Goal: Task Accomplishment & Management: Manage account settings

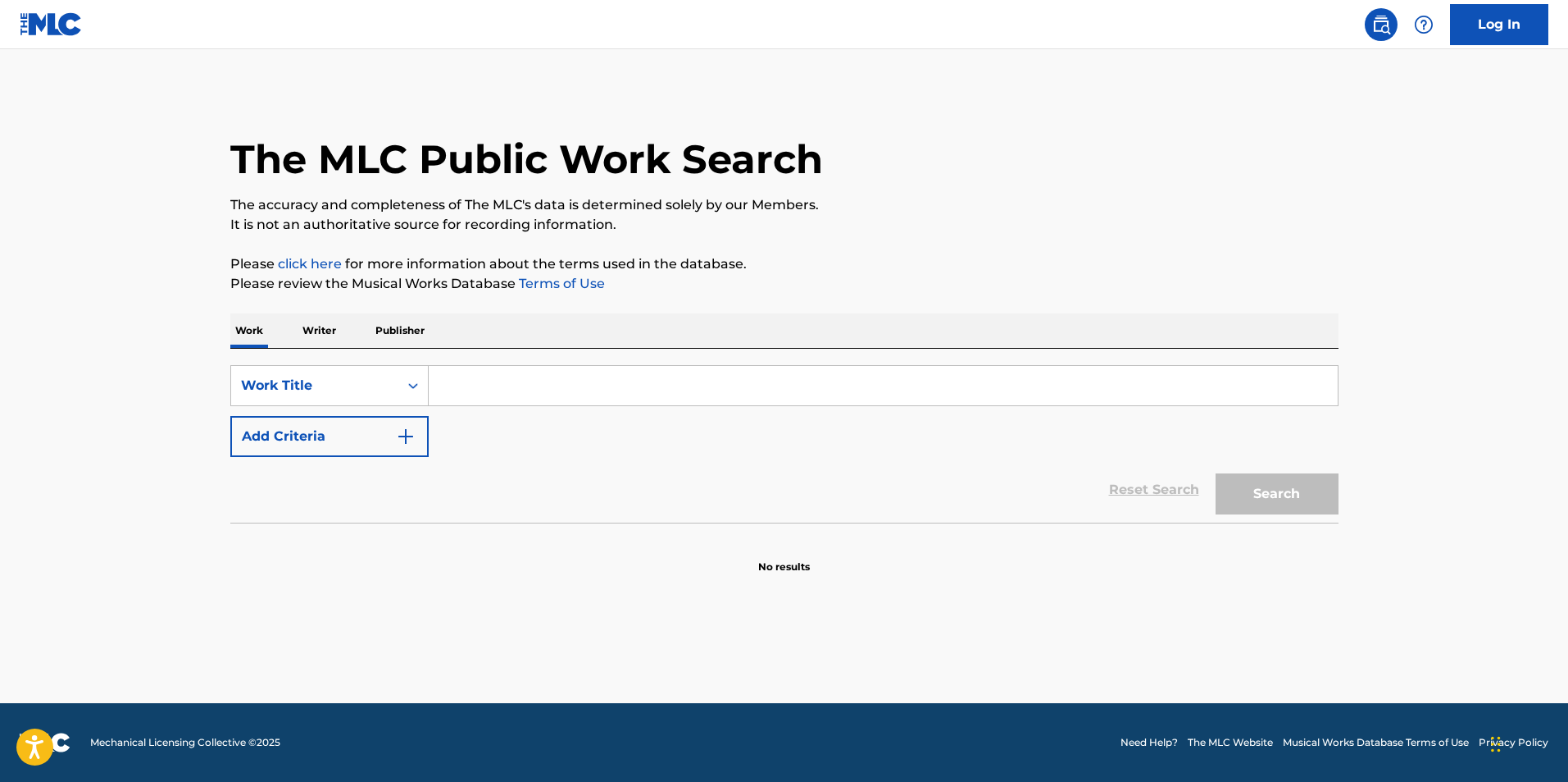
click at [324, 334] on p "Writer" at bounding box center [319, 330] width 44 height 35
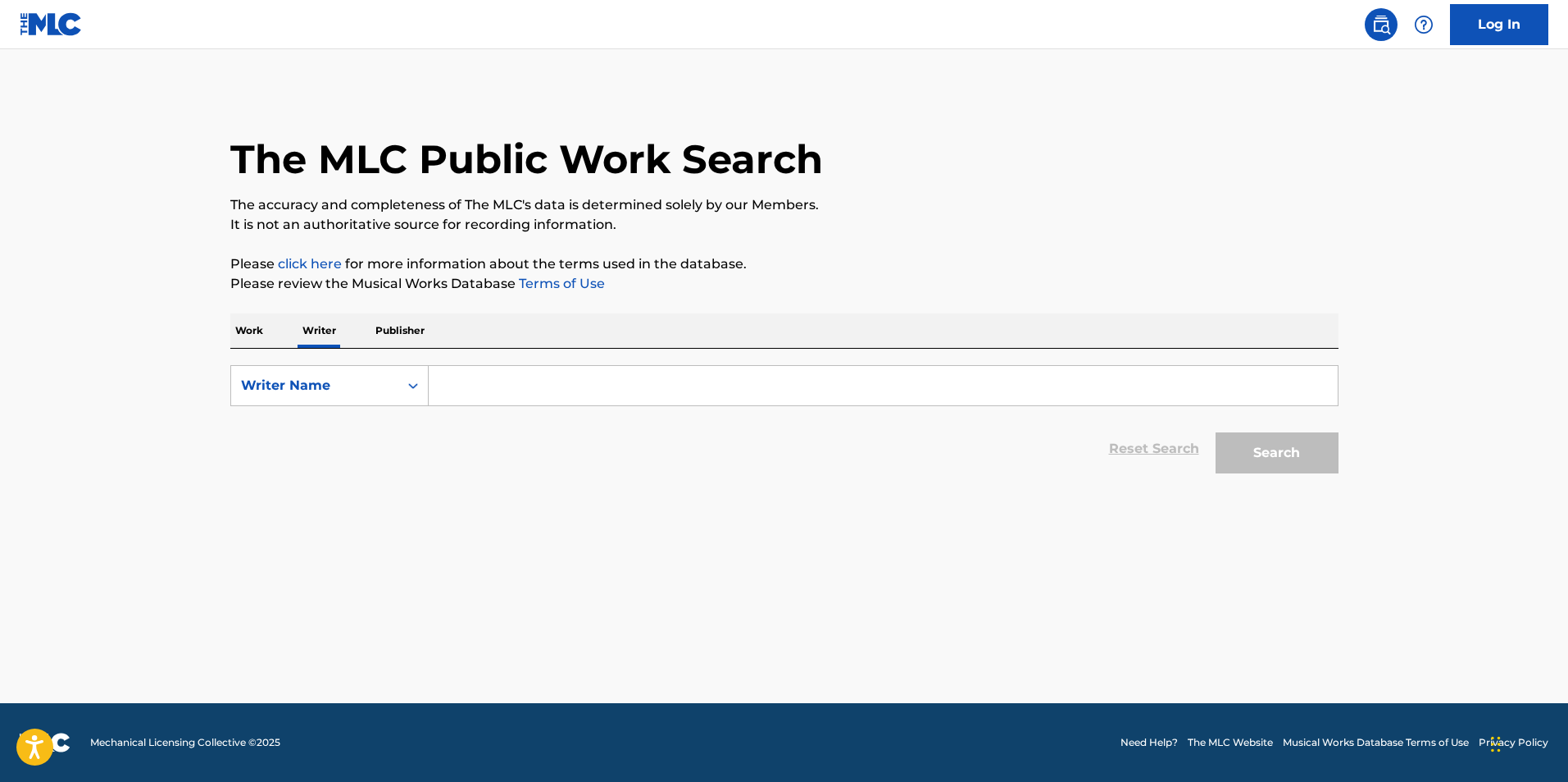
click at [533, 400] on input "Search Form" at bounding box center [884, 386] width 909 height 40
type input "[PERSON_NAME]"
click at [1216, 432] on button "Search" at bounding box center [1277, 453] width 123 height 41
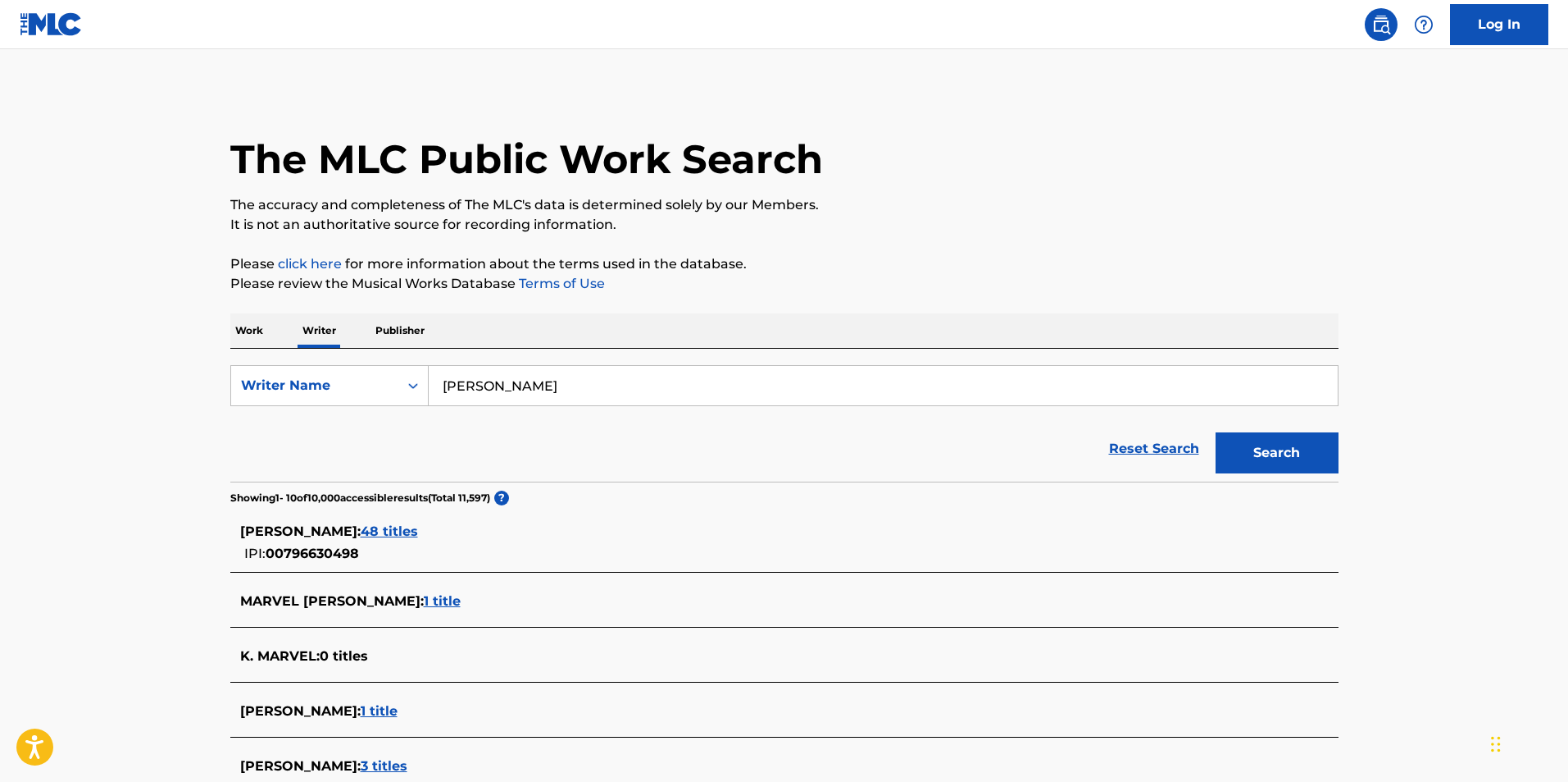
click at [418, 526] on span "48 titles" at bounding box center [390, 531] width 58 height 16
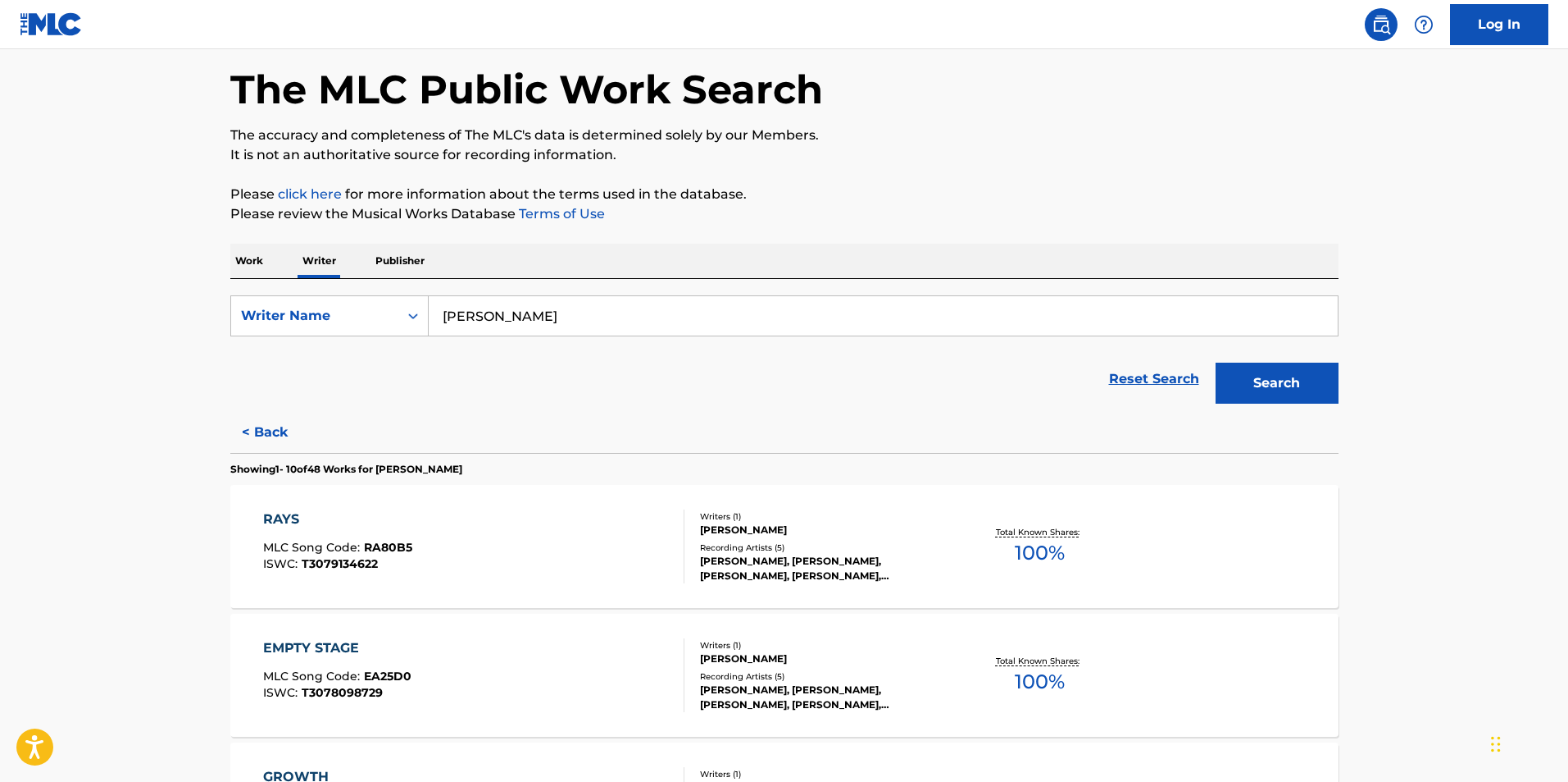
scroll to position [164, 0]
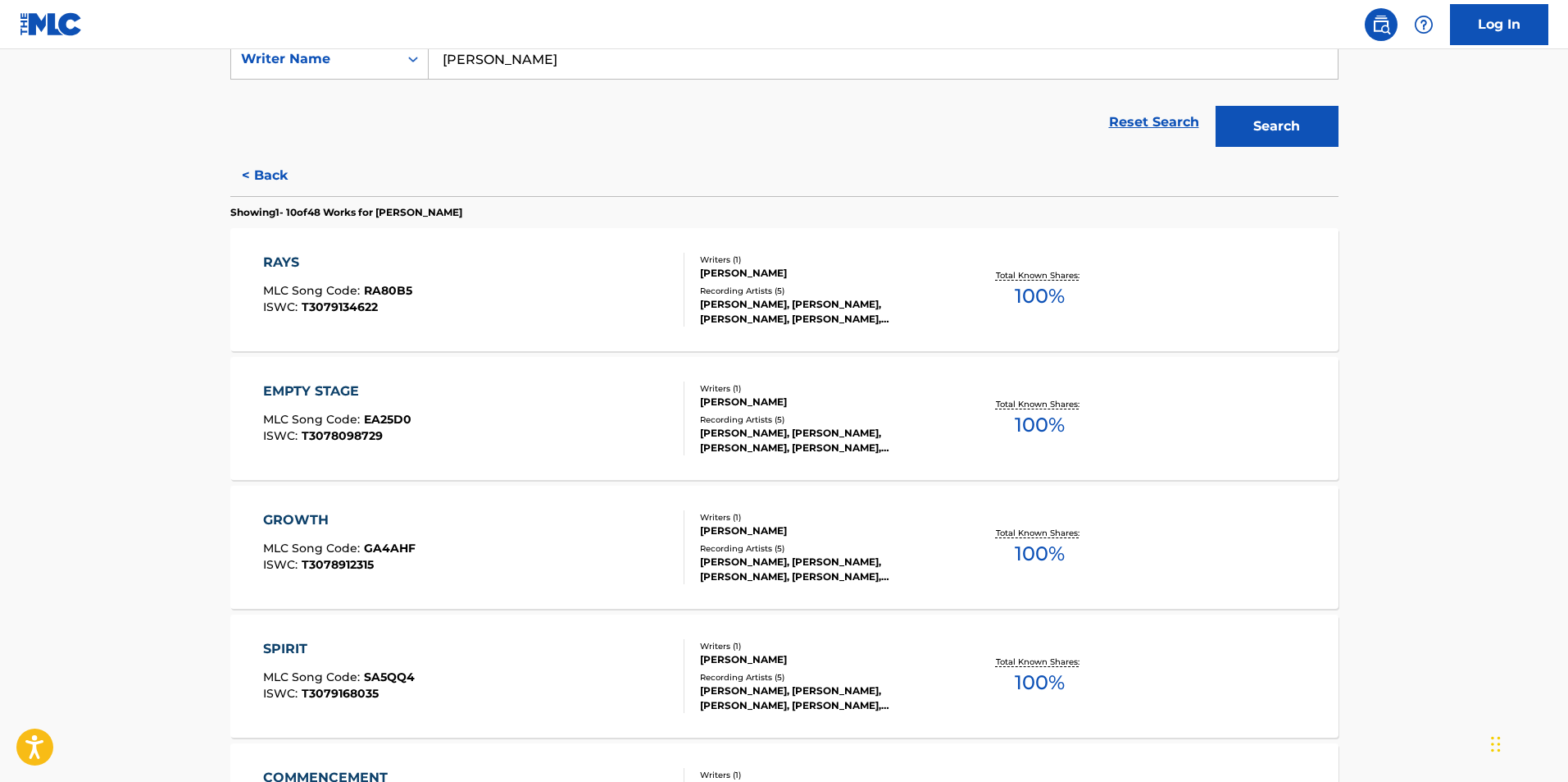
scroll to position [328, 0]
click at [1485, 468] on main "The MLC Public Work Search The accuracy and completeness of The MLC's data is d…" at bounding box center [784, 661] width 1568 height 1880
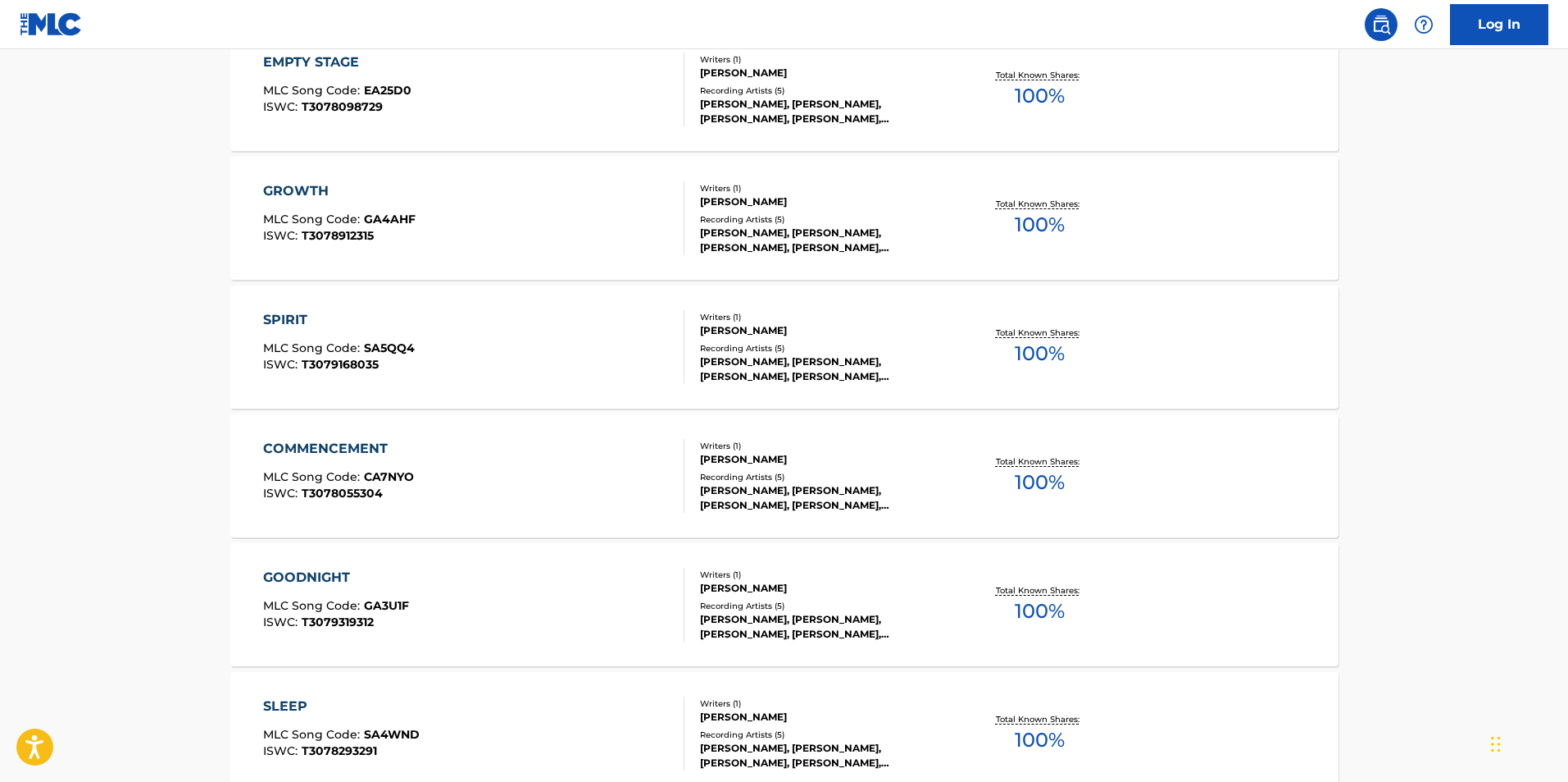
scroll to position [242, 0]
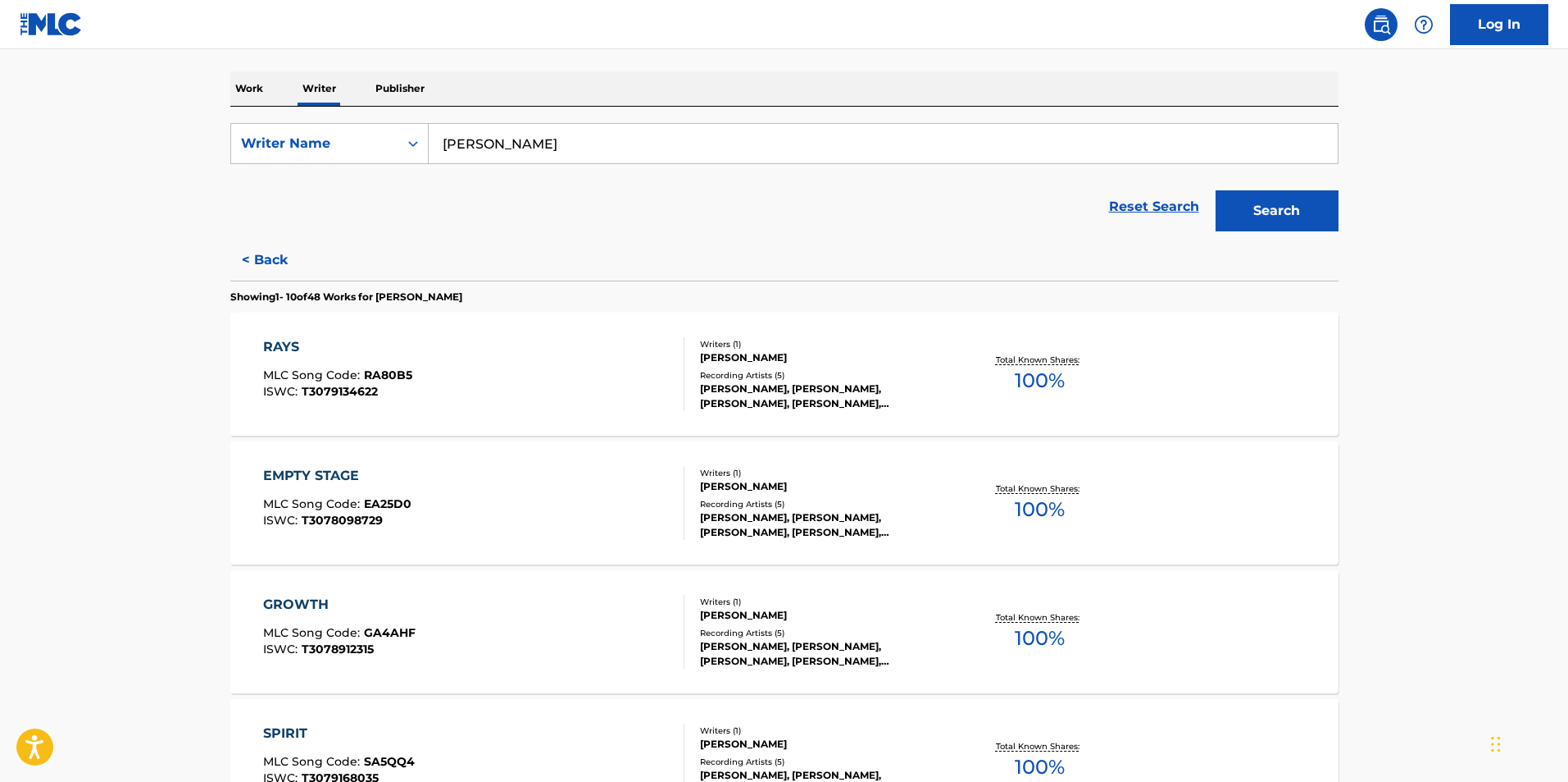
click at [1485, 468] on main "The MLC Public Work Search The accuracy and completeness of The MLC's data is d…" at bounding box center [784, 747] width 1568 height 1880
click at [273, 346] on div "RAYS" at bounding box center [338, 347] width 149 height 20
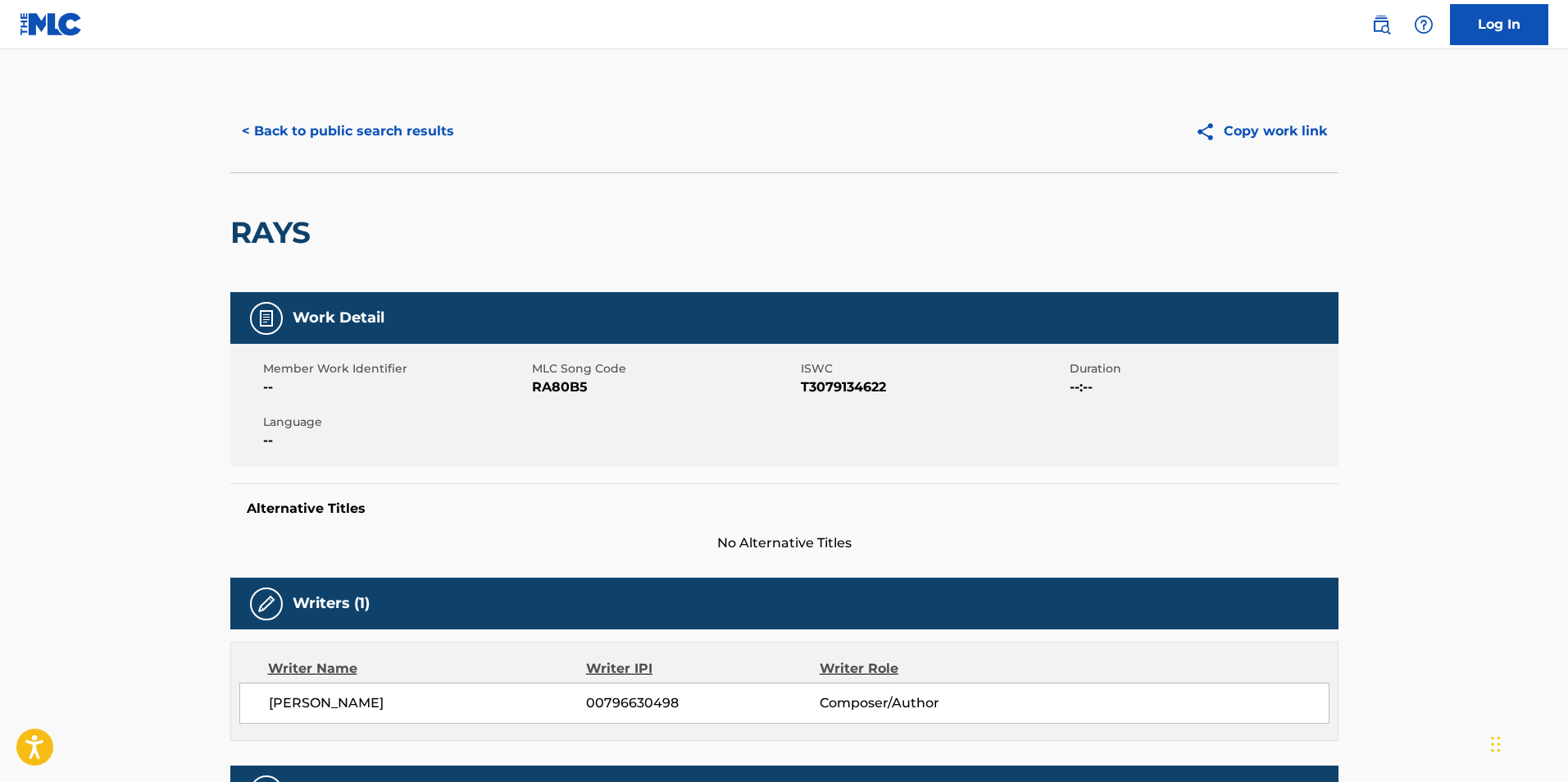
click at [17, 372] on main "< Back to public search results Copy work link RAYS Work Detail Member Work Ide…" at bounding box center [784, 775] width 1568 height 1450
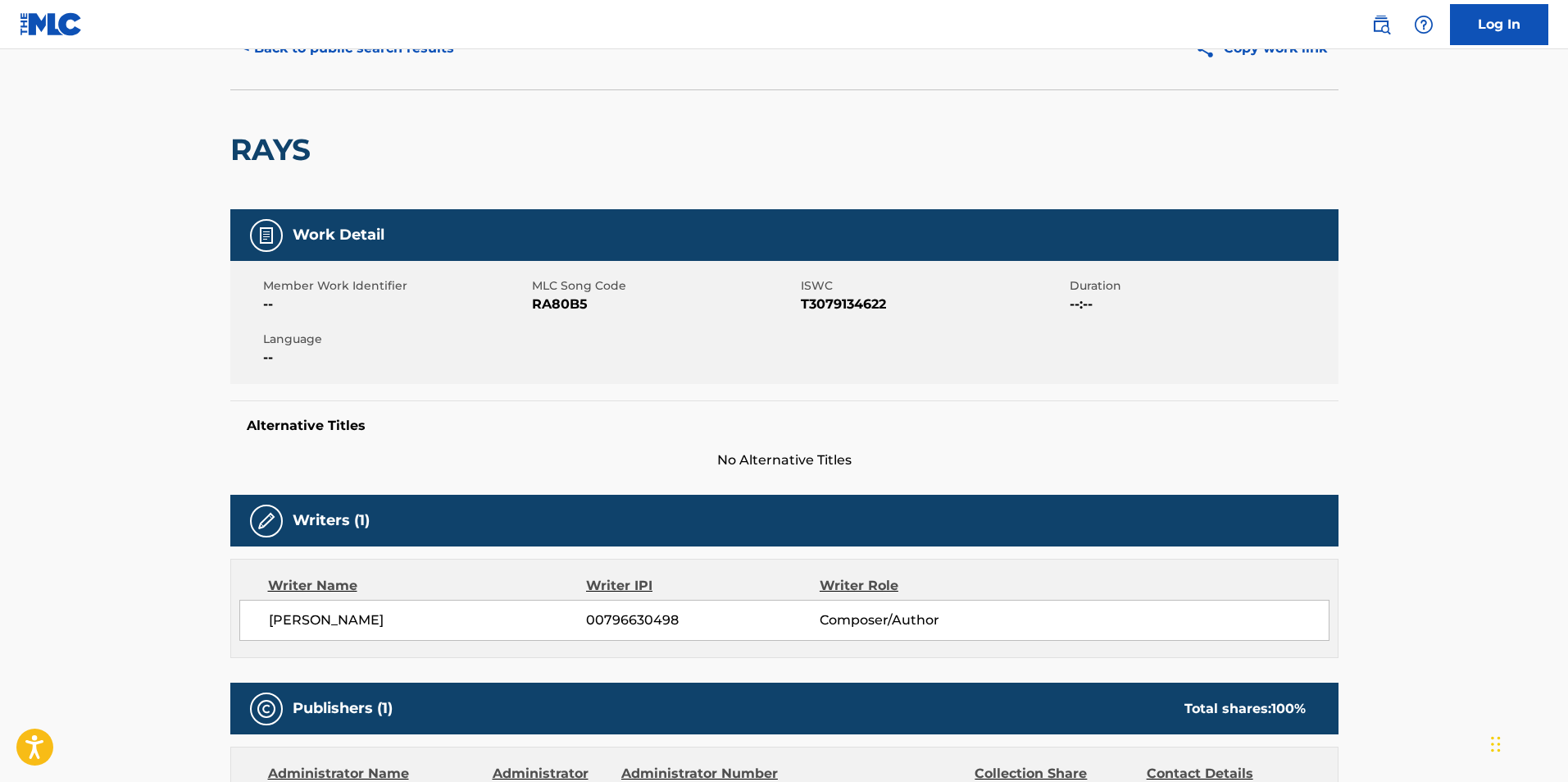
scroll to position [246, 0]
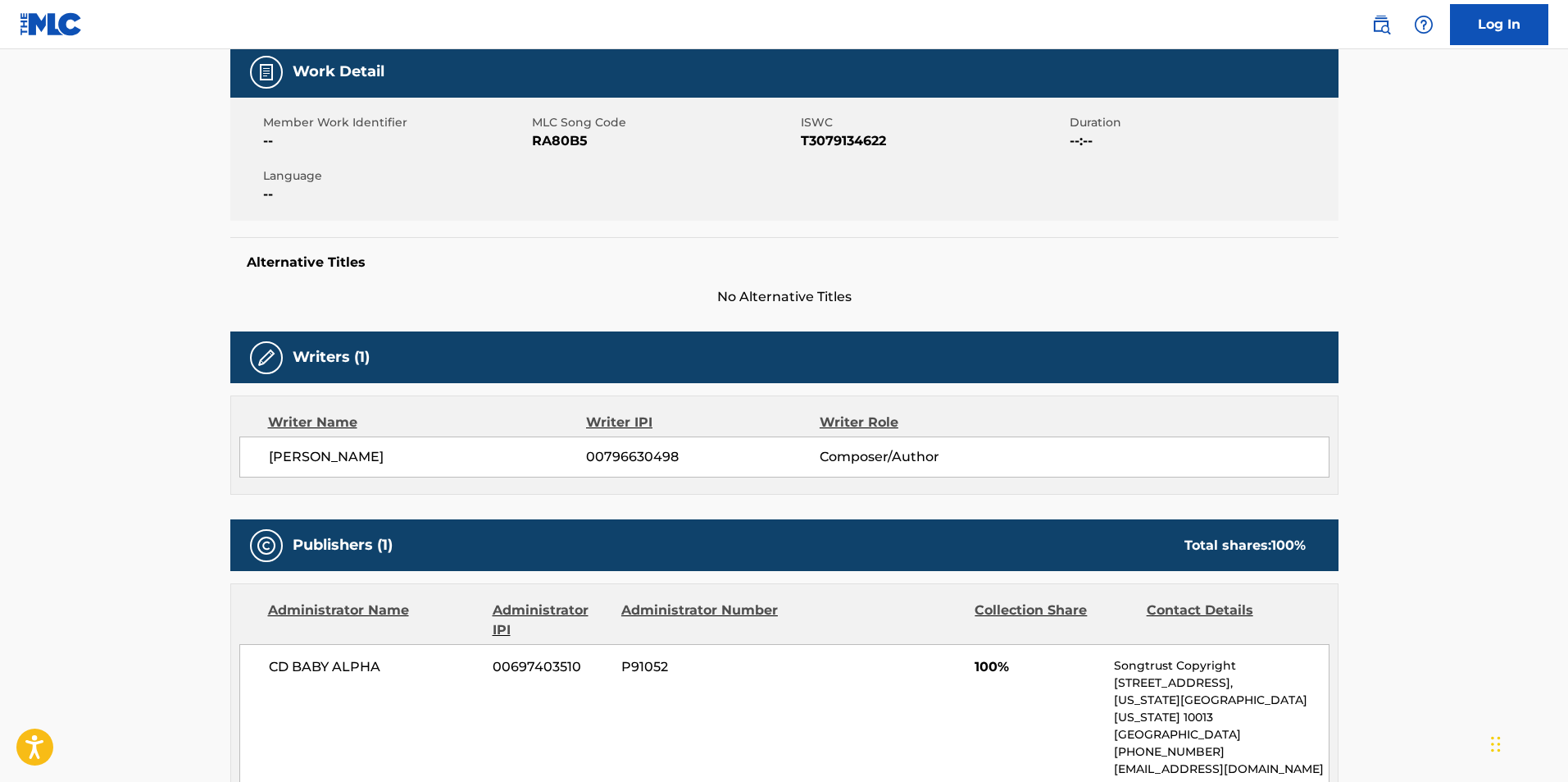
click at [17, 372] on main "< Back to public search results Copy work link RAYS Work Detail Member Work Ide…" at bounding box center [784, 528] width 1568 height 1450
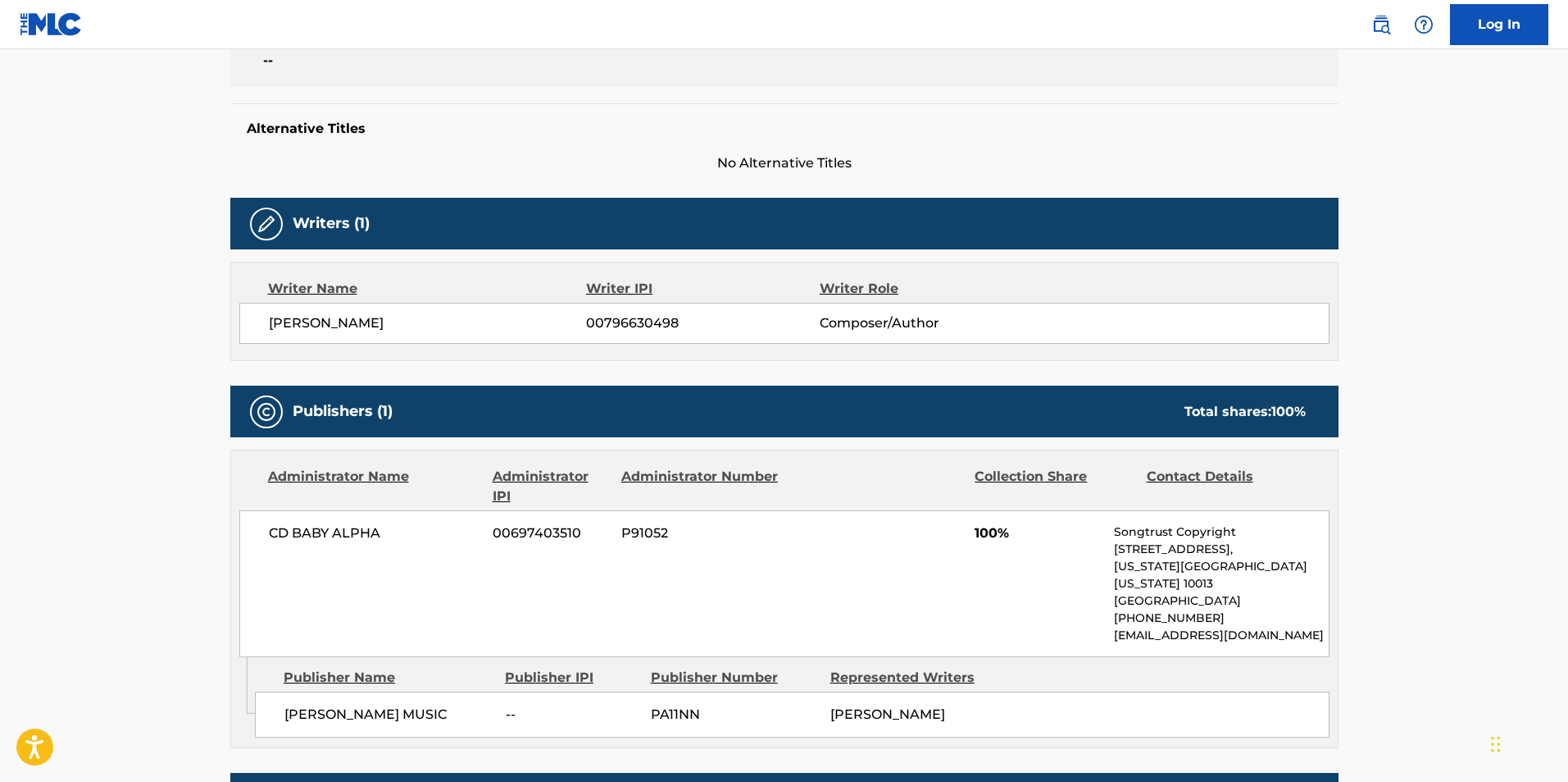
scroll to position [410, 0]
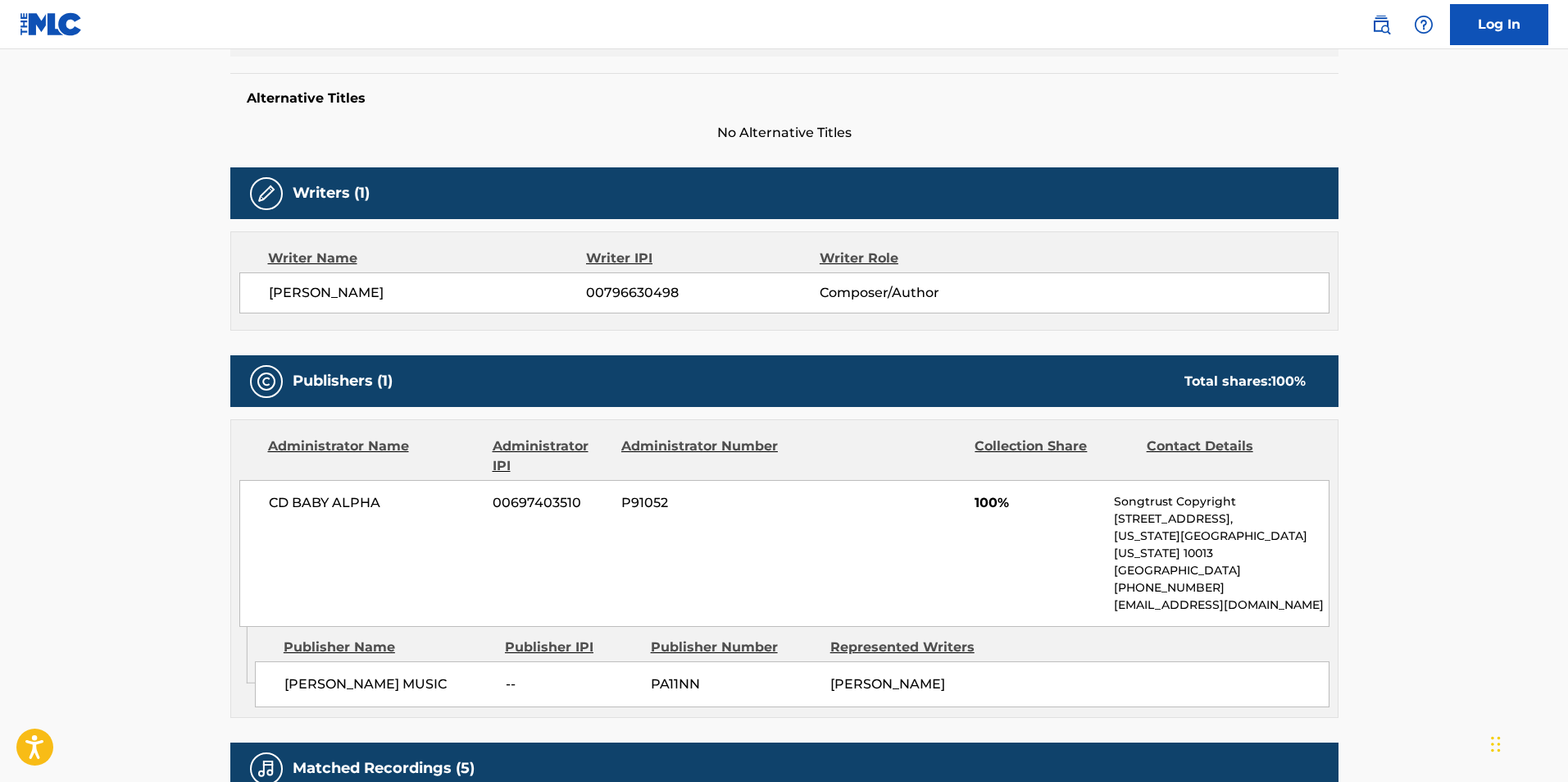
click at [17, 372] on main "< Back to public search results Copy work link RAYS Work Detail Member Work Ide…" at bounding box center [784, 364] width 1568 height 1450
click at [1436, 469] on main "< Back to public search results Copy work link RAYS Work Detail Member Work Ide…" at bounding box center [784, 364] width 1568 height 1450
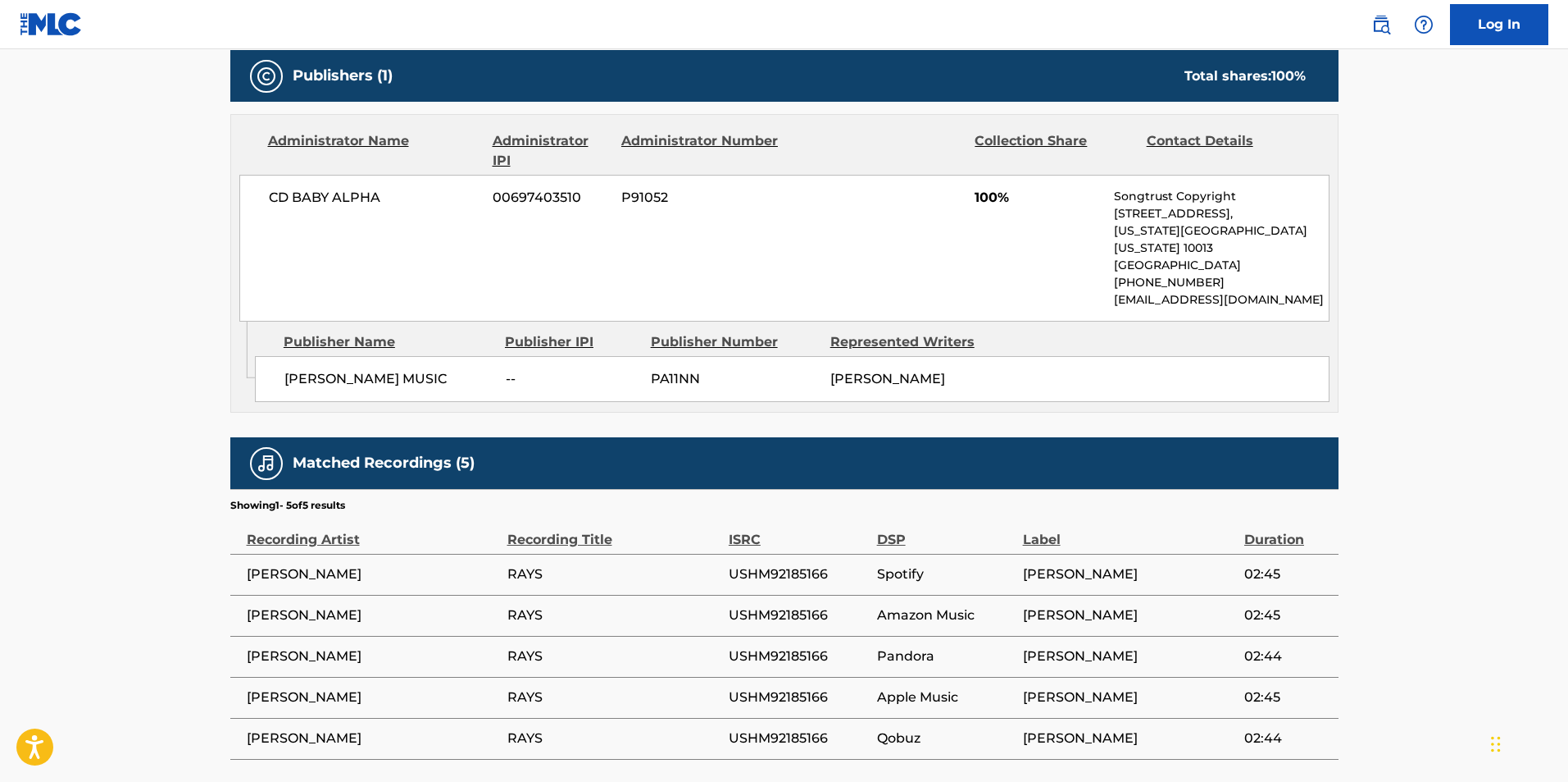
scroll to position [795, 0]
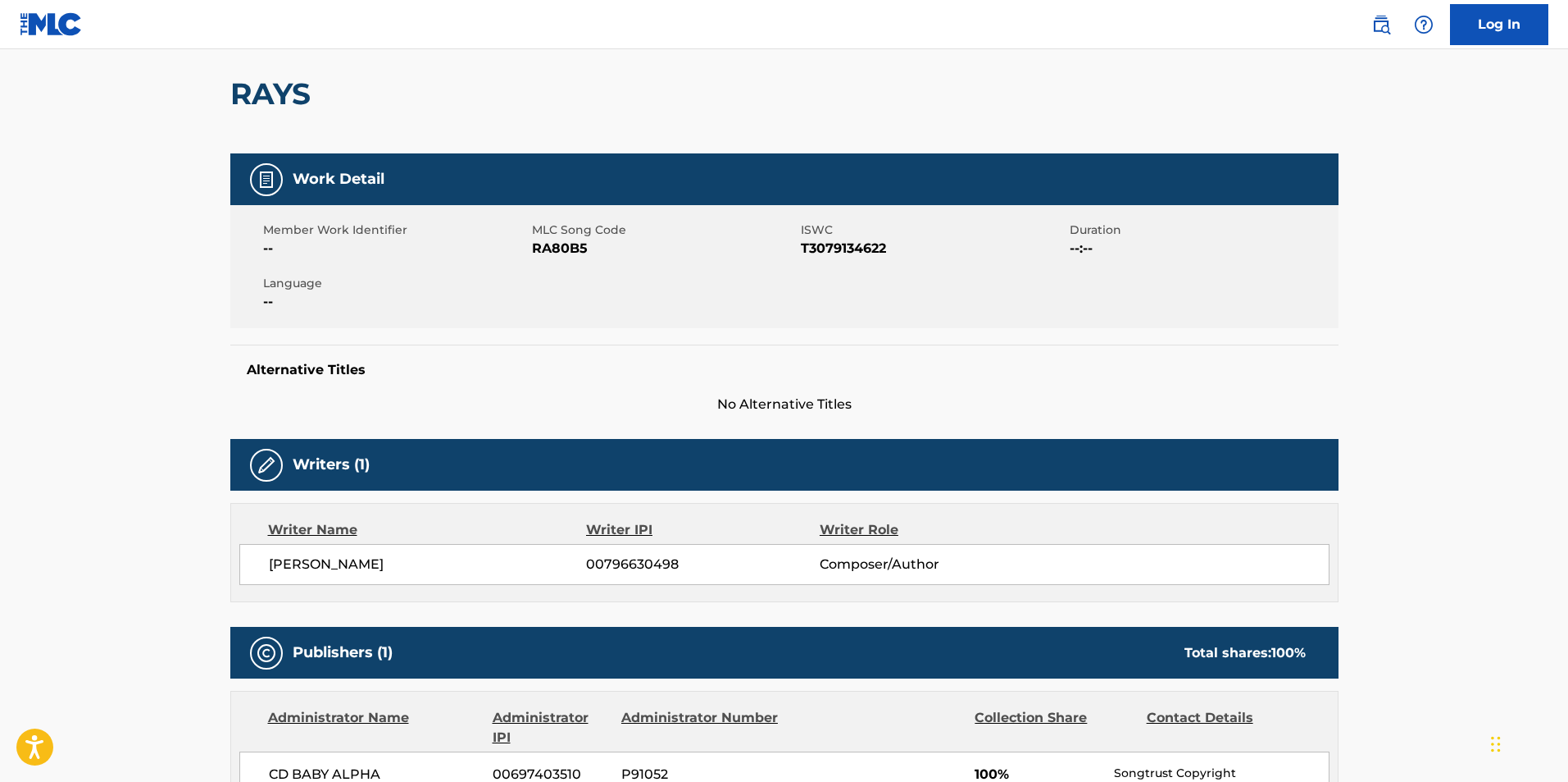
scroll to position [0, 0]
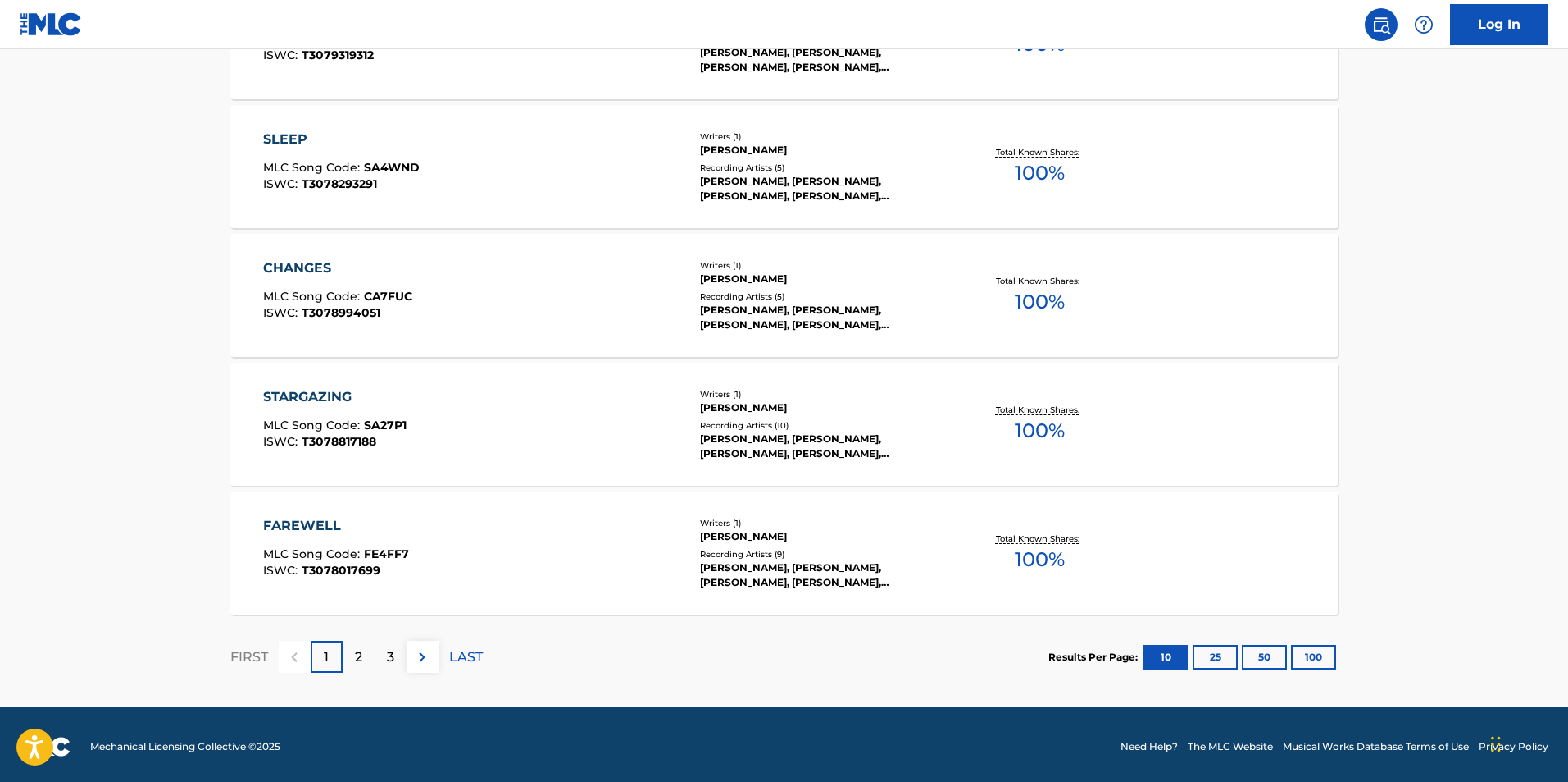
scroll to position [1226, 0]
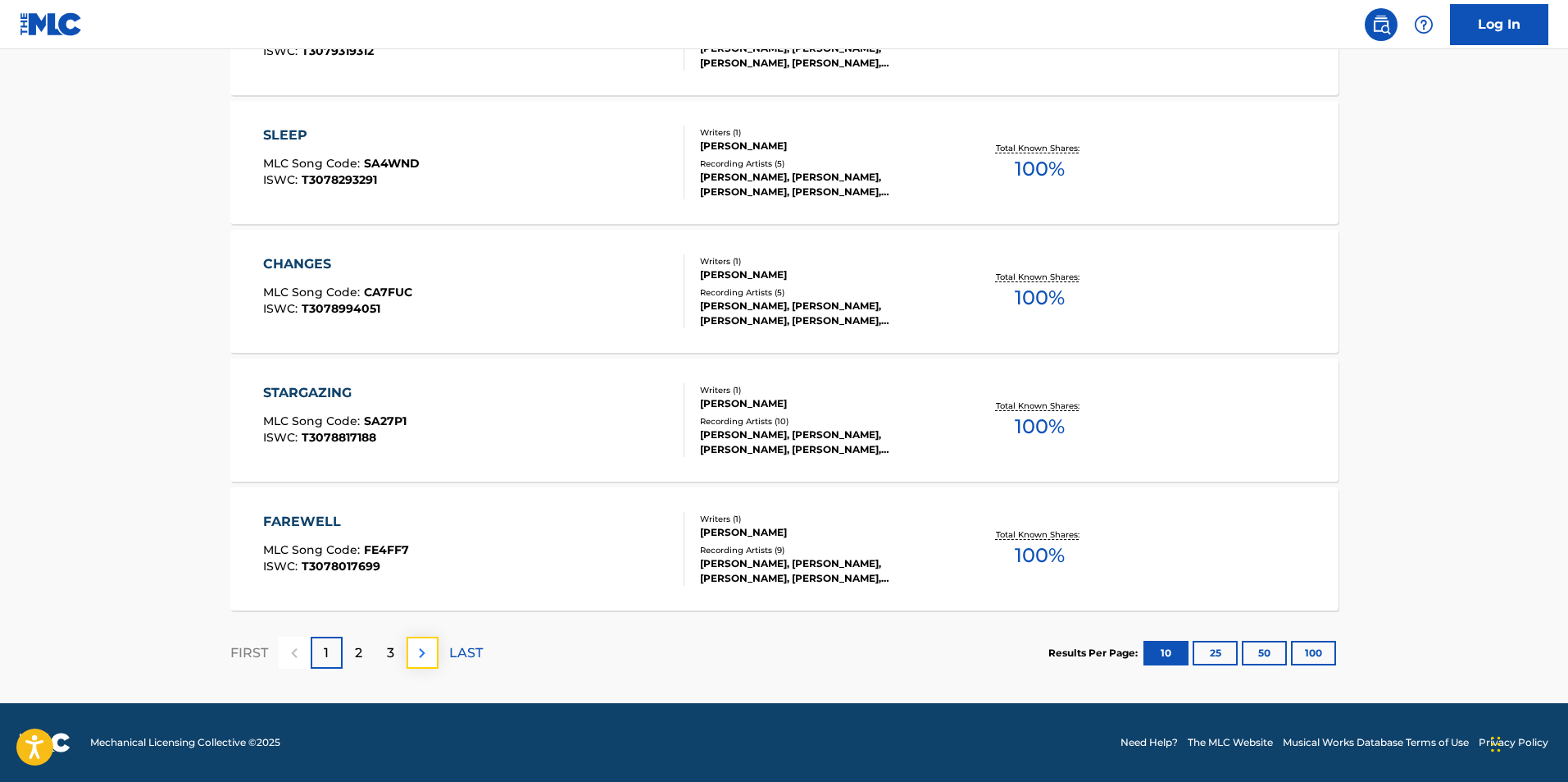
click at [414, 657] on img at bounding box center [423, 653] width 20 height 20
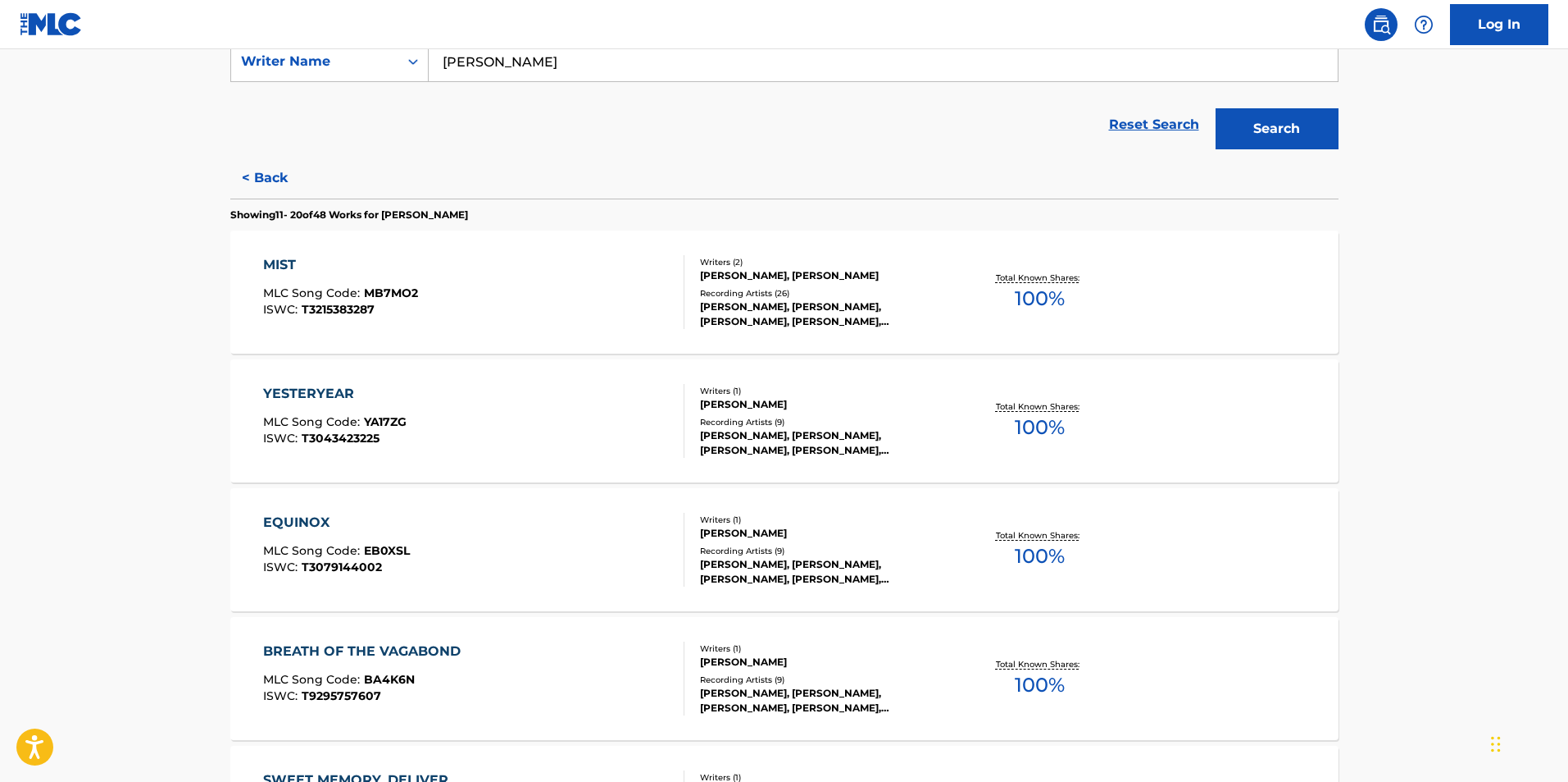
scroll to position [328, 0]
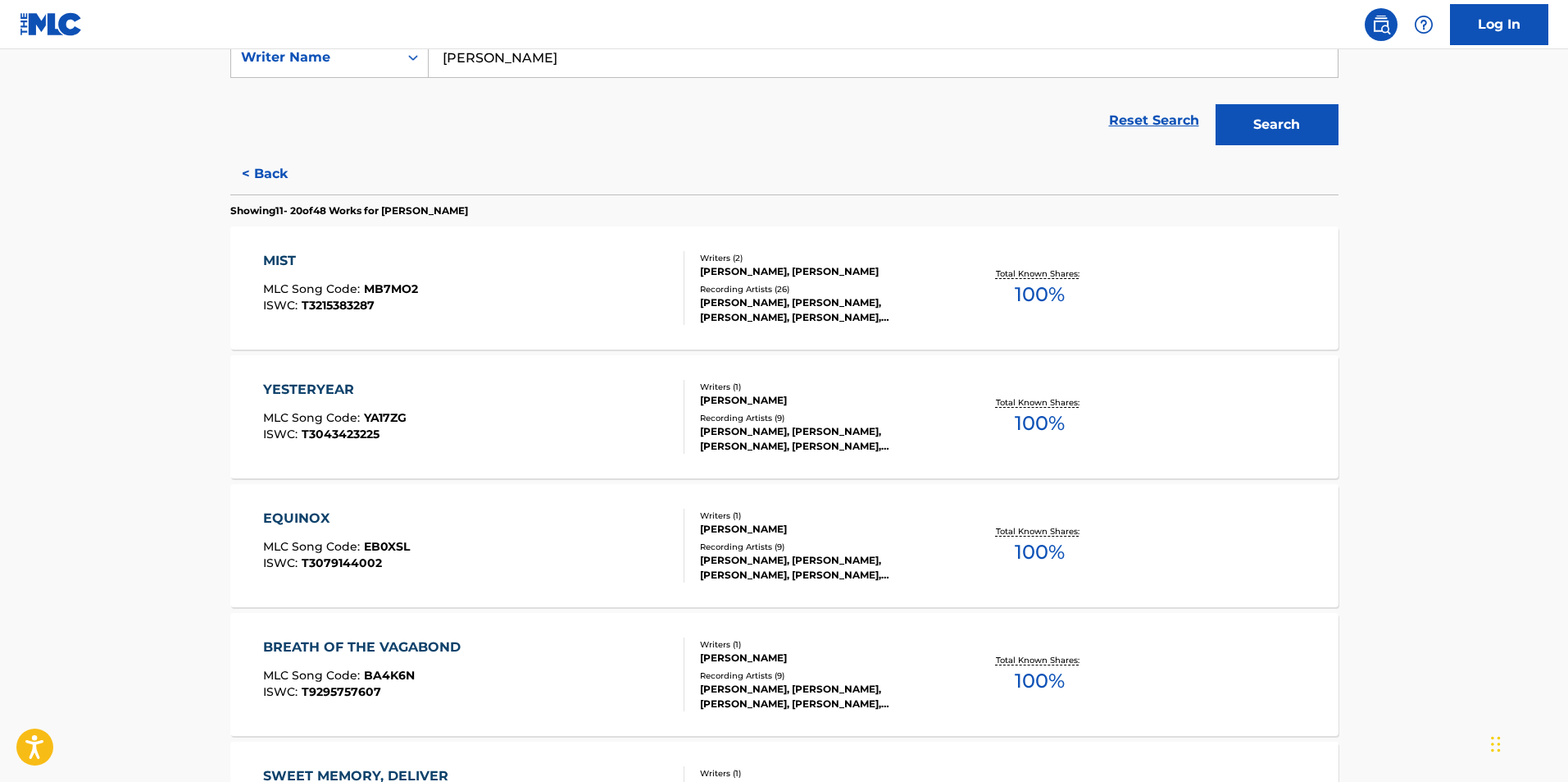
click at [185, 590] on main "The MLC Public Work Search The accuracy and completeness of The MLC's data is d…" at bounding box center [784, 661] width 1568 height 1880
click at [281, 255] on div "MIST" at bounding box center [341, 261] width 155 height 20
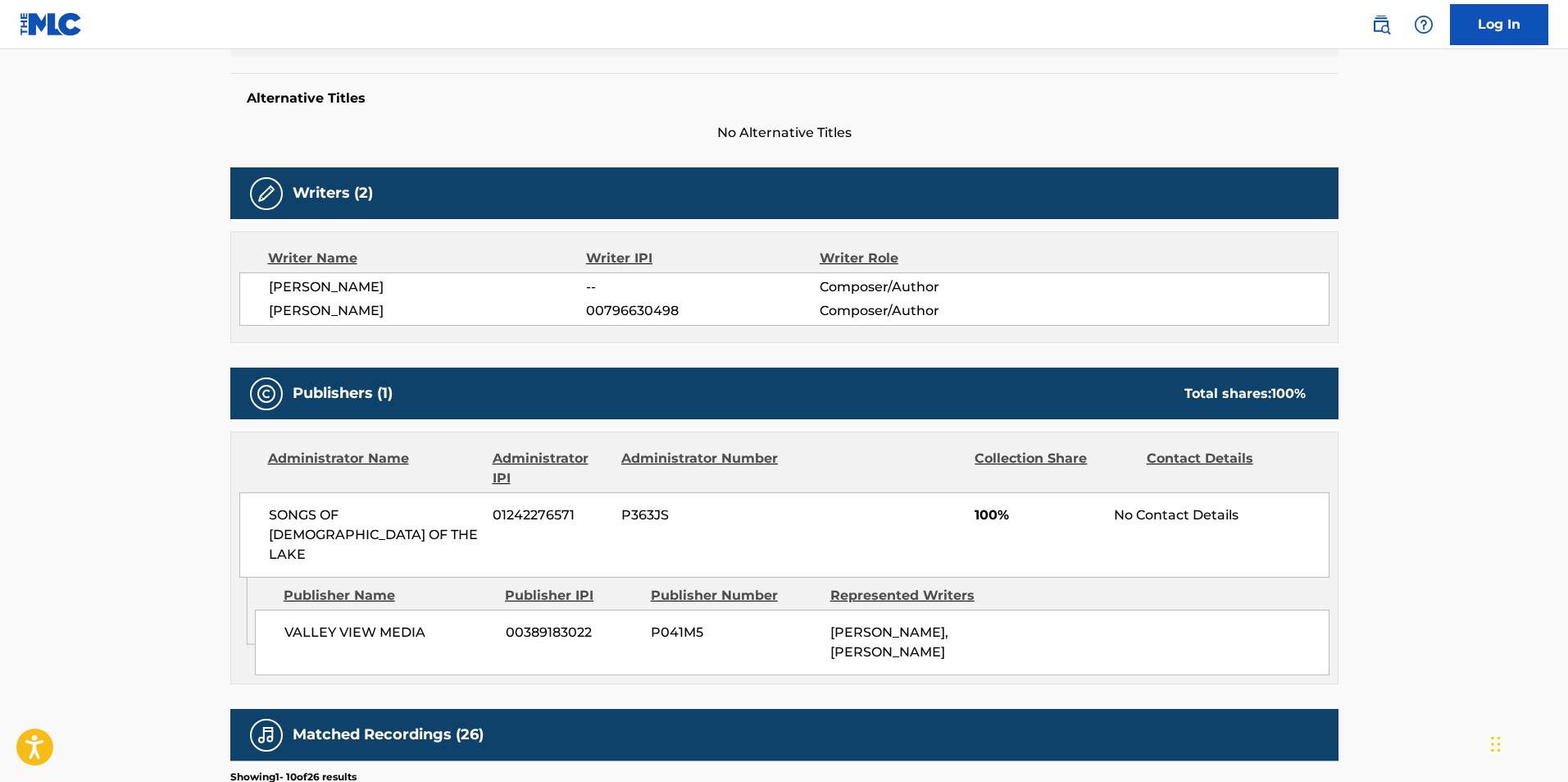
click at [110, 495] on main "< Back to public search results Copy work link MIST Work Detail Member Work Ide…" at bounding box center [784, 480] width 1568 height 1681
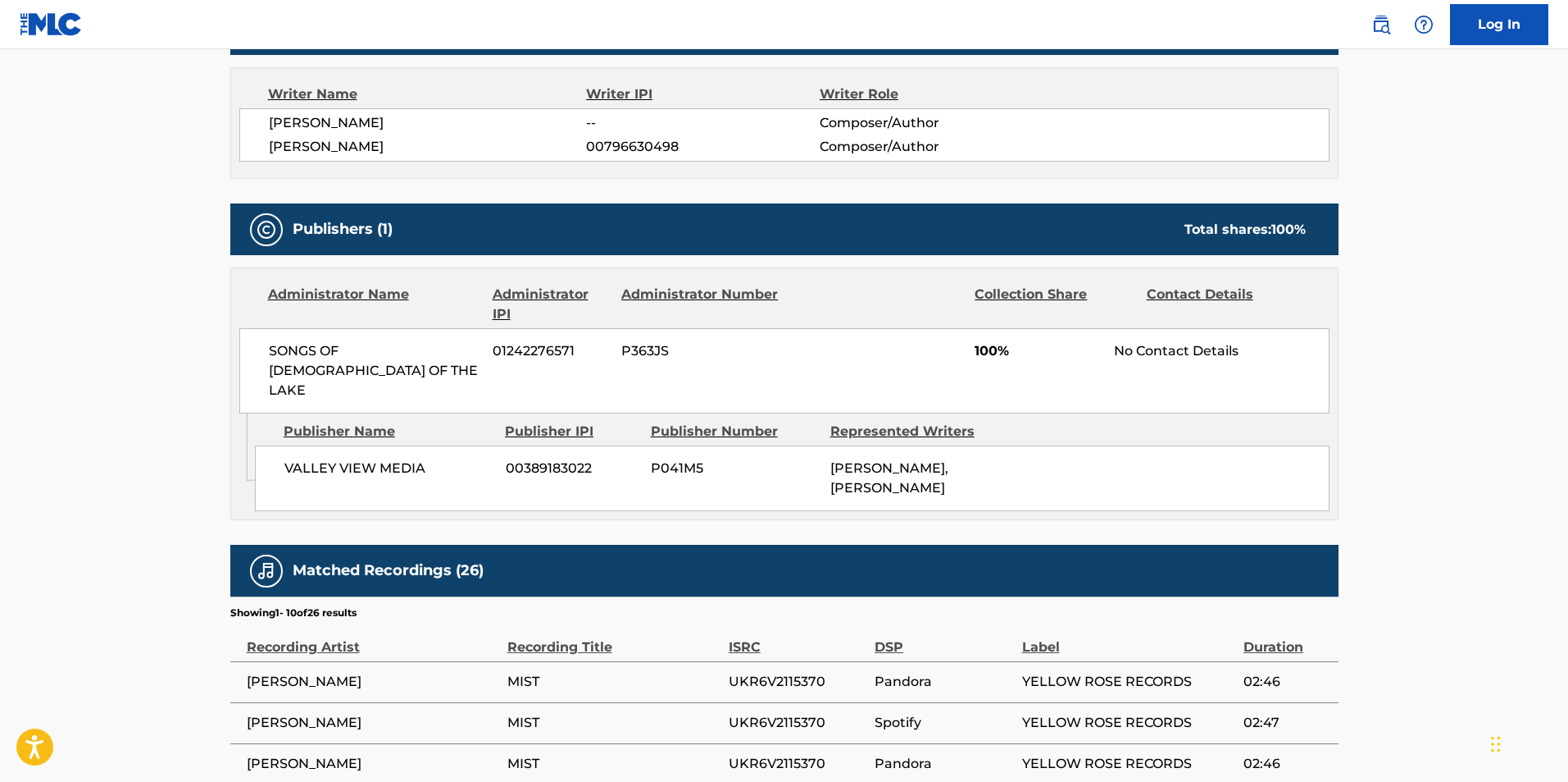
click at [110, 495] on main "< Back to public search results Copy work link MIST Work Detail Member Work Ide…" at bounding box center [784, 315] width 1568 height 1681
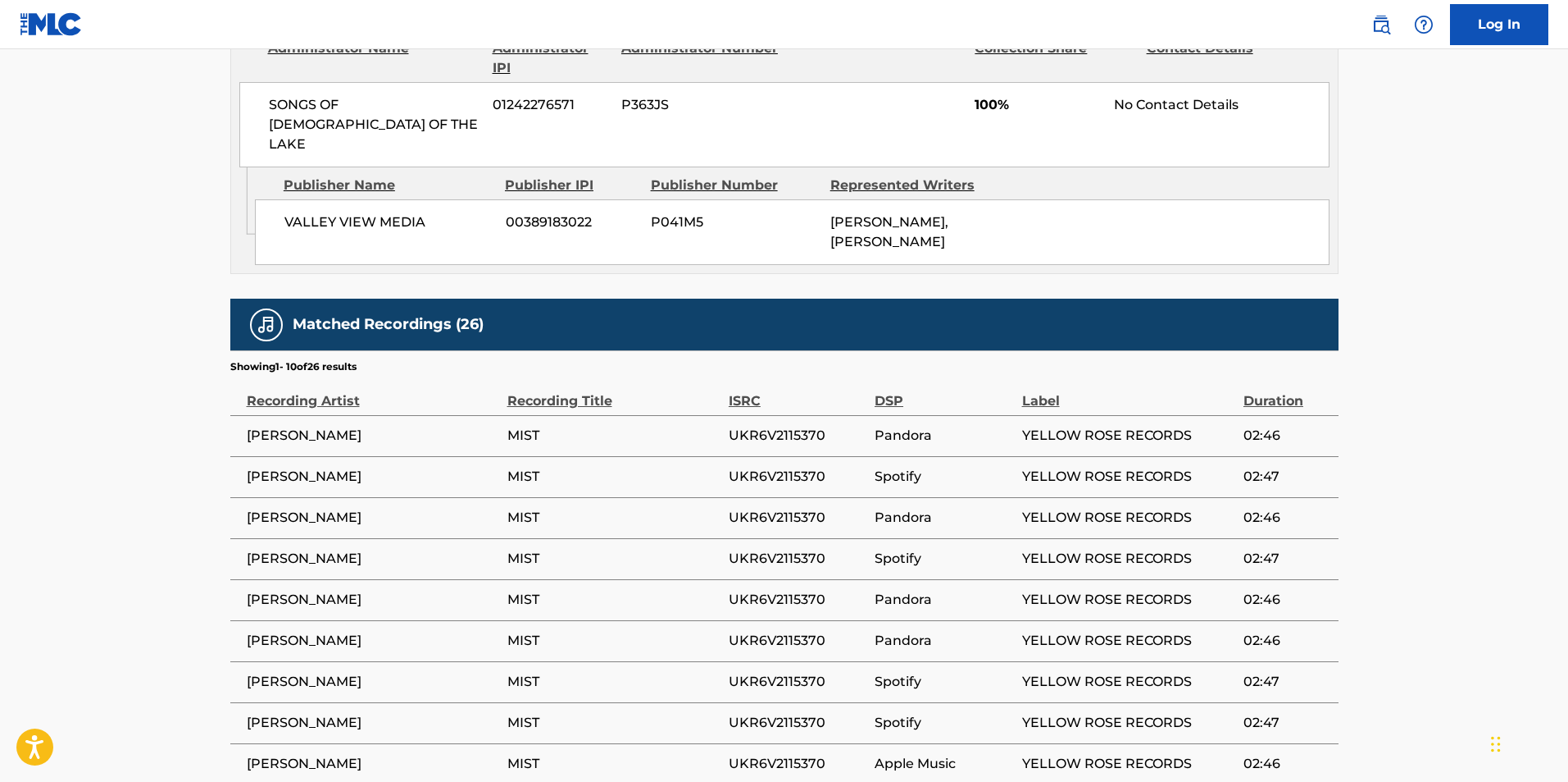
click at [110, 495] on main "< Back to public search results Copy work link MIST Work Detail Member Work Ide…" at bounding box center [784, 69] width 1568 height 1681
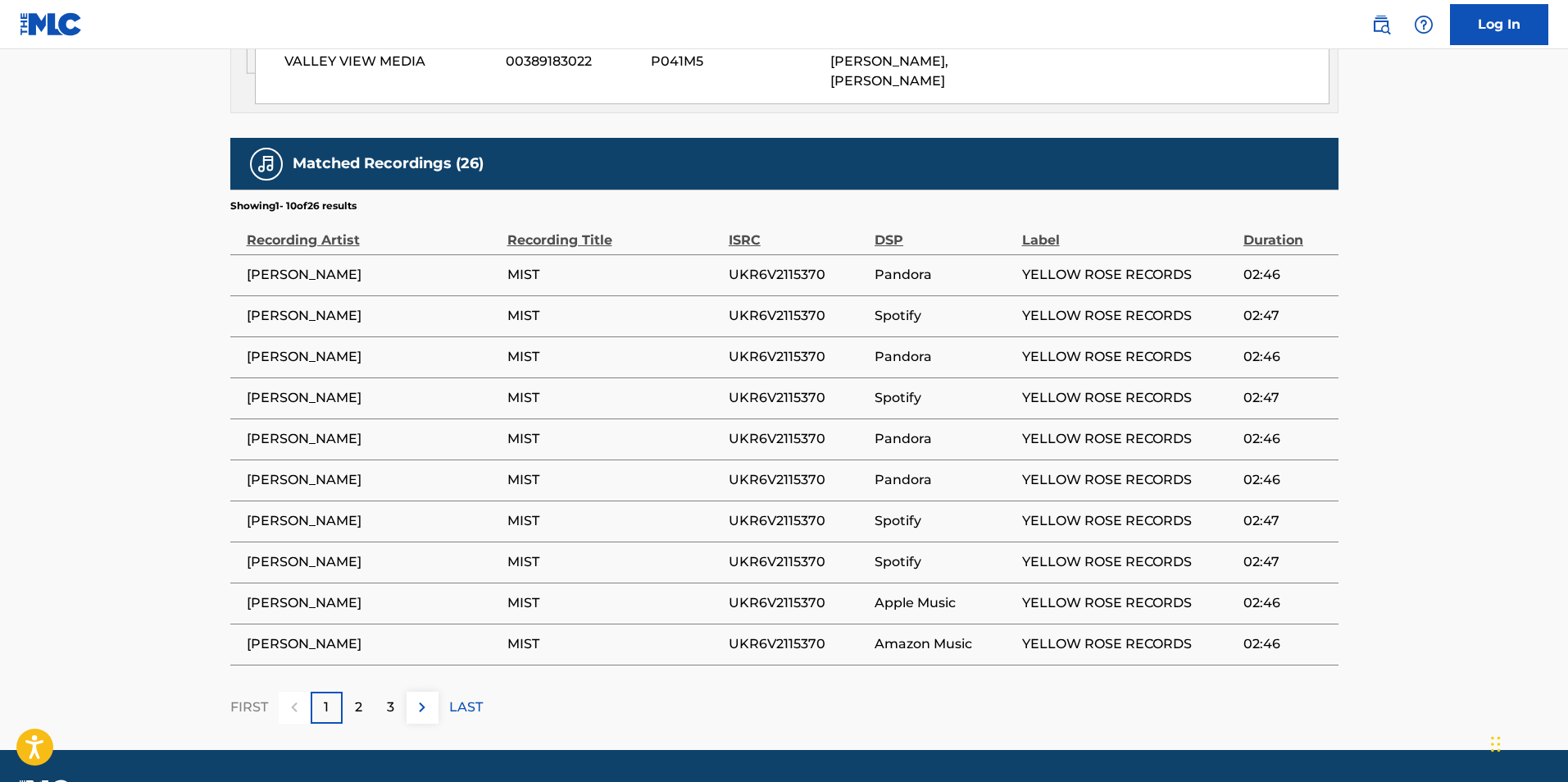
scroll to position [988, 0]
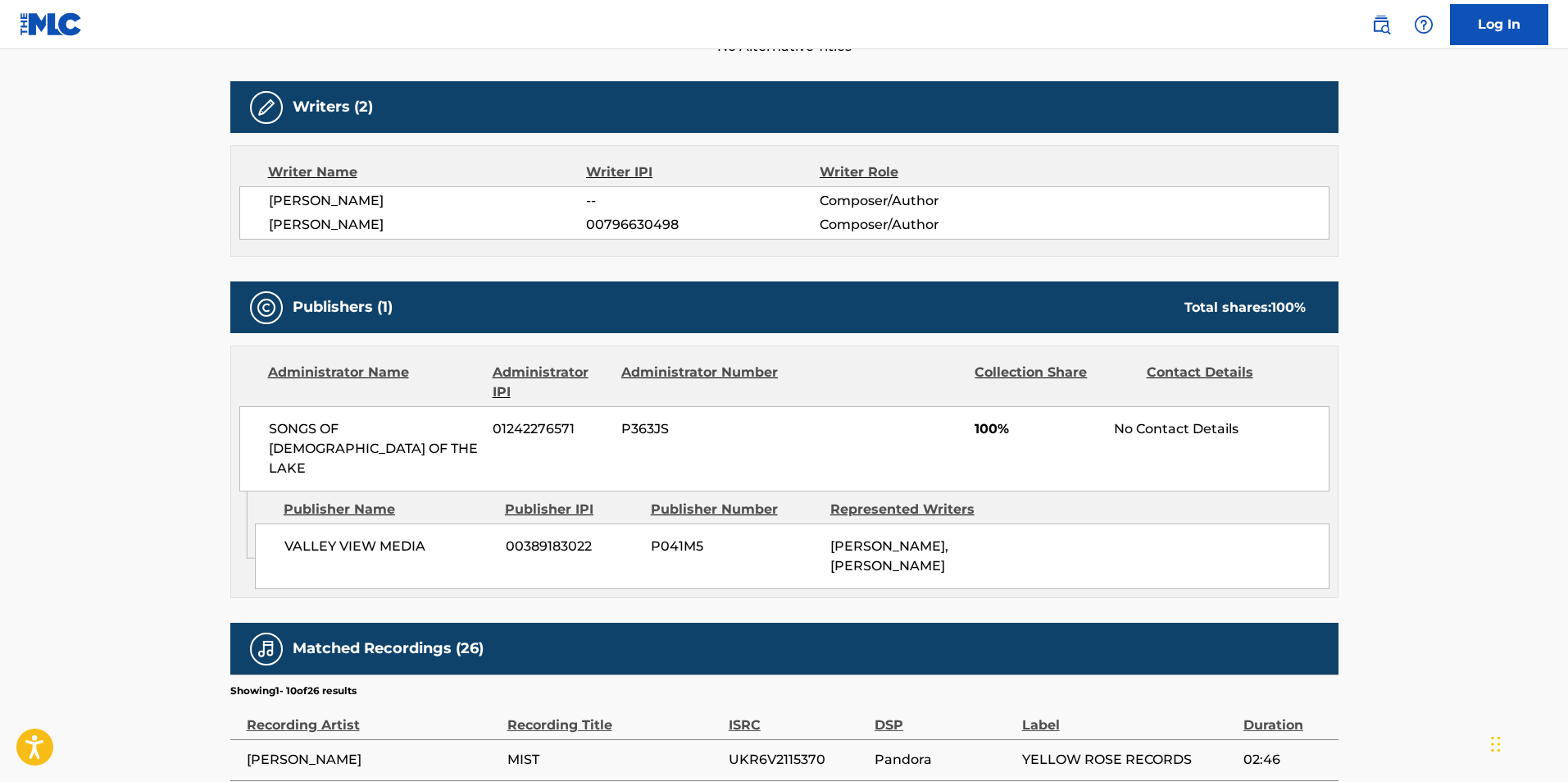
scroll to position [0, 0]
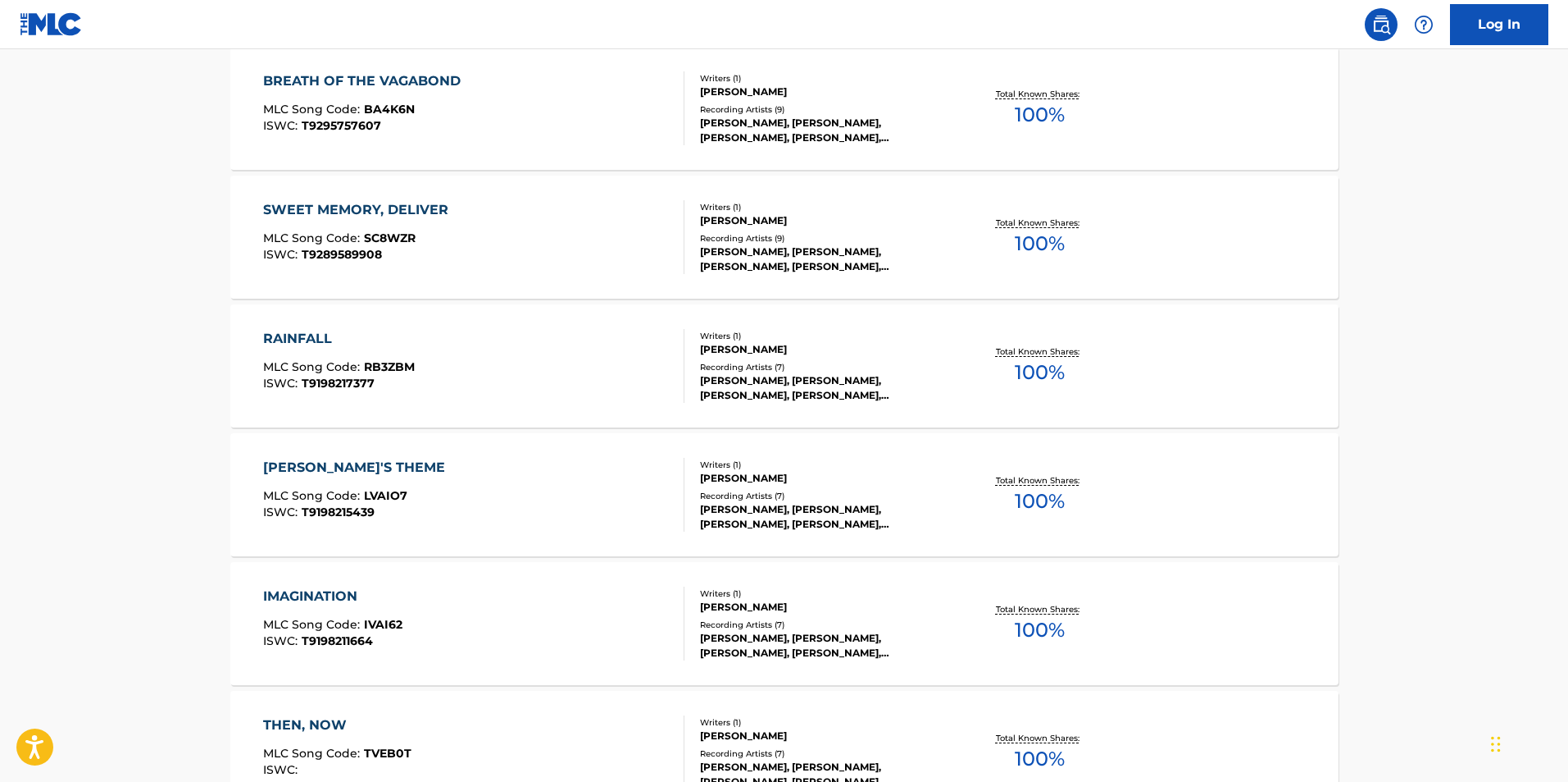
scroll to position [903, 0]
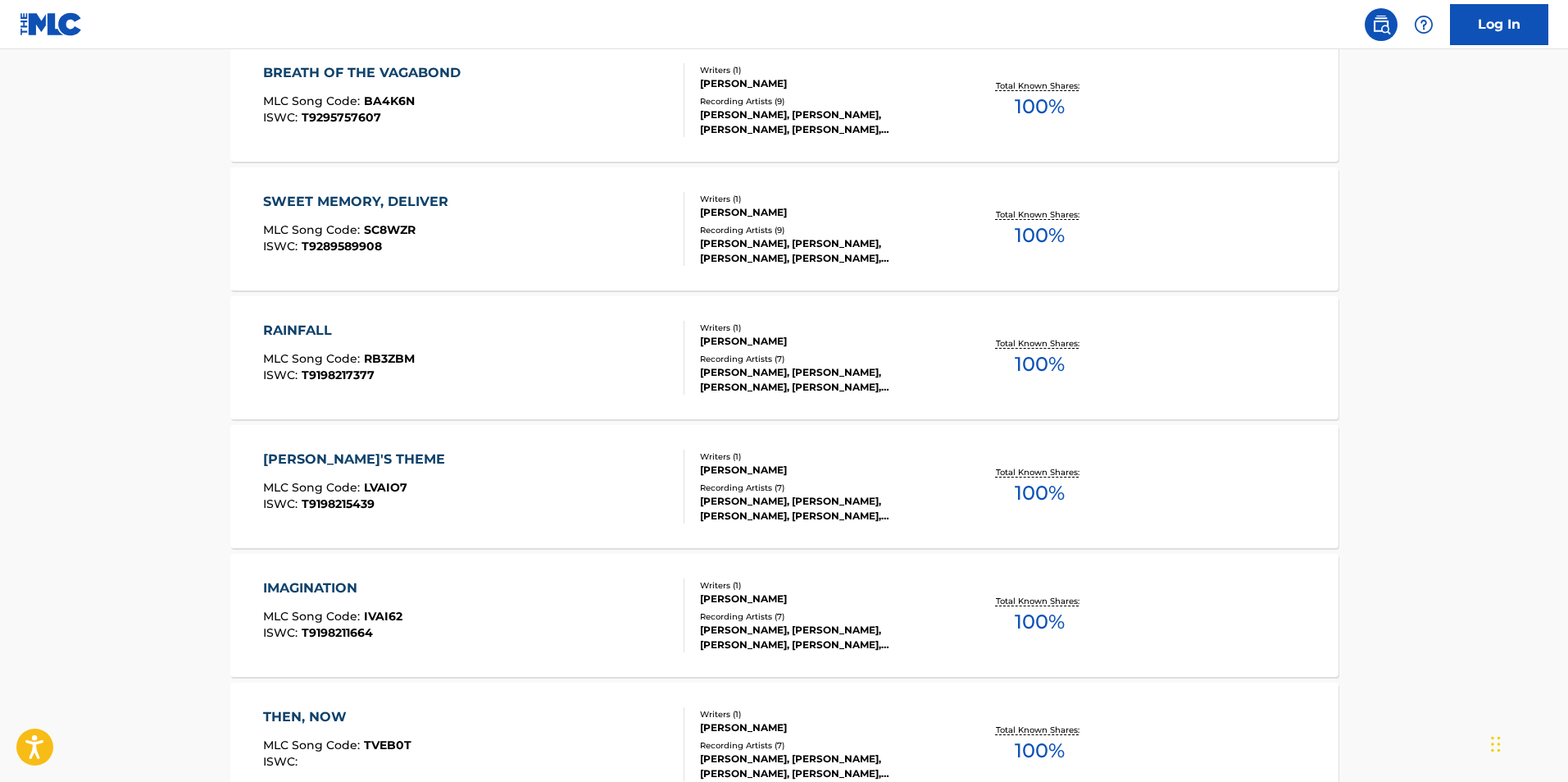
click at [281, 330] on div "RAINFALL" at bounding box center [339, 330] width 152 height 20
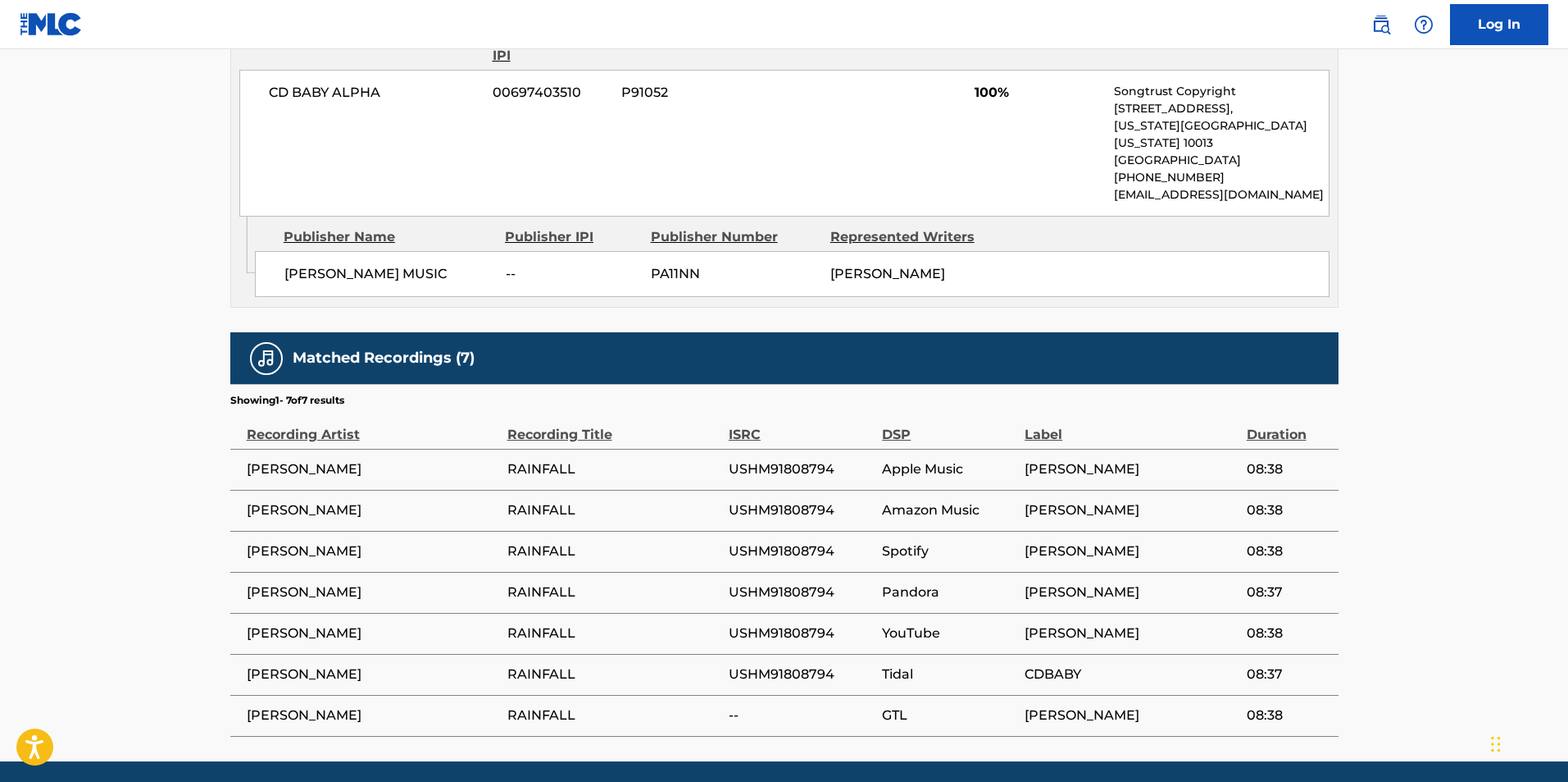
scroll to position [877, 0]
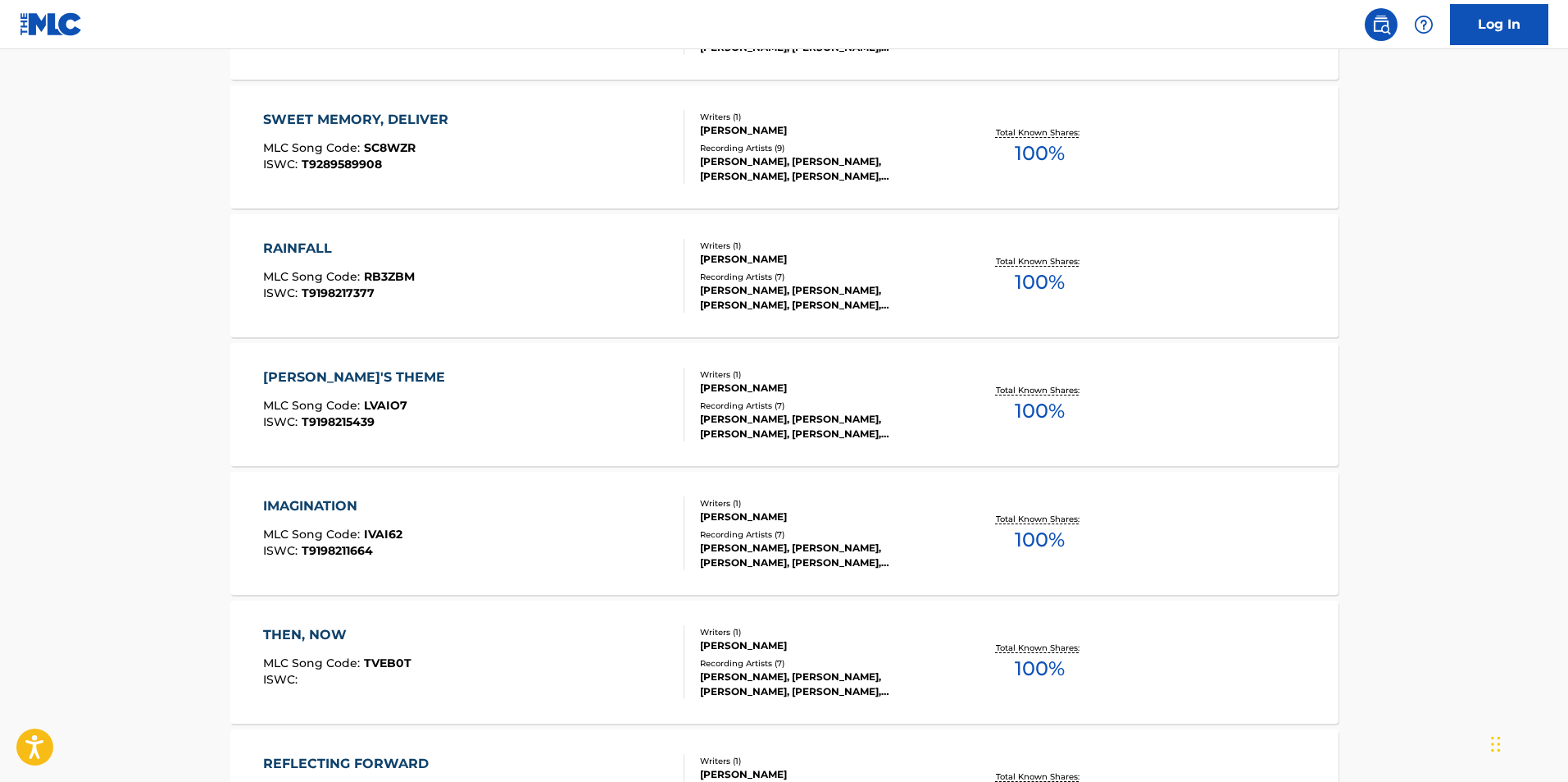
scroll to position [1226, 0]
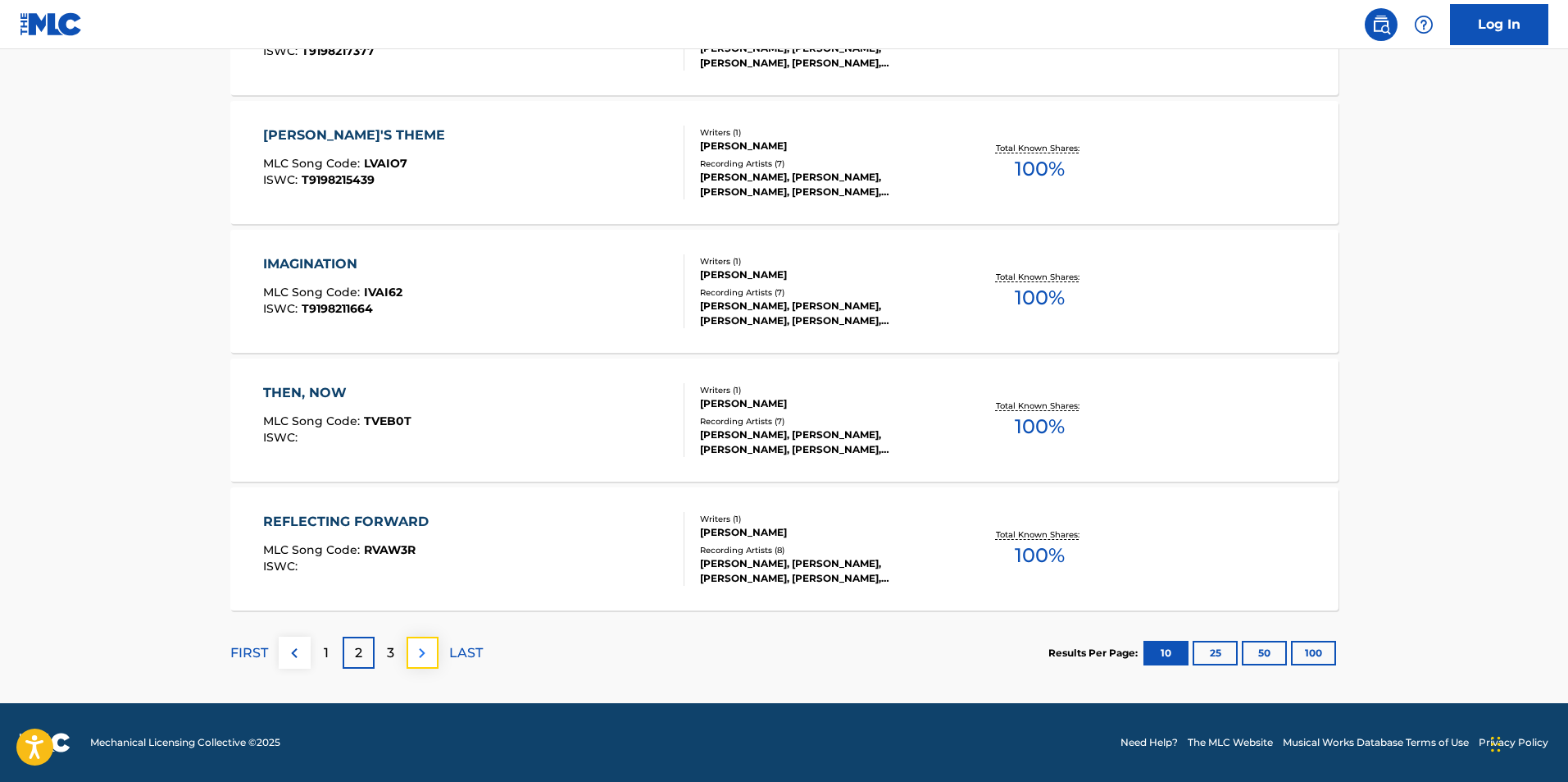
click at [409, 652] on button at bounding box center [423, 652] width 32 height 32
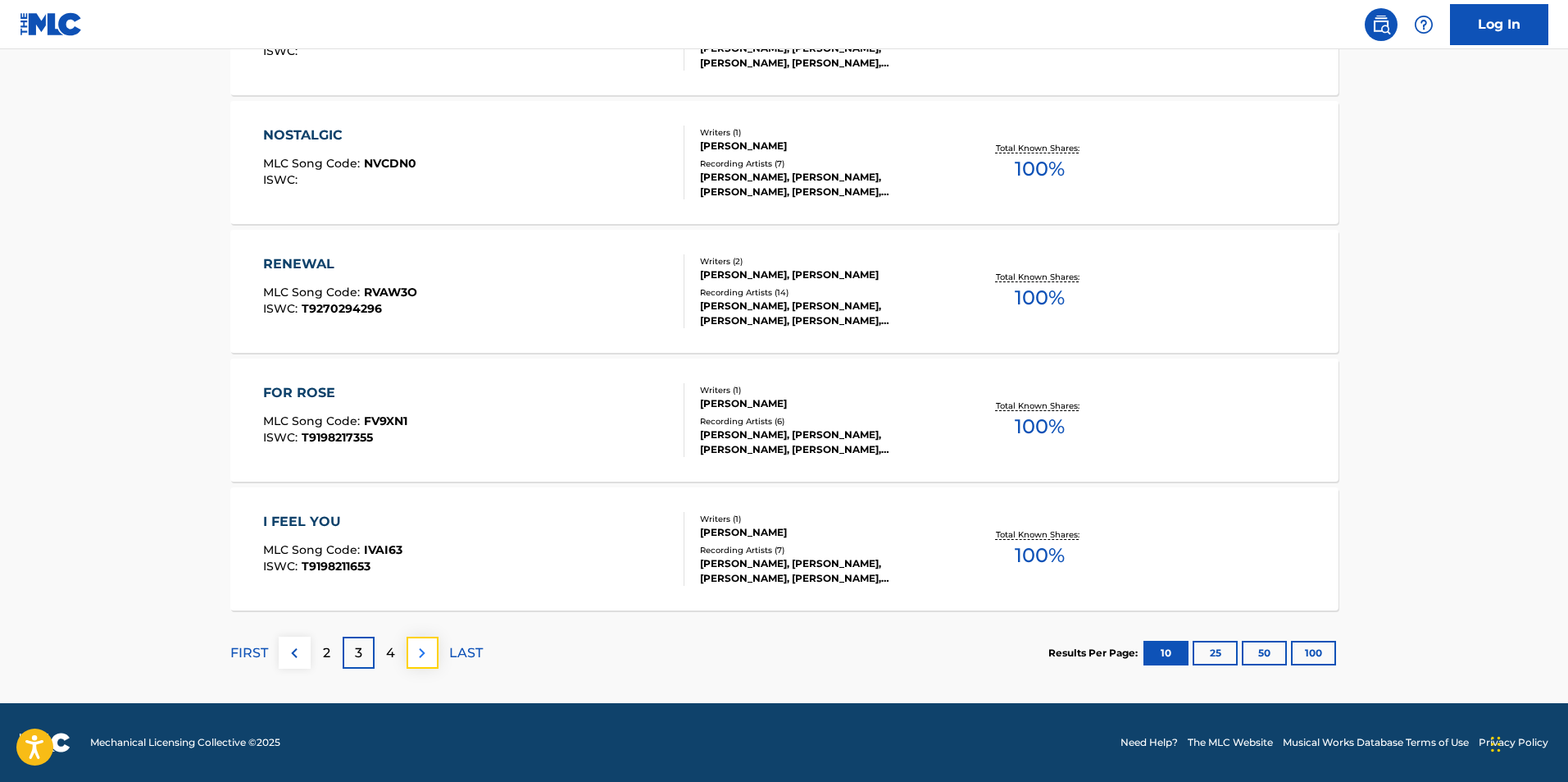
click at [415, 652] on img at bounding box center [423, 653] width 20 height 20
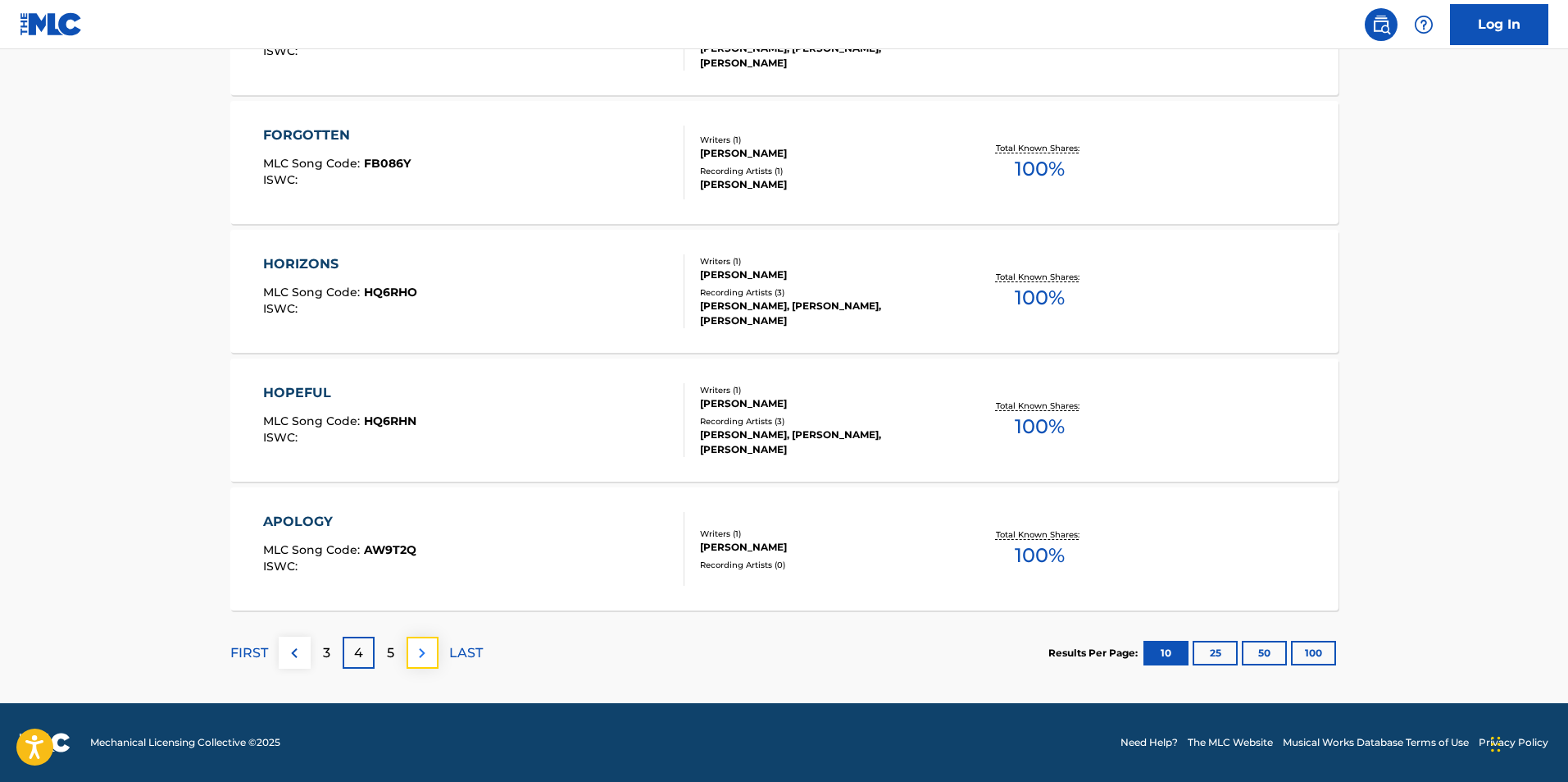
click at [419, 649] on img at bounding box center [423, 653] width 20 height 20
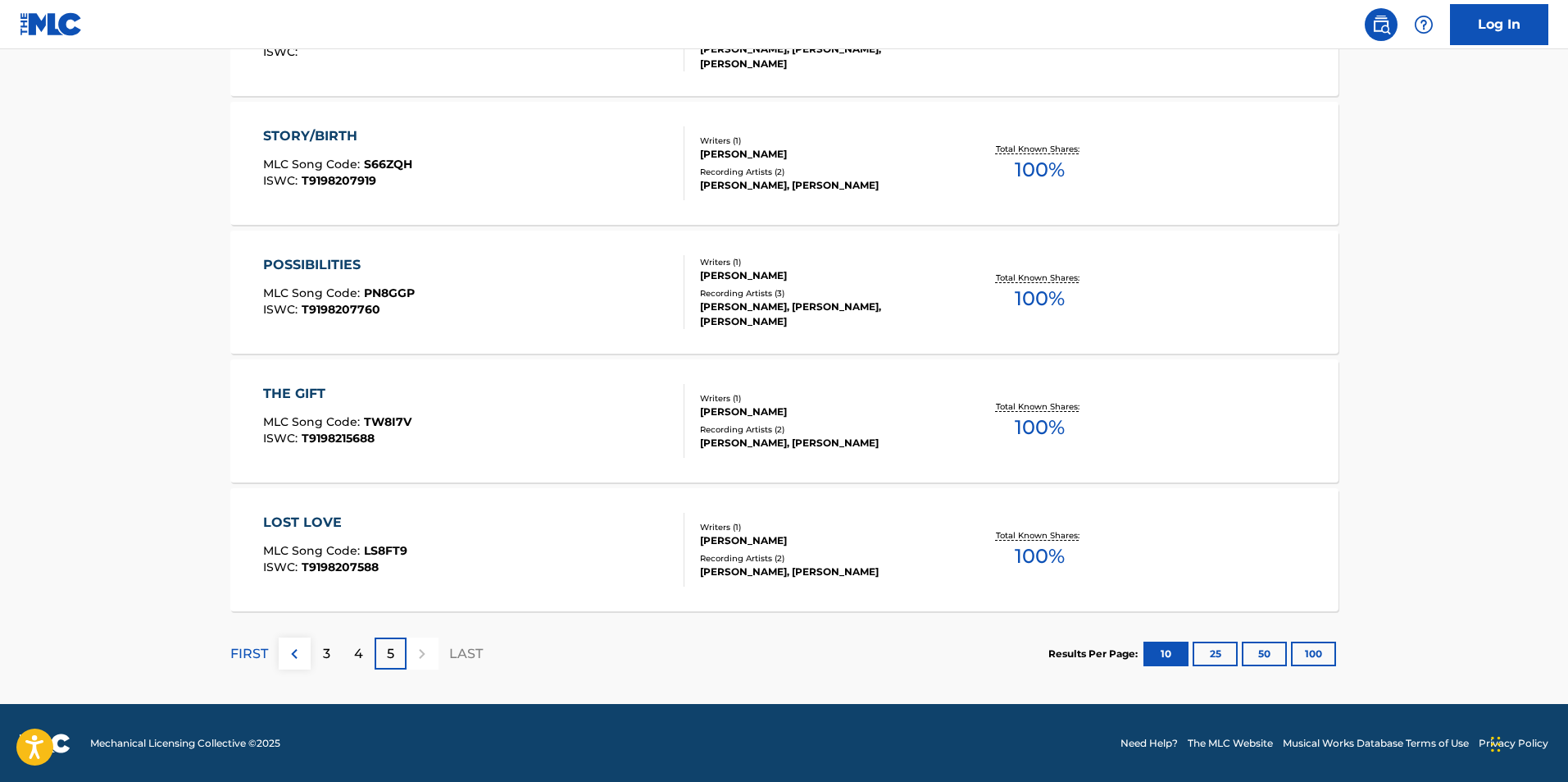
scroll to position [969, 0]
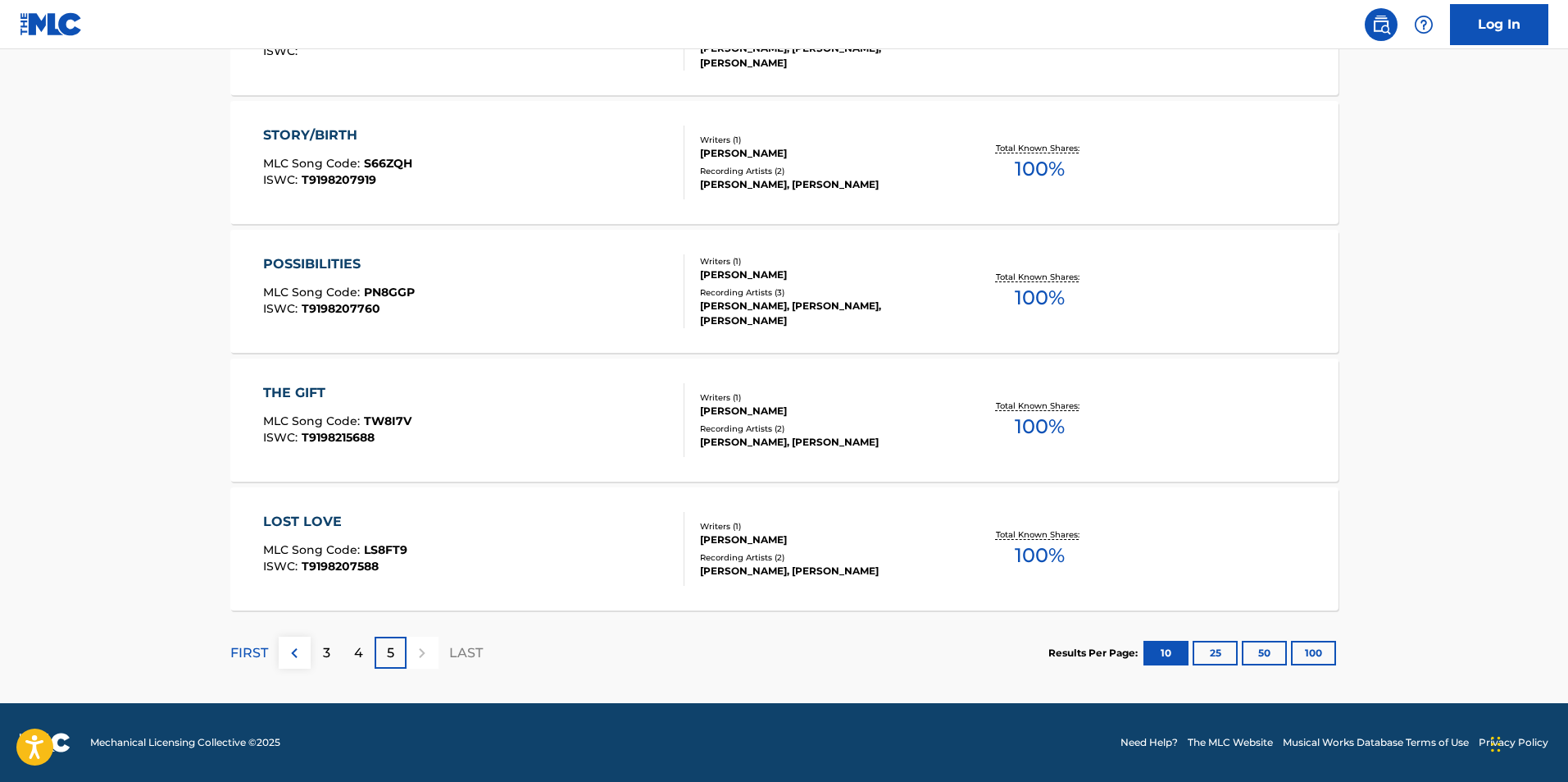
click at [422, 656] on div at bounding box center [423, 652] width 32 height 32
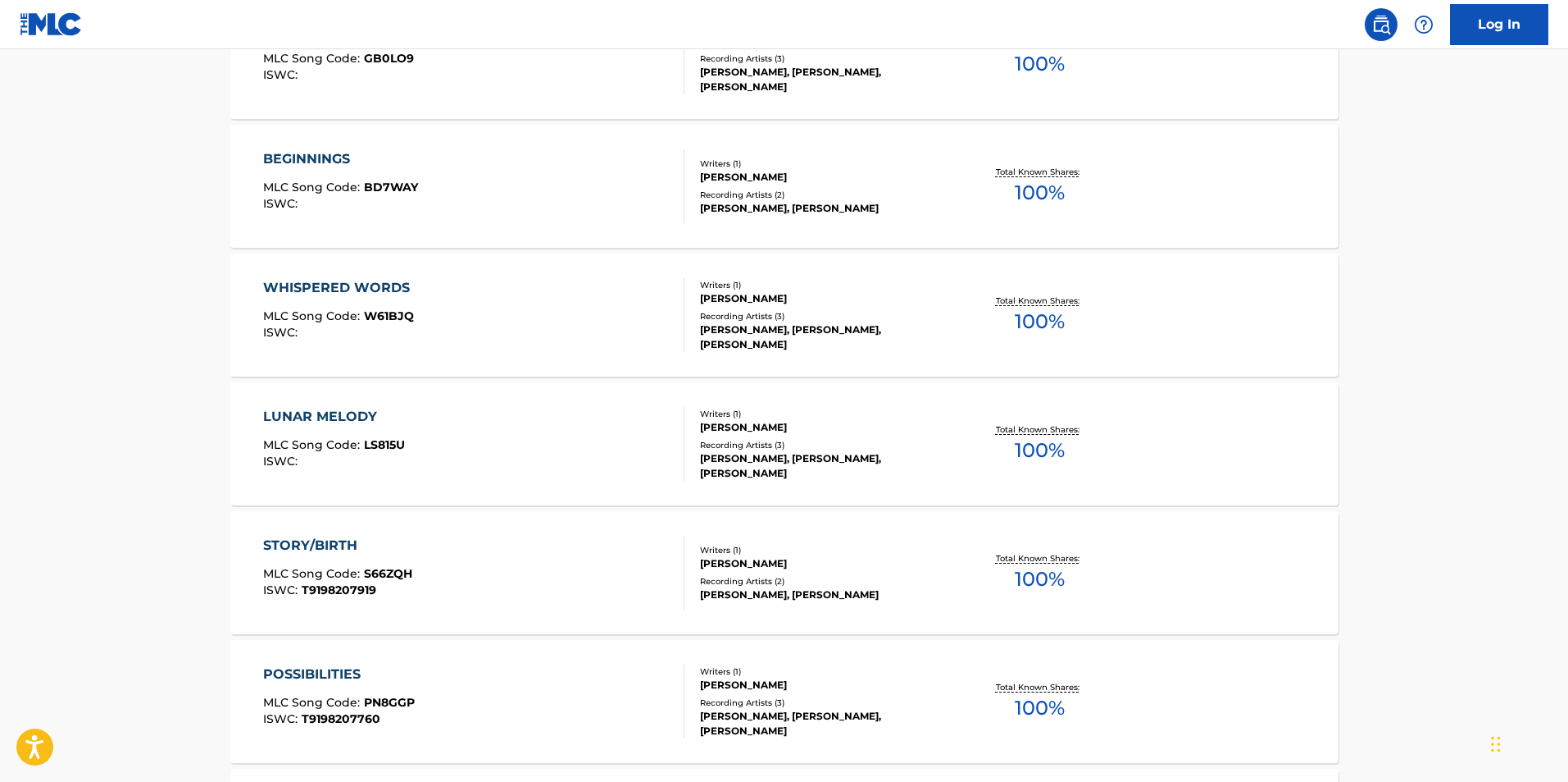
scroll to position [0, 0]
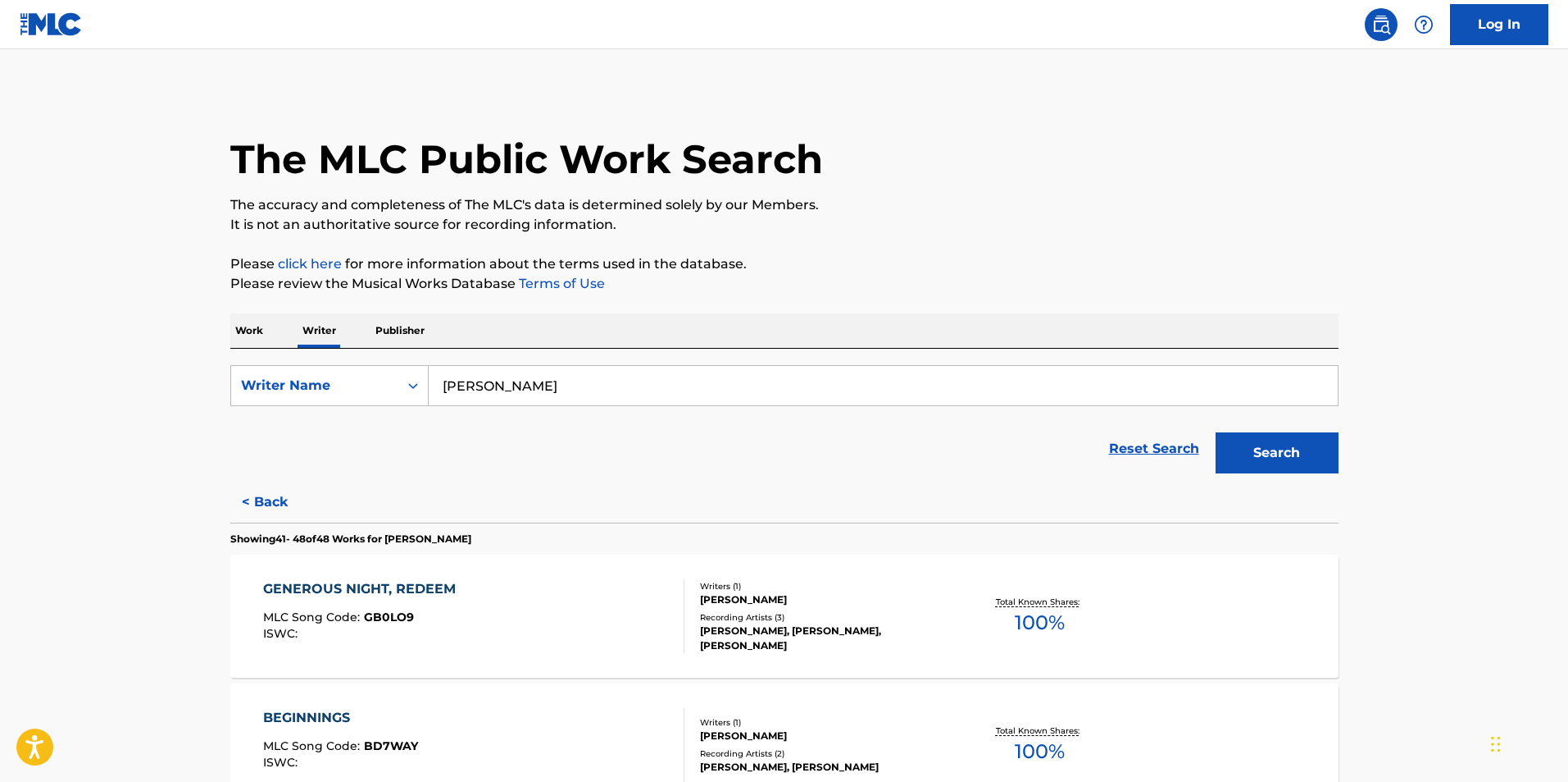
click at [405, 321] on p "Publisher" at bounding box center [400, 330] width 59 height 35
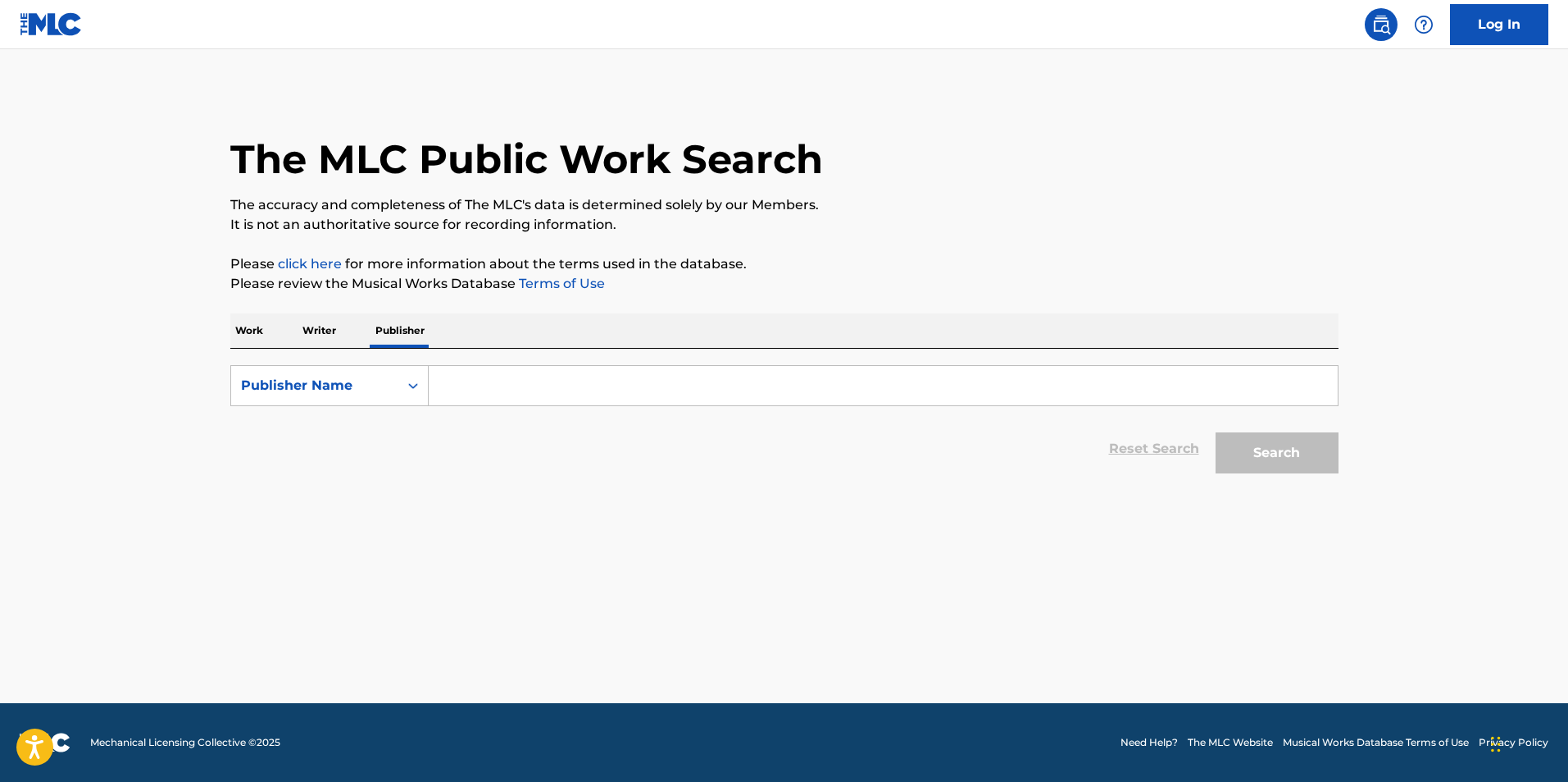
click at [498, 396] on input "Search Form" at bounding box center [884, 386] width 909 height 40
type input "Ryan Marvel Music"
click at [1216, 432] on button "Search" at bounding box center [1277, 453] width 123 height 41
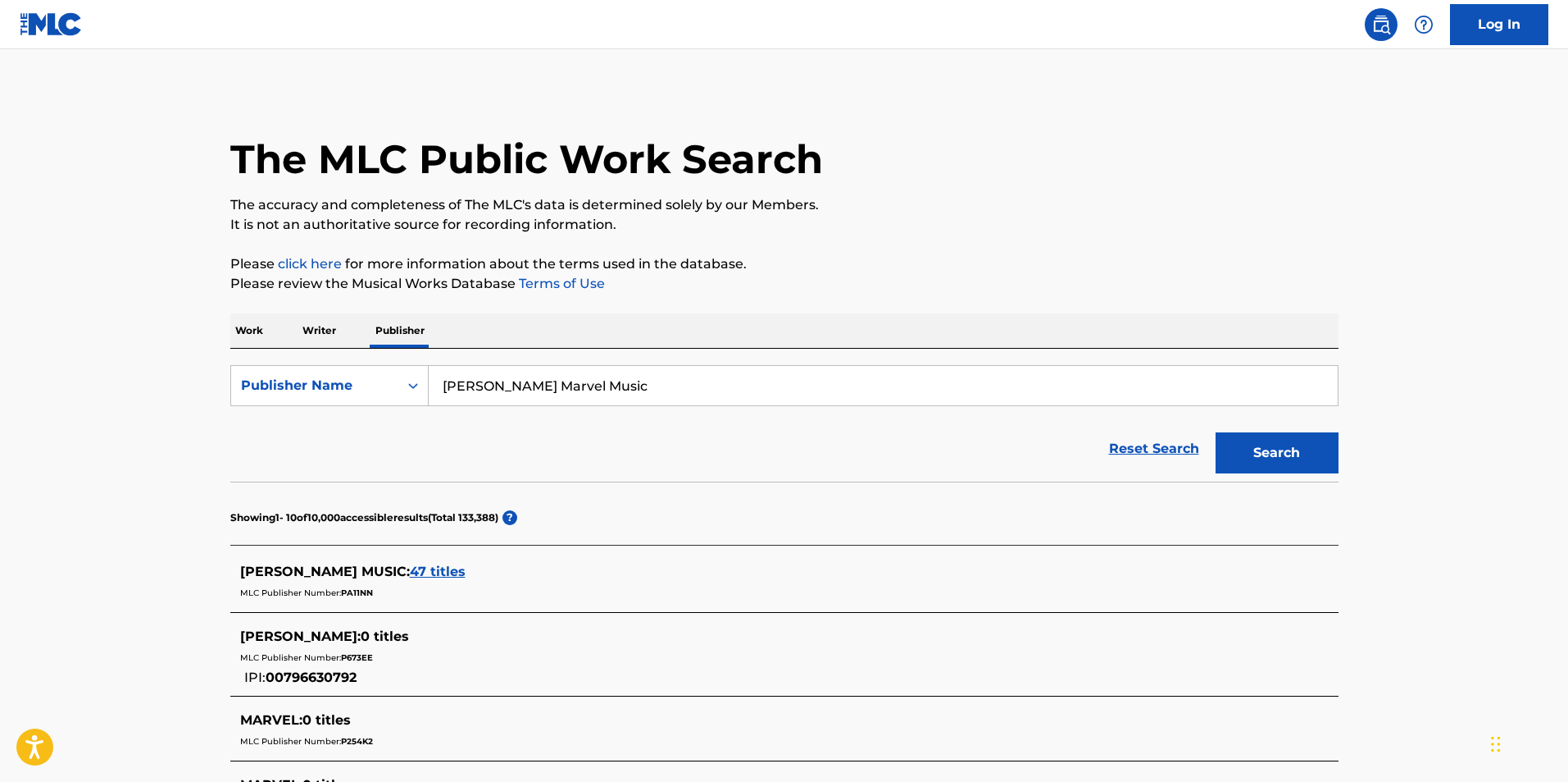
click at [444, 571] on span "47 titles" at bounding box center [438, 571] width 56 height 16
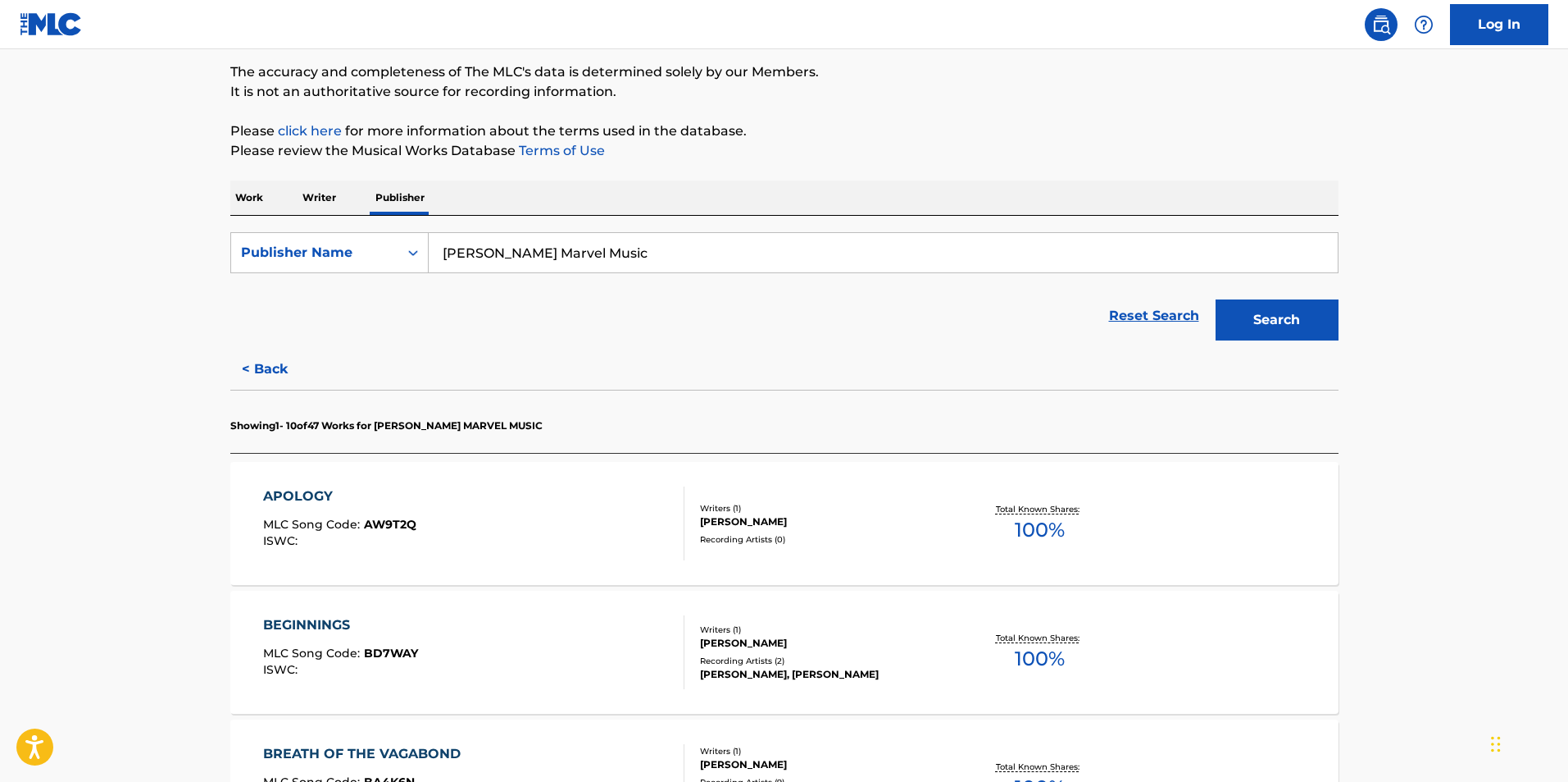
scroll to position [246, 0]
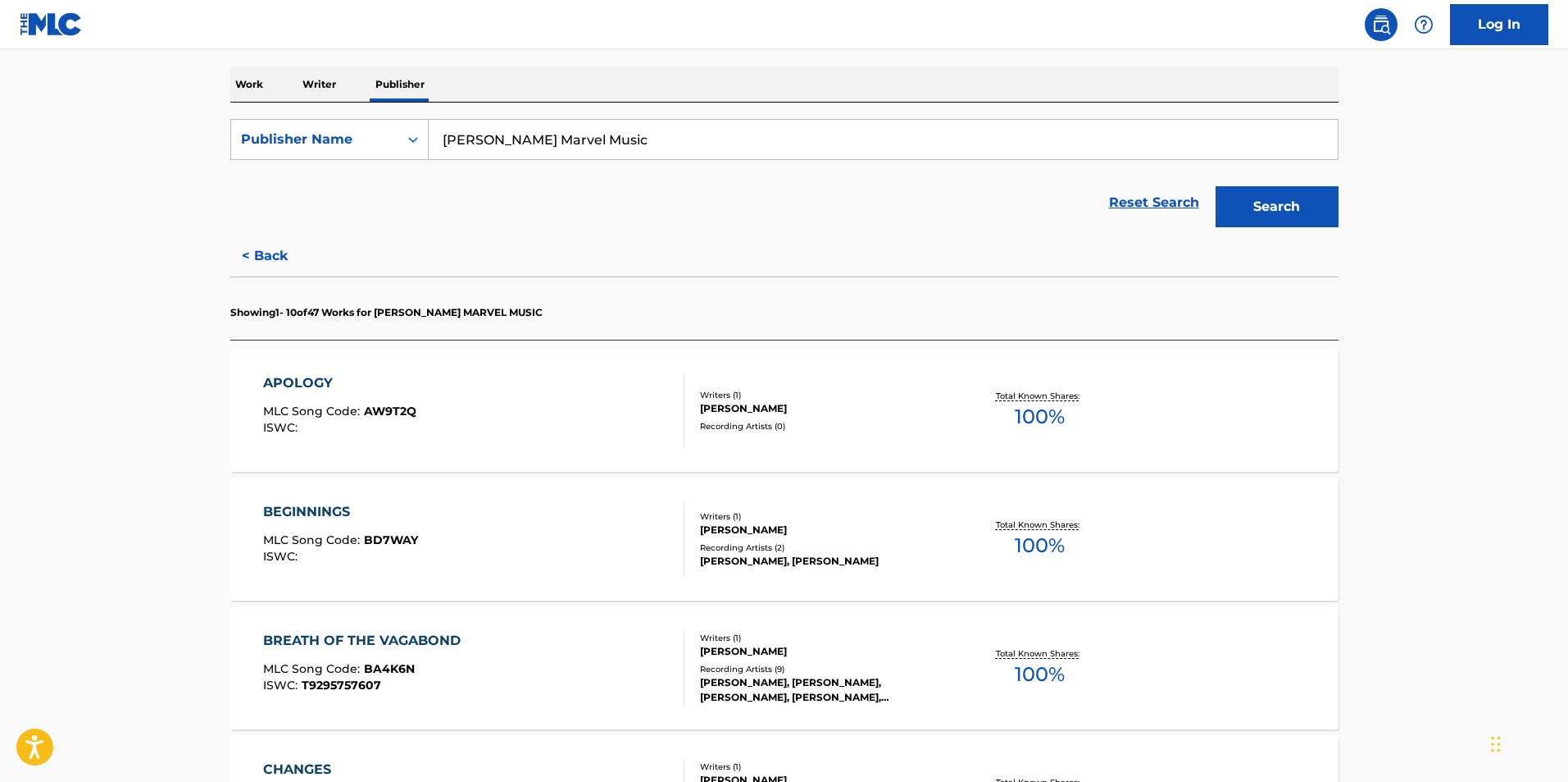
click at [321, 384] on div "APOLOGY" at bounding box center [340, 383] width 153 height 20
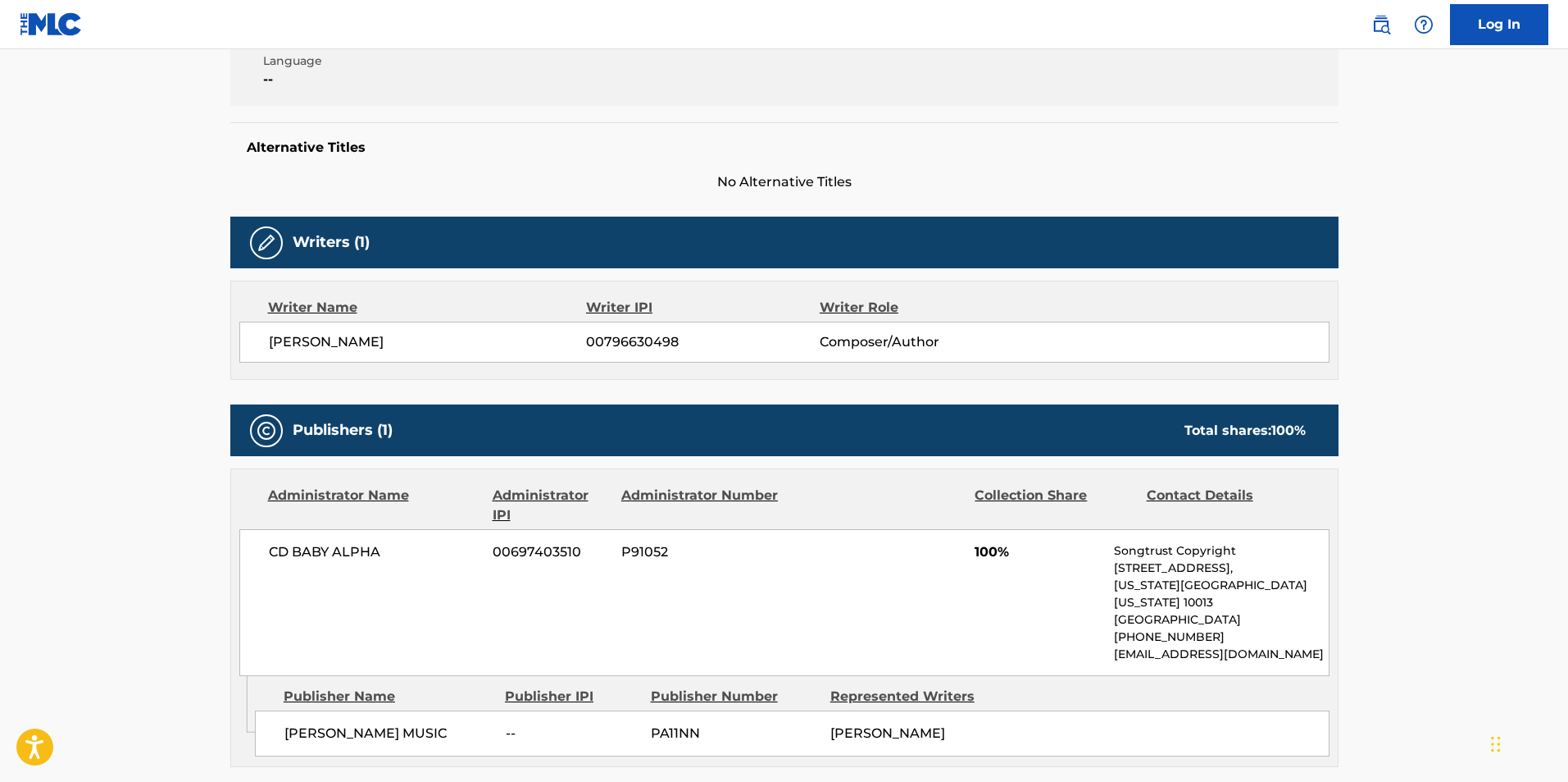
scroll to position [330, 0]
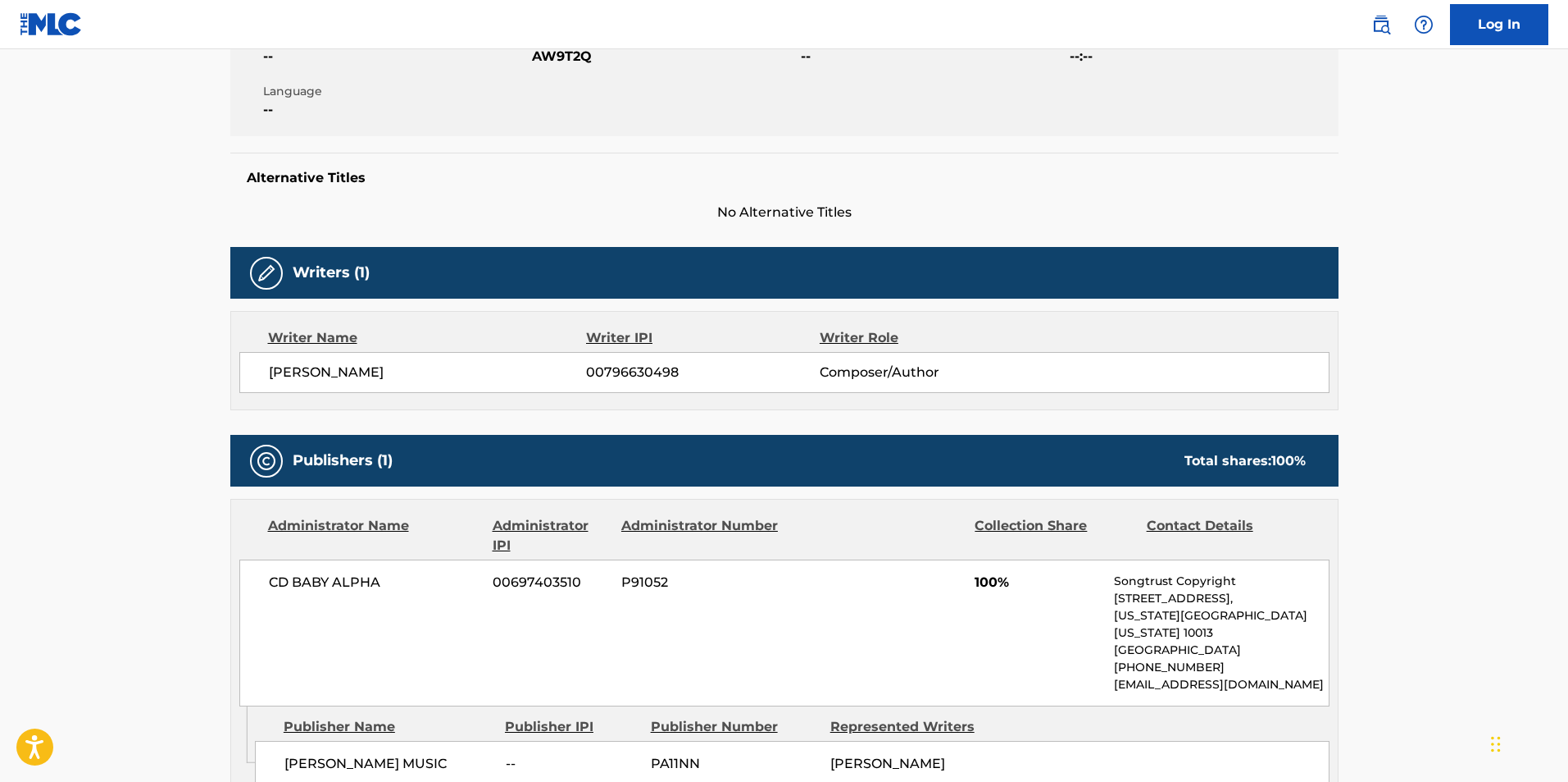
click at [43, 445] on main "< Back to public search results Copy work link APOLOGY Work Detail Member Work …" at bounding box center [784, 334] width 1568 height 1232
click at [61, 348] on main "< Back to public search results Copy work link APOLOGY Work Detail Member Work …" at bounding box center [784, 334] width 1568 height 1232
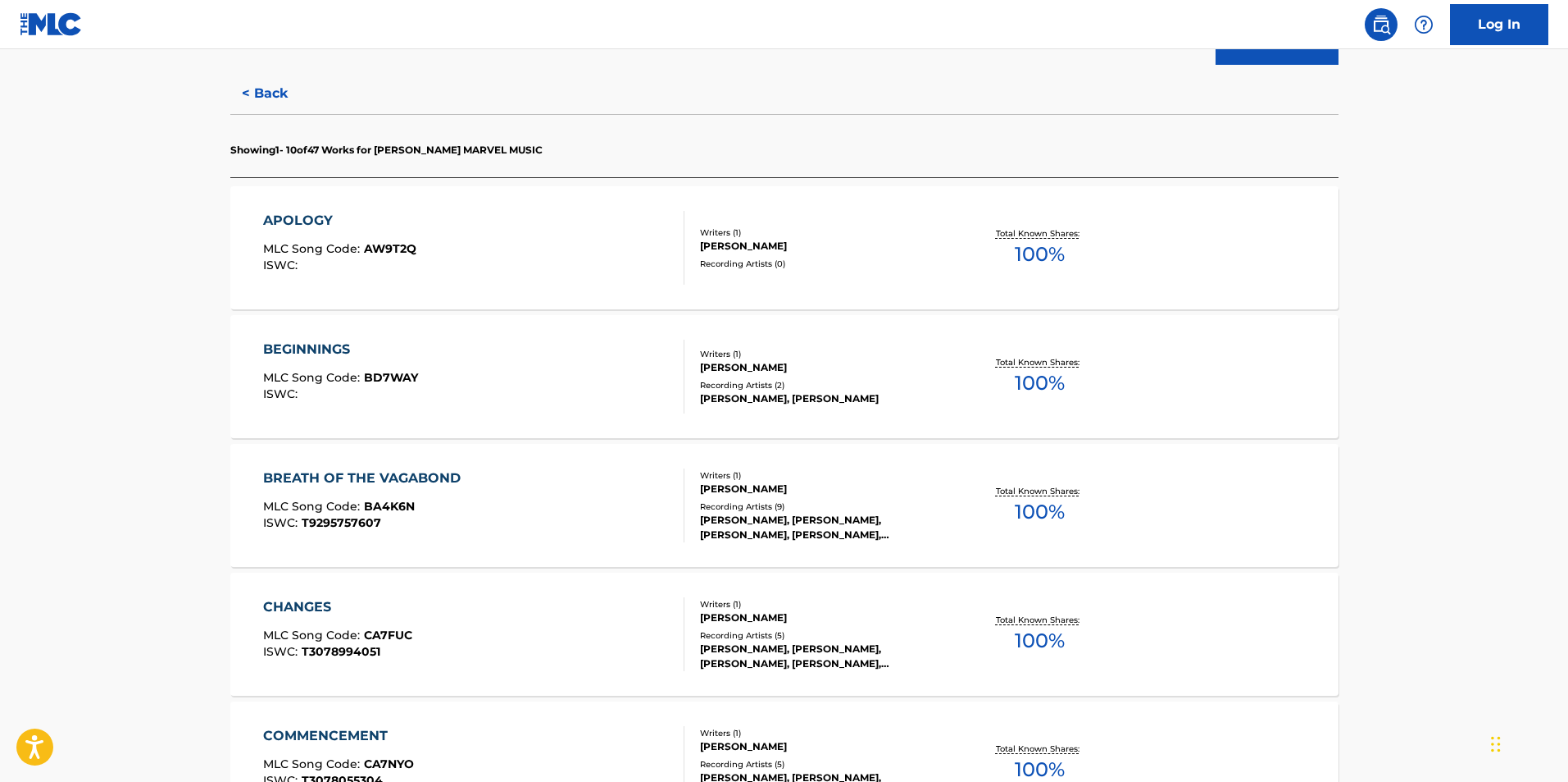
scroll to position [410, 0]
click at [279, 353] on div "BEGINNINGS" at bounding box center [341, 348] width 155 height 20
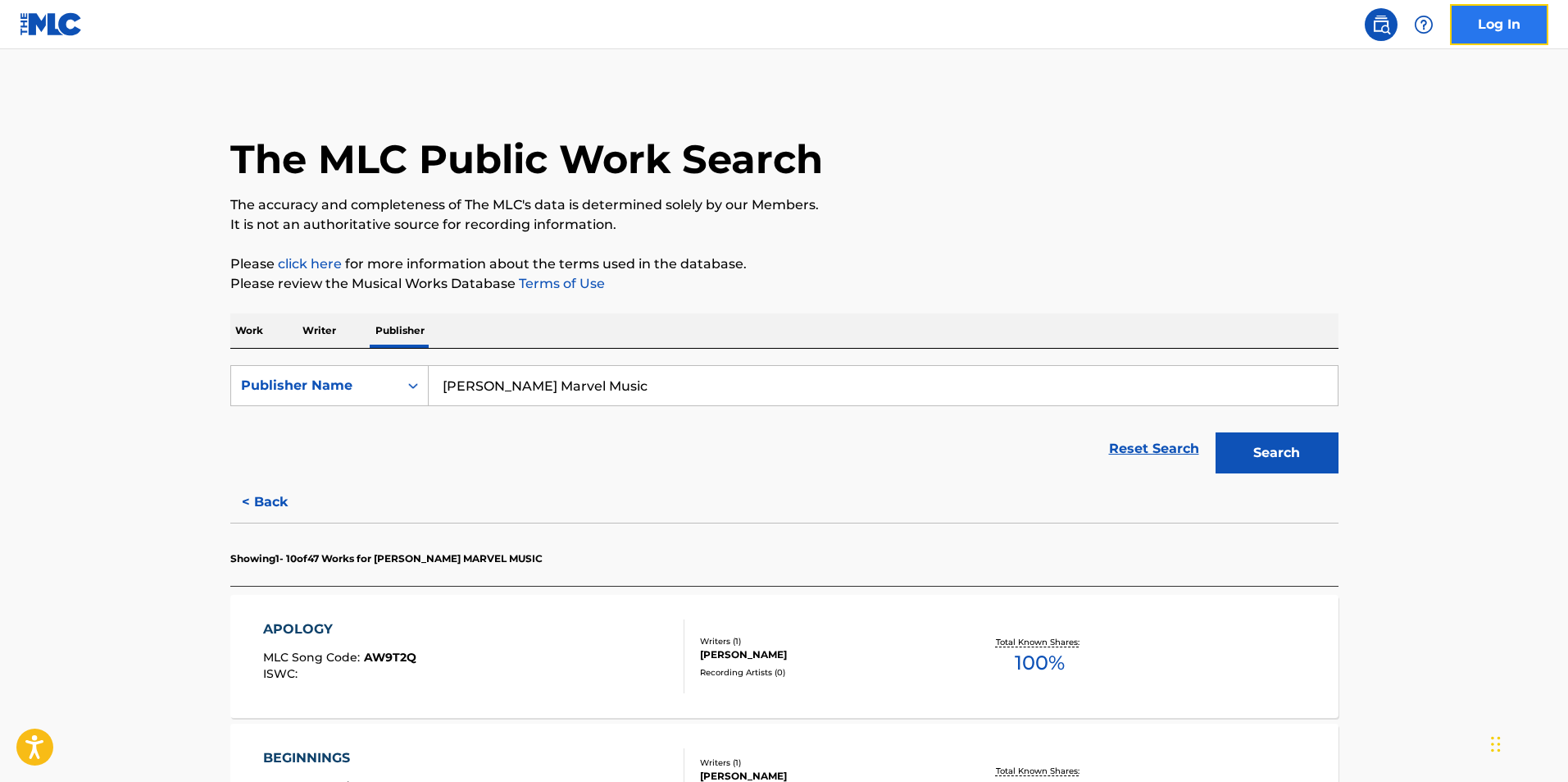
click at [1483, 27] on link "Log In" at bounding box center [1499, 25] width 98 height 41
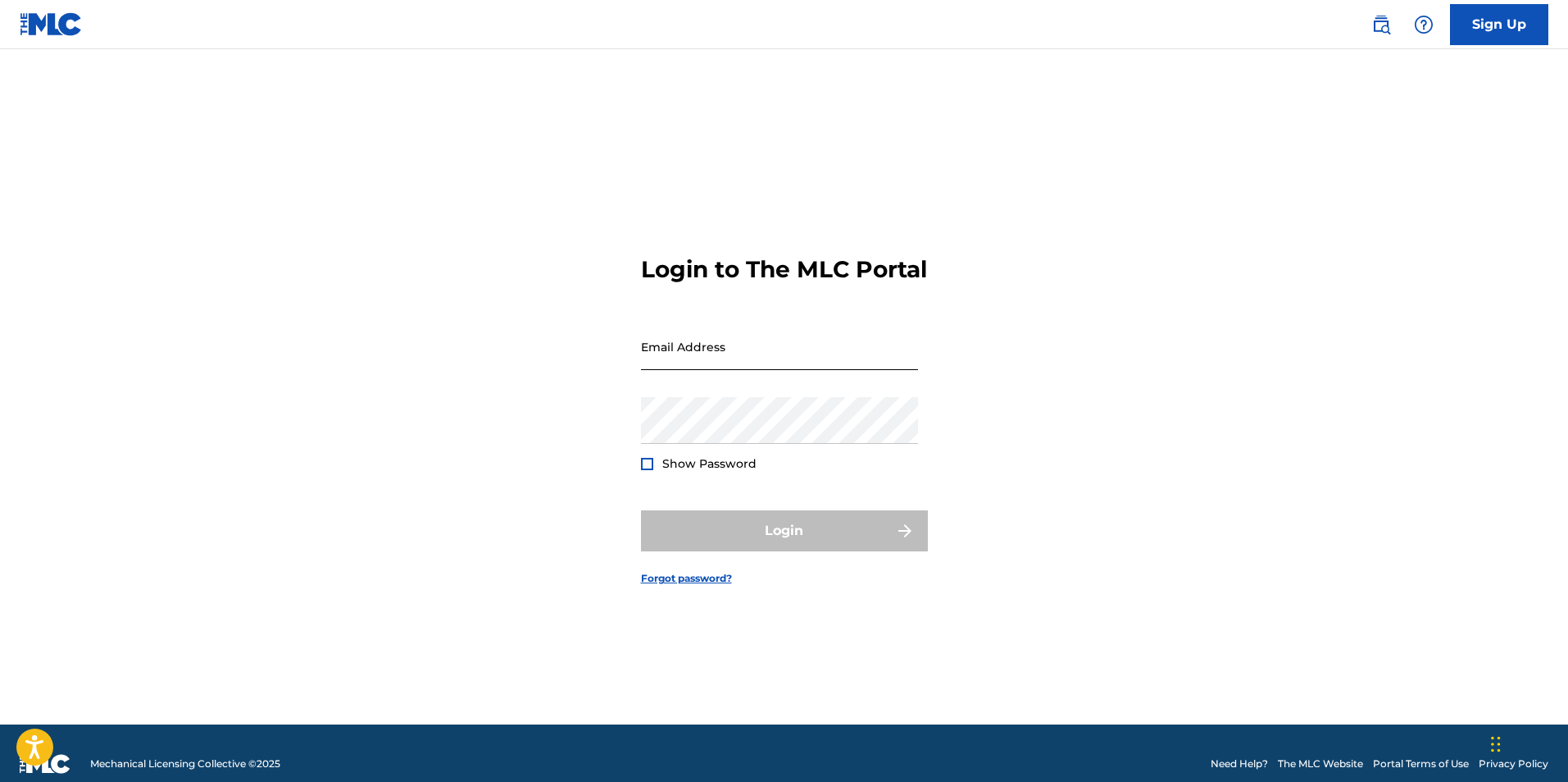
click at [815, 363] on input "Email Address" at bounding box center [780, 346] width 277 height 47
type input "[PERSON_NAME][EMAIL_ADDRESS][DOMAIN_NAME]"
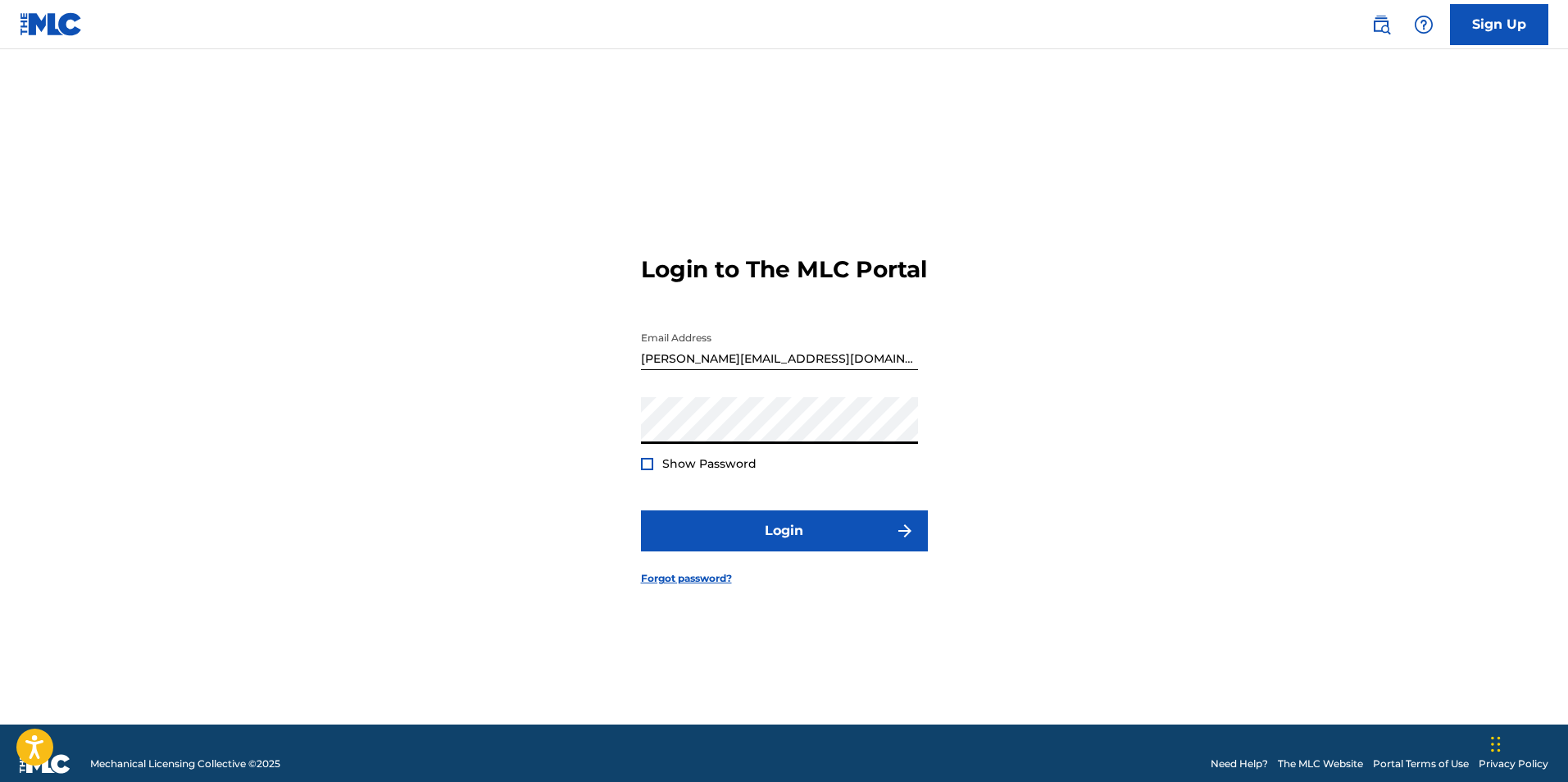
click at [641, 510] on button "Login" at bounding box center [785, 531] width 287 height 41
click at [647, 470] on div at bounding box center [647, 463] width 12 height 12
click at [641, 510] on button "Login" at bounding box center [785, 531] width 287 height 41
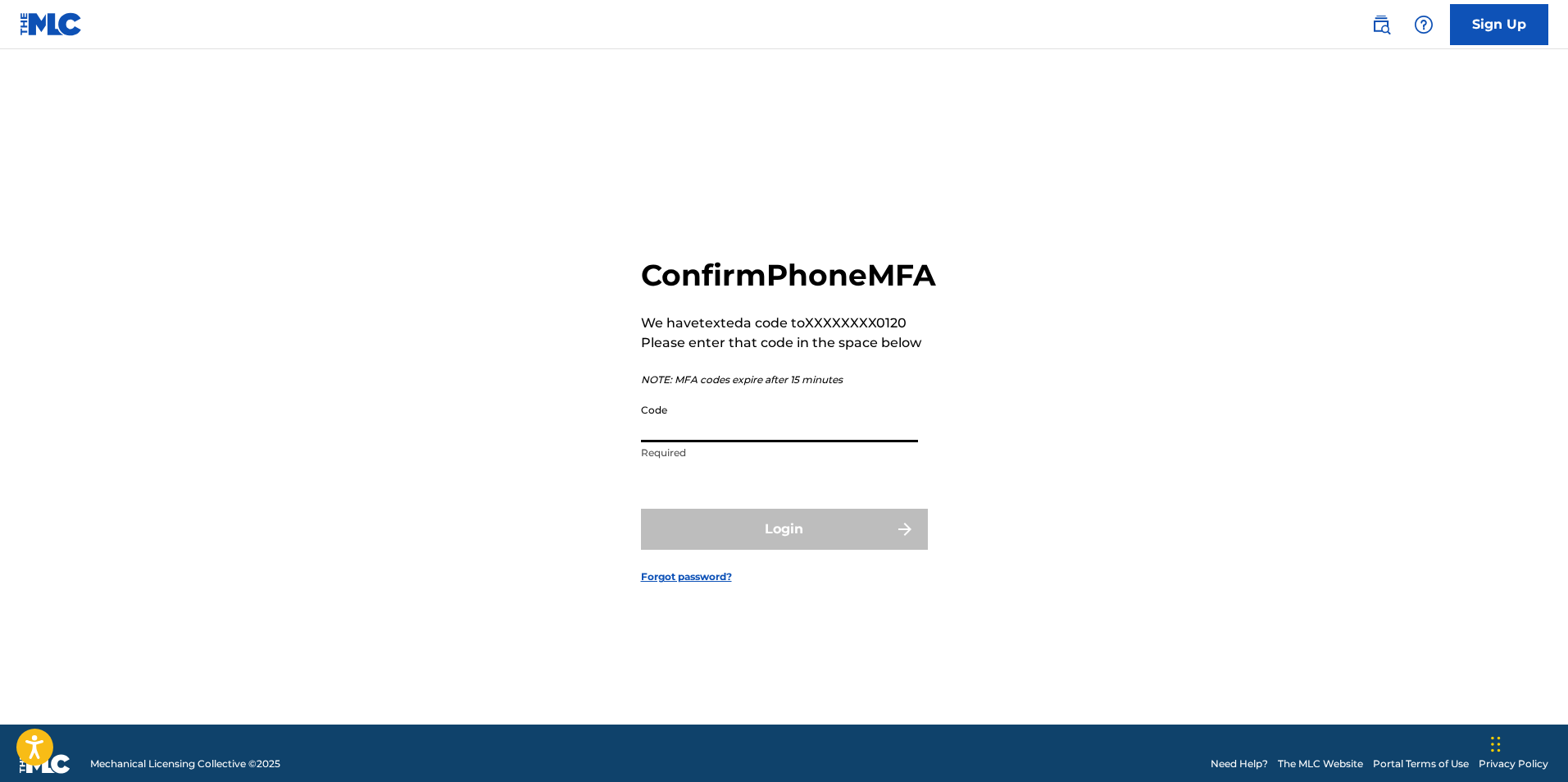
click at [797, 442] on input "Code" at bounding box center [780, 419] width 277 height 47
type input "455953"
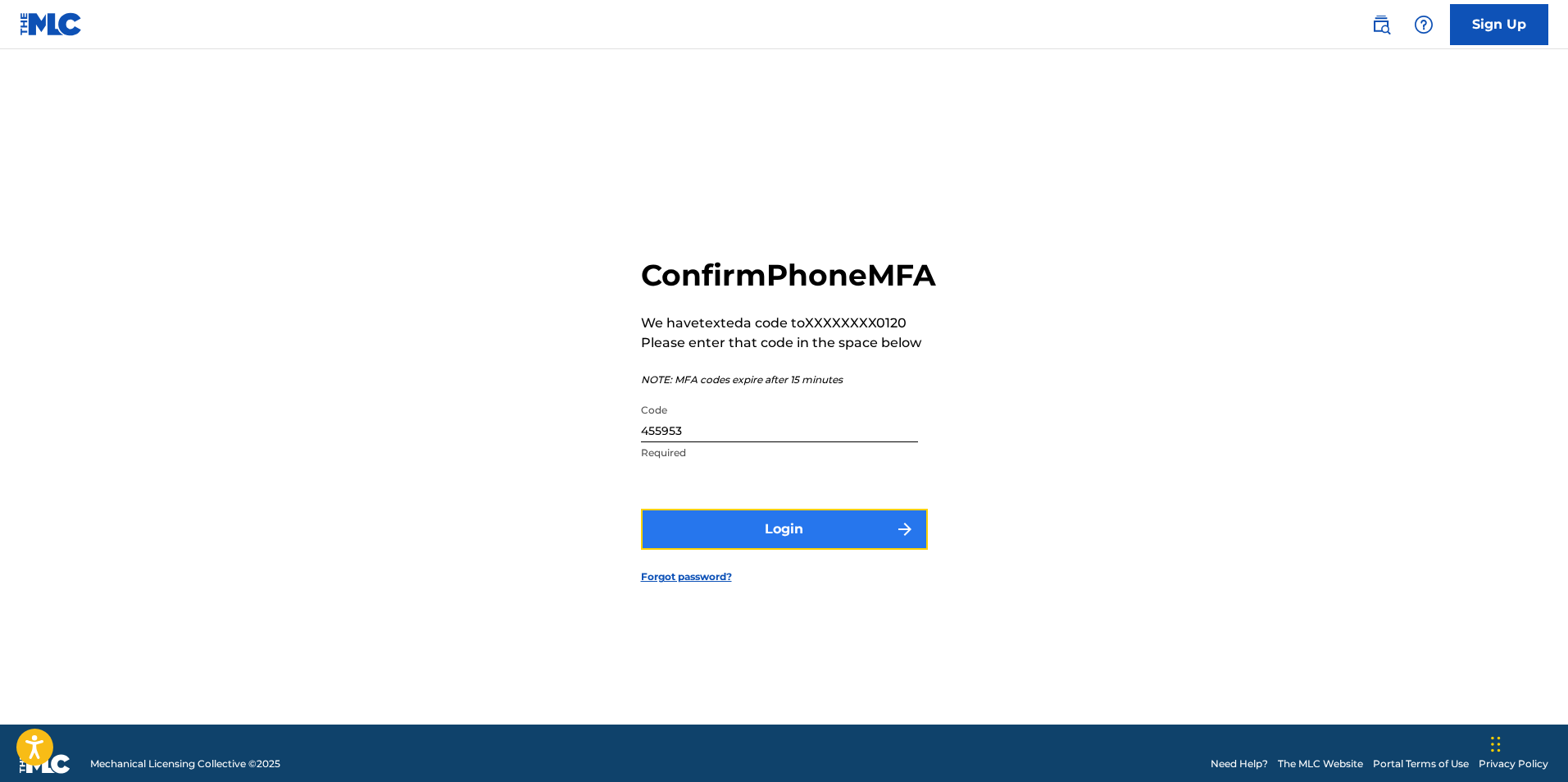
click at [707, 550] on button "Login" at bounding box center [785, 529] width 287 height 41
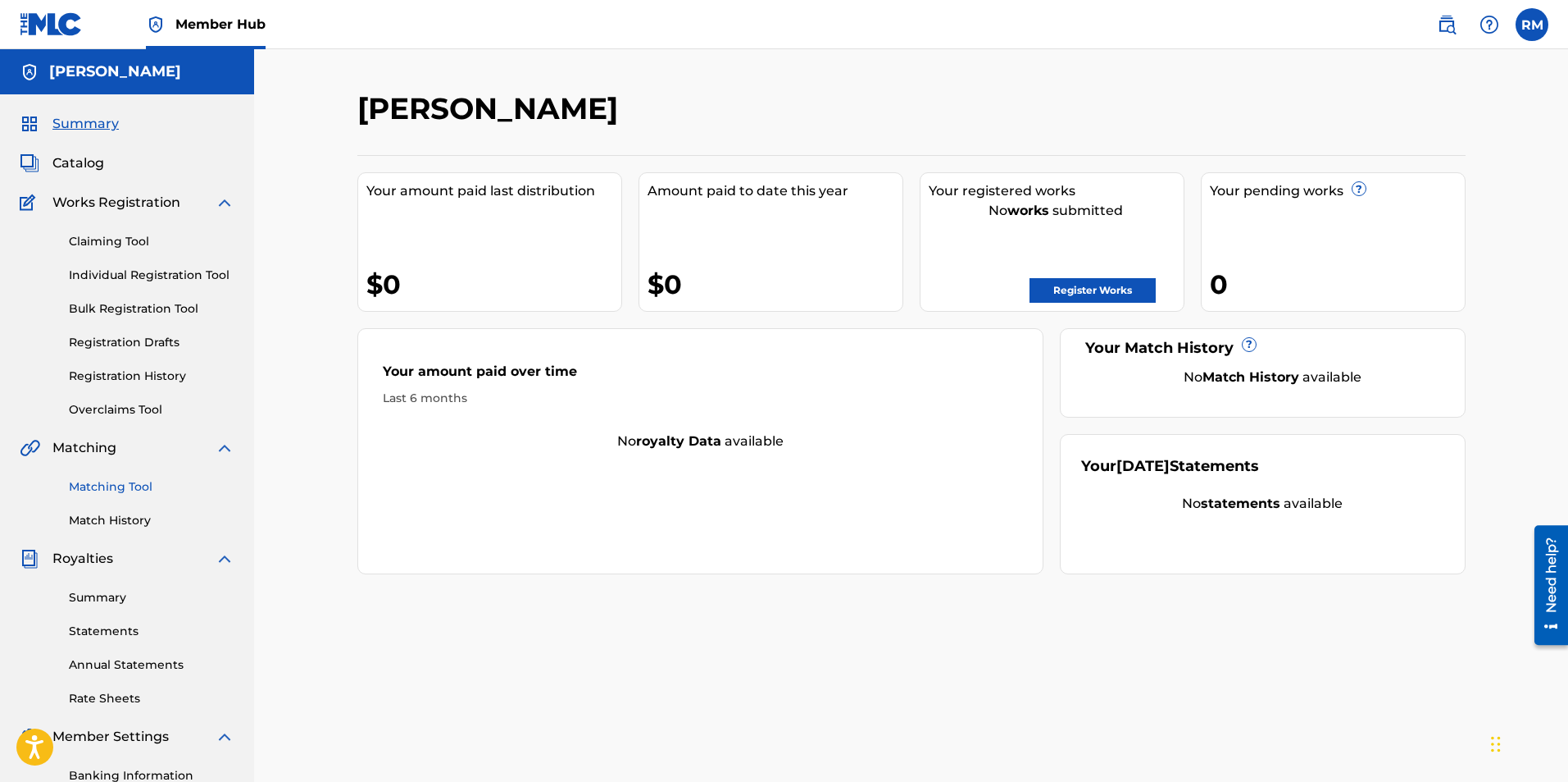
click at [123, 482] on link "Matching Tool" at bounding box center [151, 486] width 166 height 17
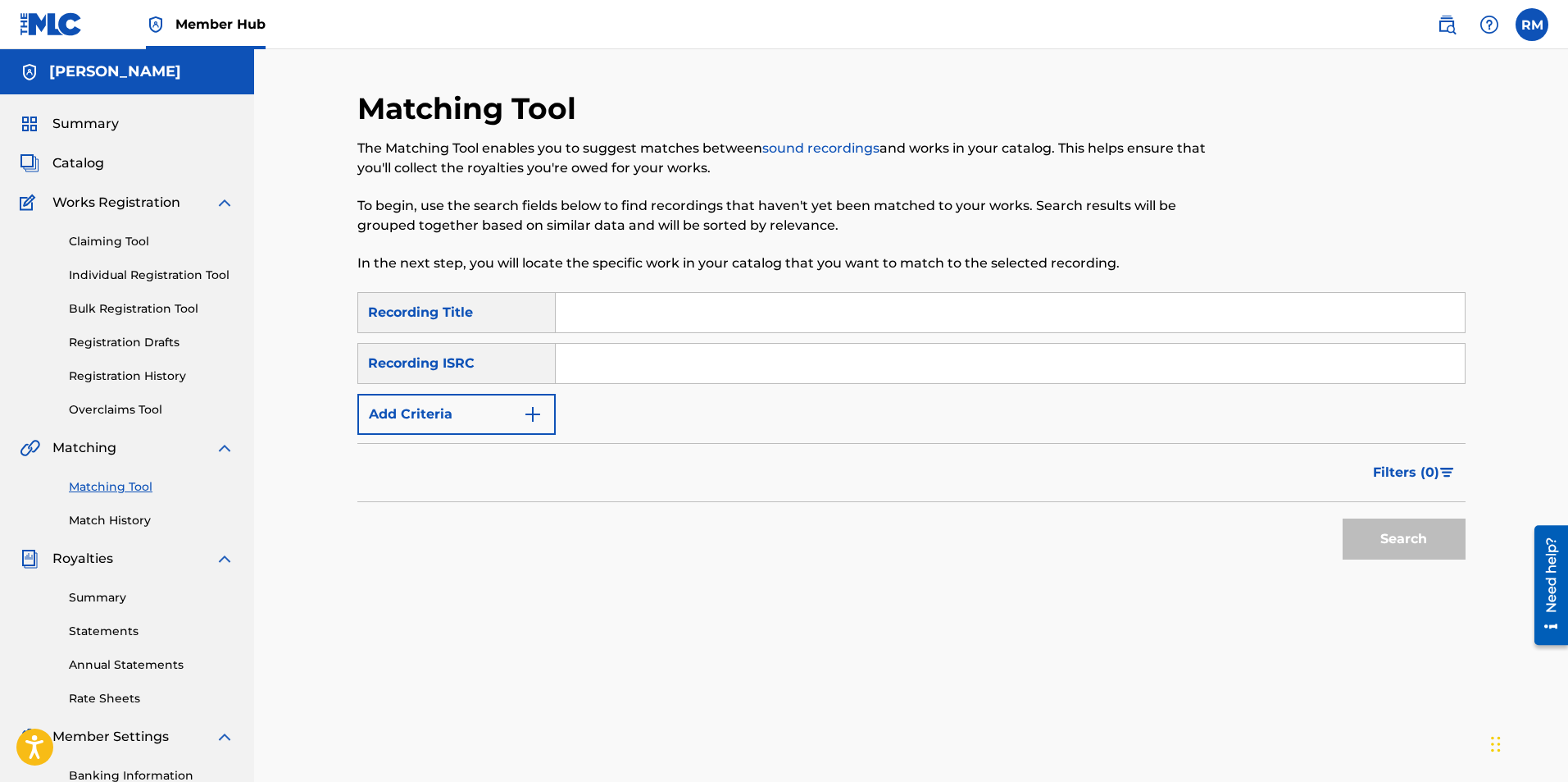
click at [582, 315] on input "Search Form" at bounding box center [1010, 313] width 909 height 40
type input "Apology"
click at [1343, 519] on button "Search" at bounding box center [1404, 539] width 123 height 41
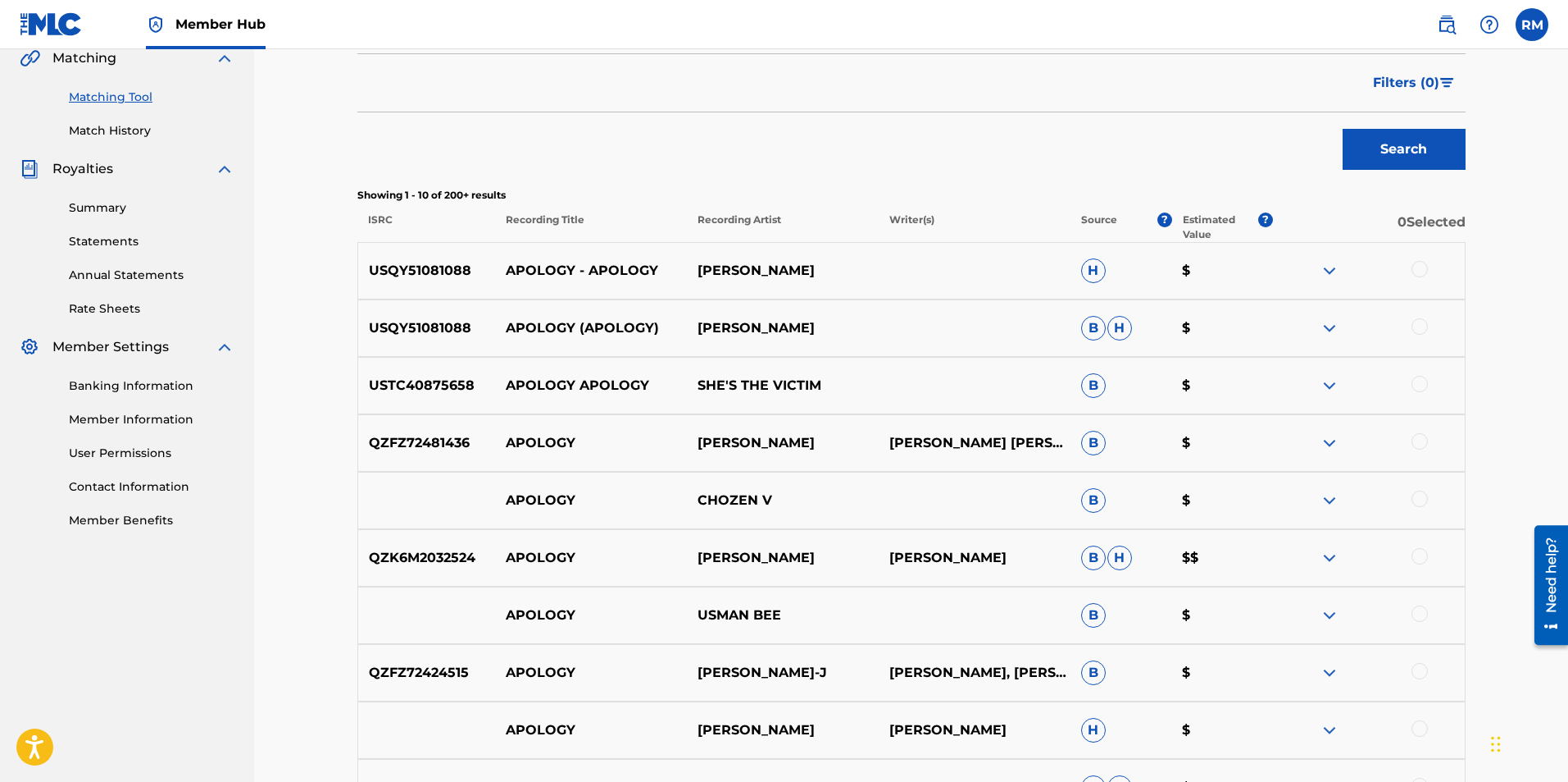
scroll to position [626, 0]
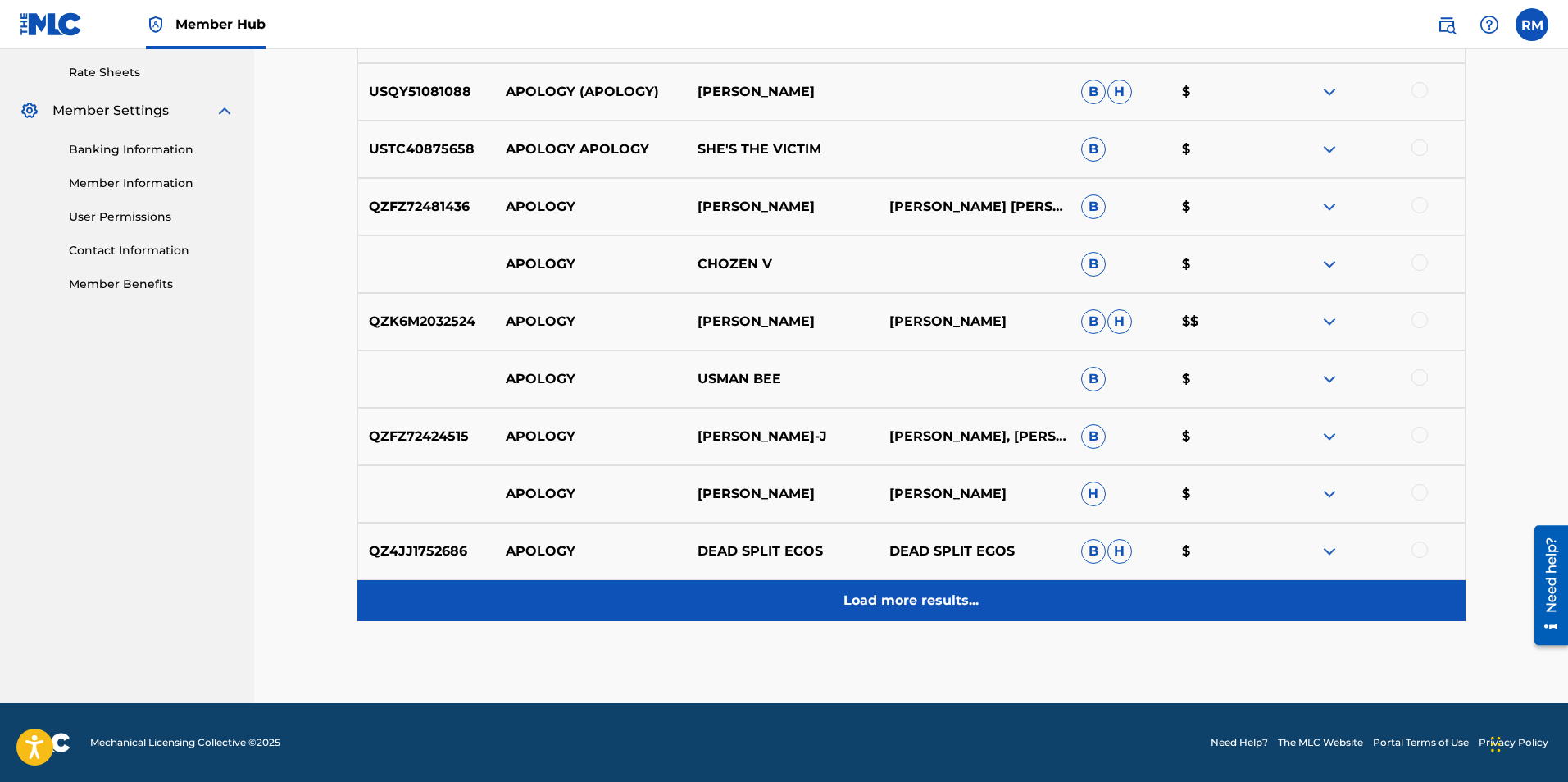
click at [870, 609] on p "Load more results..." at bounding box center [911, 600] width 135 height 20
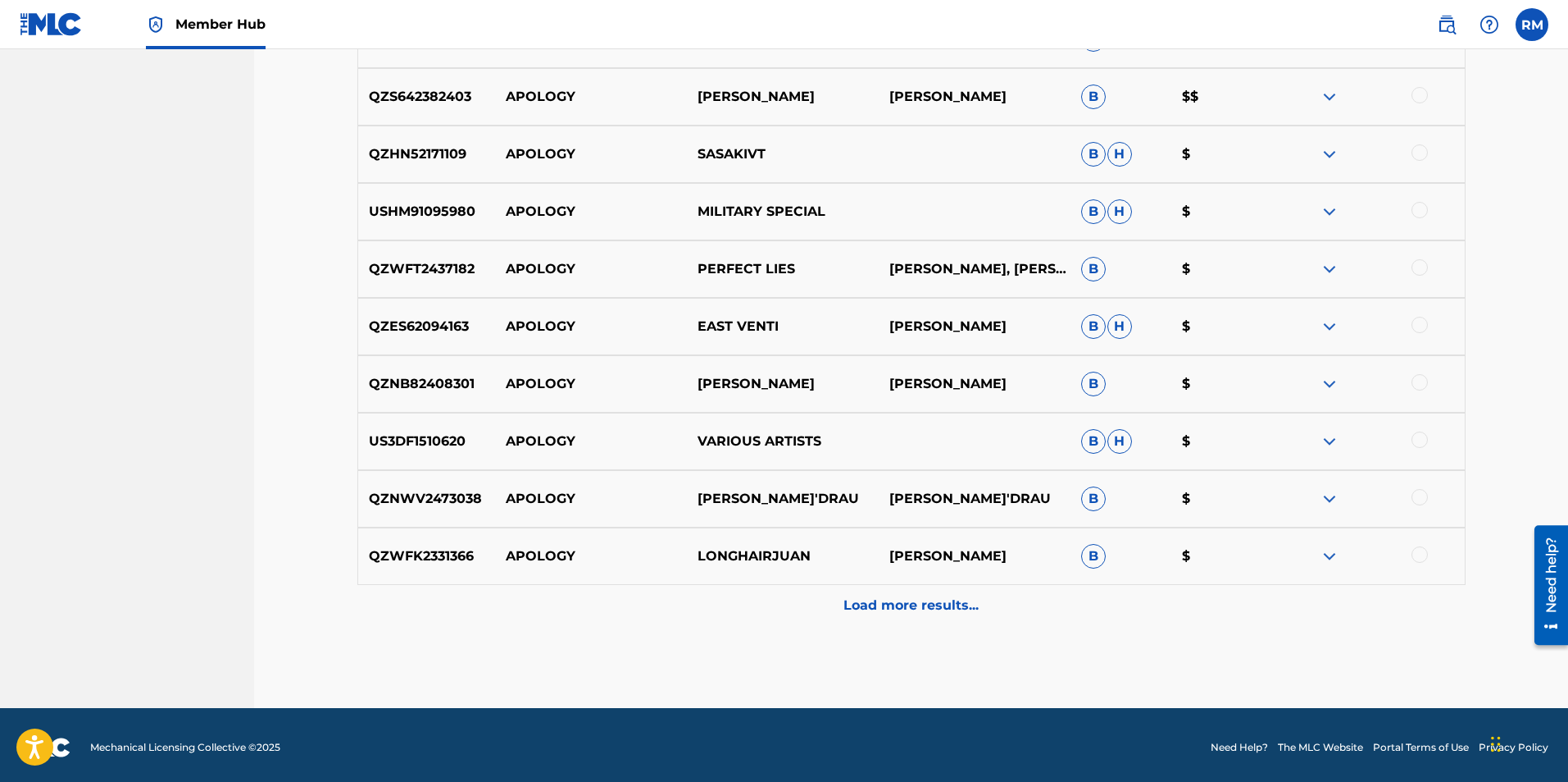
scroll to position [1200, 0]
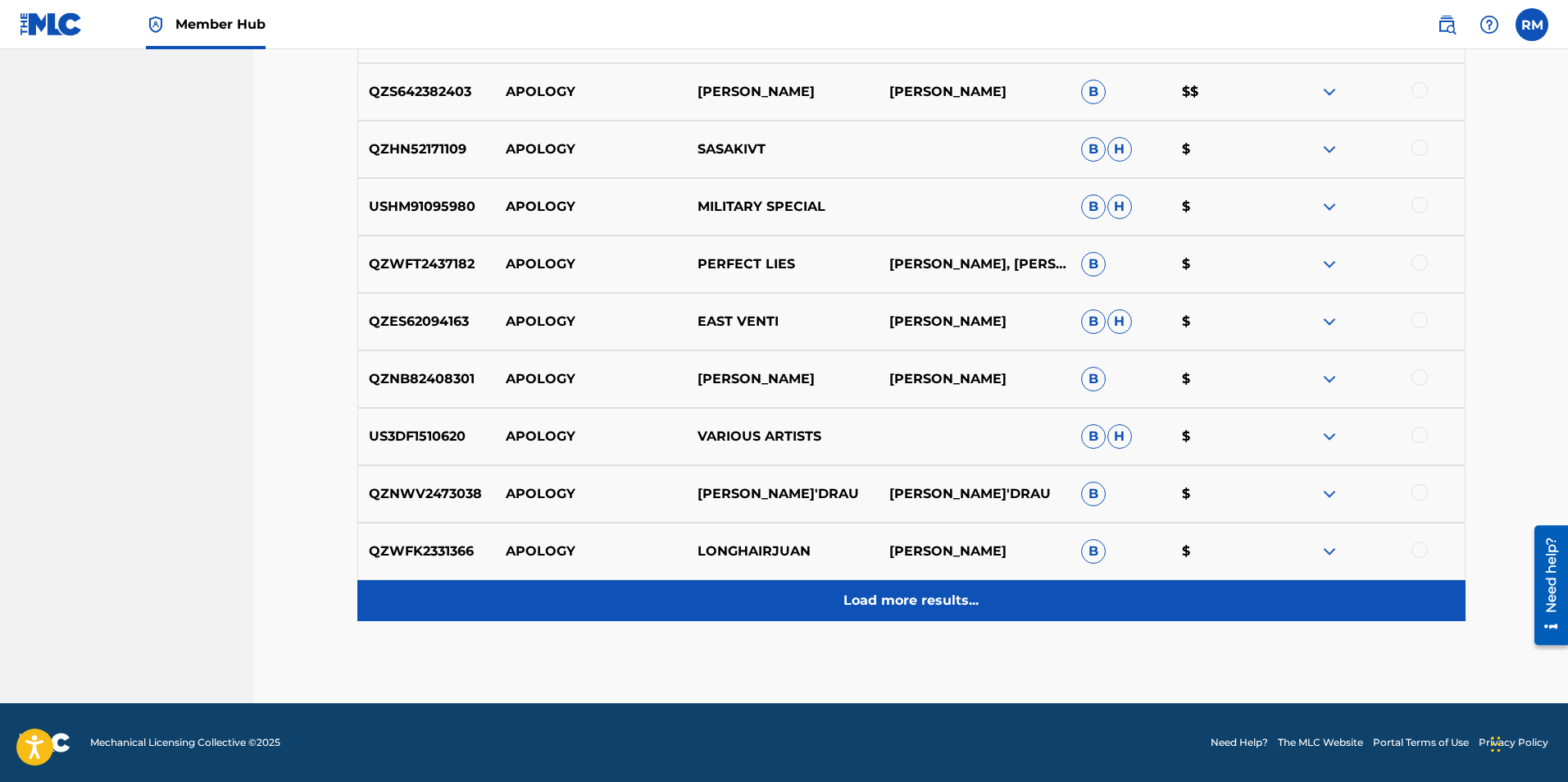
click at [876, 599] on p "Load more results..." at bounding box center [911, 600] width 135 height 20
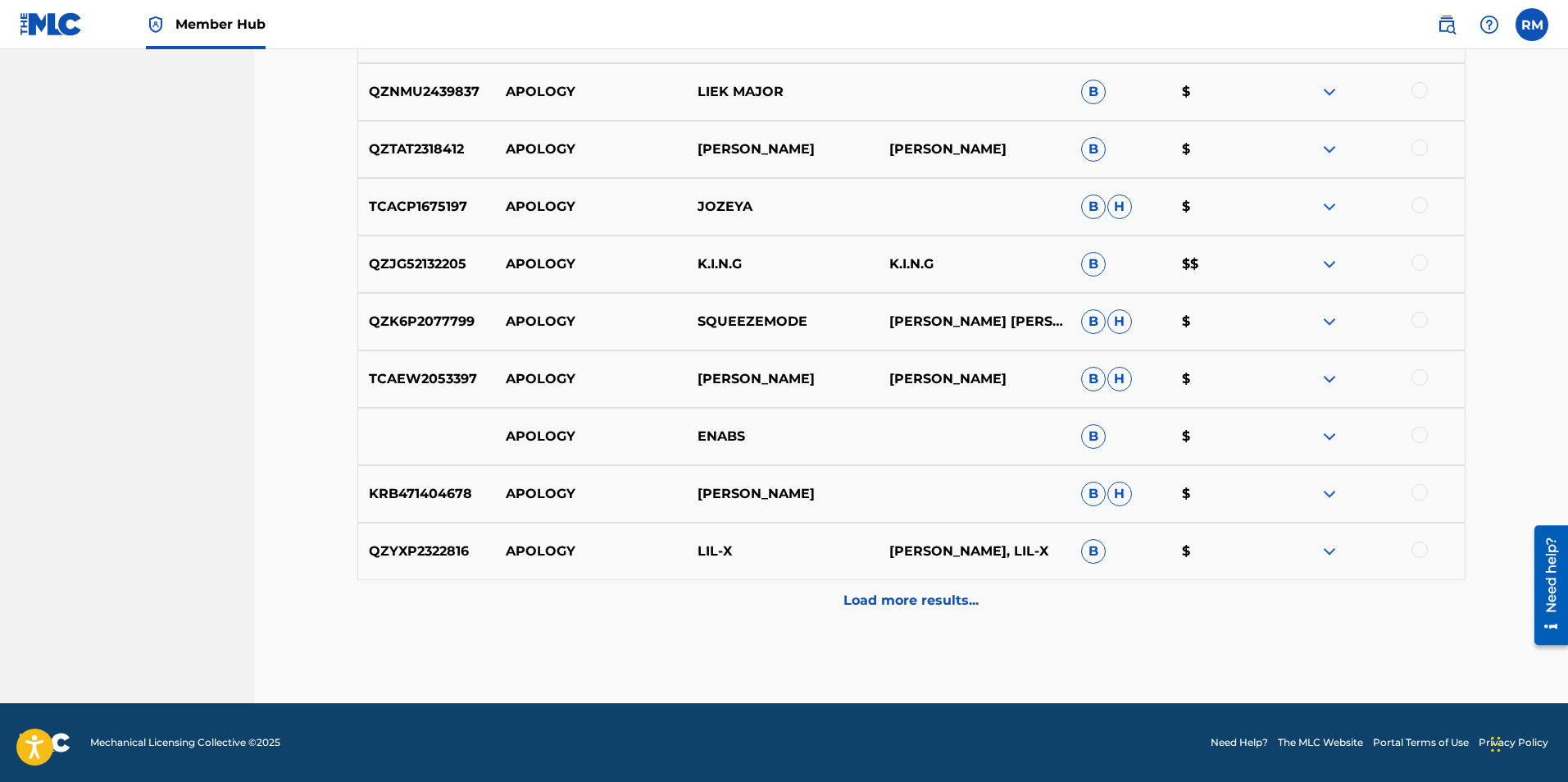
click at [876, 599] on p "Load more results..." at bounding box center [911, 600] width 135 height 20
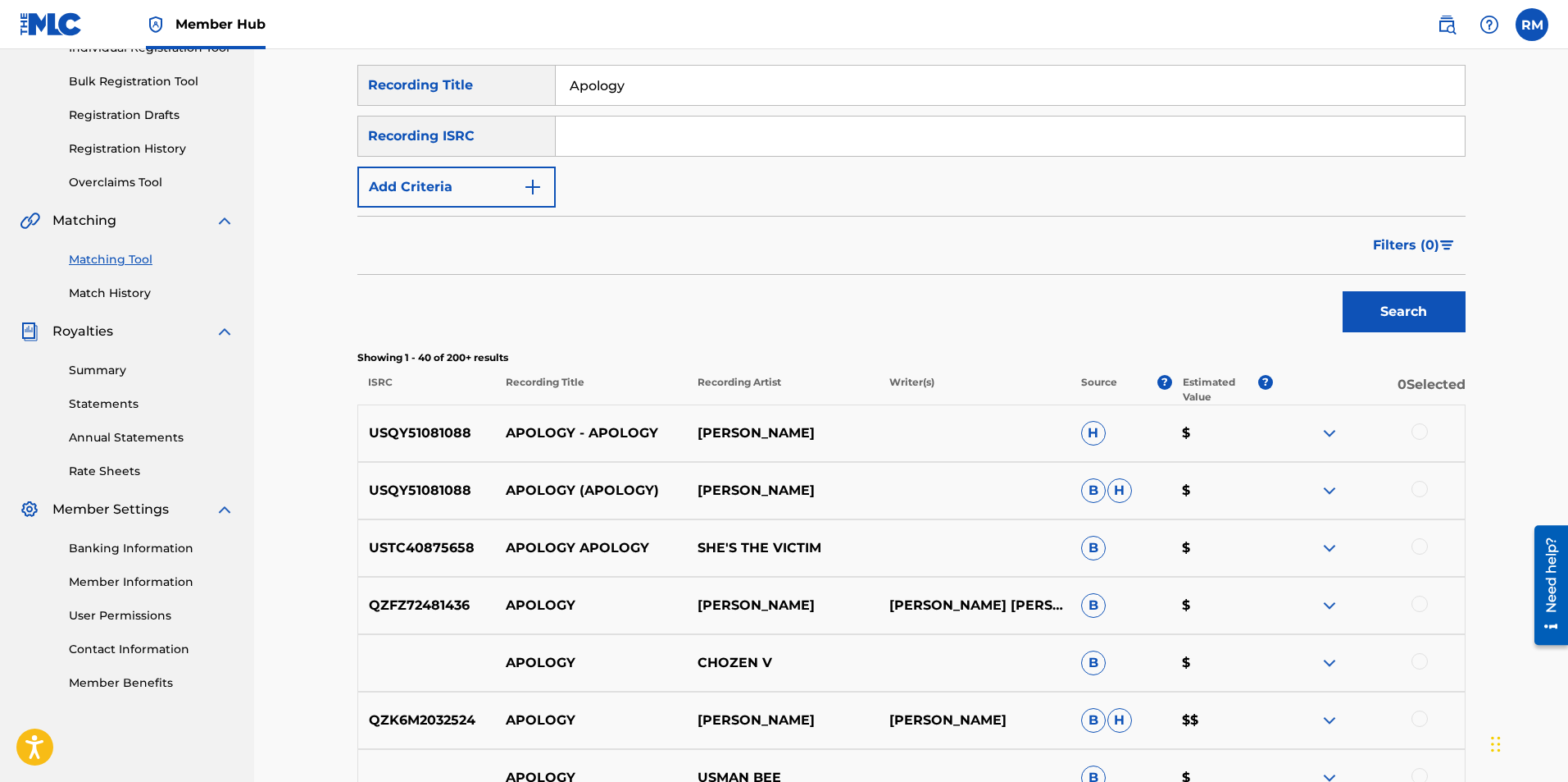
scroll to position [0, 0]
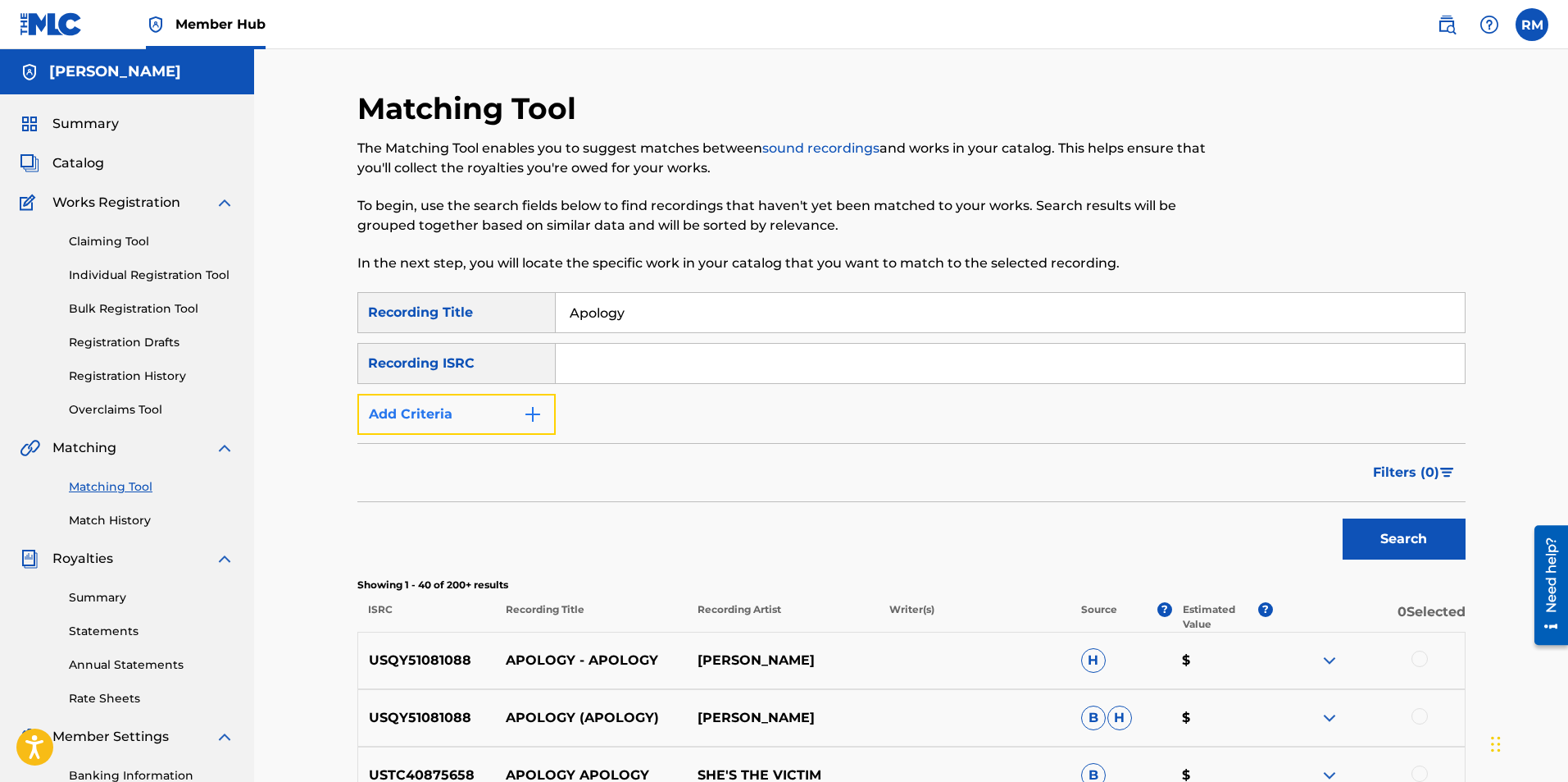
click at [539, 417] on img "Search Form" at bounding box center [533, 415] width 20 height 20
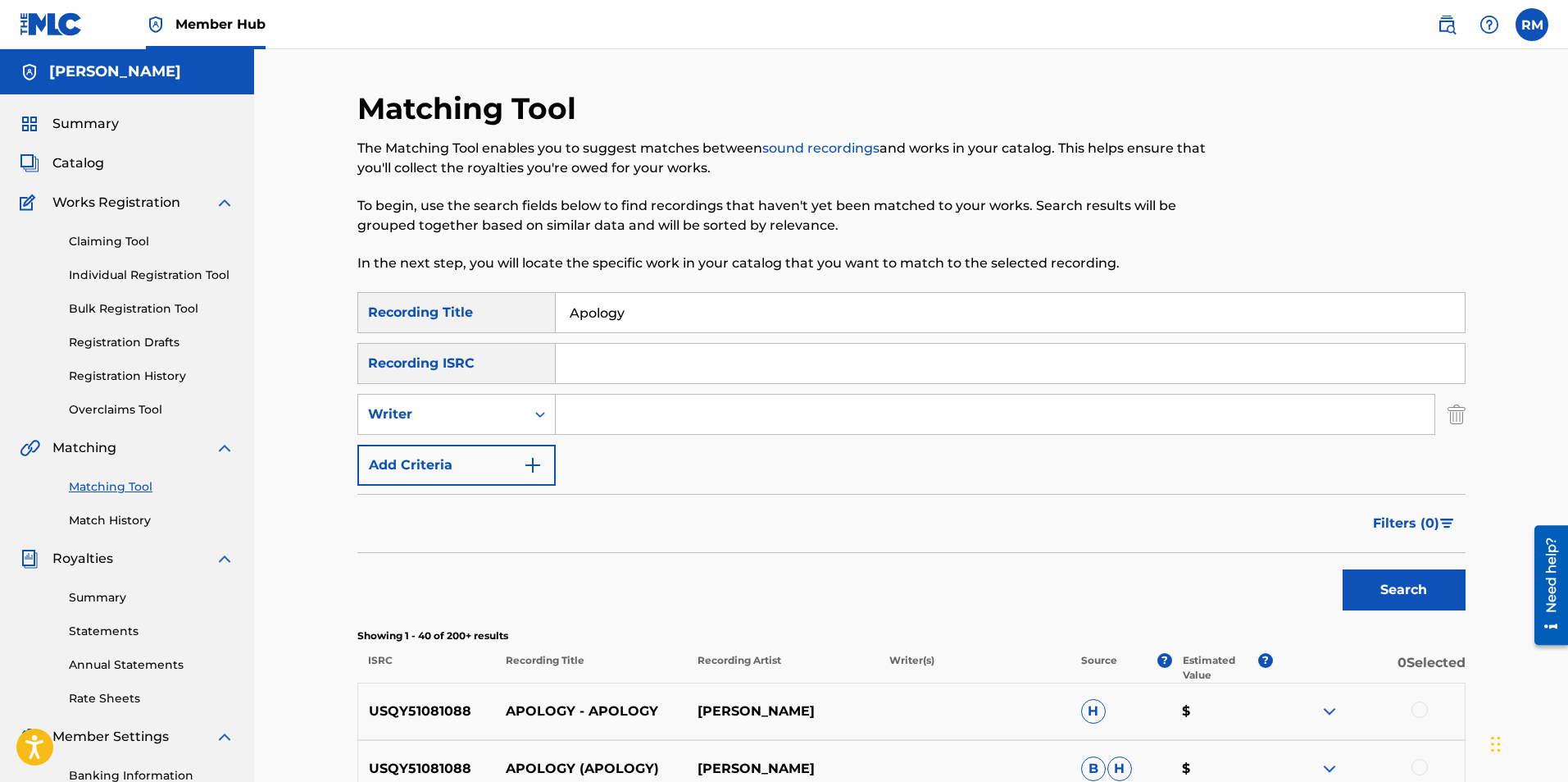
click at [567, 415] on input "Search Form" at bounding box center [994, 415] width 879 height 40
type input "Ryan Marvel"
click at [1343, 569] on button "Search" at bounding box center [1404, 590] width 123 height 41
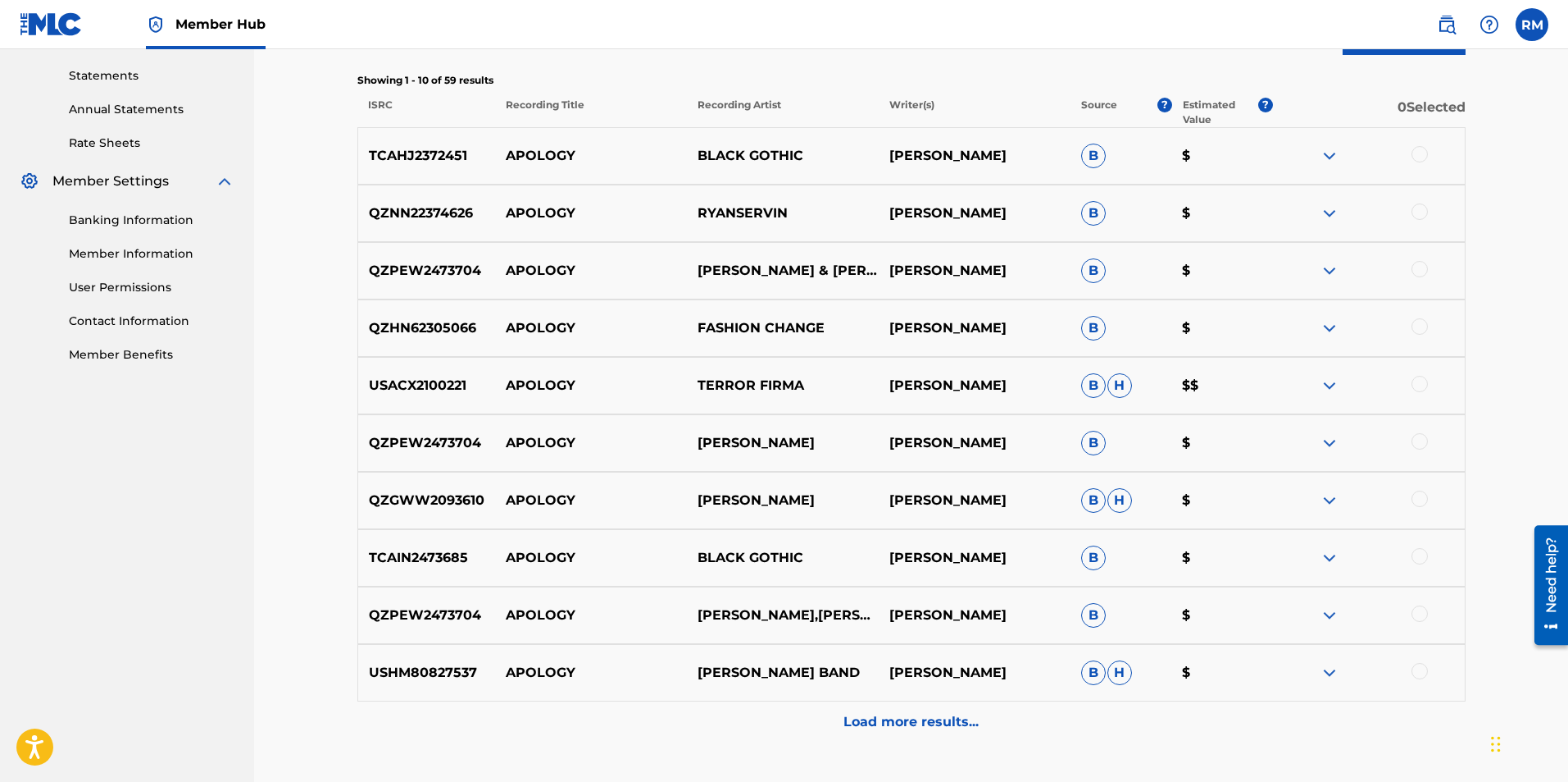
scroll to position [595, 0]
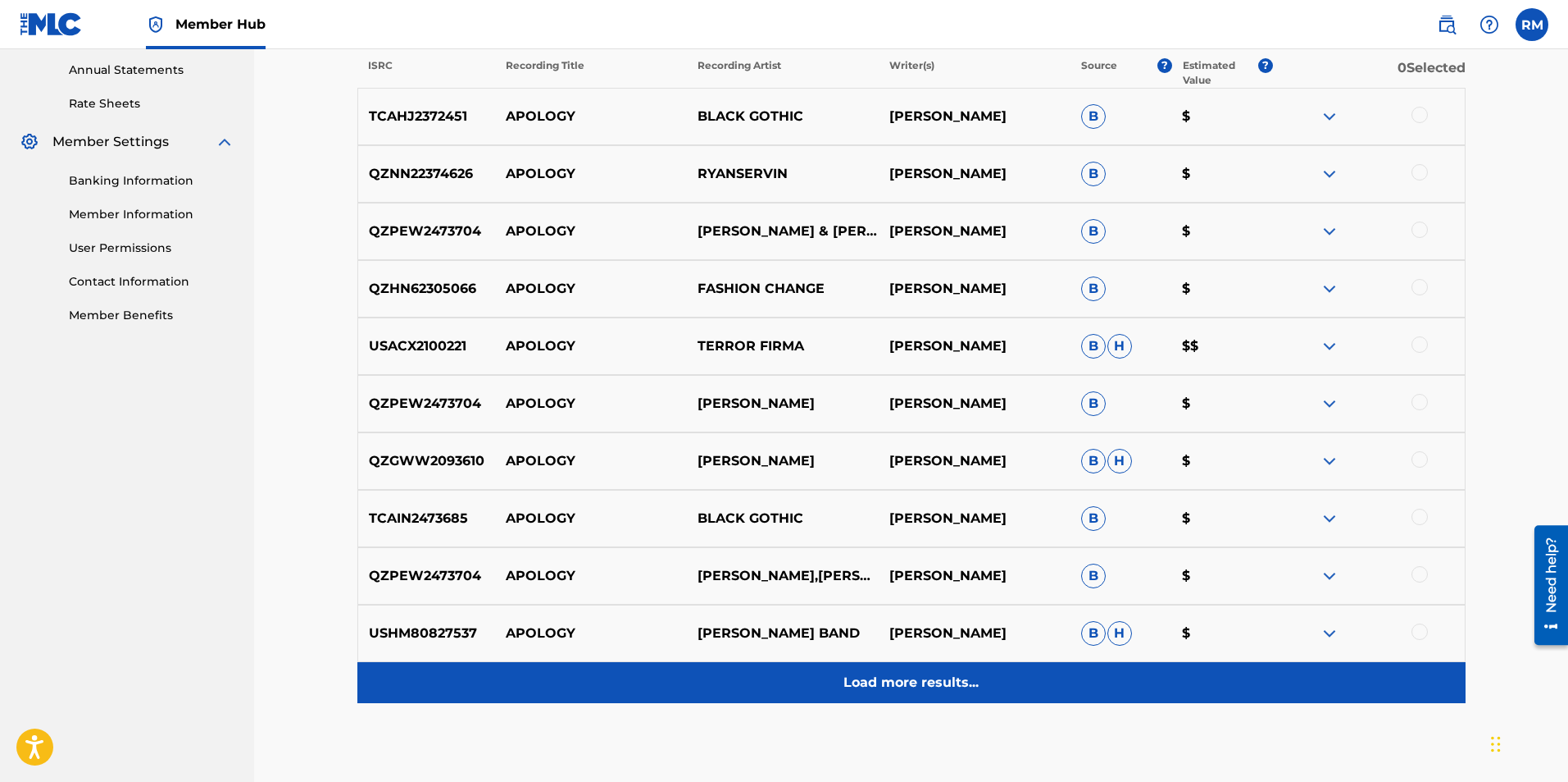
click at [938, 686] on p "Load more results..." at bounding box center [911, 683] width 135 height 20
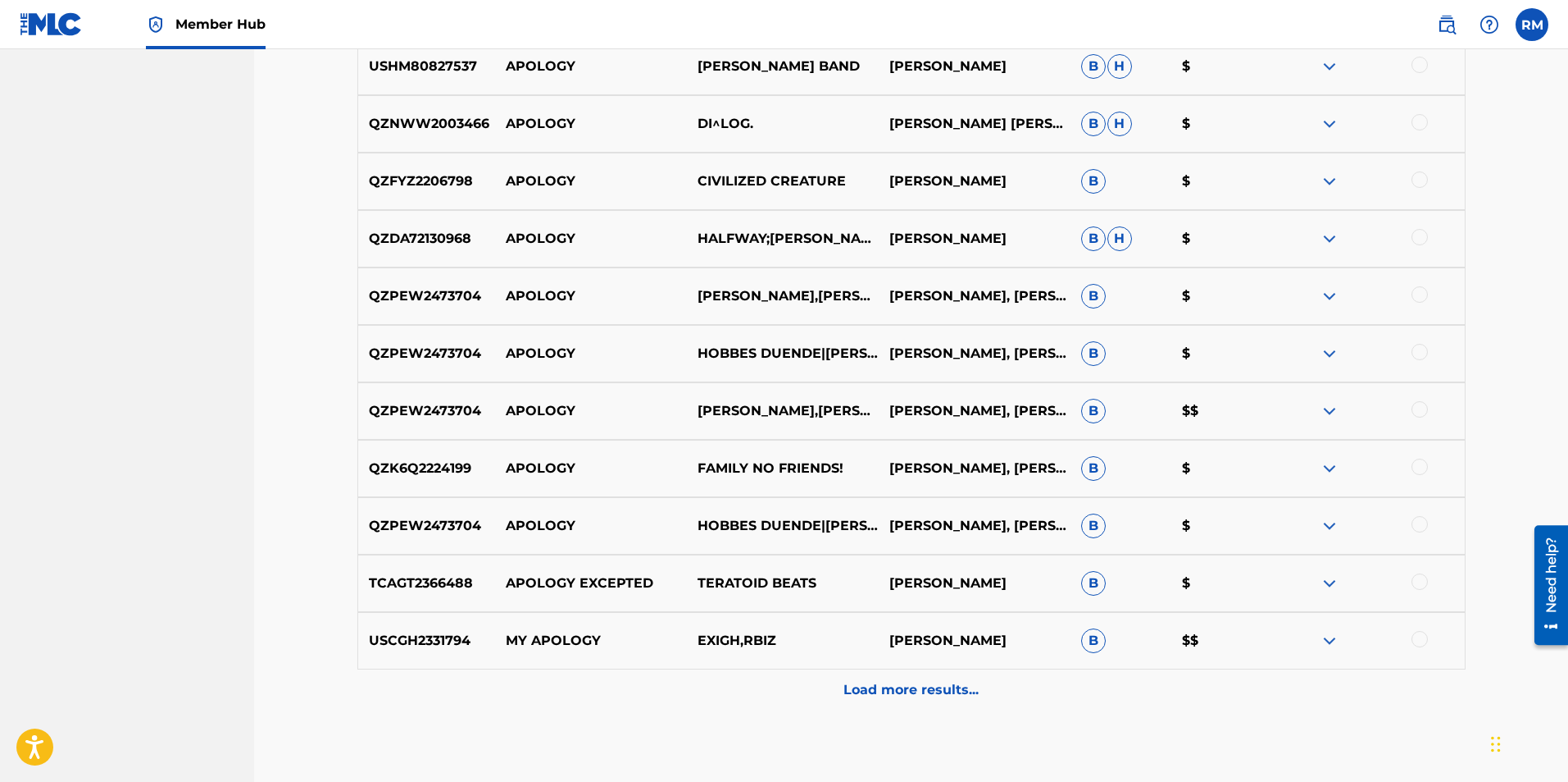
scroll to position [1169, 0]
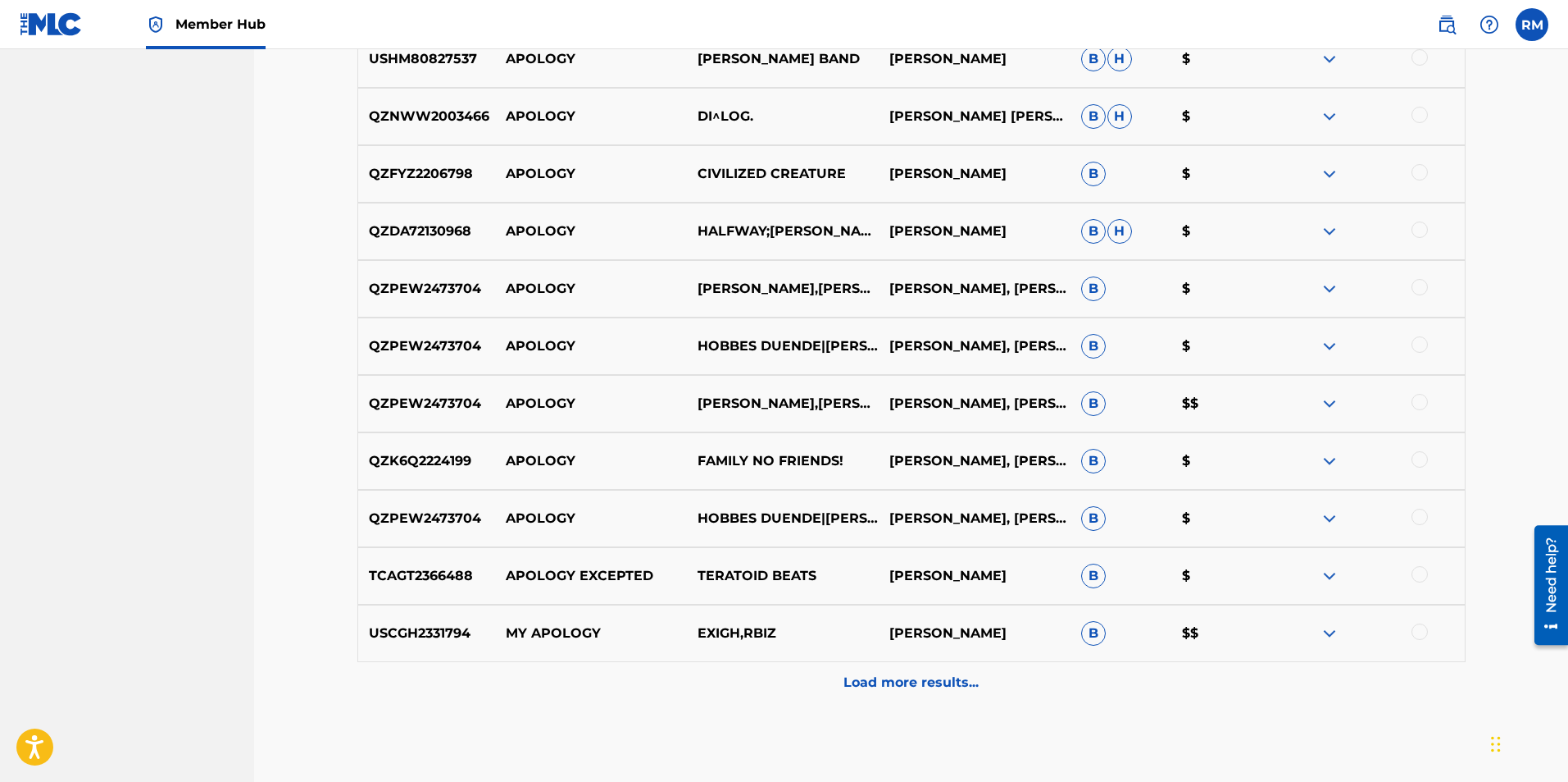
click at [938, 686] on p "Load more results..." at bounding box center [911, 683] width 135 height 20
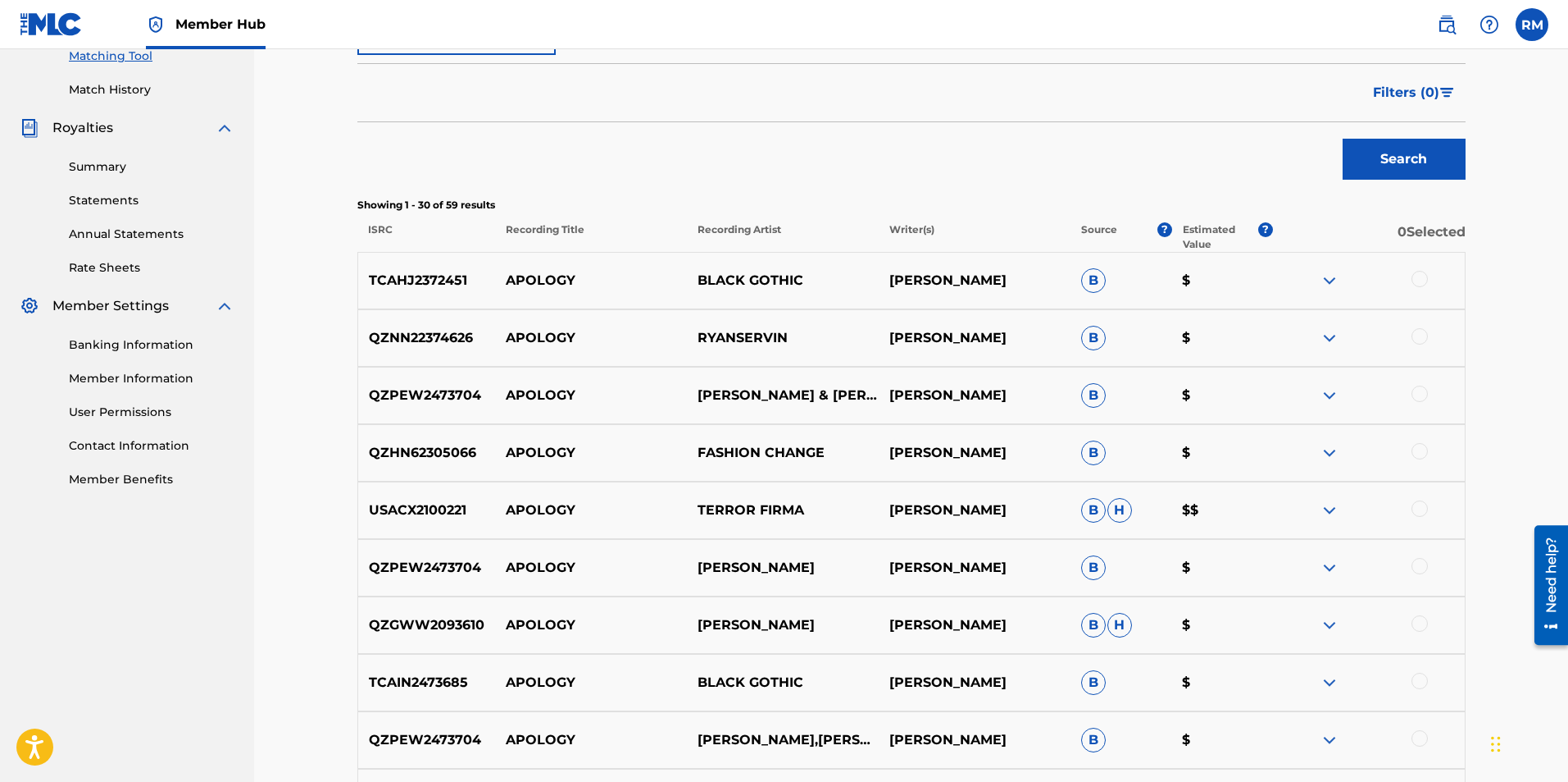
scroll to position [0, 0]
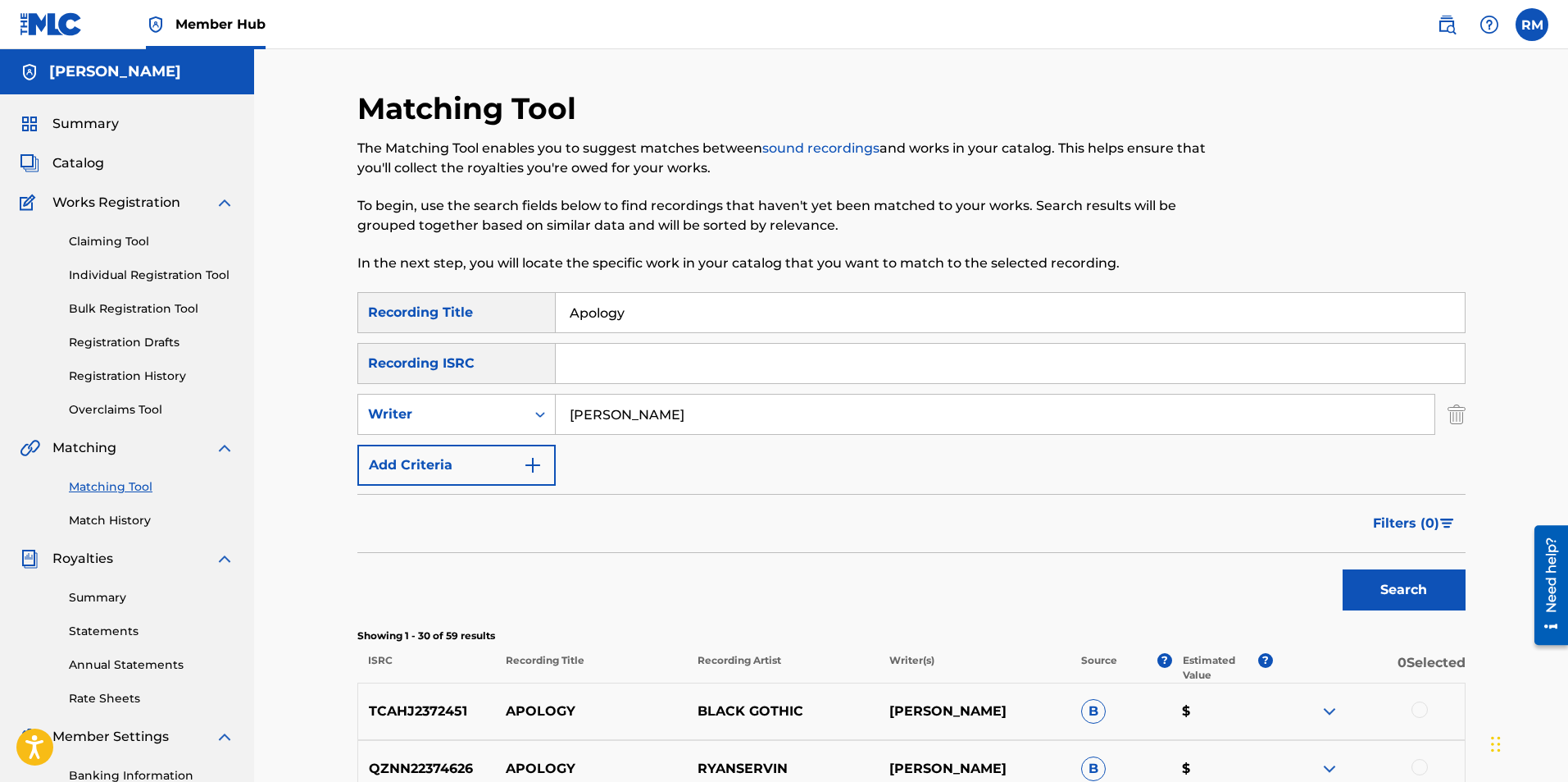
click at [642, 364] on input "Search Form" at bounding box center [1010, 363] width 909 height 40
click at [602, 373] on input "Search Form" at bounding box center [1010, 363] width 909 height 40
paste input "ushm81771876"
type input "ushm81771876"
click at [1399, 595] on button "Search" at bounding box center [1404, 590] width 123 height 41
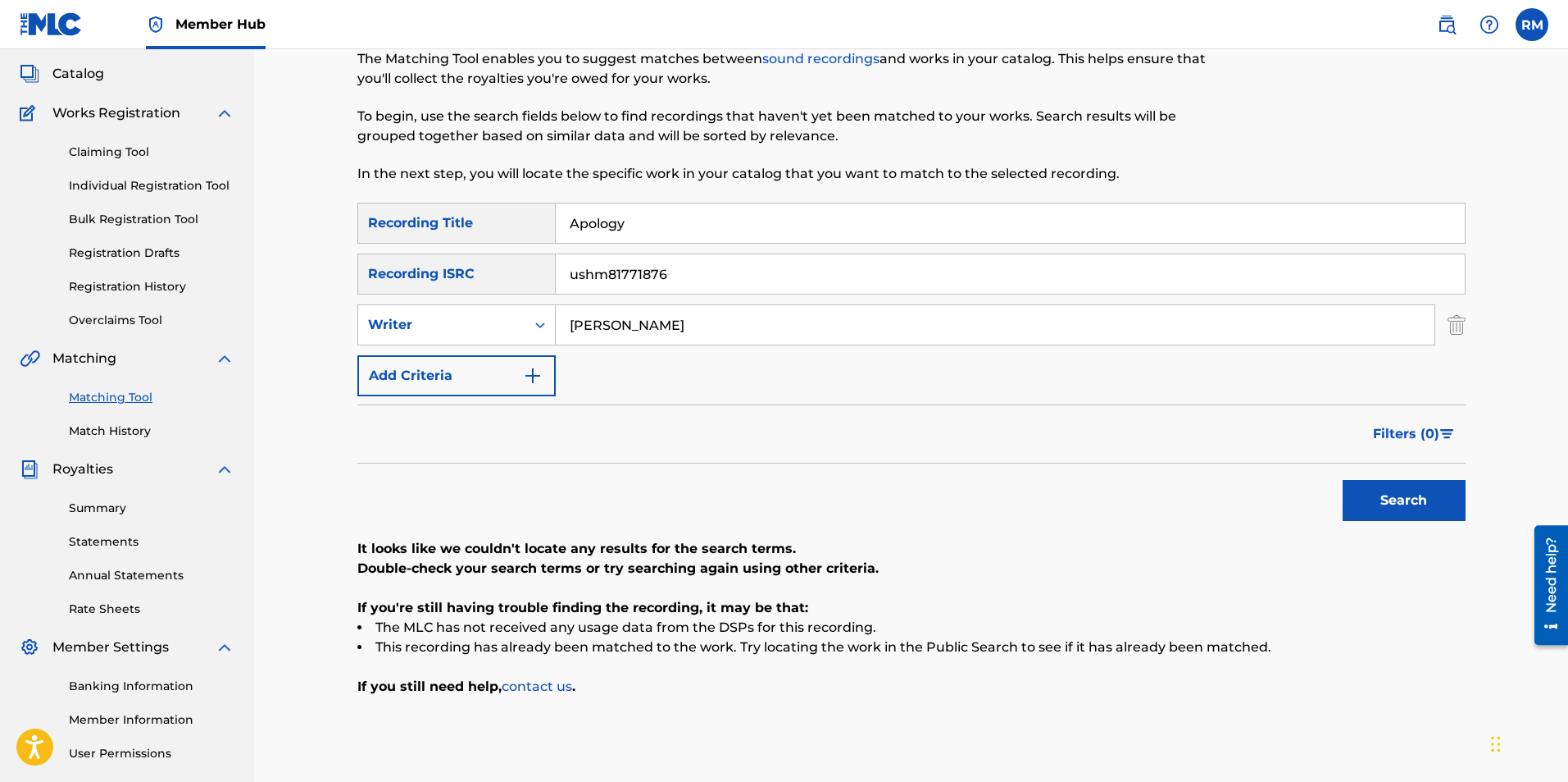
scroll to position [235, 0]
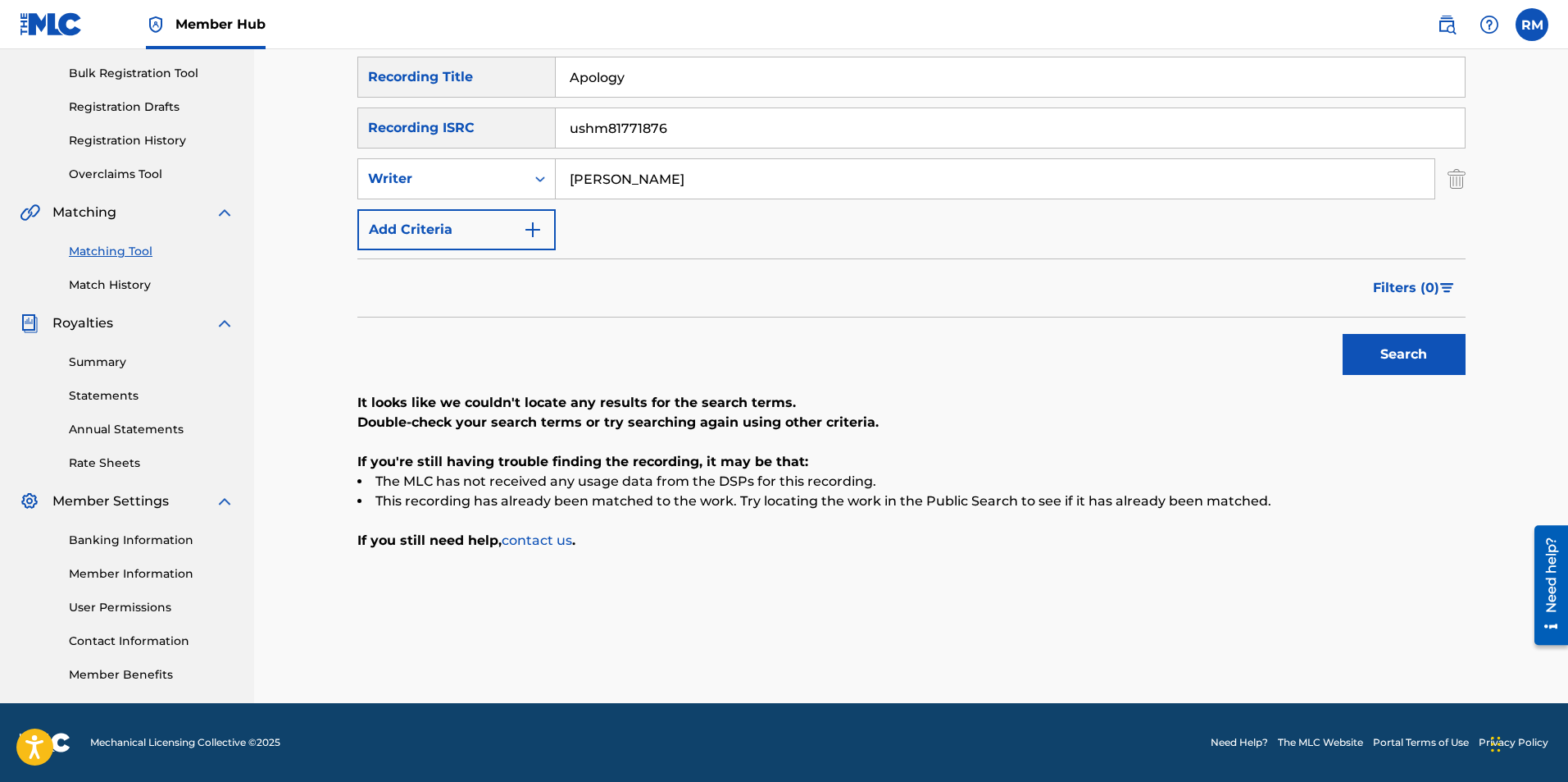
click at [1188, 457] on p "If you're still having trouble finding the recording, it may be that:" at bounding box center [911, 462] width 1108 height 20
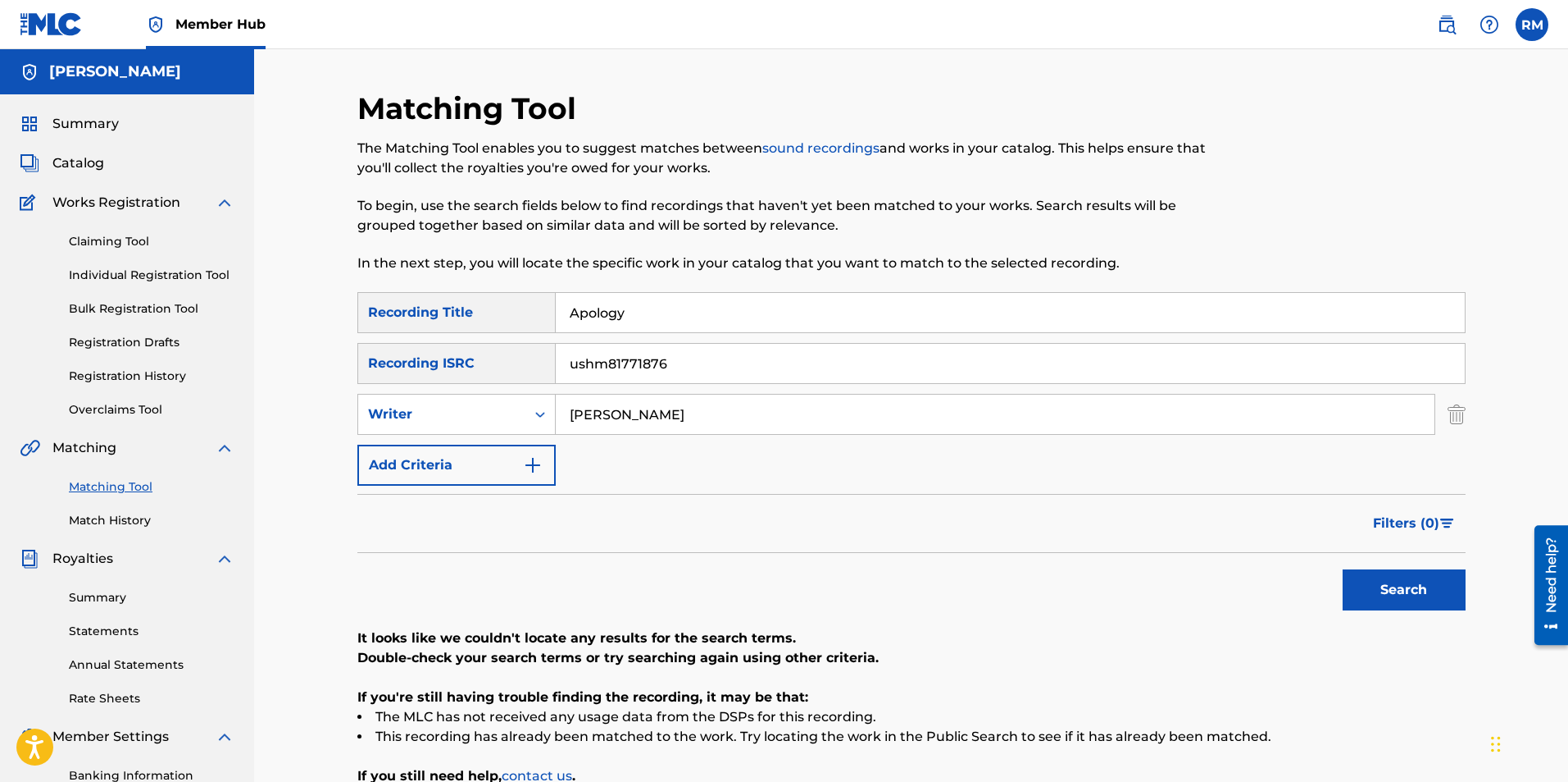
drag, startPoint x: 673, startPoint y: 360, endPoint x: 517, endPoint y: 359, distance: 156.0
click at [517, 359] on div "SearchWithCriteria930de146-c4bc-4f2a-a1e8-252262c5b26a Recording ISRC ushm81771…" at bounding box center [911, 363] width 1108 height 41
drag, startPoint x: 645, startPoint y: 320, endPoint x: 533, endPoint y: 319, distance: 112.0
click at [541, 320] on div "SearchWithCriteria99203f4b-b9e3-4e9b-832a-884f15807e0b Recording Title Apology" at bounding box center [911, 313] width 1108 height 41
click at [1390, 596] on button "Search" at bounding box center [1404, 590] width 123 height 41
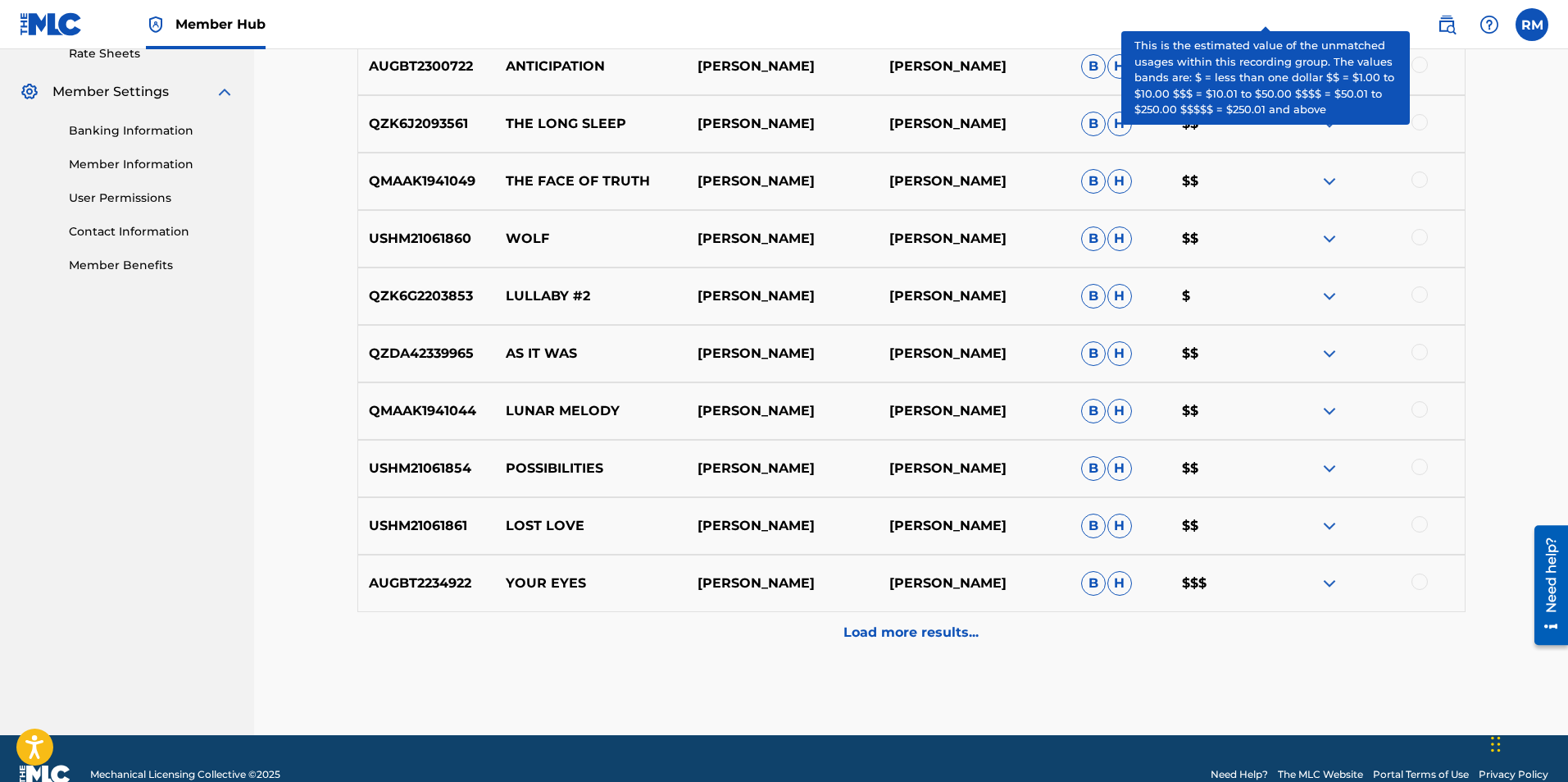
scroll to position [677, 0]
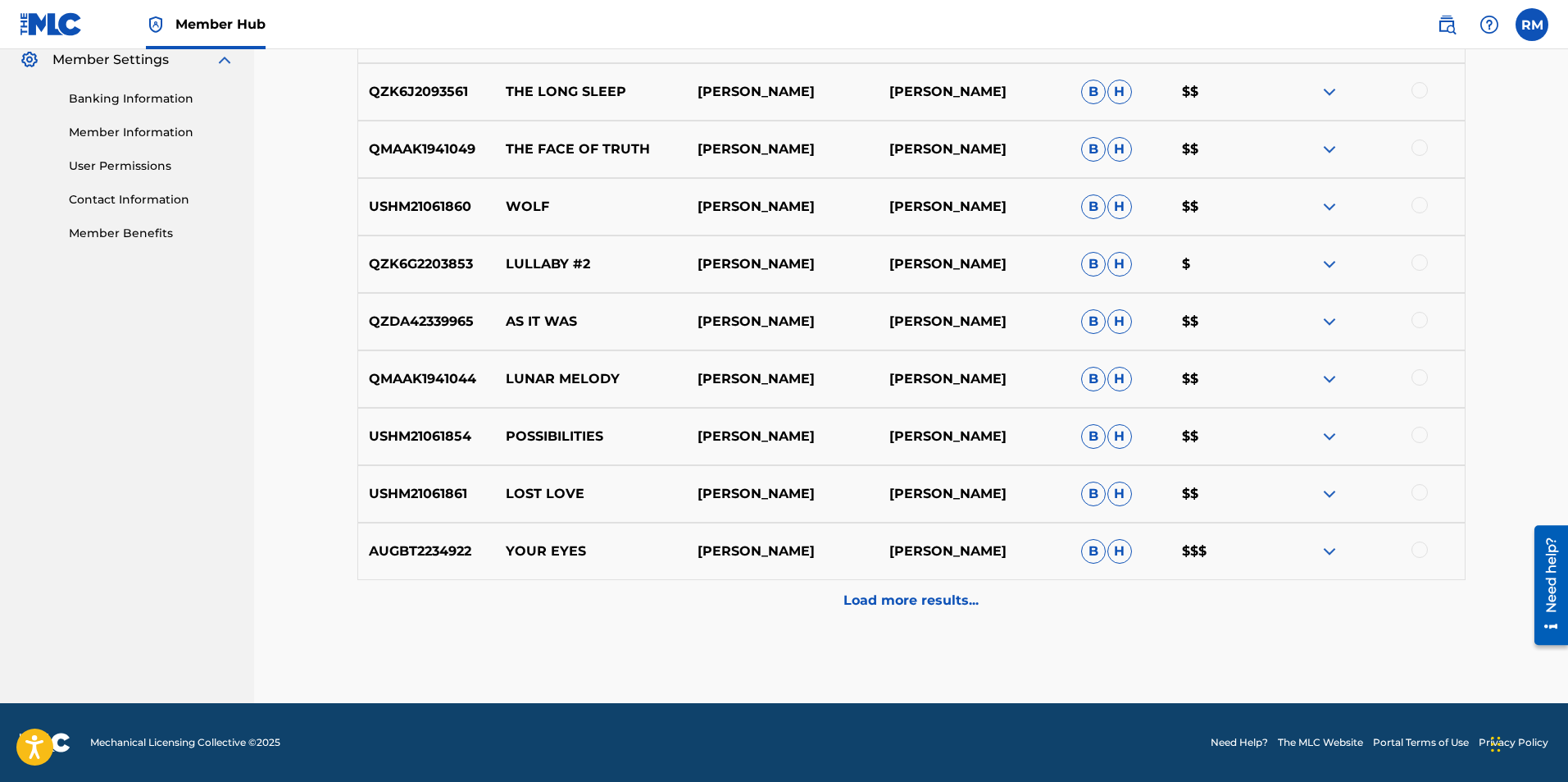
click at [1330, 561] on div "AUGBT2234922 YOUR EYES RYAN MARVEL RYAN MARVEL B H $$$" at bounding box center [911, 552] width 1108 height 58
click at [1335, 551] on img at bounding box center [1329, 552] width 20 height 20
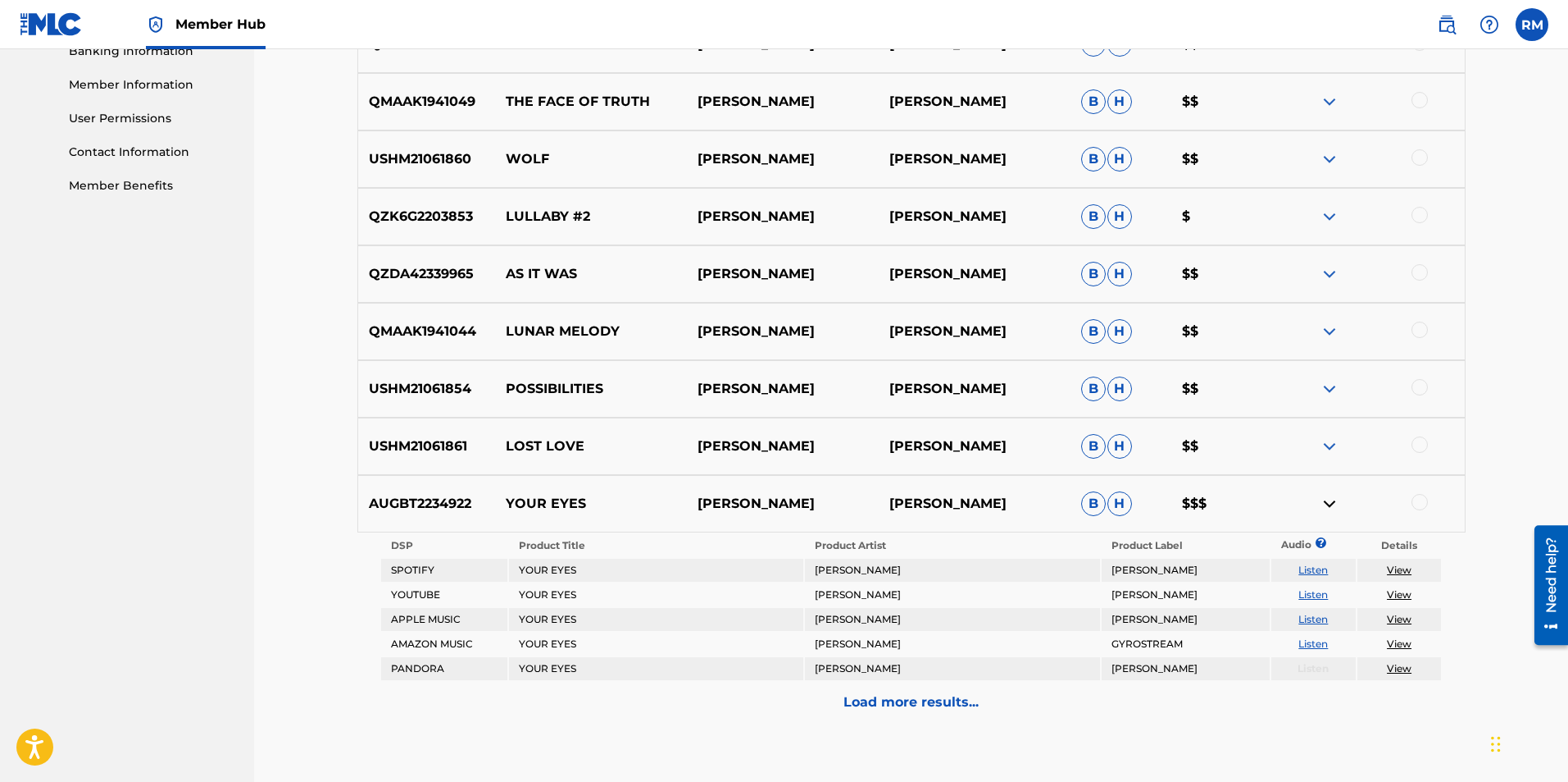
scroll to position [759, 0]
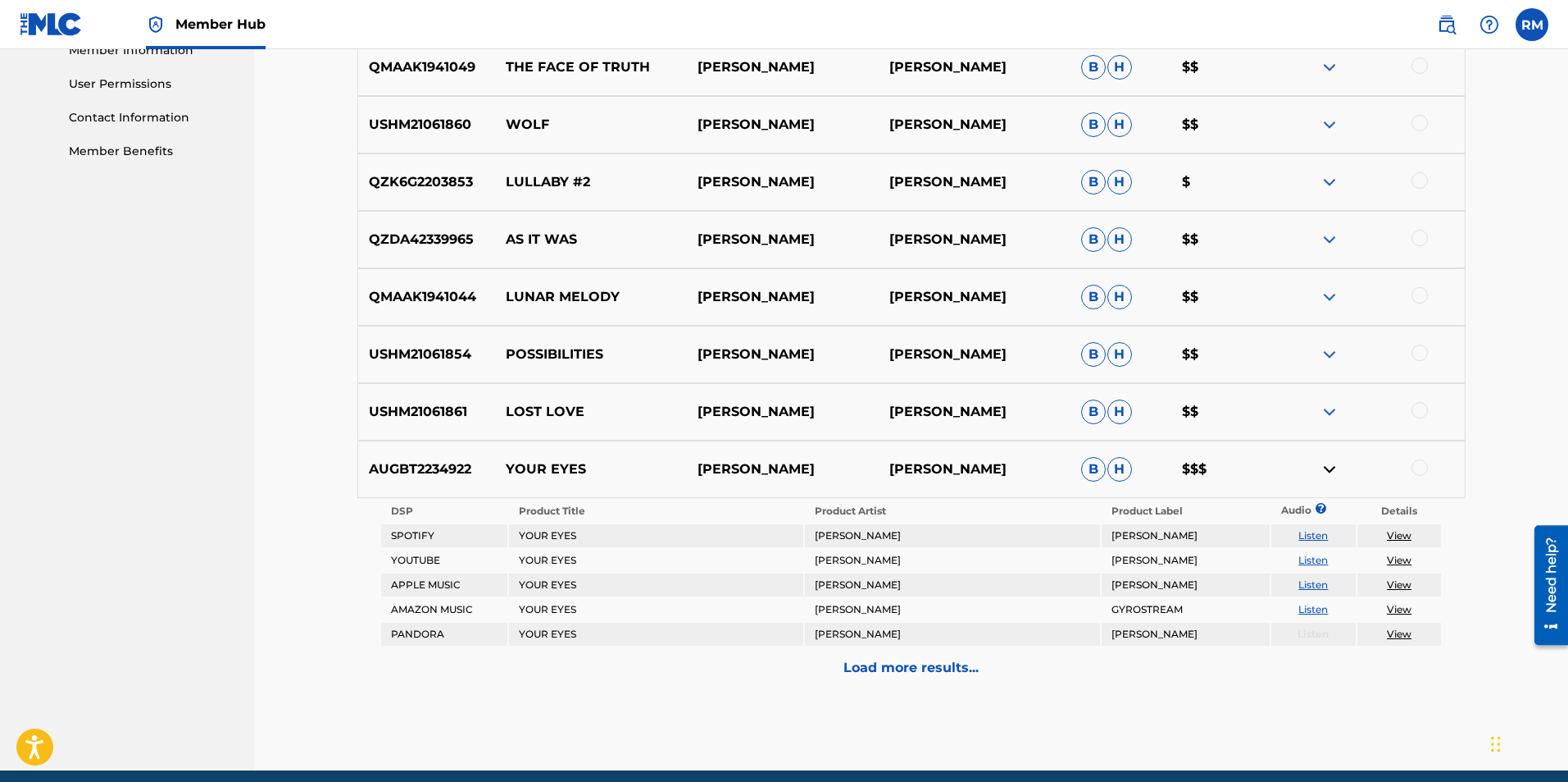
click at [961, 461] on p "RYAN MARVEL" at bounding box center [975, 469] width 191 height 20
click at [1344, 464] on div at bounding box center [1369, 469] width 191 height 20
click at [1411, 463] on div at bounding box center [1369, 469] width 191 height 20
click at [1418, 464] on div at bounding box center [1420, 467] width 17 height 17
click at [1182, 645] on button "Match 1 Group" at bounding box center [1152, 648] width 182 height 41
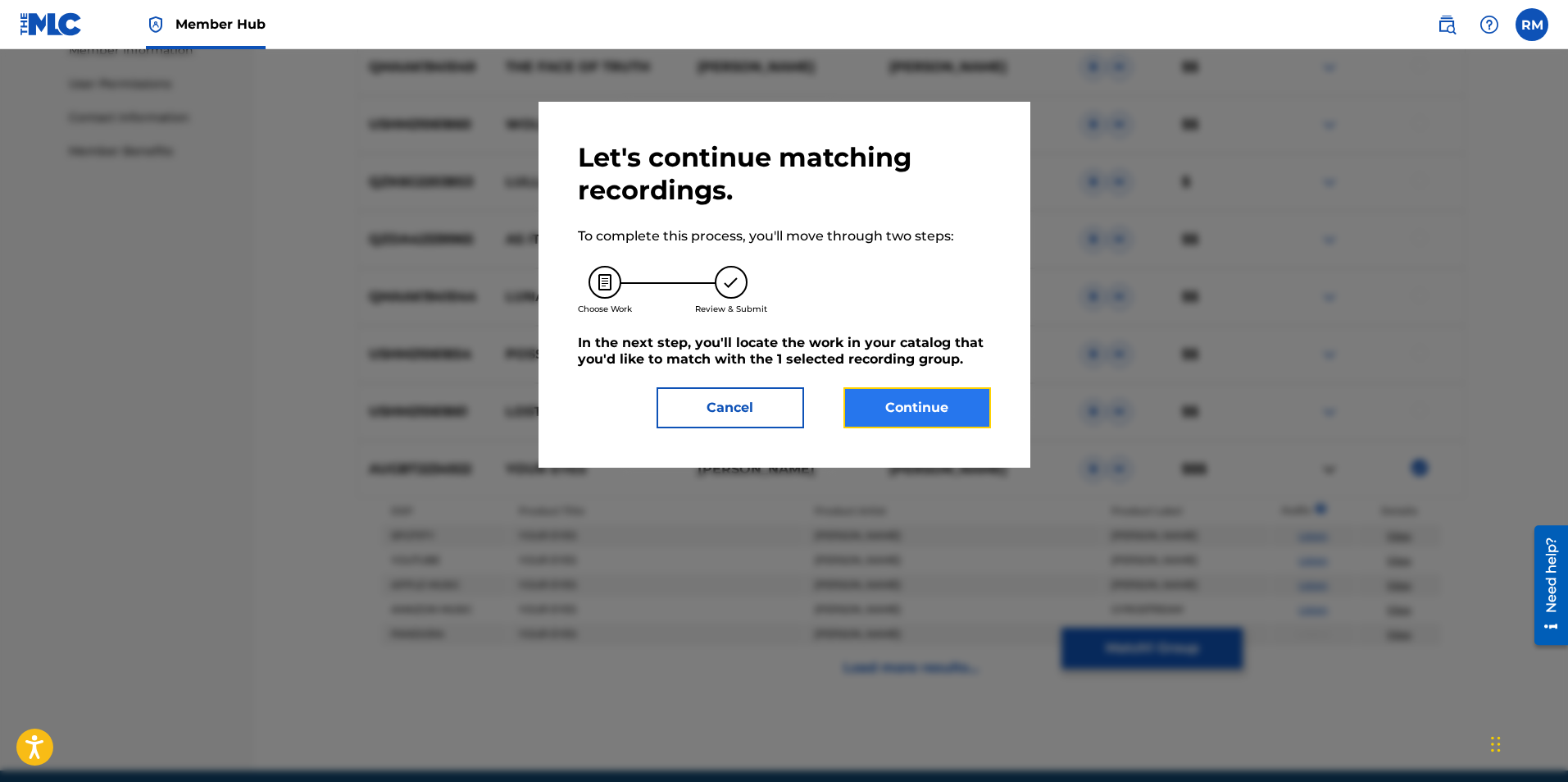
click at [916, 416] on button "Continue" at bounding box center [917, 408] width 148 height 41
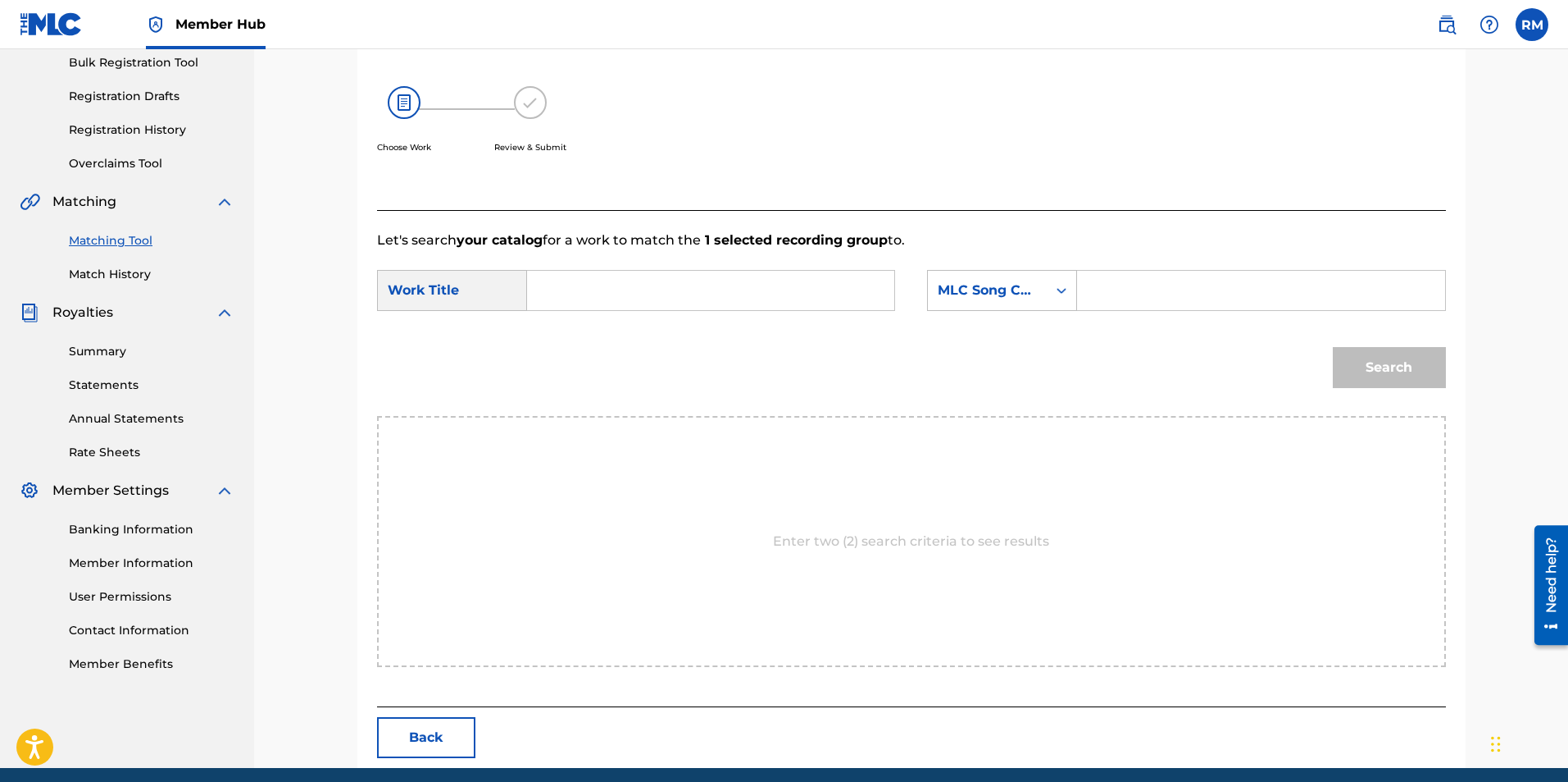
scroll to position [0, 0]
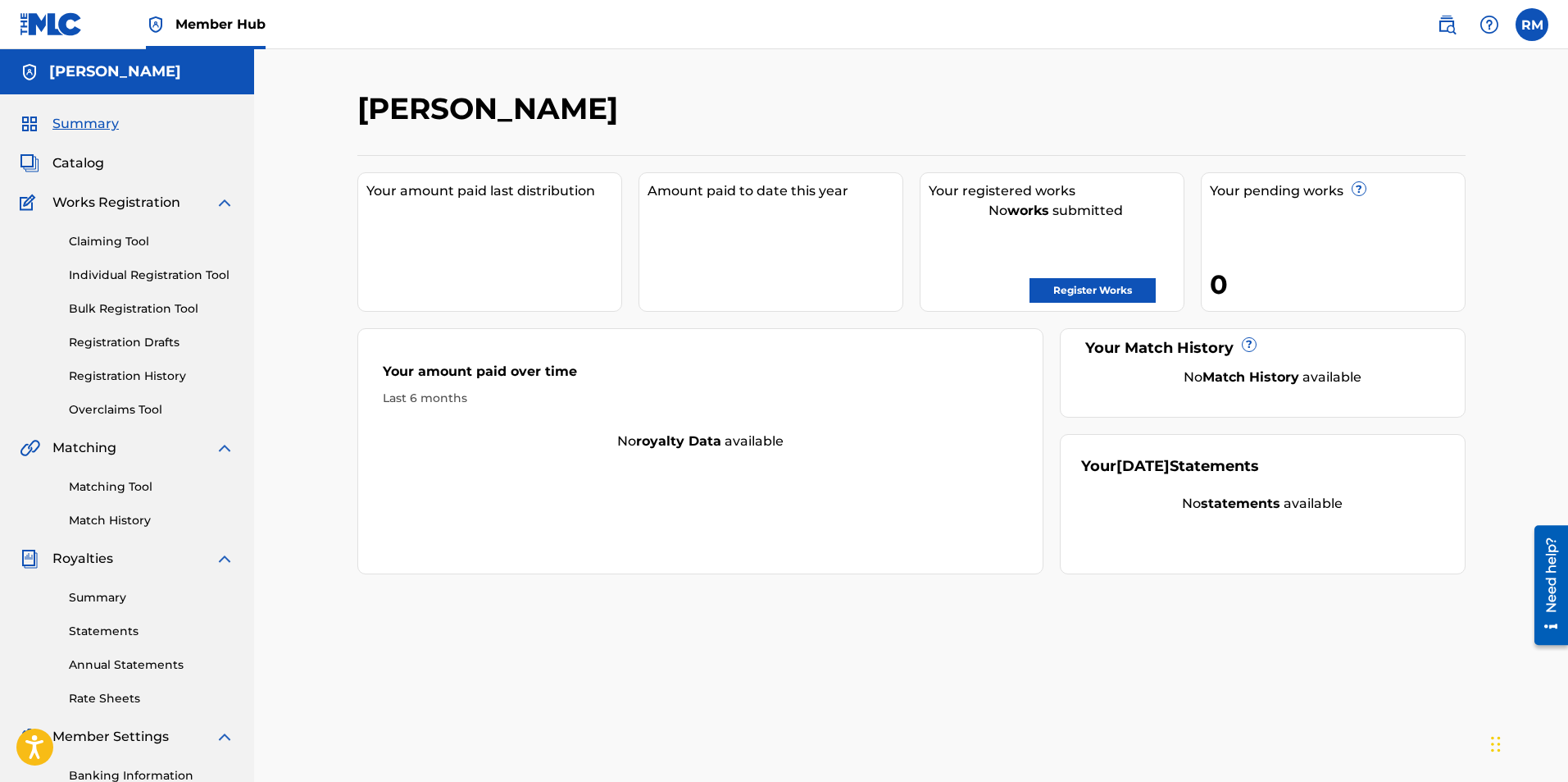
drag, startPoint x: 1474, startPoint y: 295, endPoint x: 1487, endPoint y: 299, distance: 13.6
click at [1487, 299] on div "Ryan Marvel Your amount paid last distribution Amount paid to date this year Yo…" at bounding box center [911, 494] width 1314 height 889
click at [1499, 320] on div "Ryan Marvel Your amount paid last distribution $0 Amount paid to date this year…" at bounding box center [911, 494] width 1314 height 889
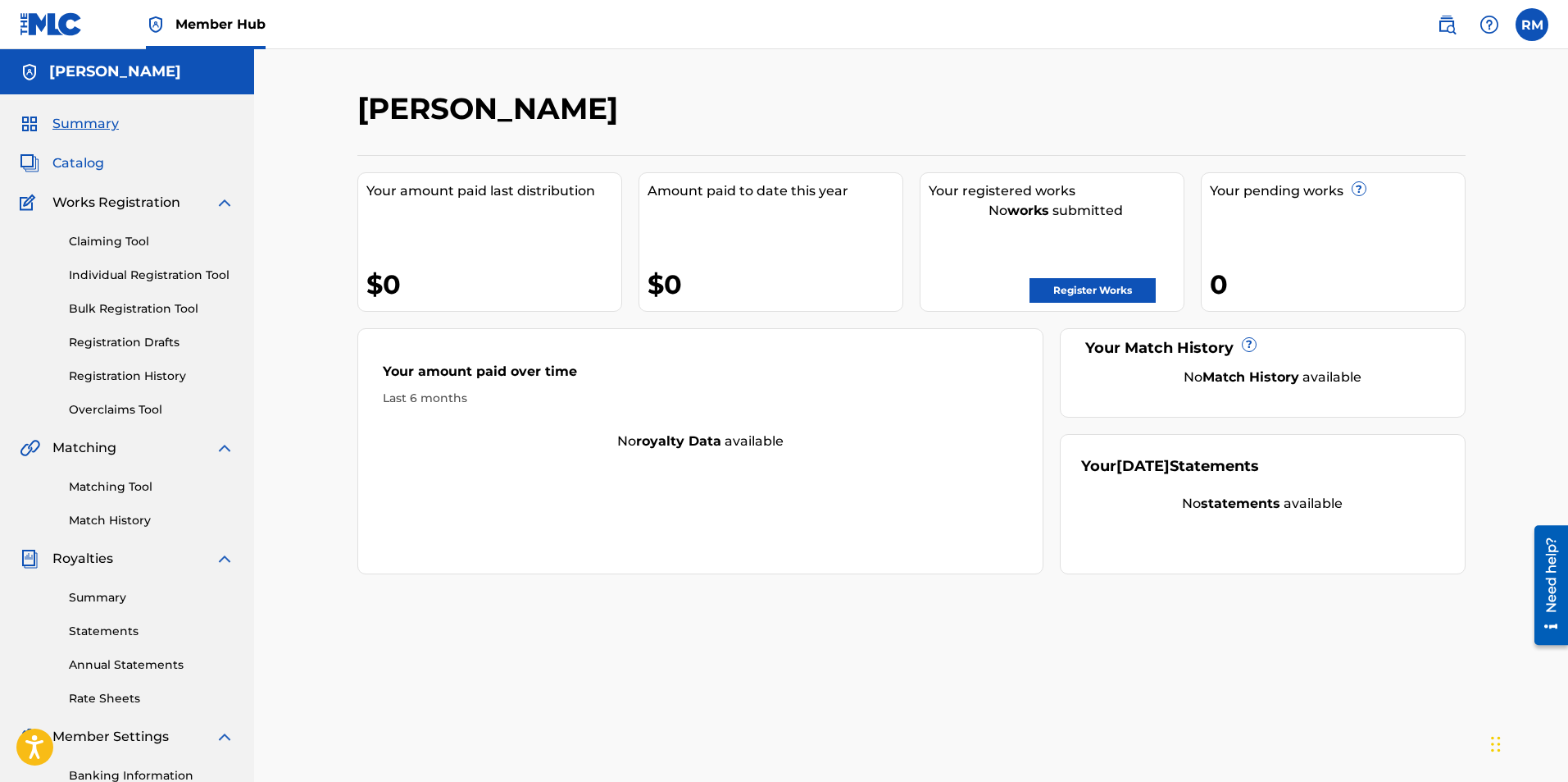
click at [78, 162] on span "Catalog" at bounding box center [78, 164] width 52 height 20
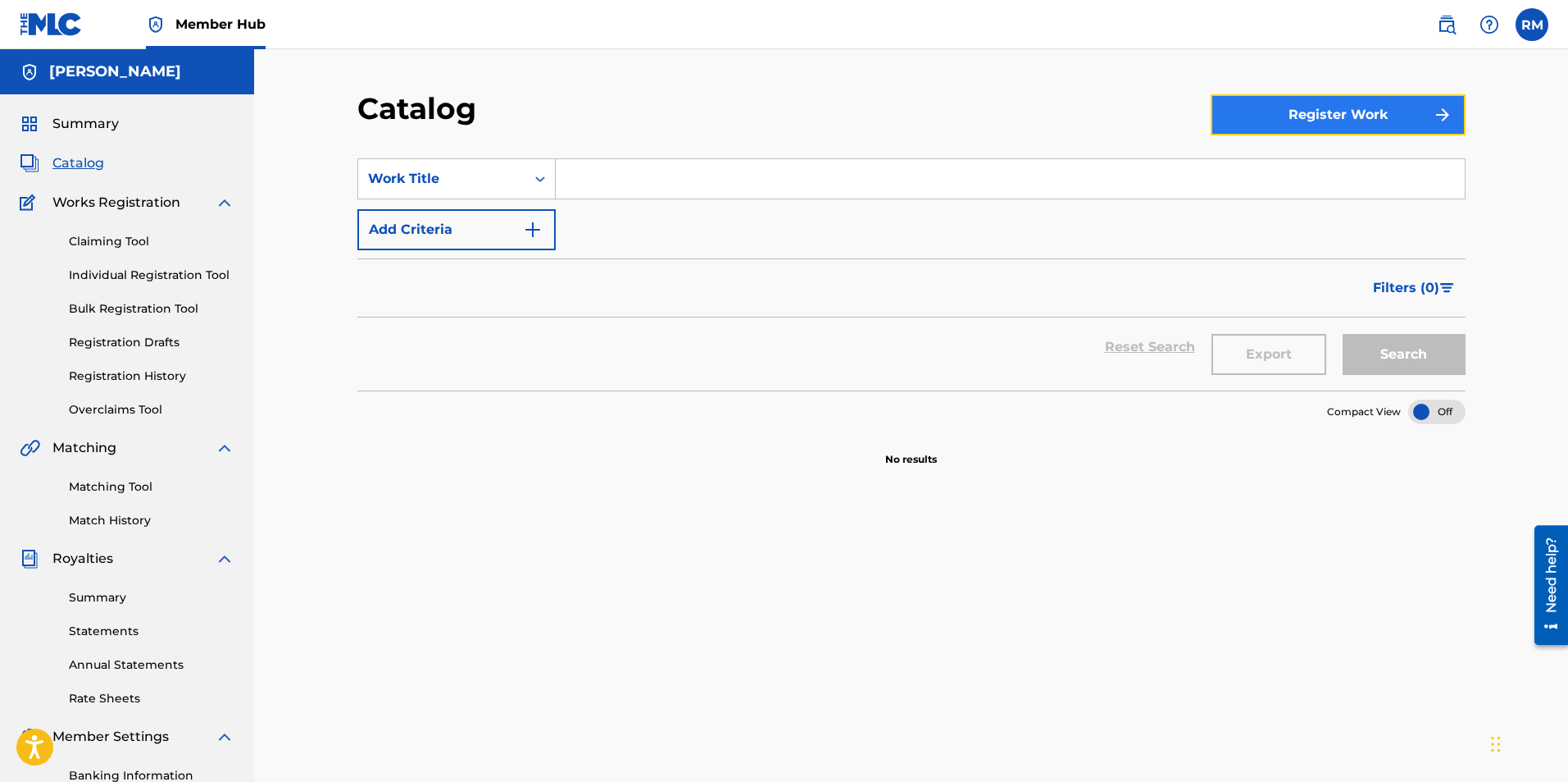
click at [1295, 121] on button "Register Work" at bounding box center [1338, 115] width 255 height 41
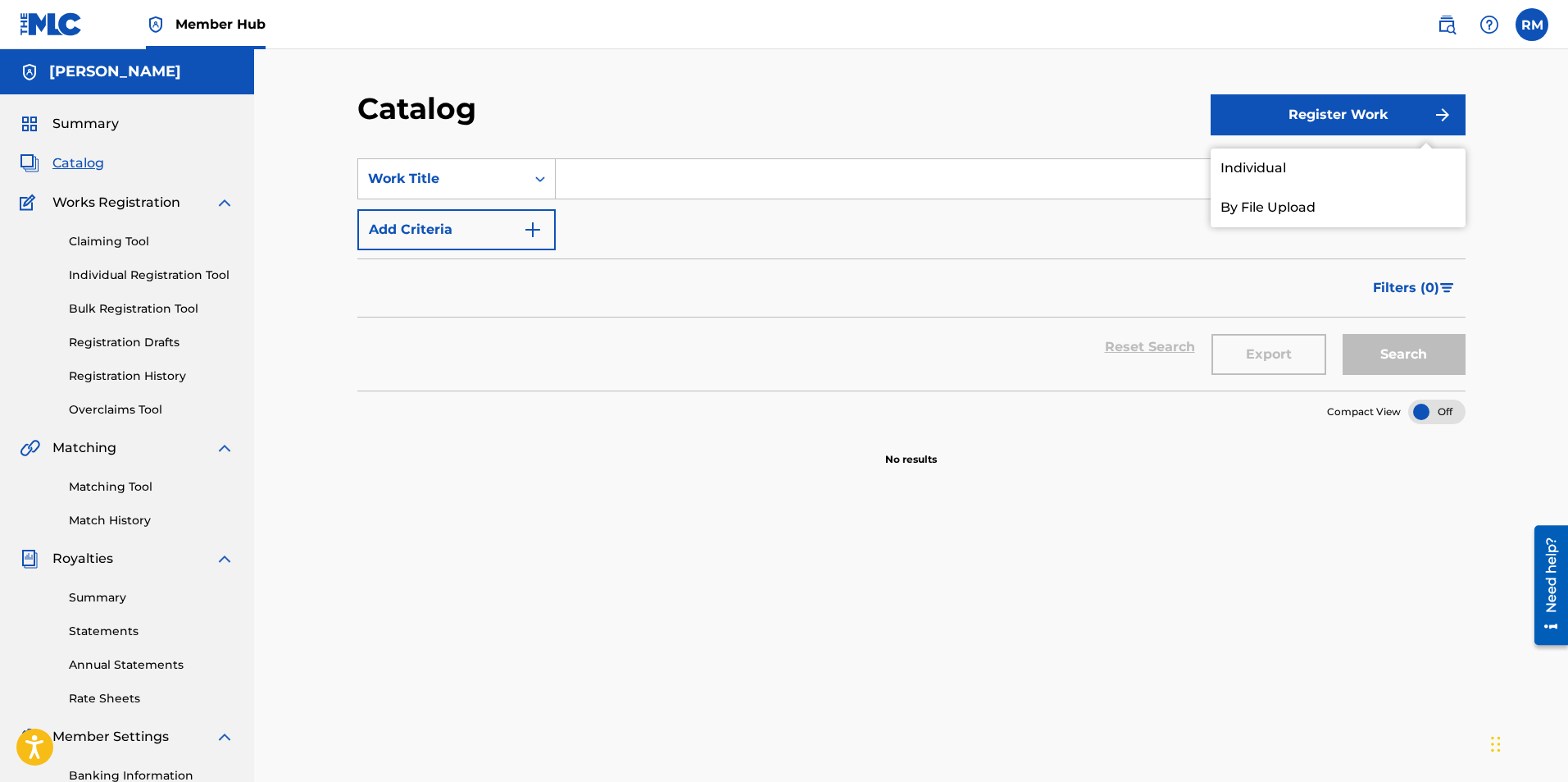
click at [1112, 101] on div "Catalog" at bounding box center [784, 114] width 853 height 49
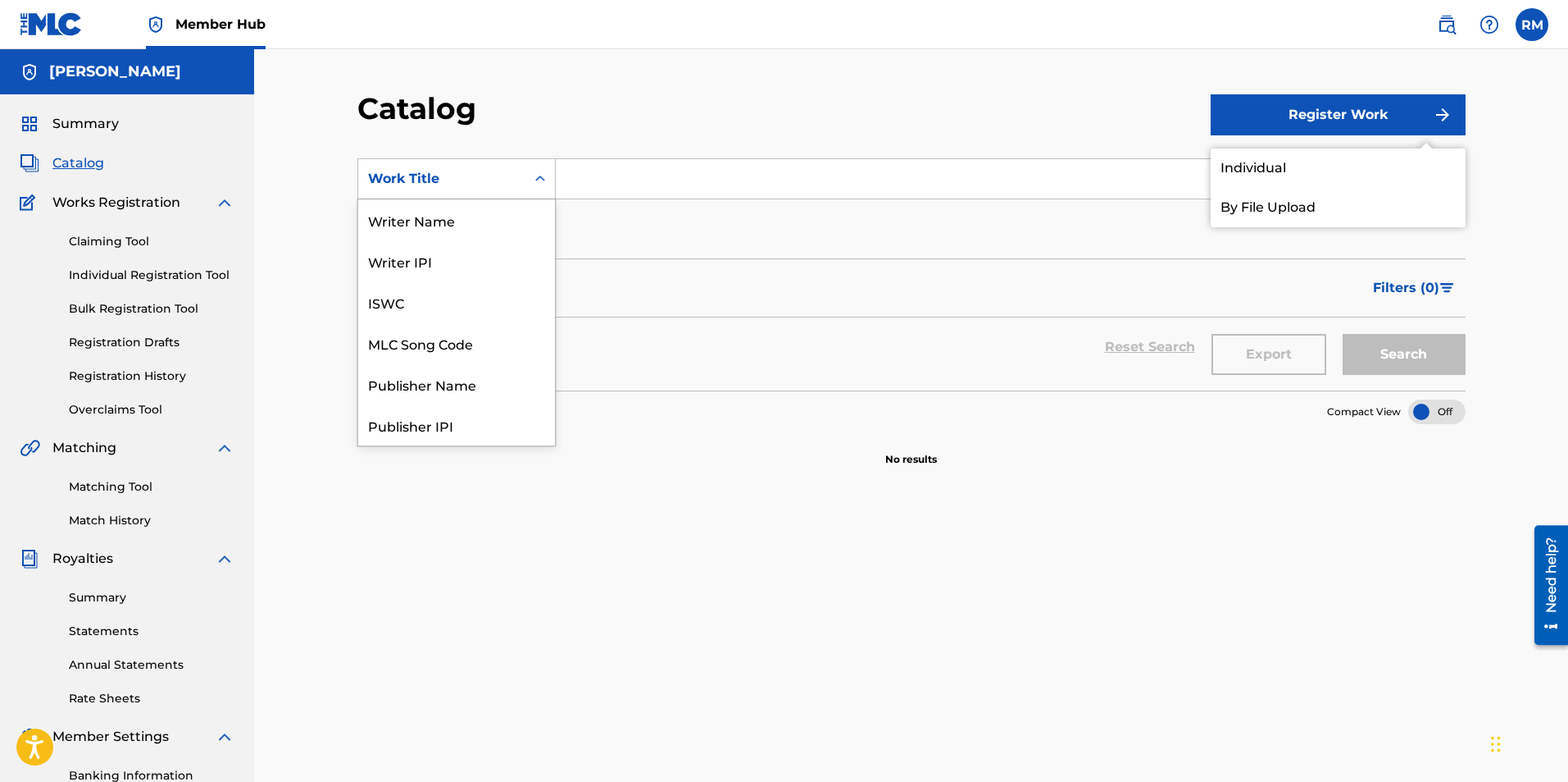
click at [533, 178] on icon "Search Form" at bounding box center [541, 179] width 17 height 17
click at [431, 350] on div "Artist" at bounding box center [456, 343] width 196 height 41
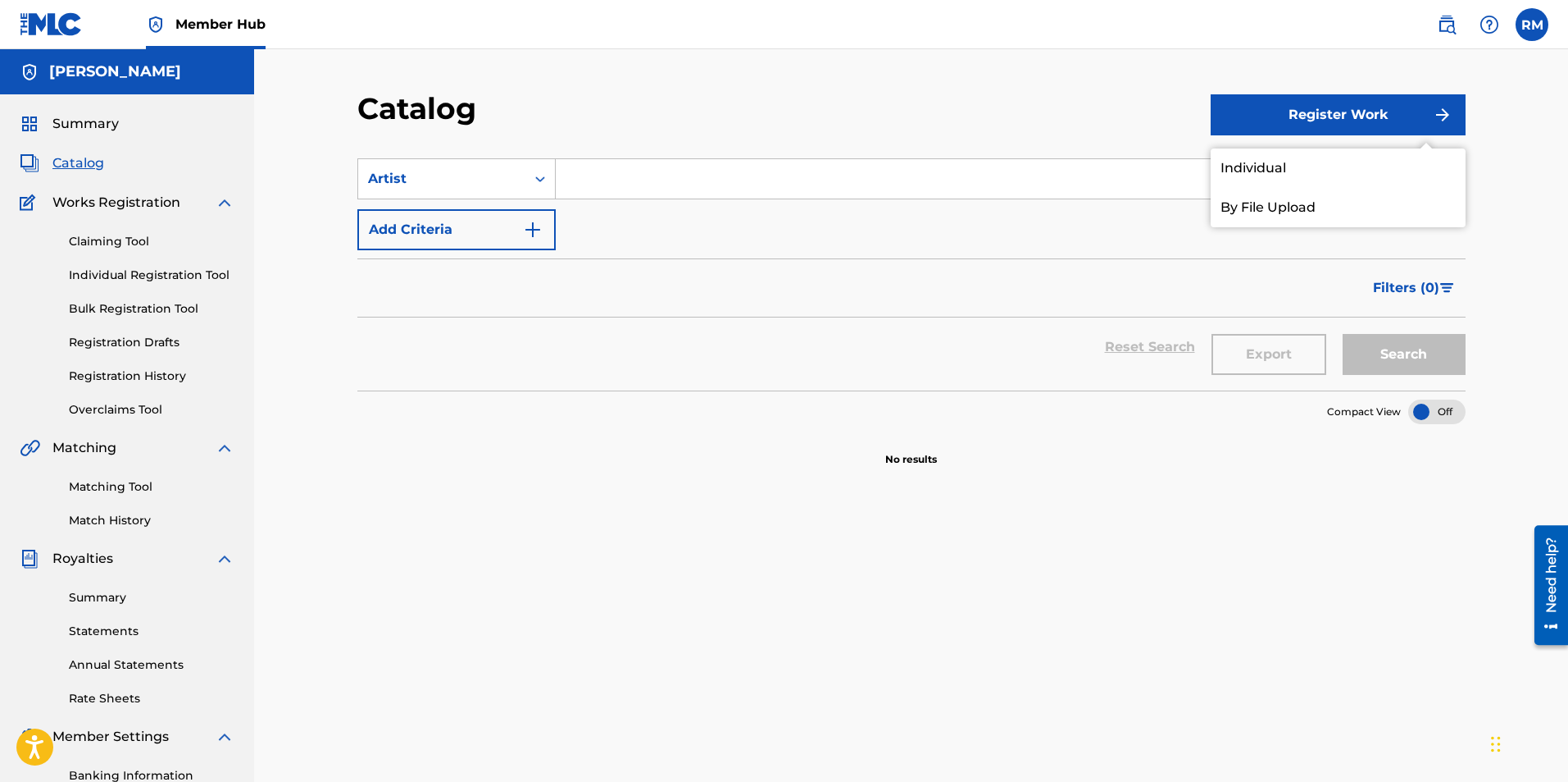
click at [580, 182] on input "Search Form" at bounding box center [1010, 179] width 909 height 40
type input "Ryan Marvel"
click at [1343, 334] on button "Search" at bounding box center [1404, 354] width 123 height 41
click at [92, 122] on span "Summary" at bounding box center [86, 124] width 66 height 20
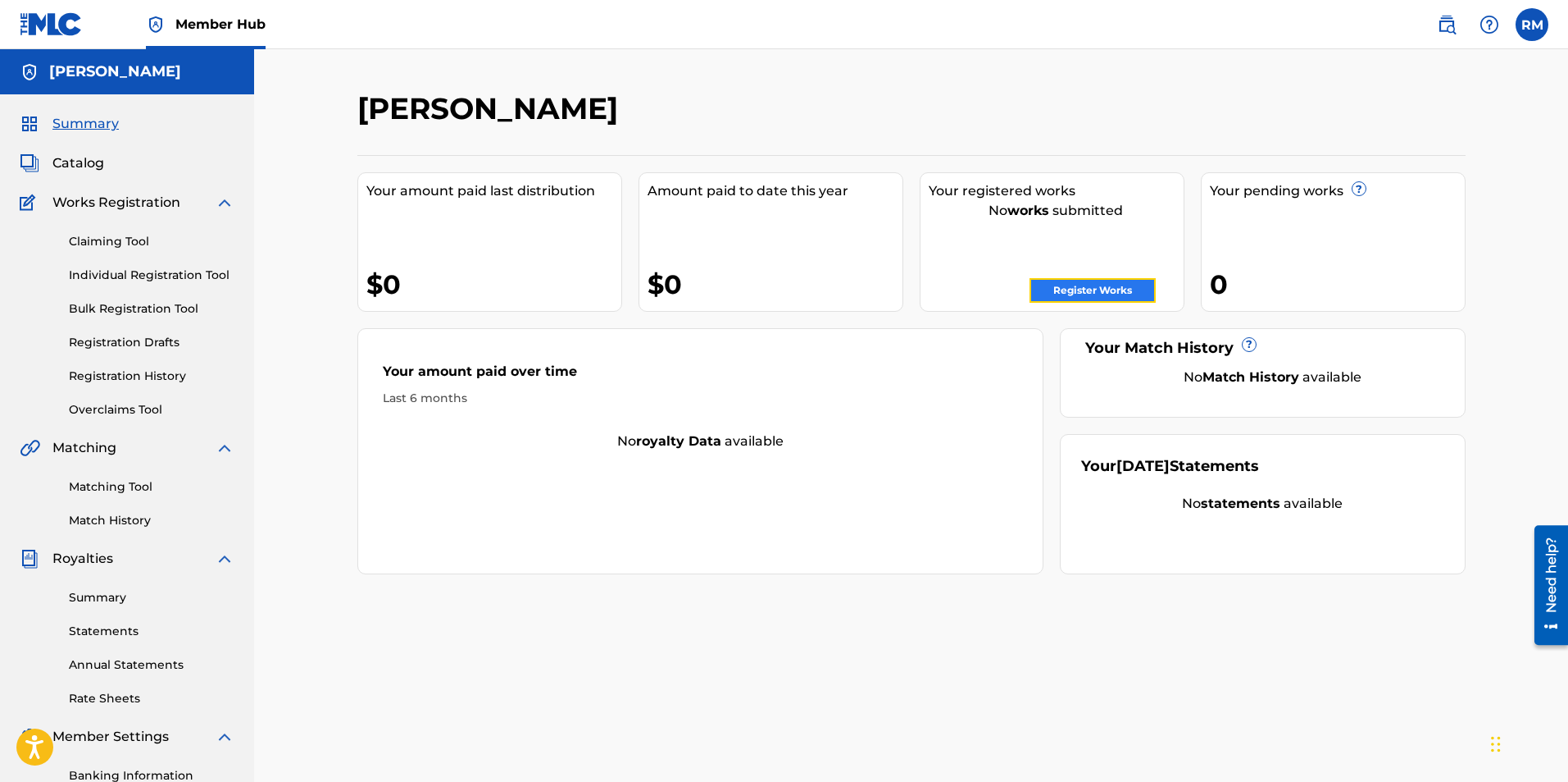
click at [1070, 288] on link "Register Works" at bounding box center [1093, 291] width 126 height 25
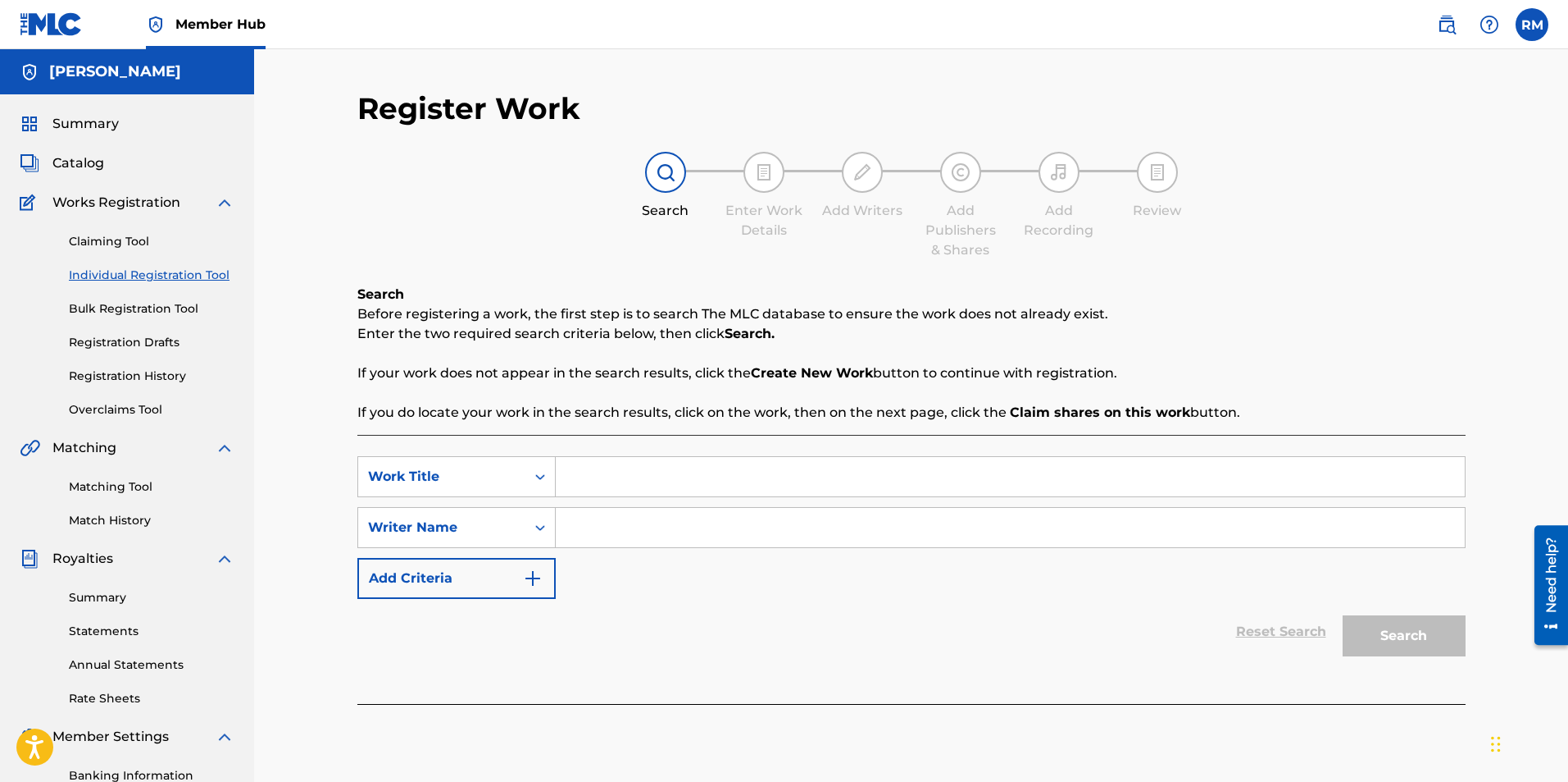
click at [1511, 252] on div "Register Work Search Enter Work Details Add Writers Add Publishers & Shares Add…" at bounding box center [911, 494] width 1314 height 889
click at [375, 217] on div "Search Enter Work Details Add Writers Add Publishers & Shares Add Recording Rev…" at bounding box center [911, 206] width 1108 height 108
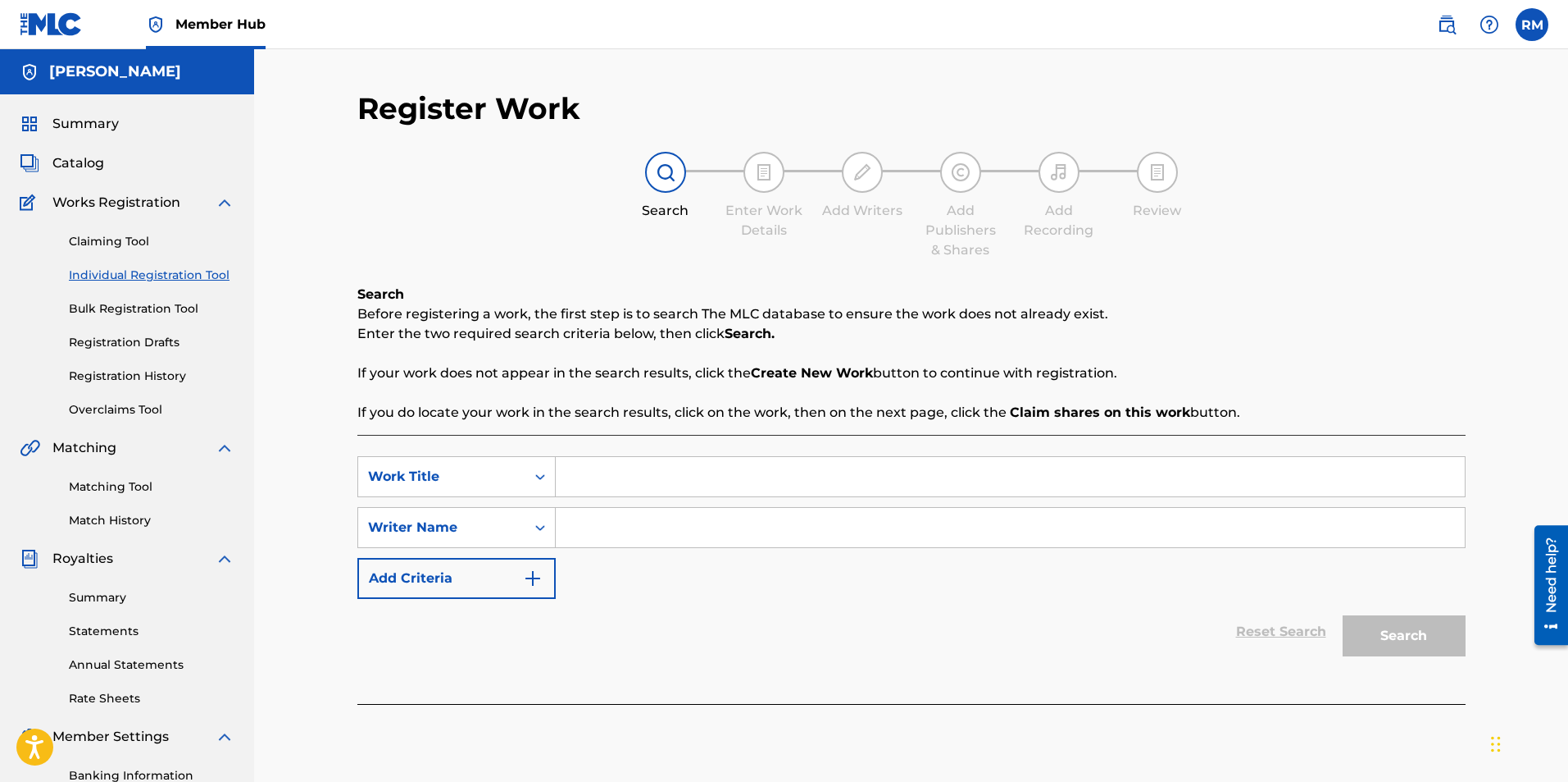
click at [575, 471] on input "Search Form" at bounding box center [1010, 476] width 909 height 40
click at [536, 482] on icon "Search Form" at bounding box center [541, 476] width 17 height 17
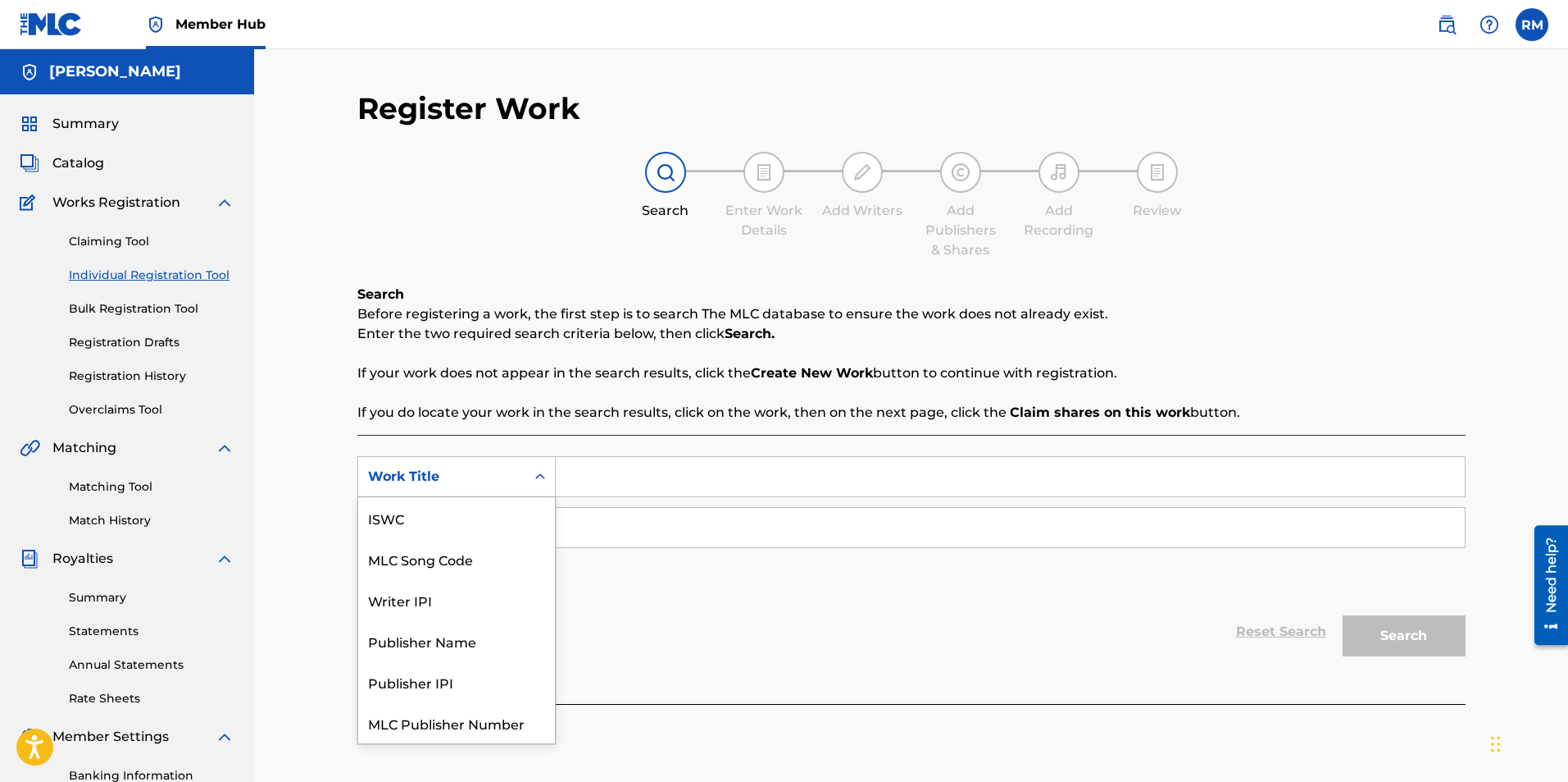
scroll to position [41, 0]
click at [536, 482] on icon "Search Form" at bounding box center [541, 476] width 17 height 17
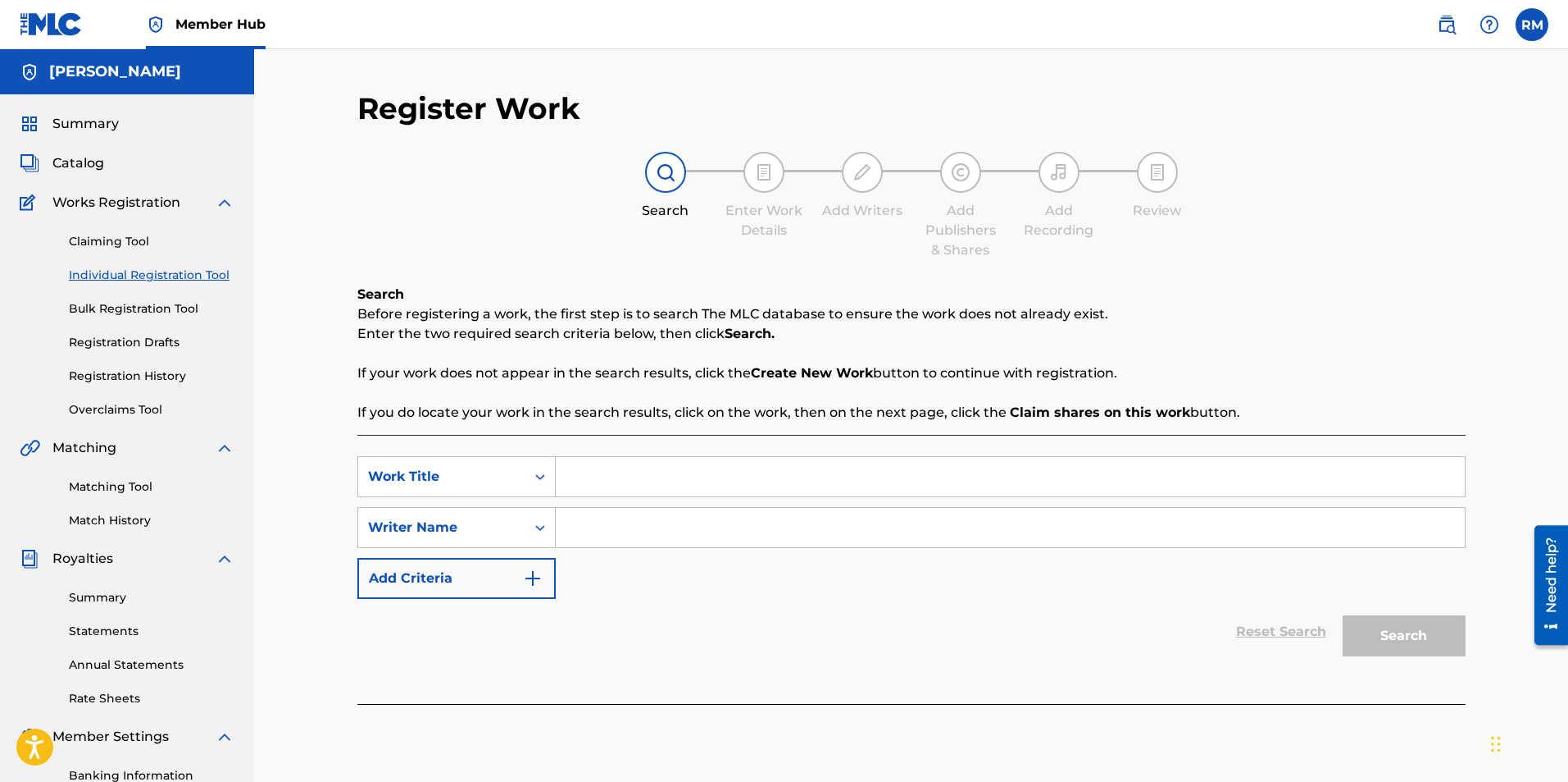
click at [583, 479] on input "Search Form" at bounding box center [1010, 476] width 909 height 40
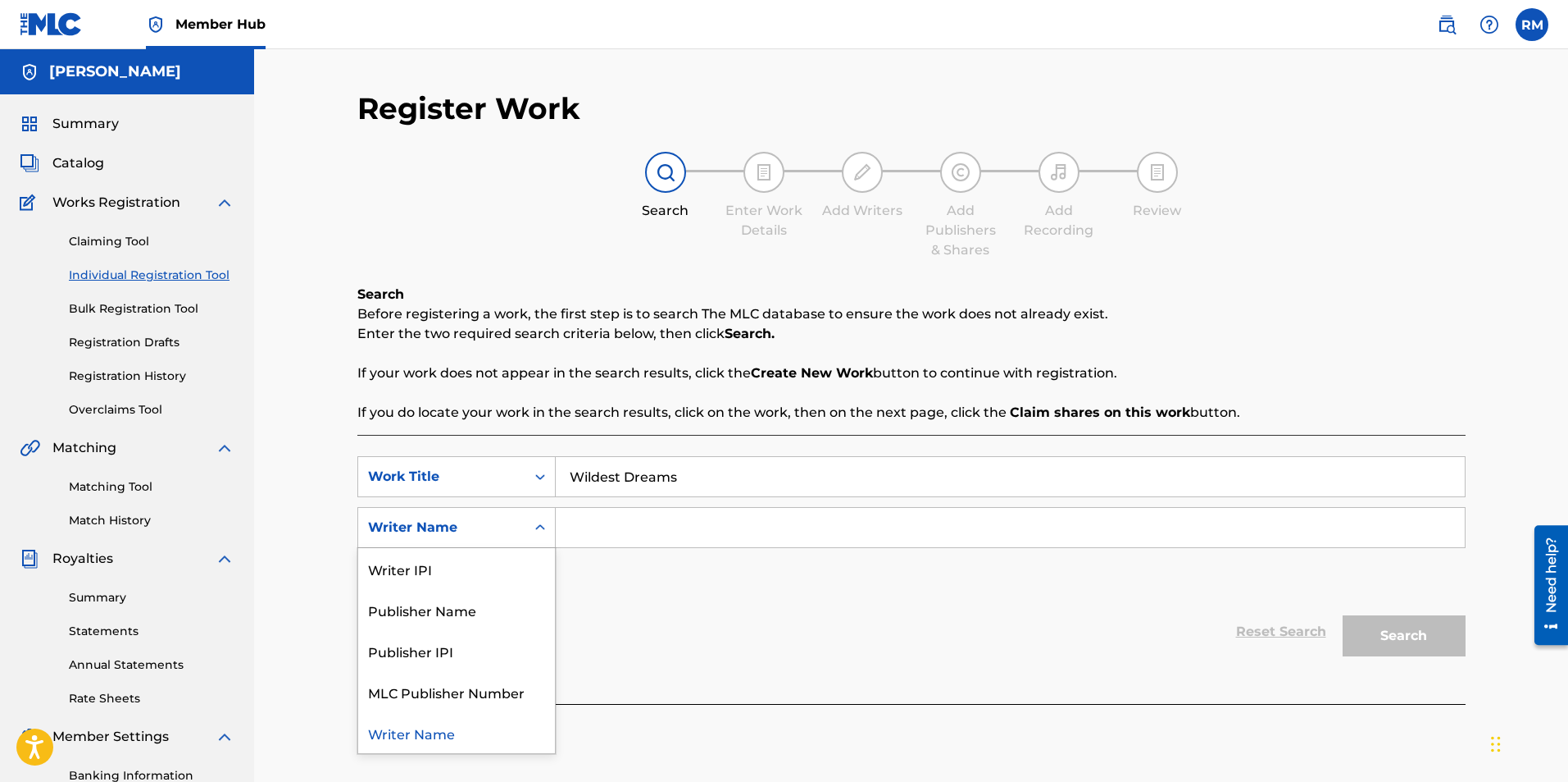
click at [534, 524] on icon "Search Form" at bounding box center [541, 528] width 17 height 17
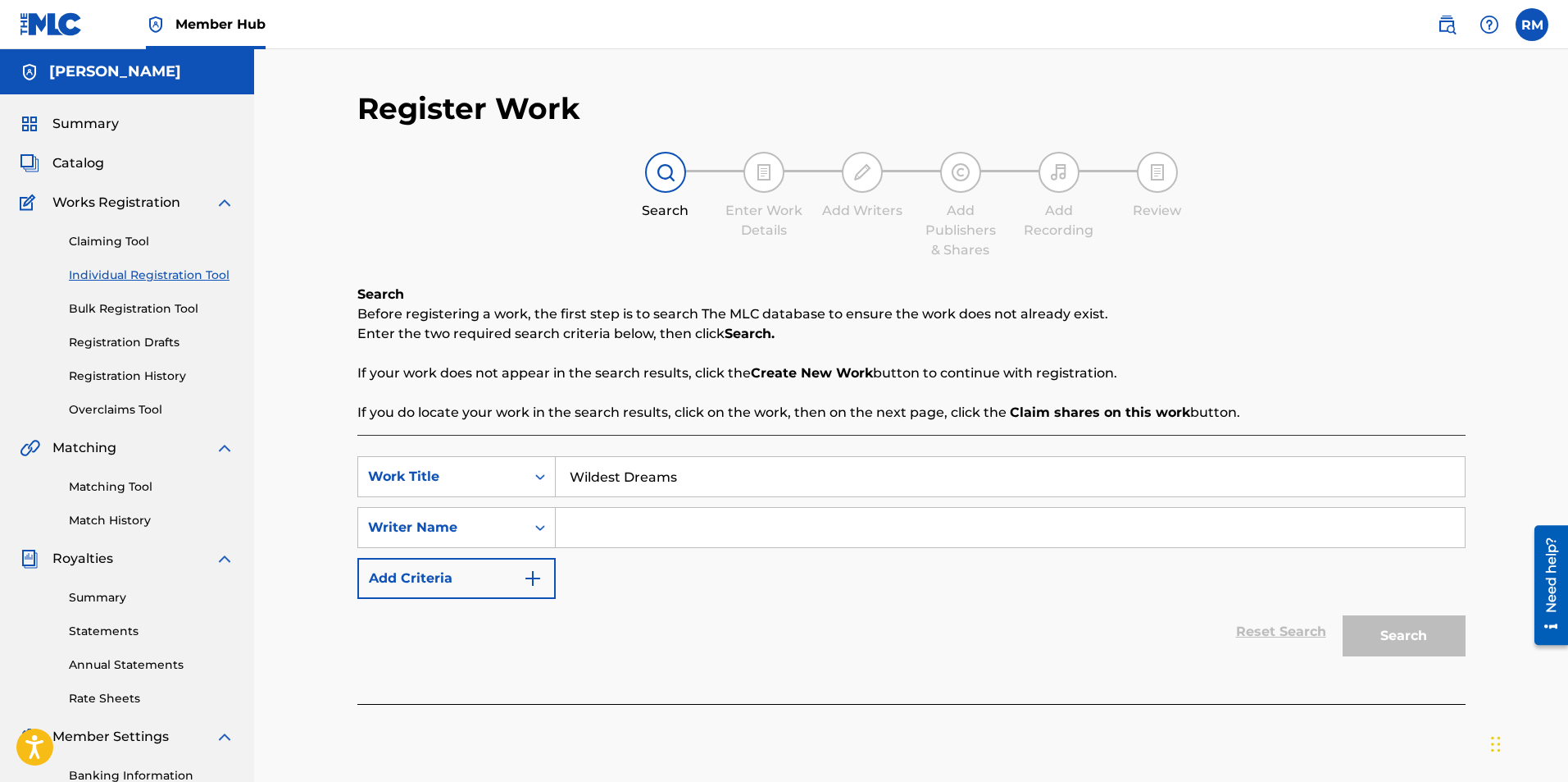
click at [651, 590] on div "SearchWithCriteriaa66d8adf-74cb-4162-ae00-75c5204f8e1f Work Title Wildest Dream…" at bounding box center [911, 527] width 1108 height 143
click at [538, 533] on icon "Search Form" at bounding box center [541, 528] width 17 height 17
click at [711, 608] on div "Reset Search Search" at bounding box center [911, 631] width 1108 height 65
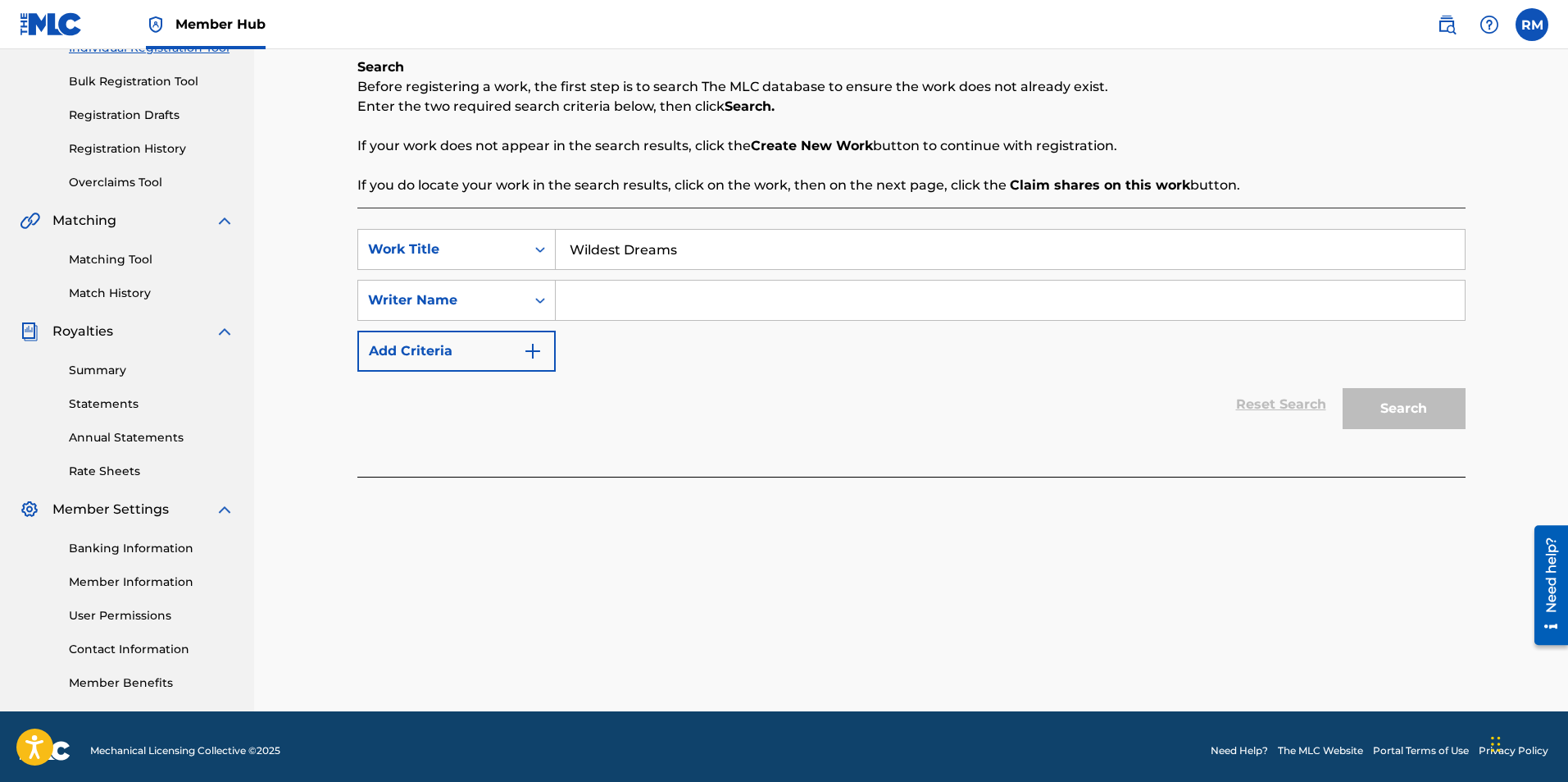
scroll to position [235, 0]
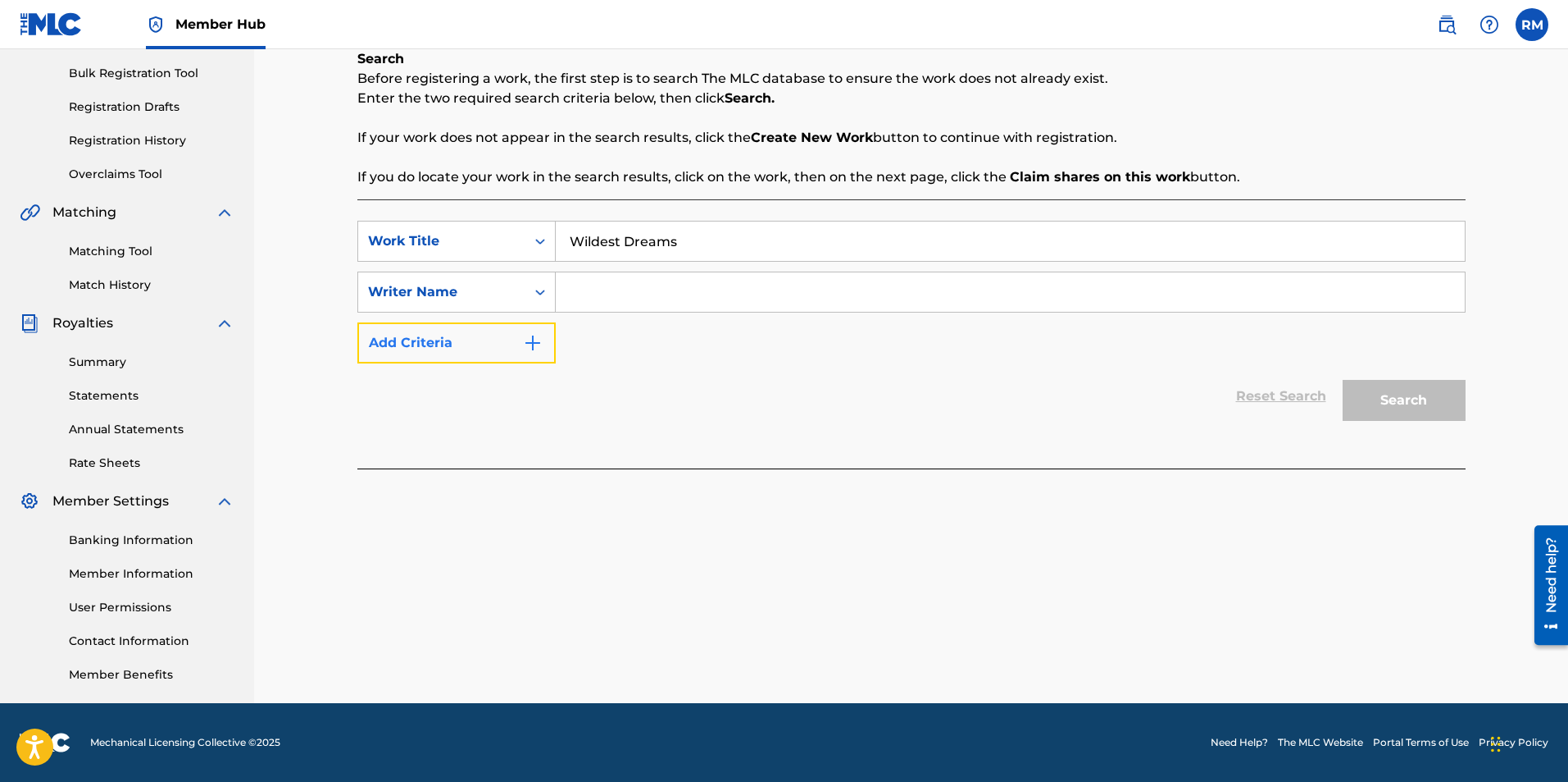
click at [531, 345] on img "Search Form" at bounding box center [533, 343] width 20 height 20
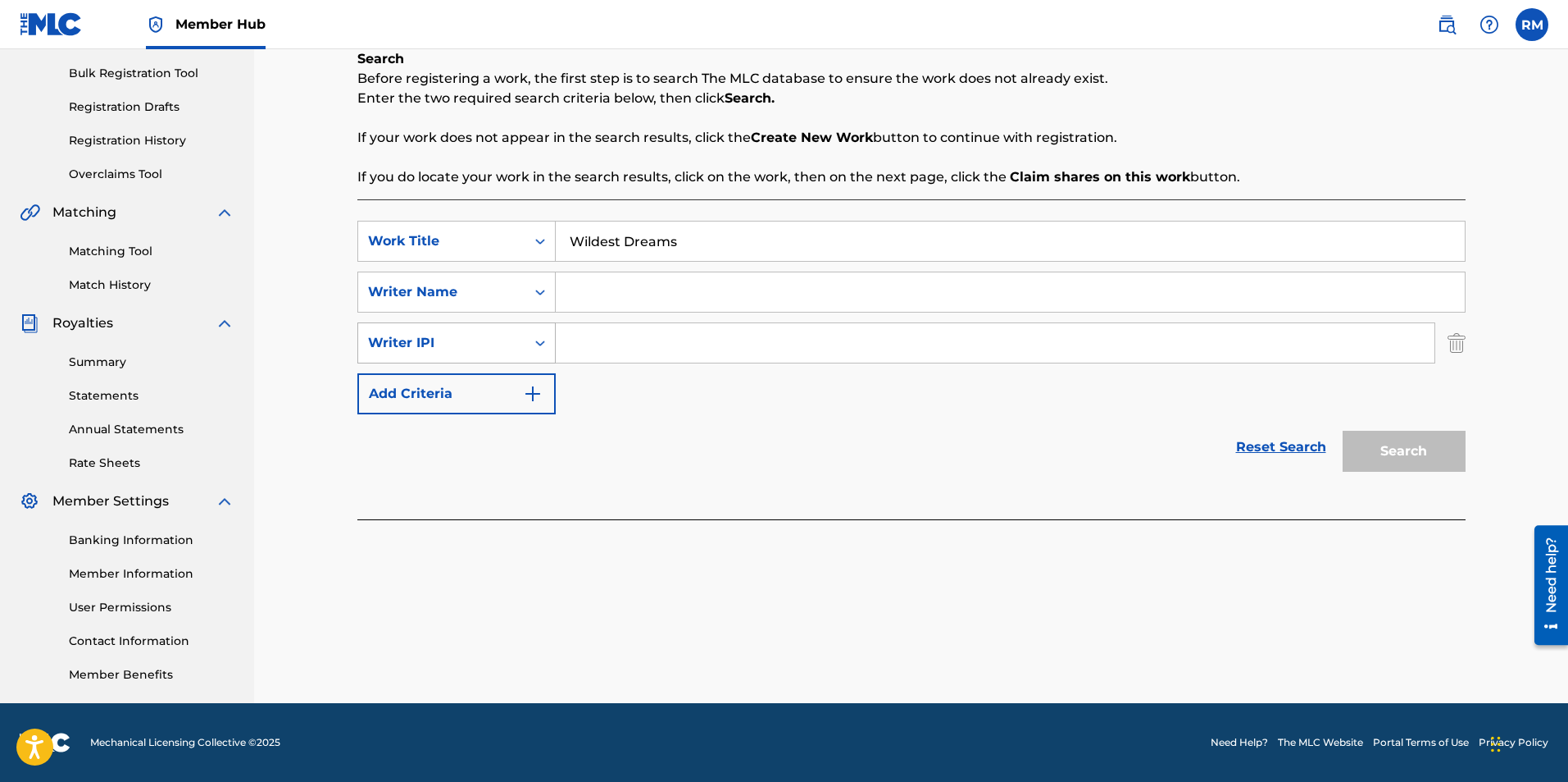
click at [542, 341] on icon "Search Form" at bounding box center [541, 343] width 17 height 17
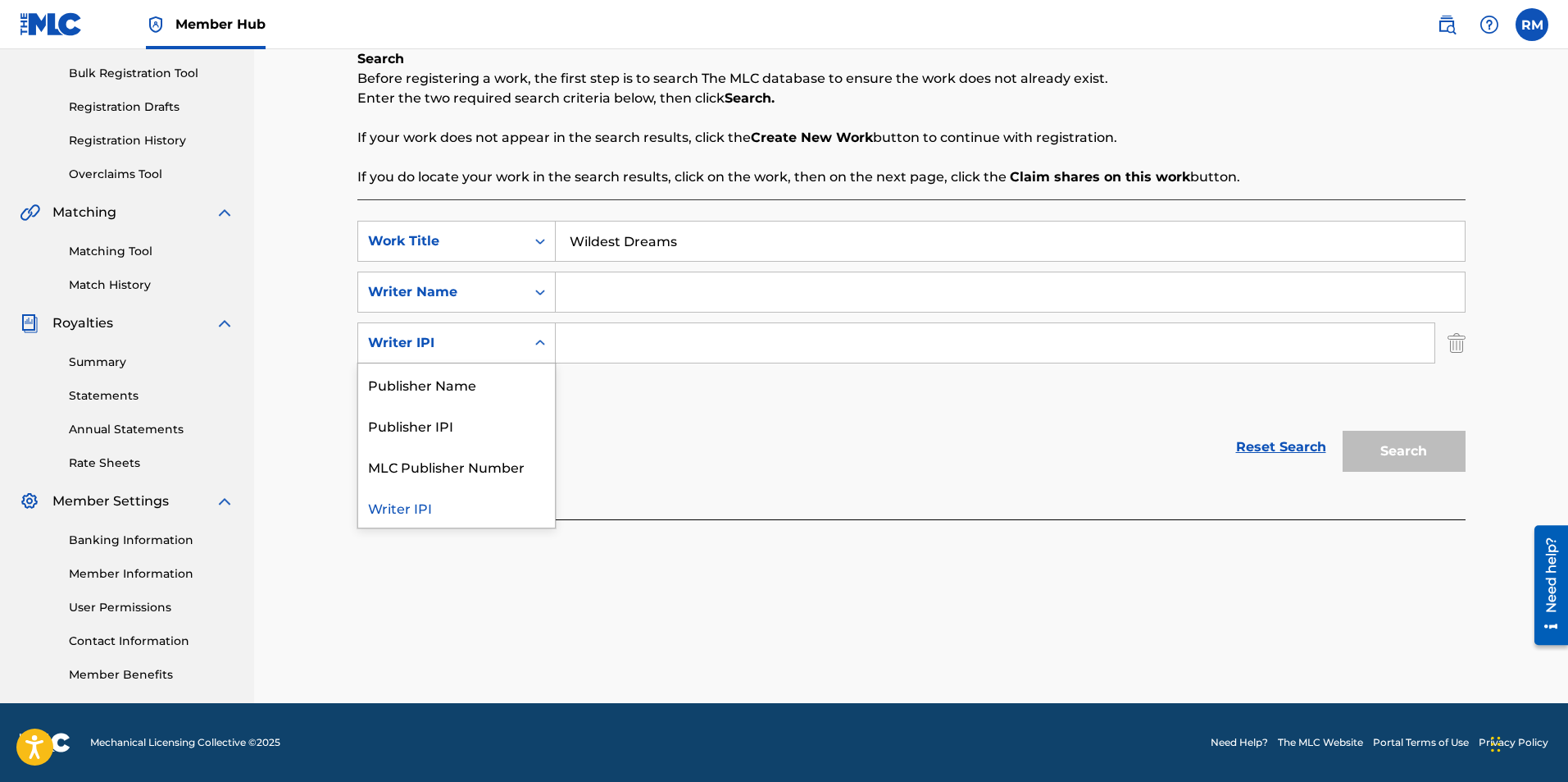
click at [542, 341] on icon "Search Form" at bounding box center [541, 343] width 17 height 17
click at [536, 288] on icon "Search Form" at bounding box center [541, 292] width 17 height 17
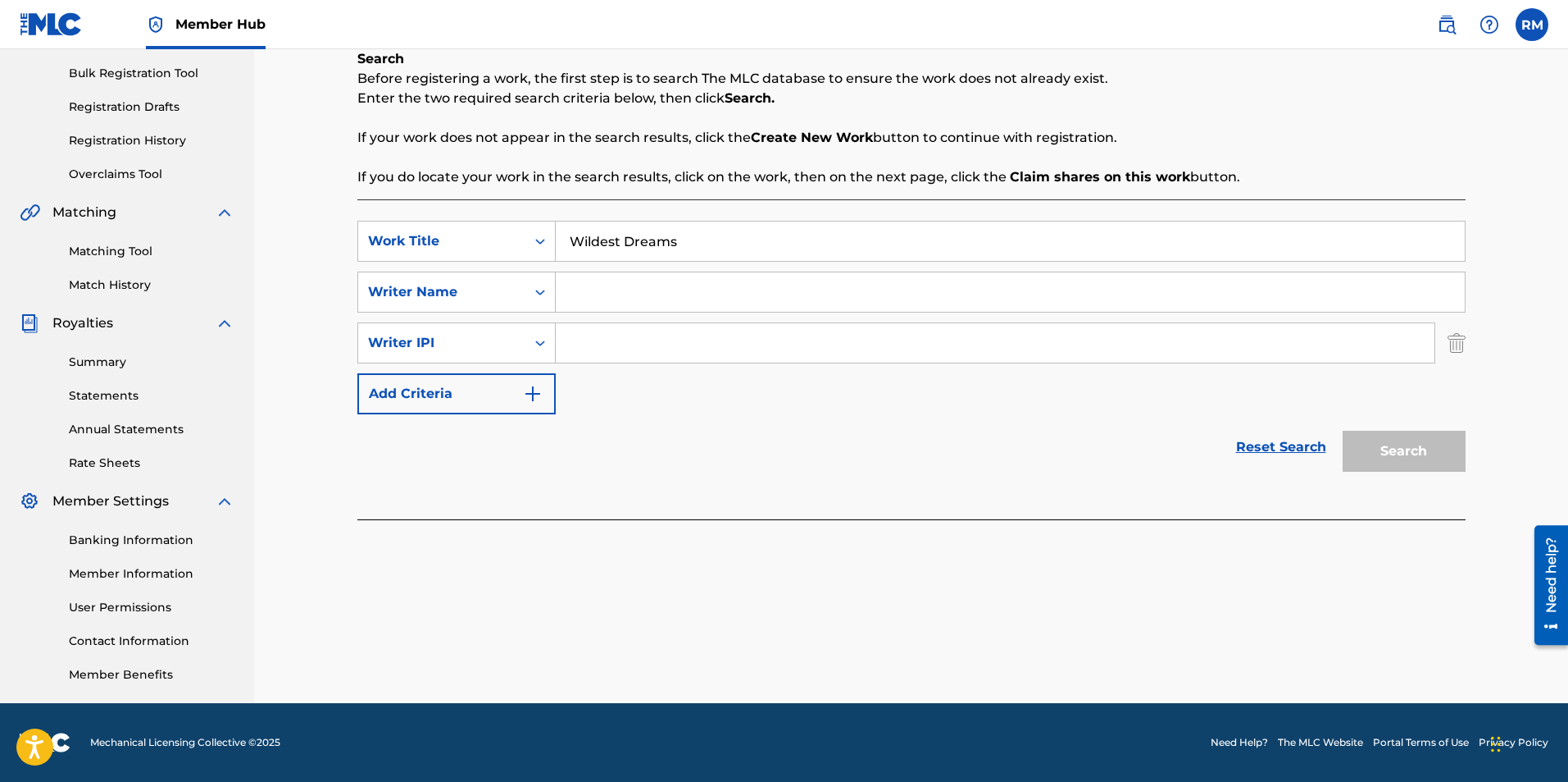
click at [536, 288] on icon "Search Form" at bounding box center [541, 292] width 17 height 17
drag, startPoint x: 701, startPoint y: 240, endPoint x: 533, endPoint y: 252, distance: 168.4
click at [533, 252] on div "SearchWithCriteriaa66d8adf-74cb-4162-ae00-75c5204f8e1f Work Title Wildest Dreams" at bounding box center [911, 241] width 1108 height 41
type input "Your eyes"
click at [607, 301] on input "Search Form" at bounding box center [1010, 292] width 909 height 40
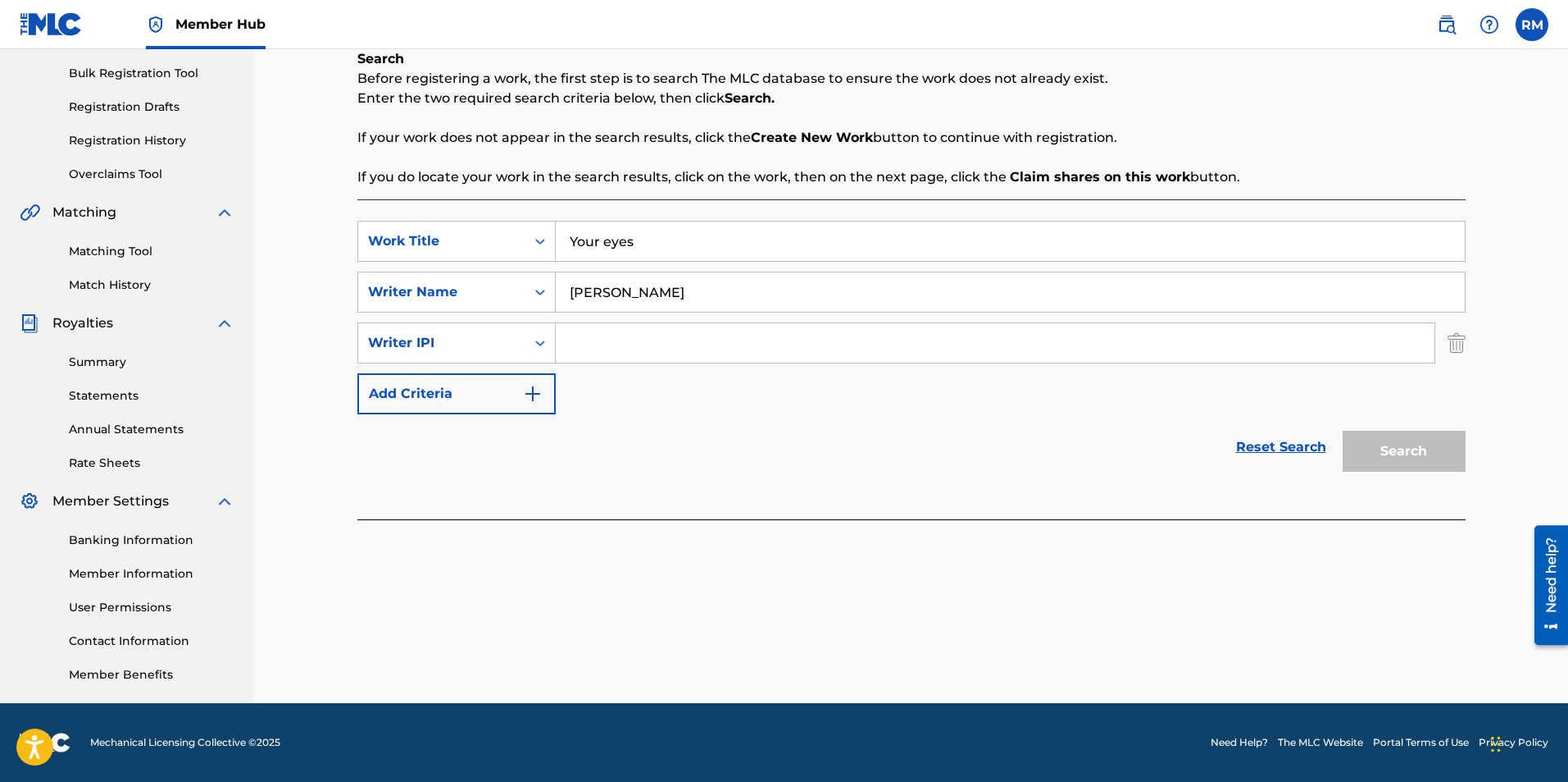
type input "Ryan Marvel"
click at [621, 332] on input "Search Form" at bounding box center [994, 343] width 879 height 40
click at [1462, 342] on img "Search Form" at bounding box center [1457, 343] width 18 height 41
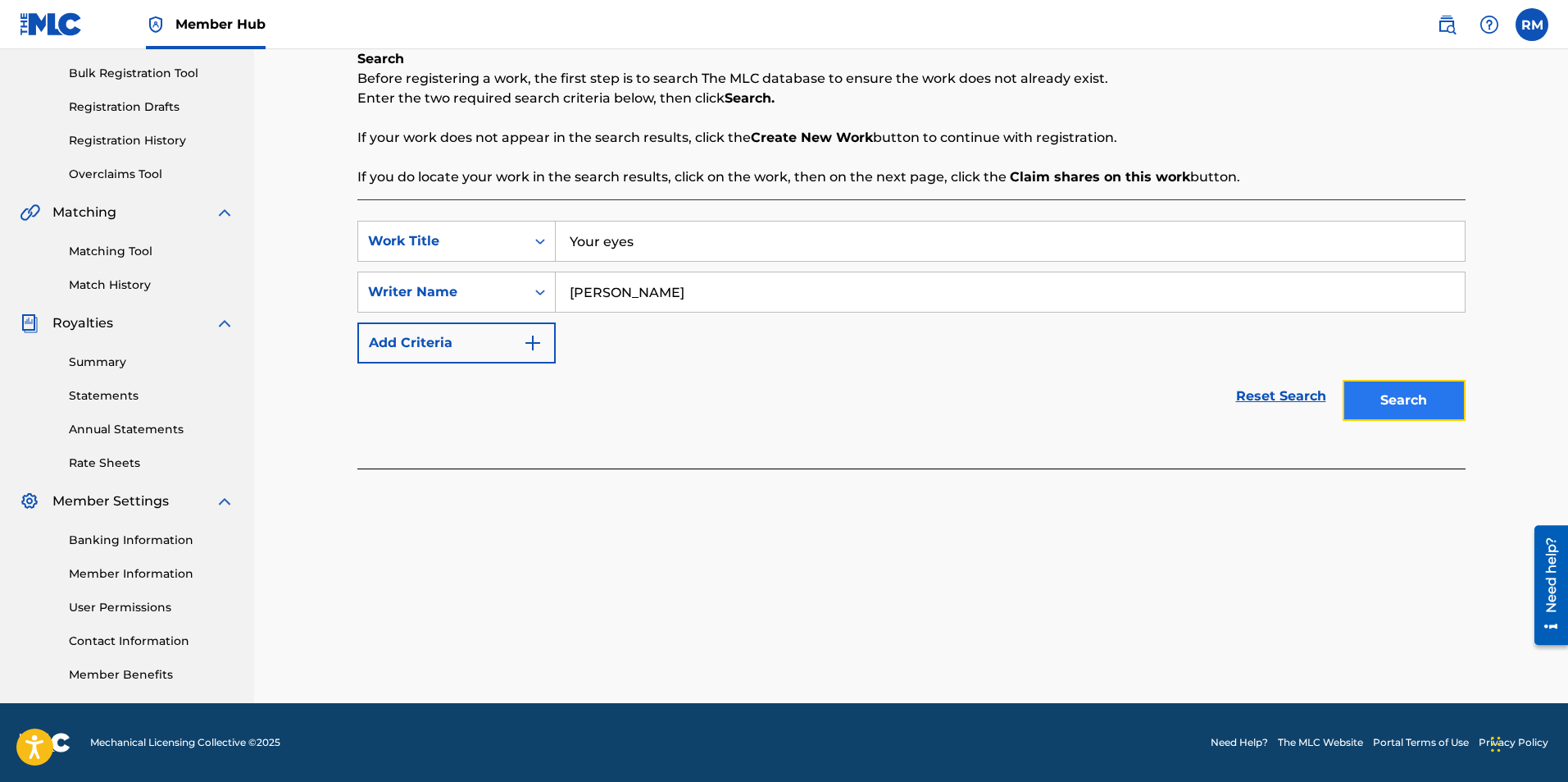
click at [1430, 404] on button "Search" at bounding box center [1404, 400] width 123 height 41
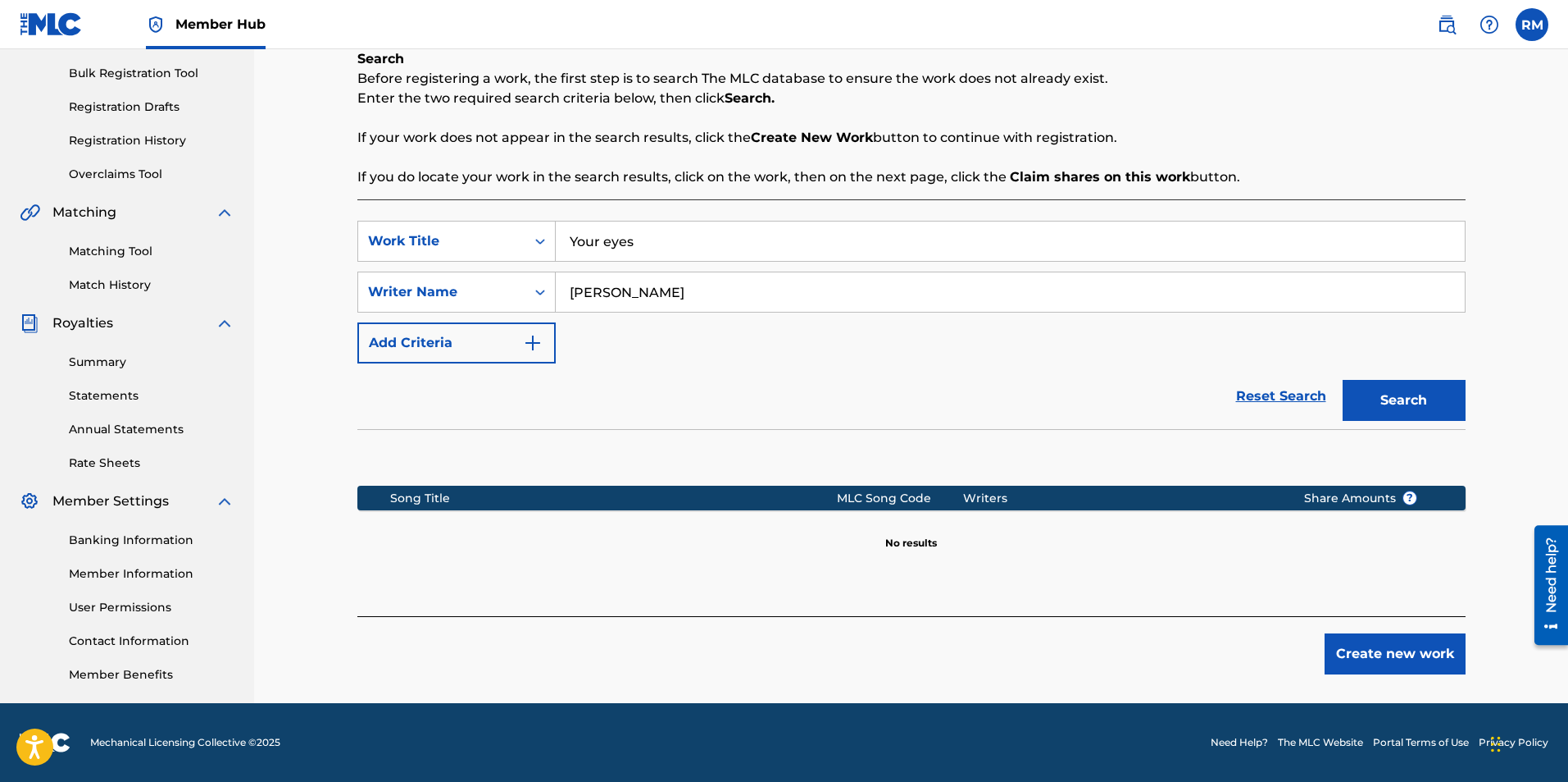
click at [1127, 547] on section "Song Title MLC Song Code Writers Share Amounts ? No results" at bounding box center [911, 514] width 1108 height 73
click at [607, 241] on input "Your eyes" at bounding box center [1010, 241] width 909 height 40
type input "Your Eyes"
click at [518, 346] on button "Add Criteria" at bounding box center [456, 343] width 198 height 41
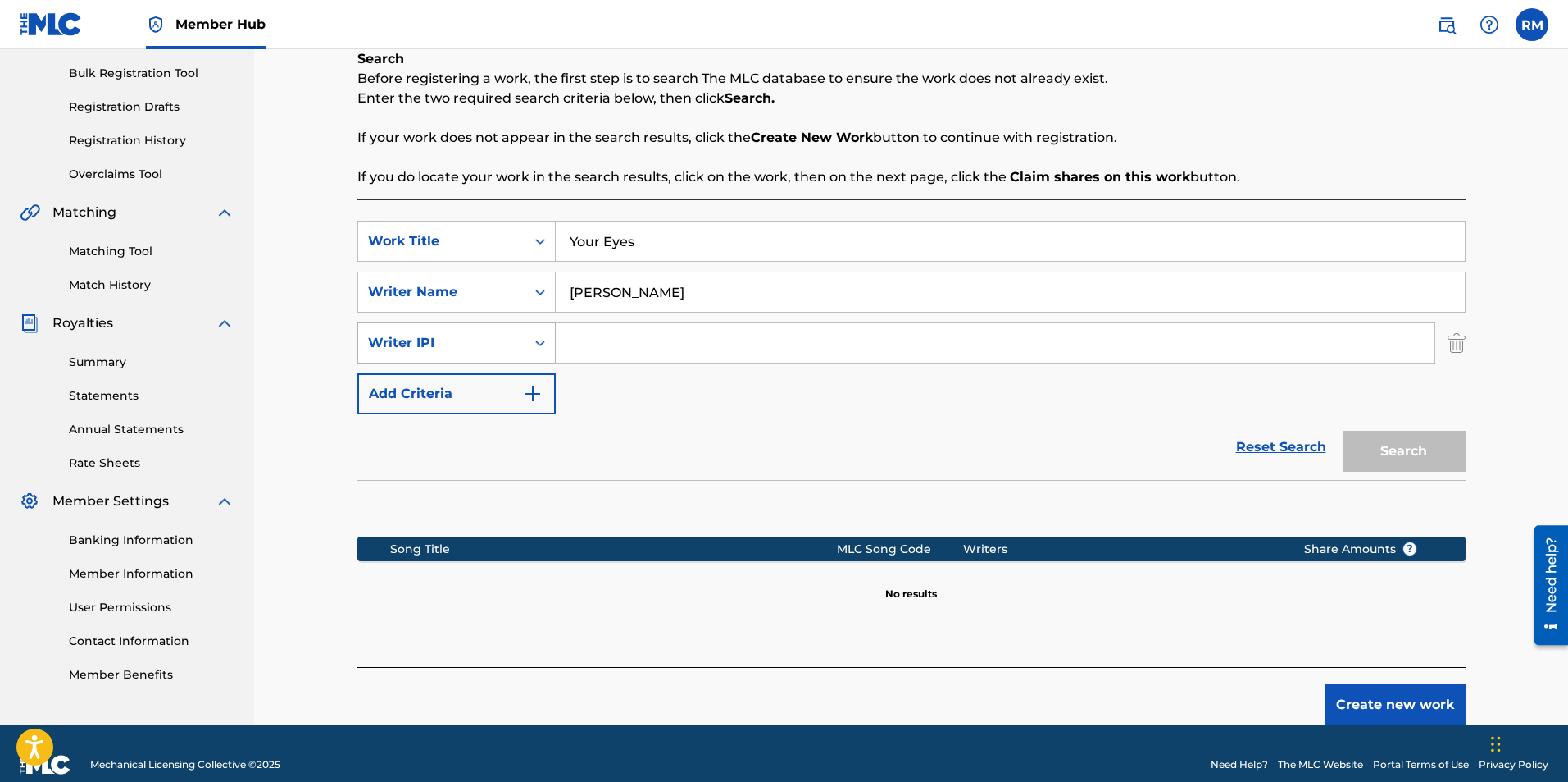
drag, startPoint x: 554, startPoint y: 337, endPoint x: 547, endPoint y: 345, distance: 10.6
click at [547, 345] on div "Search Form" at bounding box center [541, 343] width 30 height 30
click at [586, 419] on div "Reset Search Search" at bounding box center [911, 447] width 1108 height 65
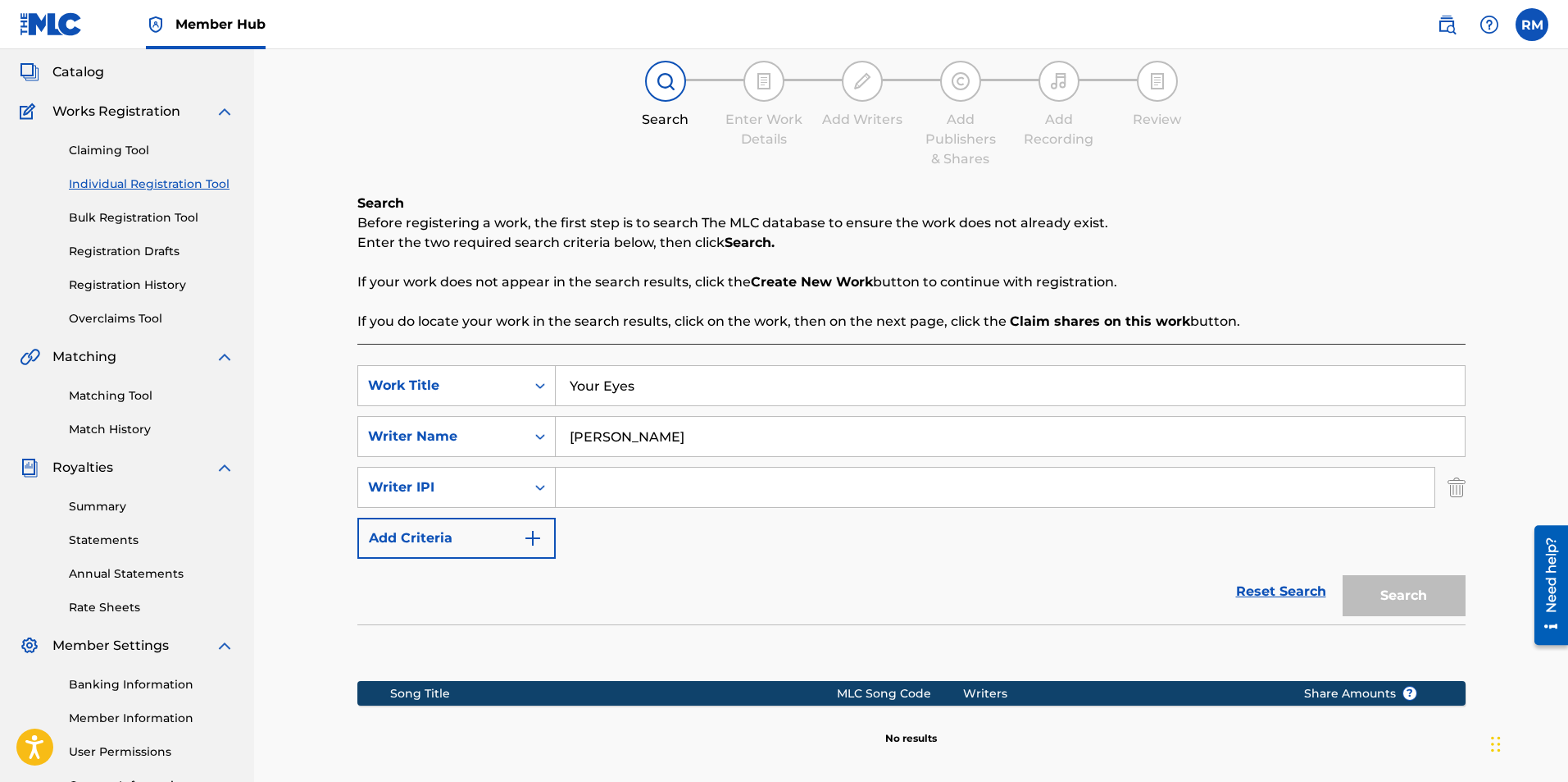
scroll to position [0, 0]
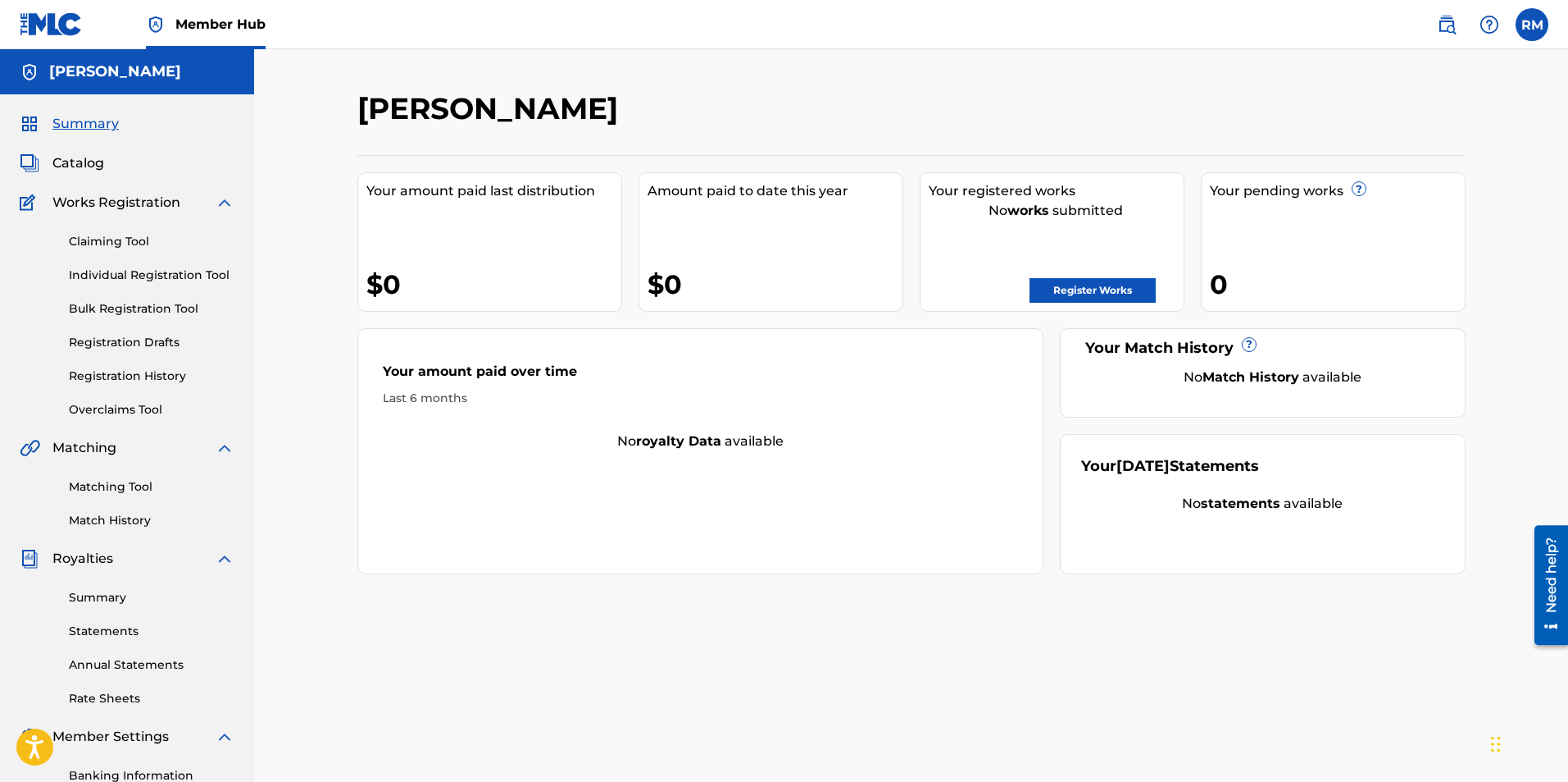
click at [153, 496] on div "Matching Tool Match History" at bounding box center [127, 493] width 215 height 71
click at [139, 490] on link "Matching Tool" at bounding box center [151, 486] width 166 height 17
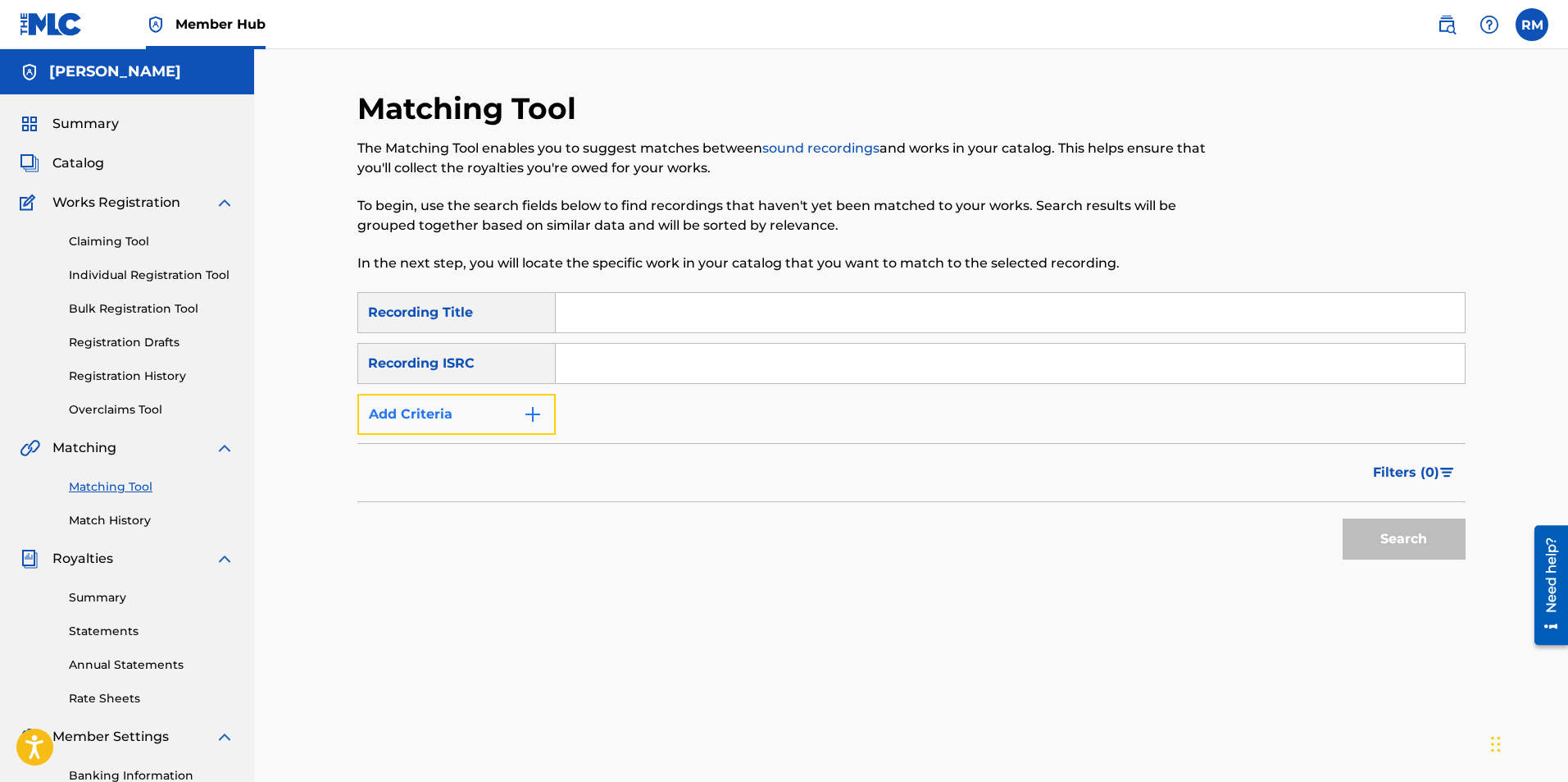
click at [531, 411] on img "Search Form" at bounding box center [533, 415] width 20 height 20
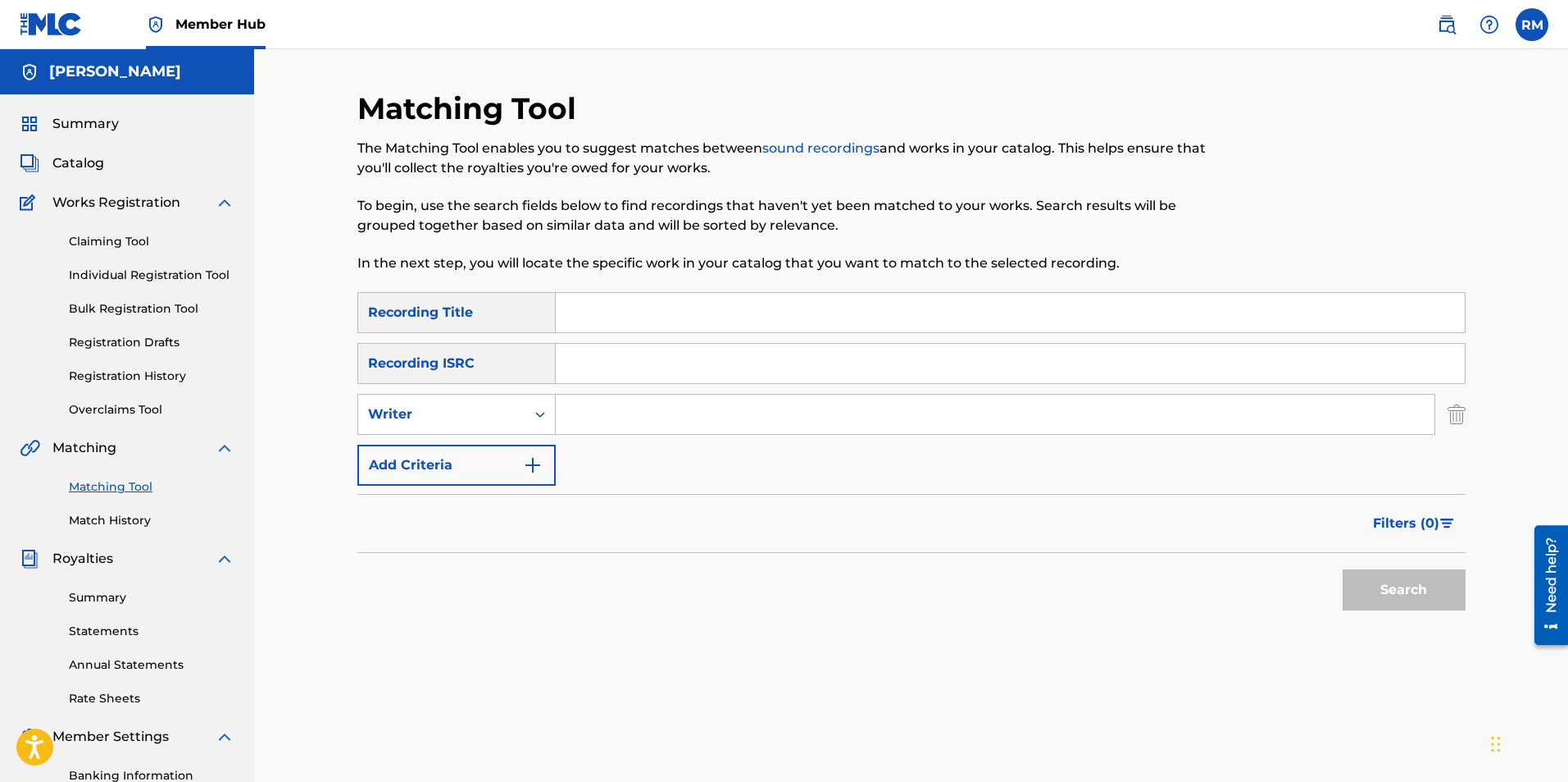
click at [584, 417] on input "Search Form" at bounding box center [994, 415] width 879 height 40
type input "Ryan Marvel"
click at [1343, 569] on button "Search" at bounding box center [1404, 590] width 123 height 41
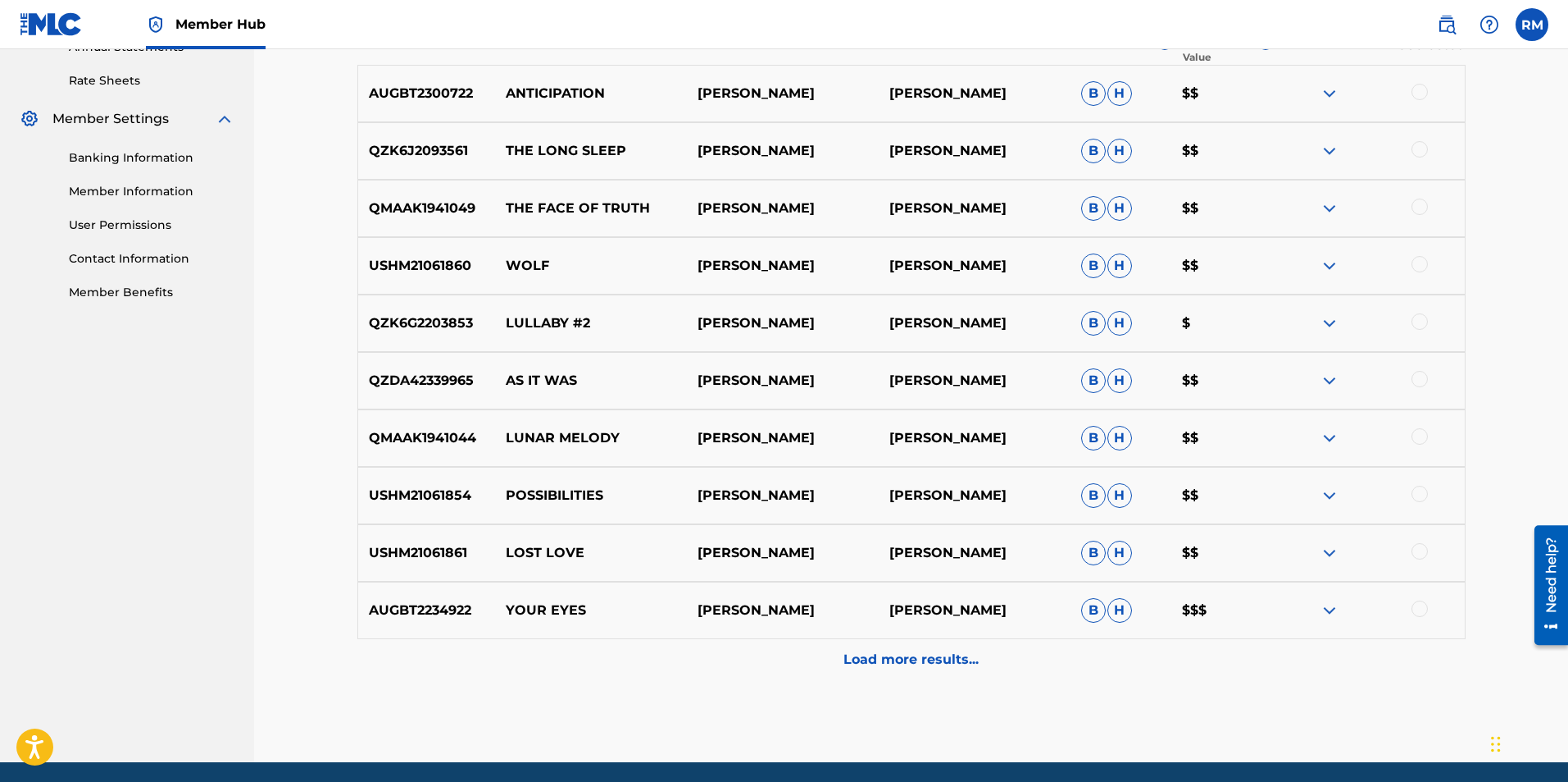
scroll to position [656, 0]
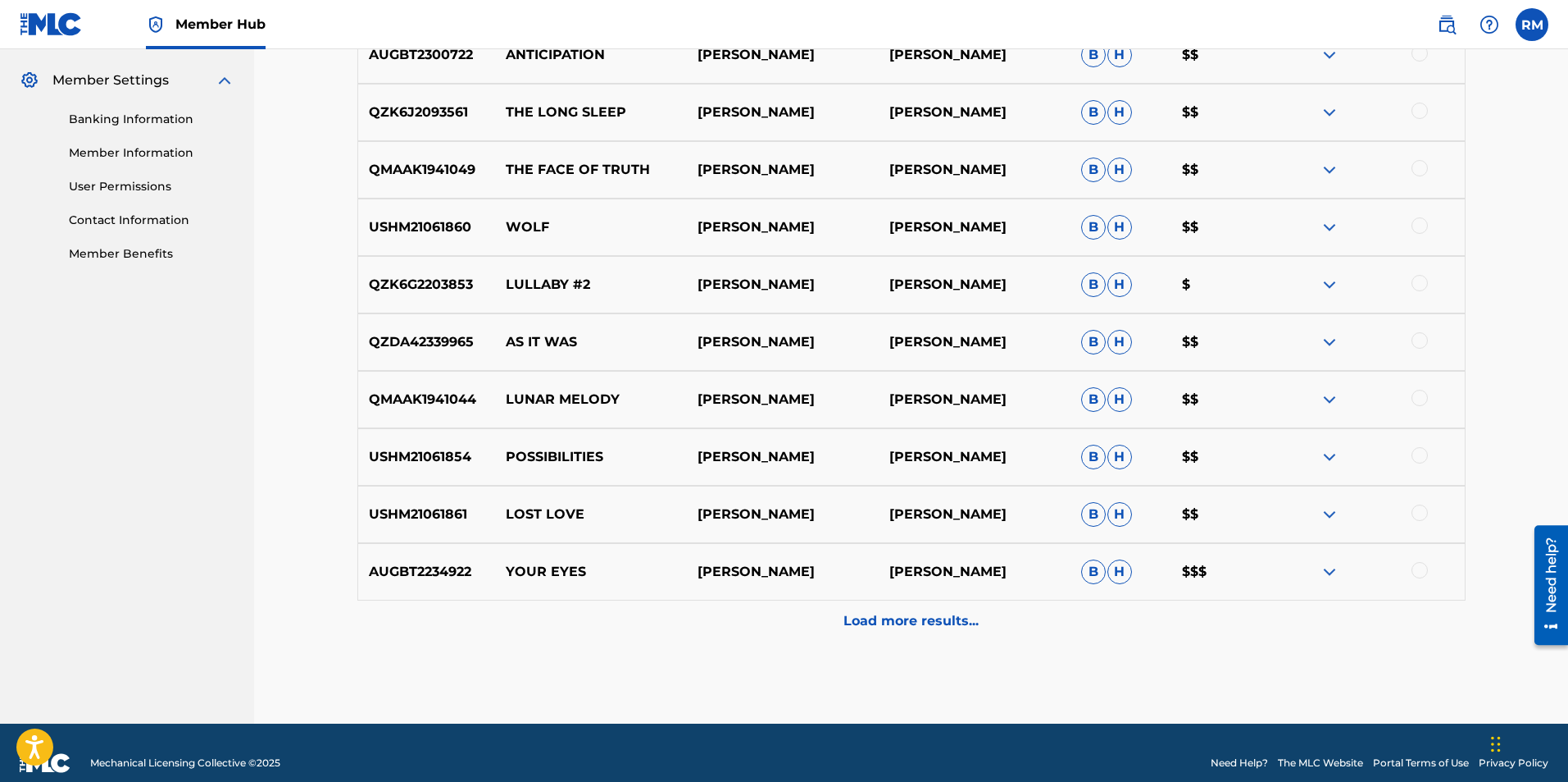
click at [518, 331] on div "QZDA42339965 AS IT WAS RYAN MARVEL RYAN MARVEL B H $$" at bounding box center [911, 342] width 1108 height 58
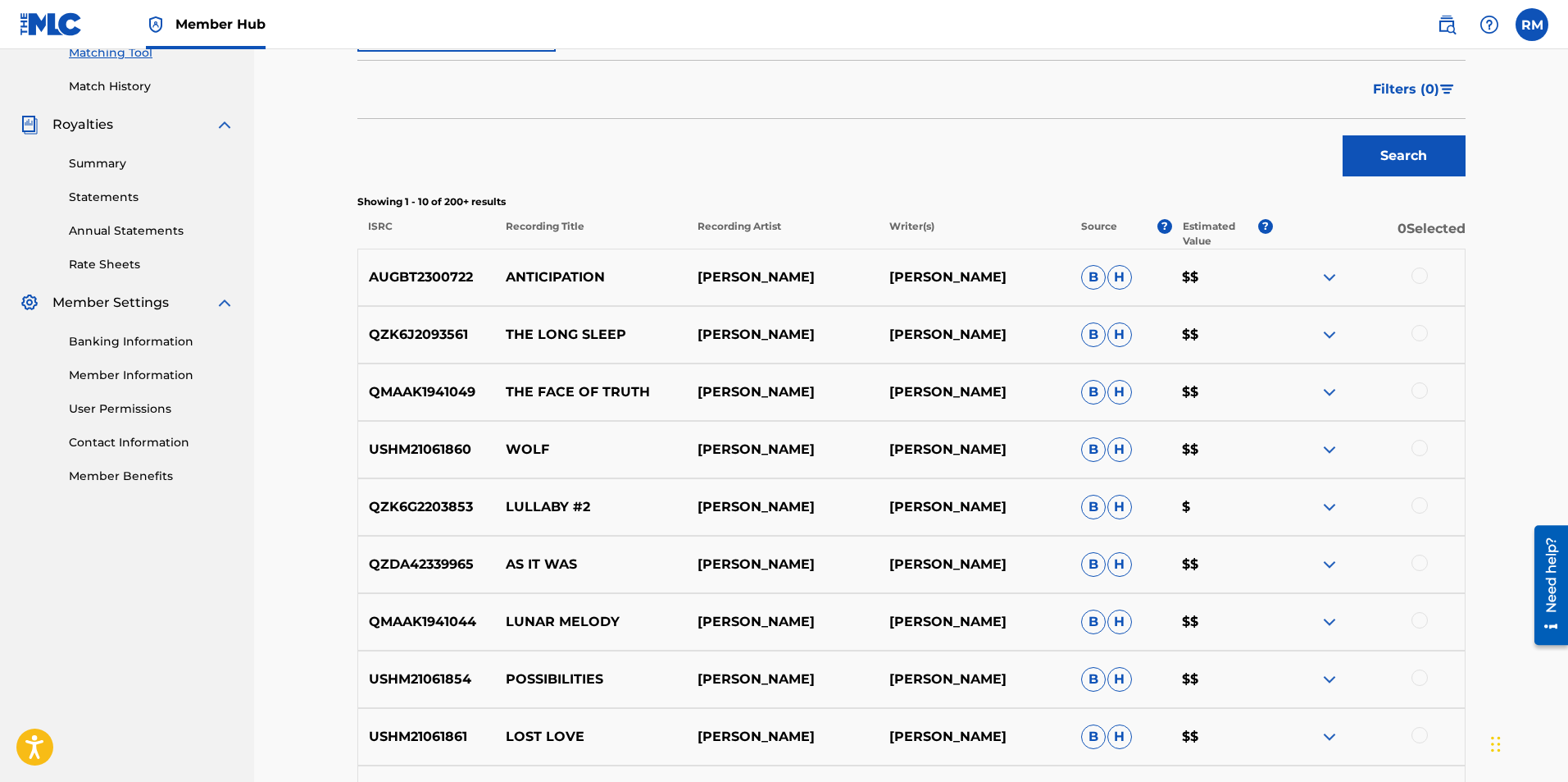
scroll to position [246, 0]
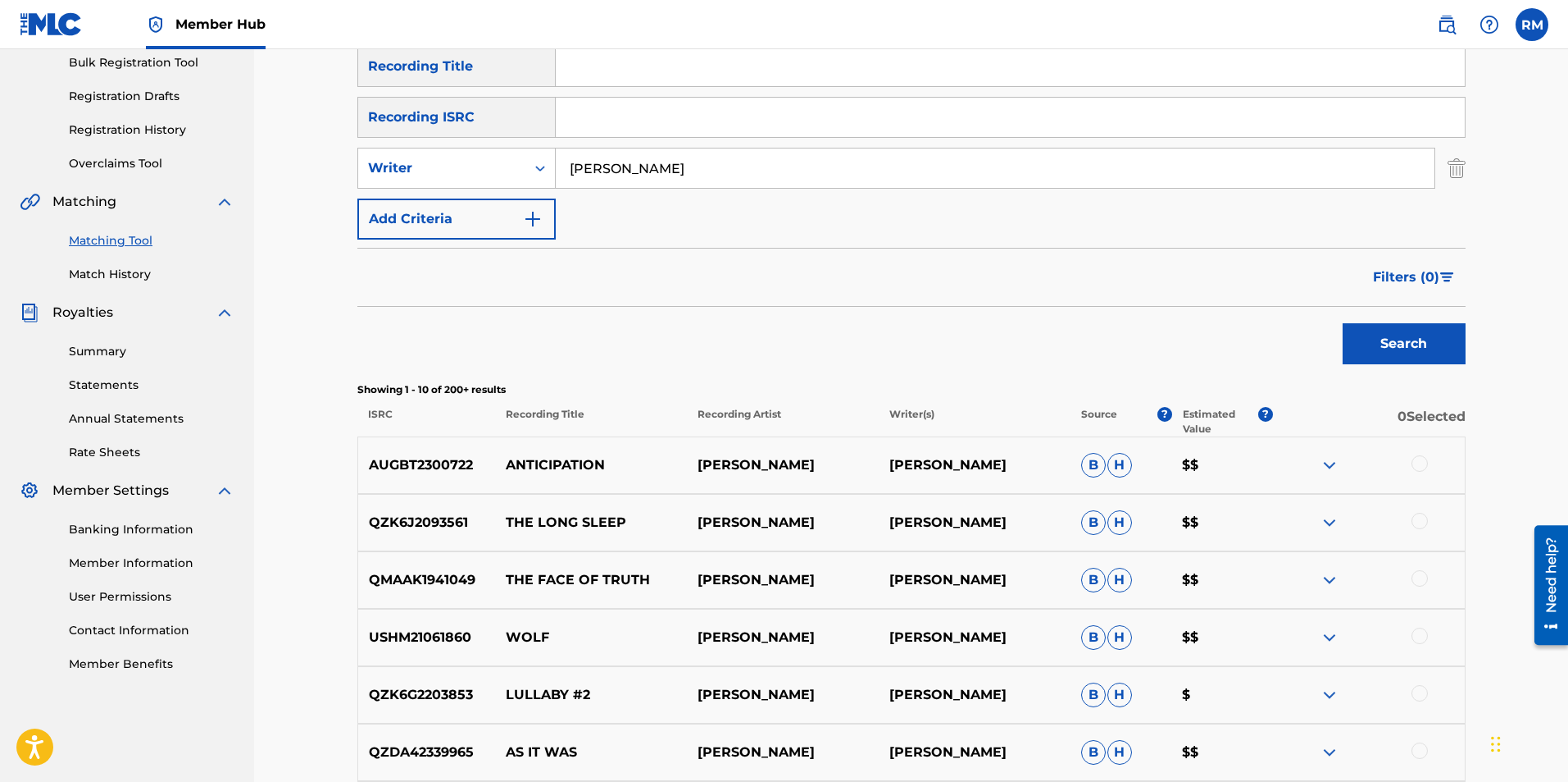
click at [1098, 463] on span "B" at bounding box center [1093, 465] width 25 height 25
click at [1117, 466] on span "H" at bounding box center [1120, 465] width 25 height 25
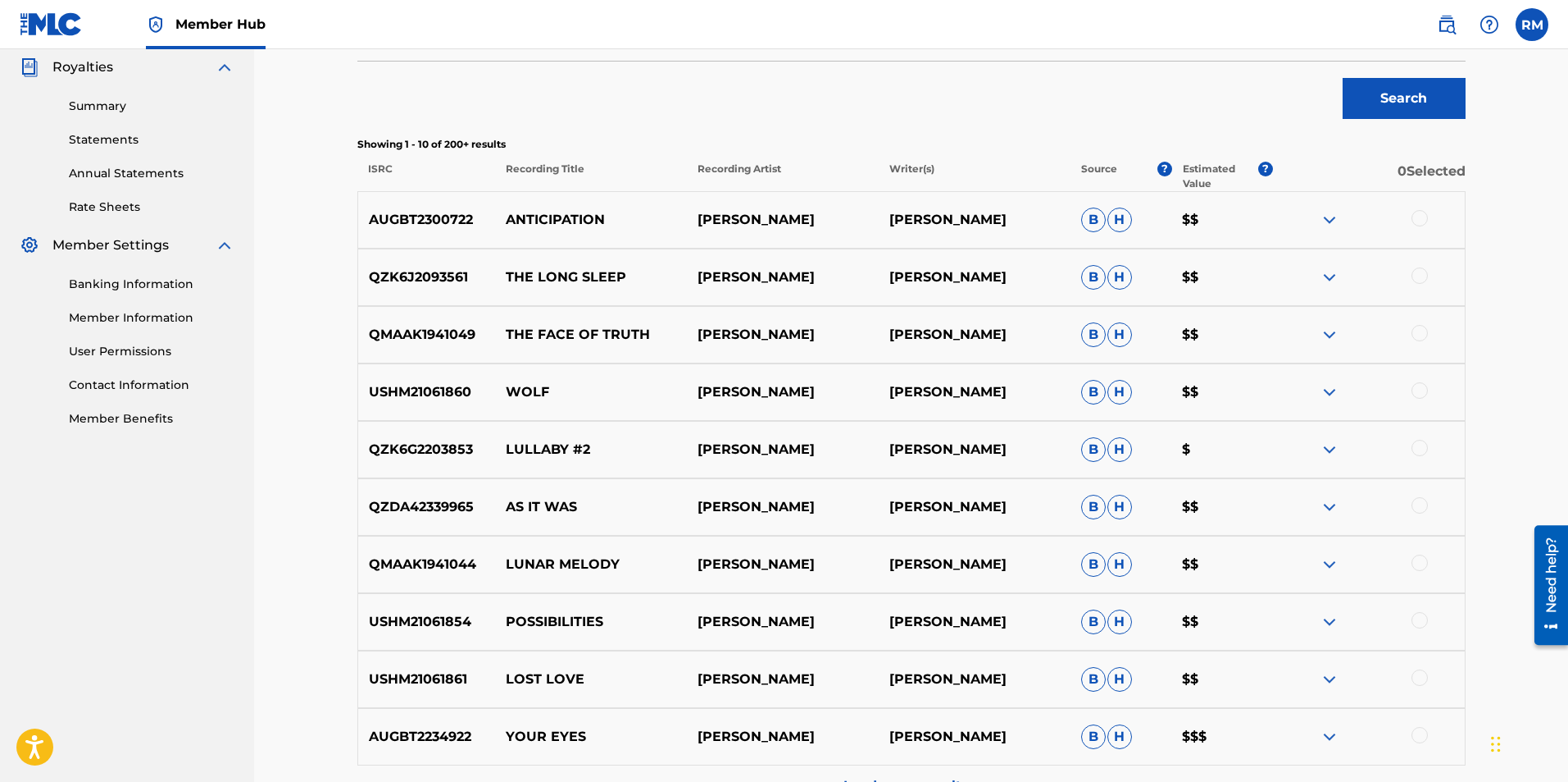
scroll to position [492, 0]
click at [1325, 500] on img at bounding box center [1329, 506] width 20 height 20
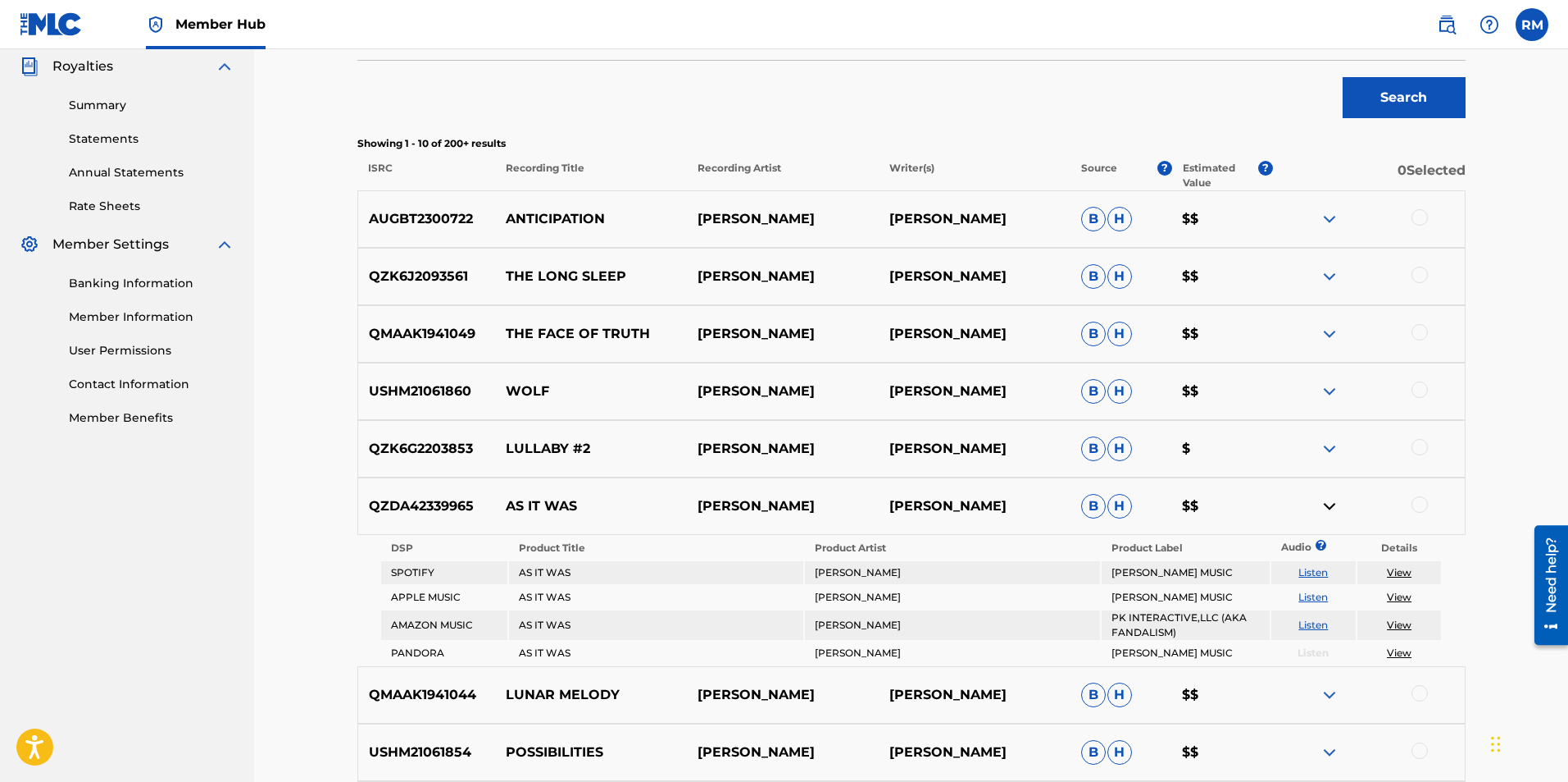
click at [1325, 500] on img at bounding box center [1329, 506] width 20 height 20
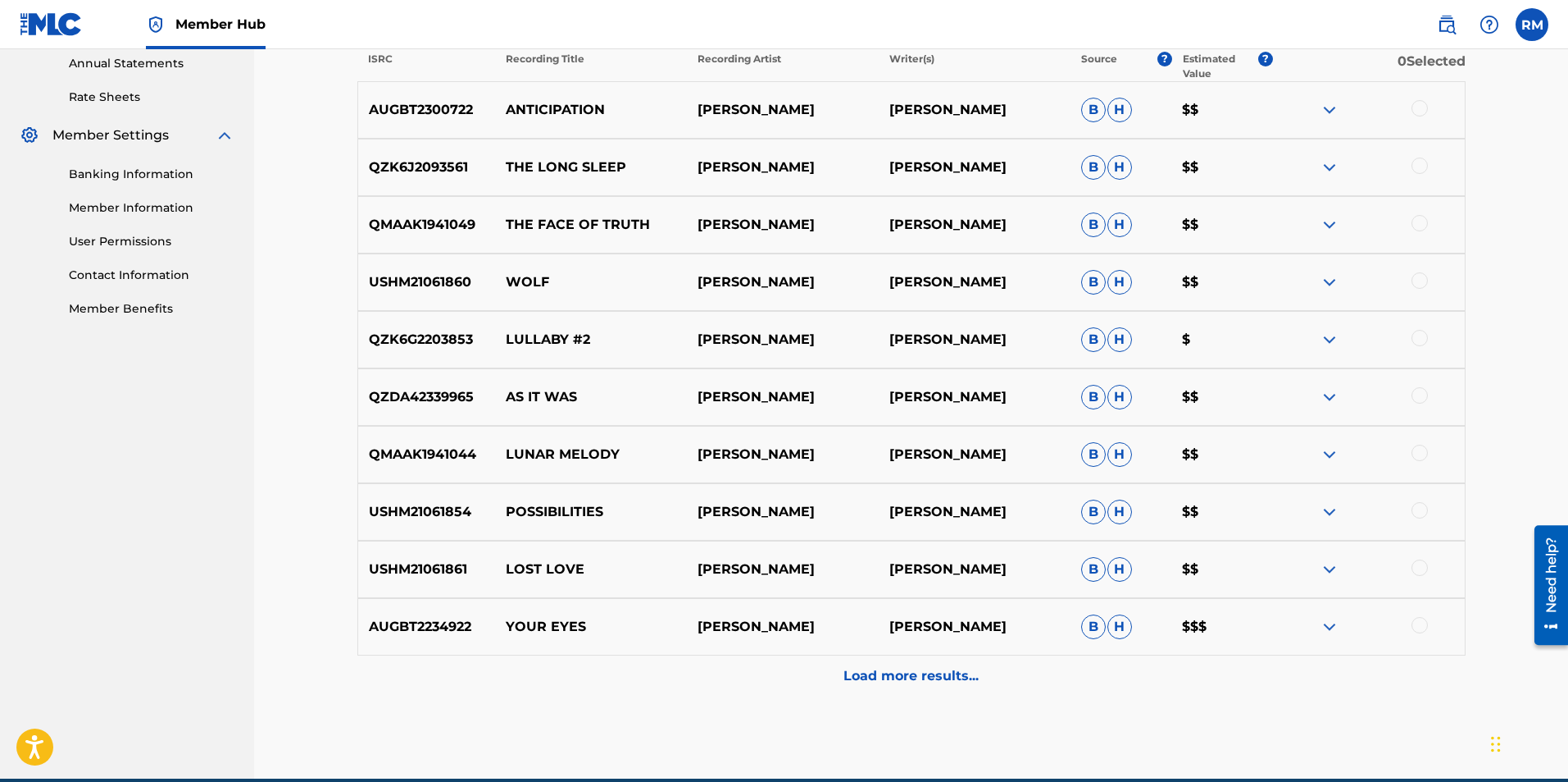
scroll to position [677, 0]
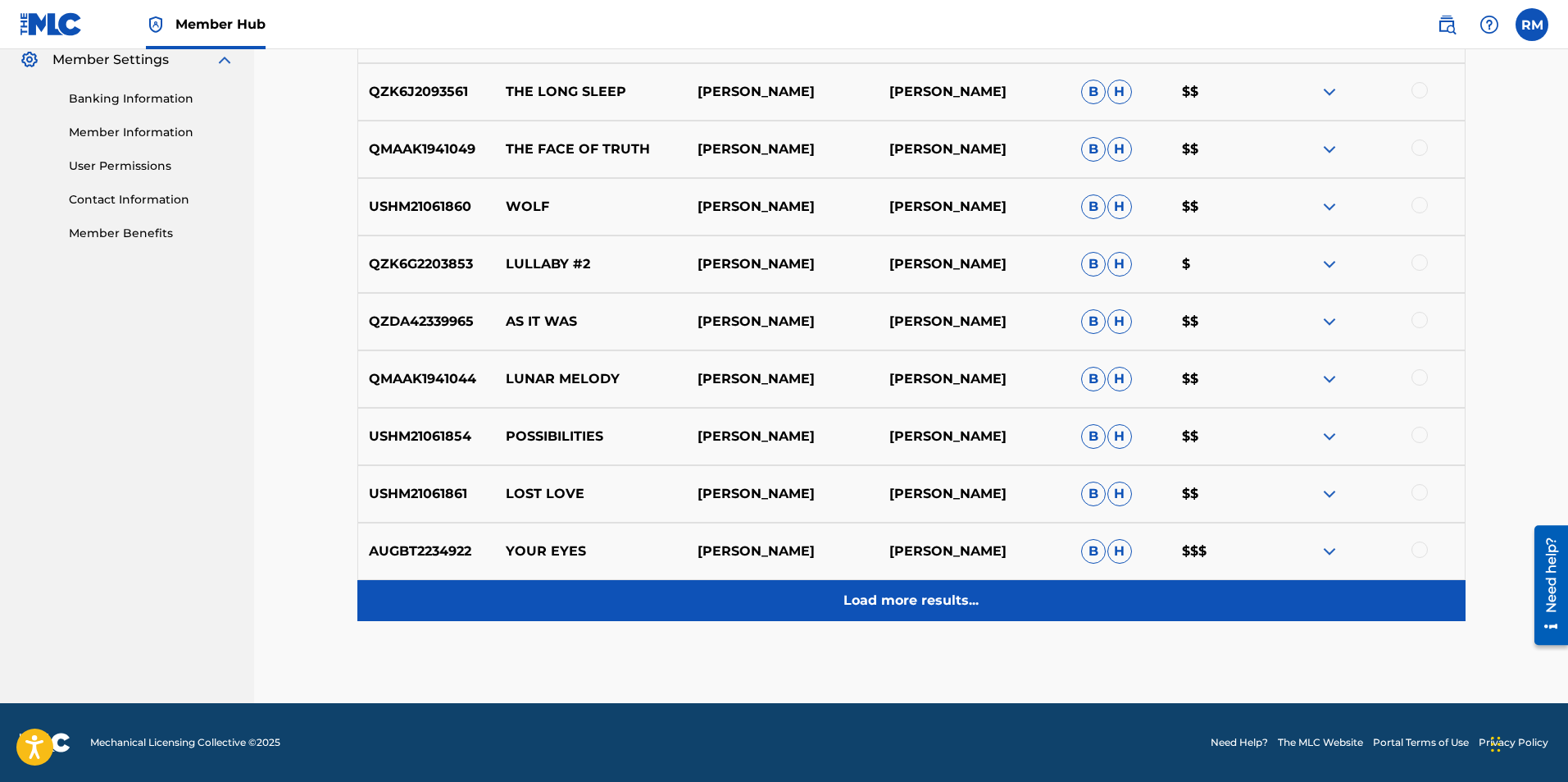
click at [908, 603] on p "Load more results..." at bounding box center [911, 600] width 135 height 20
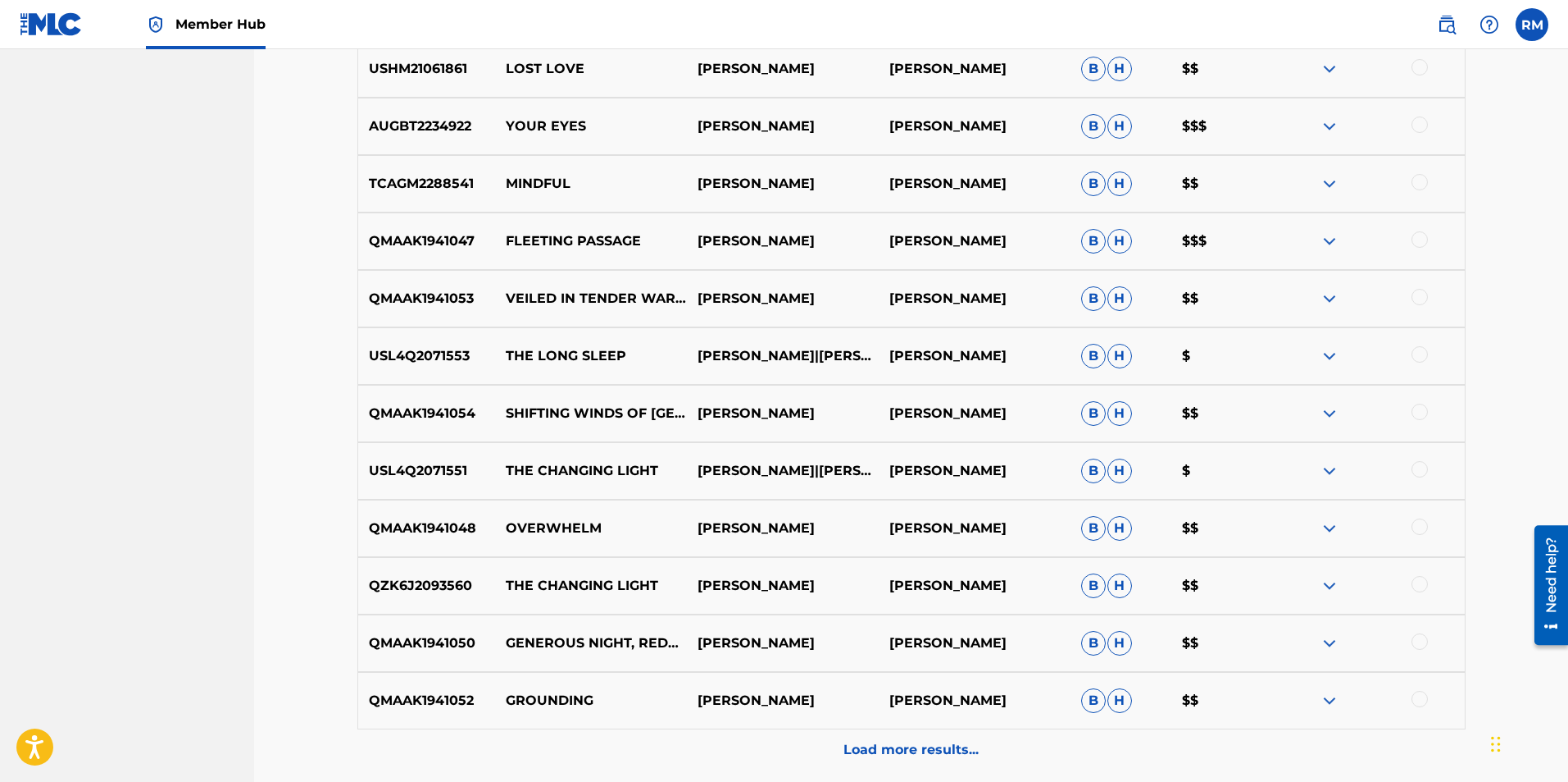
scroll to position [1251, 0]
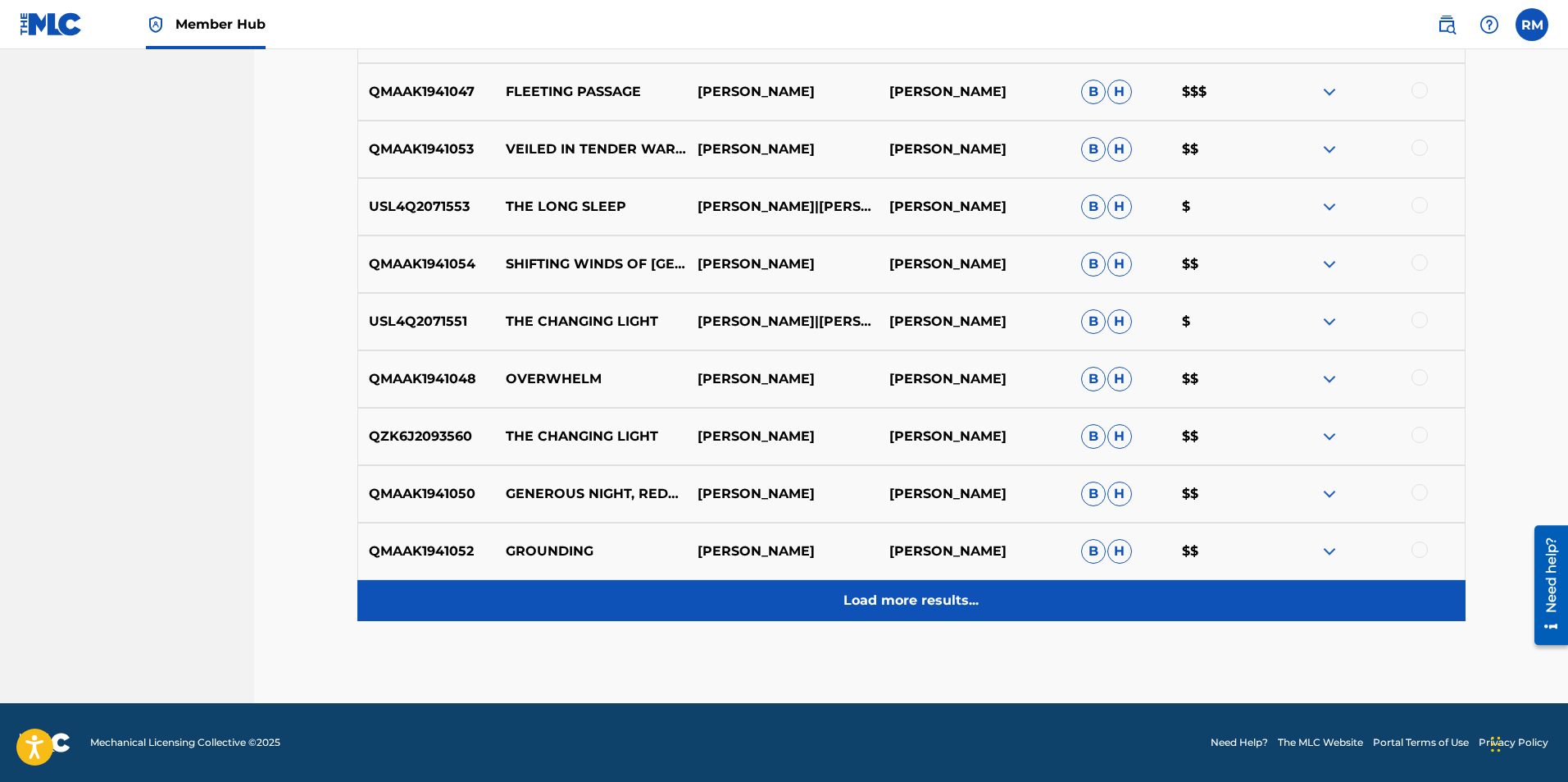
click at [864, 601] on p "Load more results..." at bounding box center [911, 600] width 135 height 20
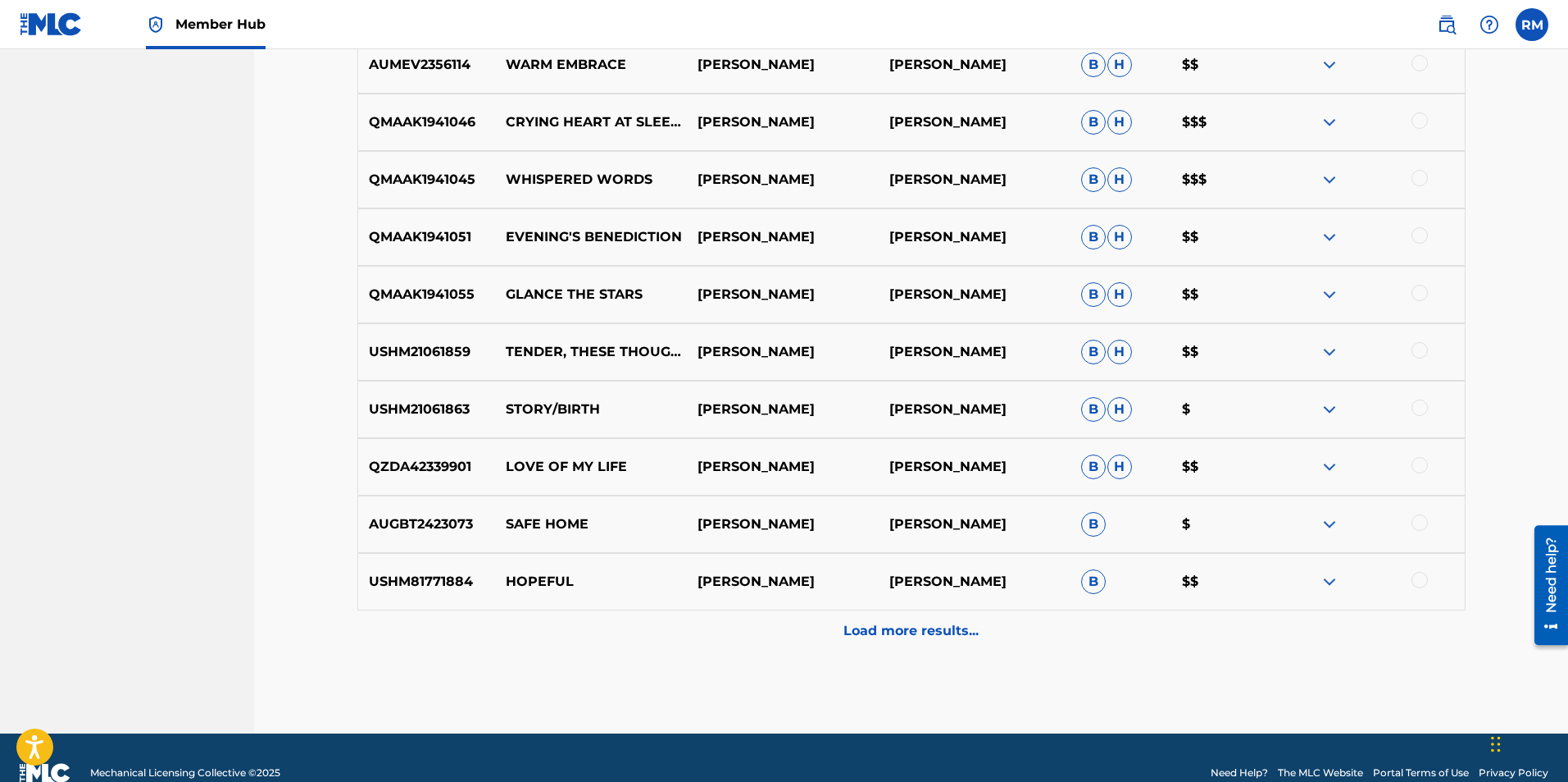
scroll to position [1825, 0]
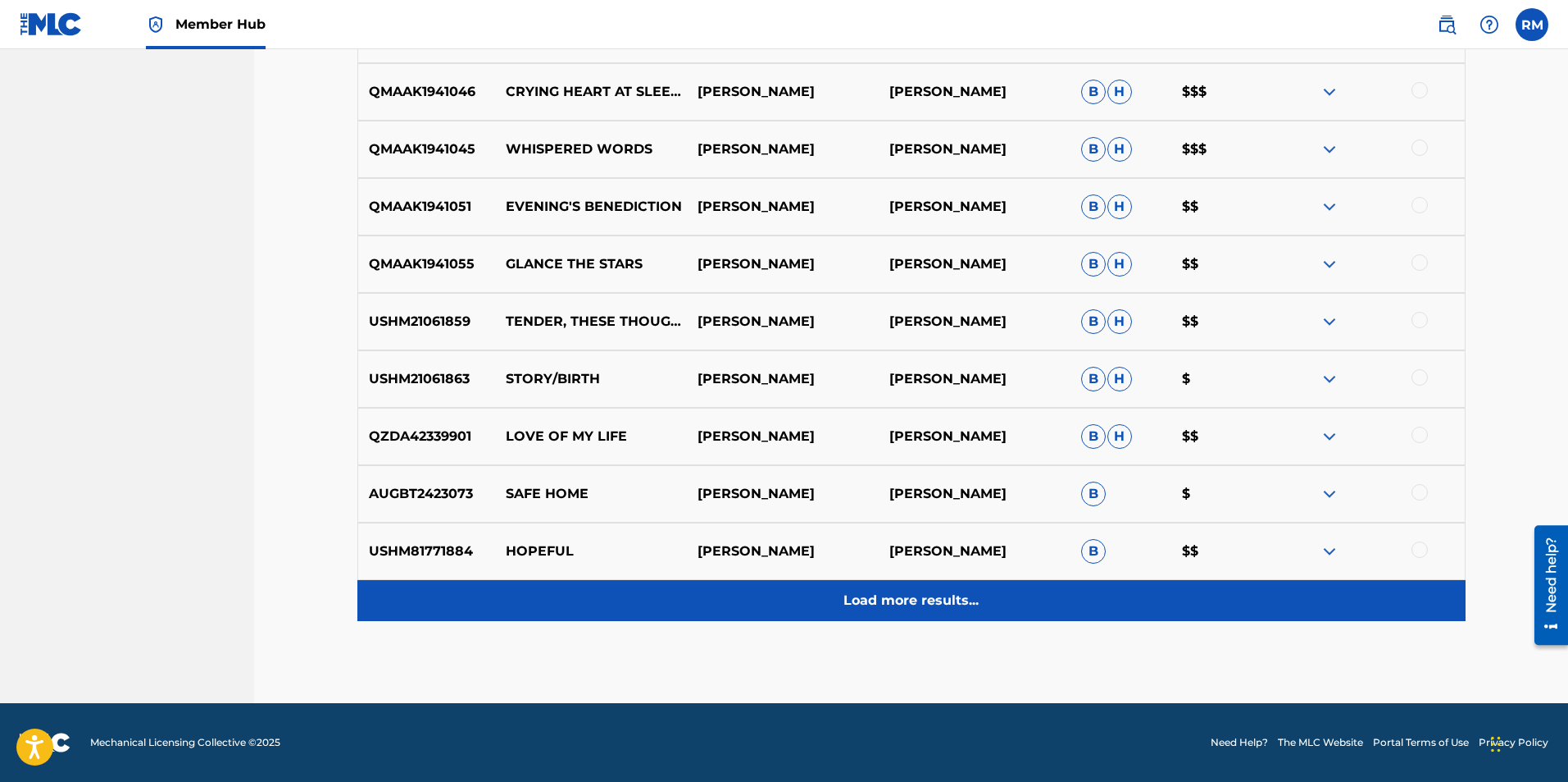
click at [968, 600] on p "Load more results..." at bounding box center [911, 600] width 135 height 20
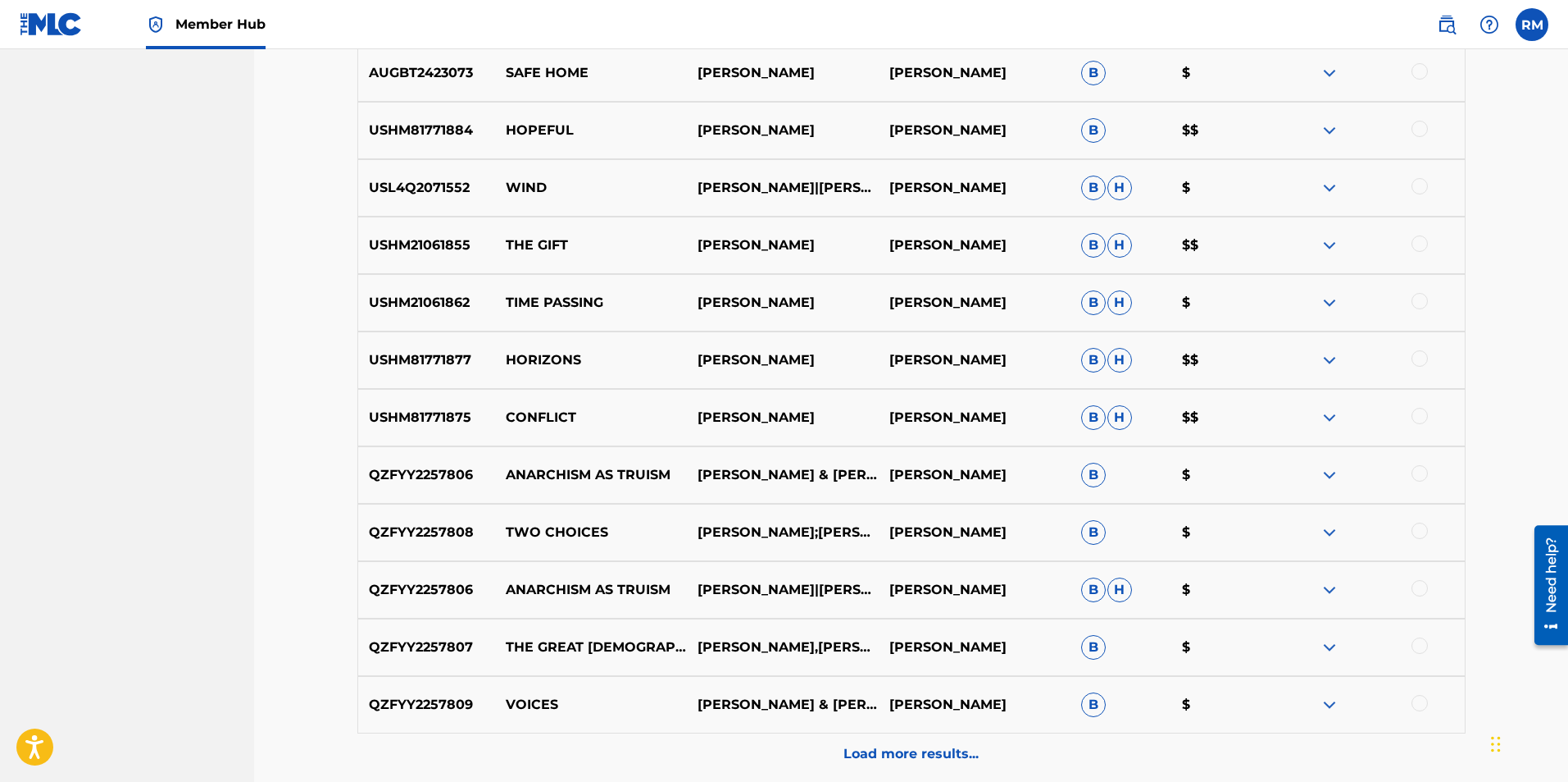
scroll to position [2400, 0]
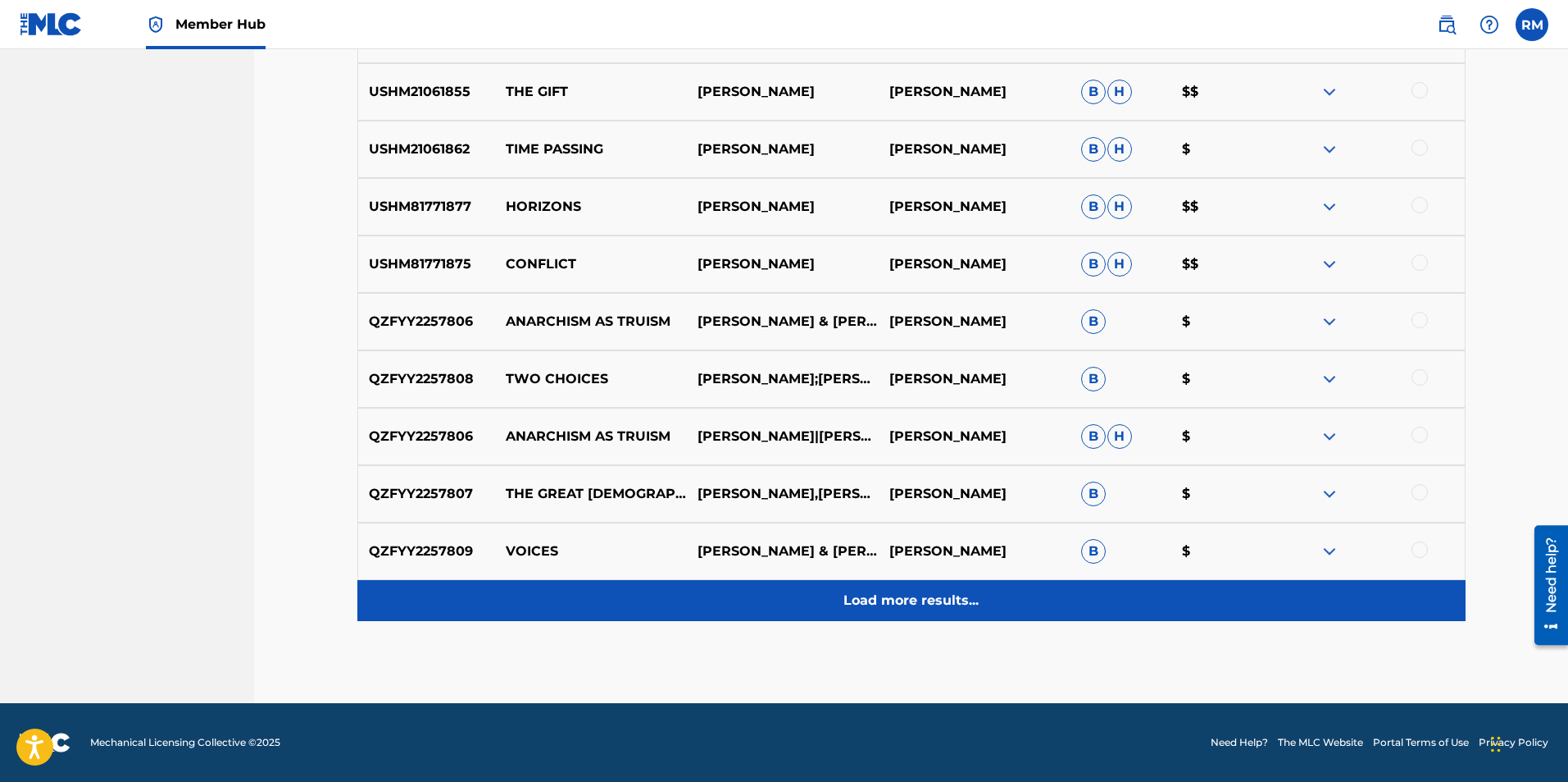
click at [954, 601] on p "Load more results..." at bounding box center [911, 600] width 135 height 20
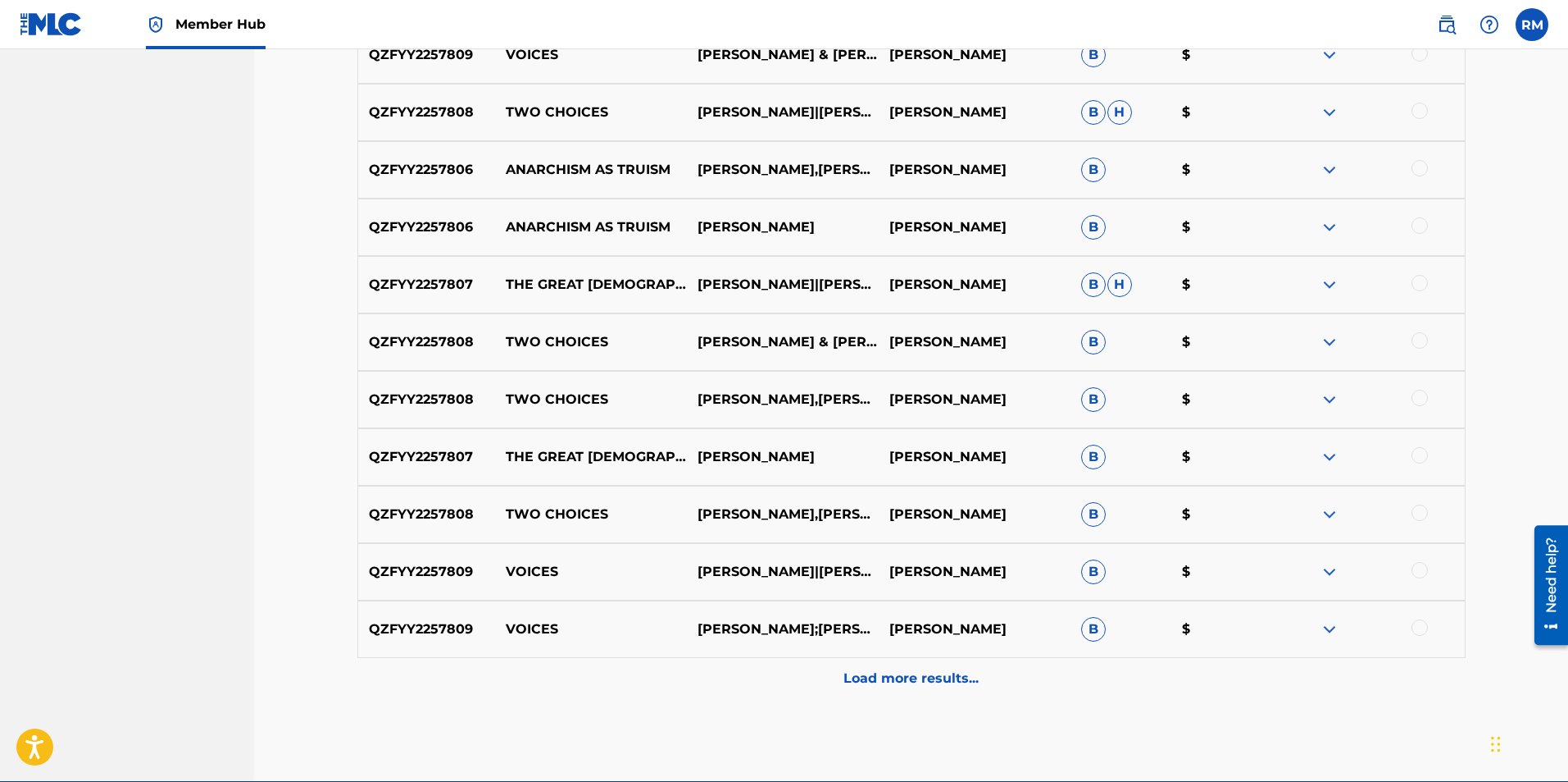
scroll to position [2974, 0]
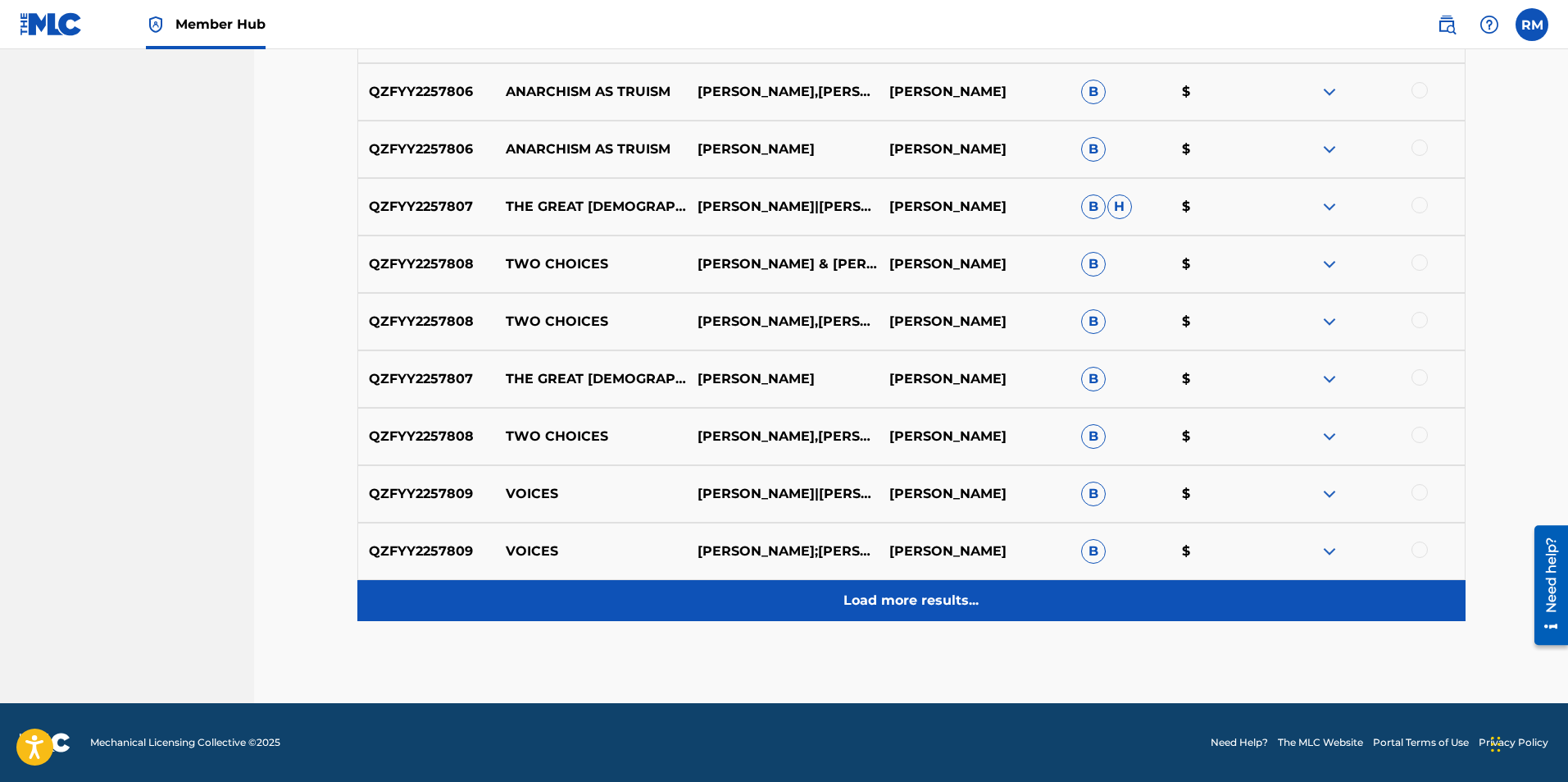
click at [932, 600] on p "Load more results..." at bounding box center [911, 600] width 135 height 20
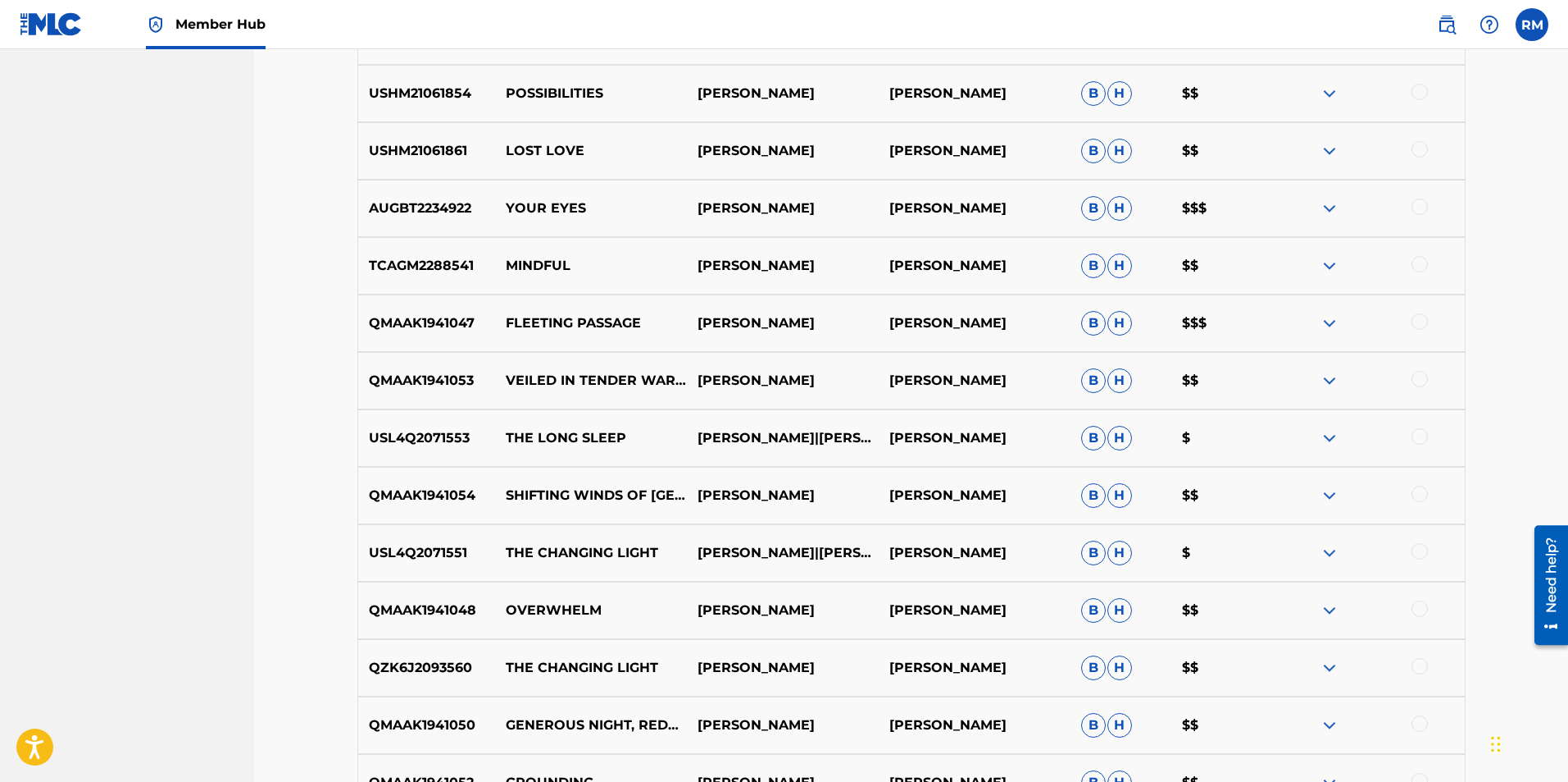
scroll to position [841, 0]
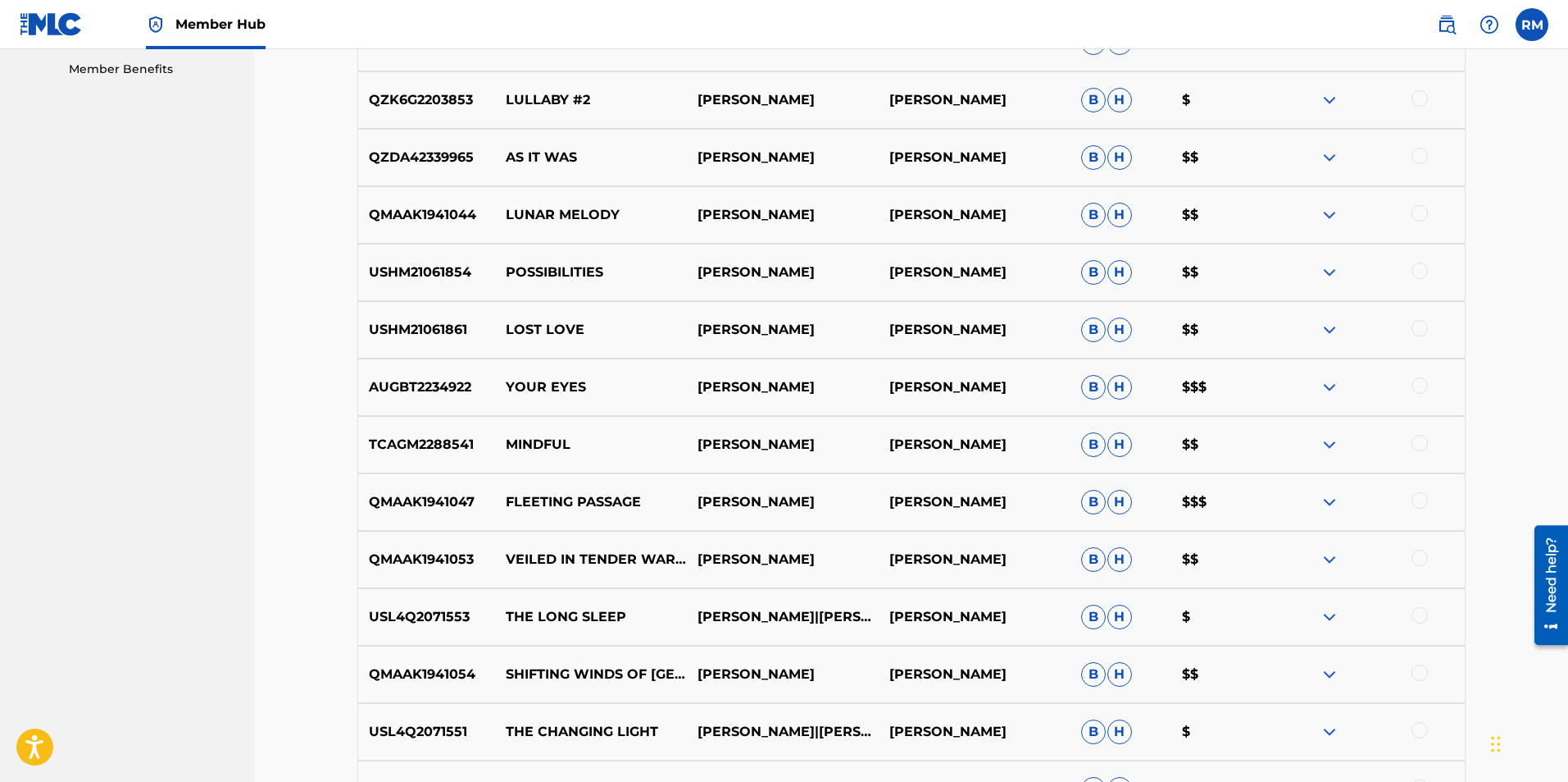
click at [1325, 387] on img at bounding box center [1329, 387] width 20 height 20
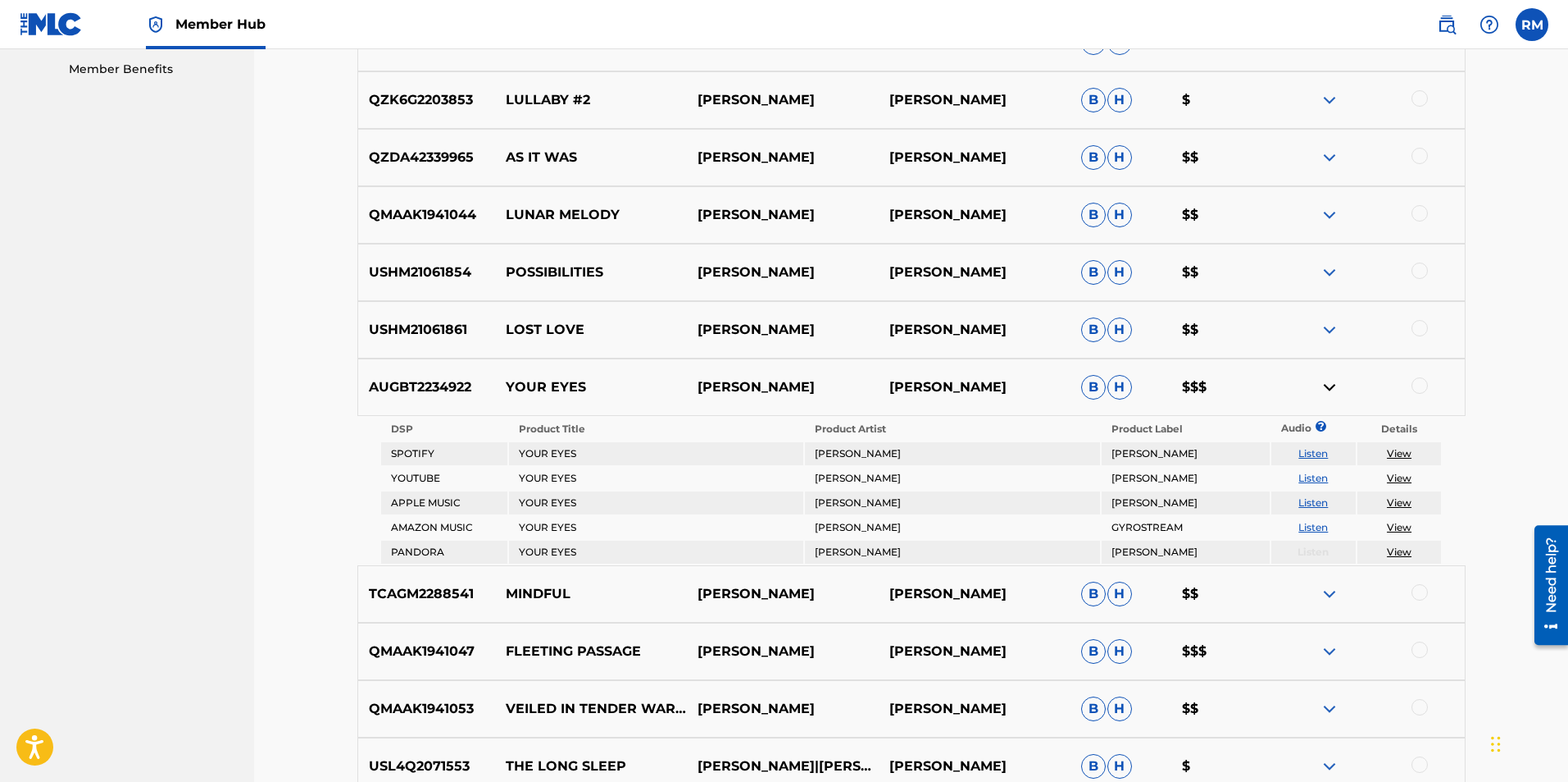
click at [1325, 387] on img at bounding box center [1329, 387] width 20 height 20
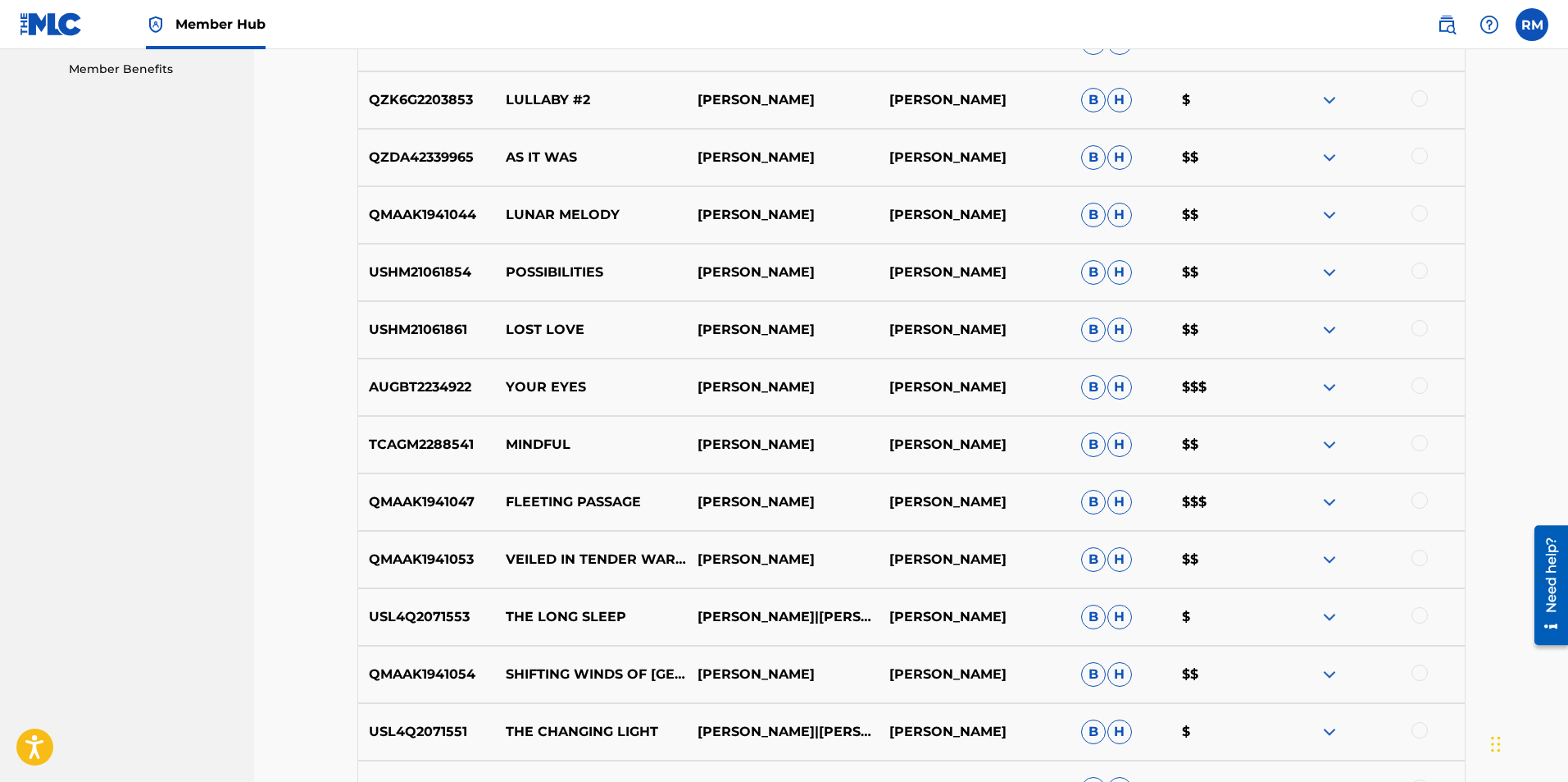
click at [1326, 388] on img at bounding box center [1329, 387] width 20 height 20
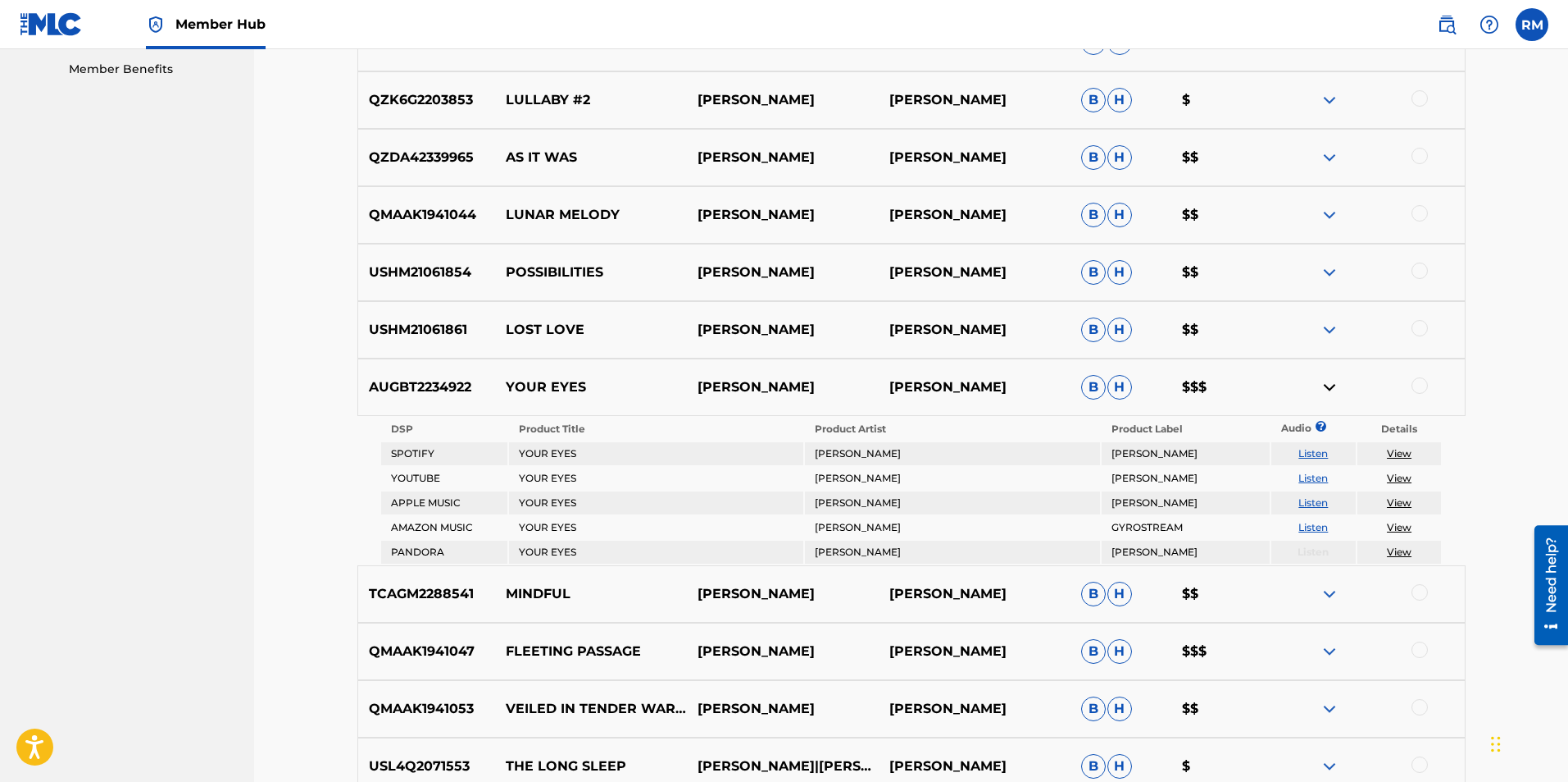
click at [1326, 388] on img at bounding box center [1329, 387] width 20 height 20
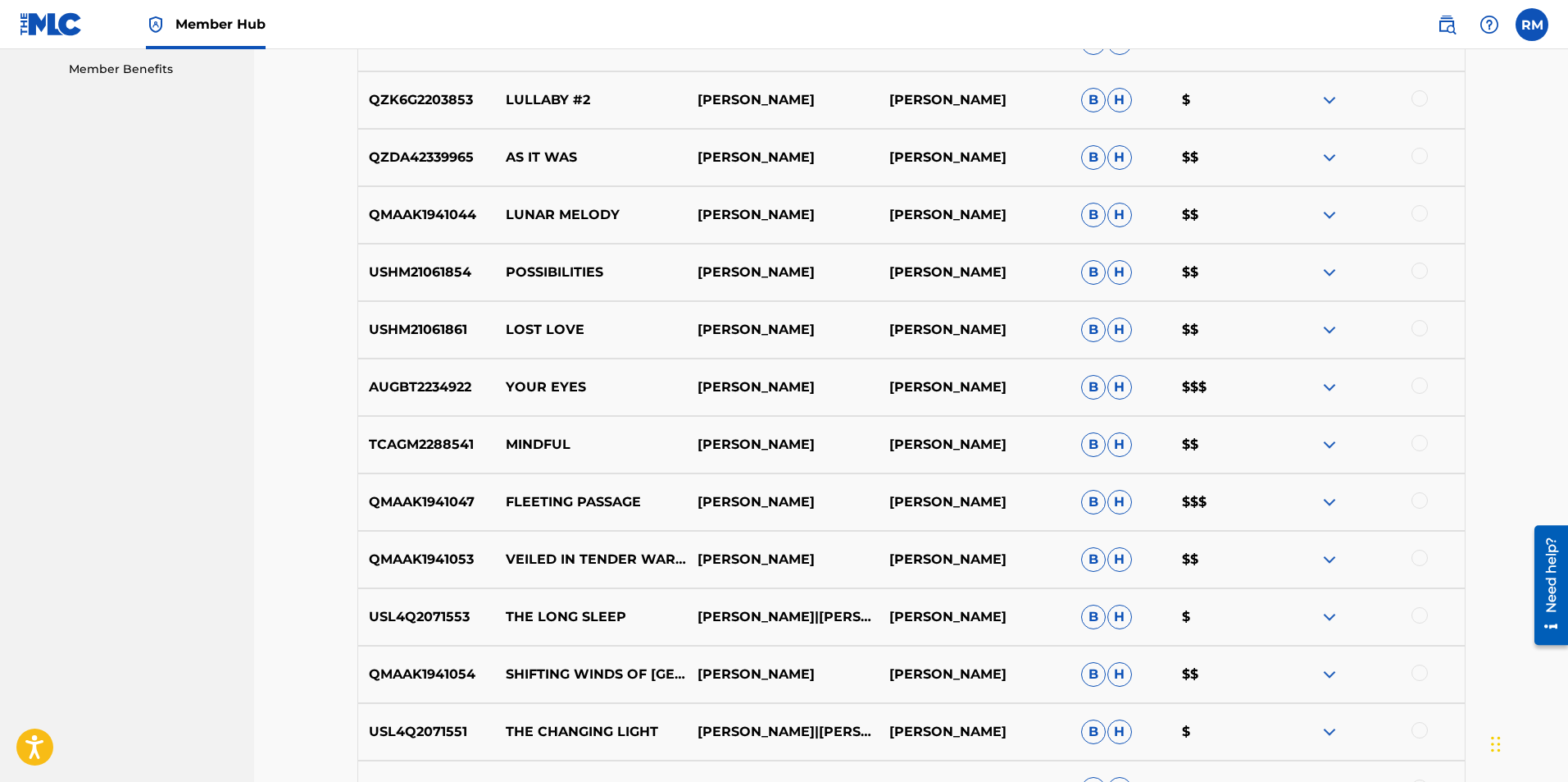
drag, startPoint x: 1403, startPoint y: 387, endPoint x: 1415, endPoint y: 387, distance: 12.0
click at [1413, 387] on div at bounding box center [1369, 387] width 191 height 20
click at [1421, 386] on div at bounding box center [1420, 386] width 17 height 17
click at [1161, 647] on button "Match 1 Group" at bounding box center [1152, 648] width 182 height 41
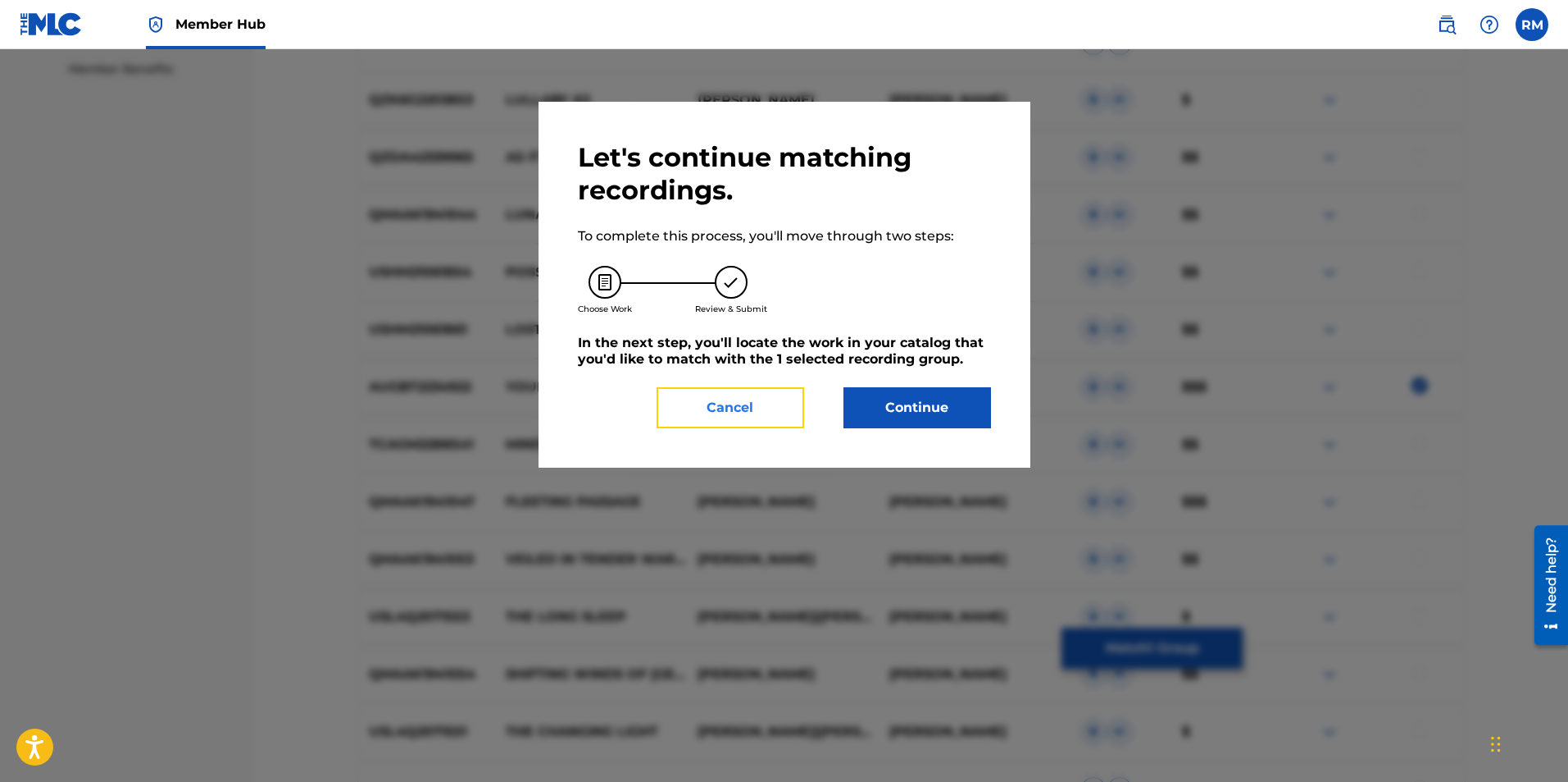
click at [762, 413] on button "Cancel" at bounding box center [730, 408] width 148 height 41
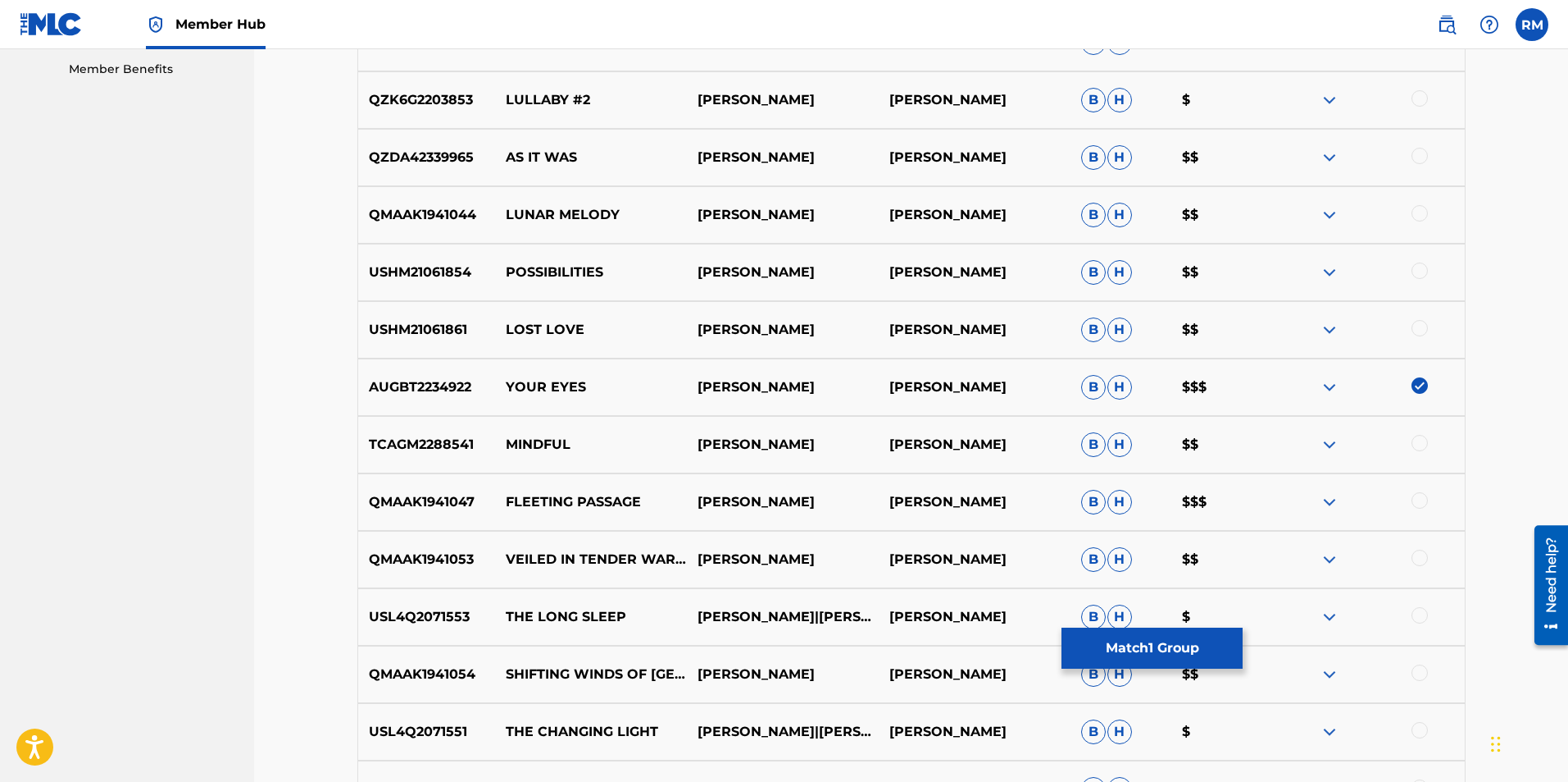
click at [1333, 386] on img at bounding box center [1329, 387] width 20 height 20
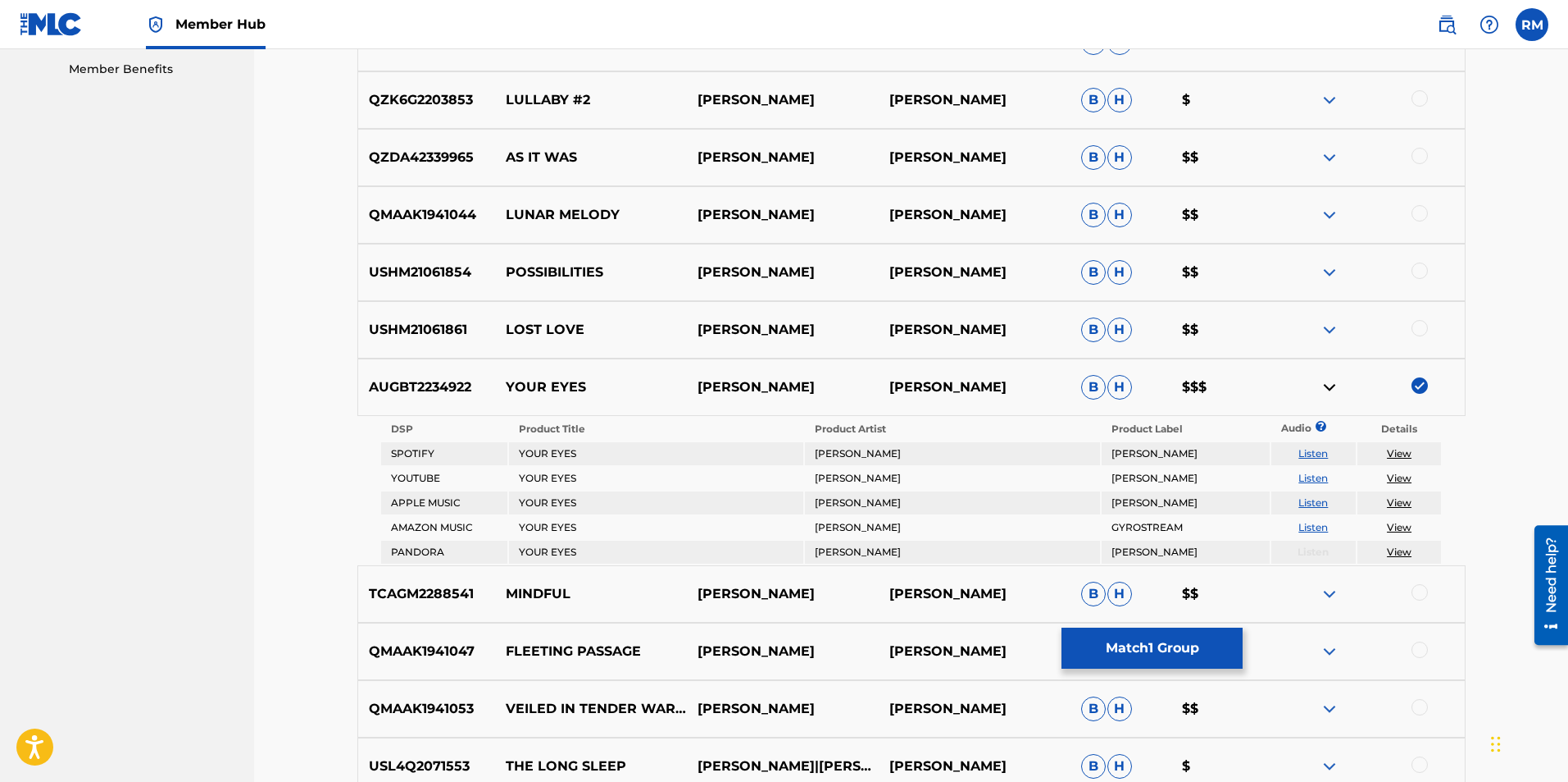
click at [1392, 453] on link "View" at bounding box center [1400, 453] width 25 height 12
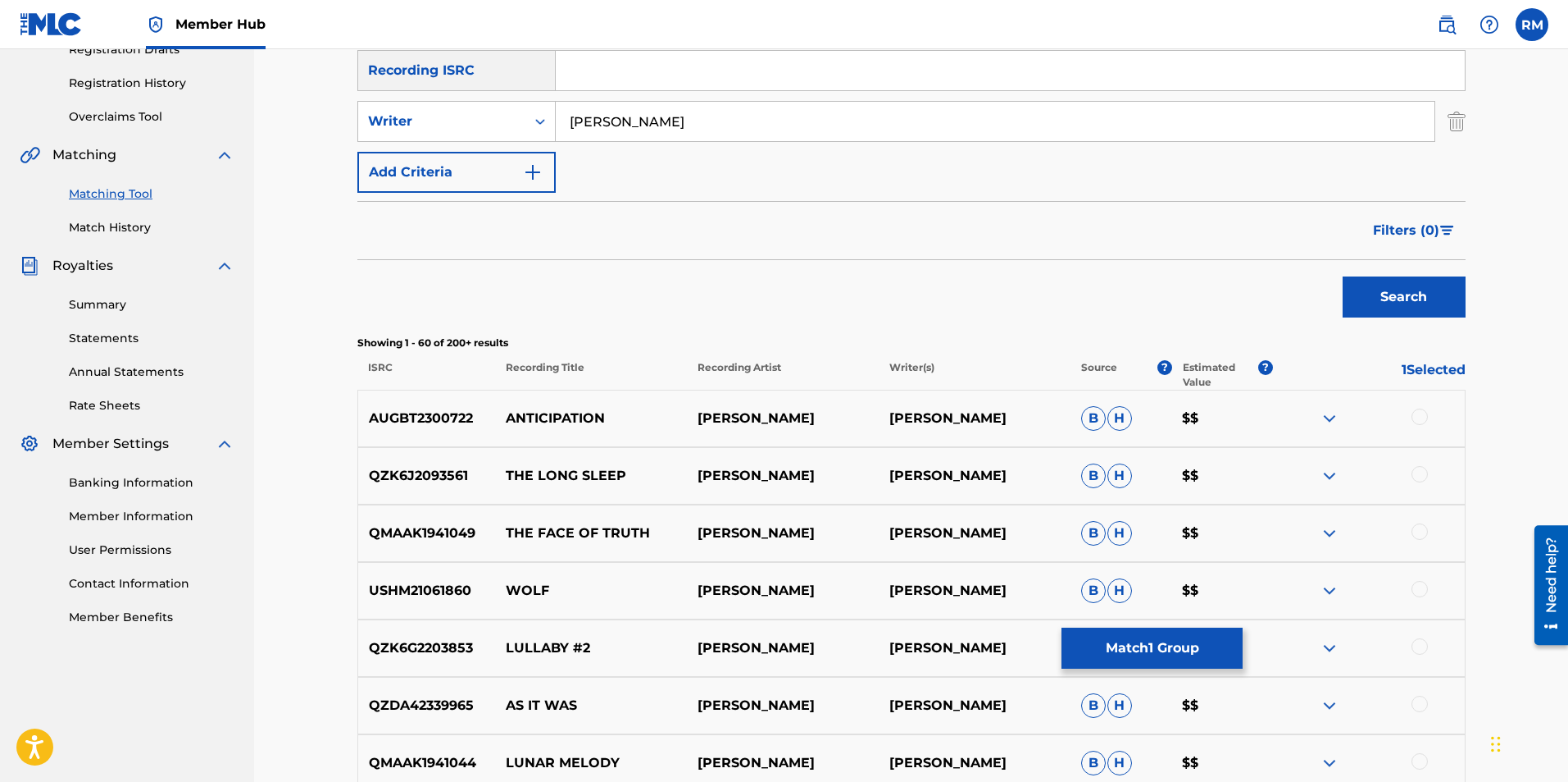
scroll to position [267, 0]
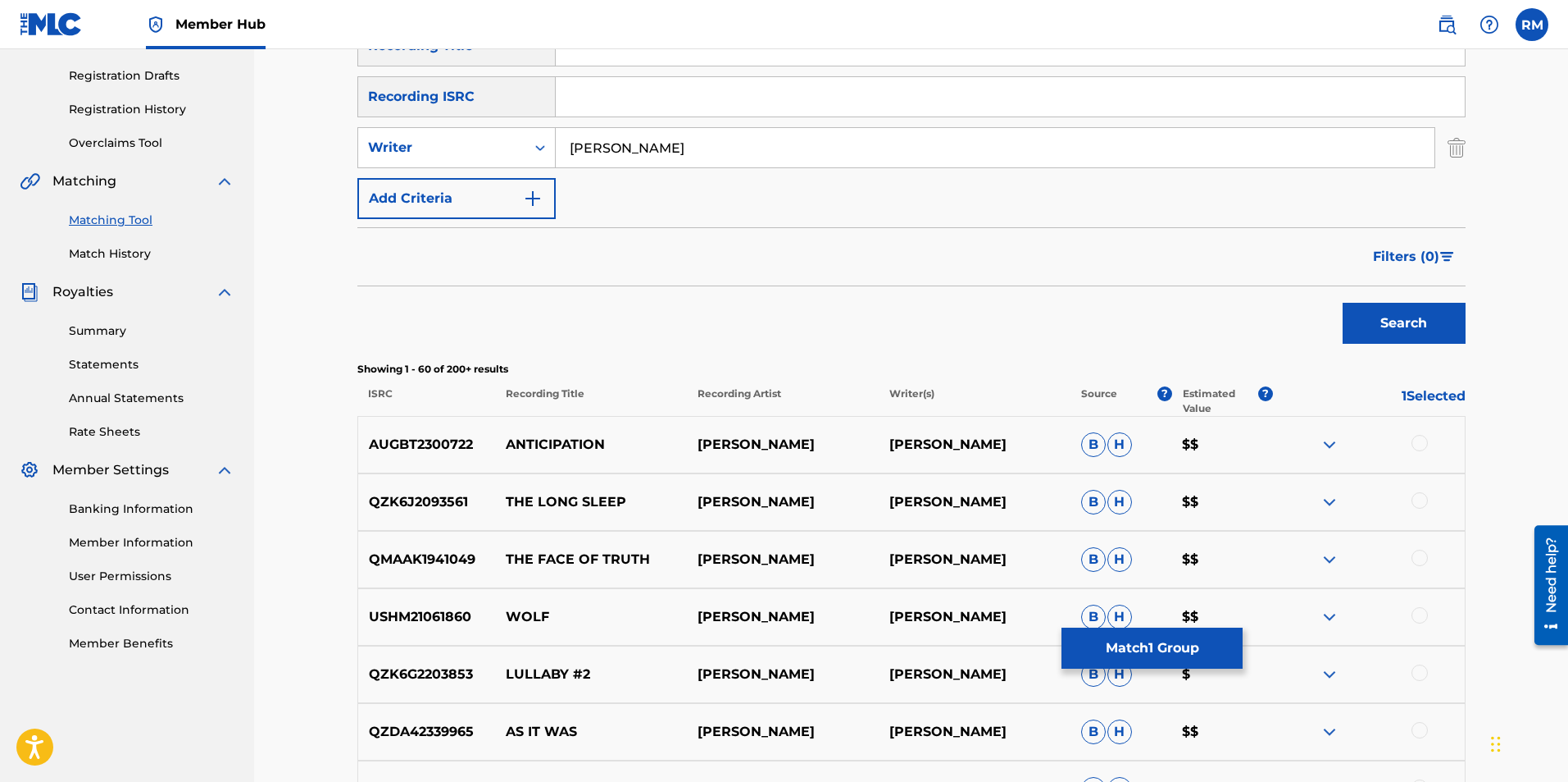
click at [783, 325] on div "Search" at bounding box center [911, 319] width 1108 height 65
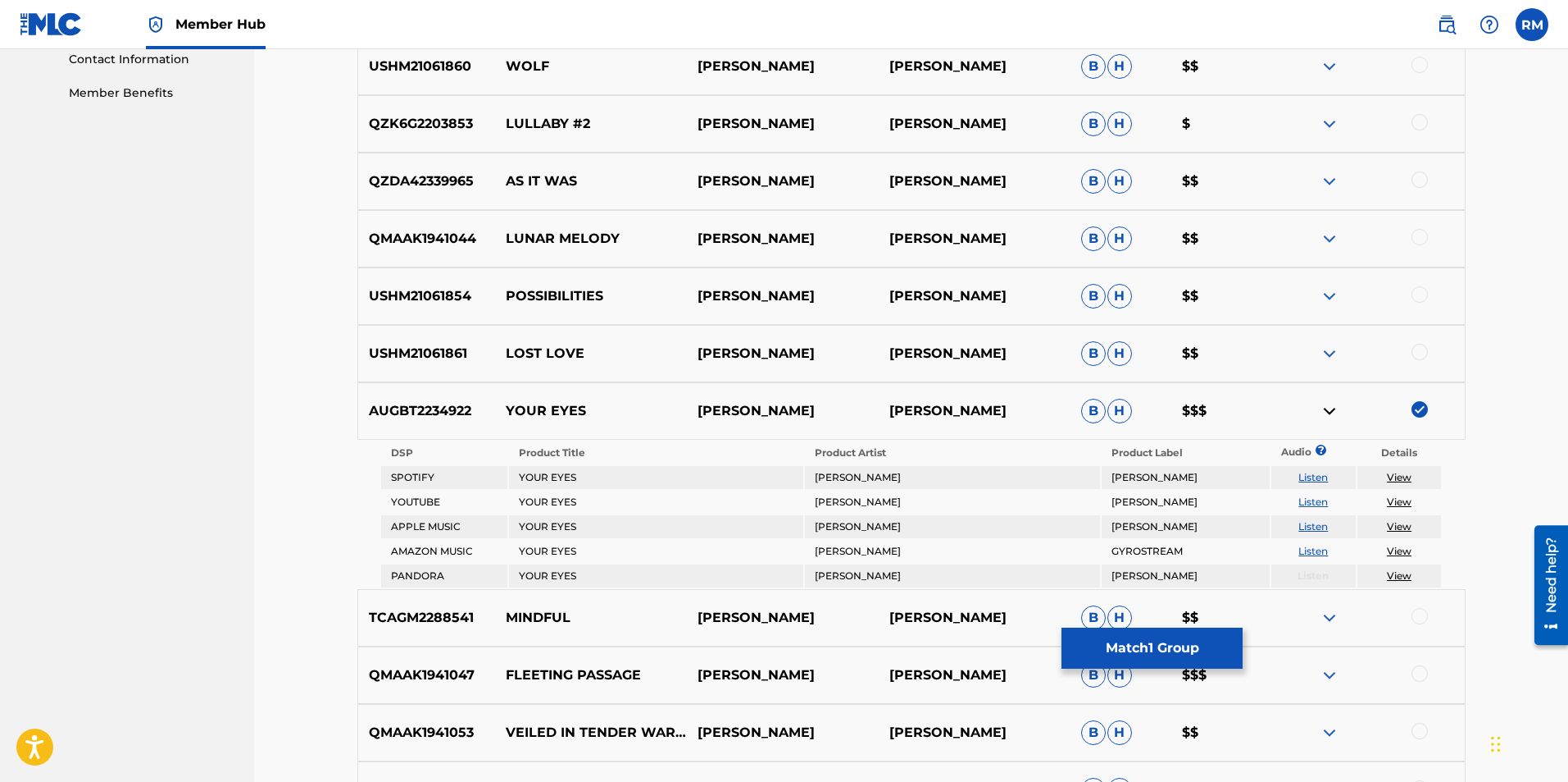
scroll to position [841, 0]
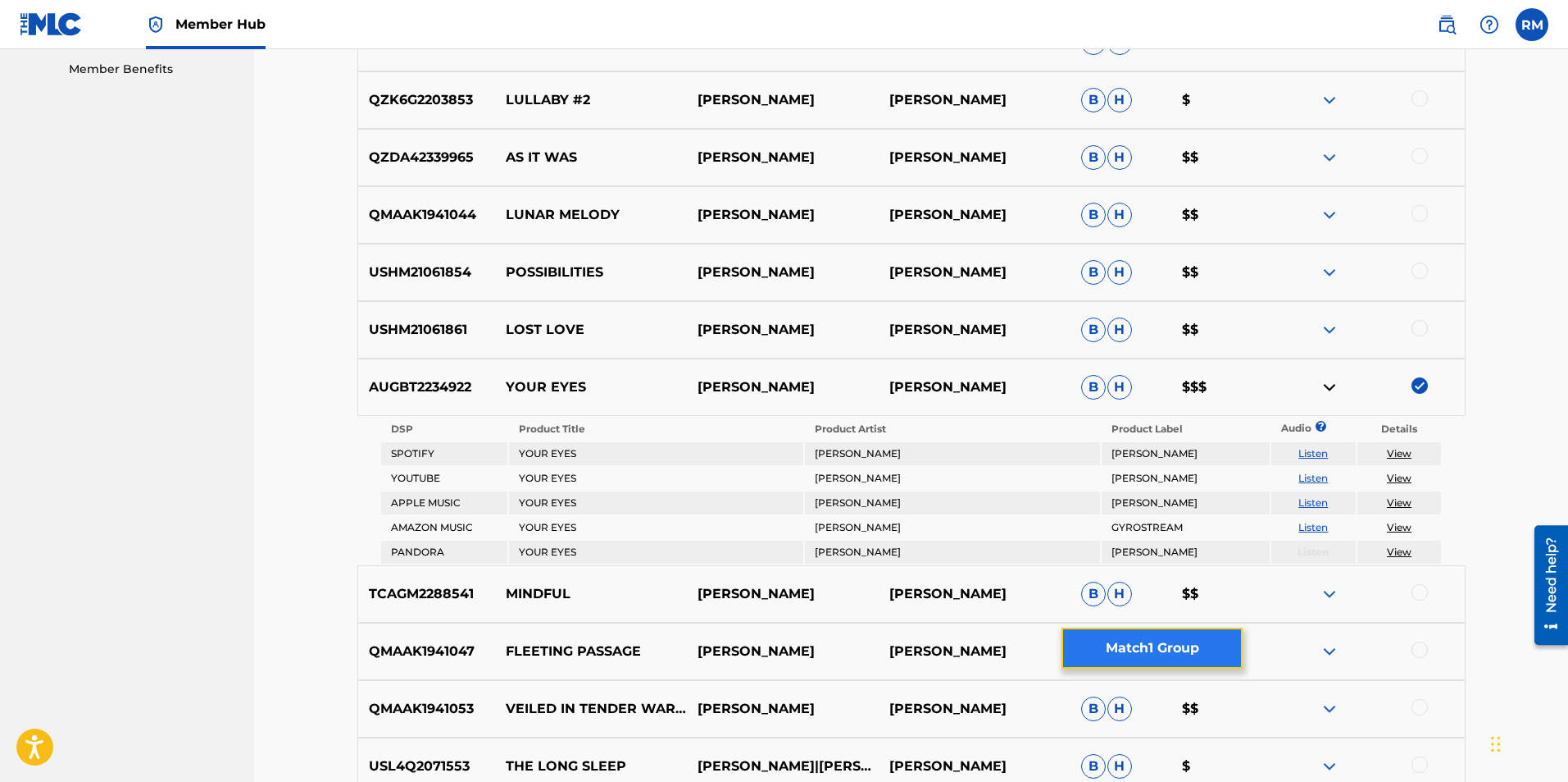
click at [1134, 648] on button "Match 1 Group" at bounding box center [1152, 648] width 182 height 41
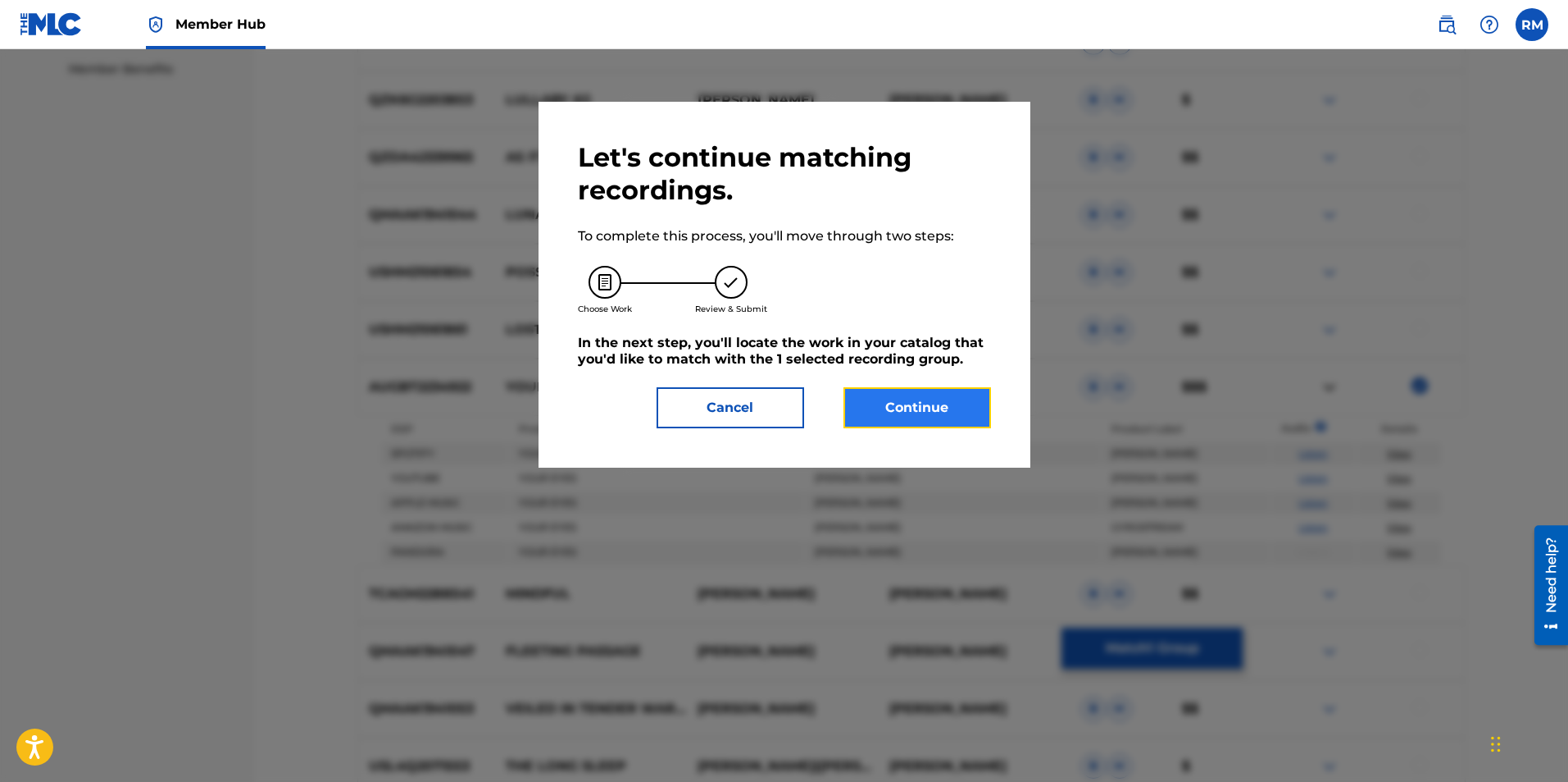
click at [919, 412] on button "Continue" at bounding box center [917, 408] width 148 height 41
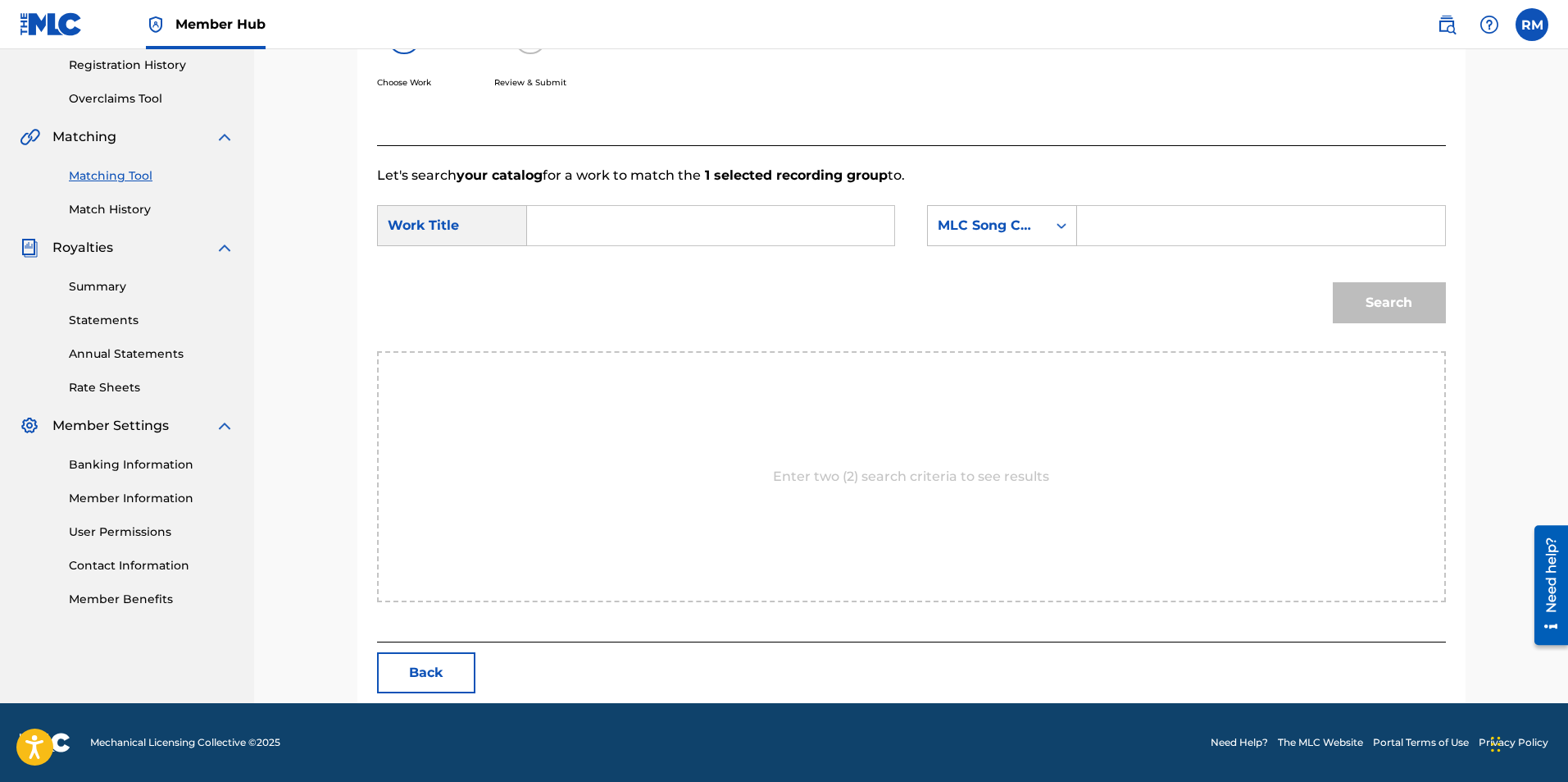
scroll to position [310, 0]
click at [615, 231] on input "Search Form" at bounding box center [711, 225] width 339 height 40
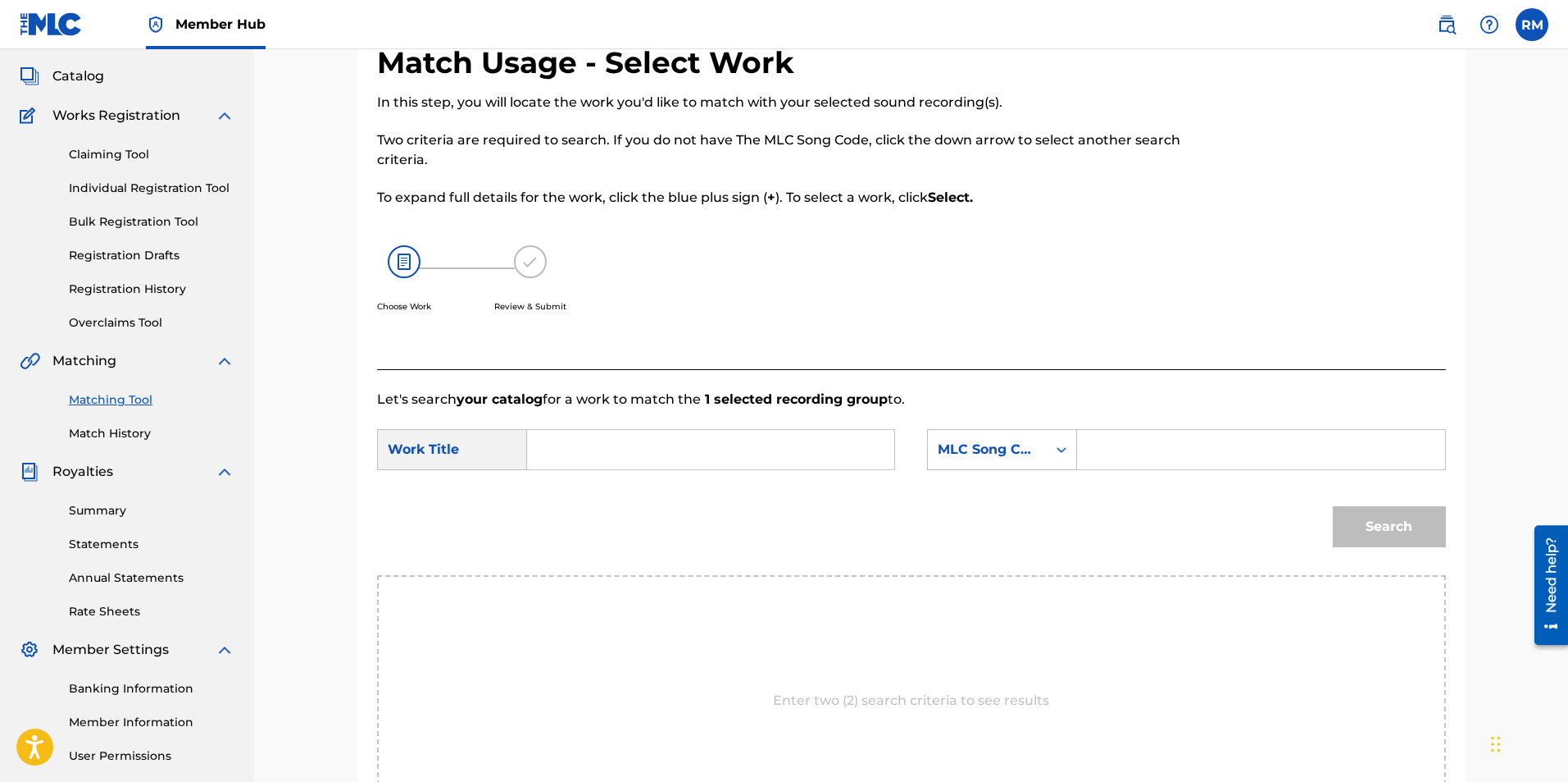
scroll to position [64, 0]
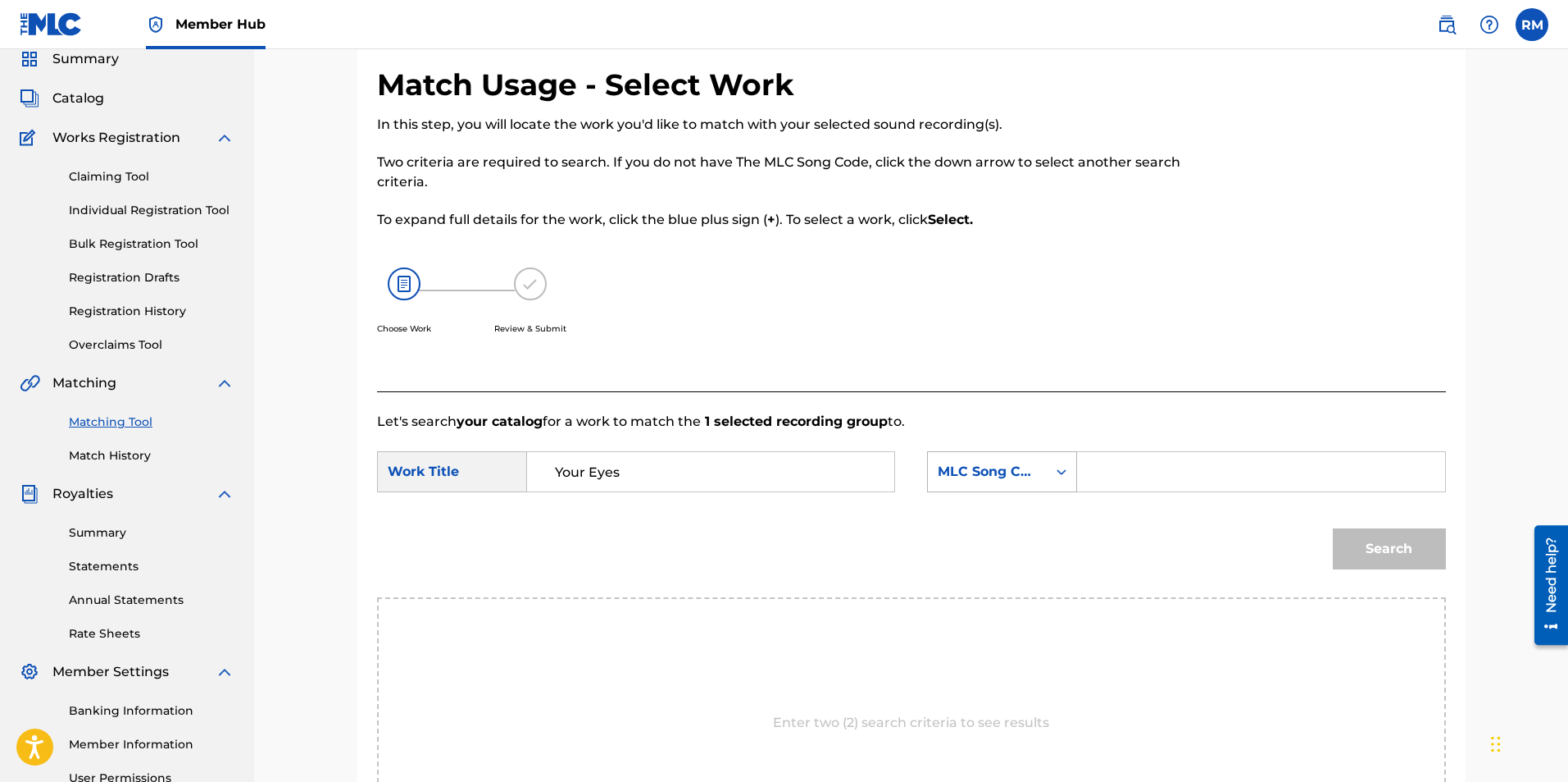
type input "Your Eyes"
click at [1069, 489] on div "Search Form" at bounding box center [1061, 472] width 30 height 40
click at [973, 717] on div "MLC Song Code" at bounding box center [1002, 718] width 149 height 41
click at [1060, 478] on icon "Search Form" at bounding box center [1061, 472] width 17 height 17
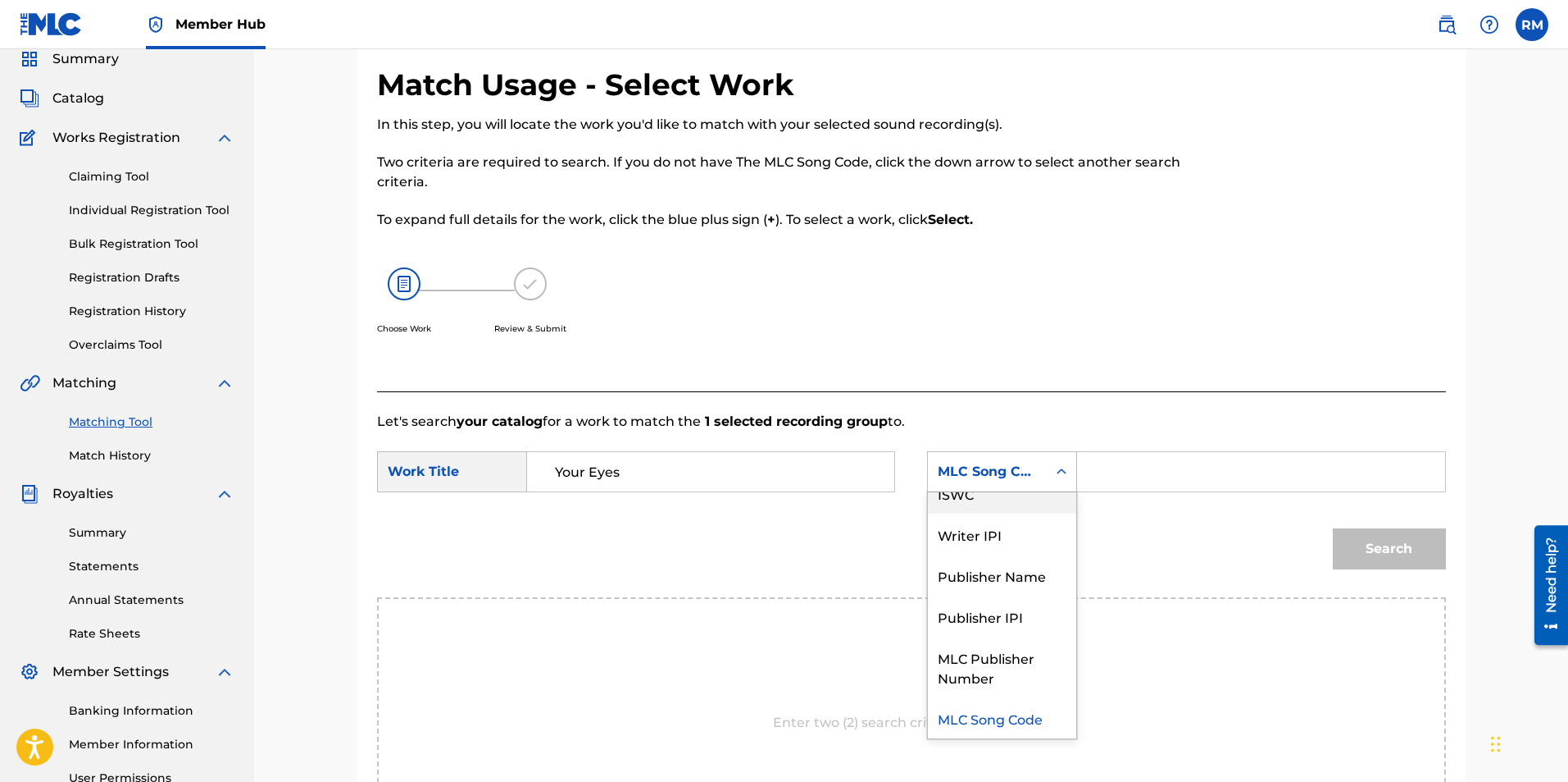
scroll to position [0, 0]
click at [1021, 512] on div "Writer Name" at bounding box center [1002, 513] width 149 height 41
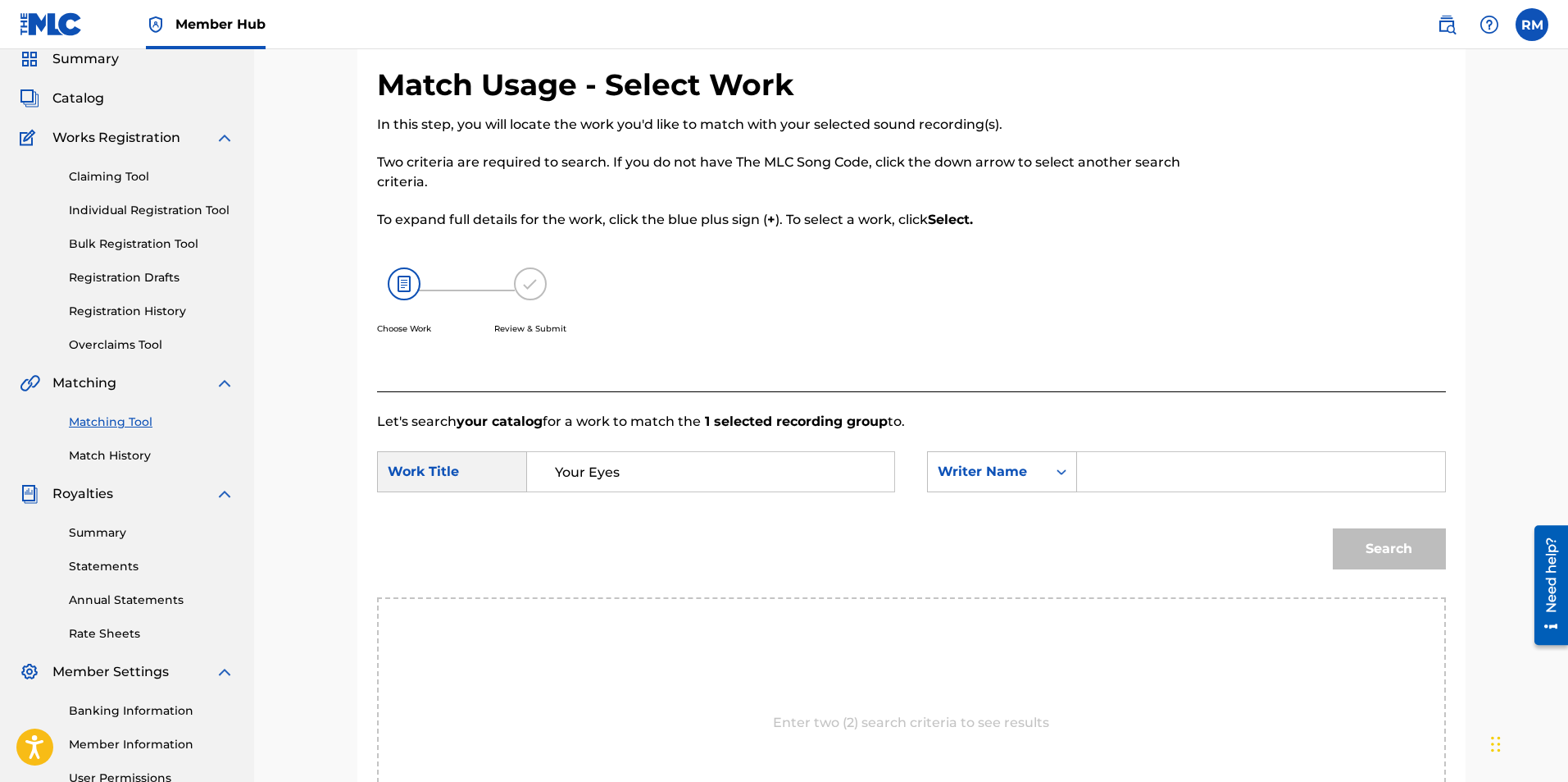
click at [1122, 465] on input "Search Form" at bounding box center [1260, 472] width 339 height 40
type input "Ryan Marvel"
click at [1349, 538] on button "Search" at bounding box center [1389, 549] width 113 height 41
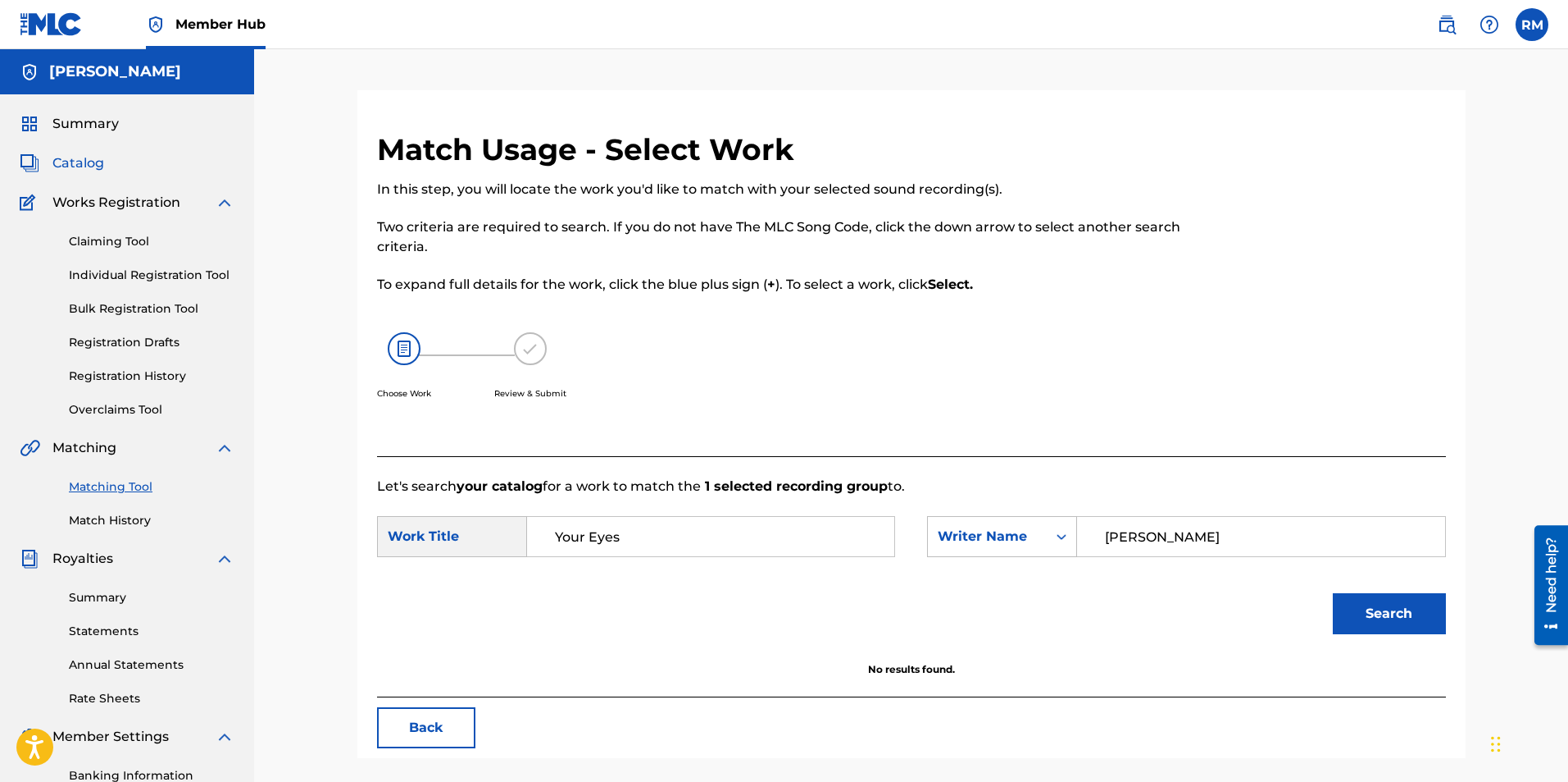
click at [73, 162] on span "Catalog" at bounding box center [78, 164] width 52 height 20
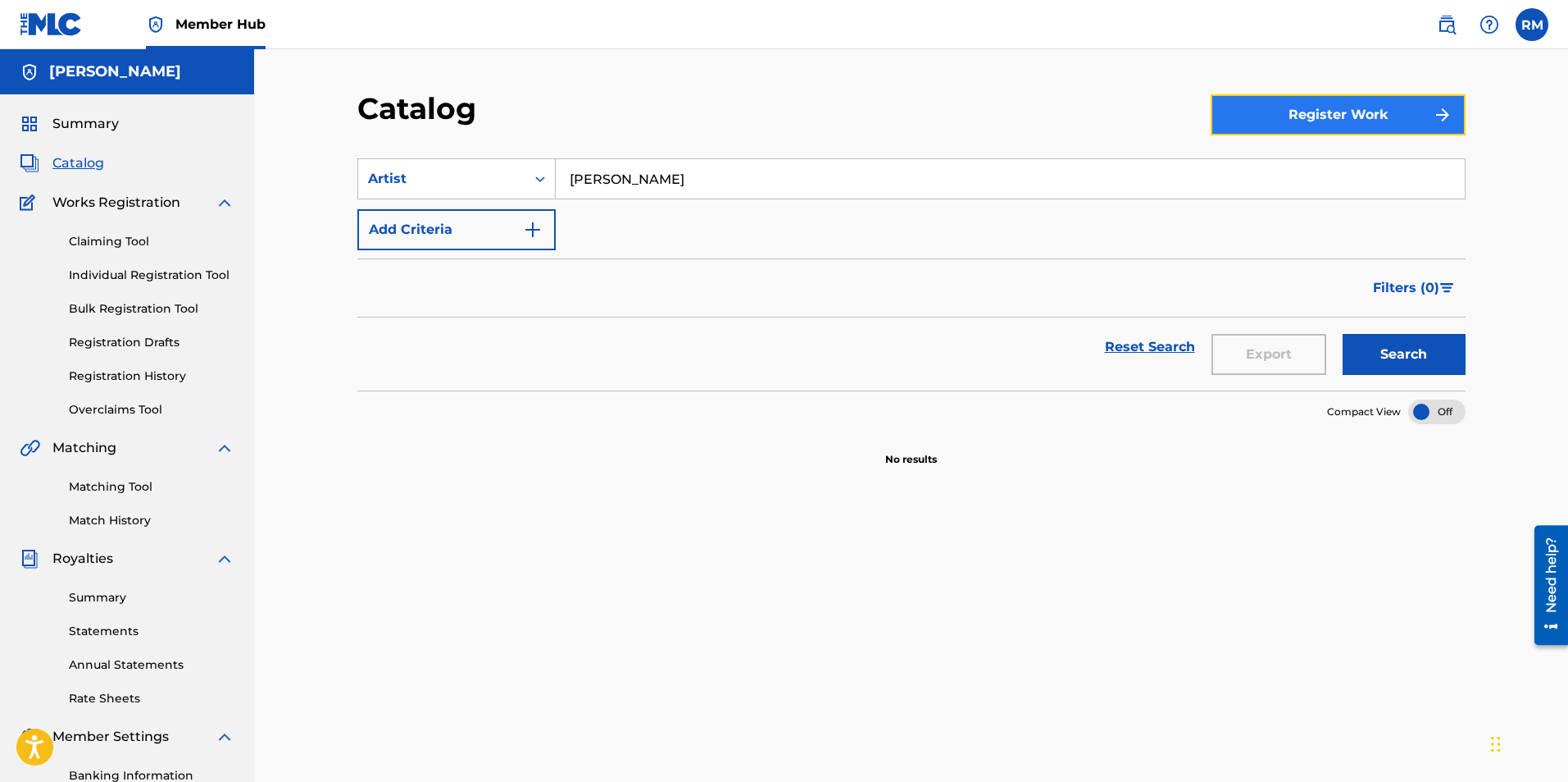
click at [1390, 116] on button "Register Work" at bounding box center [1338, 115] width 255 height 41
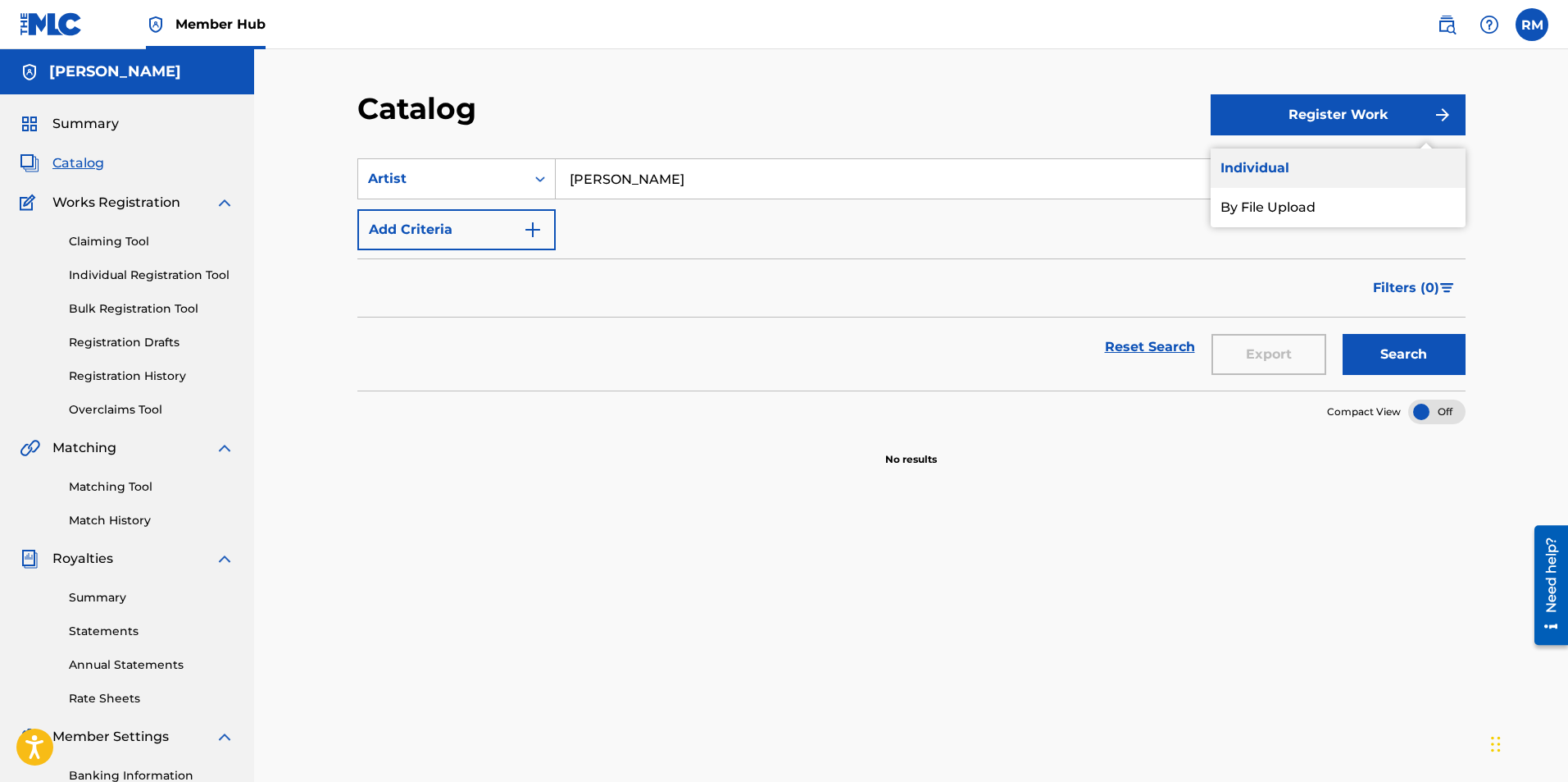
click at [1325, 168] on link "Individual" at bounding box center [1338, 168] width 255 height 40
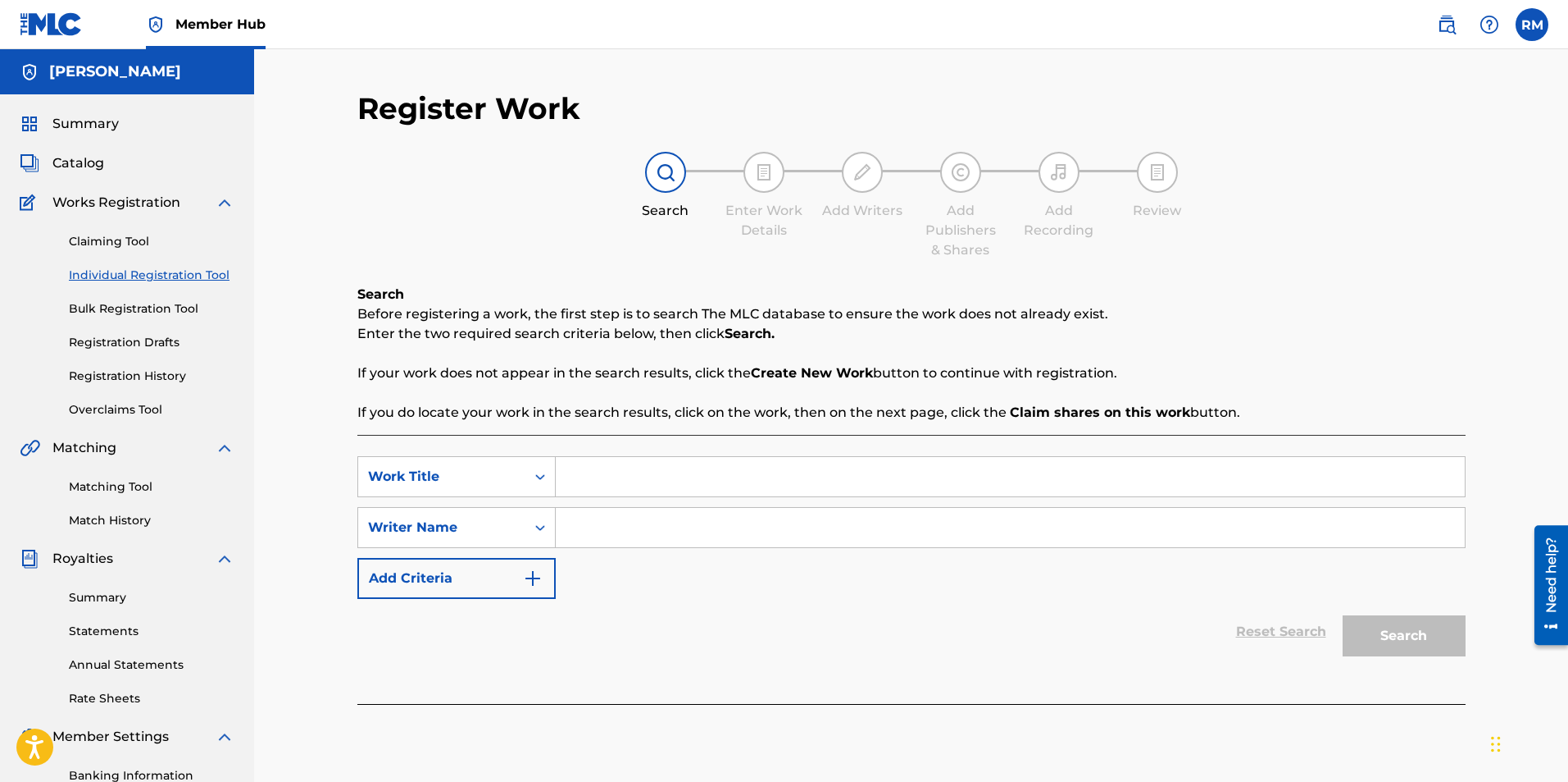
click at [729, 470] on input "Search Form" at bounding box center [1010, 476] width 909 height 40
type input "ukrainian bell carol"
click at [707, 533] on input "Search Form" at bounding box center [1010, 528] width 909 height 40
click at [545, 528] on icon "Search Form" at bounding box center [541, 528] width 17 height 17
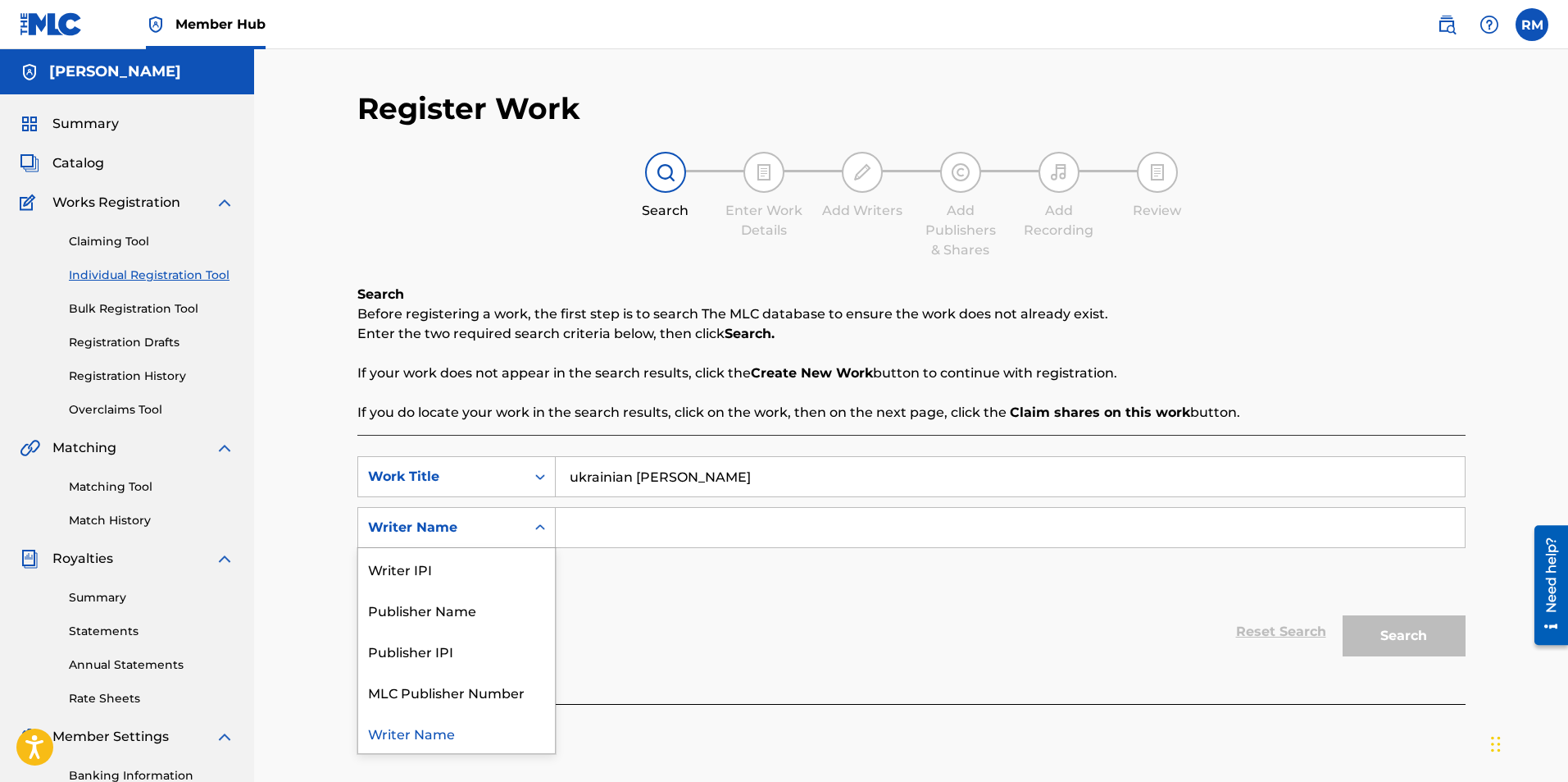
click at [545, 528] on icon "Search Form" at bounding box center [541, 528] width 17 height 17
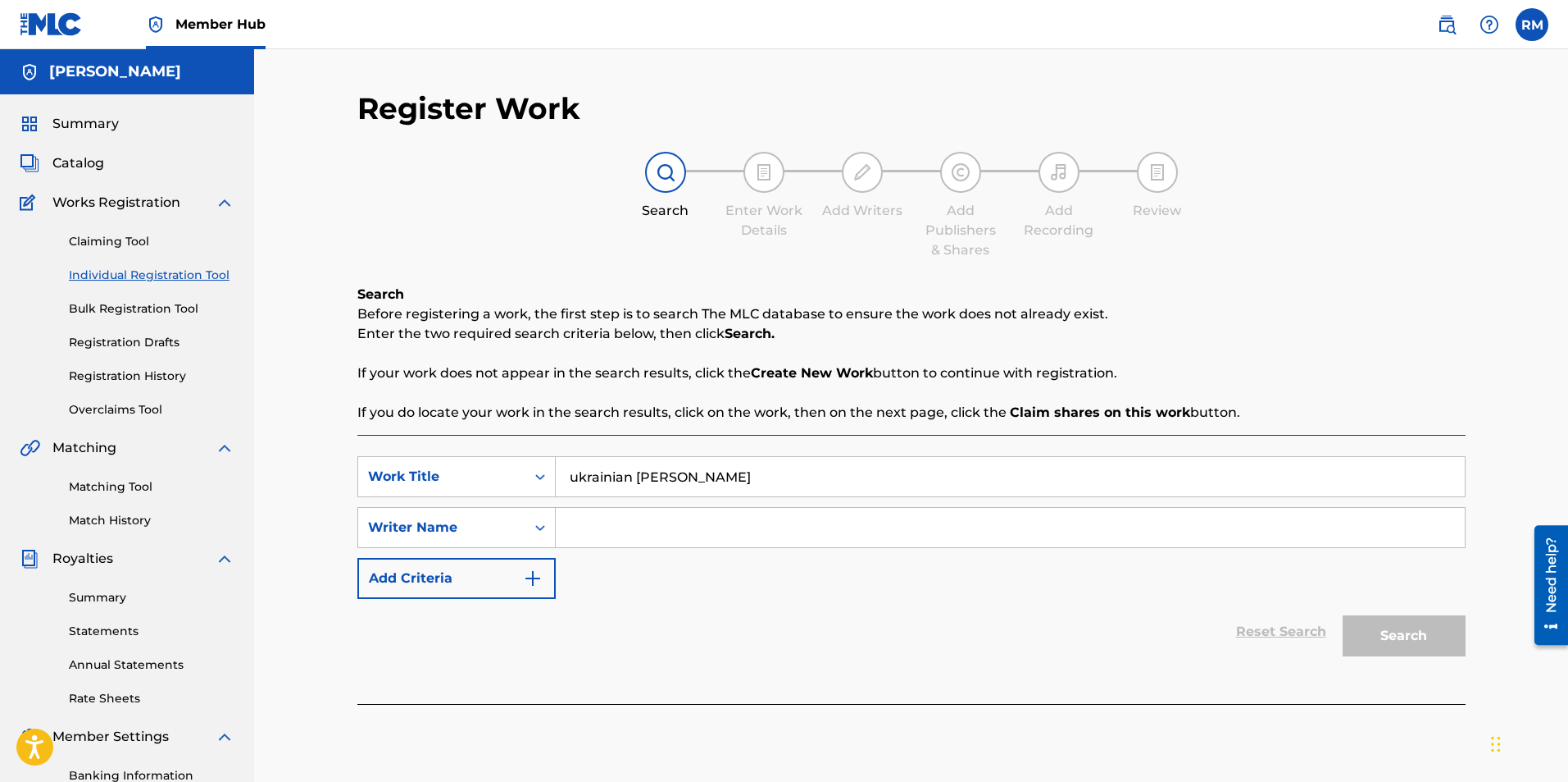
click at [571, 528] on input "Search Form" at bounding box center [1010, 528] width 909 height 40
type input "Ryan Marvel"
click at [1371, 630] on button "Search" at bounding box center [1404, 636] width 123 height 41
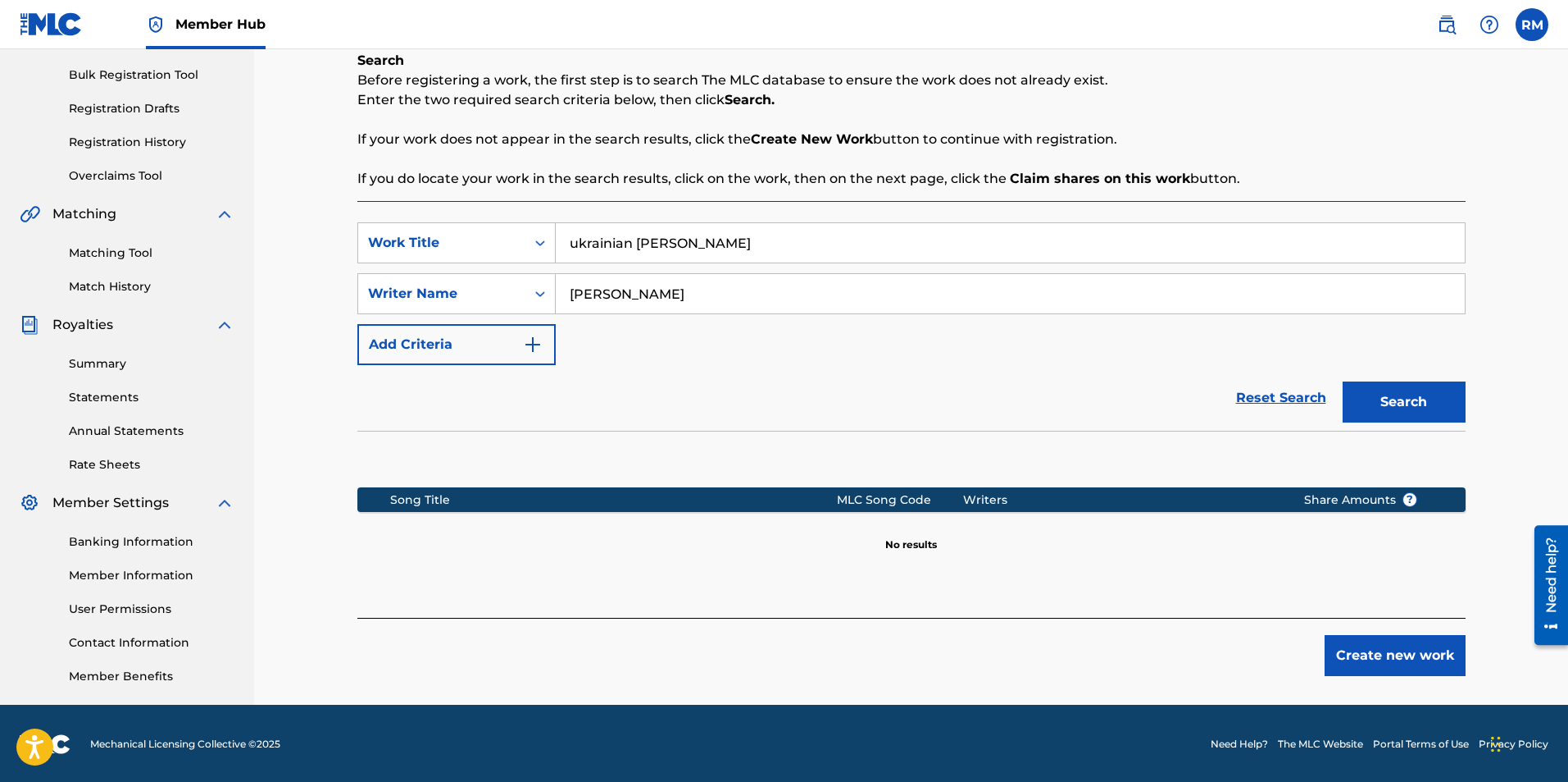
scroll to position [235, 0]
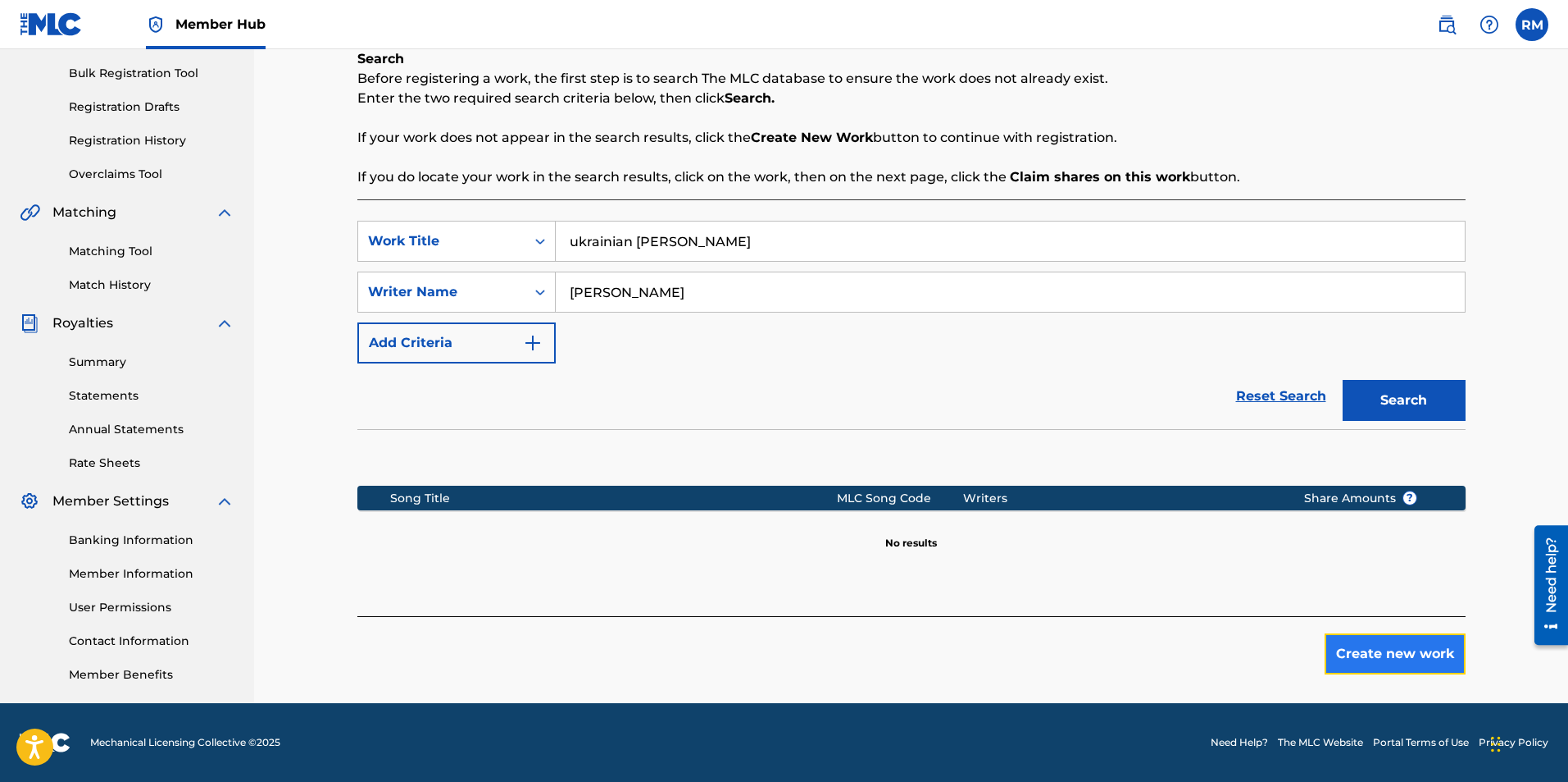
click at [1340, 639] on button "Create new work" at bounding box center [1395, 654] width 141 height 41
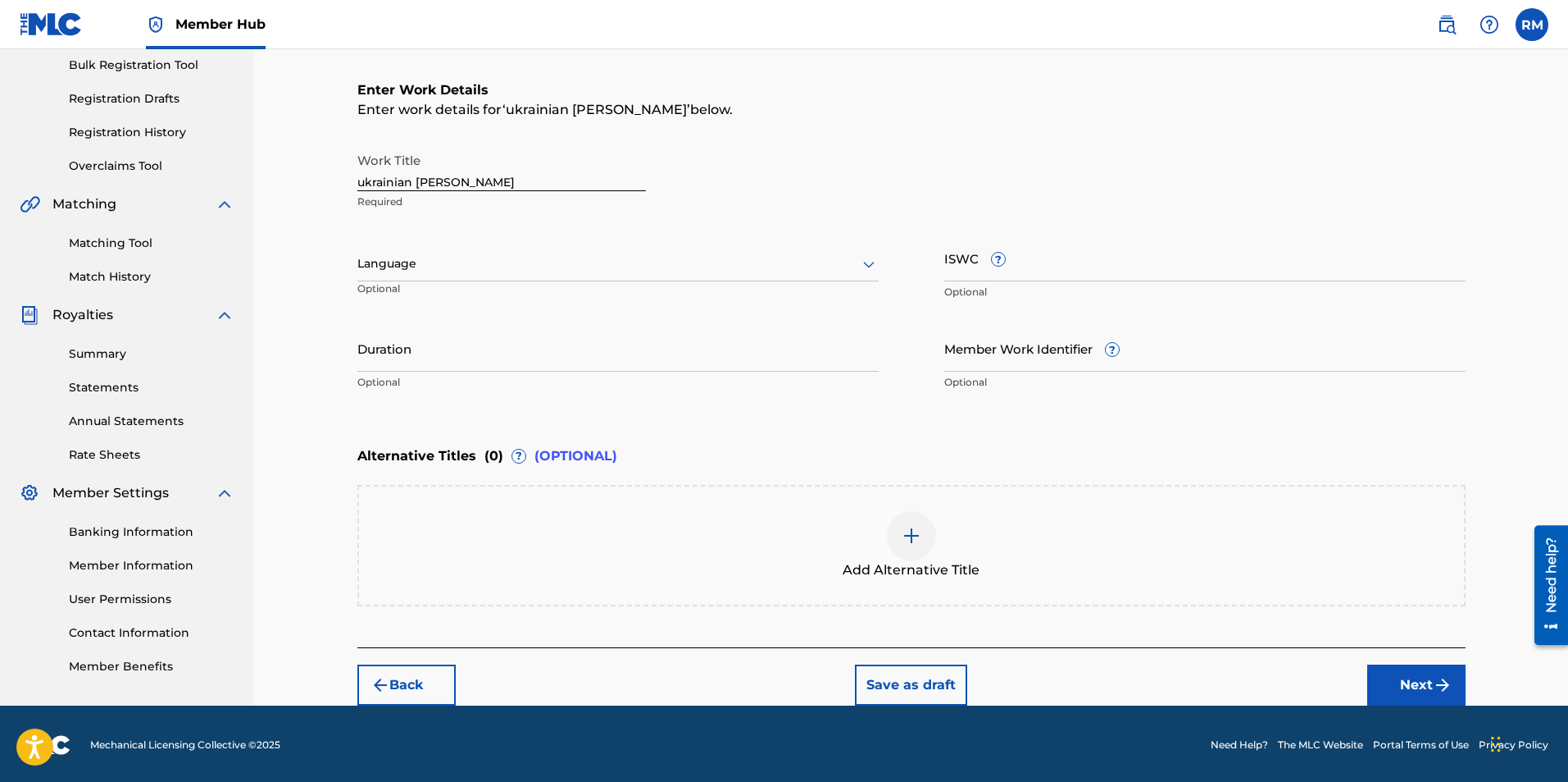
scroll to position [246, 0]
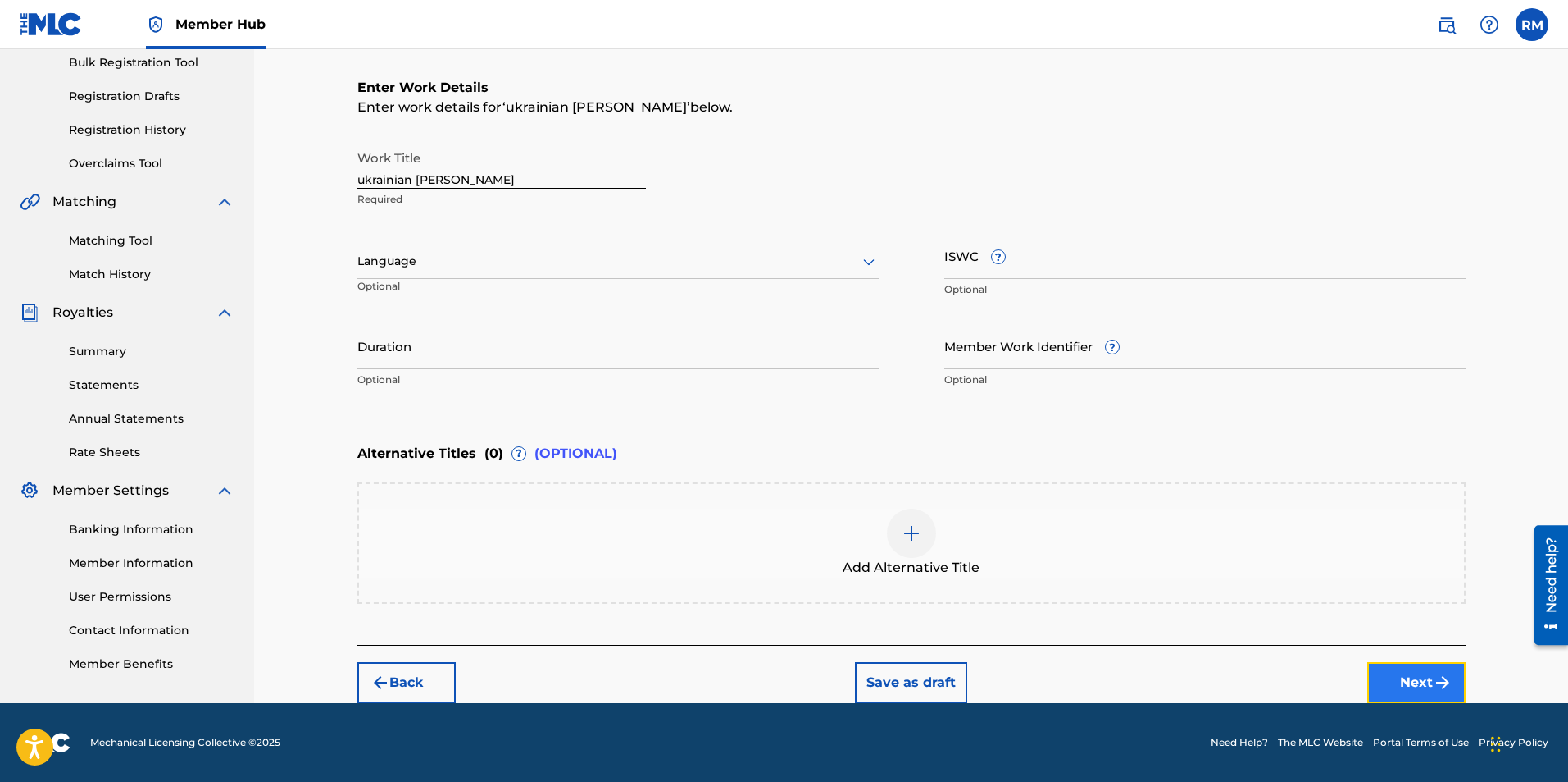
click at [1425, 687] on button "Next" at bounding box center [1416, 683] width 98 height 41
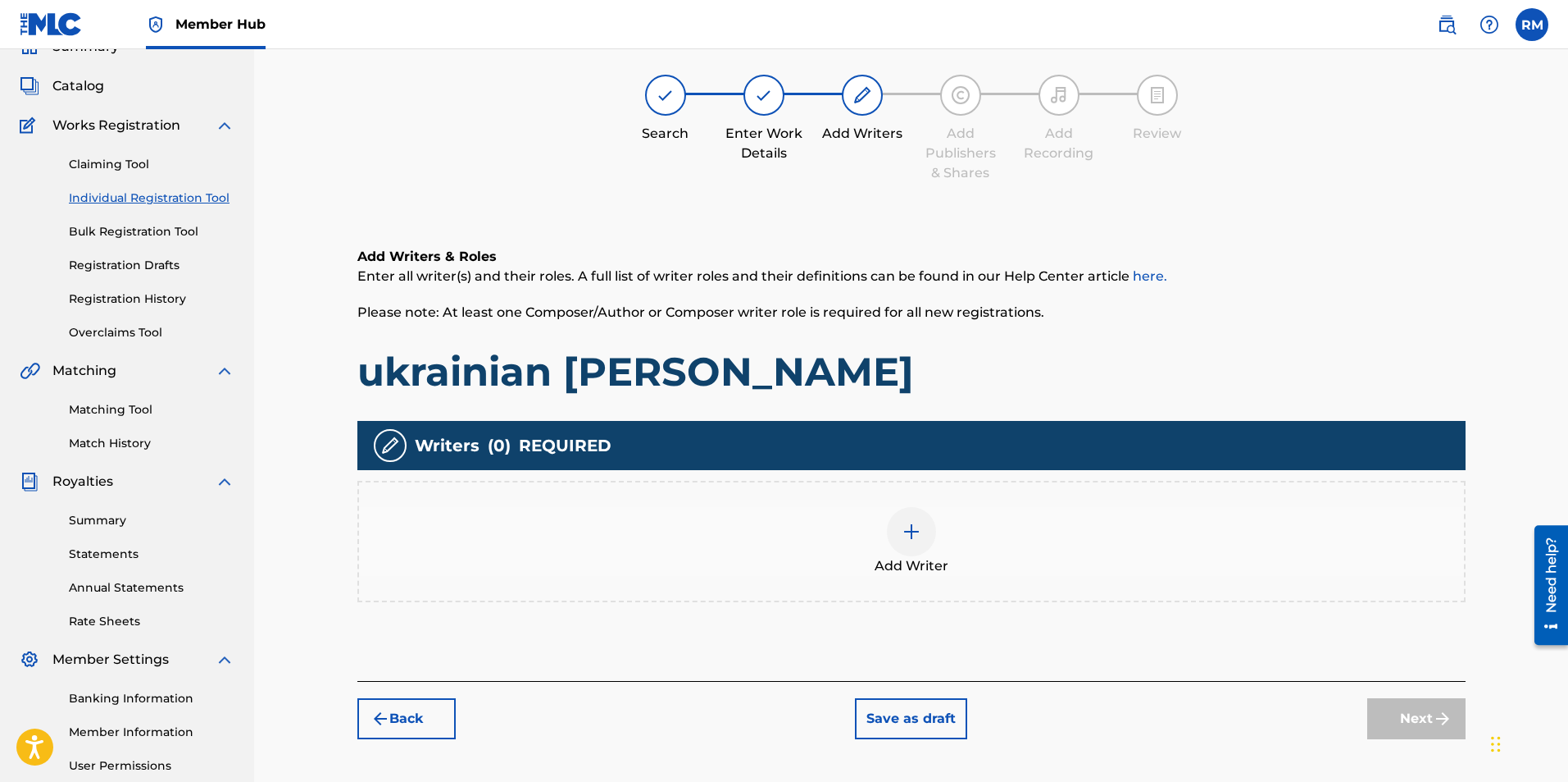
scroll to position [73, 0]
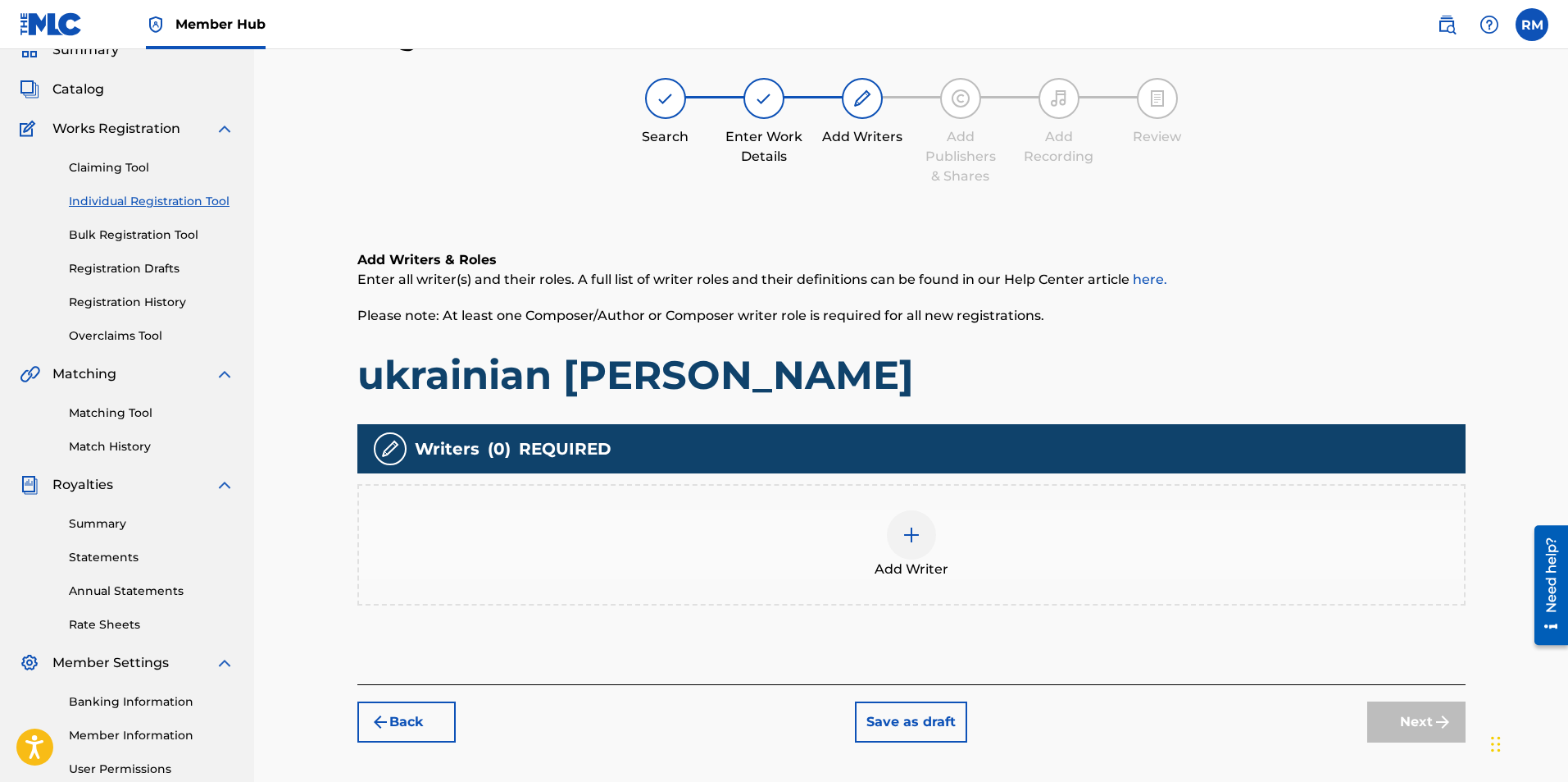
click at [921, 543] on img at bounding box center [912, 535] width 20 height 20
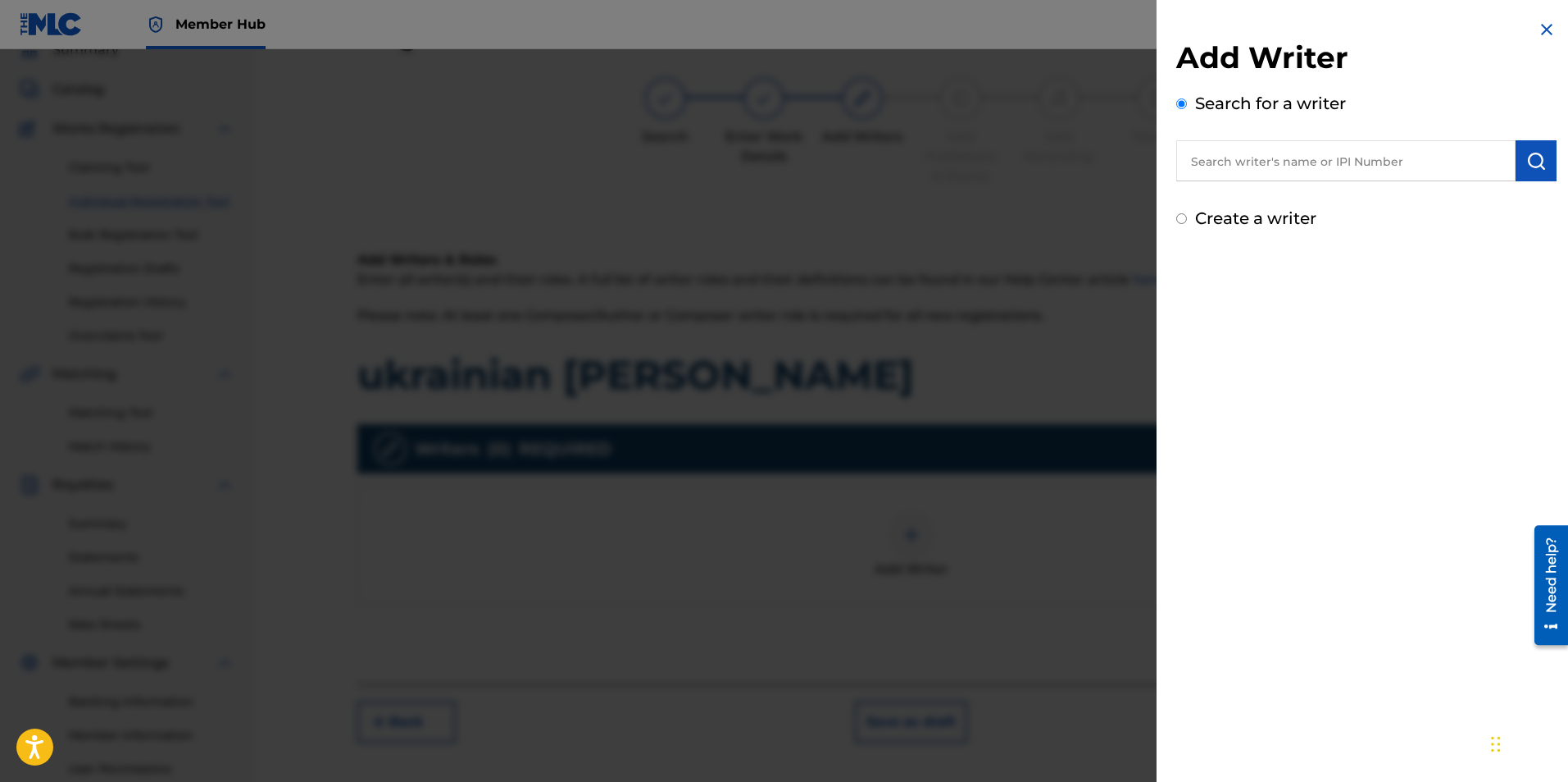
click at [1386, 168] on input "text" at bounding box center [1345, 161] width 339 height 41
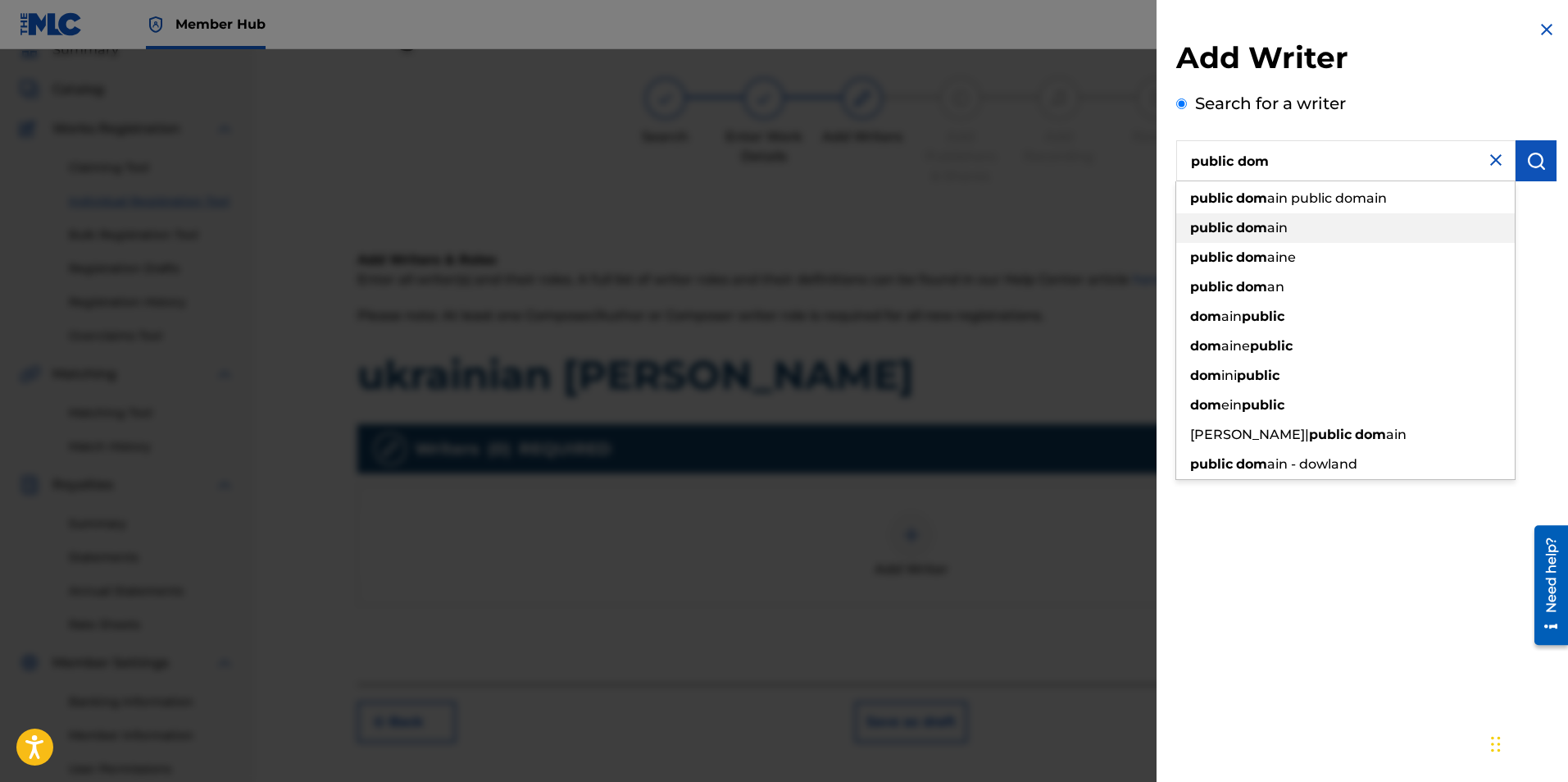
click at [1292, 228] on div "public dom ain" at bounding box center [1345, 228] width 338 height 30
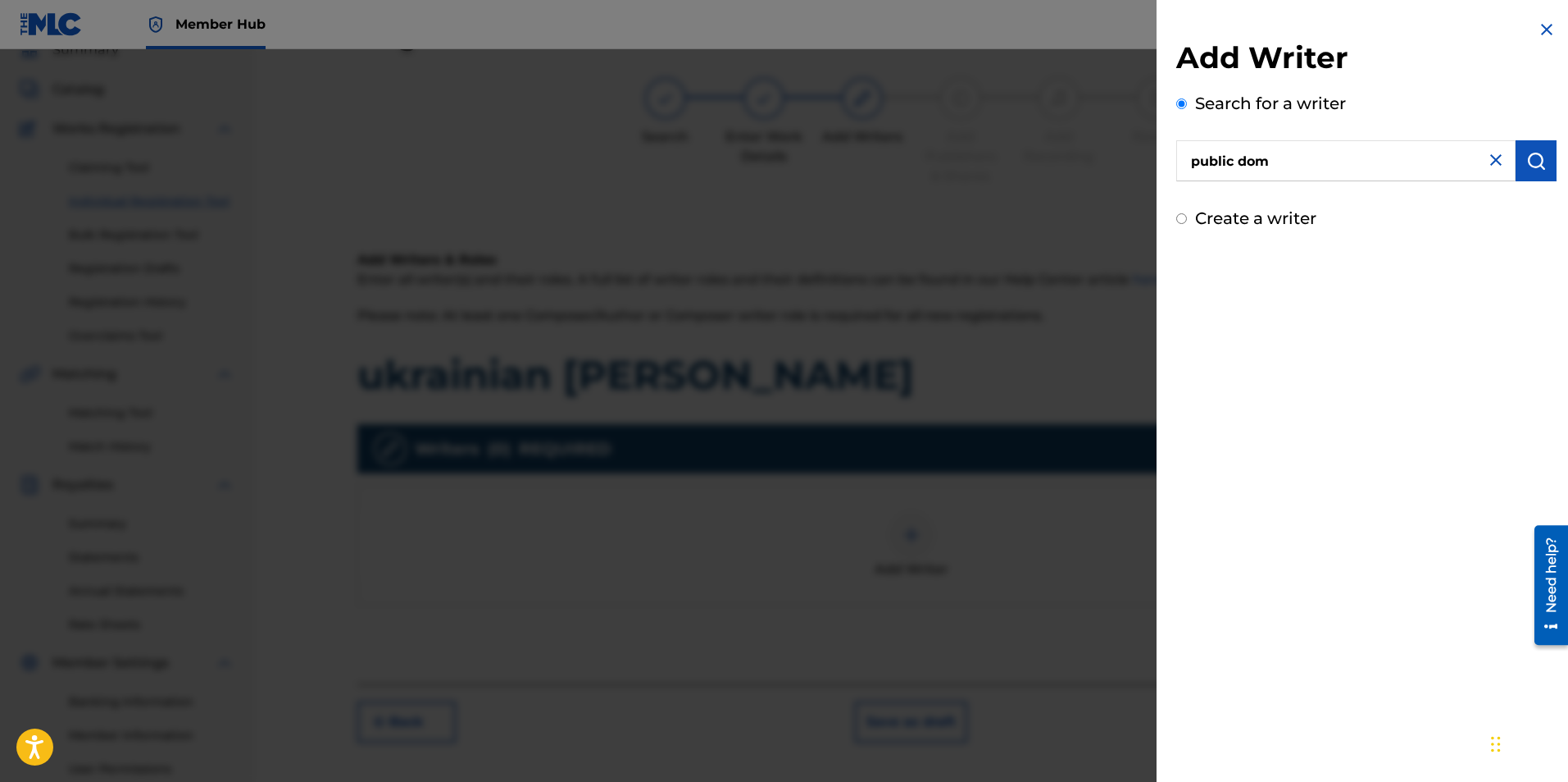
type input "public domain"
click at [1527, 166] on img "submit" at bounding box center [1537, 161] width 20 height 20
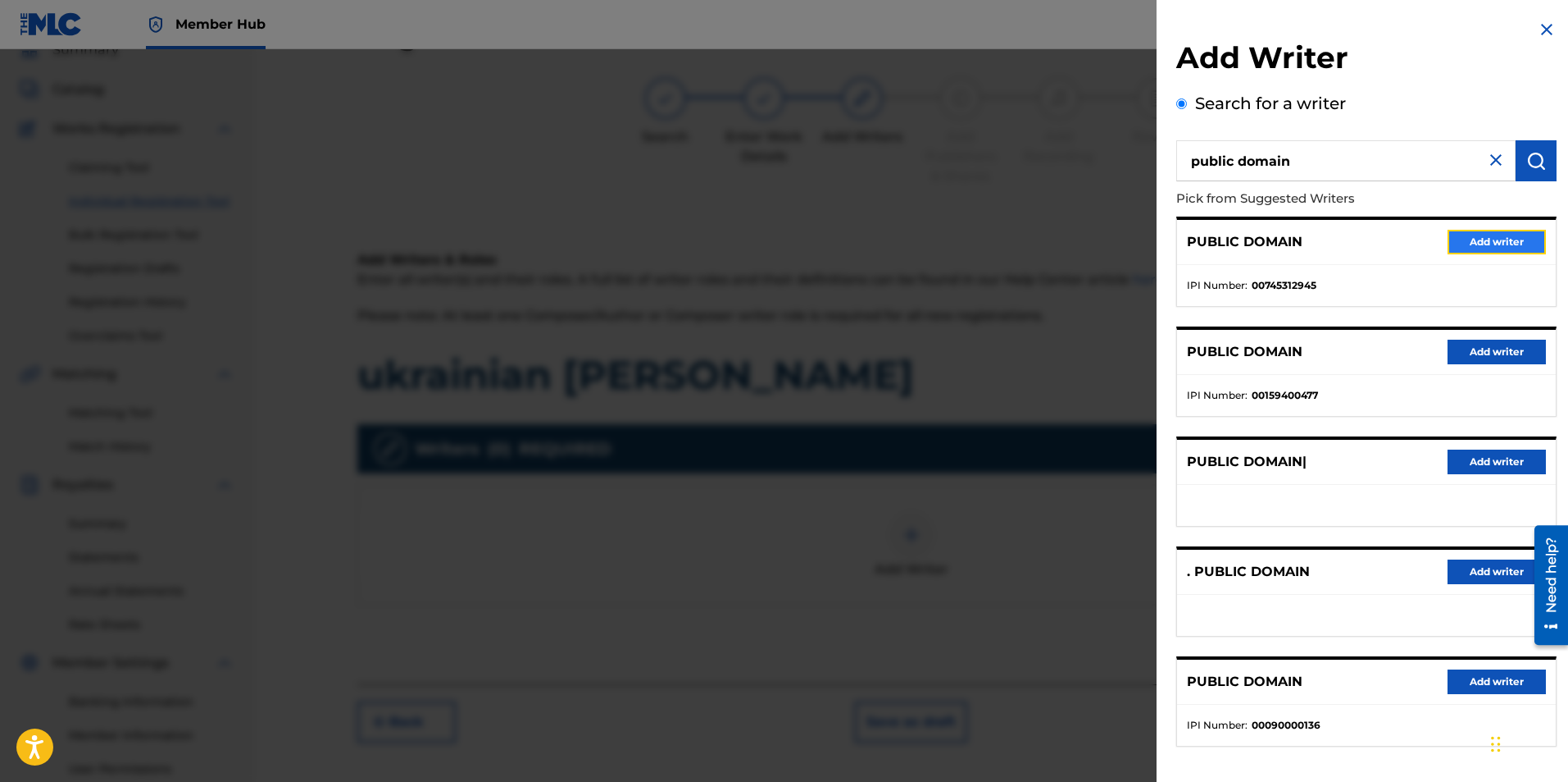
click at [1482, 235] on button "Add writer" at bounding box center [1496, 242] width 98 height 25
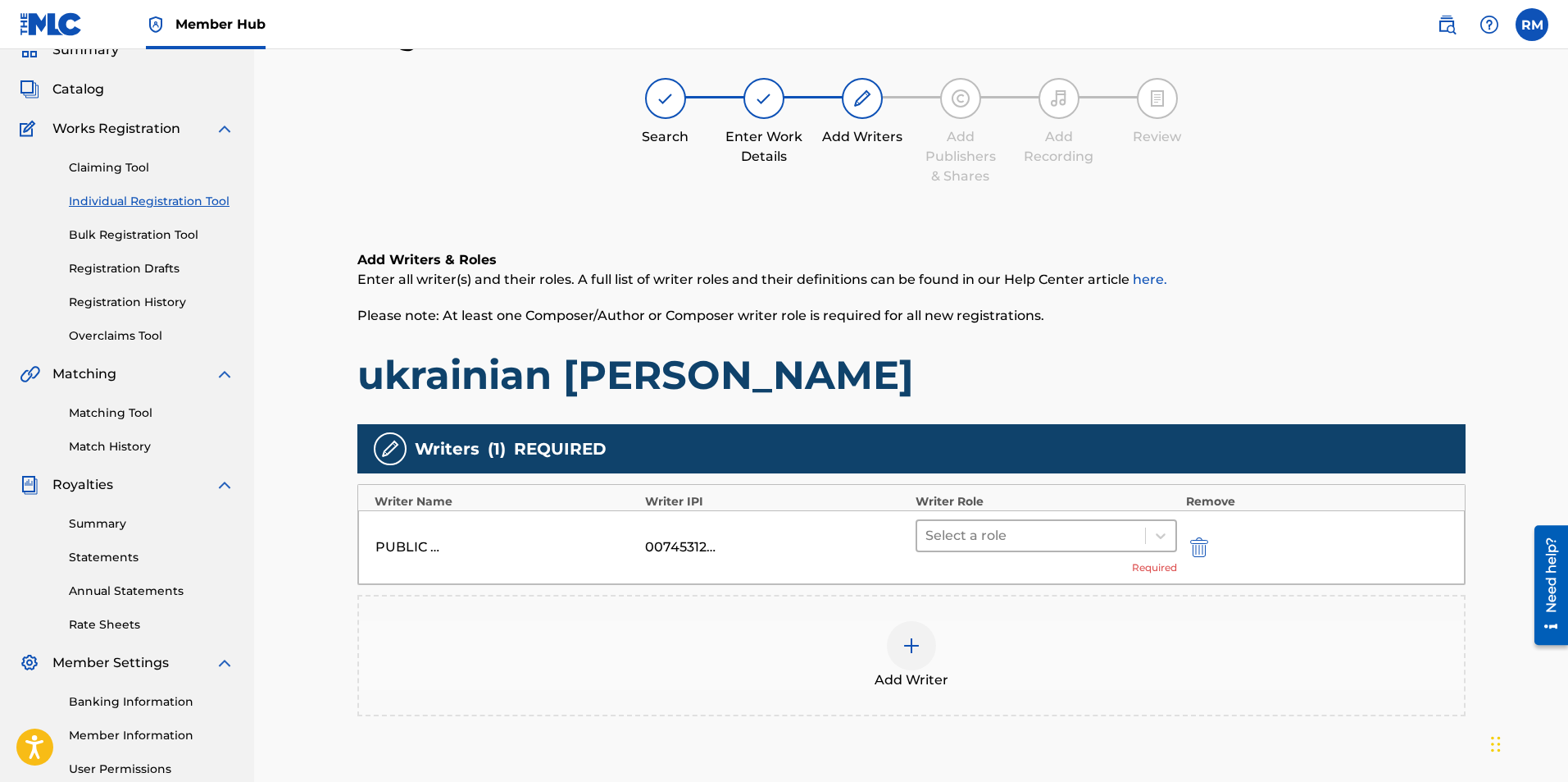
click at [1078, 532] on div at bounding box center [1031, 536] width 212 height 23
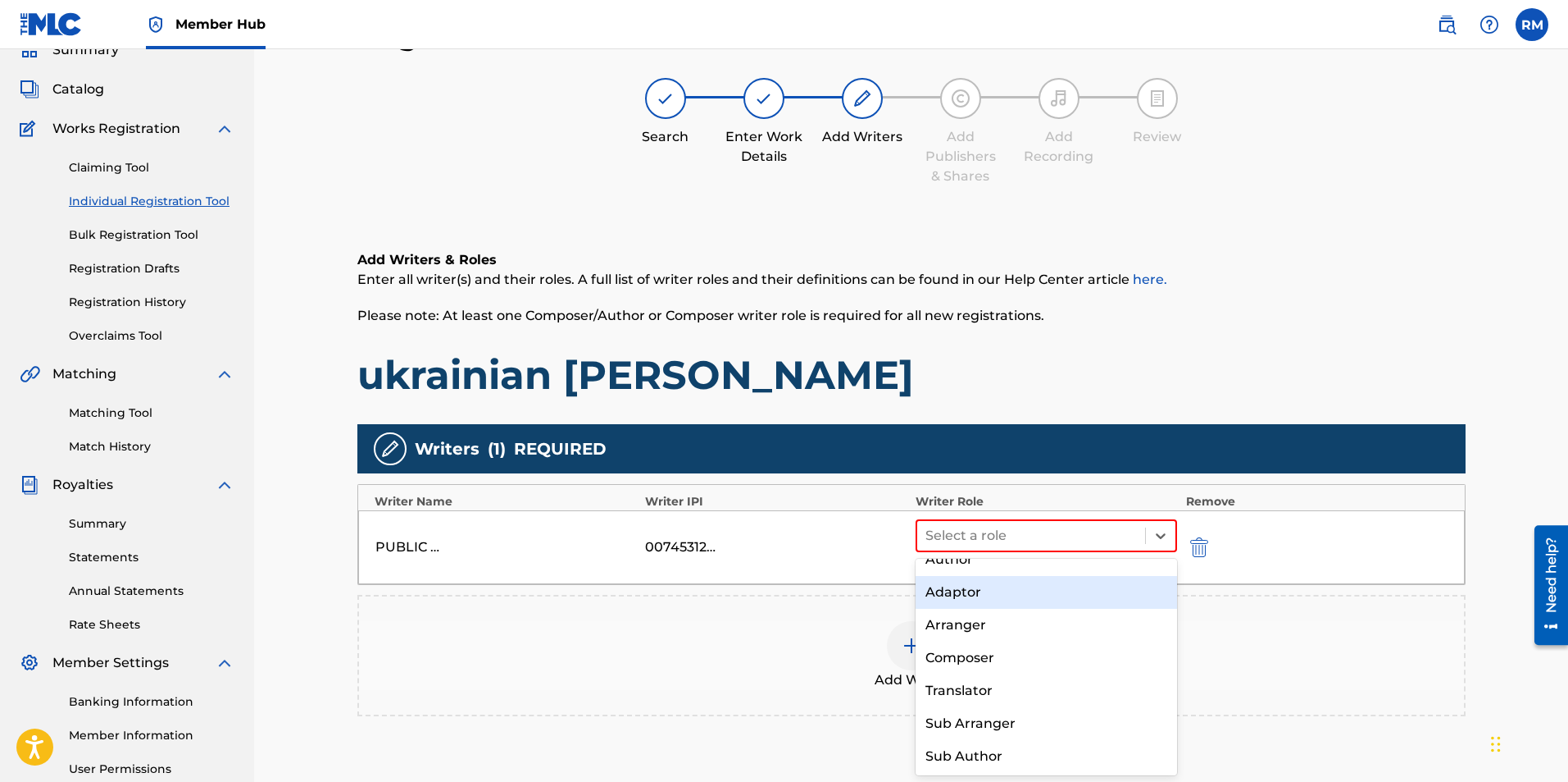
scroll to position [0, 0]
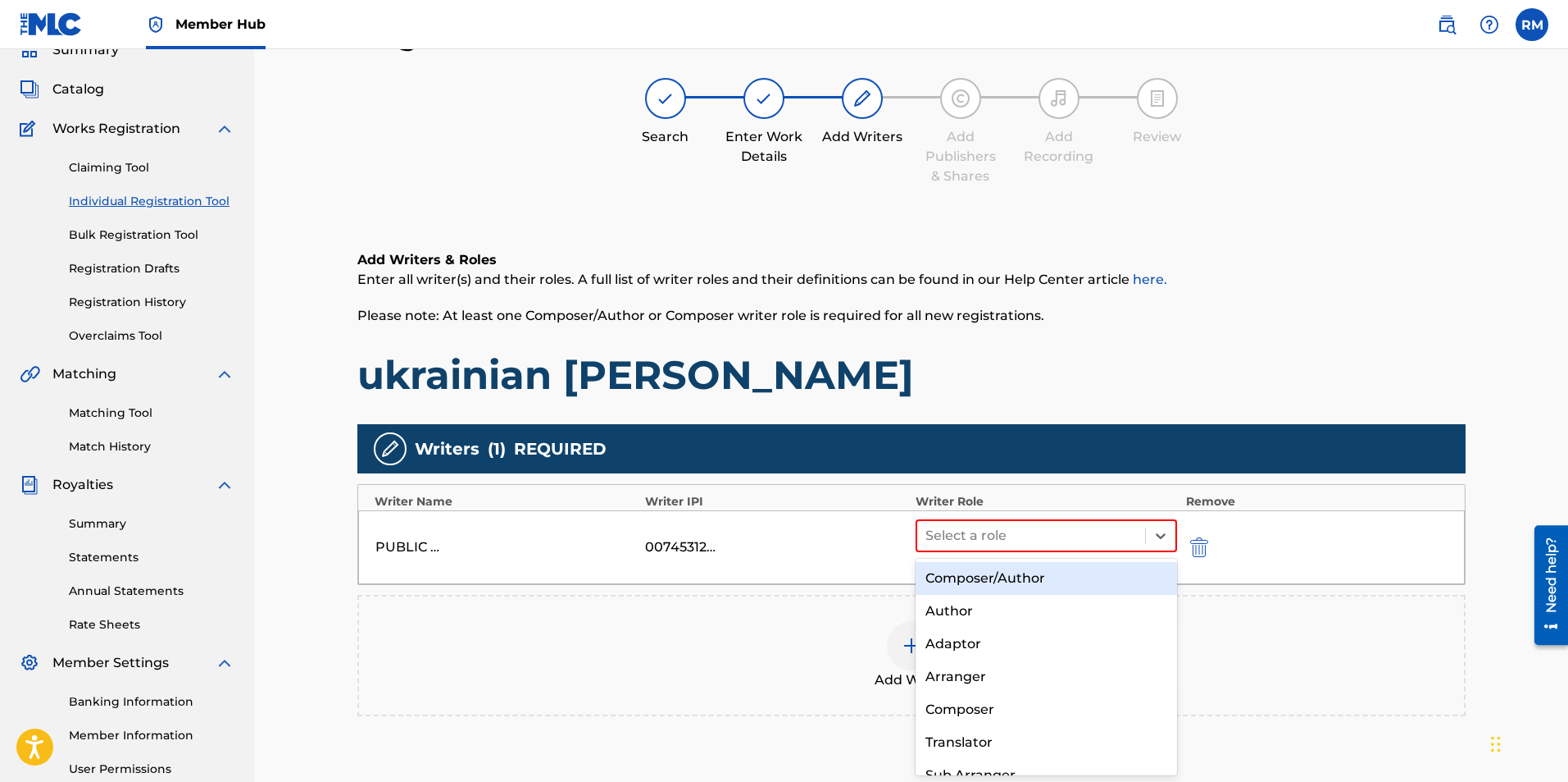
click at [1014, 569] on div "Composer/Author" at bounding box center [1047, 578] width 262 height 33
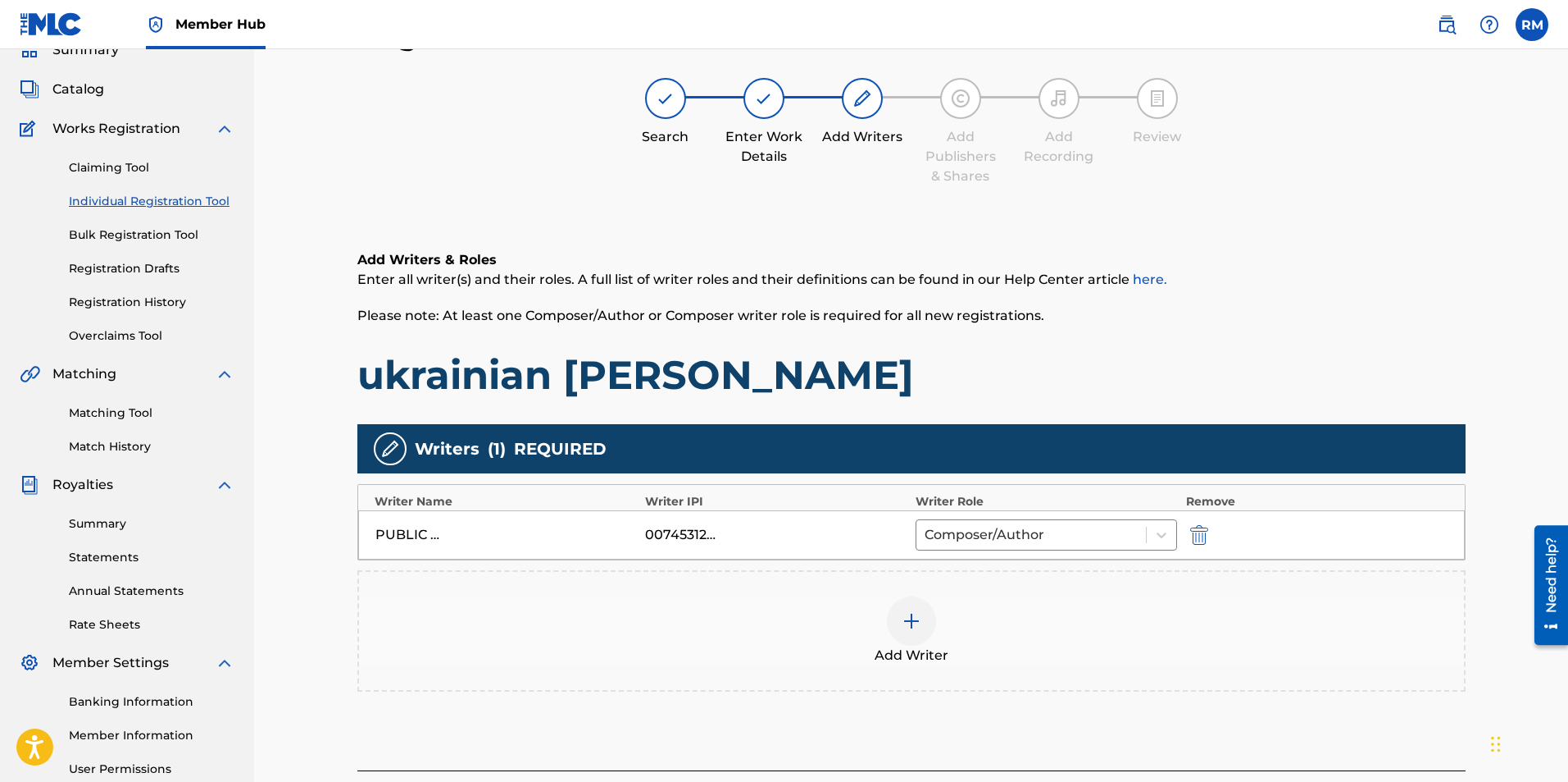
click at [922, 634] on div at bounding box center [912, 621] width 50 height 50
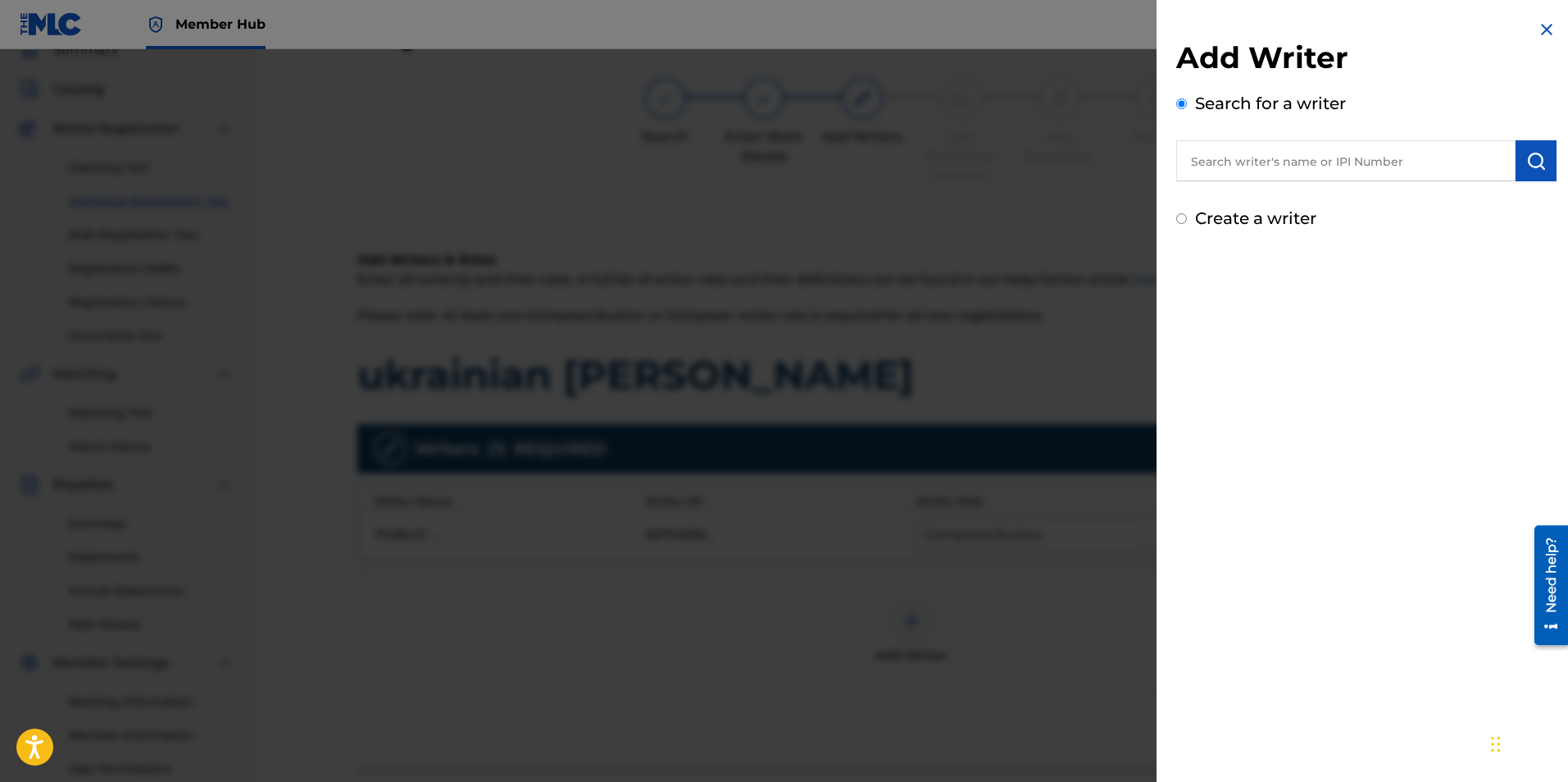
click at [1292, 168] on input "text" at bounding box center [1345, 161] width 339 height 41
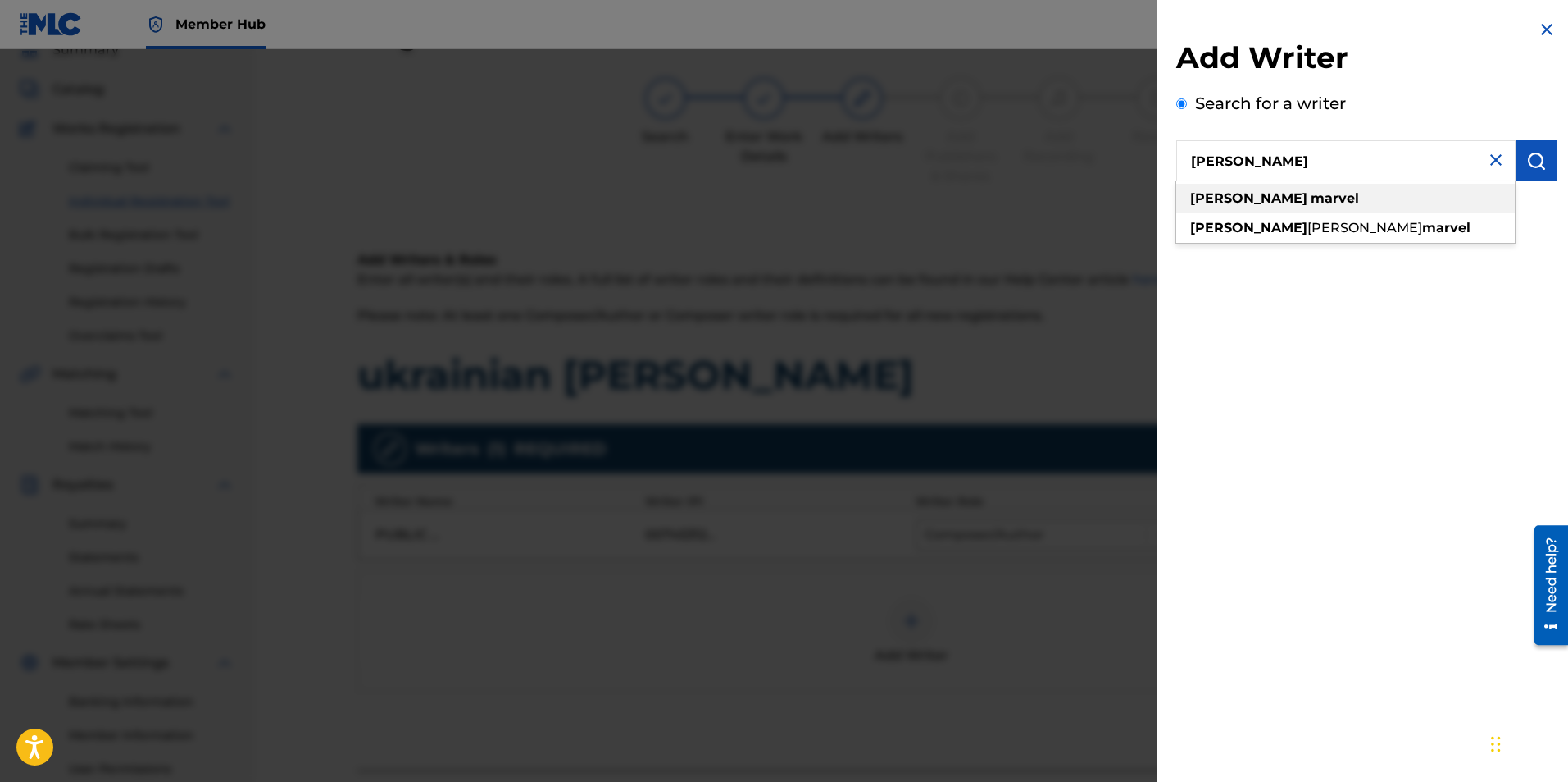
click at [1311, 200] on strong "marvel" at bounding box center [1334, 197] width 49 height 16
type input "ryan marvel"
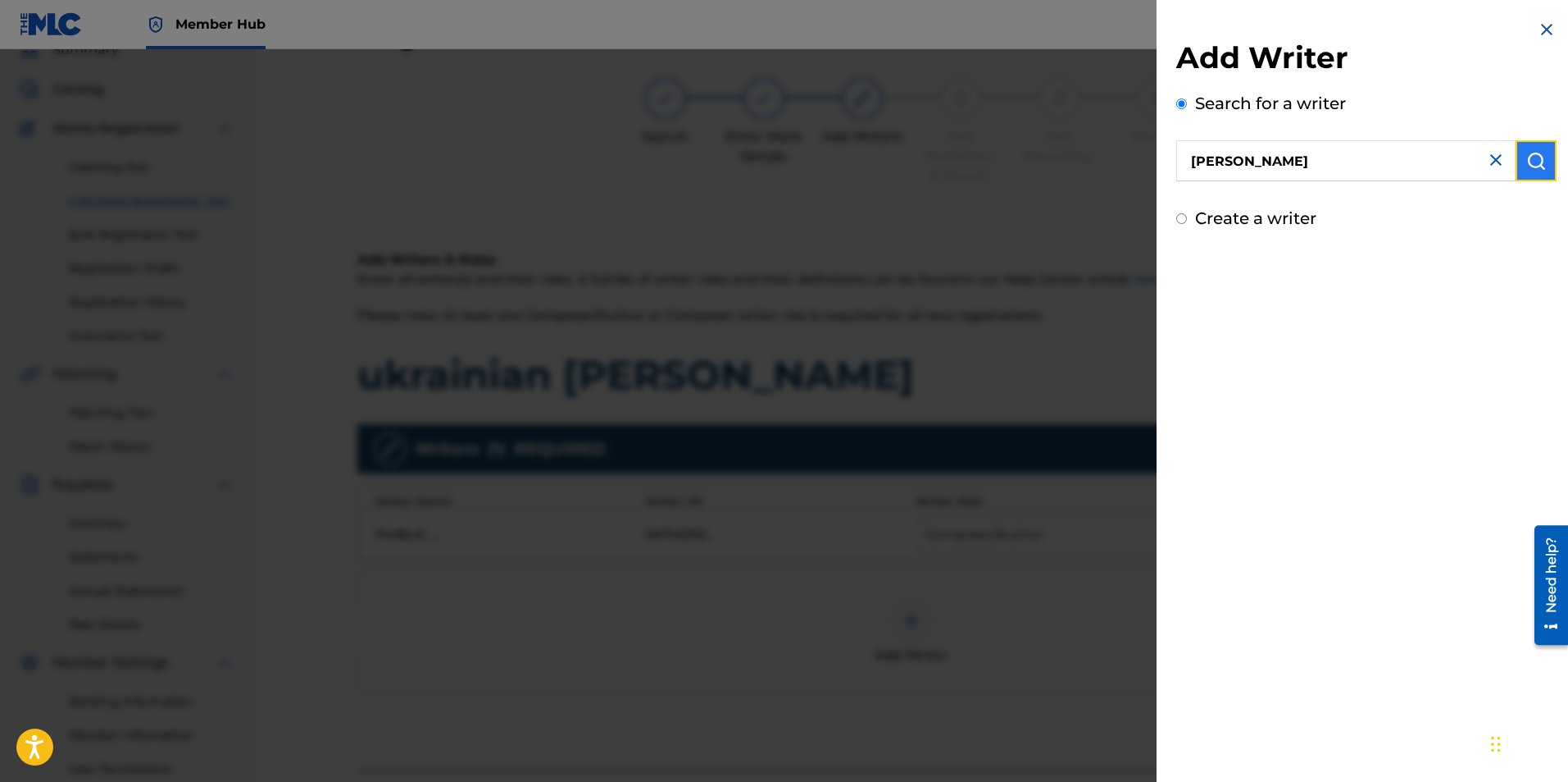
click at [1532, 153] on img "submit" at bounding box center [1537, 161] width 20 height 20
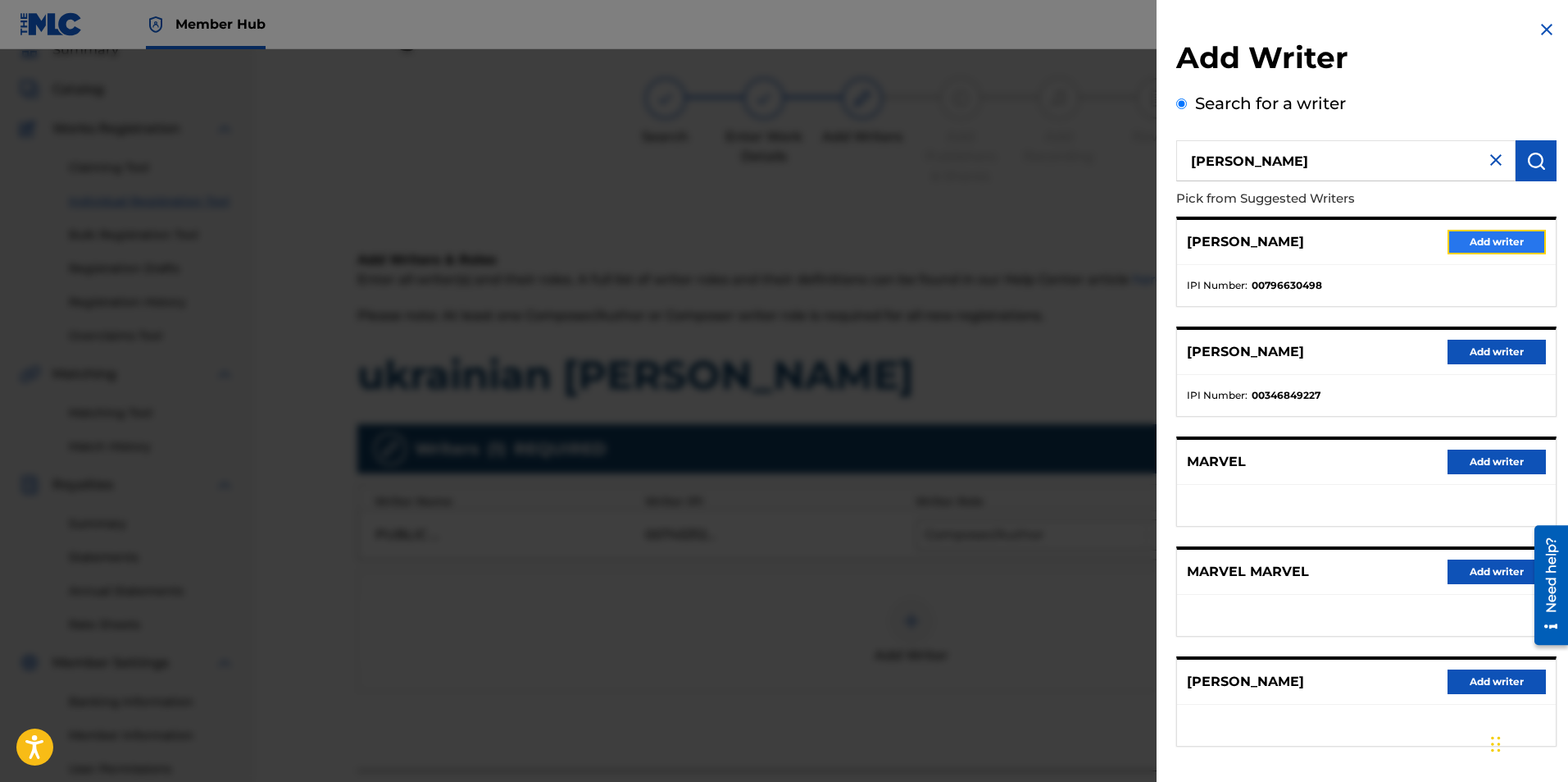
click at [1493, 236] on button "Add writer" at bounding box center [1496, 242] width 98 height 25
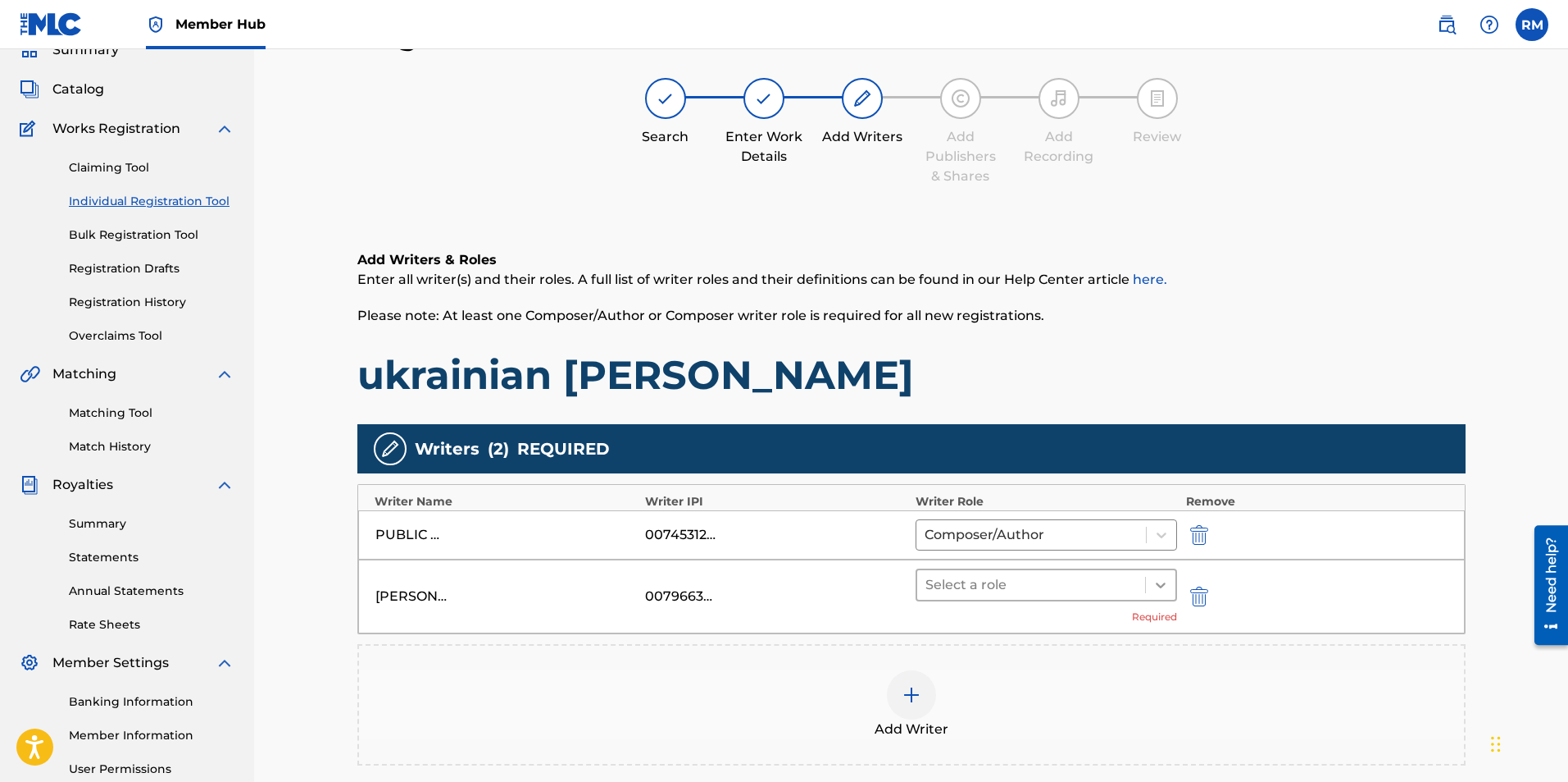
click at [1157, 581] on icon at bounding box center [1161, 585] width 17 height 17
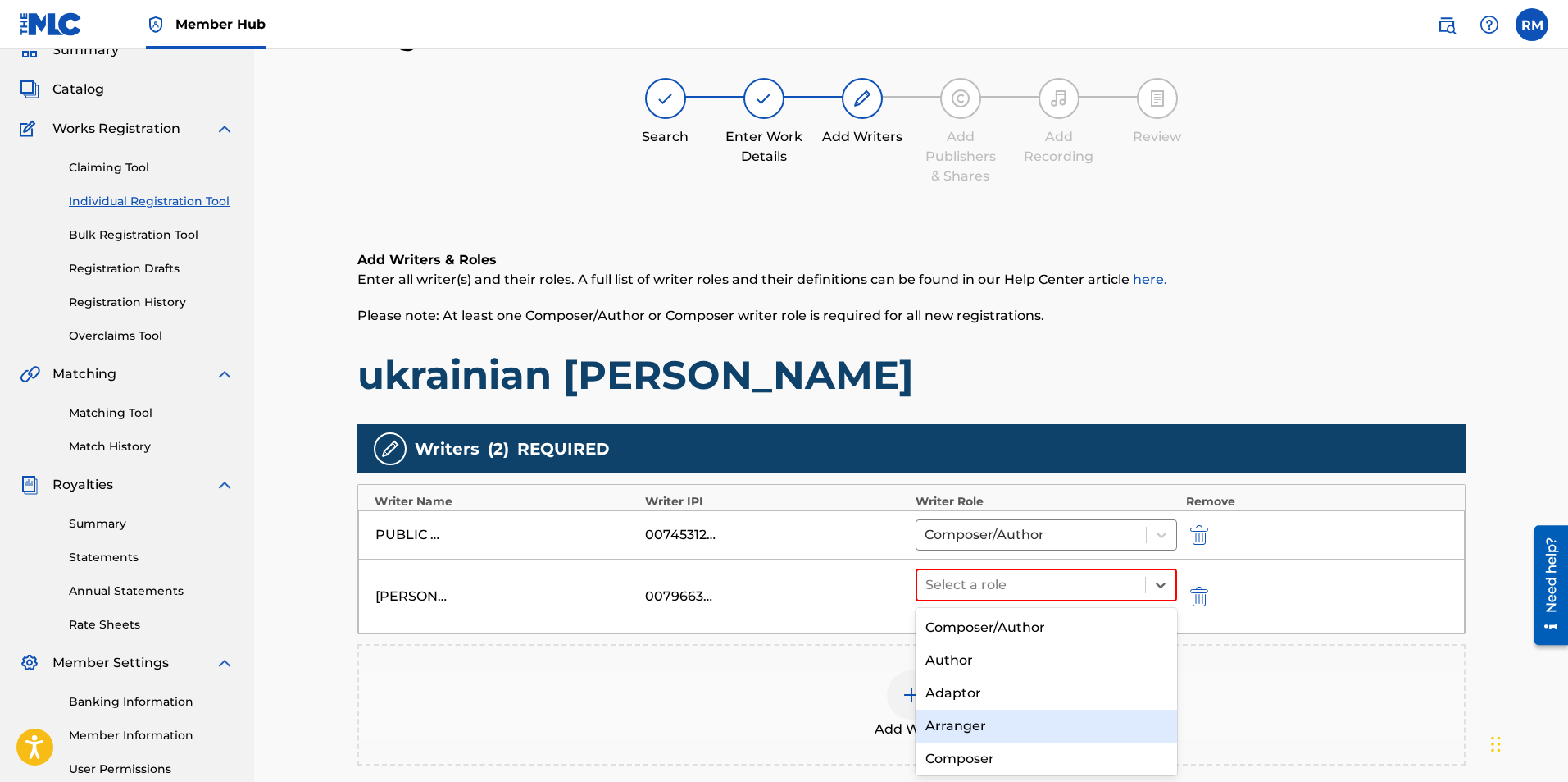
click at [1008, 733] on div "Arranger" at bounding box center [1047, 726] width 262 height 33
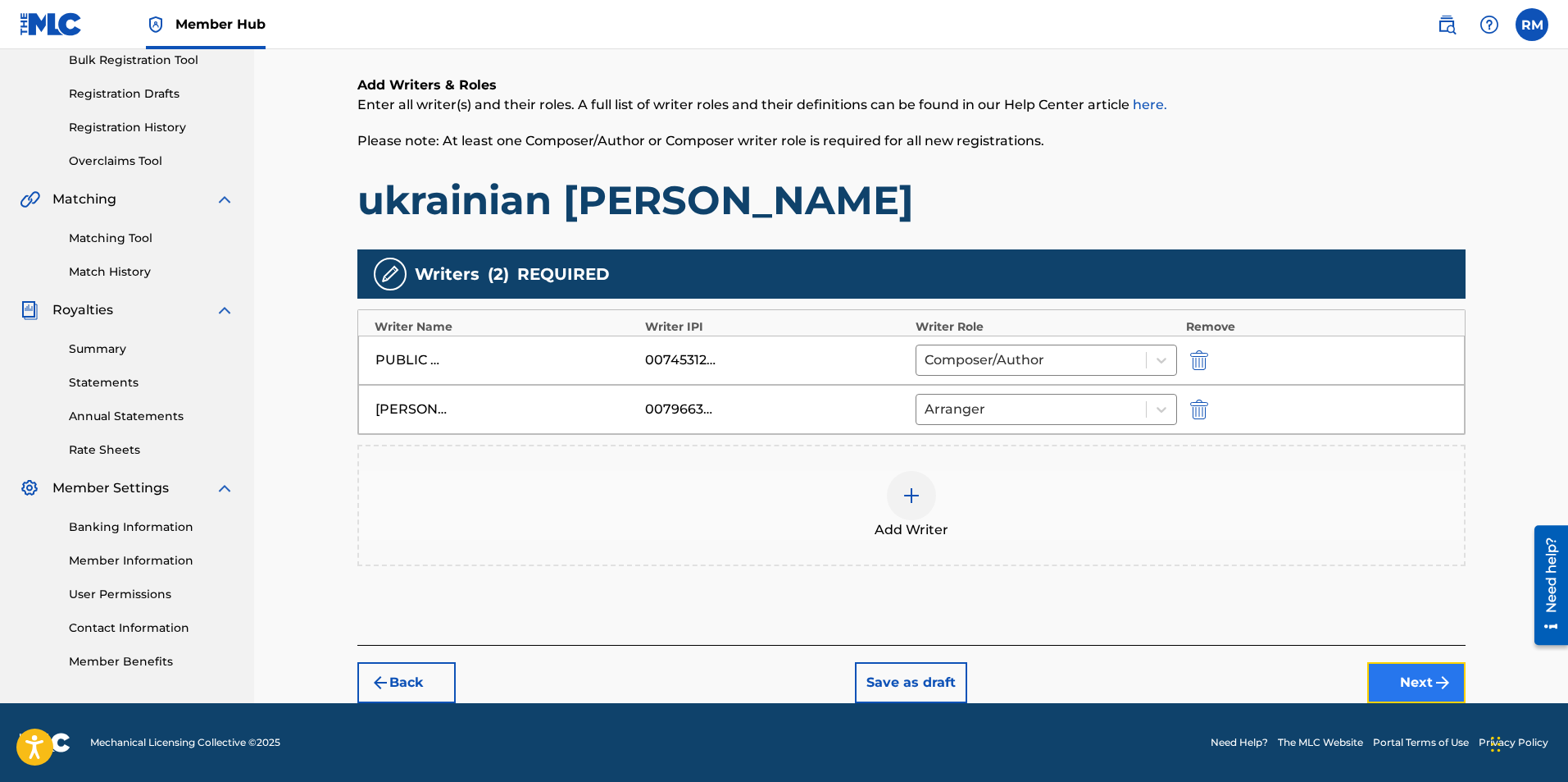
click at [1415, 678] on button "Next" at bounding box center [1416, 683] width 98 height 41
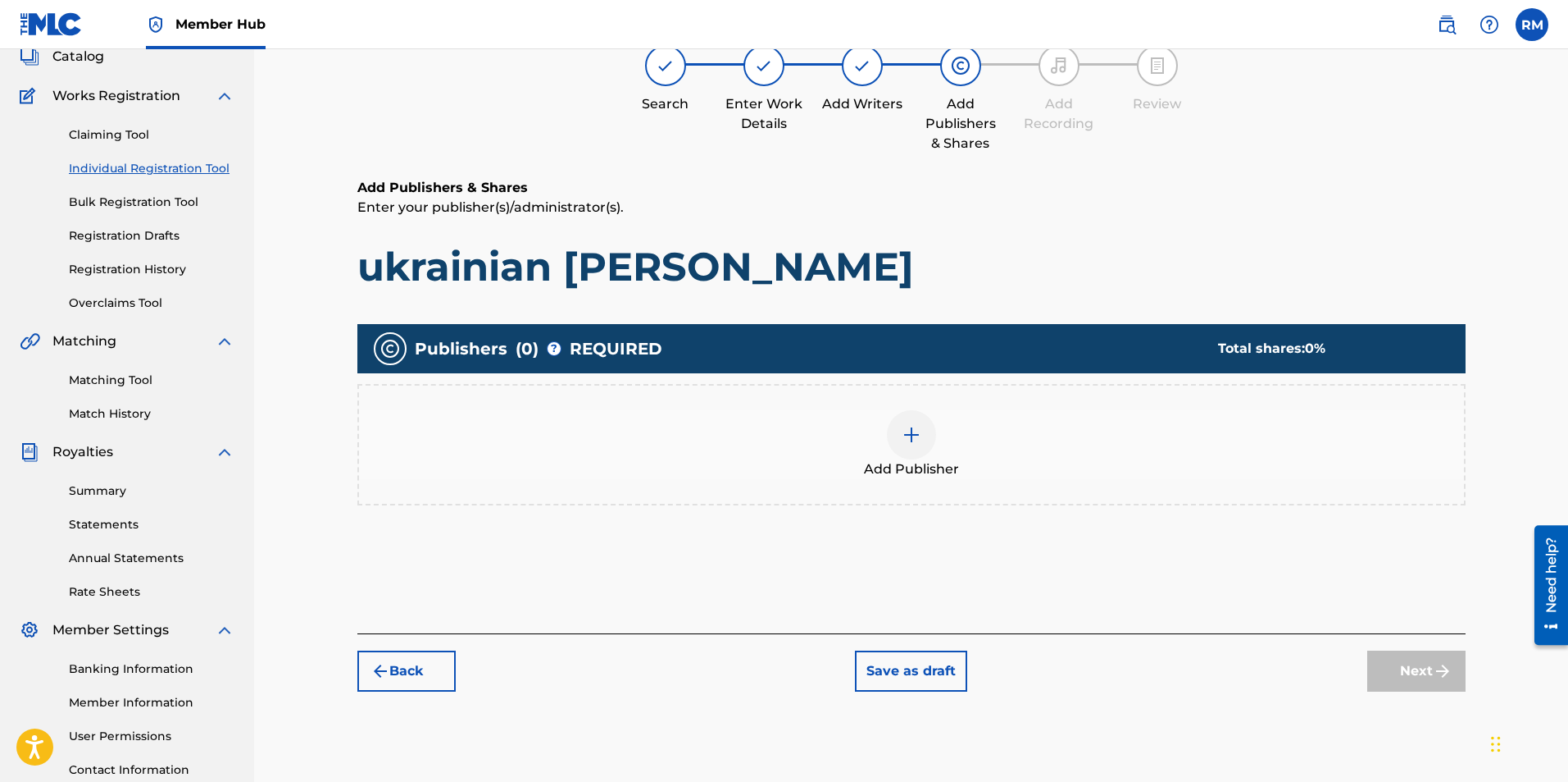
scroll to position [73, 0]
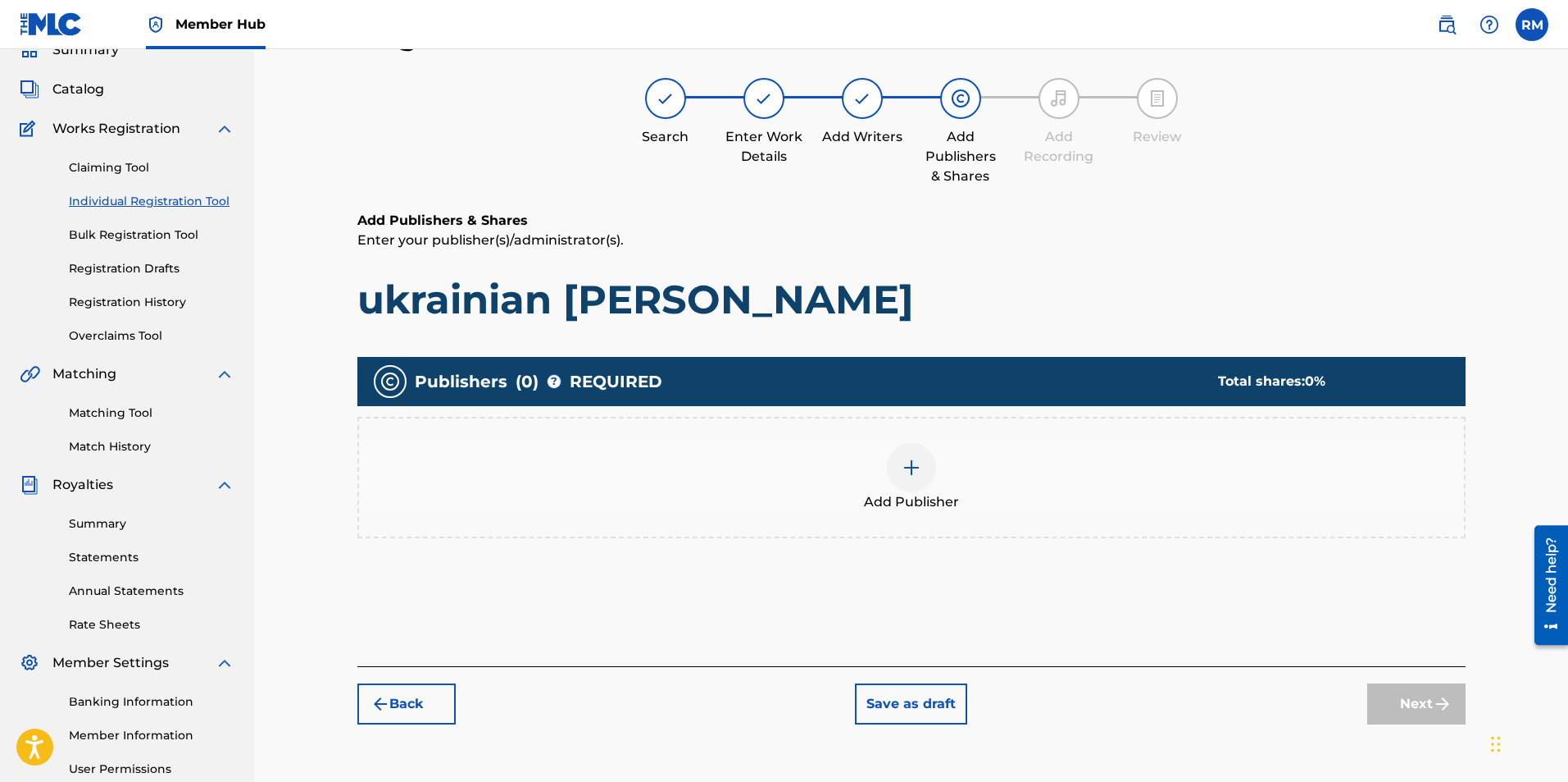
click at [904, 472] on img at bounding box center [912, 467] width 20 height 20
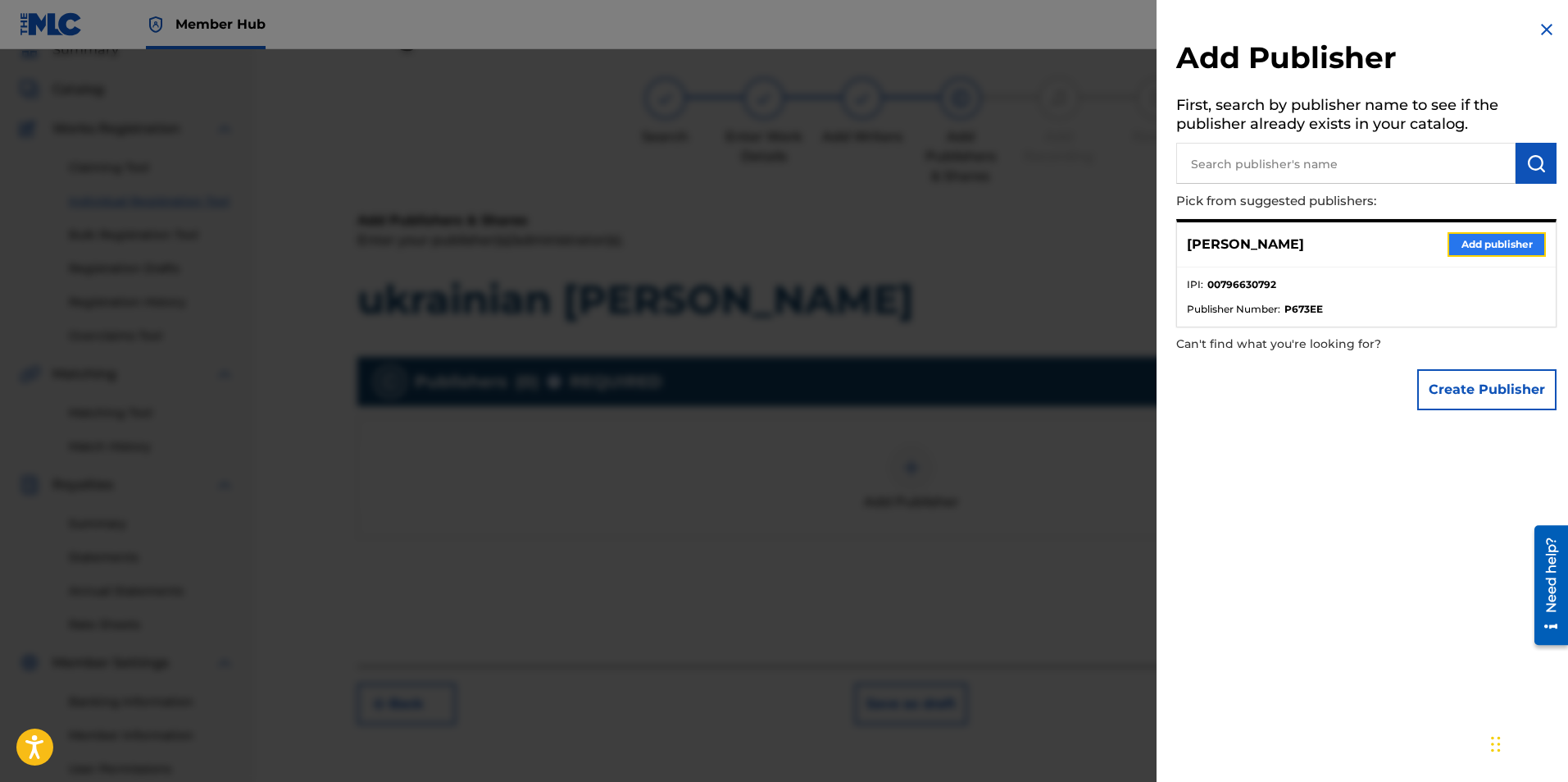
click at [1490, 248] on button "Add publisher" at bounding box center [1496, 244] width 98 height 25
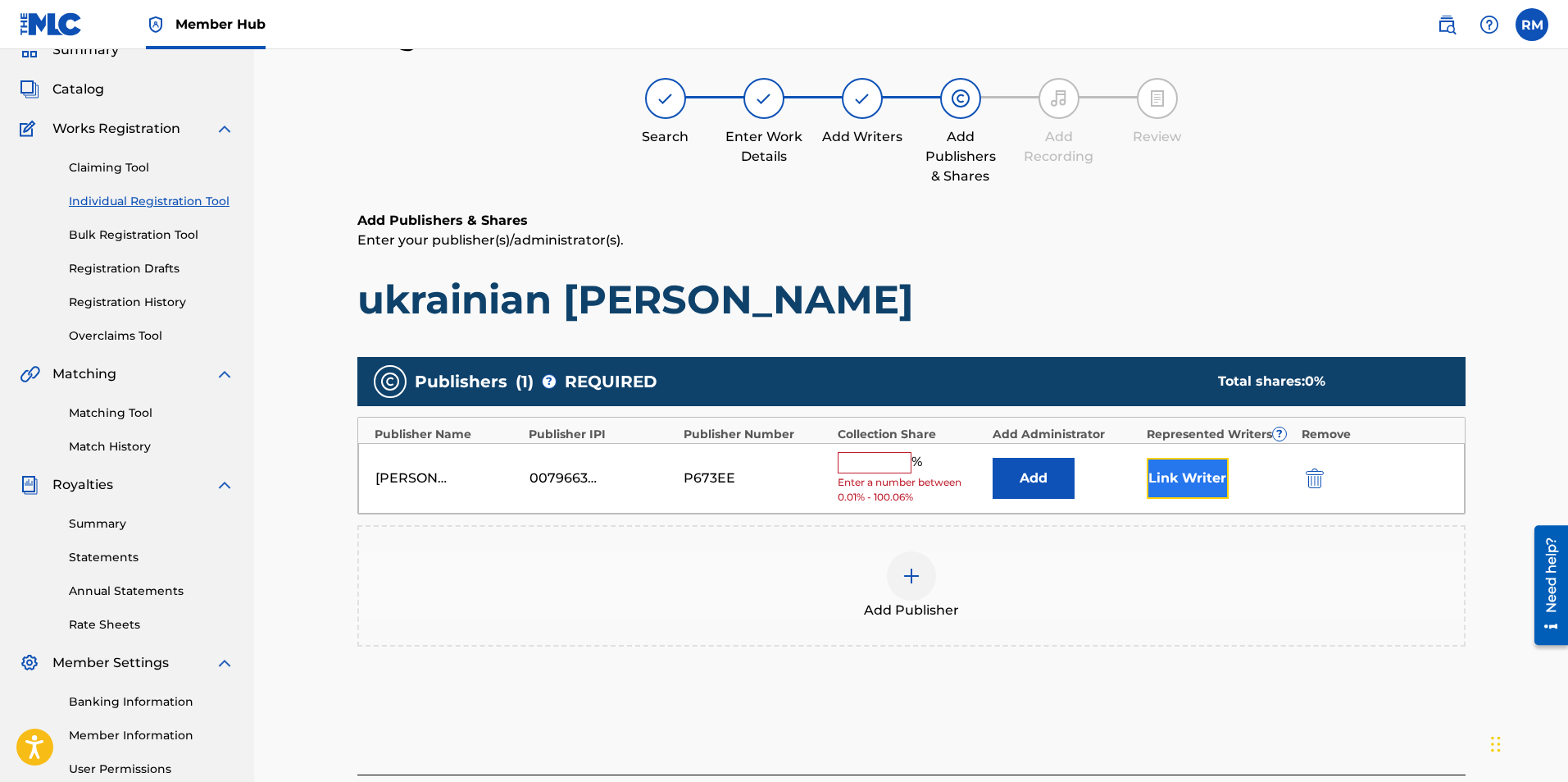
click at [1177, 471] on button "Link Writer" at bounding box center [1188, 478] width 82 height 41
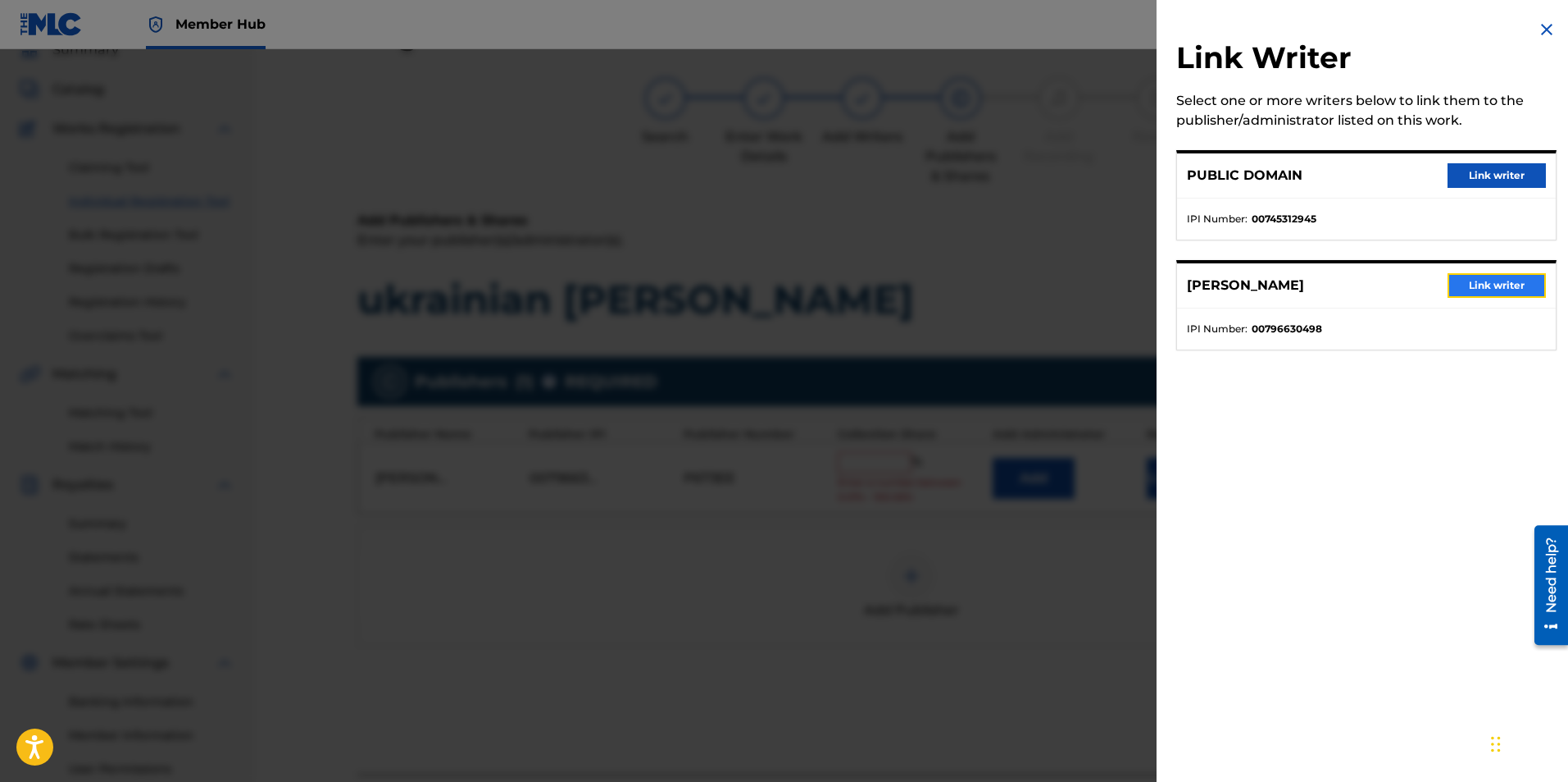
click at [1476, 284] on button "Link writer" at bounding box center [1496, 286] width 98 height 25
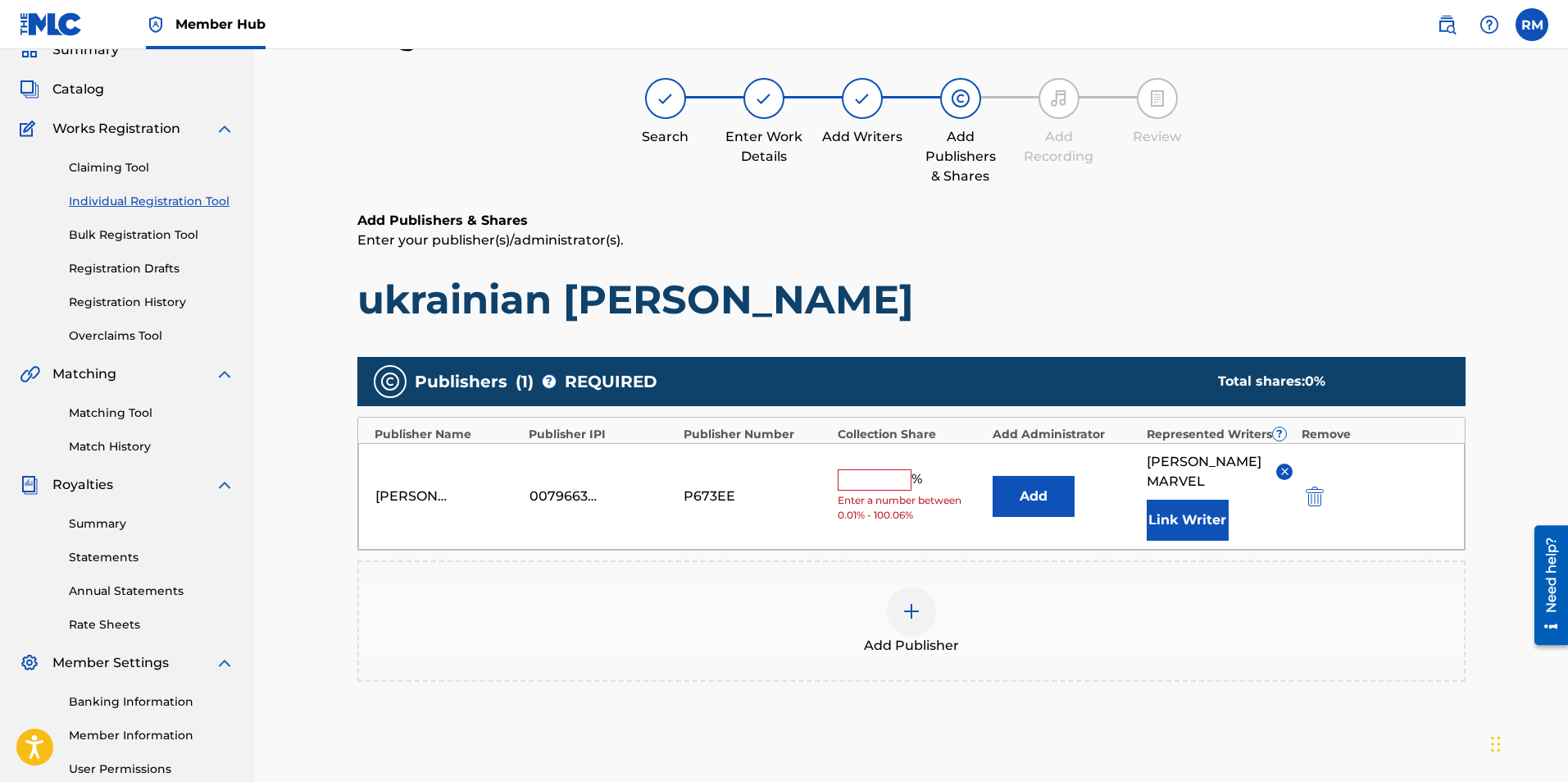
click at [900, 470] on input "text" at bounding box center [874, 480] width 73 height 21
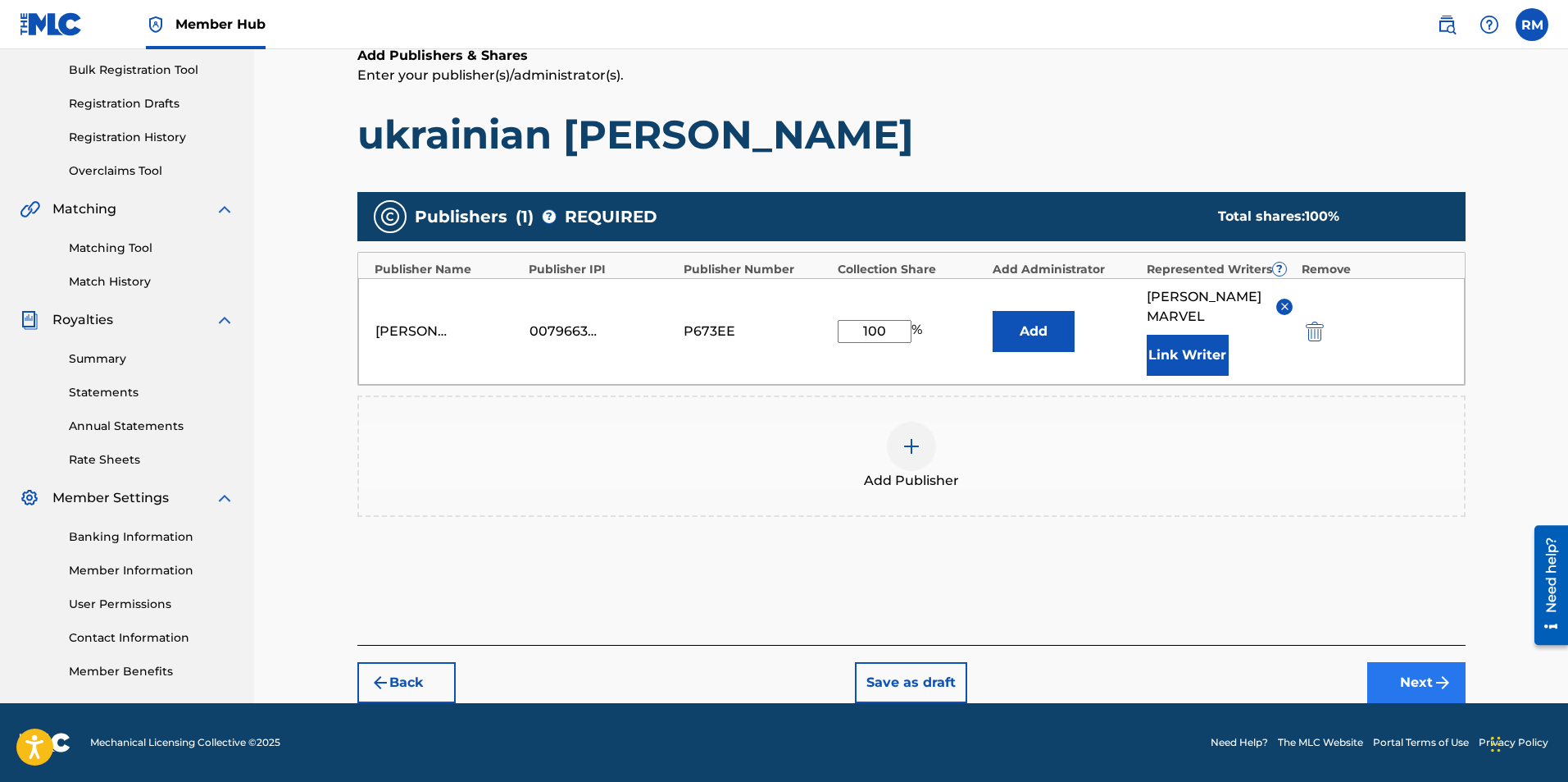
type input "100"
click at [1422, 676] on button "Next" at bounding box center [1416, 683] width 98 height 41
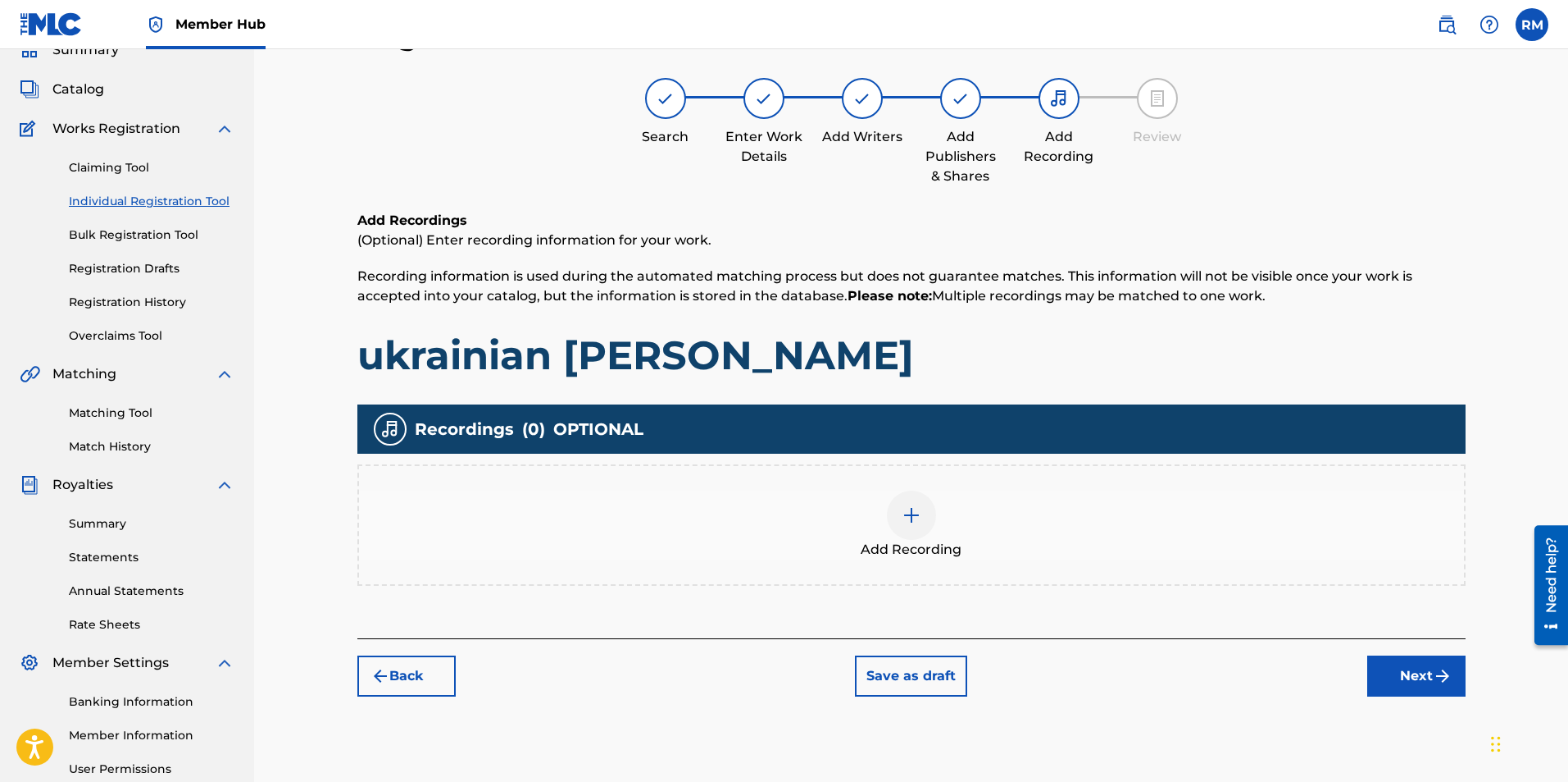
click at [895, 514] on div at bounding box center [912, 515] width 50 height 50
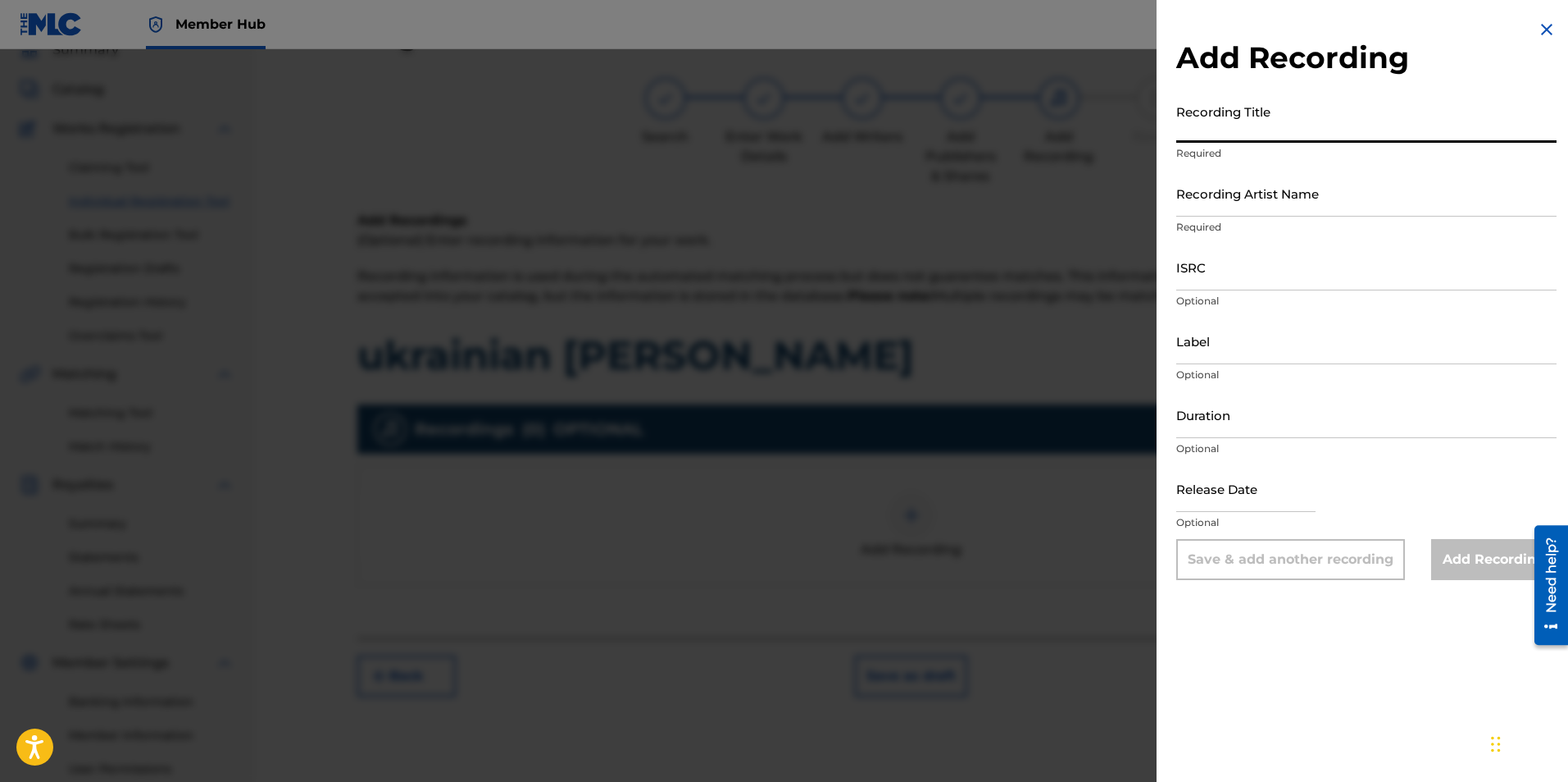
click at [1268, 126] on input "Recording Title" at bounding box center [1366, 119] width 380 height 47
type input "Ukrainian Bell Carol"
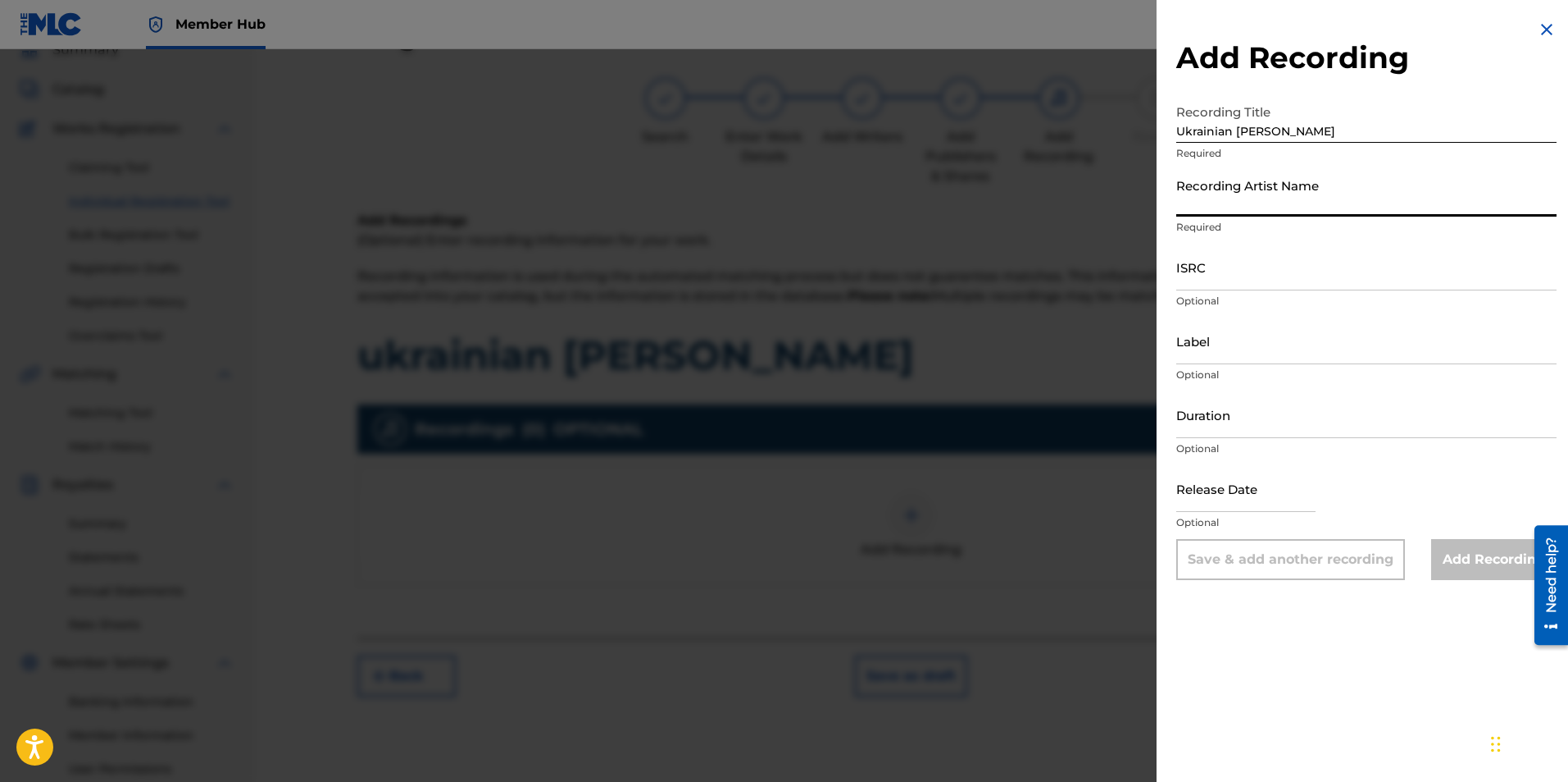
click at [1255, 192] on input "Recording Artist Name" at bounding box center [1366, 193] width 380 height 47
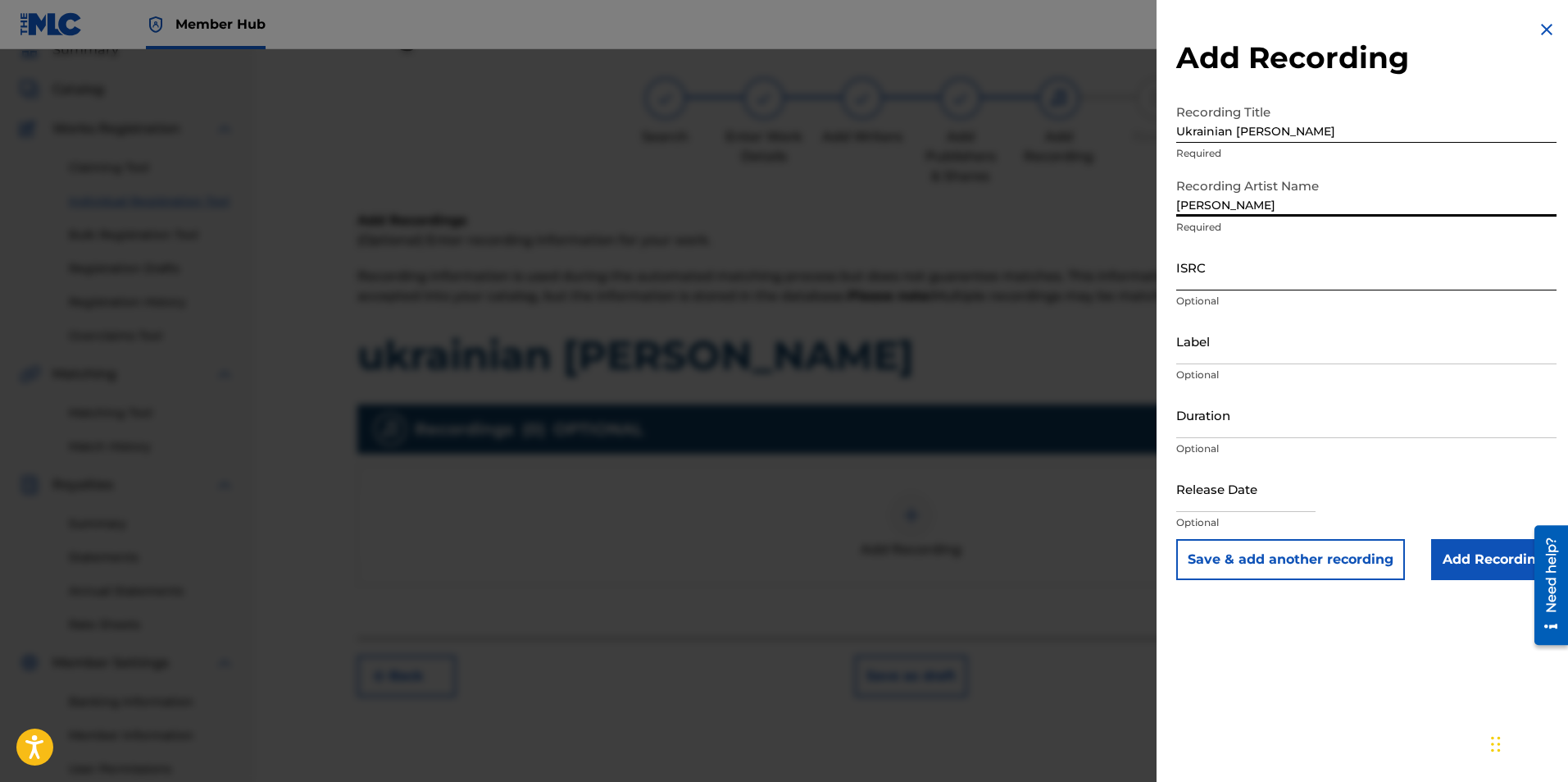
type input "Ryan Marvel"
click at [1215, 272] on input "ISRC" at bounding box center [1366, 267] width 380 height 47
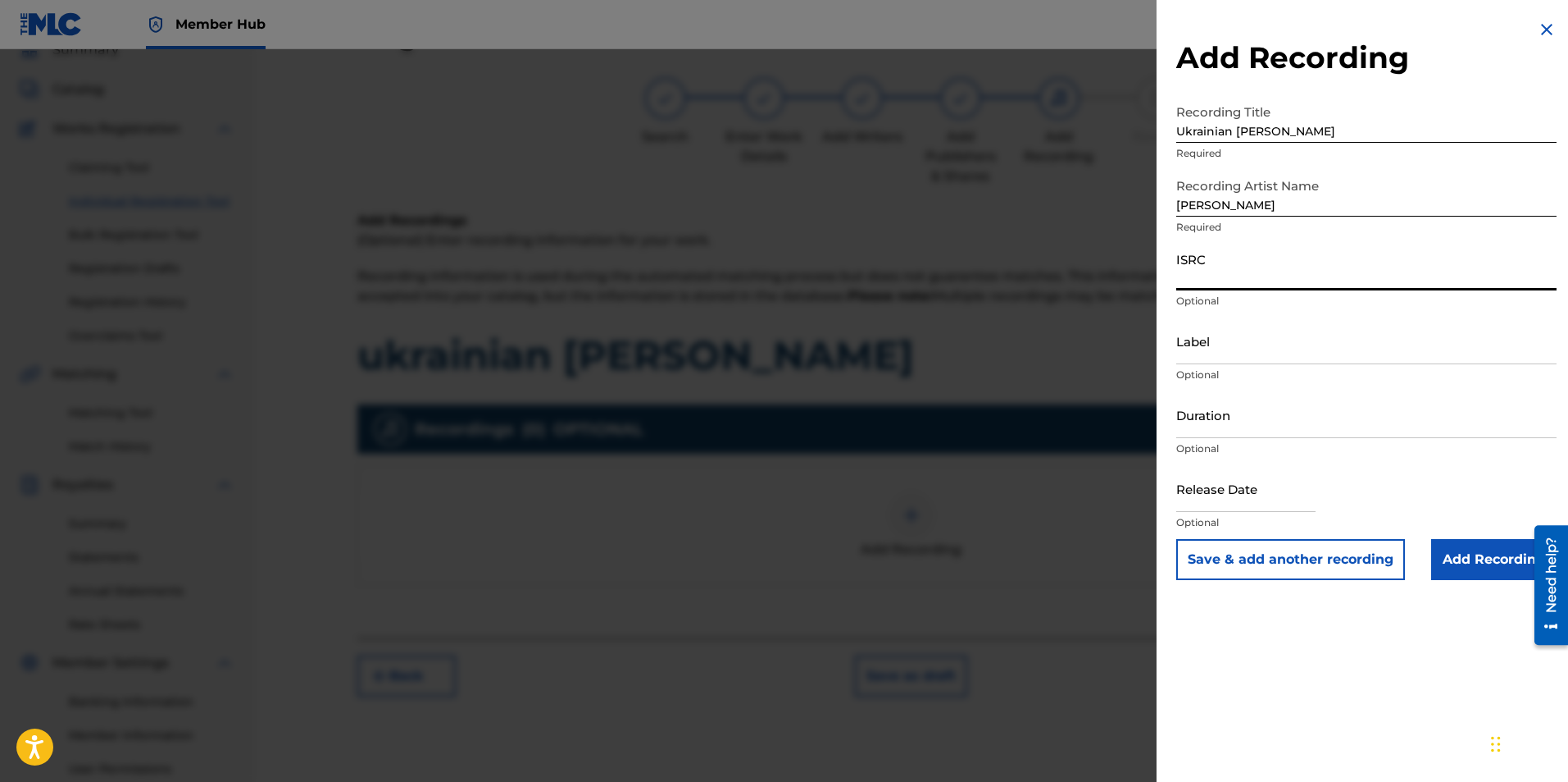
paste input "usl4q1800448"
type input "usl4q1800448"
click at [1494, 568] on input "Add Recording" at bounding box center [1494, 560] width 125 height 41
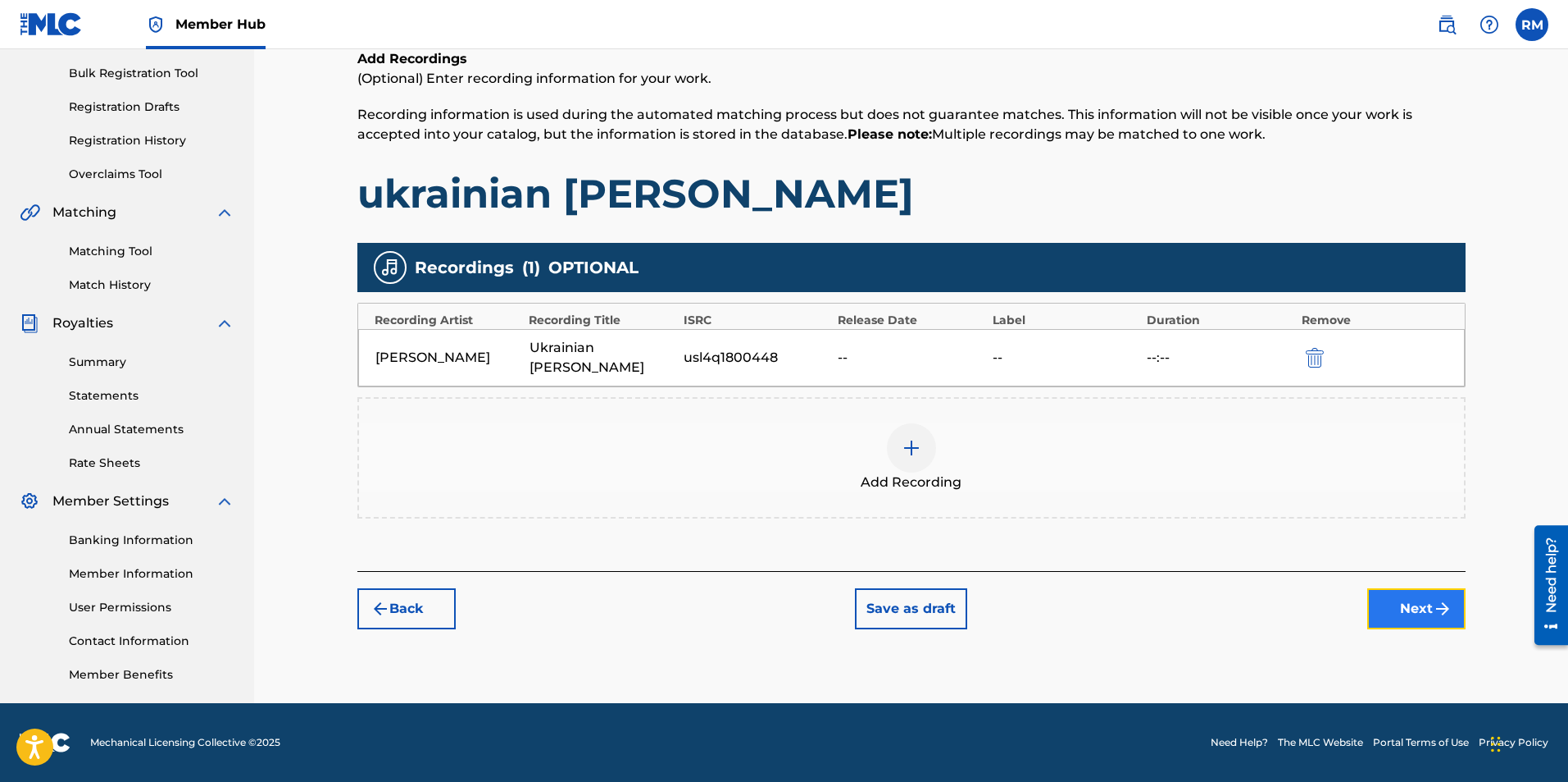
click at [1391, 588] on button "Next" at bounding box center [1416, 609] width 98 height 41
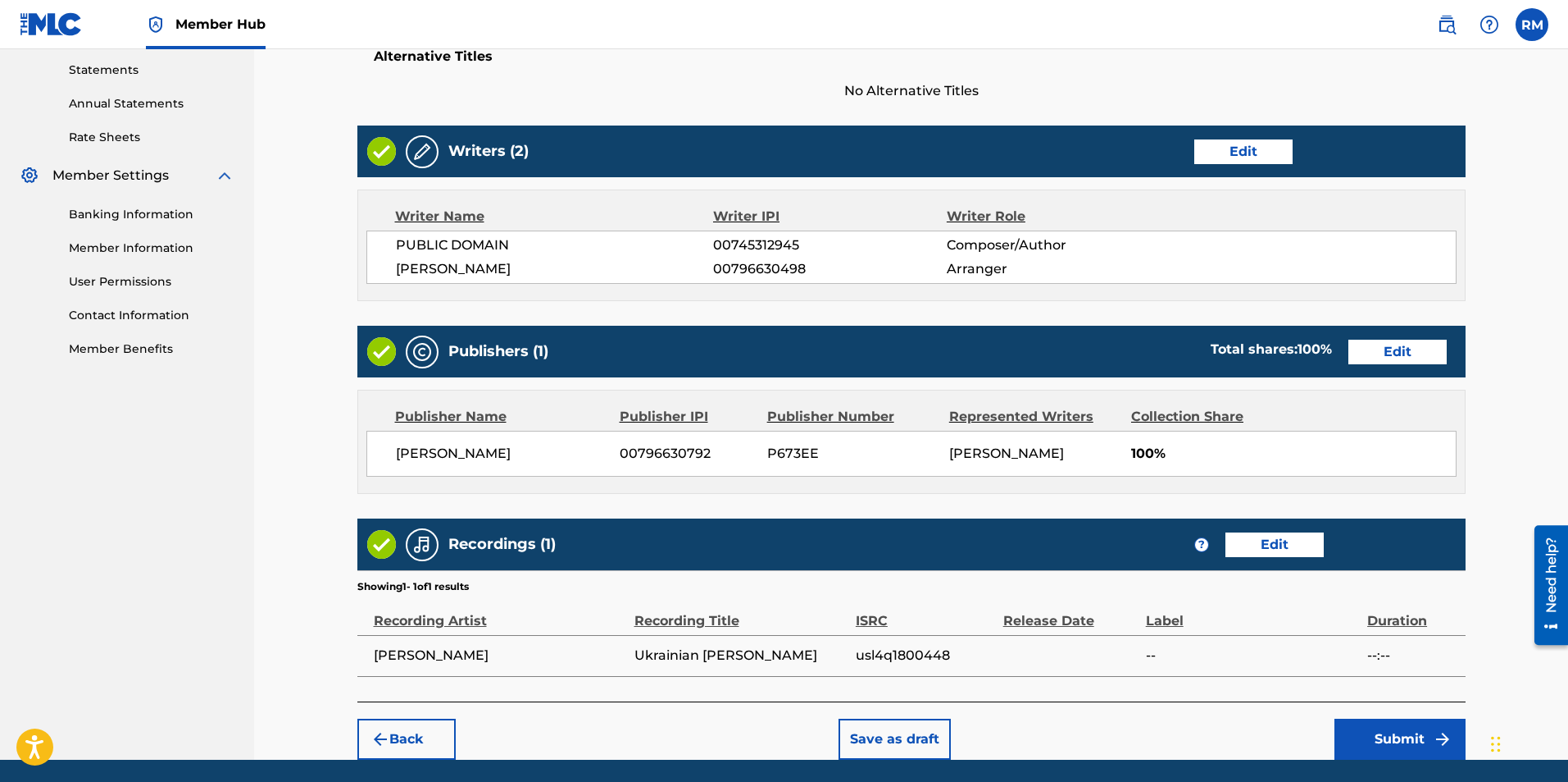
scroll to position [637, 0]
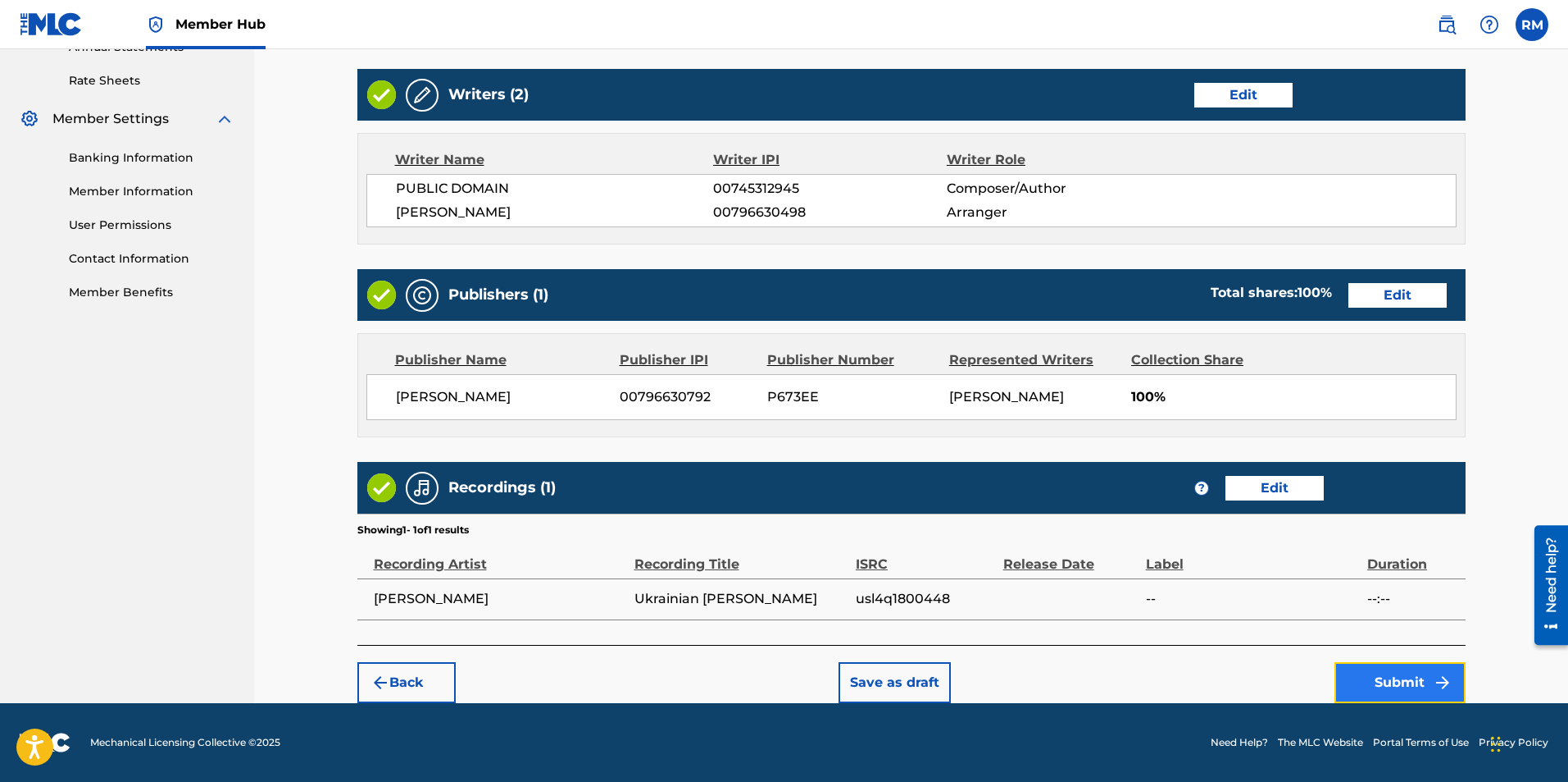
click at [1399, 670] on button "Submit" at bounding box center [1400, 683] width 131 height 41
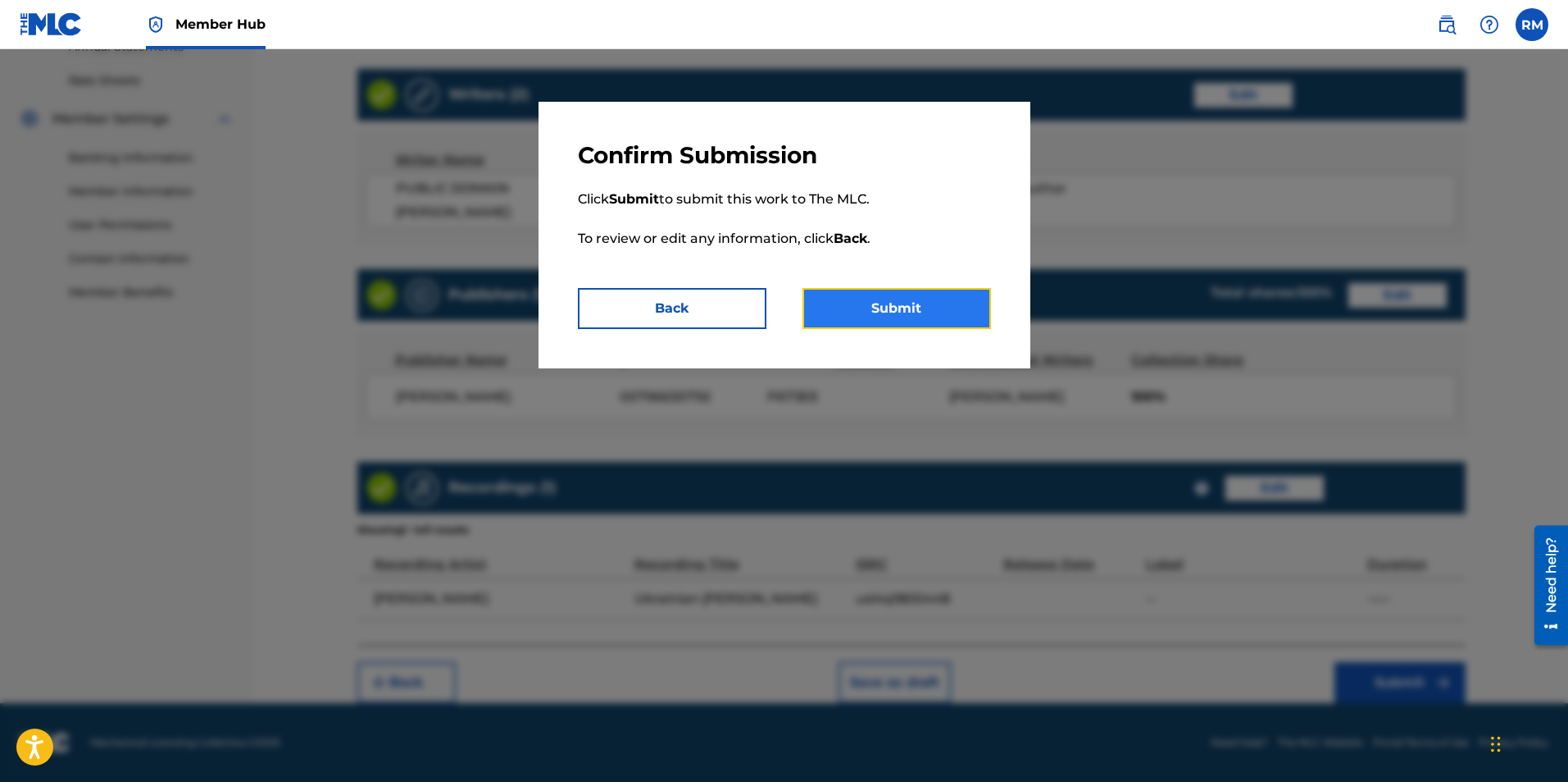
click at [927, 315] on button "Submit" at bounding box center [896, 309] width 188 height 41
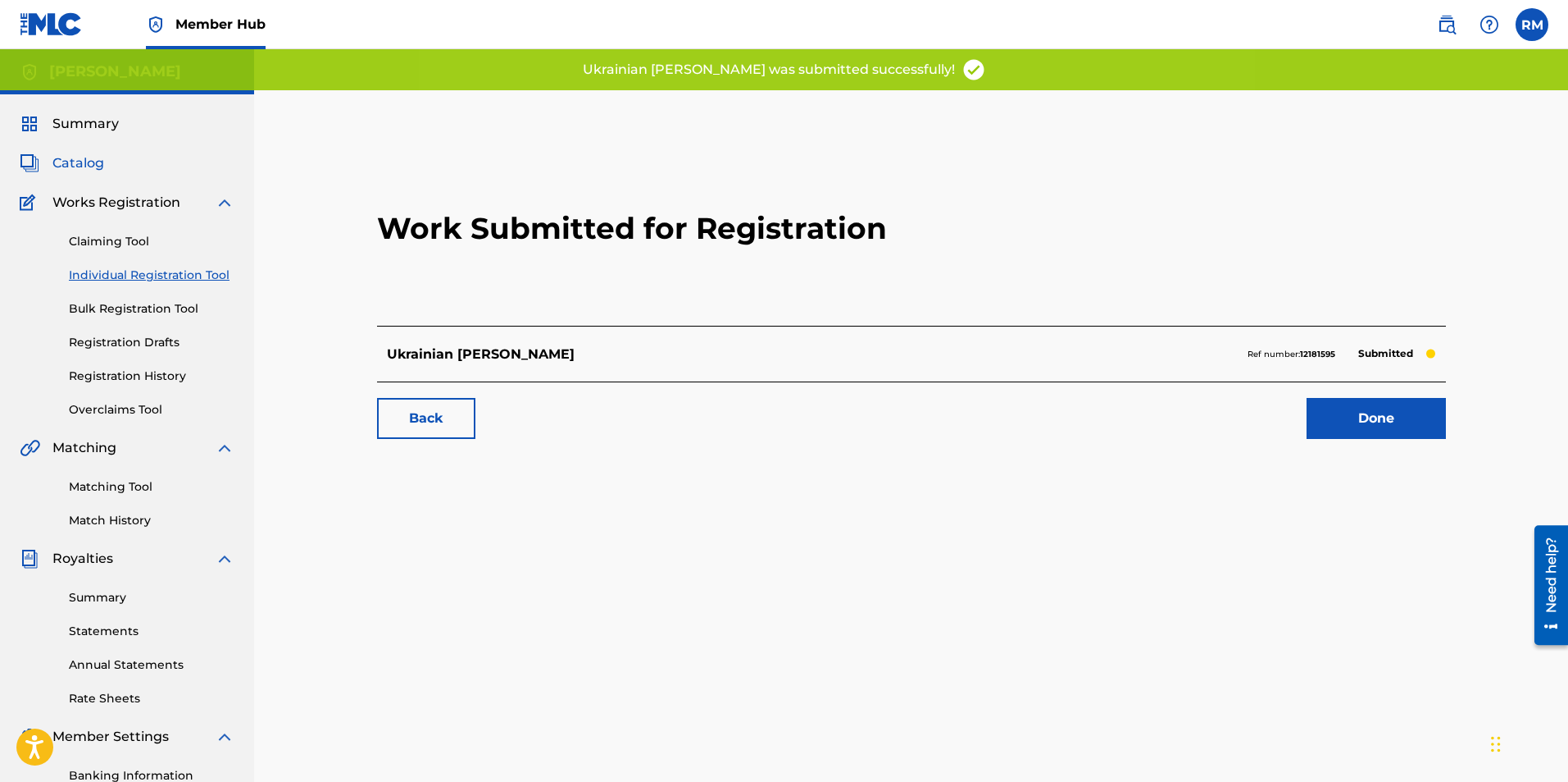
click at [91, 163] on span "Catalog" at bounding box center [78, 164] width 52 height 20
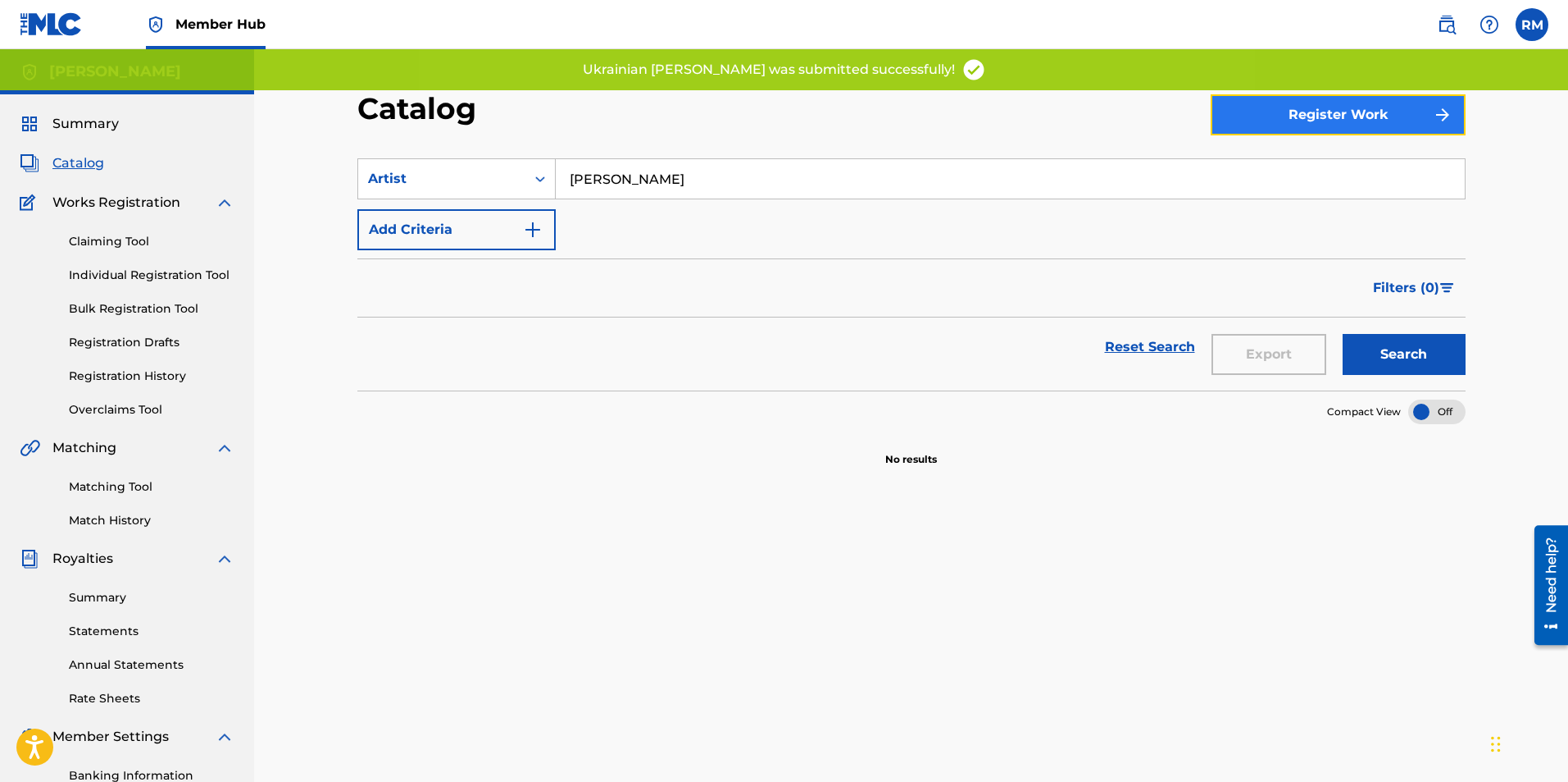
click at [1262, 111] on button "Register Work" at bounding box center [1338, 115] width 255 height 41
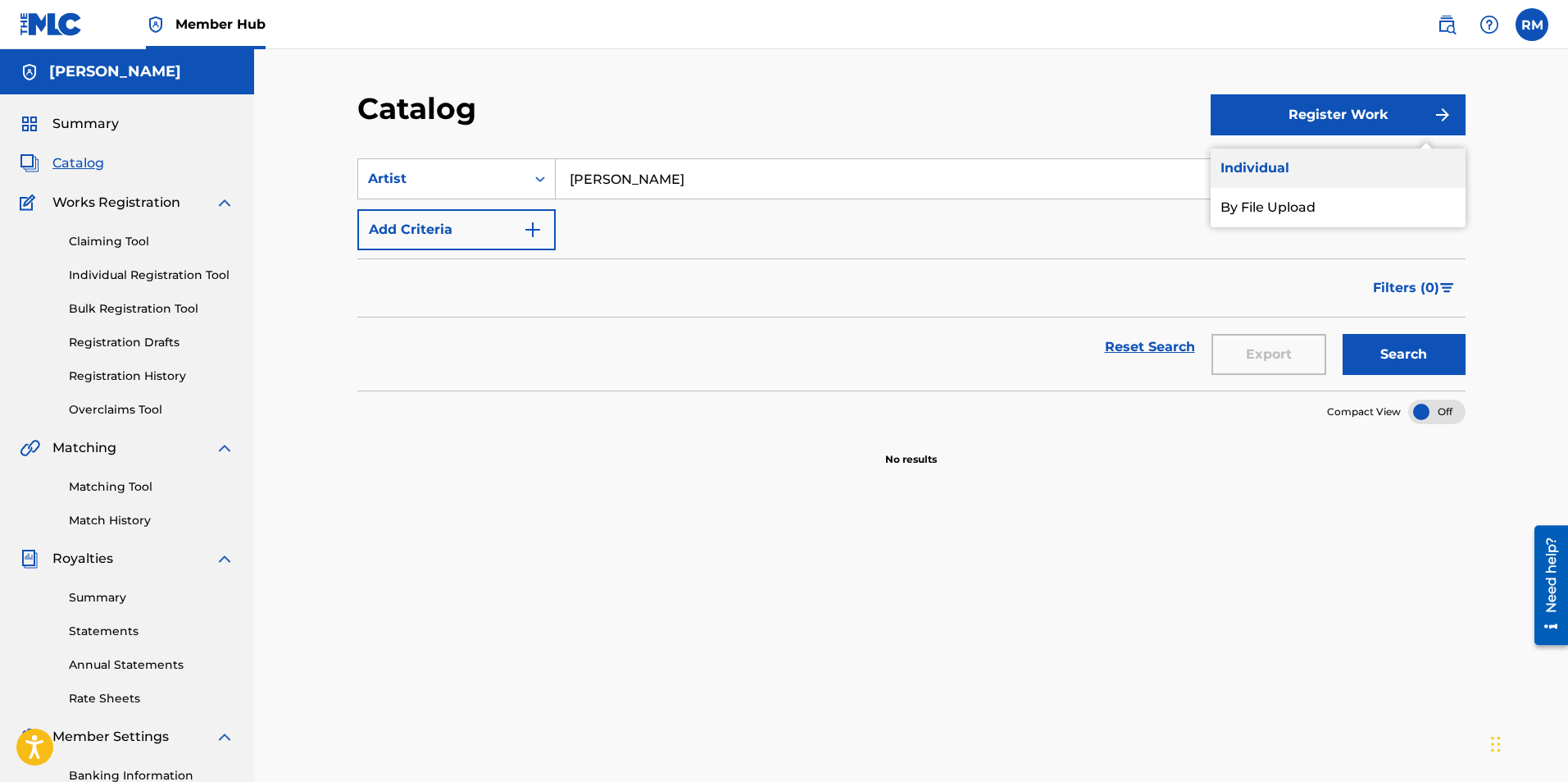
click at [1254, 182] on link "Individual" at bounding box center [1338, 168] width 255 height 40
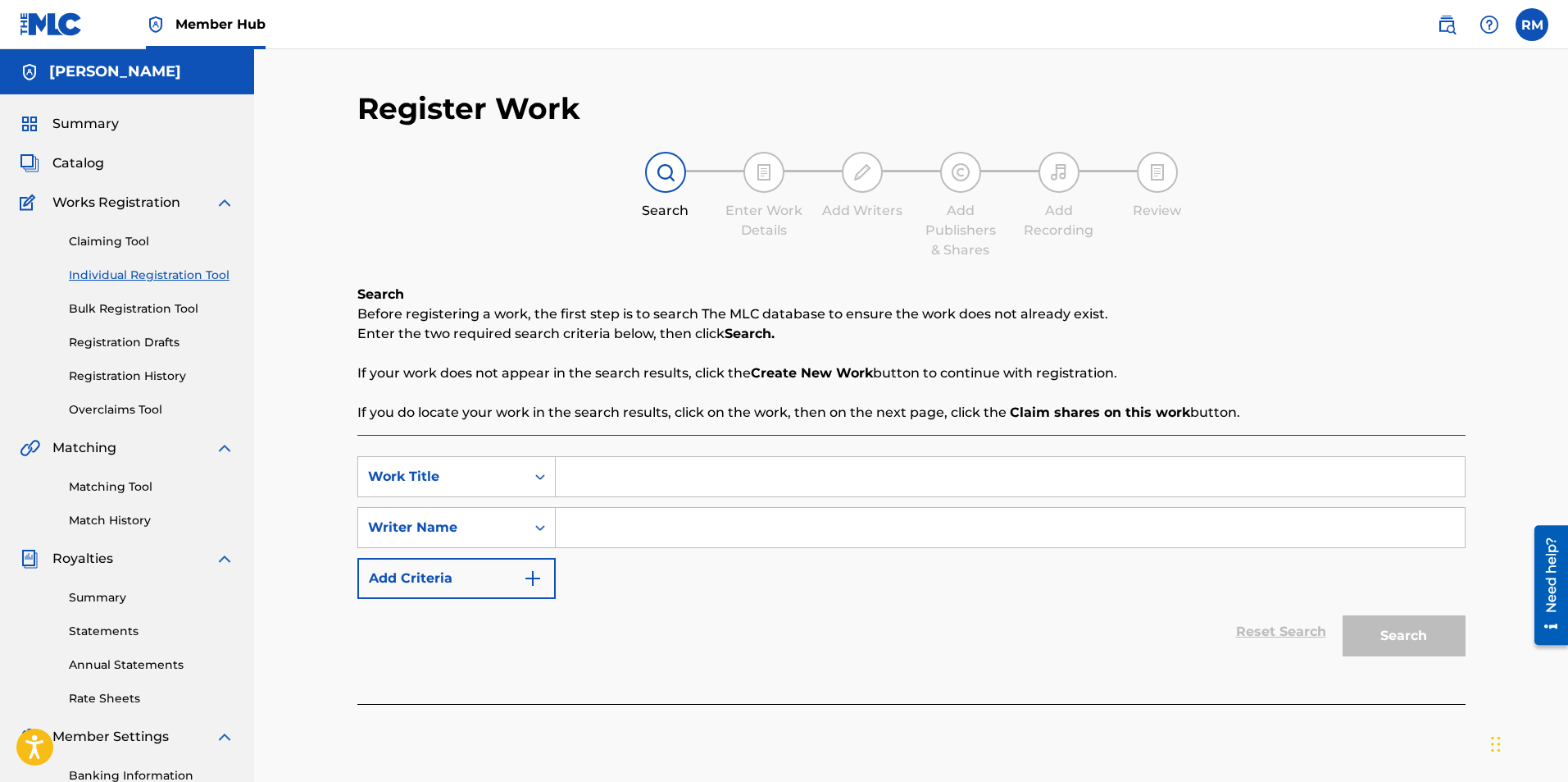
click at [594, 477] on input "Search Form" at bounding box center [1010, 476] width 909 height 40
type input "dona nobis pacem"
click at [640, 538] on input "Search Form" at bounding box center [1010, 528] width 909 height 40
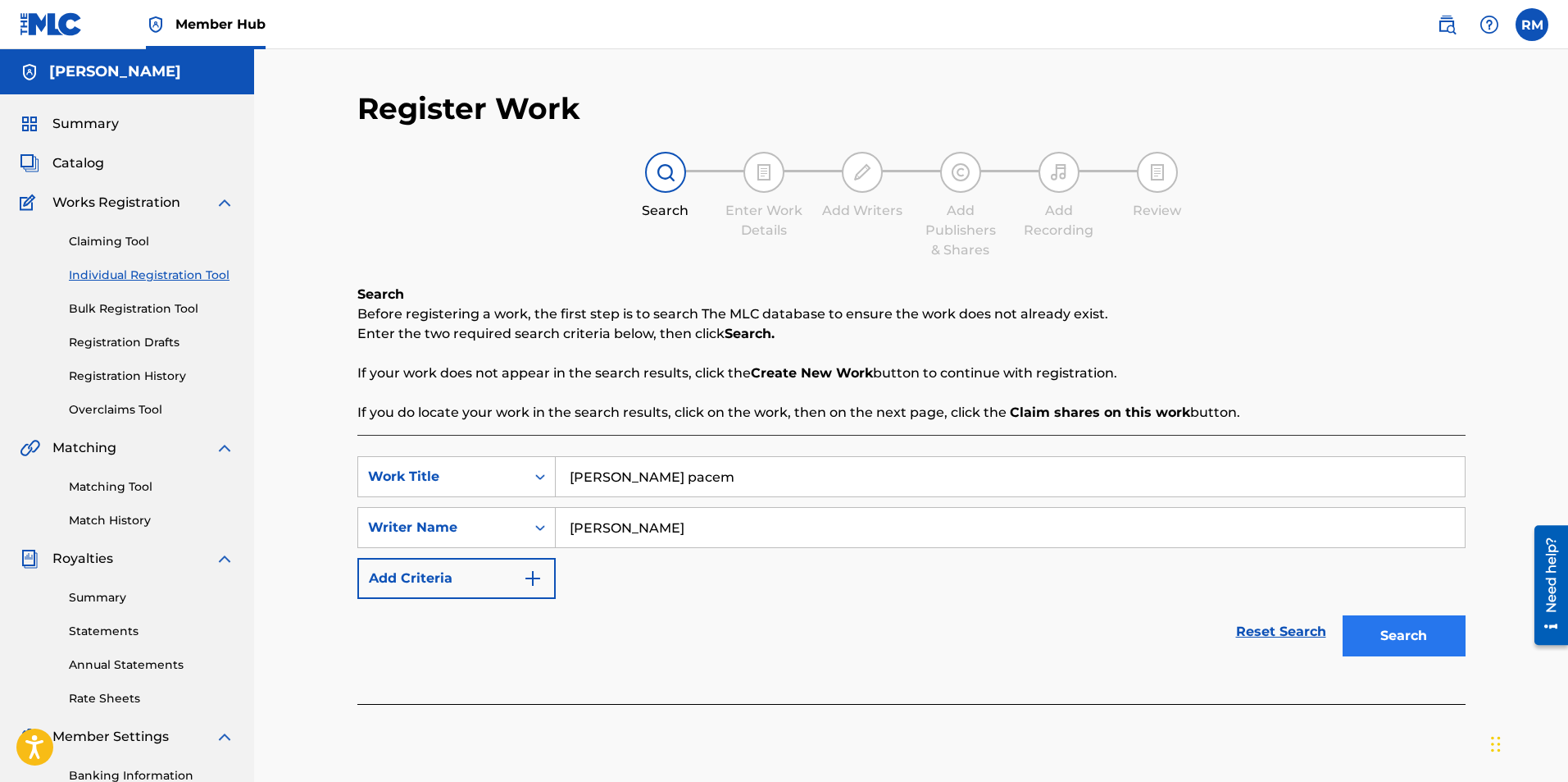
type input "Ryan Marvel"
click at [1414, 631] on button "Search" at bounding box center [1404, 636] width 123 height 41
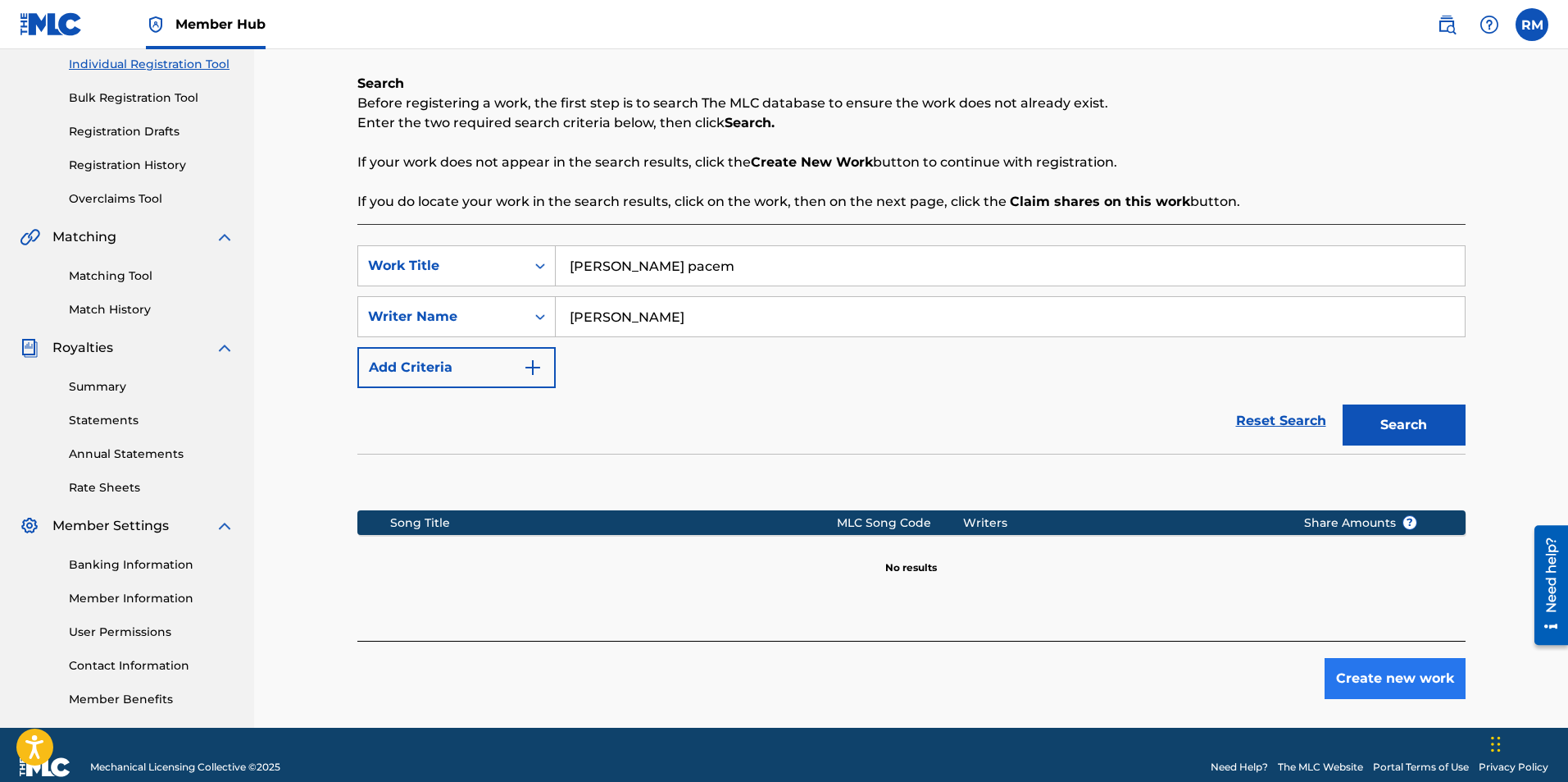
scroll to position [235, 0]
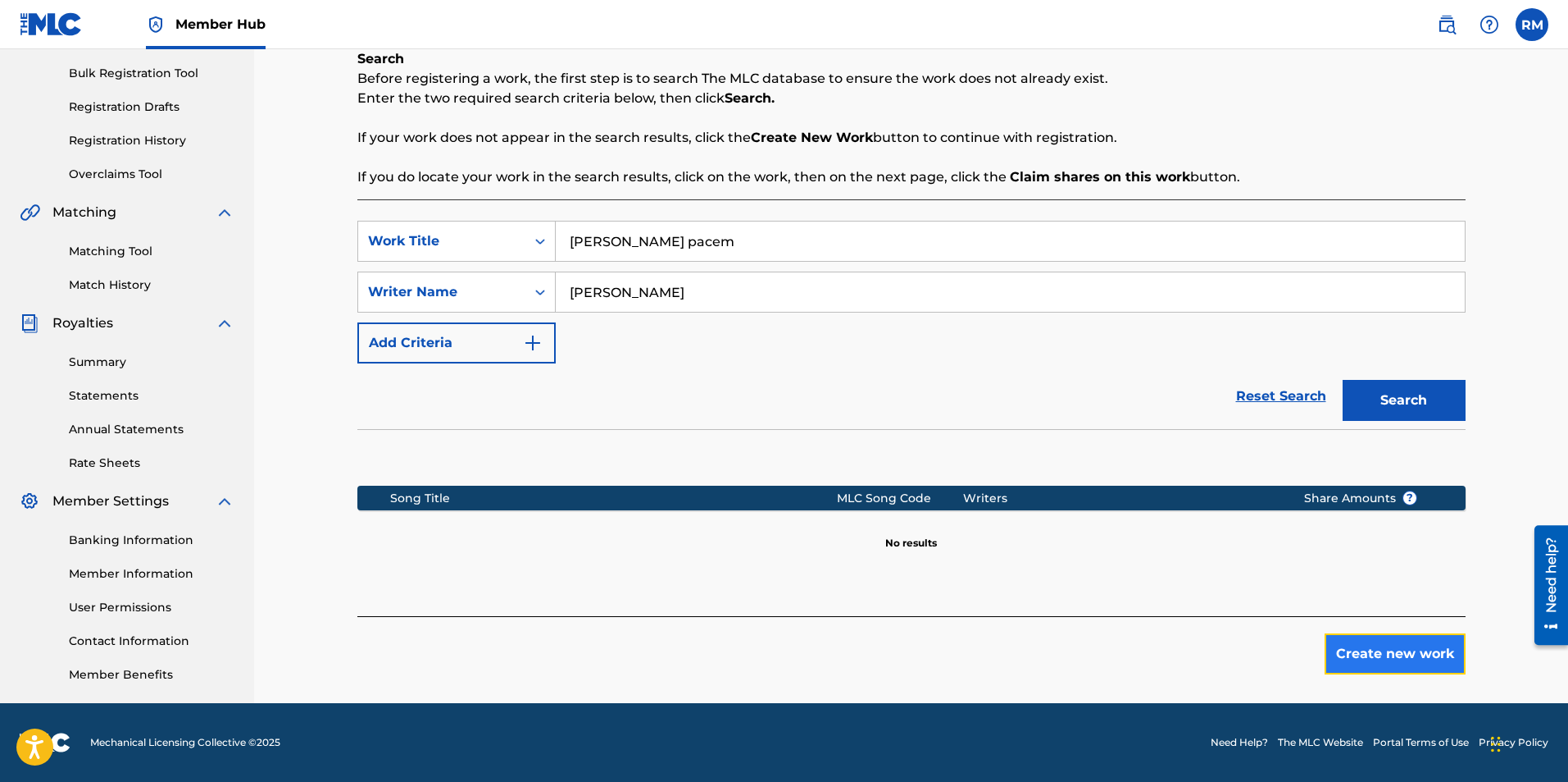
click at [1422, 656] on button "Create new work" at bounding box center [1395, 654] width 141 height 41
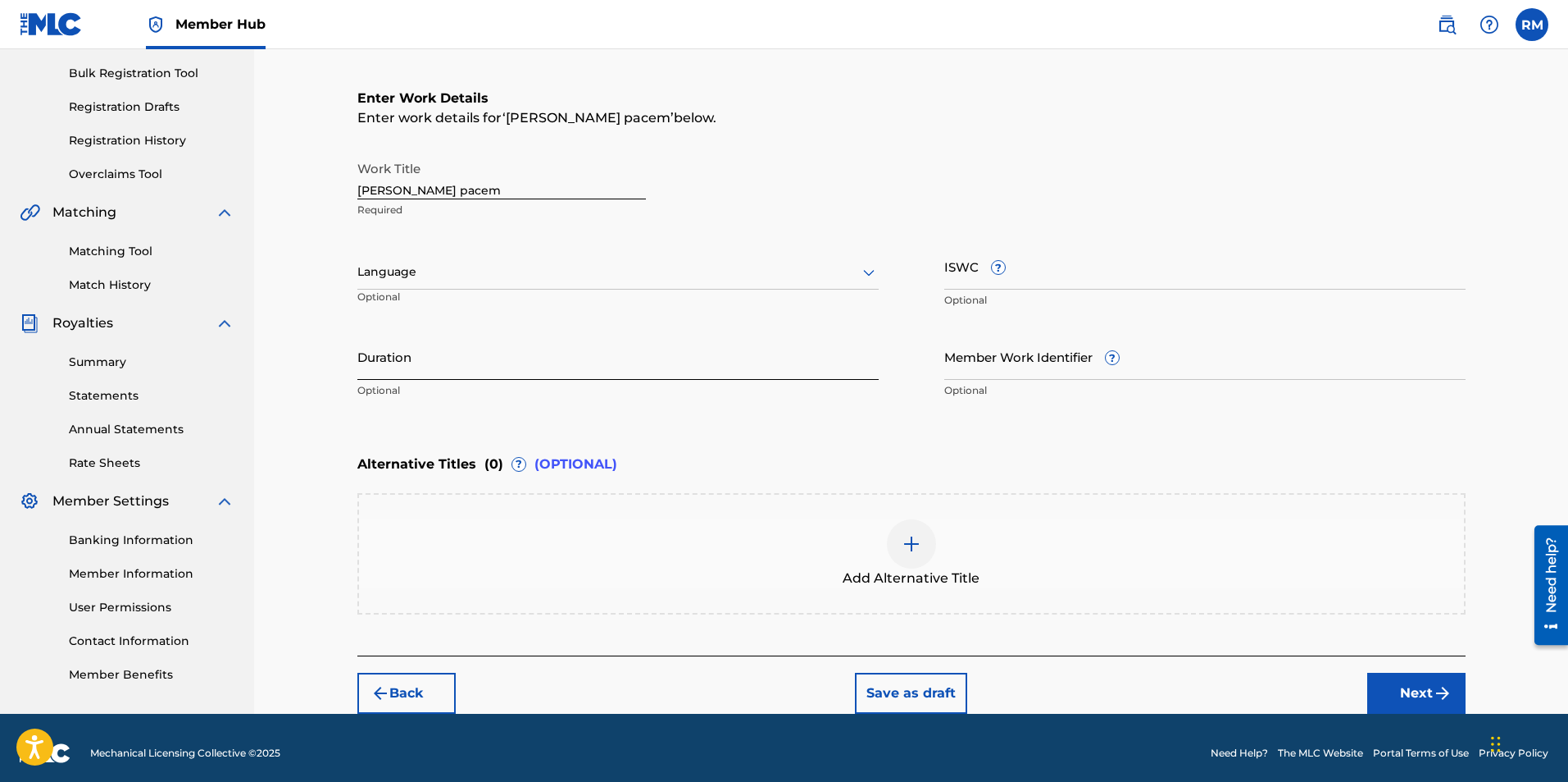
click at [536, 372] on input "Duration" at bounding box center [618, 356] width 522 height 47
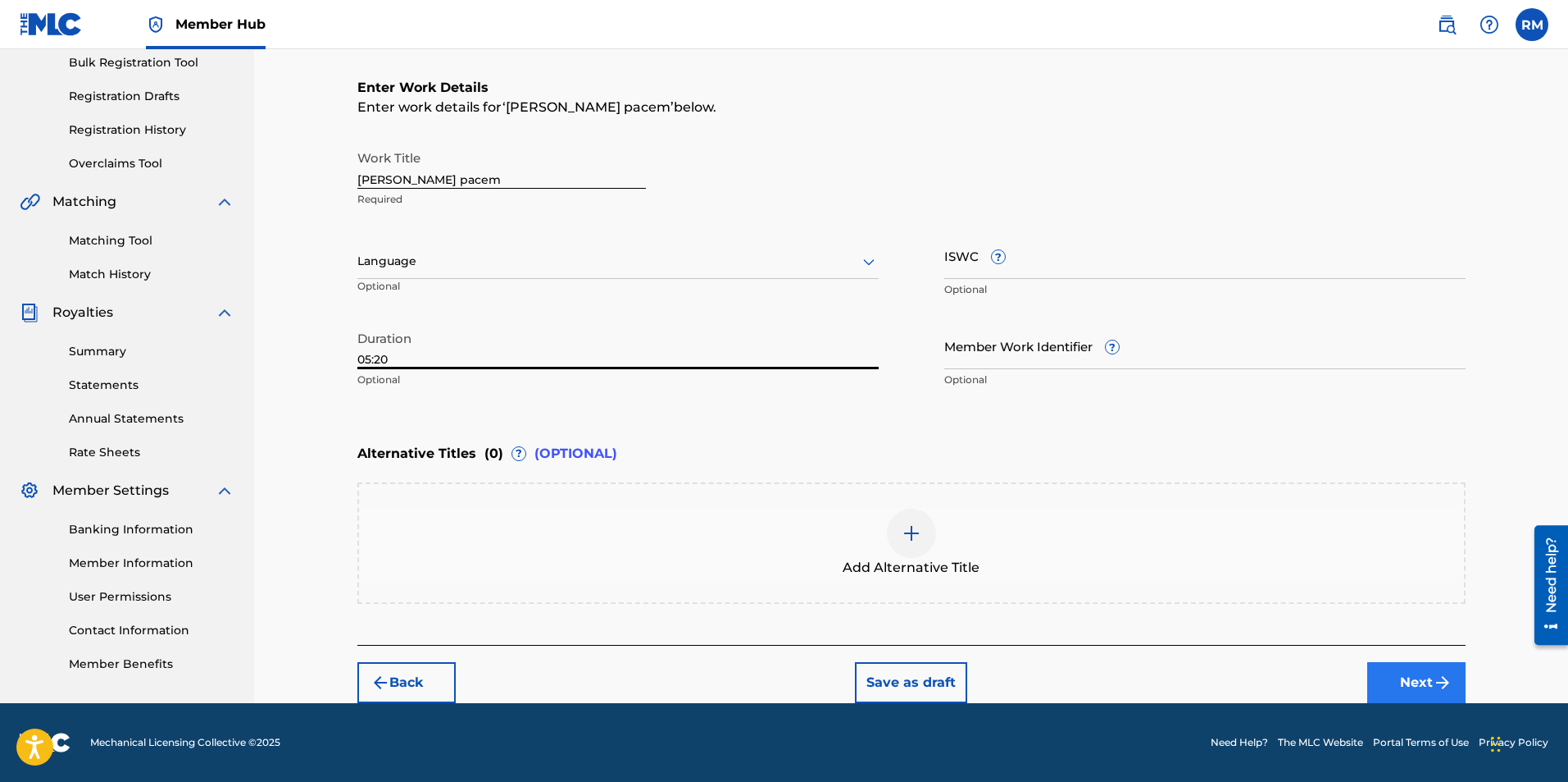
type input "05:20"
click at [1384, 680] on button "Next" at bounding box center [1416, 683] width 98 height 41
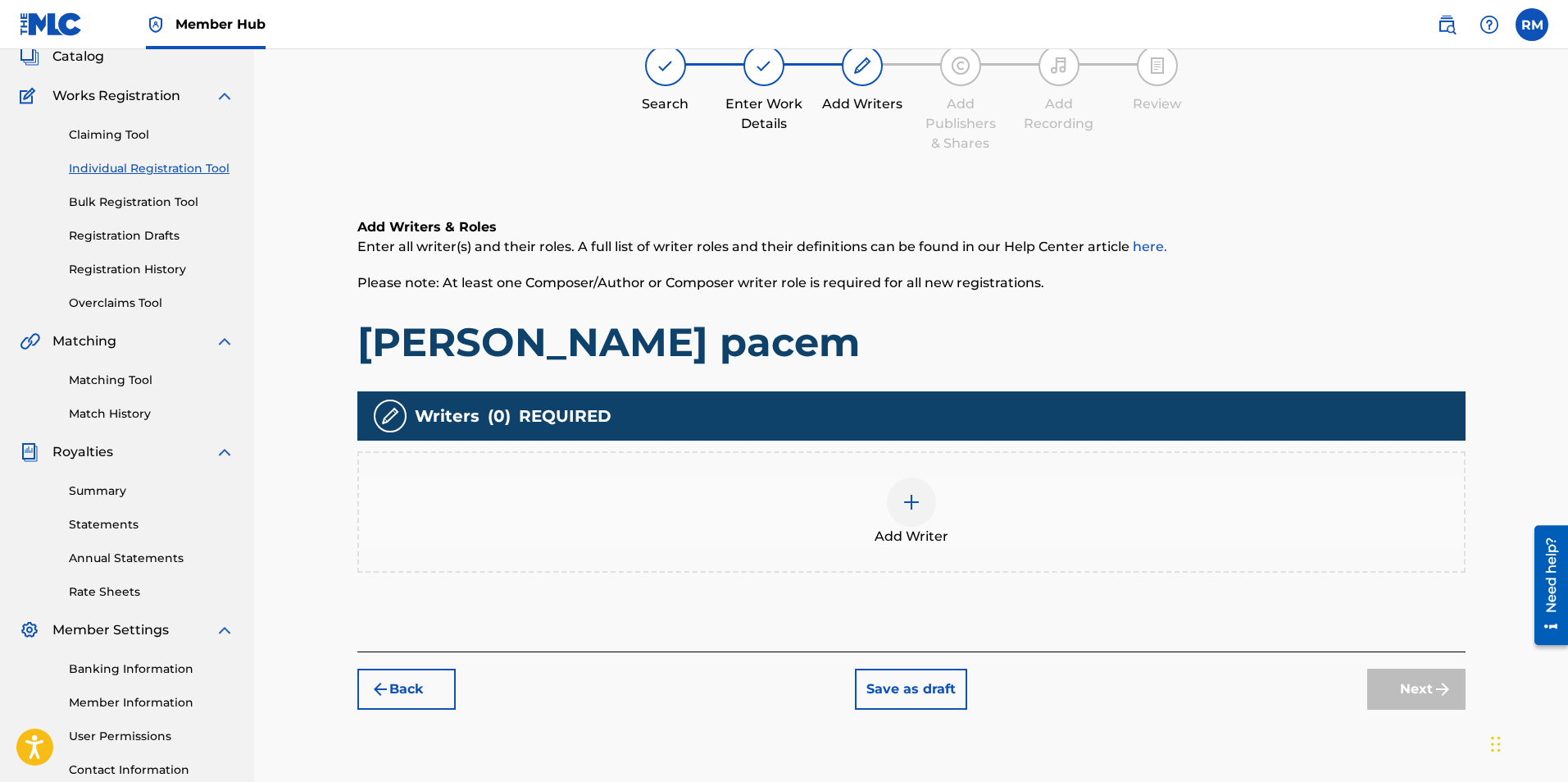
scroll to position [73, 0]
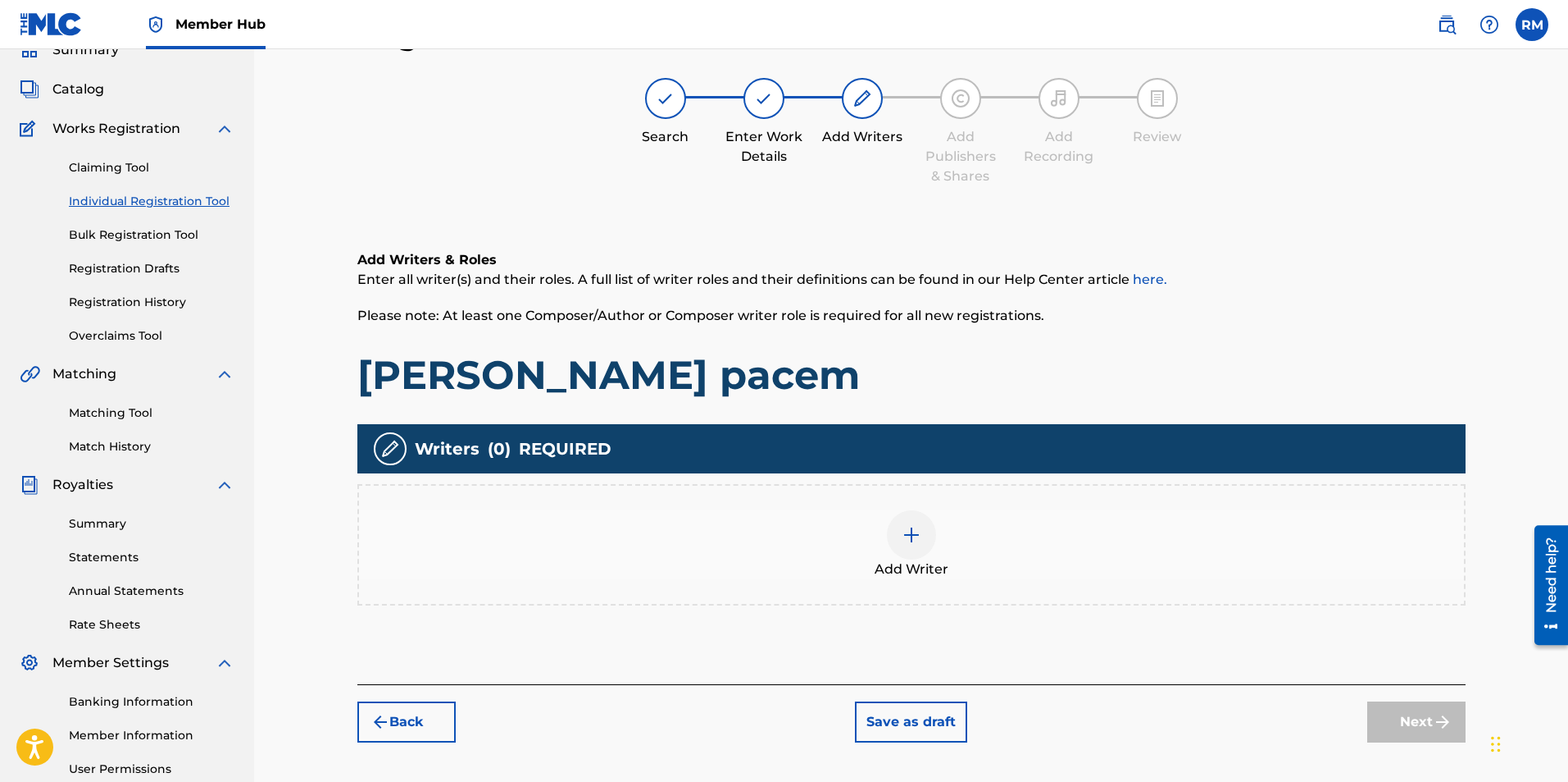
click at [922, 545] on div at bounding box center [912, 535] width 50 height 50
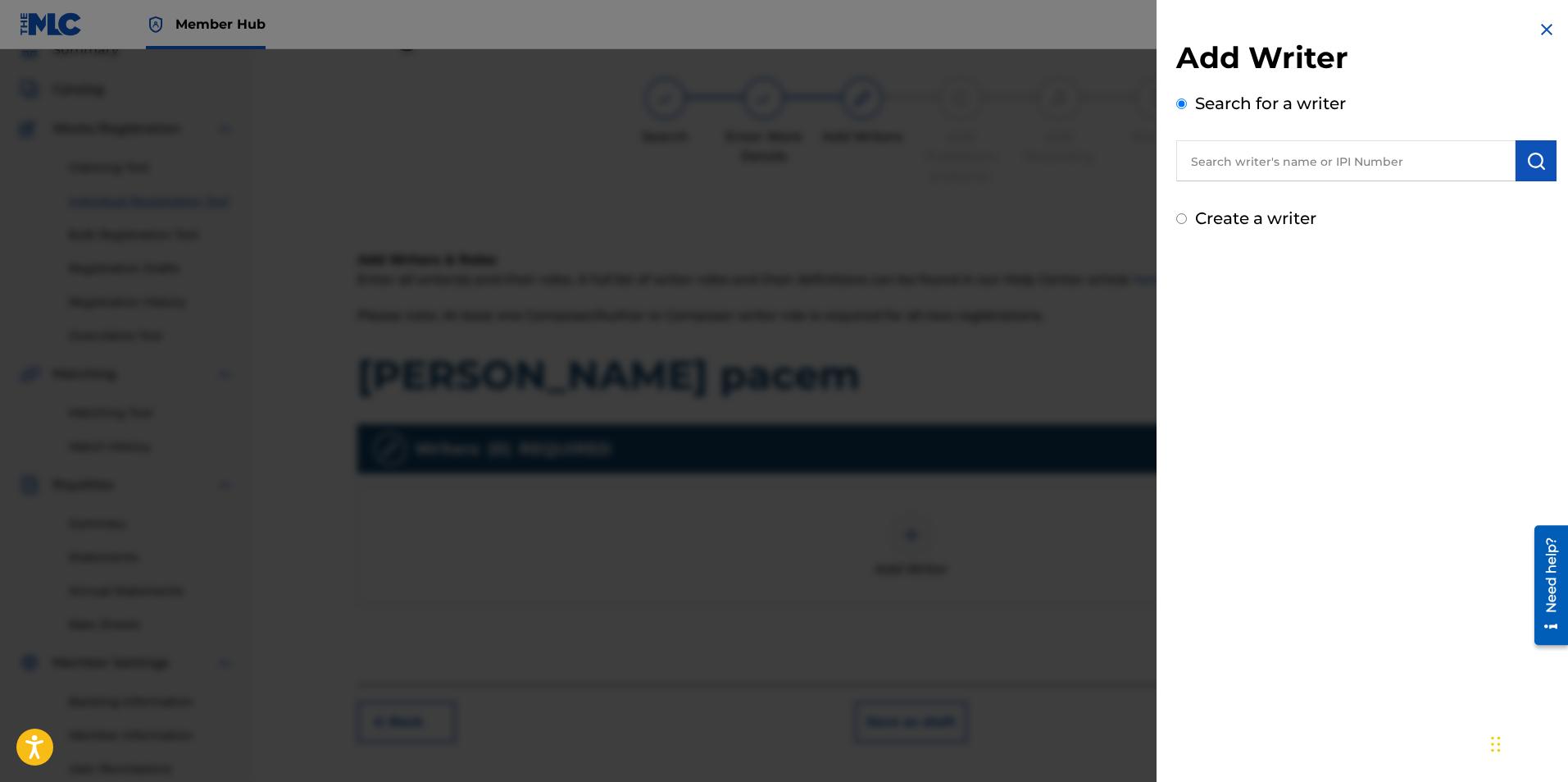
click at [1365, 153] on input "text" at bounding box center [1345, 161] width 339 height 41
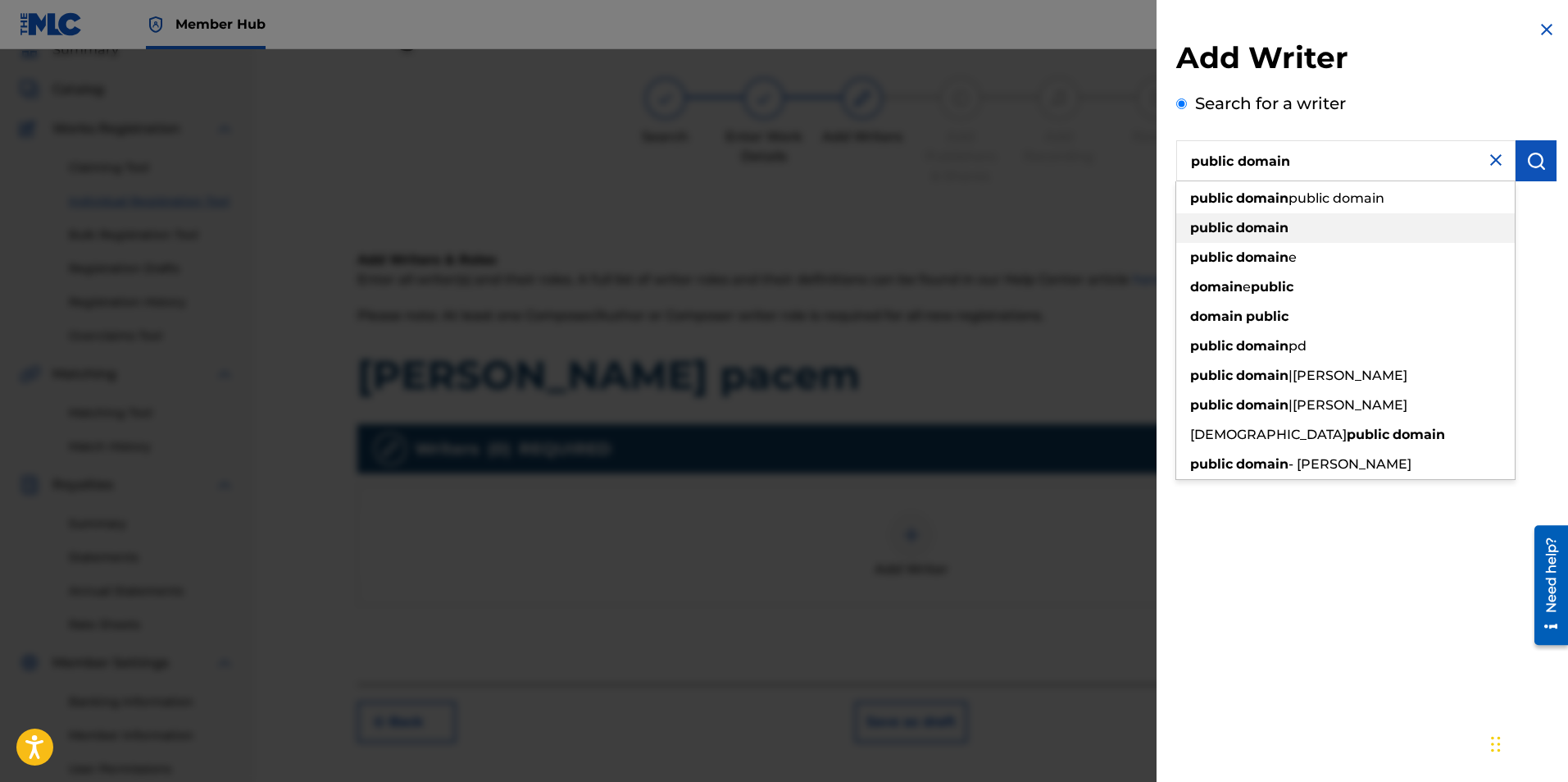
type input "public domain"
click at [1268, 225] on strong "domain" at bounding box center [1263, 227] width 53 height 16
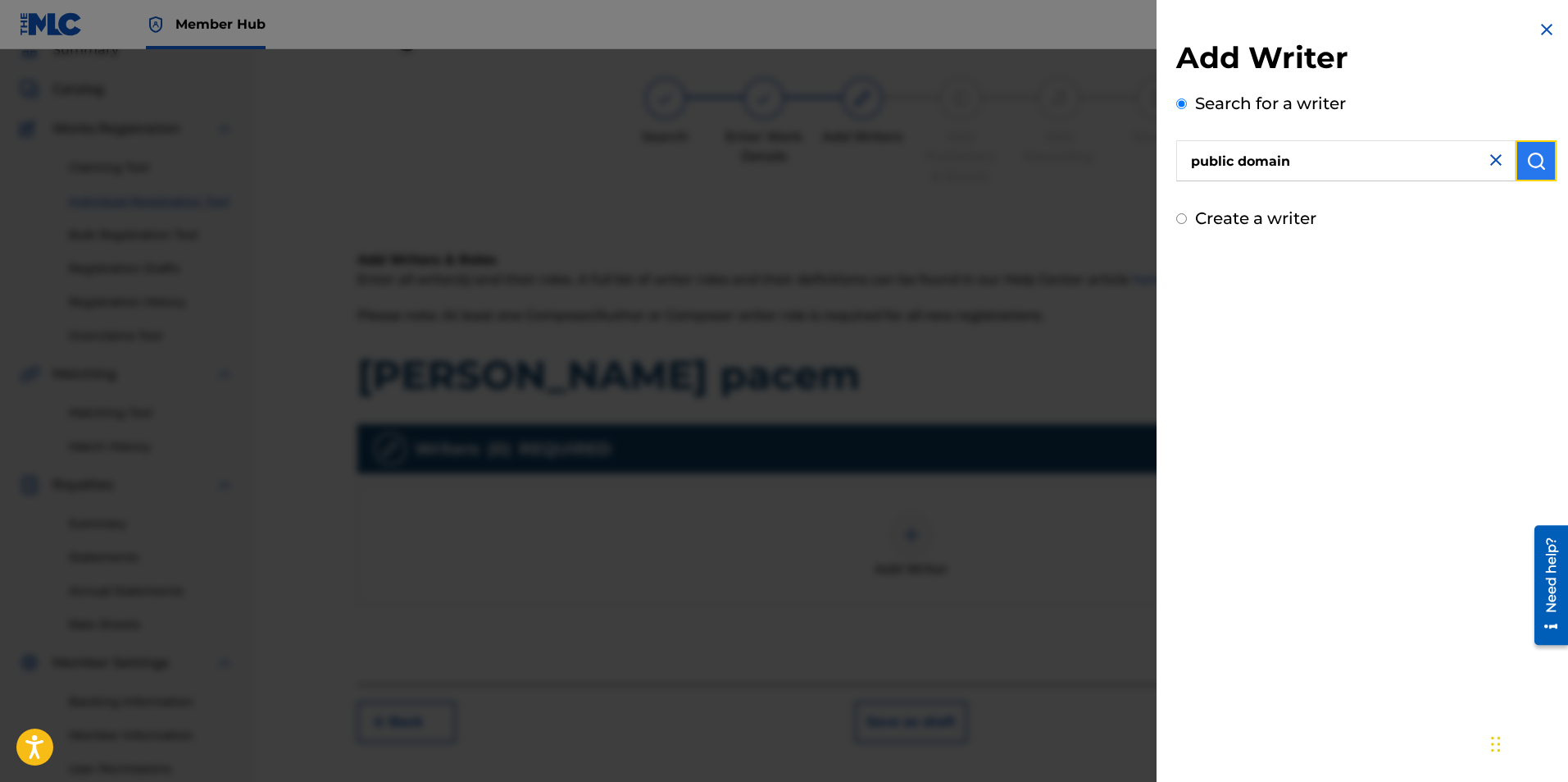
click at [1518, 168] on button "submit" at bounding box center [1537, 161] width 41 height 41
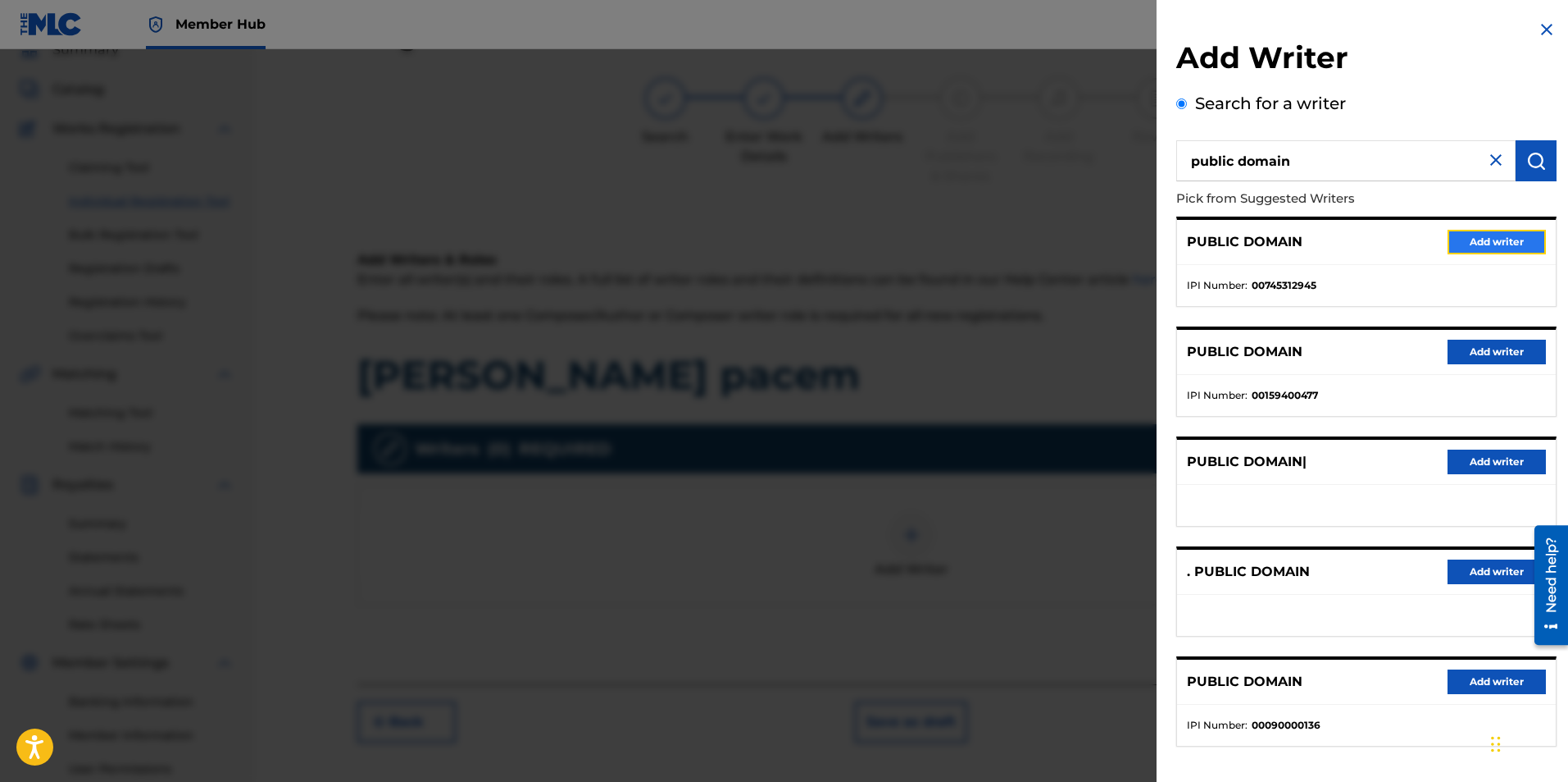
click at [1492, 234] on button "Add writer" at bounding box center [1496, 242] width 98 height 25
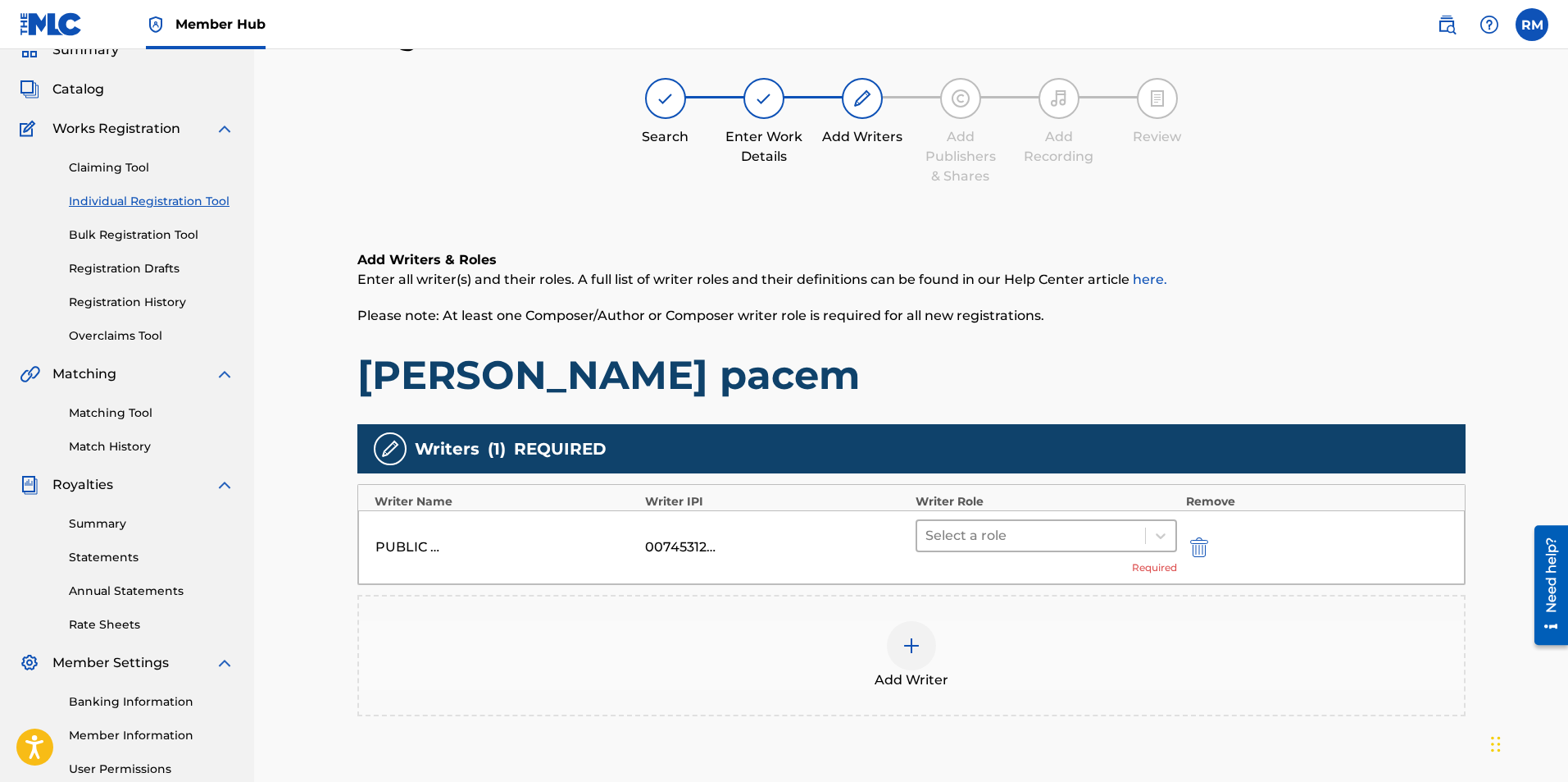
click at [1024, 538] on div at bounding box center [1031, 536] width 212 height 23
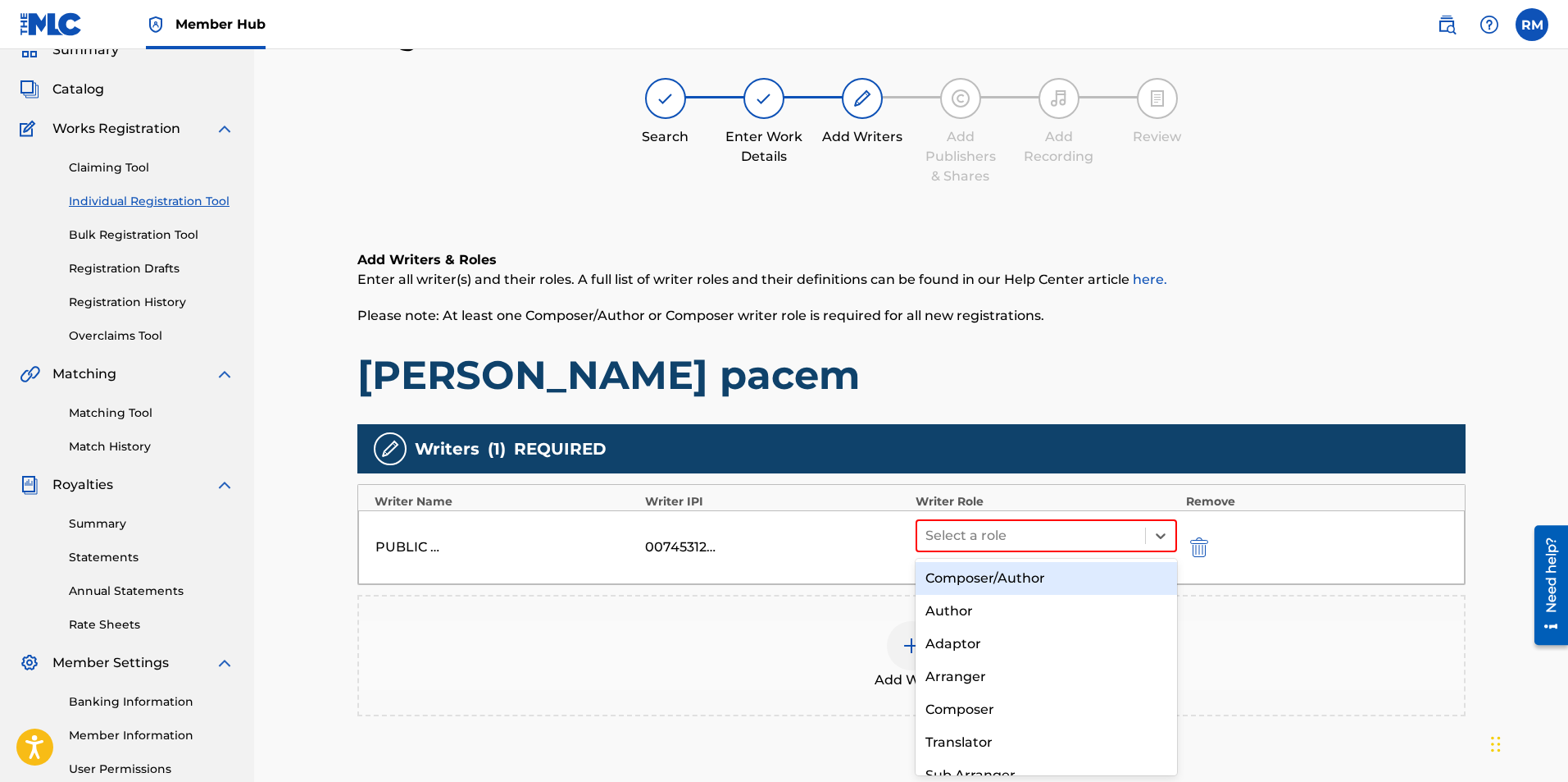
click at [1013, 574] on div "Composer/Author" at bounding box center [1047, 578] width 262 height 33
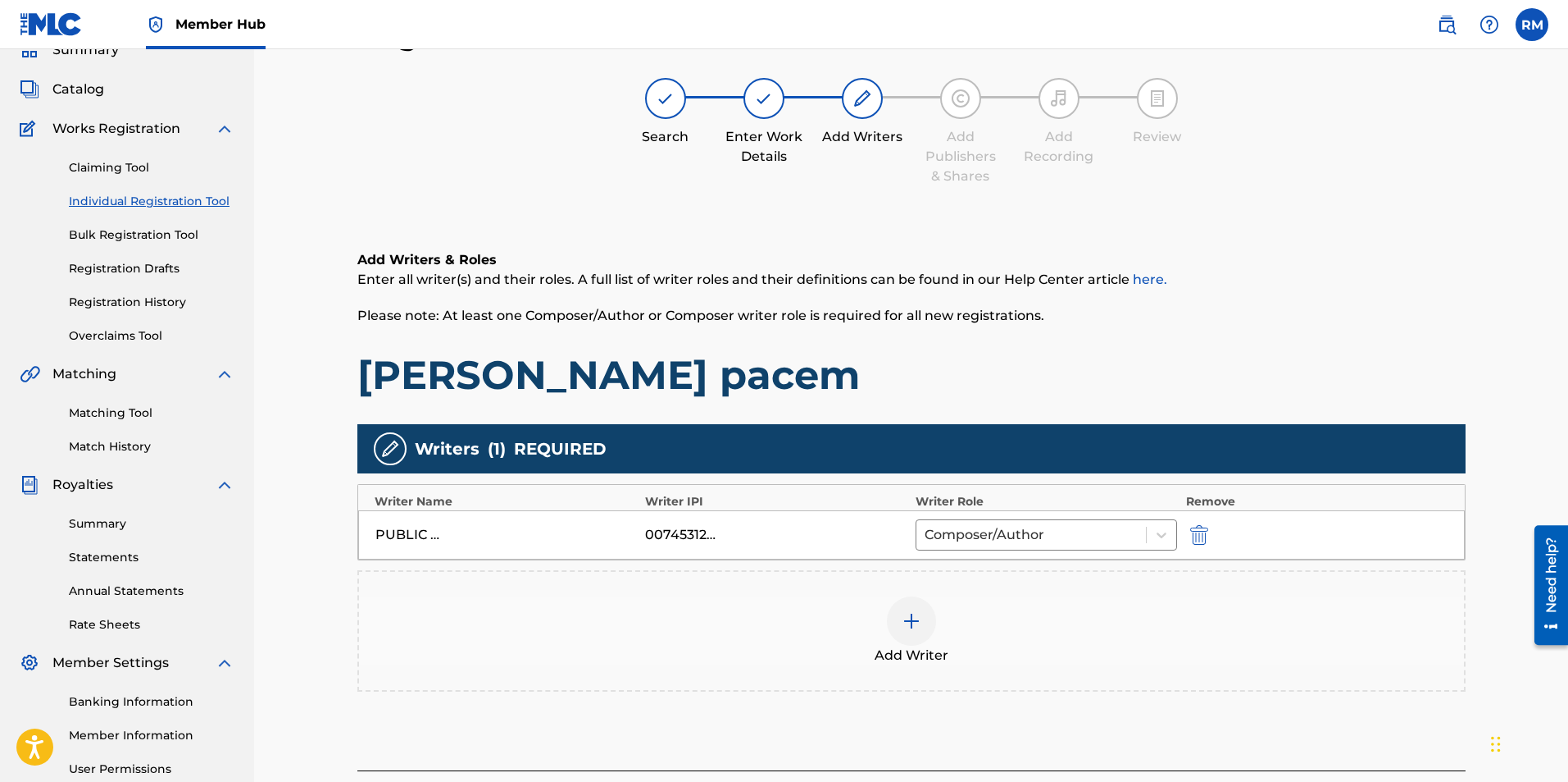
click at [923, 620] on div at bounding box center [912, 621] width 50 height 50
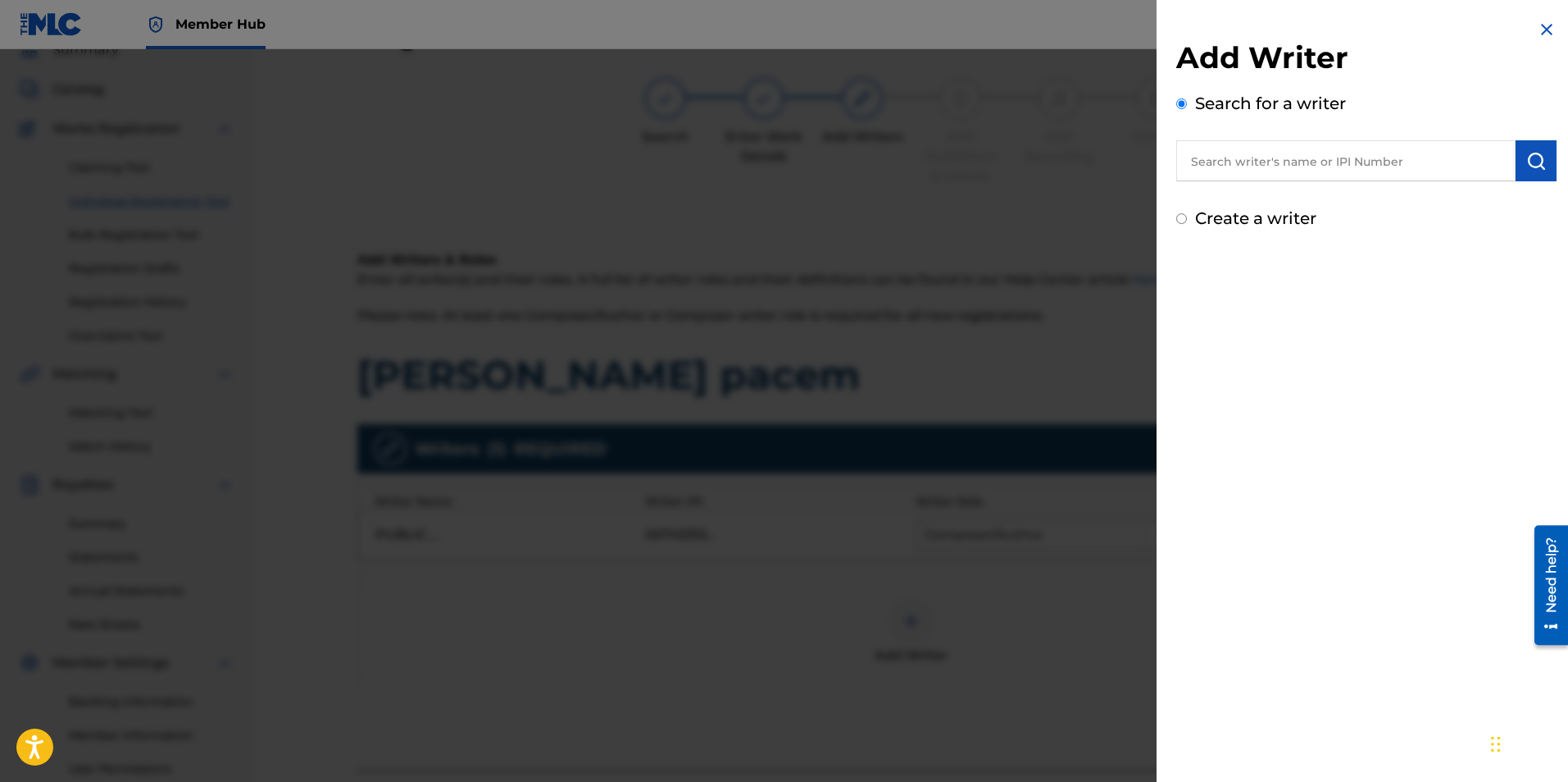
click at [1334, 152] on input "text" at bounding box center [1345, 161] width 339 height 41
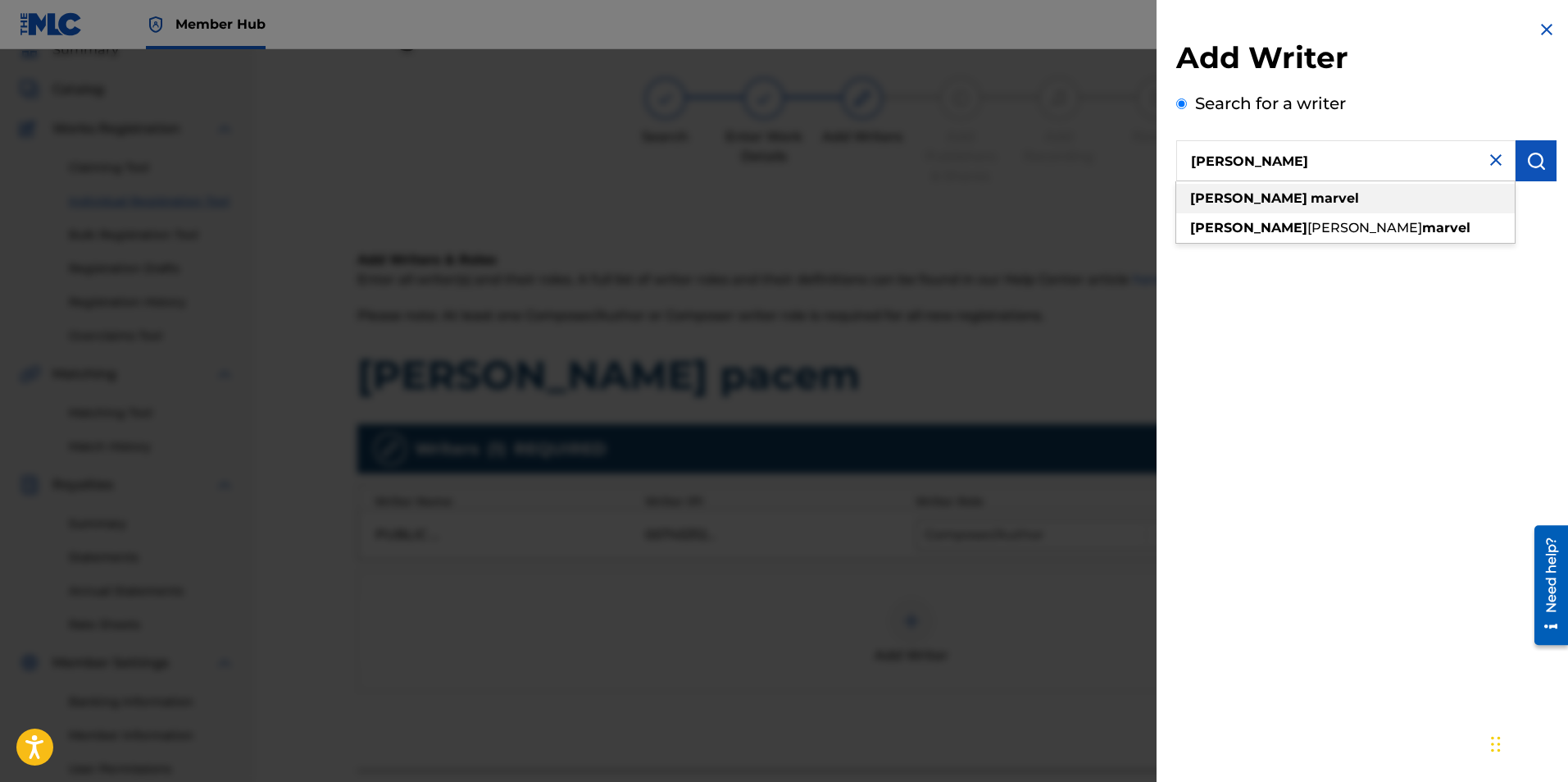
click at [1311, 196] on strong "marvel" at bounding box center [1334, 197] width 49 height 16
type input "ryan marvel"
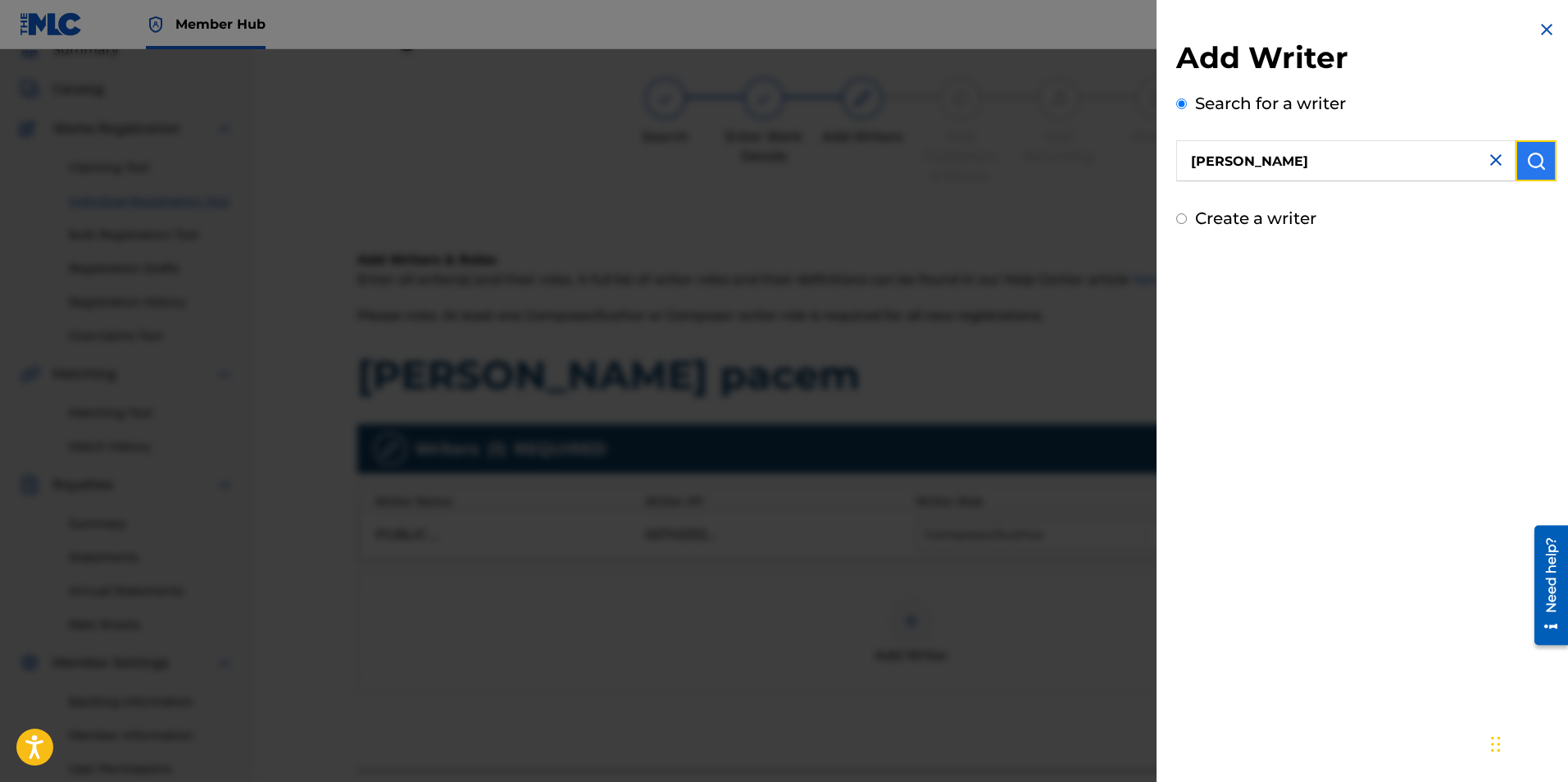
click at [1516, 166] on button "submit" at bounding box center [1537, 161] width 41 height 41
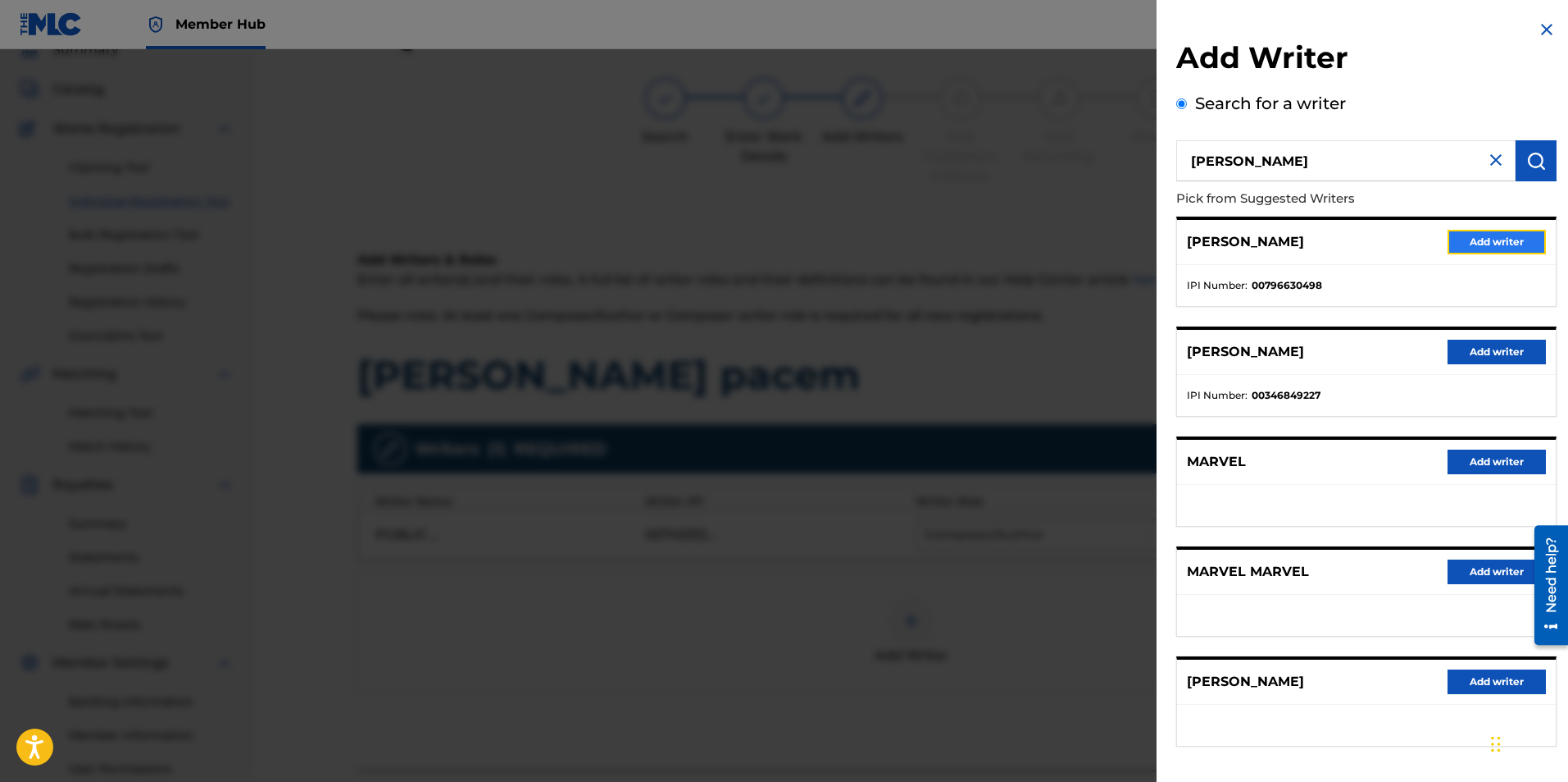
click at [1502, 241] on button "Add writer" at bounding box center [1496, 242] width 98 height 25
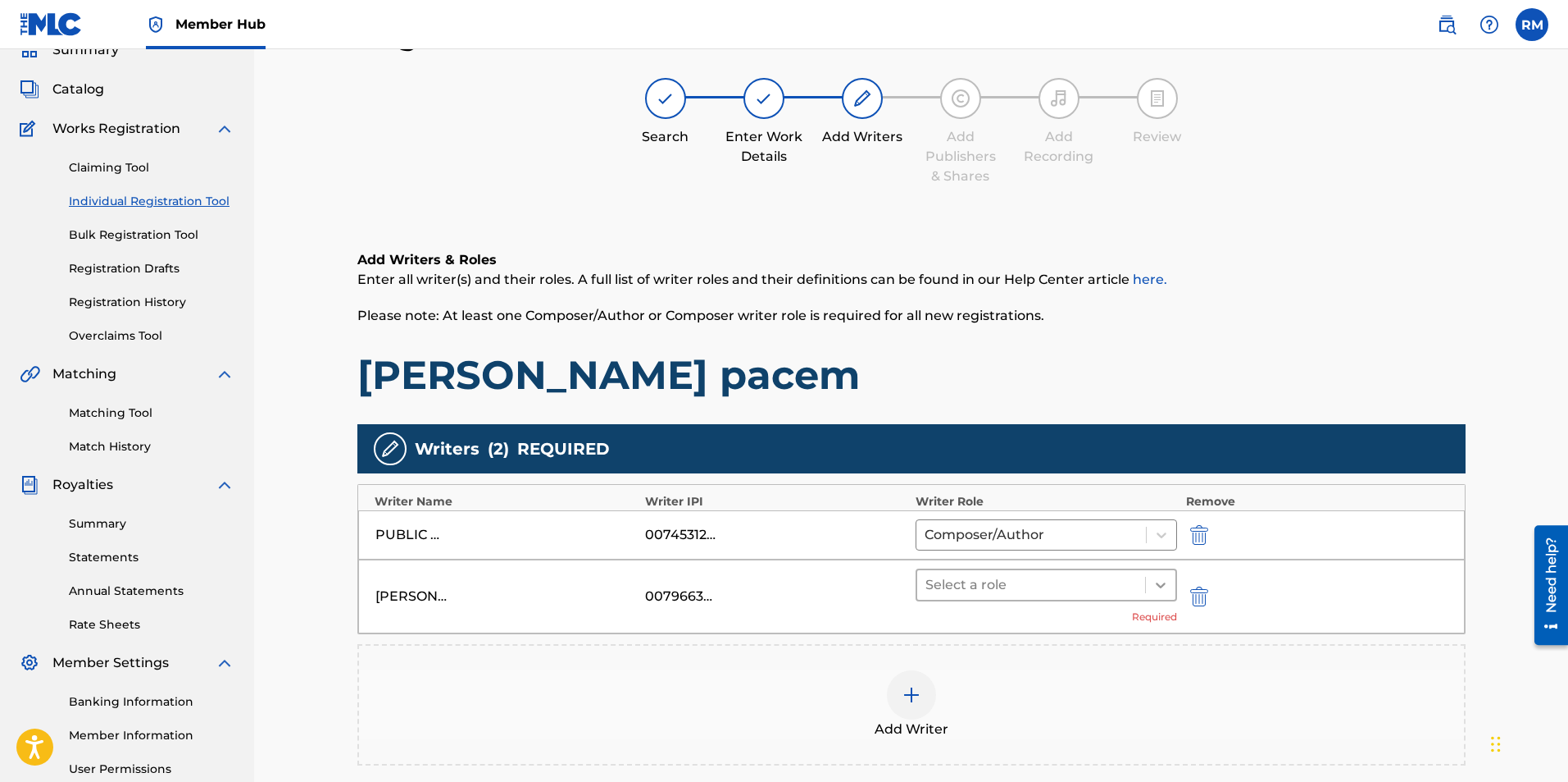
click at [1159, 597] on div at bounding box center [1161, 585] width 30 height 30
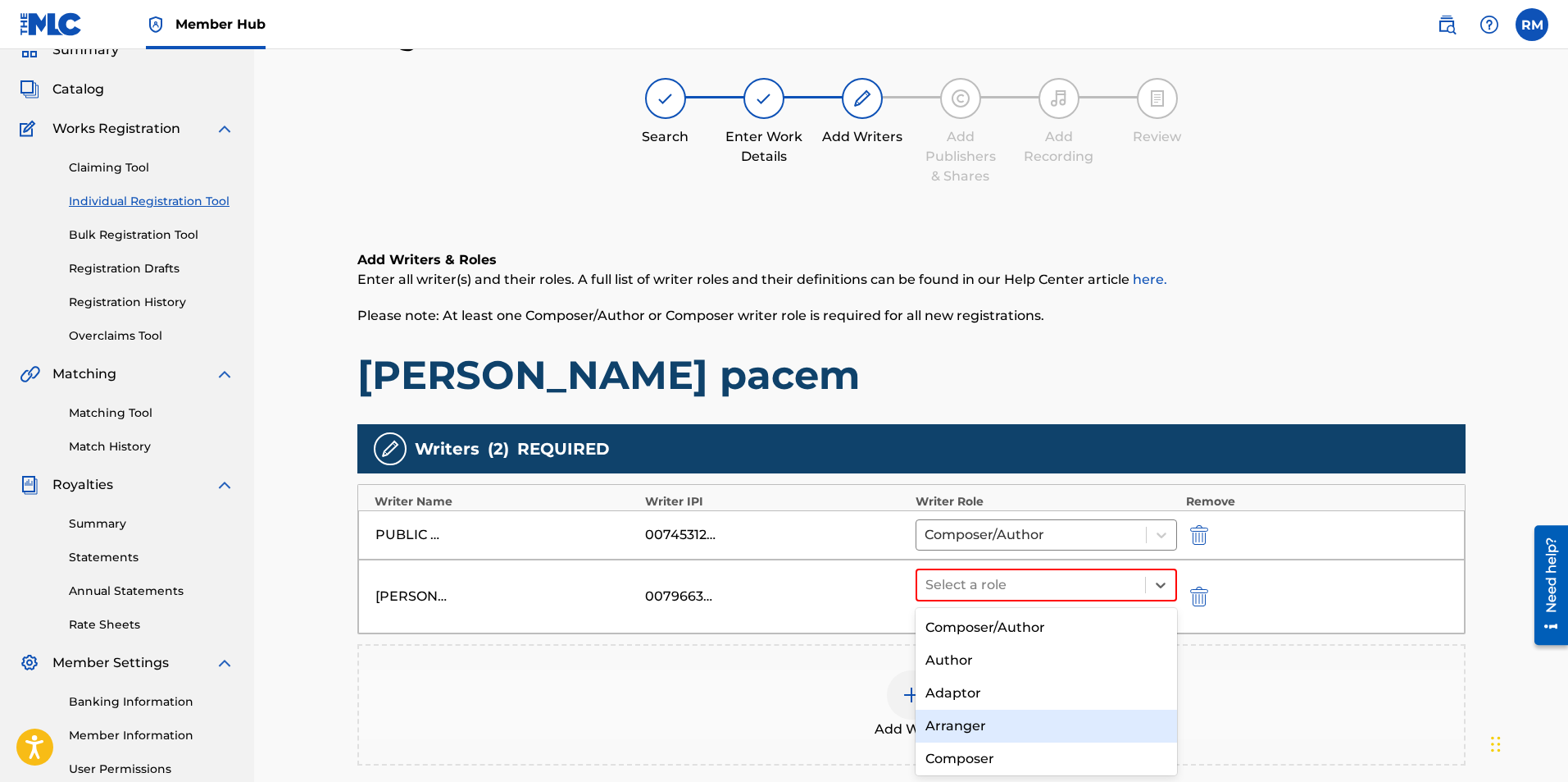
click at [986, 738] on div "Arranger" at bounding box center [1047, 726] width 262 height 33
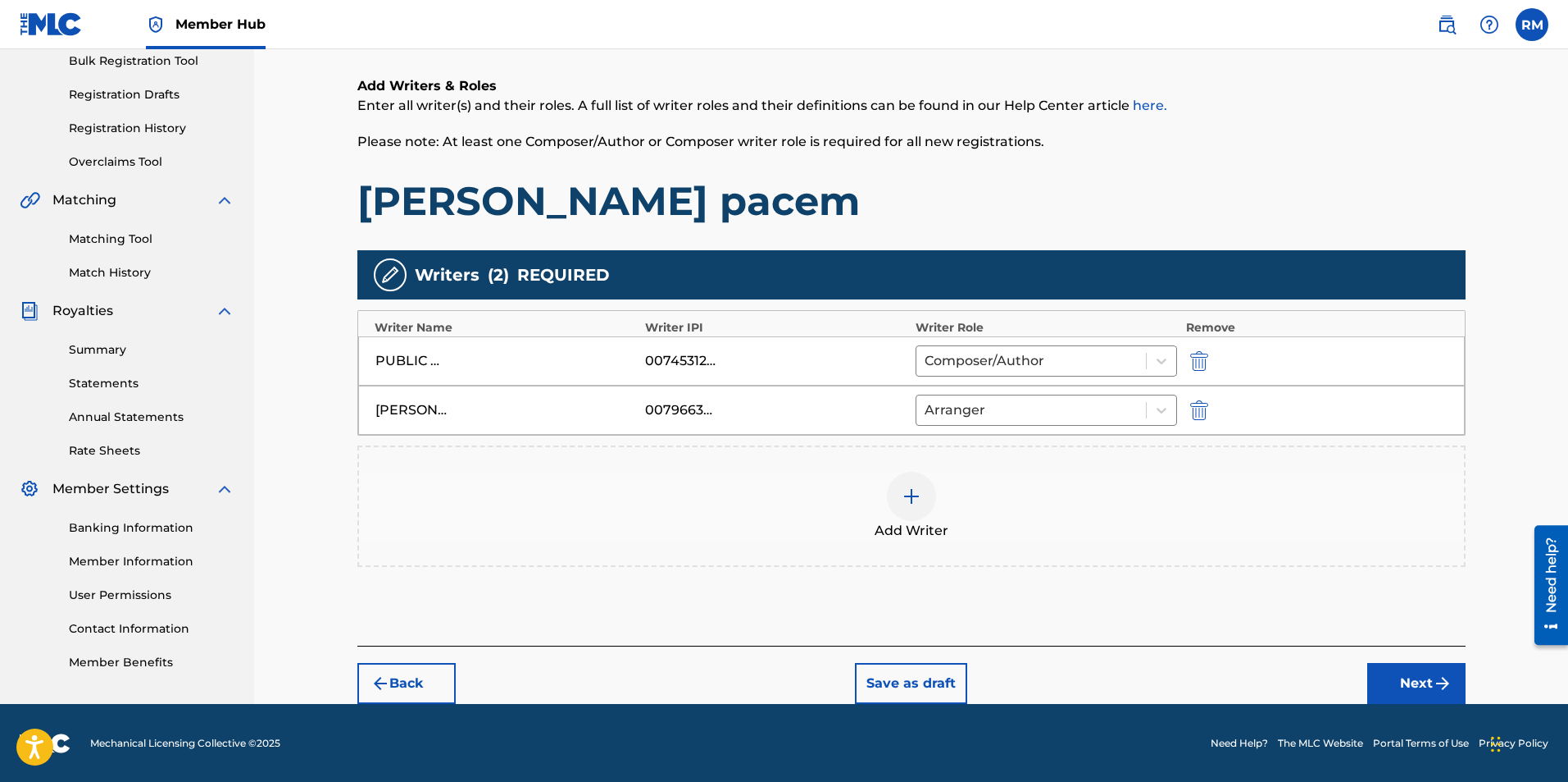
scroll to position [249, 0]
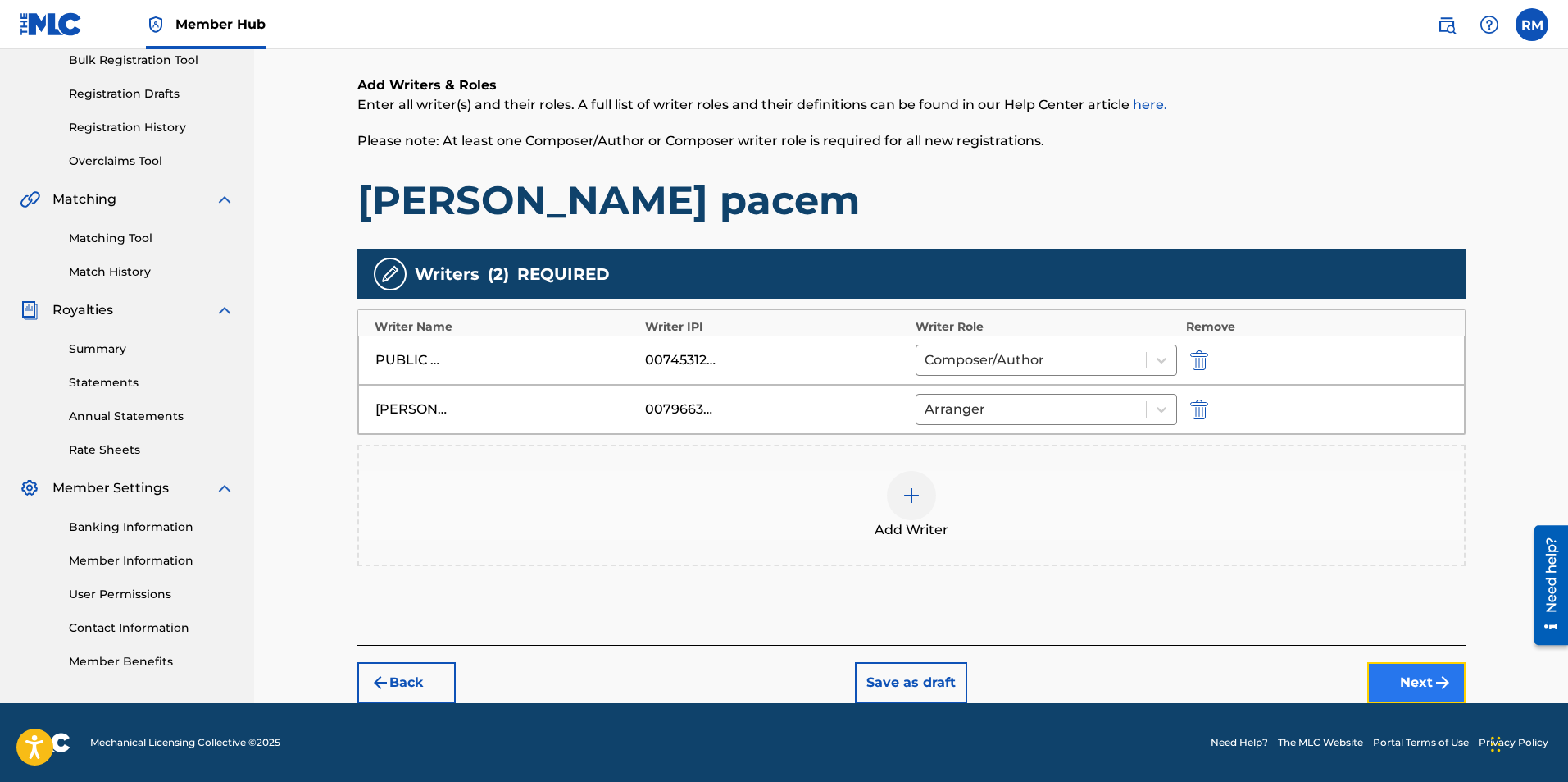
click at [1445, 691] on img "submit" at bounding box center [1443, 683] width 20 height 20
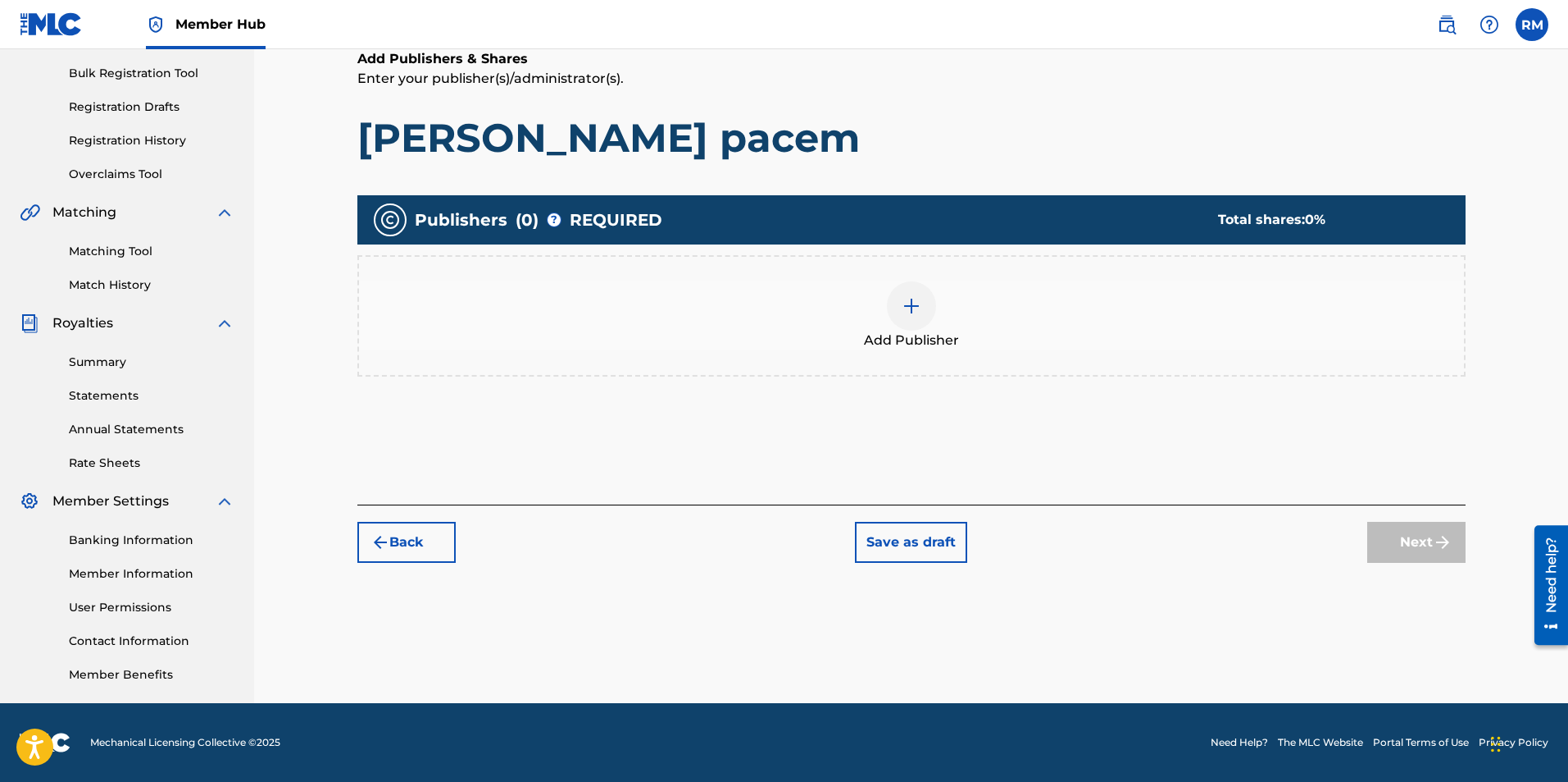
scroll to position [73, 0]
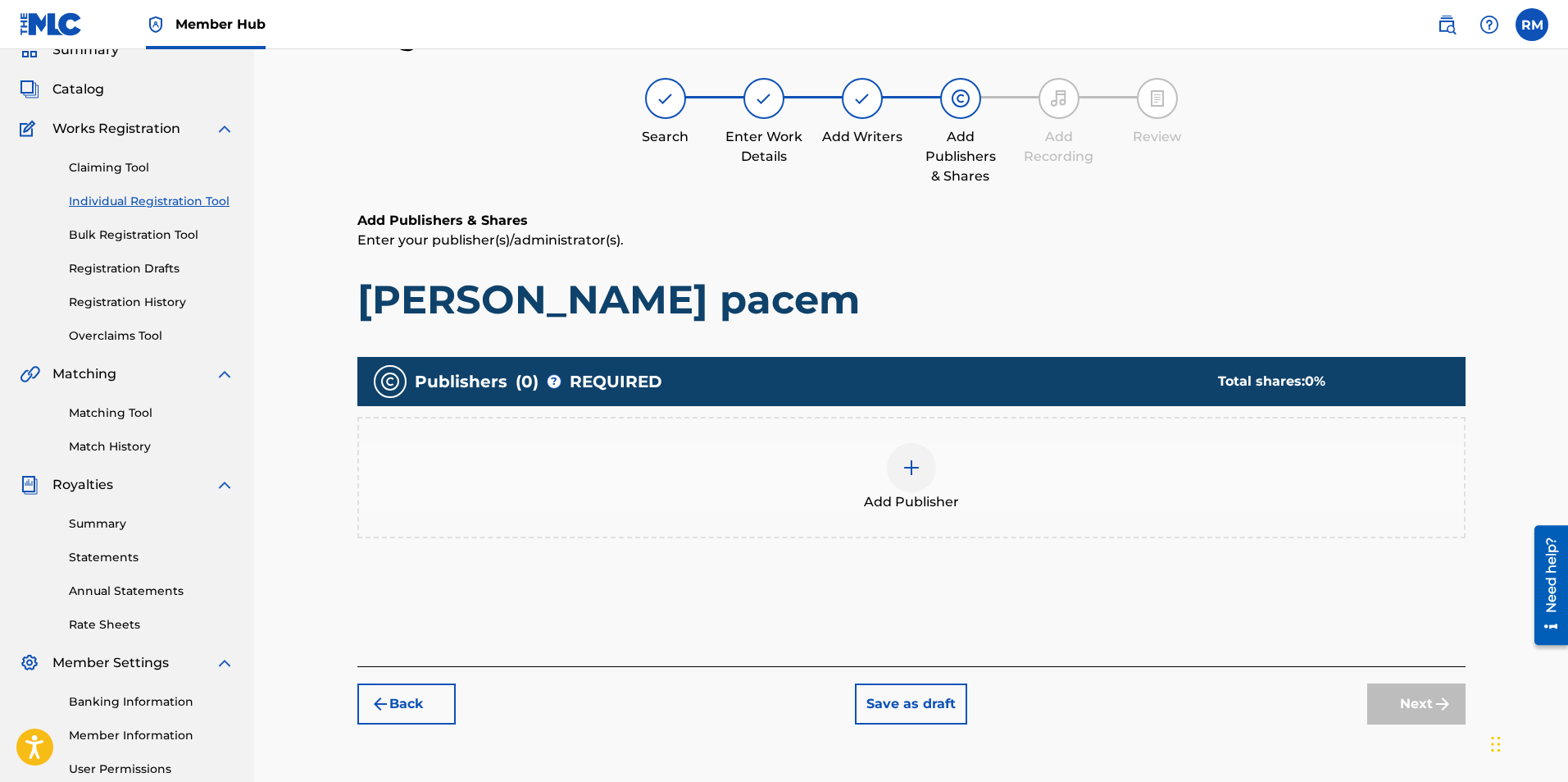
click at [905, 477] on div at bounding box center [912, 467] width 50 height 50
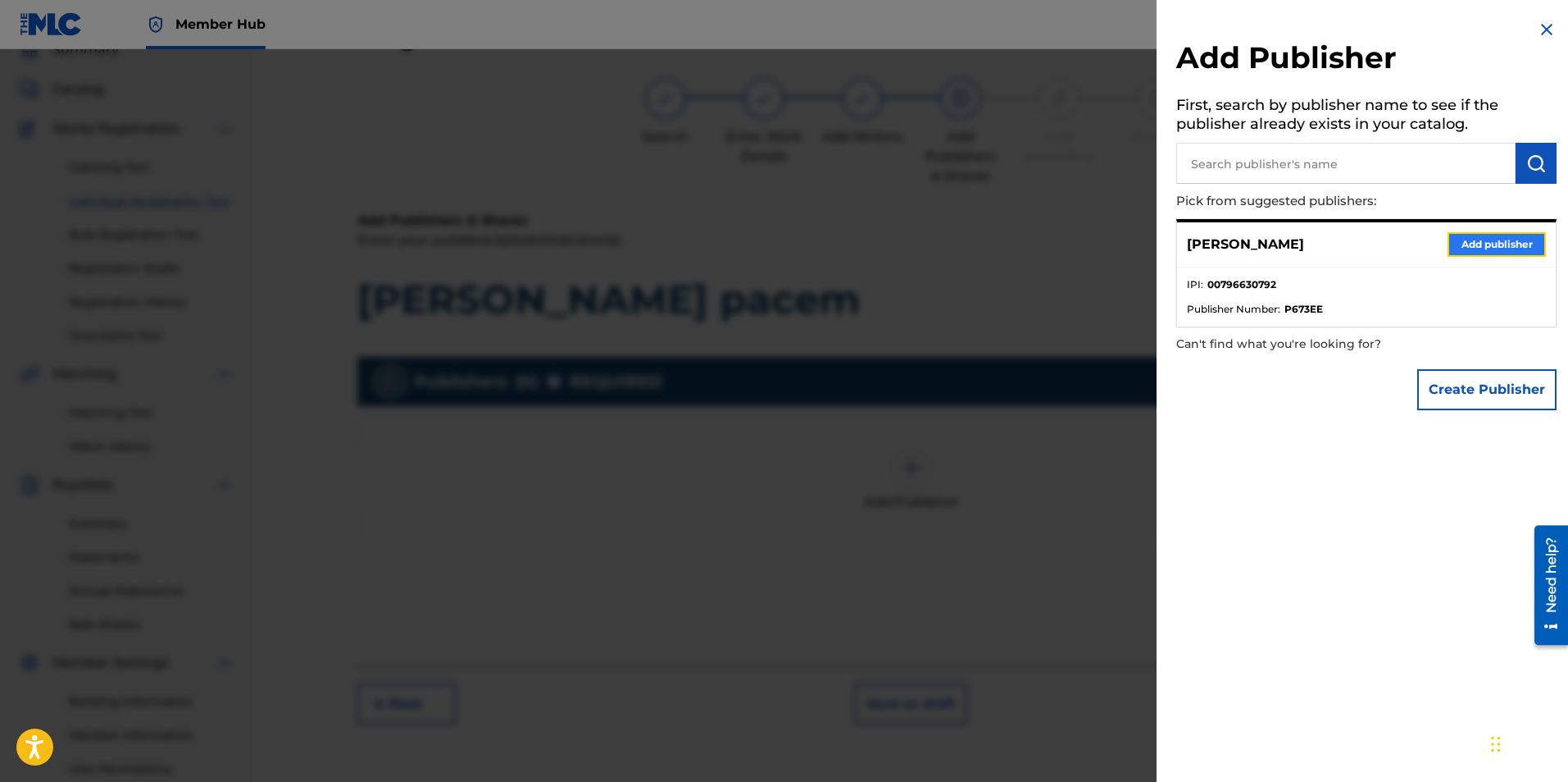
click at [1462, 250] on button "Add publisher" at bounding box center [1496, 244] width 98 height 25
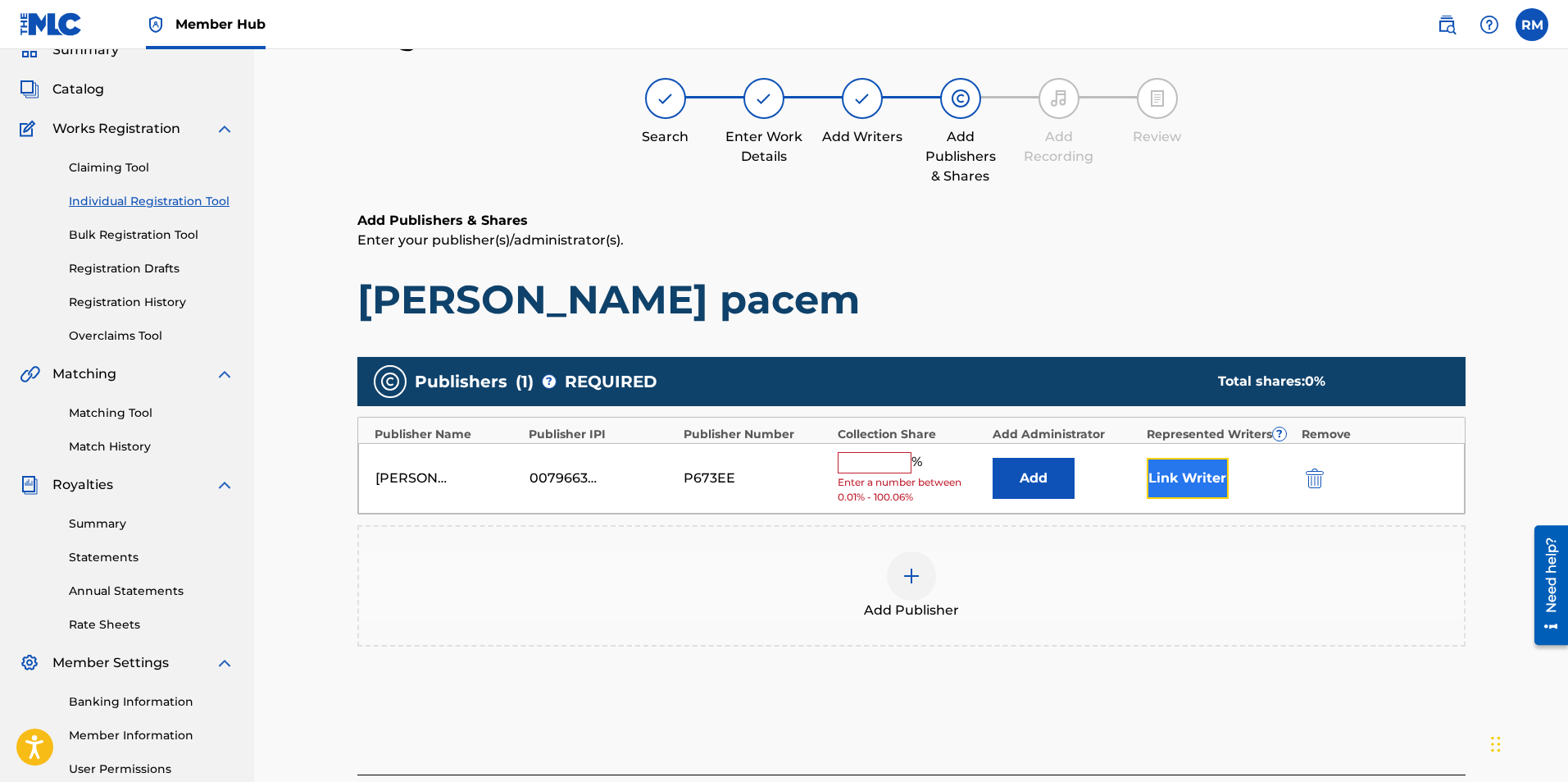
click at [1174, 476] on button "Link Writer" at bounding box center [1188, 478] width 82 height 41
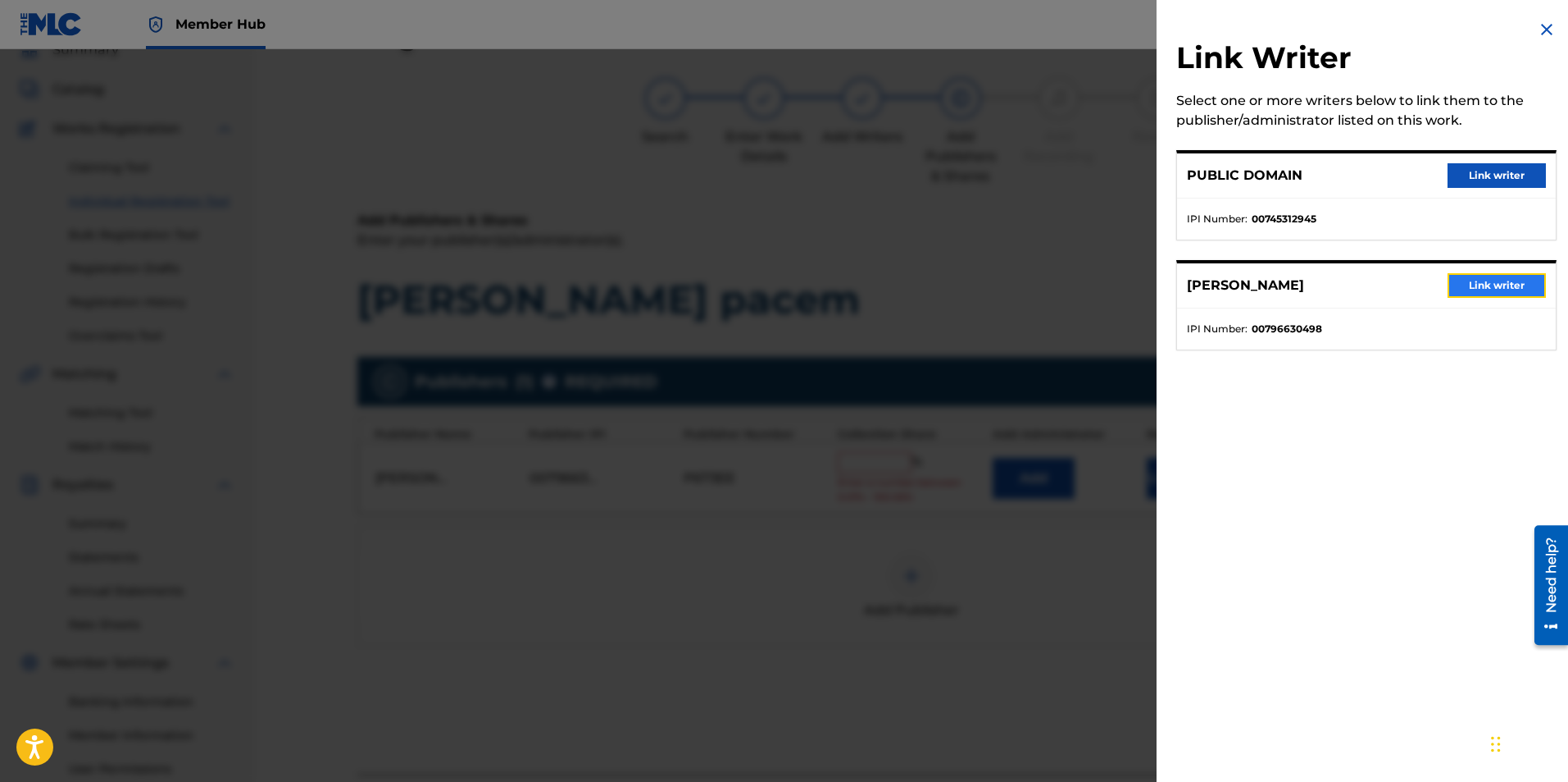
click at [1476, 289] on button "Link writer" at bounding box center [1496, 286] width 98 height 25
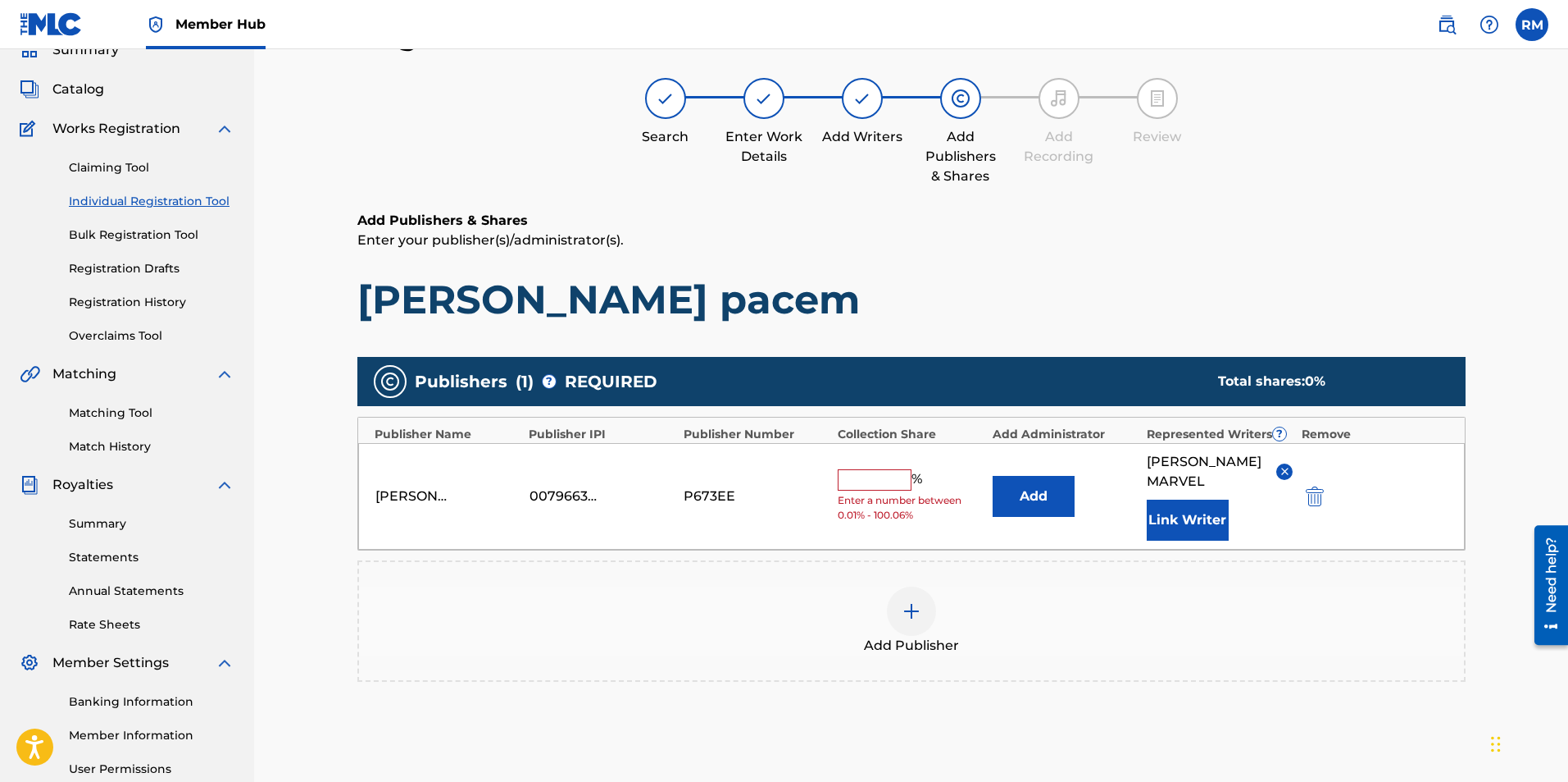
click at [1287, 475] on img at bounding box center [1285, 471] width 12 height 12
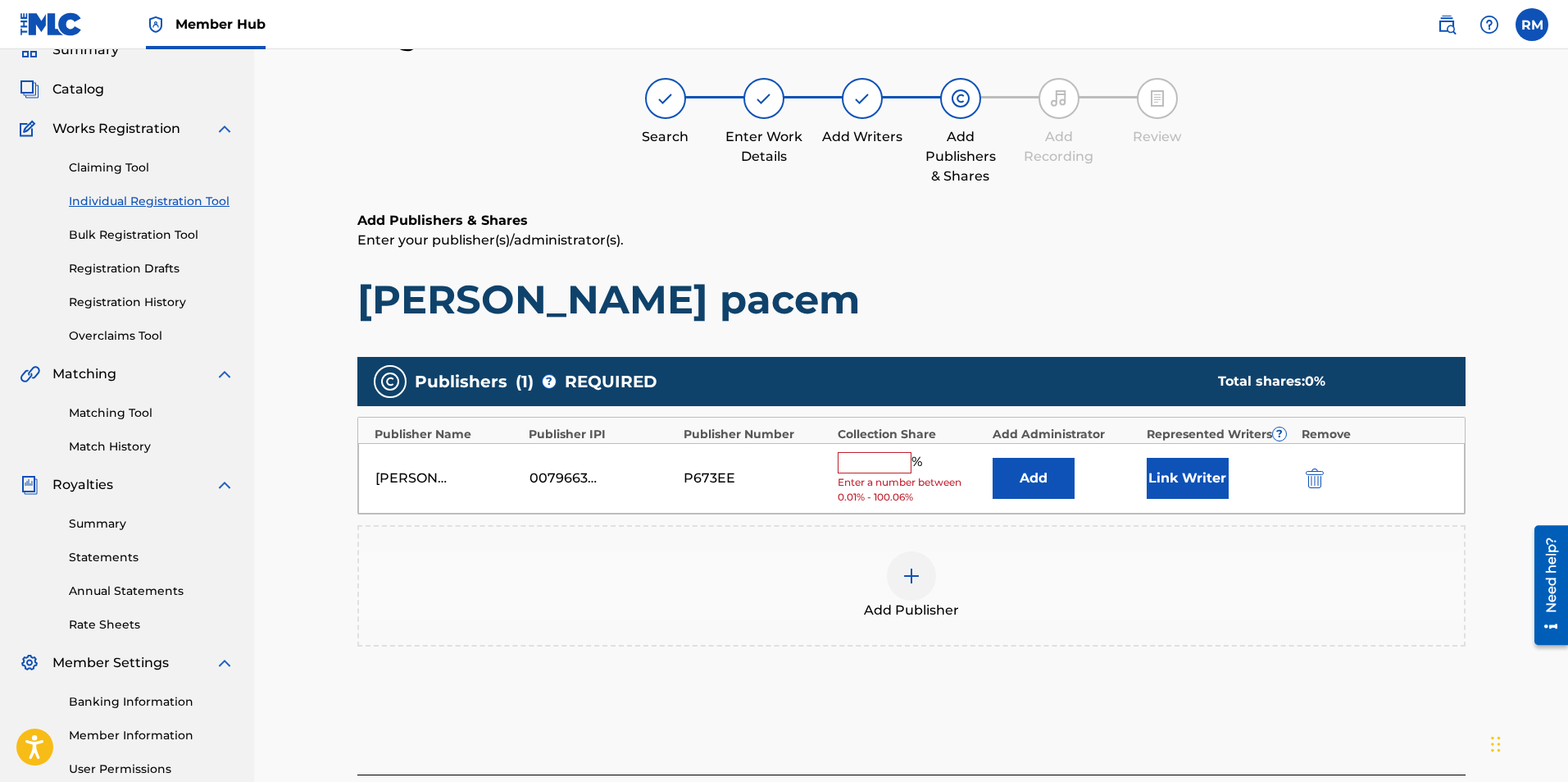
click at [876, 462] on input "text" at bounding box center [874, 462] width 73 height 21
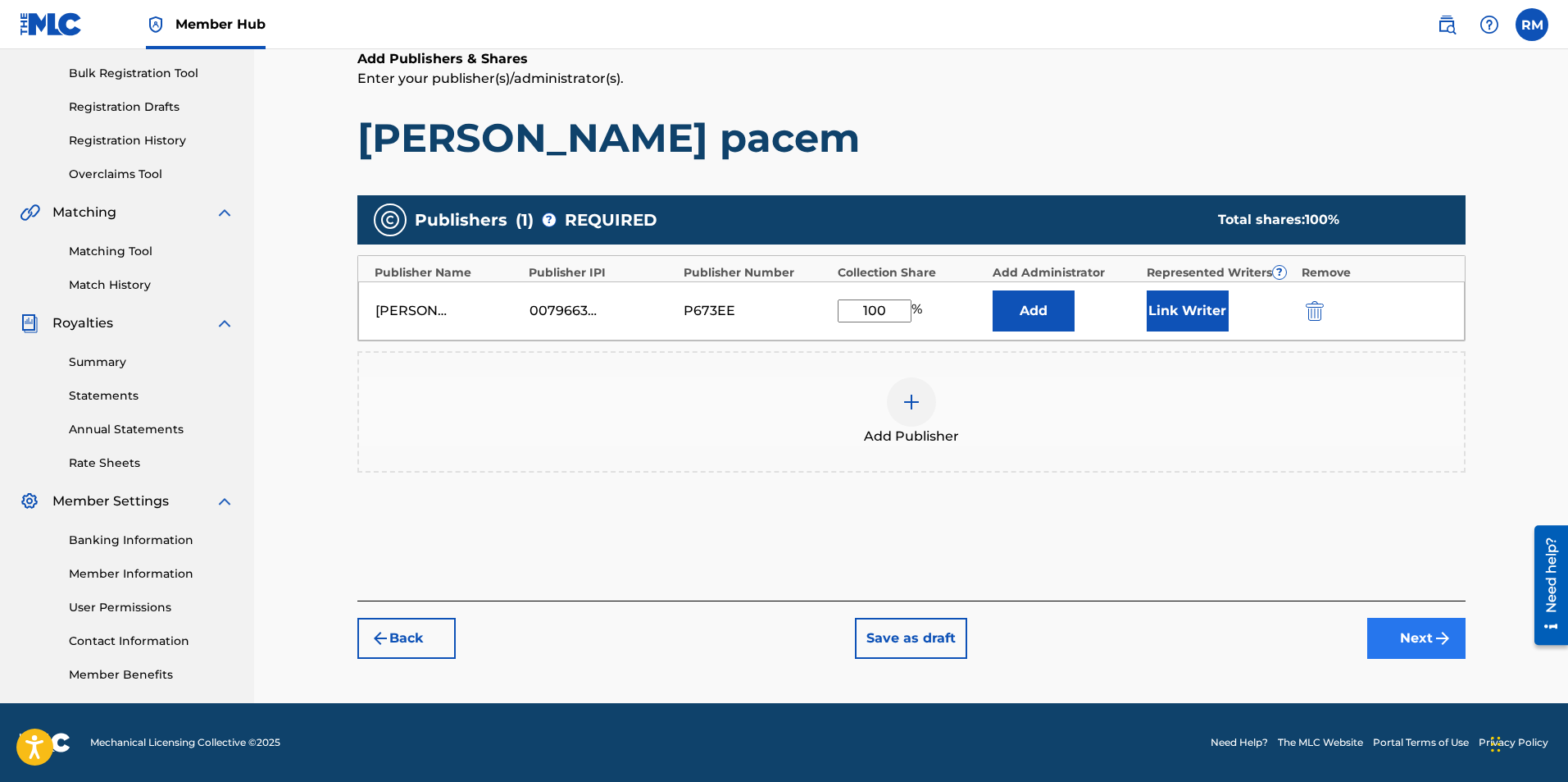
type input "100"
click at [1420, 634] on button "Next" at bounding box center [1416, 638] width 98 height 41
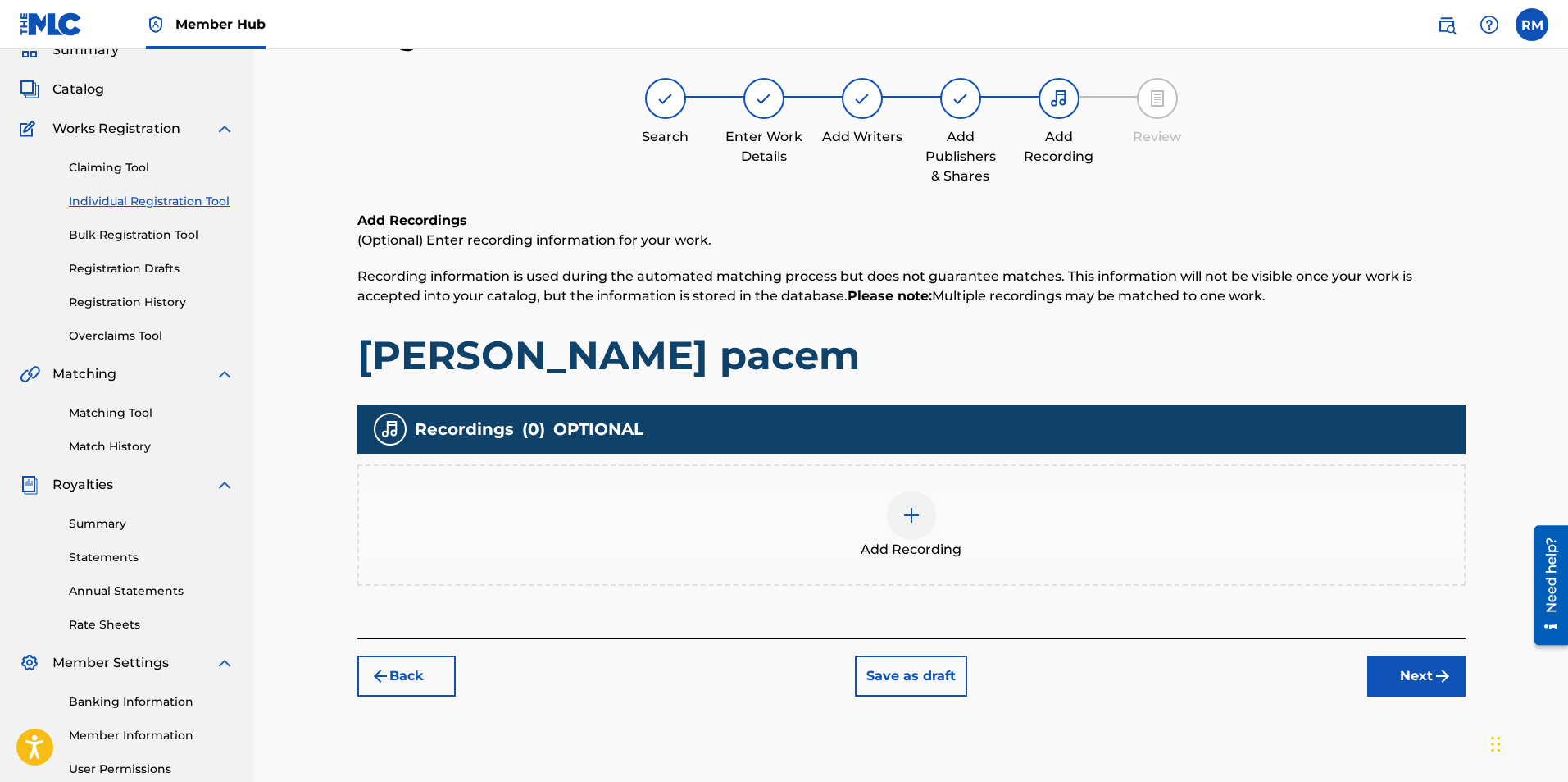
click at [928, 524] on div at bounding box center [912, 515] width 50 height 50
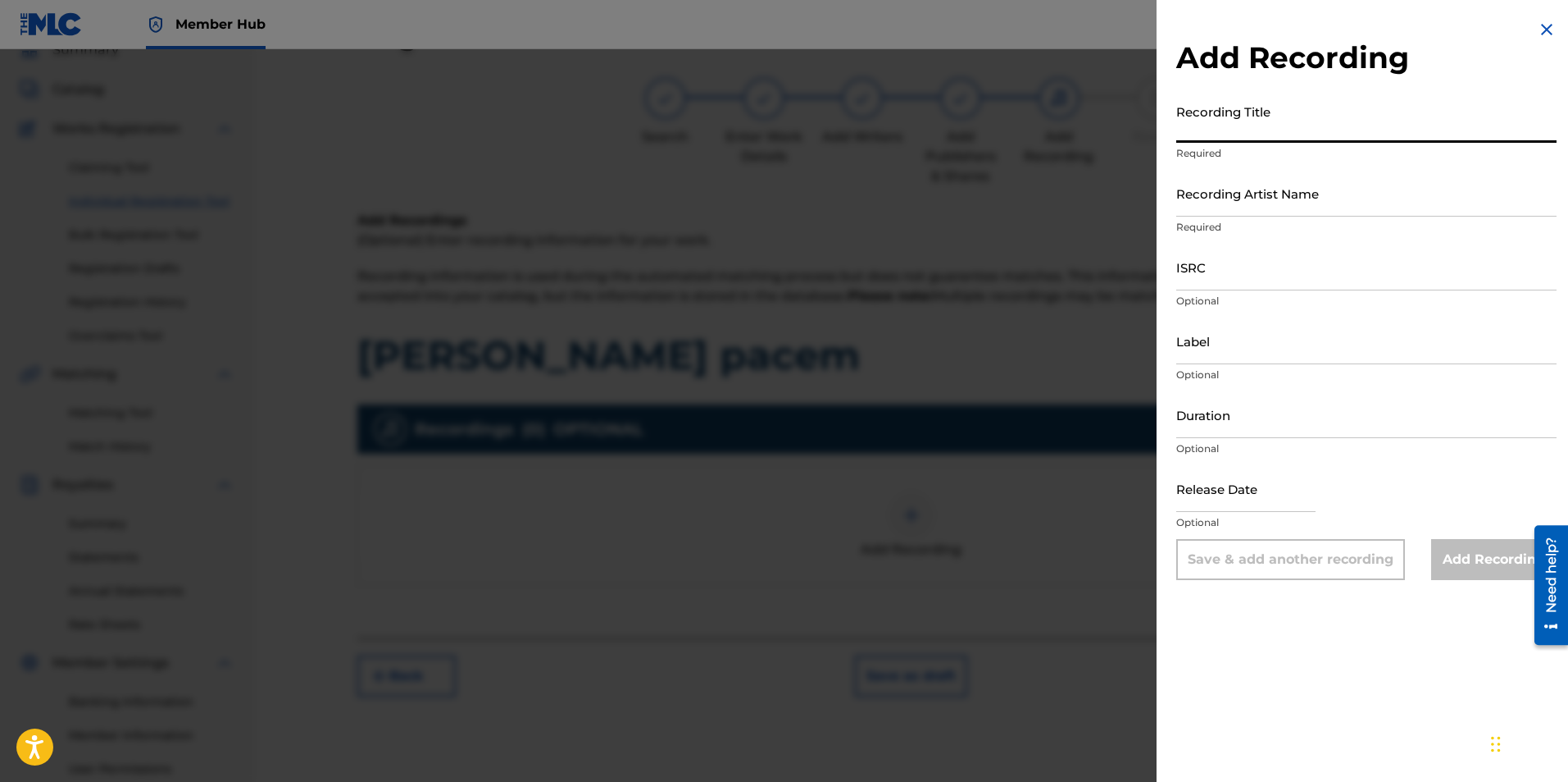
click at [1266, 121] on input "Recording Title" at bounding box center [1366, 119] width 380 height 47
type input "Dona Nobis Pacem"
click at [1273, 204] on input "Recording Artist Name" at bounding box center [1366, 193] width 380 height 47
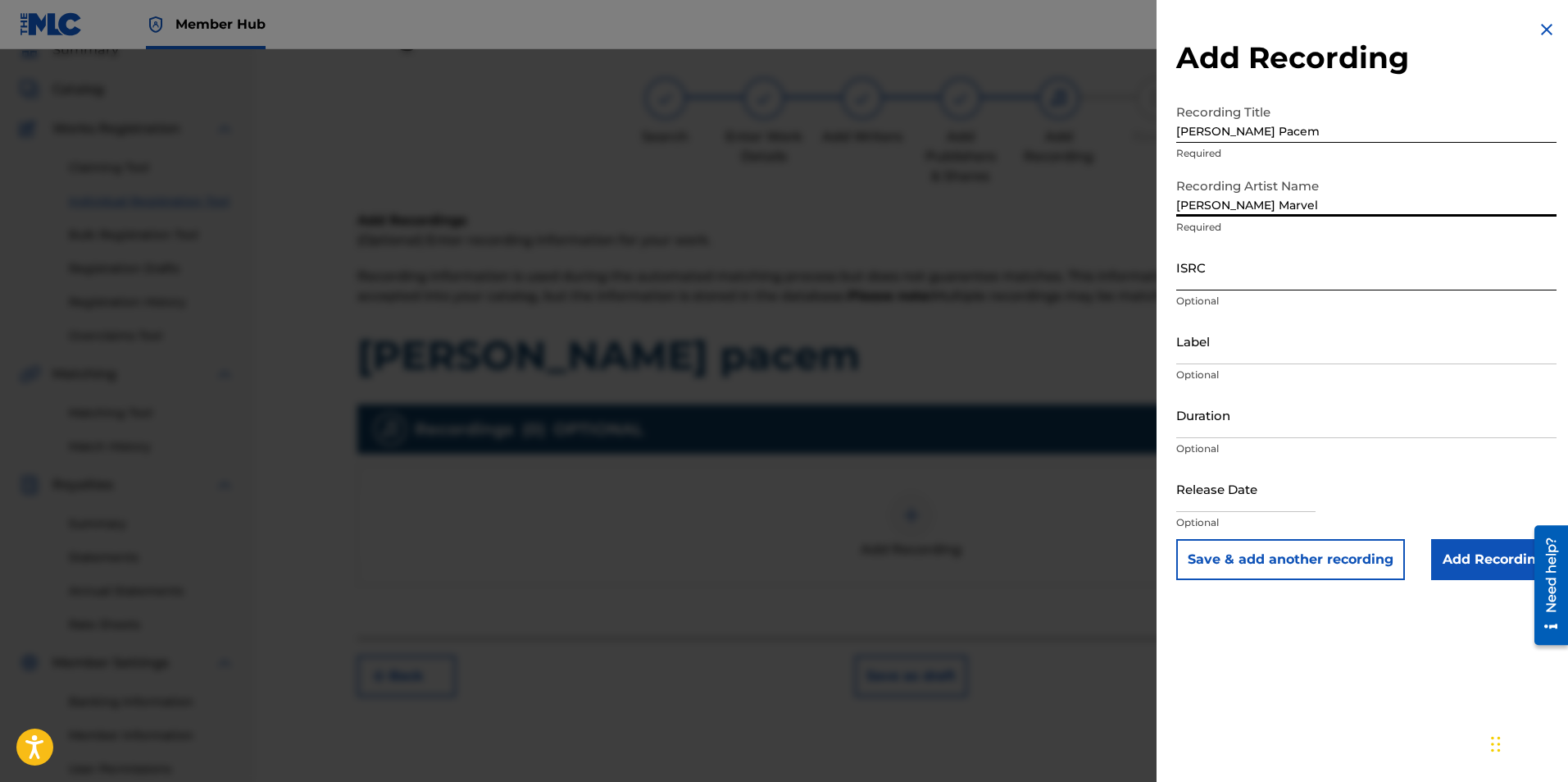
type input "RYan Marvel"
click at [1246, 266] on input "ISRC" at bounding box center [1366, 267] width 380 height 47
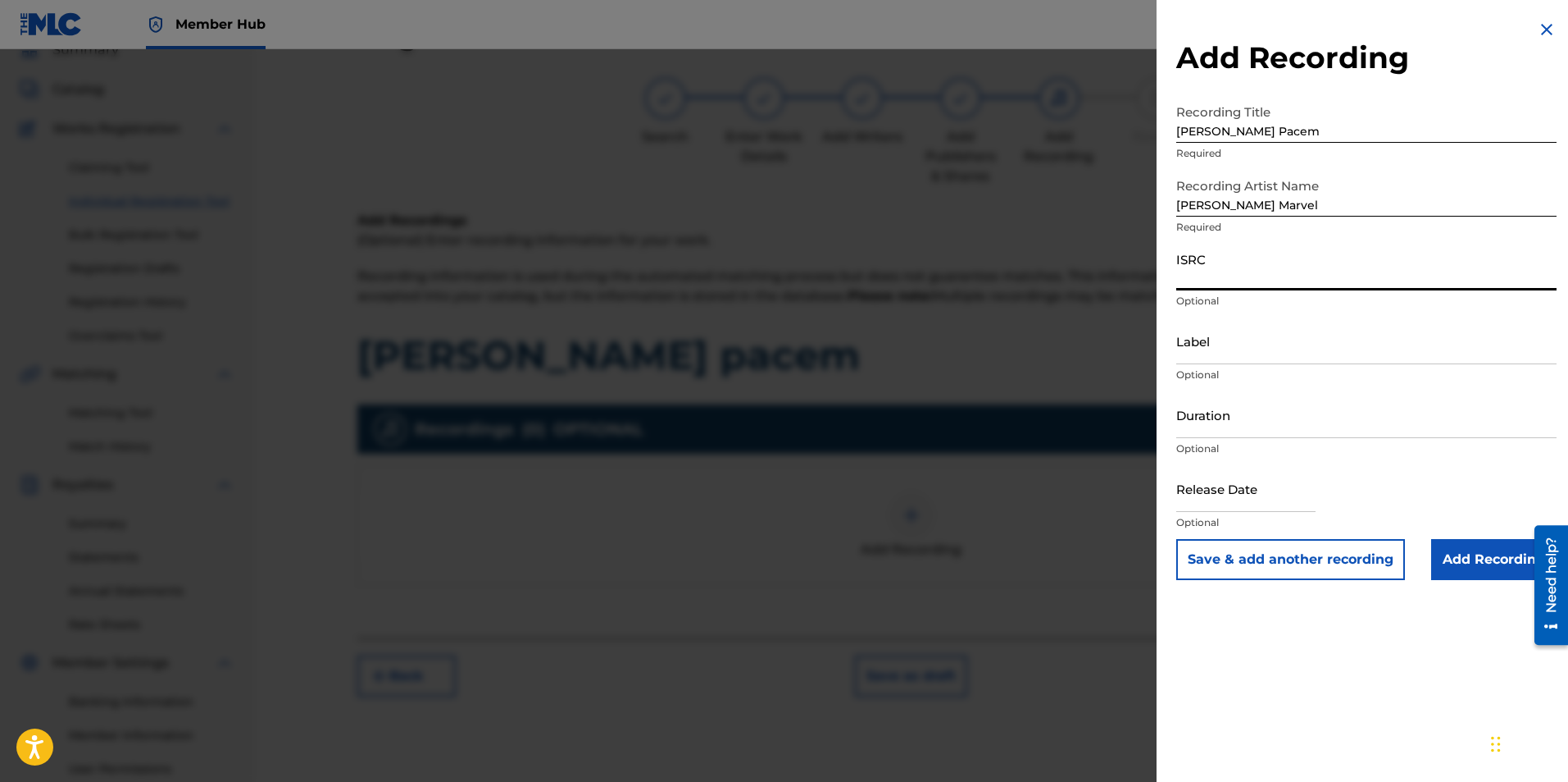
paste input "usl4q1814356"
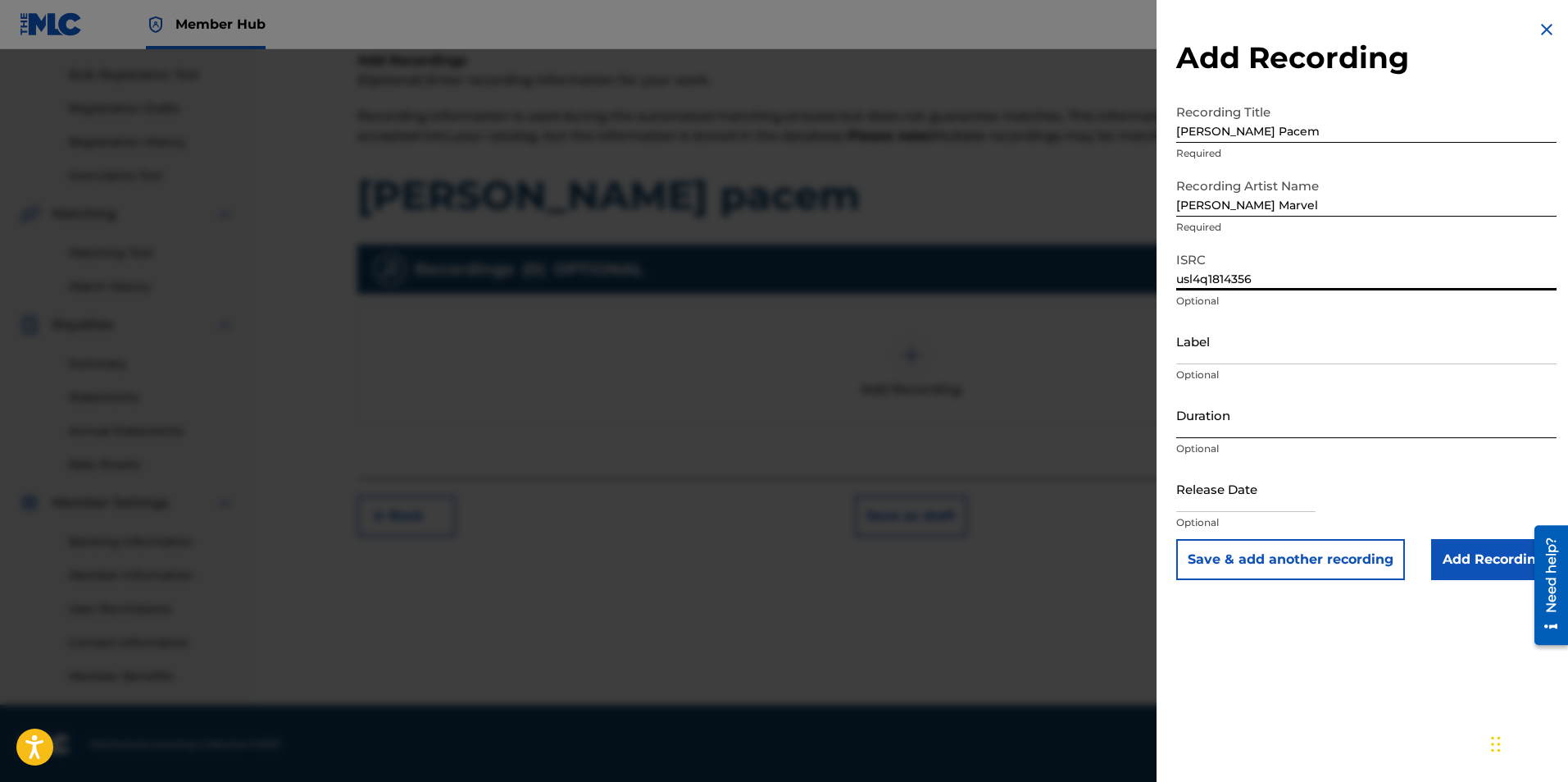
scroll to position [235, 0]
type input "usl4q1814356"
click at [1500, 557] on input "Add Recording" at bounding box center [1494, 560] width 125 height 41
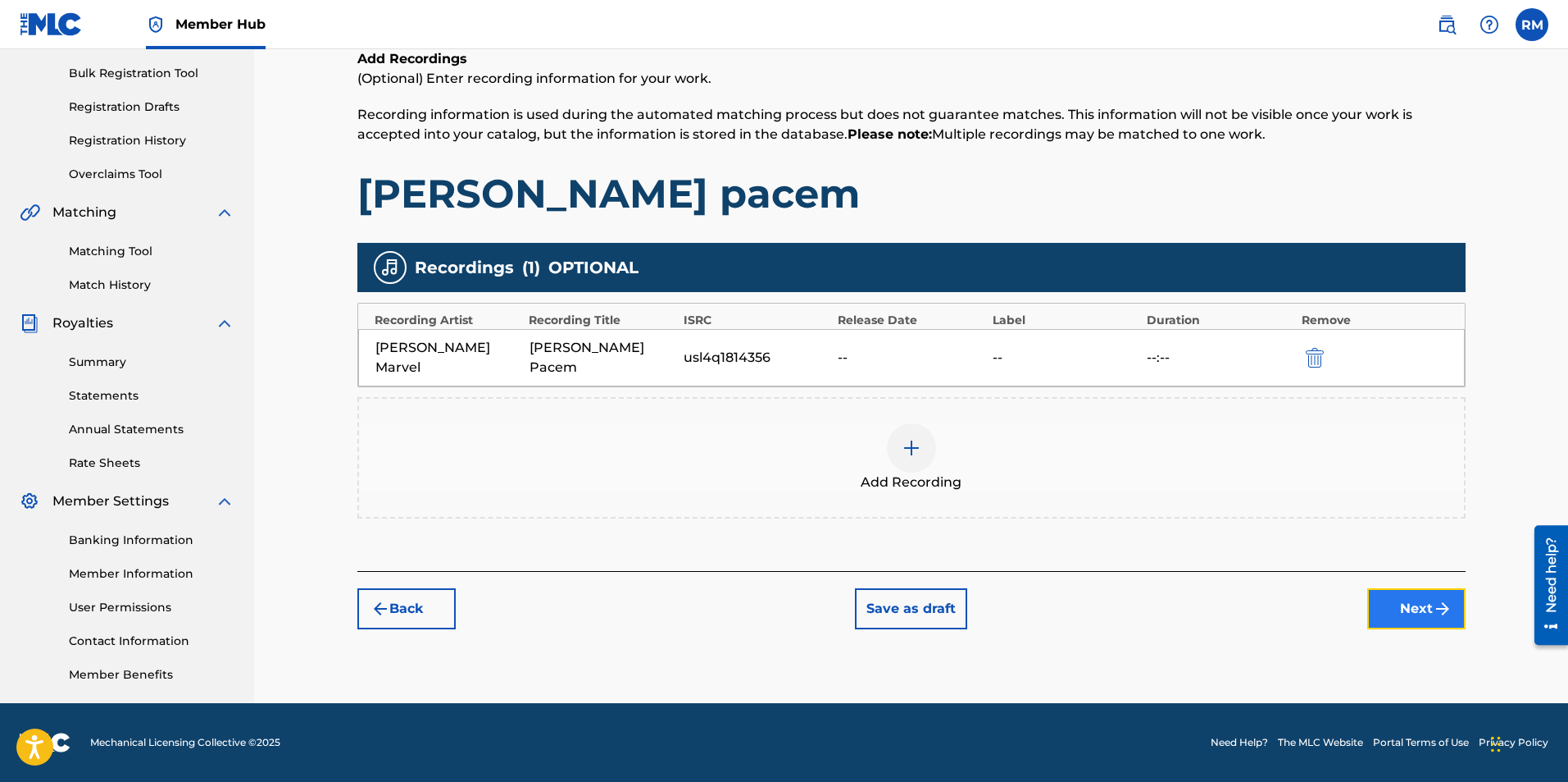
click at [1422, 599] on button "Next" at bounding box center [1416, 609] width 98 height 41
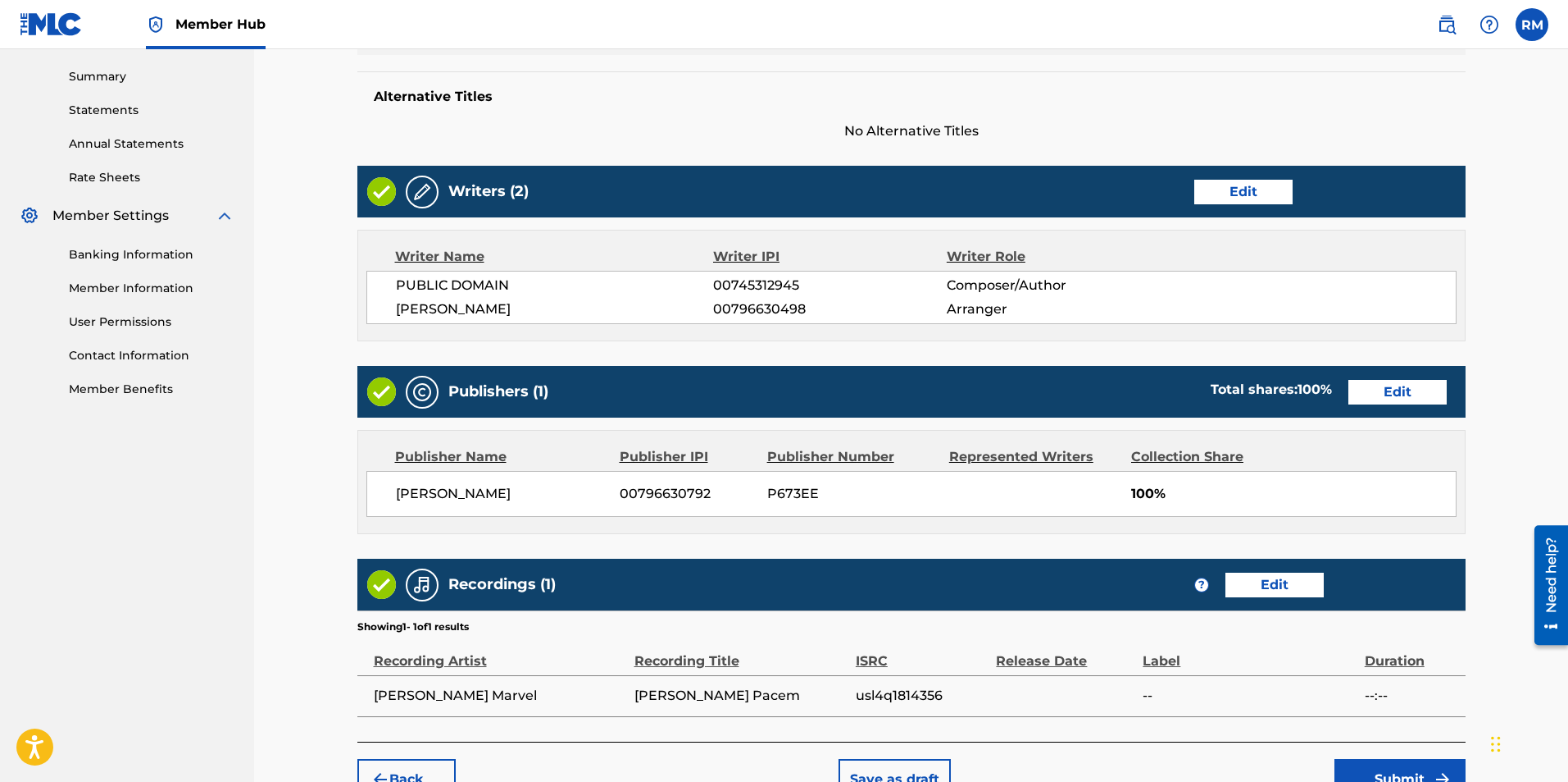
scroll to position [618, 0]
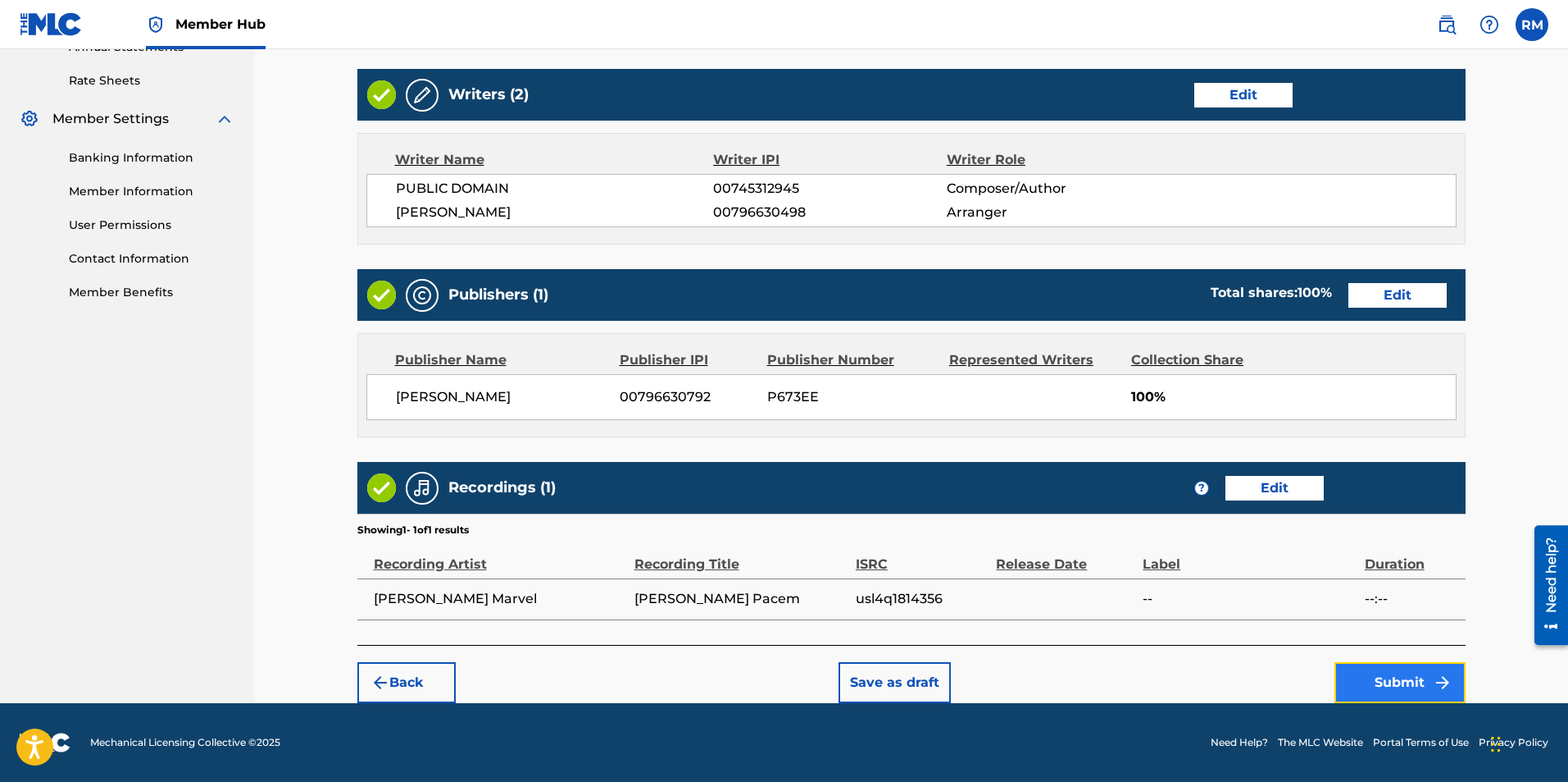
click at [1404, 672] on button "Submit" at bounding box center [1400, 683] width 131 height 41
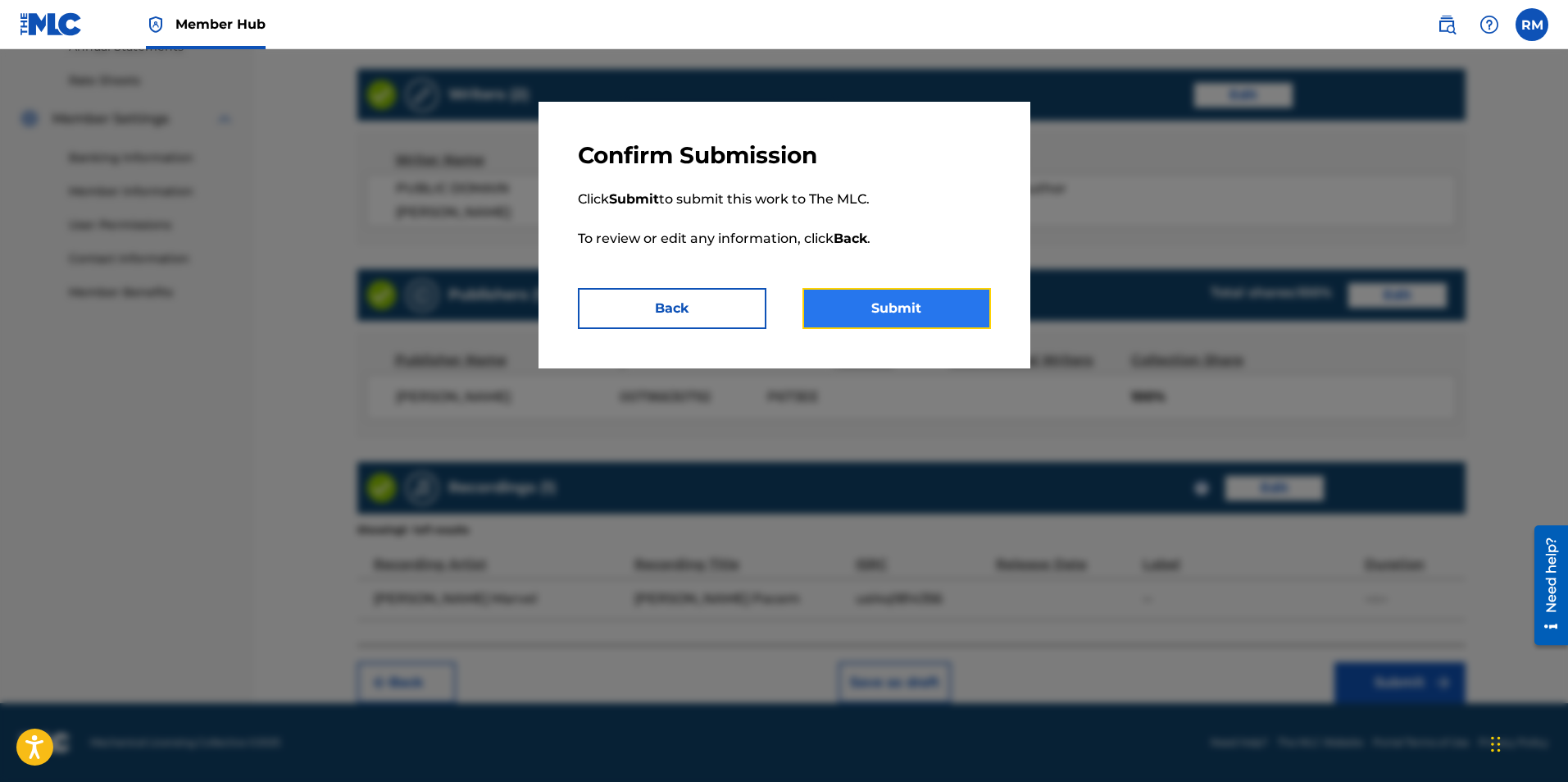
click at [942, 326] on button "Submit" at bounding box center [896, 309] width 188 height 41
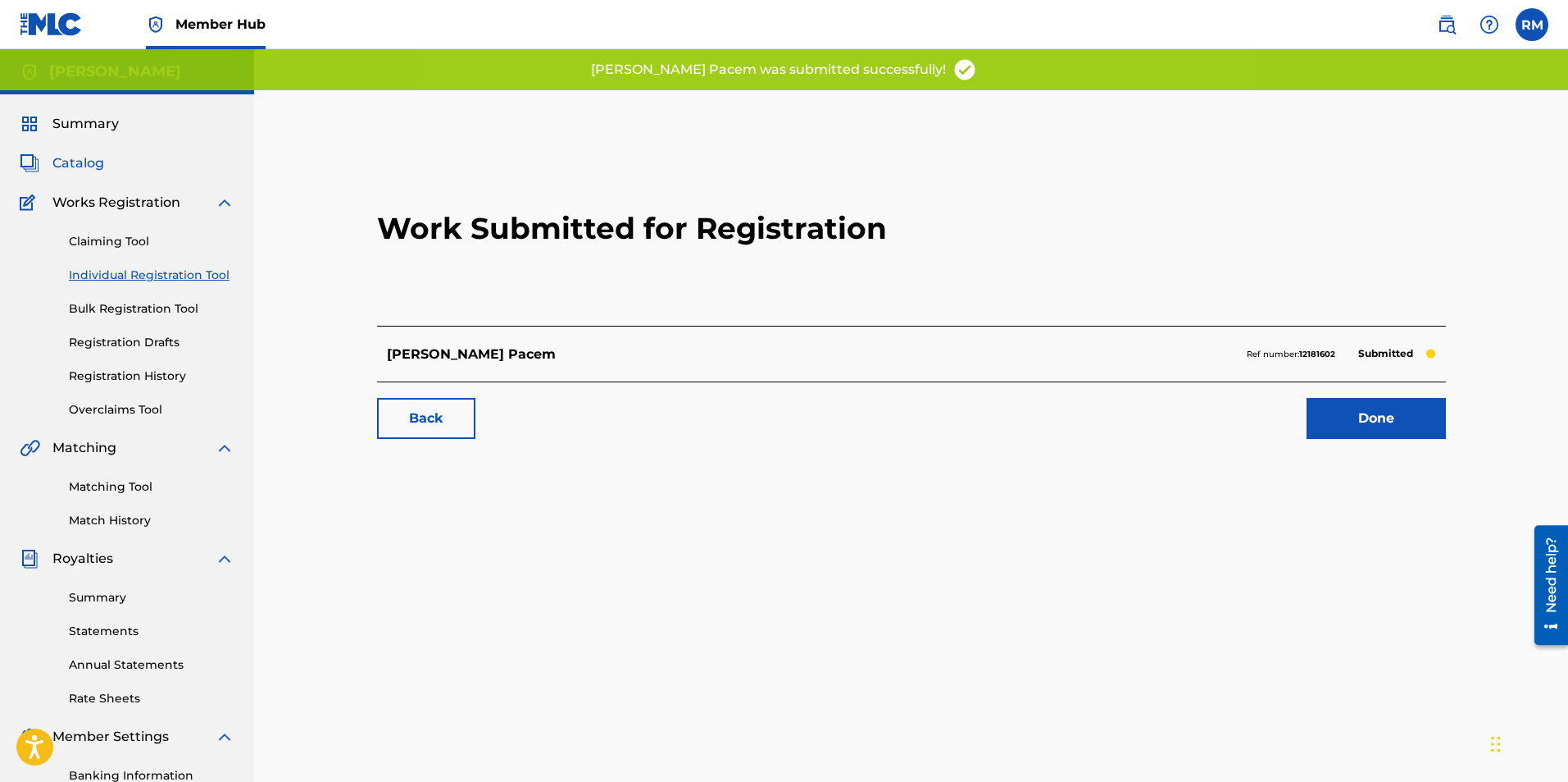
click at [47, 155] on link "Catalog" at bounding box center [62, 164] width 84 height 20
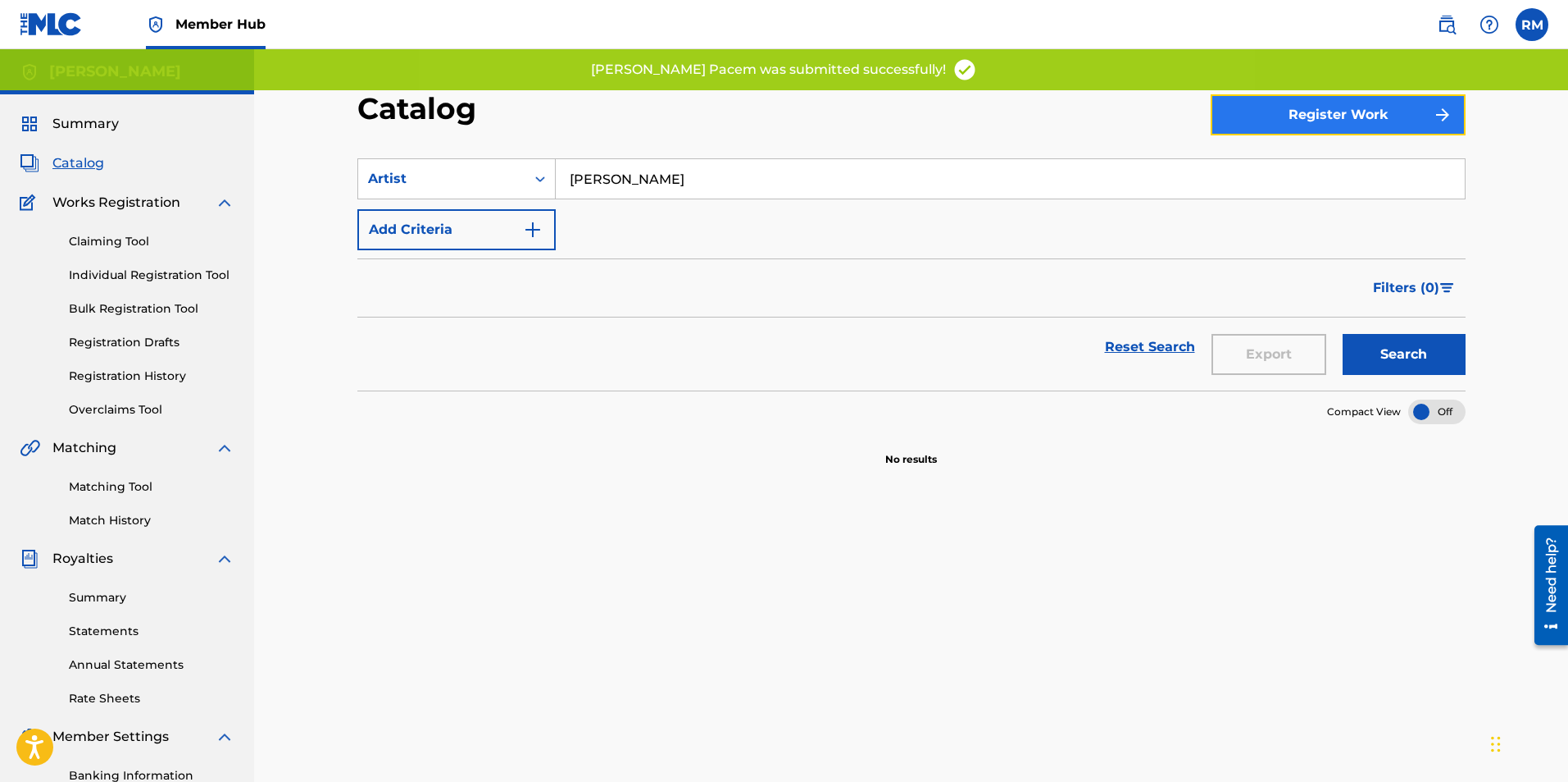
click at [1400, 108] on button "Register Work" at bounding box center [1338, 115] width 255 height 41
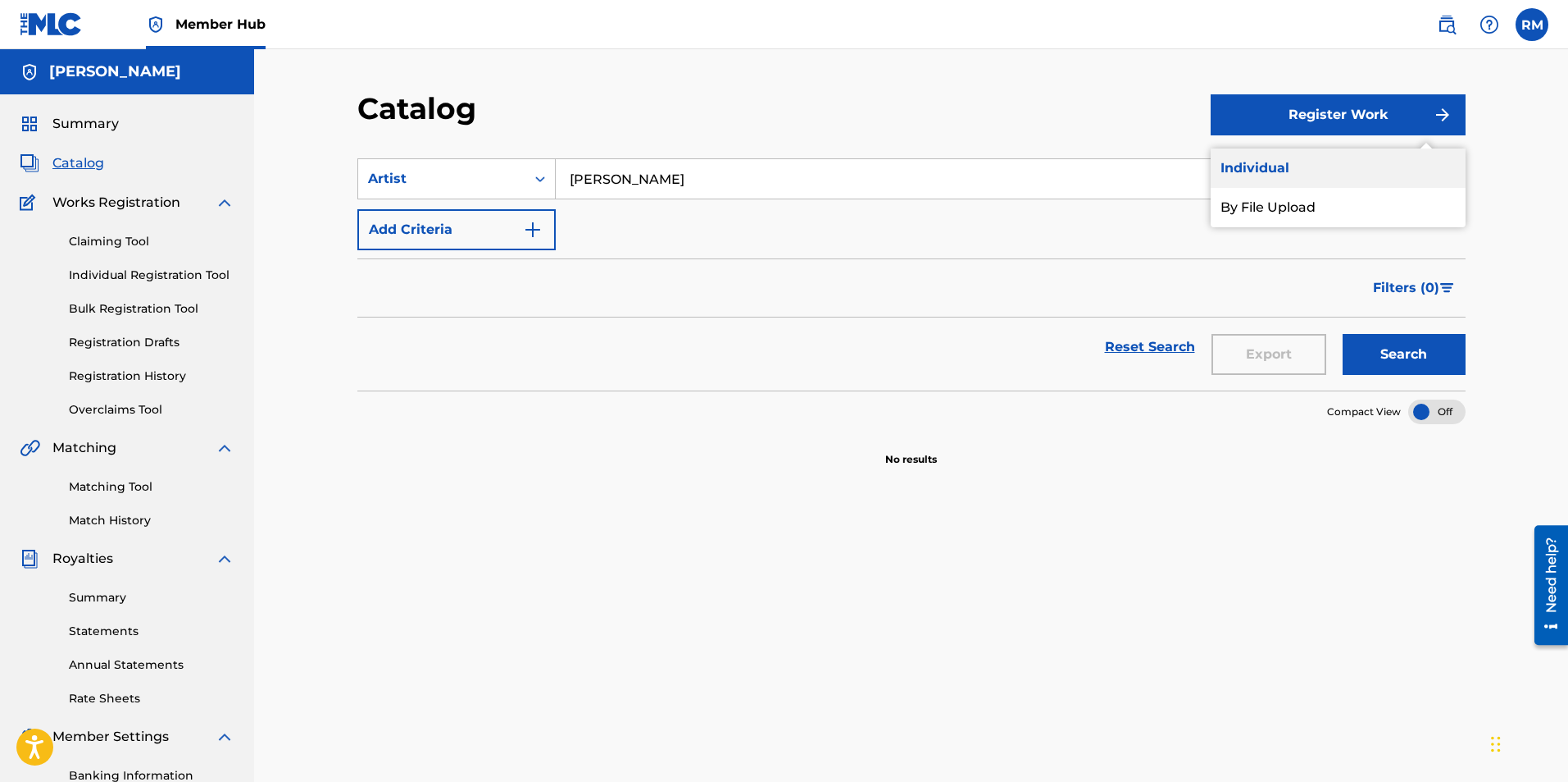
click at [1224, 171] on link "Individual" at bounding box center [1338, 168] width 255 height 40
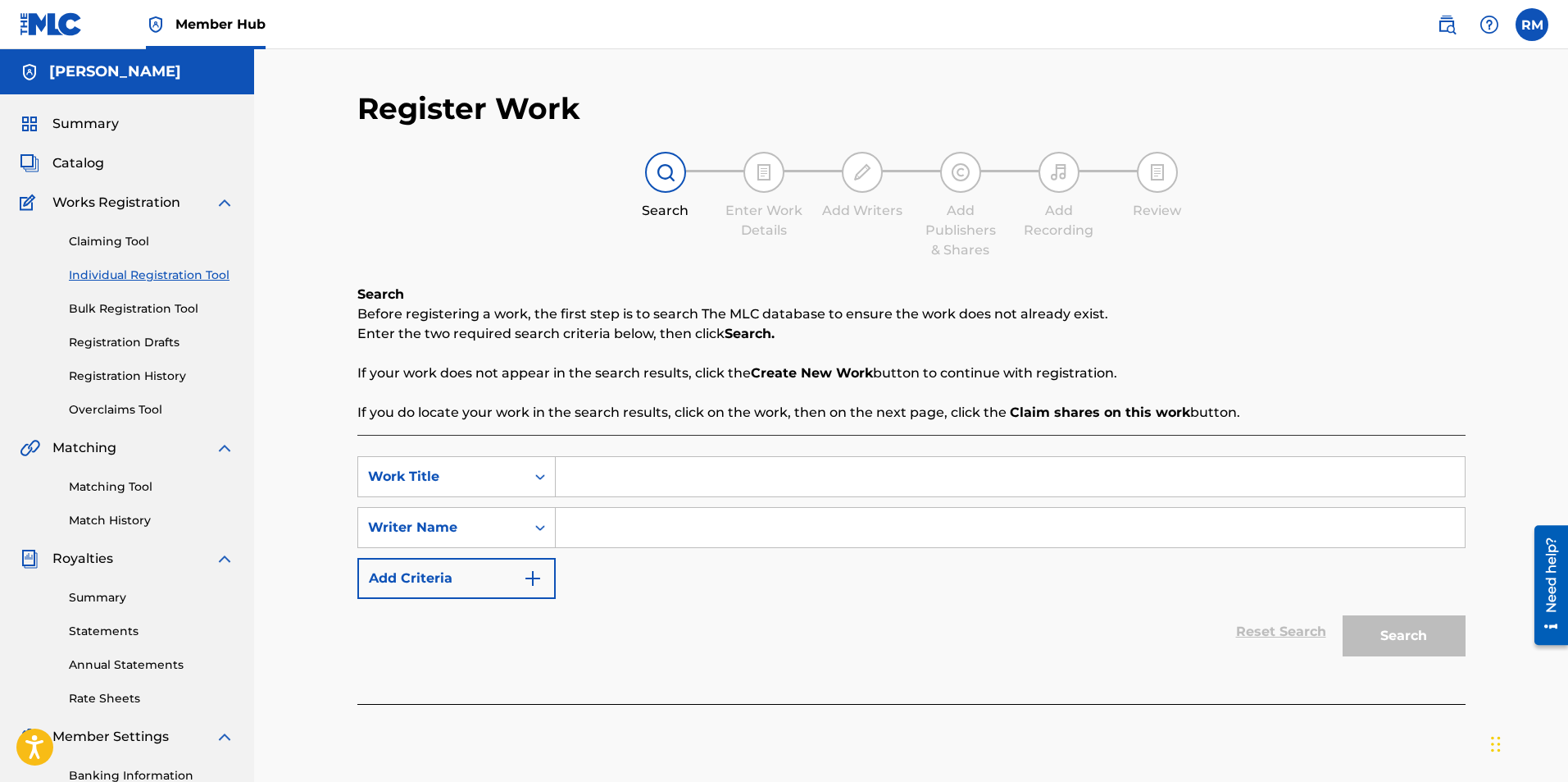
click at [631, 463] on input "Search Form" at bounding box center [1010, 476] width 909 height 40
type input "Huron Carol"
click at [612, 524] on input "Search Form" at bounding box center [1010, 528] width 909 height 40
type input "Ryan marvel"
click at [1343, 615] on button "Search" at bounding box center [1404, 636] width 123 height 41
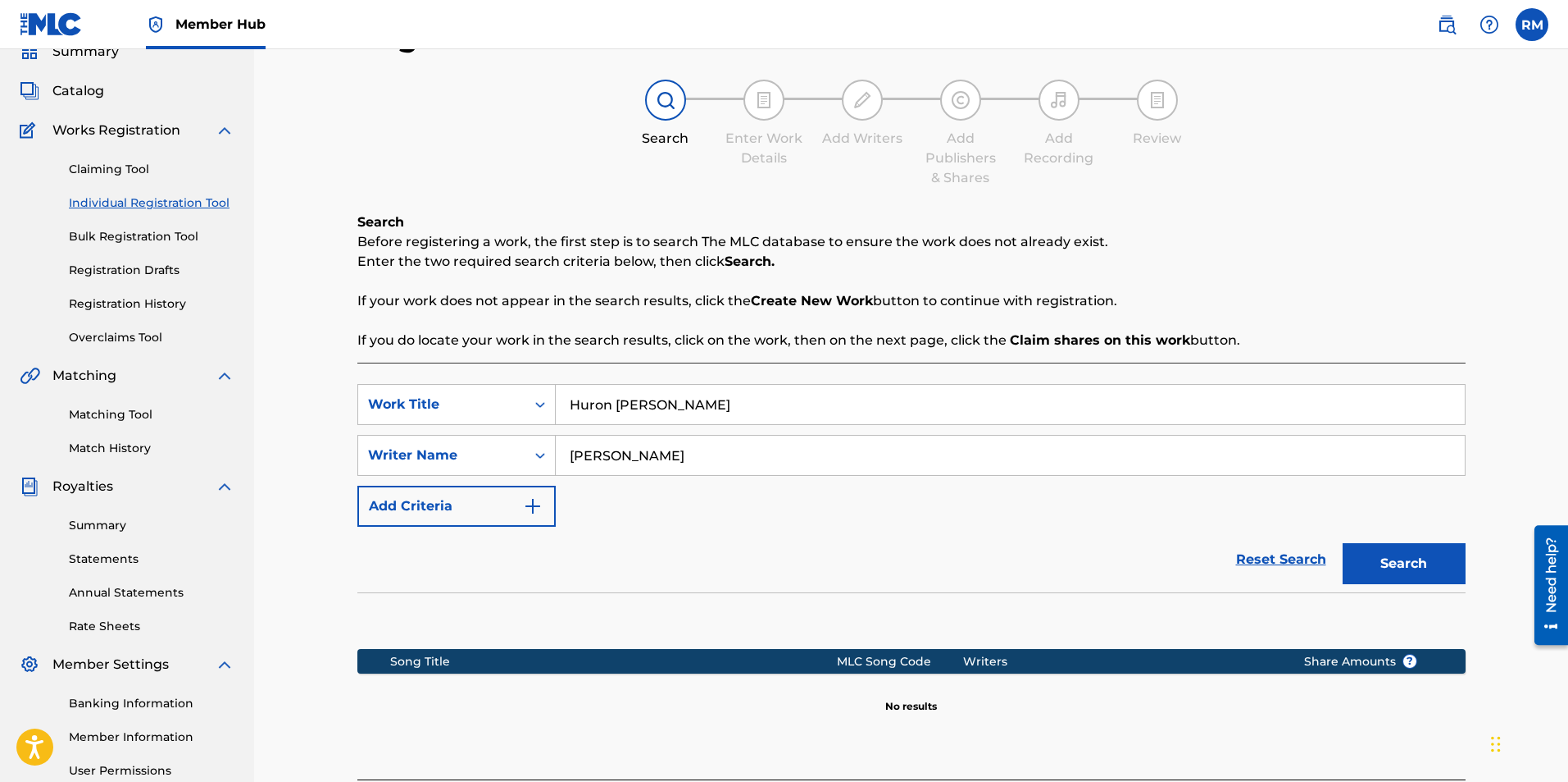
scroll to position [164, 0]
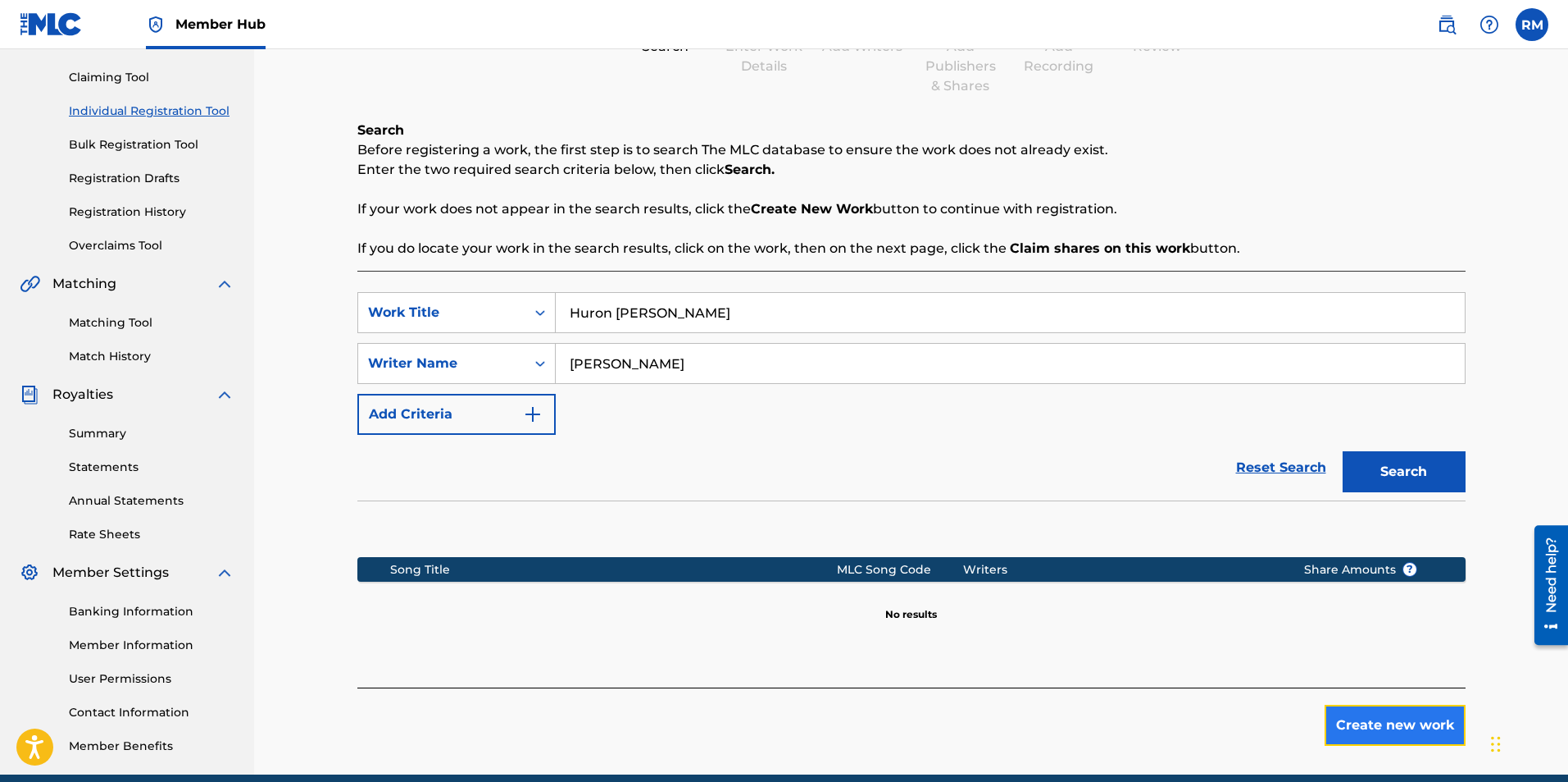
click at [1358, 737] on button "Create new work" at bounding box center [1395, 725] width 141 height 41
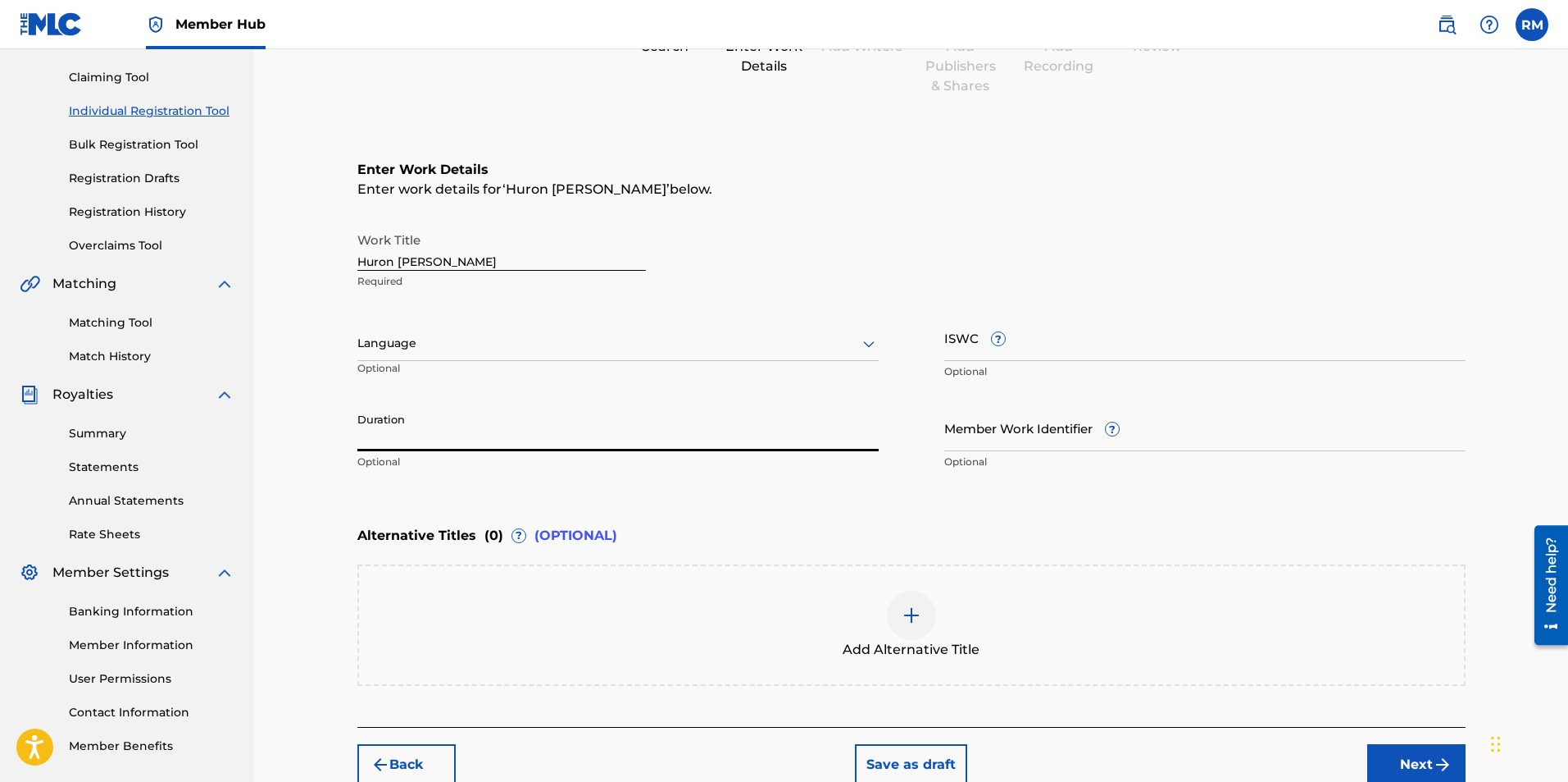
click at [534, 407] on input "Duration" at bounding box center [618, 428] width 522 height 47
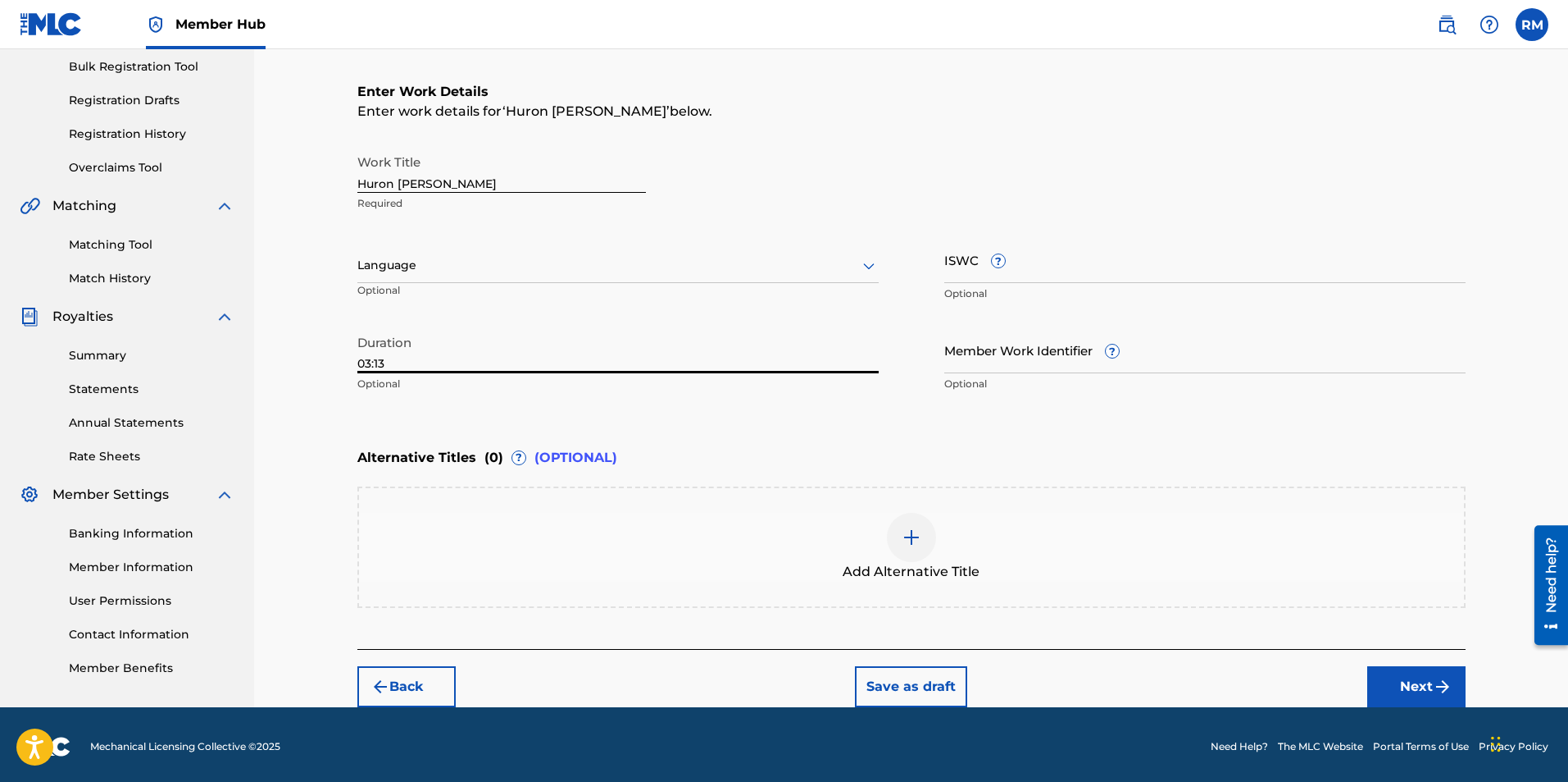
scroll to position [246, 0]
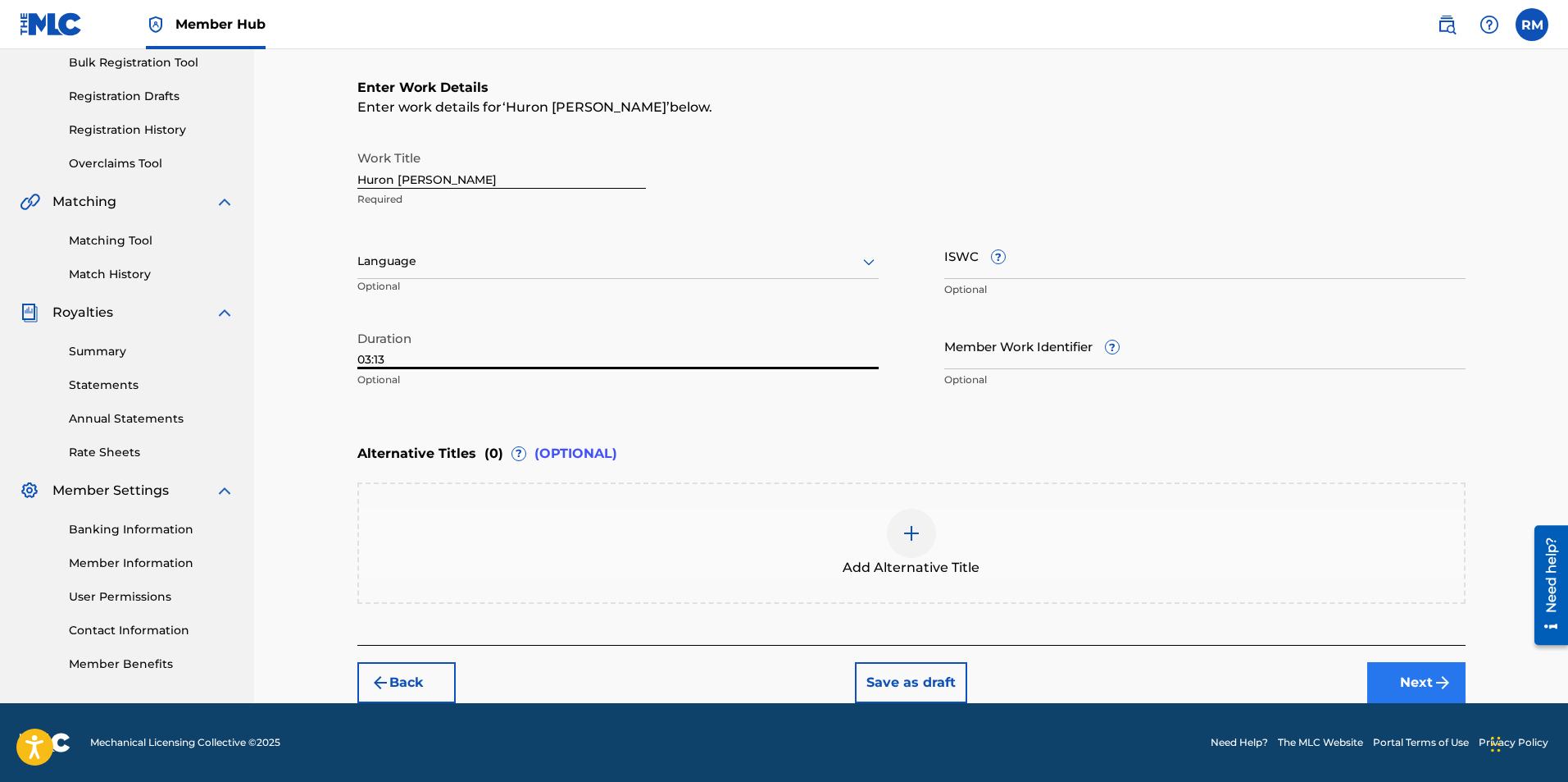
type input "03:13"
click at [1442, 682] on img "submit" at bounding box center [1443, 683] width 20 height 20
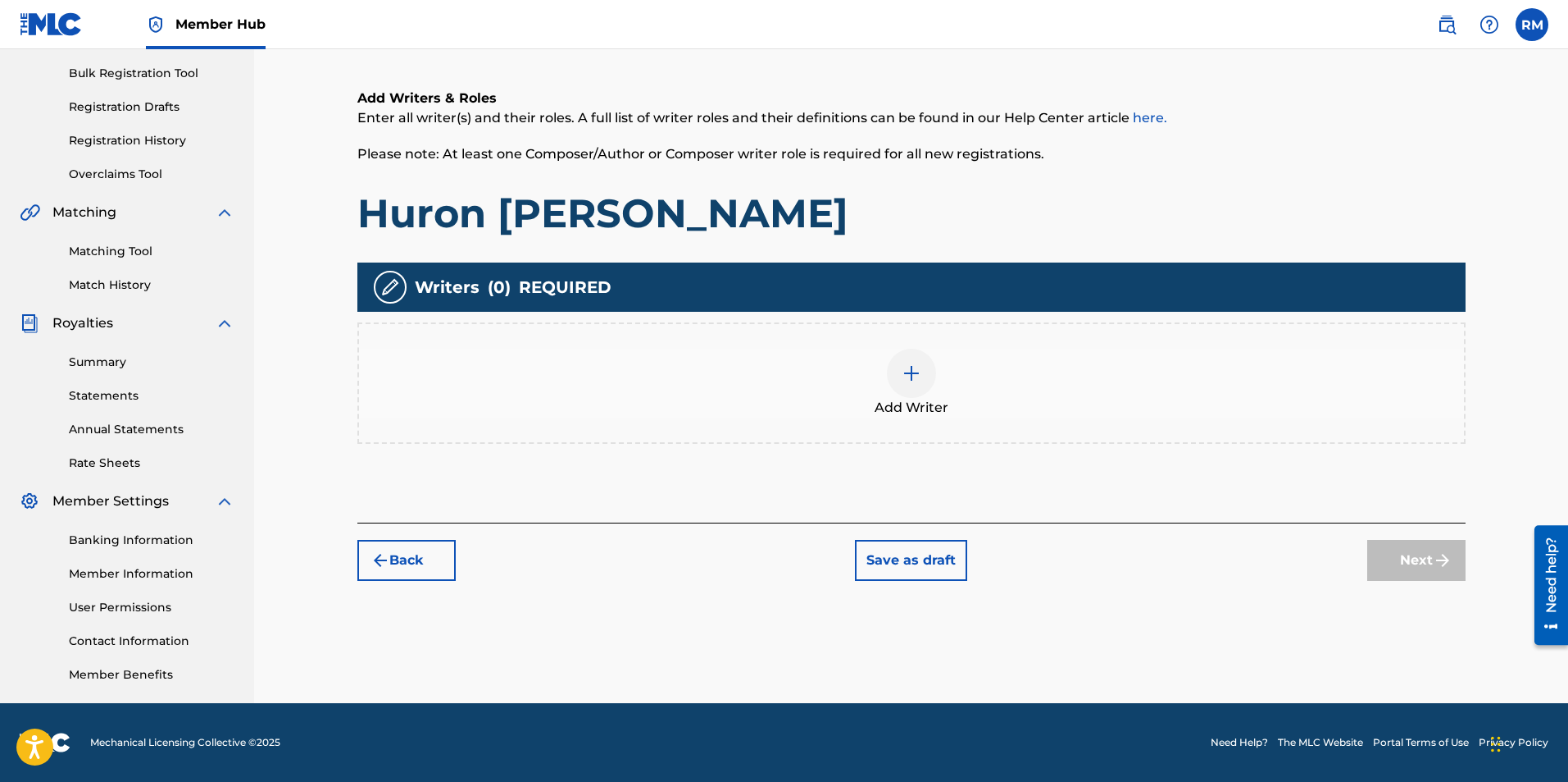
scroll to position [73, 0]
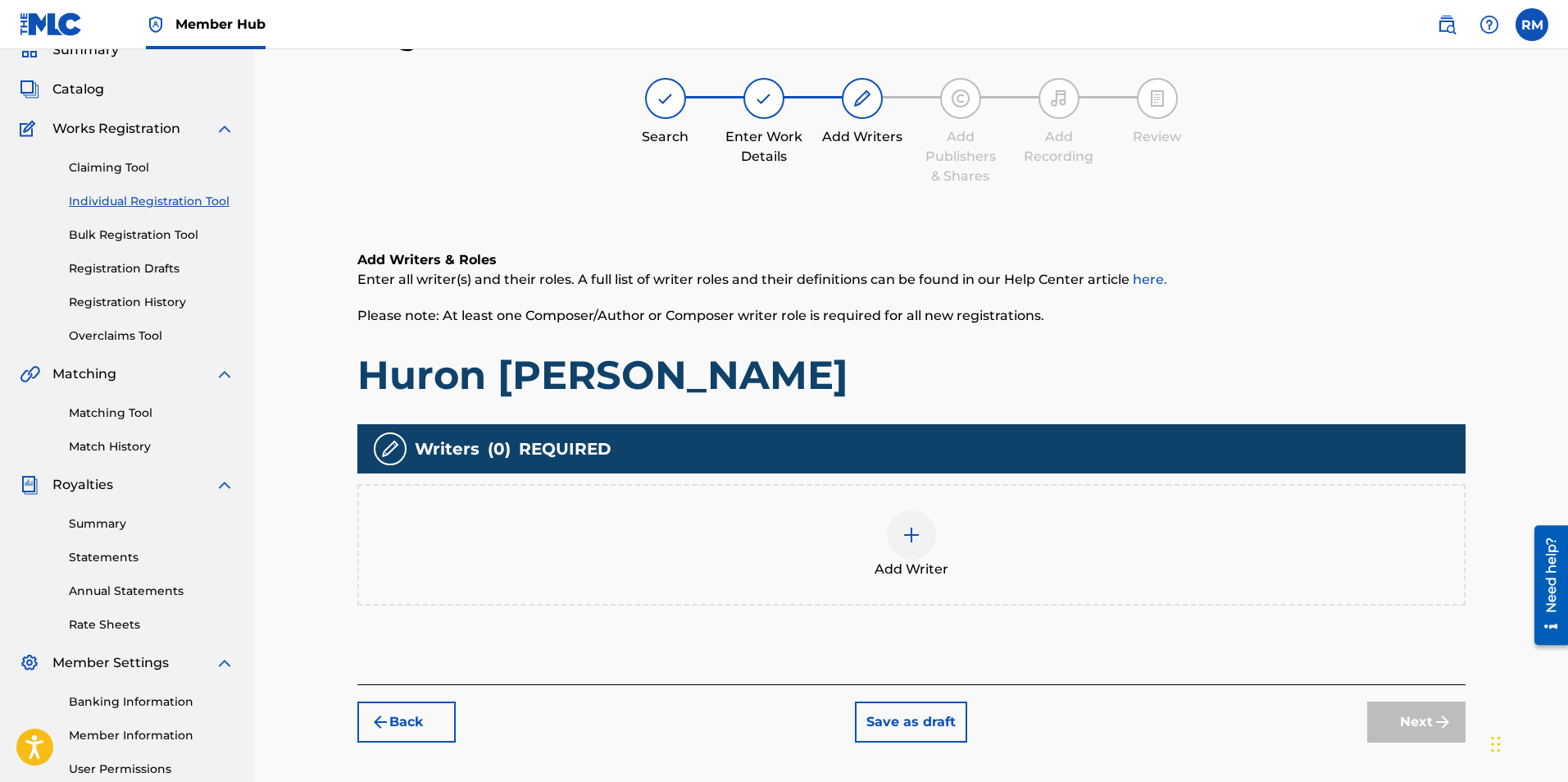
click at [903, 533] on img at bounding box center [912, 535] width 20 height 20
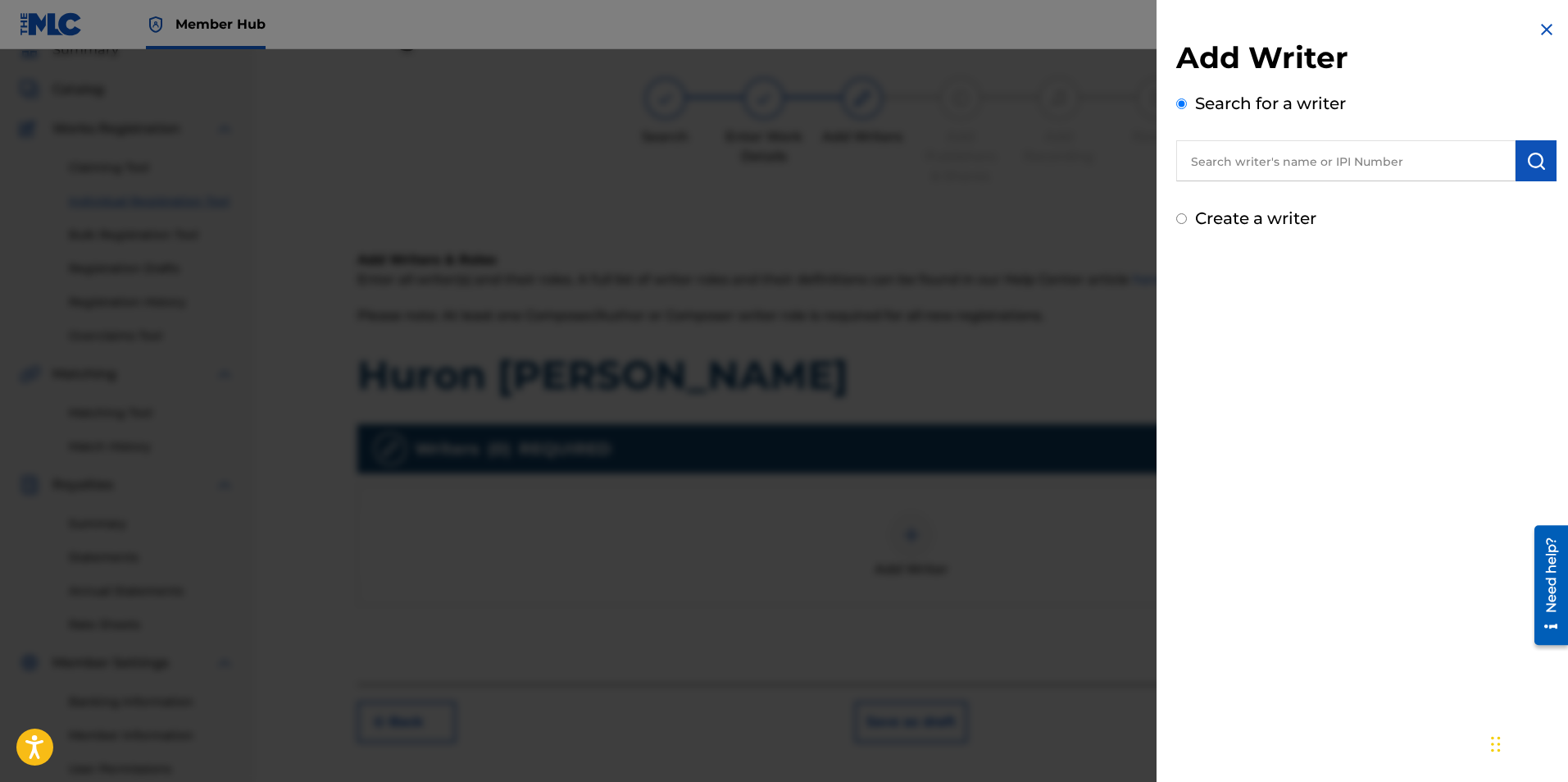
click at [1258, 170] on input "text" at bounding box center [1345, 161] width 339 height 41
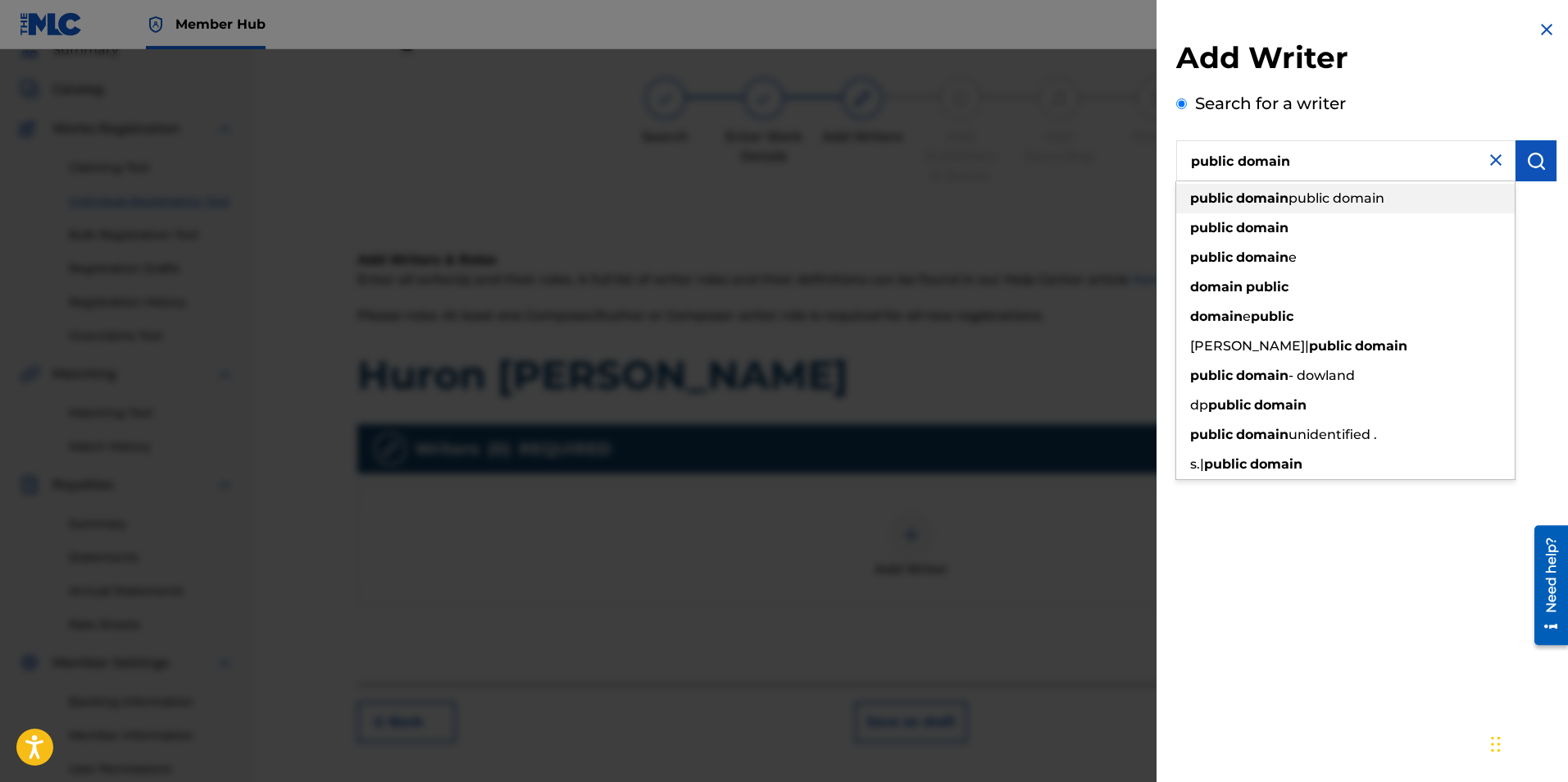
type input "public domain"
click at [1267, 225] on strong "domain" at bounding box center [1263, 227] width 53 height 16
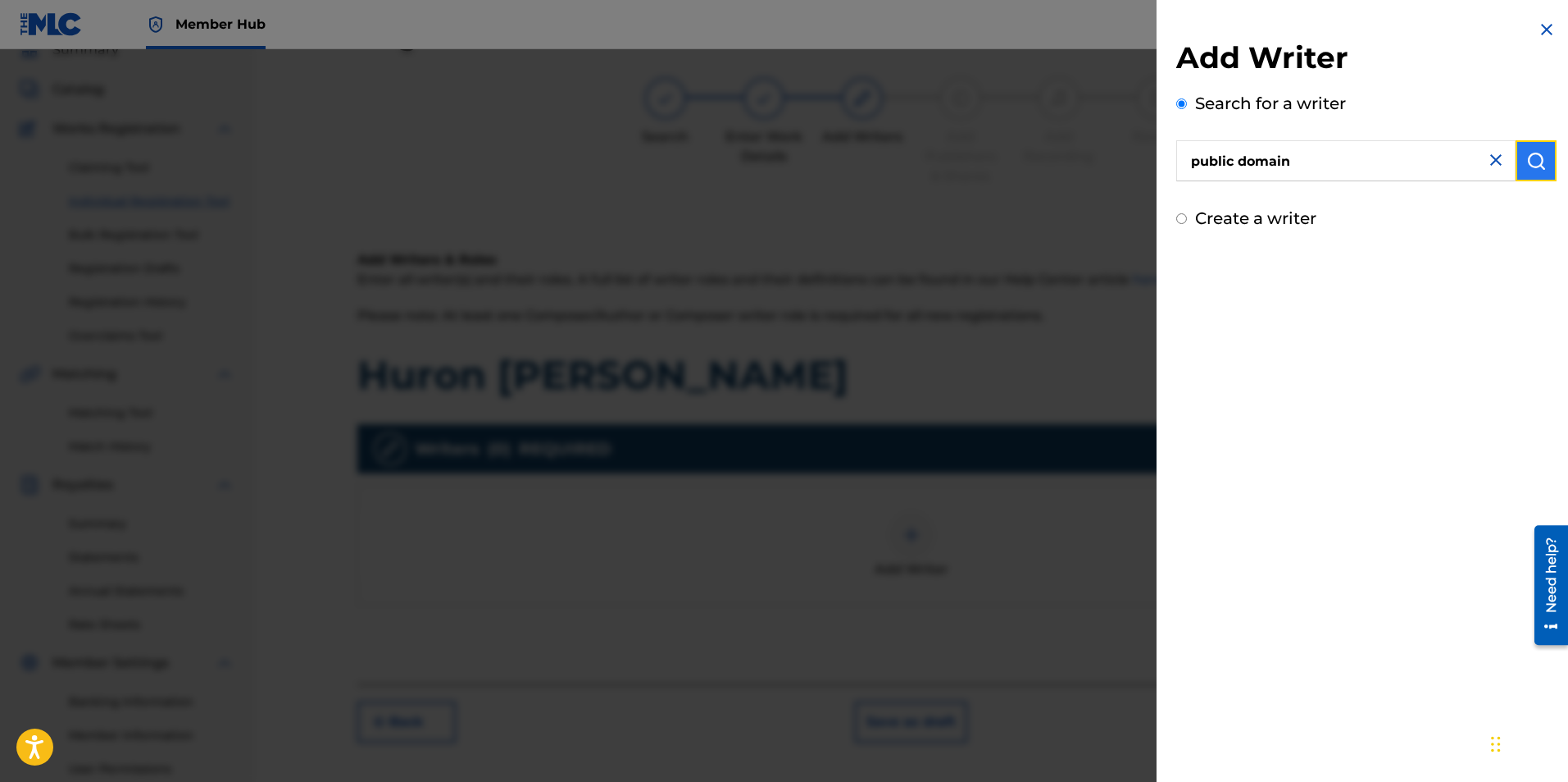
click at [1527, 168] on img "submit" at bounding box center [1537, 161] width 20 height 20
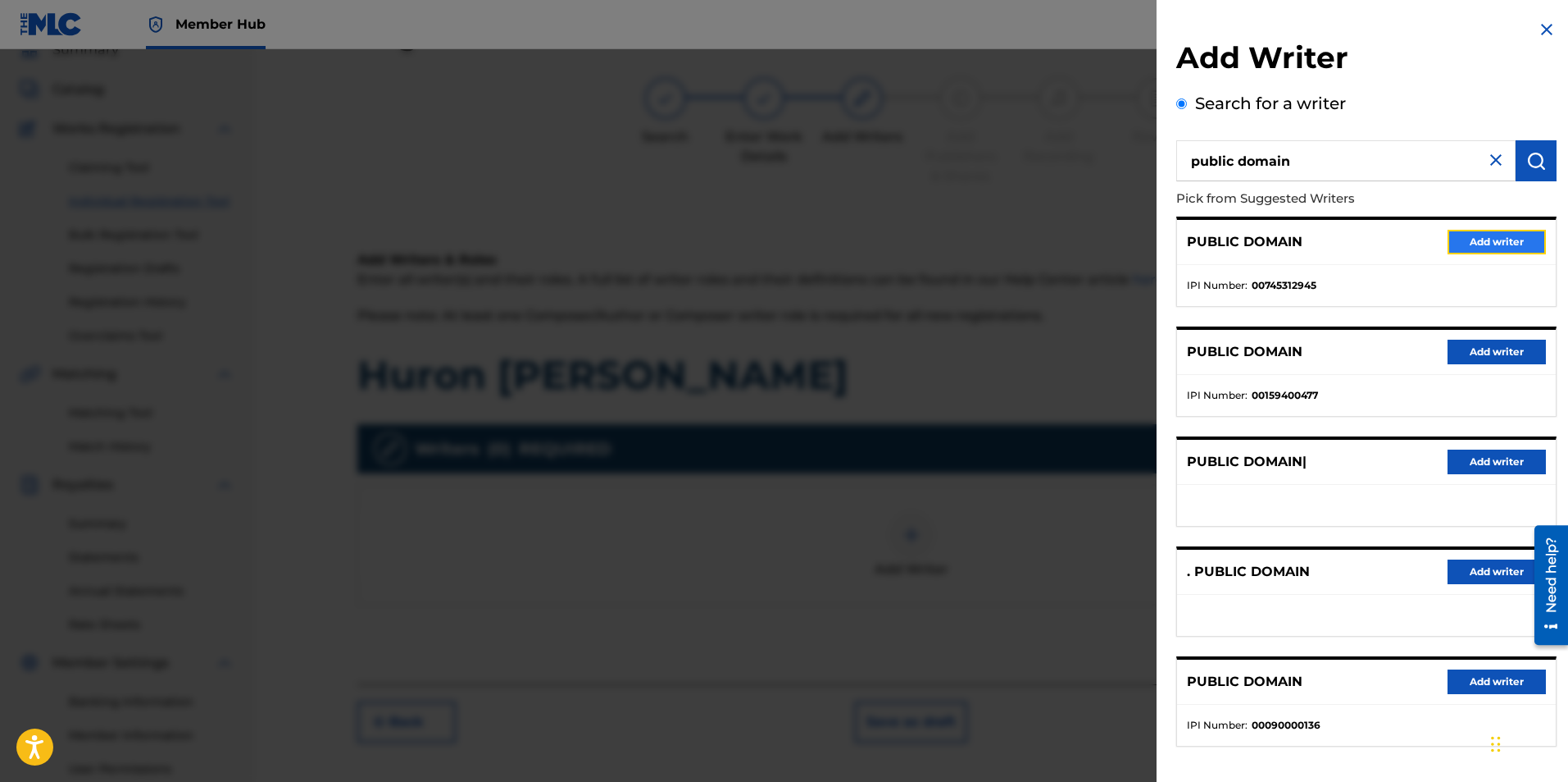
click at [1460, 236] on button "Add writer" at bounding box center [1496, 242] width 98 height 25
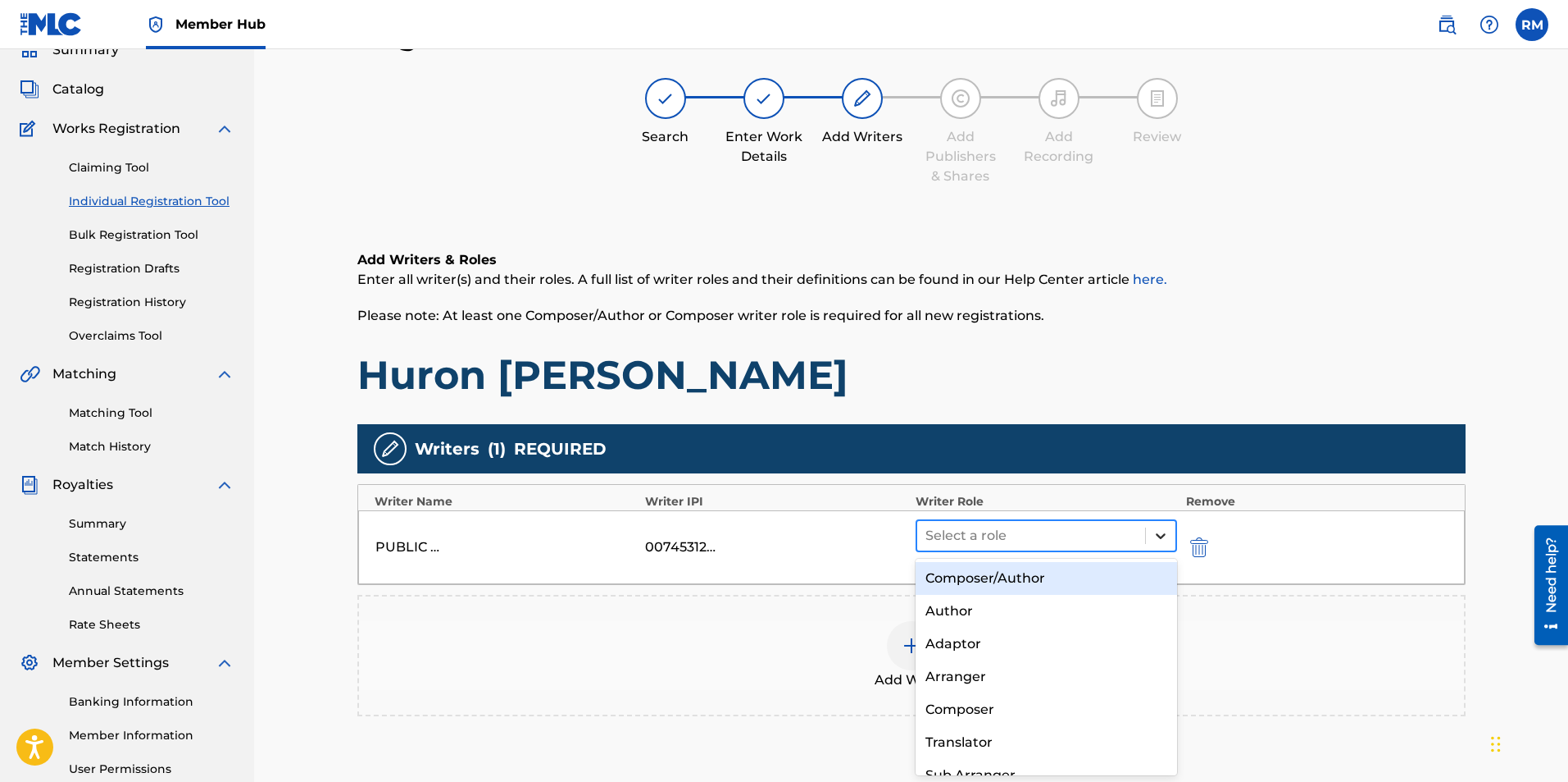
click at [1150, 542] on div at bounding box center [1161, 536] width 30 height 30
click at [1043, 574] on div "Composer/Author" at bounding box center [1047, 578] width 262 height 33
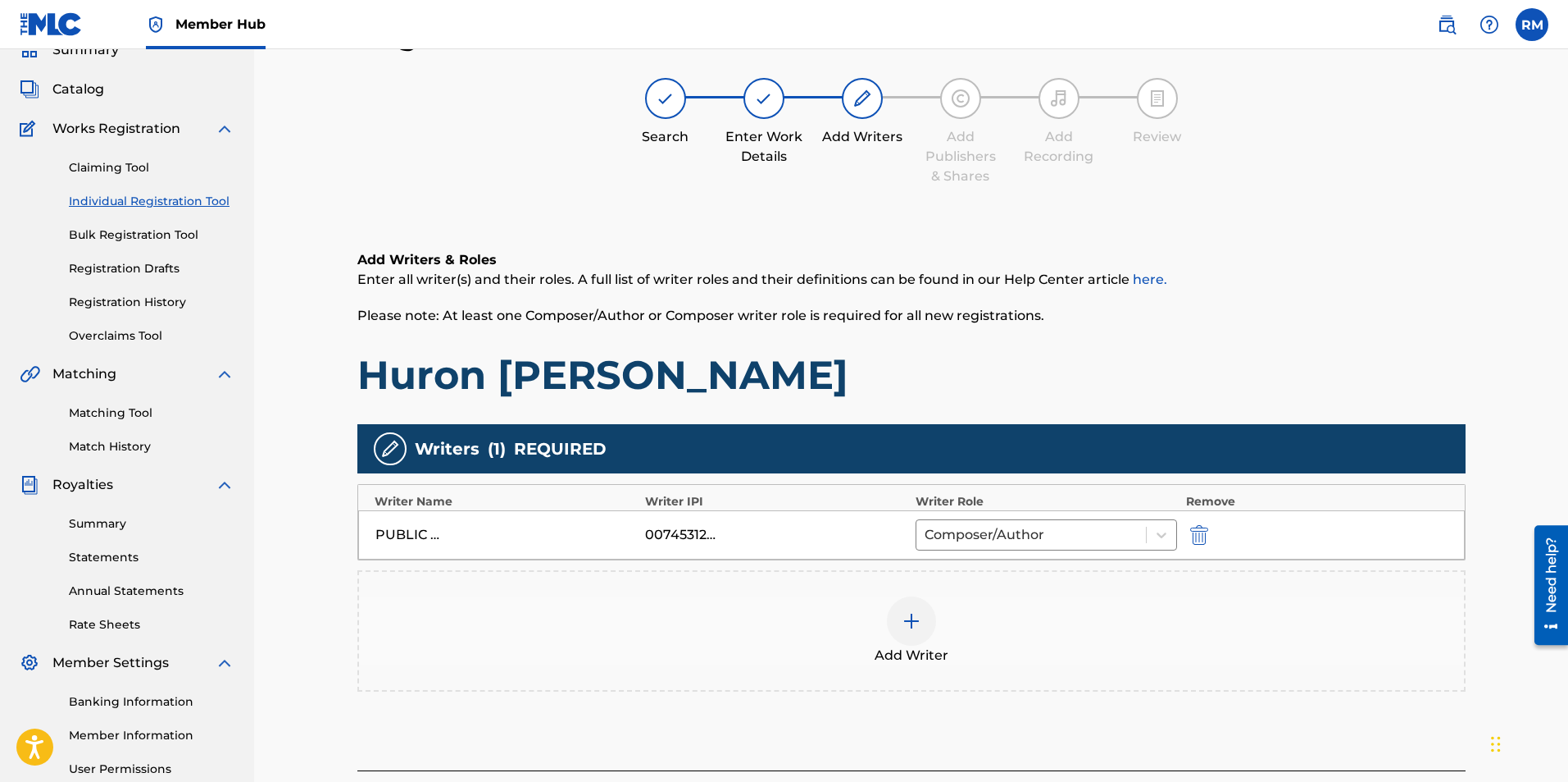
click at [883, 633] on div "Add Writer" at bounding box center [911, 630] width 1105 height 69
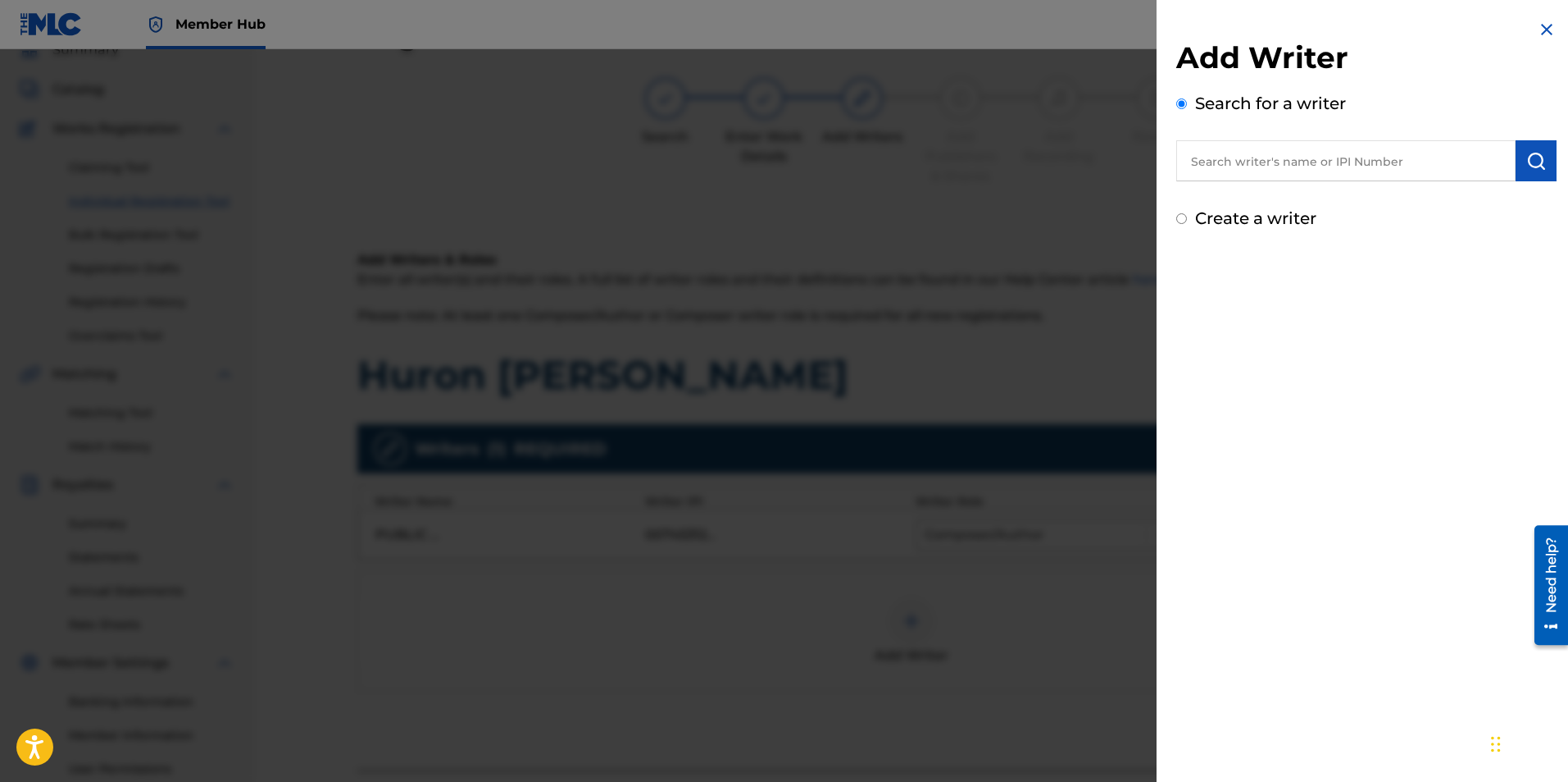
click at [1245, 148] on input "text" at bounding box center [1345, 161] width 339 height 41
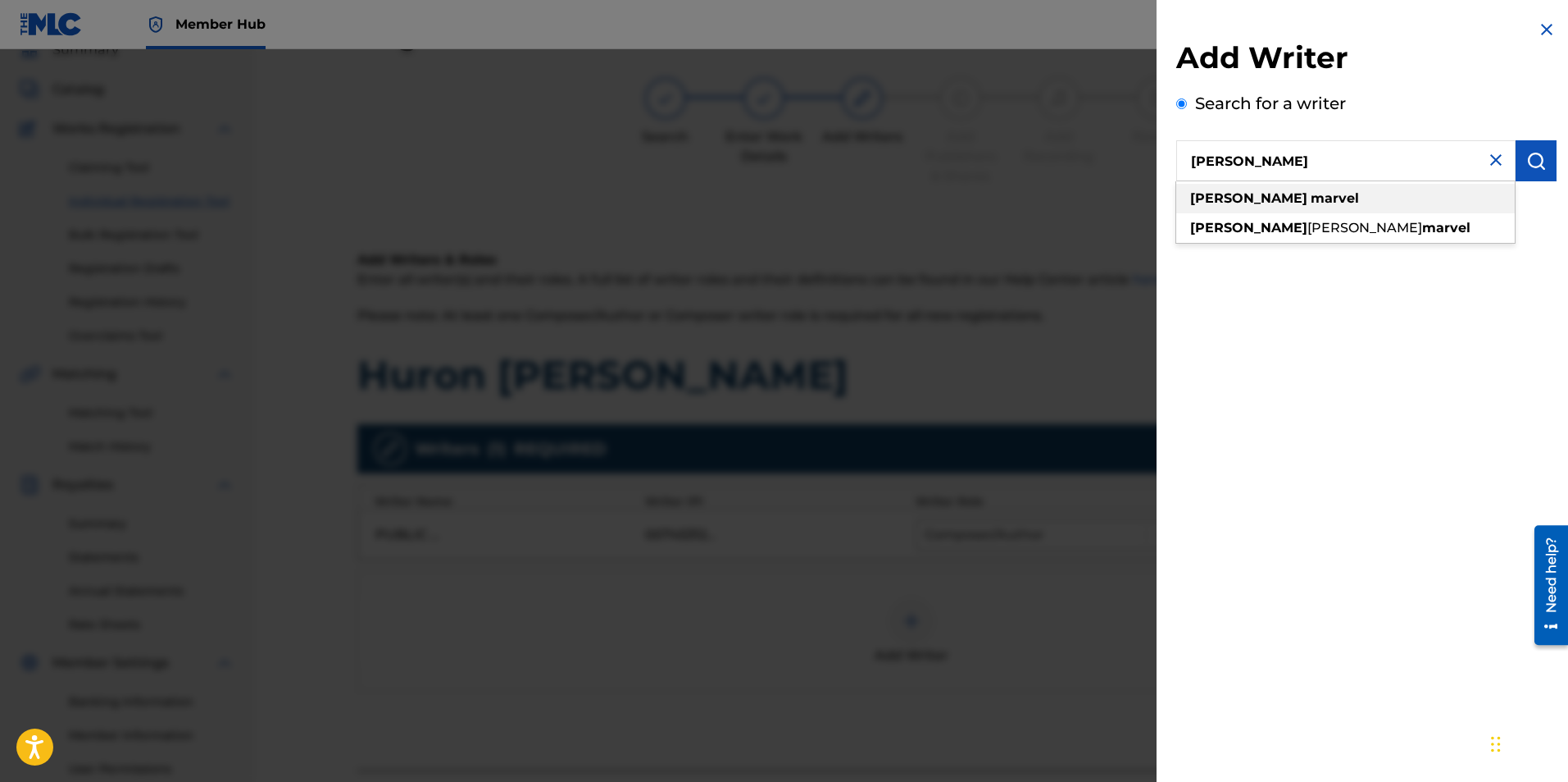
click at [1311, 199] on strong "marvel" at bounding box center [1334, 197] width 49 height 16
type input "ryan marvel"
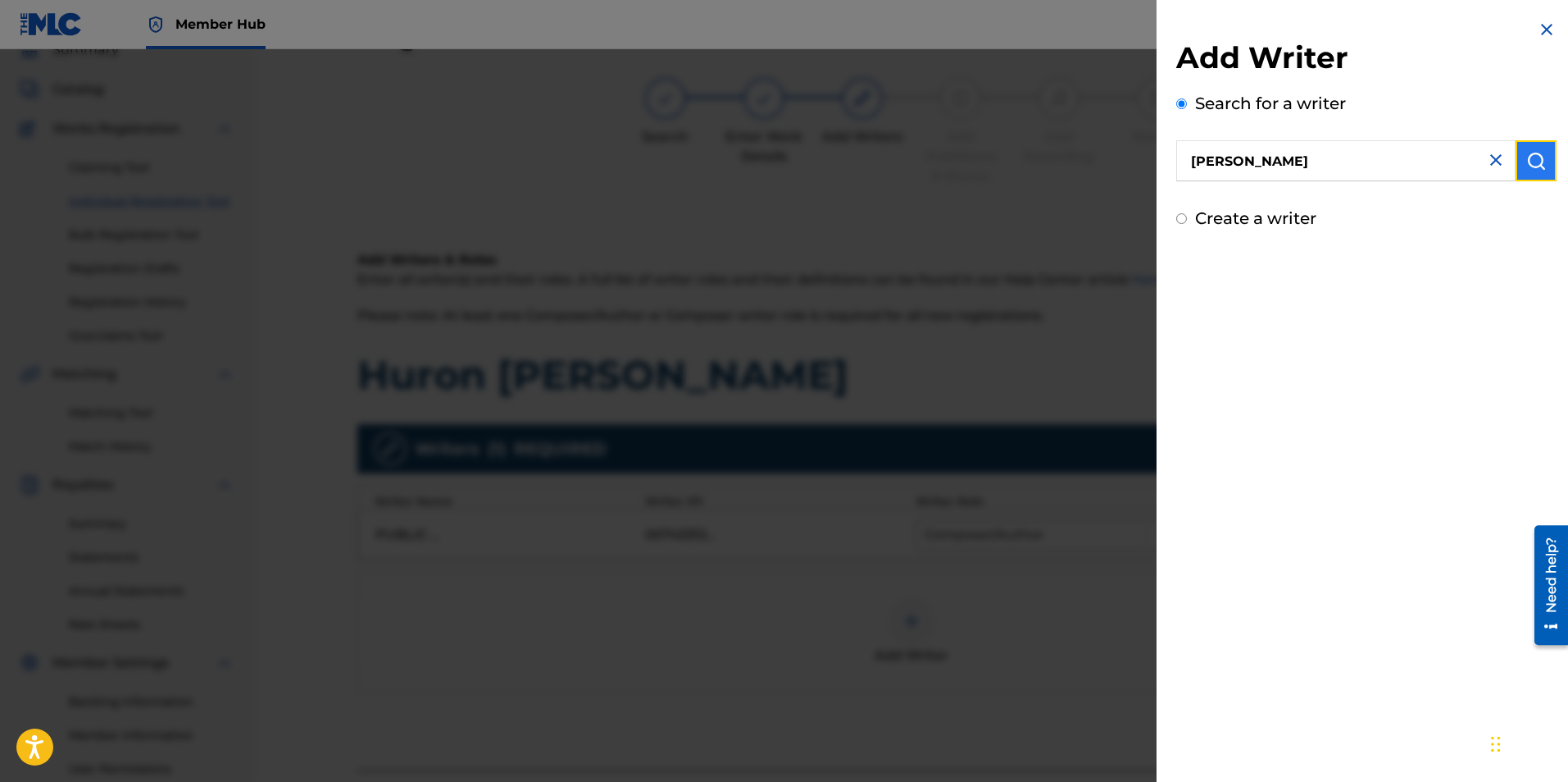
click at [1516, 165] on button "submit" at bounding box center [1537, 161] width 41 height 41
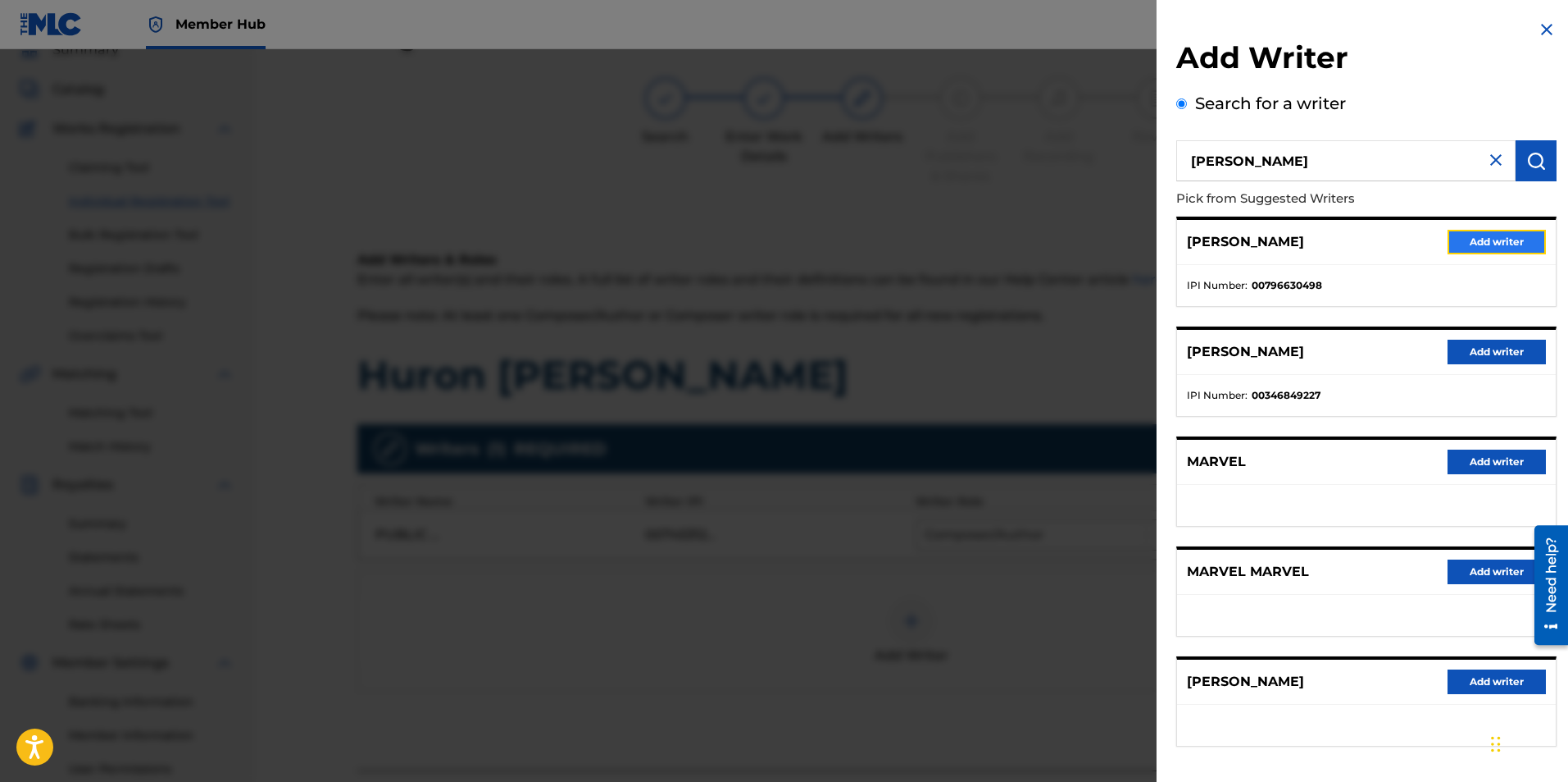
click at [1487, 245] on button "Add writer" at bounding box center [1496, 242] width 98 height 25
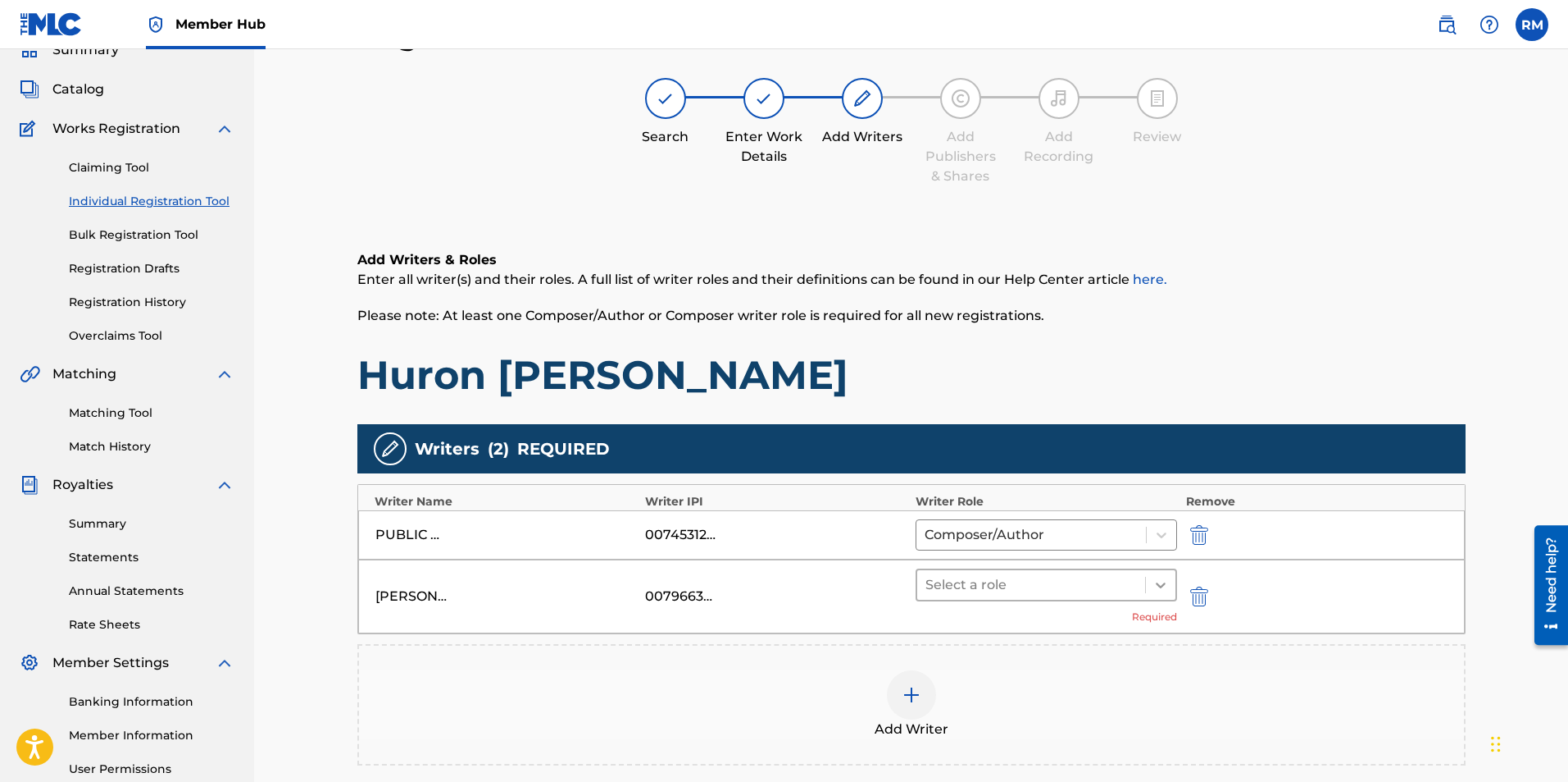
click at [1169, 579] on icon at bounding box center [1161, 585] width 17 height 17
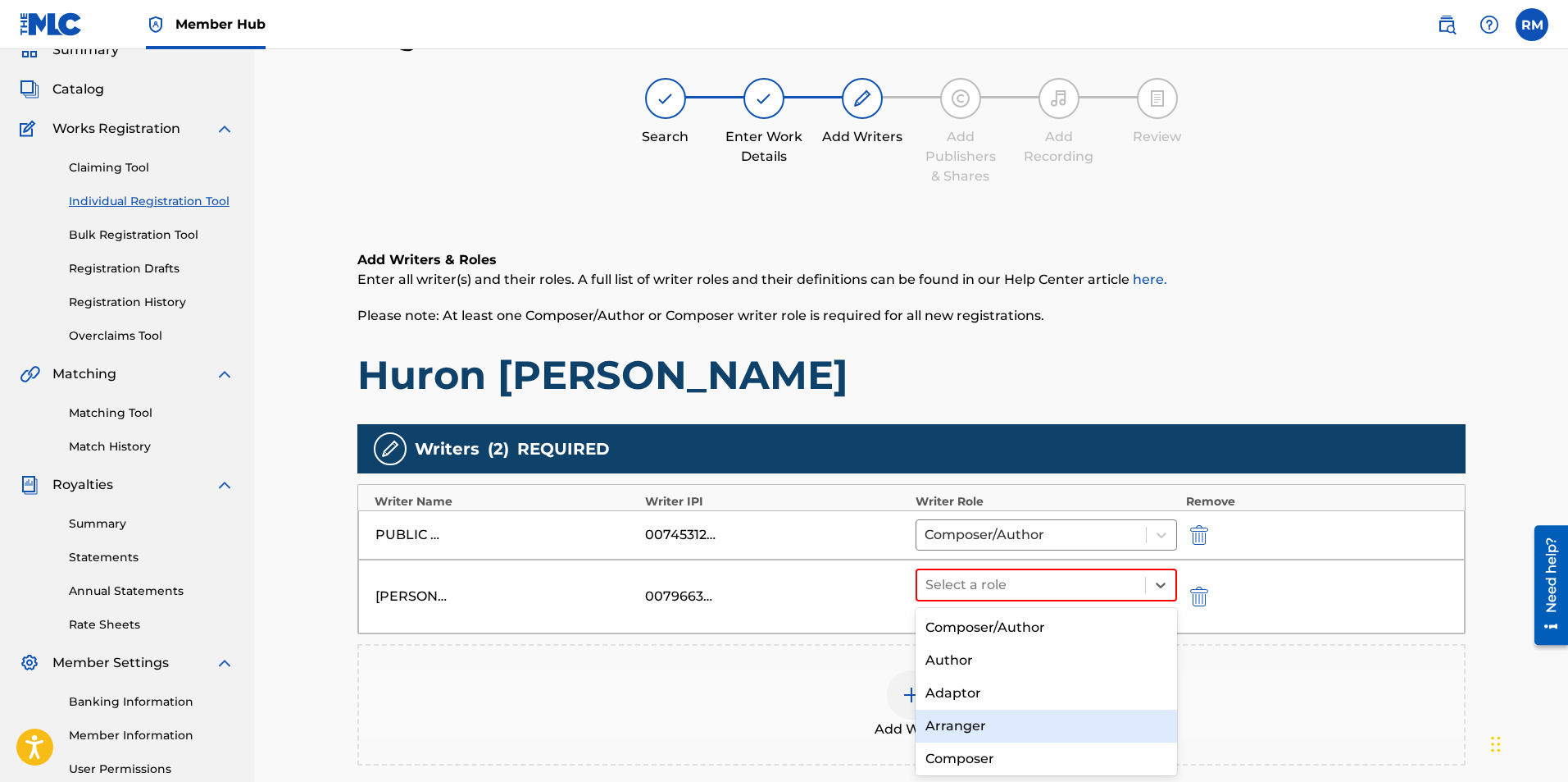
click at [1073, 717] on div "Arranger" at bounding box center [1047, 726] width 262 height 33
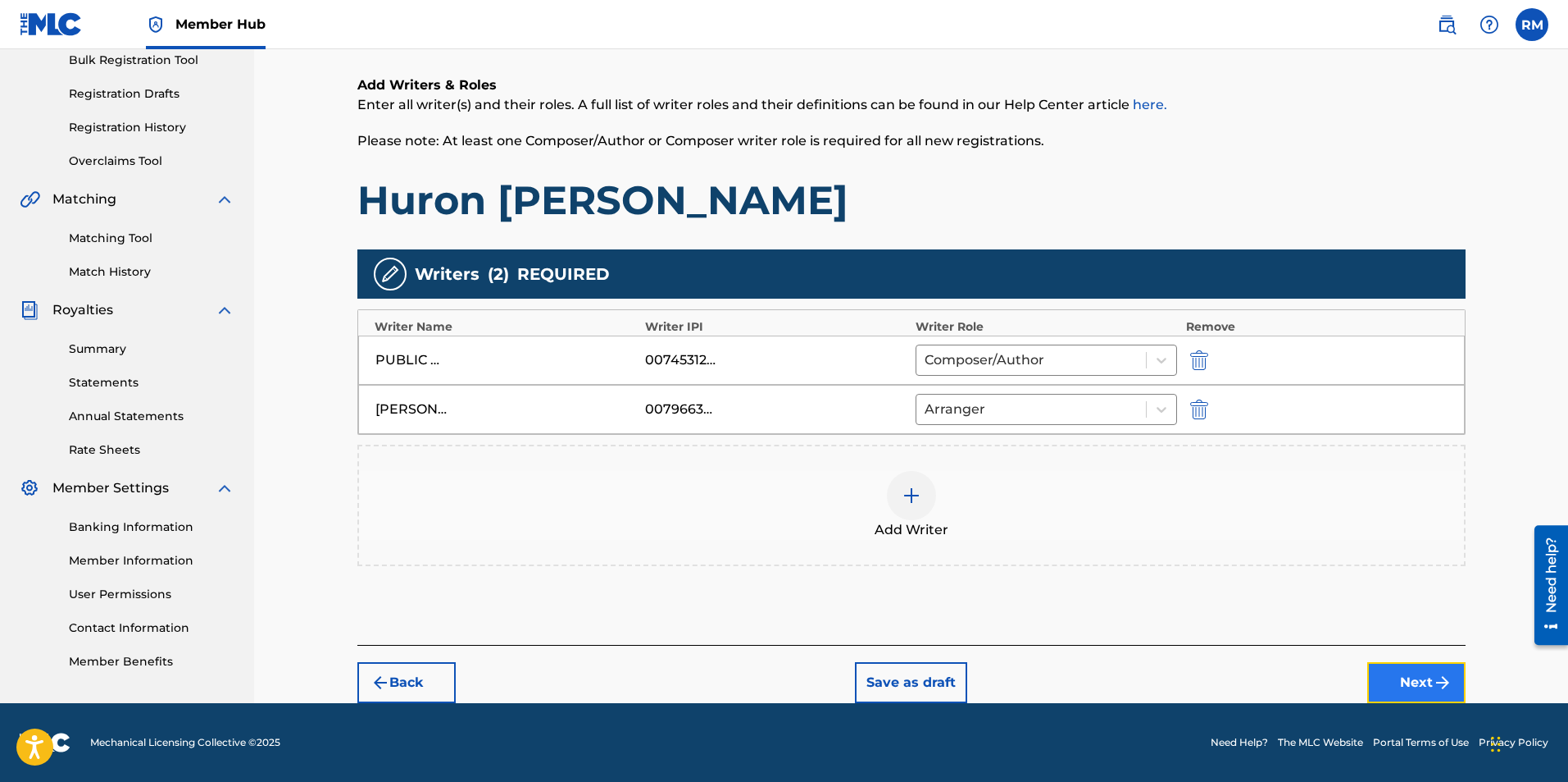
click at [1412, 686] on button "Next" at bounding box center [1416, 683] width 98 height 41
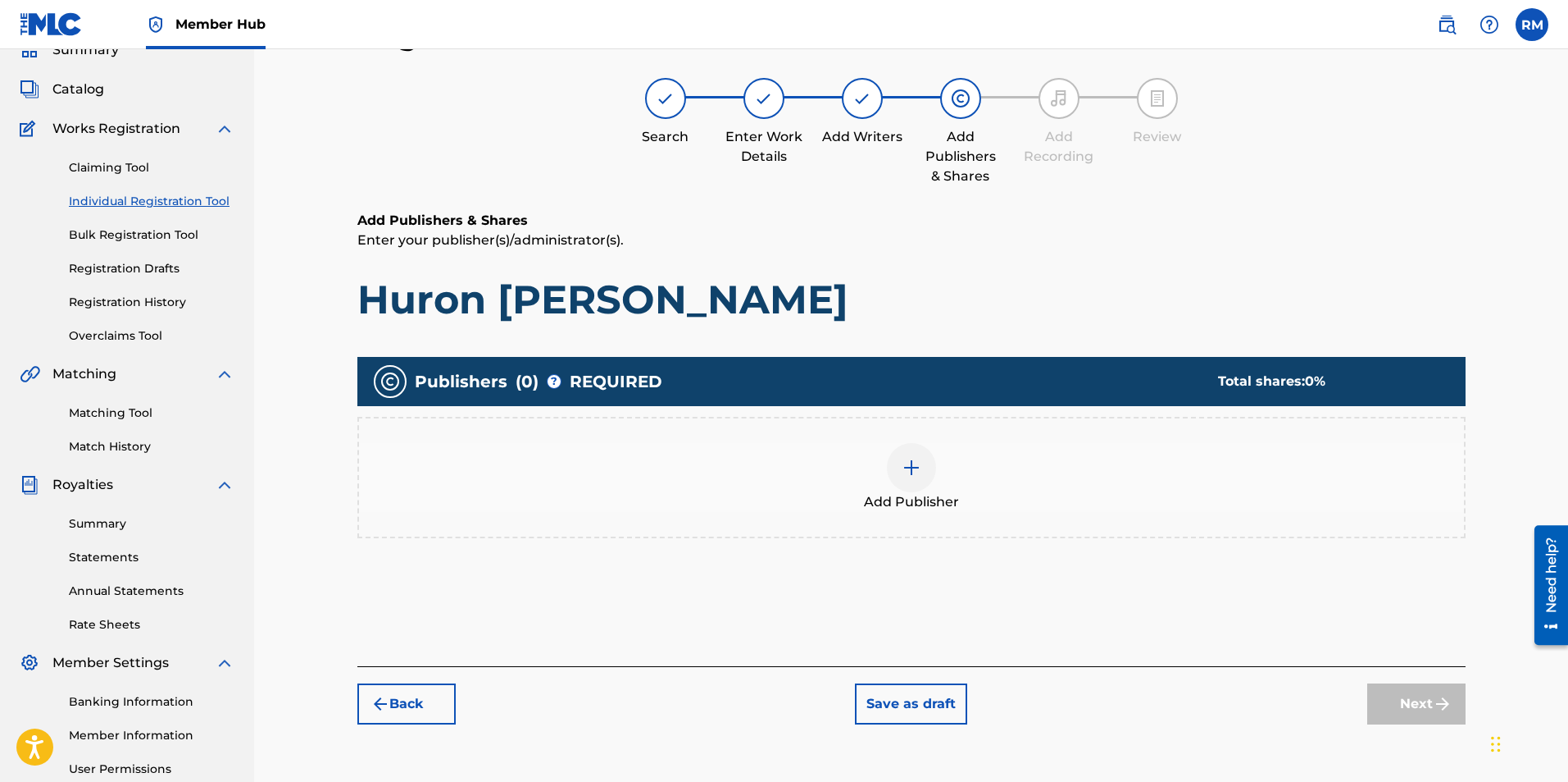
click at [909, 476] on img at bounding box center [912, 467] width 20 height 20
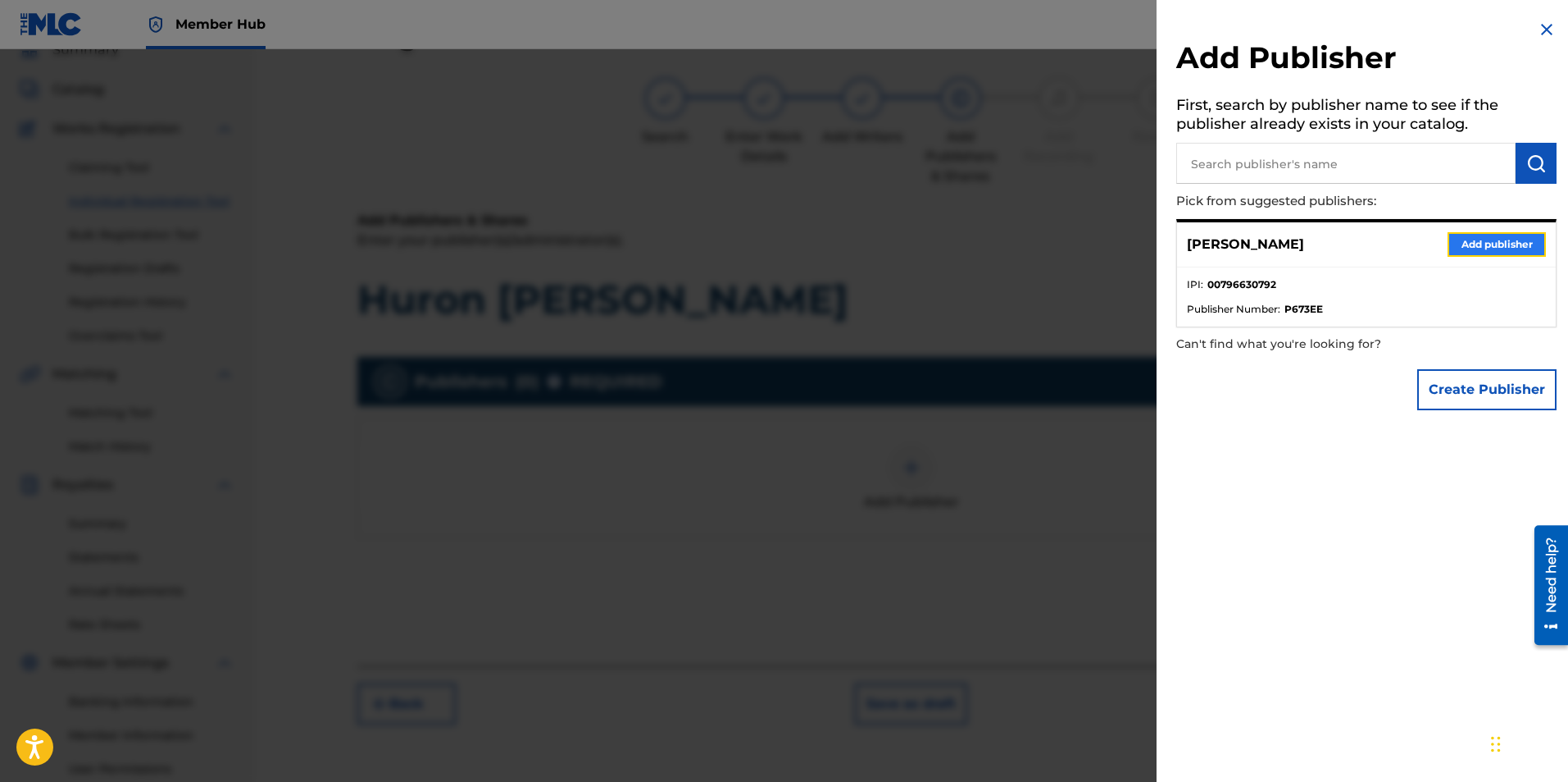
click at [1457, 247] on button "Add publisher" at bounding box center [1496, 244] width 98 height 25
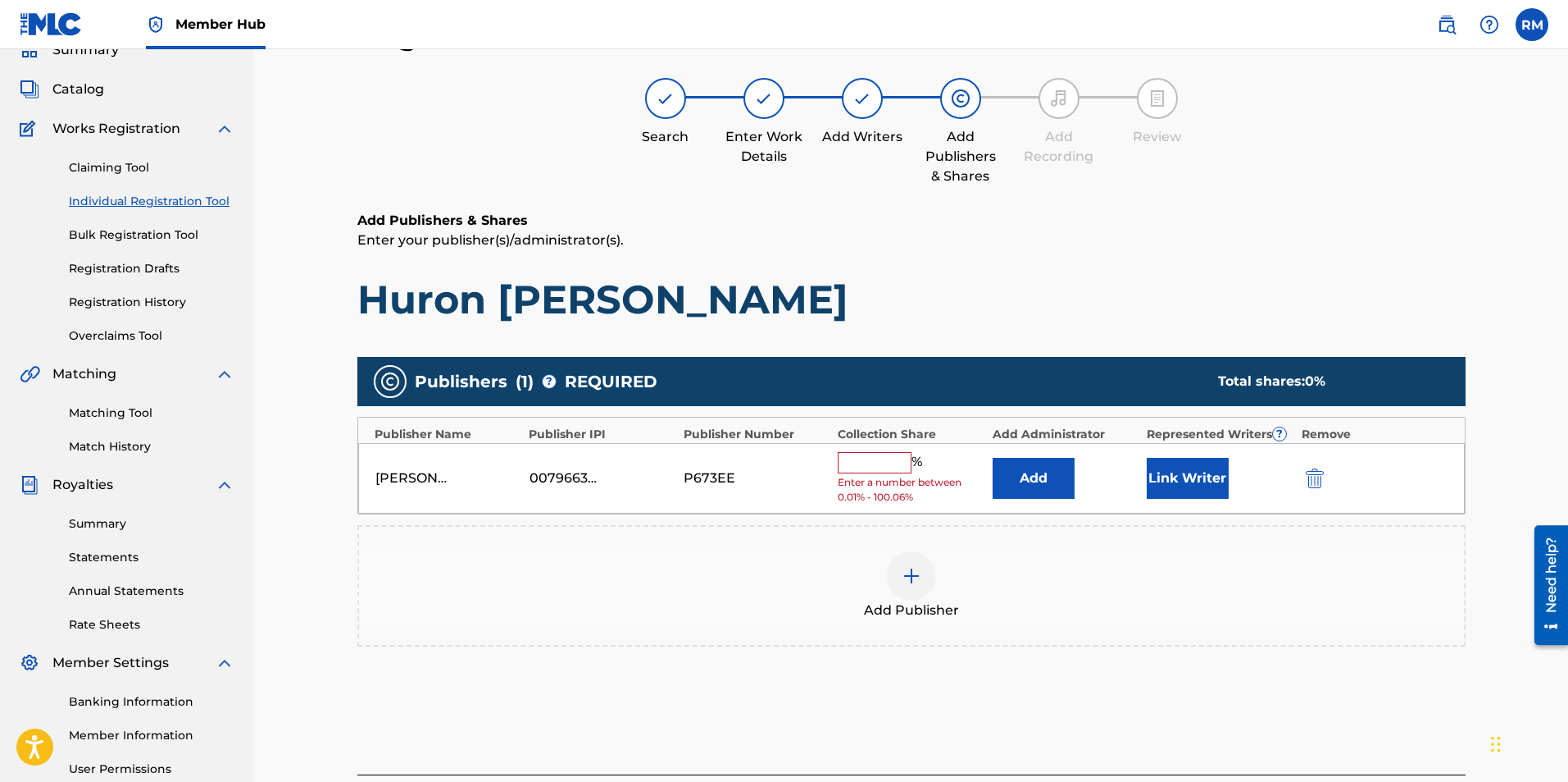
click at [845, 460] on input "text" at bounding box center [874, 462] width 73 height 21
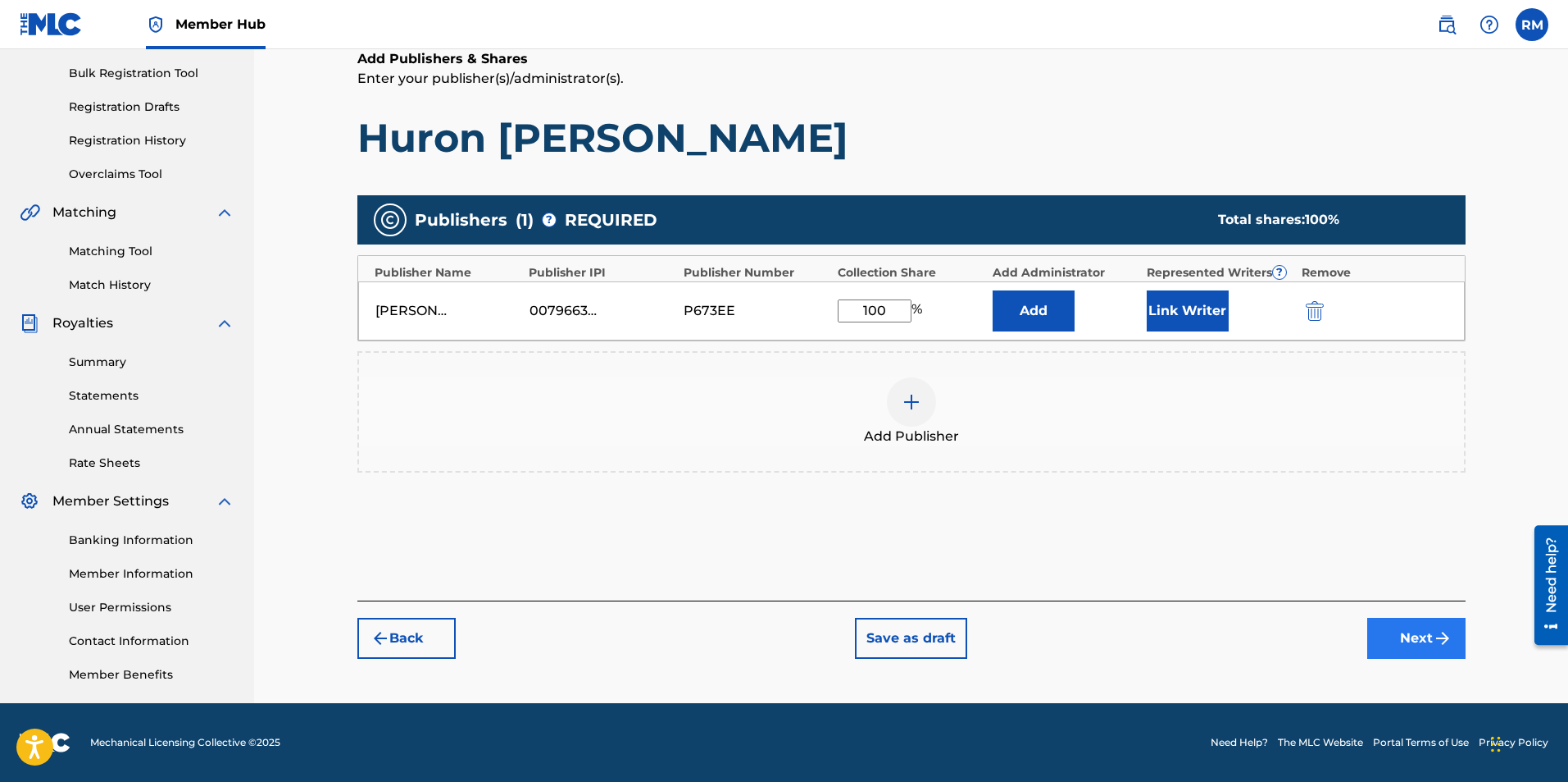
type input "100"
click at [1386, 636] on button "Next" at bounding box center [1416, 638] width 98 height 41
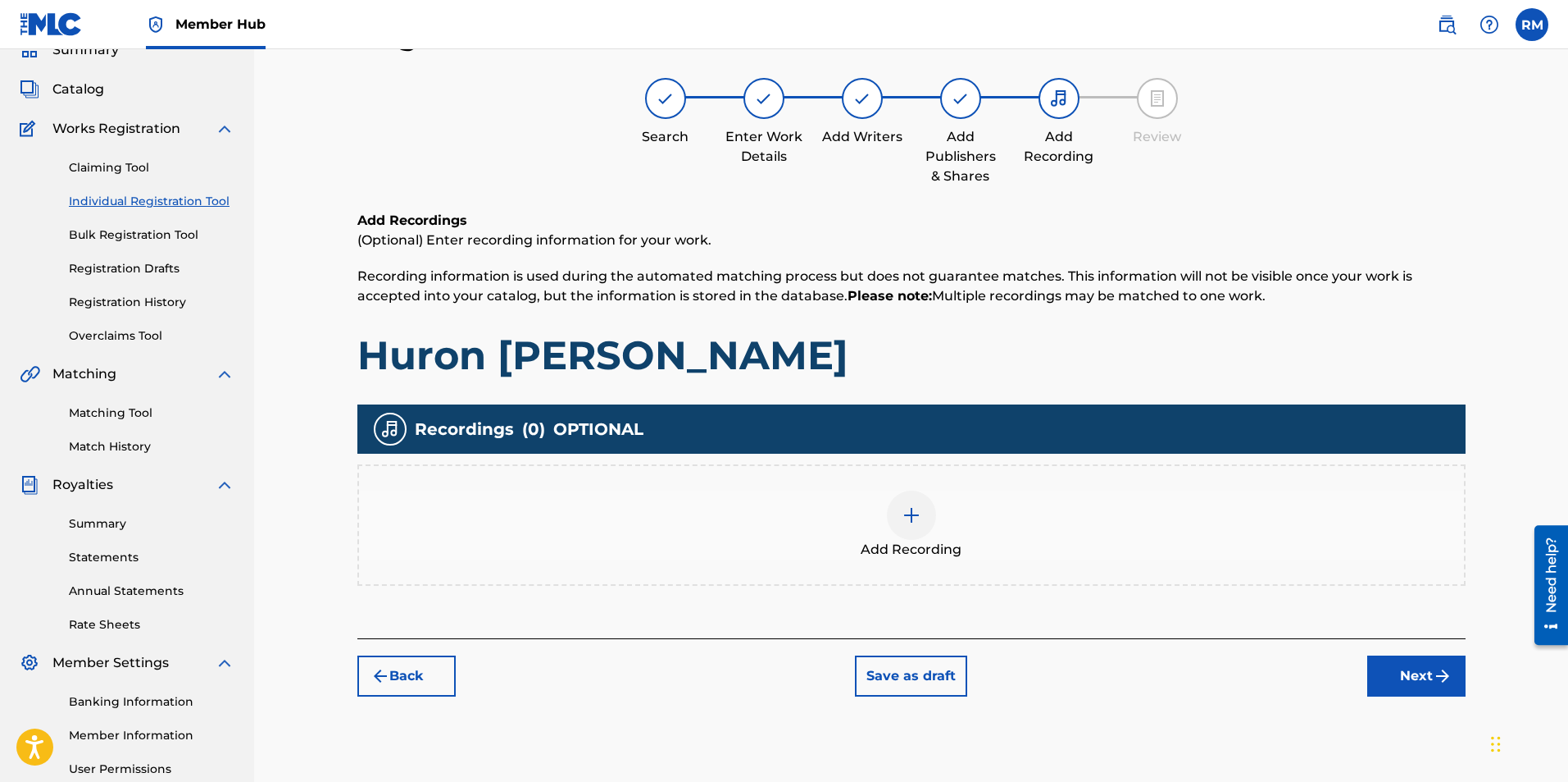
click at [923, 534] on div at bounding box center [912, 515] width 50 height 50
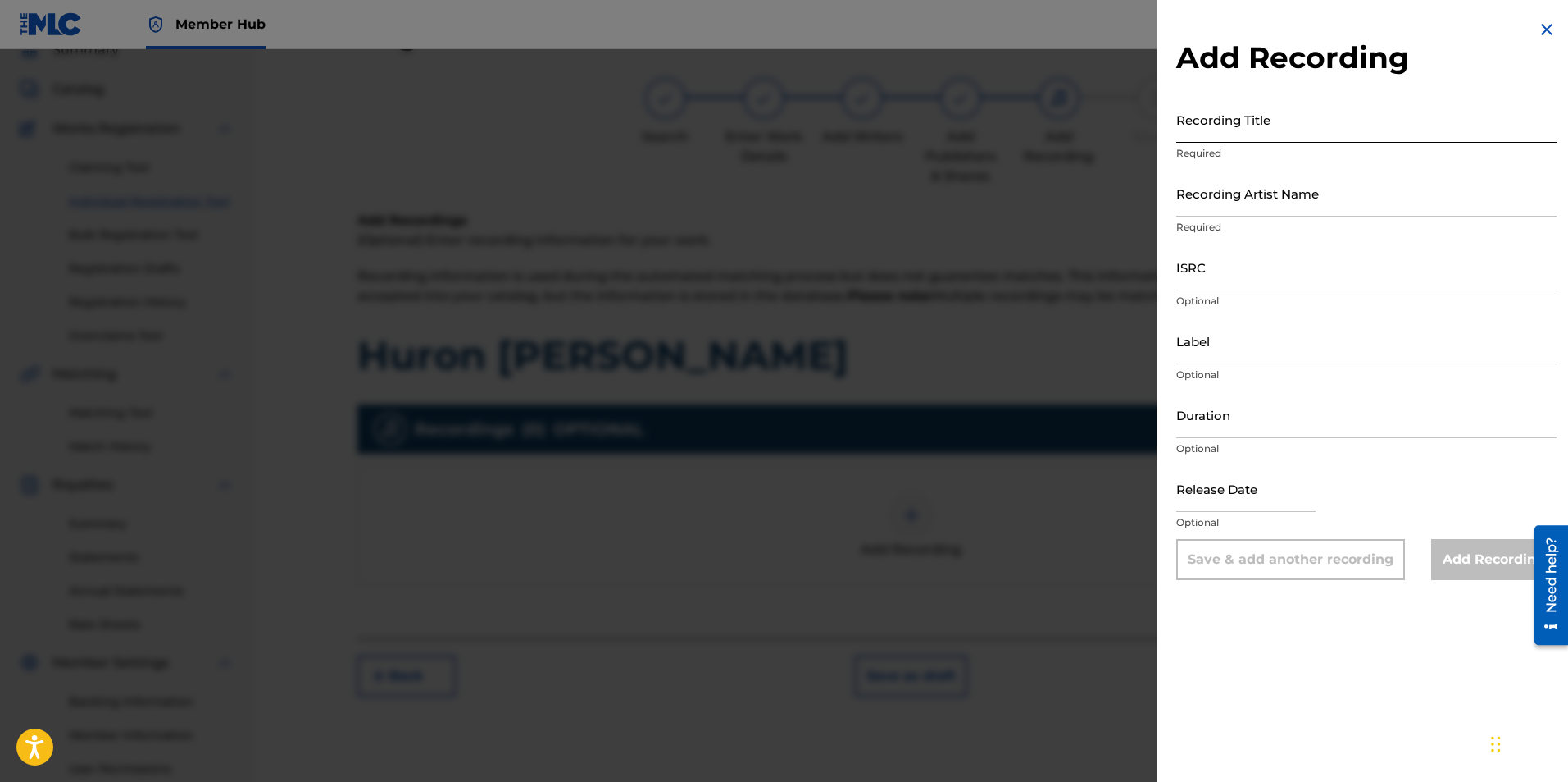
click at [1212, 121] on input "Recording Title" at bounding box center [1366, 119] width 380 height 47
type input "Huron Carol"
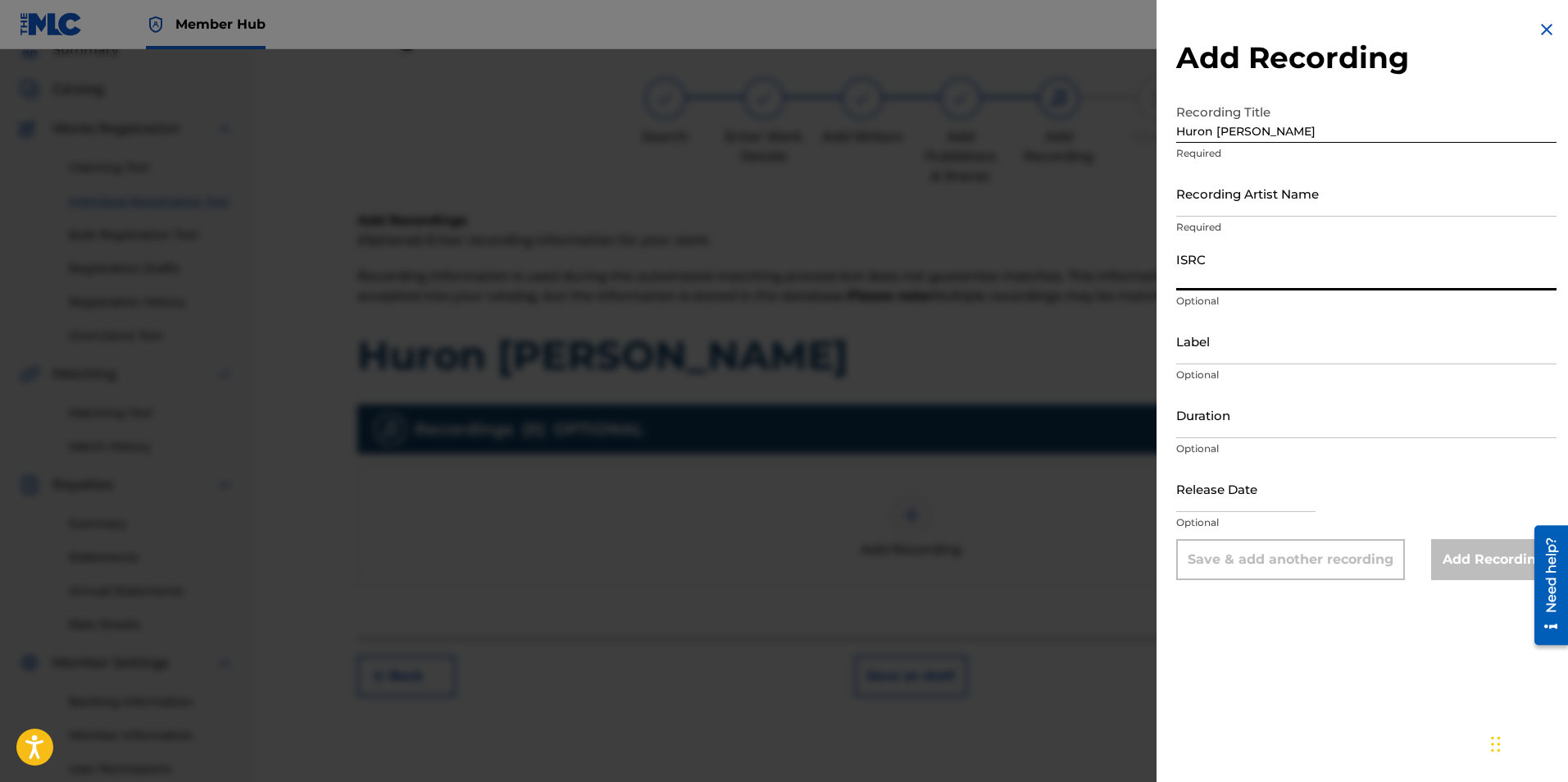
click at [1252, 285] on input "ISRC" at bounding box center [1366, 267] width 380 height 47
paste input "usl4q1821703"
type input "usl4q1821703"
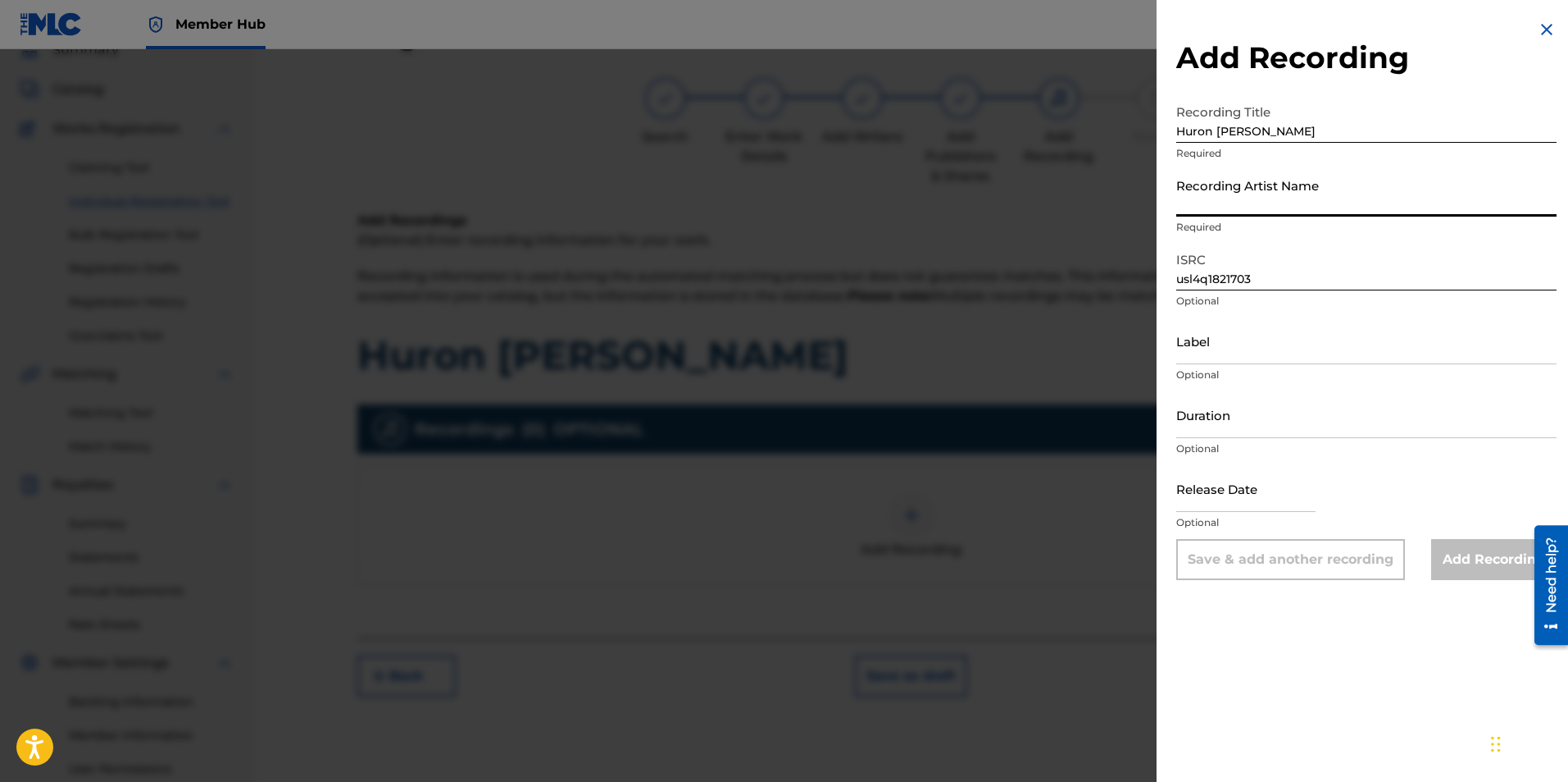
click at [1280, 206] on input "Recording Artist Name" at bounding box center [1366, 193] width 380 height 47
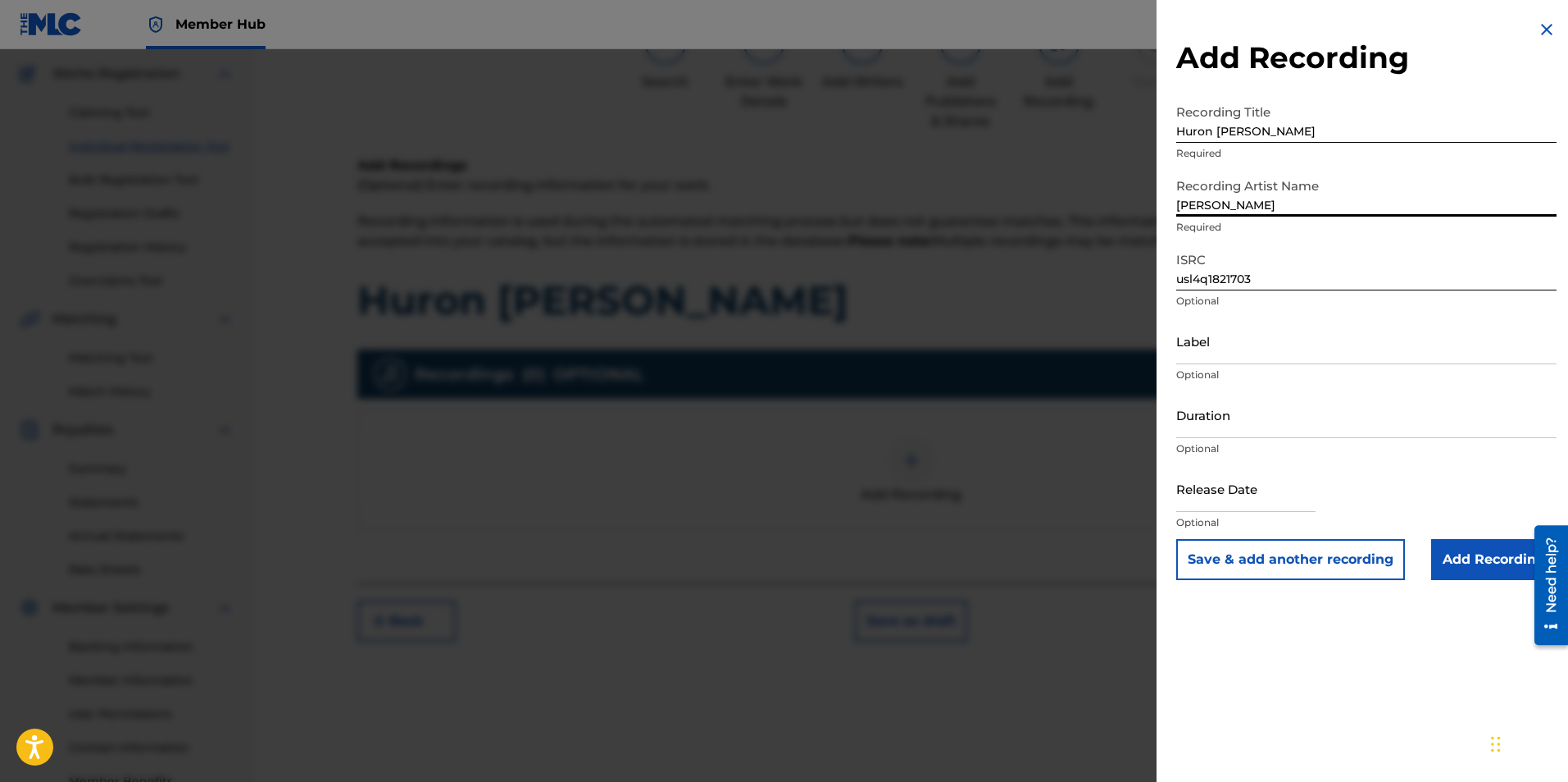
scroll to position [156, 0]
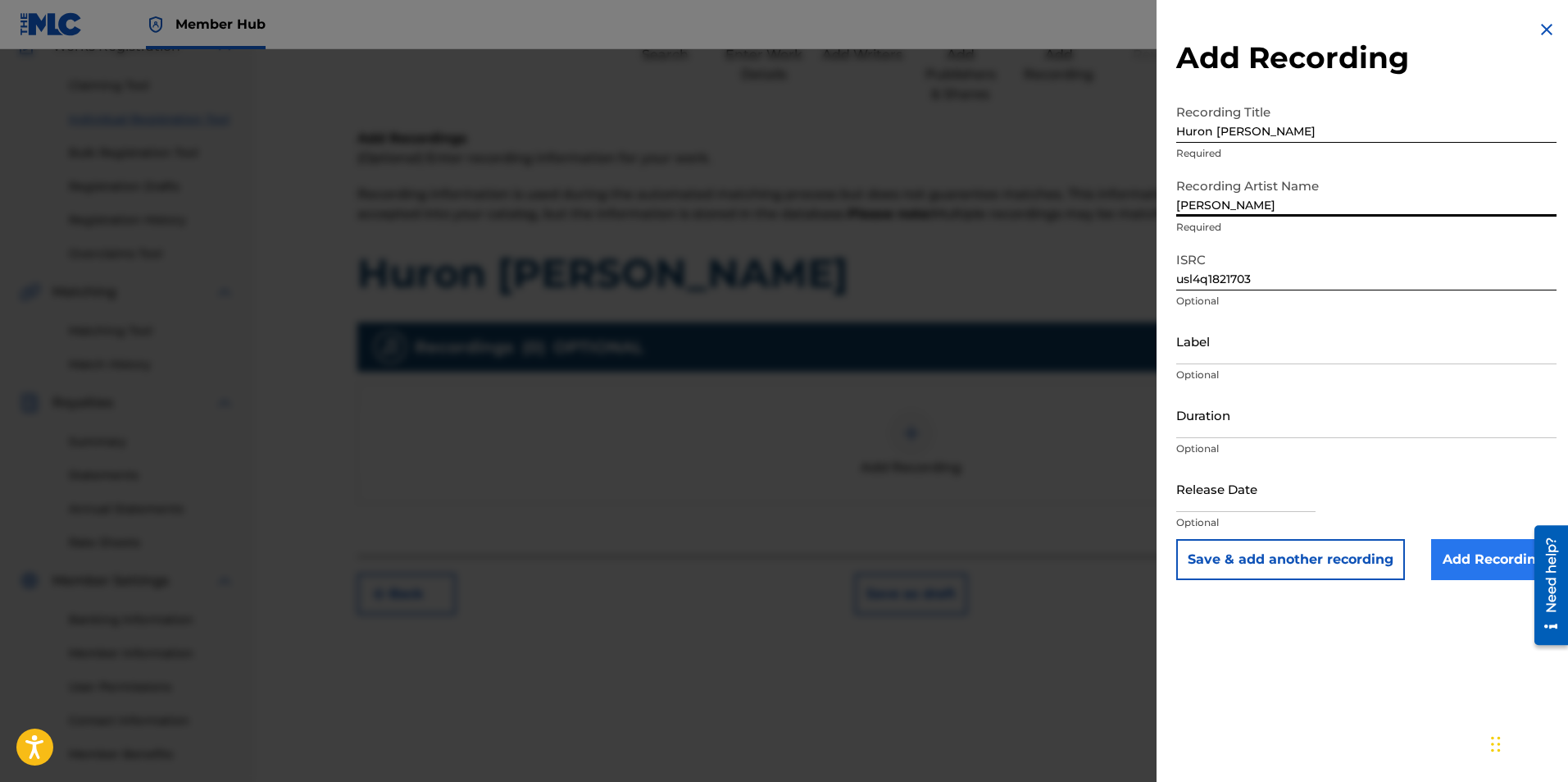
type input "Ryan Marvel"
click at [1459, 579] on input "Add Recording" at bounding box center [1494, 560] width 125 height 41
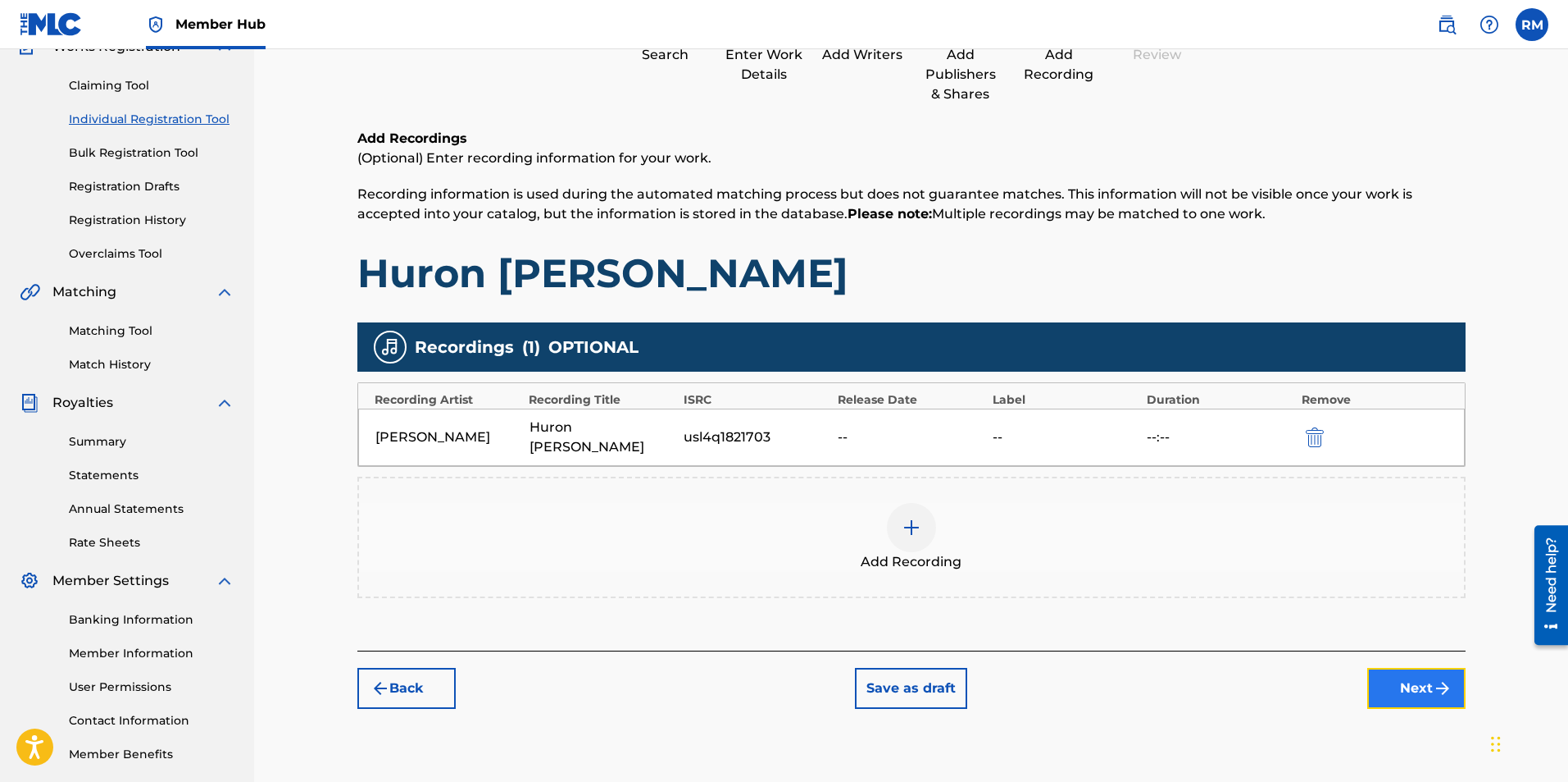
click at [1438, 678] on img "submit" at bounding box center [1443, 688] width 20 height 20
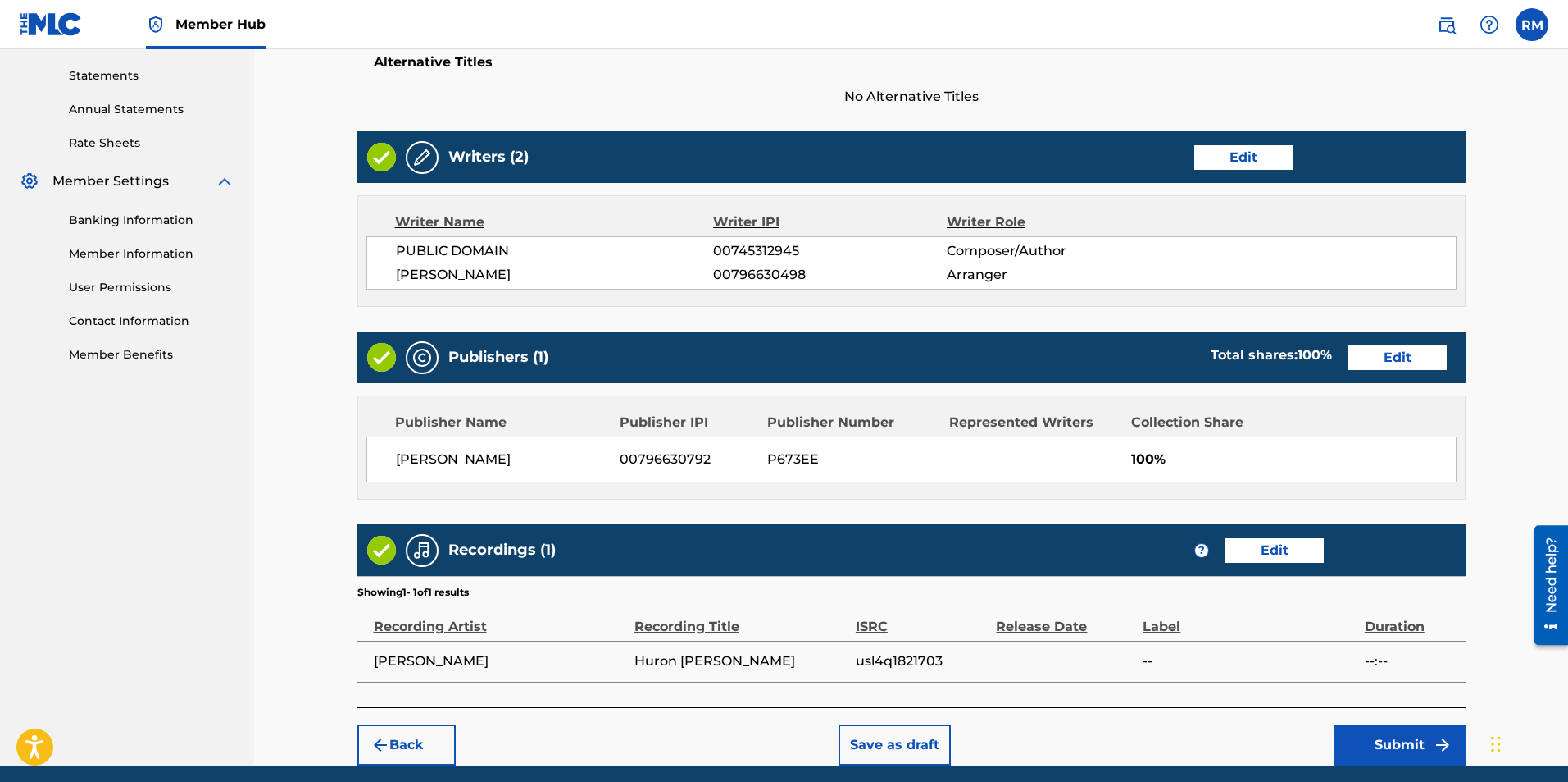
scroll to position [618, 0]
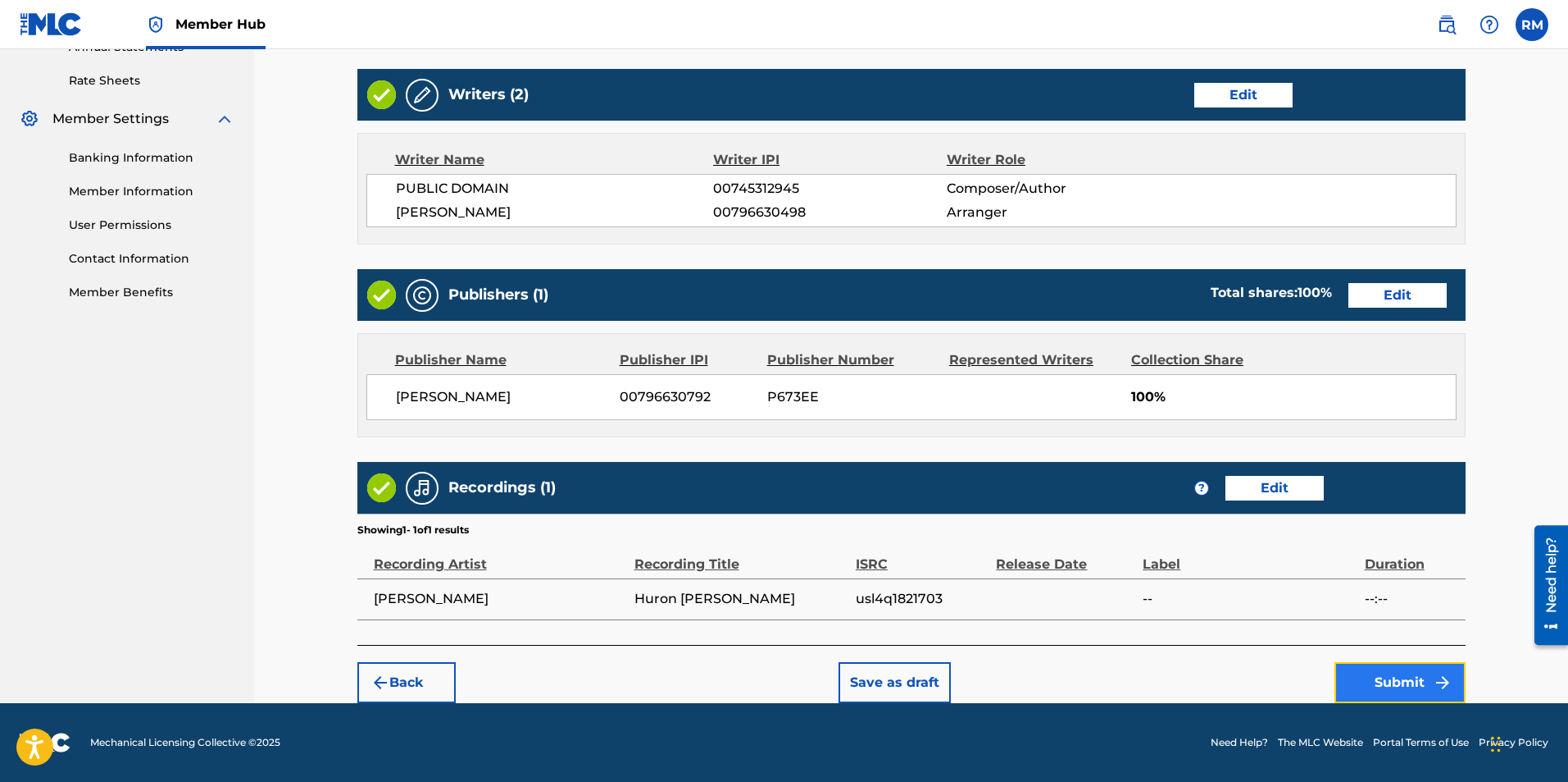
click at [1415, 676] on button "Submit" at bounding box center [1400, 683] width 131 height 41
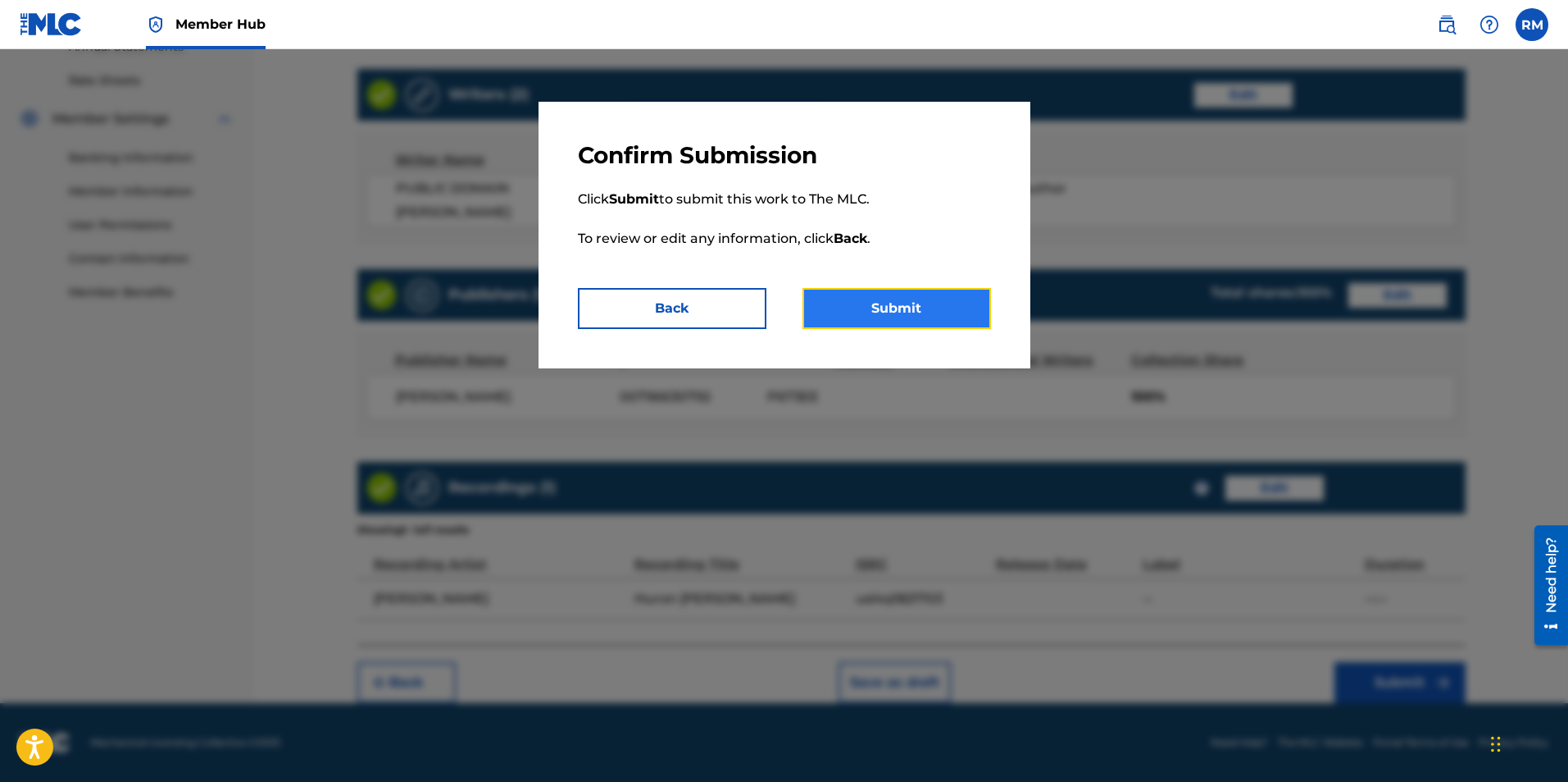
click at [904, 323] on button "Submit" at bounding box center [896, 309] width 188 height 41
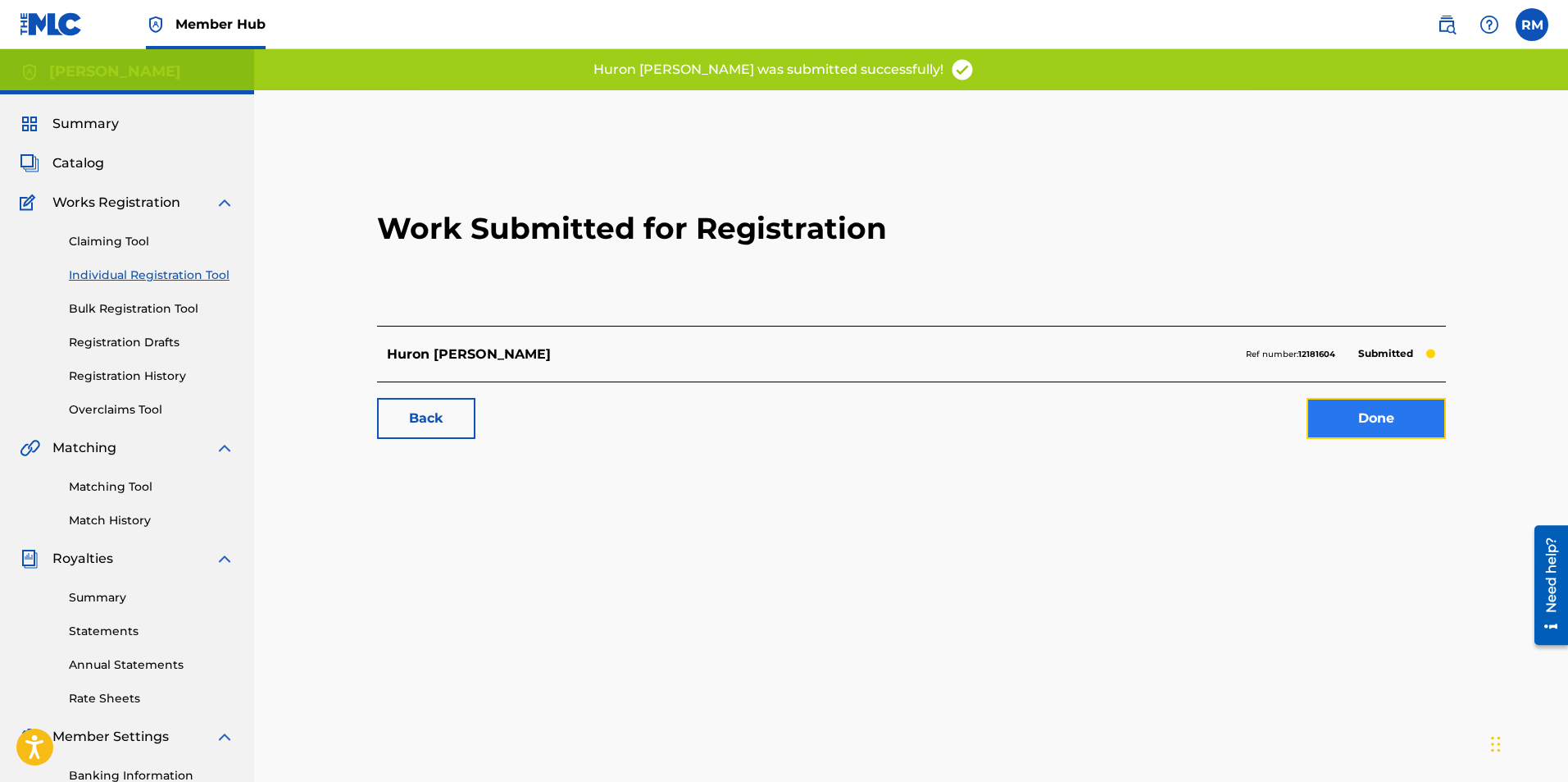
click at [1418, 405] on link "Done" at bounding box center [1376, 419] width 139 height 41
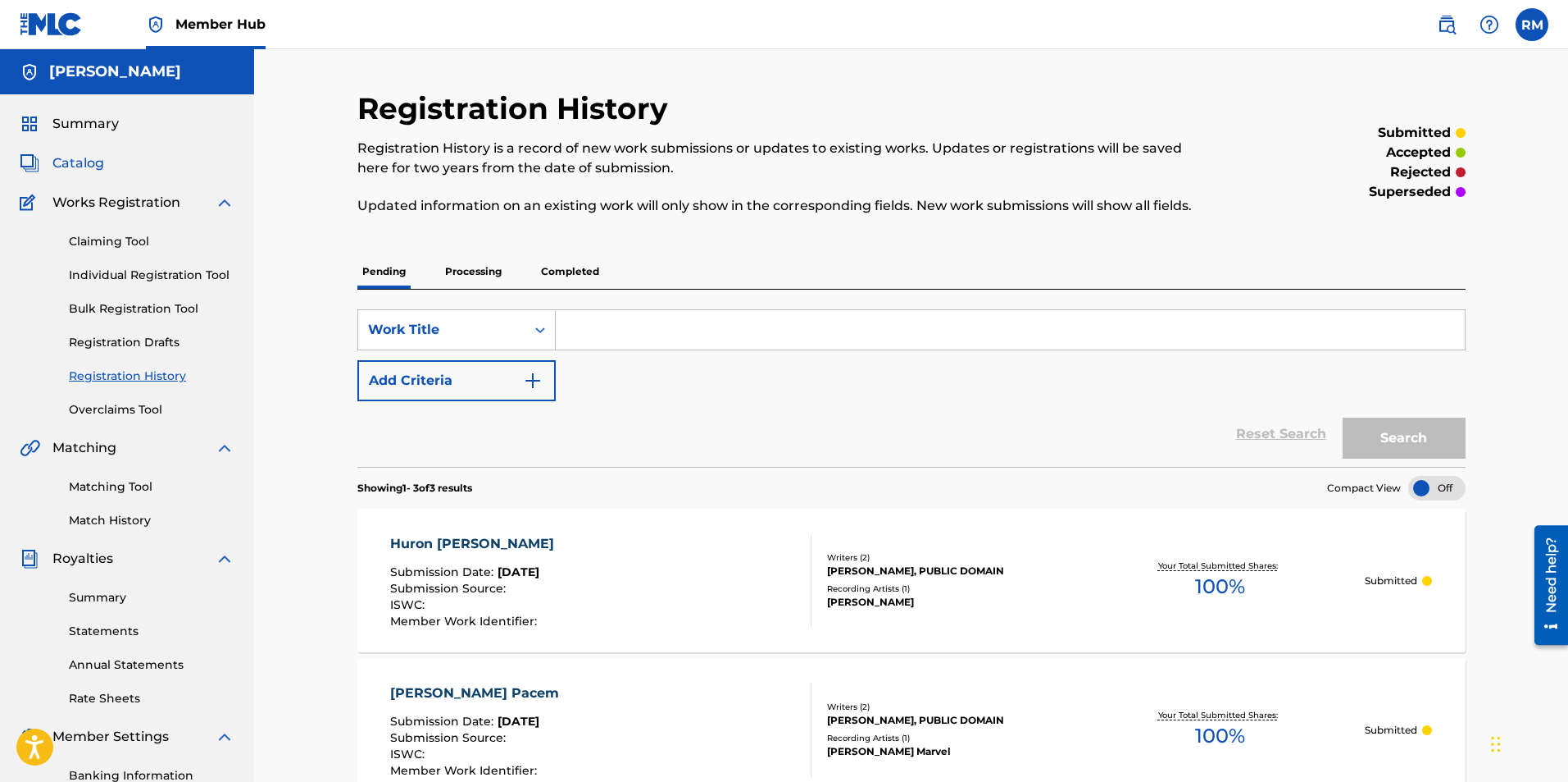
click at [73, 154] on span "Catalog" at bounding box center [78, 164] width 52 height 20
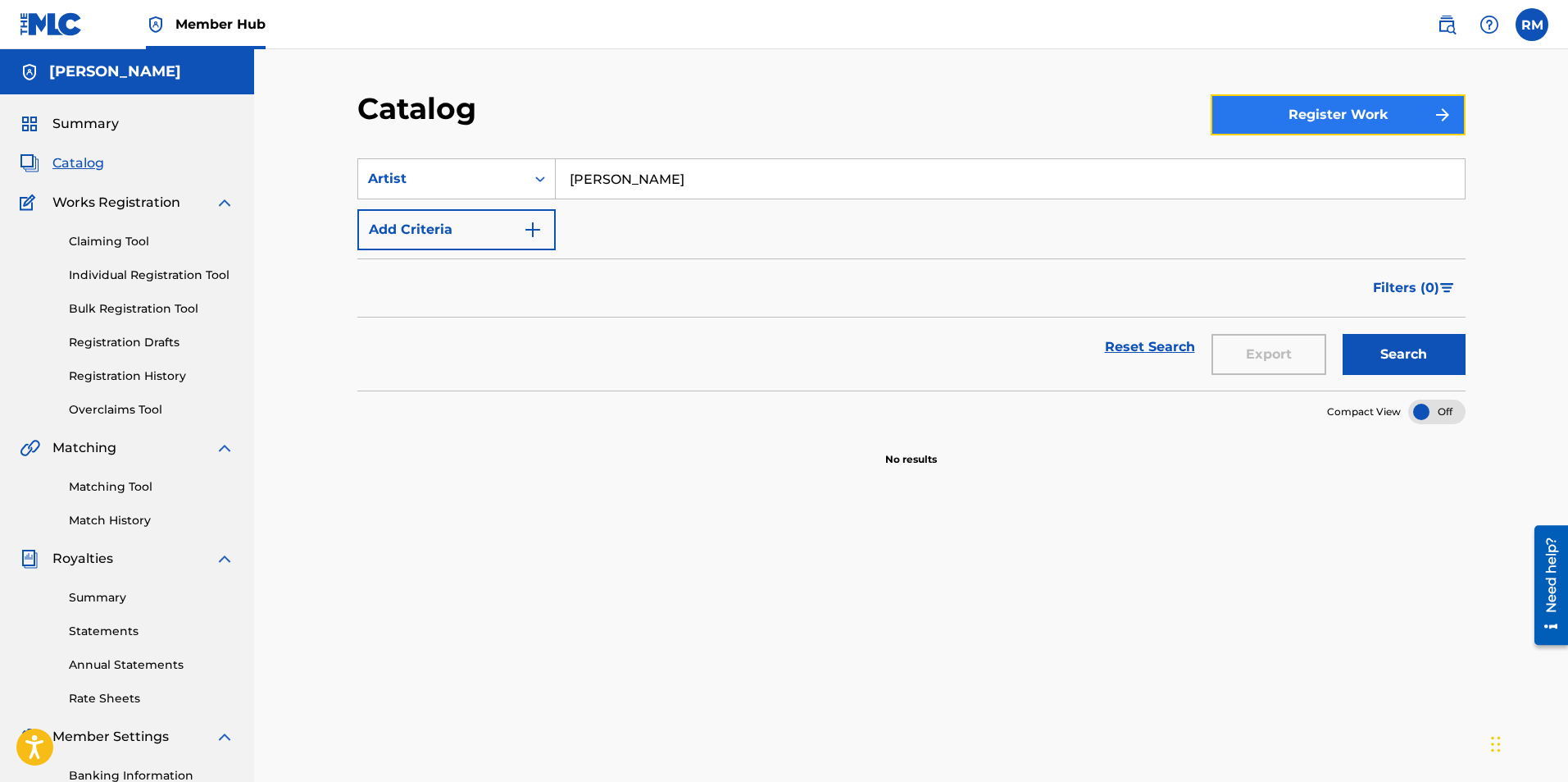
click at [1387, 111] on button "Register Work" at bounding box center [1338, 115] width 255 height 41
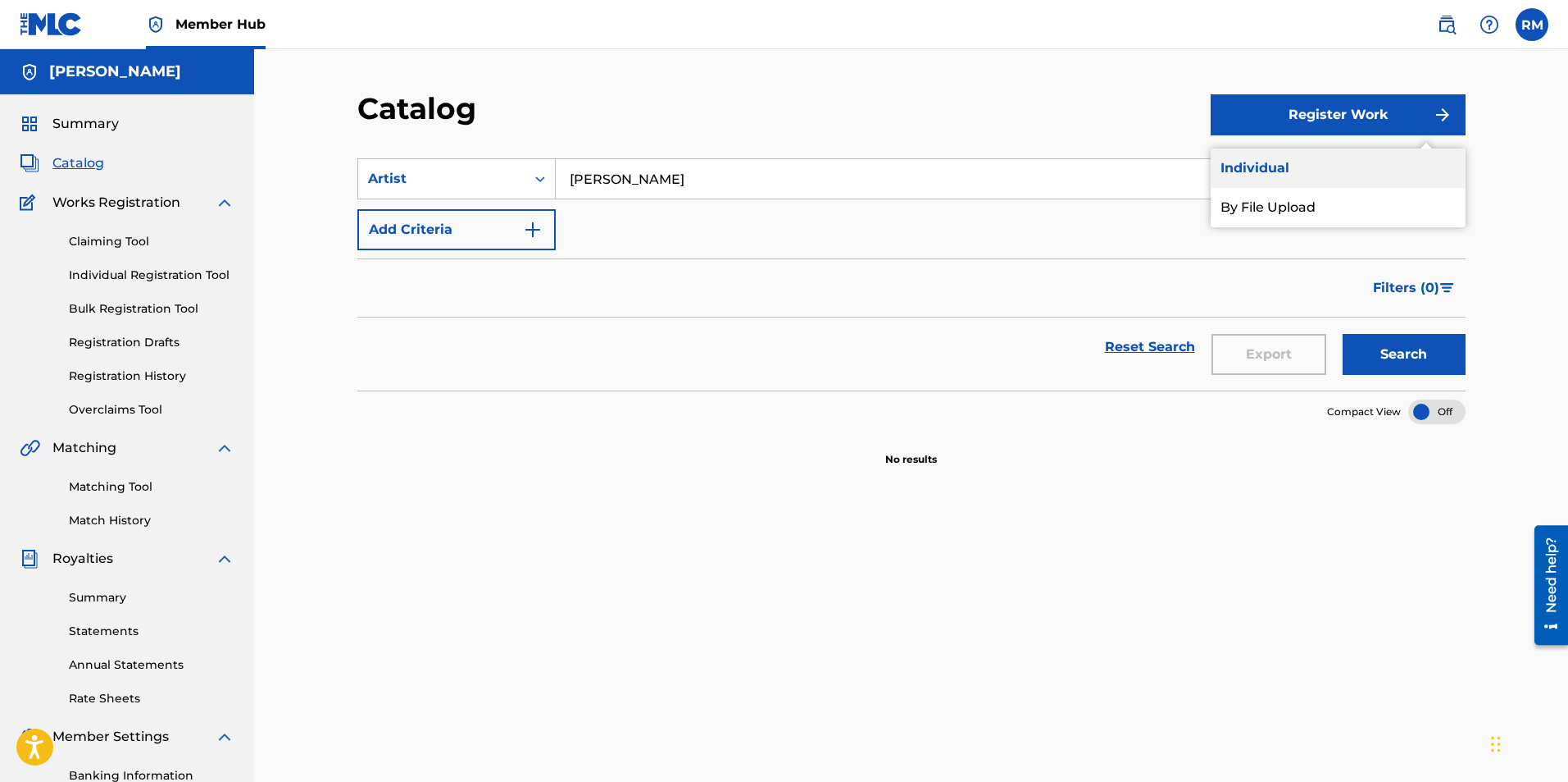
click at [1311, 164] on link "Individual" at bounding box center [1338, 168] width 255 height 40
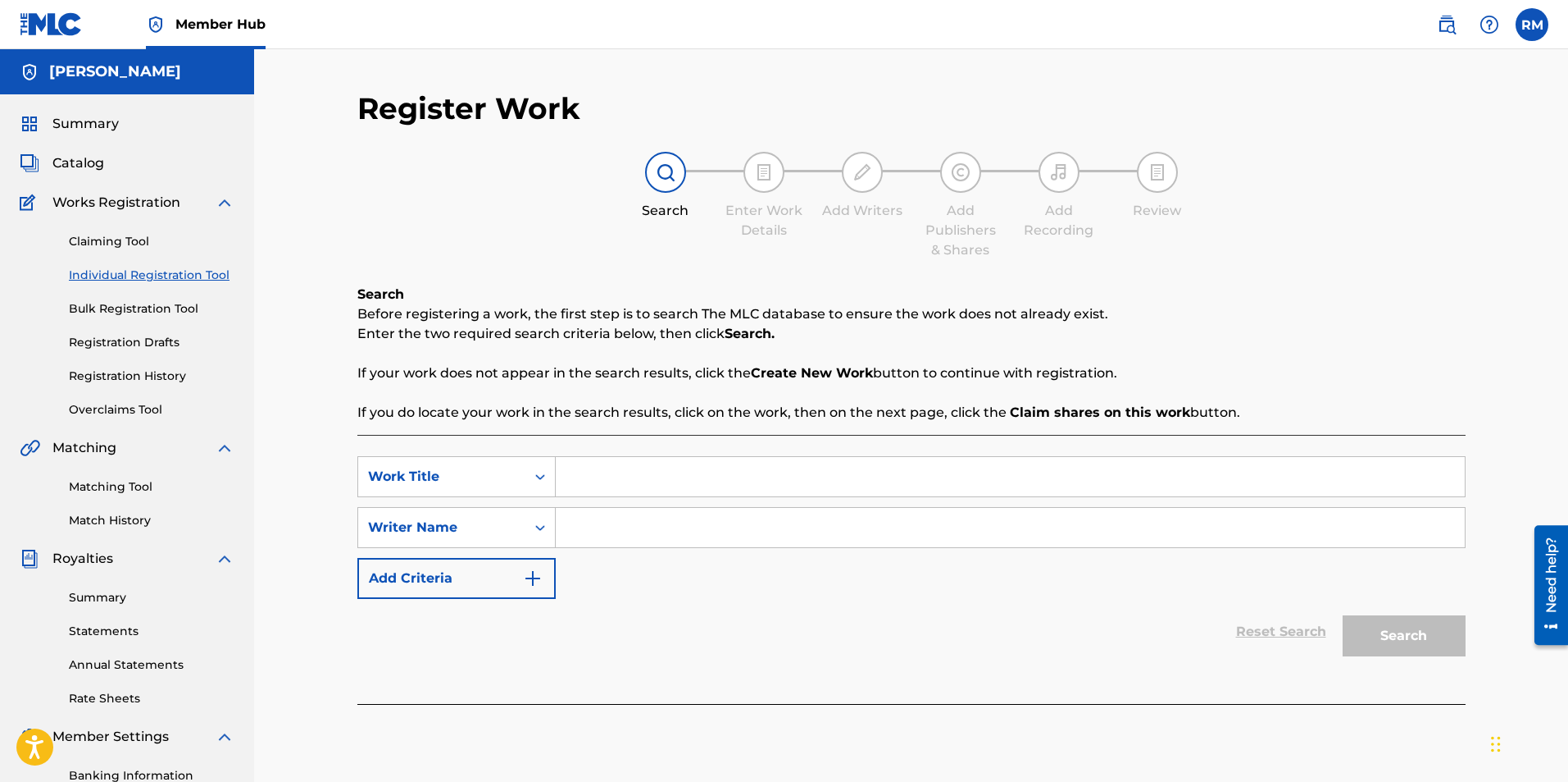
click at [560, 467] on input "Search Form" at bounding box center [1010, 476] width 909 height 40
type input "Ave Maria C"
click at [601, 522] on input "Search Form" at bounding box center [1010, 528] width 909 height 40
type input "Ryan Marvel"
click at [1362, 628] on button "Search" at bounding box center [1404, 636] width 123 height 41
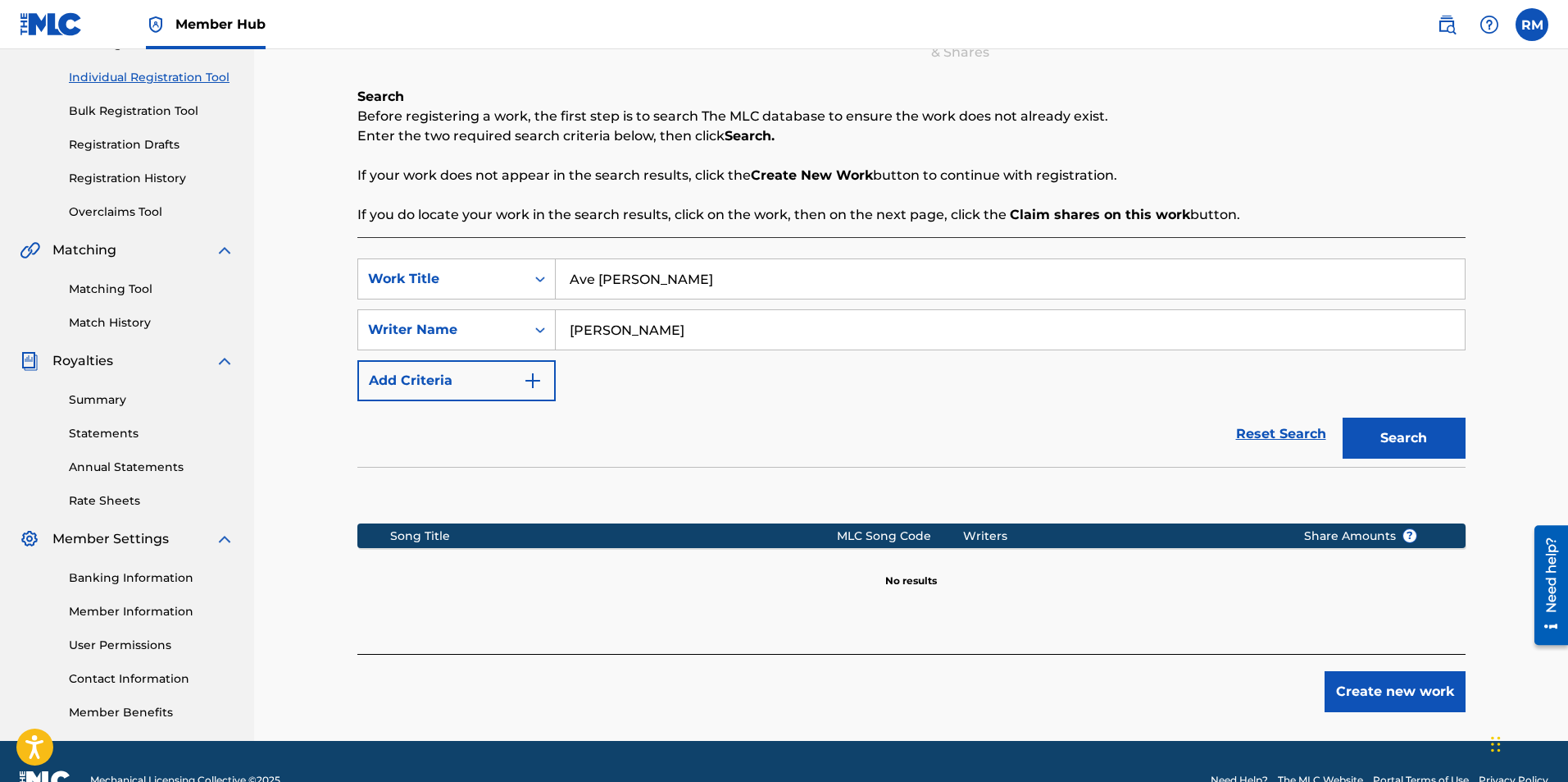
scroll to position [235, 0]
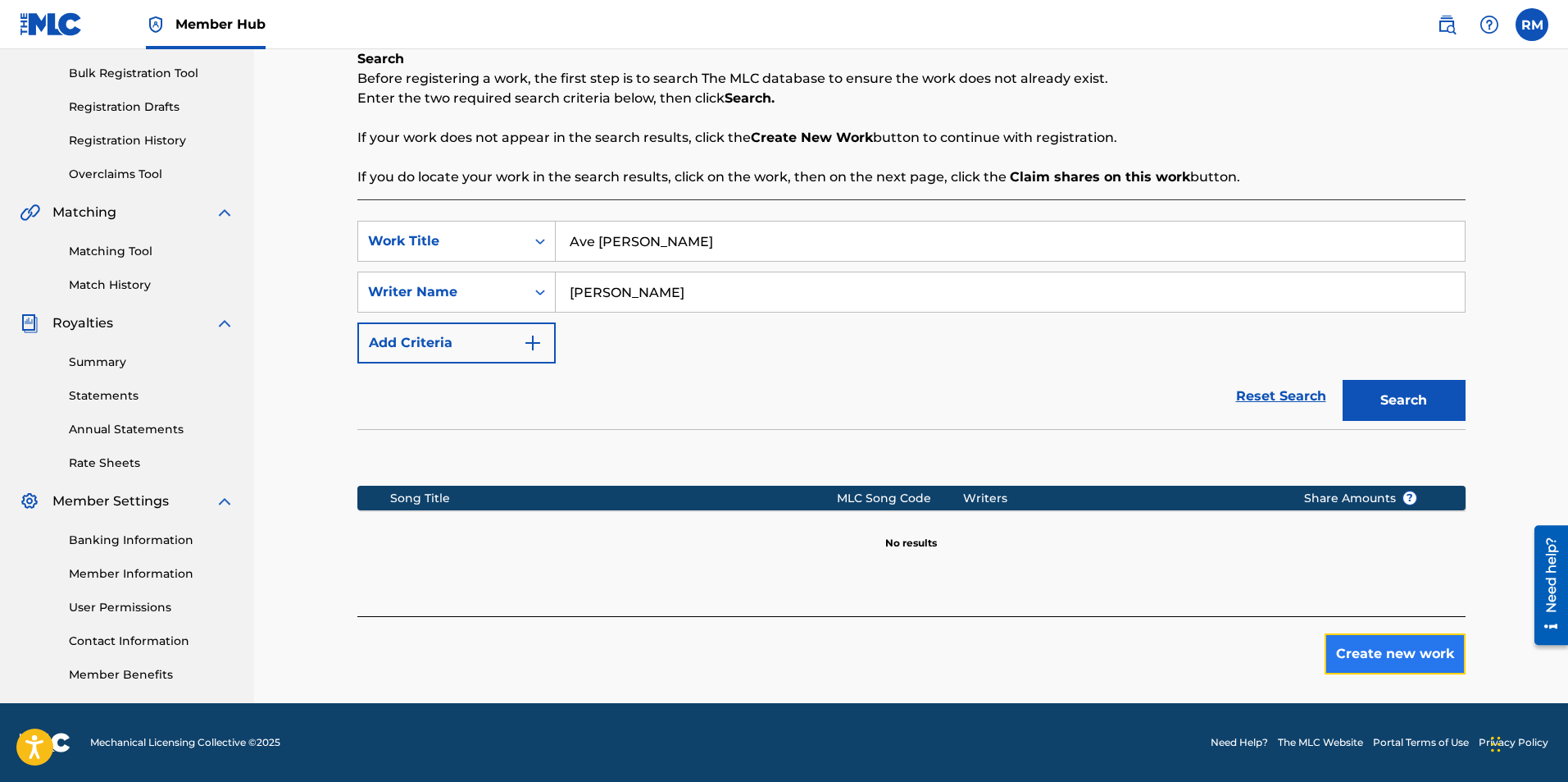
click at [1366, 653] on button "Create new work" at bounding box center [1395, 654] width 141 height 41
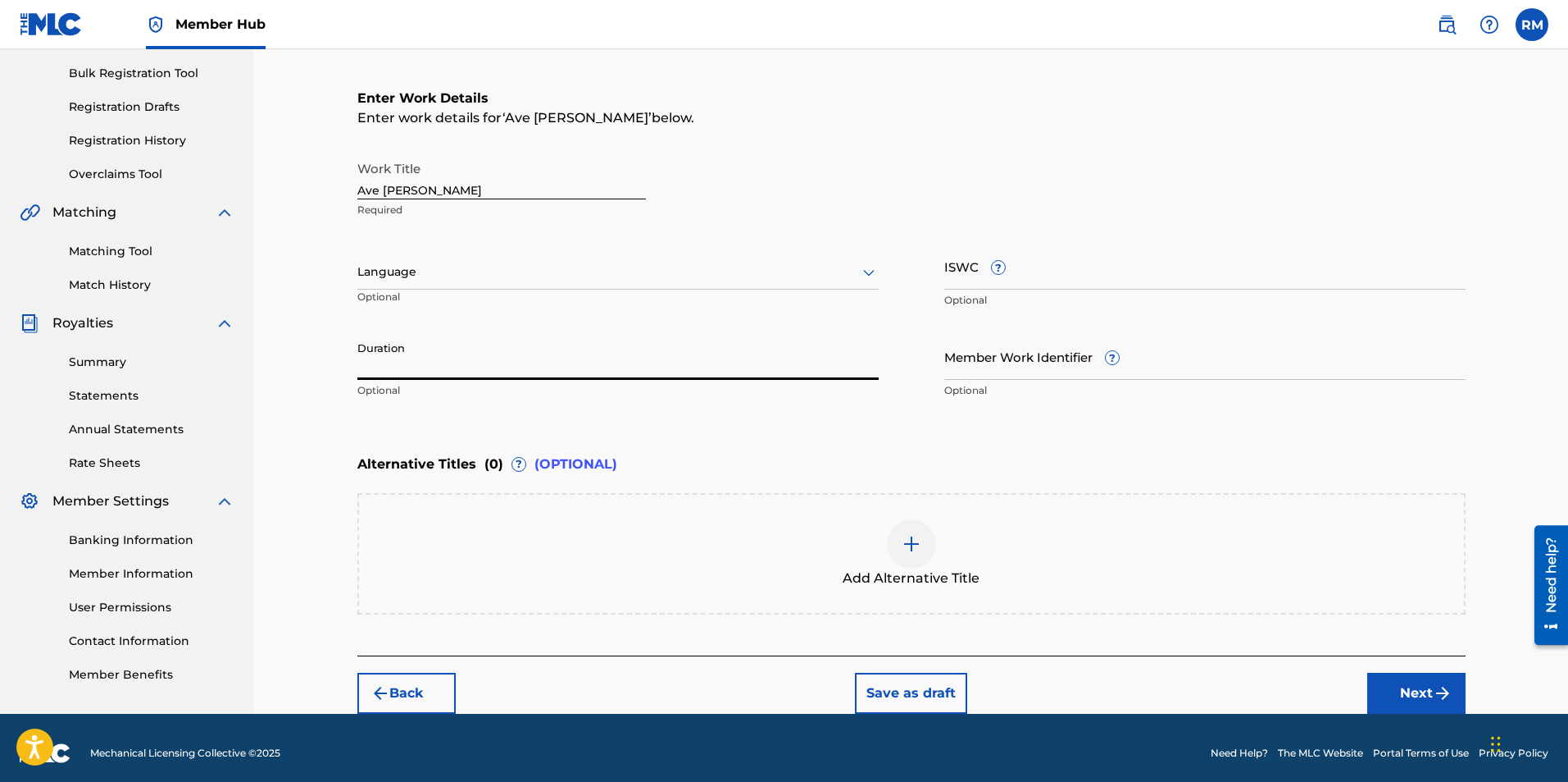
click at [457, 350] on input "Duration" at bounding box center [618, 356] width 522 height 47
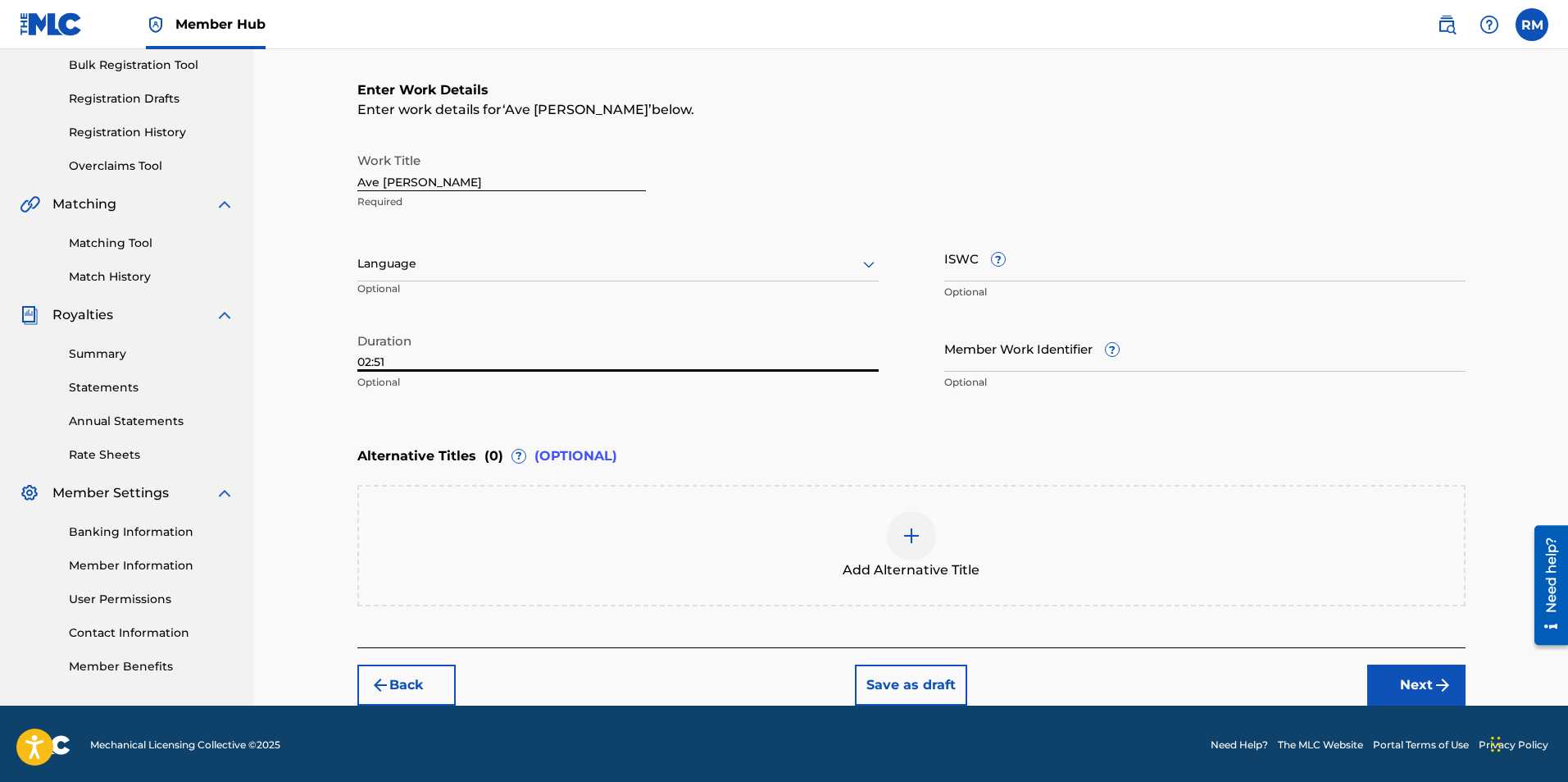
scroll to position [246, 0]
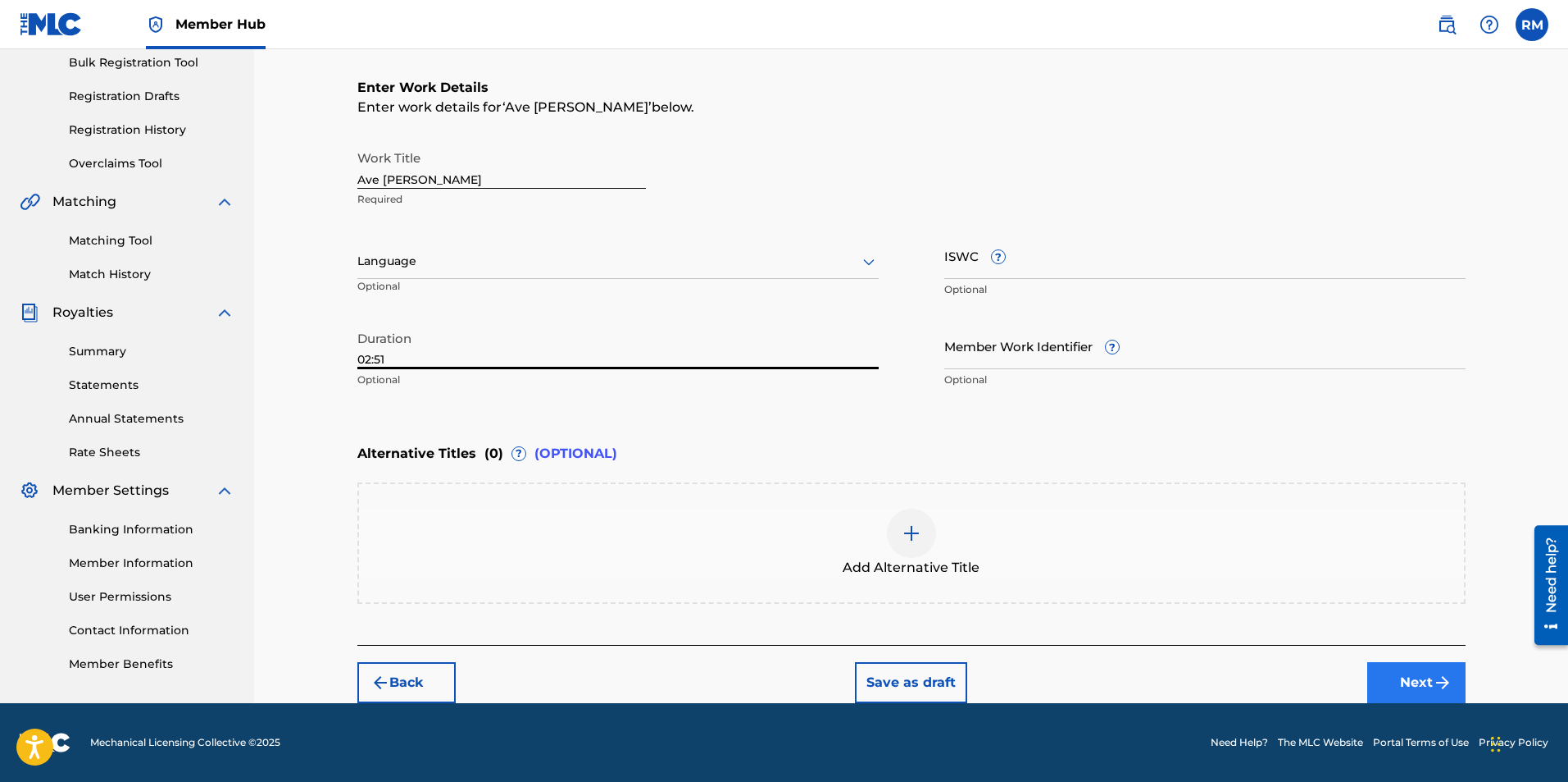
type input "02:51"
click at [1412, 675] on button "Next" at bounding box center [1416, 683] width 98 height 41
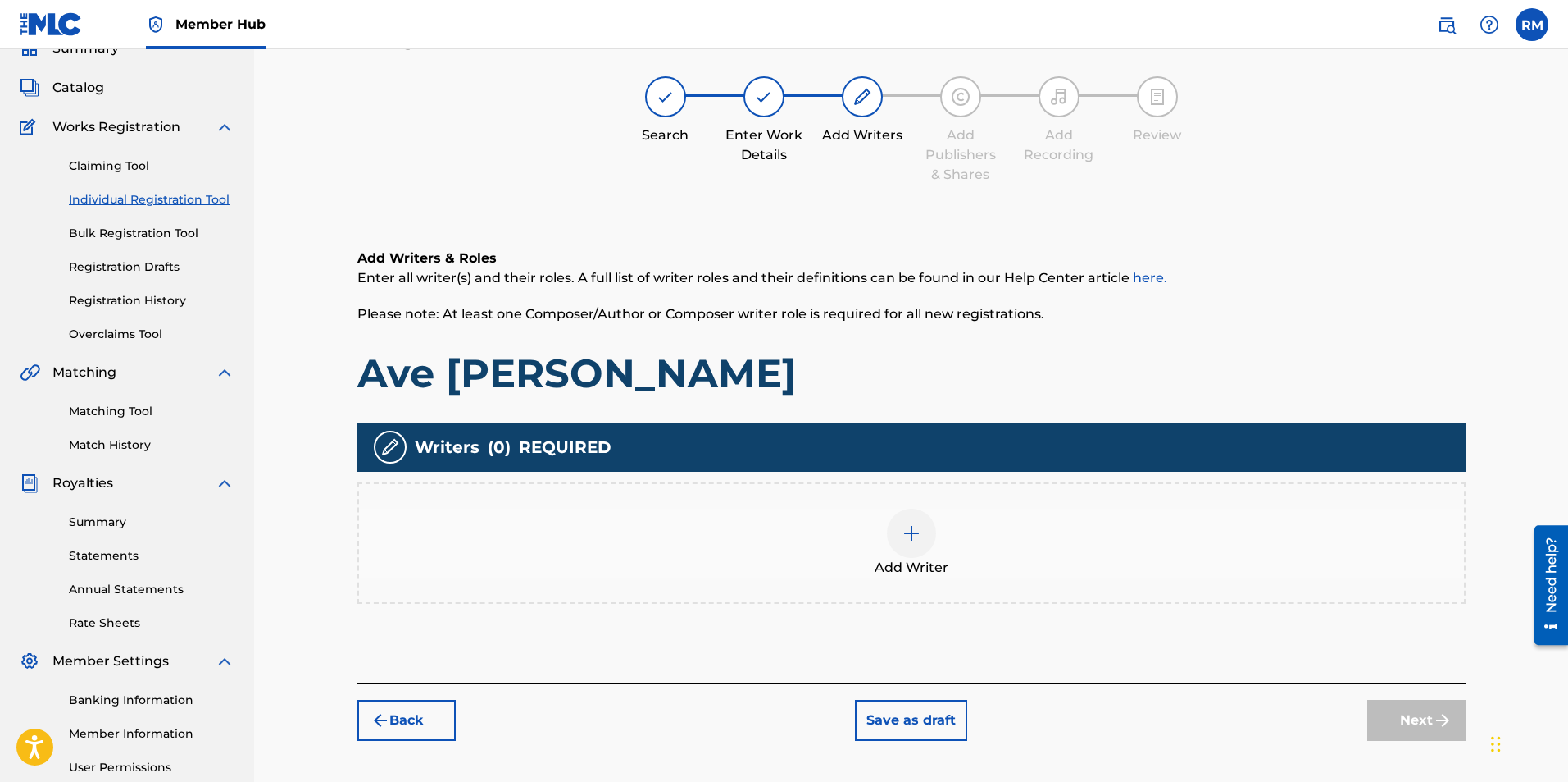
scroll to position [73, 0]
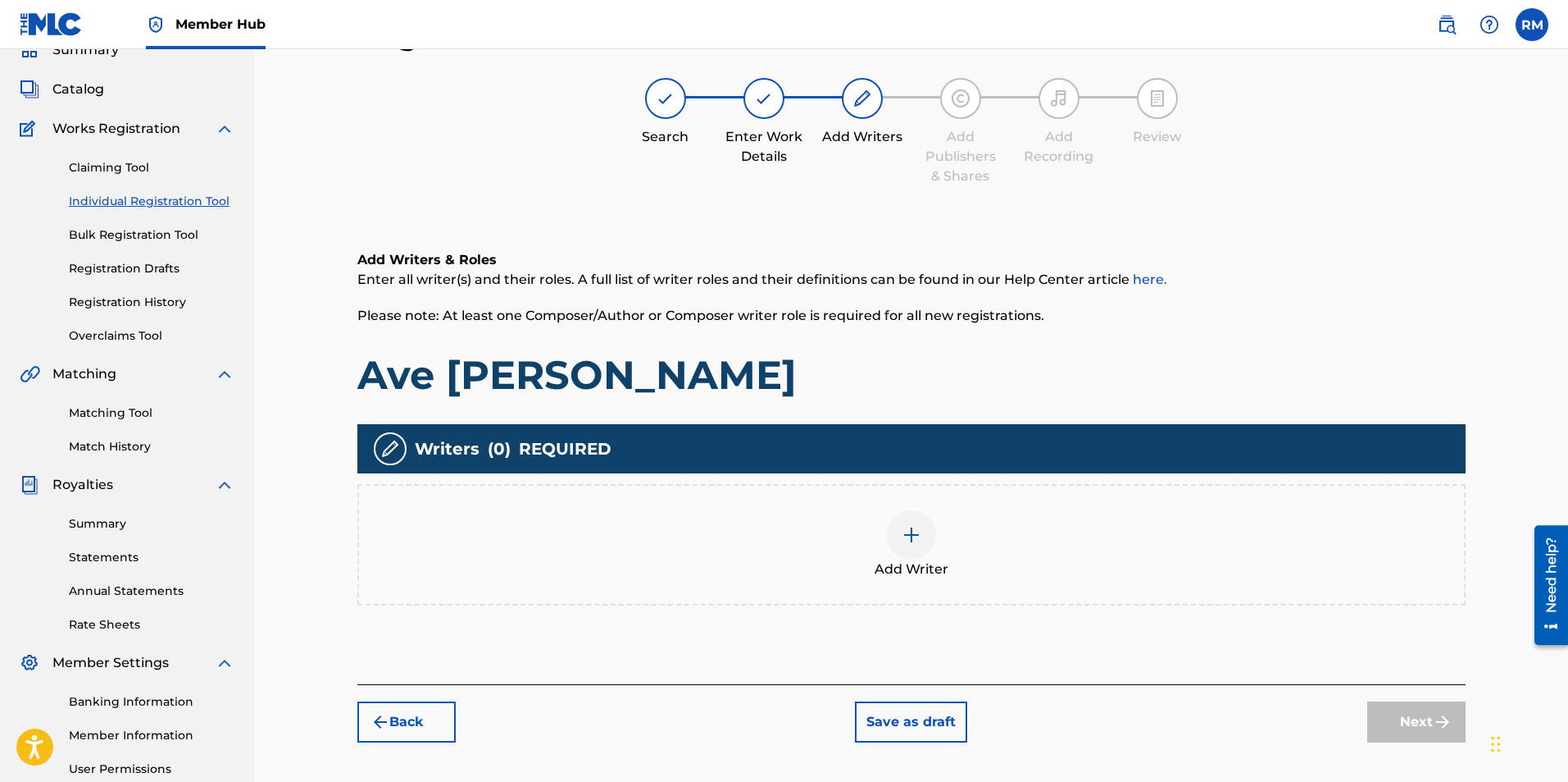
click at [929, 545] on div at bounding box center [912, 535] width 50 height 50
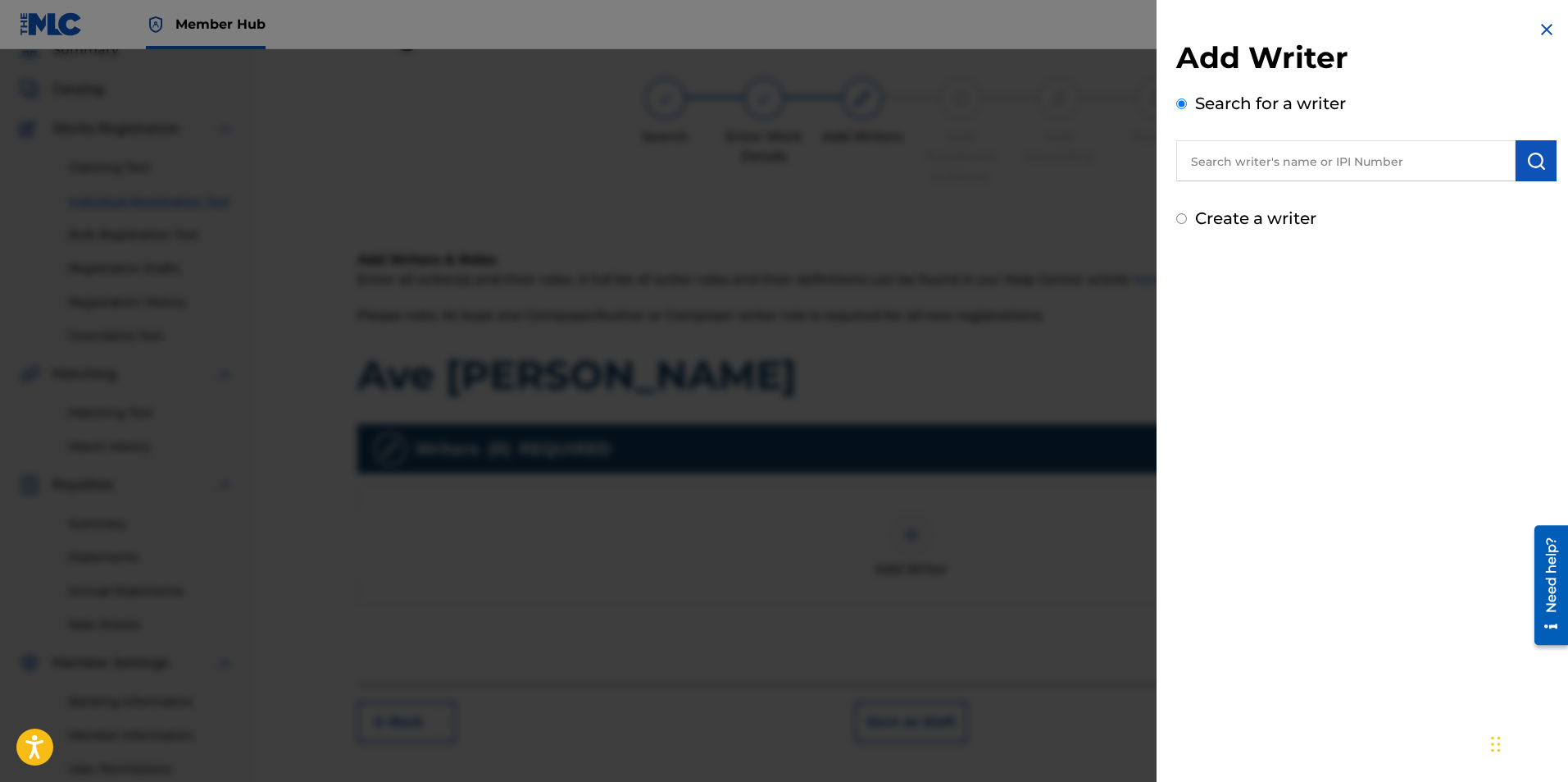
click at [1259, 167] on input "text" at bounding box center [1345, 161] width 339 height 41
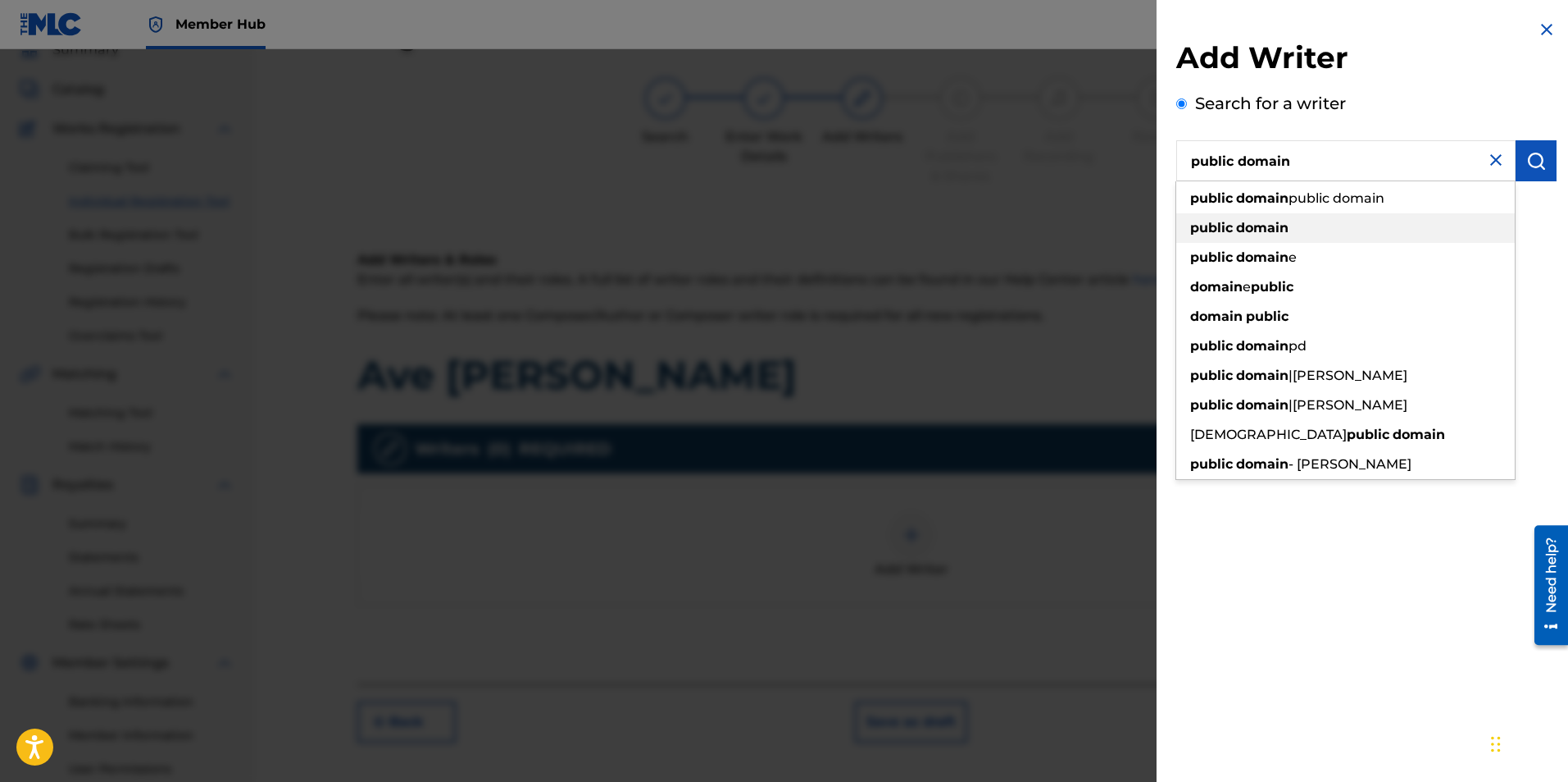
type input "public domain"
click at [1220, 240] on div "public domain" at bounding box center [1345, 228] width 338 height 30
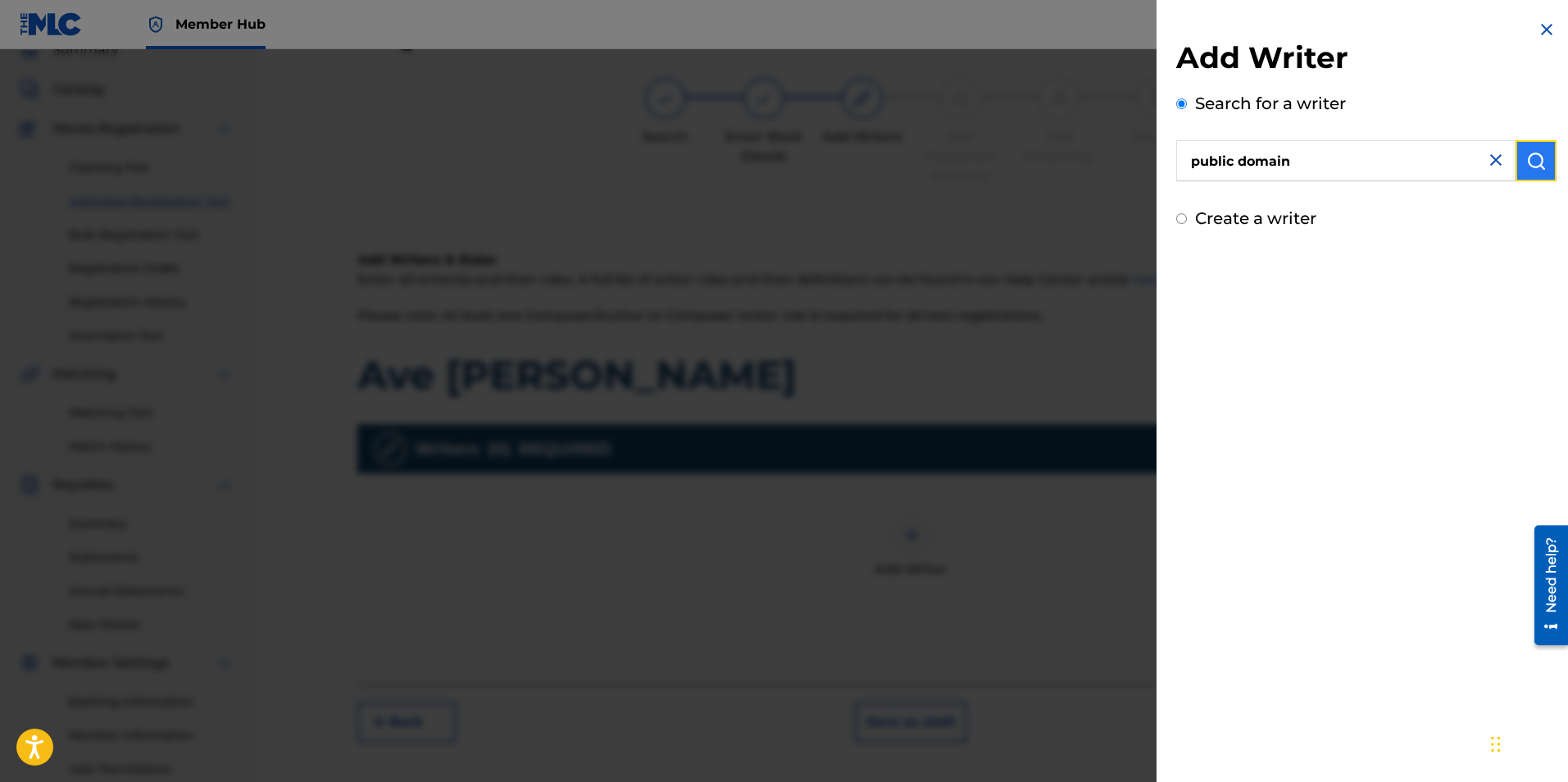
click at [1534, 170] on img "submit" at bounding box center [1537, 161] width 20 height 20
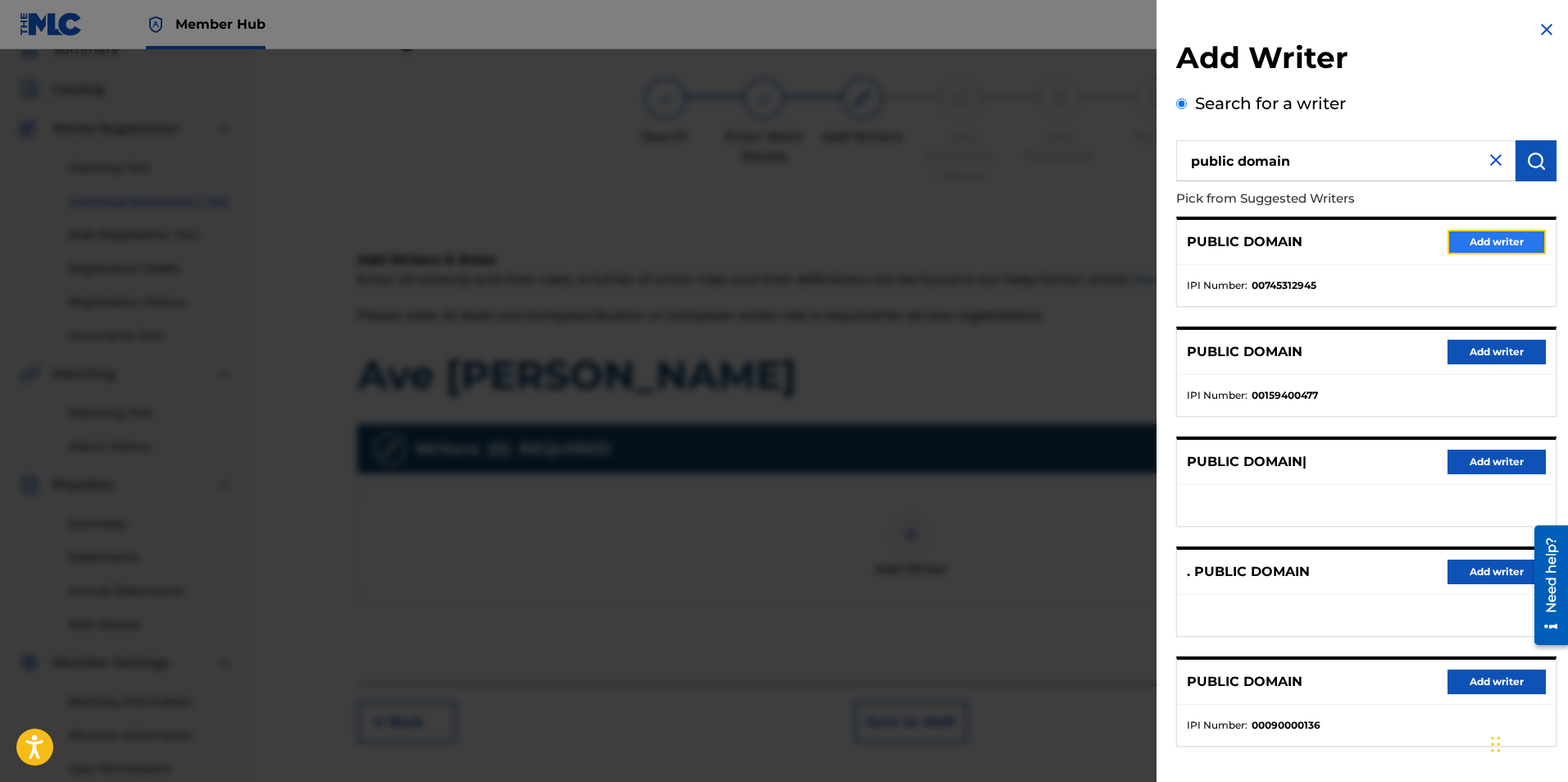
click at [1467, 234] on button "Add writer" at bounding box center [1496, 242] width 98 height 25
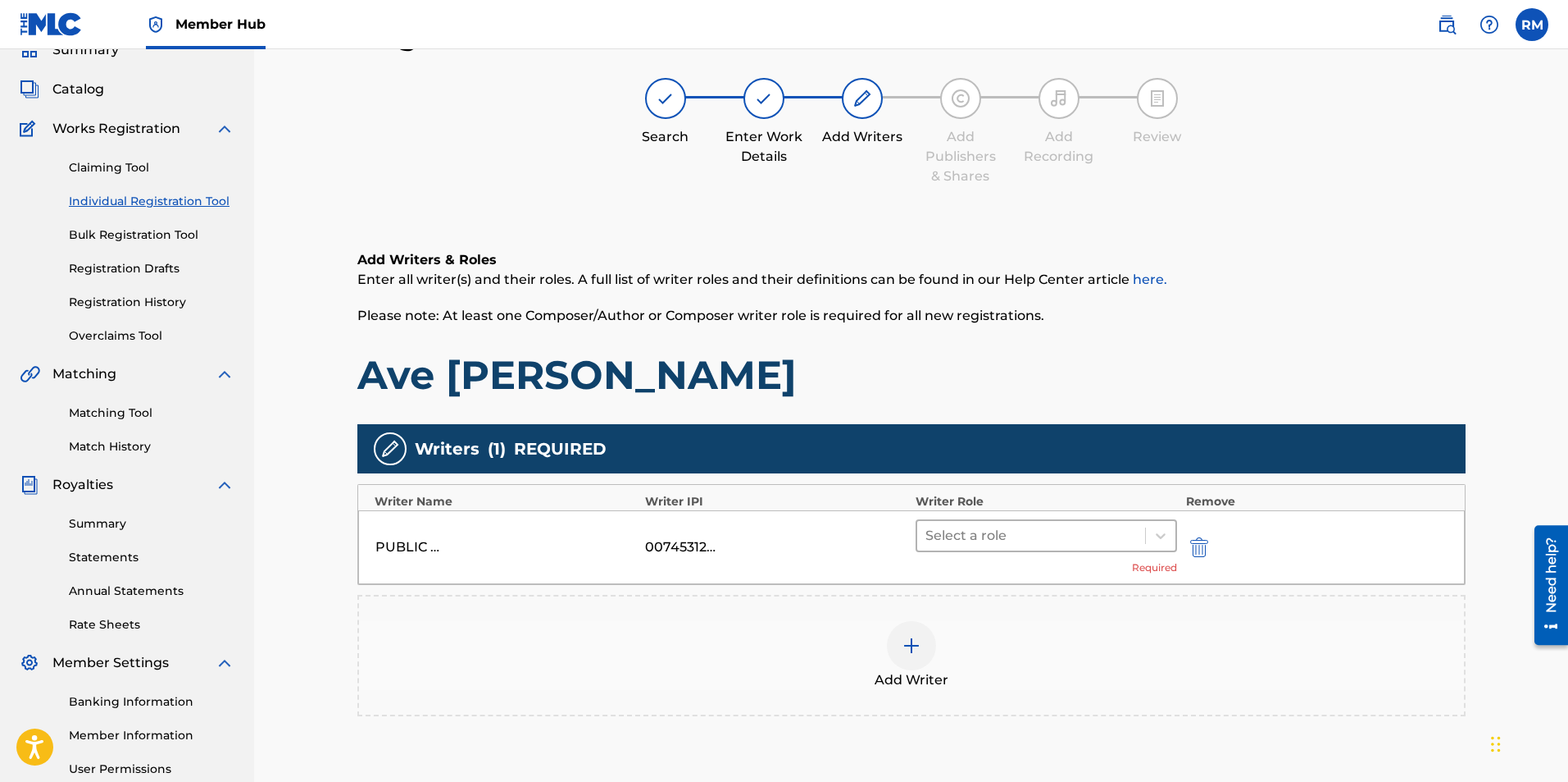
click at [1093, 525] on div at bounding box center [1031, 536] width 212 height 23
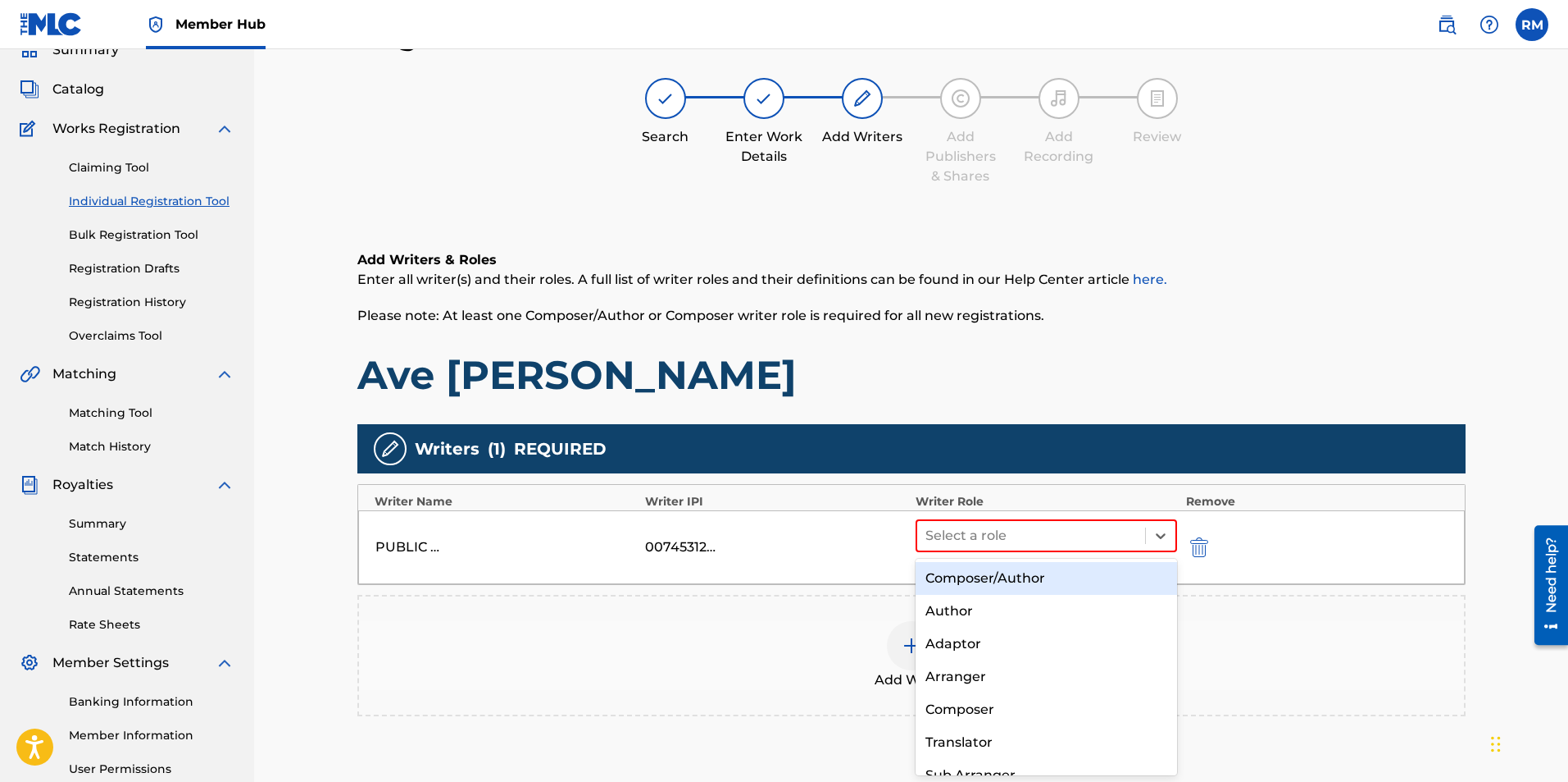
click at [1067, 575] on div "Composer/Author" at bounding box center [1047, 578] width 262 height 33
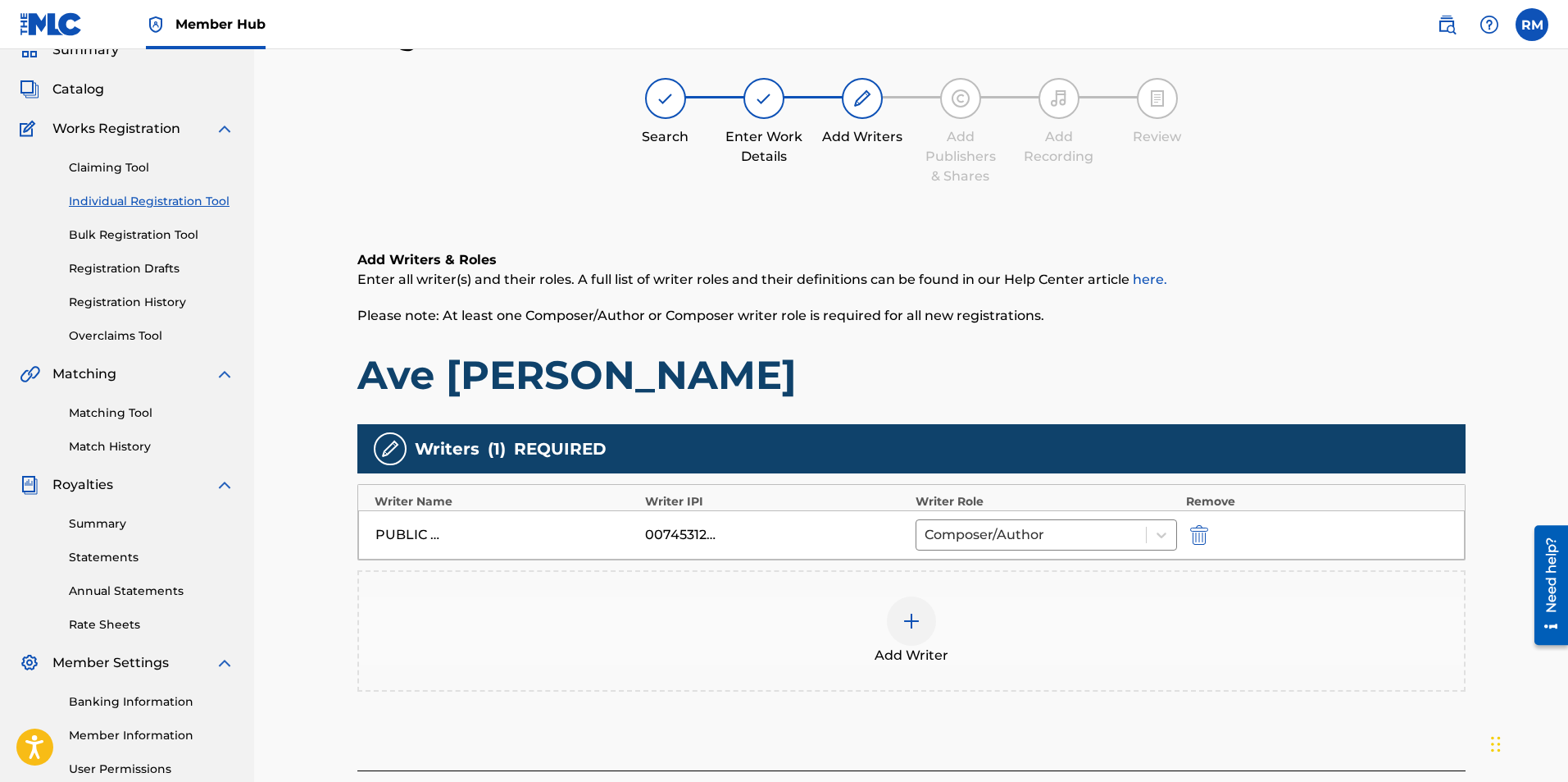
click at [919, 620] on img at bounding box center [912, 621] width 20 height 20
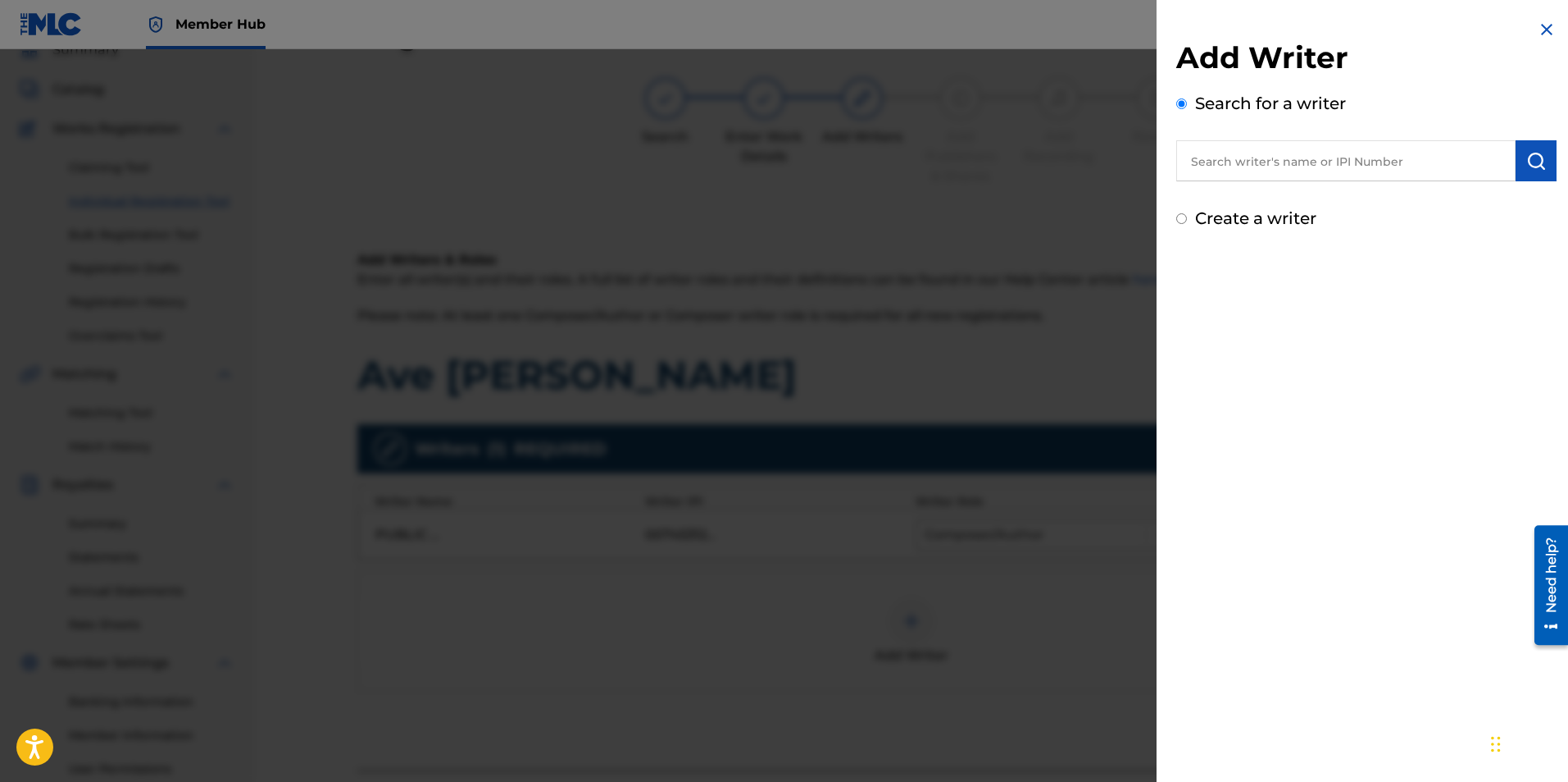
click at [1308, 165] on input "text" at bounding box center [1345, 161] width 339 height 41
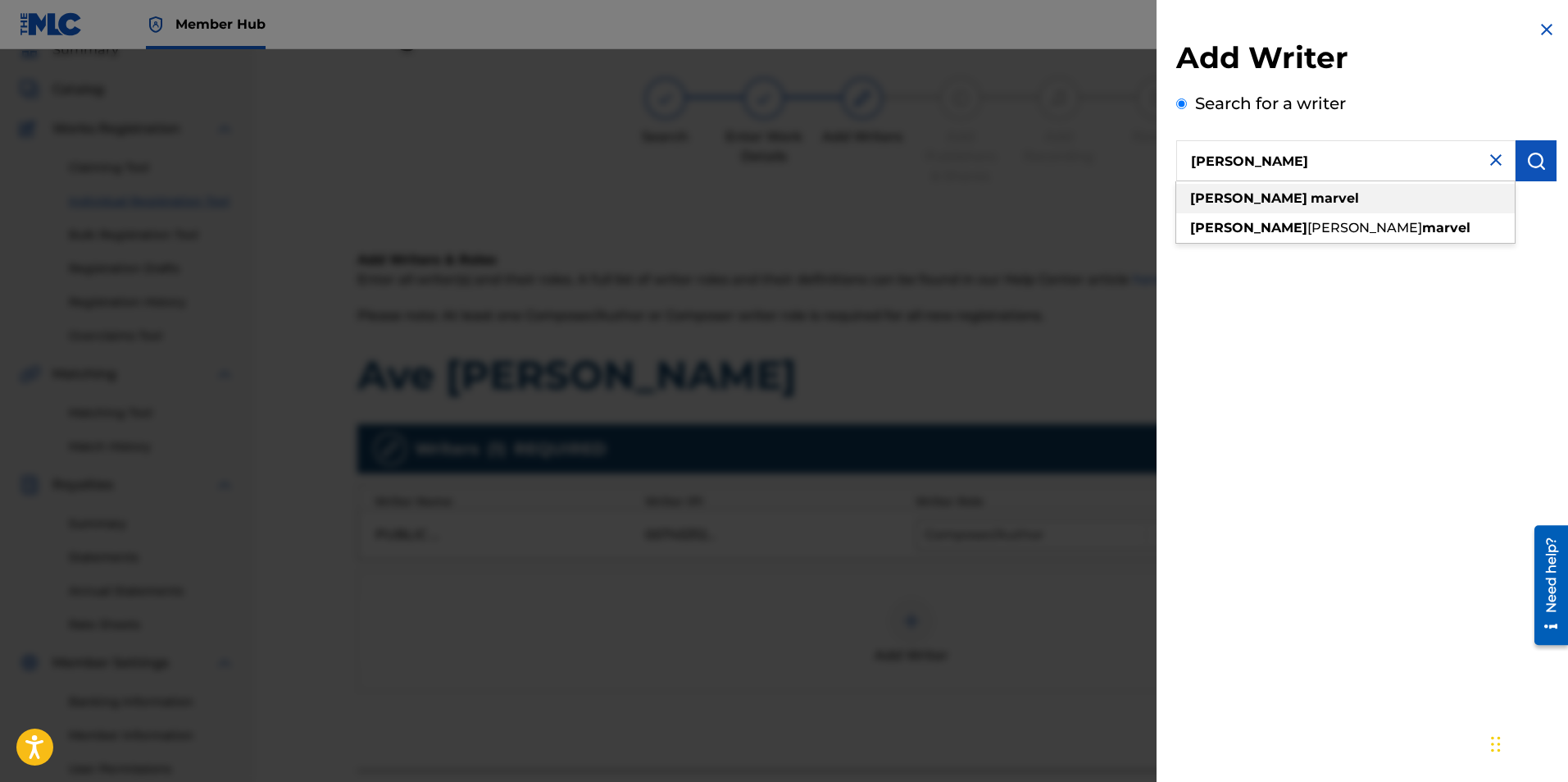
click at [1267, 189] on div "ryan marvel" at bounding box center [1345, 199] width 338 height 30
type input "ryan marvel"
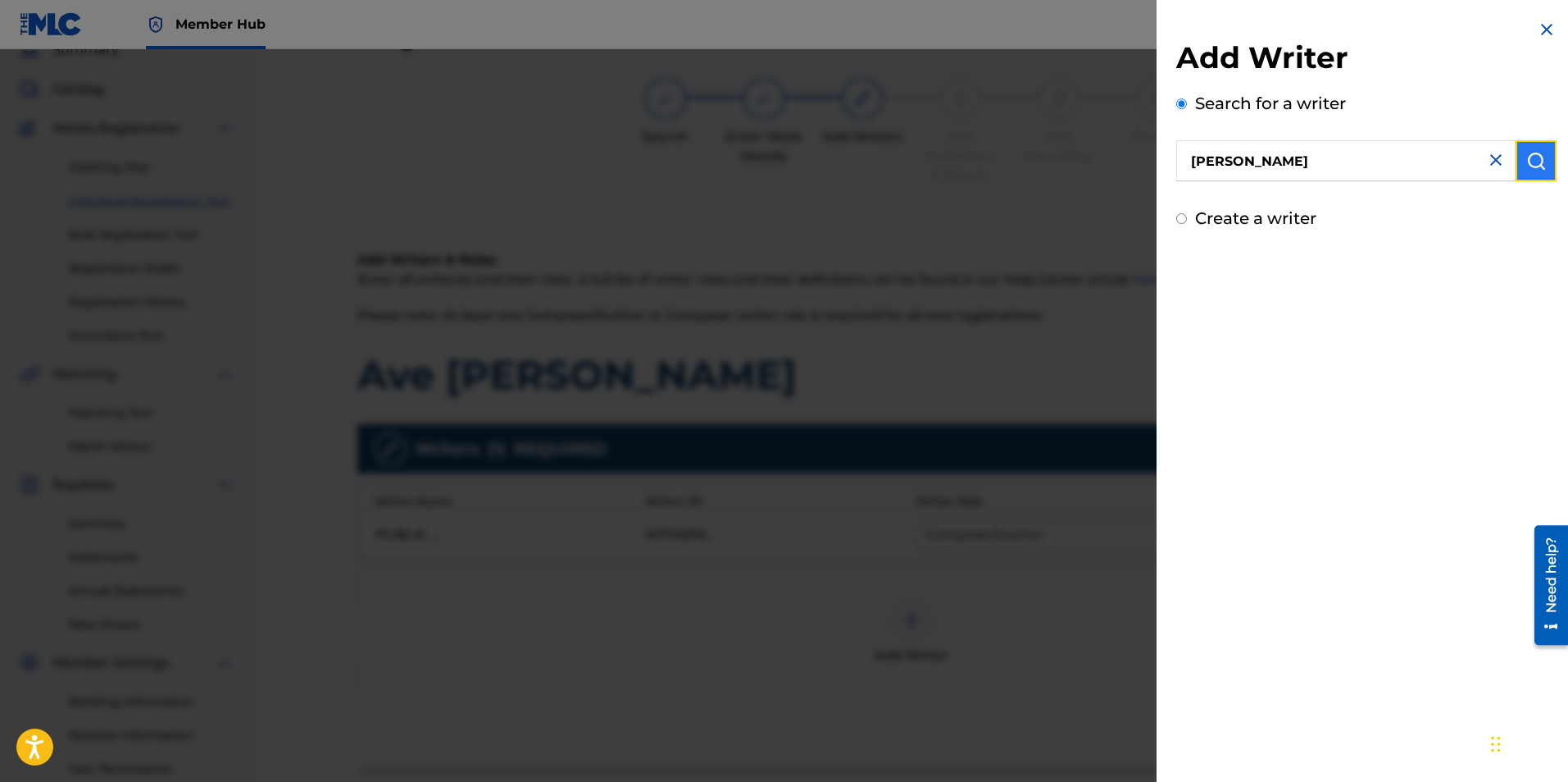
click at [1527, 161] on img "submit" at bounding box center [1537, 161] width 20 height 20
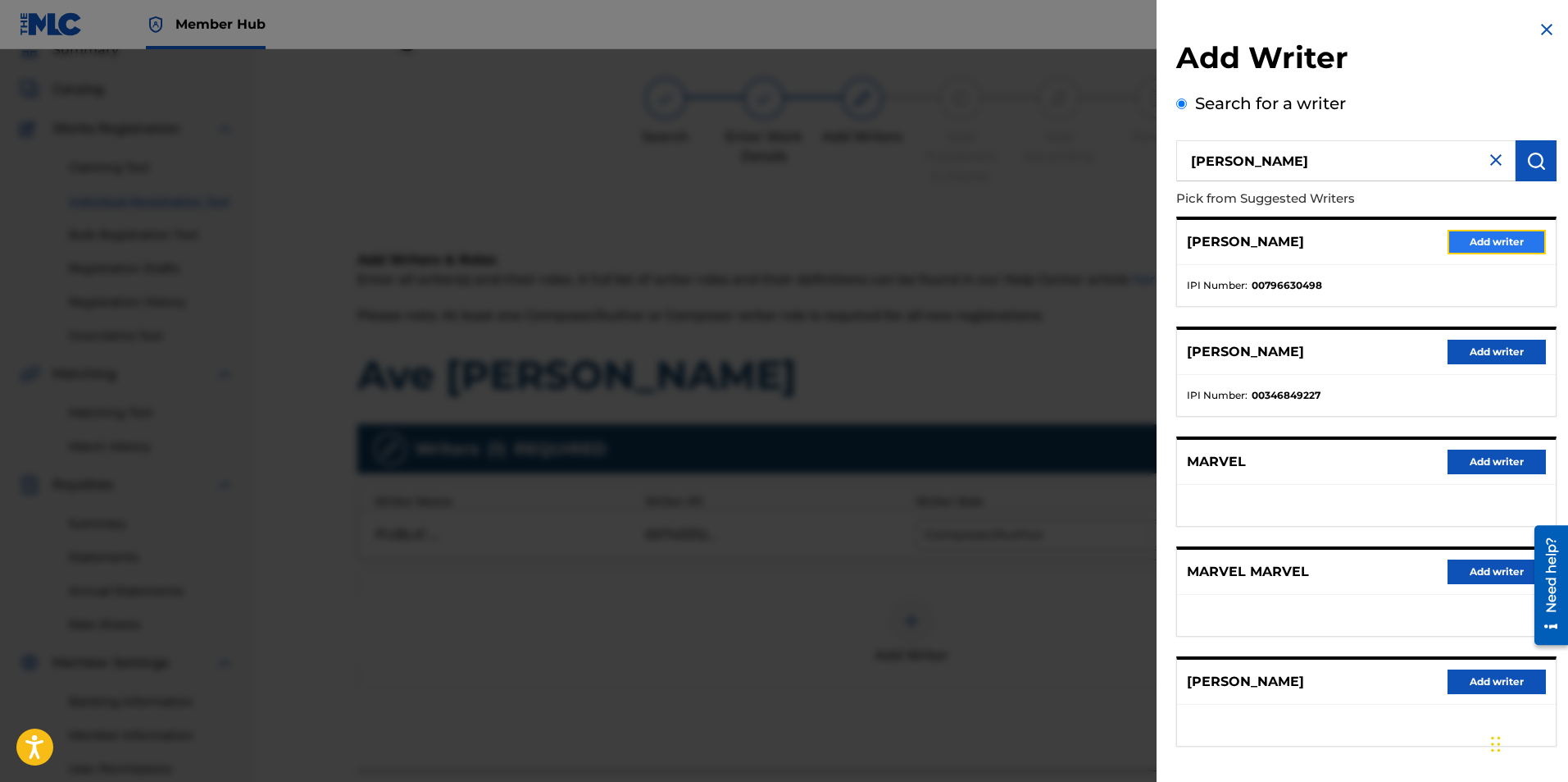
click at [1478, 237] on button "Add writer" at bounding box center [1496, 242] width 98 height 25
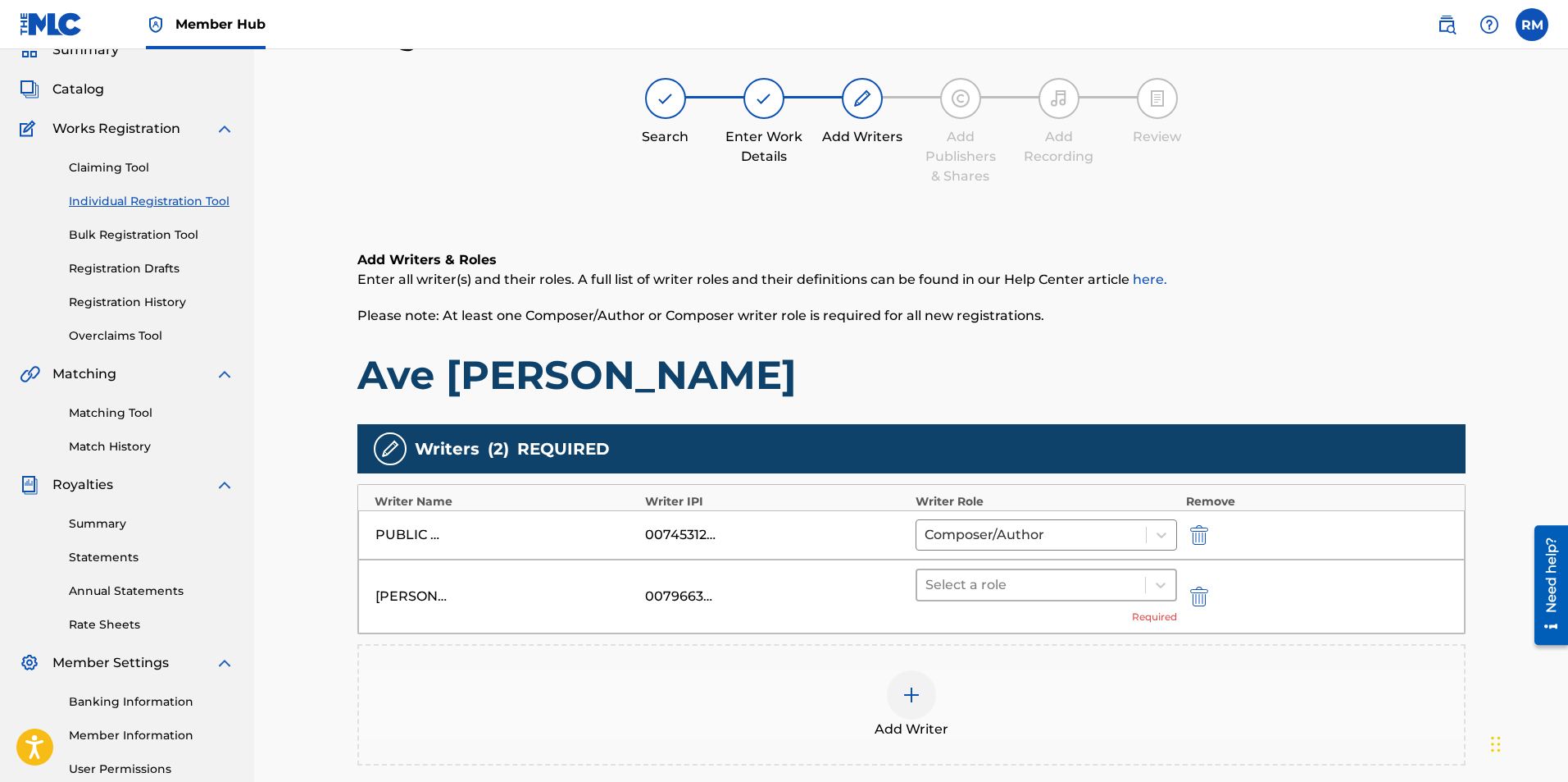
click at [1011, 591] on div at bounding box center [1031, 585] width 212 height 23
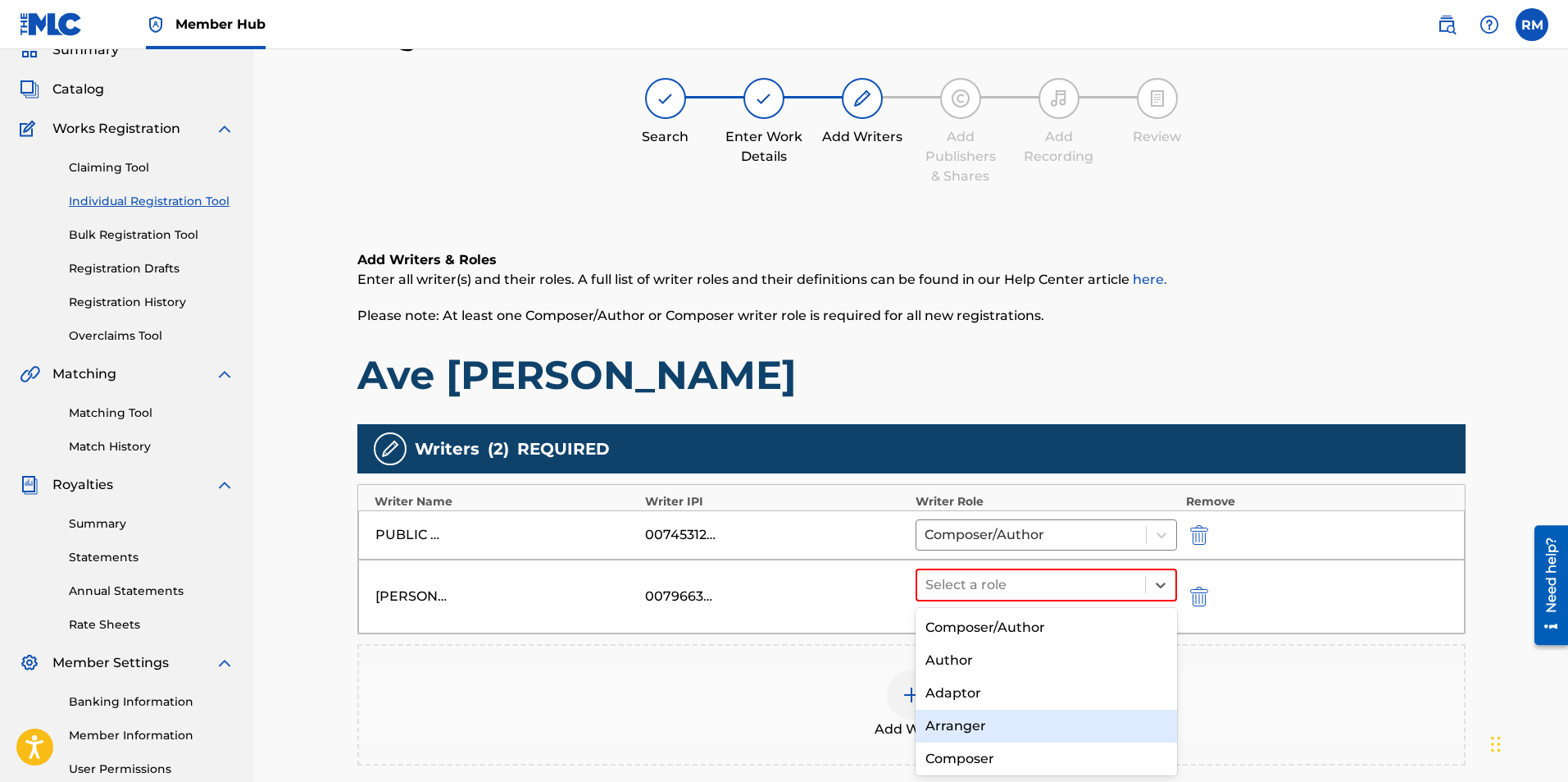
click at [967, 726] on div "Arranger" at bounding box center [1047, 726] width 262 height 33
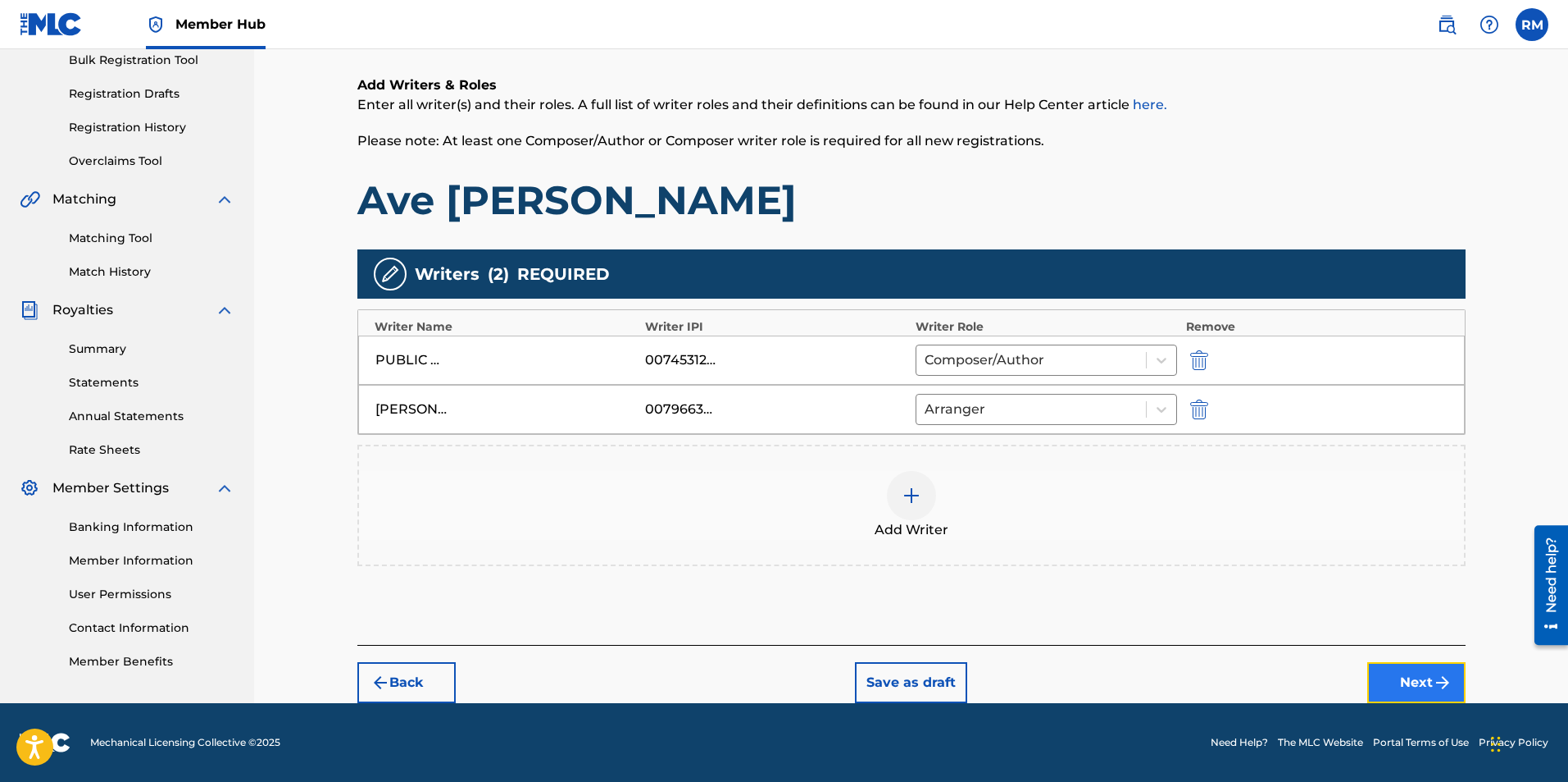
click at [1439, 675] on img "submit" at bounding box center [1443, 683] width 20 height 20
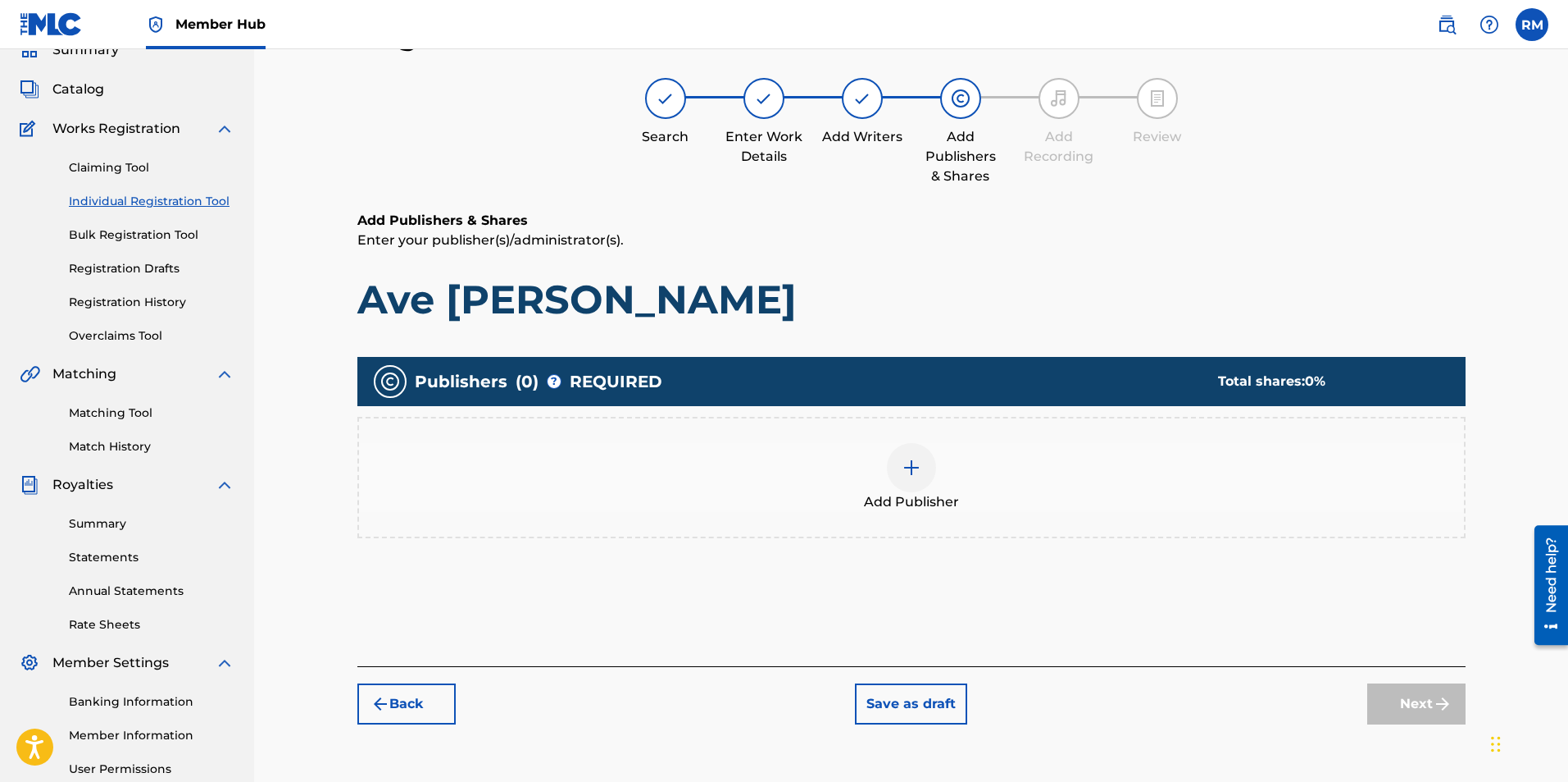
click at [923, 478] on div at bounding box center [912, 467] width 50 height 50
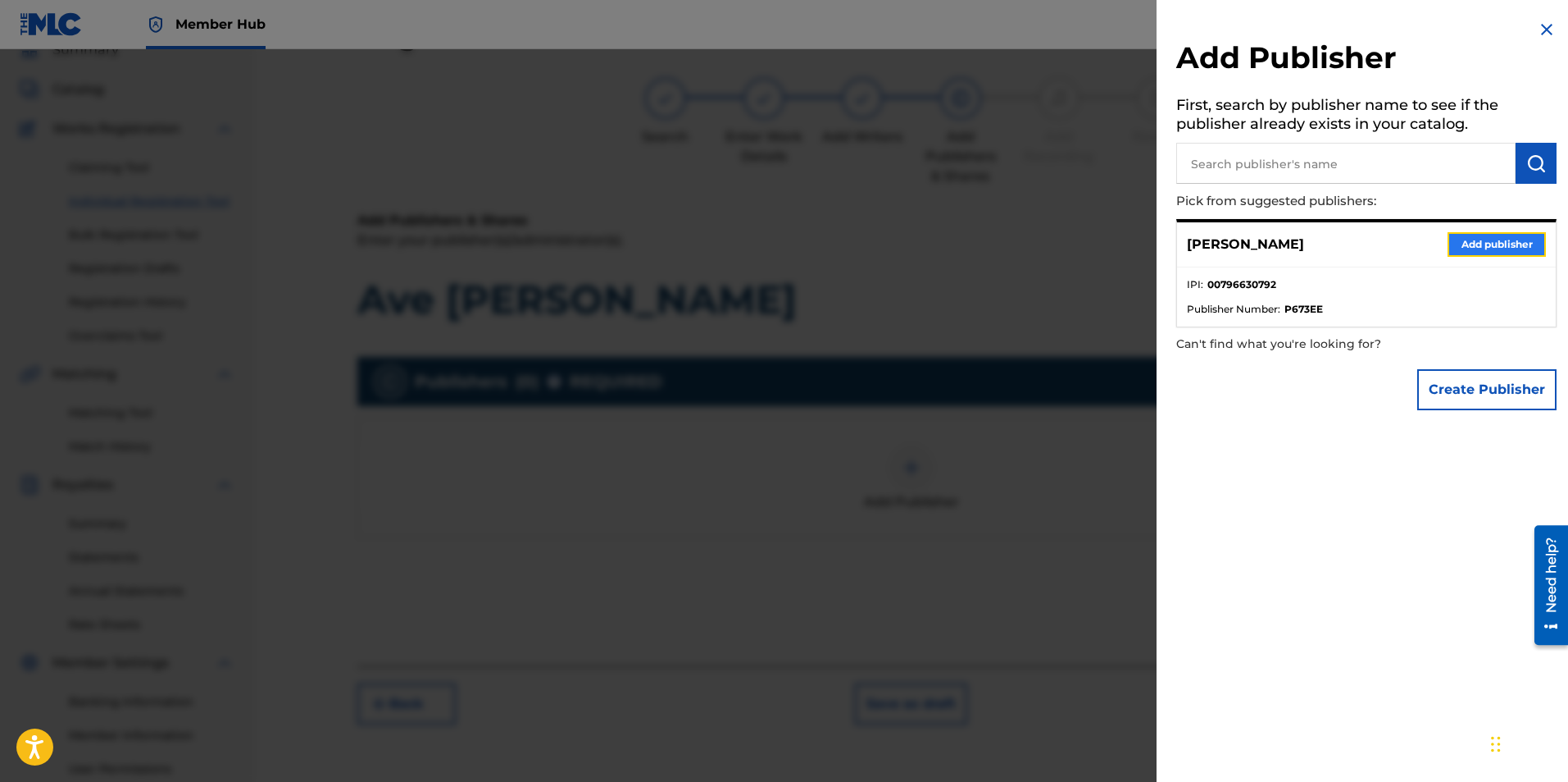
click at [1448, 241] on button "Add publisher" at bounding box center [1496, 244] width 98 height 25
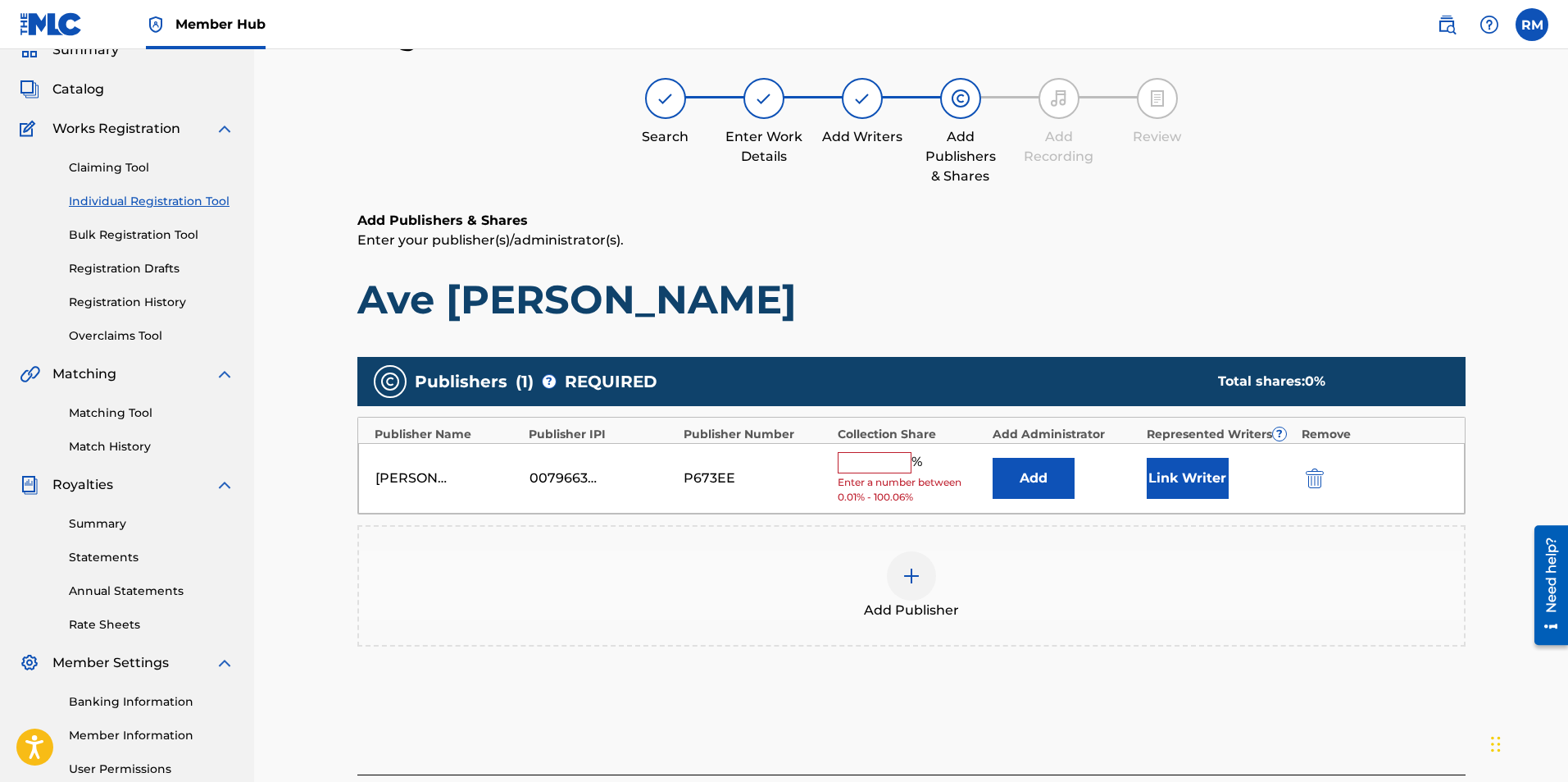
click at [862, 463] on input "text" at bounding box center [874, 462] width 73 height 21
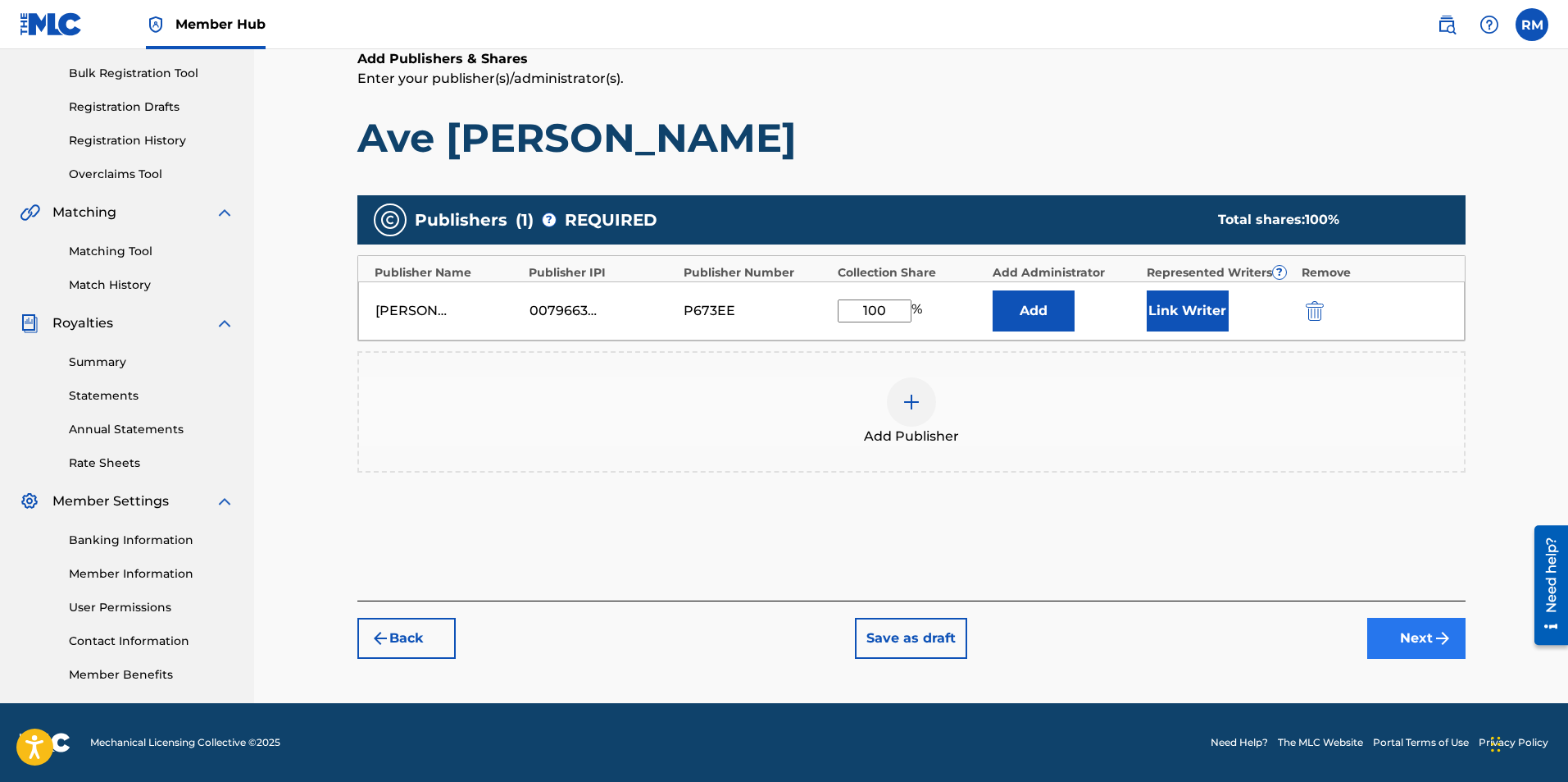
type input "100"
click at [1401, 634] on button "Next" at bounding box center [1416, 638] width 98 height 41
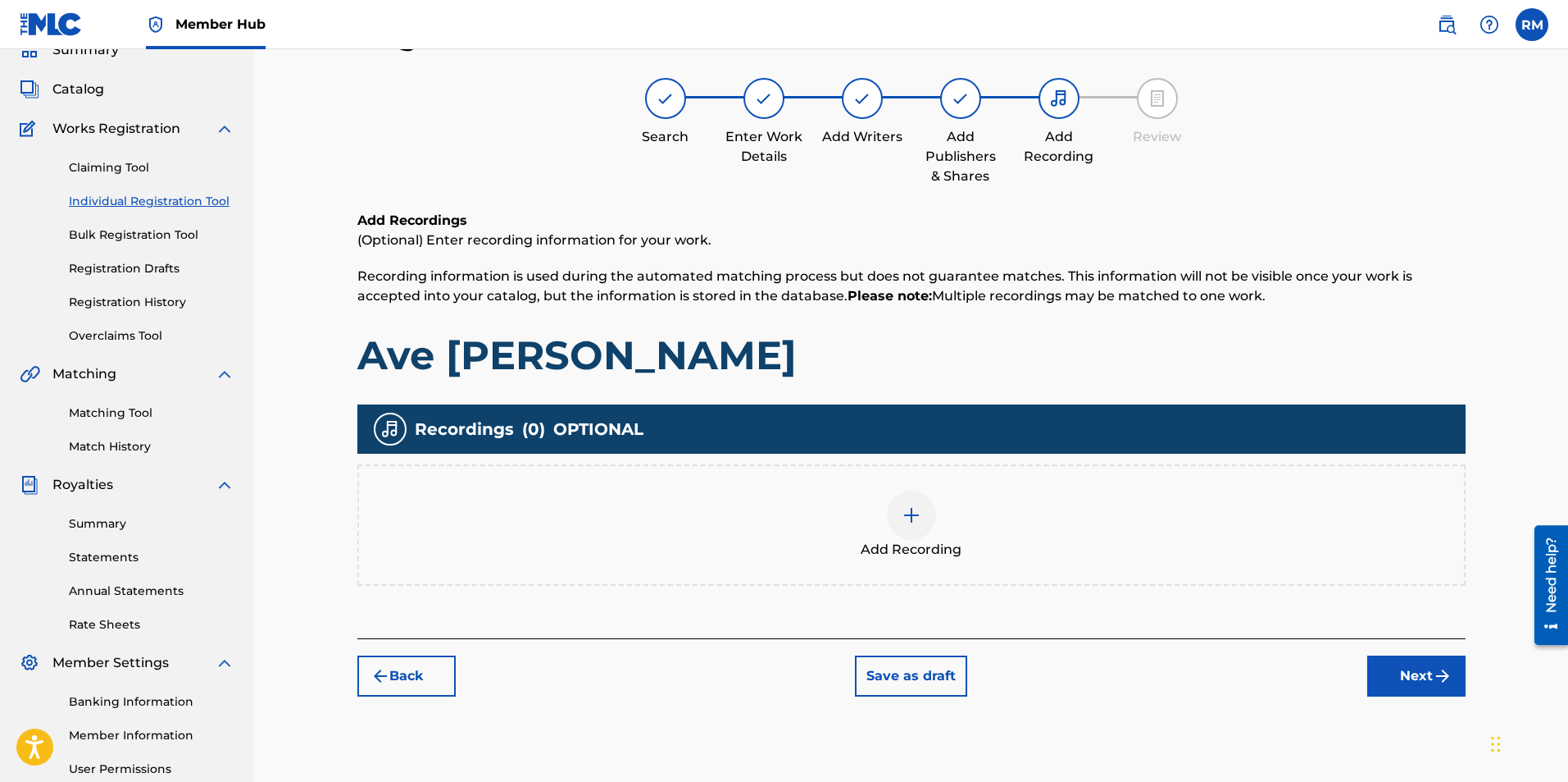
click at [910, 512] on img at bounding box center [912, 515] width 20 height 20
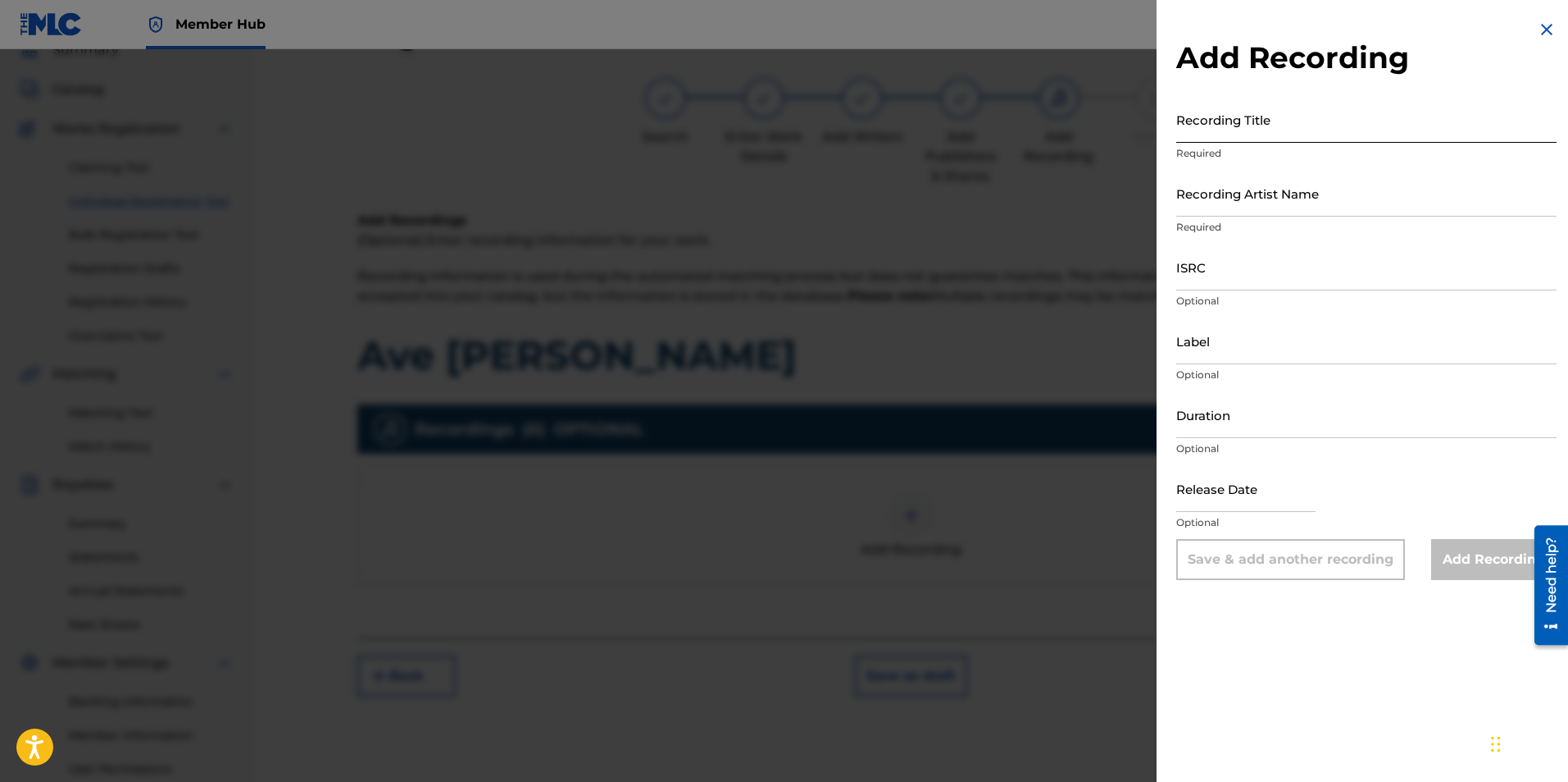
click at [1237, 119] on input "Recording Title" at bounding box center [1366, 119] width 380 height 47
type input "Ave Maria C"
click at [1261, 207] on input "Recording Artist Name" at bounding box center [1366, 193] width 380 height 47
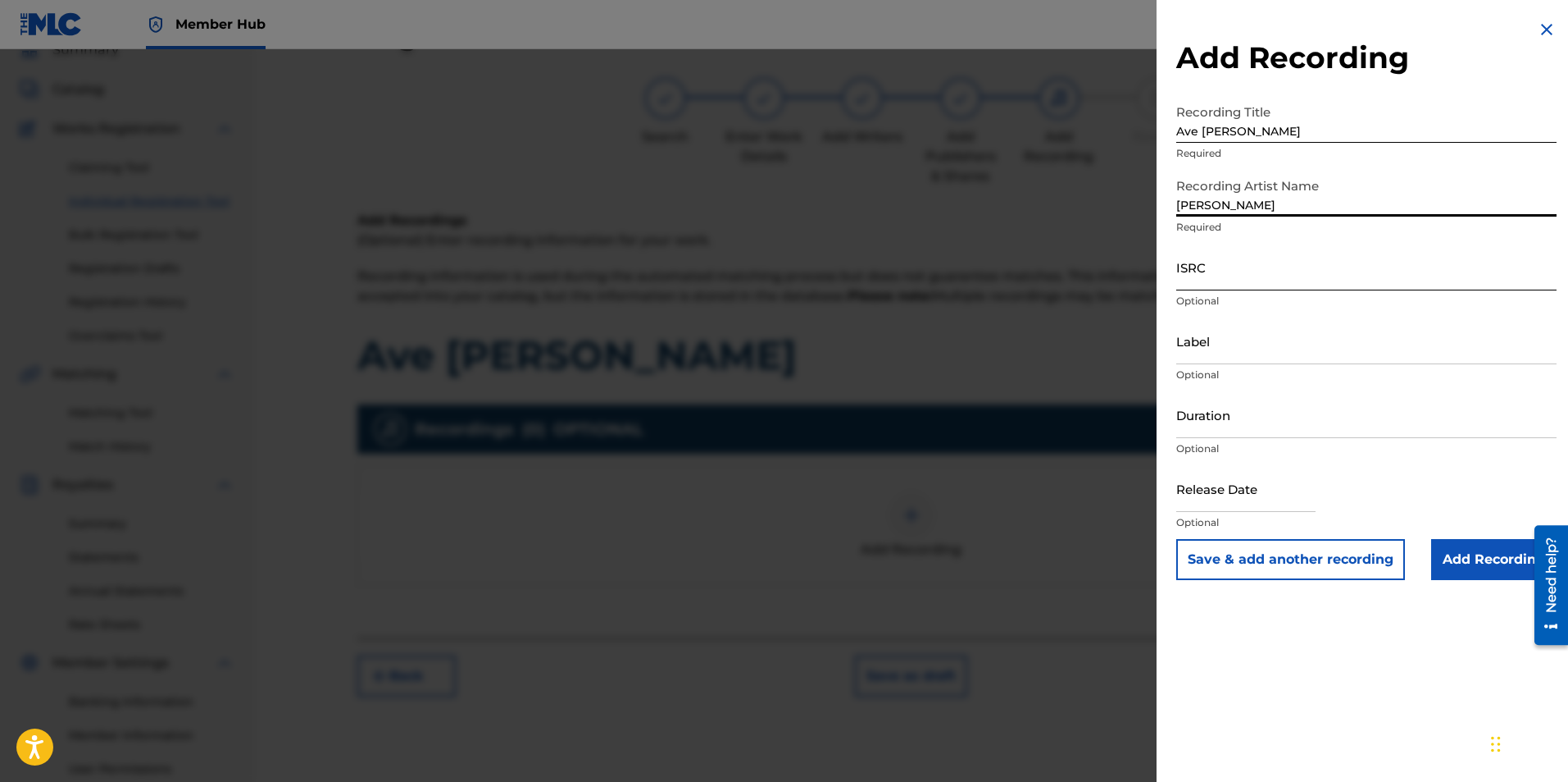
type input "Ryan Marvel"
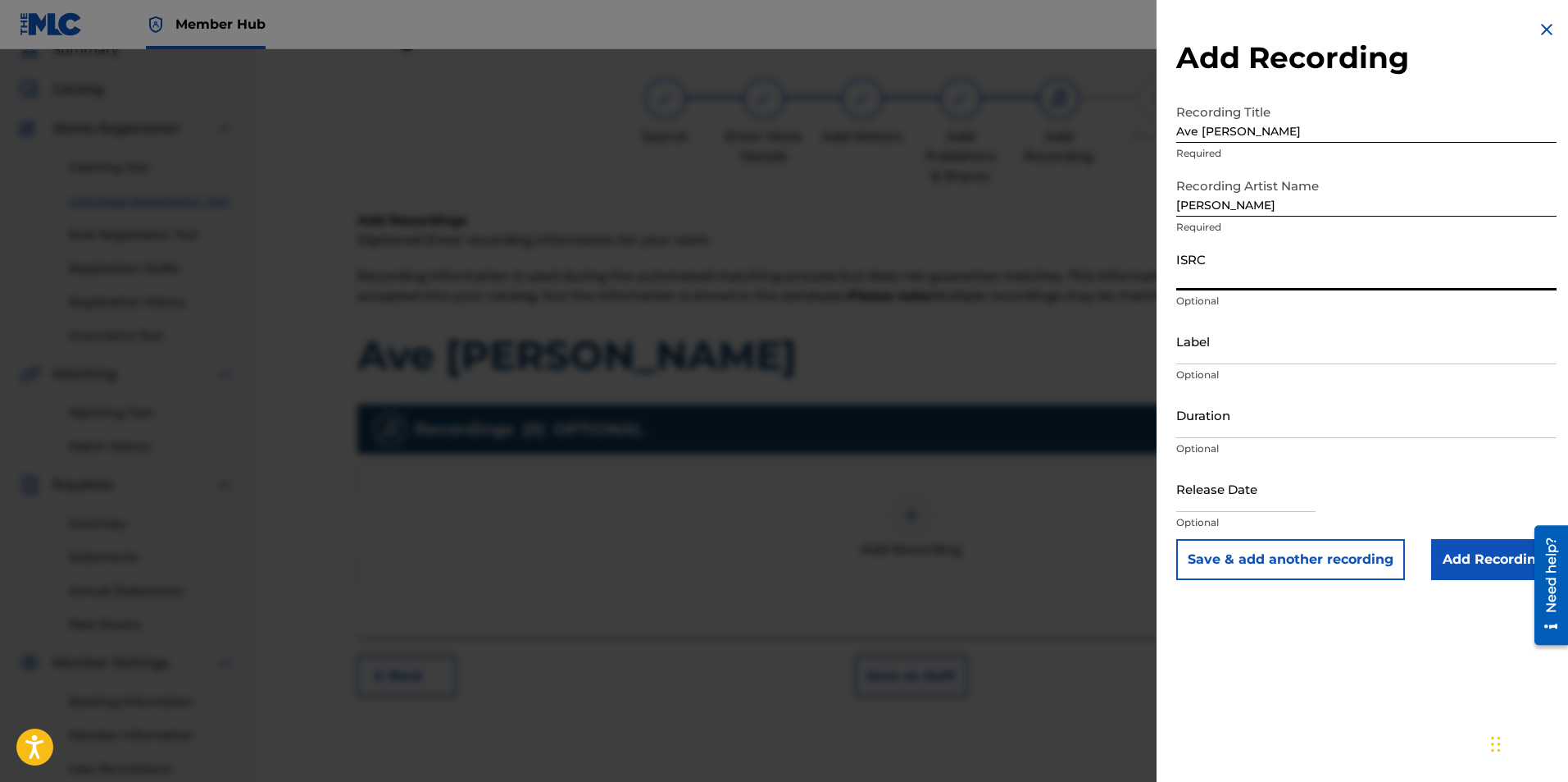
drag, startPoint x: 1210, startPoint y: 290, endPoint x: 1224, endPoint y: 279, distance: 17.8
click at [1213, 287] on input "ISRC" at bounding box center [1366, 267] width 380 height 47
paste input "usl4q1821704"
type input "usl4q1821704"
click at [1448, 554] on input "Add Recording" at bounding box center [1494, 560] width 125 height 41
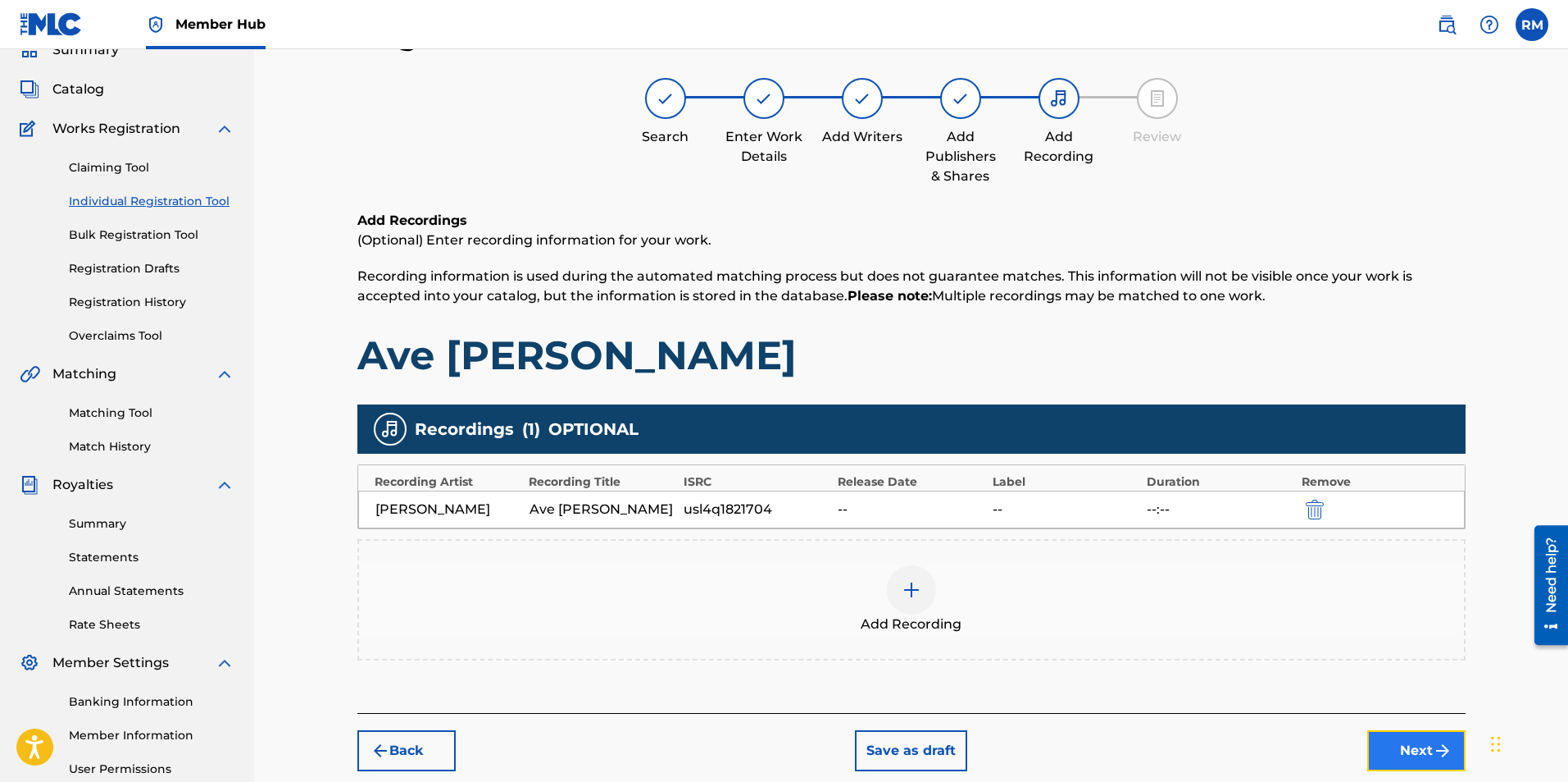
click at [1416, 747] on button "Next" at bounding box center [1416, 751] width 98 height 41
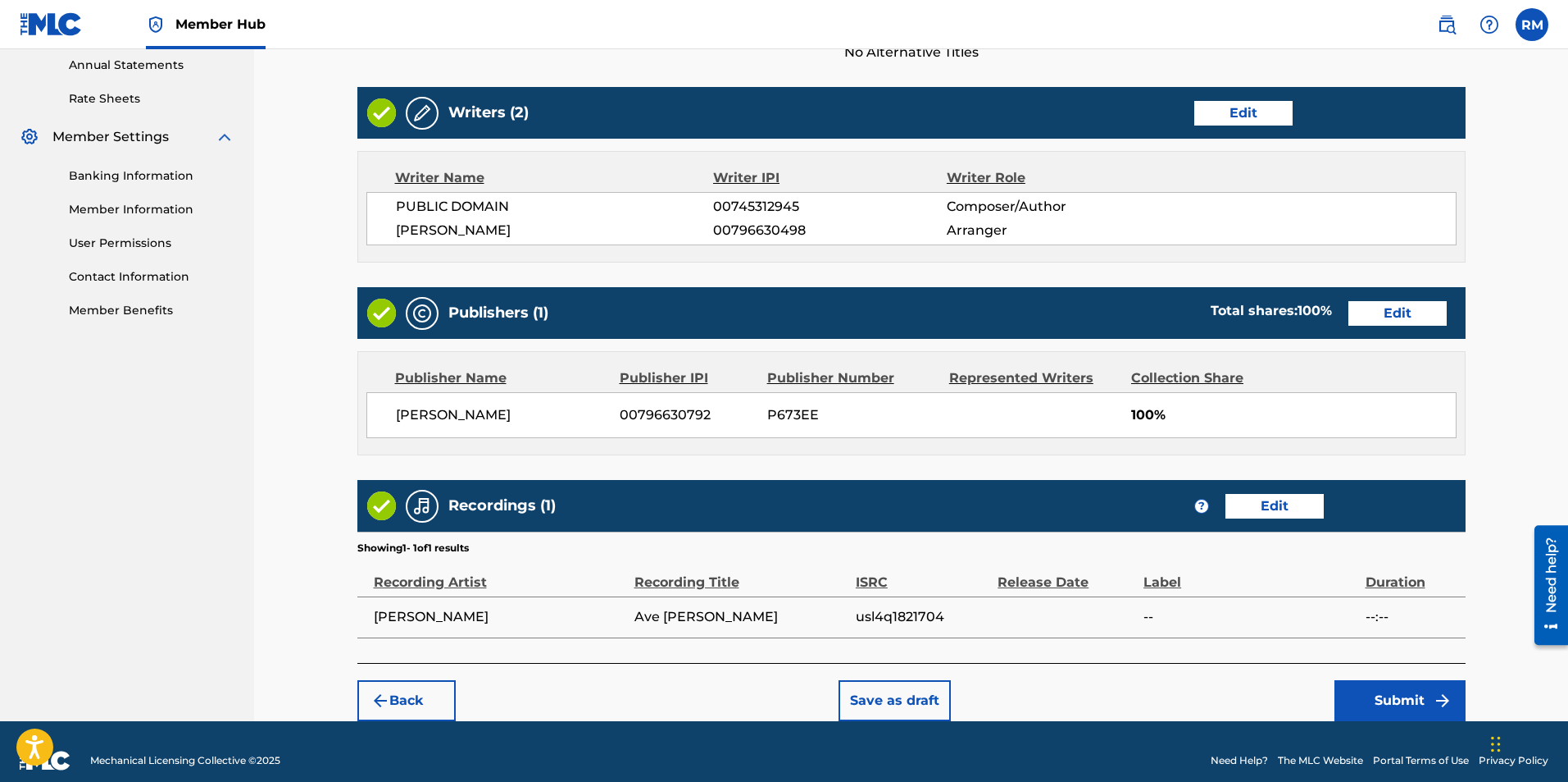
scroll to position [618, 0]
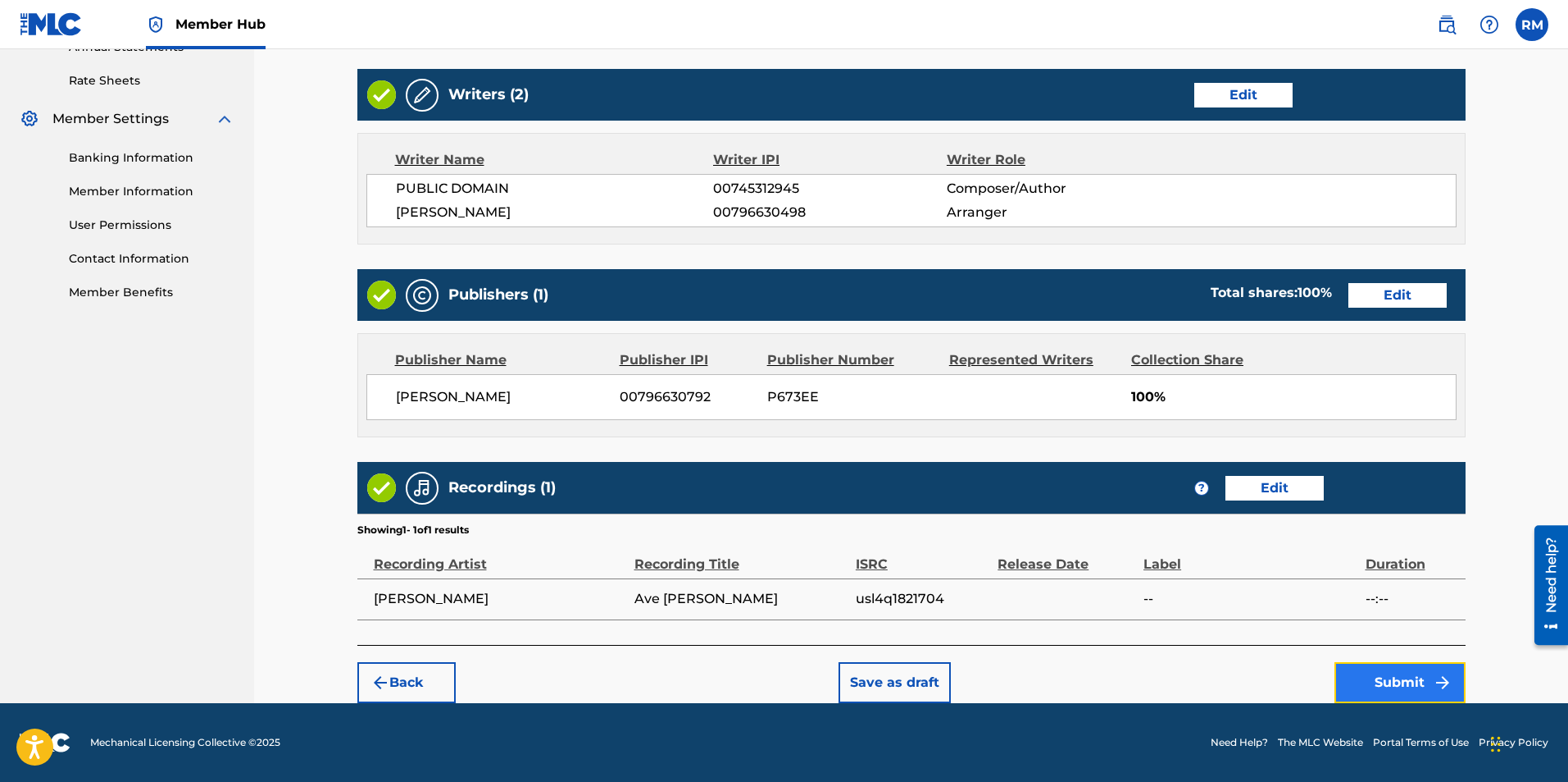
click at [1414, 683] on button "Submit" at bounding box center [1400, 683] width 131 height 41
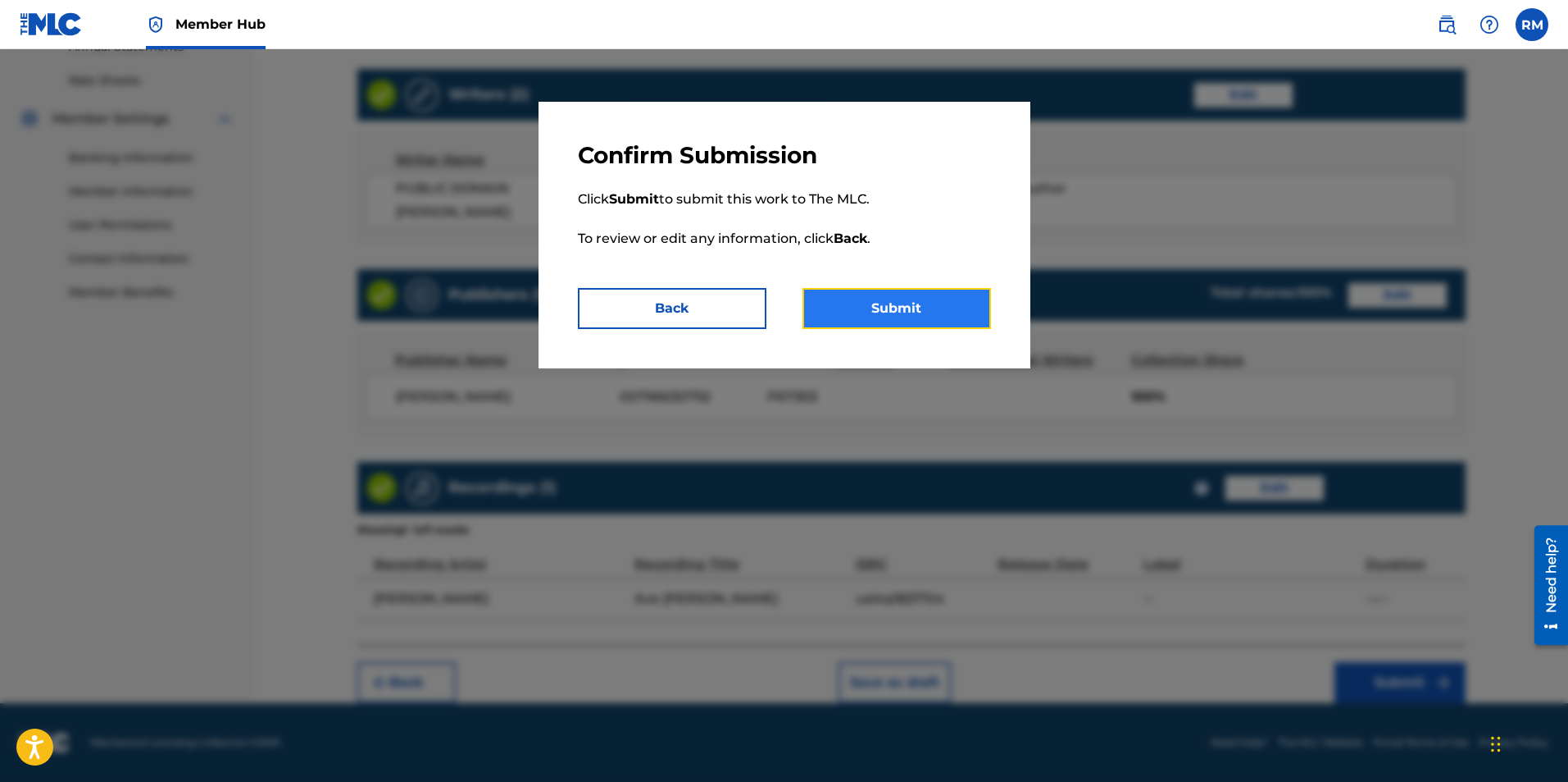
click at [910, 311] on button "Submit" at bounding box center [896, 309] width 188 height 41
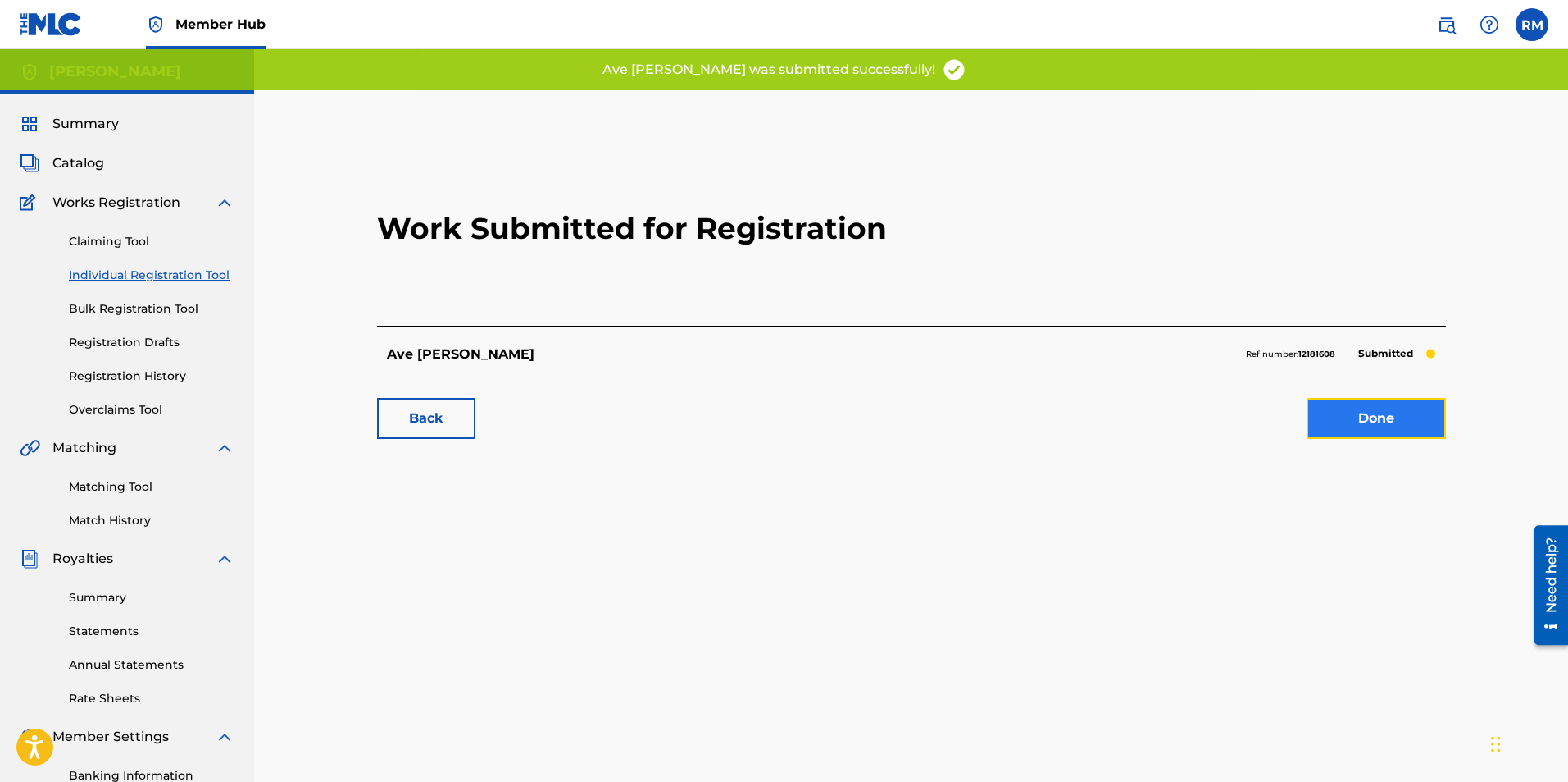
click at [1412, 424] on link "Done" at bounding box center [1376, 419] width 139 height 41
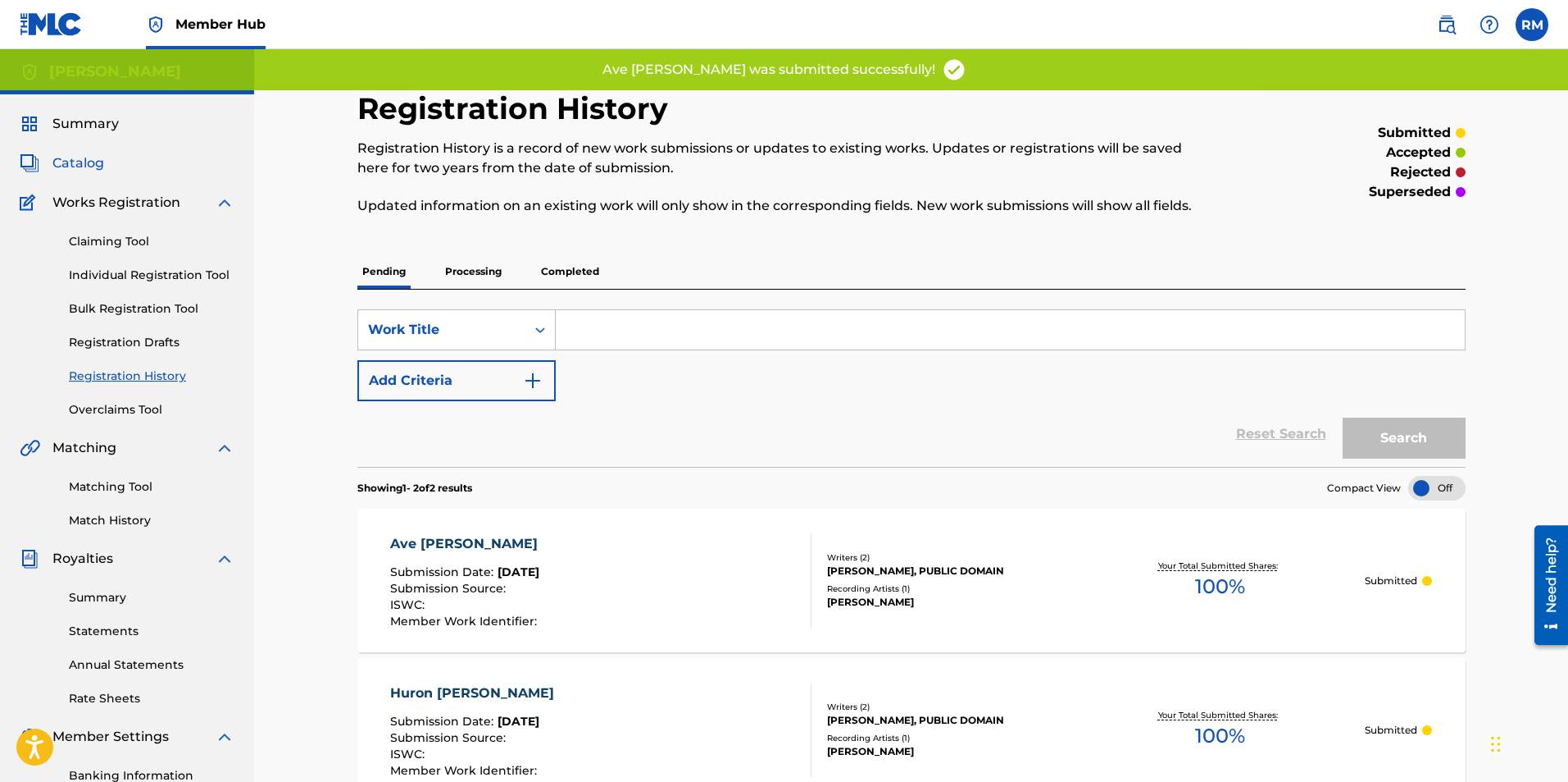
click at [89, 169] on span "Catalog" at bounding box center [78, 164] width 52 height 20
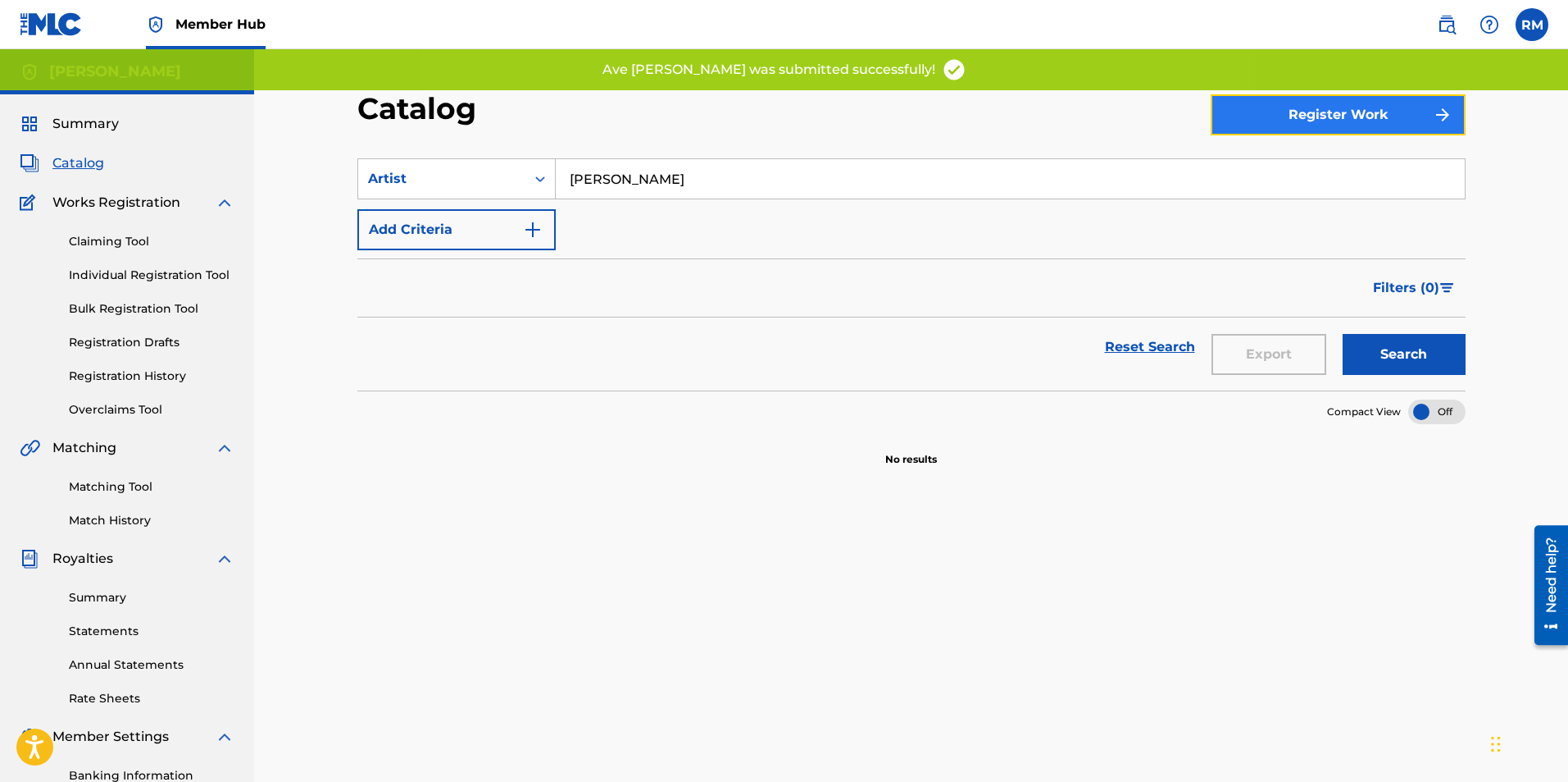
click at [1305, 126] on button "Register Work" at bounding box center [1338, 115] width 255 height 41
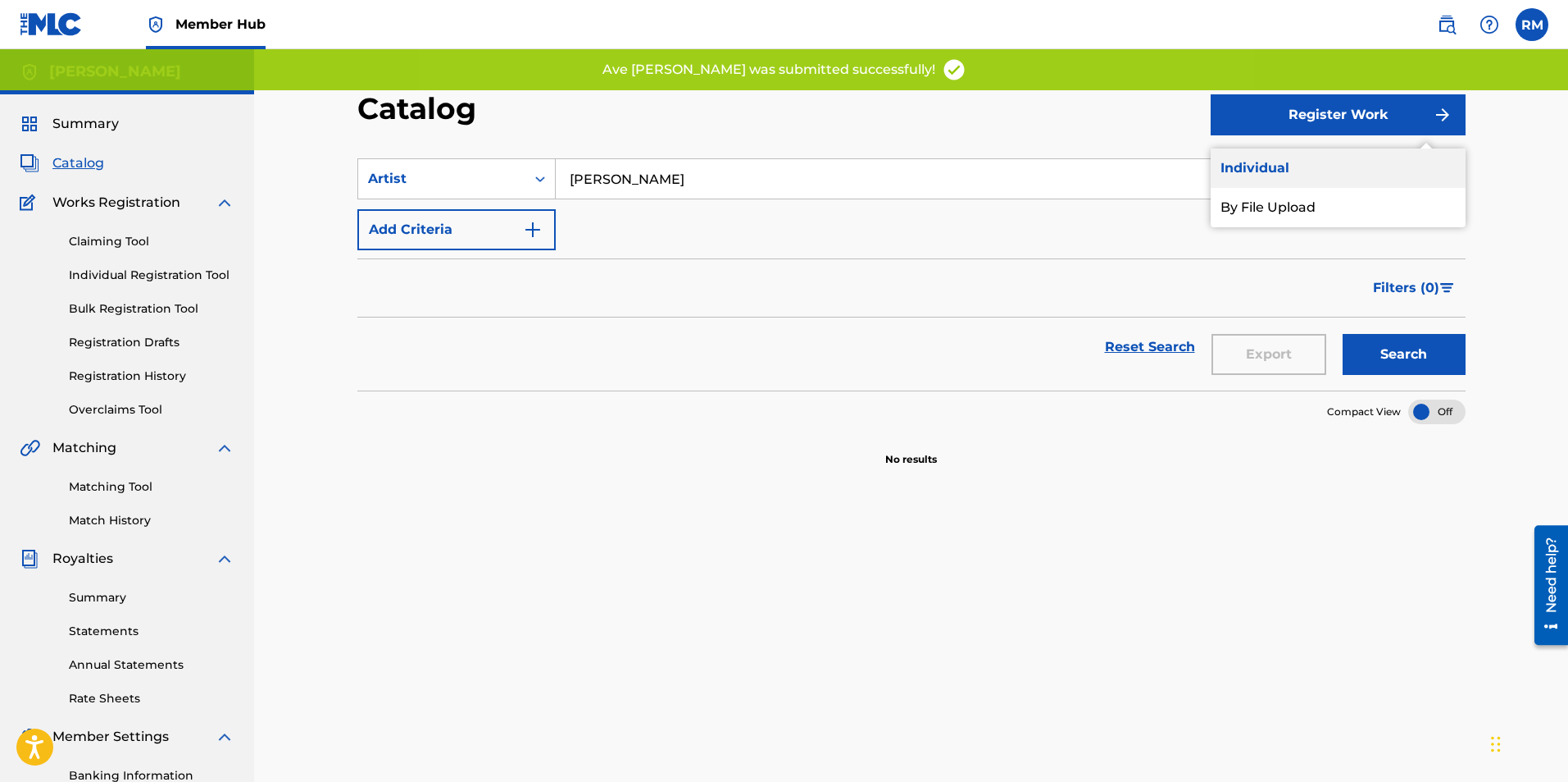
click at [1306, 163] on link "Individual" at bounding box center [1338, 168] width 255 height 40
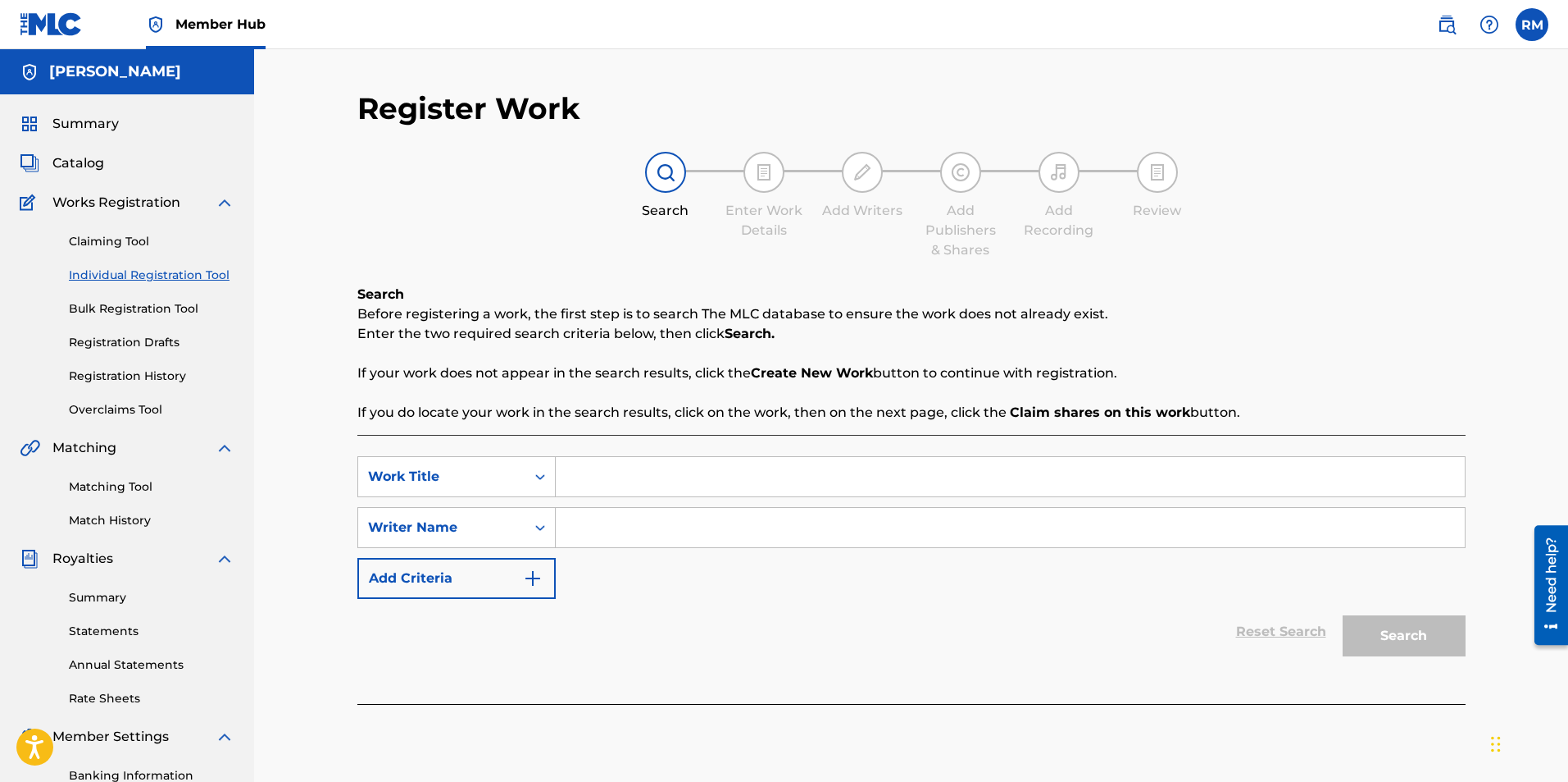
click at [623, 472] on input "Search Form" at bounding box center [1010, 476] width 909 height 40
type input "What Child is This"
click at [612, 539] on input "Search Form" at bounding box center [1010, 528] width 909 height 40
type input "Ryan Marvel"
click at [1414, 638] on button "Search" at bounding box center [1404, 636] width 123 height 41
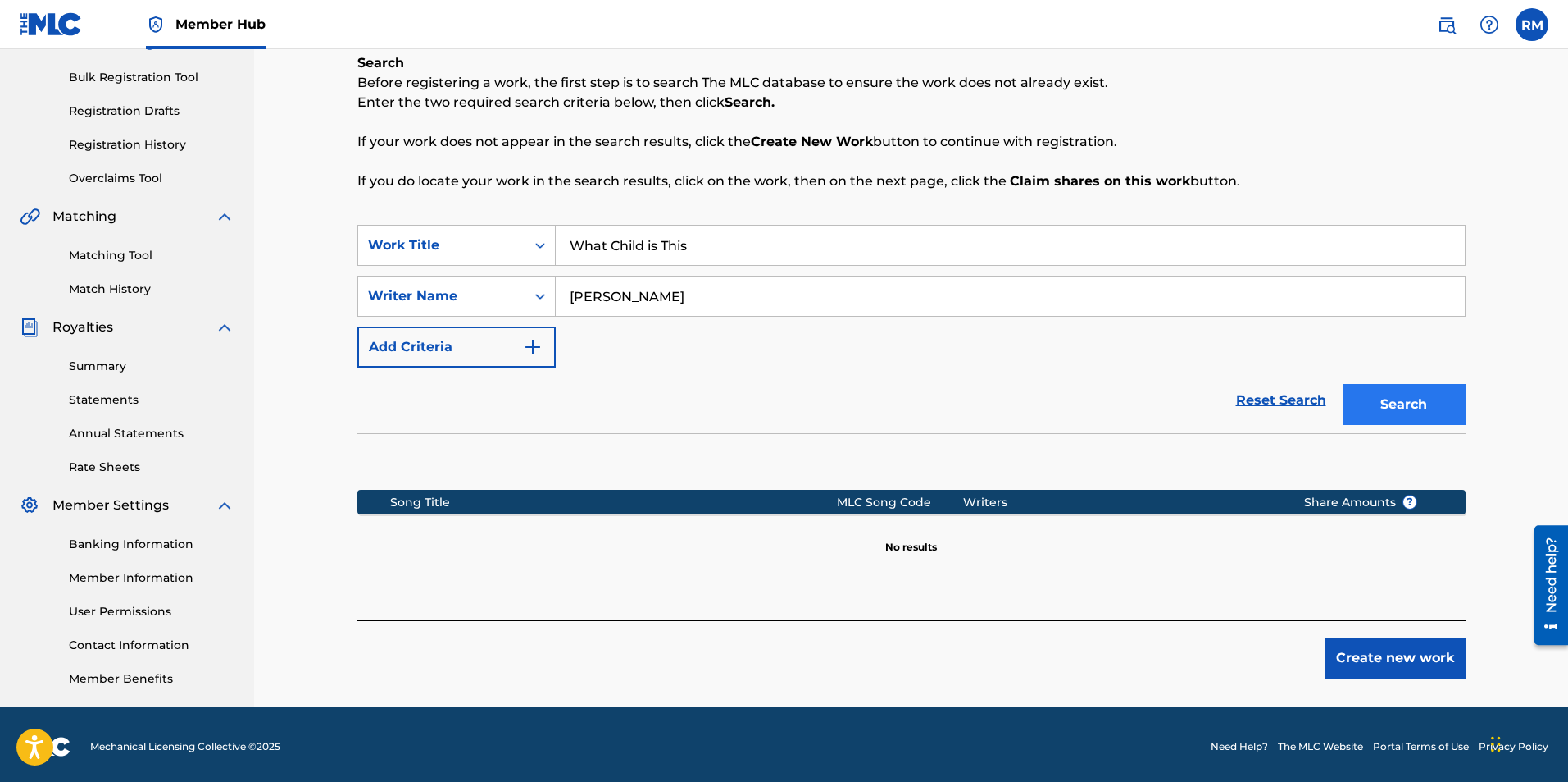
scroll to position [235, 0]
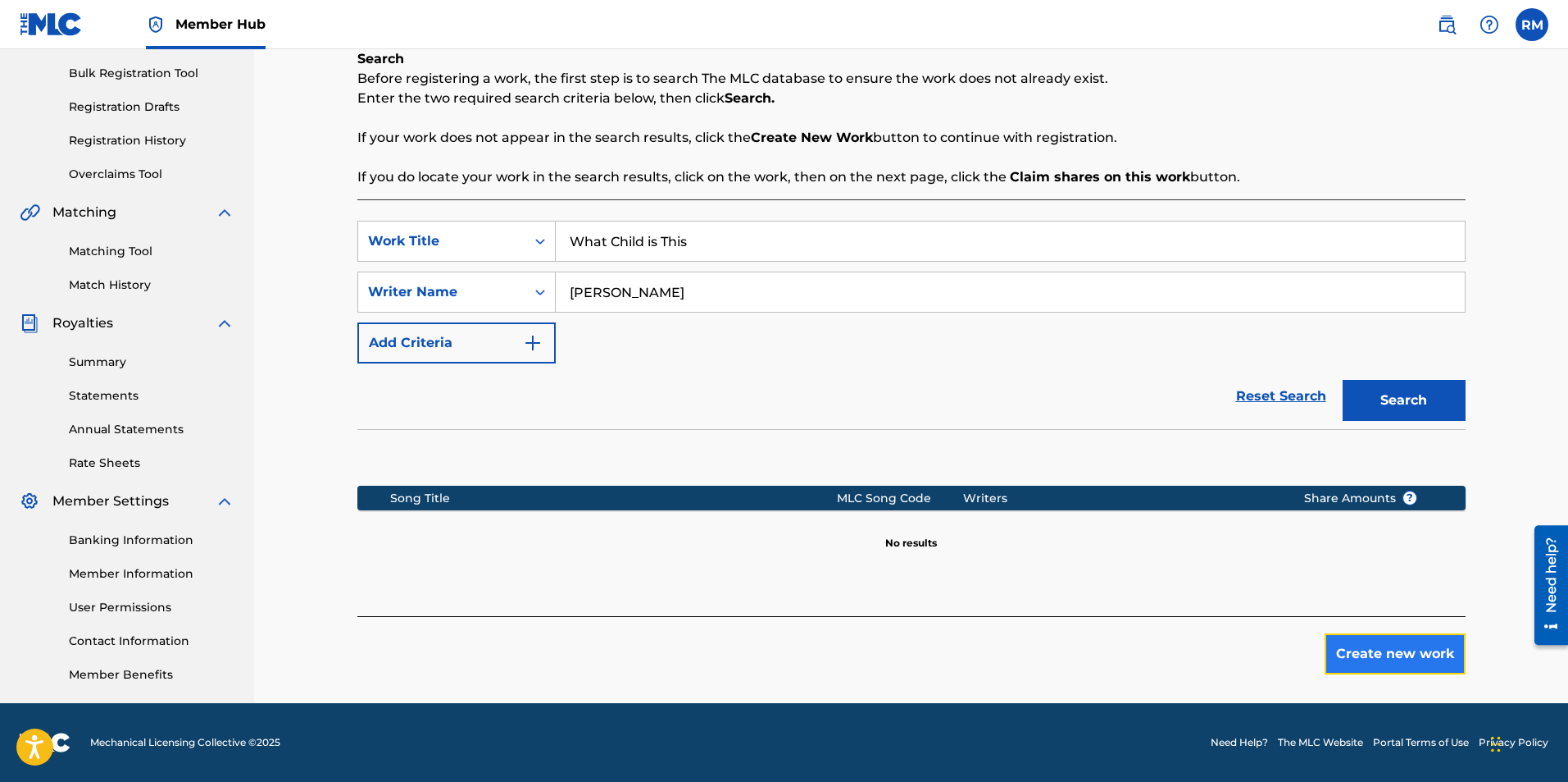
click at [1407, 657] on button "Create new work" at bounding box center [1395, 654] width 141 height 41
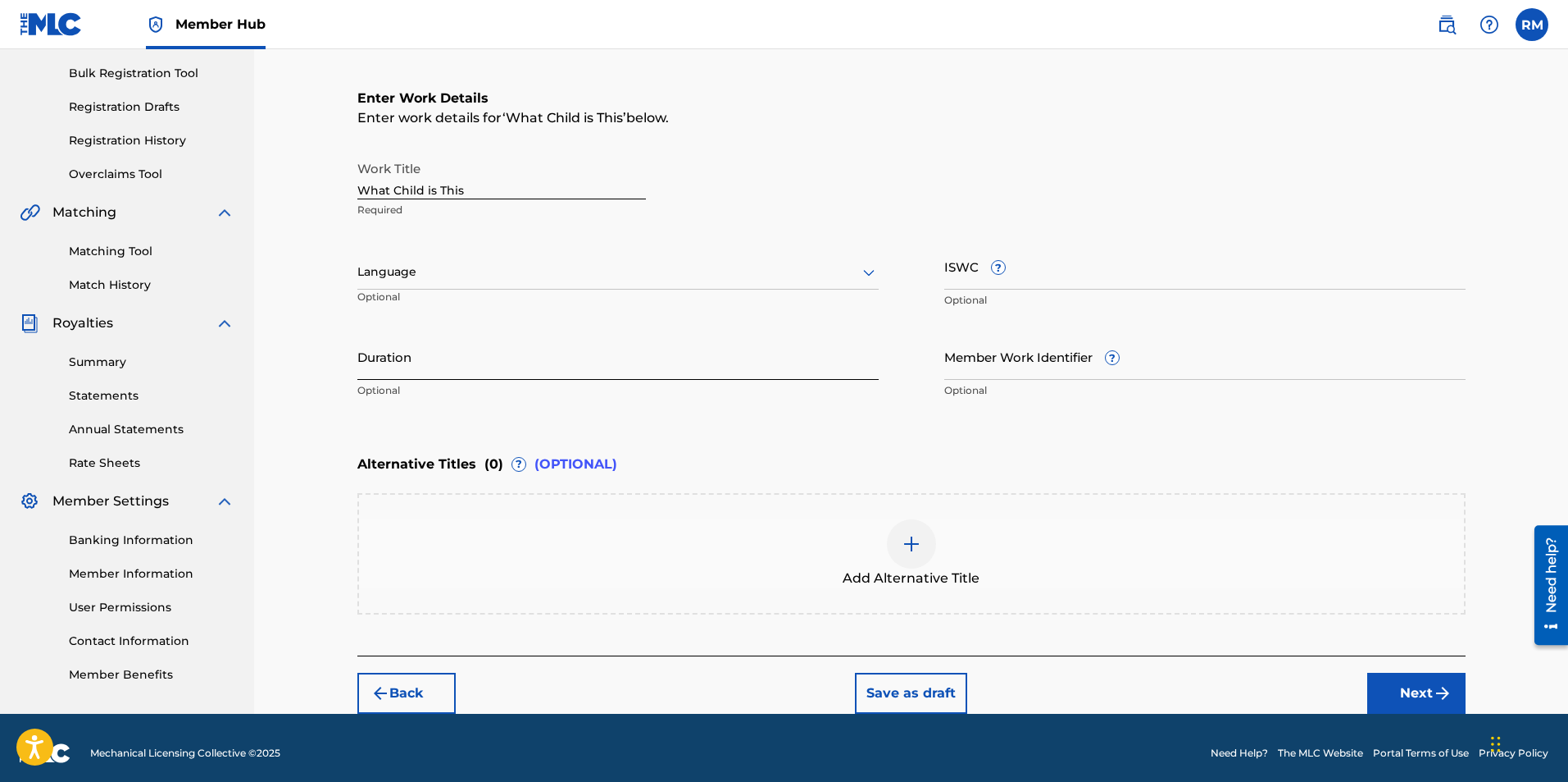
click at [522, 346] on input "Duration" at bounding box center [618, 356] width 522 height 47
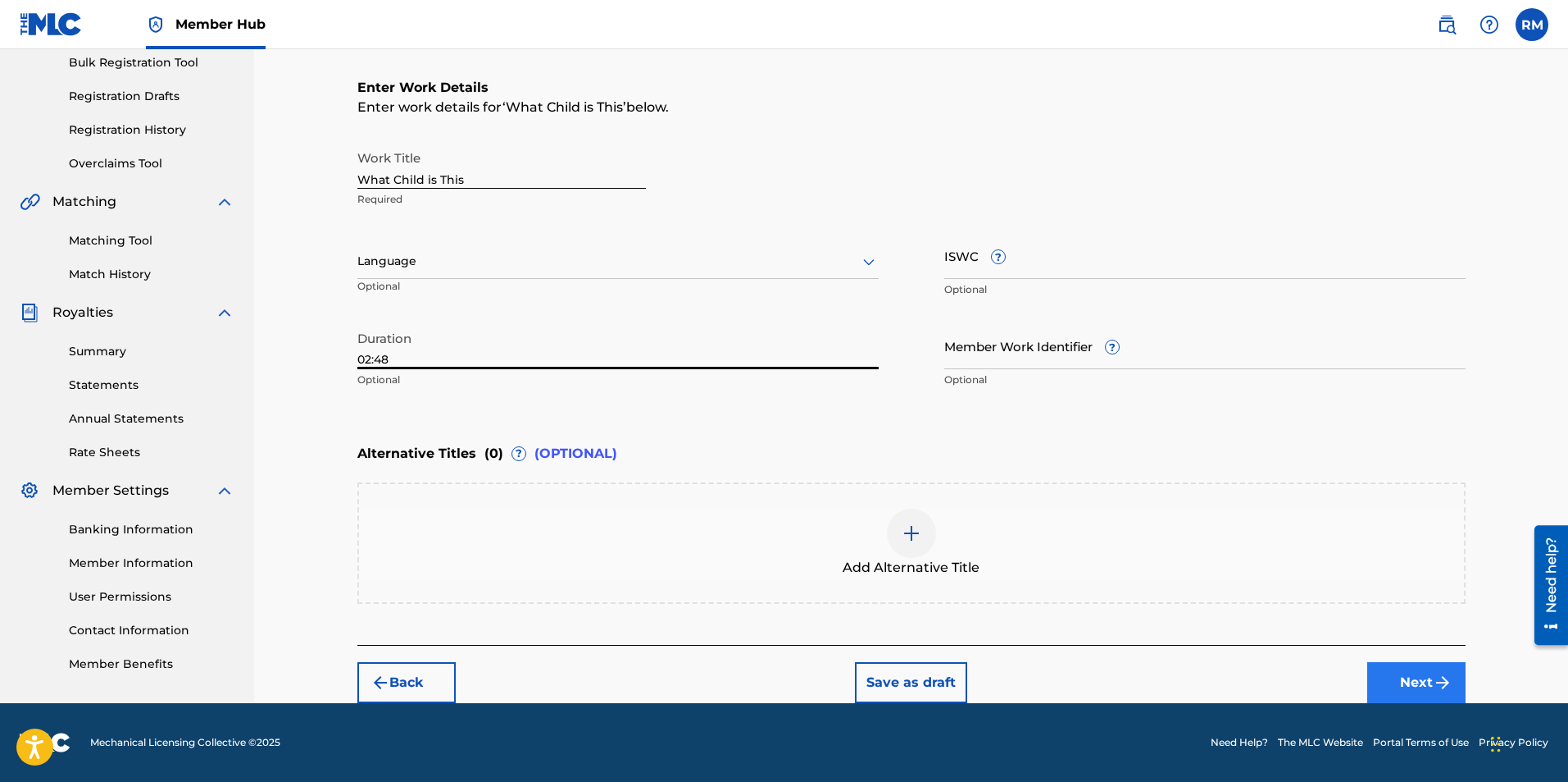
type input "02:48"
click at [1388, 688] on button "Next" at bounding box center [1416, 683] width 98 height 41
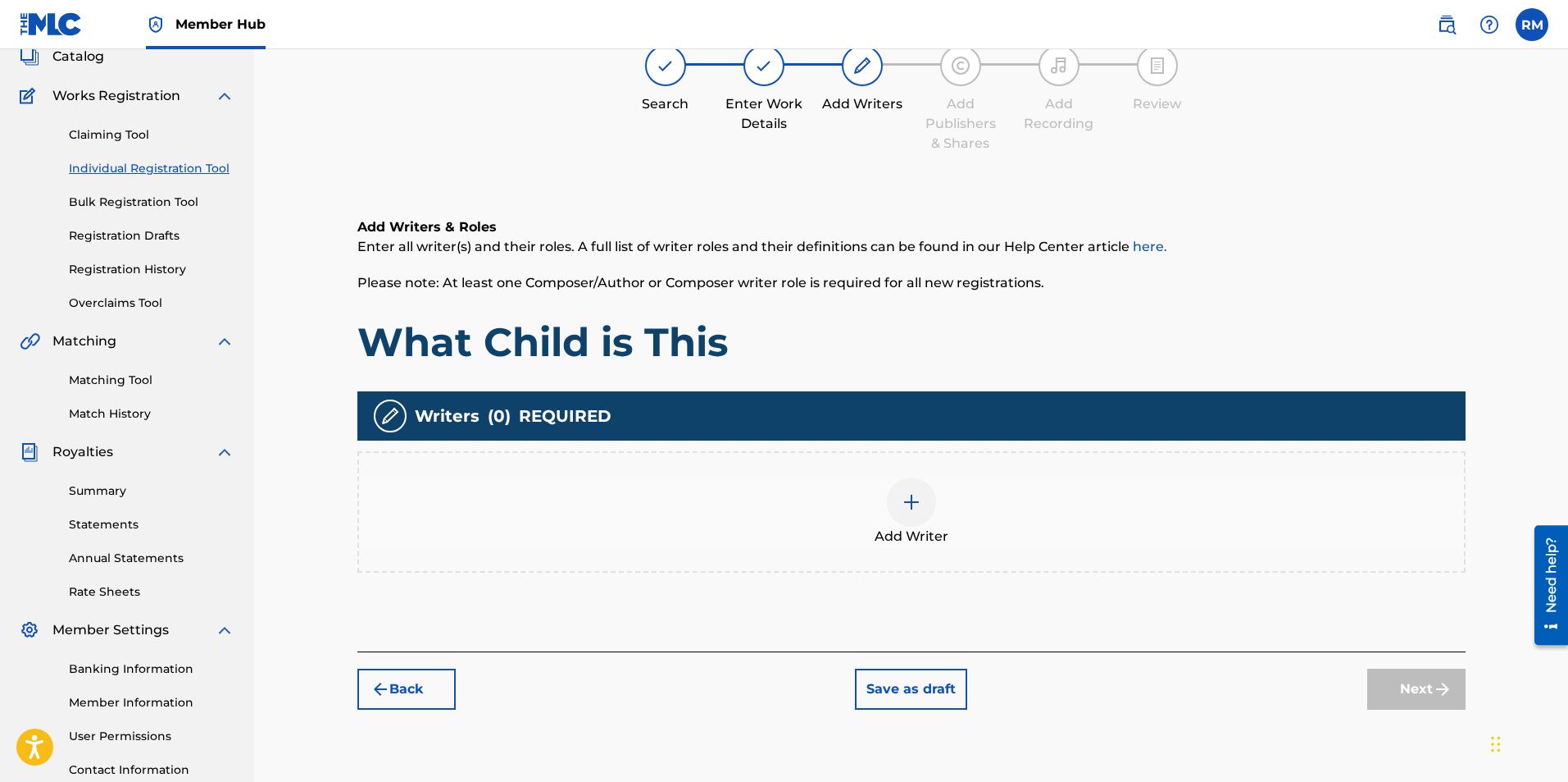
scroll to position [73, 0]
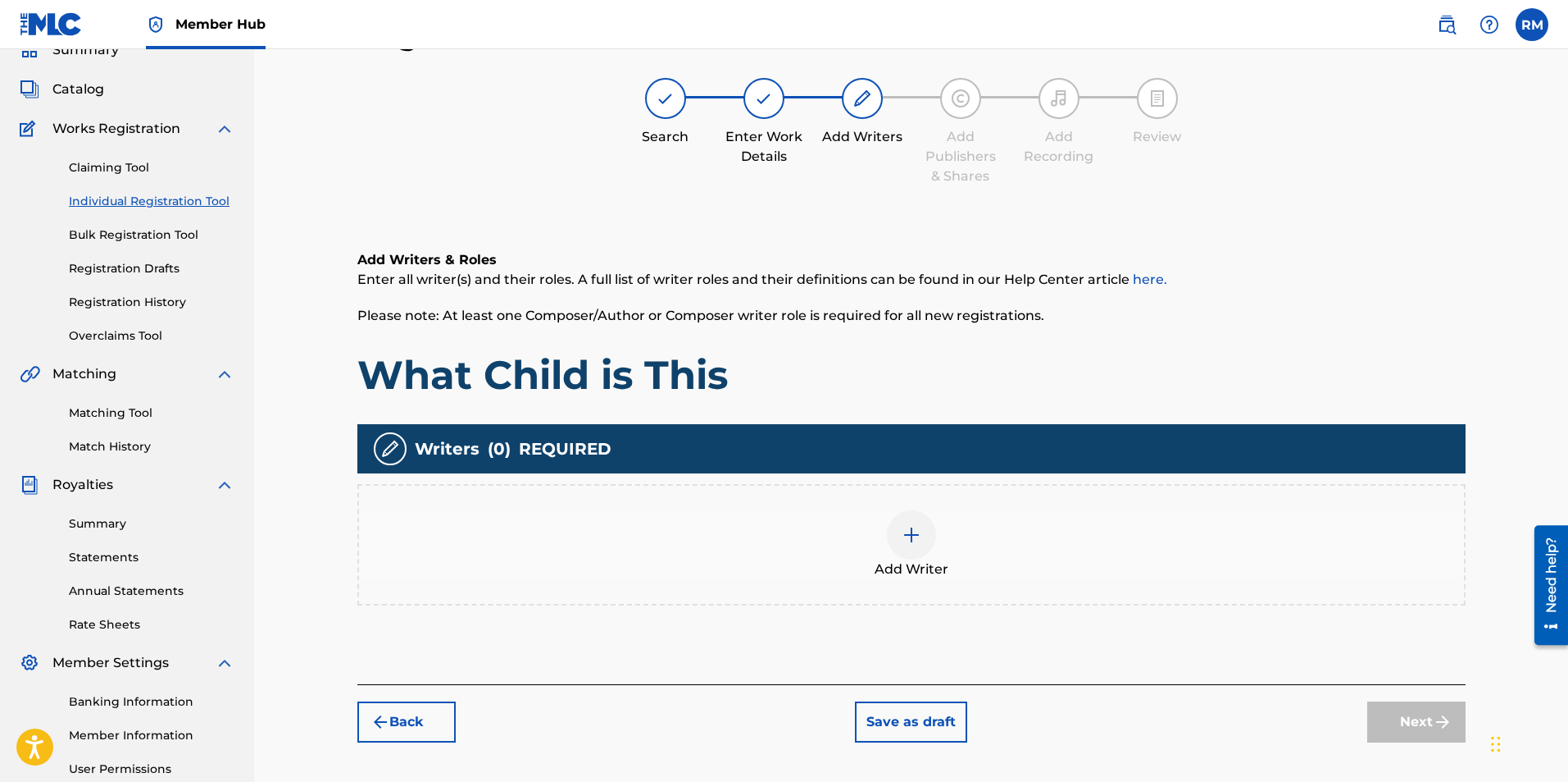
click at [909, 541] on img at bounding box center [912, 535] width 20 height 20
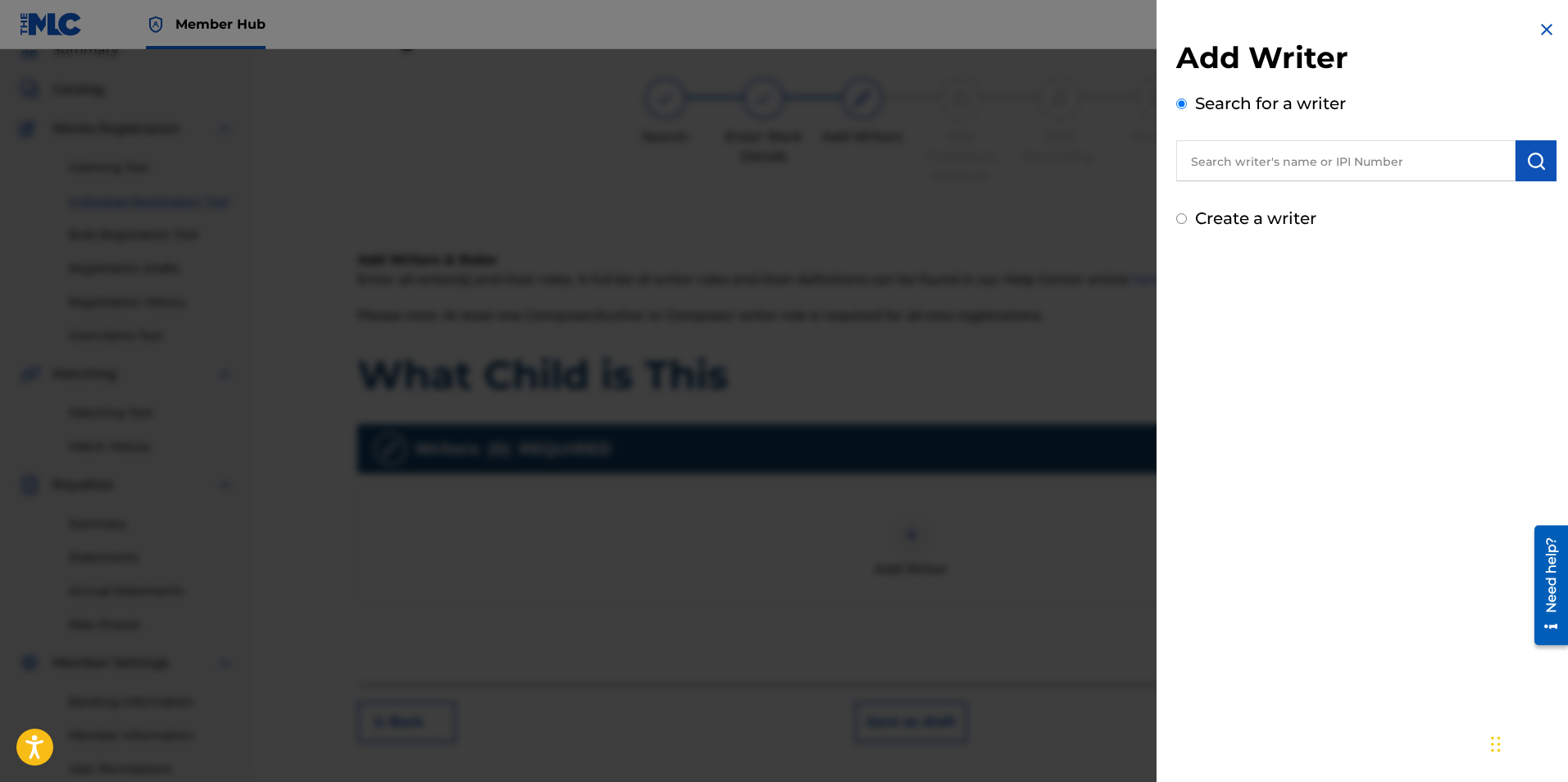
click at [1236, 170] on input "text" at bounding box center [1345, 161] width 339 height 41
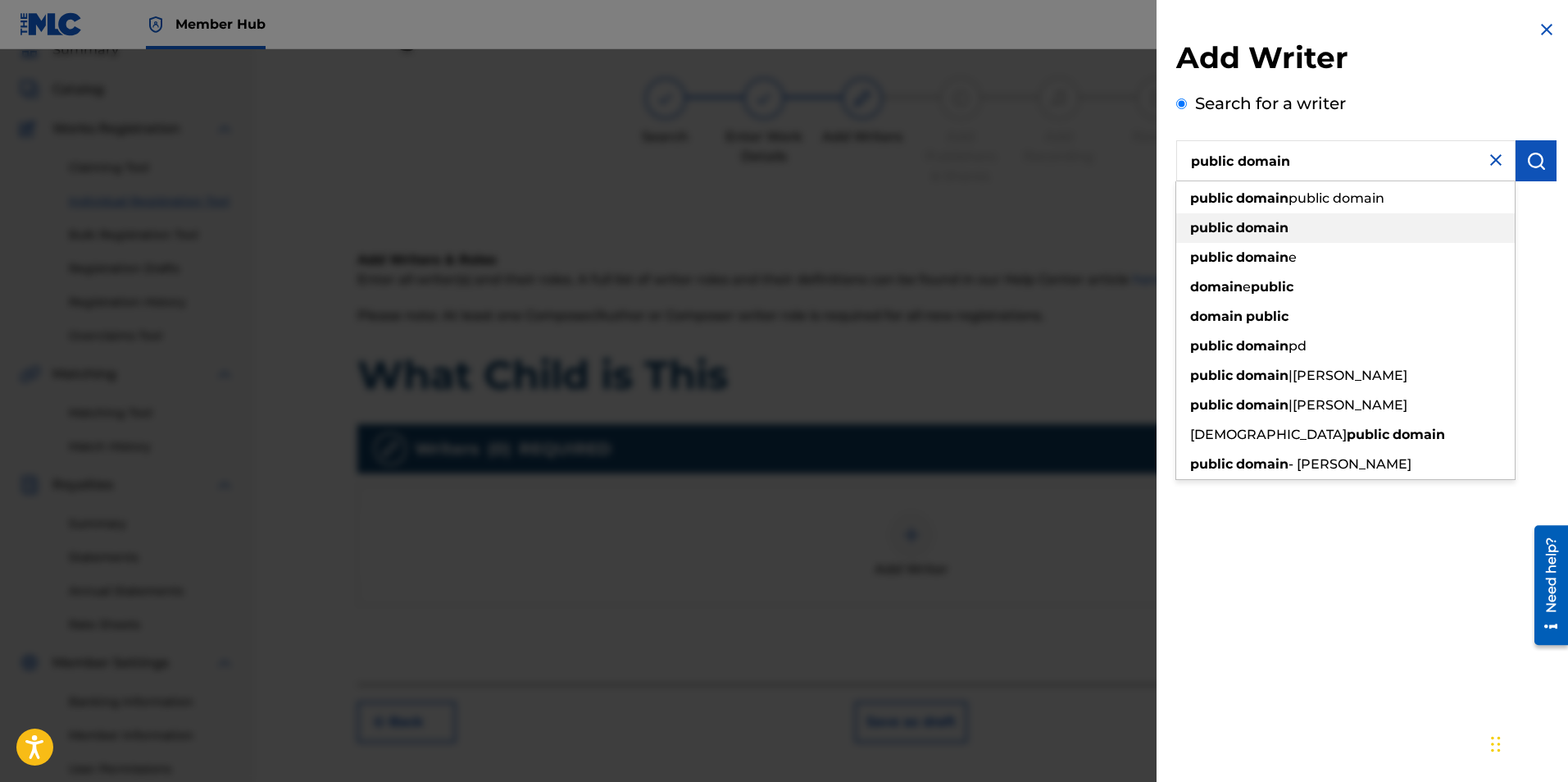
type input "public domain"
click at [1238, 230] on strong "domain" at bounding box center [1263, 227] width 53 height 16
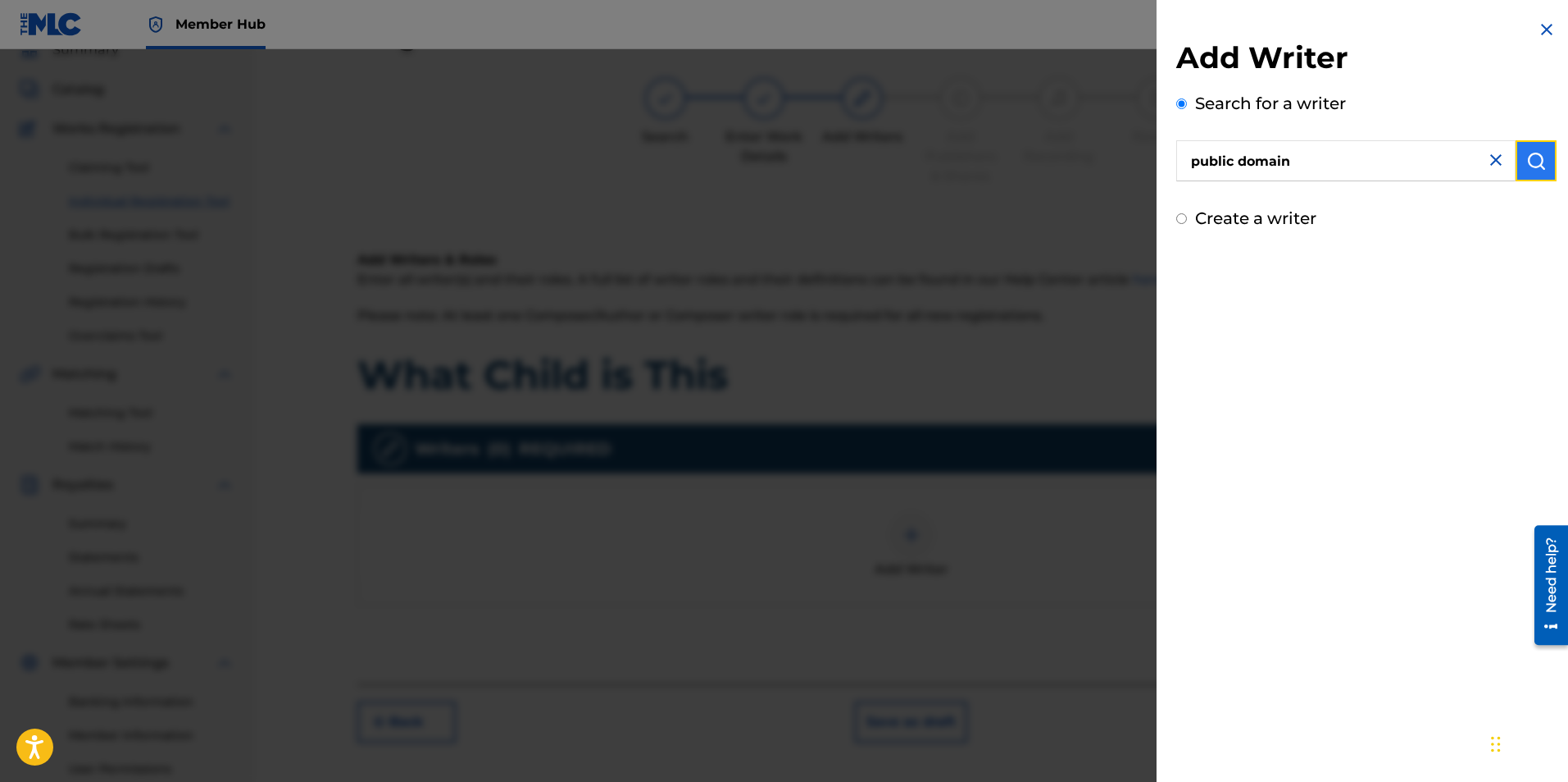
click at [1517, 166] on button "submit" at bounding box center [1537, 161] width 41 height 41
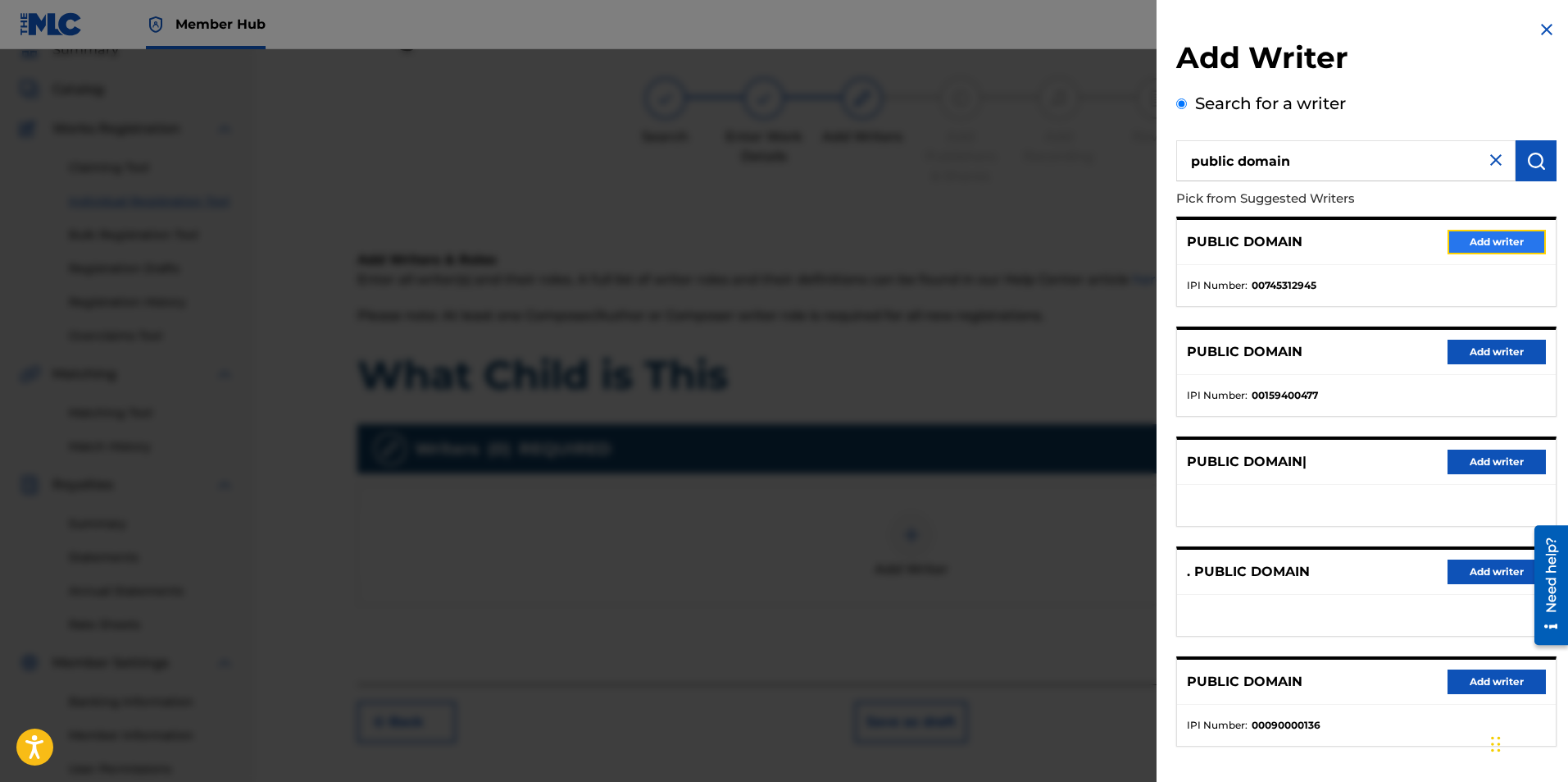
click at [1478, 242] on button "Add writer" at bounding box center [1496, 242] width 98 height 25
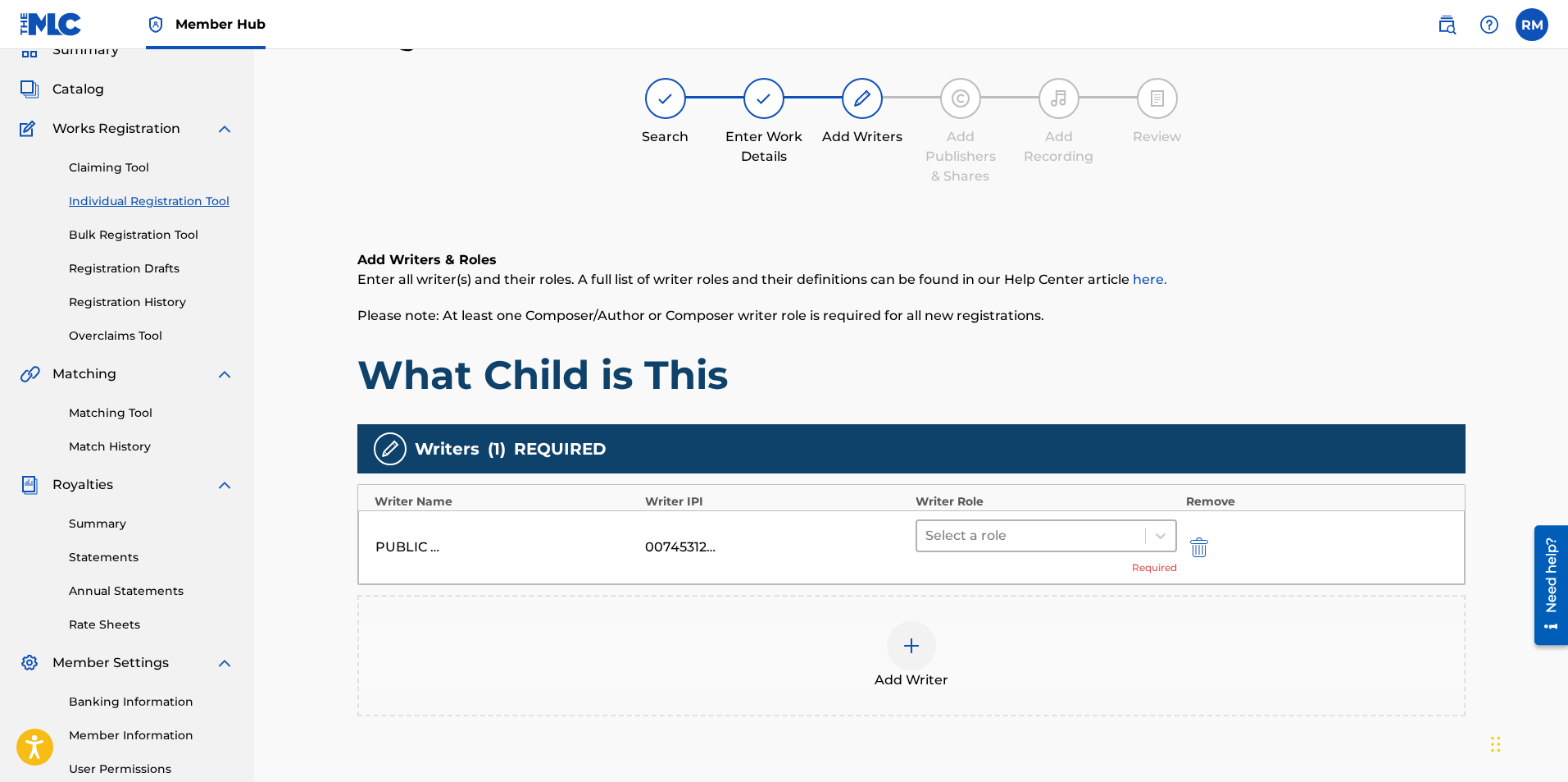
click at [991, 533] on div at bounding box center [1031, 536] width 212 height 23
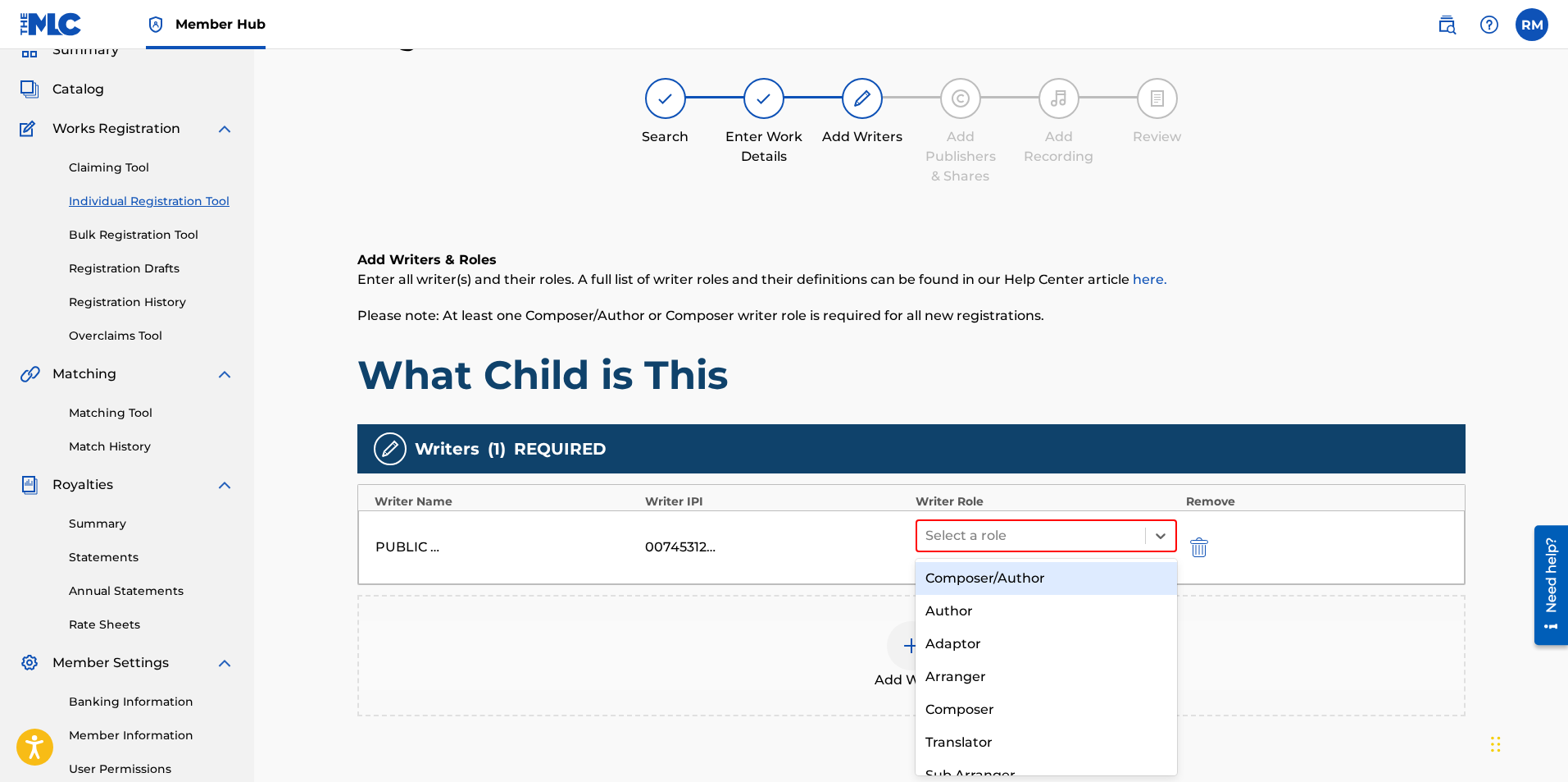
click at [989, 573] on div "Composer/Author" at bounding box center [1047, 578] width 262 height 33
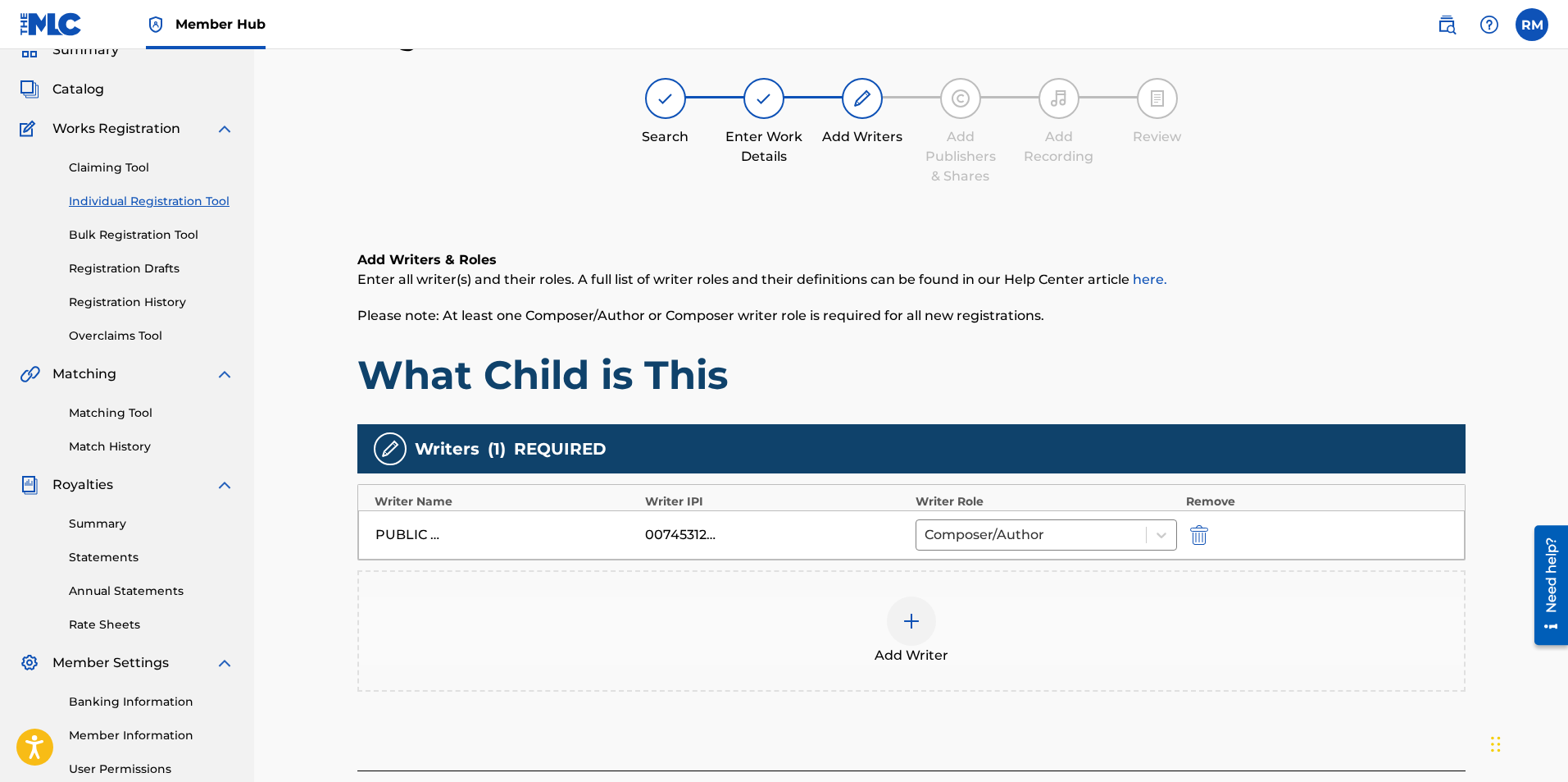
click at [893, 621] on div at bounding box center [912, 621] width 50 height 50
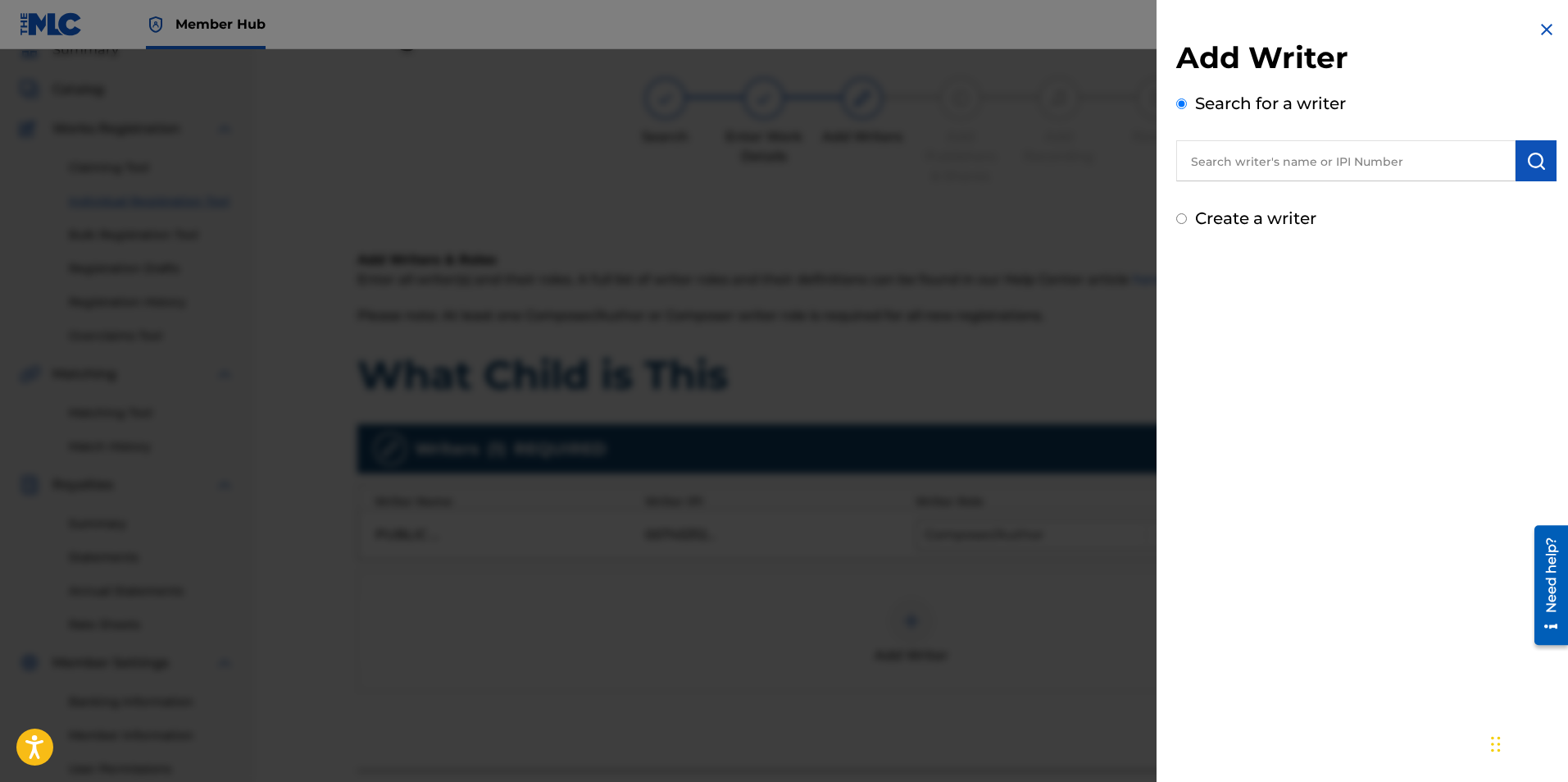
click at [1301, 168] on input "text" at bounding box center [1345, 161] width 339 height 41
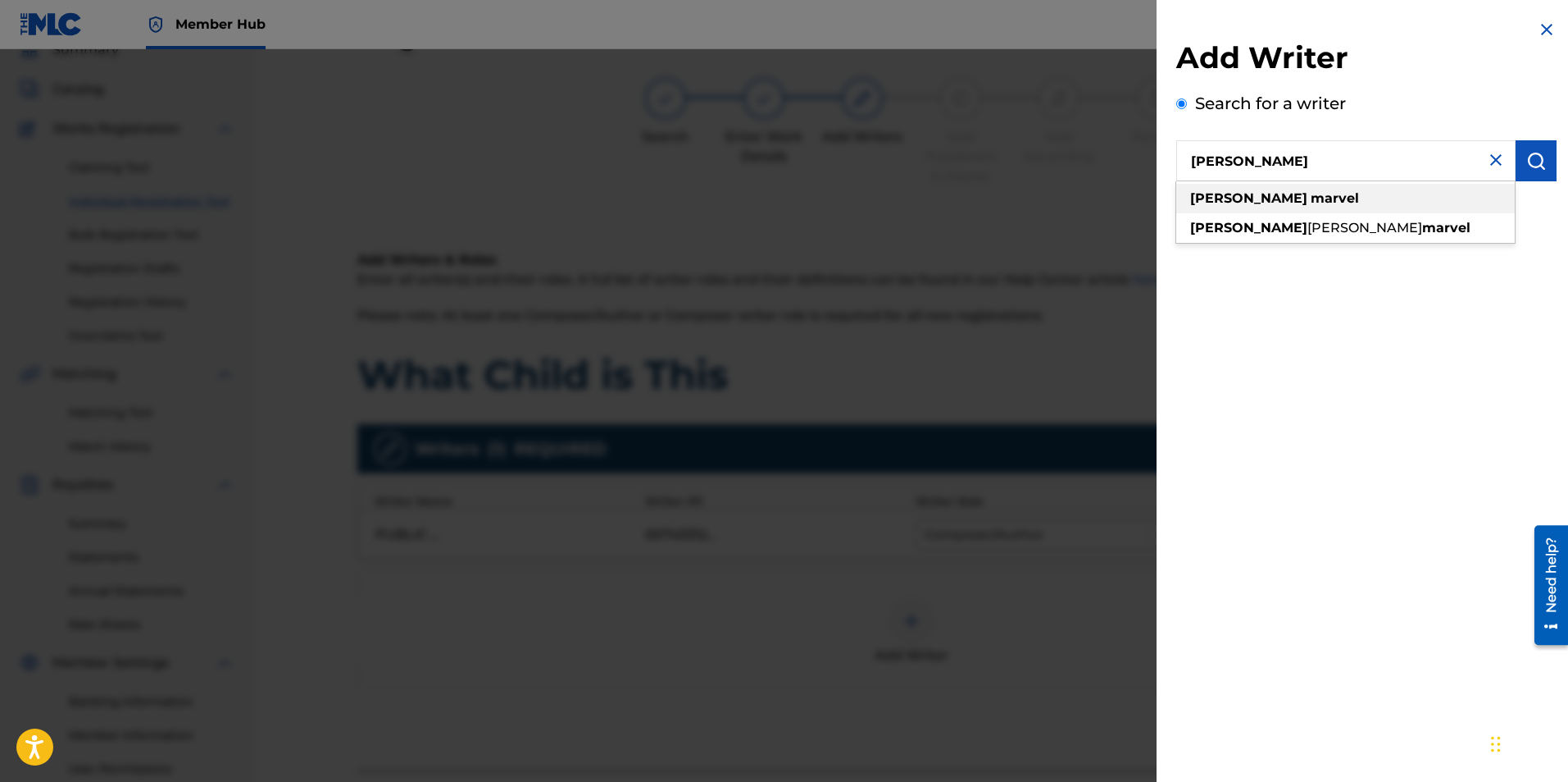
click at [1311, 192] on strong "marvel" at bounding box center [1334, 197] width 49 height 16
type input "ryan marvel"
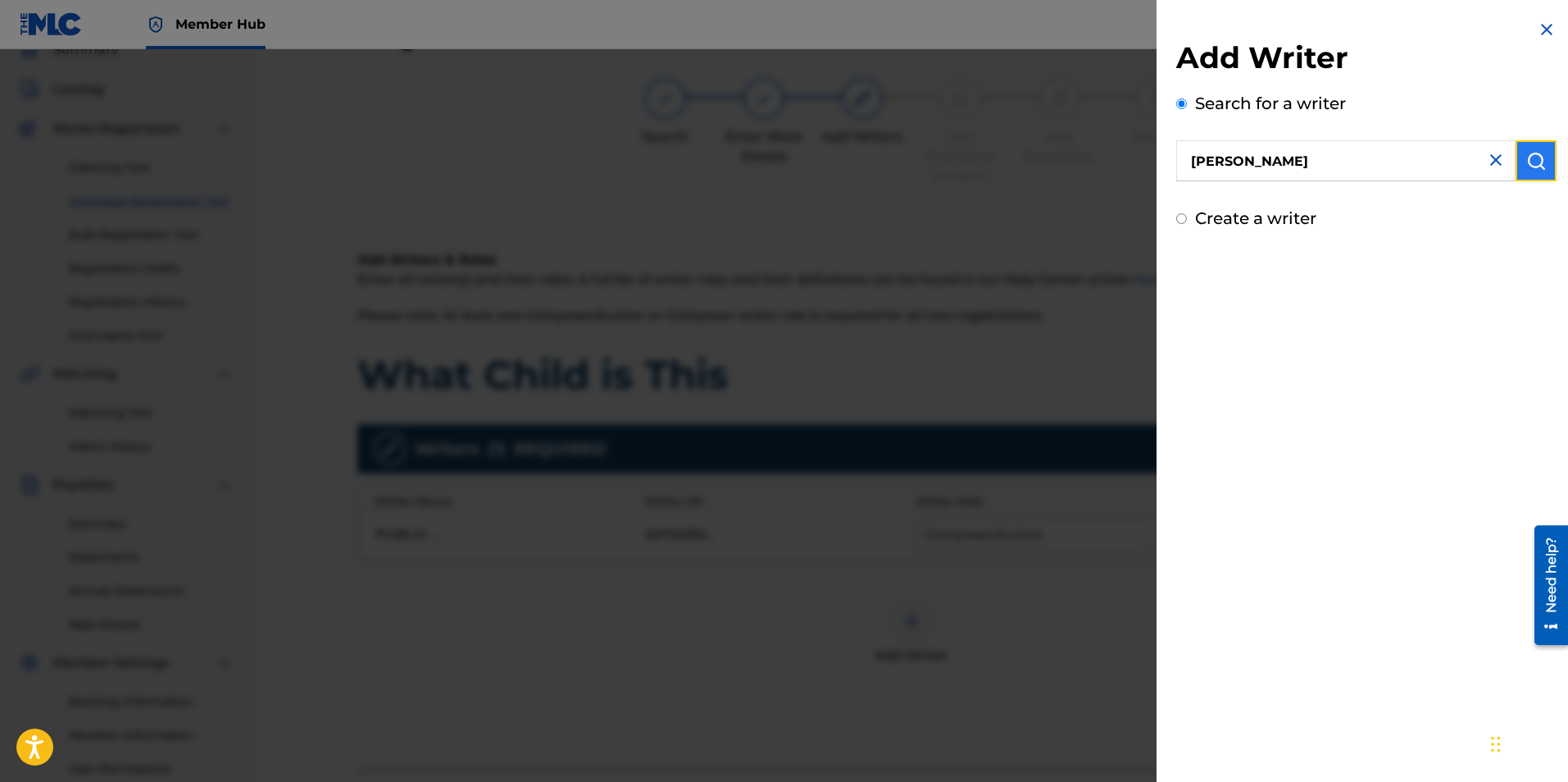
click at [1518, 157] on button "submit" at bounding box center [1537, 161] width 41 height 41
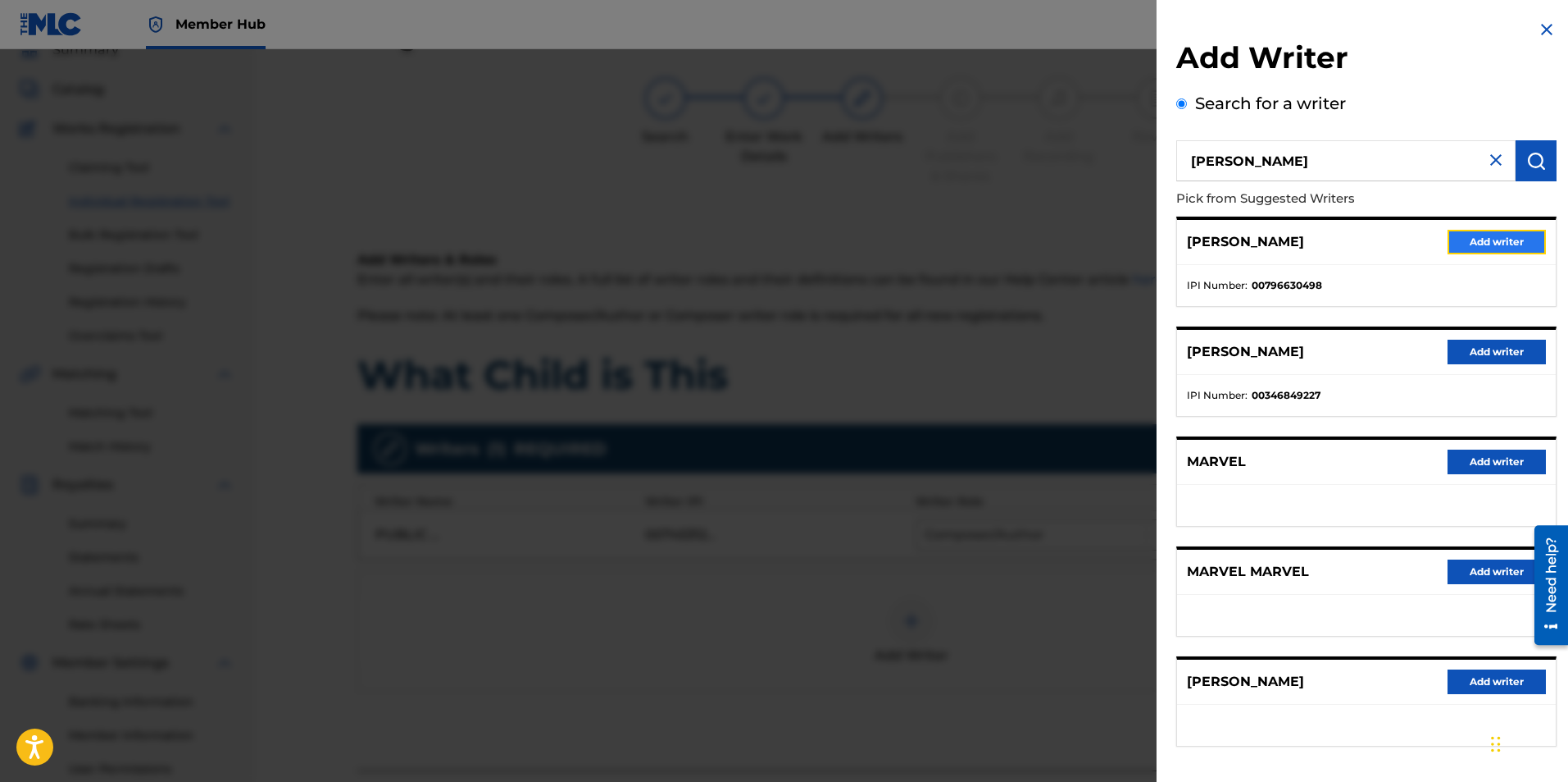
click at [1514, 238] on button "Add writer" at bounding box center [1496, 242] width 98 height 25
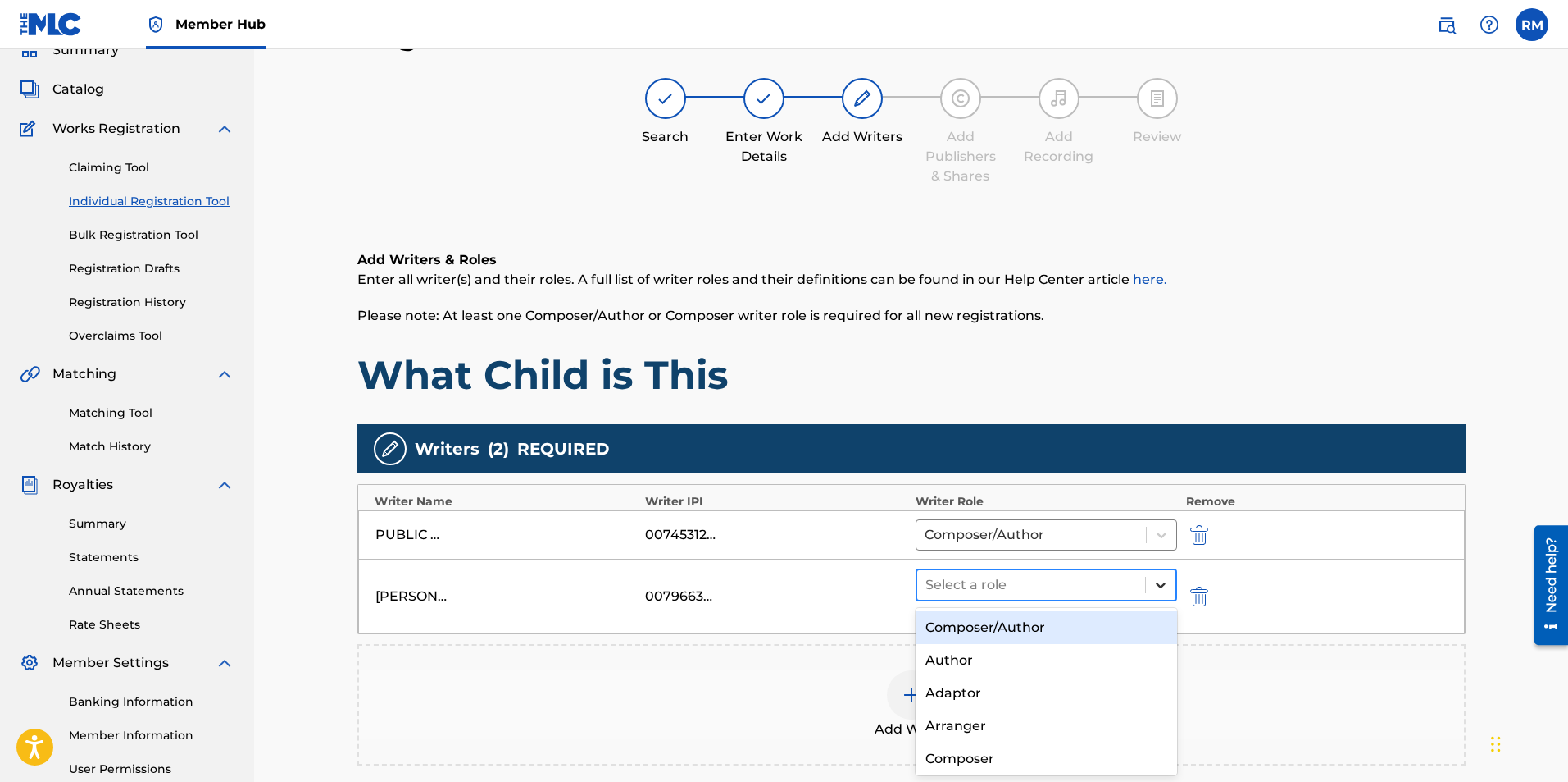
click at [1167, 581] on icon at bounding box center [1161, 585] width 17 height 17
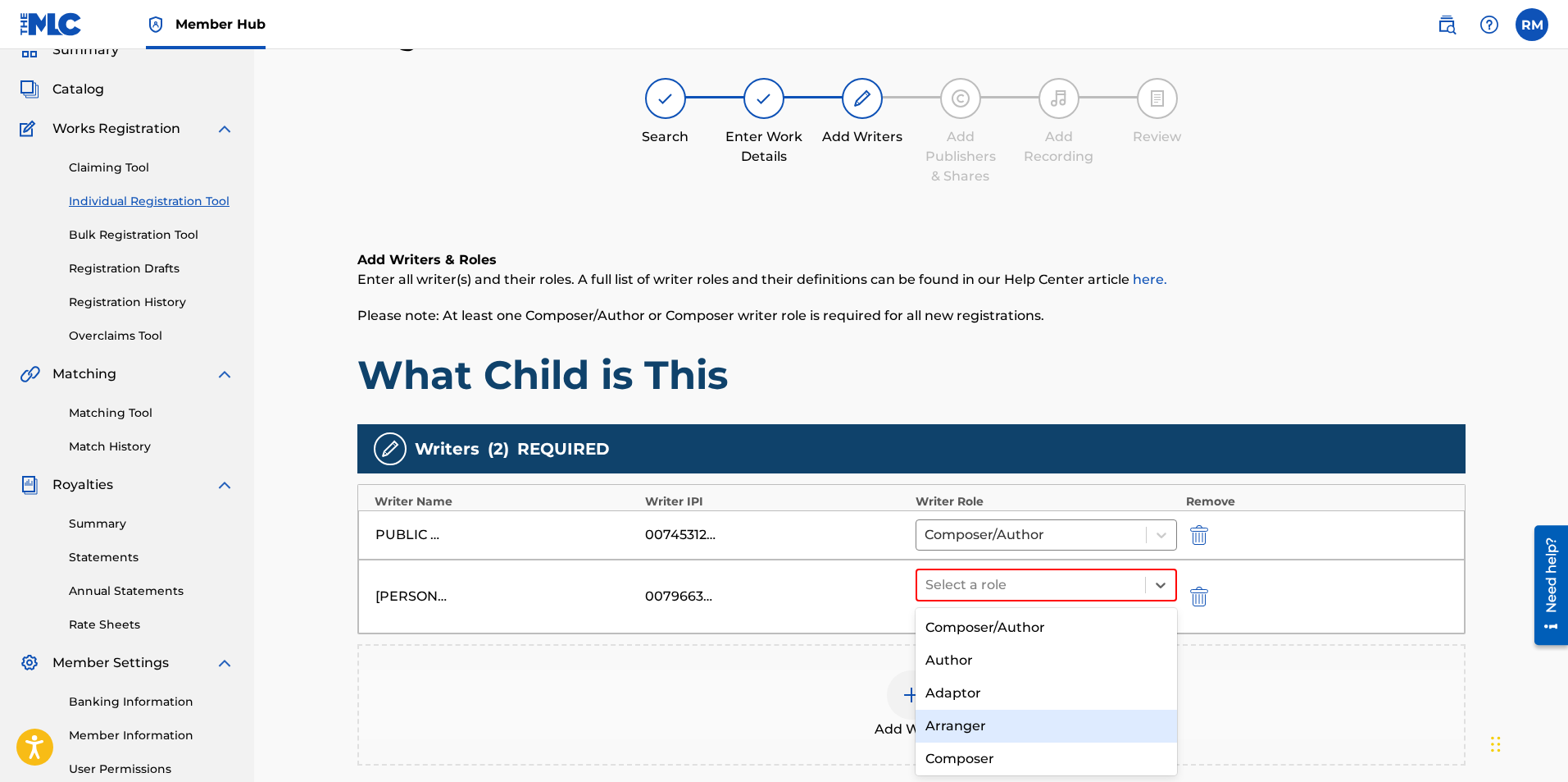
click at [971, 726] on div "Arranger" at bounding box center [1047, 726] width 262 height 33
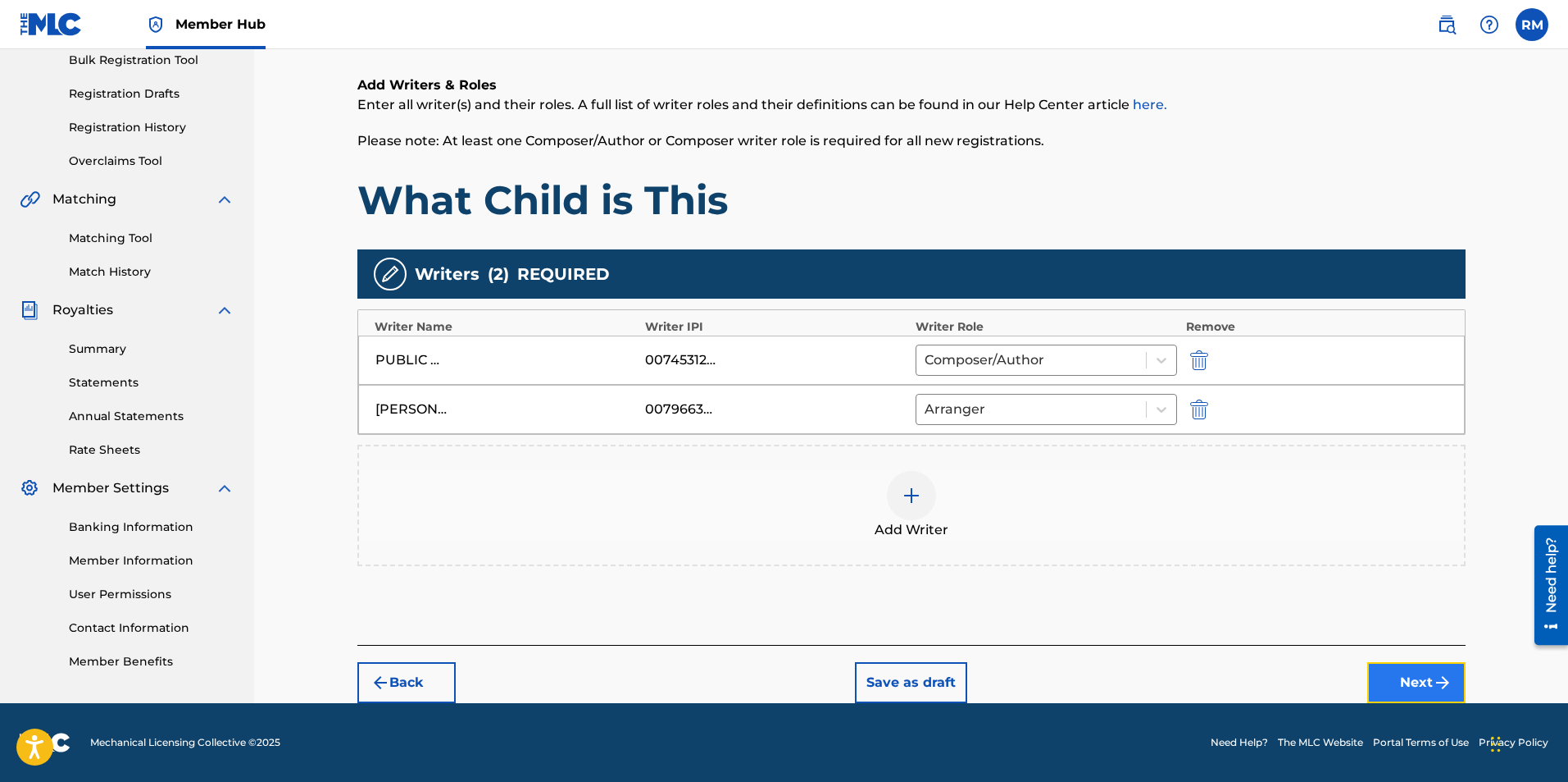
click at [1430, 680] on button "Next" at bounding box center [1416, 683] width 98 height 41
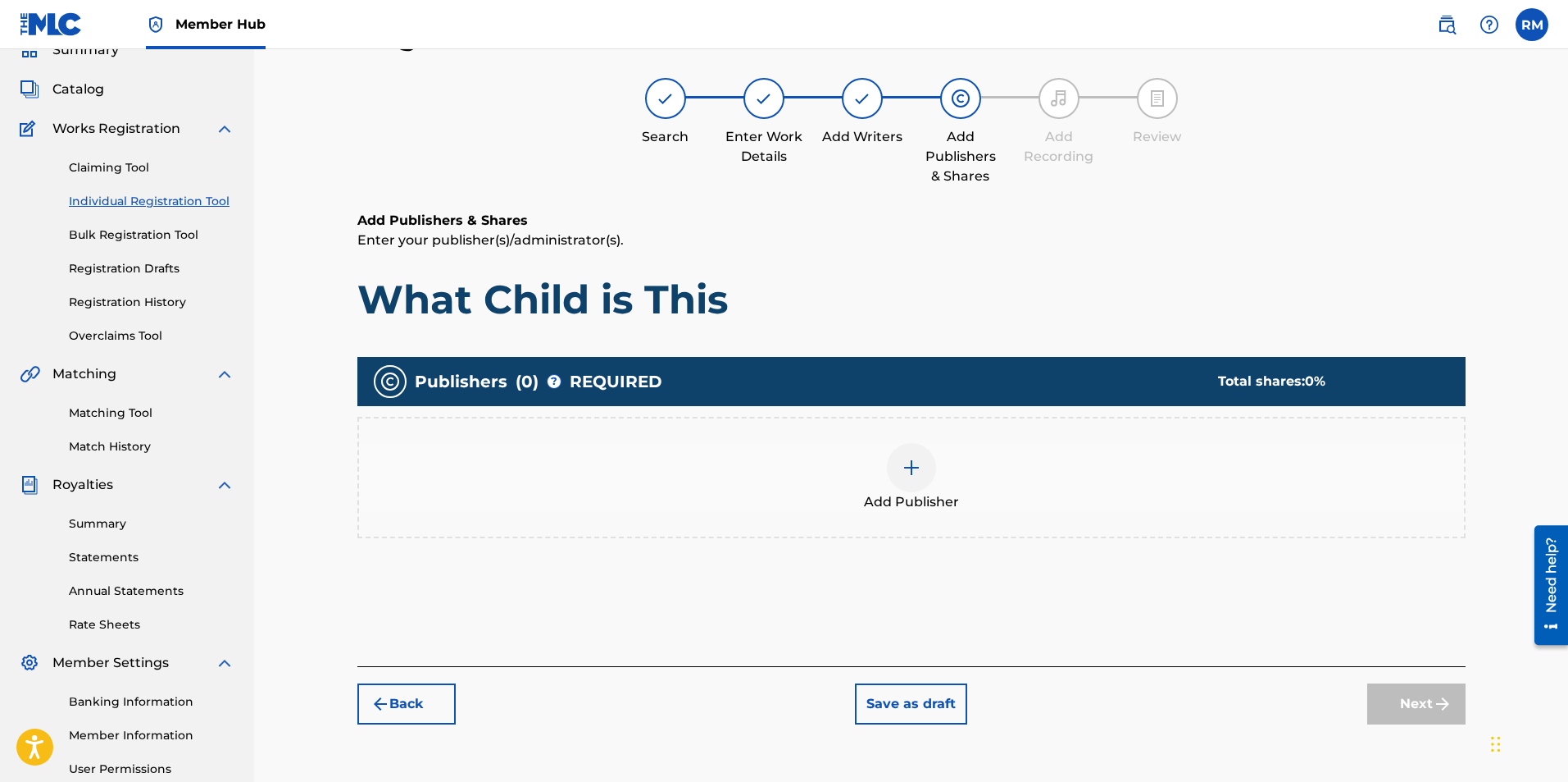
click at [894, 486] on div "Add Publisher" at bounding box center [911, 476] width 1105 height 69
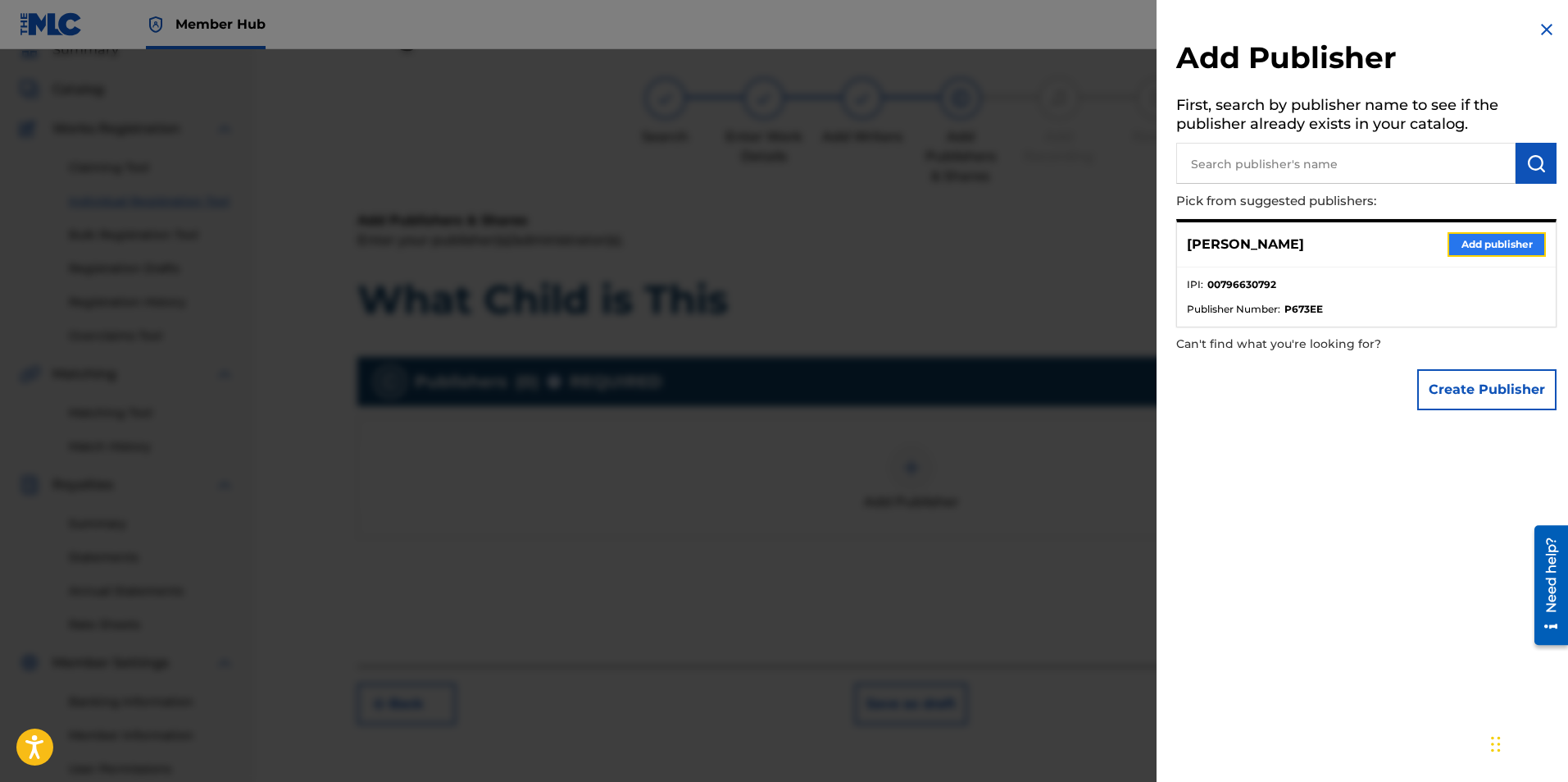
click at [1464, 240] on button "Add publisher" at bounding box center [1496, 244] width 98 height 25
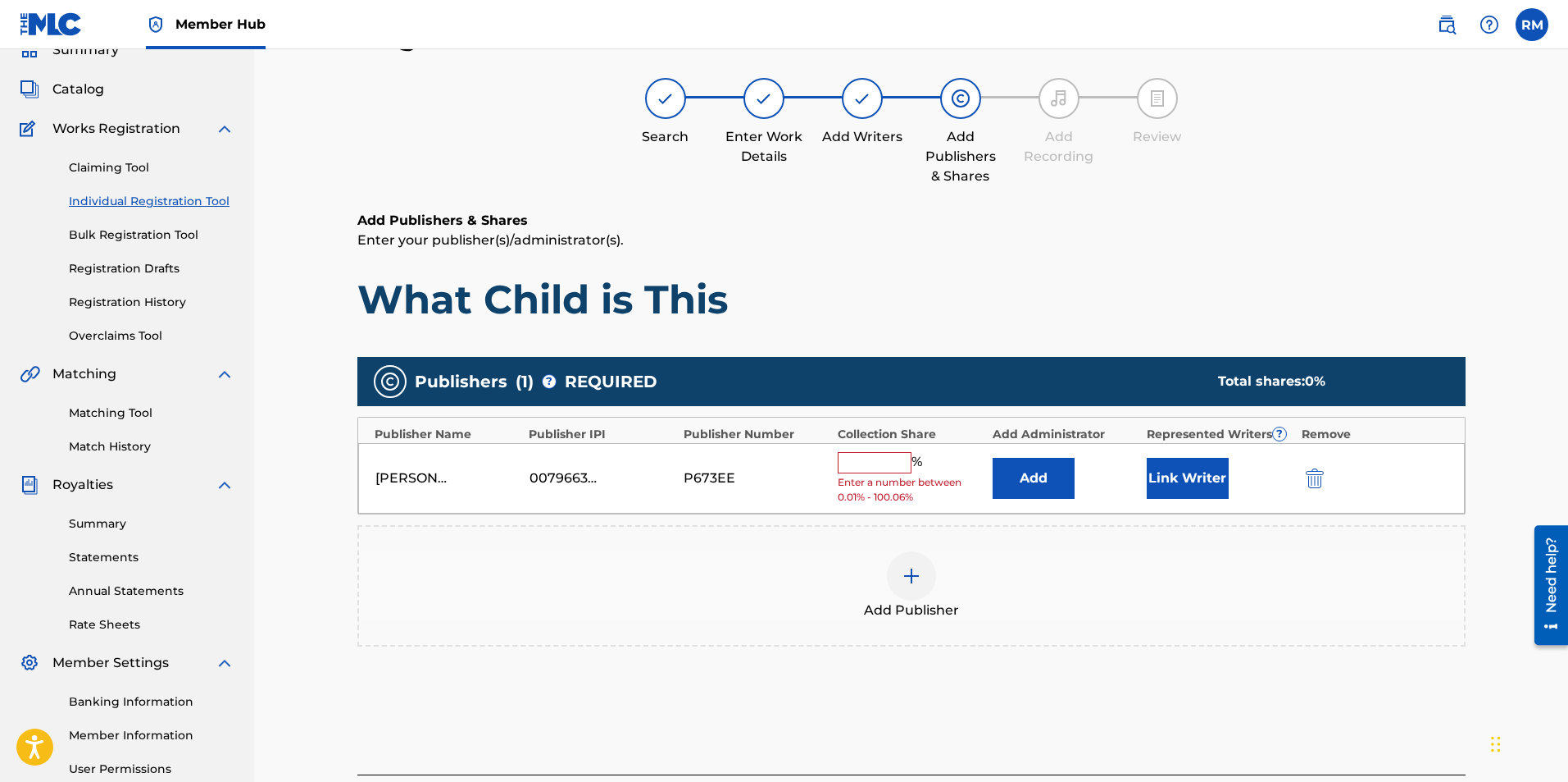
click at [878, 468] on input "text" at bounding box center [874, 462] width 73 height 21
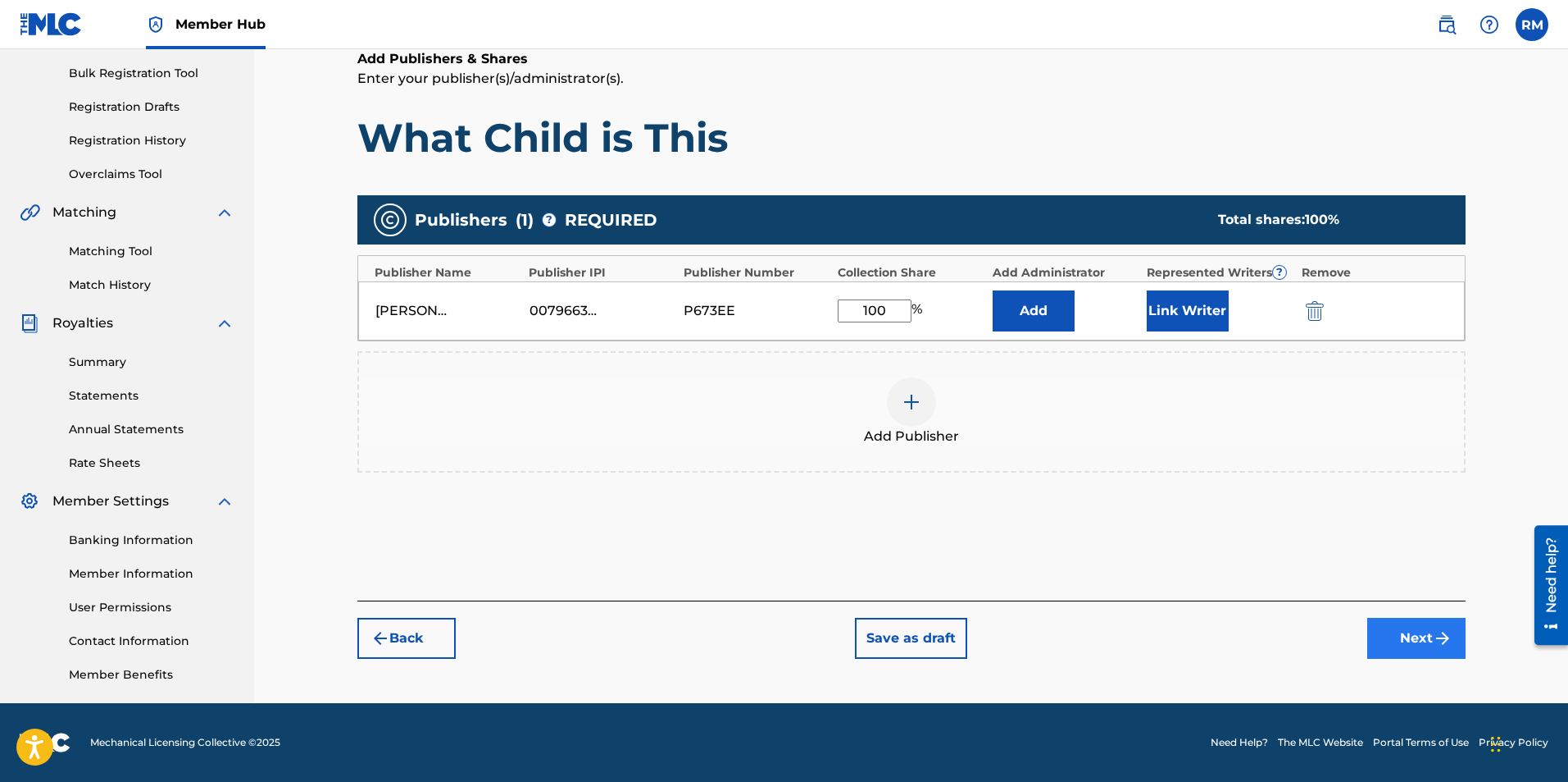
type input "100"
click at [1426, 642] on button "Next" at bounding box center [1416, 638] width 98 height 41
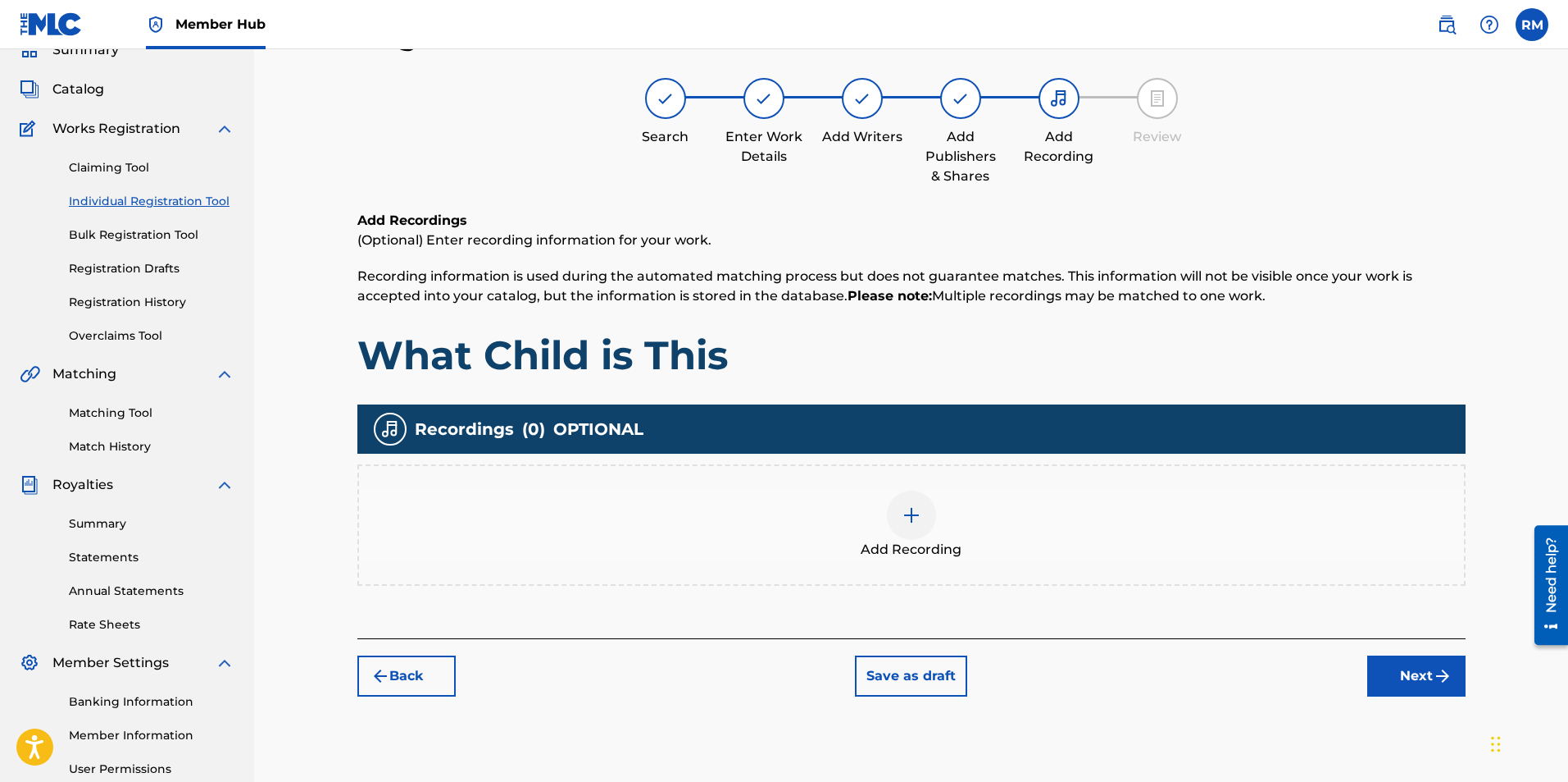
click at [923, 528] on div at bounding box center [912, 515] width 50 height 50
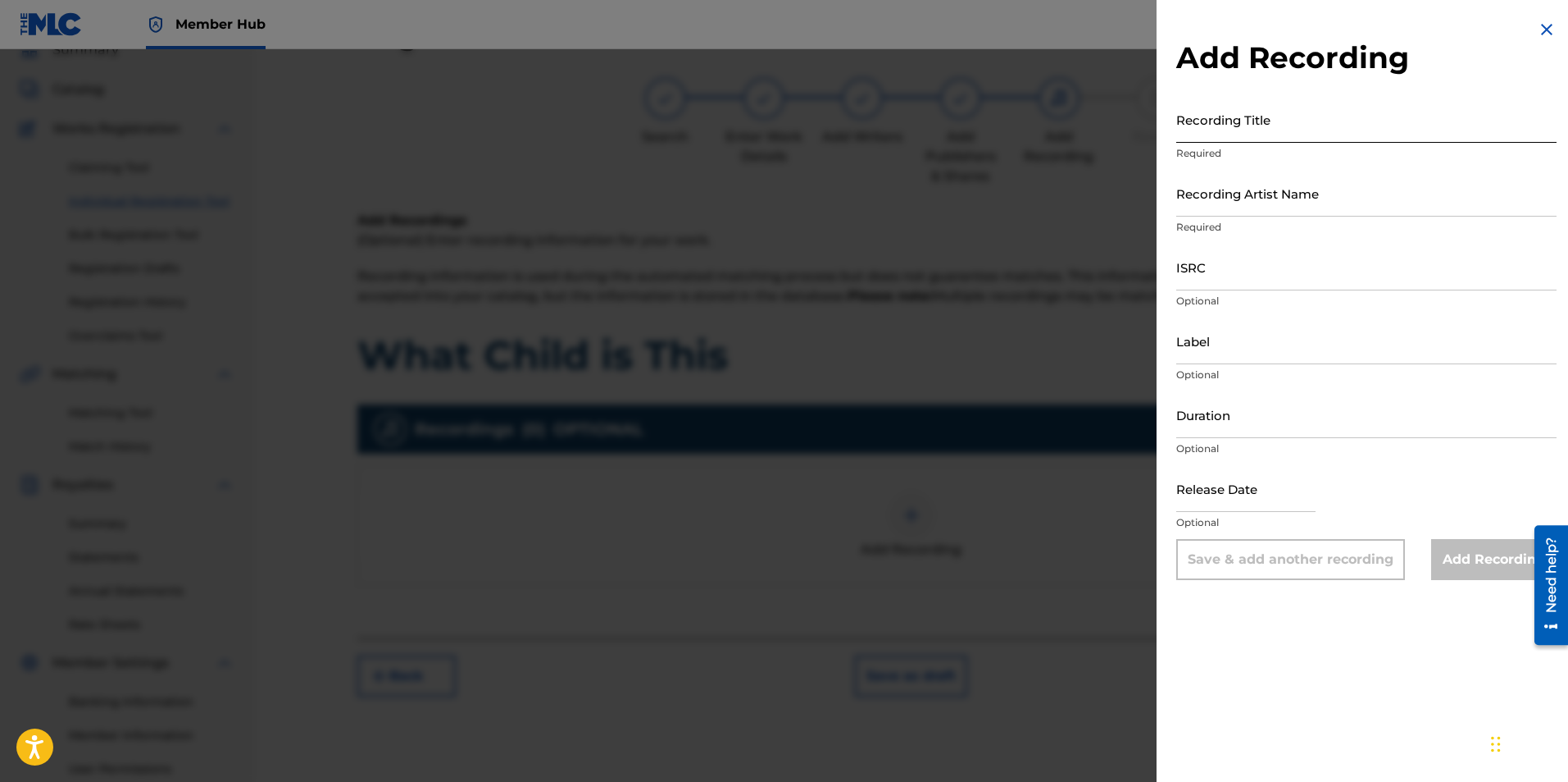
click at [1216, 130] on input "Recording Title" at bounding box center [1366, 119] width 380 height 47
type input "What Child is This"
click at [1235, 212] on input "Recording Artist Name" at bounding box center [1366, 193] width 380 height 47
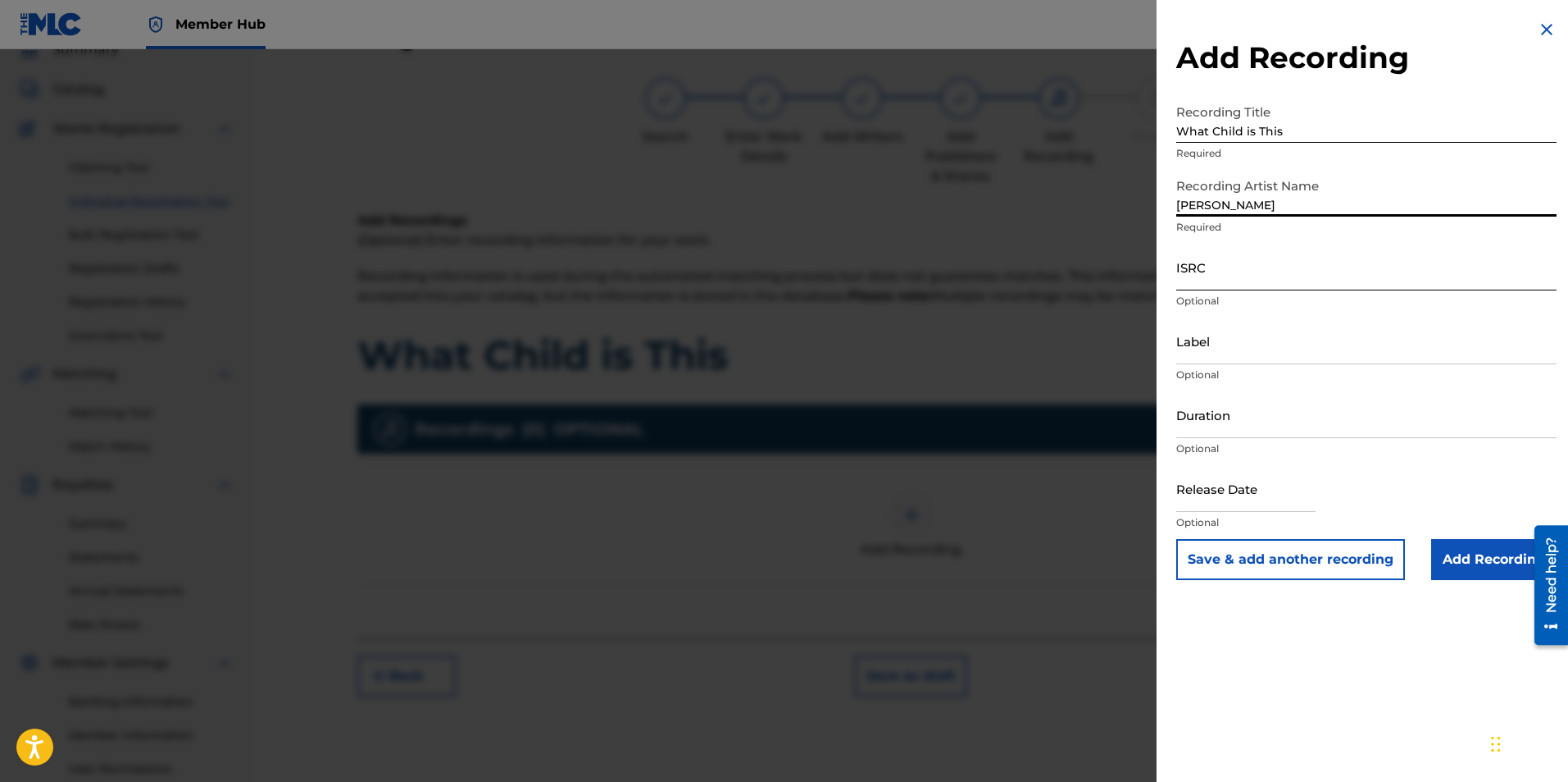
type input "Ryan Marvel"
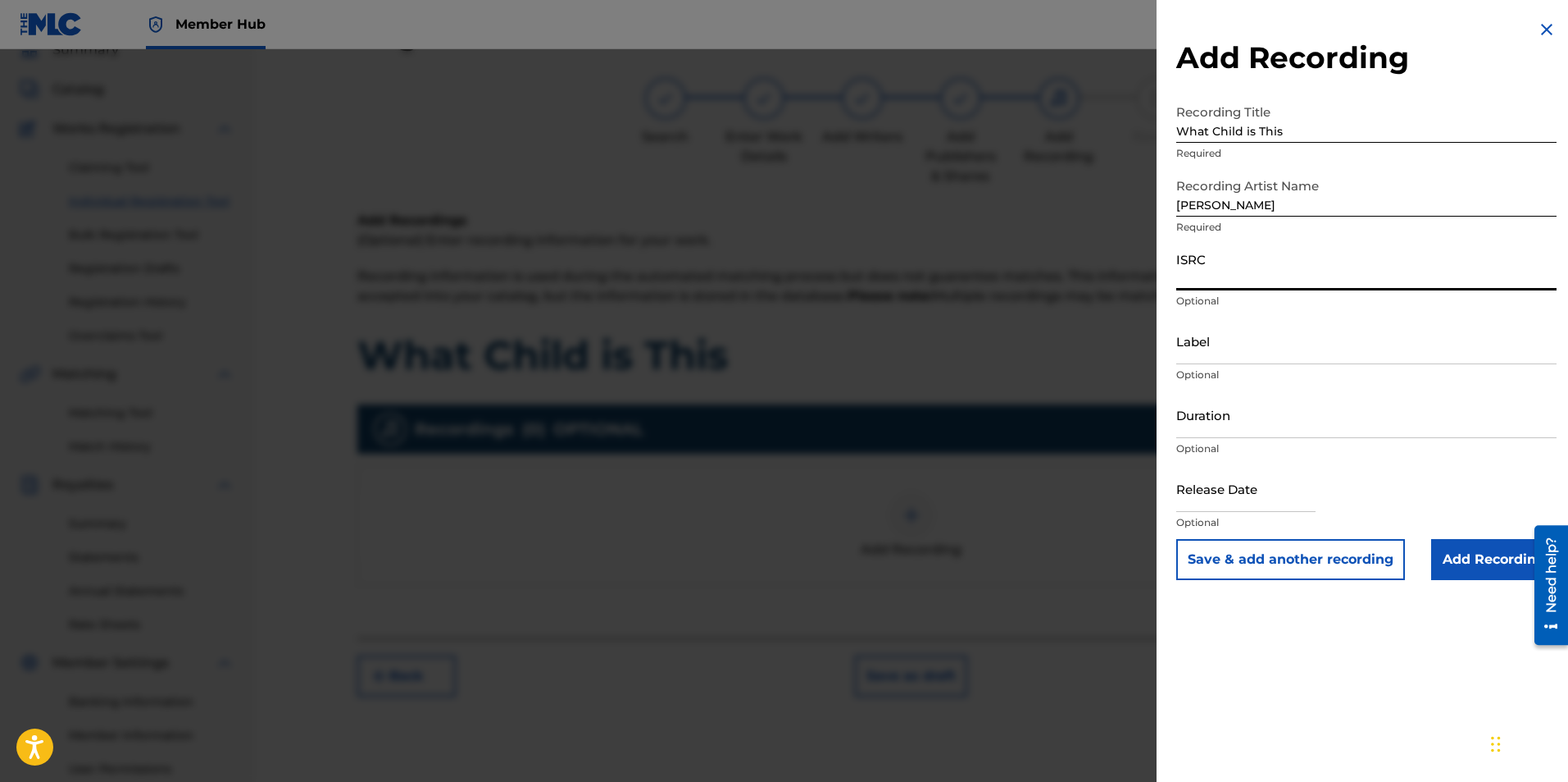
click at [1236, 269] on input "ISRC" at bounding box center [1366, 267] width 380 height 47
paste input "usl4q1821705"
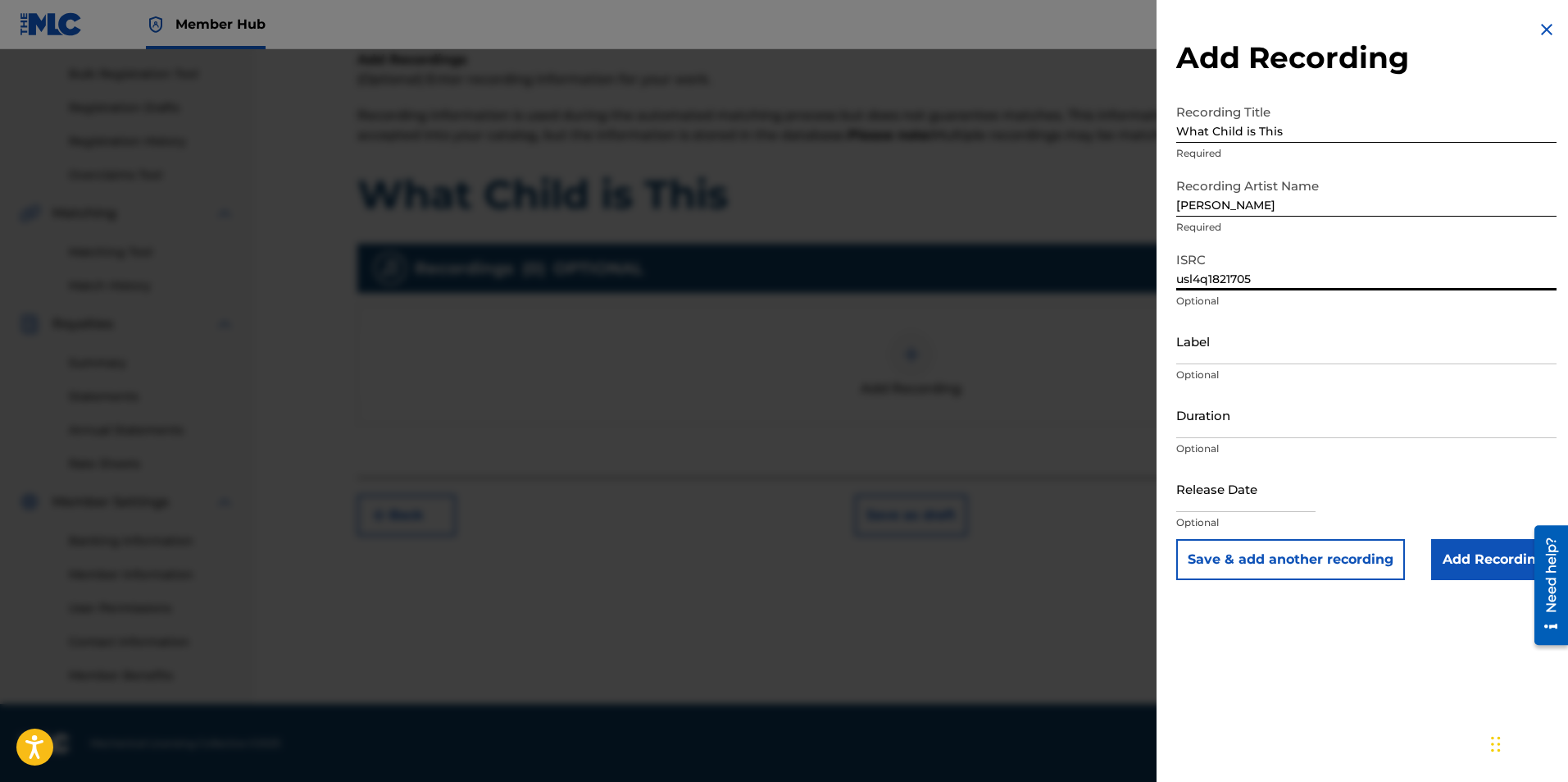
scroll to position [235, 0]
type input "usl4q1821705"
click at [1509, 552] on input "Add Recording" at bounding box center [1494, 560] width 125 height 41
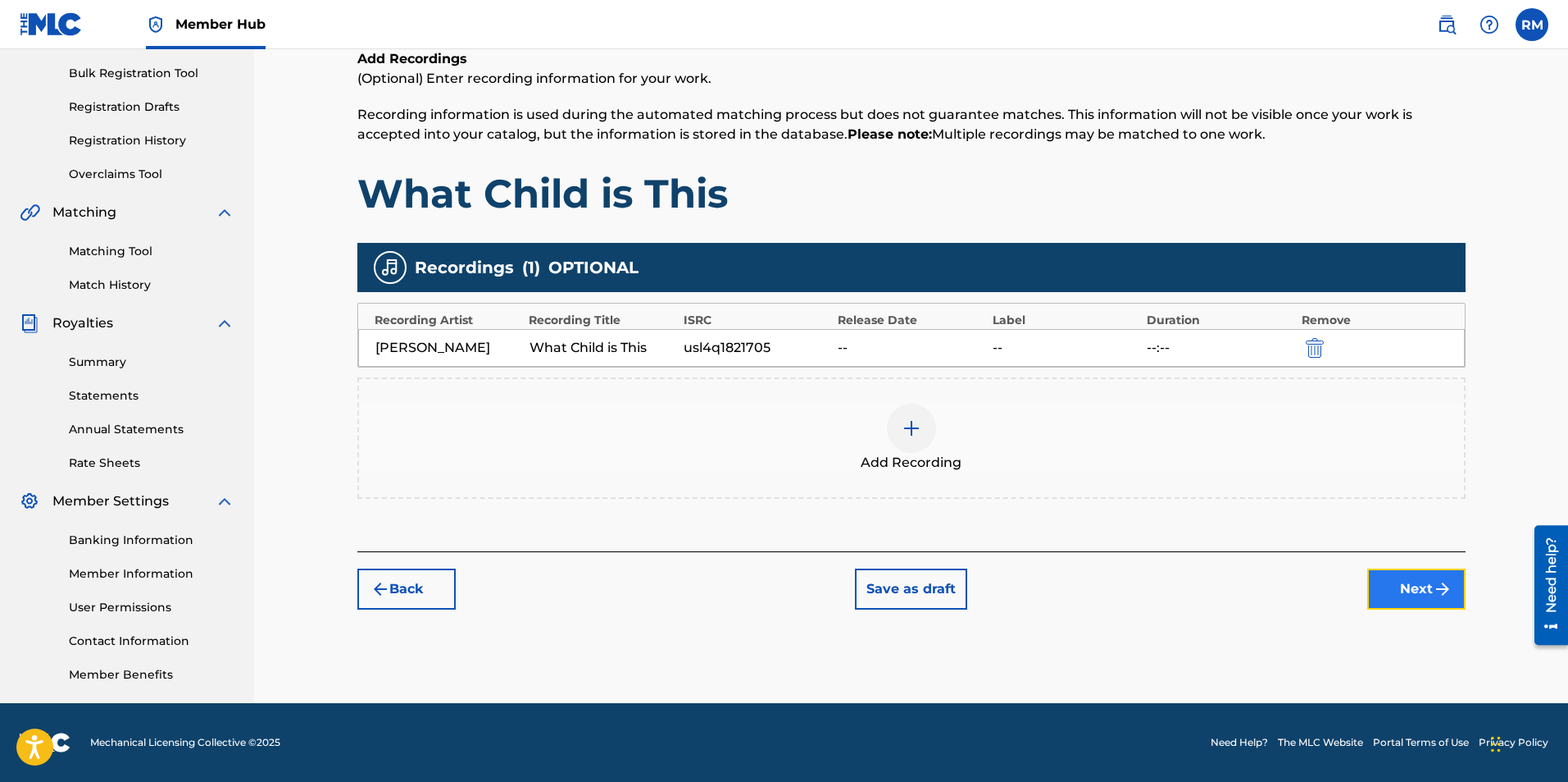
click at [1444, 572] on button "Next" at bounding box center [1416, 589] width 98 height 41
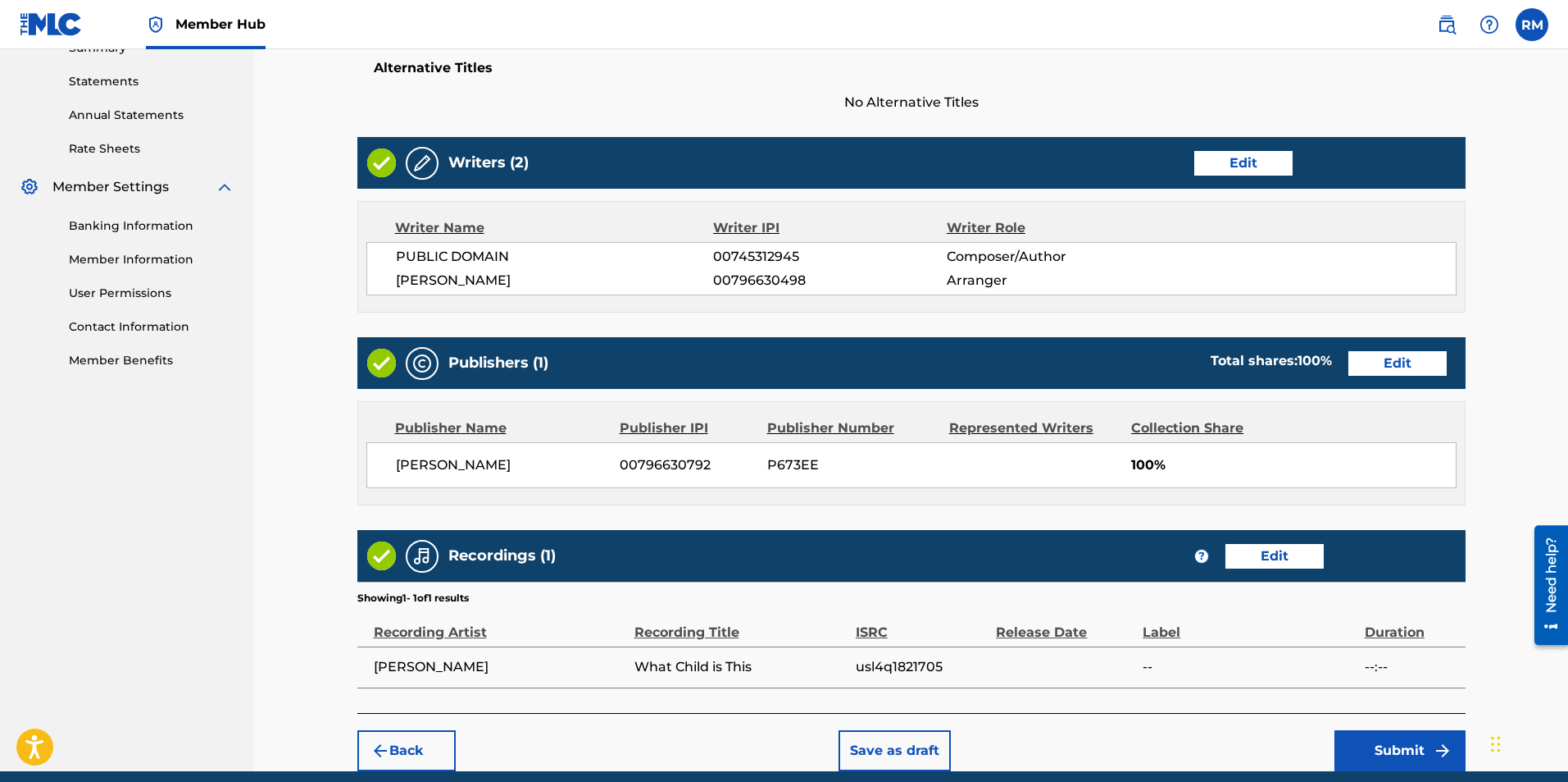
scroll to position [618, 0]
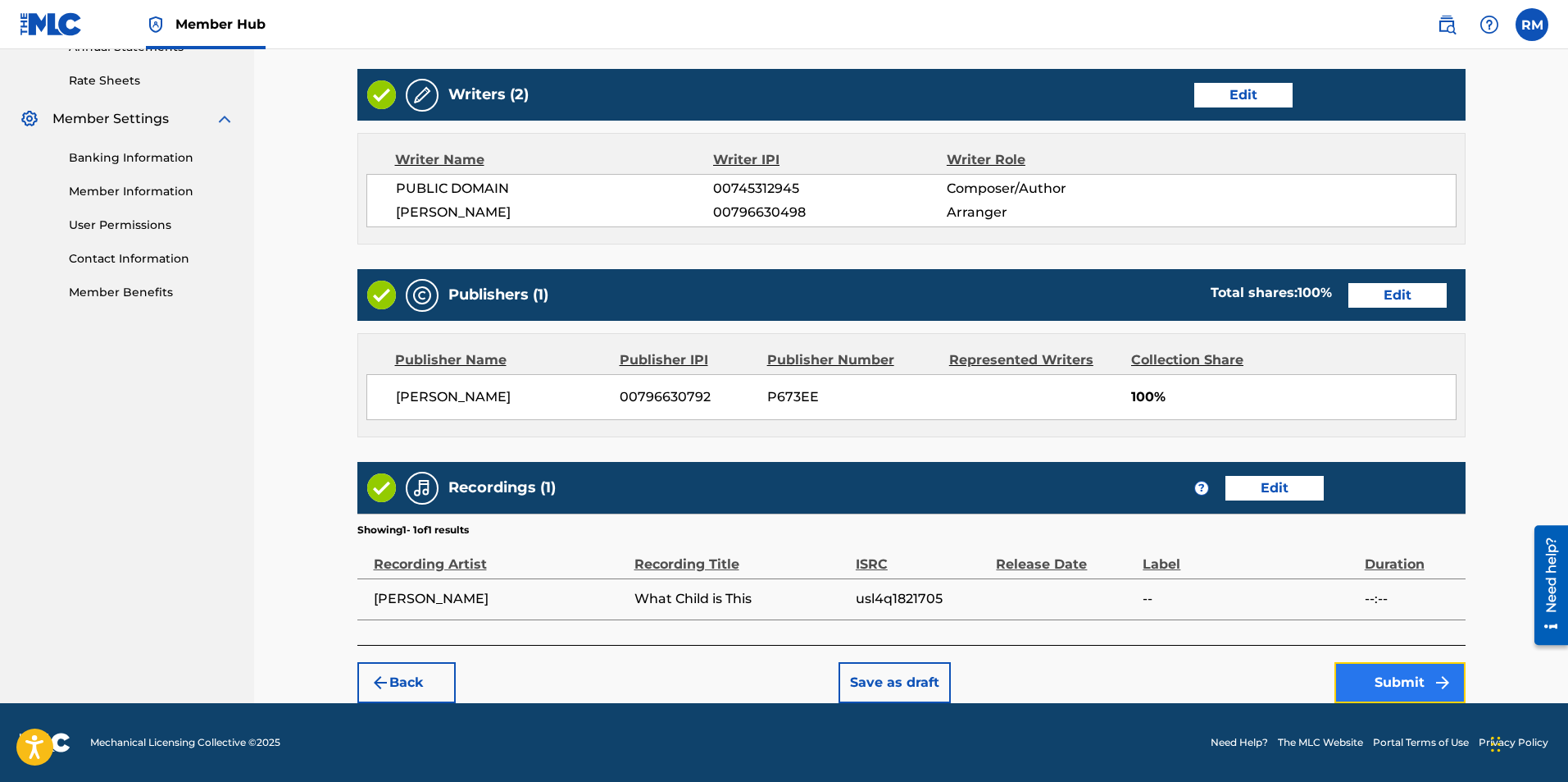
click at [1415, 679] on button "Submit" at bounding box center [1400, 683] width 131 height 41
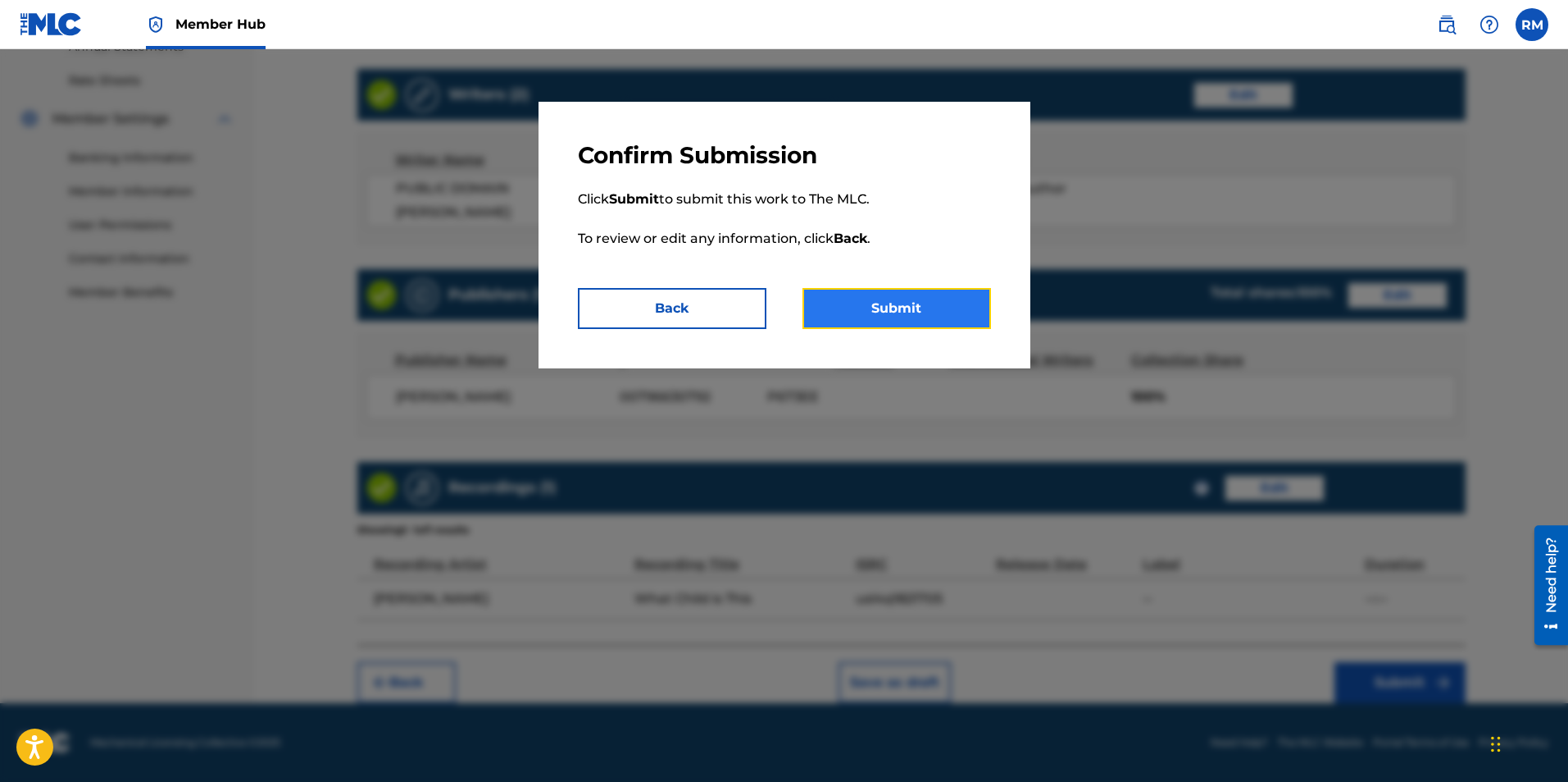
click at [926, 313] on button "Submit" at bounding box center [896, 309] width 188 height 41
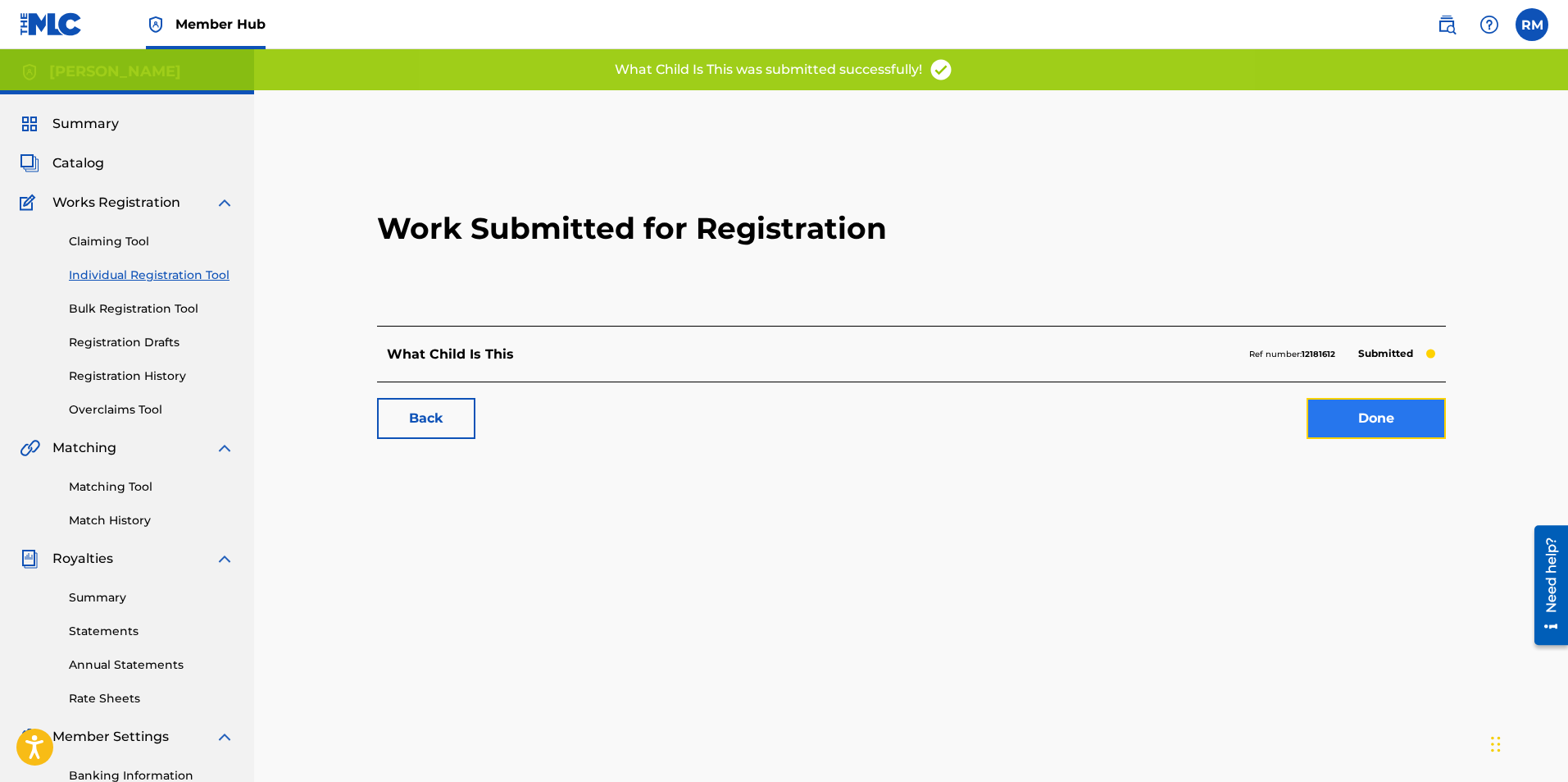
click at [1410, 408] on link "Done" at bounding box center [1376, 419] width 139 height 41
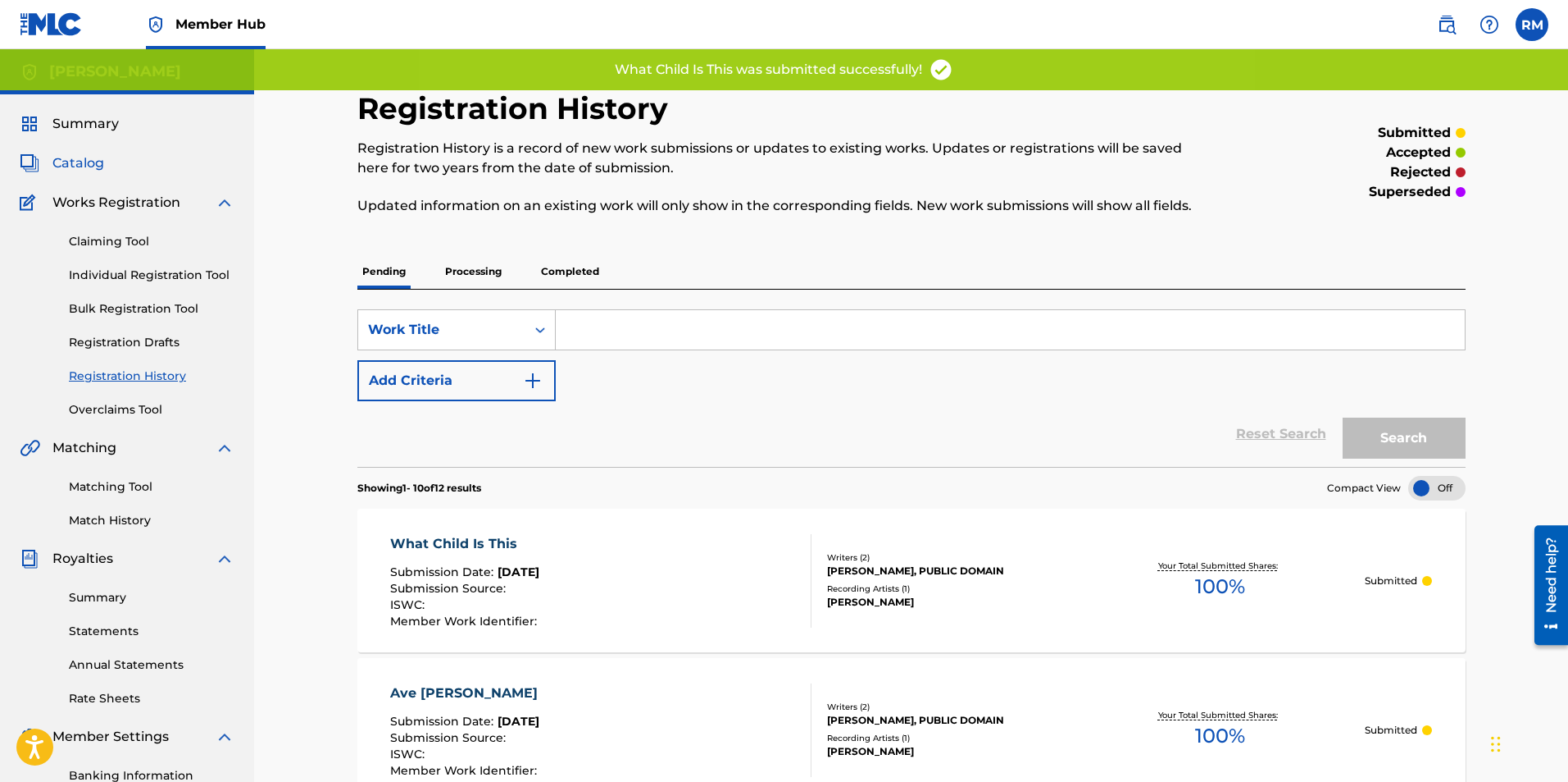
click at [69, 163] on span "Catalog" at bounding box center [78, 164] width 52 height 20
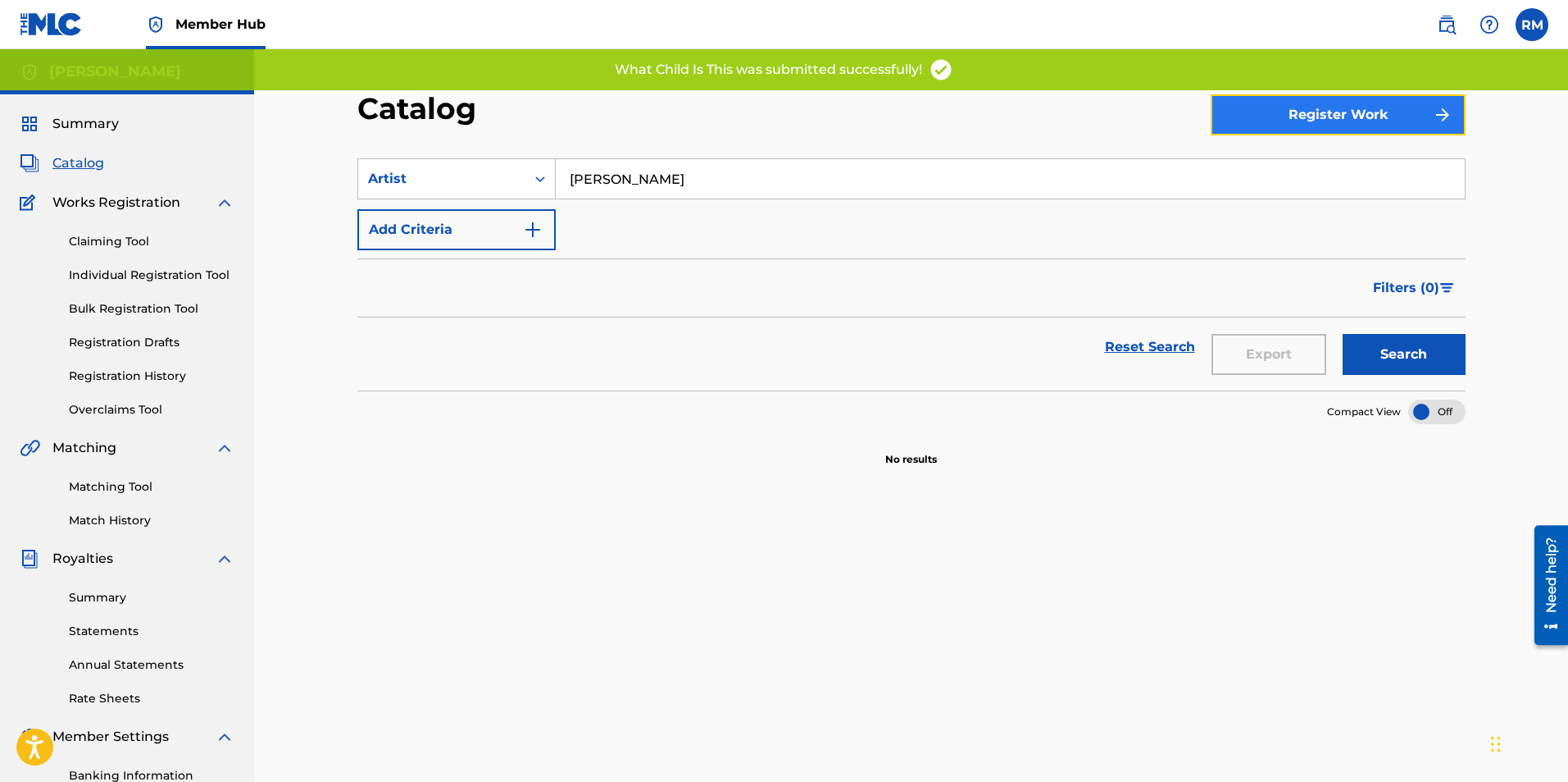
click at [1306, 116] on button "Register Work" at bounding box center [1338, 115] width 255 height 41
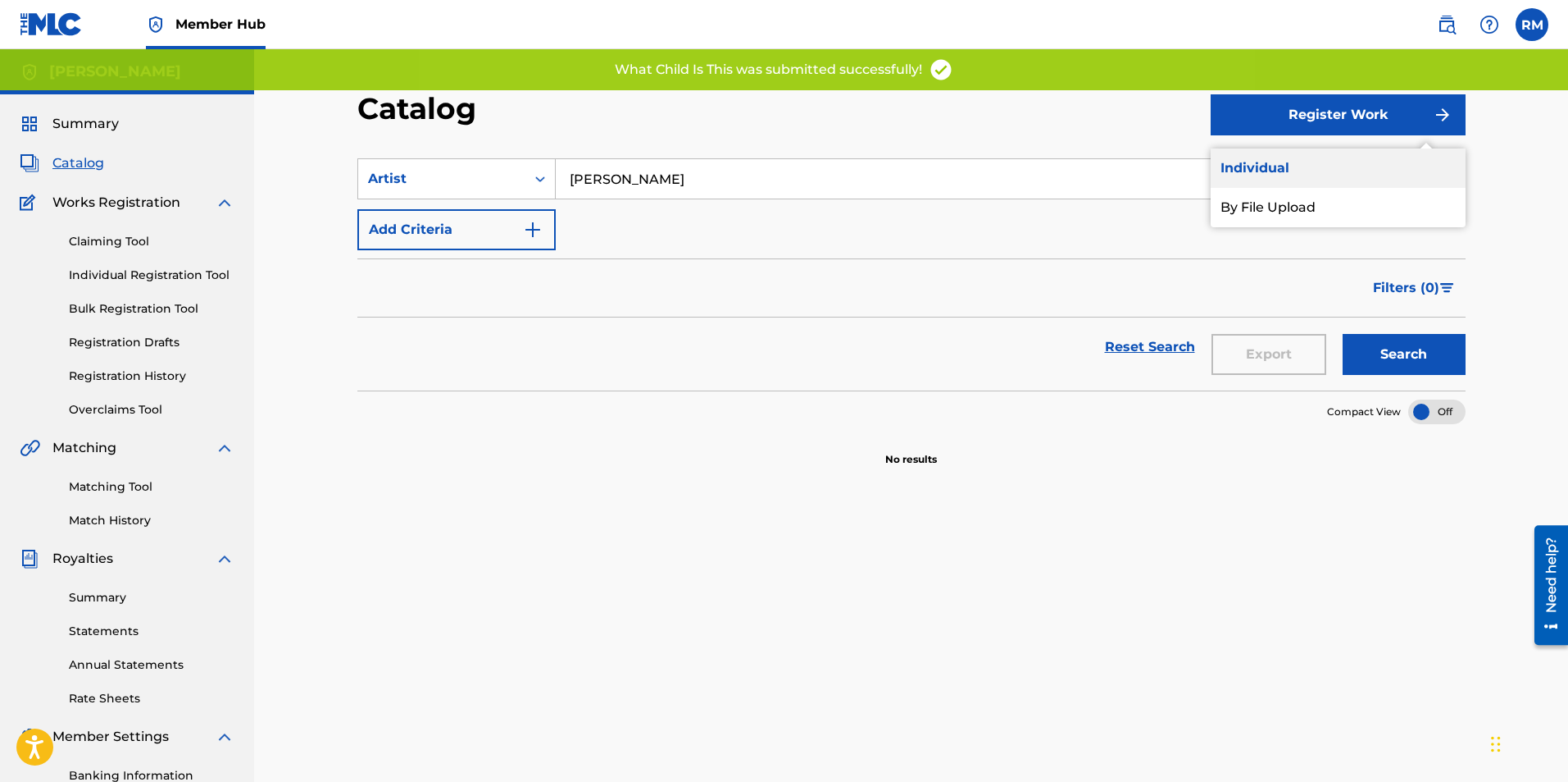
click at [1275, 164] on link "Individual" at bounding box center [1338, 168] width 255 height 40
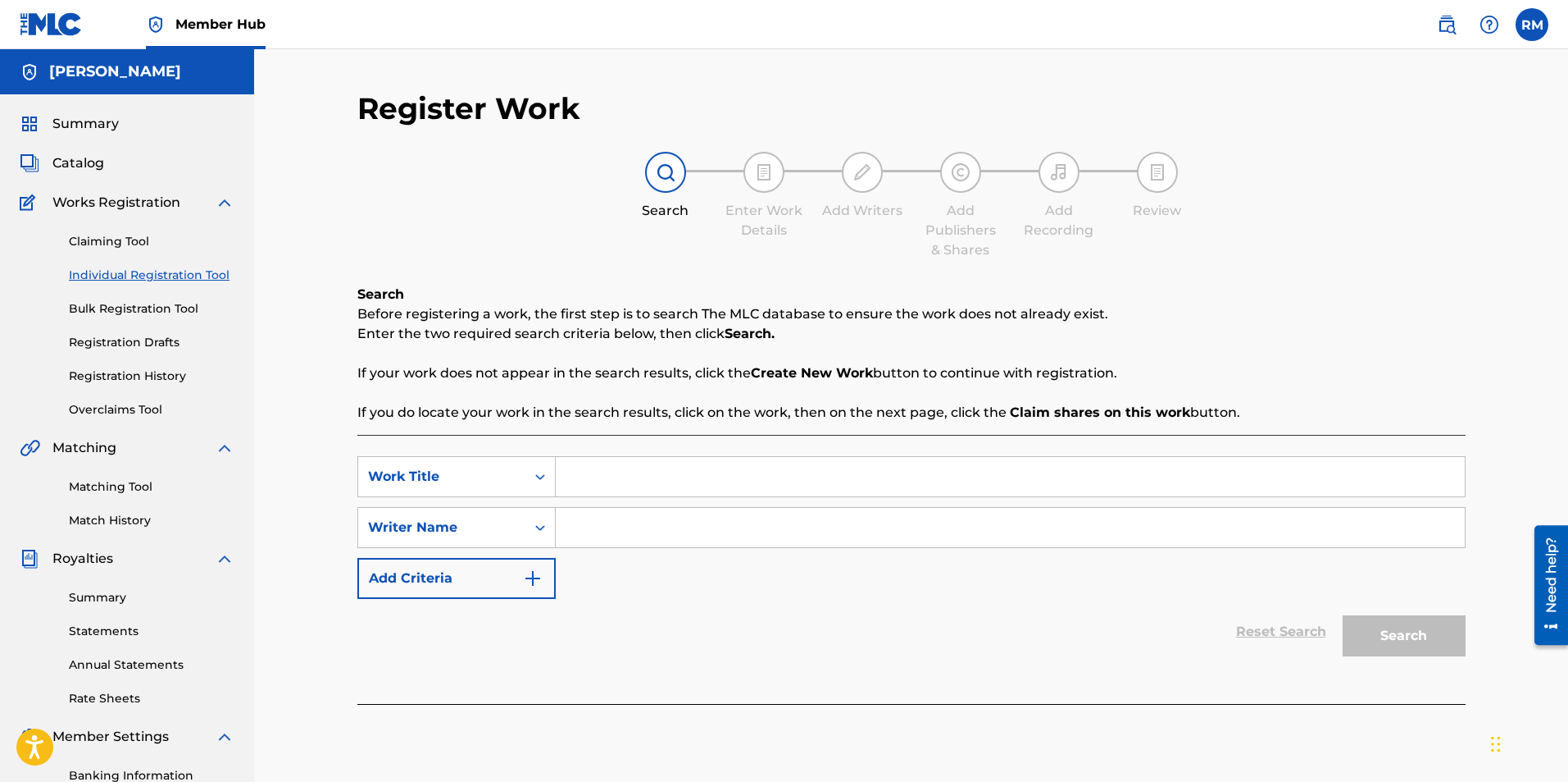
click at [614, 482] on input "Search Form" at bounding box center [1010, 476] width 909 height 40
type input "Gloucestershire"
click at [626, 536] on input "Search Form" at bounding box center [1010, 528] width 909 height 40
type input "Ryan Marvel"
click at [1428, 644] on button "Search" at bounding box center [1404, 636] width 123 height 41
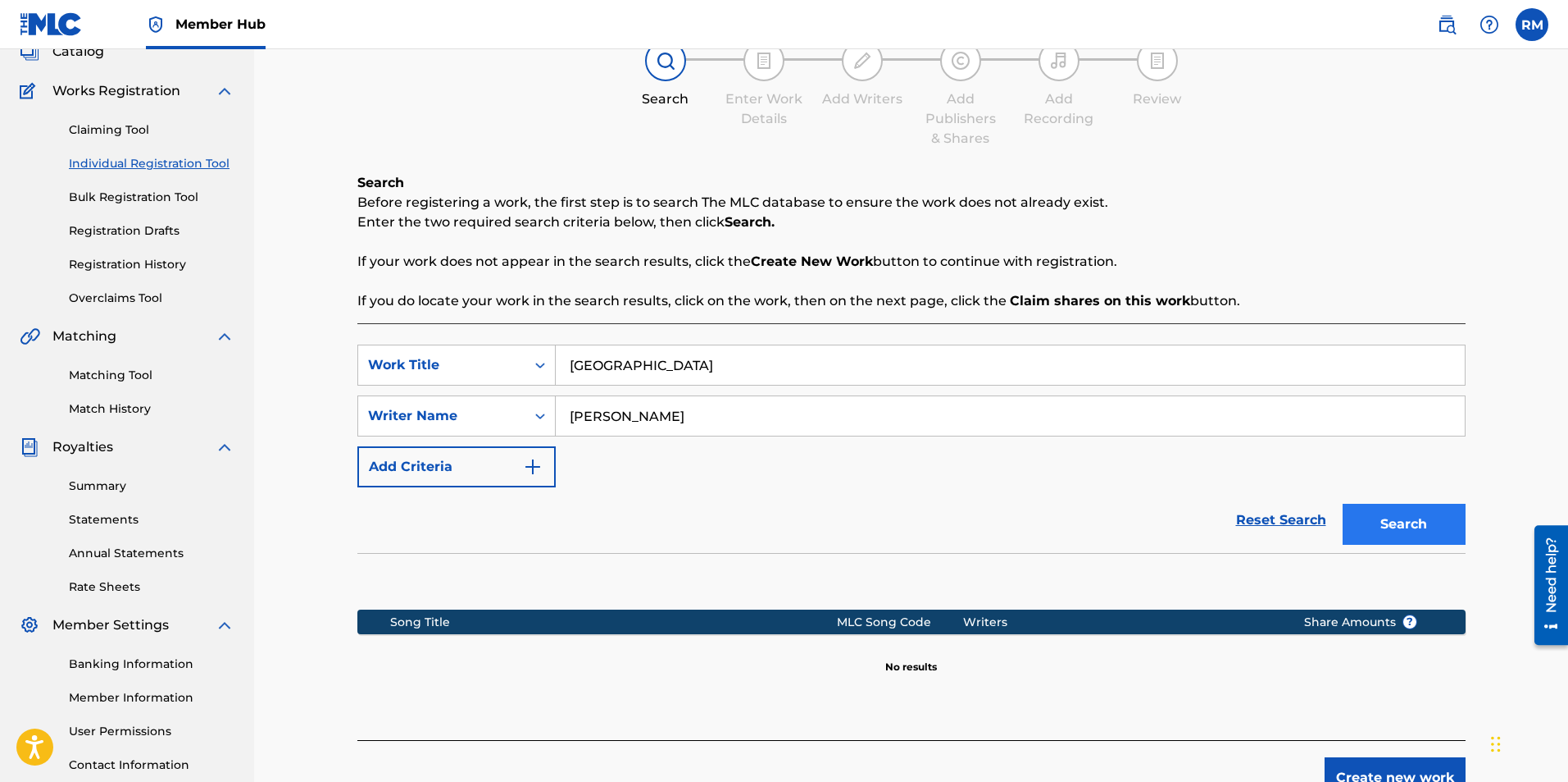
scroll to position [235, 0]
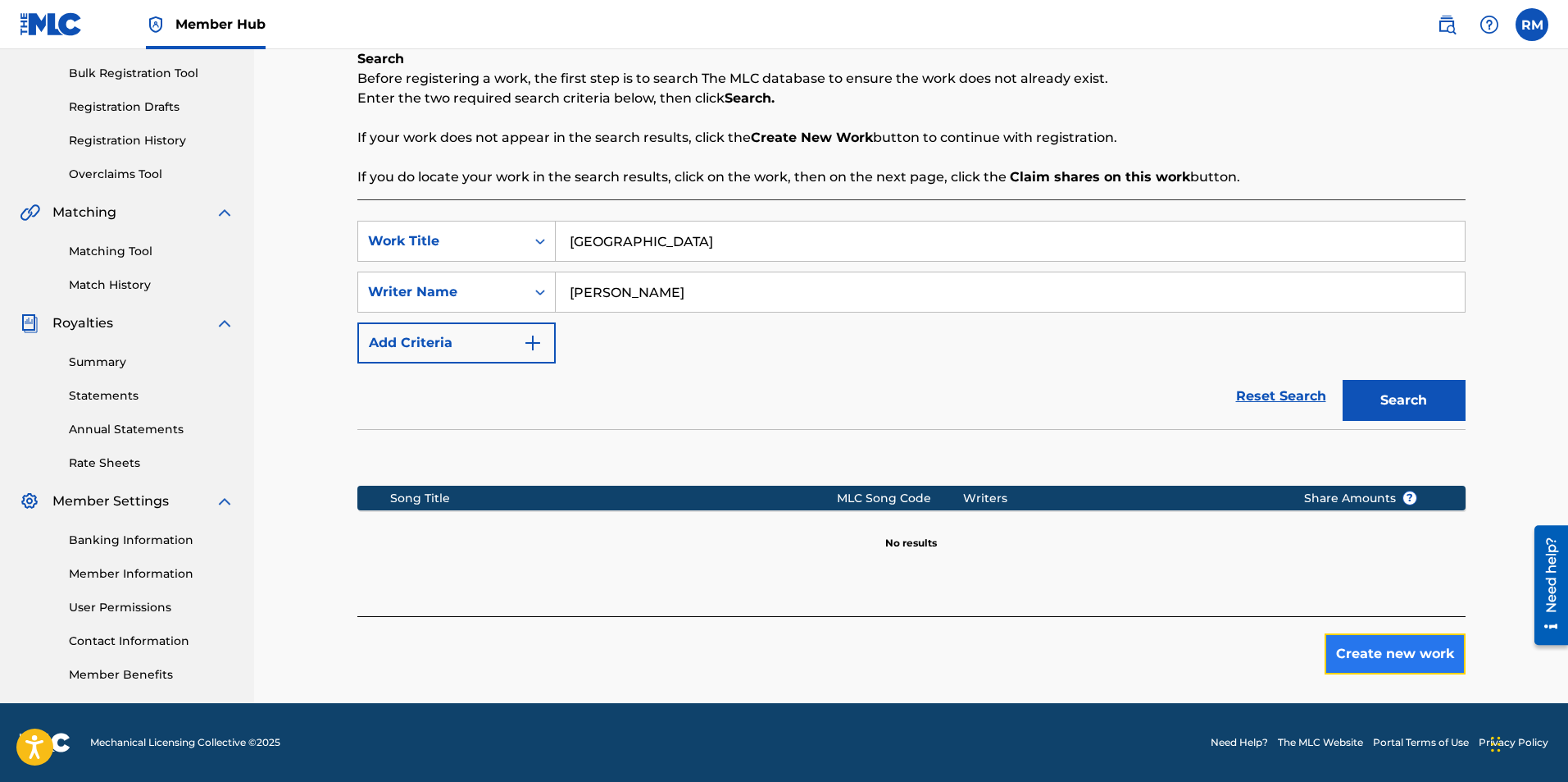
click at [1363, 647] on button "Create new work" at bounding box center [1395, 654] width 141 height 41
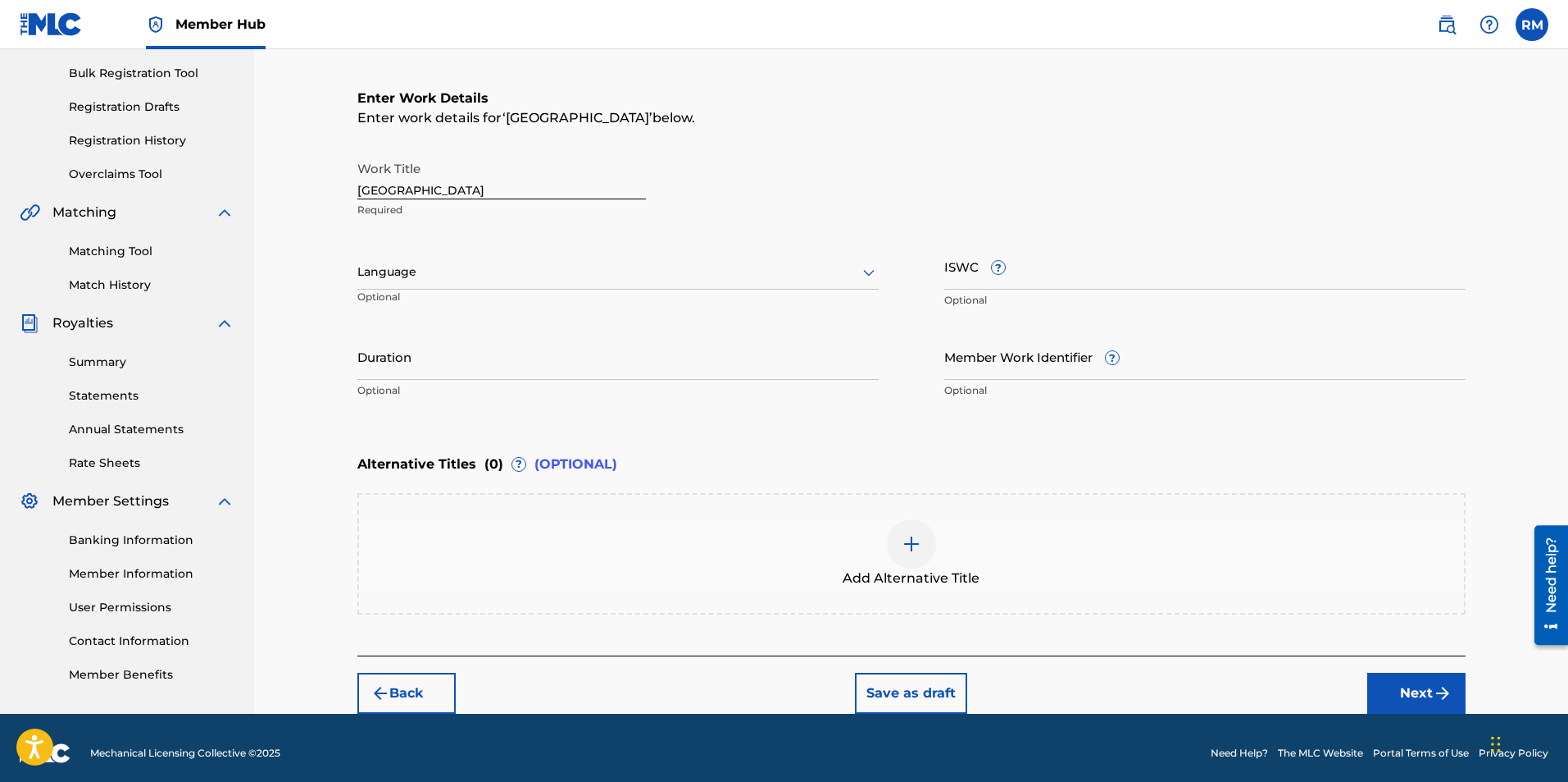
click at [481, 189] on input "Gloucestershire" at bounding box center [502, 176] width 289 height 47
type input "GloucestershireWassail"
click at [673, 344] on input "Duration" at bounding box center [618, 356] width 522 height 47
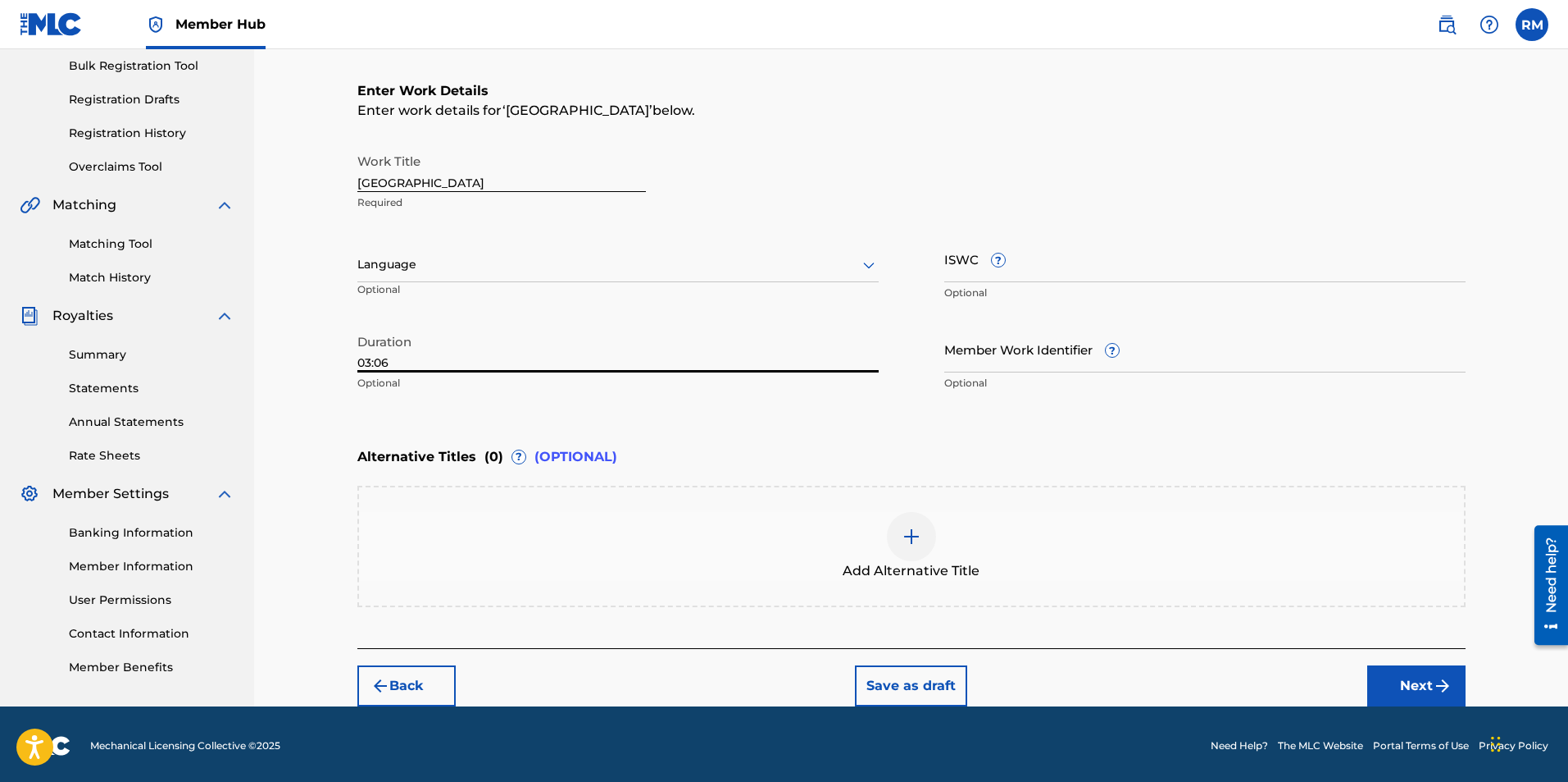
scroll to position [246, 0]
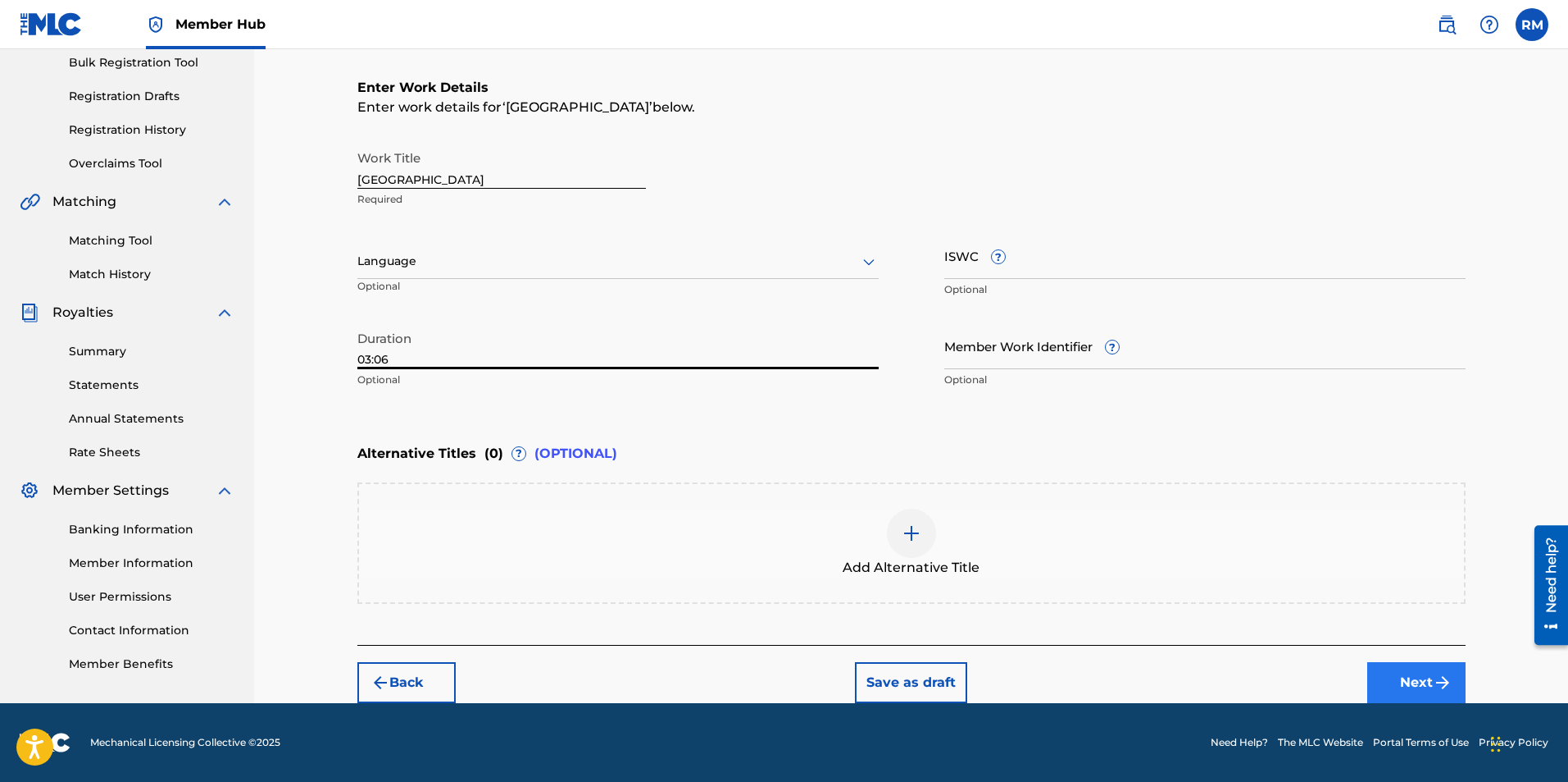
type input "03:06"
click at [1385, 675] on button "Next" at bounding box center [1416, 683] width 98 height 41
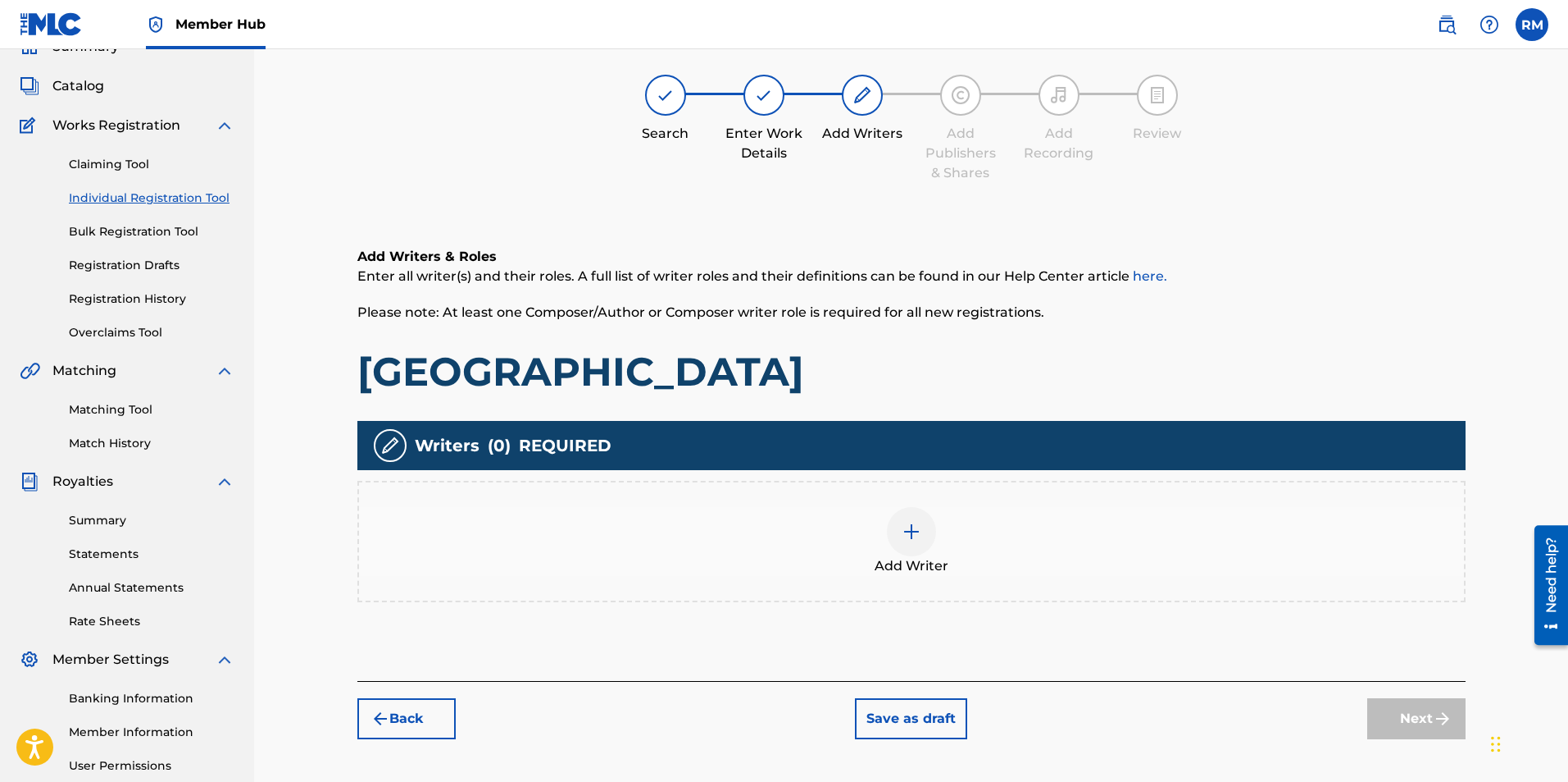
scroll to position [73, 0]
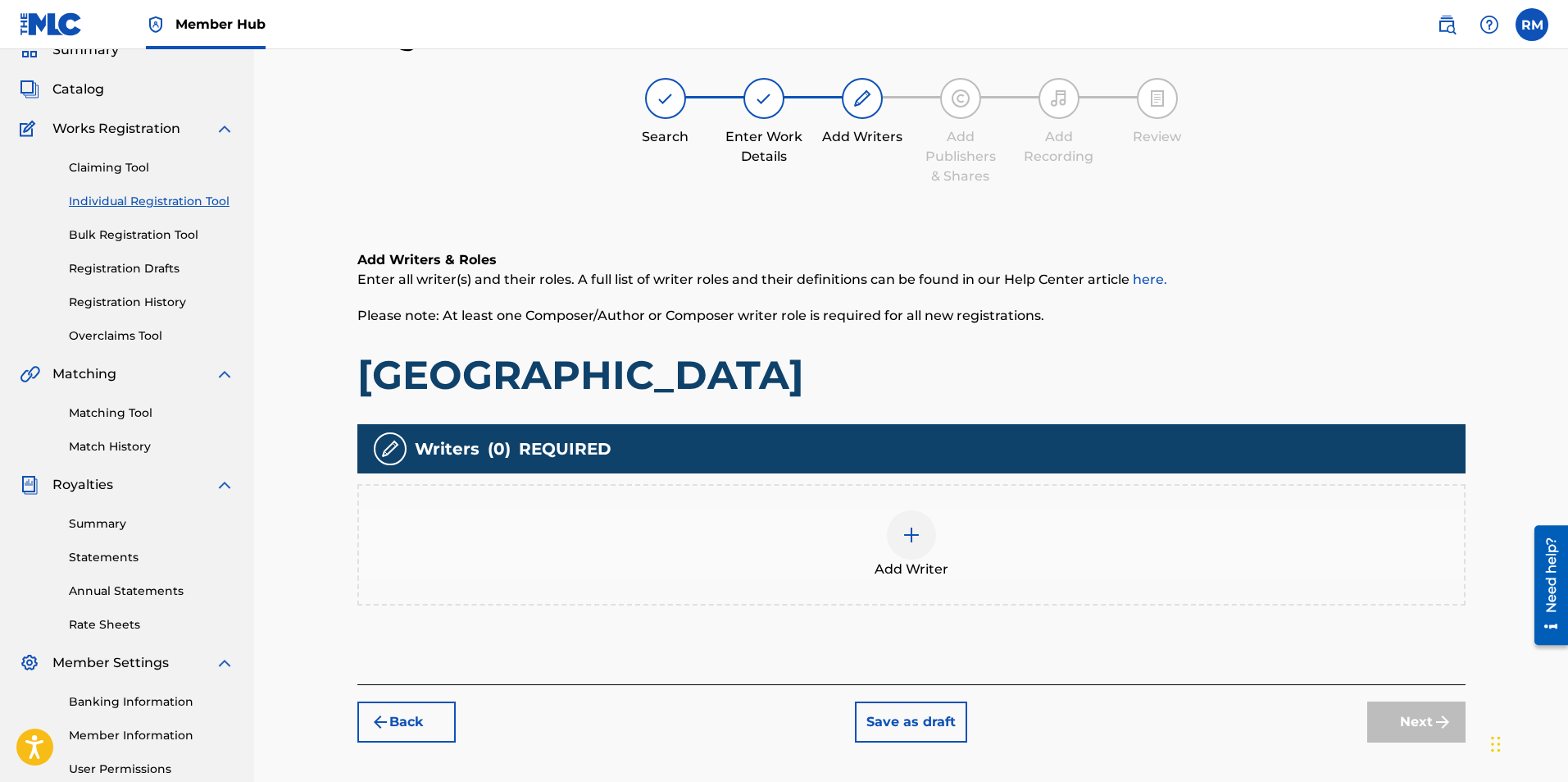
click at [923, 543] on div at bounding box center [912, 535] width 50 height 50
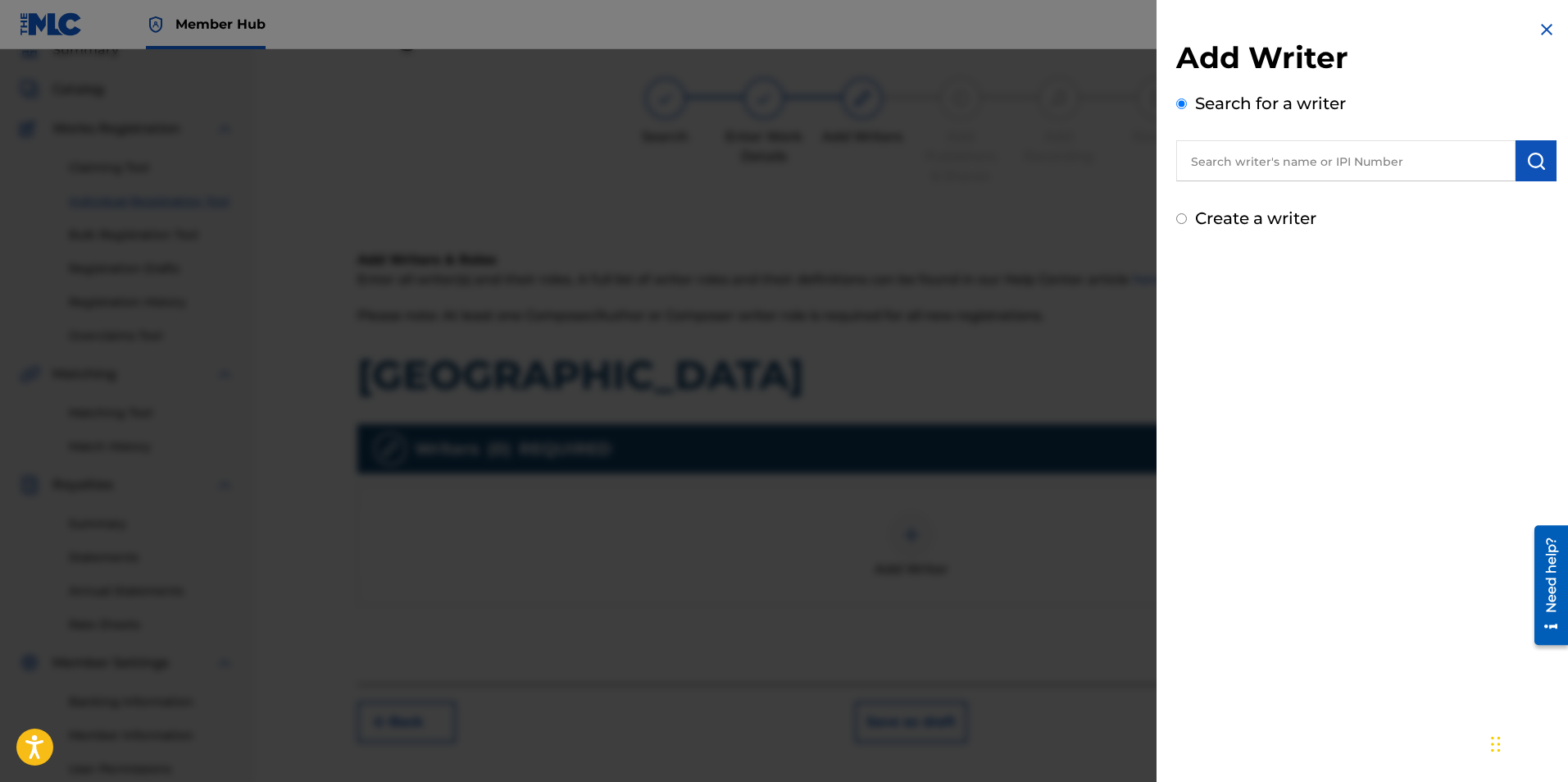
click at [1331, 162] on input "text" at bounding box center [1345, 161] width 339 height 41
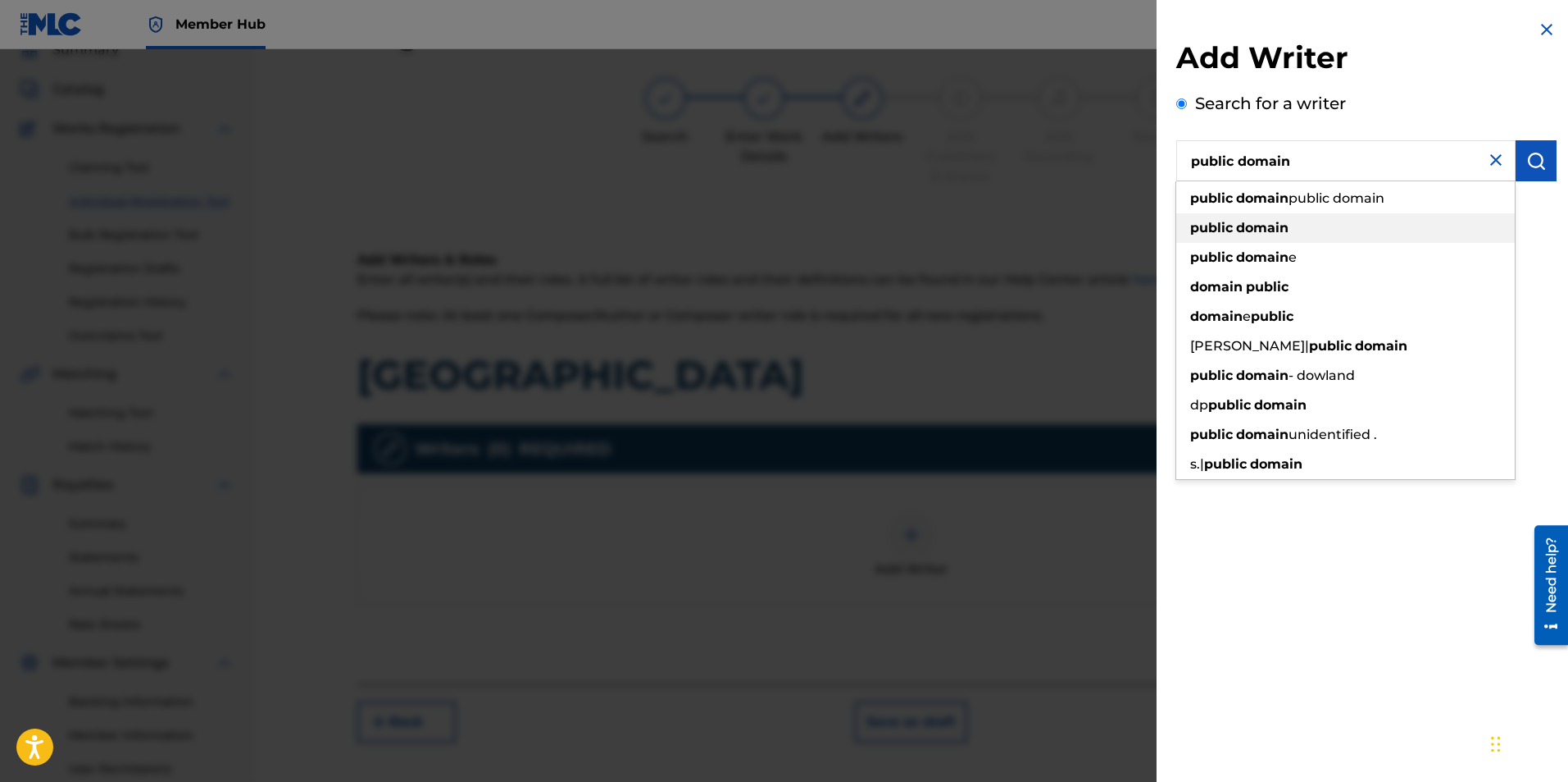
type input "public domain"
click at [1204, 224] on strong "public" at bounding box center [1211, 227] width 43 height 16
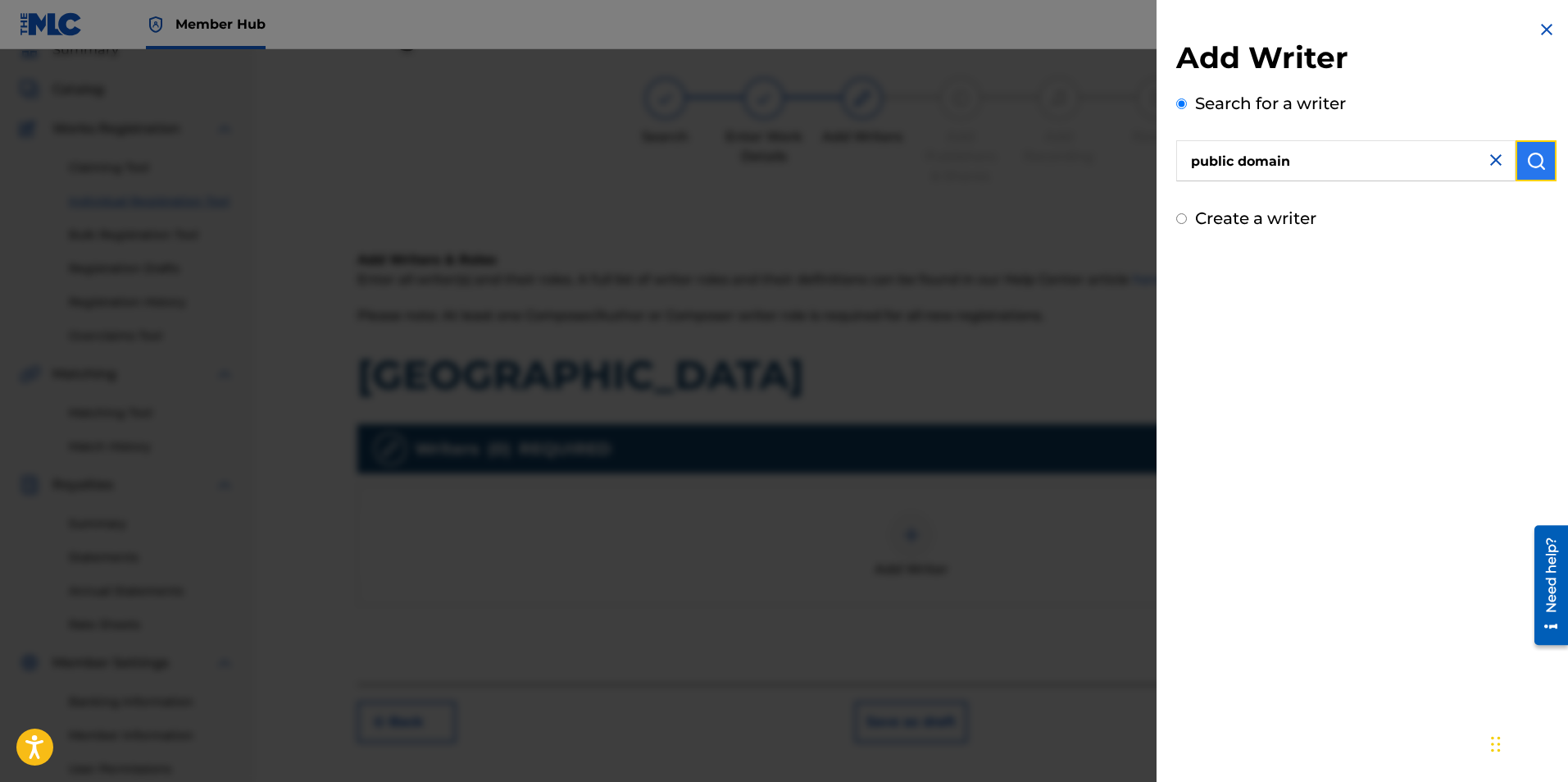
click at [1527, 167] on img "submit" at bounding box center [1537, 161] width 20 height 20
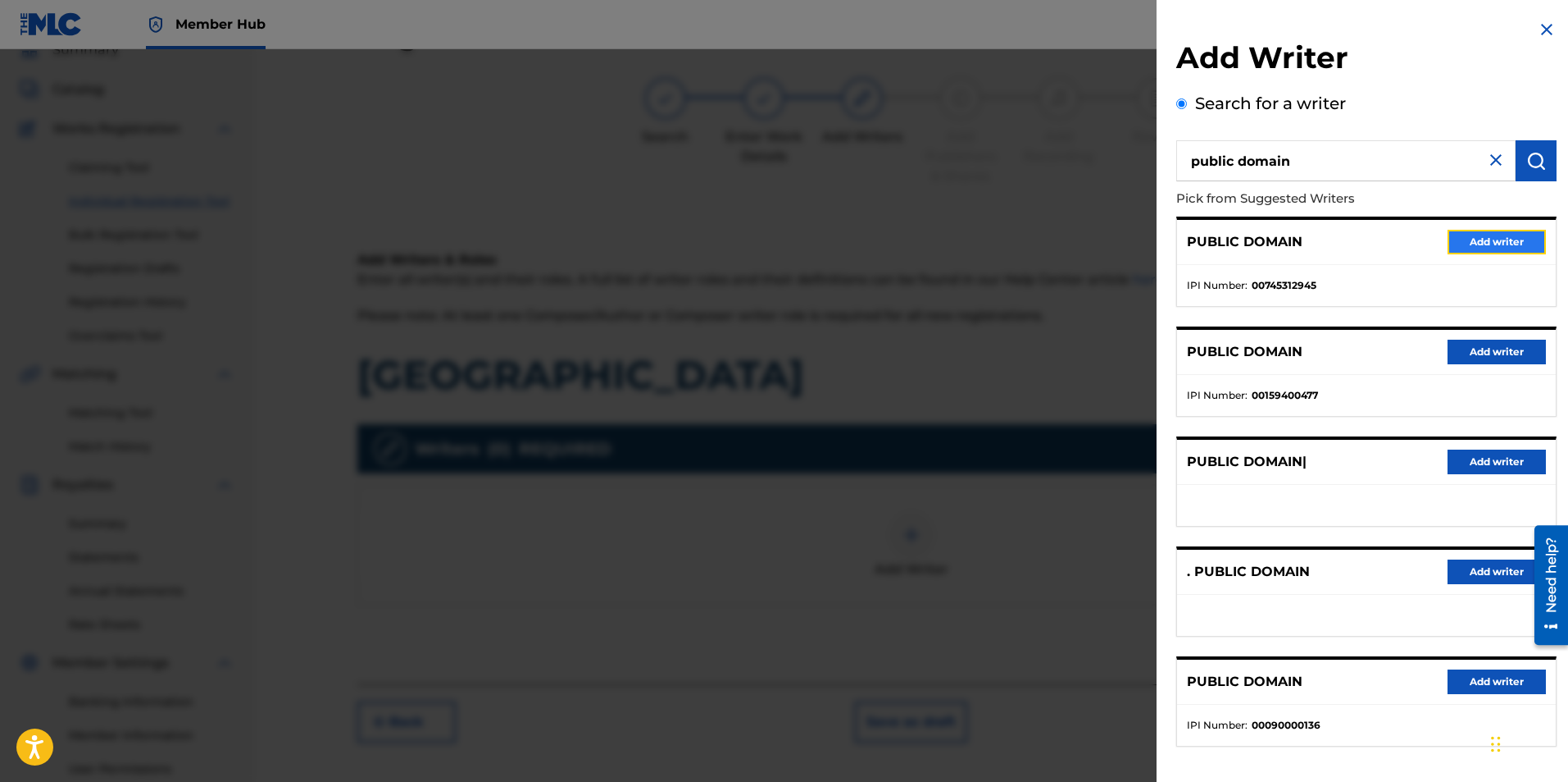
click at [1474, 247] on button "Add writer" at bounding box center [1496, 242] width 98 height 25
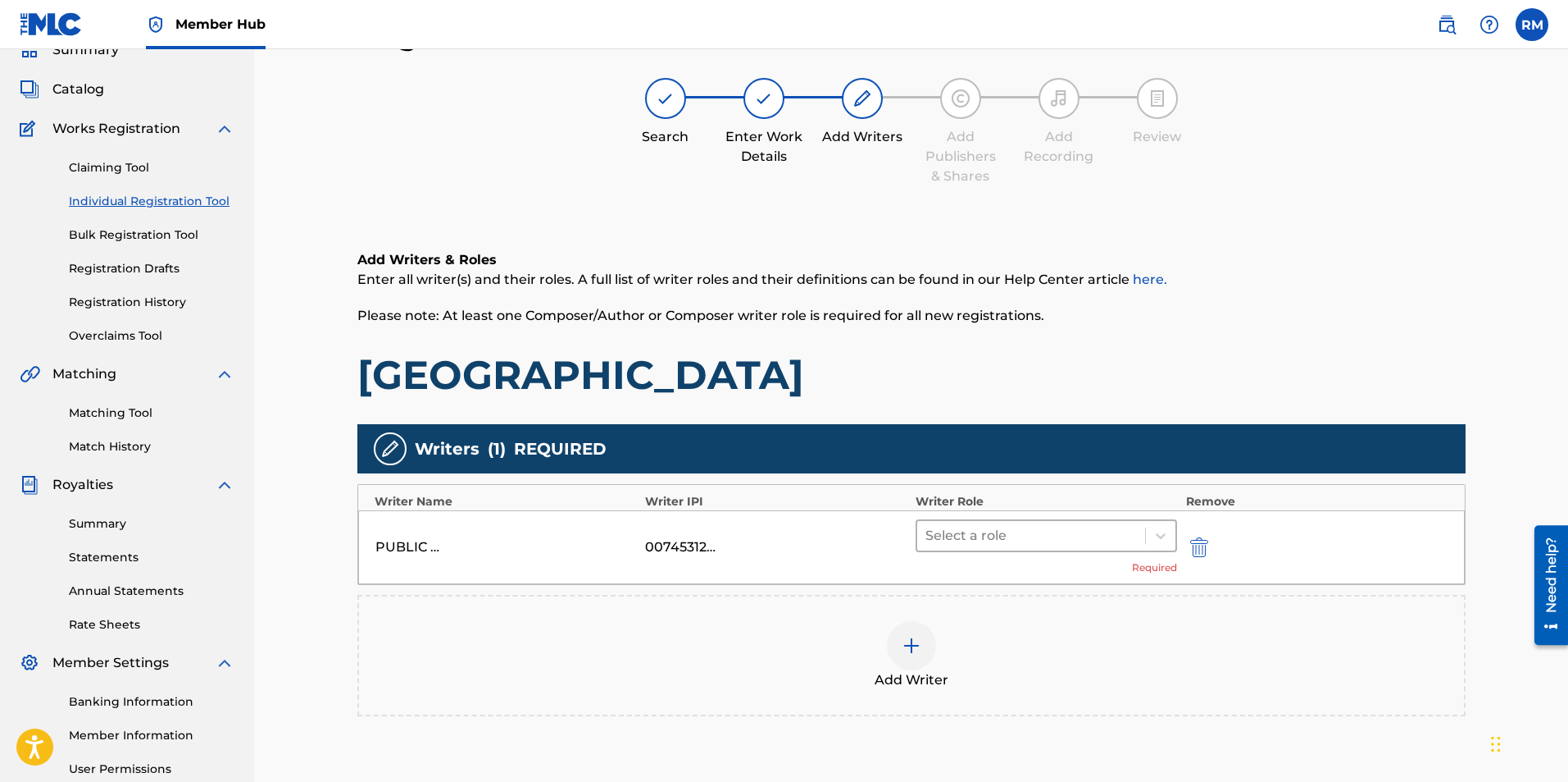
click at [1020, 533] on div at bounding box center [1031, 536] width 212 height 23
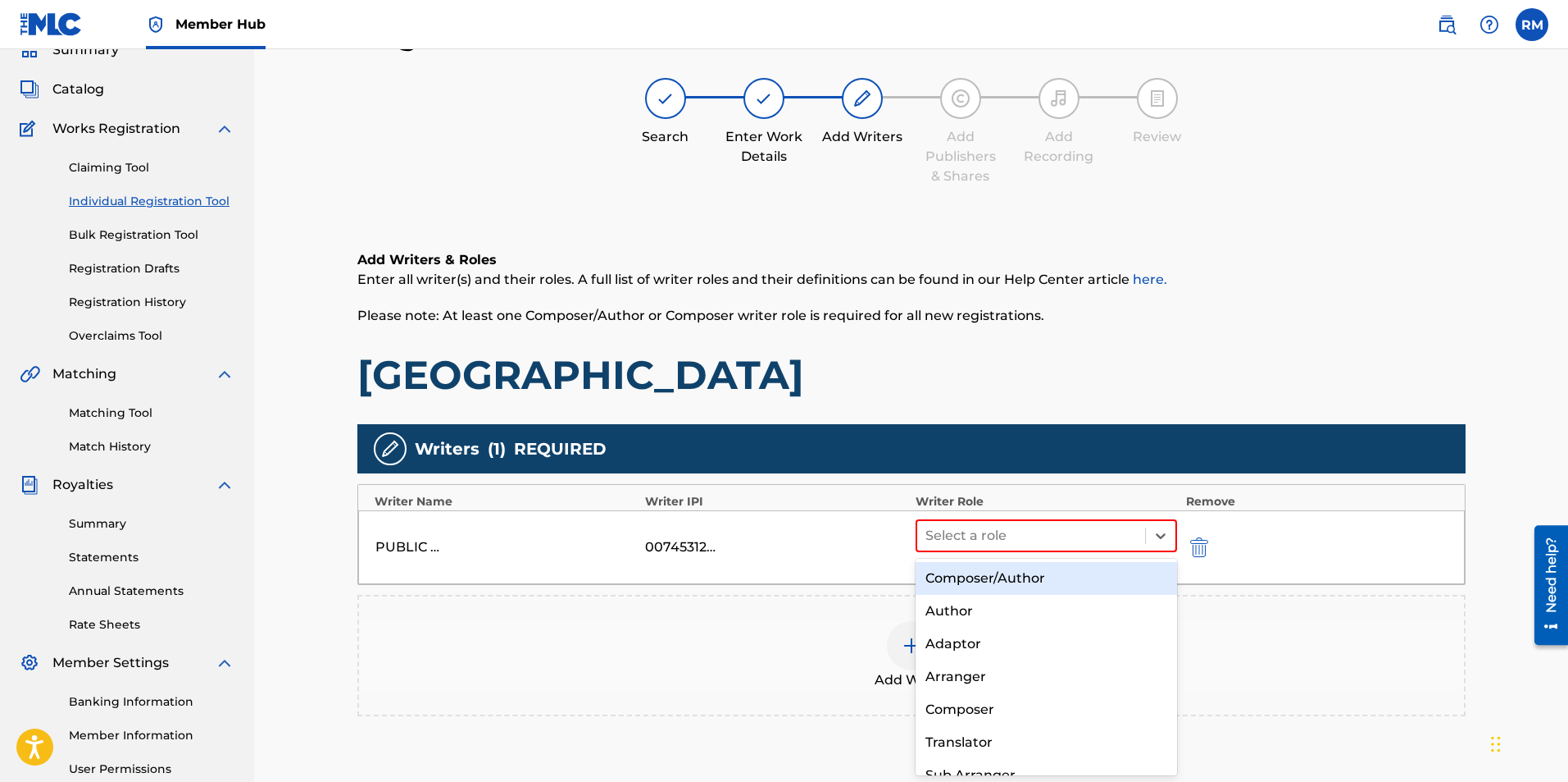
click at [1008, 580] on div "Composer/Author" at bounding box center [1047, 578] width 262 height 33
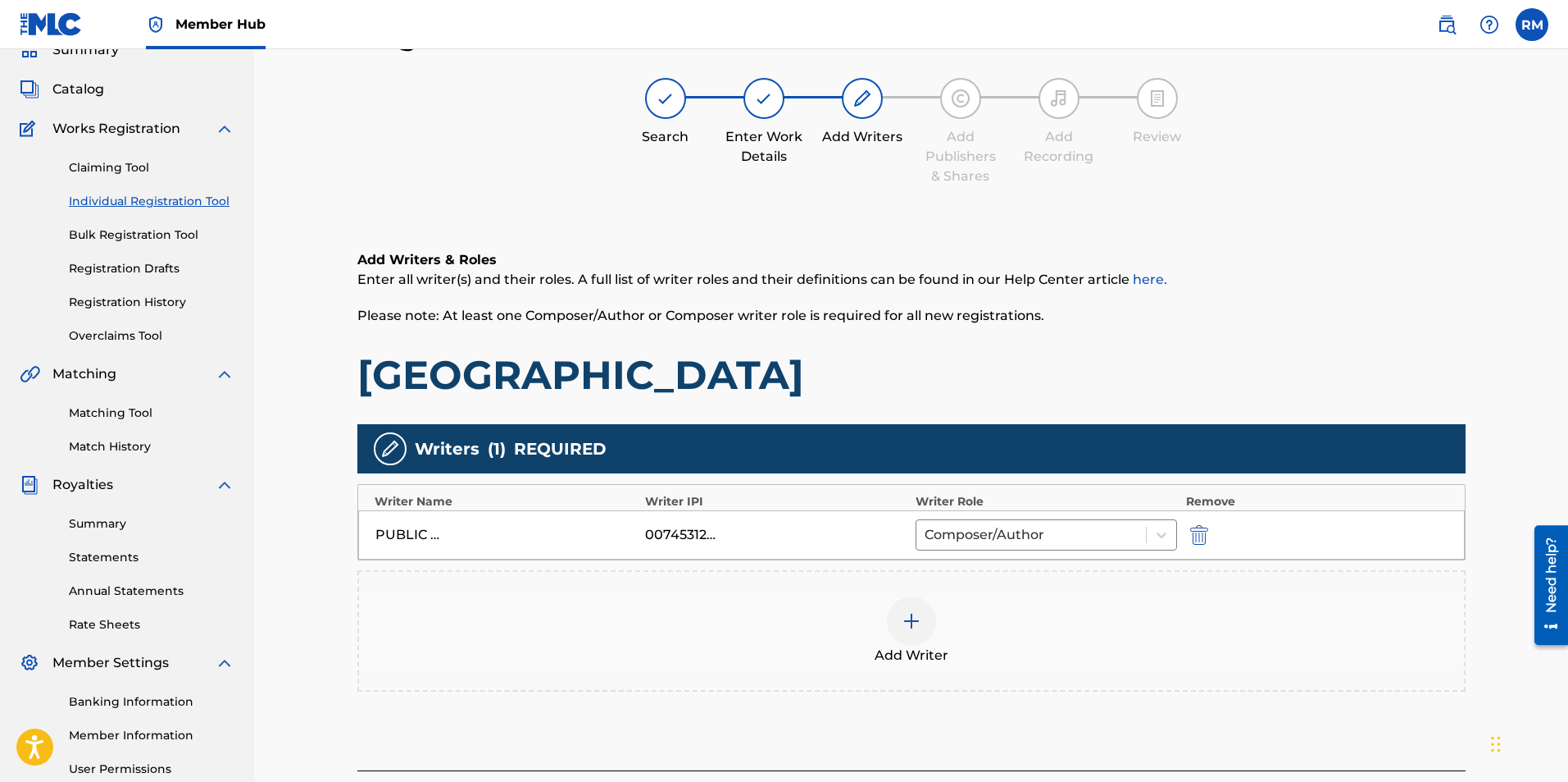
click at [919, 628] on img at bounding box center [912, 621] width 20 height 20
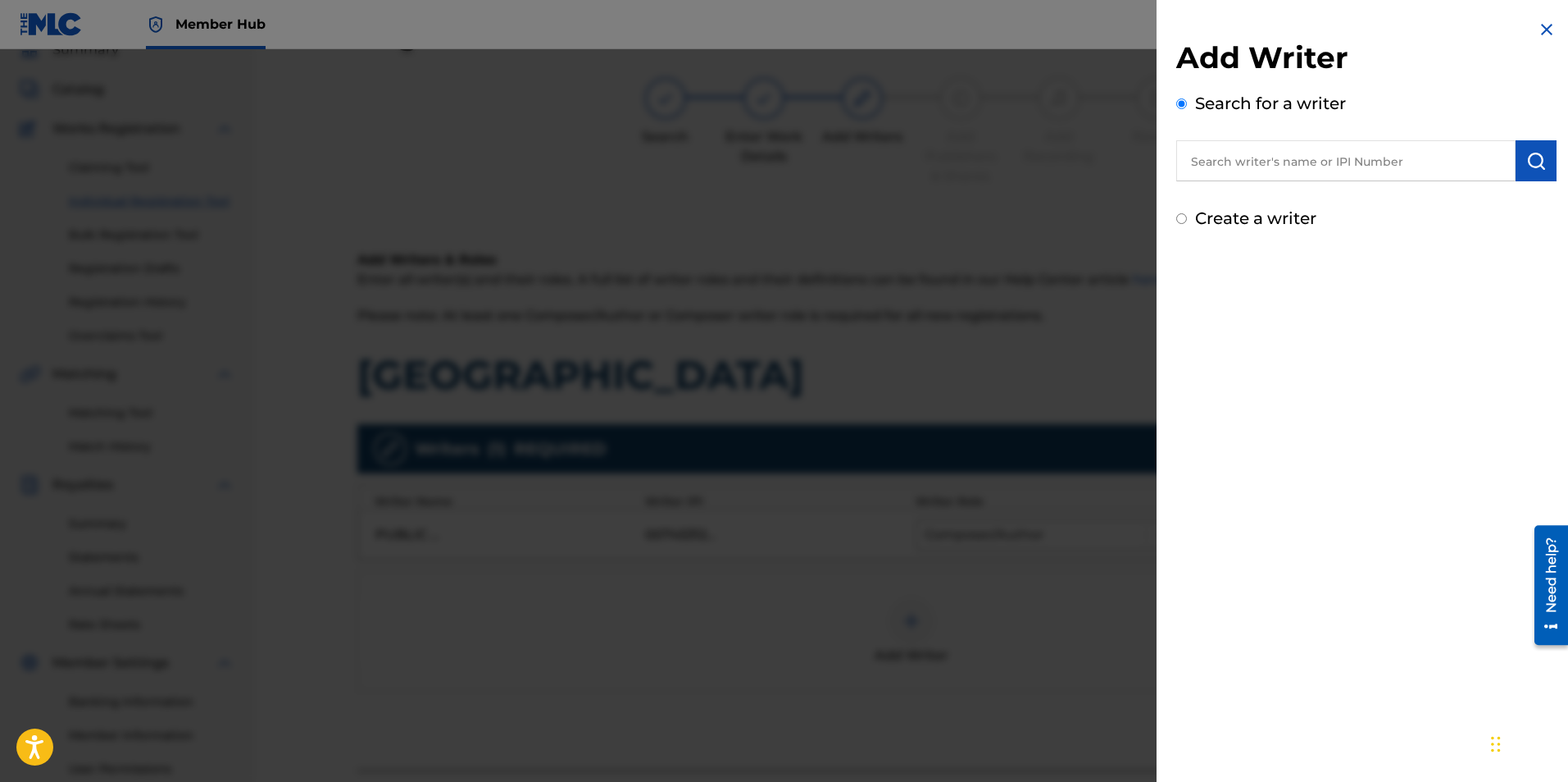
click at [1246, 169] on input "text" at bounding box center [1345, 161] width 339 height 41
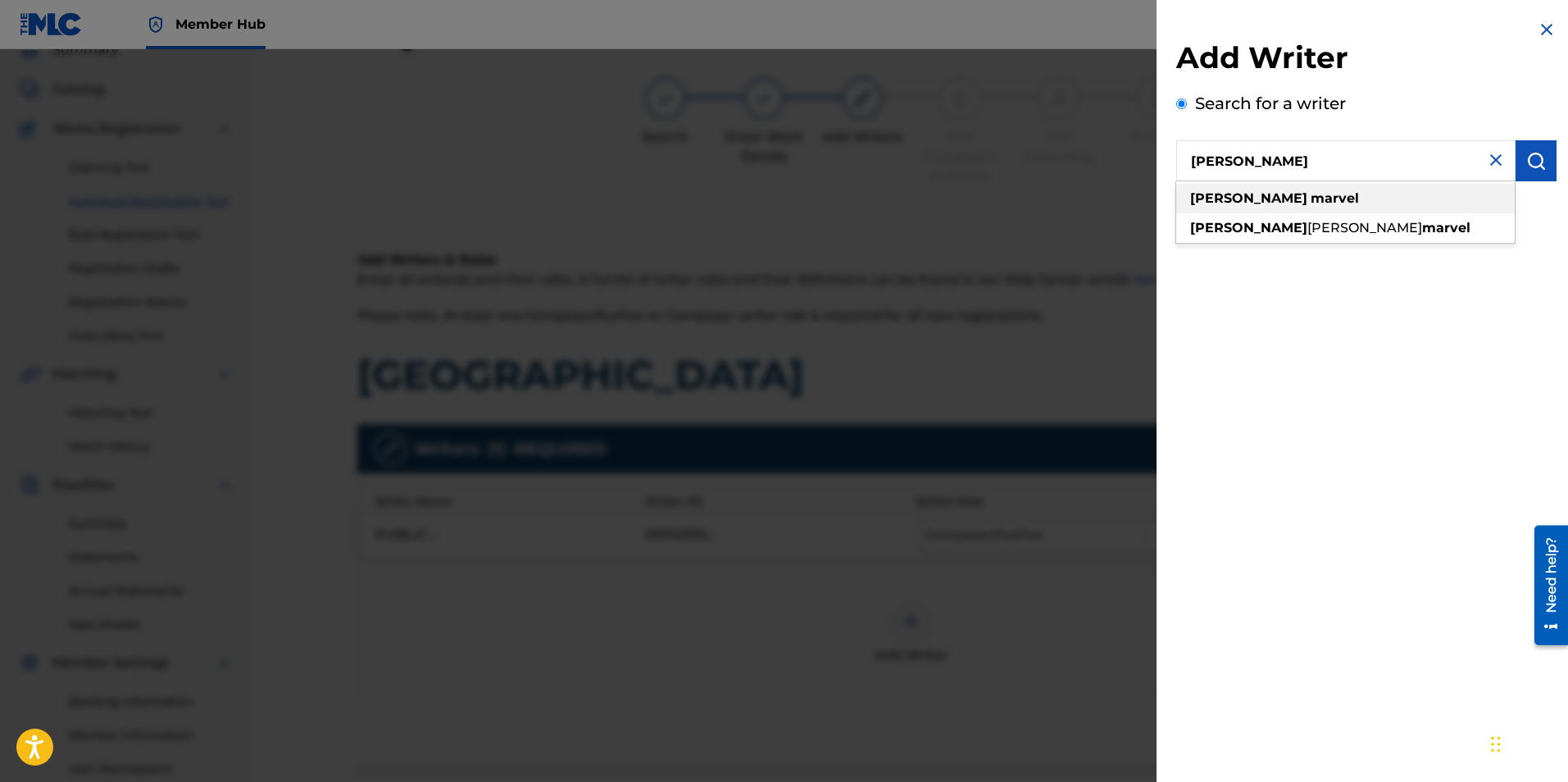
type input "ryan marvel"
click at [1311, 201] on strong "marvel" at bounding box center [1334, 197] width 49 height 16
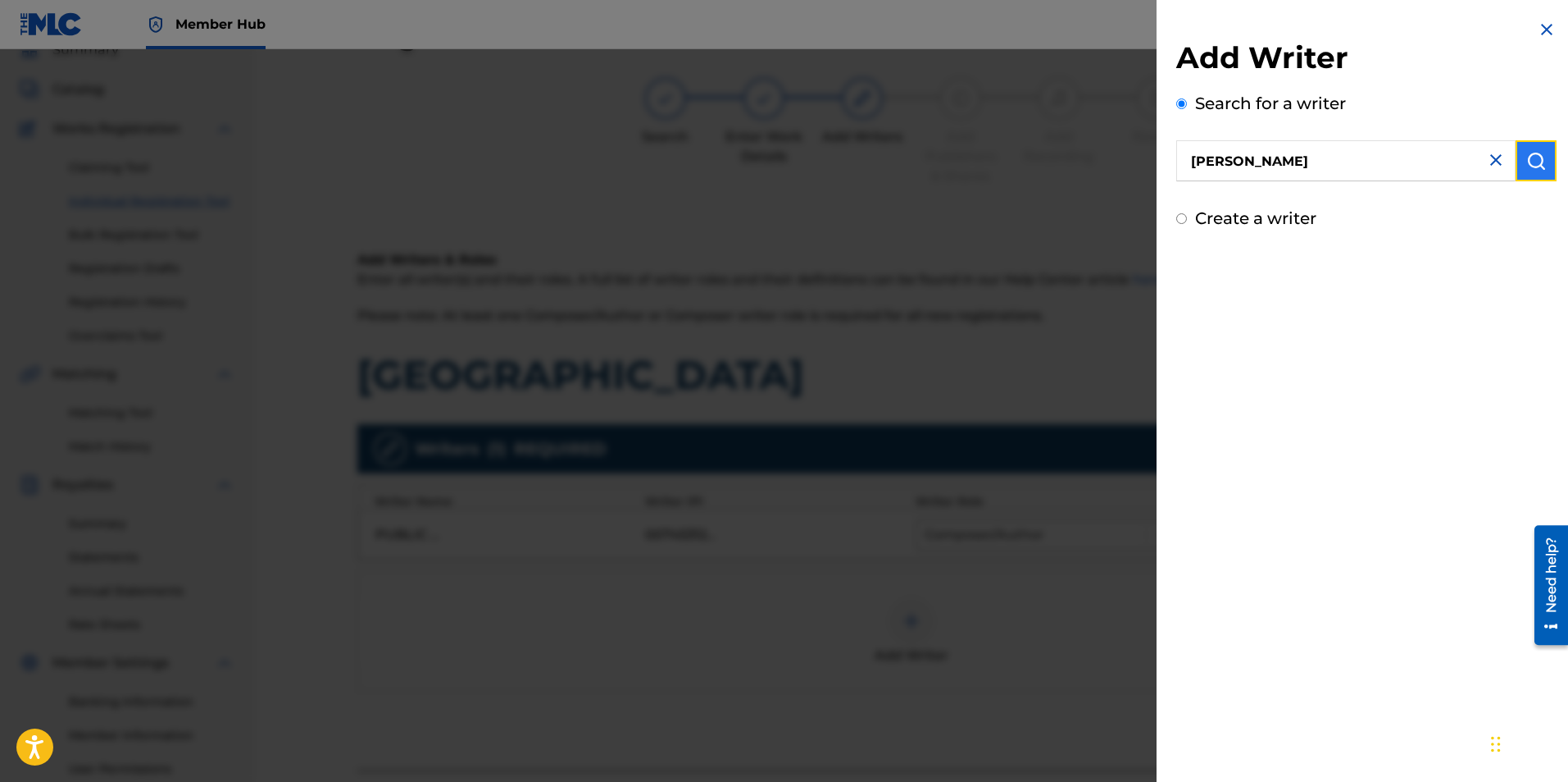
click at [1537, 173] on button "submit" at bounding box center [1537, 161] width 41 height 41
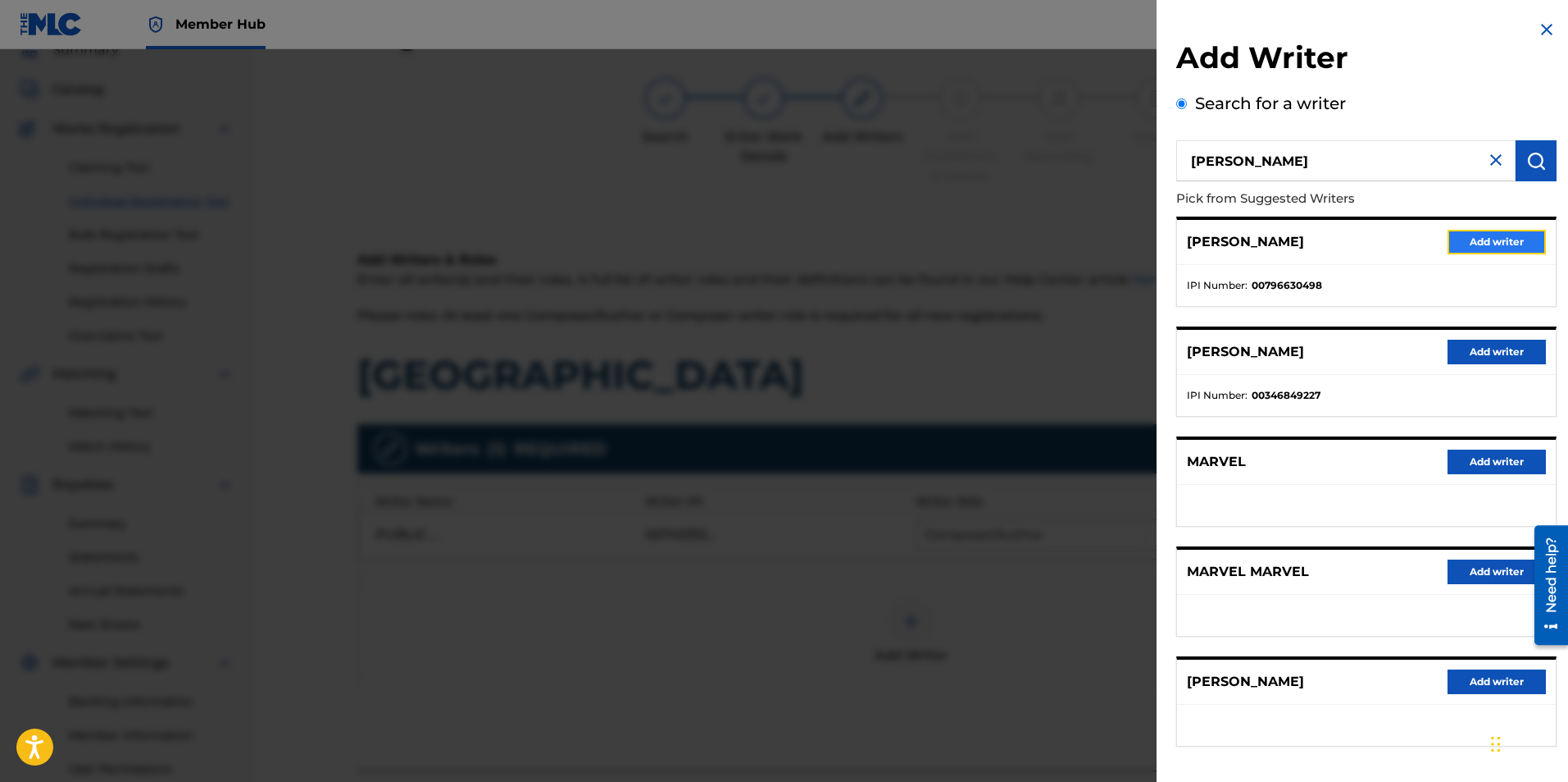
click at [1458, 244] on button "Add writer" at bounding box center [1496, 242] width 98 height 25
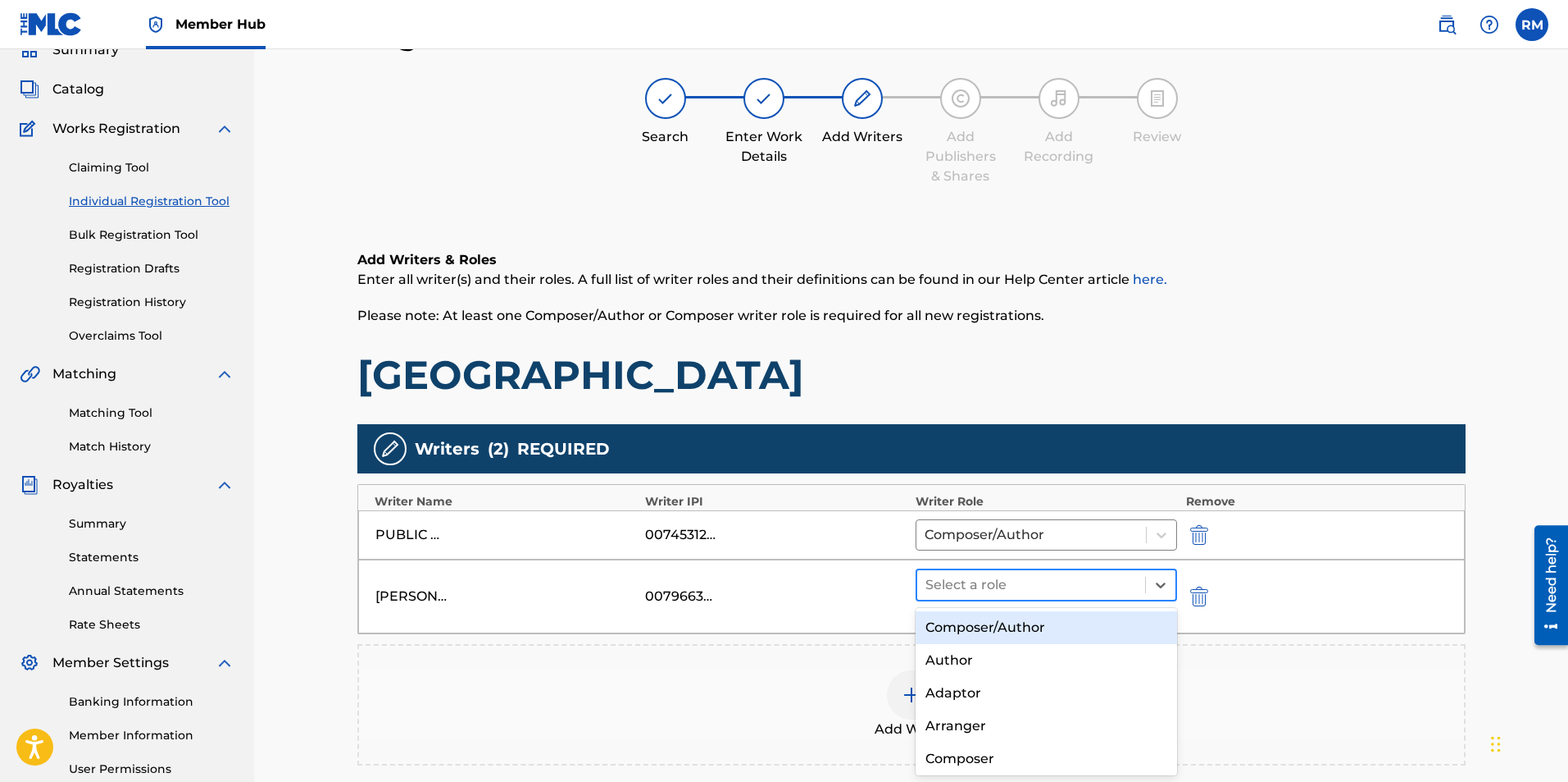
click at [1046, 576] on div at bounding box center [1031, 585] width 212 height 23
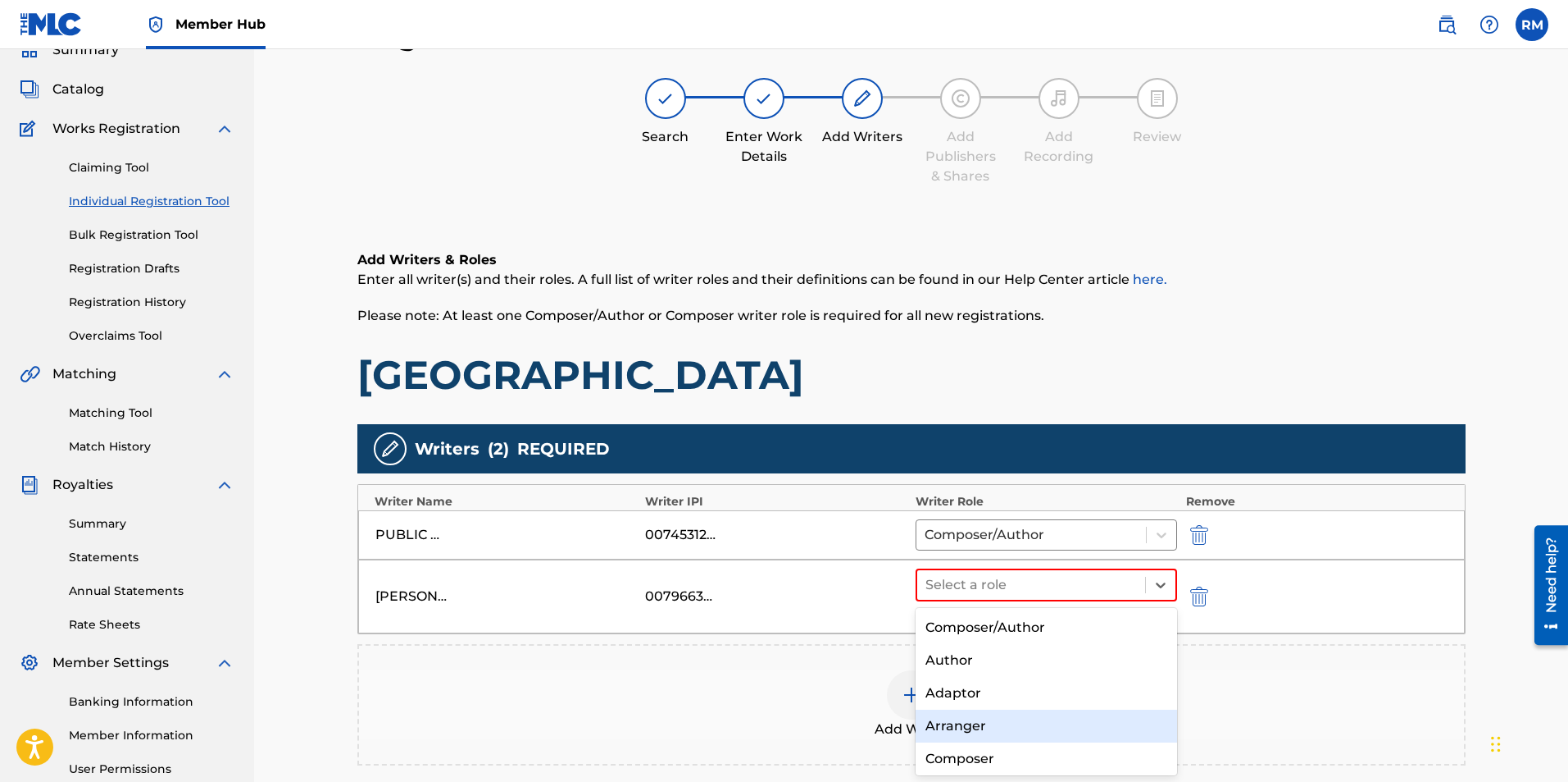
click at [967, 722] on div "Arranger" at bounding box center [1047, 726] width 262 height 33
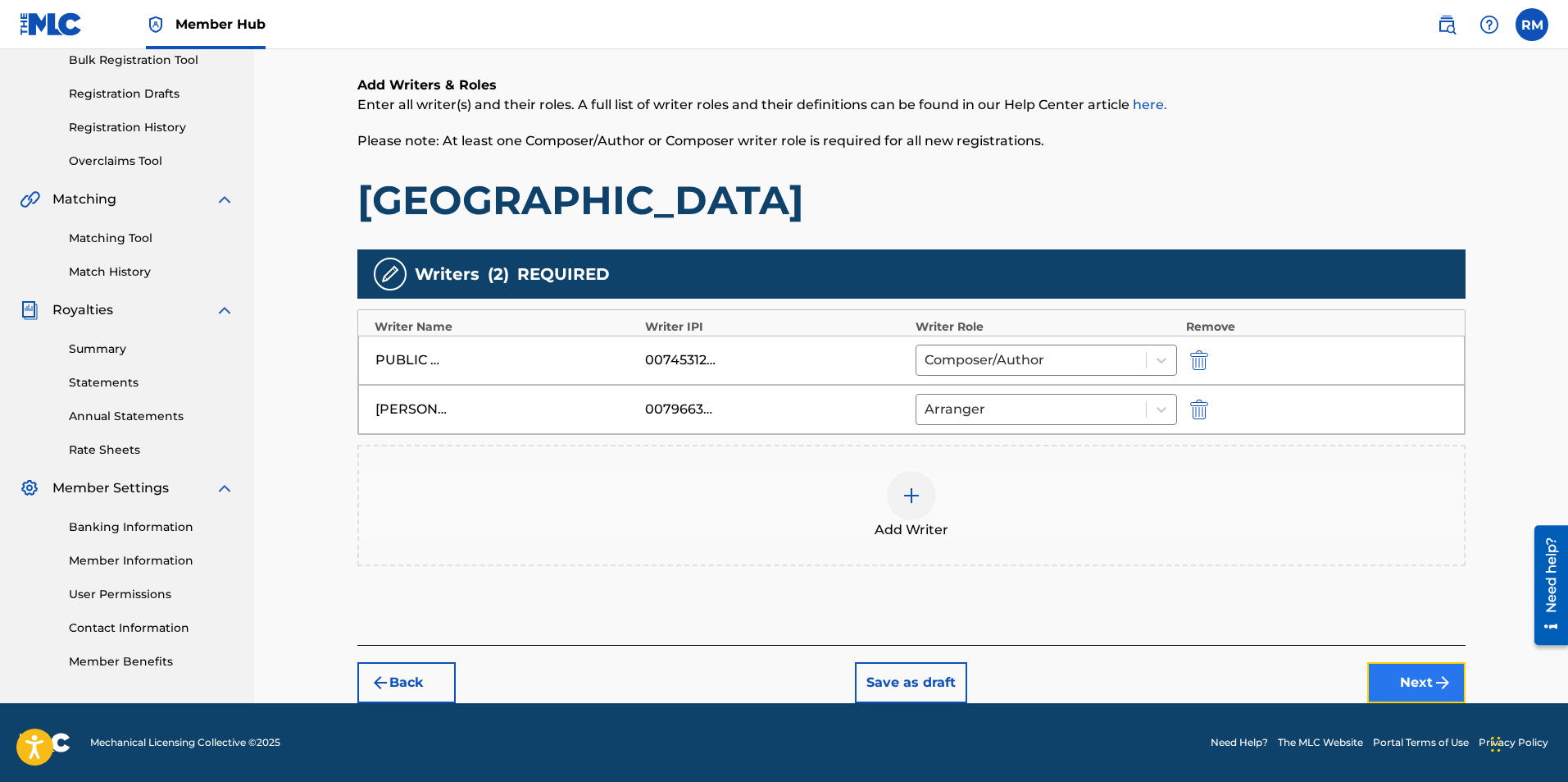
click at [1412, 682] on button "Next" at bounding box center [1416, 683] width 98 height 41
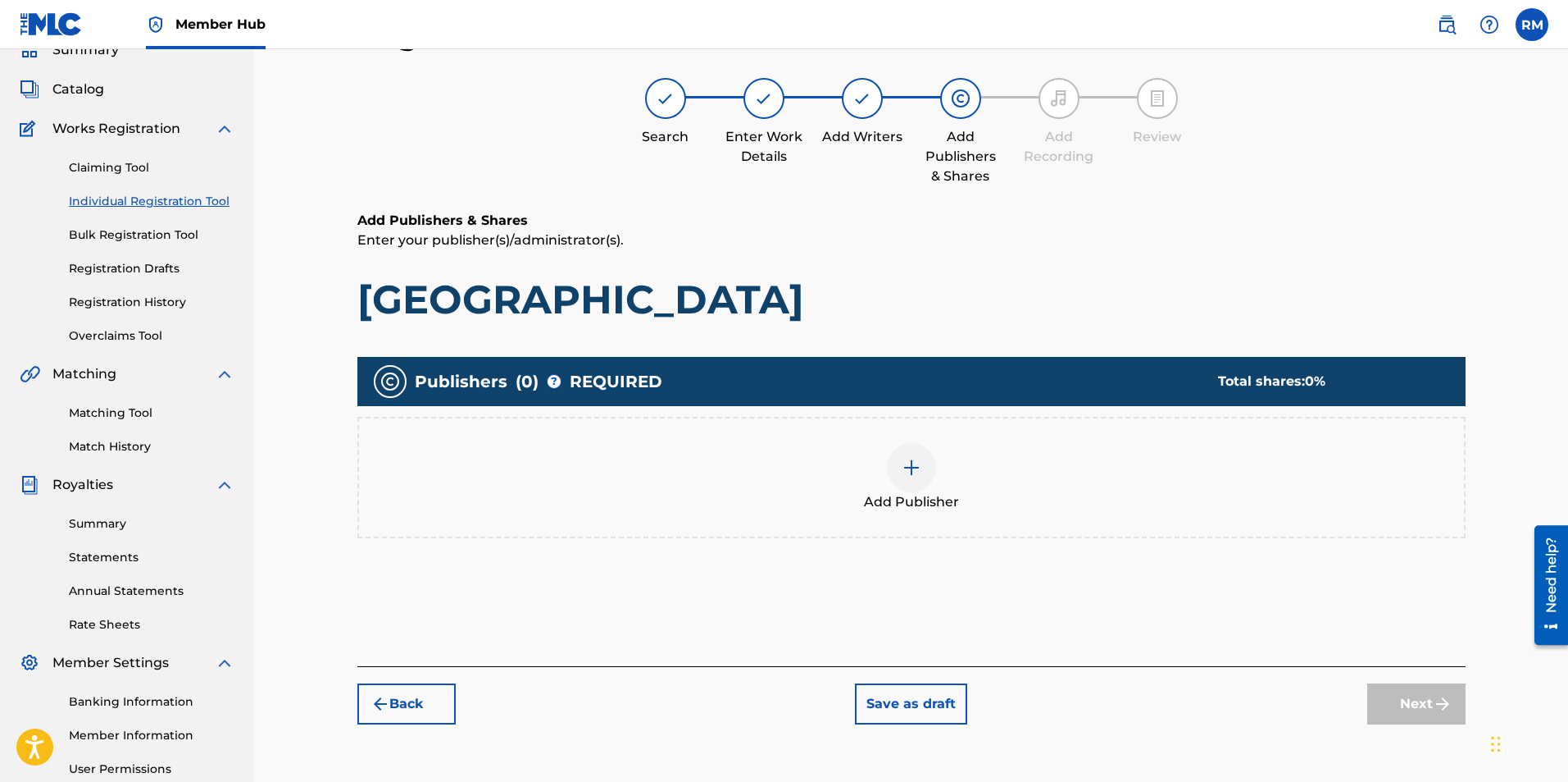
click at [914, 472] on img at bounding box center [912, 467] width 20 height 20
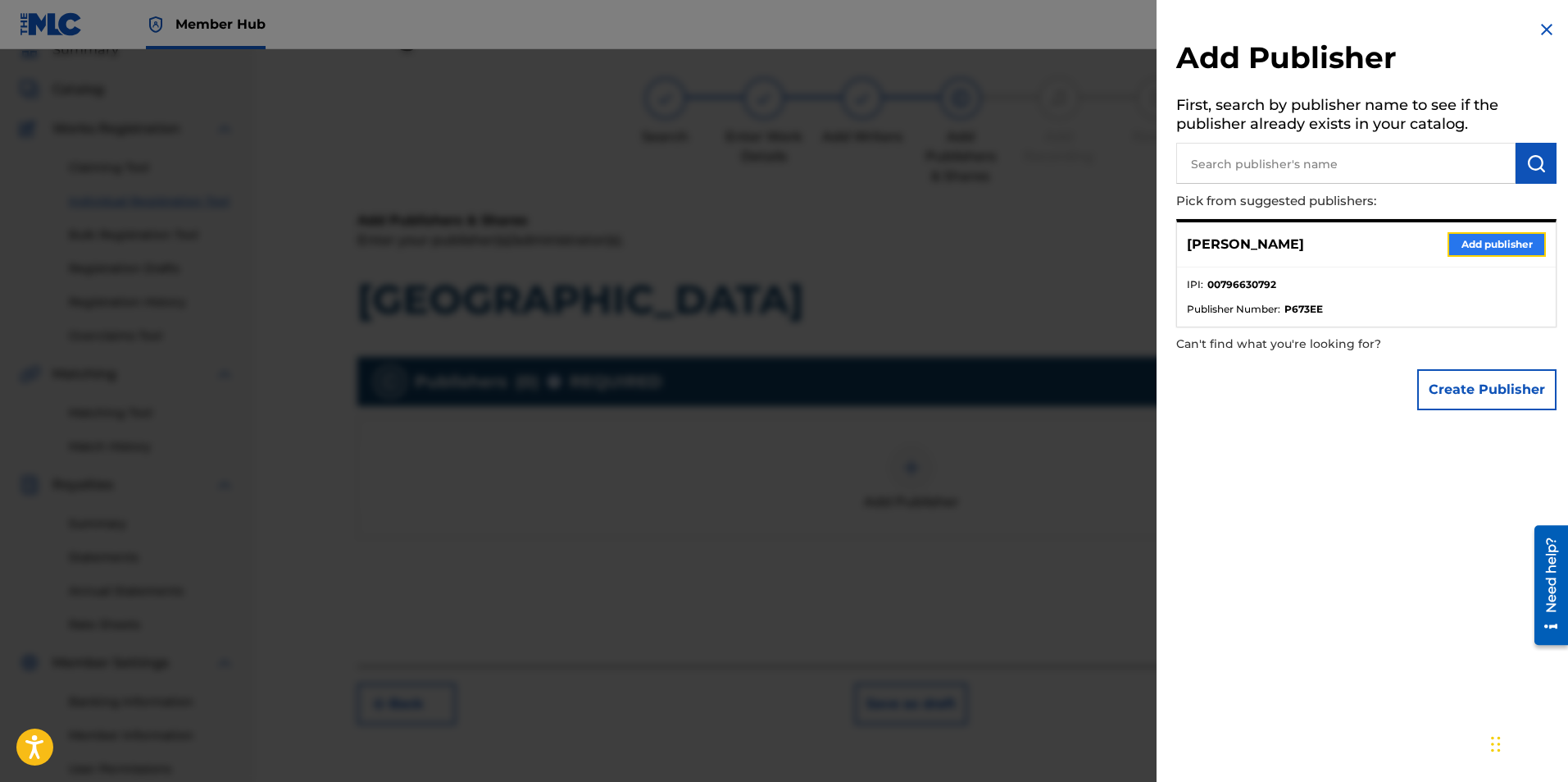
click at [1448, 243] on button "Add publisher" at bounding box center [1496, 244] width 98 height 25
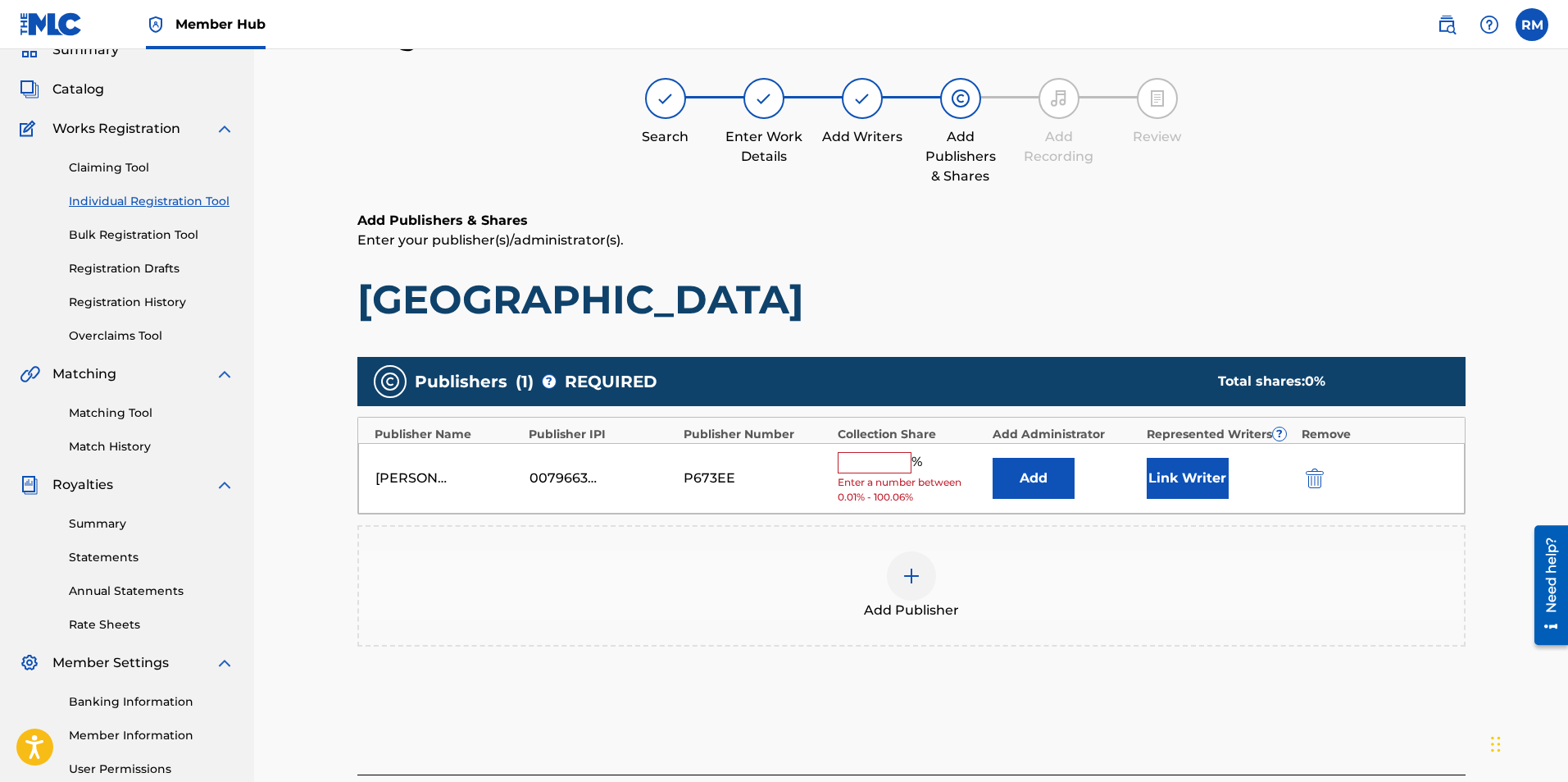
click at [869, 456] on input "text" at bounding box center [874, 462] width 73 height 21
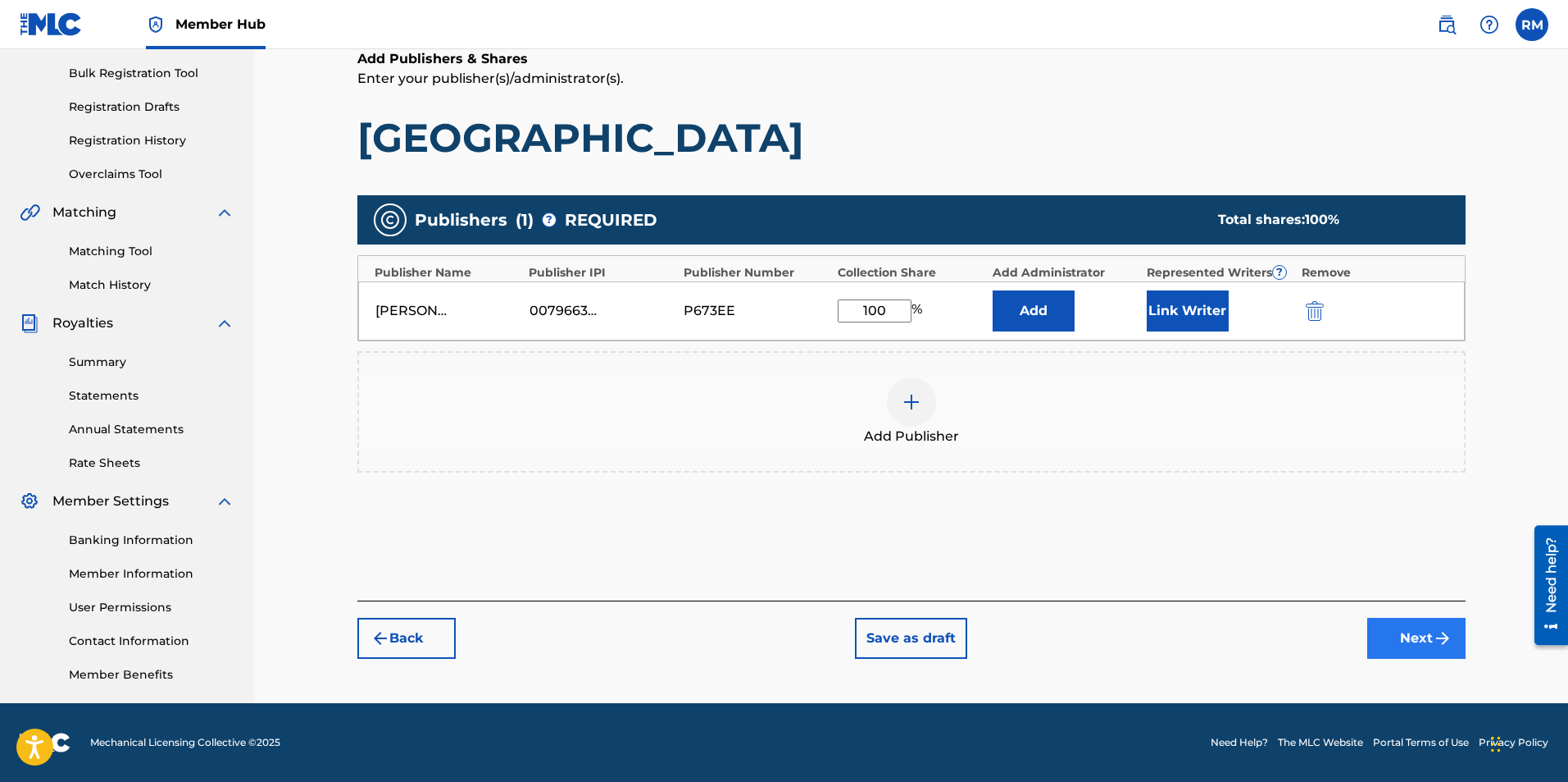
type input "100"
click at [1404, 636] on button "Next" at bounding box center [1416, 638] width 98 height 41
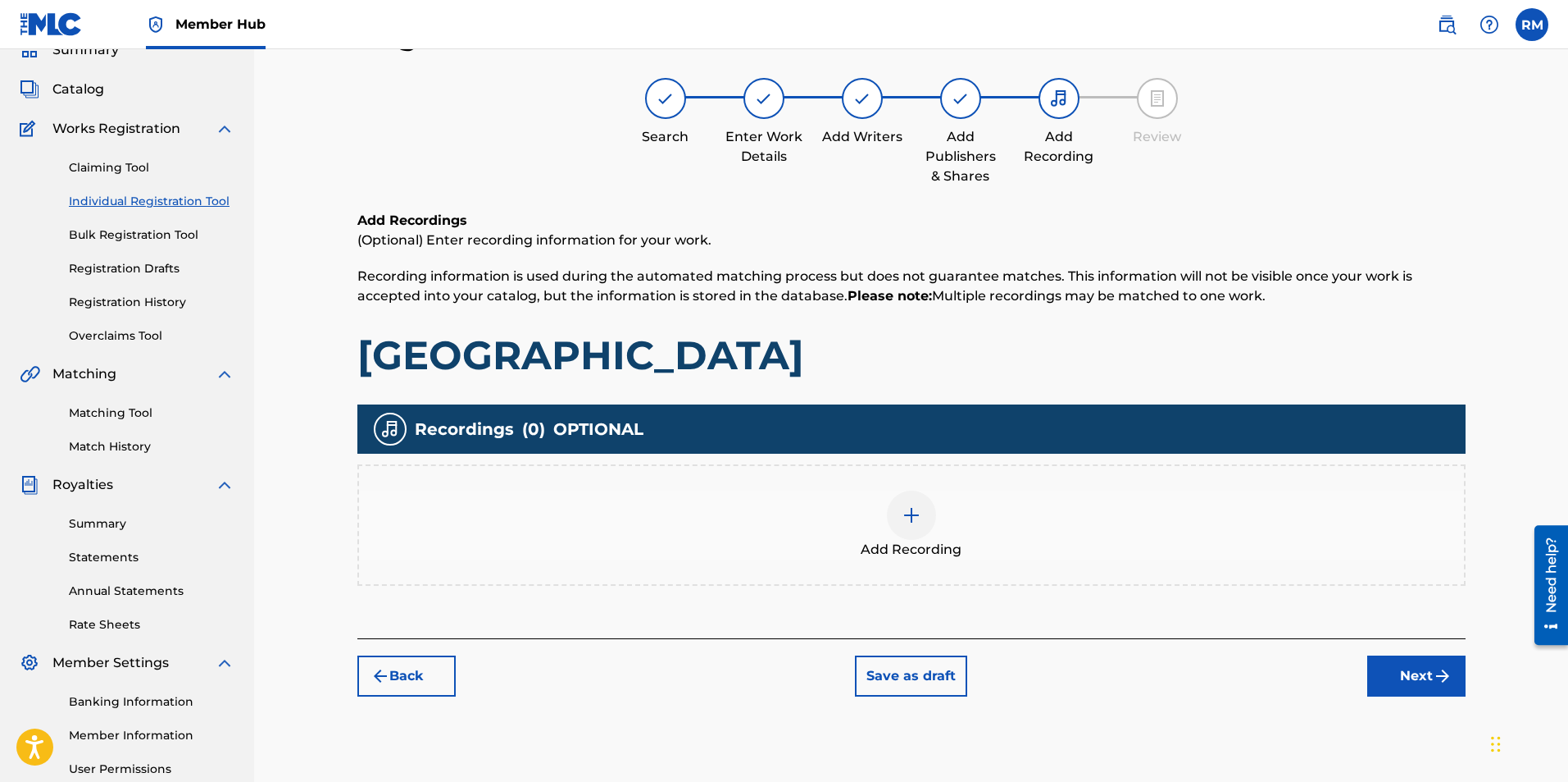
click at [921, 528] on div at bounding box center [912, 515] width 50 height 50
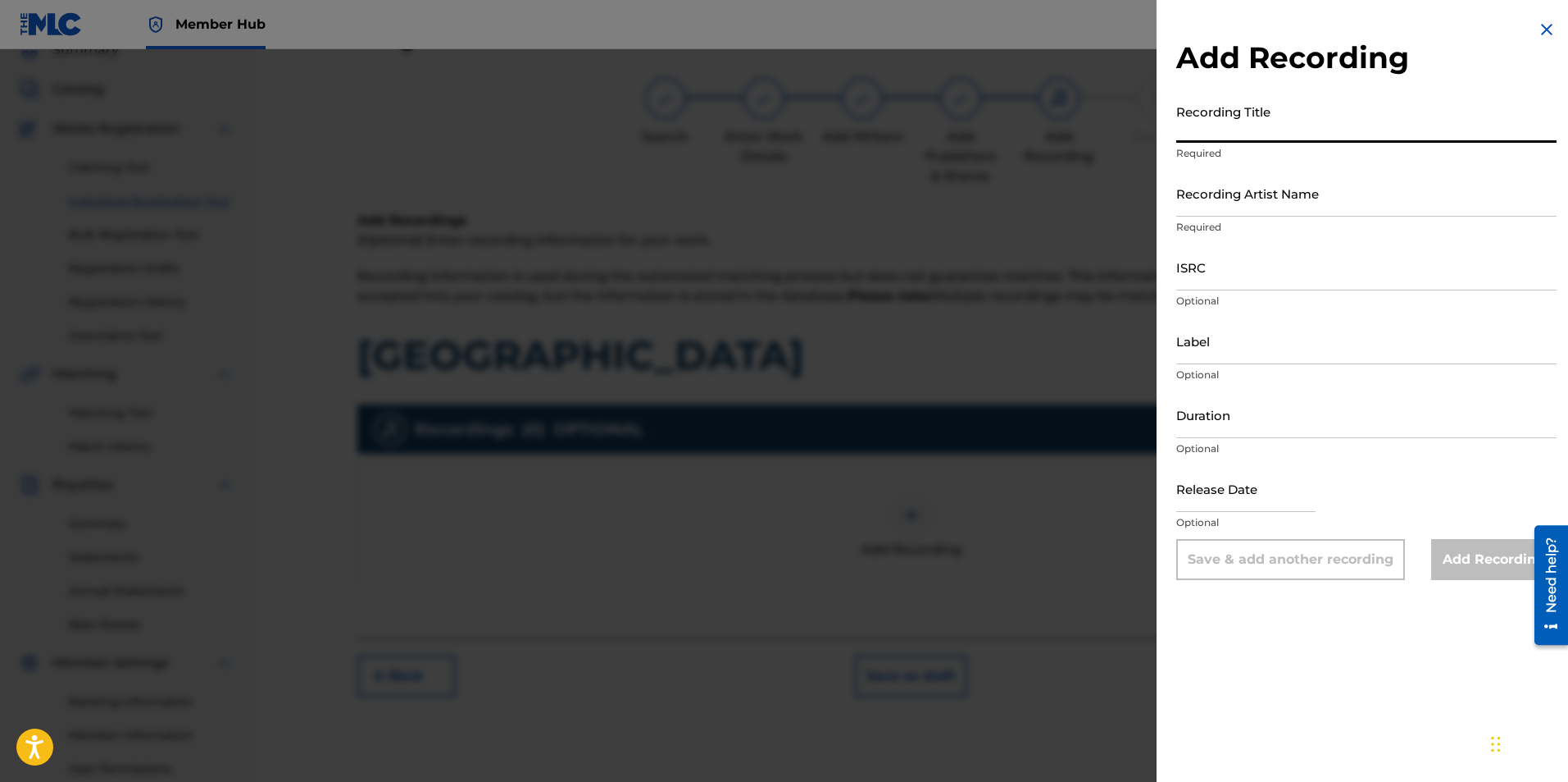
click at [1259, 123] on input "Recording Title" at bounding box center [1366, 119] width 380 height 47
type input "Gloucestershire Wassail"
click at [1269, 209] on input "Recording Artist Name" at bounding box center [1366, 193] width 380 height 47
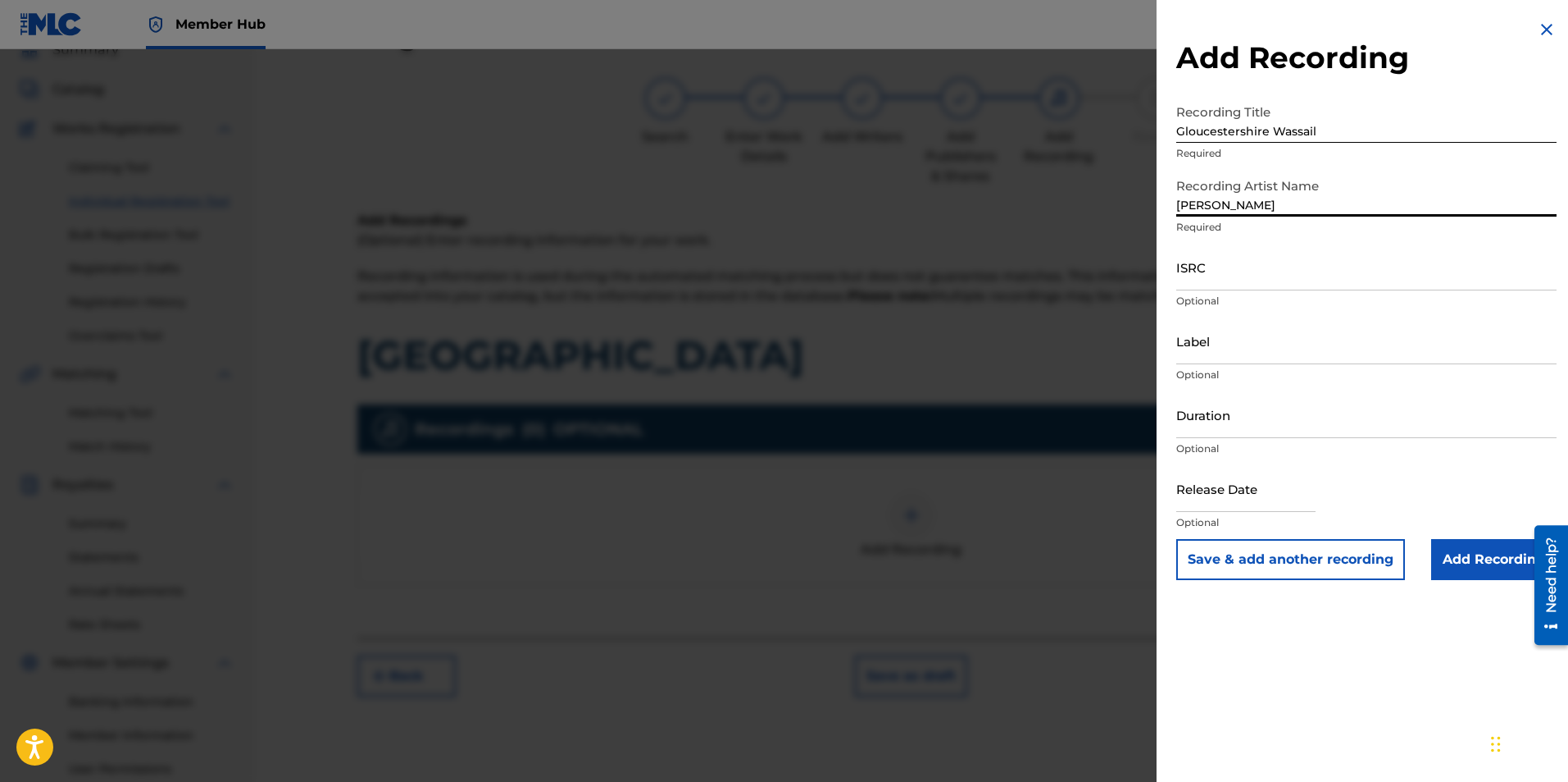
type input "Ryan Marvel"
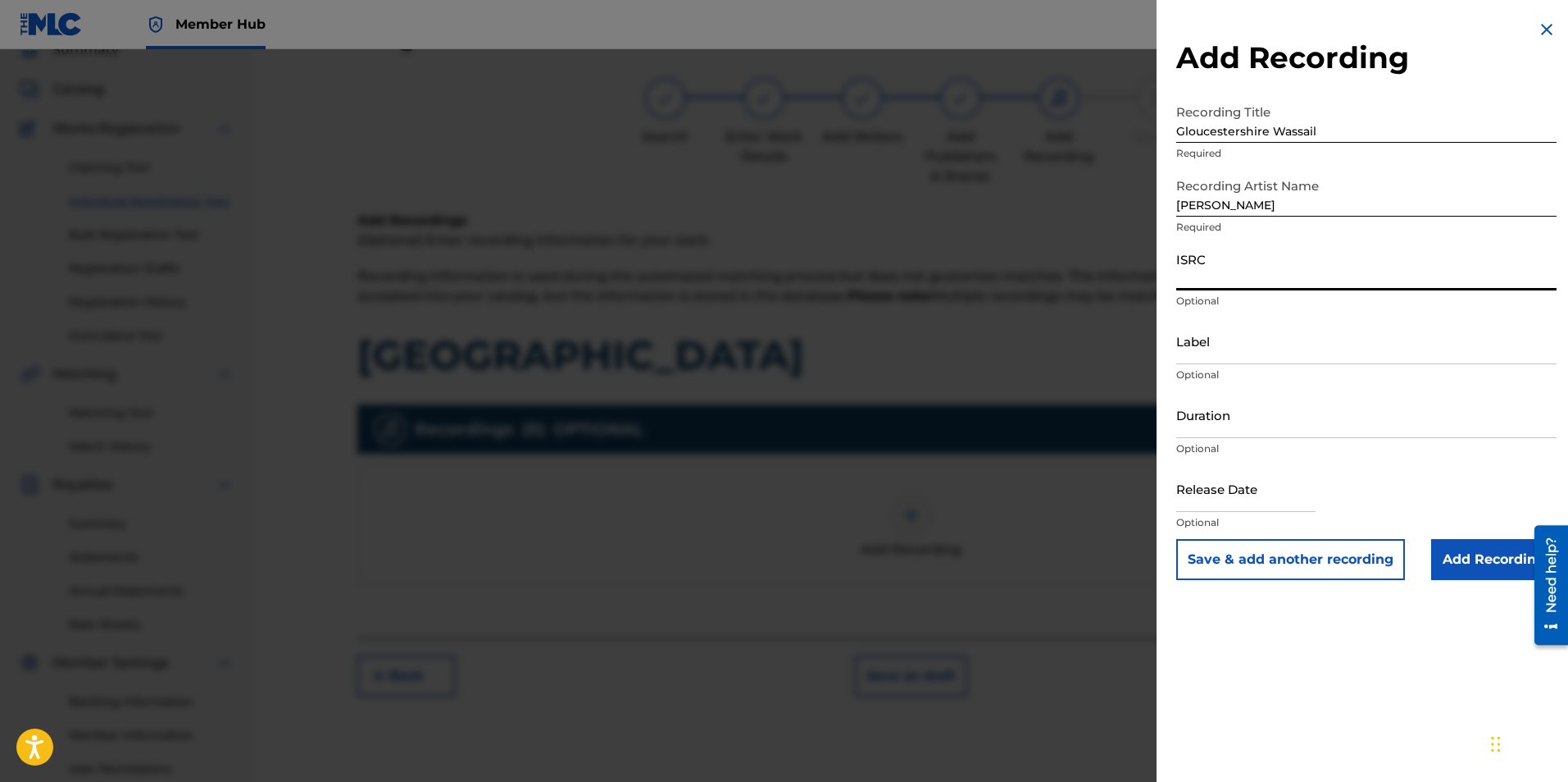
paste input "usl4q1821706"
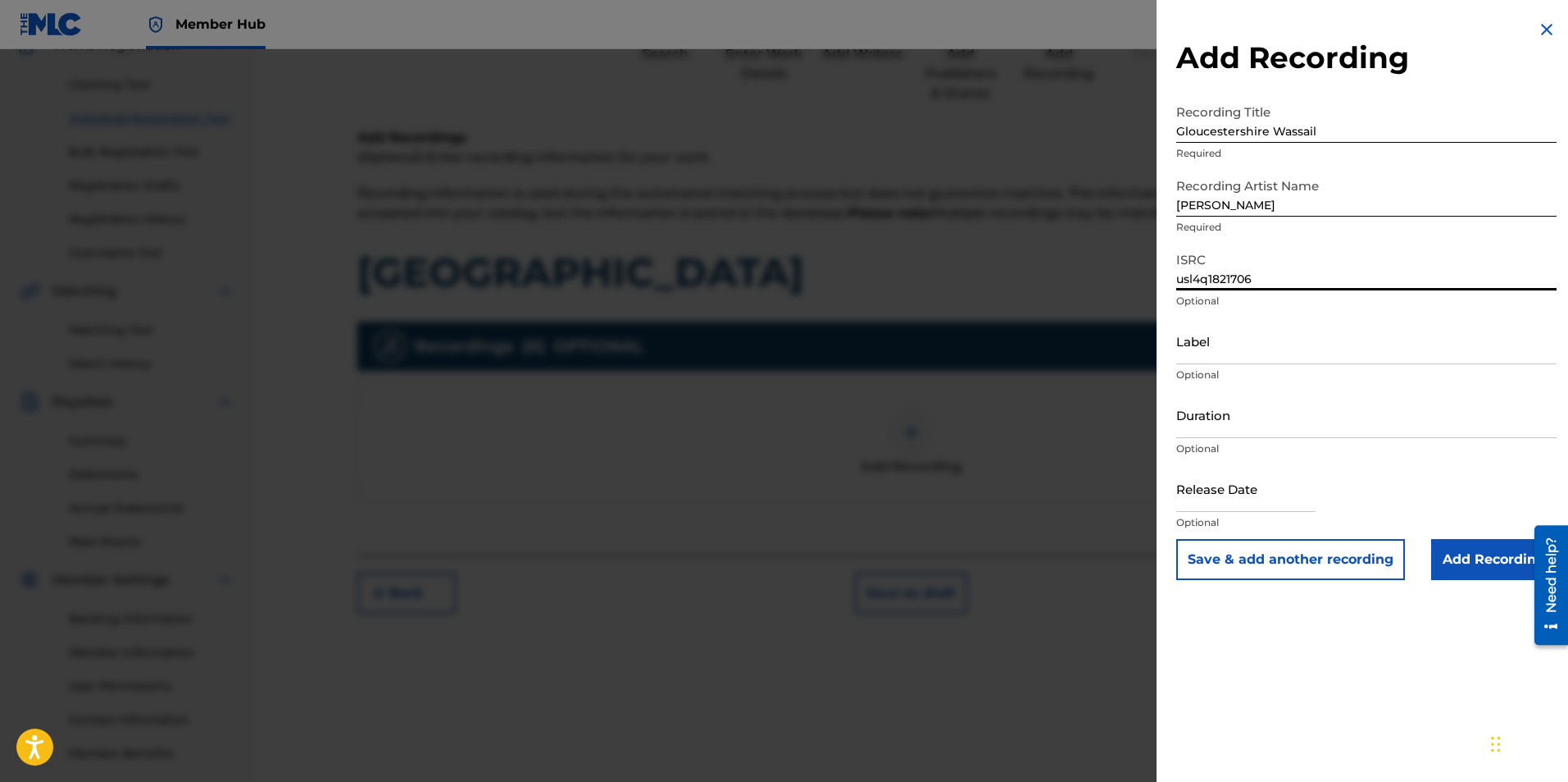
scroll to position [235, 0]
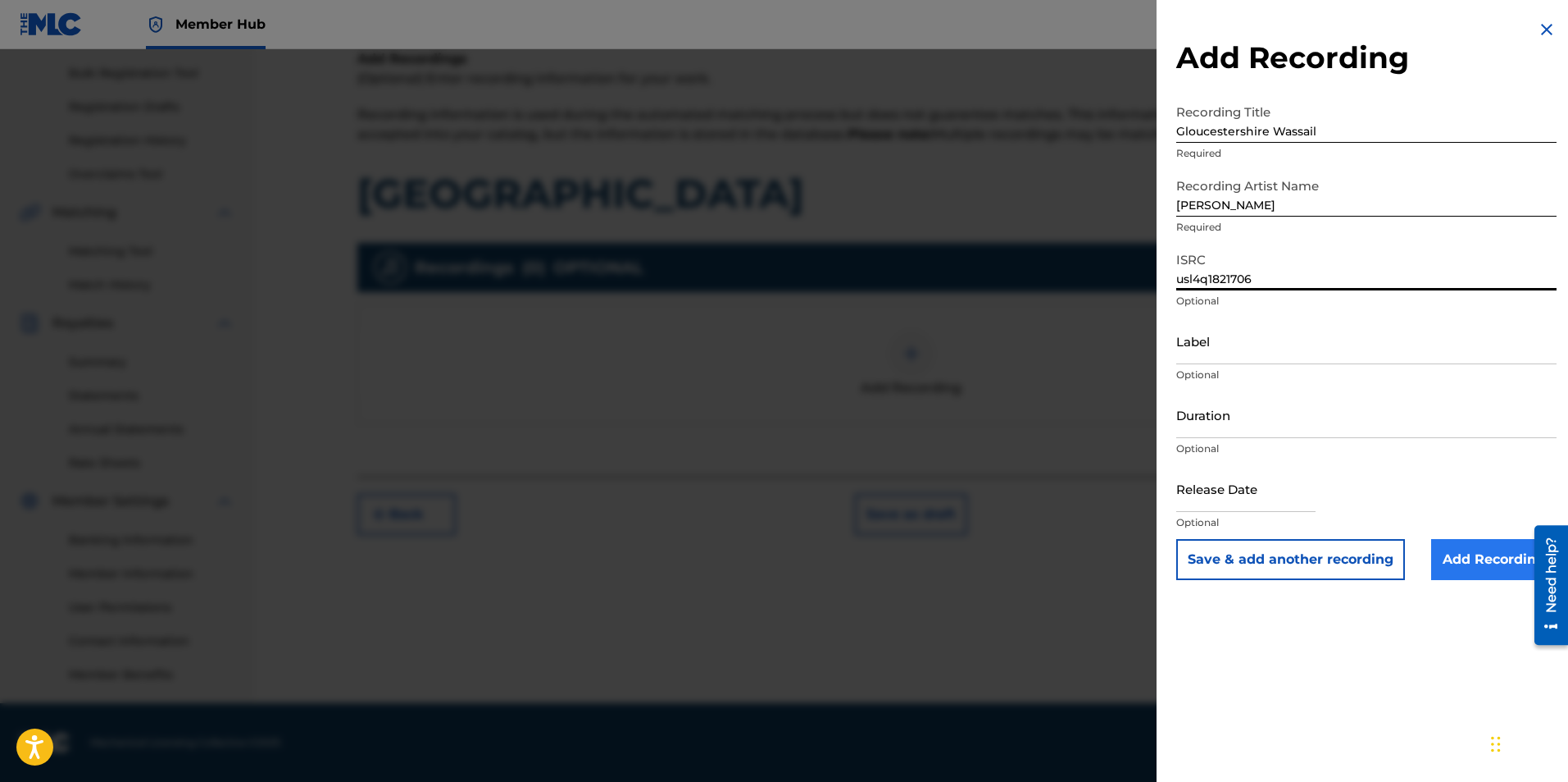
type input "usl4q1821706"
click at [1508, 552] on input "Add Recording" at bounding box center [1494, 560] width 125 height 41
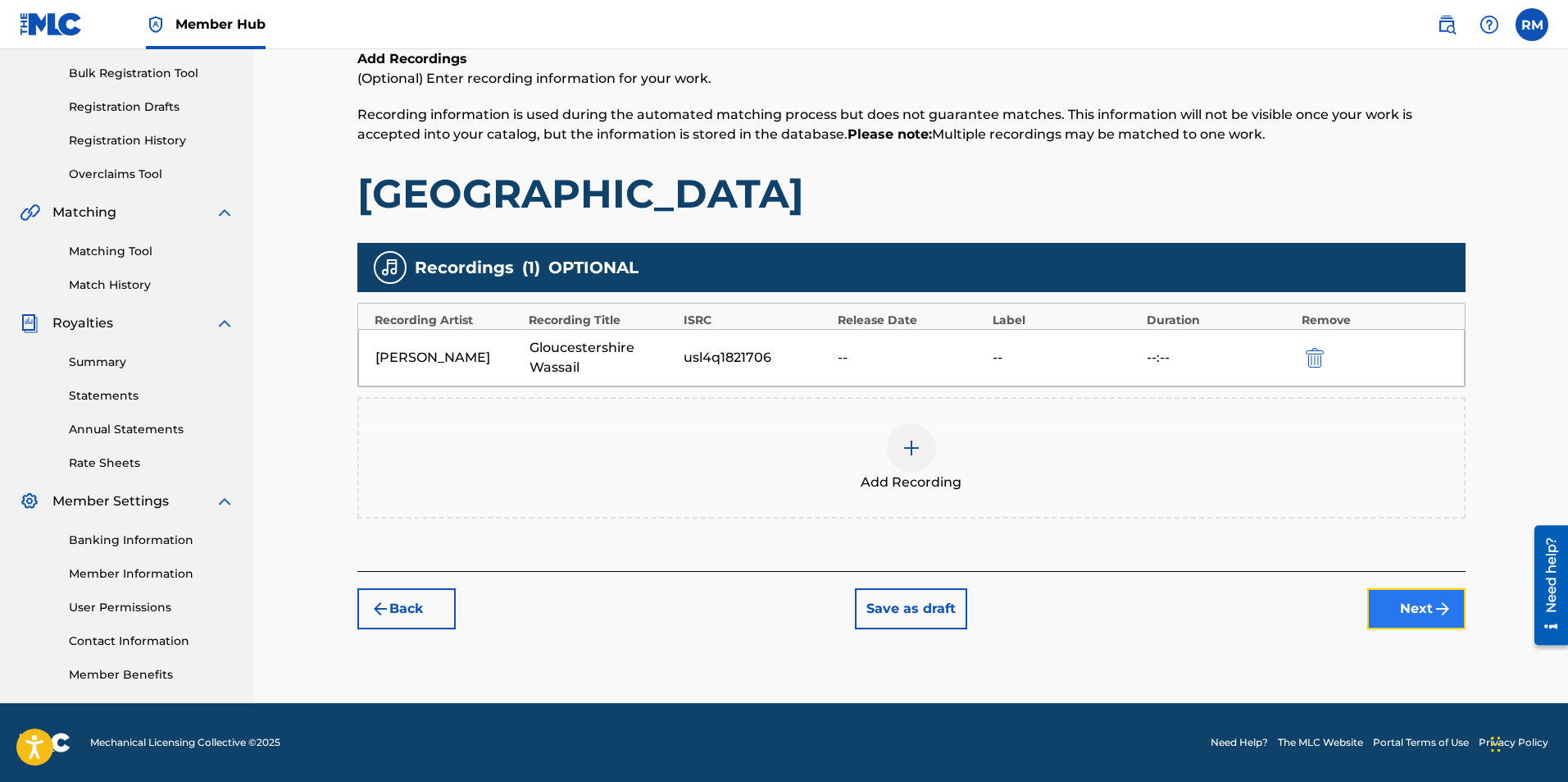
click at [1421, 610] on button "Next" at bounding box center [1416, 609] width 98 height 41
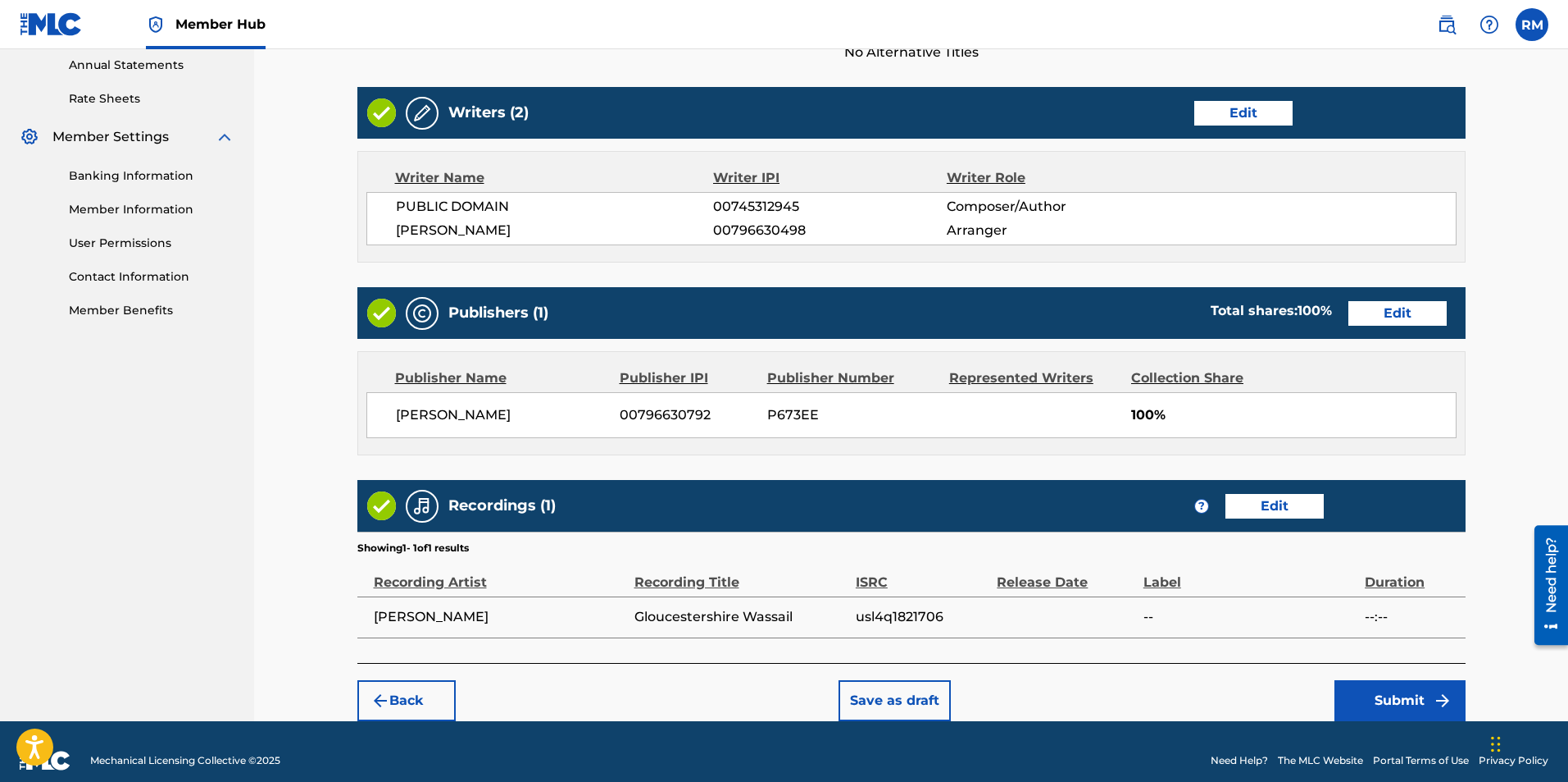
scroll to position [618, 0]
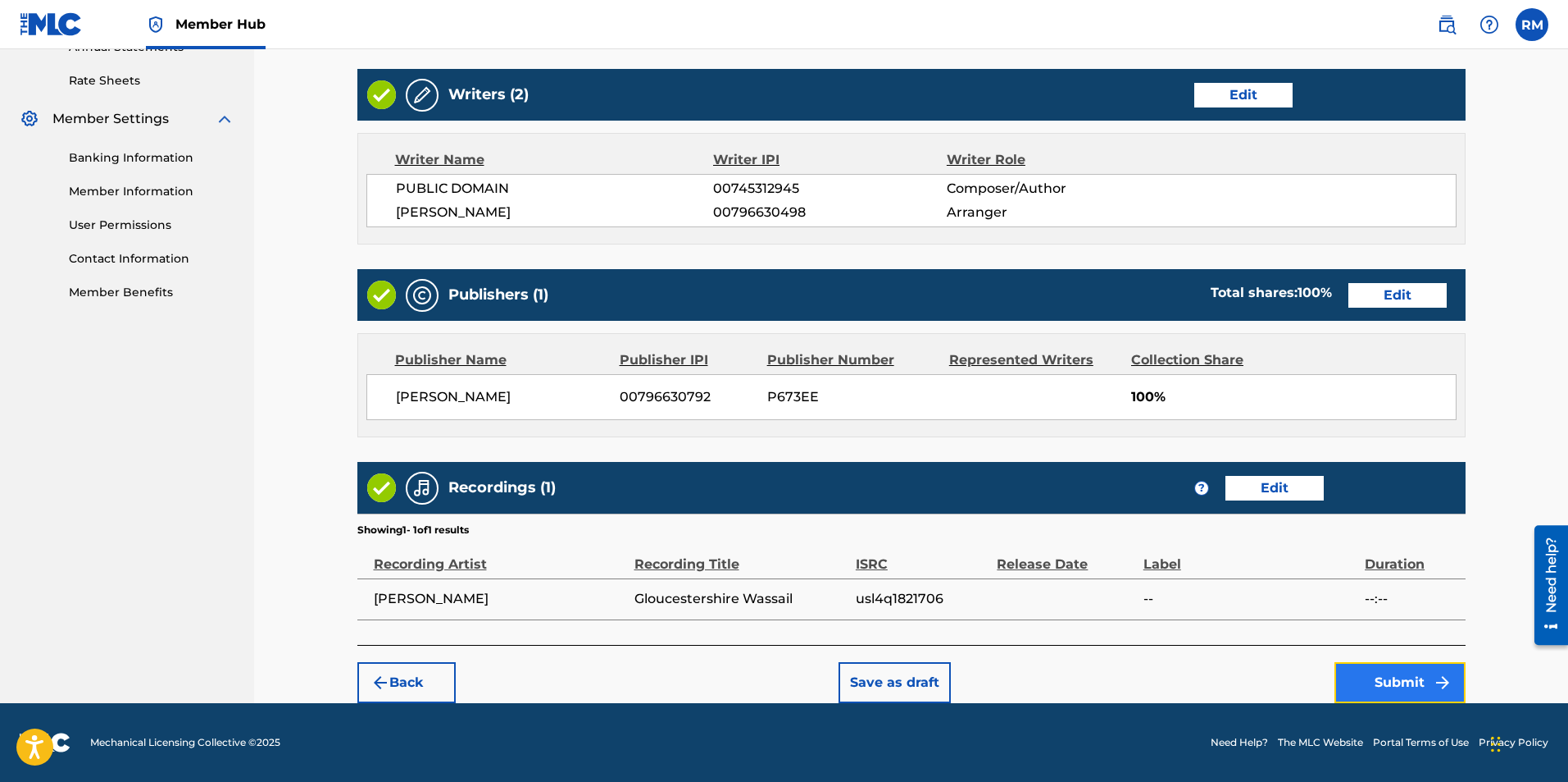
click at [1419, 678] on button "Submit" at bounding box center [1400, 683] width 131 height 41
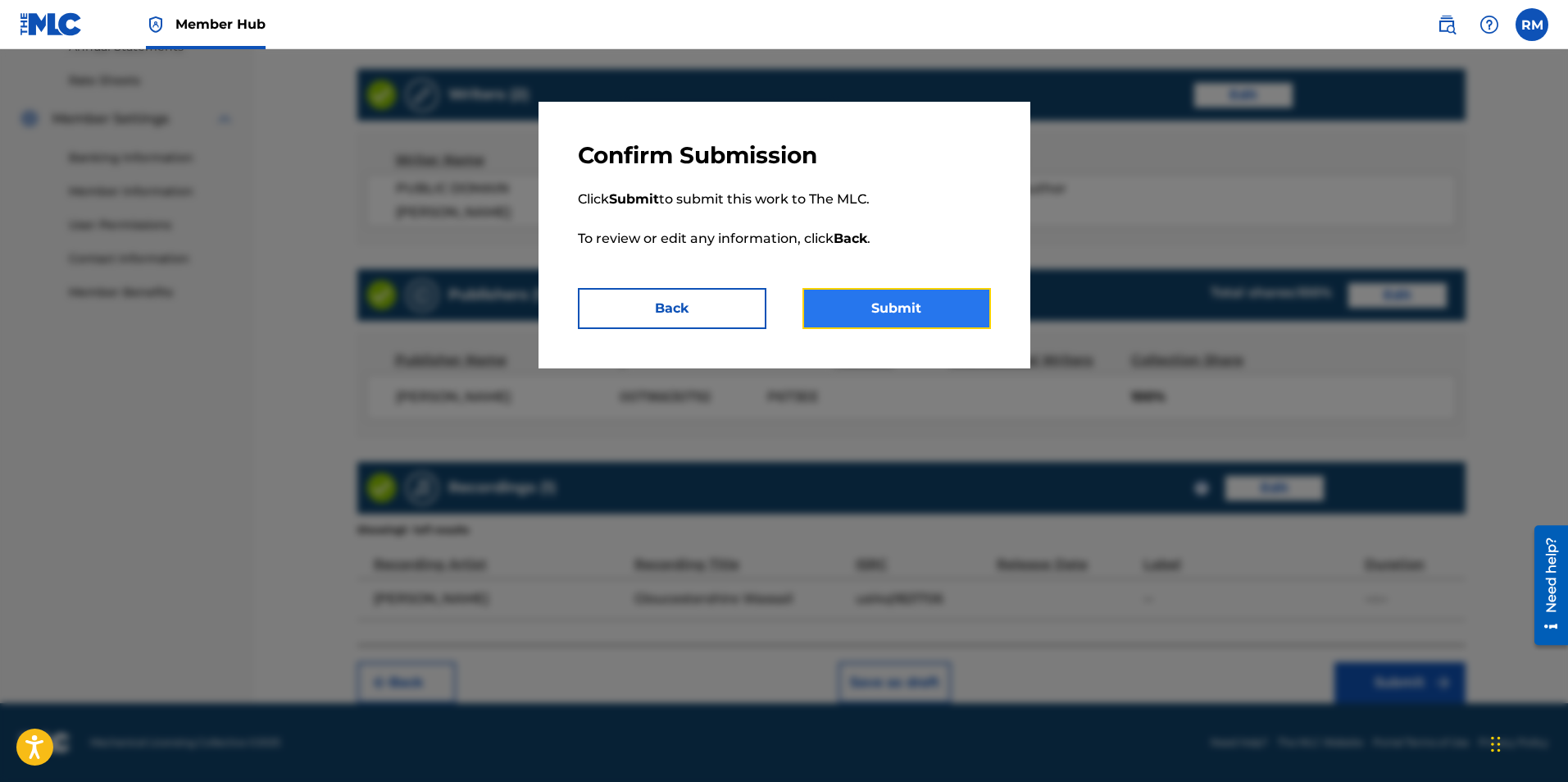
click at [868, 307] on button "Submit" at bounding box center [896, 309] width 188 height 41
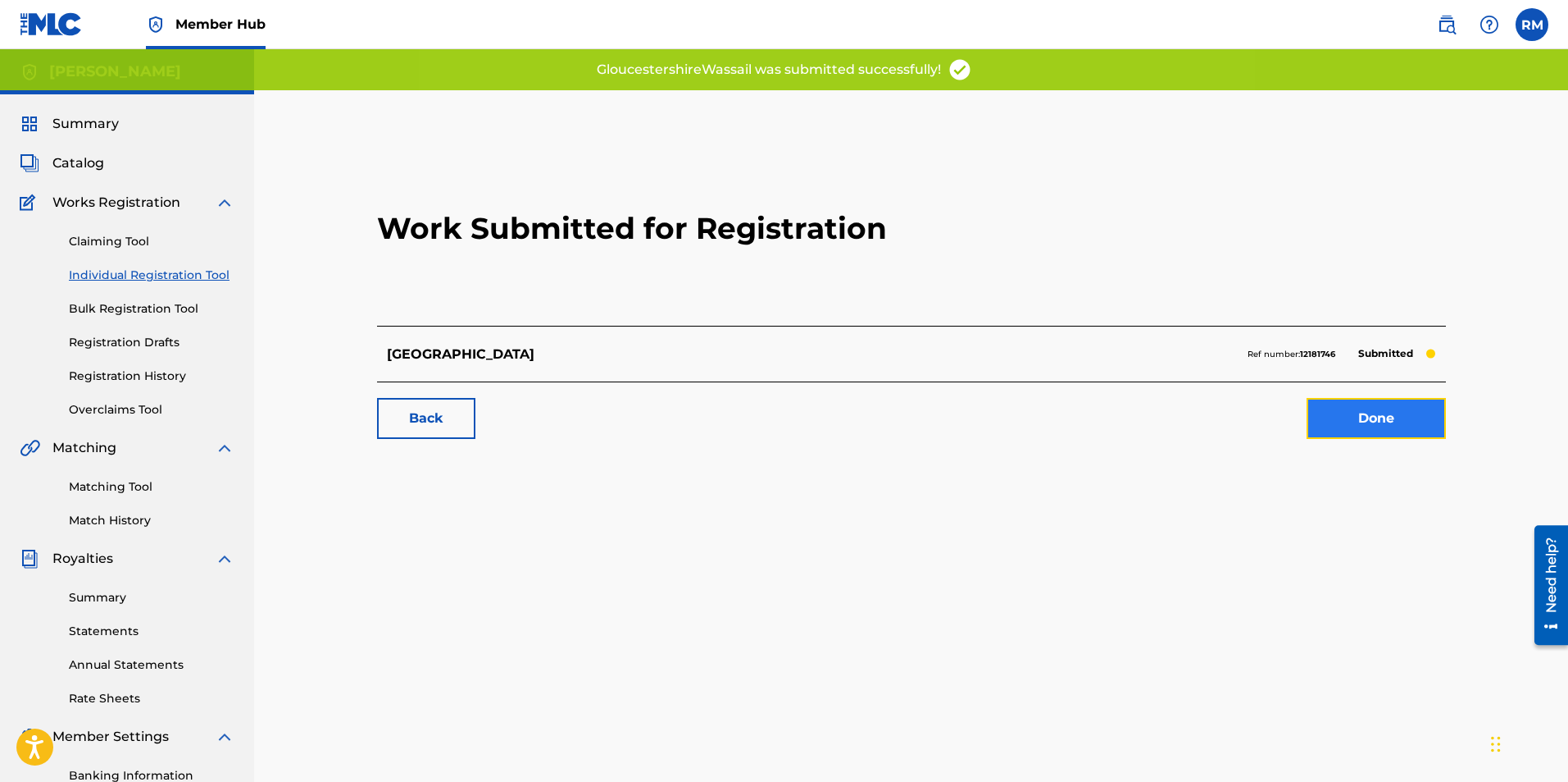
click at [1407, 413] on link "Done" at bounding box center [1376, 419] width 139 height 41
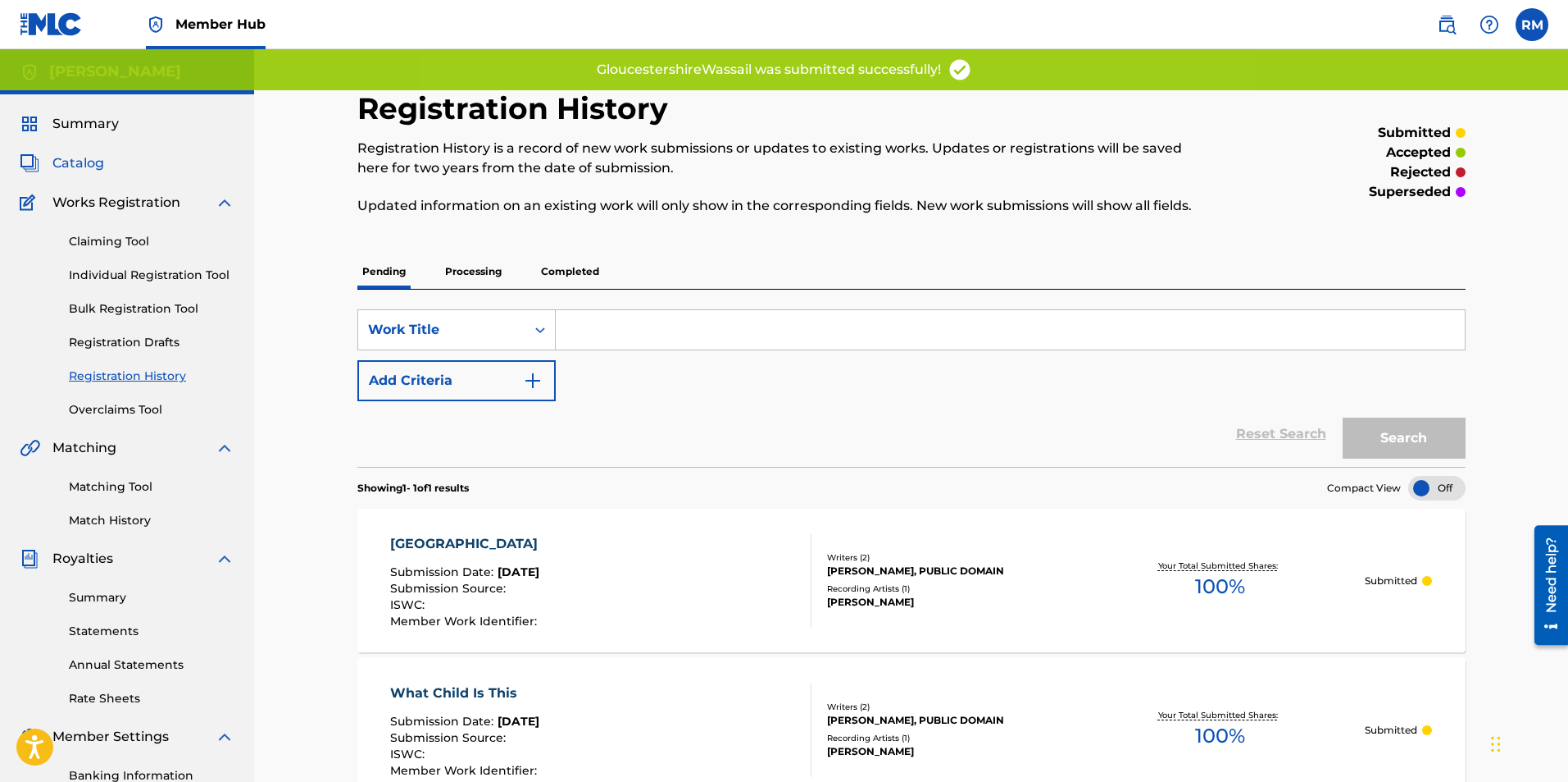
click at [100, 168] on span "Catalog" at bounding box center [78, 164] width 52 height 20
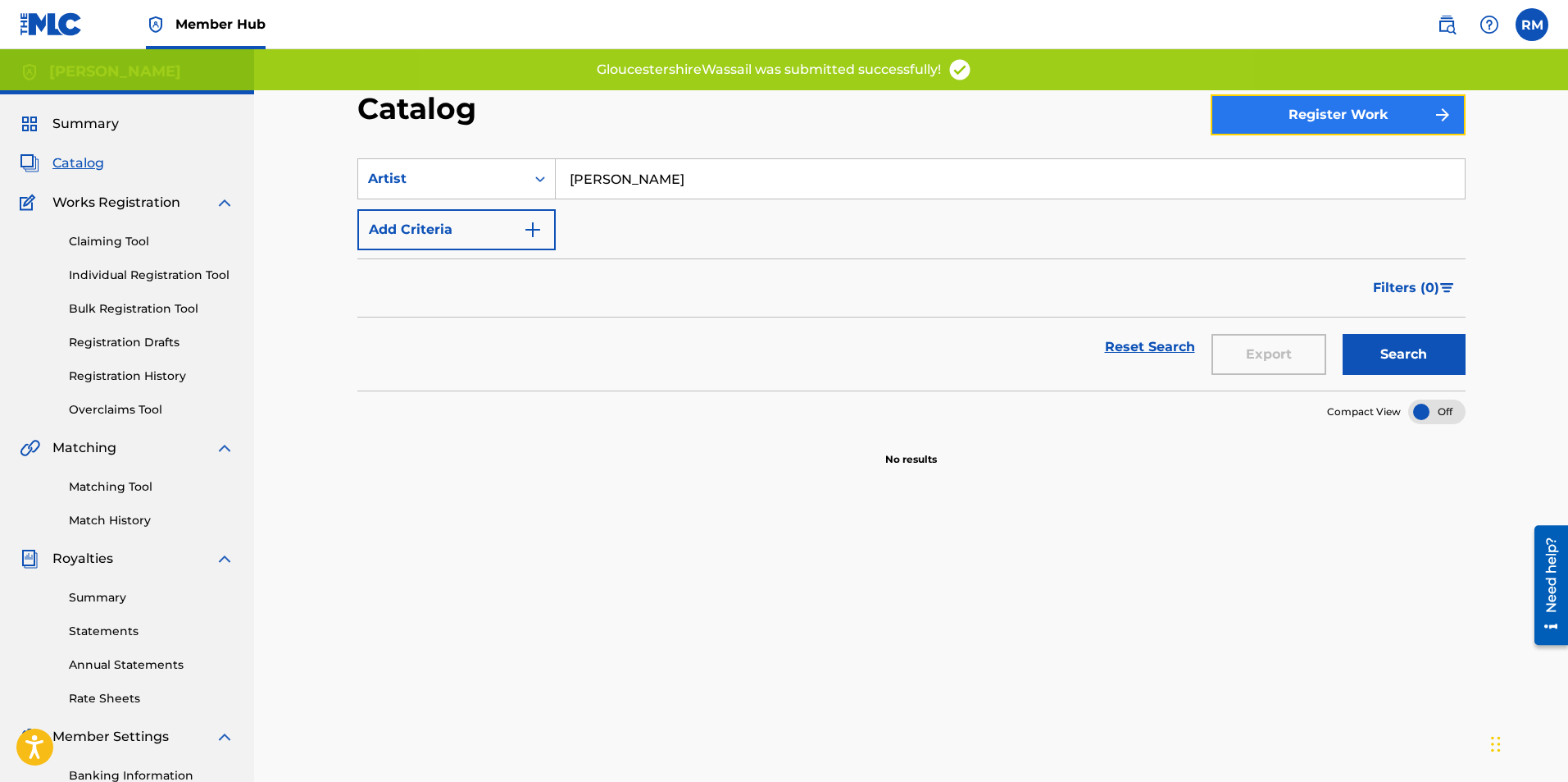
click at [1239, 113] on button "Register Work" at bounding box center [1338, 115] width 255 height 41
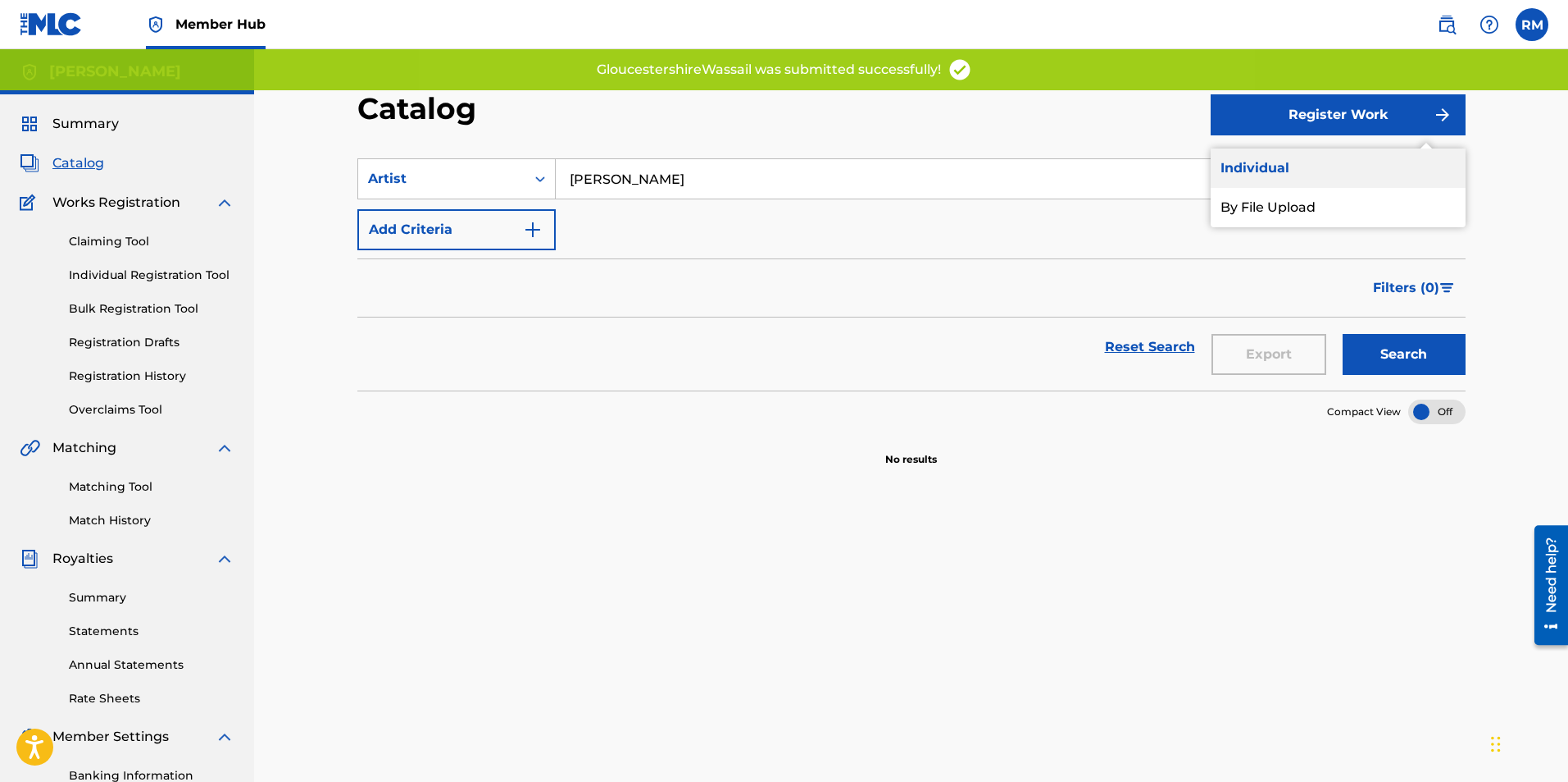
click at [1268, 166] on link "Individual" at bounding box center [1338, 168] width 255 height 40
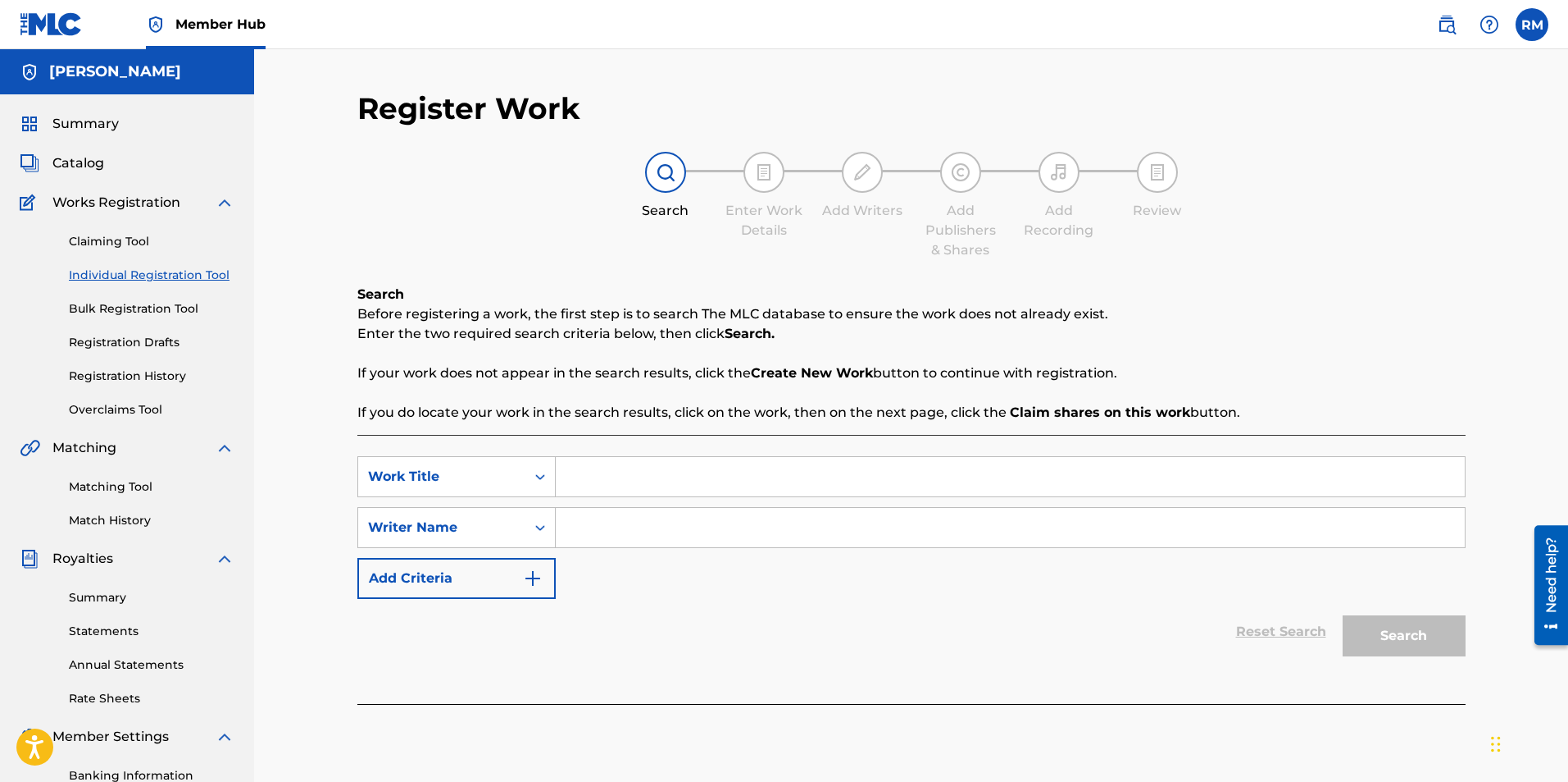
click at [587, 471] on input "Search Form" at bounding box center [1010, 476] width 909 height 40
type input "All through the night"
click at [633, 538] on input "Search Form" at bounding box center [1010, 528] width 909 height 40
type input "Ryan Marvel"
click at [1410, 632] on button "Search" at bounding box center [1404, 636] width 123 height 41
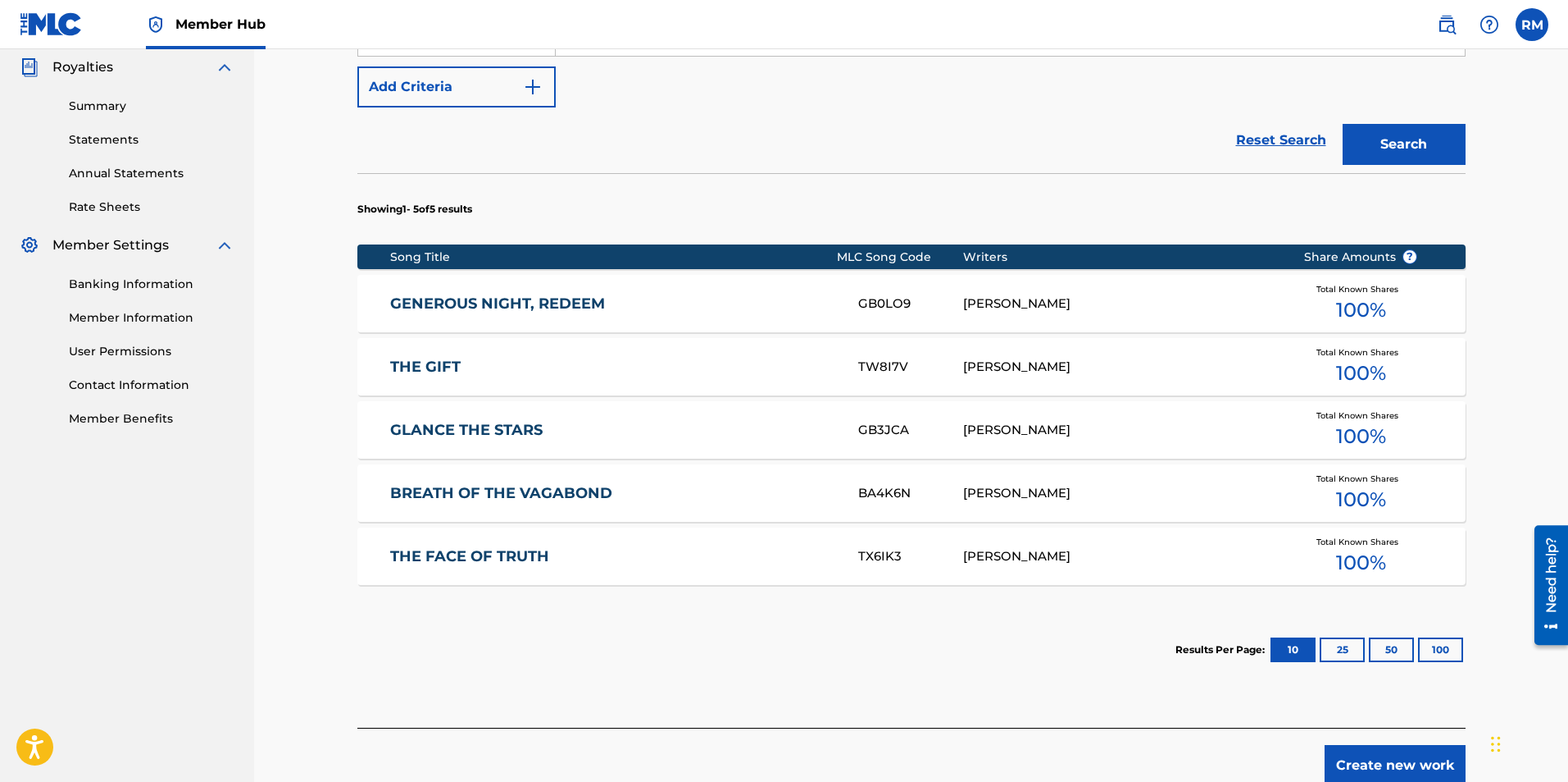
scroll to position [492, 0]
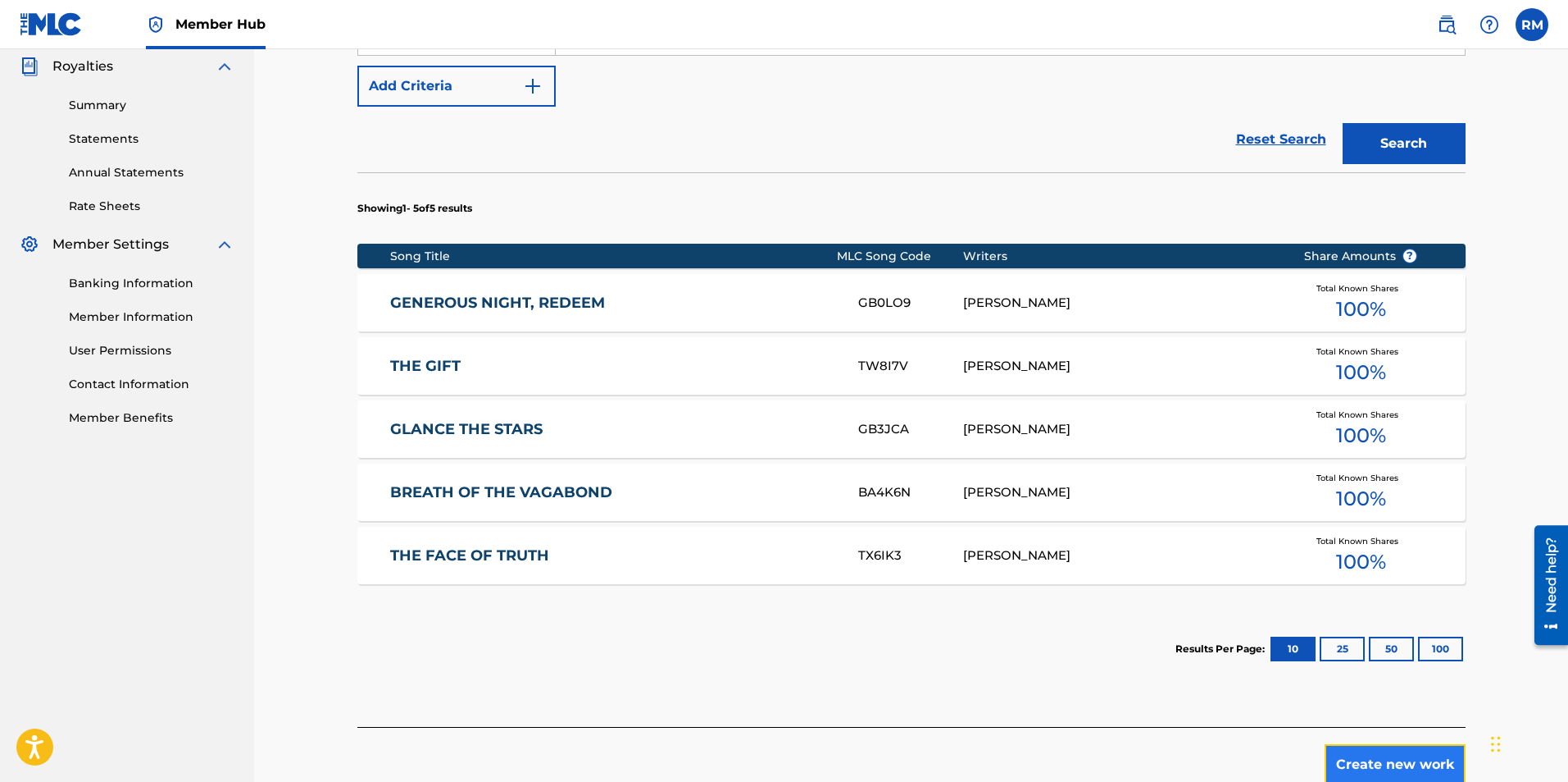
click at [1428, 761] on button "Create new work" at bounding box center [1395, 765] width 141 height 41
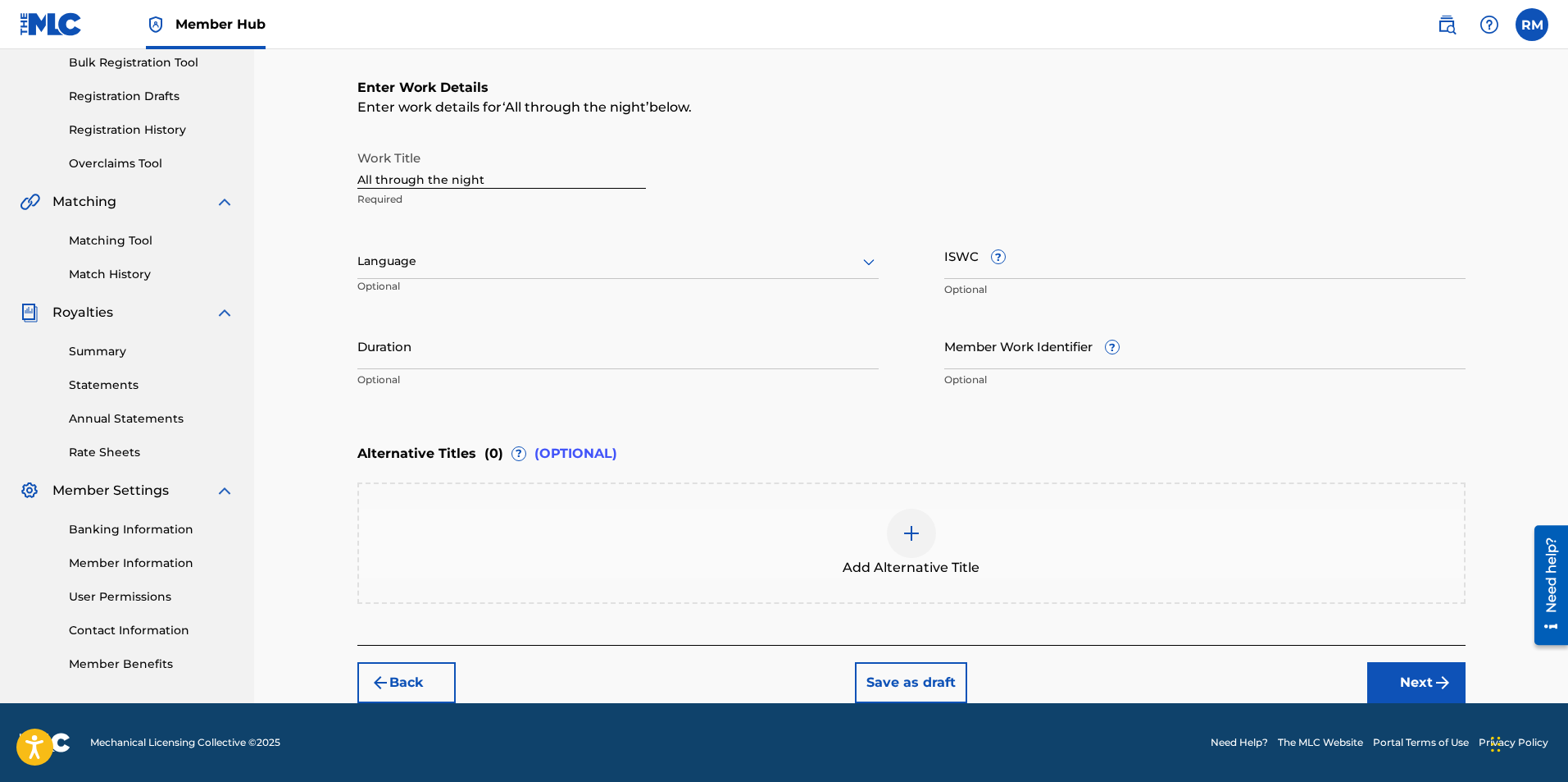
scroll to position [246, 0]
click at [491, 178] on input "All through the night" at bounding box center [502, 165] width 289 height 47
type input "All through the night/Away in a manger"
click at [406, 345] on input "Duration" at bounding box center [618, 345] width 522 height 47
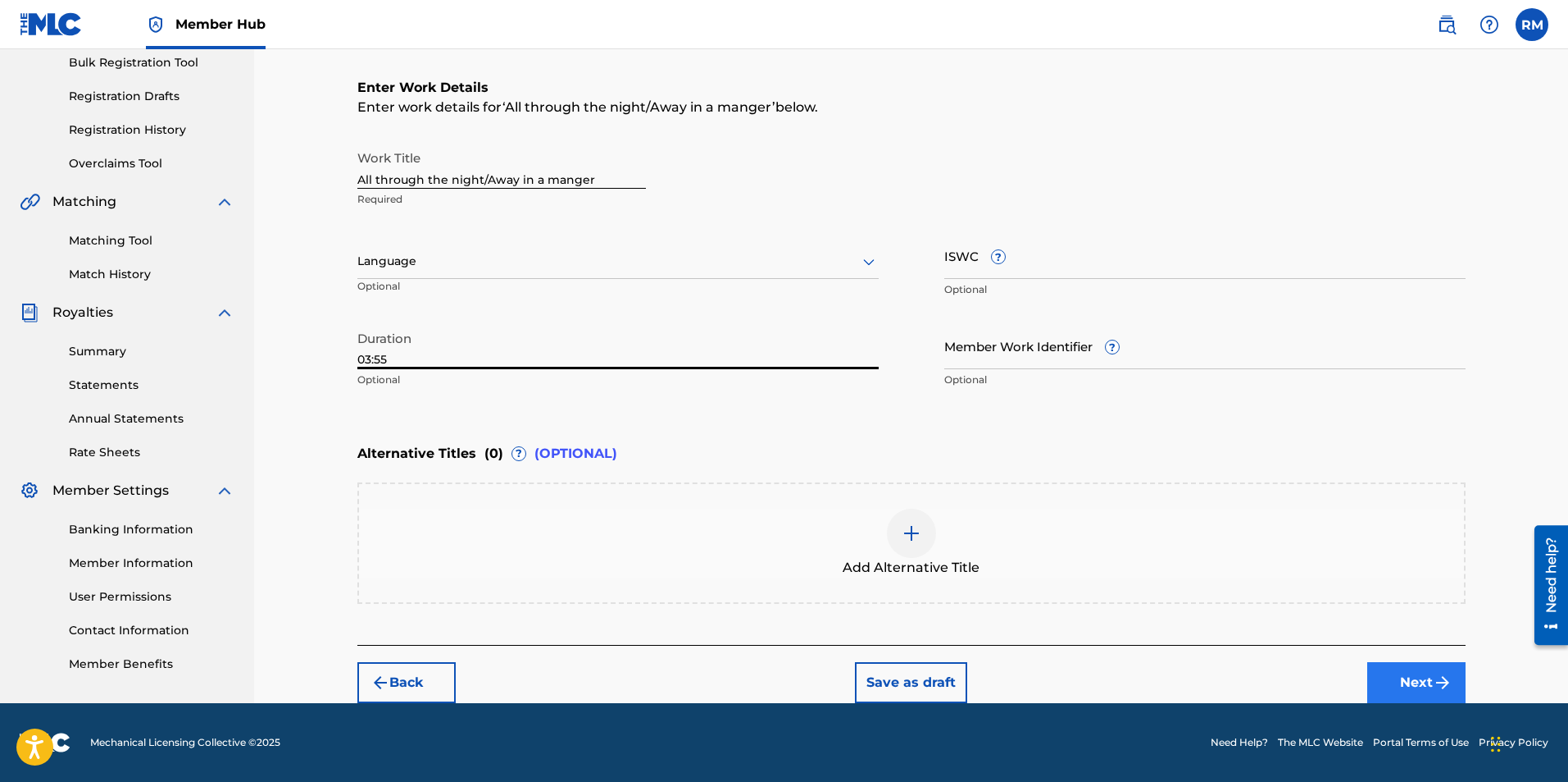
type input "03:55"
click at [1387, 692] on button "Next" at bounding box center [1416, 683] width 98 height 41
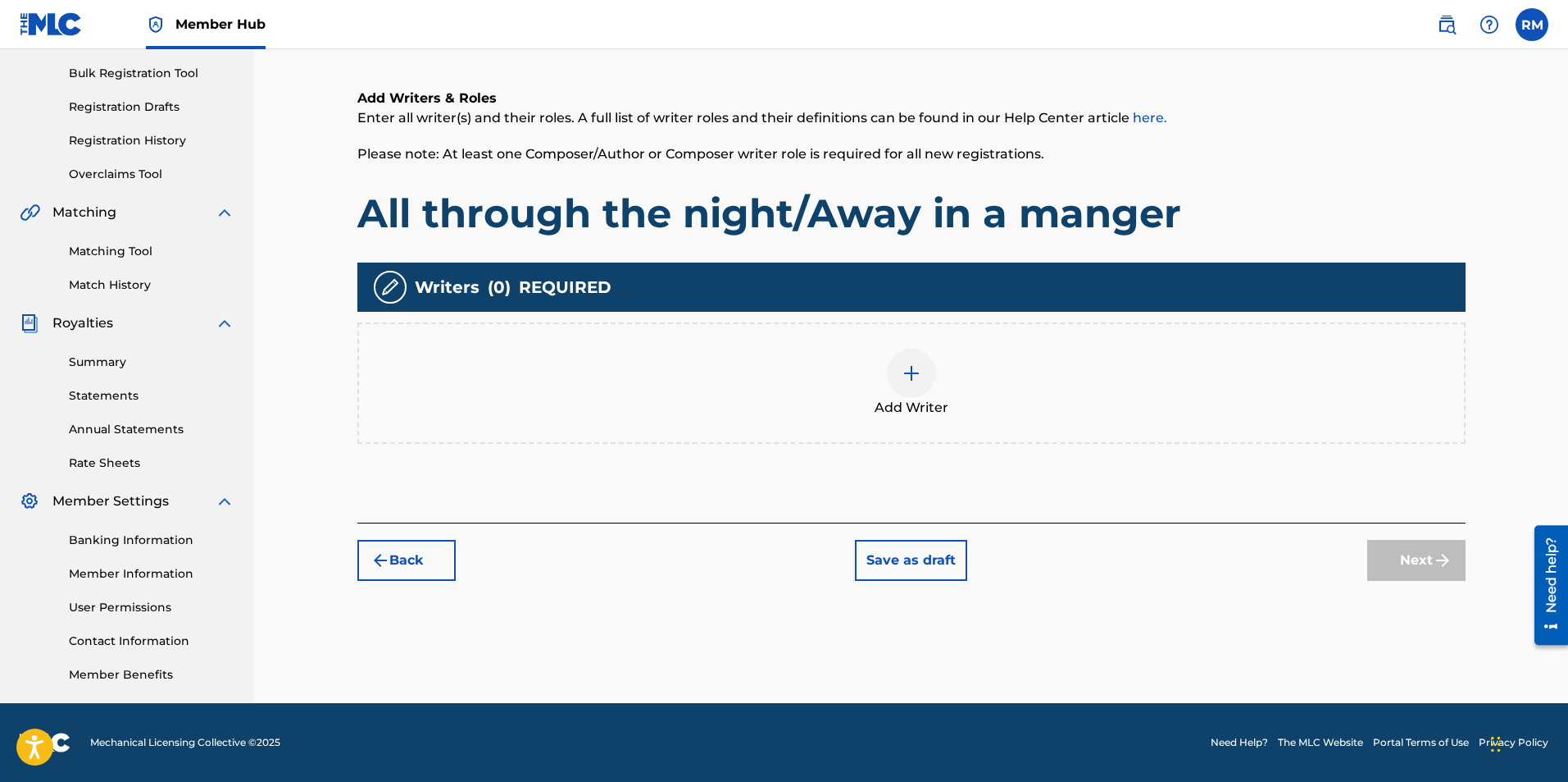
scroll to position [73, 0]
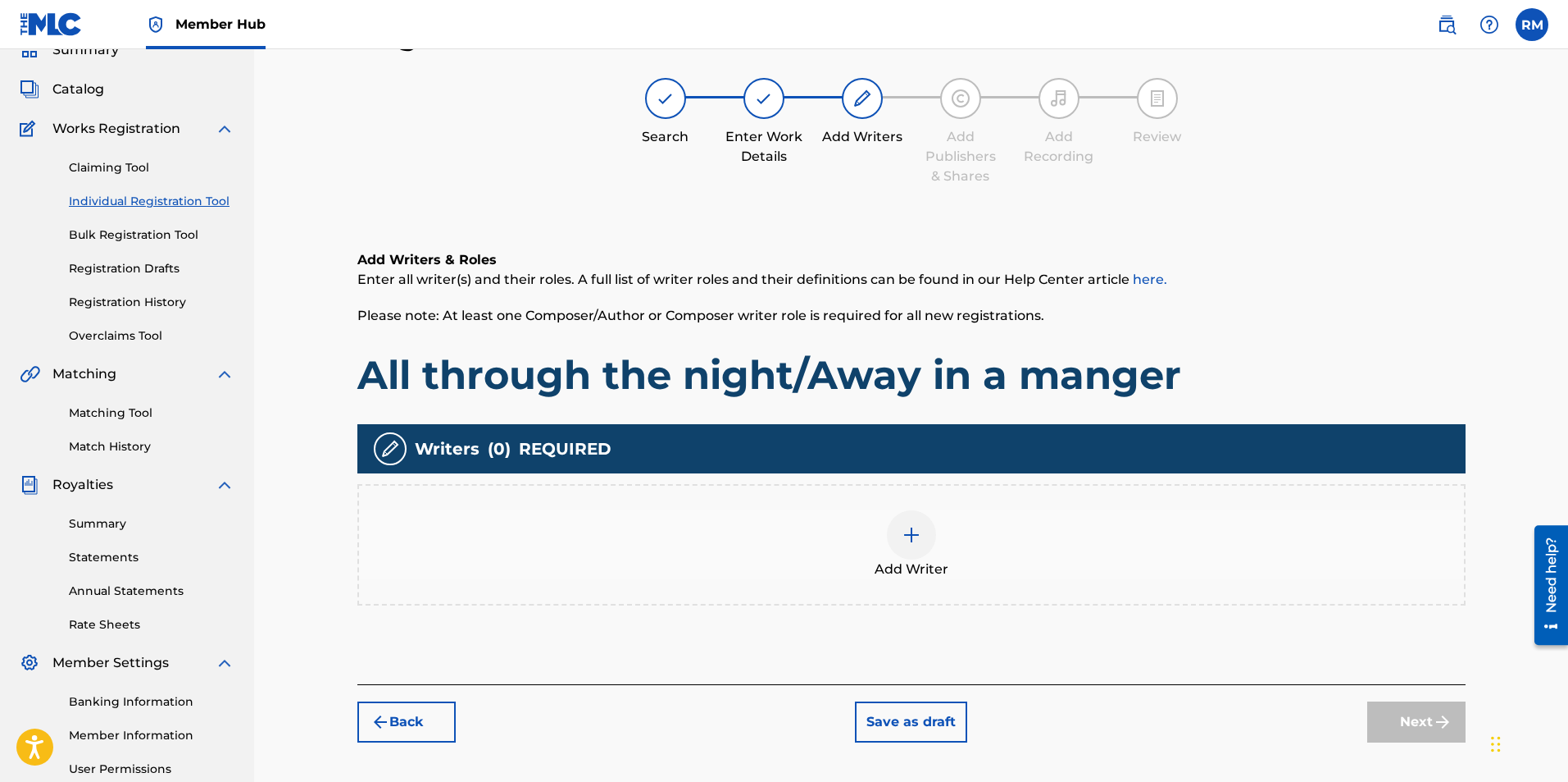
click at [935, 544] on div "Add Writer" at bounding box center [911, 544] width 1105 height 69
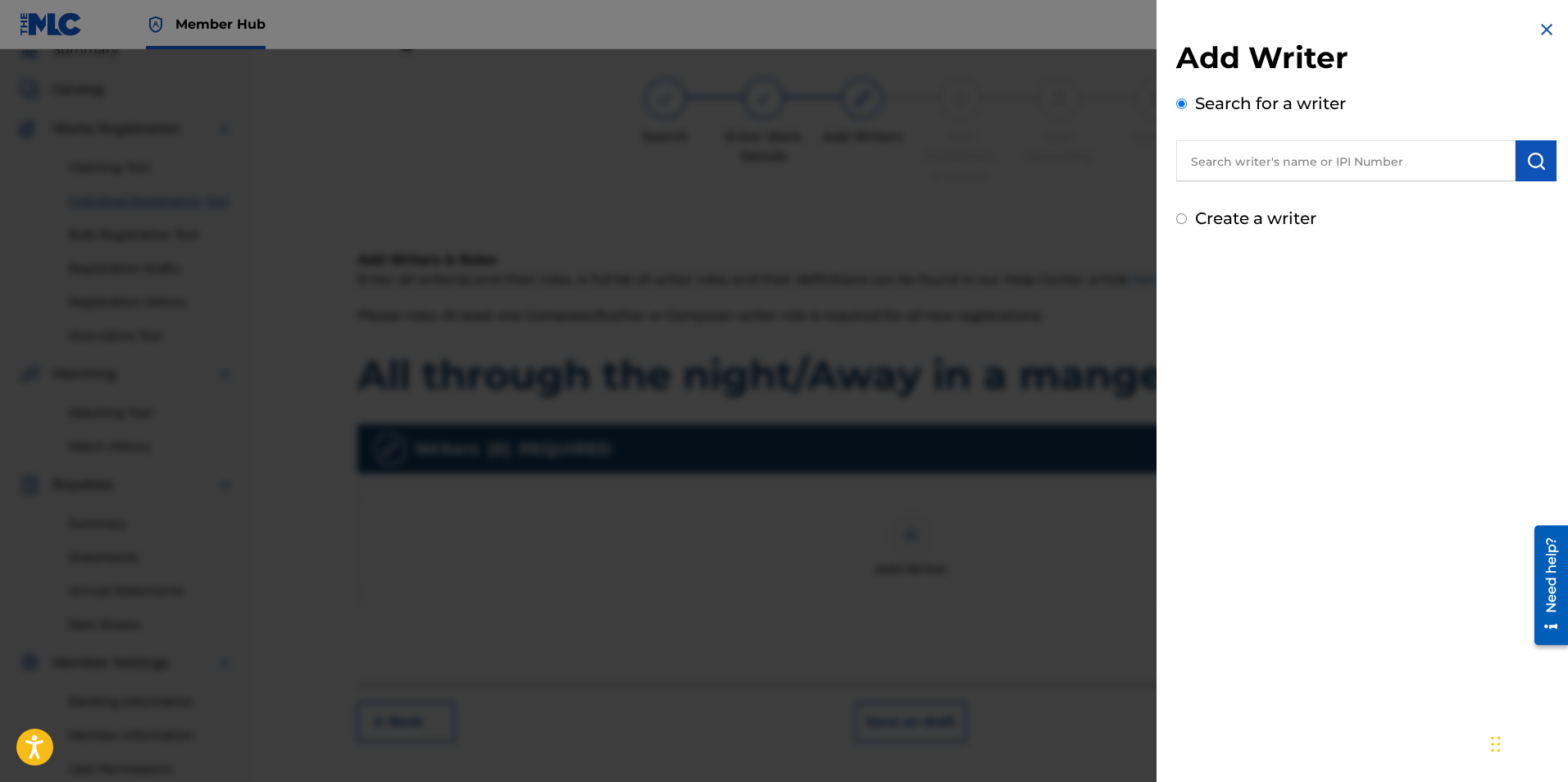
click at [1320, 170] on input "text" at bounding box center [1345, 161] width 339 height 41
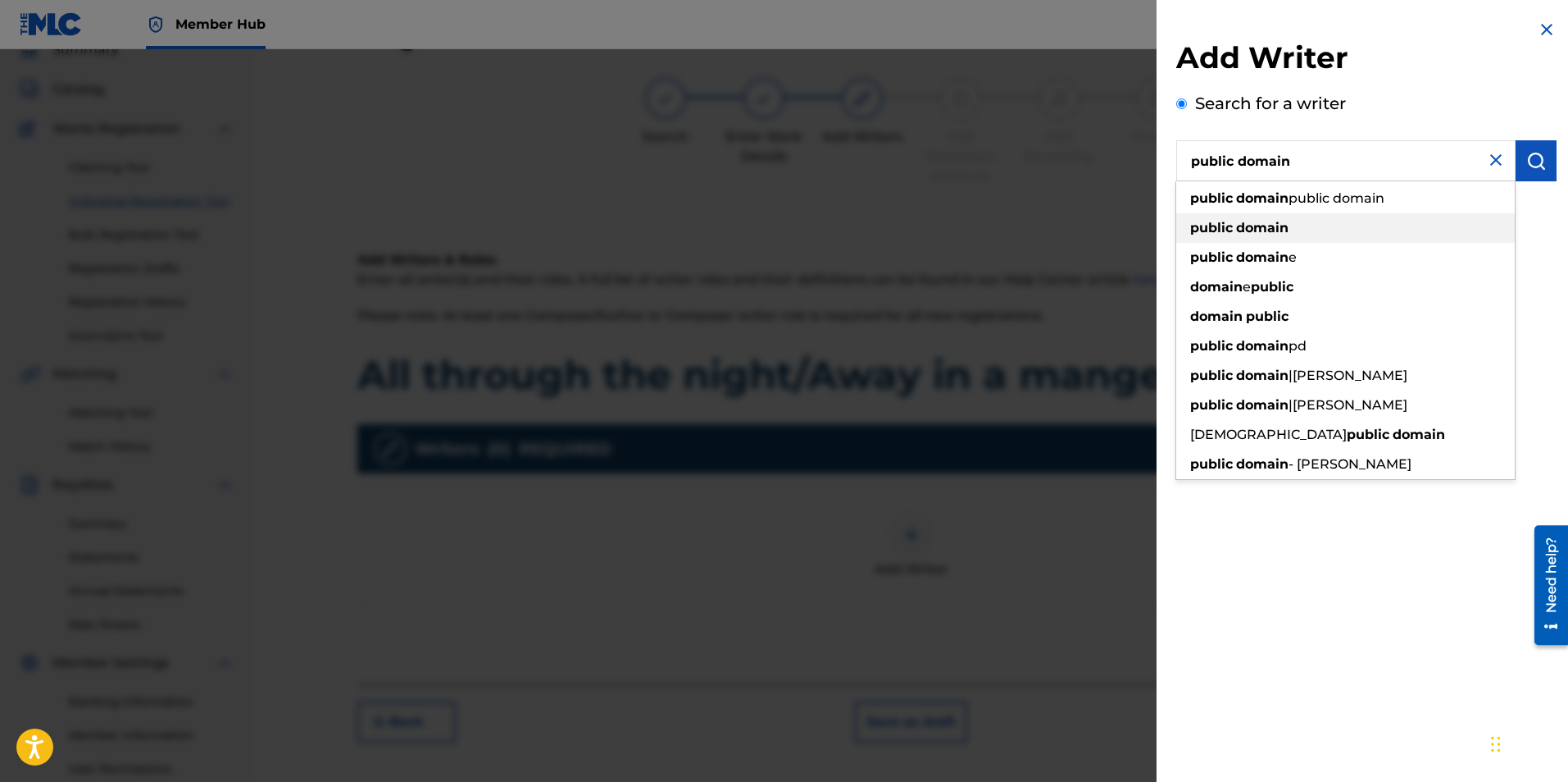
type input "public domain"
click at [1207, 233] on strong "public" at bounding box center [1211, 227] width 43 height 16
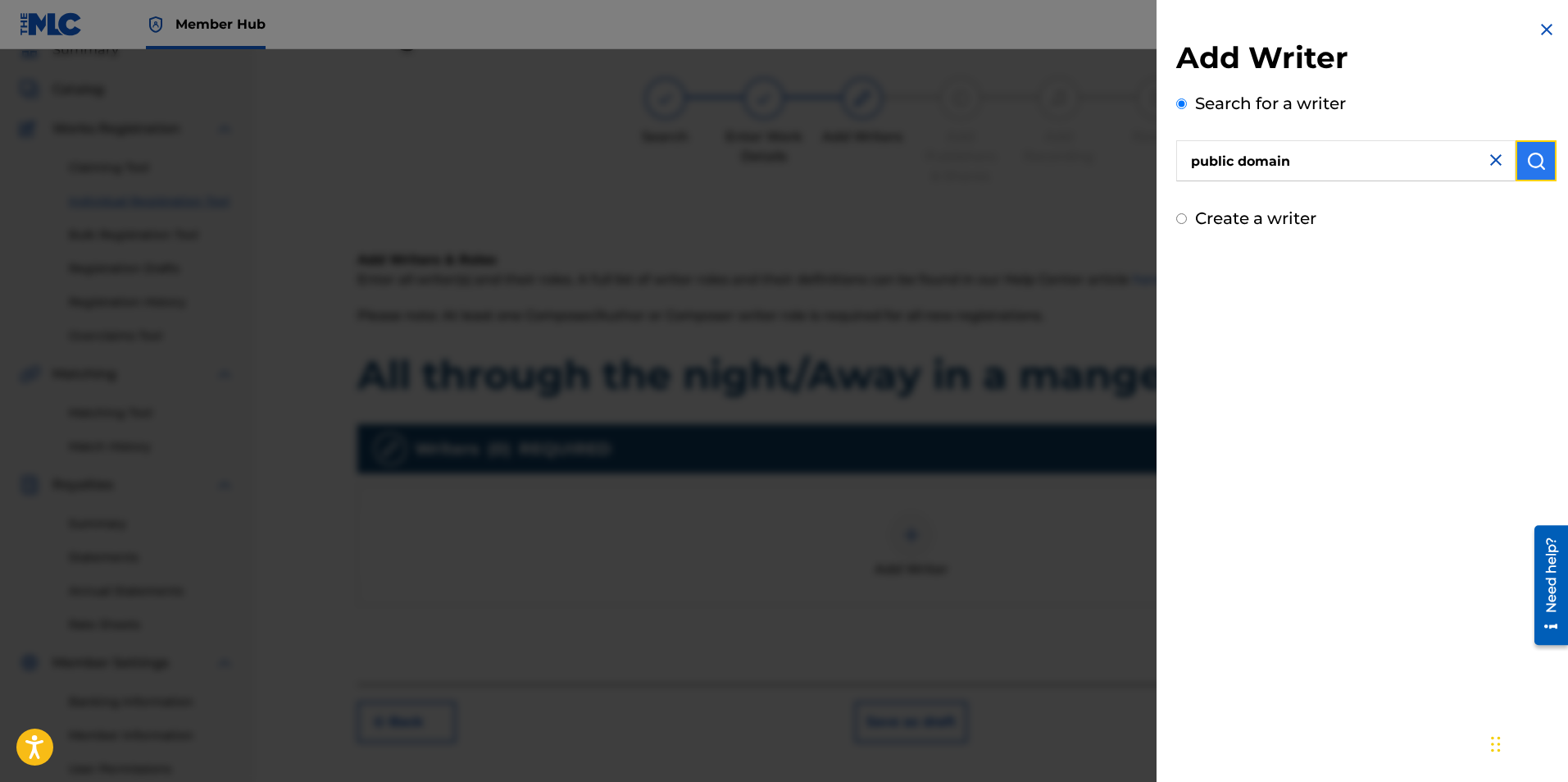
click at [1528, 163] on img "submit" at bounding box center [1537, 161] width 20 height 20
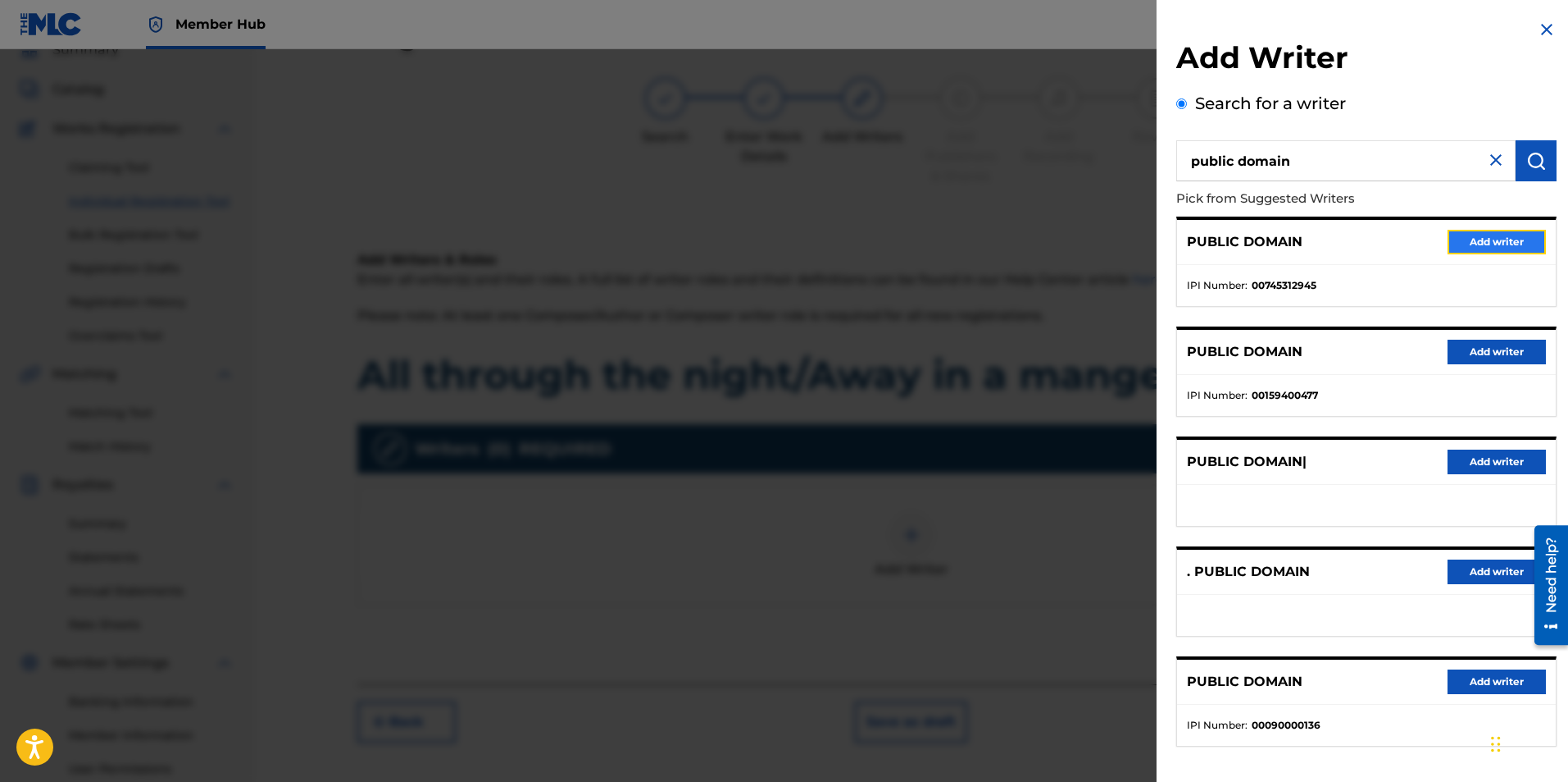
click at [1469, 244] on button "Add writer" at bounding box center [1496, 242] width 98 height 25
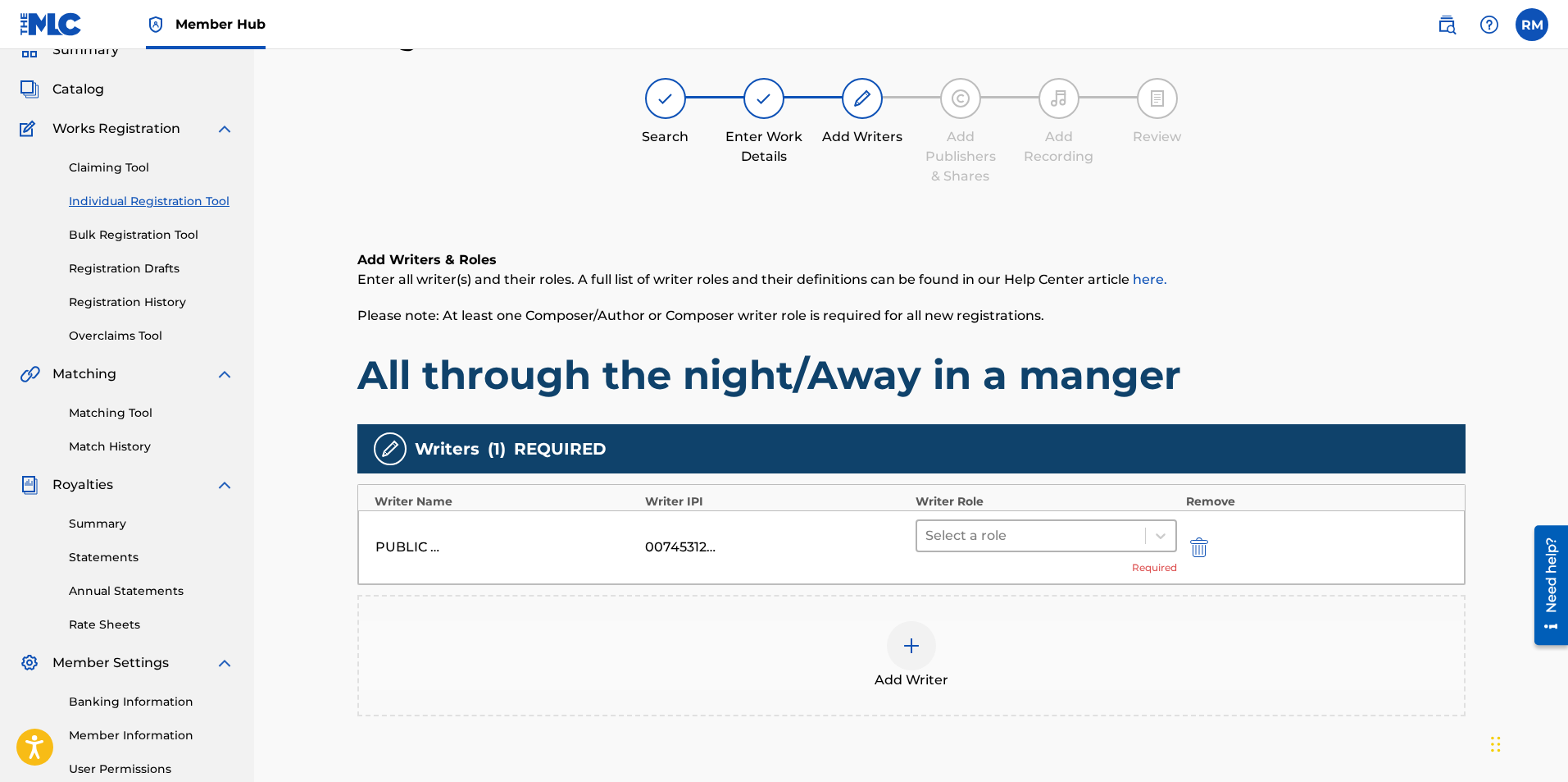
click at [1096, 548] on div "Select a role" at bounding box center [1032, 536] width 229 height 30
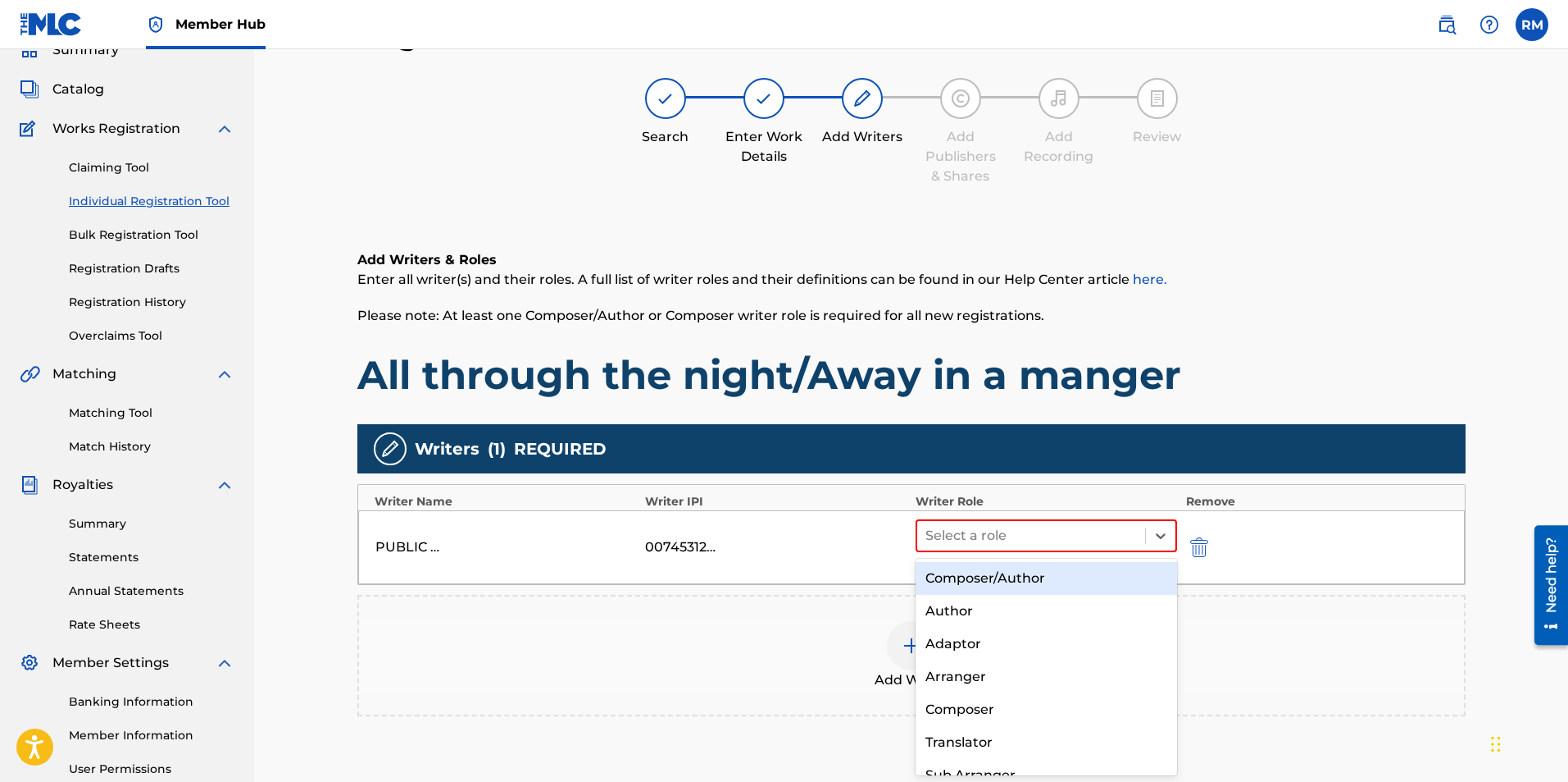
click at [1058, 570] on div "Composer/Author" at bounding box center [1047, 578] width 262 height 33
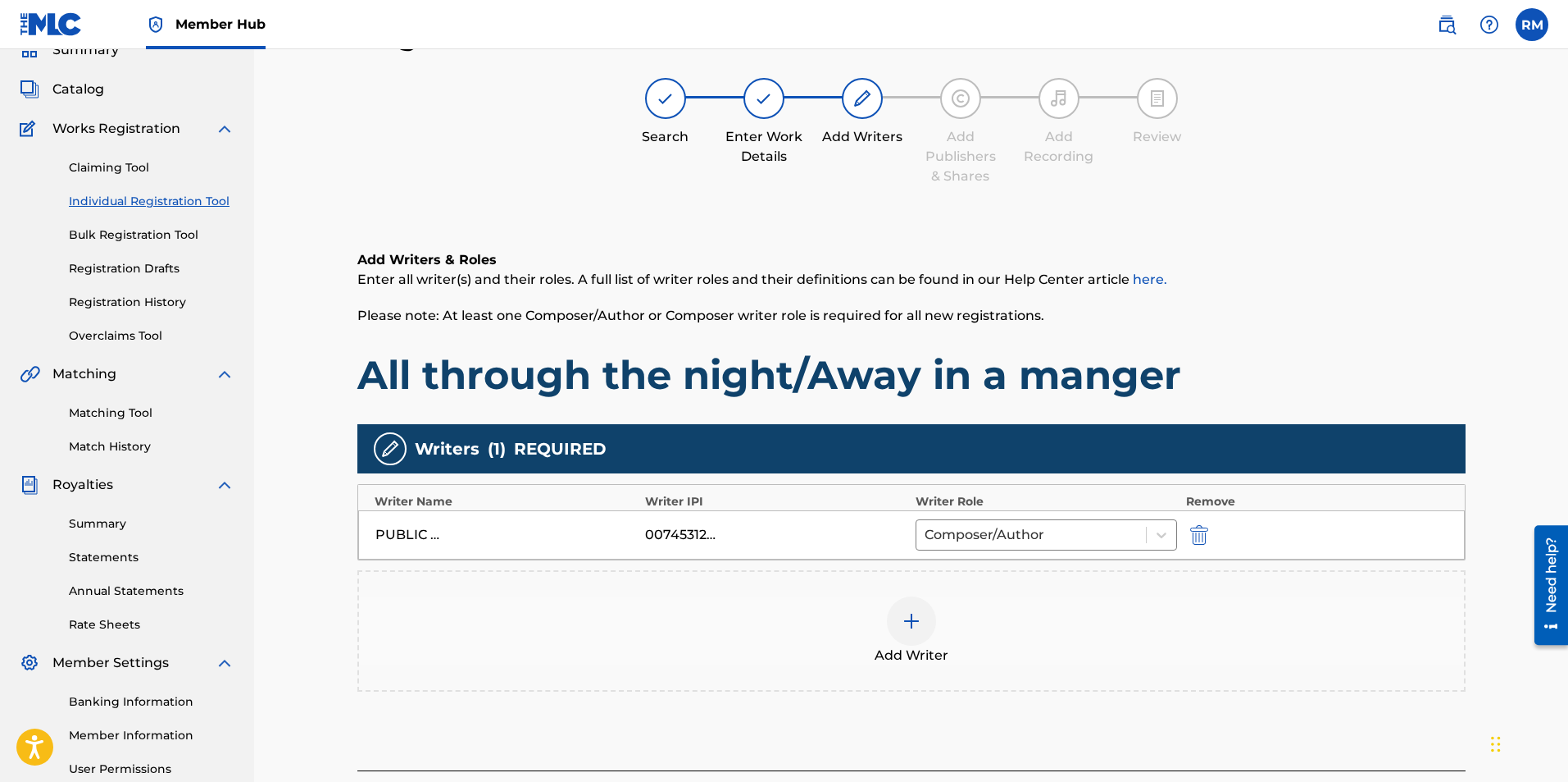
click at [925, 635] on div at bounding box center [912, 621] width 50 height 50
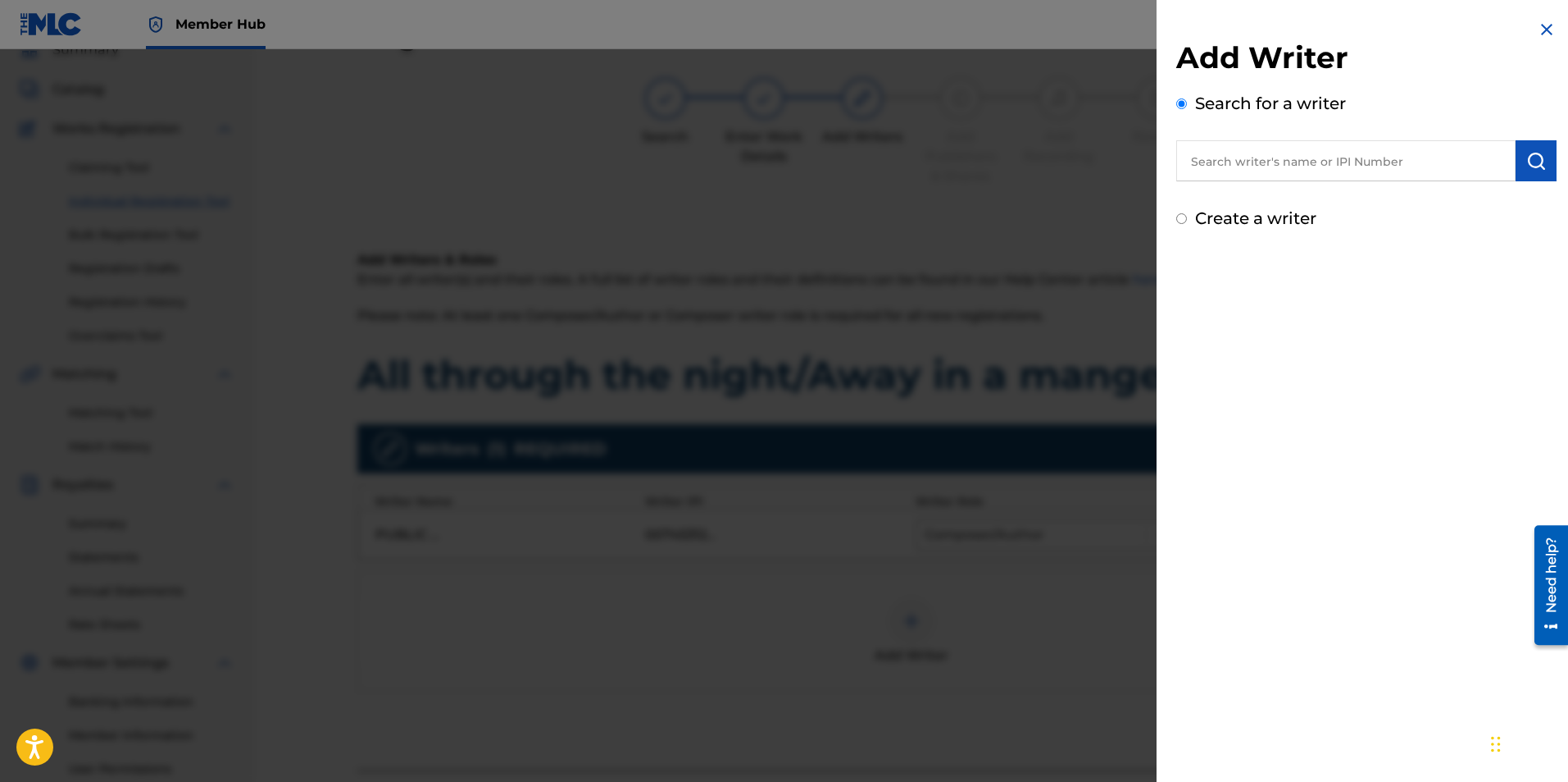
click at [1393, 165] on input "text" at bounding box center [1345, 161] width 339 height 41
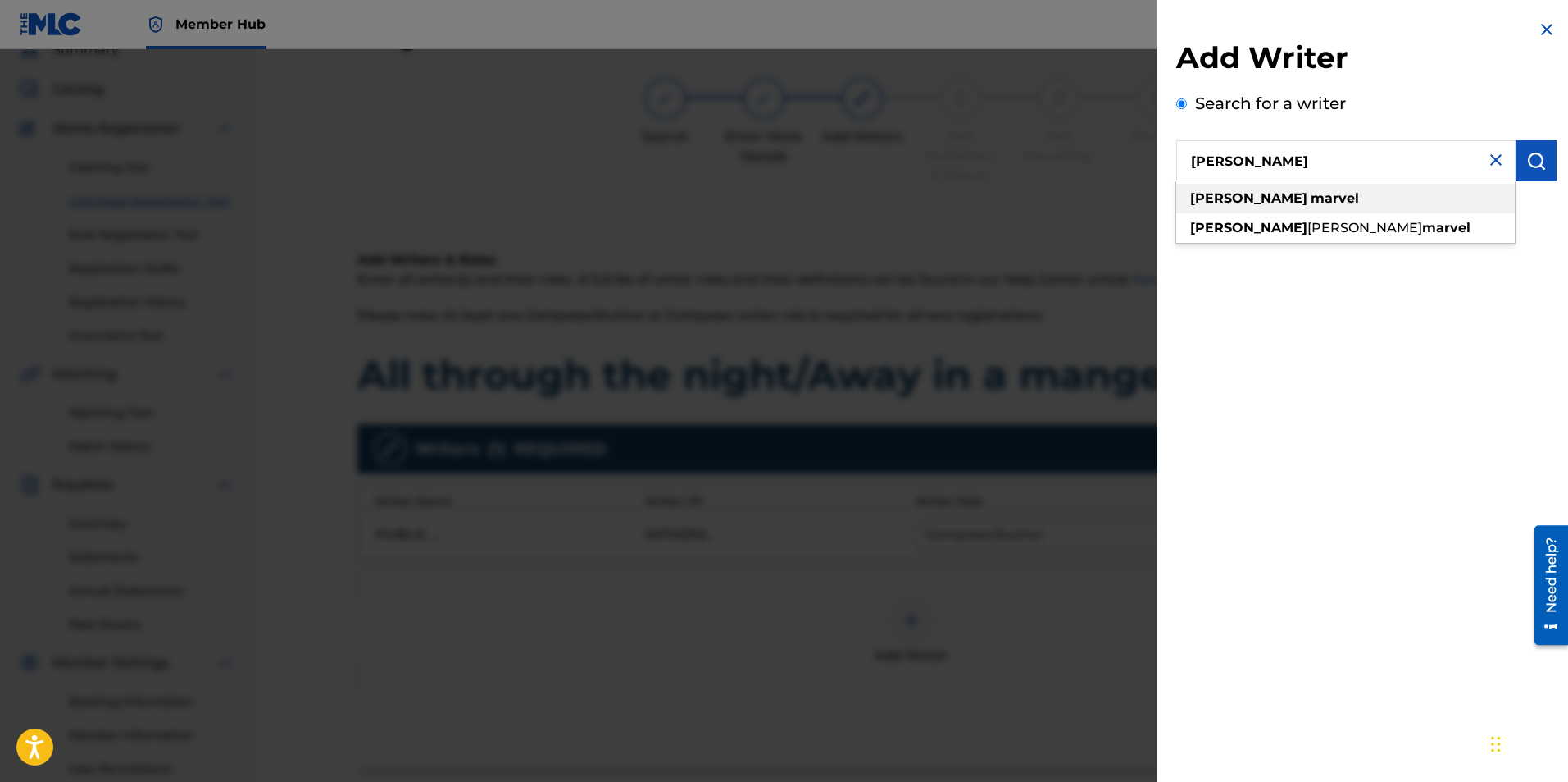
type input "ryan marvel"
click at [1311, 200] on strong "marvel" at bounding box center [1334, 197] width 49 height 16
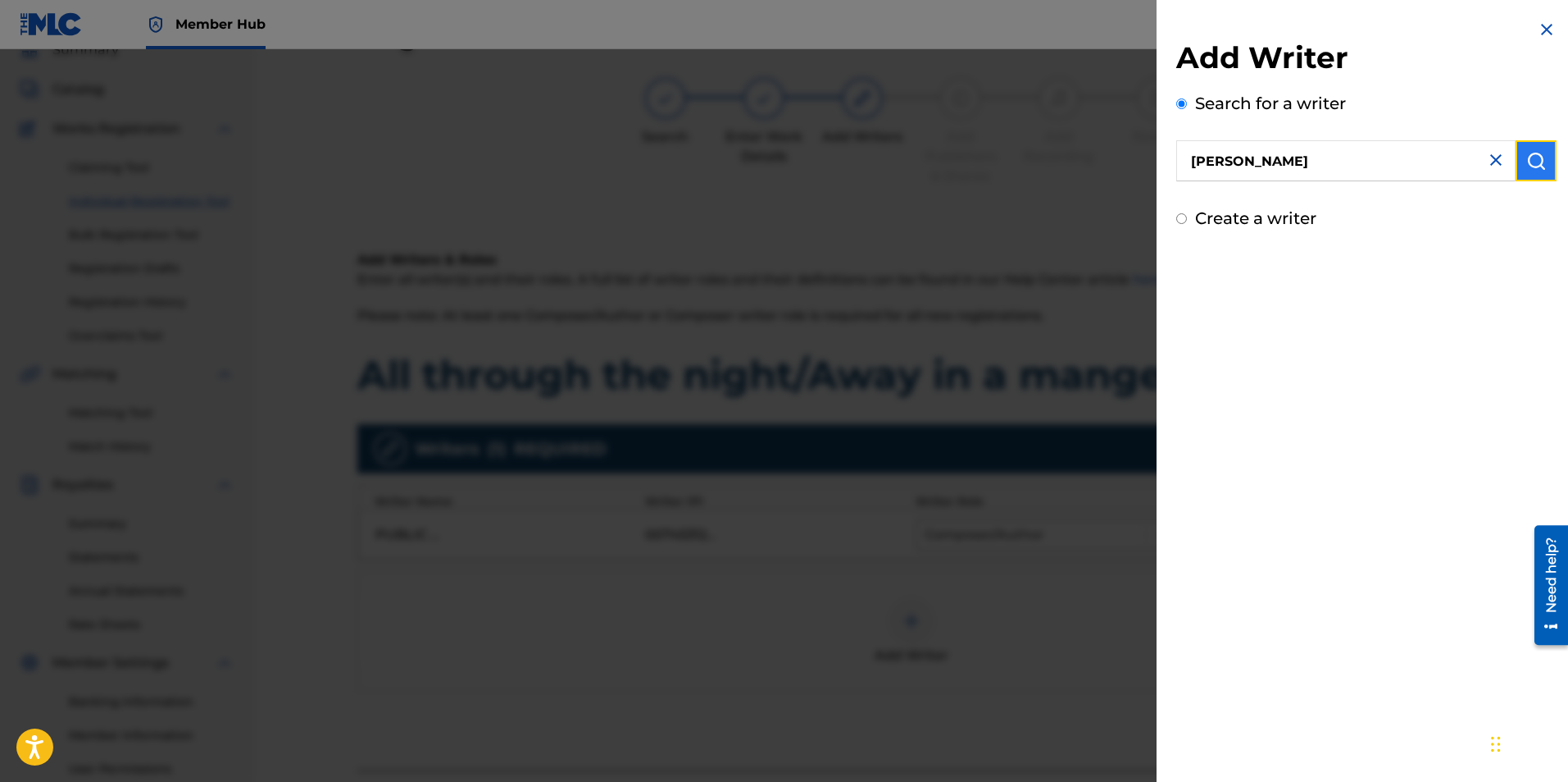
click at [1516, 159] on button "submit" at bounding box center [1537, 161] width 41 height 41
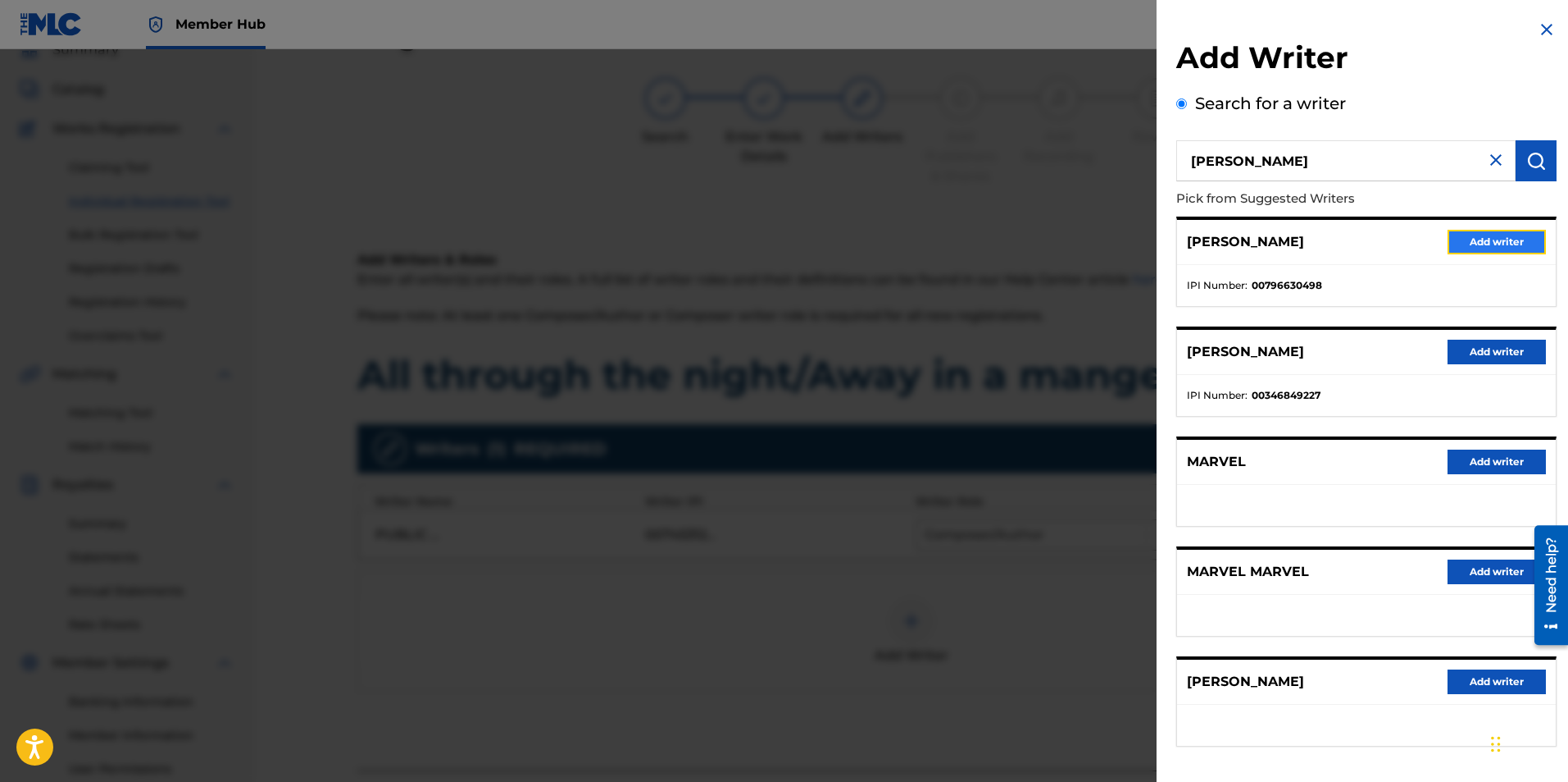
click at [1460, 239] on button "Add writer" at bounding box center [1496, 242] width 98 height 25
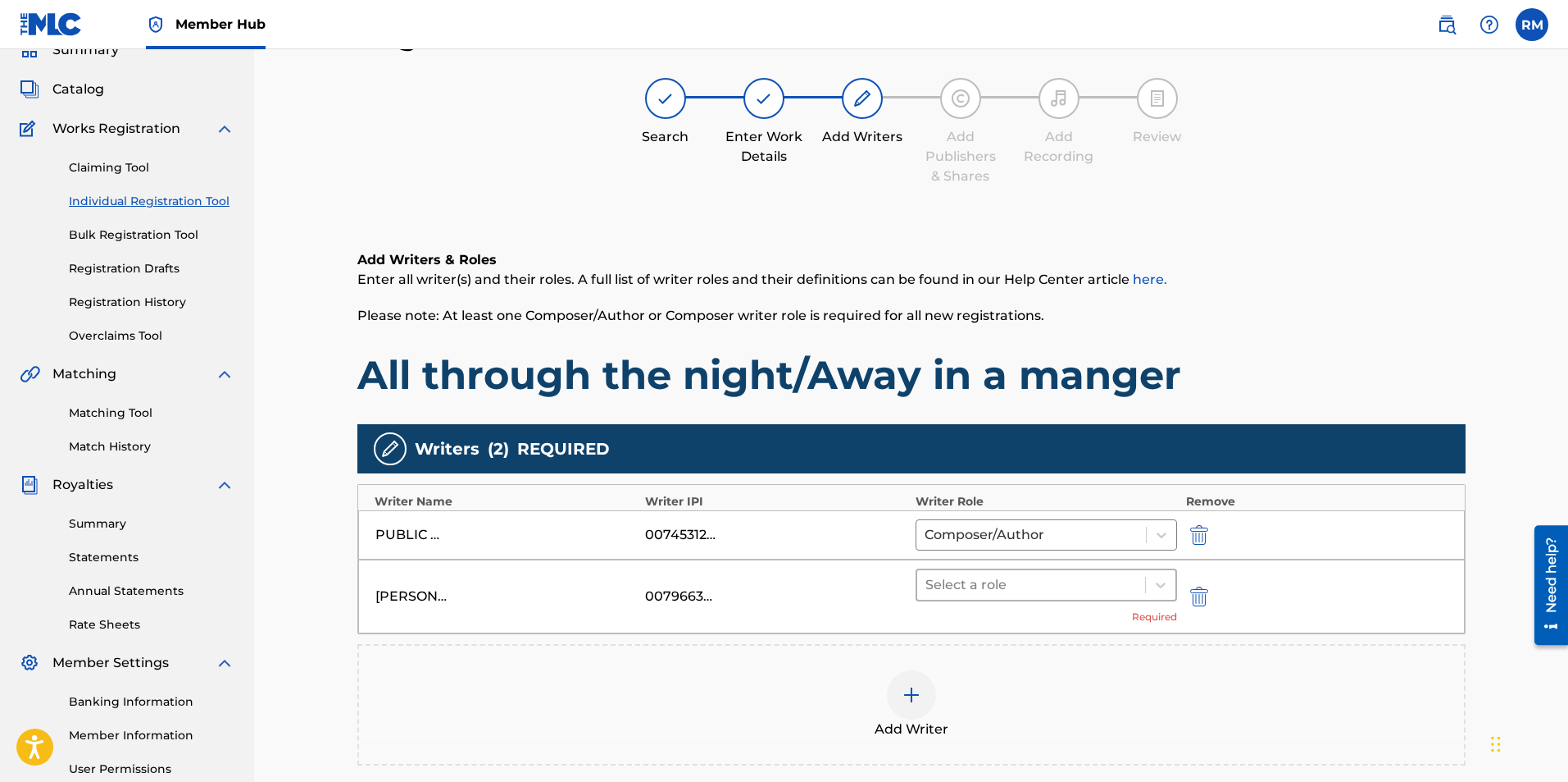
click at [1044, 577] on div at bounding box center [1031, 585] width 212 height 23
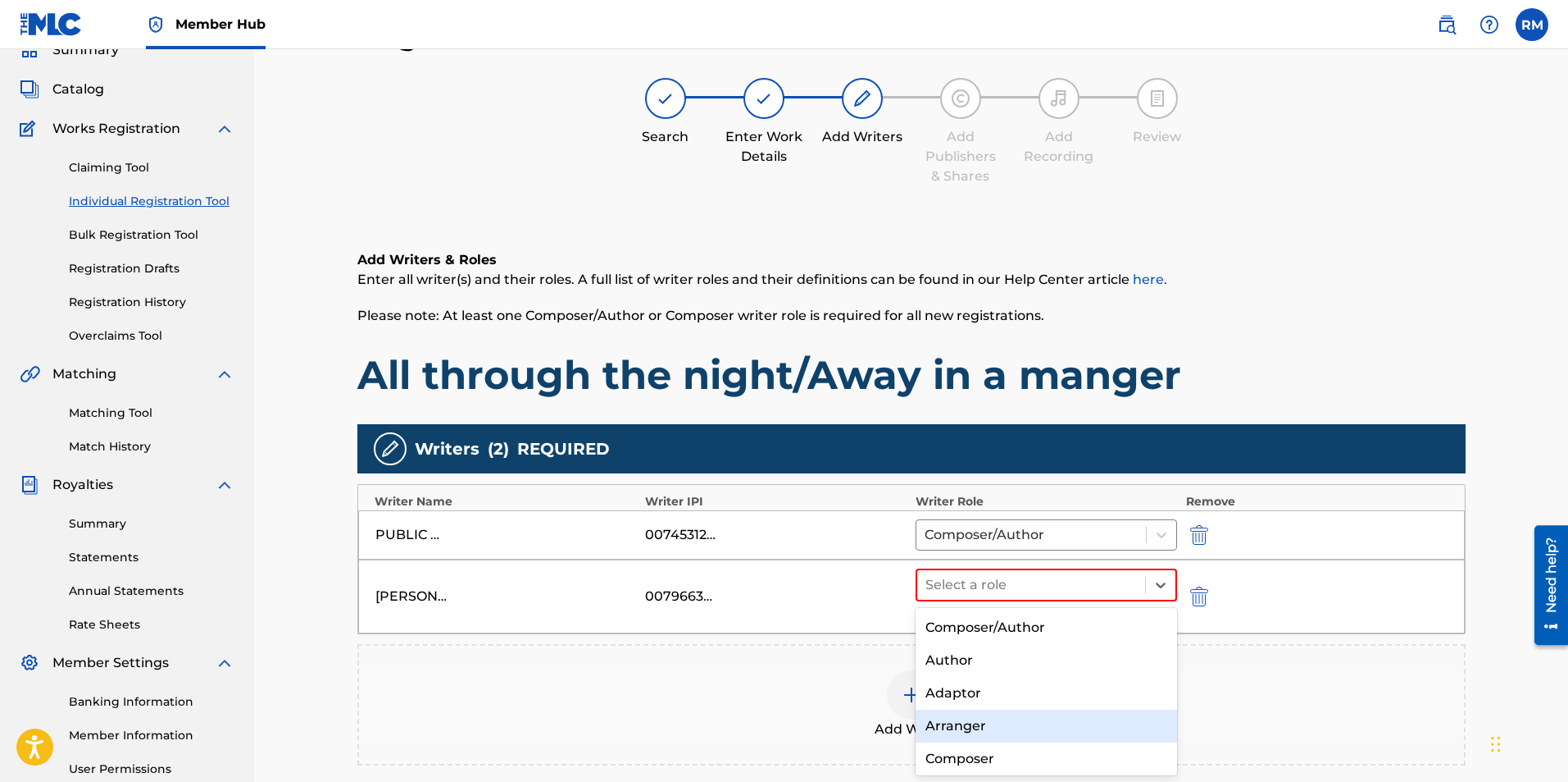
click at [966, 731] on div "Arranger" at bounding box center [1047, 726] width 262 height 33
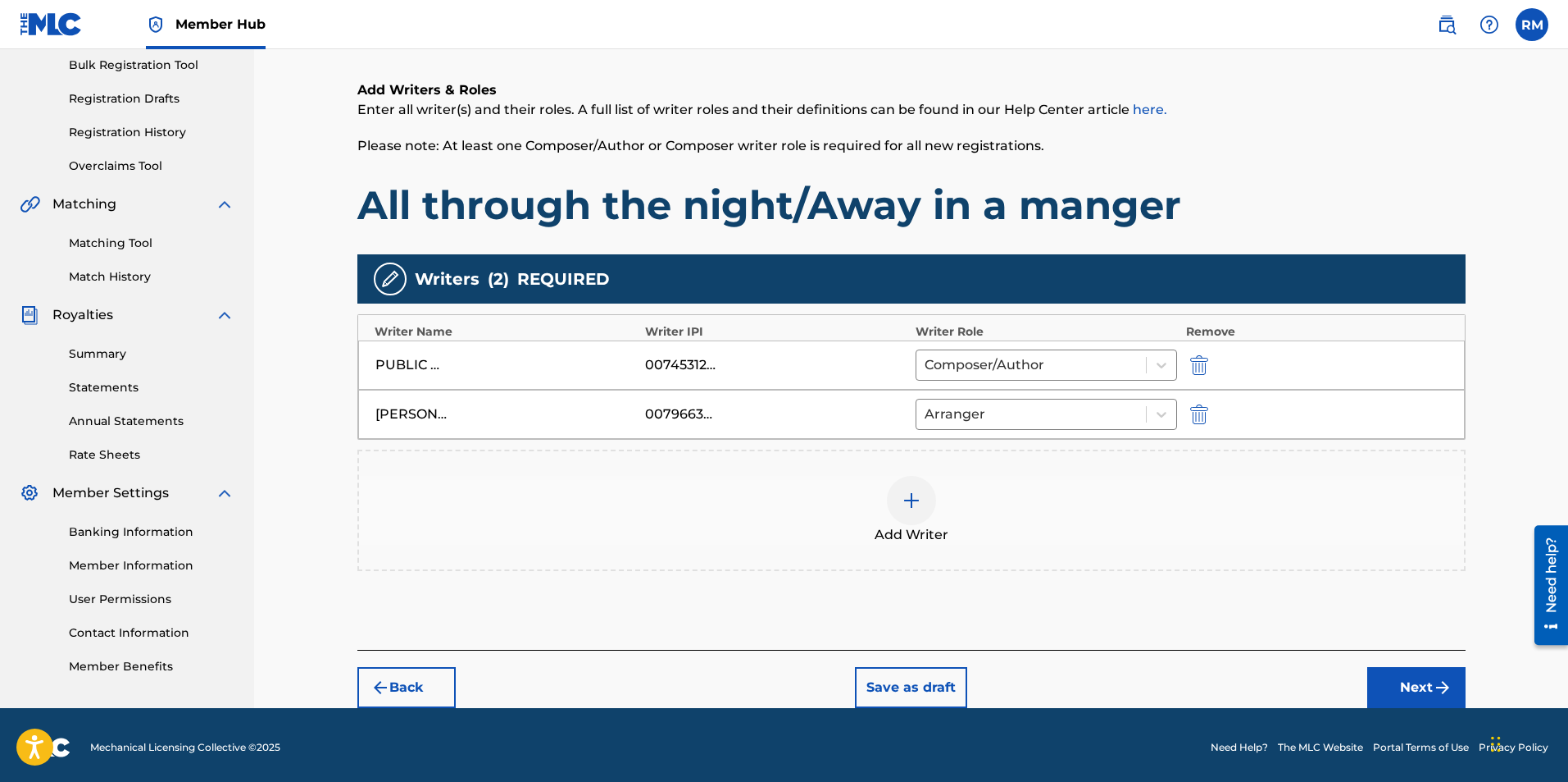
scroll to position [249, 0]
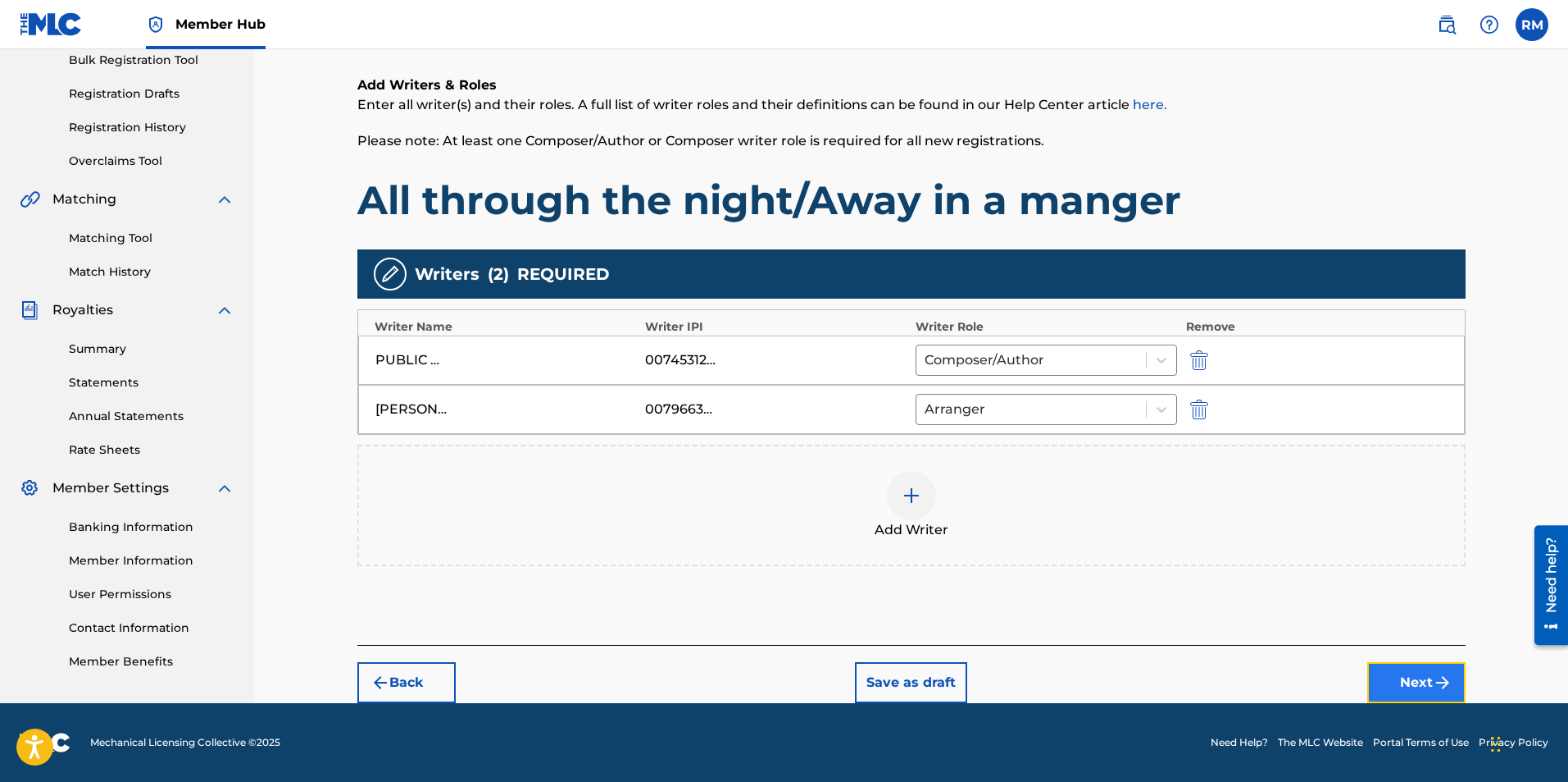
click at [1409, 682] on button "Next" at bounding box center [1416, 683] width 98 height 41
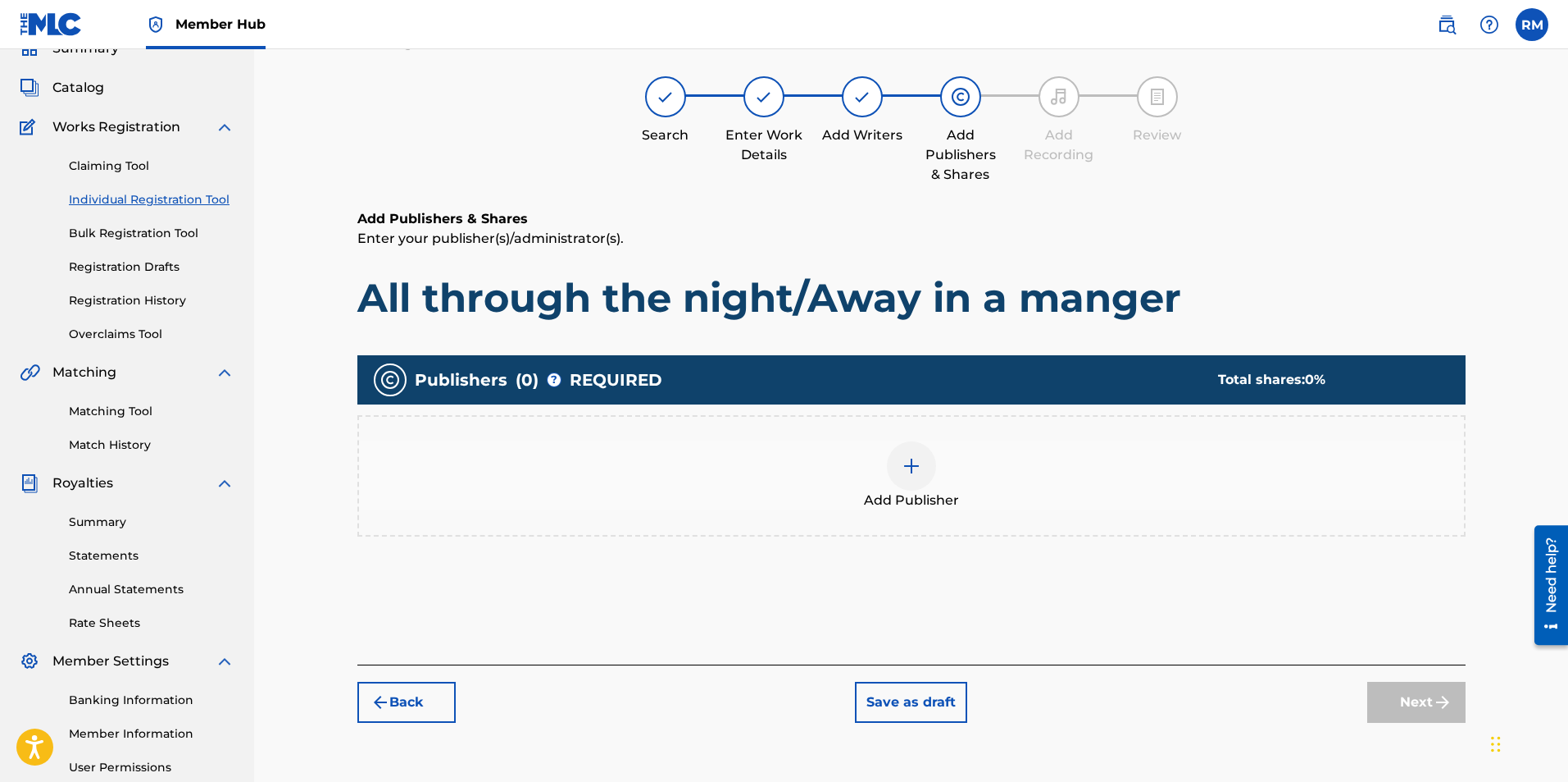
scroll to position [73, 0]
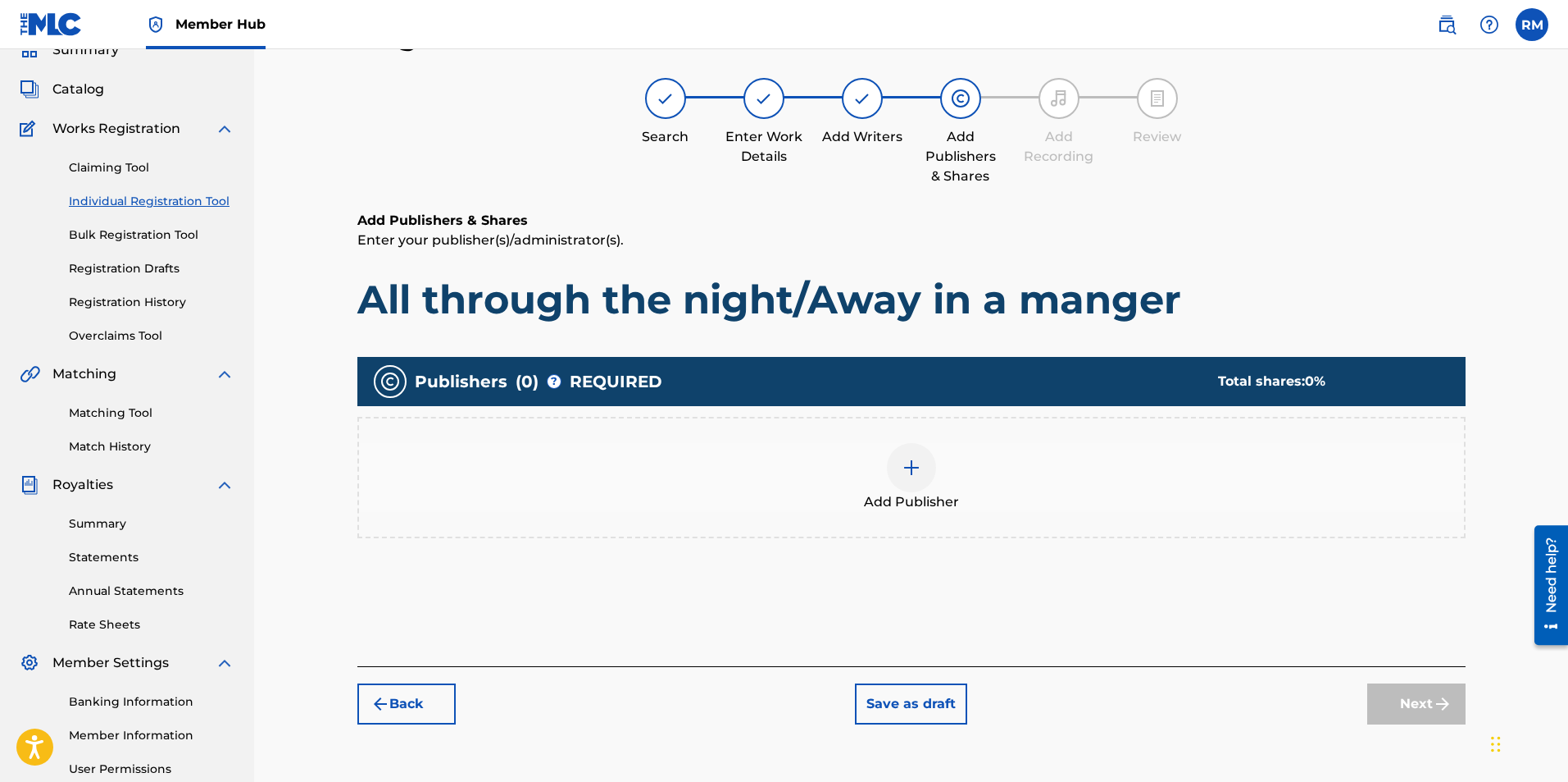
click at [916, 476] on img at bounding box center [912, 467] width 20 height 20
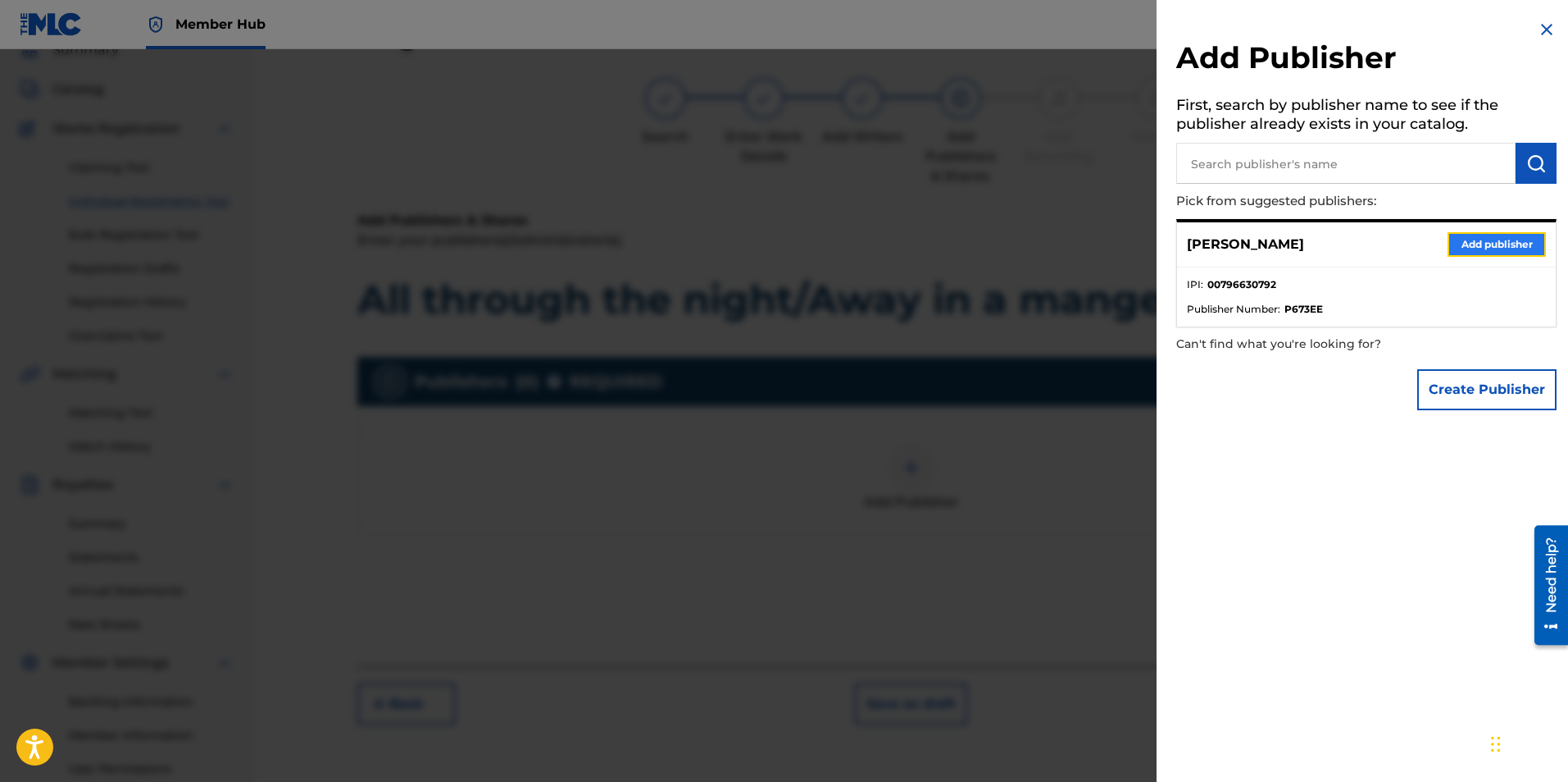
click at [1469, 249] on button "Add publisher" at bounding box center [1496, 244] width 98 height 25
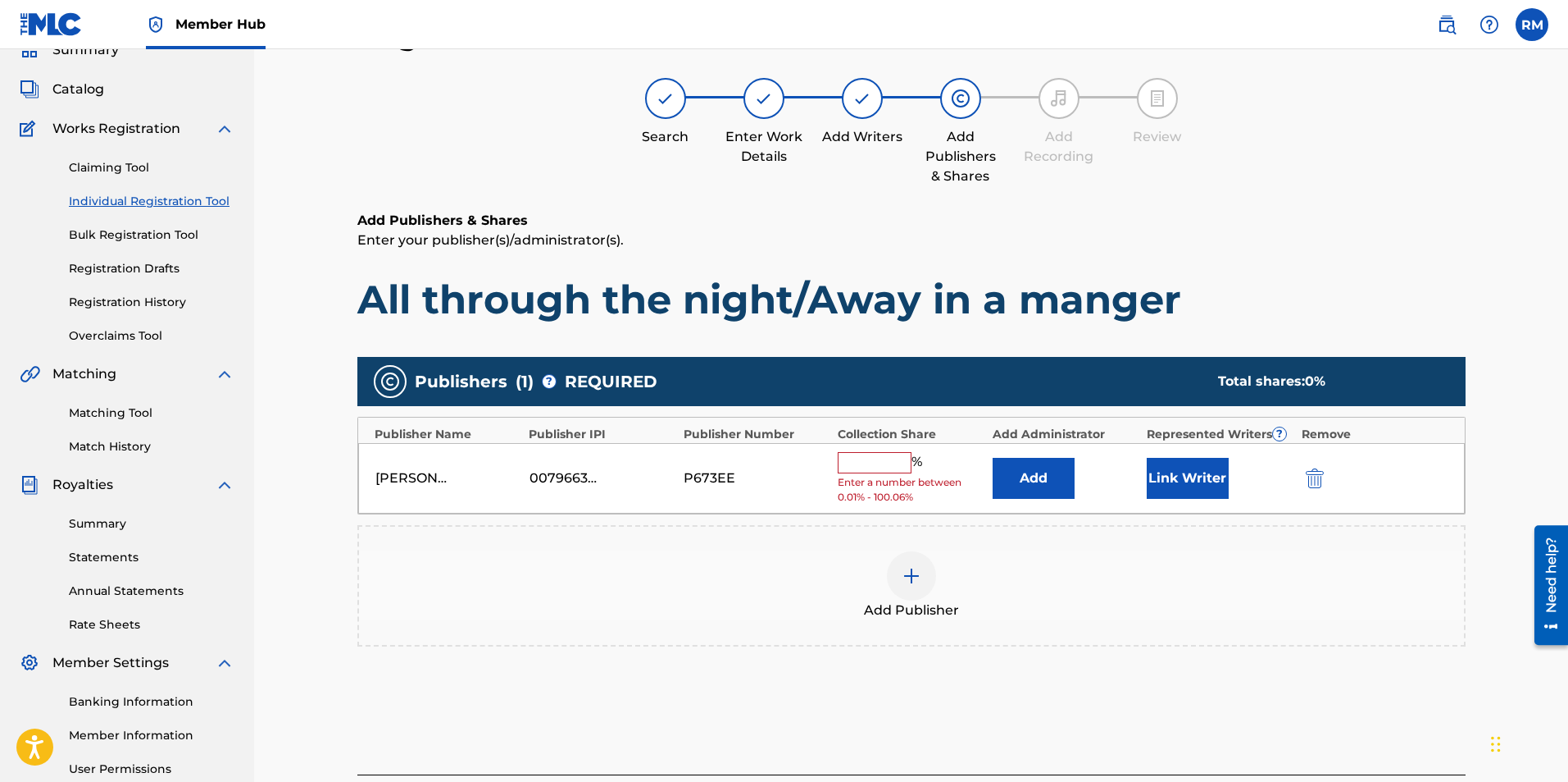
click at [881, 460] on input "text" at bounding box center [874, 462] width 73 height 21
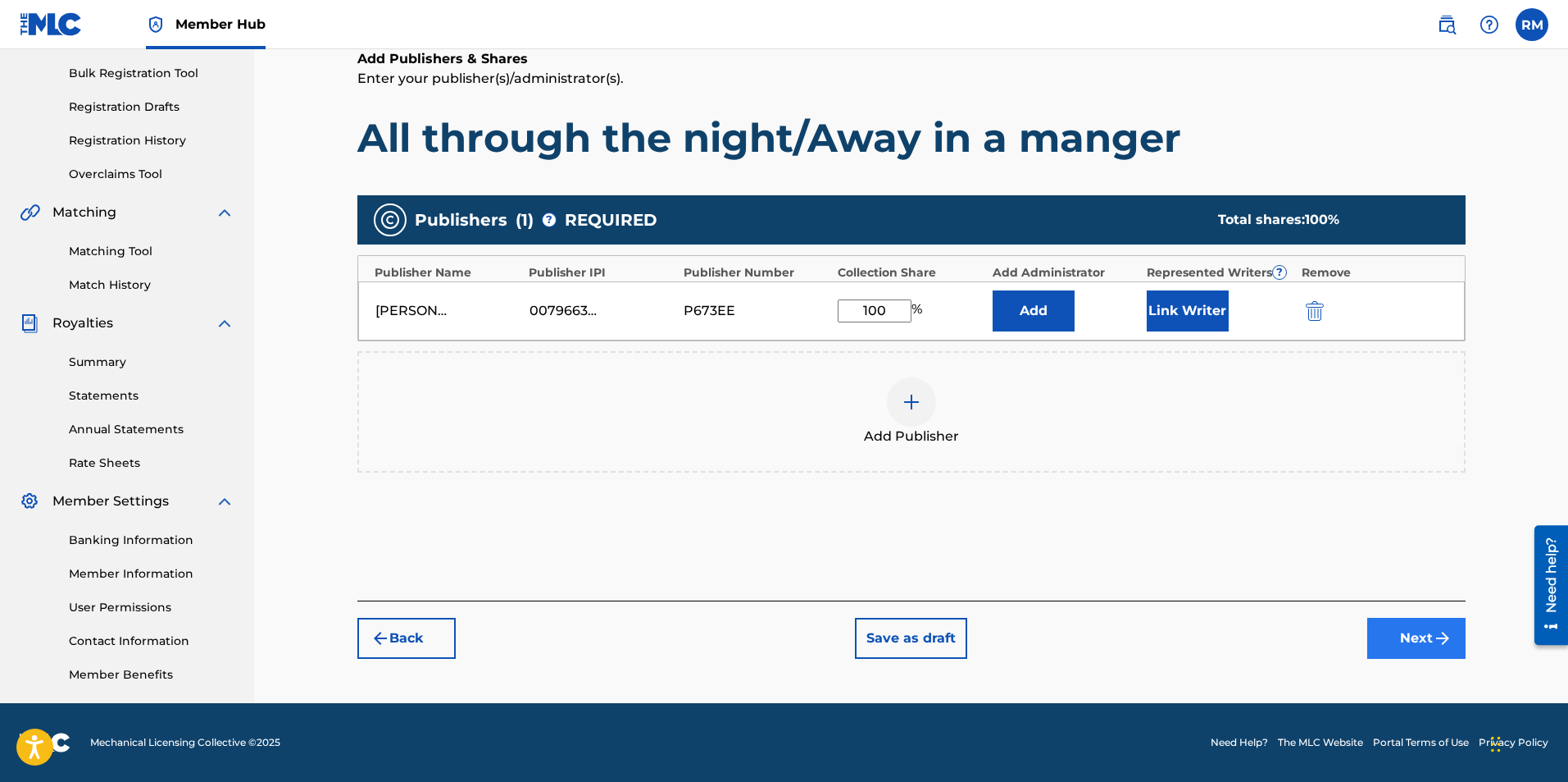
type input "100"
click at [1395, 623] on button "Next" at bounding box center [1416, 638] width 98 height 41
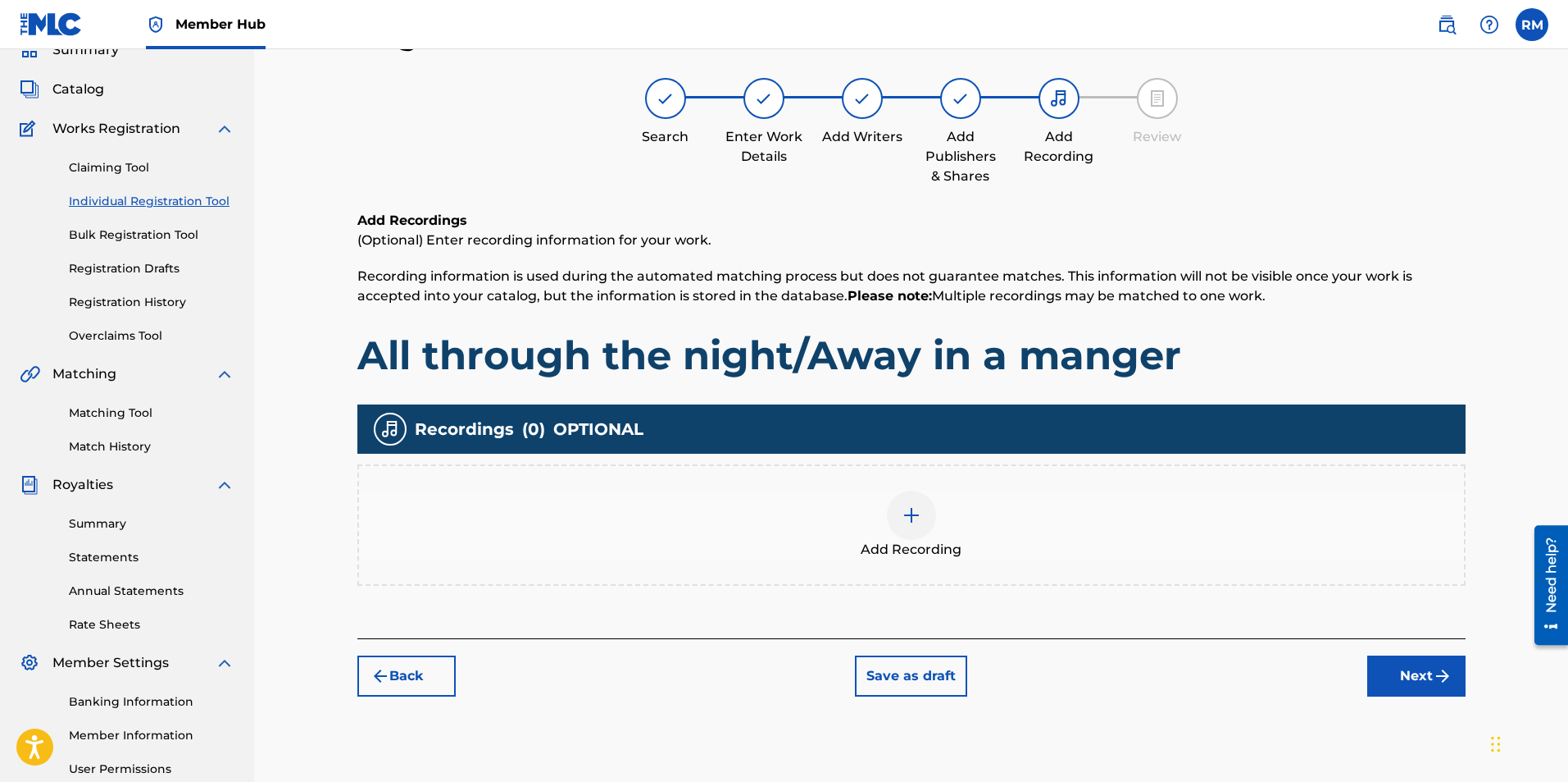
click at [903, 526] on div at bounding box center [912, 515] width 50 height 50
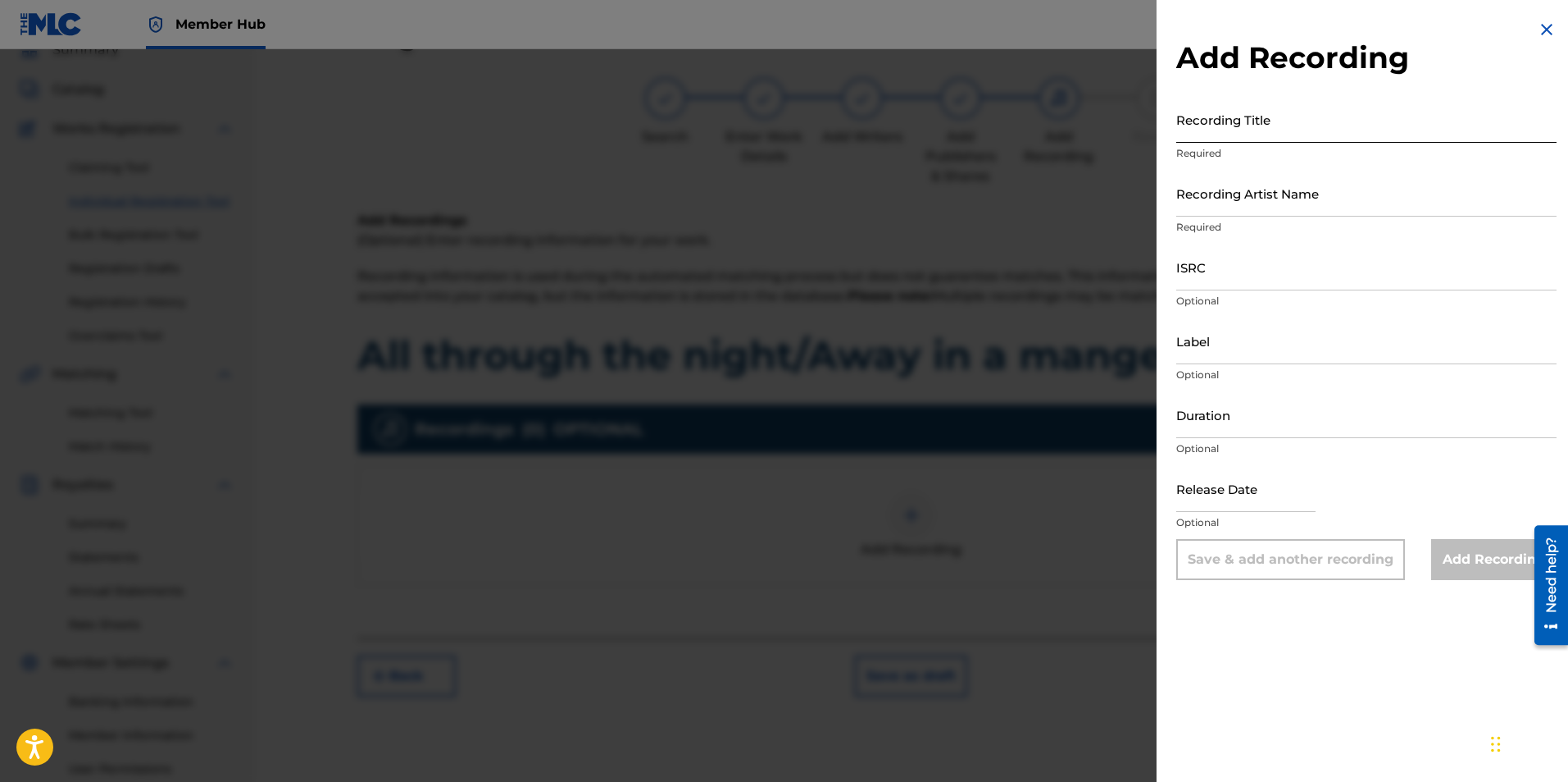
click at [1202, 139] on input "Recording Title" at bounding box center [1366, 119] width 380 height 47
type input "All through the night/away in a manger"
click at [1240, 211] on input "Recording Artist Name" at bounding box center [1366, 193] width 380 height 47
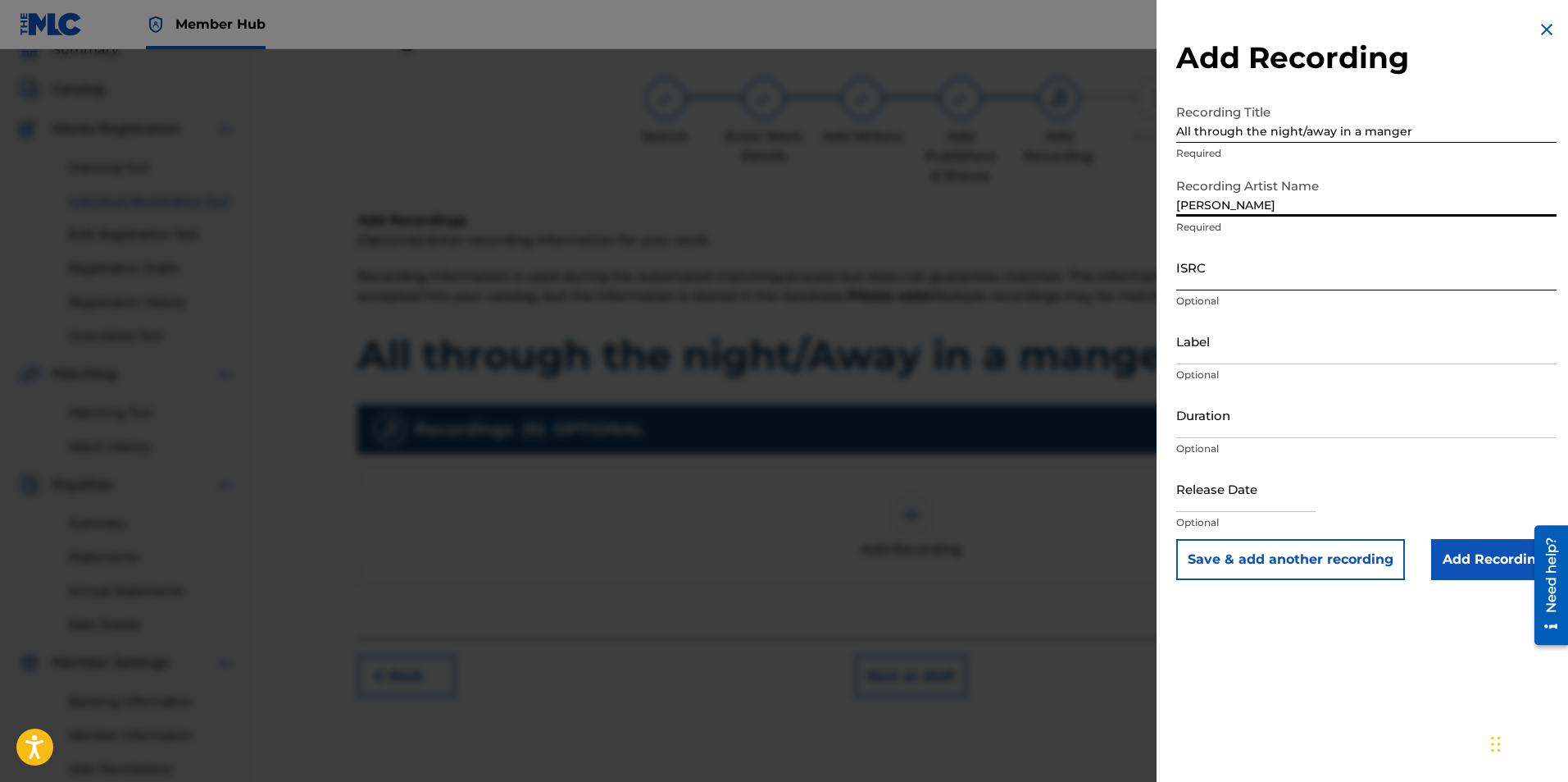
type input "Ryan Marvel"
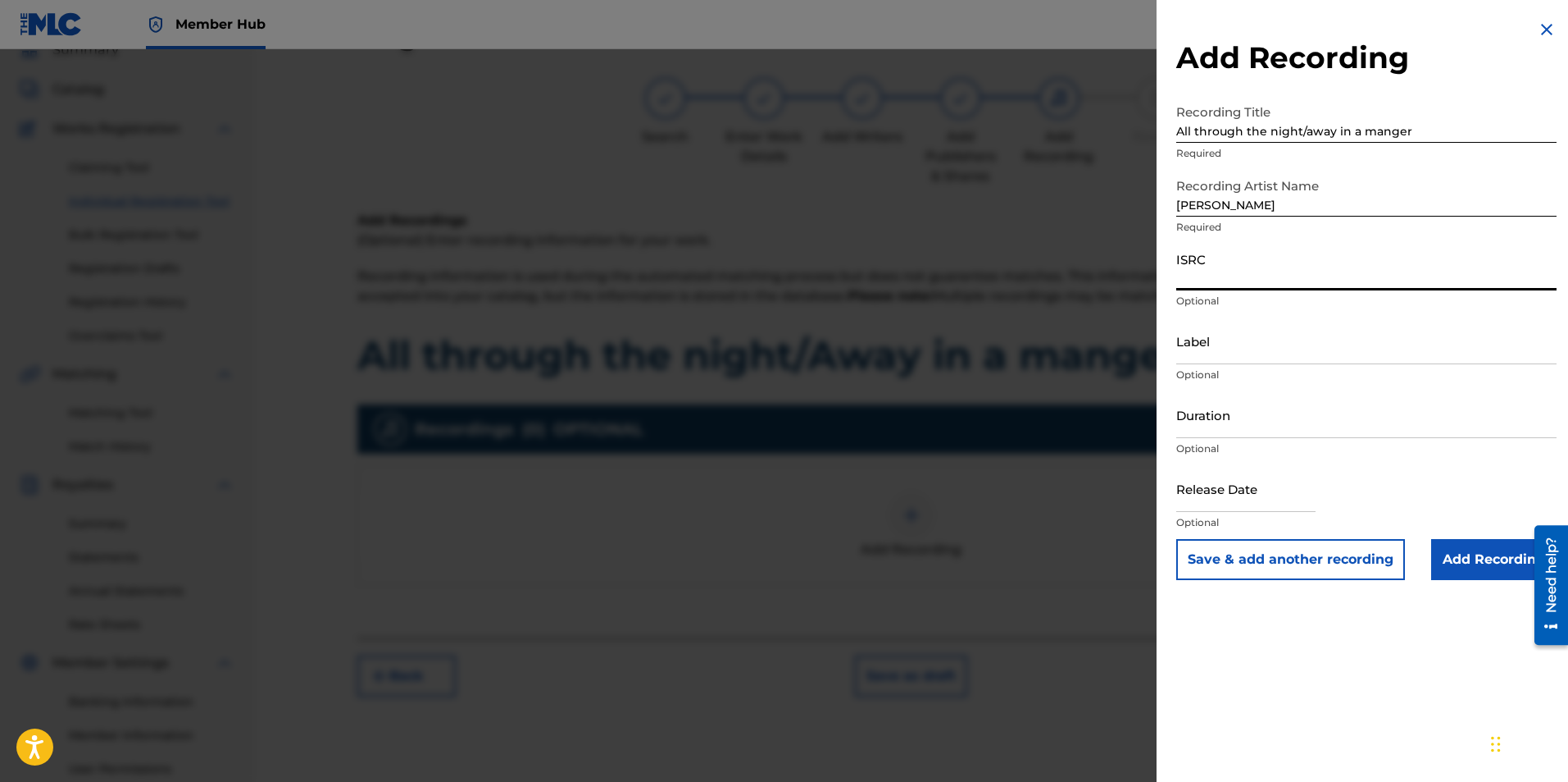
click at [1220, 267] on input "ISRC" at bounding box center [1366, 267] width 380 height 47
paste input "usl4q1821707"
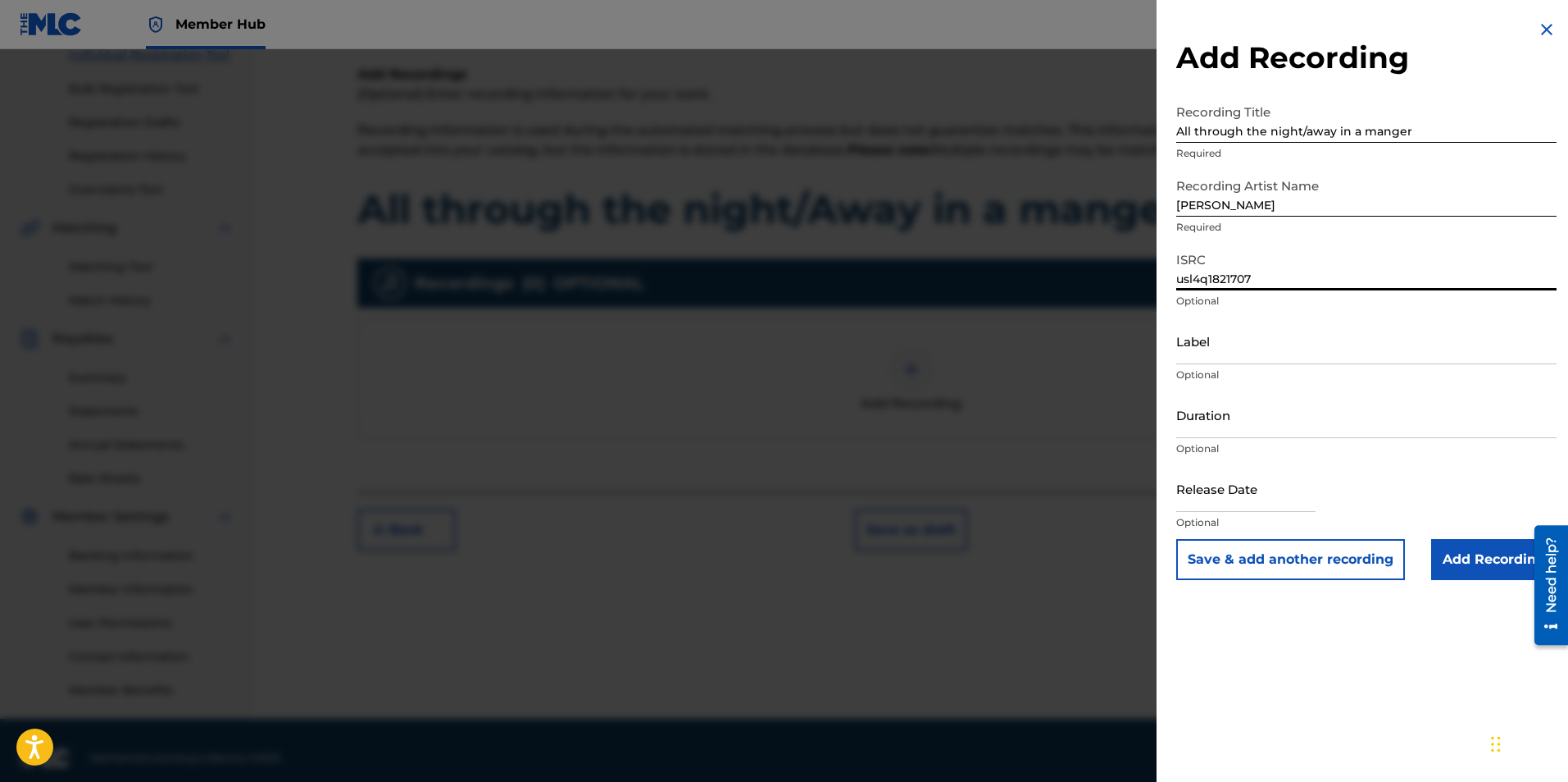
scroll to position [235, 0]
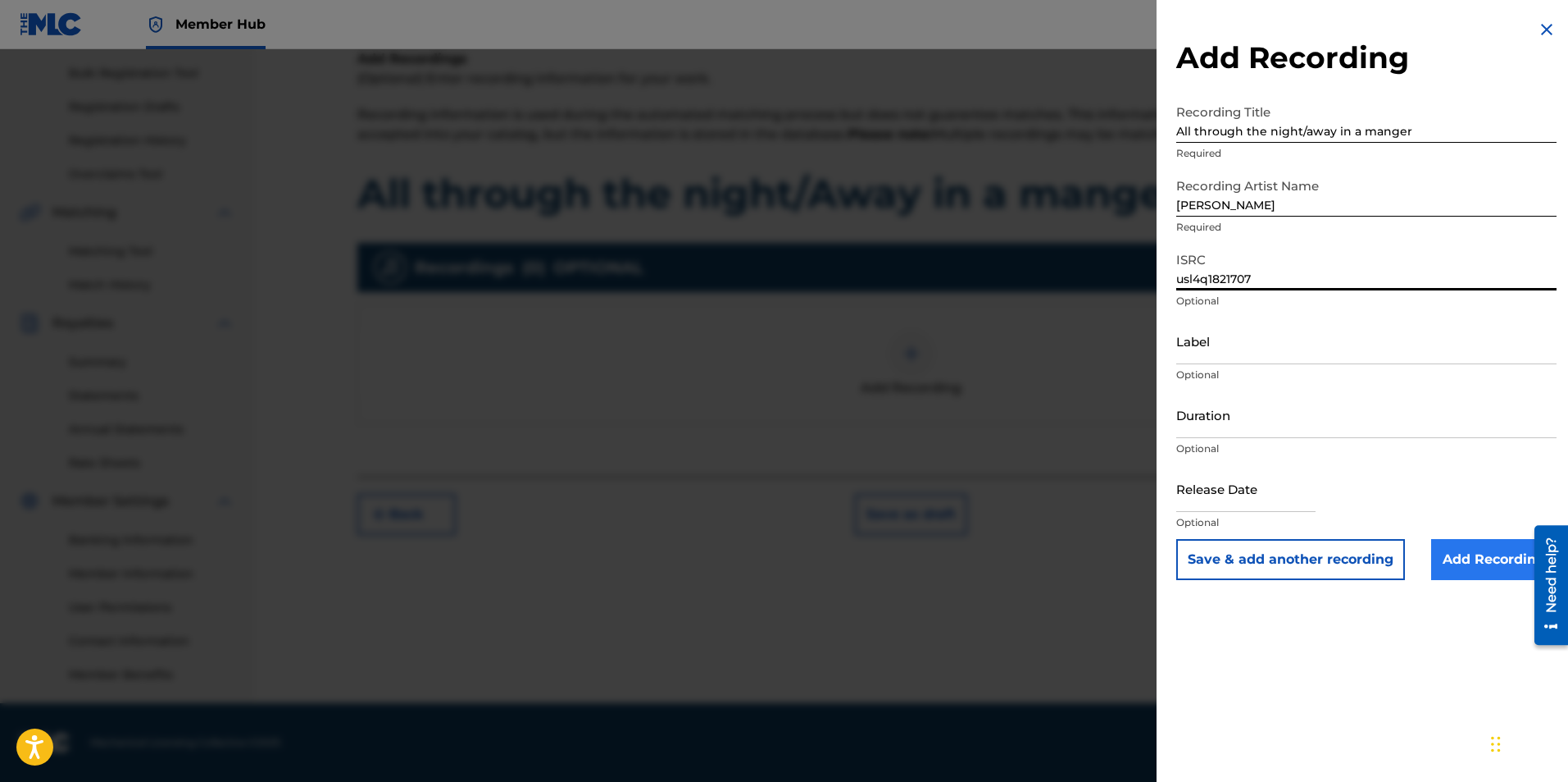
type input "usl4q1821707"
click at [1471, 556] on input "Add Recording" at bounding box center [1494, 560] width 125 height 41
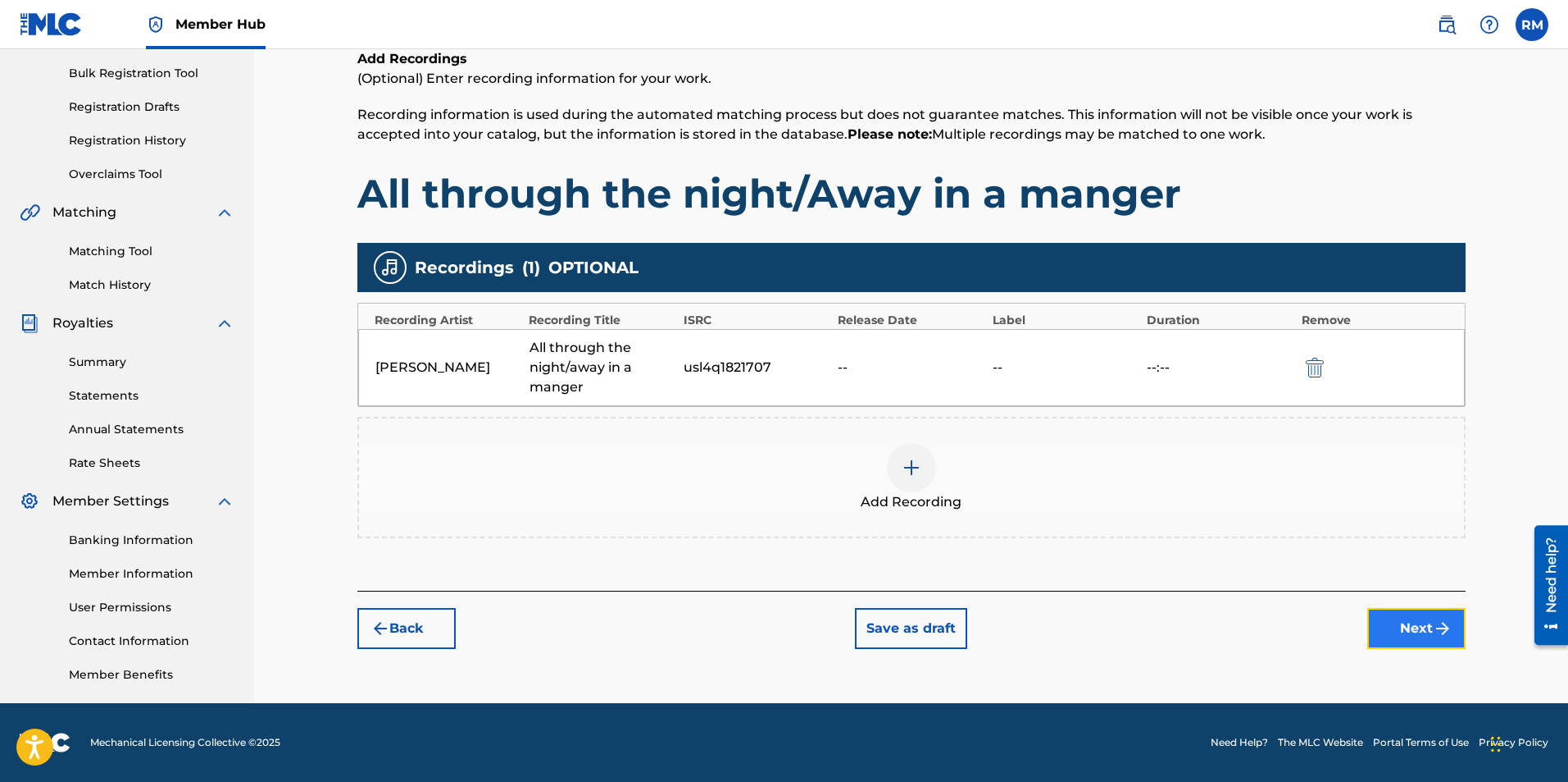
click at [1393, 632] on button "Next" at bounding box center [1416, 628] width 98 height 41
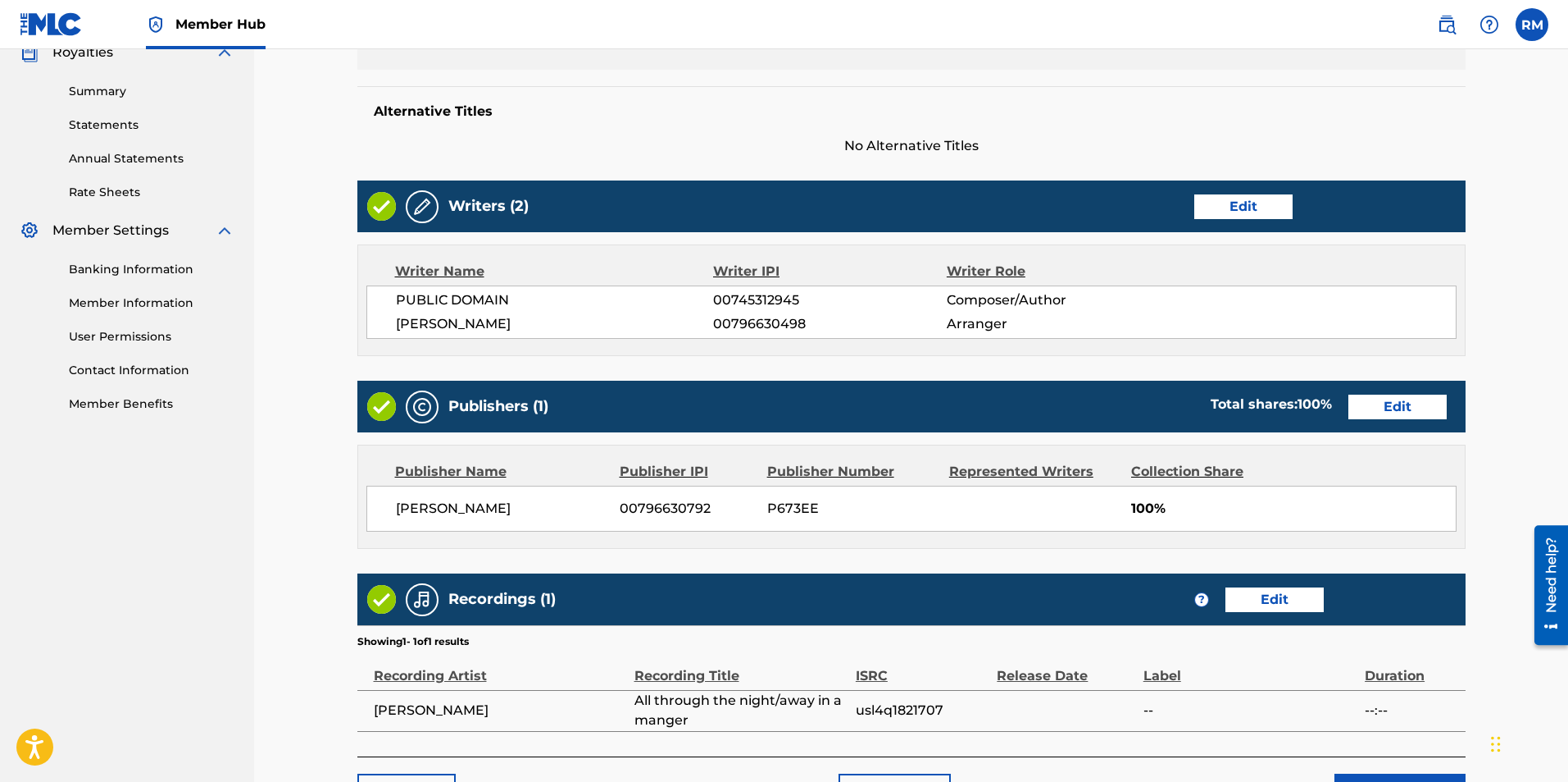
scroll to position [566, 0]
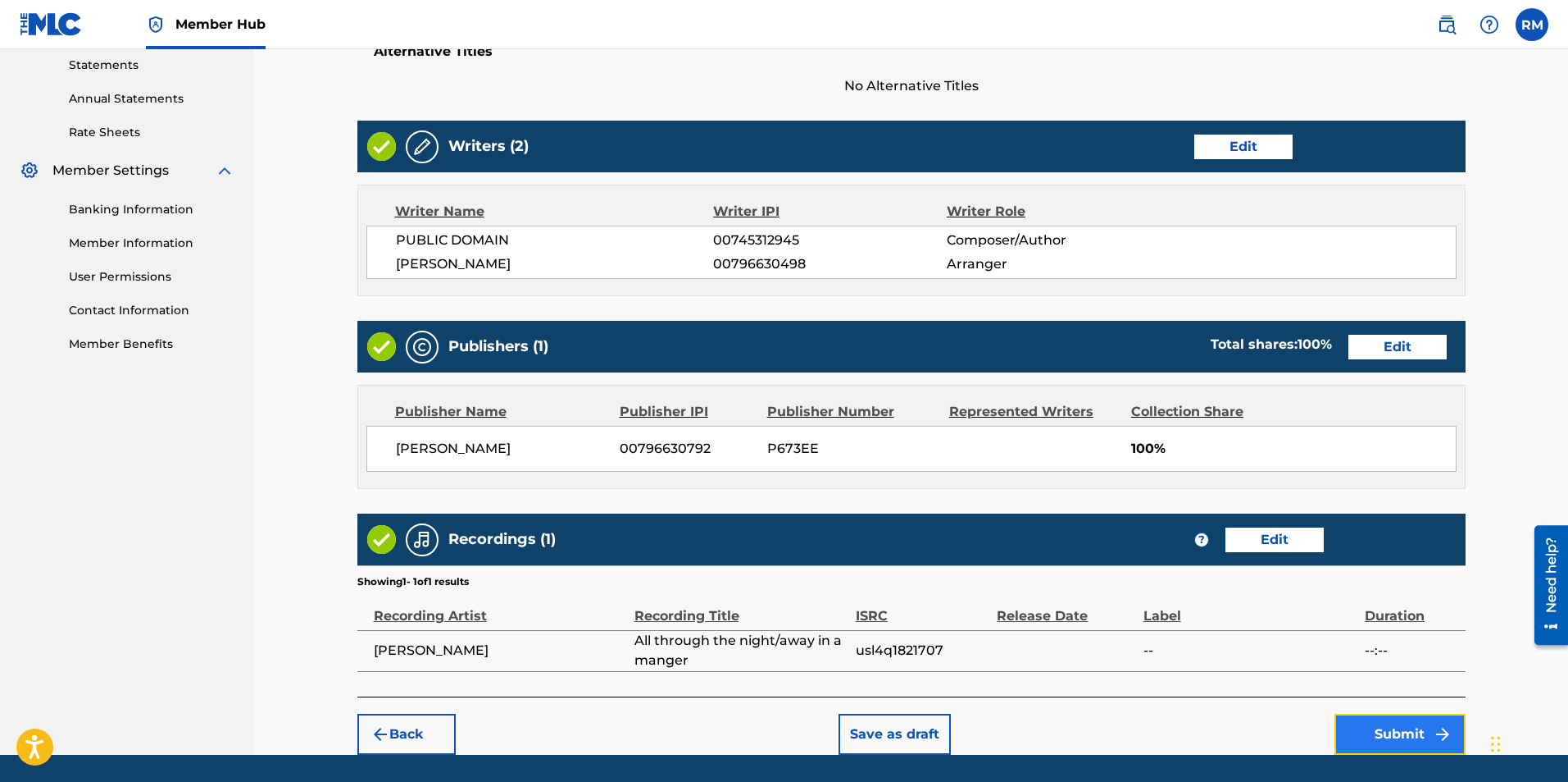
click at [1391, 739] on button "Submit" at bounding box center [1400, 734] width 131 height 41
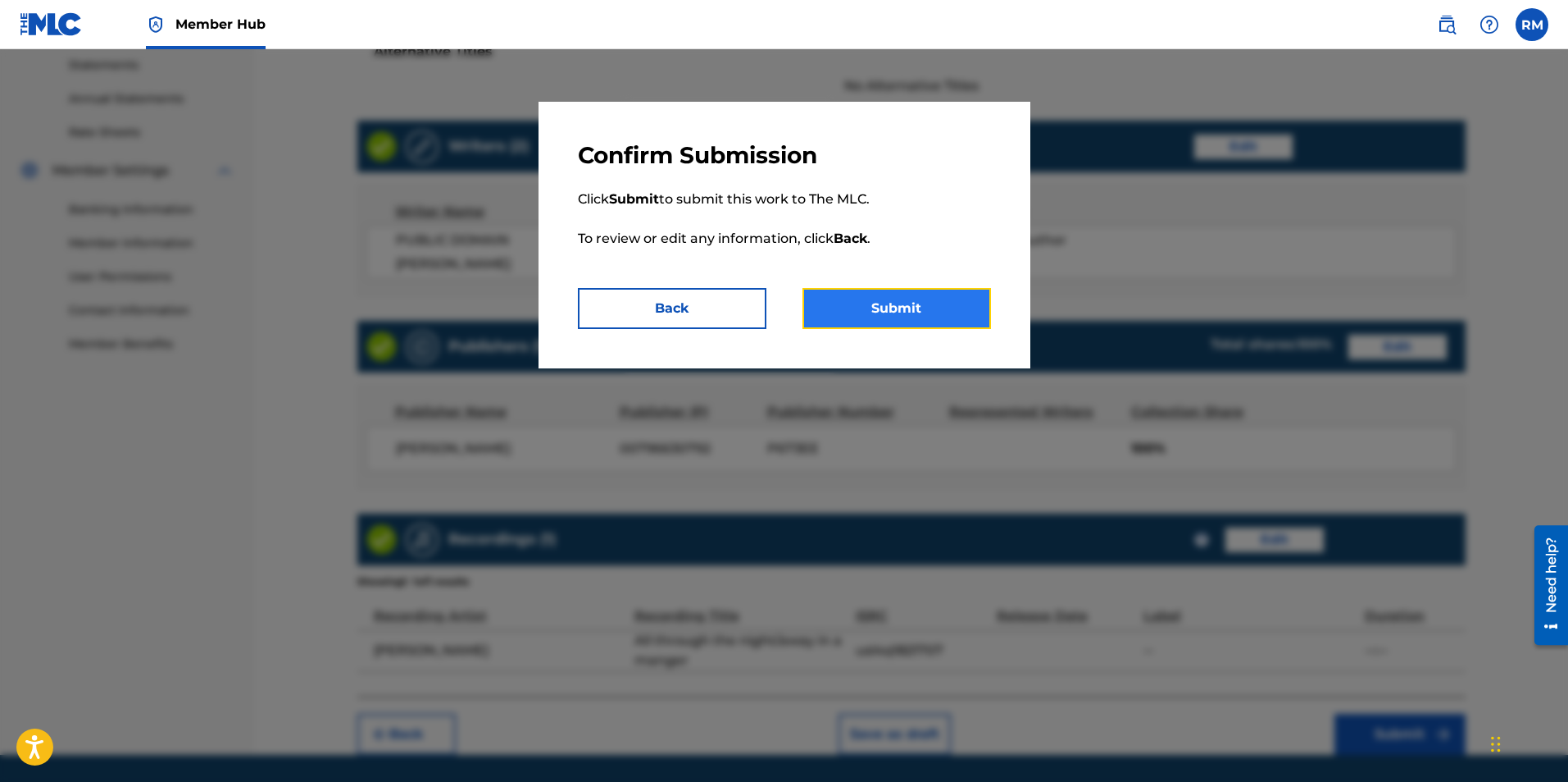
click at [930, 315] on button "Submit" at bounding box center [896, 309] width 188 height 41
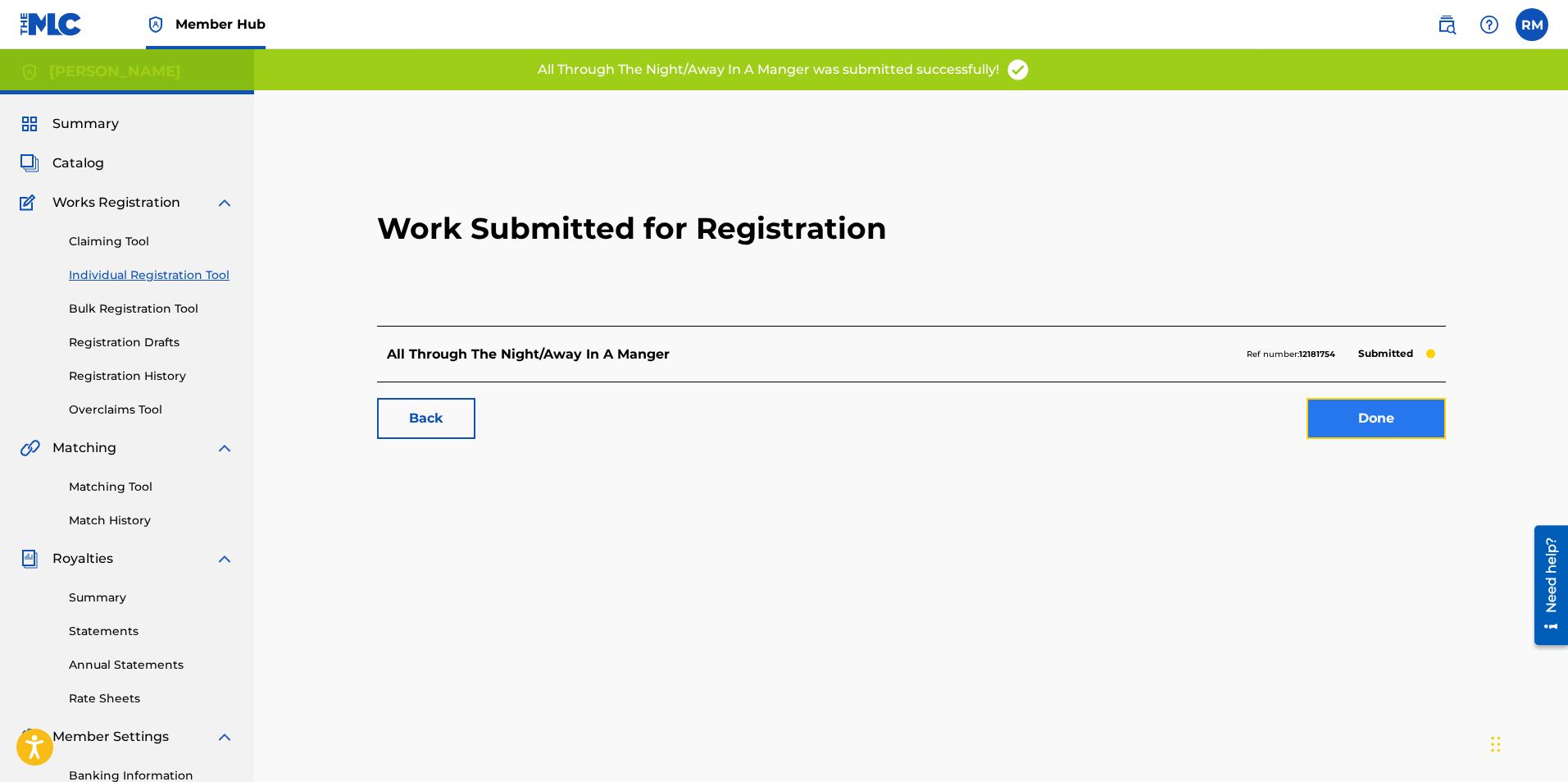
click at [1367, 414] on link "Done" at bounding box center [1376, 419] width 139 height 41
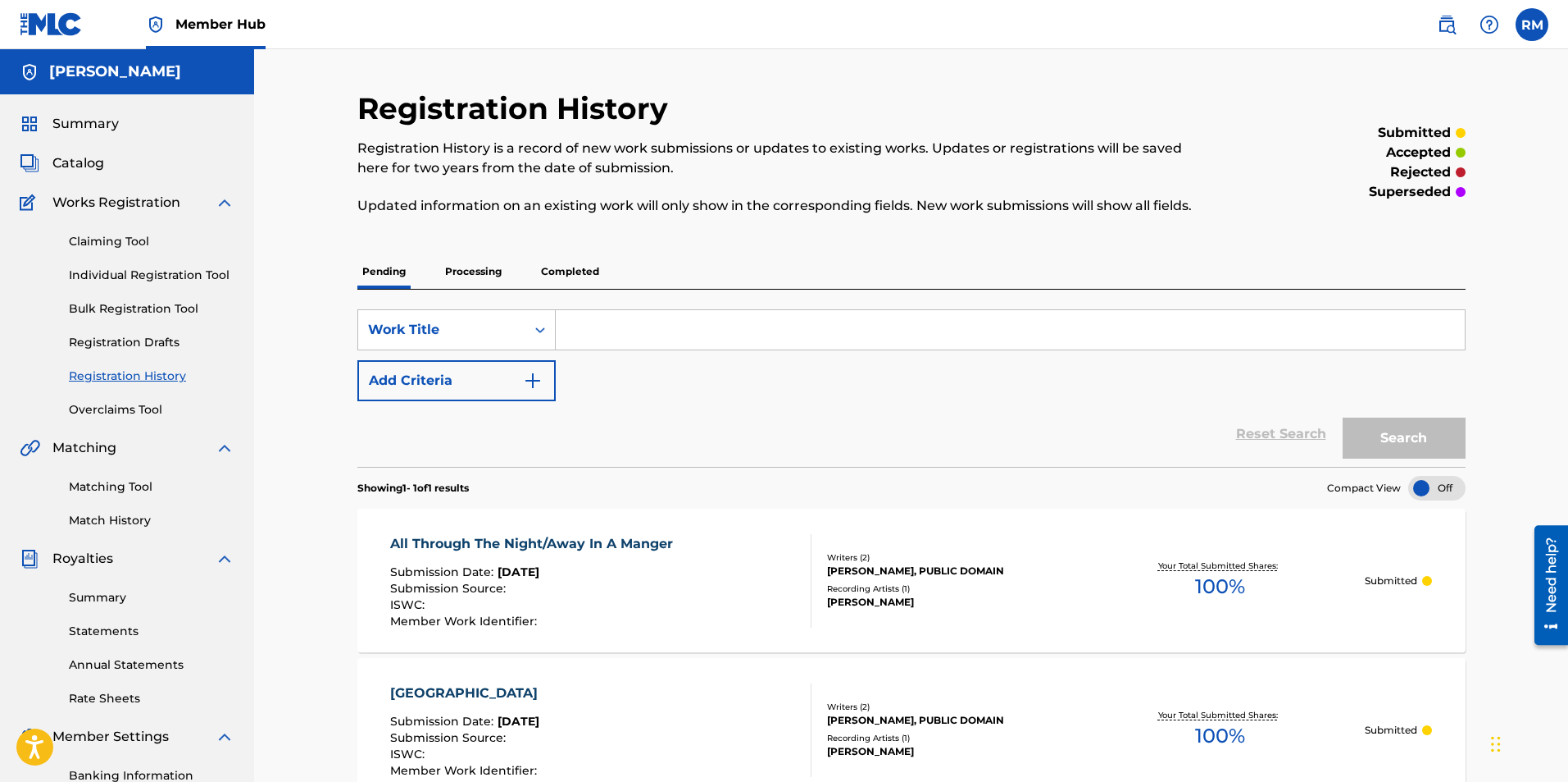
click at [462, 272] on p "Processing" at bounding box center [473, 272] width 66 height 35
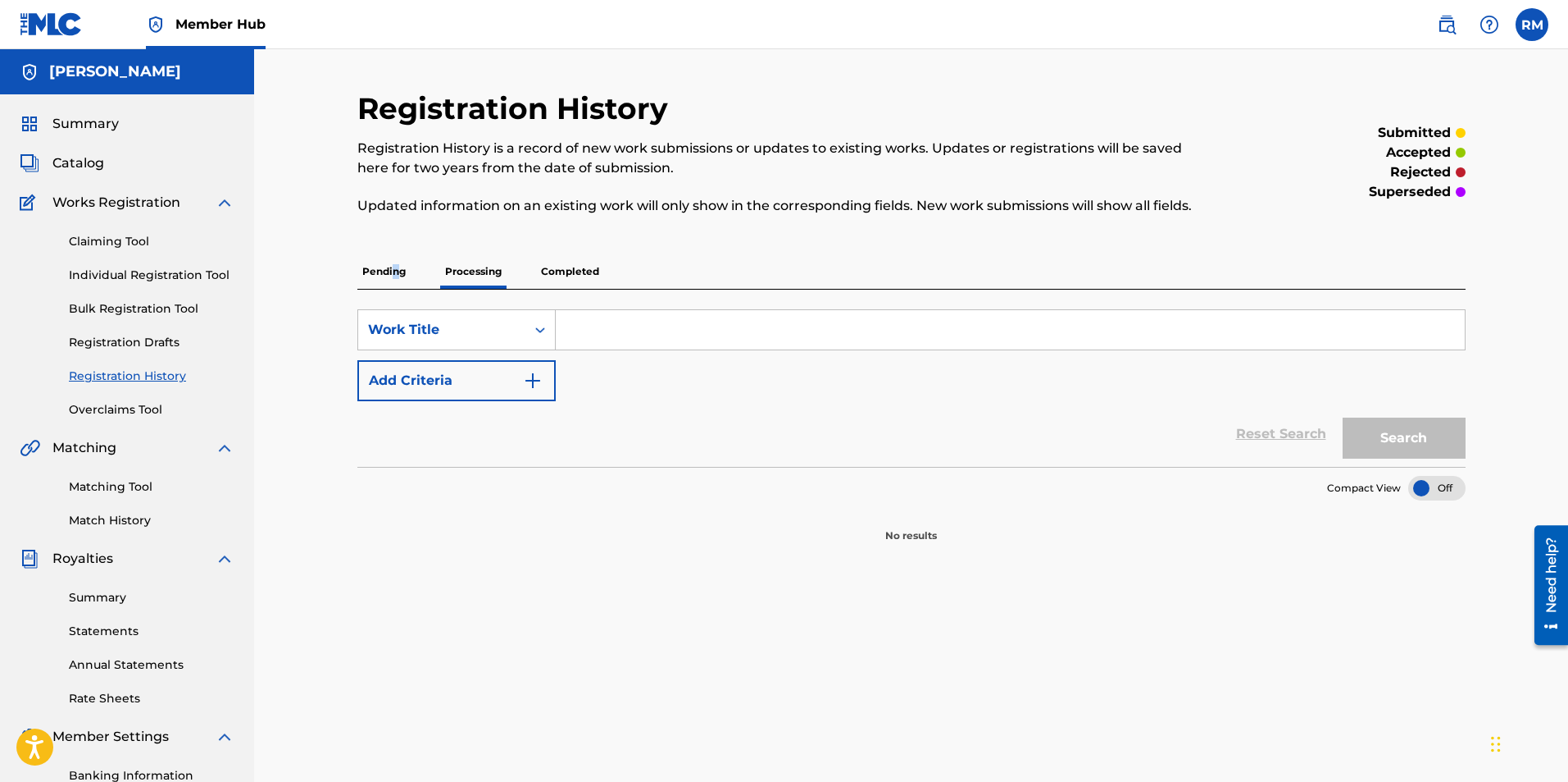
click at [395, 271] on p "Pending" at bounding box center [384, 272] width 54 height 35
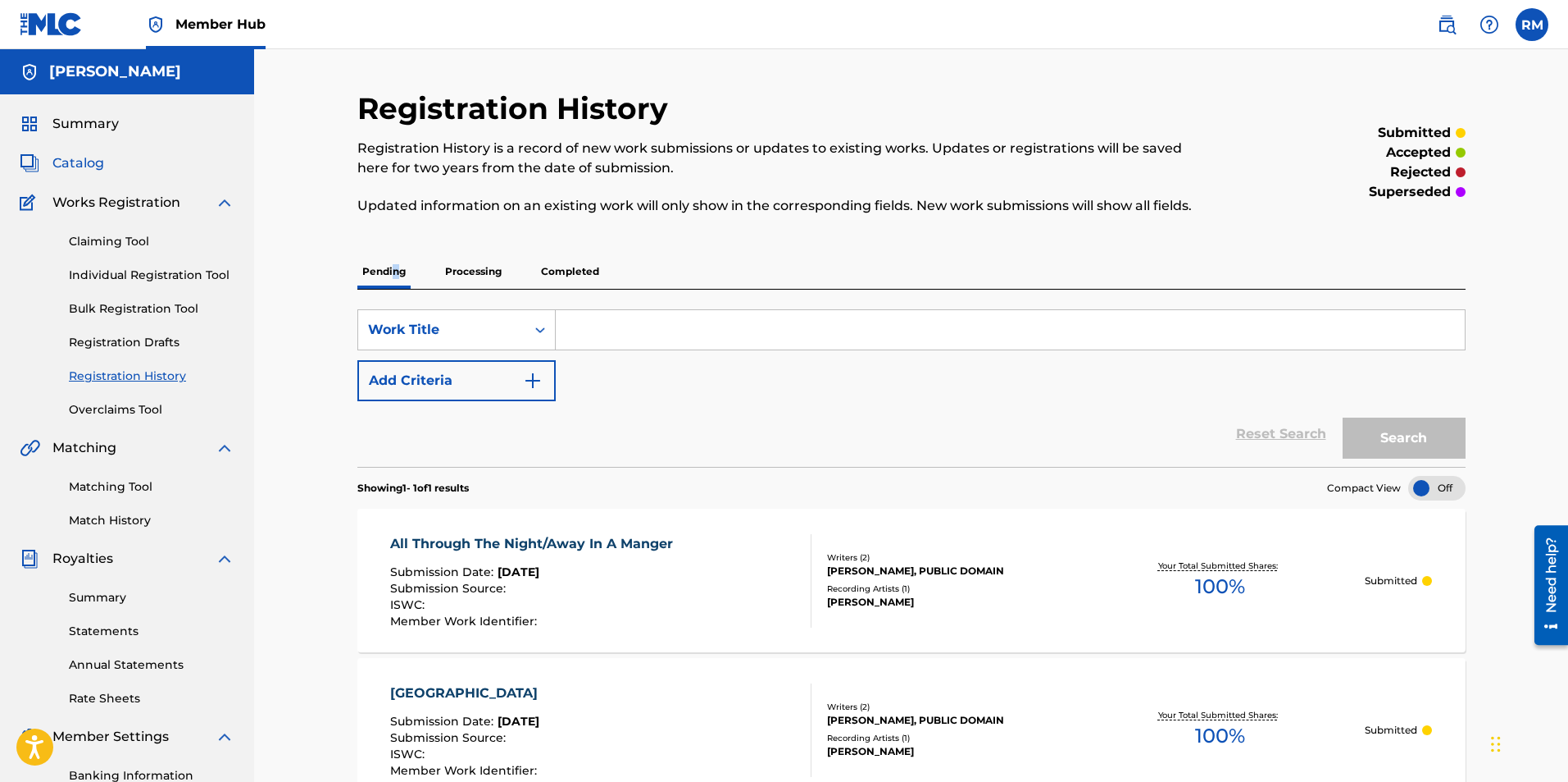
click at [75, 166] on span "Catalog" at bounding box center [78, 164] width 52 height 20
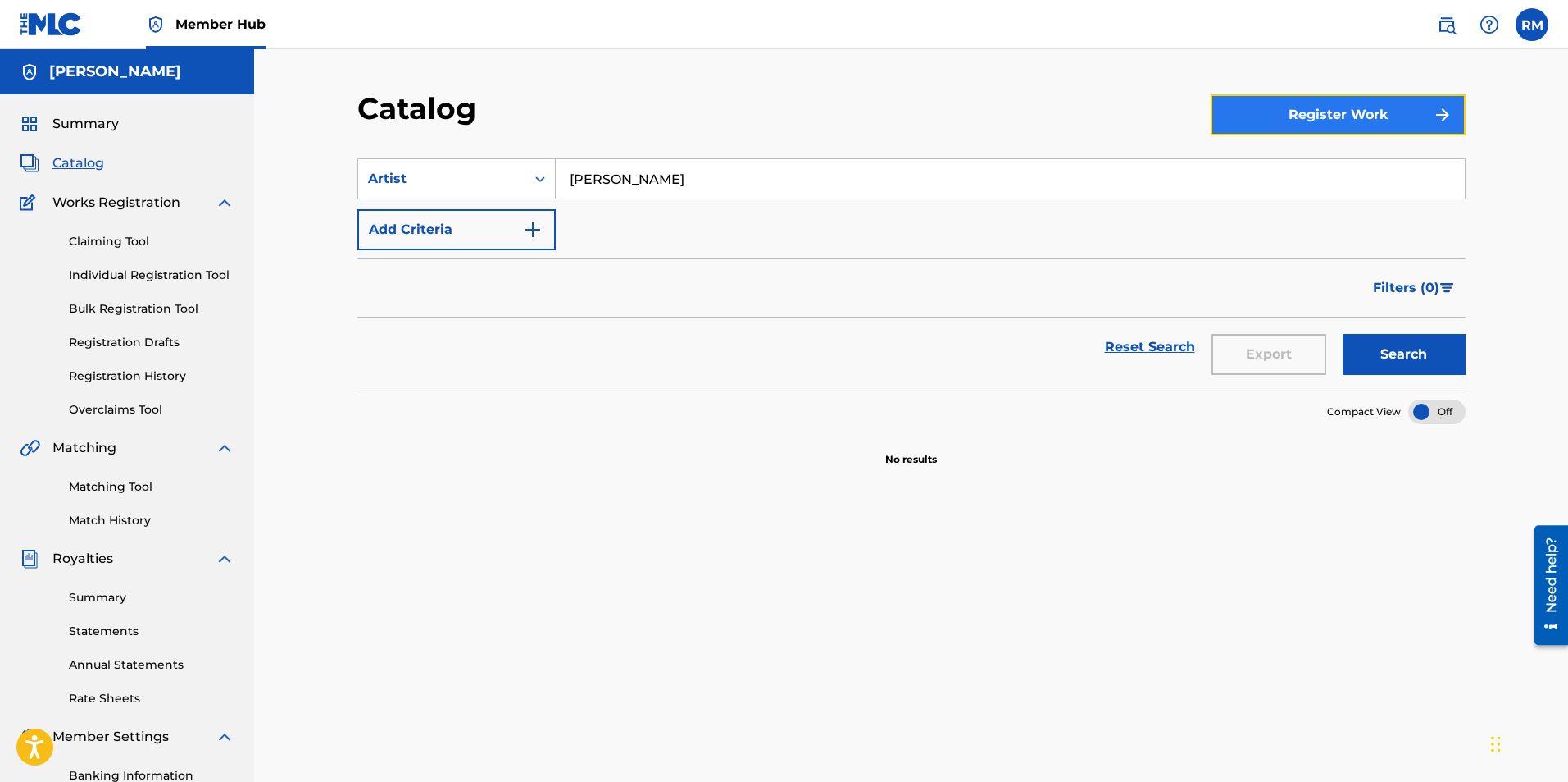
click at [1286, 105] on button "Register Work" at bounding box center [1338, 115] width 255 height 41
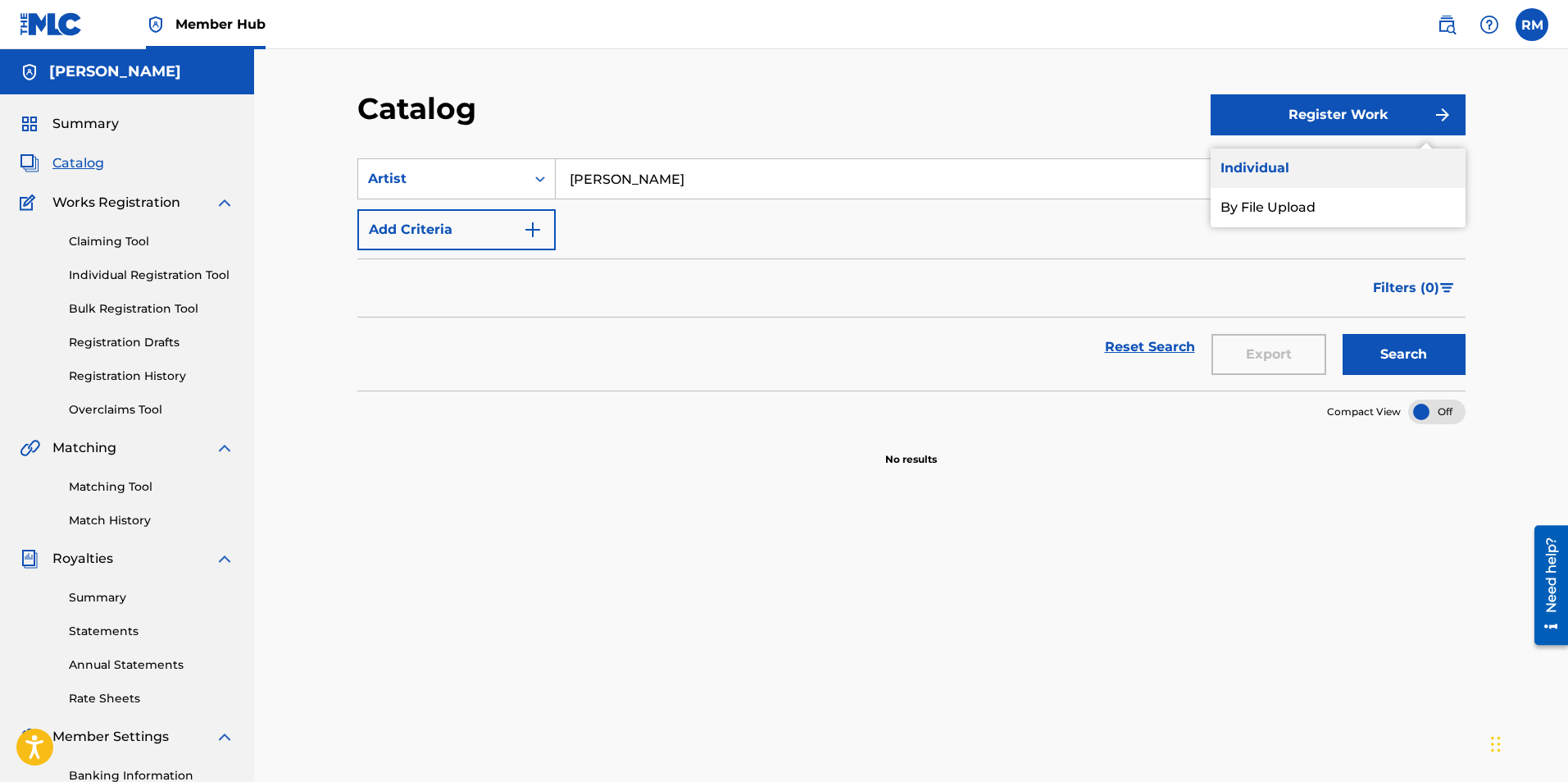
click at [1287, 171] on link "Individual" at bounding box center [1338, 168] width 255 height 40
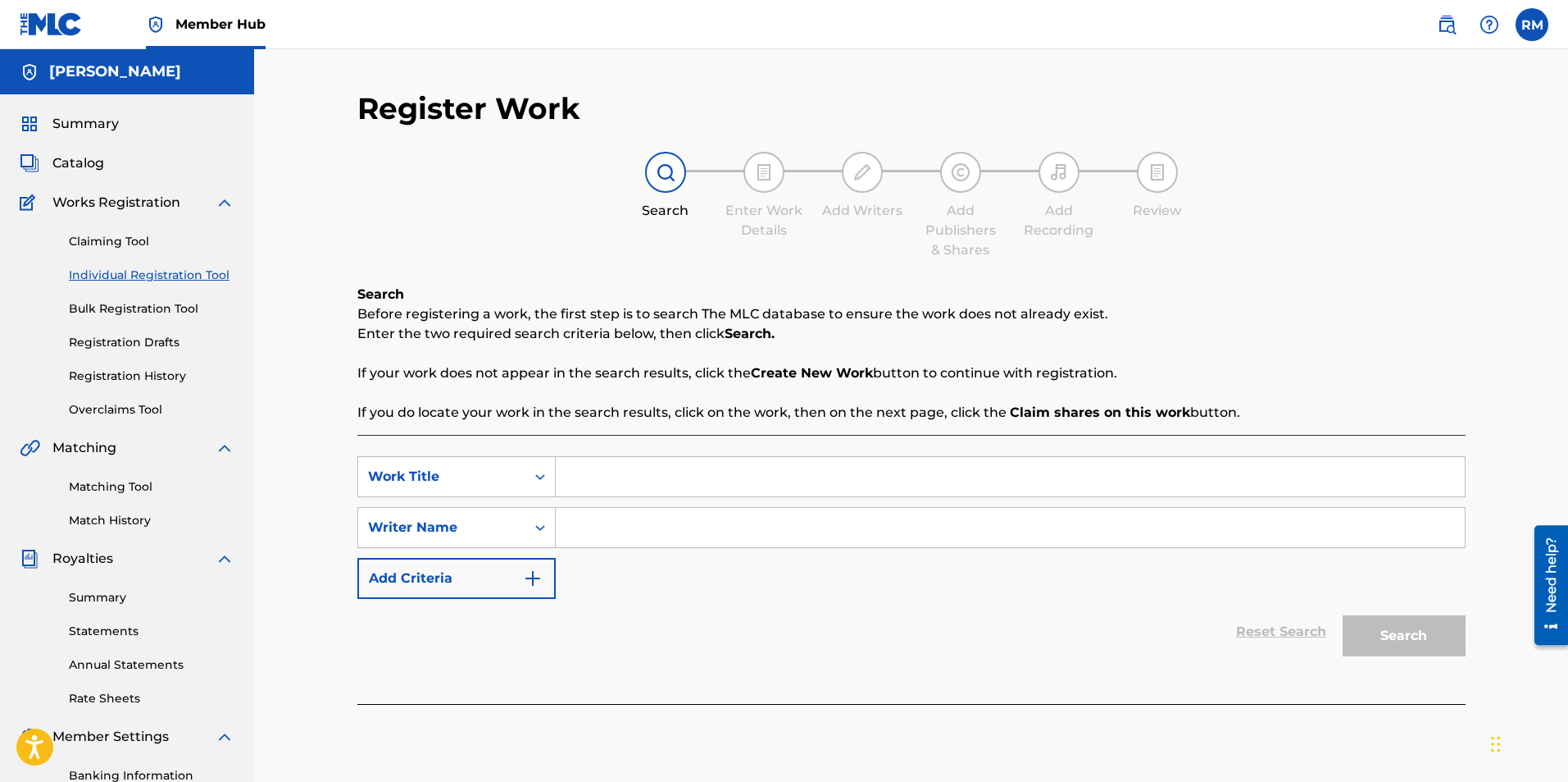
click at [622, 495] on input "Search Form" at bounding box center [1010, 476] width 909 height 40
type input "Angels we have heard on high"
click at [659, 529] on input "Search Form" at bounding box center [1010, 528] width 909 height 40
type input "Ryan Marvel"
click at [1484, 637] on div "Register Work Search Enter Work Details Add Writers Add Publishers & Shares Add…" at bounding box center [911, 514] width 1148 height 848
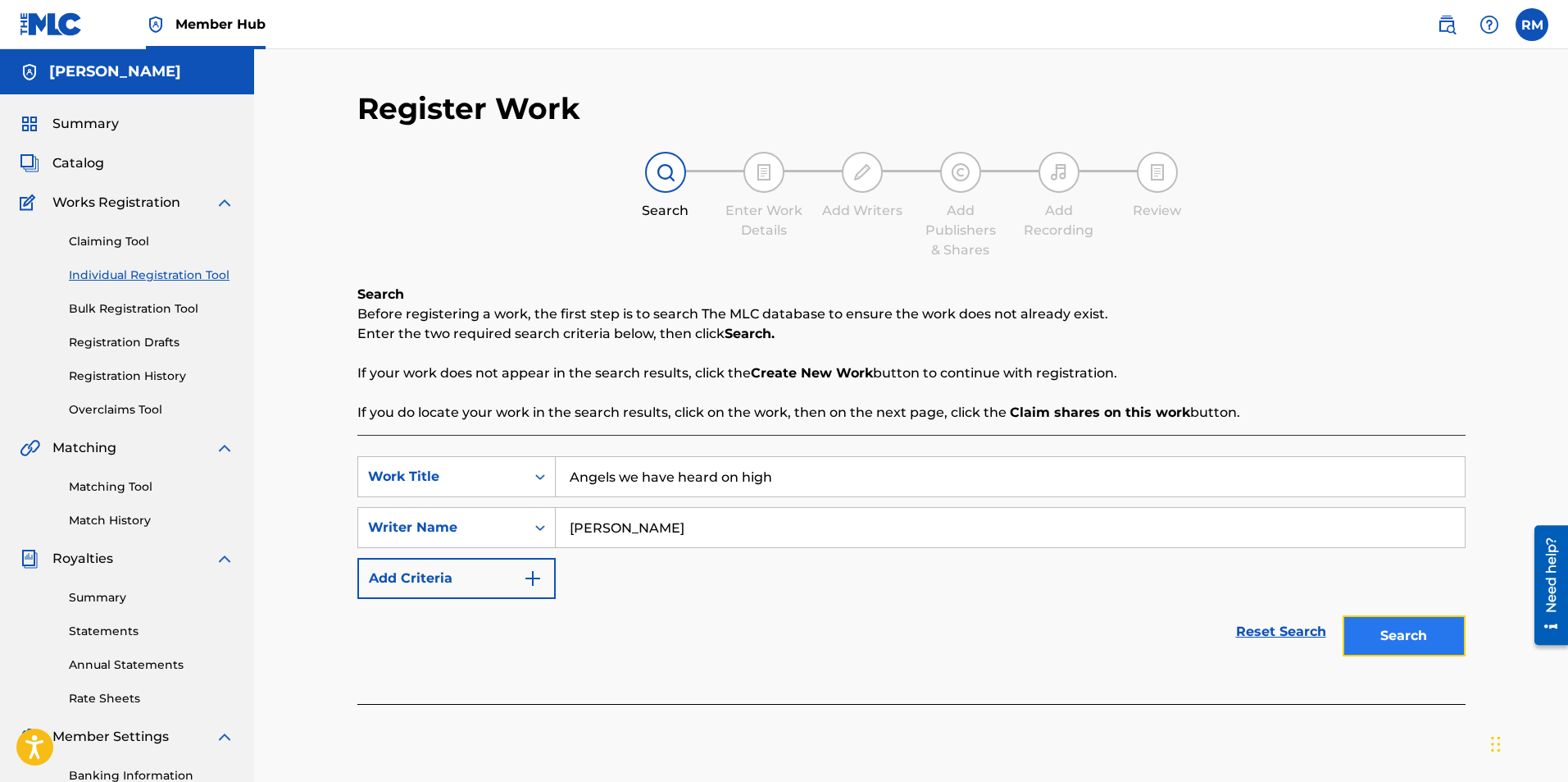
click at [1429, 638] on button "Search" at bounding box center [1404, 636] width 123 height 41
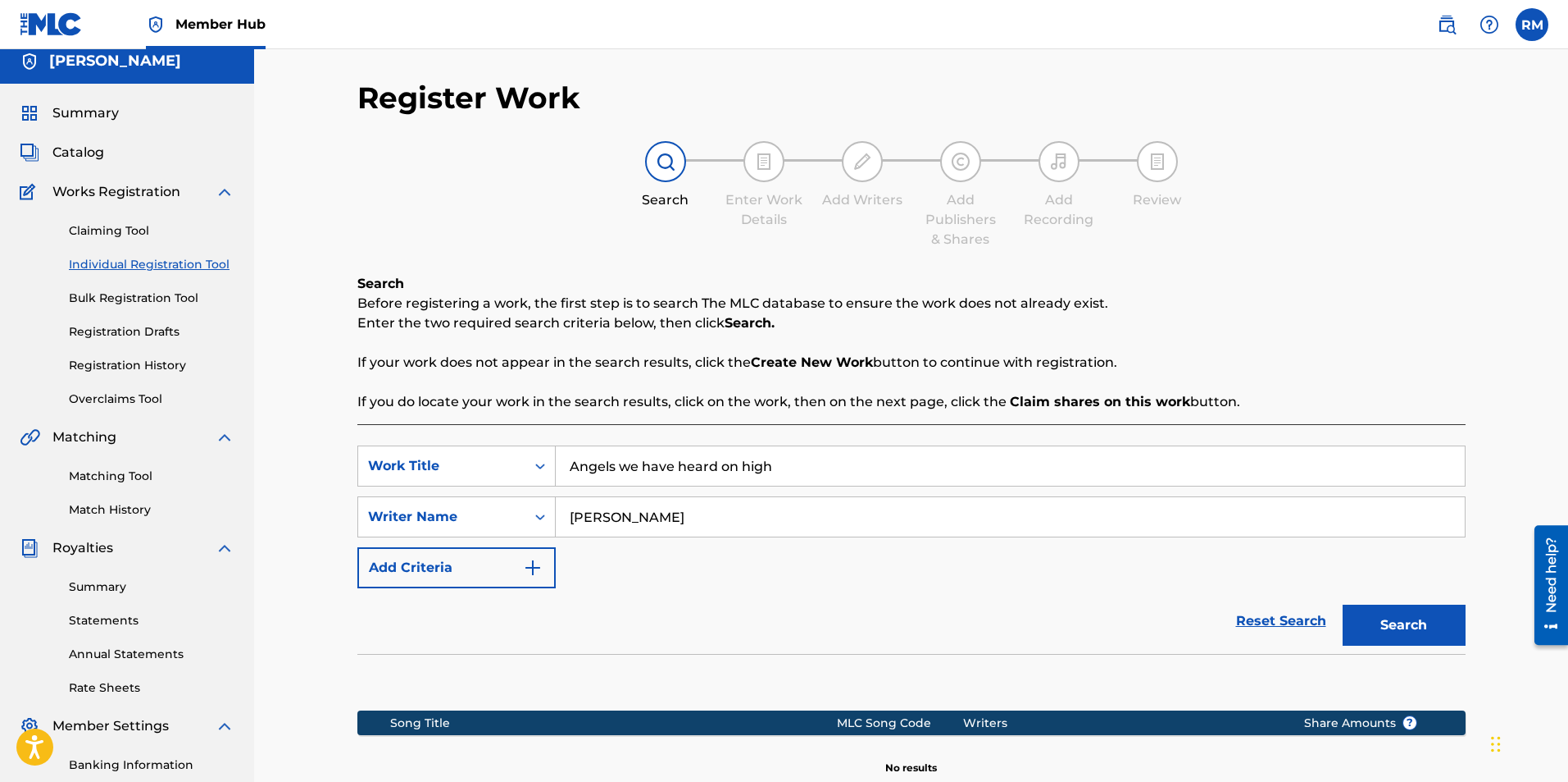
scroll to position [235, 0]
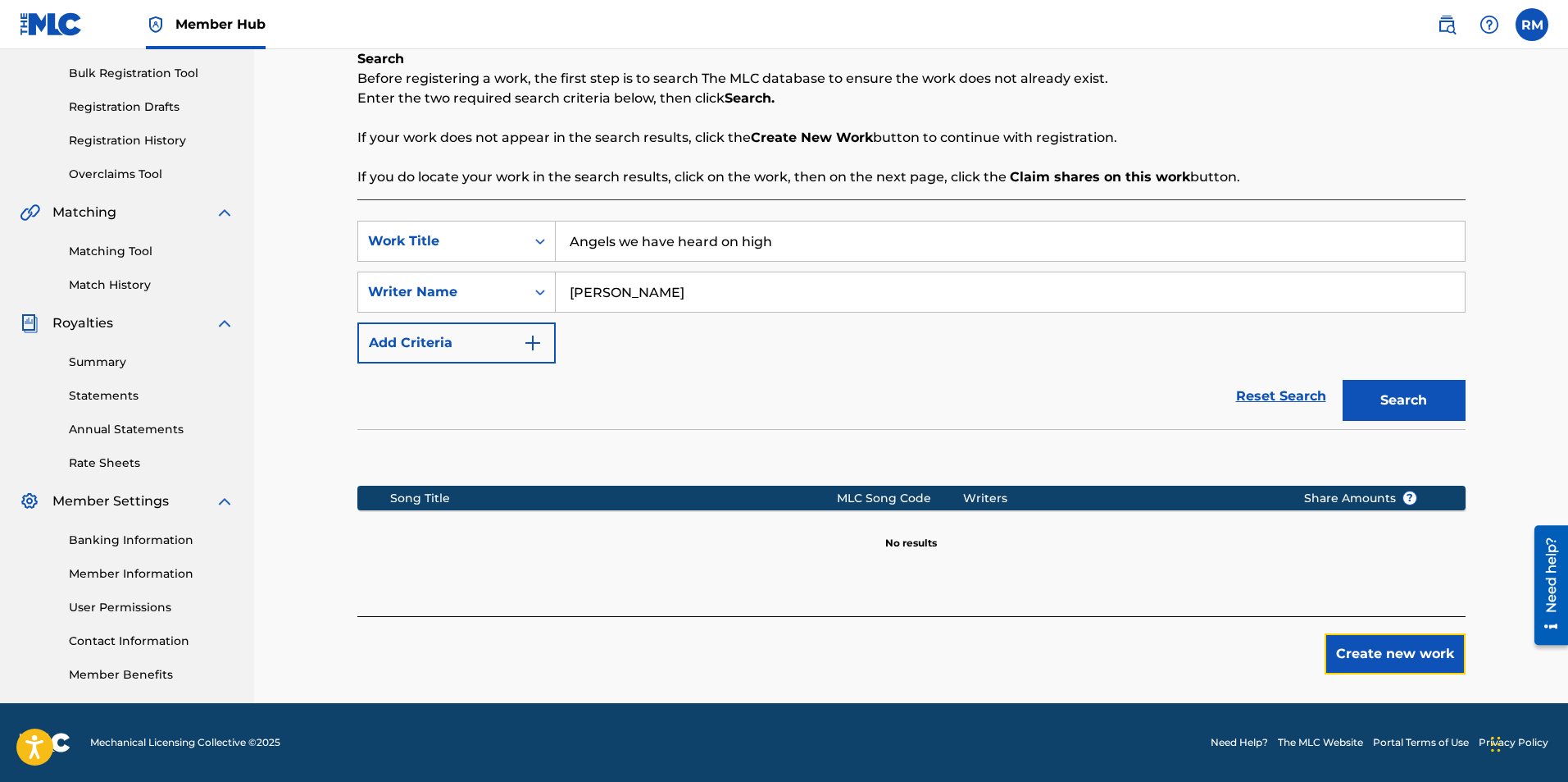
click at [1397, 660] on button "Create new work" at bounding box center [1395, 654] width 141 height 41
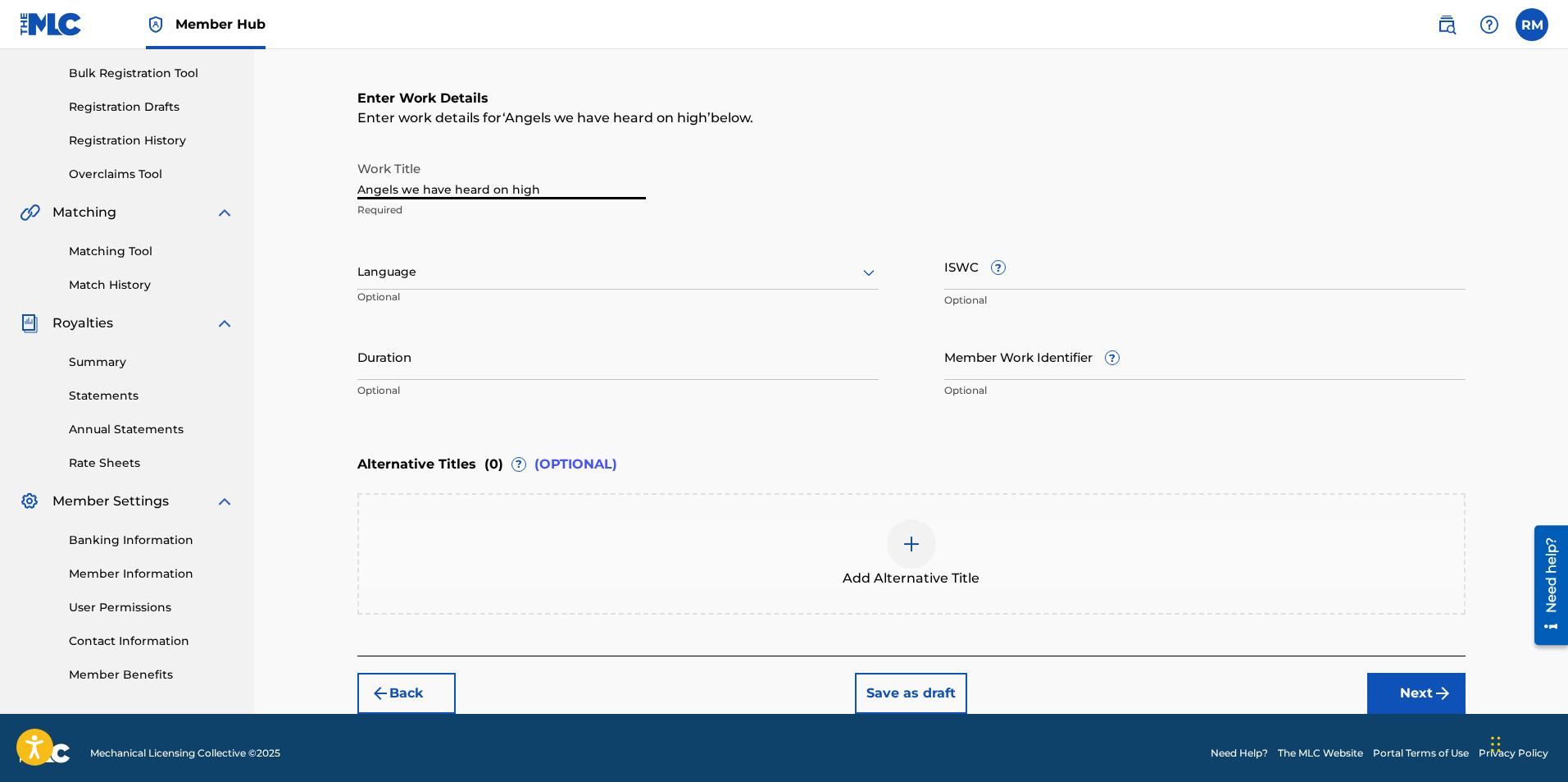
click at [582, 187] on input "Angels we have heard on high" at bounding box center [502, 176] width 289 height 47
type input "Angels we have heard on high/O come all ye faithful"
click at [704, 367] on input "Duration" at bounding box center [618, 356] width 522 height 47
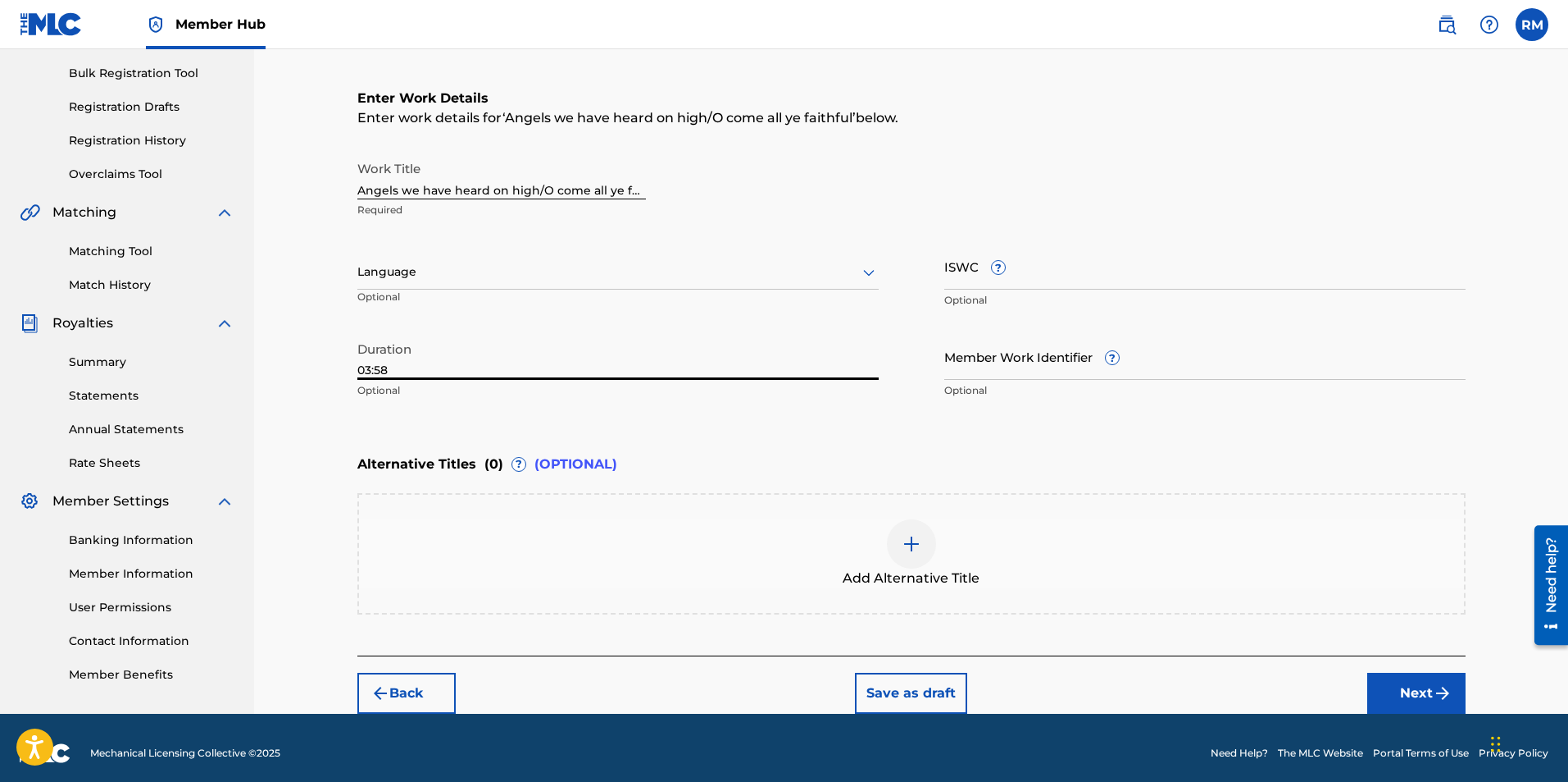
type input "03:58"
click at [1386, 683] on button "Next" at bounding box center [1416, 694] width 98 height 41
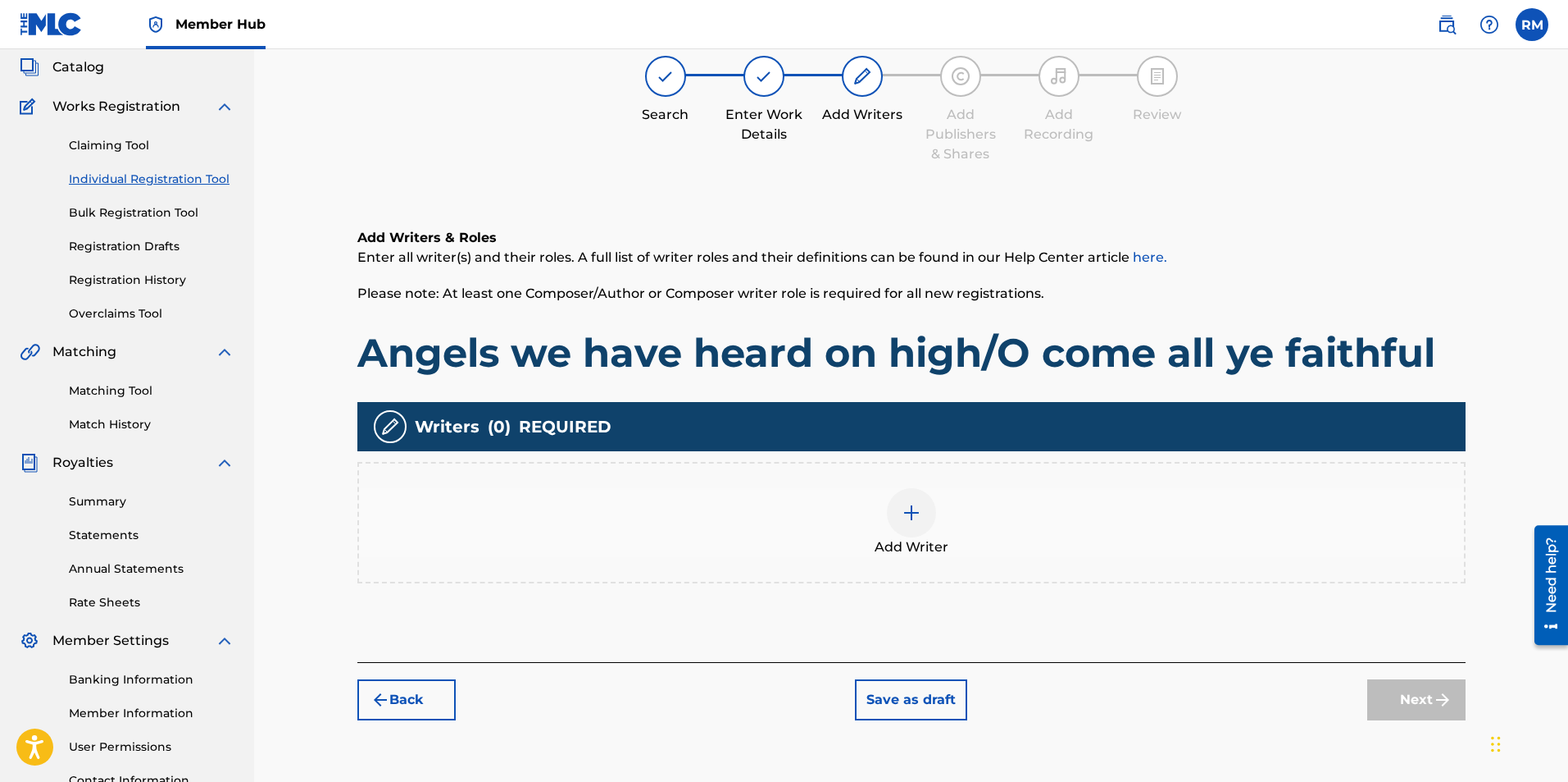
scroll to position [73, 0]
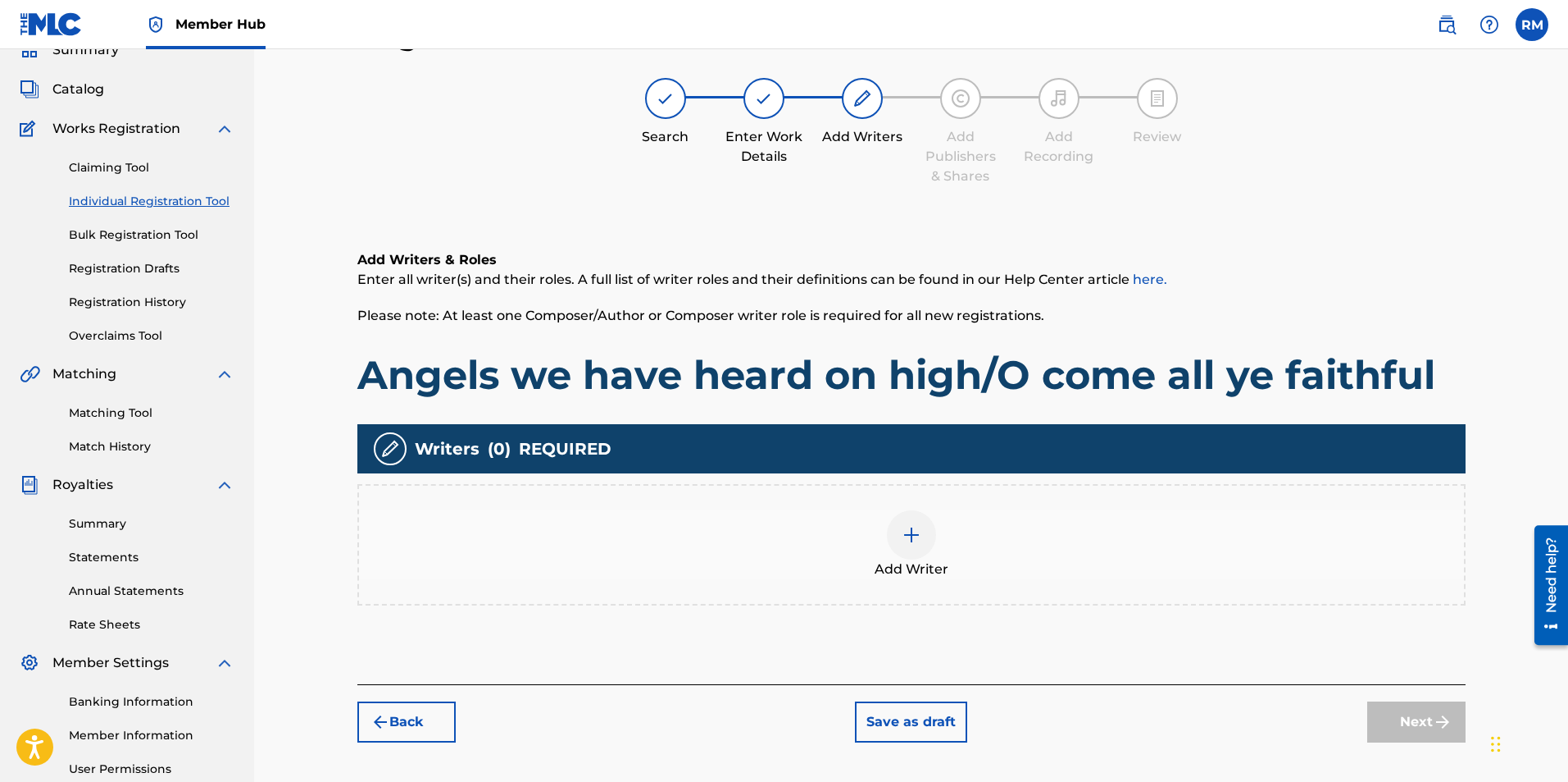
click at [900, 541] on div at bounding box center [912, 535] width 50 height 50
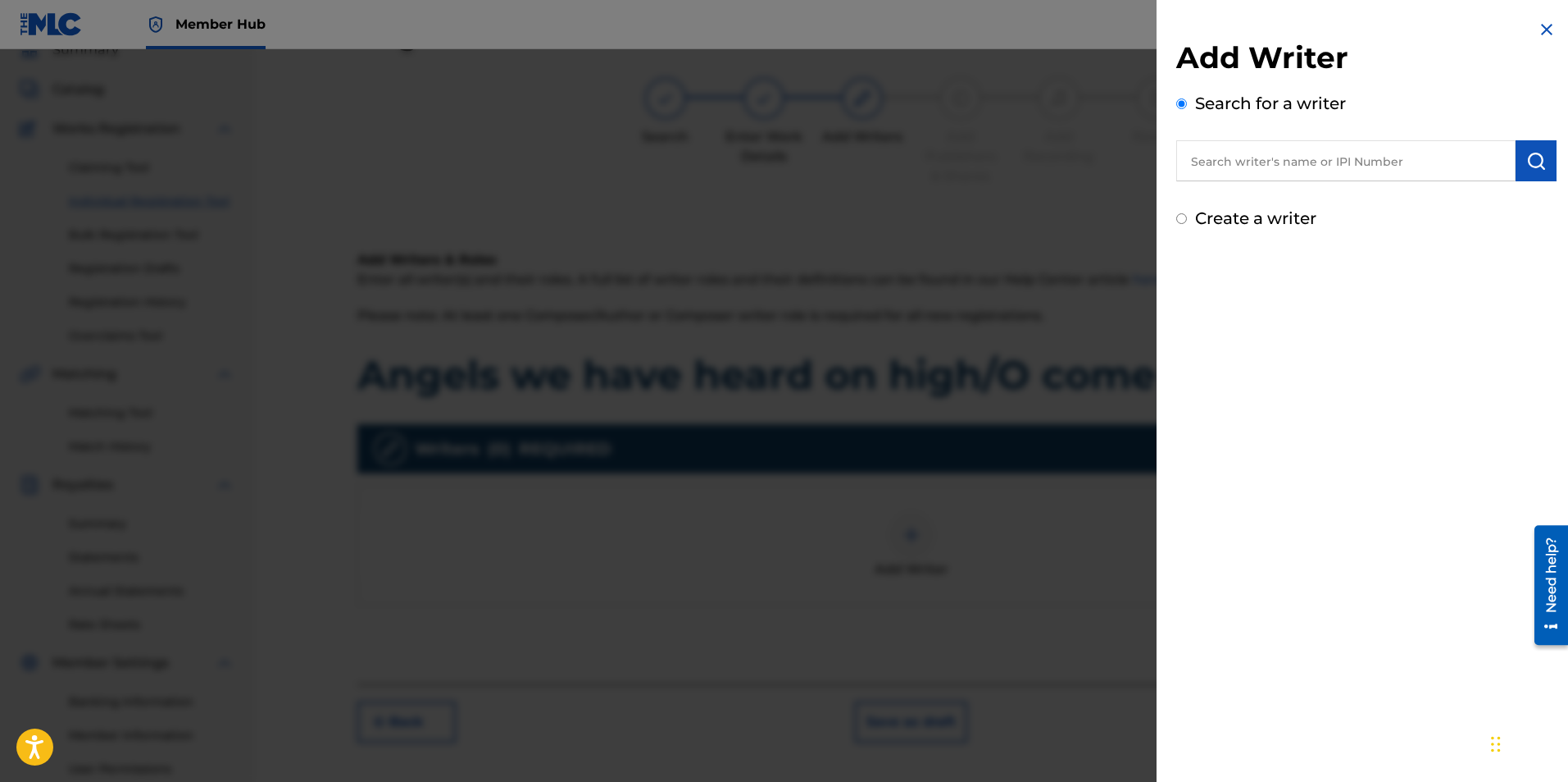
click at [1295, 159] on input "text" at bounding box center [1345, 161] width 339 height 41
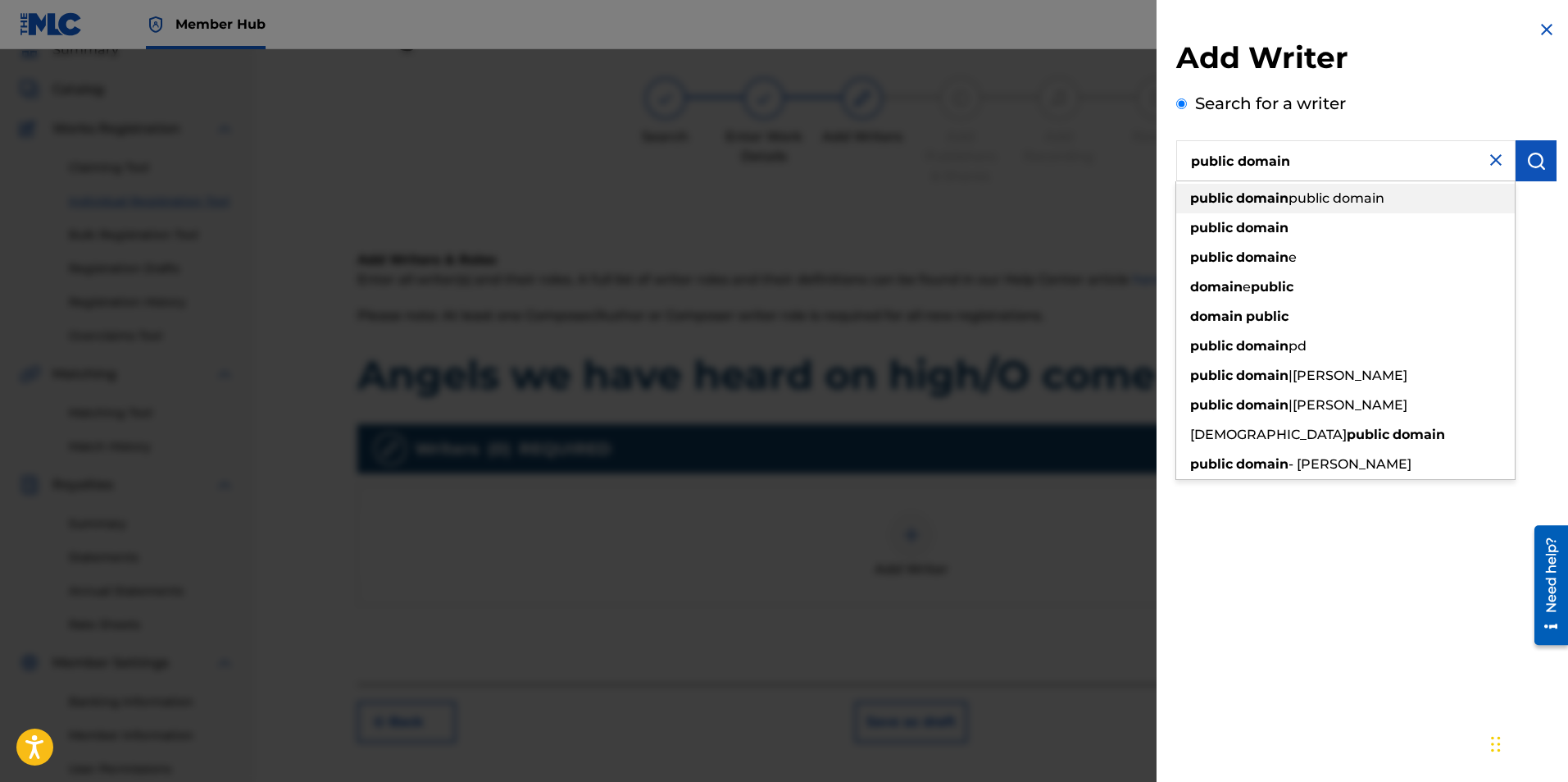
type input "public domain"
click at [1264, 220] on strong "domain" at bounding box center [1263, 227] width 53 height 16
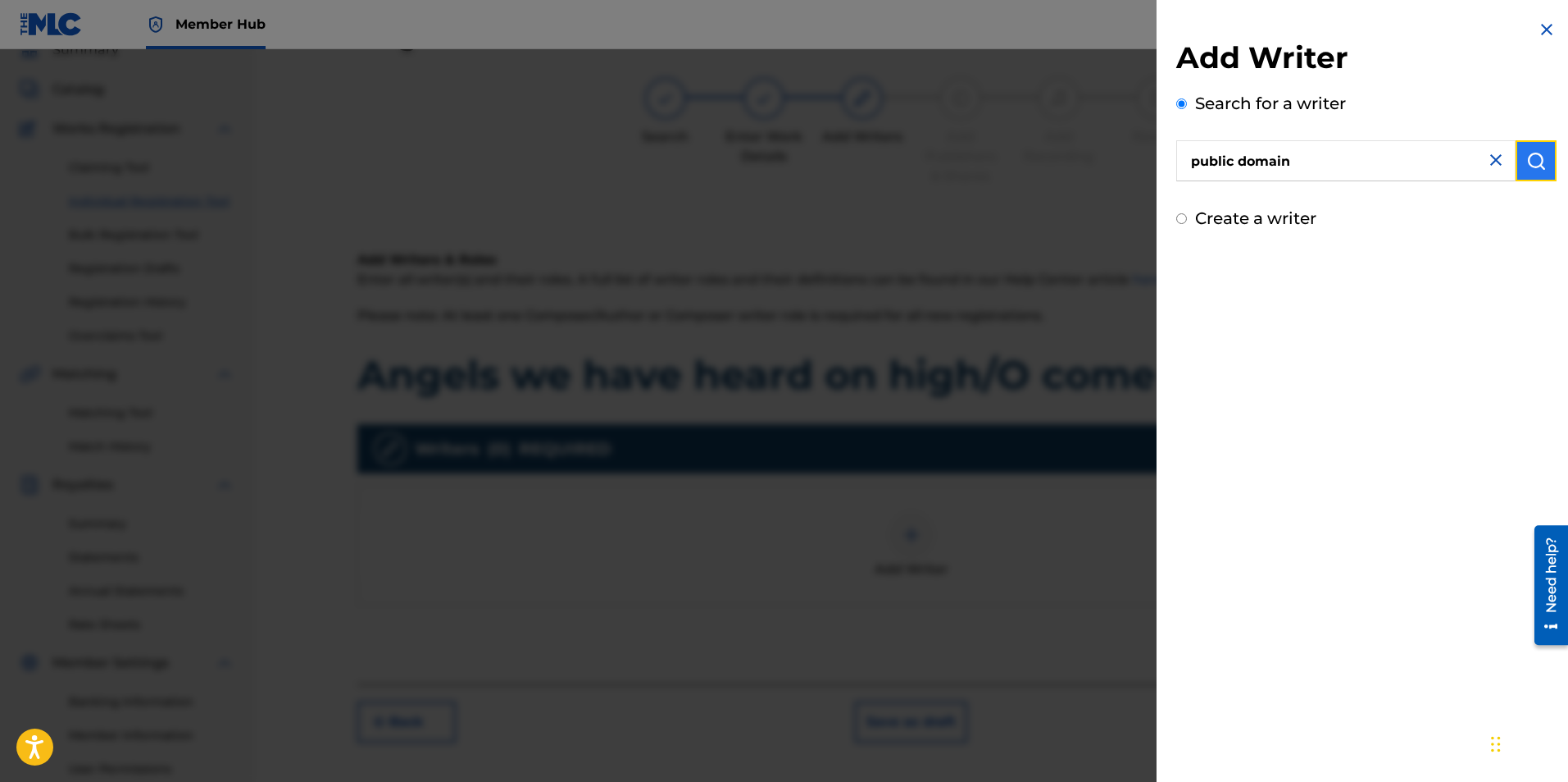
click at [1538, 155] on img "submit" at bounding box center [1537, 161] width 20 height 20
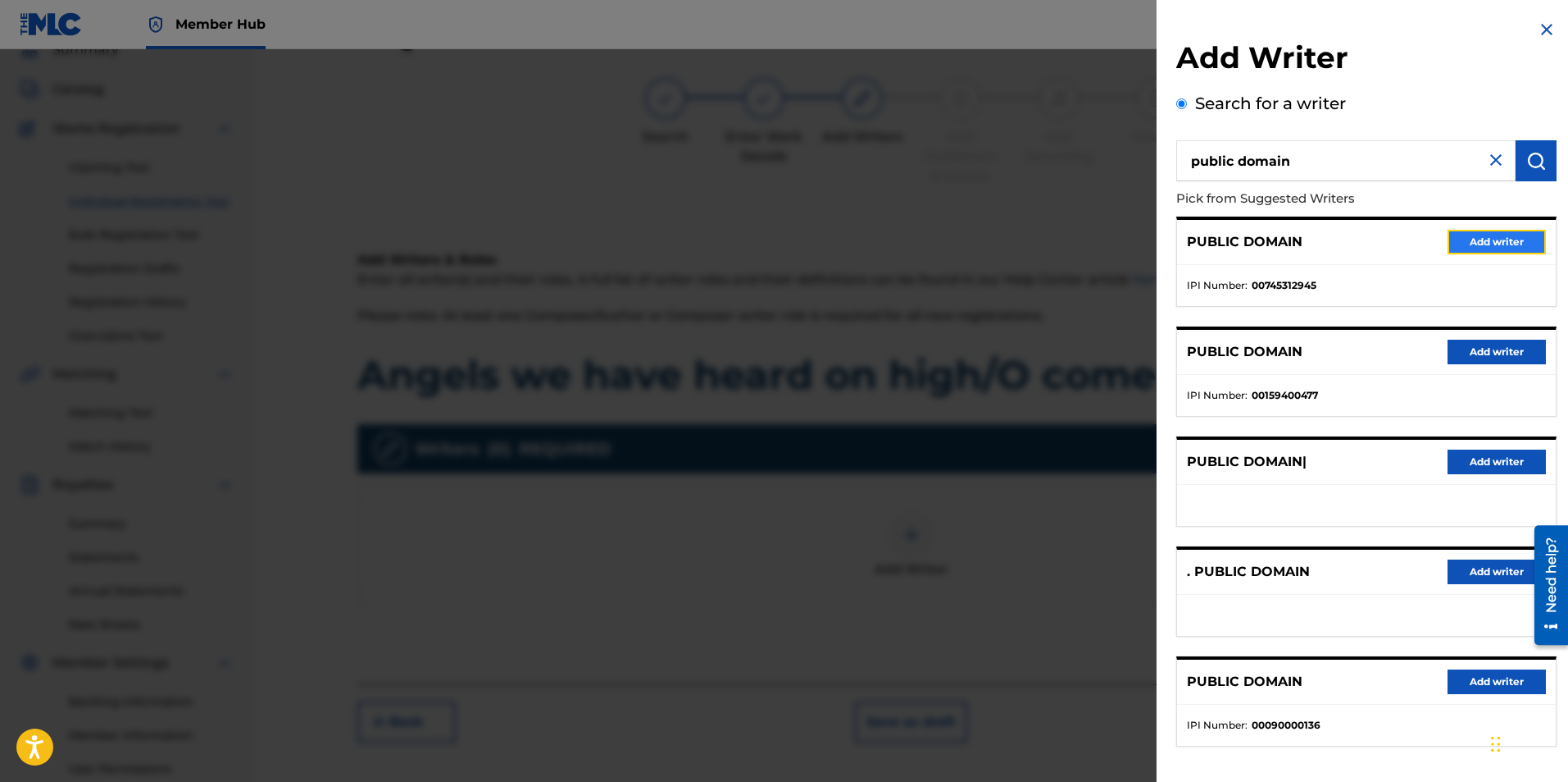
click at [1481, 243] on button "Add writer" at bounding box center [1496, 242] width 98 height 25
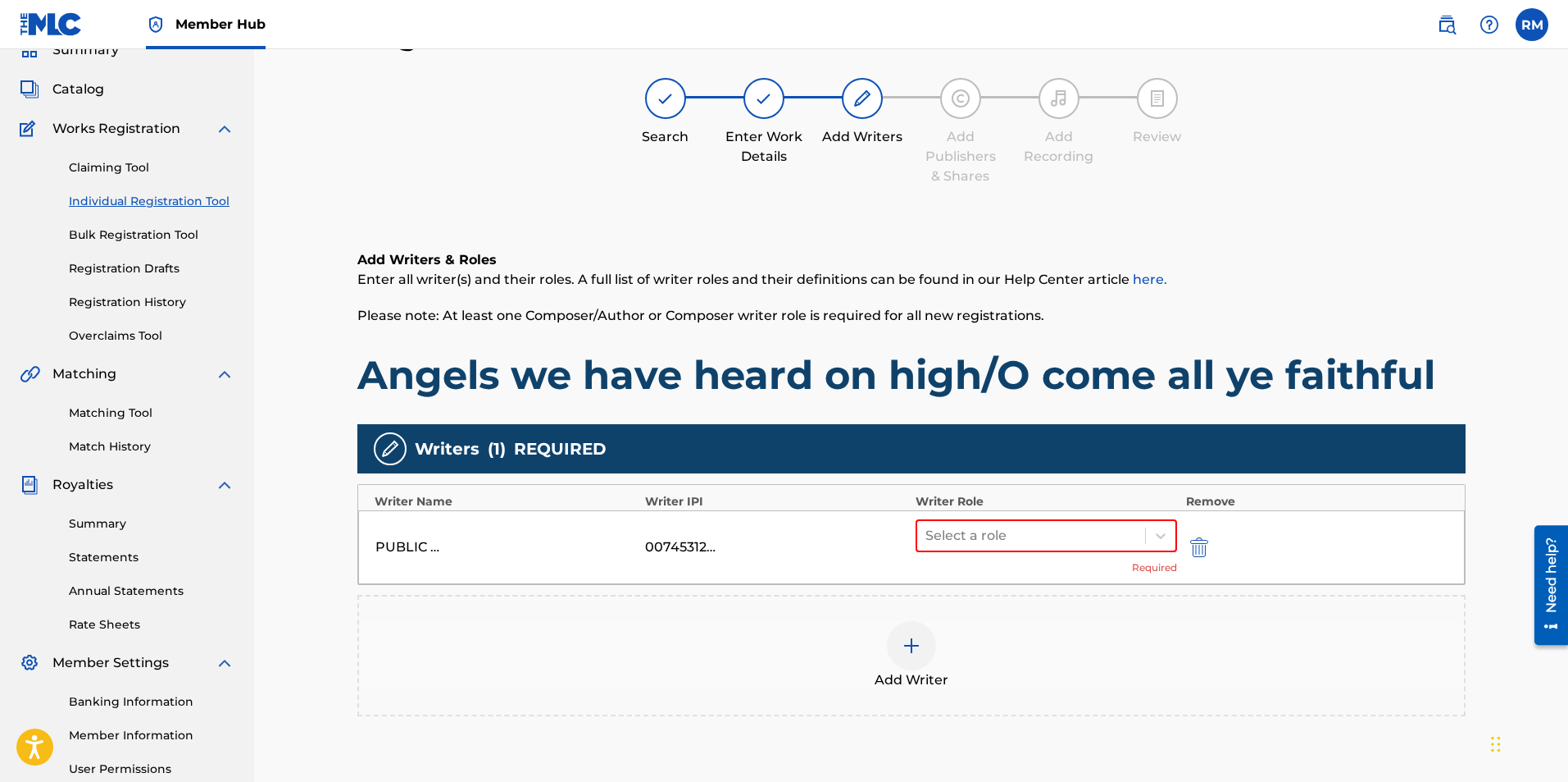
click at [1048, 555] on div "Select a role Required" at bounding box center [1047, 547] width 262 height 56
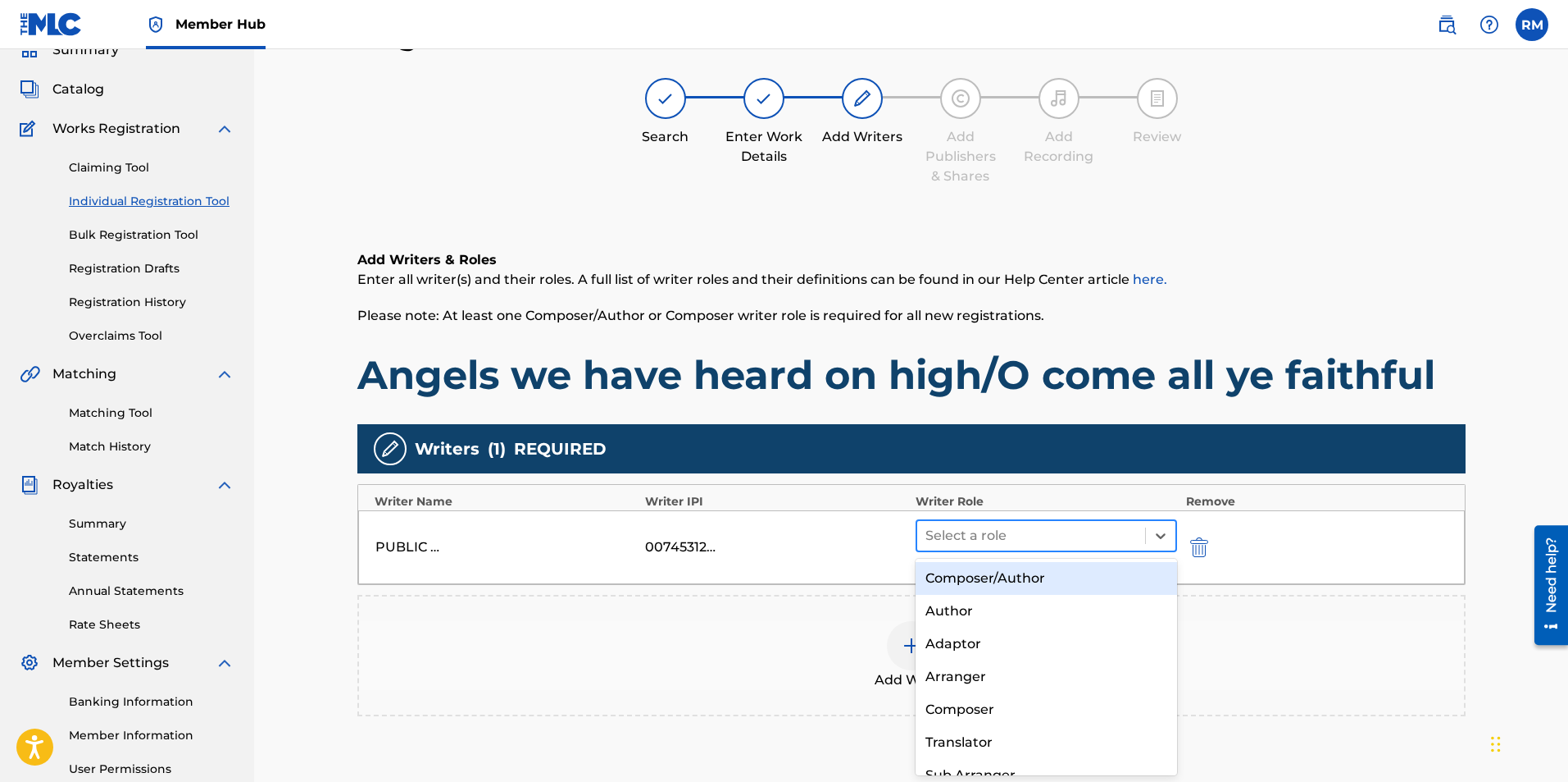
click at [1051, 535] on div at bounding box center [1031, 536] width 212 height 23
click at [1030, 576] on div "Composer/Author" at bounding box center [1047, 578] width 262 height 33
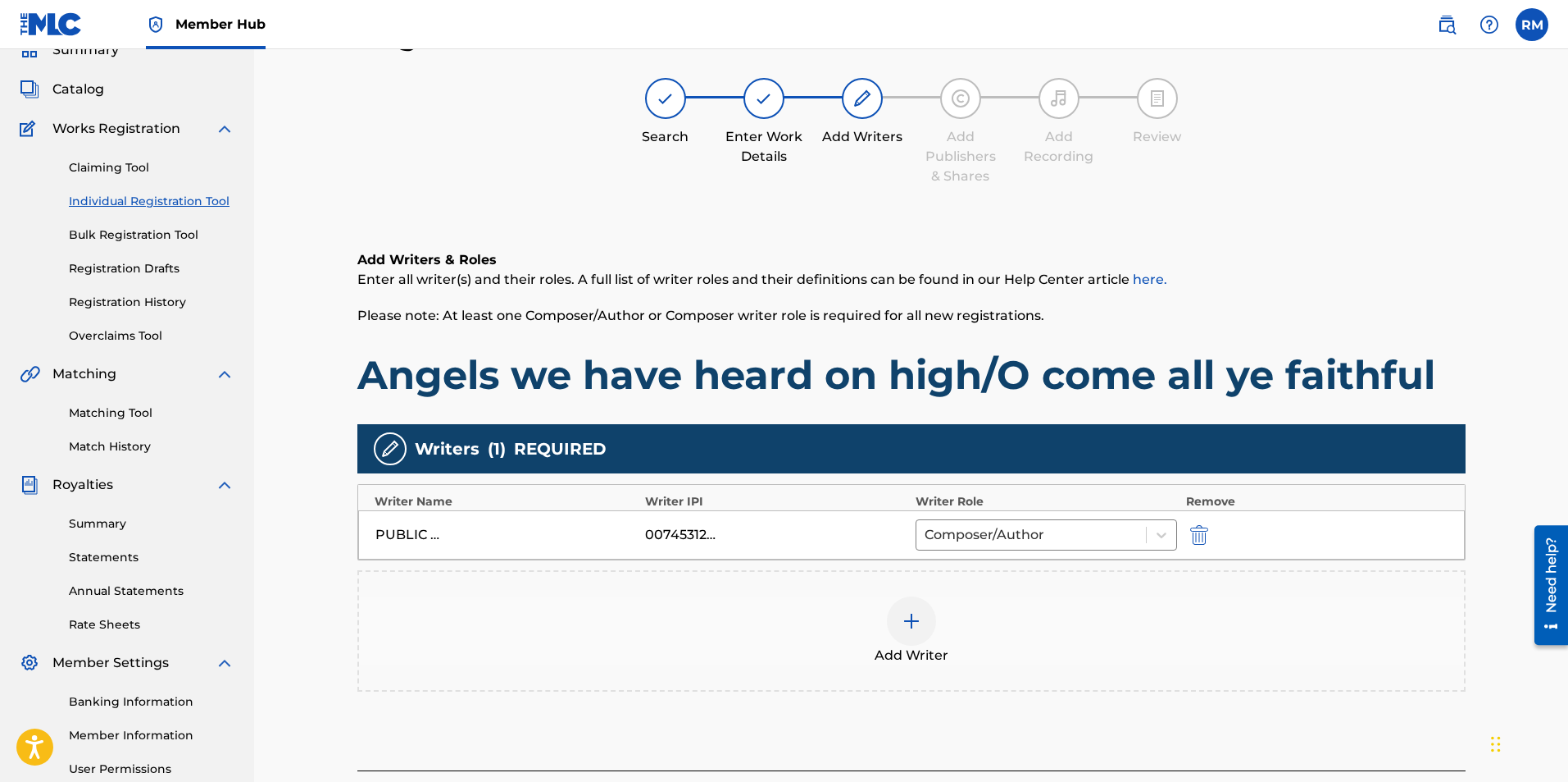
click at [913, 614] on img at bounding box center [912, 621] width 20 height 20
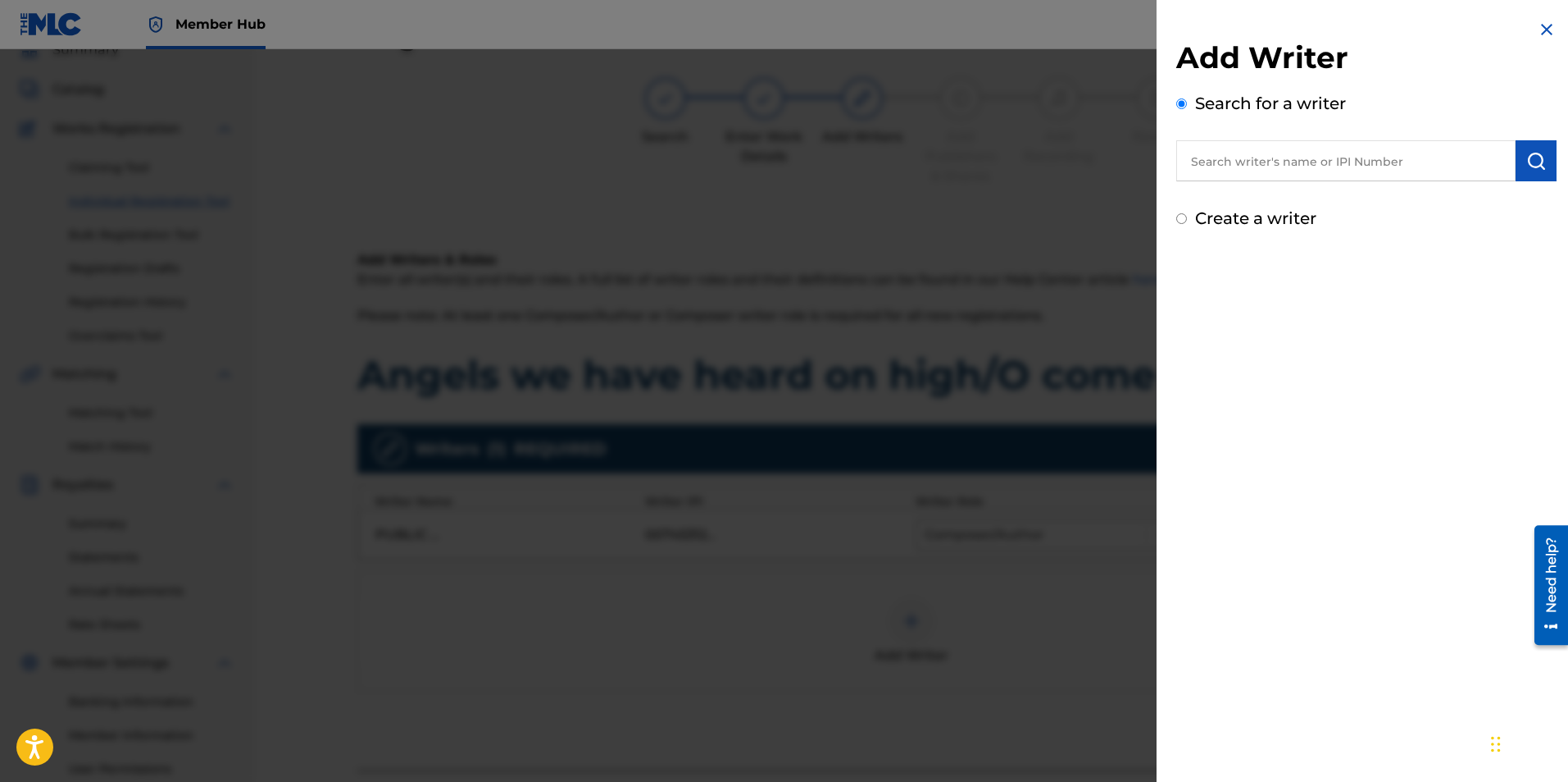
click at [1330, 173] on input "text" at bounding box center [1345, 161] width 339 height 41
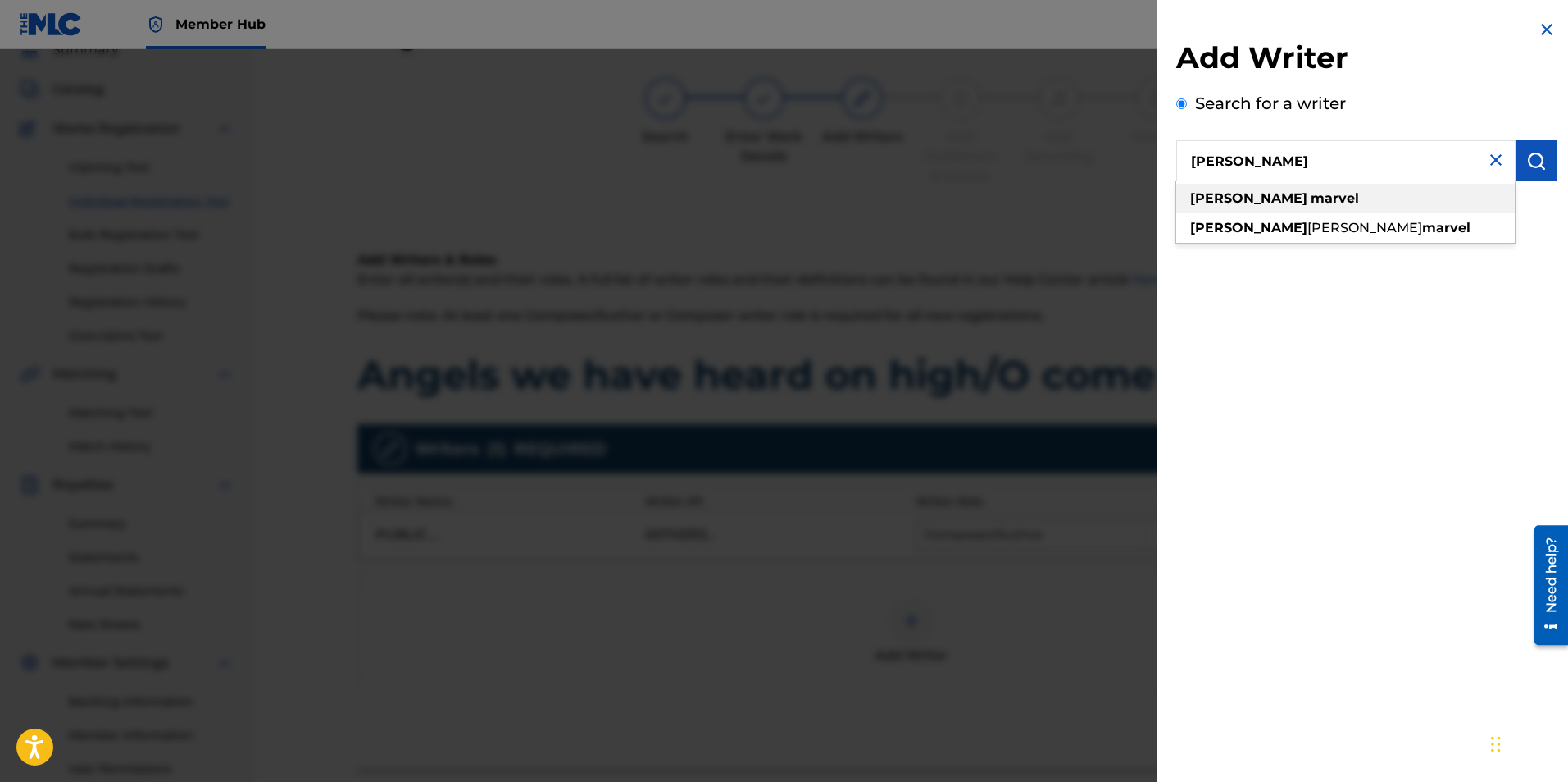
type input "ryan marvel"
click at [1289, 201] on div "ryan marvel" at bounding box center [1345, 199] width 338 height 30
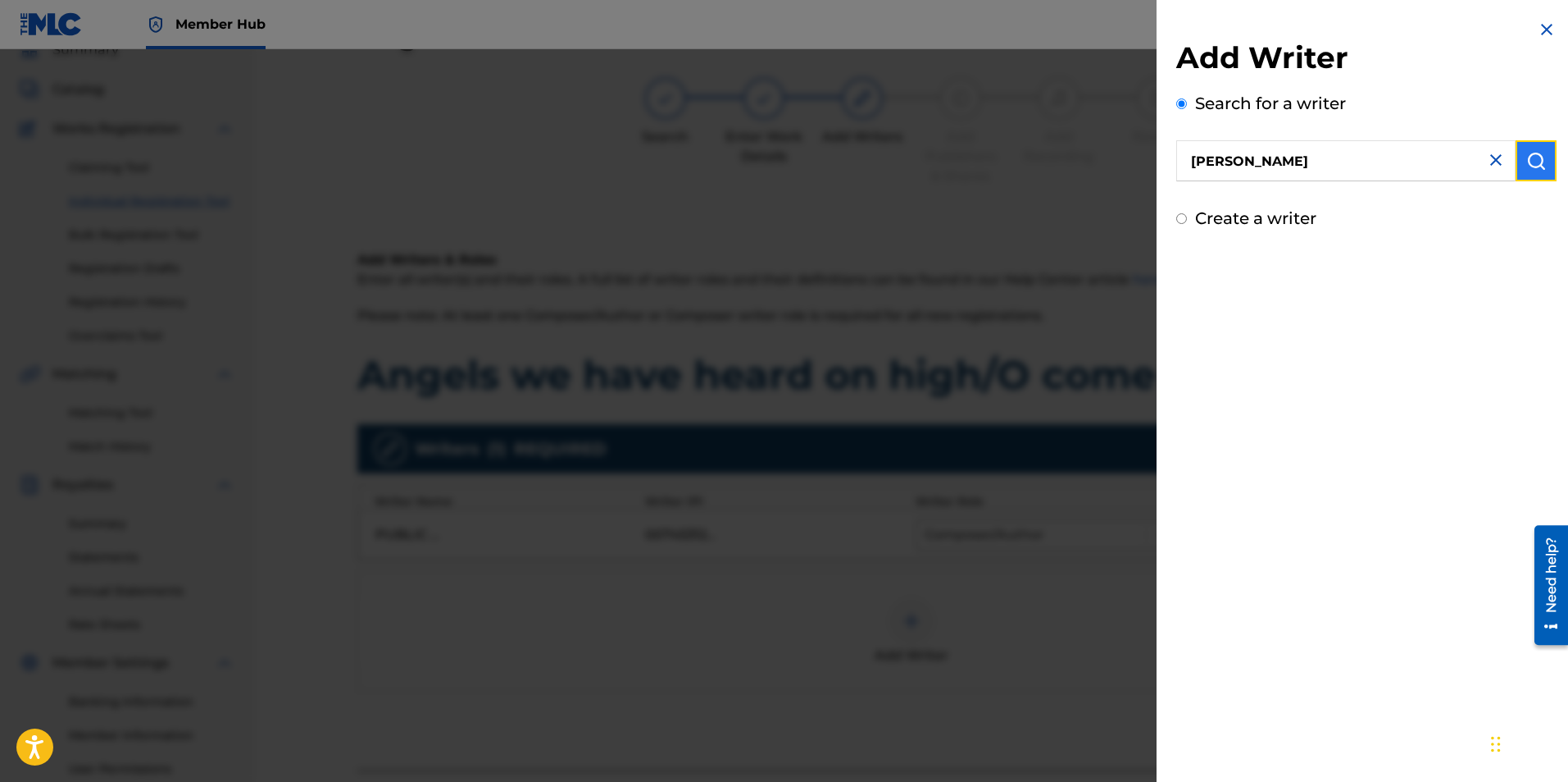
click at [1532, 154] on img "submit" at bounding box center [1537, 161] width 20 height 20
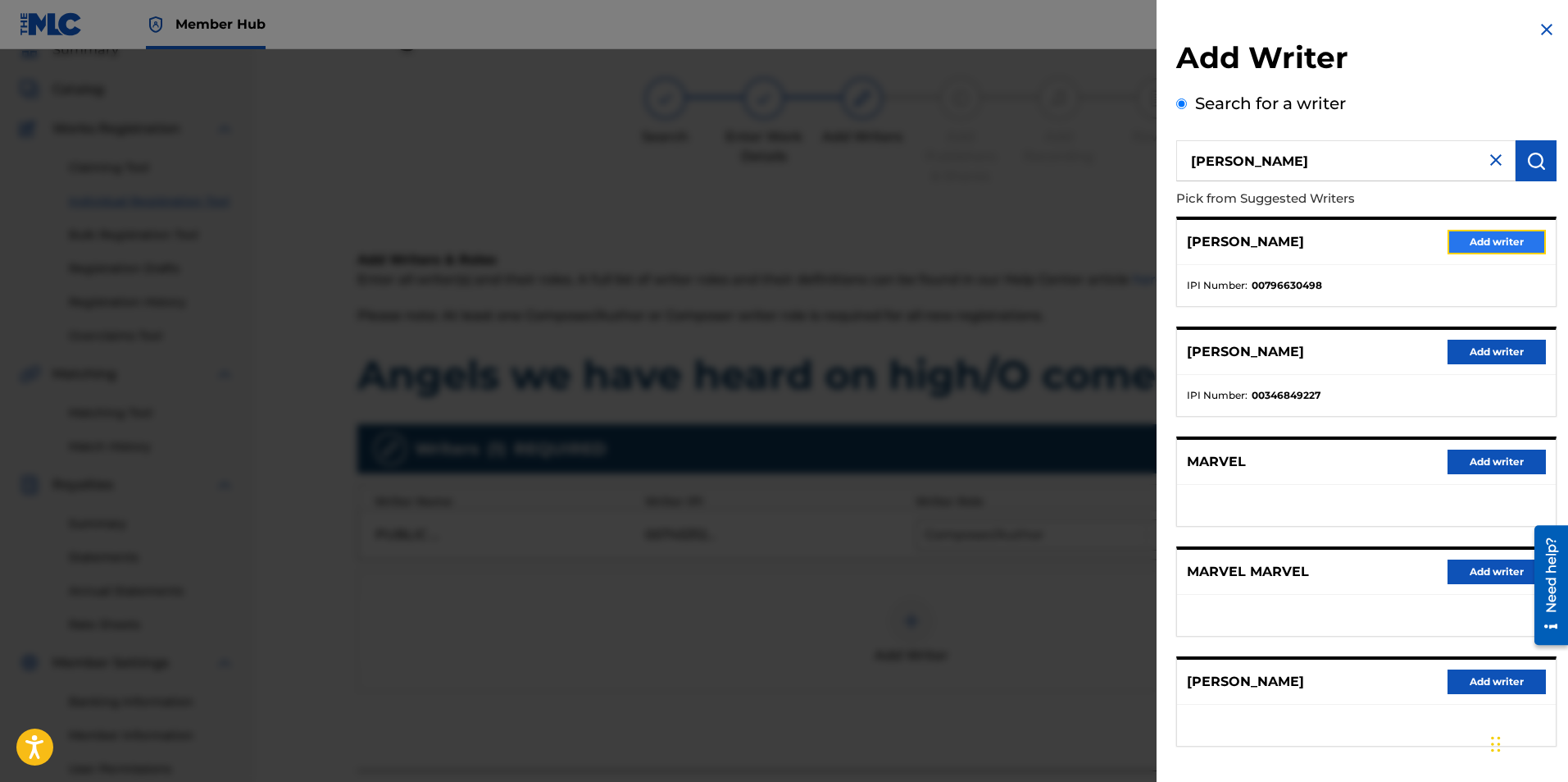
click at [1495, 236] on button "Add writer" at bounding box center [1496, 242] width 98 height 25
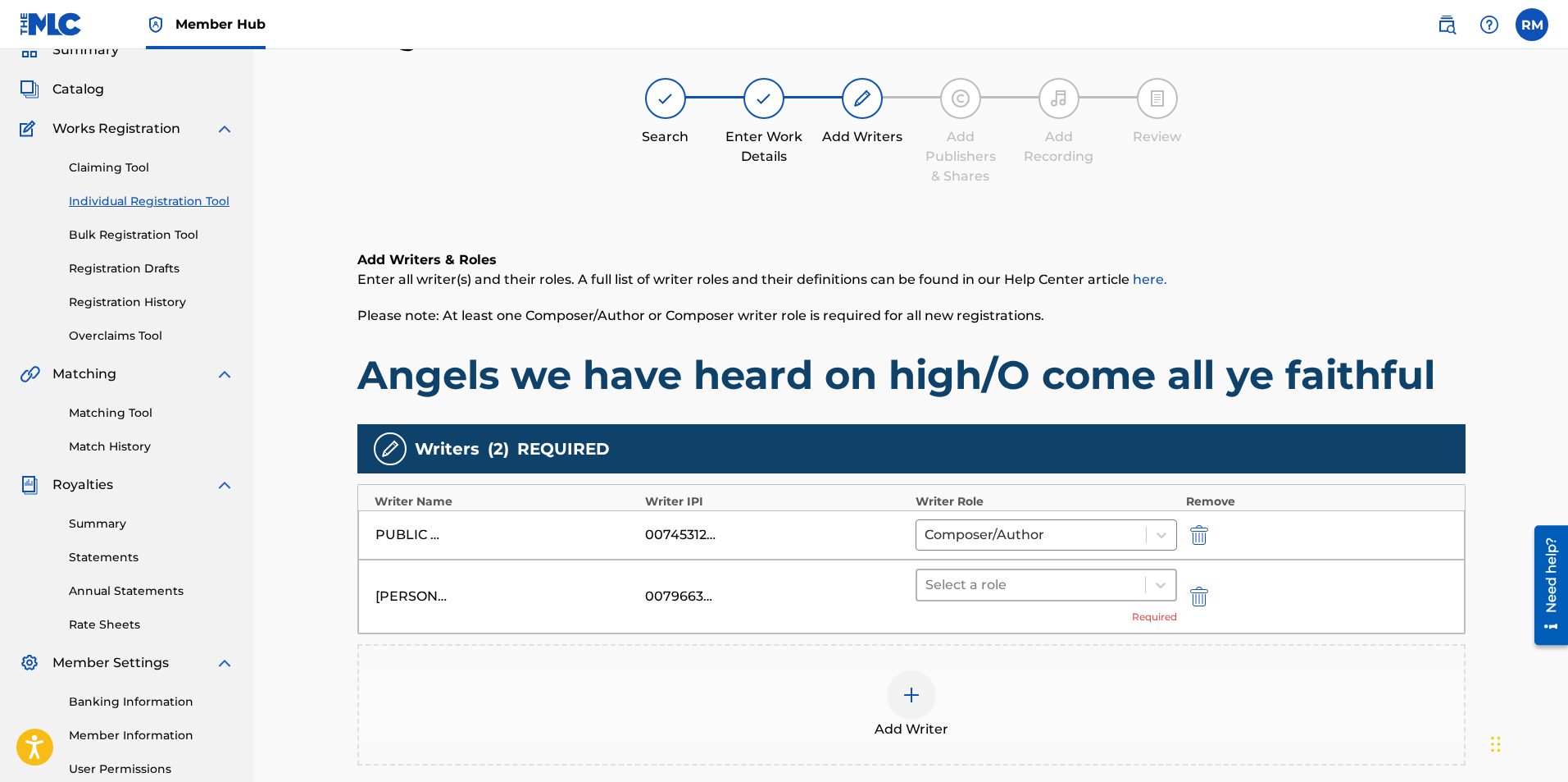
click at [1089, 588] on div at bounding box center [1031, 585] width 212 height 23
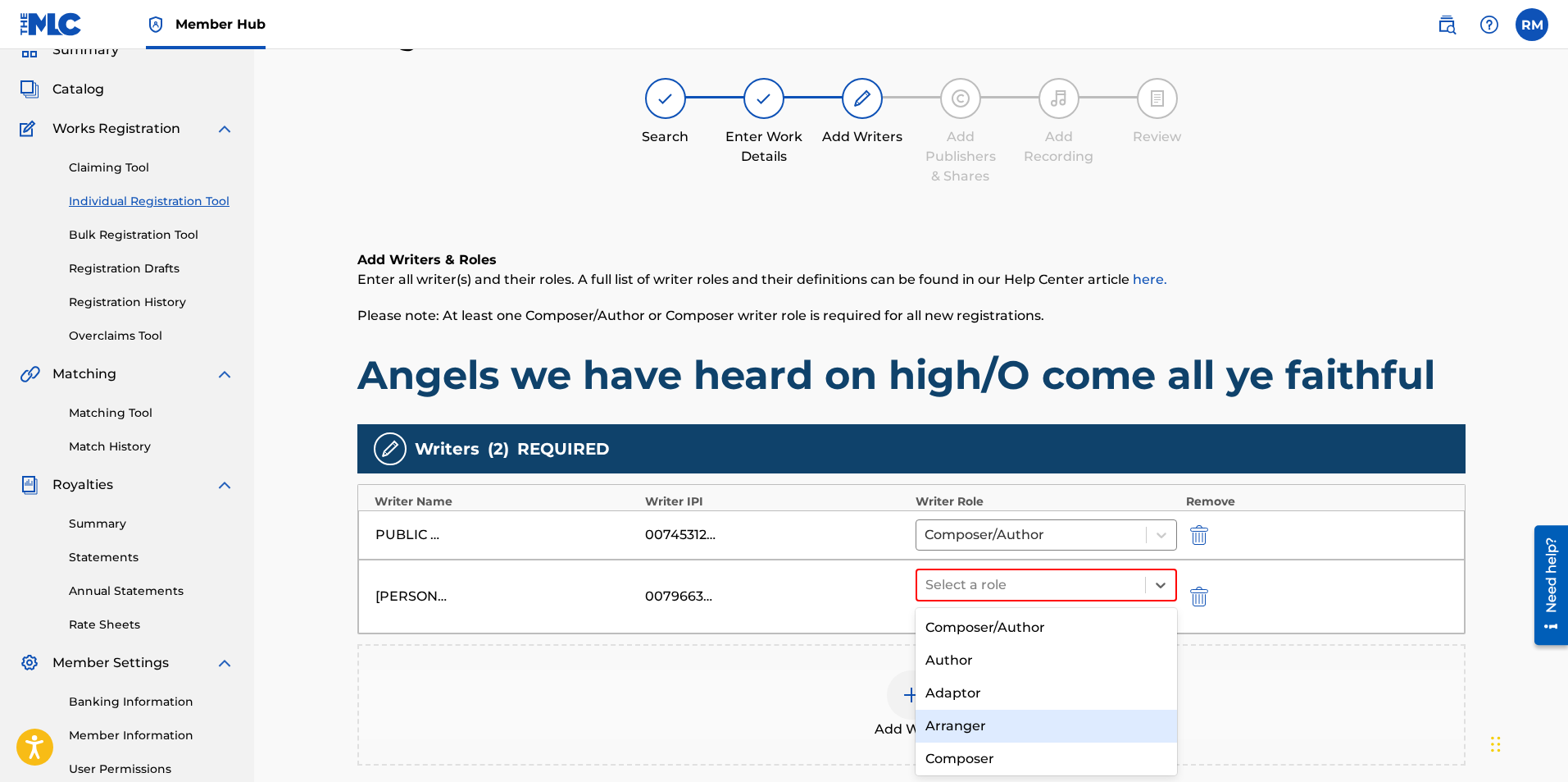
click at [988, 720] on div "Arranger" at bounding box center [1047, 726] width 262 height 33
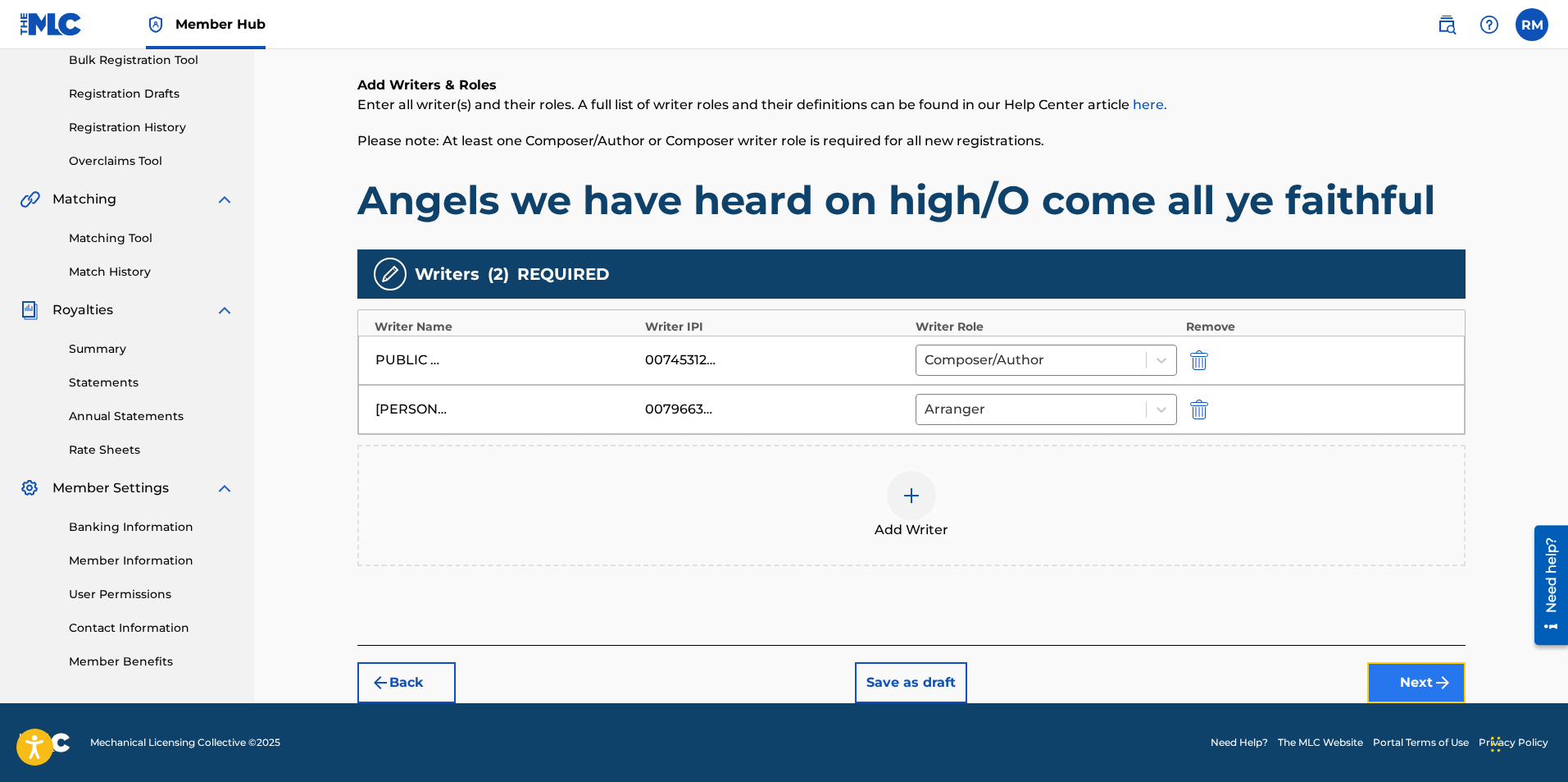
click at [1419, 686] on button "Next" at bounding box center [1416, 683] width 98 height 41
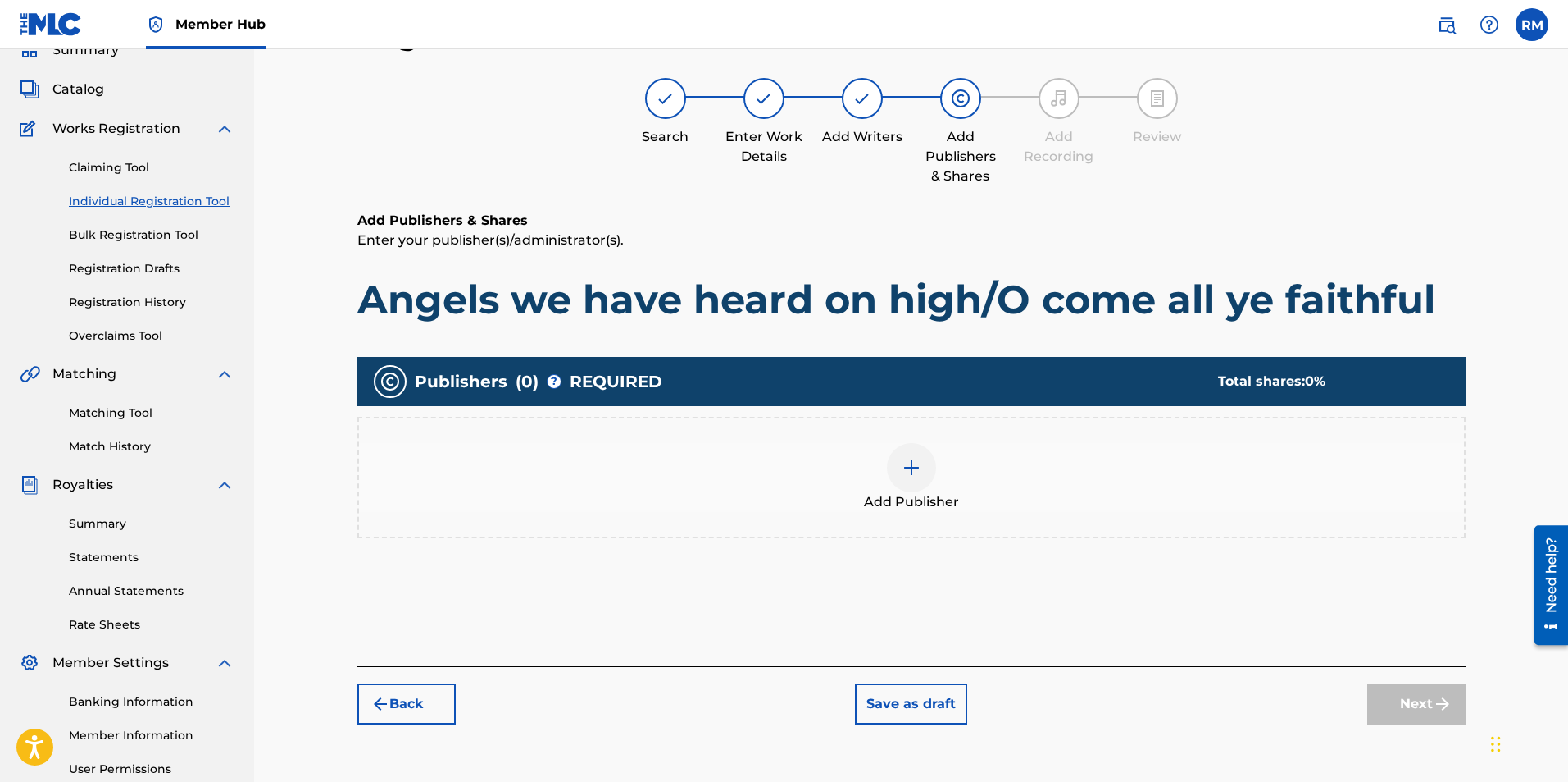
click at [931, 489] on div "Add Publisher" at bounding box center [911, 476] width 1105 height 69
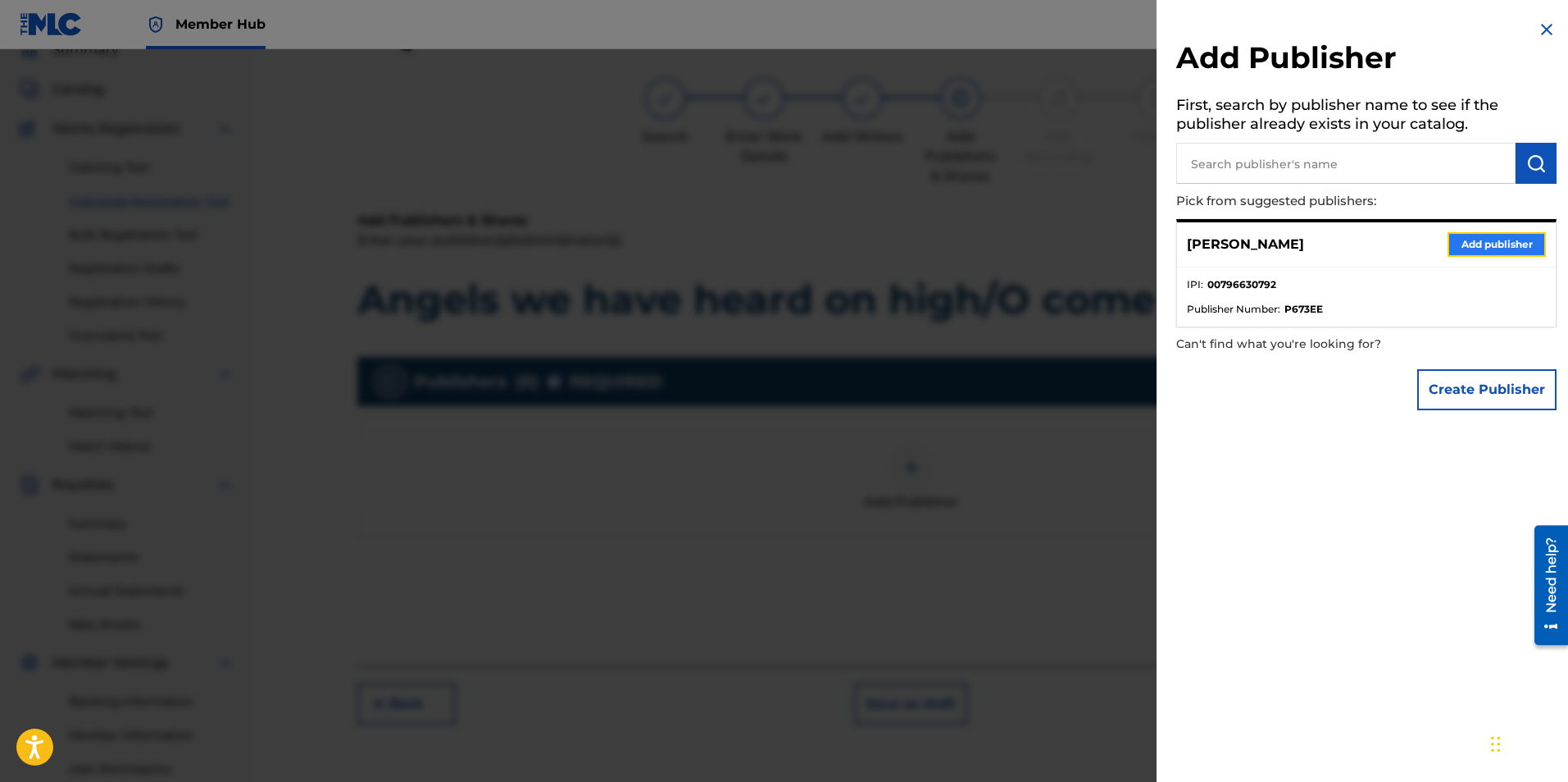
click at [1499, 249] on button "Add publisher" at bounding box center [1496, 244] width 98 height 25
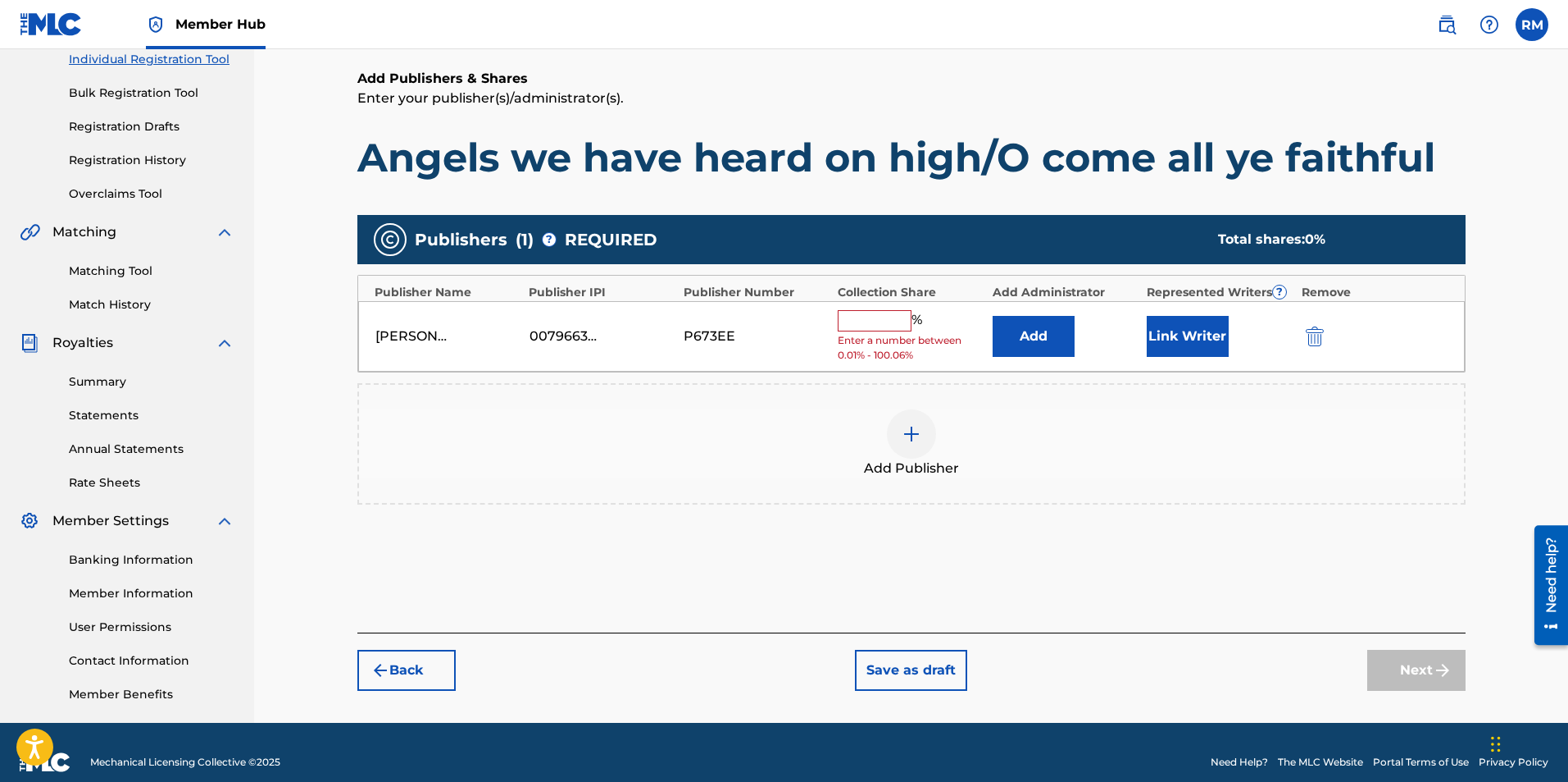
scroll to position [235, 0]
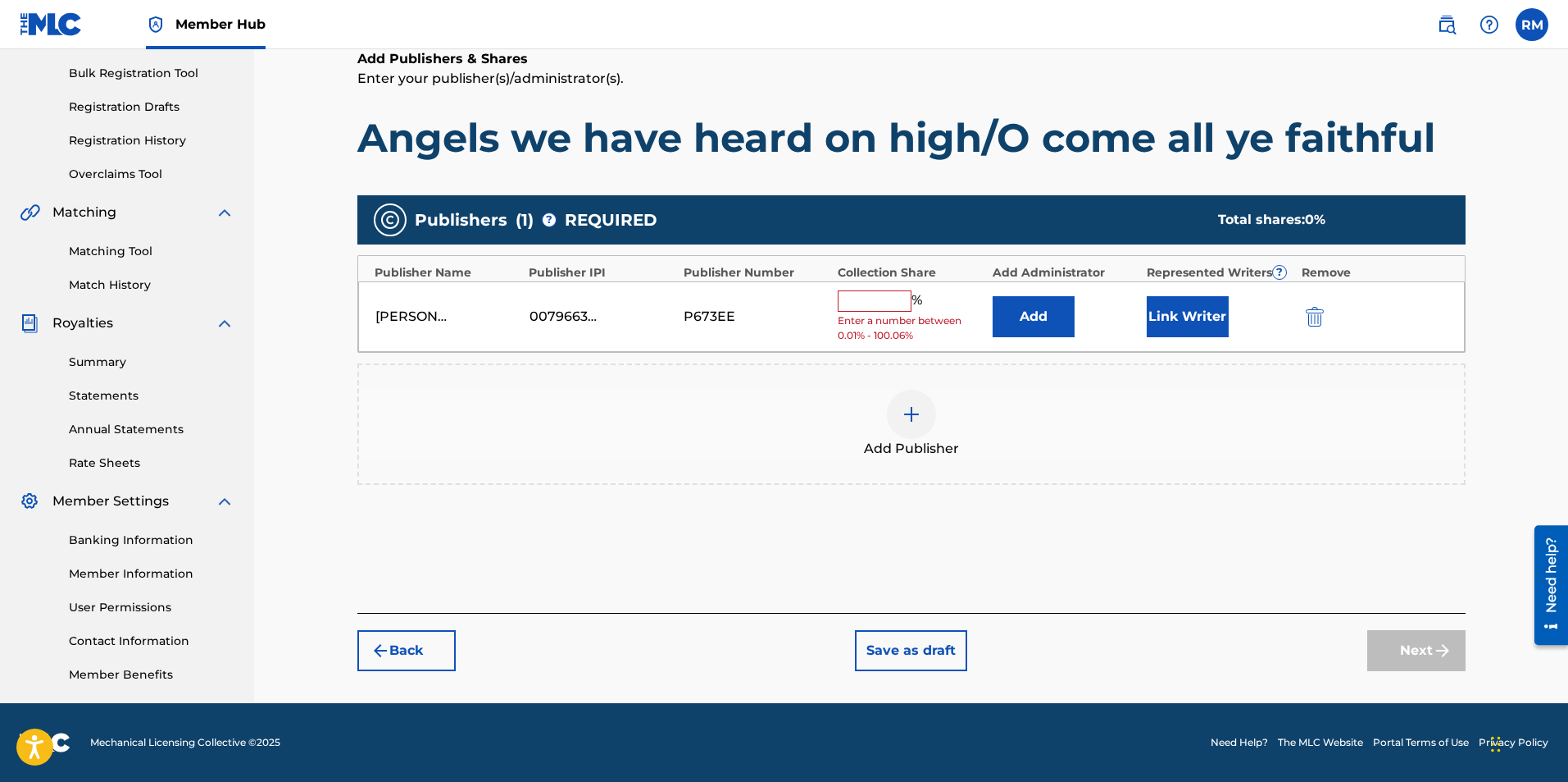
click at [848, 312] on div "% Enter a number between 0.01% - 100.06%" at bounding box center [910, 317] width 146 height 54
click at [850, 308] on input "text" at bounding box center [874, 301] width 73 height 21
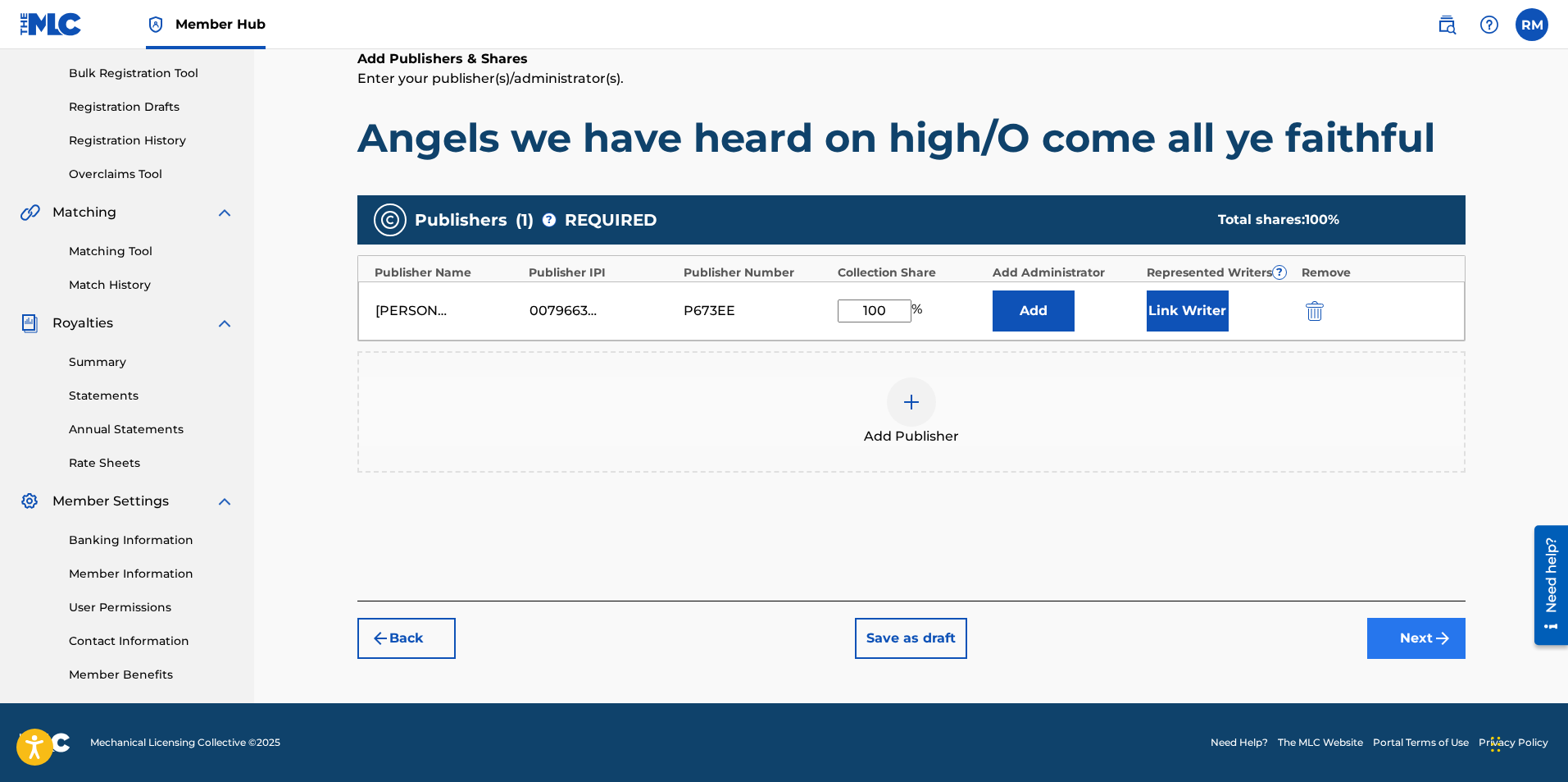
type input "100"
click at [1400, 642] on button "Next" at bounding box center [1416, 638] width 98 height 41
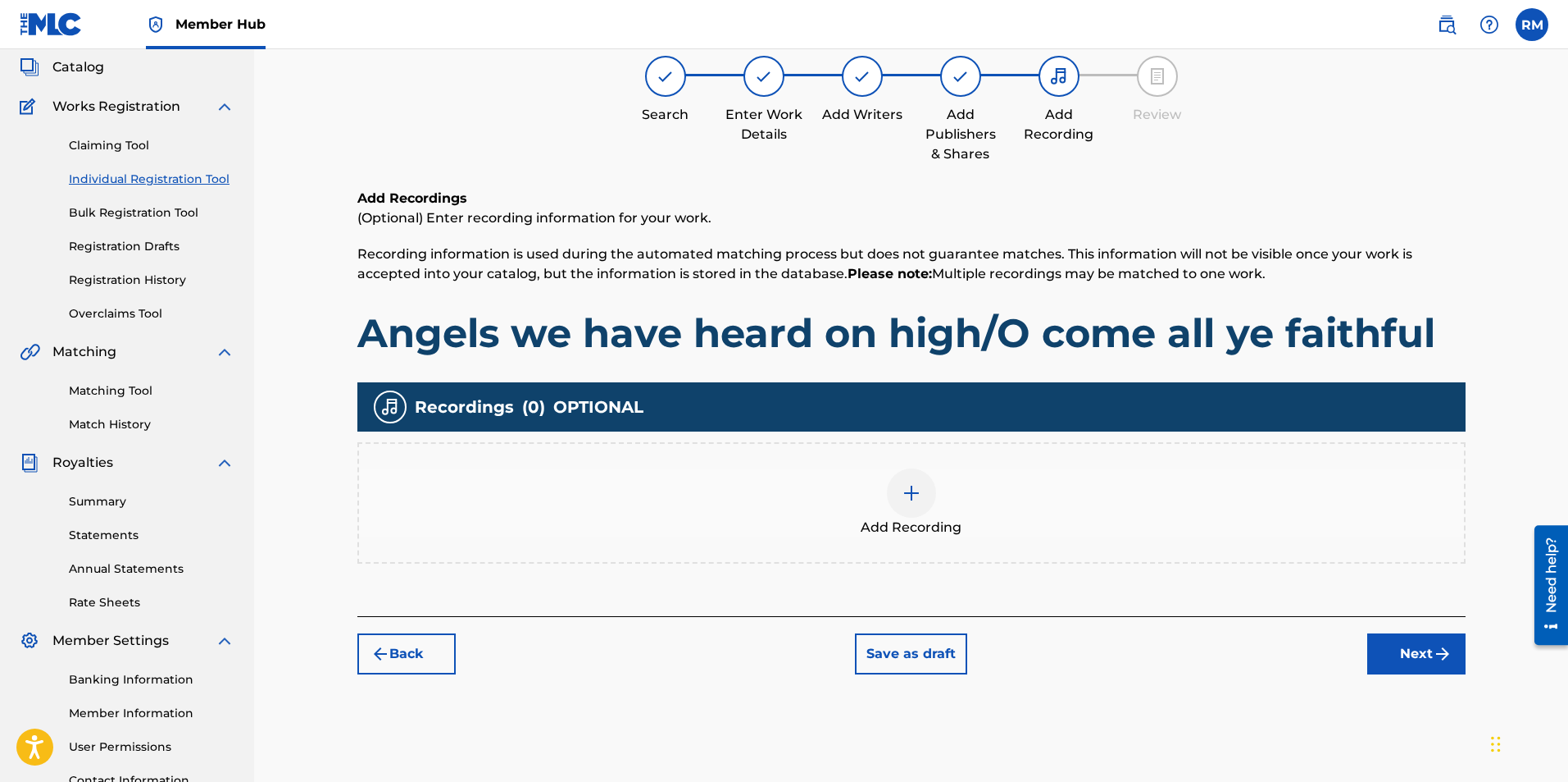
scroll to position [73, 0]
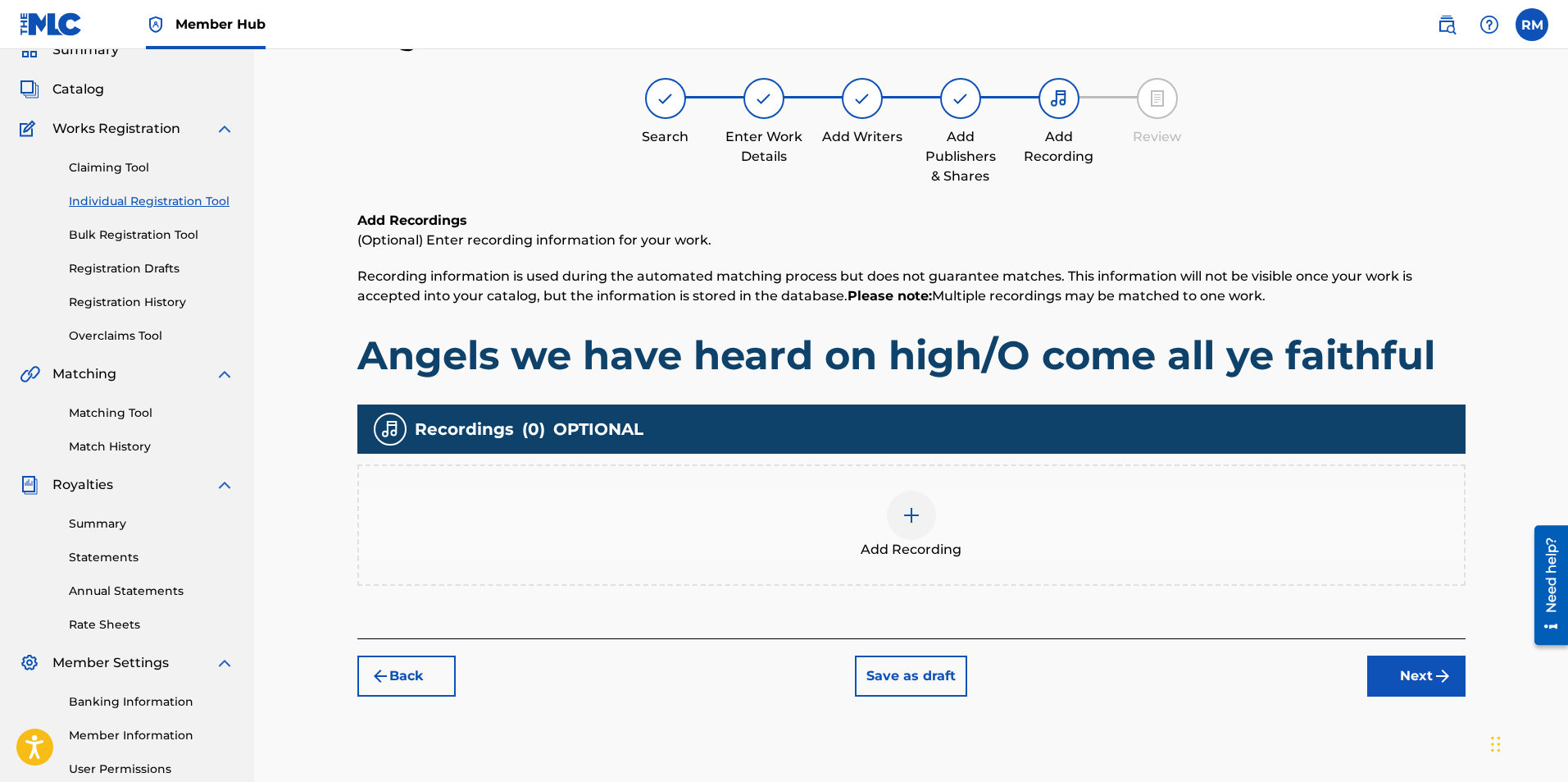
click at [897, 522] on div at bounding box center [912, 515] width 50 height 50
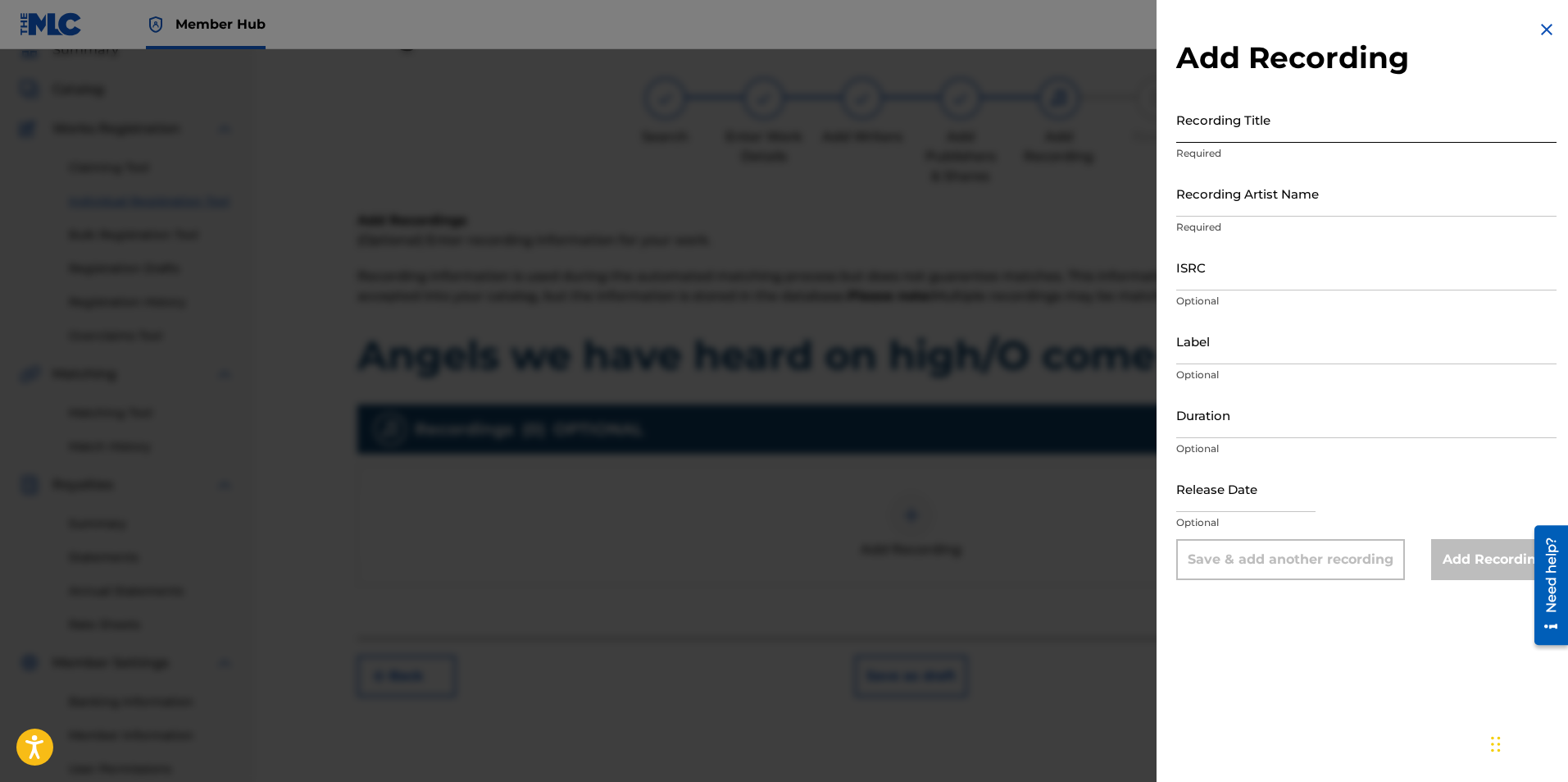
click at [1301, 121] on input "Recording Title" at bounding box center [1366, 119] width 380 height 47
type input "angels we have heard on high/o come all ye faithful"
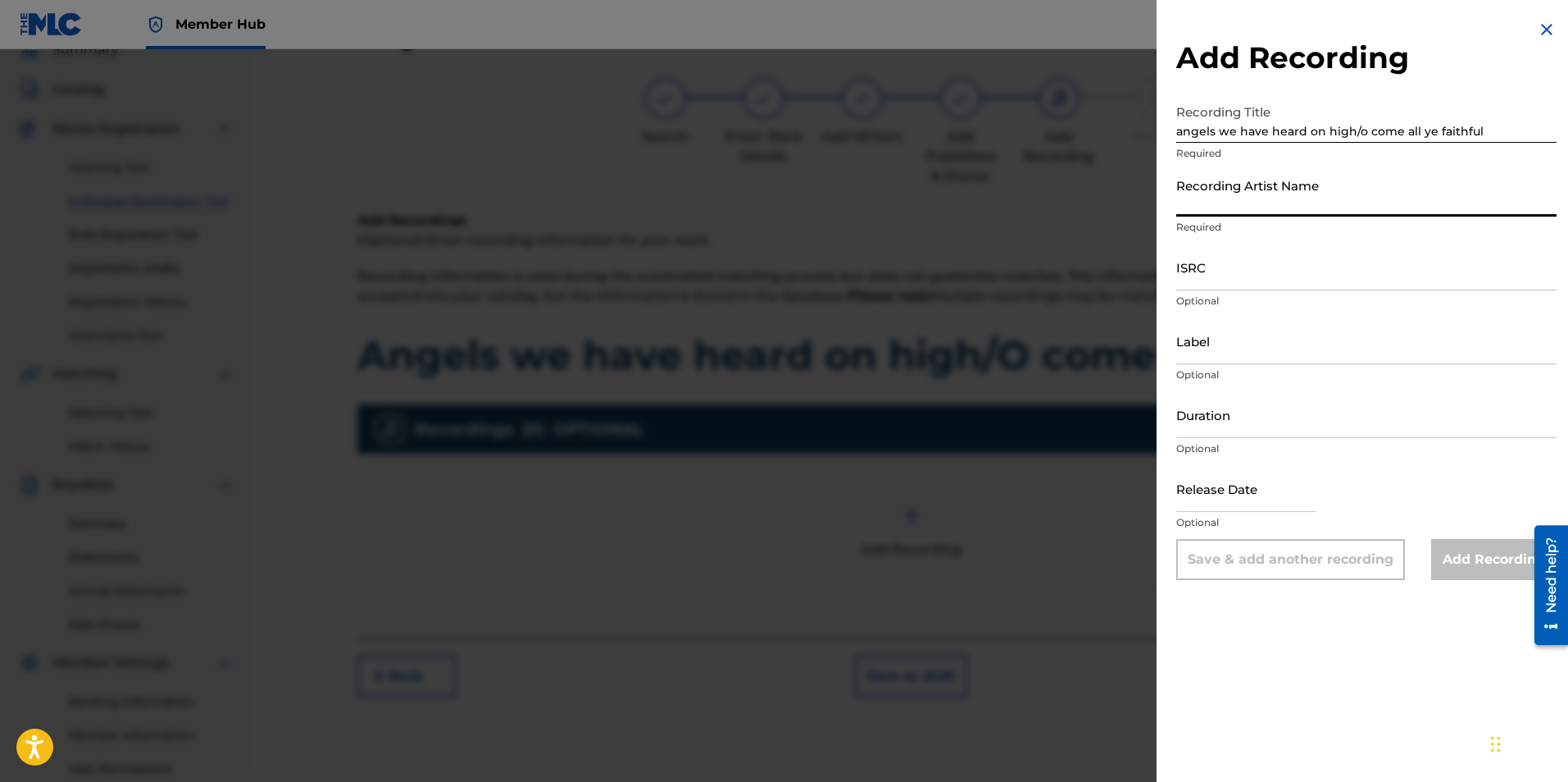
click at [1295, 197] on input "Recording Artist Name" at bounding box center [1366, 193] width 380 height 47
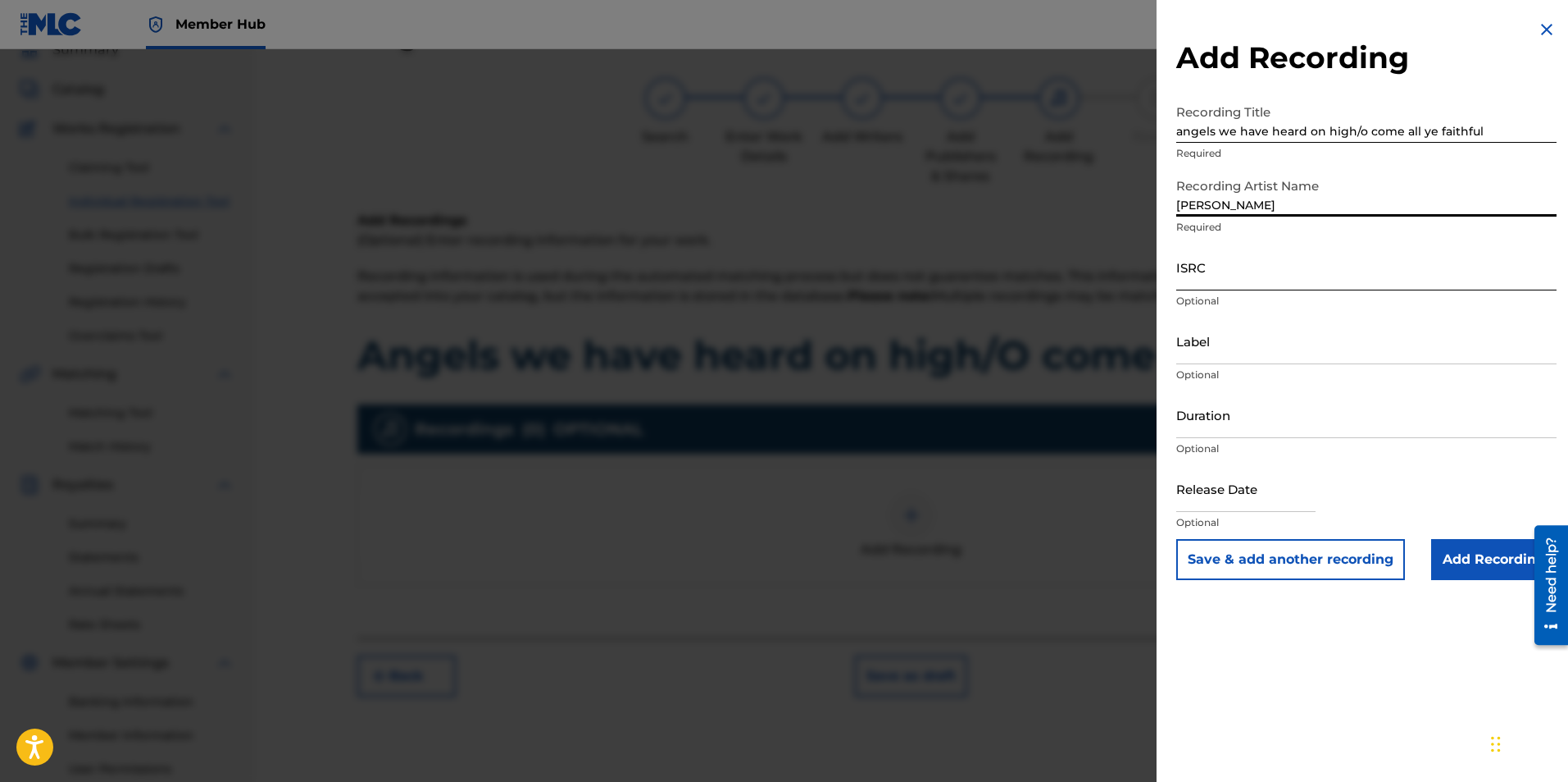
type input "Ryan Marvel"
click at [1247, 269] on input "ISRC" at bounding box center [1366, 267] width 380 height 47
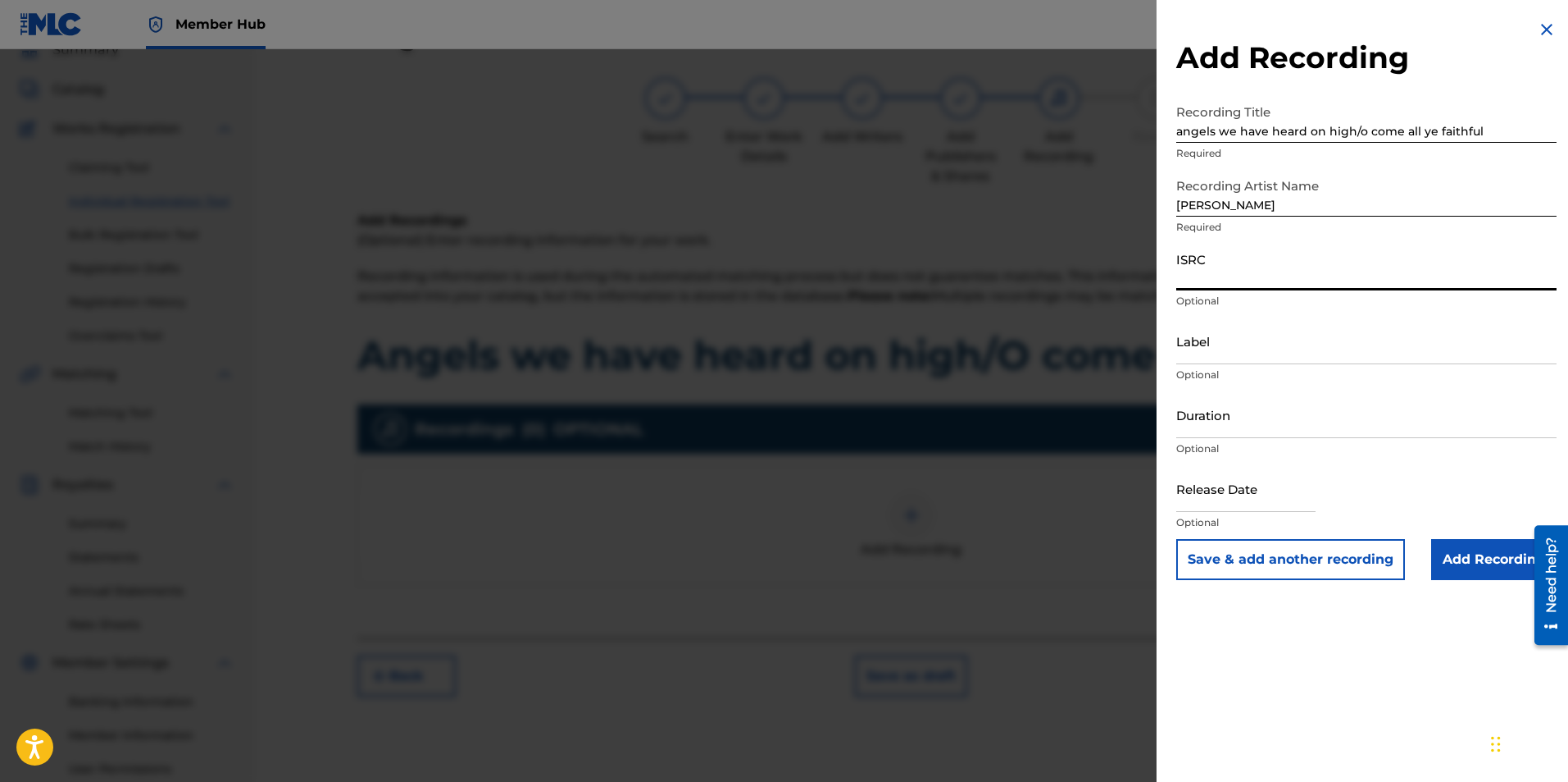
click at [1206, 271] on input "ISRC" at bounding box center [1366, 267] width 380 height 47
paste input "usl4q1821708"
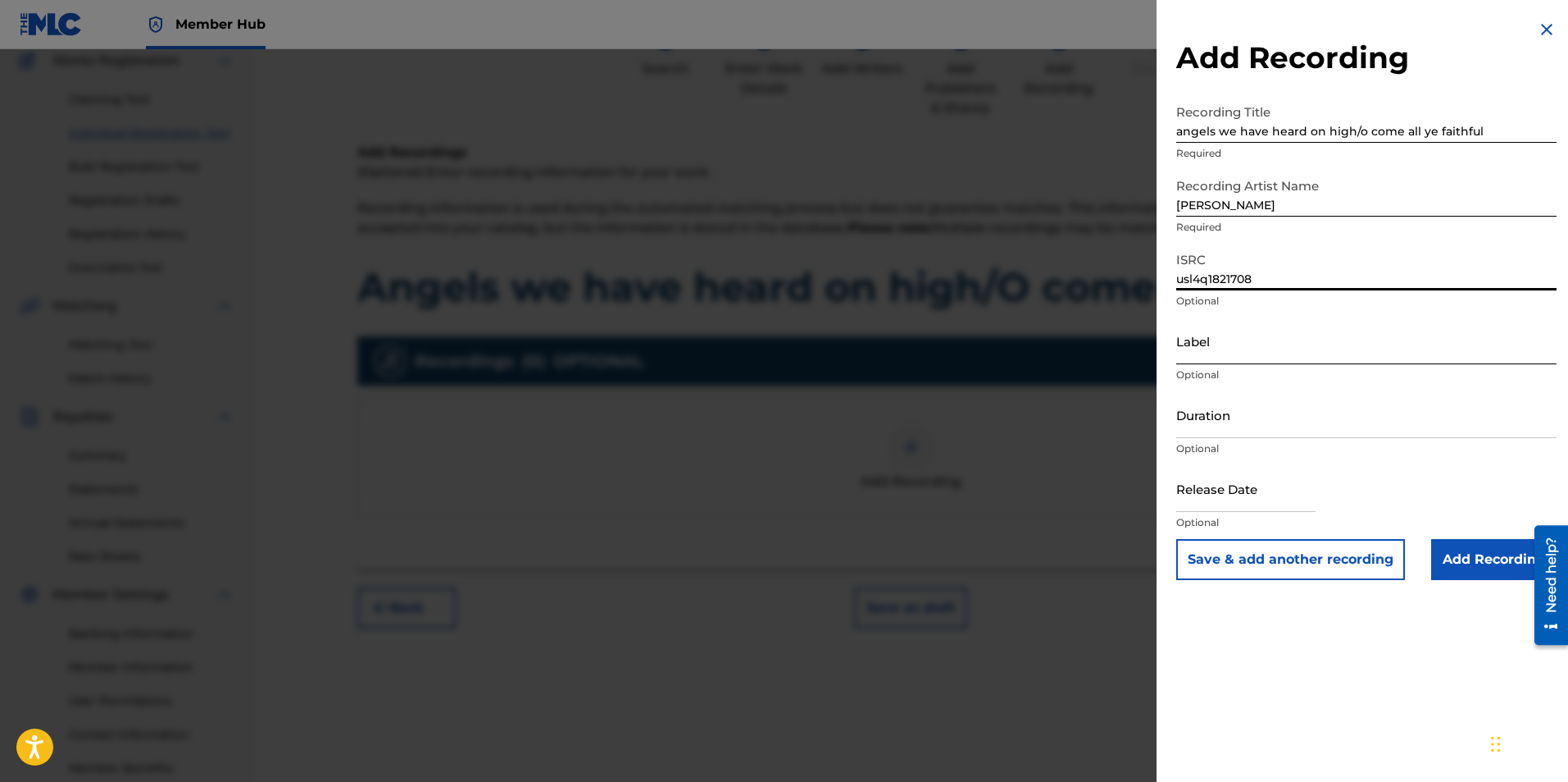
scroll to position [235, 0]
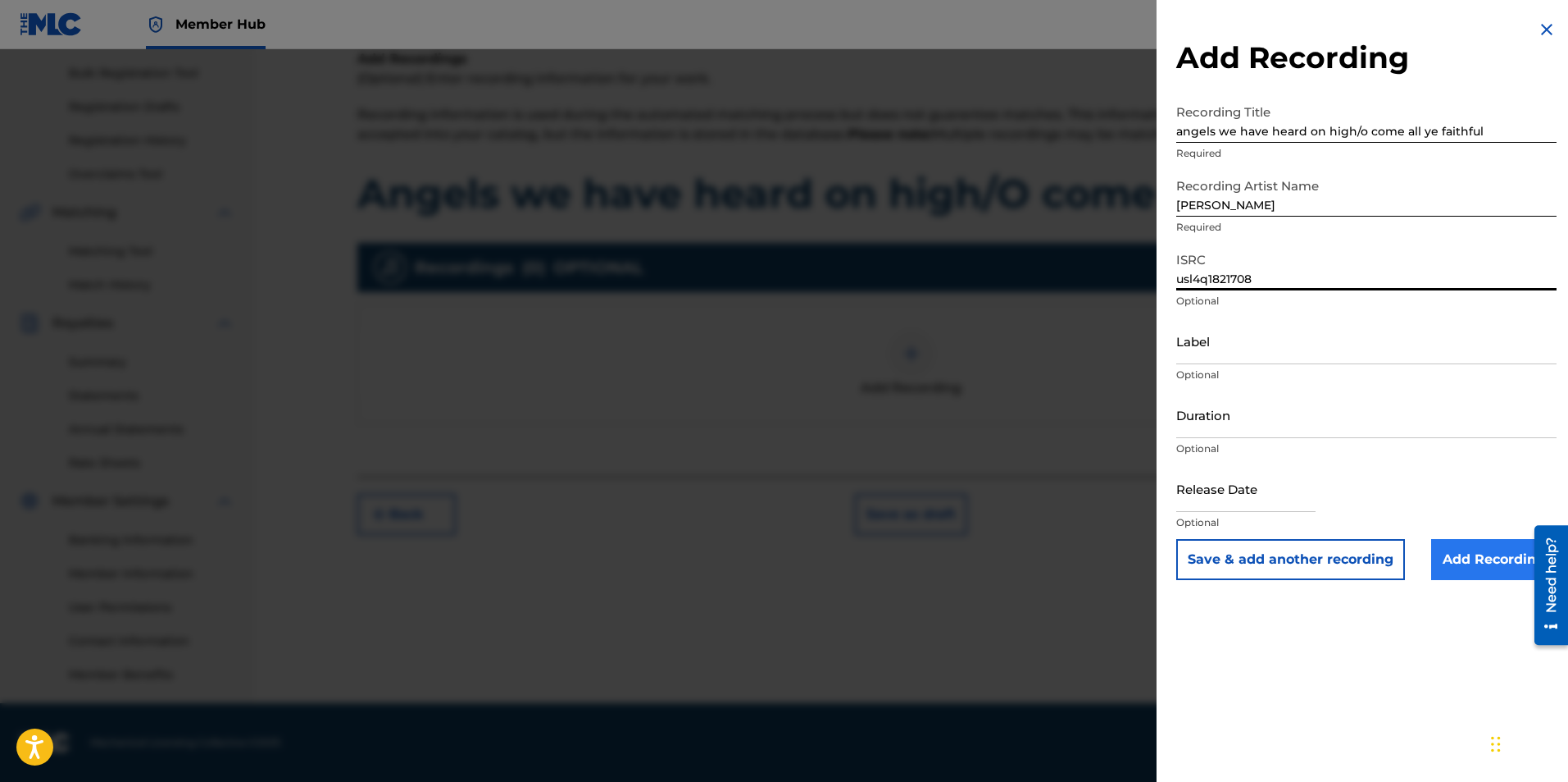
type input "usl4q1821708"
click at [1502, 559] on input "Add Recording" at bounding box center [1494, 560] width 125 height 41
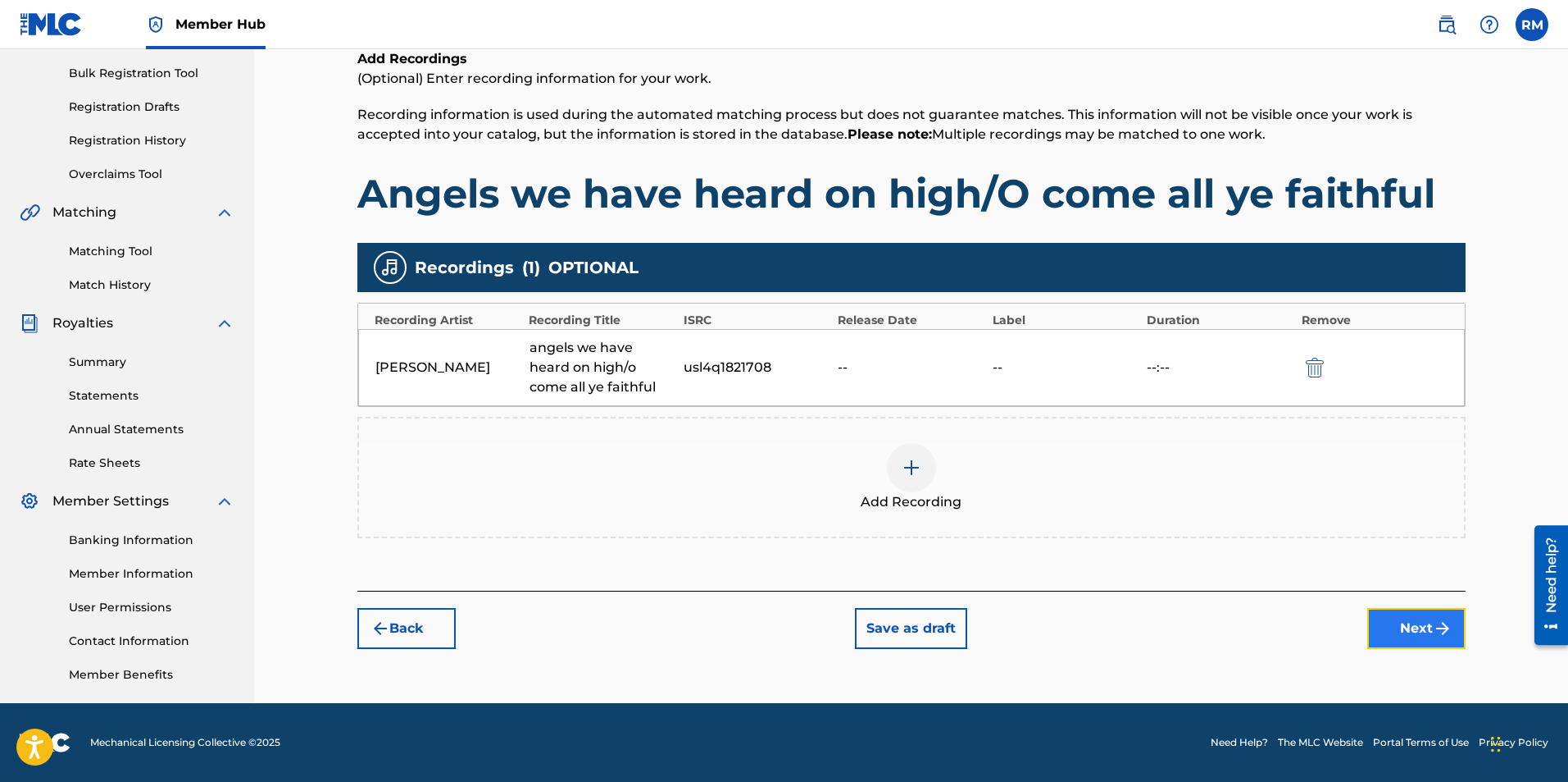
click at [1382, 618] on button "Next" at bounding box center [1416, 628] width 98 height 41
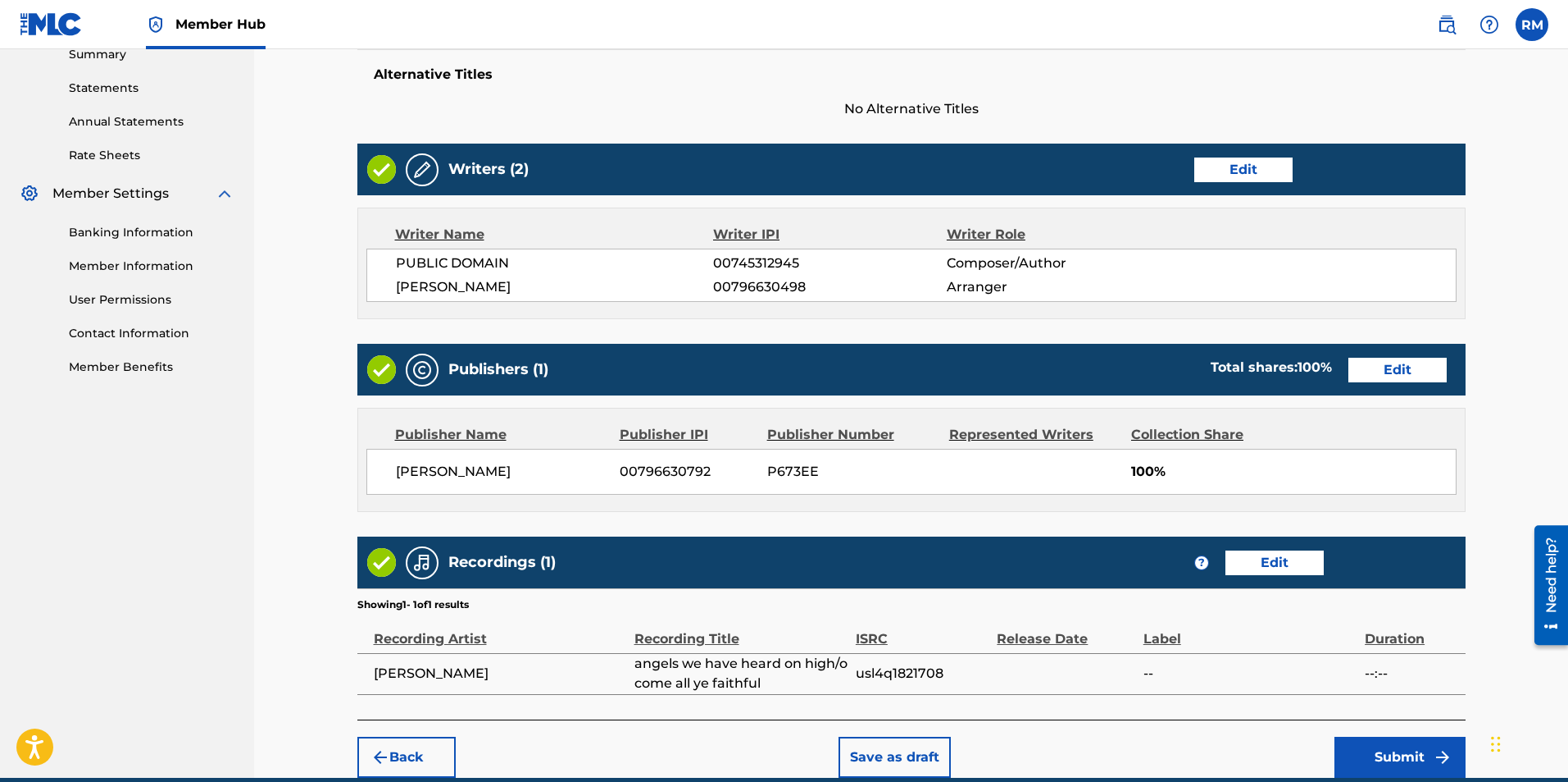
scroll to position [618, 0]
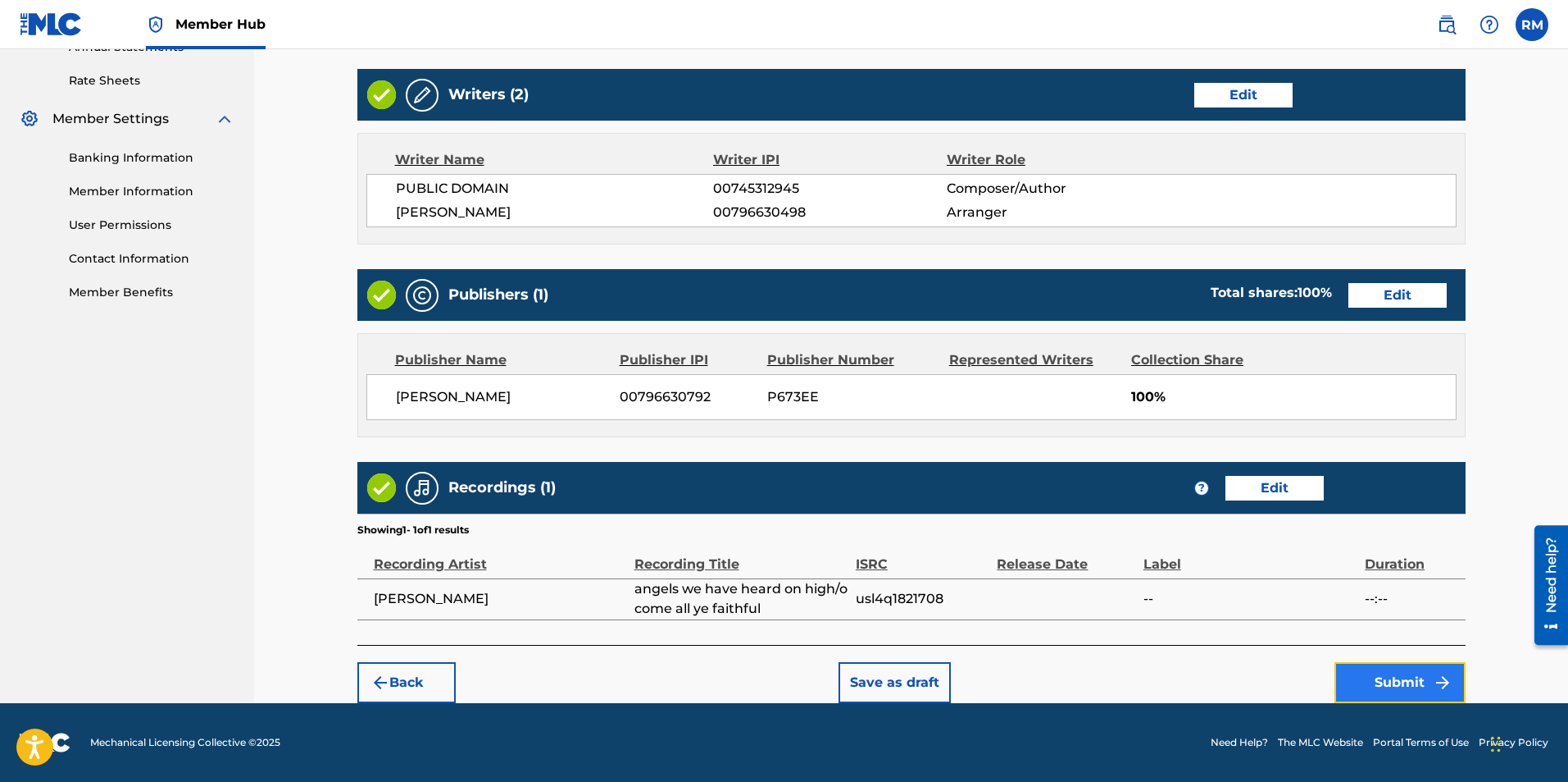
click at [1391, 665] on button "Submit" at bounding box center [1400, 683] width 131 height 41
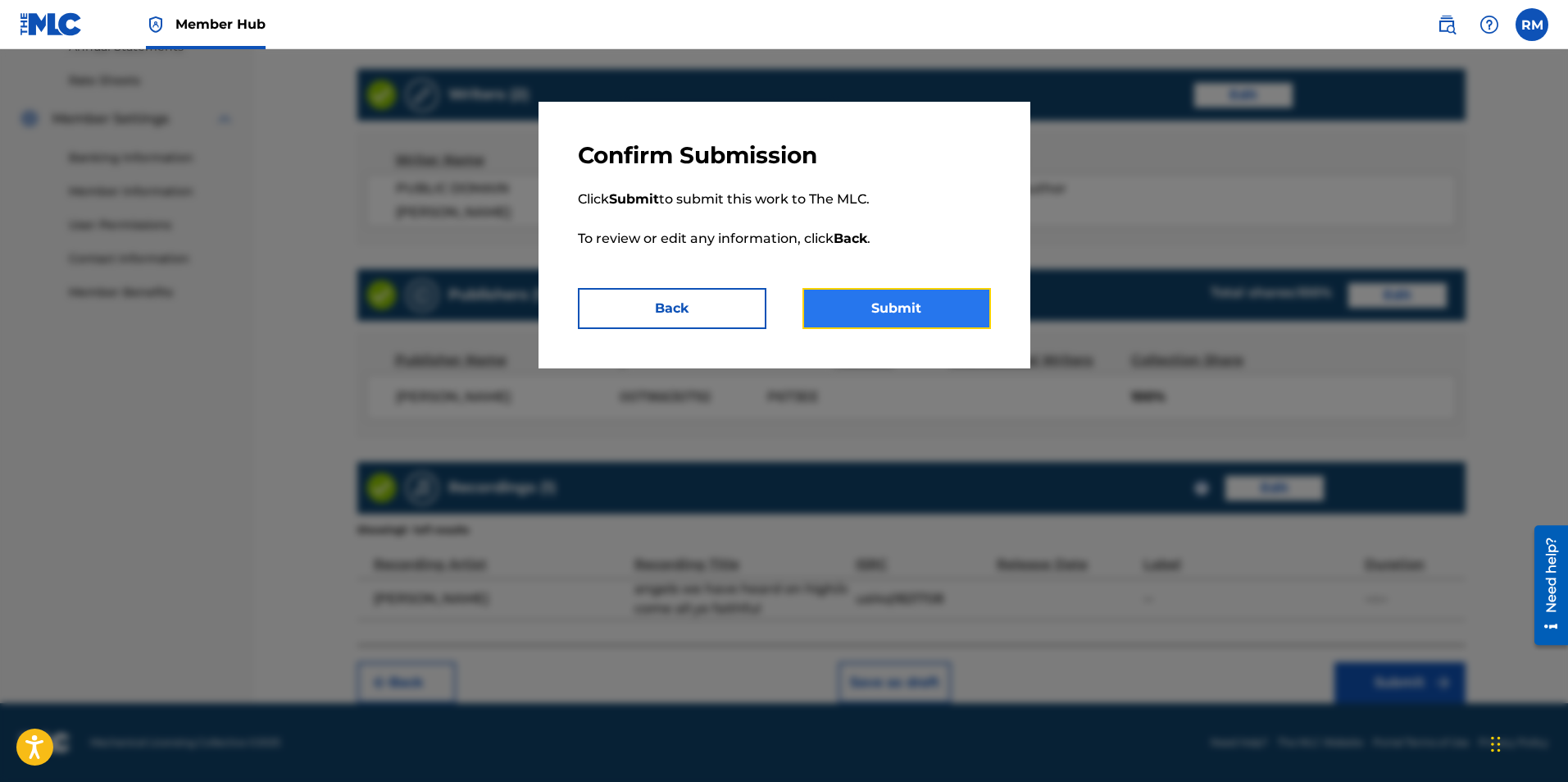
click at [895, 310] on button "Submit" at bounding box center [896, 309] width 188 height 41
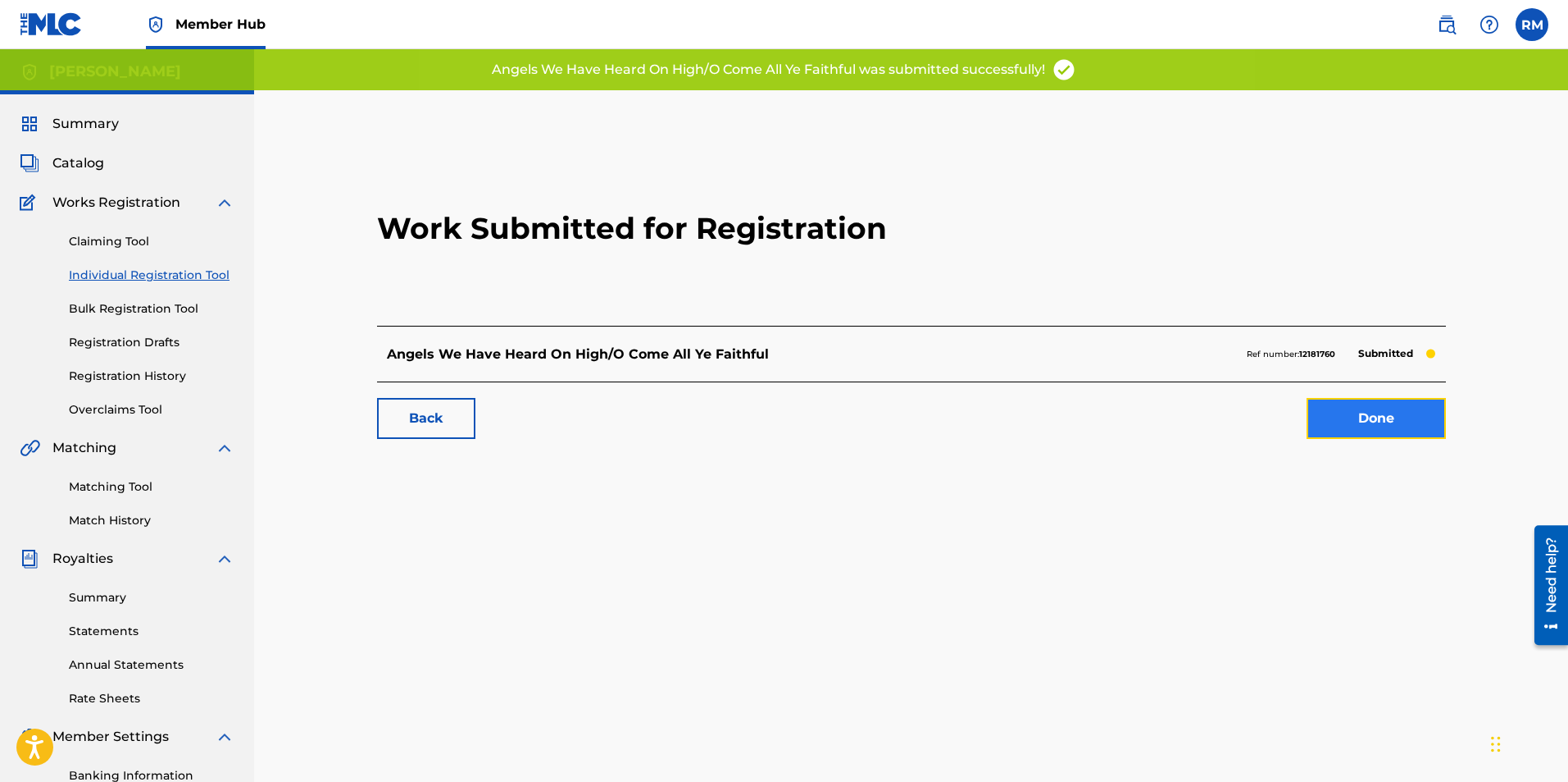
click at [1375, 416] on link "Done" at bounding box center [1376, 419] width 139 height 41
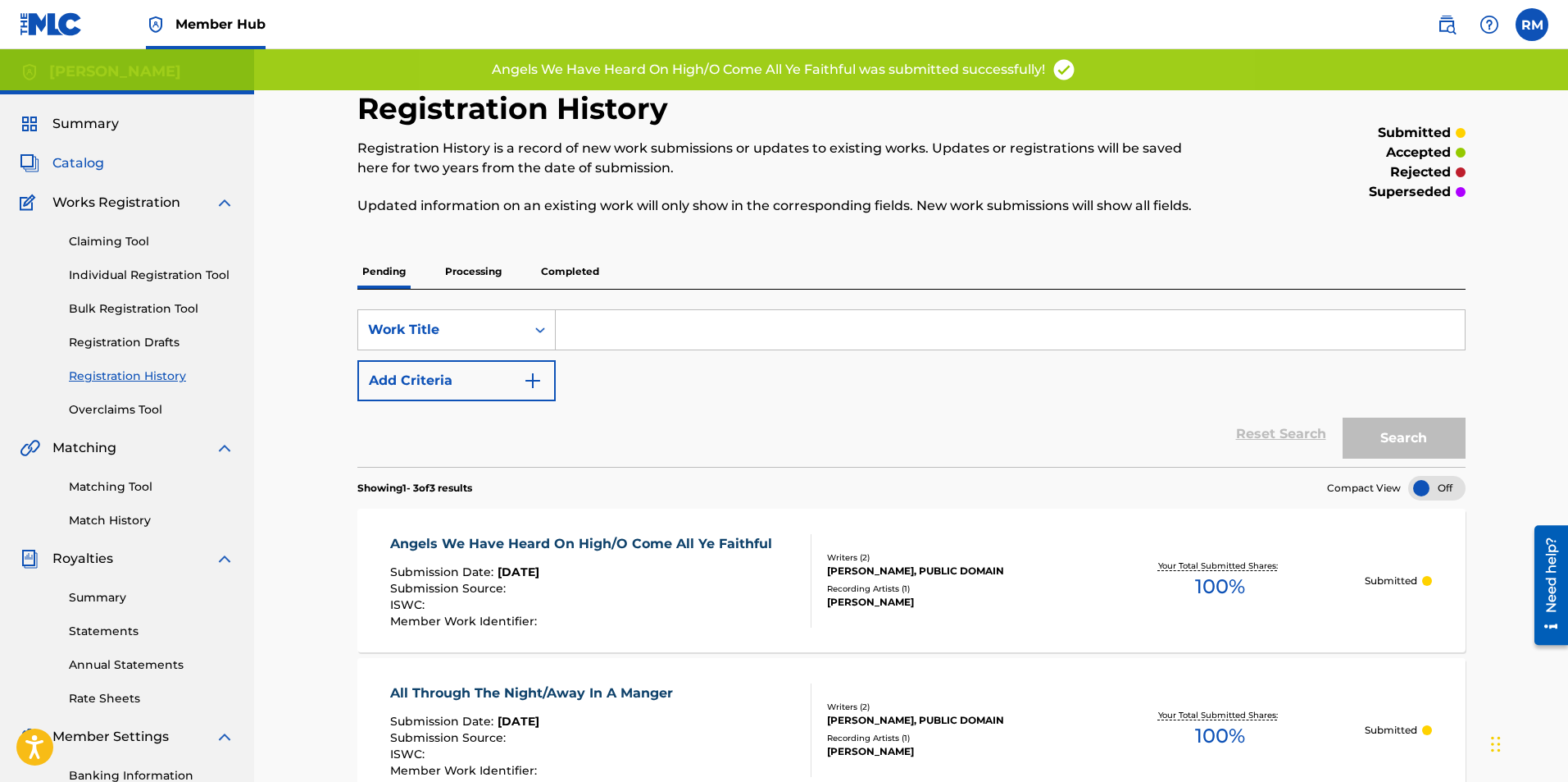
click at [91, 160] on span "Catalog" at bounding box center [78, 164] width 52 height 20
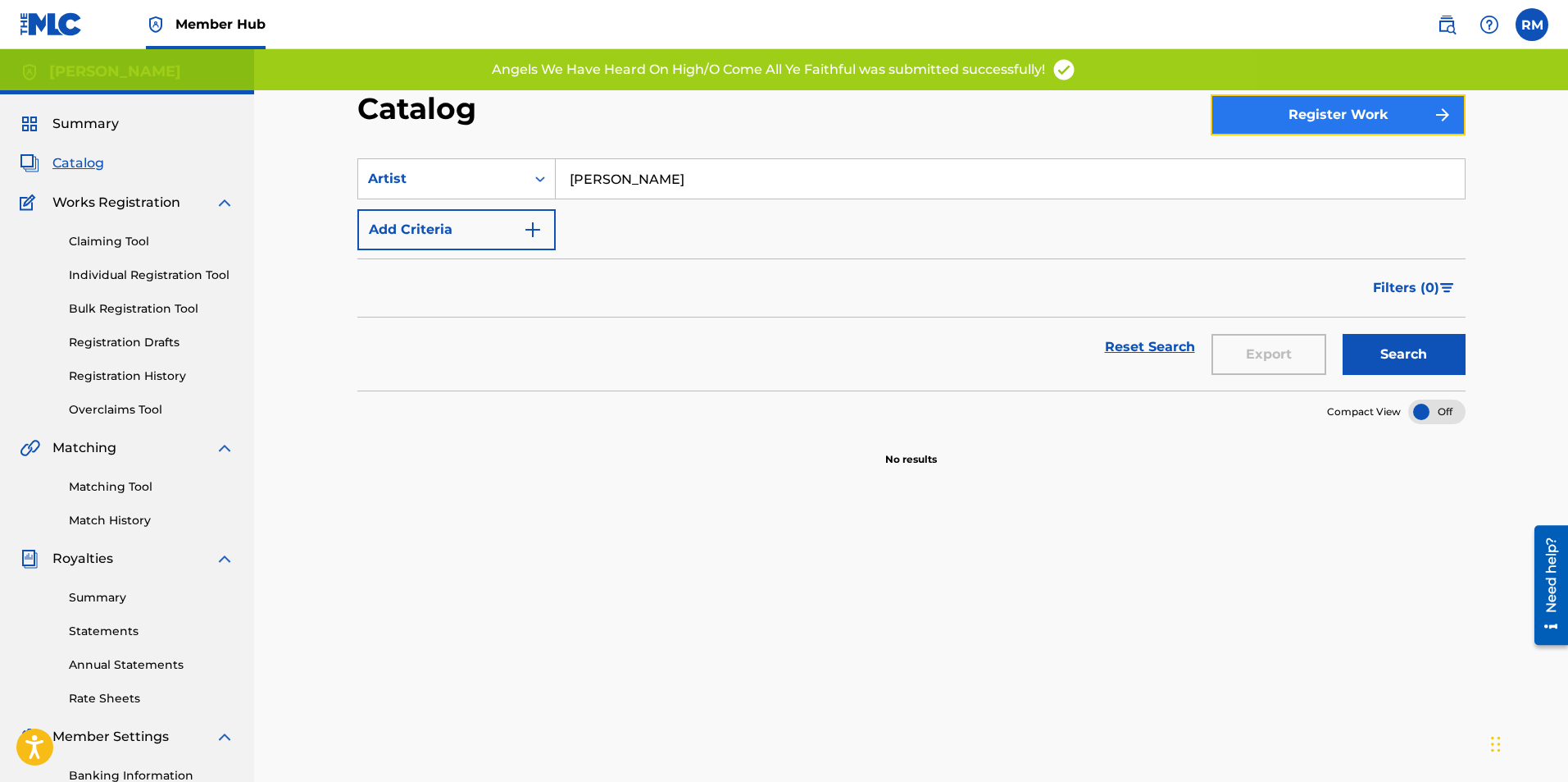
click at [1353, 134] on button "Register Work" at bounding box center [1338, 115] width 255 height 41
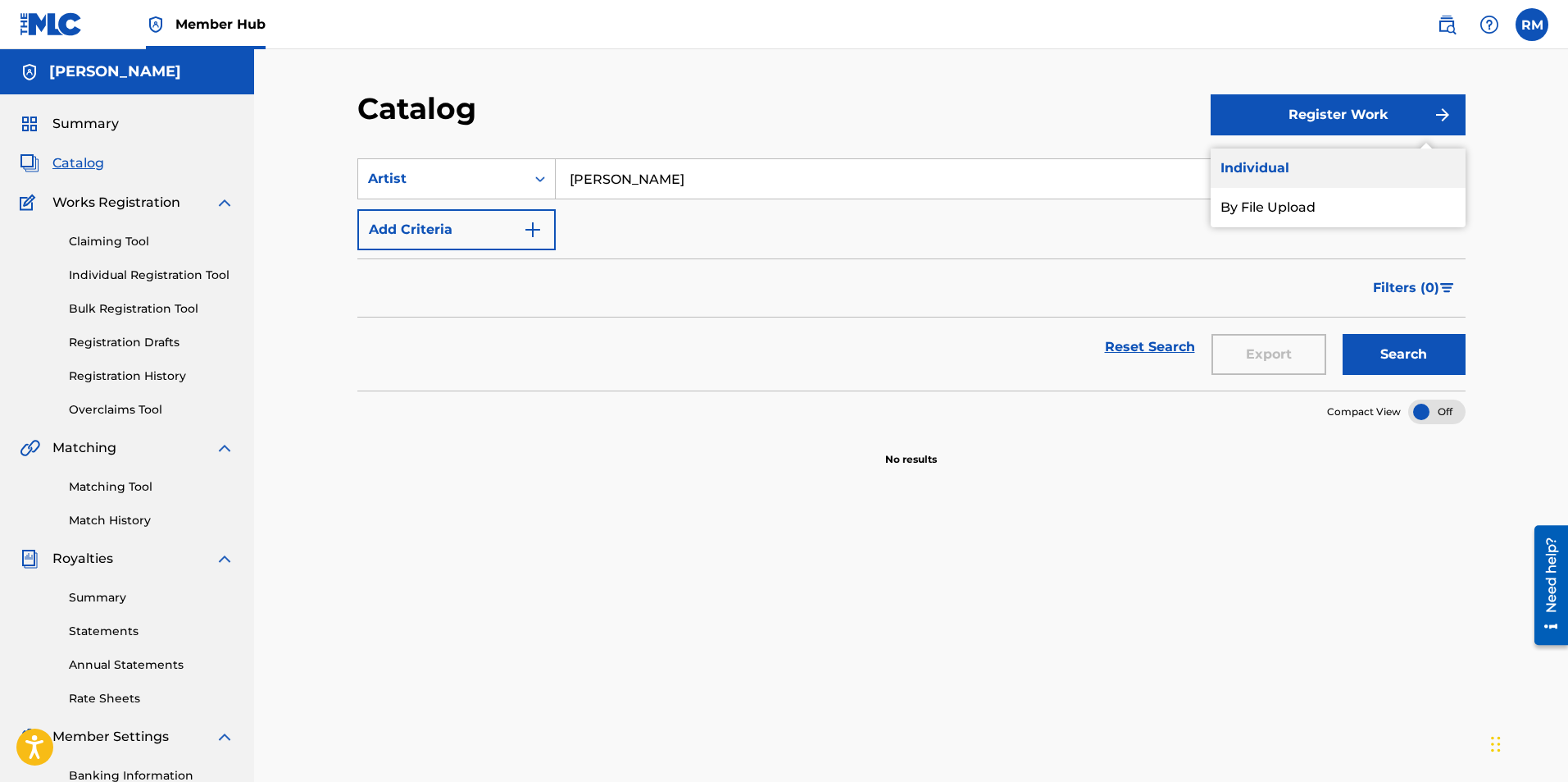
click at [1300, 167] on link "Individual" at bounding box center [1338, 168] width 255 height 40
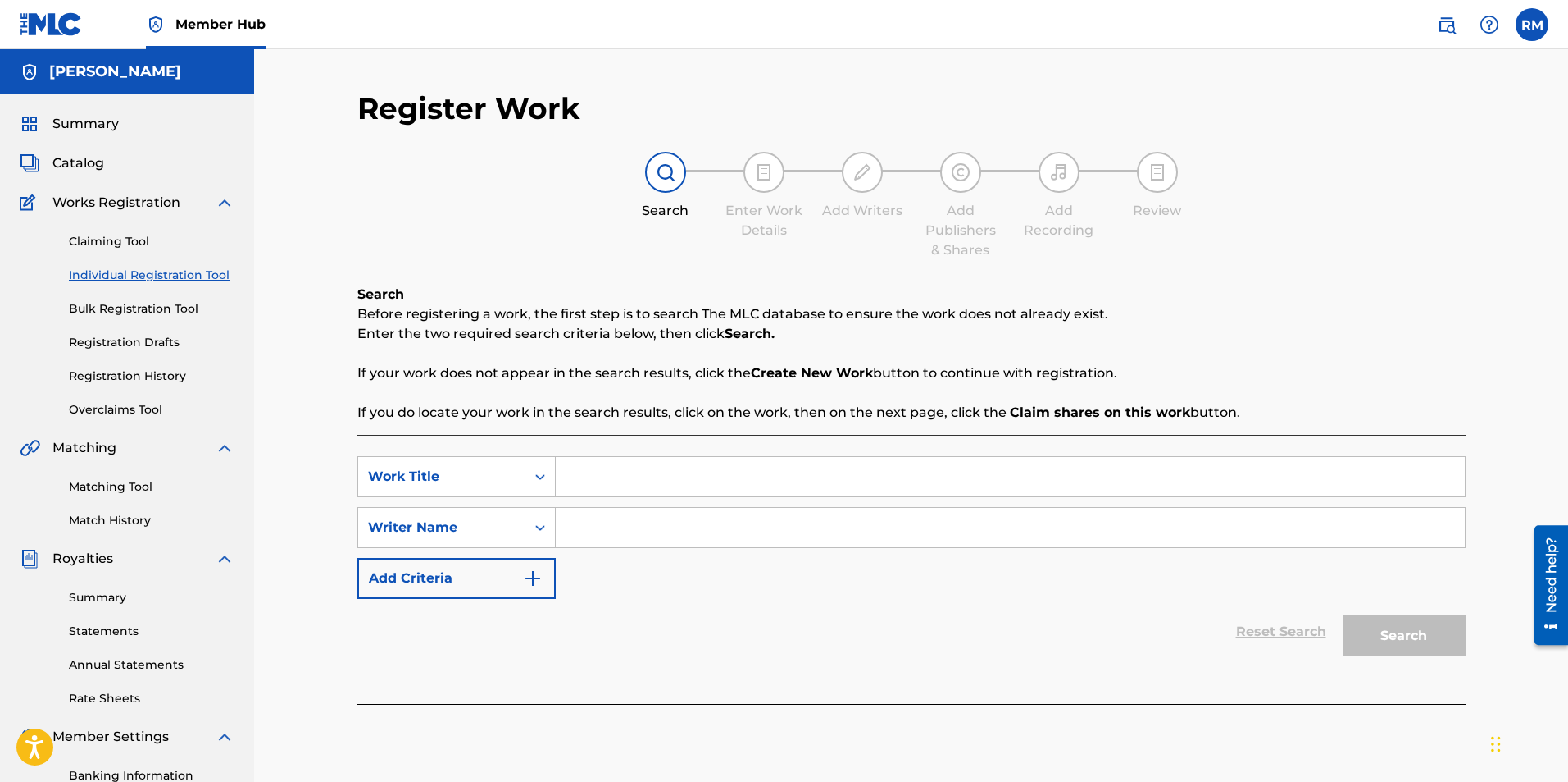
click at [669, 475] on input "Search Form" at bounding box center [1010, 476] width 909 height 40
type input "It came upon the midnight clear"
click at [602, 530] on input "Search Form" at bounding box center [1010, 528] width 909 height 40
type input "ryan marvel"
click at [1442, 628] on button "Search" at bounding box center [1404, 636] width 123 height 41
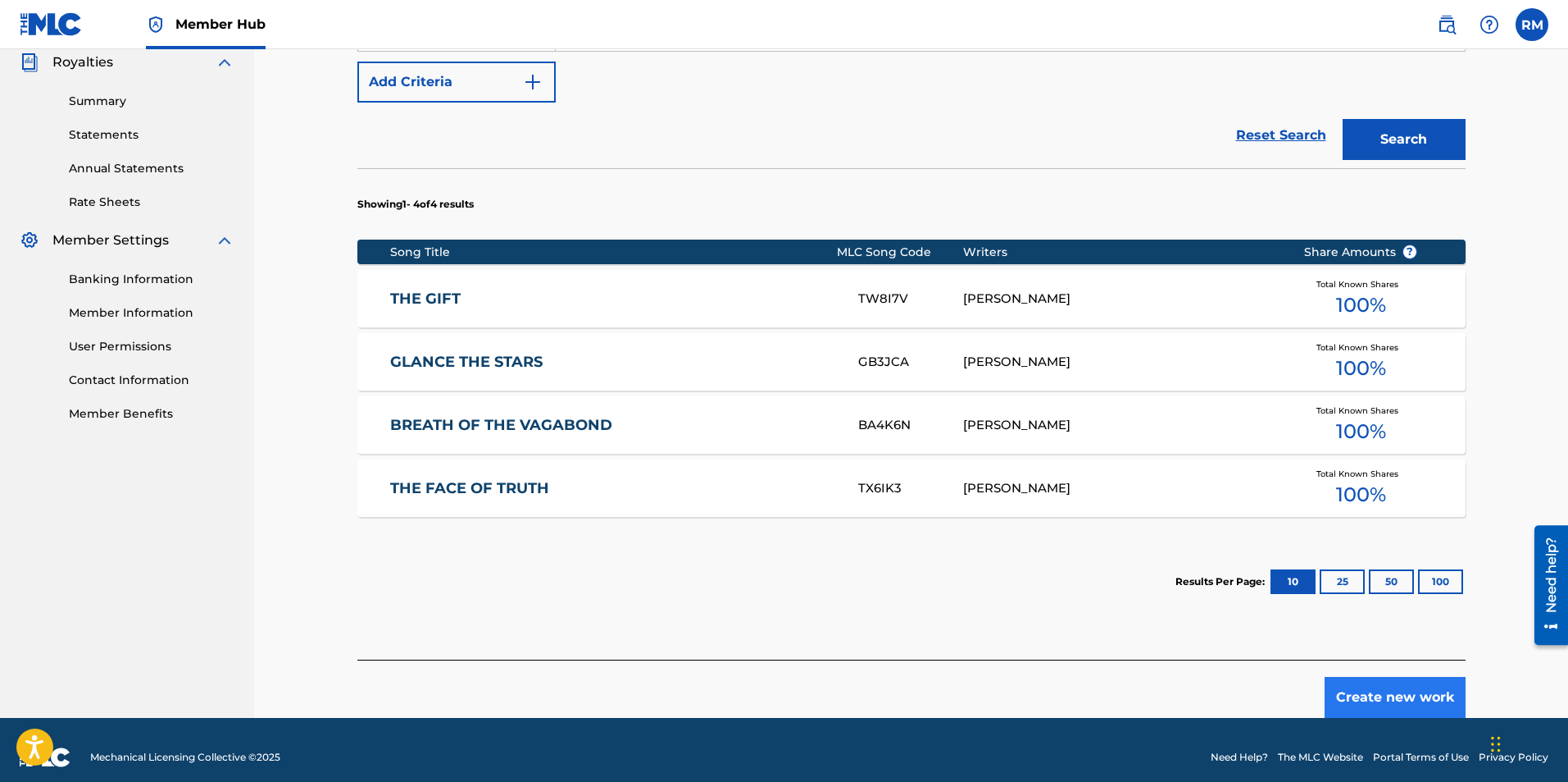
scroll to position [511, 0]
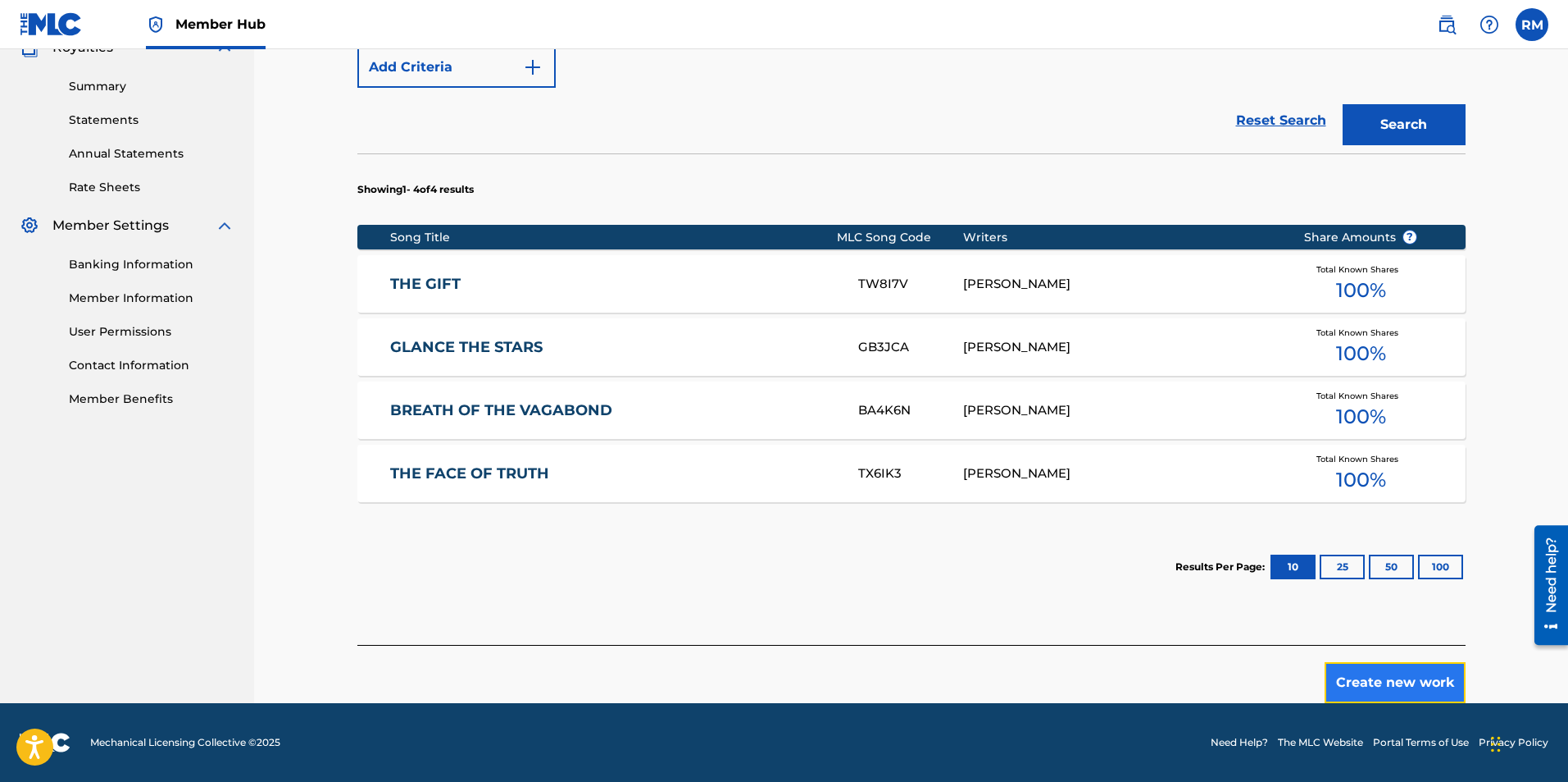
click at [1401, 693] on button "Create new work" at bounding box center [1395, 683] width 141 height 41
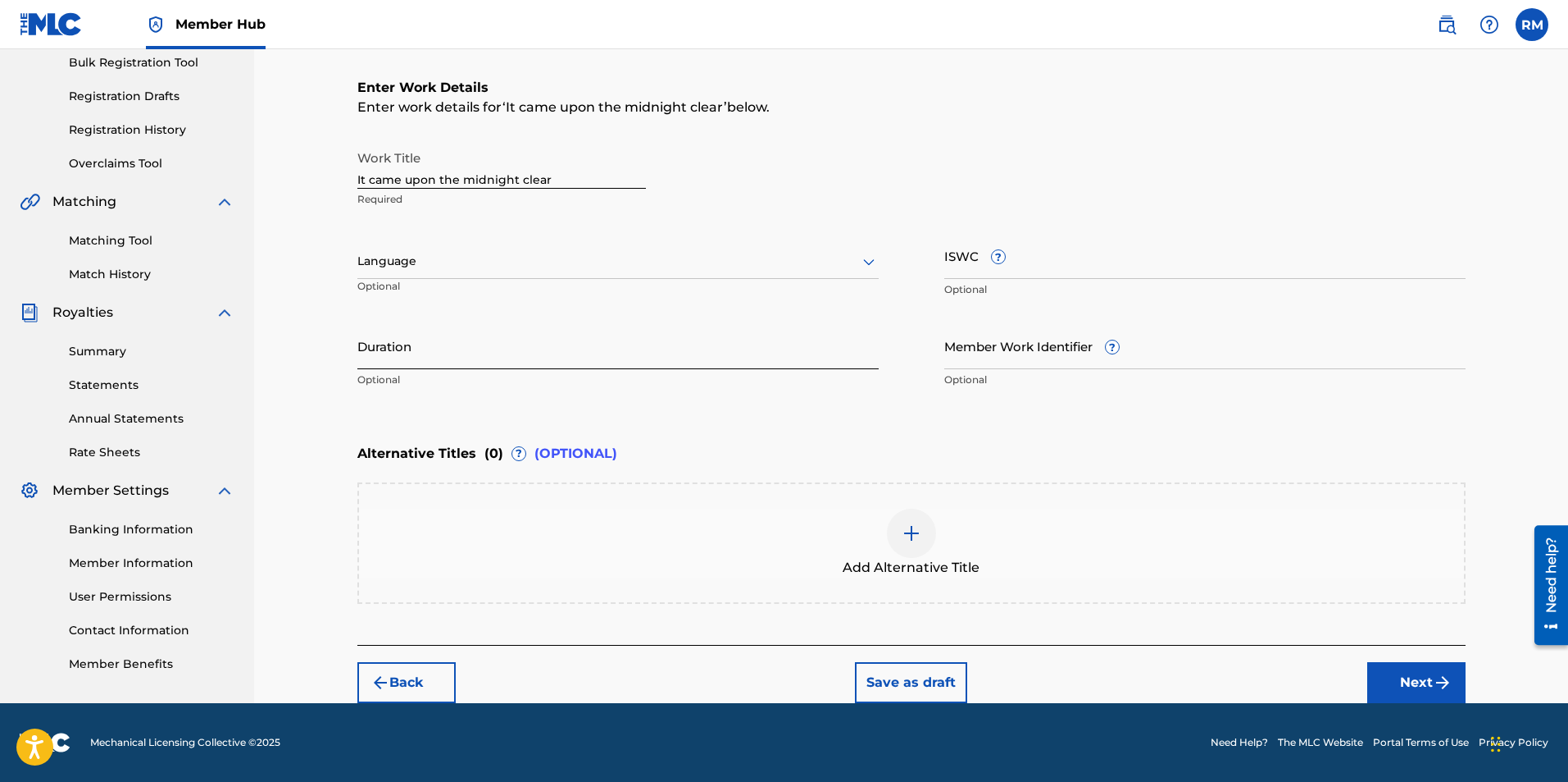
click at [484, 367] on input "Duration" at bounding box center [618, 345] width 522 height 47
type input "03:45"
click at [1404, 685] on button "Next" at bounding box center [1416, 683] width 98 height 41
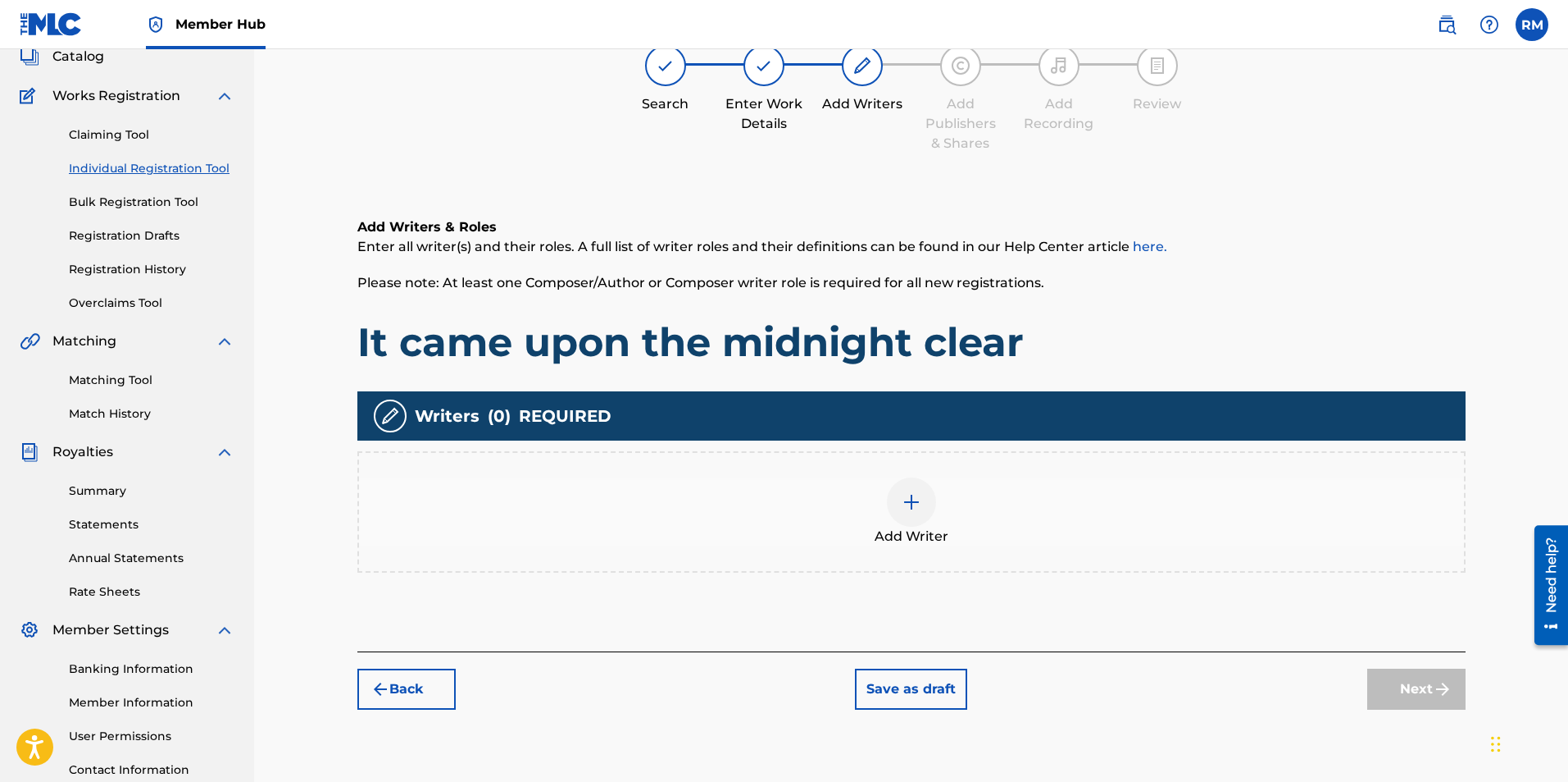
scroll to position [73, 0]
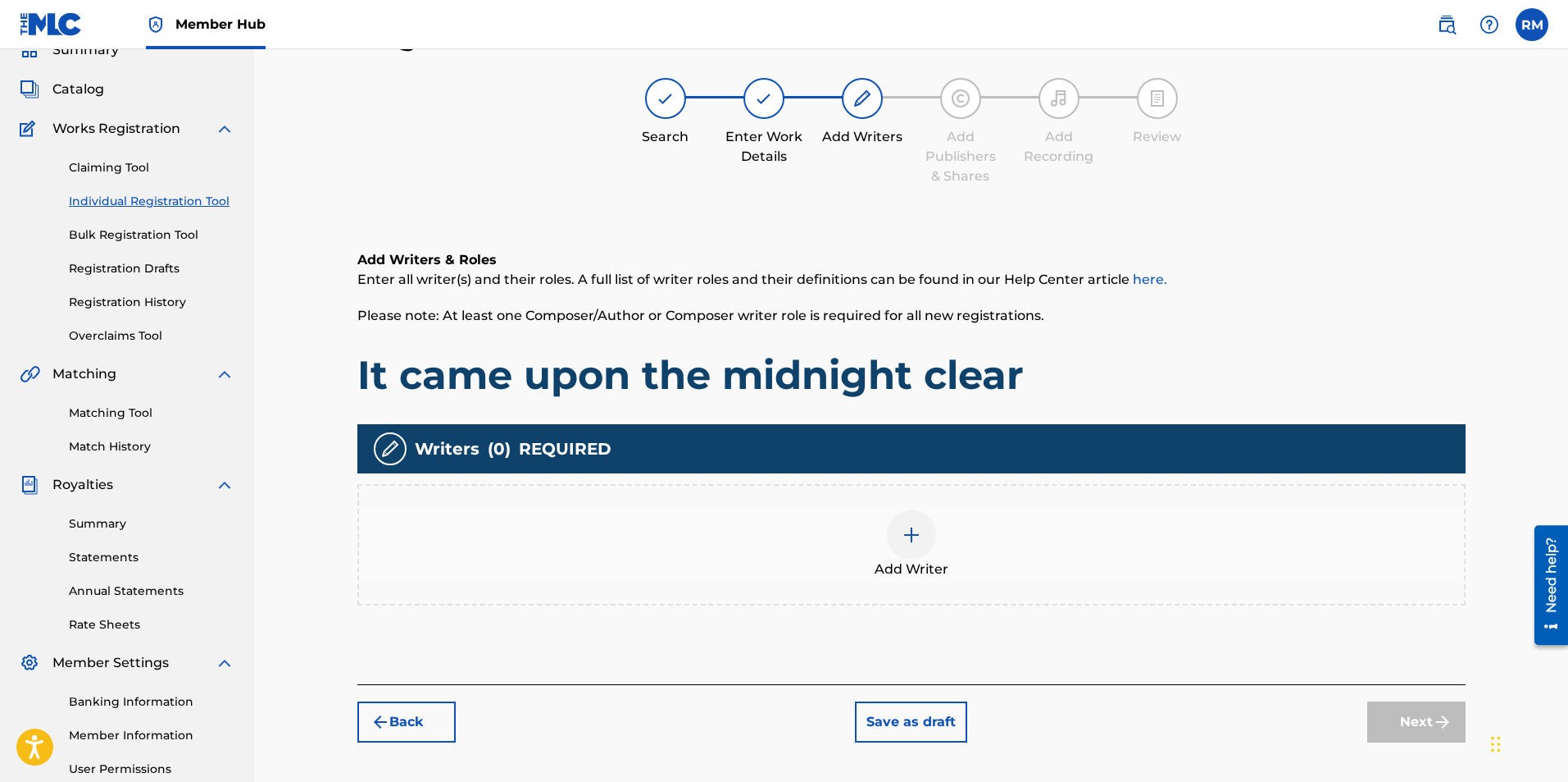
click at [913, 531] on img at bounding box center [912, 535] width 20 height 20
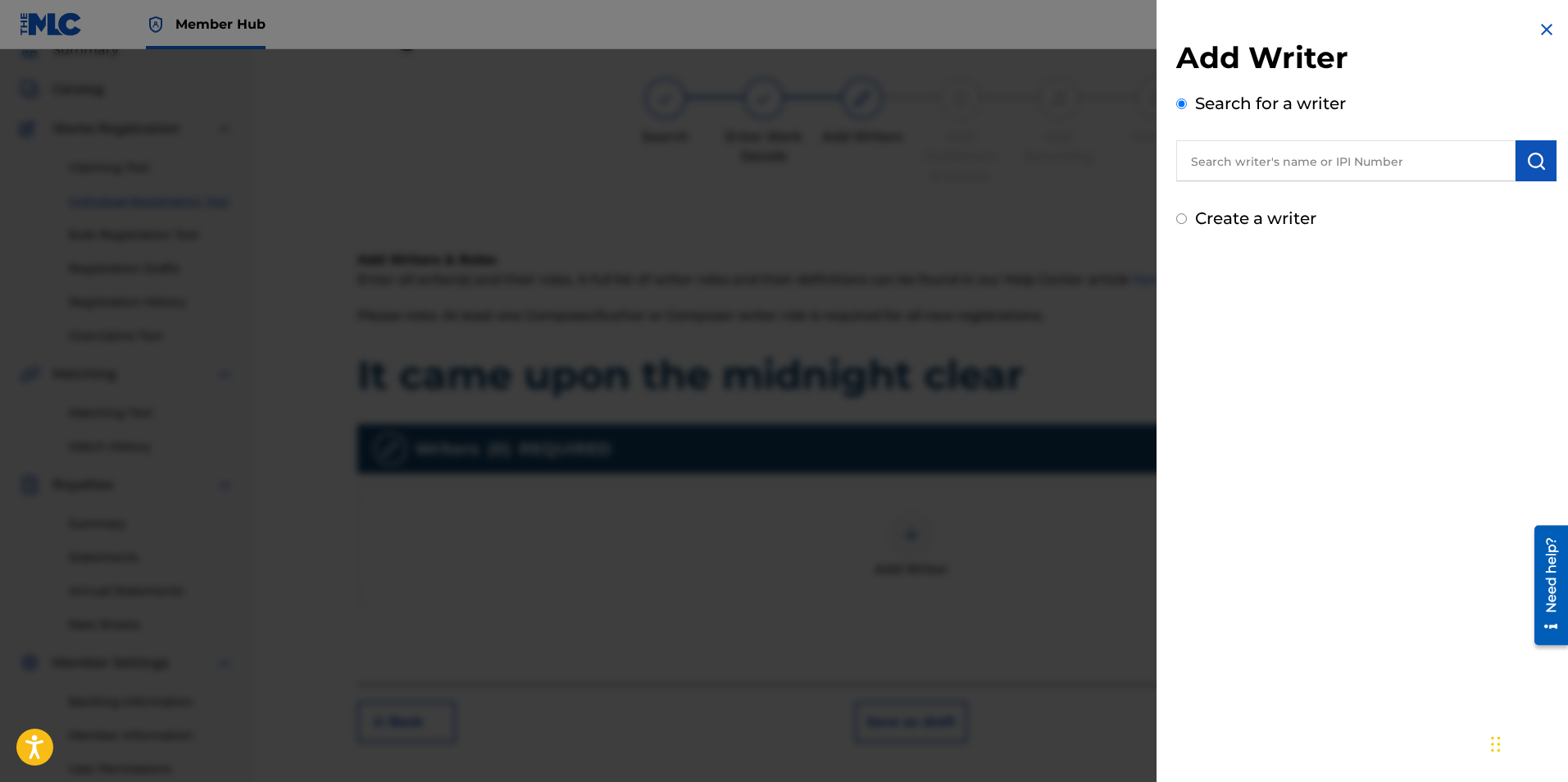
click at [1401, 170] on input "text" at bounding box center [1345, 161] width 339 height 41
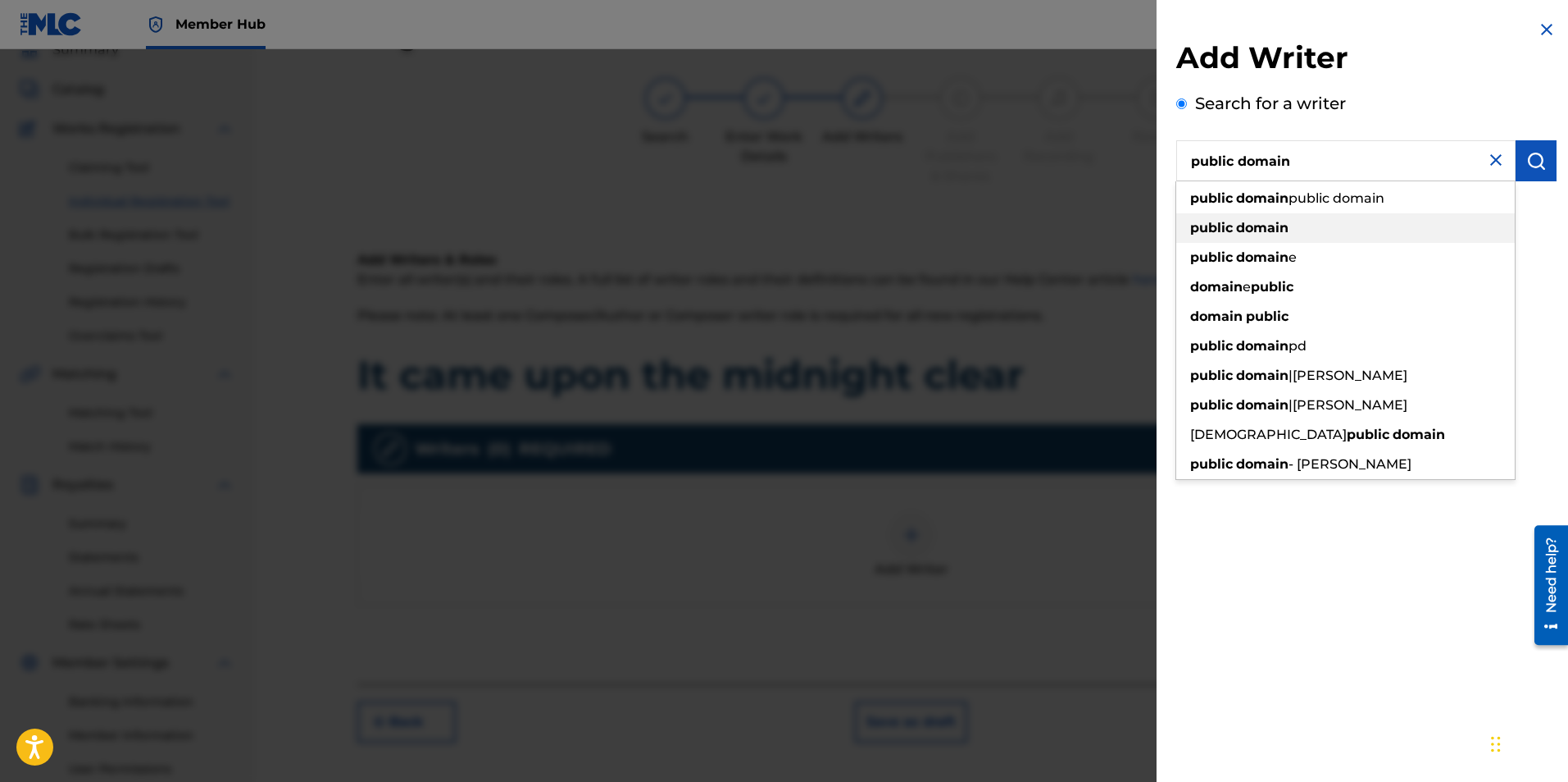
type input "public domain"
click at [1290, 220] on div "public domain" at bounding box center [1345, 228] width 338 height 30
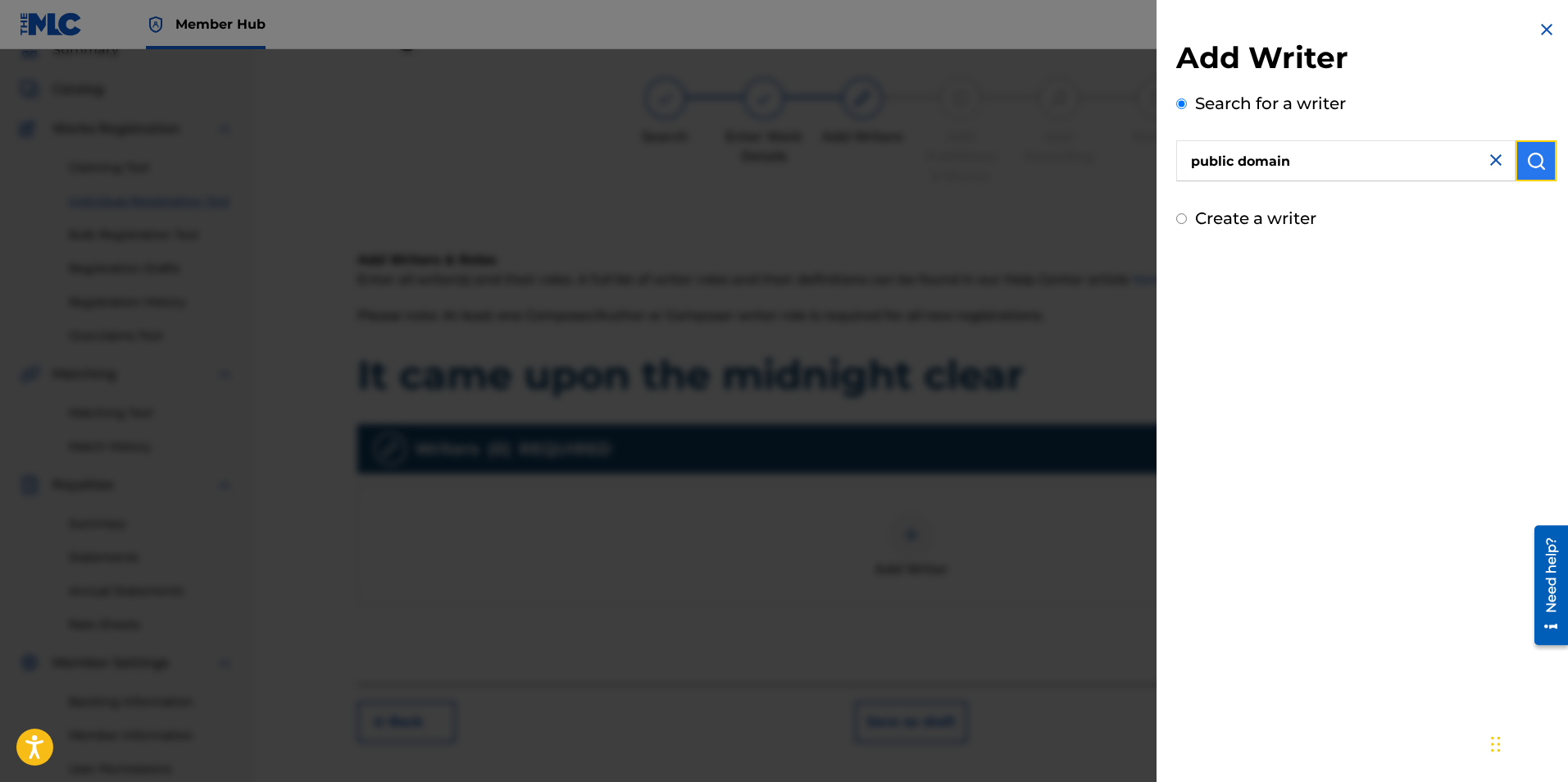
click at [1527, 164] on img "submit" at bounding box center [1537, 161] width 20 height 20
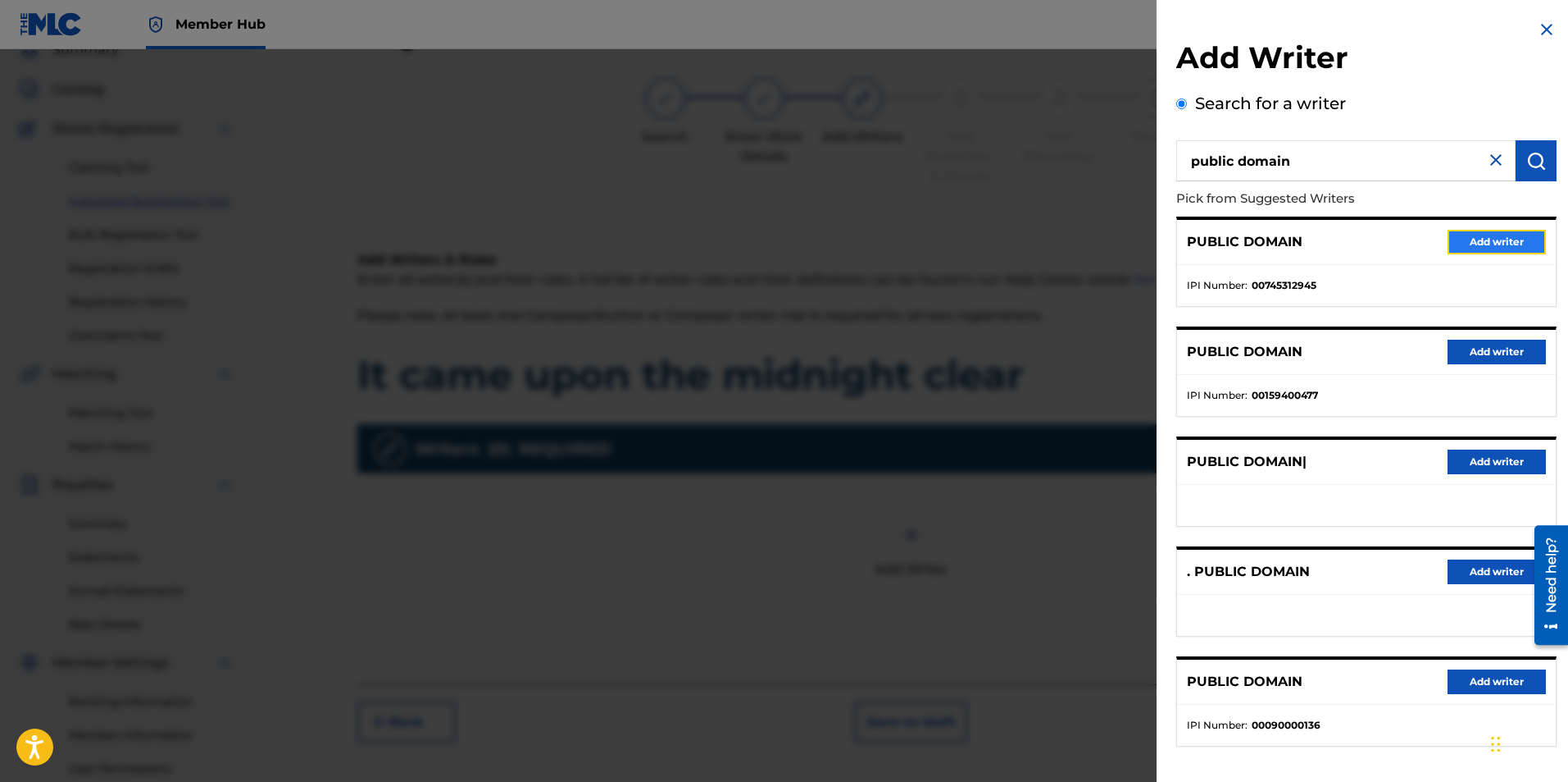
click at [1482, 239] on button "Add writer" at bounding box center [1496, 242] width 98 height 25
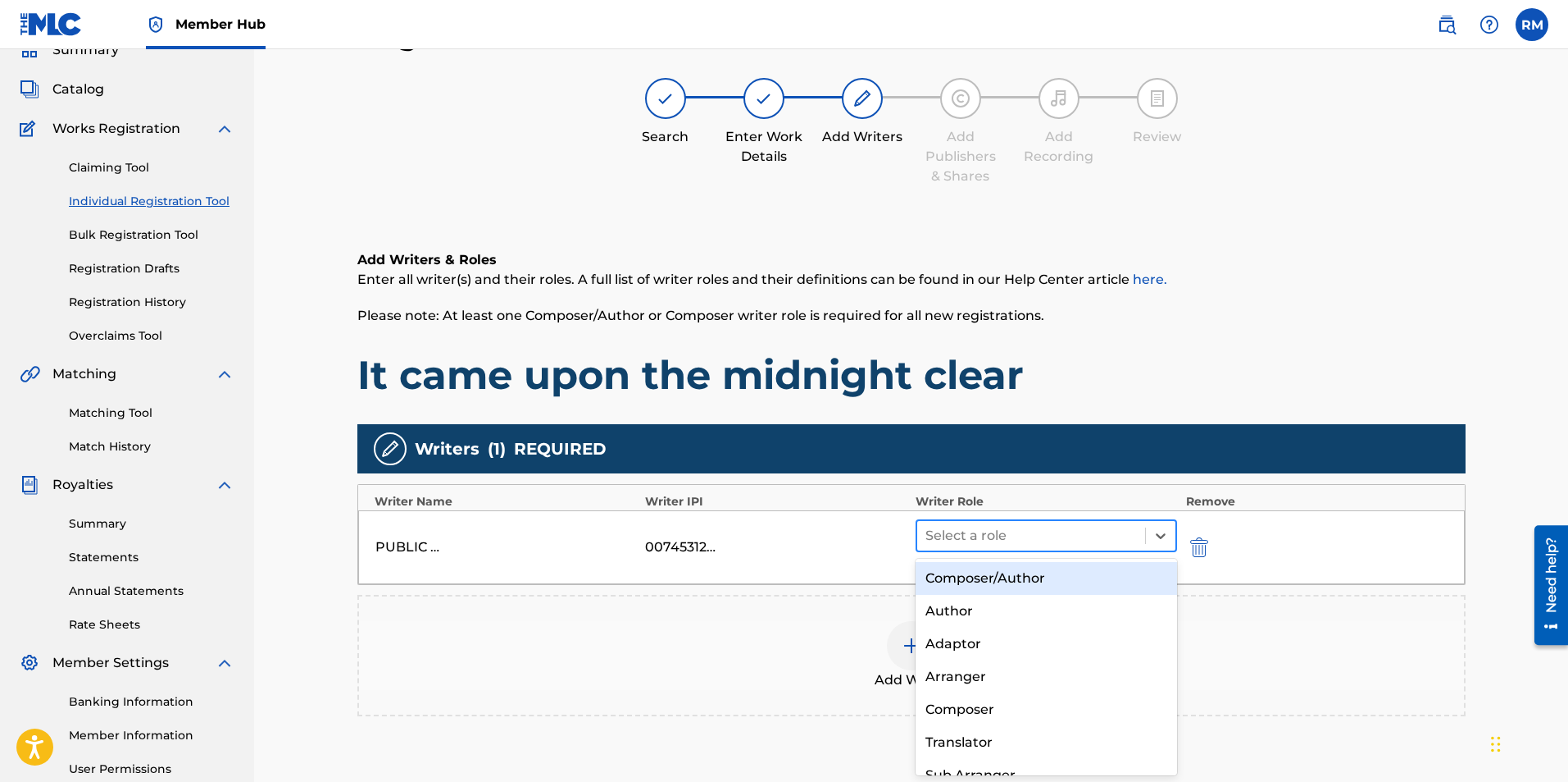
click at [1059, 533] on div at bounding box center [1031, 536] width 212 height 23
click at [1031, 576] on div "Composer/Author" at bounding box center [1047, 578] width 262 height 33
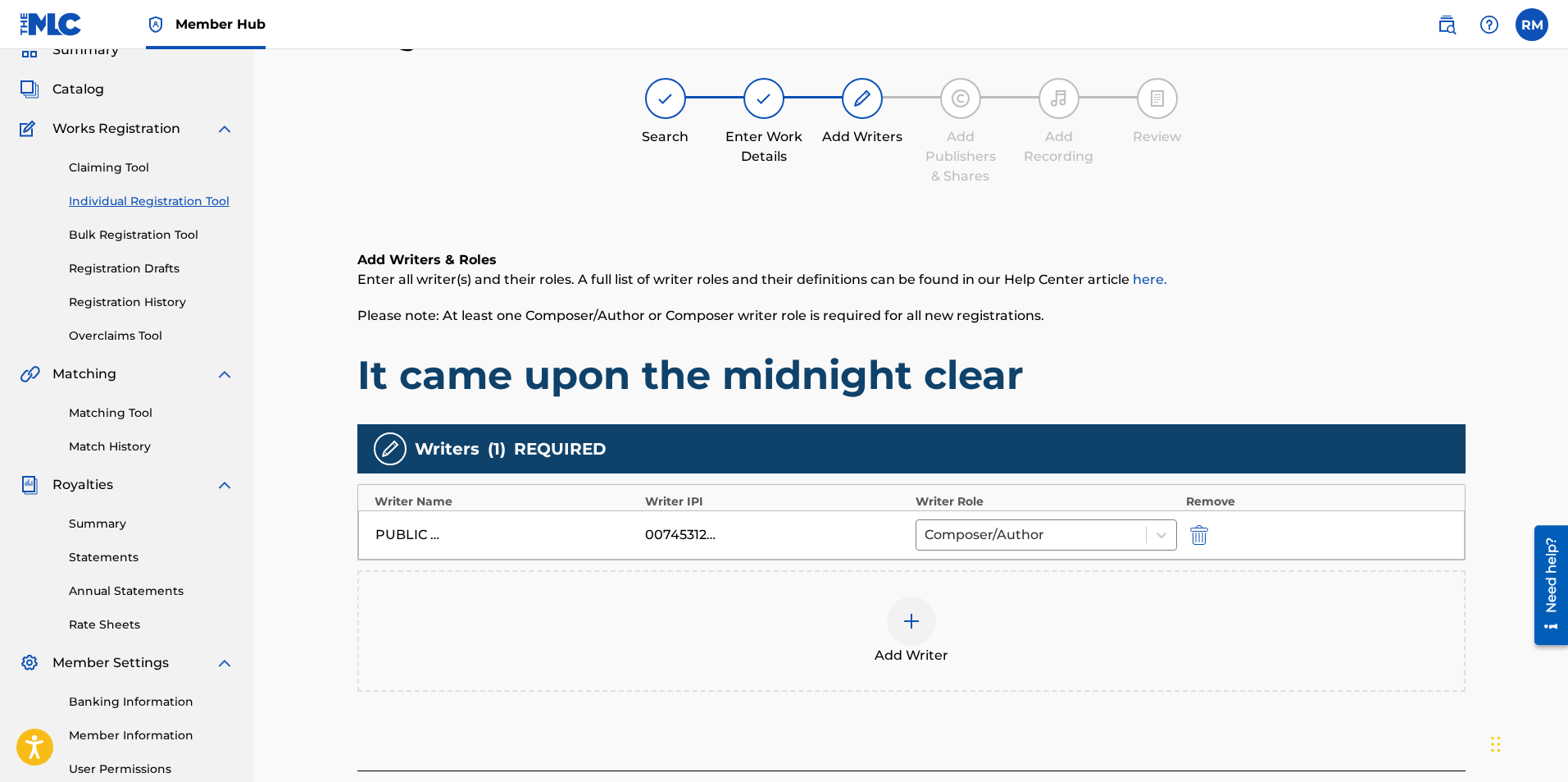
click at [931, 626] on div at bounding box center [912, 621] width 50 height 50
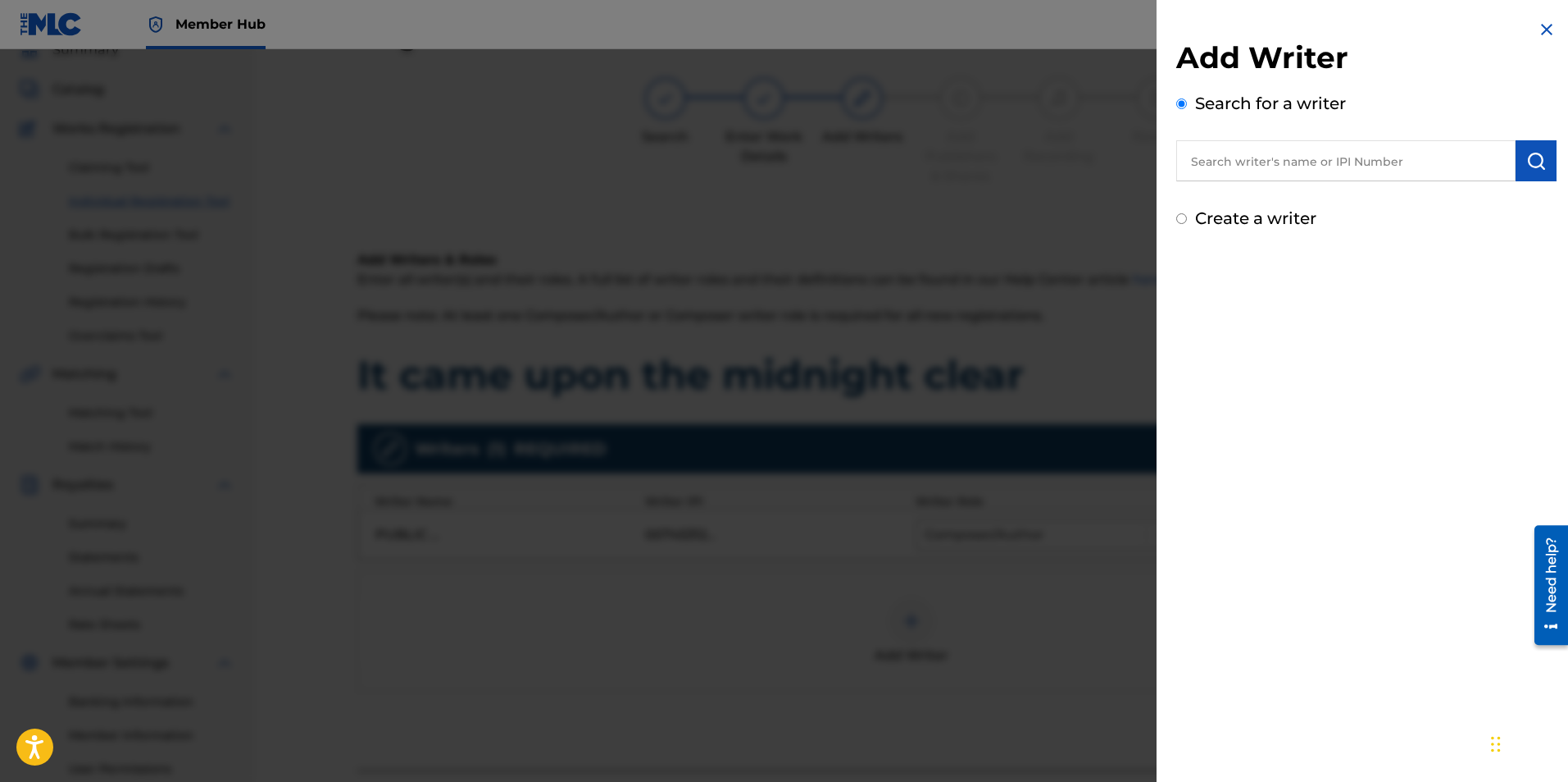
click at [1315, 159] on input "text" at bounding box center [1345, 161] width 339 height 41
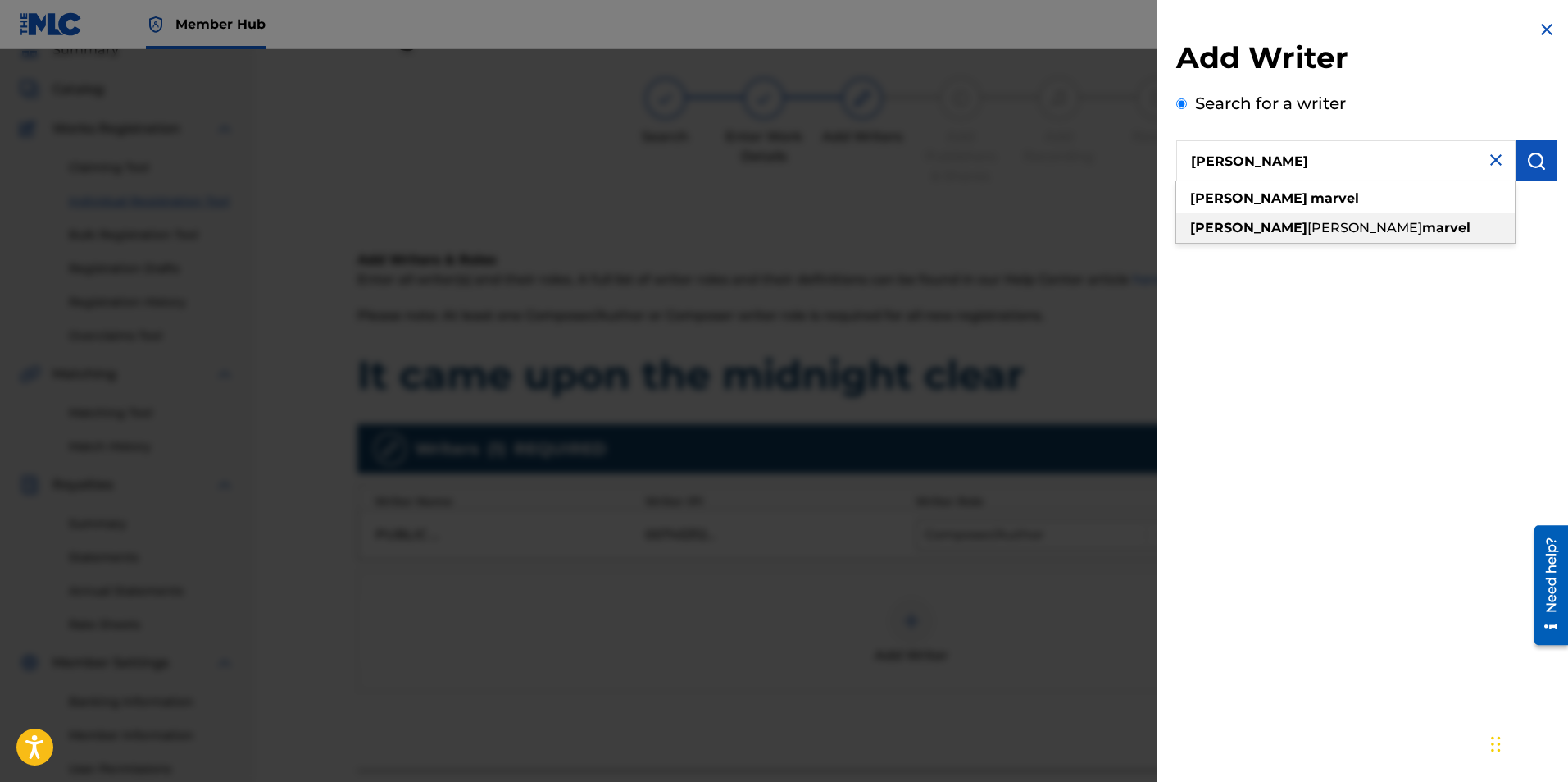
type input "ryan marvel"
click at [1307, 196] on span at bounding box center [1309, 197] width 3 height 16
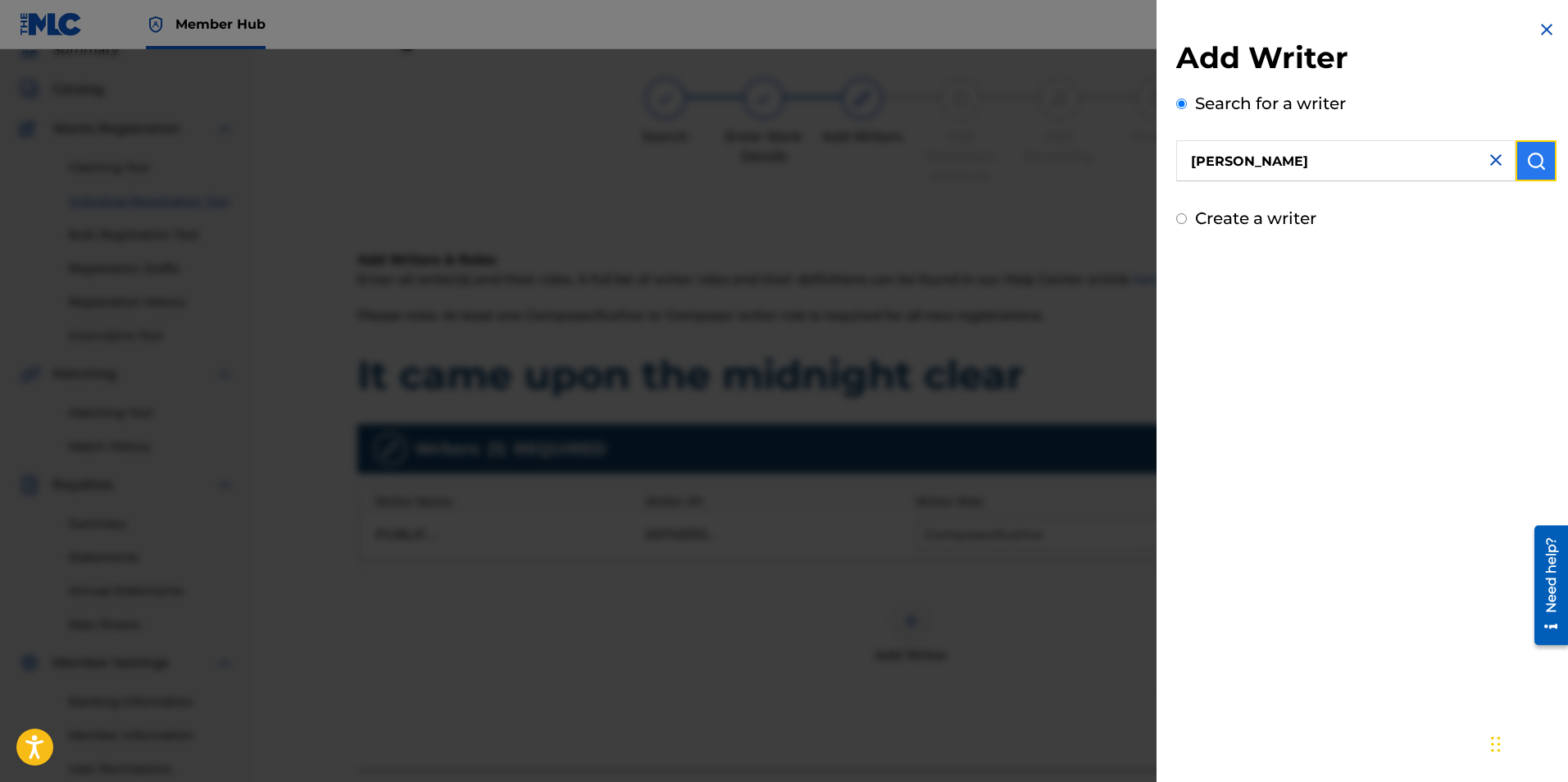
click at [1516, 164] on button "submit" at bounding box center [1537, 161] width 41 height 41
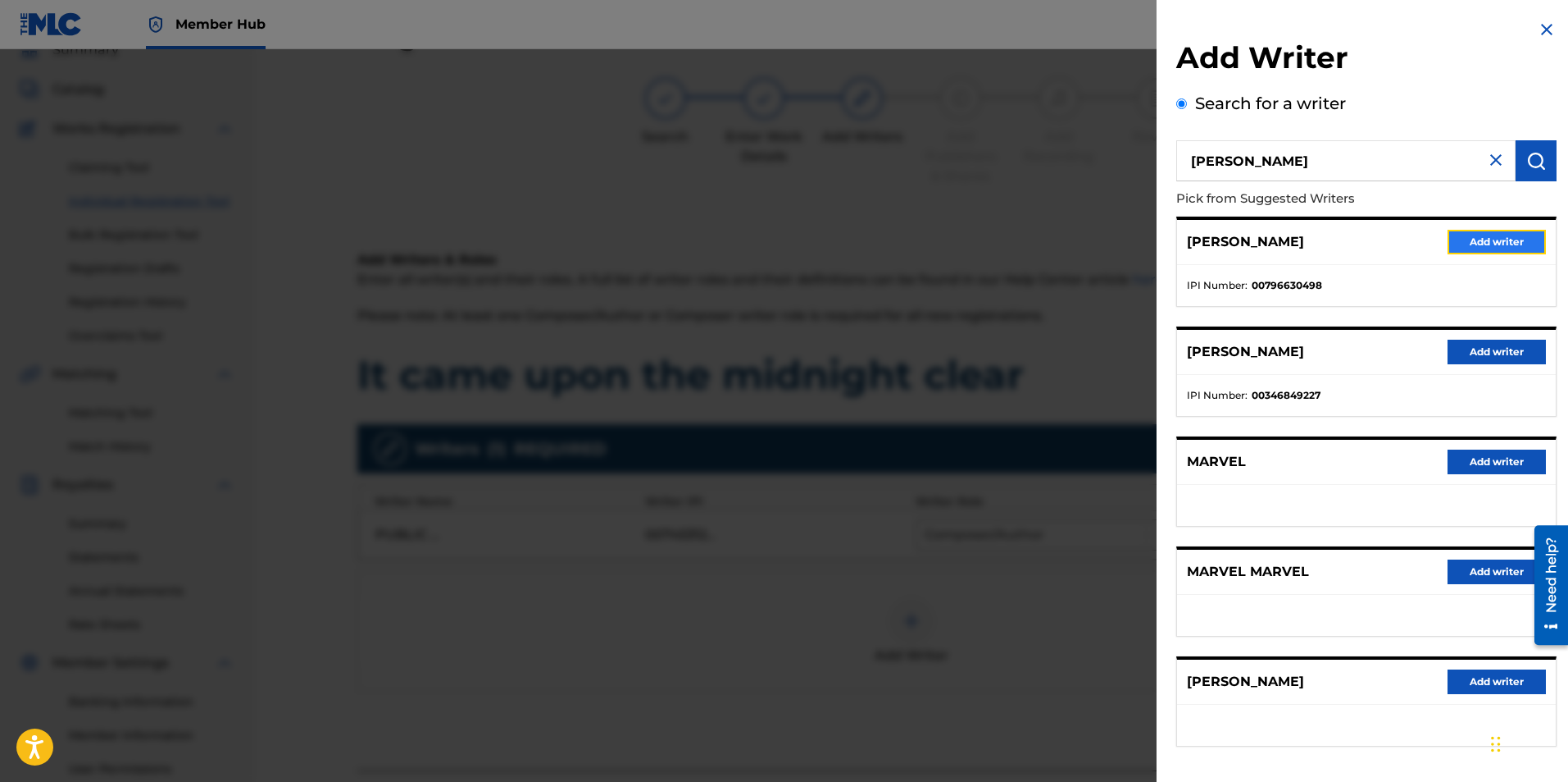
click at [1518, 240] on button "Add writer" at bounding box center [1496, 242] width 98 height 25
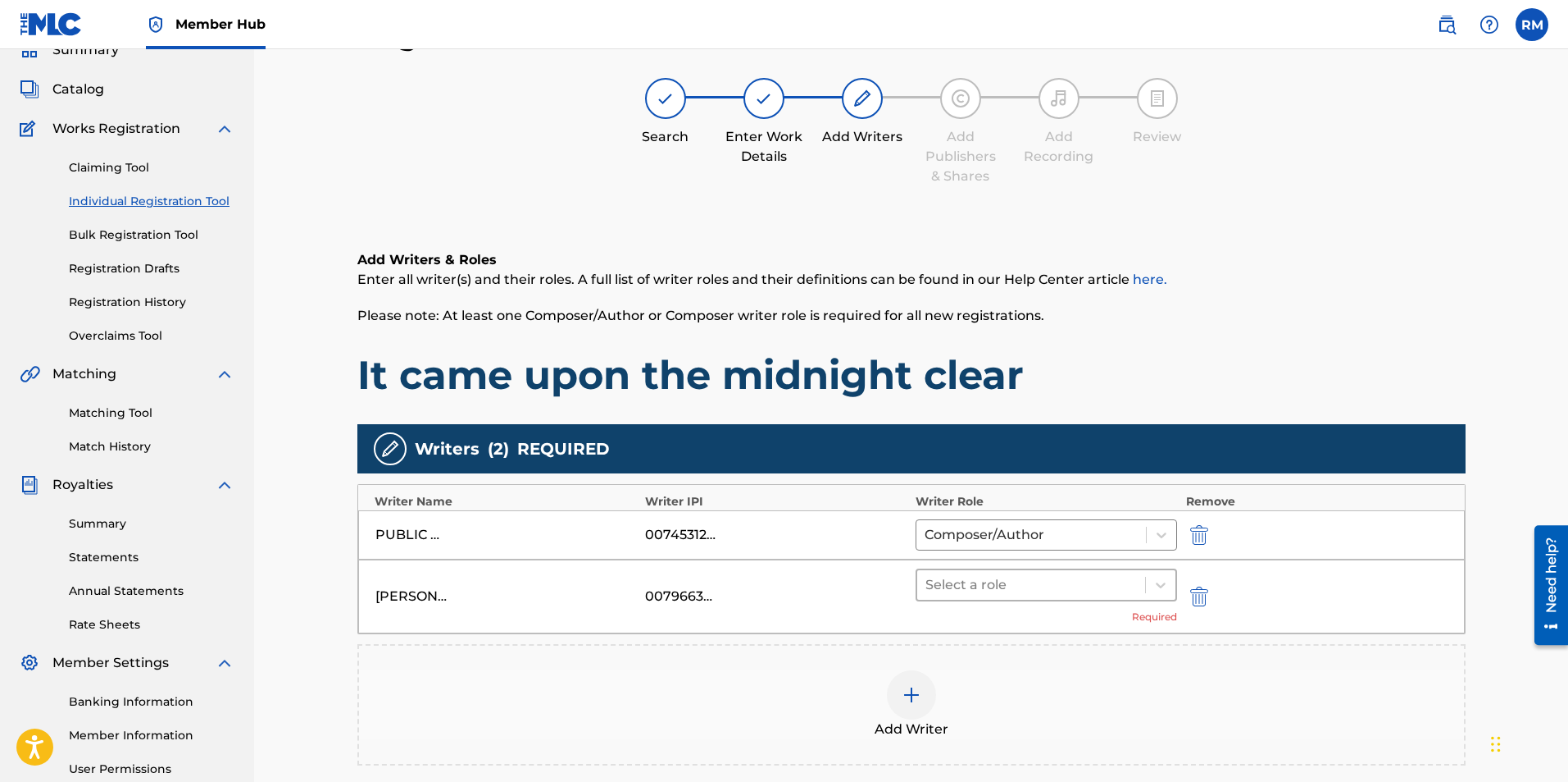
click at [1138, 575] on div "Select a role" at bounding box center [1032, 585] width 229 height 30
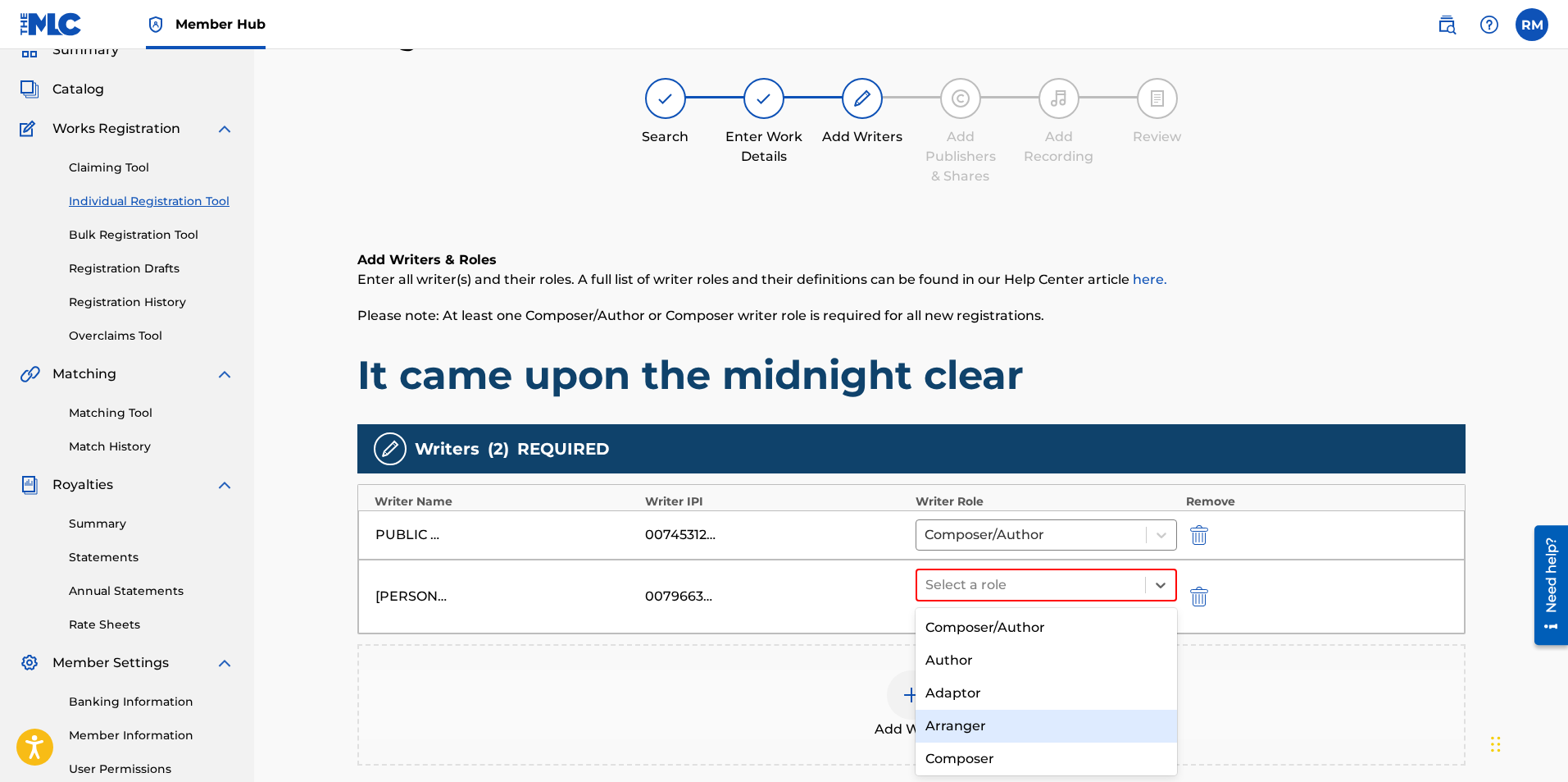
click at [990, 730] on div "Arranger" at bounding box center [1047, 726] width 262 height 33
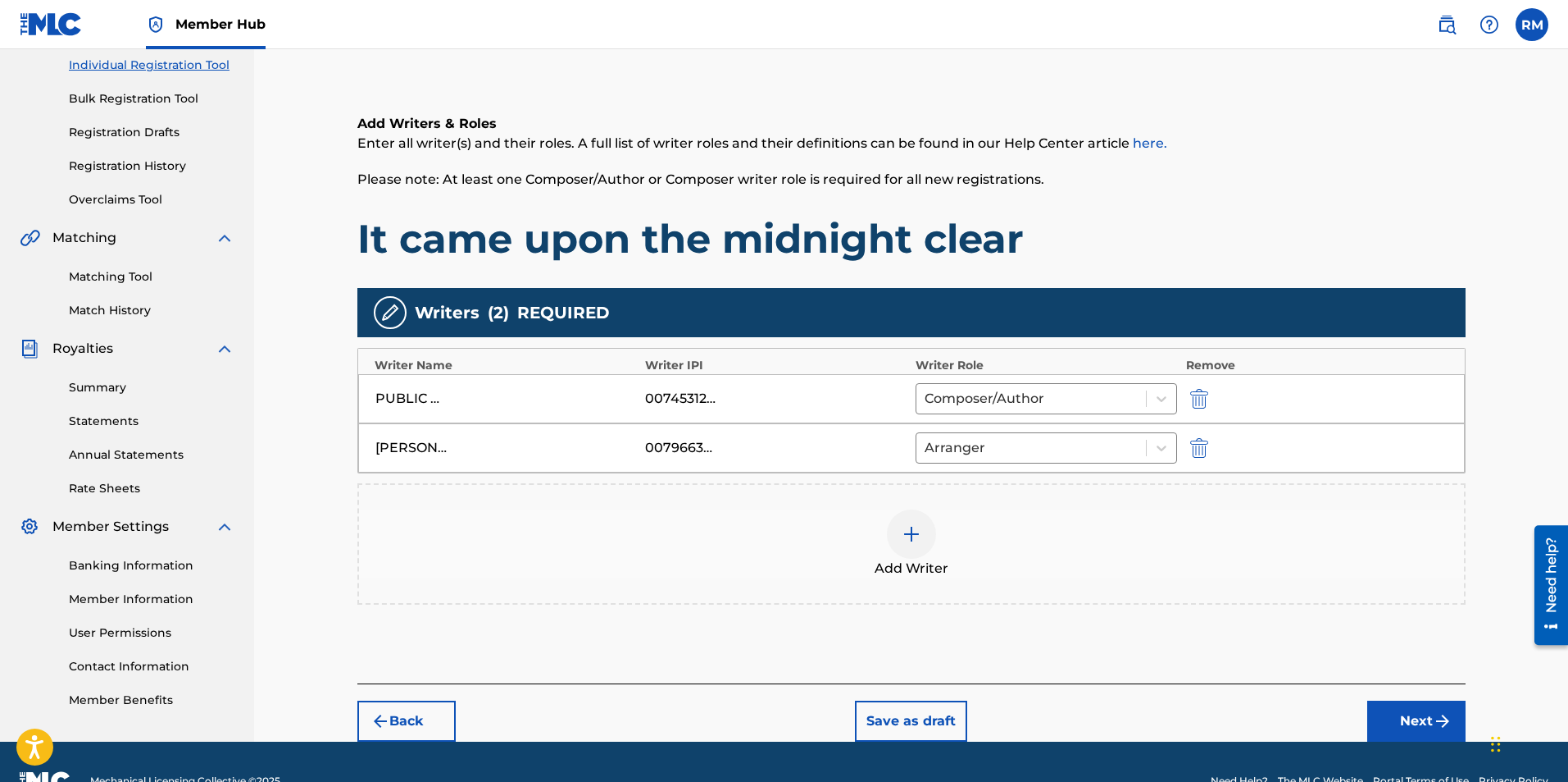
scroll to position [249, 0]
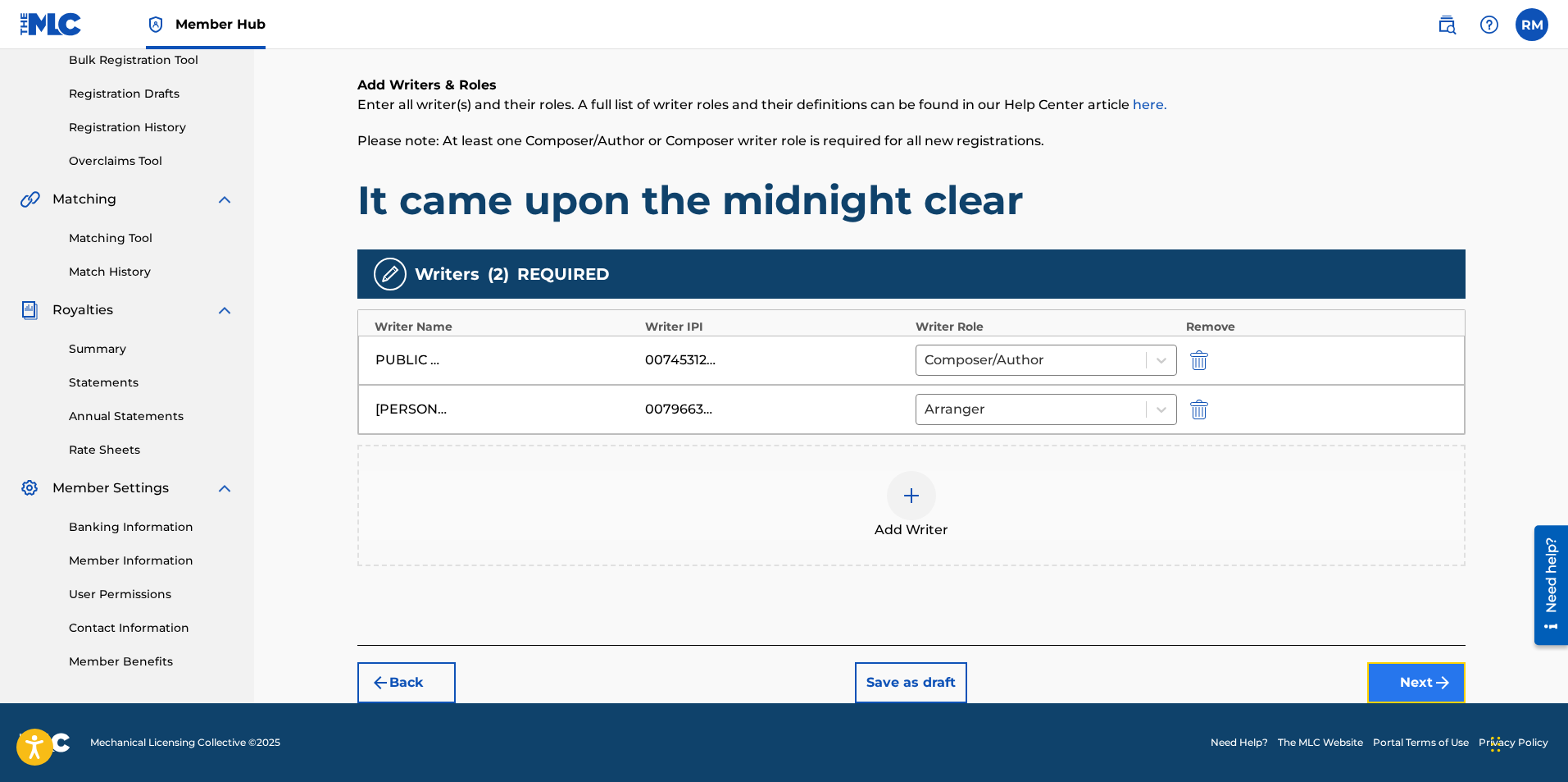
click at [1408, 691] on button "Next" at bounding box center [1416, 683] width 98 height 41
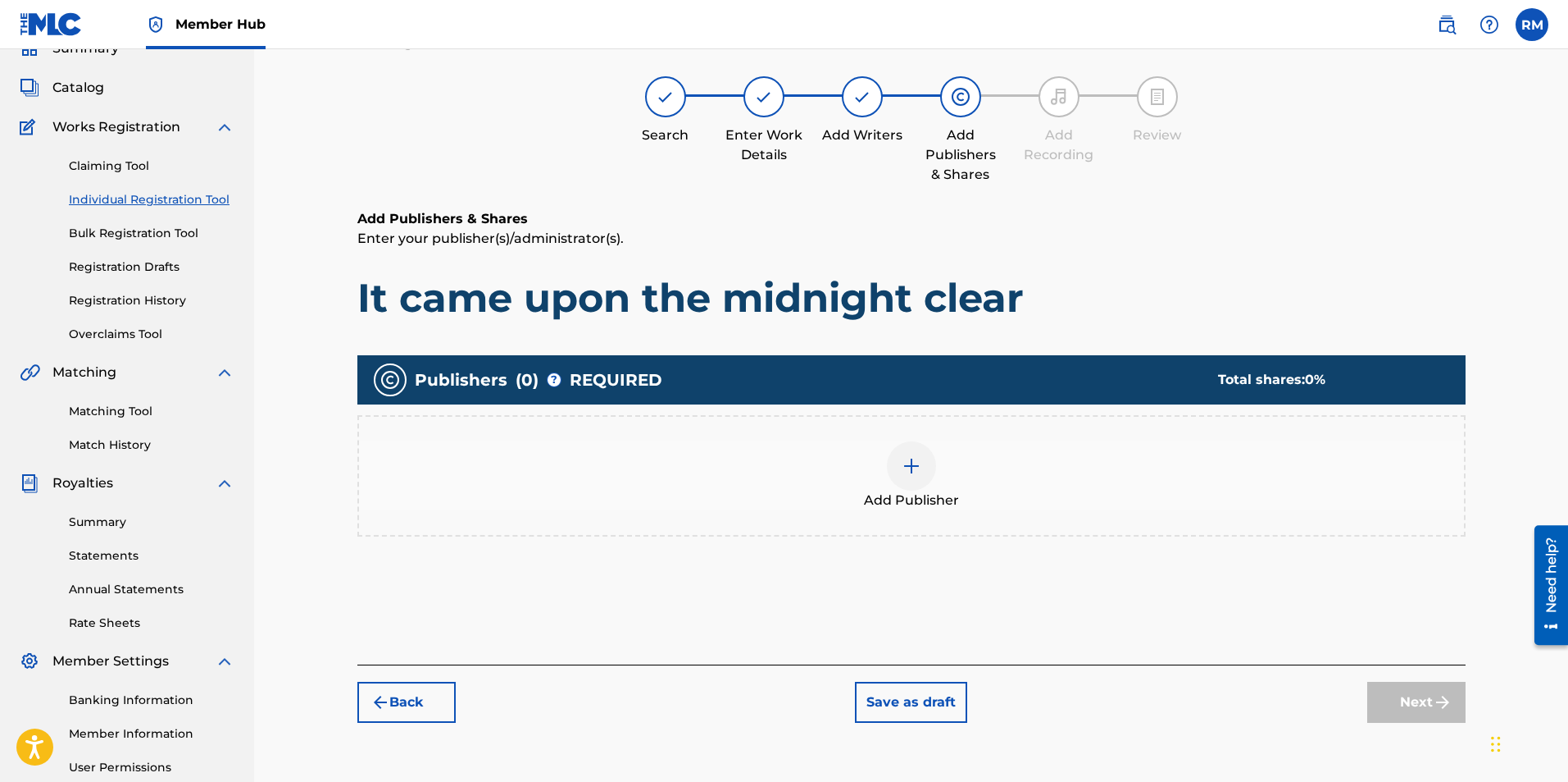
scroll to position [73, 0]
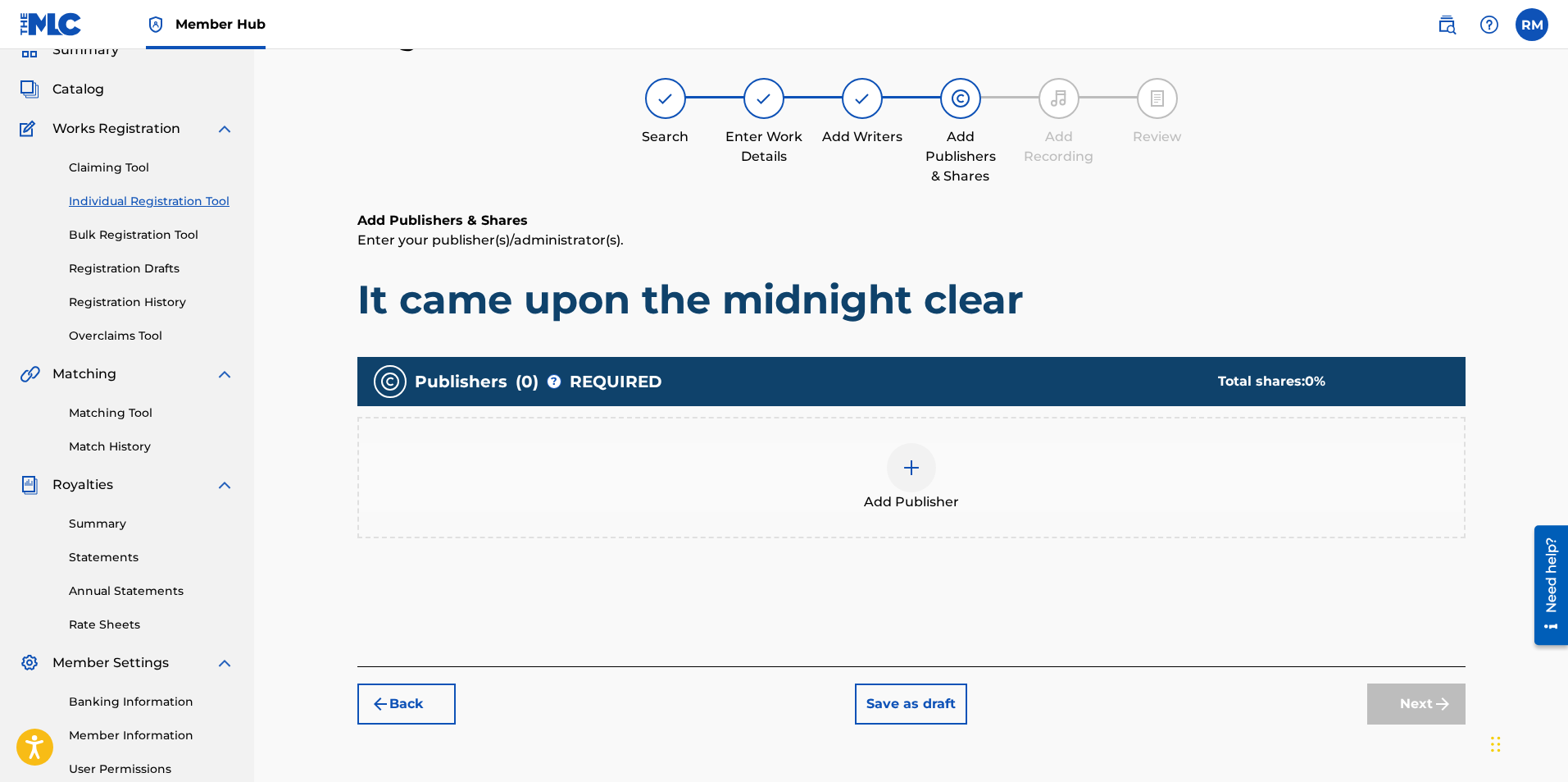
click at [910, 468] on img at bounding box center [912, 467] width 20 height 20
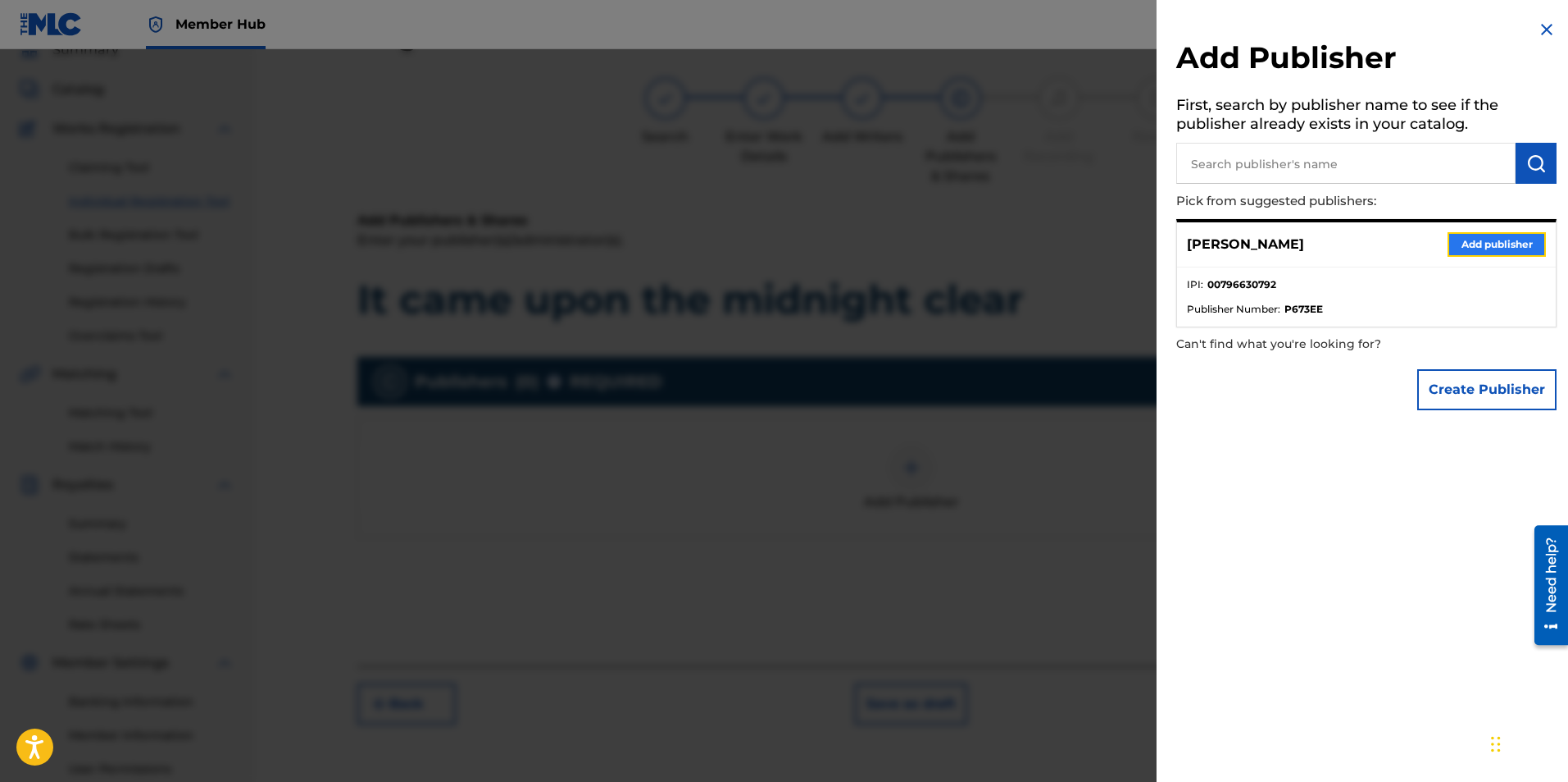
click at [1457, 244] on button "Add publisher" at bounding box center [1496, 244] width 98 height 25
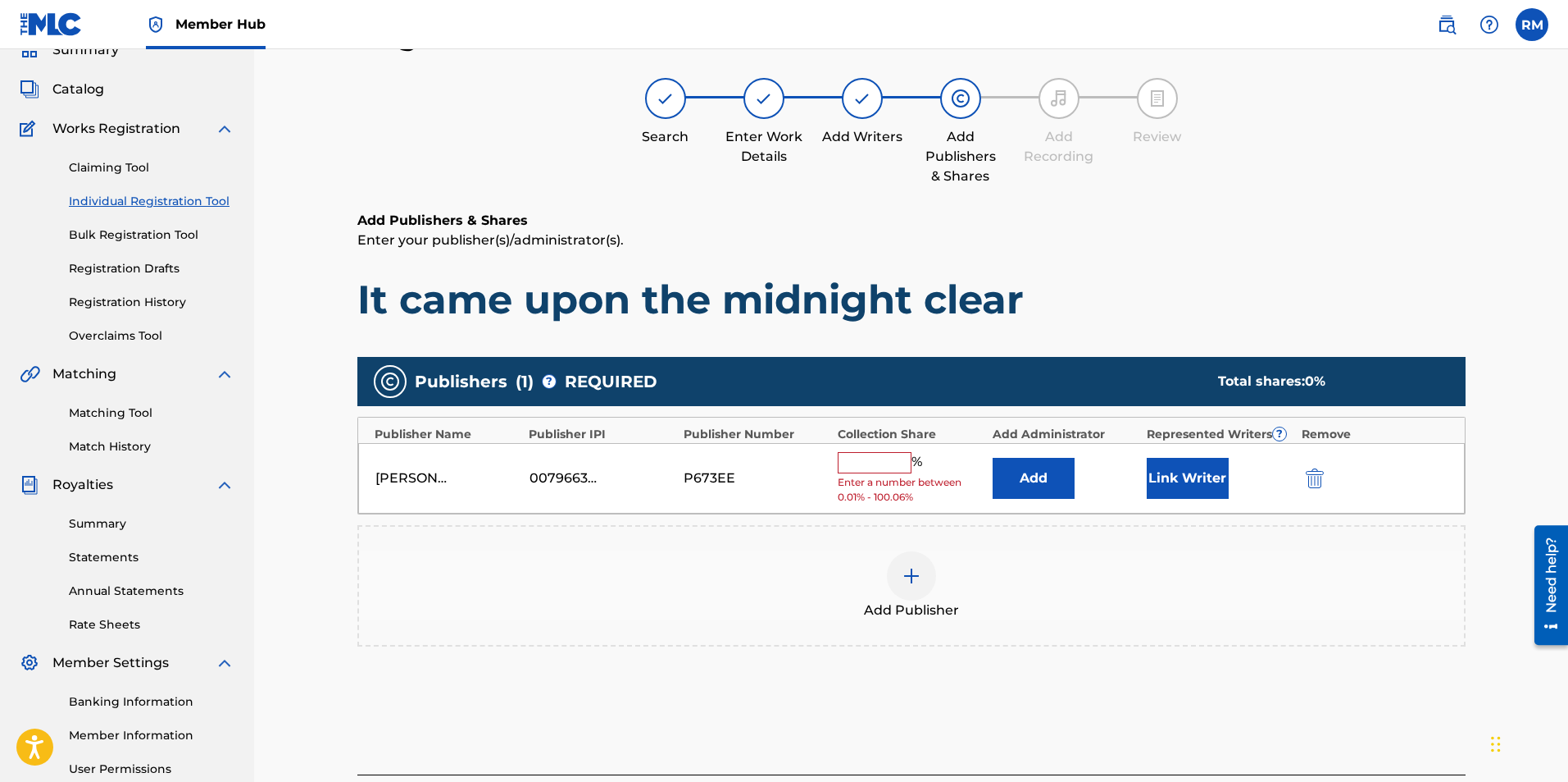
click at [890, 455] on input "text" at bounding box center [874, 462] width 73 height 21
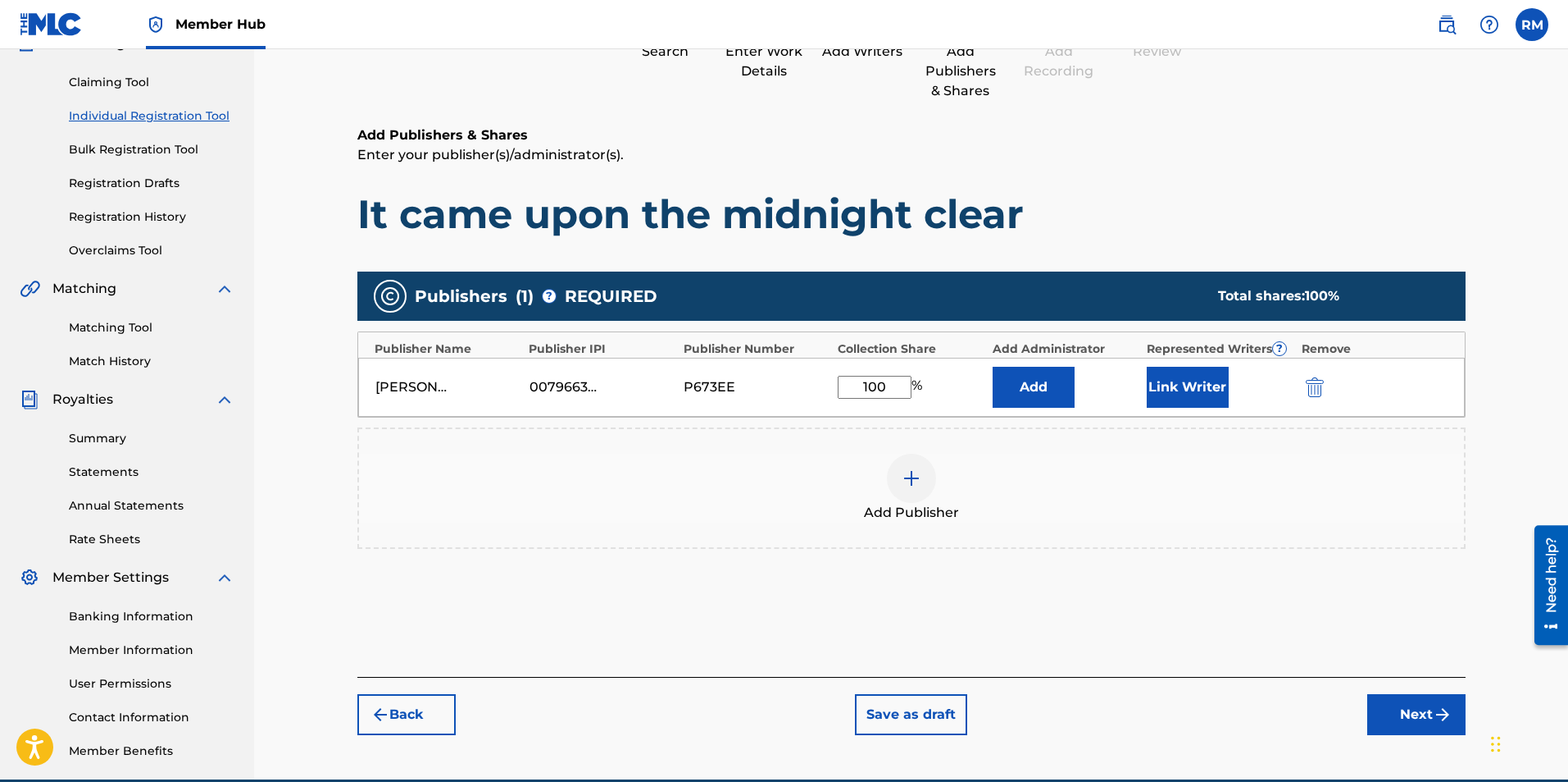
scroll to position [235, 0]
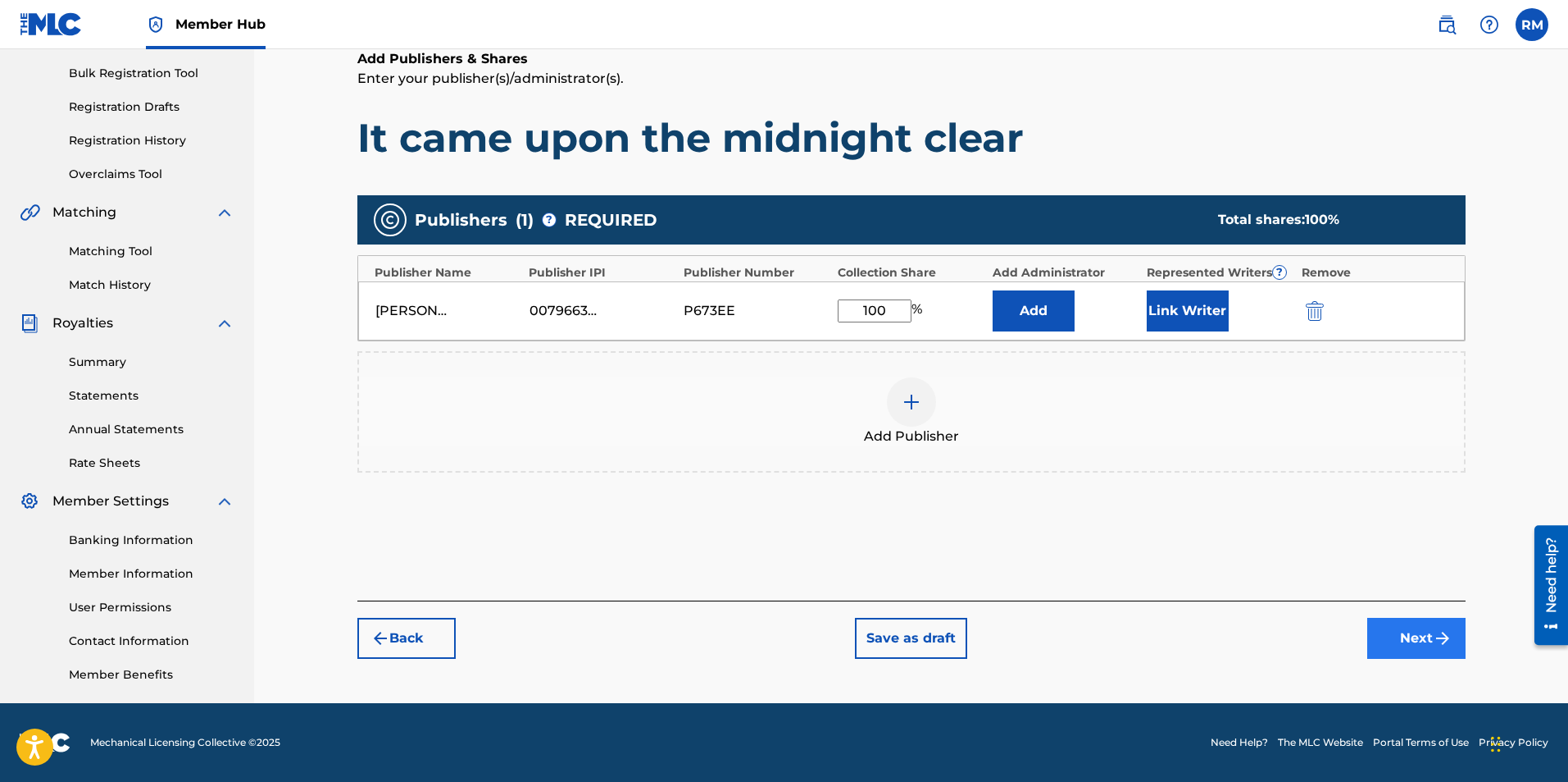
type input "100"
click at [1393, 635] on button "Next" at bounding box center [1416, 638] width 98 height 41
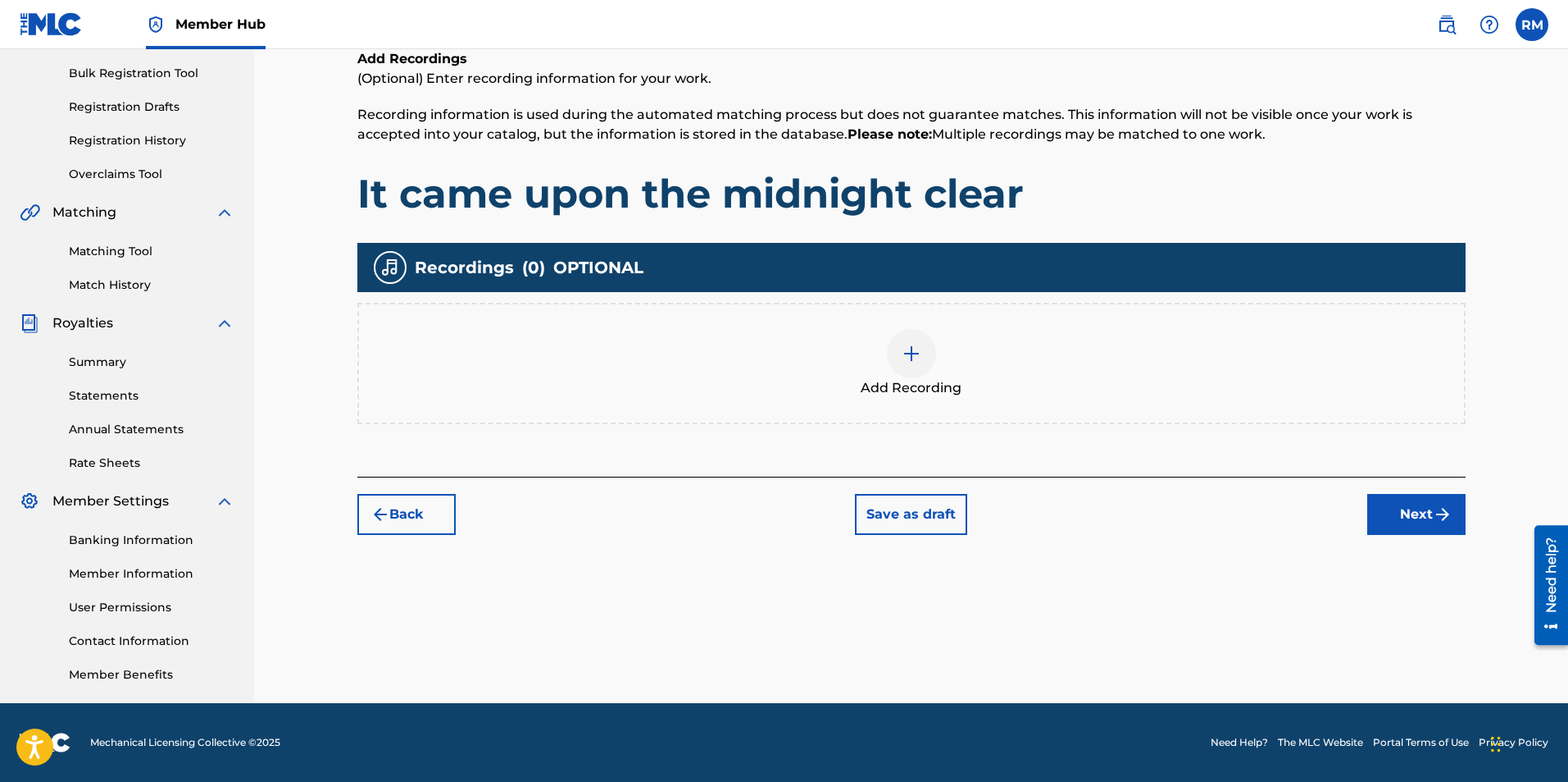
scroll to position [73, 0]
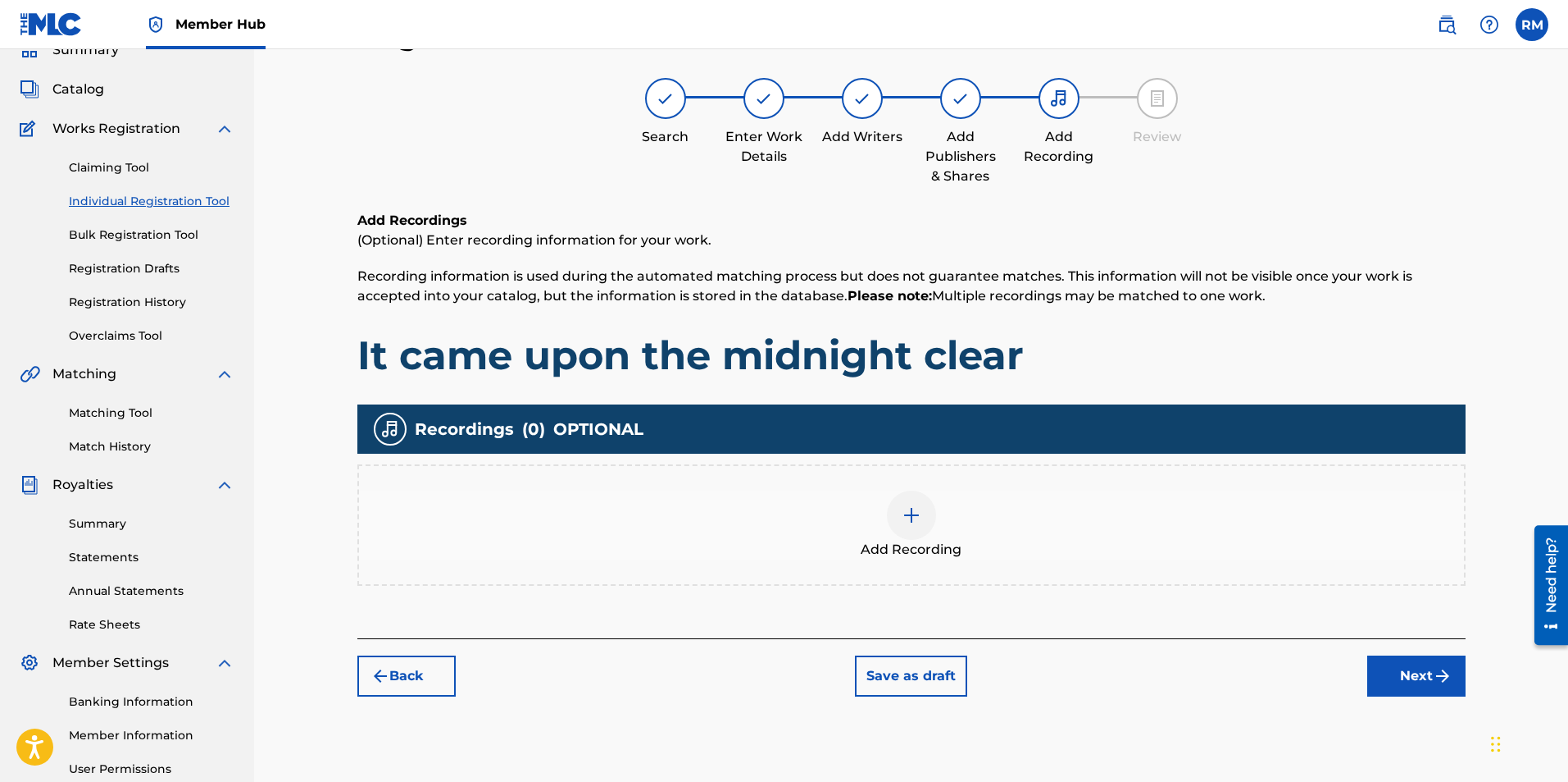
click at [917, 524] on img at bounding box center [912, 515] width 20 height 20
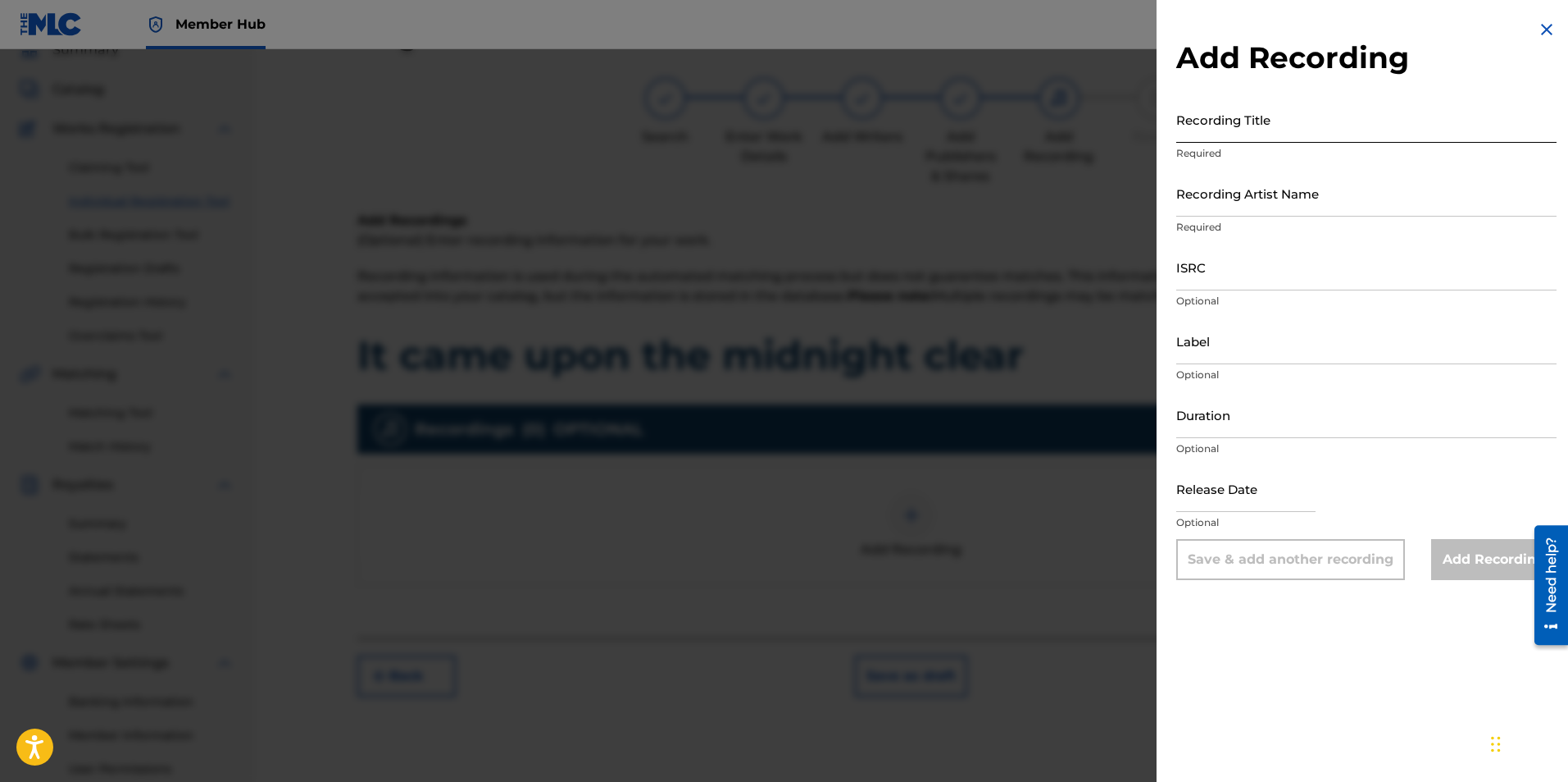
click at [1230, 122] on input "Recording Title" at bounding box center [1366, 119] width 380 height 47
click at [1212, 135] on input "It cam upon a midnight clear" at bounding box center [1366, 119] width 380 height 47
type input "It came upon a midnight clear"
click at [1317, 206] on input "Recording Artist Name" at bounding box center [1366, 193] width 380 height 47
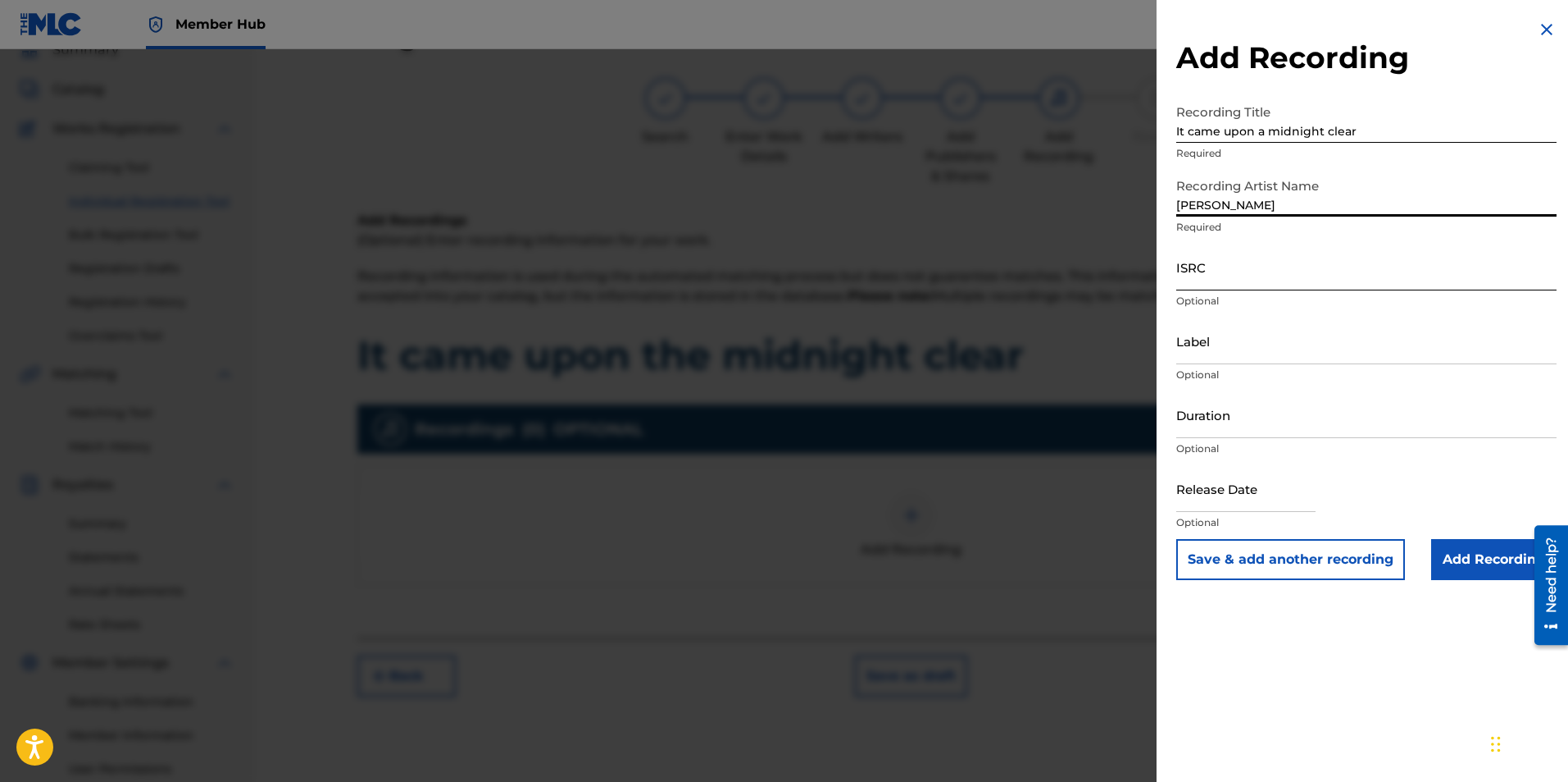
type input "Ryan Marvel"
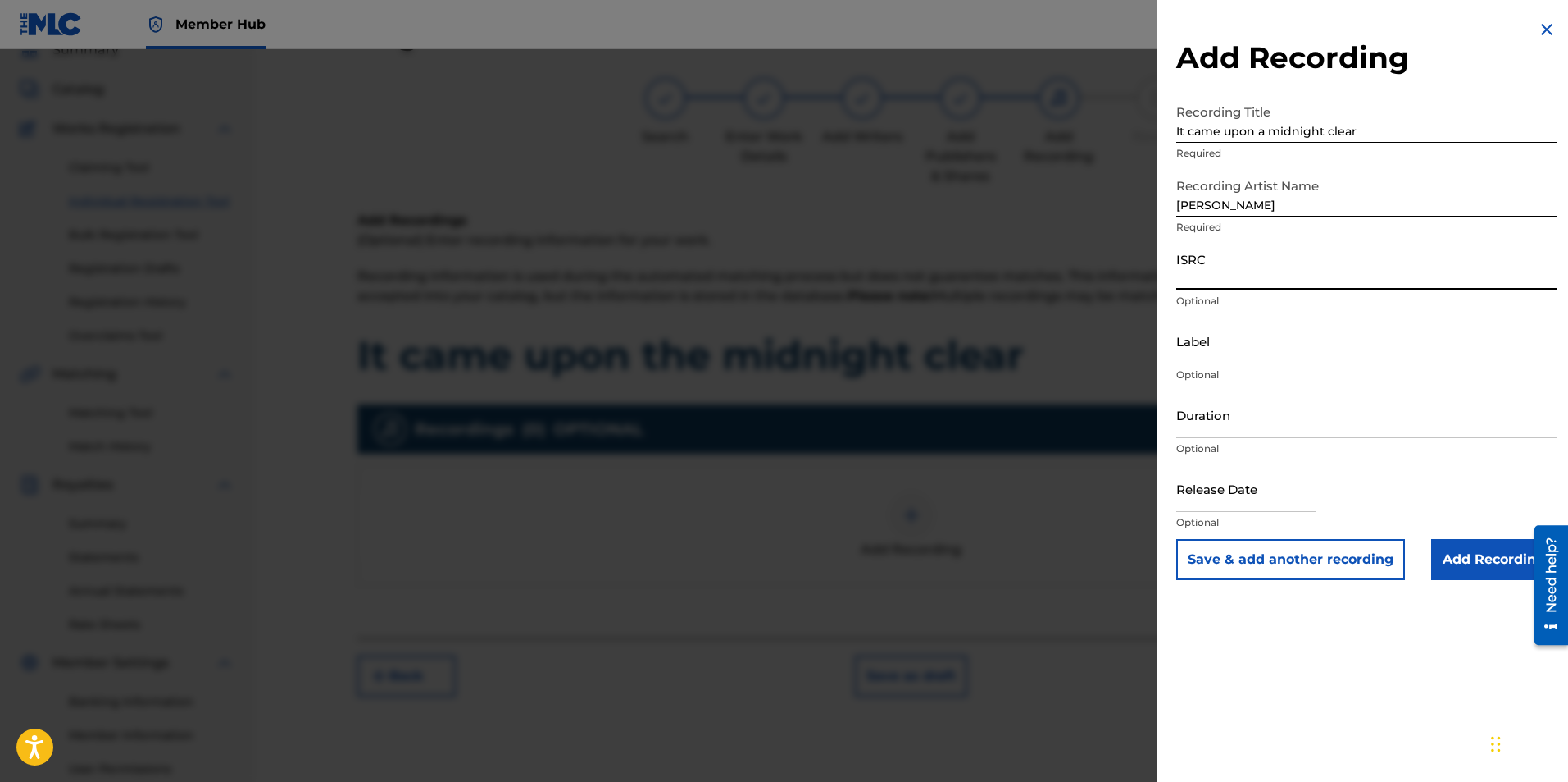
click at [1261, 279] on input "ISRC" at bounding box center [1366, 267] width 380 height 47
paste input "usl4q1821709"
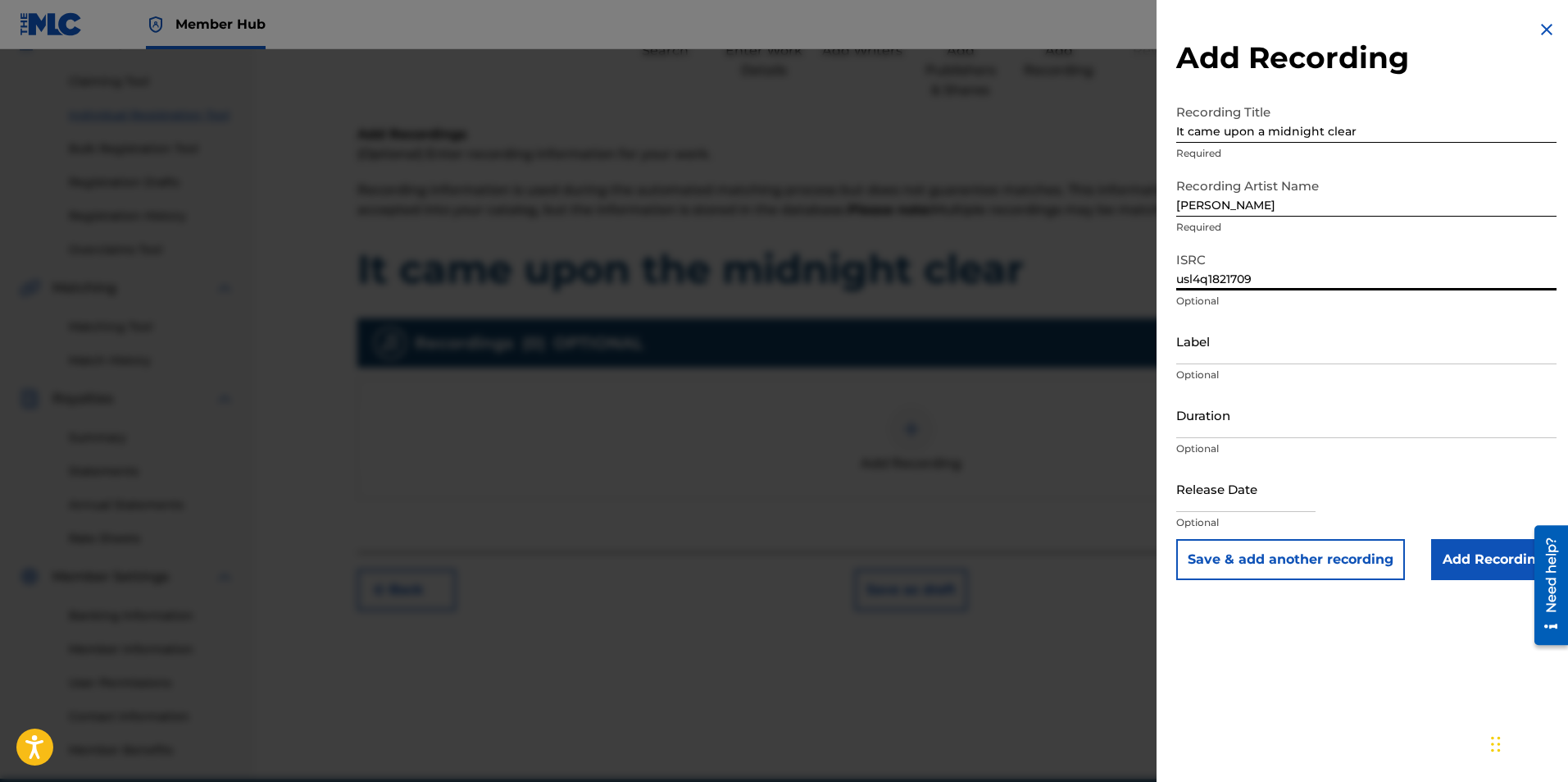
scroll to position [235, 0]
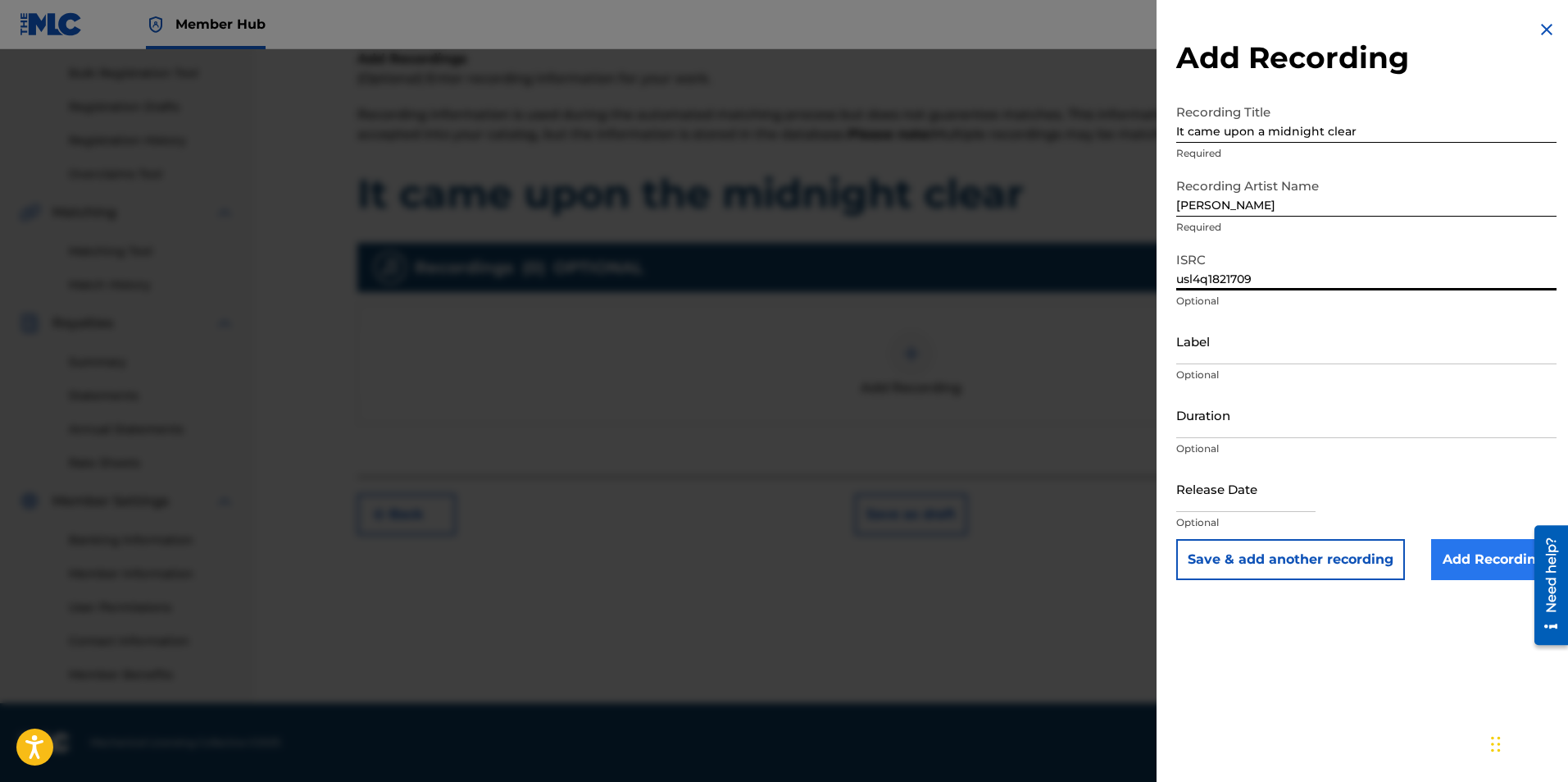
type input "usl4q1821709"
click at [1513, 572] on input "Add Recording" at bounding box center [1494, 560] width 125 height 41
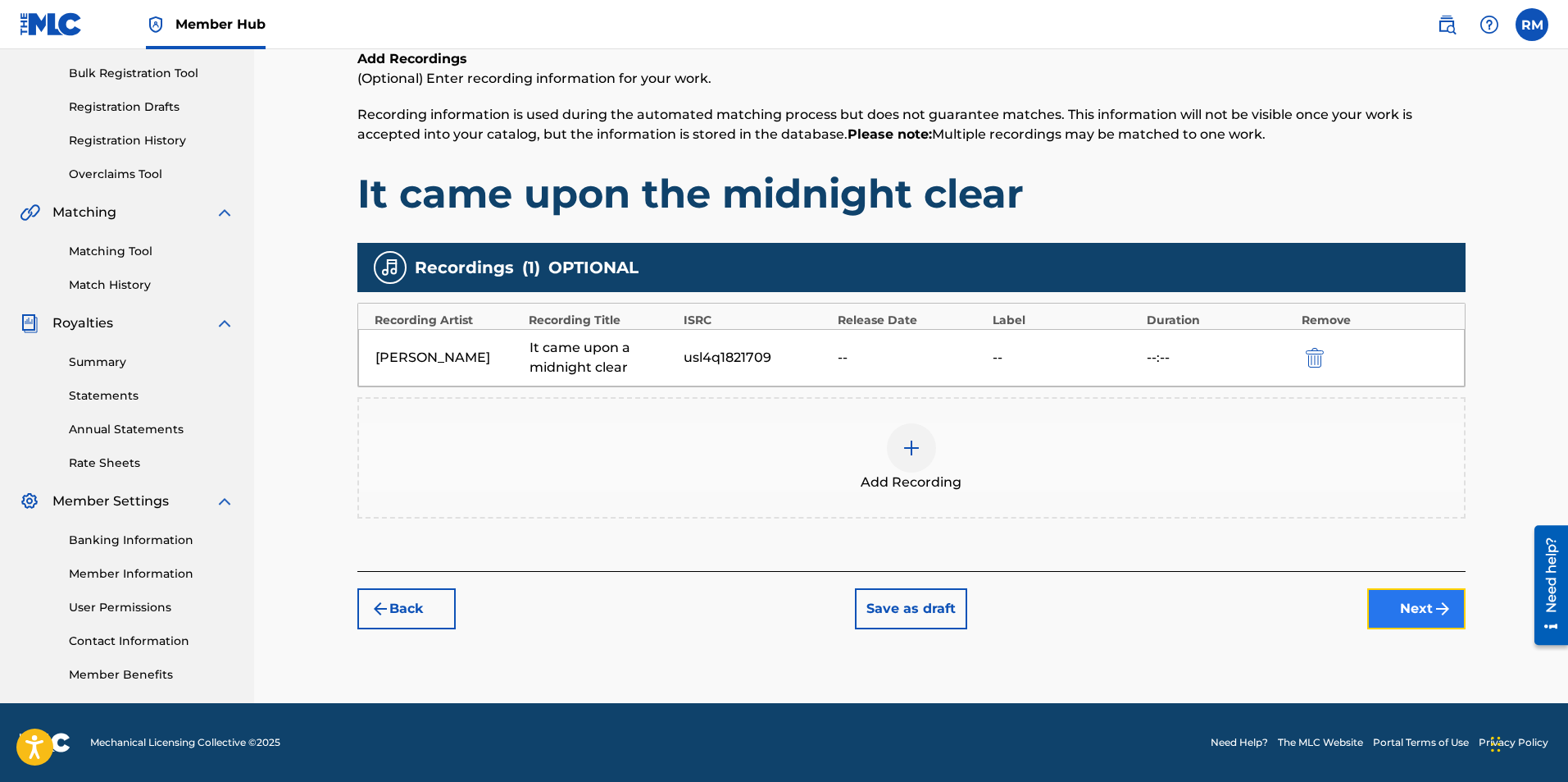
click at [1429, 606] on button "Next" at bounding box center [1416, 609] width 98 height 41
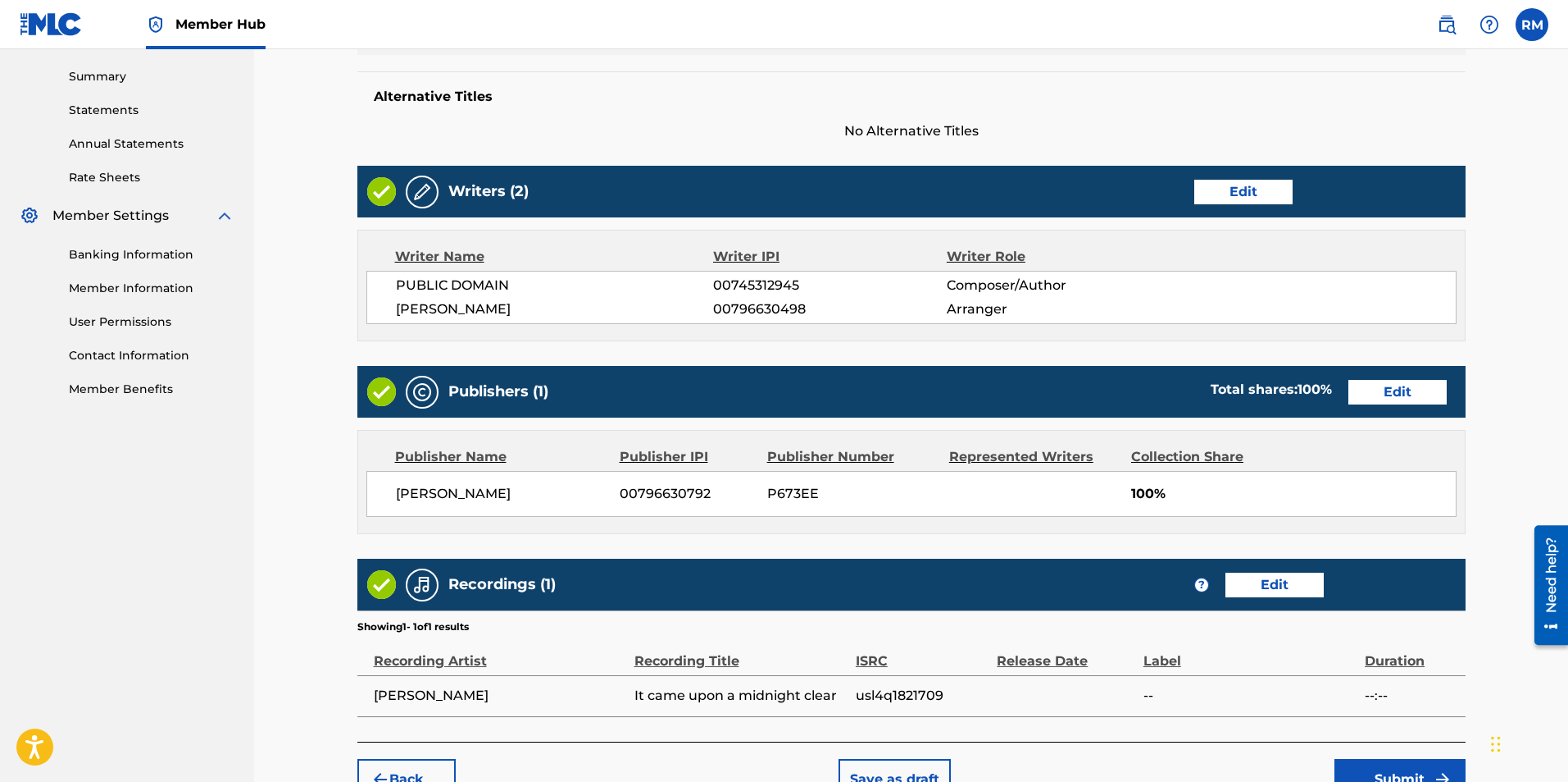
scroll to position [618, 0]
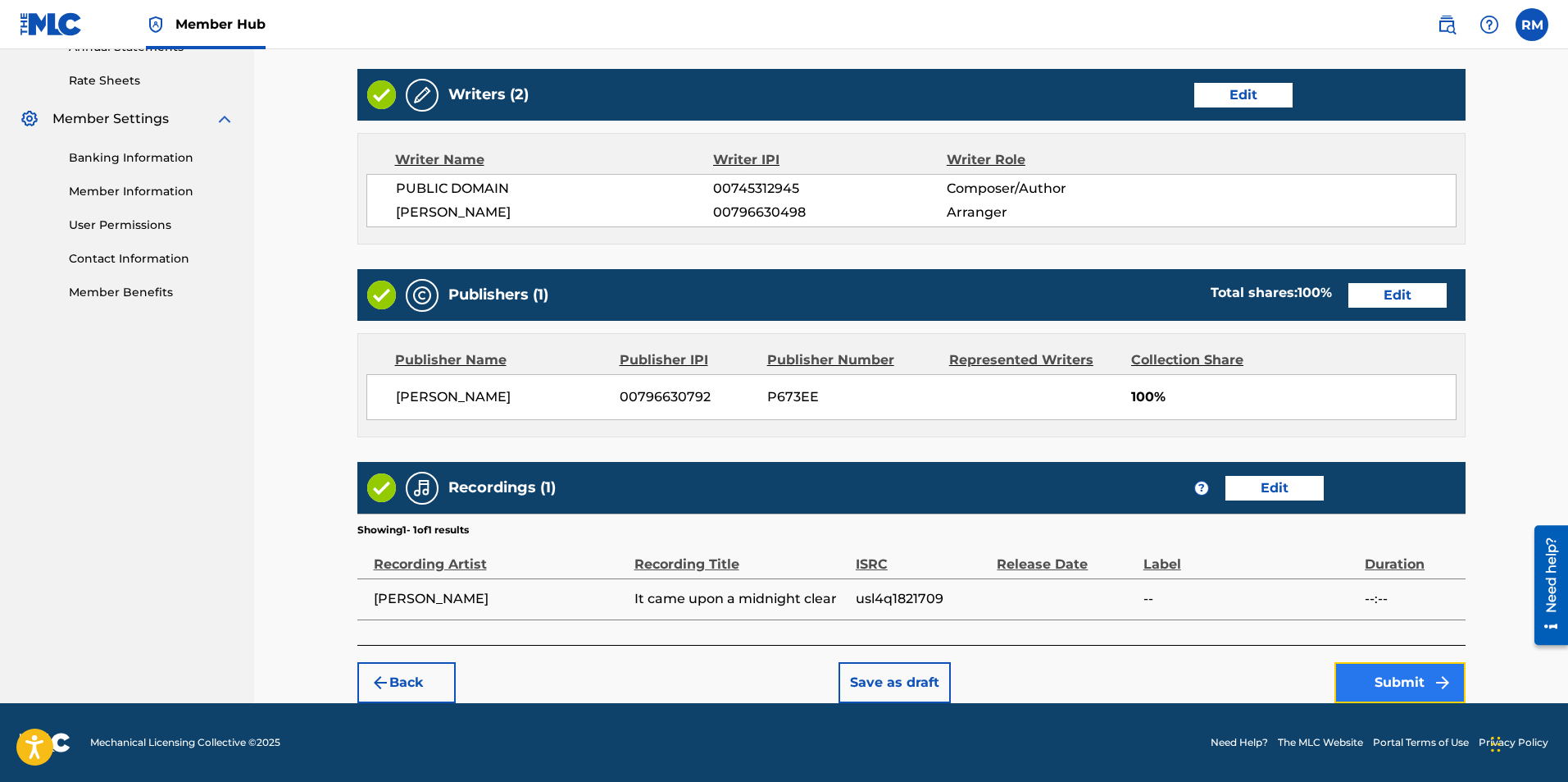
click at [1382, 679] on button "Submit" at bounding box center [1400, 683] width 131 height 41
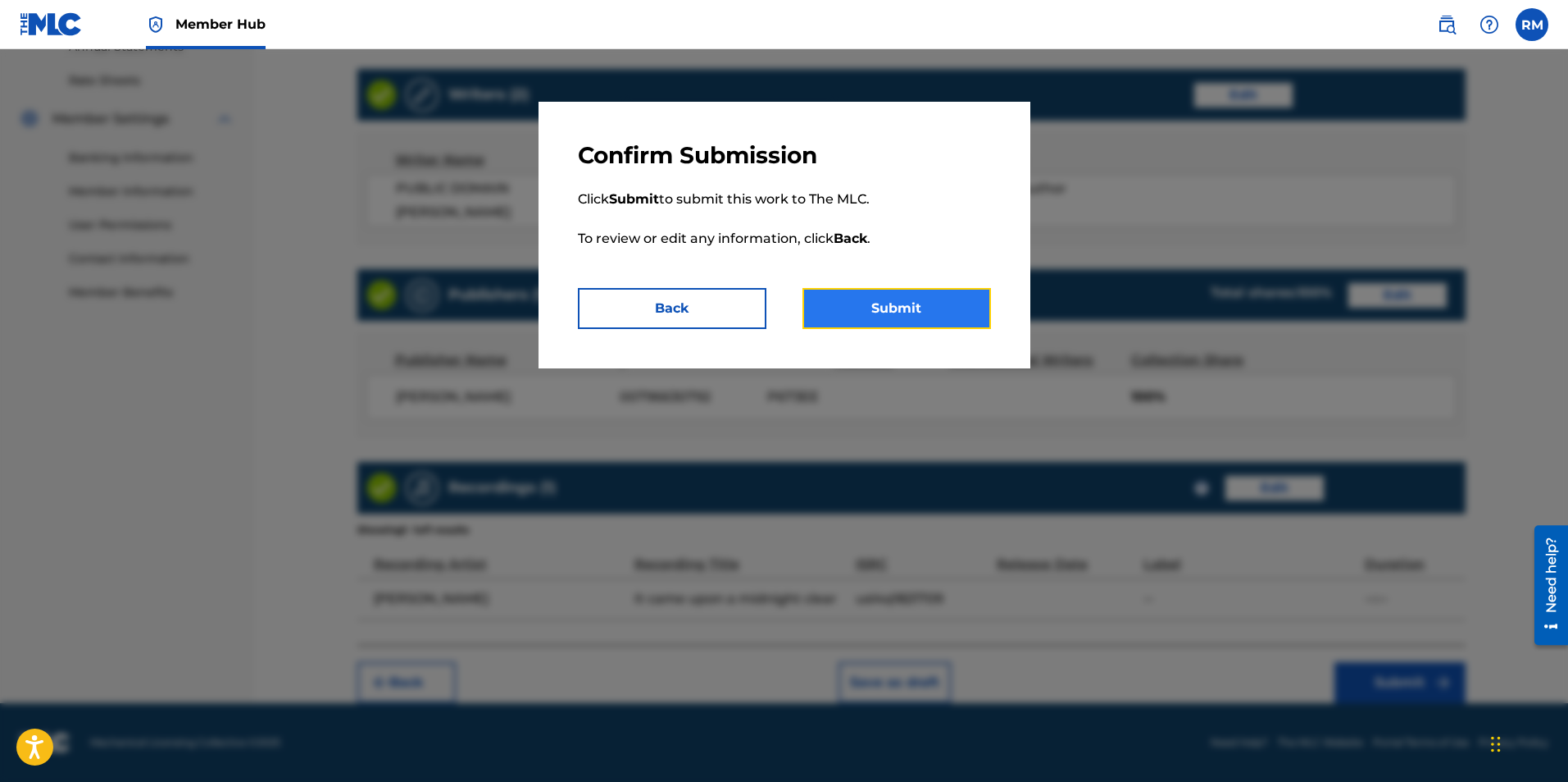
click at [907, 320] on button "Submit" at bounding box center [896, 309] width 188 height 41
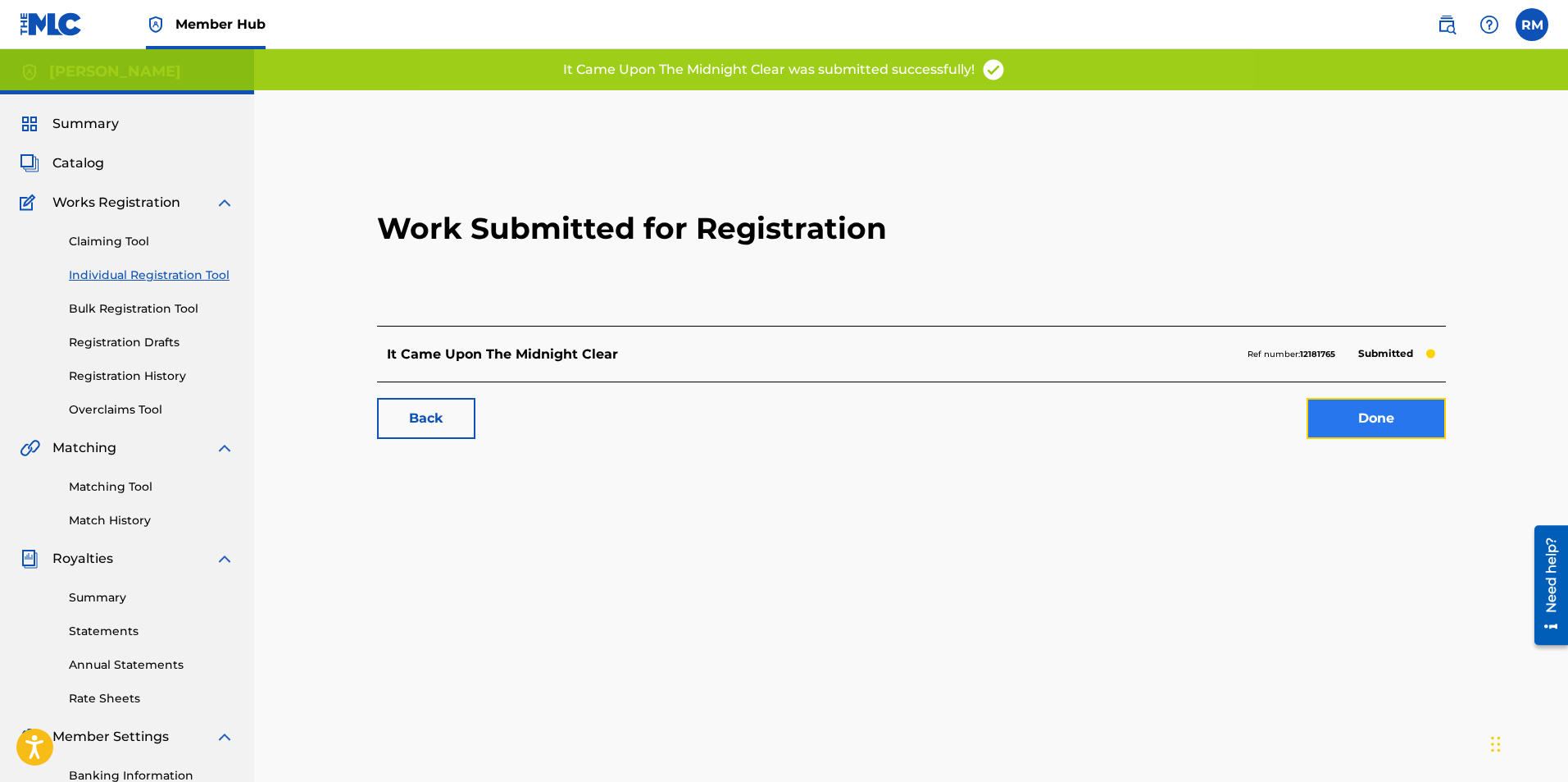
click at [1364, 410] on link "Done" at bounding box center [1376, 419] width 139 height 41
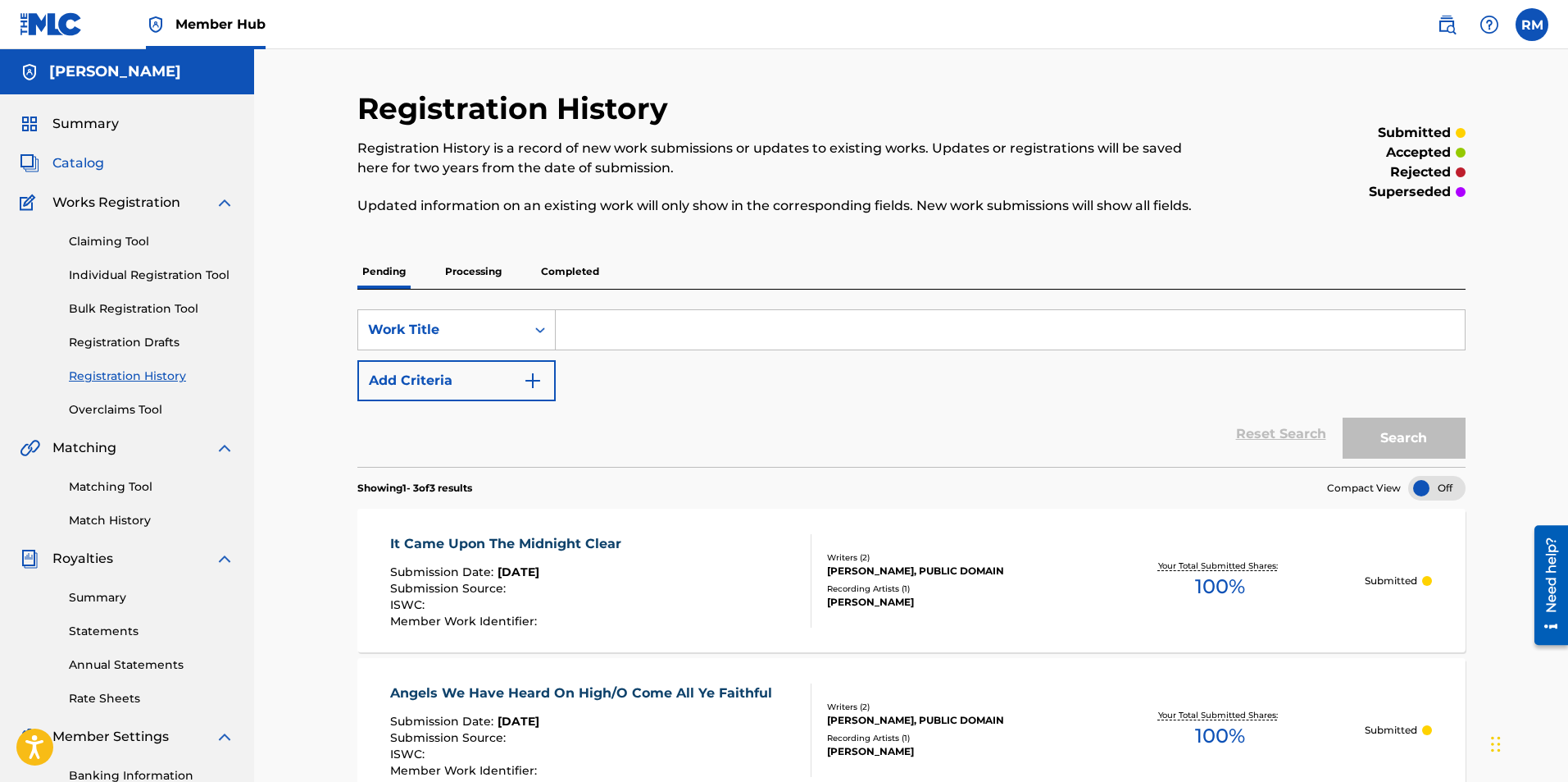
click at [53, 157] on span "Catalog" at bounding box center [78, 164] width 52 height 20
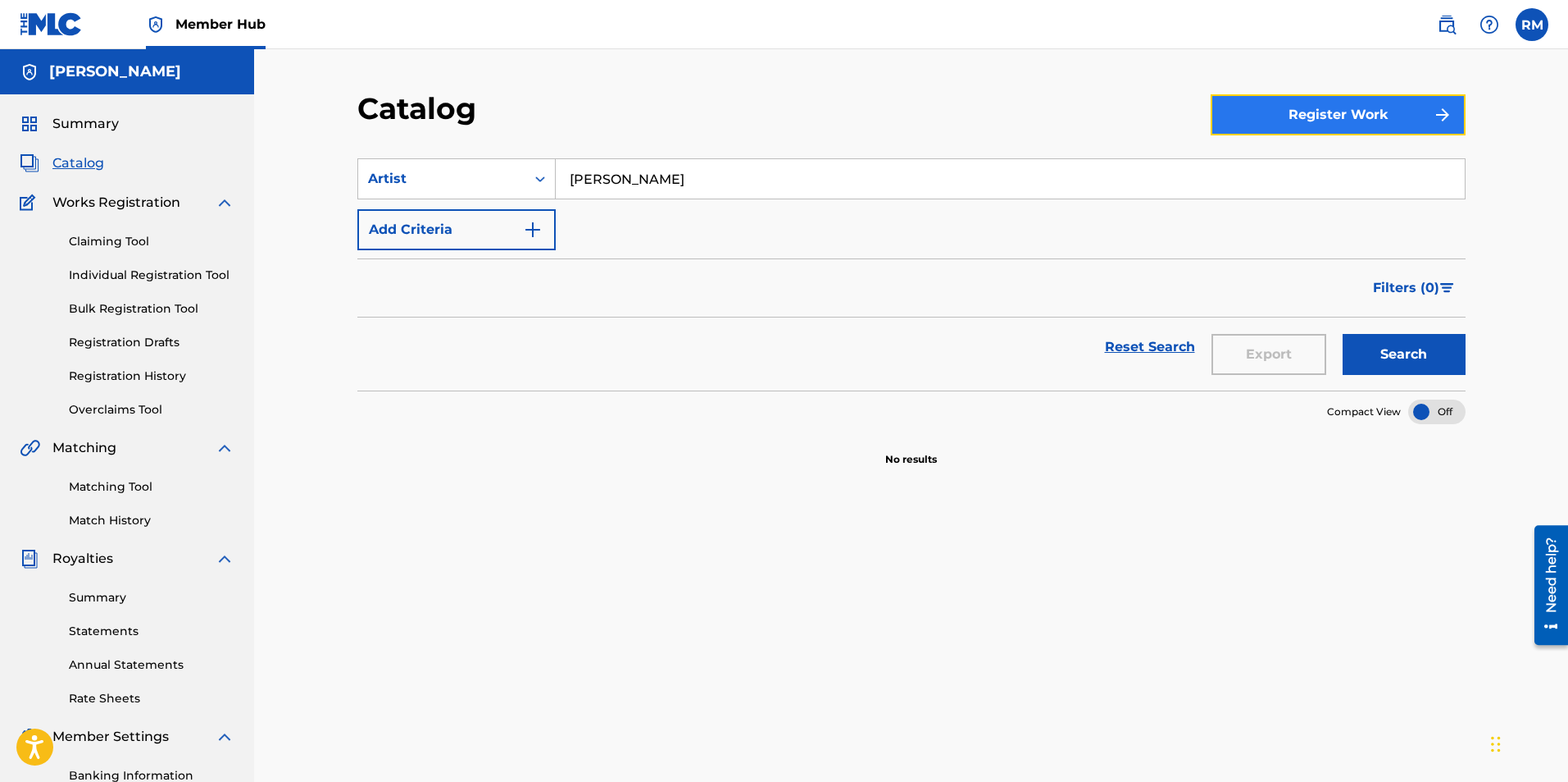
click at [1268, 103] on button "Register Work" at bounding box center [1338, 115] width 255 height 41
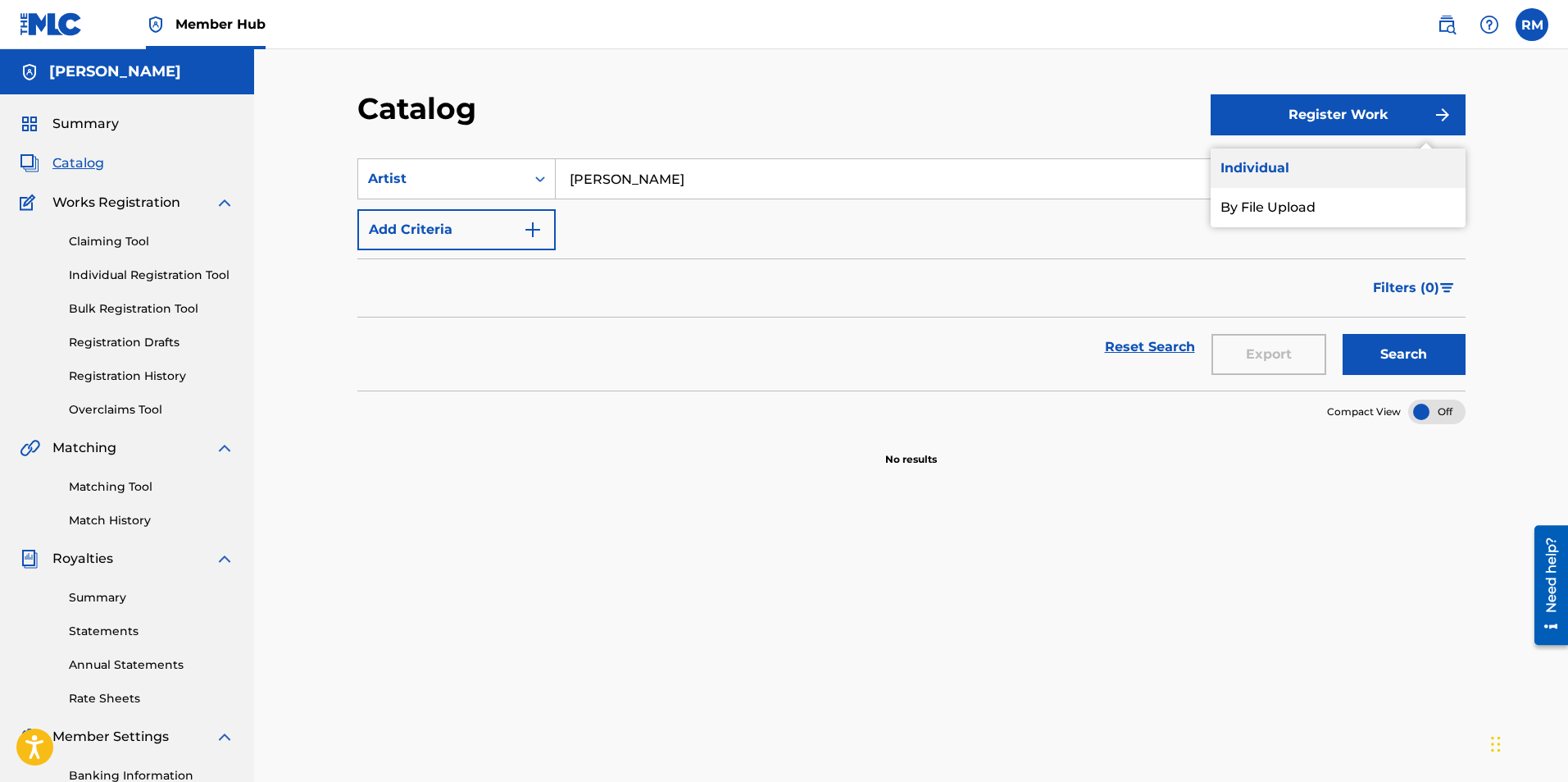
click at [1260, 168] on link "Individual" at bounding box center [1338, 168] width 255 height 40
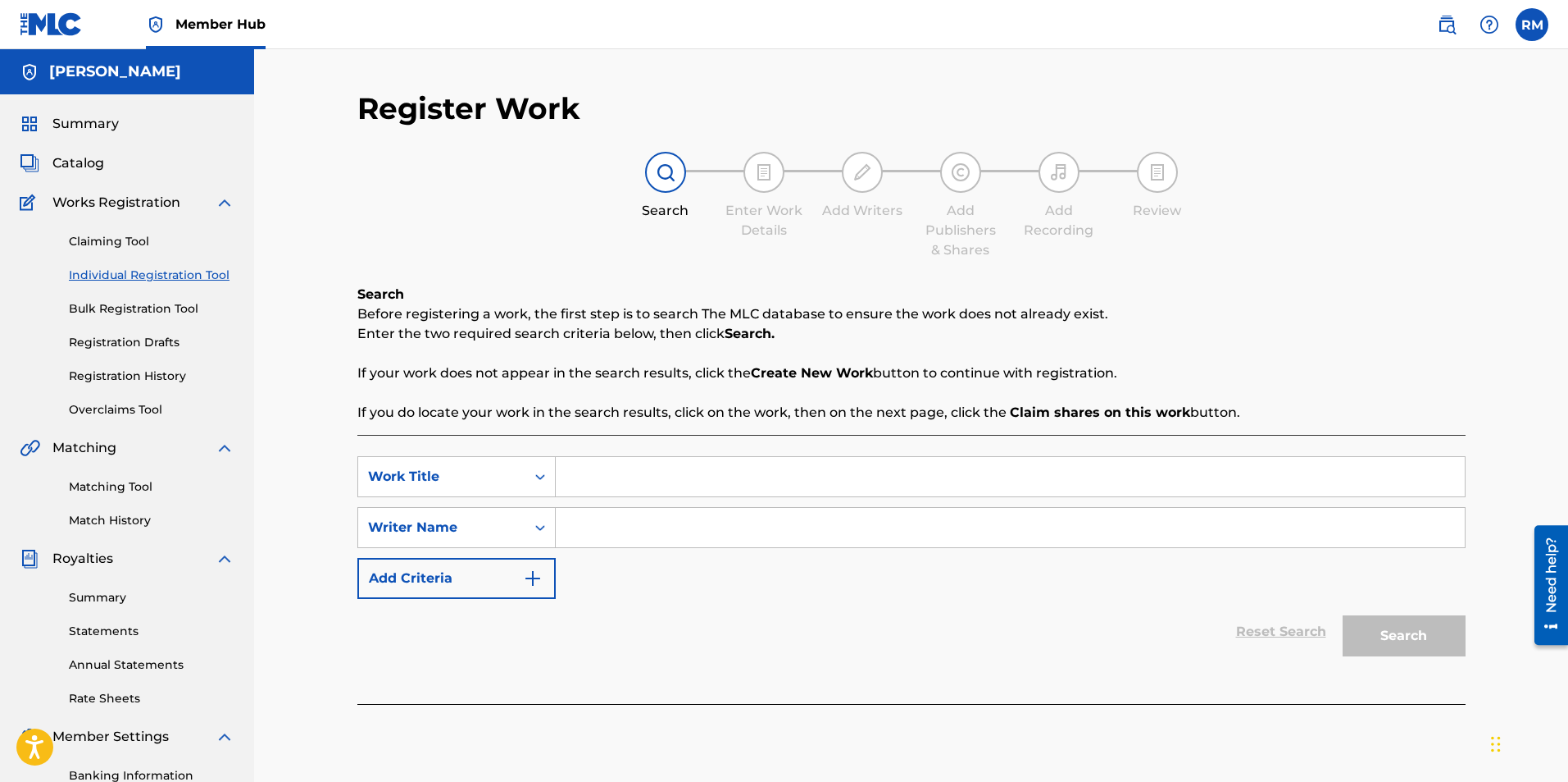
click at [582, 476] on input "Search Form" at bounding box center [1010, 476] width 909 height 40
type input "Quem Pastorum Laudaveres"
click at [602, 526] on input "Search Form" at bounding box center [1010, 528] width 909 height 40
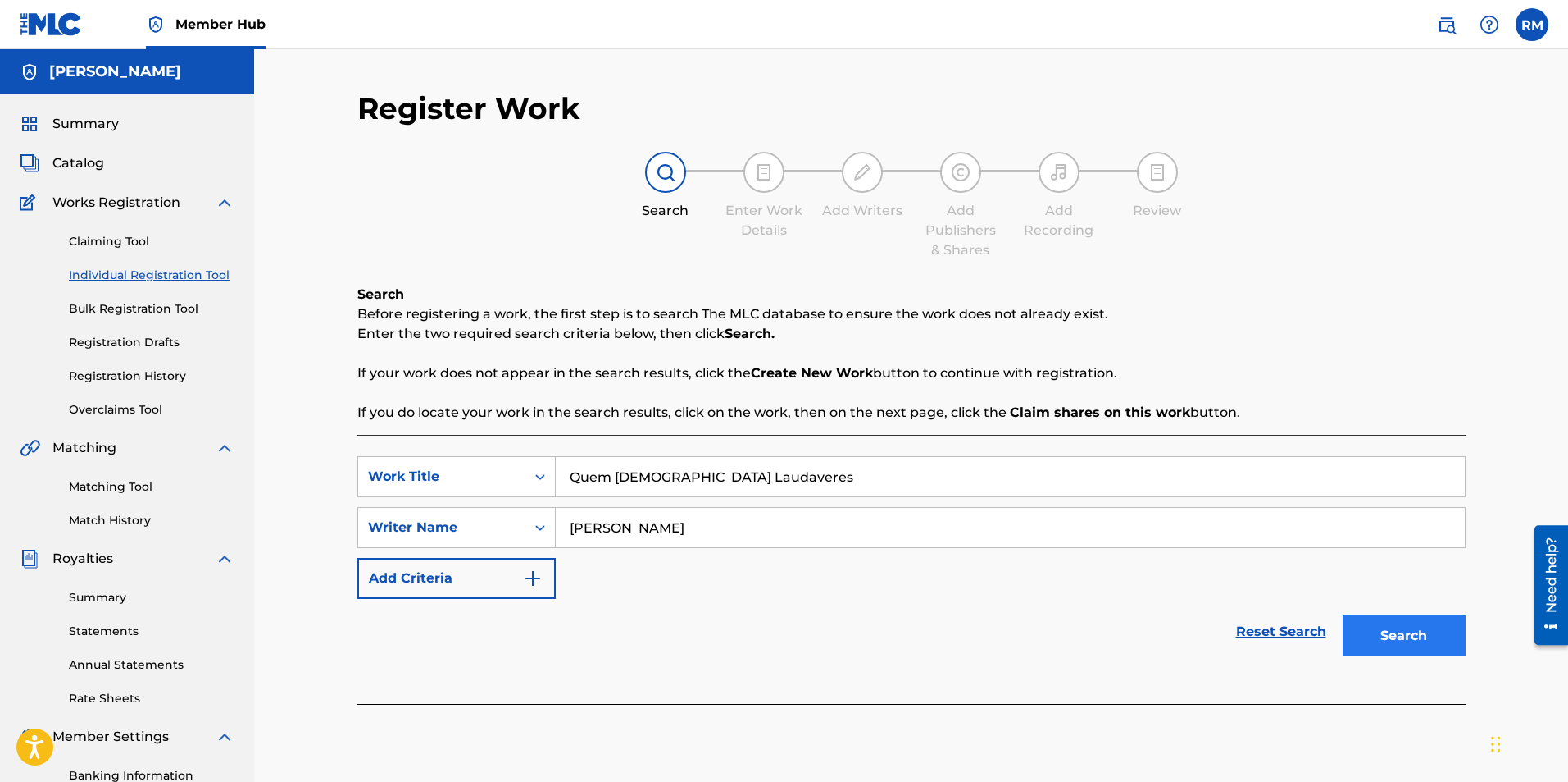
type input "Ryan Marvel"
click at [1382, 625] on button "Search" at bounding box center [1404, 636] width 123 height 41
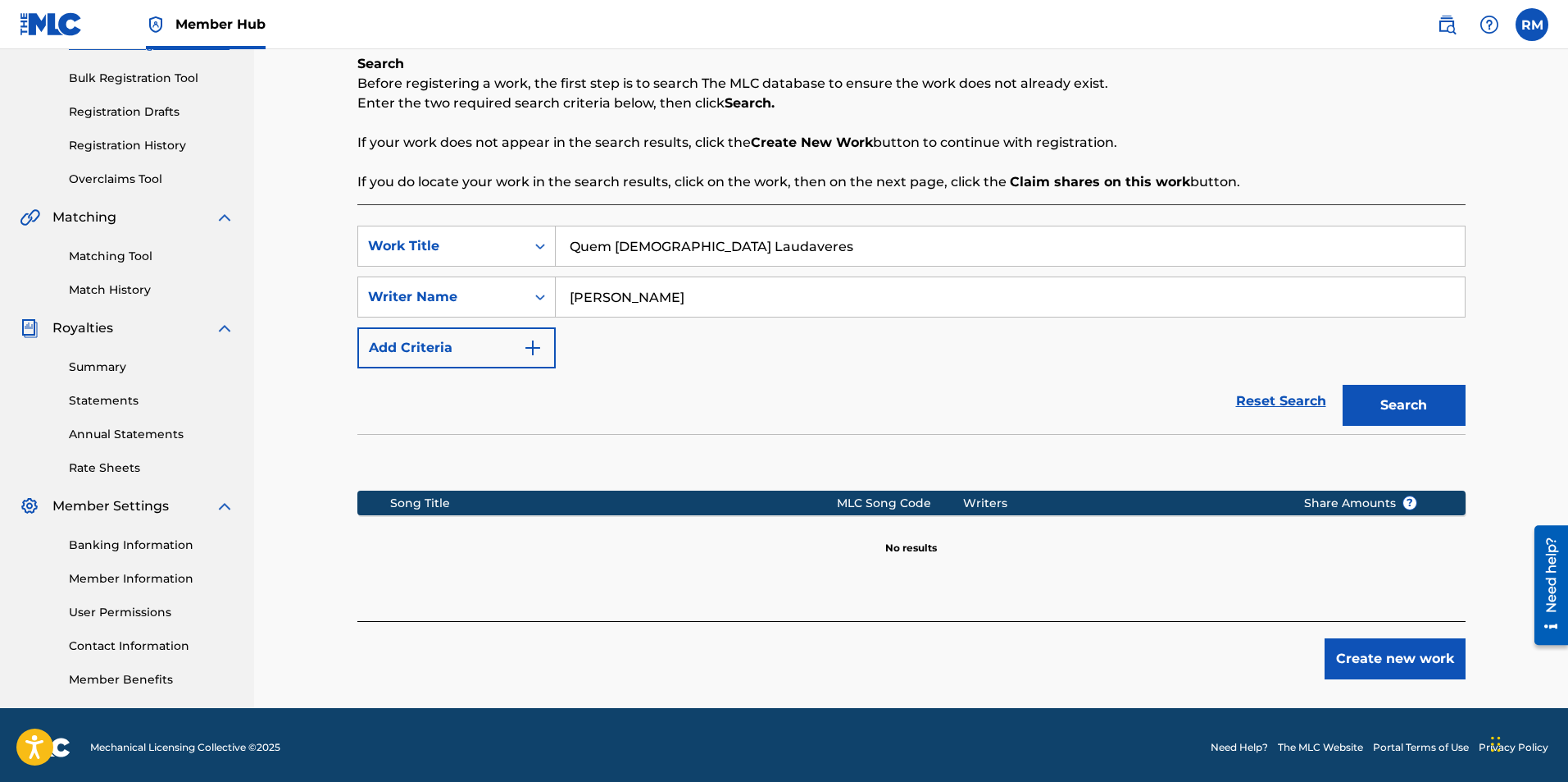
scroll to position [235, 0]
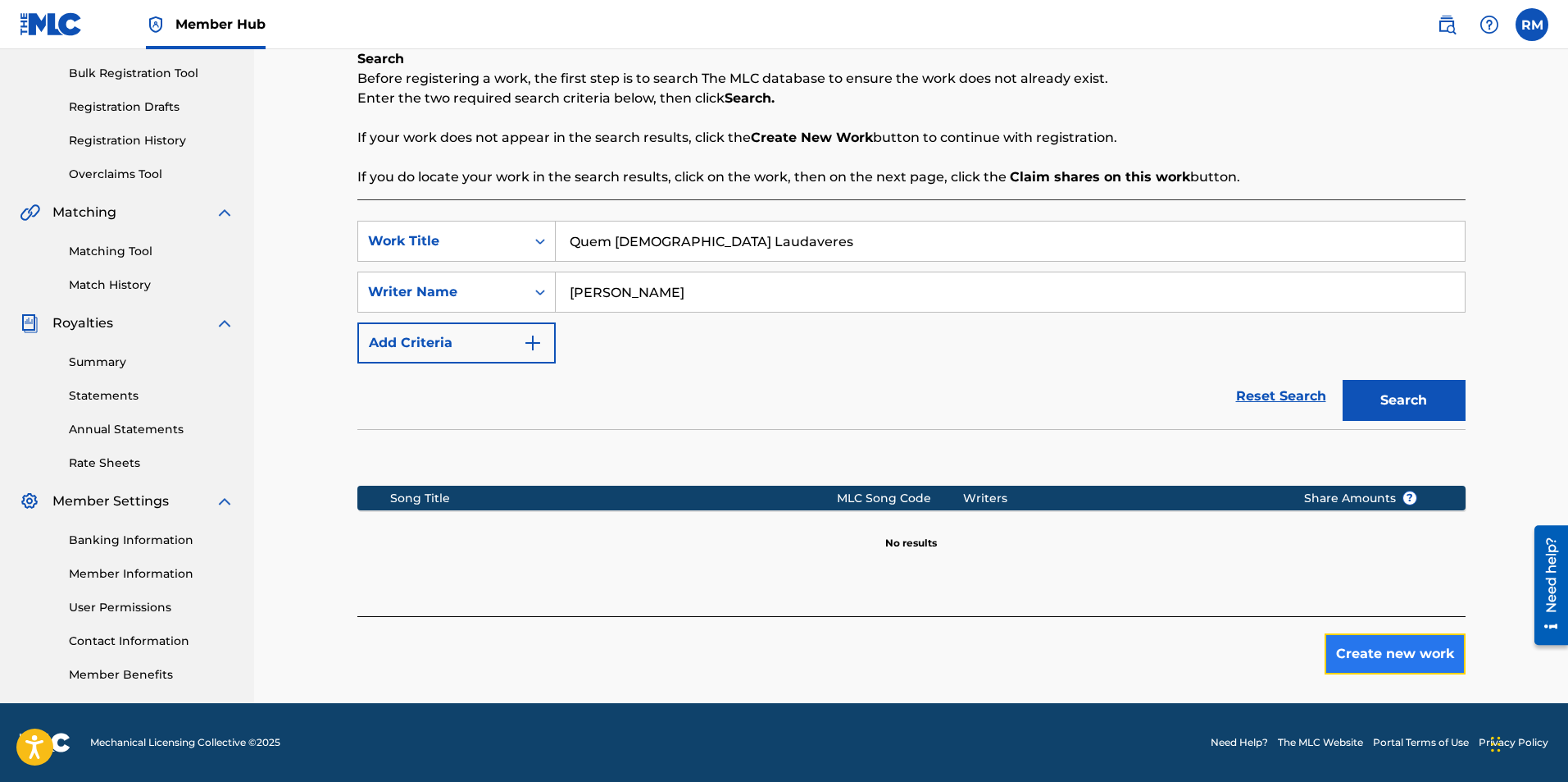
click at [1350, 651] on button "Create new work" at bounding box center [1395, 654] width 141 height 41
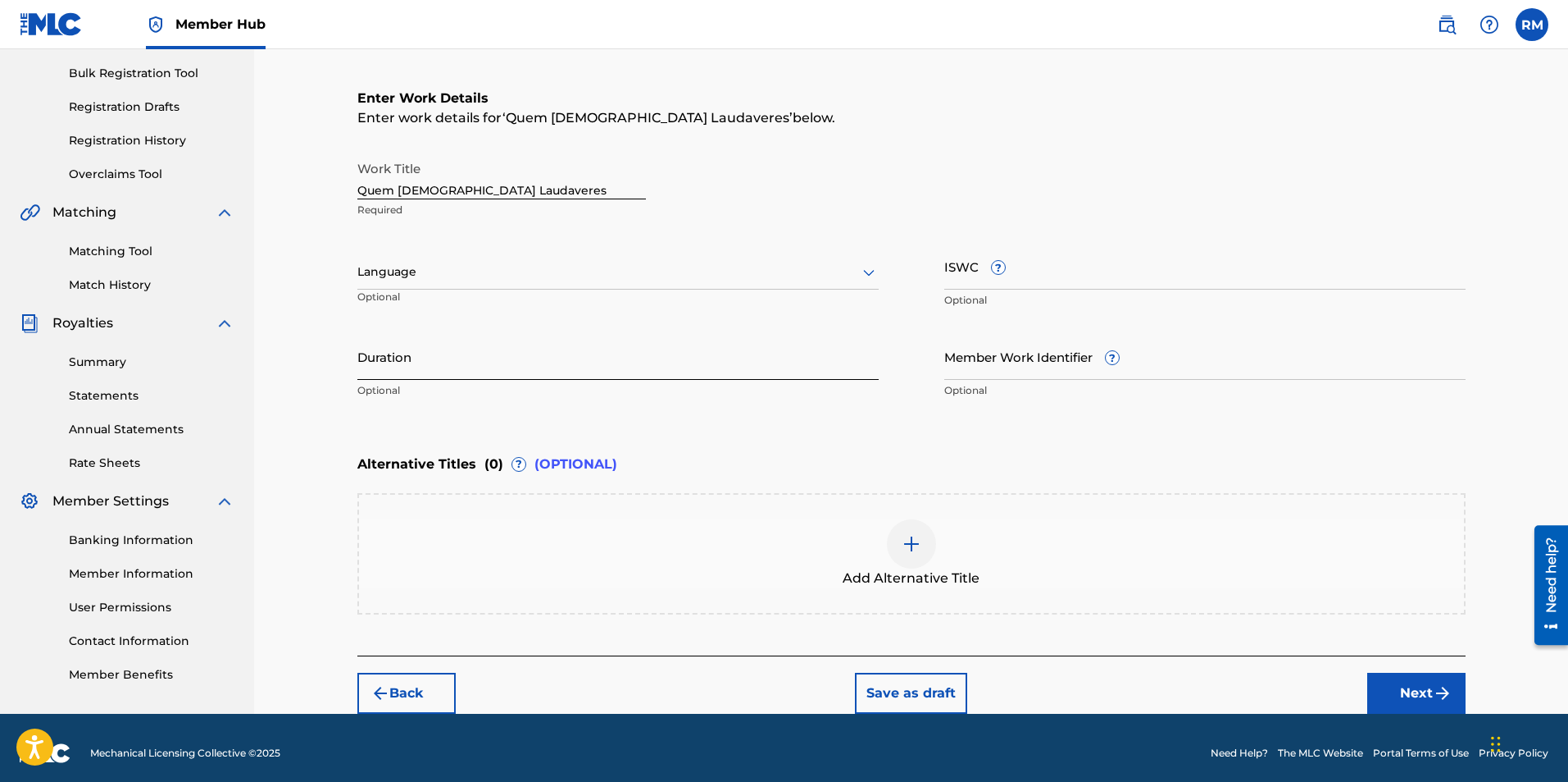
click at [449, 392] on p "Optional" at bounding box center [618, 391] width 522 height 15
click at [459, 375] on input "Duration" at bounding box center [618, 356] width 522 height 47
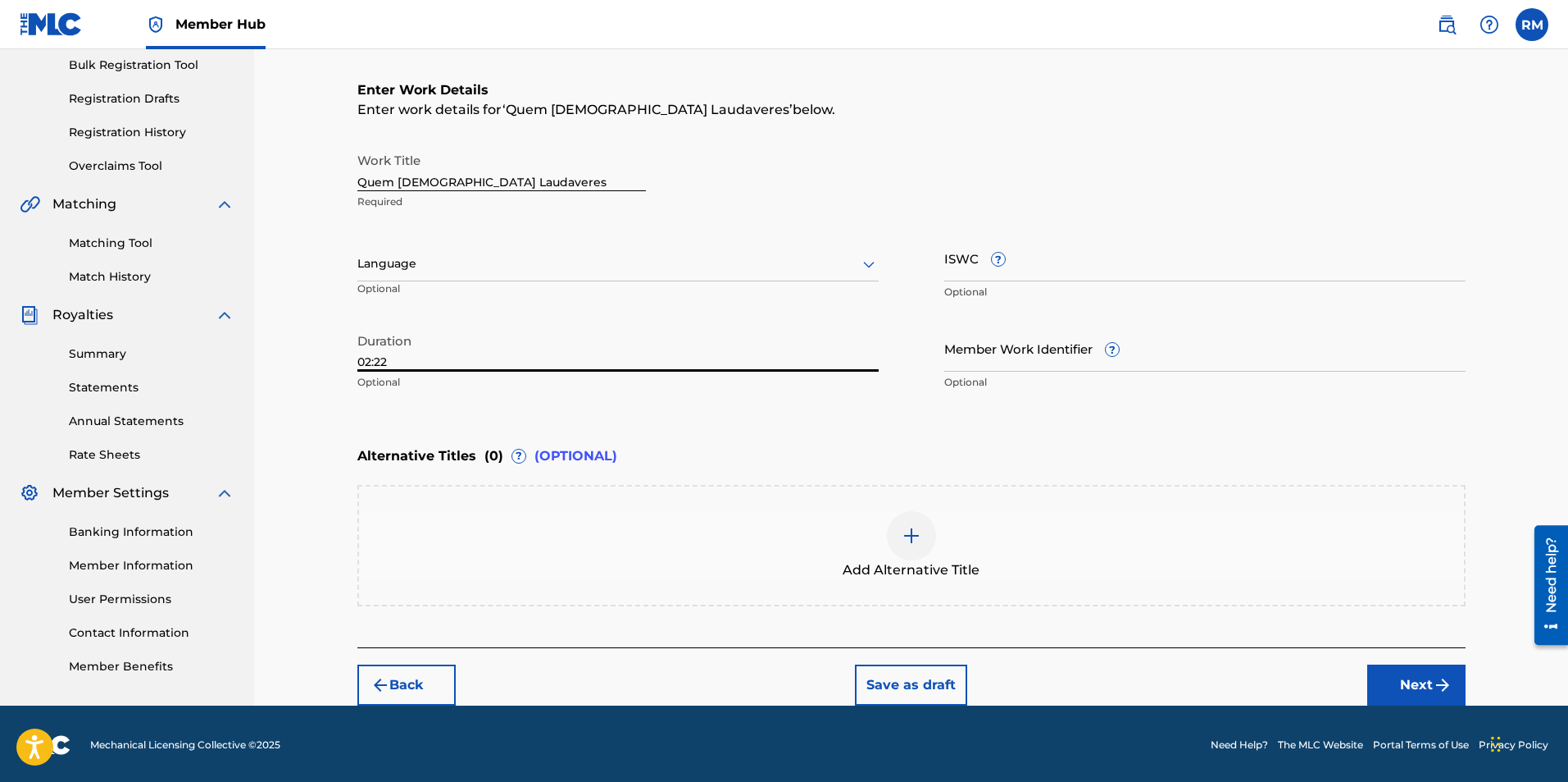
scroll to position [246, 0]
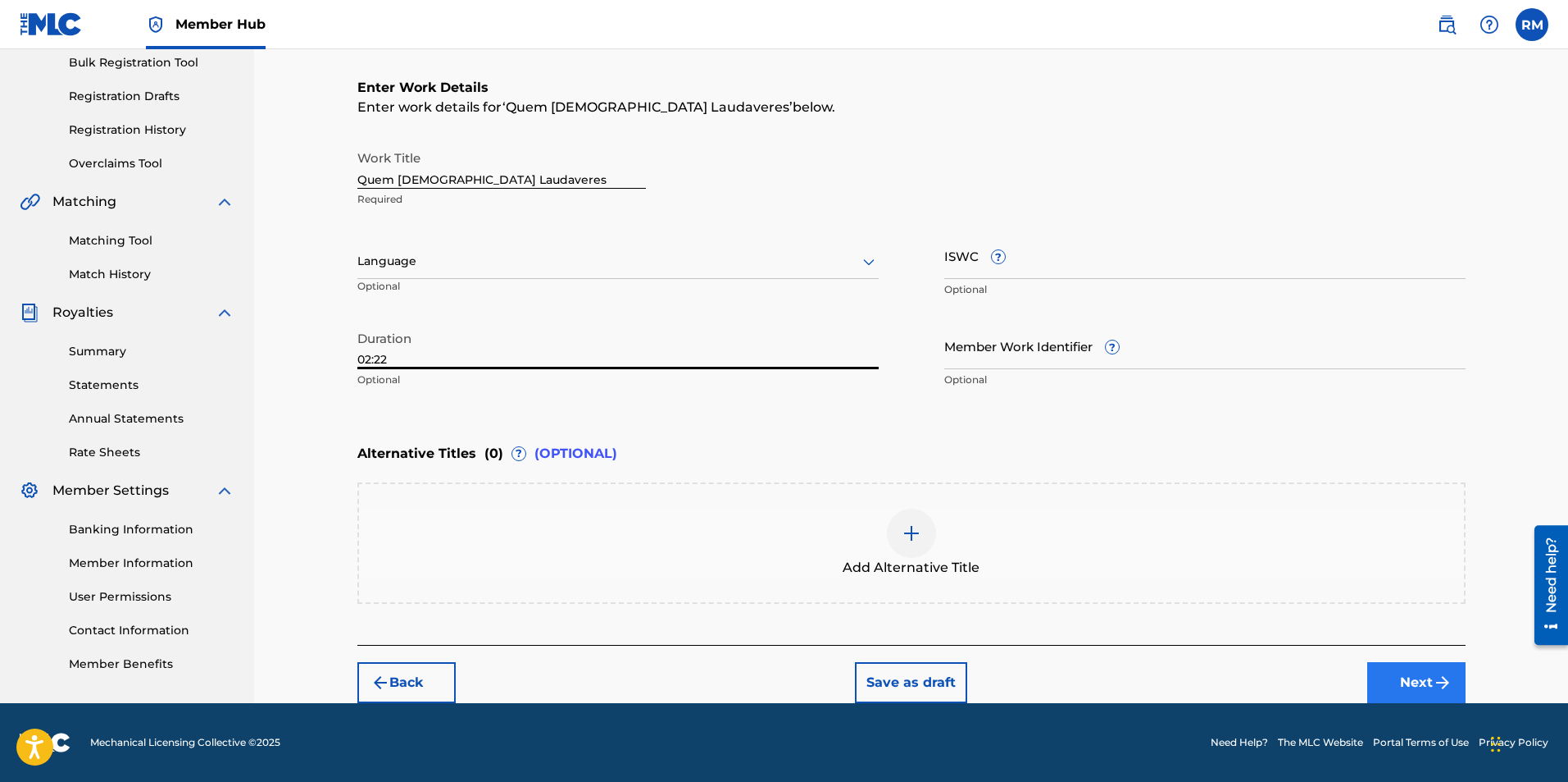
type input "02:22"
click at [1395, 672] on button "Next" at bounding box center [1416, 683] width 98 height 41
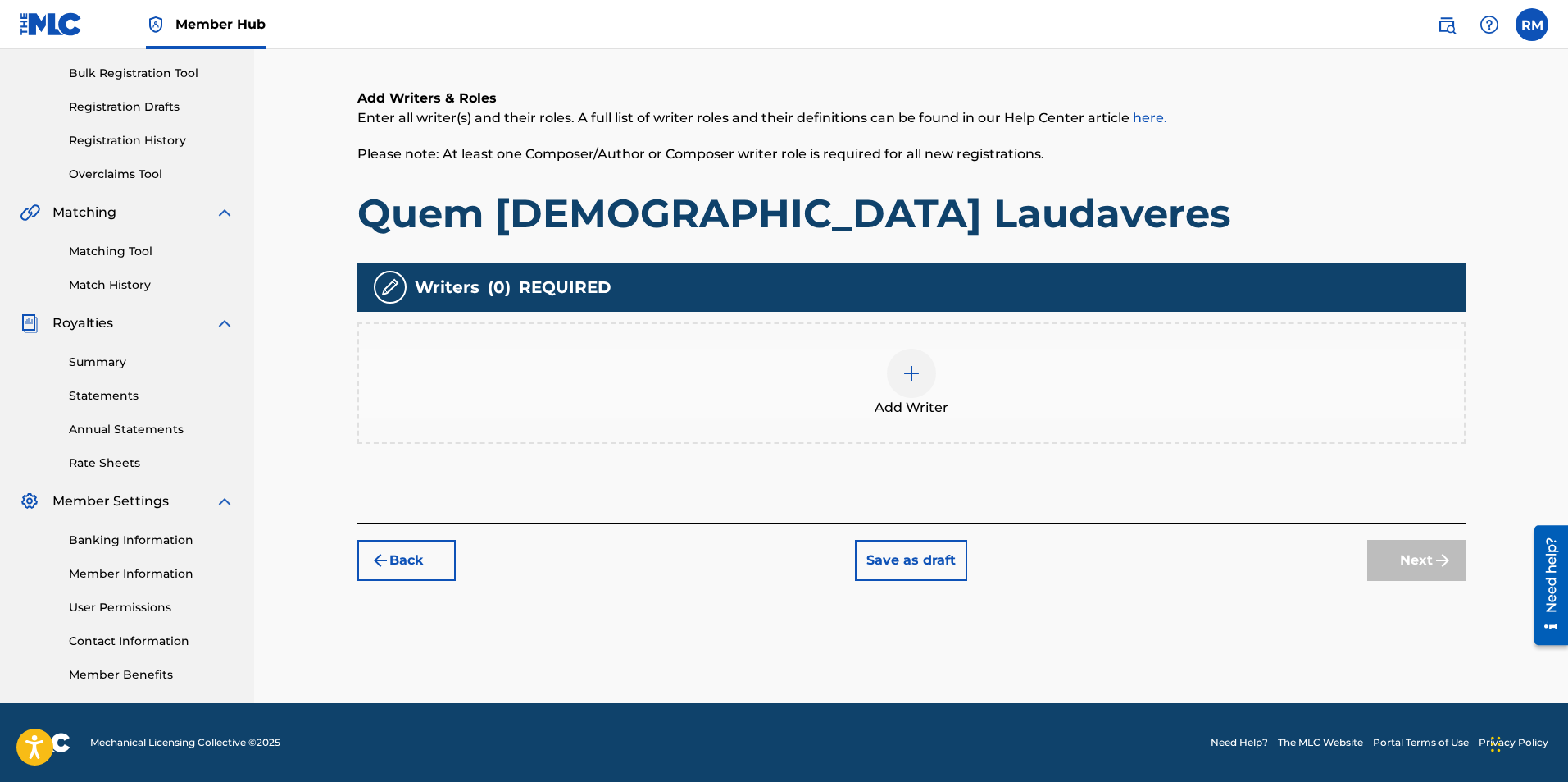
scroll to position [73, 0]
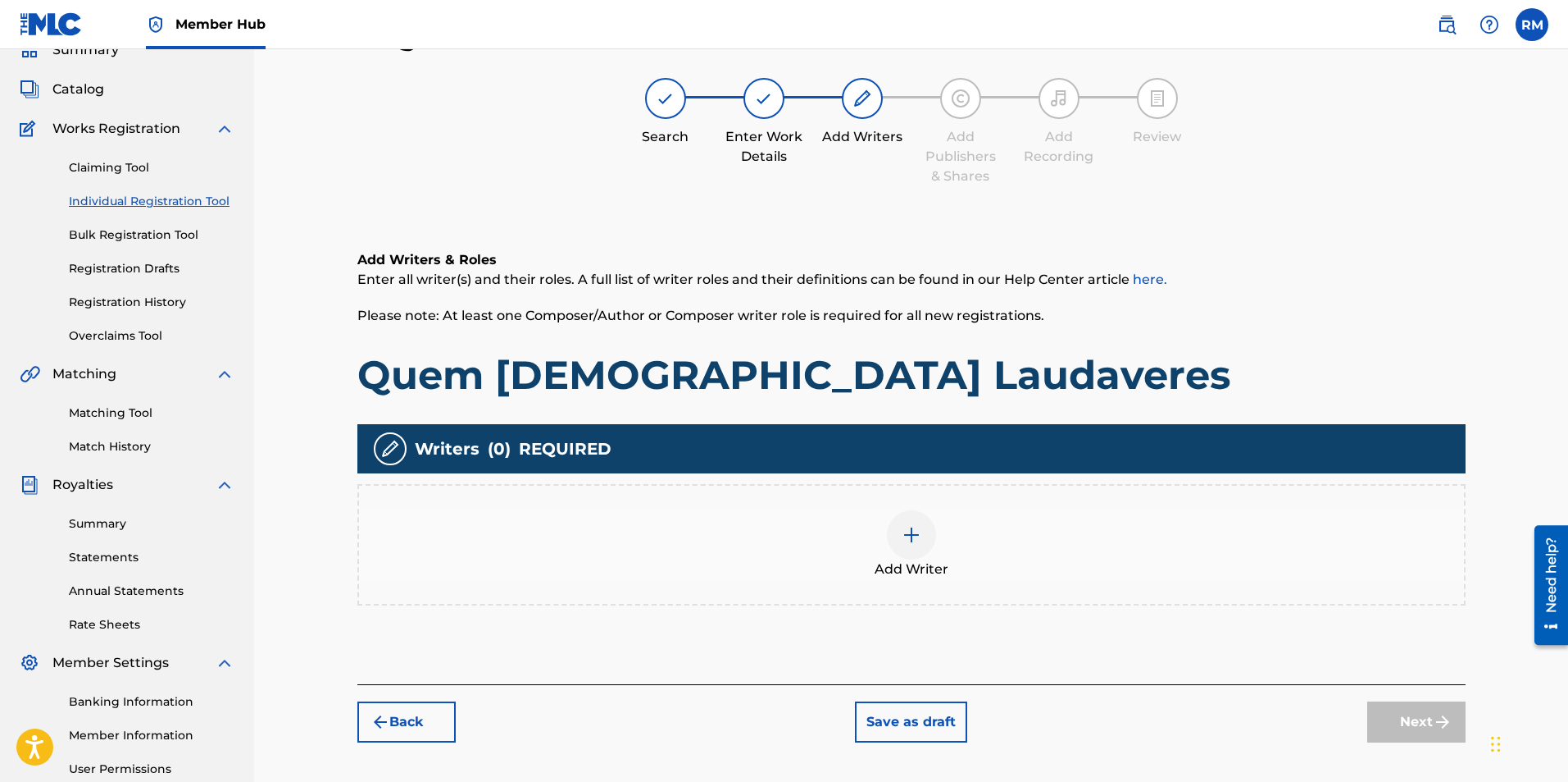
click at [904, 539] on img at bounding box center [912, 535] width 20 height 20
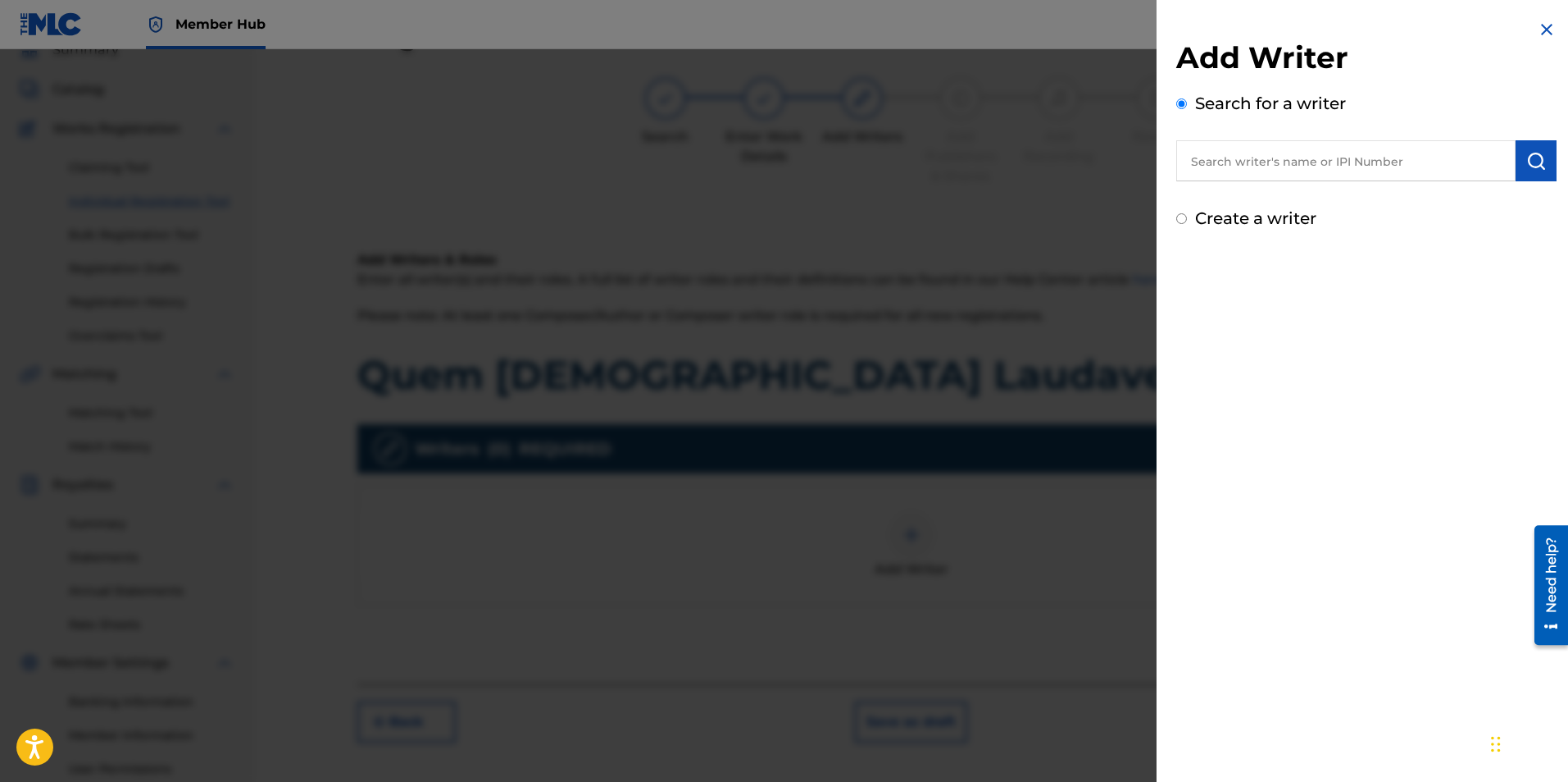
click at [1230, 153] on input "text" at bounding box center [1345, 161] width 339 height 41
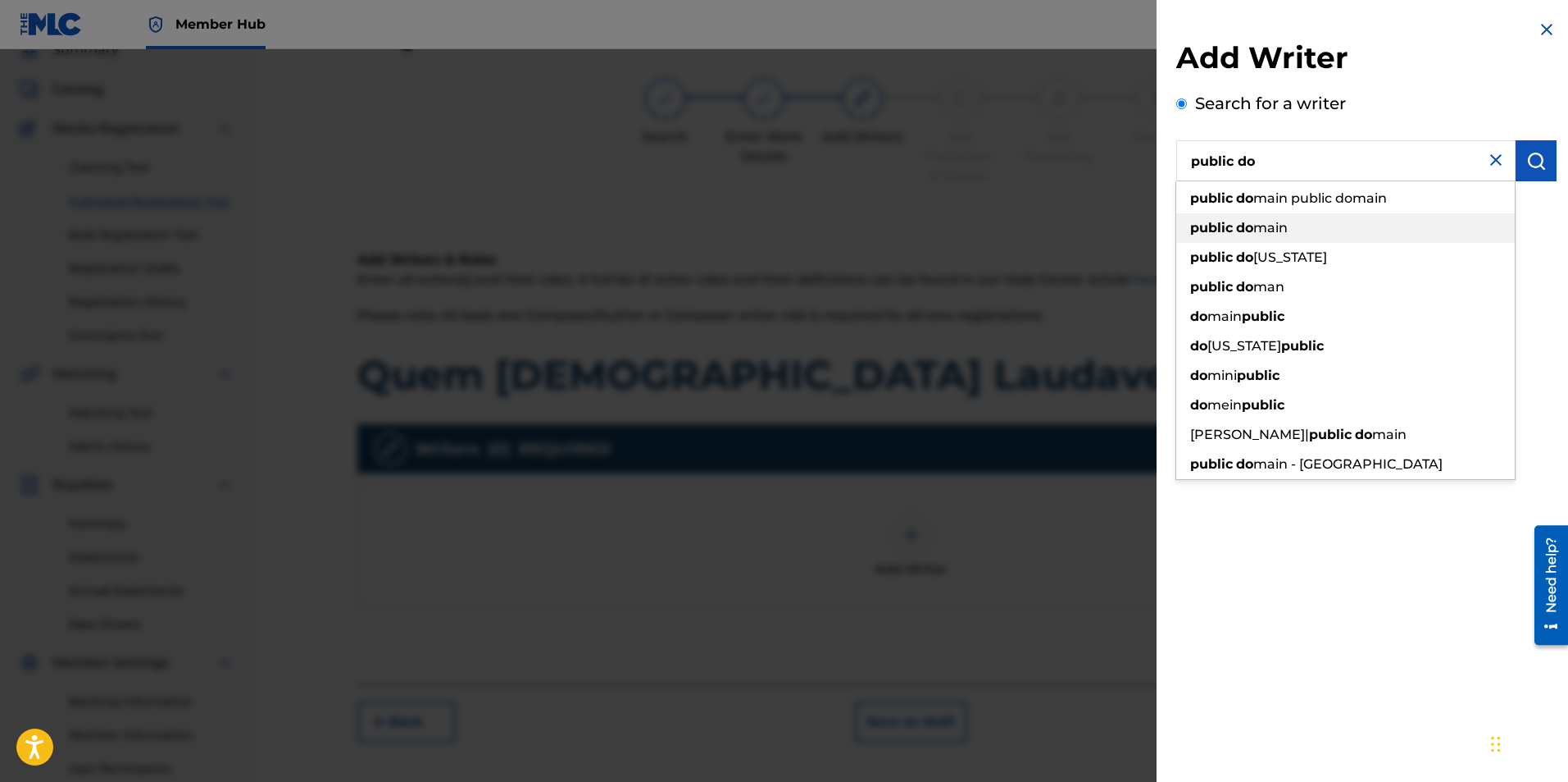
click at [1234, 215] on div "public do main" at bounding box center [1345, 228] width 338 height 30
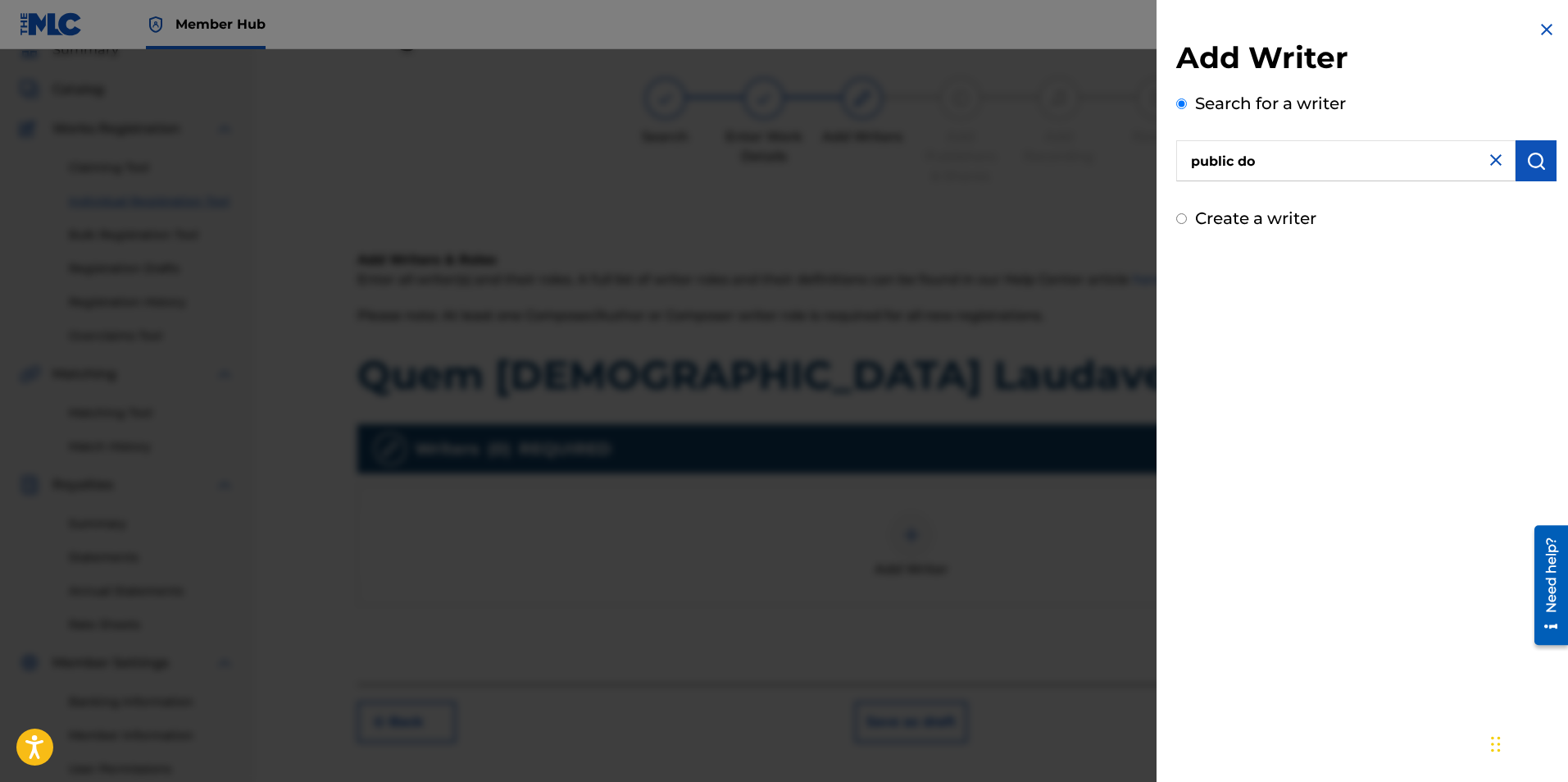
type input "public domain"
click at [1534, 174] on button "submit" at bounding box center [1537, 161] width 41 height 41
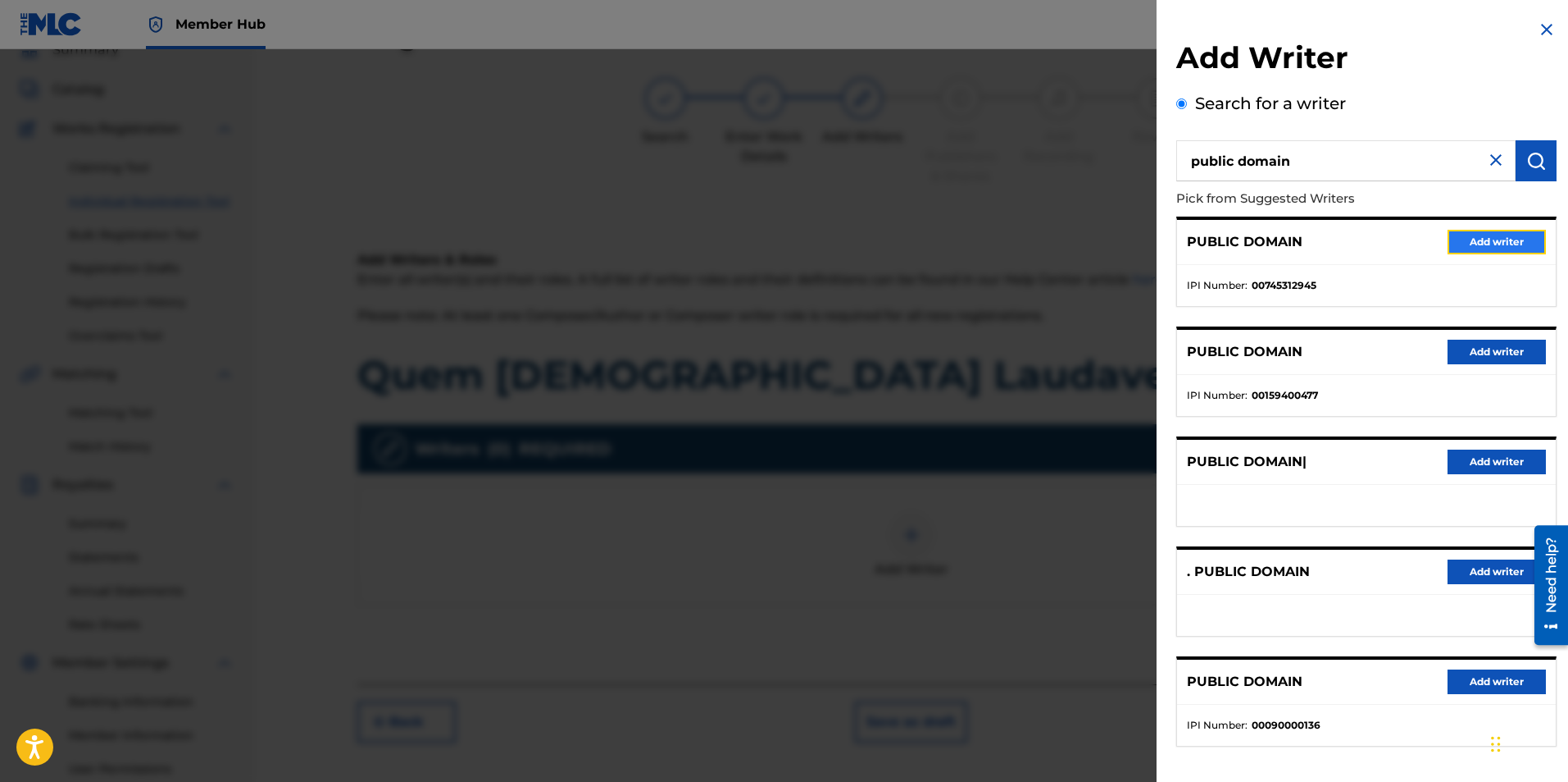
click at [1458, 234] on button "Add writer" at bounding box center [1496, 242] width 98 height 25
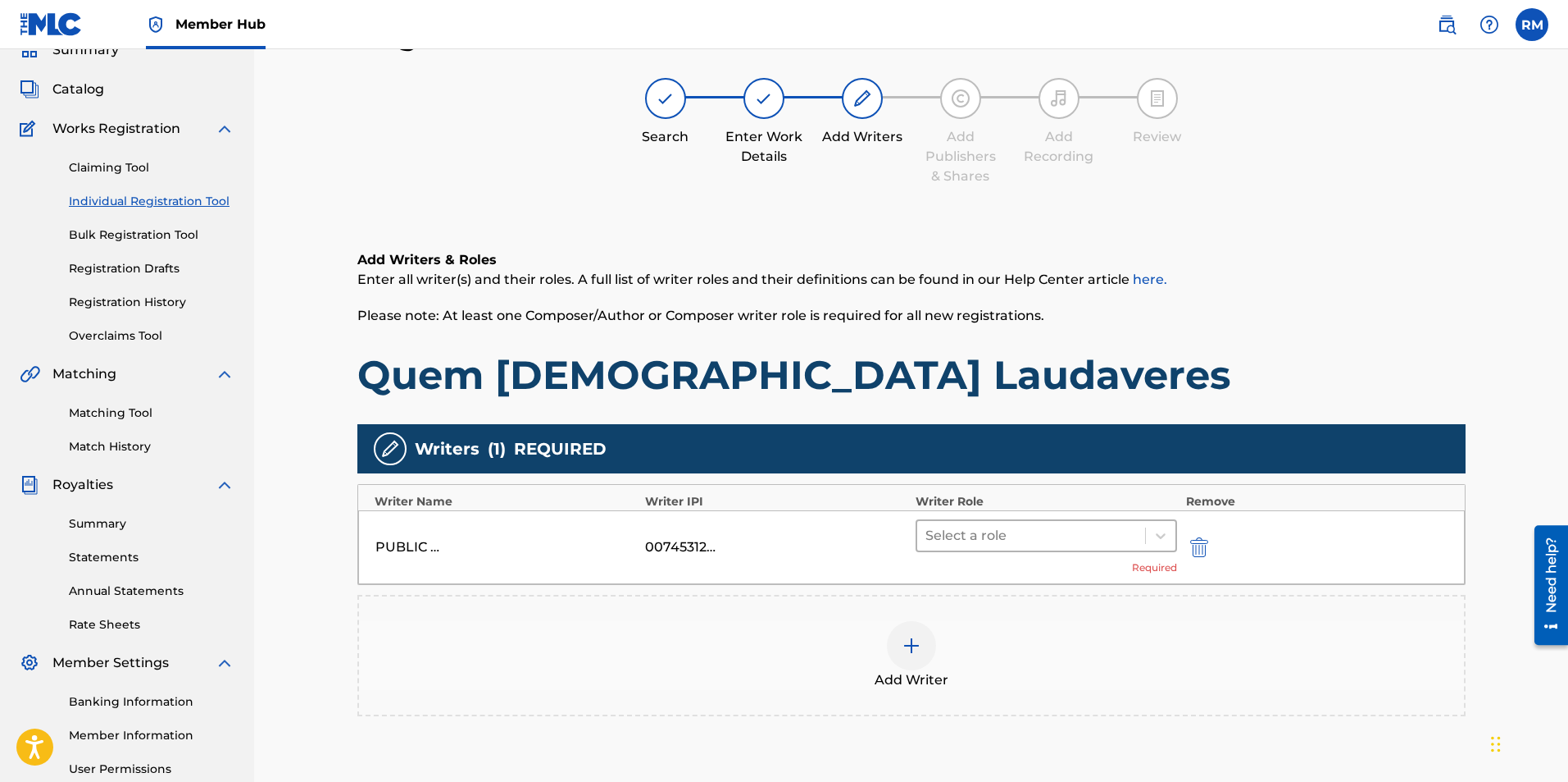
click at [967, 543] on div at bounding box center [1031, 536] width 212 height 23
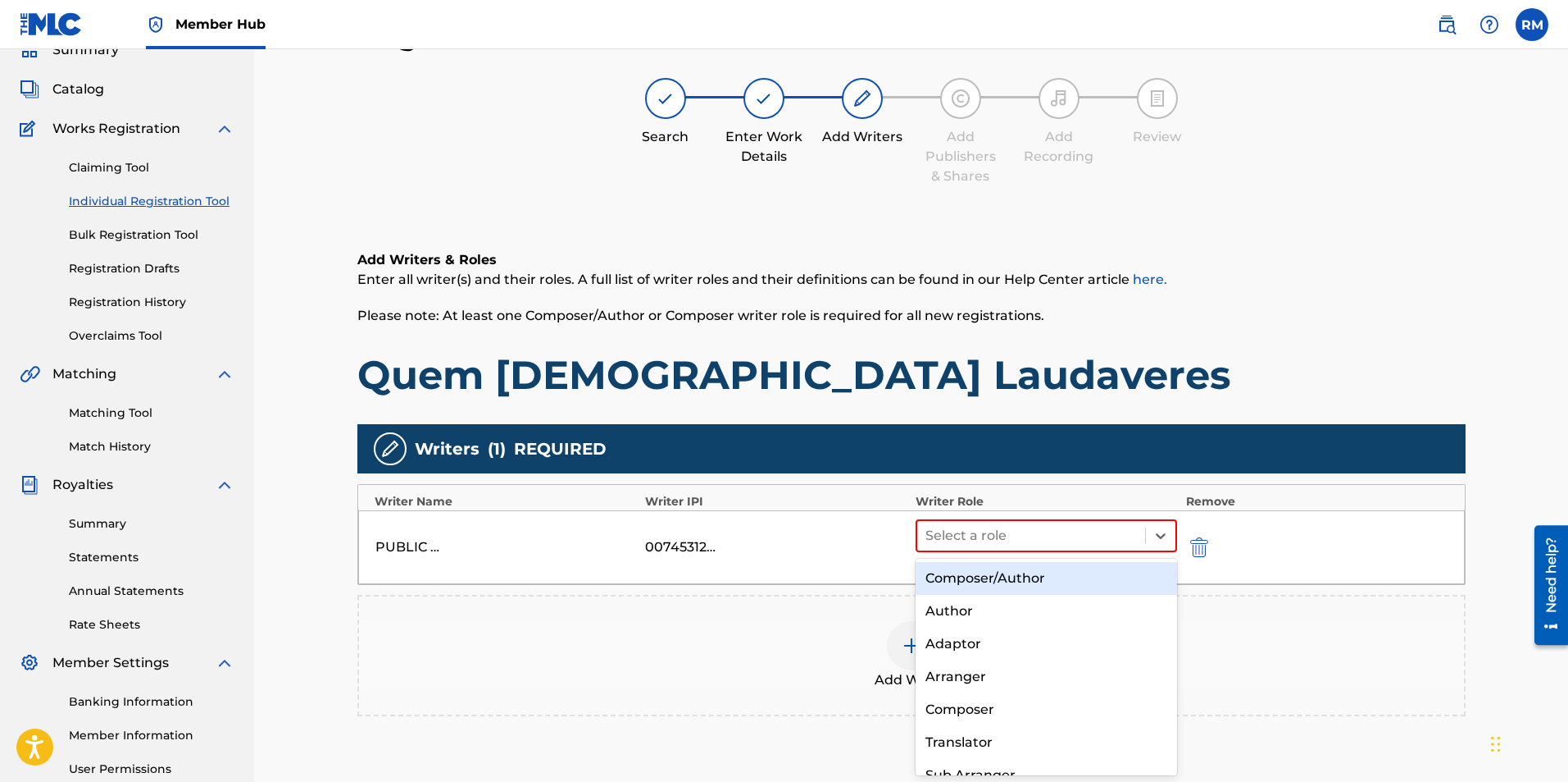
click at [974, 581] on div "Composer/Author" at bounding box center [1047, 578] width 262 height 33
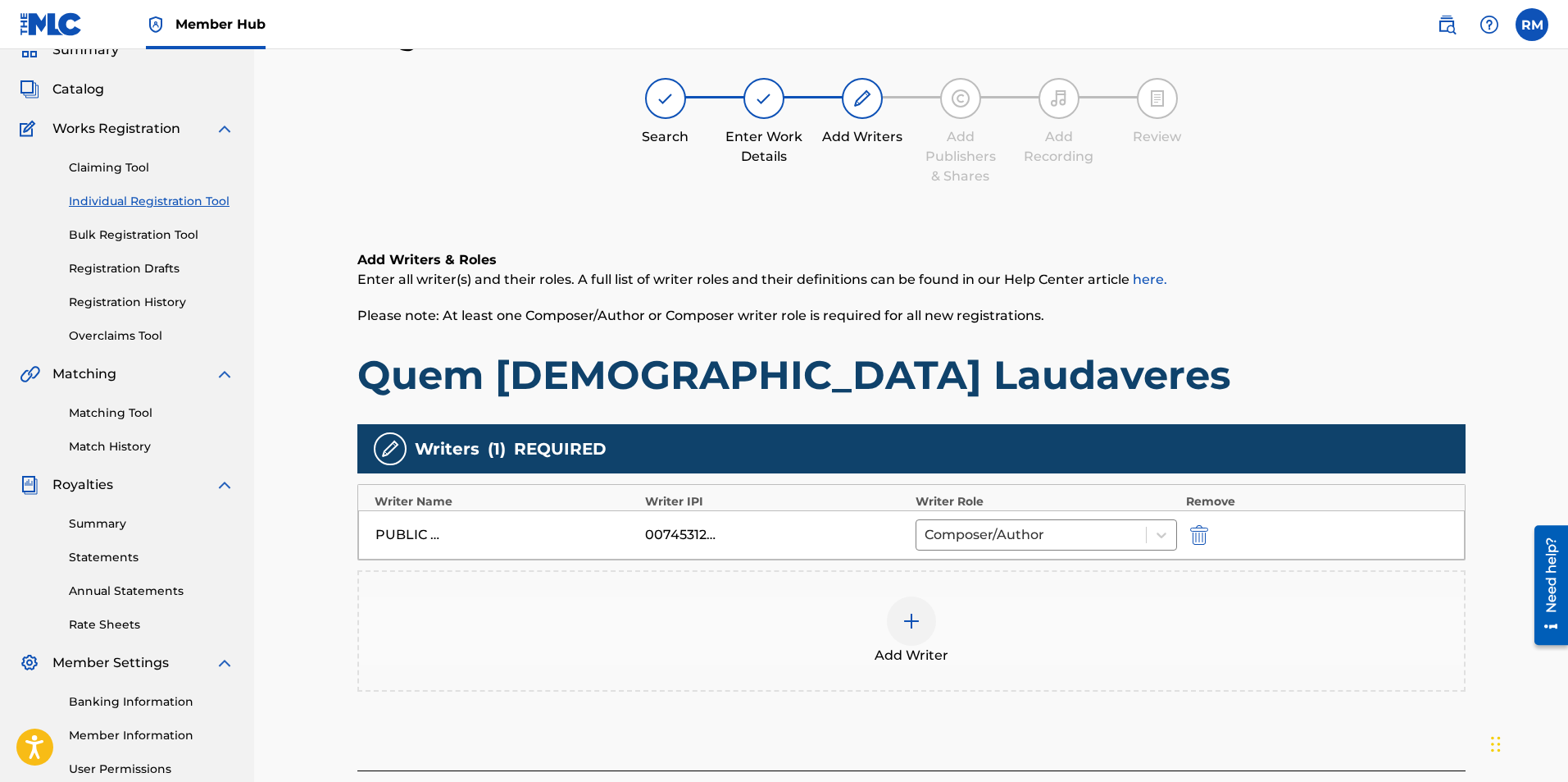
click at [905, 623] on img at bounding box center [912, 621] width 20 height 20
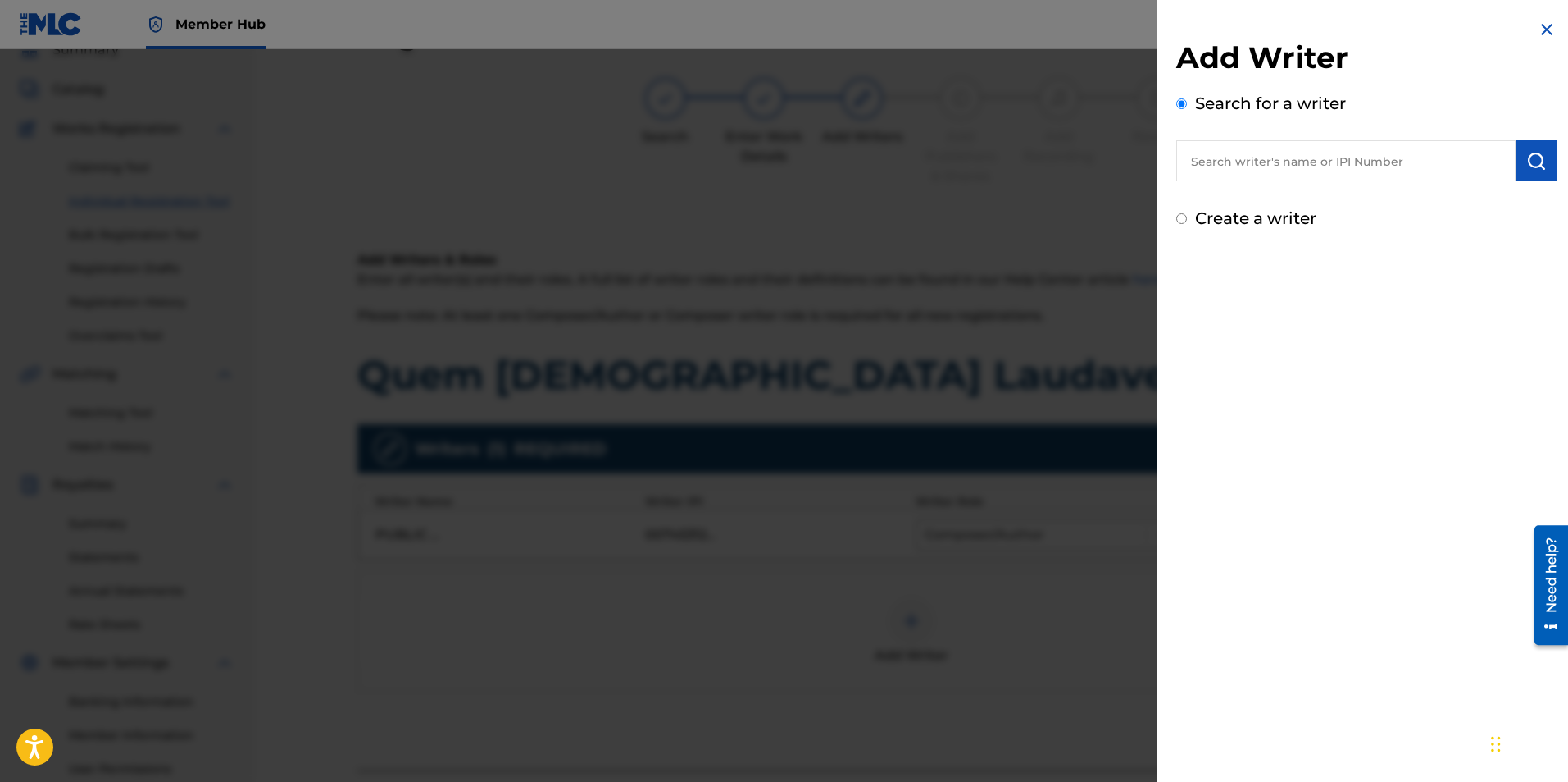
click at [1337, 157] on input "text" at bounding box center [1345, 161] width 339 height 41
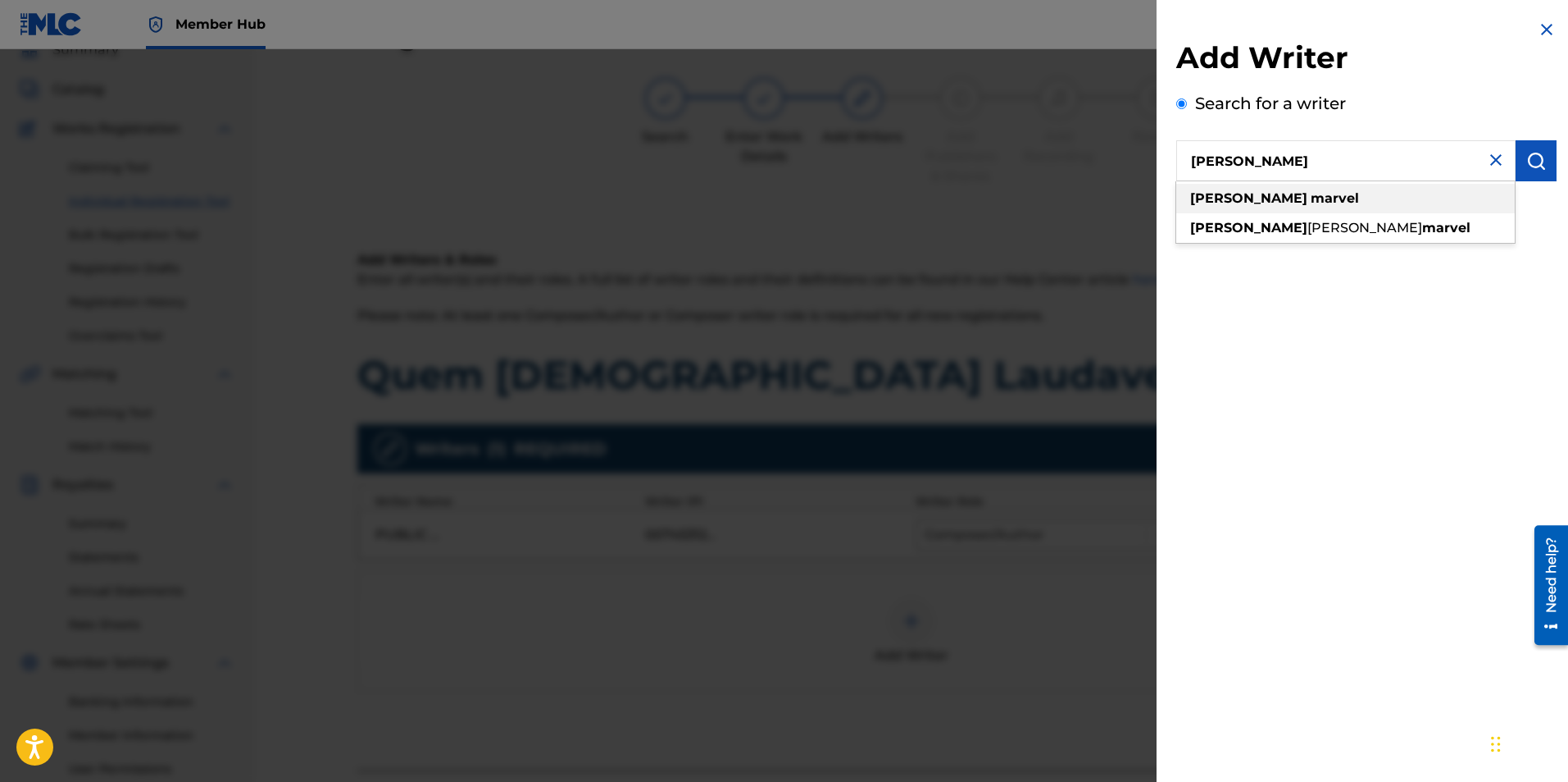
type input "ryan marvel"
click at [1289, 194] on div "ryan marvel" at bounding box center [1345, 199] width 338 height 30
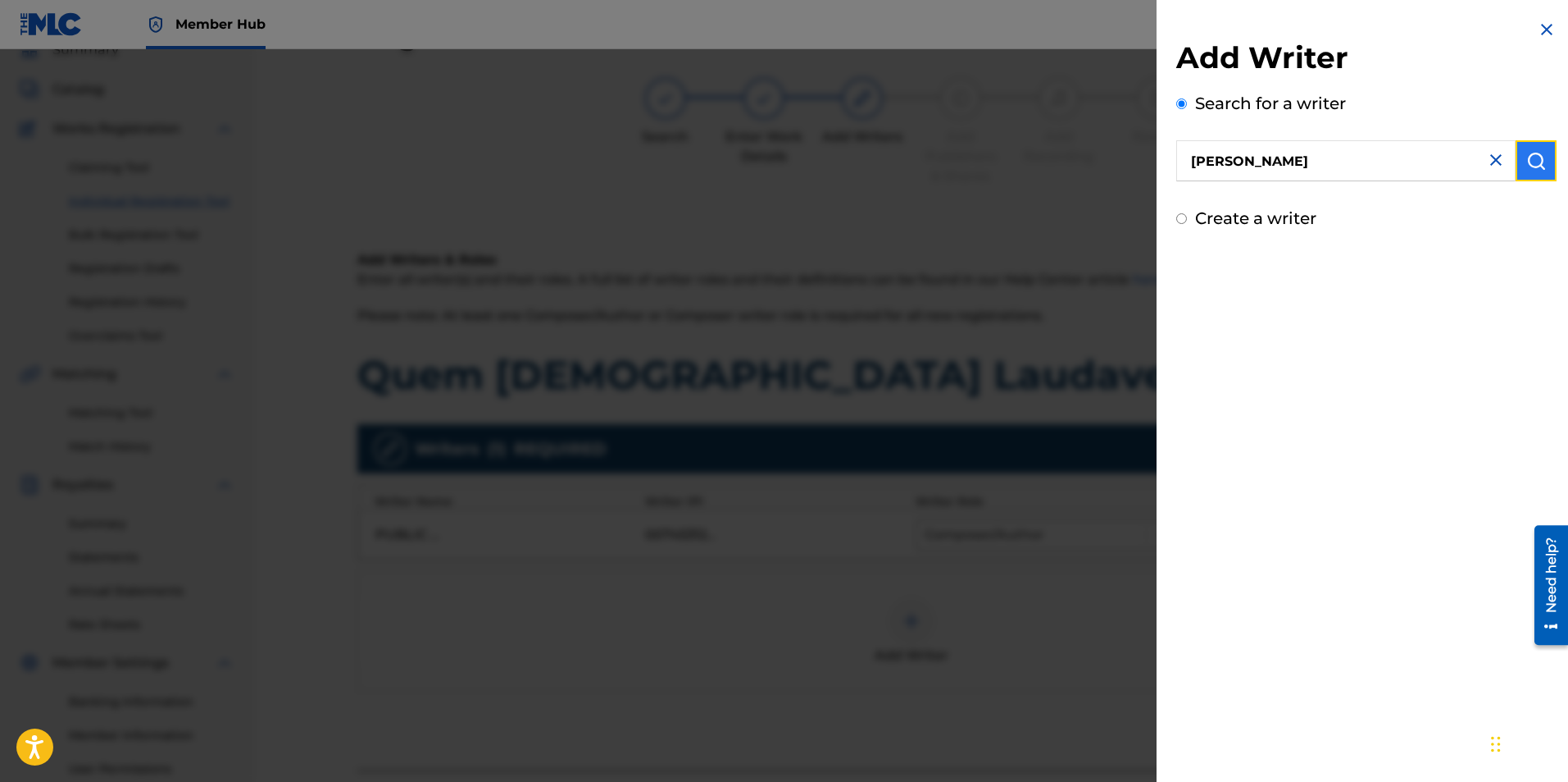
click at [1527, 162] on img "submit" at bounding box center [1537, 161] width 20 height 20
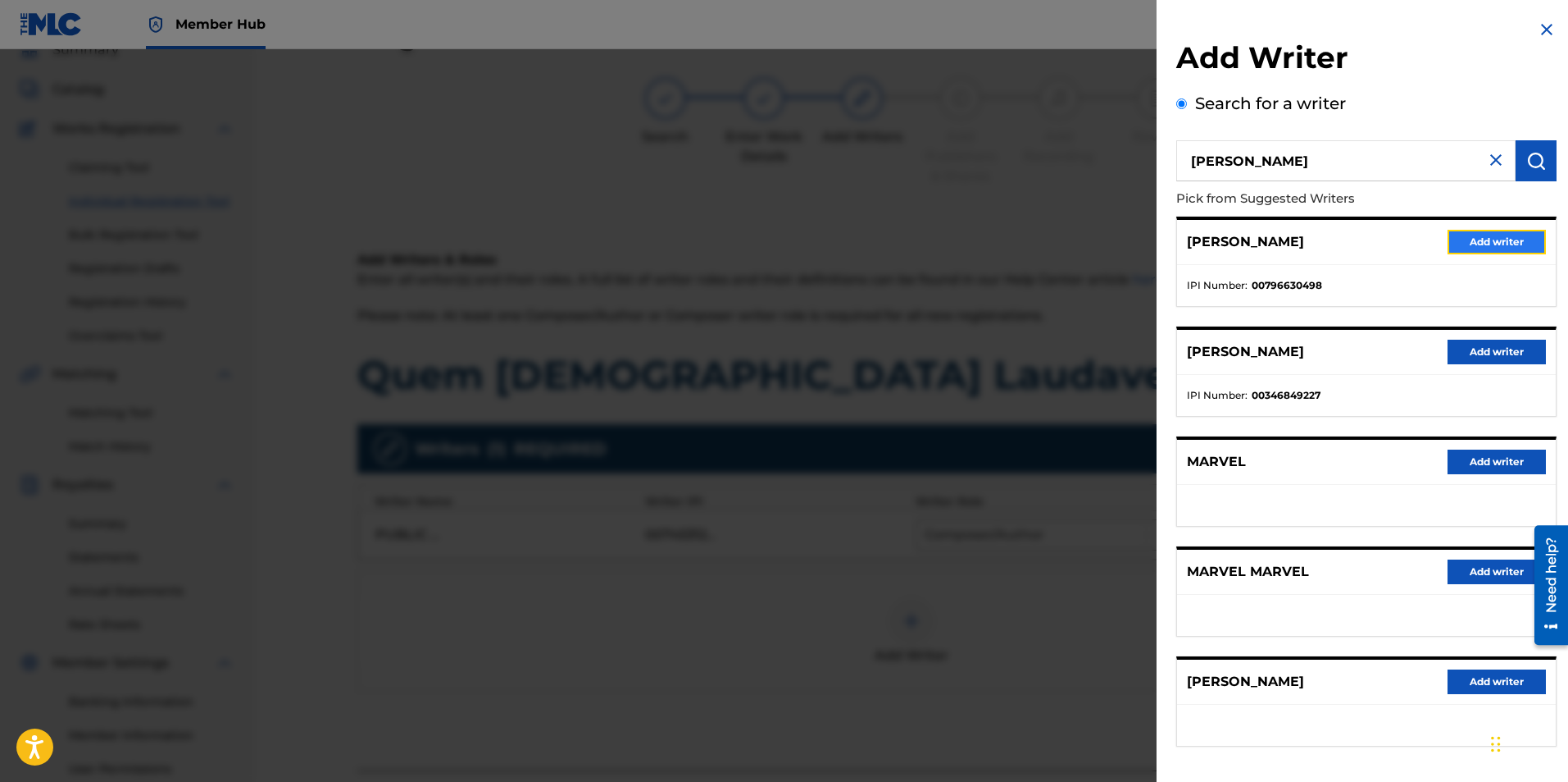
click at [1475, 249] on button "Add writer" at bounding box center [1496, 242] width 98 height 25
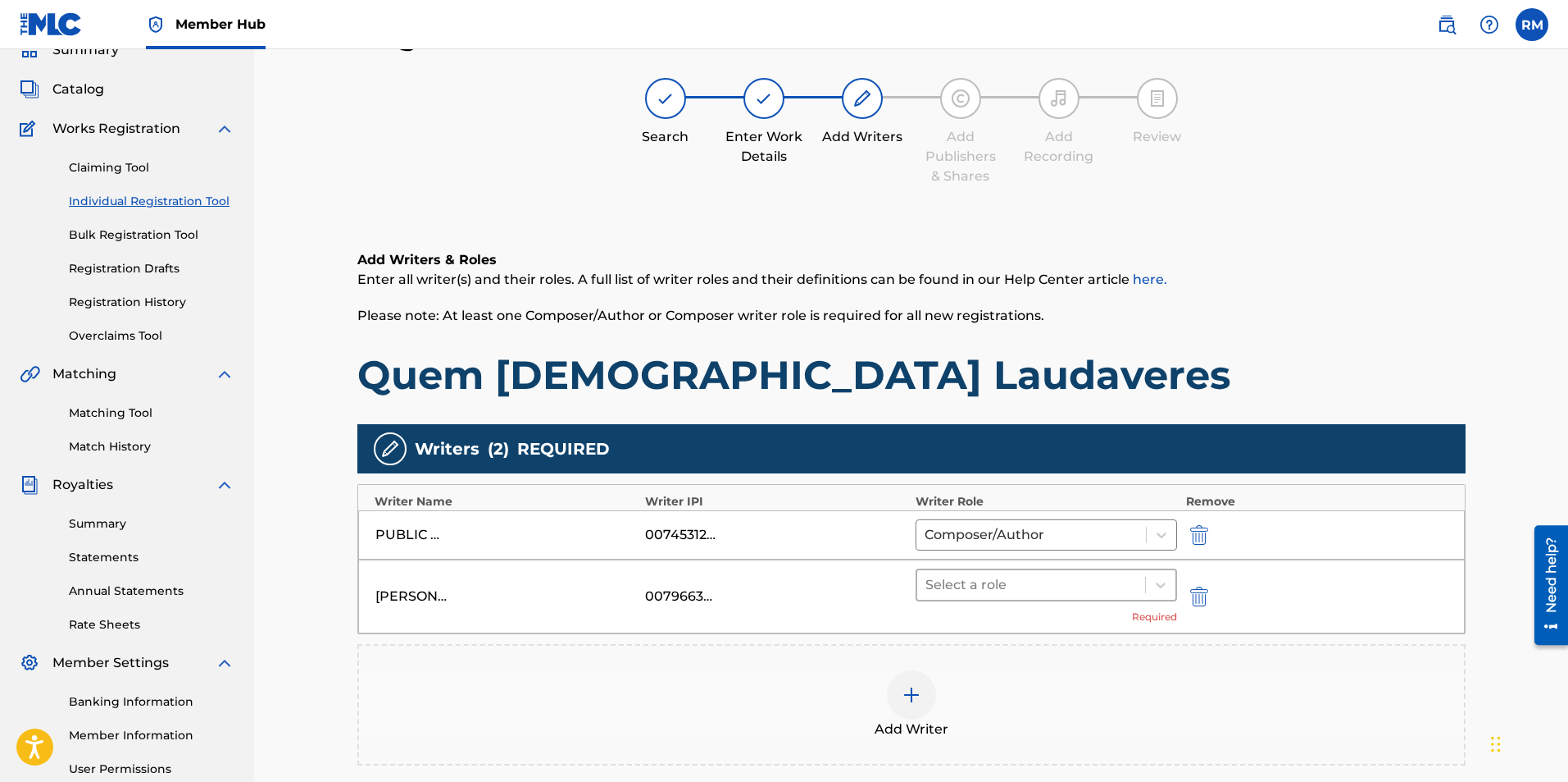
click at [1048, 579] on div at bounding box center [1031, 585] width 212 height 23
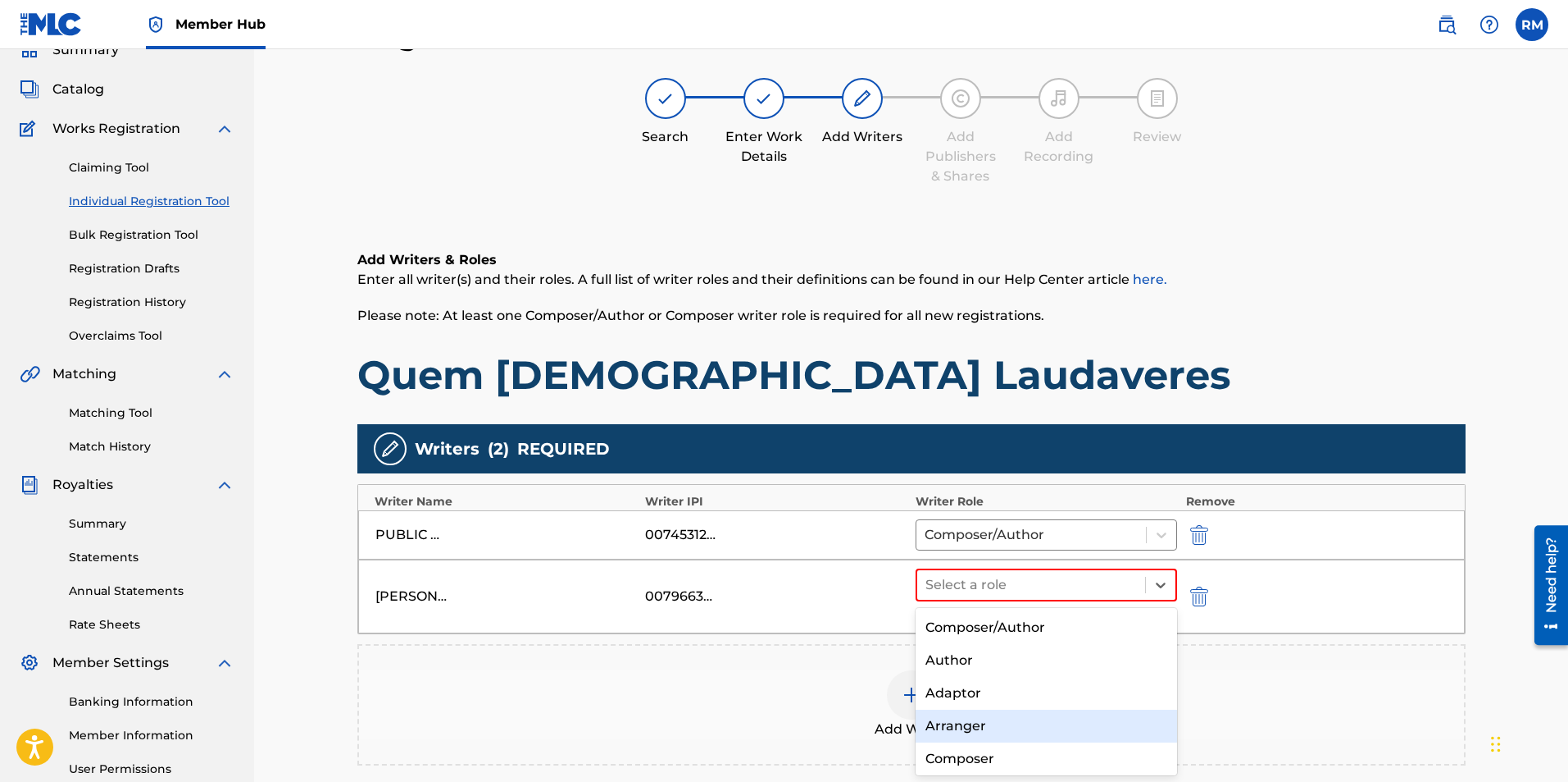
click at [977, 732] on div "Arranger" at bounding box center [1047, 726] width 262 height 33
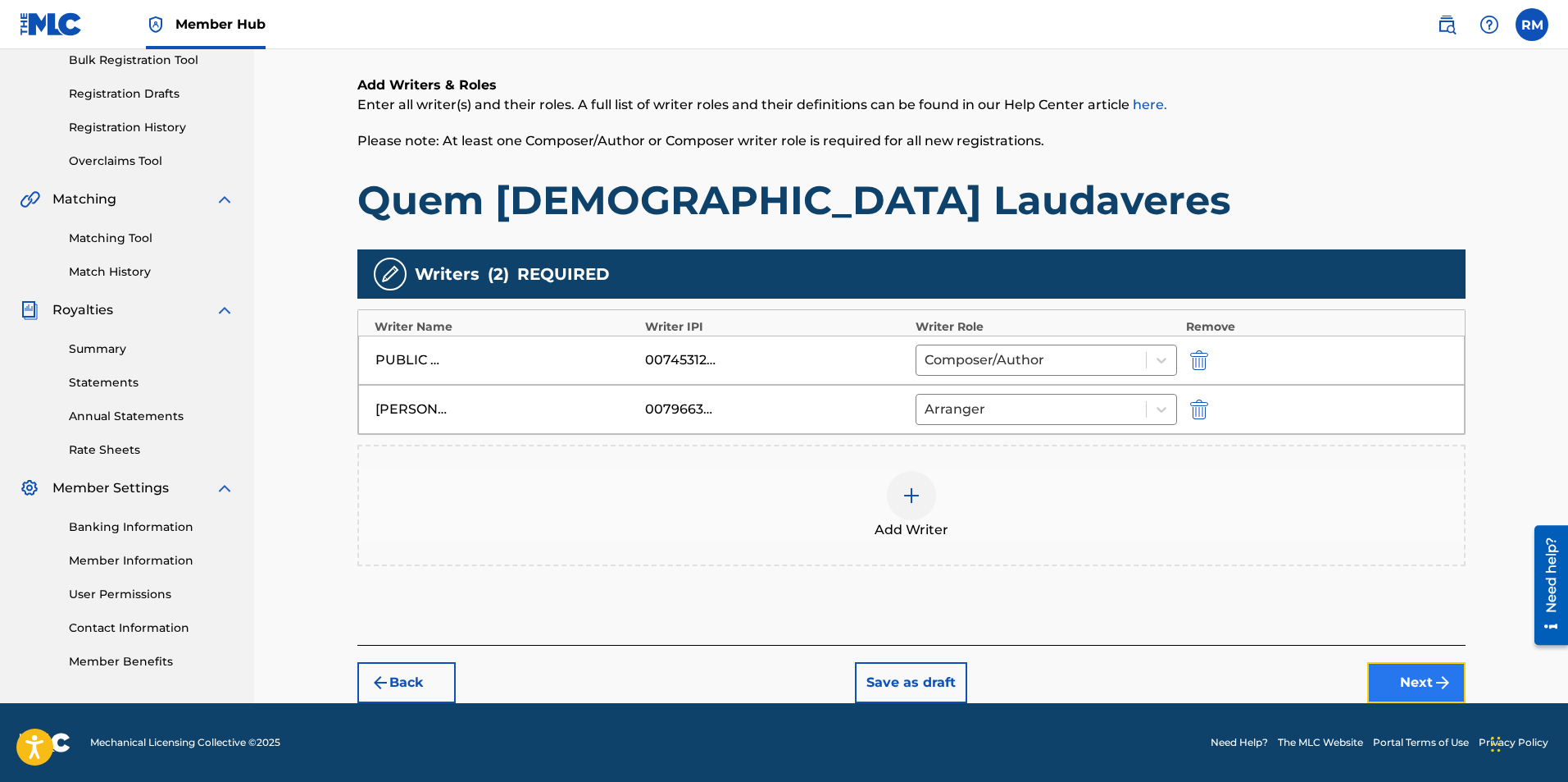
click at [1397, 691] on button "Next" at bounding box center [1416, 683] width 98 height 41
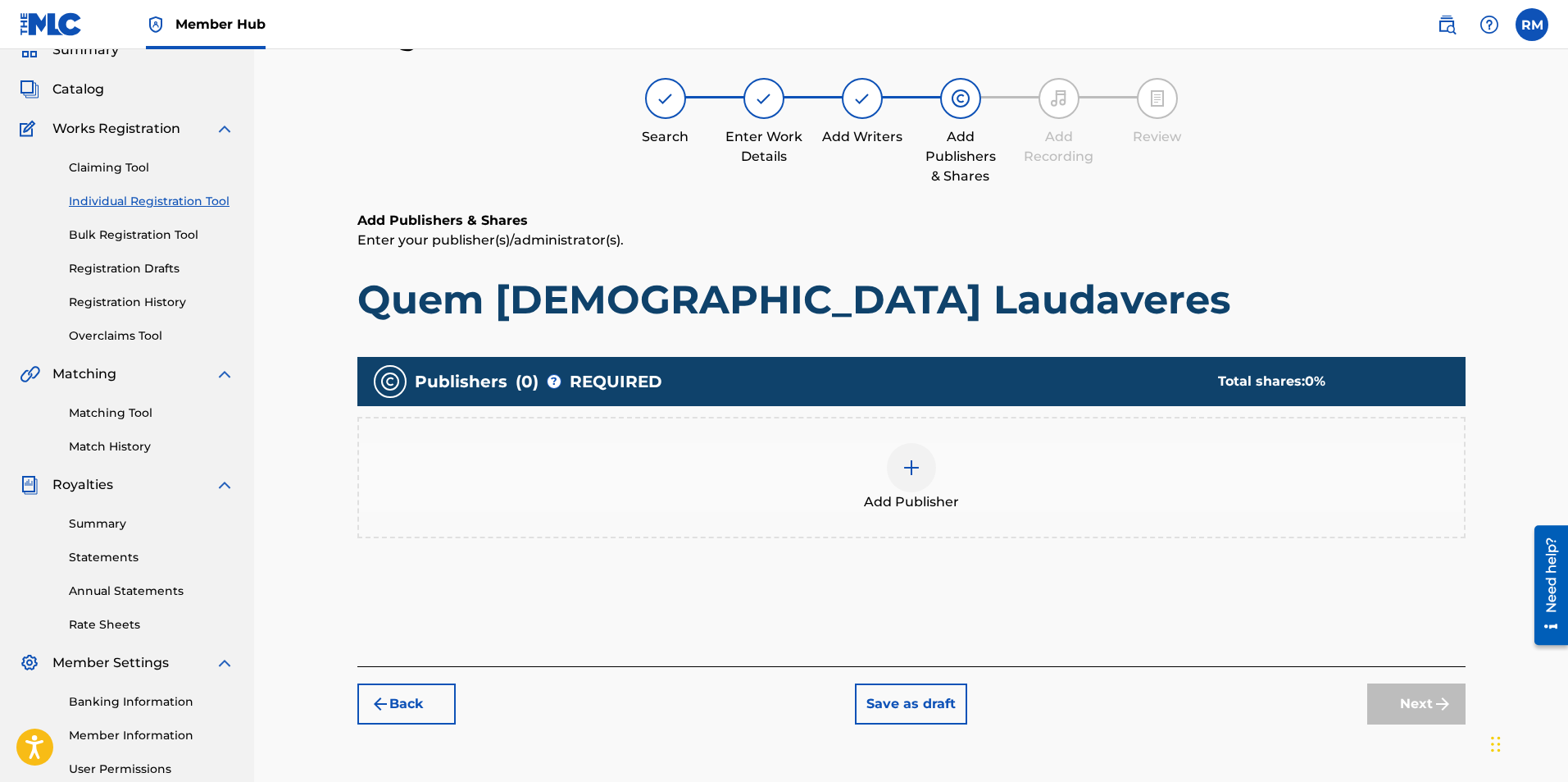
click at [911, 467] on img at bounding box center [912, 467] width 20 height 20
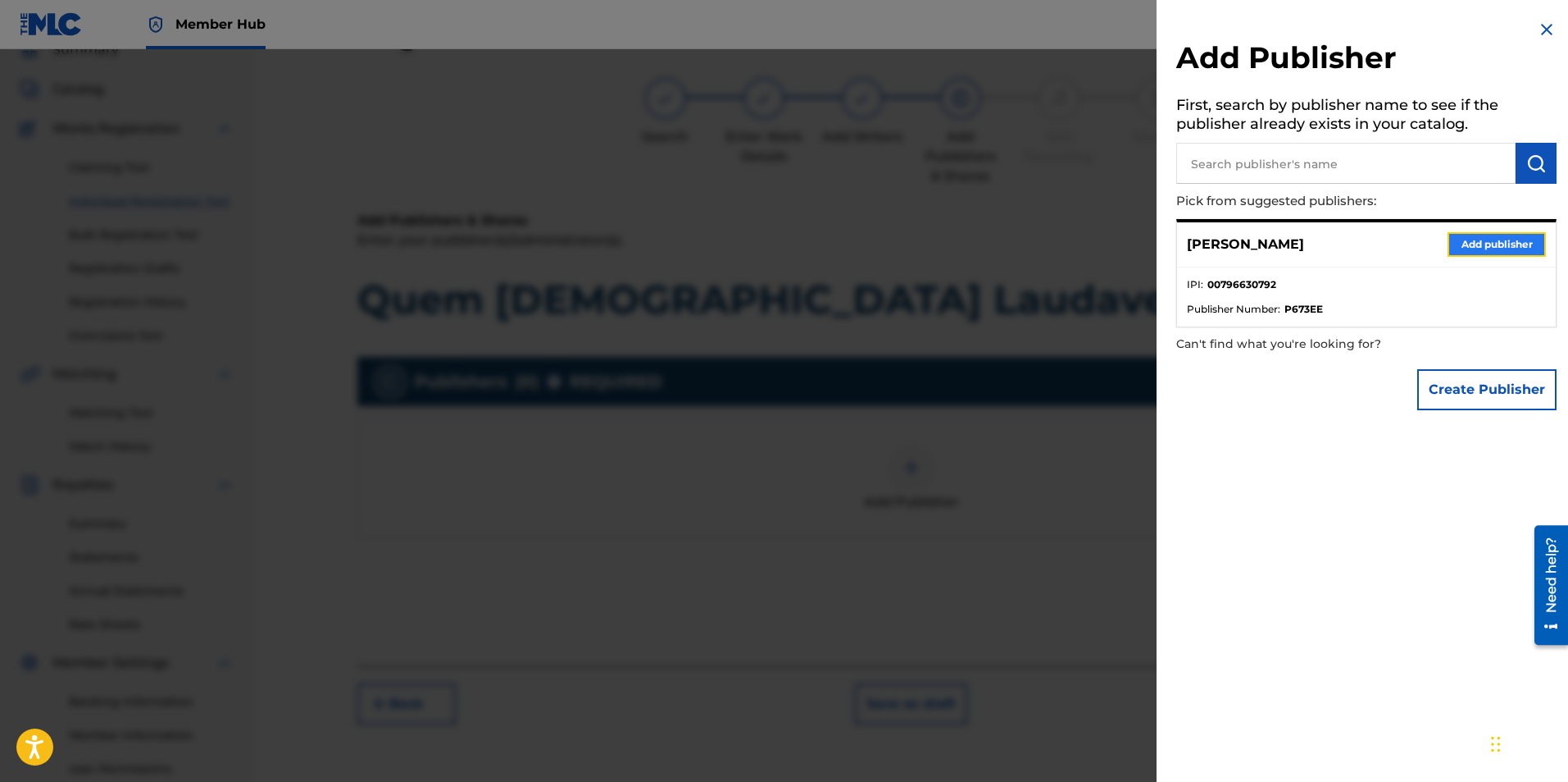
click at [1497, 248] on button "Add publisher" at bounding box center [1496, 244] width 98 height 25
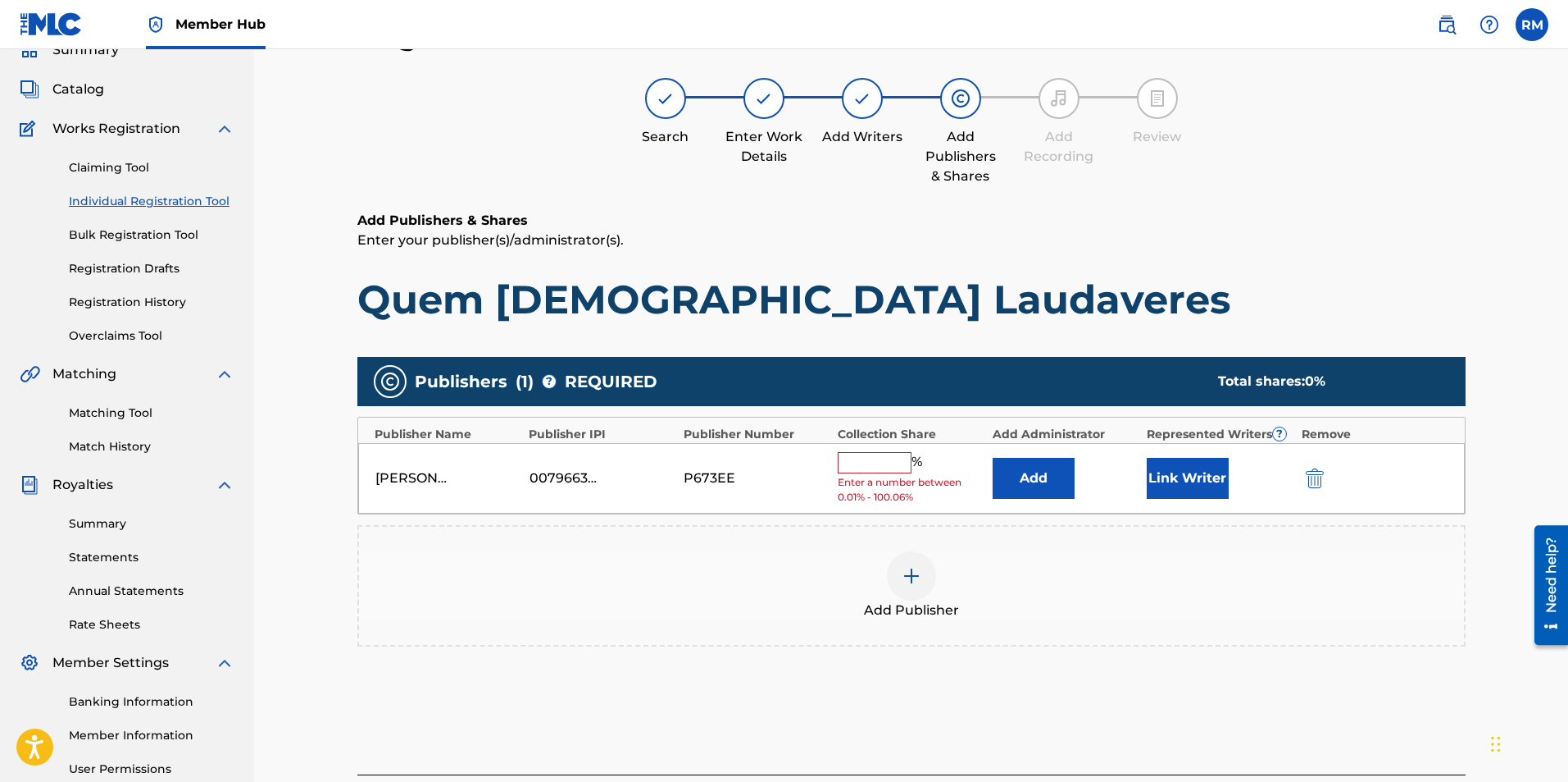
click at [882, 459] on input "text" at bounding box center [874, 462] width 73 height 21
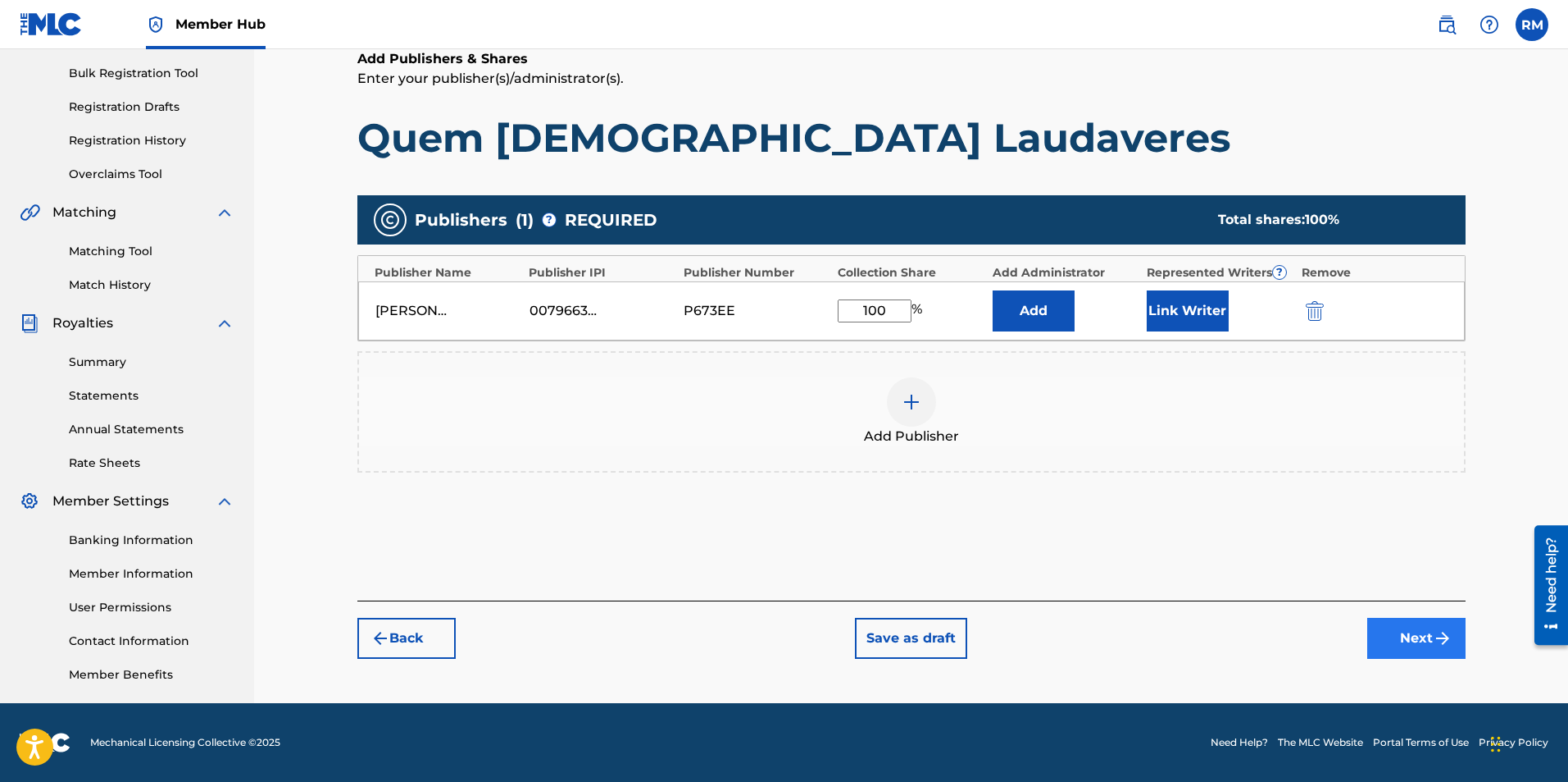
type input "100"
click at [1399, 633] on button "Next" at bounding box center [1416, 638] width 98 height 41
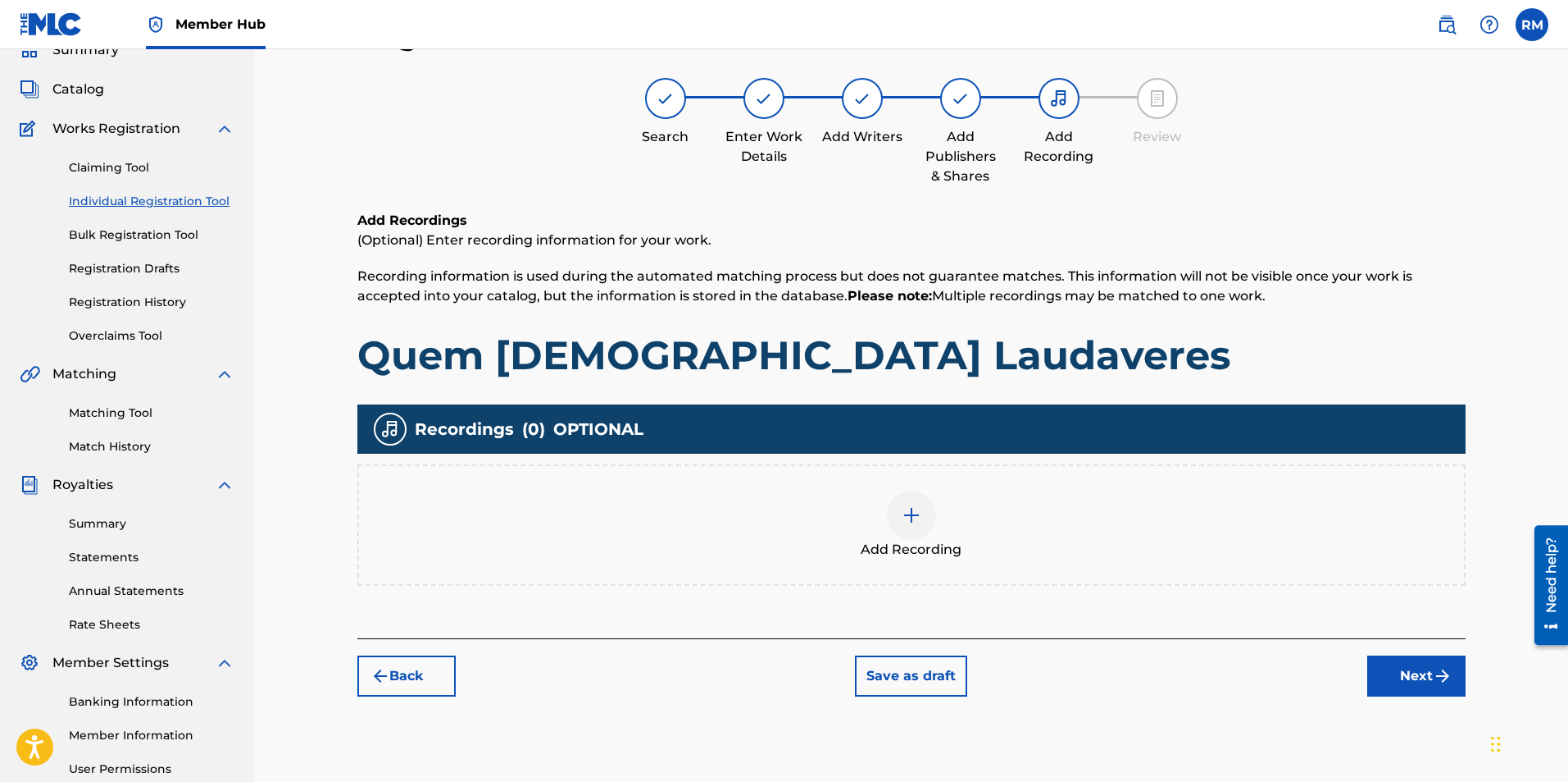
click at [906, 518] on img at bounding box center [912, 515] width 20 height 20
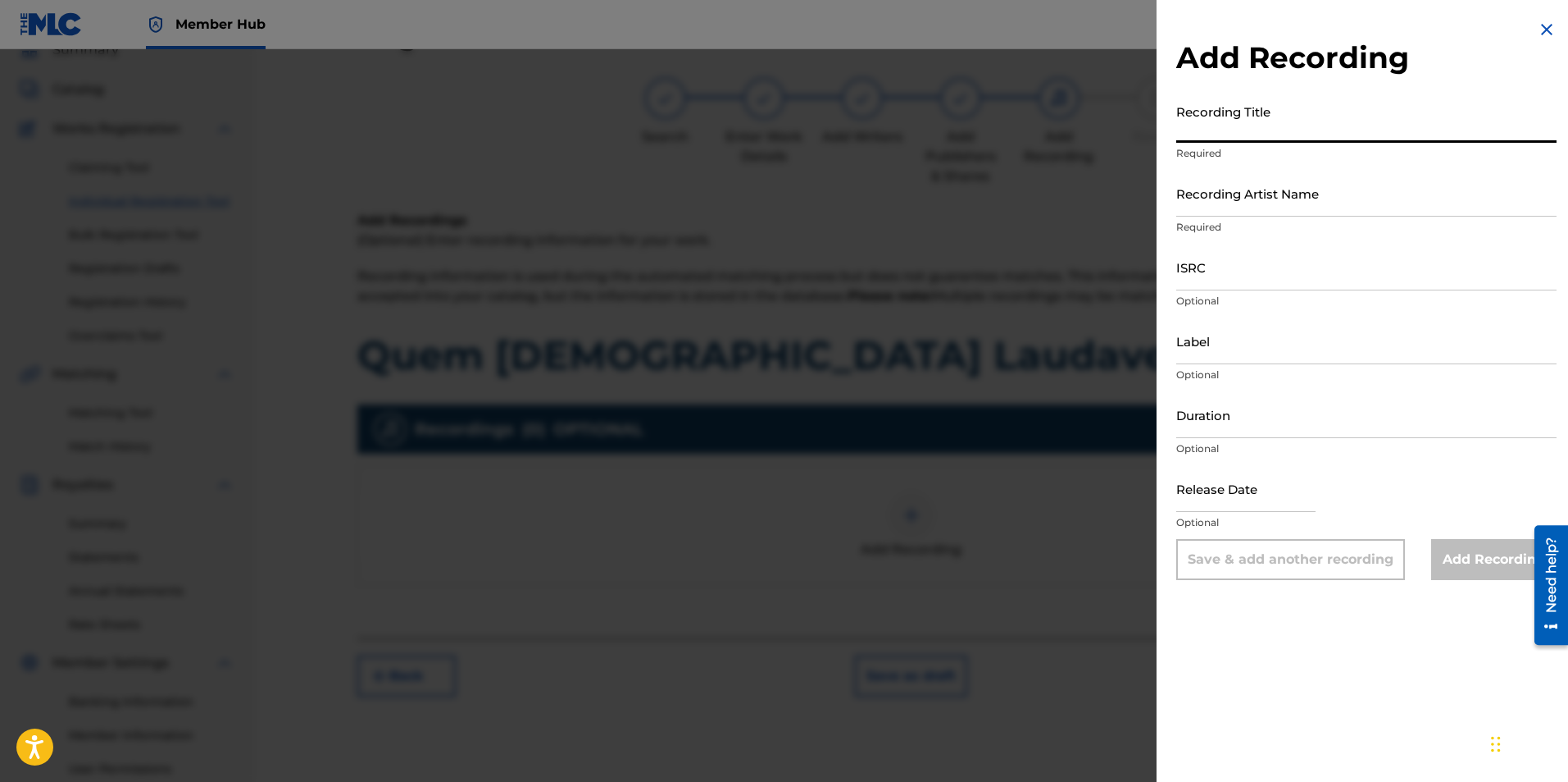
click at [1267, 124] on input "Recording Title" at bounding box center [1366, 119] width 380 height 47
type input "Qquem Pastorum Laudaveres"
click at [1266, 193] on input "Recording Artist Name" at bounding box center [1366, 193] width 380 height 47
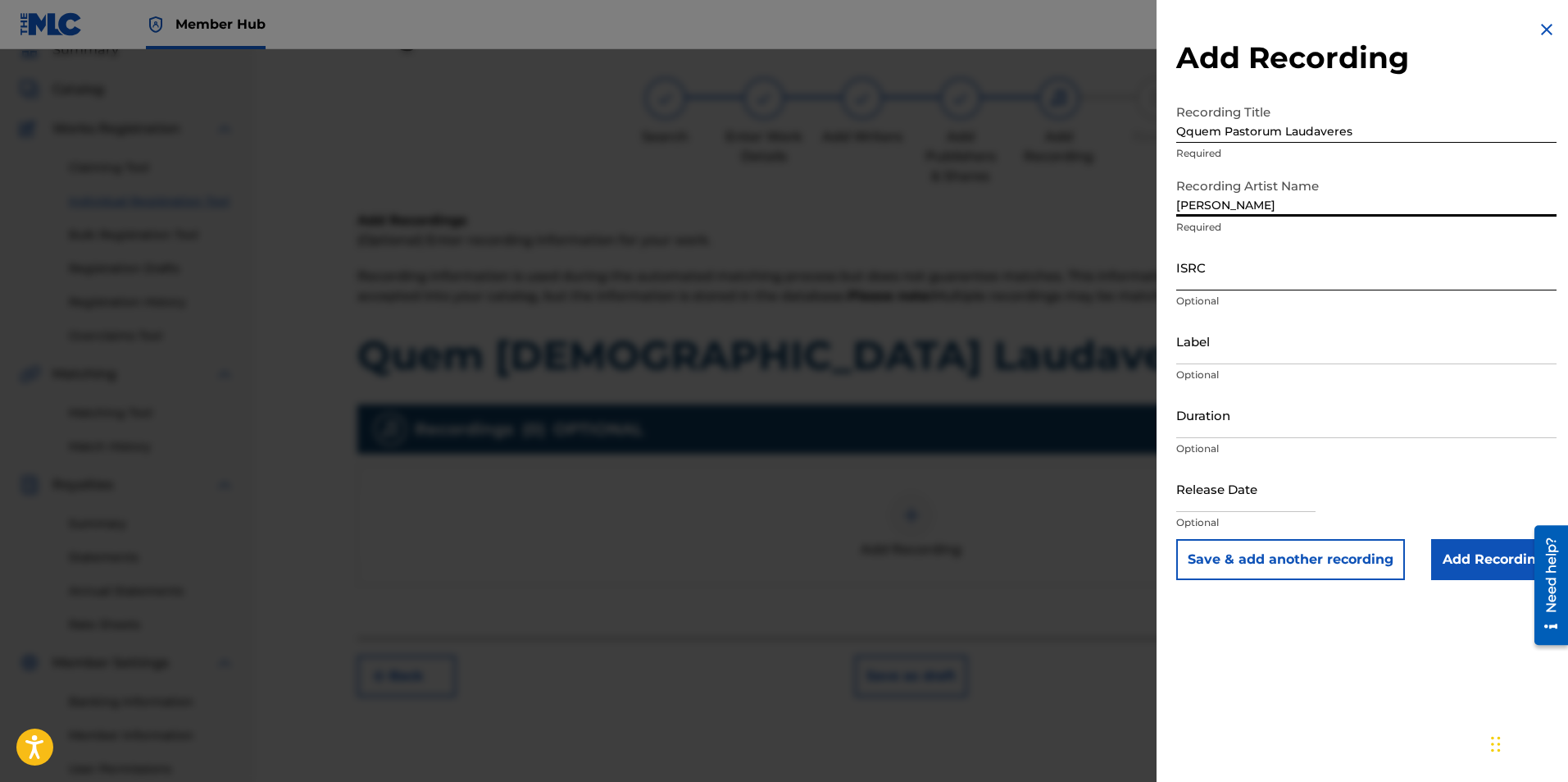
type input "Ryan Marvel"
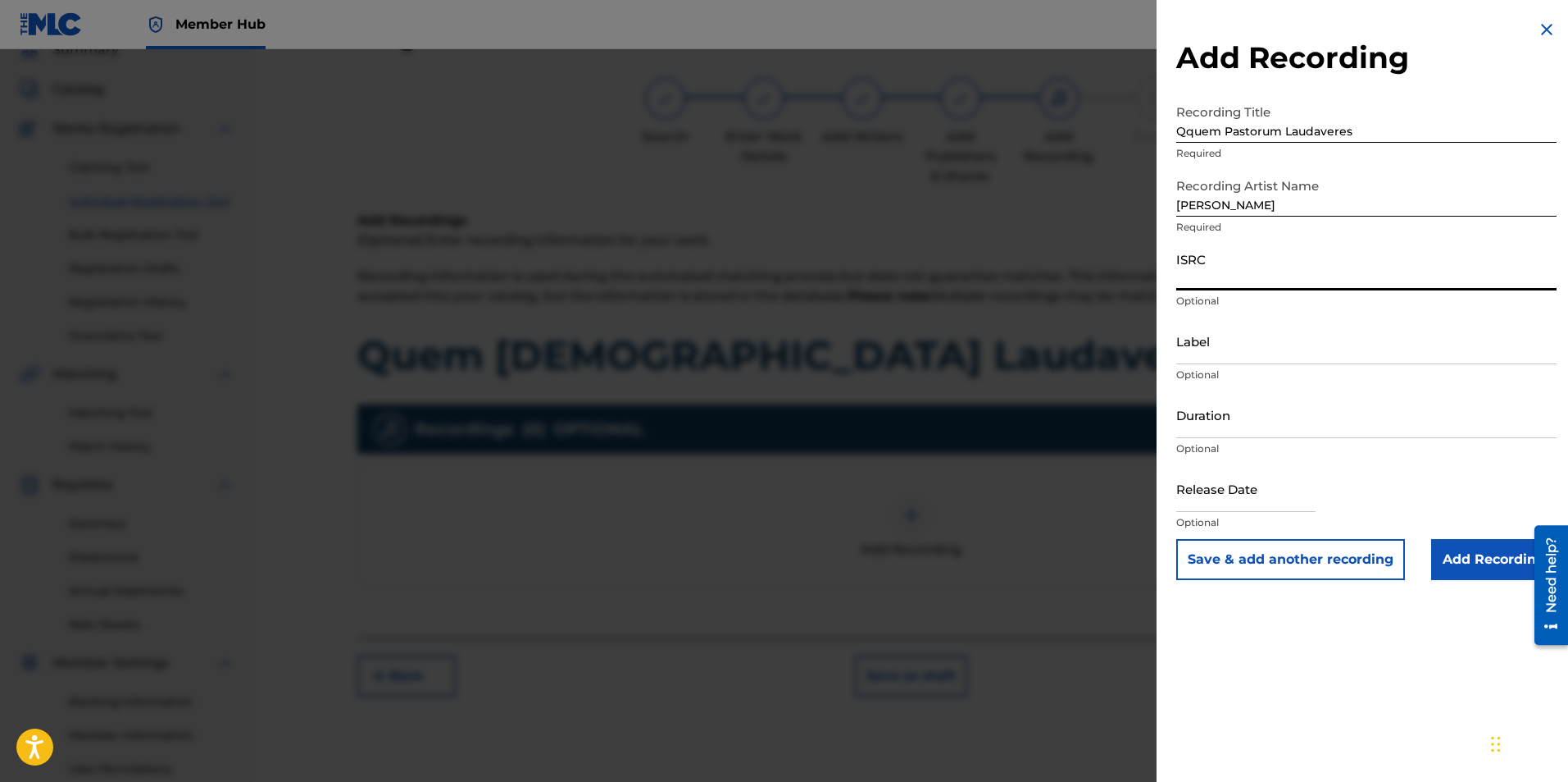
click at [1235, 281] on input "ISRC" at bounding box center [1366, 267] width 380 height 47
paste input "usl4q1821710"
type input "usl4q1821710"
click at [1510, 566] on input "Add Recording" at bounding box center [1494, 560] width 125 height 41
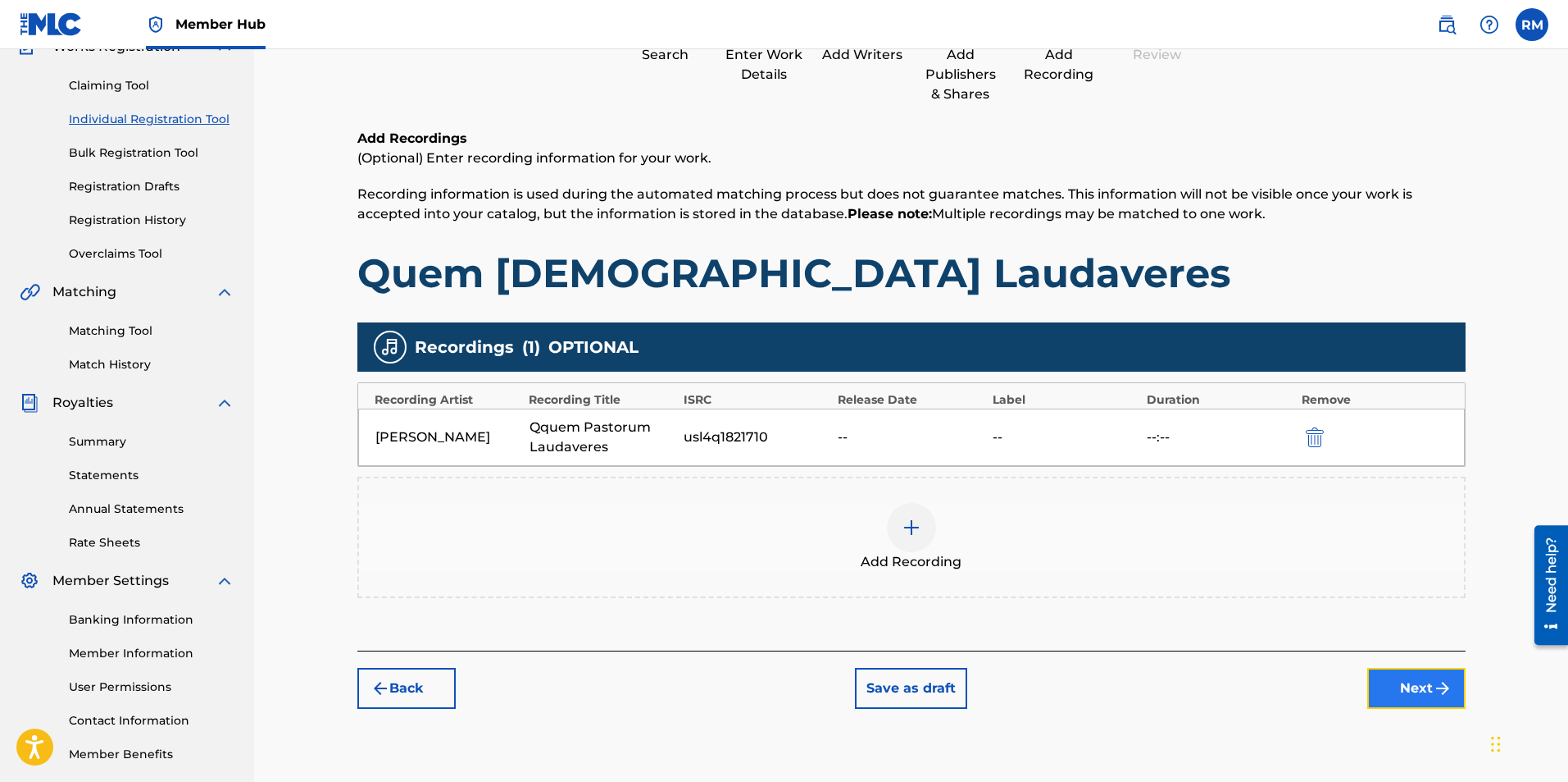
click at [1399, 690] on button "Next" at bounding box center [1416, 689] width 98 height 41
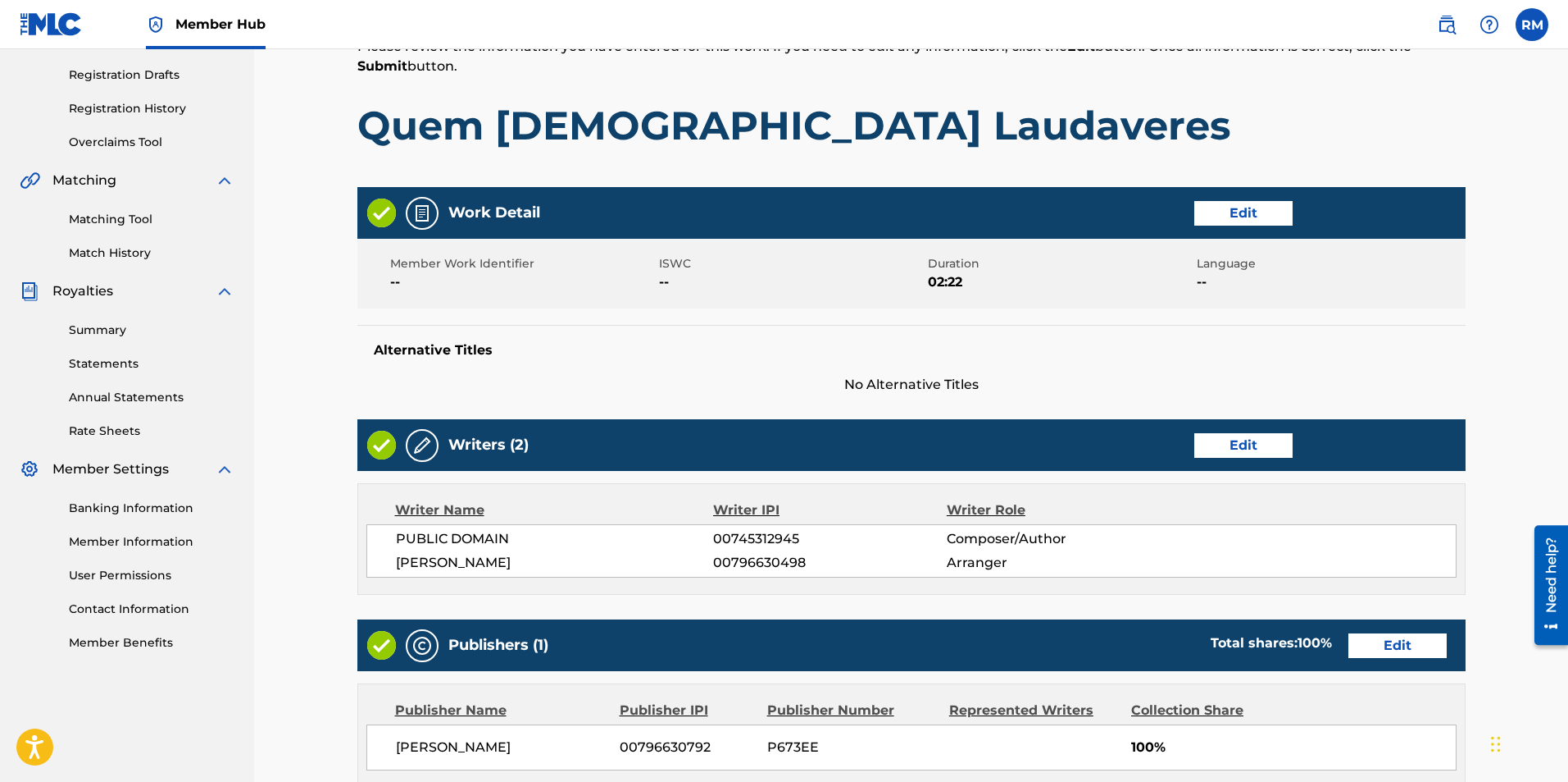
scroll to position [618, 0]
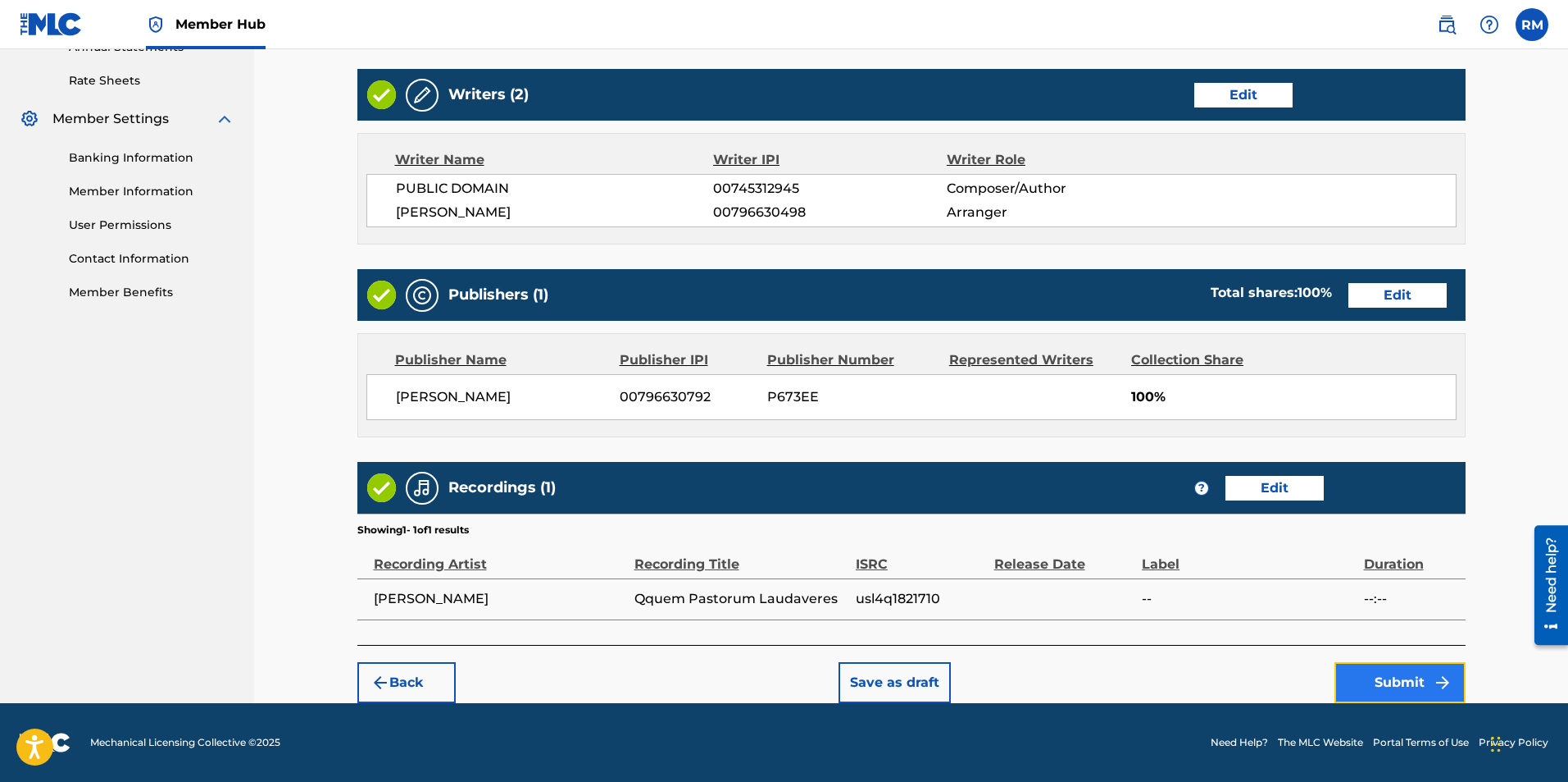
click at [1396, 687] on button "Submit" at bounding box center [1400, 683] width 131 height 41
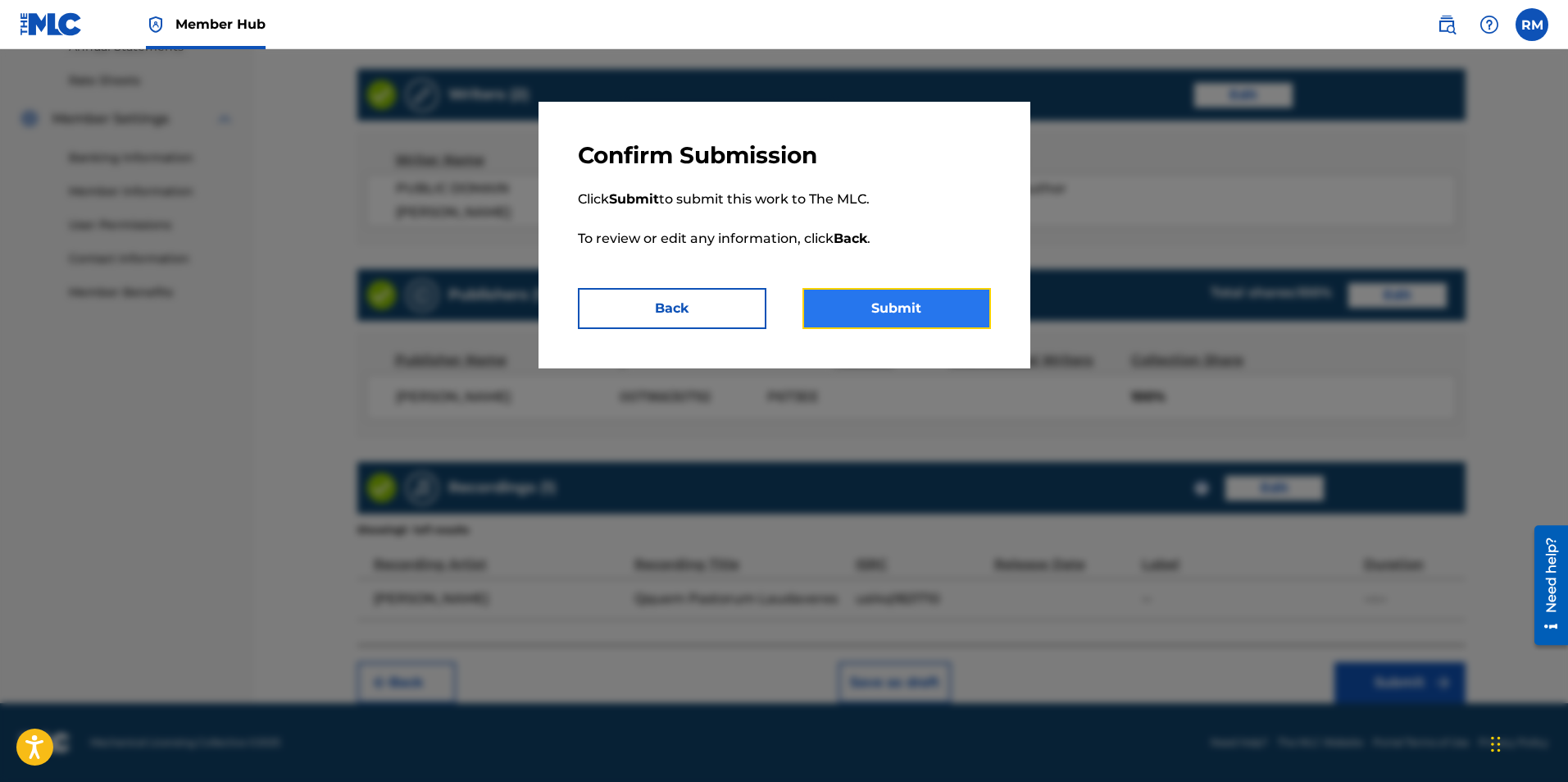
click at [900, 293] on button "Submit" at bounding box center [896, 309] width 188 height 41
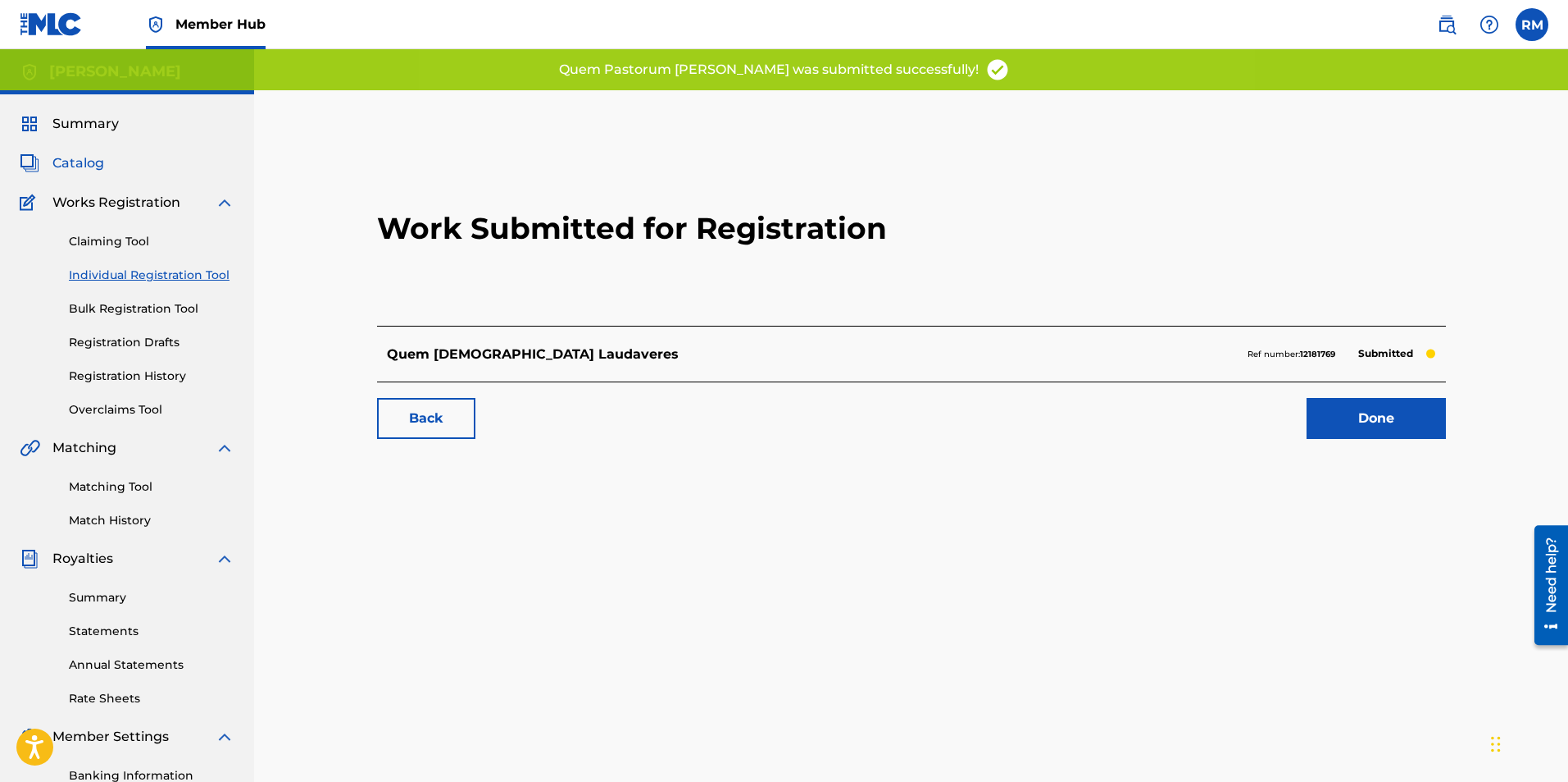
click at [67, 155] on span "Catalog" at bounding box center [78, 164] width 52 height 20
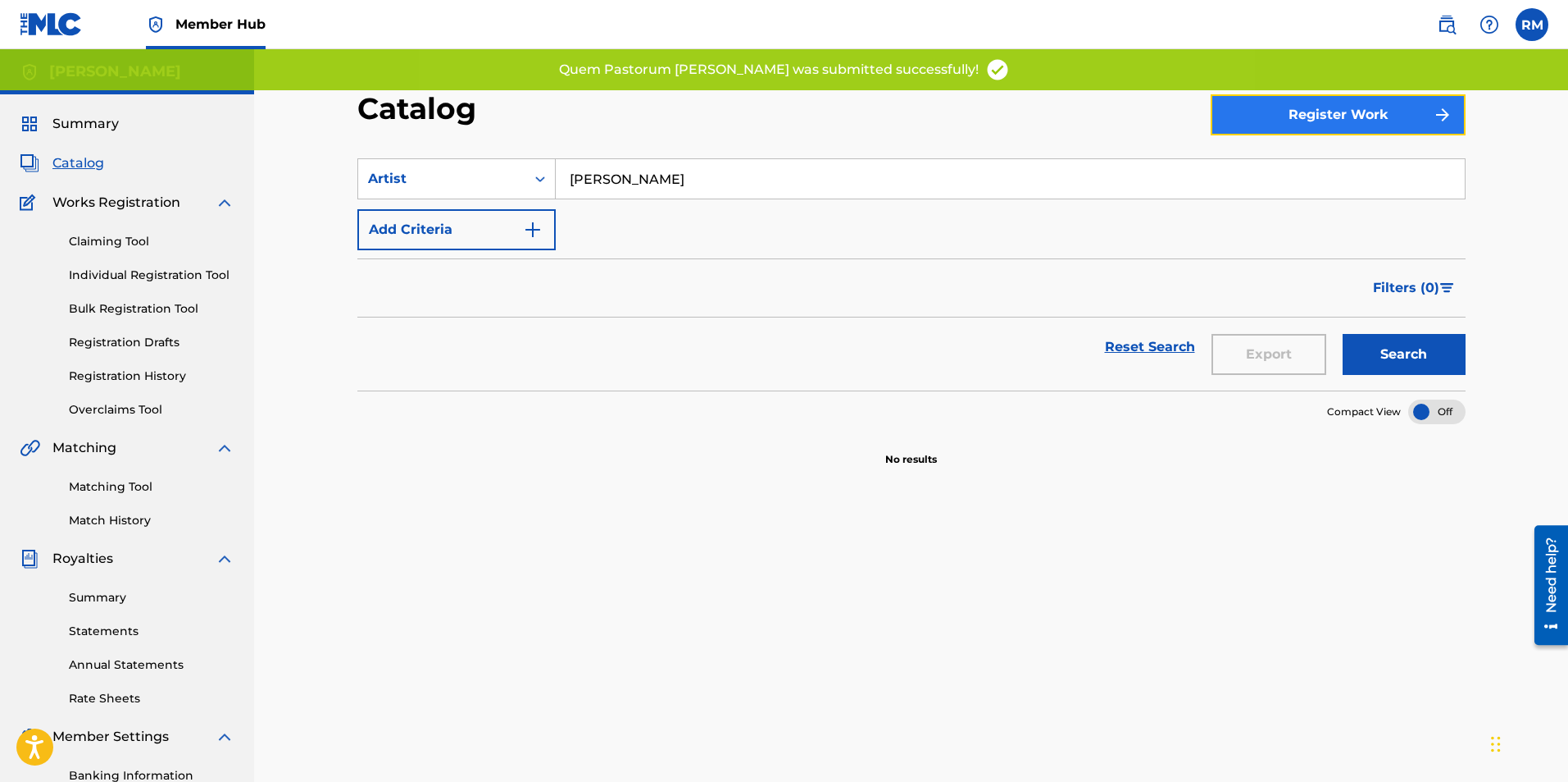
click at [1301, 111] on button "Register Work" at bounding box center [1338, 115] width 255 height 41
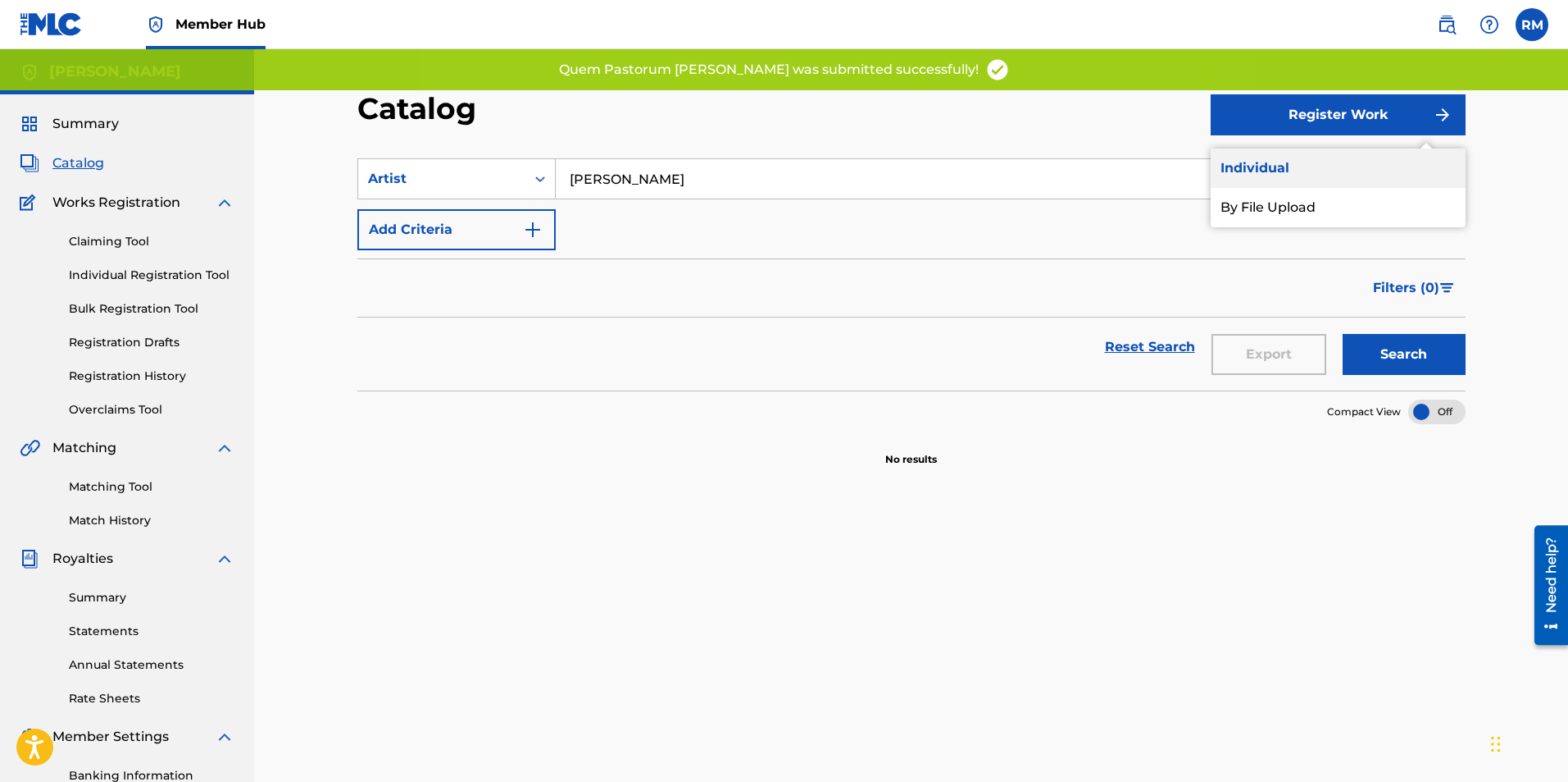
click at [1287, 154] on link "Individual" at bounding box center [1338, 168] width 255 height 40
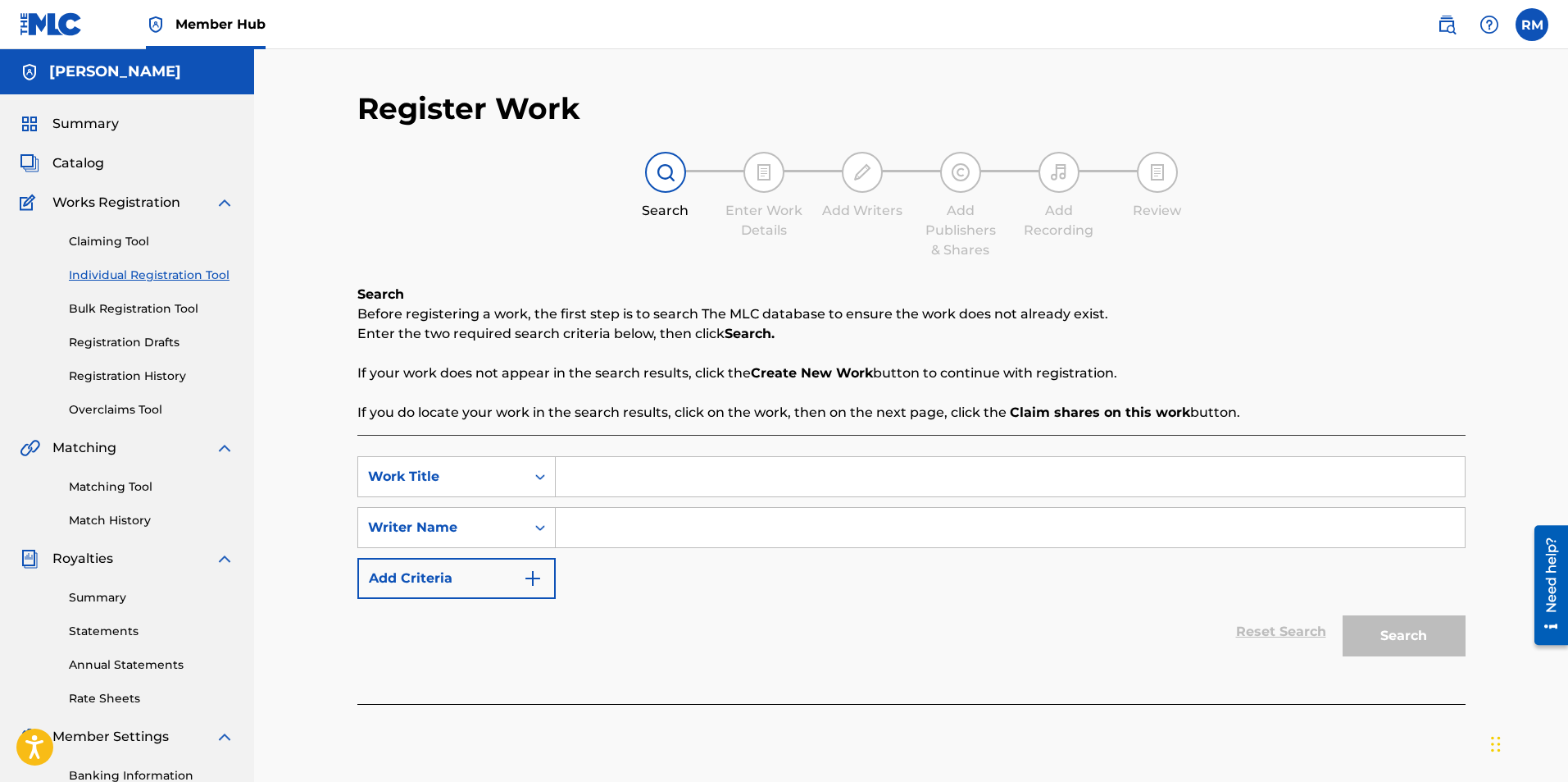
click at [588, 492] on input "Search Form" at bounding box center [1010, 476] width 909 height 40
type input "Still, Still, Still"
click at [559, 521] on input "Search Form" at bounding box center [1010, 528] width 909 height 40
type input "Ryan Marvel"
click at [1378, 650] on button "Search" at bounding box center [1404, 636] width 123 height 41
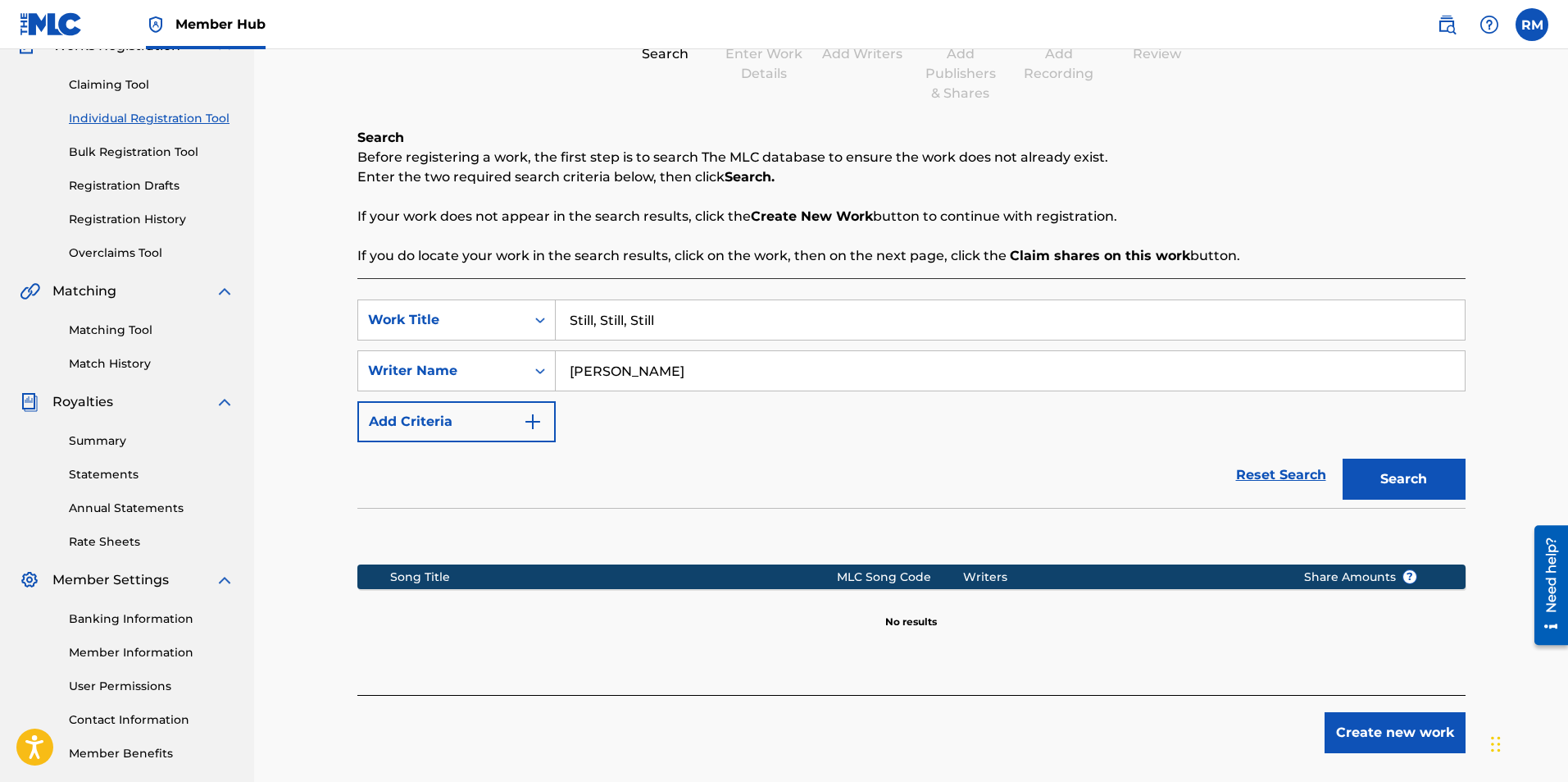
scroll to position [235, 0]
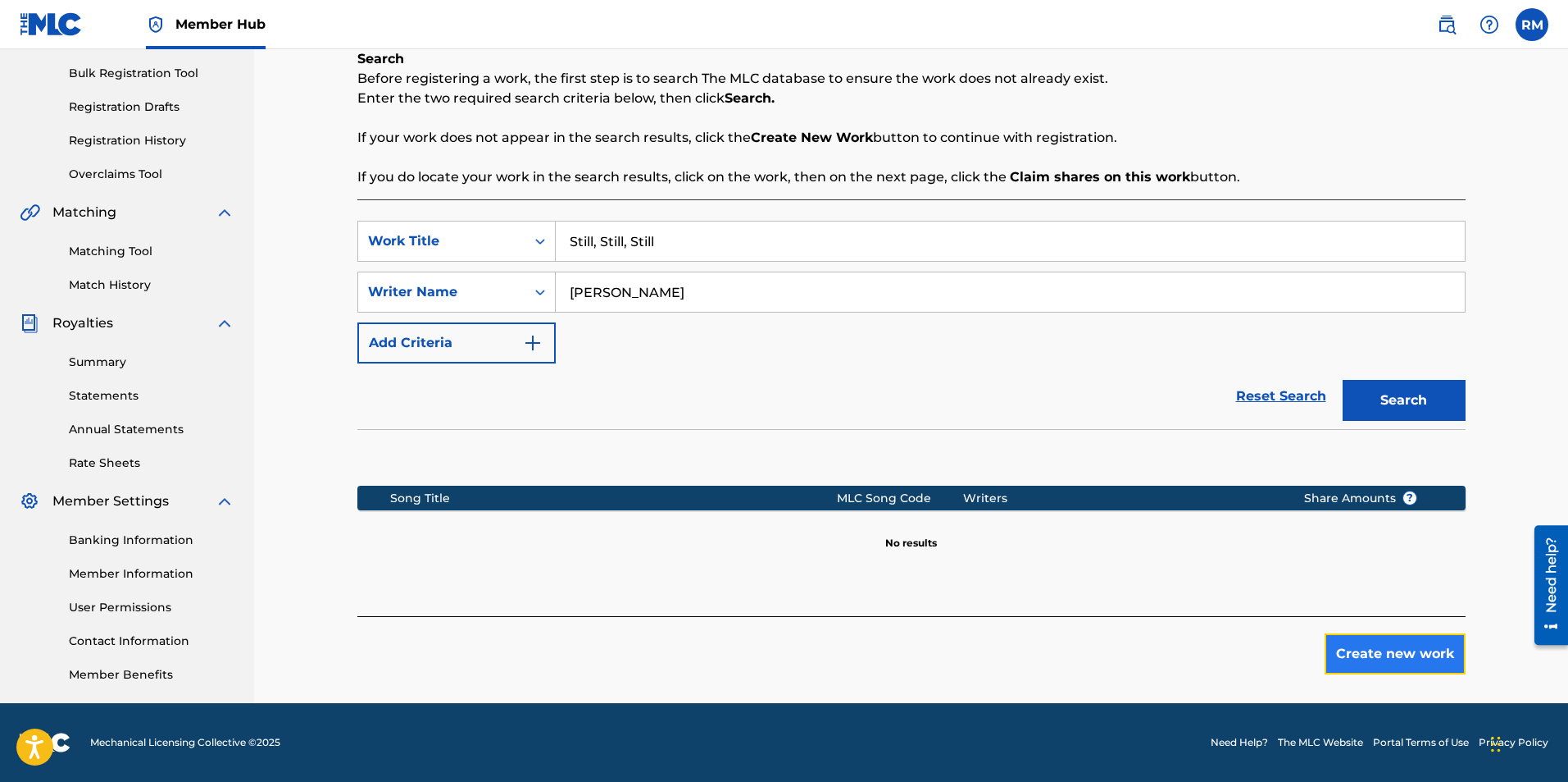
click at [1386, 666] on button "Create new work" at bounding box center [1395, 654] width 141 height 41
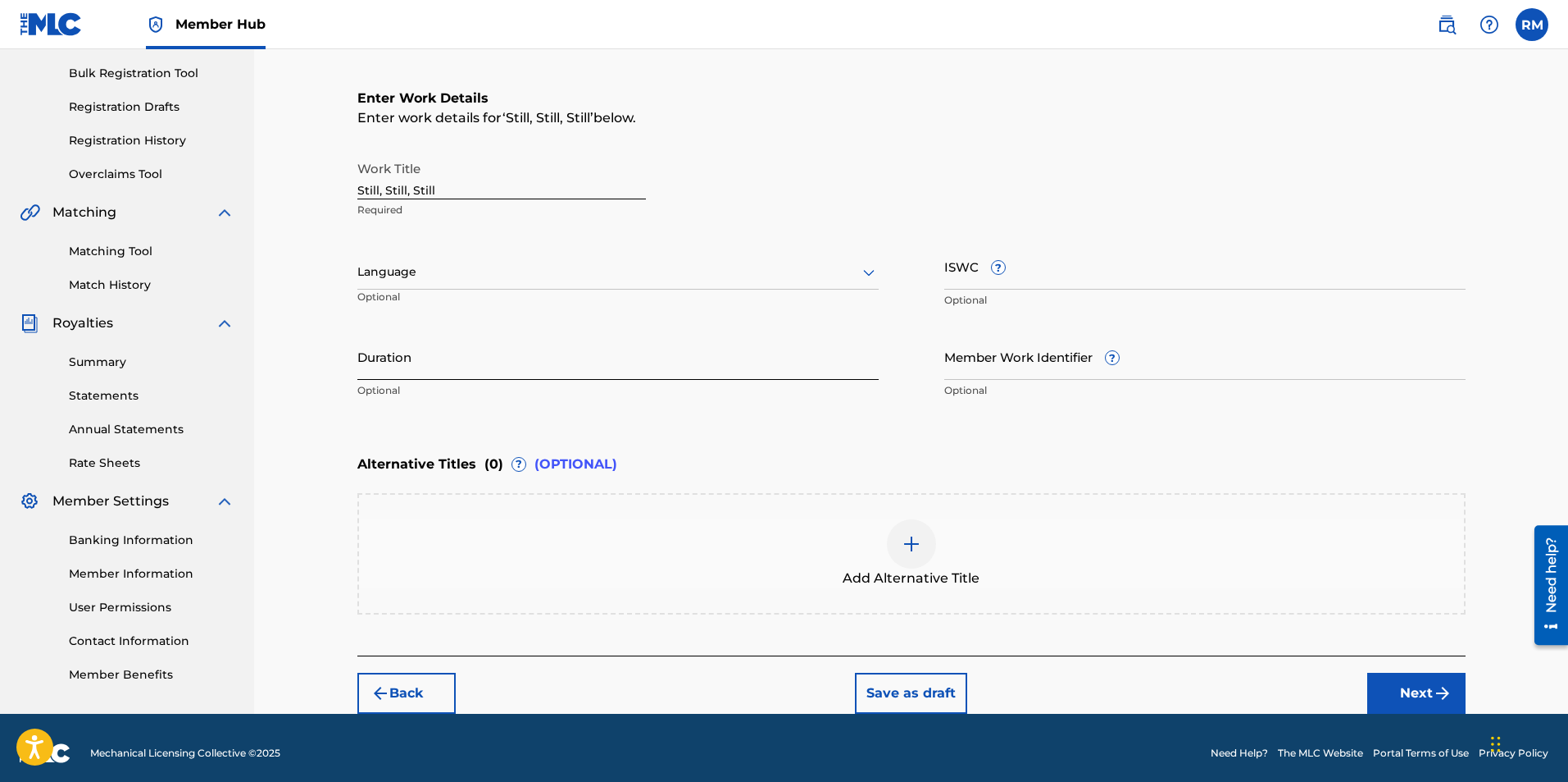
click at [585, 363] on input "Duration" at bounding box center [618, 356] width 522 height 47
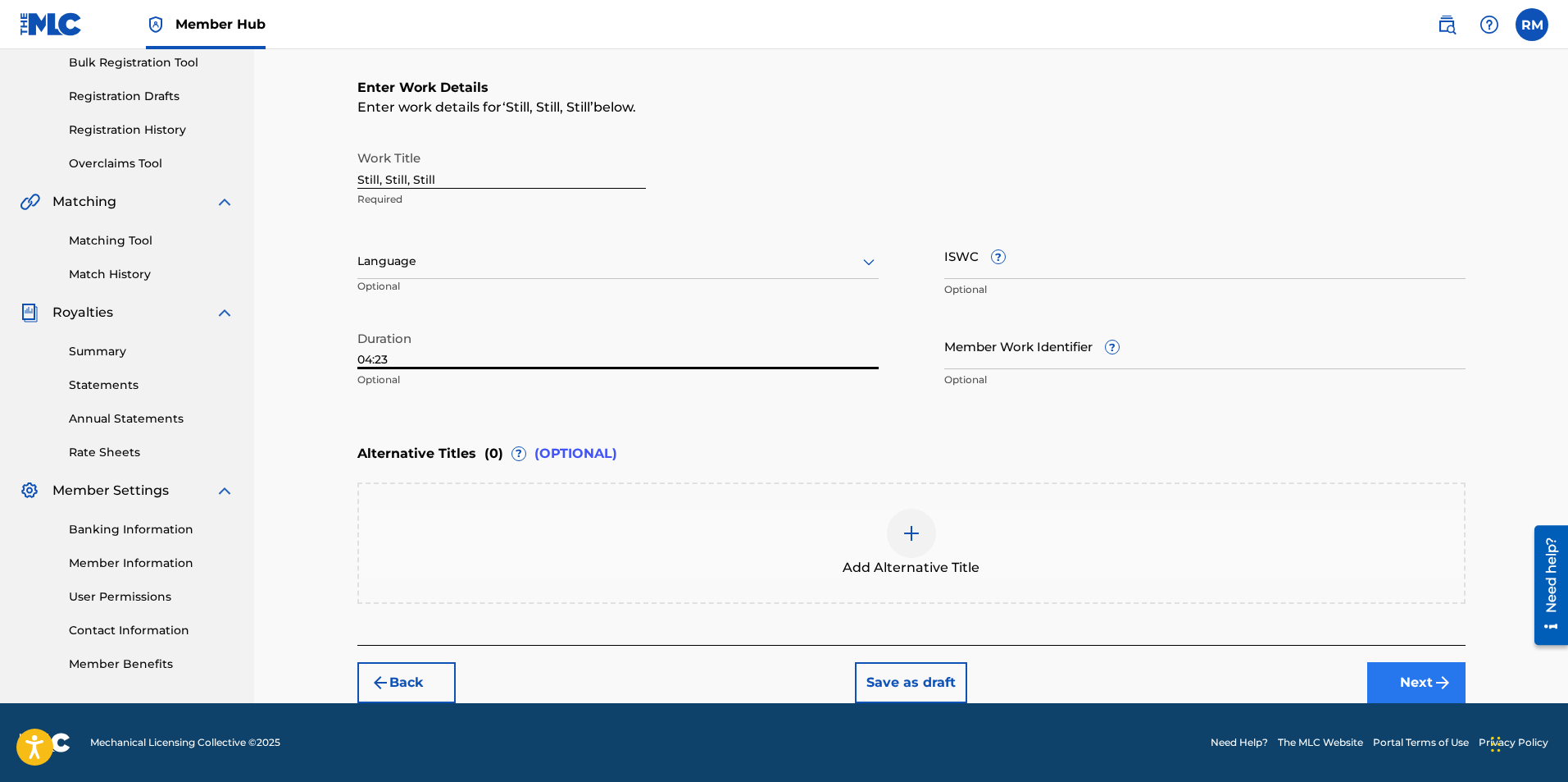
type input "04:23"
click at [1421, 692] on button "Next" at bounding box center [1416, 683] width 98 height 41
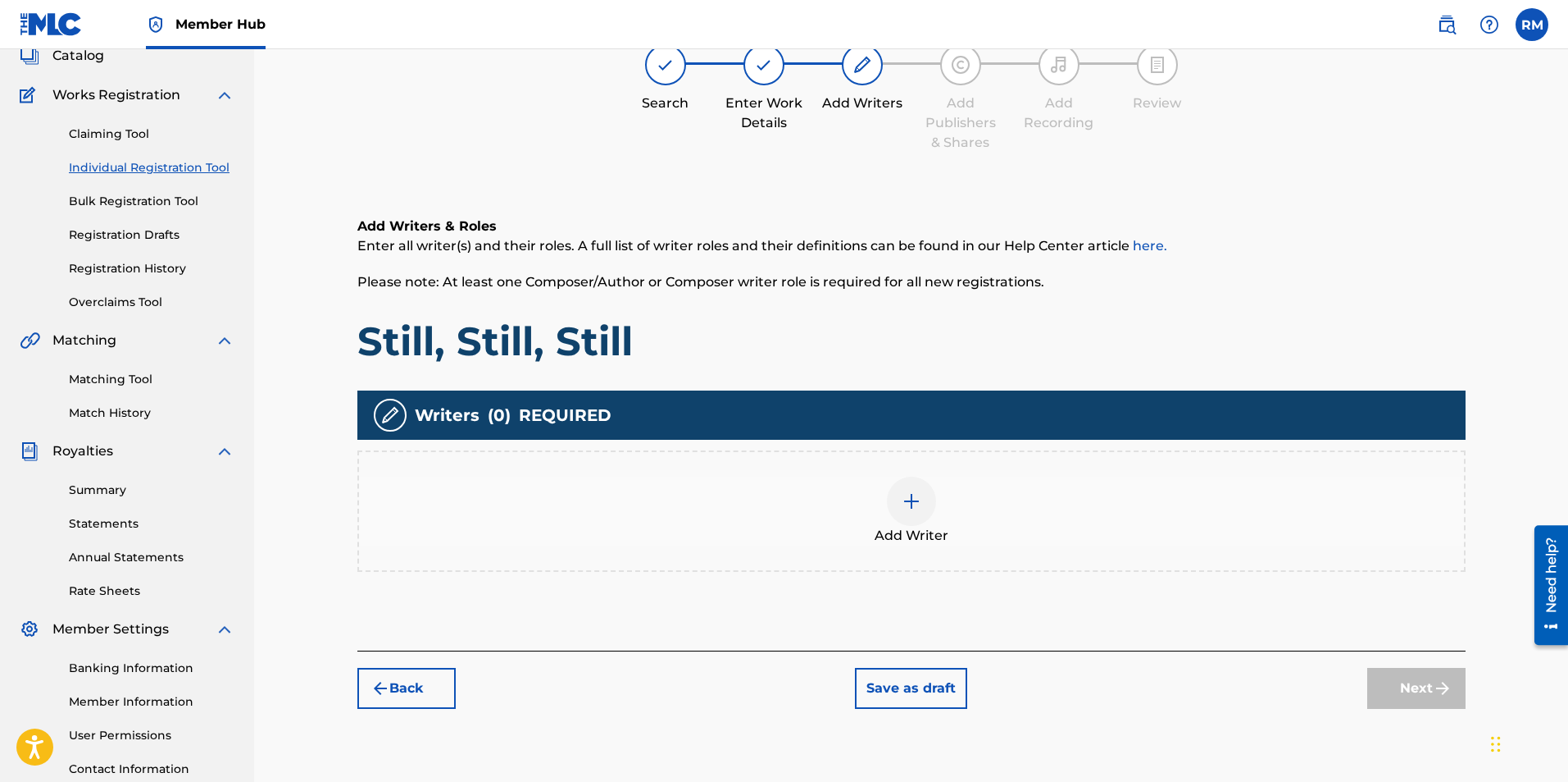
scroll to position [73, 0]
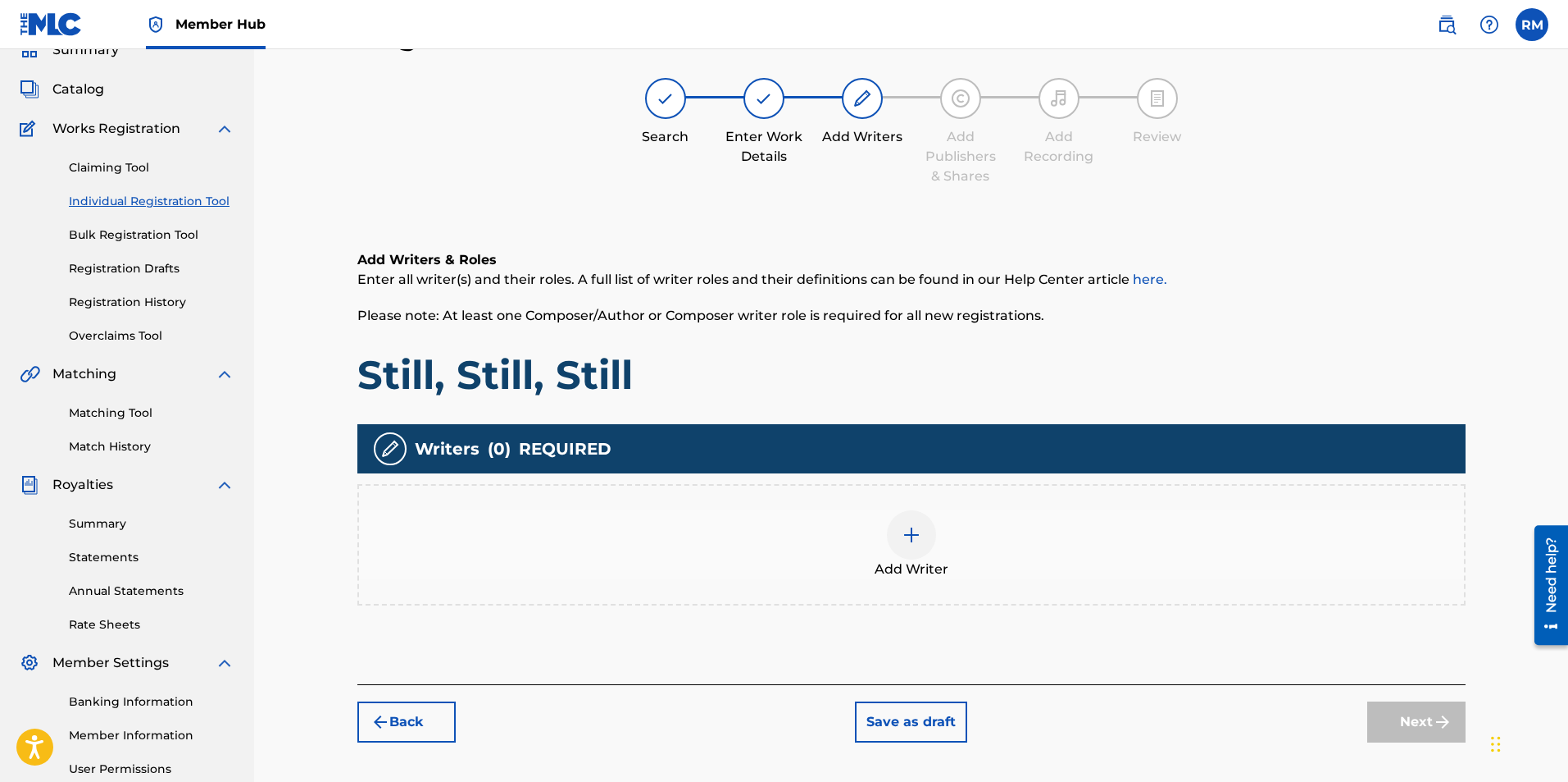
click at [903, 535] on img at bounding box center [912, 535] width 20 height 20
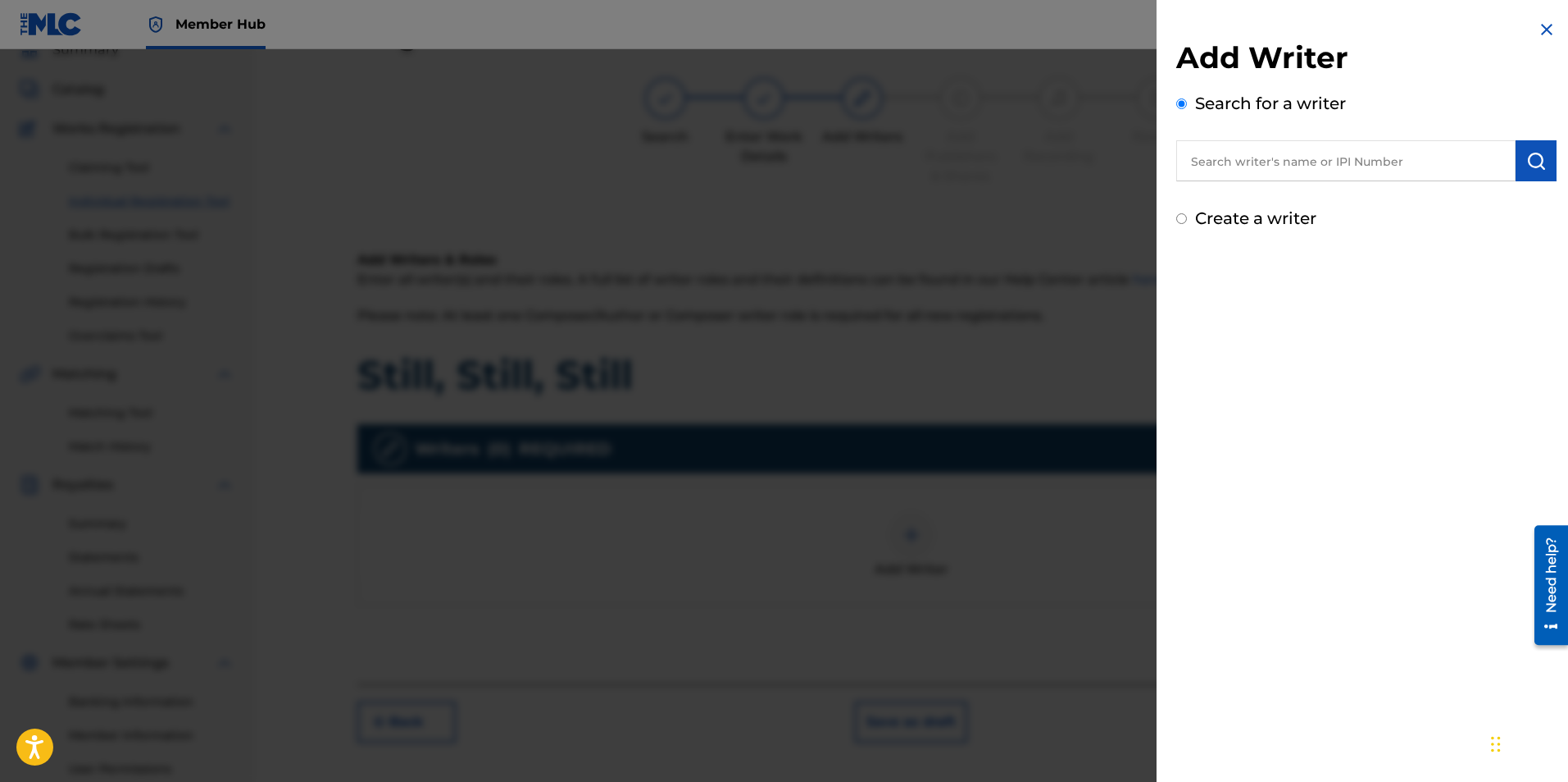
click at [1275, 148] on input "text" at bounding box center [1345, 161] width 339 height 41
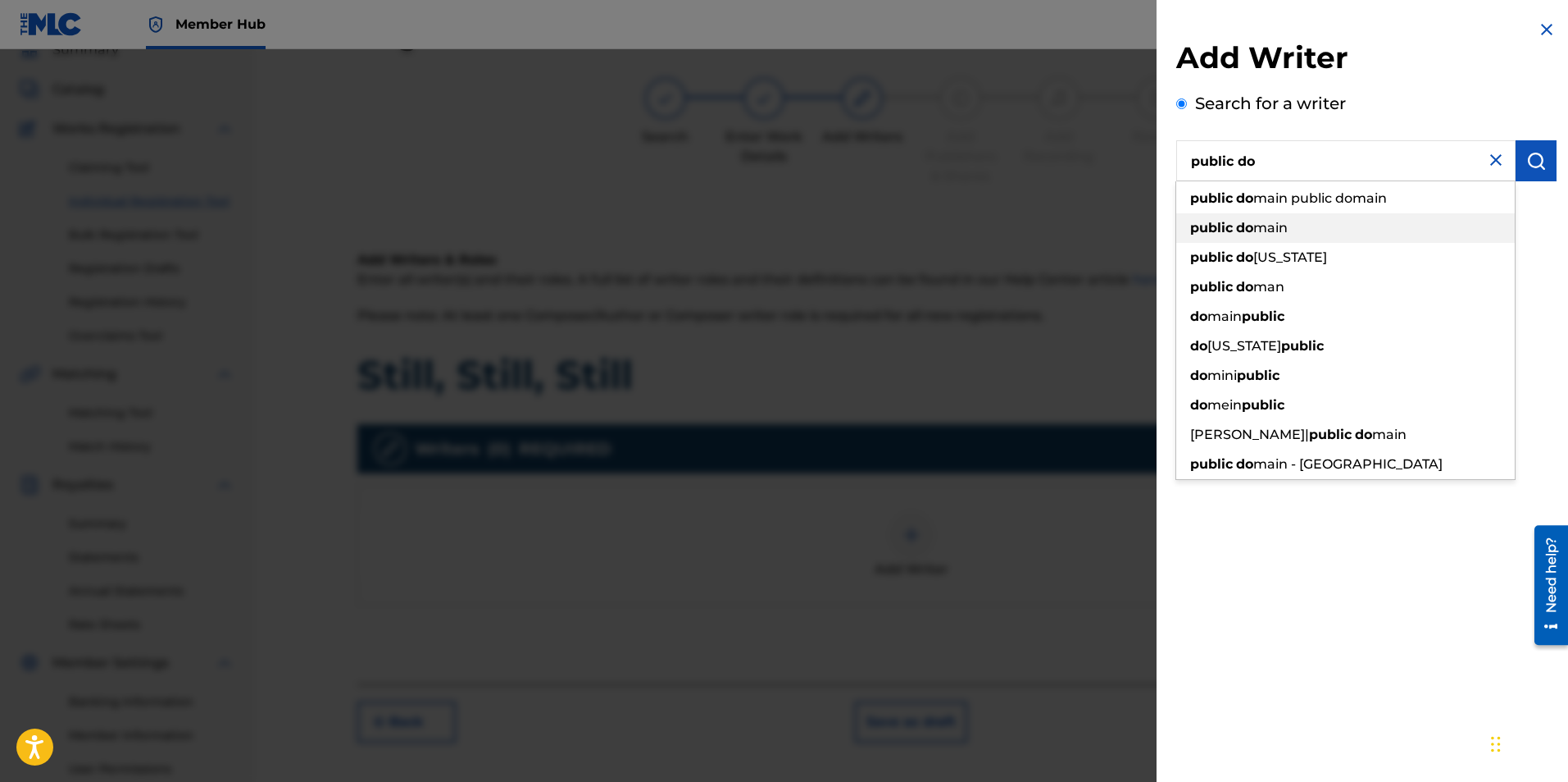
click at [1274, 232] on span "main" at bounding box center [1271, 227] width 35 height 16
type input "public domain"
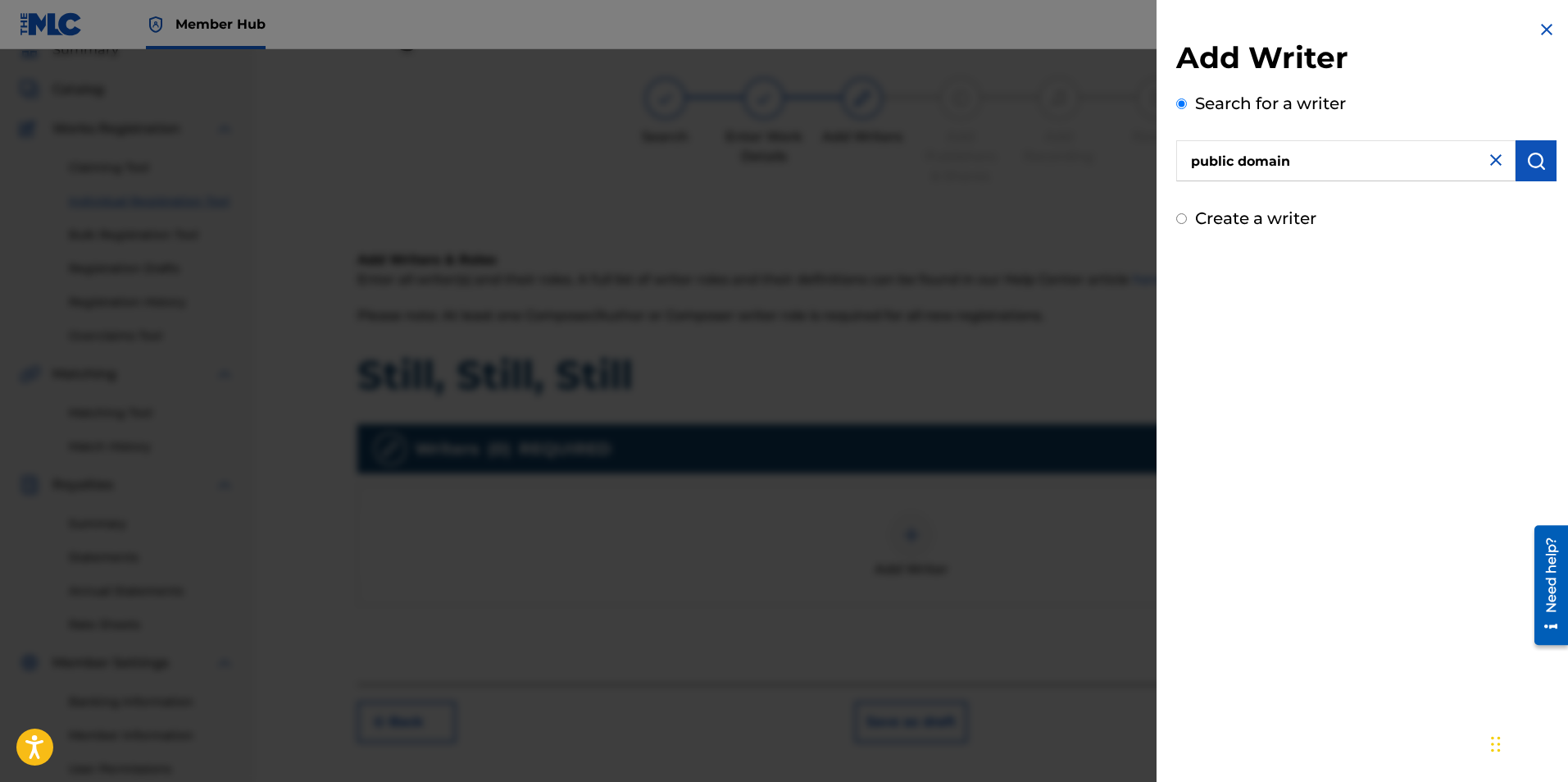
click at [1553, 167] on div "Add Writer Search for a writer public domain Create a writer" at bounding box center [1367, 125] width 420 height 250
click at [1545, 168] on button "submit" at bounding box center [1537, 161] width 41 height 41
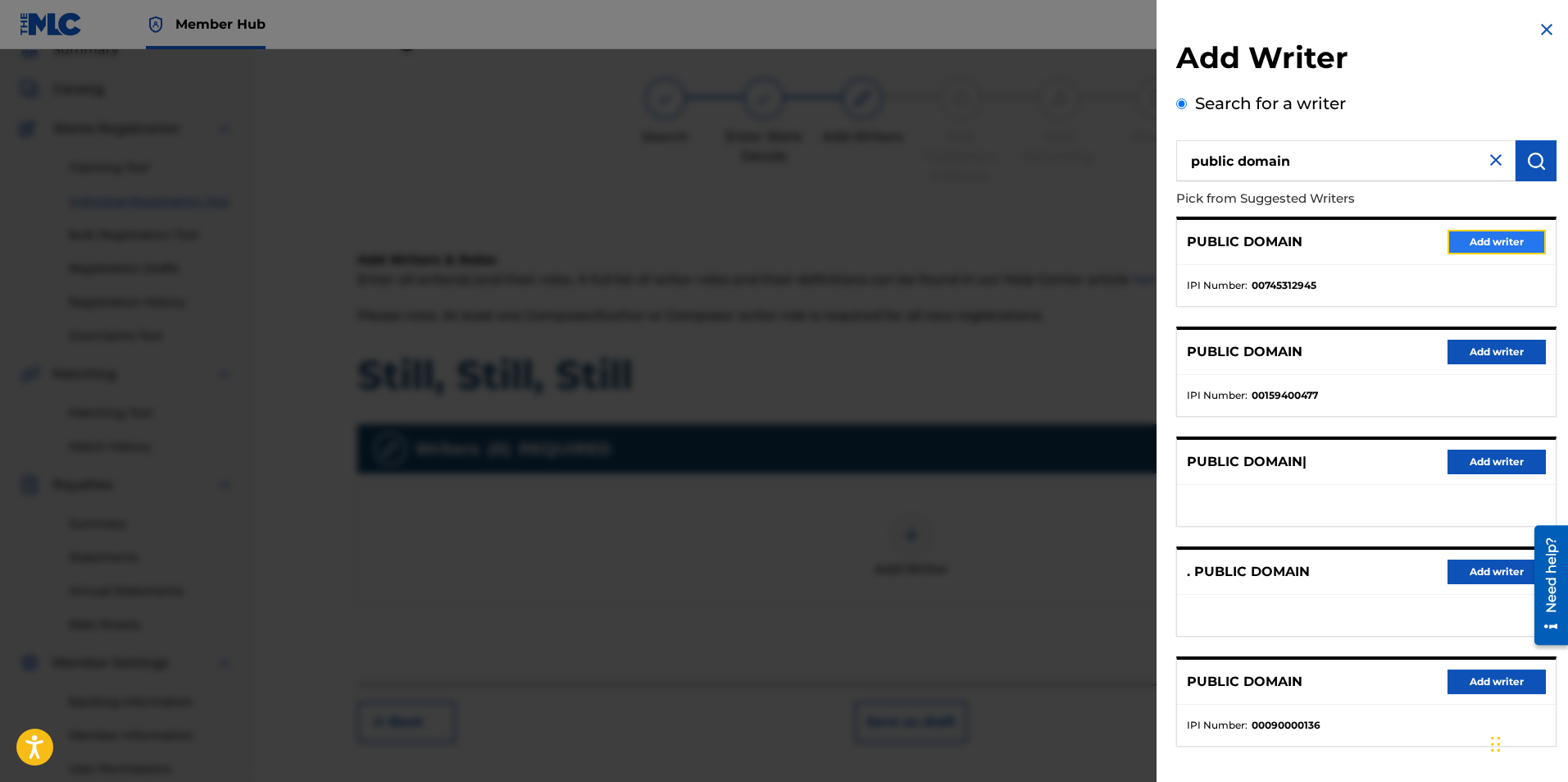
click at [1504, 239] on button "Add writer" at bounding box center [1496, 242] width 98 height 25
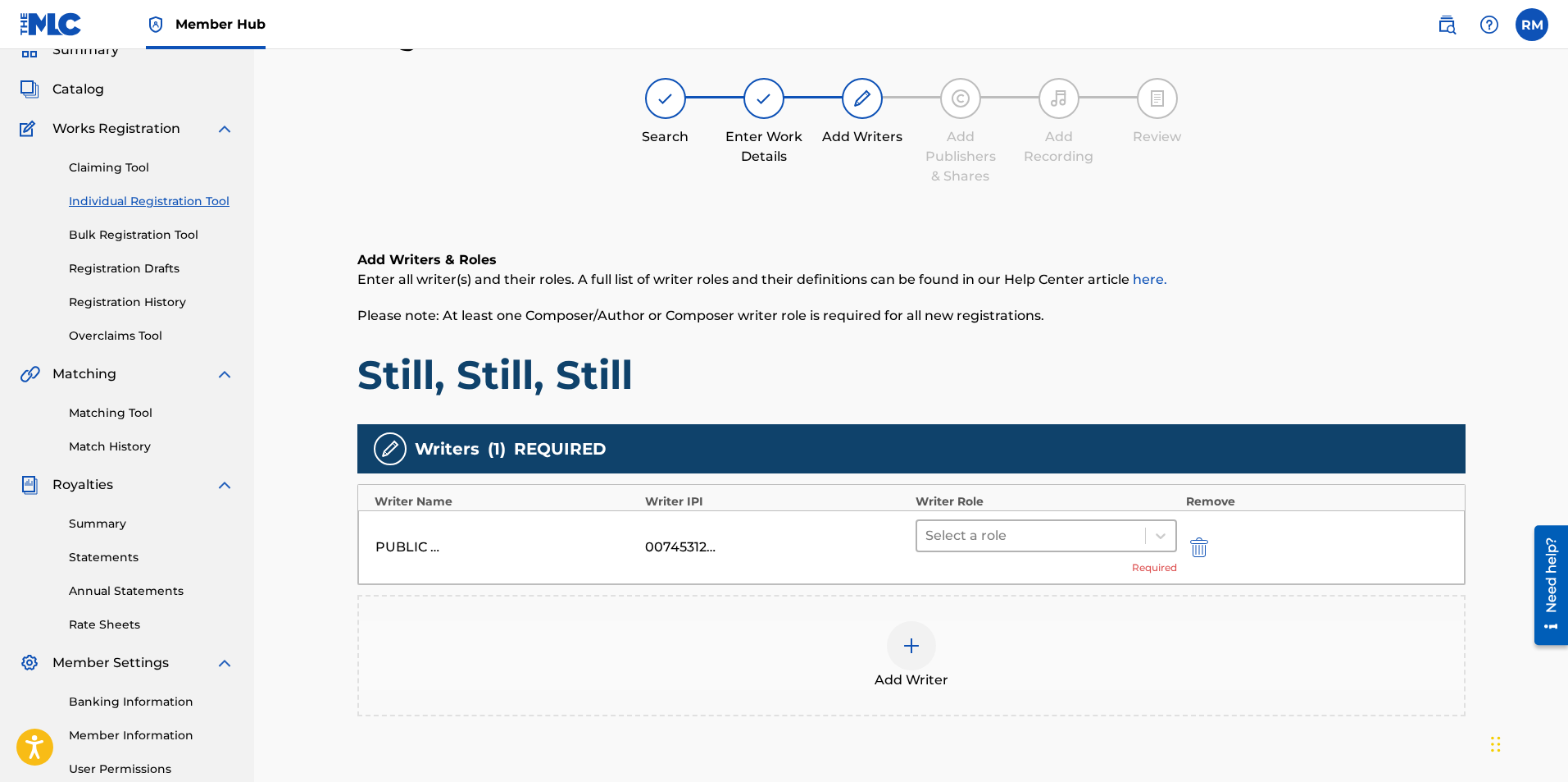
click at [1045, 532] on div at bounding box center [1031, 536] width 212 height 23
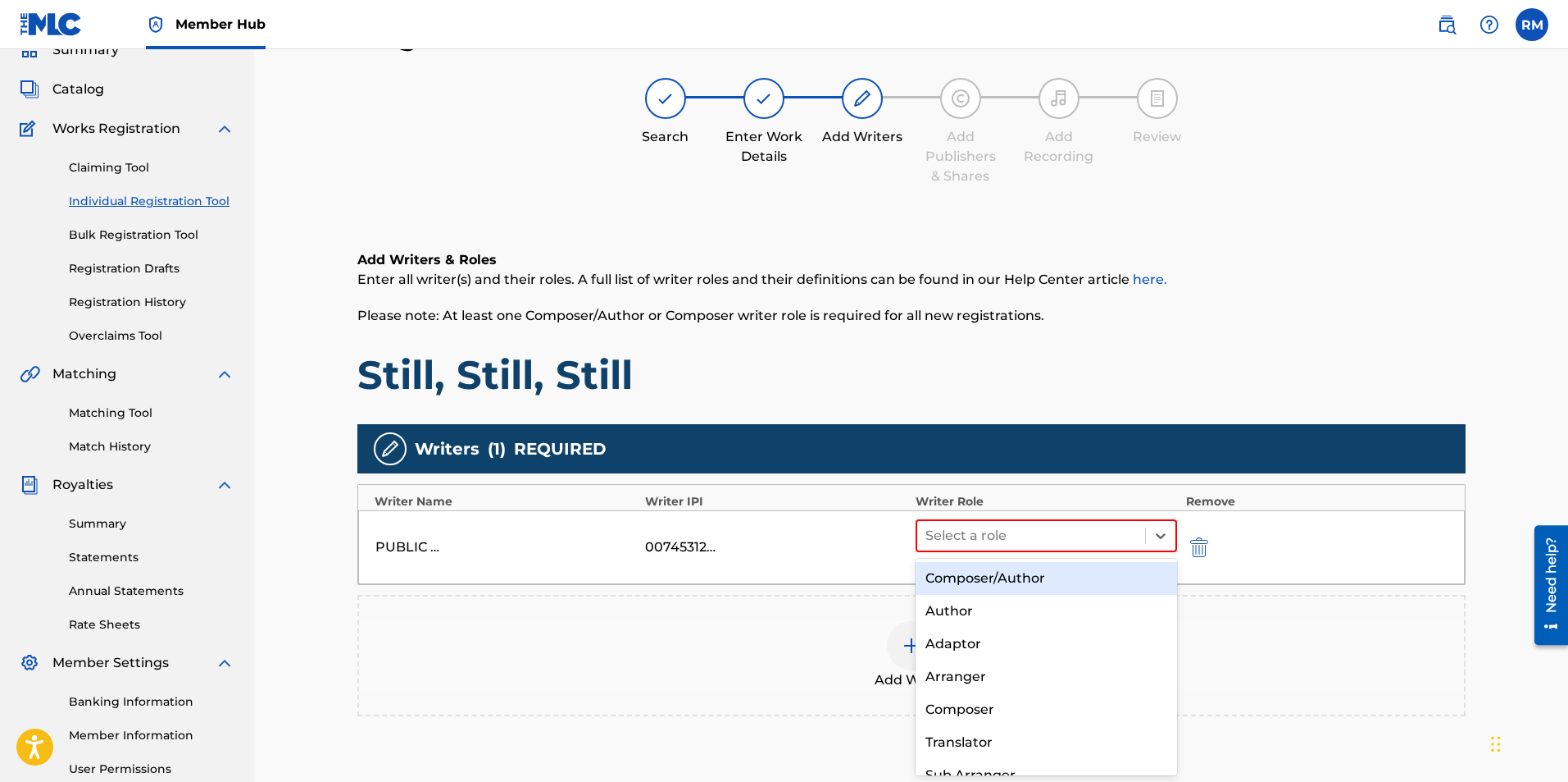
click at [1017, 585] on div "Composer/Author" at bounding box center [1047, 578] width 262 height 33
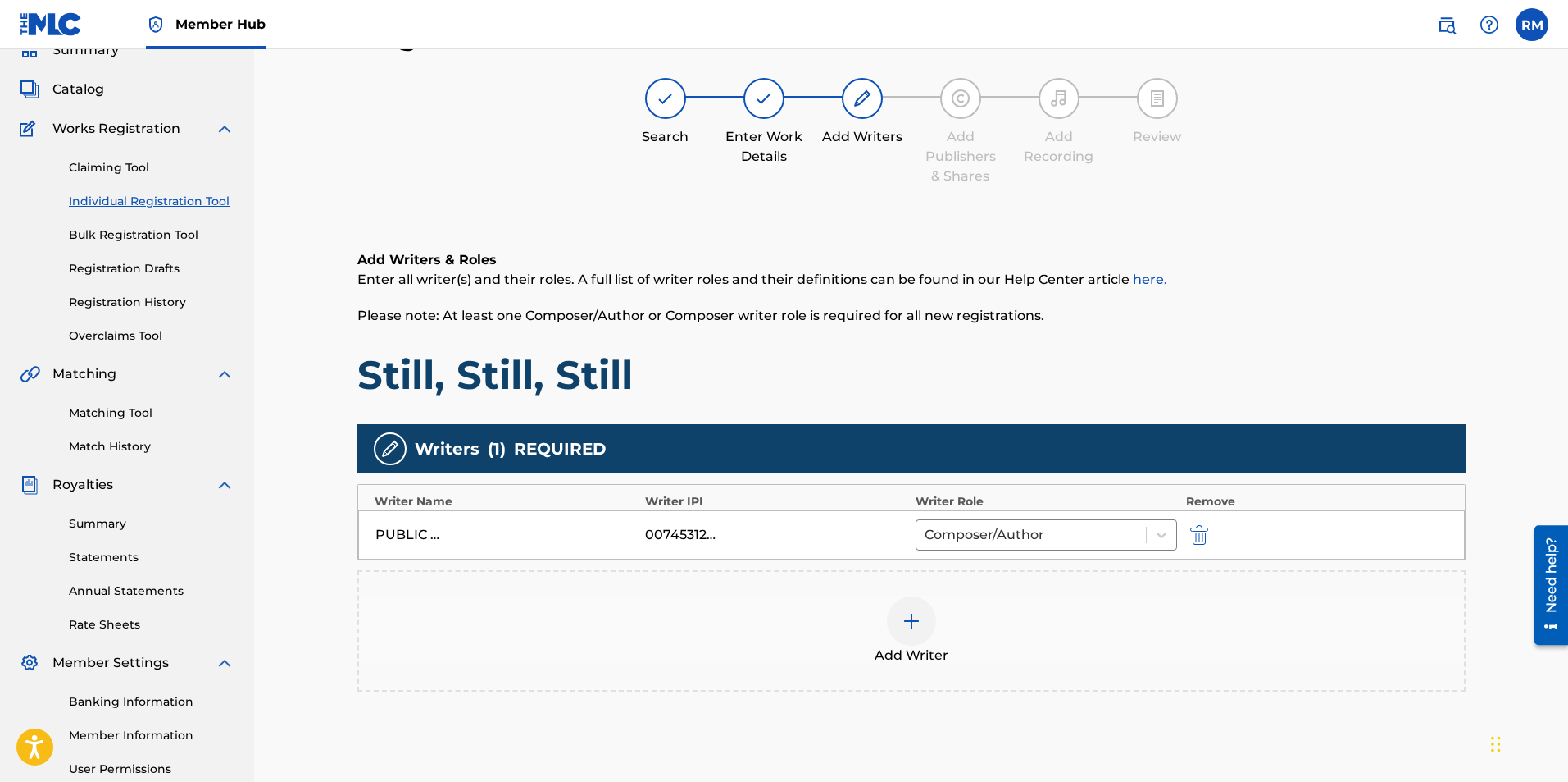
click at [925, 627] on div at bounding box center [912, 621] width 50 height 50
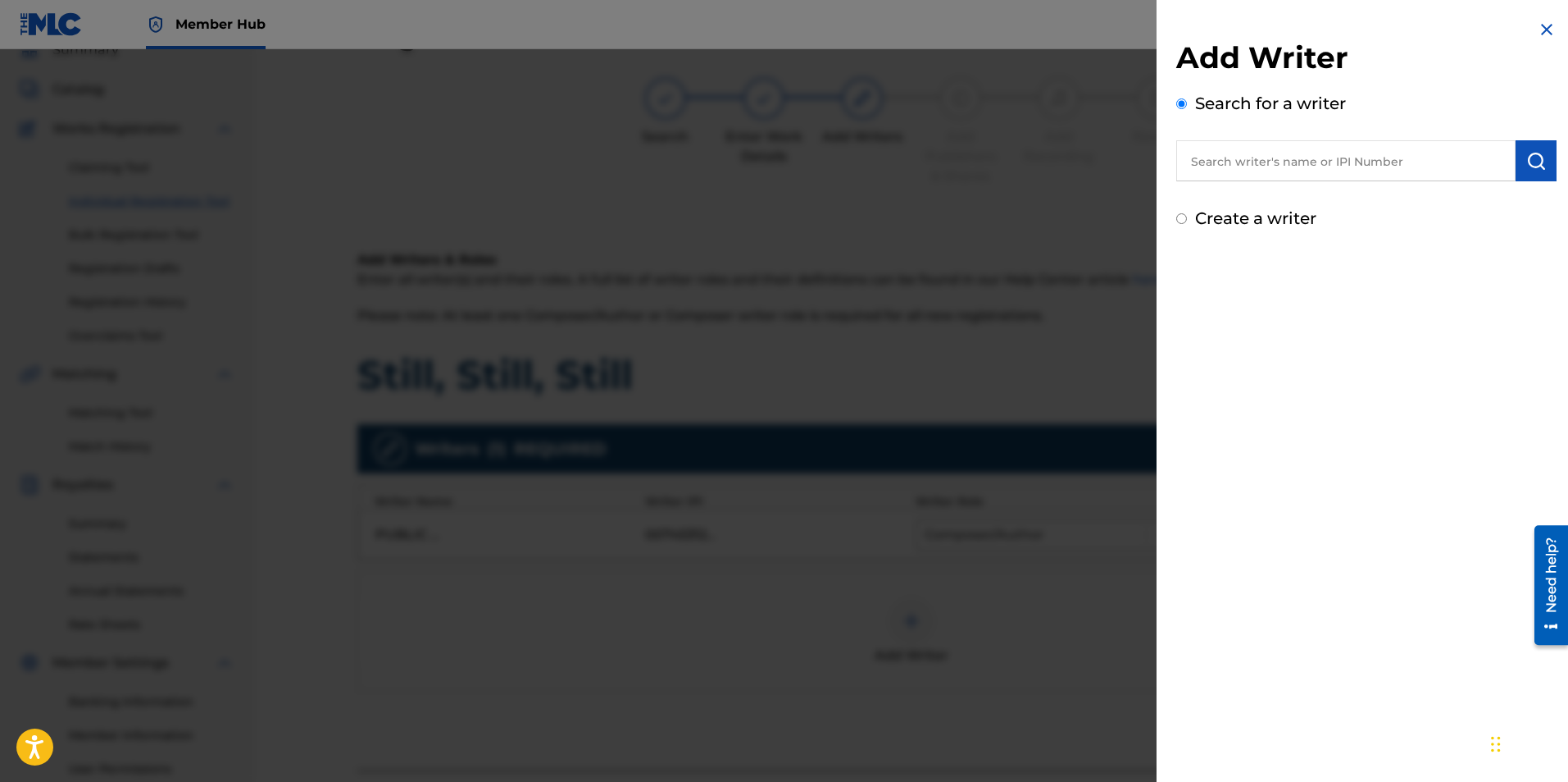
click at [1315, 145] on input "text" at bounding box center [1345, 161] width 339 height 41
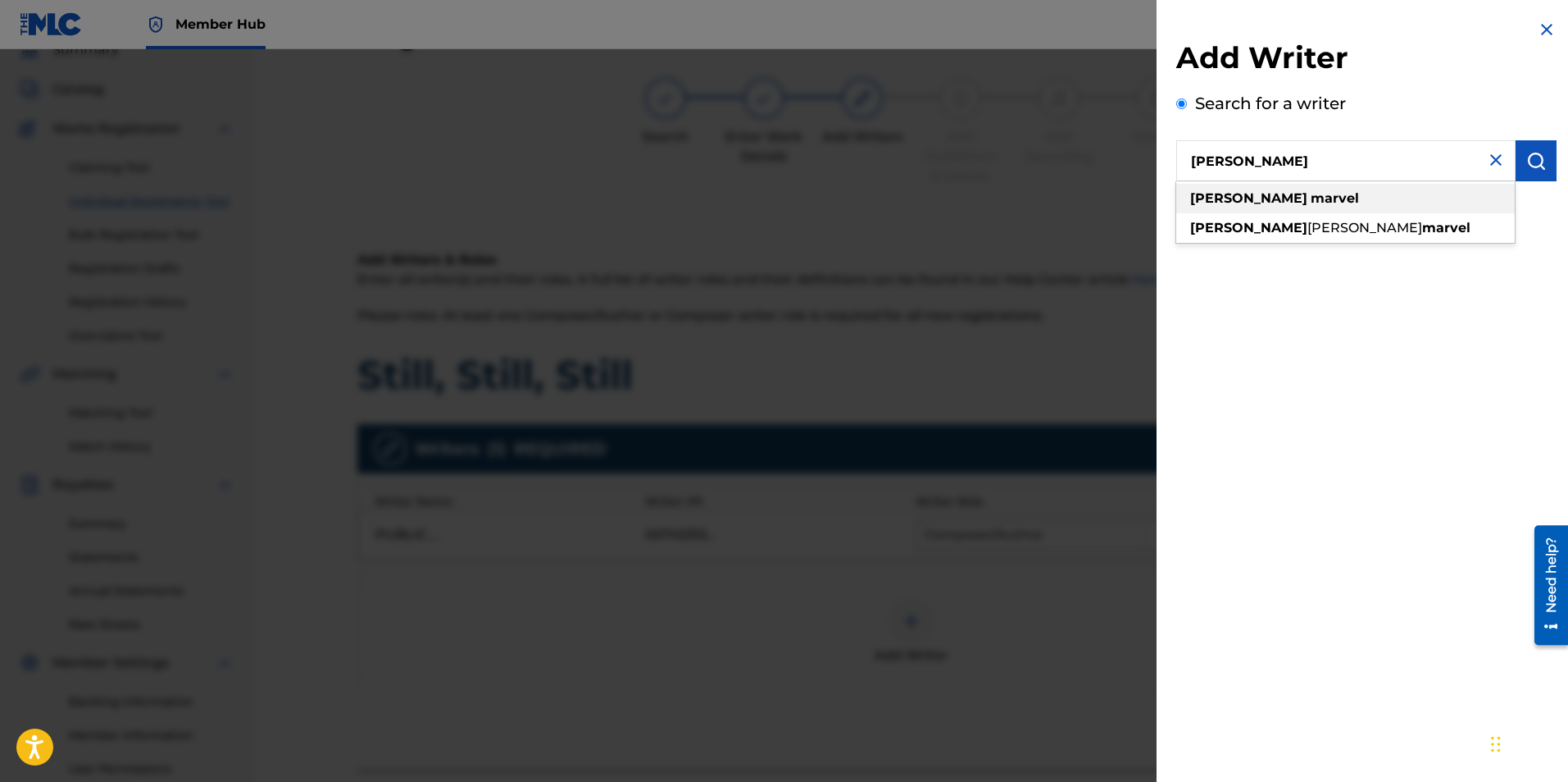
type input "ryan marvel"
click at [1311, 201] on strong "marvel" at bounding box center [1334, 197] width 49 height 16
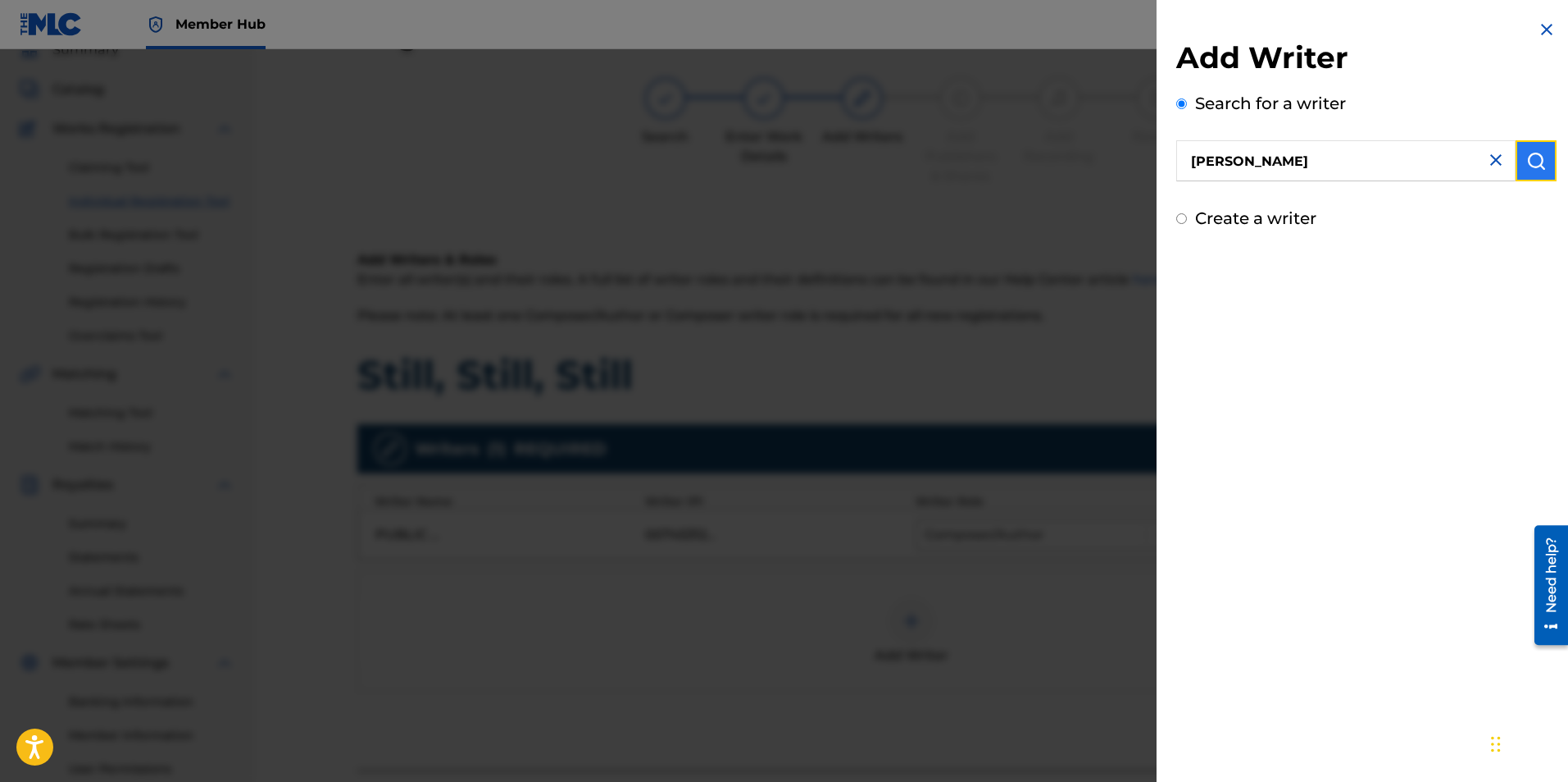
click at [1527, 164] on img "submit" at bounding box center [1537, 161] width 20 height 20
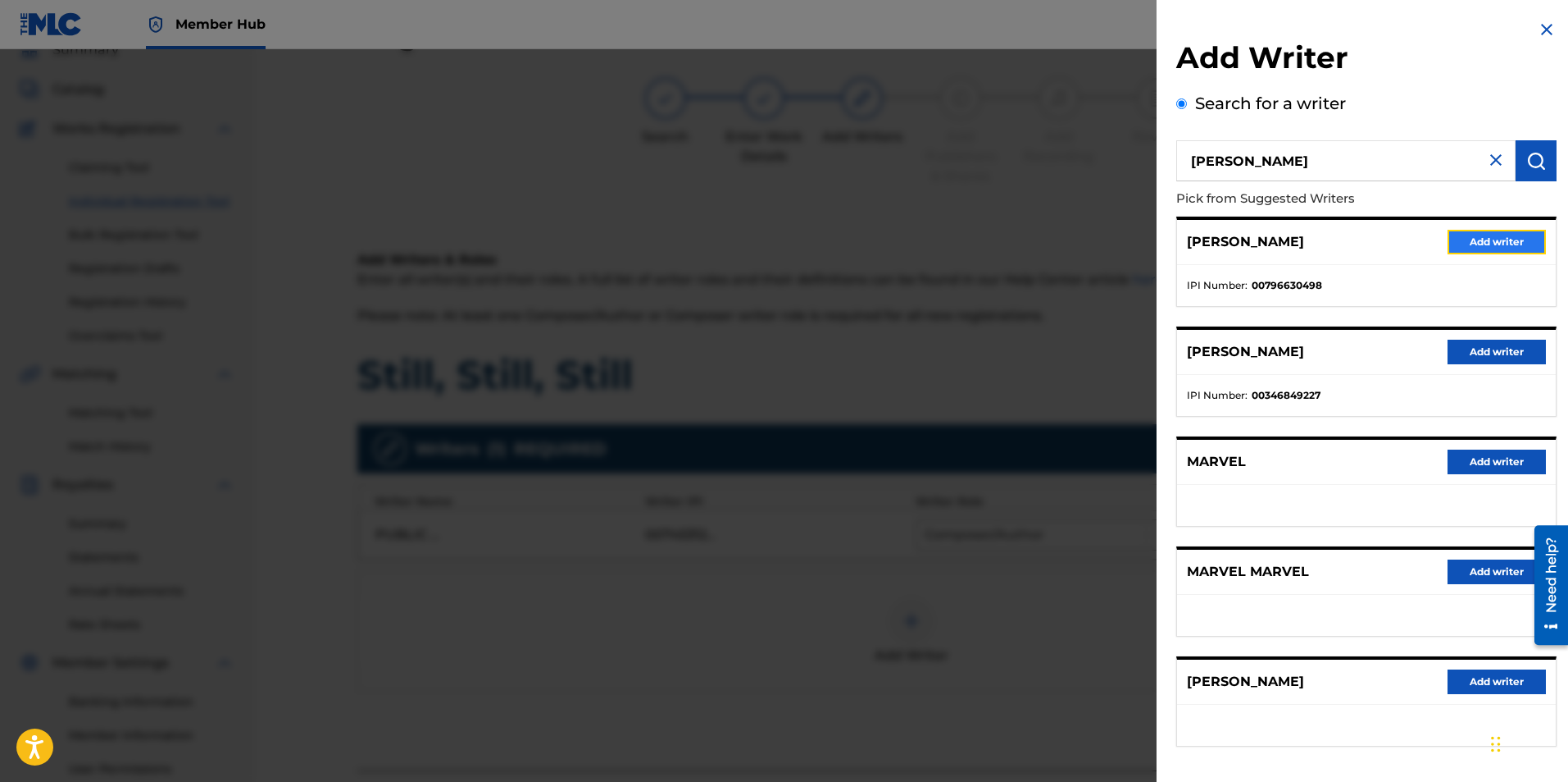
click at [1475, 244] on button "Add writer" at bounding box center [1496, 242] width 98 height 25
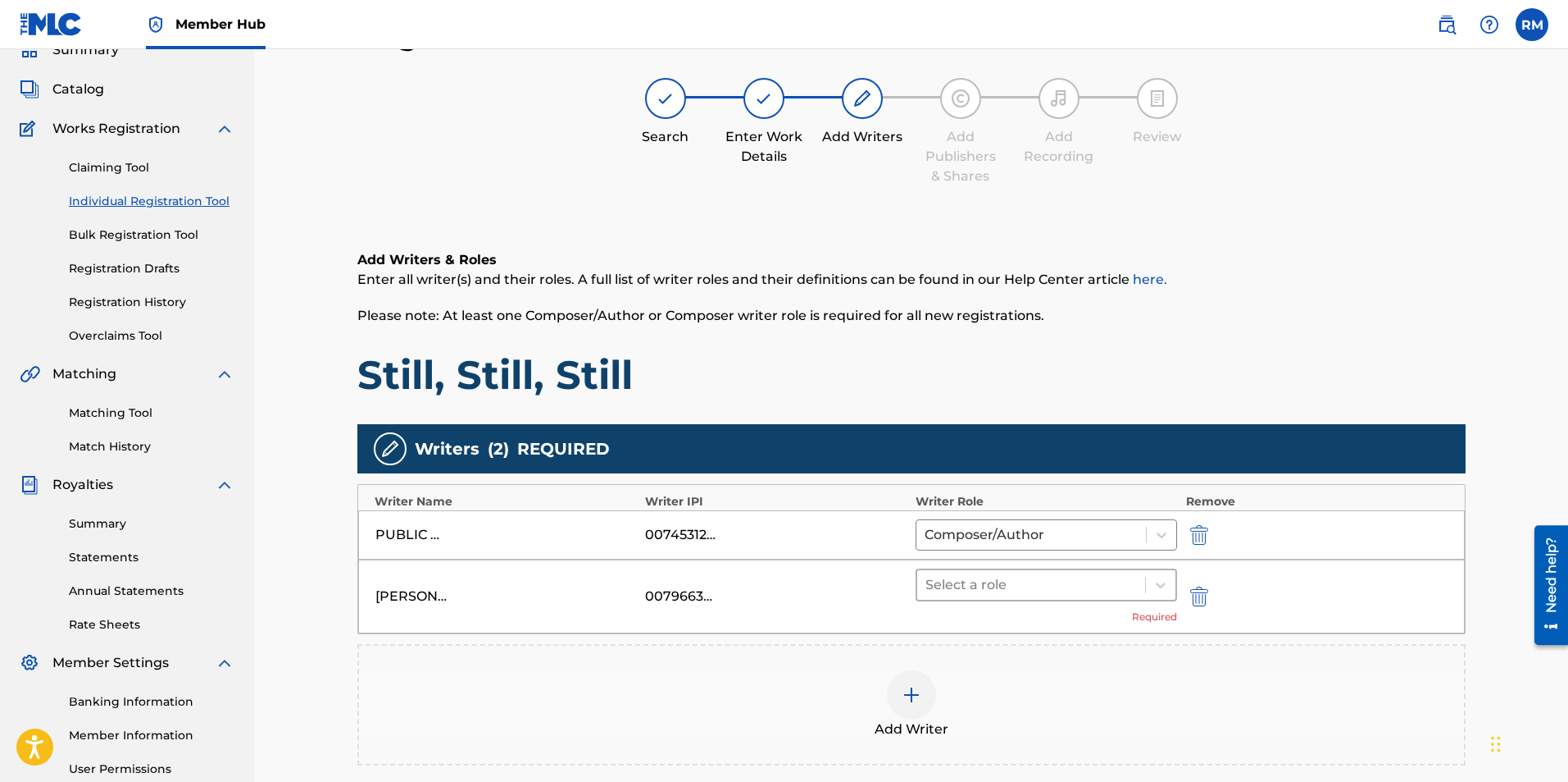
click at [994, 579] on div at bounding box center [1031, 585] width 212 height 23
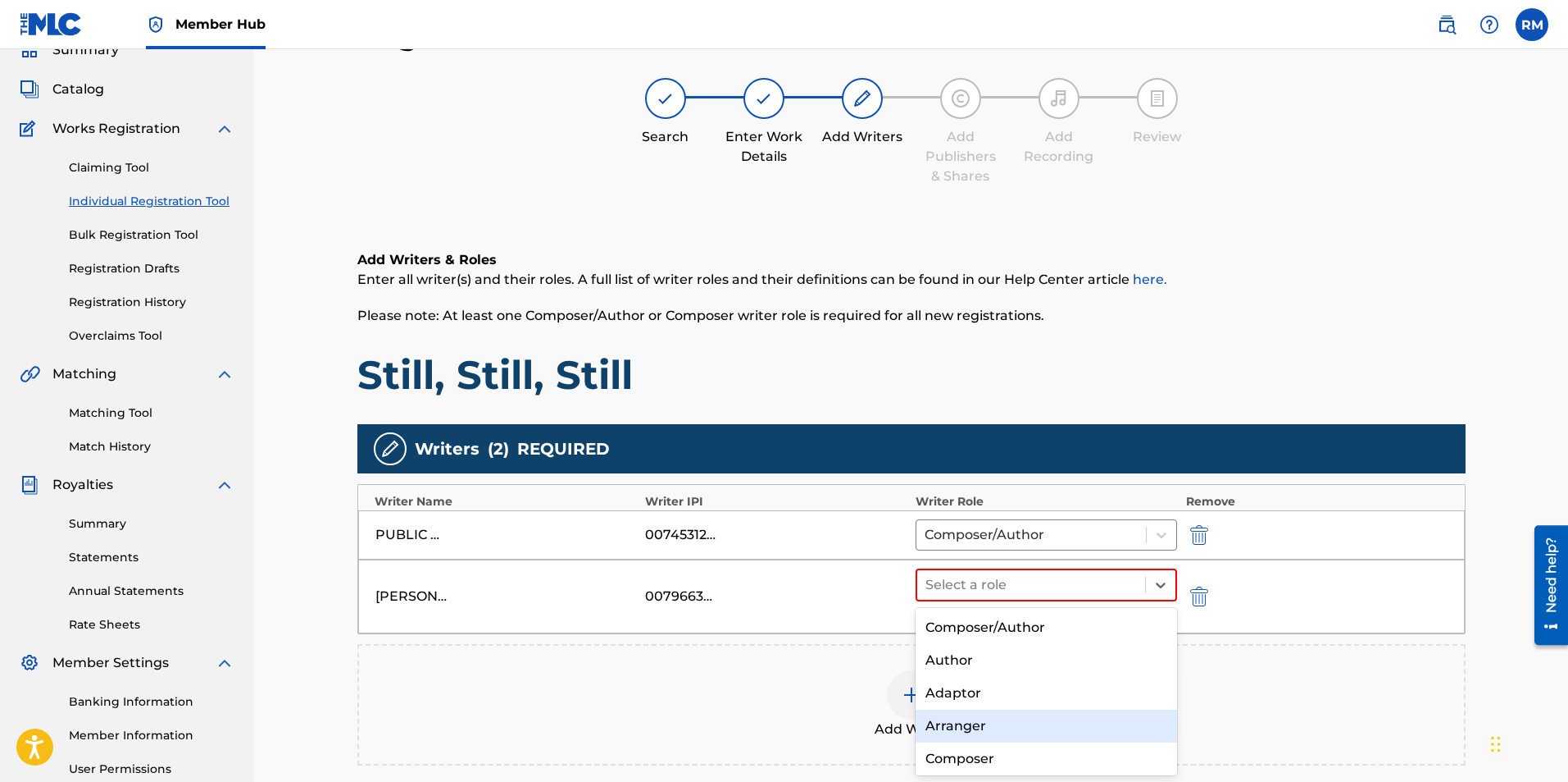
click at [963, 727] on div "Arranger" at bounding box center [1047, 726] width 262 height 33
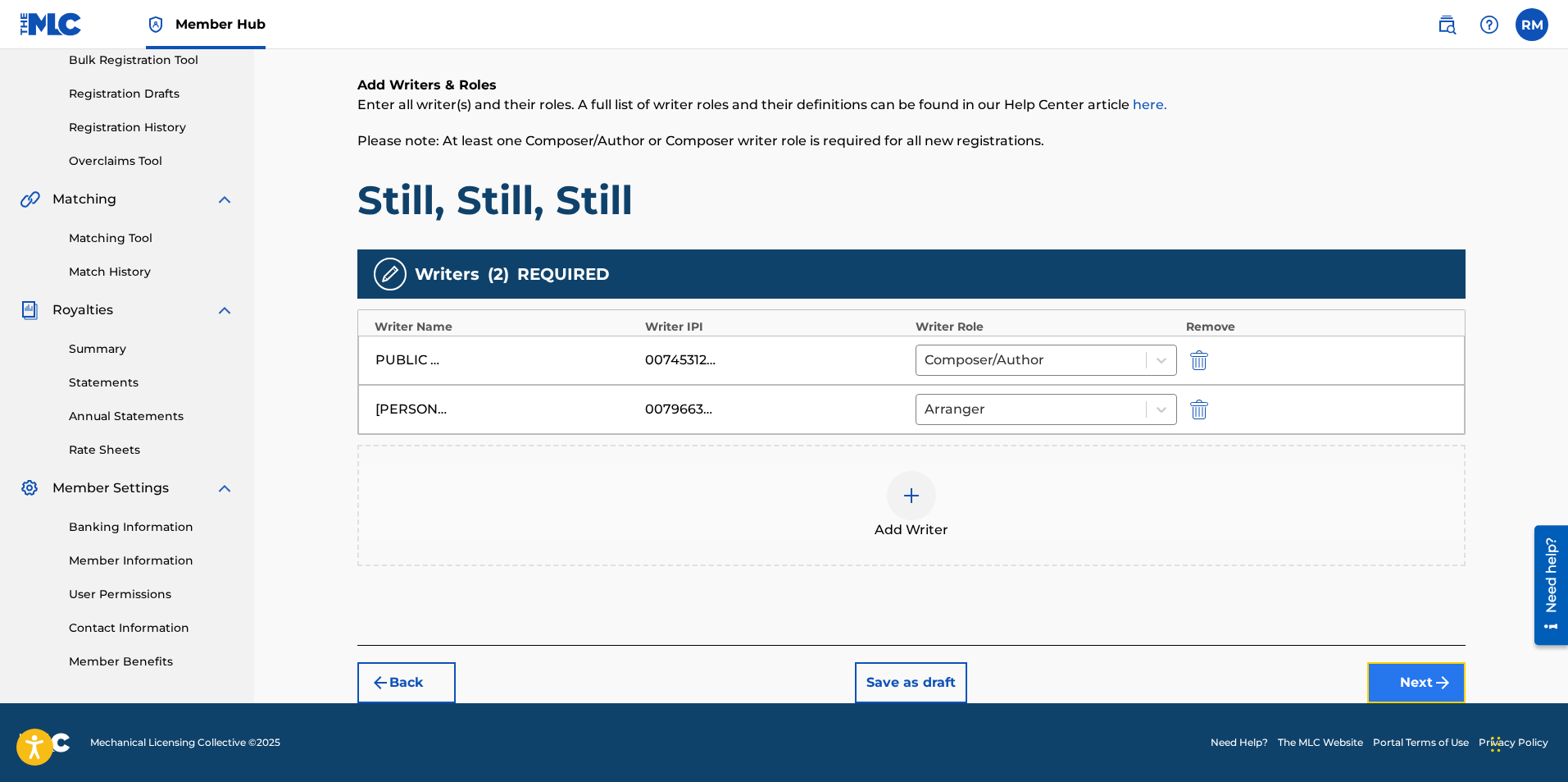
click at [1437, 683] on img "submit" at bounding box center [1443, 683] width 20 height 20
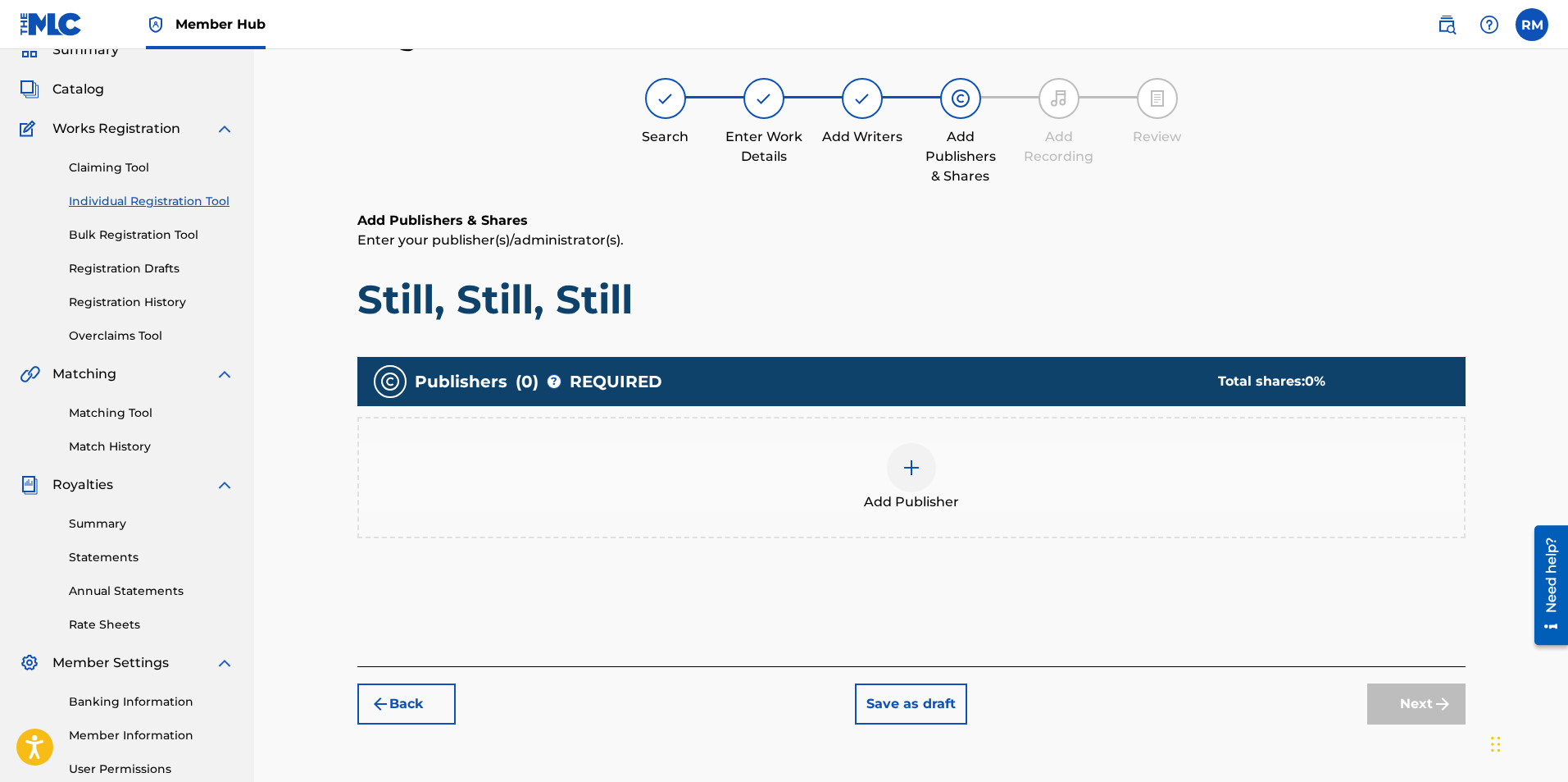
click at [923, 477] on div at bounding box center [912, 467] width 50 height 50
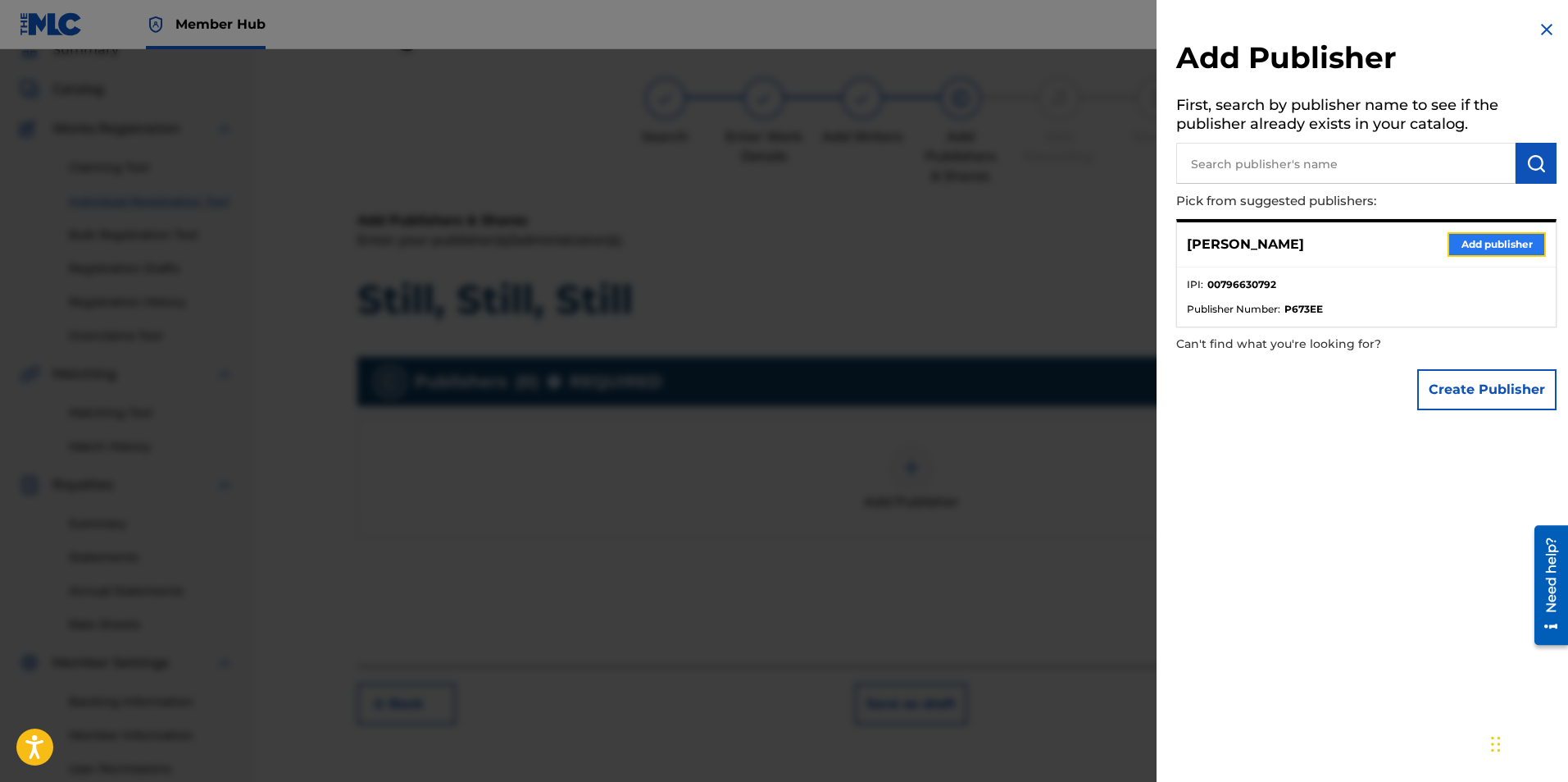
click at [1448, 245] on button "Add publisher" at bounding box center [1496, 244] width 98 height 25
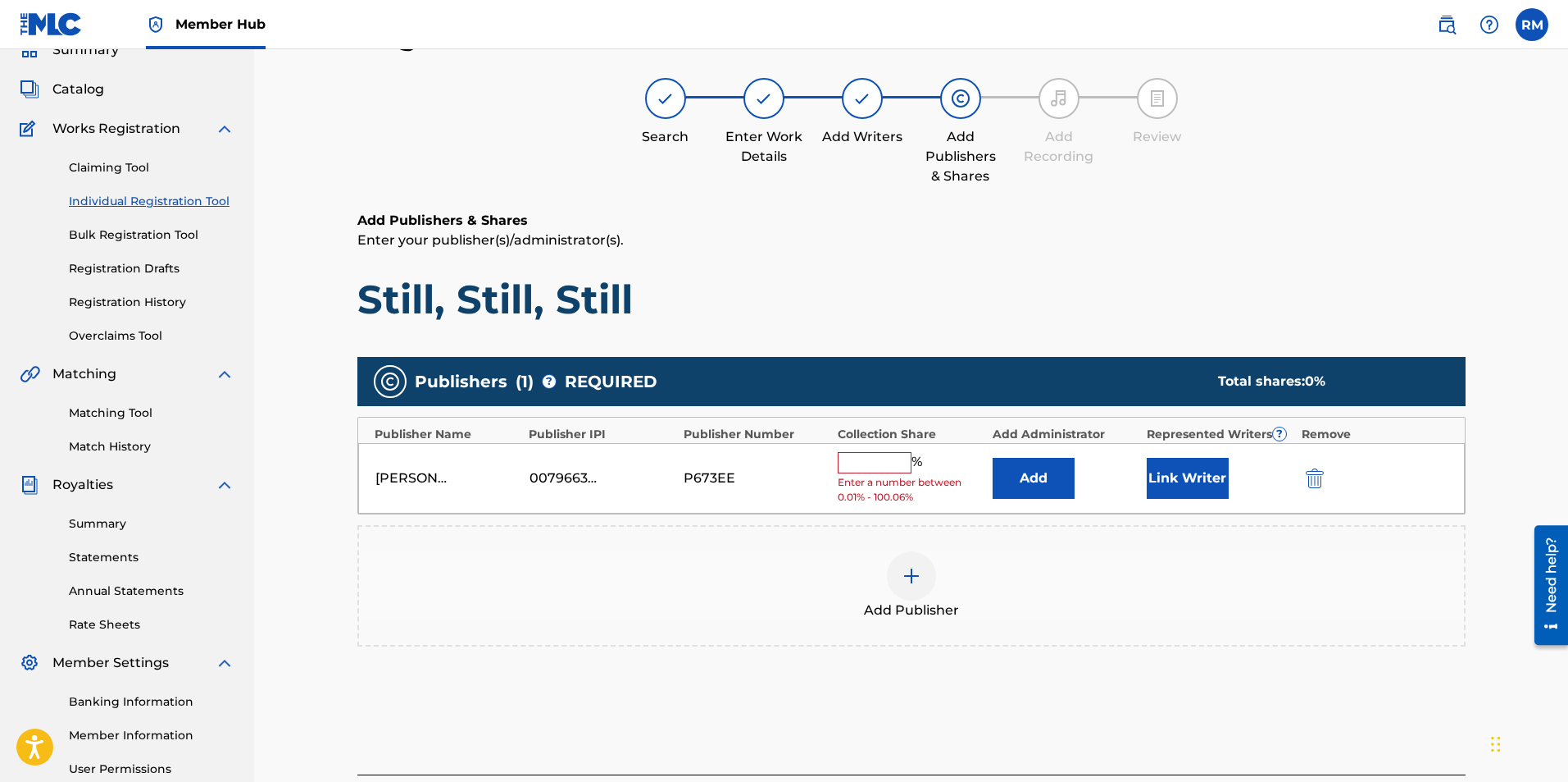
click at [886, 454] on input "text" at bounding box center [874, 462] width 73 height 21
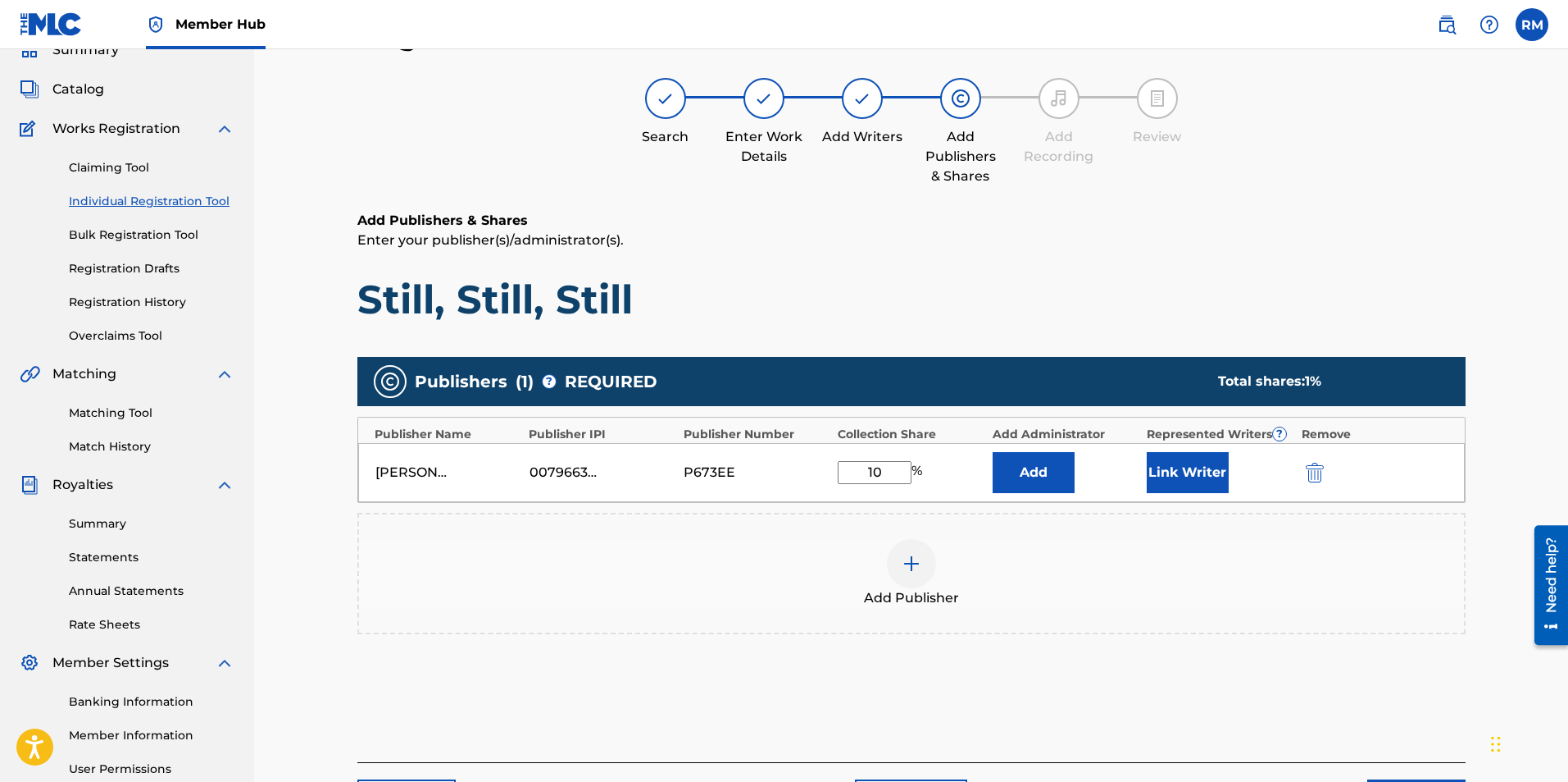
type input "100"
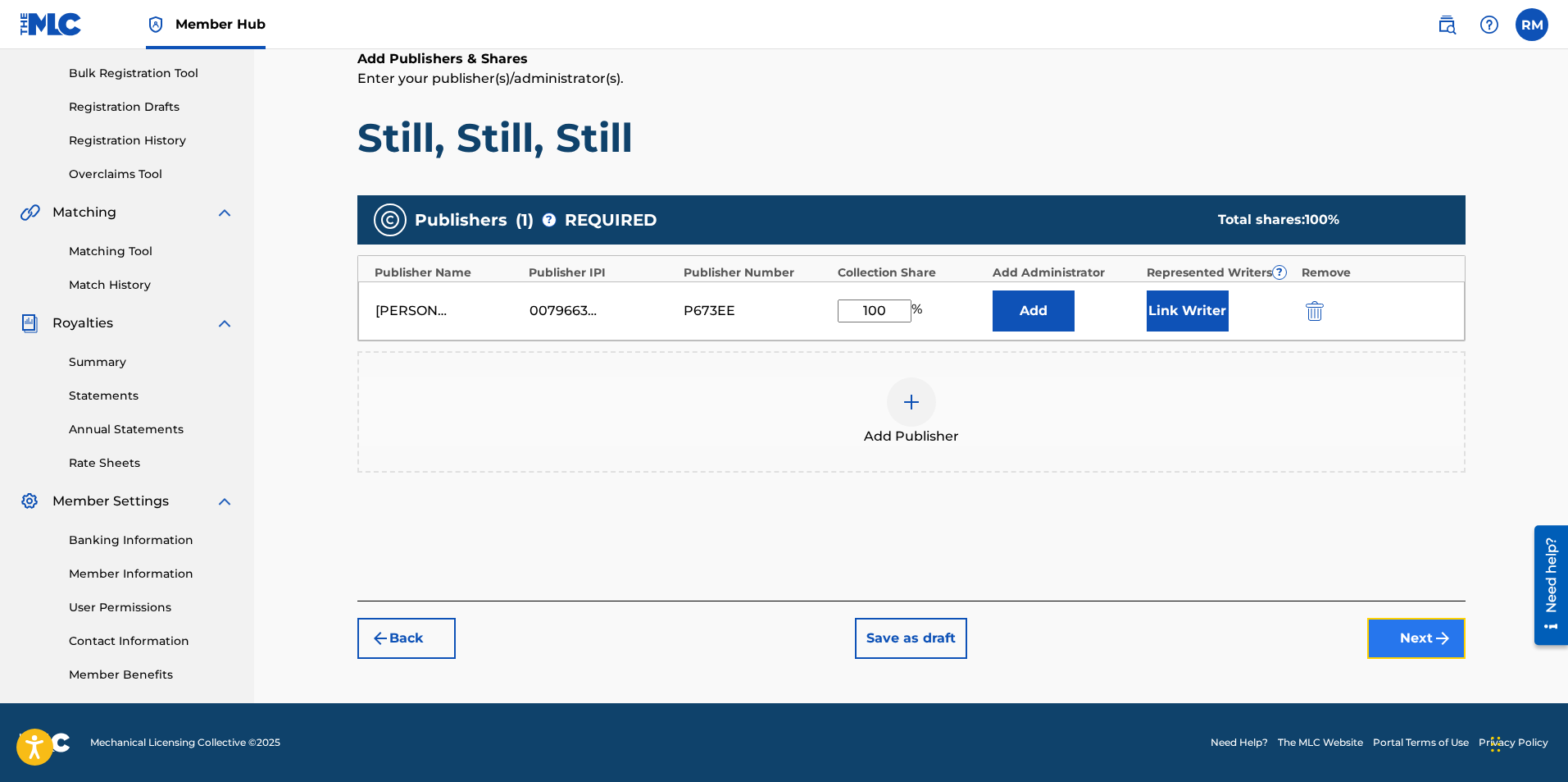
click at [1395, 625] on button "Next" at bounding box center [1416, 638] width 98 height 41
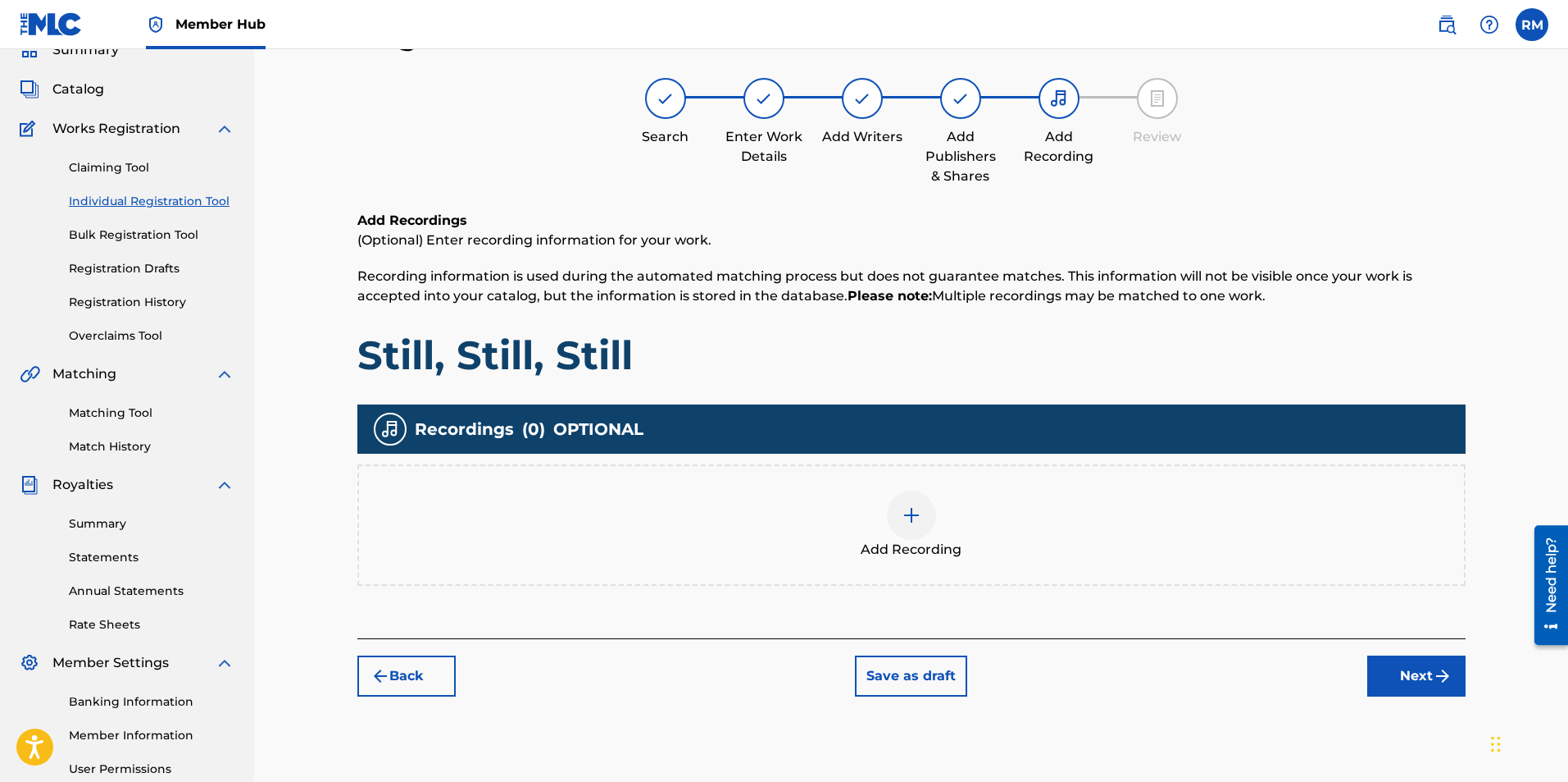
click at [899, 515] on div at bounding box center [912, 515] width 50 height 50
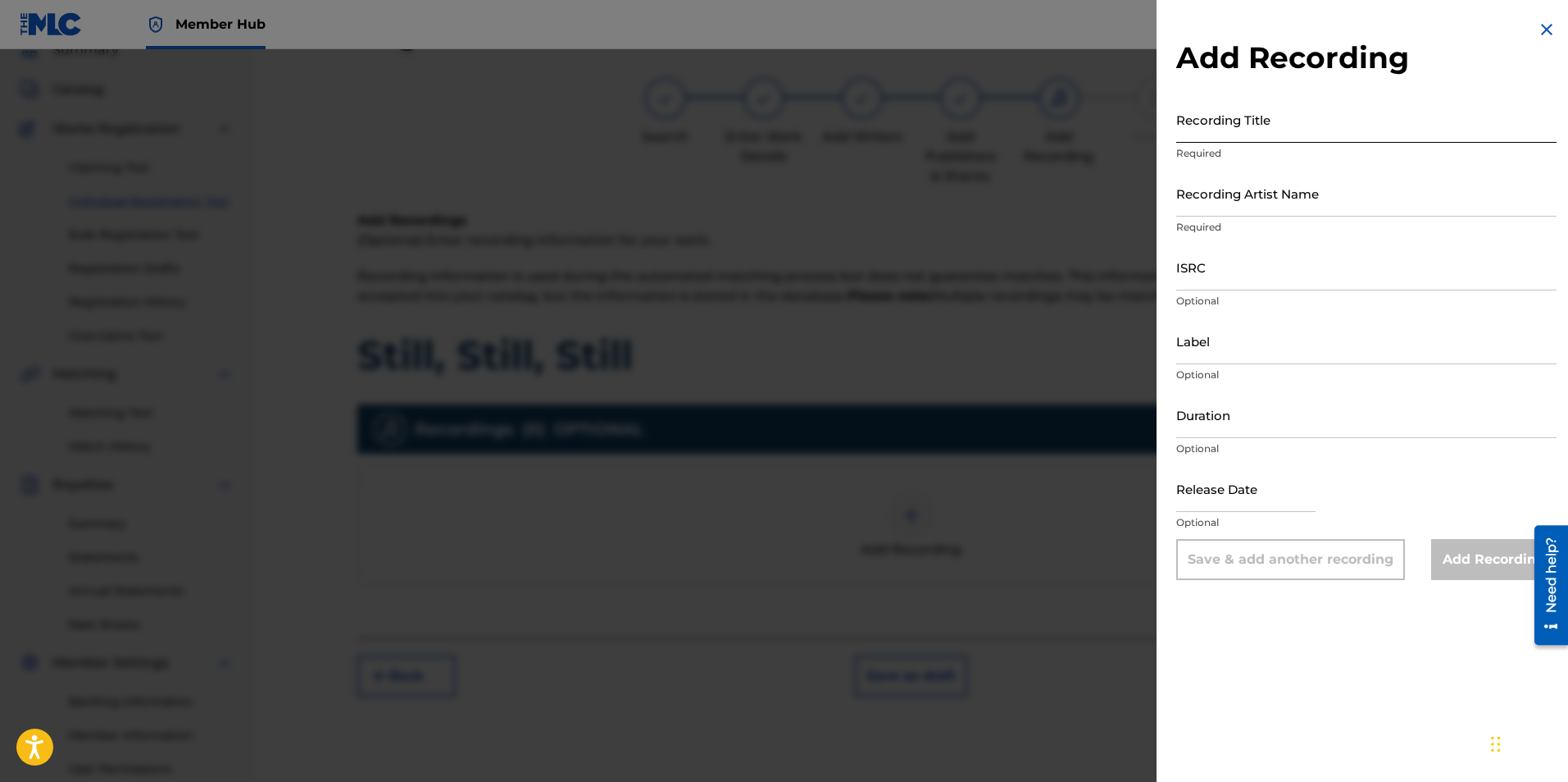
click at [1205, 130] on input "Recording Title" at bounding box center [1366, 119] width 380 height 47
type input "Still, Still, Still"
click at [1292, 203] on input "Recording Artist Name" at bounding box center [1366, 193] width 380 height 47
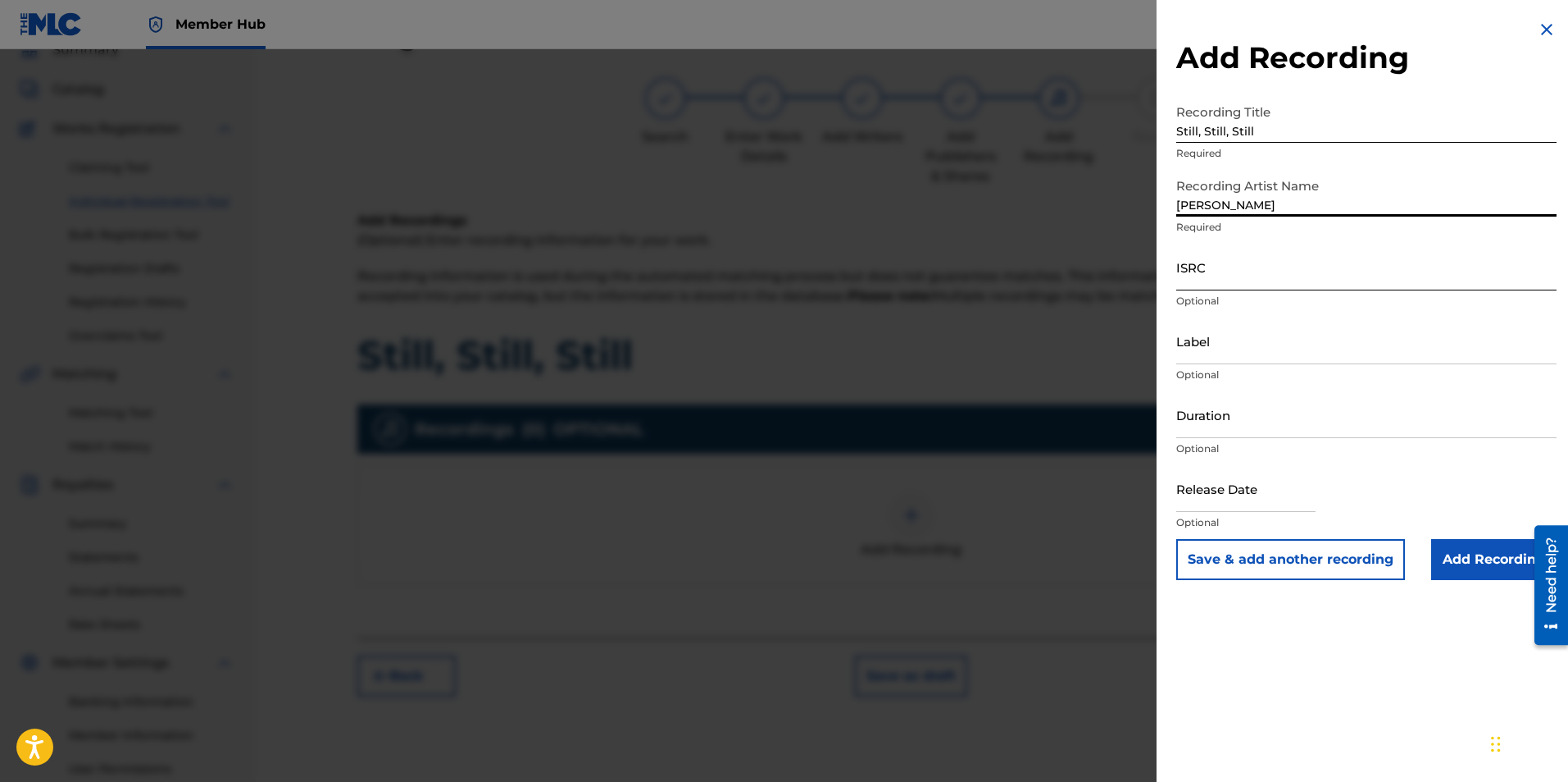
type input "Ryan Marvel"
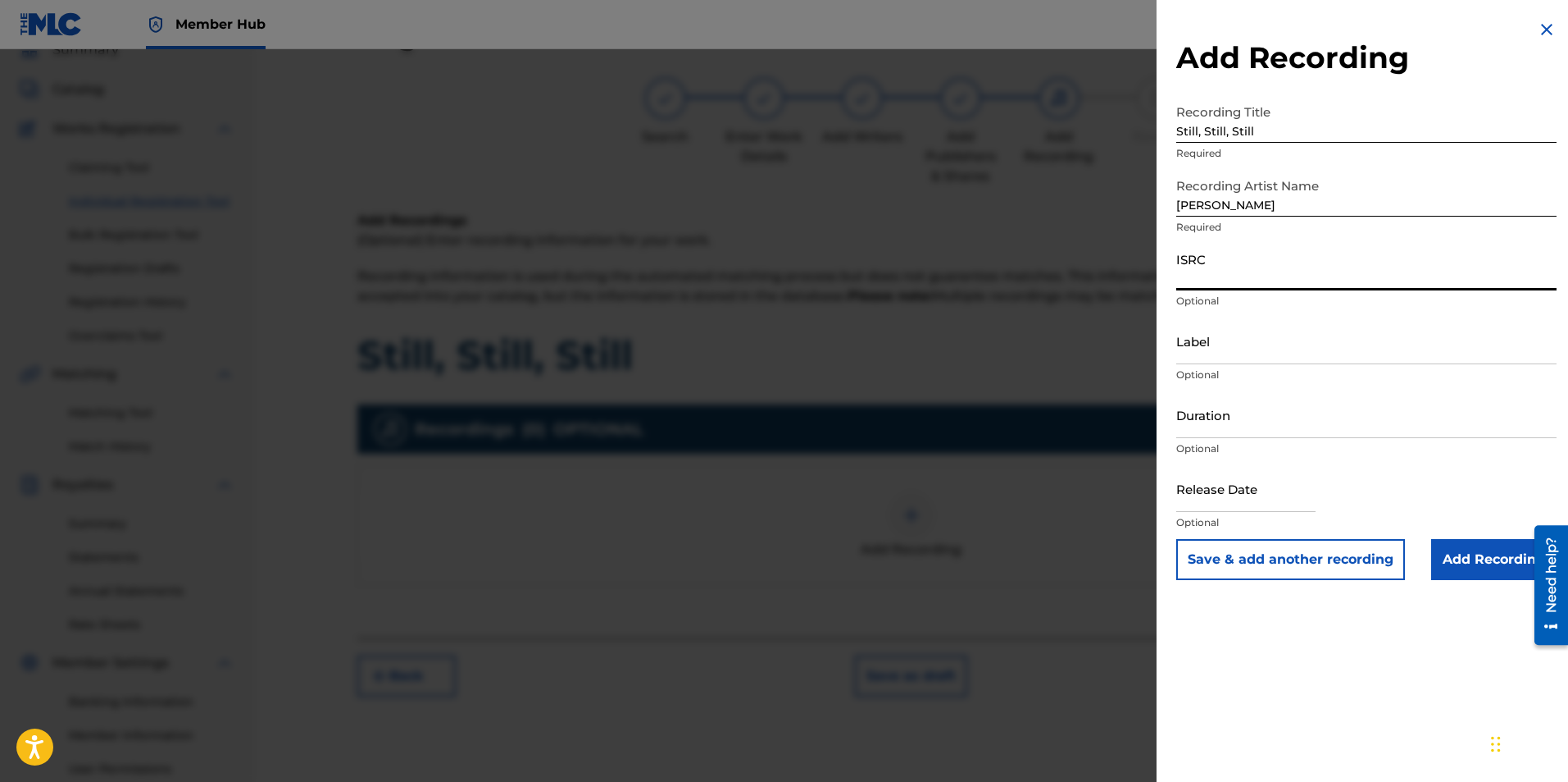
click at [1252, 289] on input "ISRC" at bounding box center [1366, 267] width 380 height 47
paste input "usl4q1821711"
type input "usl4q1821711"
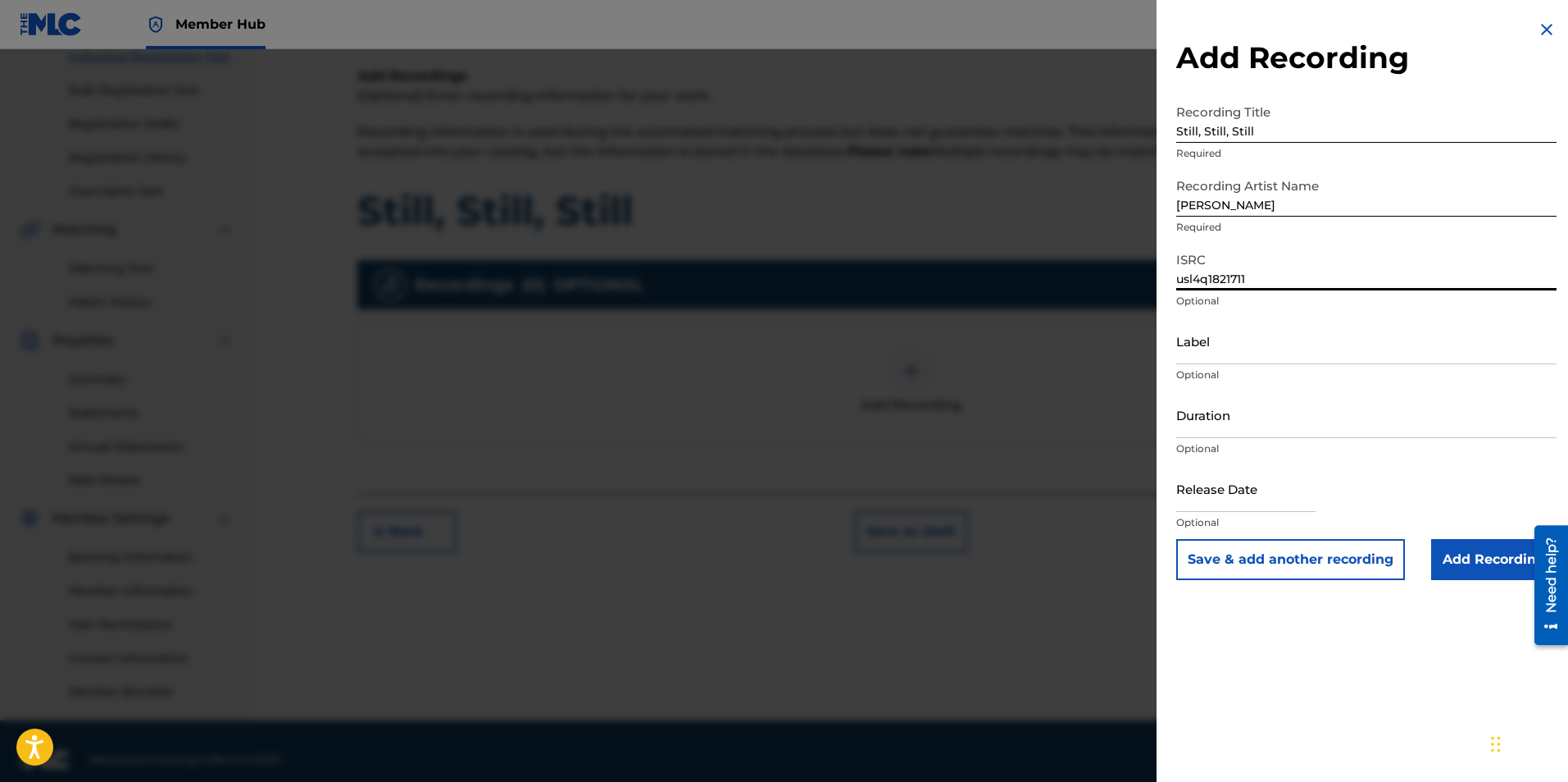
scroll to position [235, 0]
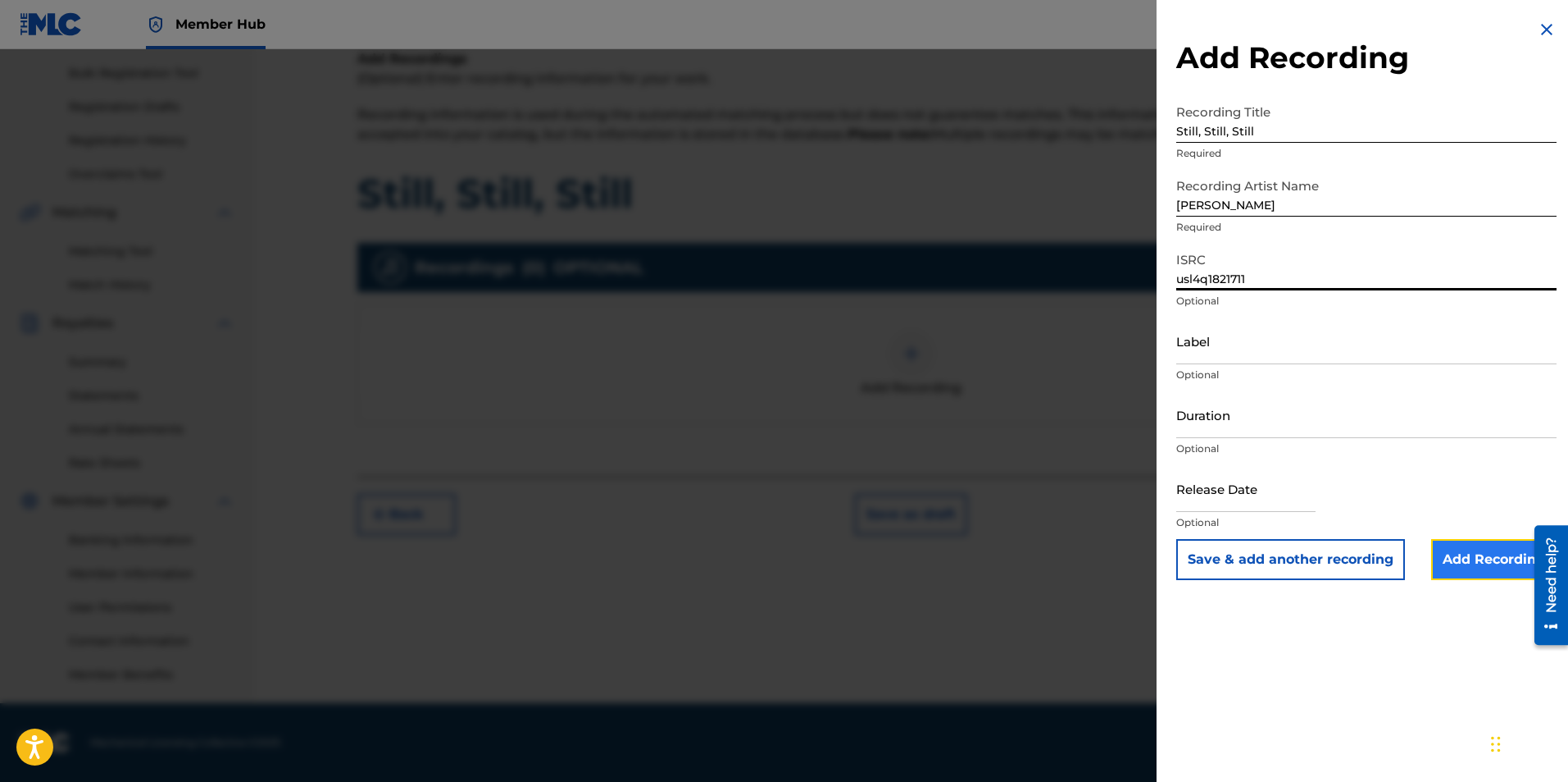
click at [1471, 554] on input "Add Recording" at bounding box center [1494, 560] width 125 height 41
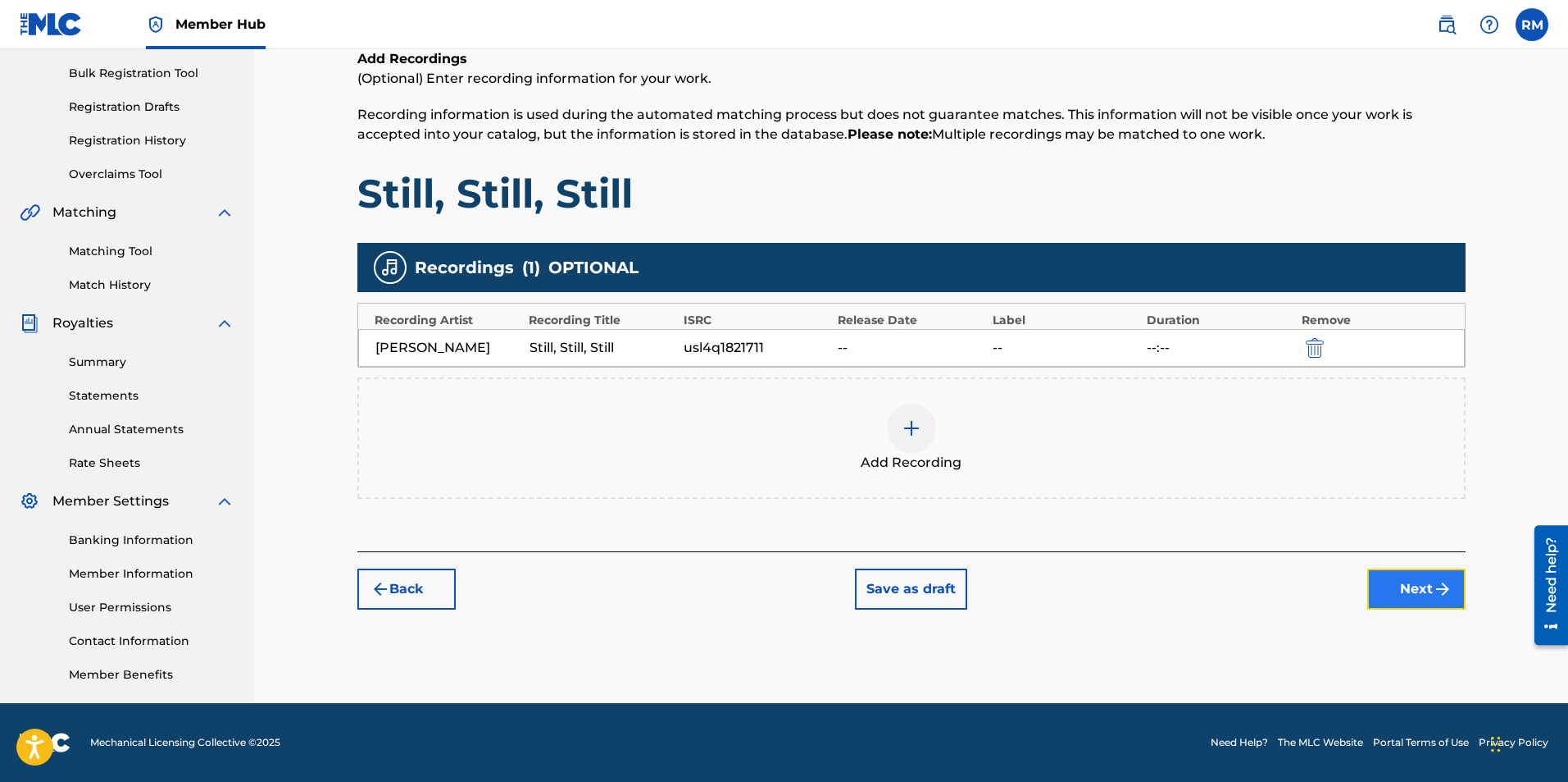
click at [1415, 587] on button "Next" at bounding box center [1416, 589] width 98 height 41
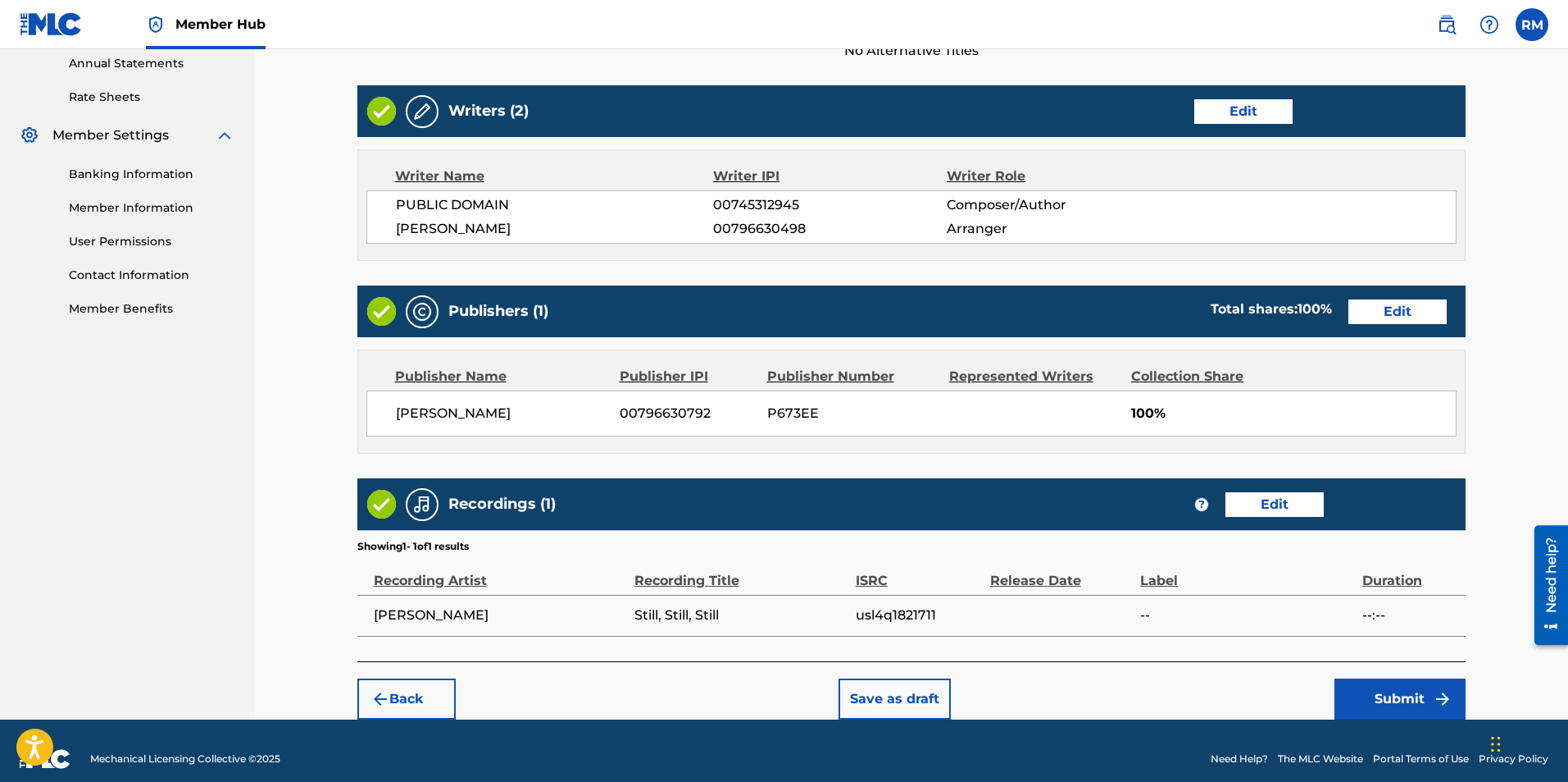
scroll to position [618, 0]
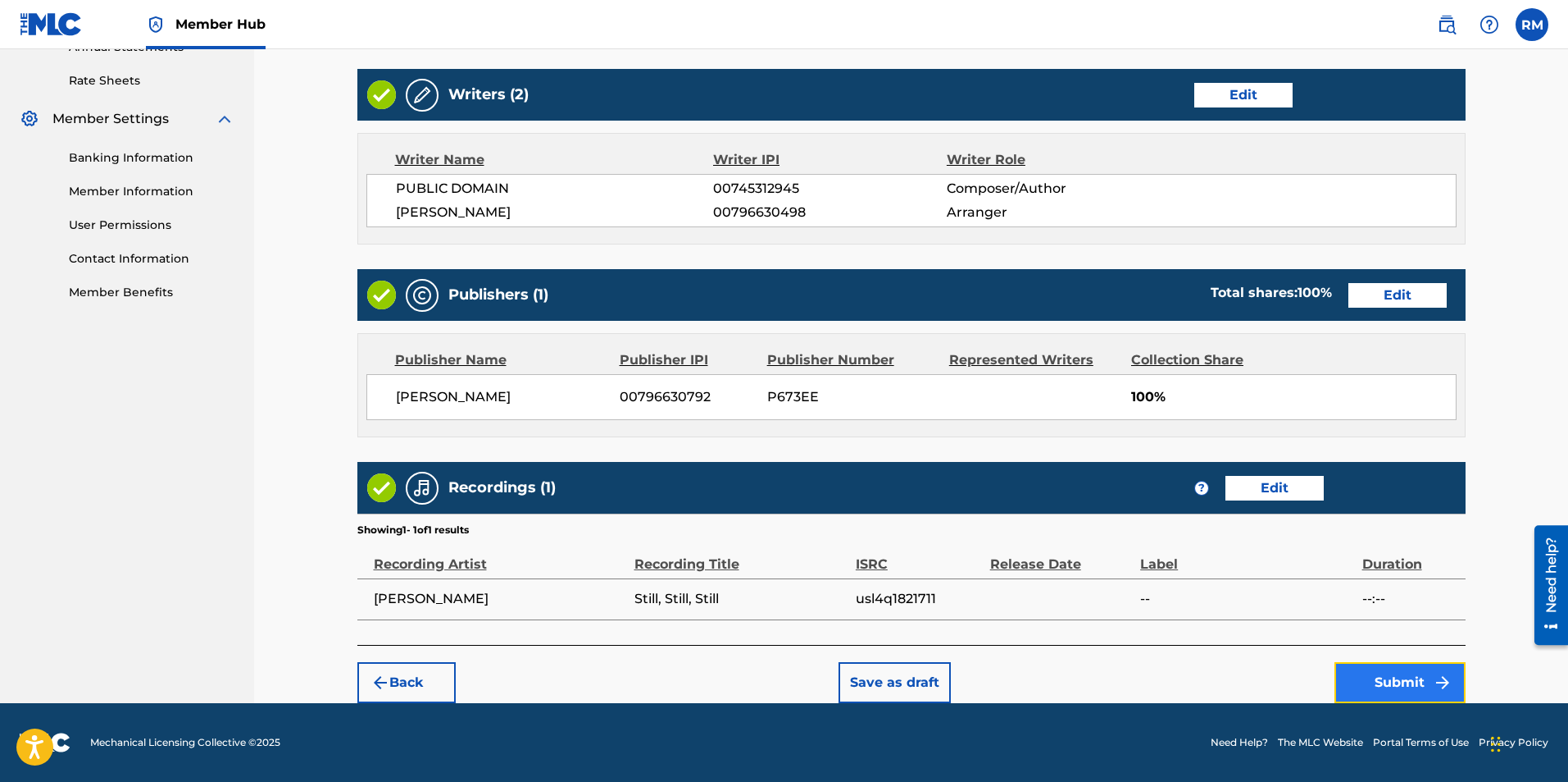
click at [1402, 689] on button "Submit" at bounding box center [1400, 683] width 131 height 41
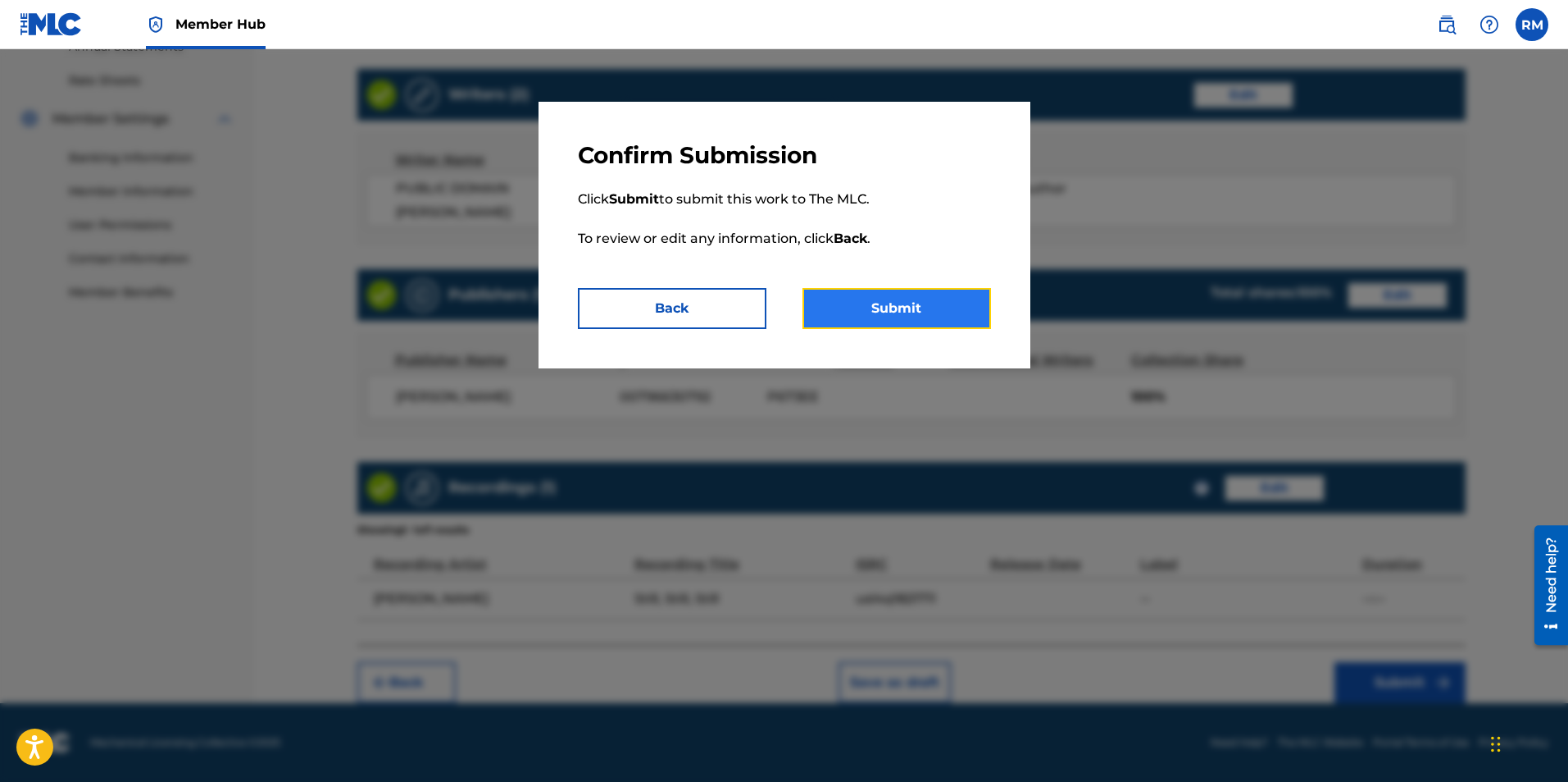
click at [913, 310] on button "Submit" at bounding box center [896, 309] width 188 height 41
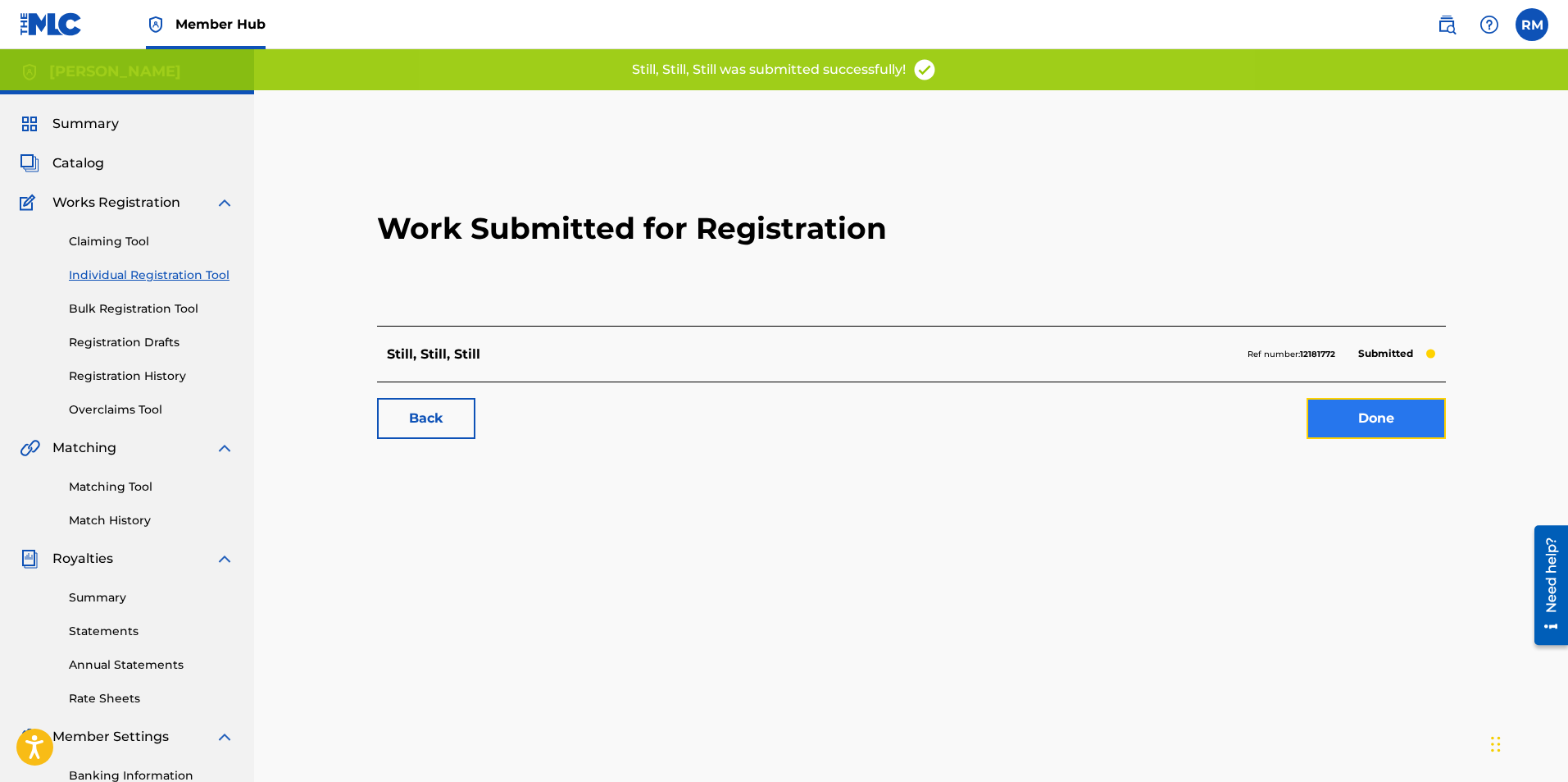
click at [1381, 419] on link "Done" at bounding box center [1376, 419] width 139 height 41
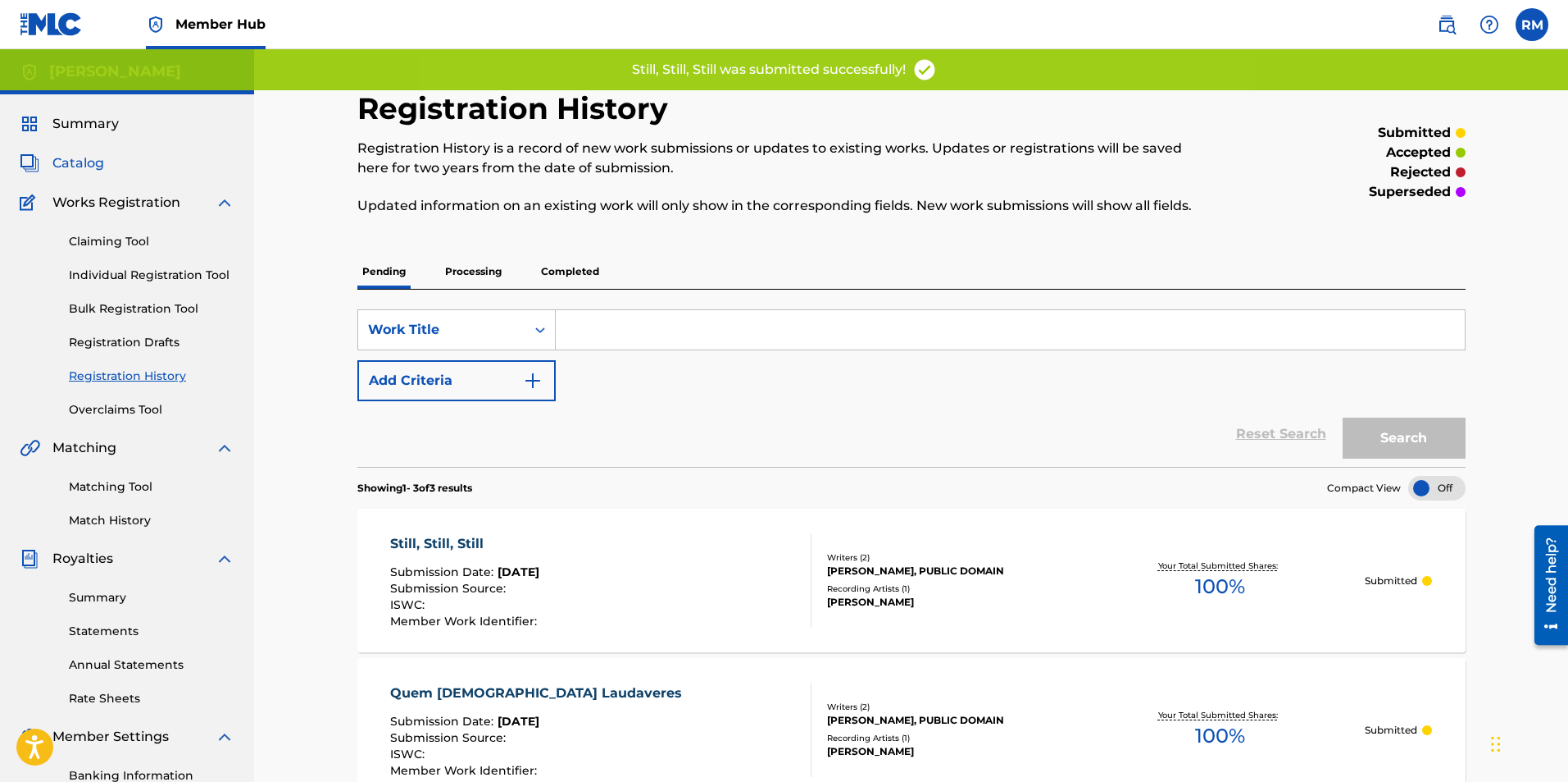
click at [52, 155] on link "Catalog" at bounding box center [62, 164] width 84 height 20
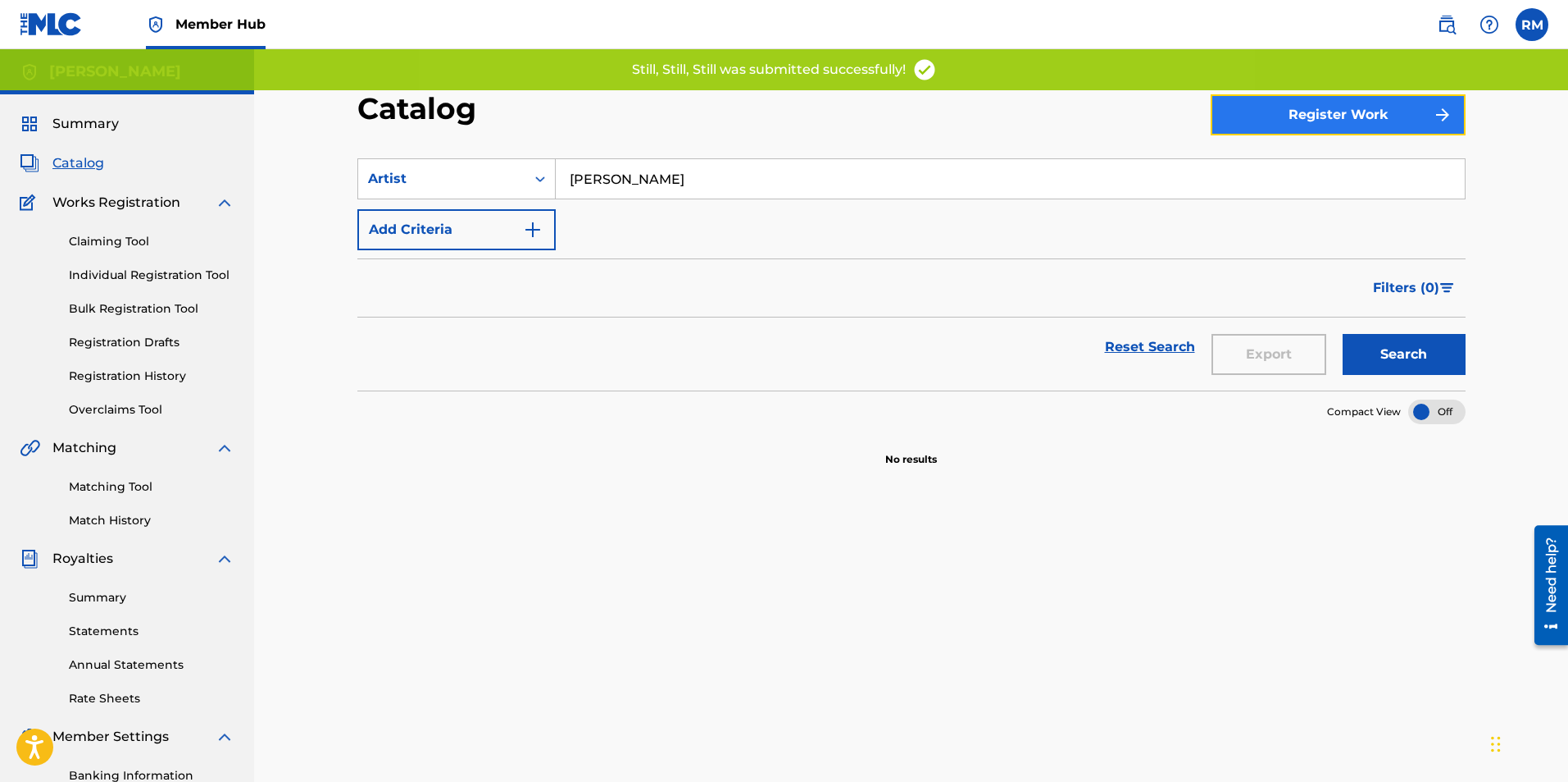
click at [1326, 109] on button "Register Work" at bounding box center [1338, 115] width 255 height 41
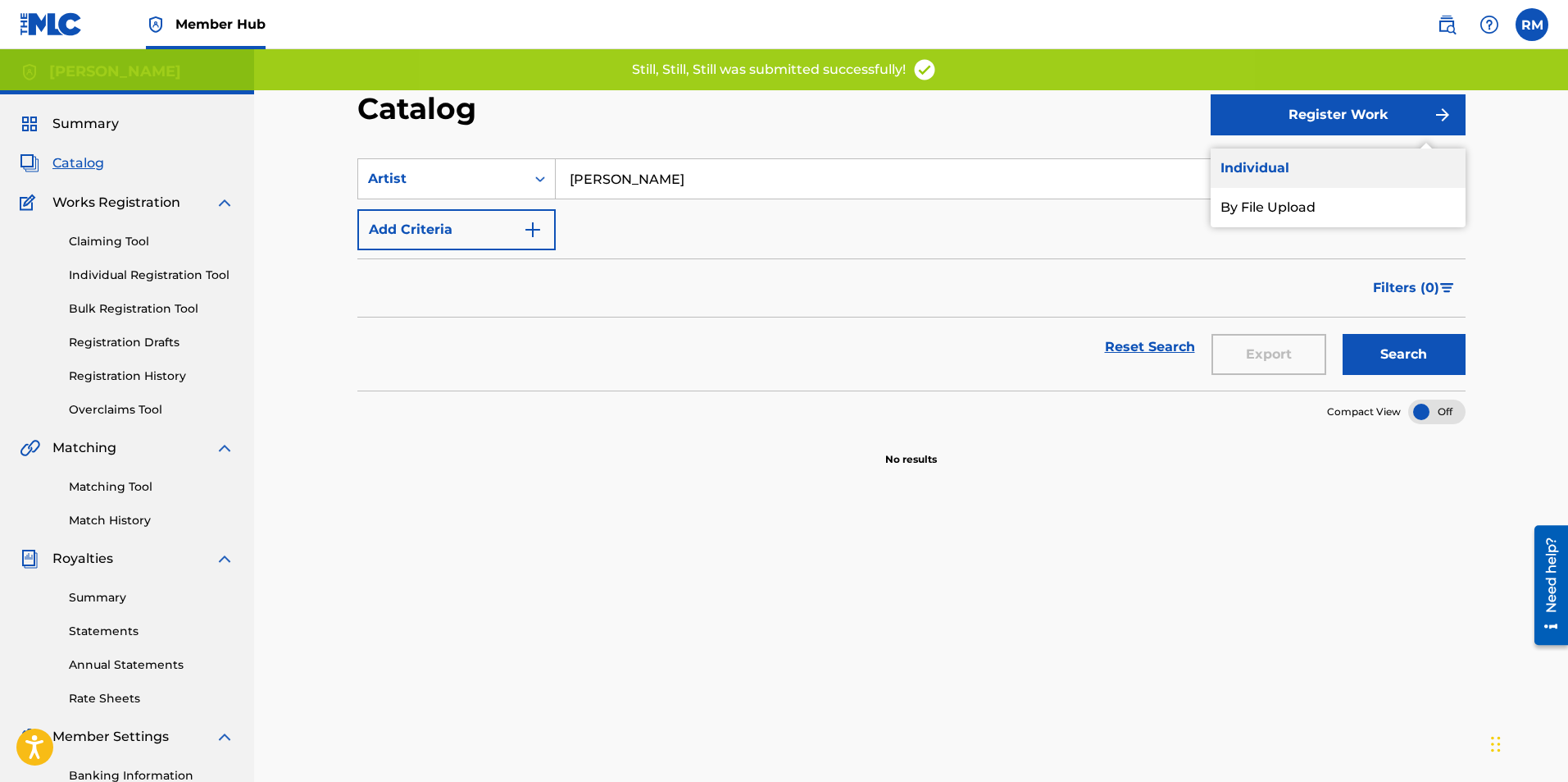
click at [1295, 172] on link "Individual" at bounding box center [1338, 168] width 255 height 40
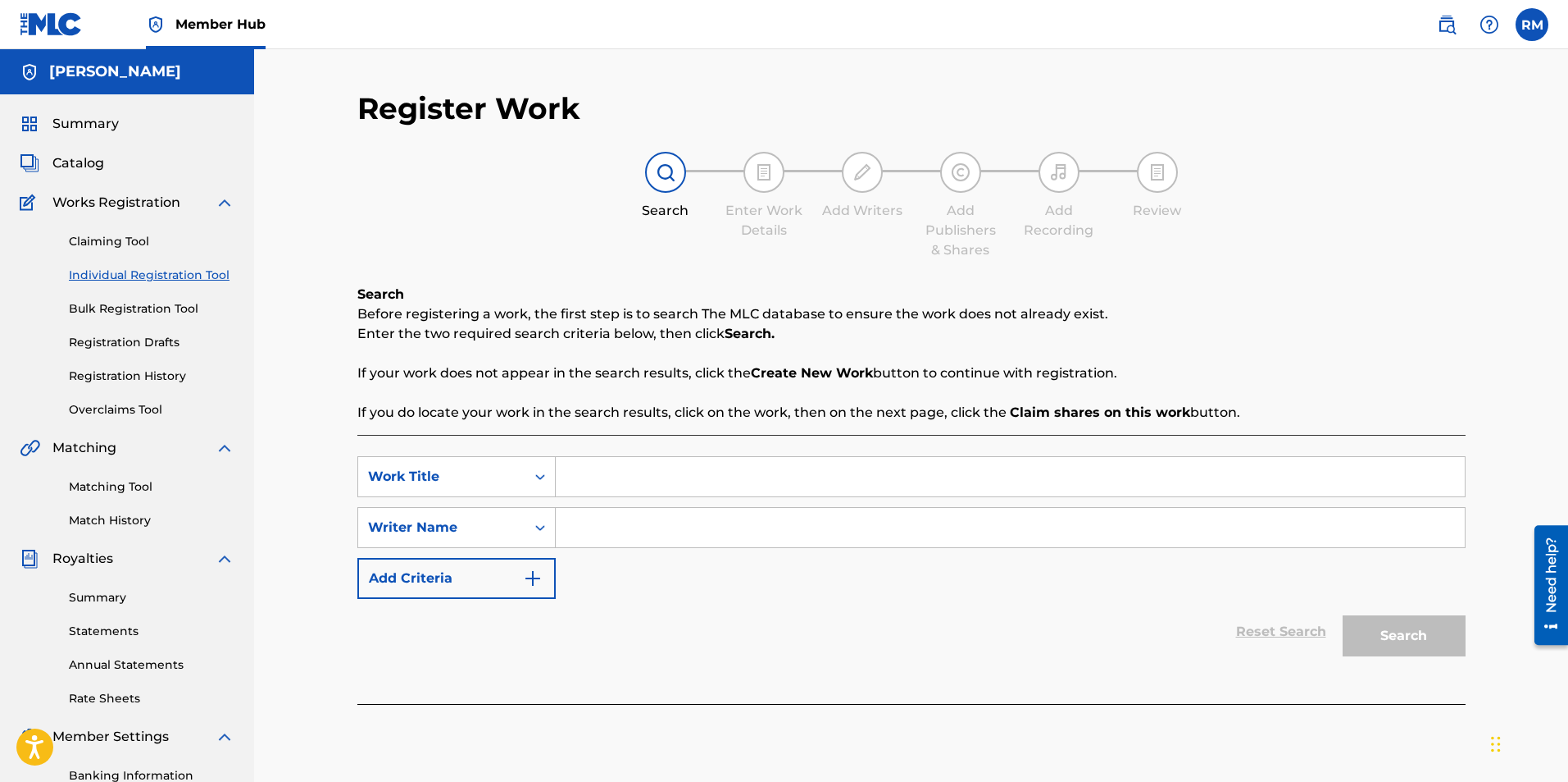
click at [606, 477] on input "Search Form" at bounding box center [1010, 476] width 909 height 40
type input "Ave Maria D"
click at [609, 520] on input "Search Form" at bounding box center [1010, 528] width 909 height 40
type input "Ryan Marvel"
click at [1459, 645] on button "Search" at bounding box center [1404, 636] width 123 height 41
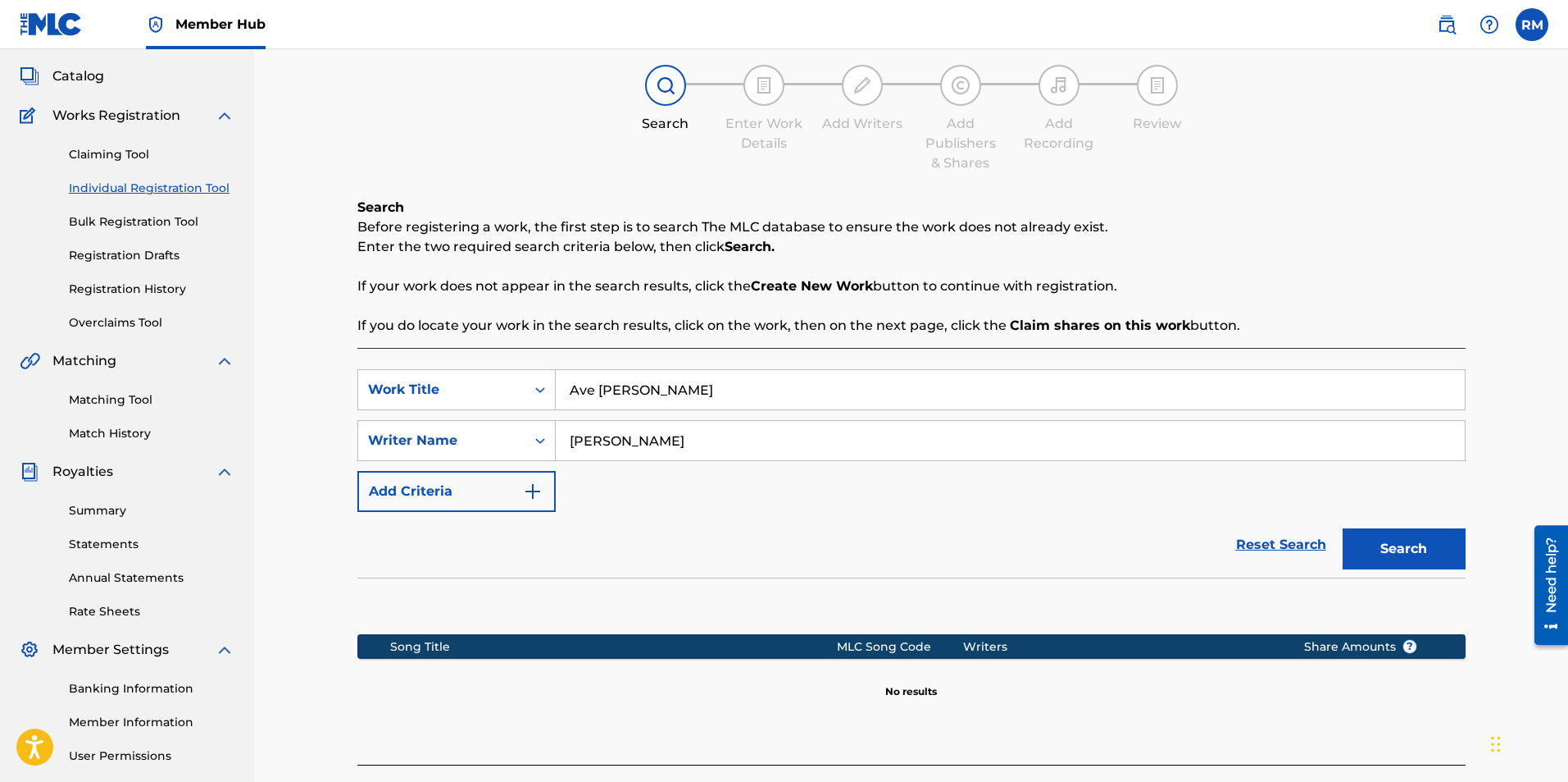
scroll to position [235, 0]
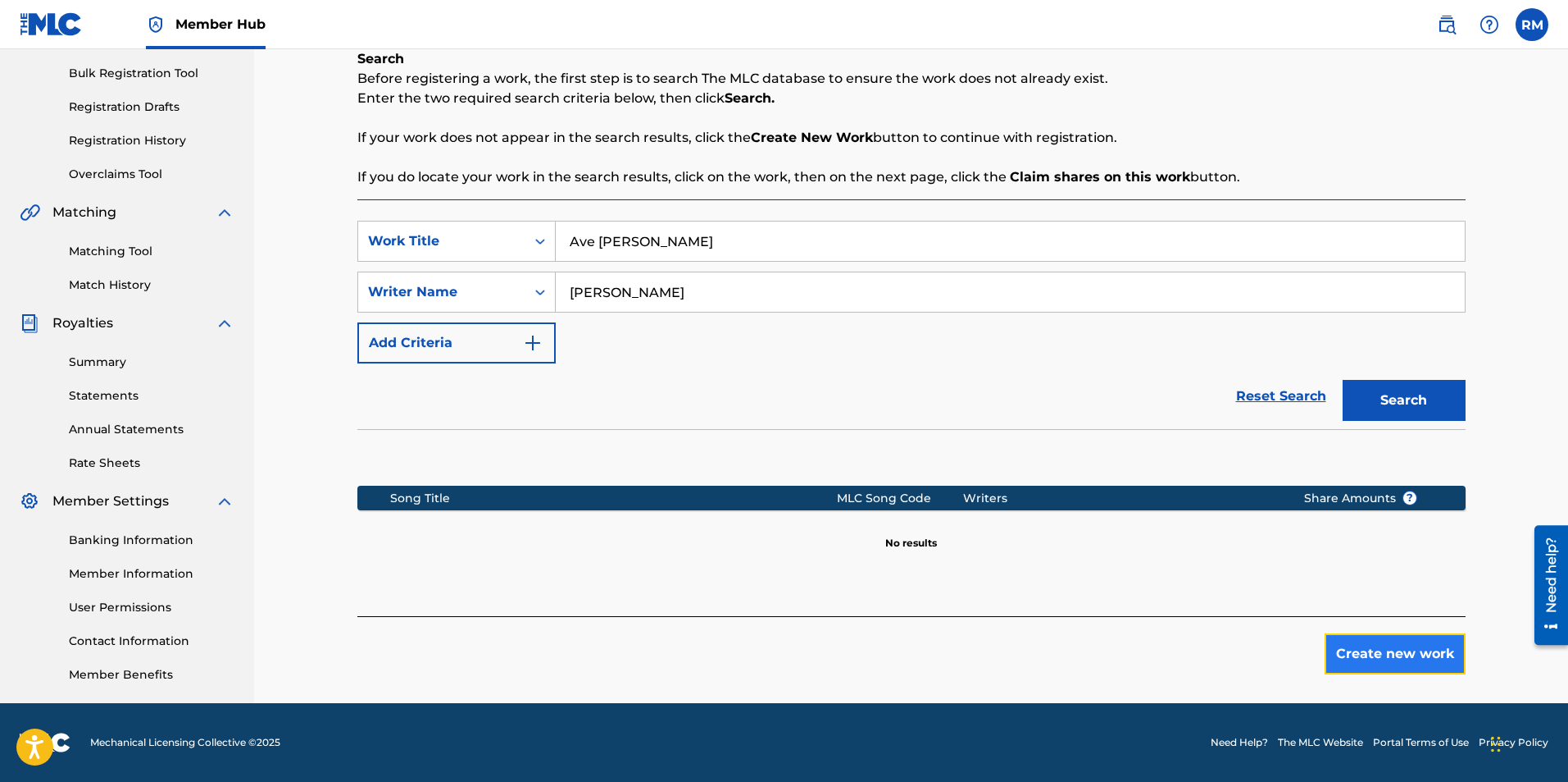
click at [1341, 654] on button "Create new work" at bounding box center [1395, 654] width 141 height 41
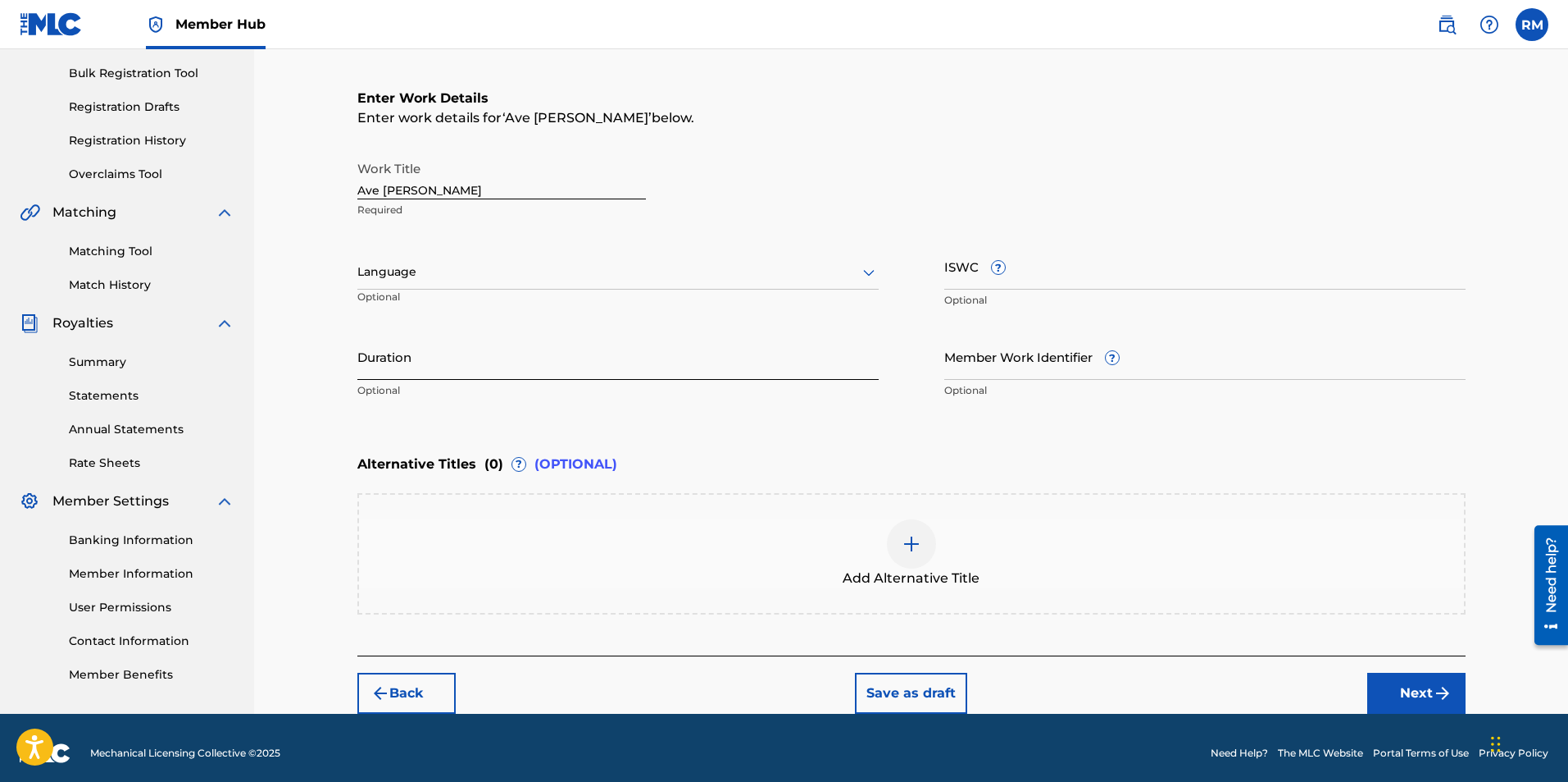
click at [490, 363] on input "Duration" at bounding box center [618, 356] width 522 height 47
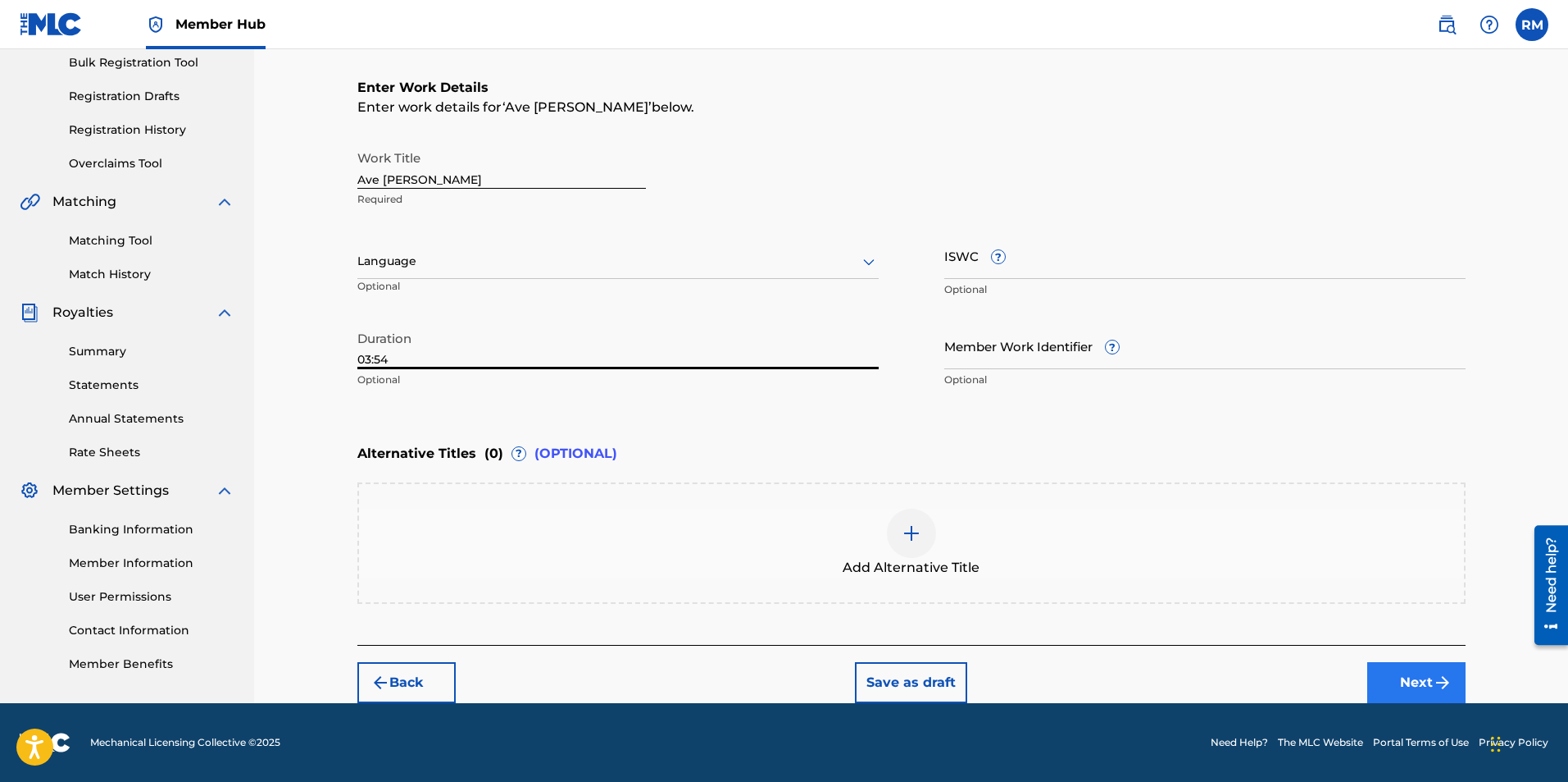
type input "03:54"
click at [1393, 675] on button "Next" at bounding box center [1416, 683] width 98 height 41
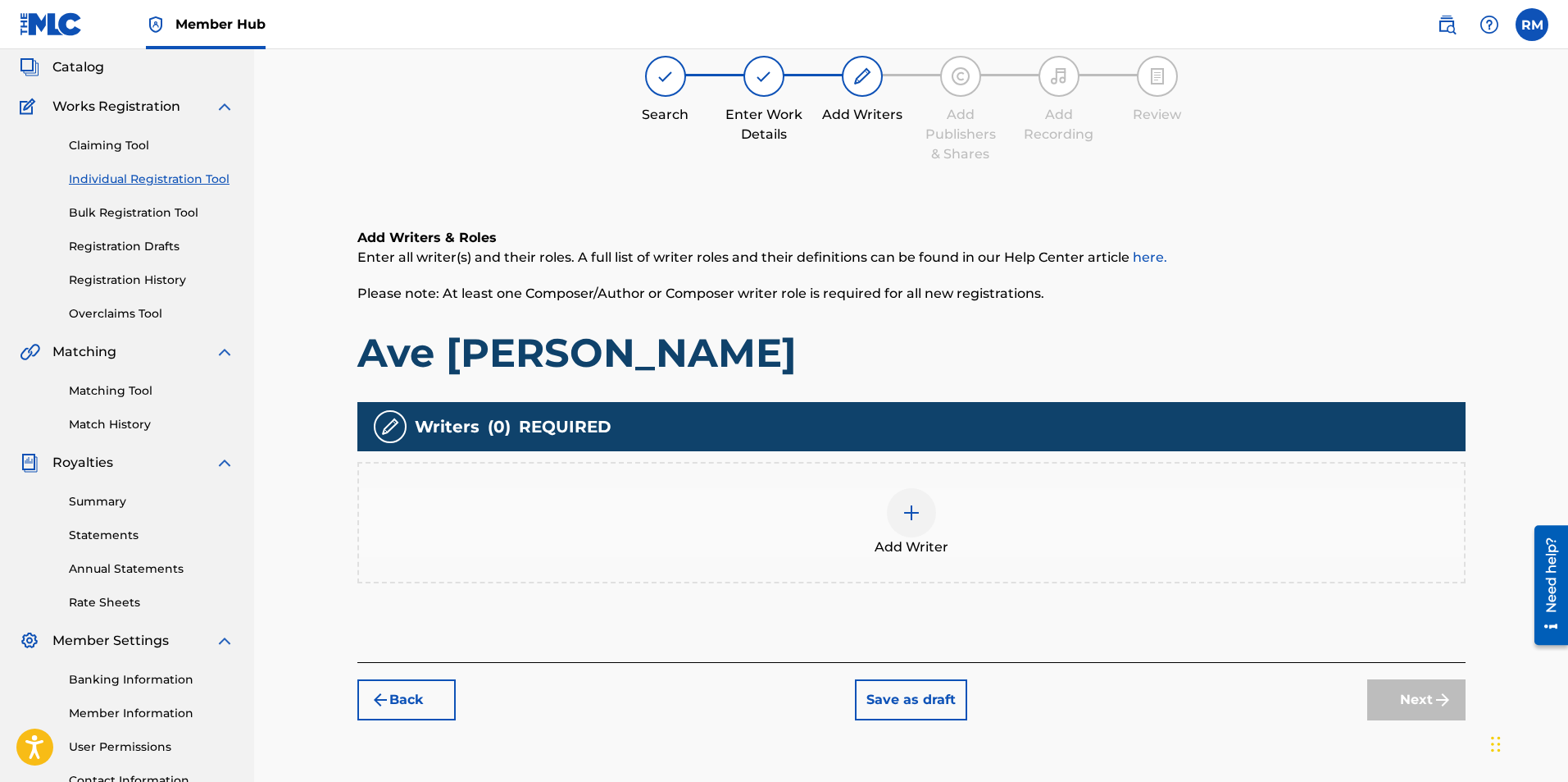
scroll to position [73, 0]
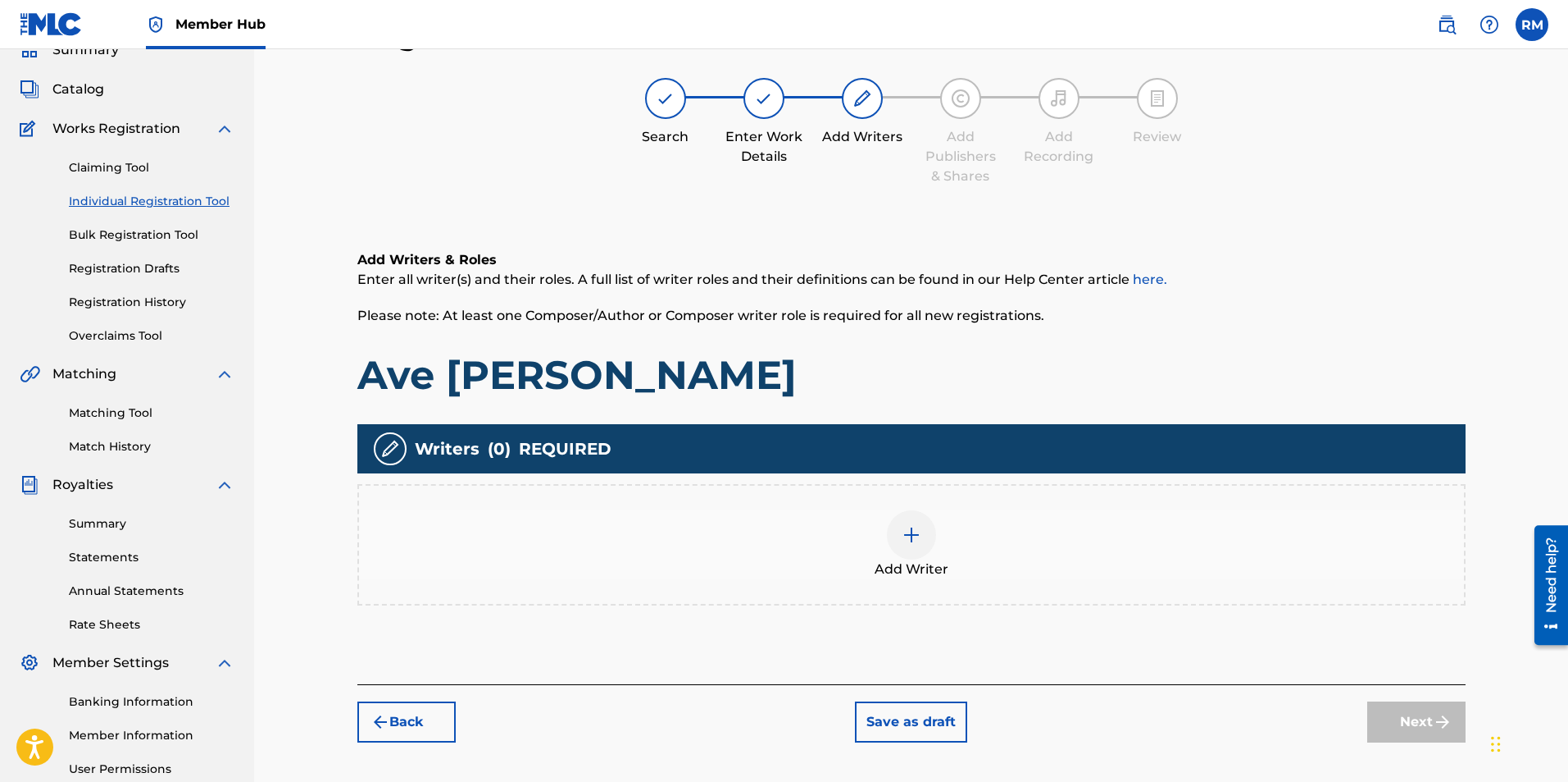
click at [916, 543] on img at bounding box center [912, 535] width 20 height 20
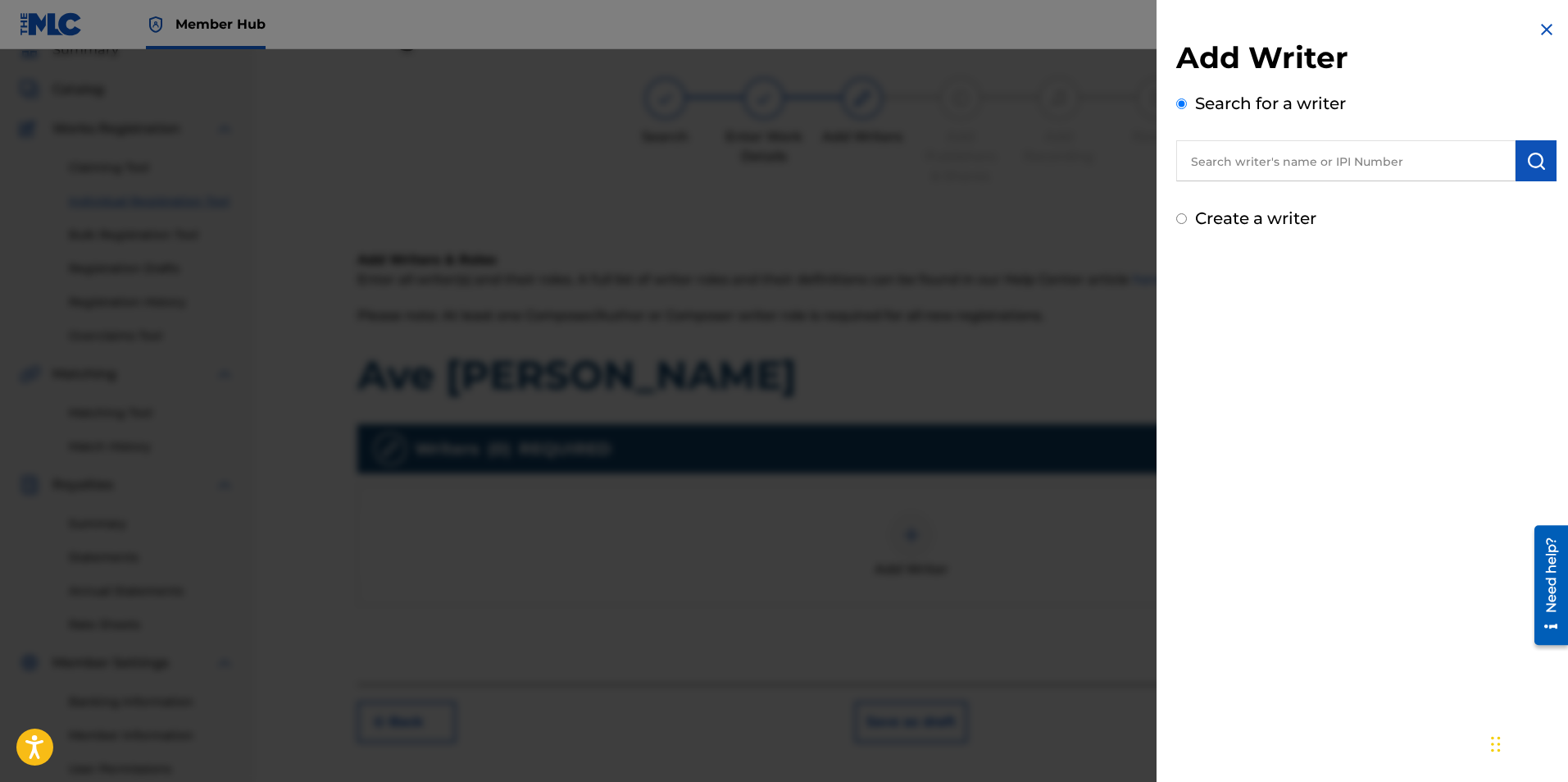
click at [1296, 161] on input "text" at bounding box center [1345, 161] width 339 height 41
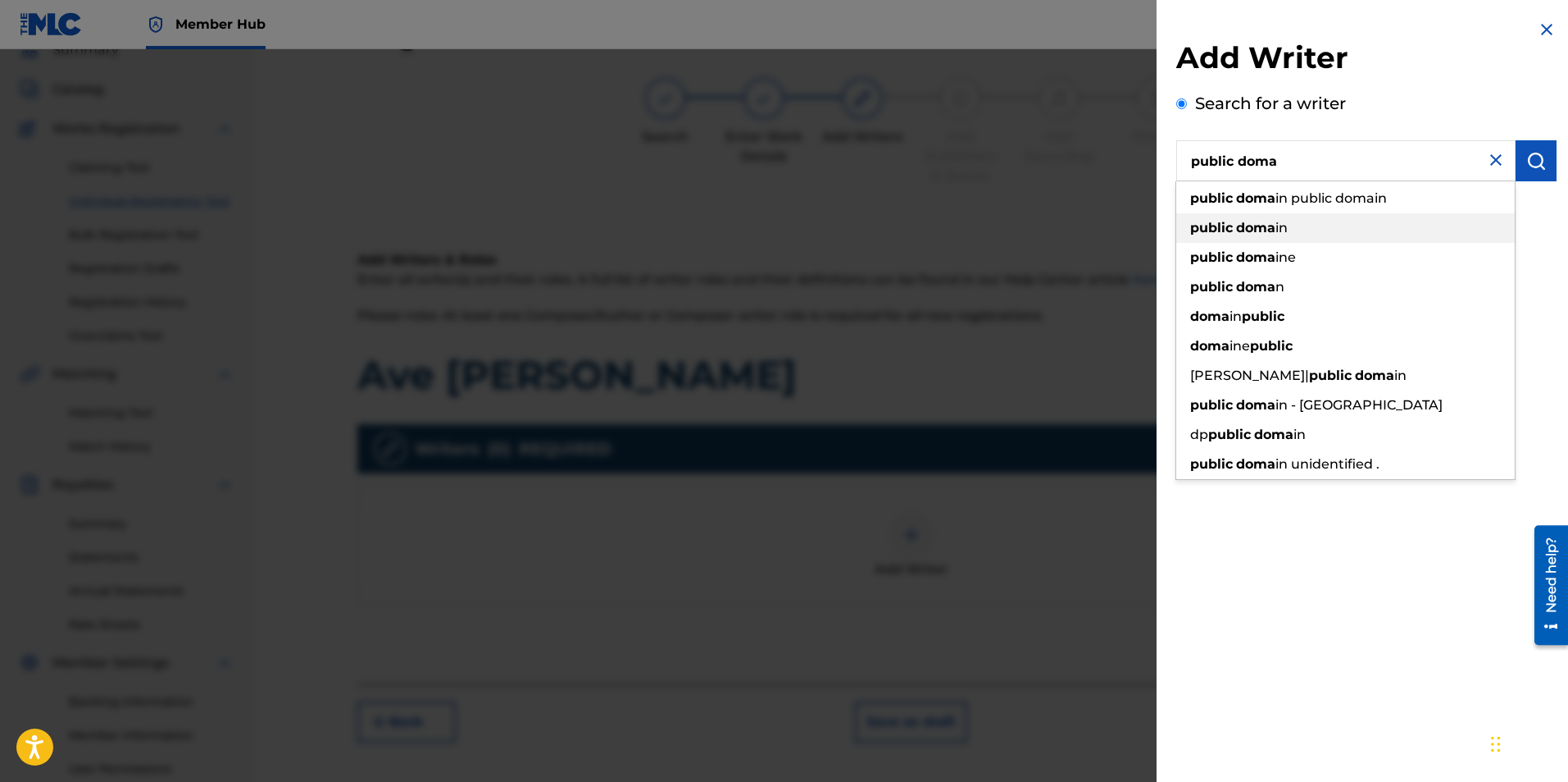
click at [1241, 232] on strong "doma" at bounding box center [1256, 227] width 40 height 16
type input "public domain"
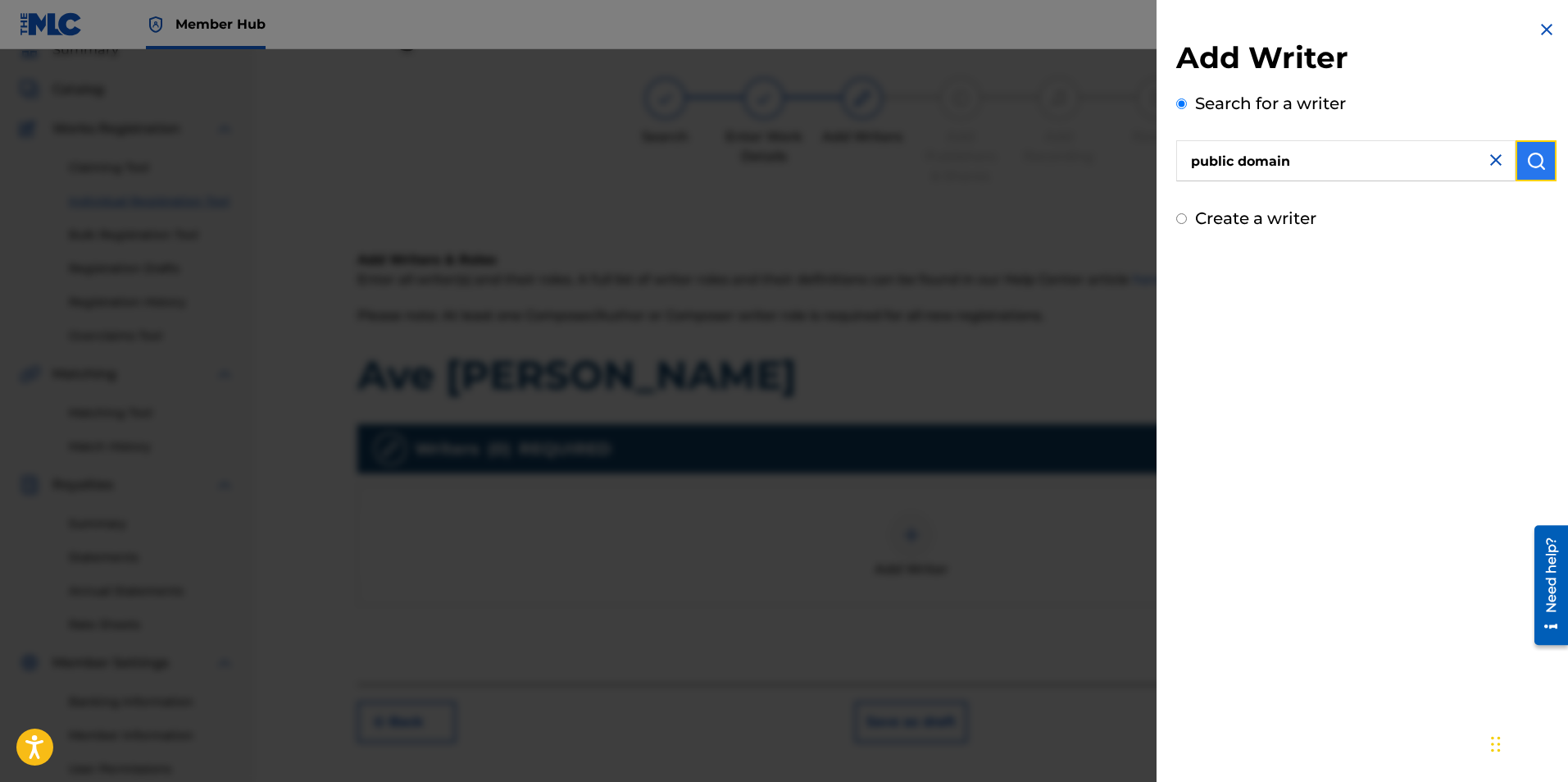
click at [1520, 162] on button "submit" at bounding box center [1537, 161] width 41 height 41
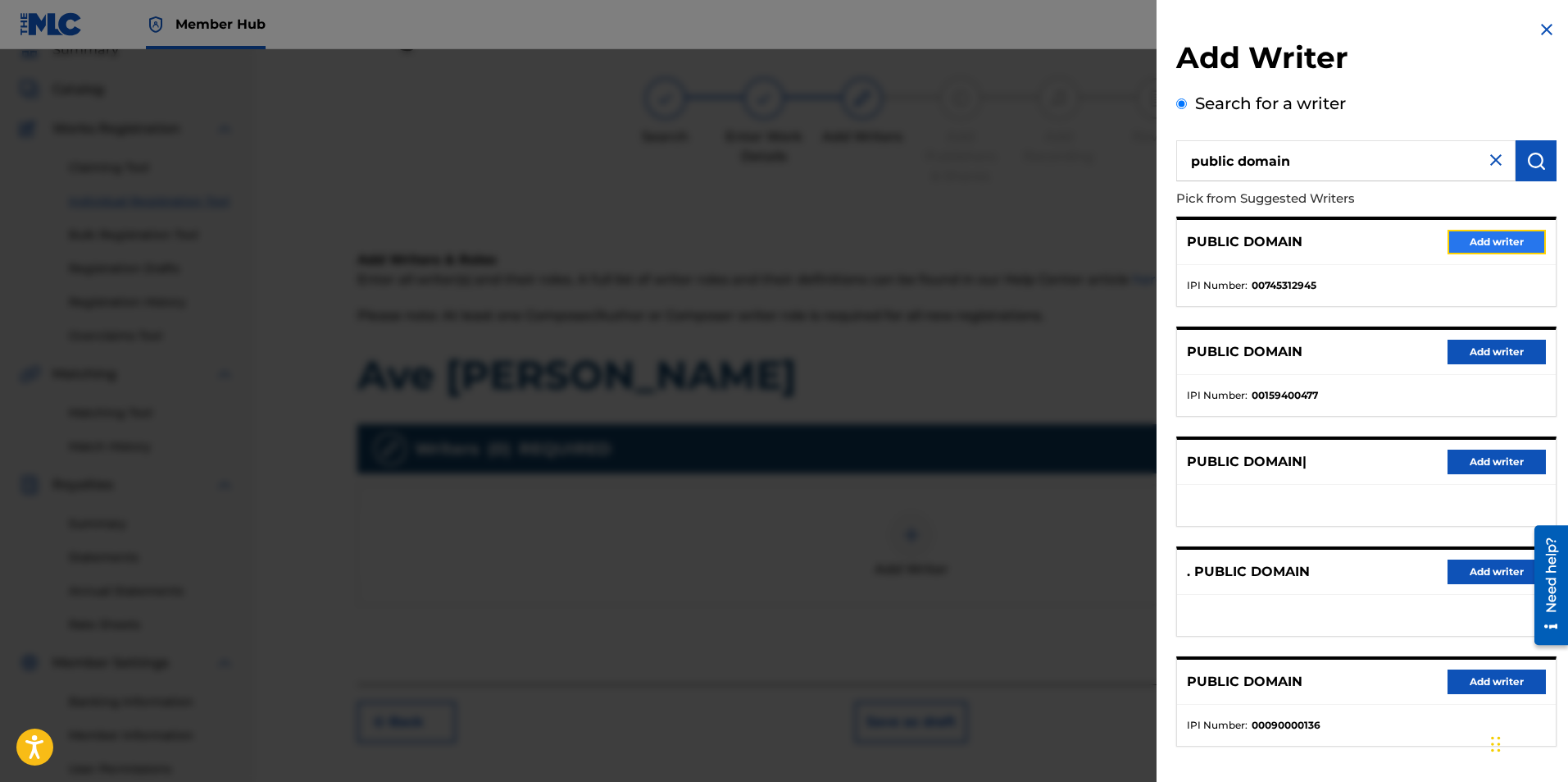
click at [1499, 241] on button "Add writer" at bounding box center [1496, 242] width 98 height 25
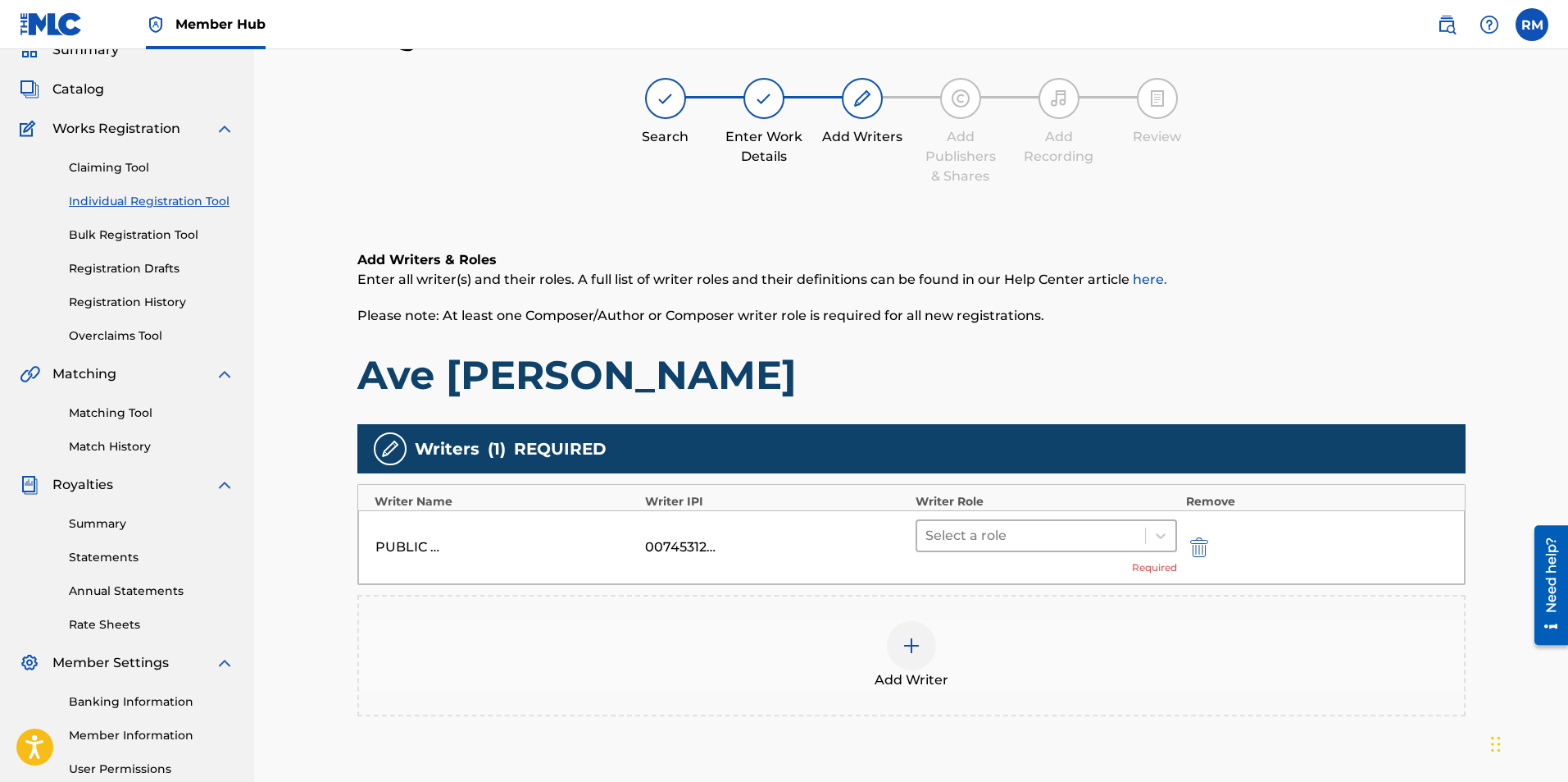
click at [986, 538] on div at bounding box center [1031, 536] width 212 height 23
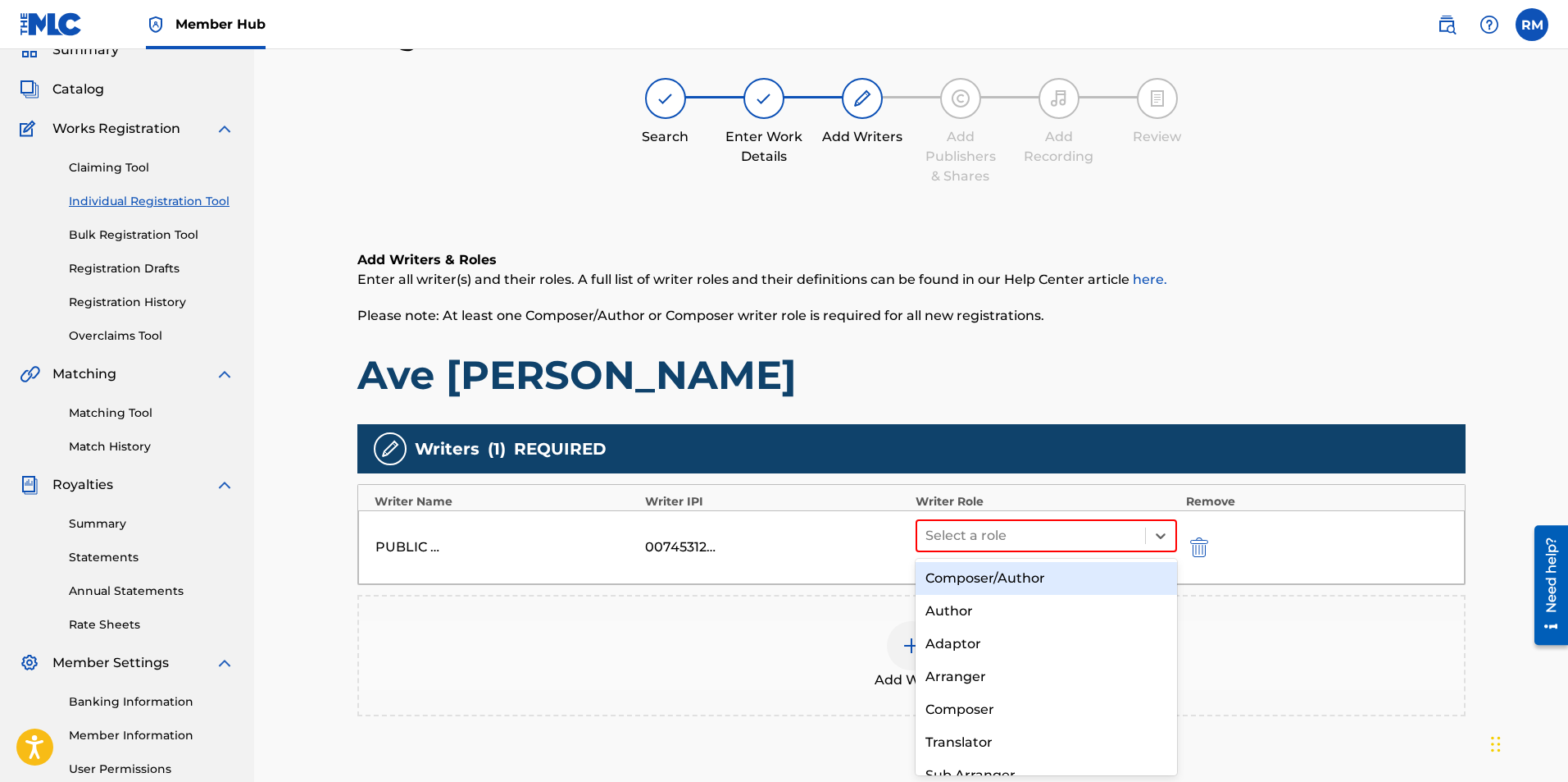
click at [978, 576] on div "Composer/Author" at bounding box center [1047, 578] width 262 height 33
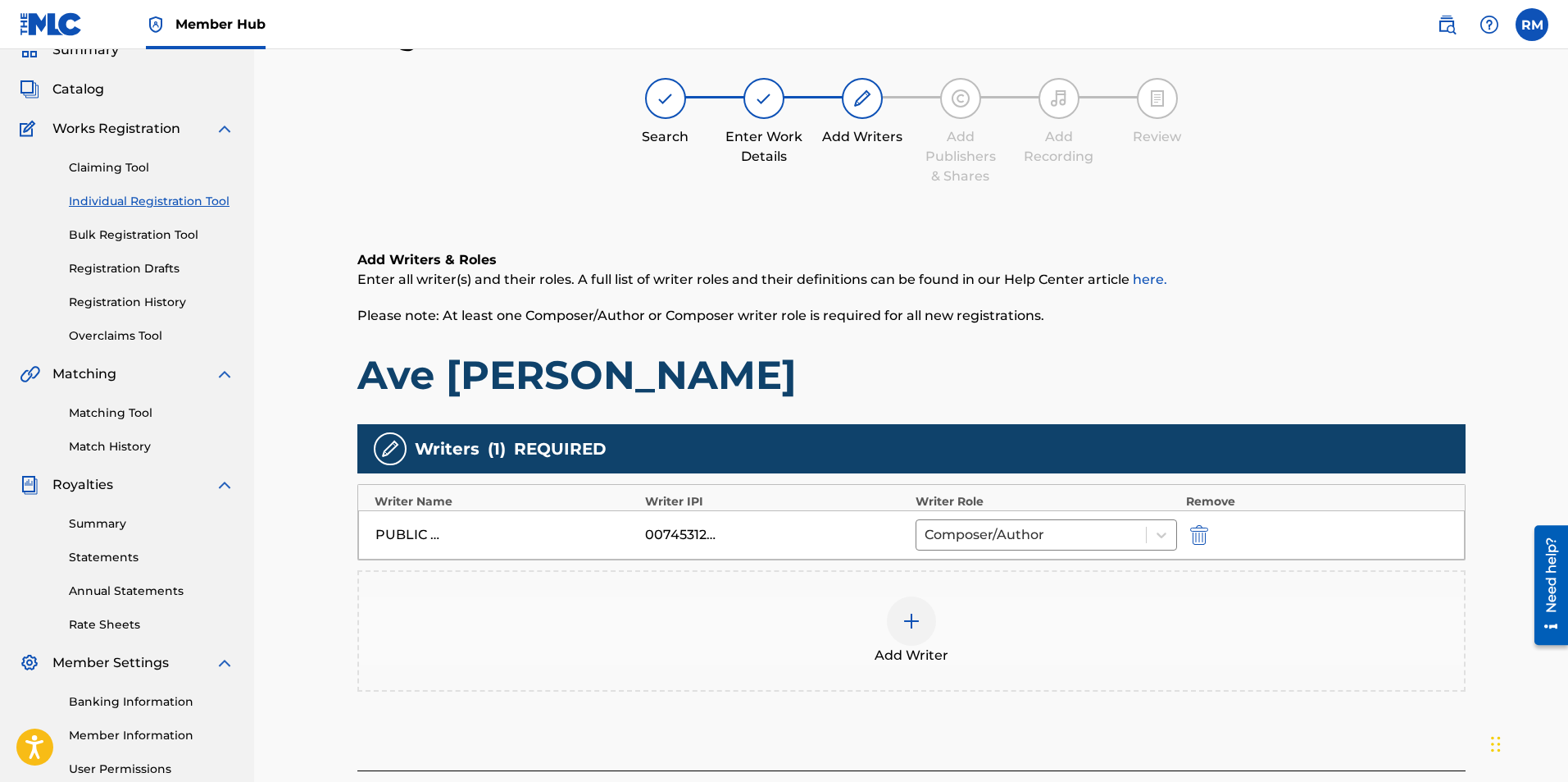
click at [920, 628] on img at bounding box center [912, 621] width 20 height 20
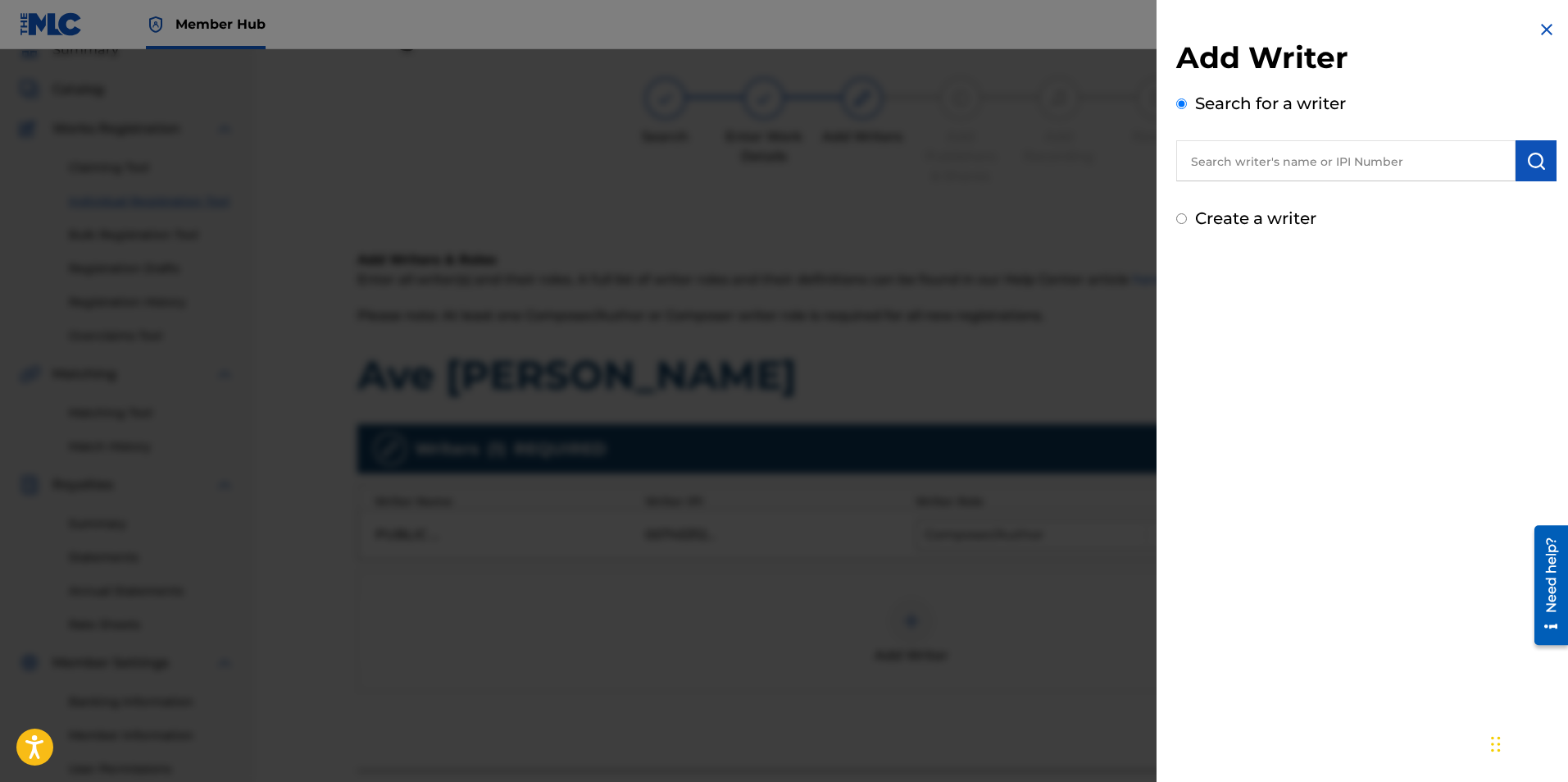
click at [1349, 166] on input "text" at bounding box center [1345, 161] width 339 height 41
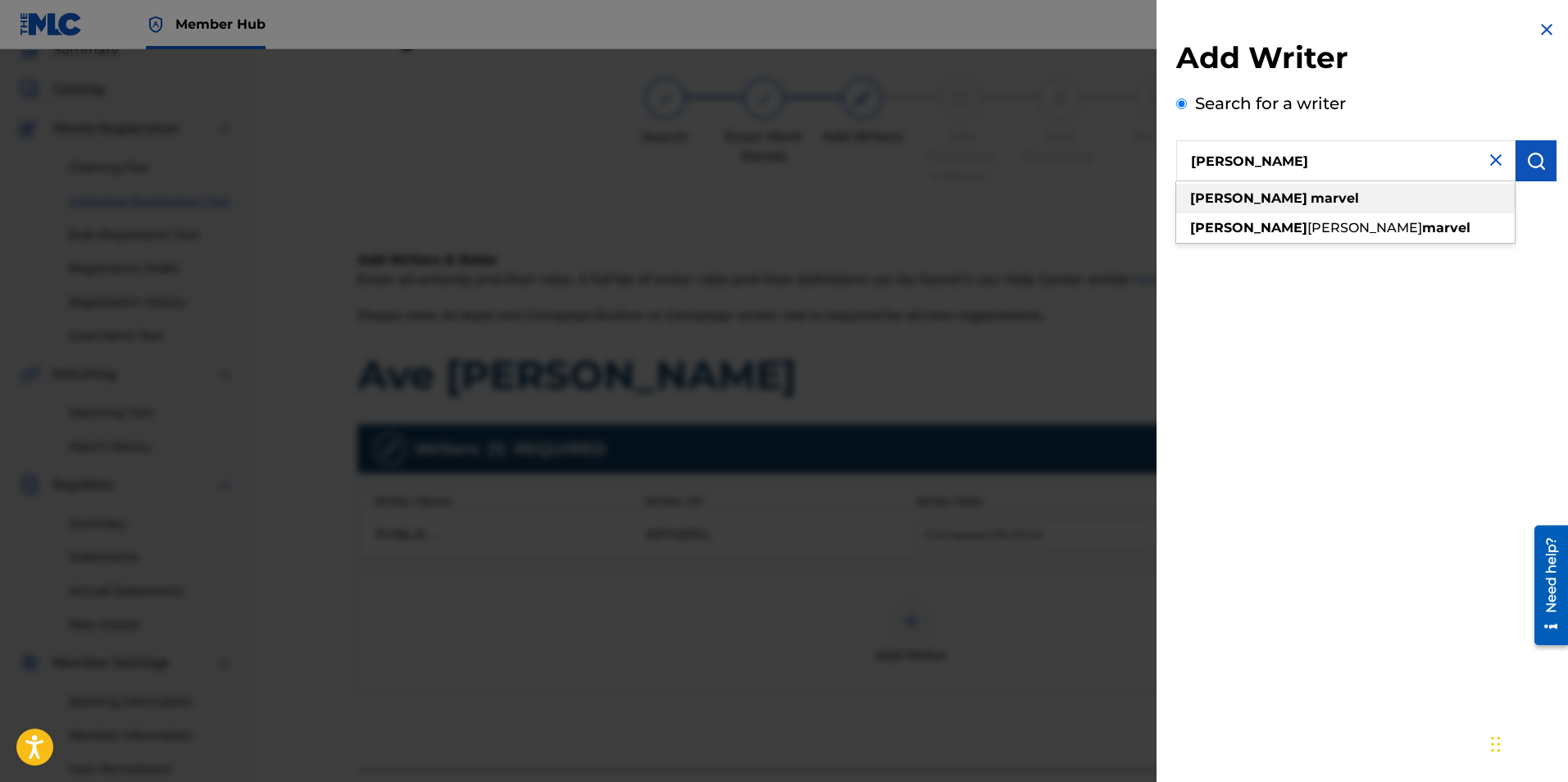
type input "ryan marvel"
click at [1206, 201] on strong "ryan" at bounding box center [1249, 197] width 117 height 16
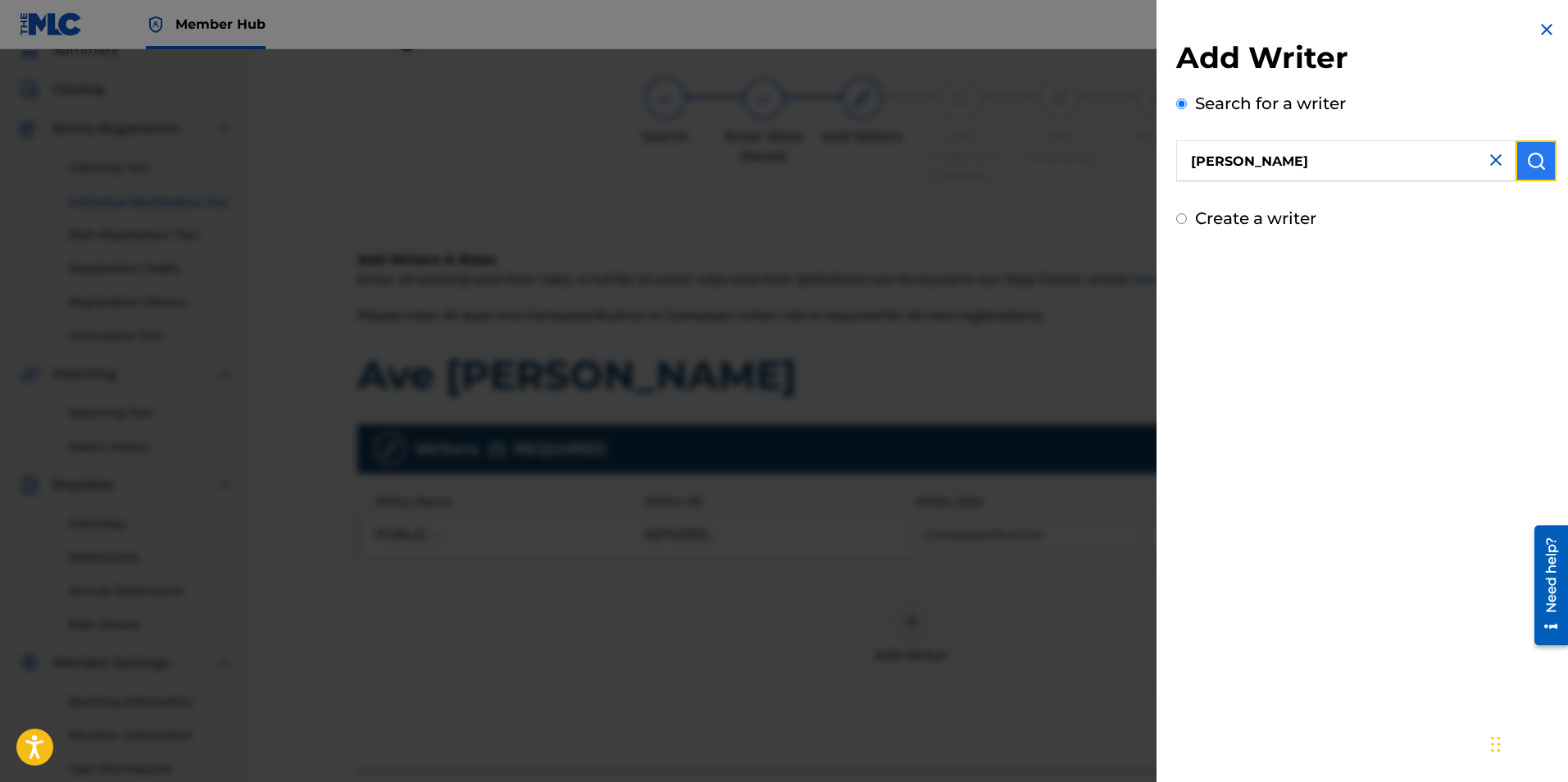
click at [1518, 163] on button "submit" at bounding box center [1537, 161] width 41 height 41
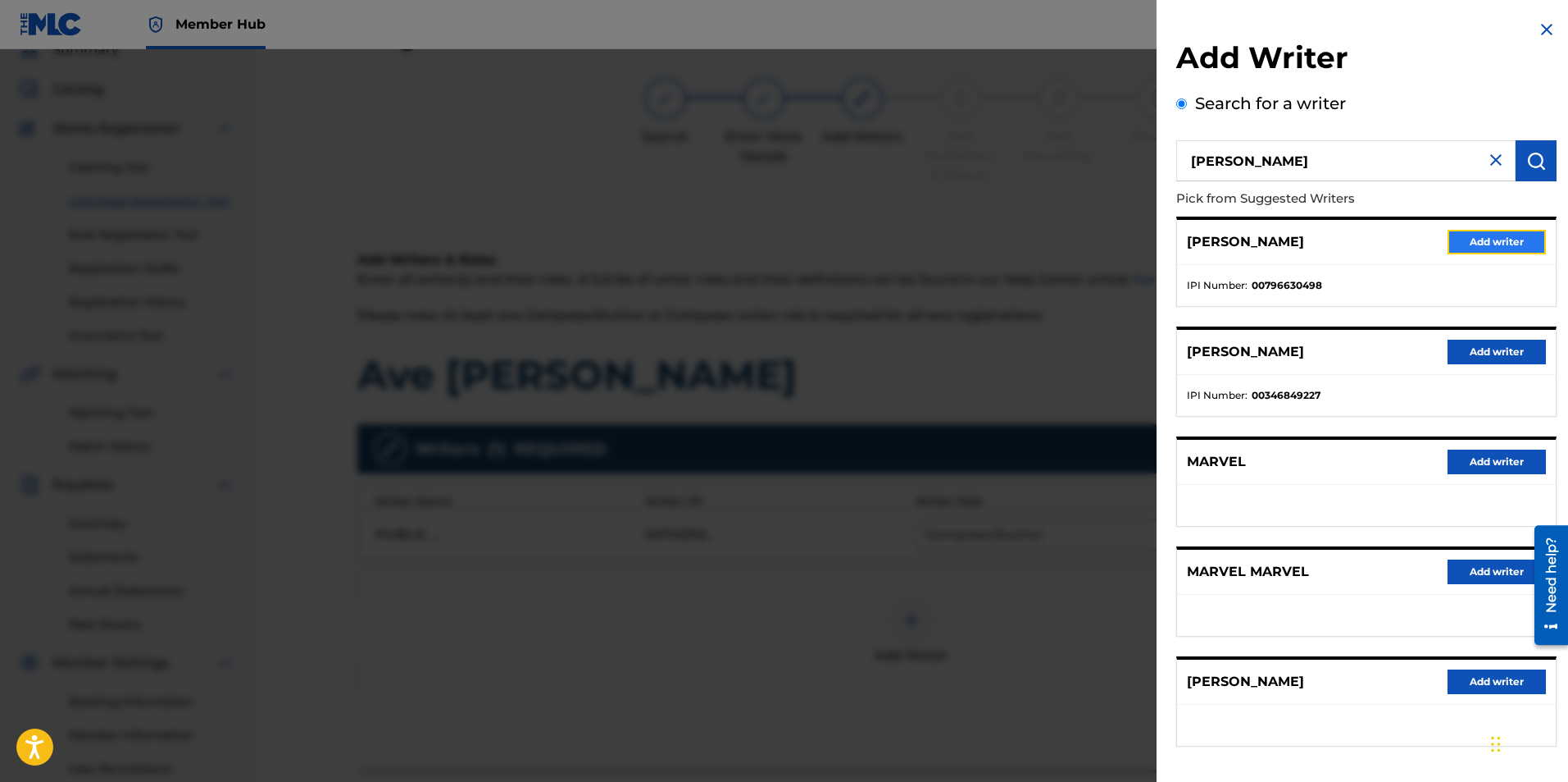
click at [1490, 239] on button "Add writer" at bounding box center [1496, 242] width 98 height 25
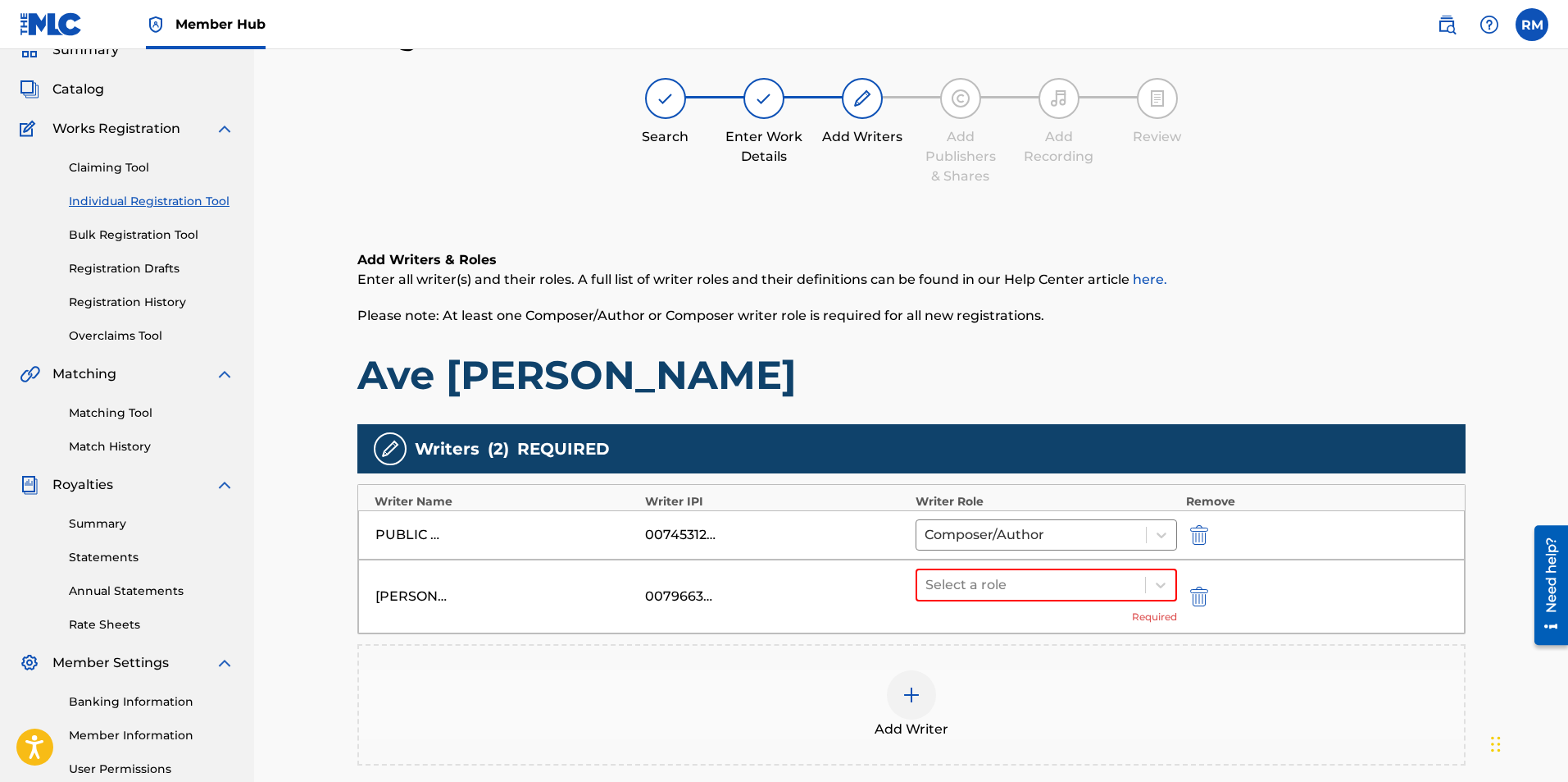
click at [1077, 555] on div "PUBLIC DOMAIN 00745312945 Composer/Author" at bounding box center [911, 535] width 1107 height 50
click at [1074, 581] on div at bounding box center [1031, 585] width 212 height 23
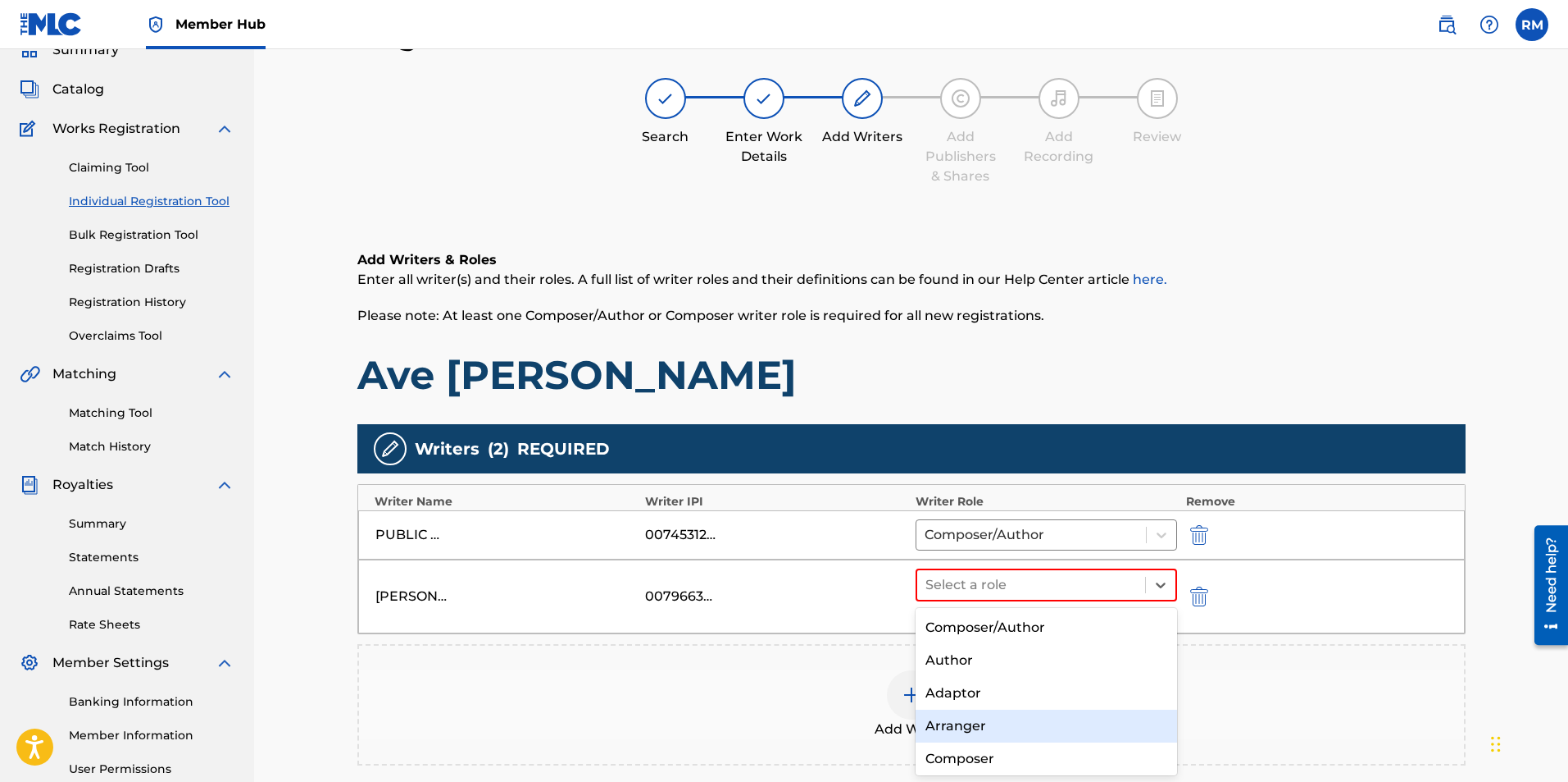
click at [987, 725] on div "Arranger" at bounding box center [1047, 726] width 262 height 33
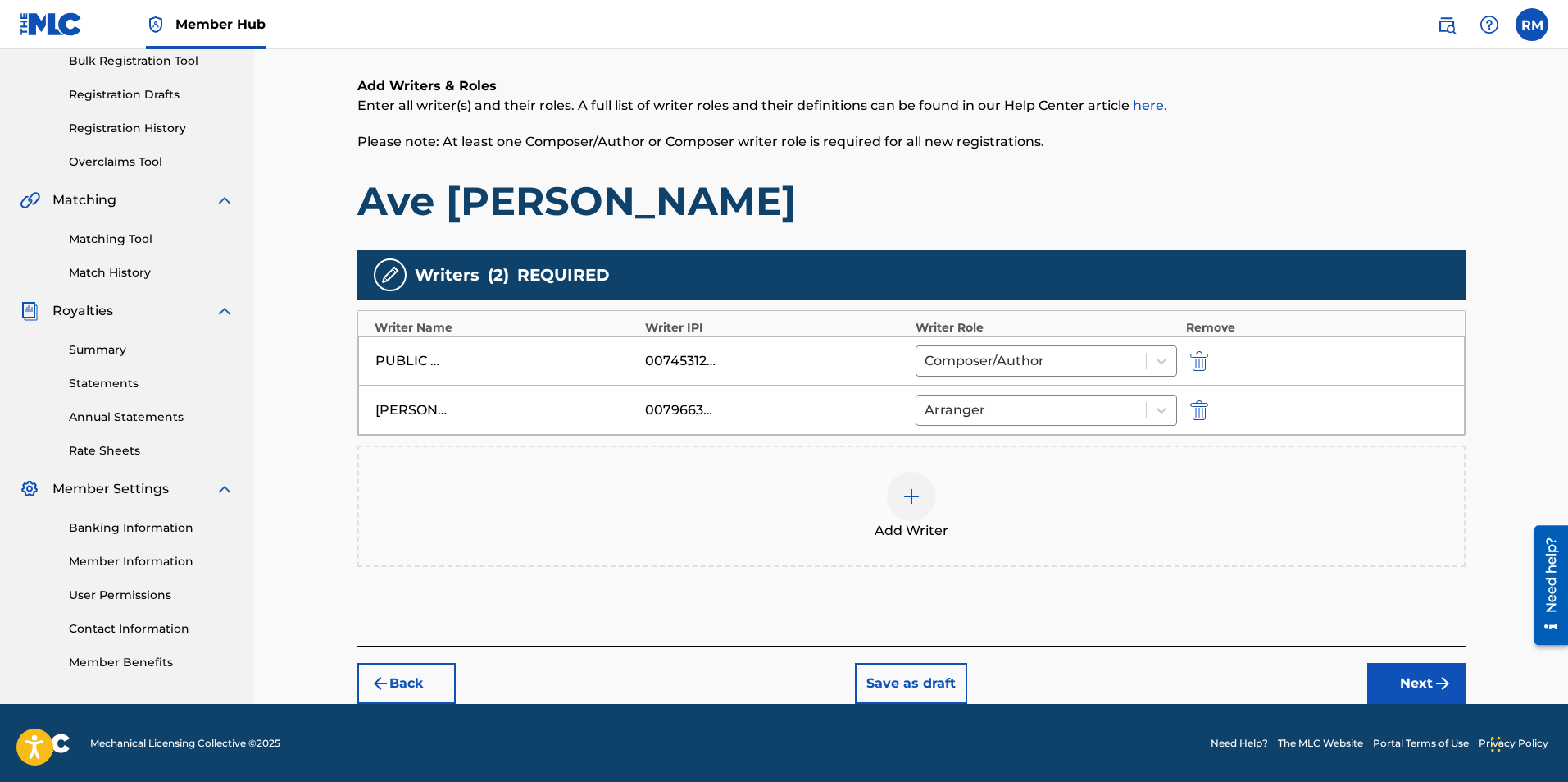
scroll to position [249, 0]
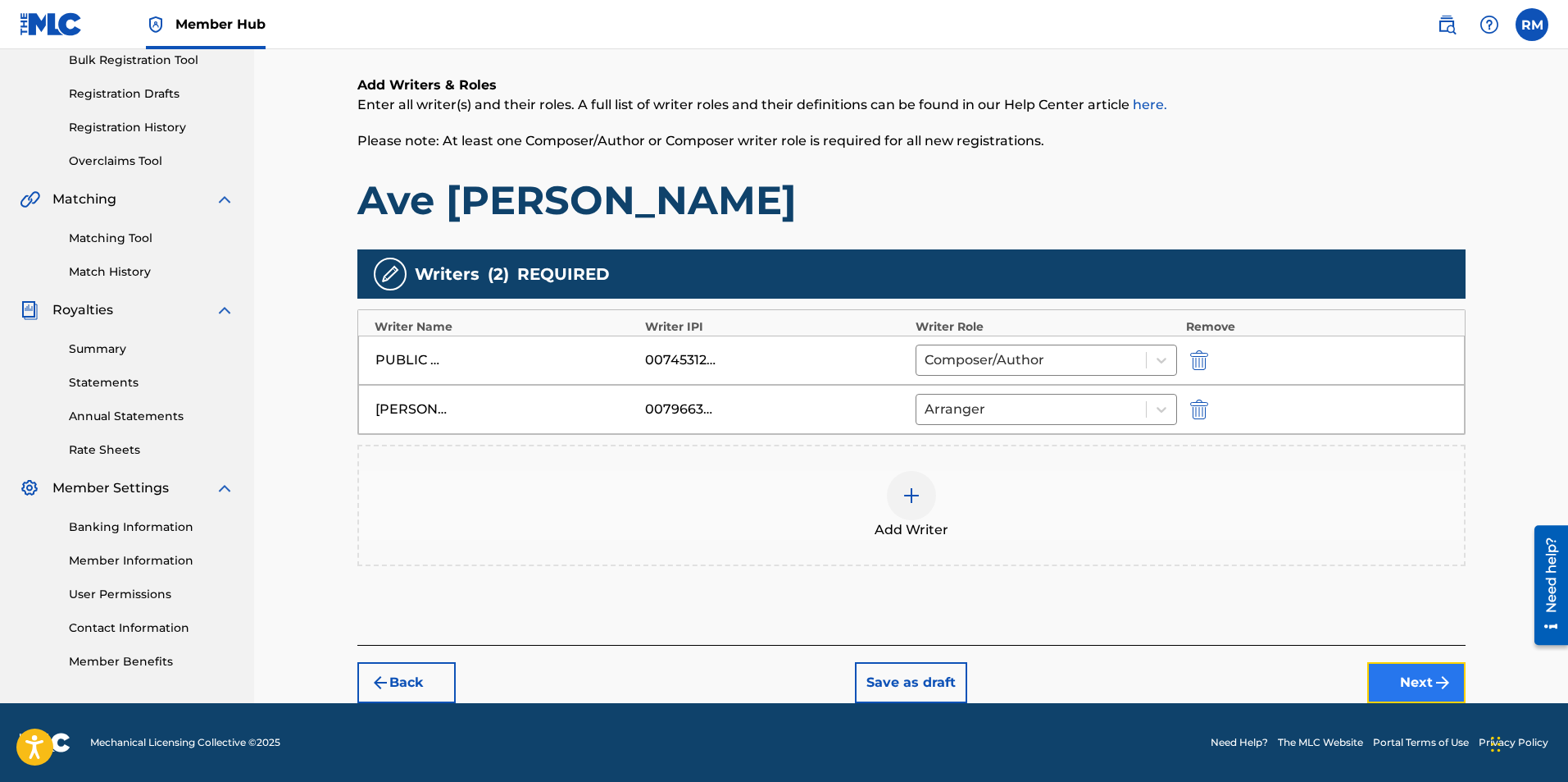
click at [1429, 680] on button "Next" at bounding box center [1416, 683] width 98 height 41
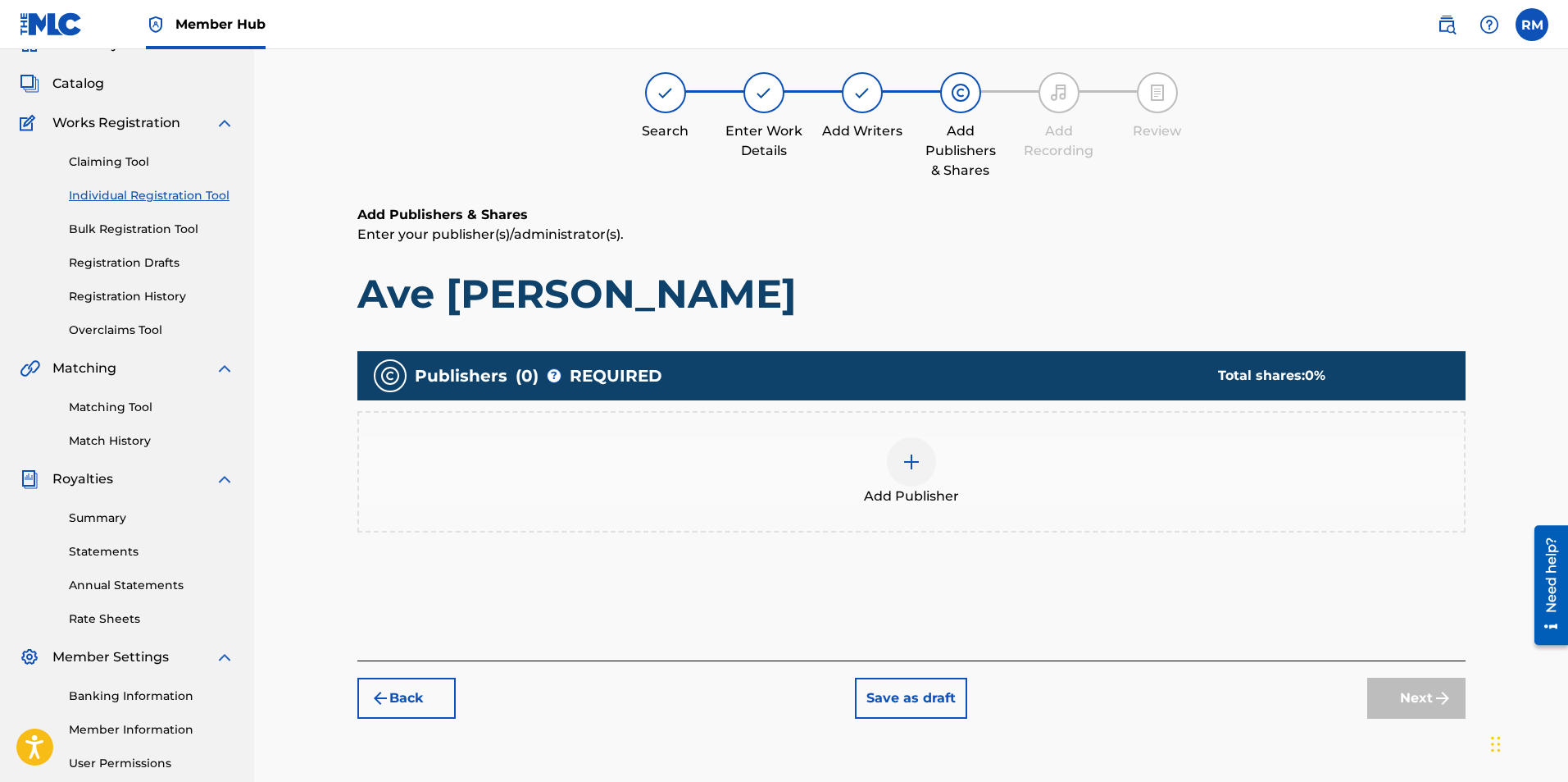
scroll to position [73, 0]
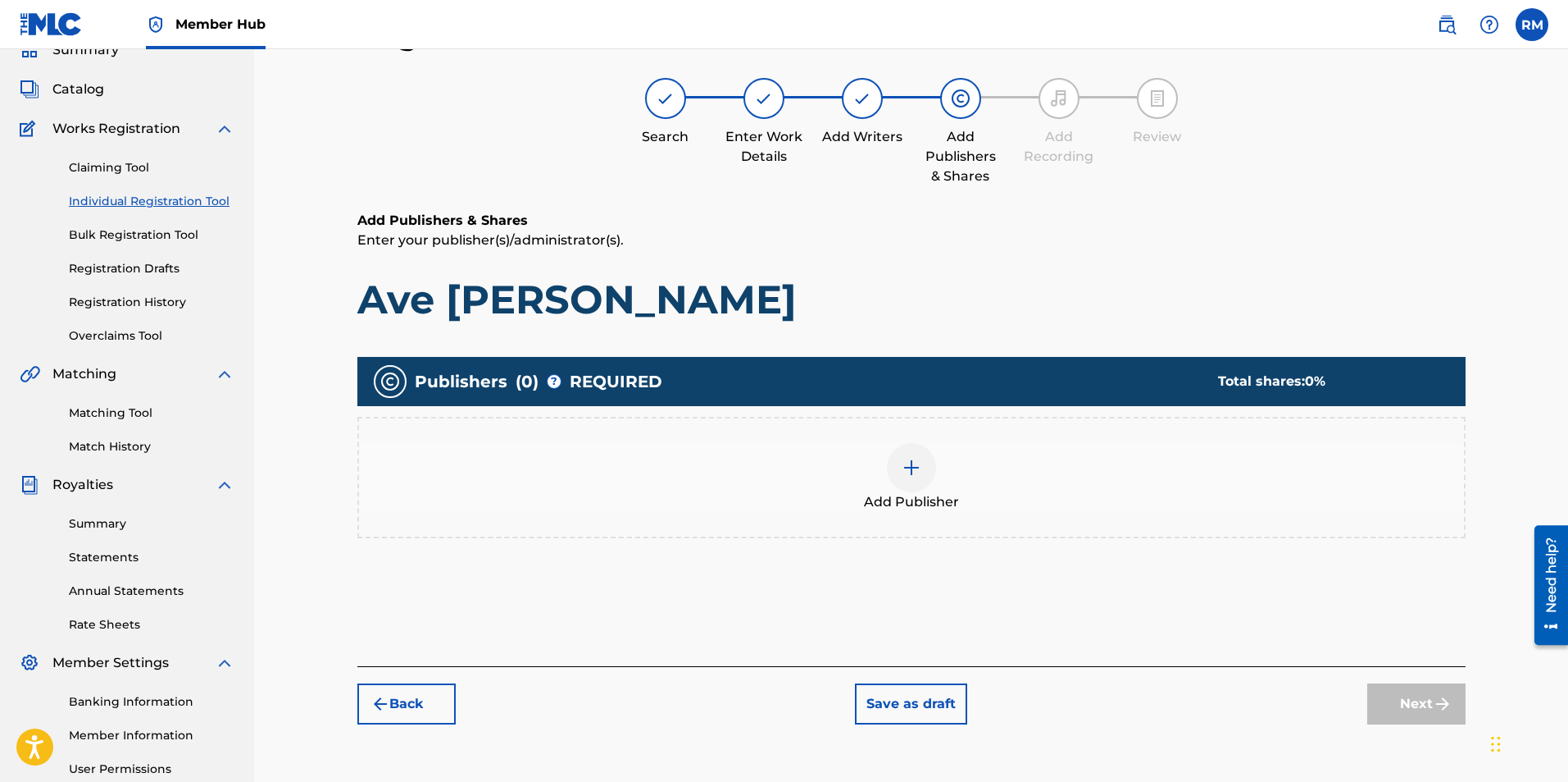
click at [914, 480] on div at bounding box center [912, 467] width 50 height 50
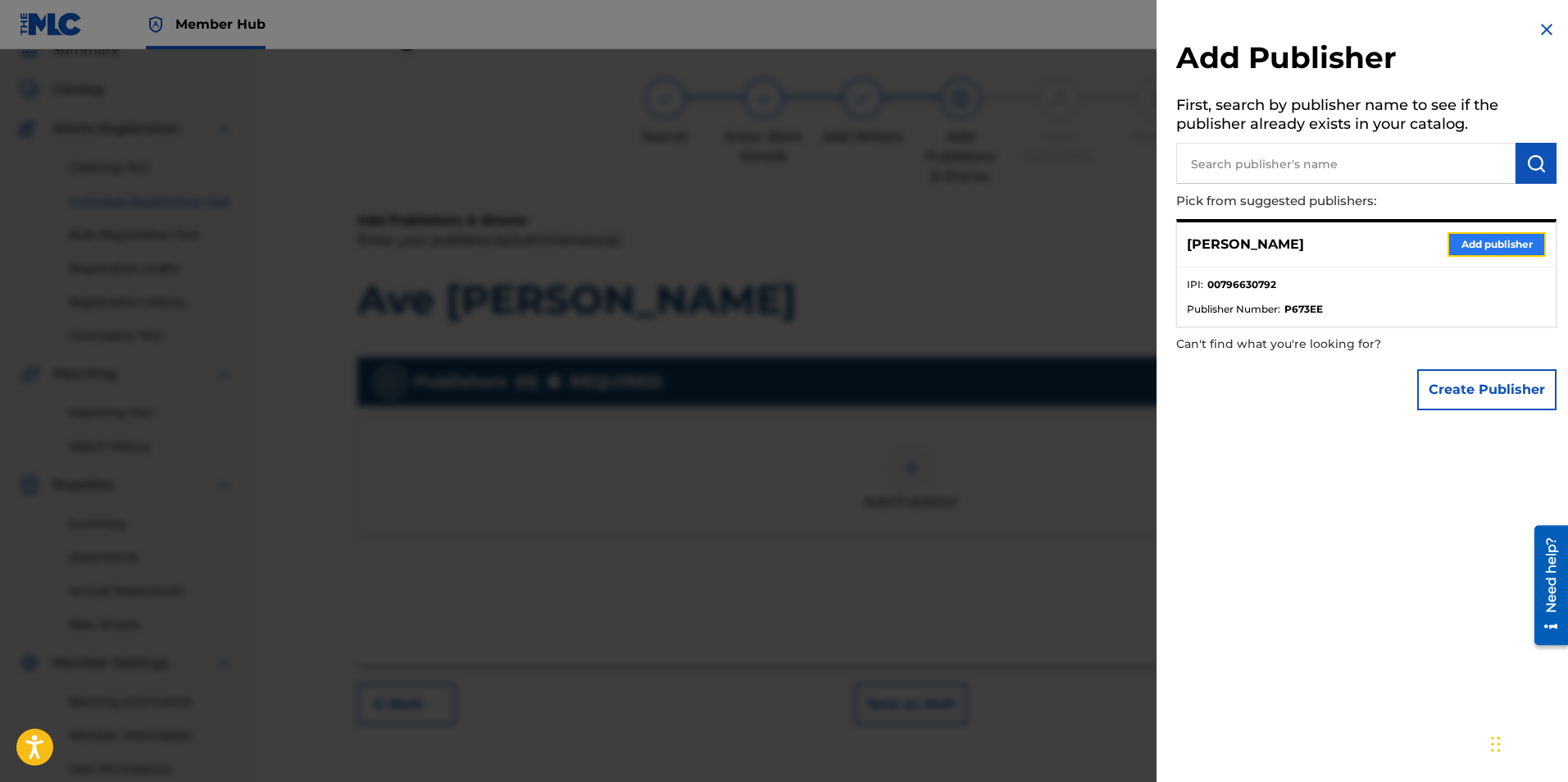
click at [1453, 245] on button "Add publisher" at bounding box center [1496, 244] width 98 height 25
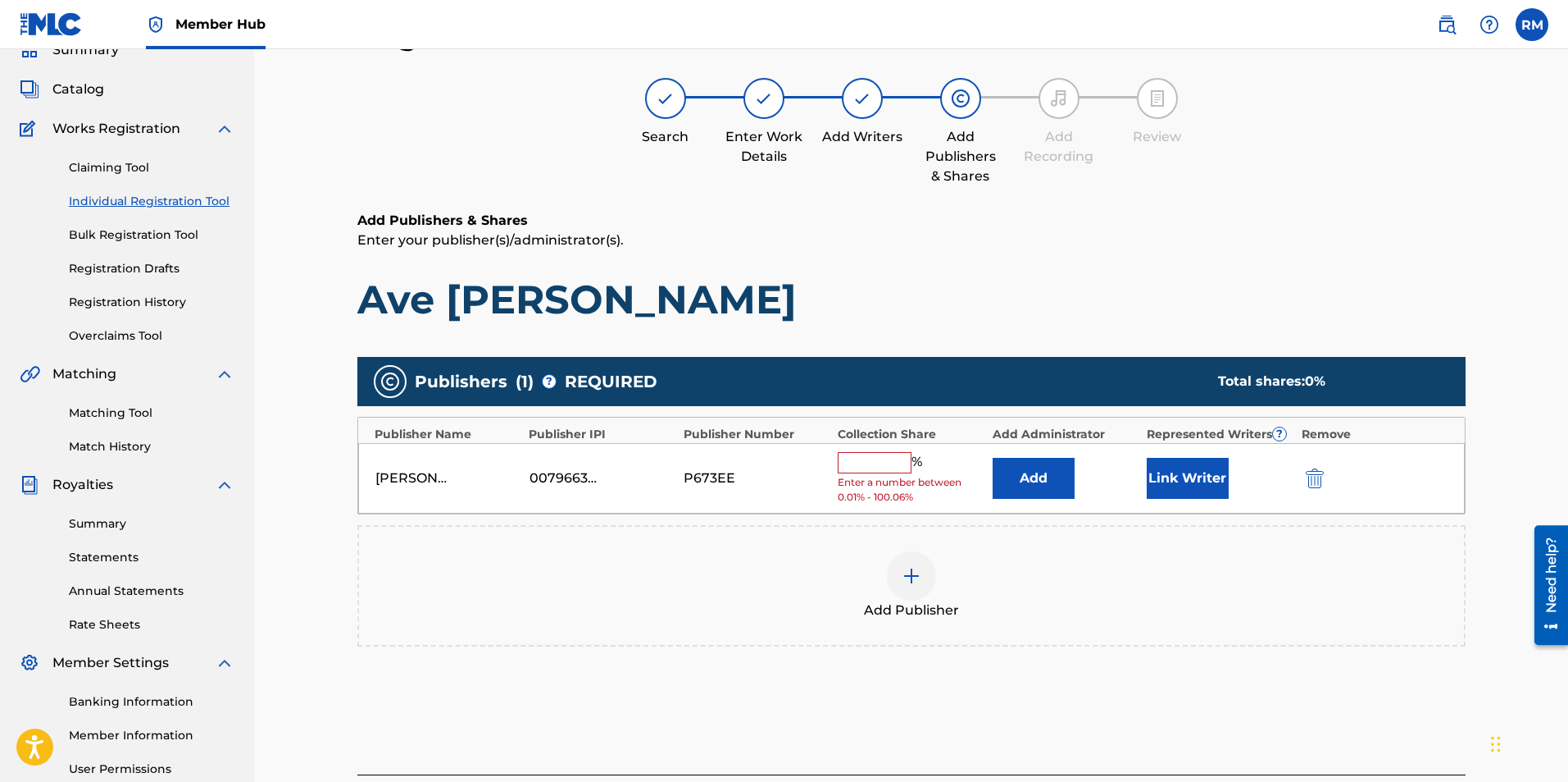
click at [894, 474] on div "% Enter a number between 0.01% - 100.06%" at bounding box center [910, 478] width 146 height 54
click at [890, 462] on input "text" at bounding box center [874, 462] width 73 height 21
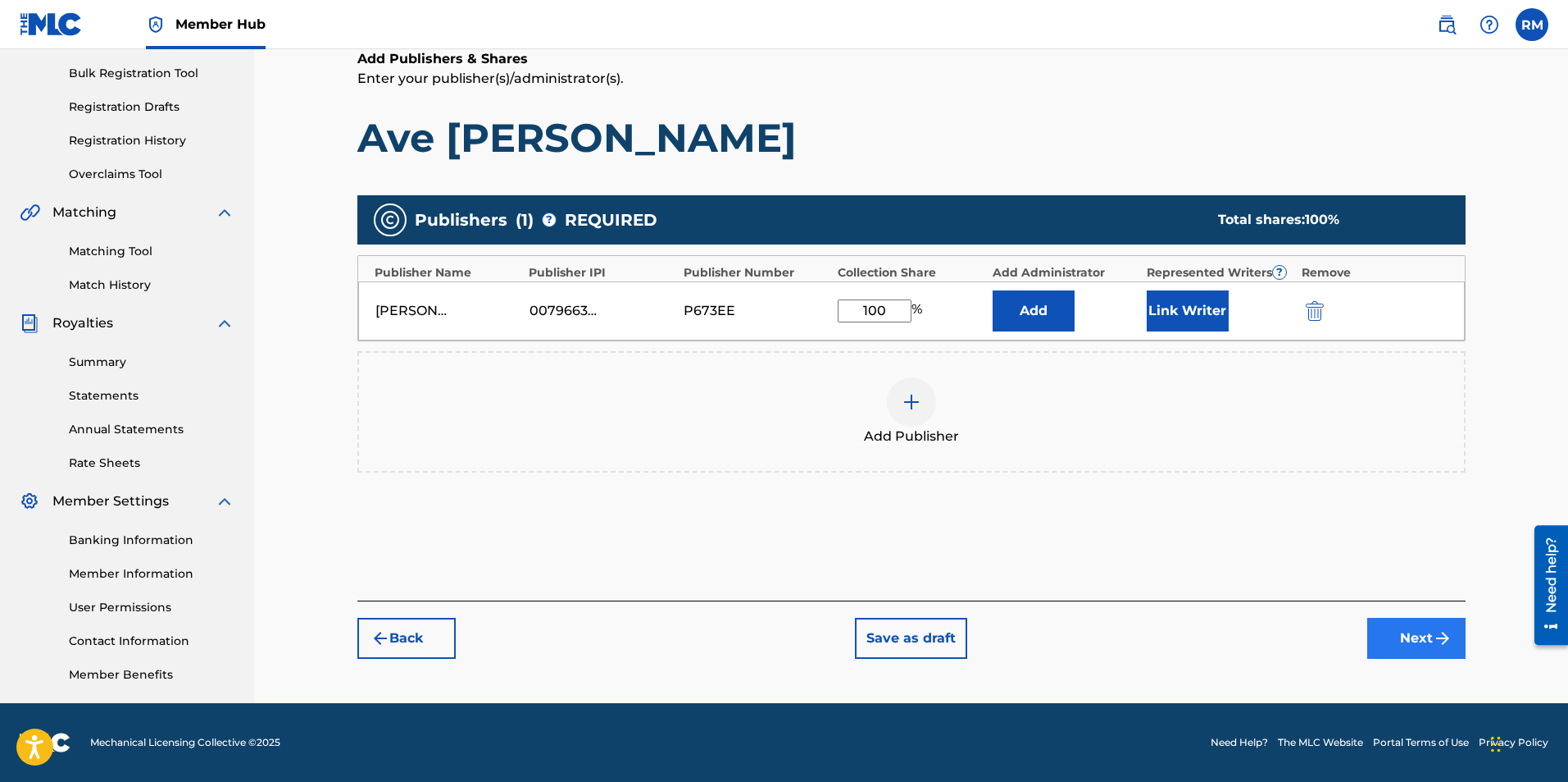
type input "100"
click at [1431, 641] on button "Next" at bounding box center [1416, 638] width 98 height 41
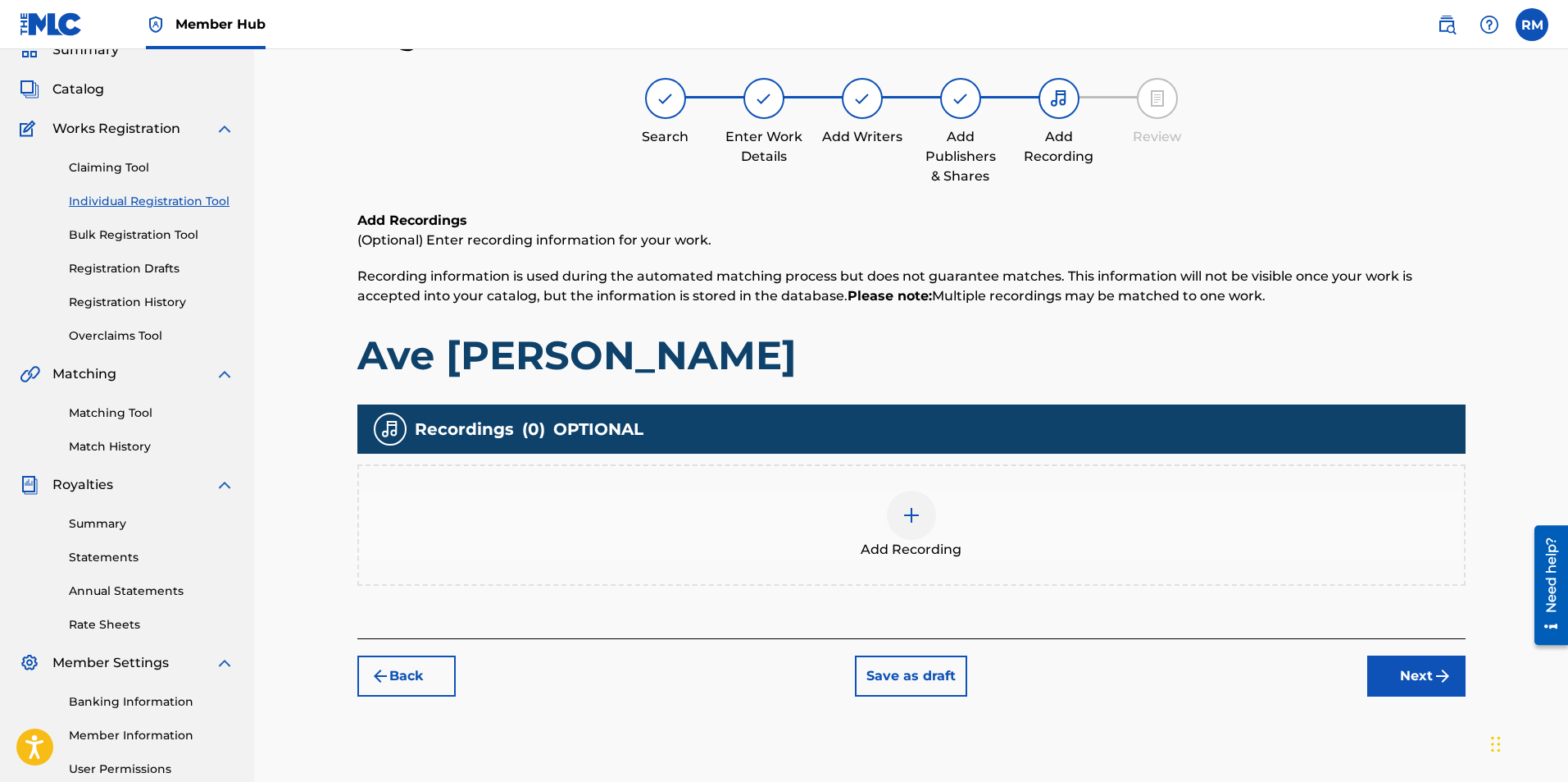
click at [924, 524] on div at bounding box center [912, 515] width 50 height 50
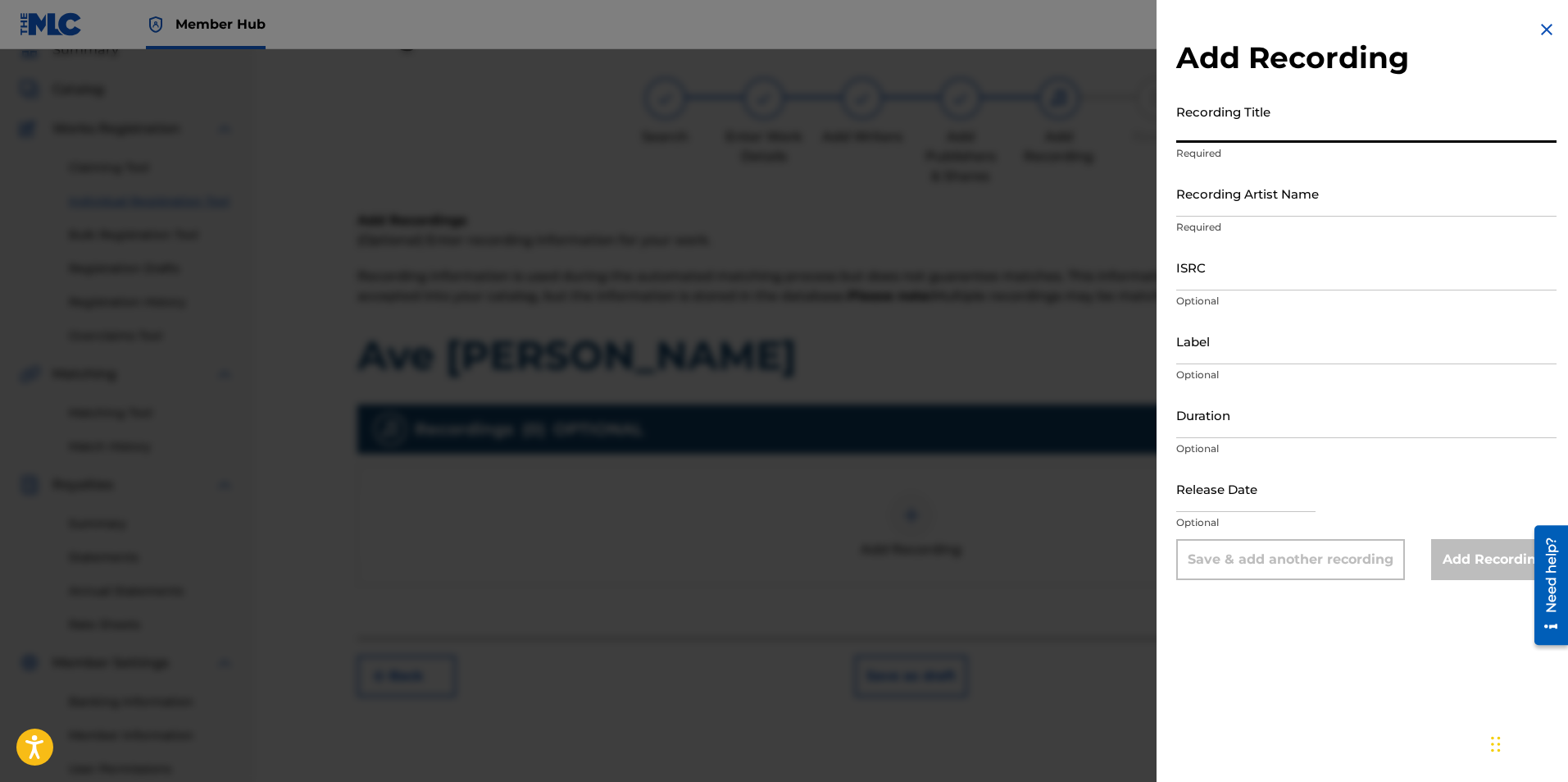
click at [1207, 129] on input "Recording Title" at bounding box center [1366, 119] width 380 height 47
type input "Ave Maria D"
click at [1254, 200] on input "Recording Artist Name" at bounding box center [1366, 193] width 380 height 47
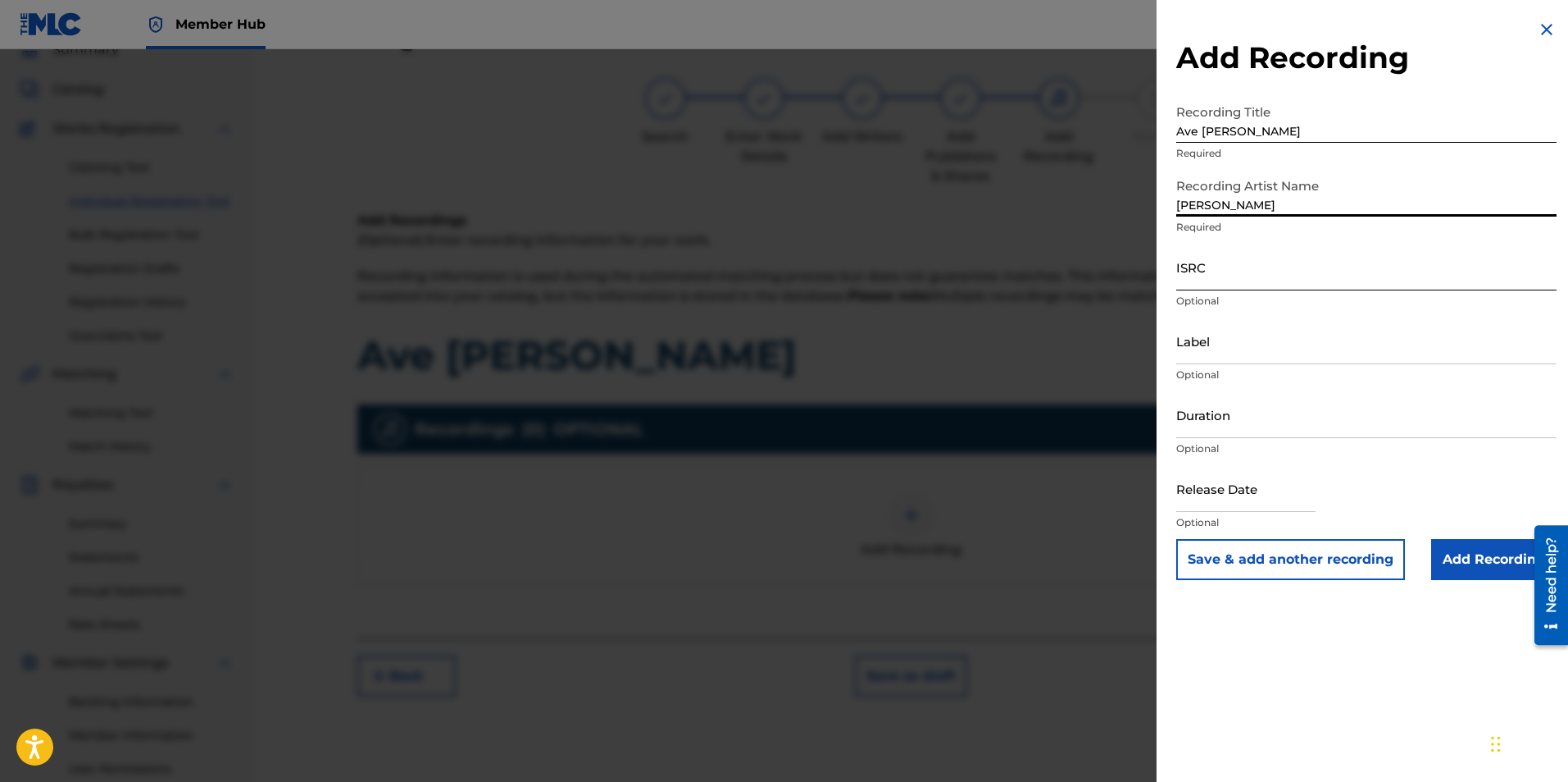
type input "Ryan Marvel"
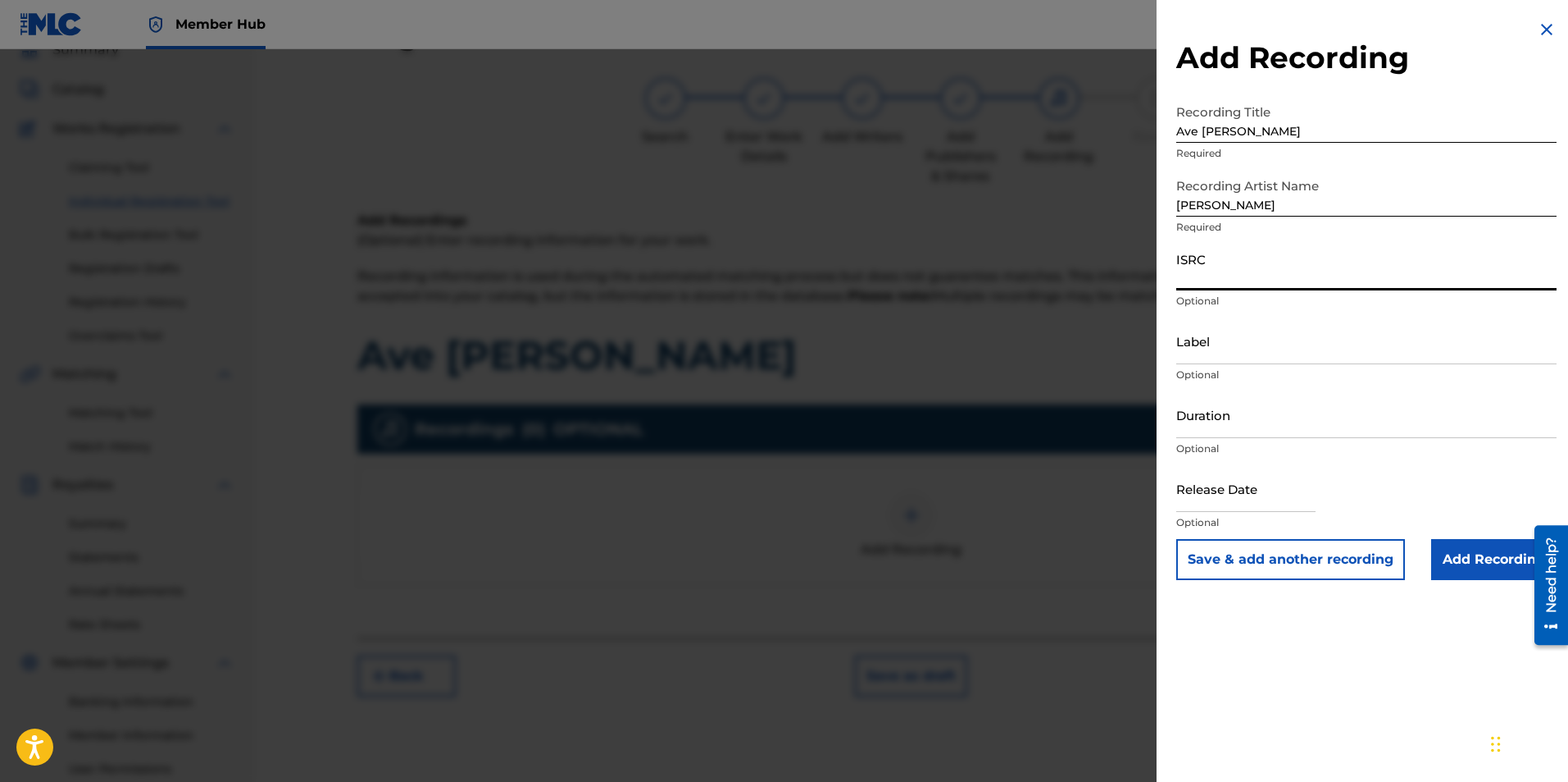
click at [1253, 276] on input "ISRC" at bounding box center [1366, 267] width 380 height 47
paste input "usl4q1821712"
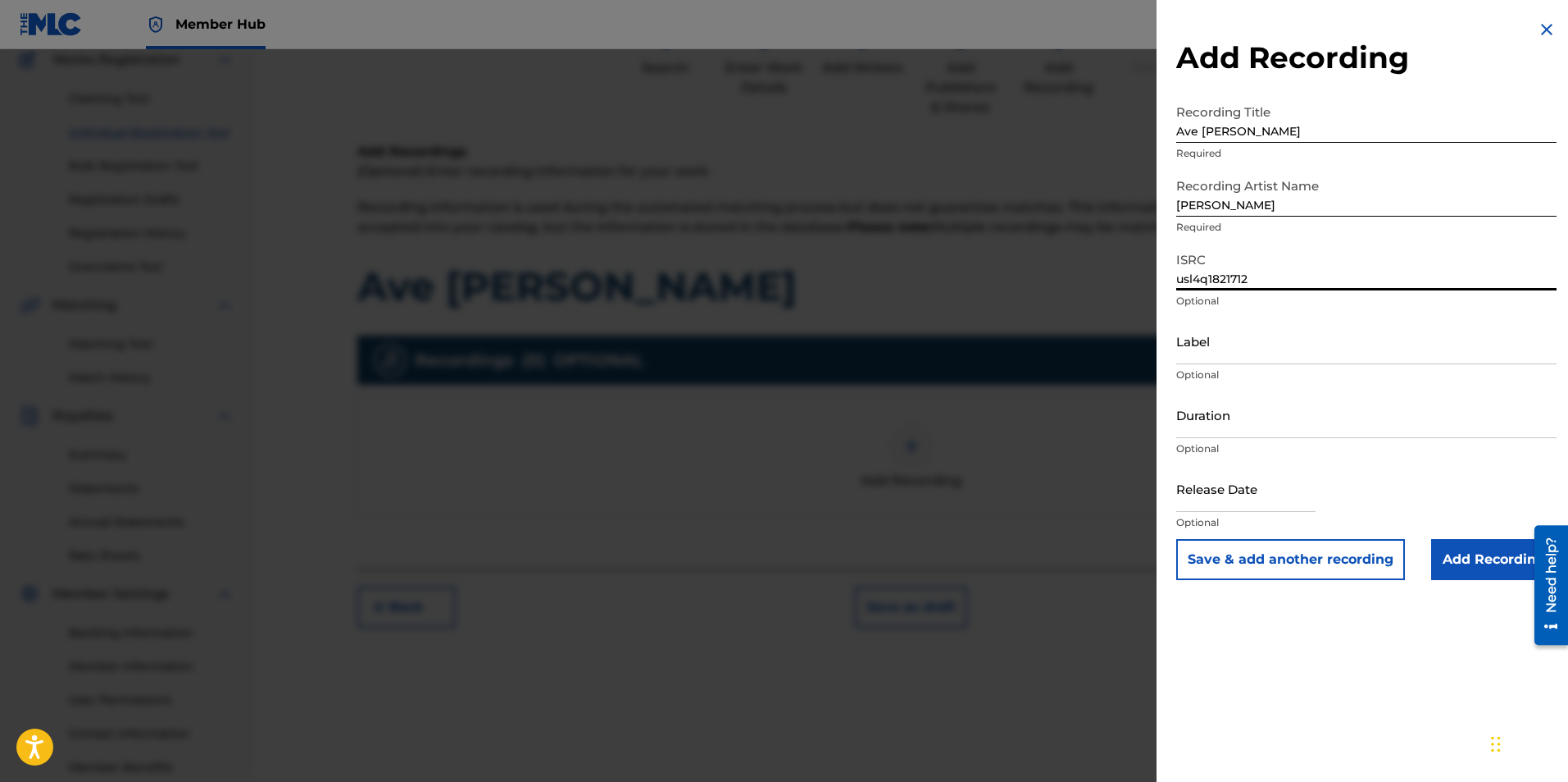
scroll to position [235, 0]
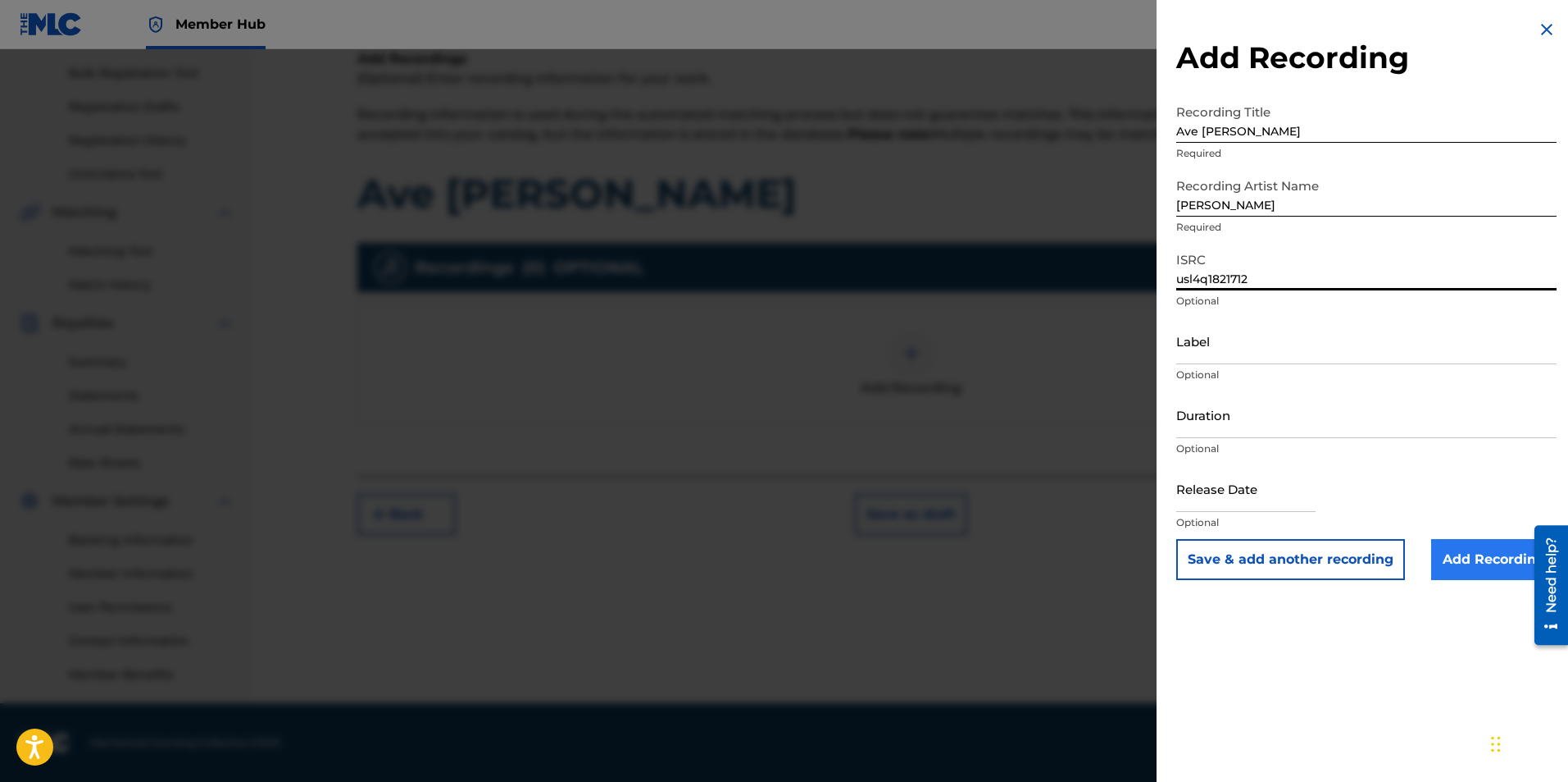
type input "usl4q1821712"
click at [1472, 560] on input "Add Recording" at bounding box center [1494, 560] width 125 height 41
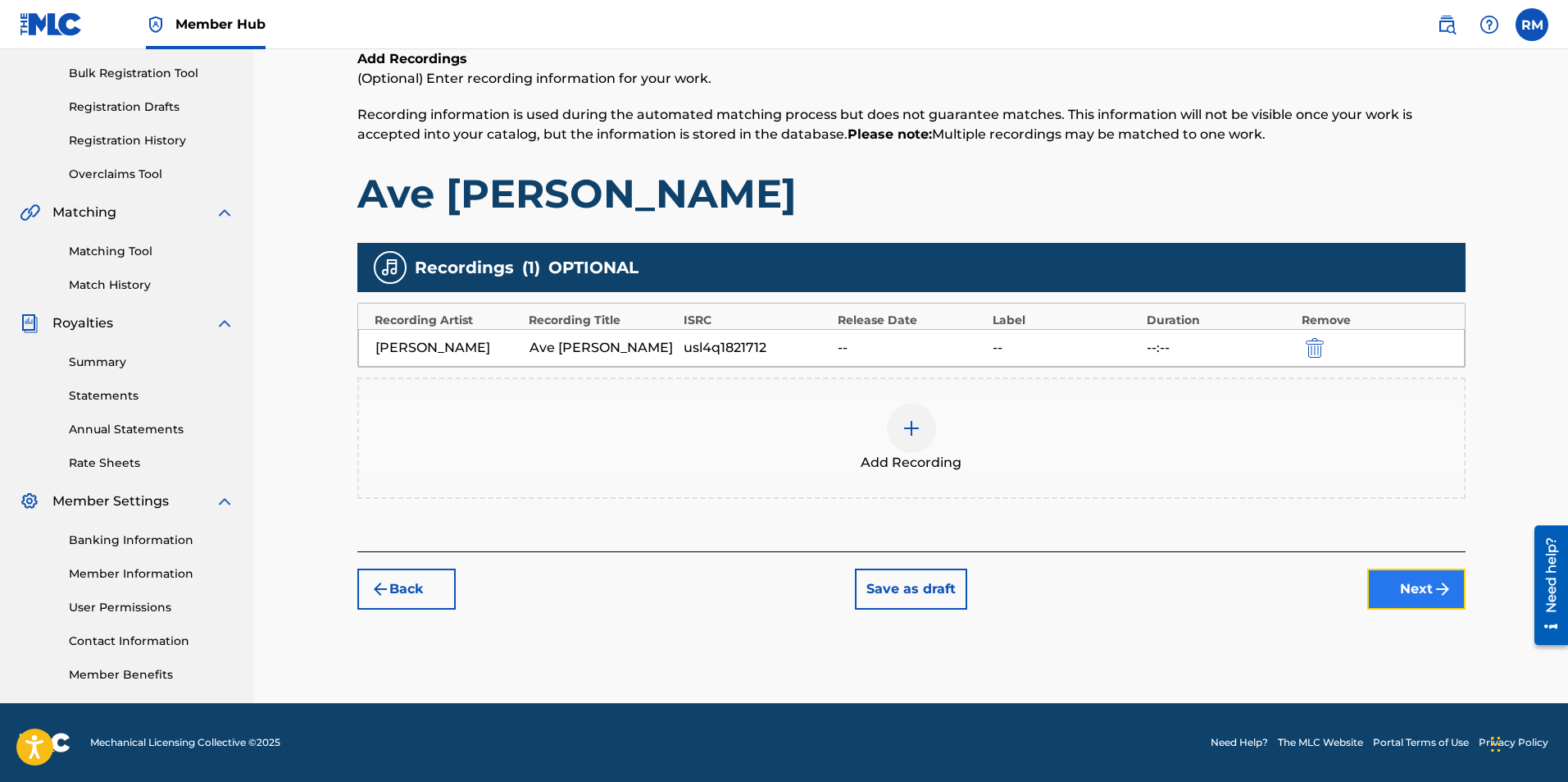
click at [1419, 597] on button "Next" at bounding box center [1416, 589] width 98 height 41
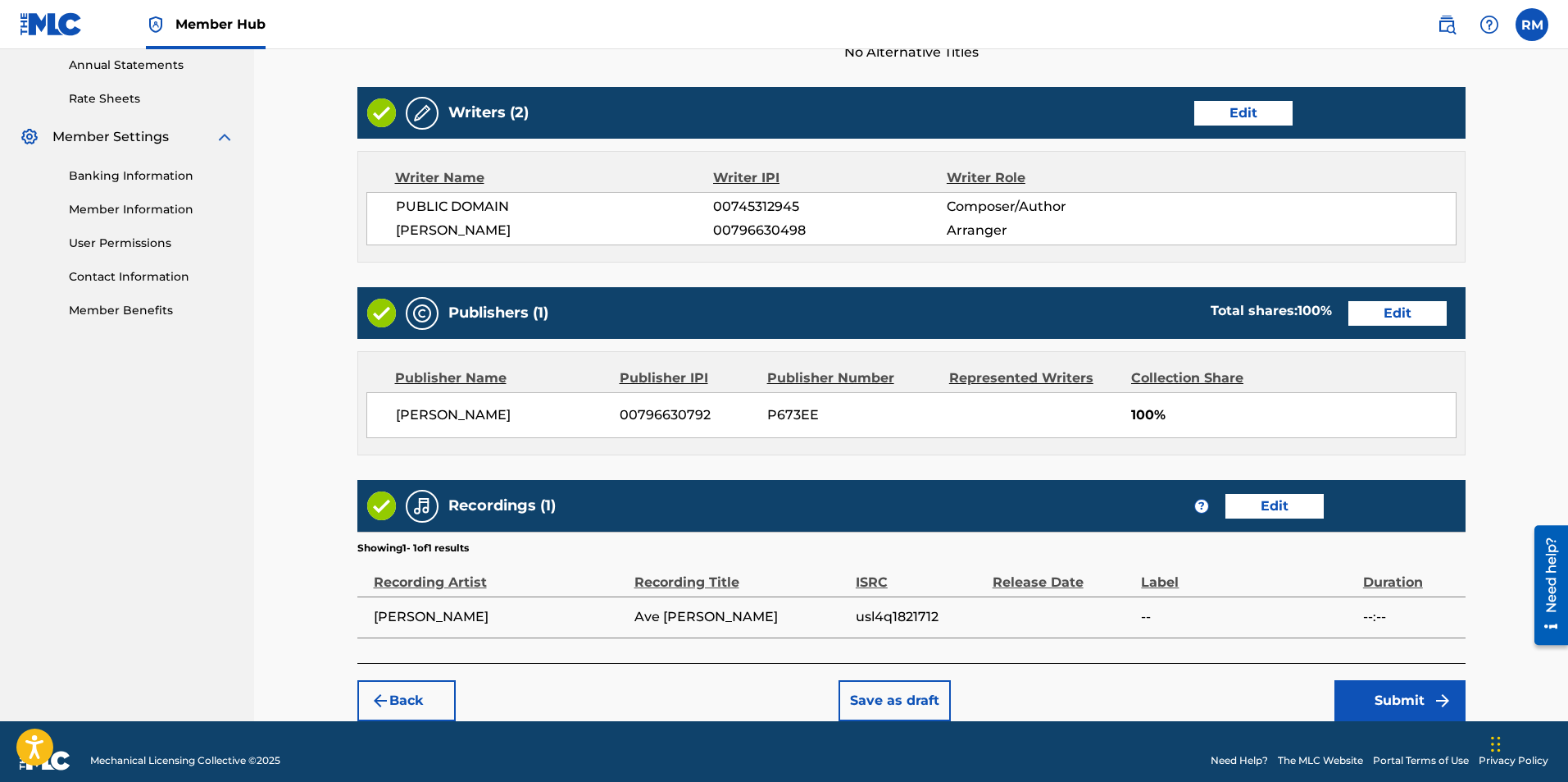
scroll to position [618, 0]
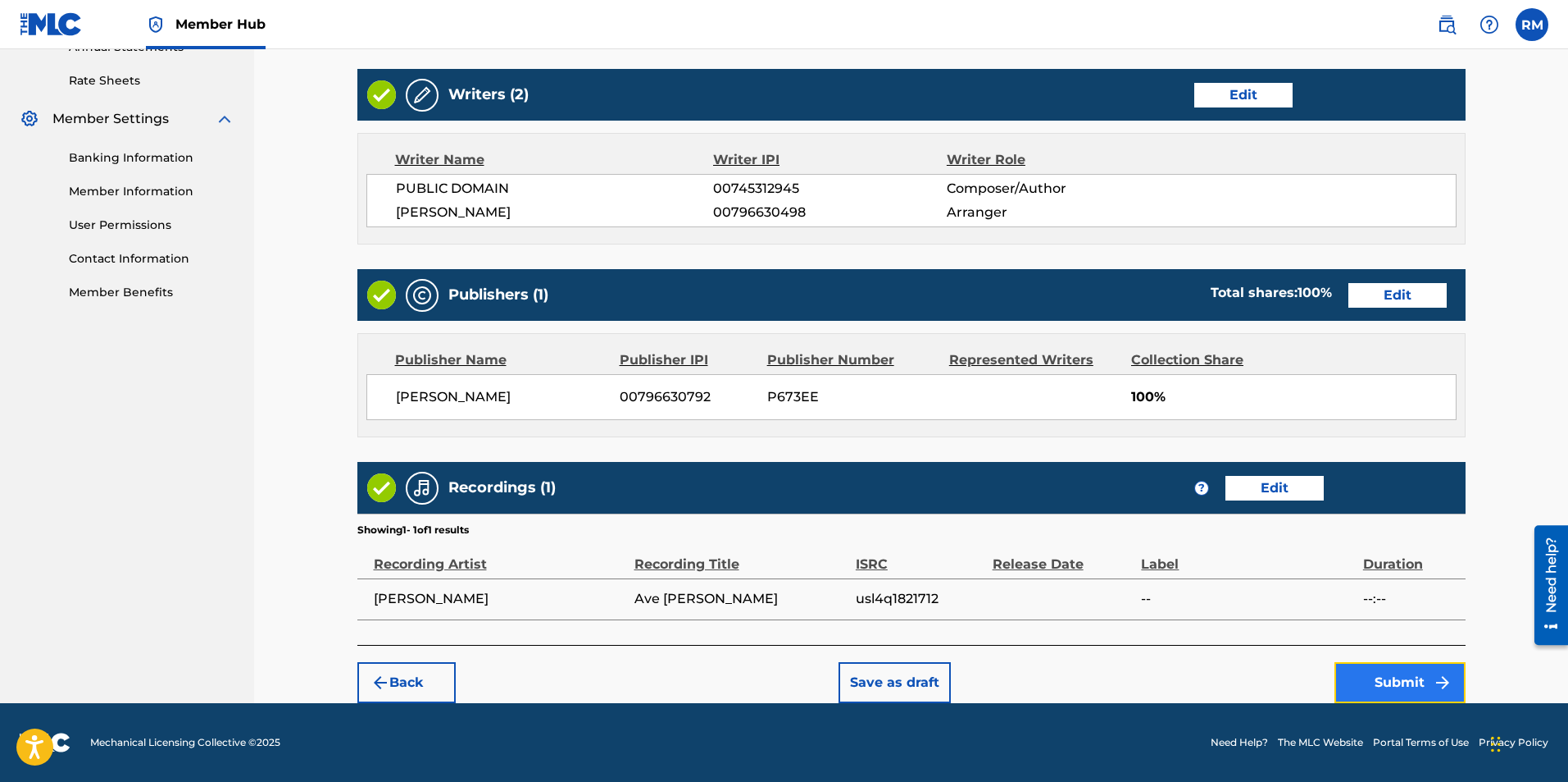
click at [1424, 690] on button "Submit" at bounding box center [1400, 683] width 131 height 41
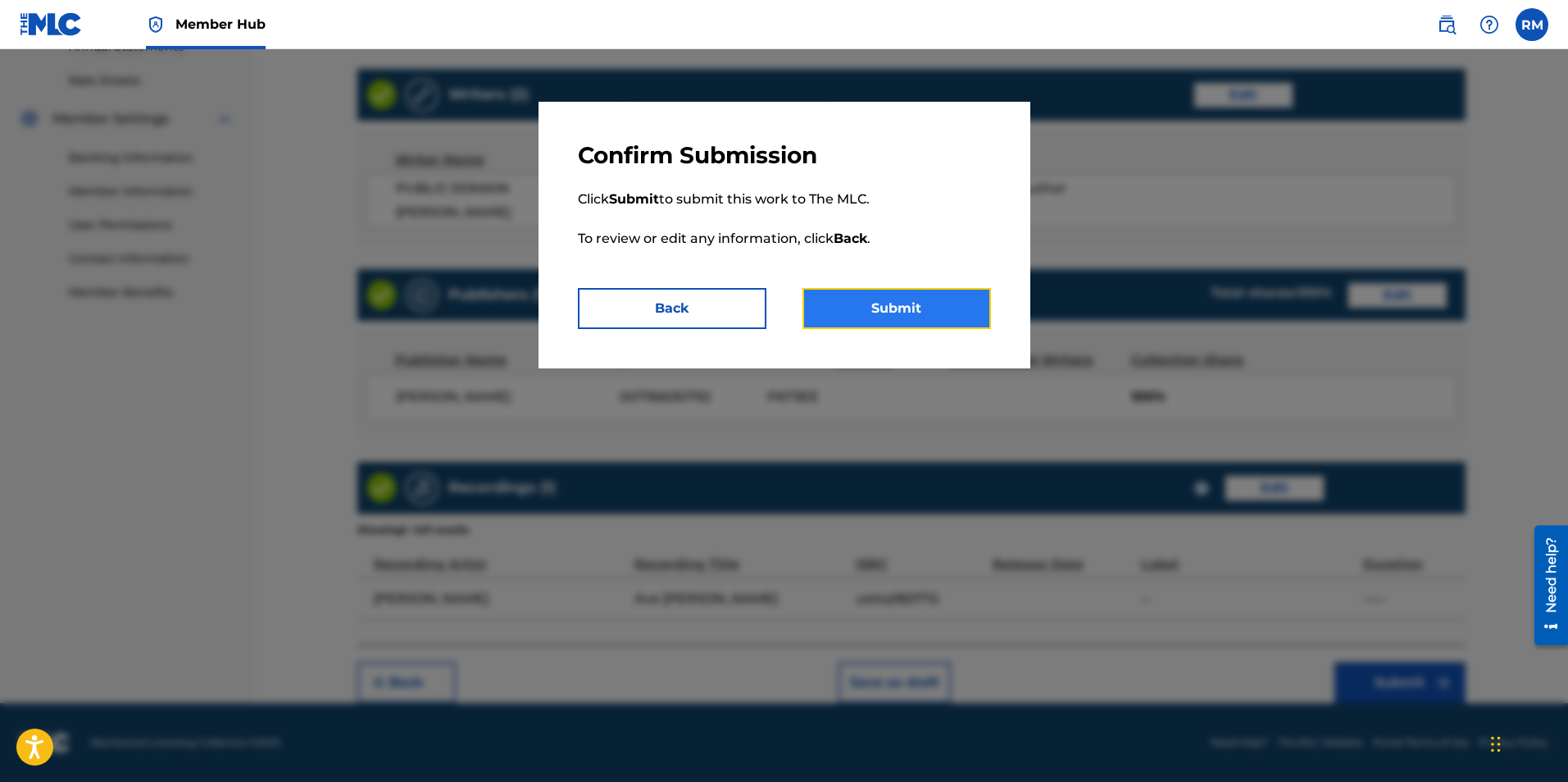
click at [895, 320] on button "Submit" at bounding box center [896, 309] width 188 height 41
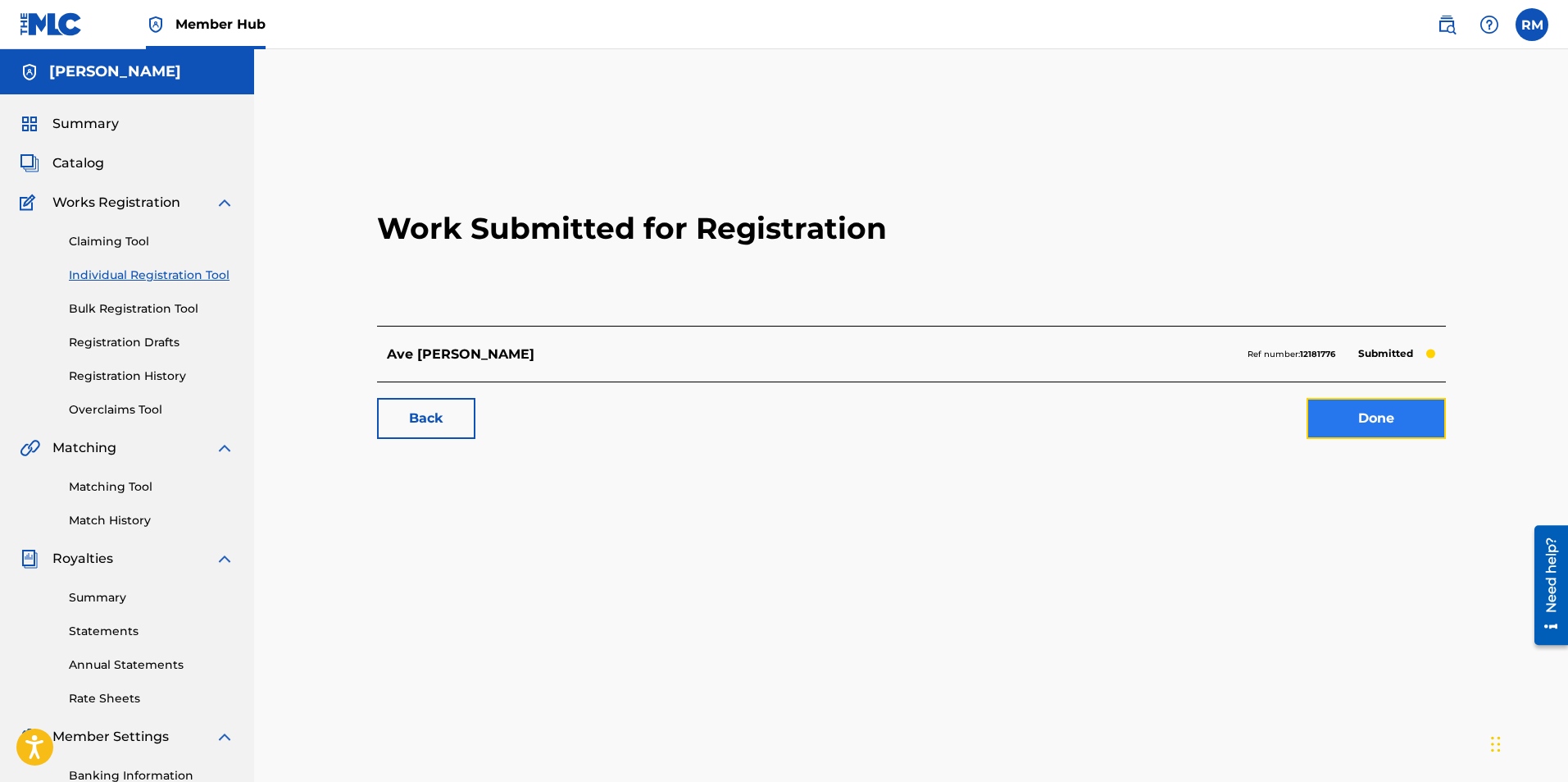
click at [1353, 414] on link "Done" at bounding box center [1376, 419] width 139 height 41
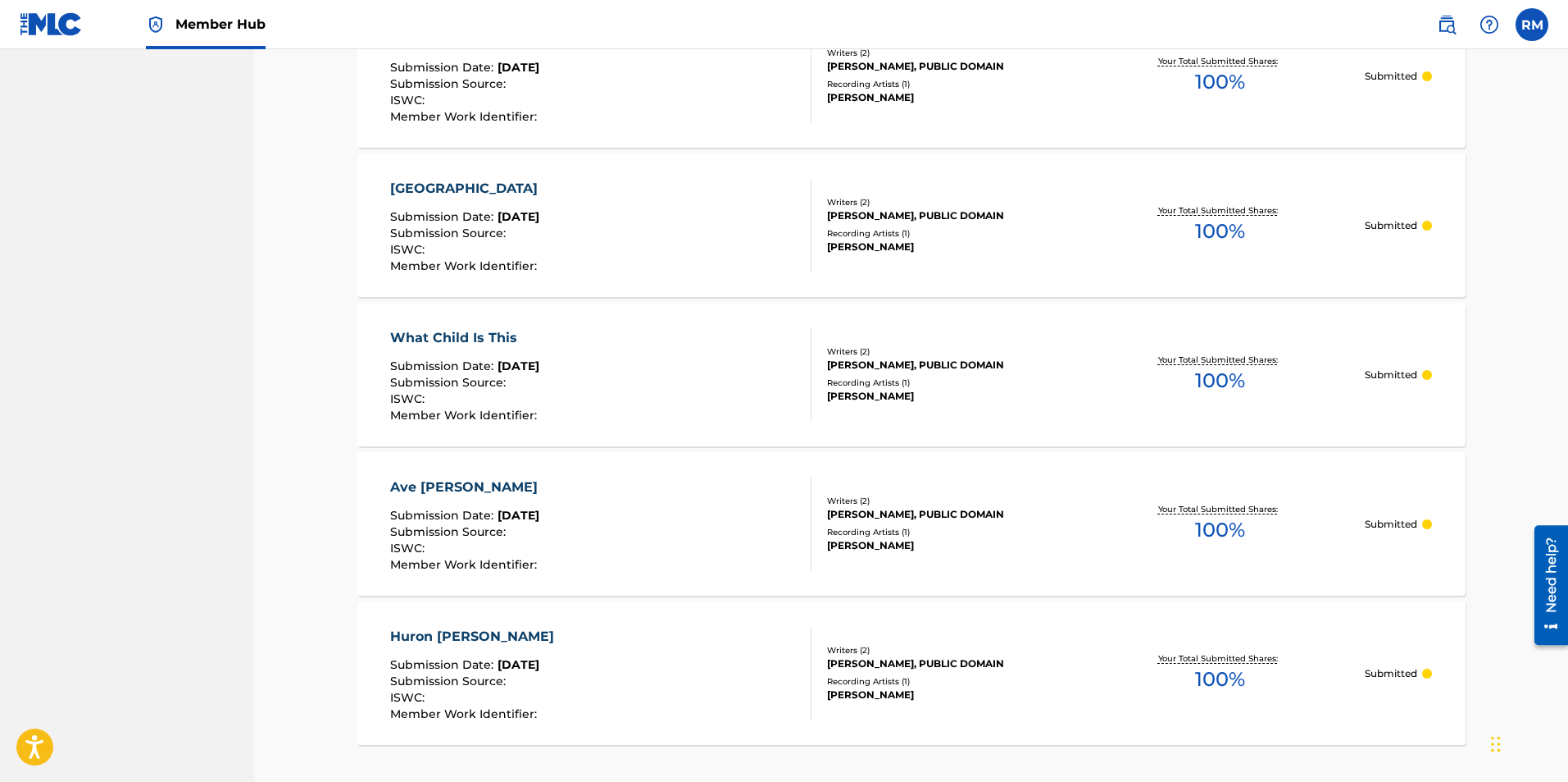
scroll to position [1396, 0]
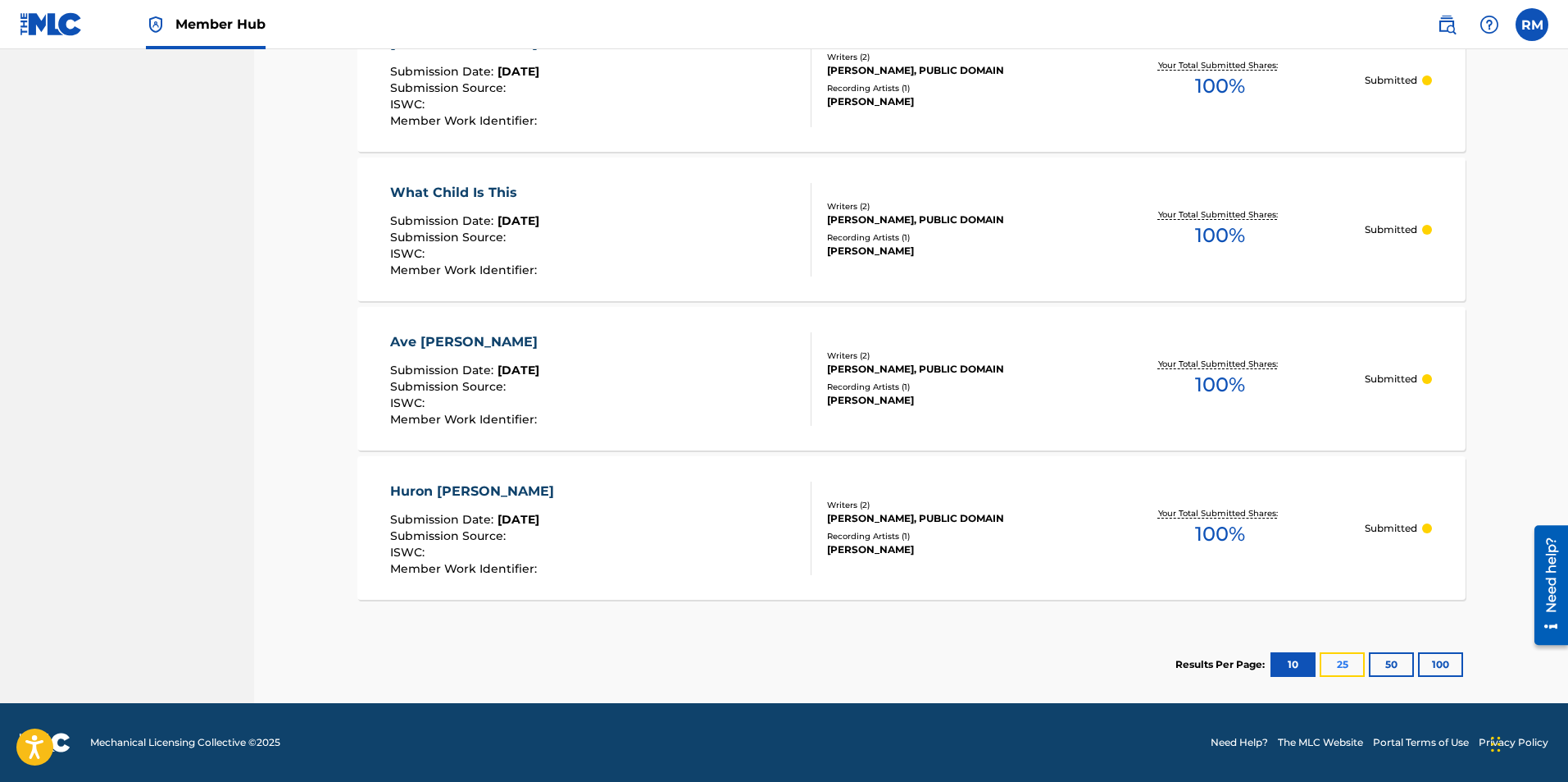
click at [1331, 667] on button "25" at bounding box center [1342, 665] width 45 height 25
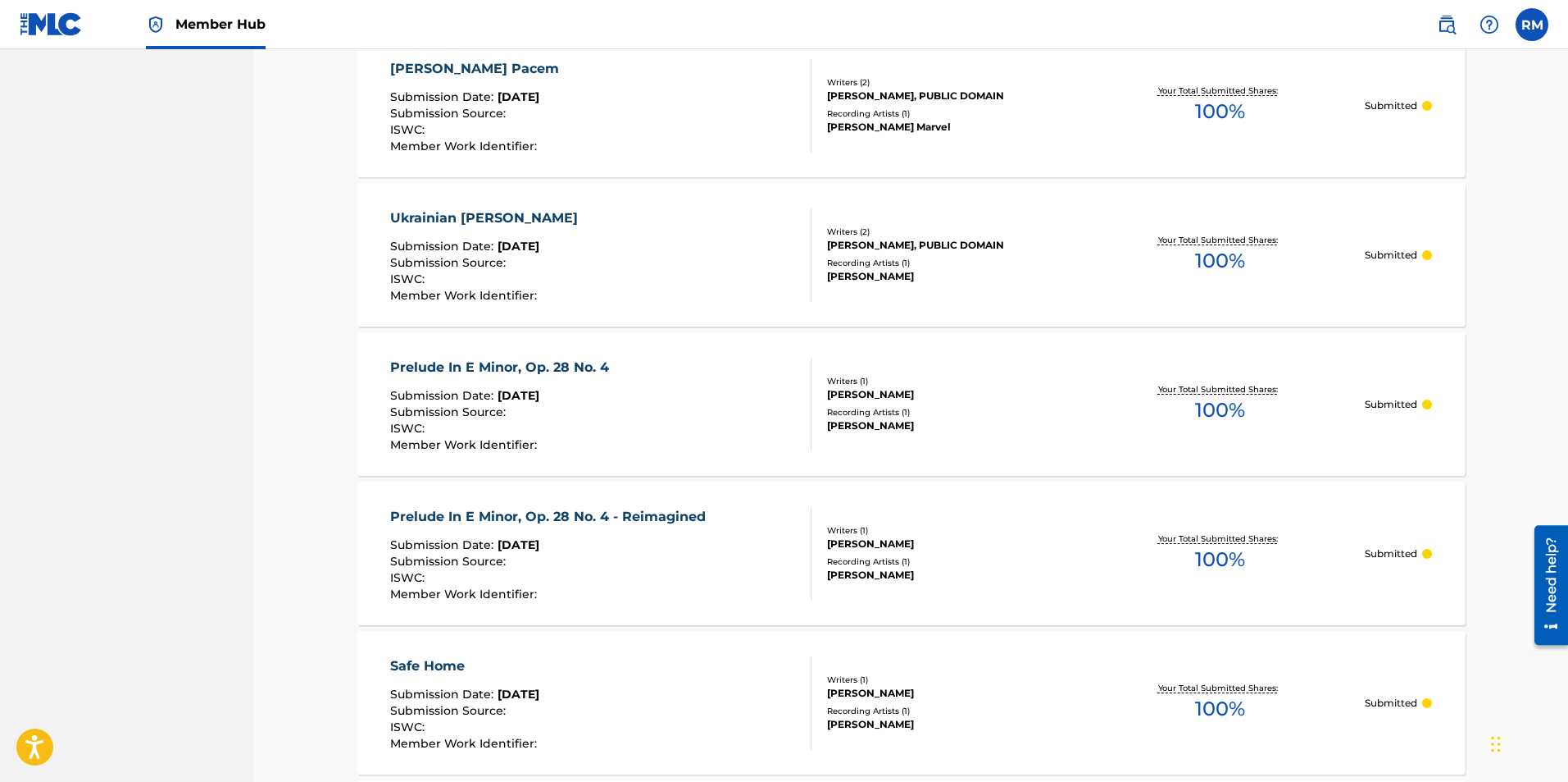
scroll to position [2135, 0]
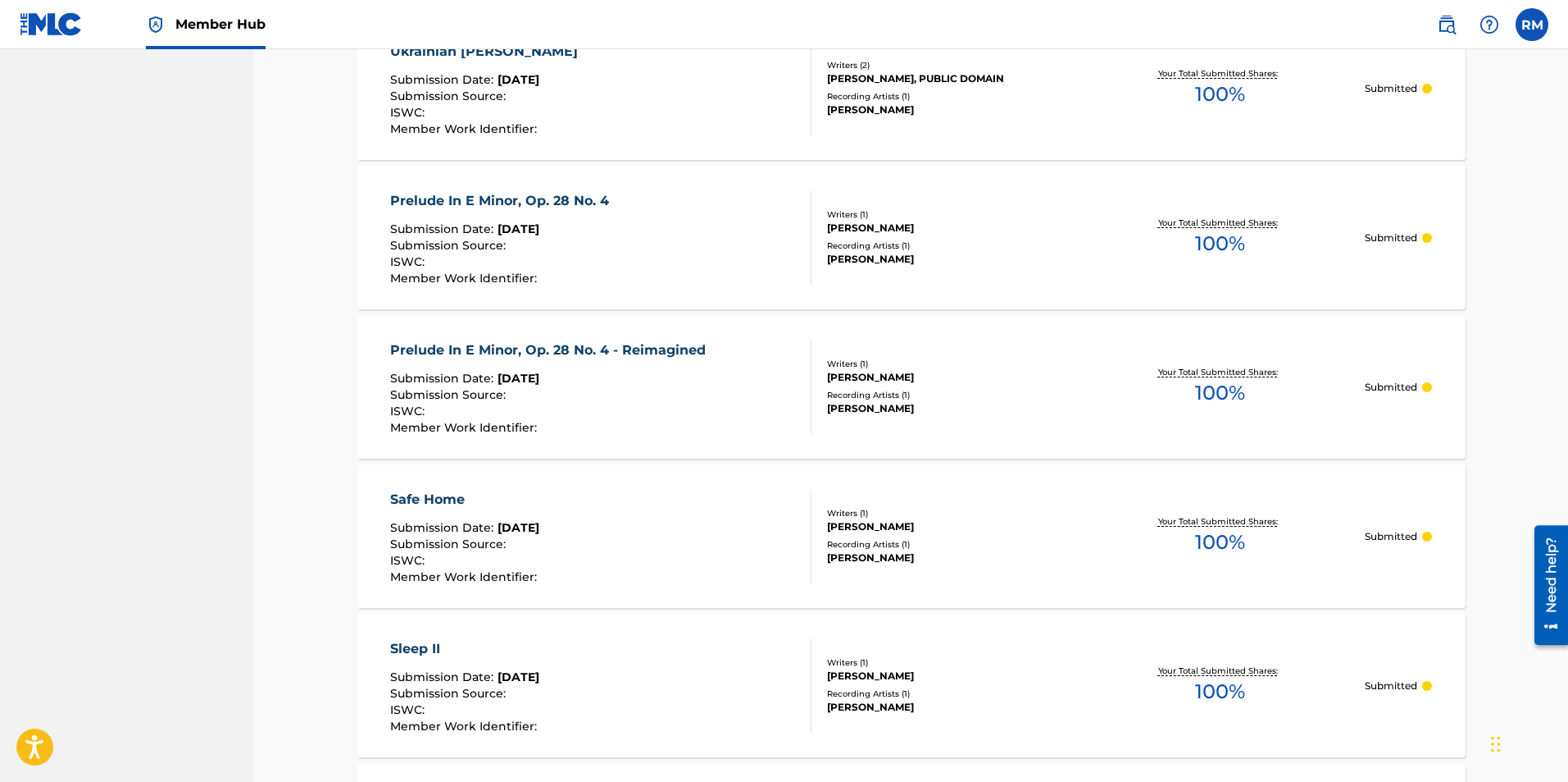
click at [659, 345] on div "Prelude In E Minor, Op. 28 No. 4 - Reimagined" at bounding box center [552, 350] width 324 height 20
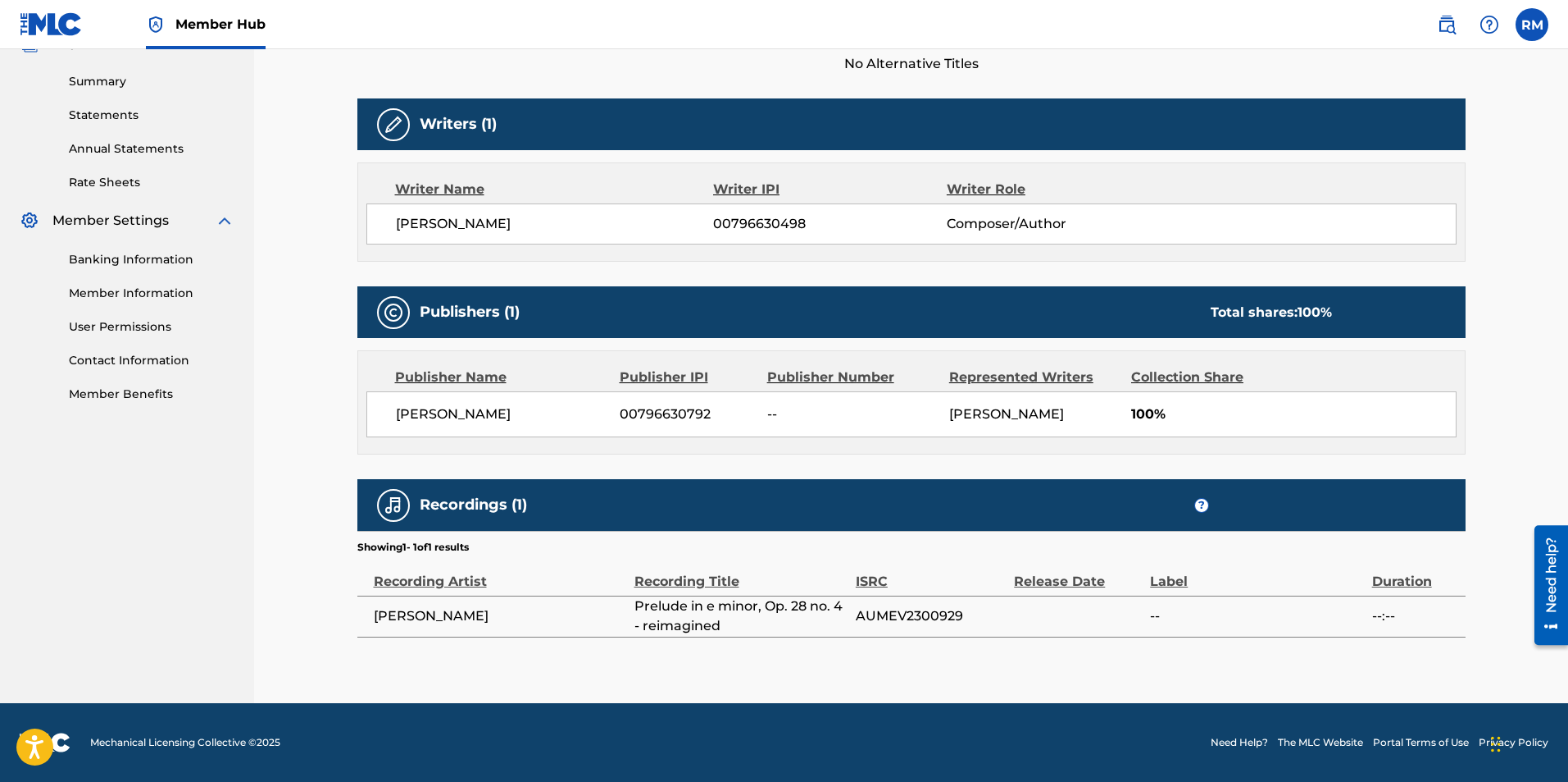
scroll to position [44, 0]
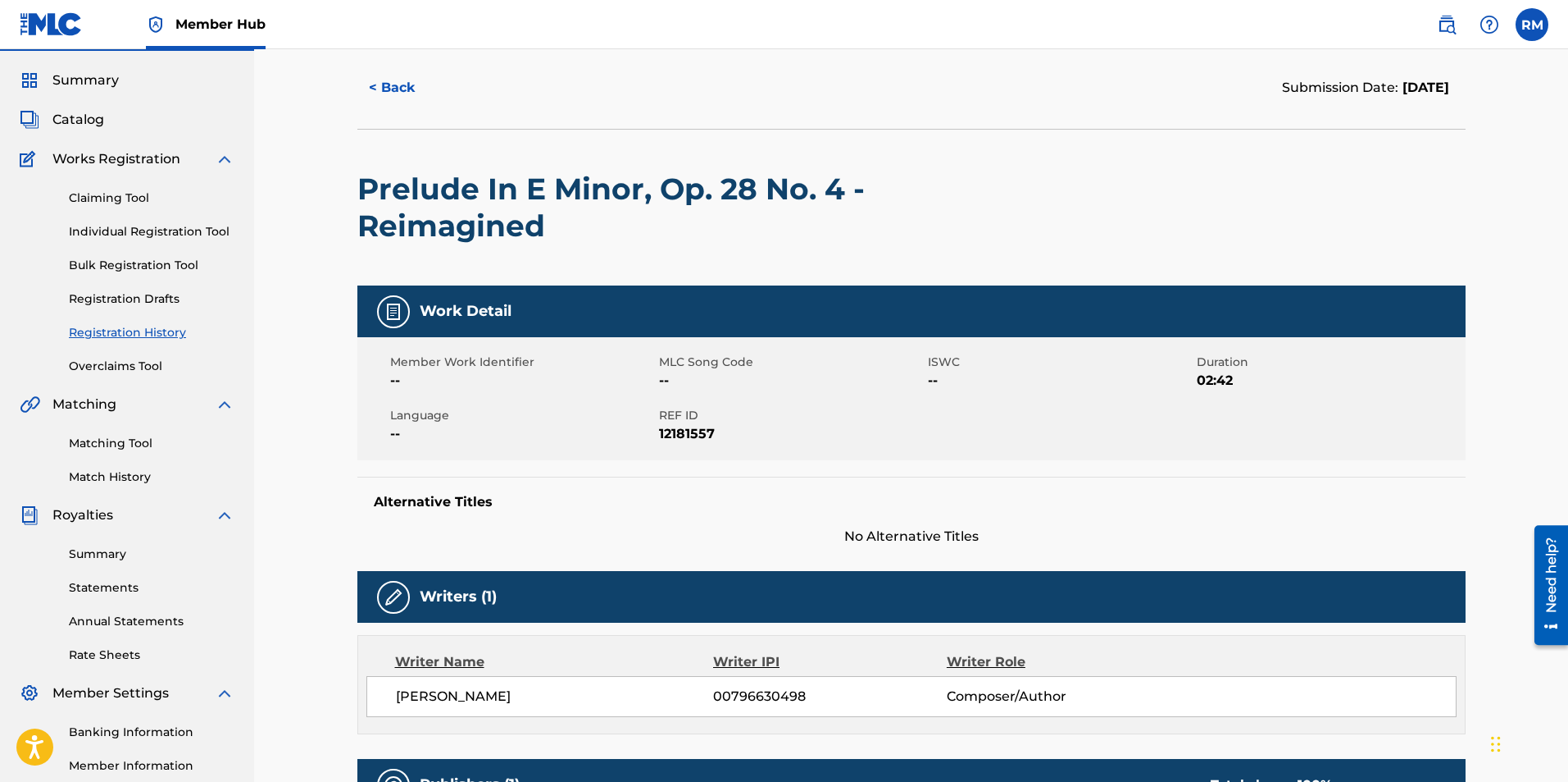
click at [995, 268] on div "Prelude In E Minor, Op. 28 No. 4 - Reimagined" at bounding box center [690, 207] width 665 height 156
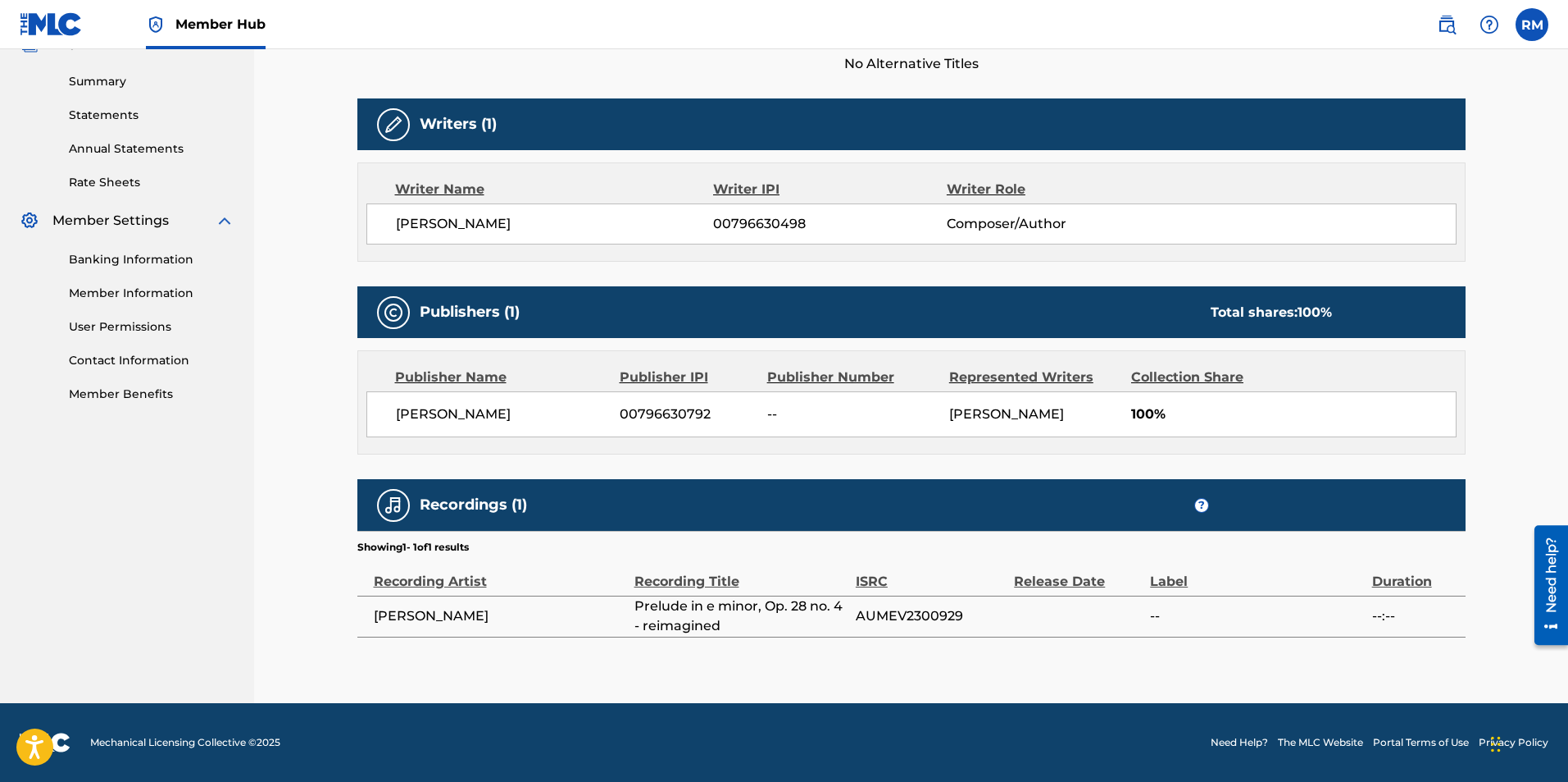
scroll to position [536, 0]
click at [879, 609] on span "AUMEV2300929" at bounding box center [931, 616] width 150 height 20
click at [991, 586] on div "ISRC" at bounding box center [931, 572] width 150 height 37
click at [442, 515] on div "Recordings (1) ?" at bounding box center [911, 505] width 1108 height 52
click at [438, 504] on h5 "Recordings (1)" at bounding box center [474, 505] width 107 height 19
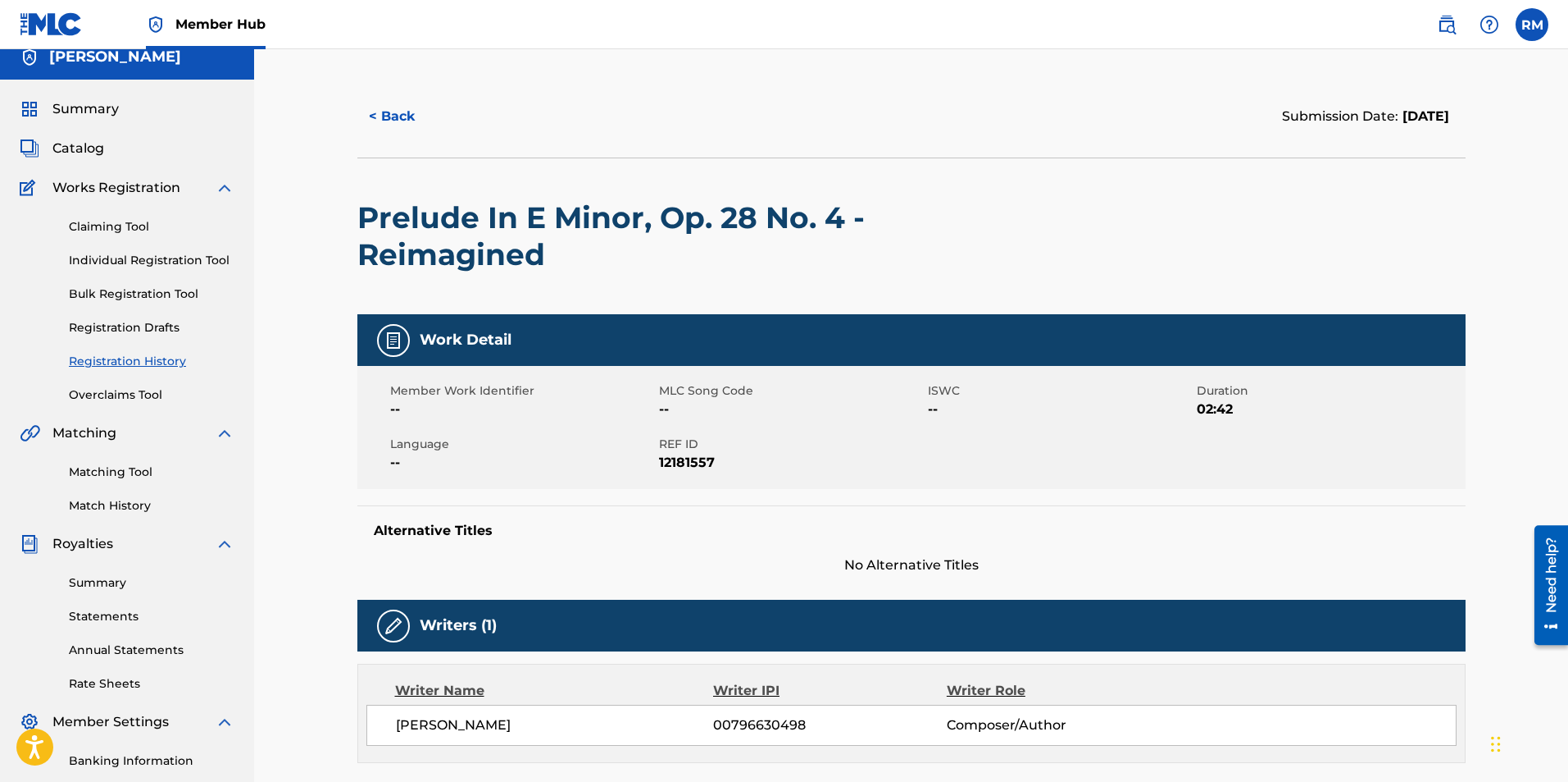
scroll to position [0, 0]
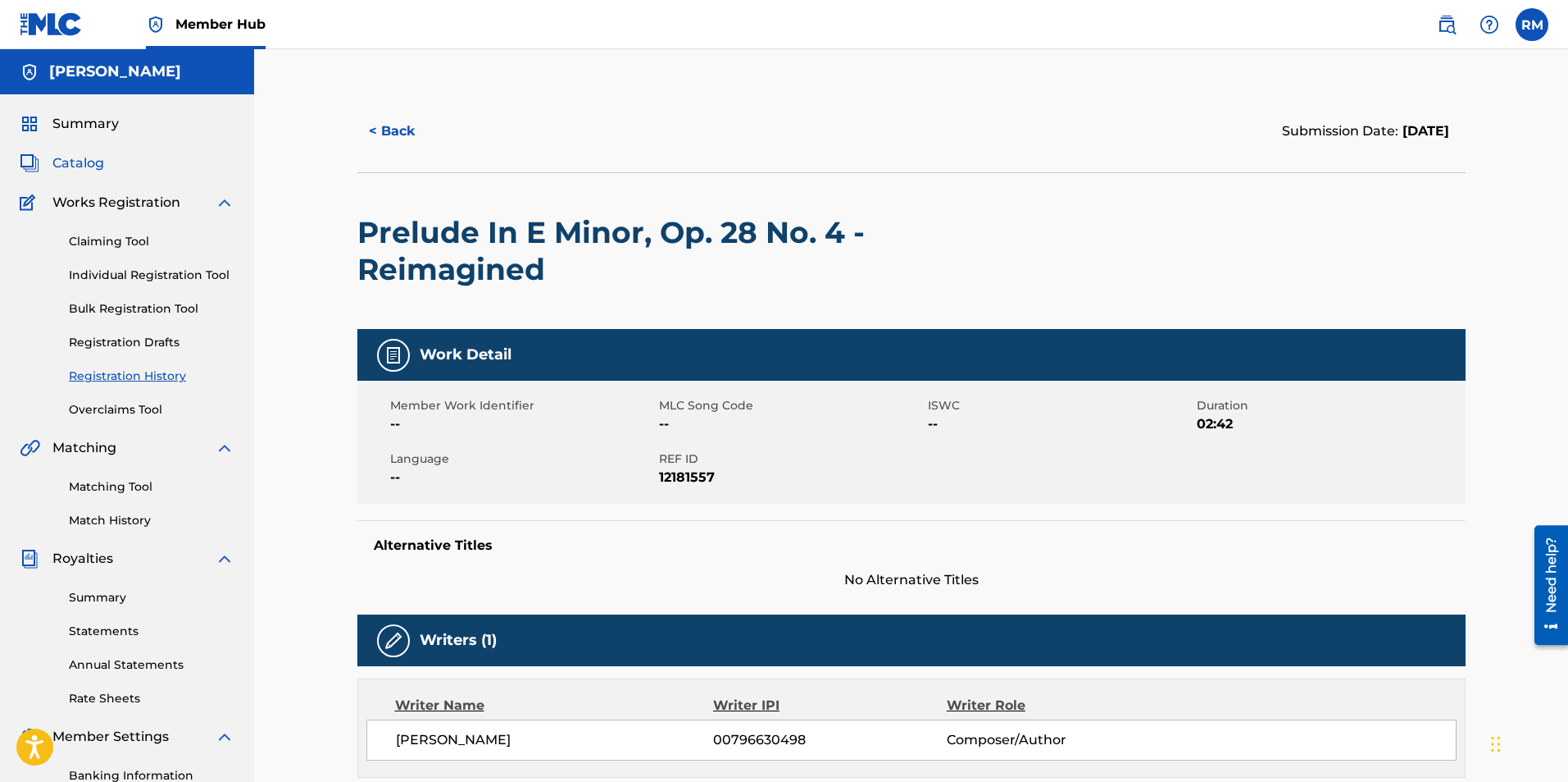
click at [76, 159] on span "Catalog" at bounding box center [78, 164] width 52 height 20
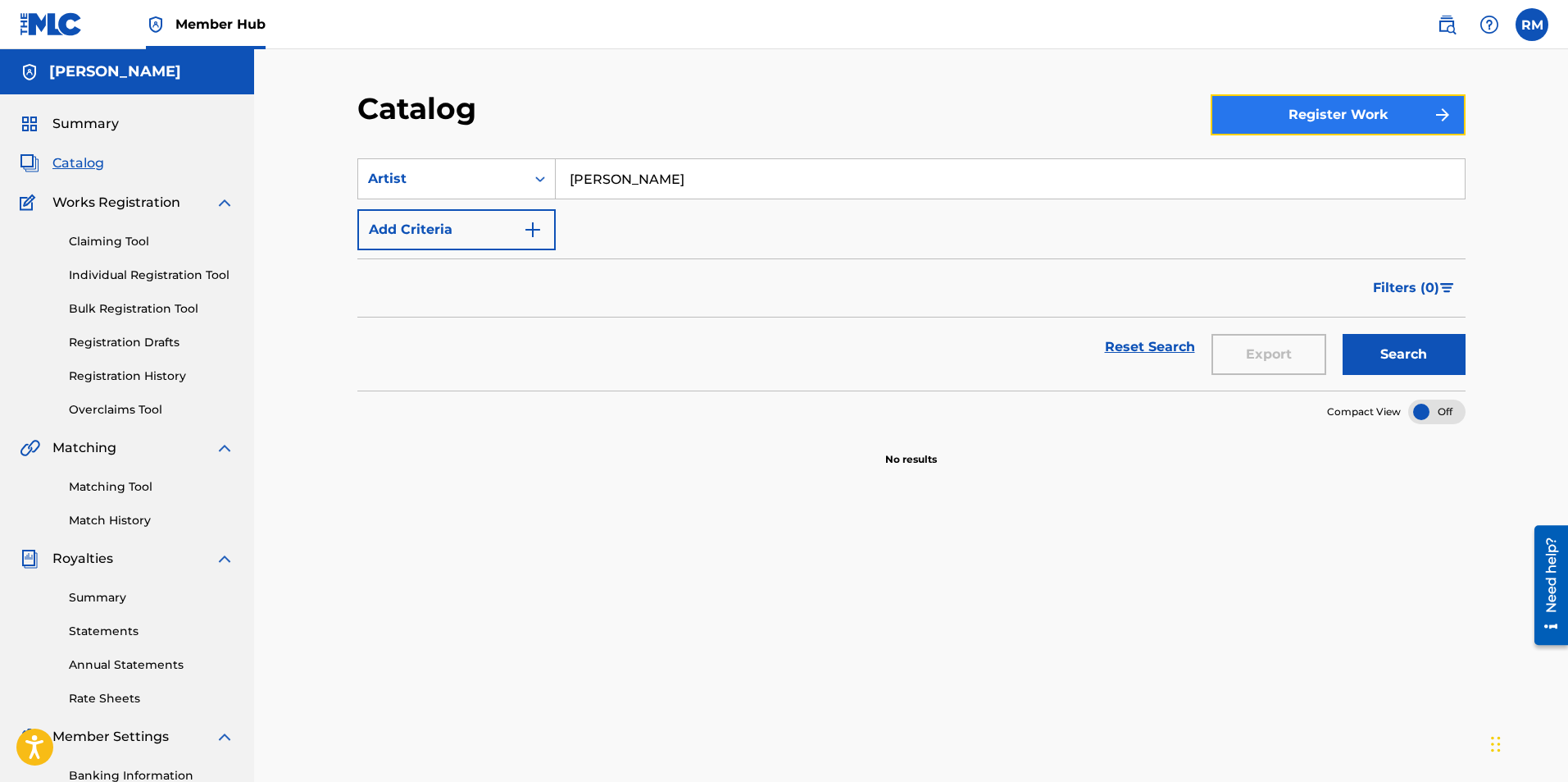
click at [1321, 110] on button "Register Work" at bounding box center [1338, 115] width 255 height 41
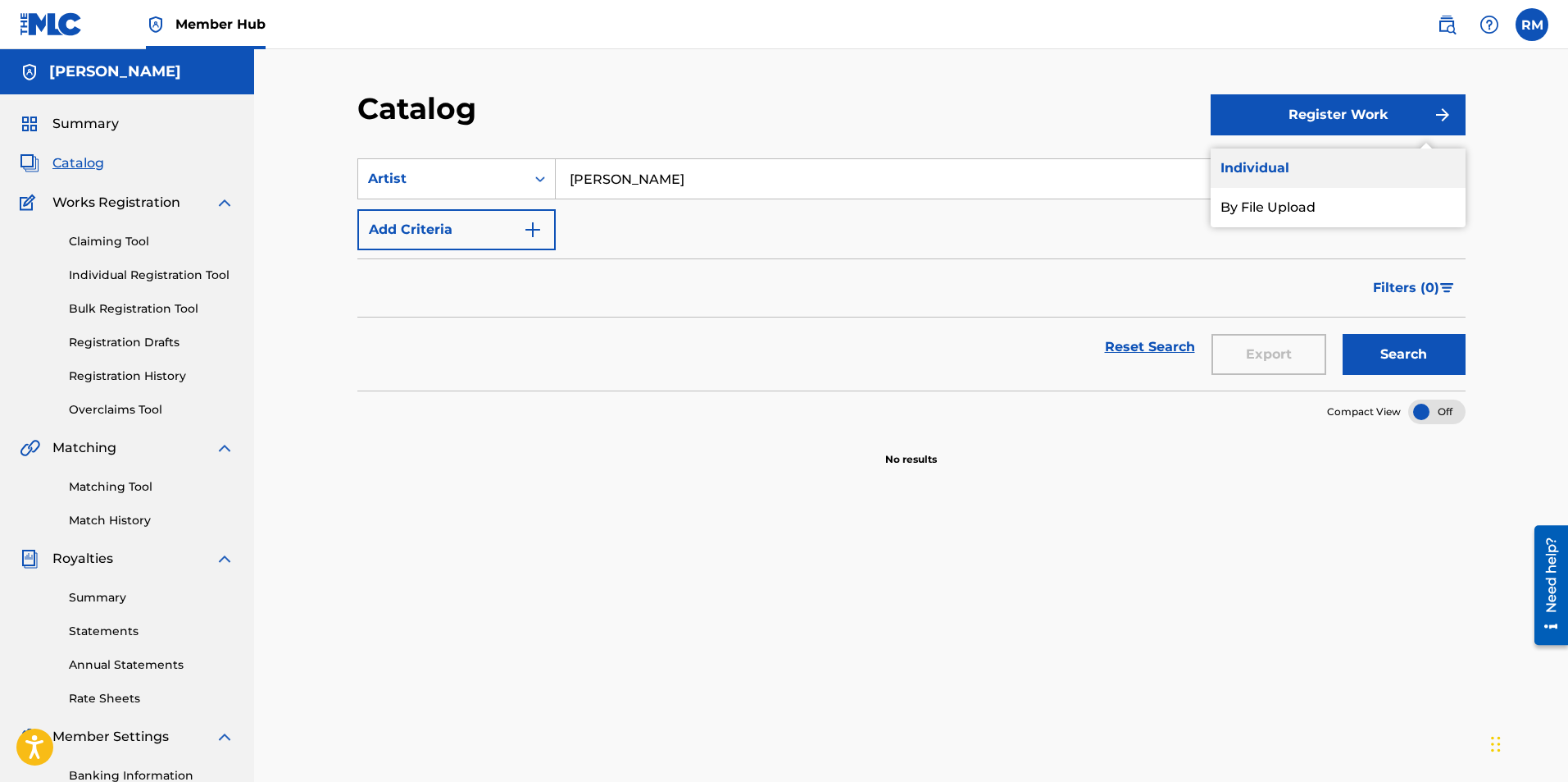
click at [1309, 168] on link "Individual" at bounding box center [1338, 168] width 255 height 40
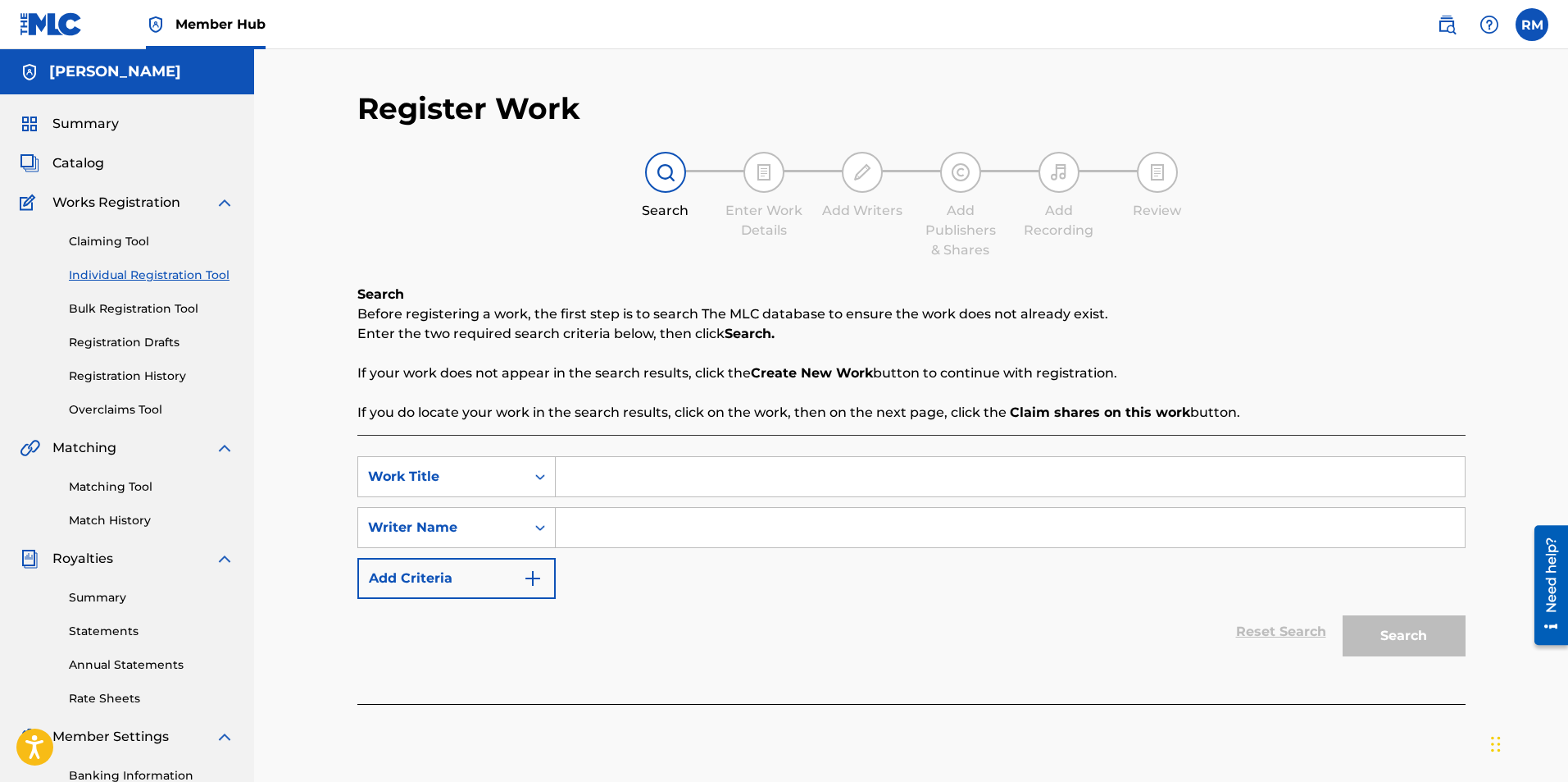
click at [584, 472] on input "Search Form" at bounding box center [1010, 476] width 909 height 40
type input "Simple Gifts"
click at [607, 519] on input "Search Form" at bounding box center [1010, 528] width 909 height 40
type input "Ryan Marvel"
click at [1387, 636] on button "Search" at bounding box center [1404, 636] width 123 height 41
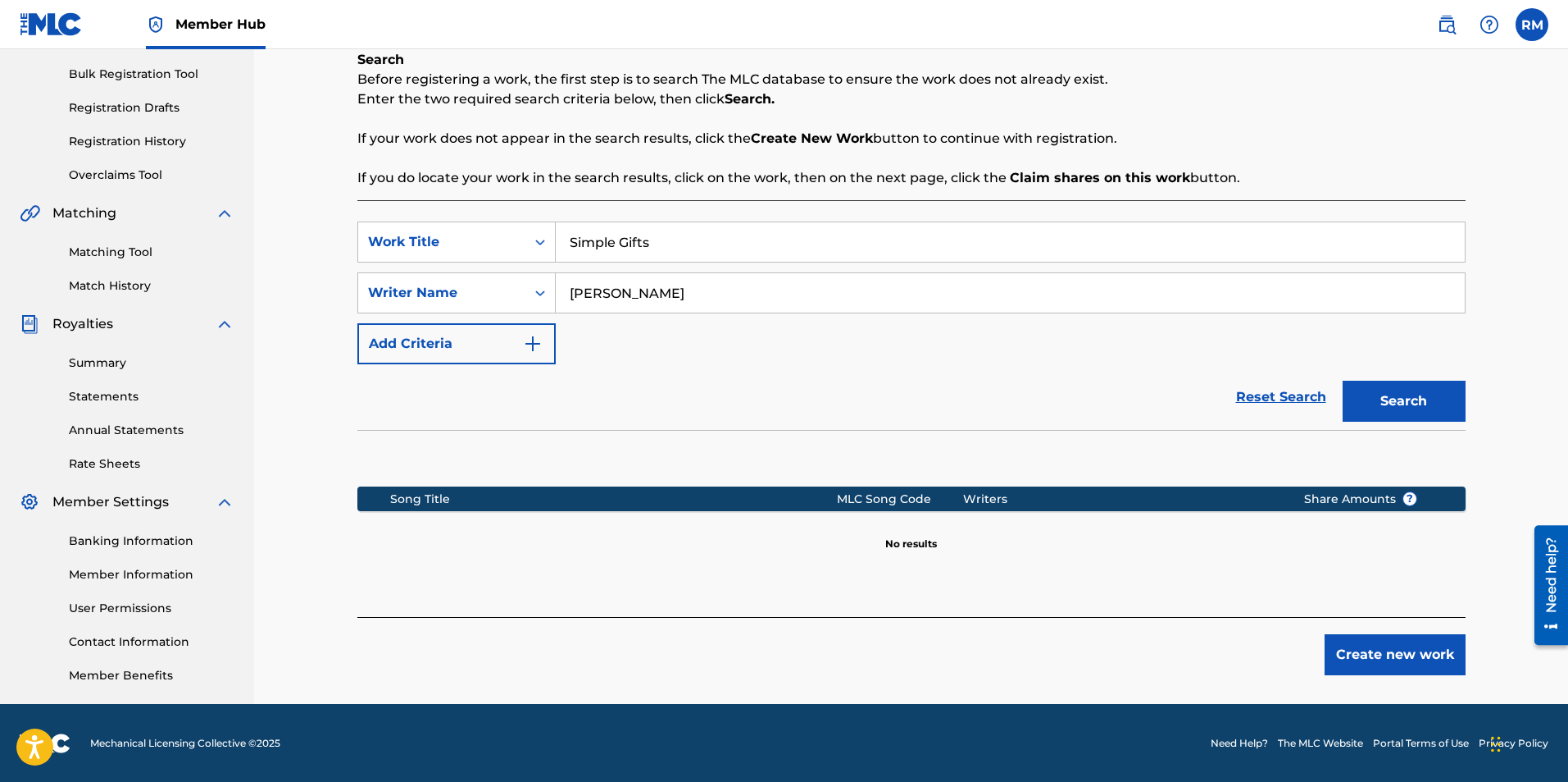
scroll to position [235, 0]
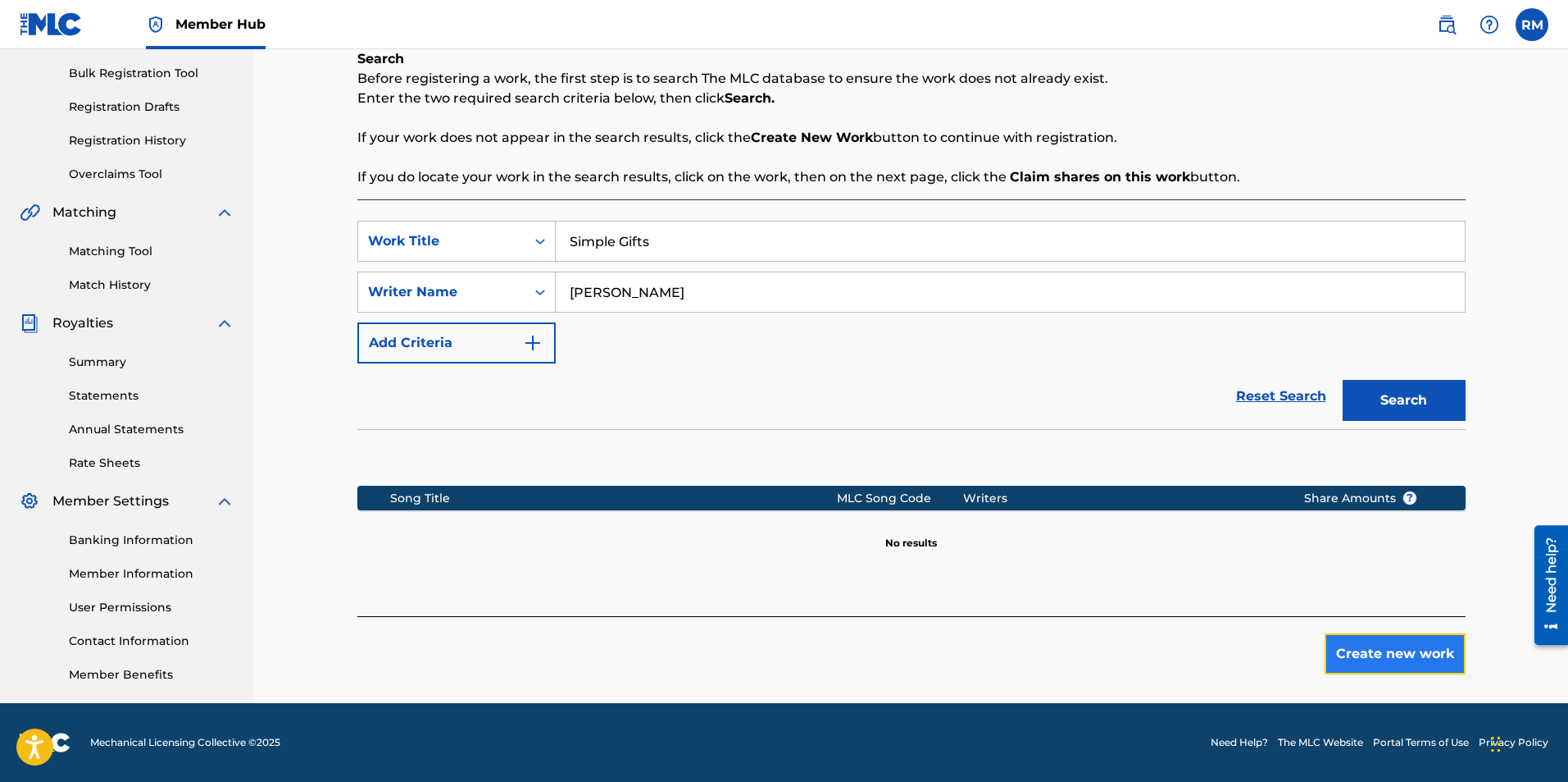
click at [1371, 642] on button "Create new work" at bounding box center [1395, 654] width 141 height 41
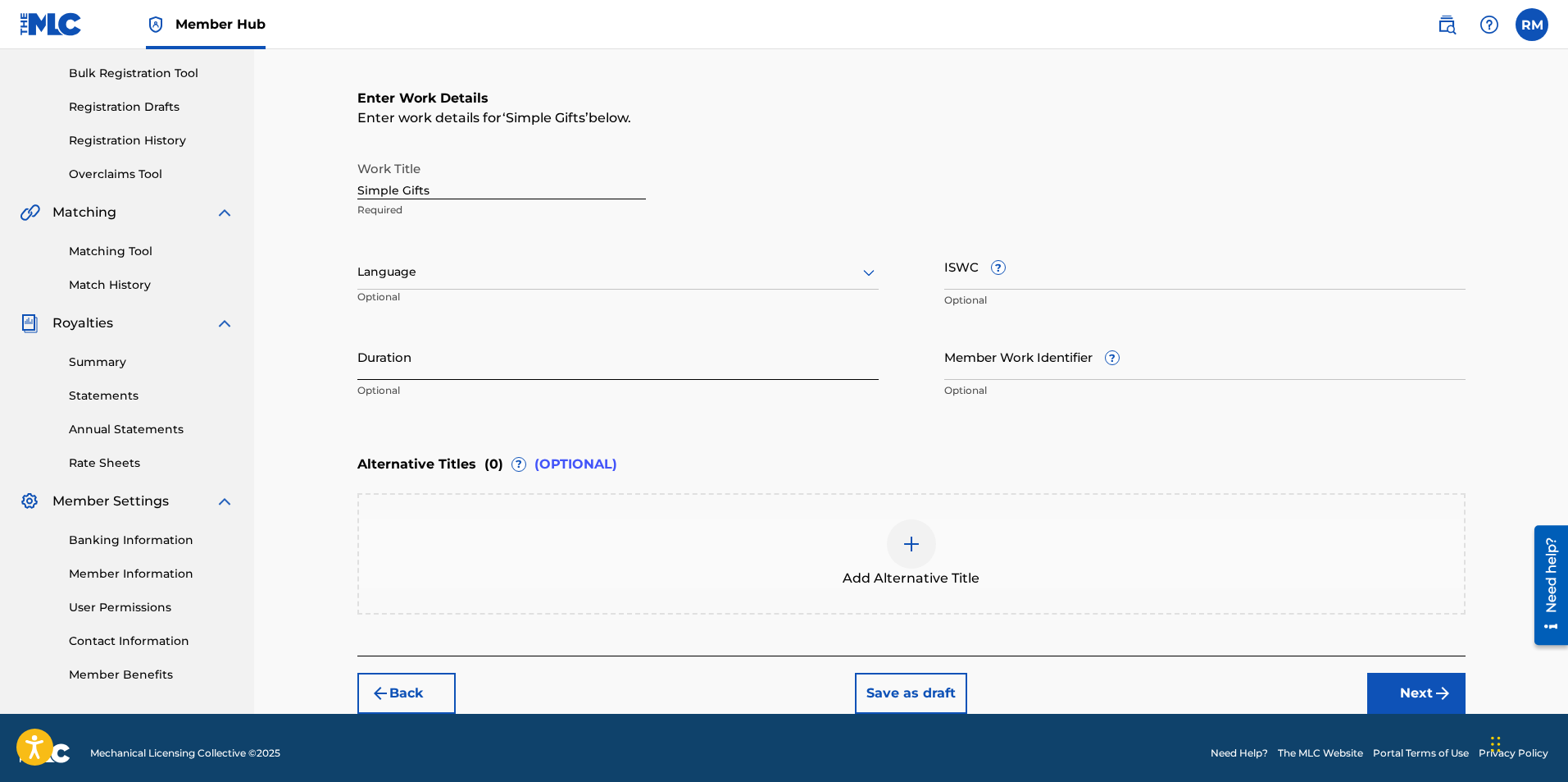
click at [424, 353] on input "Duration" at bounding box center [618, 356] width 522 height 47
click at [1401, 698] on button "Next" at bounding box center [1416, 694] width 98 height 41
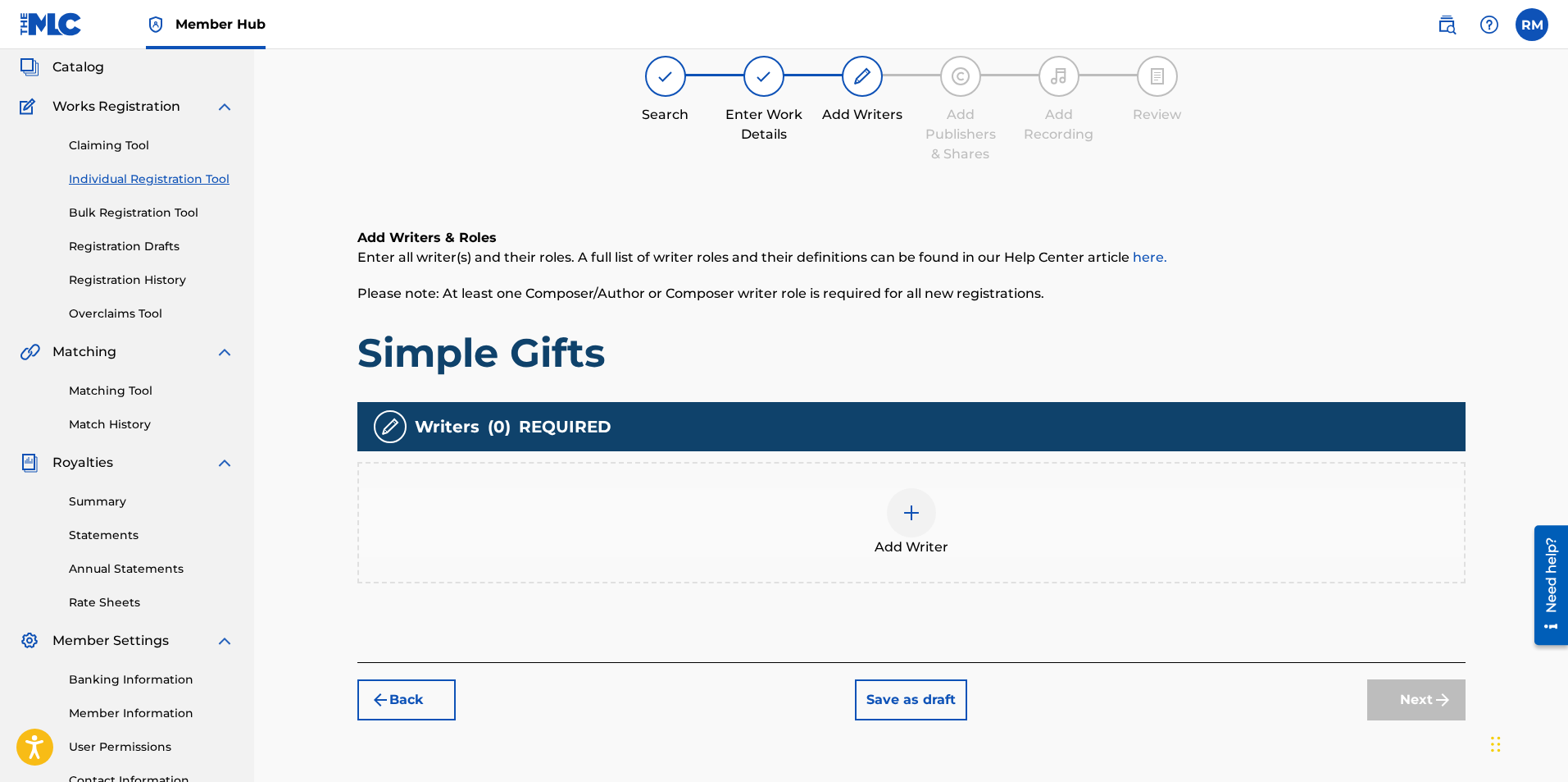
scroll to position [73, 0]
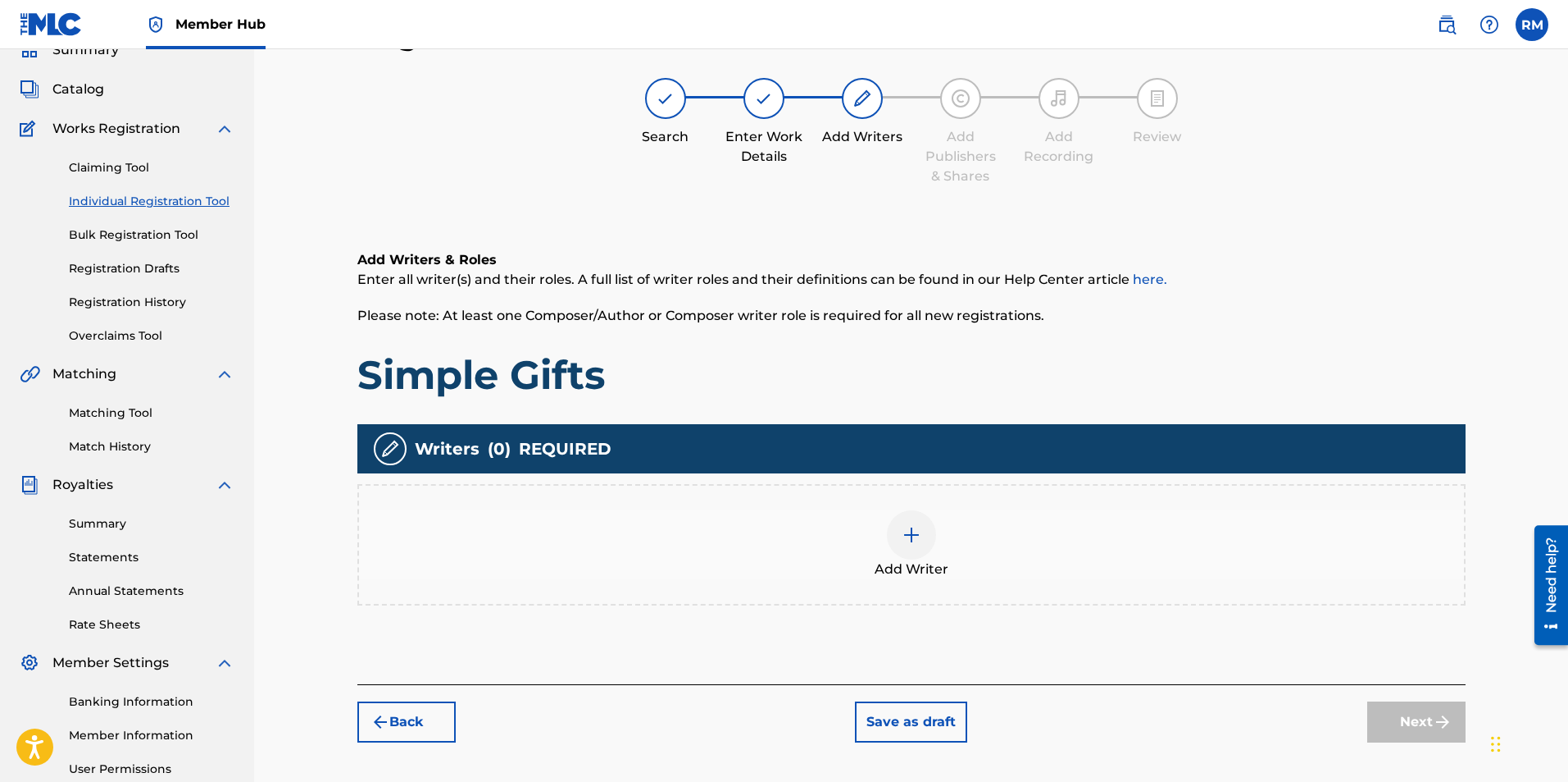
click at [919, 534] on img at bounding box center [912, 535] width 20 height 20
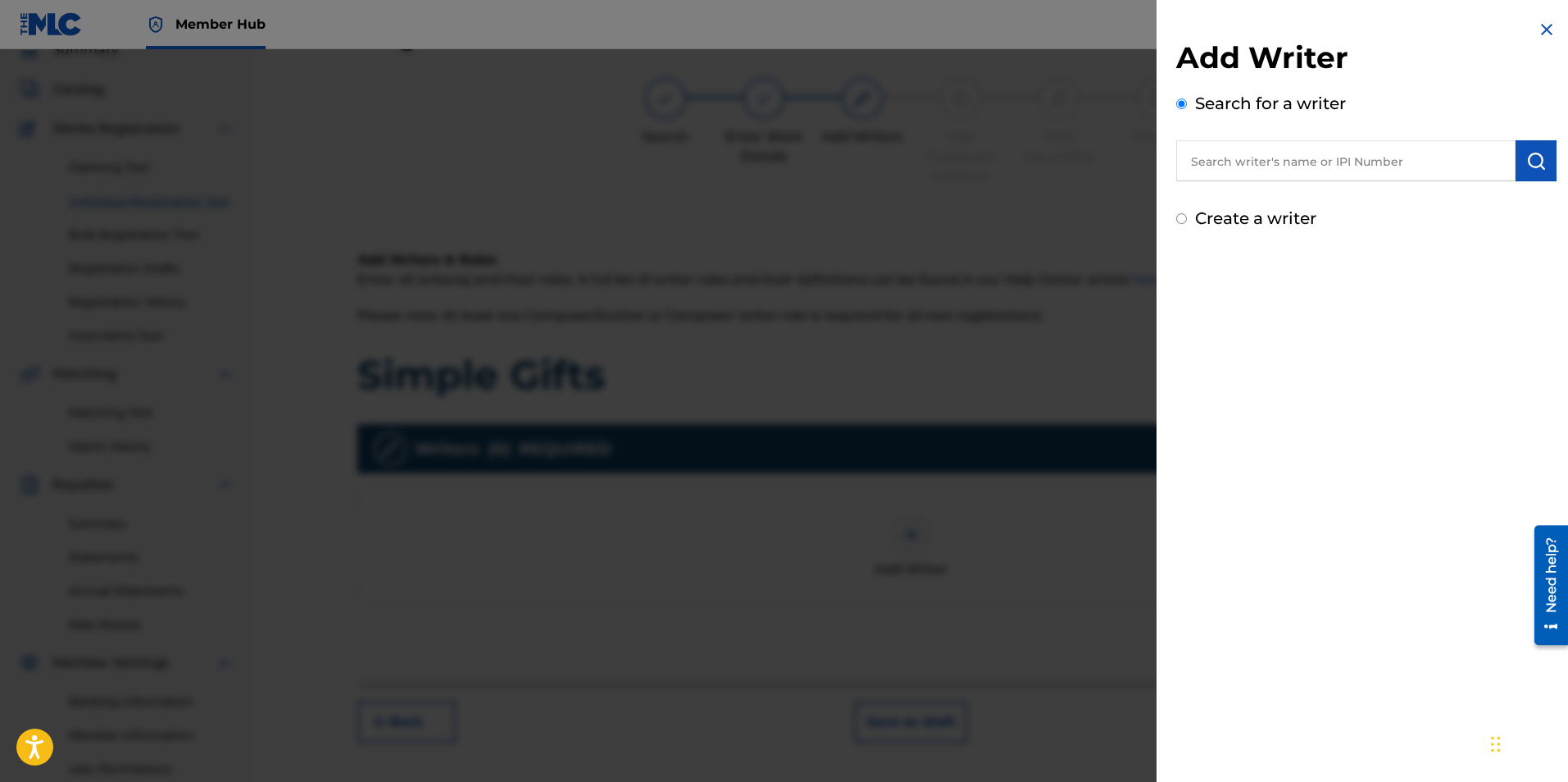
click at [1278, 156] on input "text" at bounding box center [1345, 161] width 339 height 41
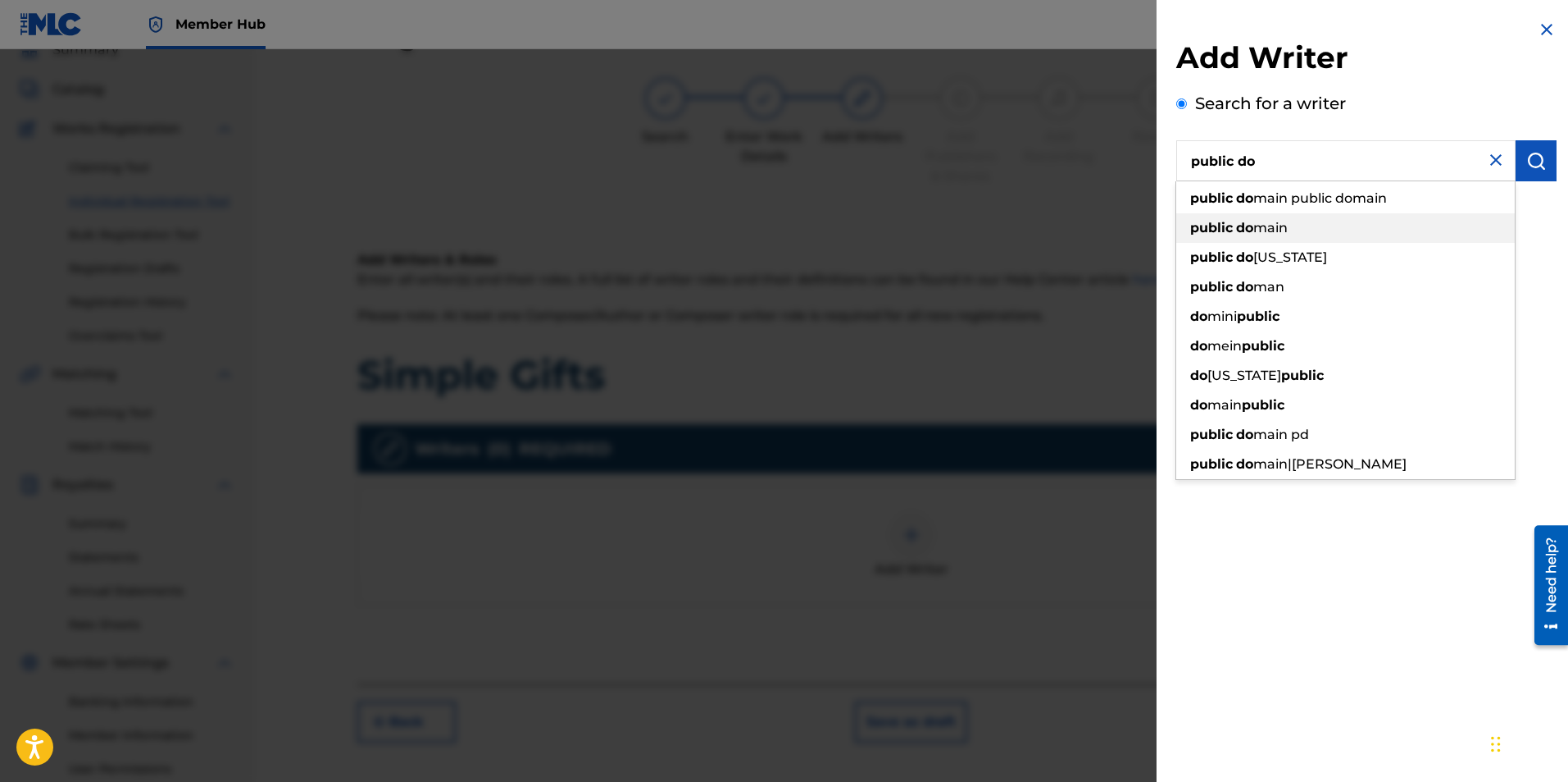
click at [1292, 234] on div "public do main" at bounding box center [1345, 228] width 338 height 30
type input "public domain"
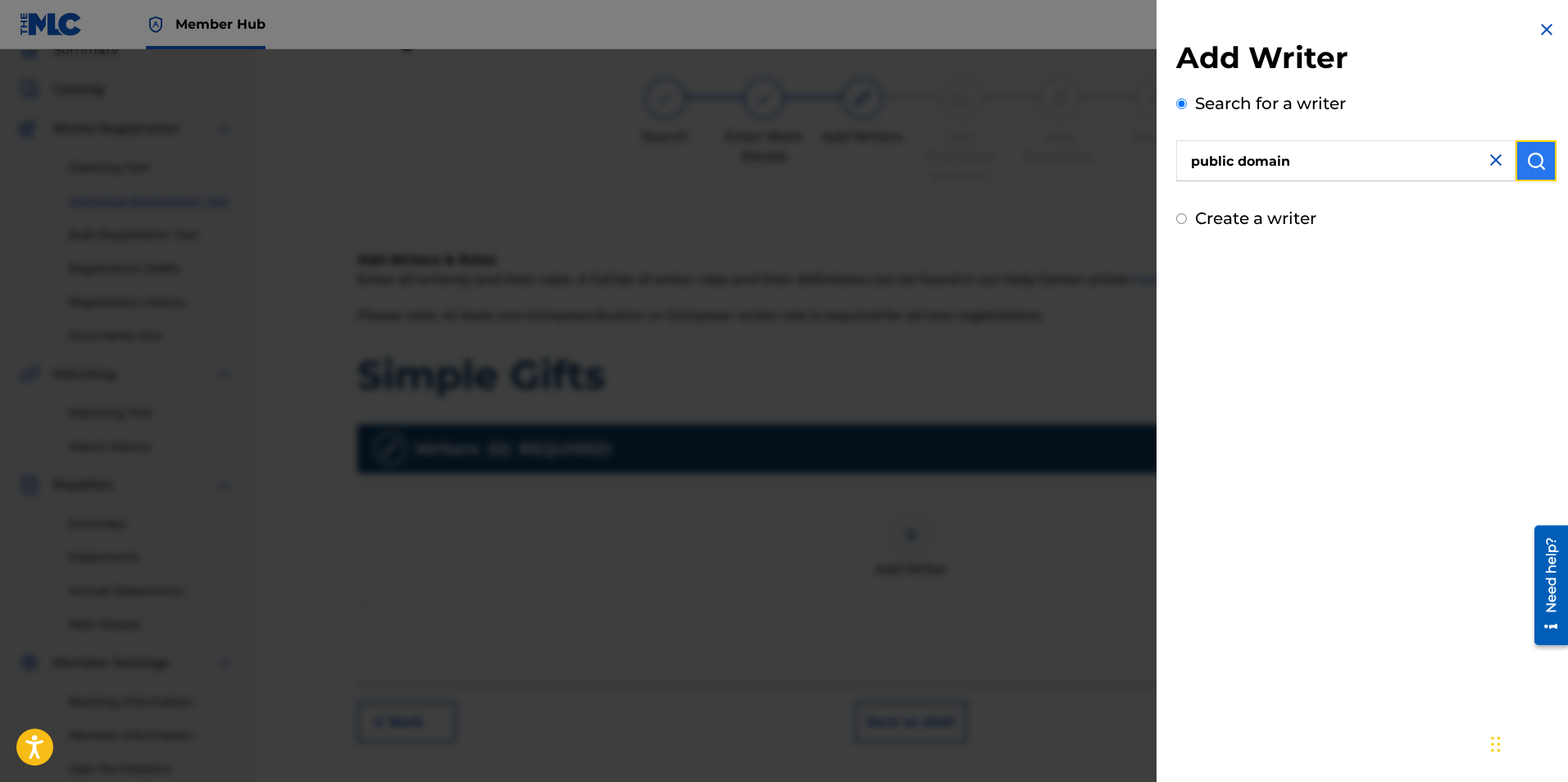
click at [1531, 158] on img "submit" at bounding box center [1537, 161] width 20 height 20
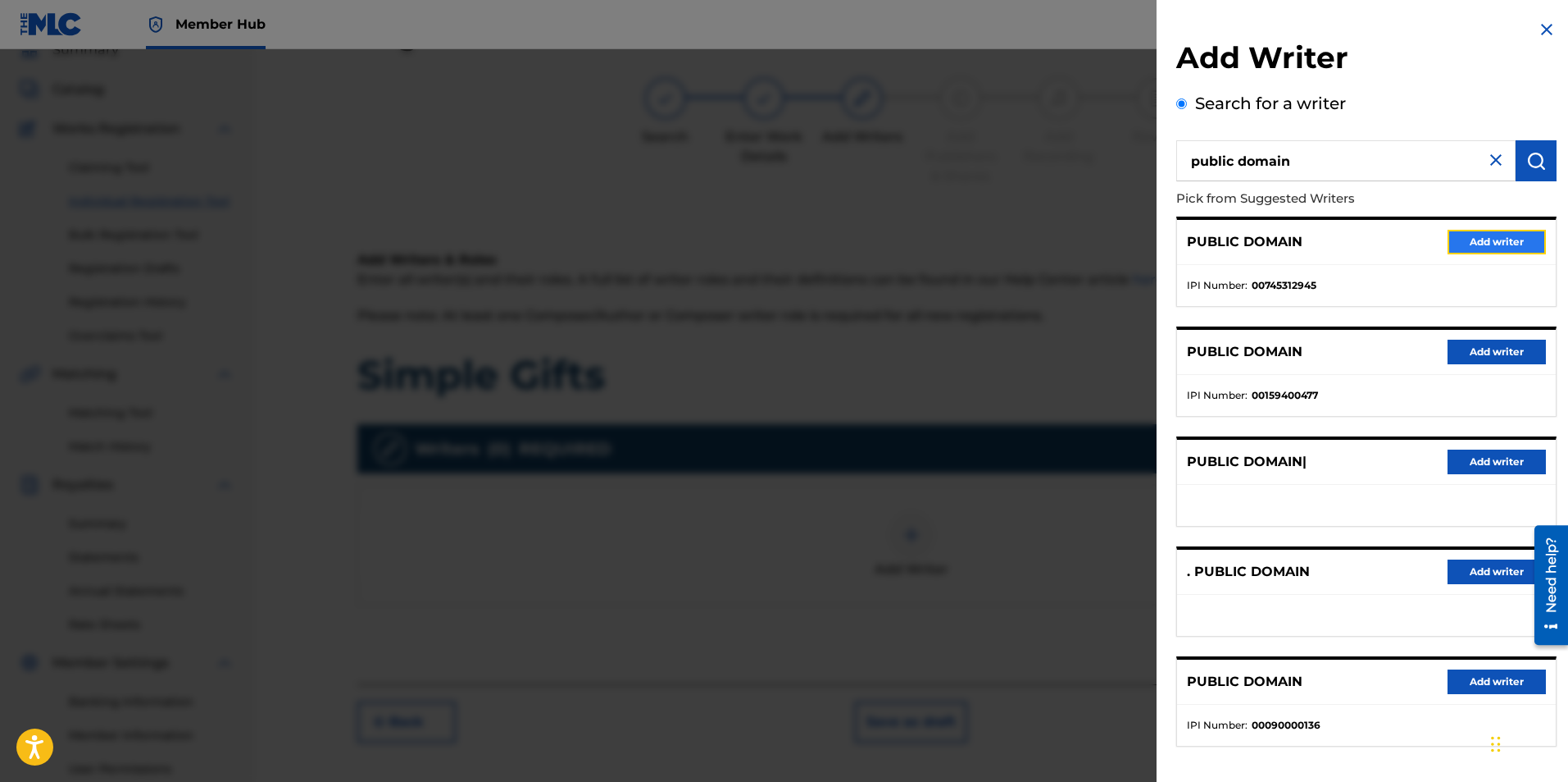
click at [1459, 246] on button "Add writer" at bounding box center [1496, 242] width 98 height 25
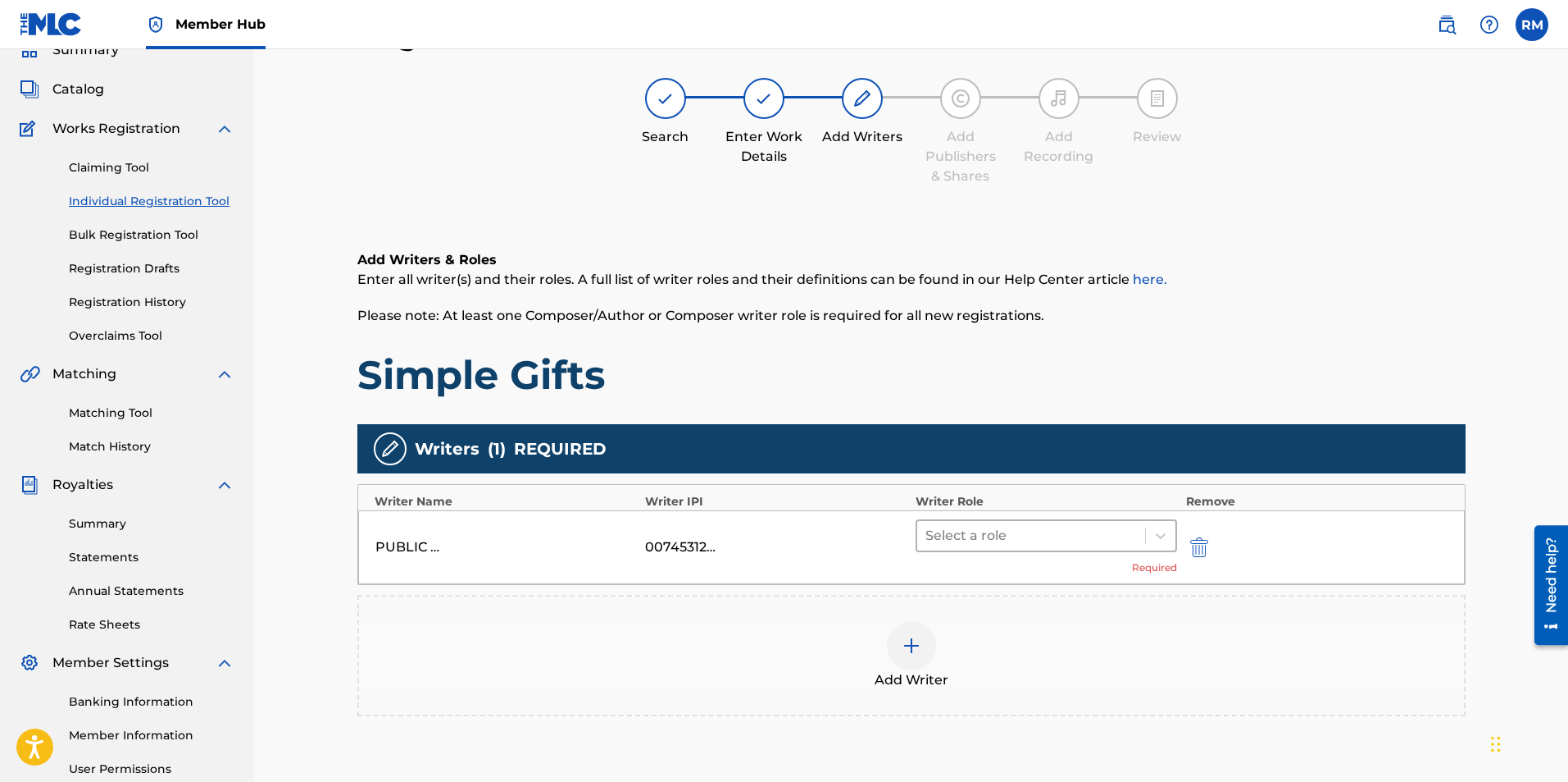
click at [999, 538] on div at bounding box center [1031, 536] width 212 height 23
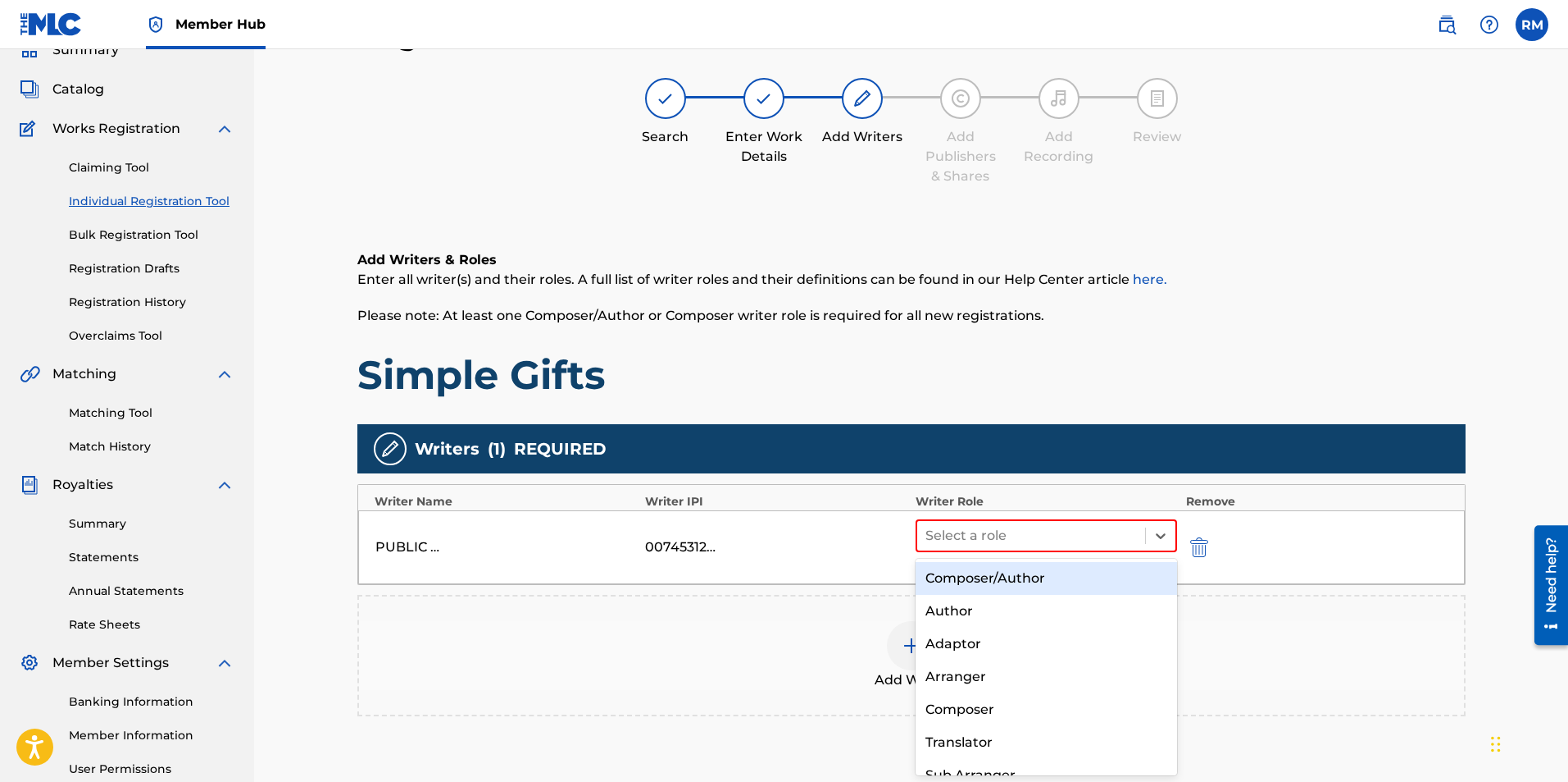
click at [992, 584] on div "Composer/Author" at bounding box center [1047, 578] width 262 height 33
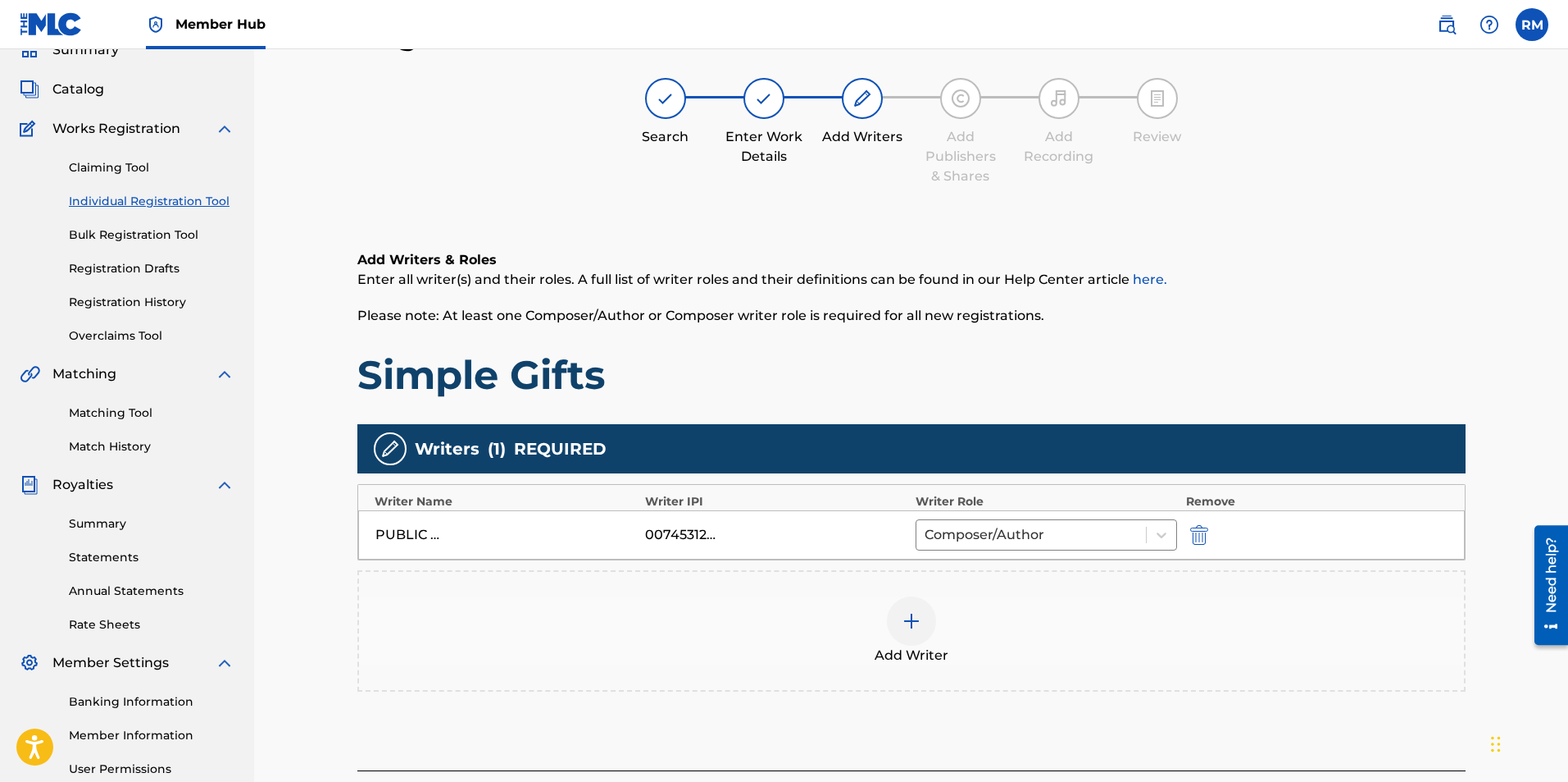
click at [911, 628] on img at bounding box center [912, 621] width 20 height 20
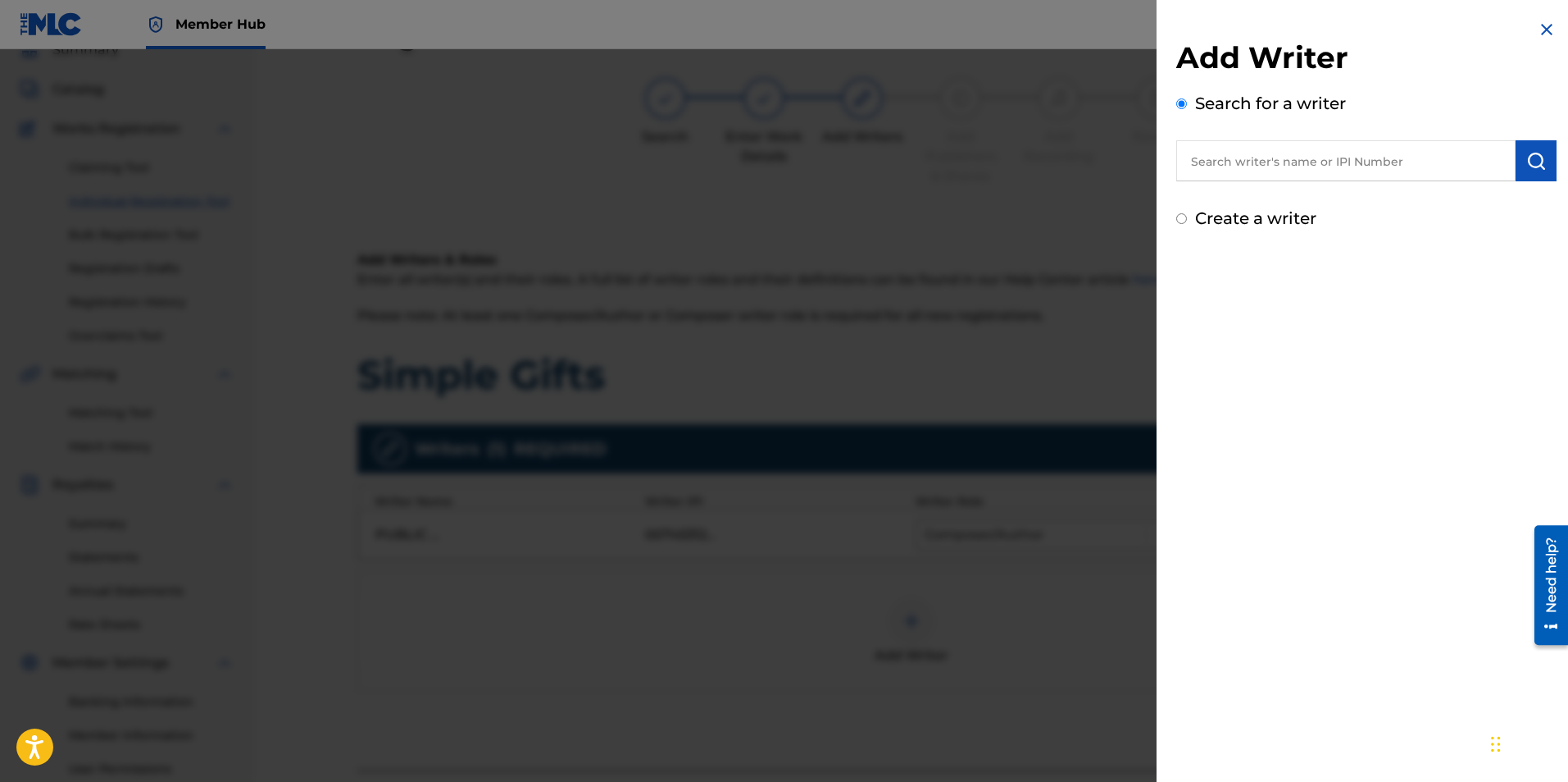
click at [1378, 145] on input "text" at bounding box center [1345, 161] width 339 height 41
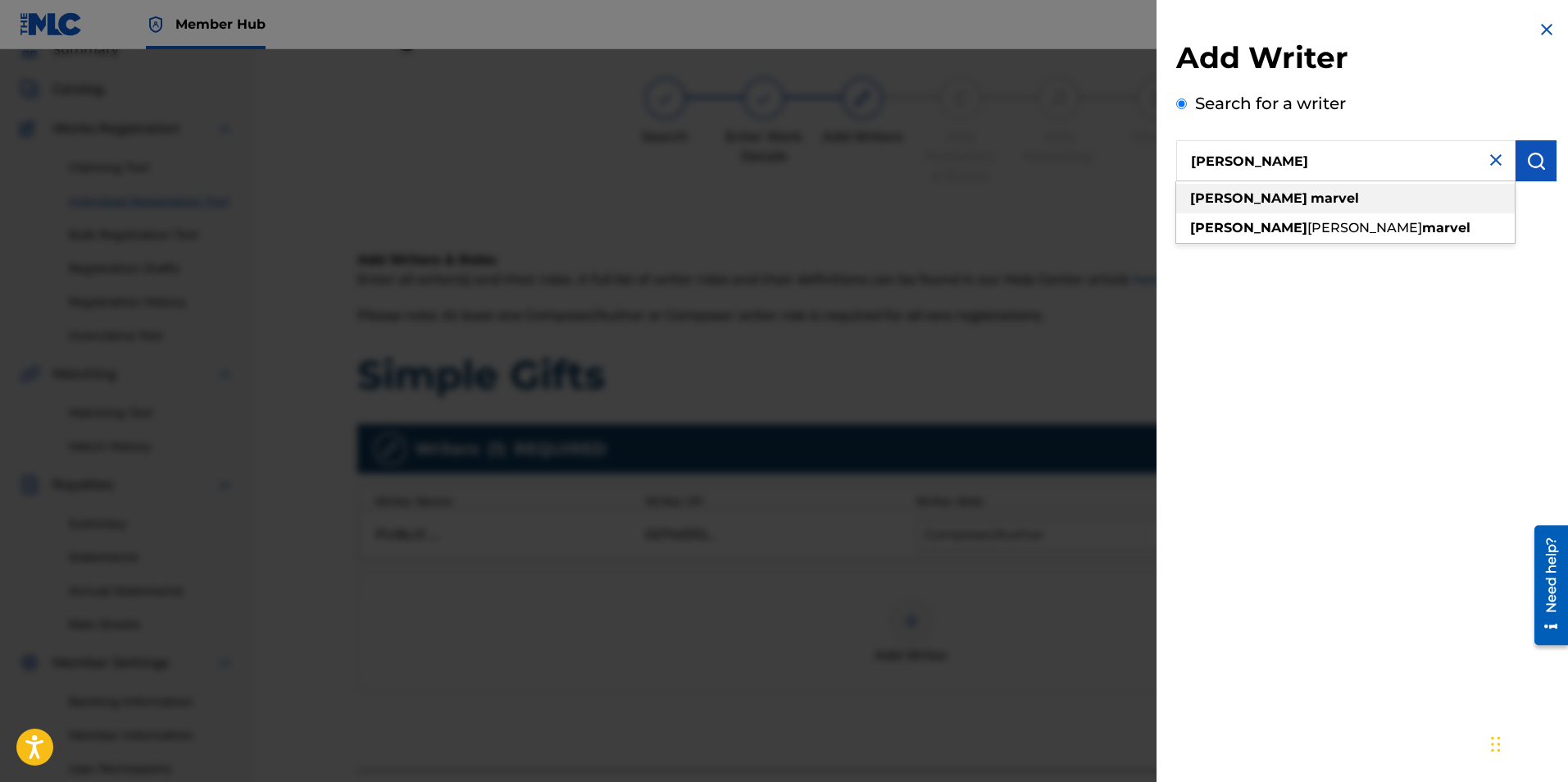
click at [1311, 197] on strong "marvel" at bounding box center [1334, 197] width 49 height 16
type input "ryan marvel"
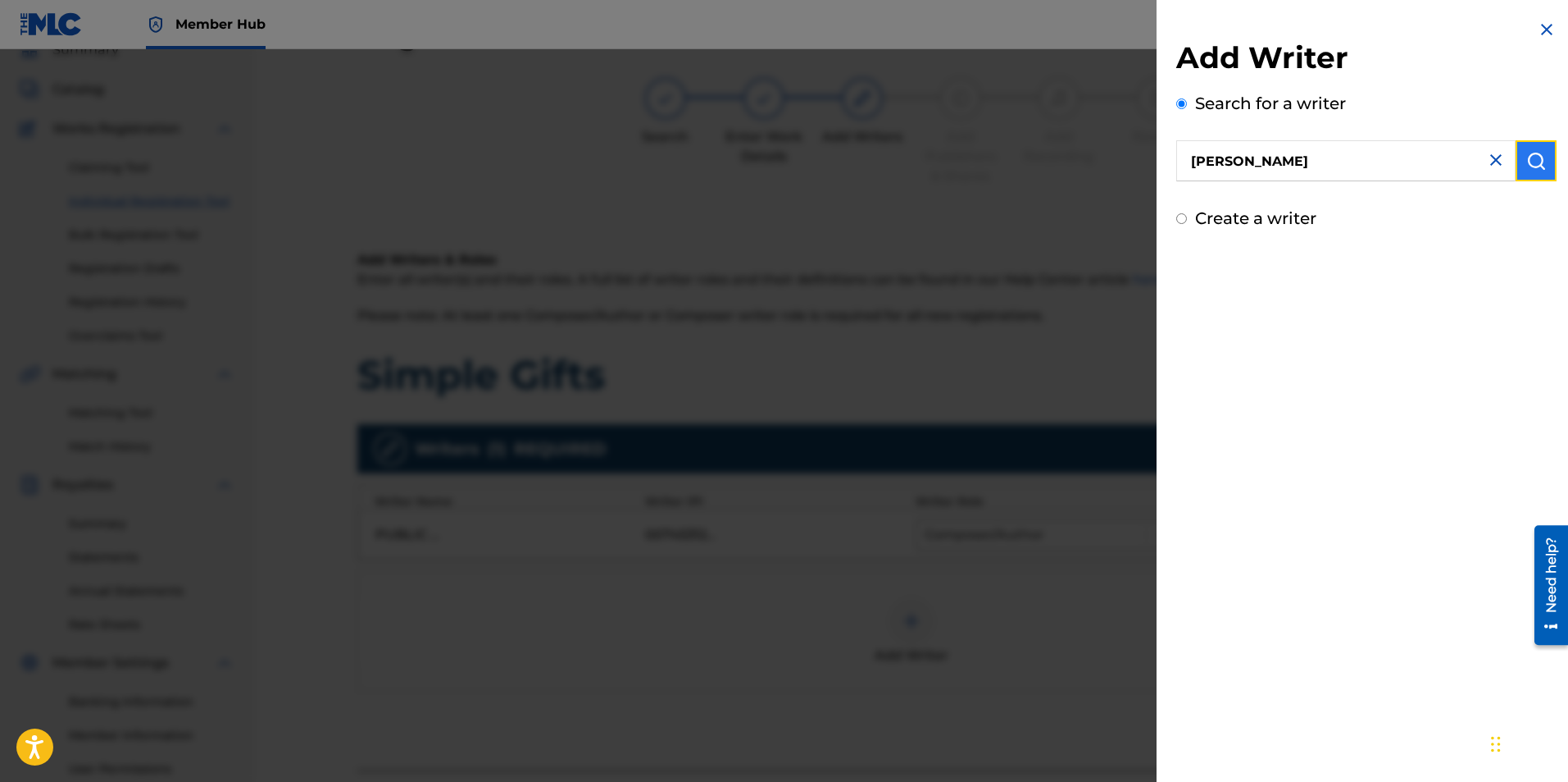
click at [1527, 159] on img "submit" at bounding box center [1537, 161] width 20 height 20
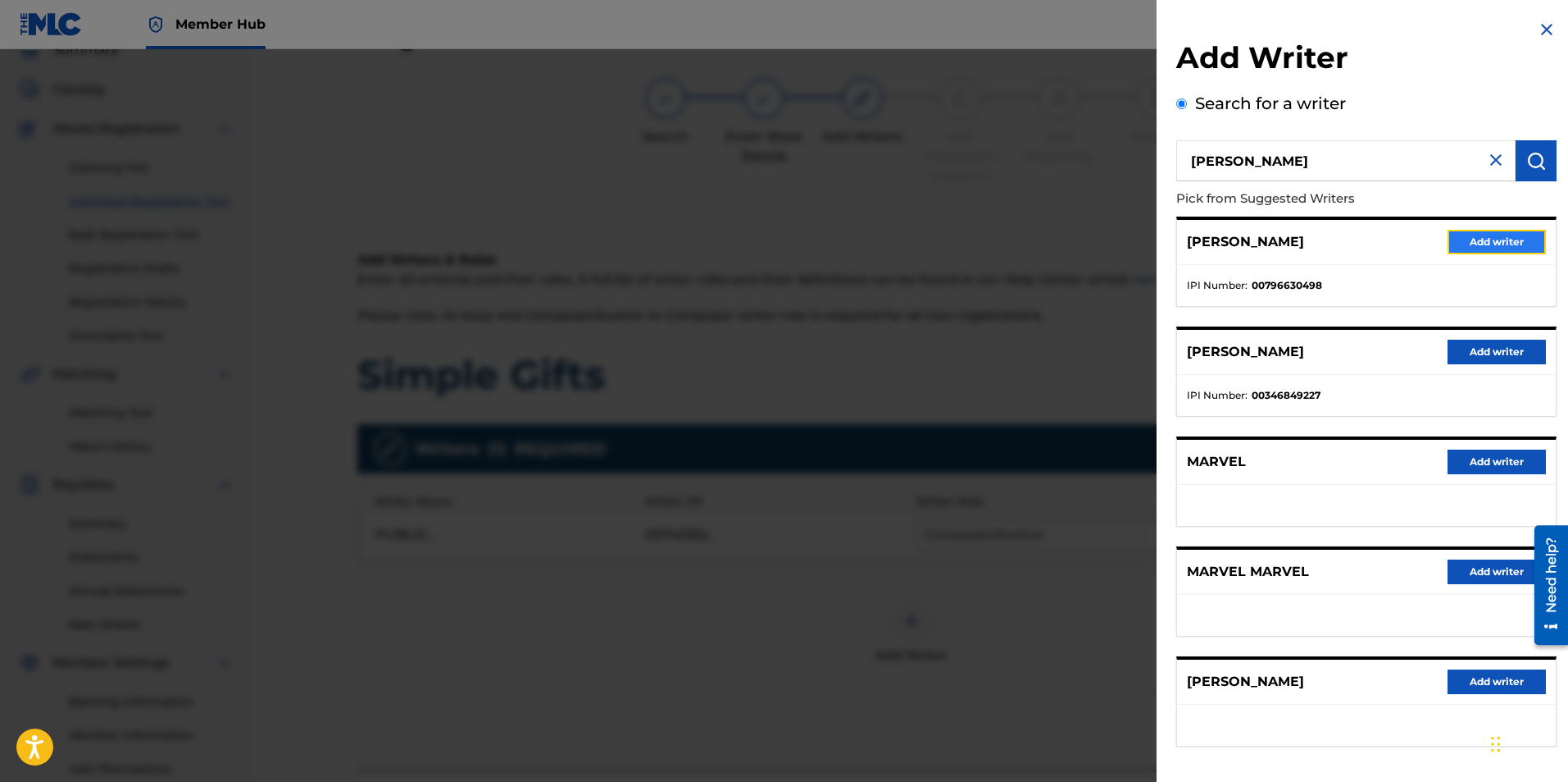
click at [1482, 247] on button "Add writer" at bounding box center [1496, 242] width 98 height 25
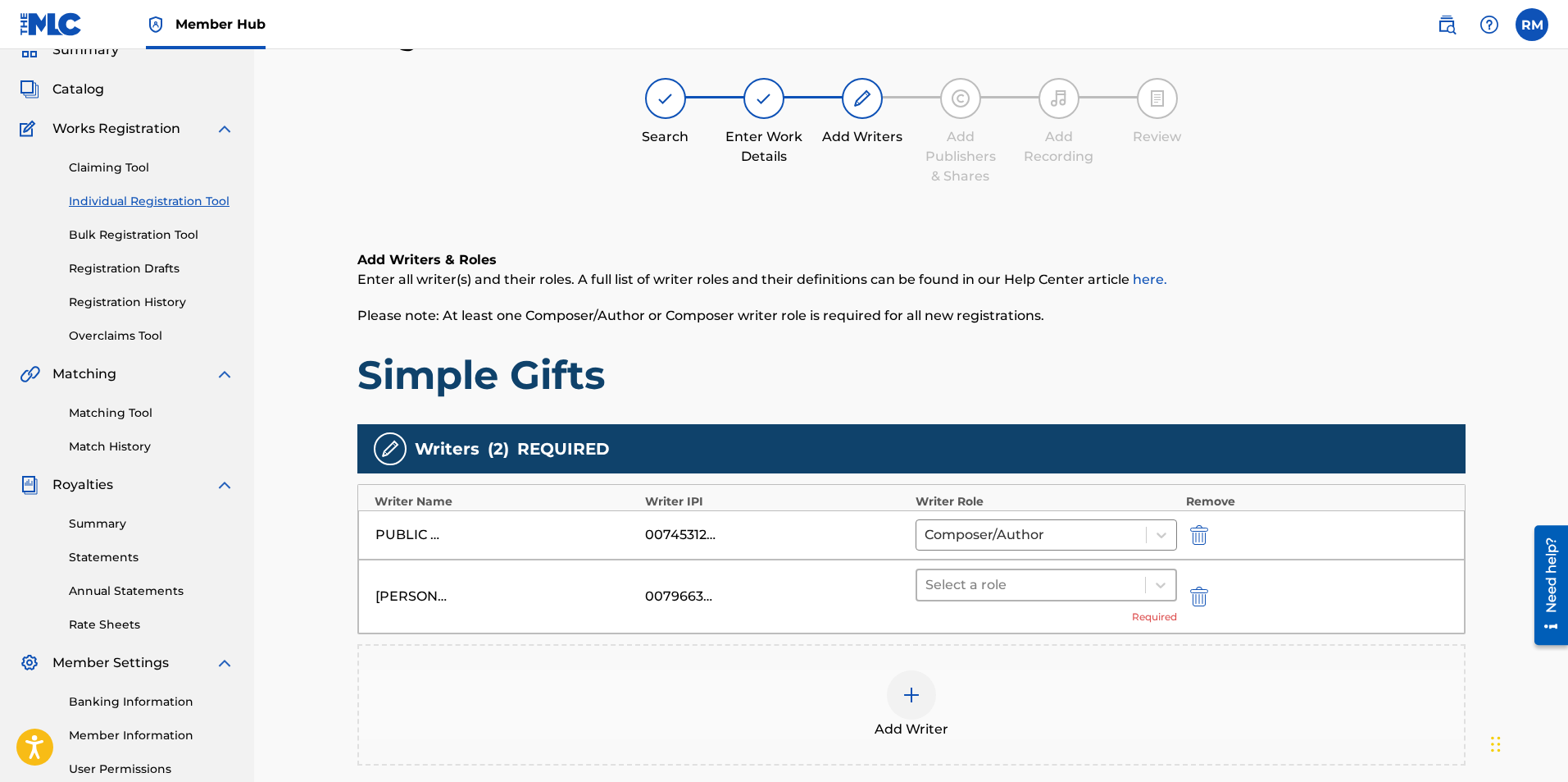
click at [1037, 581] on div at bounding box center [1031, 585] width 212 height 23
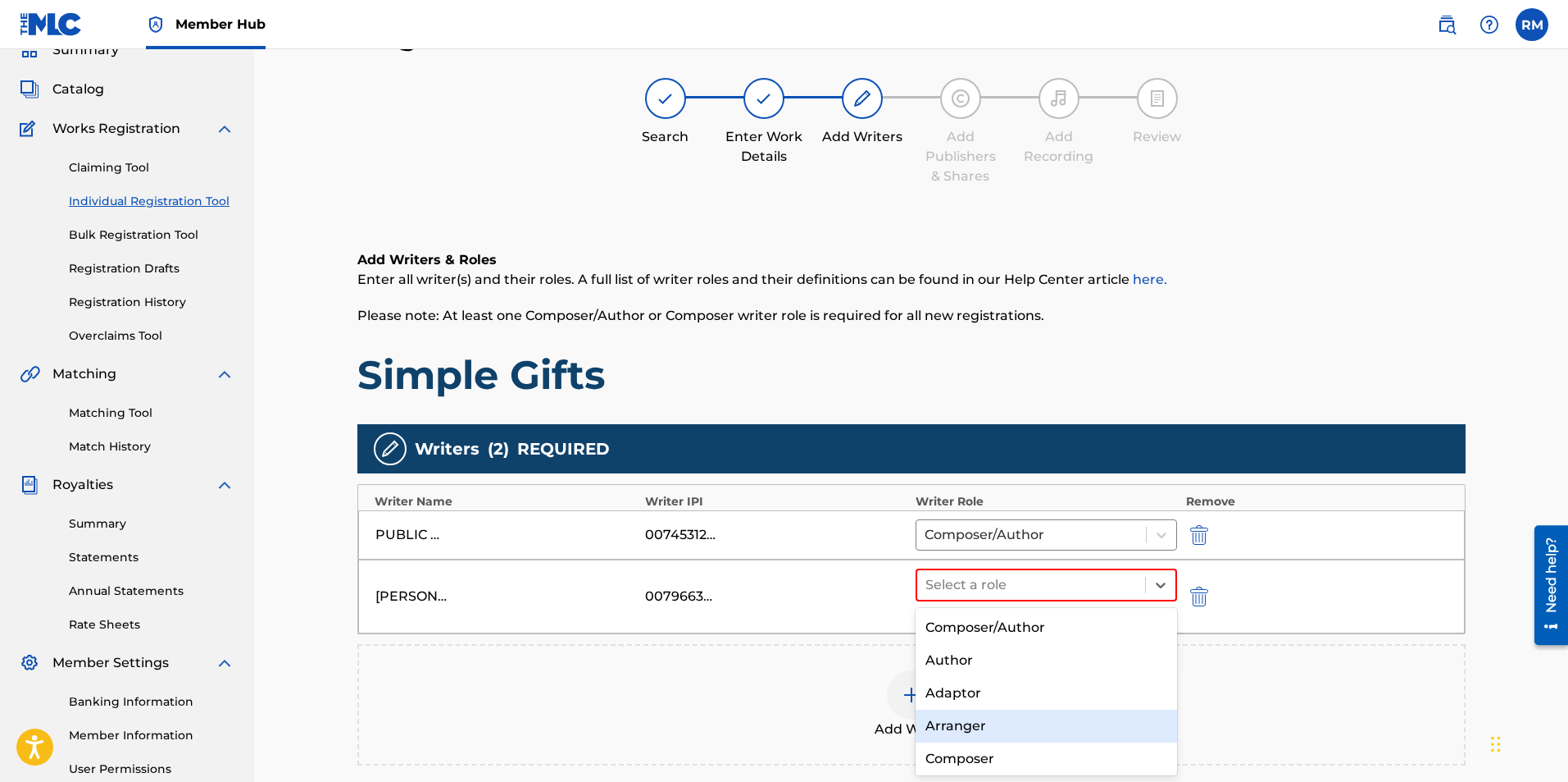
click at [964, 732] on div "Arranger" at bounding box center [1047, 726] width 262 height 33
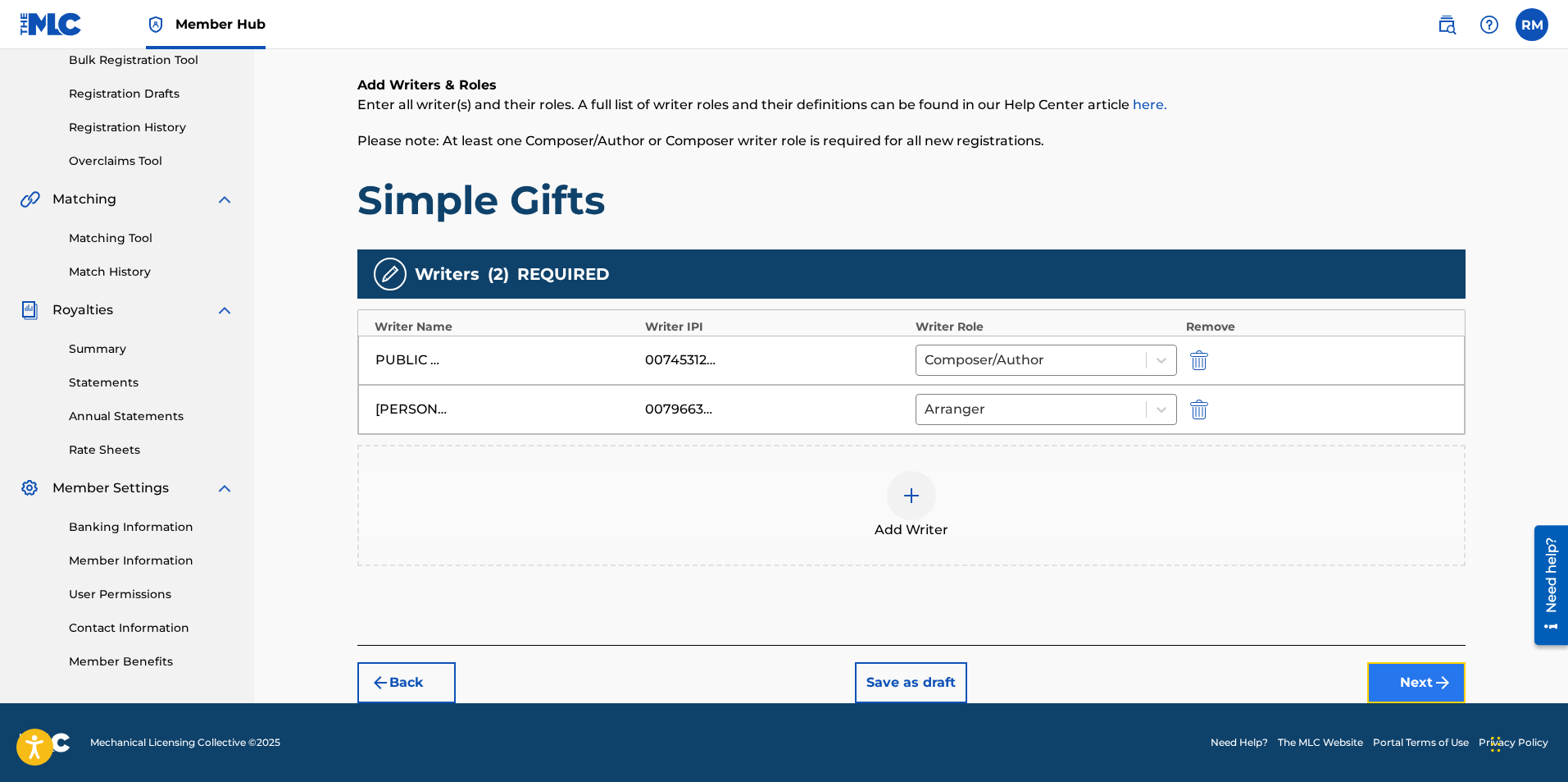
click at [1425, 683] on button "Next" at bounding box center [1416, 683] width 98 height 41
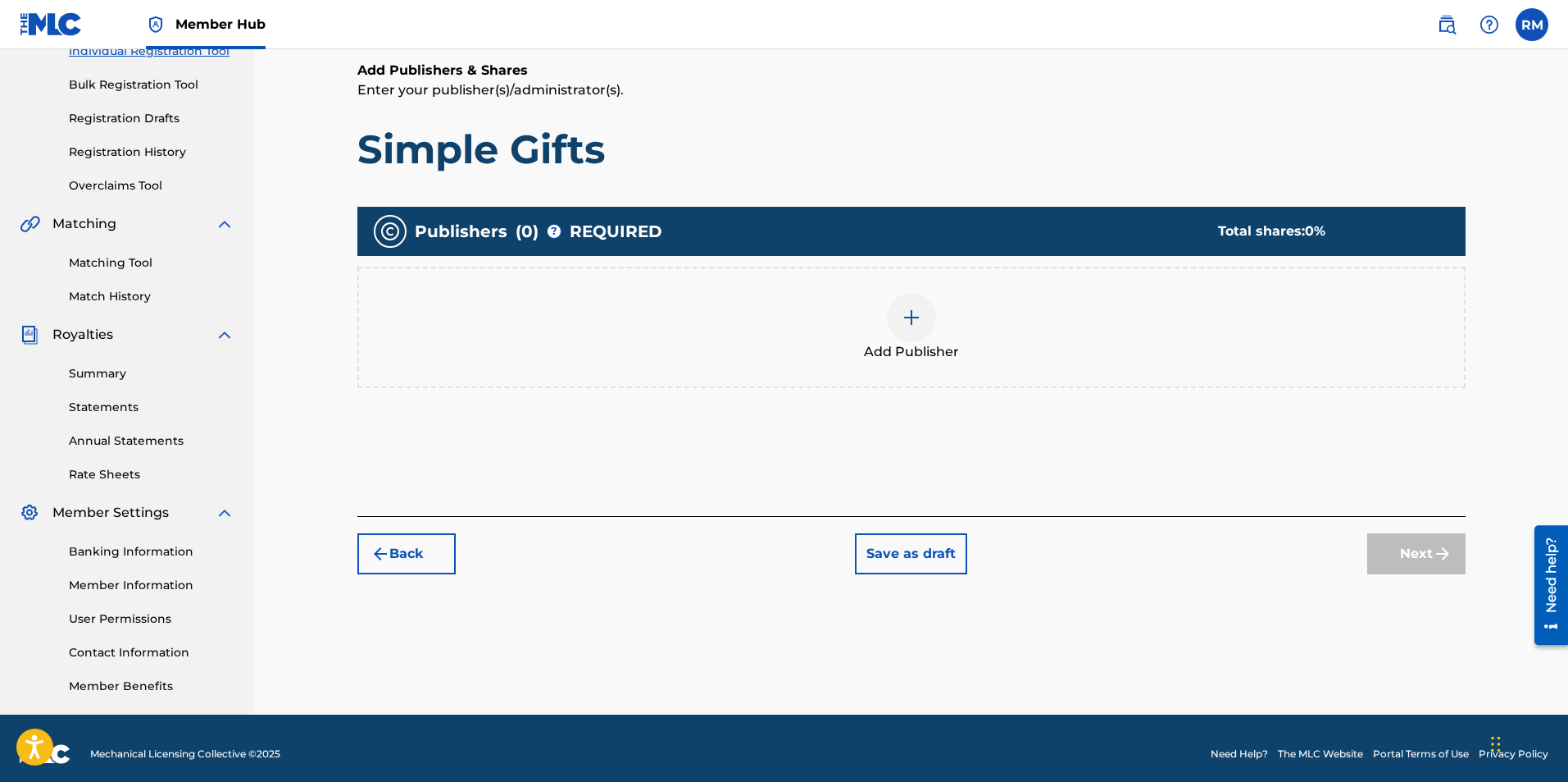
scroll to position [235, 0]
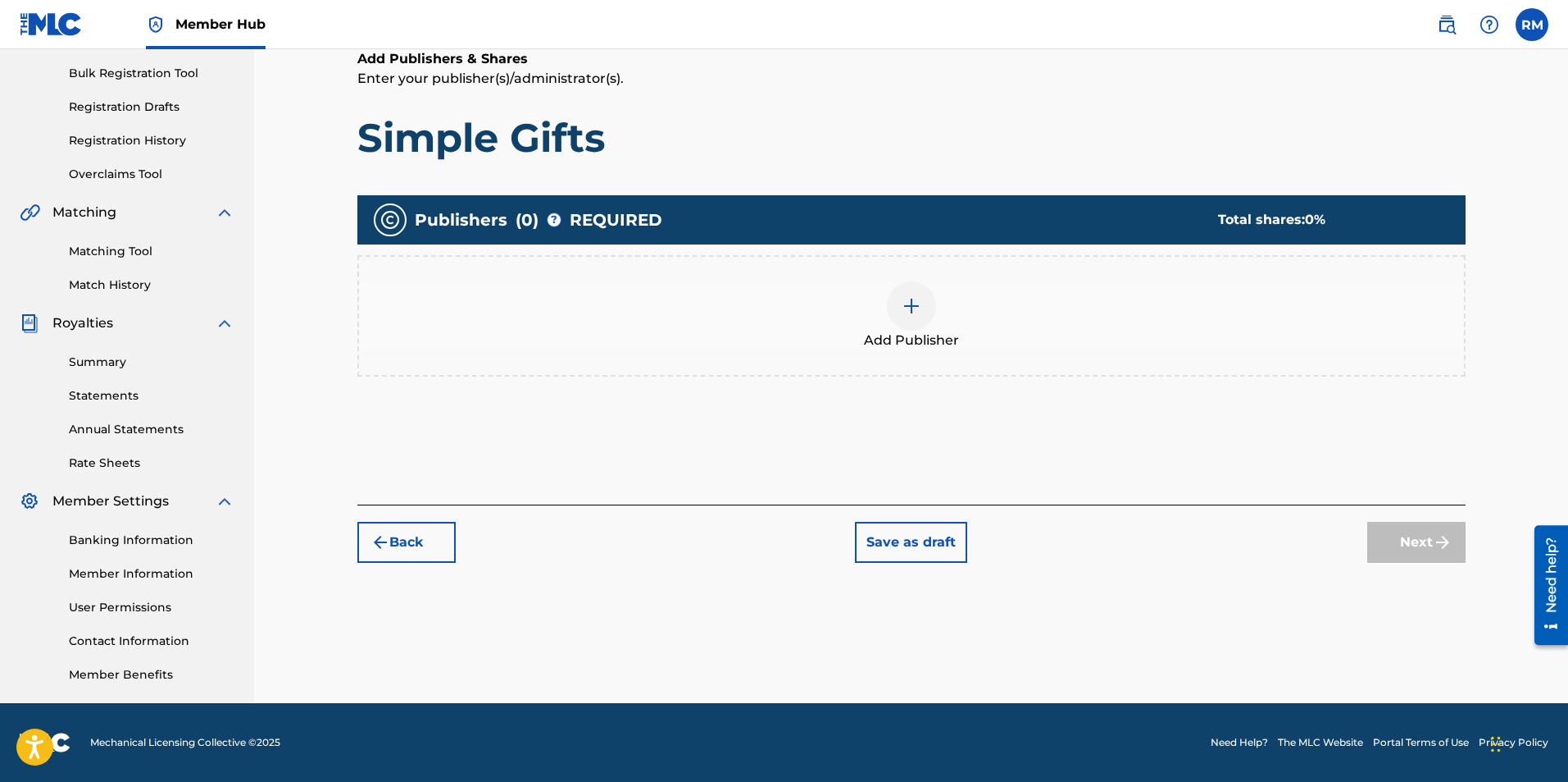
click at [900, 306] on div at bounding box center [912, 306] width 50 height 50
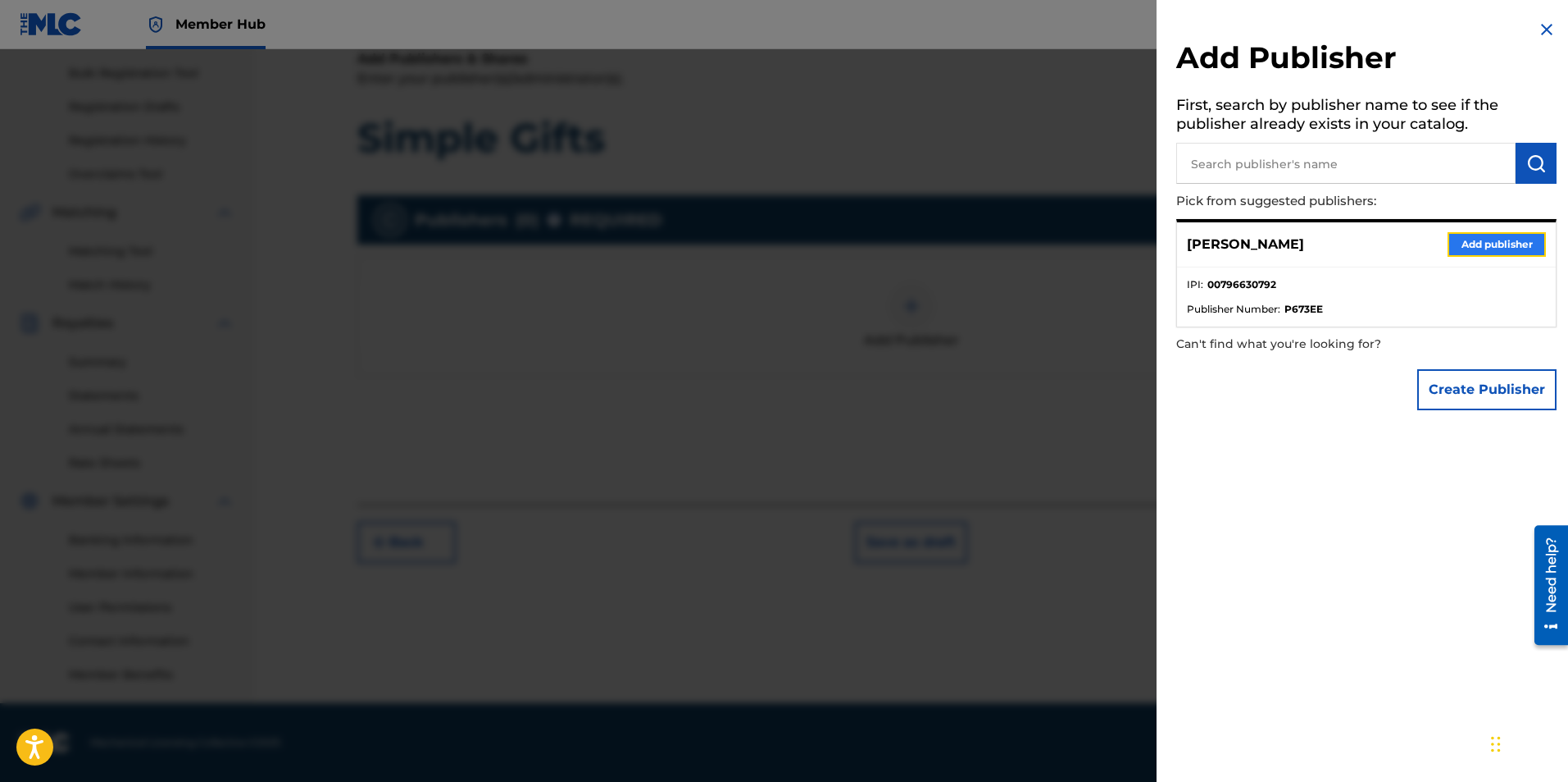
click at [1477, 246] on button "Add publisher" at bounding box center [1496, 244] width 98 height 25
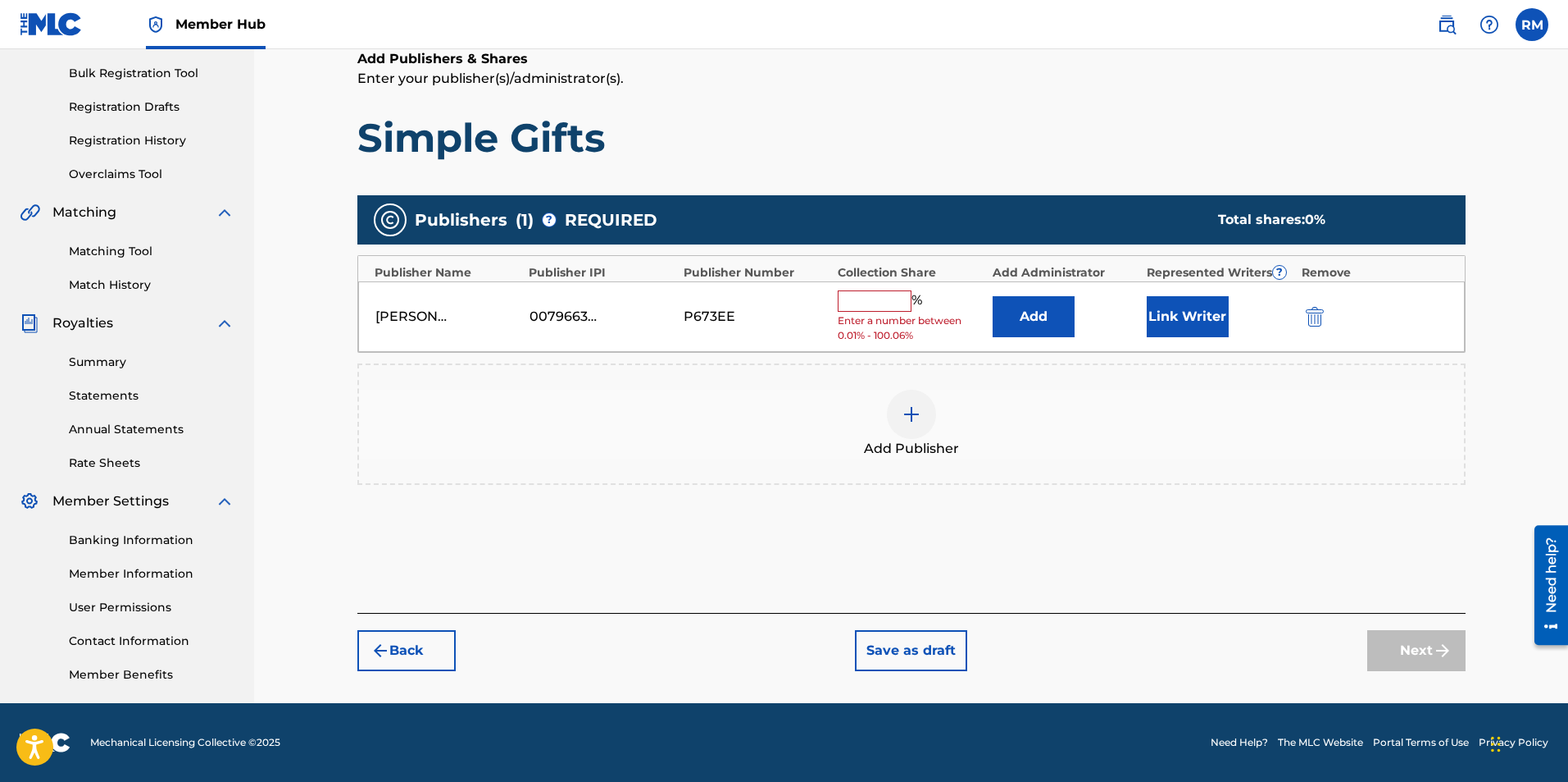
click at [860, 299] on input "text" at bounding box center [874, 301] width 73 height 21
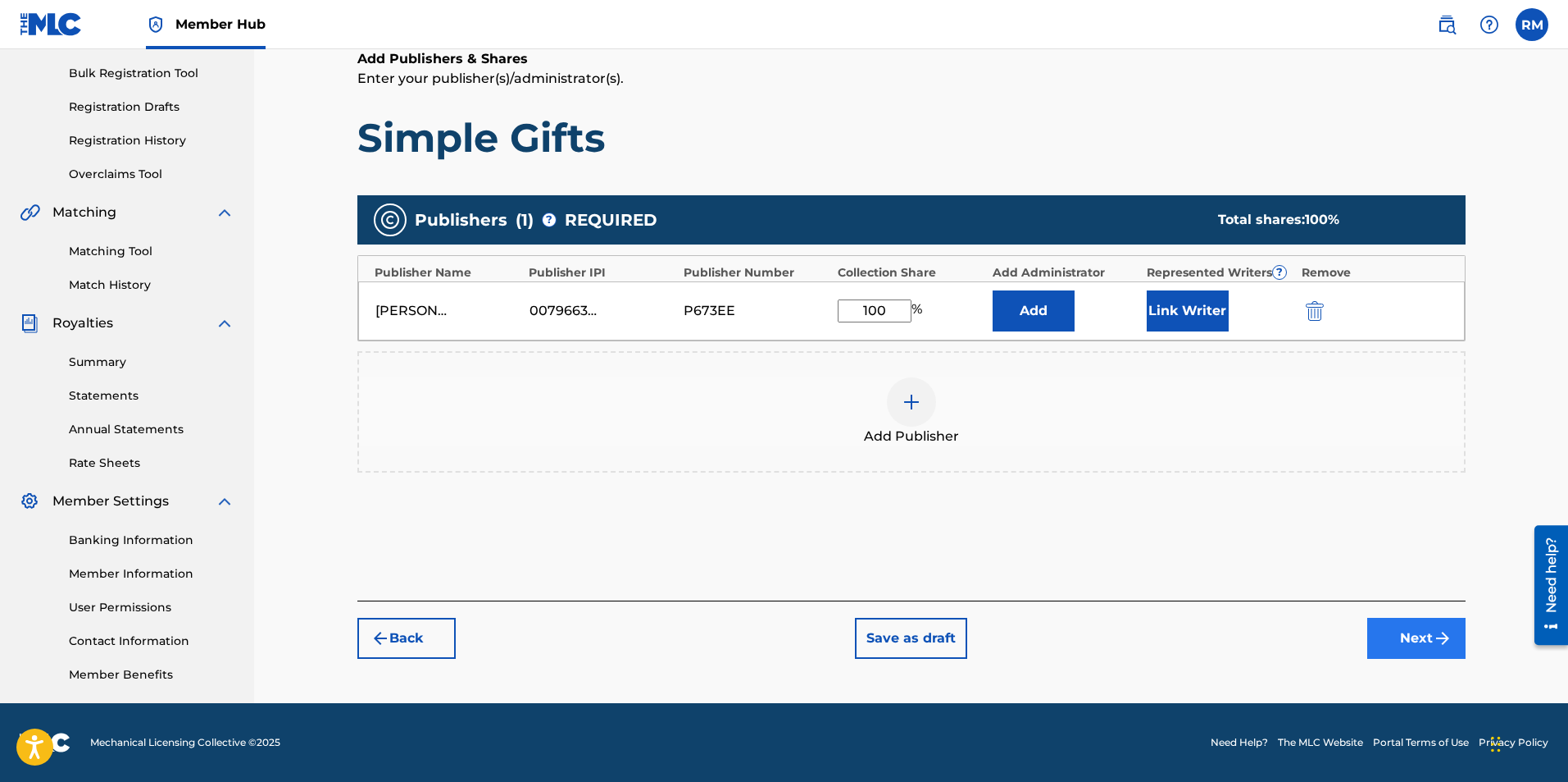
type input "100"
click at [1401, 634] on button "Next" at bounding box center [1416, 638] width 98 height 41
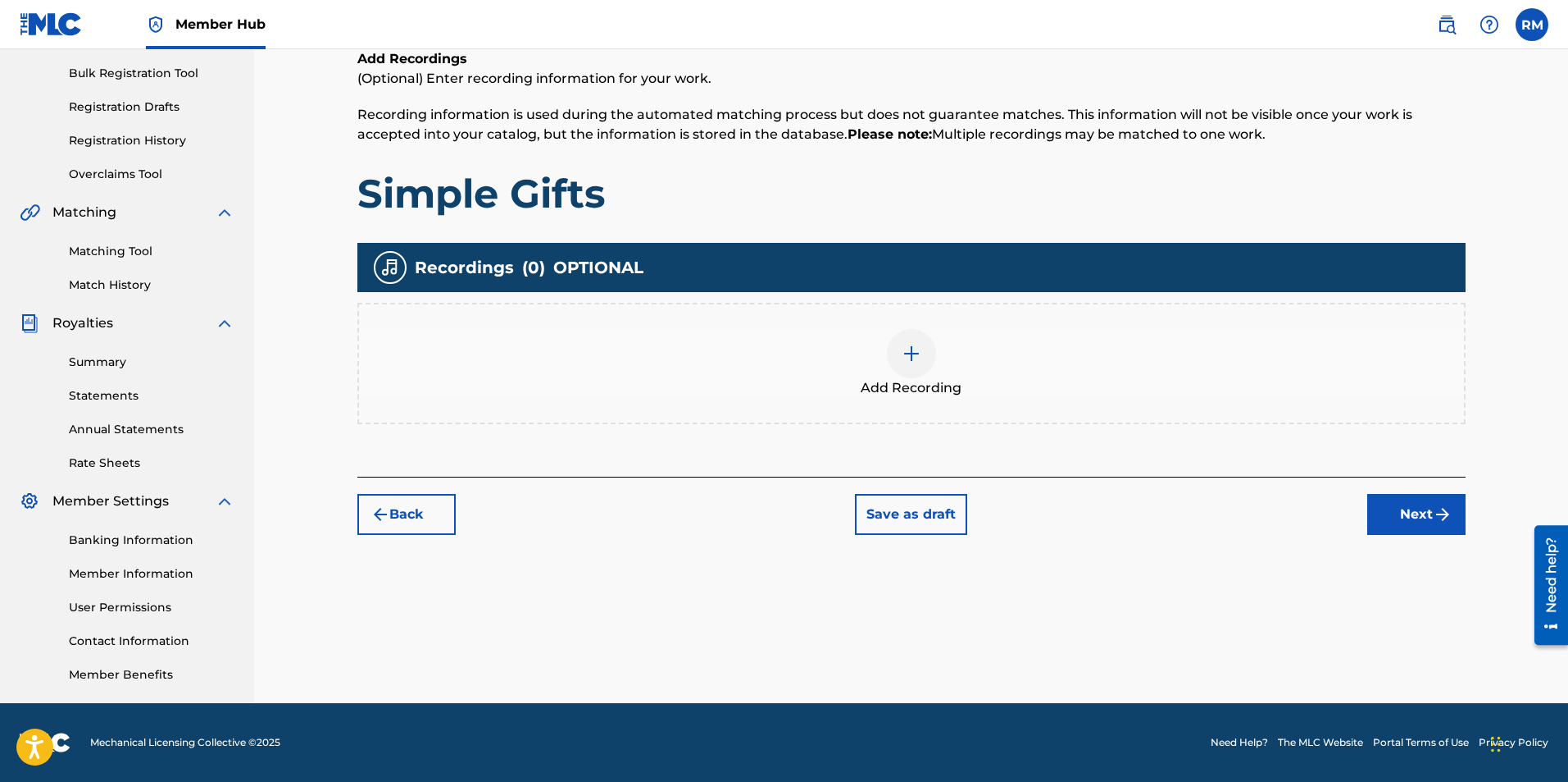
scroll to position [73, 0]
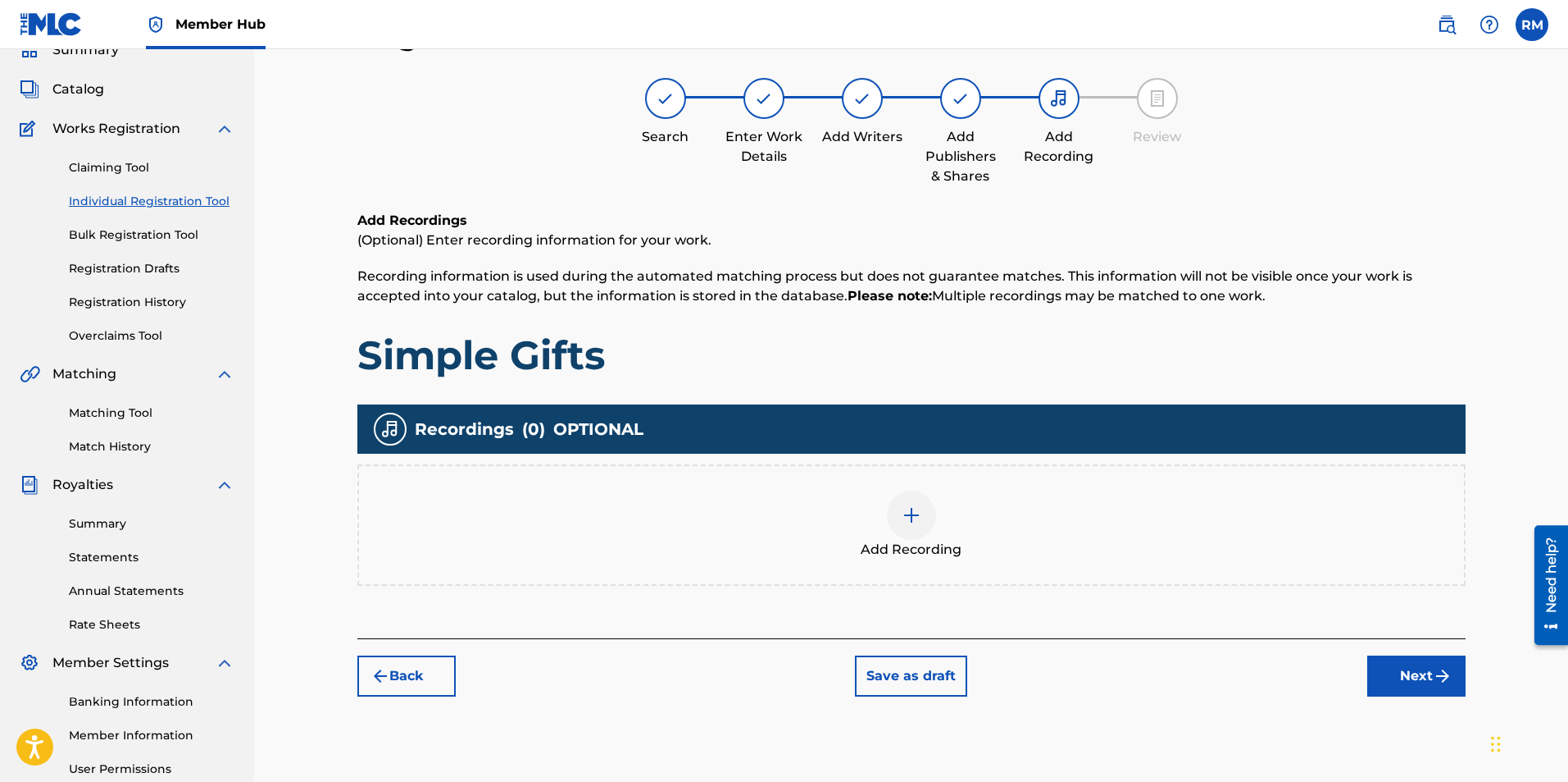
click at [914, 513] on img at bounding box center [912, 515] width 20 height 20
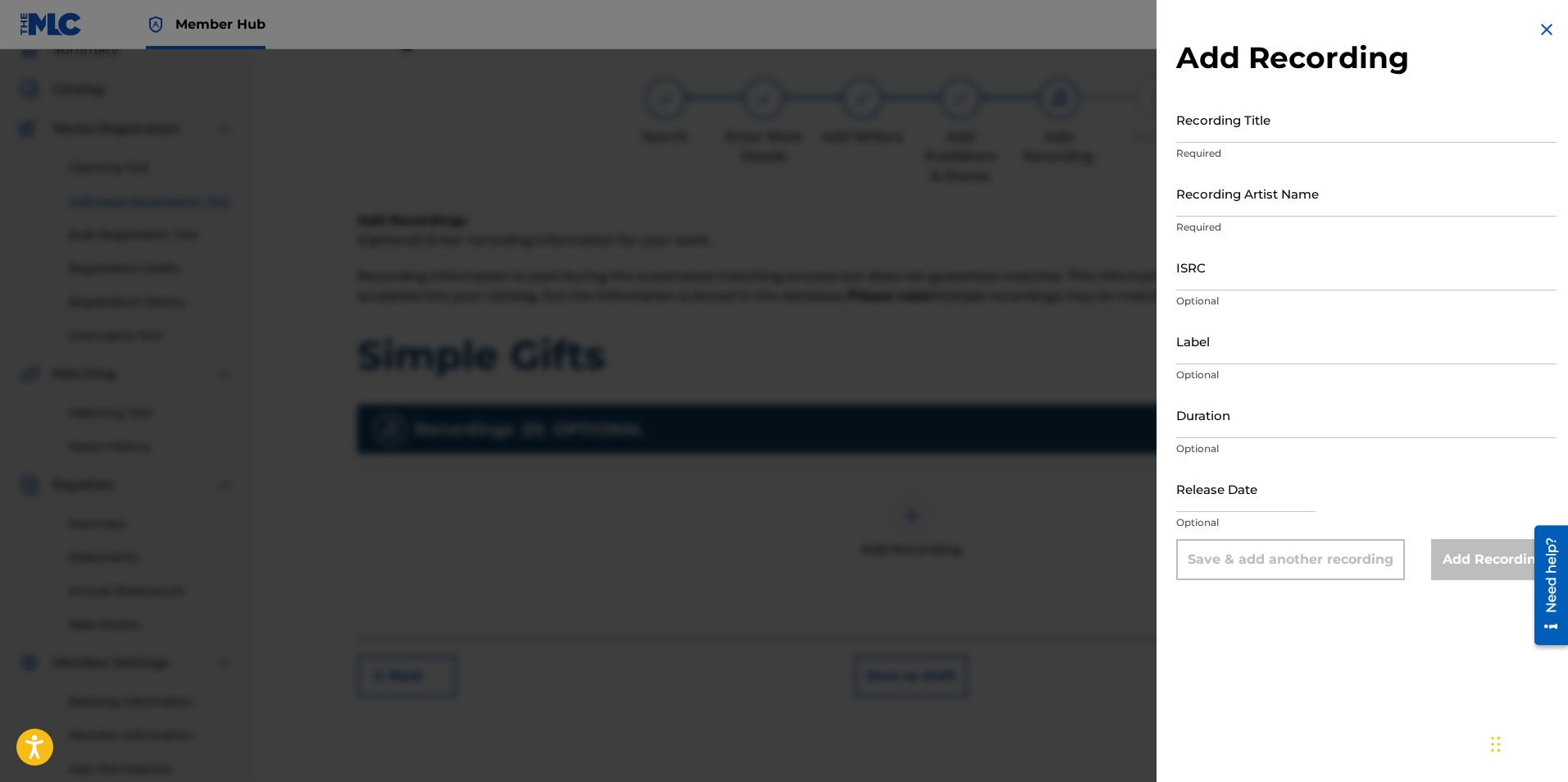
click at [1234, 291] on div "ISRC Optional" at bounding box center [1366, 280] width 380 height 73
click at [1235, 283] on input "ISRC" at bounding box center [1366, 267] width 380 height 47
paste input "QZHN81972751"
type input "QZHN81972751"
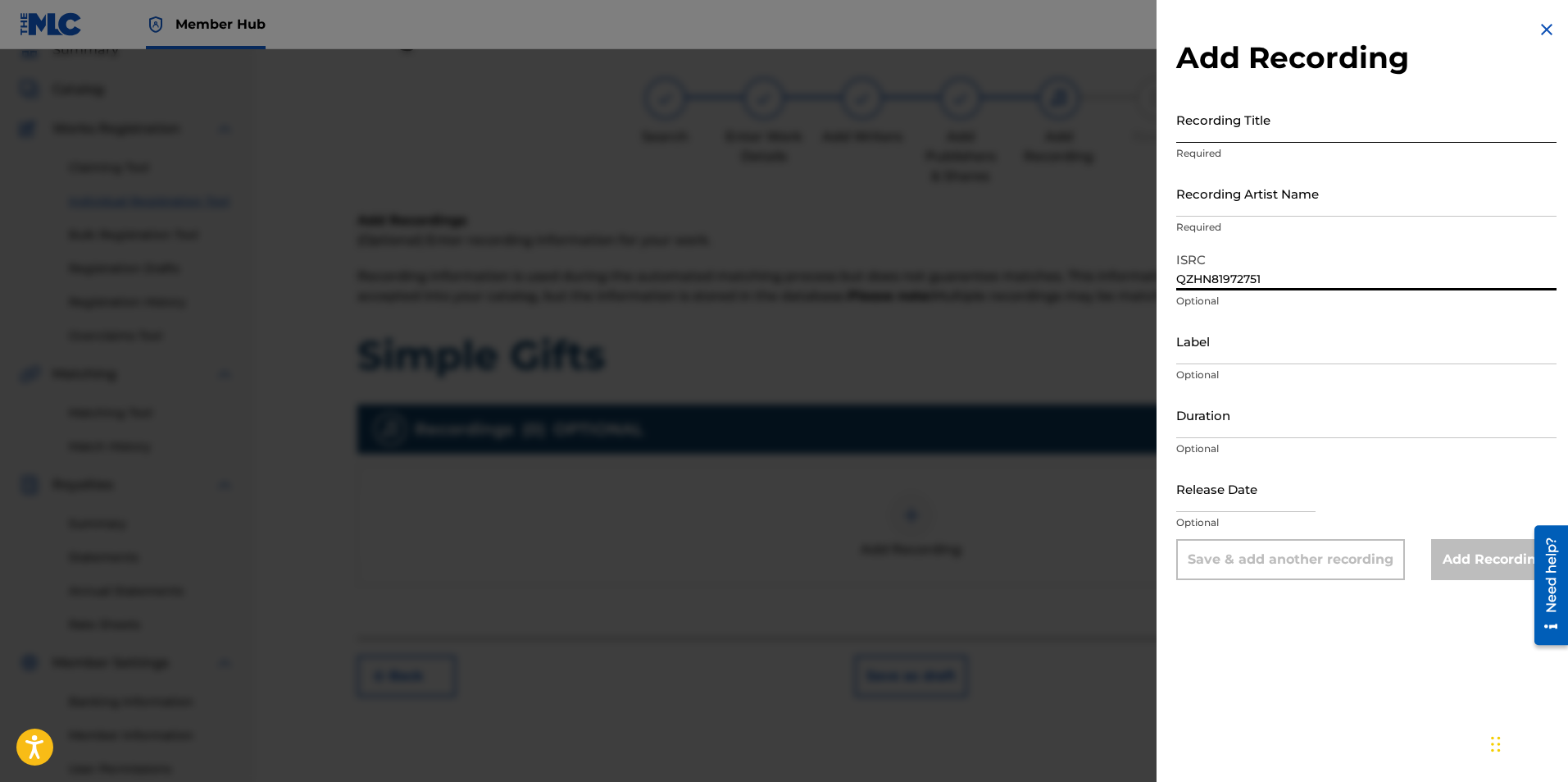
click at [1230, 140] on input "Recording Title" at bounding box center [1366, 119] width 380 height 47
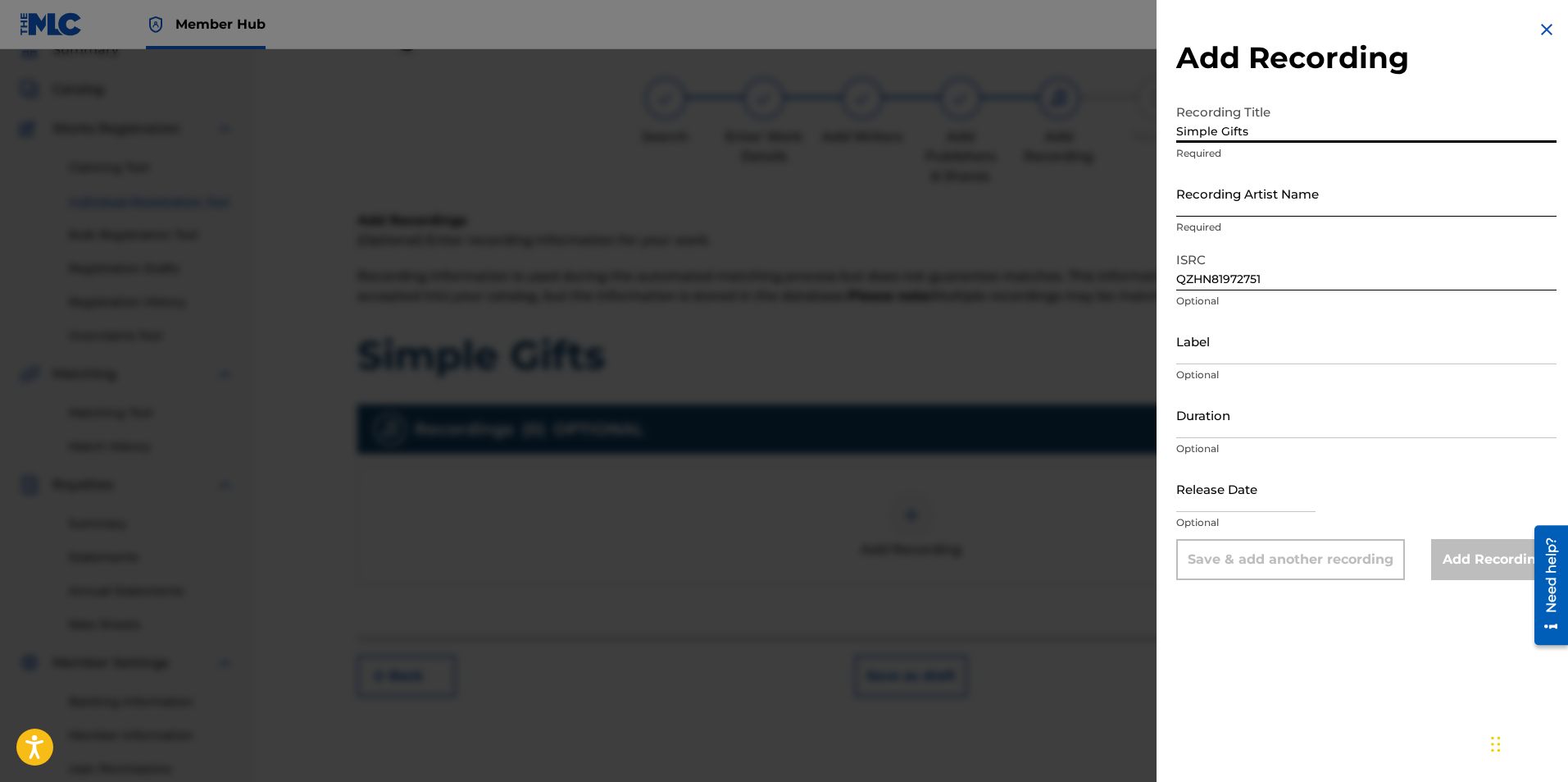
type input "Simple Gifts"
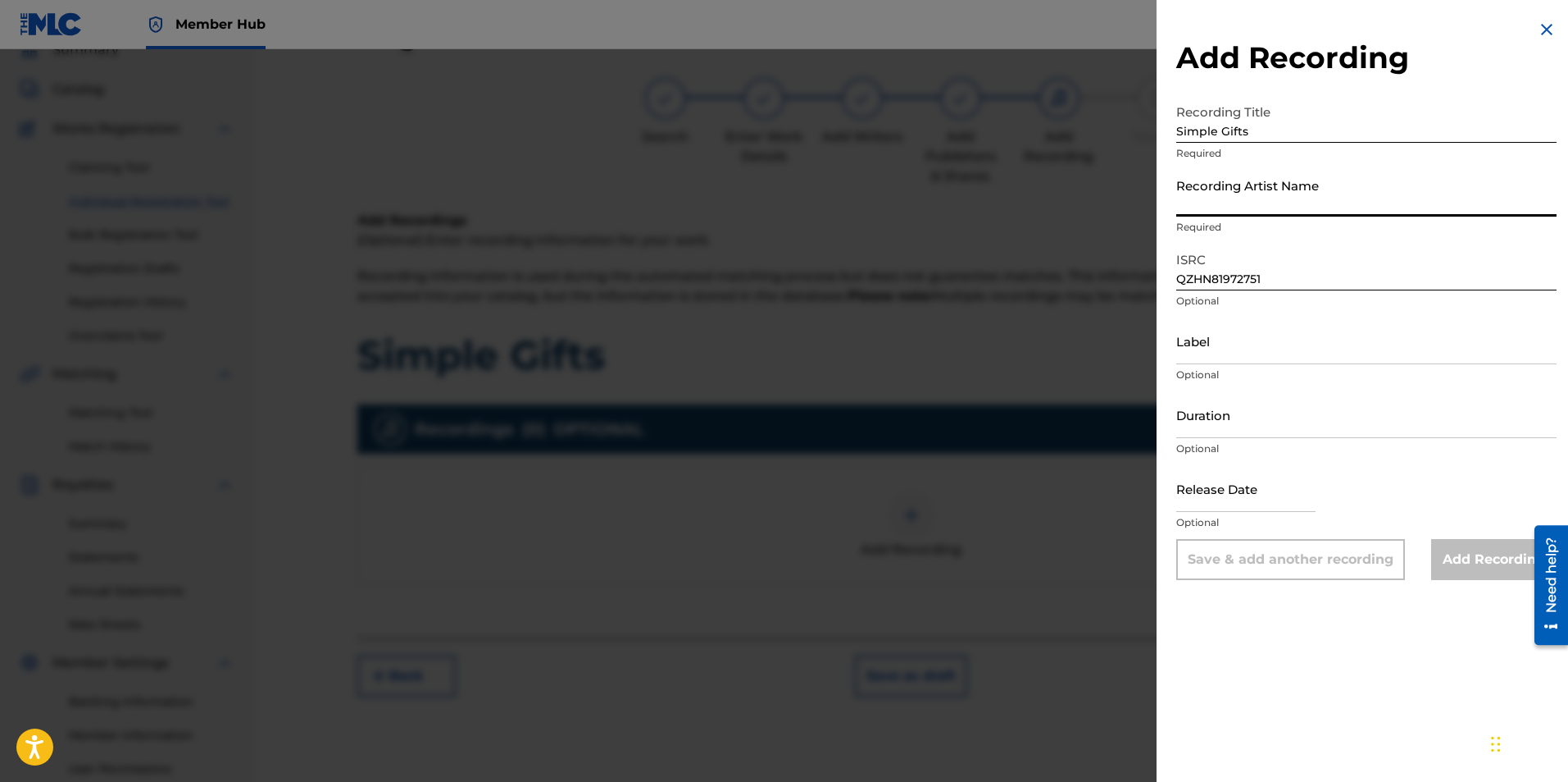
click at [1213, 201] on input "Recording Artist Name" at bounding box center [1366, 193] width 380 height 47
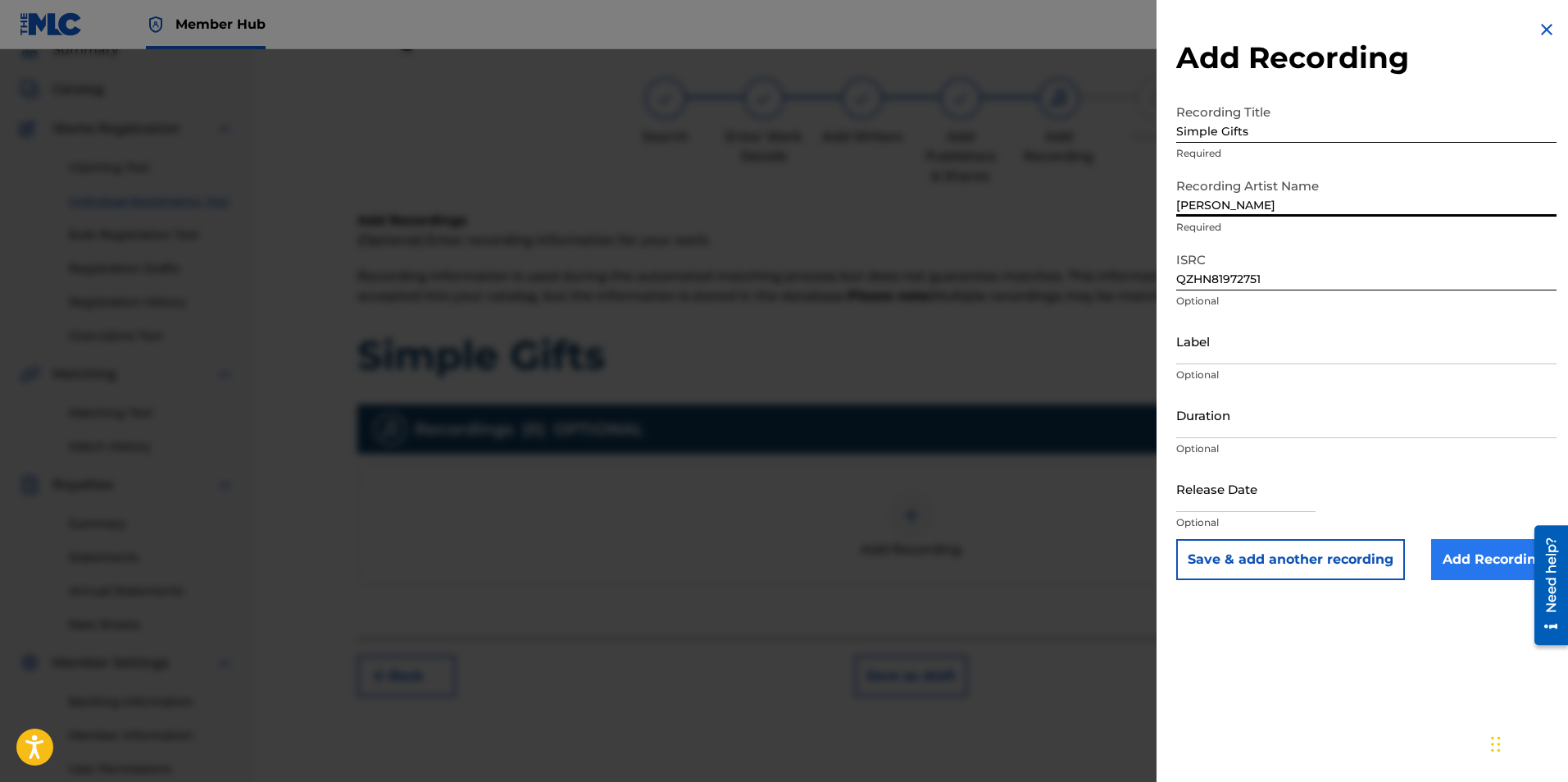
type input "Ryan Marvel"
click at [1514, 577] on input "Add Recording" at bounding box center [1494, 560] width 125 height 41
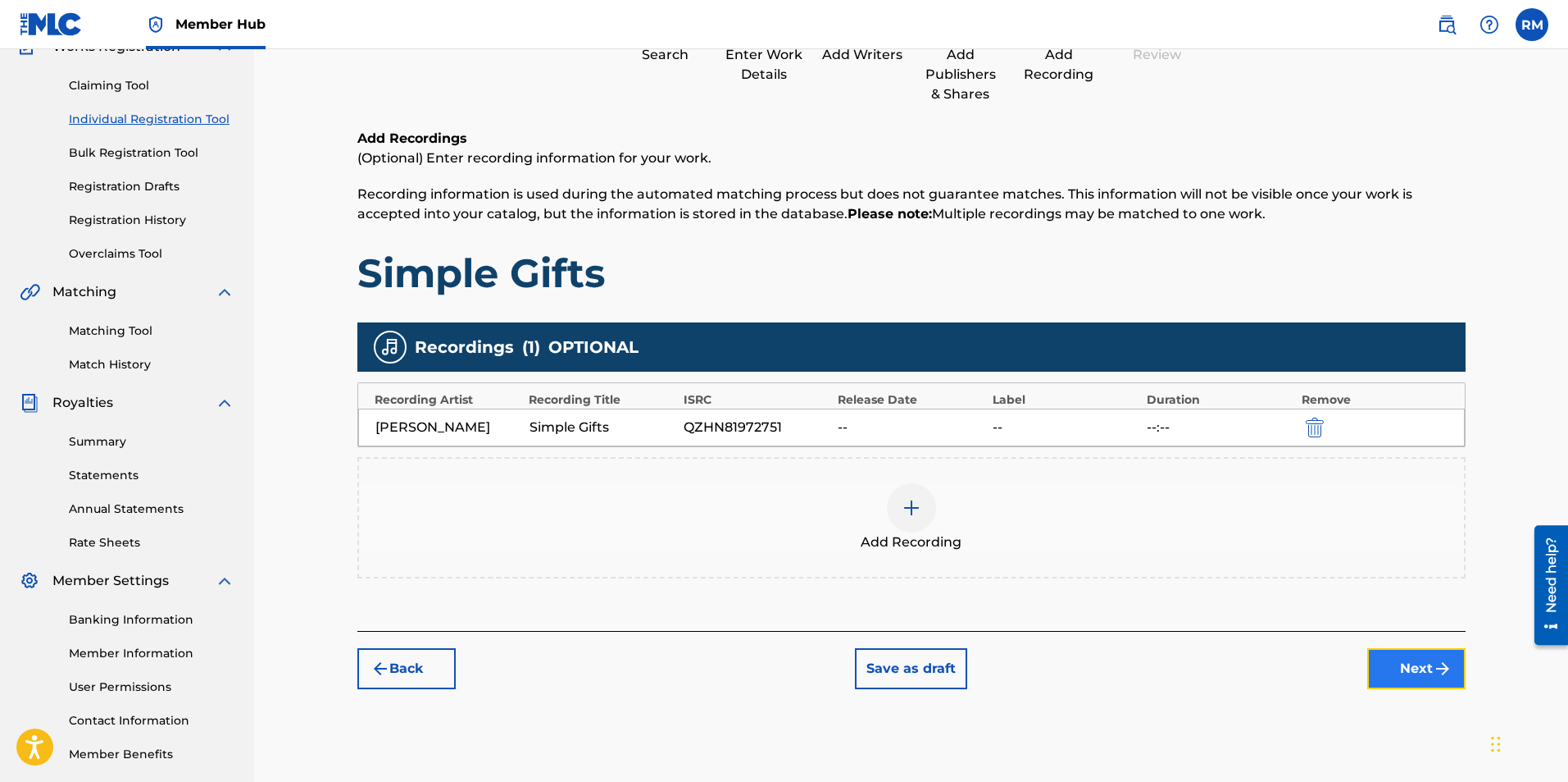
click at [1400, 670] on button "Next" at bounding box center [1416, 669] width 98 height 41
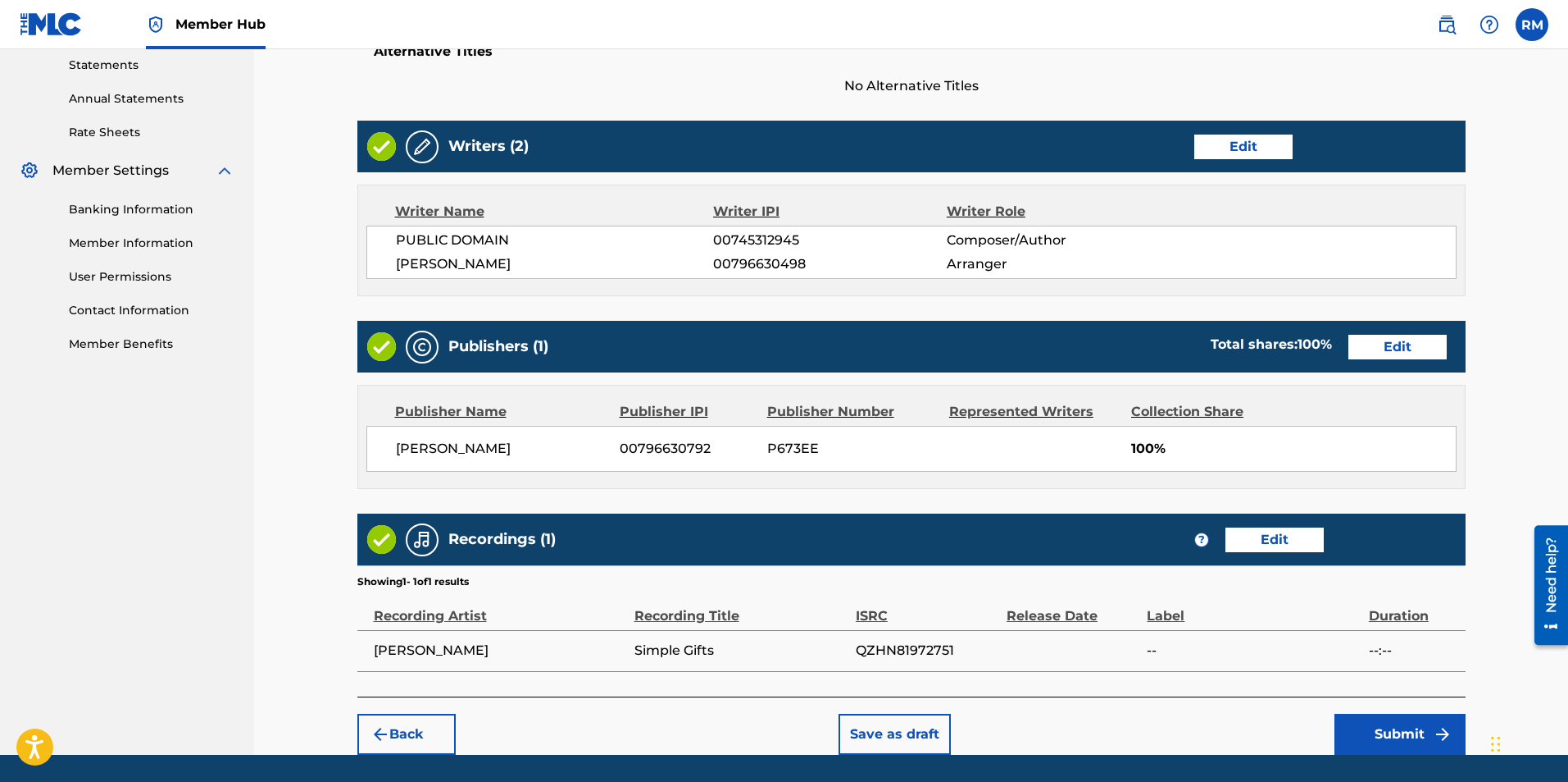
scroll to position [618, 0]
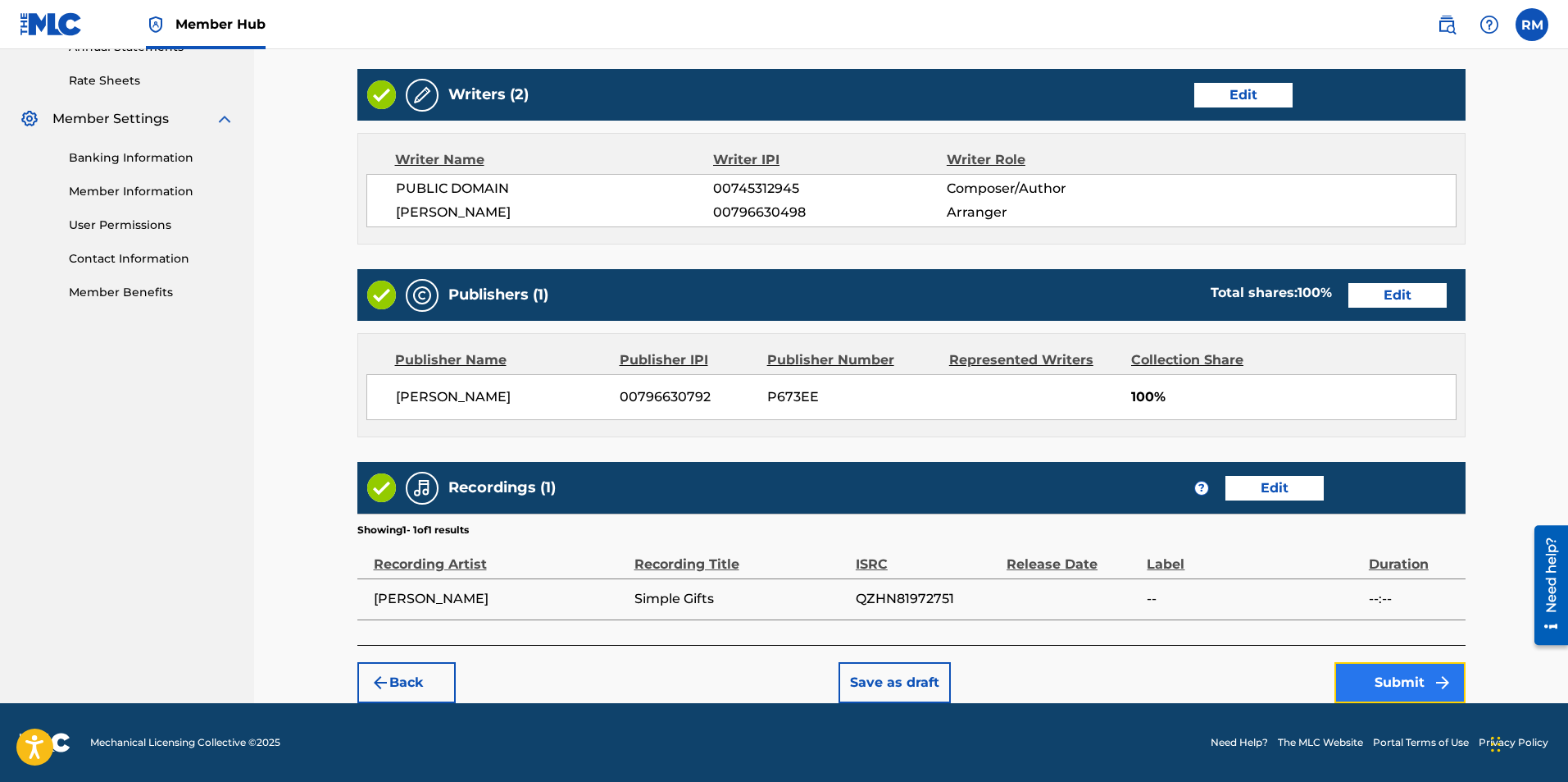
click at [1403, 690] on button "Submit" at bounding box center [1400, 683] width 131 height 41
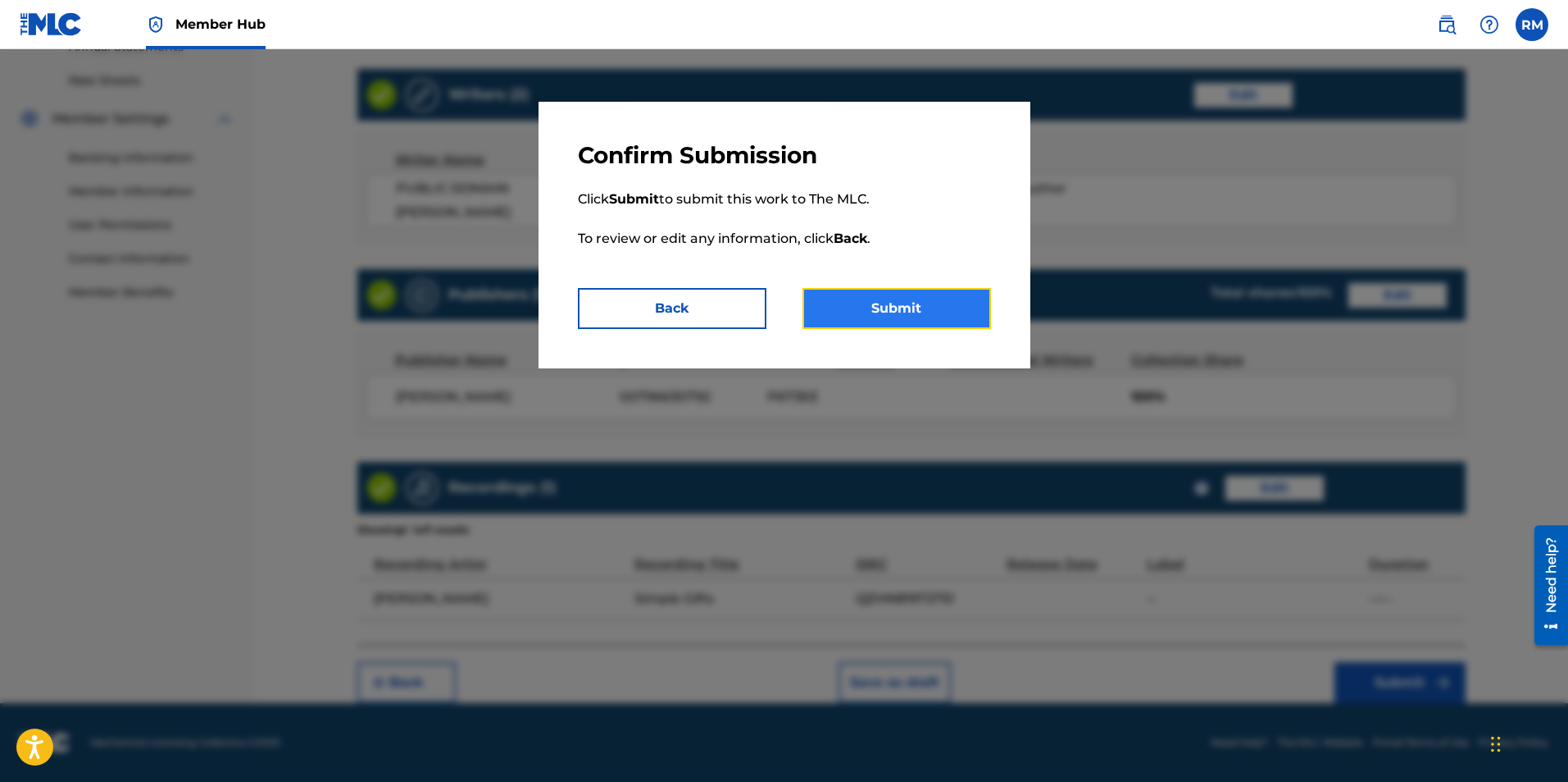
click at [915, 324] on button "Submit" at bounding box center [896, 309] width 188 height 41
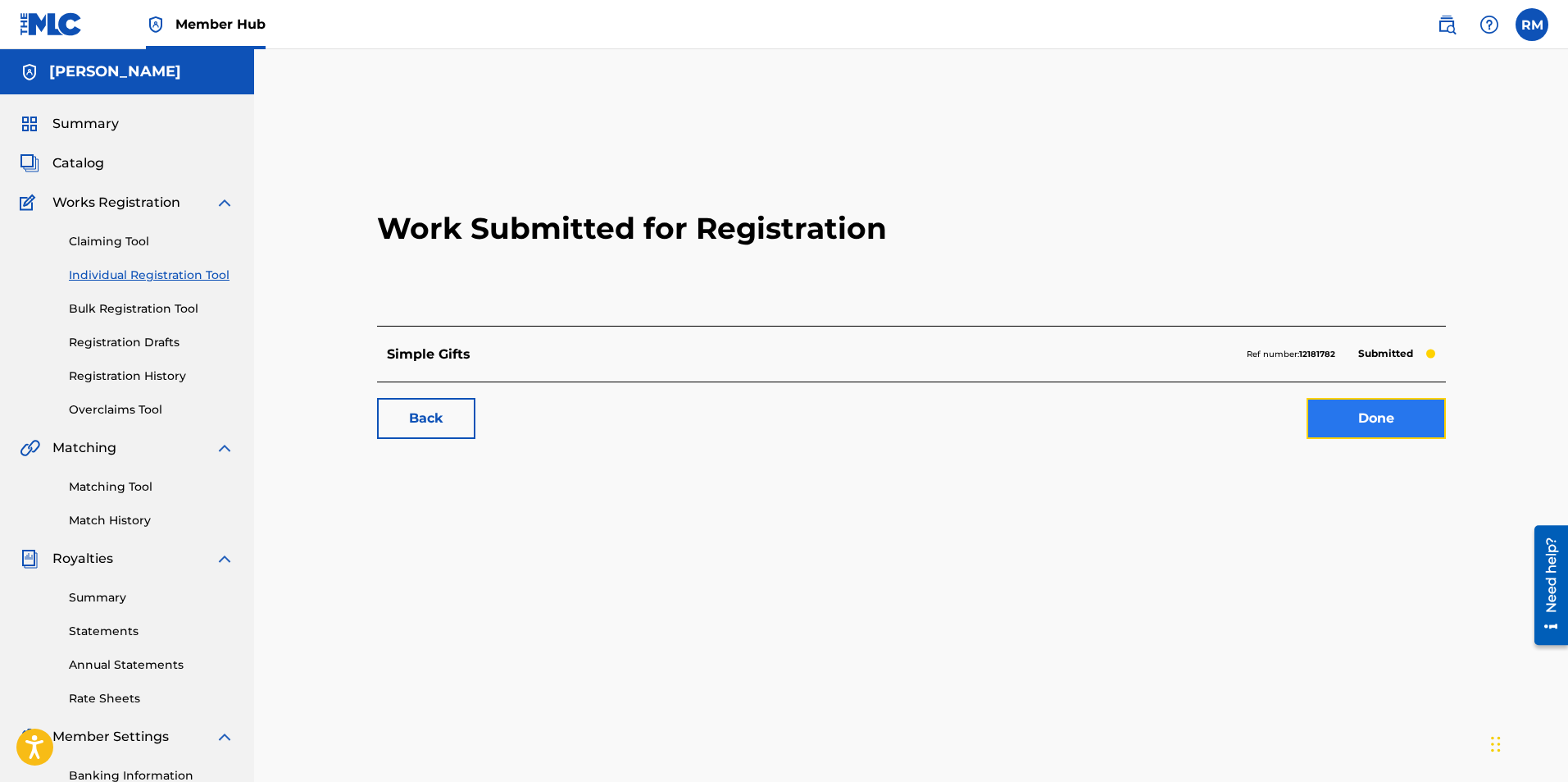
click at [1393, 407] on link "Done" at bounding box center [1376, 419] width 139 height 41
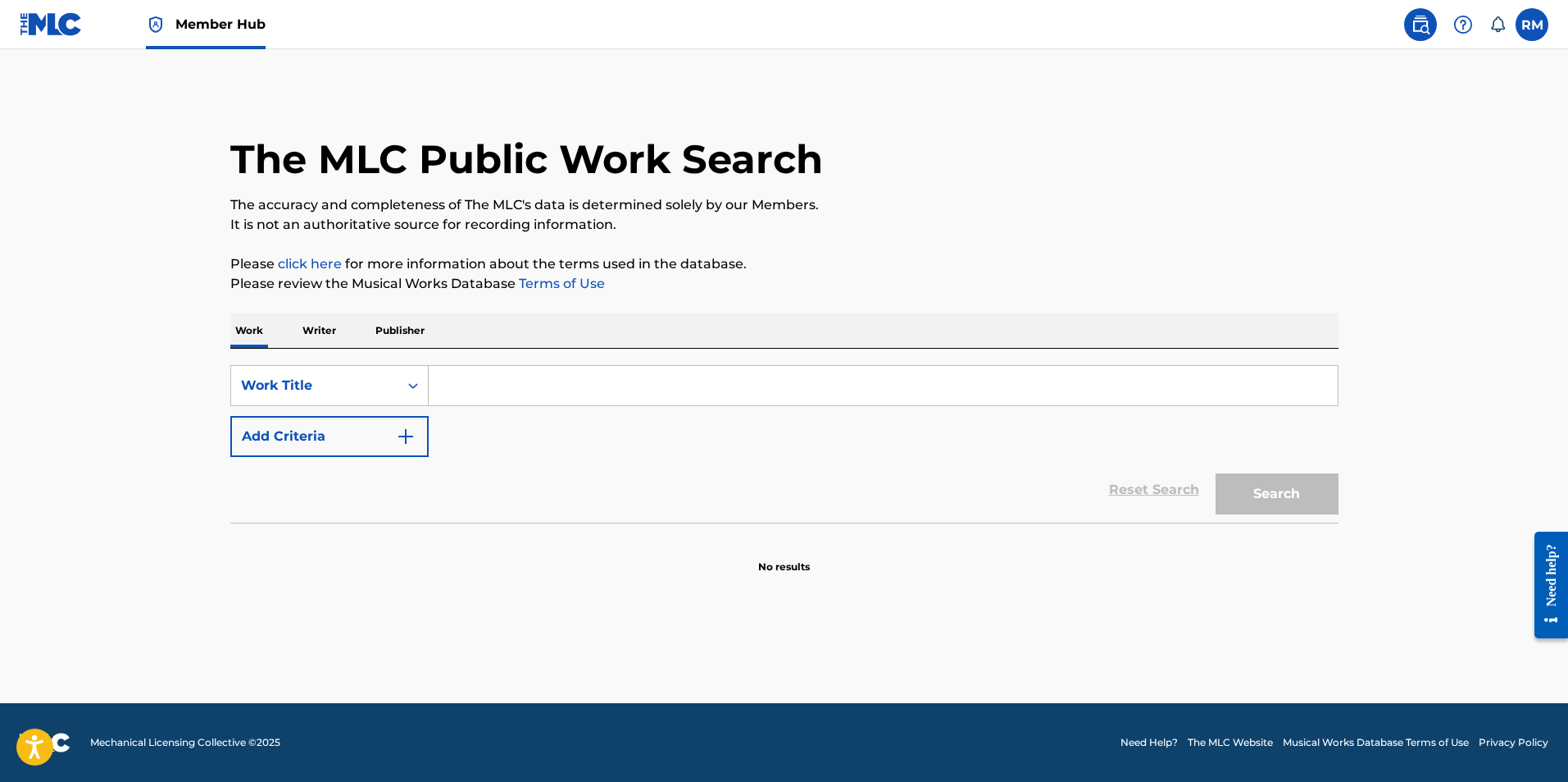
click at [324, 321] on p "Writer" at bounding box center [319, 330] width 44 height 35
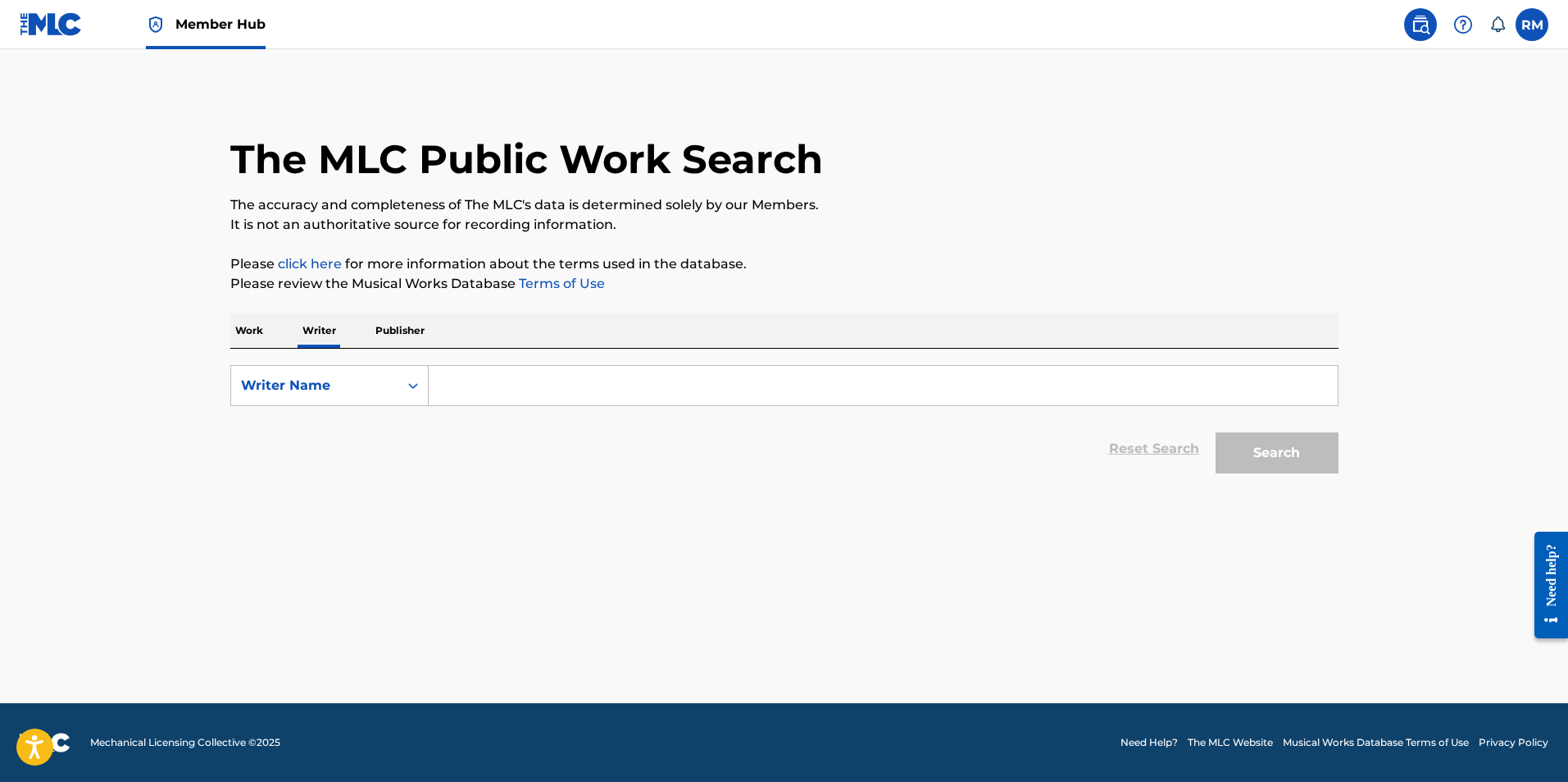
click at [474, 391] on input "Search Form" at bounding box center [884, 386] width 909 height 40
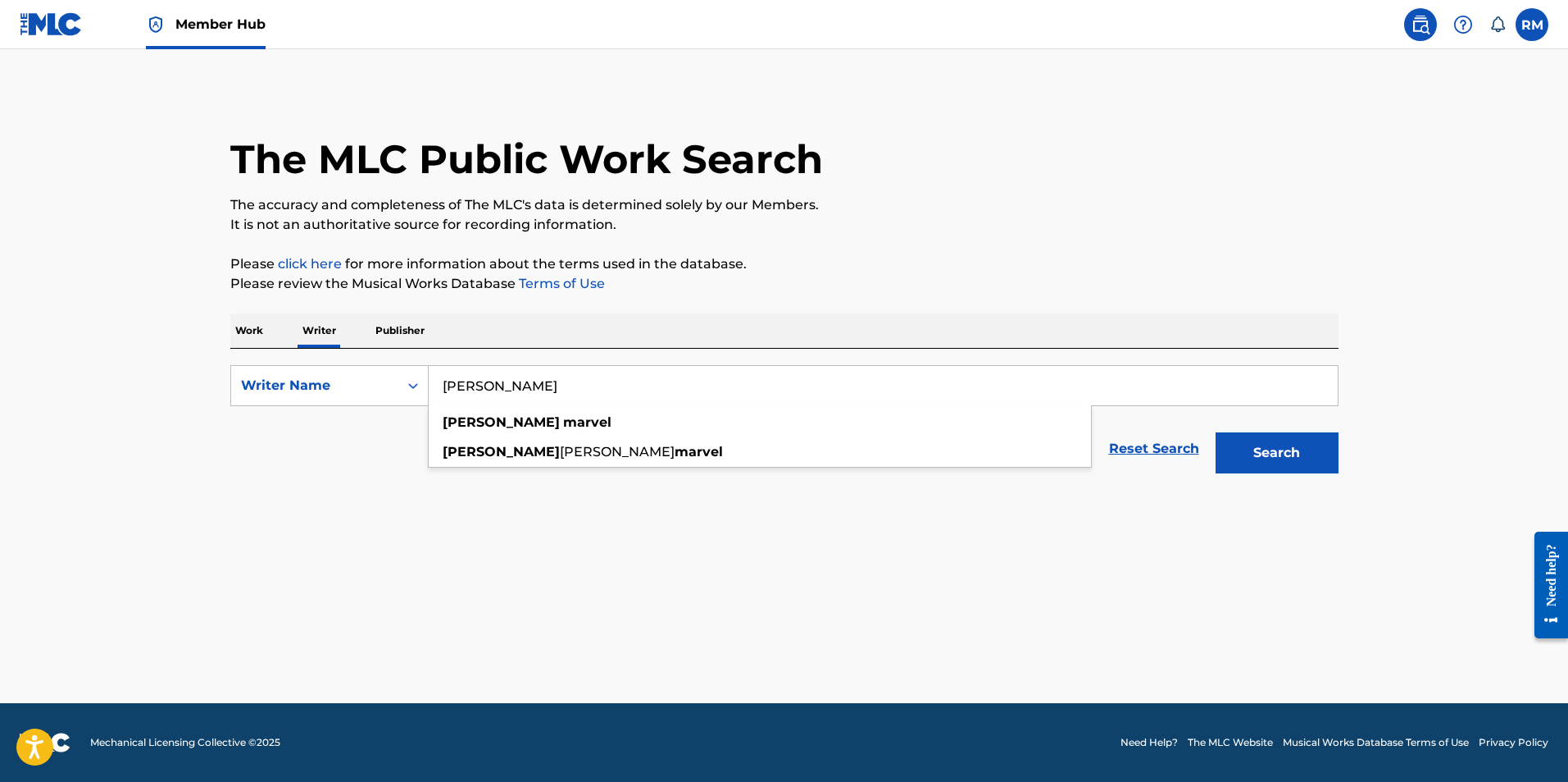
type input "ryan marvel"
click at [1216, 432] on button "Search" at bounding box center [1277, 453] width 123 height 41
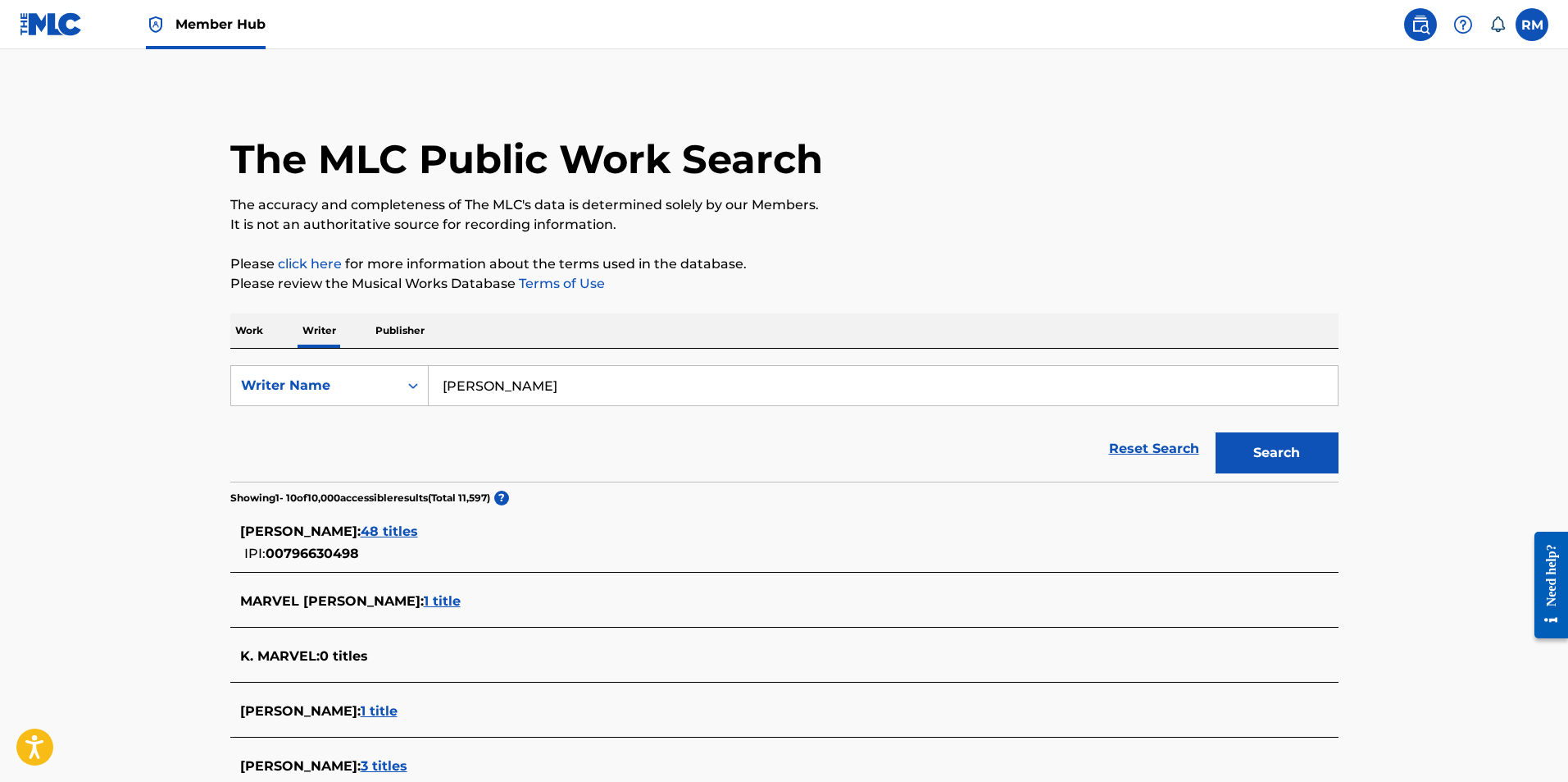
click at [418, 528] on span "48 titles" at bounding box center [390, 531] width 58 height 16
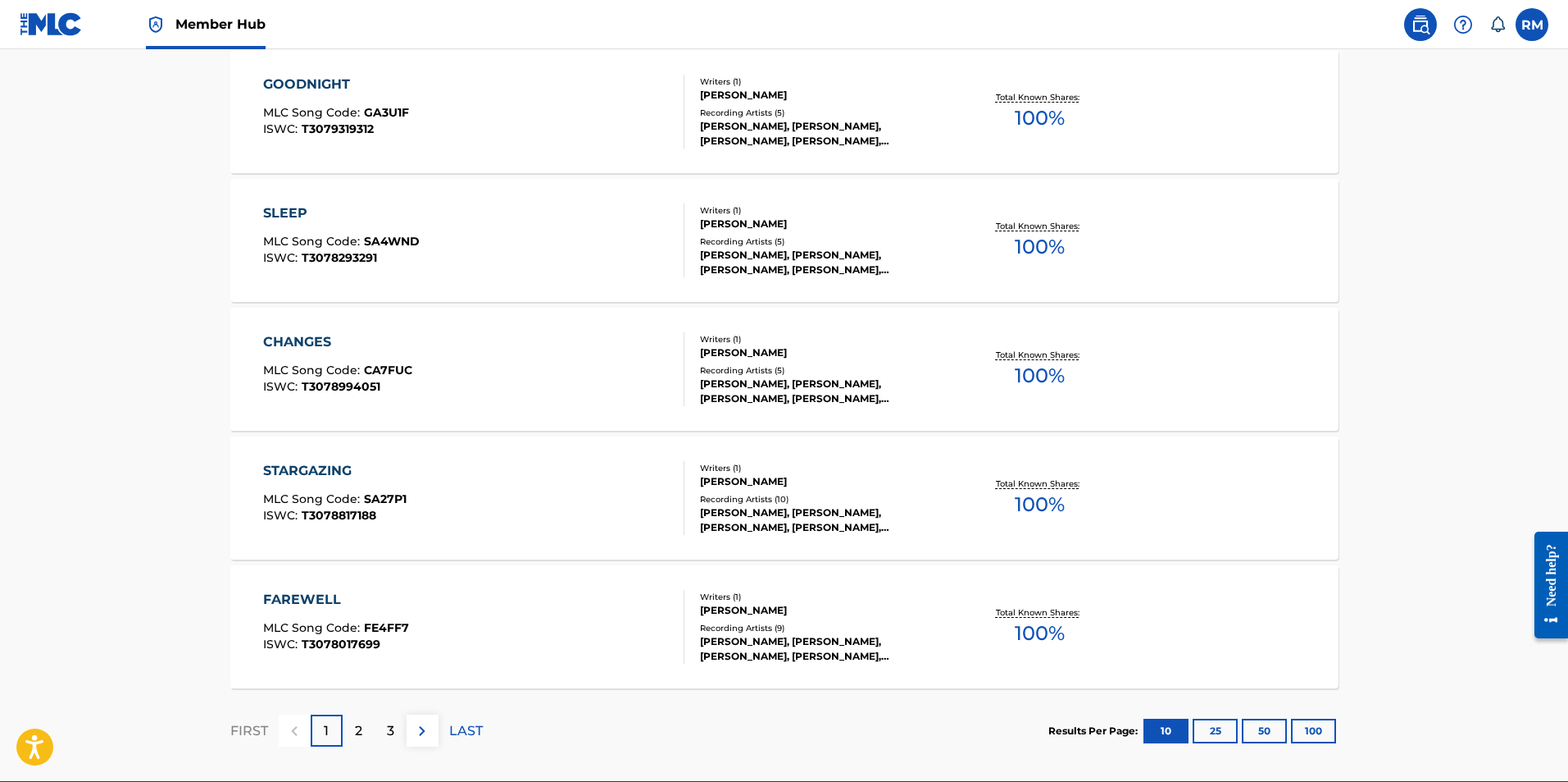
scroll to position [1226, 0]
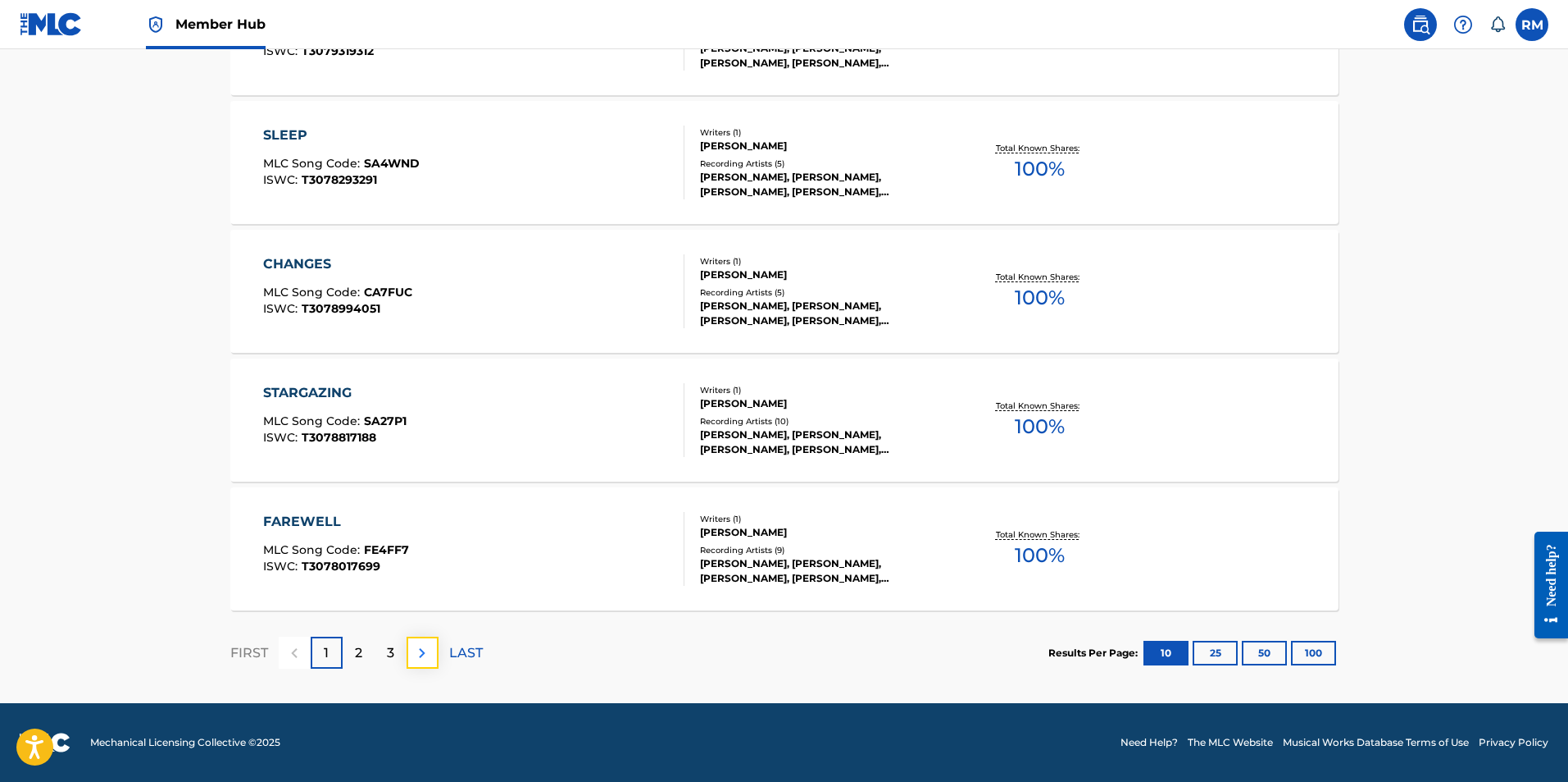
click at [427, 658] on img at bounding box center [423, 653] width 20 height 20
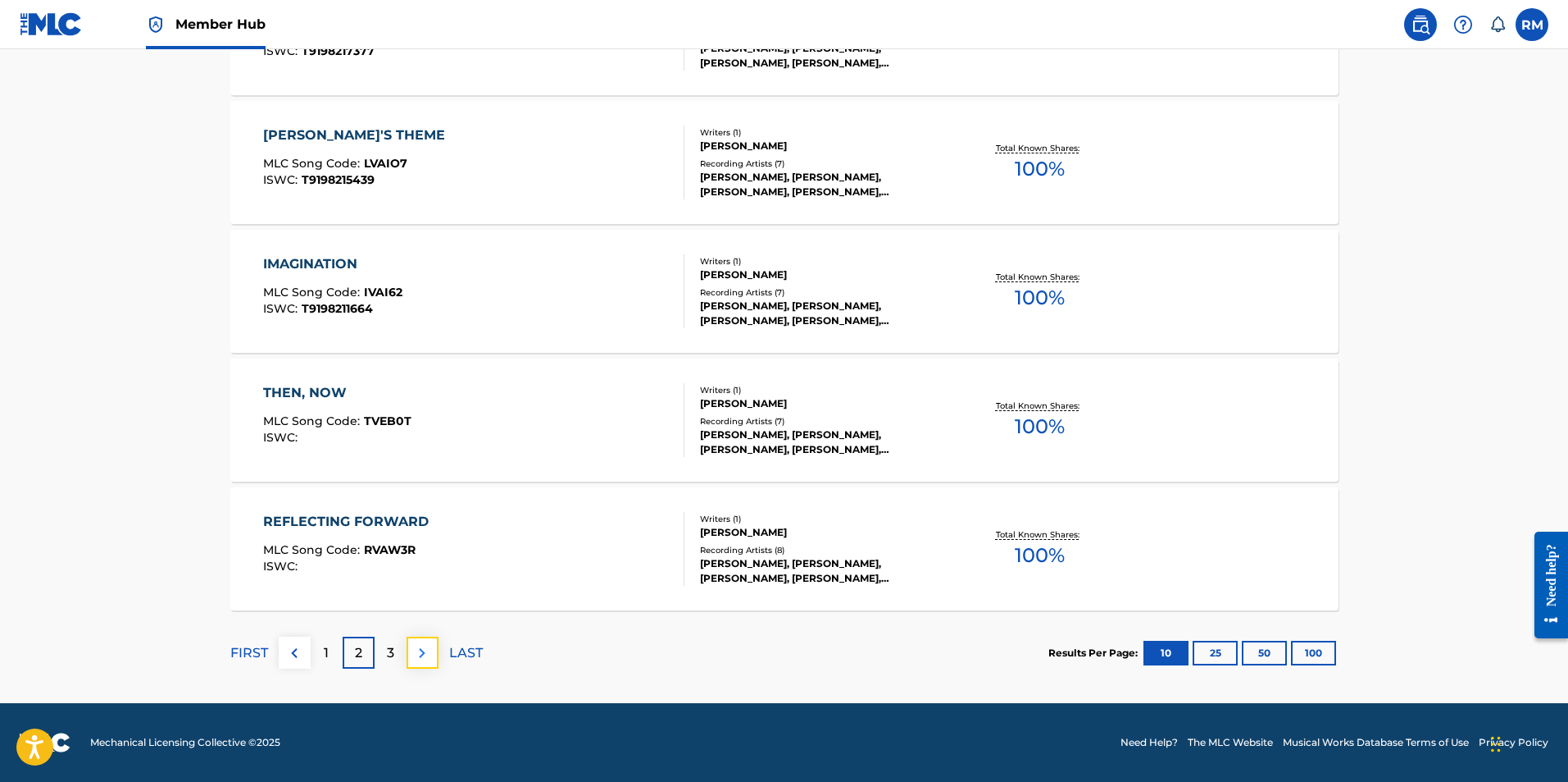
click at [418, 652] on img at bounding box center [423, 653] width 20 height 20
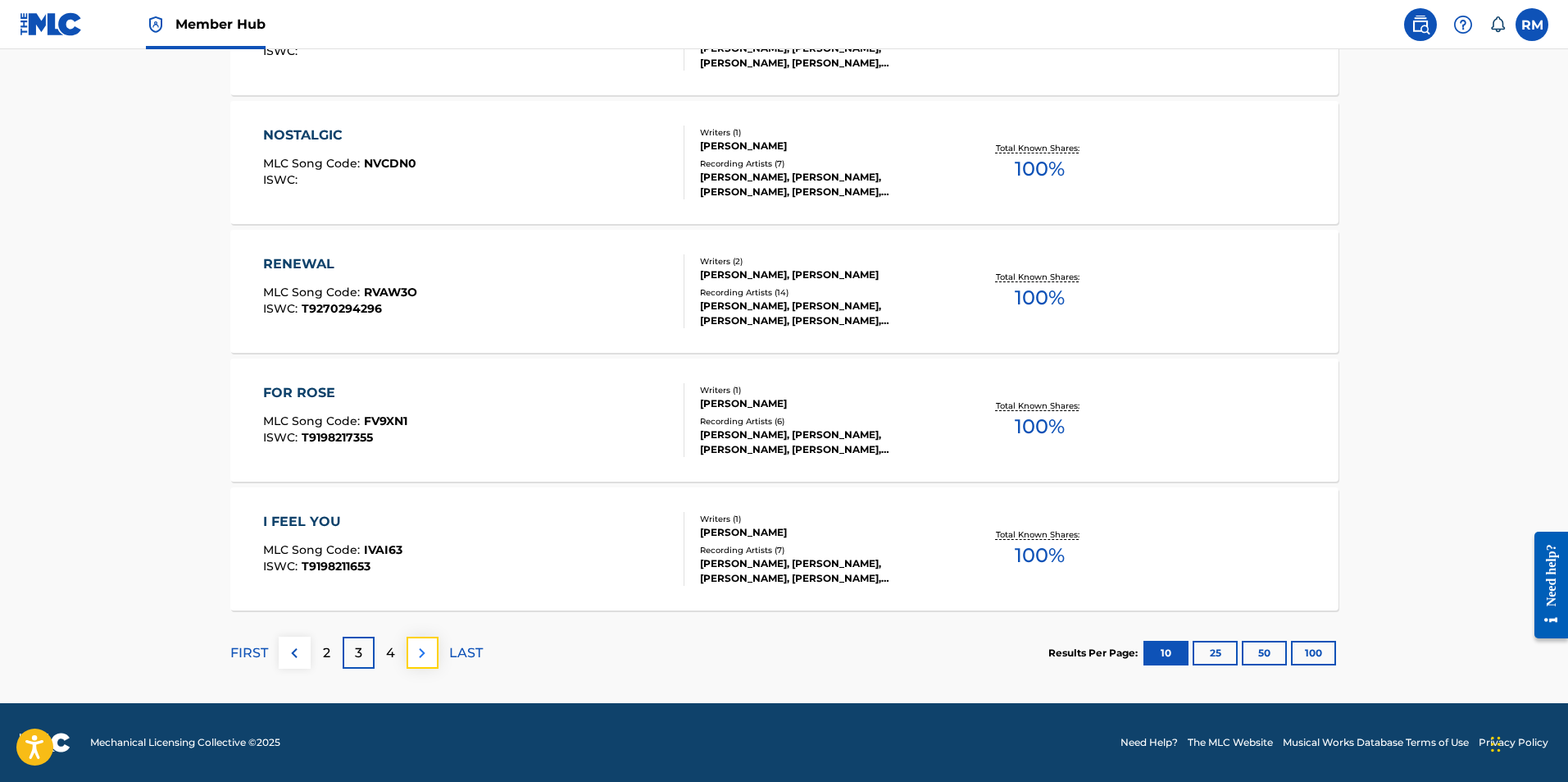
click at [421, 661] on img at bounding box center [423, 653] width 20 height 20
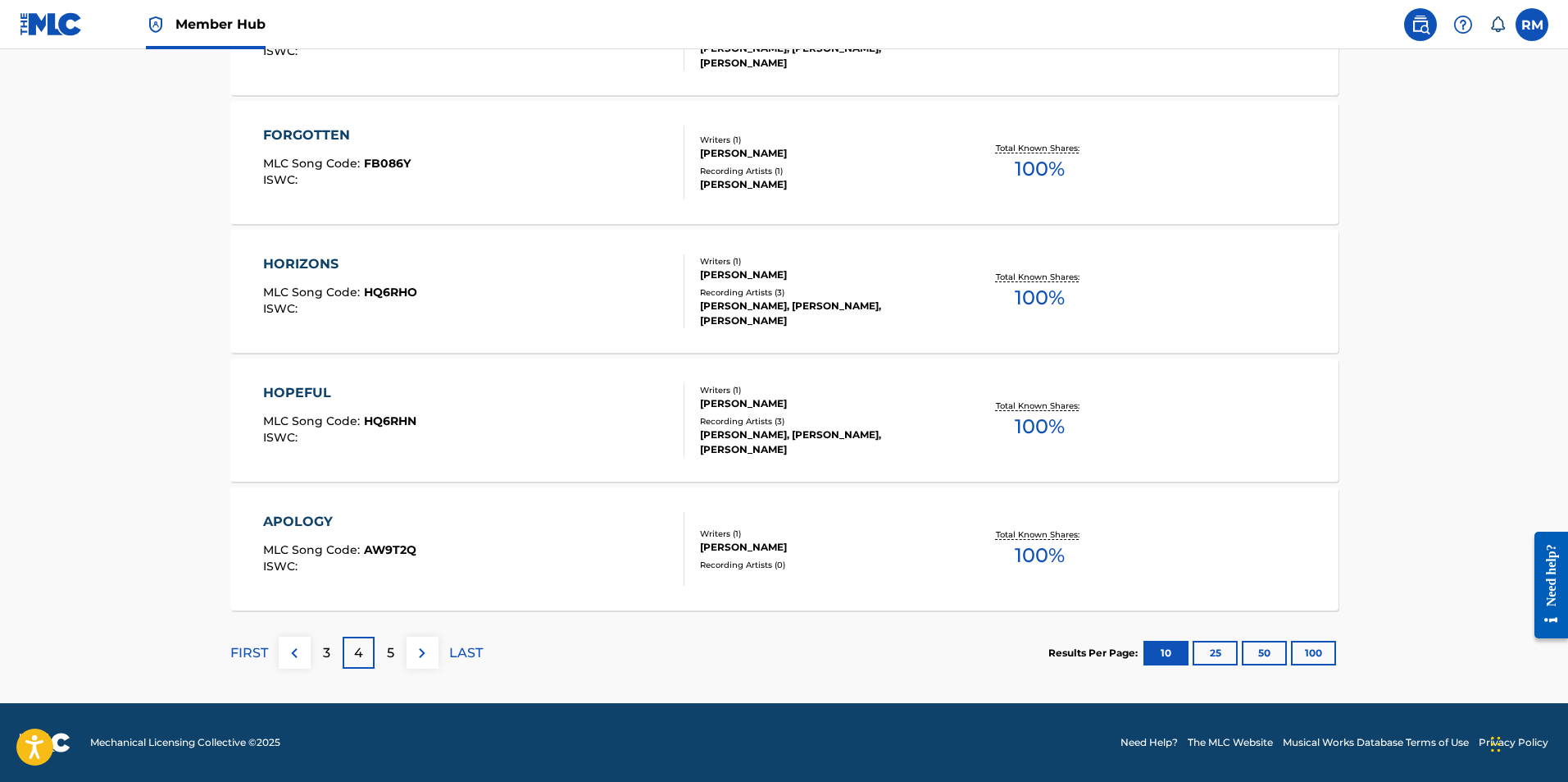
click at [276, 517] on div "APOLOGY" at bounding box center [340, 522] width 153 height 20
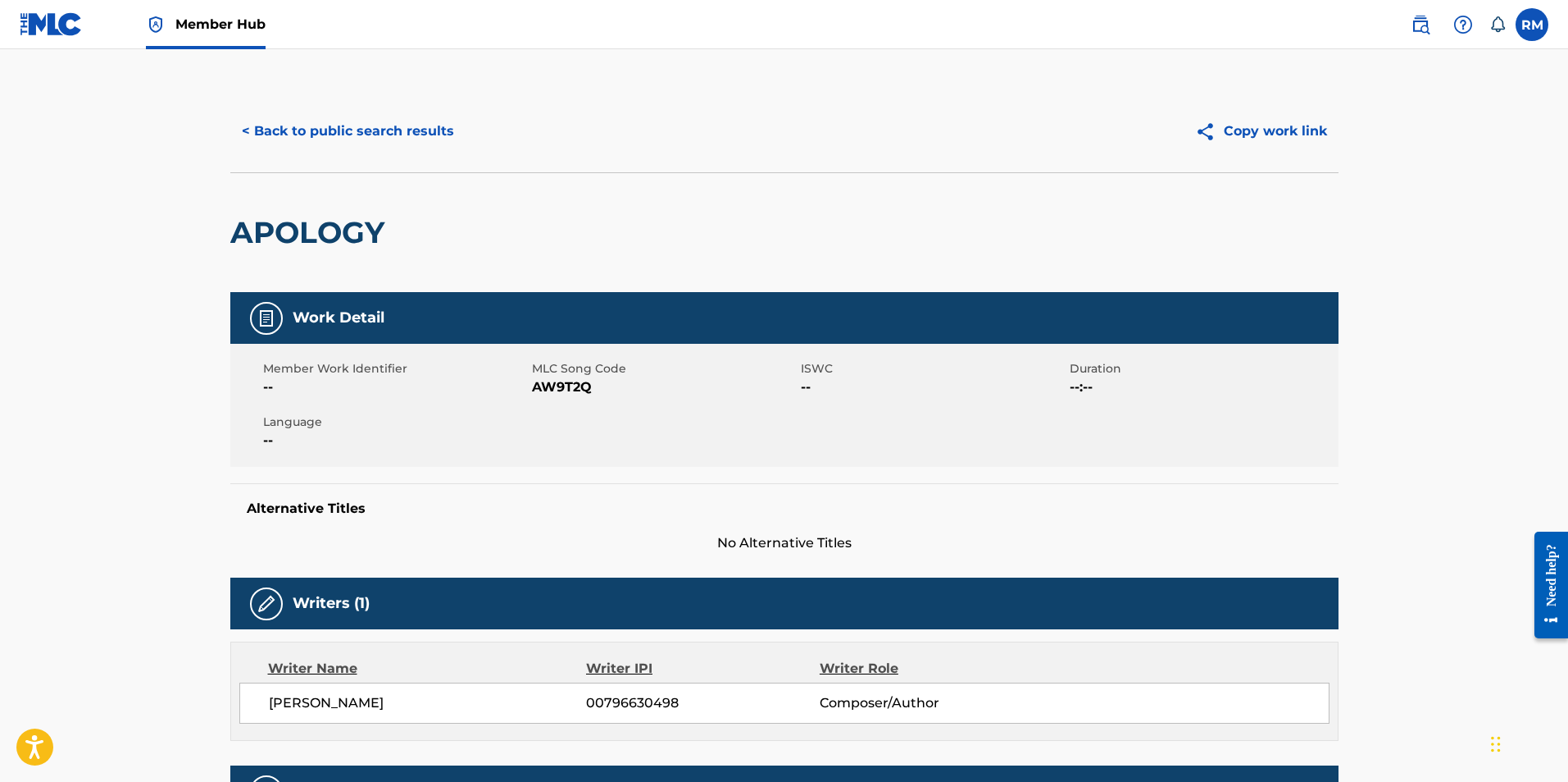
scroll to position [164, 0]
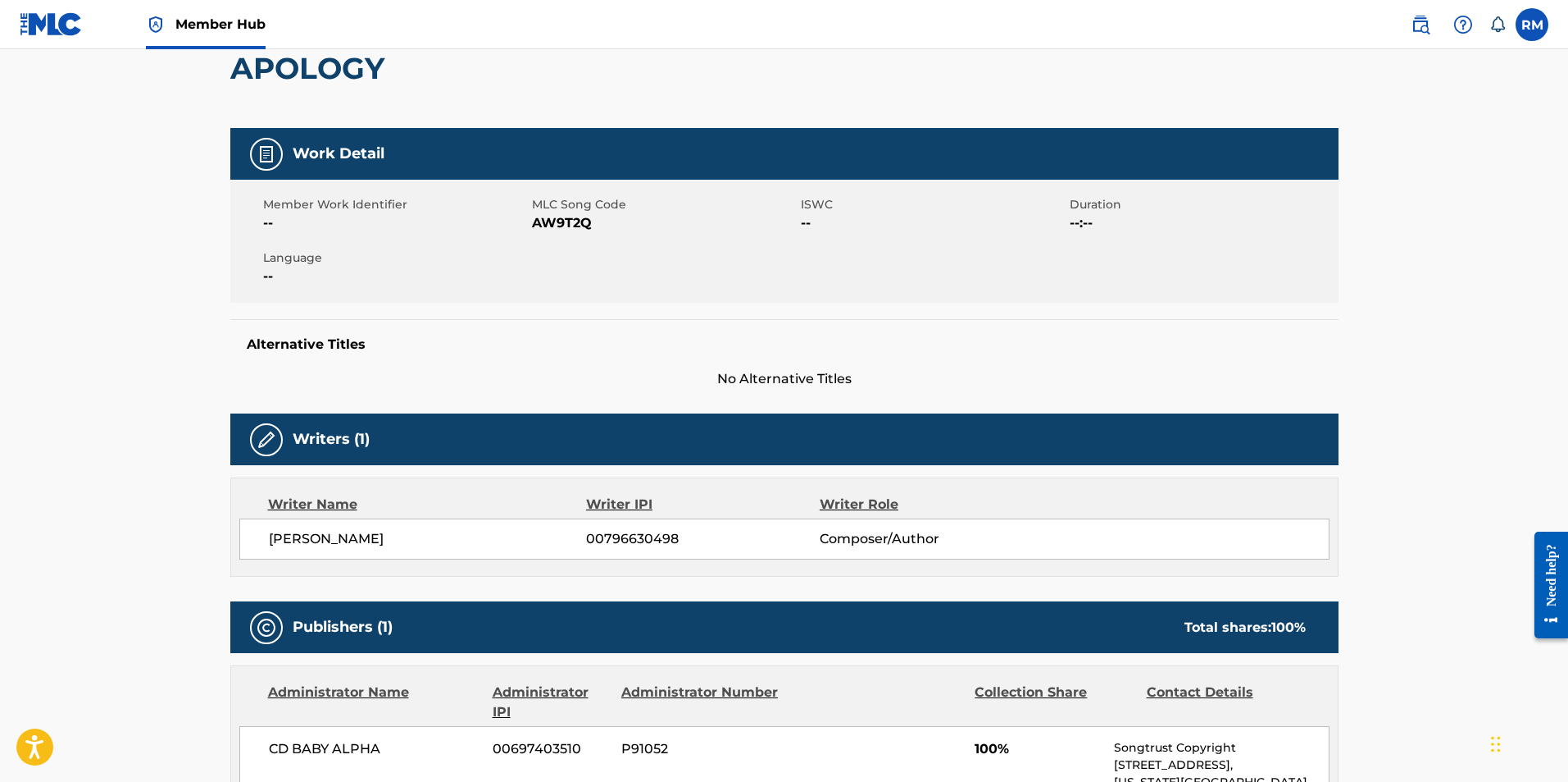
click at [982, 368] on div "Alternative Titles No Alternative Titles" at bounding box center [784, 353] width 1108 height 69
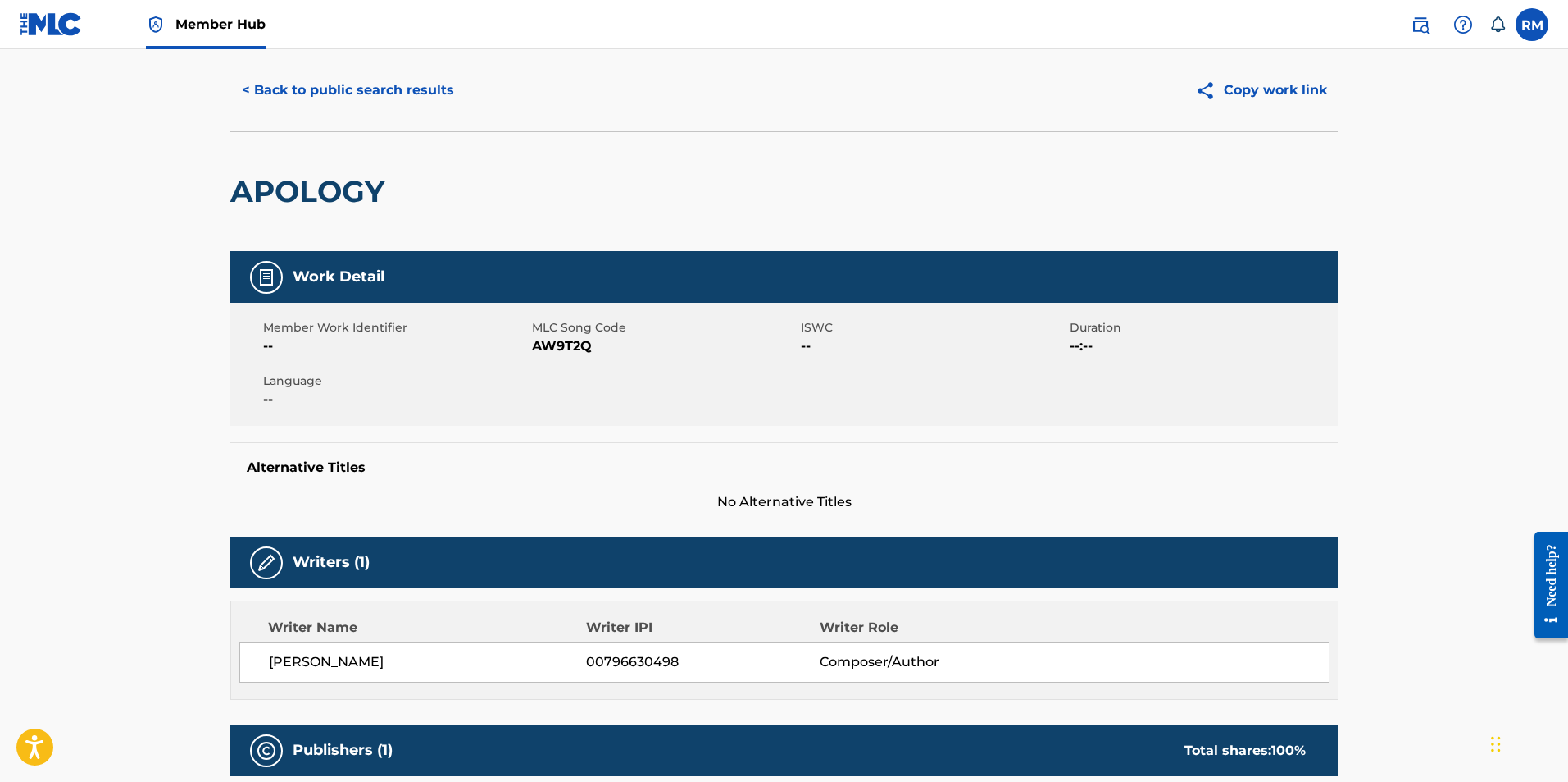
scroll to position [0, 0]
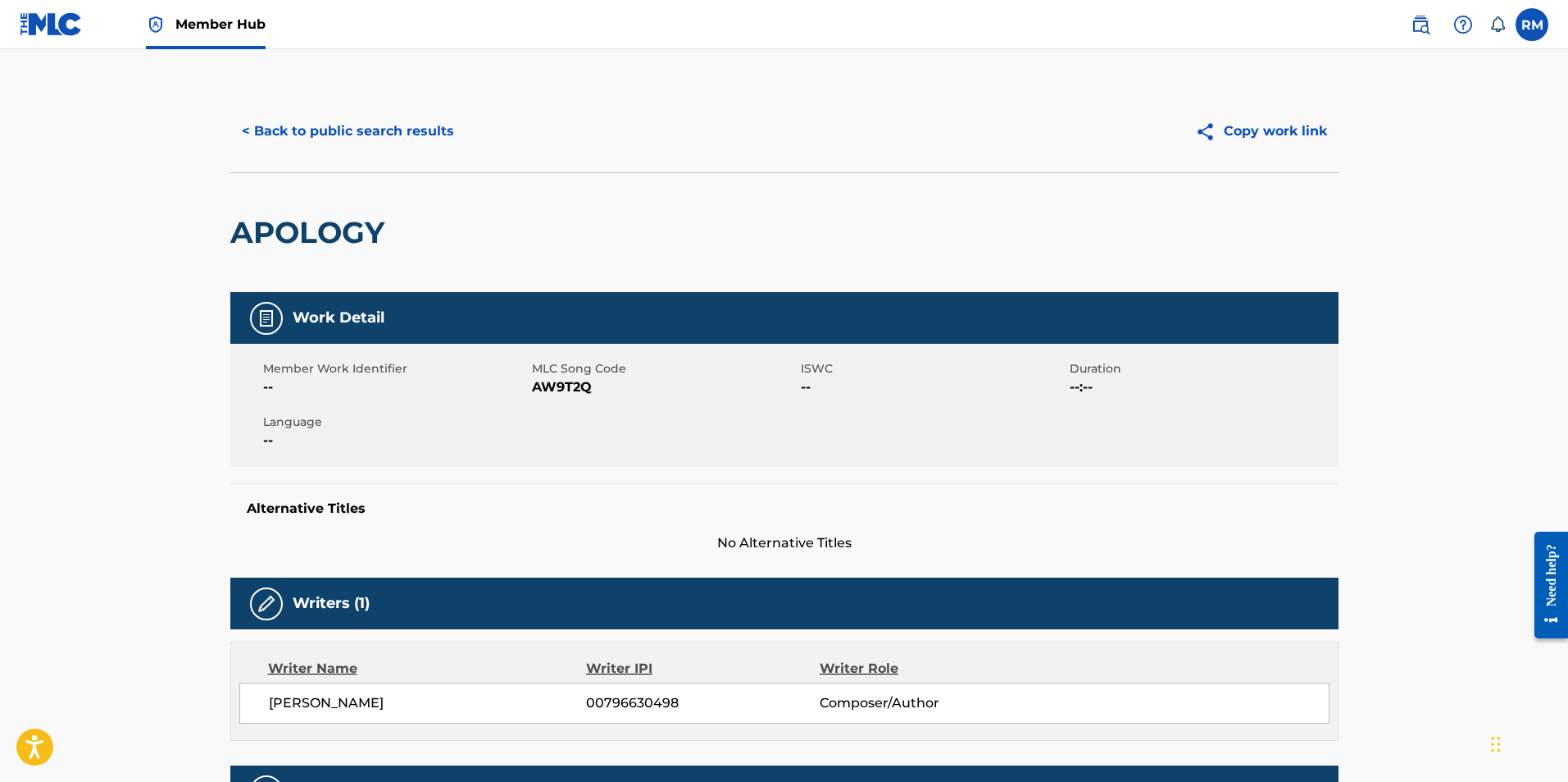
click at [1457, 333] on main "< Back to public search results Copy work link APOLOGY Work Detail Member Work …" at bounding box center [784, 666] width 1568 height 1232
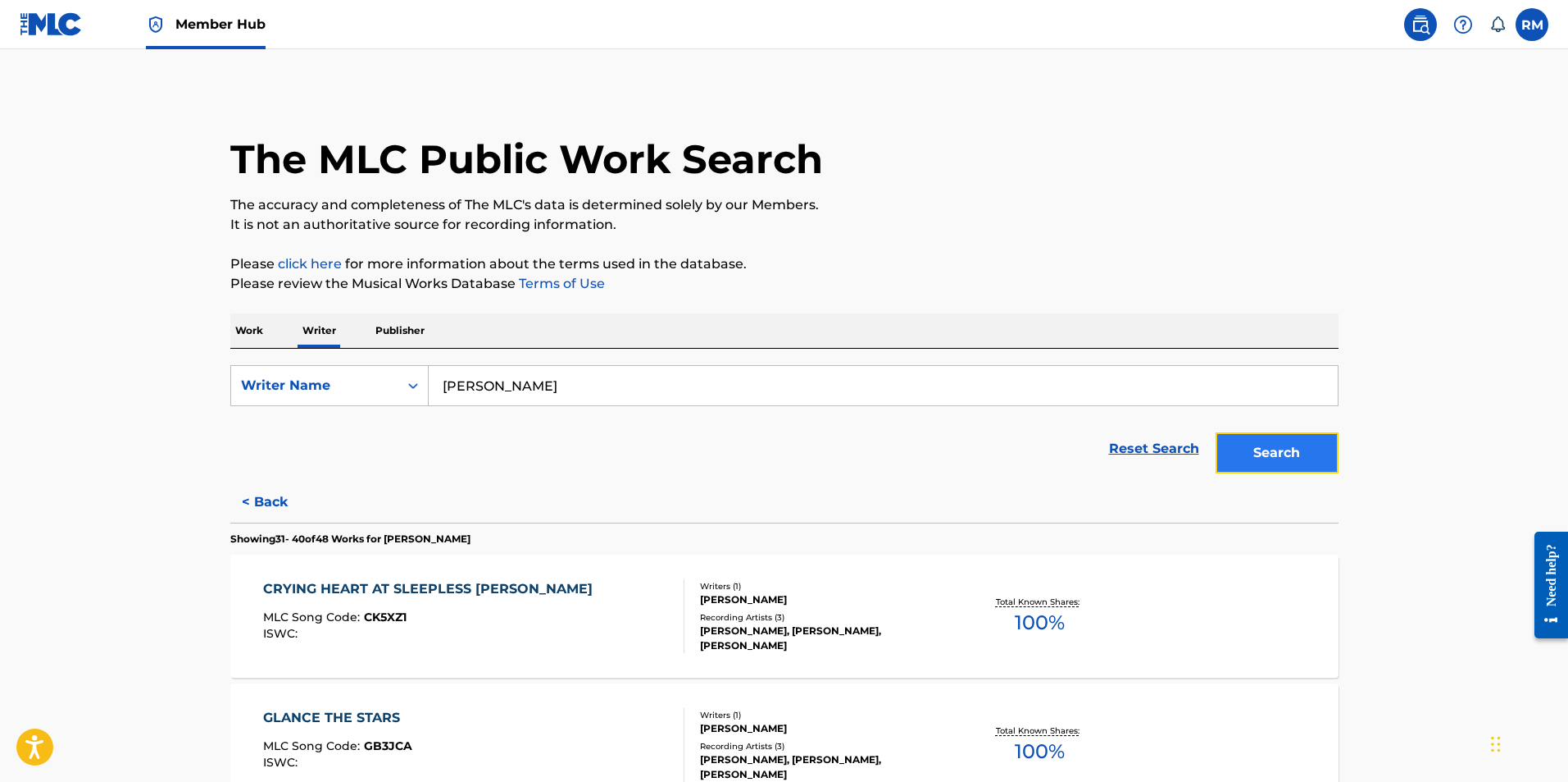
click at [1246, 448] on button "Search" at bounding box center [1277, 453] width 123 height 41
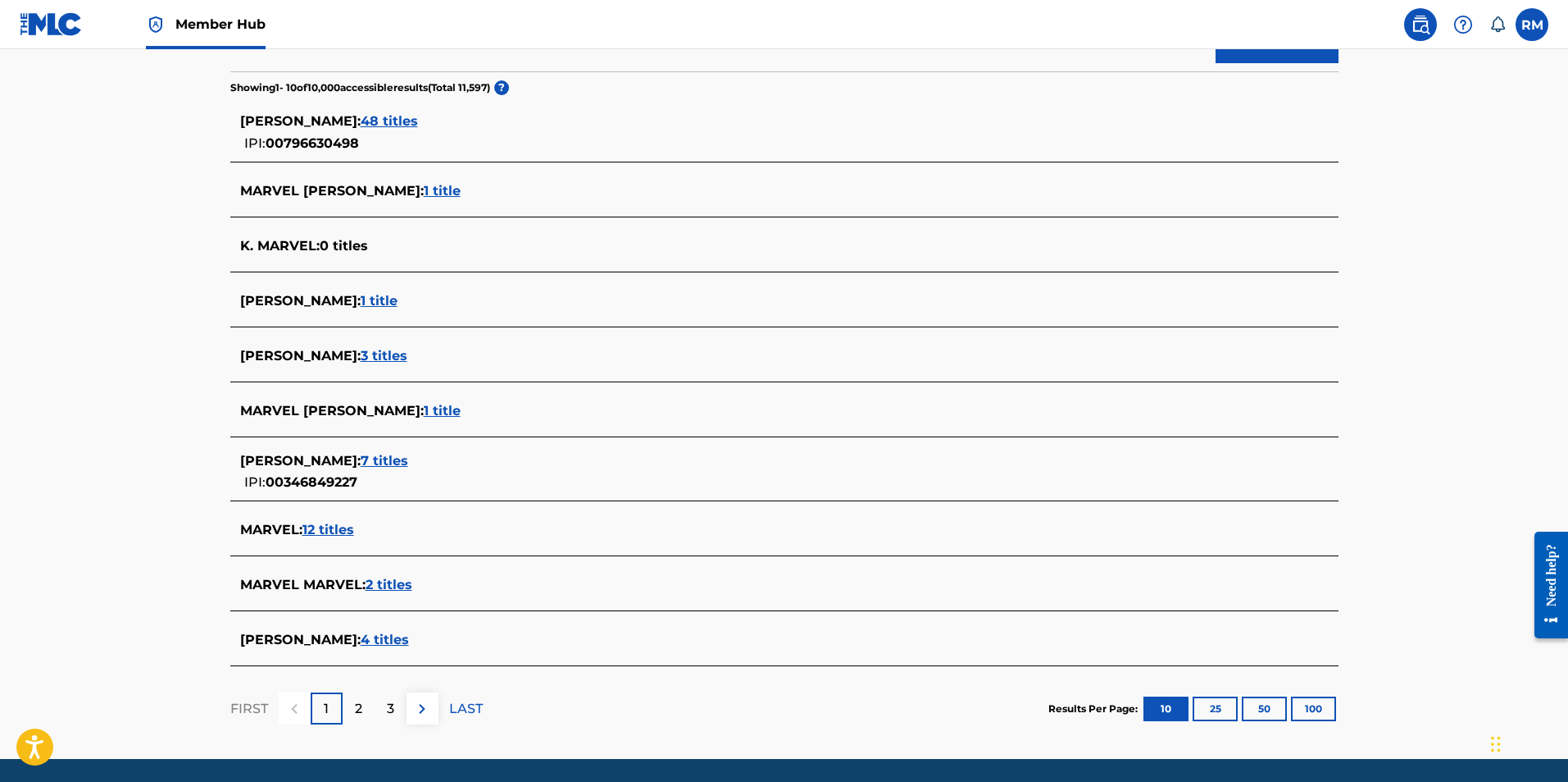
scroll to position [466, 0]
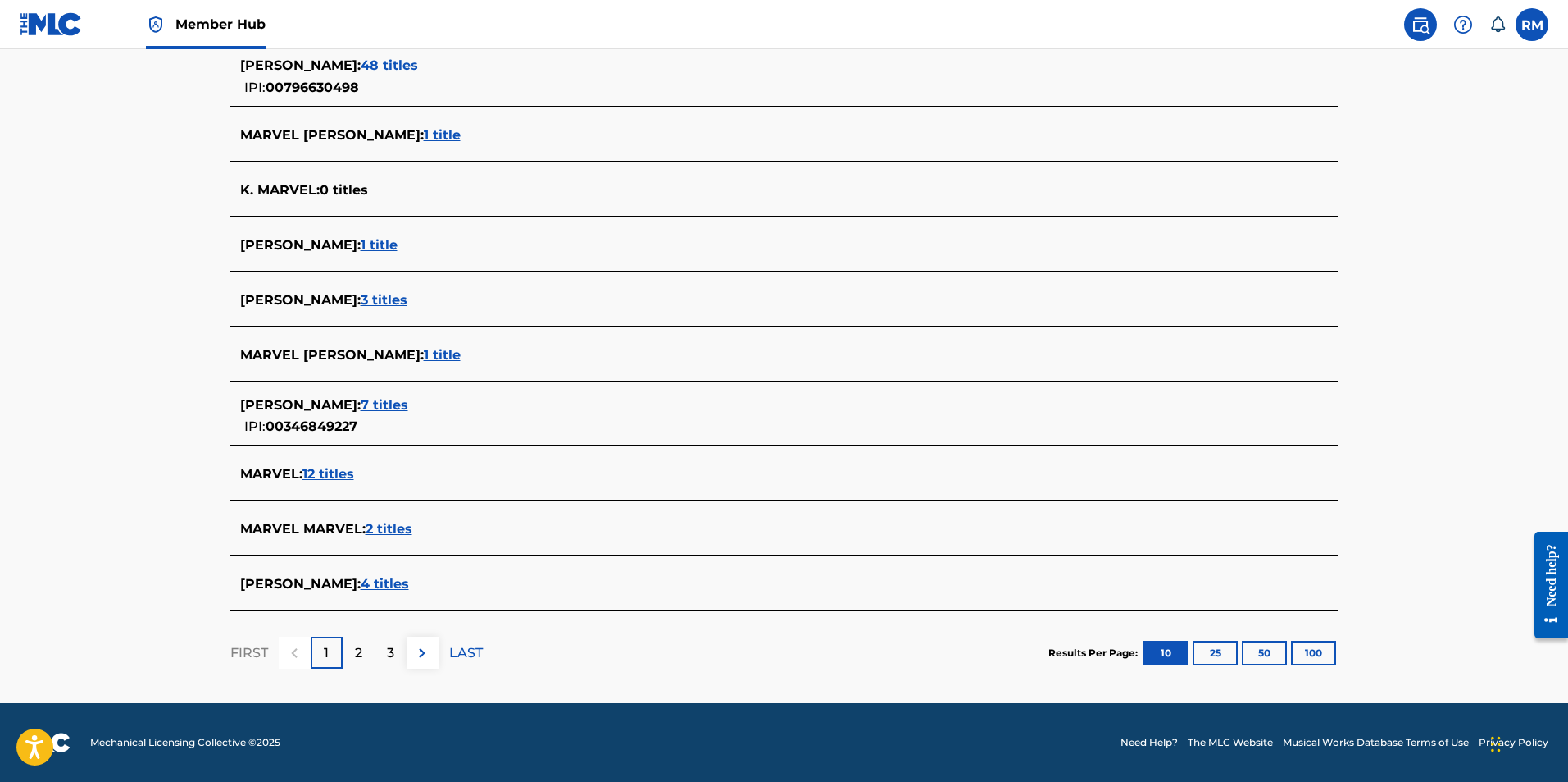
click at [418, 65] on span "48 titles" at bounding box center [390, 65] width 58 height 16
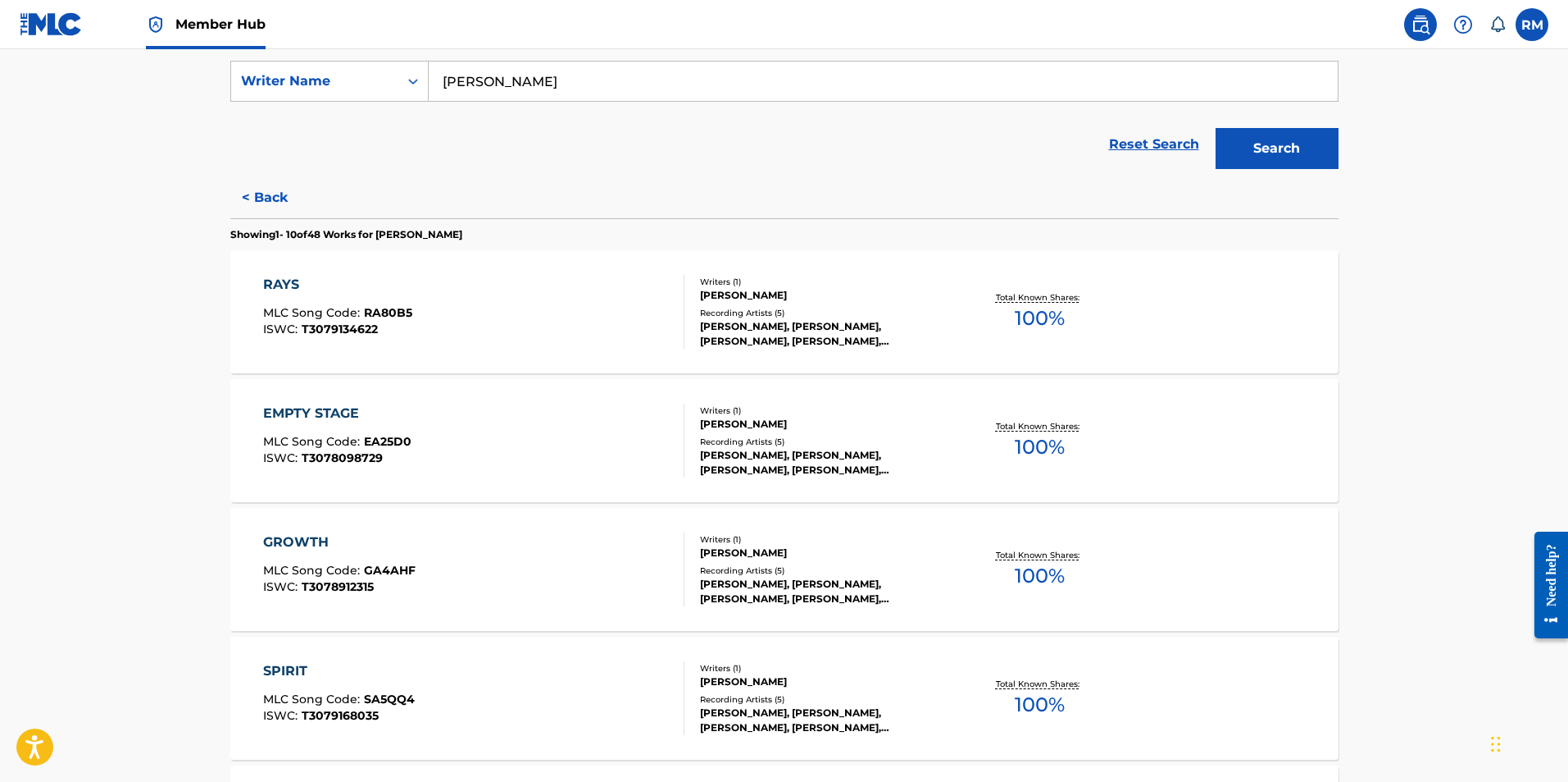
scroll to position [138, 0]
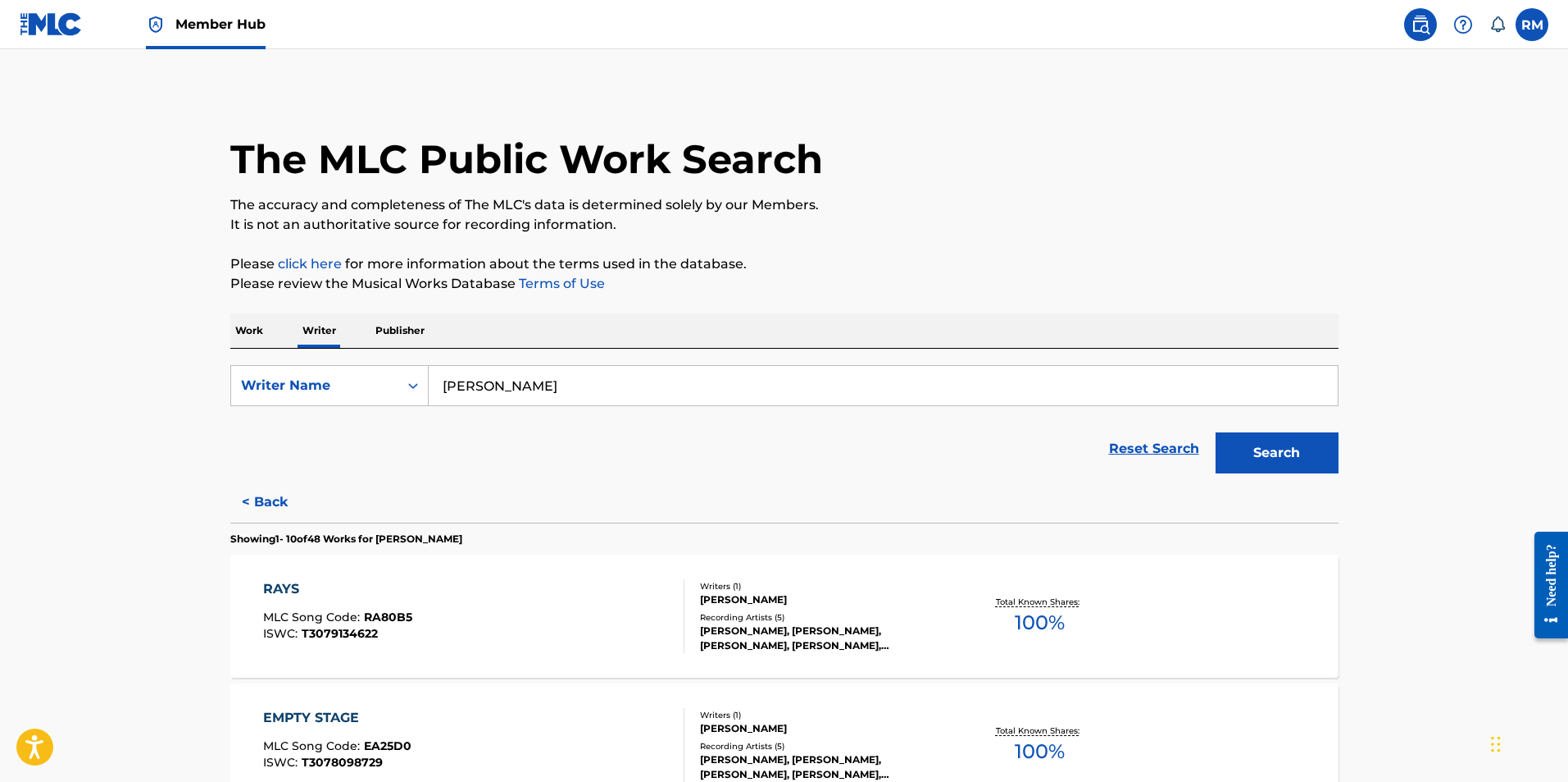
click at [251, 327] on p "Work" at bounding box center [249, 330] width 38 height 35
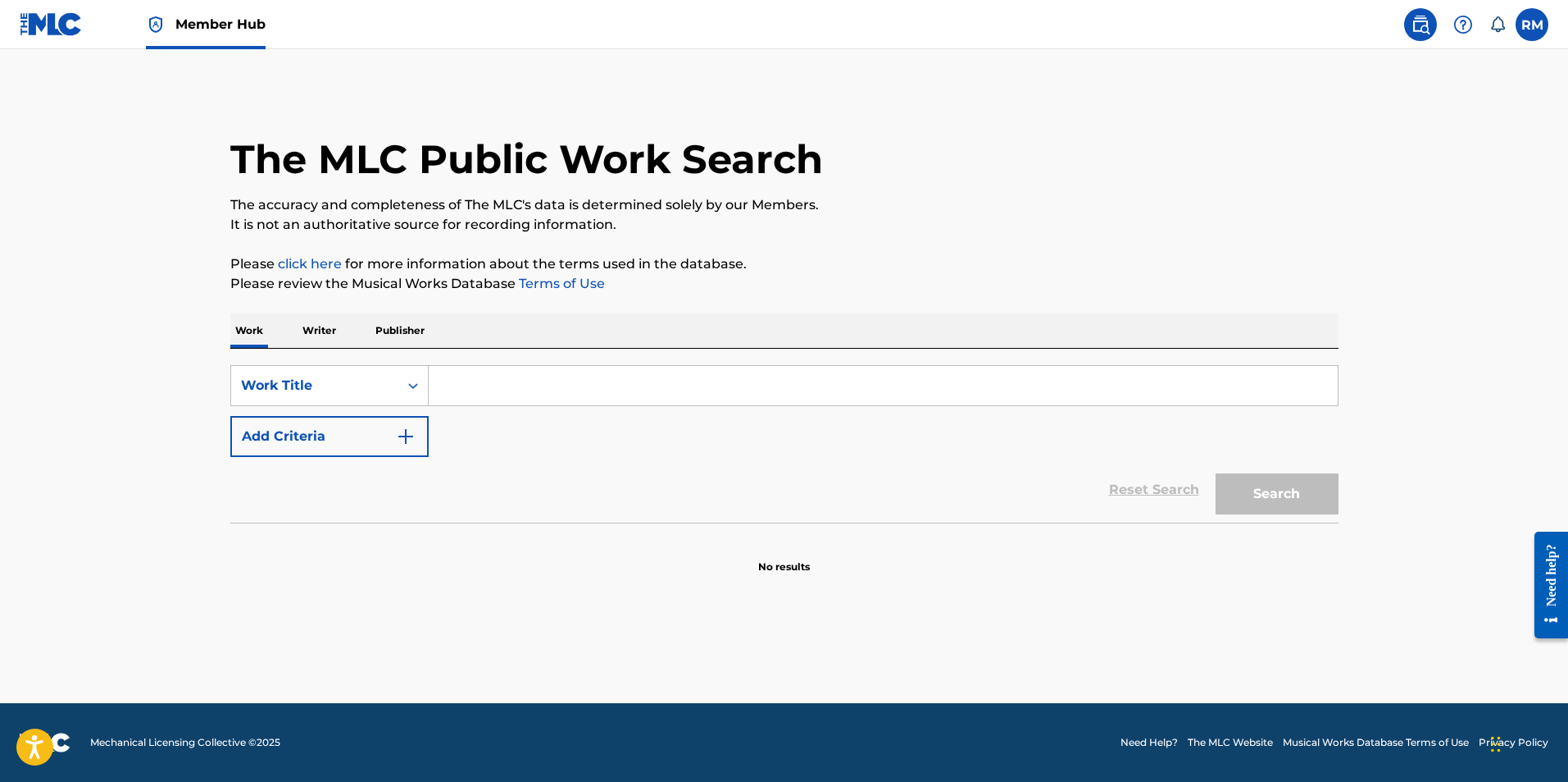
click at [485, 389] on input "Search Form" at bounding box center [884, 386] width 909 height 40
click at [329, 330] on p "Writer" at bounding box center [319, 330] width 44 height 35
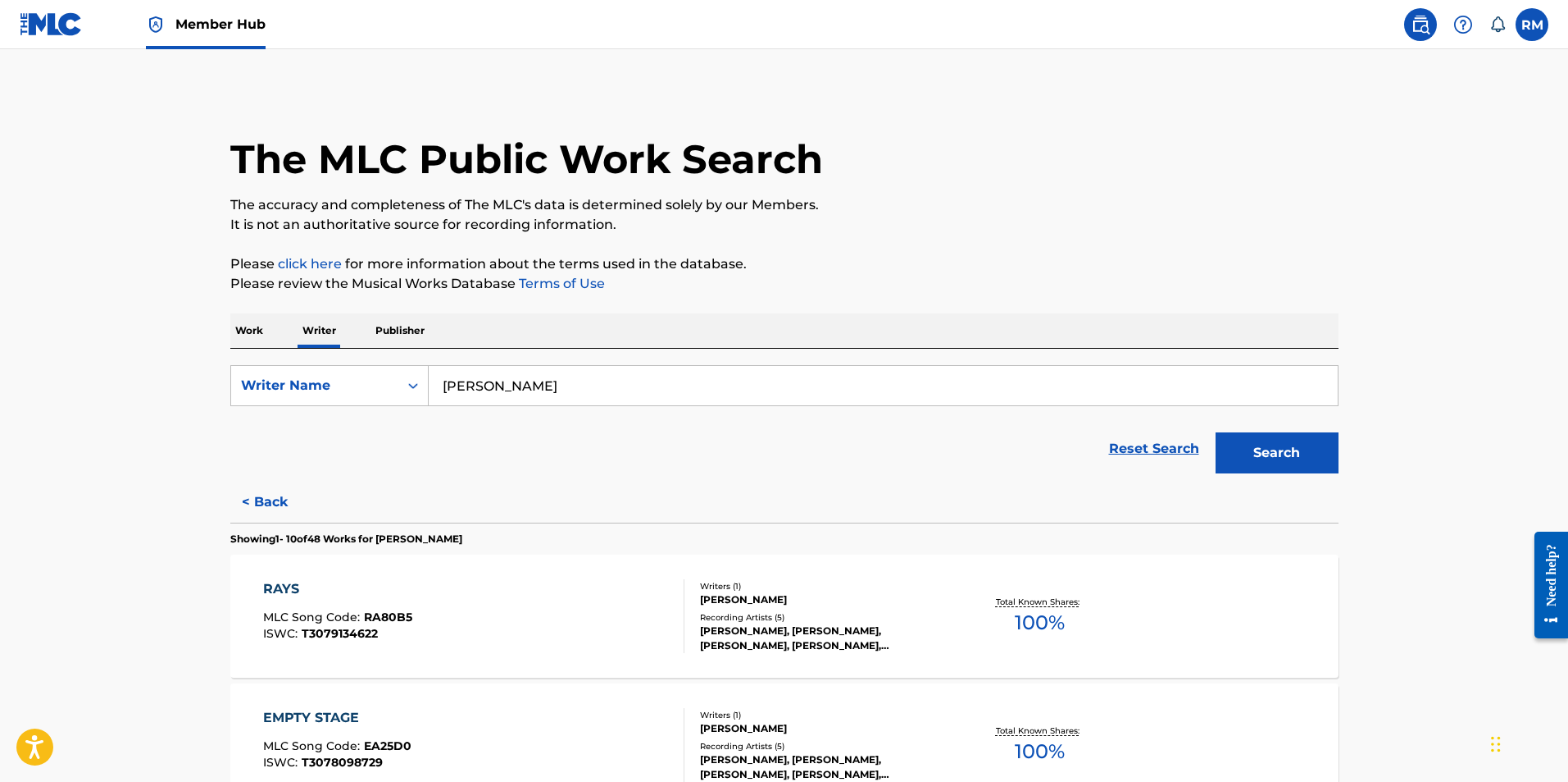
click at [381, 330] on p "Publisher" at bounding box center [400, 330] width 59 height 35
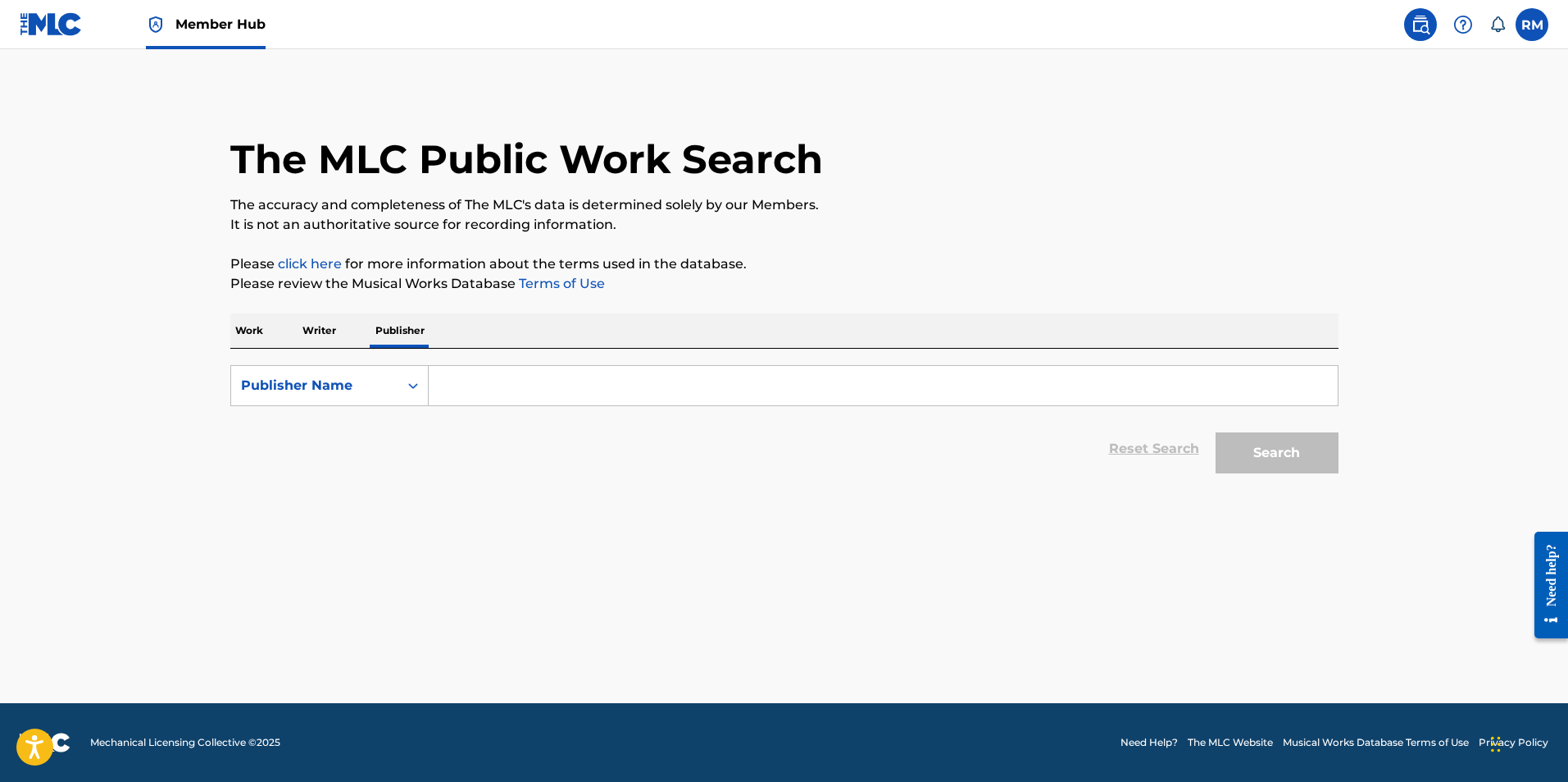
click at [254, 329] on p "Work" at bounding box center [249, 330] width 38 height 35
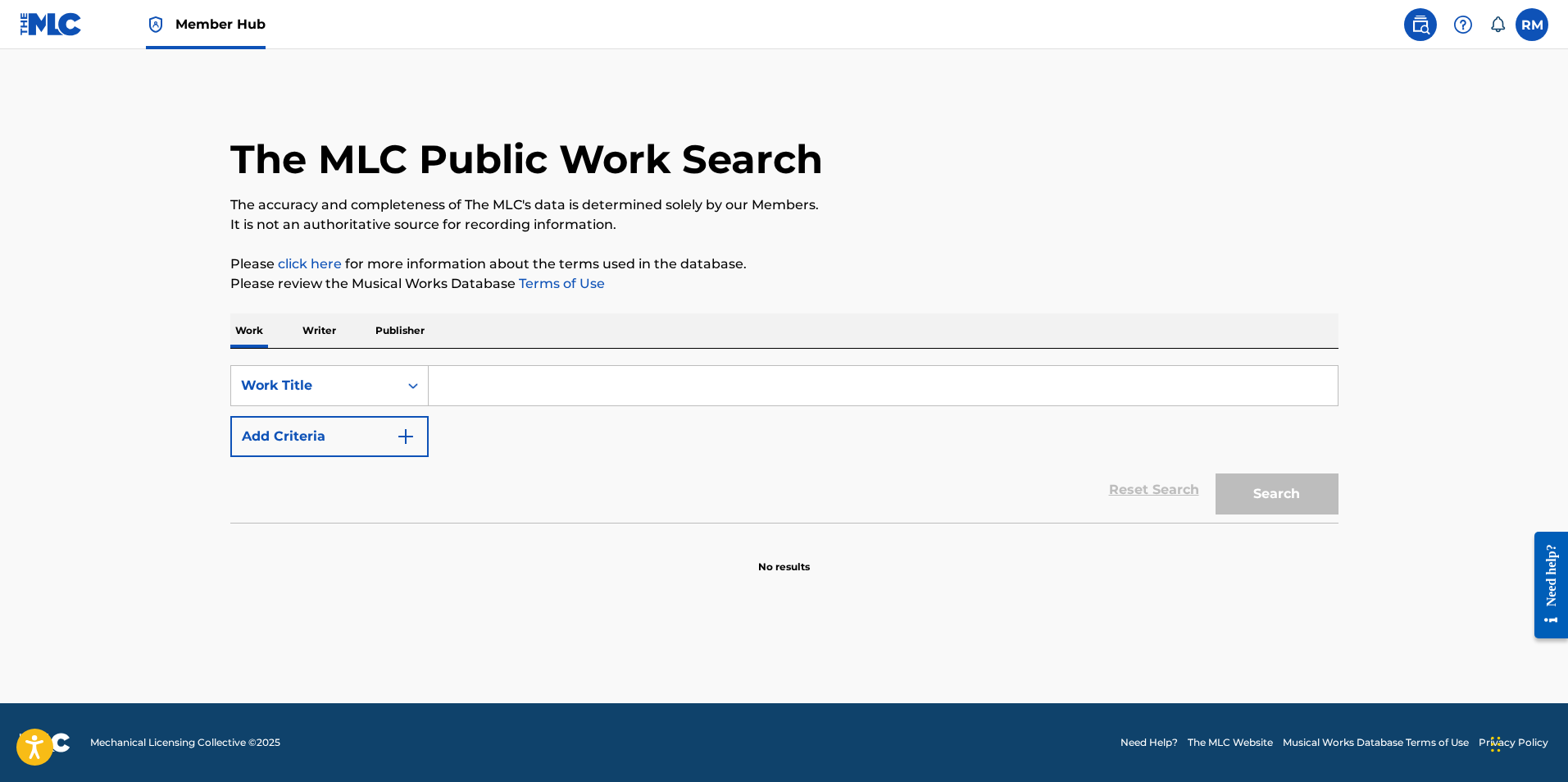
click at [465, 385] on input "Search Form" at bounding box center [884, 386] width 909 height 40
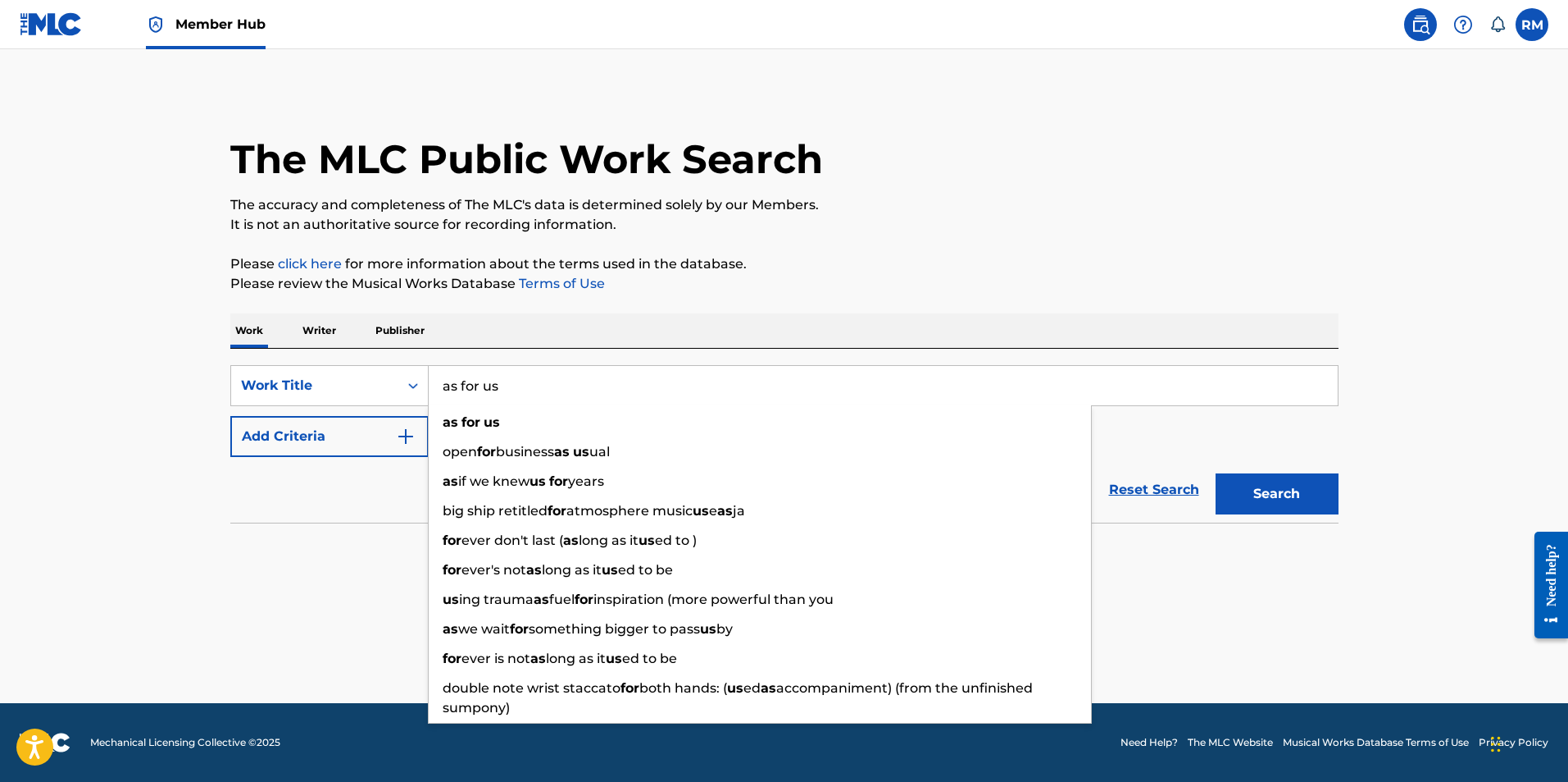
type input "as for us"
click at [1216, 473] on button "Search" at bounding box center [1277, 494] width 123 height 41
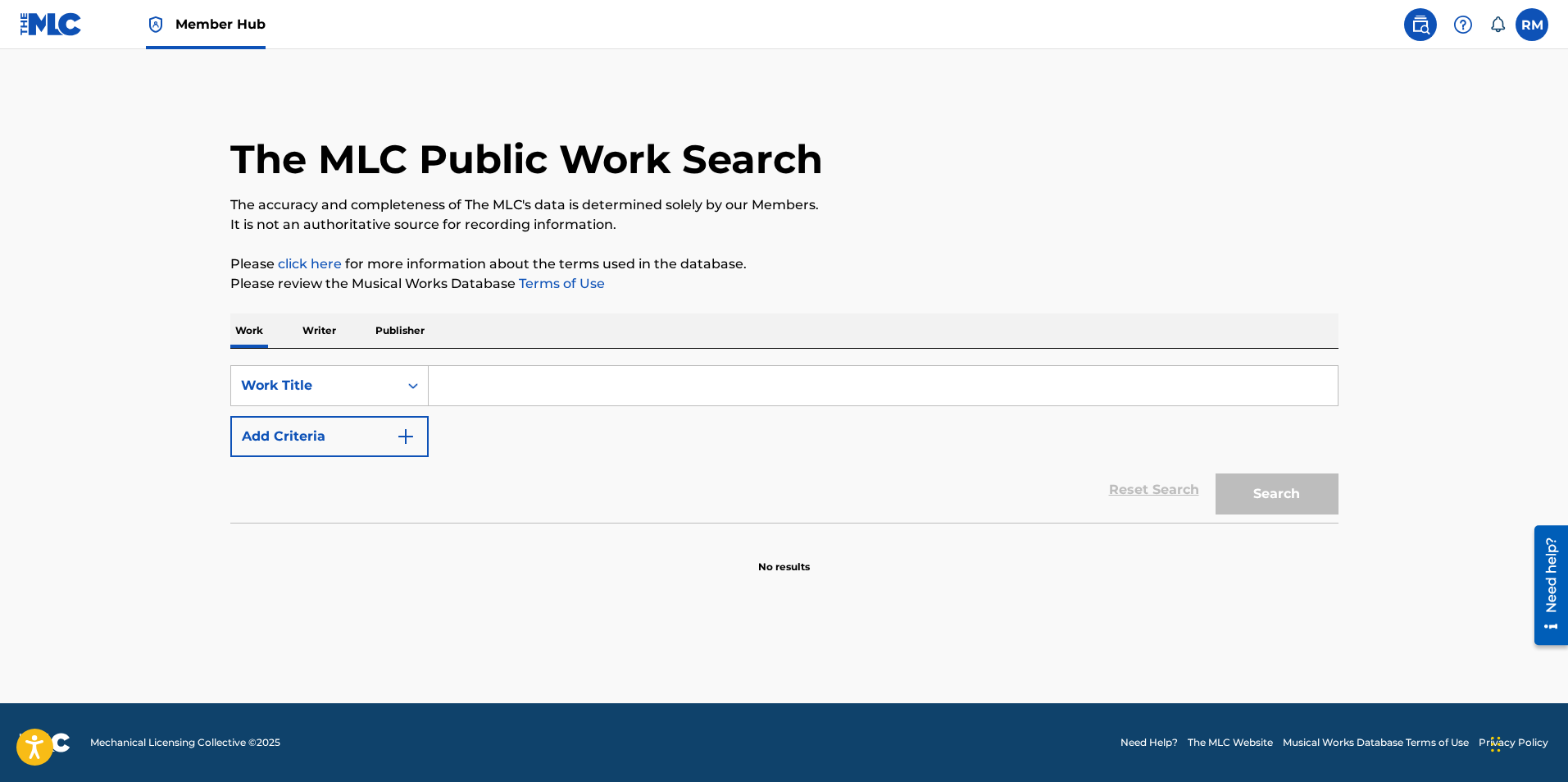
click at [337, 330] on p "Writer" at bounding box center [319, 330] width 44 height 35
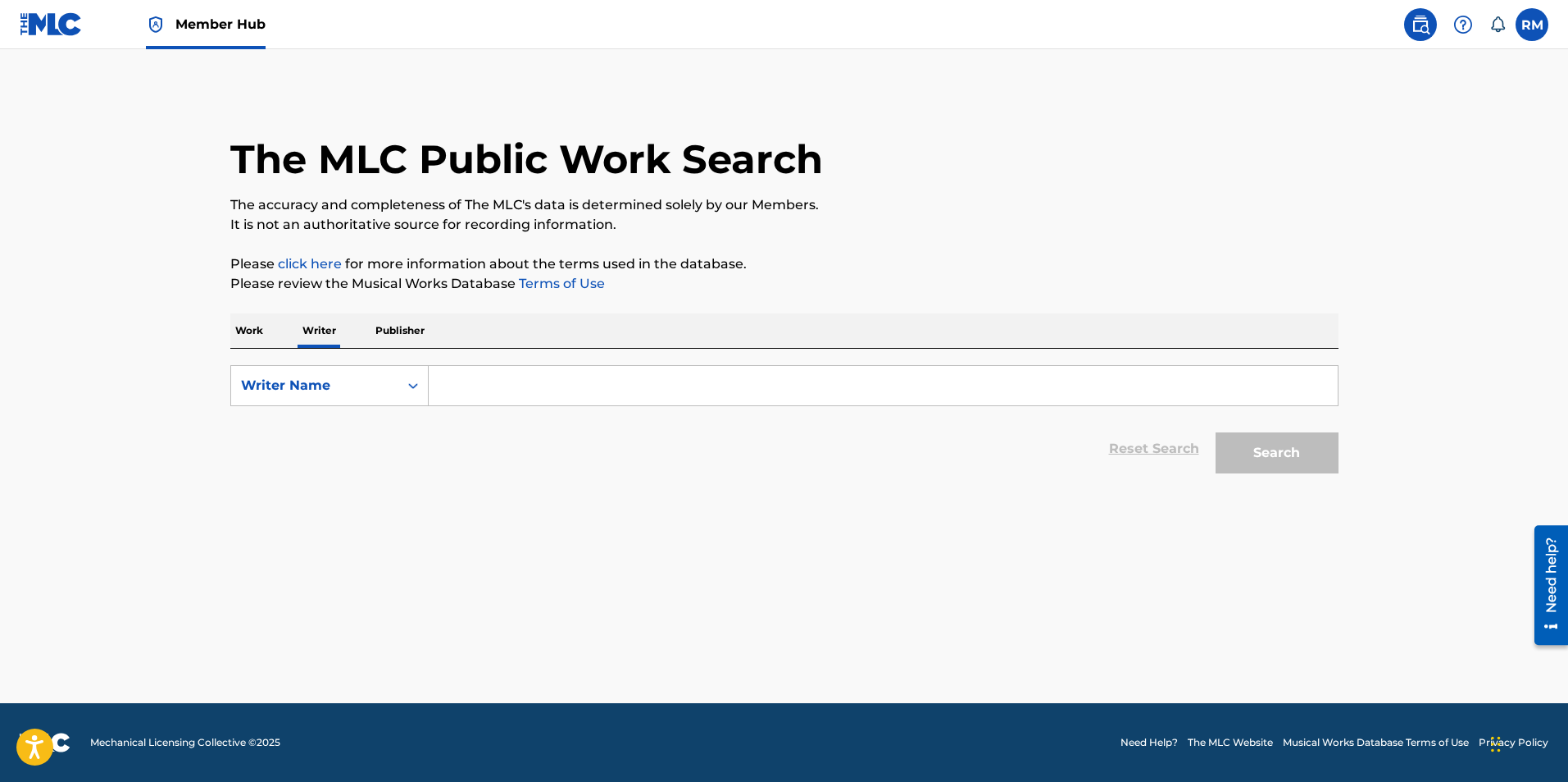
click at [524, 386] on input "Search Form" at bounding box center [884, 386] width 909 height 40
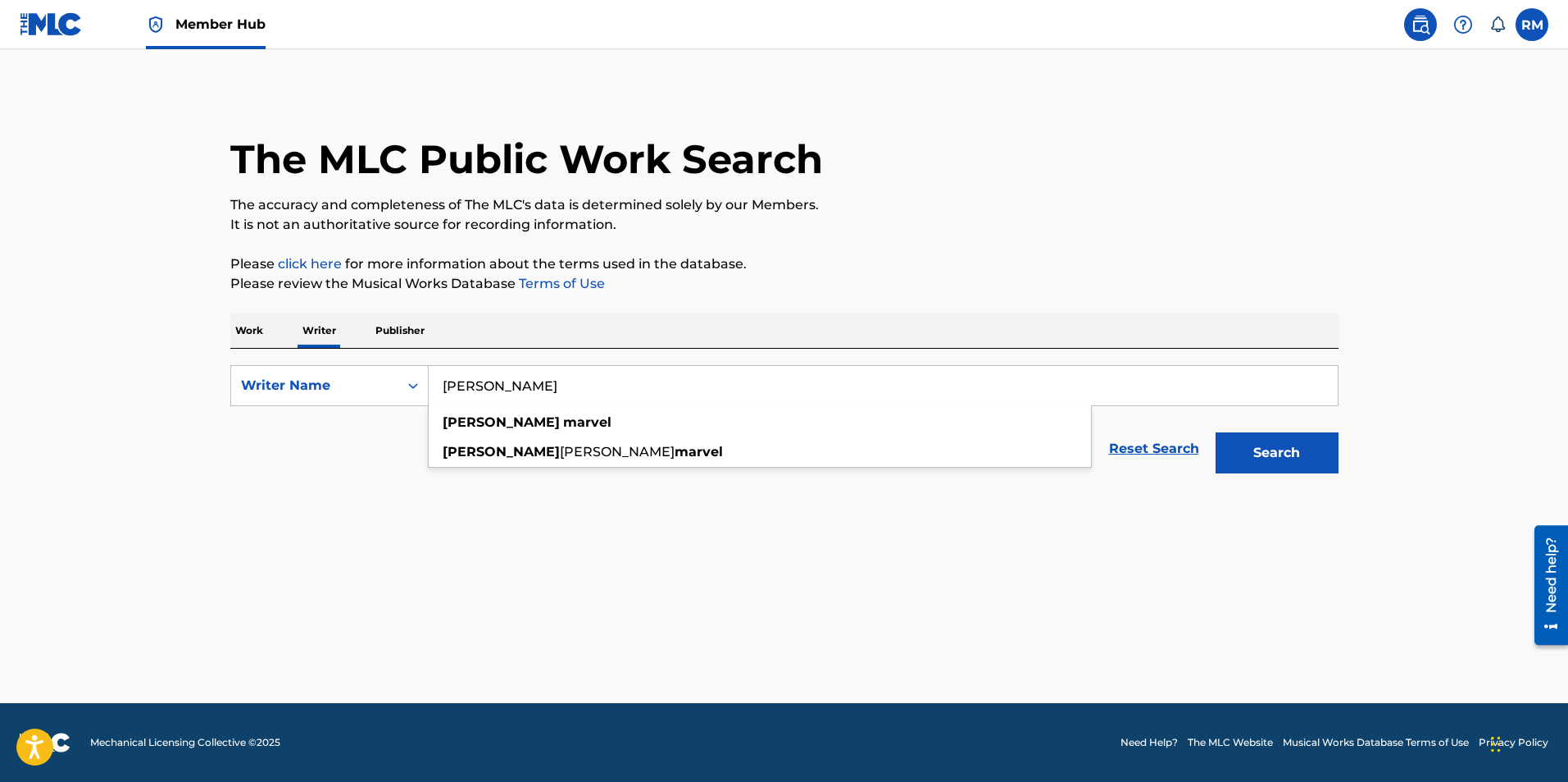
type input "[PERSON_NAME]"
click at [1216, 432] on button "Search" at bounding box center [1277, 453] width 123 height 41
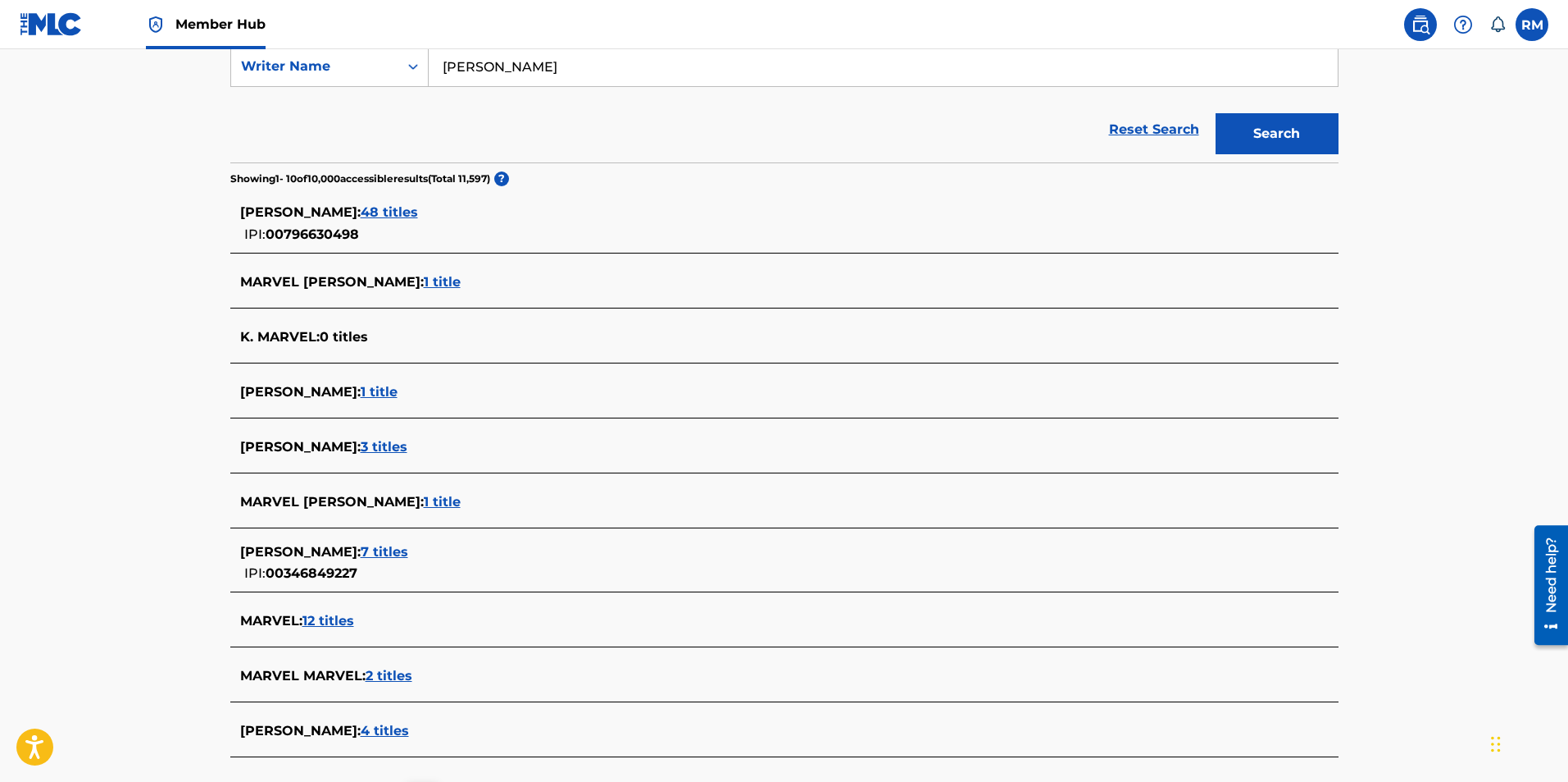
scroll to position [466, 0]
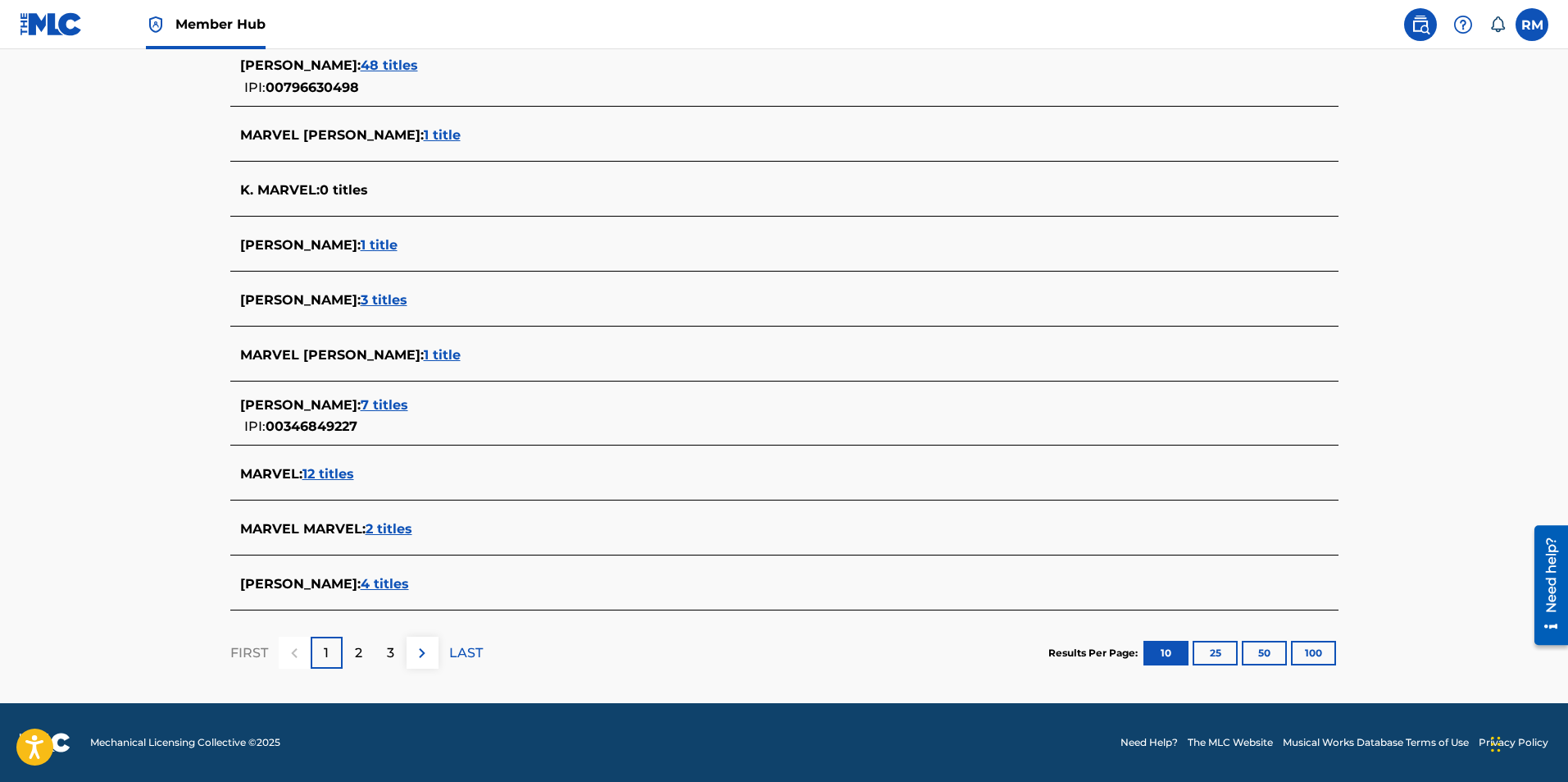
click at [375, 590] on span "4 titles" at bounding box center [385, 583] width 49 height 16
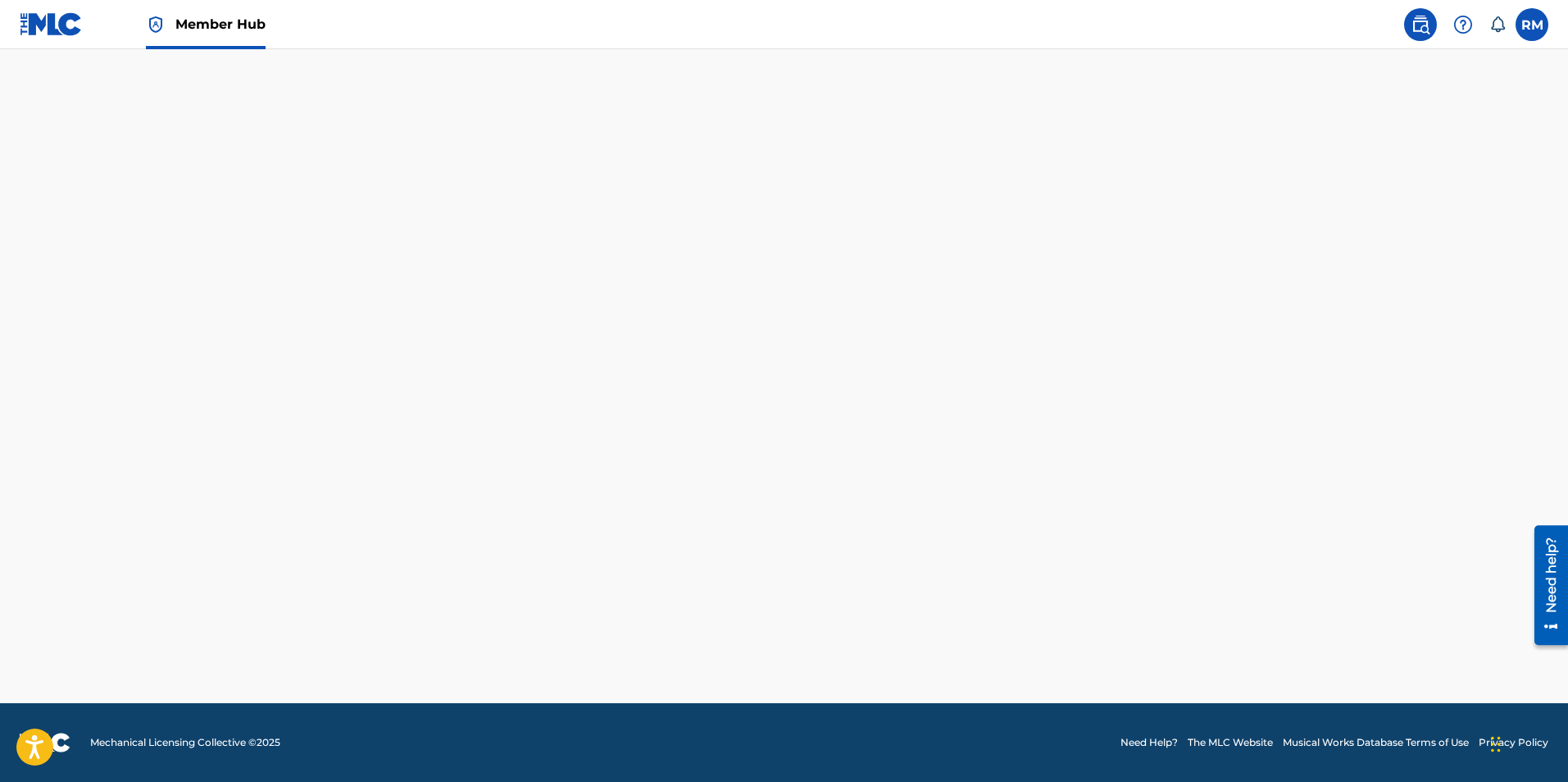
scroll to position [446, 0]
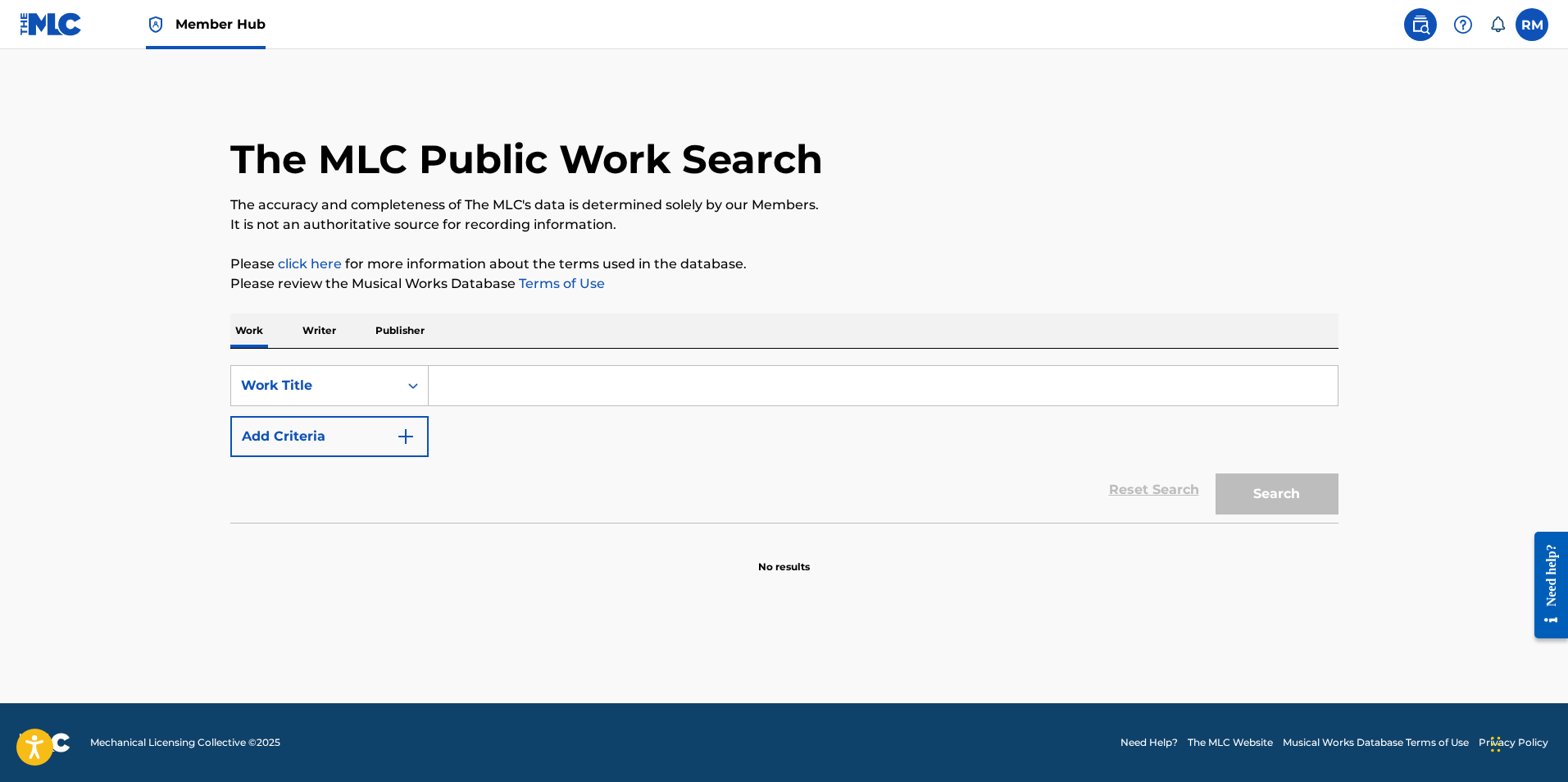
click at [311, 330] on p "Writer" at bounding box center [319, 330] width 44 height 35
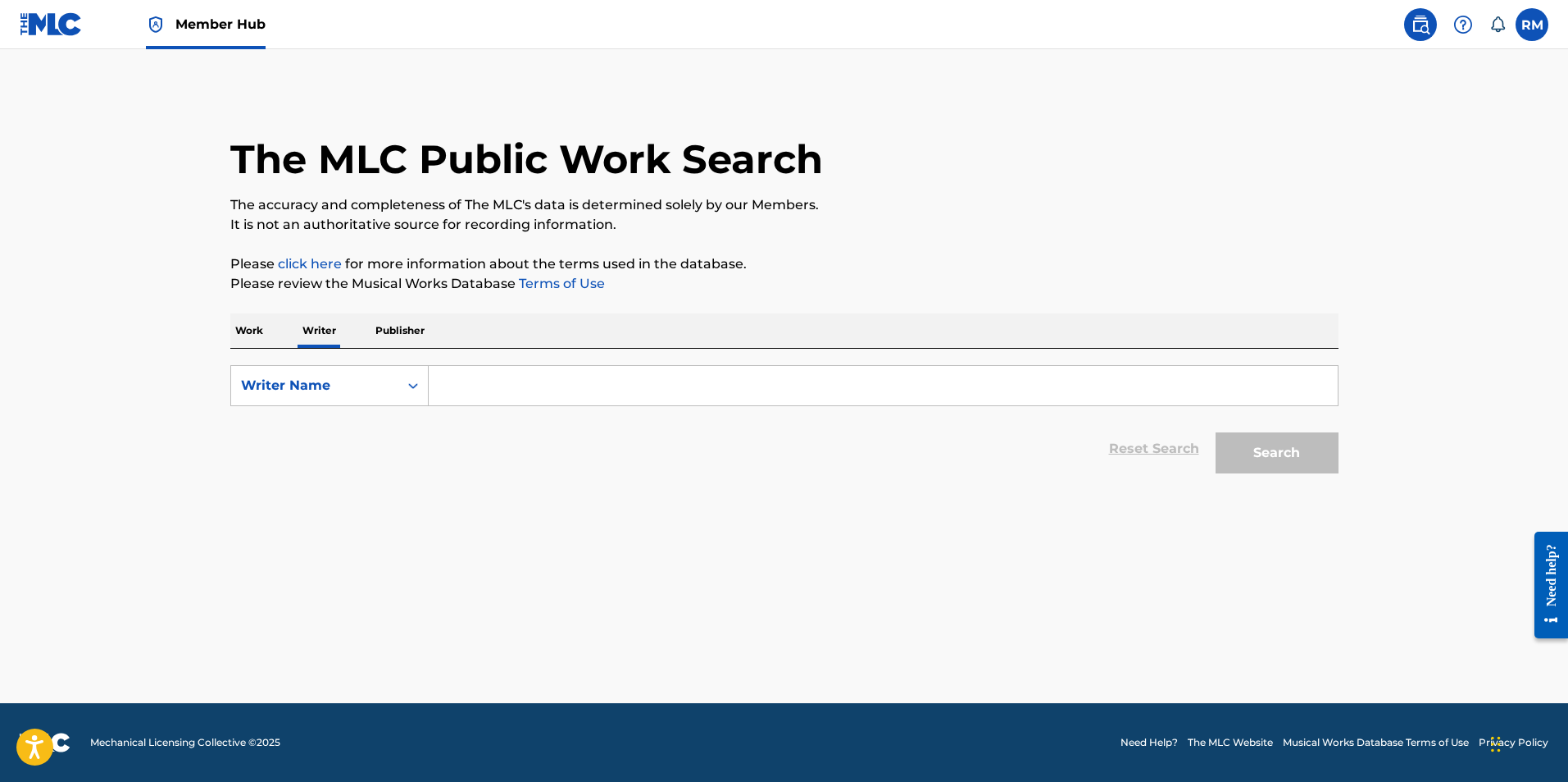
click at [383, 329] on p "Publisher" at bounding box center [400, 330] width 59 height 35
click at [236, 327] on p "Work" at bounding box center [249, 330] width 38 height 35
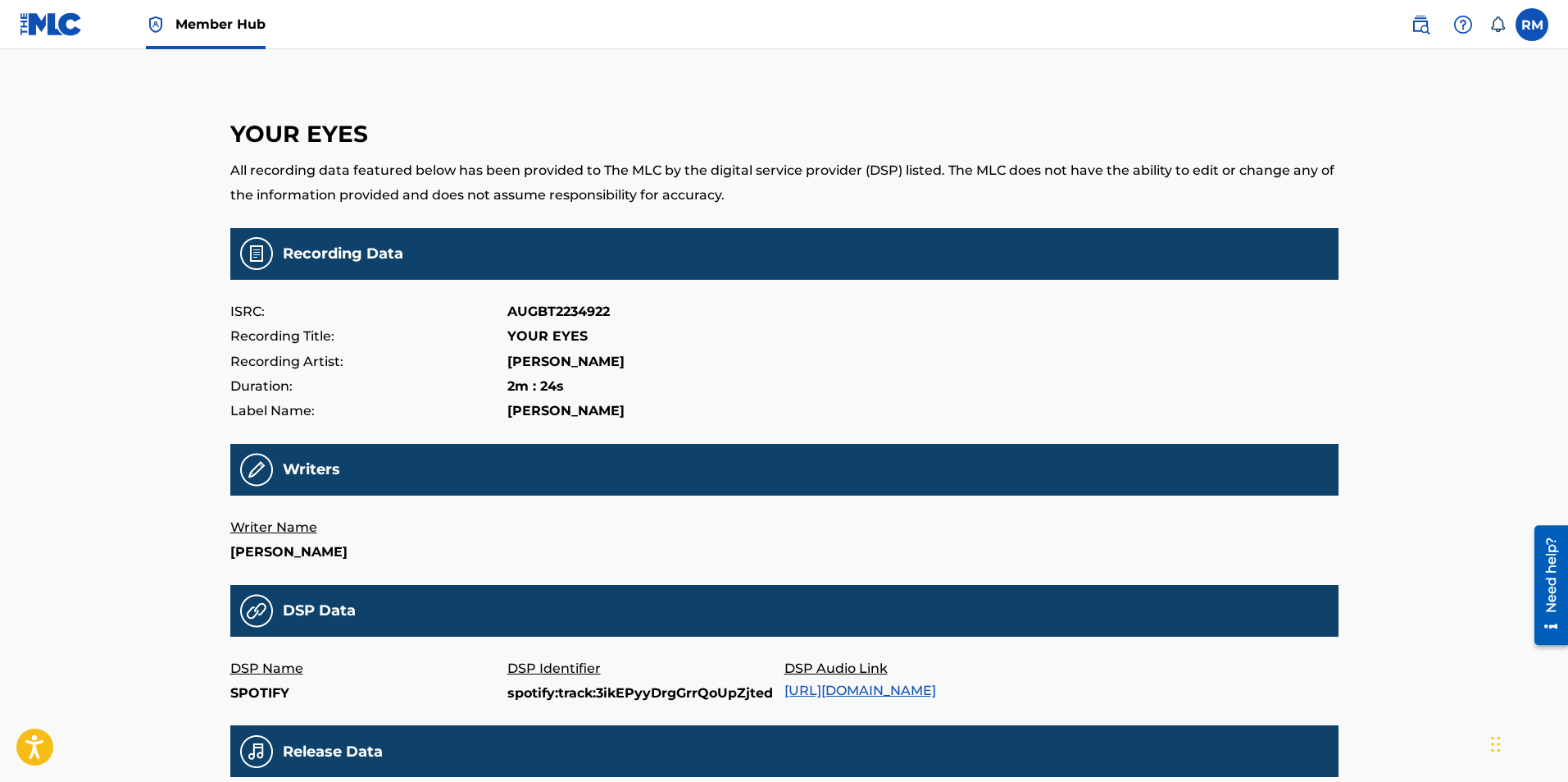
click at [811, 380] on div "Duration: 2m : 24s" at bounding box center [784, 386] width 1108 height 25
click at [1419, 340] on div "Member Hub RM RM Ryan Marvel ryan@ryanmarvel.com Notification Preferences Profi…" at bounding box center [784, 578] width 1568 height 1157
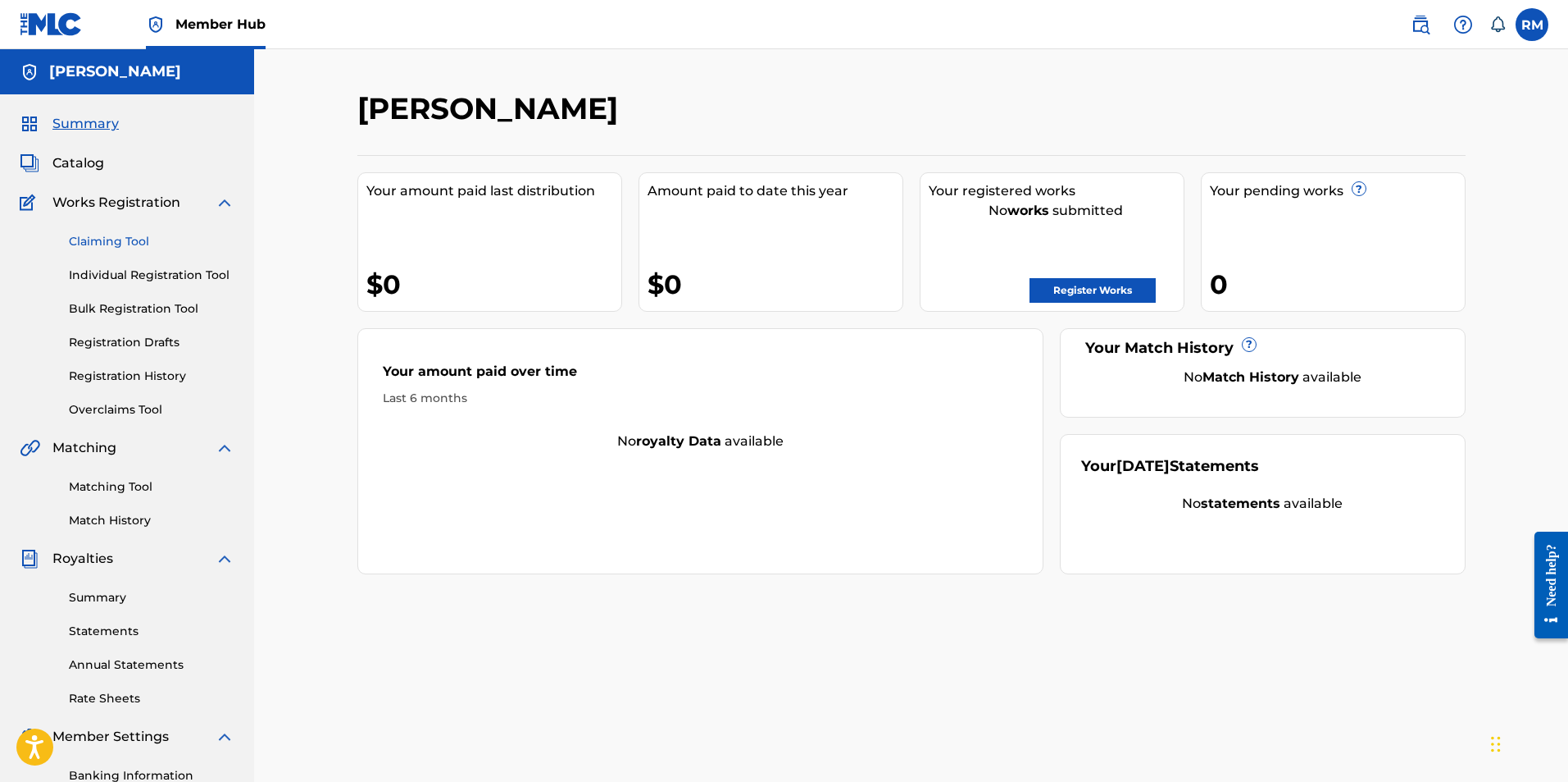
click at [117, 239] on link "Claiming Tool" at bounding box center [151, 241] width 166 height 17
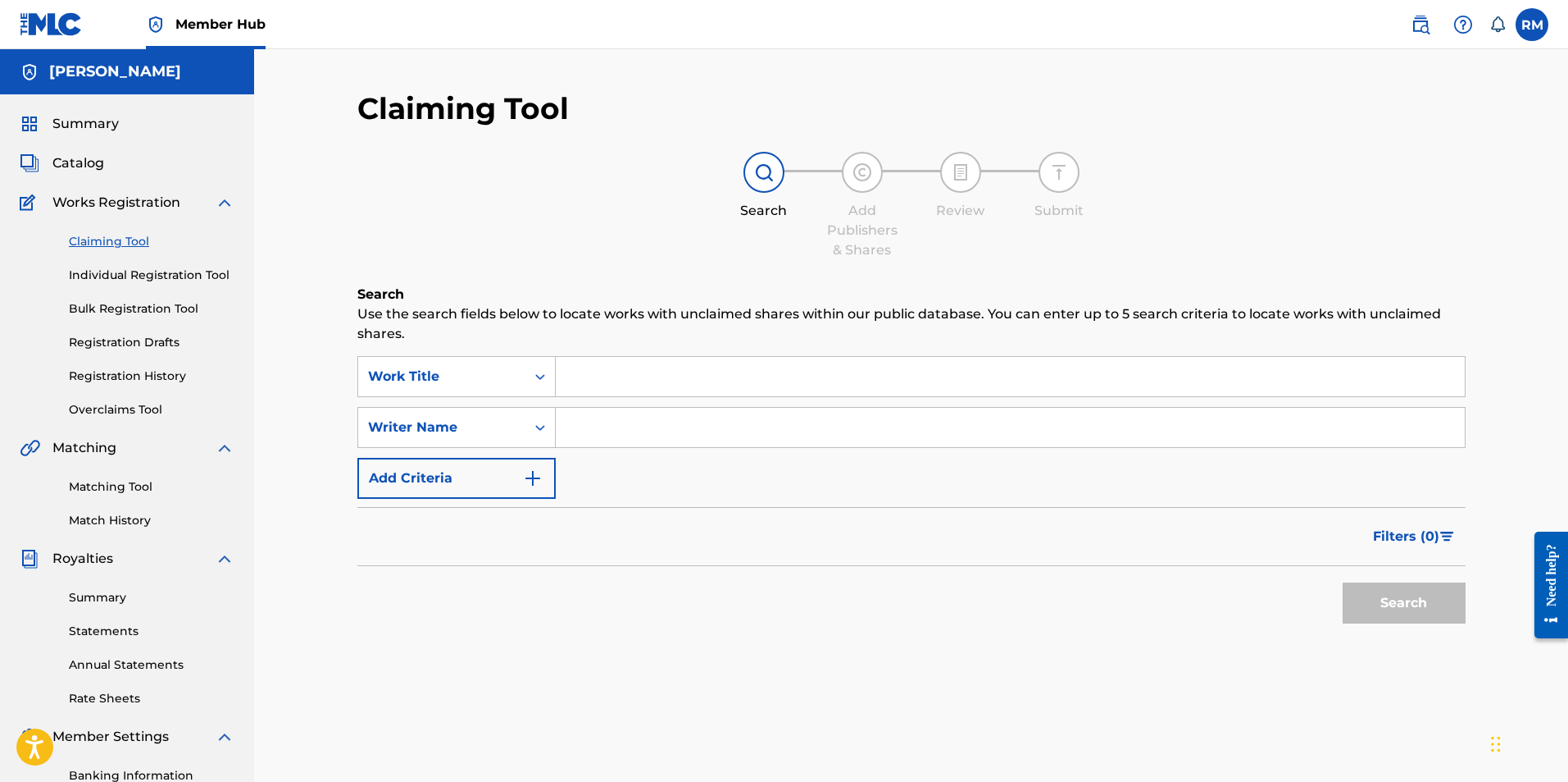
click at [564, 431] on input "Search Form" at bounding box center [1010, 428] width 909 height 40
type input "[PERSON_NAME]"
click at [1343, 582] on button "Search" at bounding box center [1404, 603] width 123 height 41
click at [1377, 596] on button "Search" at bounding box center [1404, 603] width 123 height 41
click at [89, 168] on span "Catalog" at bounding box center [78, 164] width 52 height 20
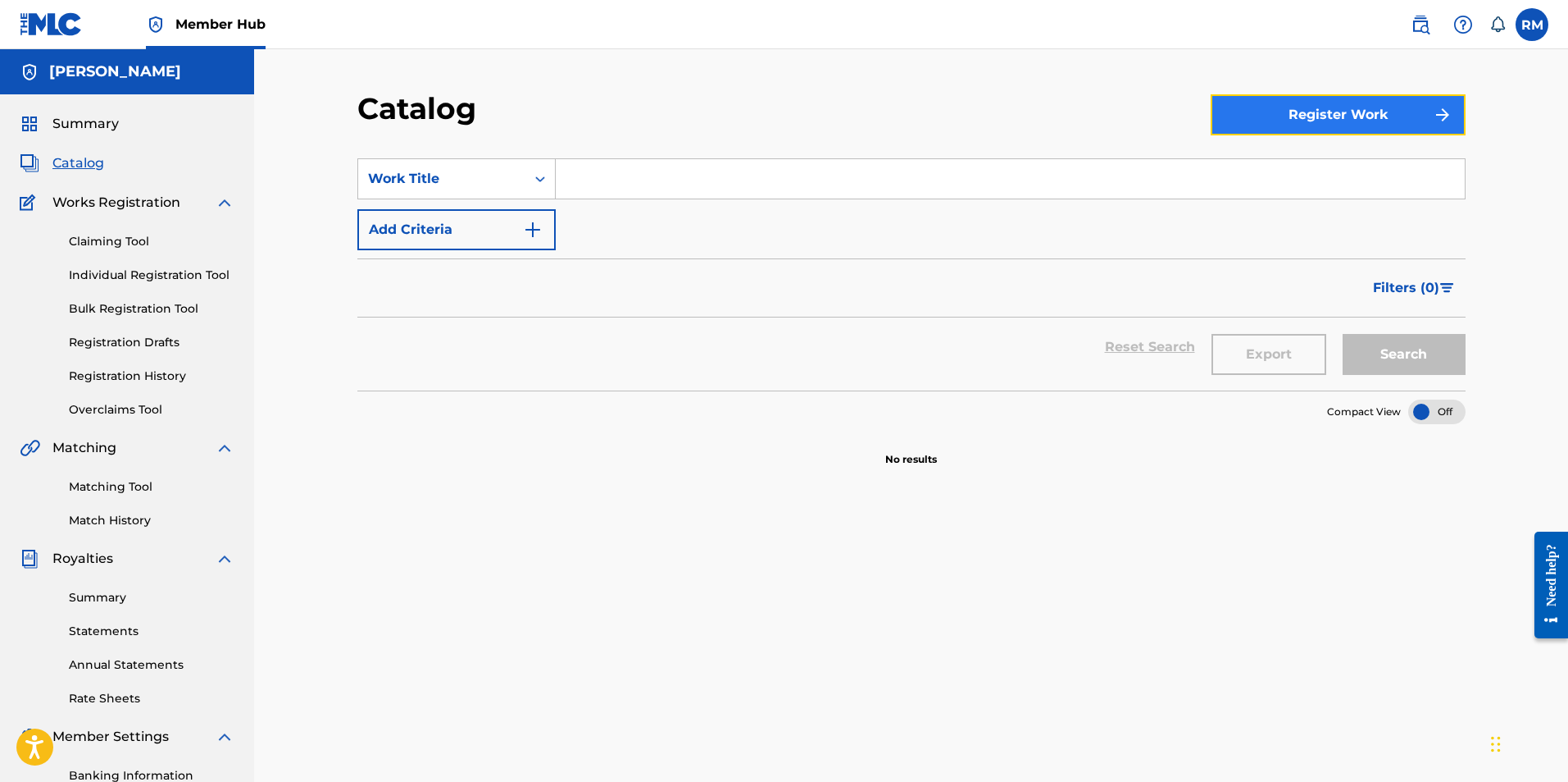
click at [1380, 121] on button "Register Work" at bounding box center [1338, 115] width 255 height 41
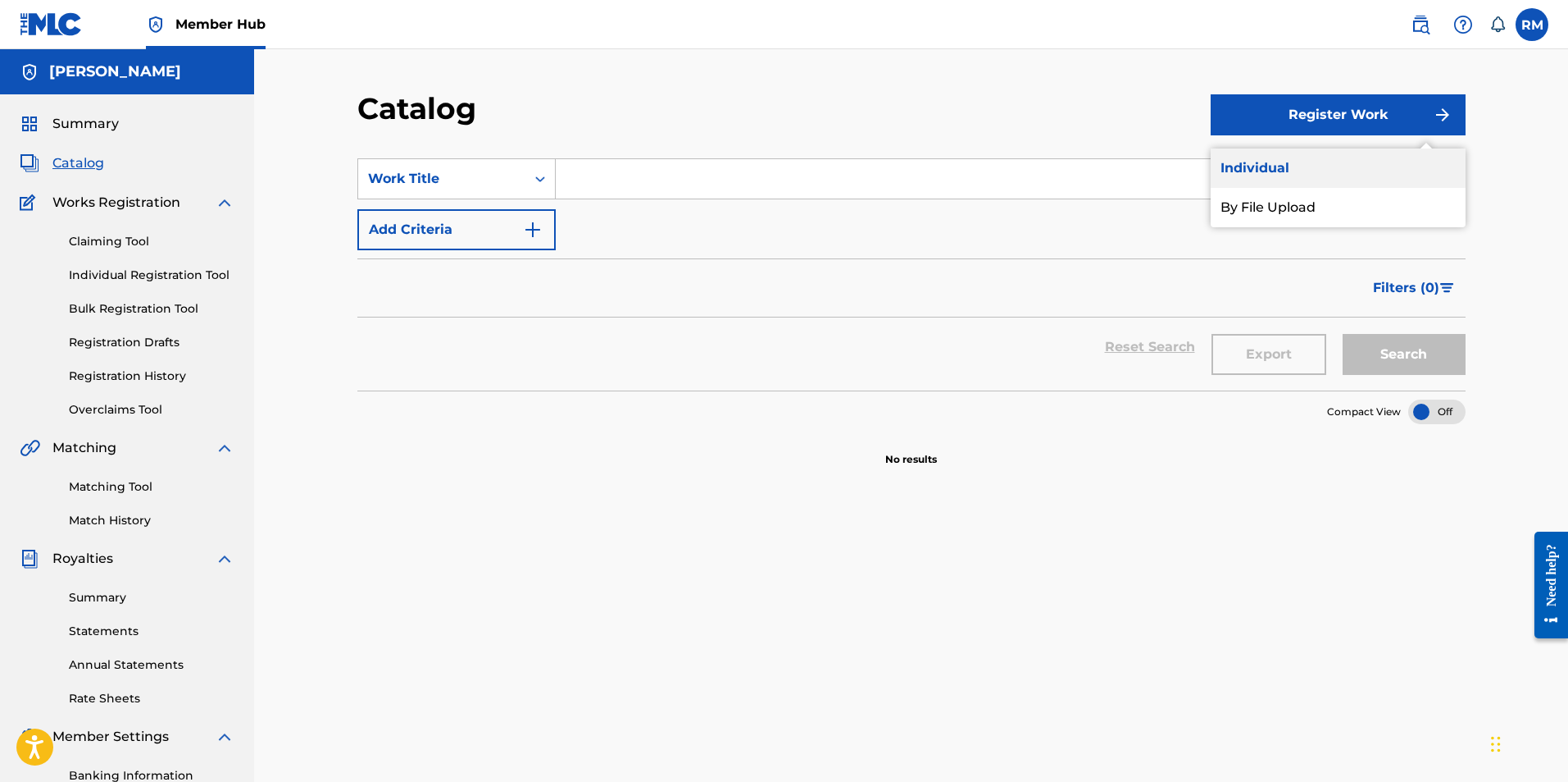
click at [1290, 168] on link "Individual" at bounding box center [1338, 168] width 255 height 40
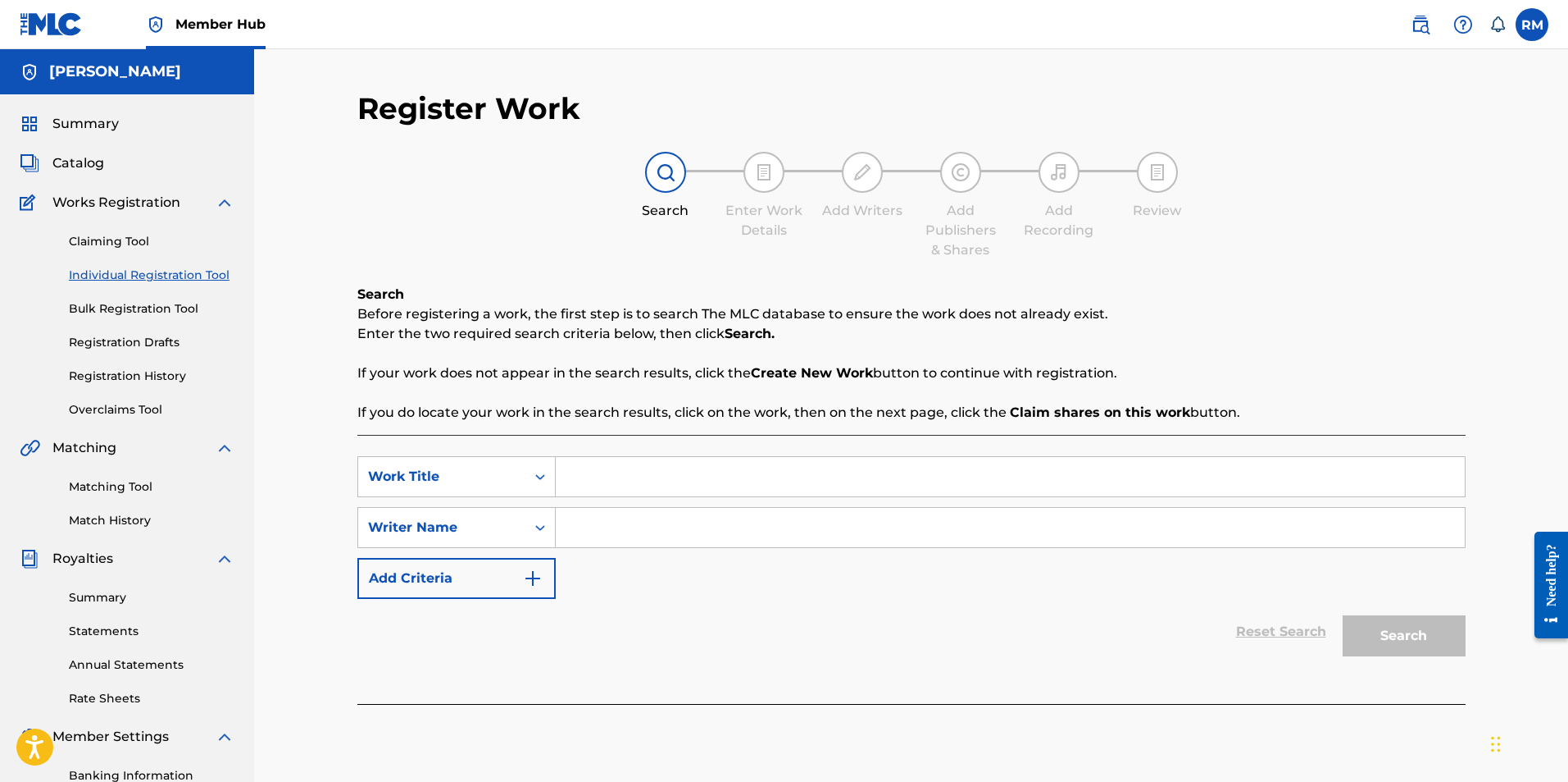
click at [626, 486] on input "Search Form" at bounding box center [1010, 476] width 909 height 40
type input "Your Eyes"
click at [616, 527] on input "Search Form" at bounding box center [1010, 528] width 909 height 40
type input "Ryan Marvel"
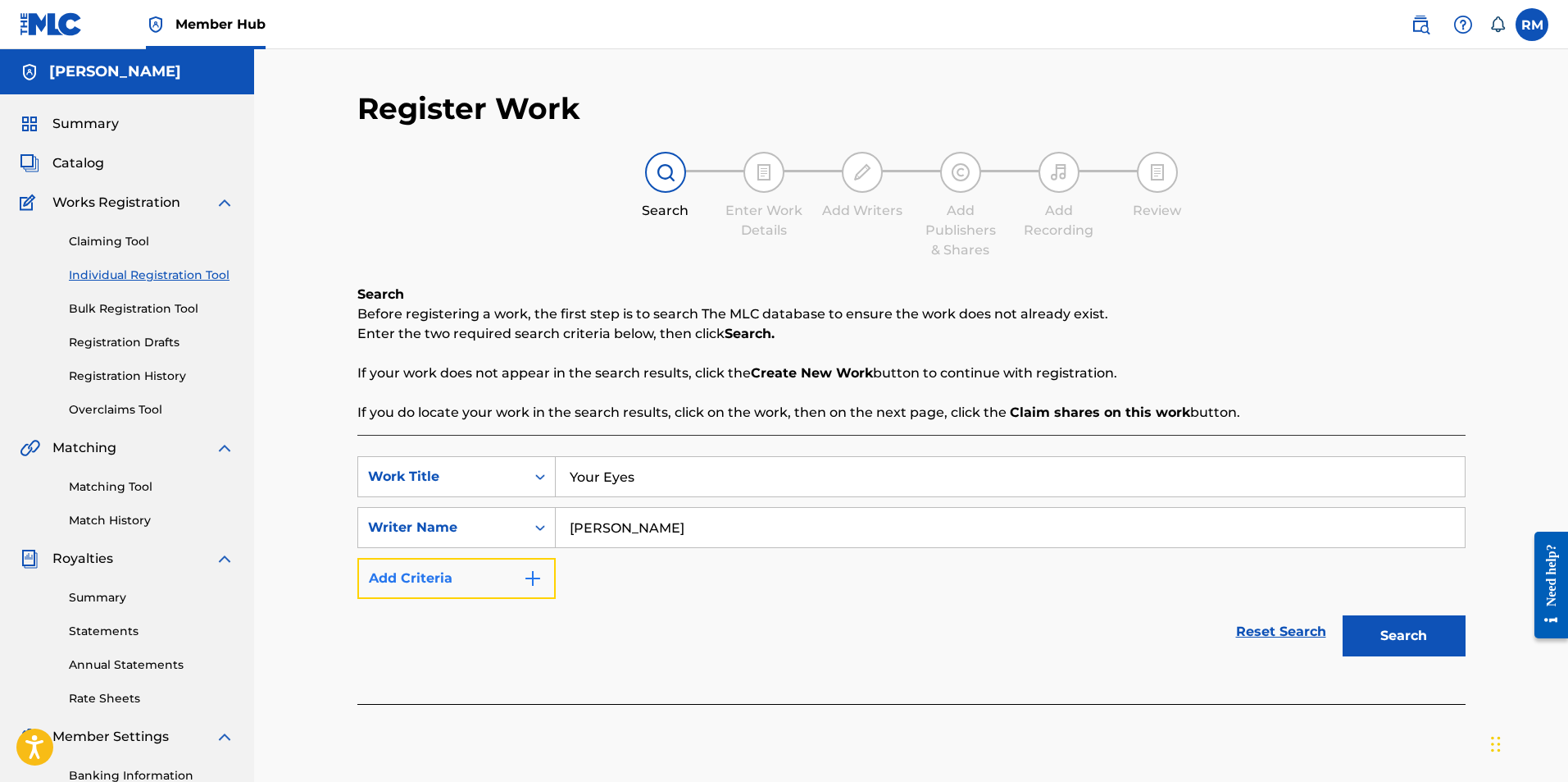
click at [532, 586] on img "Search Form" at bounding box center [533, 578] width 20 height 20
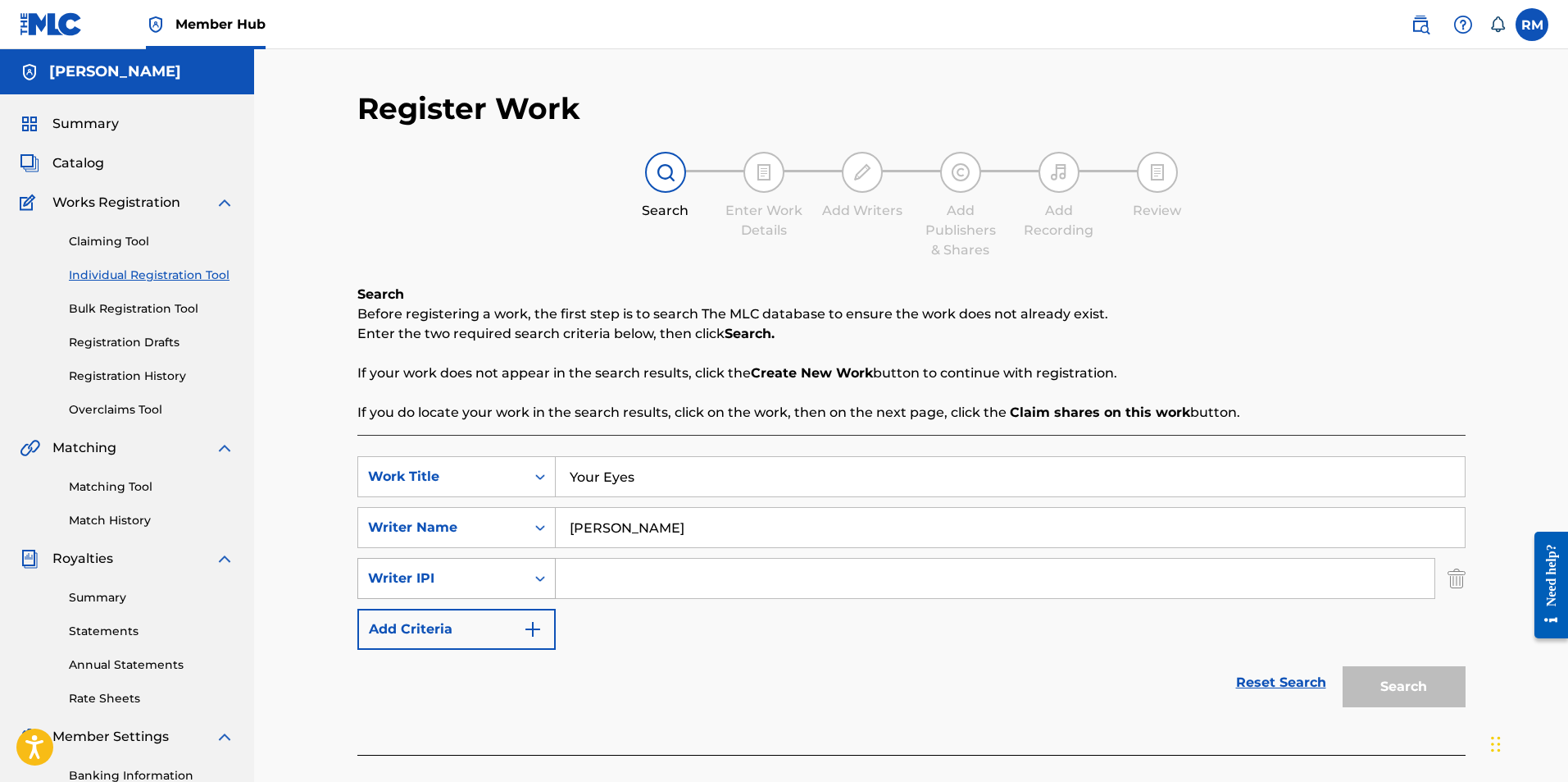
click at [541, 585] on icon "Search Form" at bounding box center [541, 578] width 17 height 17
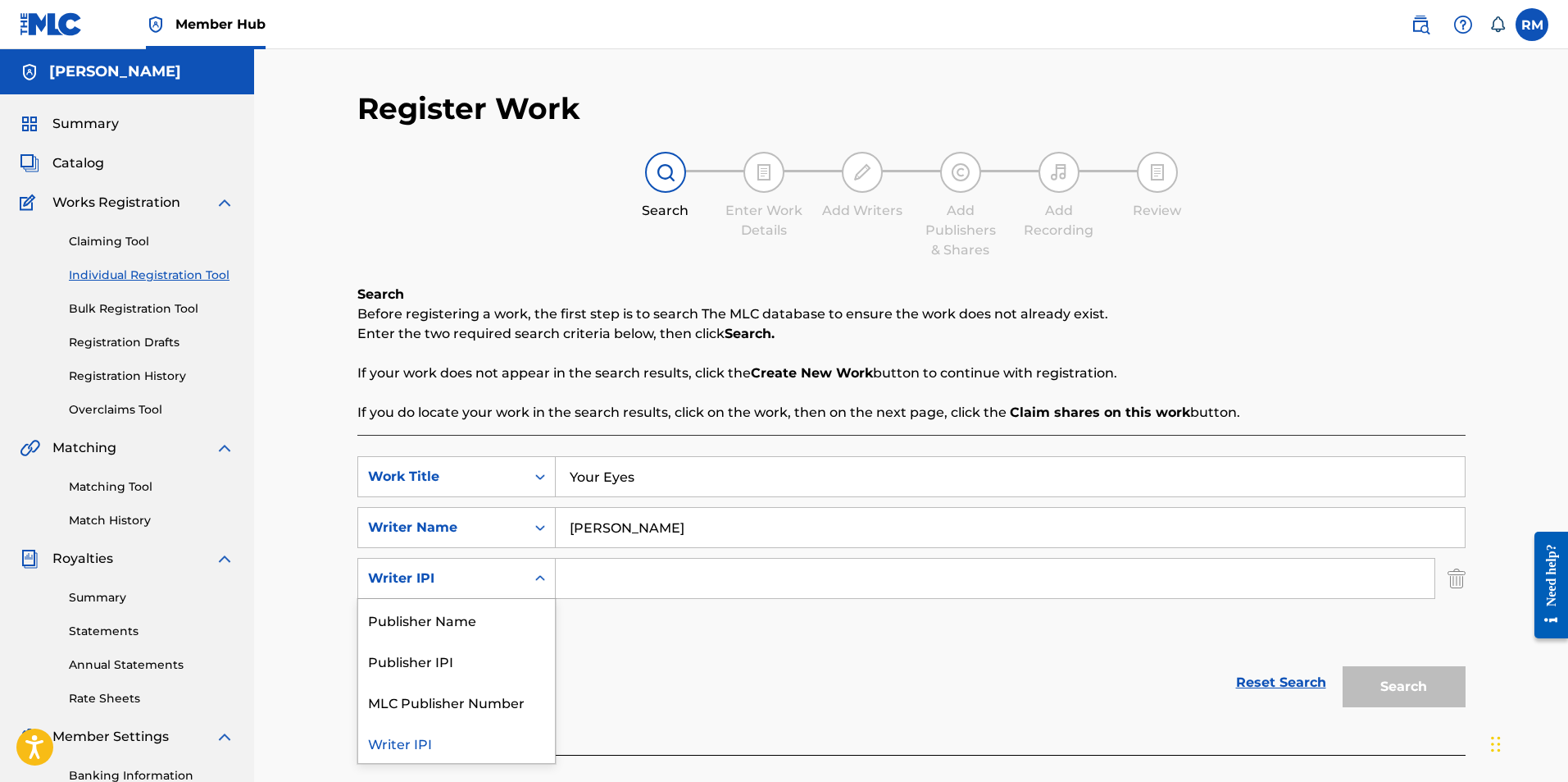
click at [541, 585] on icon "Search Form" at bounding box center [541, 578] width 17 height 17
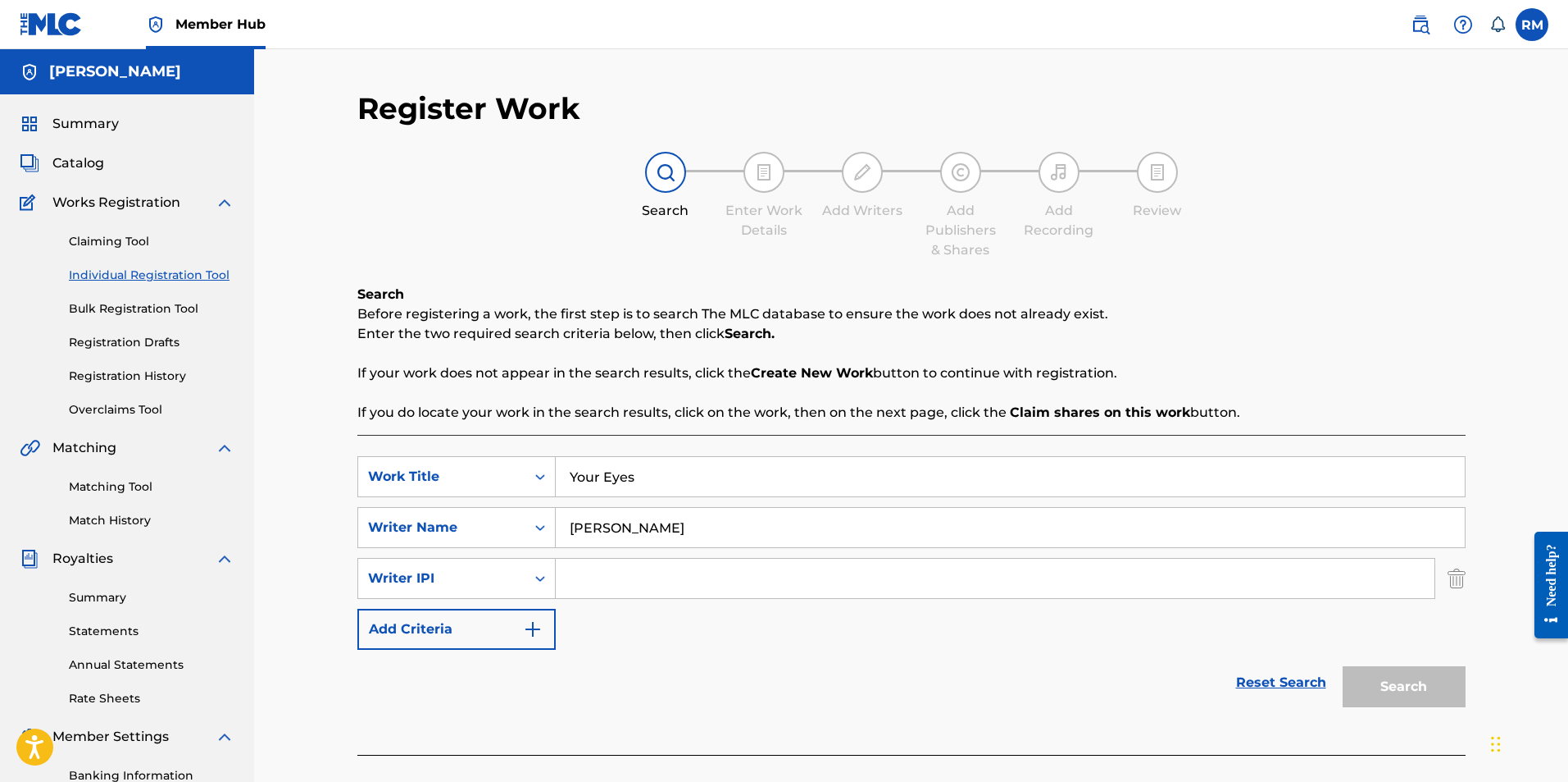
click at [852, 254] on div "Search Enter Work Details Add Writers Add Publishers & Shares Add Recording Rev…" at bounding box center [911, 206] width 1108 height 108
click at [1460, 583] on img "Search Form" at bounding box center [1457, 578] width 18 height 41
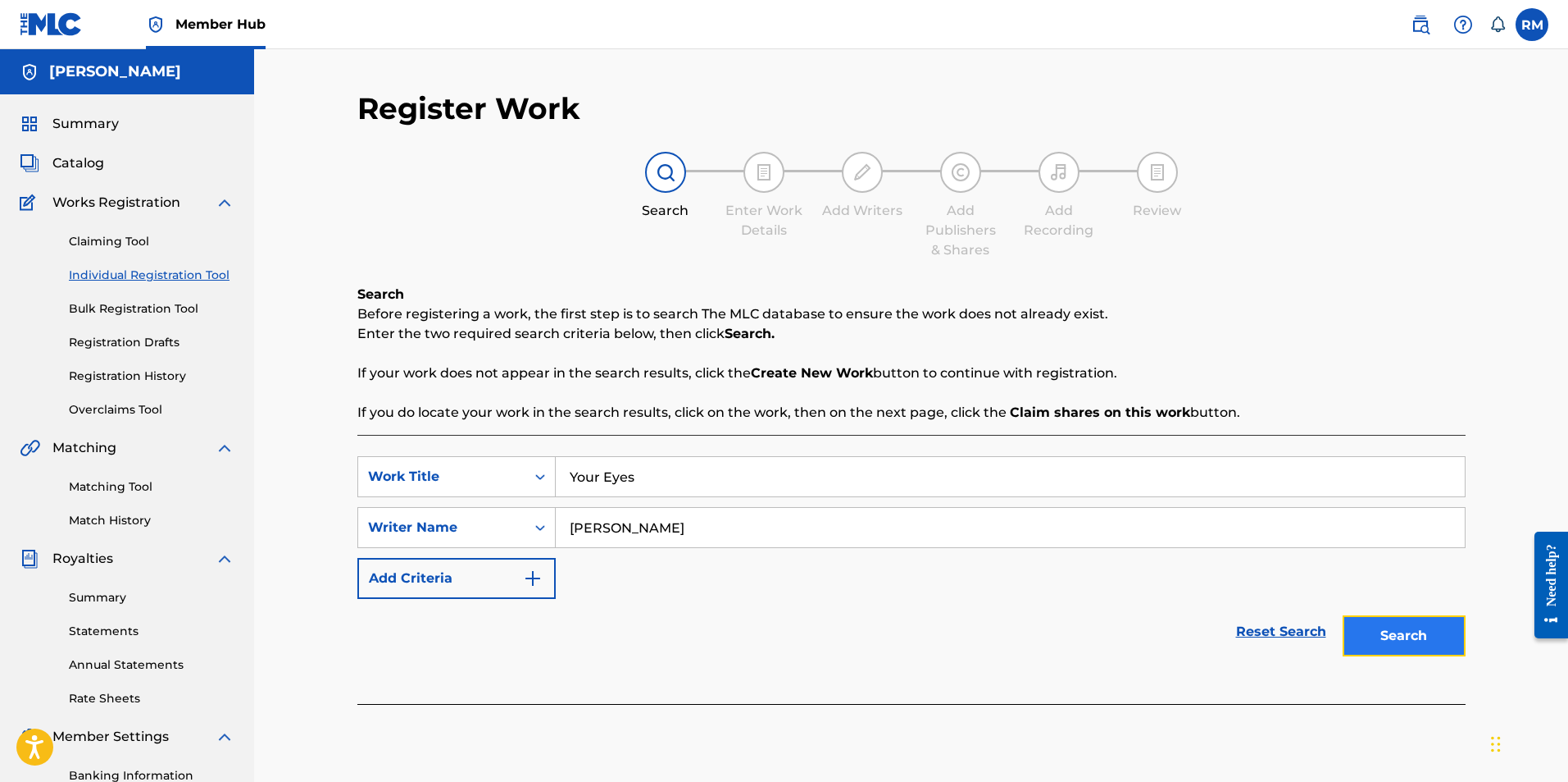
click at [1397, 643] on button "Search" at bounding box center [1404, 636] width 123 height 41
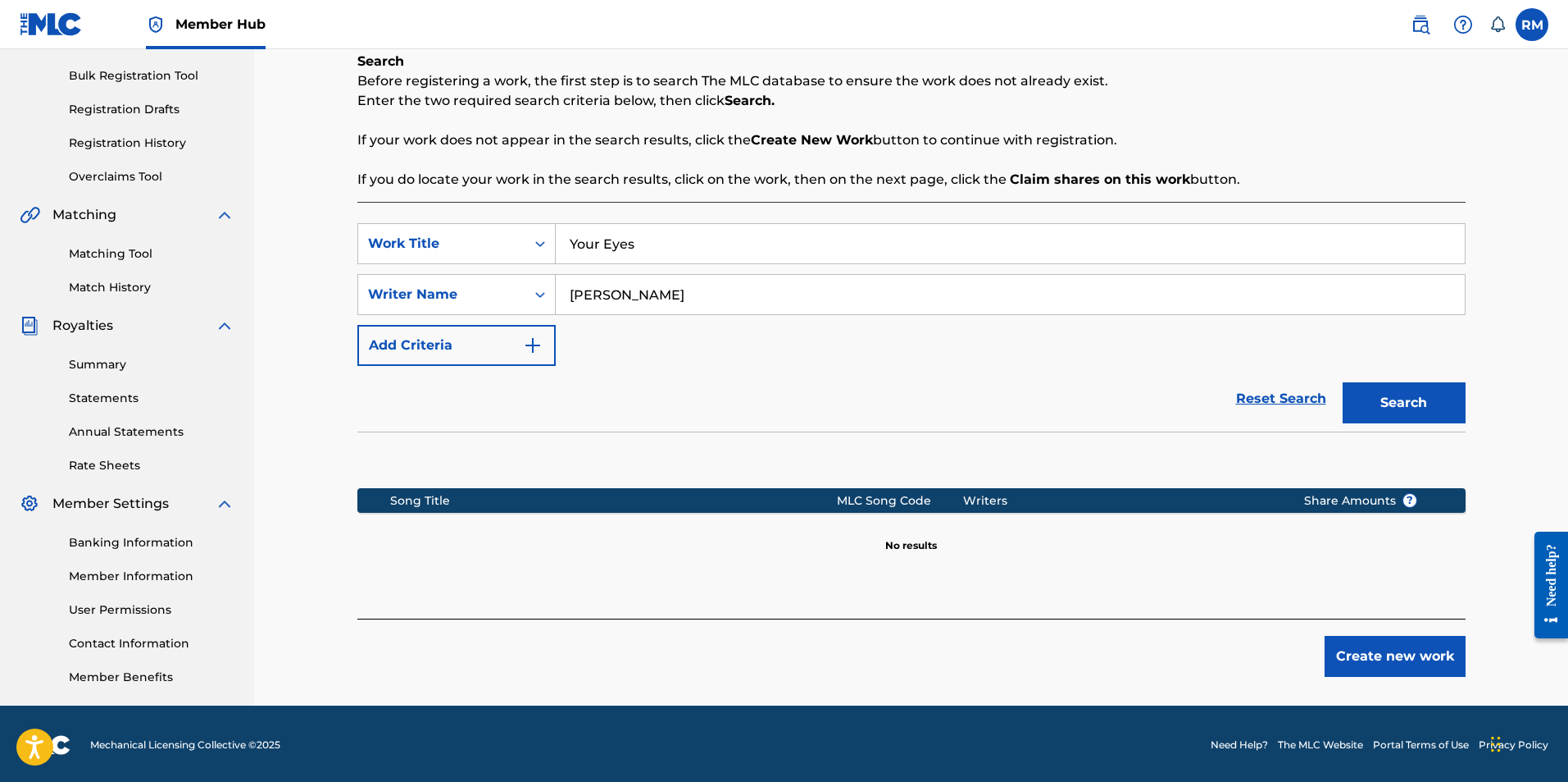
scroll to position [235, 0]
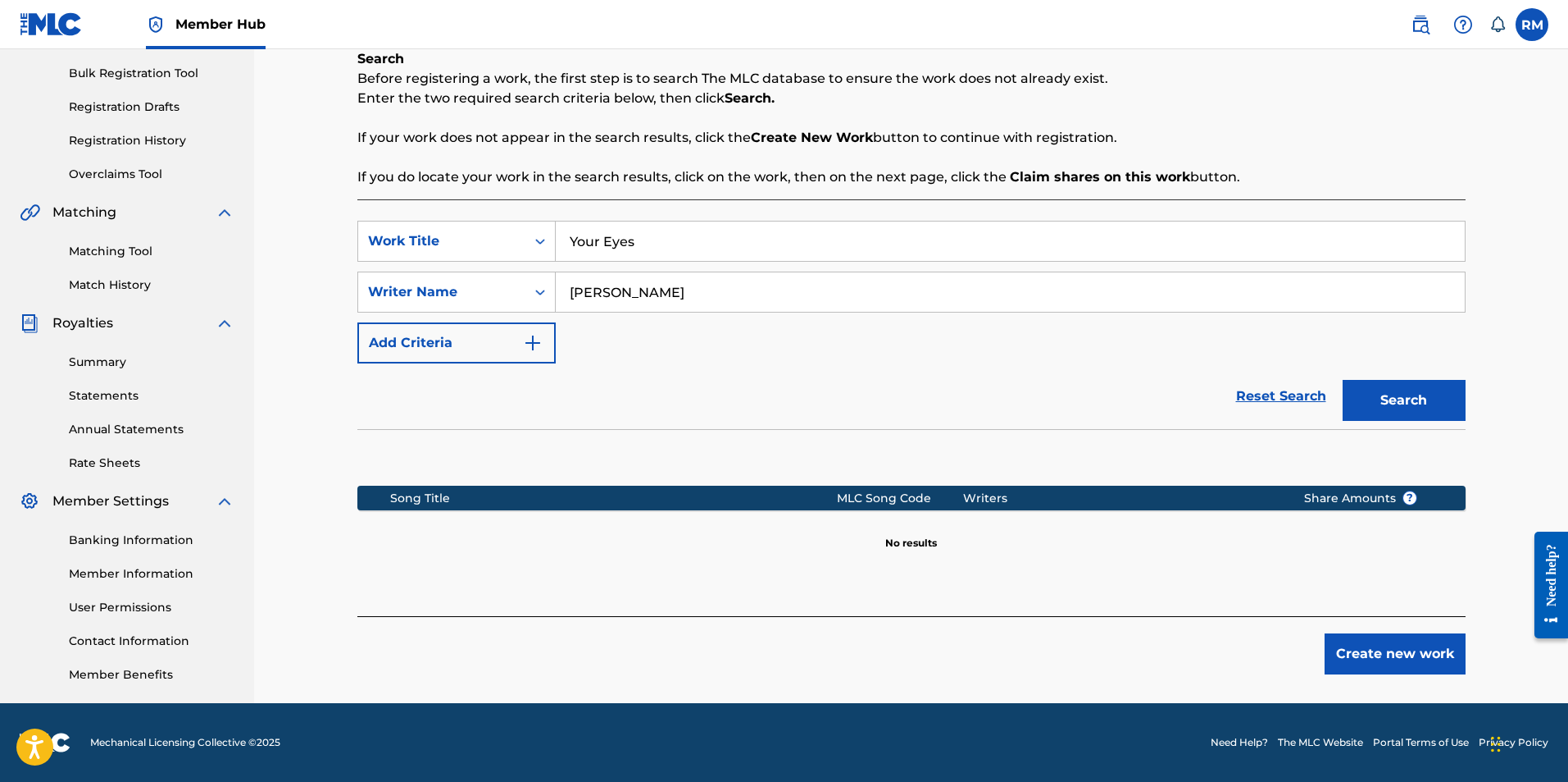
click at [786, 339] on div "SearchWithCriteria5e14c5fd-3206-42b7-9f0e-9841e7d3985b Work Title Your Eyes Sea…" at bounding box center [911, 291] width 1108 height 143
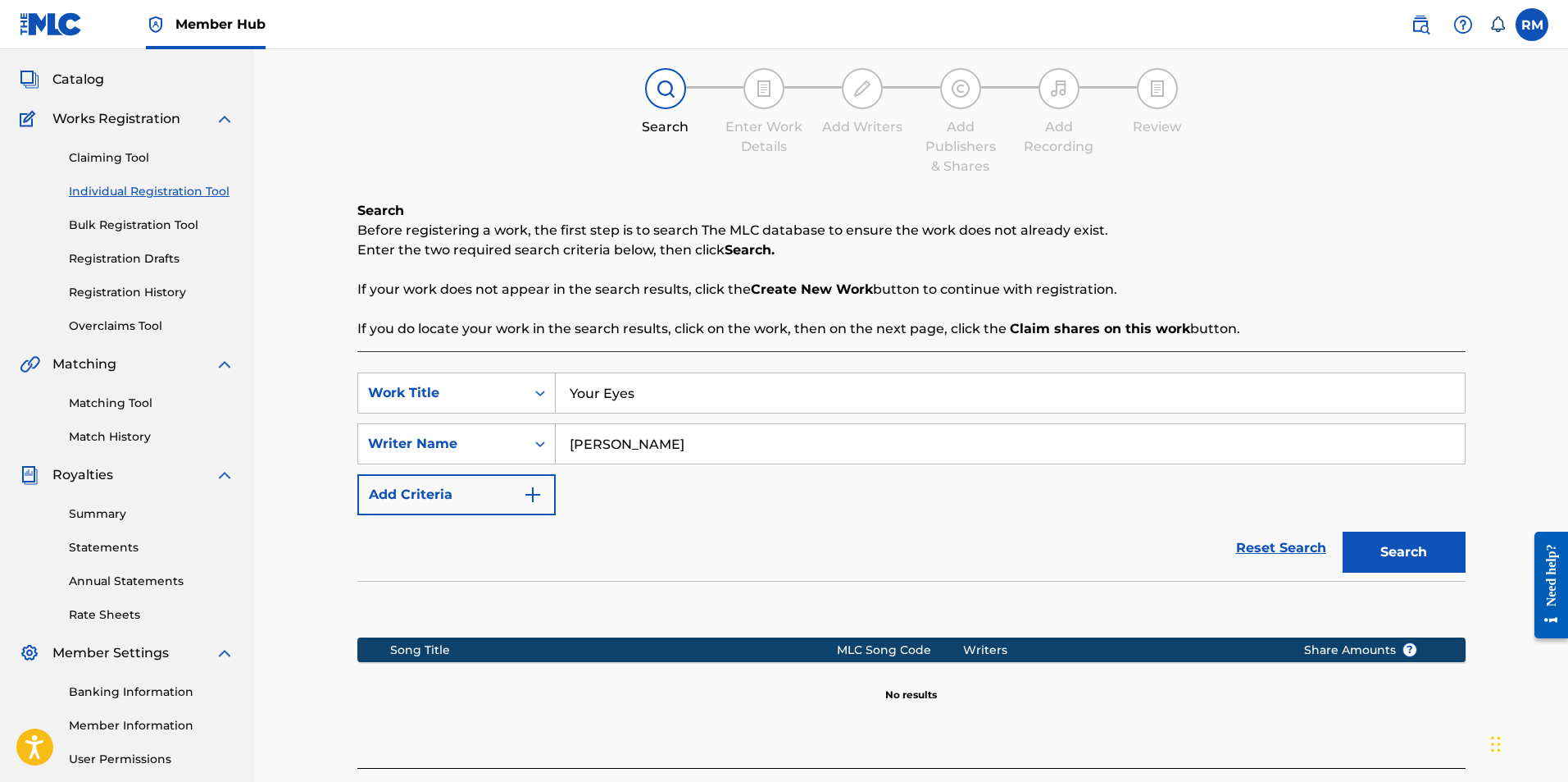
scroll to position [71, 0]
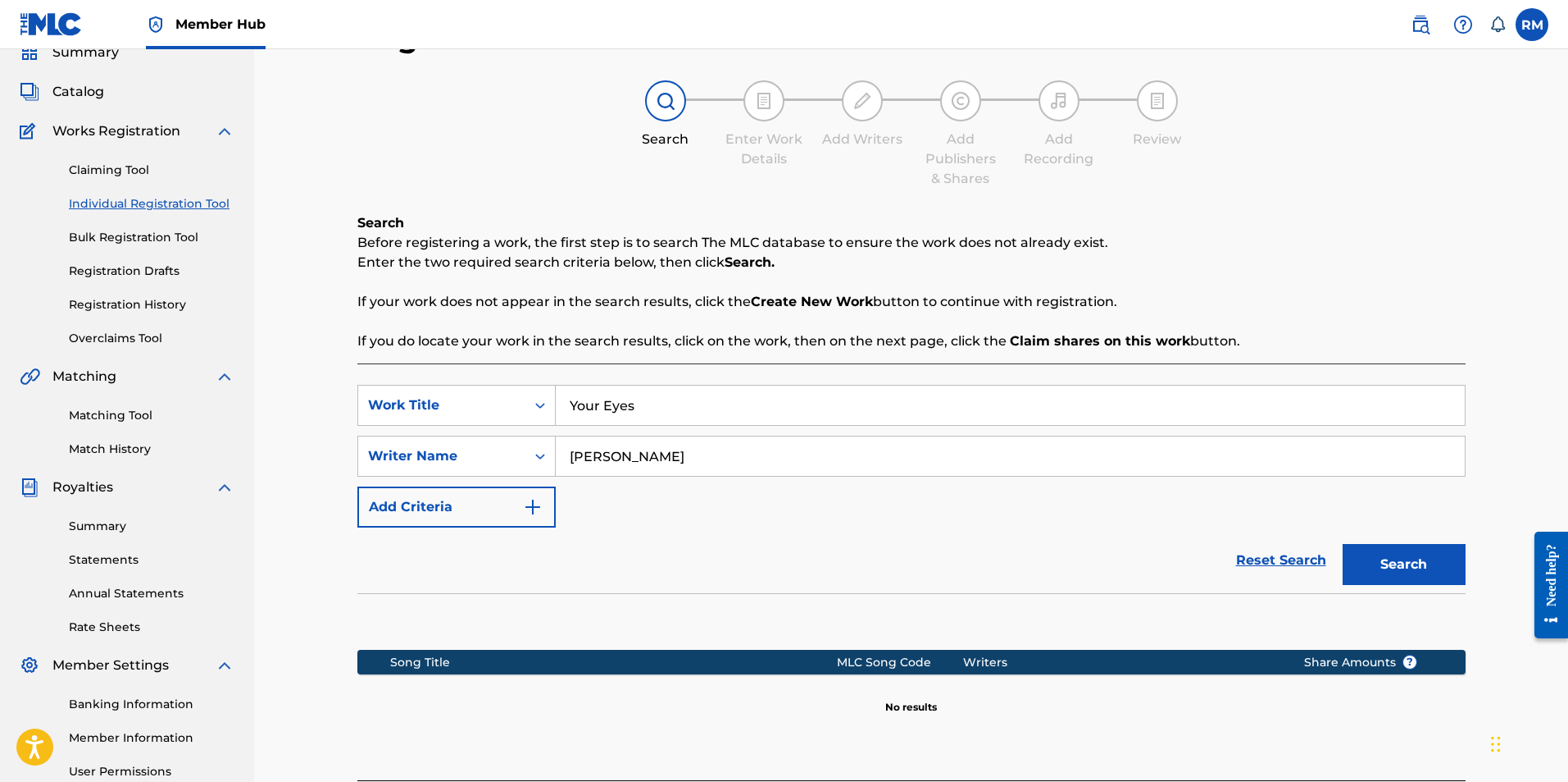
click at [868, 268] on p "Enter the two required search criteria below, then click Search." at bounding box center [911, 263] width 1108 height 20
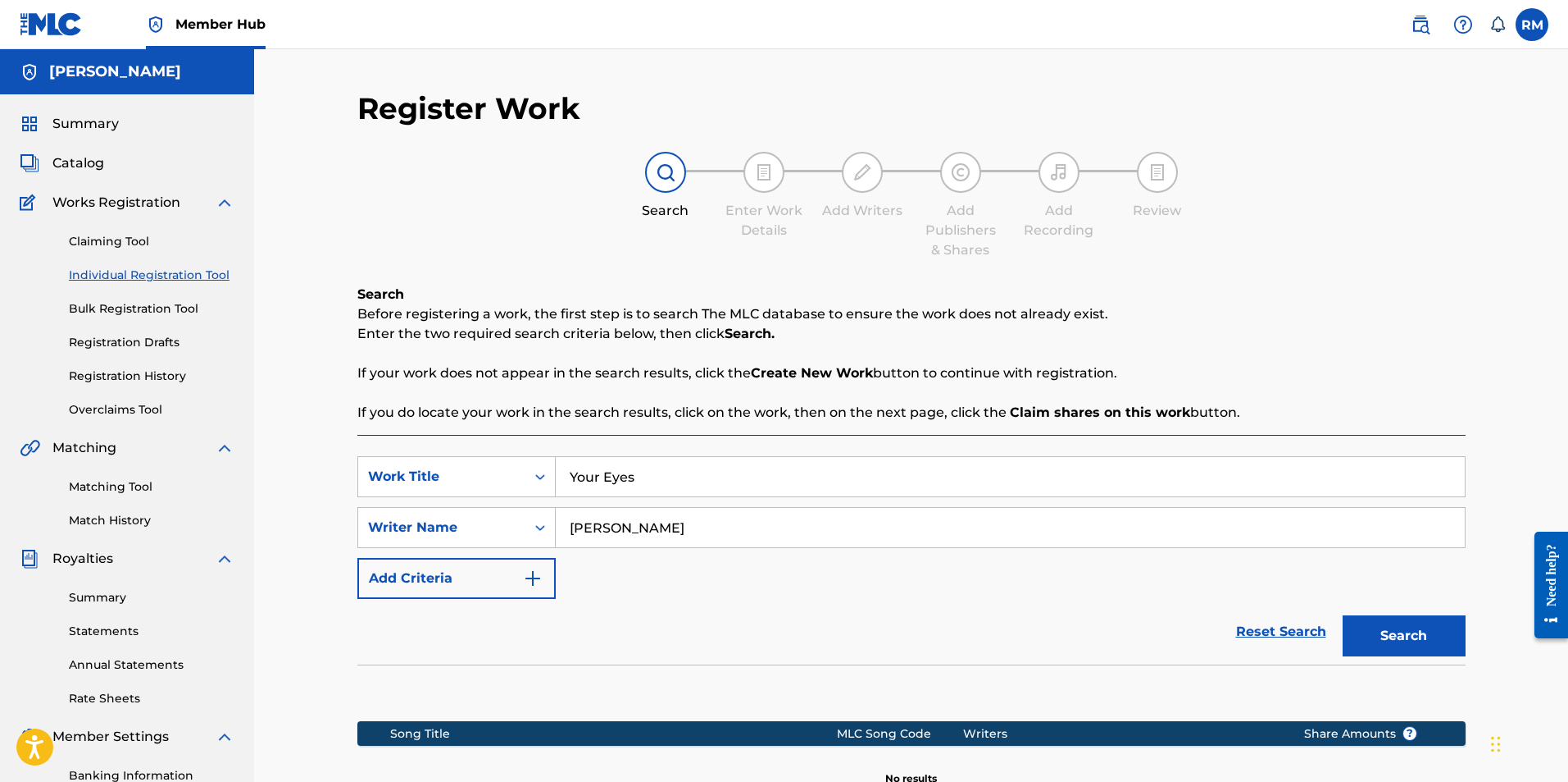
scroll to position [235, 0]
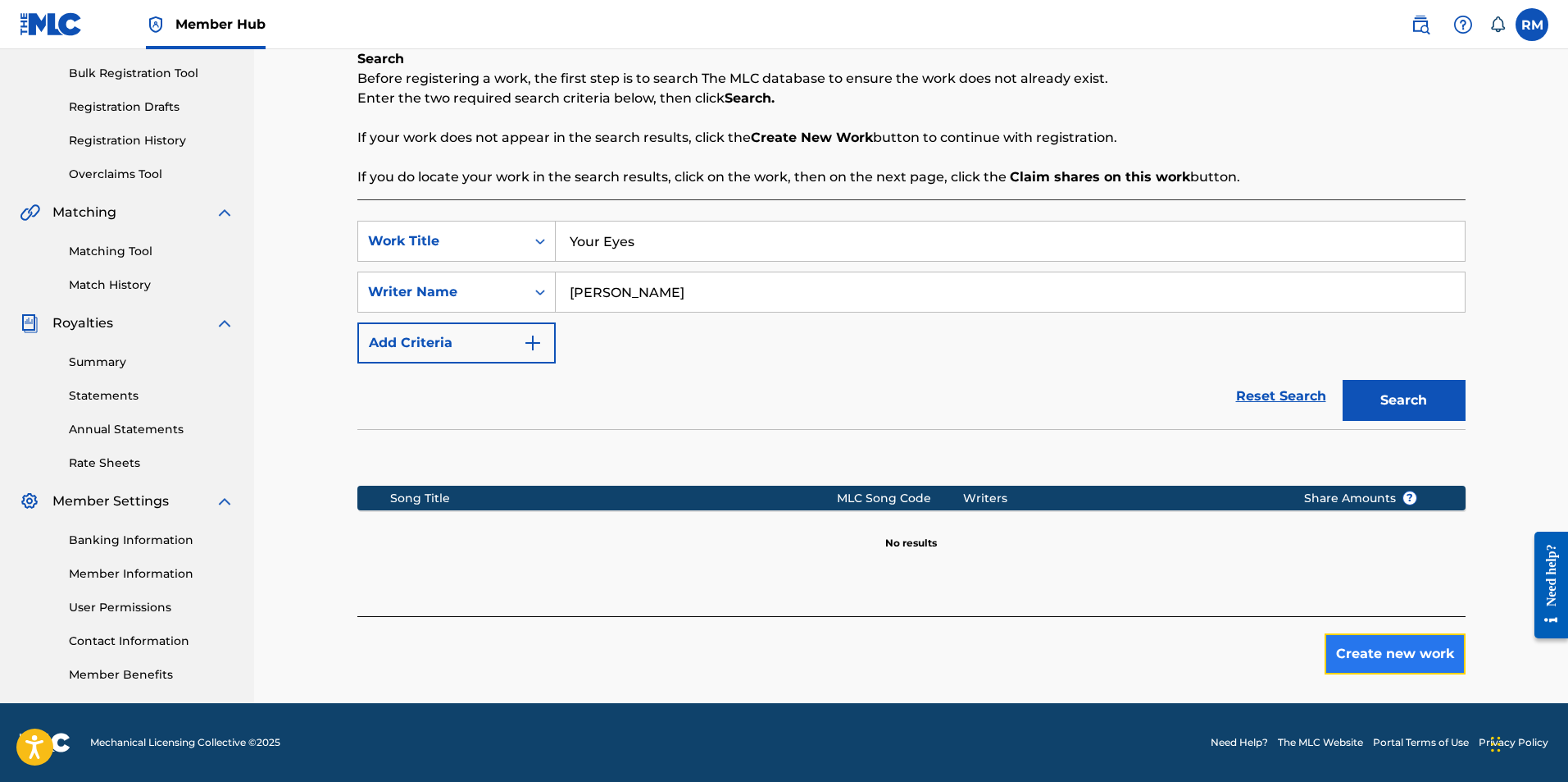
click at [1405, 657] on button "Create new work" at bounding box center [1395, 654] width 141 height 41
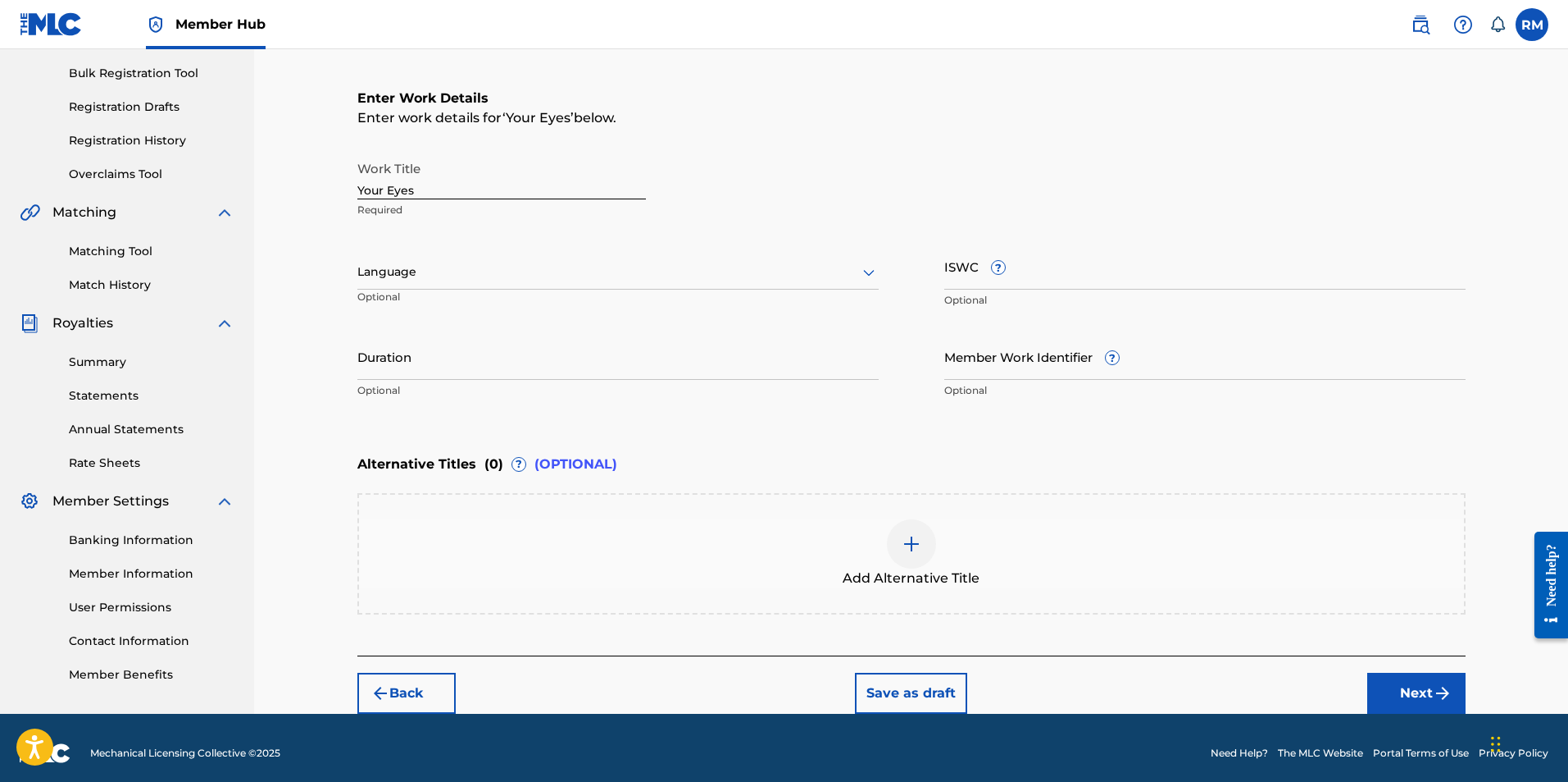
click at [1031, 220] on div "Work Title Your Eyes Required" at bounding box center [911, 189] width 1108 height 73
click at [625, 348] on input "Duration" at bounding box center [618, 356] width 522 height 47
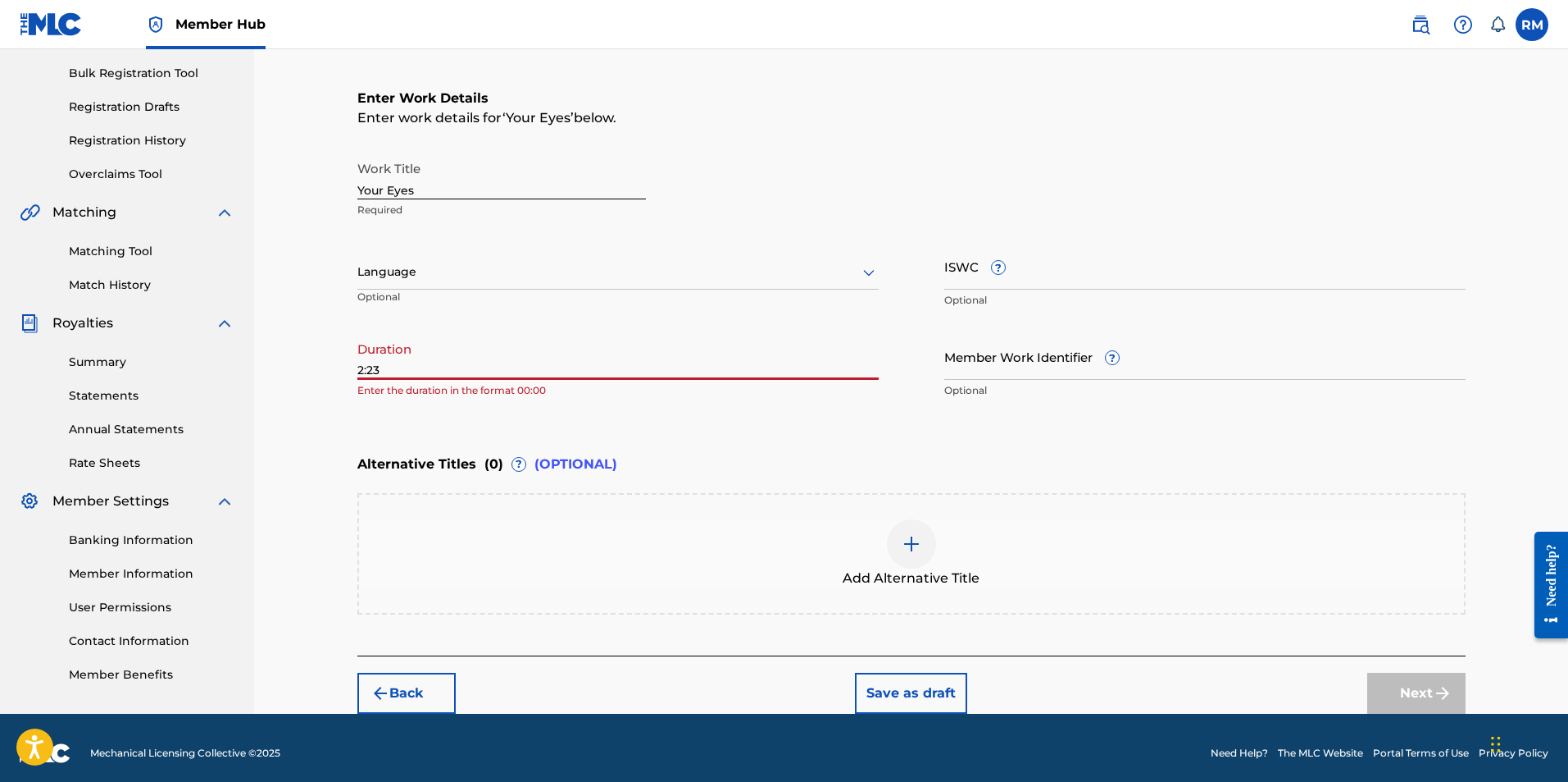
click at [359, 368] on input "2:23" at bounding box center [618, 356] width 522 height 47
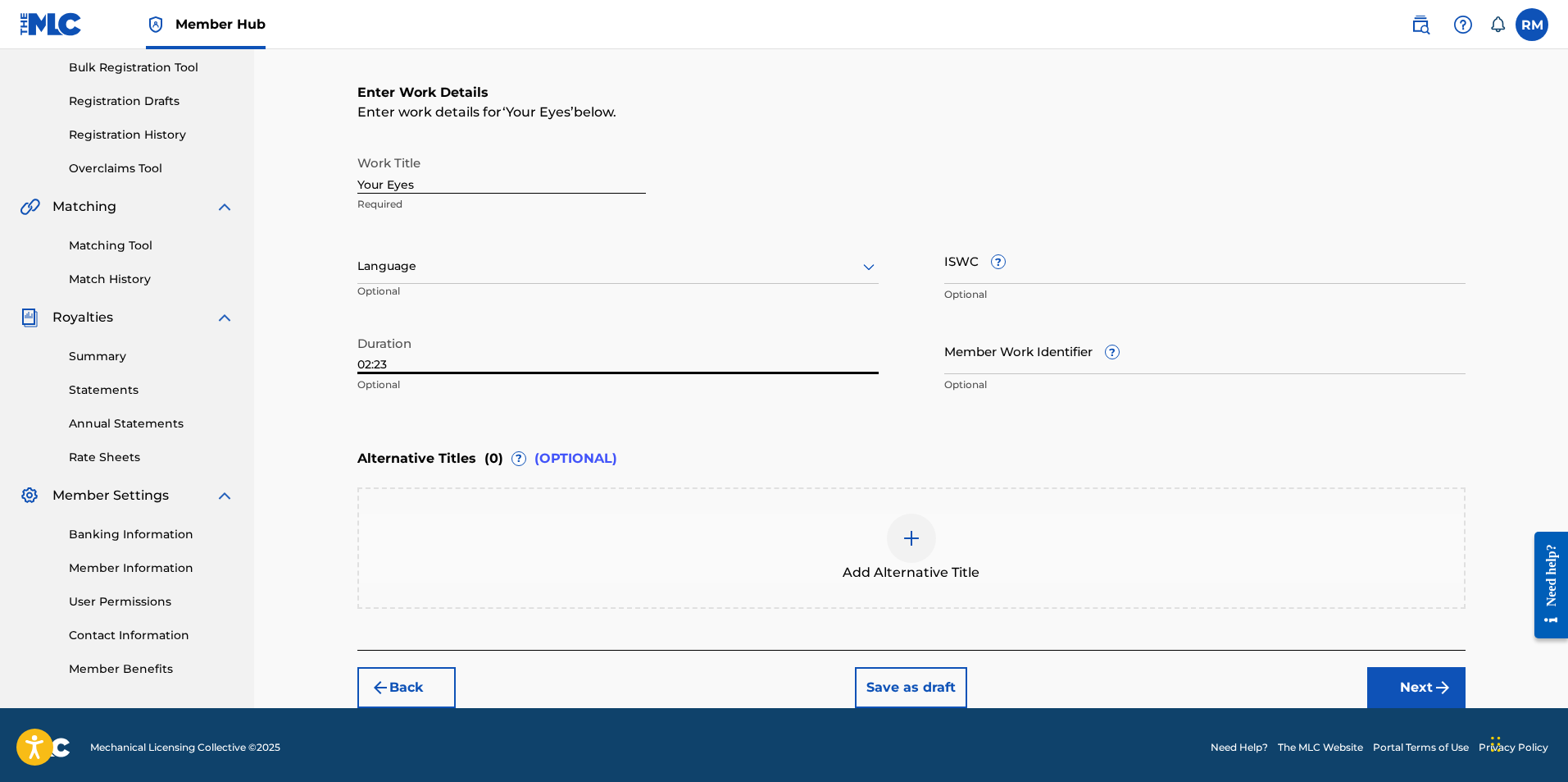
scroll to position [246, 0]
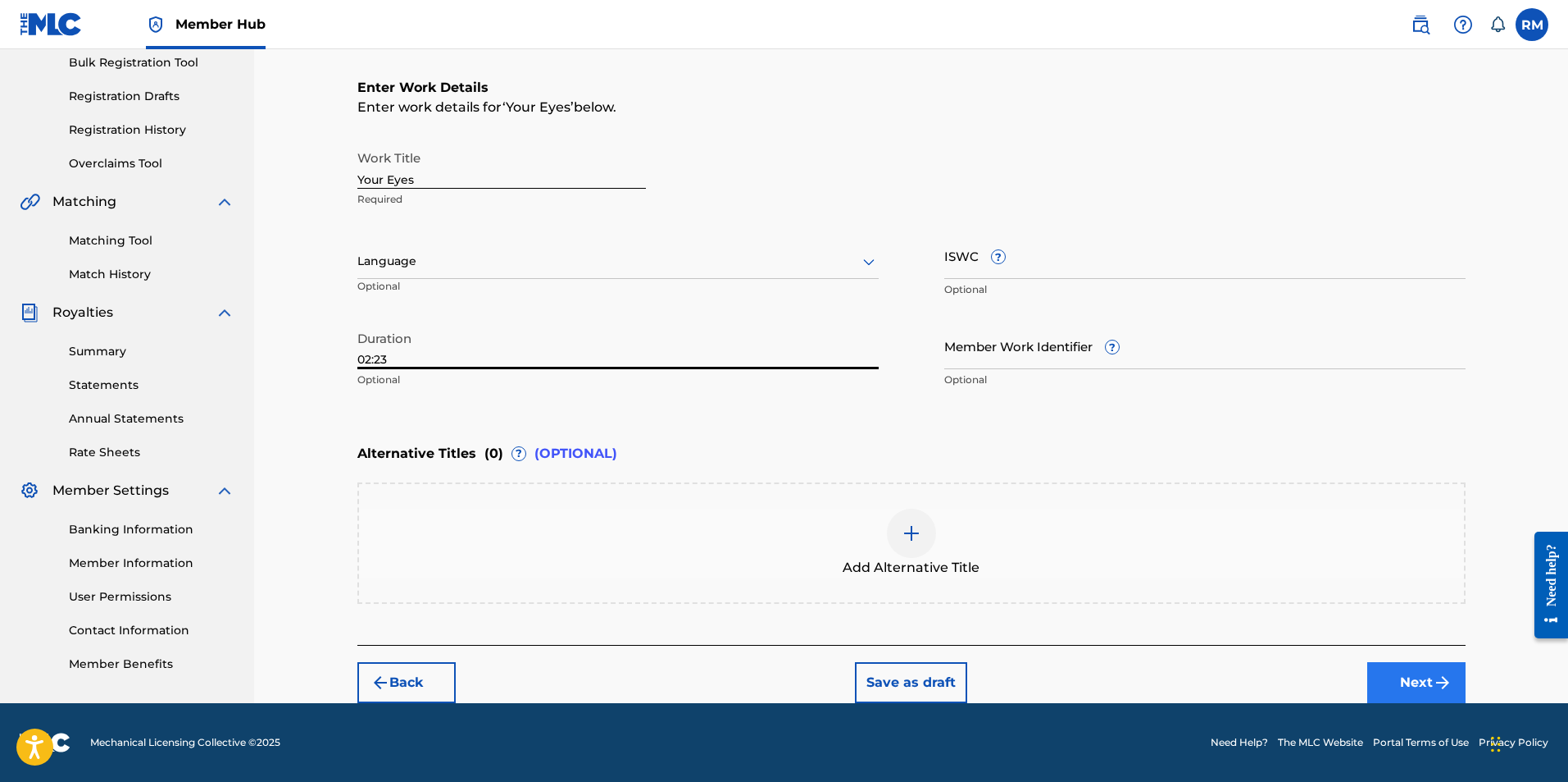
type input "02:23"
click at [1414, 686] on button "Next" at bounding box center [1416, 683] width 98 height 41
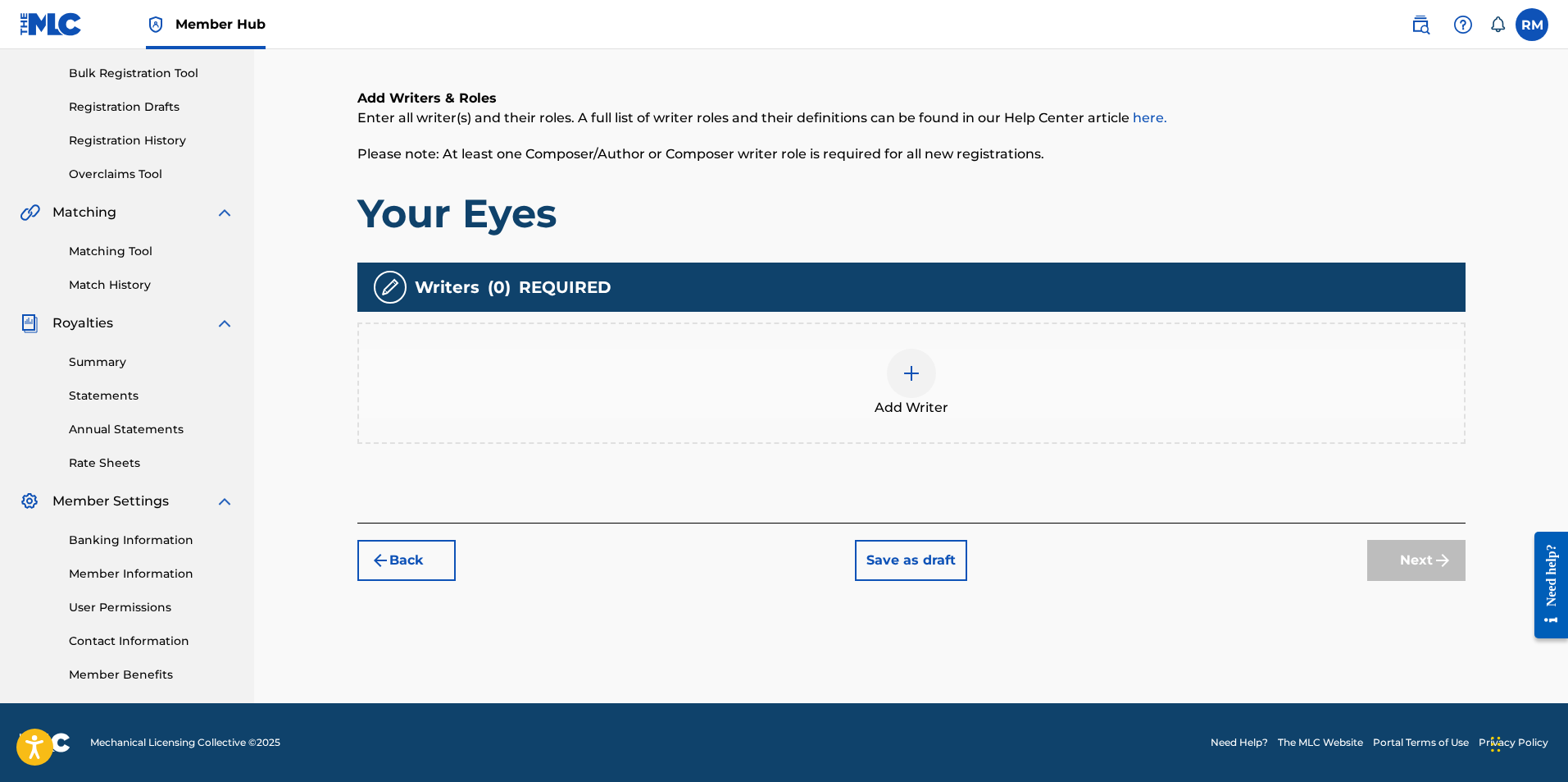
scroll to position [73, 0]
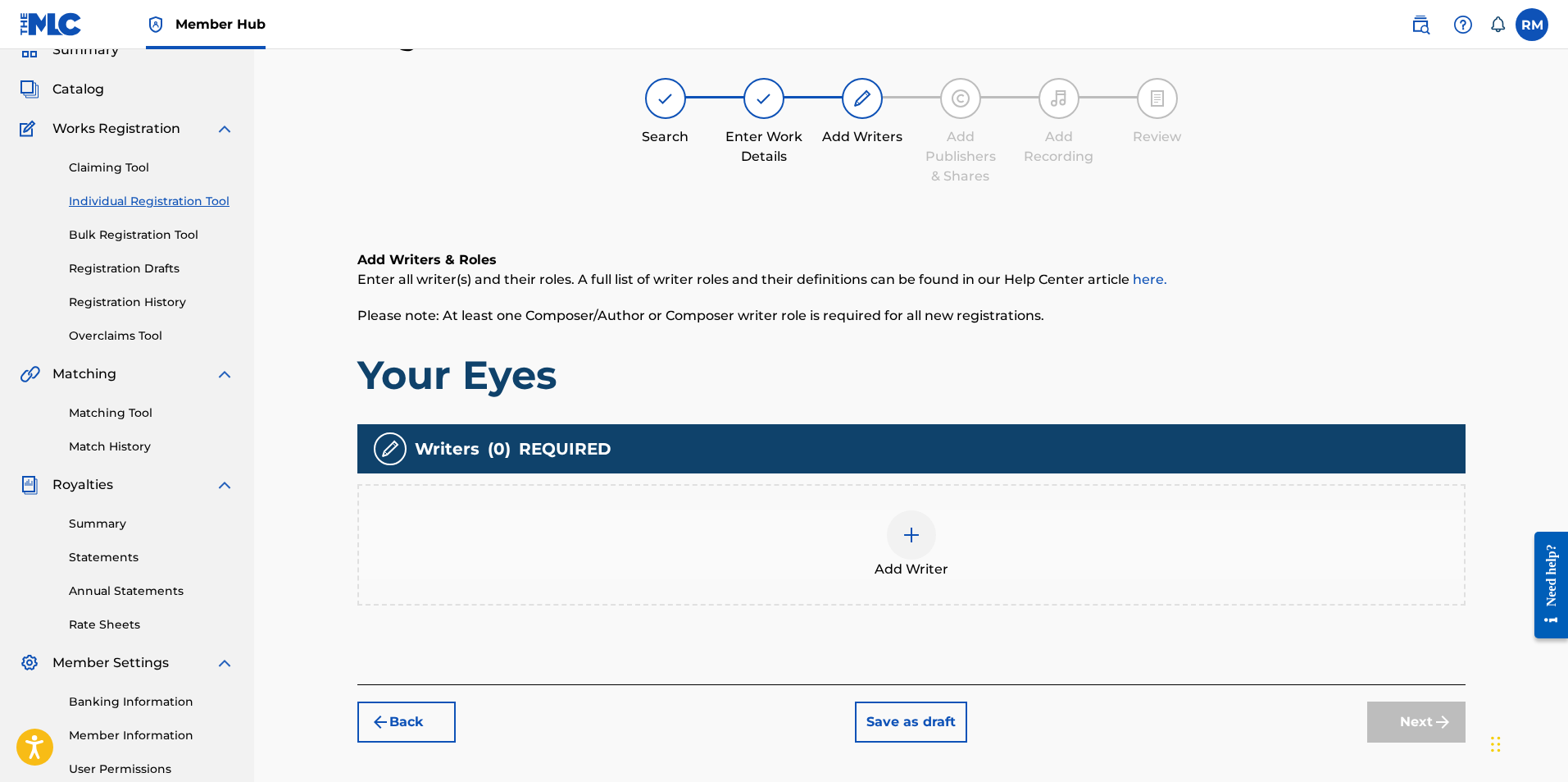
click at [902, 530] on img at bounding box center [912, 535] width 20 height 20
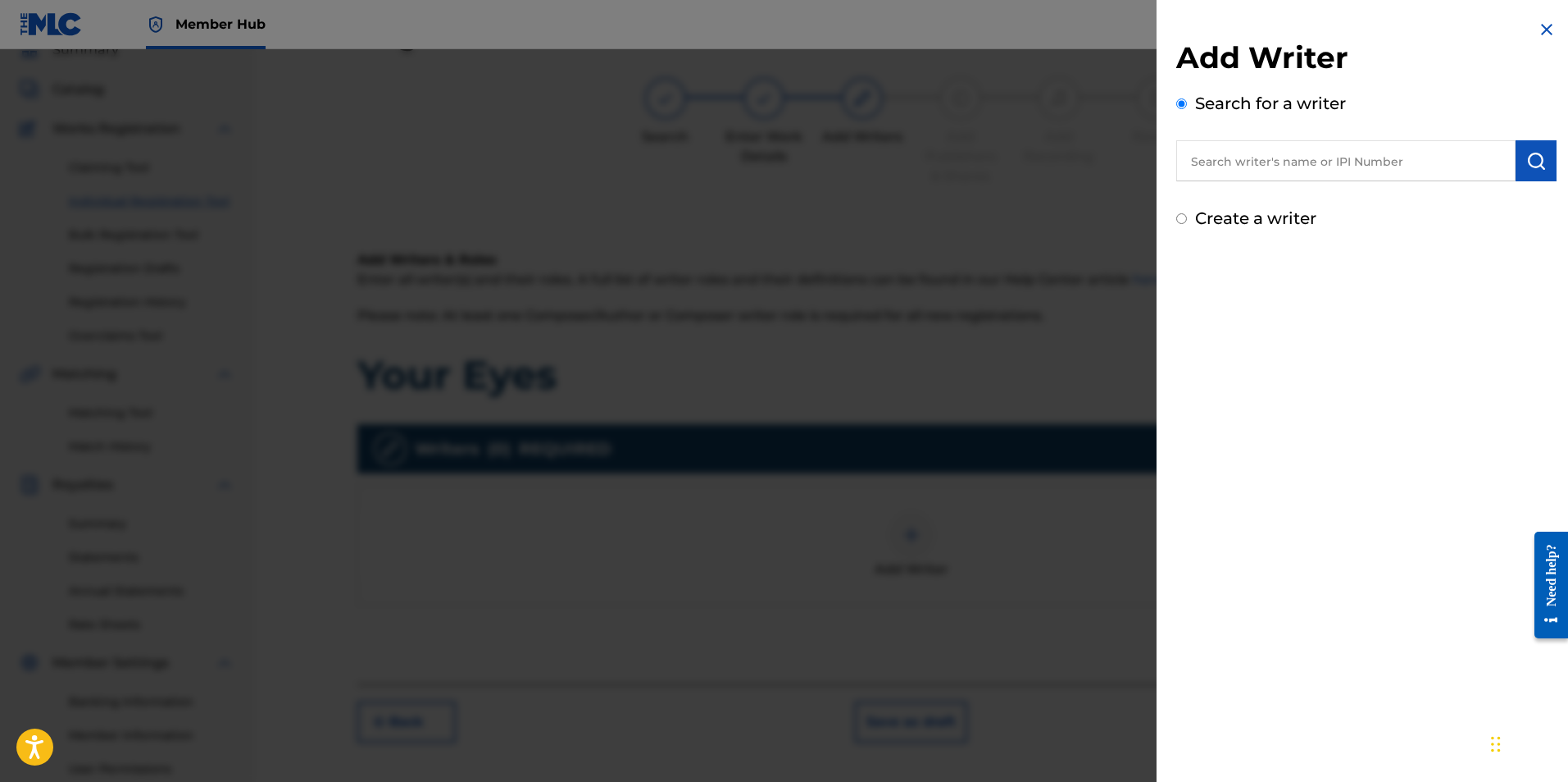
click at [1230, 159] on input "text" at bounding box center [1345, 161] width 339 height 41
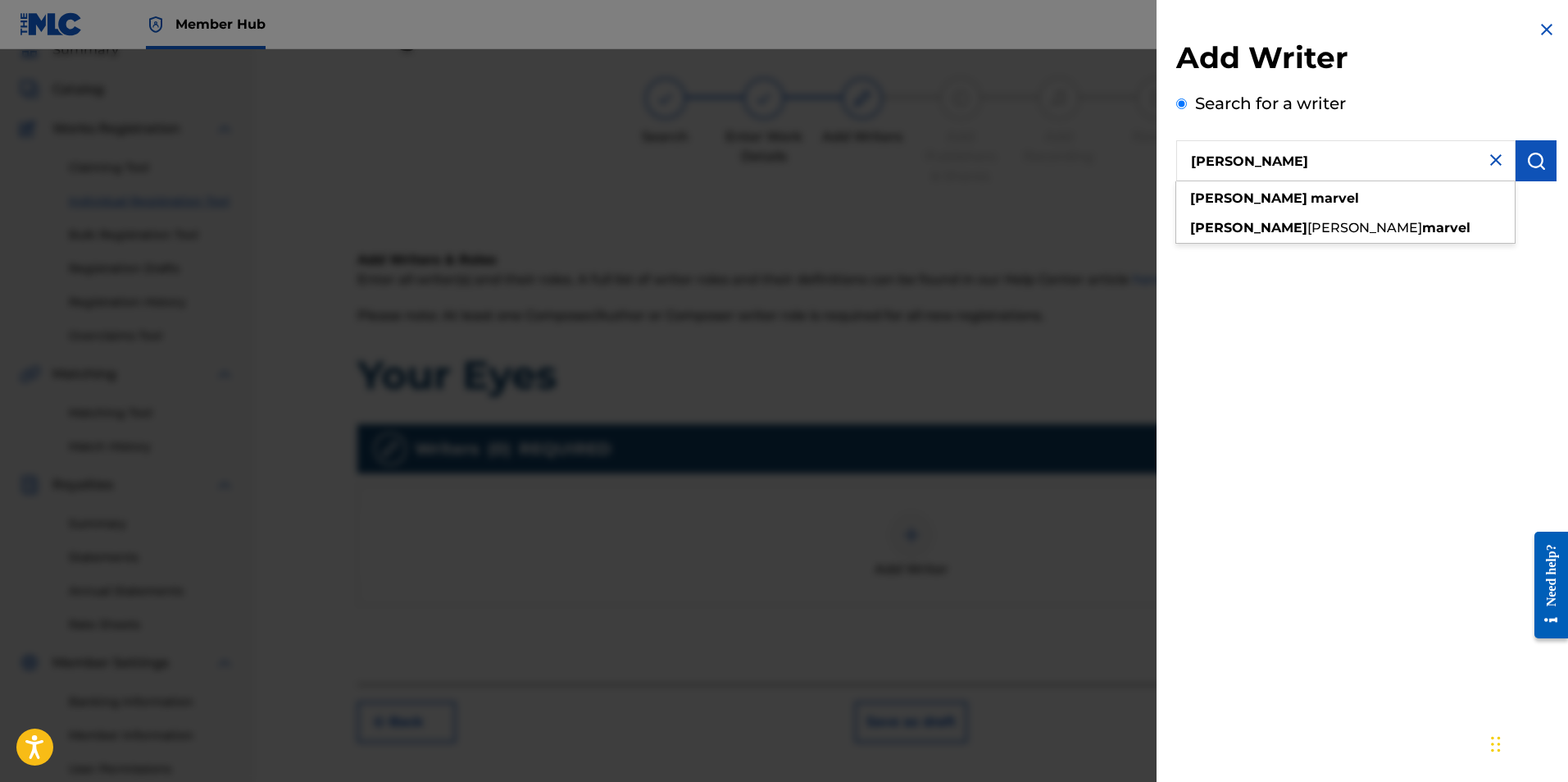
type input "Ryan Marvel"
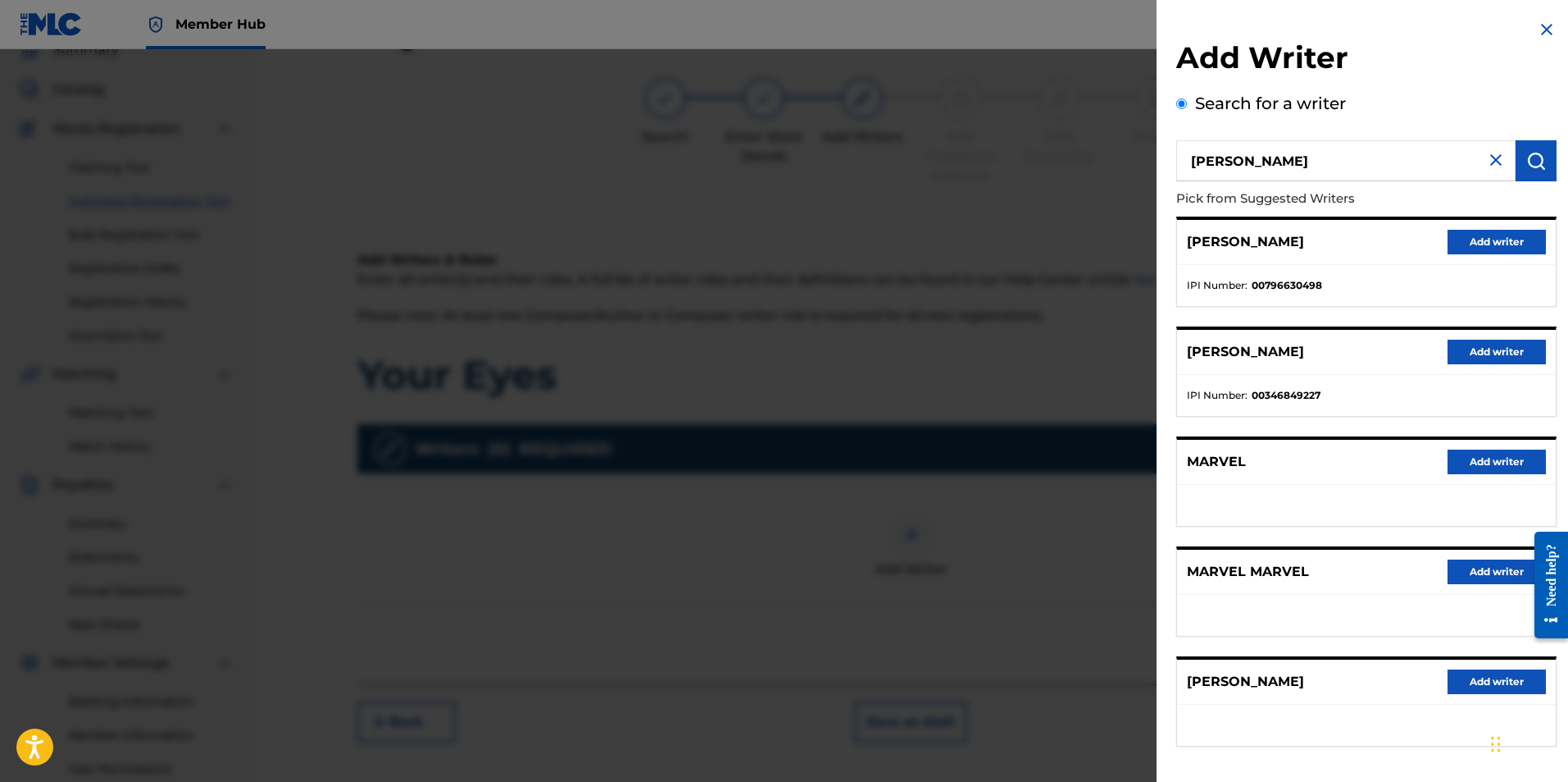
click at [1264, 686] on p "RYAN MARVEL" at bounding box center [1245, 682] width 117 height 20
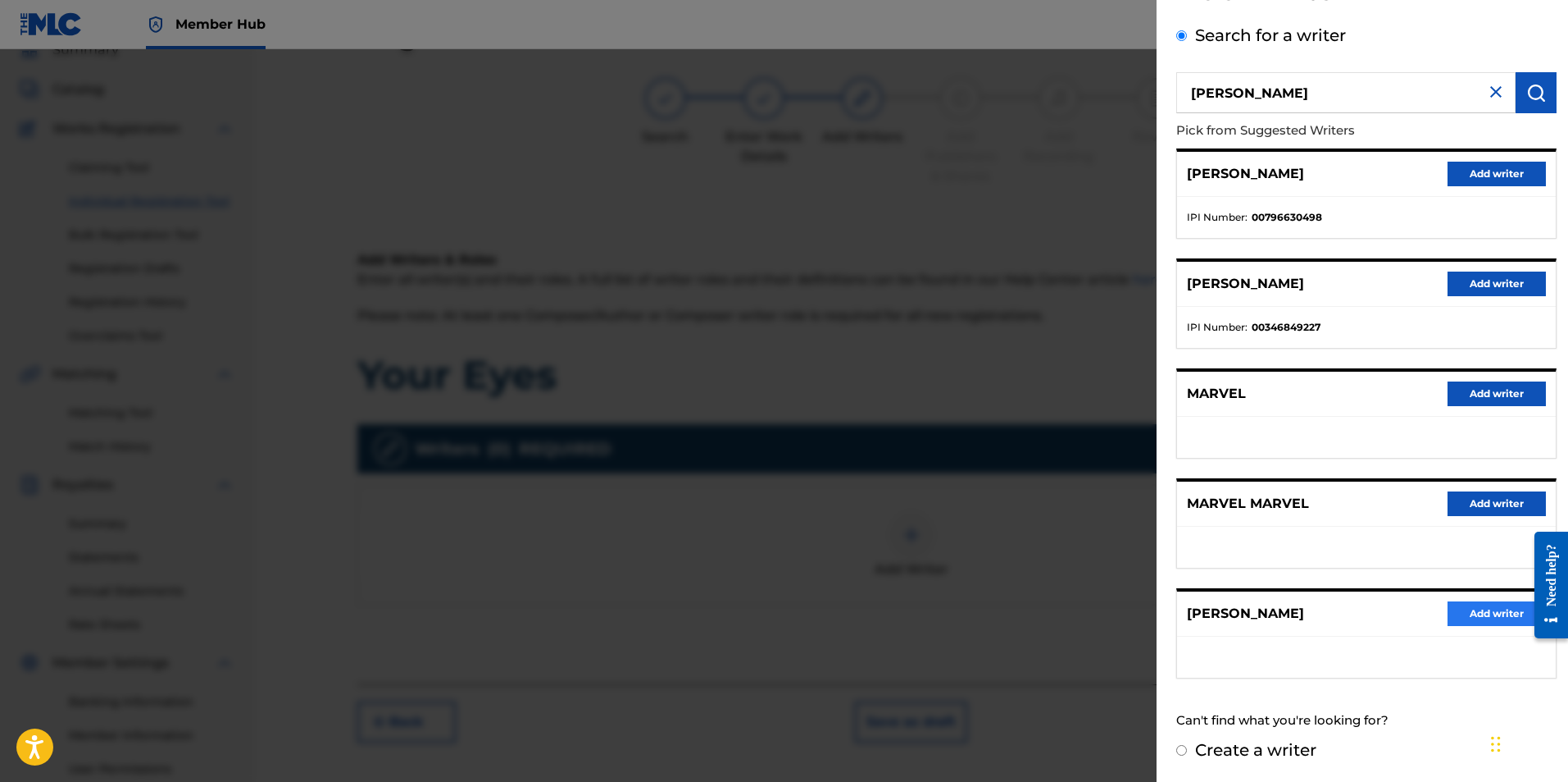
scroll to position [0, 0]
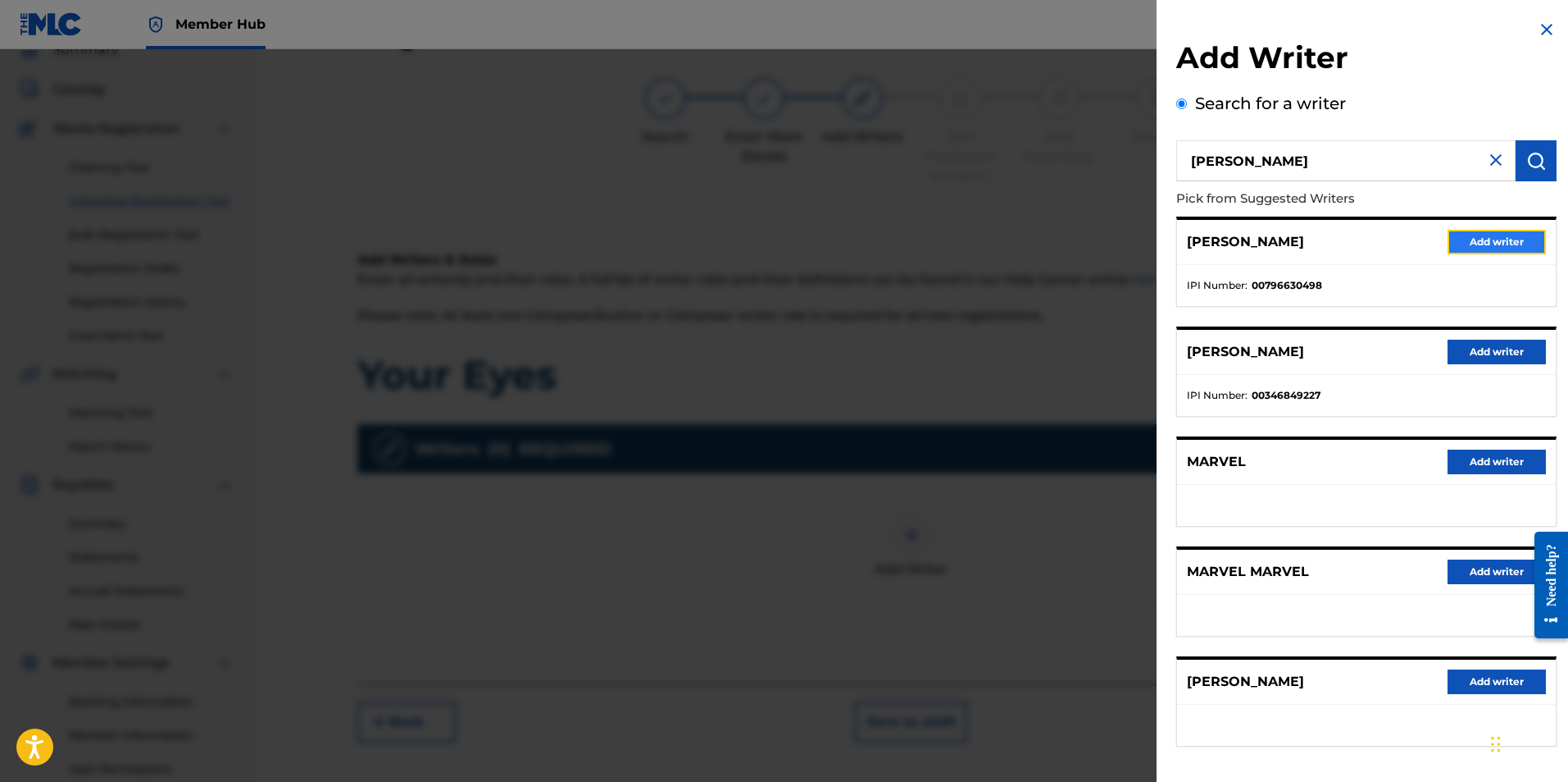
click at [1483, 239] on button "Add writer" at bounding box center [1496, 242] width 98 height 25
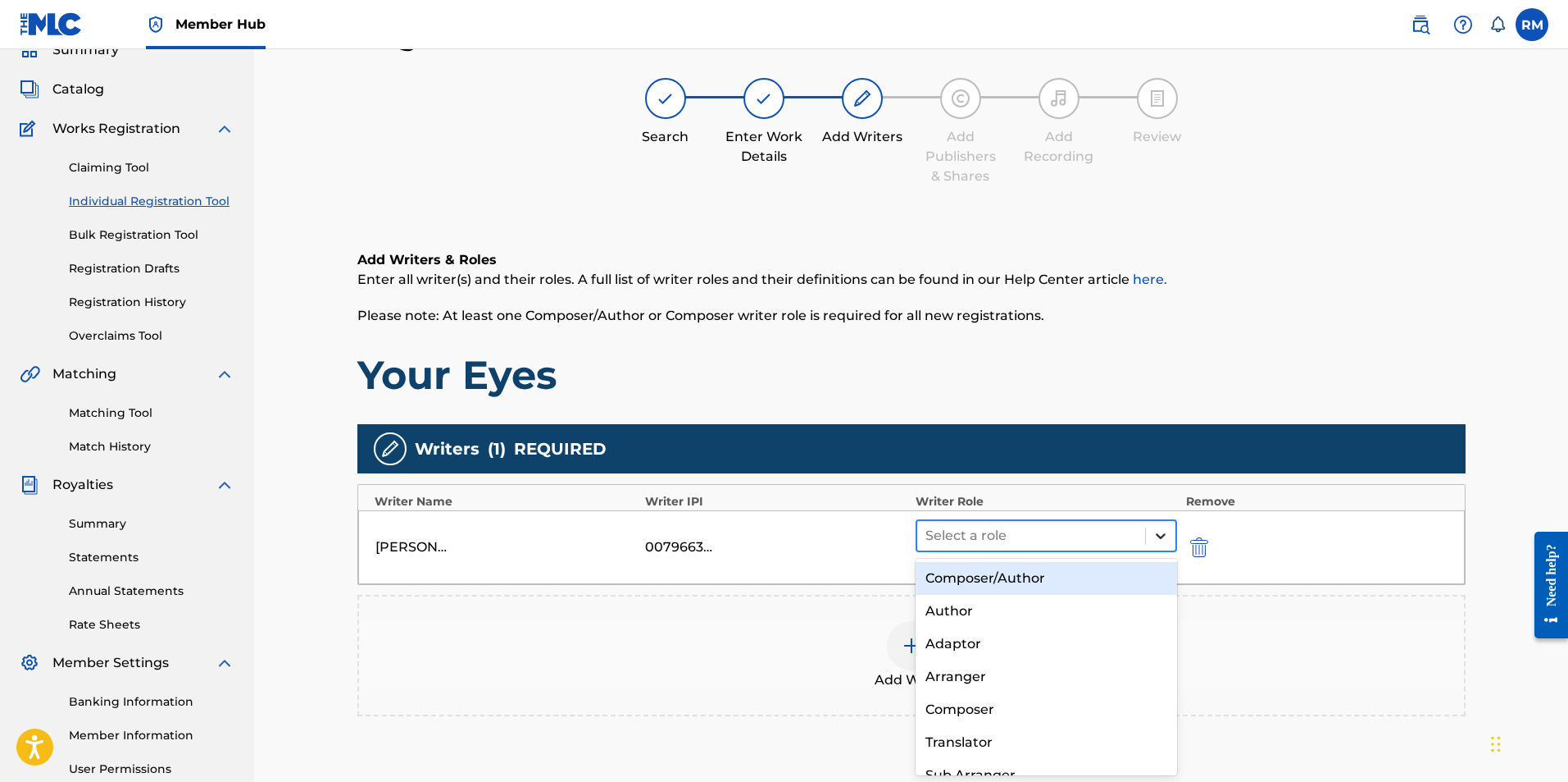
click at [1165, 541] on icon at bounding box center [1161, 536] width 17 height 17
click at [1024, 581] on div "Composer/Author" at bounding box center [1047, 578] width 262 height 33
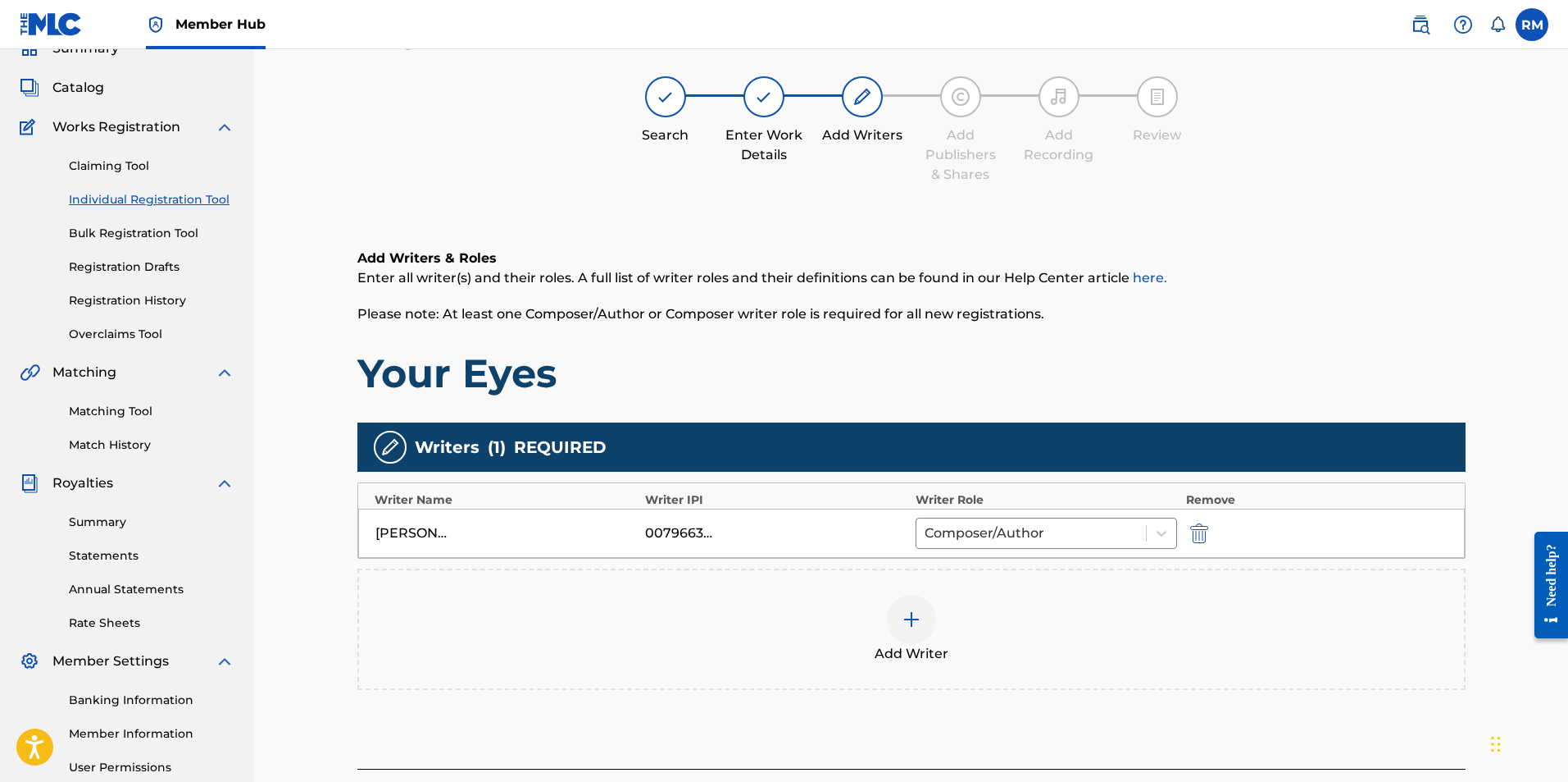
scroll to position [235, 0]
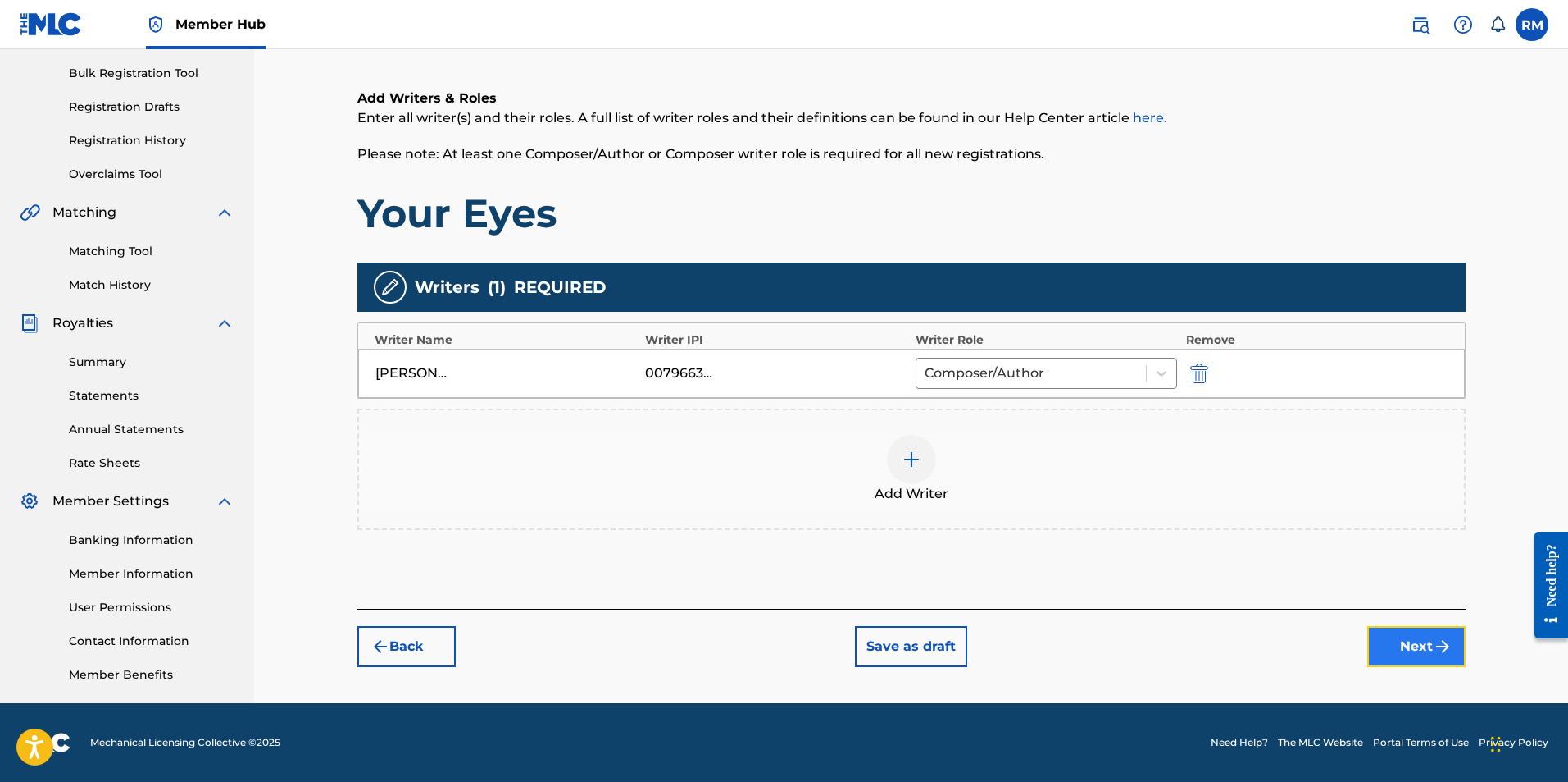
click at [1399, 642] on button "Next" at bounding box center [1416, 647] width 98 height 41
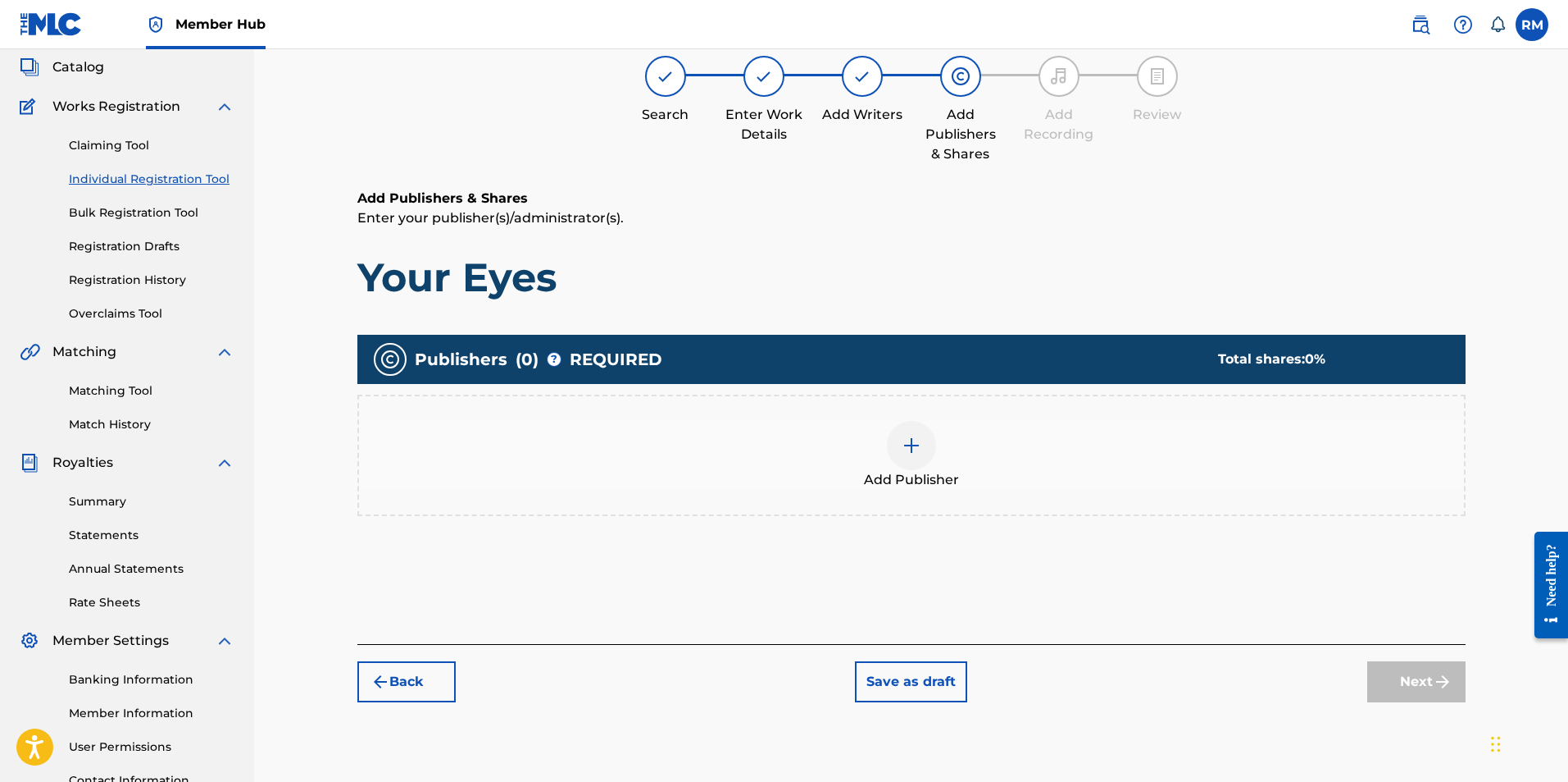
scroll to position [73, 0]
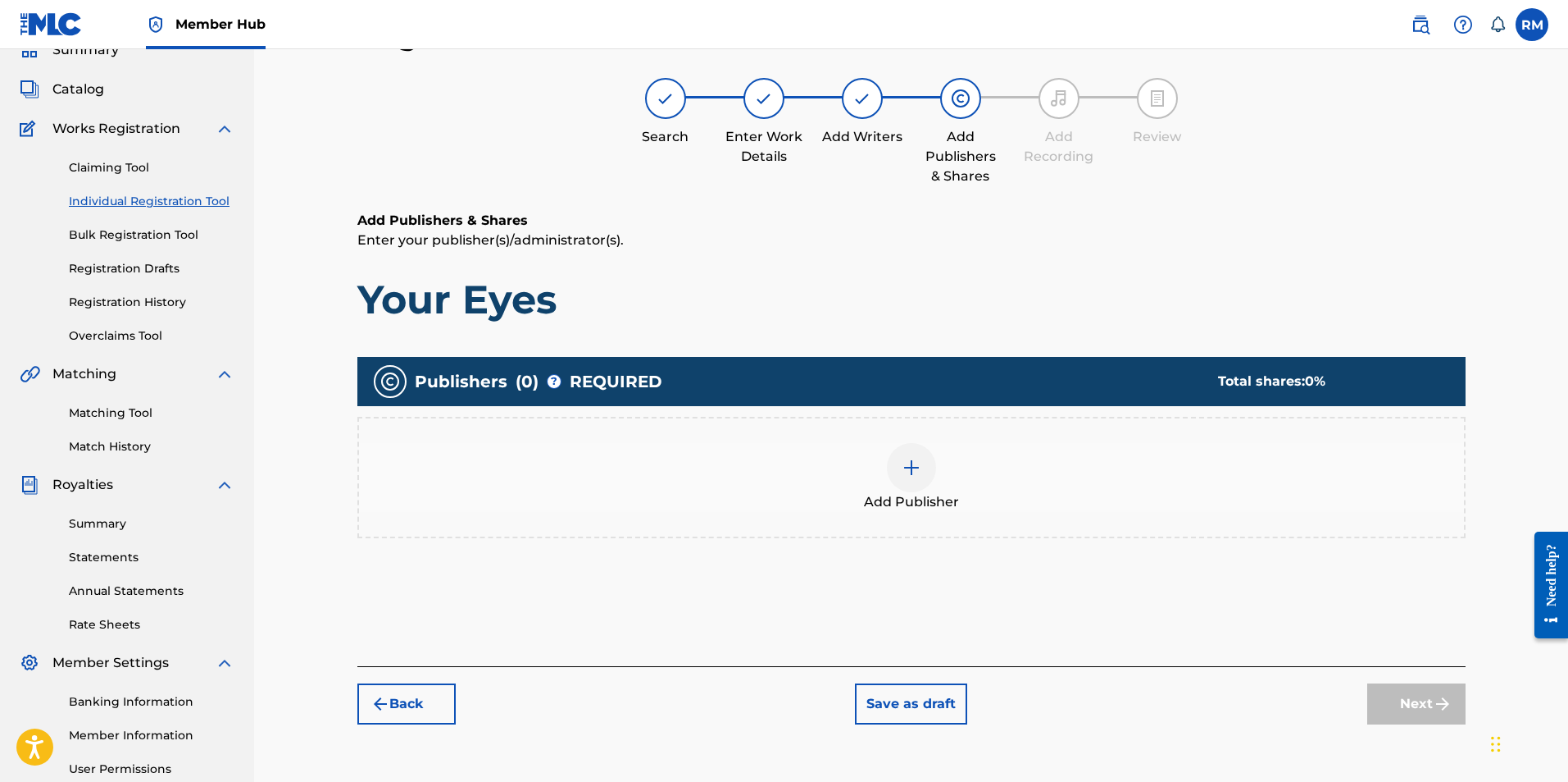
click at [923, 472] on div at bounding box center [912, 467] width 50 height 50
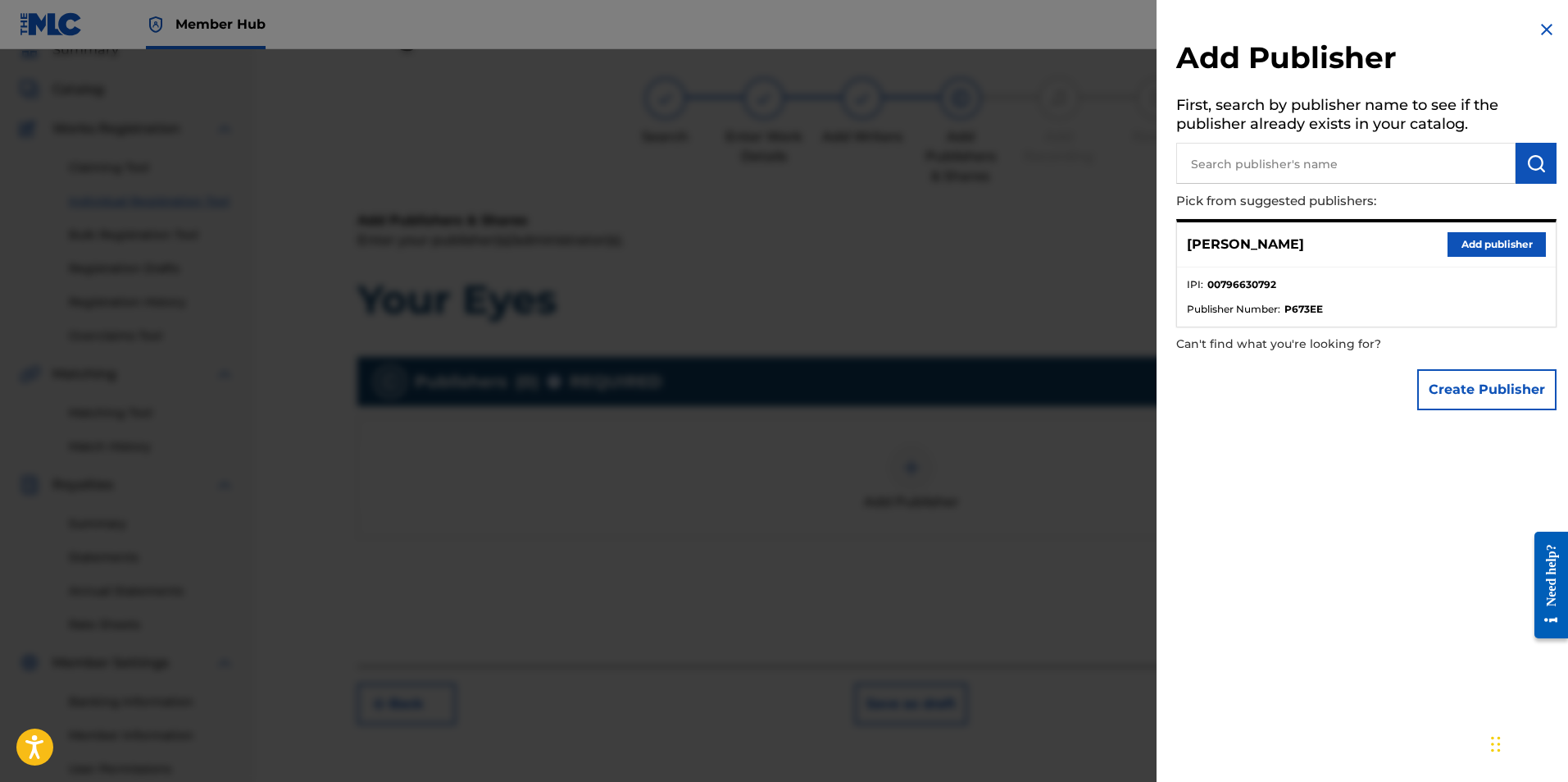
click at [1272, 170] on input "text" at bounding box center [1345, 164] width 339 height 41
click at [1527, 160] on img "submit" at bounding box center [1537, 164] width 20 height 20
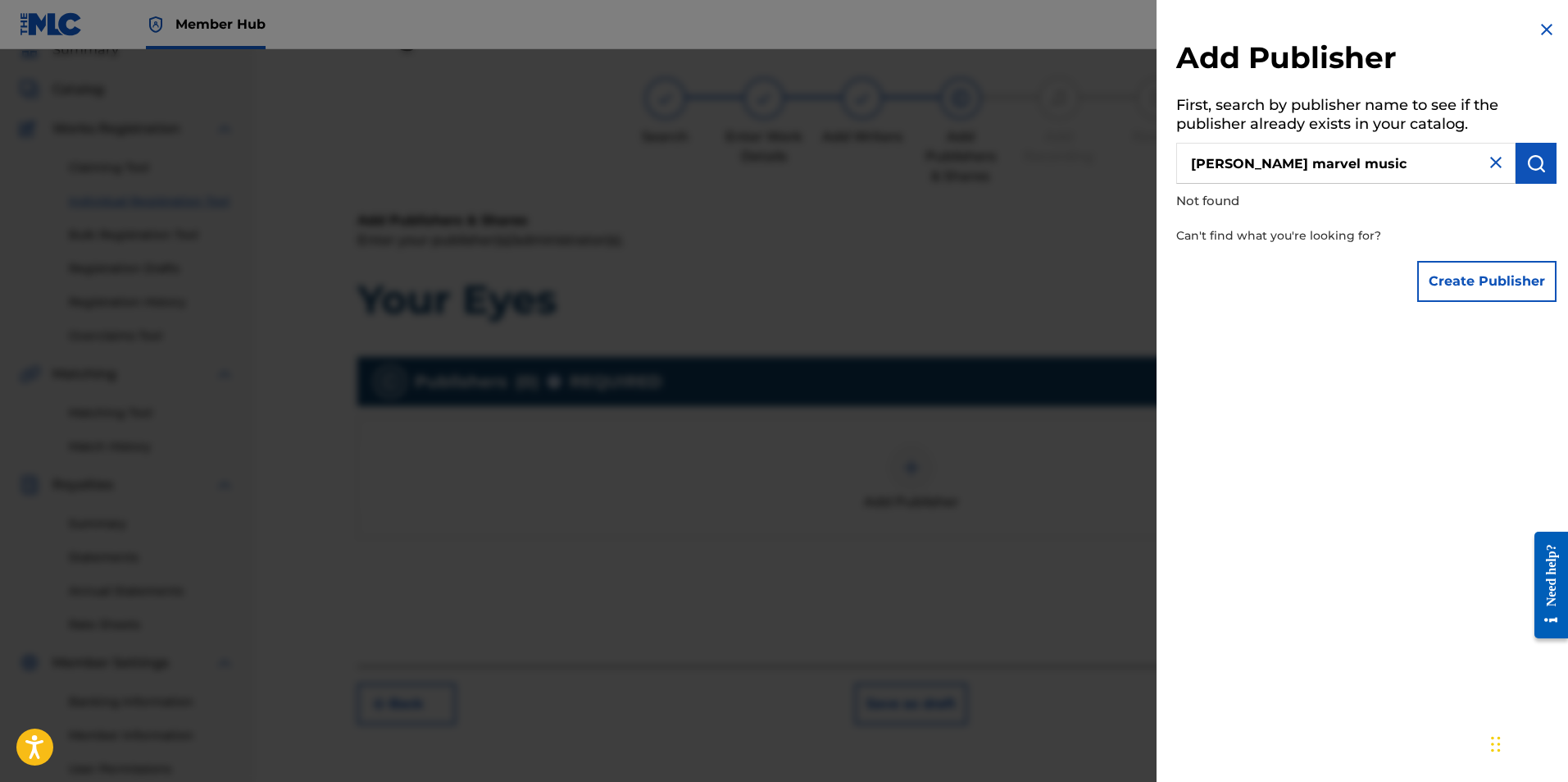
click at [1348, 165] on input "Ryan marvel music" at bounding box center [1345, 164] width 339 height 41
type input "Ryan marvel"
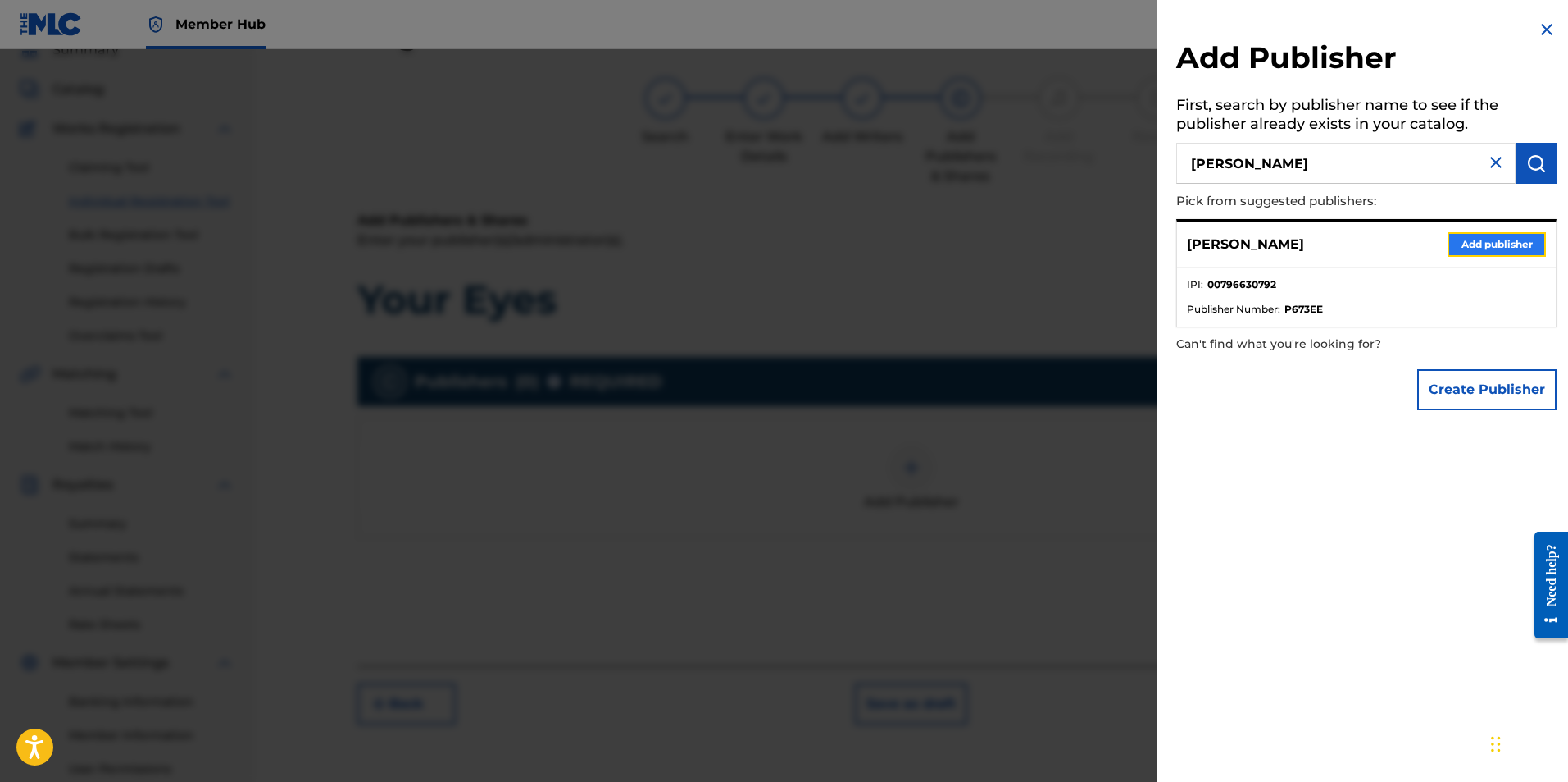
click at [1487, 247] on button "Add publisher" at bounding box center [1496, 244] width 98 height 25
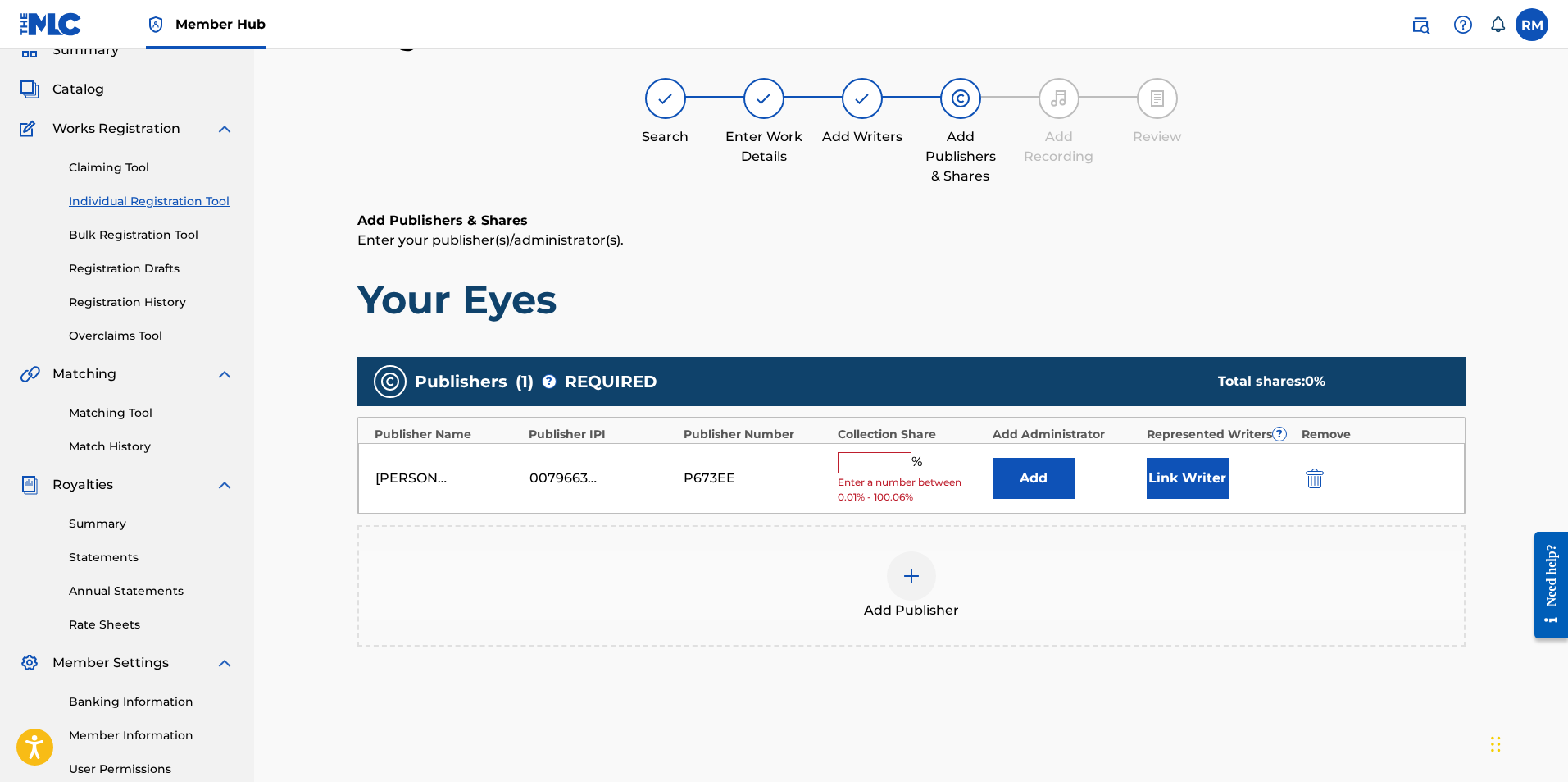
click at [886, 462] on input "text" at bounding box center [874, 462] width 73 height 21
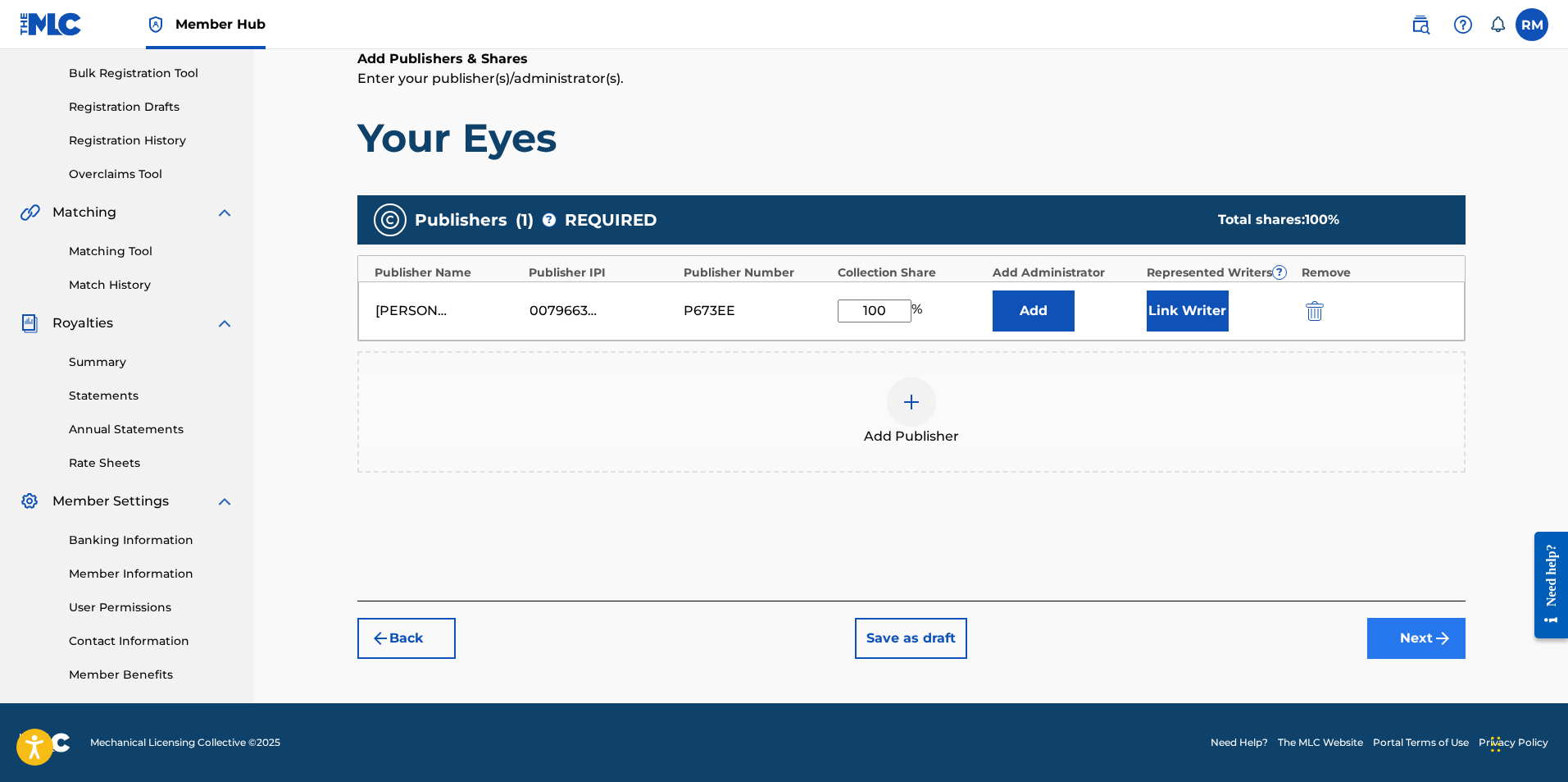
type input "100"
click at [1396, 632] on button "Next" at bounding box center [1416, 638] width 98 height 41
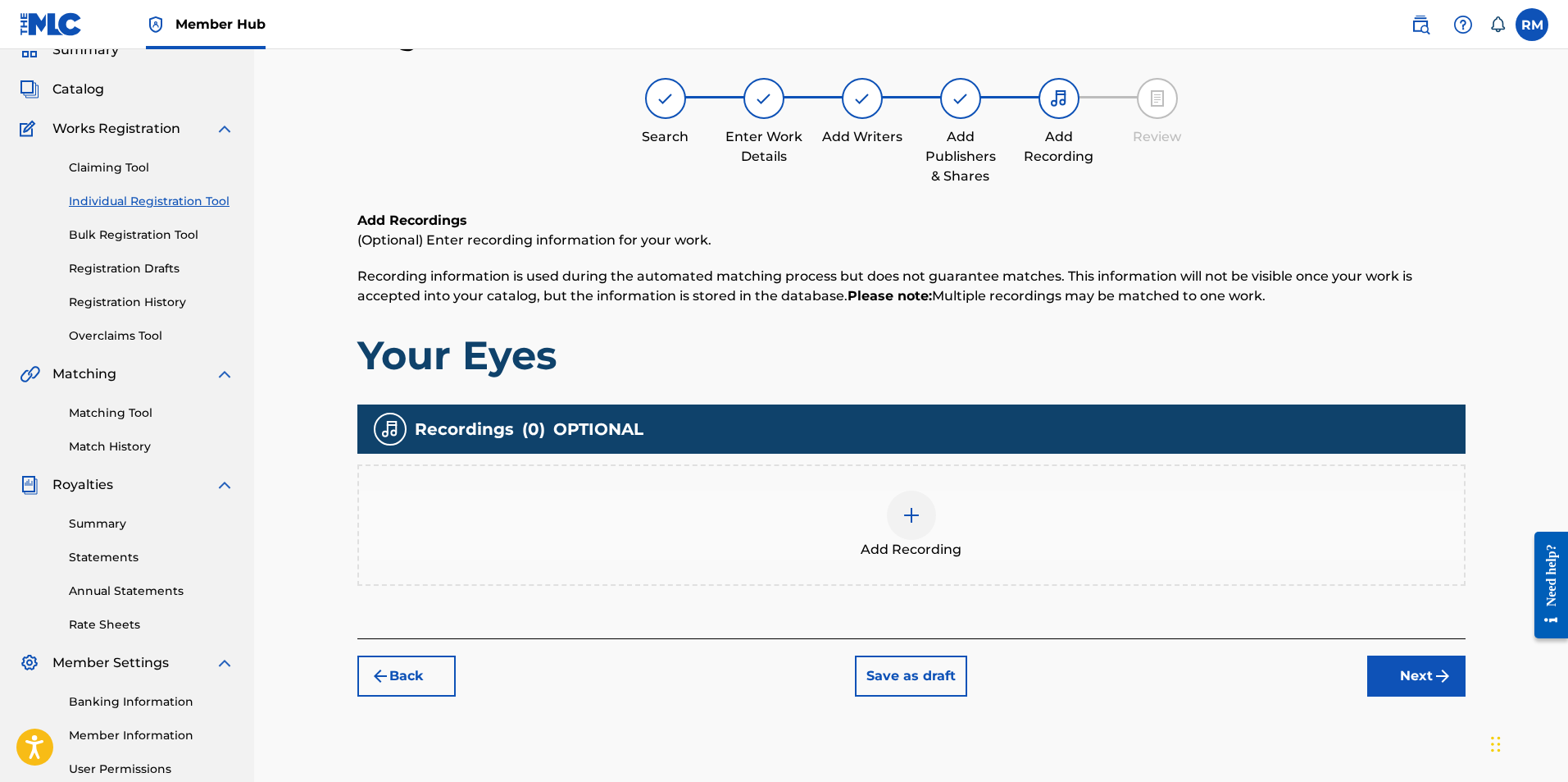
click at [914, 517] on img at bounding box center [912, 515] width 20 height 20
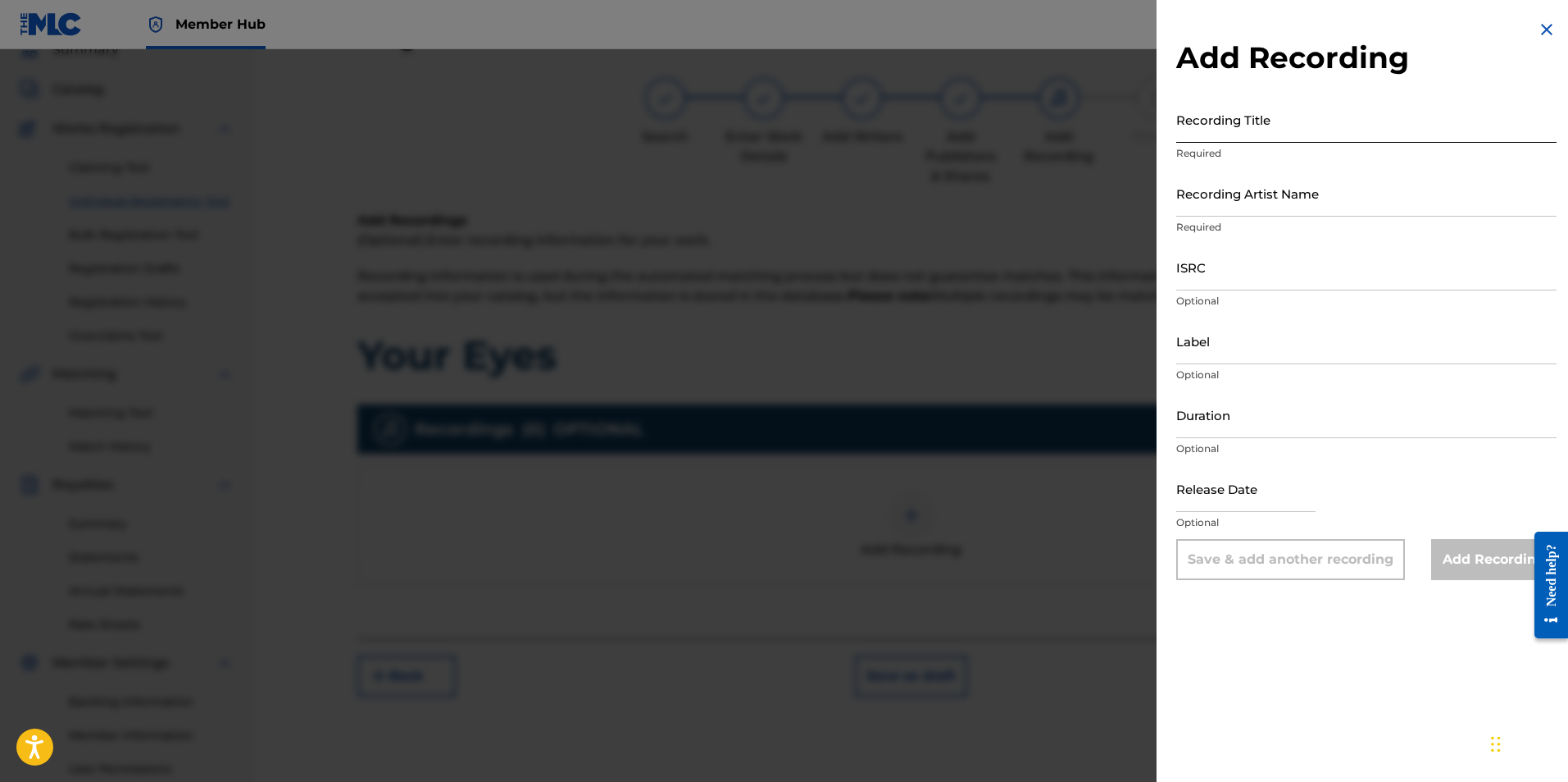
click at [1253, 118] on input "Recording Title" at bounding box center [1366, 119] width 380 height 47
type input "Your Eyes"
click at [1265, 199] on input "Recording Artist Name" at bounding box center [1366, 193] width 380 height 47
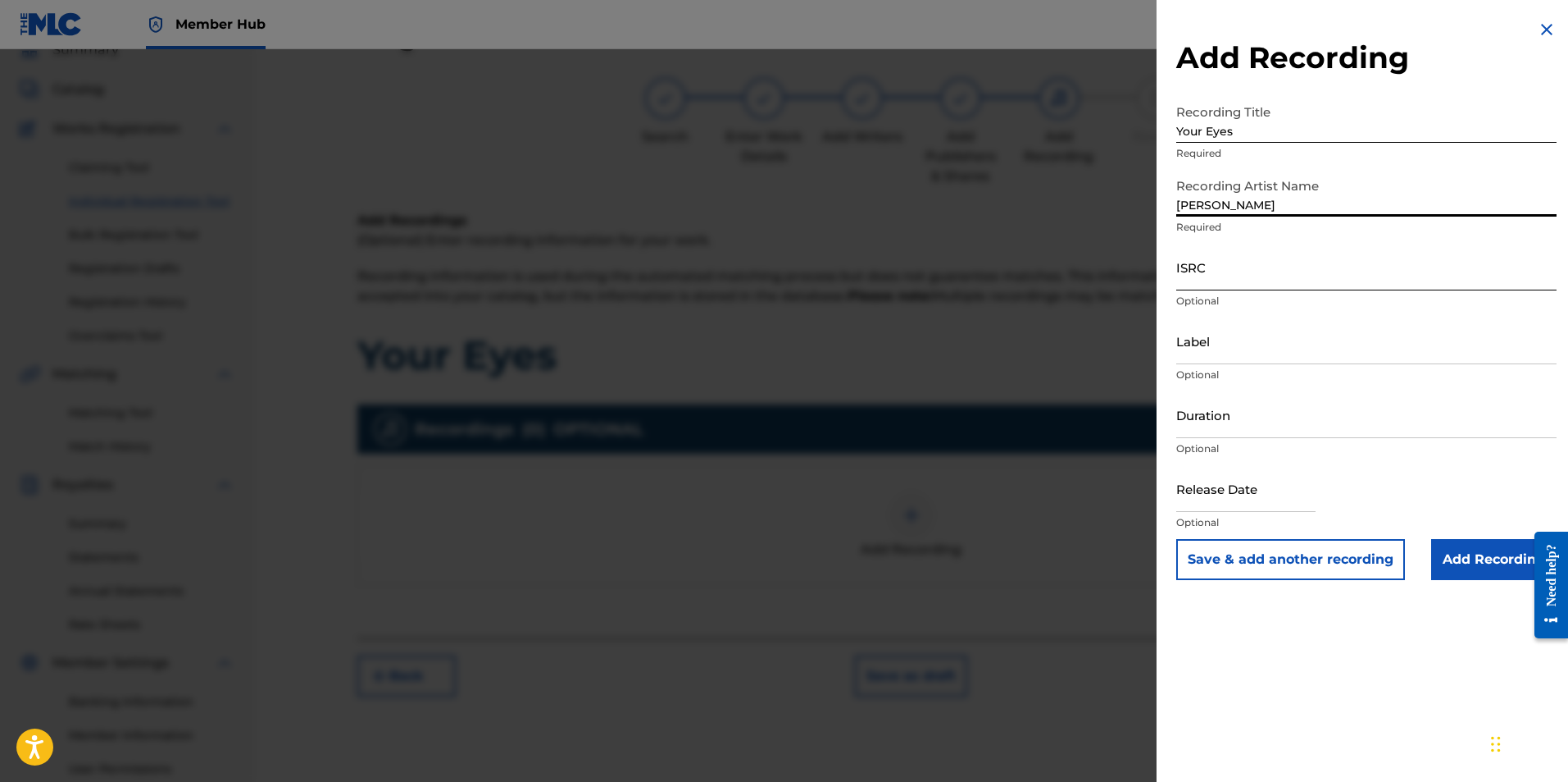
type input "Ryan Marvel"
click at [1183, 280] on input "ISRC" at bounding box center [1366, 267] width 380 height 47
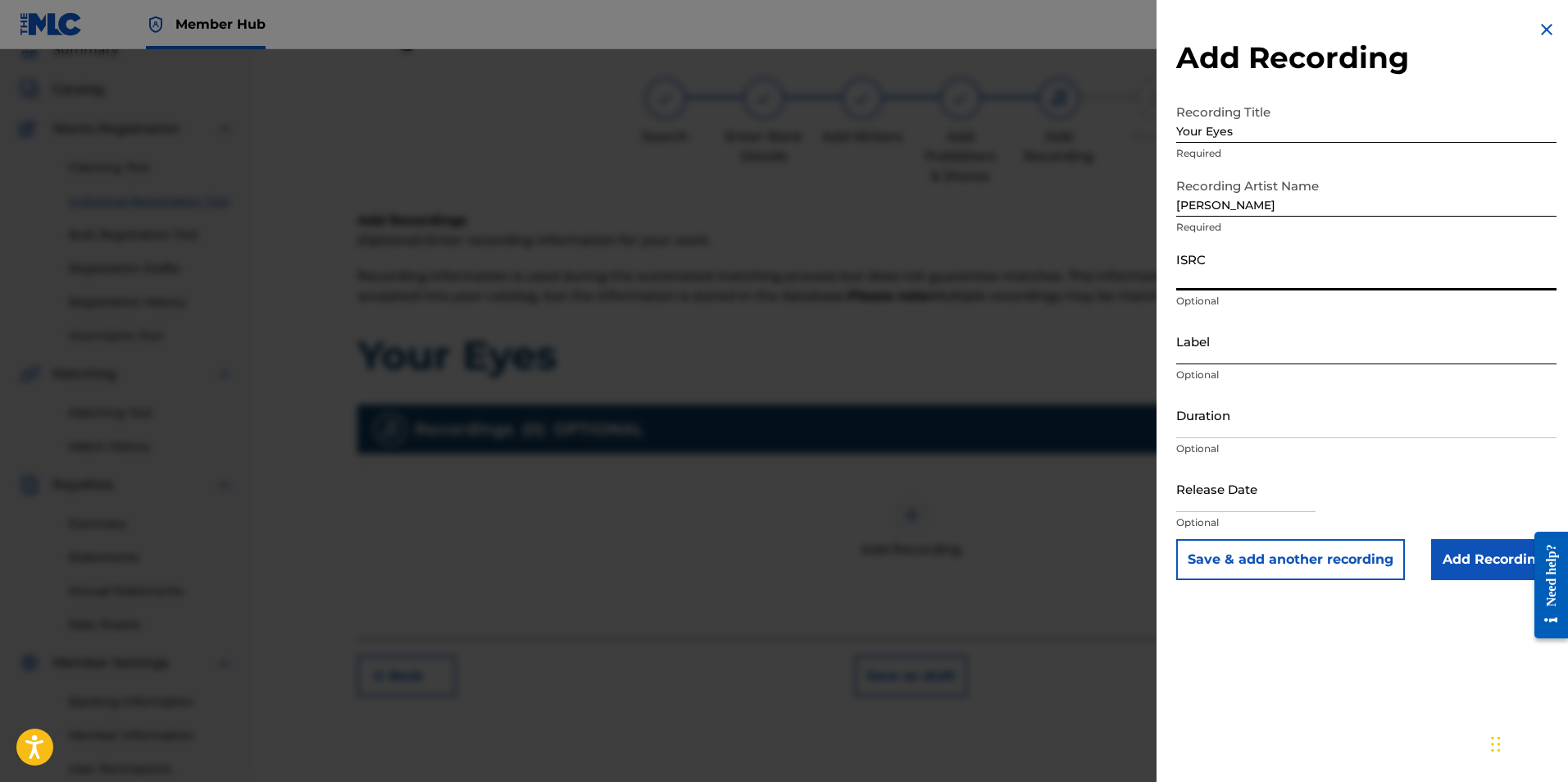
click at [1222, 342] on input "Label" at bounding box center [1366, 340] width 380 height 47
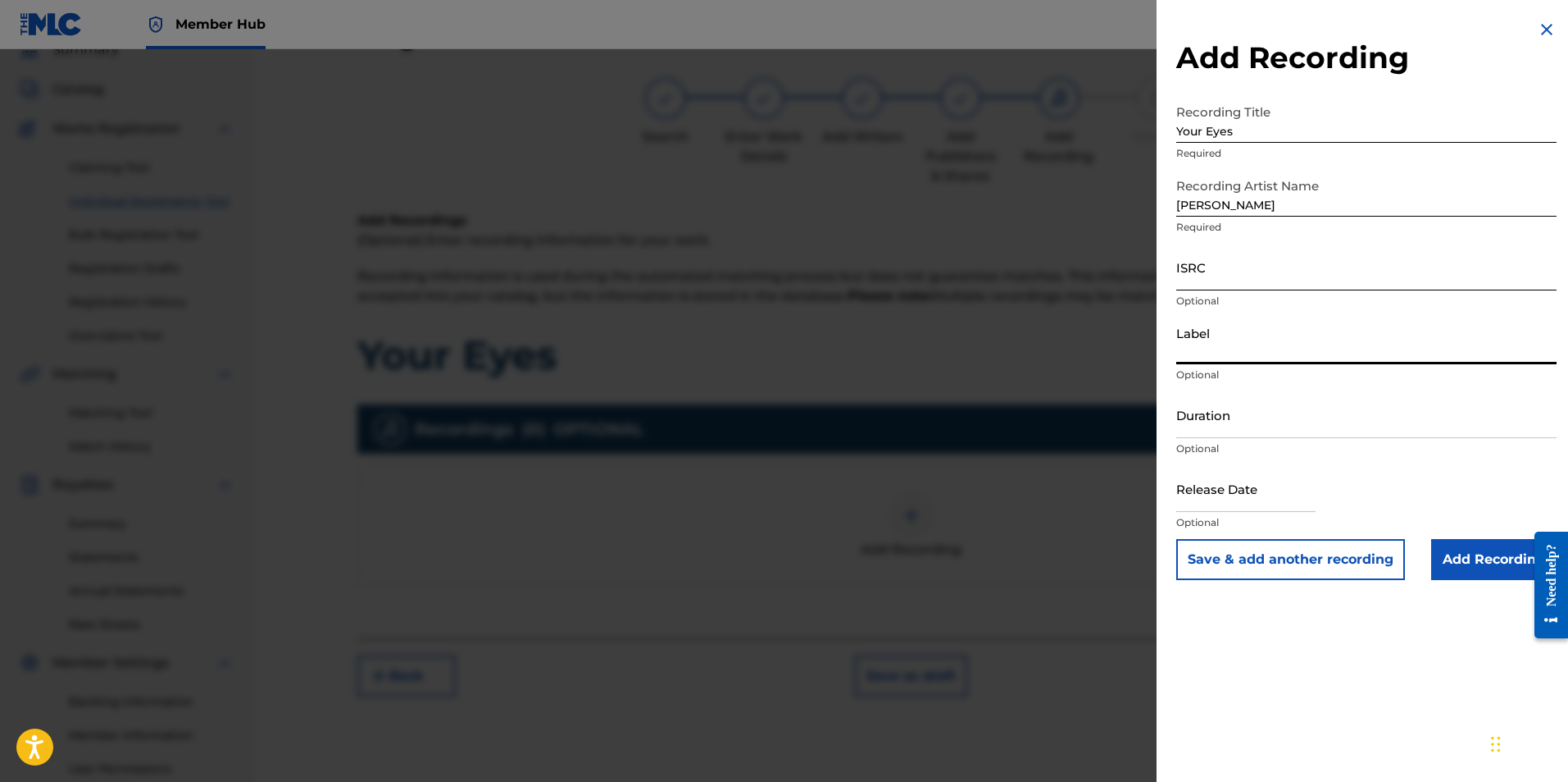
click at [1229, 271] on input "ISRC" at bounding box center [1366, 267] width 380 height 47
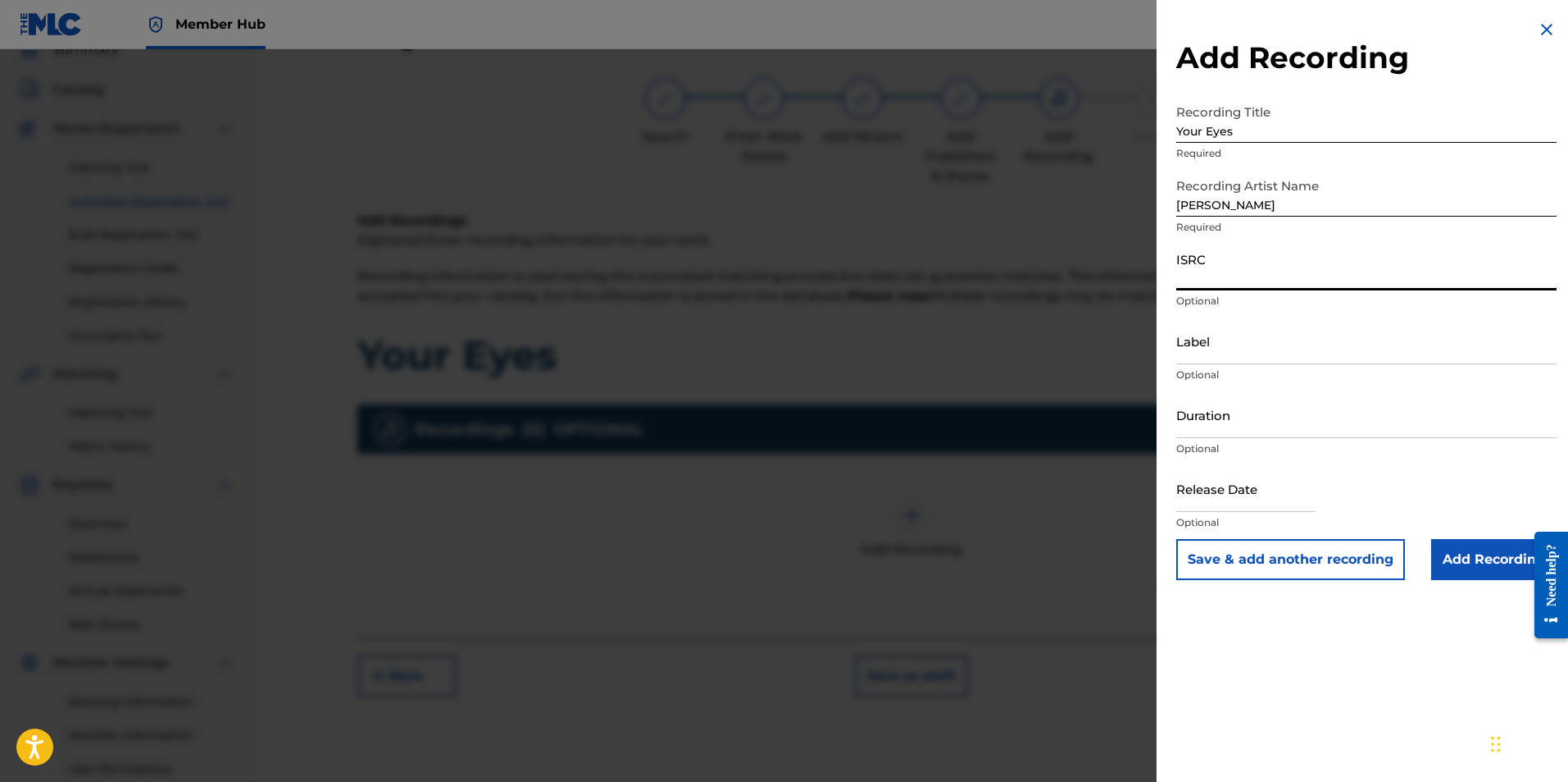
paste input "AUGBT2234922"
type input "AUGBT2234922"
click at [1455, 555] on input "Add Recording" at bounding box center [1494, 560] width 125 height 41
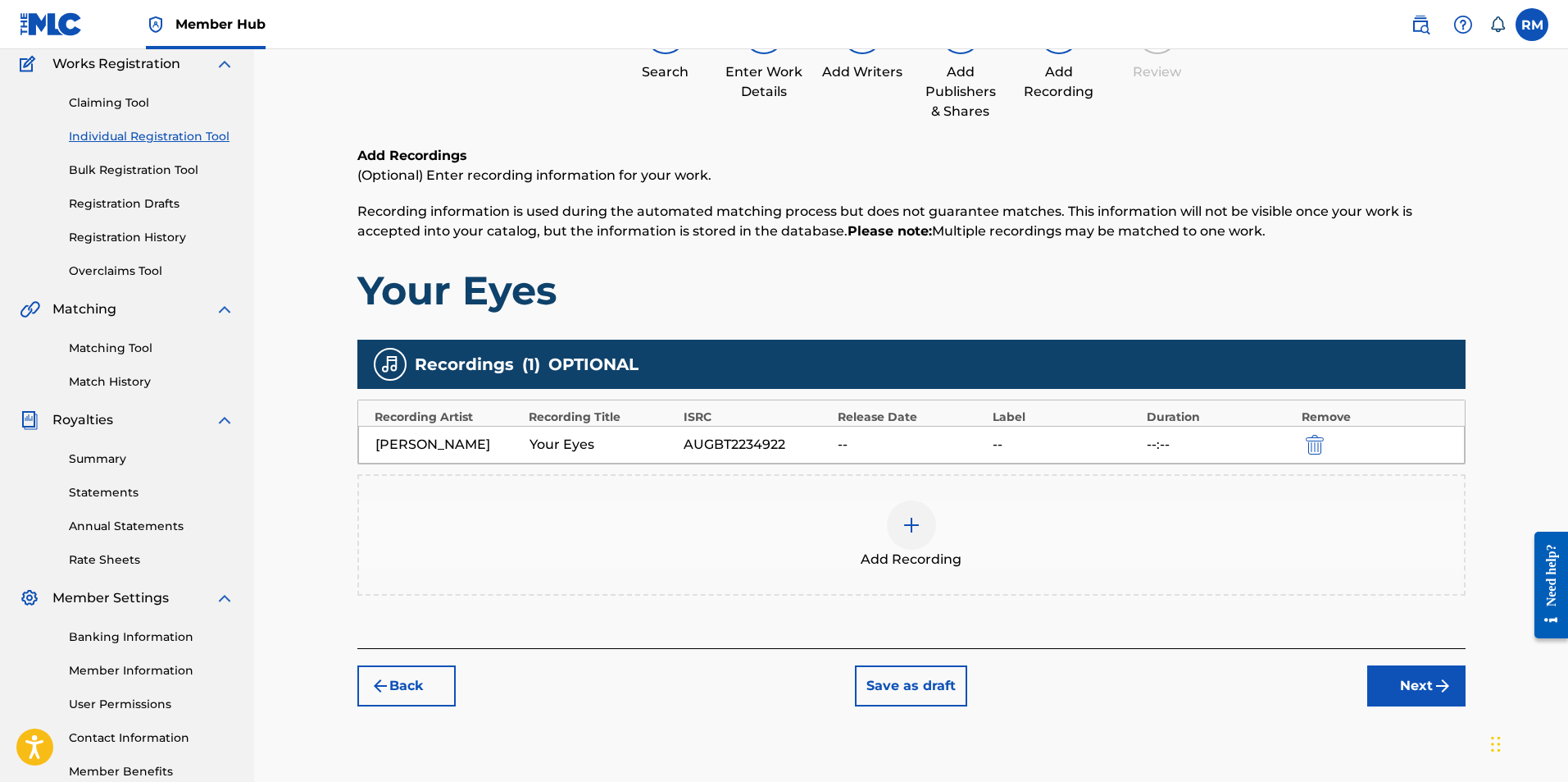
scroll to position [235, 0]
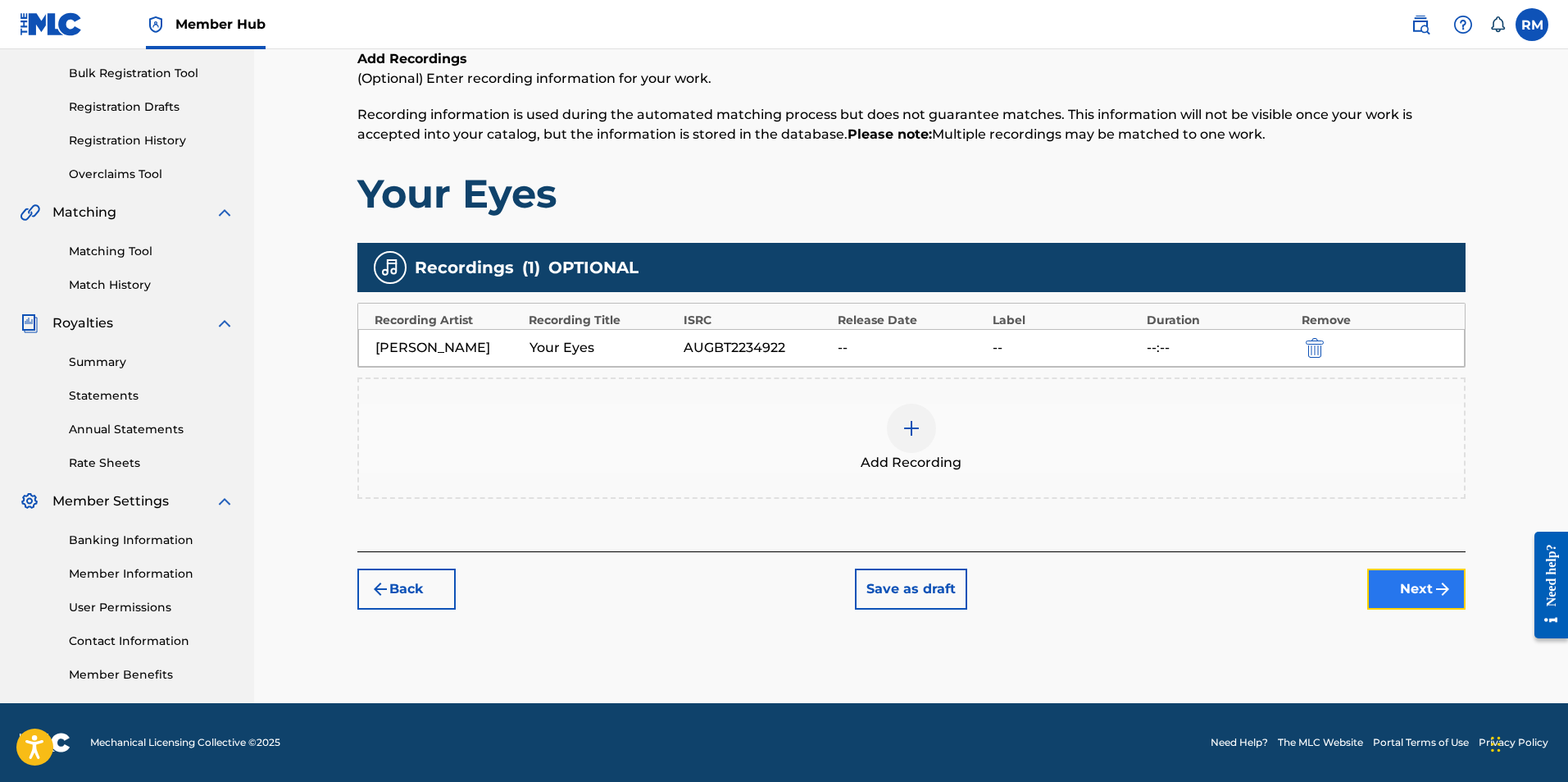
click at [1408, 587] on button "Next" at bounding box center [1416, 589] width 98 height 41
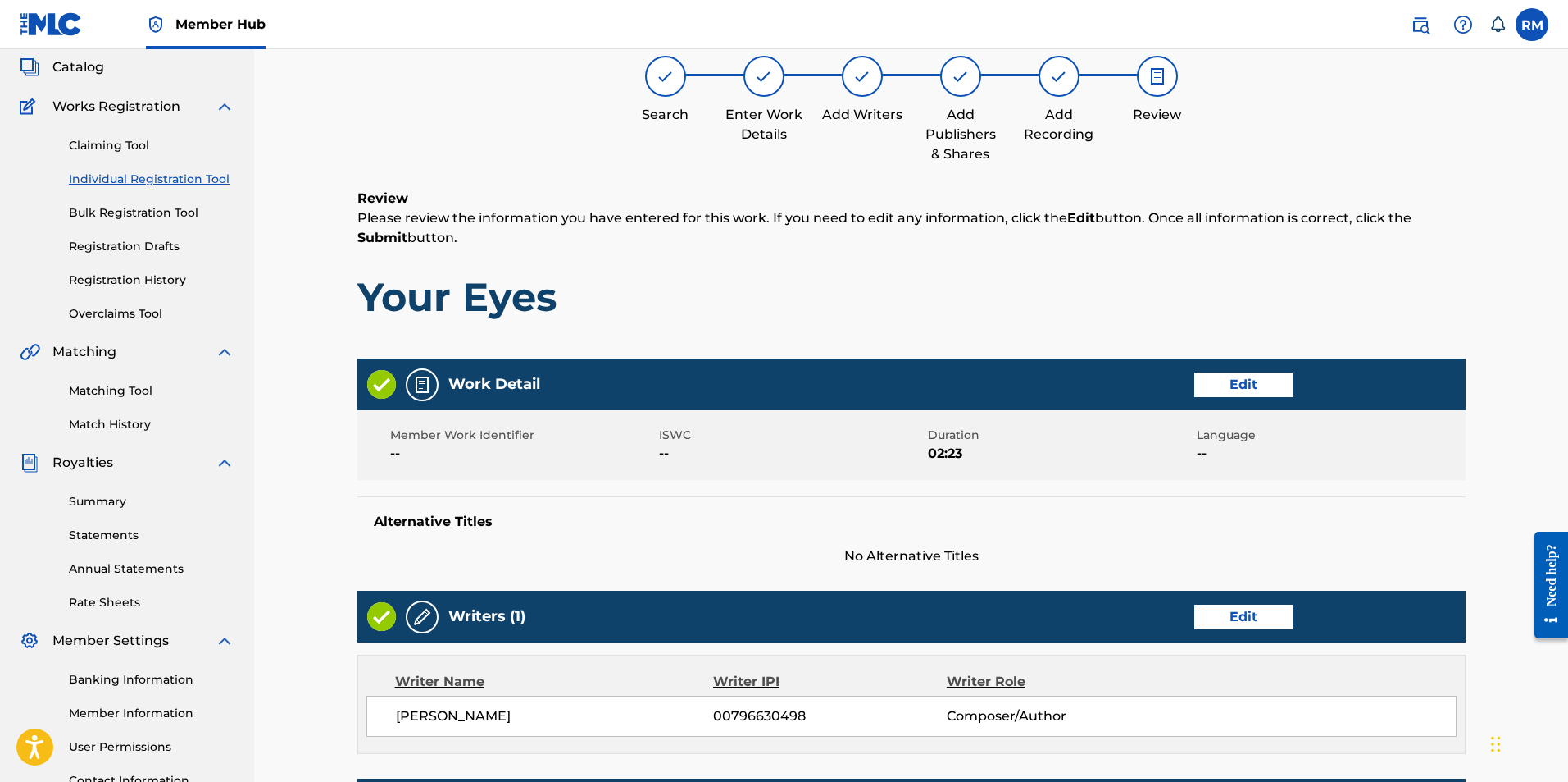
scroll to position [73, 0]
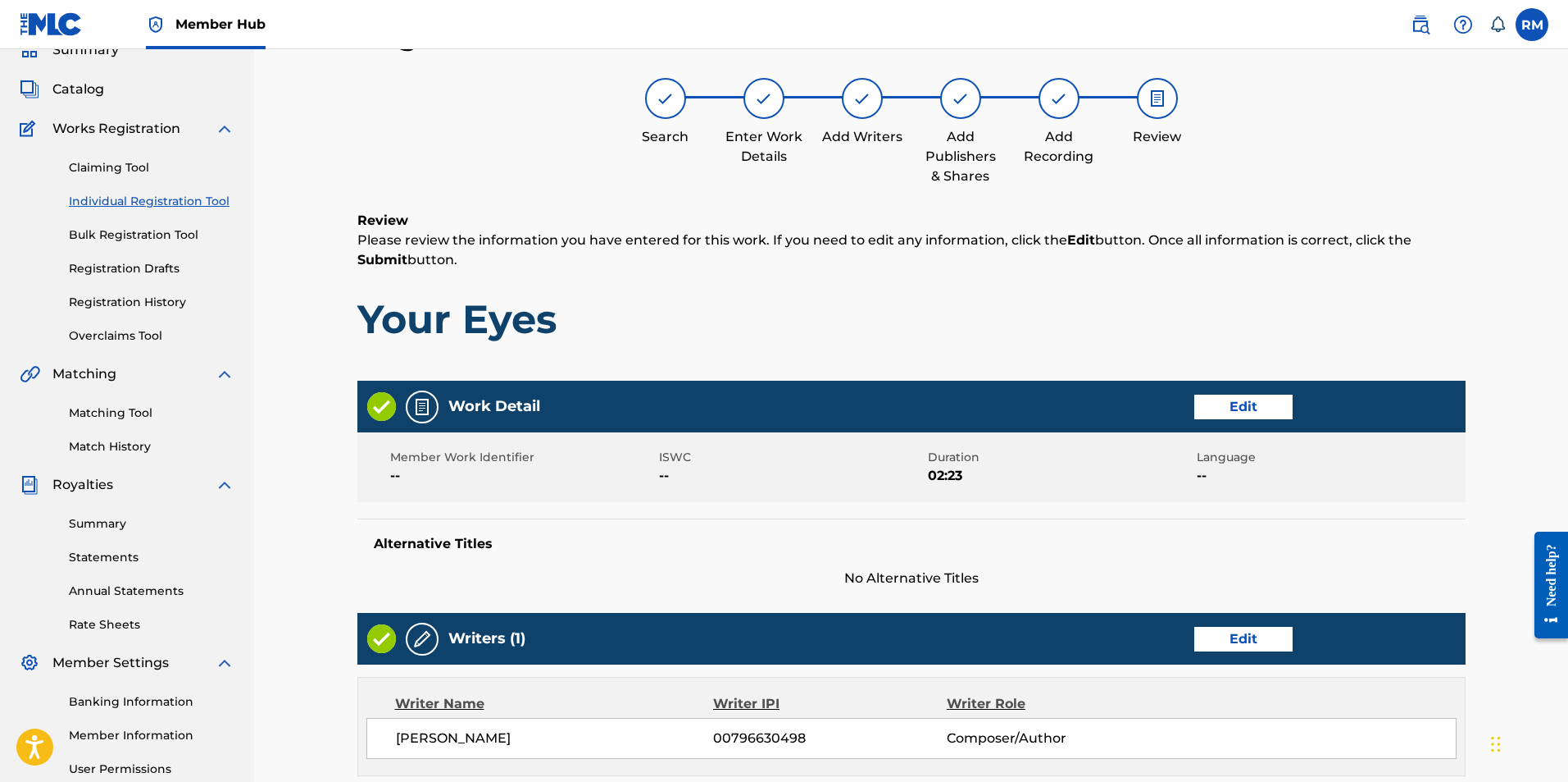
click at [1504, 370] on div "Register Work Search Enter Work Details Add Writers Add Publishers & Shares Add…" at bounding box center [911, 604] width 1314 height 1259
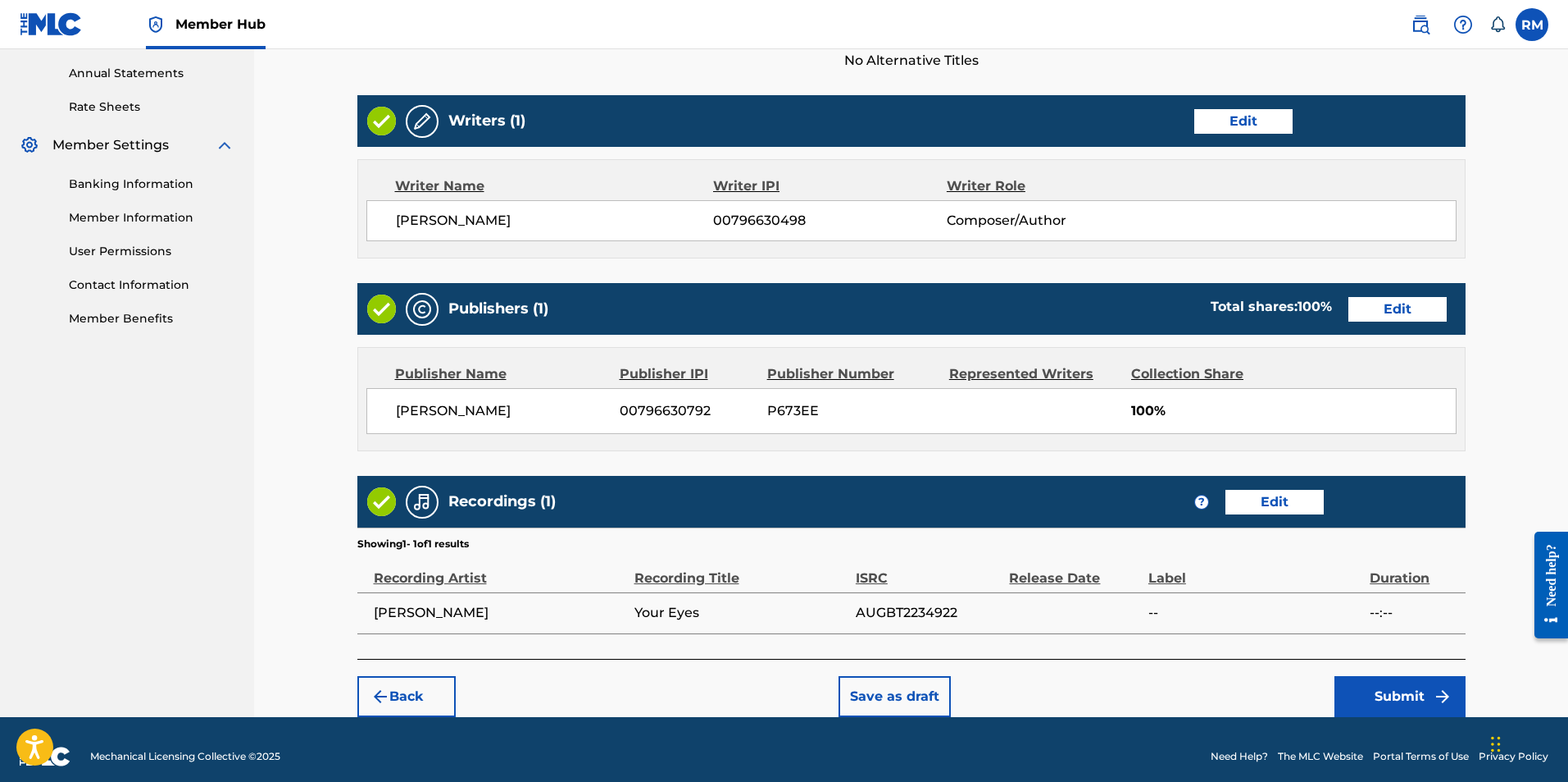
scroll to position [605, 0]
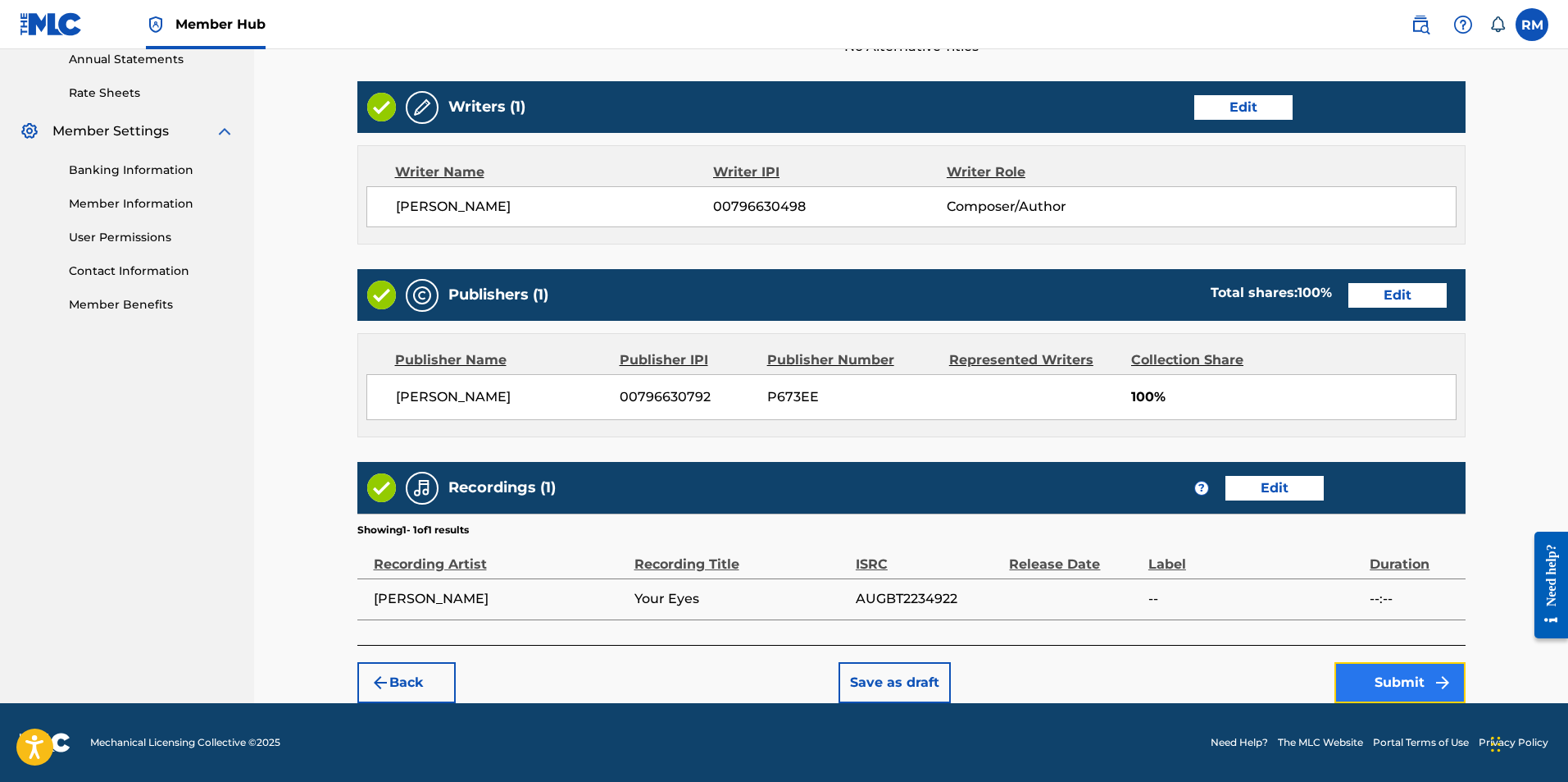
click at [1394, 680] on button "Submit" at bounding box center [1400, 683] width 131 height 41
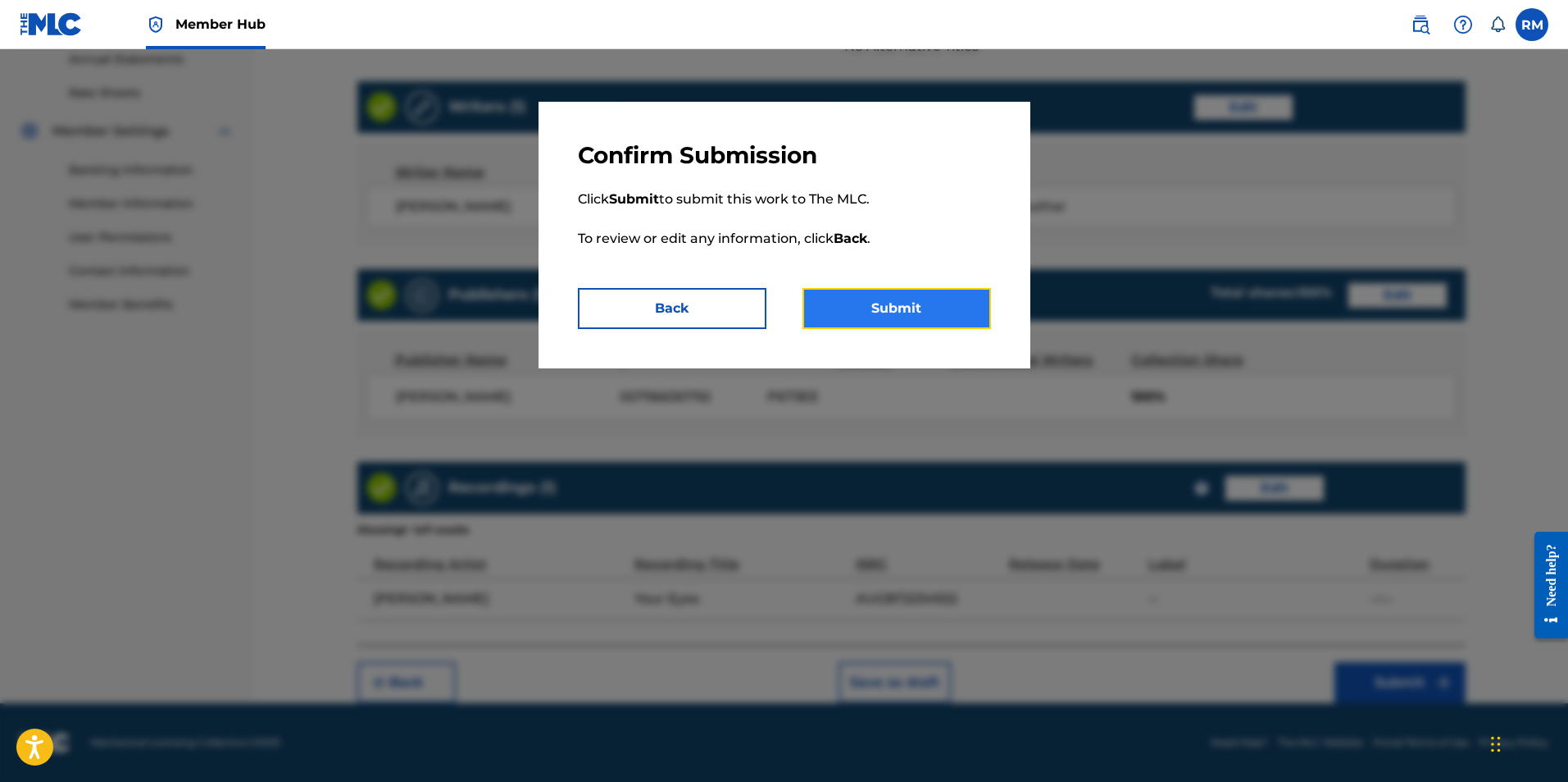
click at [904, 301] on button "Submit" at bounding box center [896, 309] width 188 height 41
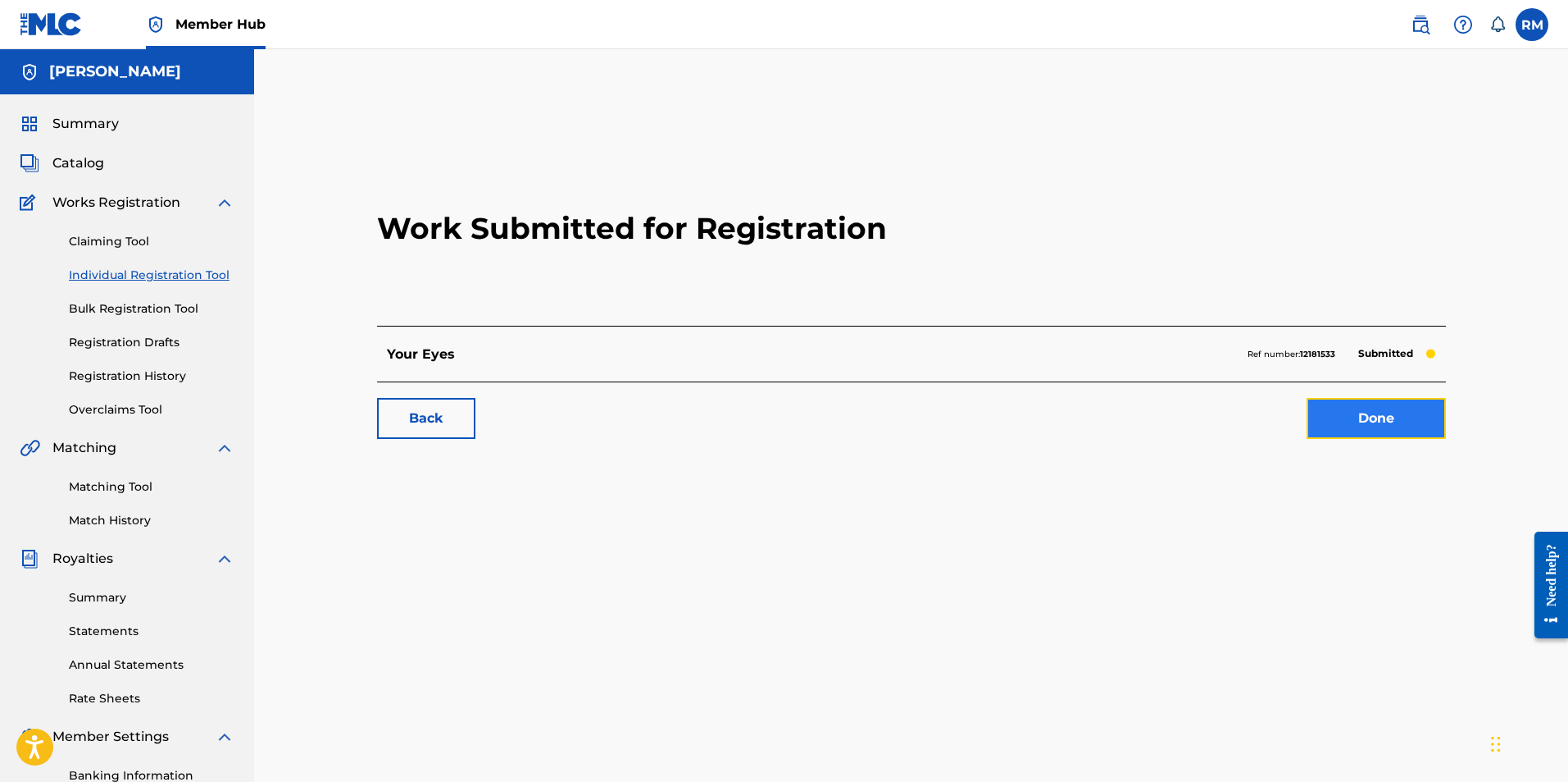
click at [1354, 429] on link "Done" at bounding box center [1376, 419] width 139 height 41
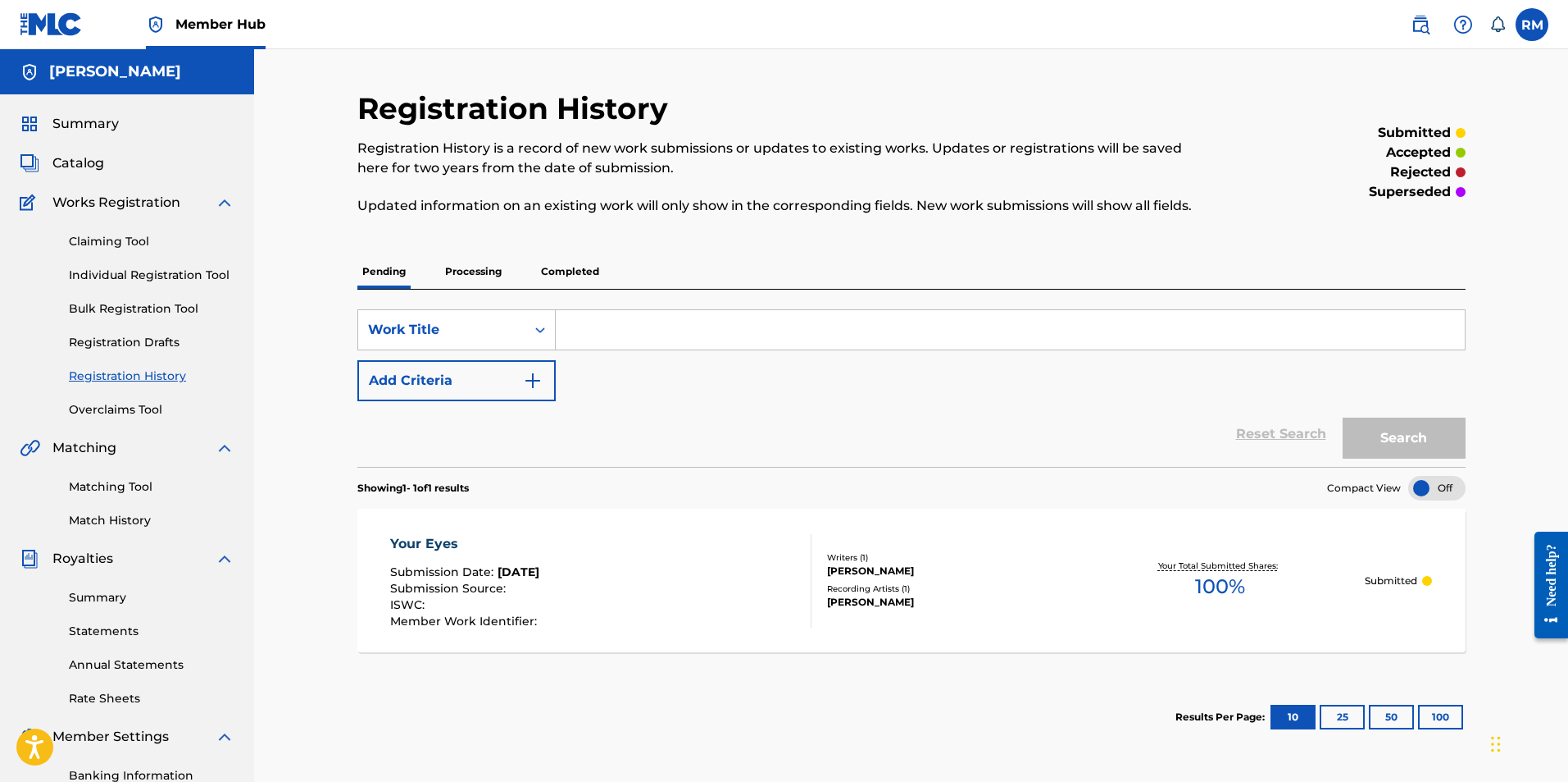
click at [1498, 228] on div "Registration History Registration History is a record of new work submissions o…" at bounding box center [911, 494] width 1314 height 889
click at [574, 280] on p "Completed" at bounding box center [570, 272] width 68 height 35
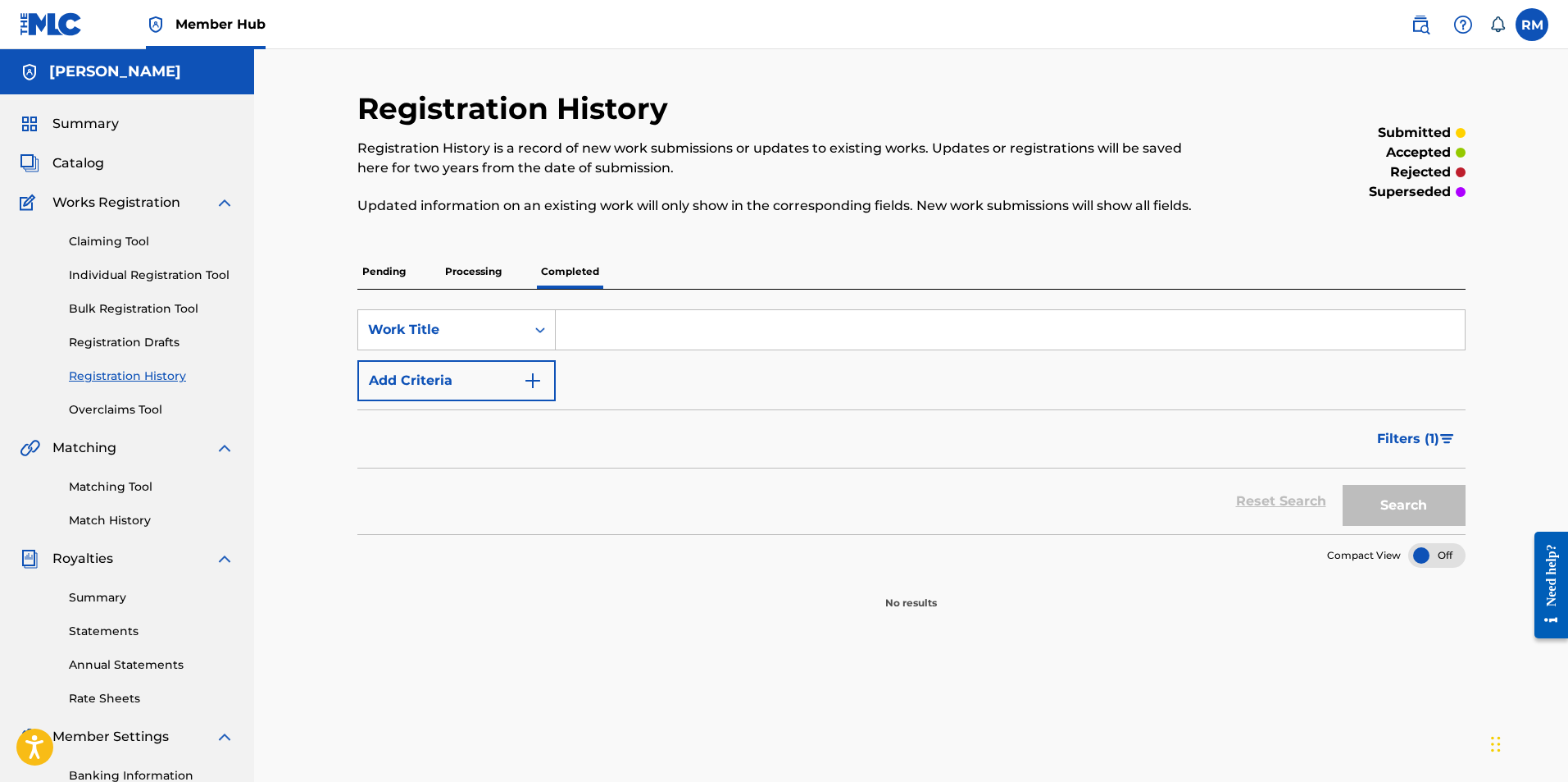
click at [372, 275] on p "Pending" at bounding box center [384, 272] width 54 height 35
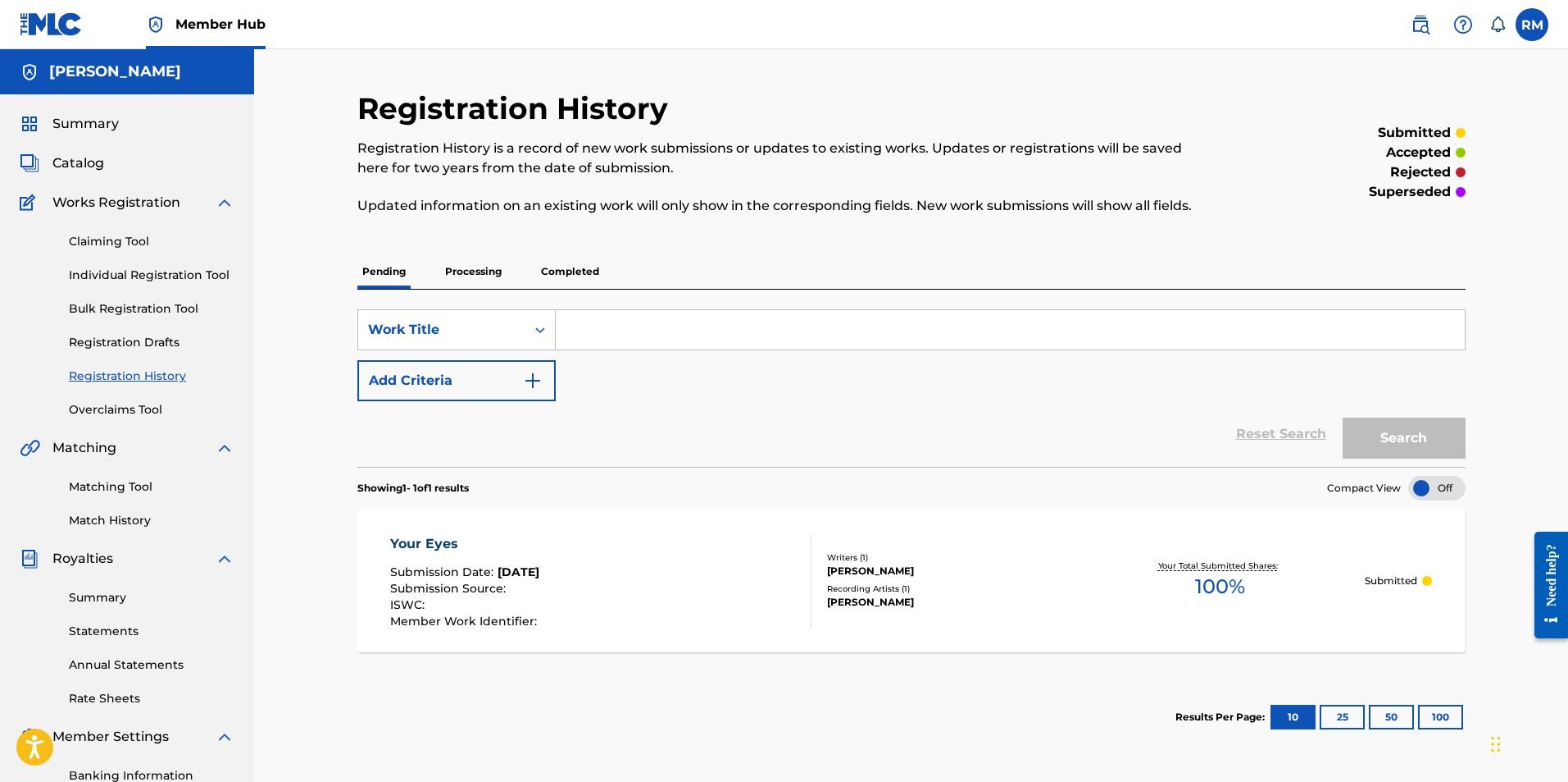
click at [625, 326] on input "Search Form" at bounding box center [1010, 329] width 909 height 40
click at [583, 338] on input "Search Form" at bounding box center [1010, 329] width 909 height 40
click at [140, 205] on span "Works Registration" at bounding box center [116, 202] width 128 height 20
click at [107, 239] on link "Claiming Tool" at bounding box center [151, 241] width 166 height 17
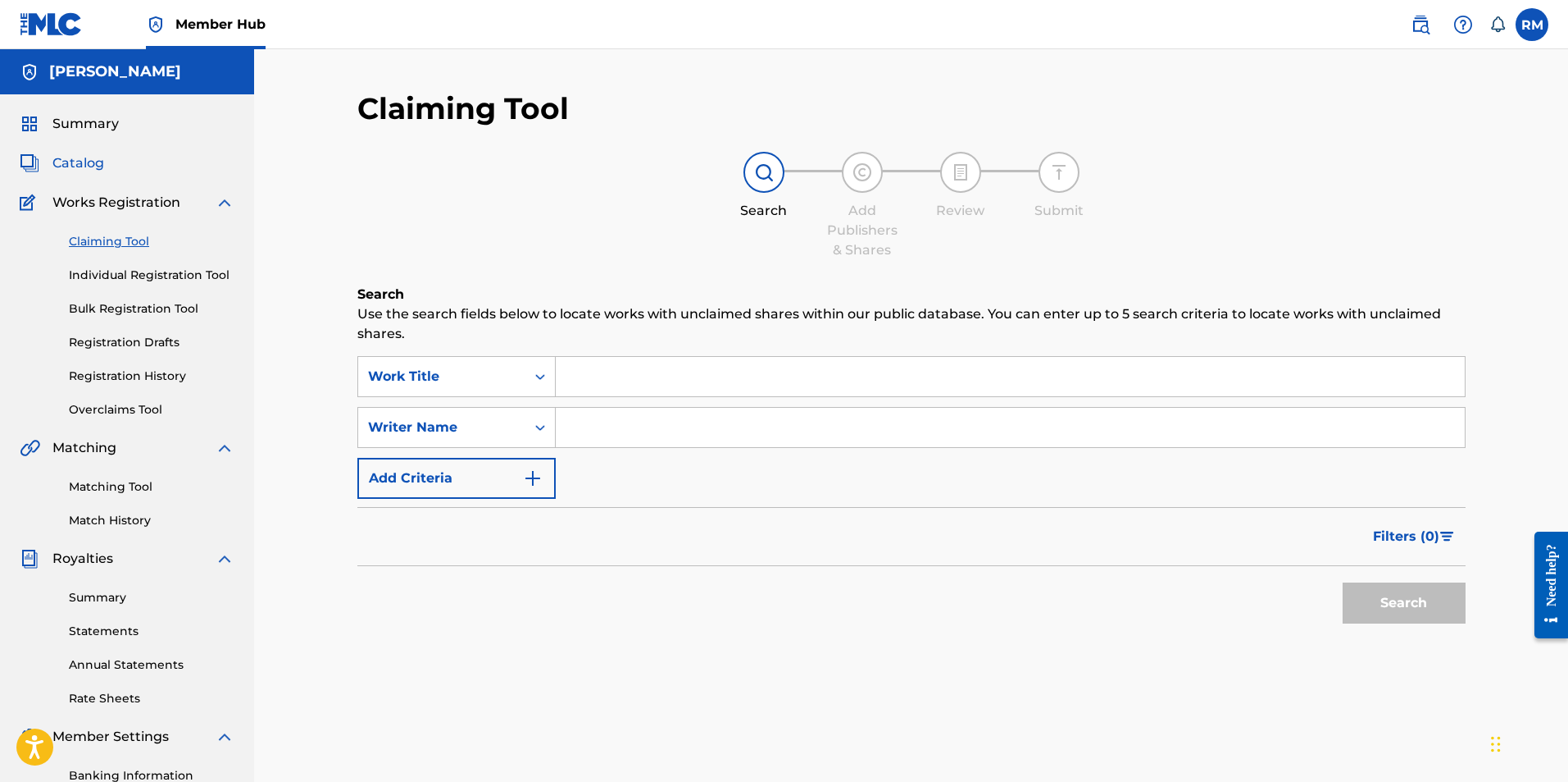
click at [69, 171] on span "Catalog" at bounding box center [78, 164] width 52 height 20
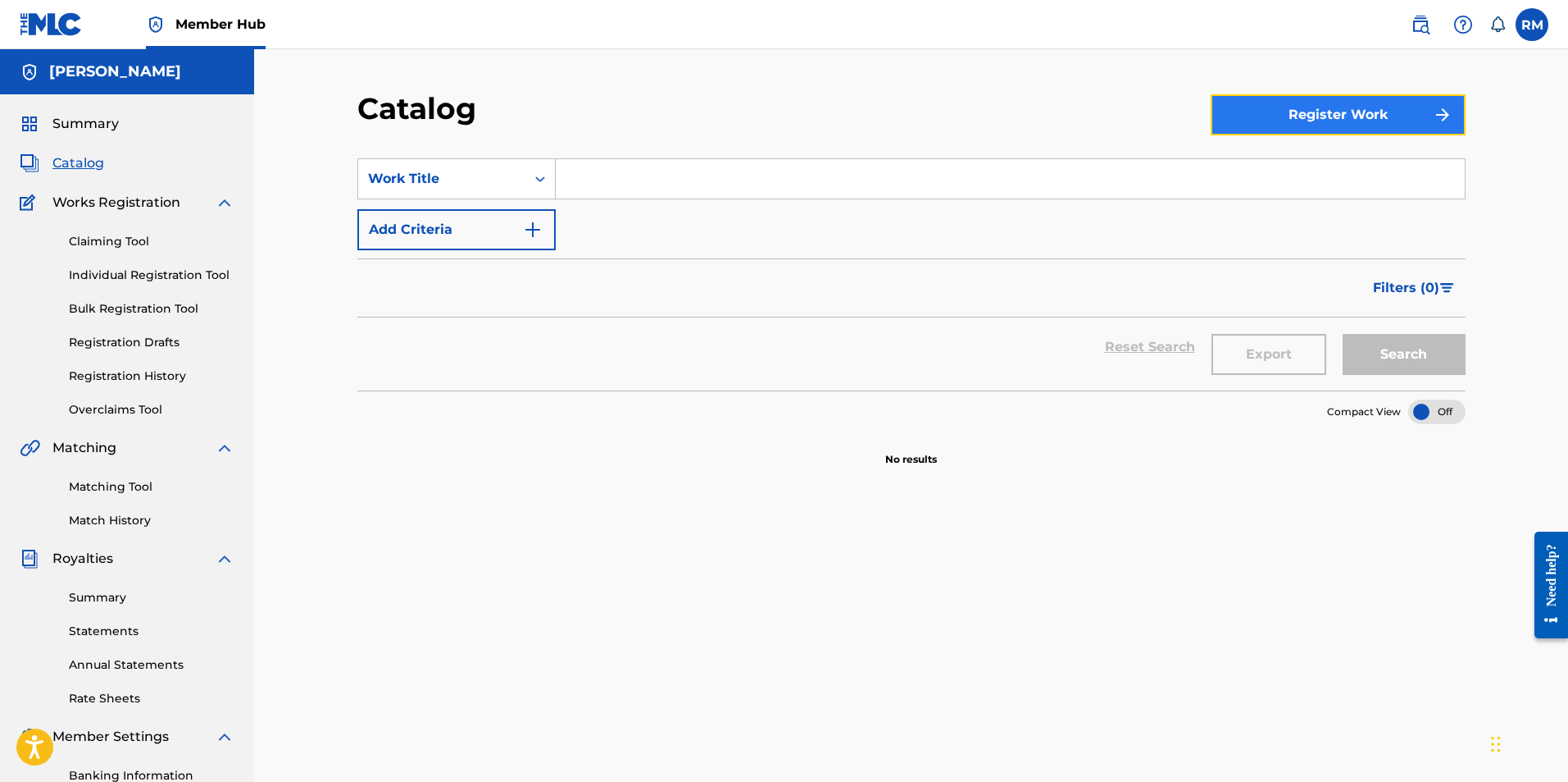
click at [1369, 104] on button "Register Work" at bounding box center [1338, 115] width 255 height 41
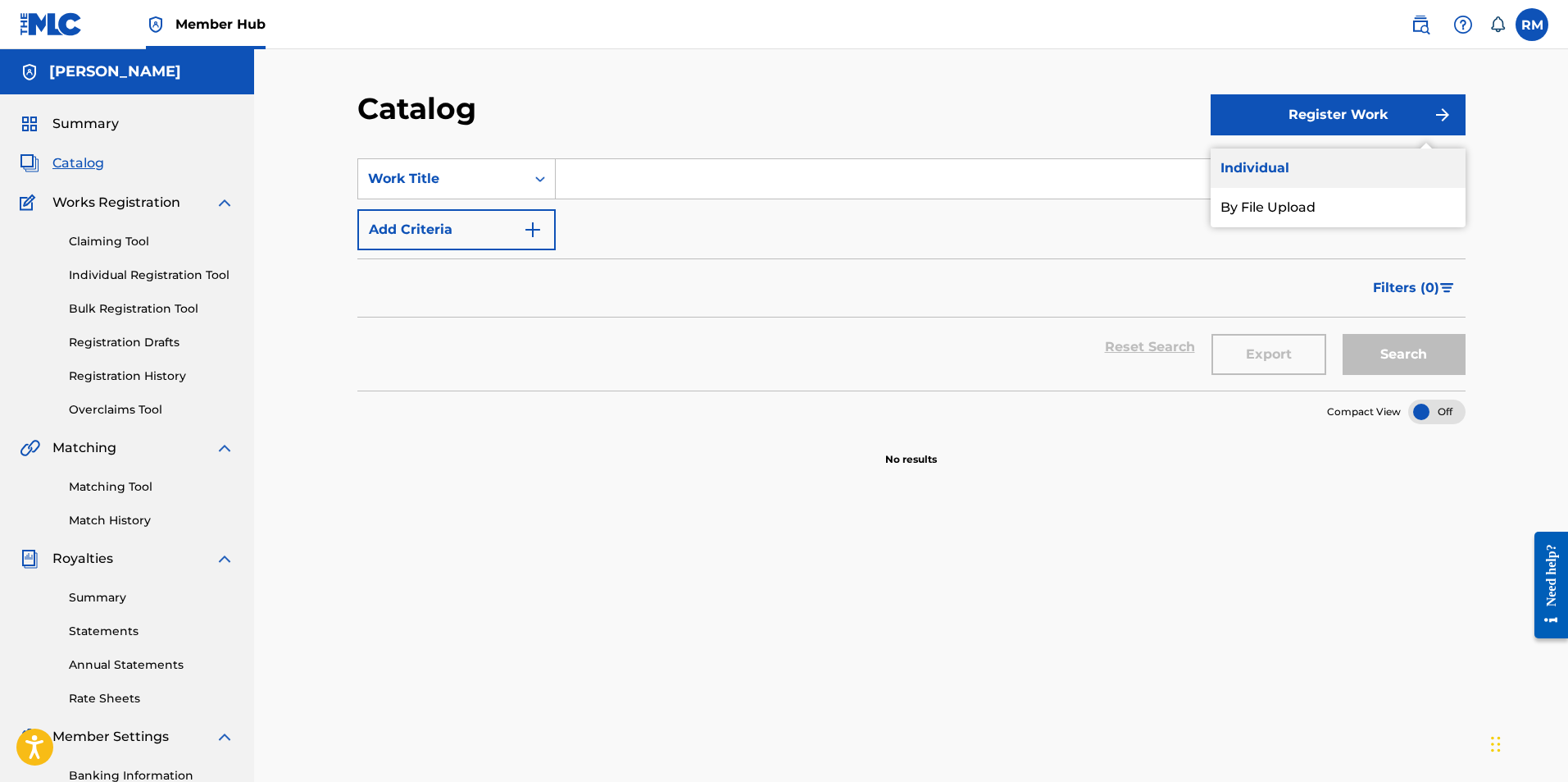
click at [1267, 163] on link "Individual" at bounding box center [1338, 168] width 255 height 40
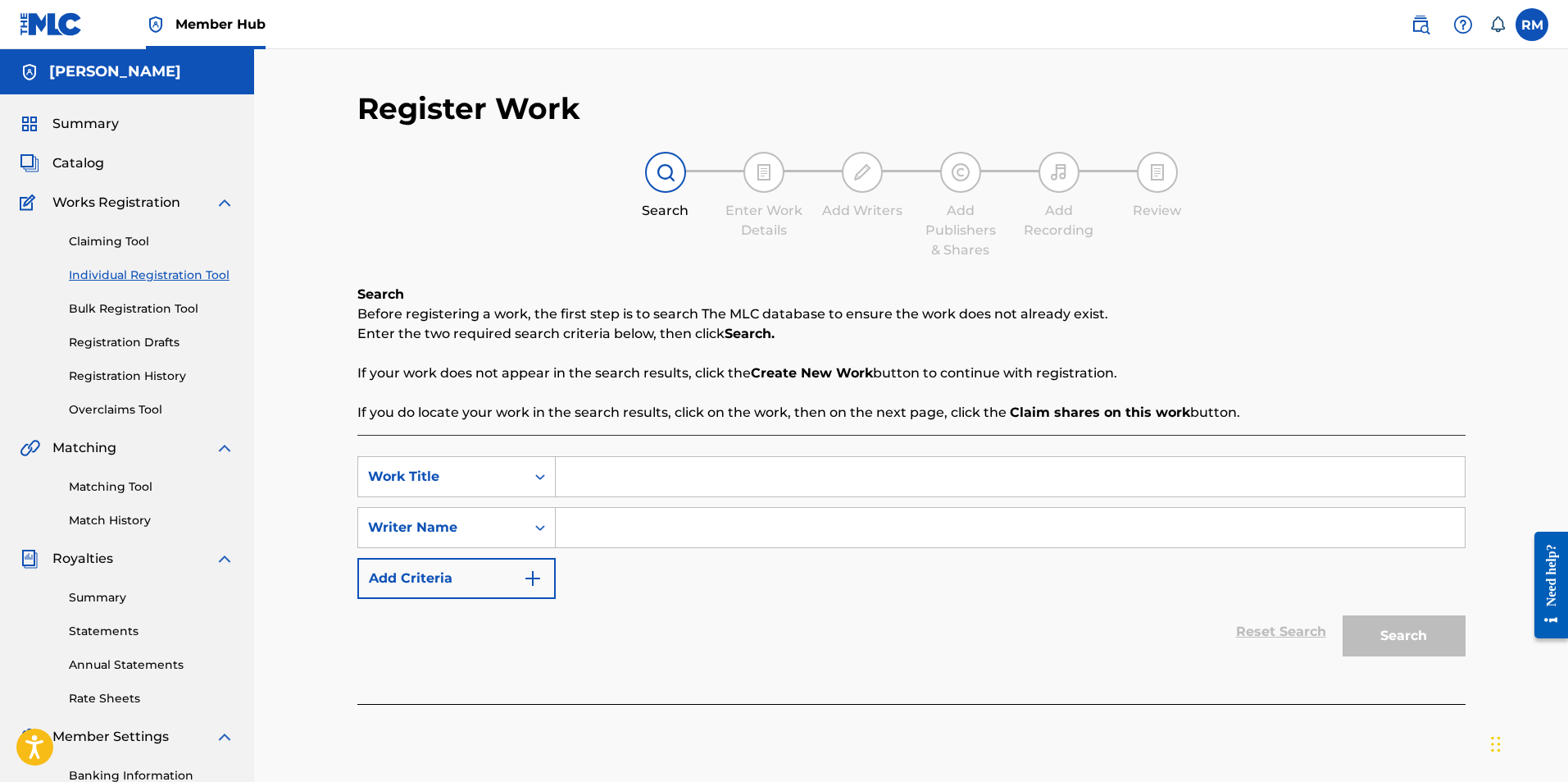
click at [644, 486] on input "Search Form" at bounding box center [1010, 476] width 909 height 40
type input "warm embrace"
click at [627, 531] on input "Search Form" at bounding box center [1010, 528] width 909 height 40
type input "Ryan Marvel"
click at [1396, 634] on button "Search" at bounding box center [1404, 636] width 123 height 41
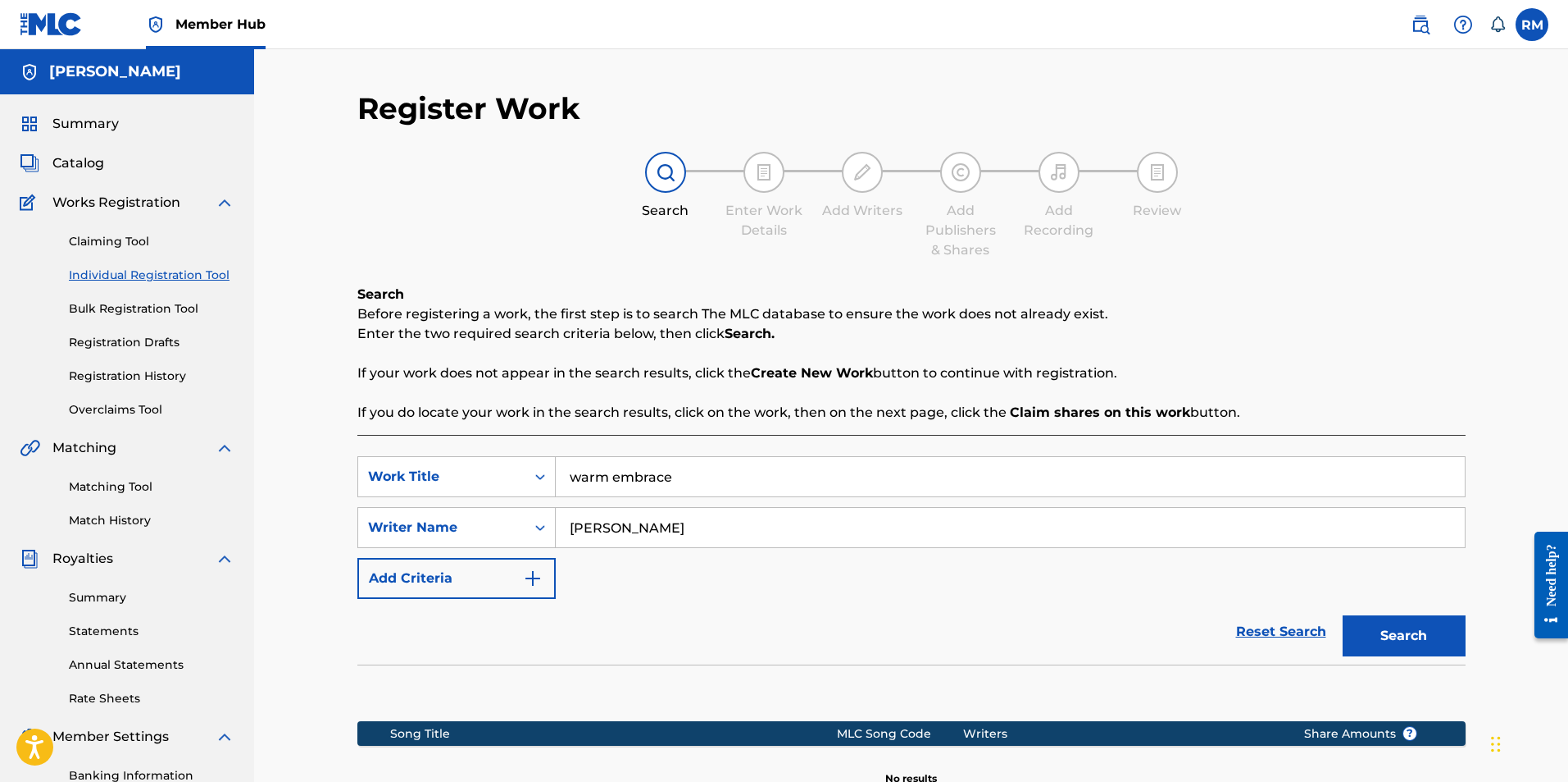
scroll to position [235, 0]
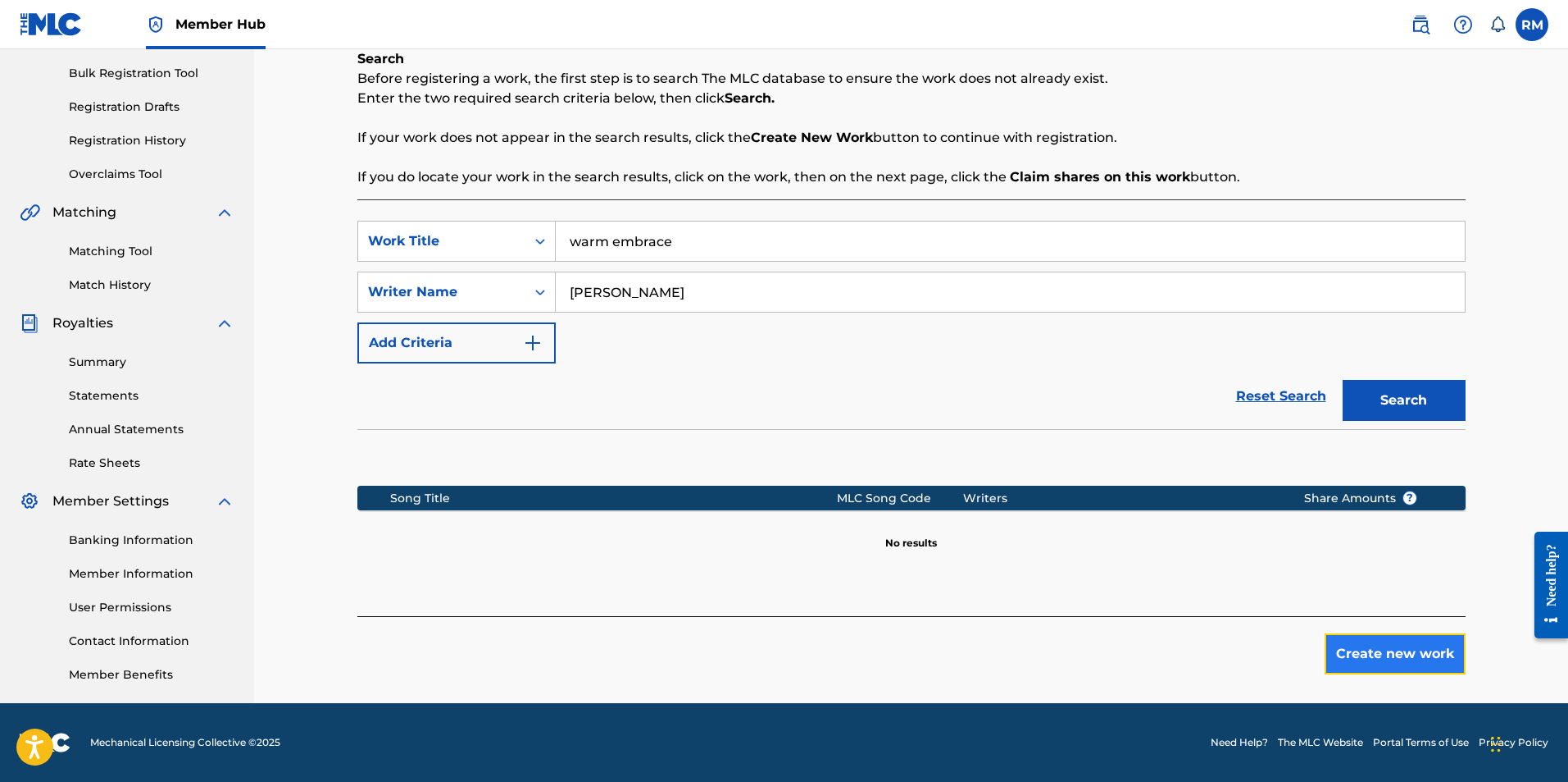
click at [1387, 666] on button "Create new work" at bounding box center [1395, 654] width 141 height 41
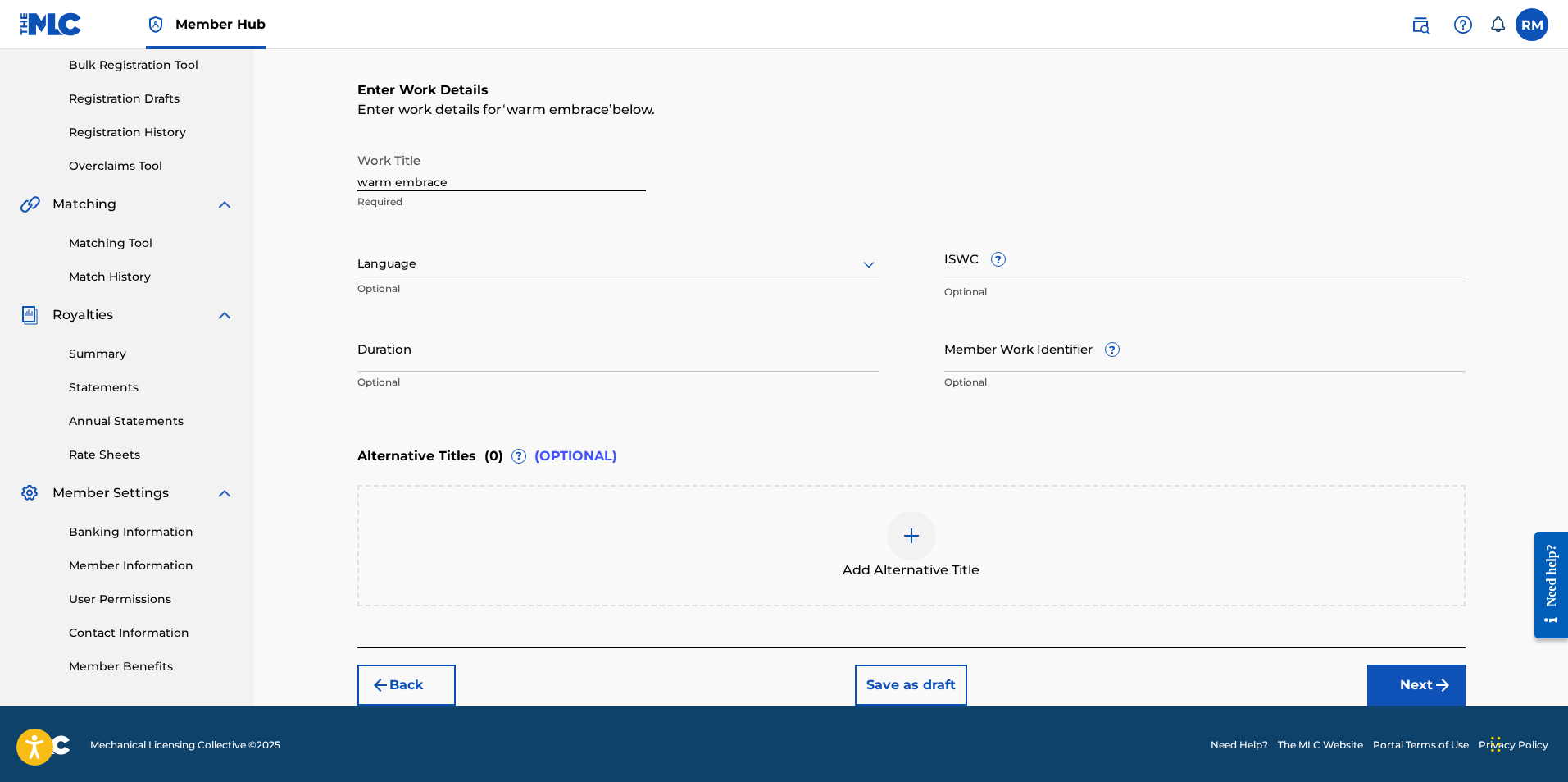
scroll to position [246, 0]
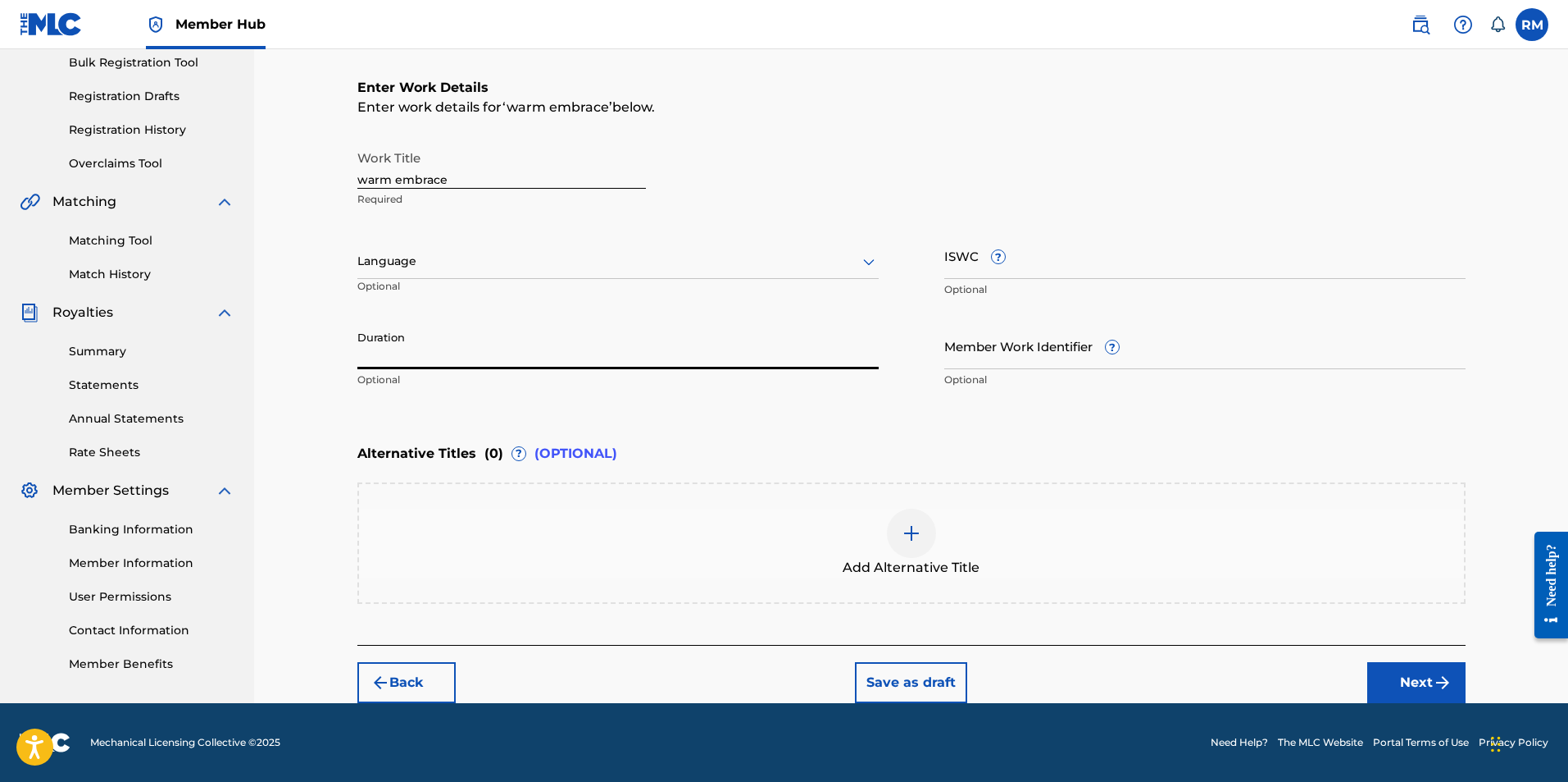
click at [426, 353] on input "Duration" at bounding box center [618, 345] width 522 height 47
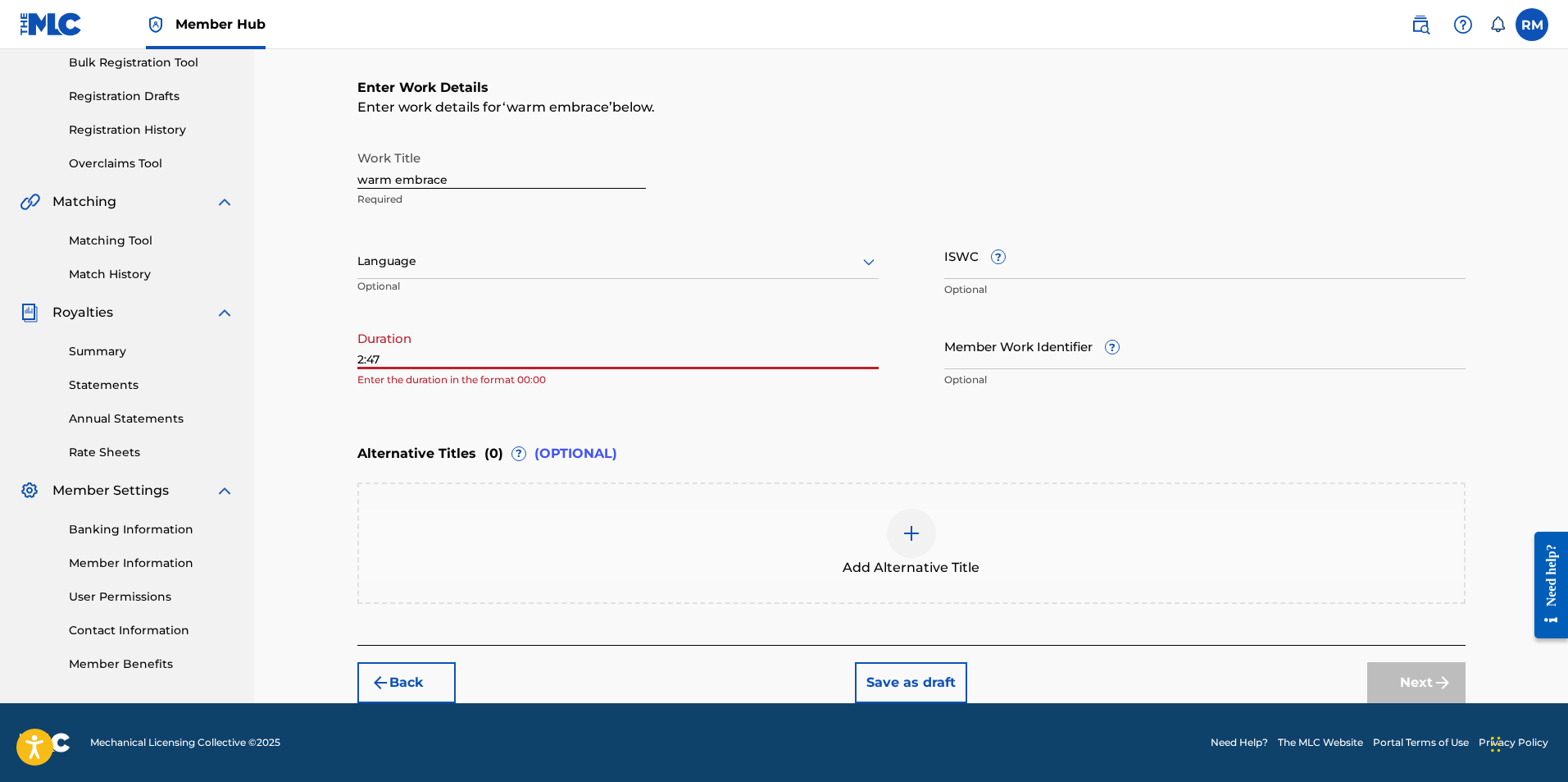
click at [358, 353] on input "2:47" at bounding box center [618, 345] width 522 height 47
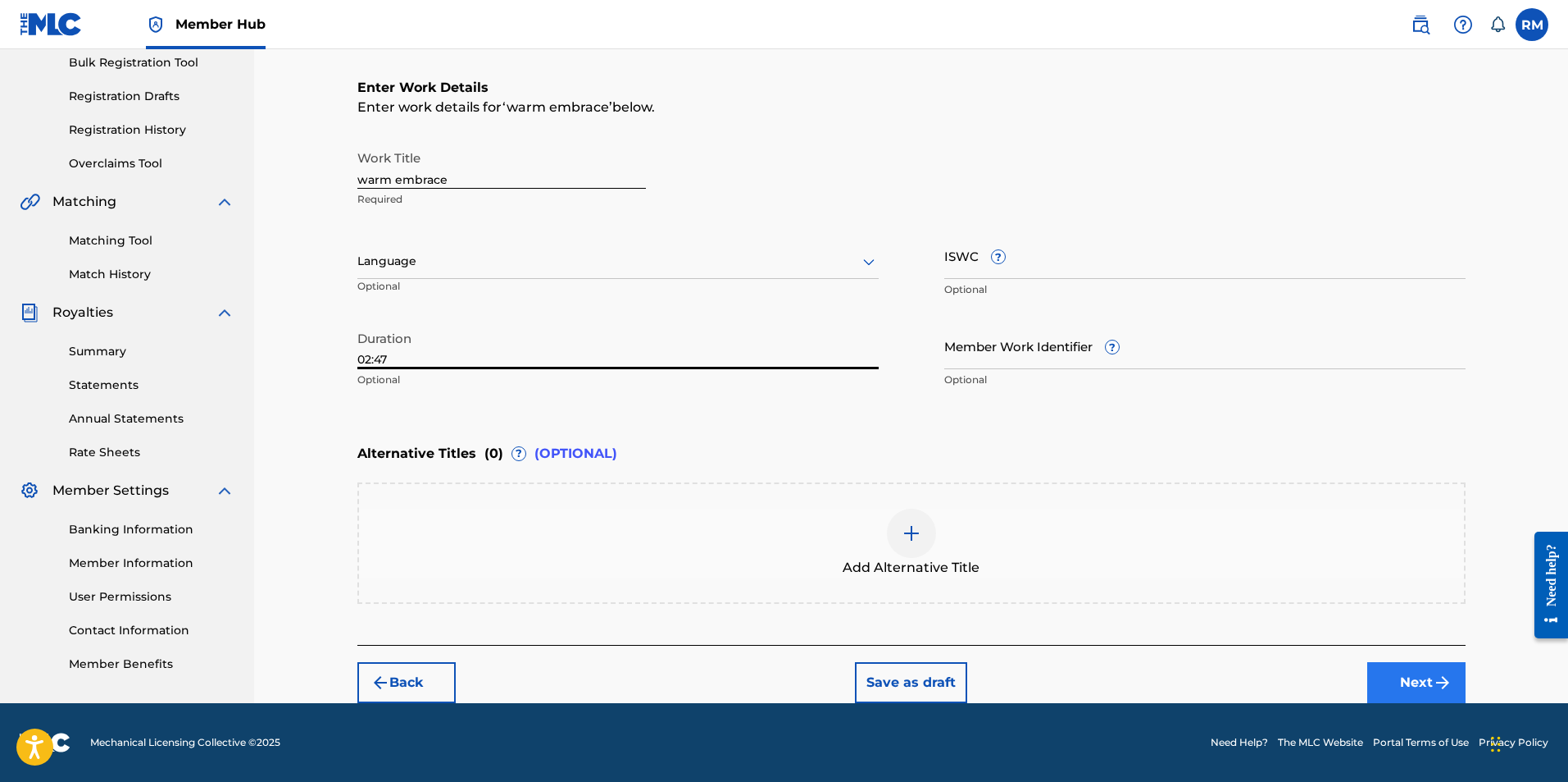
type input "02:47"
click at [1406, 675] on button "Next" at bounding box center [1416, 683] width 98 height 41
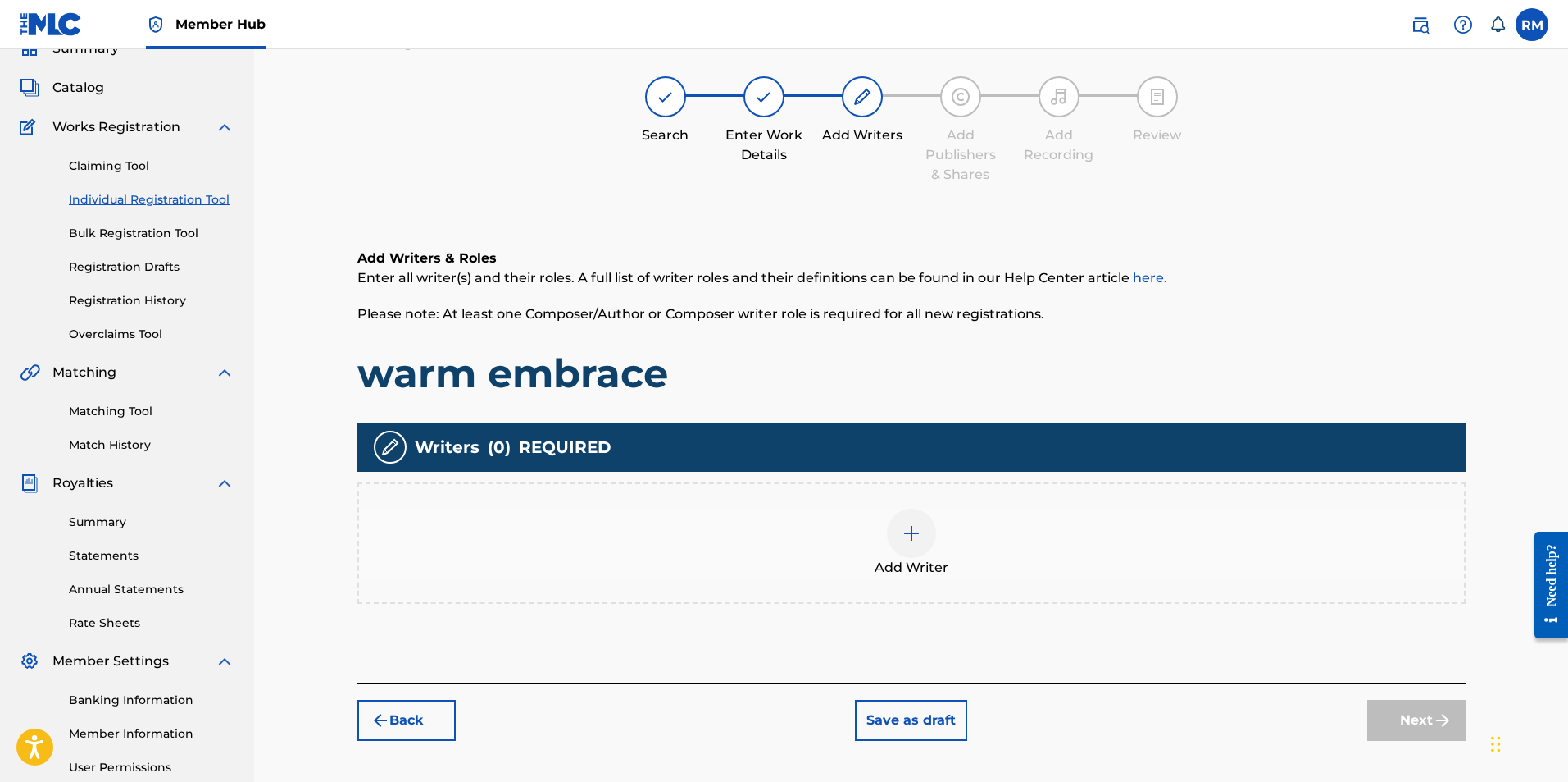
scroll to position [73, 0]
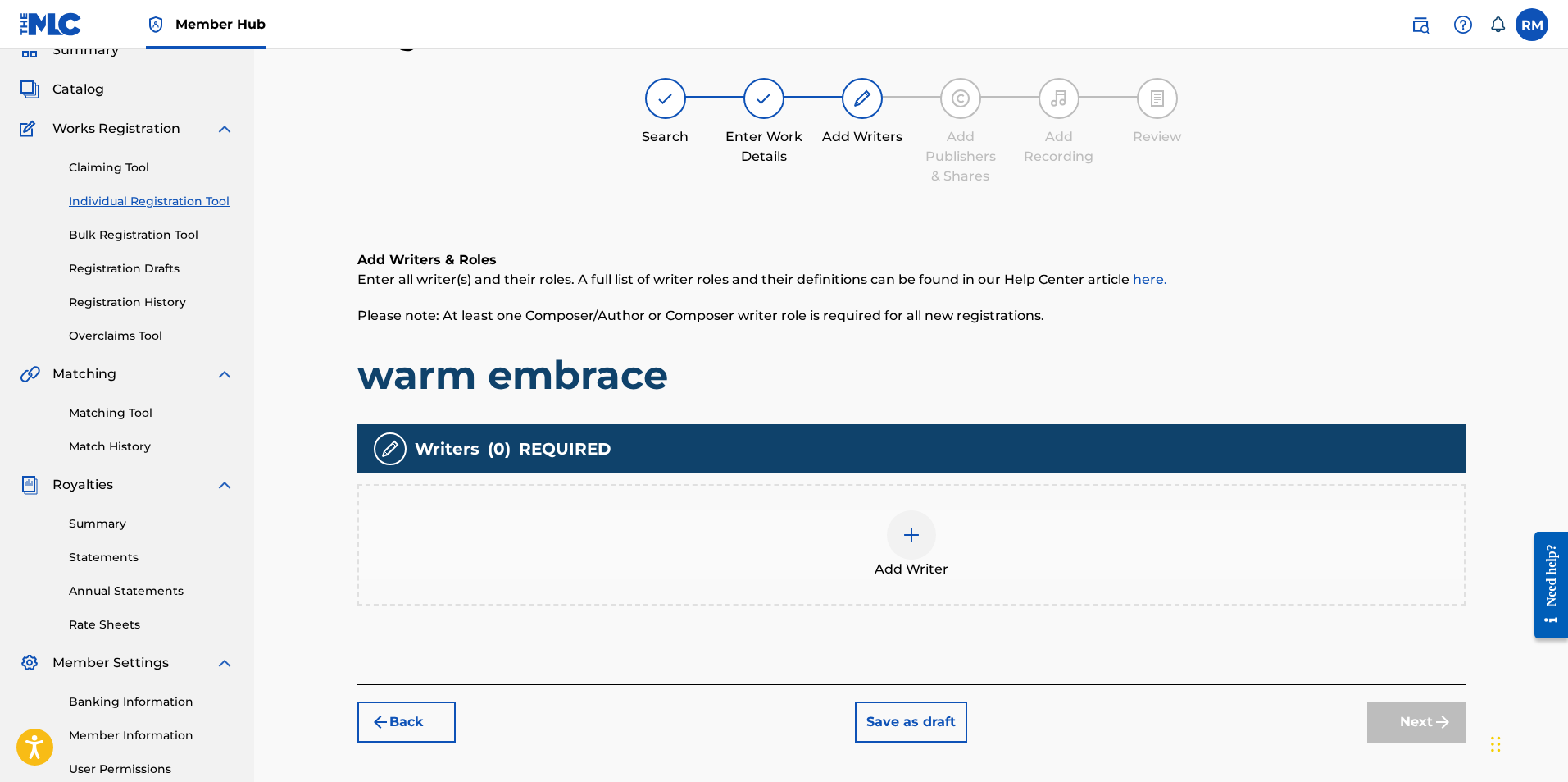
click at [908, 542] on img at bounding box center [912, 535] width 20 height 20
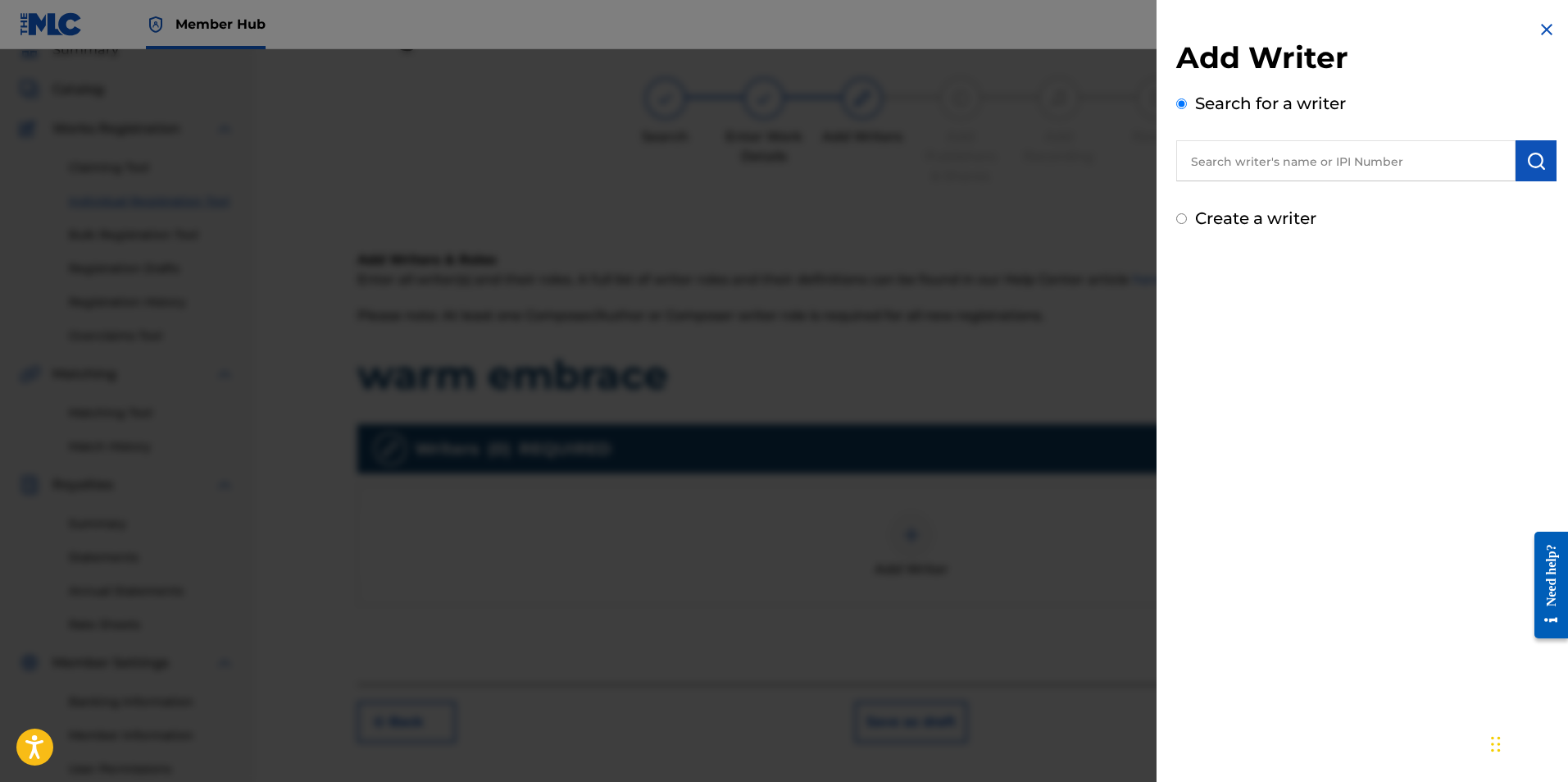
click at [1231, 159] on input "text" at bounding box center [1345, 161] width 339 height 41
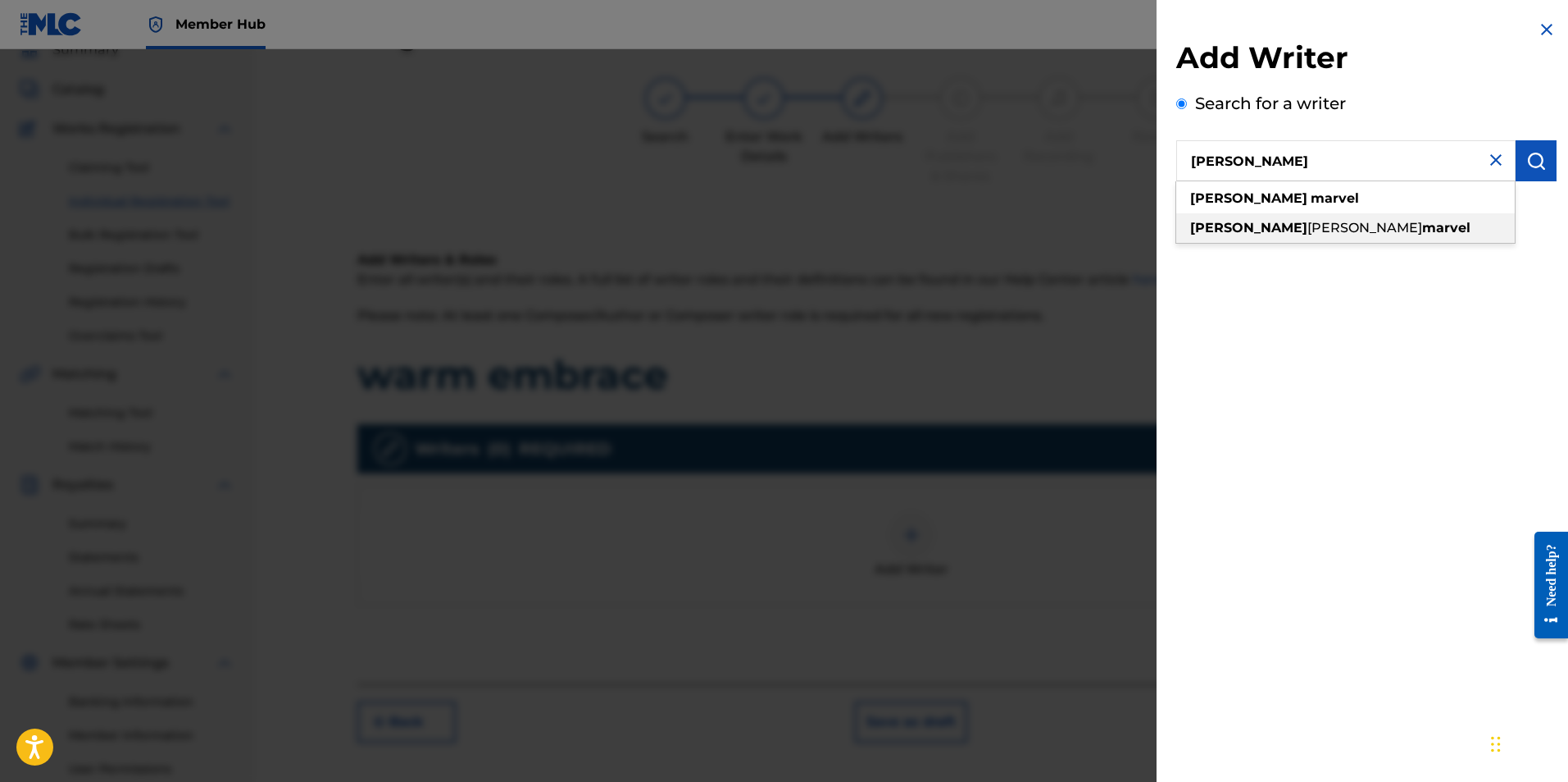
click at [1307, 223] on span "anthony" at bounding box center [1364, 227] width 115 height 16
drag, startPoint x: 1353, startPoint y: 176, endPoint x: 1362, endPoint y: 172, distance: 9.8
click at [1362, 172] on input "ryan anthony marvel" at bounding box center [1345, 161] width 339 height 41
click at [1383, 152] on input "ryan anthony marvel" at bounding box center [1345, 161] width 339 height 41
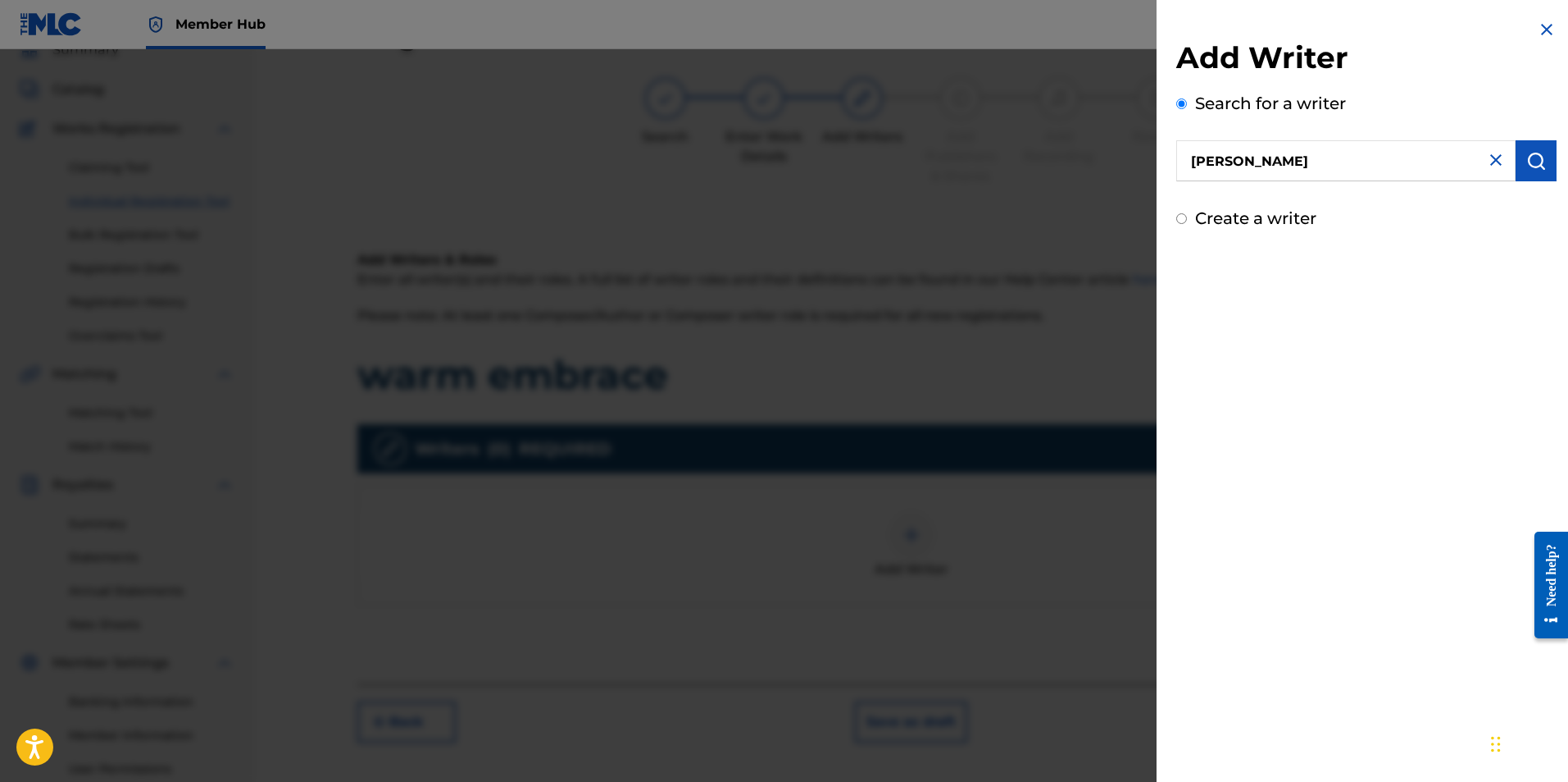
click at [1288, 161] on input "ryan anthony marvel" at bounding box center [1345, 161] width 339 height 41
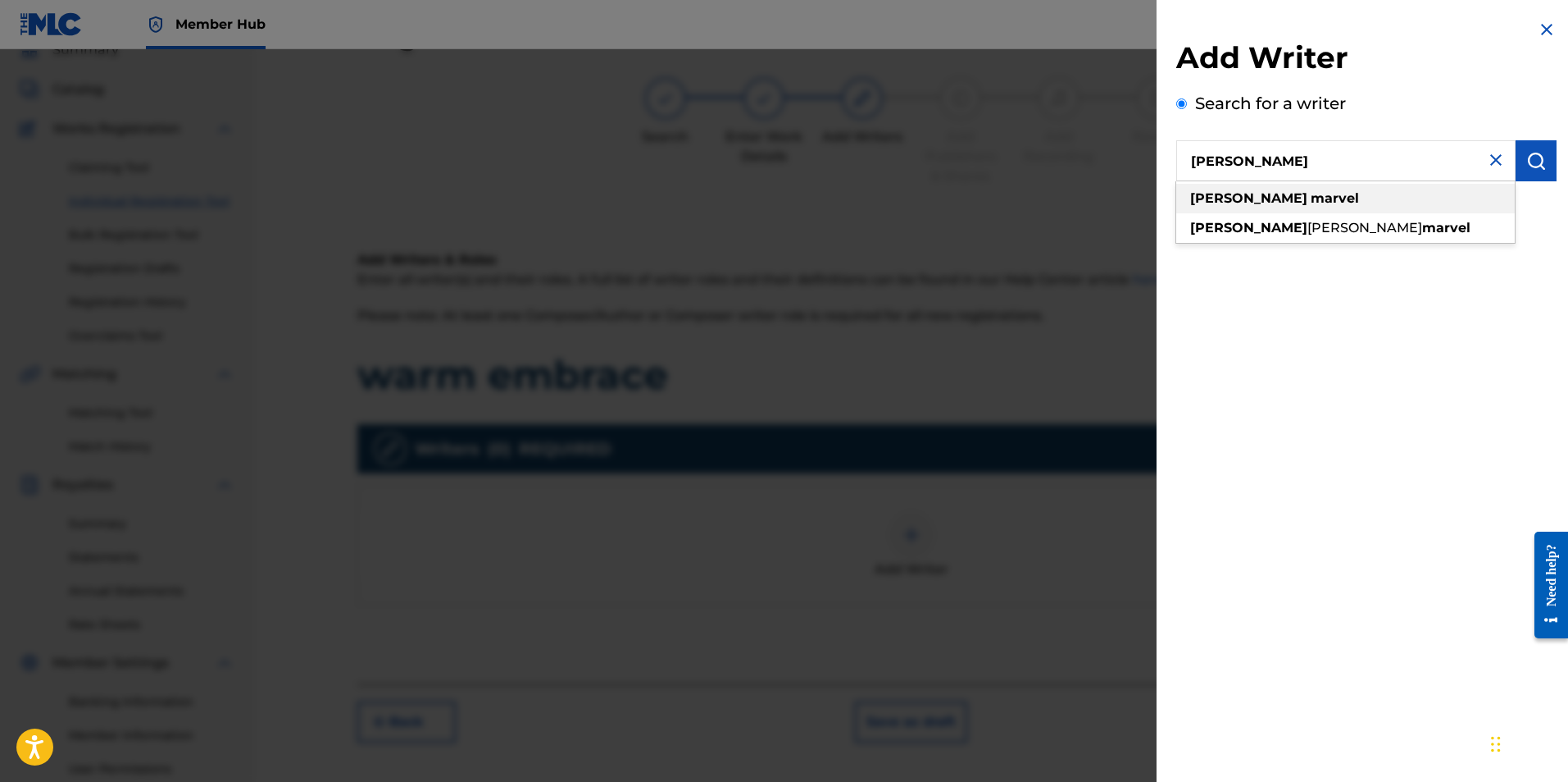
type input "ryan marvel"
click at [1311, 197] on strong "marvel" at bounding box center [1334, 197] width 49 height 16
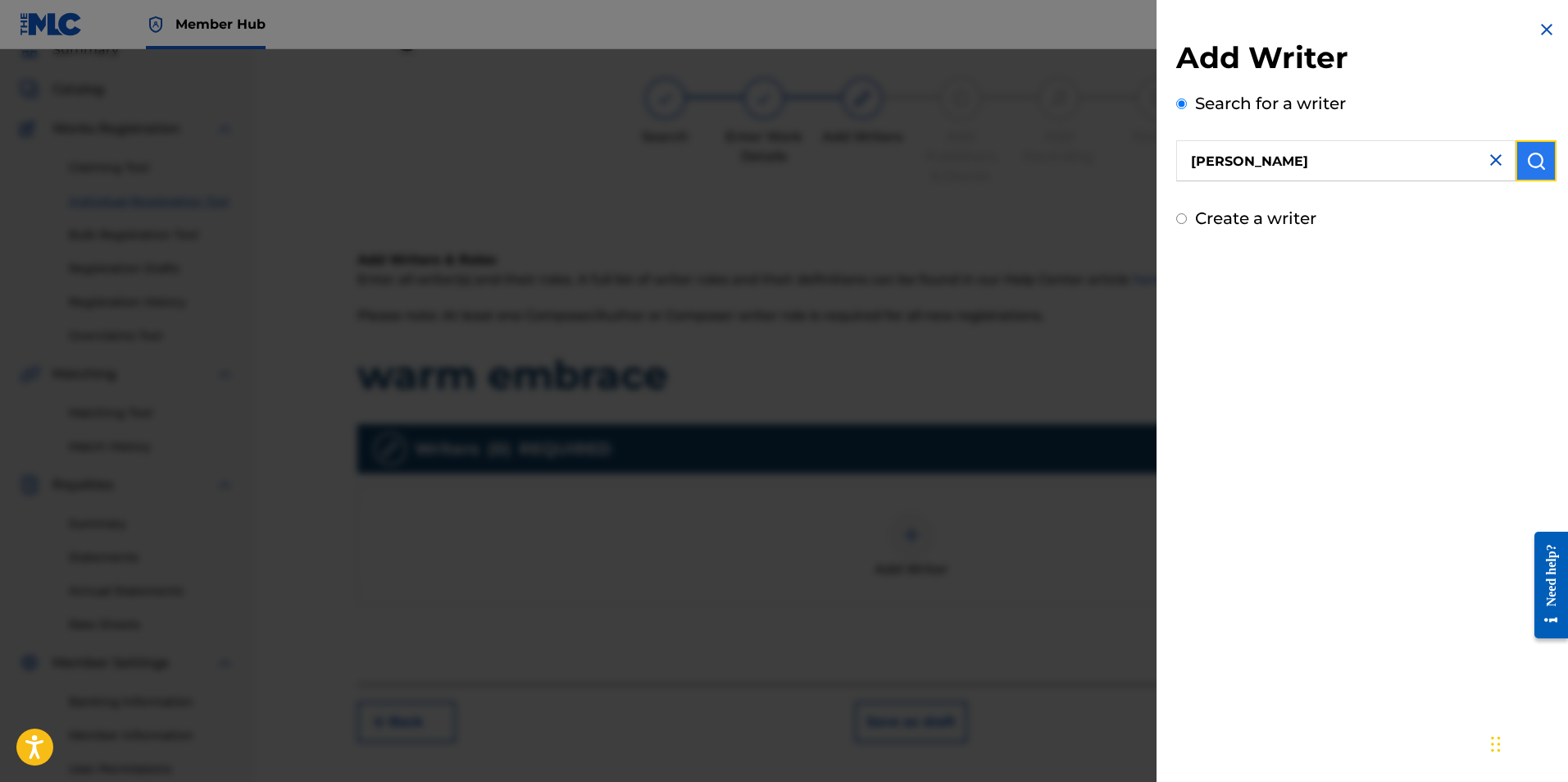
click at [1535, 159] on img "submit" at bounding box center [1537, 161] width 20 height 20
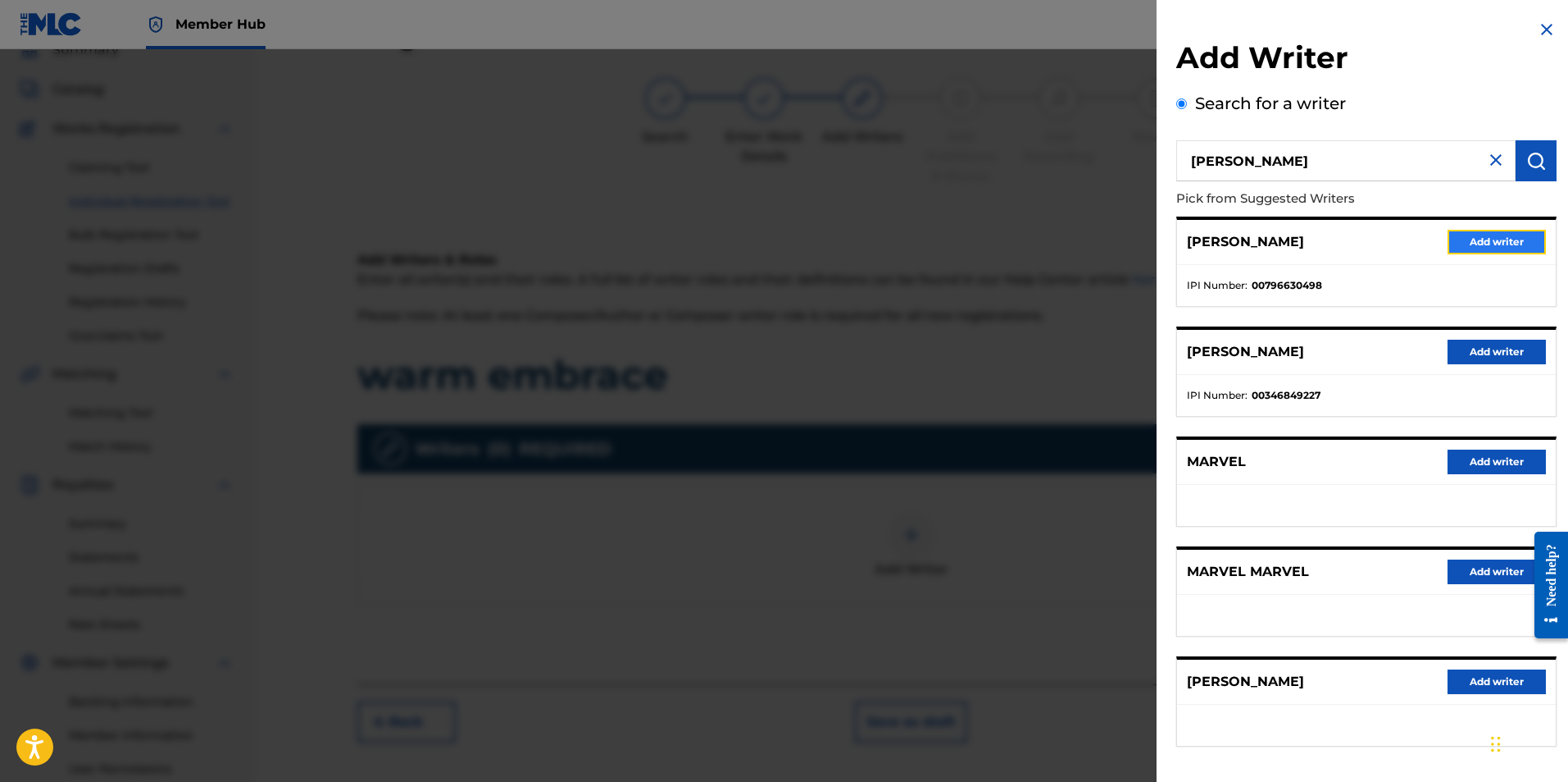
click at [1459, 234] on button "Add writer" at bounding box center [1496, 242] width 98 height 25
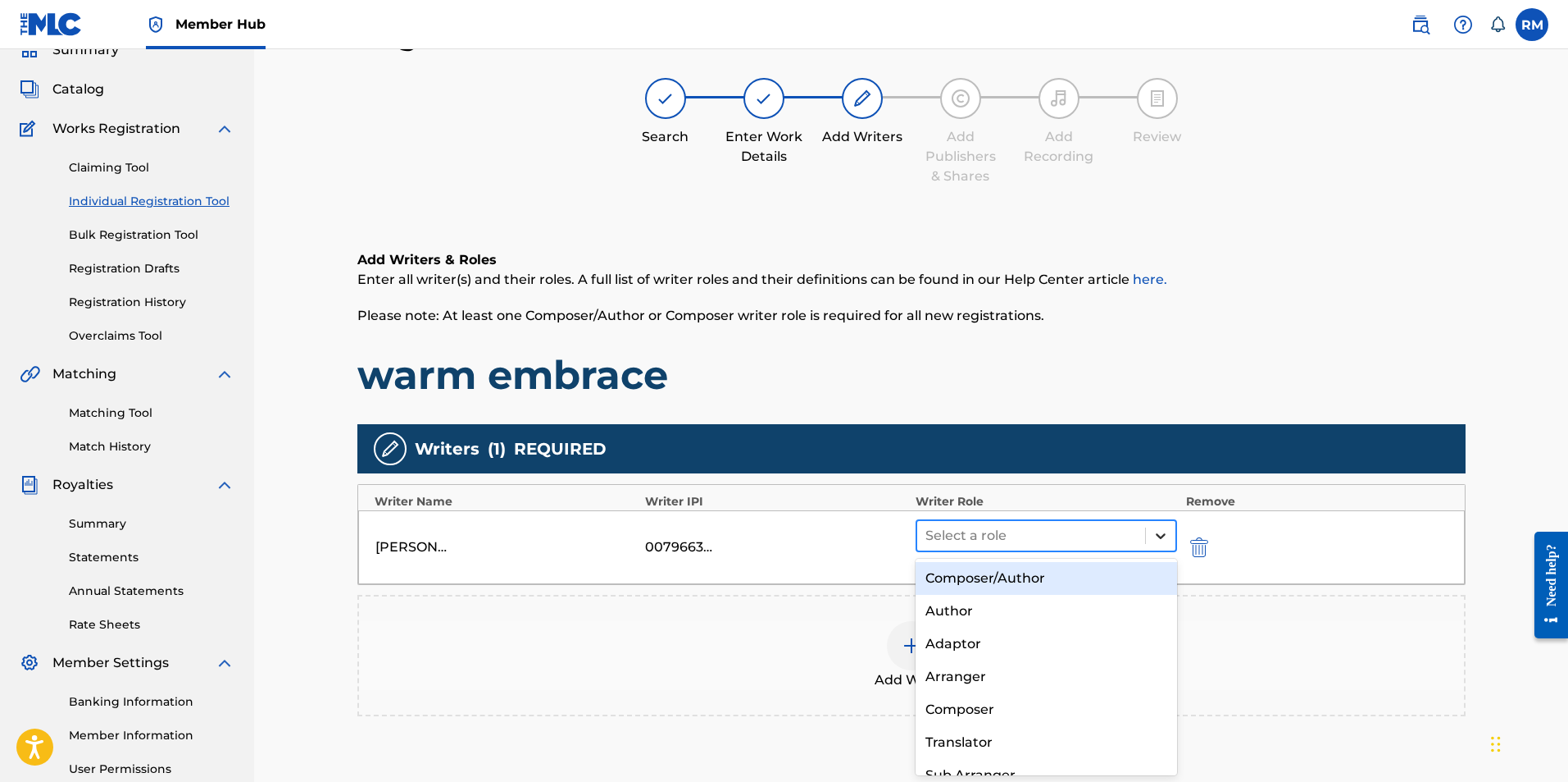
click at [1173, 534] on div at bounding box center [1161, 536] width 30 height 30
click at [1044, 576] on div "Composer/Author" at bounding box center [1047, 578] width 262 height 33
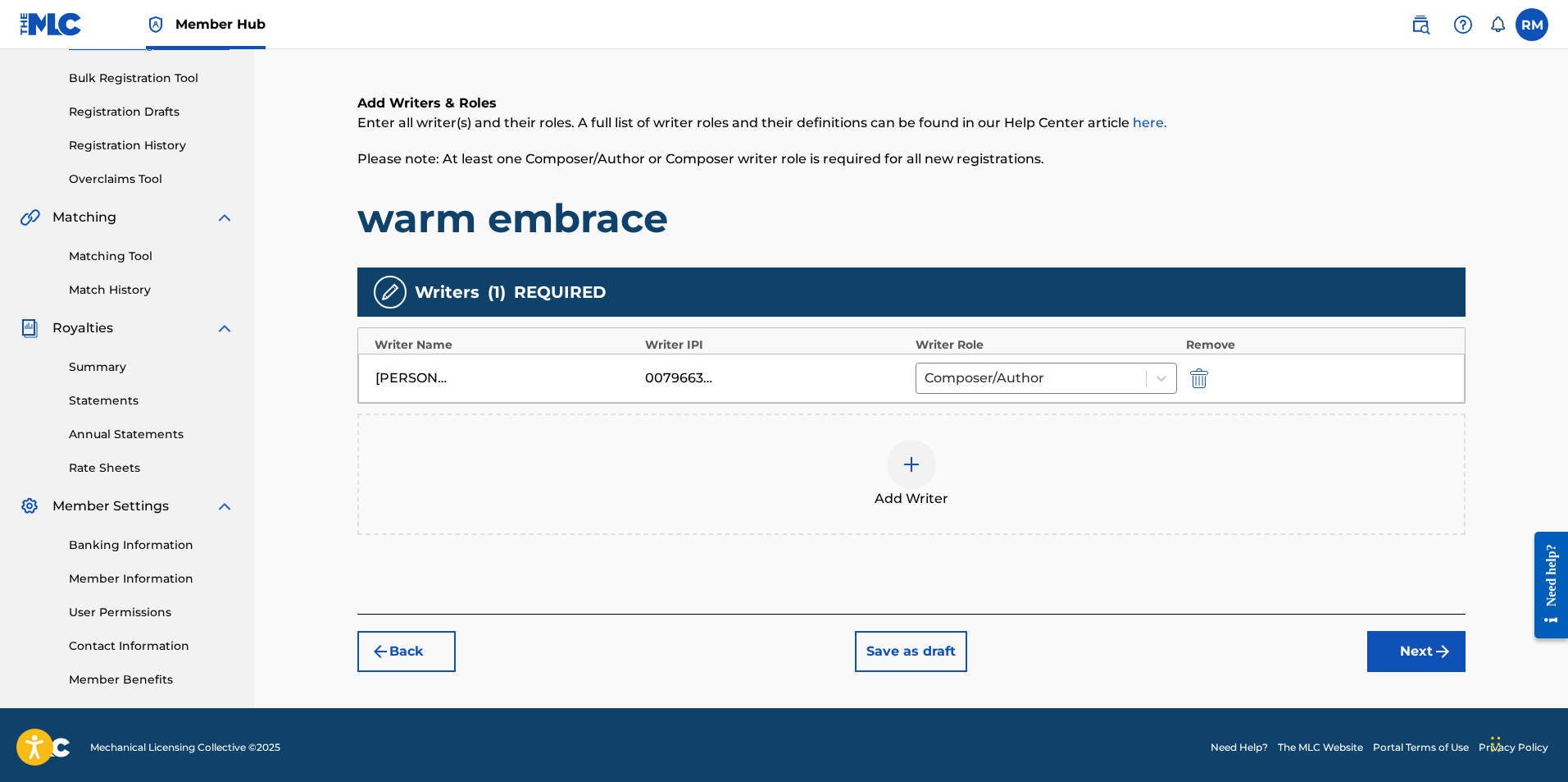
scroll to position [235, 0]
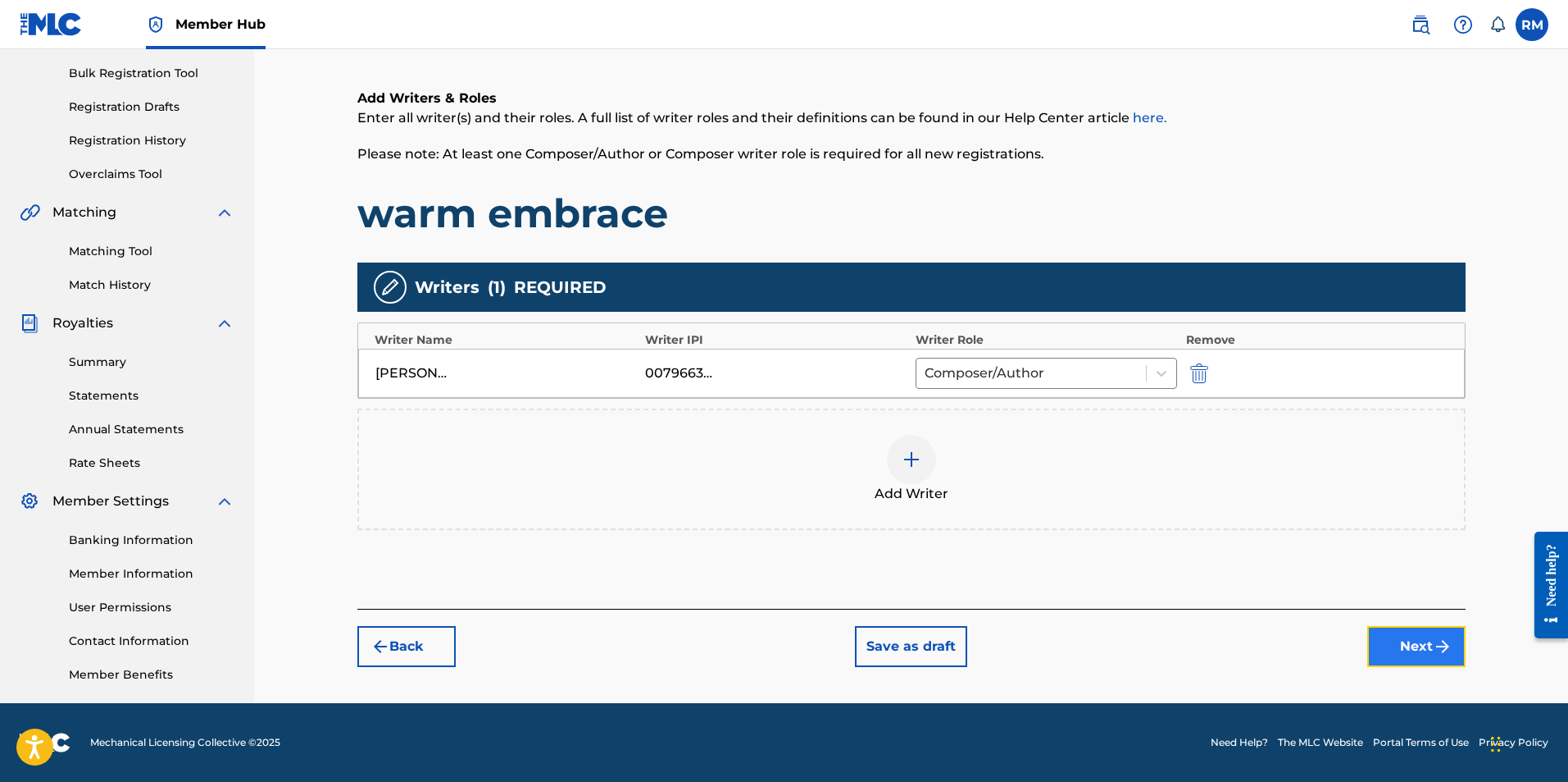
click at [1424, 651] on button "Next" at bounding box center [1416, 647] width 98 height 41
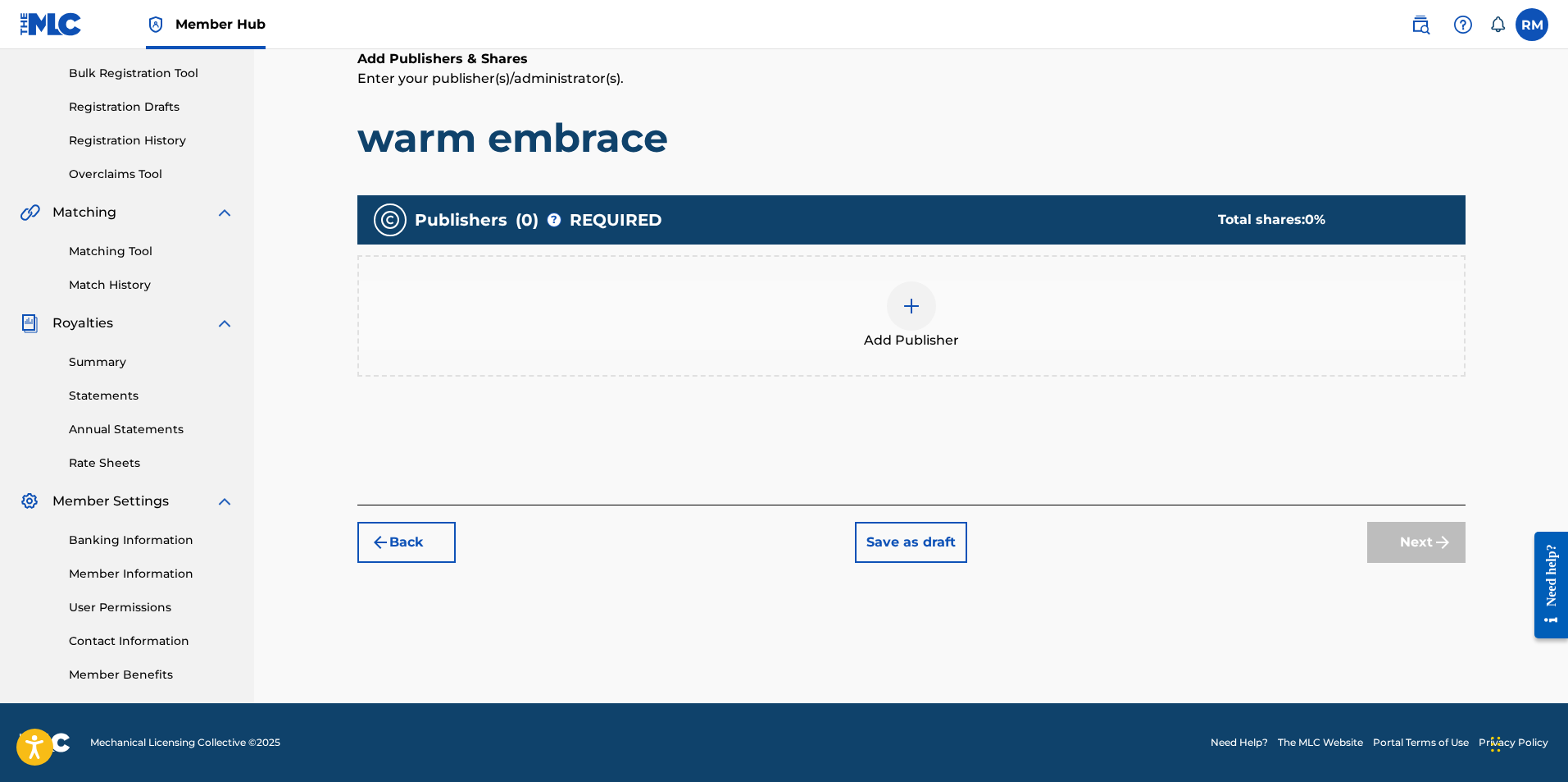
scroll to position [73, 0]
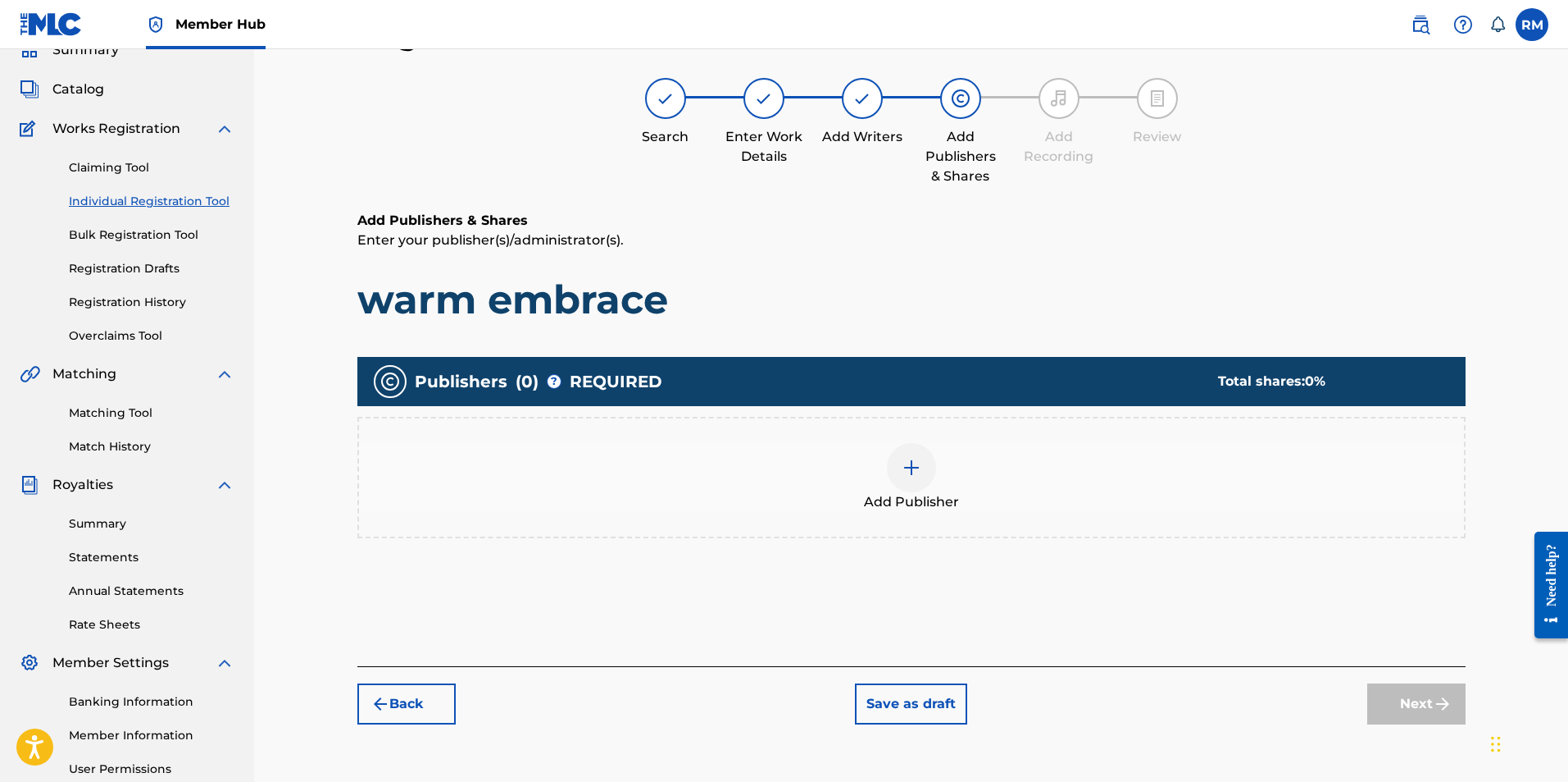
click at [909, 478] on div at bounding box center [912, 467] width 50 height 50
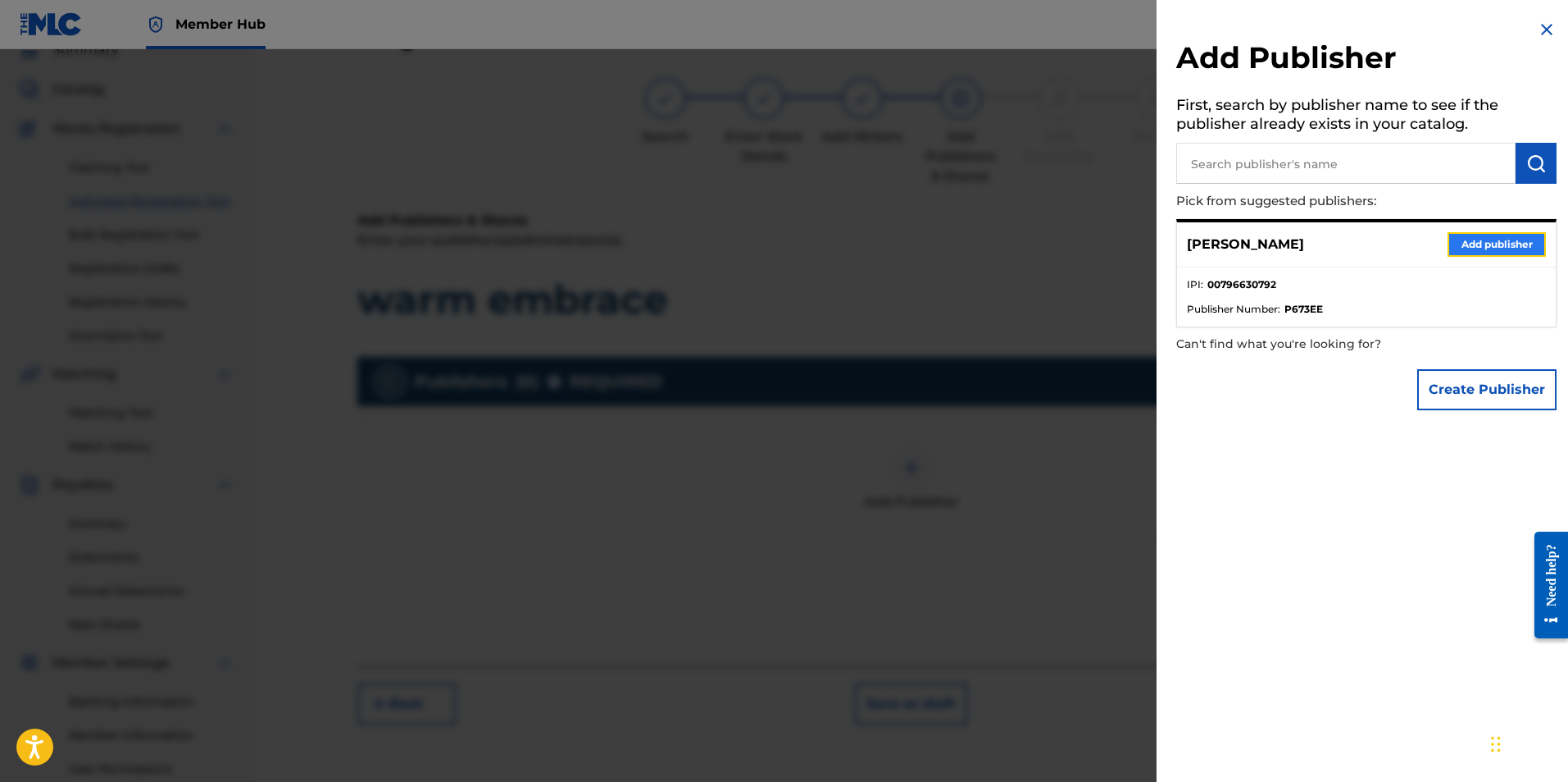
click at [1452, 244] on button "Add publisher" at bounding box center [1496, 244] width 98 height 25
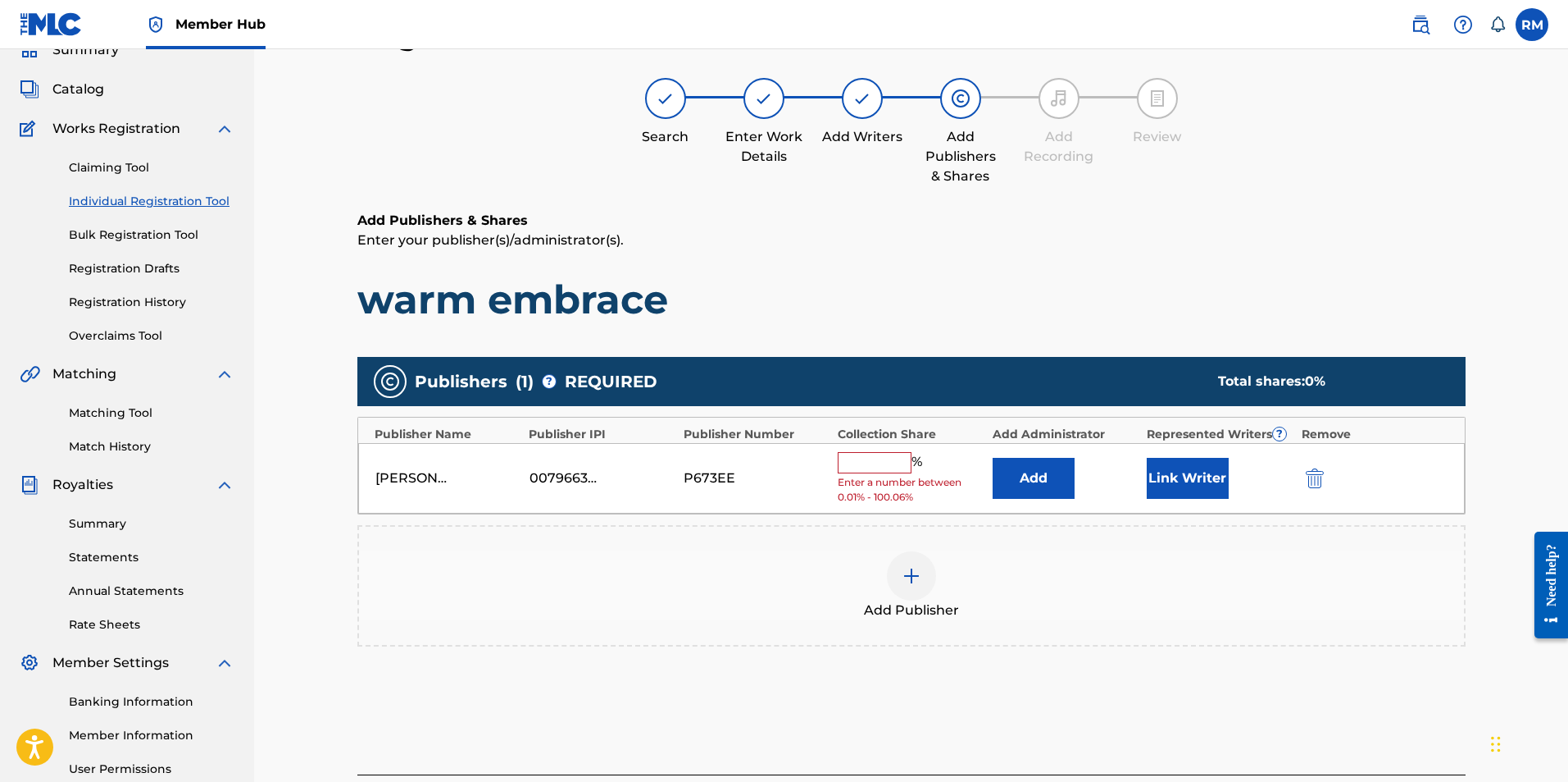
click at [881, 464] on input "text" at bounding box center [874, 462] width 73 height 21
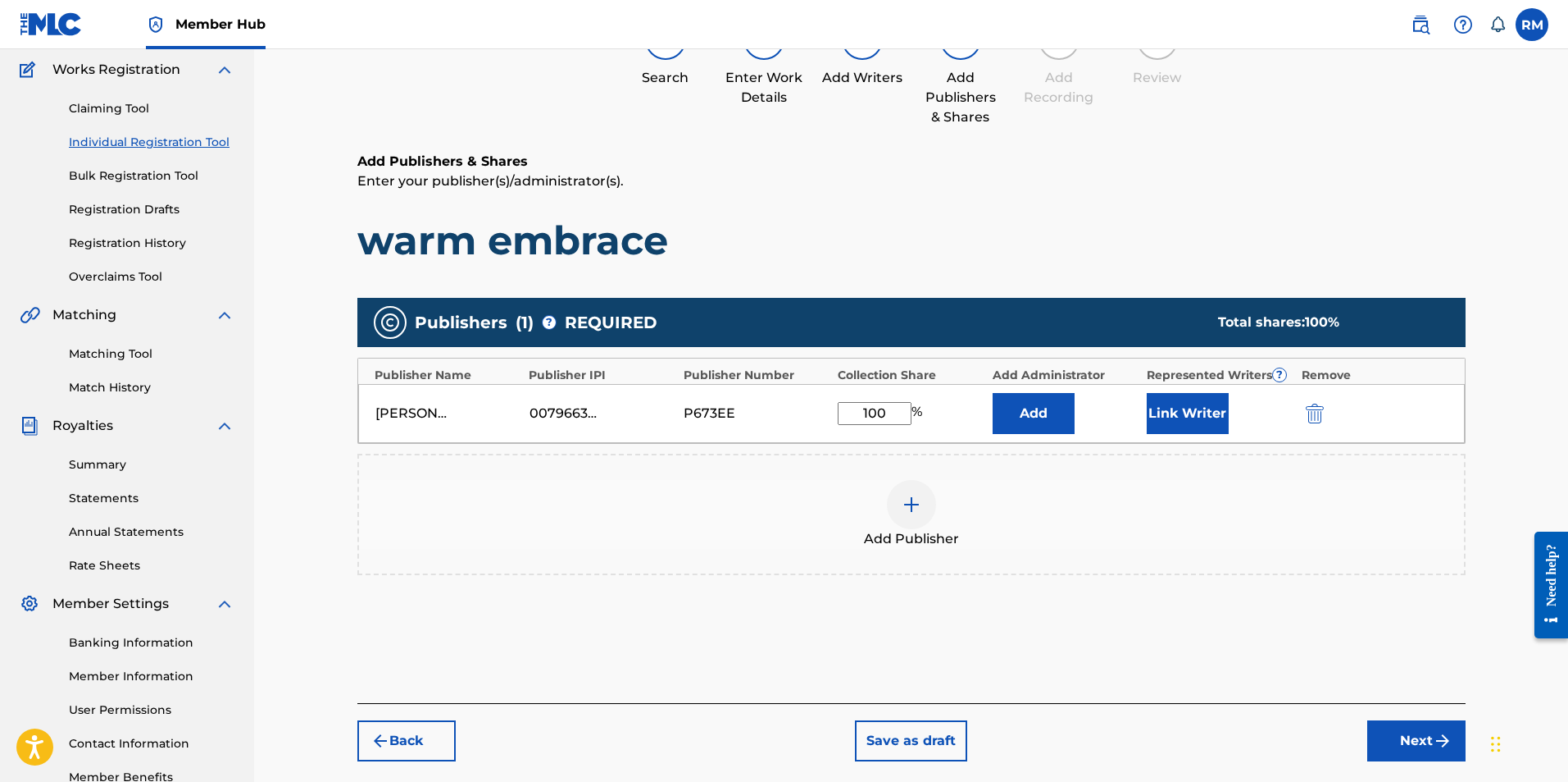
scroll to position [235, 0]
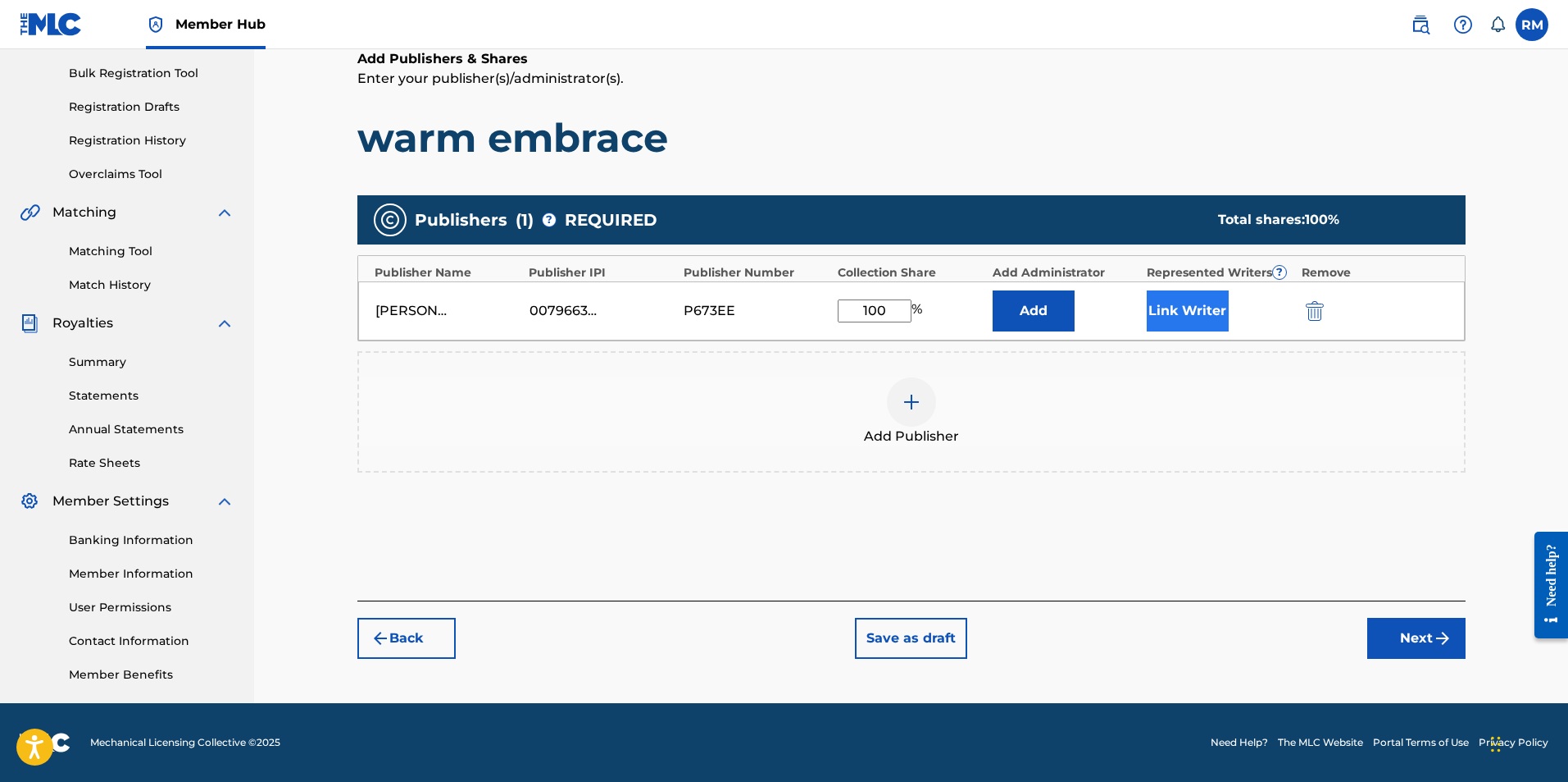
type input "100"
click at [1188, 324] on button "Link Writer" at bounding box center [1188, 311] width 82 height 41
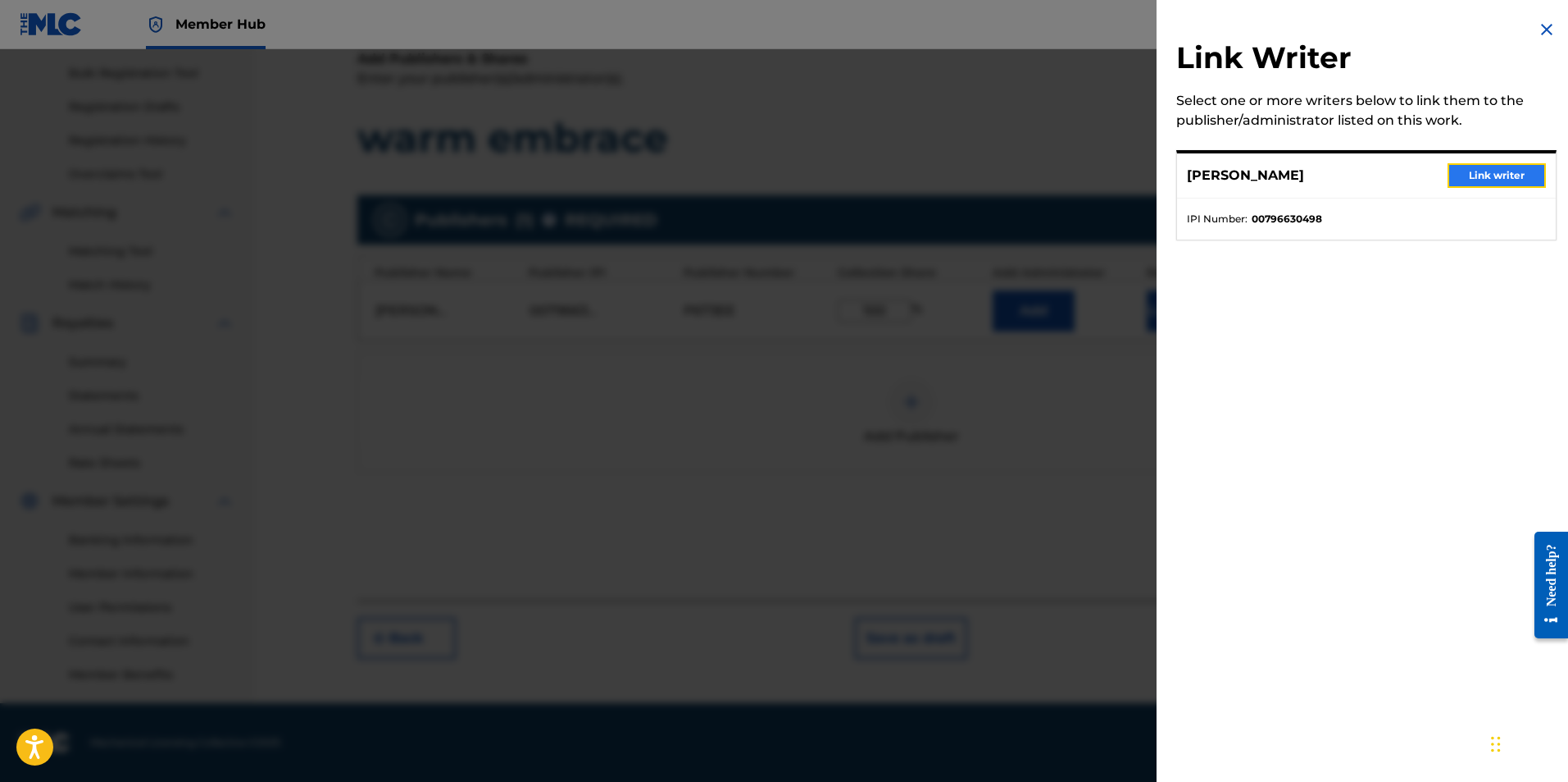
click at [1458, 173] on button "Link writer" at bounding box center [1496, 176] width 98 height 25
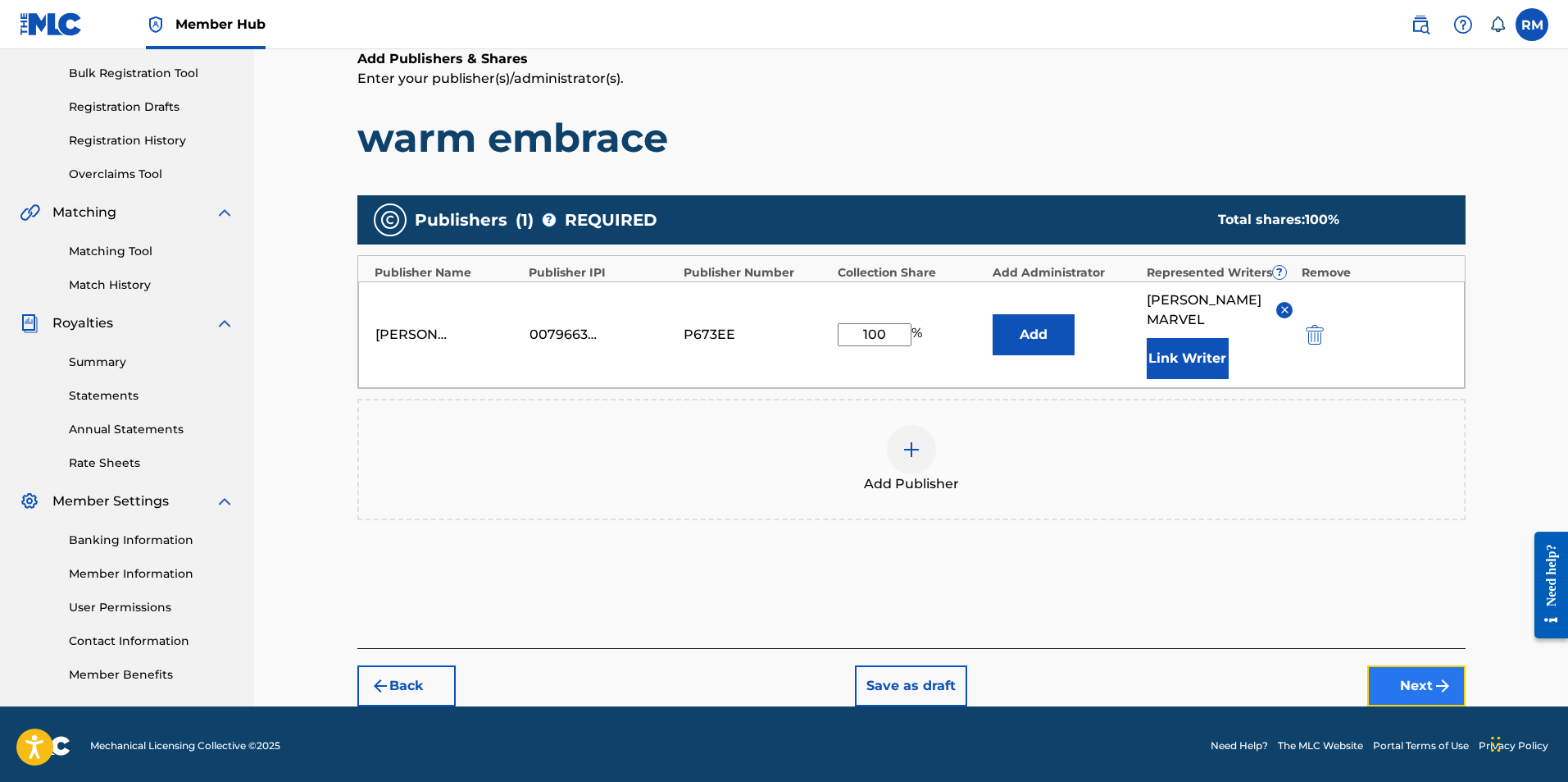
click at [1415, 680] on button "Next" at bounding box center [1416, 686] width 98 height 41
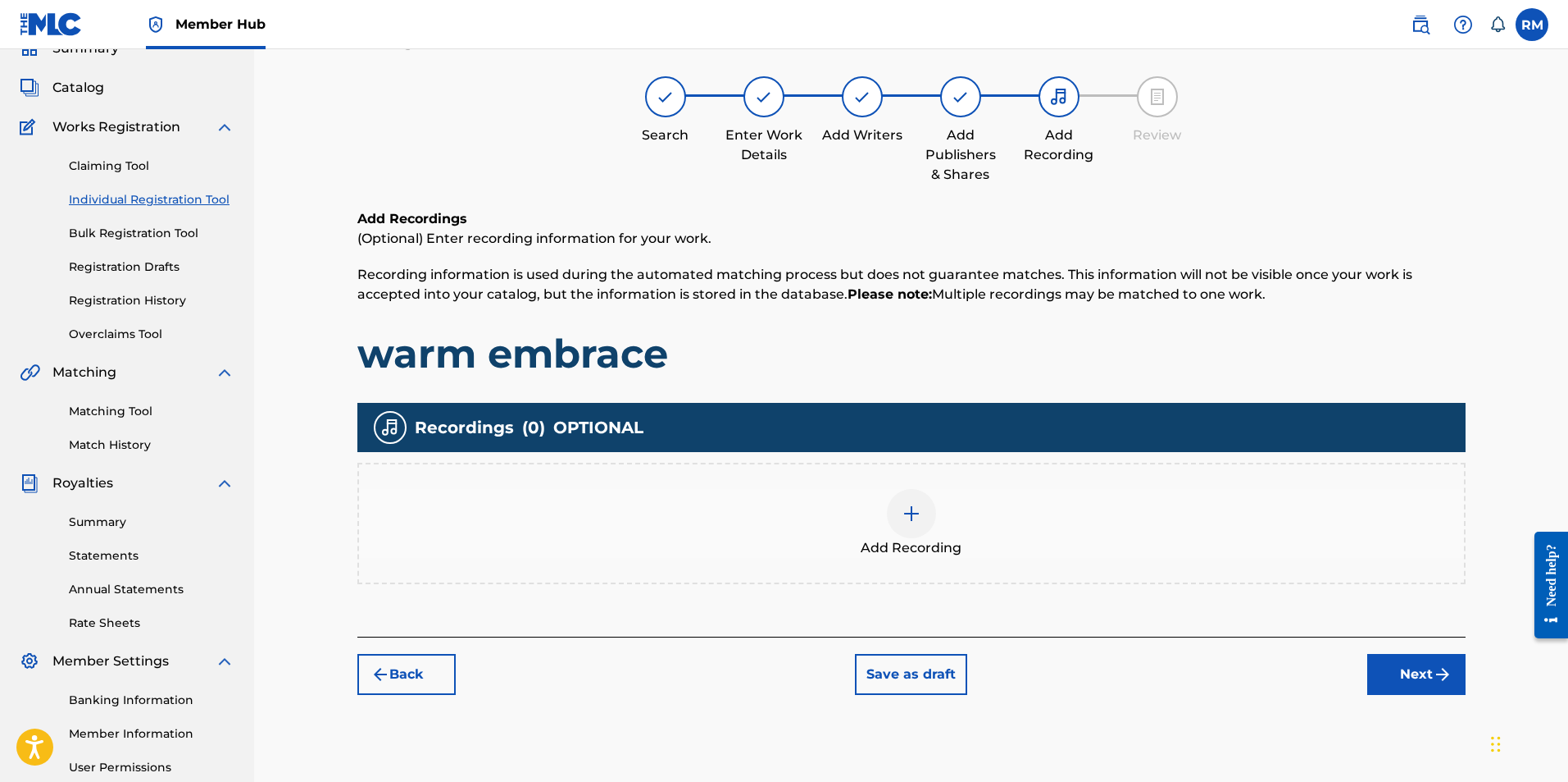
scroll to position [73, 0]
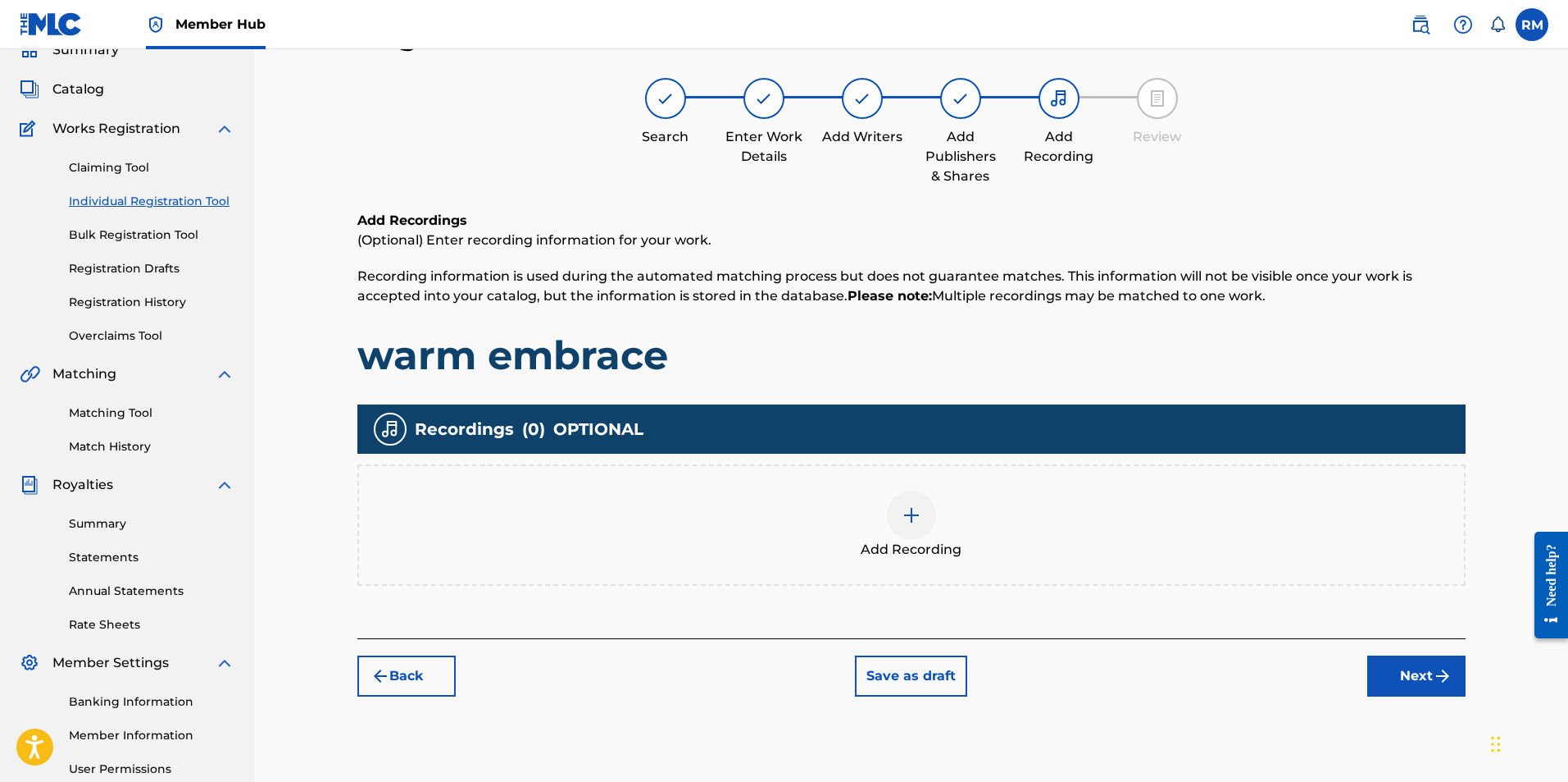
click at [903, 523] on img at bounding box center [912, 515] width 20 height 20
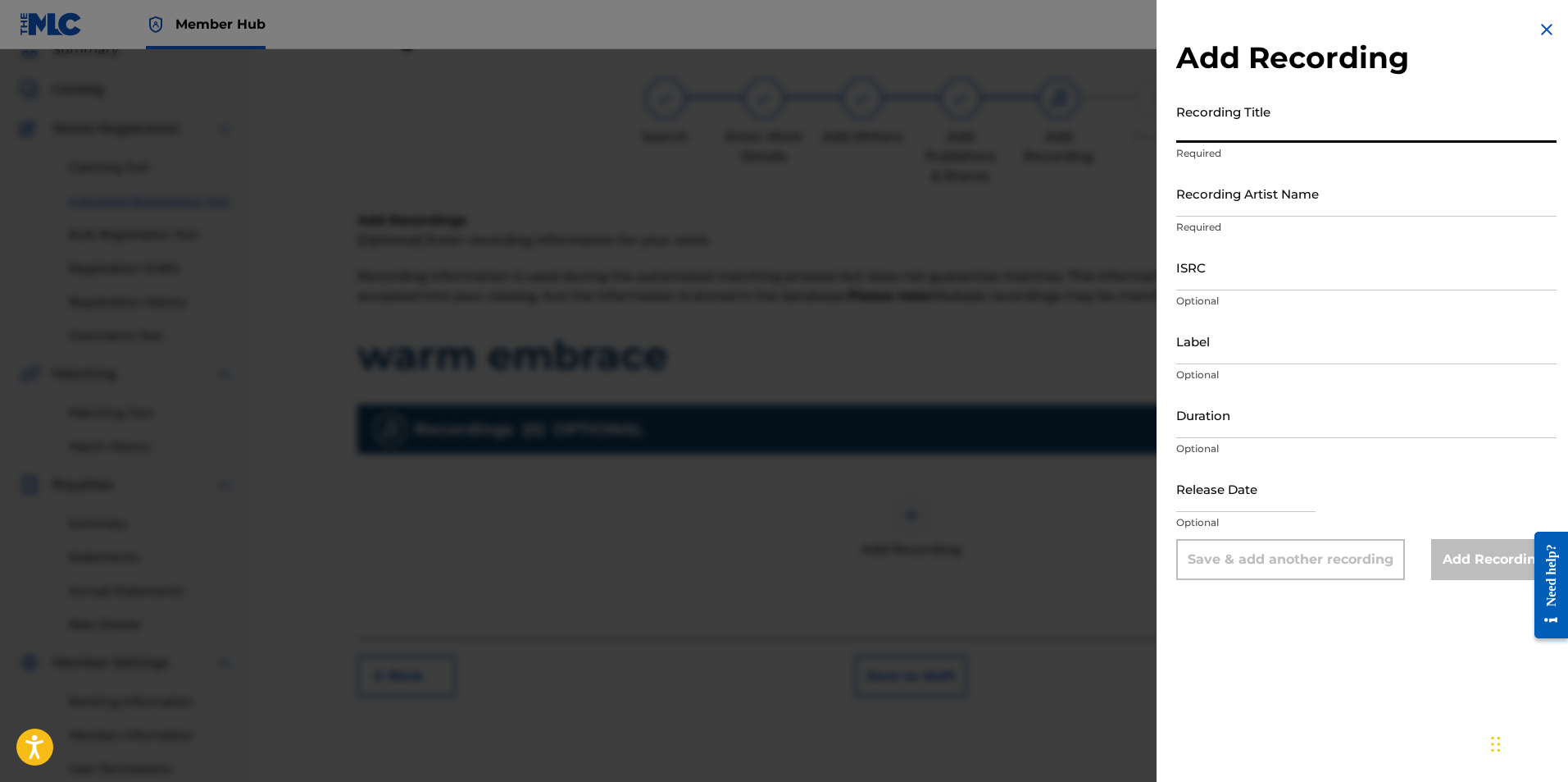
click at [1243, 128] on input "Recording Title" at bounding box center [1366, 119] width 380 height 47
type input "warm embrace"
click at [1273, 206] on input "Recording Artist Name" at bounding box center [1366, 193] width 380 height 47
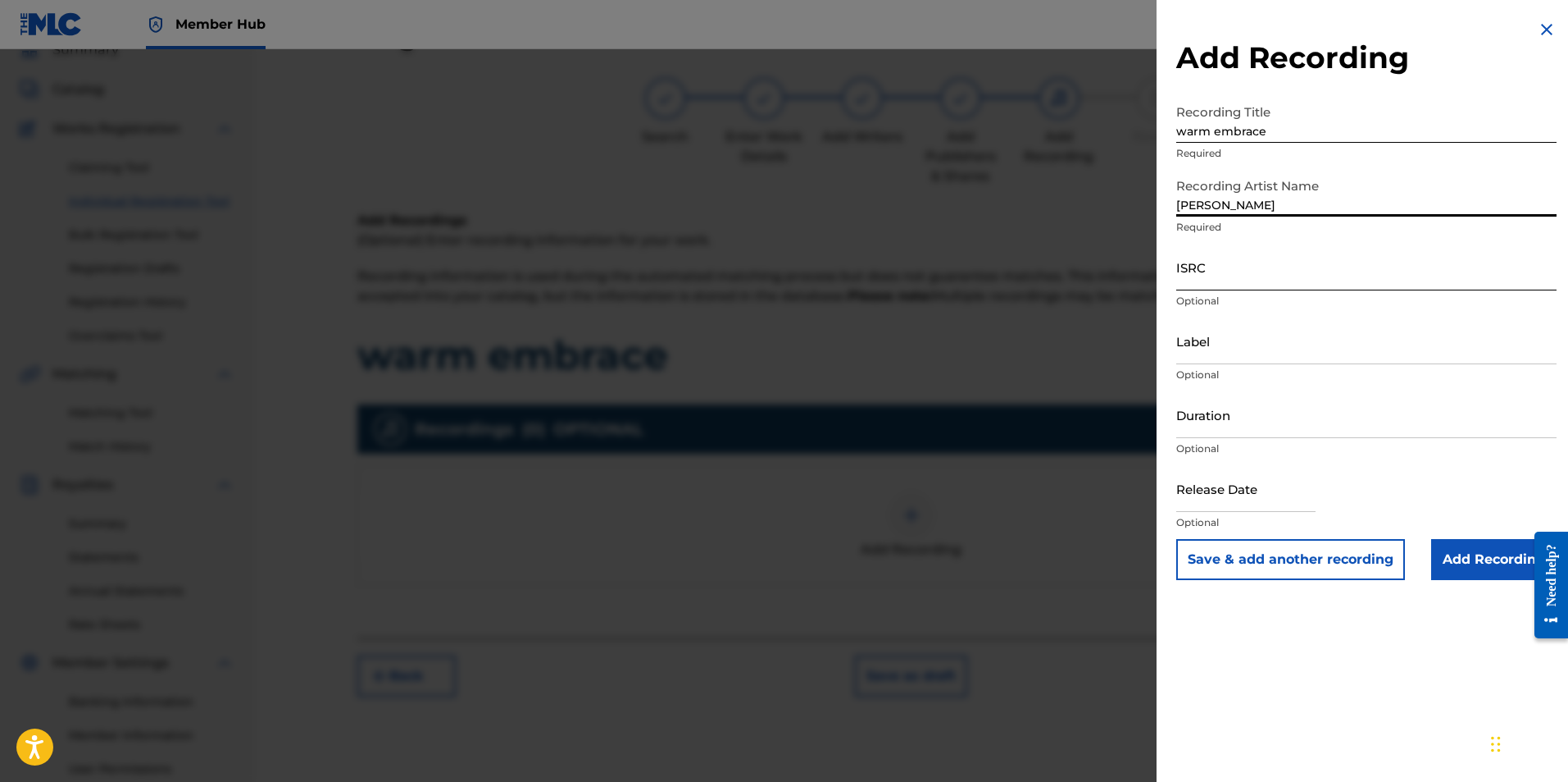
type input "Ryan Marvel"
click at [1238, 269] on input "ISRC" at bounding box center [1366, 267] width 380 height 47
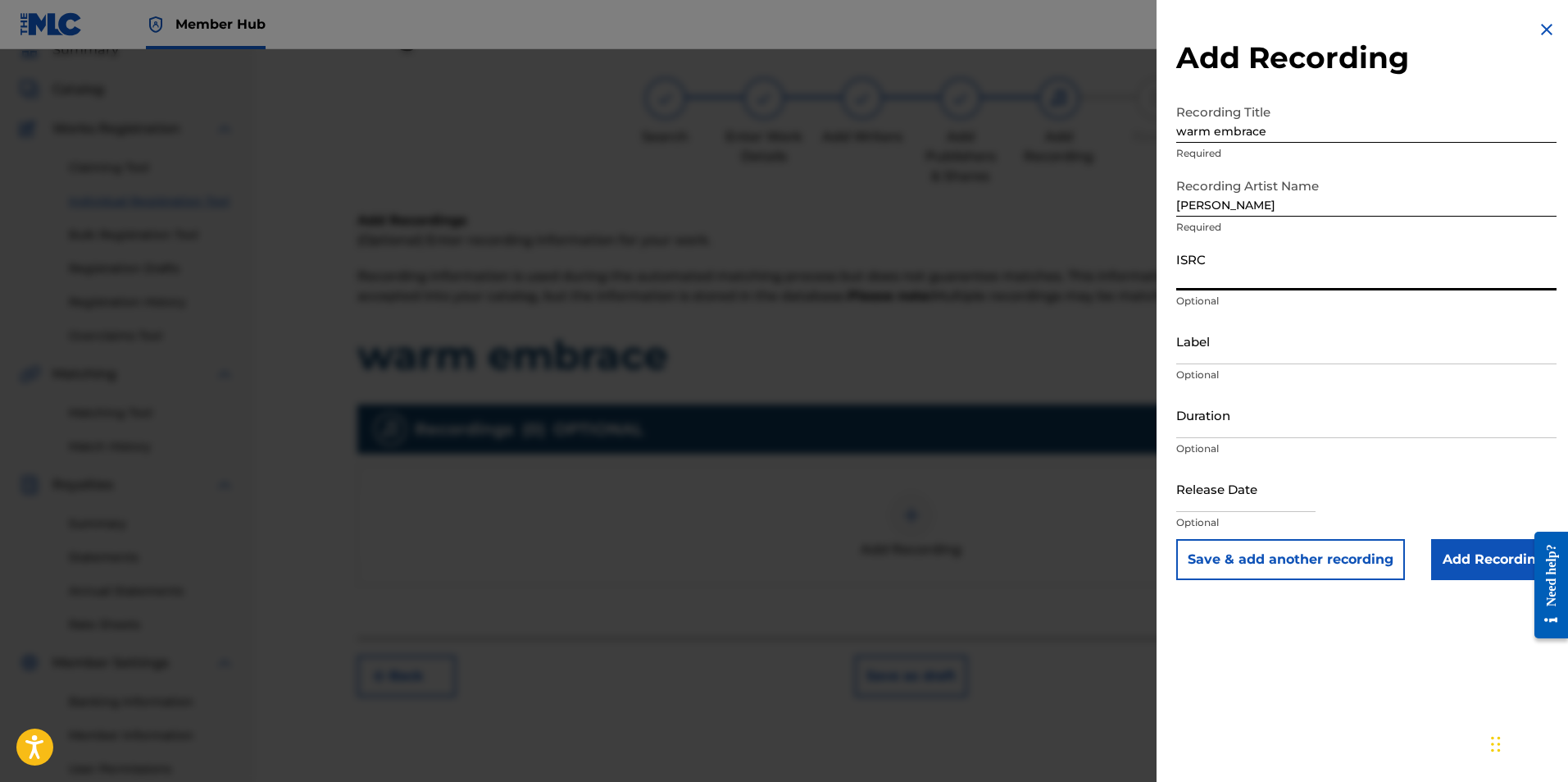
paste input "AUMEV2356114"
type input "AUMEV2356114"
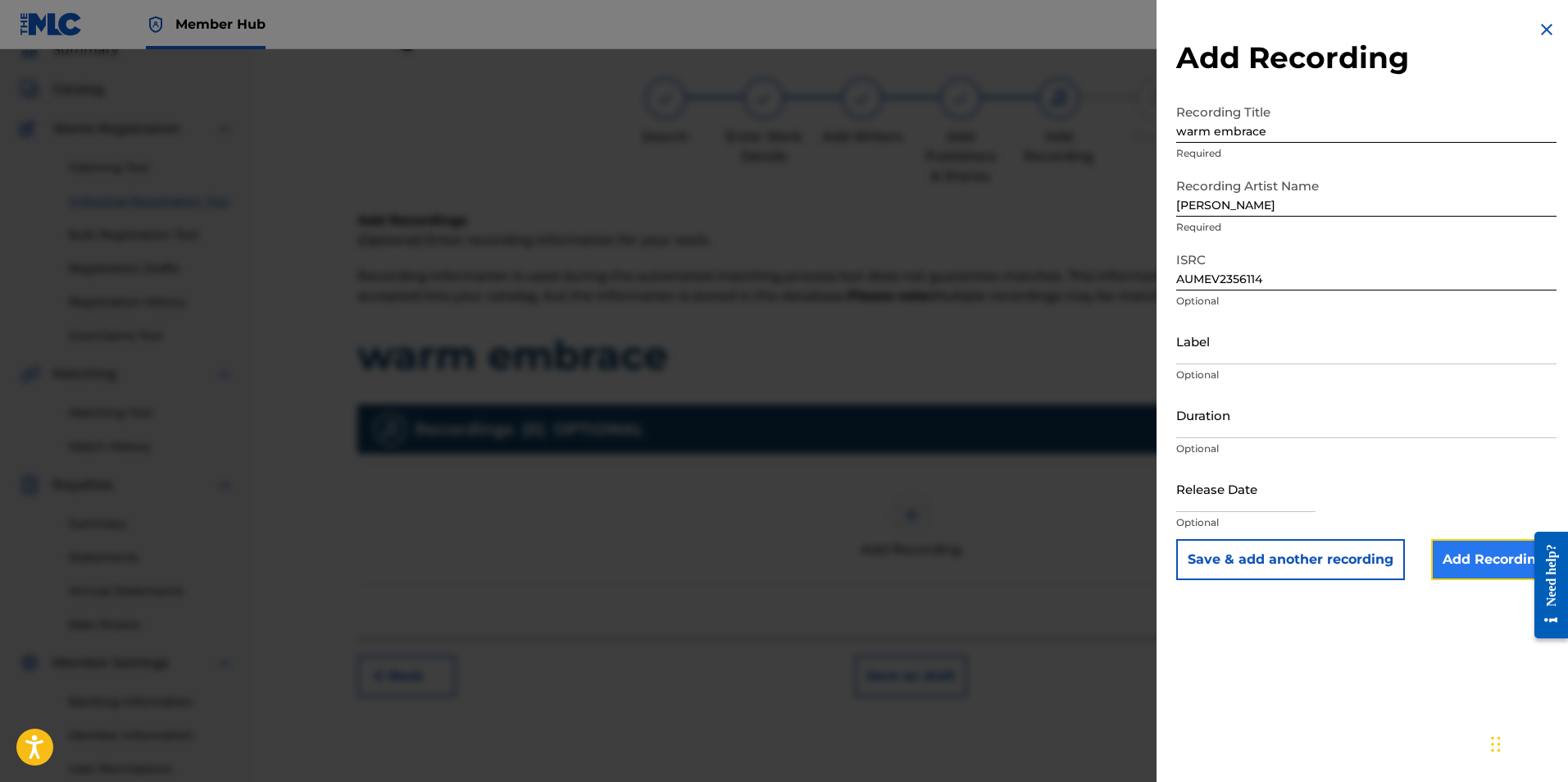
click at [1465, 557] on input "Add Recording" at bounding box center [1494, 560] width 125 height 41
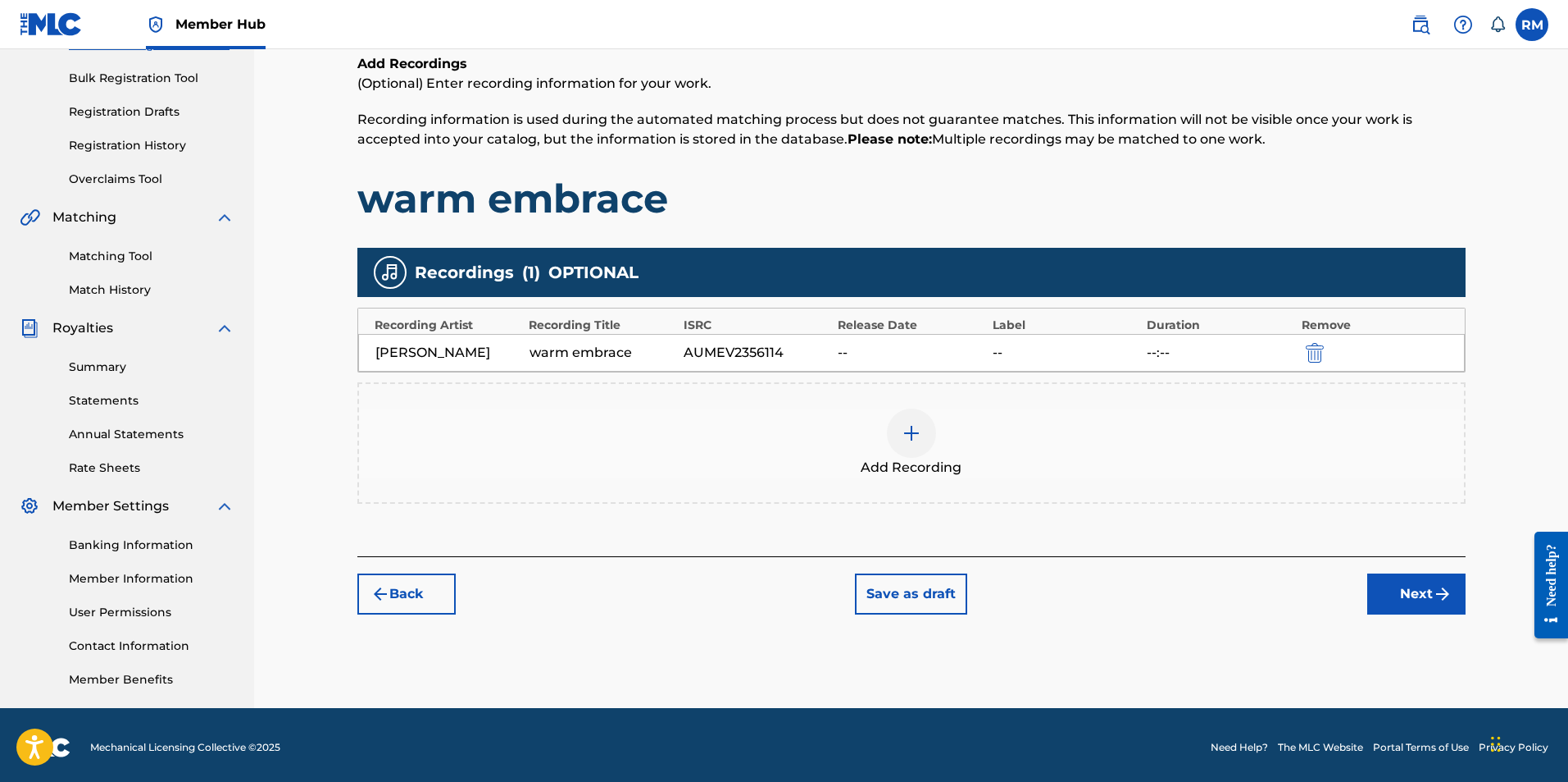
scroll to position [235, 0]
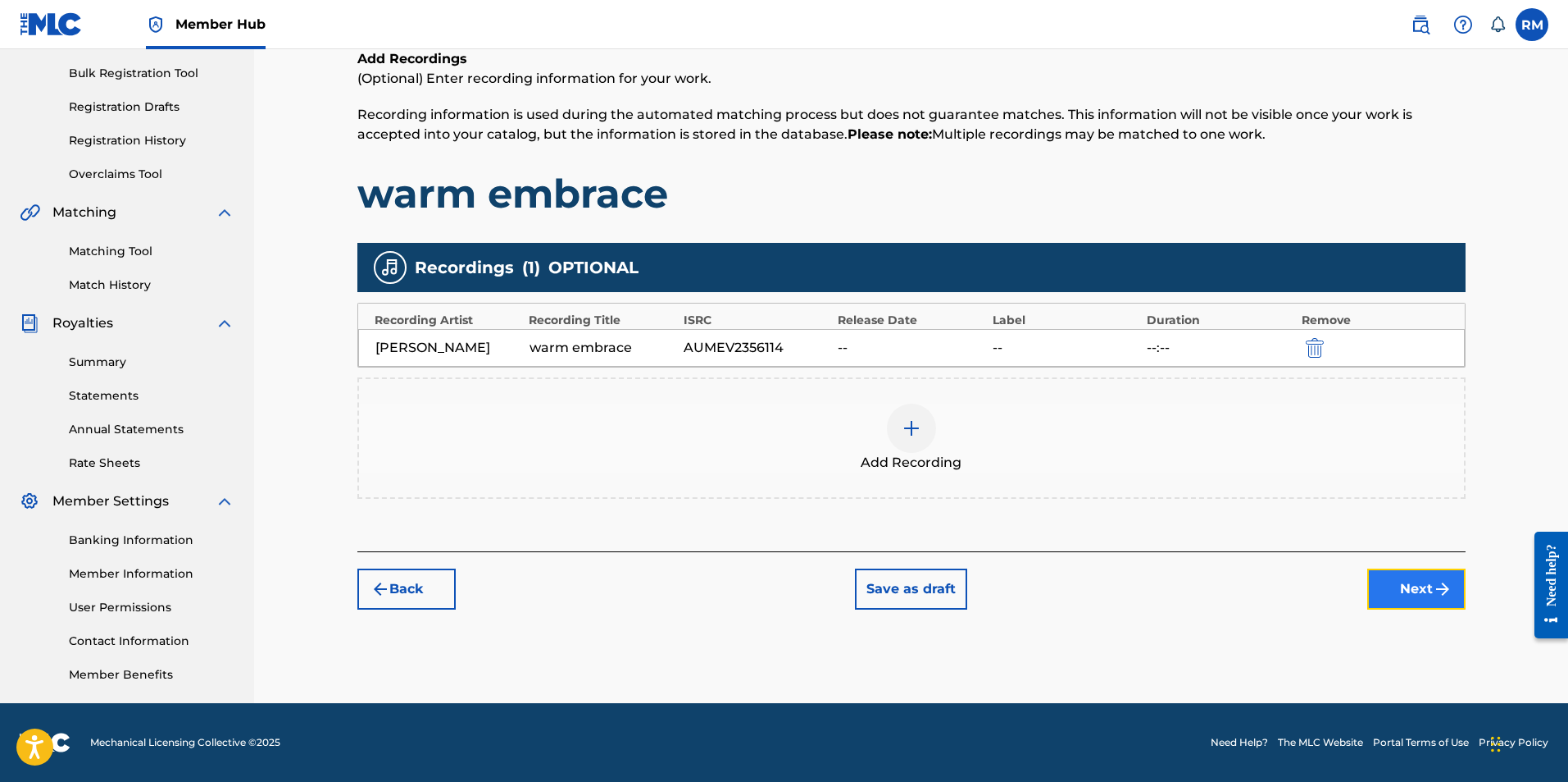
click at [1427, 595] on button "Next" at bounding box center [1416, 589] width 98 height 41
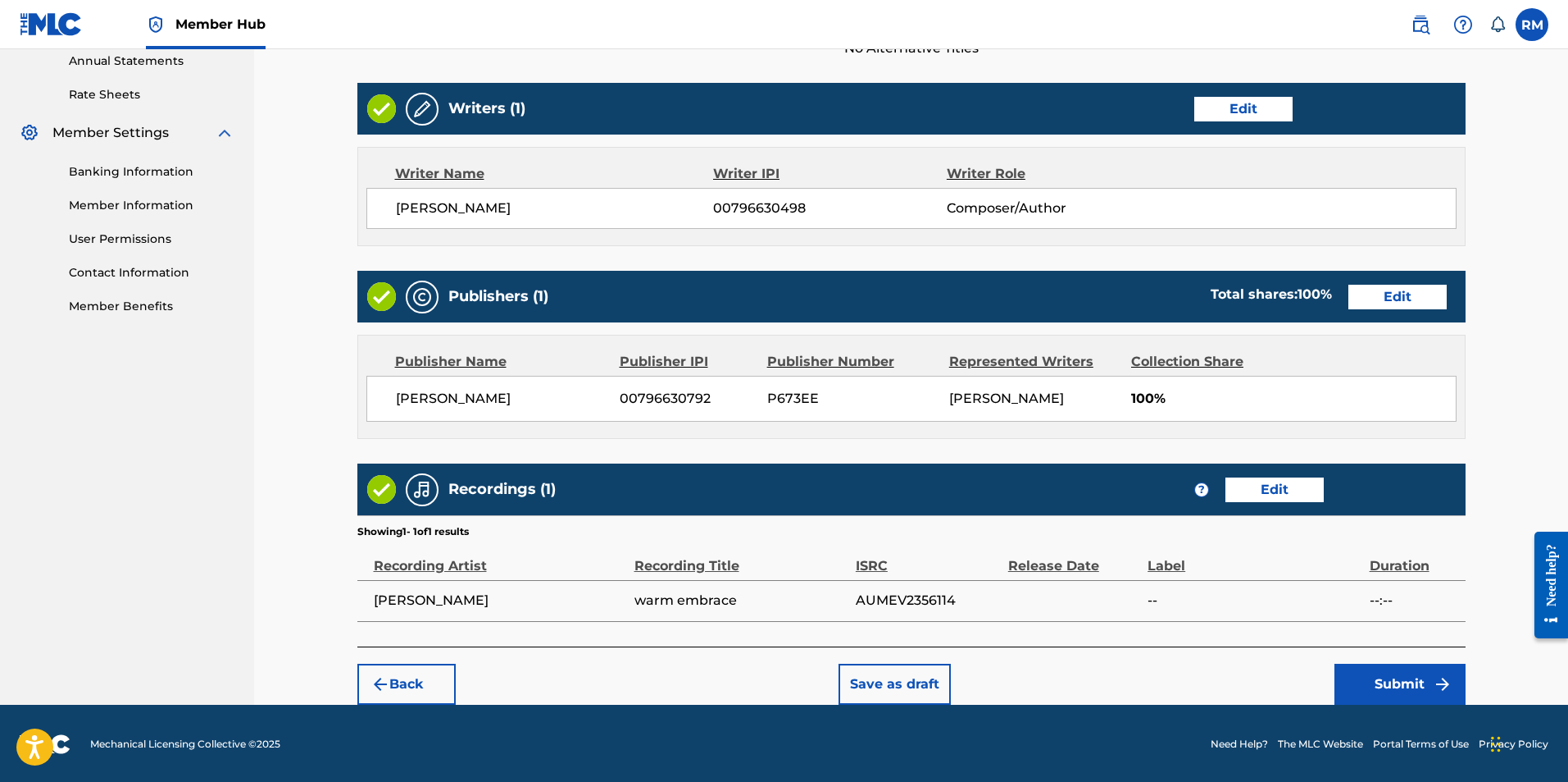
scroll to position [625, 0]
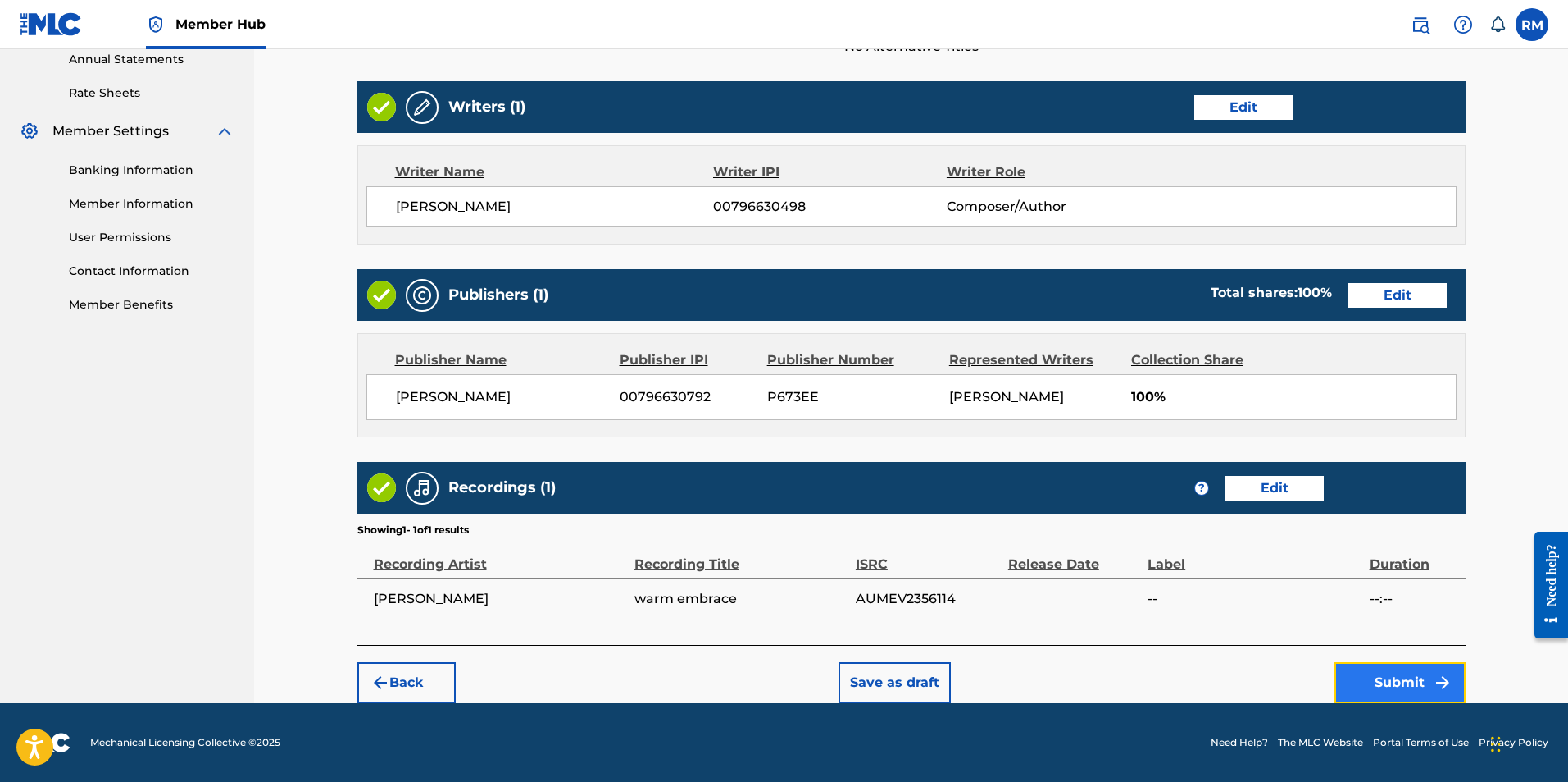
click at [1404, 673] on button "Submit" at bounding box center [1400, 683] width 131 height 41
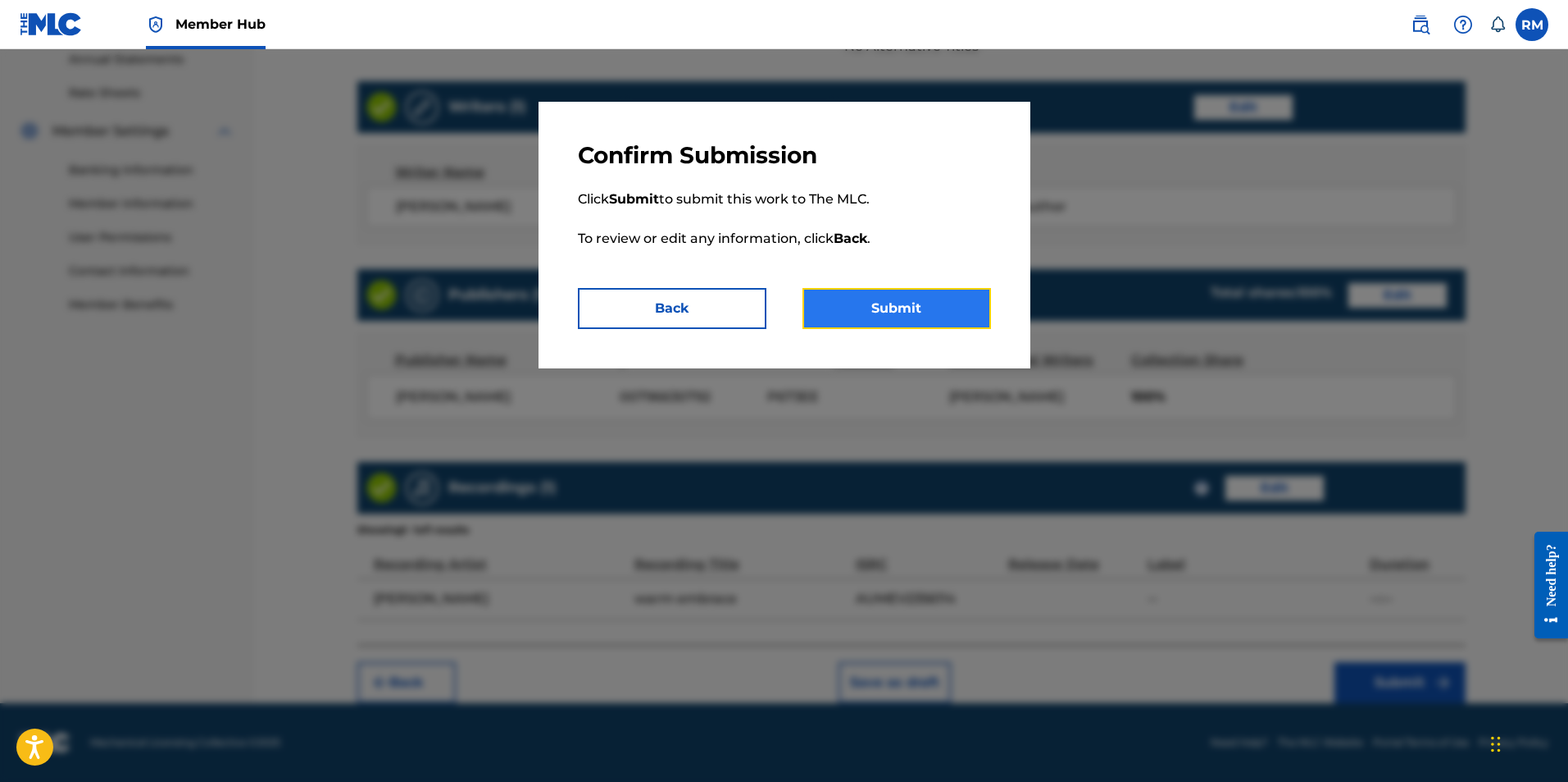
click at [862, 305] on button "Submit" at bounding box center [896, 309] width 188 height 41
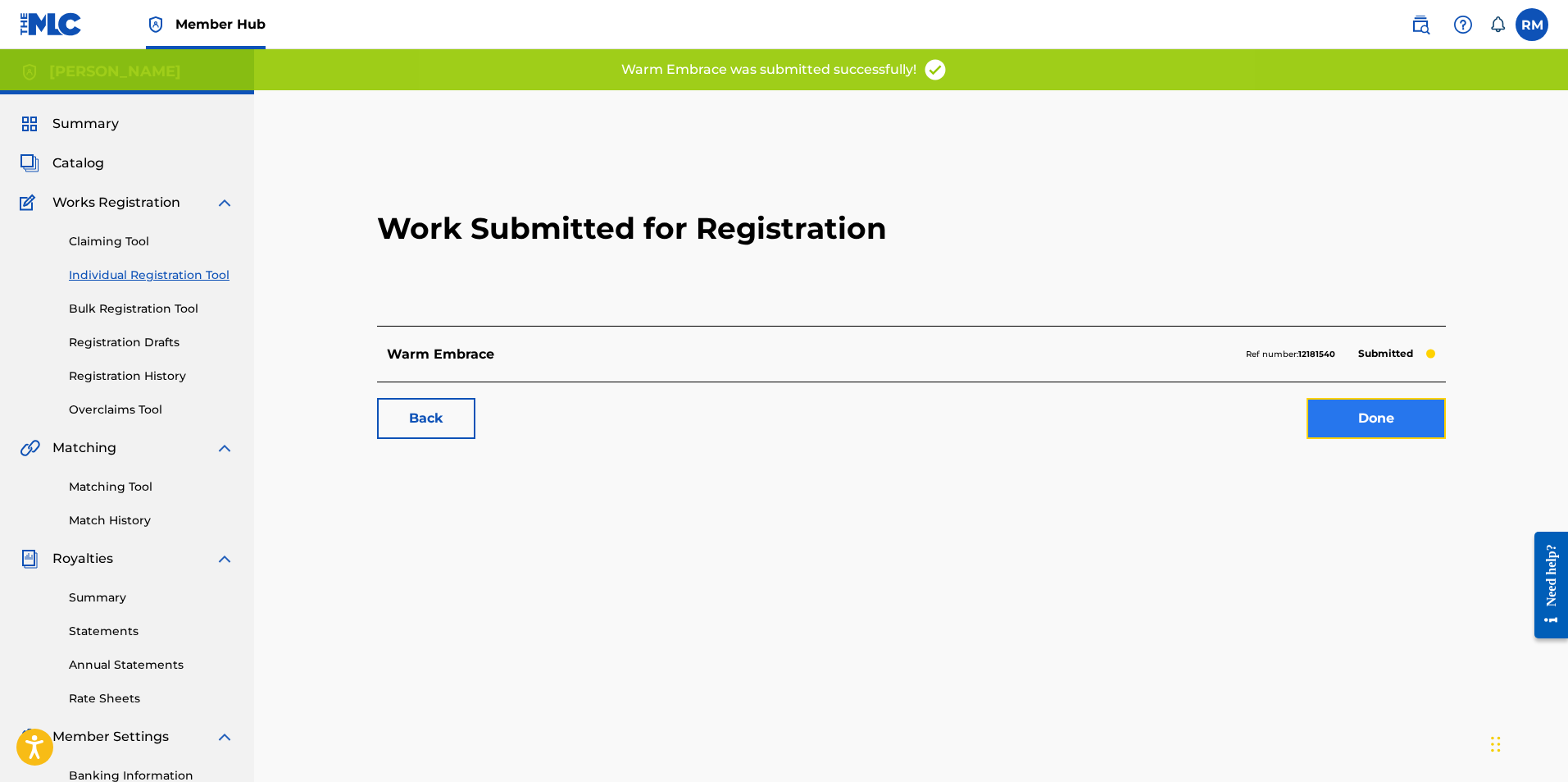
click at [1400, 420] on link "Done" at bounding box center [1376, 419] width 139 height 41
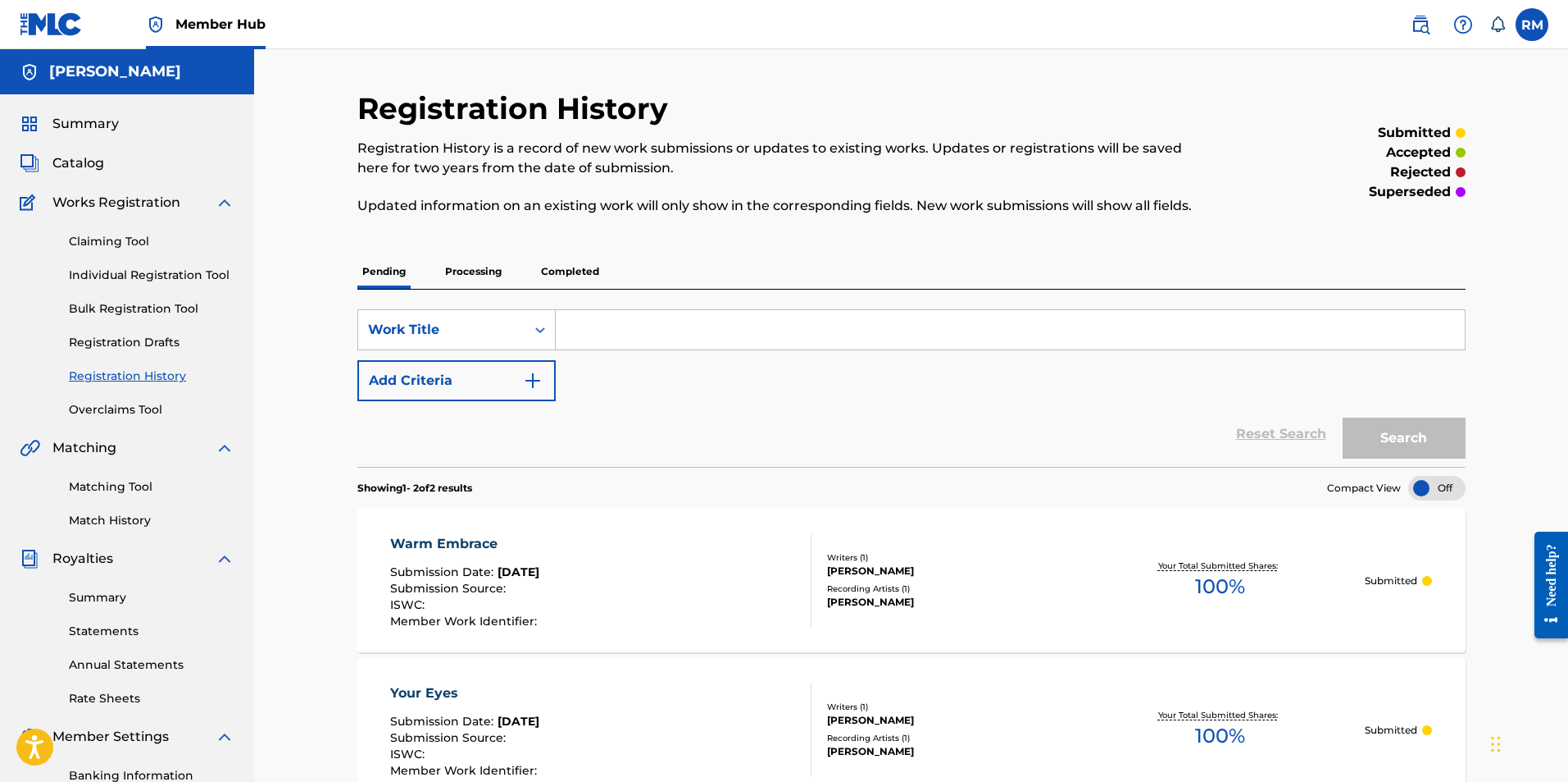
click at [621, 329] on input "Search Form" at bounding box center [1010, 329] width 909 height 40
type input "anticipation"
click at [1397, 428] on button "Search" at bounding box center [1404, 438] width 123 height 41
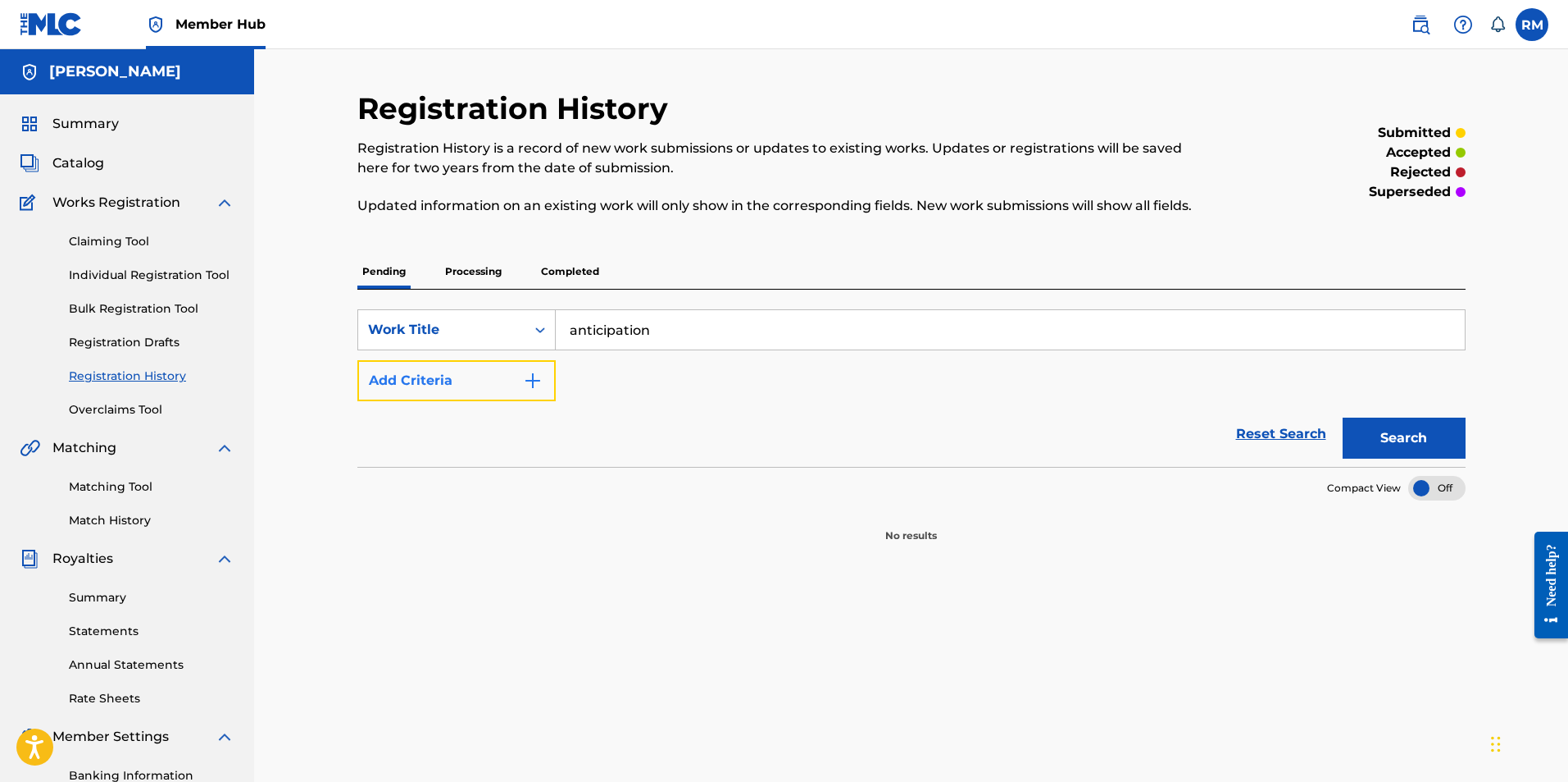
click at [516, 382] on button "Add Criteria" at bounding box center [456, 381] width 198 height 41
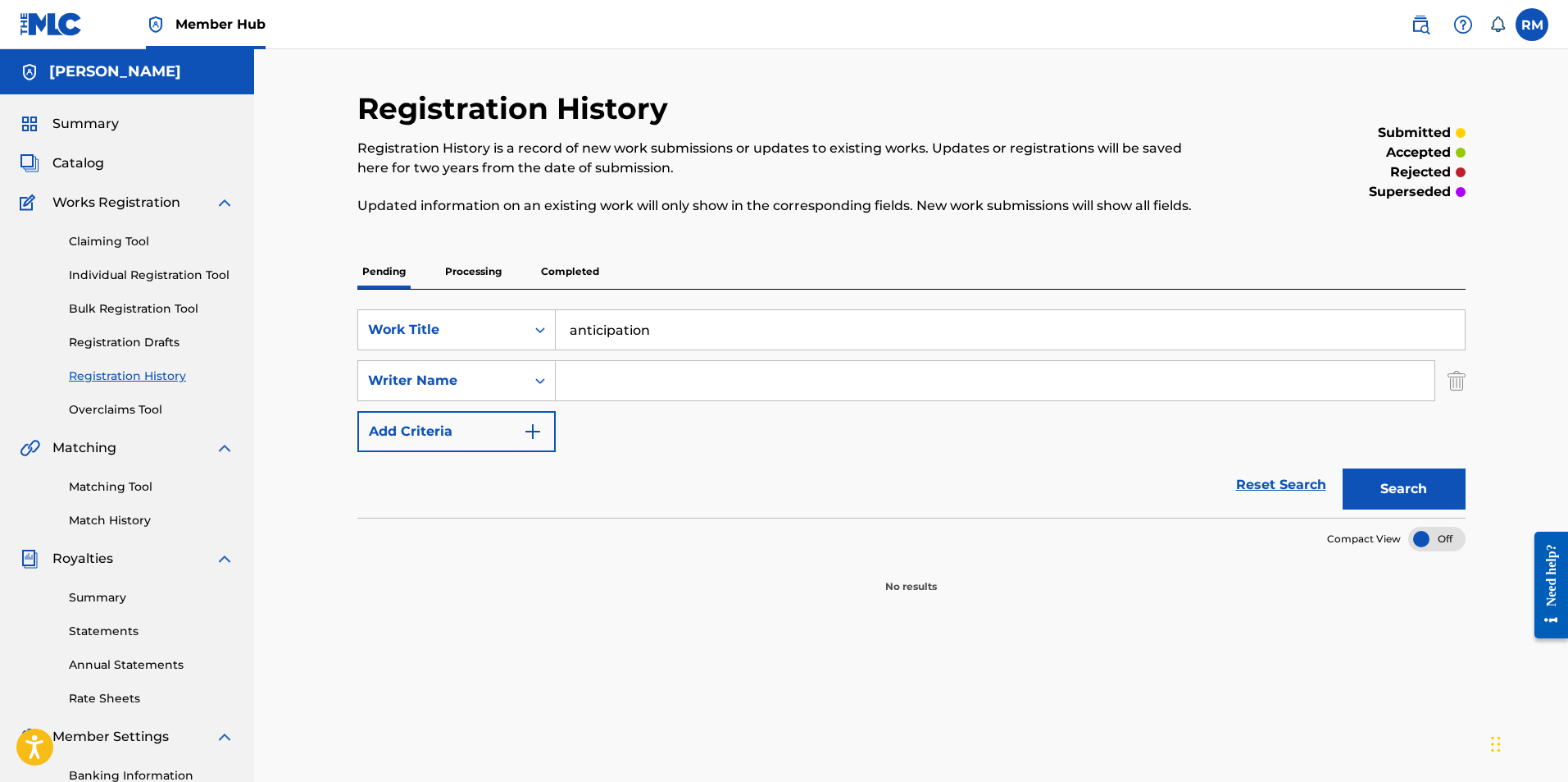
click at [559, 381] on input "Search Form" at bounding box center [994, 381] width 879 height 40
type input "Ryan Marvel"
click at [1343, 468] on button "Search" at bounding box center [1404, 489] width 123 height 41
click at [79, 158] on span "Catalog" at bounding box center [78, 164] width 52 height 20
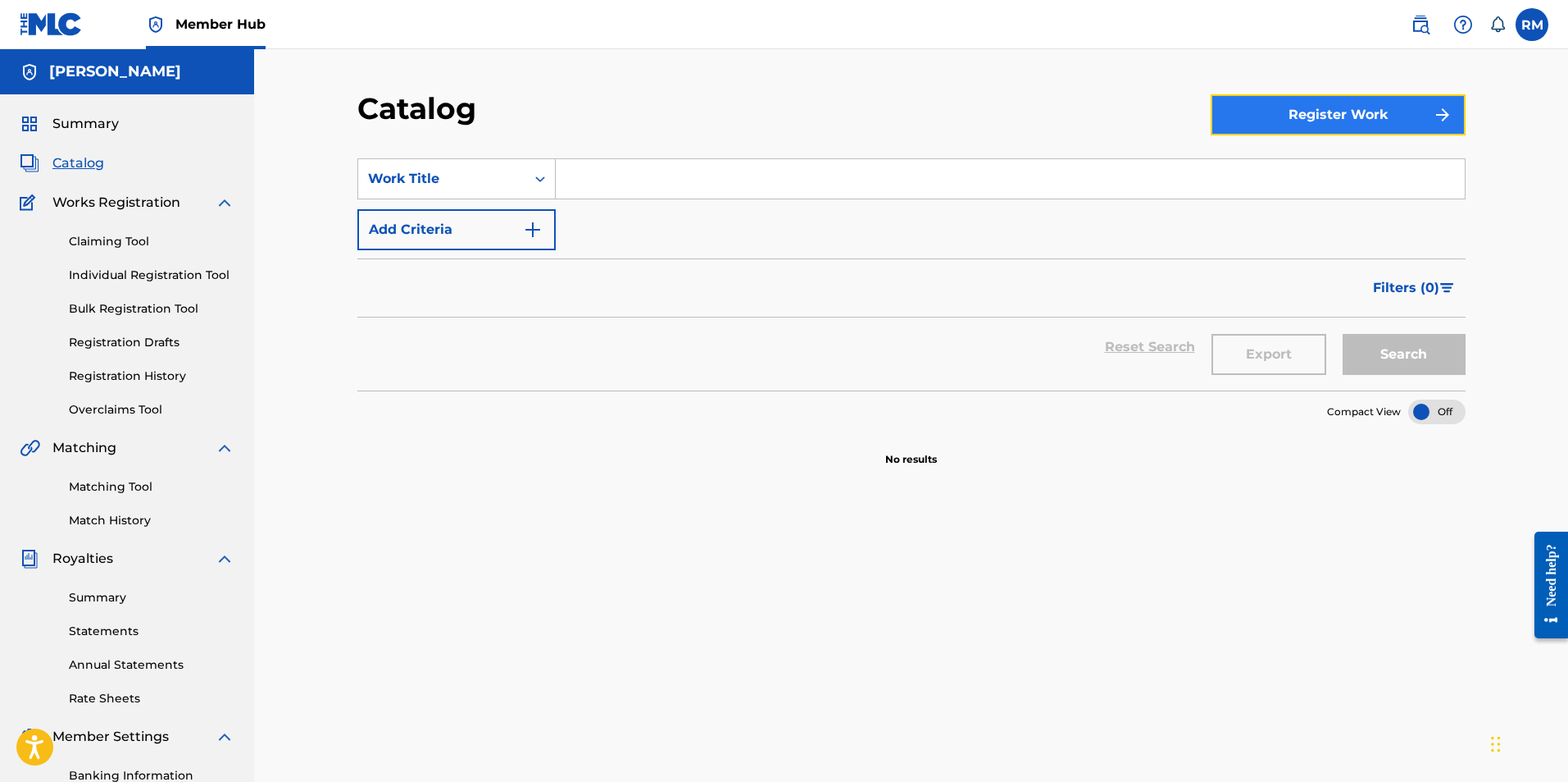
click at [1301, 117] on button "Register Work" at bounding box center [1338, 115] width 255 height 41
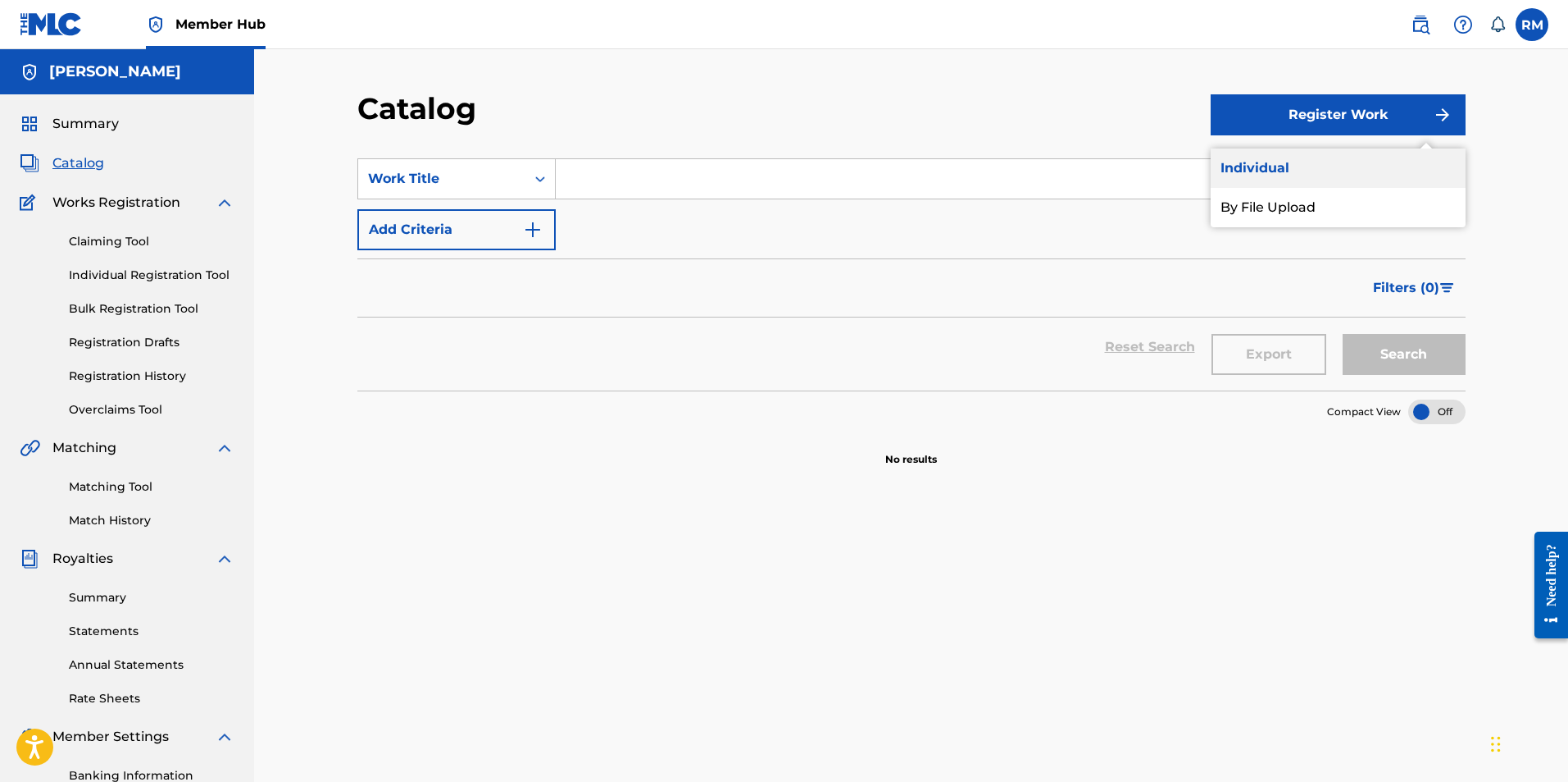
click at [1292, 158] on link "Individual" at bounding box center [1338, 168] width 255 height 40
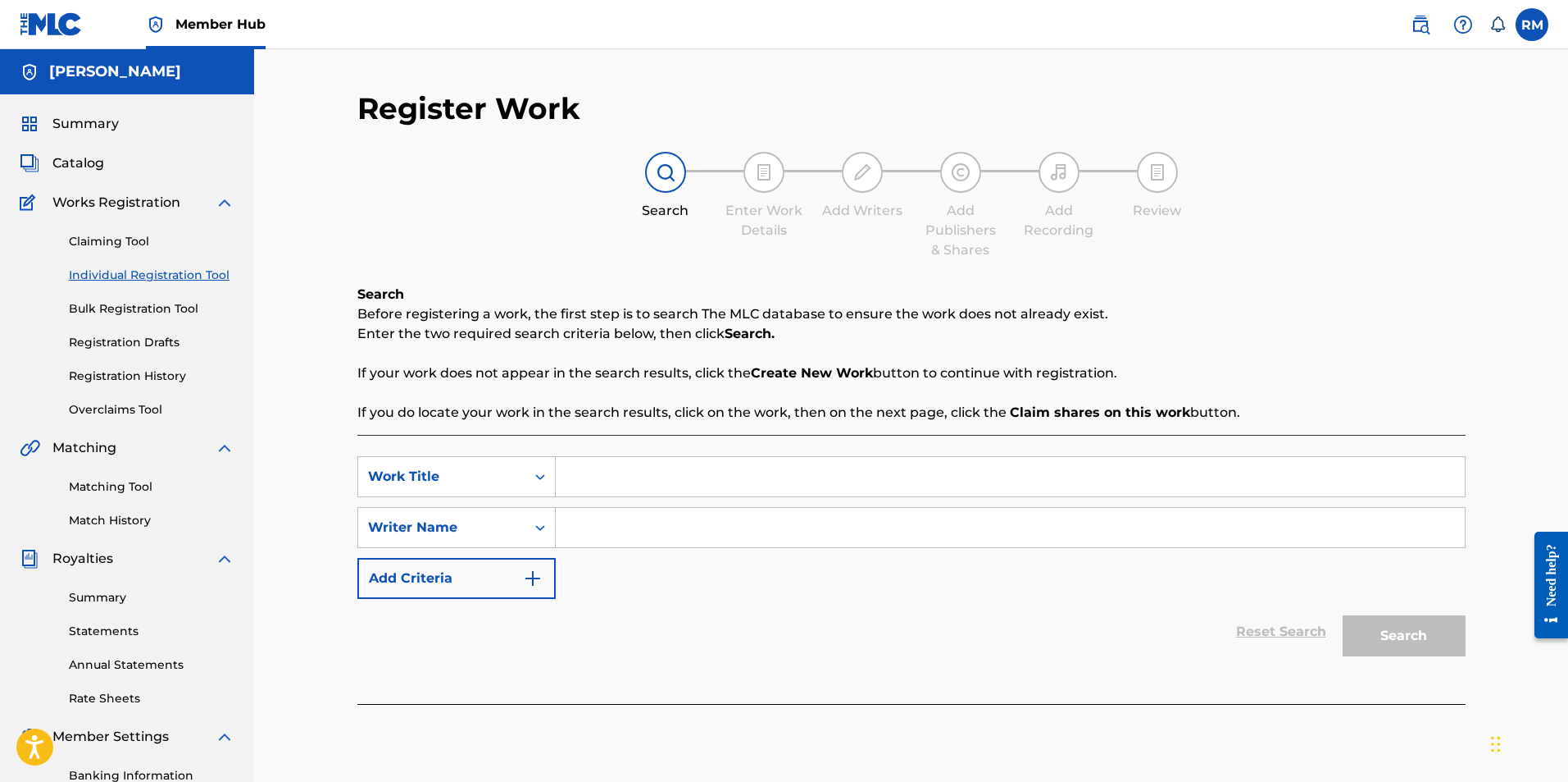
click at [655, 481] on input "Search Form" at bounding box center [1010, 476] width 909 height 40
type input "Anticipation"
type input "Ryan Marvel"
click at [1380, 632] on button "Search" at bounding box center [1404, 636] width 123 height 41
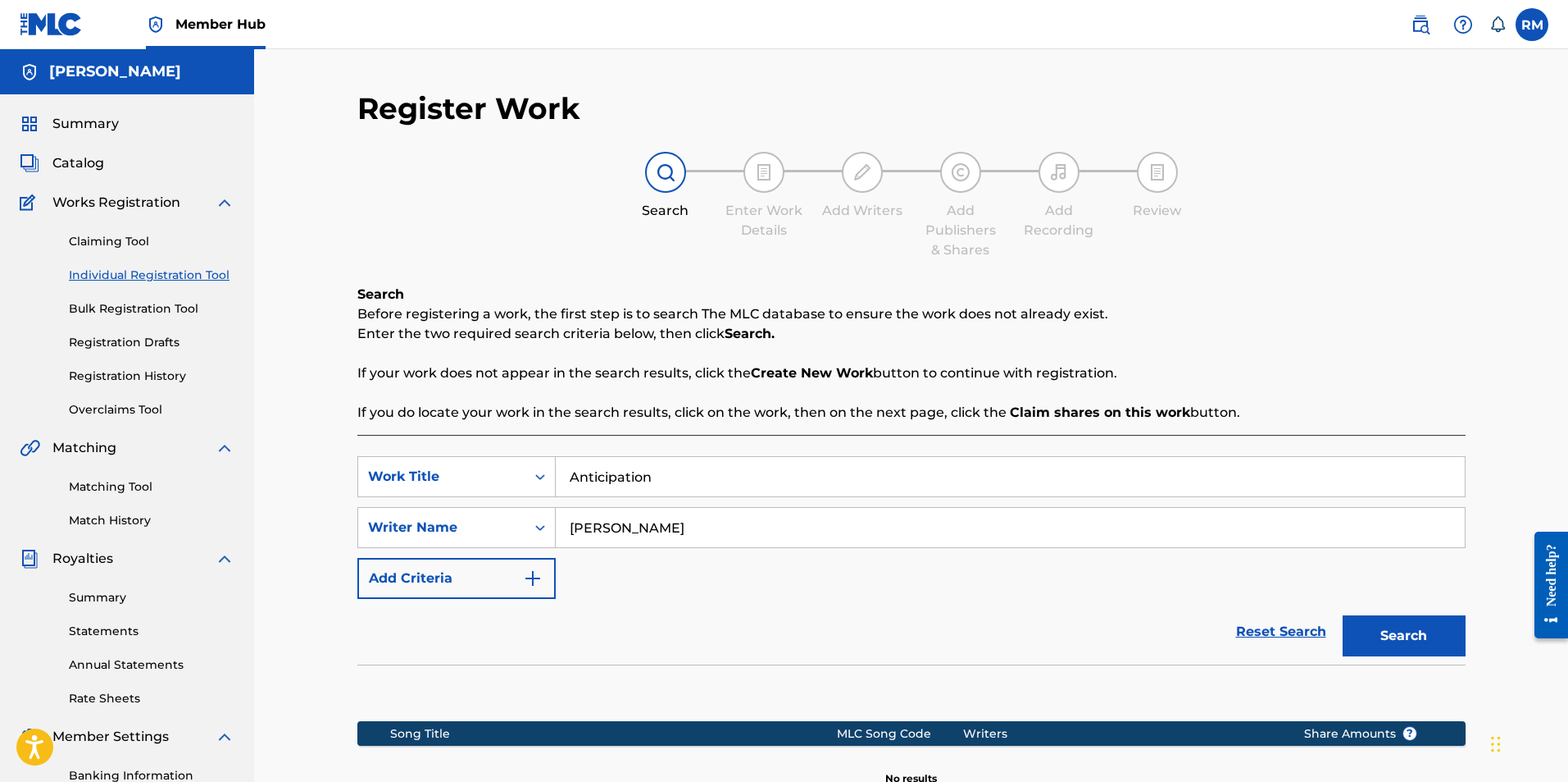
scroll to position [235, 0]
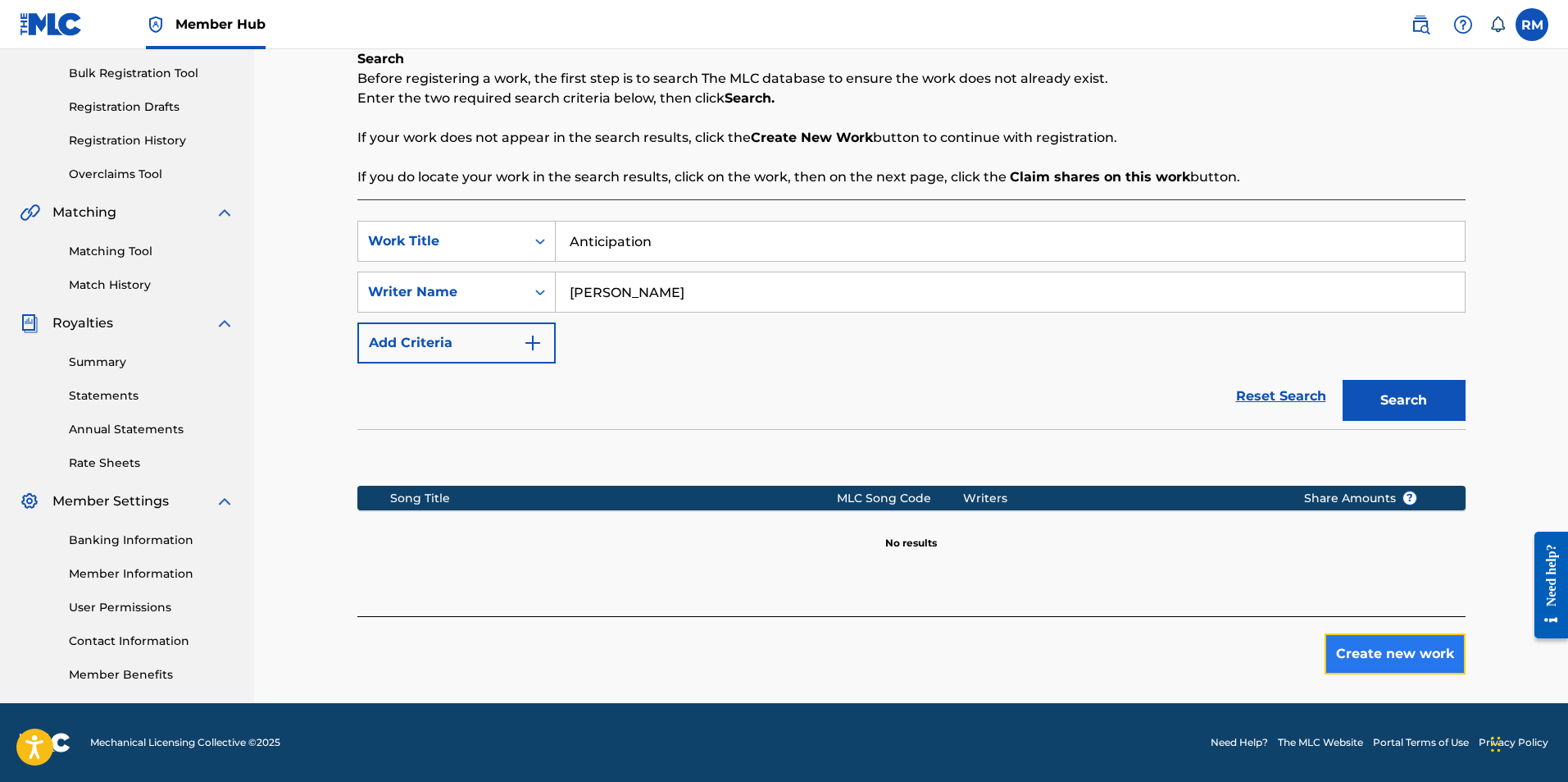
click at [1410, 653] on button "Create new work" at bounding box center [1395, 654] width 141 height 41
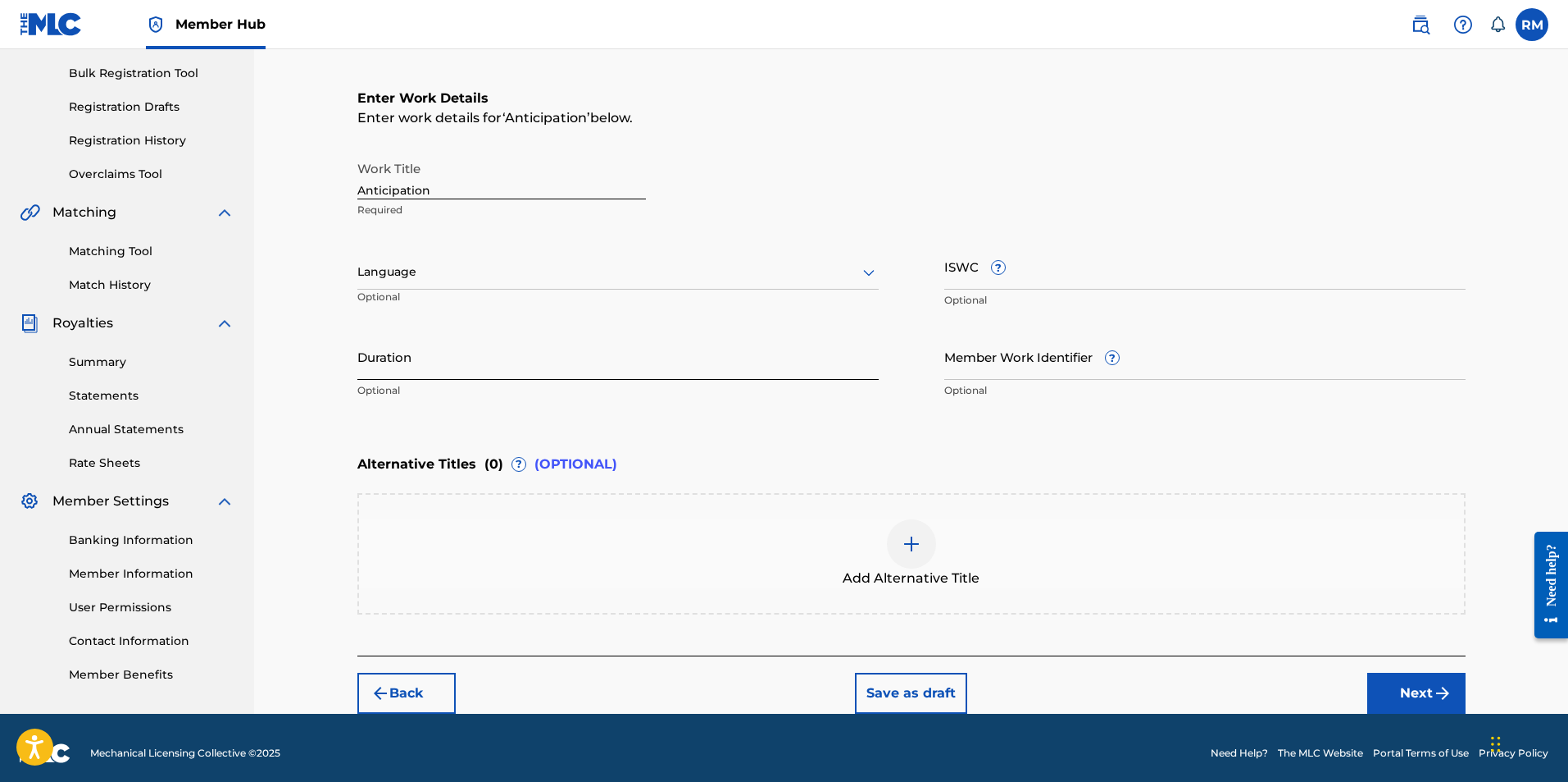
click at [472, 366] on input "Duration" at bounding box center [618, 356] width 522 height 47
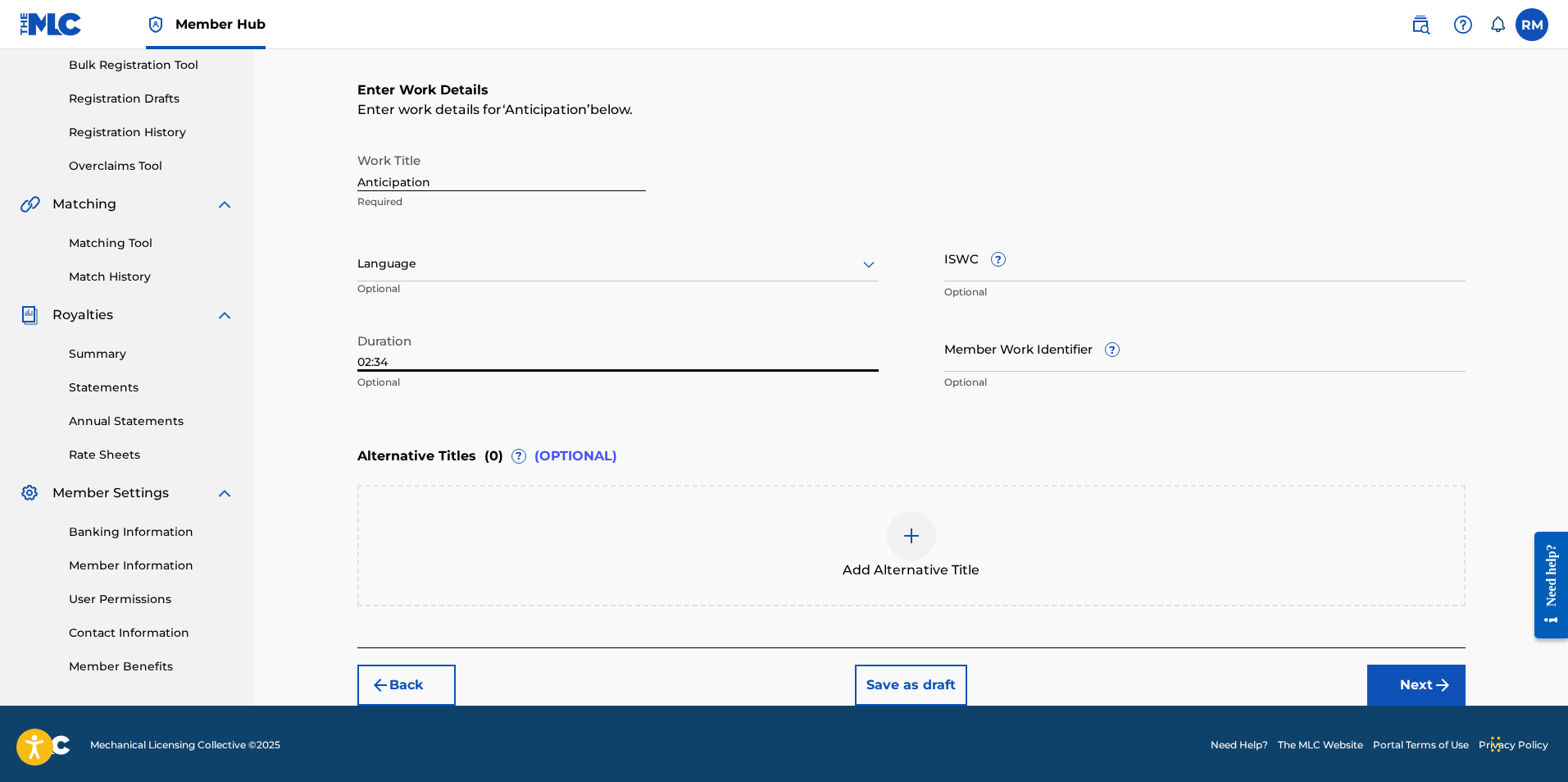
scroll to position [246, 0]
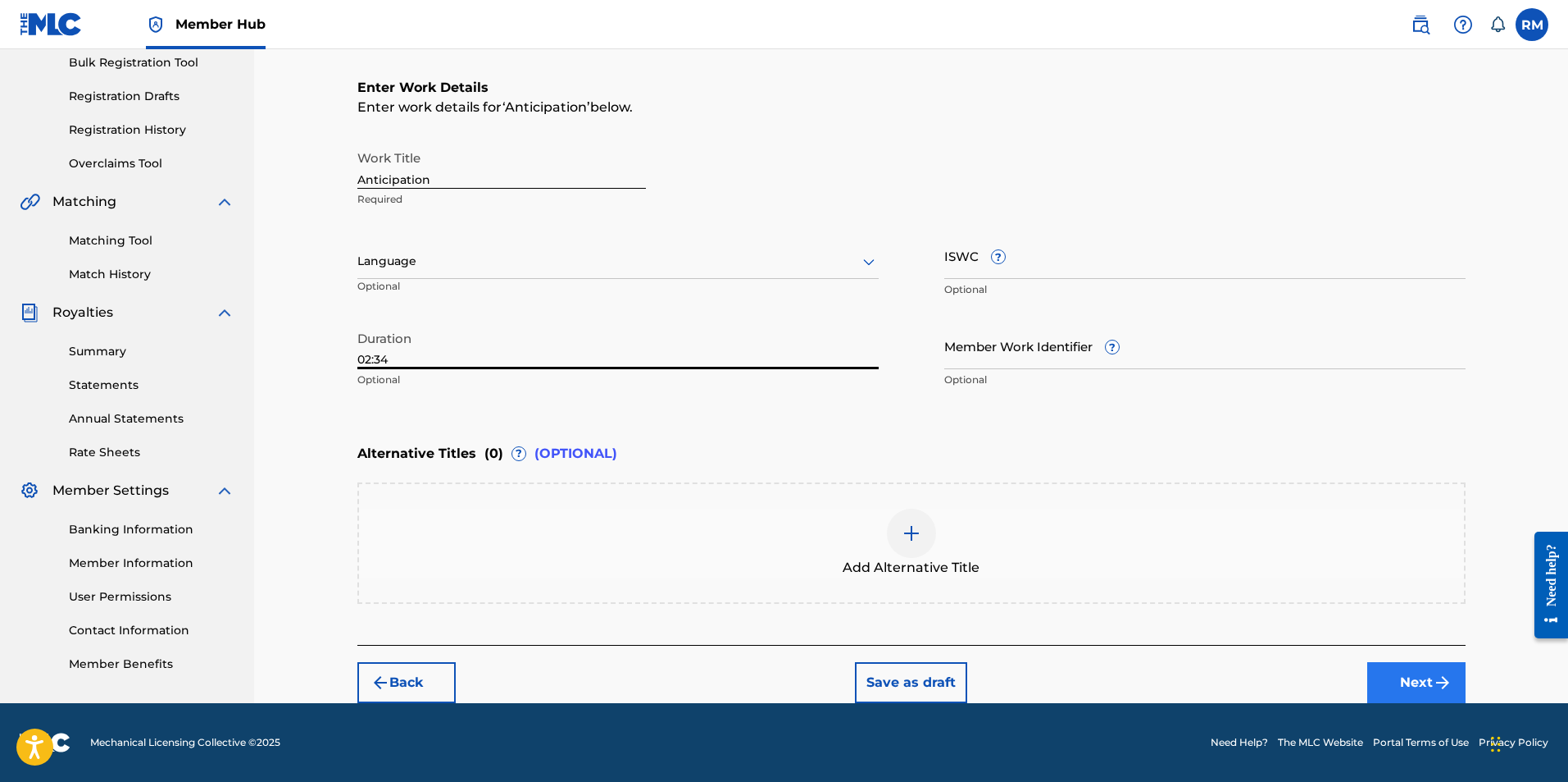
type input "02:34"
click at [1402, 690] on button "Next" at bounding box center [1416, 683] width 98 height 41
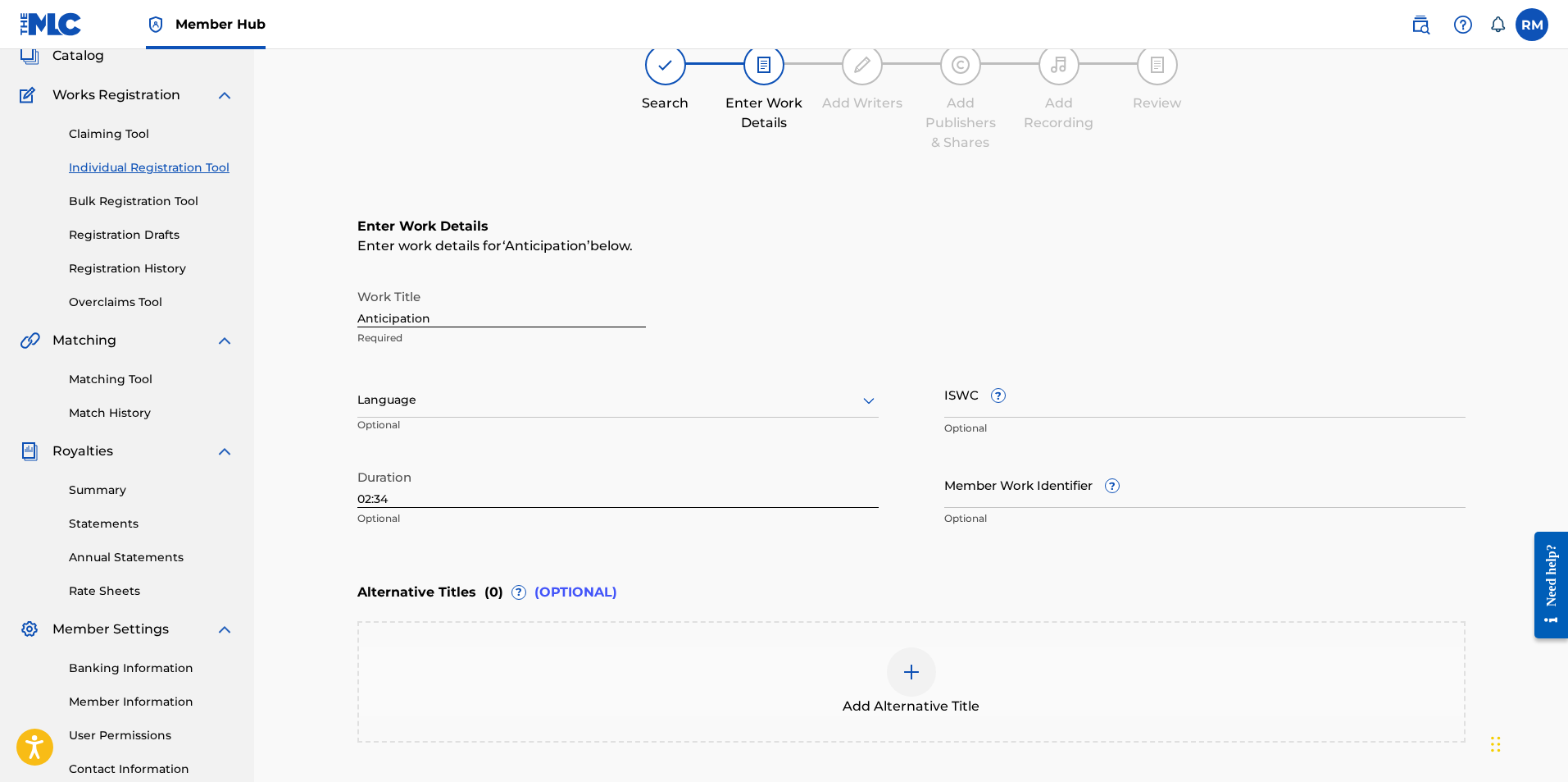
scroll to position [73, 0]
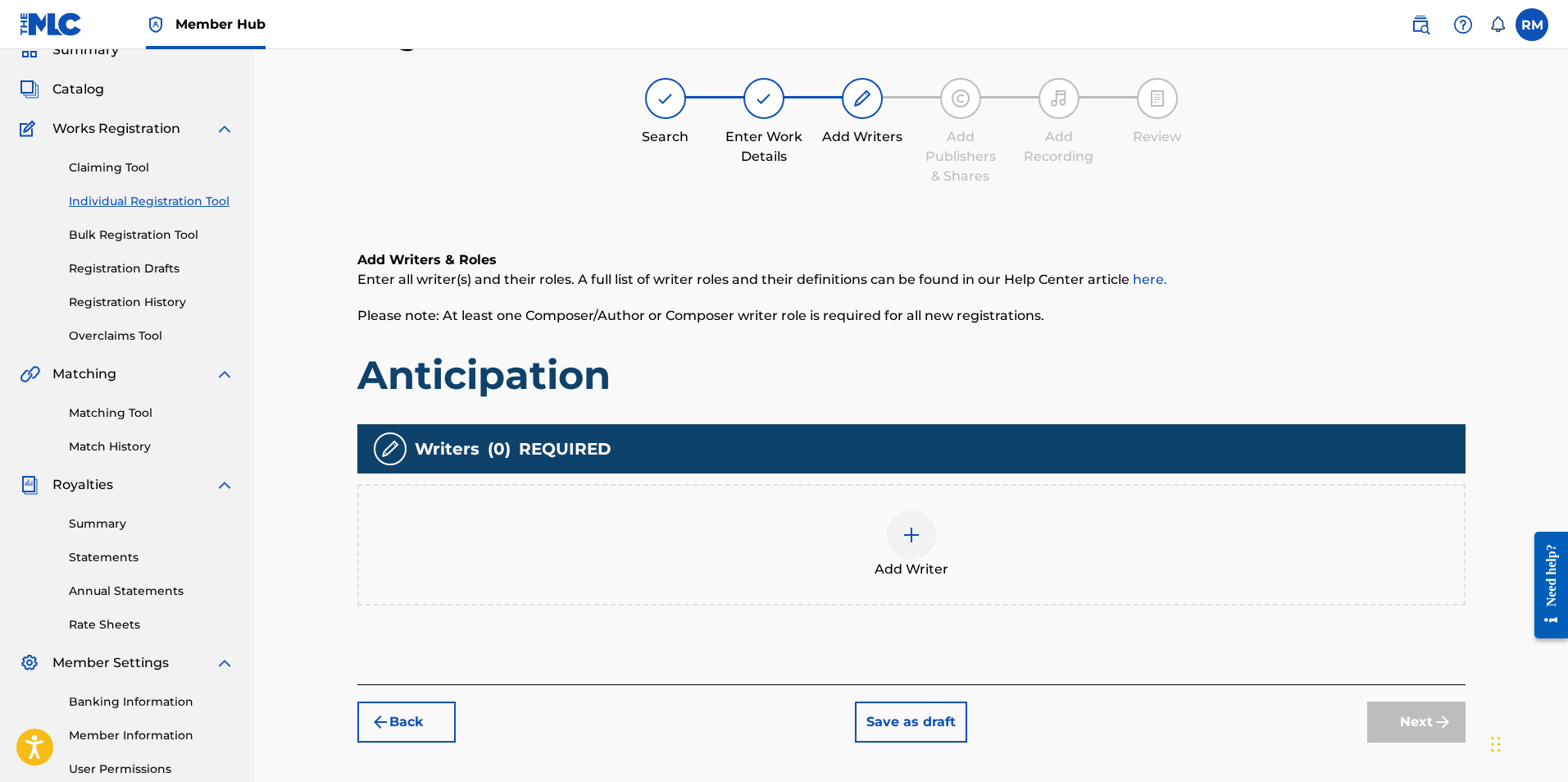
click at [921, 541] on img at bounding box center [912, 535] width 20 height 20
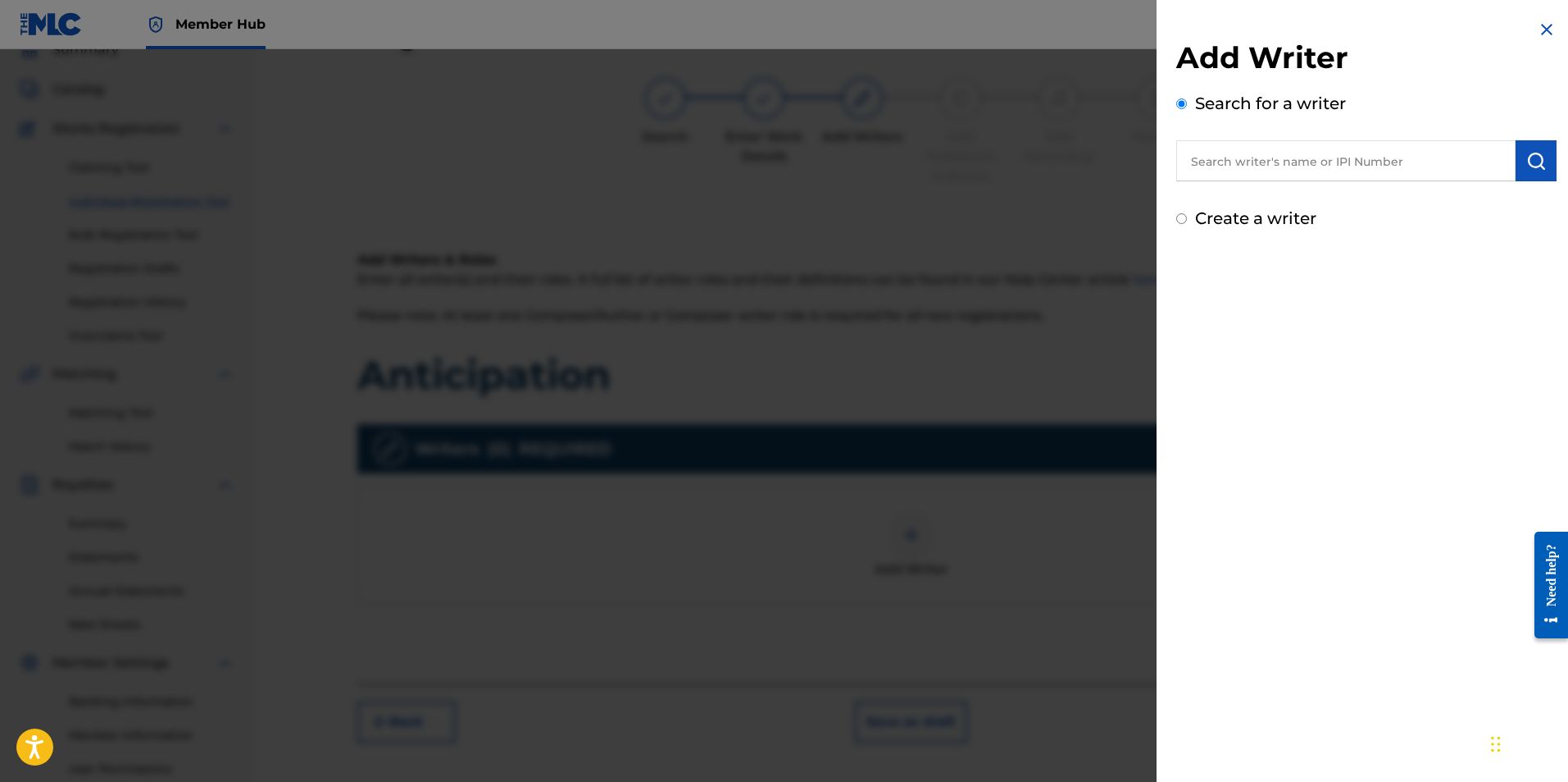
click at [1300, 163] on input "text" at bounding box center [1345, 161] width 339 height 41
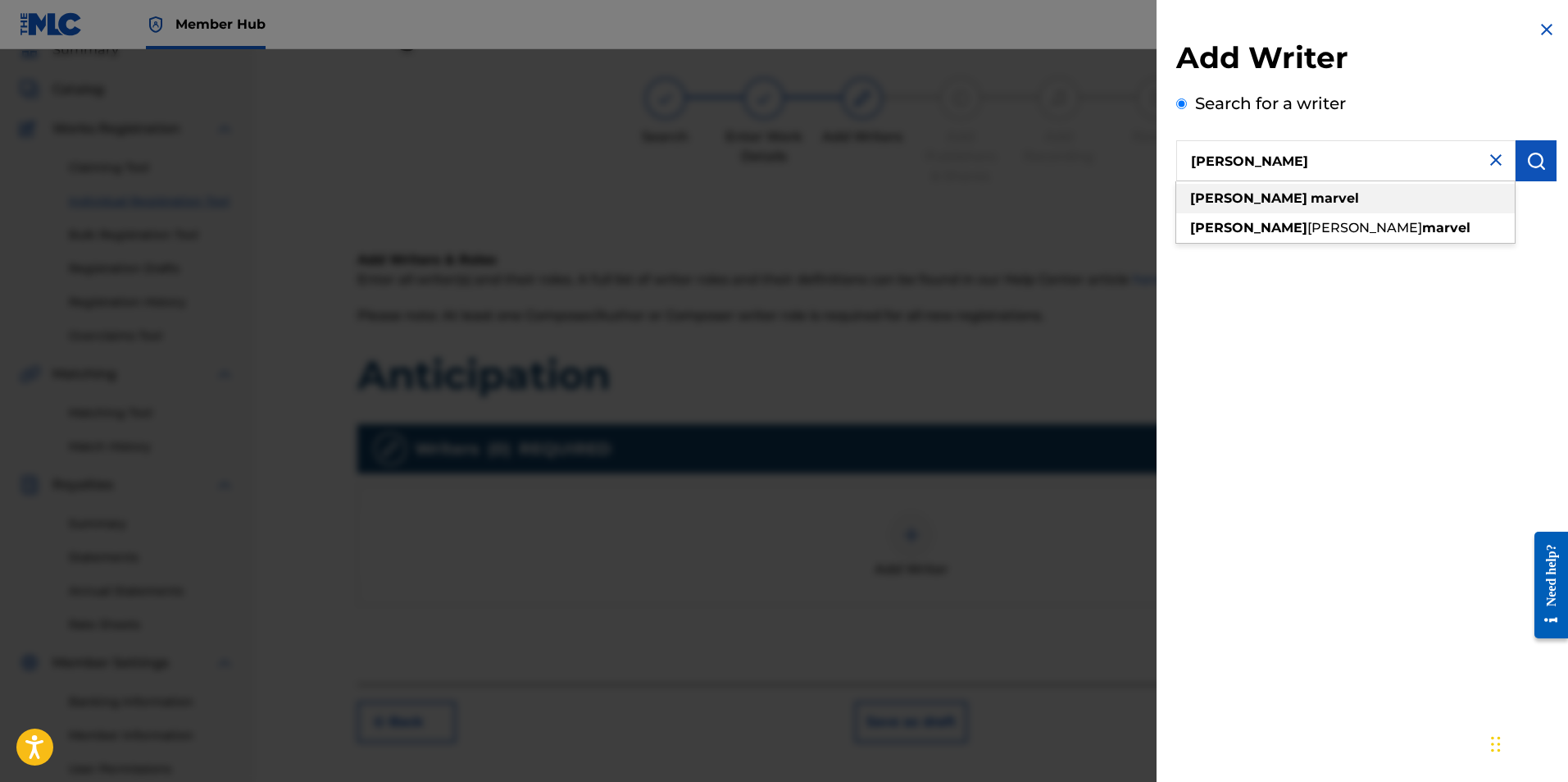
click at [1311, 202] on strong "marvel" at bounding box center [1334, 197] width 49 height 16
type input "ryan marvel"
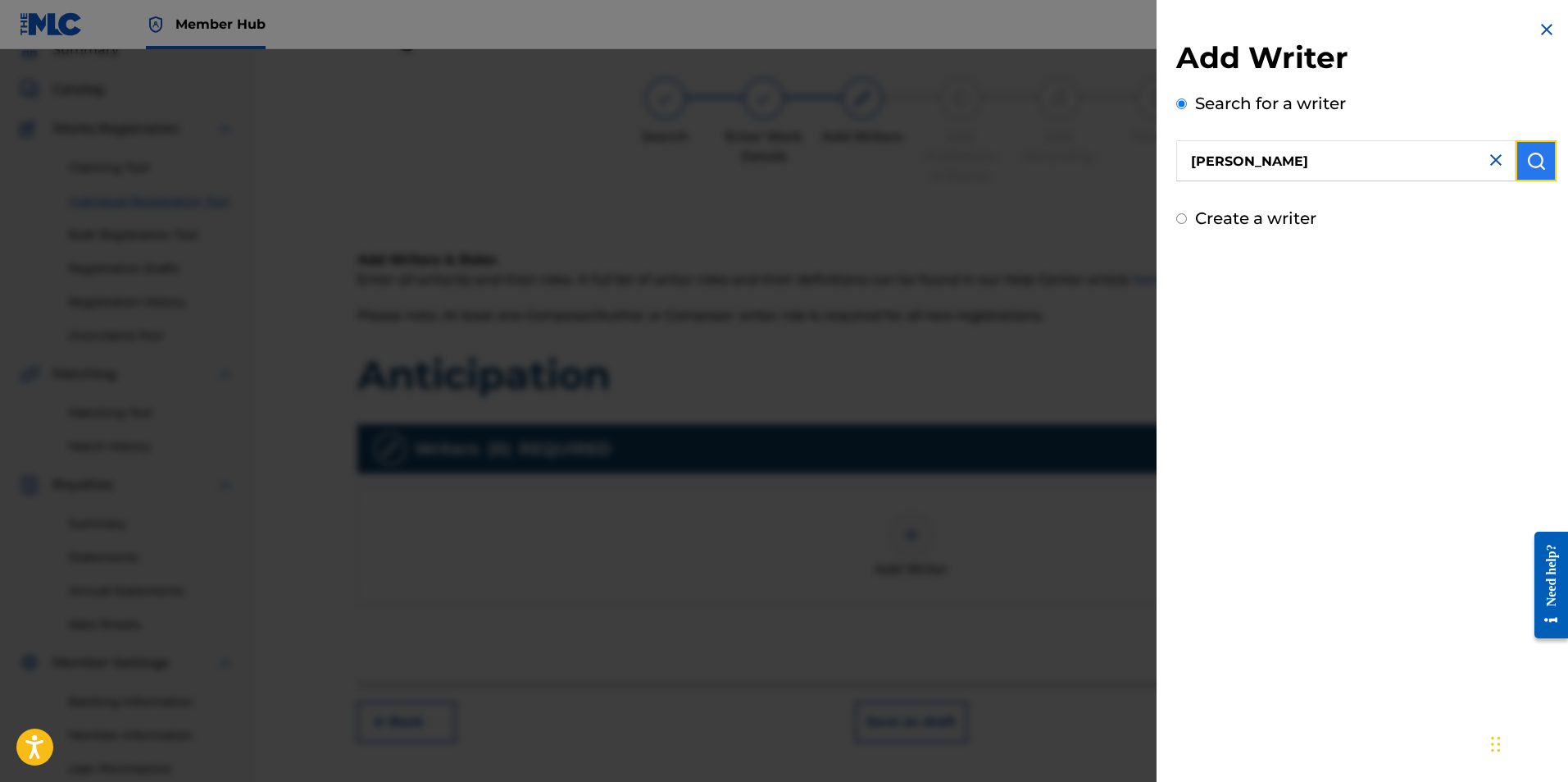
click at [1519, 164] on button "submit" at bounding box center [1537, 161] width 41 height 41
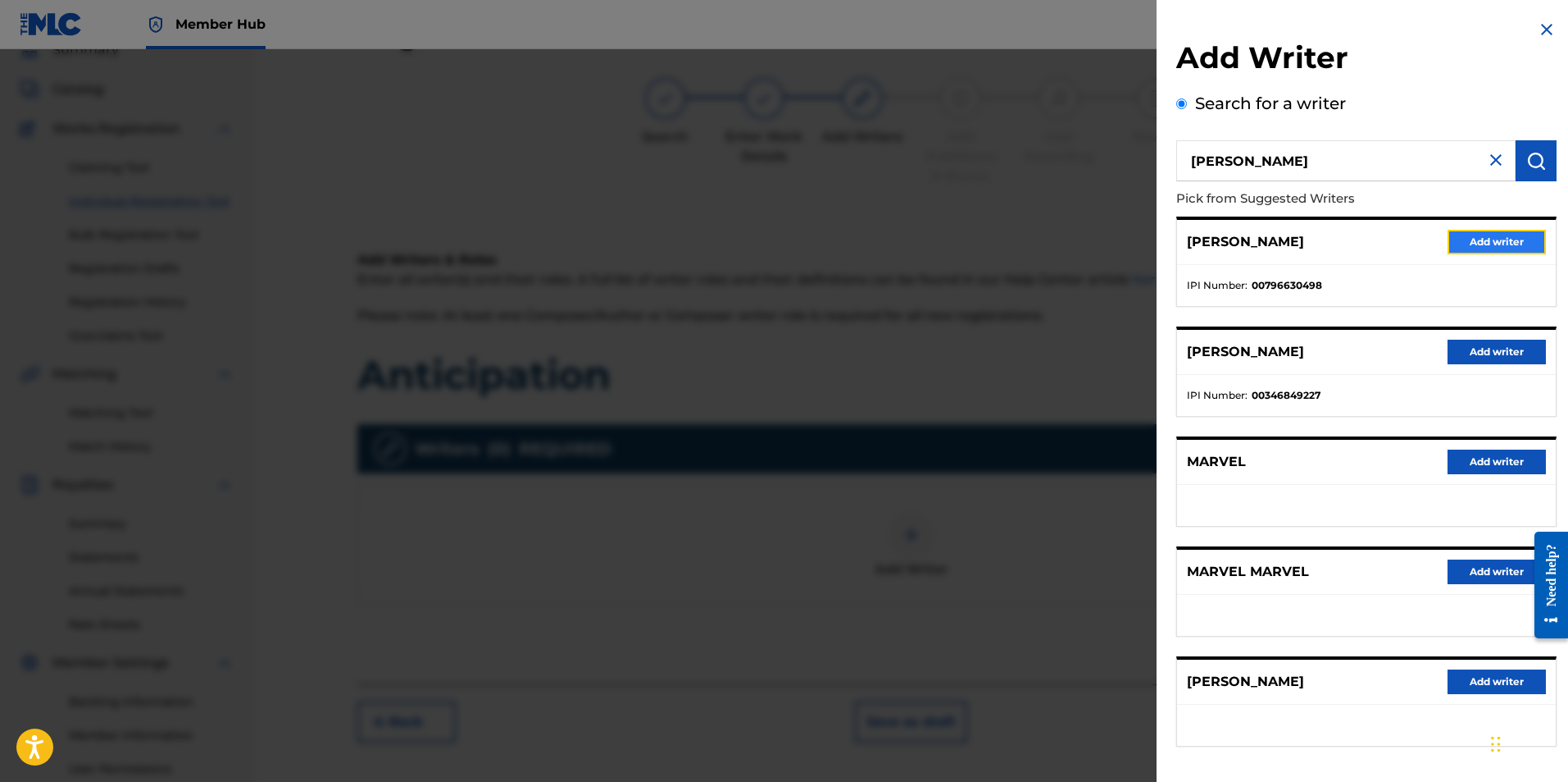
click at [1457, 241] on button "Add writer" at bounding box center [1496, 242] width 98 height 25
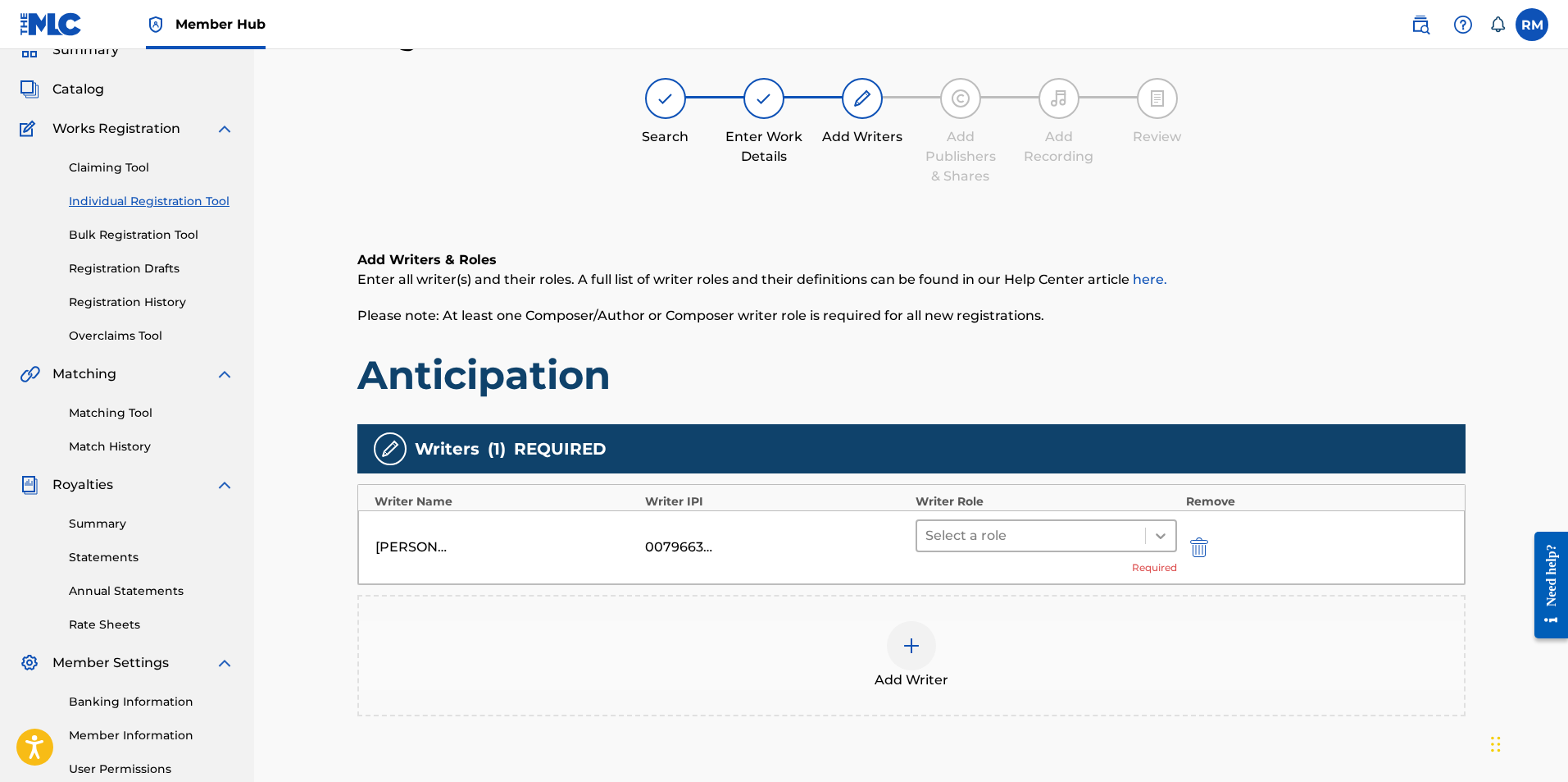
click at [1152, 535] on div at bounding box center [1161, 536] width 30 height 30
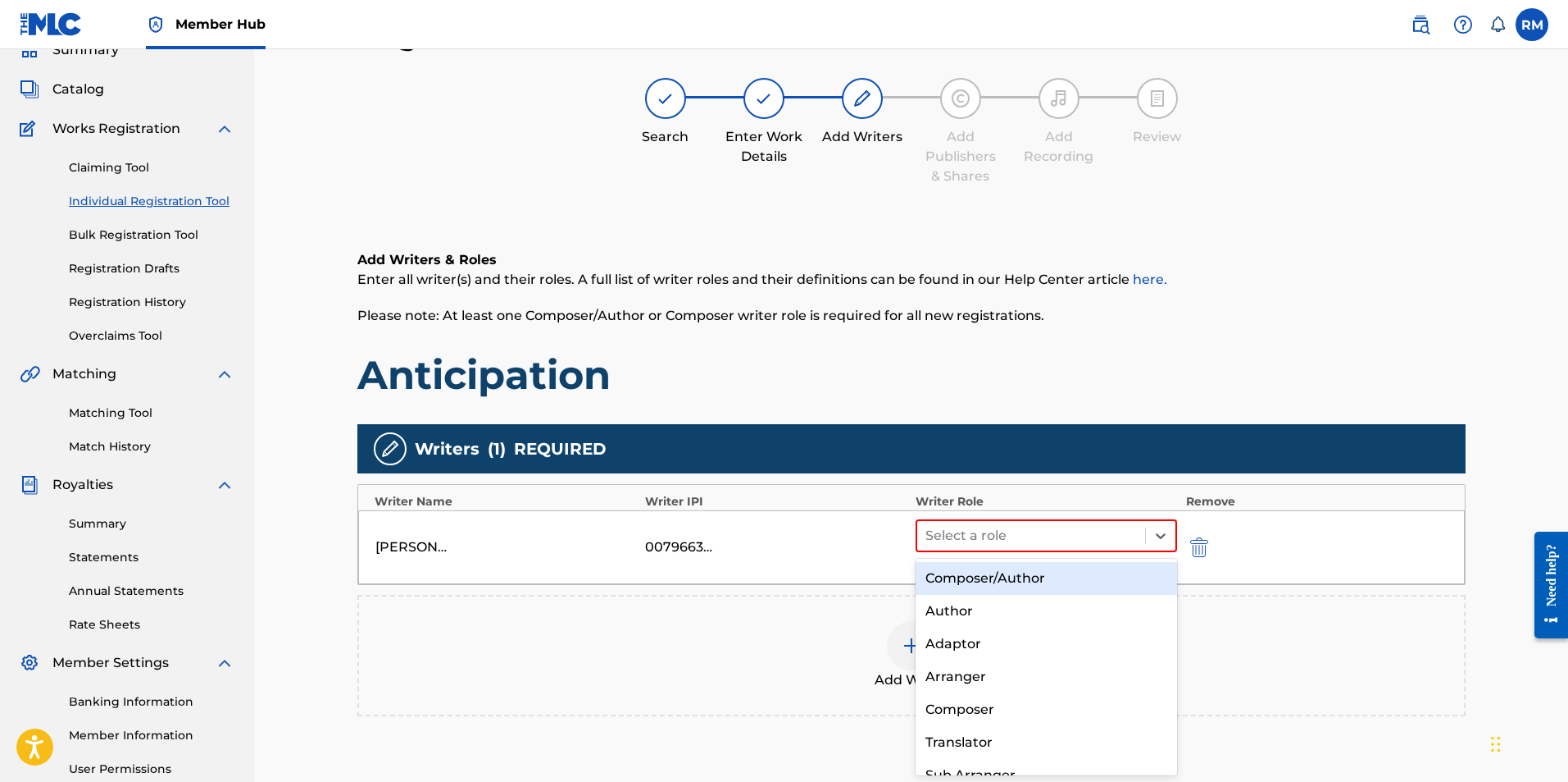
click at [1018, 579] on div "Composer/Author" at bounding box center [1047, 578] width 262 height 33
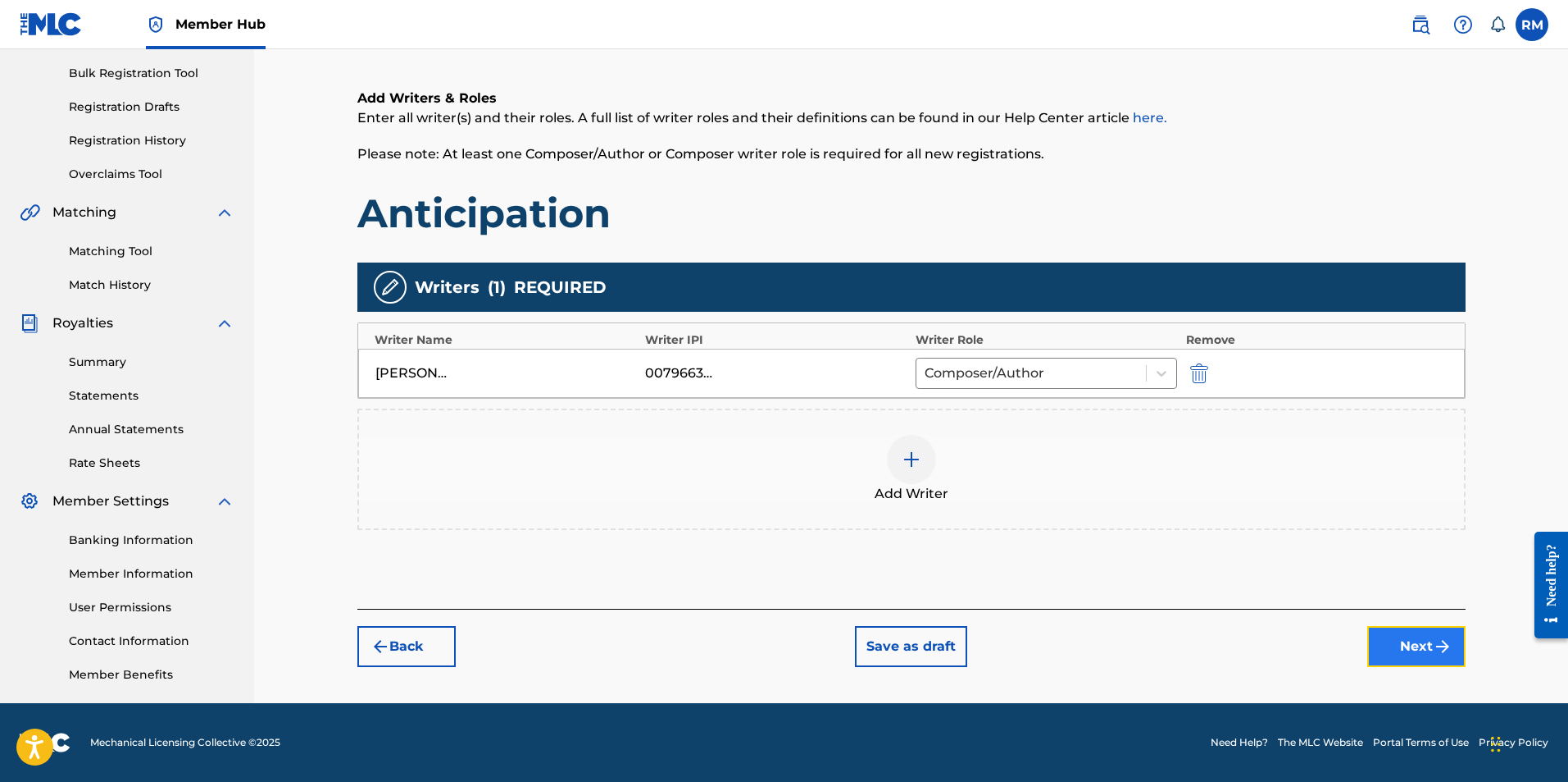
click at [1395, 649] on button "Next" at bounding box center [1416, 647] width 98 height 41
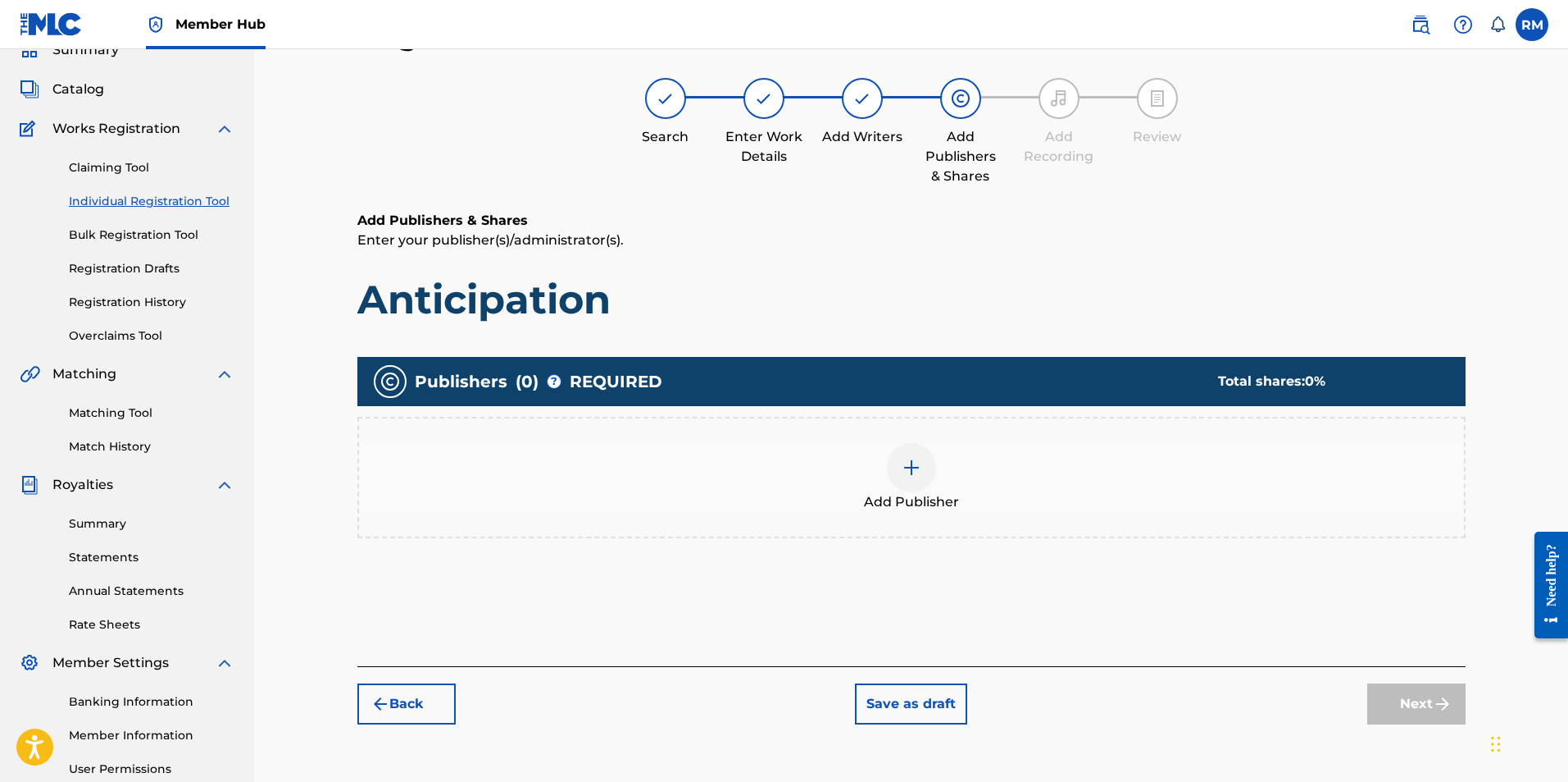
click at [925, 486] on div at bounding box center [912, 467] width 50 height 50
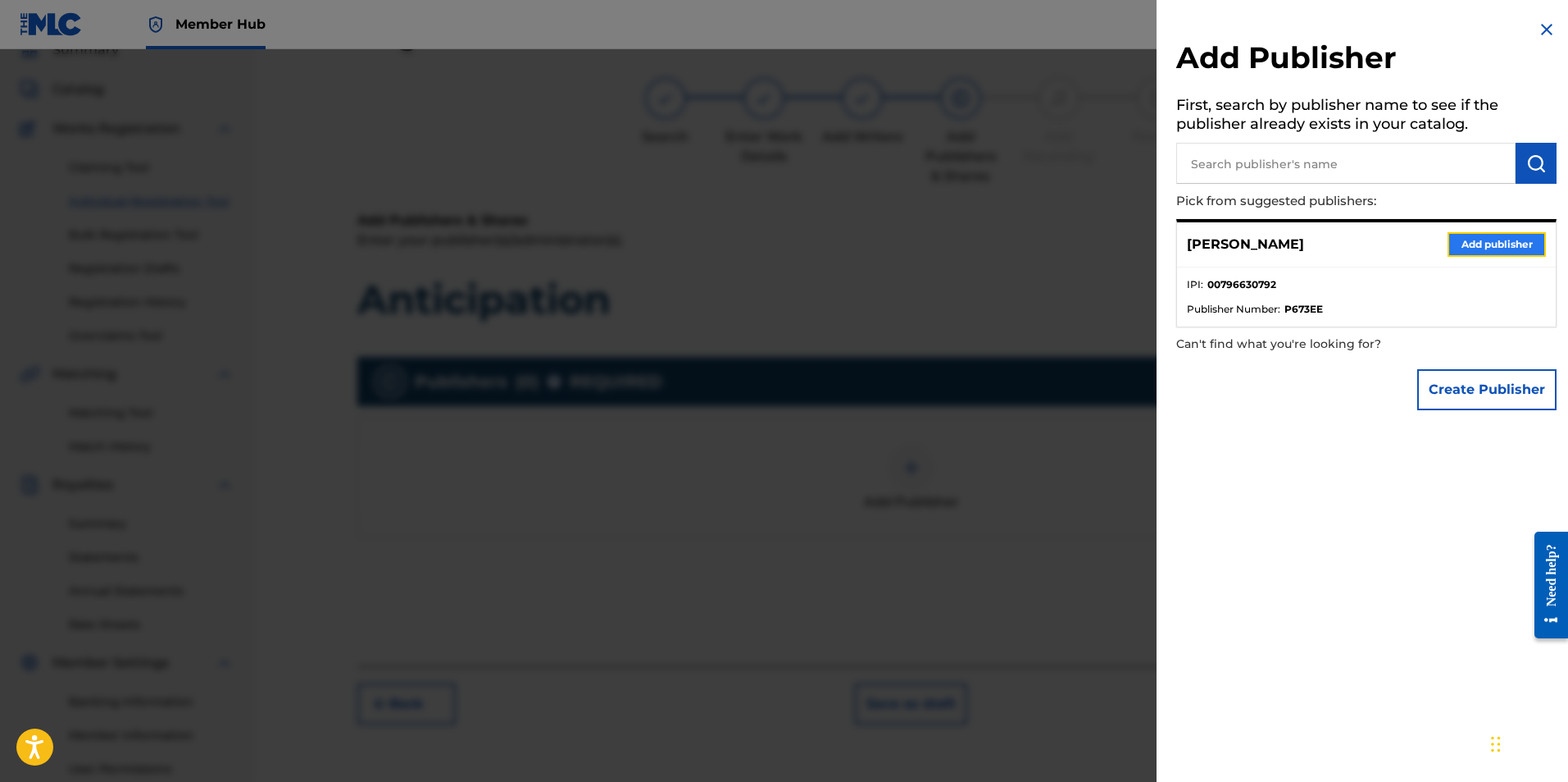
click at [1454, 239] on button "Add publisher" at bounding box center [1496, 244] width 98 height 25
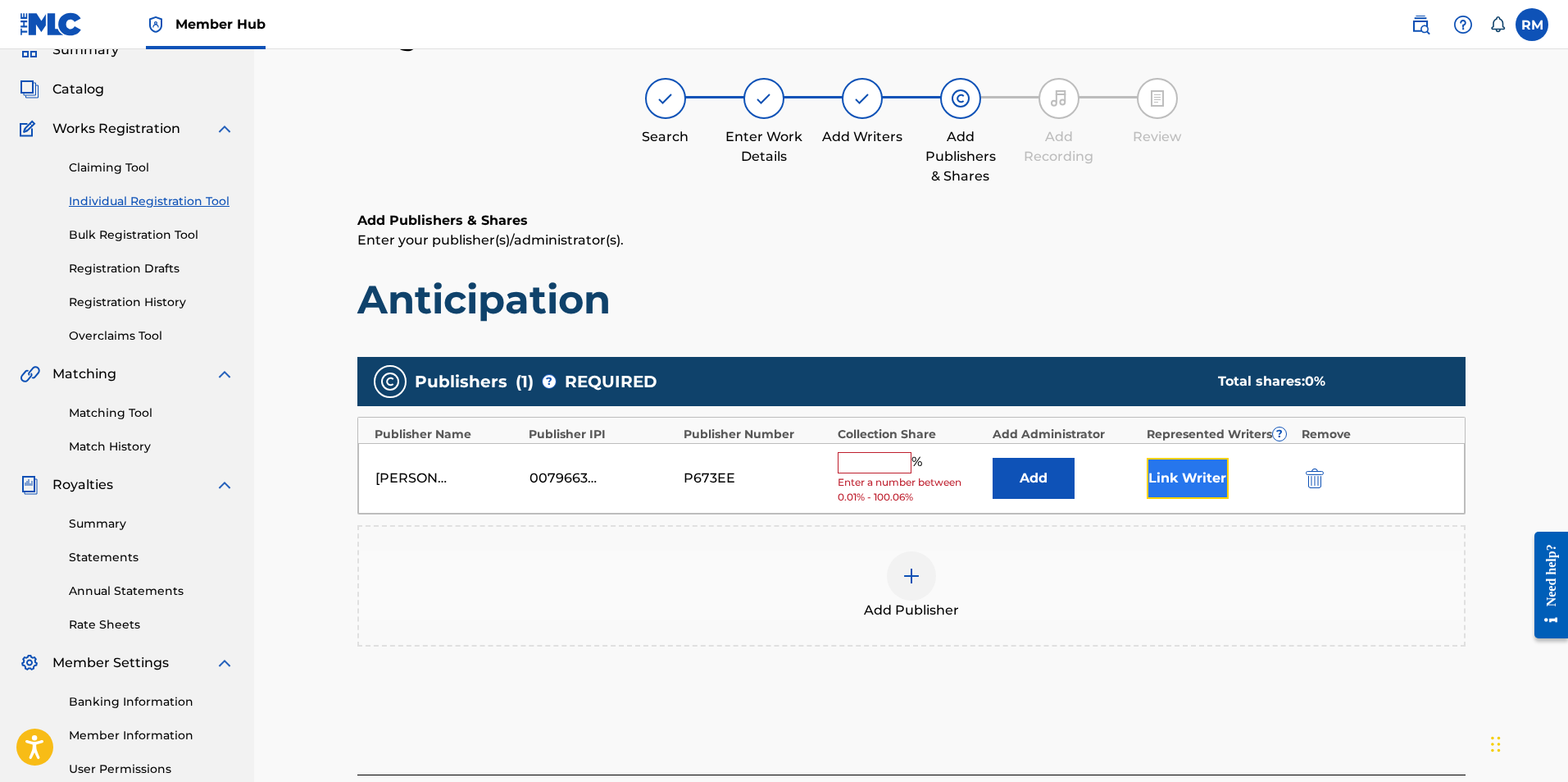
click at [1174, 481] on button "Link Writer" at bounding box center [1188, 478] width 82 height 41
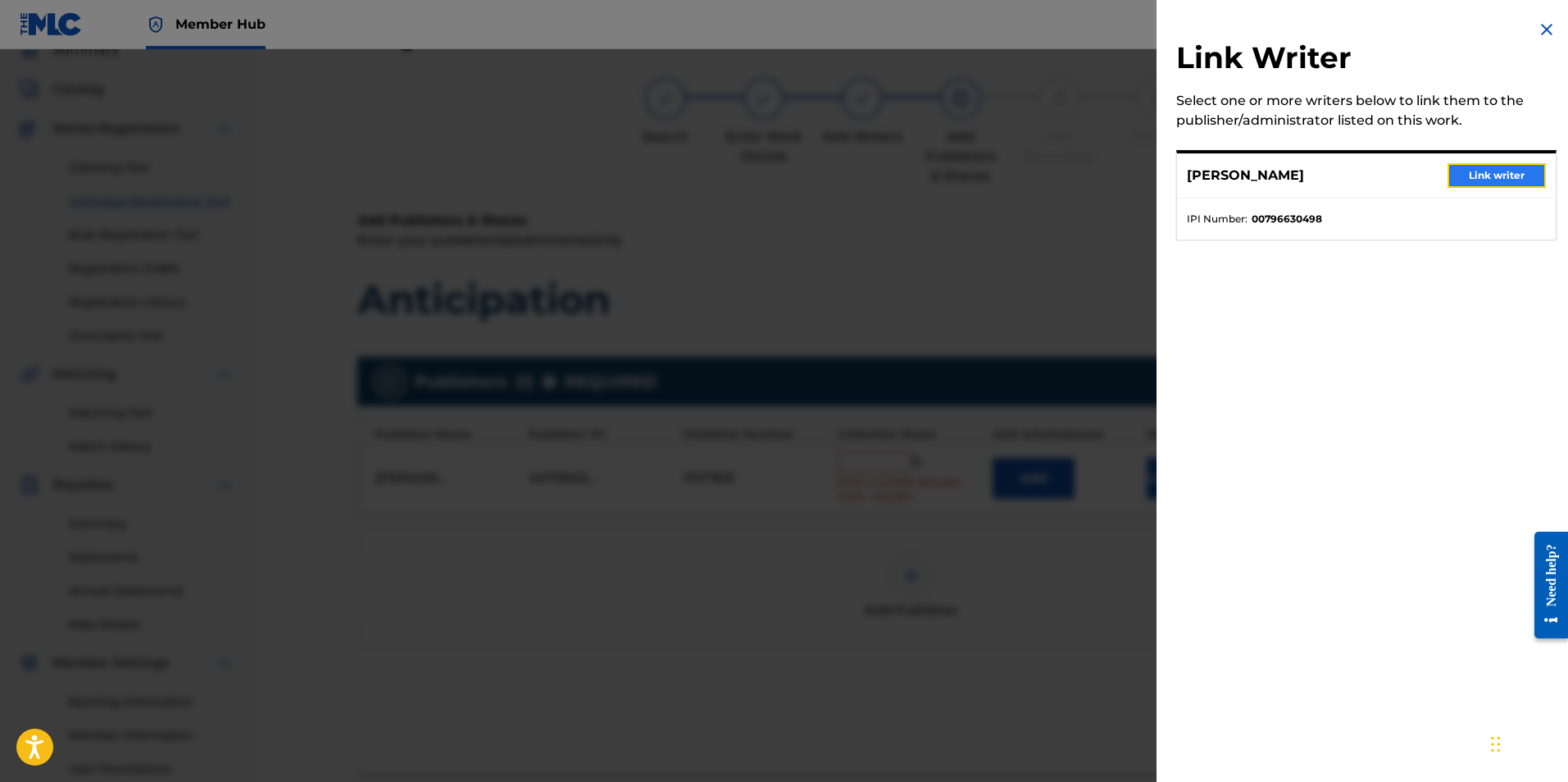
click at [1456, 176] on button "Link writer" at bounding box center [1496, 176] width 98 height 25
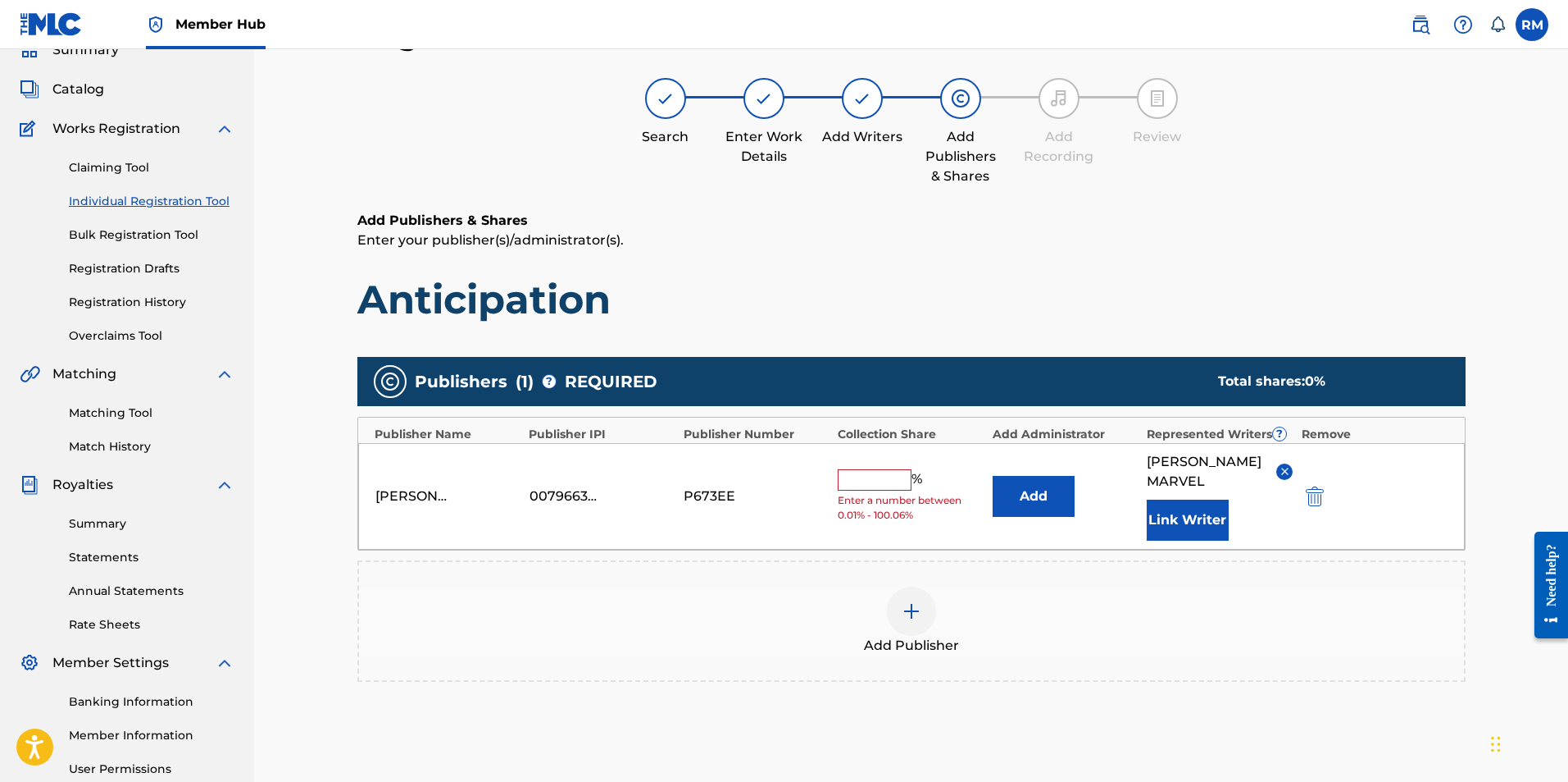
click at [886, 479] on input "text" at bounding box center [874, 480] width 73 height 21
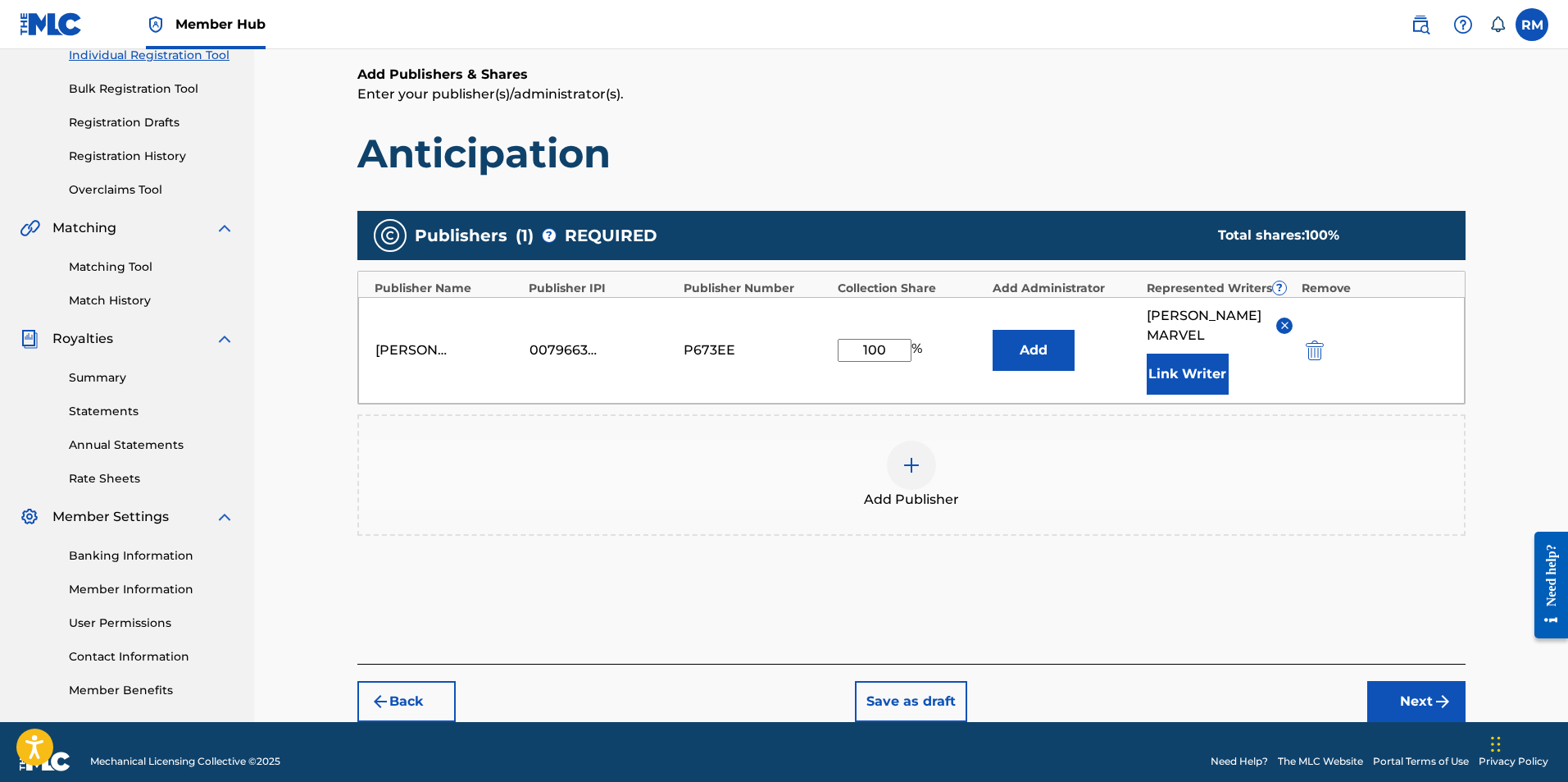
scroll to position [239, 0]
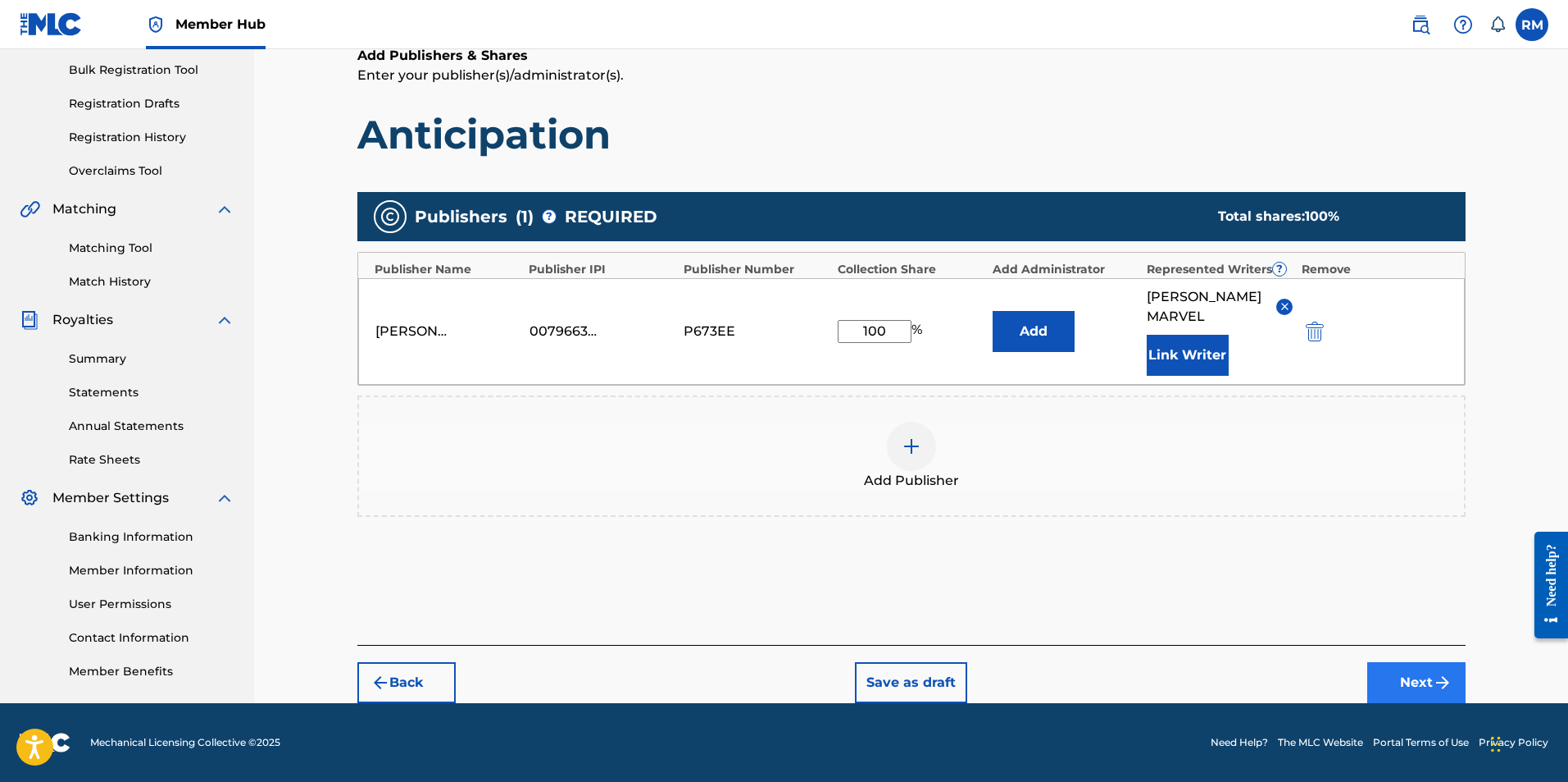
type input "100"
click at [1410, 675] on button "Next" at bounding box center [1416, 683] width 98 height 41
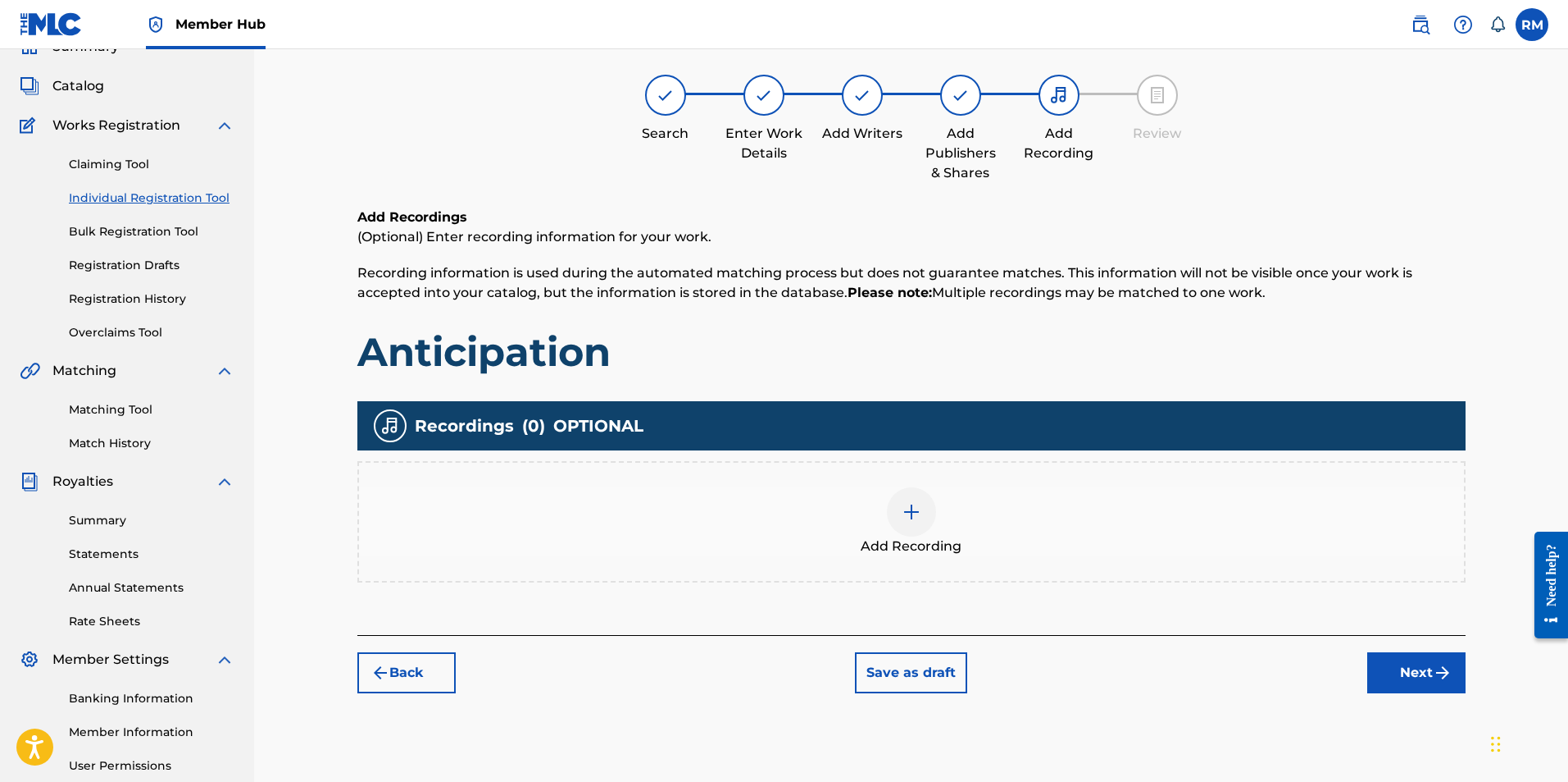
scroll to position [73, 0]
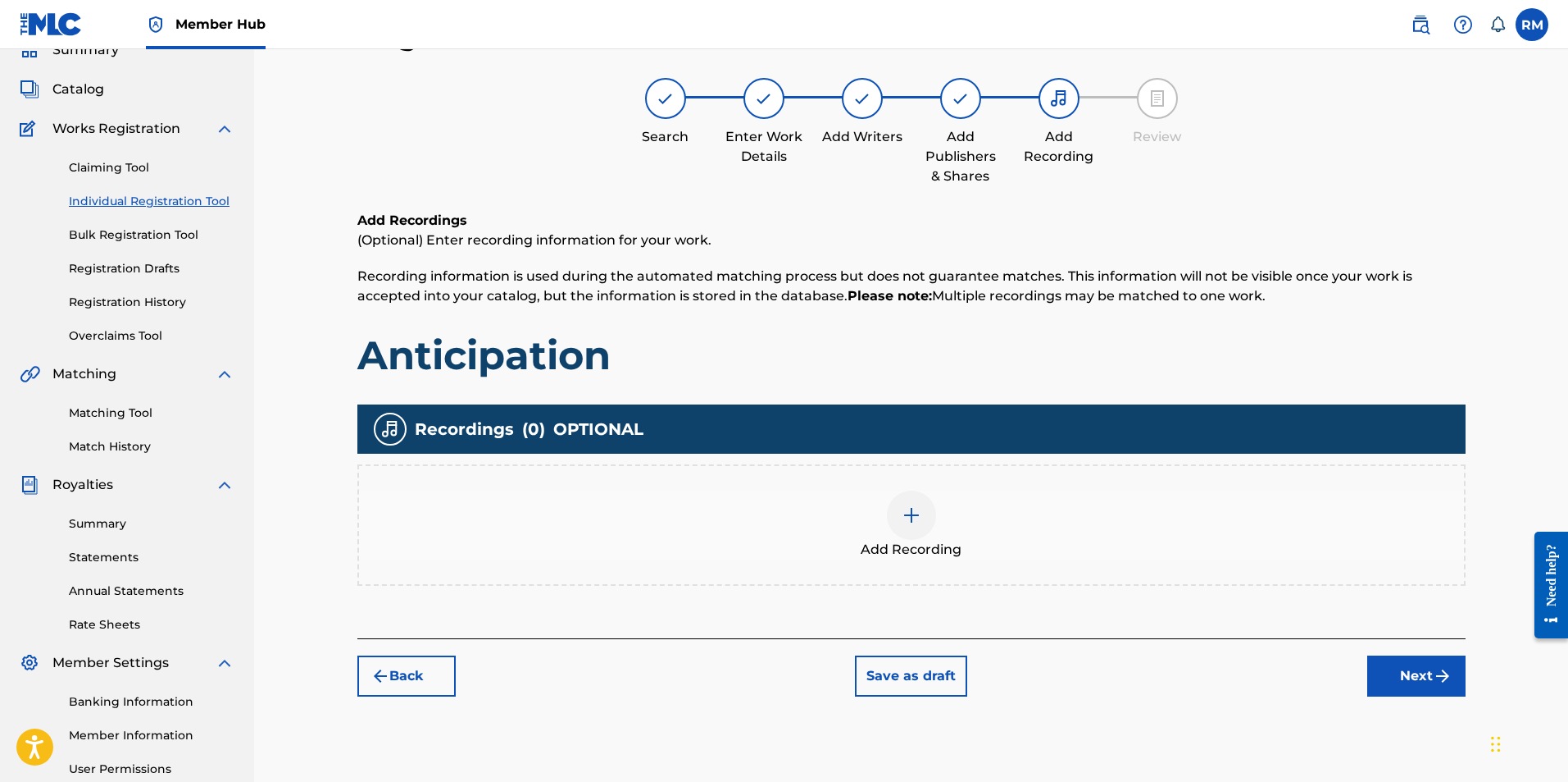
click at [909, 518] on img at bounding box center [912, 515] width 20 height 20
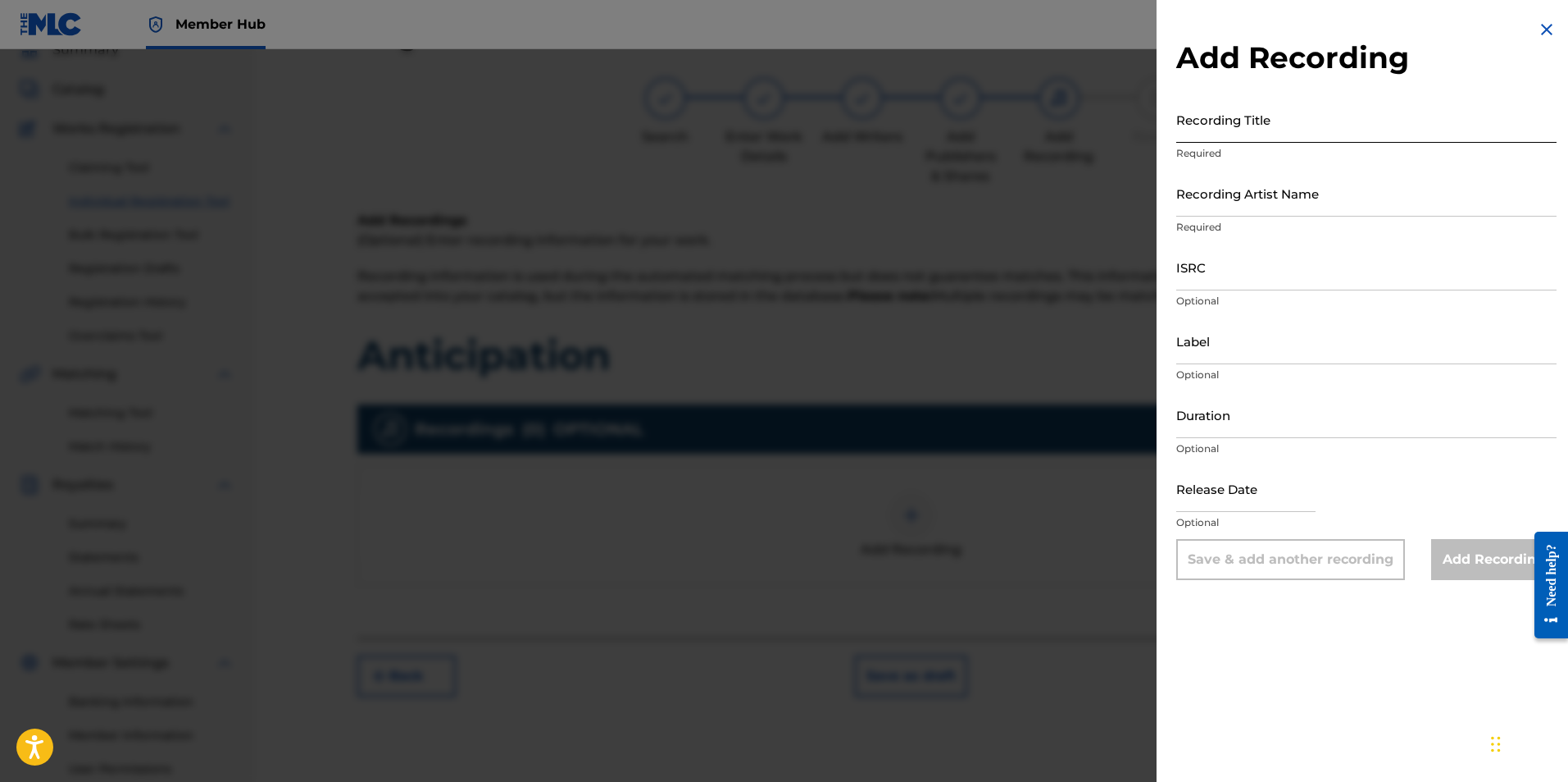
click at [1230, 121] on input "Recording Title" at bounding box center [1366, 119] width 380 height 47
type input "Anticipation"
click at [1246, 196] on input "Recording Artist Name" at bounding box center [1366, 193] width 380 height 47
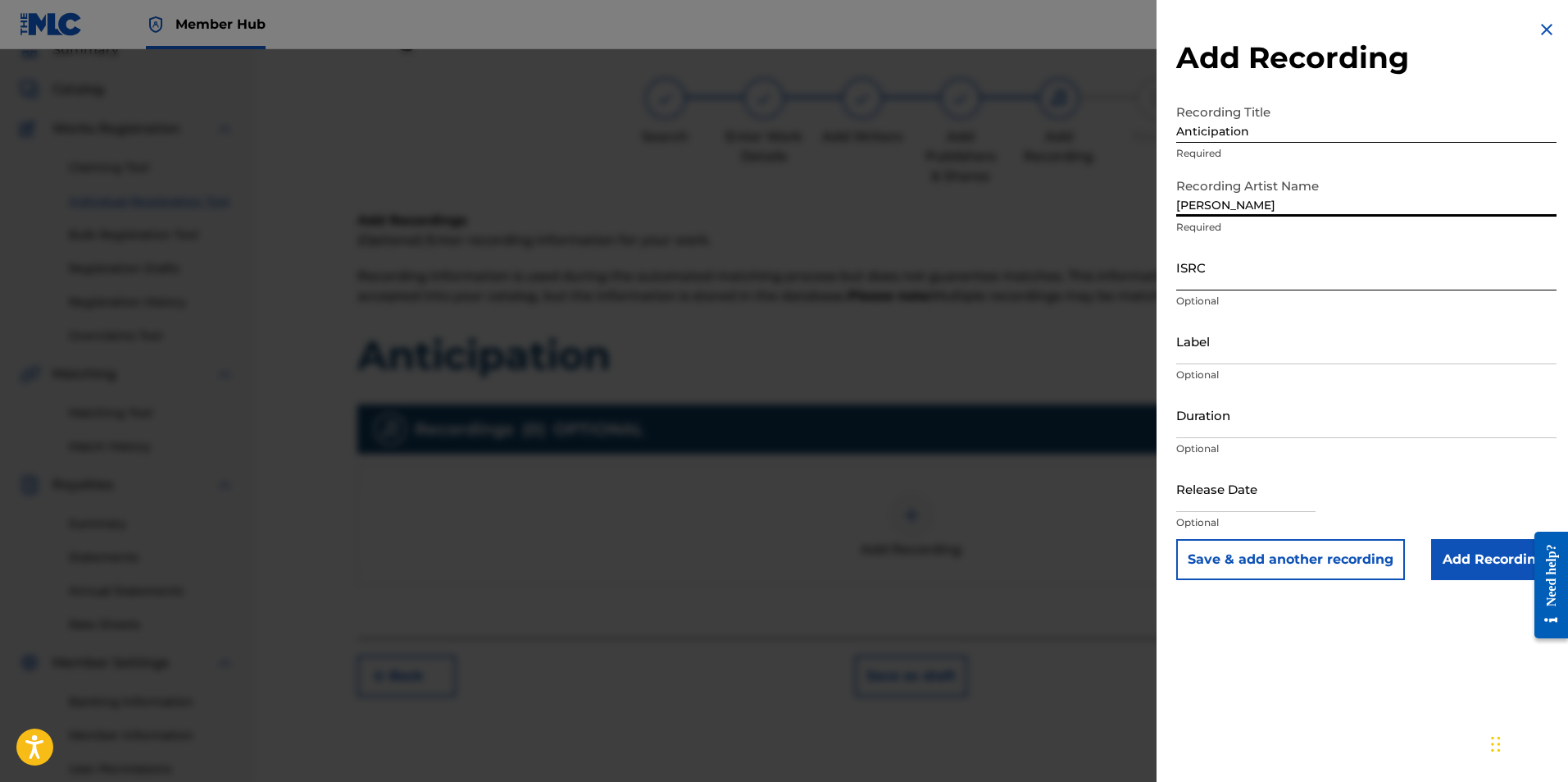
type input "Ryan MArvel"
click at [1224, 283] on input "ISRC" at bounding box center [1366, 267] width 380 height 47
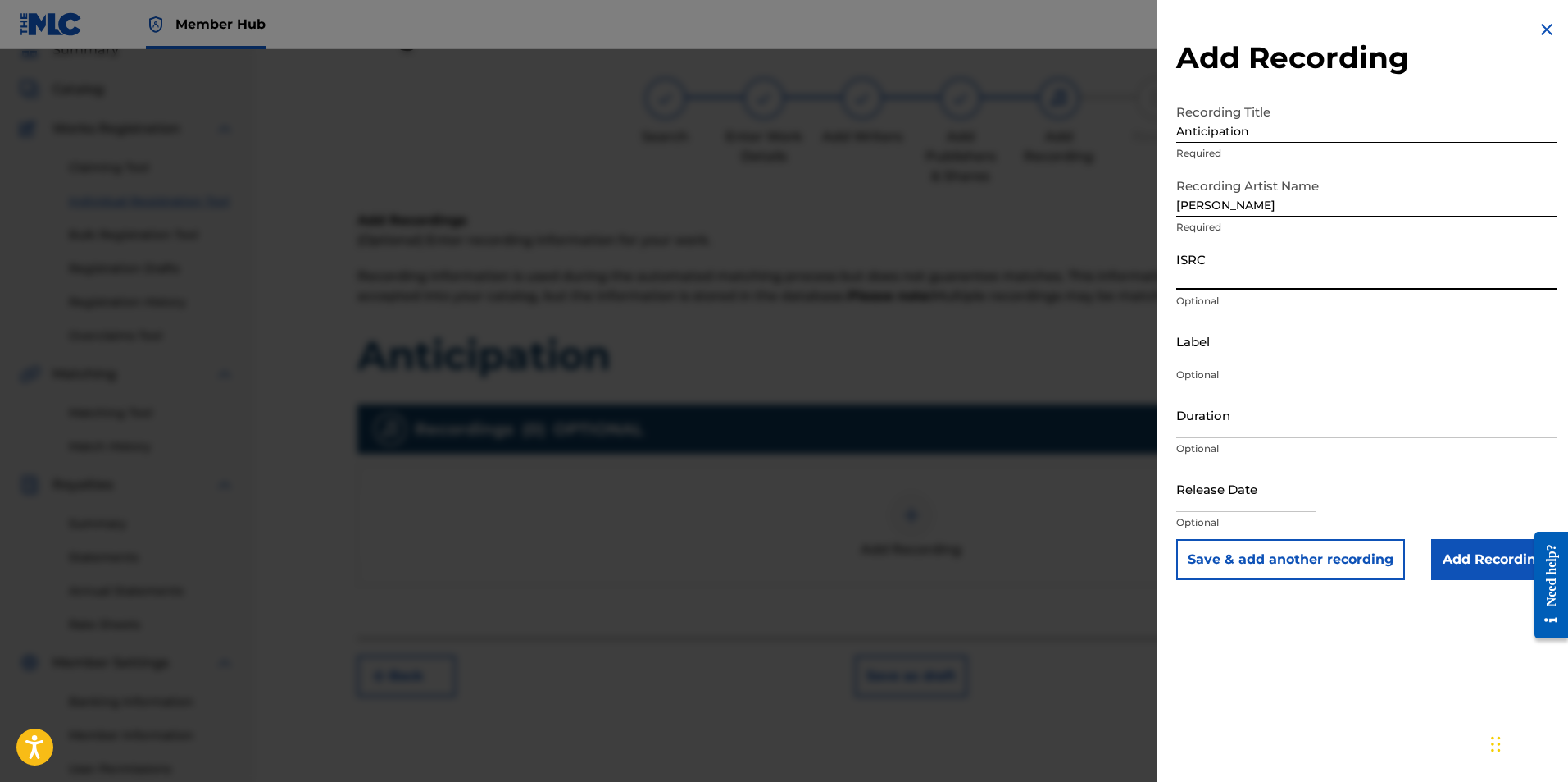
paste input "AUGBT2300722"
type input "AUGBT2300722"
click at [1458, 565] on input "Add Recording" at bounding box center [1494, 560] width 125 height 41
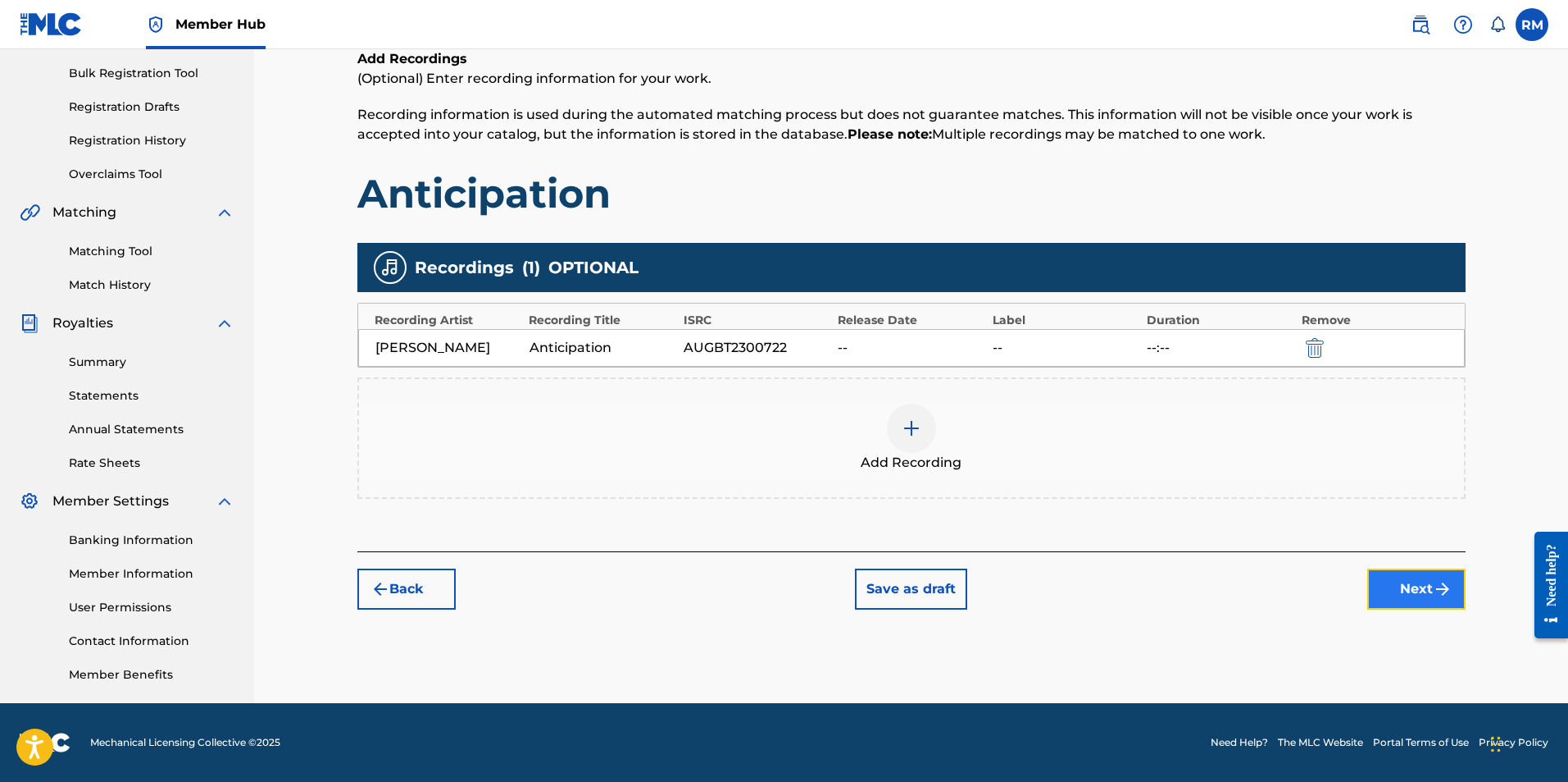
click at [1447, 583] on img "submit" at bounding box center [1443, 589] width 20 height 20
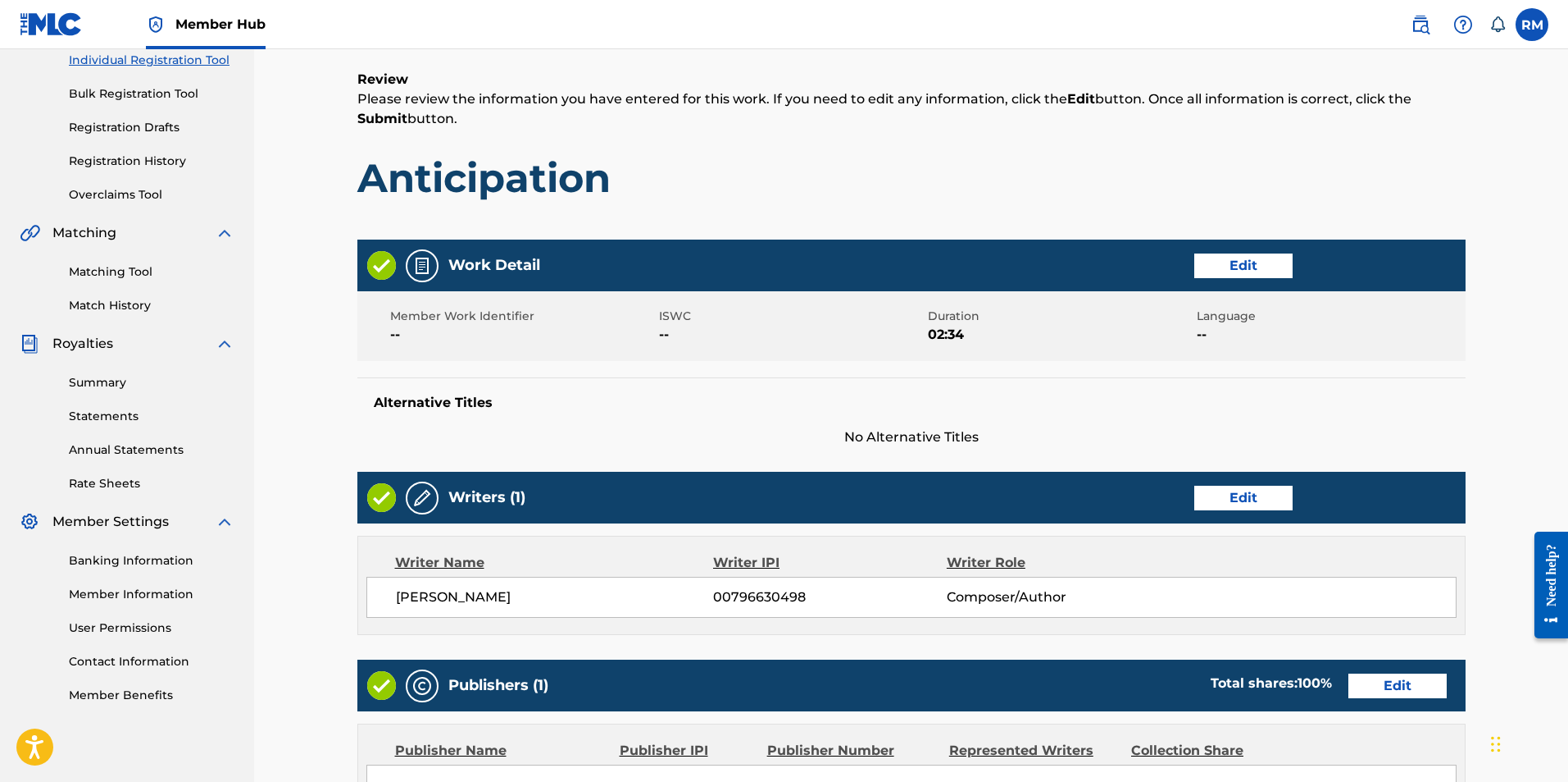
scroll to position [625, 0]
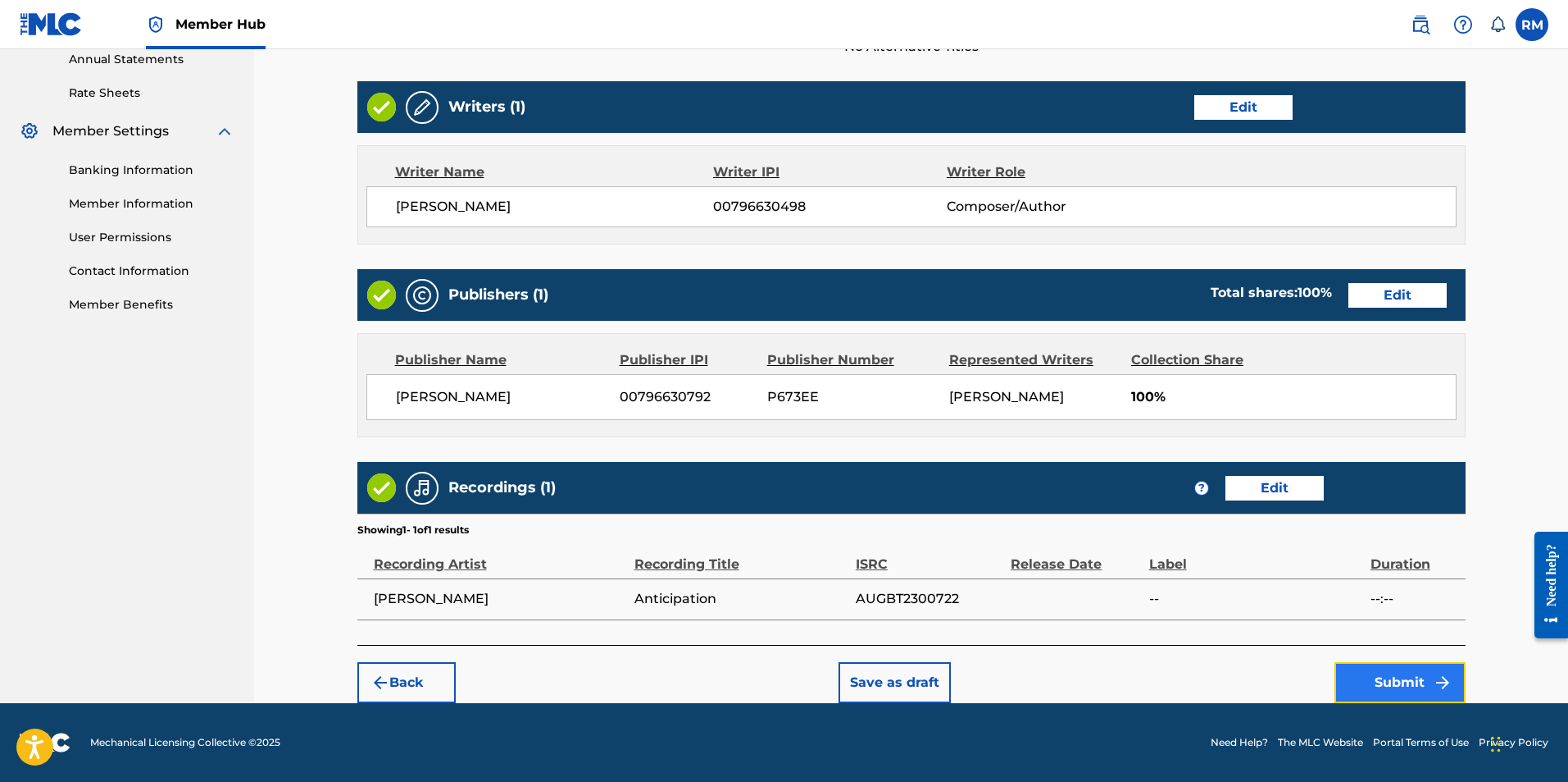
click at [1386, 677] on button "Submit" at bounding box center [1400, 683] width 131 height 41
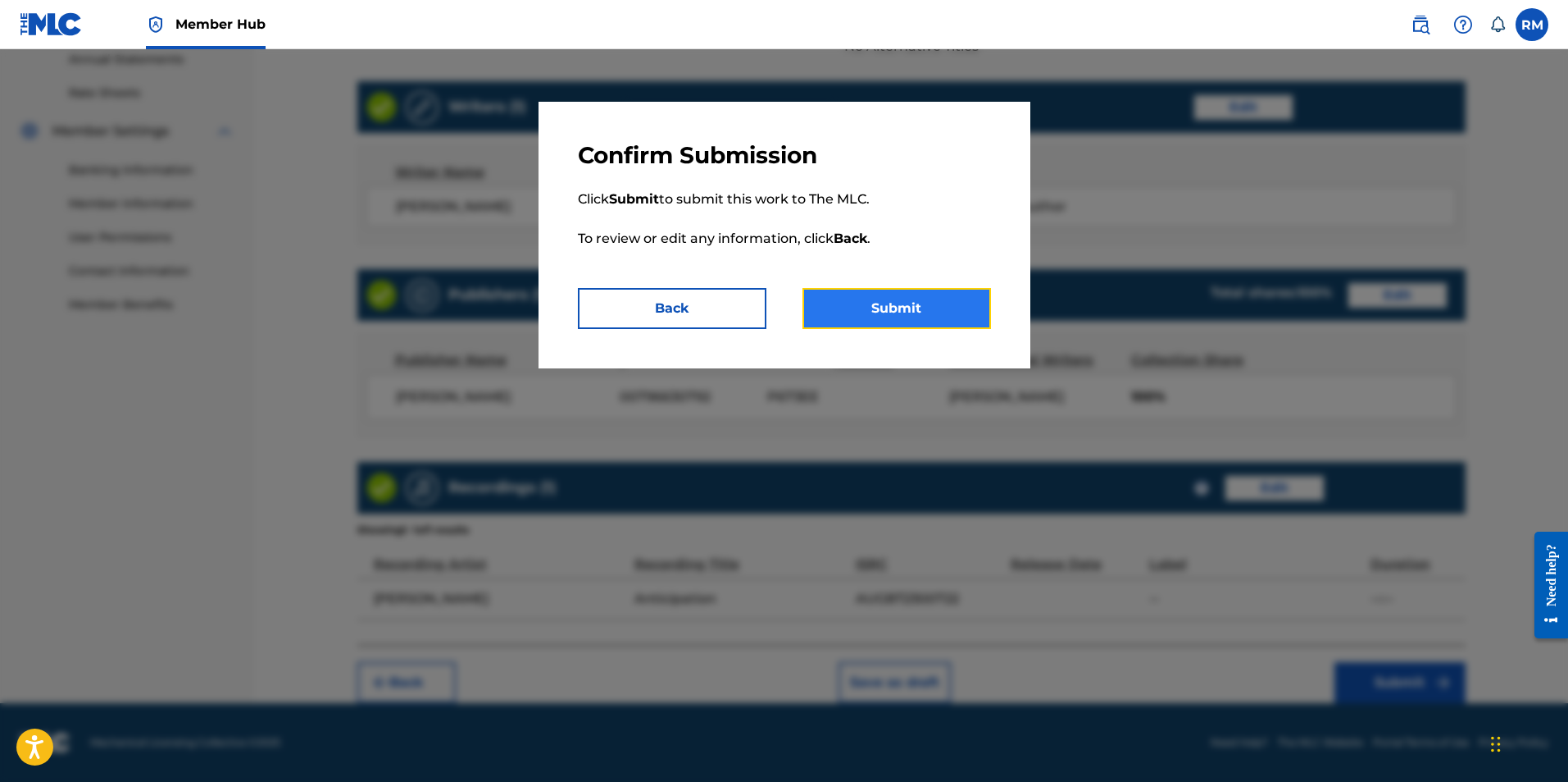
click at [892, 296] on button "Submit" at bounding box center [896, 309] width 188 height 41
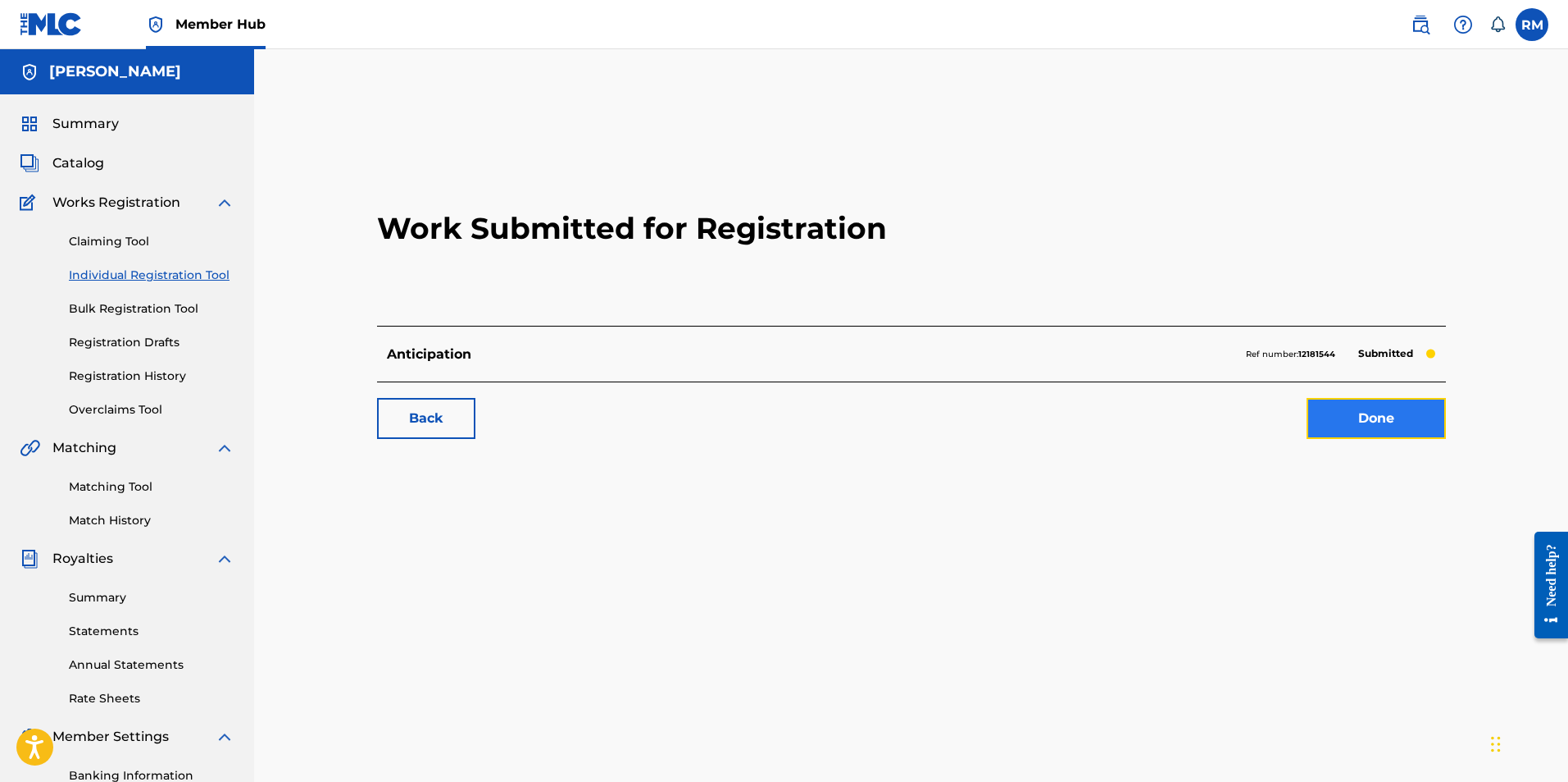
click at [1410, 429] on link "Done" at bounding box center [1376, 419] width 139 height 41
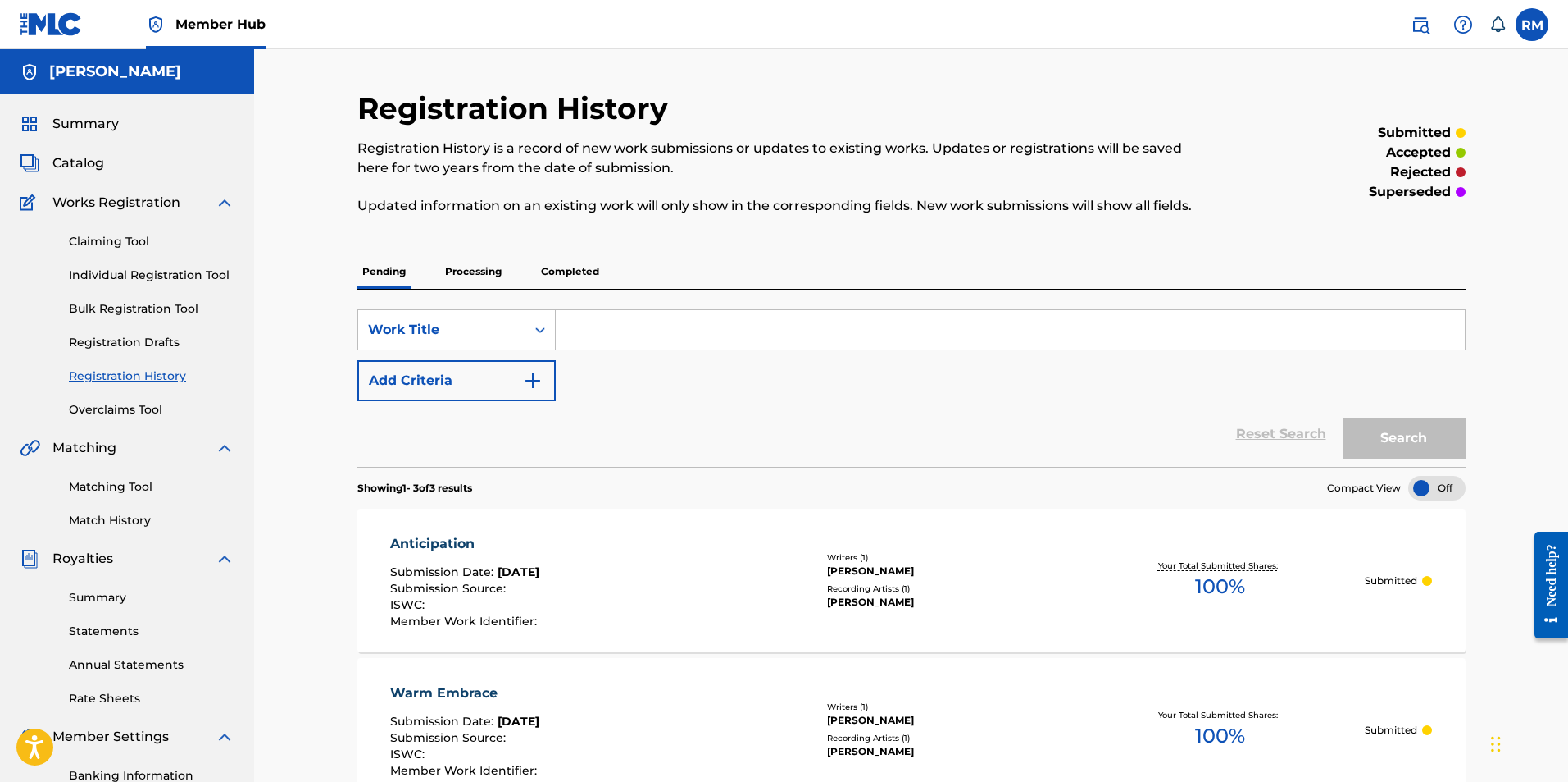
click at [445, 545] on div "Anticipation" at bounding box center [465, 544] width 151 height 20
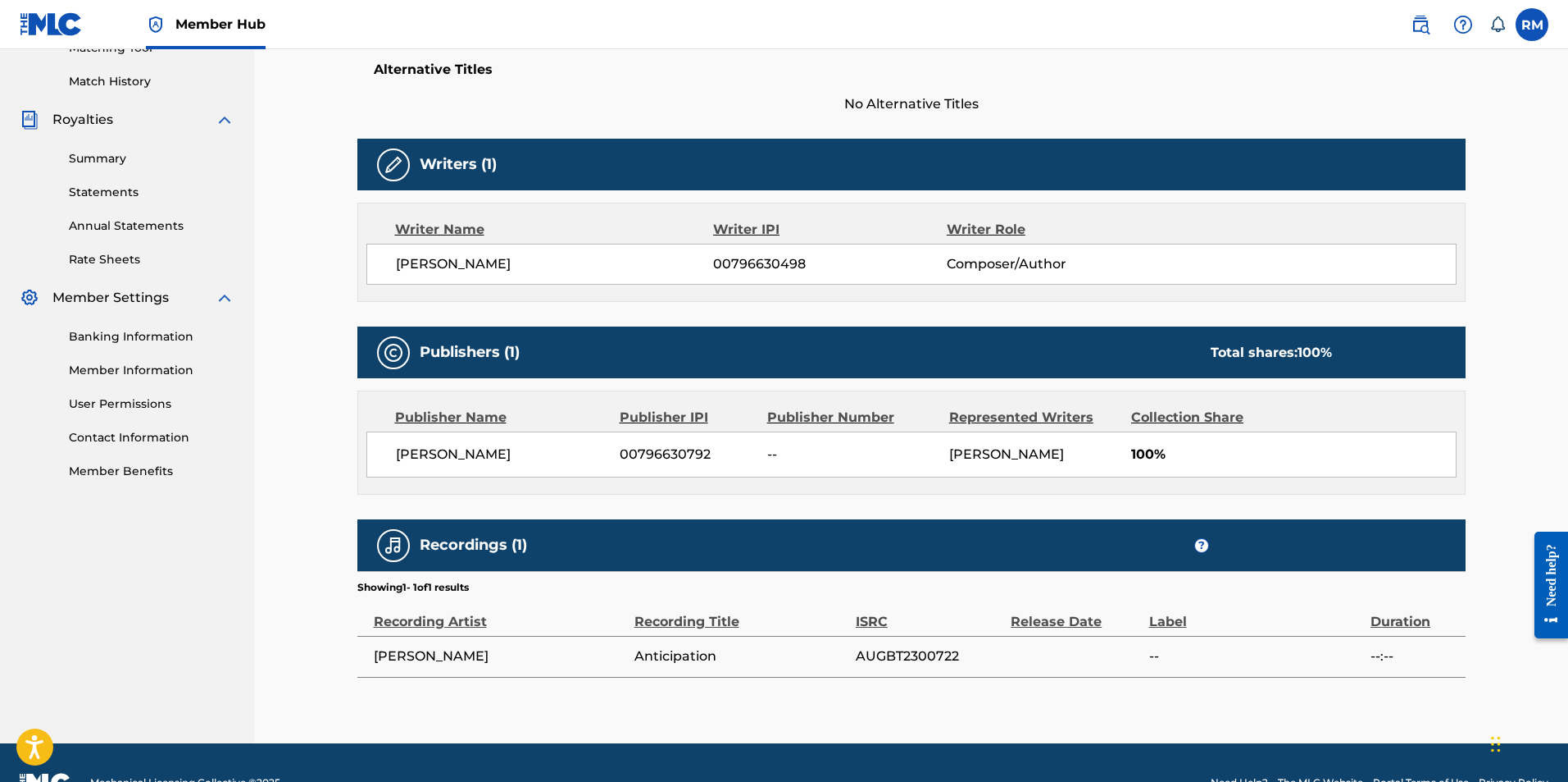
scroll to position [499, 0]
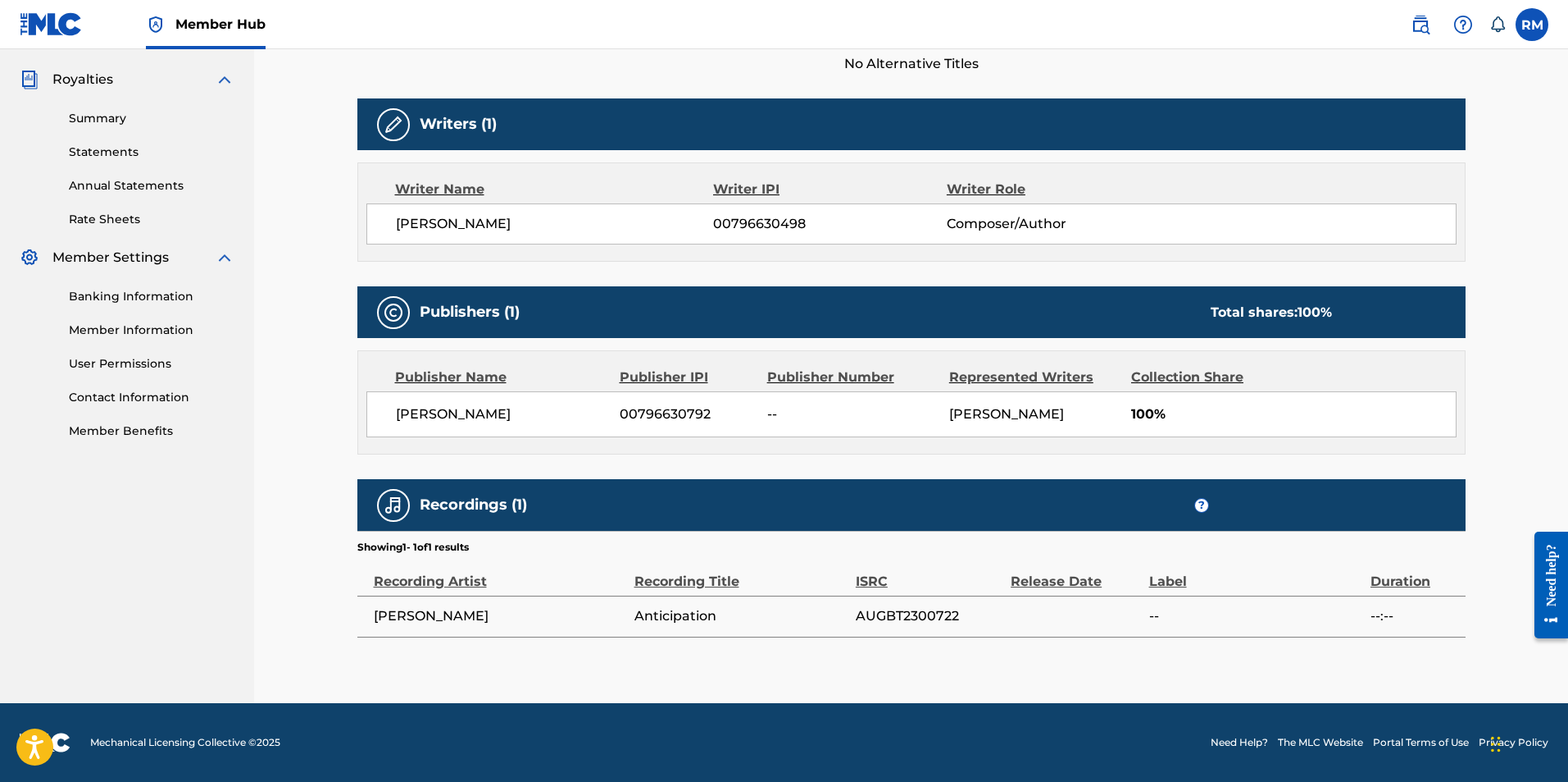
click at [451, 520] on div "Recordings (1) ?" at bounding box center [911, 505] width 1108 height 52
click at [466, 582] on div "Recording Artist" at bounding box center [500, 572] width 253 height 37
click at [460, 622] on span "Ryan MArvel" at bounding box center [500, 616] width 253 height 20
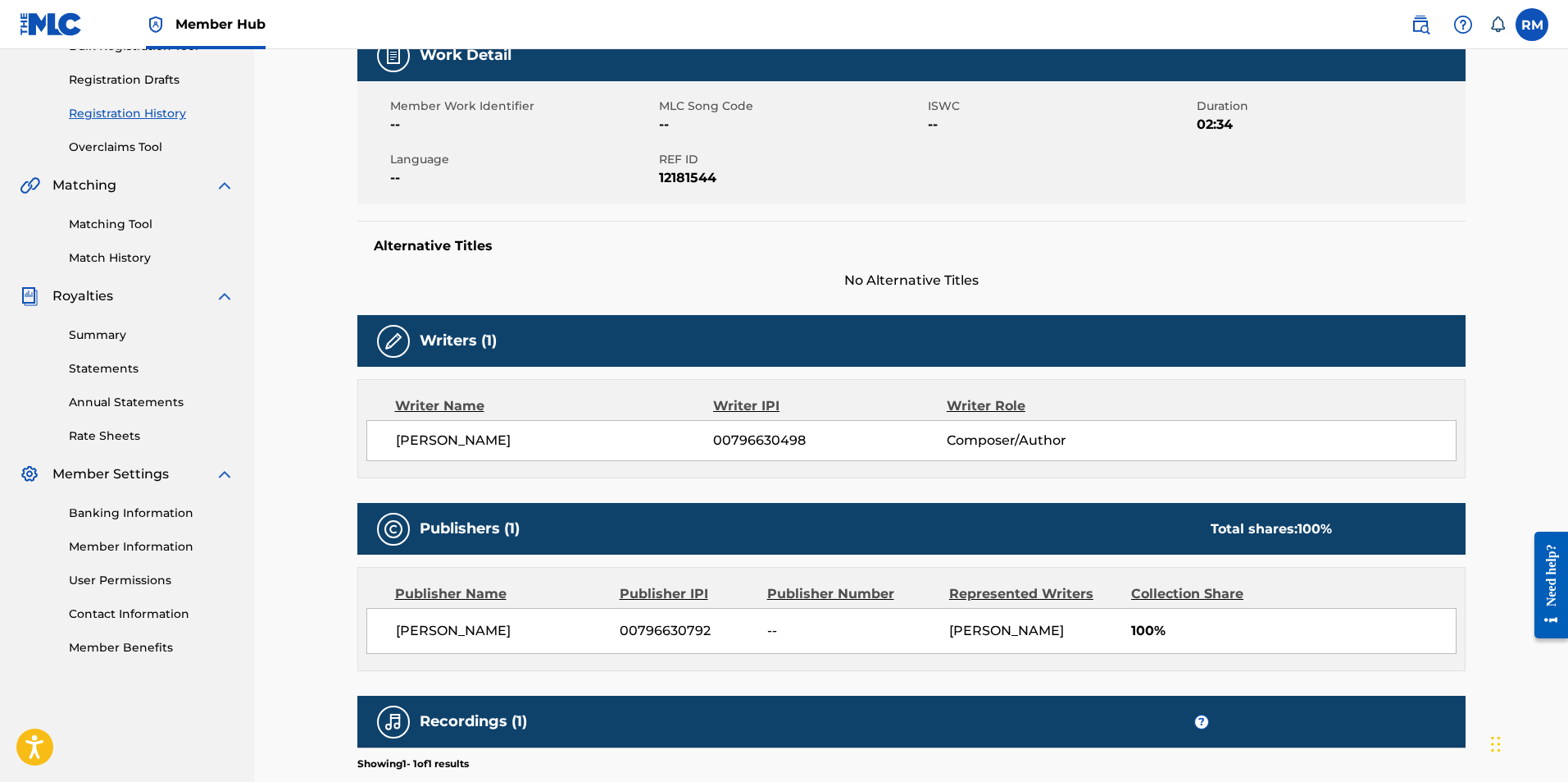
scroll to position [7, 0]
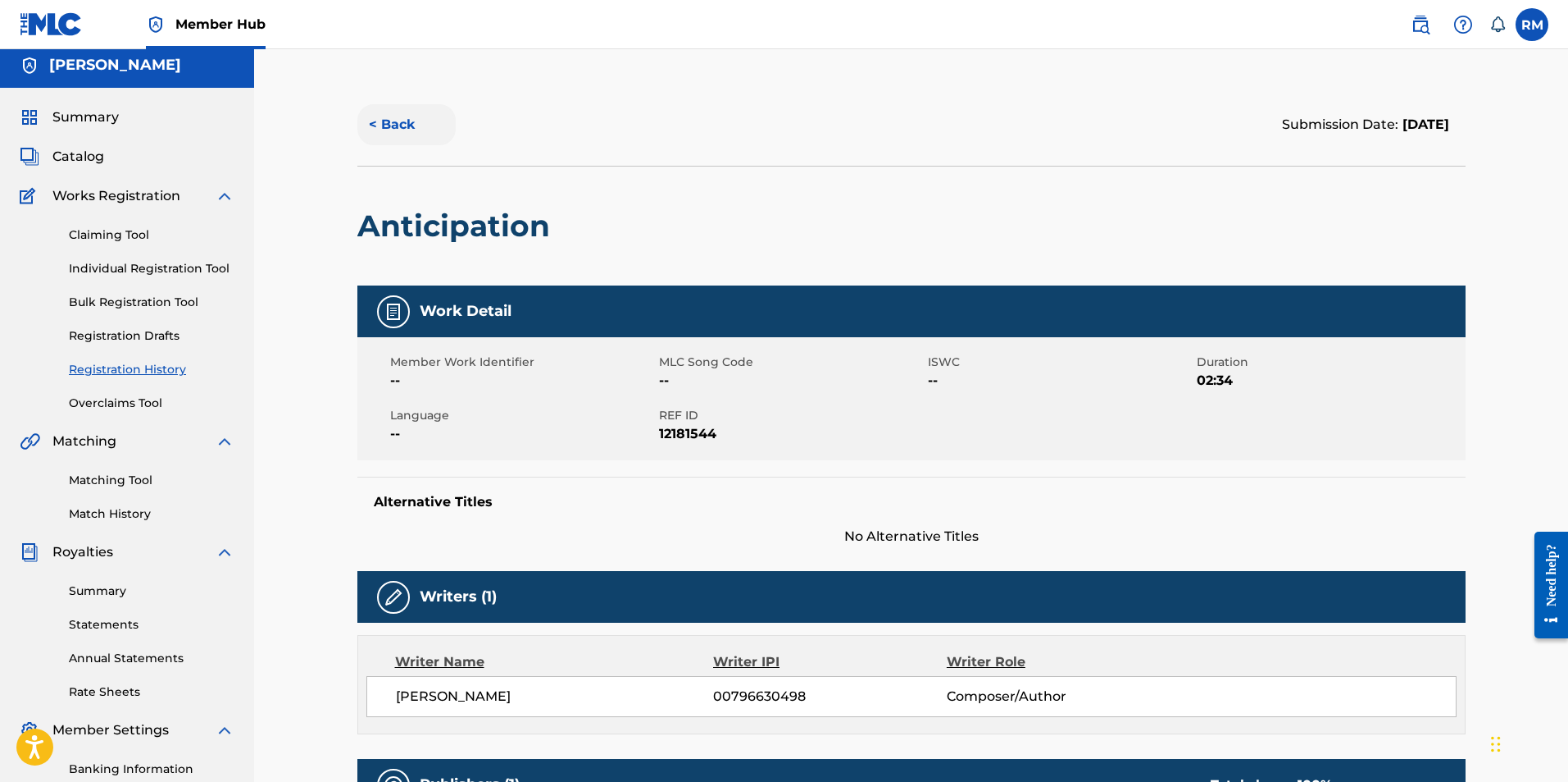
click at [391, 117] on button "< Back" at bounding box center [406, 125] width 98 height 41
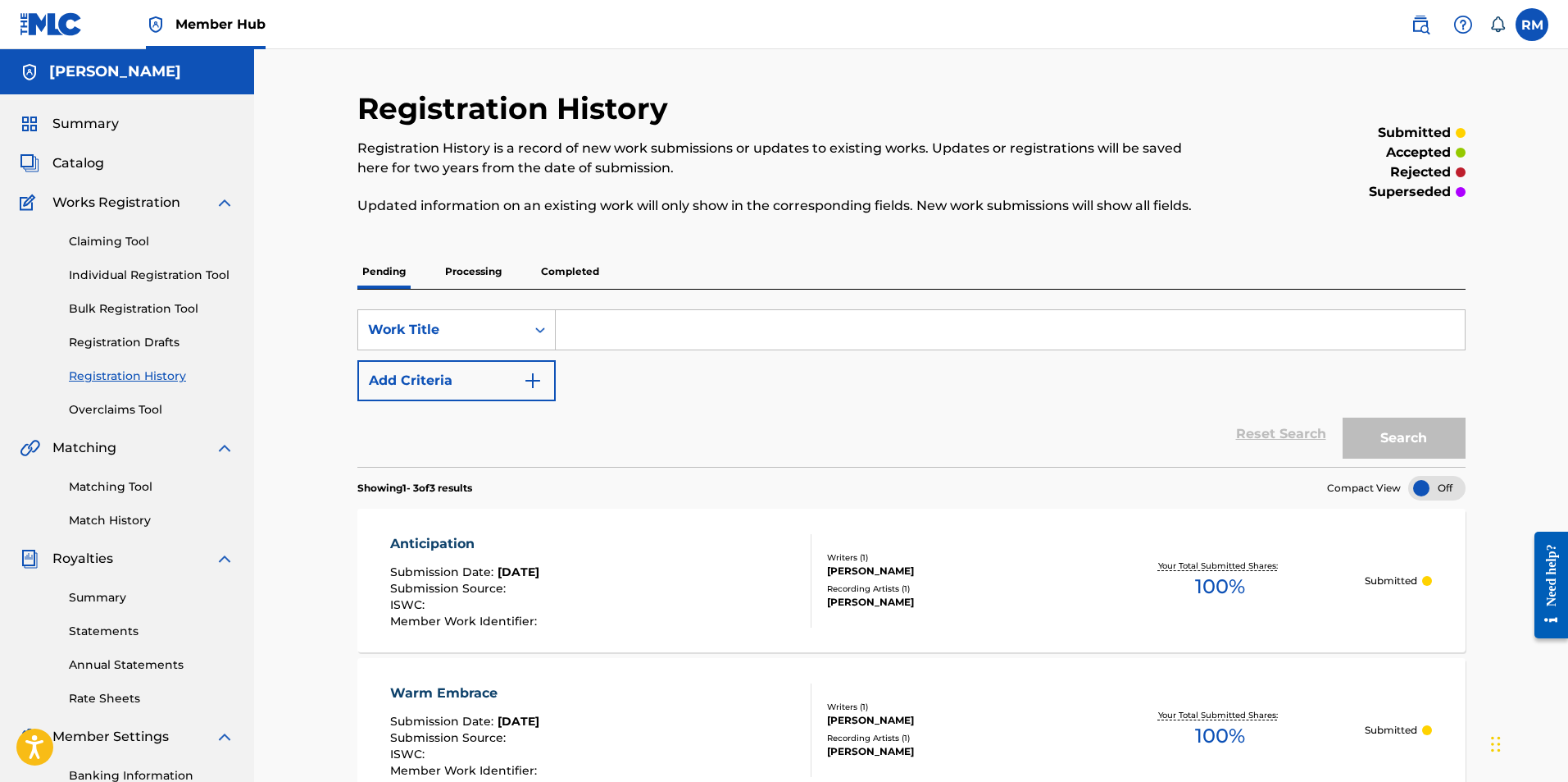
click at [93, 208] on span "Works Registration" at bounding box center [116, 202] width 128 height 20
click at [88, 161] on span "Catalog" at bounding box center [78, 164] width 52 height 20
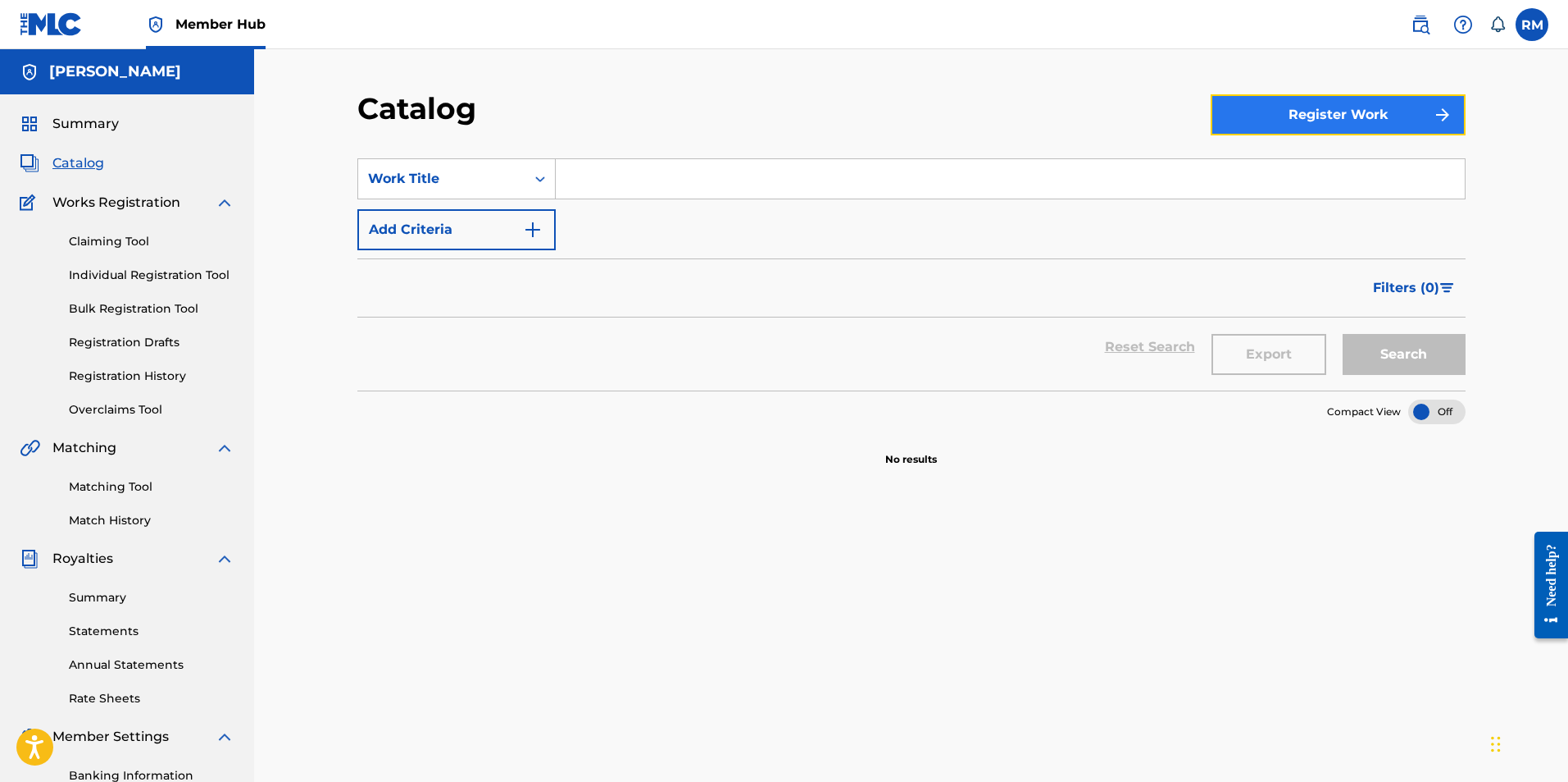
click at [1314, 116] on button "Register Work" at bounding box center [1338, 115] width 255 height 41
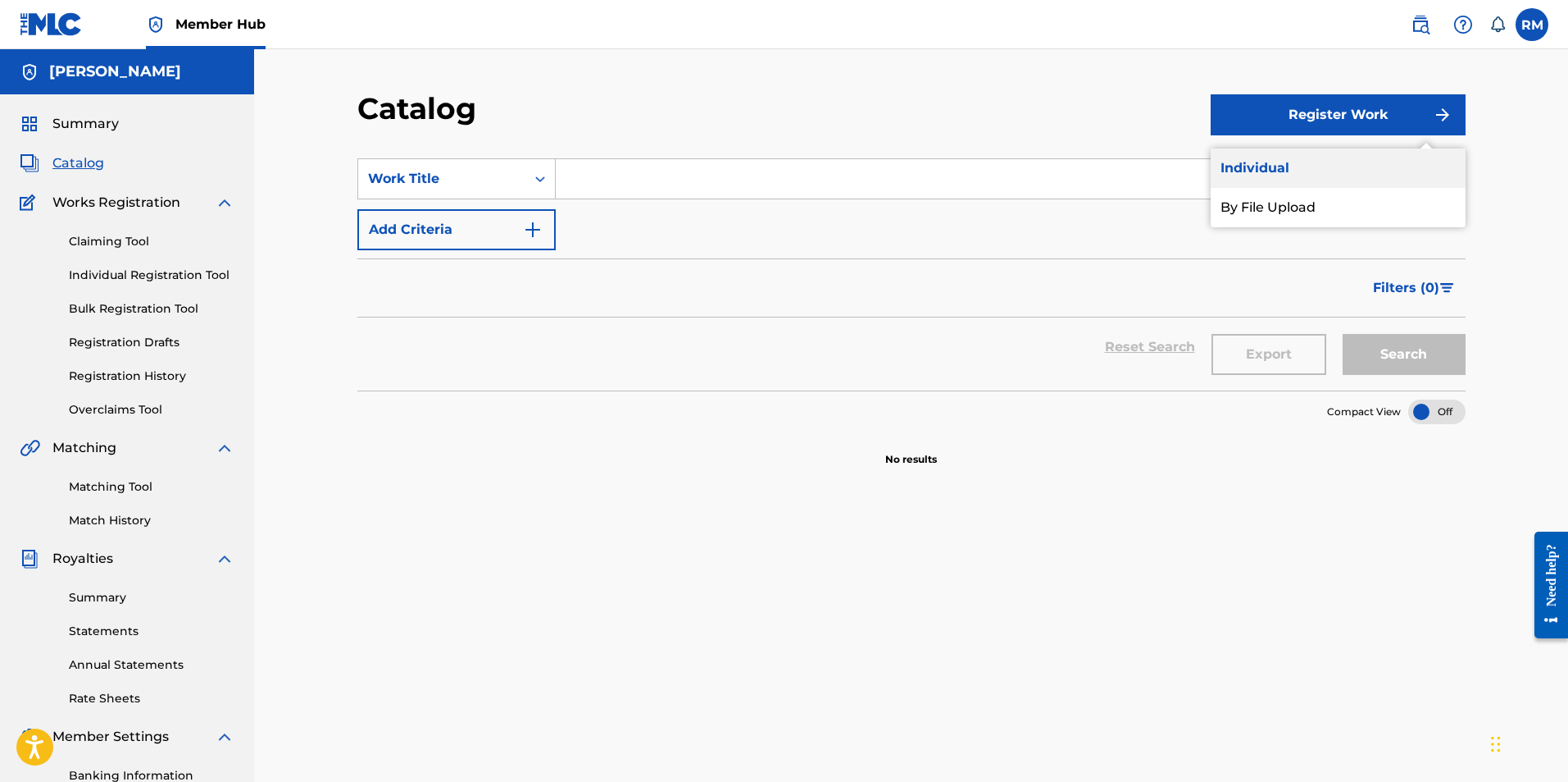
click at [1282, 168] on link "Individual" at bounding box center [1338, 168] width 255 height 40
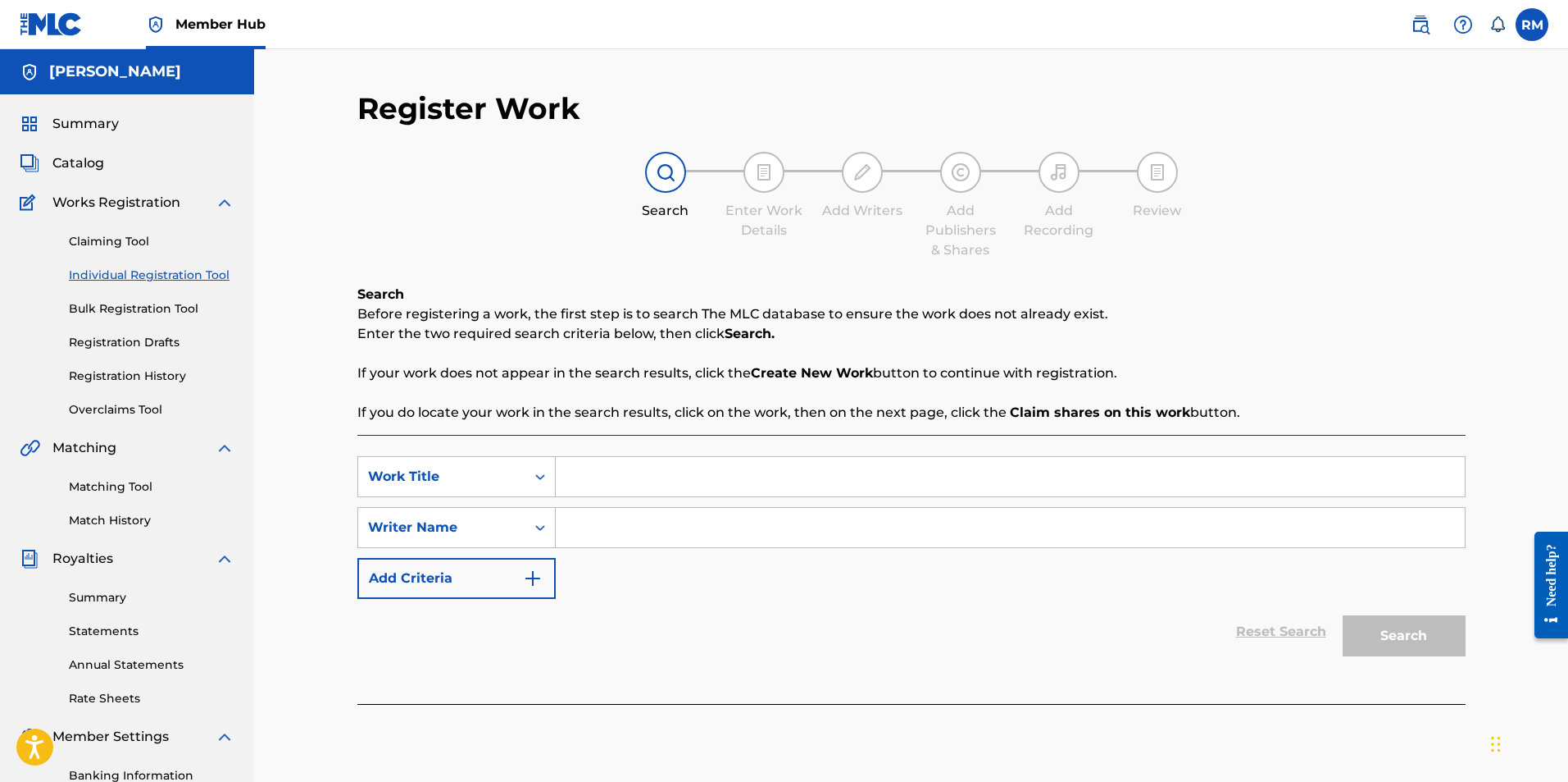
click at [687, 470] on input "Search Form" at bounding box center [1010, 476] width 909 height 40
type input "A"
type input "Sleep II"
click at [611, 543] on input "Search Form" at bounding box center [1010, 528] width 909 height 40
type input "Ryan Marvel"
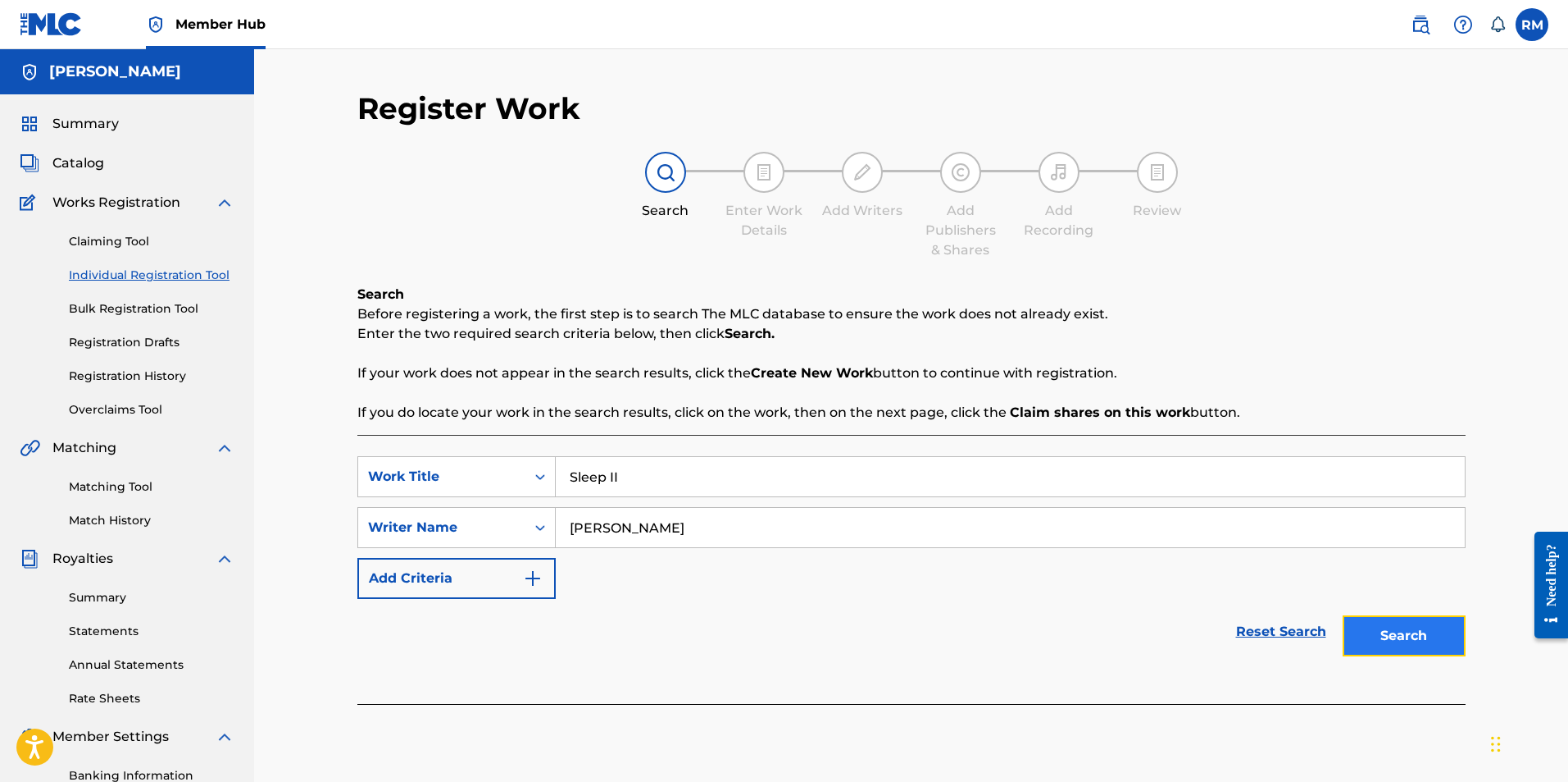
click at [1451, 650] on button "Search" at bounding box center [1404, 636] width 123 height 41
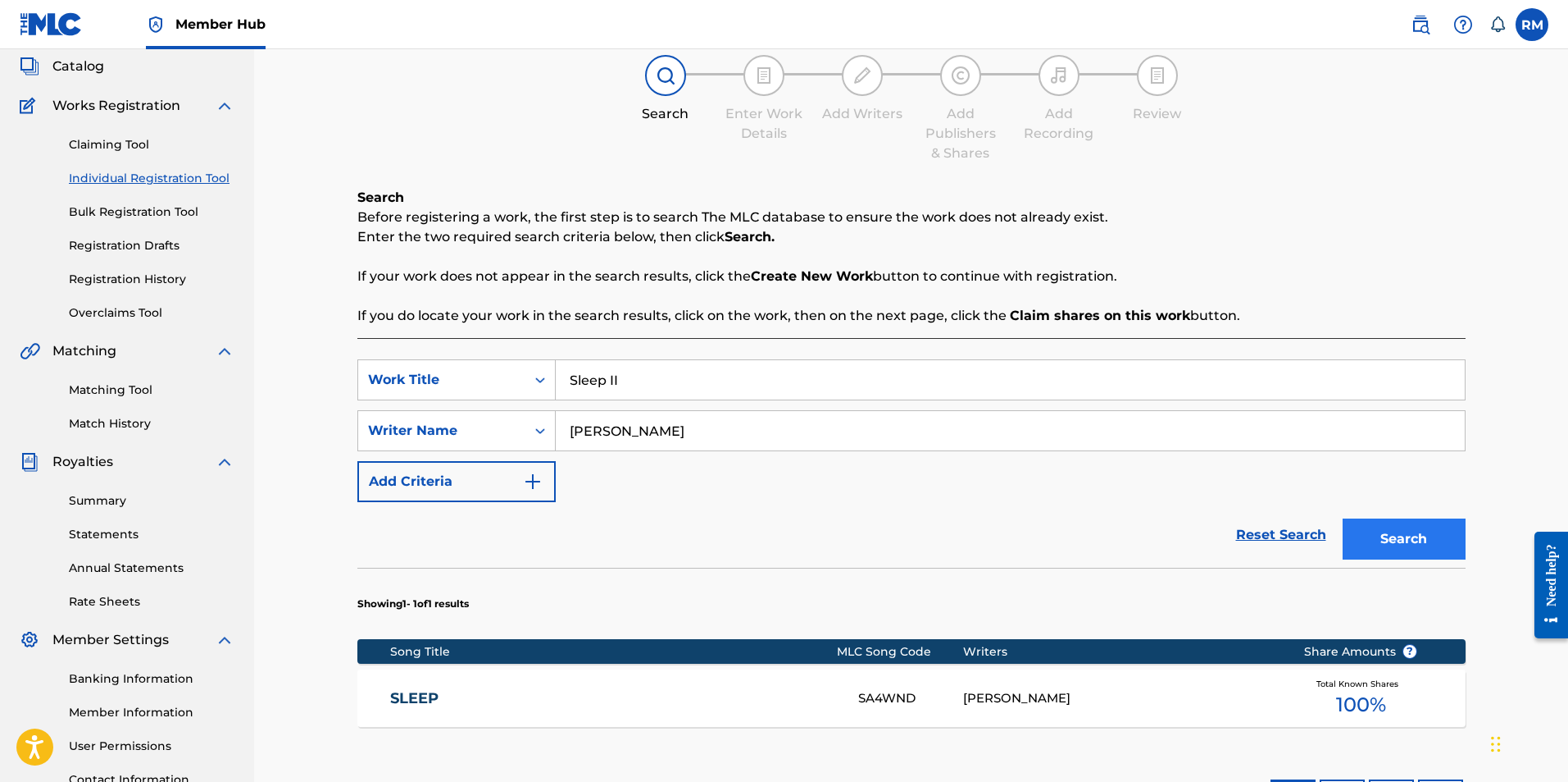
scroll to position [246, 0]
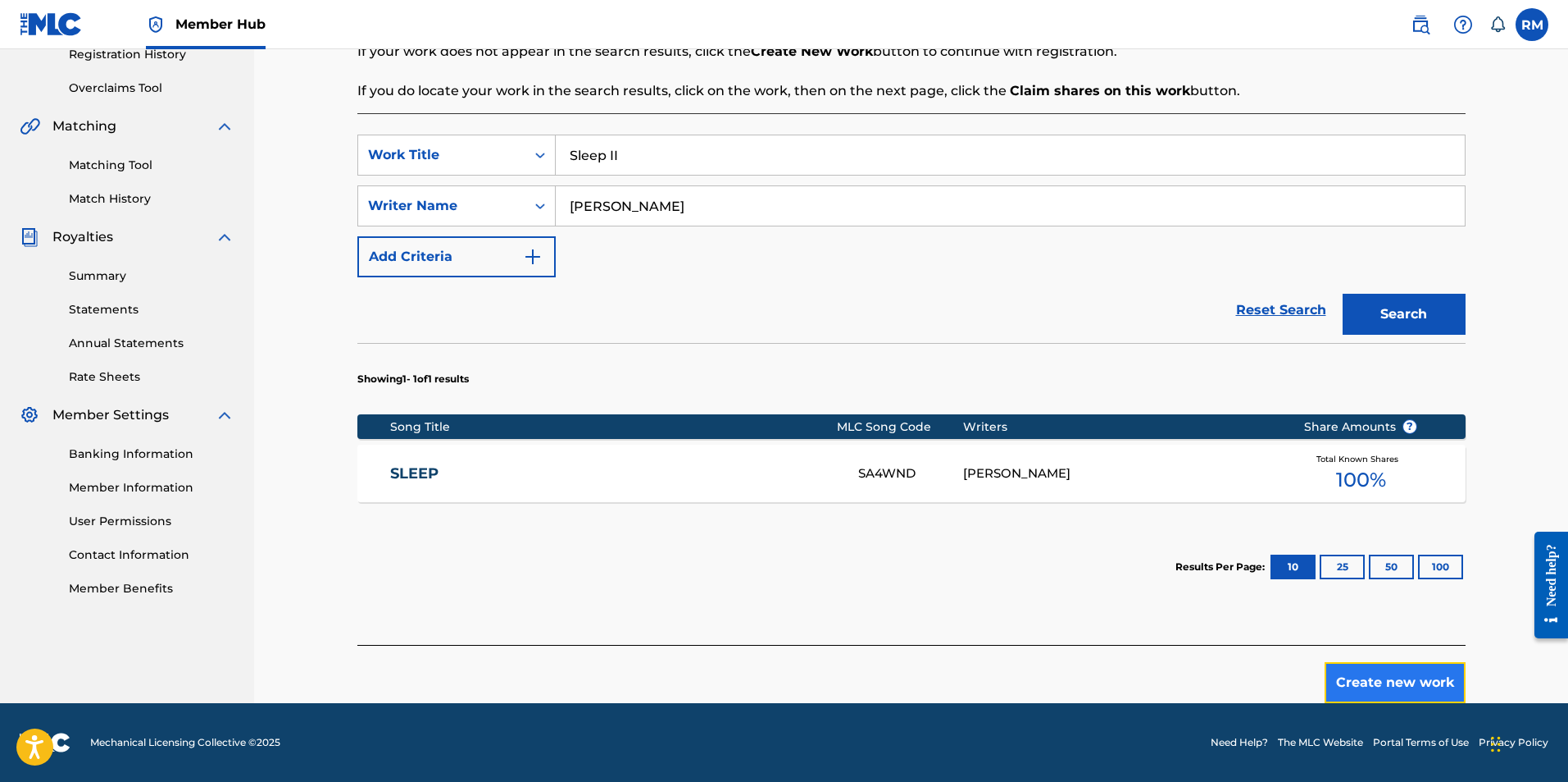
click at [1379, 680] on button "Create new work" at bounding box center [1395, 683] width 141 height 41
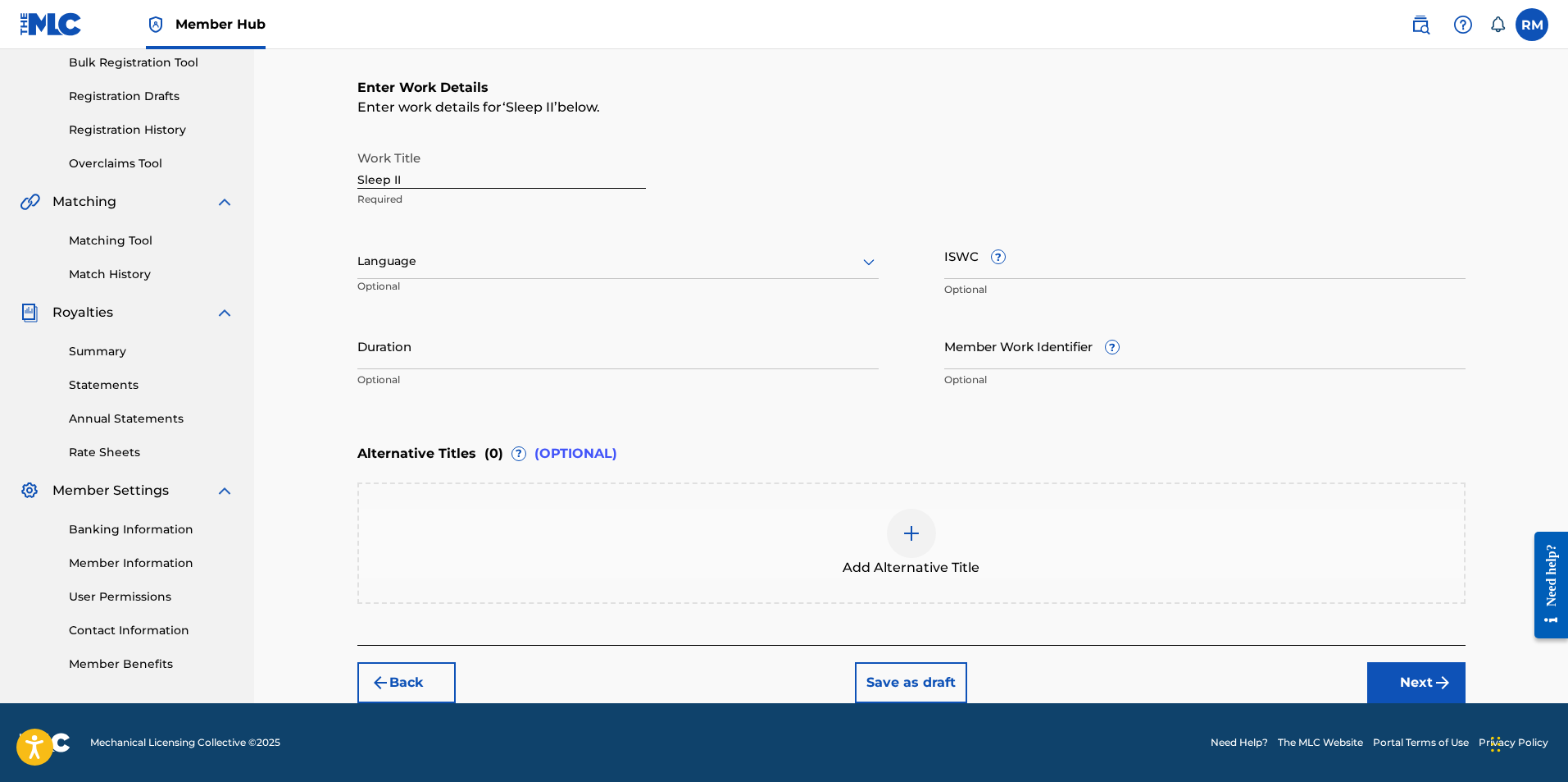
click at [431, 370] on div "Duration Optional" at bounding box center [618, 358] width 522 height 73
click at [433, 366] on input "Duration" at bounding box center [618, 345] width 522 height 47
type input "04:25"
click at [1416, 680] on button "Next" at bounding box center [1416, 683] width 98 height 41
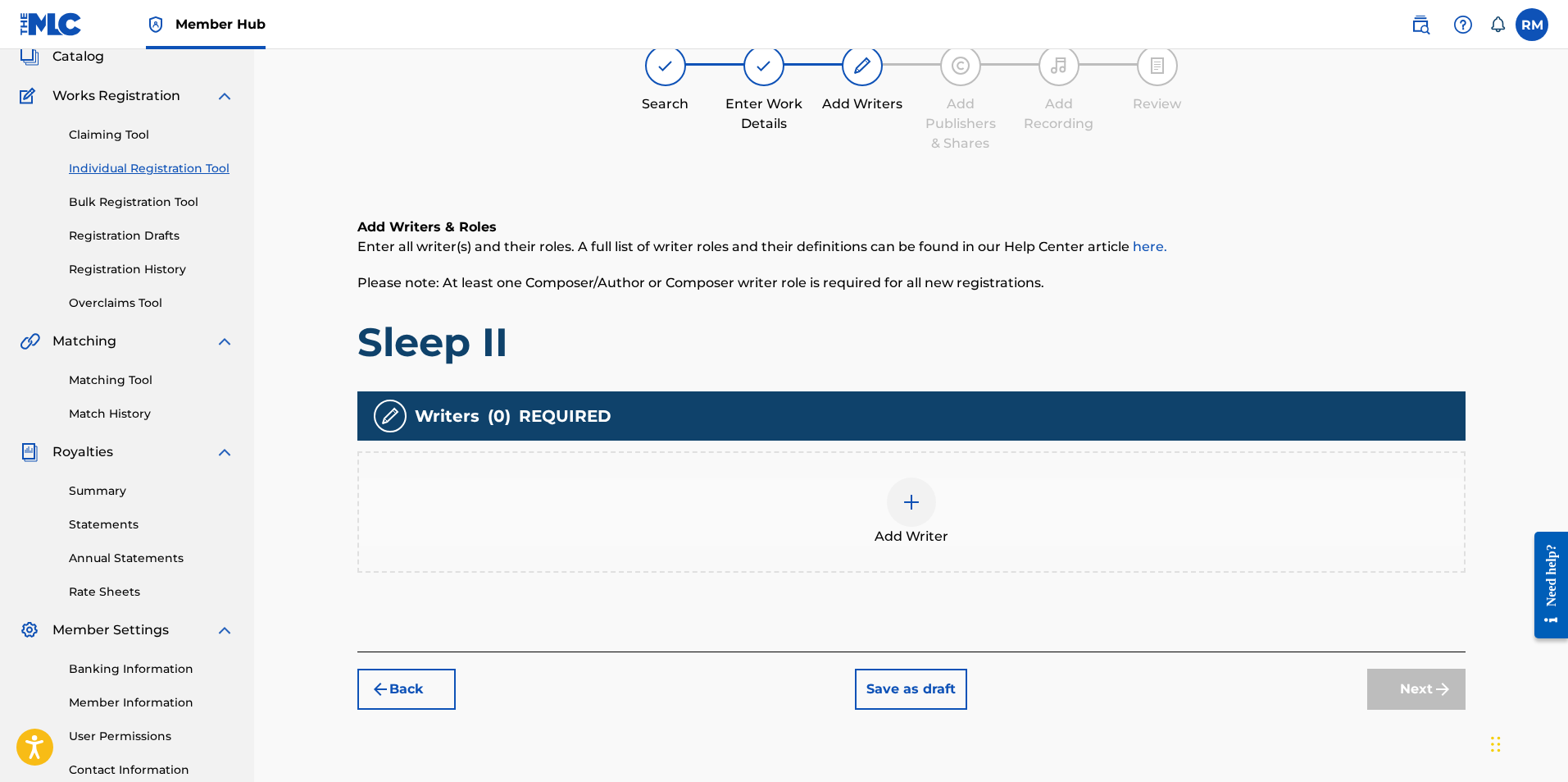
scroll to position [73, 0]
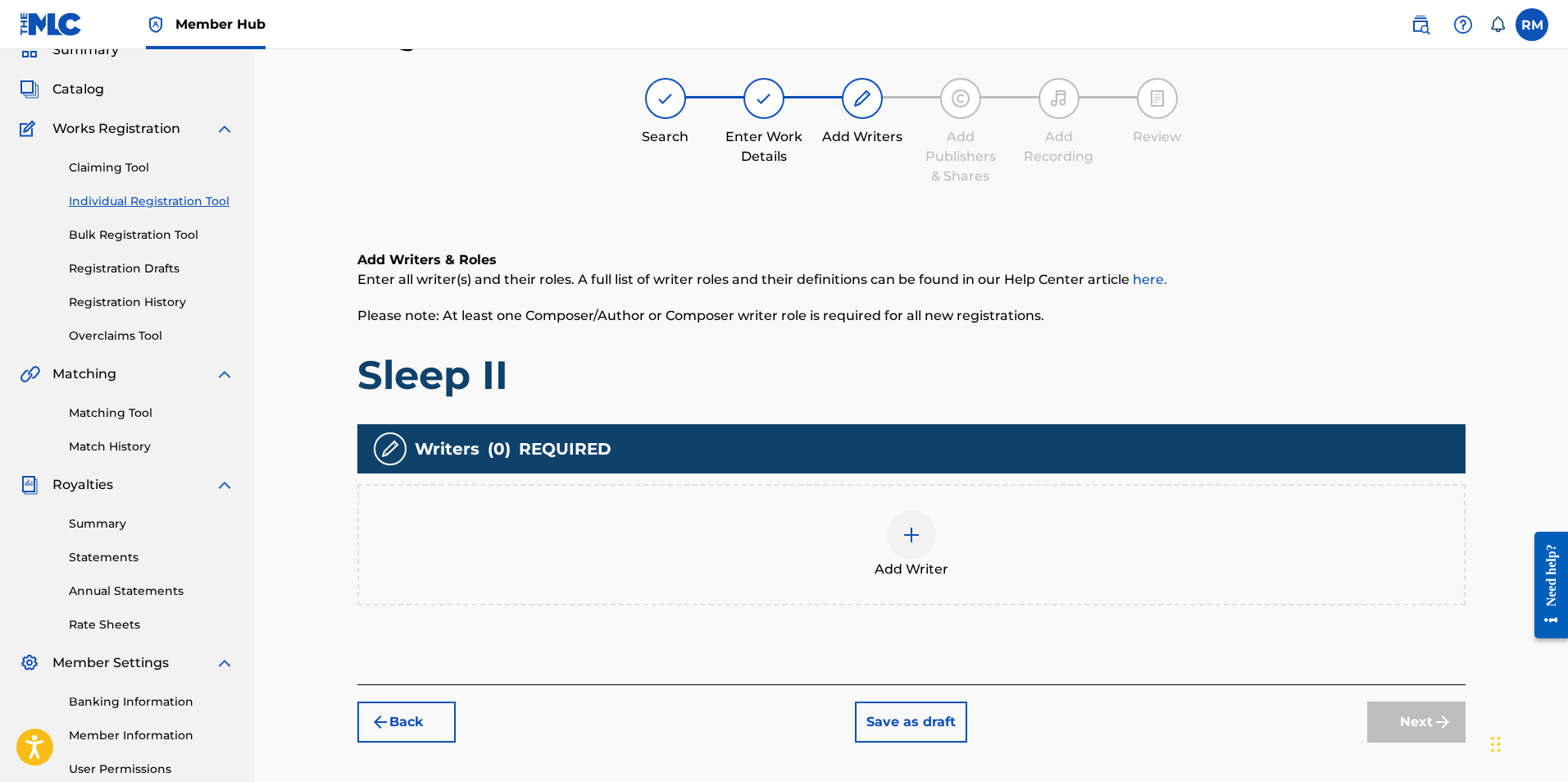
click at [903, 533] on img at bounding box center [912, 535] width 20 height 20
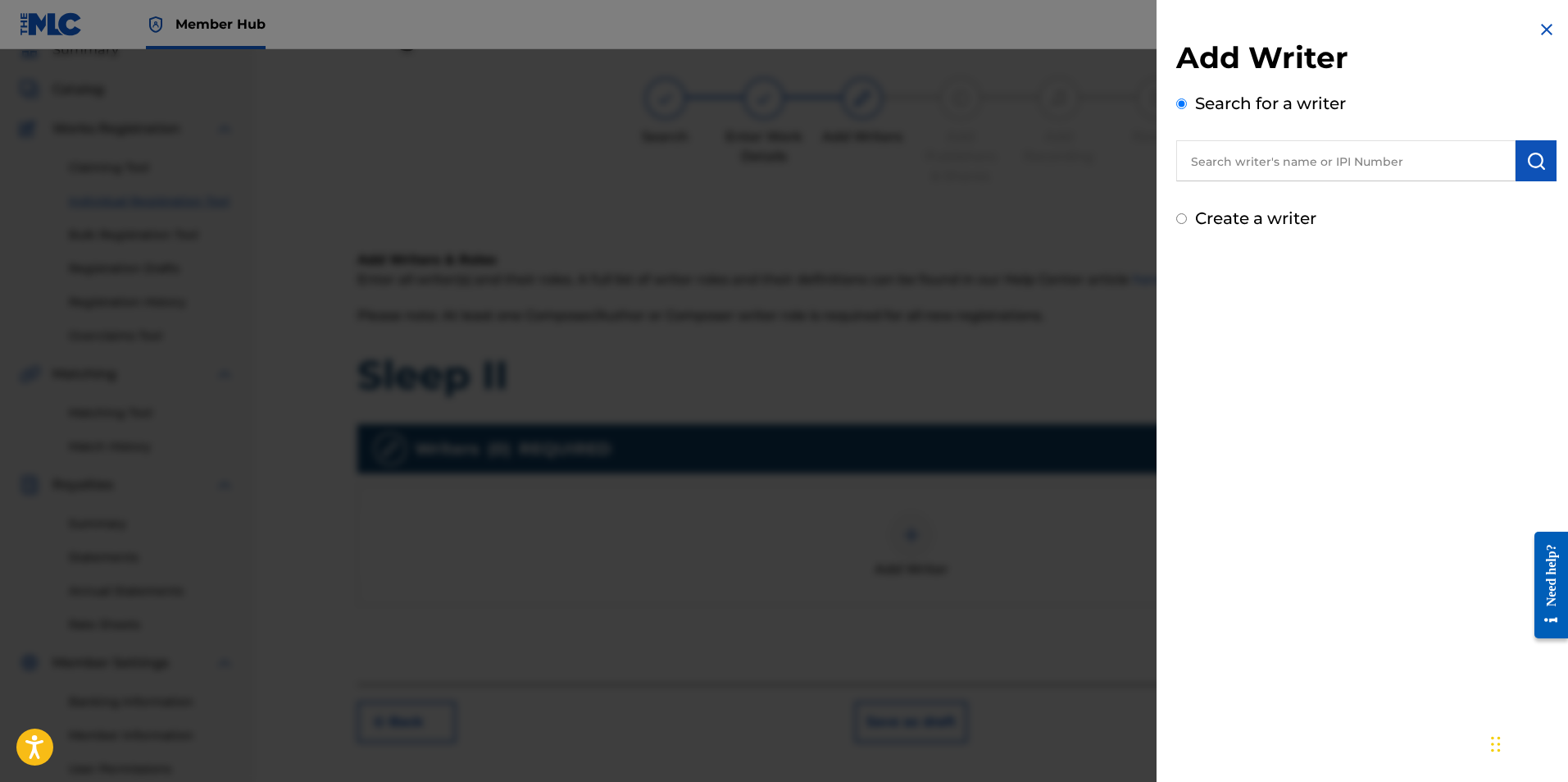
click at [1257, 171] on input "text" at bounding box center [1345, 161] width 339 height 41
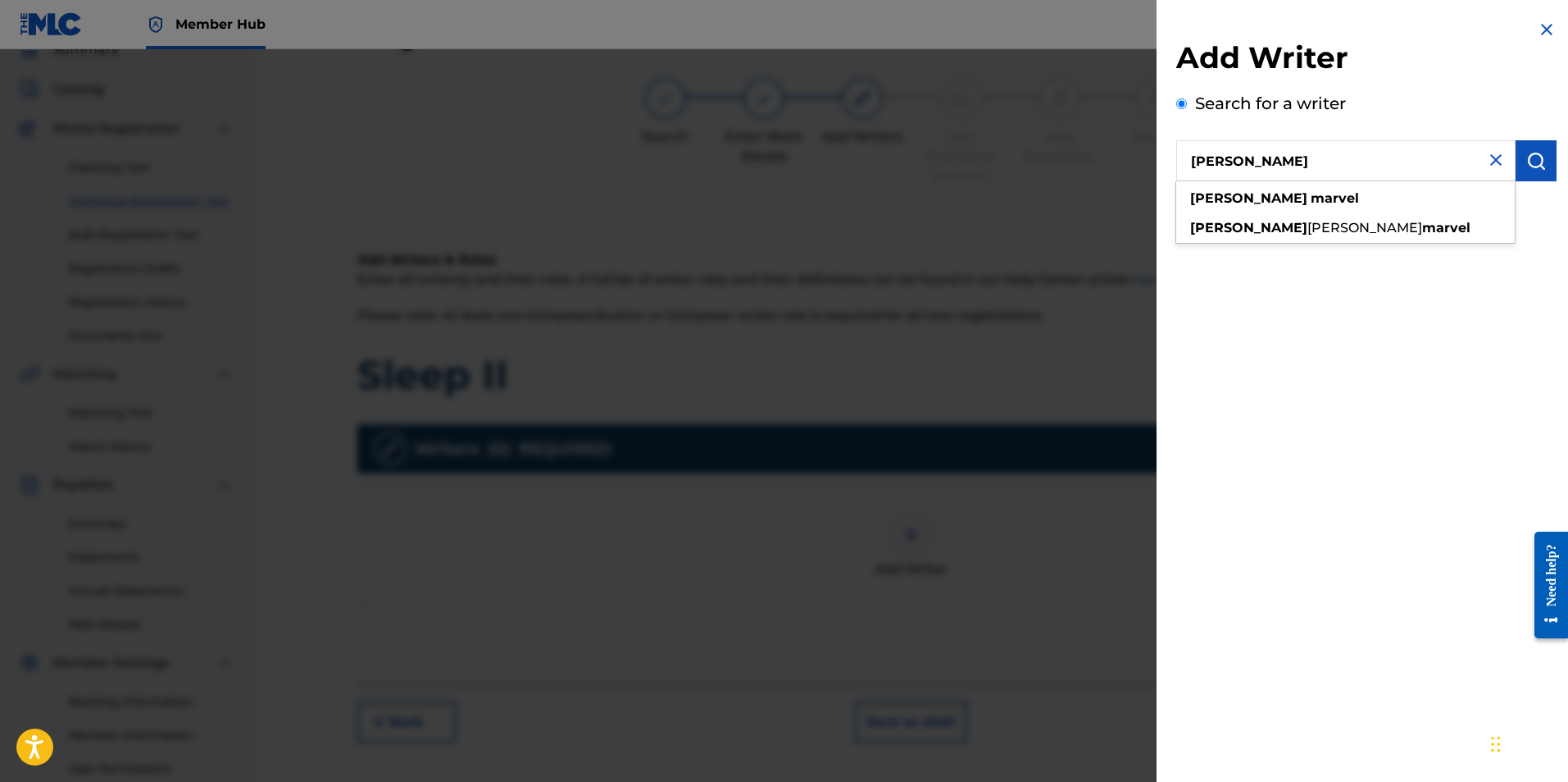
click at [1293, 157] on input "Ryan Marvel" at bounding box center [1345, 161] width 339 height 41
type input "Ryan Marvel"
click at [1518, 156] on button "submit" at bounding box center [1537, 161] width 41 height 41
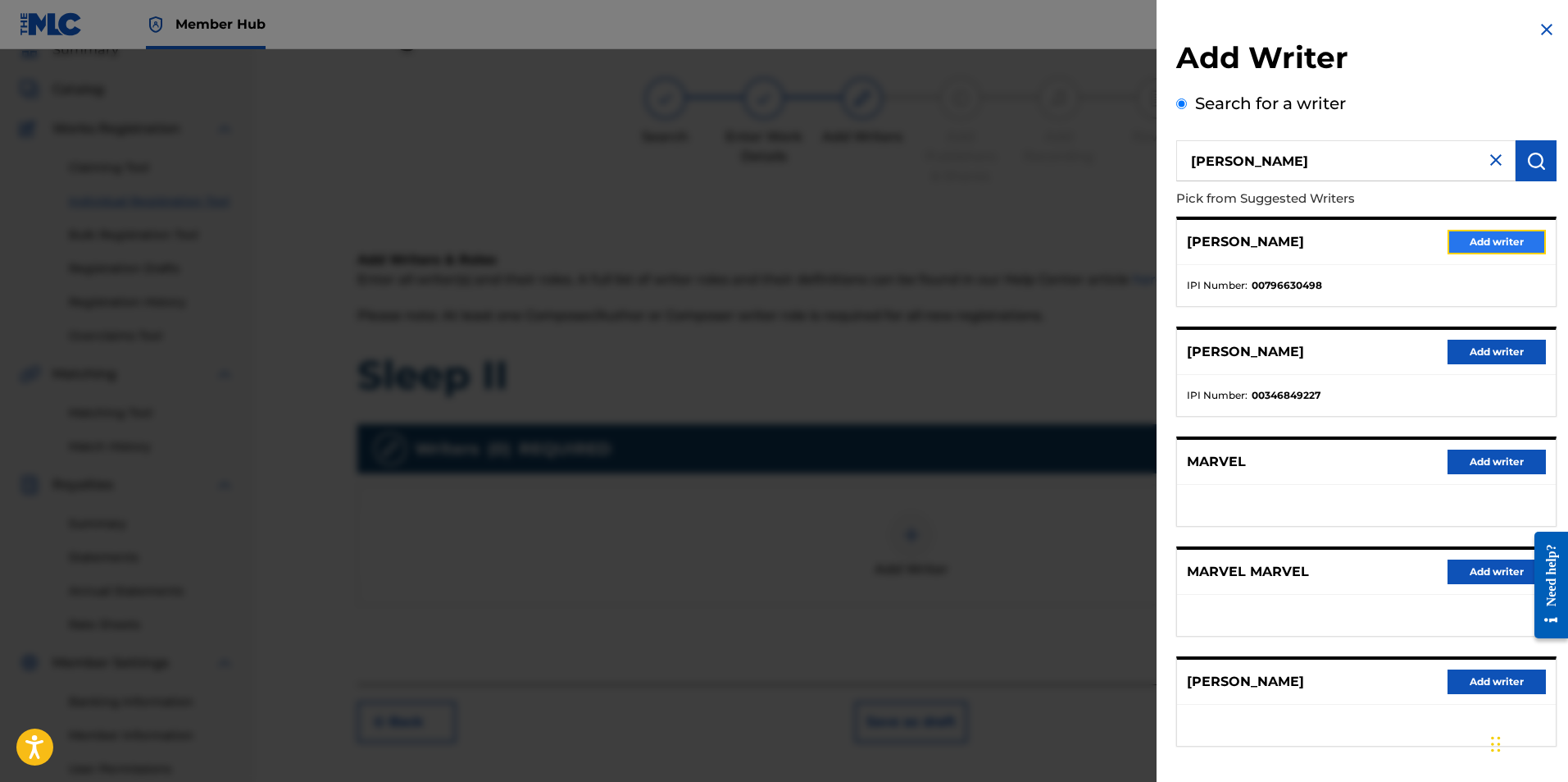
click at [1462, 246] on button "Add writer" at bounding box center [1496, 242] width 98 height 25
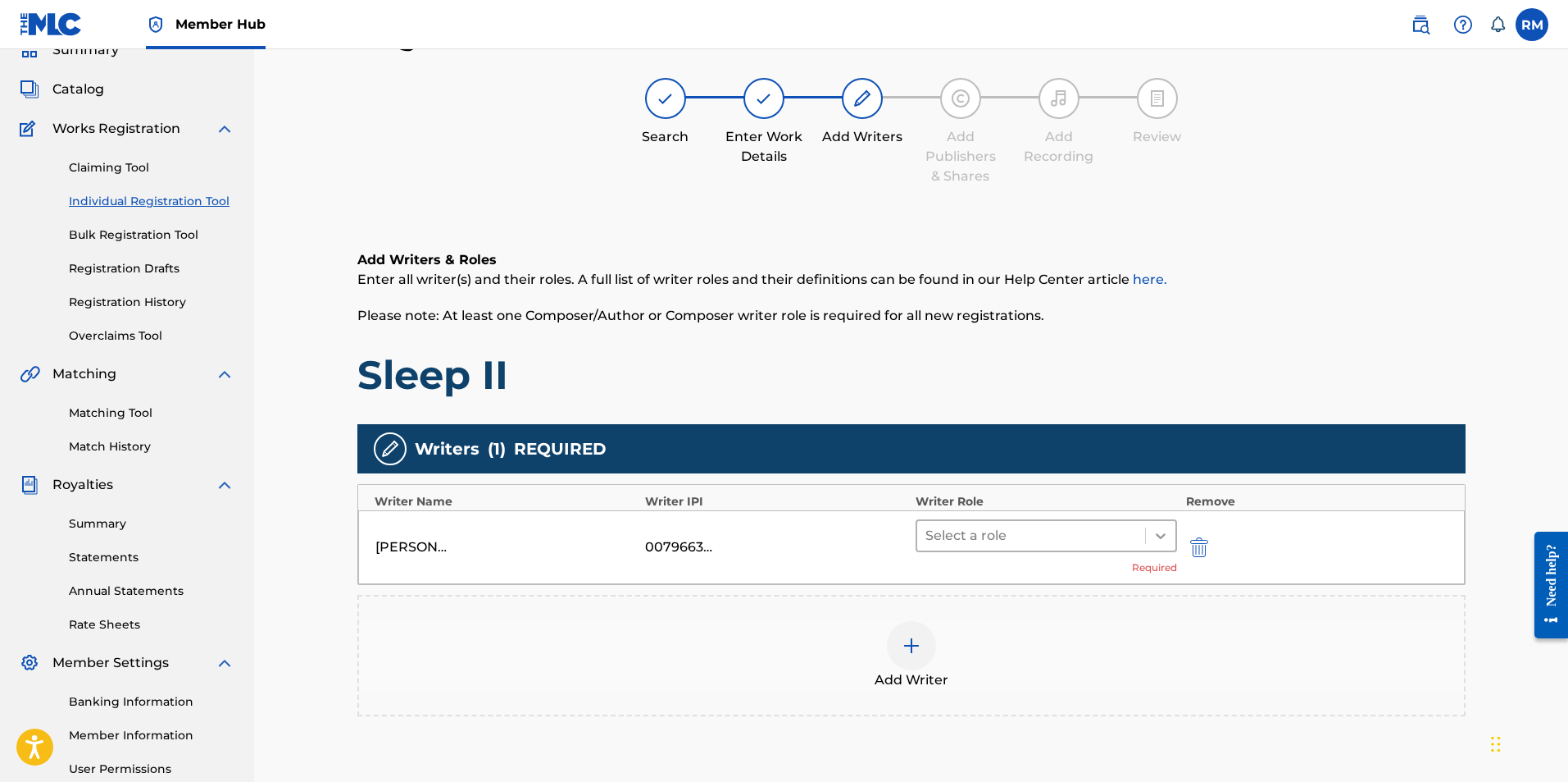
click at [1159, 546] on div at bounding box center [1161, 536] width 30 height 30
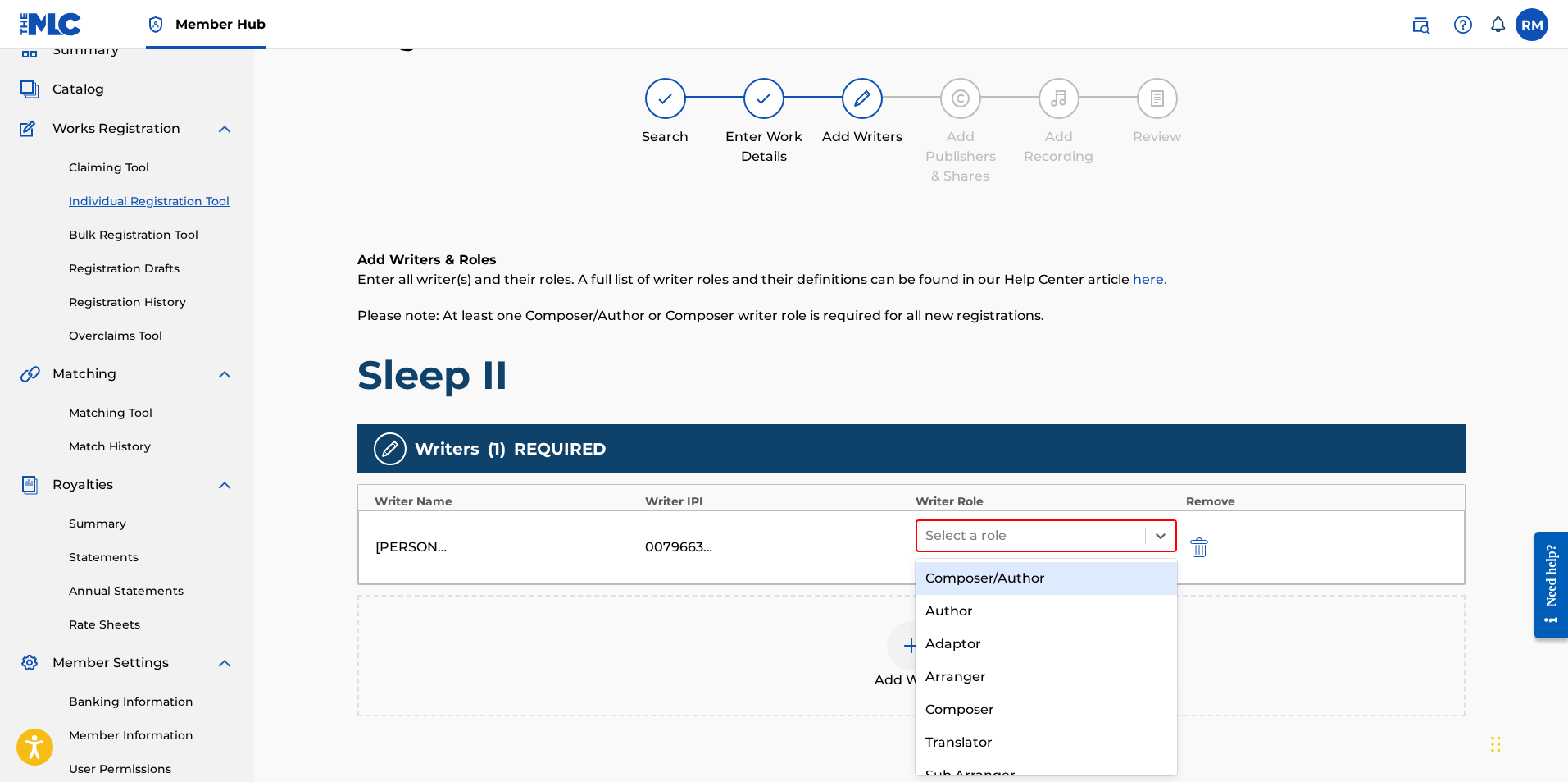
click at [1059, 569] on div "Composer/Author" at bounding box center [1047, 578] width 262 height 33
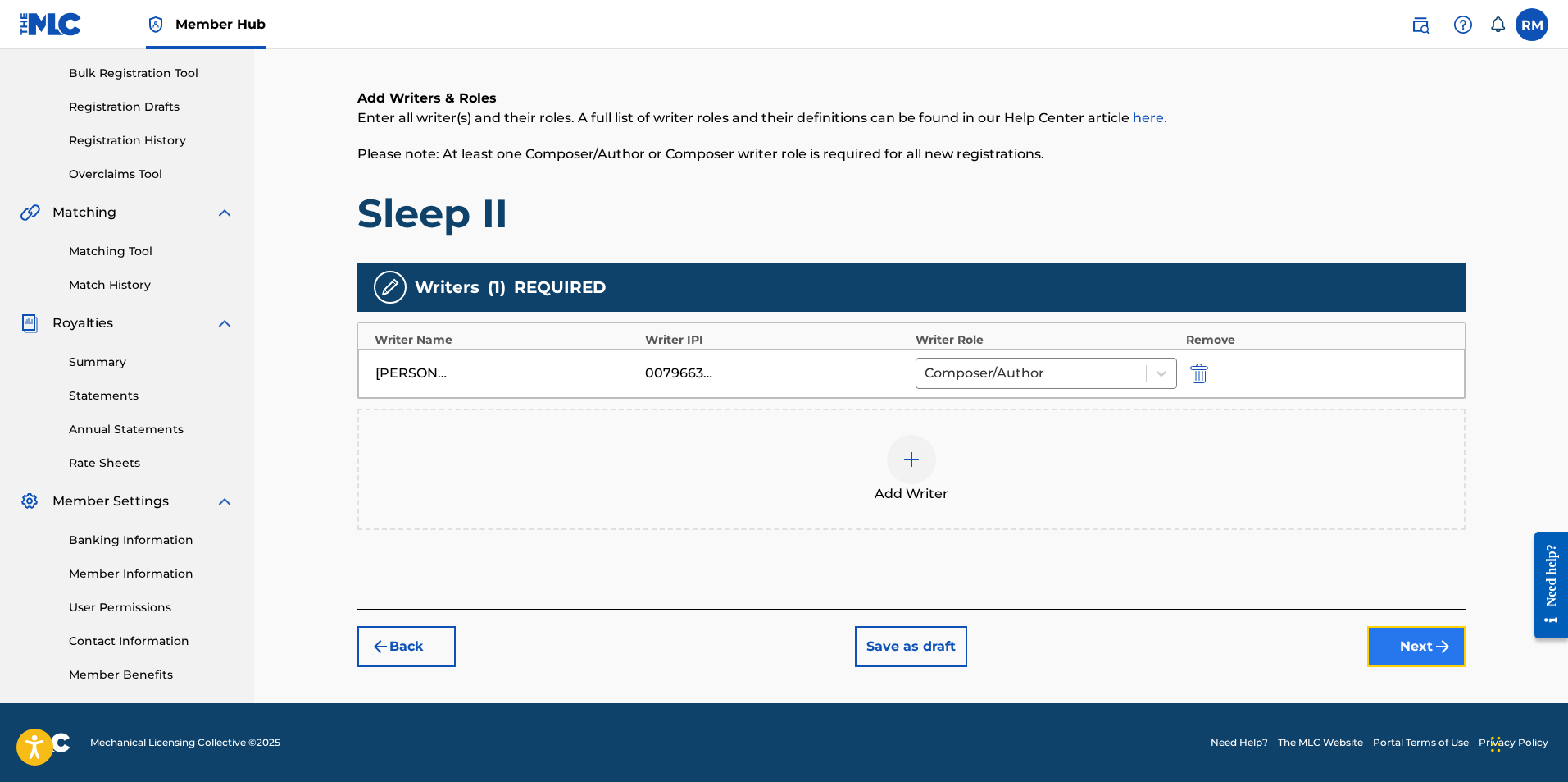
click at [1391, 642] on button "Next" at bounding box center [1416, 647] width 98 height 41
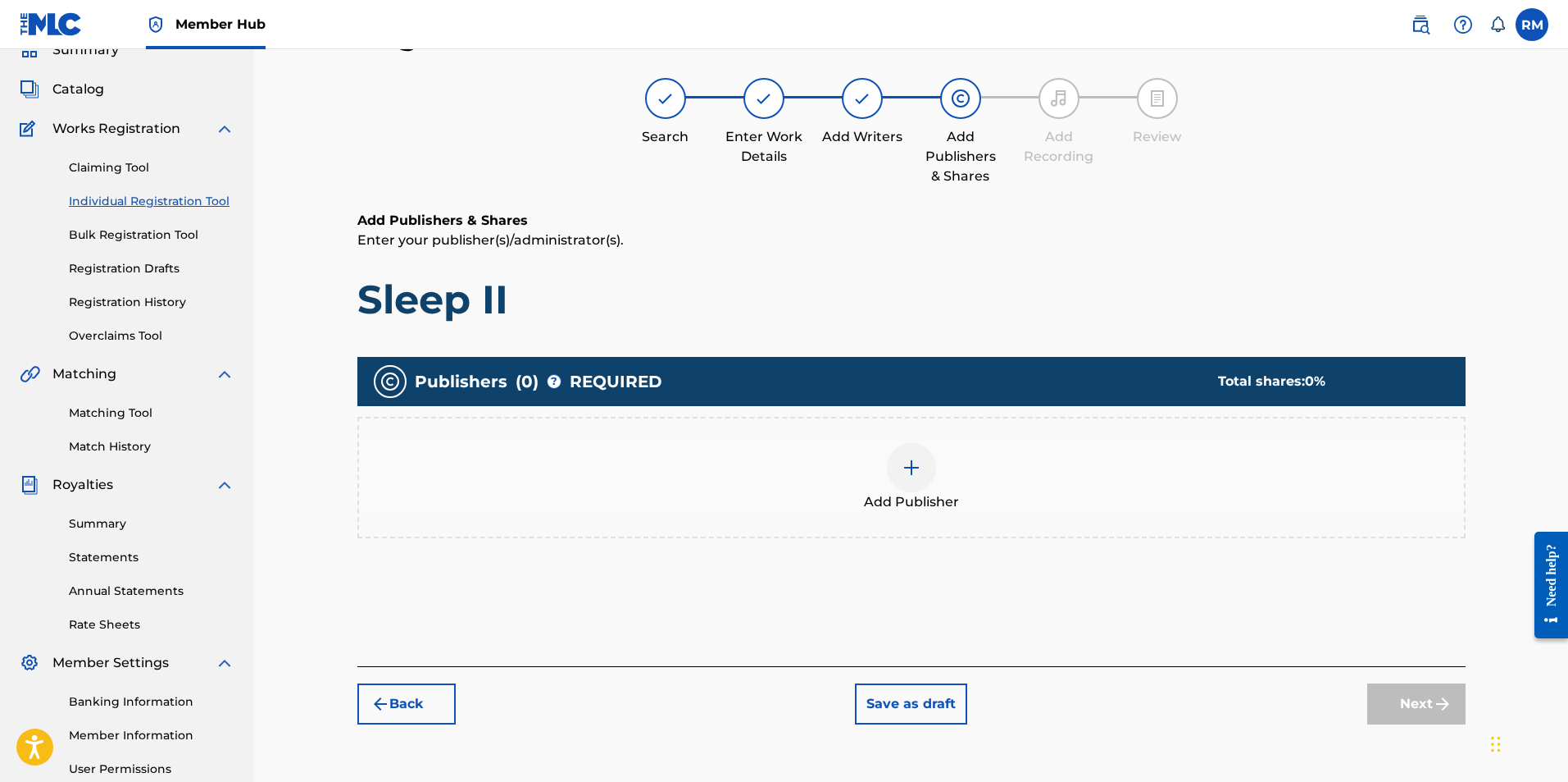
click at [916, 466] on img at bounding box center [912, 467] width 20 height 20
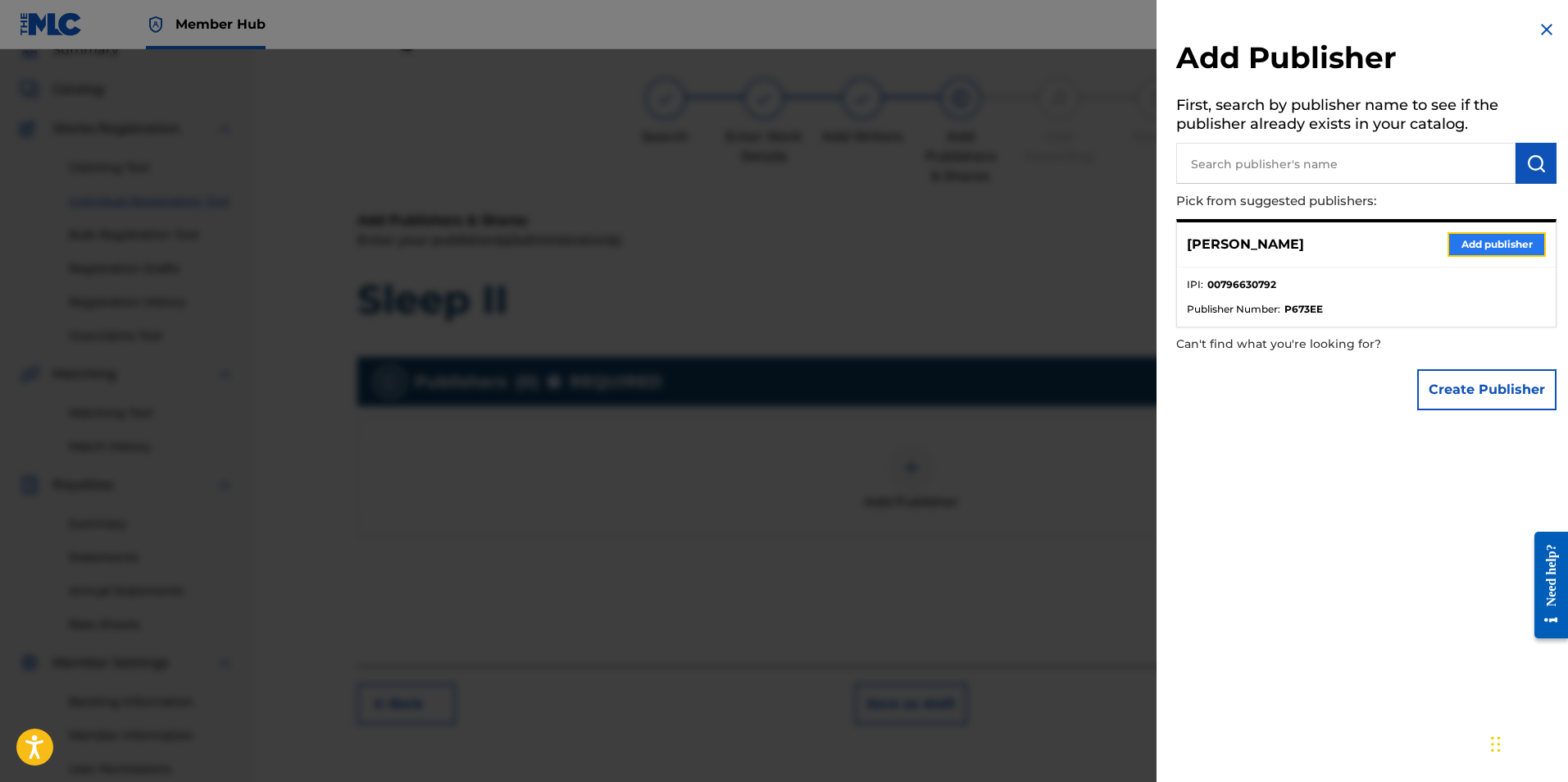
click at [1456, 245] on button "Add publisher" at bounding box center [1496, 244] width 98 height 25
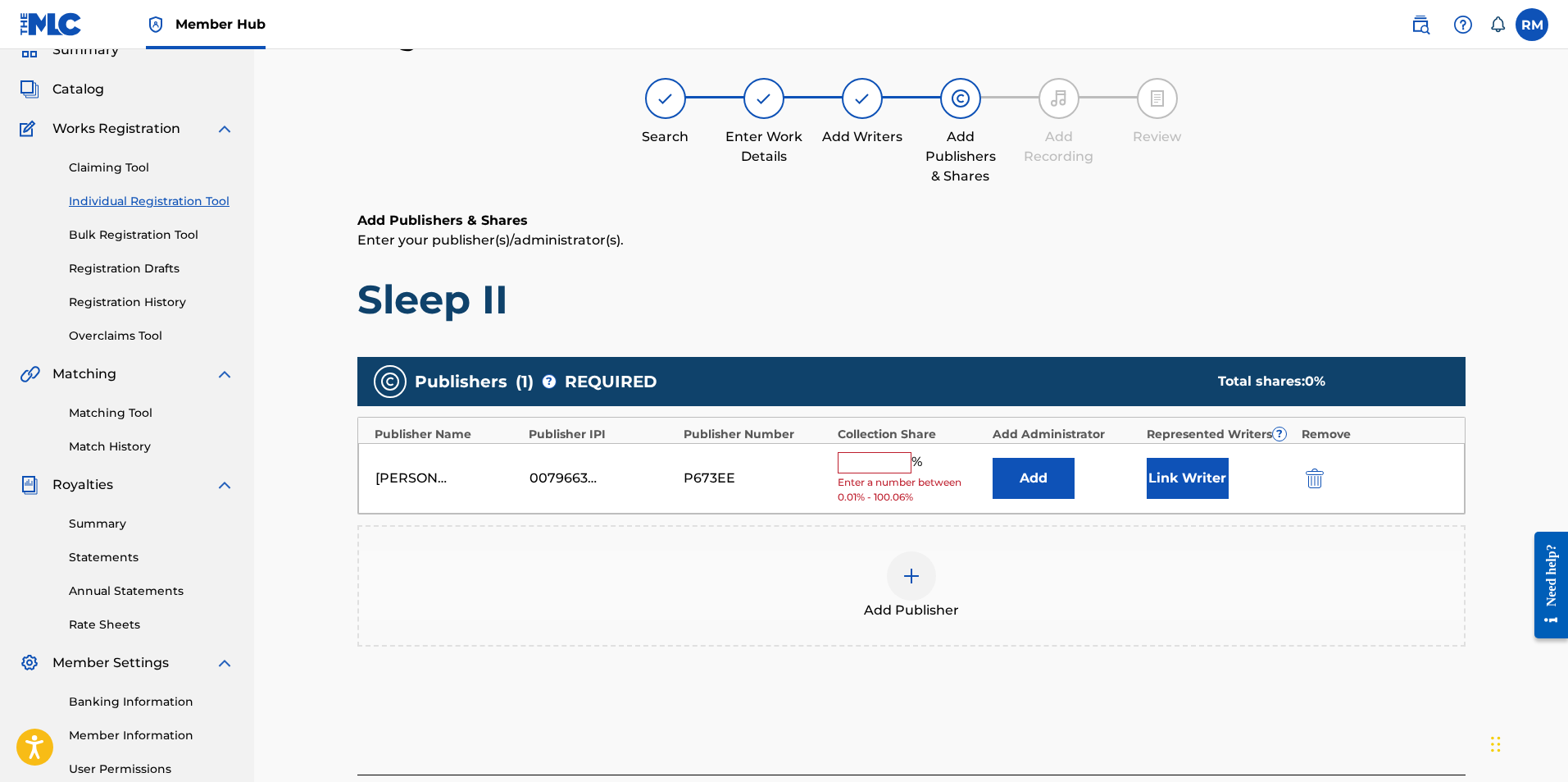
click at [904, 467] on input "text" at bounding box center [874, 462] width 73 height 21
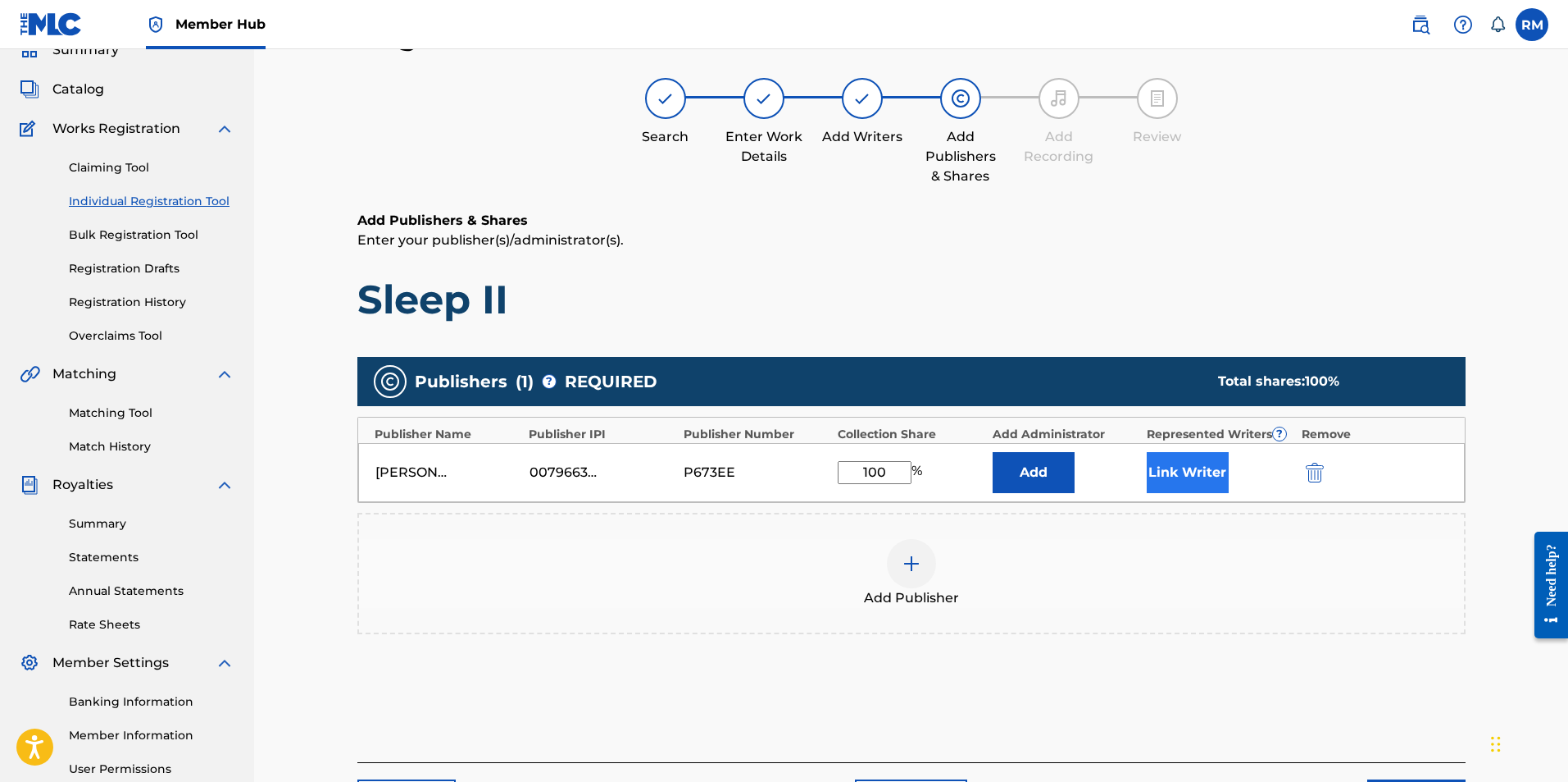
type input "100"
click at [1183, 471] on button "Link Writer" at bounding box center [1188, 472] width 82 height 41
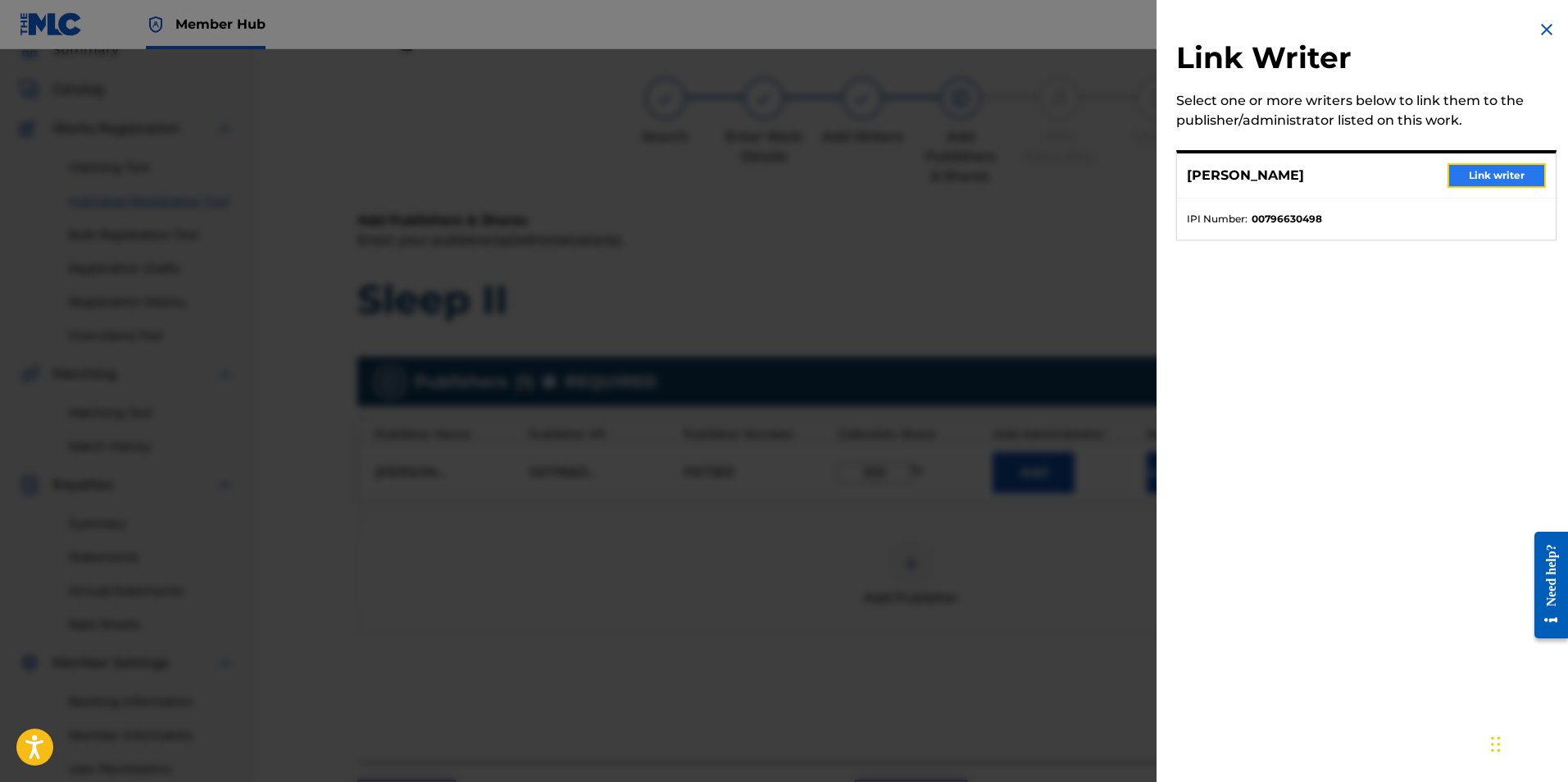
click at [1454, 177] on button "Link writer" at bounding box center [1496, 176] width 98 height 25
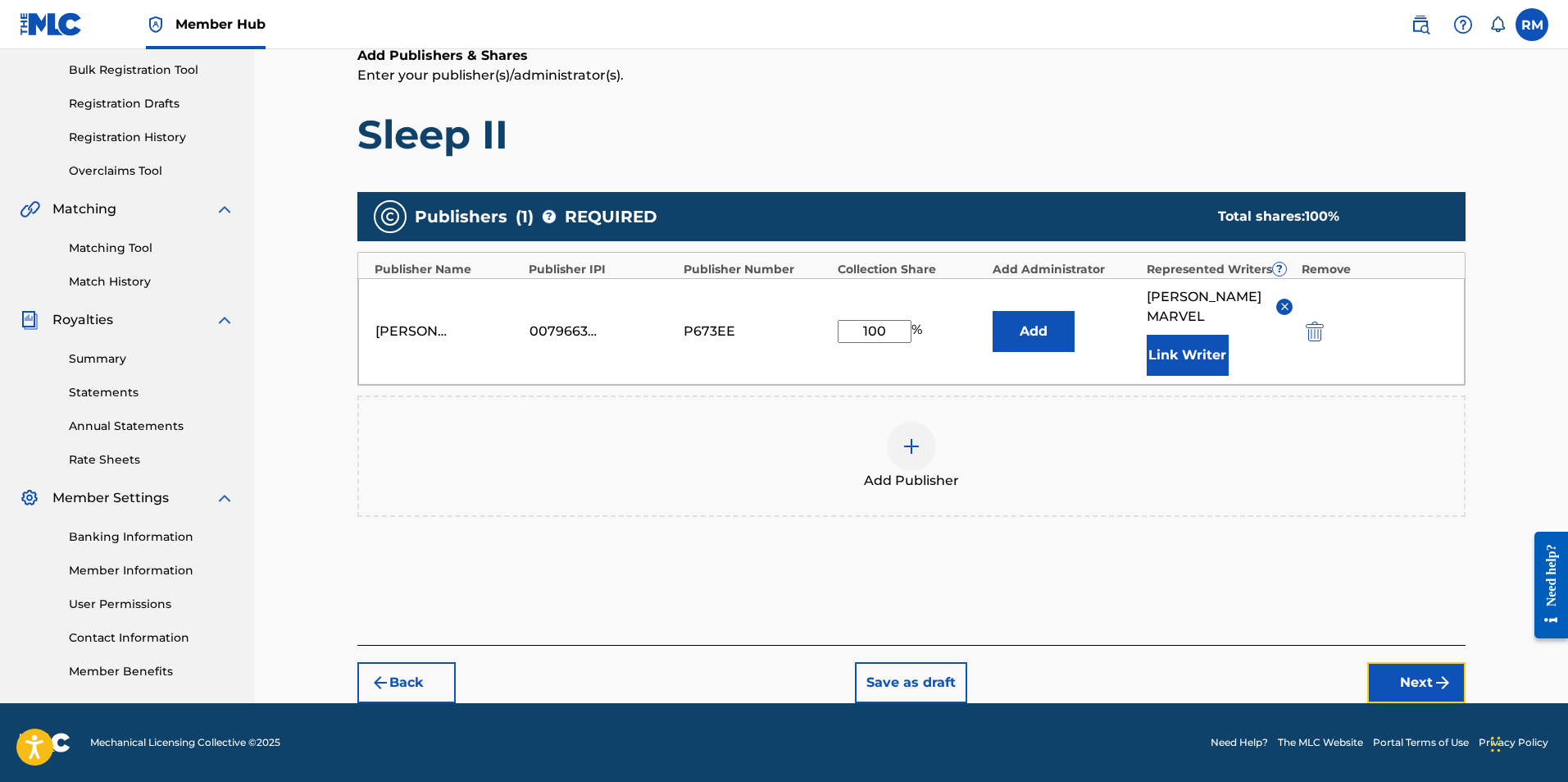
click at [1453, 685] on button "Next" at bounding box center [1416, 683] width 98 height 41
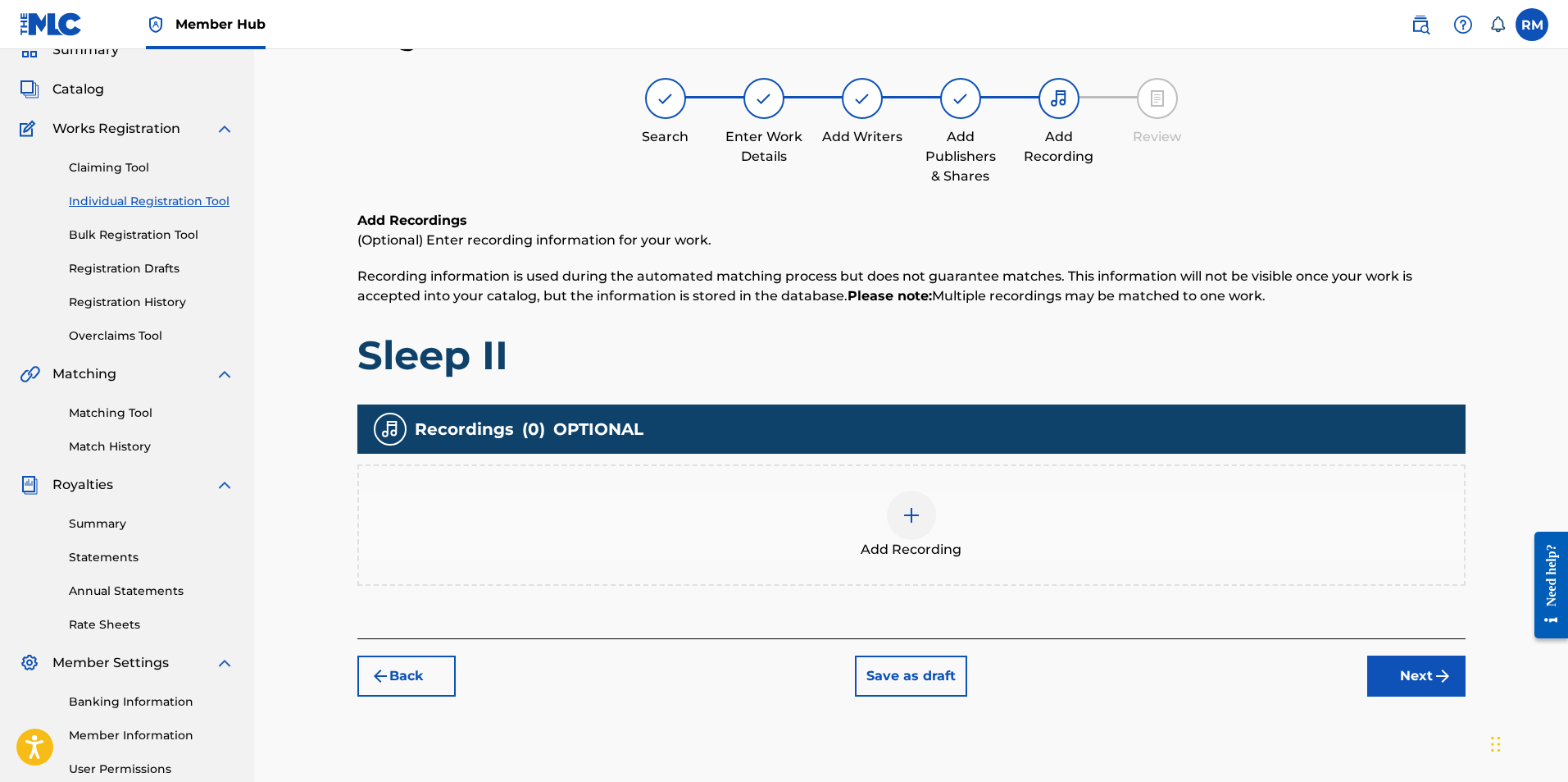
click at [927, 528] on div at bounding box center [912, 515] width 50 height 50
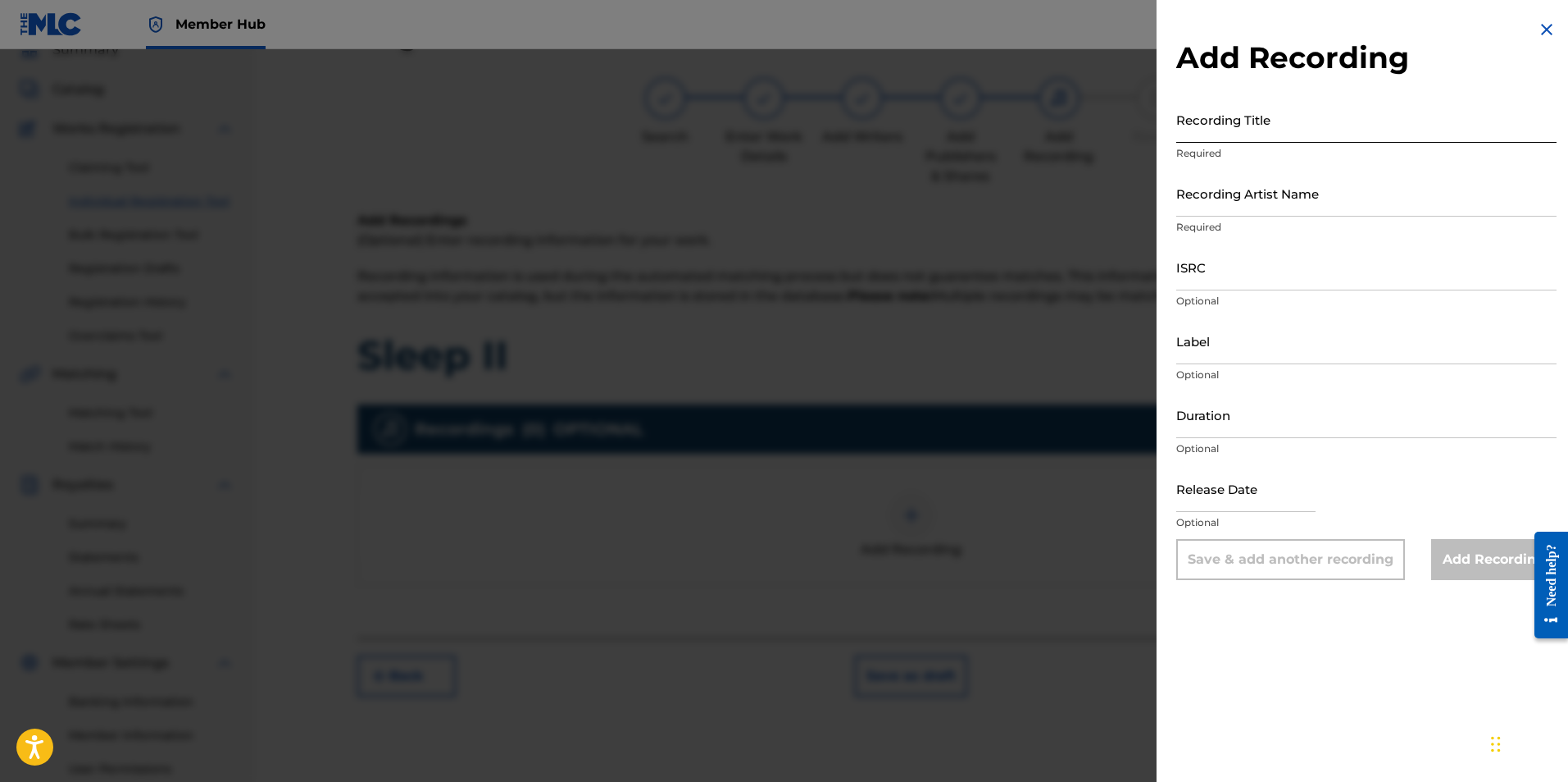
click at [1286, 115] on input "Recording Title" at bounding box center [1366, 119] width 380 height 47
type input "Sleep II"
click at [1242, 201] on input "Recording Artist Name" at bounding box center [1366, 193] width 380 height 47
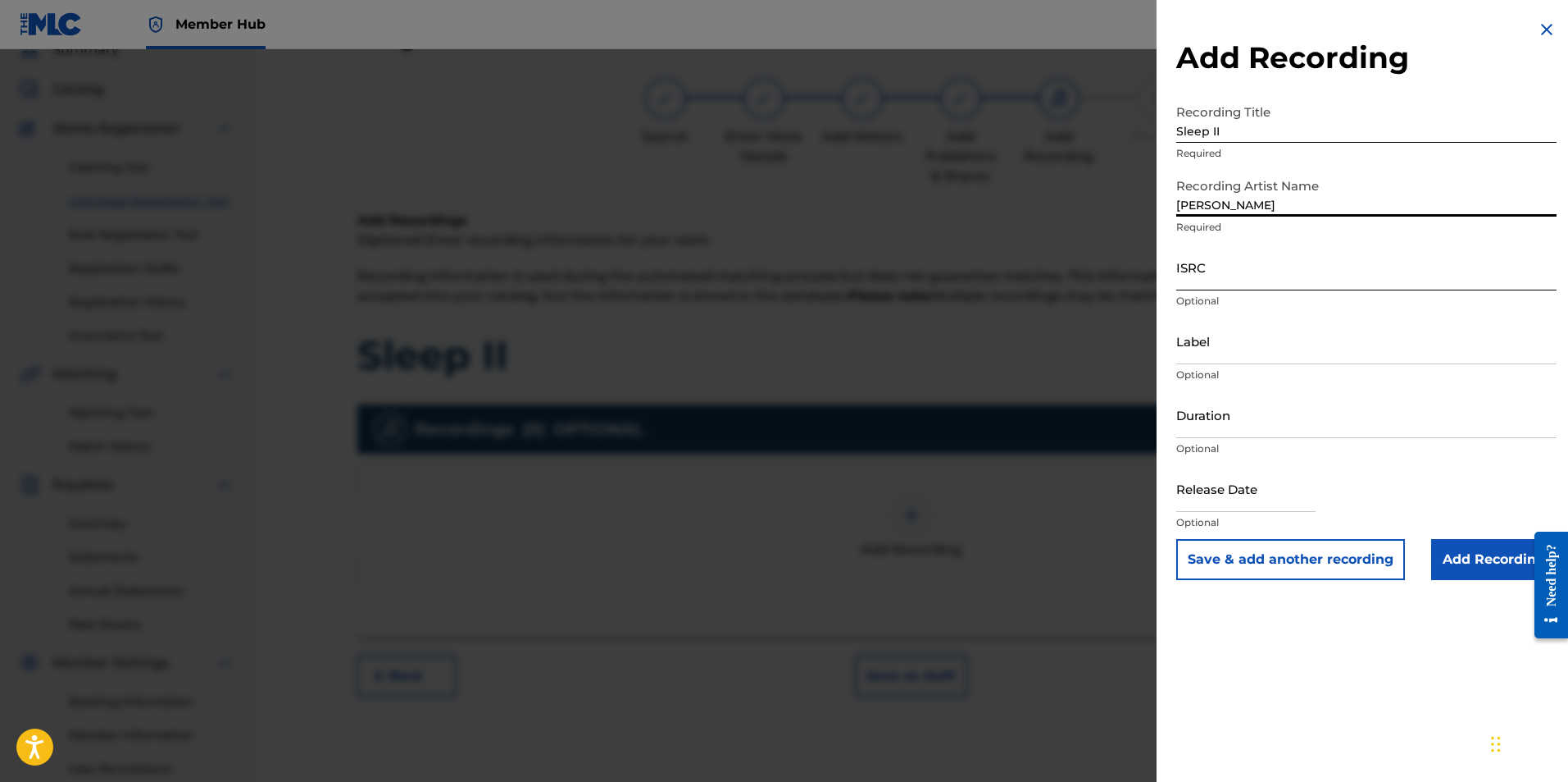
type input "Ryan Marvel"
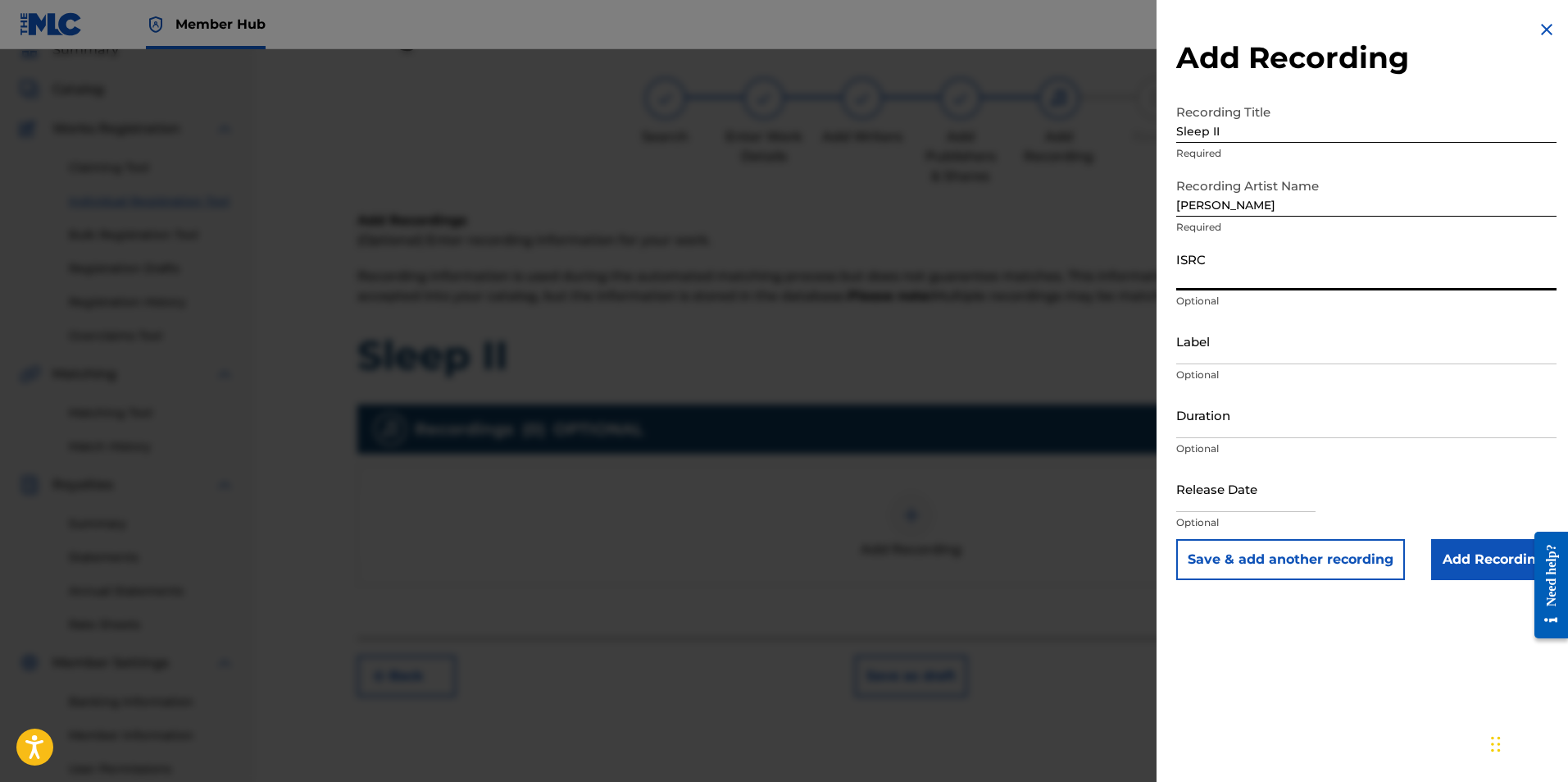
click at [1235, 275] on input "ISRC" at bounding box center [1366, 267] width 380 height 47
paste input "AUMEV2539313"
type input "AUMEV2539313"
click at [1477, 568] on input "Add Recording" at bounding box center [1494, 560] width 125 height 41
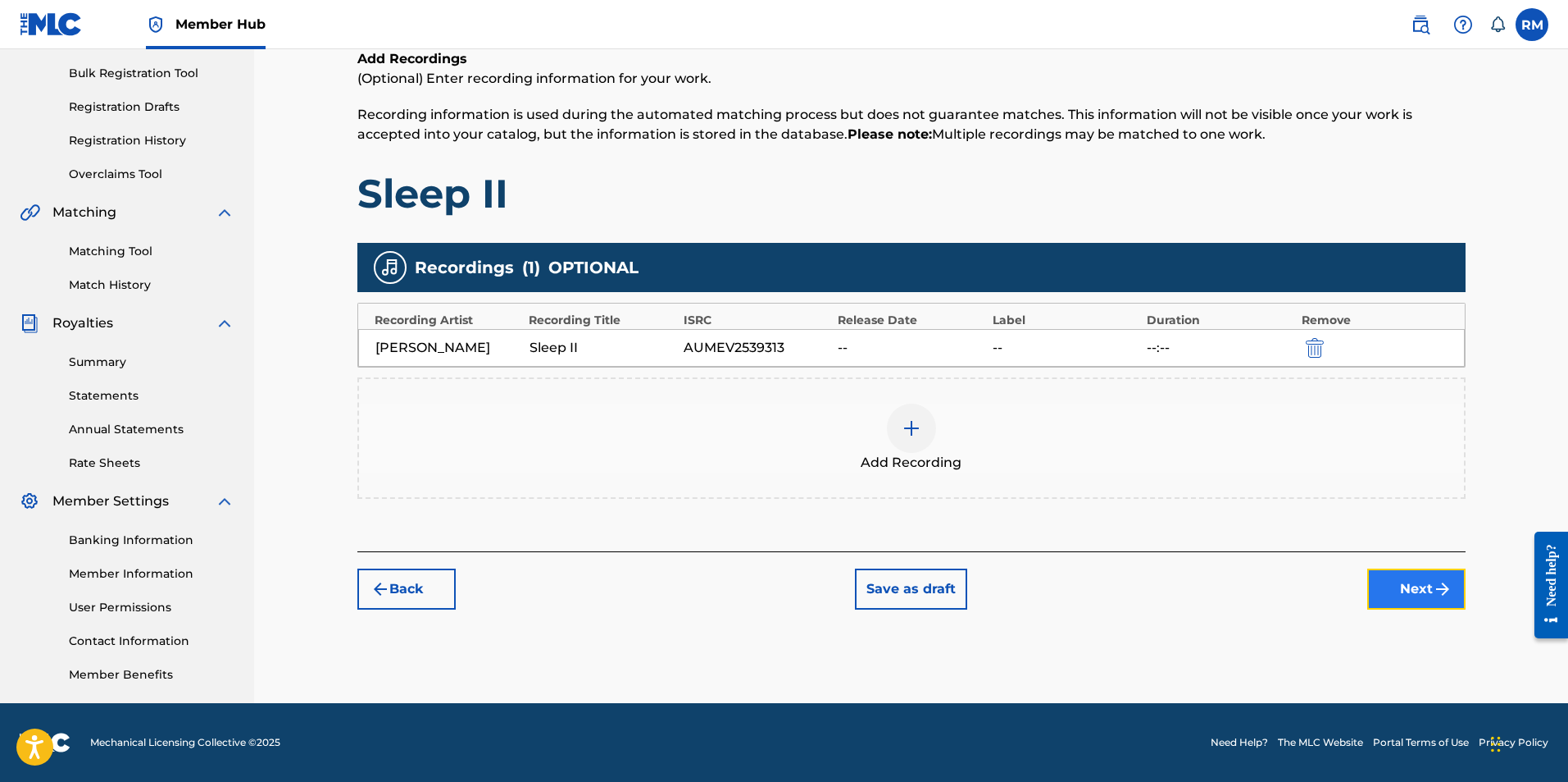
click at [1420, 584] on button "Next" at bounding box center [1416, 589] width 98 height 41
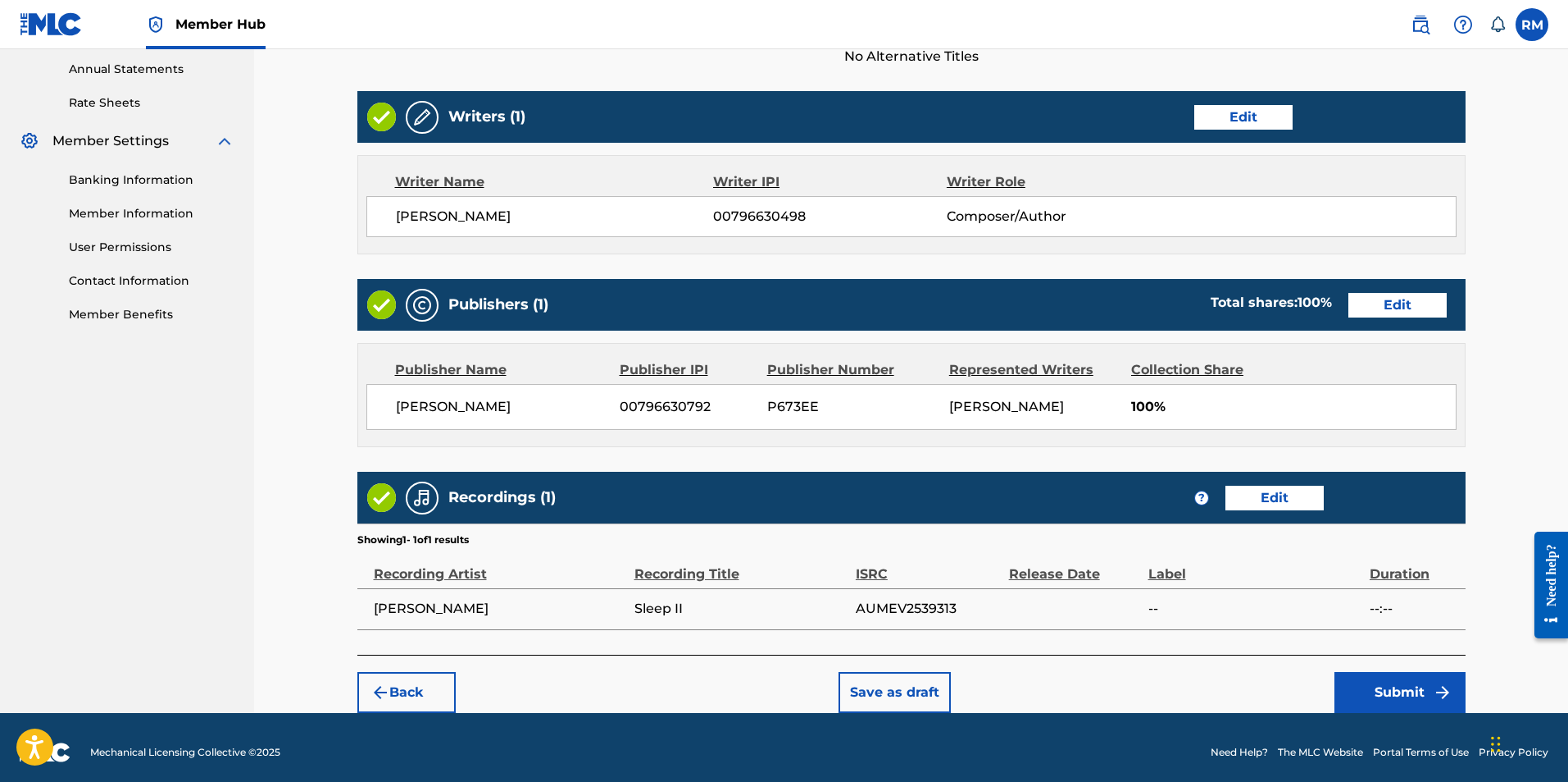
scroll to position [625, 0]
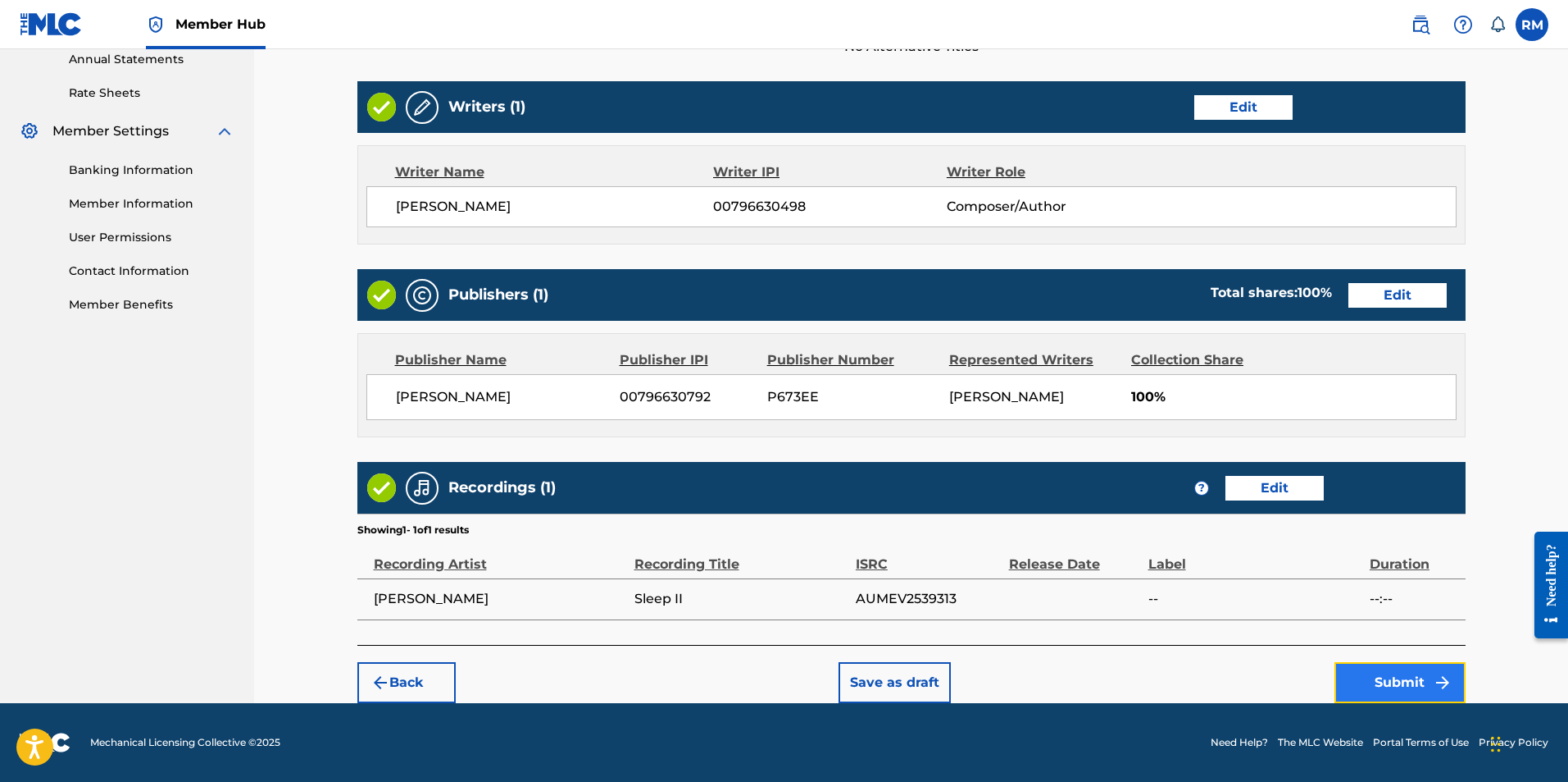
click at [1400, 677] on button "Submit" at bounding box center [1400, 683] width 131 height 41
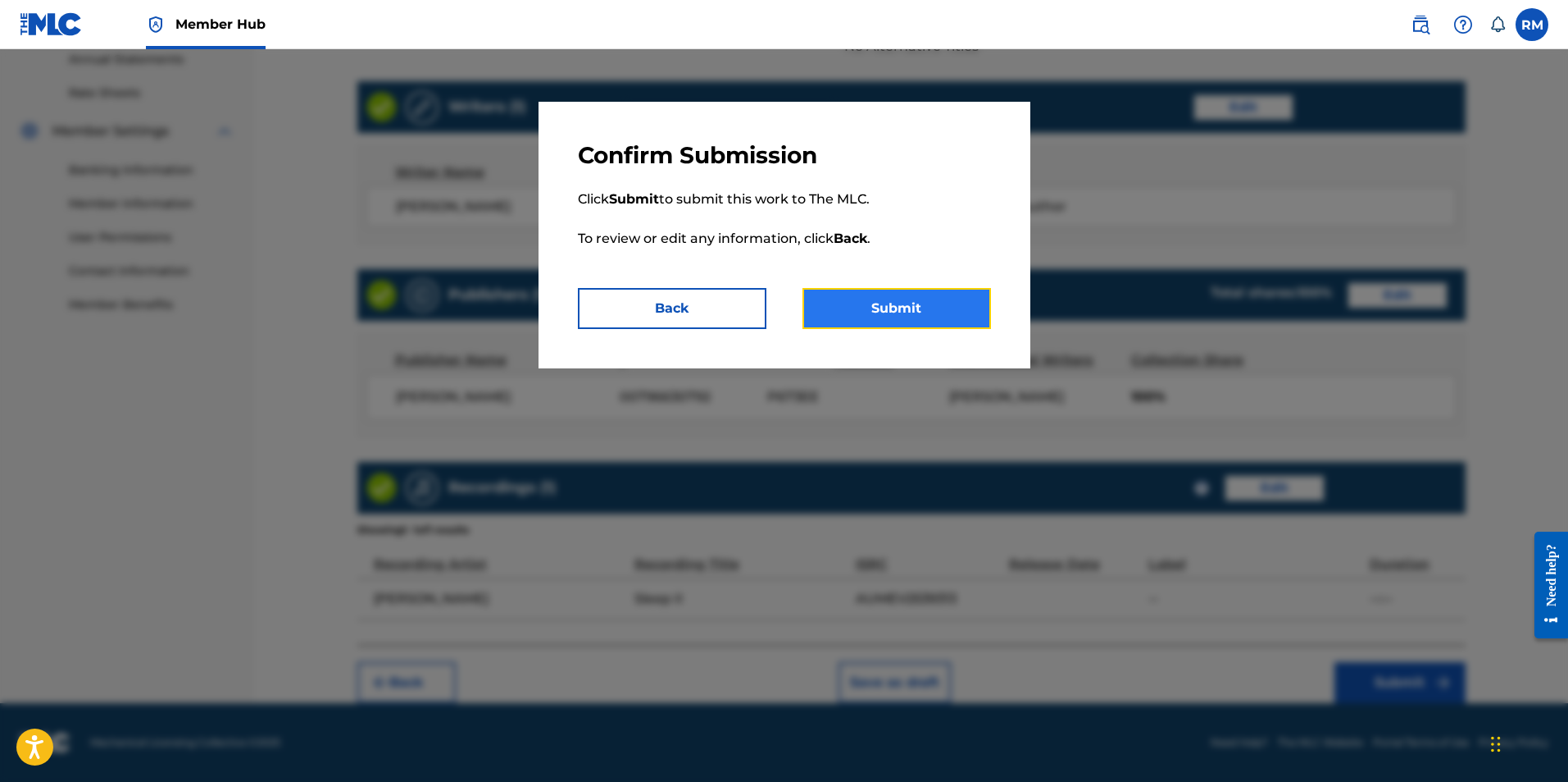
click at [843, 315] on button "Submit" at bounding box center [896, 309] width 188 height 41
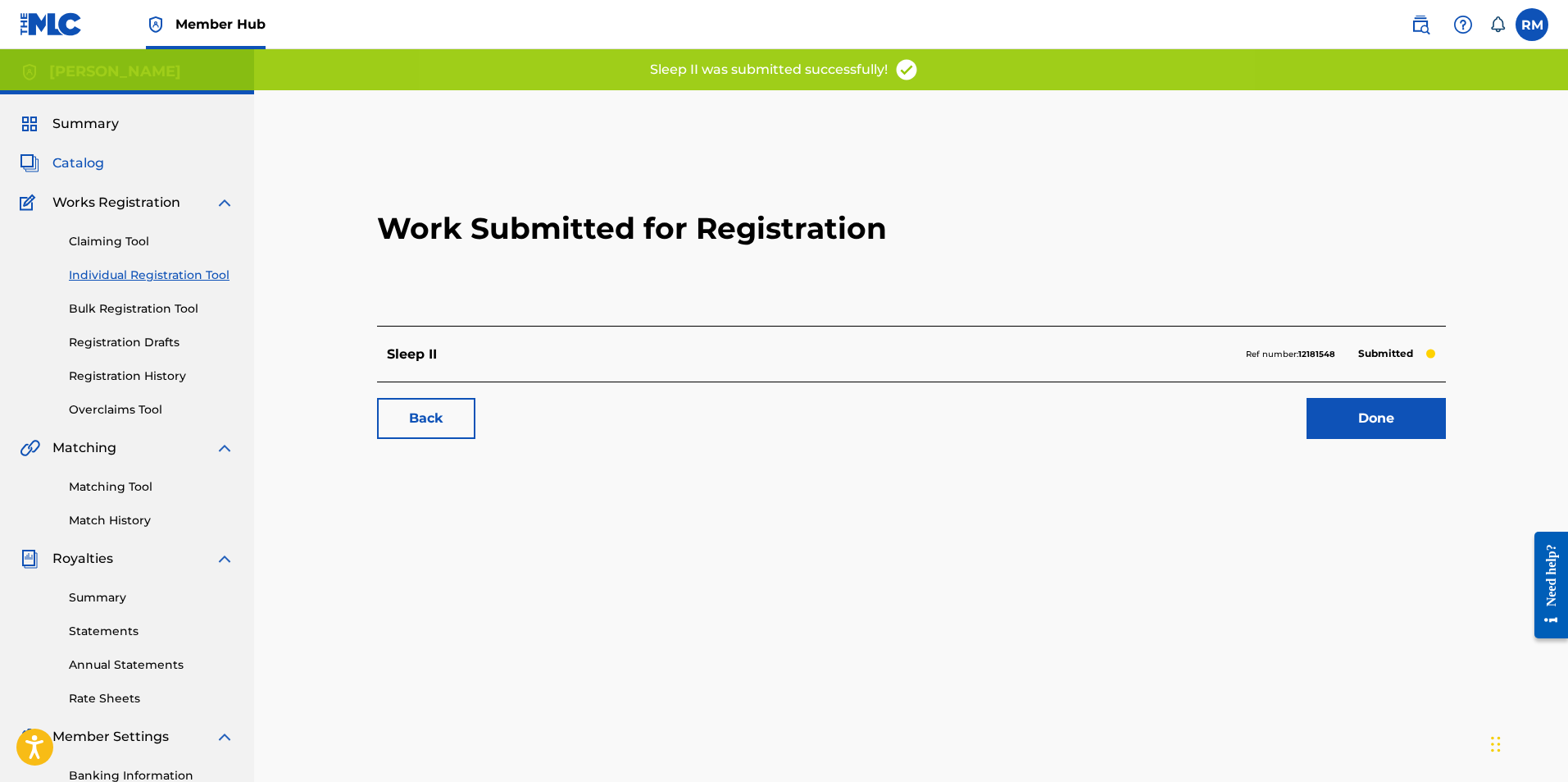
click at [83, 168] on span "Catalog" at bounding box center [78, 164] width 52 height 20
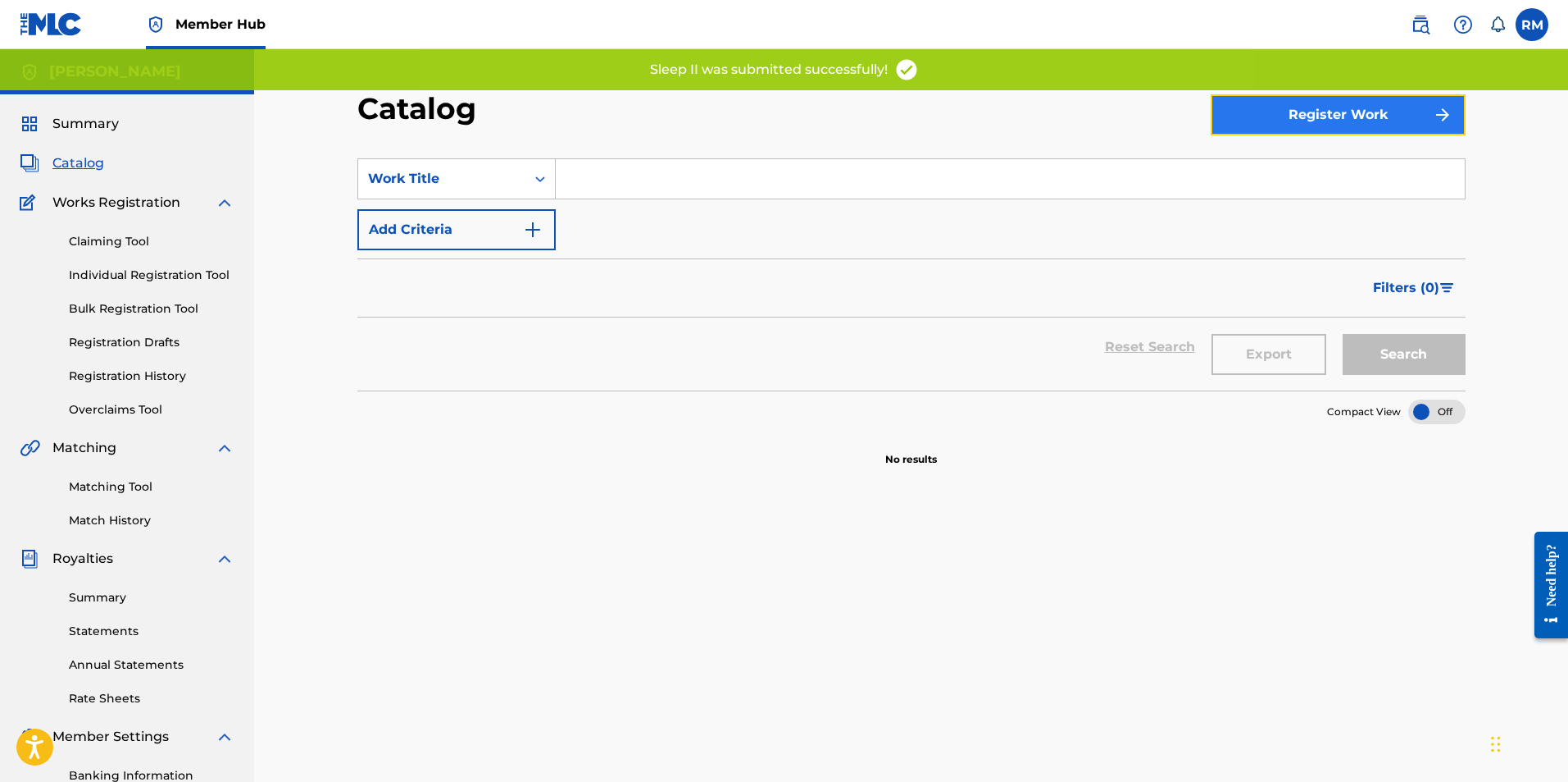
click at [1295, 121] on button "Register Work" at bounding box center [1338, 115] width 255 height 41
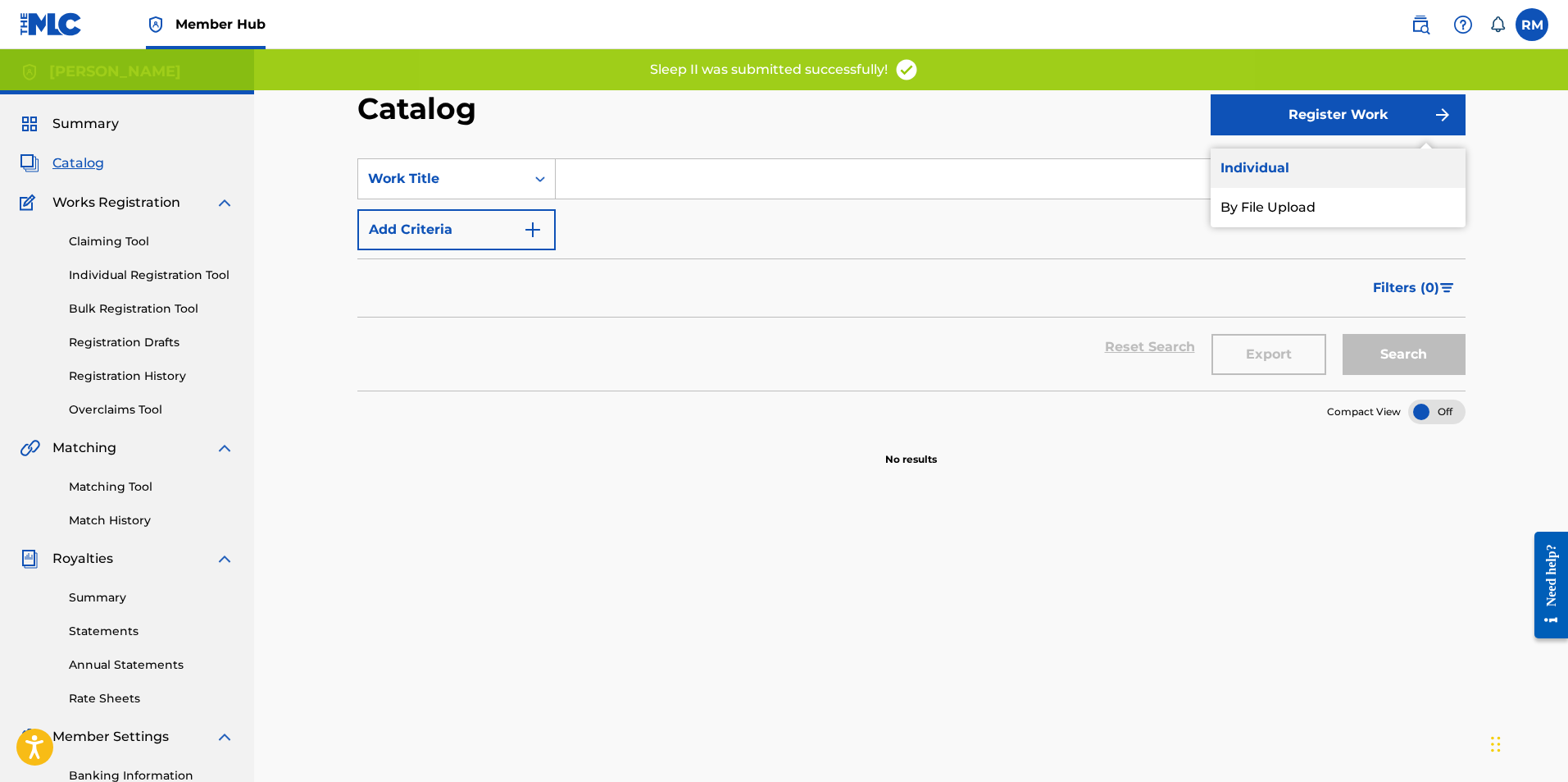
click at [1273, 160] on link "Individual" at bounding box center [1338, 168] width 255 height 40
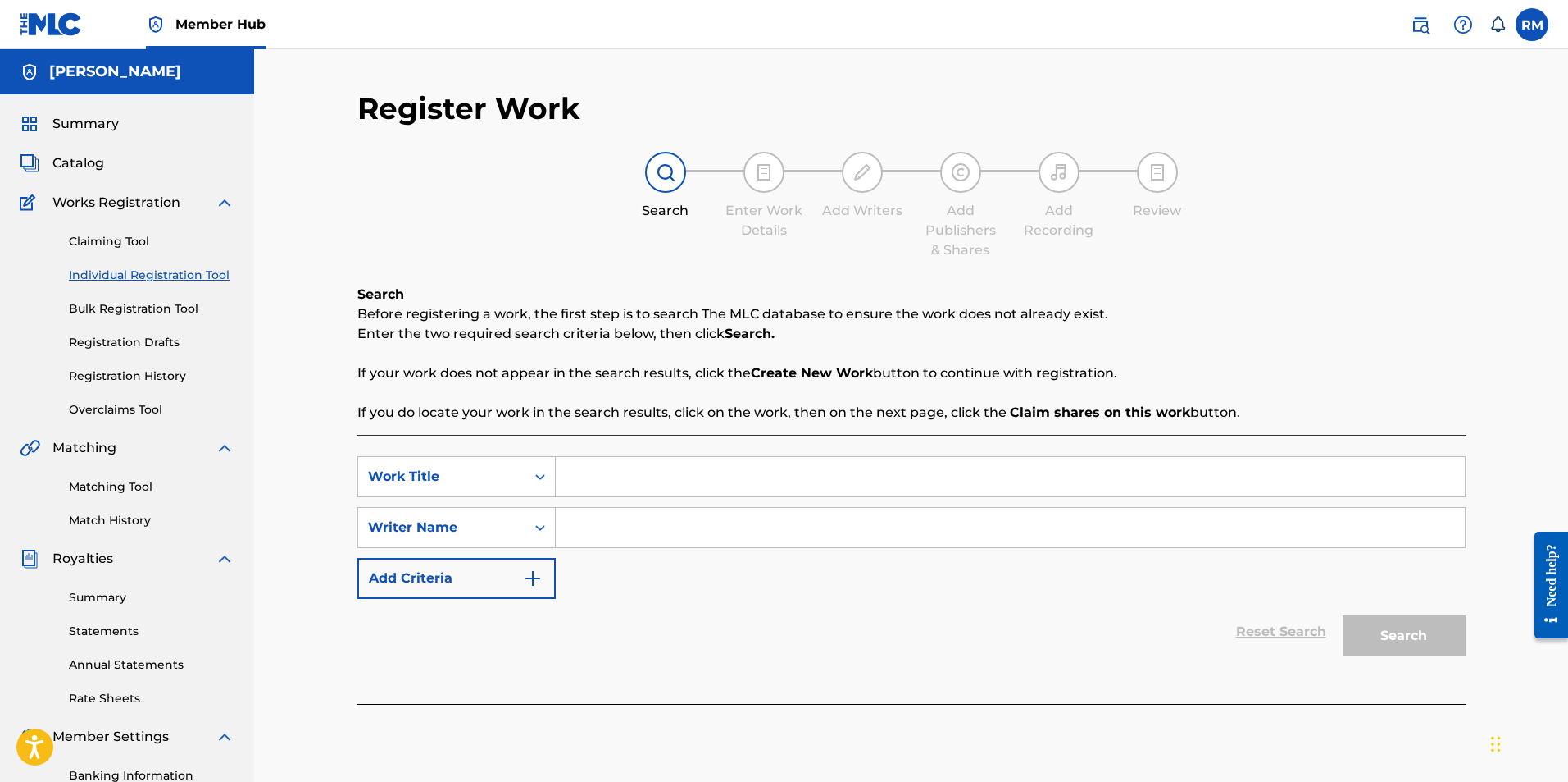
click at [567, 482] on input "Search Form" at bounding box center [1010, 476] width 909 height 40
type input "Safe Home"
click at [602, 533] on input "Search Form" at bounding box center [1010, 528] width 909 height 40
type input "Ryan Marvel"
click at [1425, 642] on button "Search" at bounding box center [1404, 636] width 123 height 41
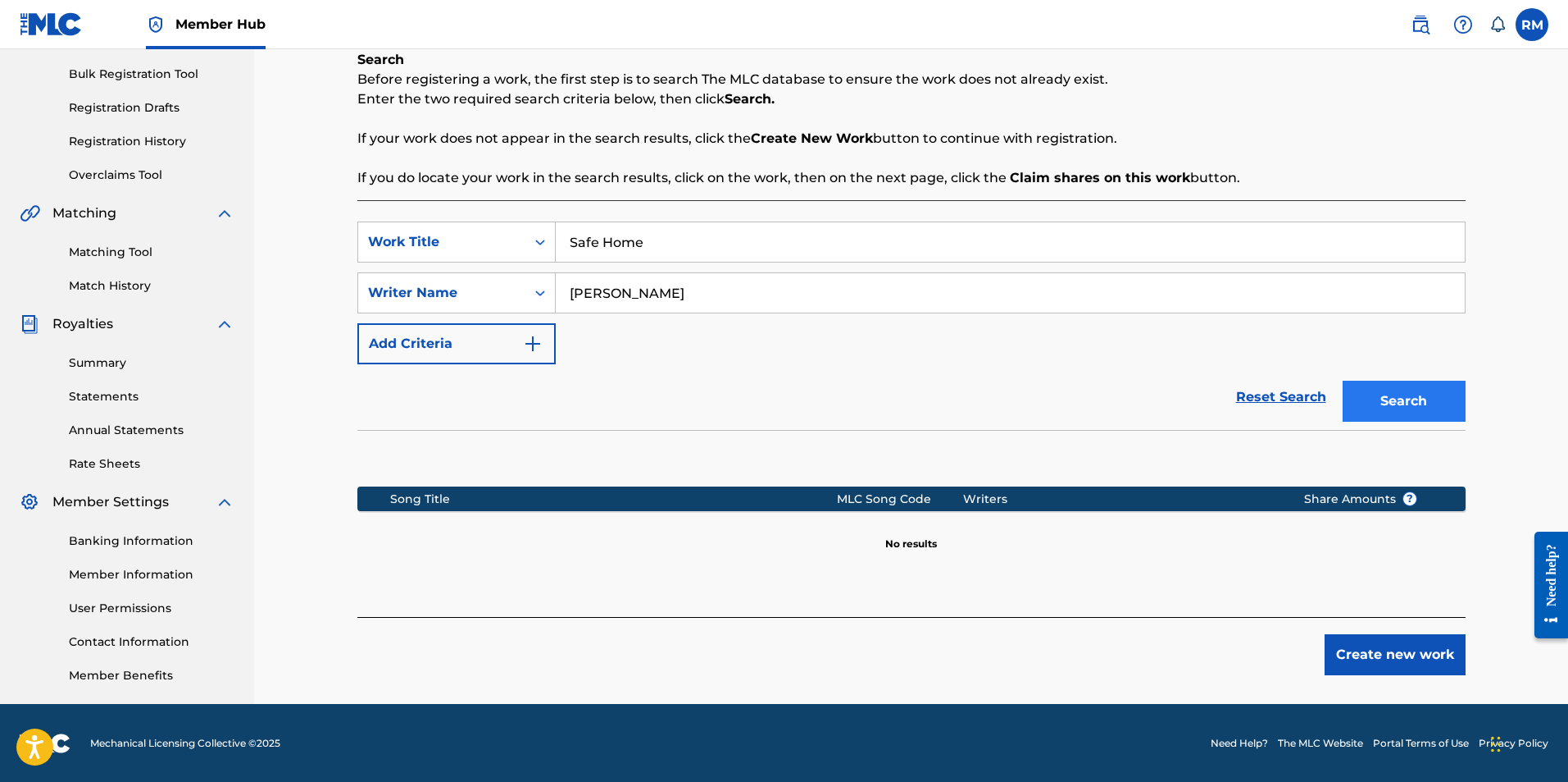
scroll to position [235, 0]
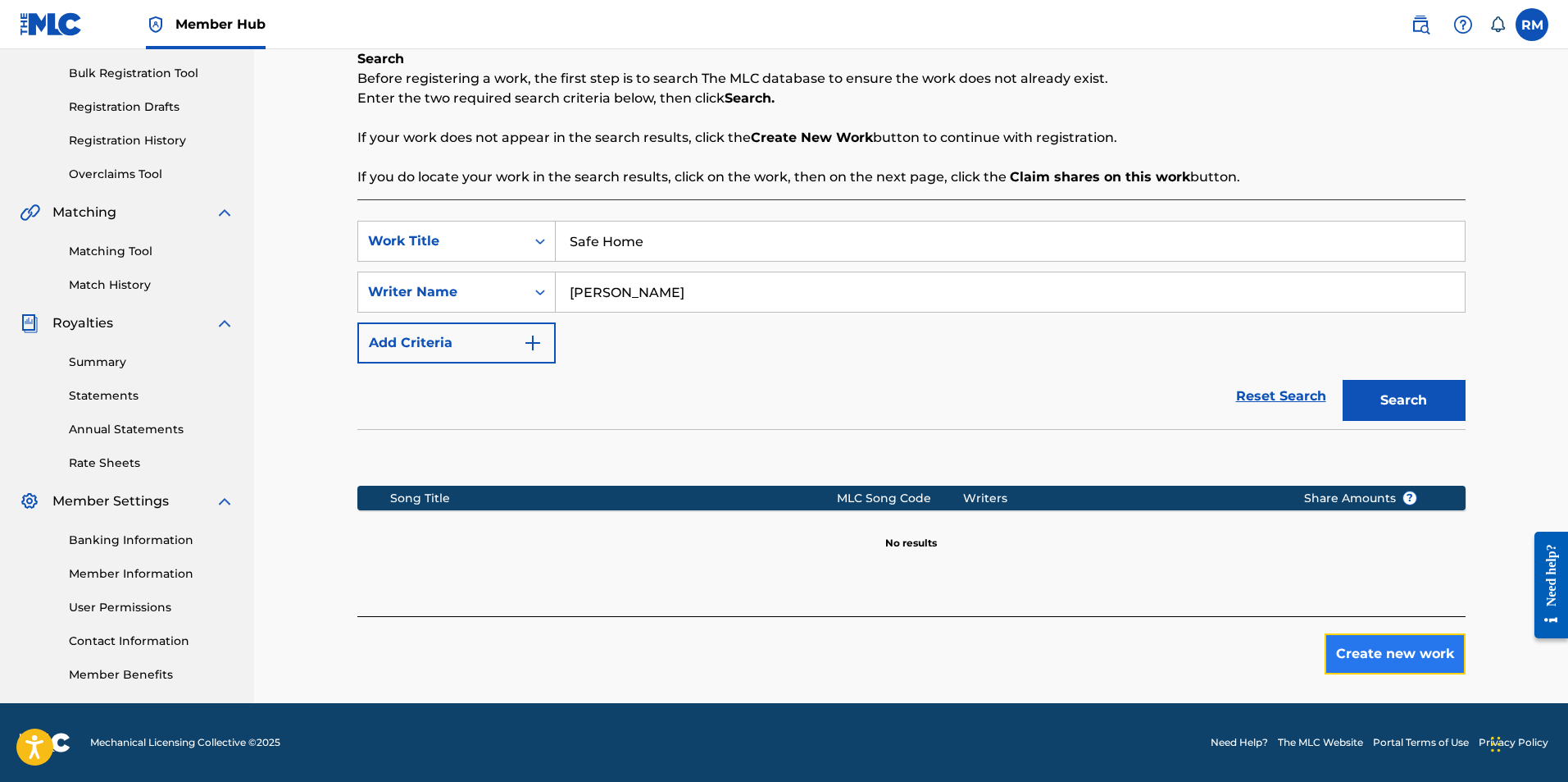
click at [1363, 652] on button "Create new work" at bounding box center [1395, 654] width 141 height 41
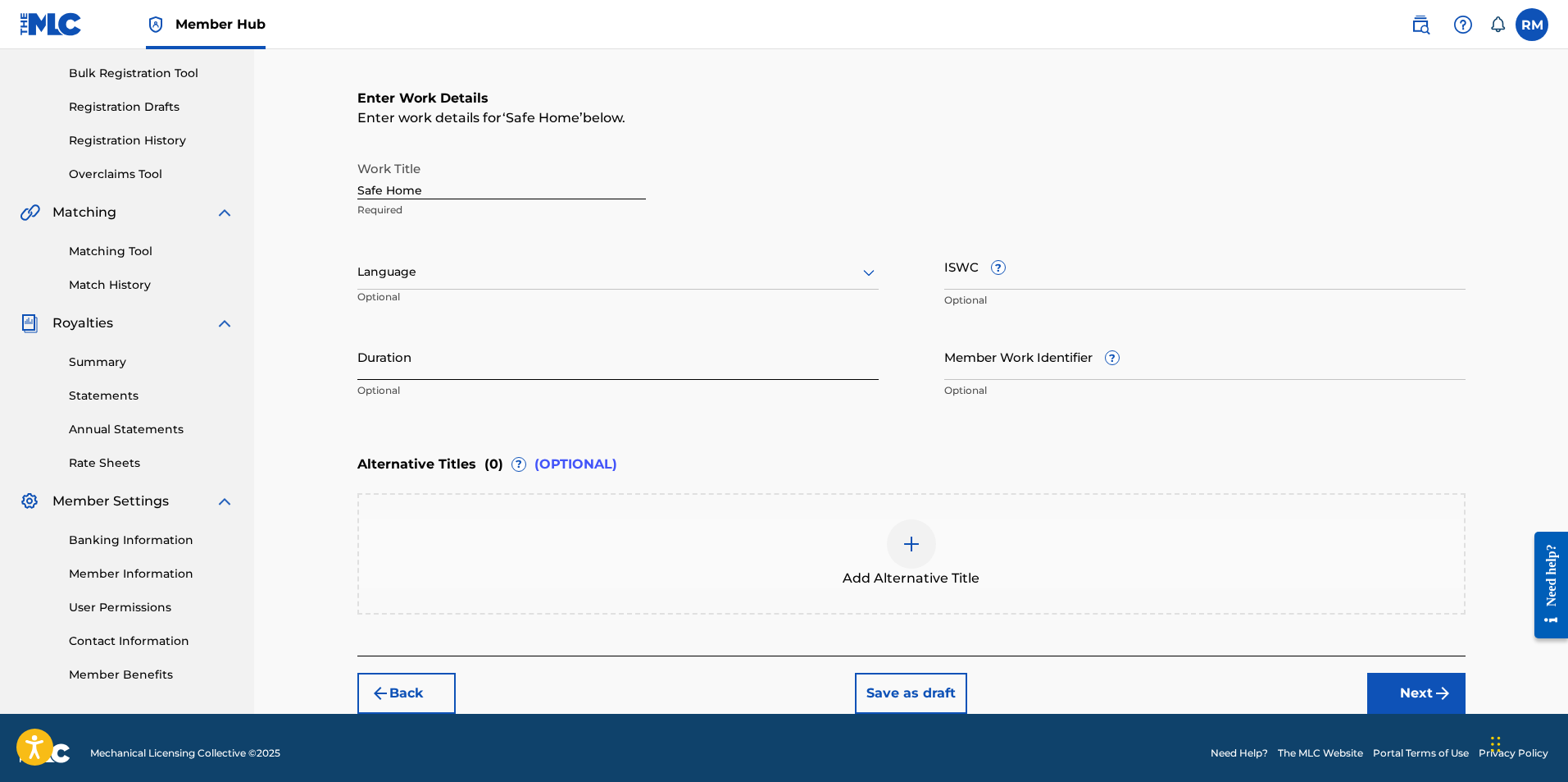
click at [487, 355] on input "Duration" at bounding box center [618, 356] width 522 height 47
type input "02:38"
click at [1424, 692] on button "Next" at bounding box center [1416, 694] width 98 height 41
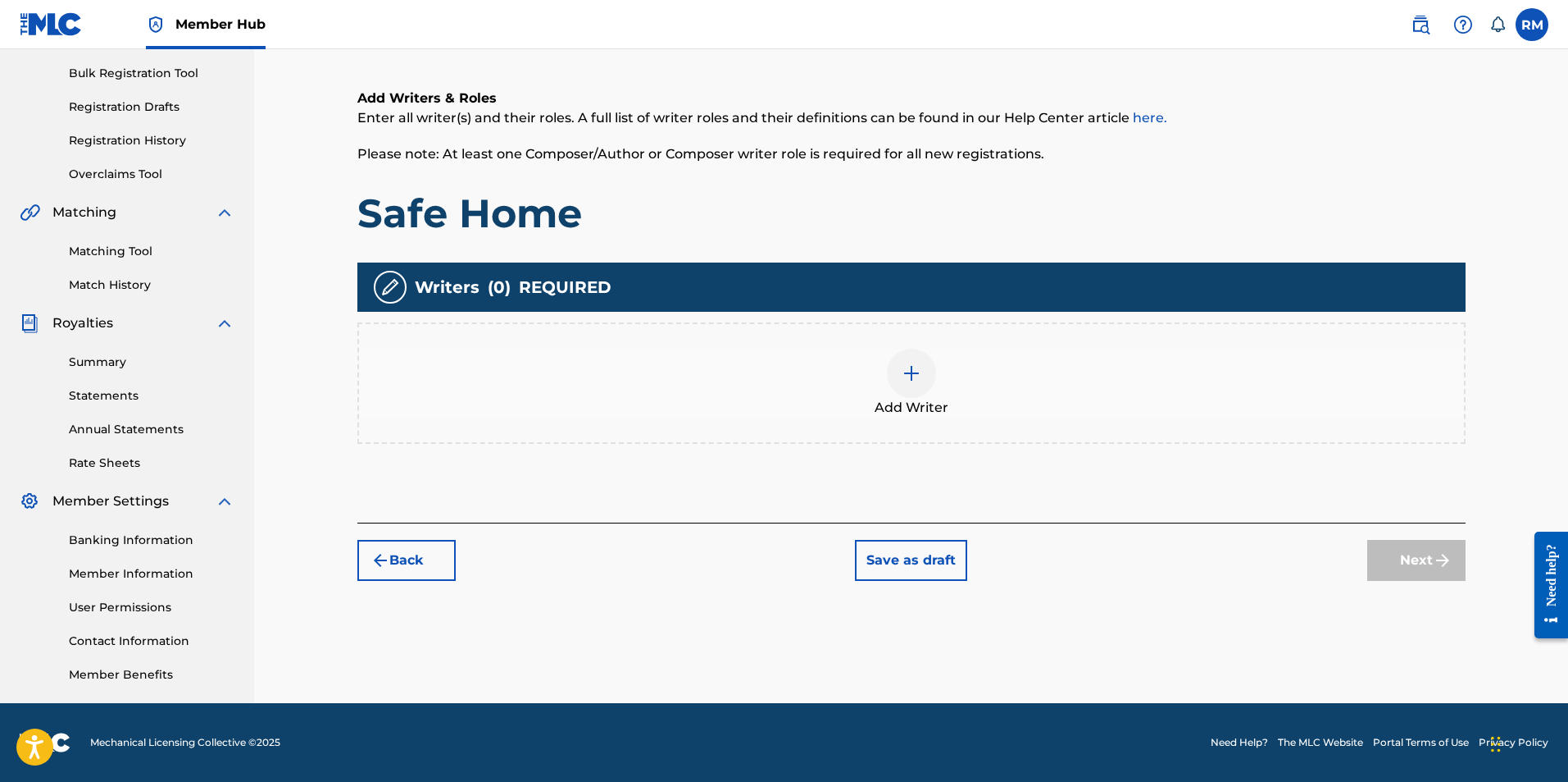
scroll to position [73, 0]
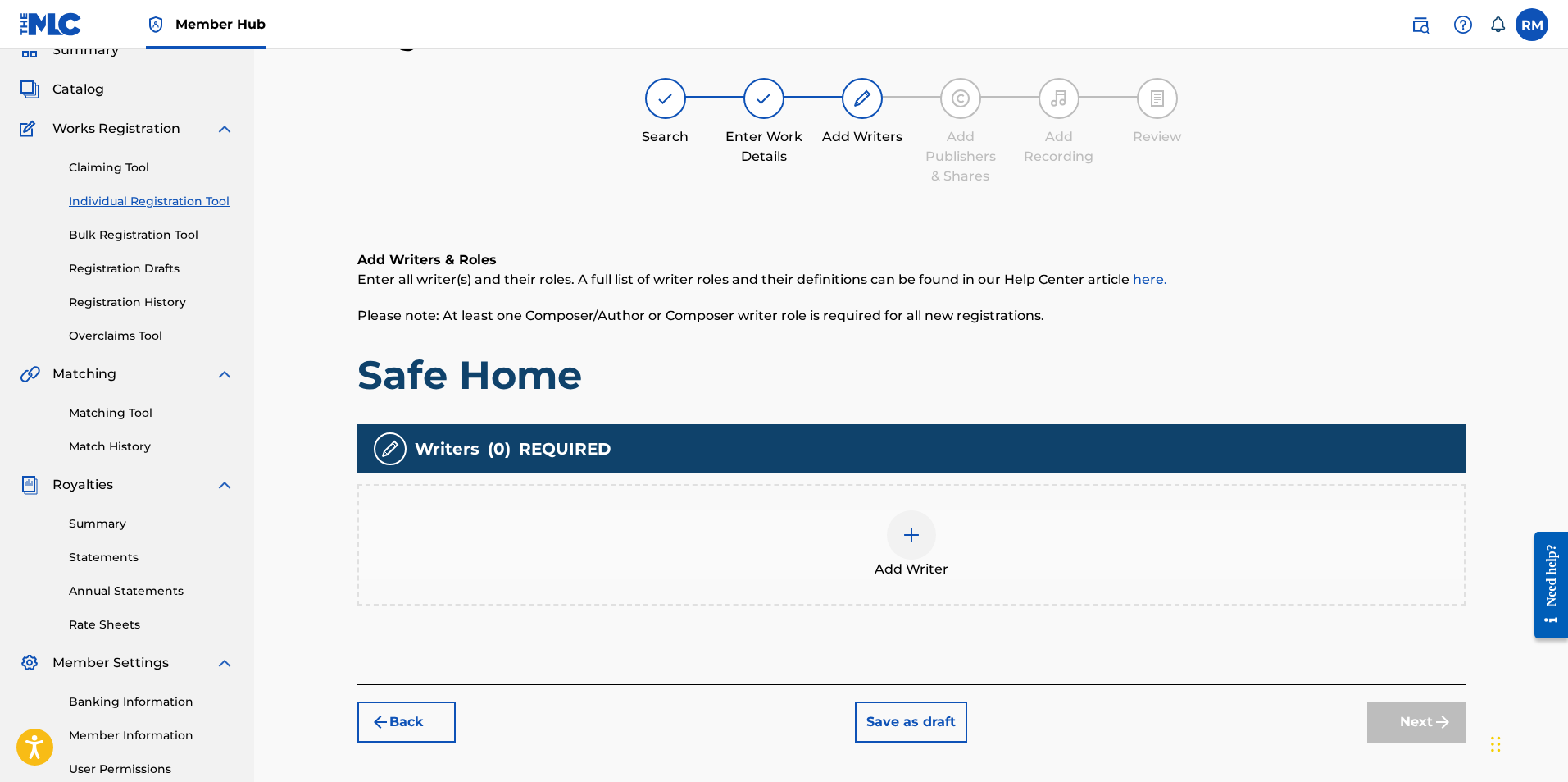
click at [894, 534] on div at bounding box center [912, 535] width 50 height 50
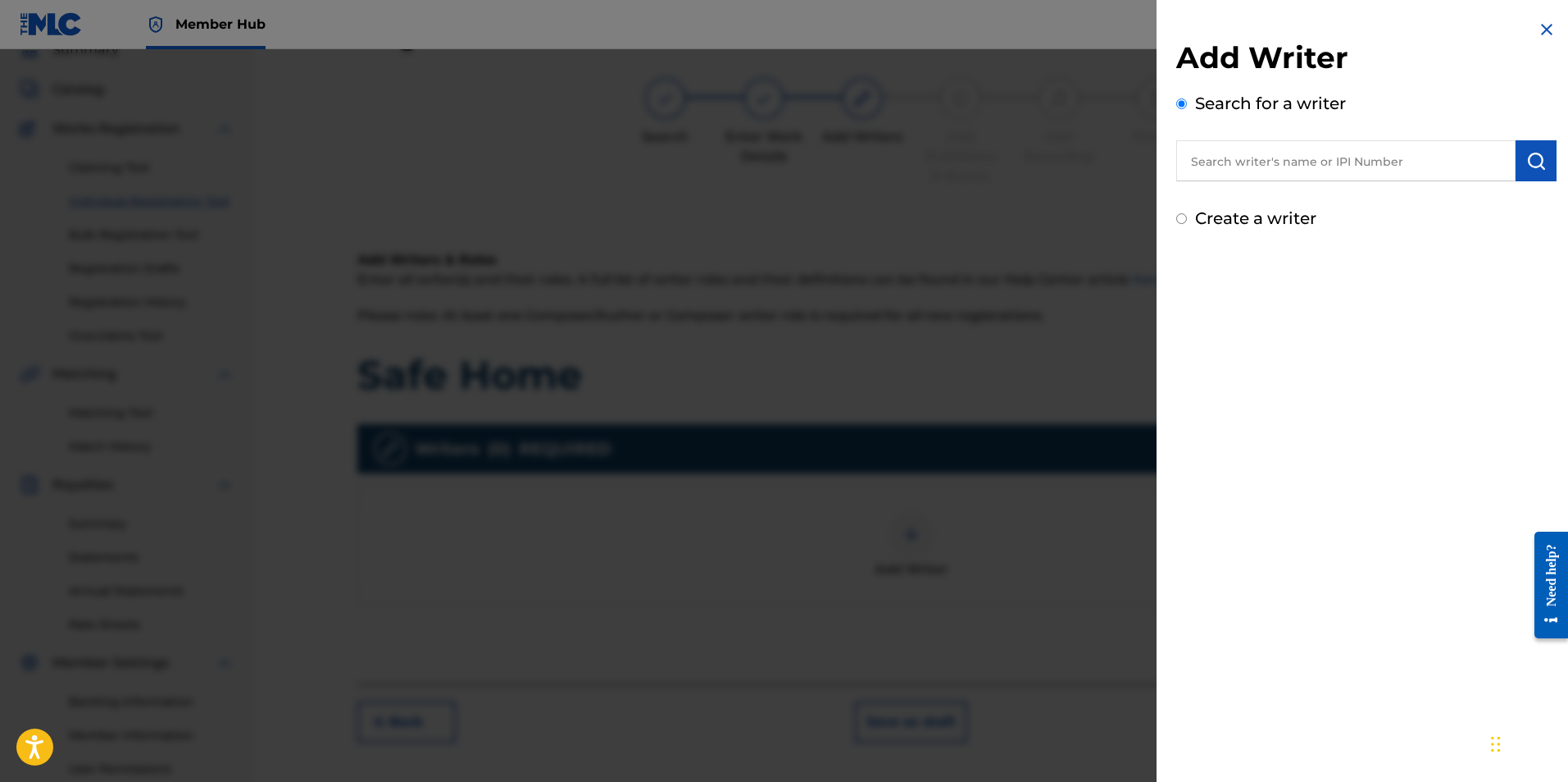
click at [1279, 161] on input "text" at bounding box center [1345, 161] width 339 height 41
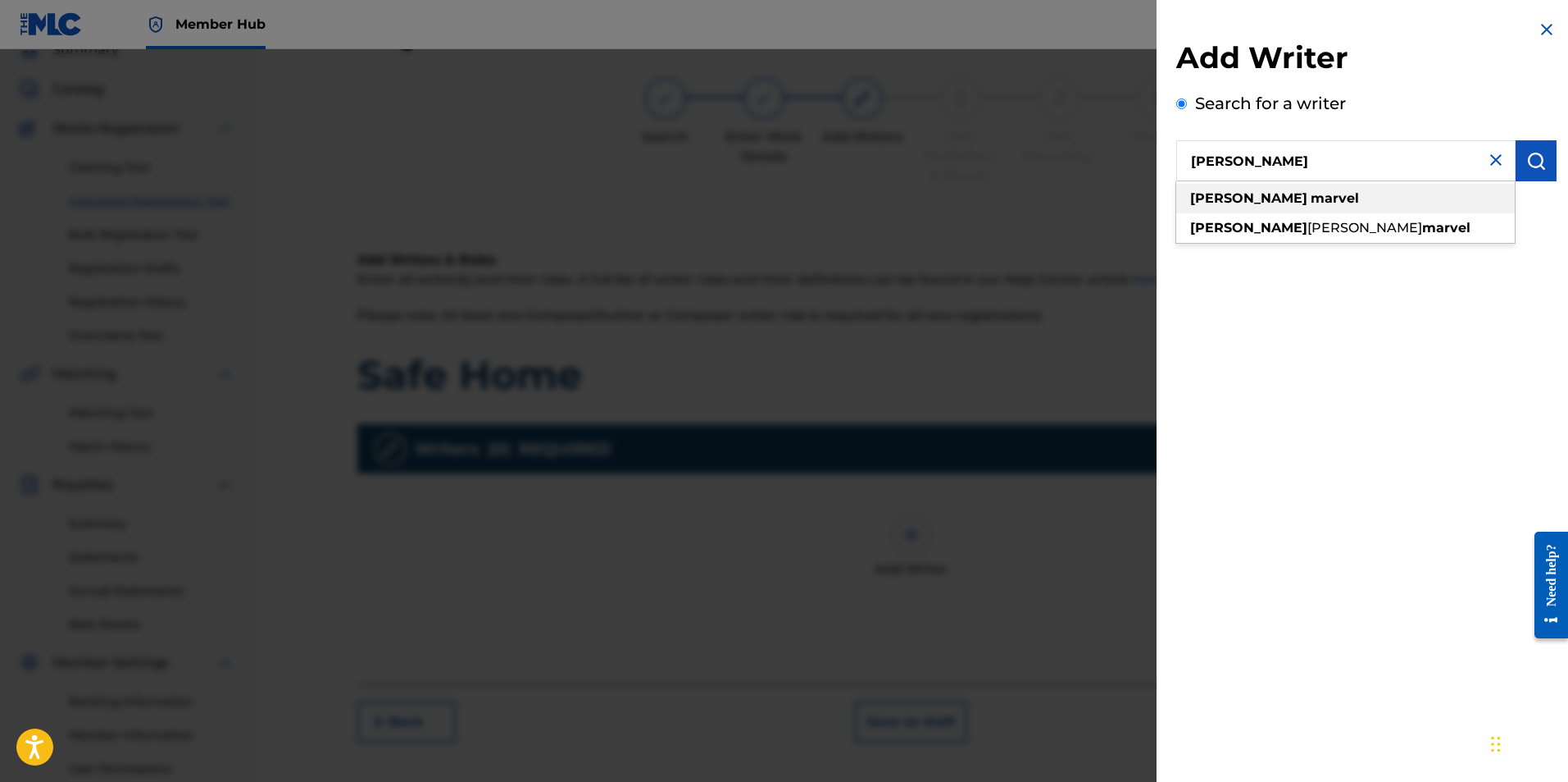
click at [1311, 190] on strong "marvel" at bounding box center [1334, 197] width 49 height 16
type input "ryan marvel"
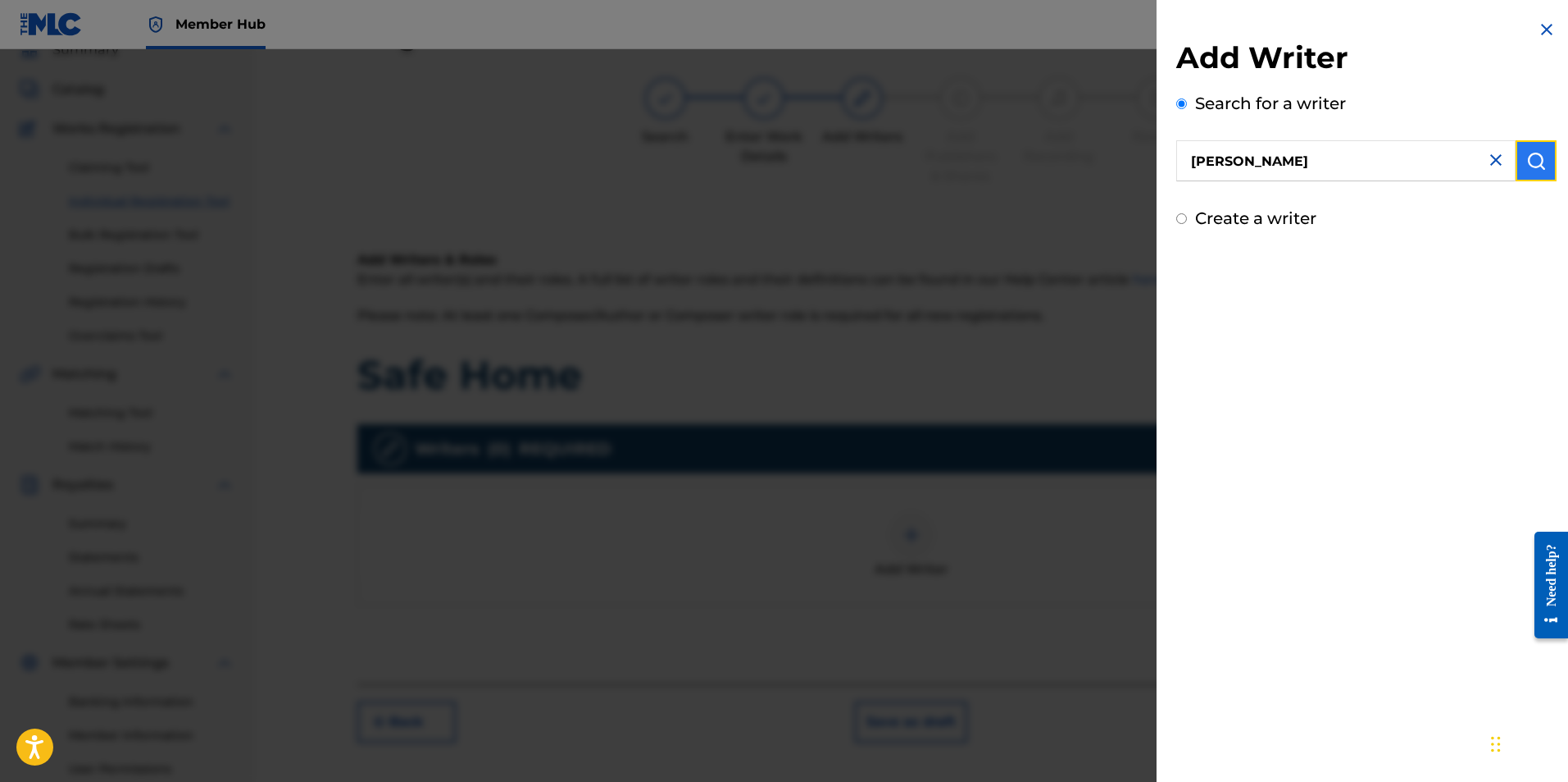
click at [1532, 160] on img "submit" at bounding box center [1537, 161] width 20 height 20
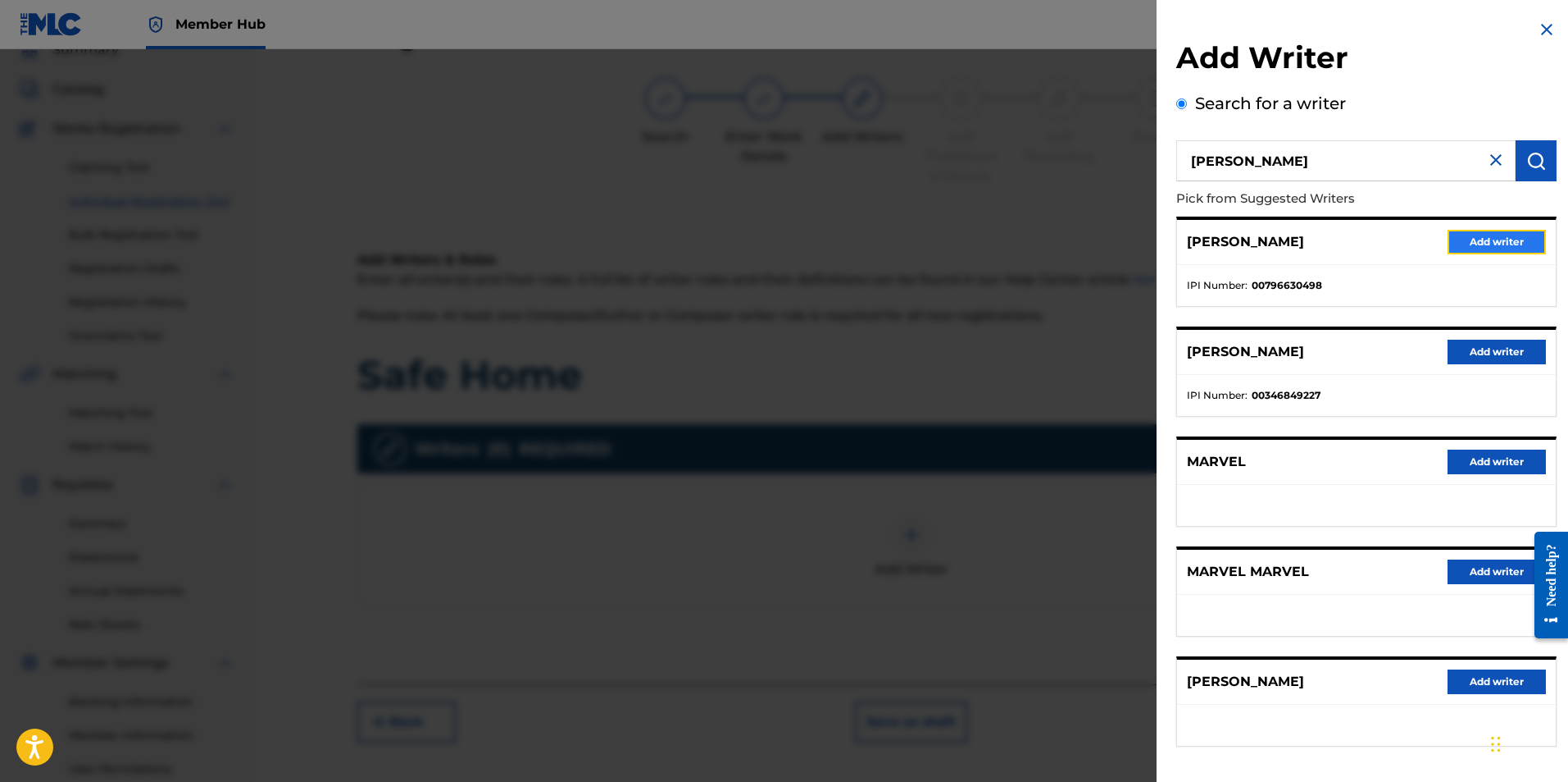
click at [1484, 247] on button "Add writer" at bounding box center [1496, 242] width 98 height 25
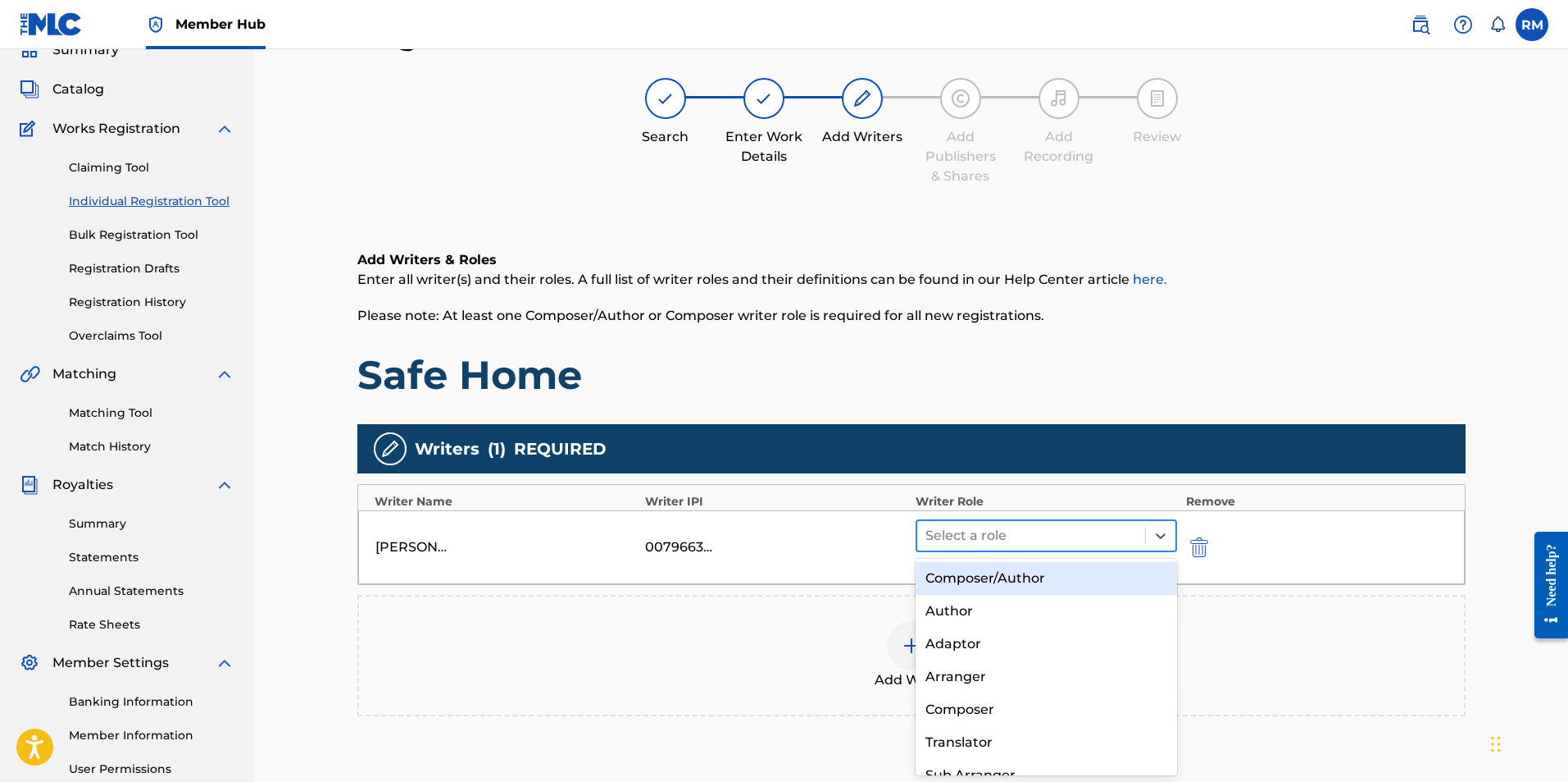
click at [1096, 537] on div at bounding box center [1031, 536] width 212 height 23
click at [1036, 587] on div "Composer/Author" at bounding box center [1047, 578] width 262 height 33
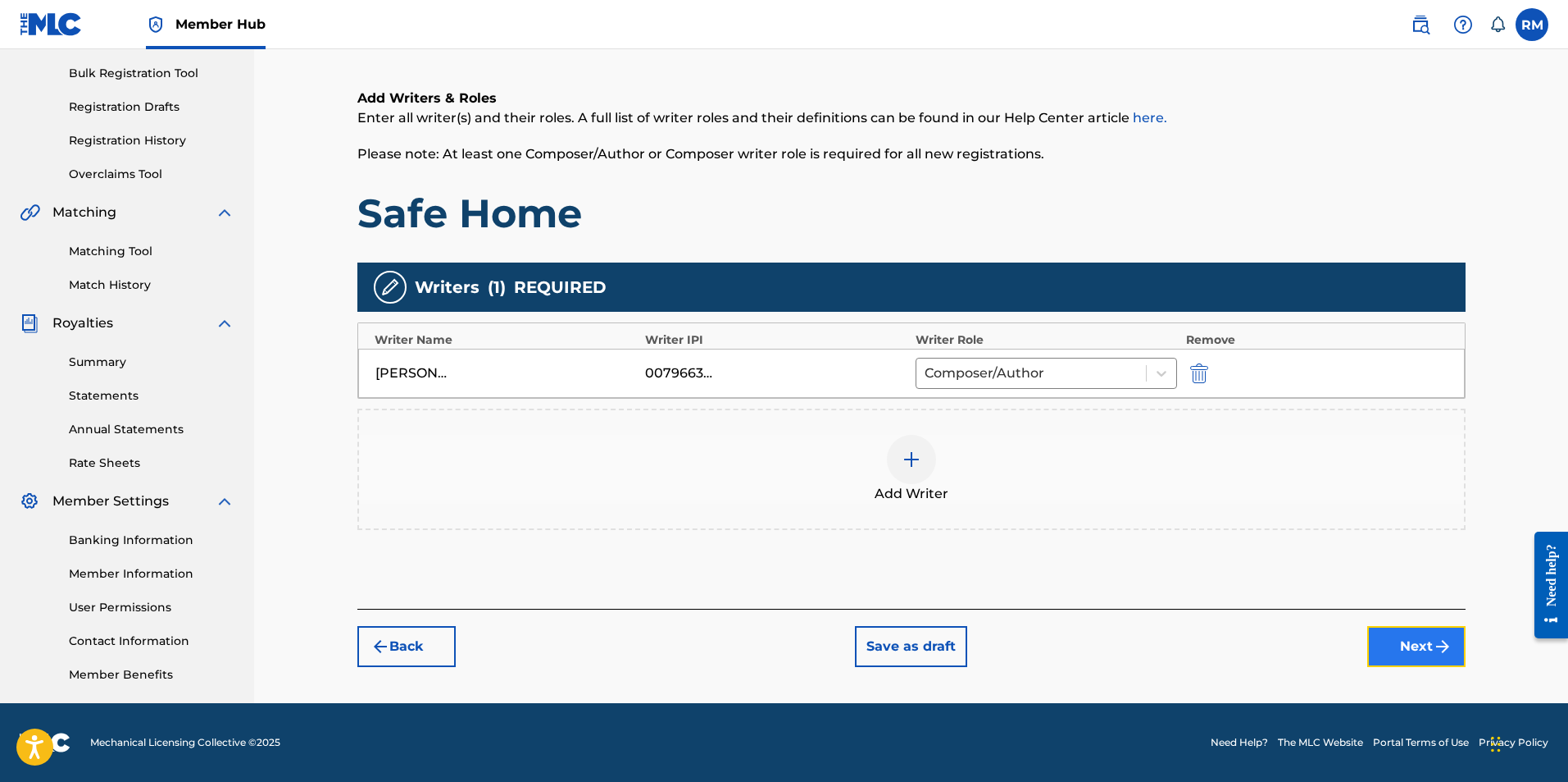
click at [1429, 632] on button "Next" at bounding box center [1416, 647] width 98 height 41
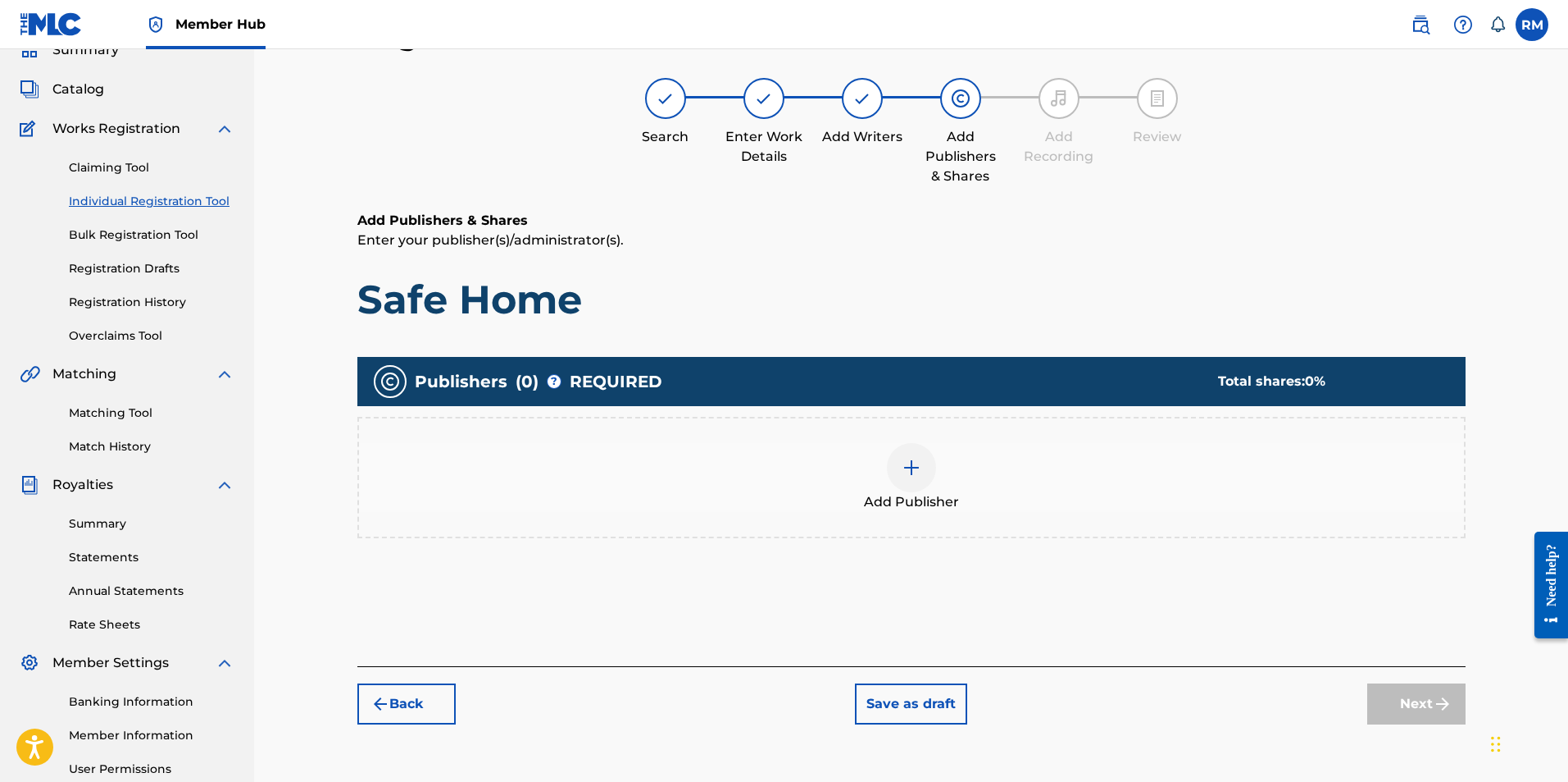
click at [901, 479] on div at bounding box center [912, 467] width 50 height 50
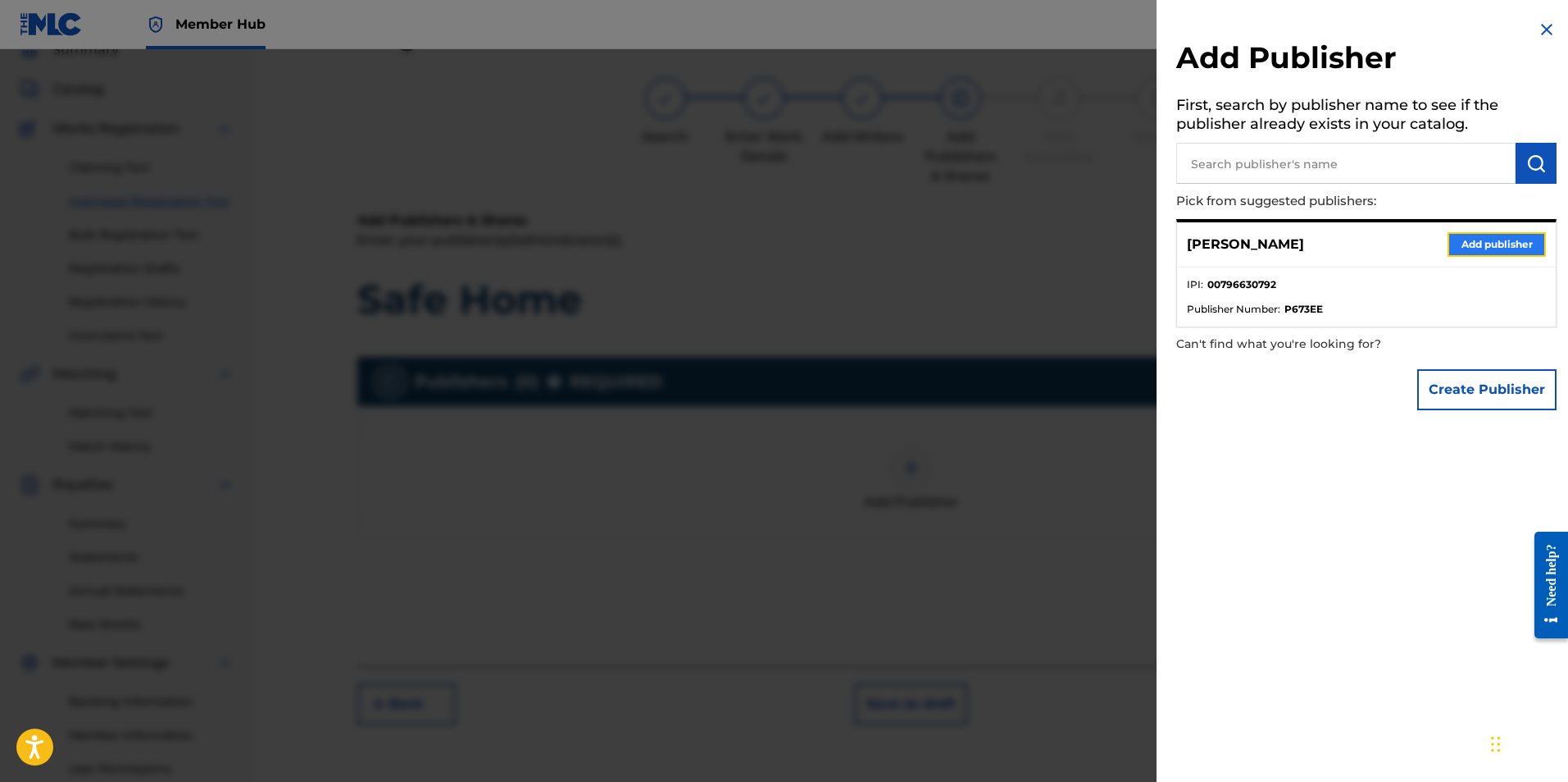
click at [1466, 239] on button "Add publisher" at bounding box center [1496, 244] width 98 height 25
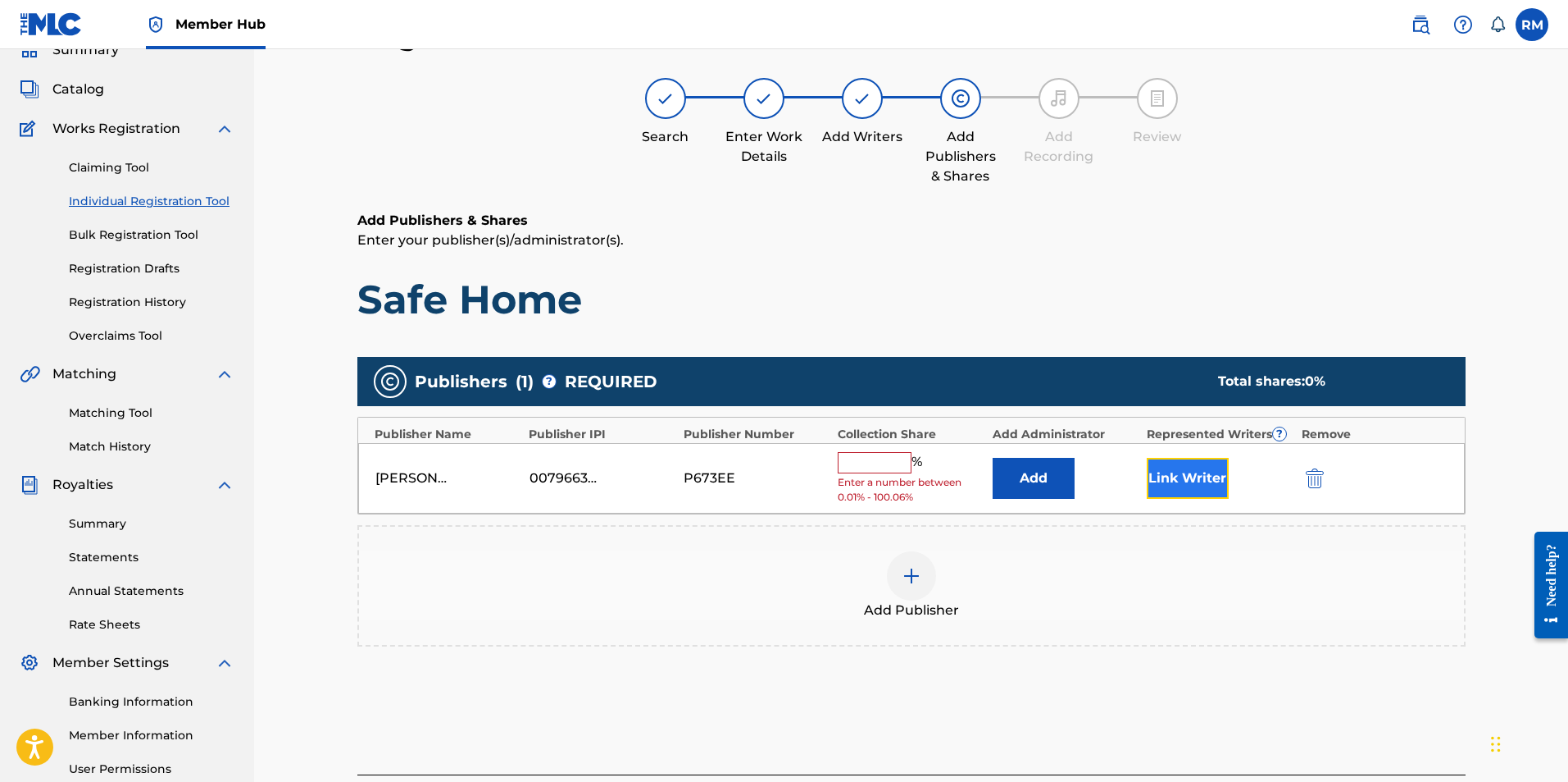
click at [1215, 478] on button "Link Writer" at bounding box center [1188, 478] width 82 height 41
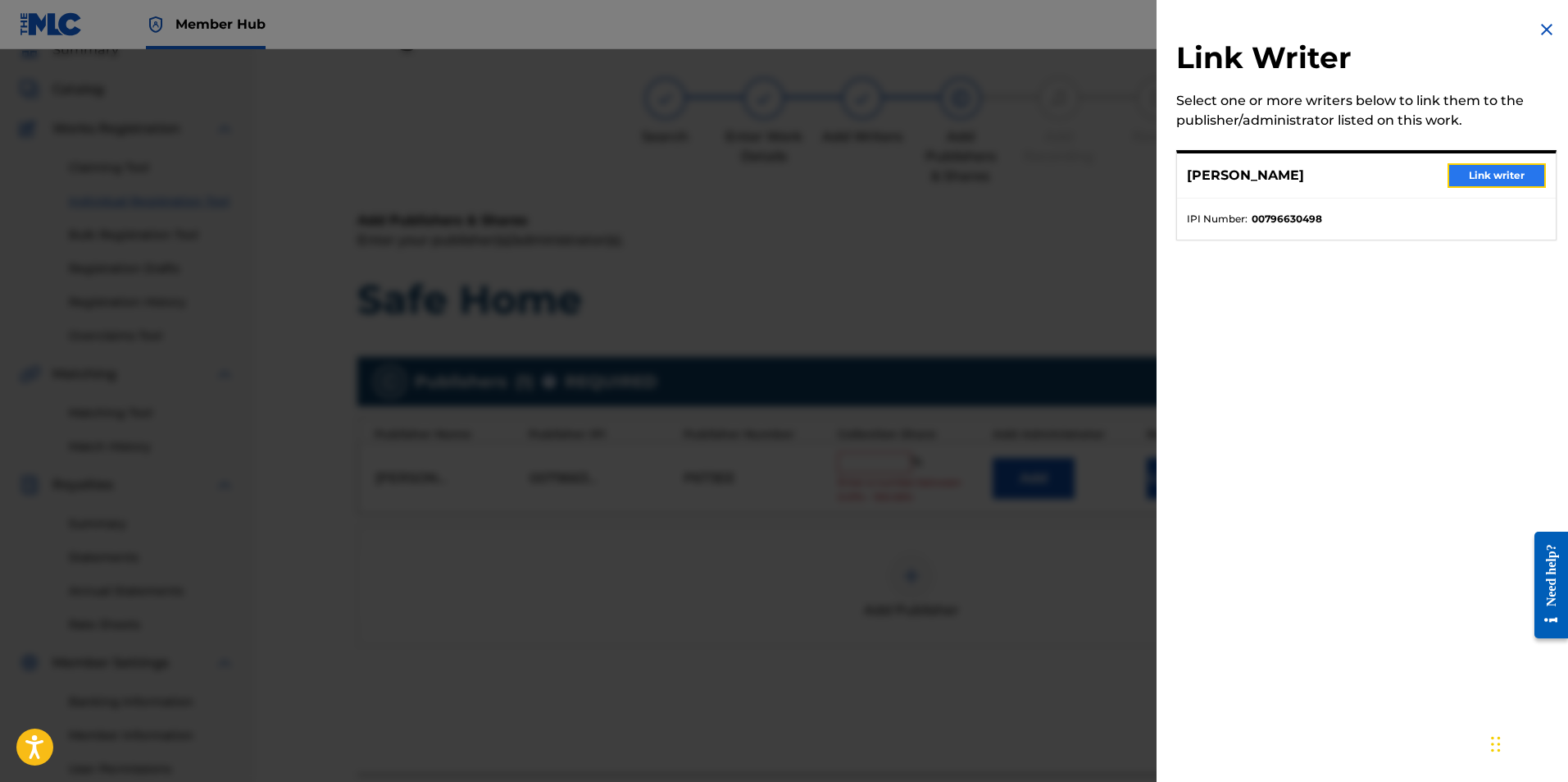
click at [1479, 167] on button "Link writer" at bounding box center [1496, 176] width 98 height 25
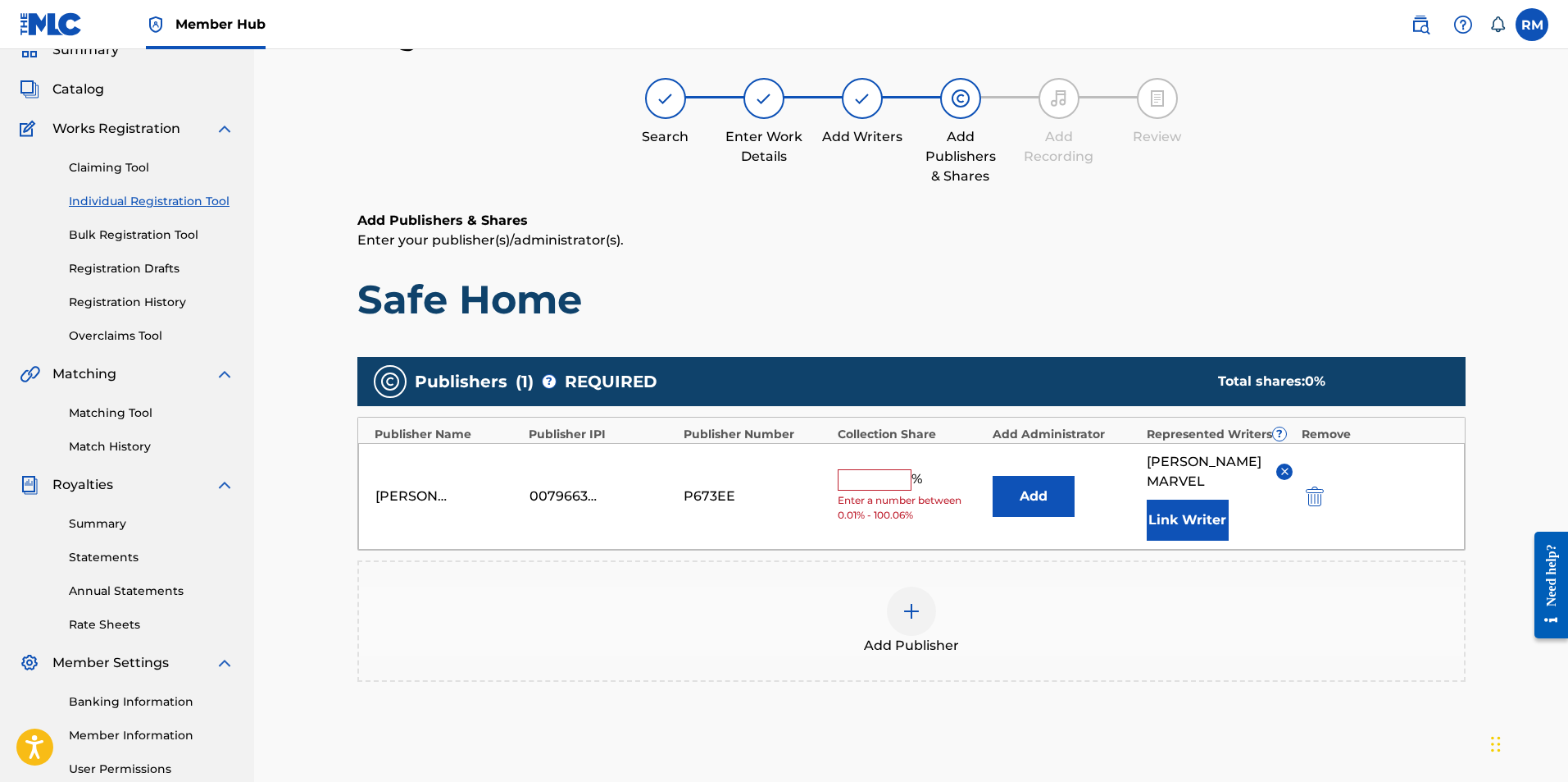
click at [909, 480] on input "text" at bounding box center [874, 480] width 73 height 21
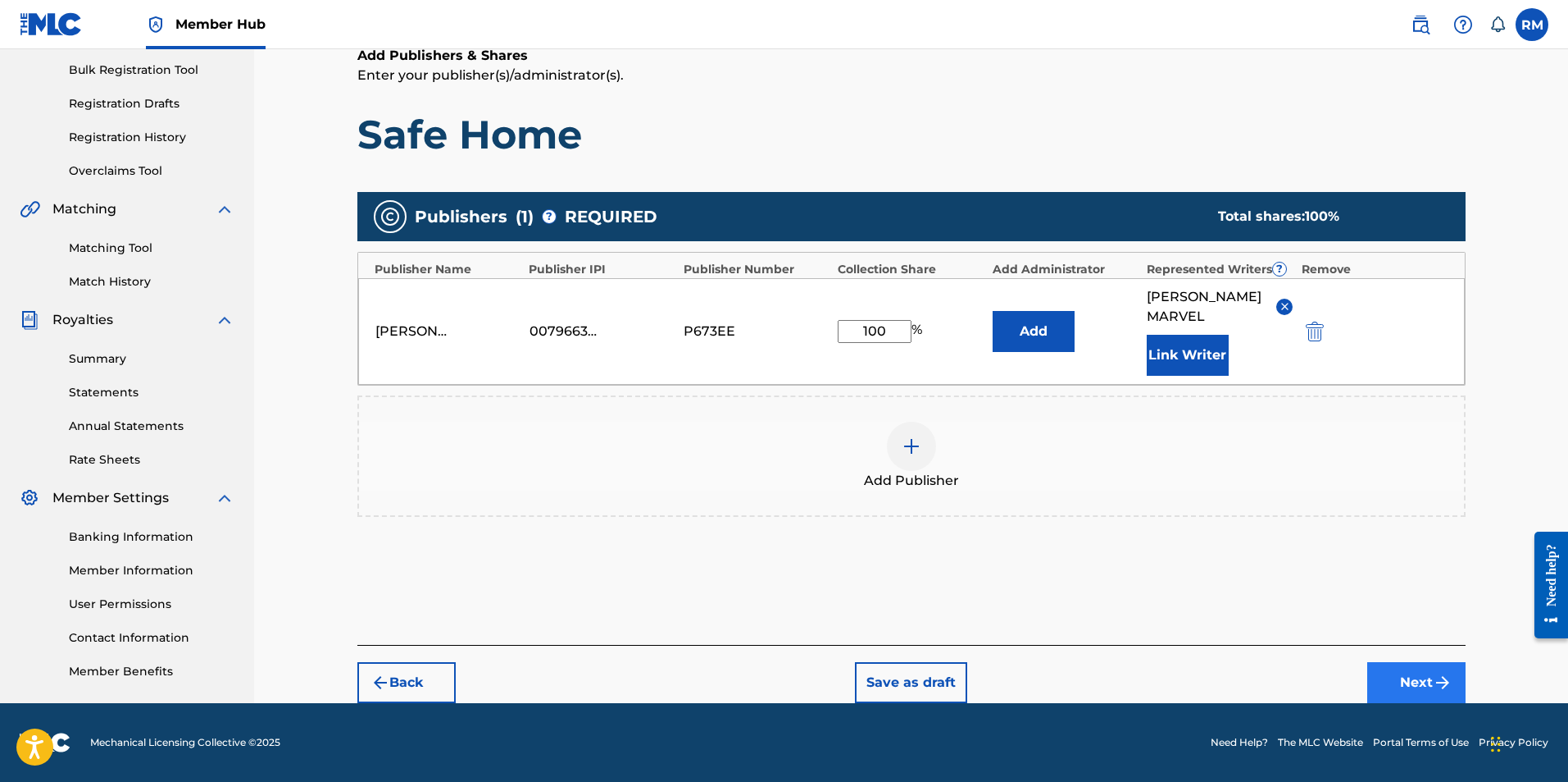
type input "100"
click at [1415, 677] on button "Next" at bounding box center [1416, 683] width 98 height 41
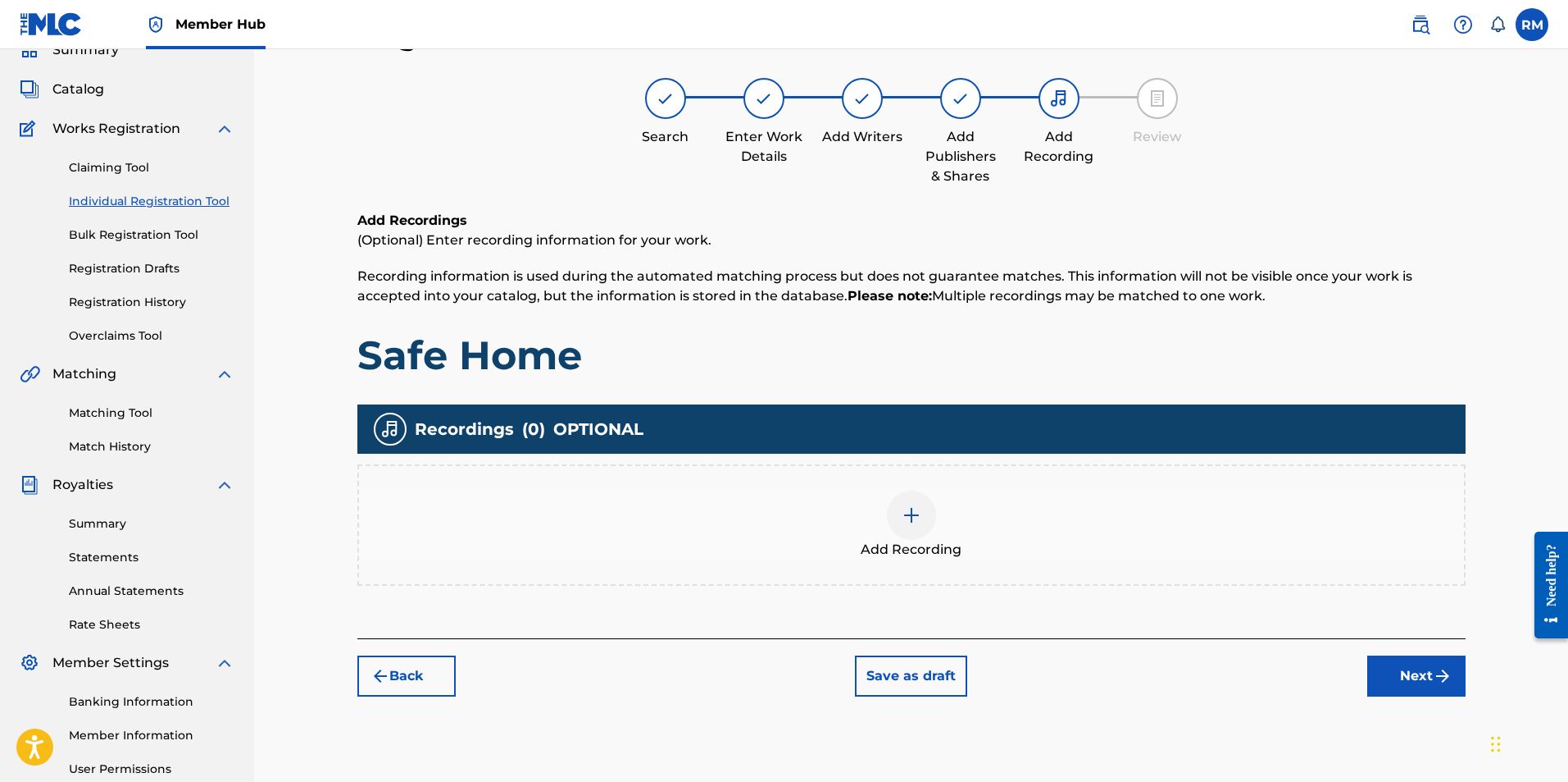
click at [903, 522] on img at bounding box center [912, 515] width 20 height 20
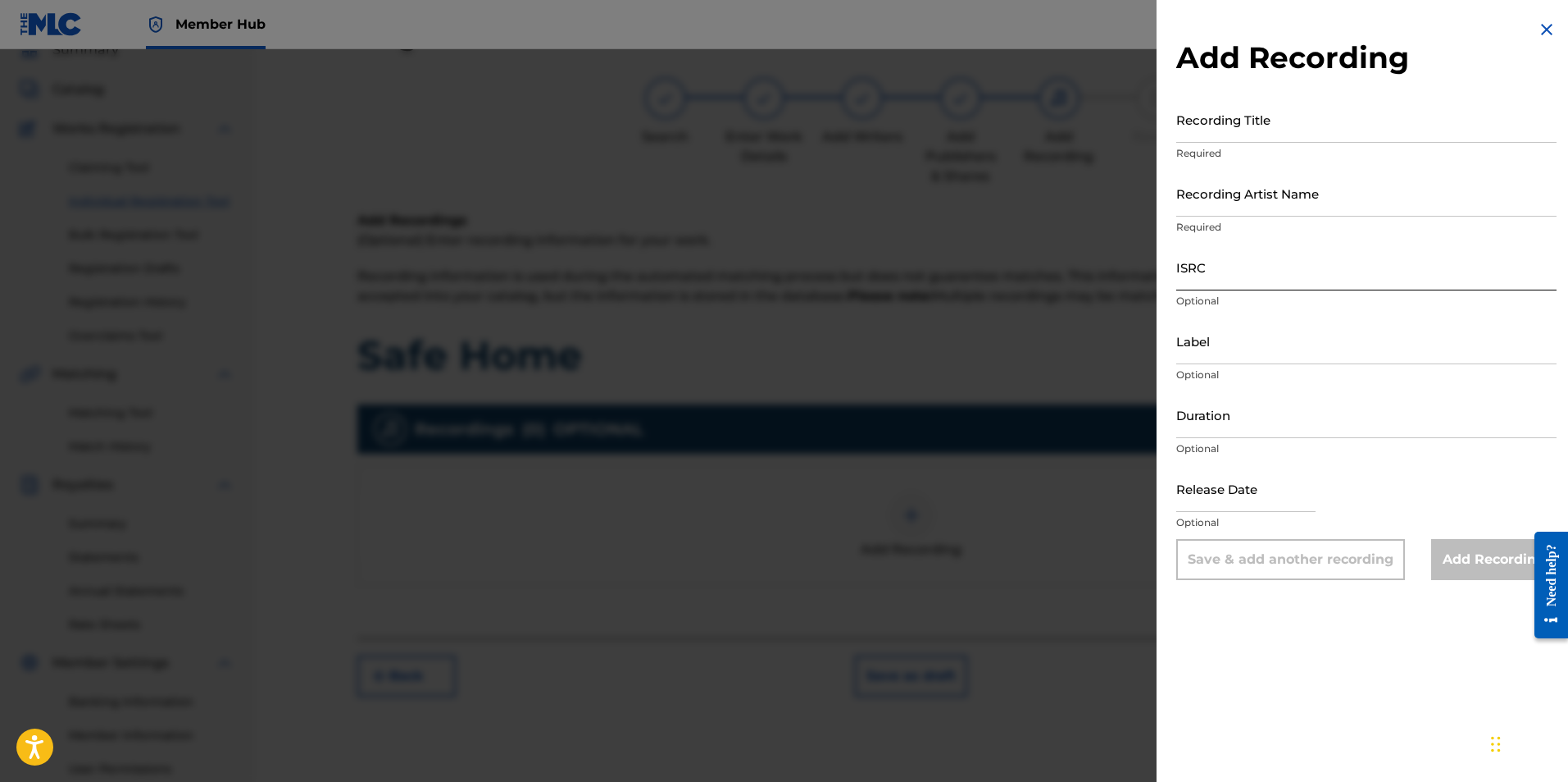
click at [1223, 280] on input "ISRC" at bounding box center [1366, 267] width 380 height 47
paste input "AUGBT2423073"
type input "AUGBT2423073"
click at [1209, 126] on input "Recording Title" at bounding box center [1366, 119] width 380 height 47
type input "Safe Home"
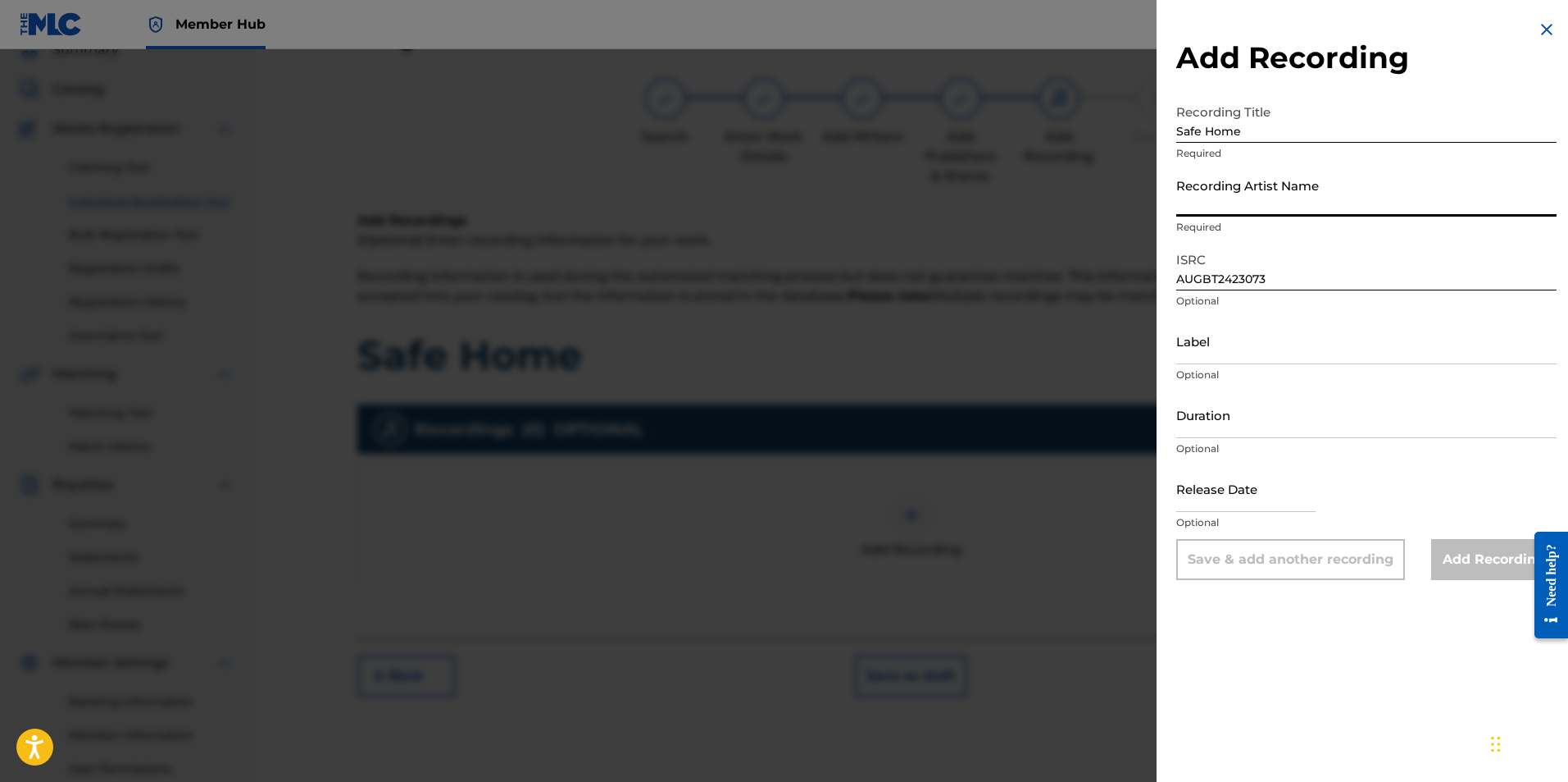
click at [1234, 201] on input "Recording Artist Name" at bounding box center [1366, 193] width 380 height 47
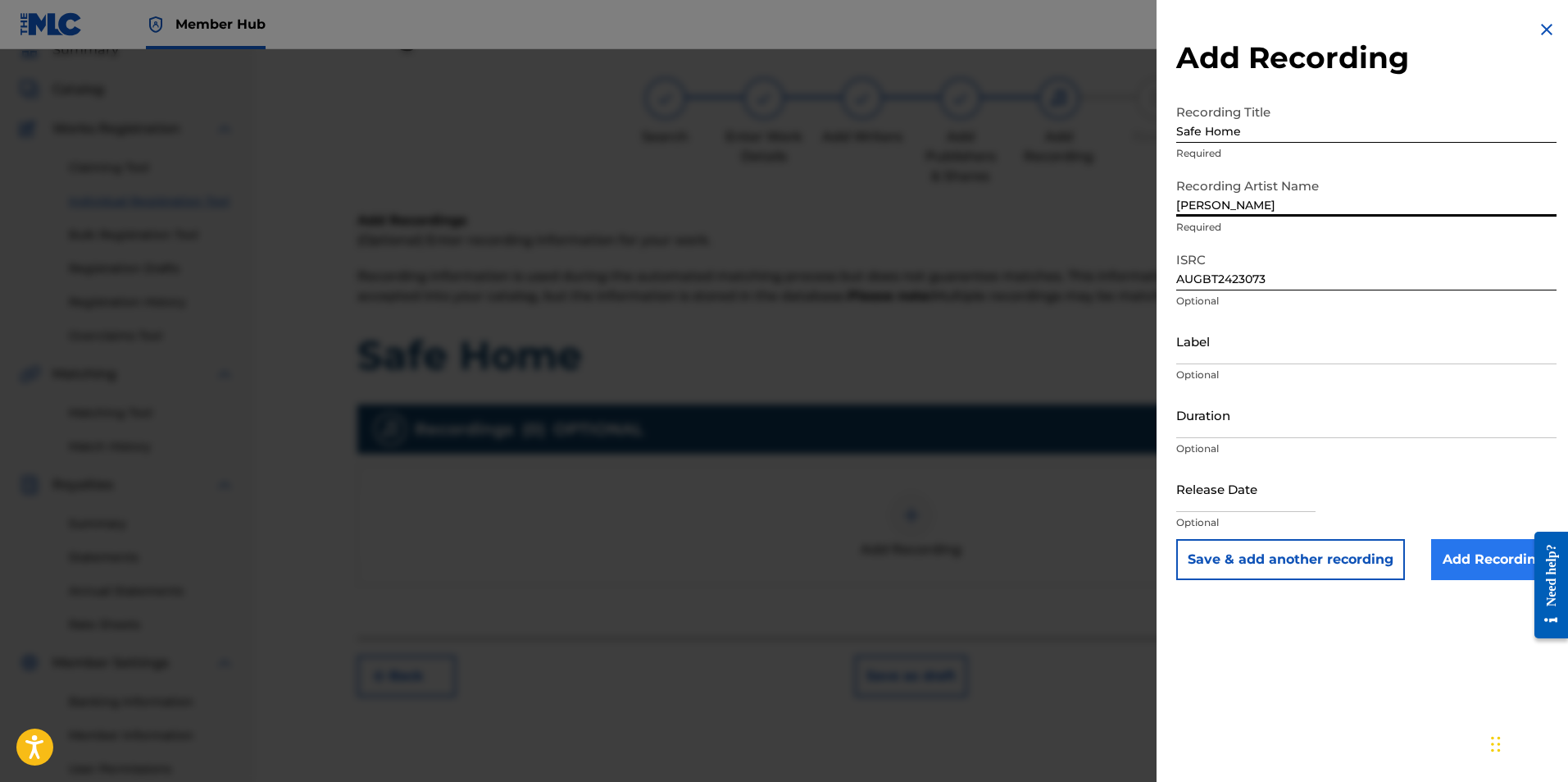
type input "Ryan Marvel"
click at [1479, 566] on input "Add Recording" at bounding box center [1494, 560] width 125 height 41
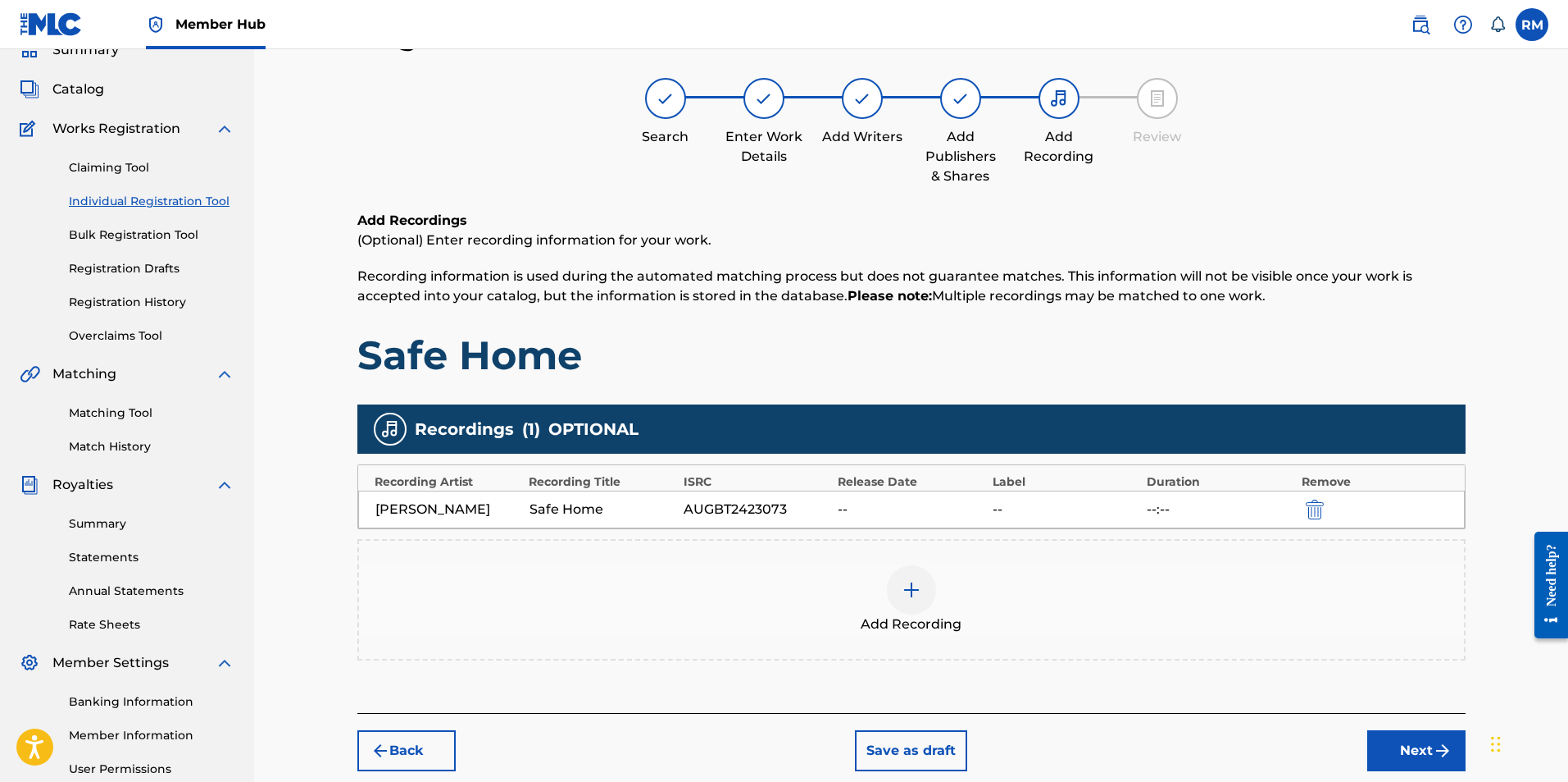
scroll to position [235, 0]
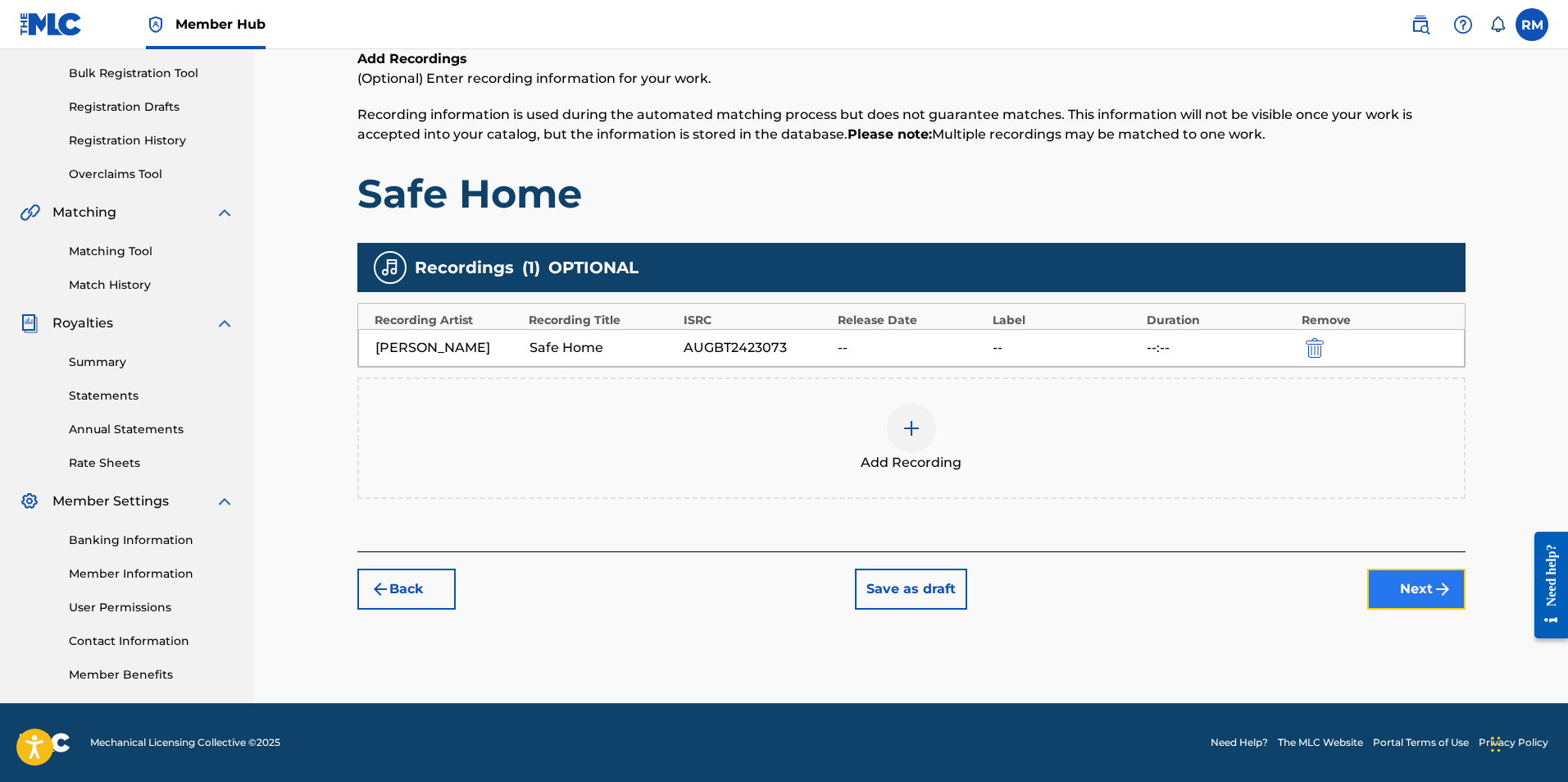
click at [1405, 587] on button "Next" at bounding box center [1416, 589] width 98 height 41
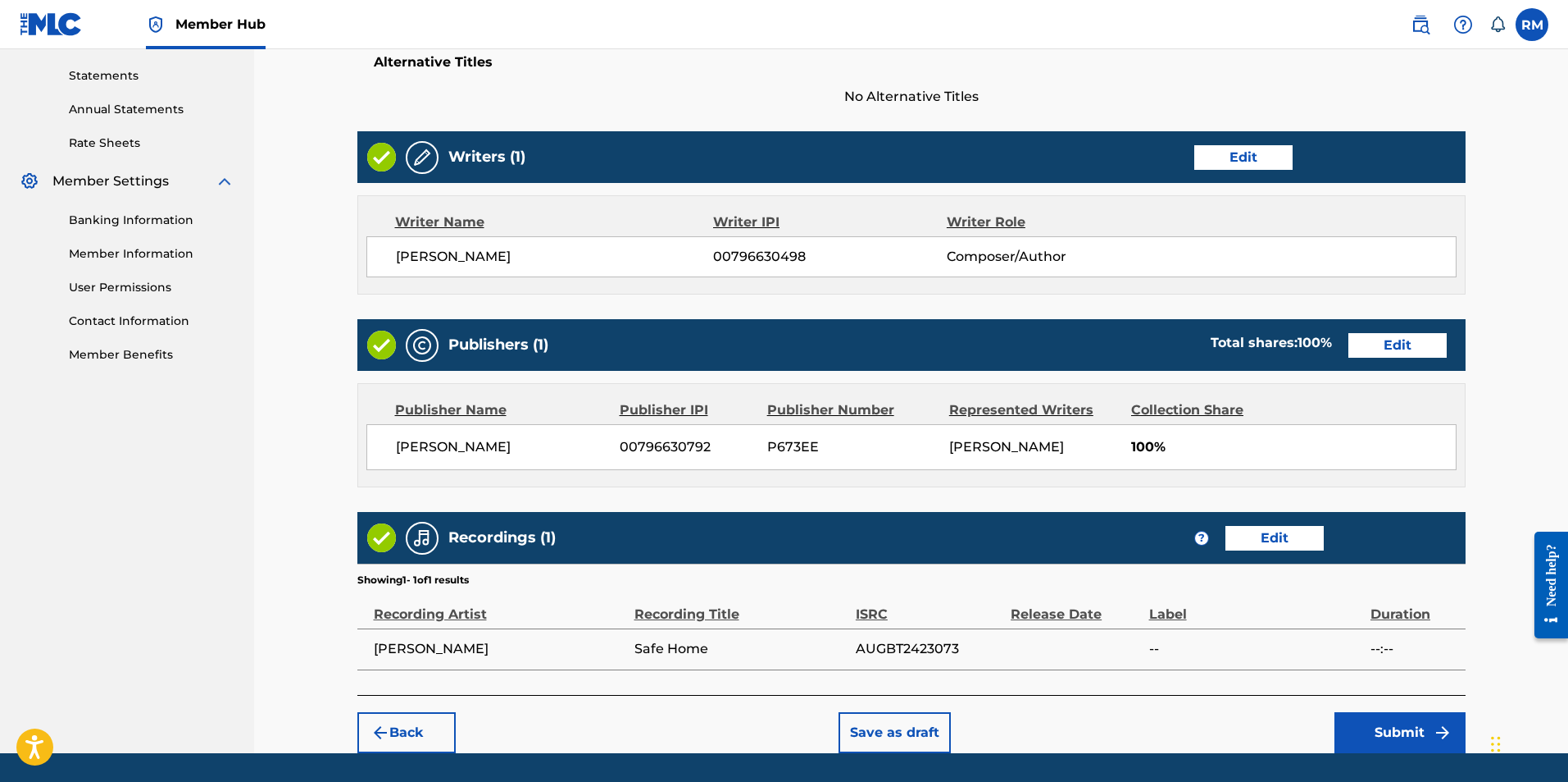
scroll to position [625, 0]
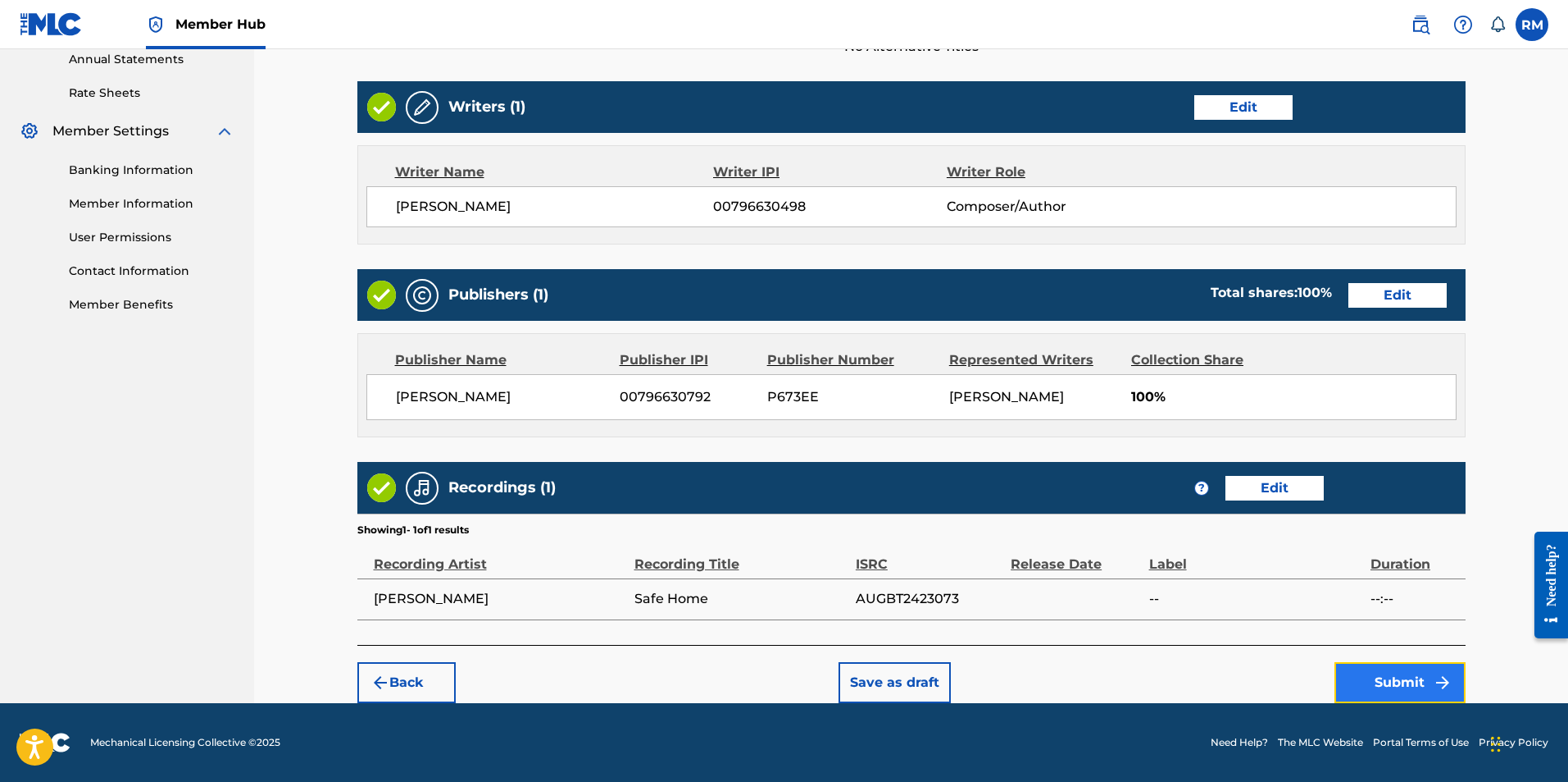
click at [1414, 687] on button "Submit" at bounding box center [1400, 683] width 131 height 41
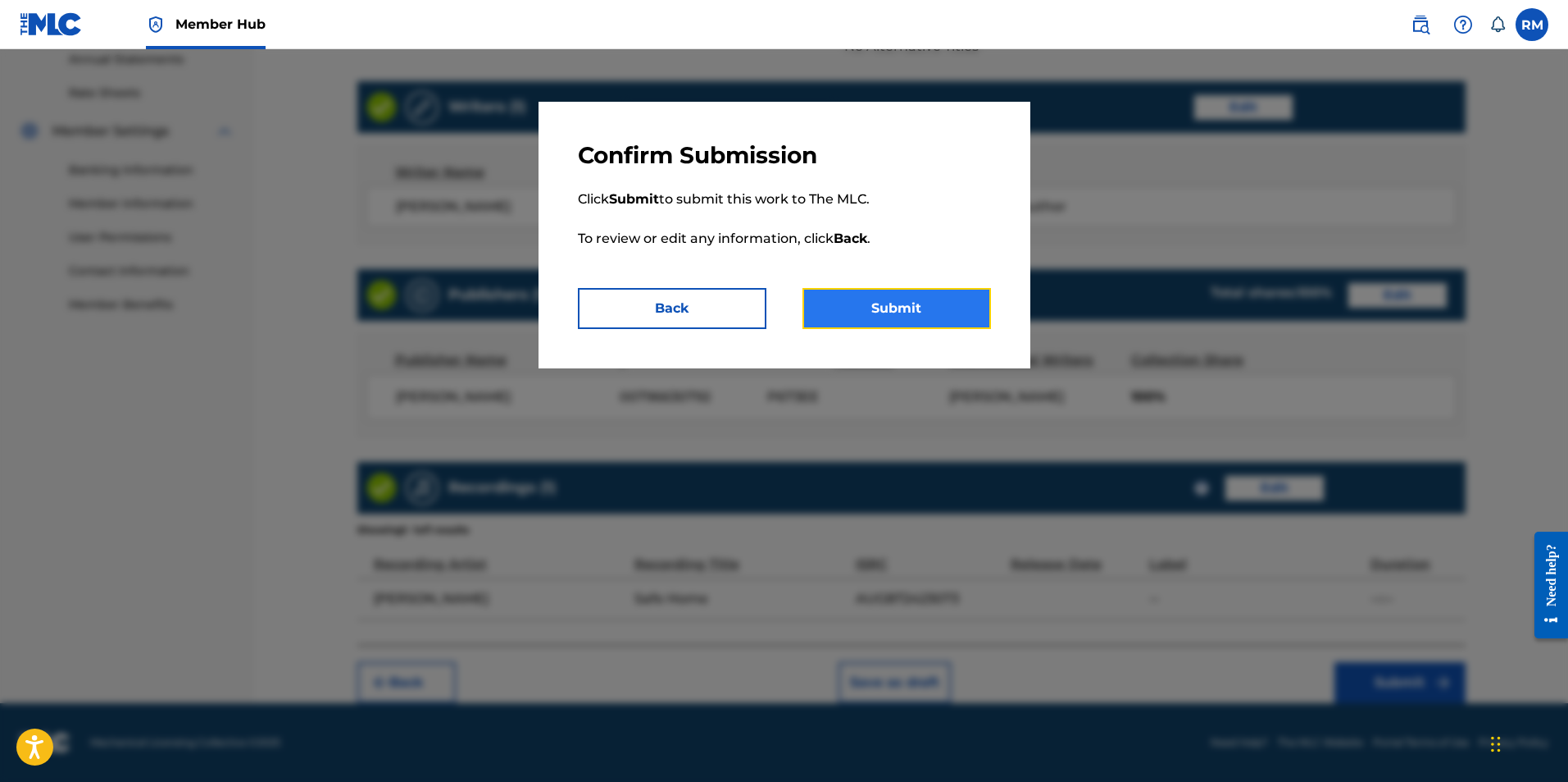
click at [933, 312] on button "Submit" at bounding box center [896, 309] width 188 height 41
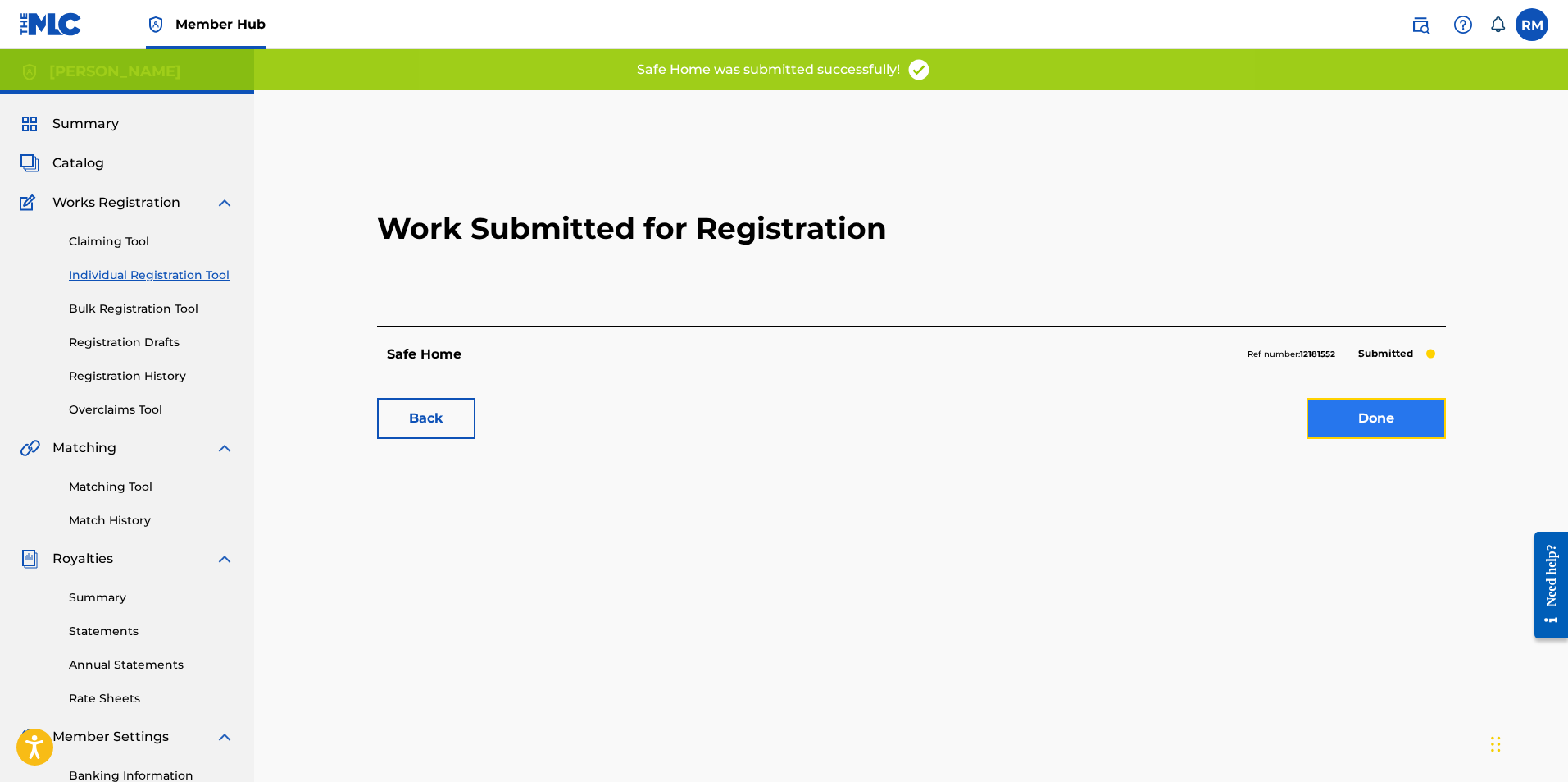
click at [1390, 433] on link "Done" at bounding box center [1376, 419] width 139 height 41
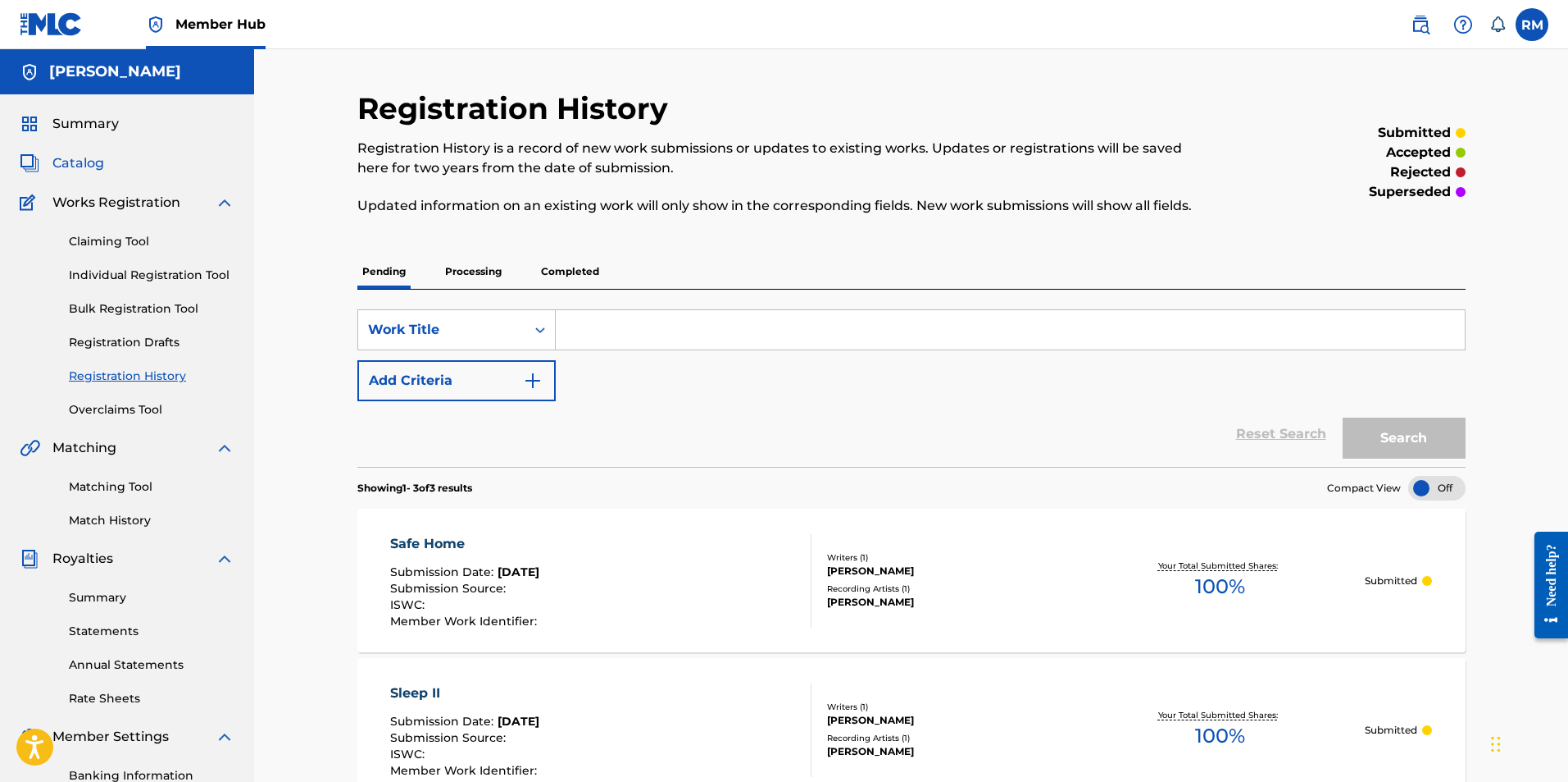
click at [71, 171] on span "Catalog" at bounding box center [78, 164] width 52 height 20
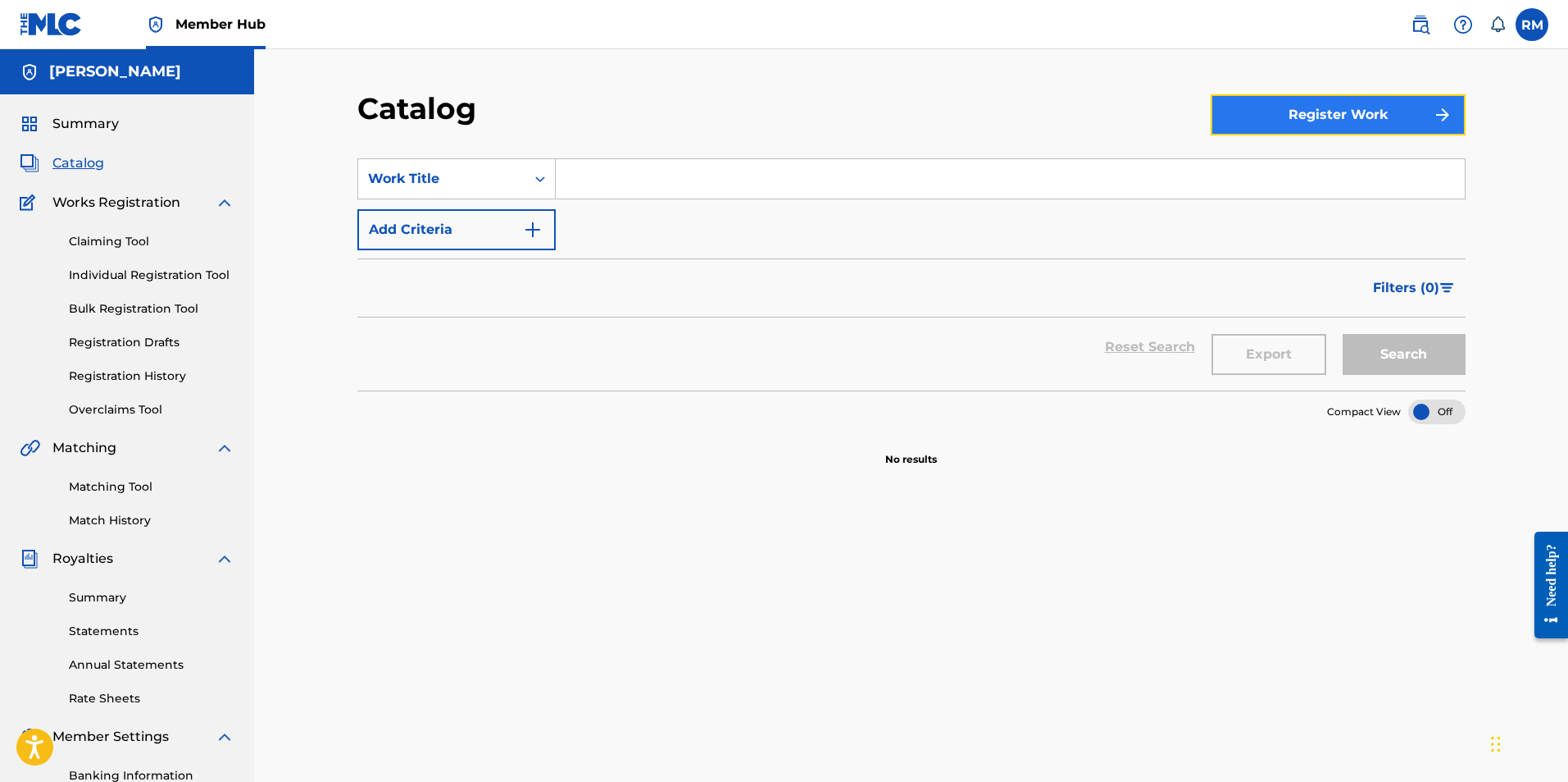
click at [1309, 117] on button "Register Work" at bounding box center [1338, 115] width 255 height 41
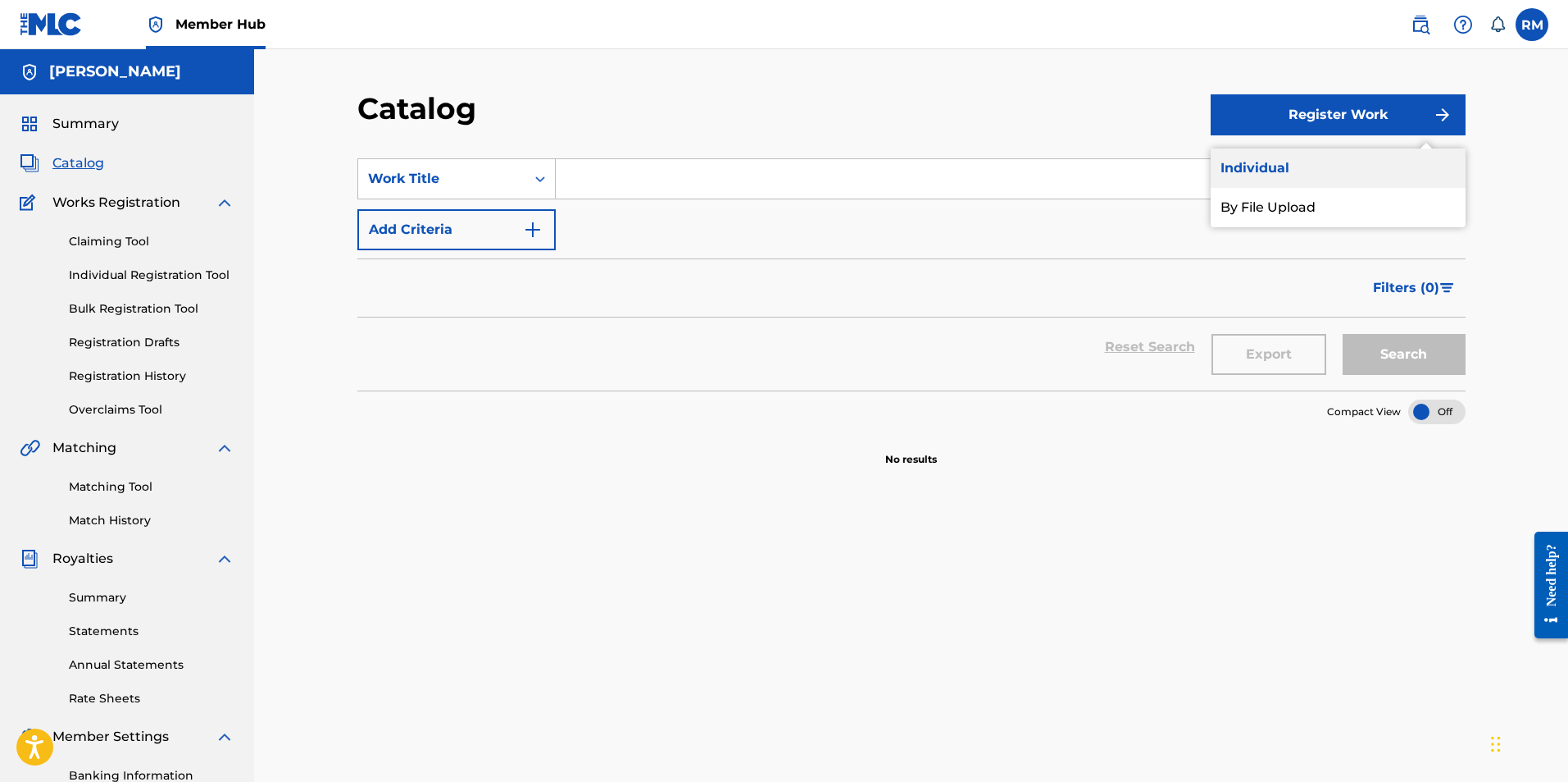
click at [1293, 168] on link "Individual" at bounding box center [1338, 168] width 255 height 40
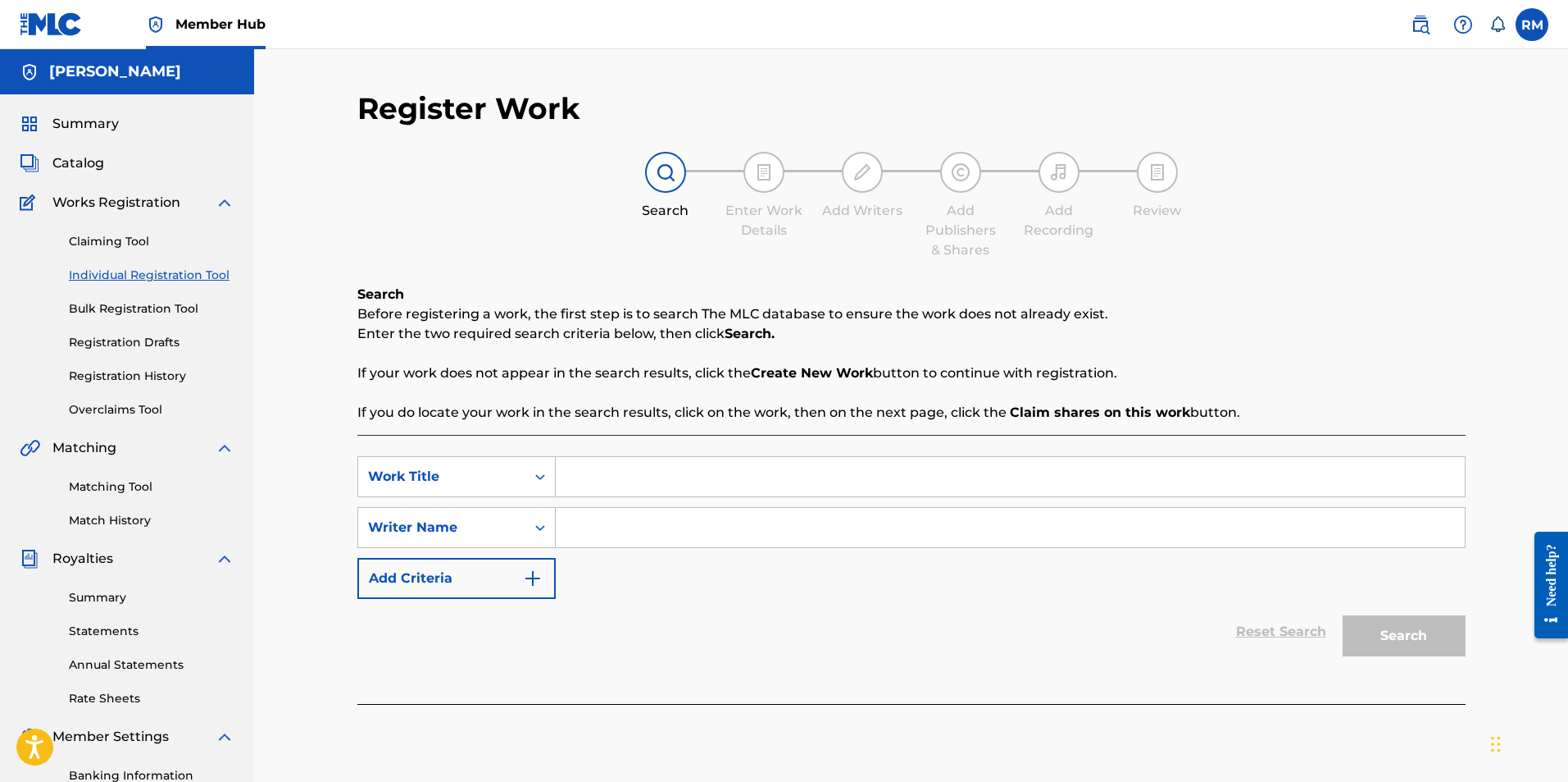
click at [597, 487] on input "Search Form" at bounding box center [1010, 476] width 909 height 40
type input "Prelude in e minor"
click at [596, 539] on input "Search Form" at bounding box center [1010, 528] width 909 height 40
type input "Ryan Marvel"
click at [1411, 632] on button "Search" at bounding box center [1404, 636] width 123 height 41
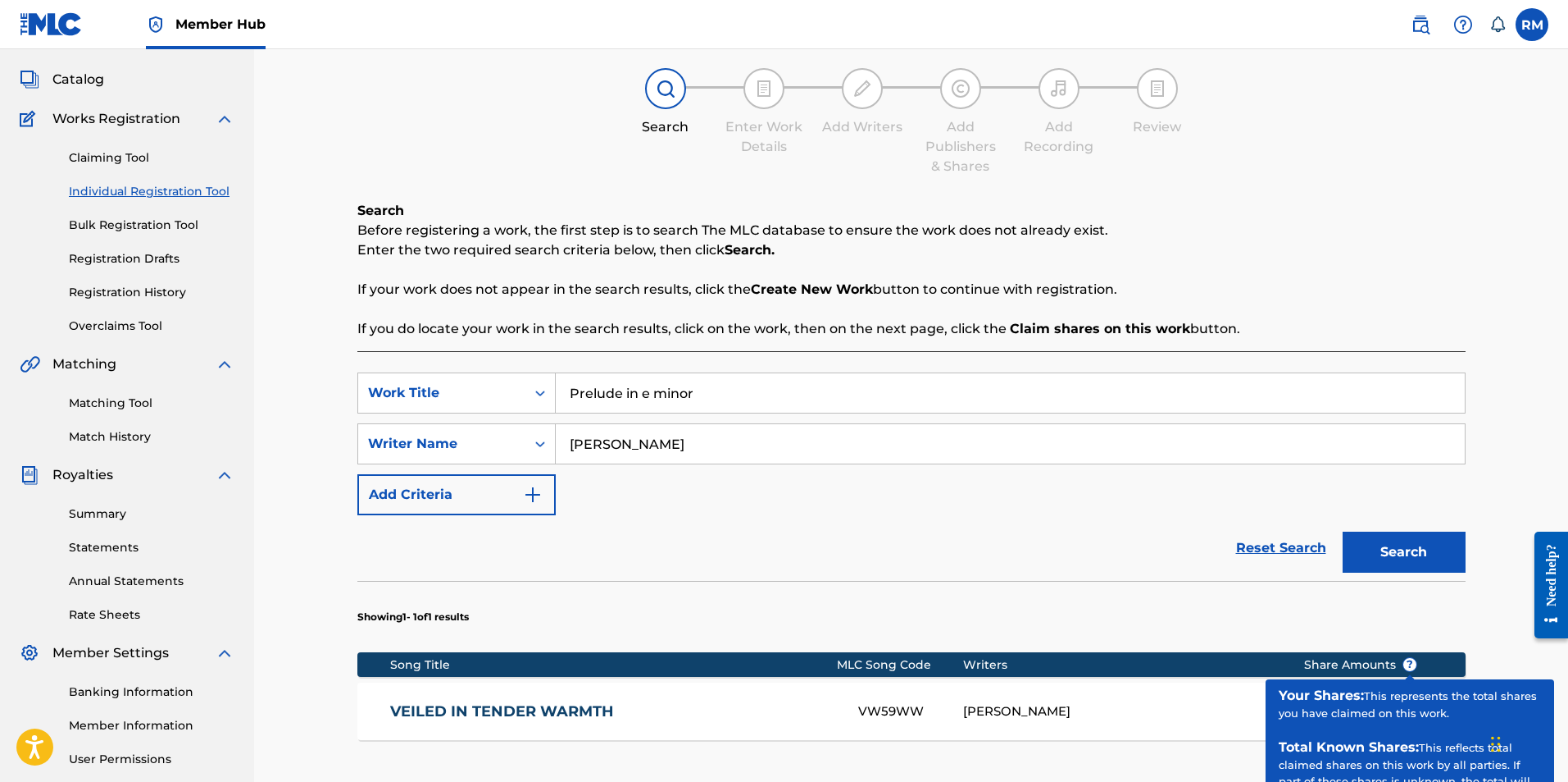
scroll to position [246, 0]
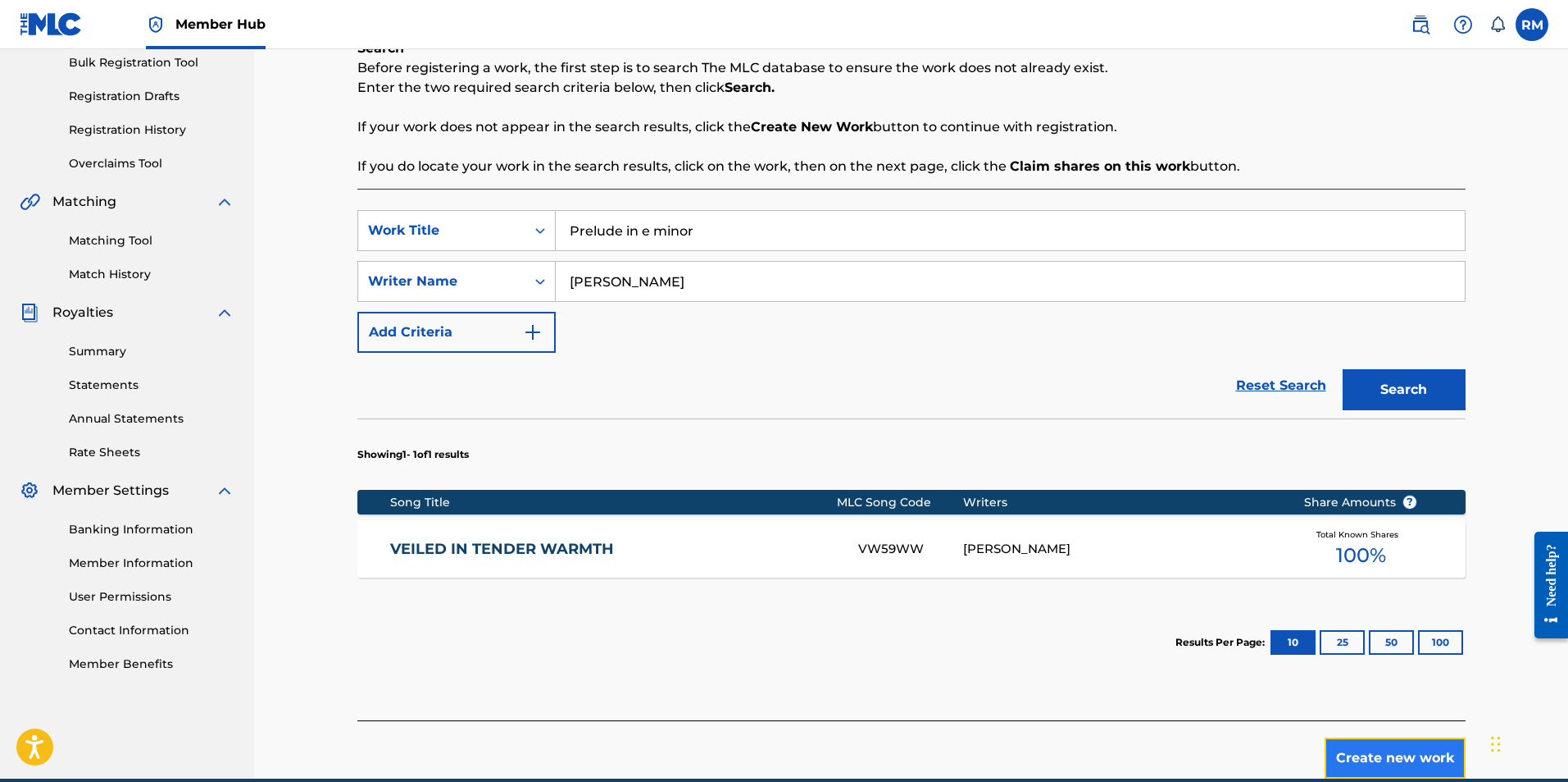
click at [1401, 746] on button "Create new work" at bounding box center [1395, 758] width 141 height 41
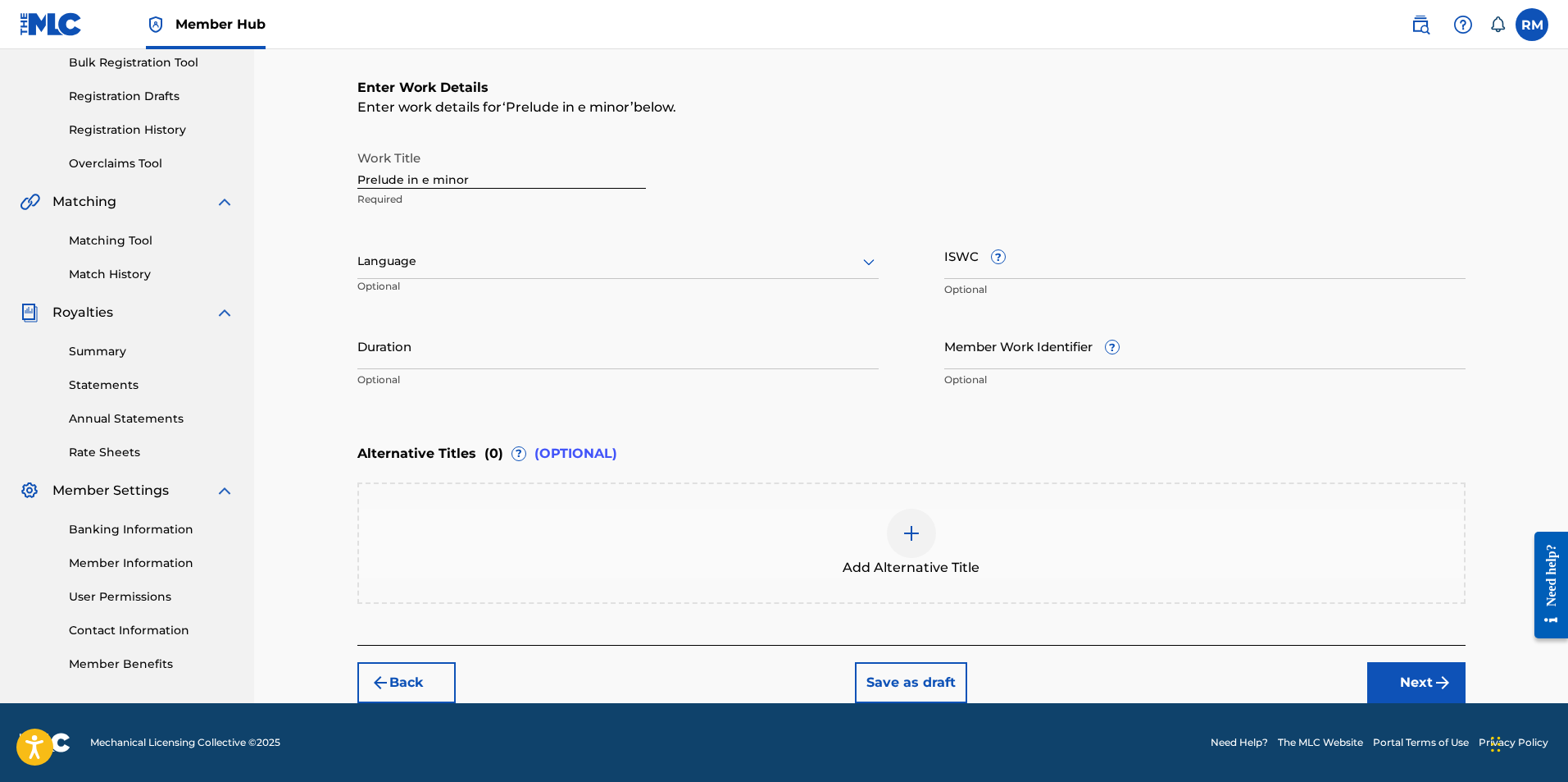
click at [475, 183] on input "Prelude in e minor" at bounding box center [502, 165] width 289 height 47
drag, startPoint x: 528, startPoint y: 178, endPoint x: 0, endPoint y: 171, distance: 528.0
click at [0, 171] on main "Ryan Marvel Summary Catalog Works Registration Claiming Tool Individual Registr…" at bounding box center [784, 254] width 1568 height 900
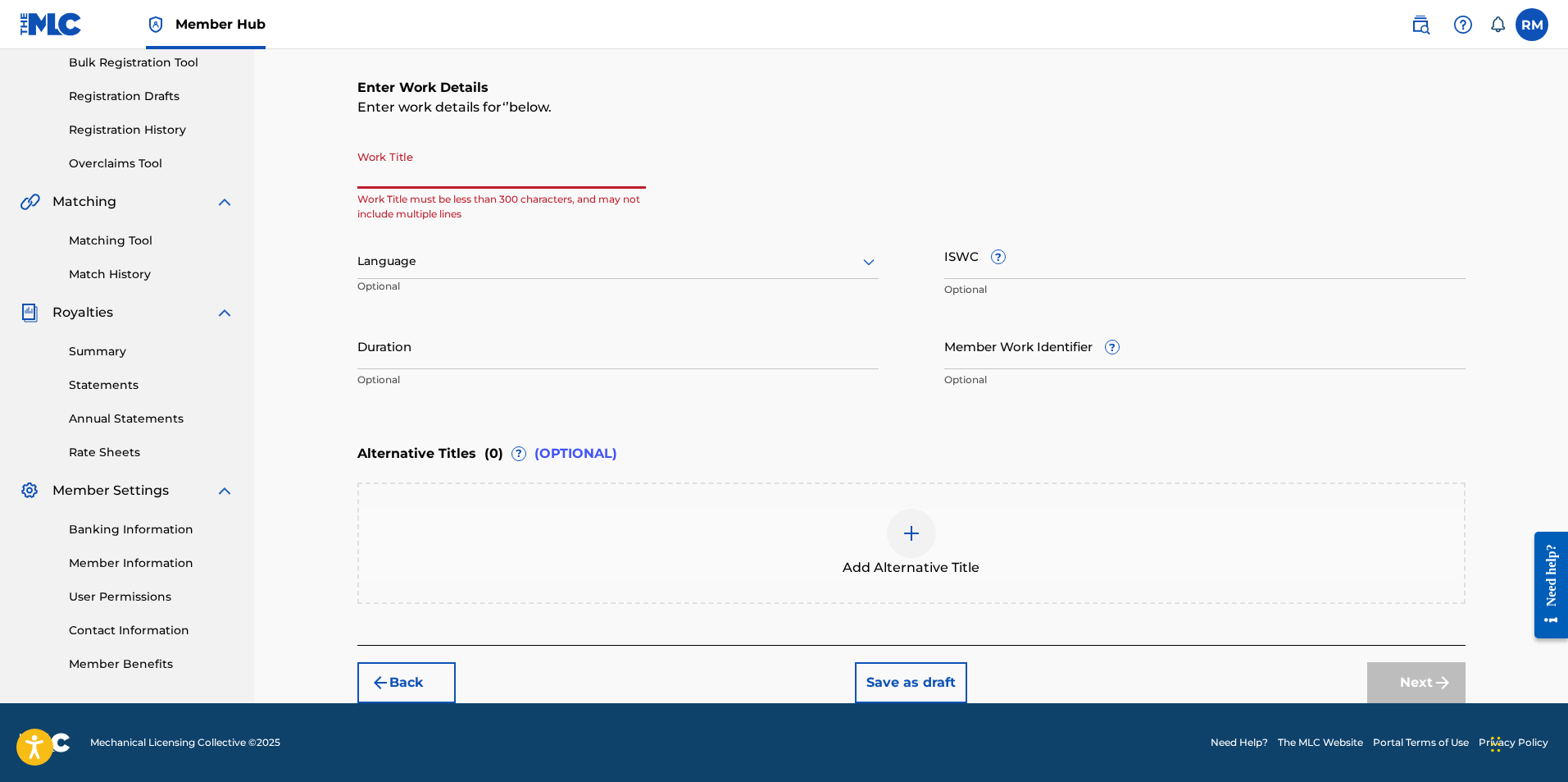
paste input "Prelude in e minor, Op. 28 no. 4 - reimagined"
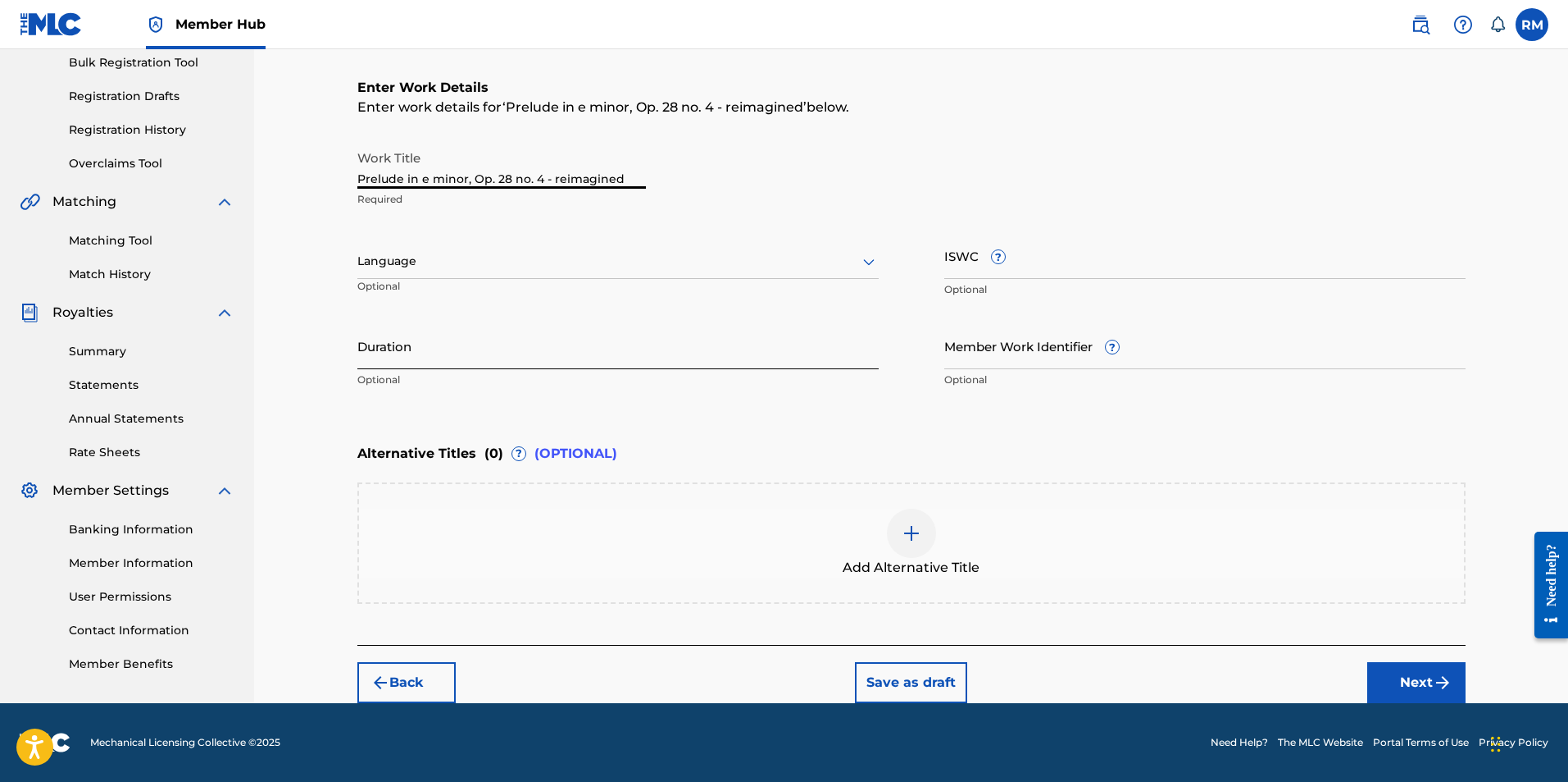
type input "Prelude in e minor, Op. 28 no. 4 - reimagined"
click at [467, 367] on input "Duration" at bounding box center [618, 345] width 522 height 47
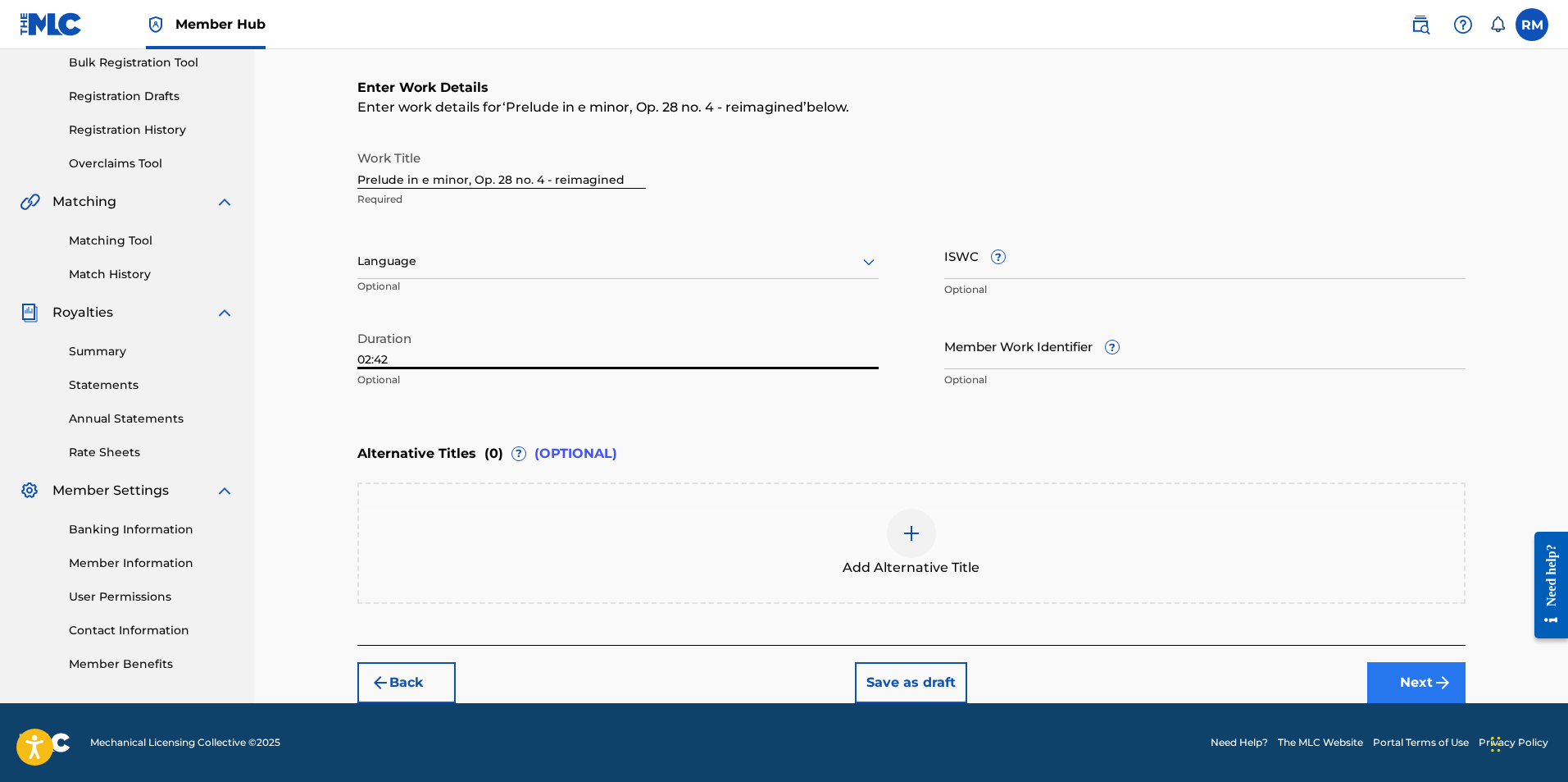
type input "02:42"
click at [1402, 674] on button "Next" at bounding box center [1416, 683] width 98 height 41
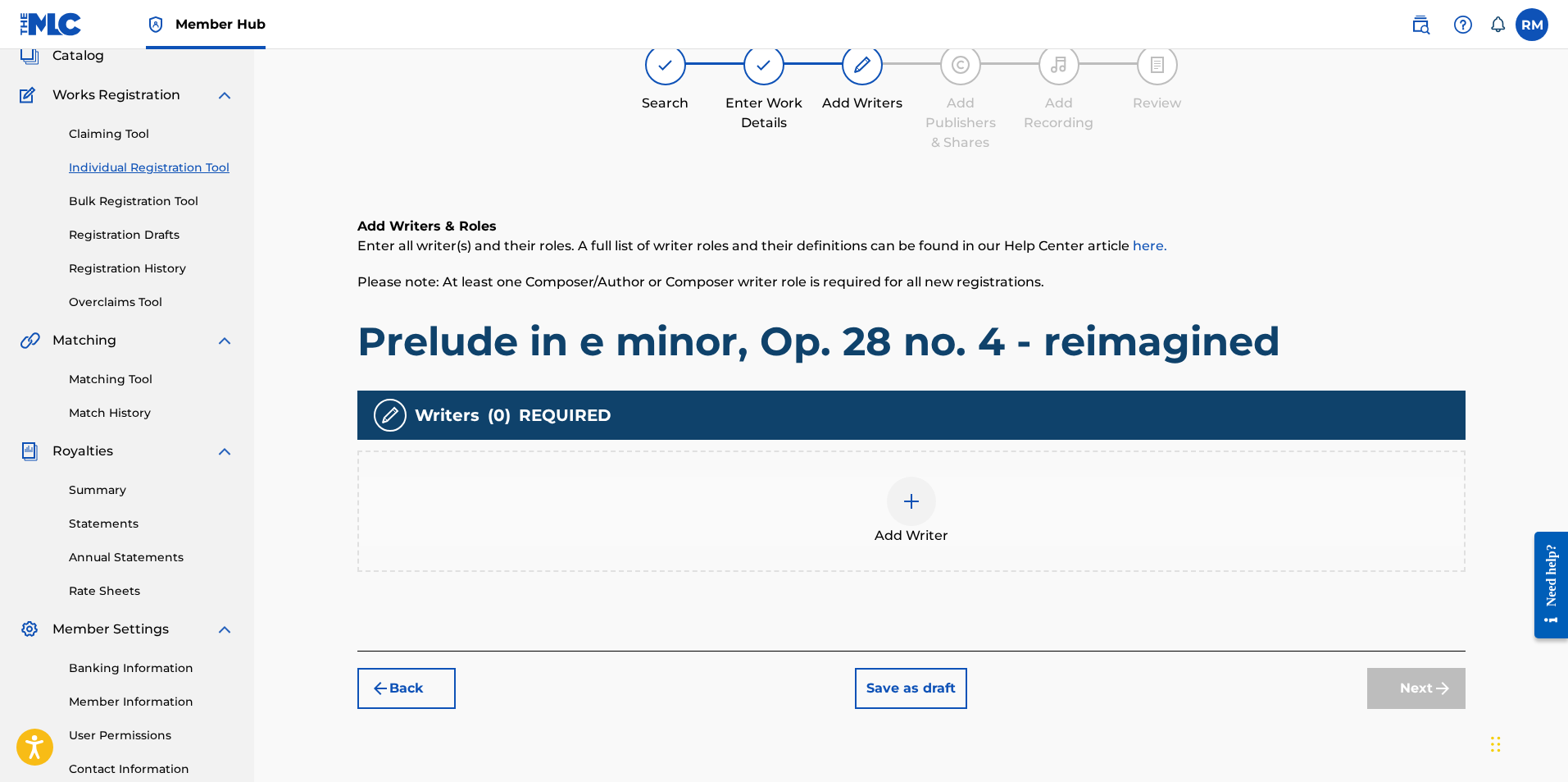
scroll to position [73, 0]
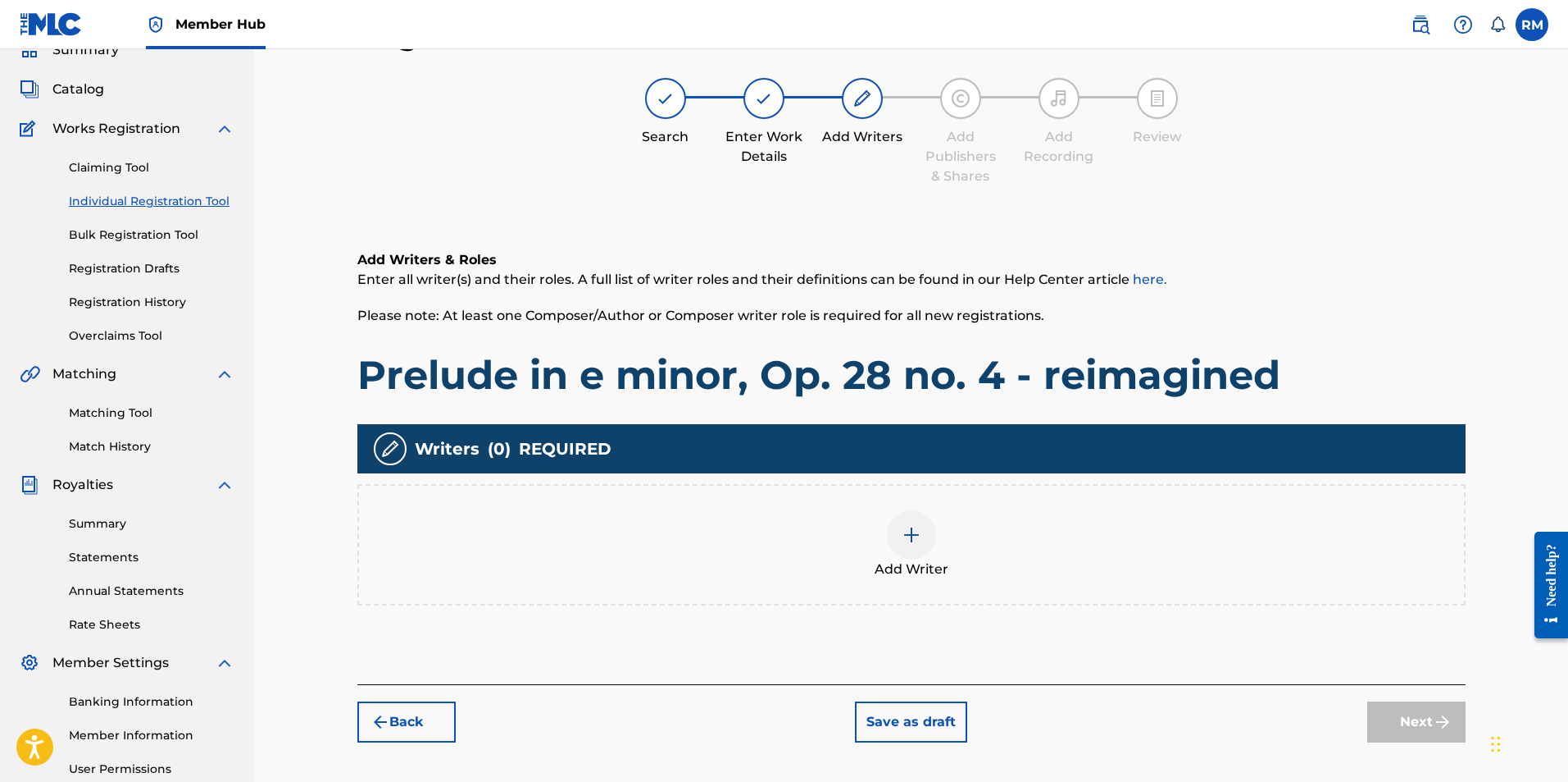
click at [908, 531] on img at bounding box center [912, 535] width 20 height 20
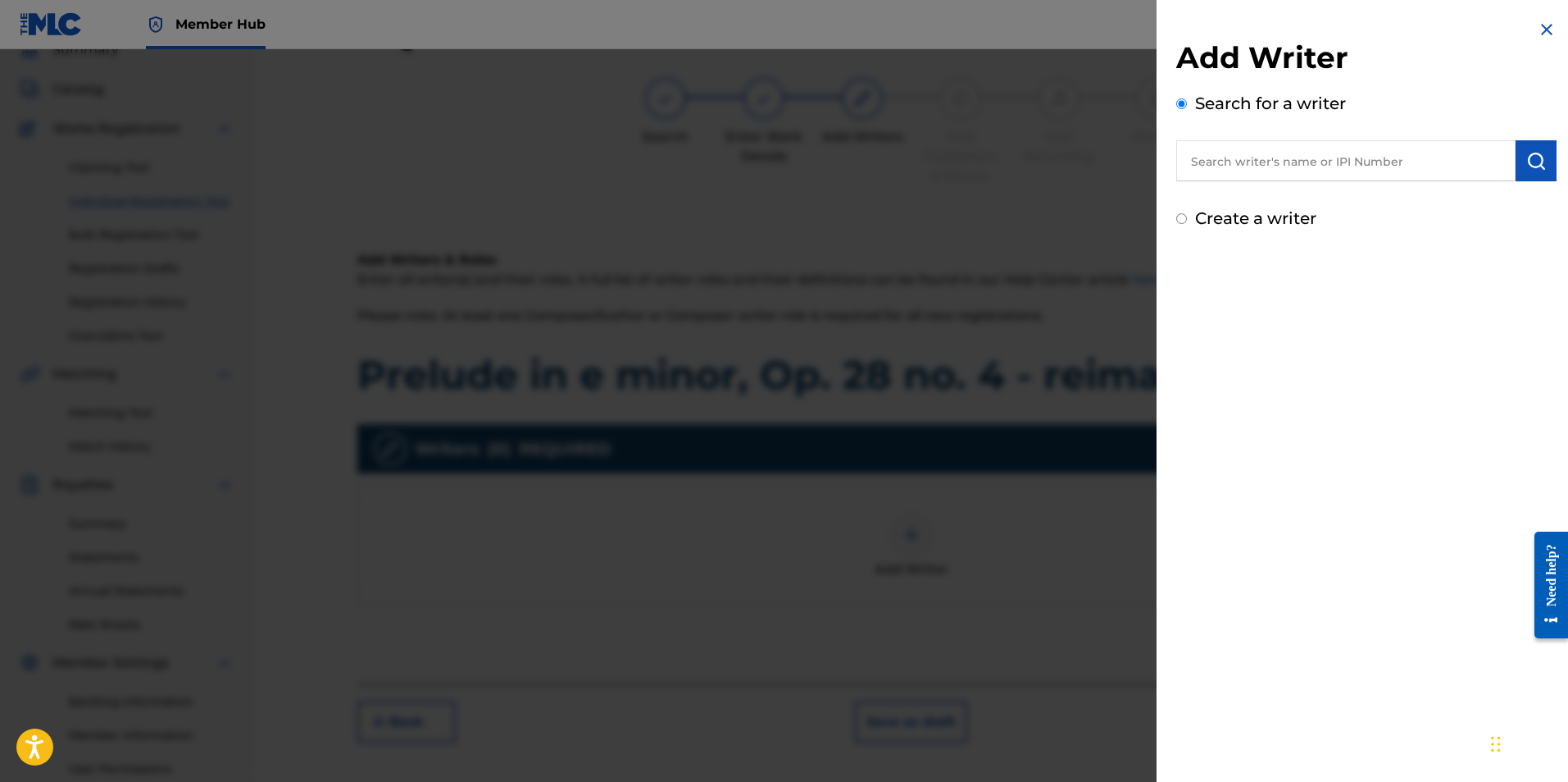
click at [1258, 161] on input "text" at bounding box center [1345, 161] width 339 height 41
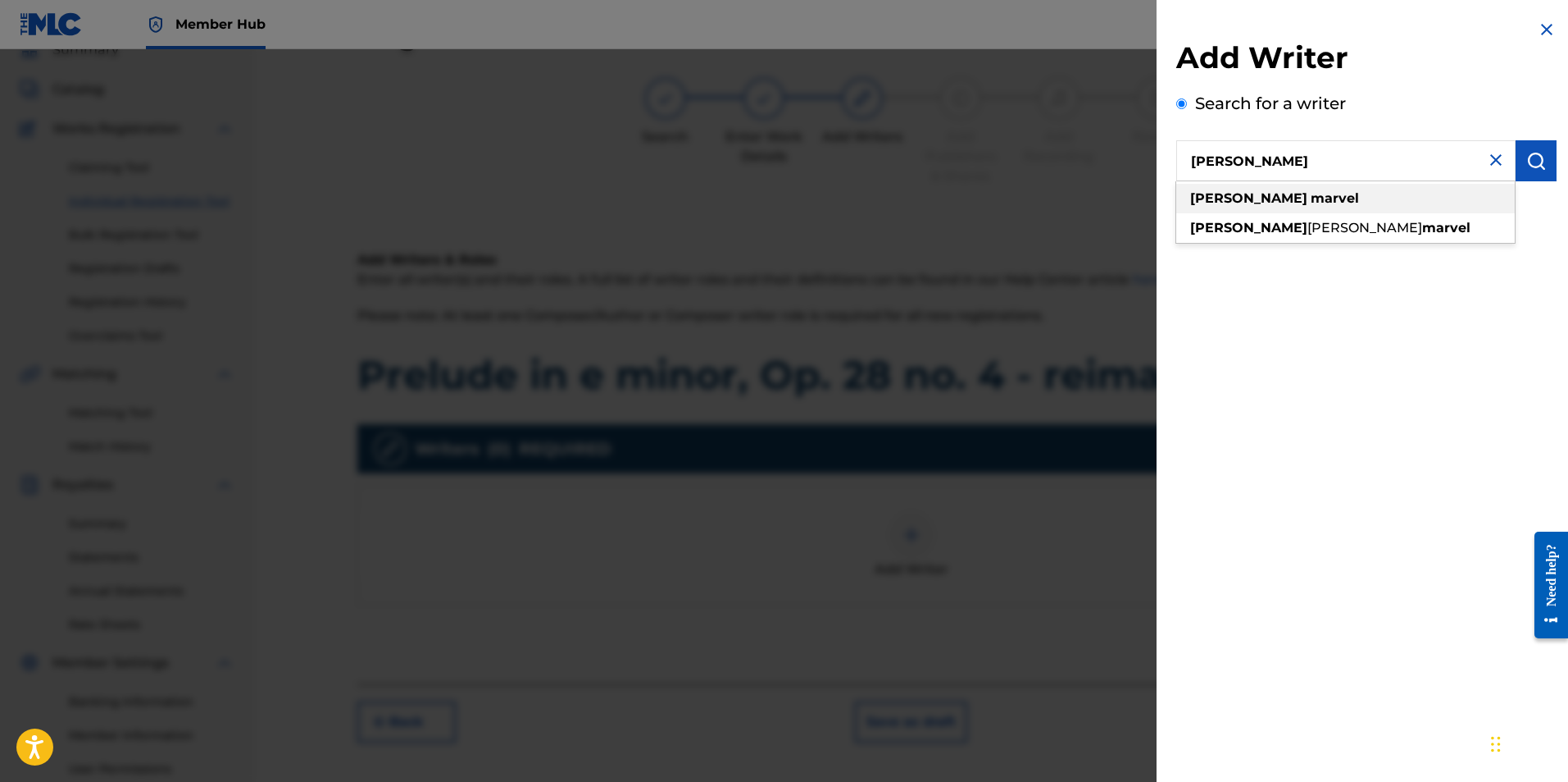
click at [1186, 207] on div "ryan marvel" at bounding box center [1345, 199] width 338 height 30
type input "ryan marvel"
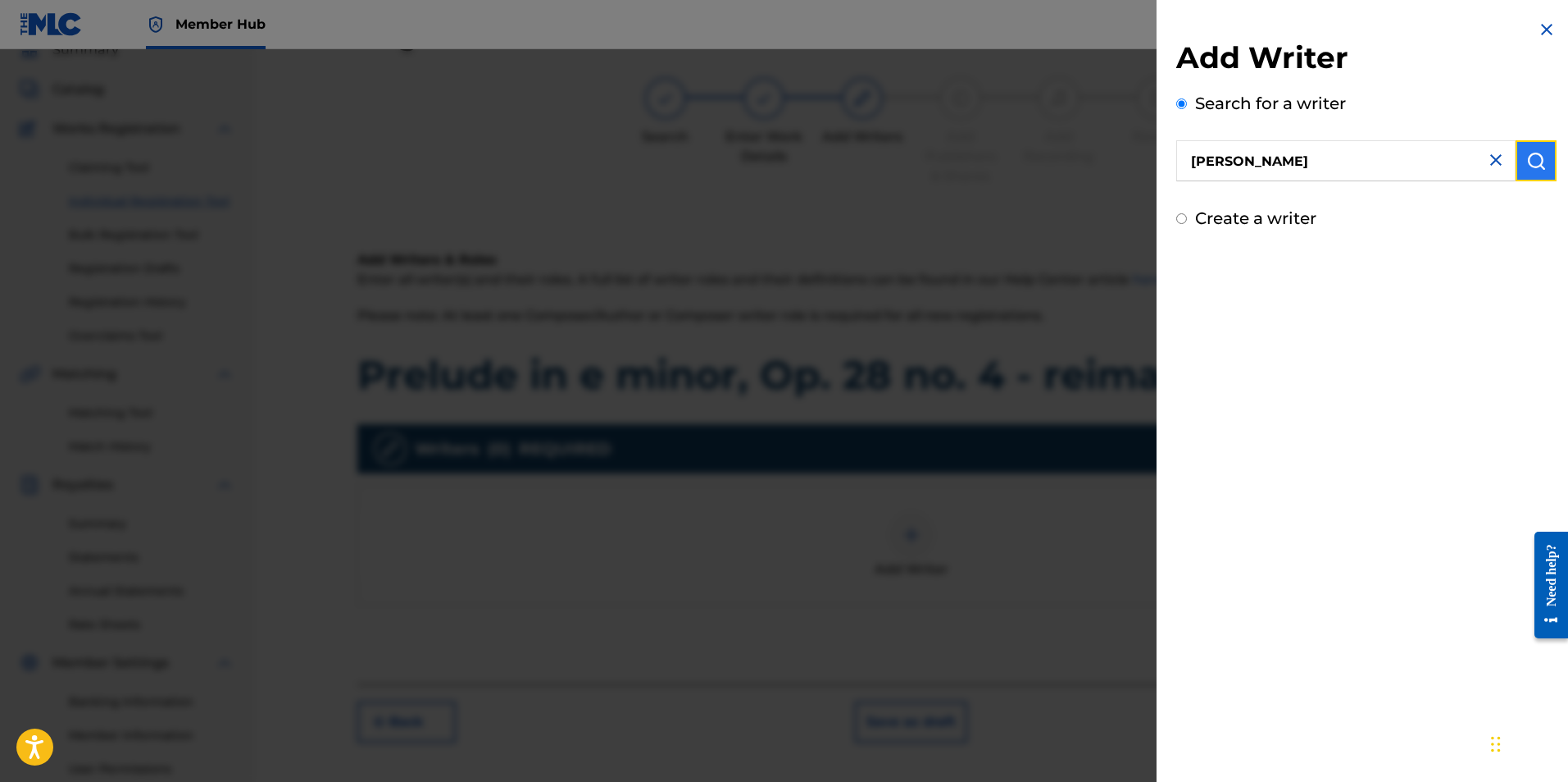
click at [1533, 173] on button "submit" at bounding box center [1537, 161] width 41 height 41
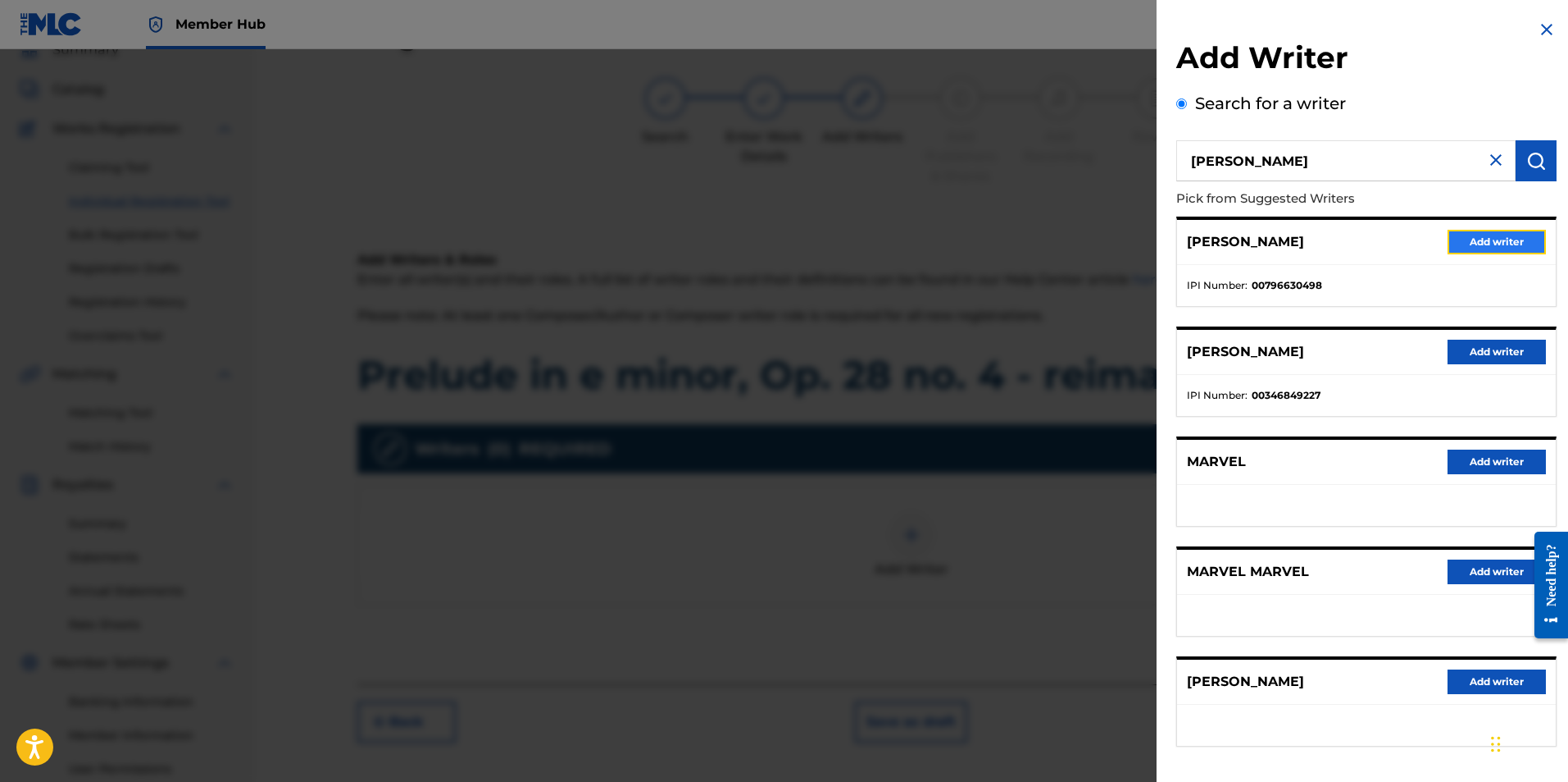
click at [1501, 236] on button "Add writer" at bounding box center [1496, 242] width 98 height 25
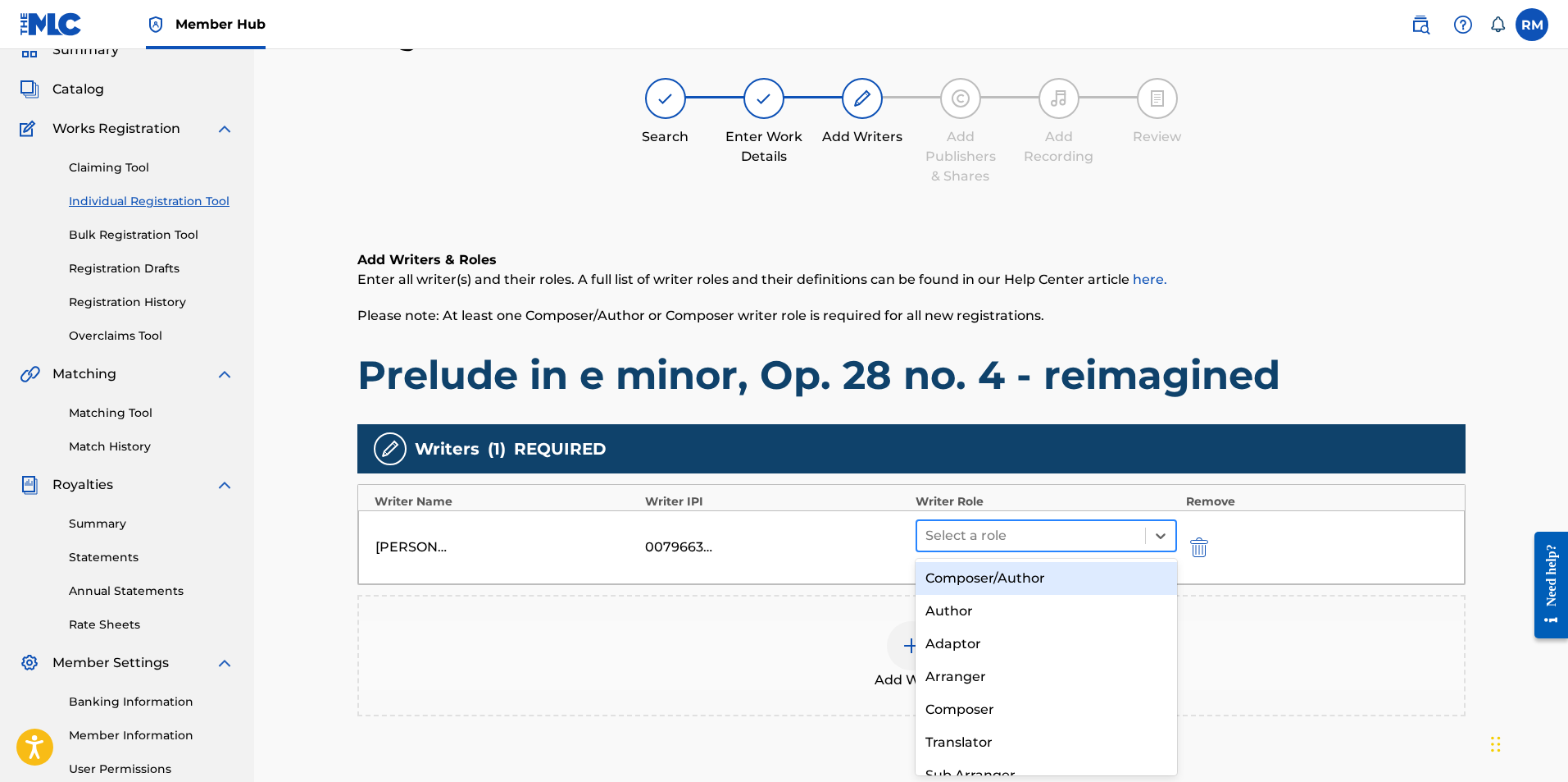
click at [1005, 545] on div at bounding box center [1031, 536] width 212 height 23
click at [1004, 576] on div "Composer/Author" at bounding box center [1047, 578] width 262 height 33
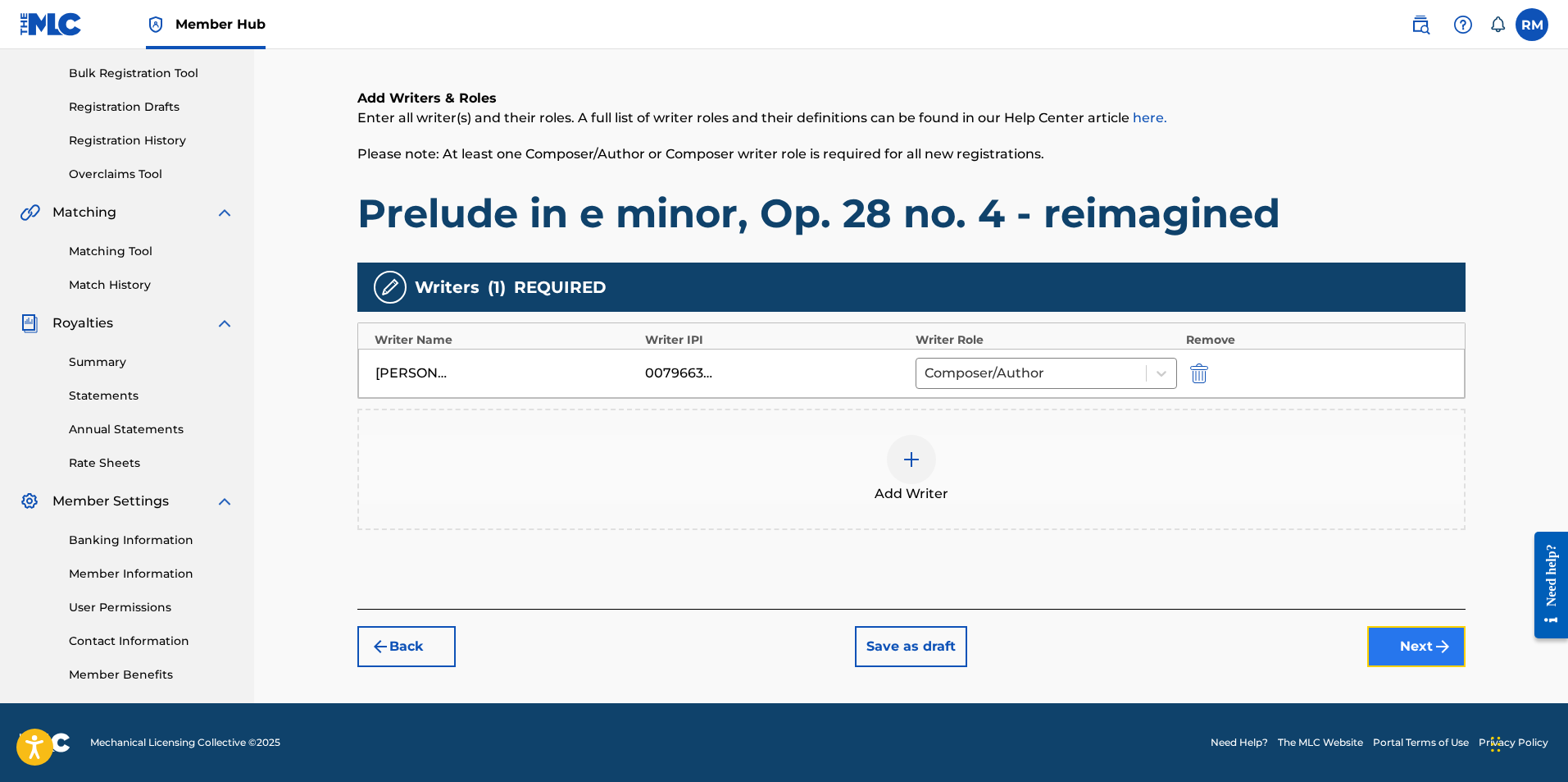
click at [1381, 641] on button "Next" at bounding box center [1416, 647] width 98 height 41
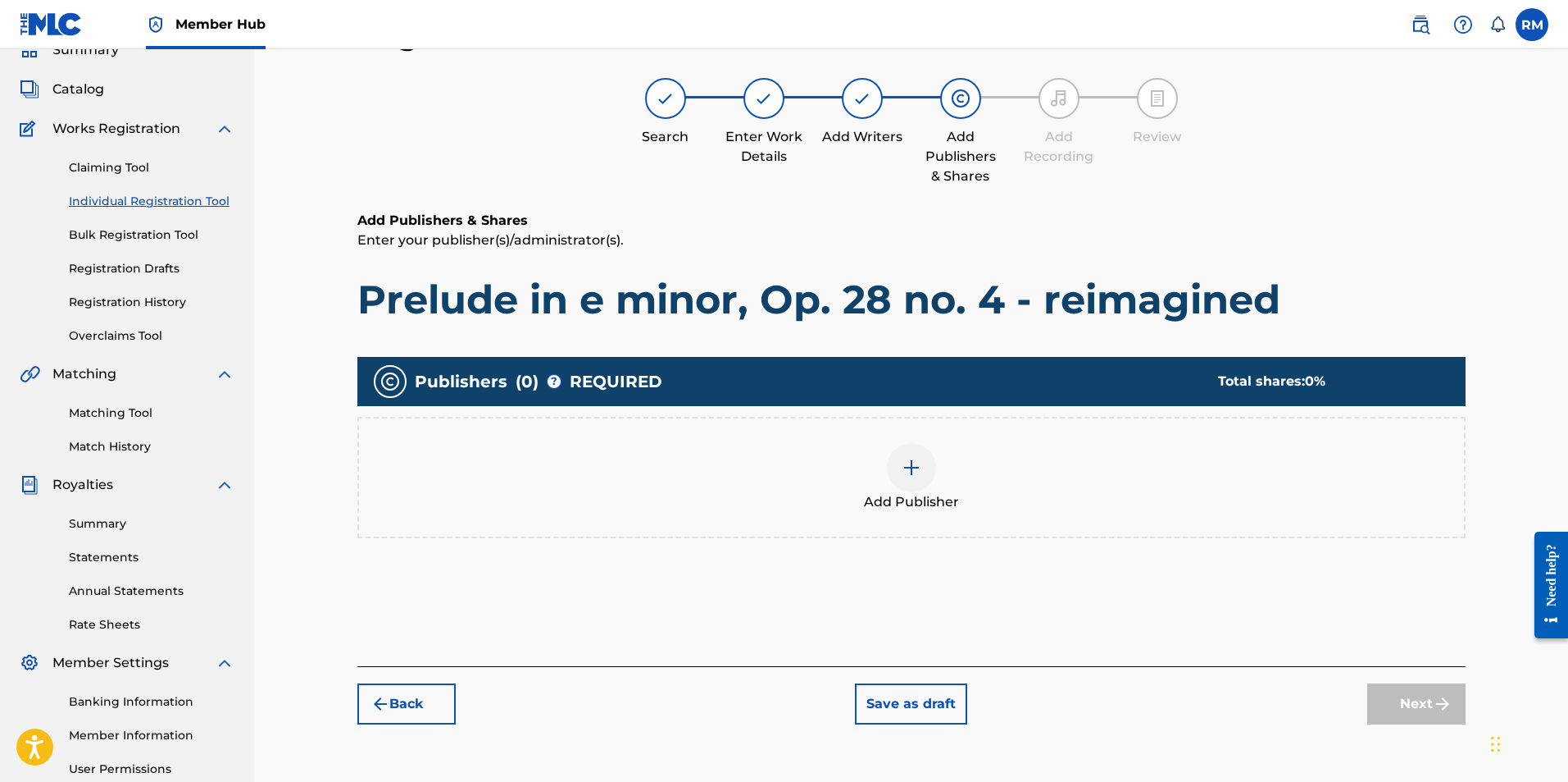
click at [905, 474] on img at bounding box center [912, 467] width 20 height 20
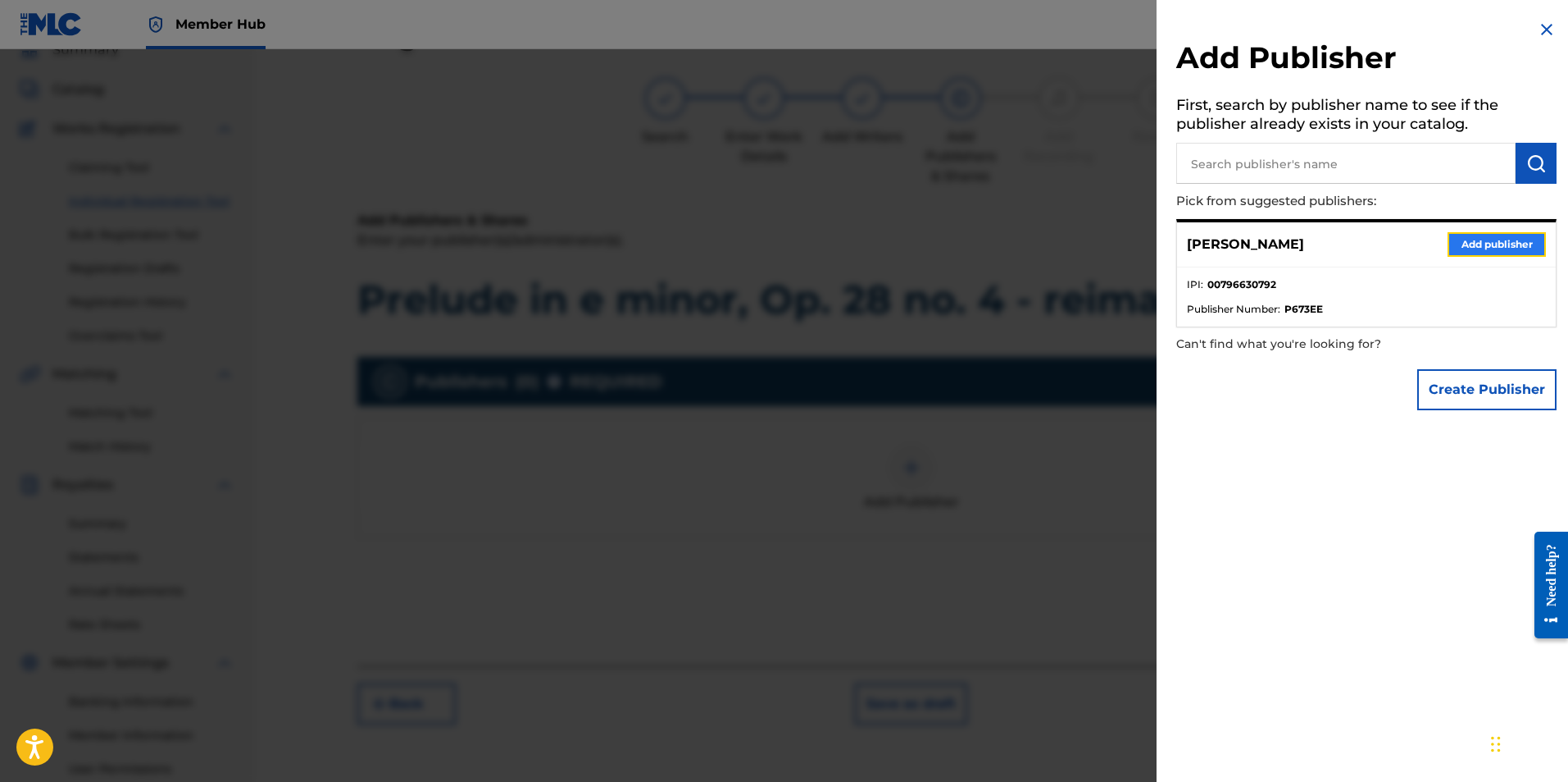
click at [1483, 254] on button "Add publisher" at bounding box center [1496, 244] width 98 height 25
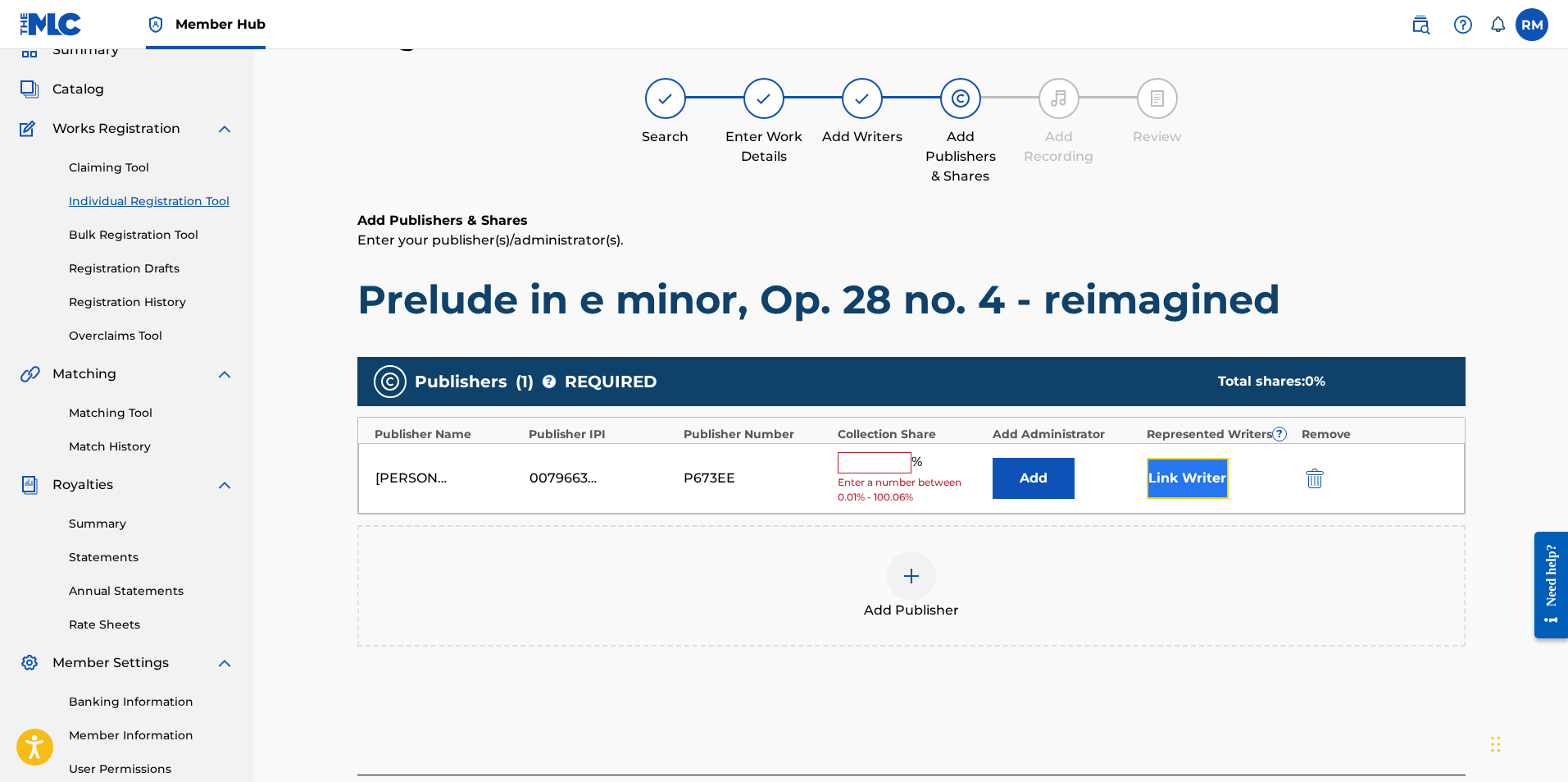
click at [1180, 478] on button "Link Writer" at bounding box center [1188, 478] width 82 height 41
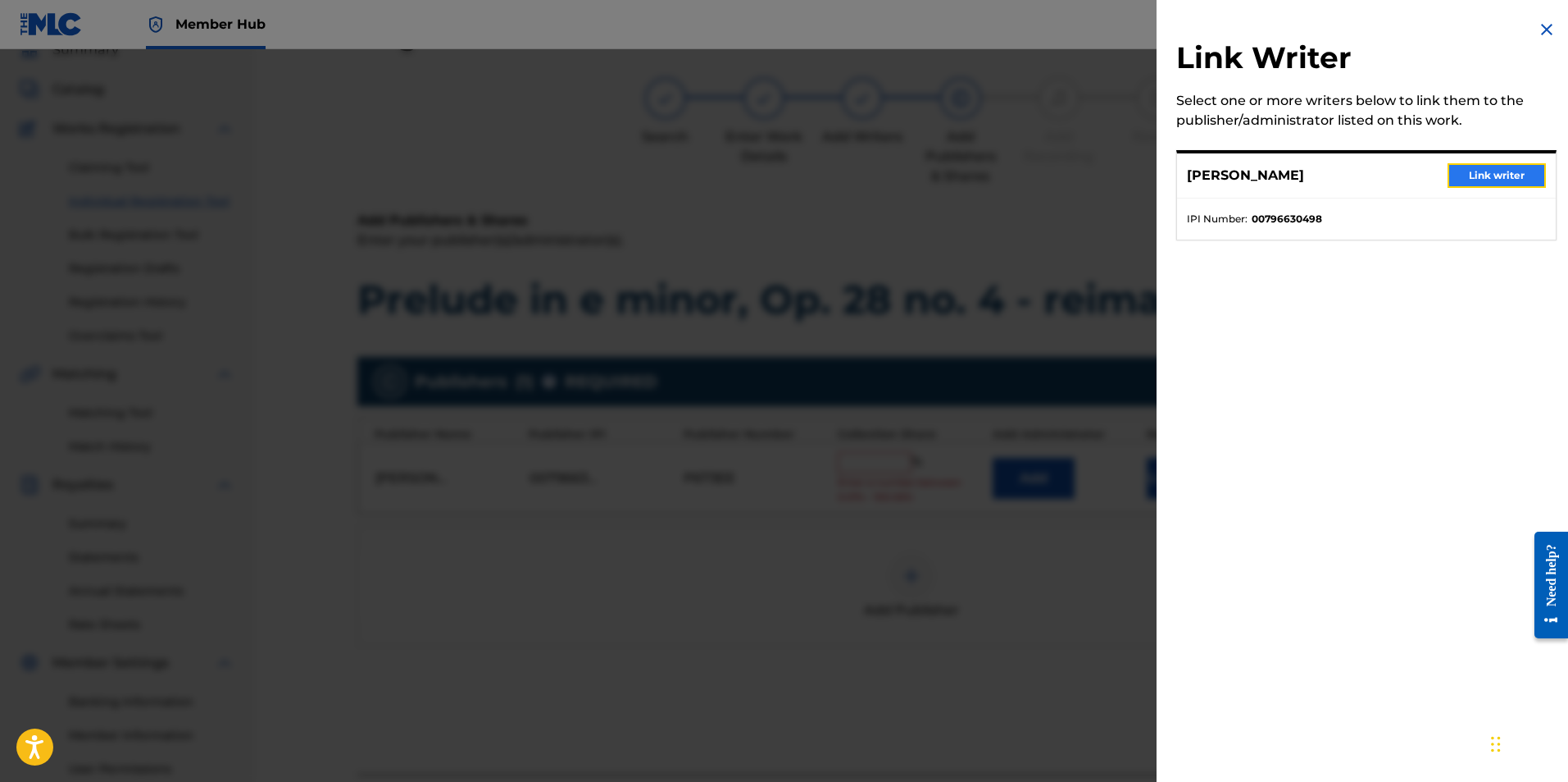
click at [1494, 173] on button "Link writer" at bounding box center [1496, 176] width 98 height 25
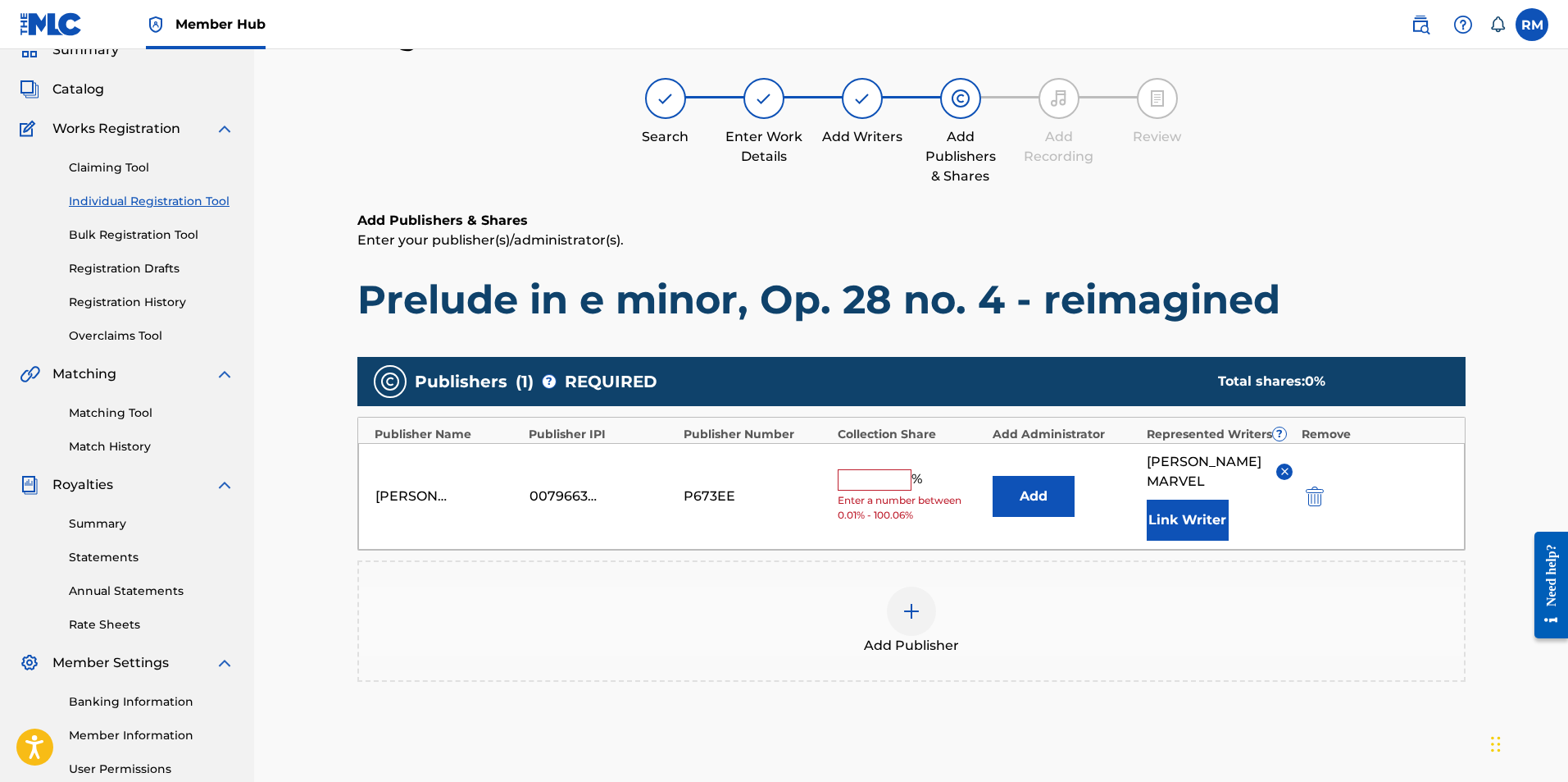
click at [912, 478] on span "%" at bounding box center [919, 480] width 15 height 21
click at [895, 478] on input "text" at bounding box center [874, 480] width 73 height 21
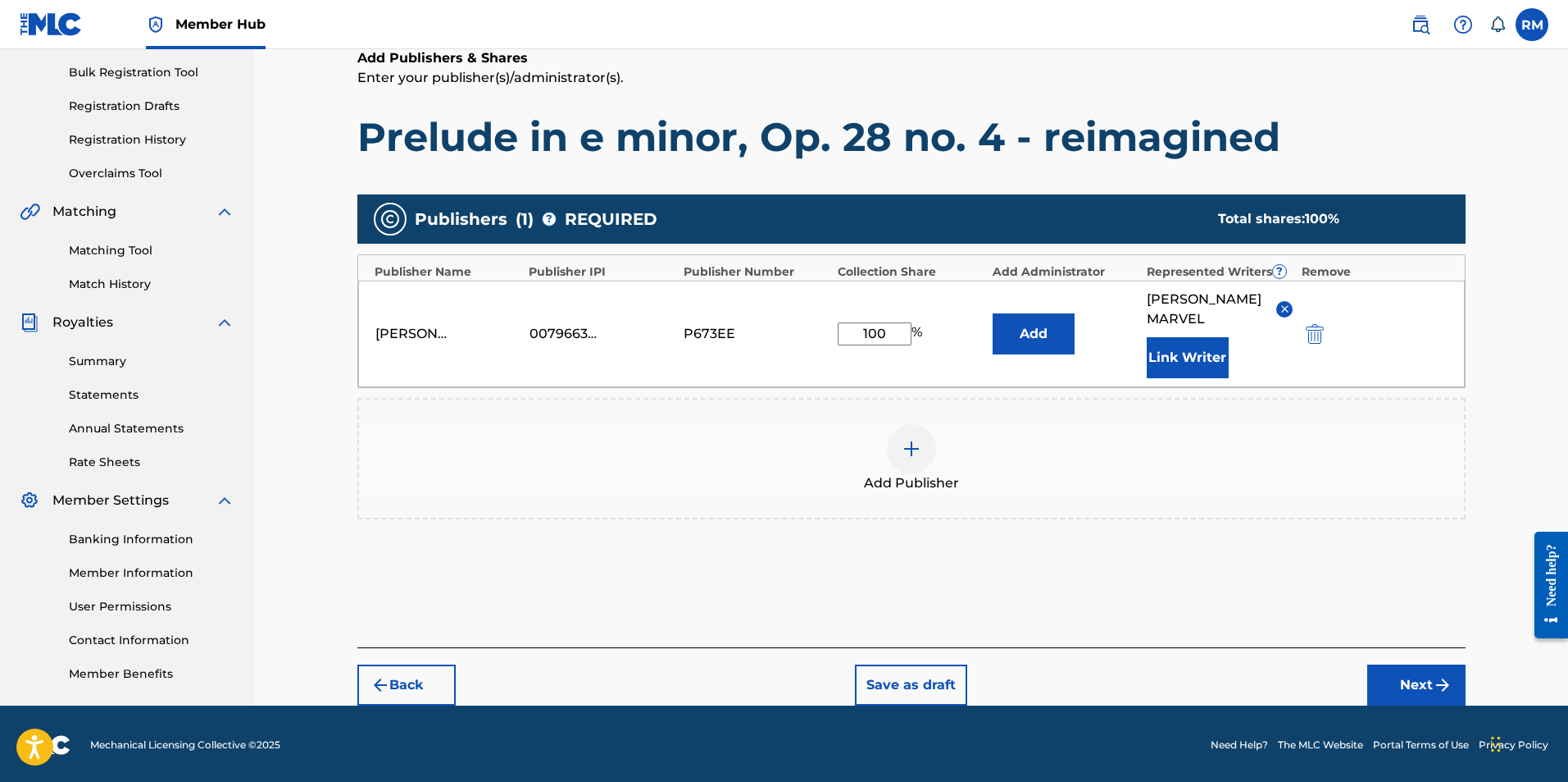
scroll to position [239, 0]
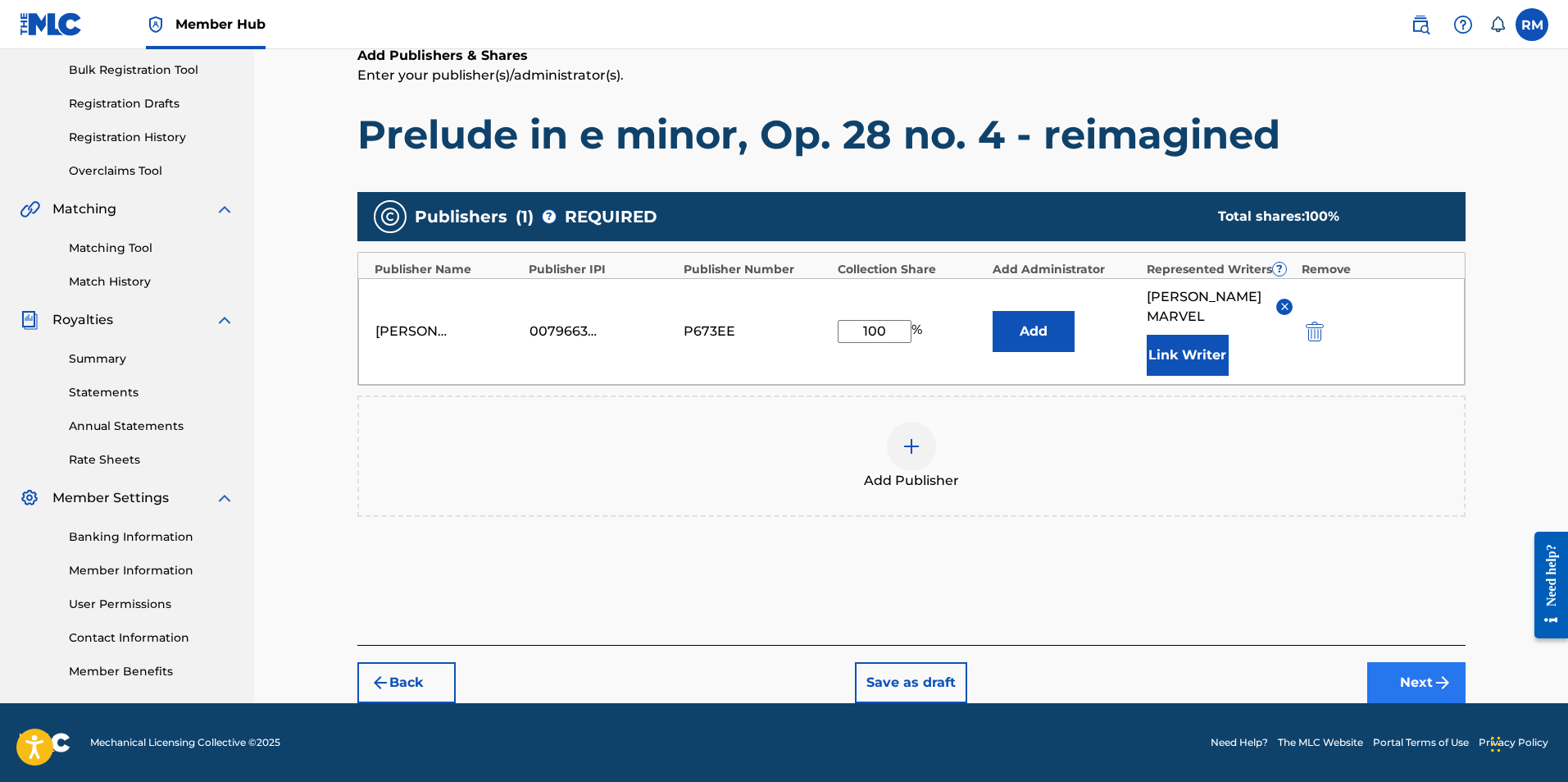
type input "100"
click at [1407, 671] on button "Next" at bounding box center [1416, 683] width 98 height 41
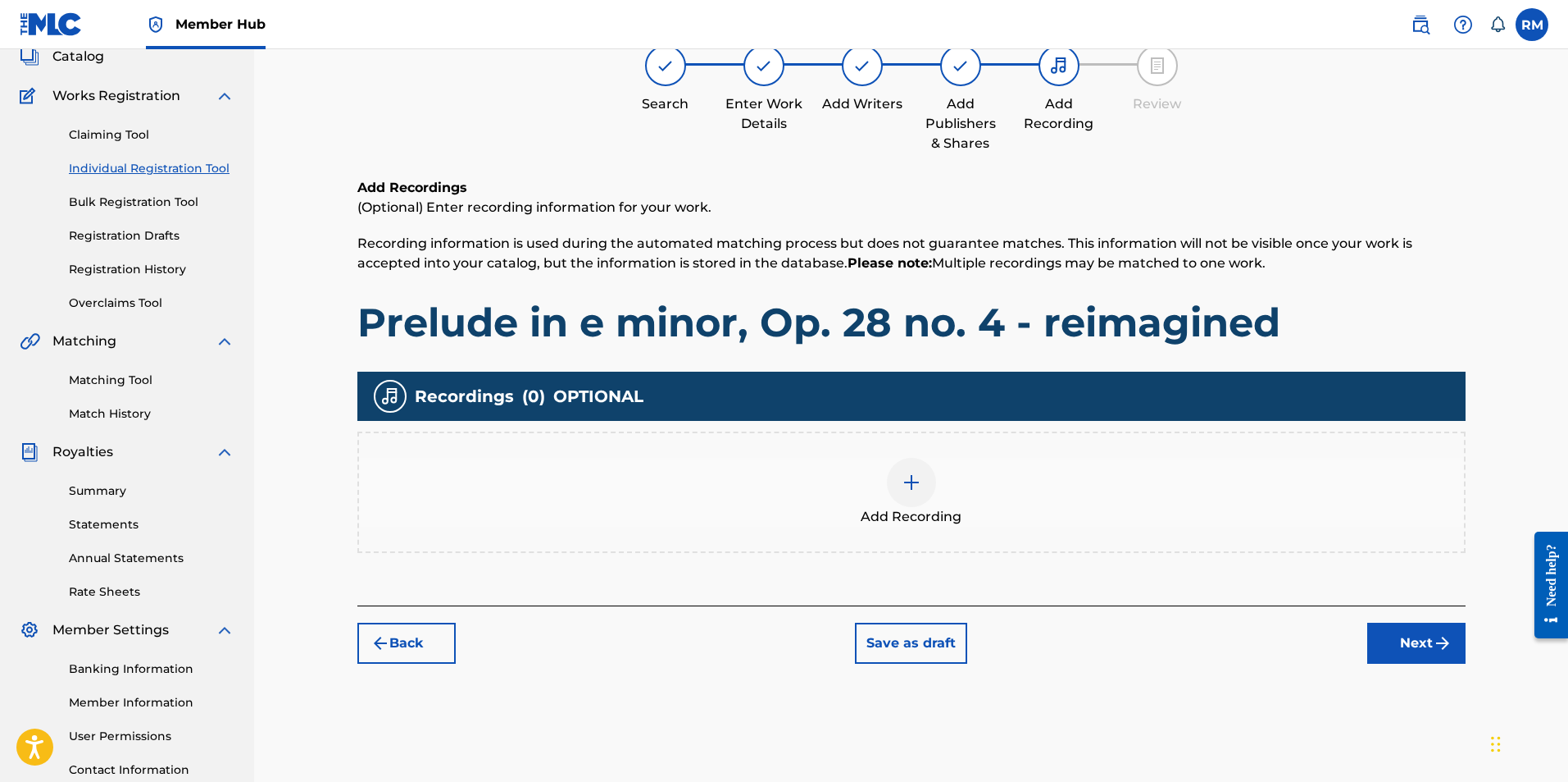
scroll to position [73, 0]
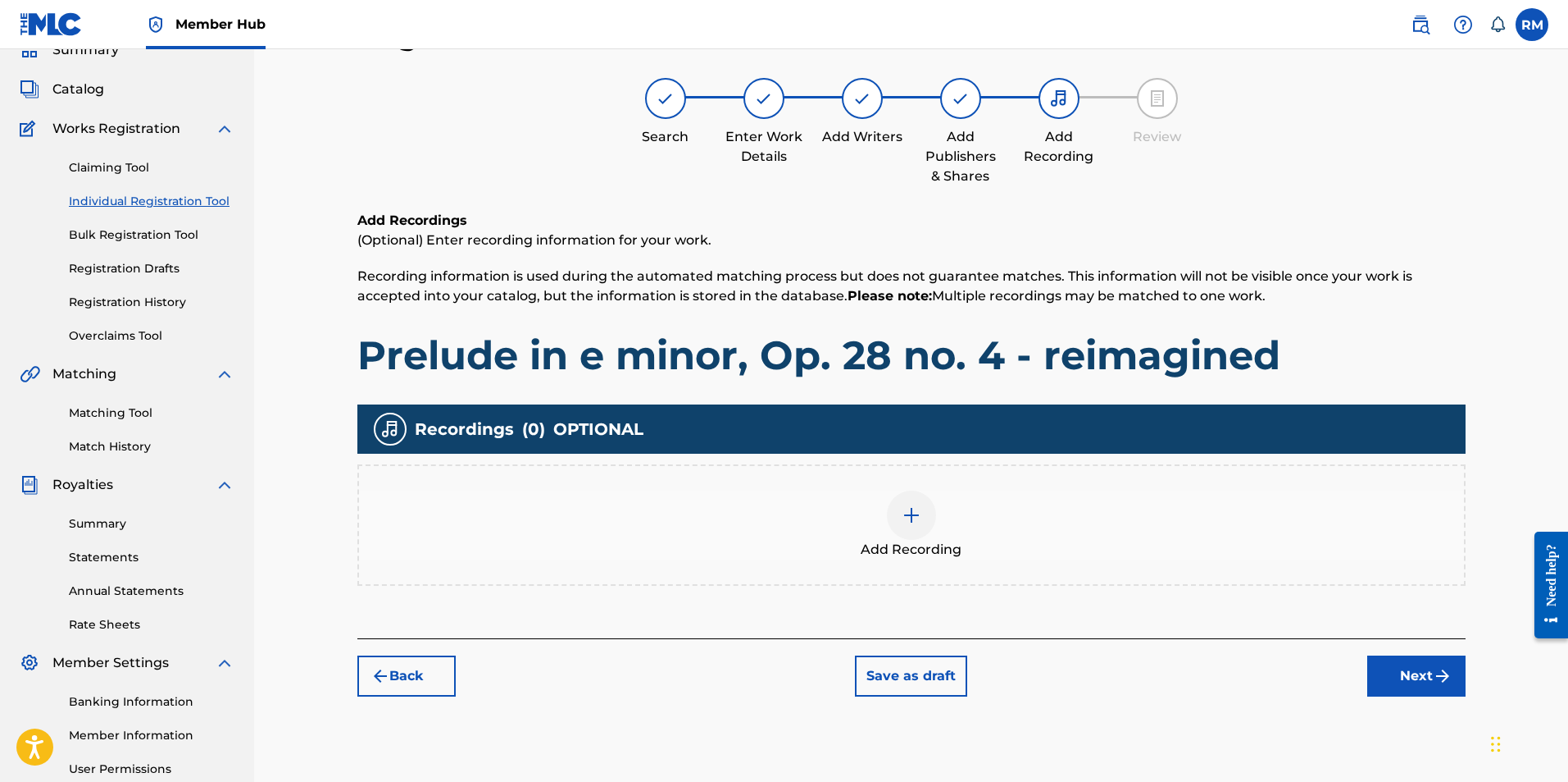
click at [890, 514] on div at bounding box center [912, 515] width 50 height 50
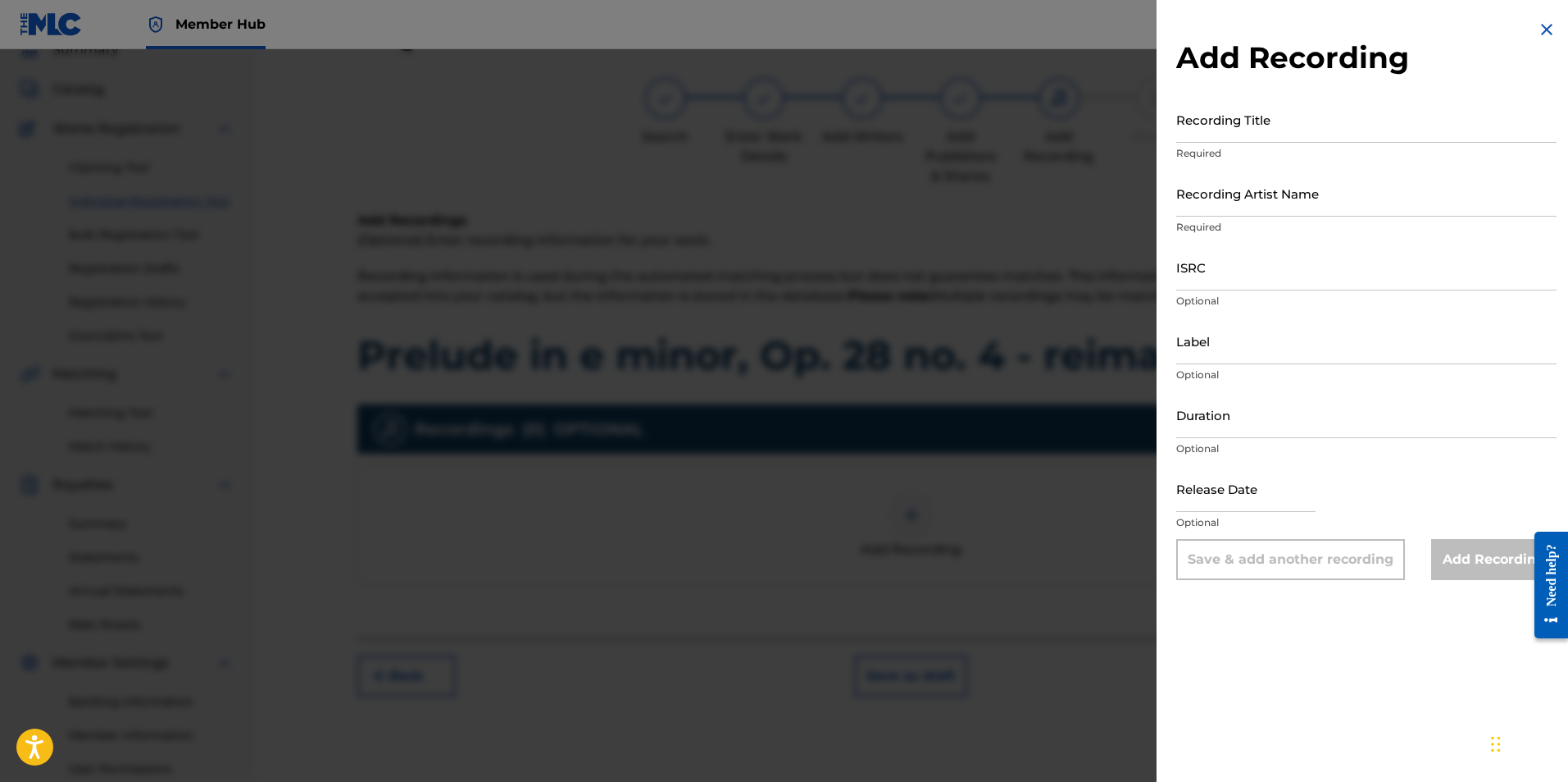
click at [1258, 143] on div "Recording Title Required" at bounding box center [1366, 132] width 380 height 73
click at [1258, 136] on input "Recording Title" at bounding box center [1366, 119] width 380 height 47
paste input "Prelude in e minor, Op. 28 no. 4 - reimagined"
type input "Prelude in e minor, Op. 28 no. 4 - reimagined"
click at [1265, 204] on input "Recording Artist Name" at bounding box center [1366, 193] width 380 height 47
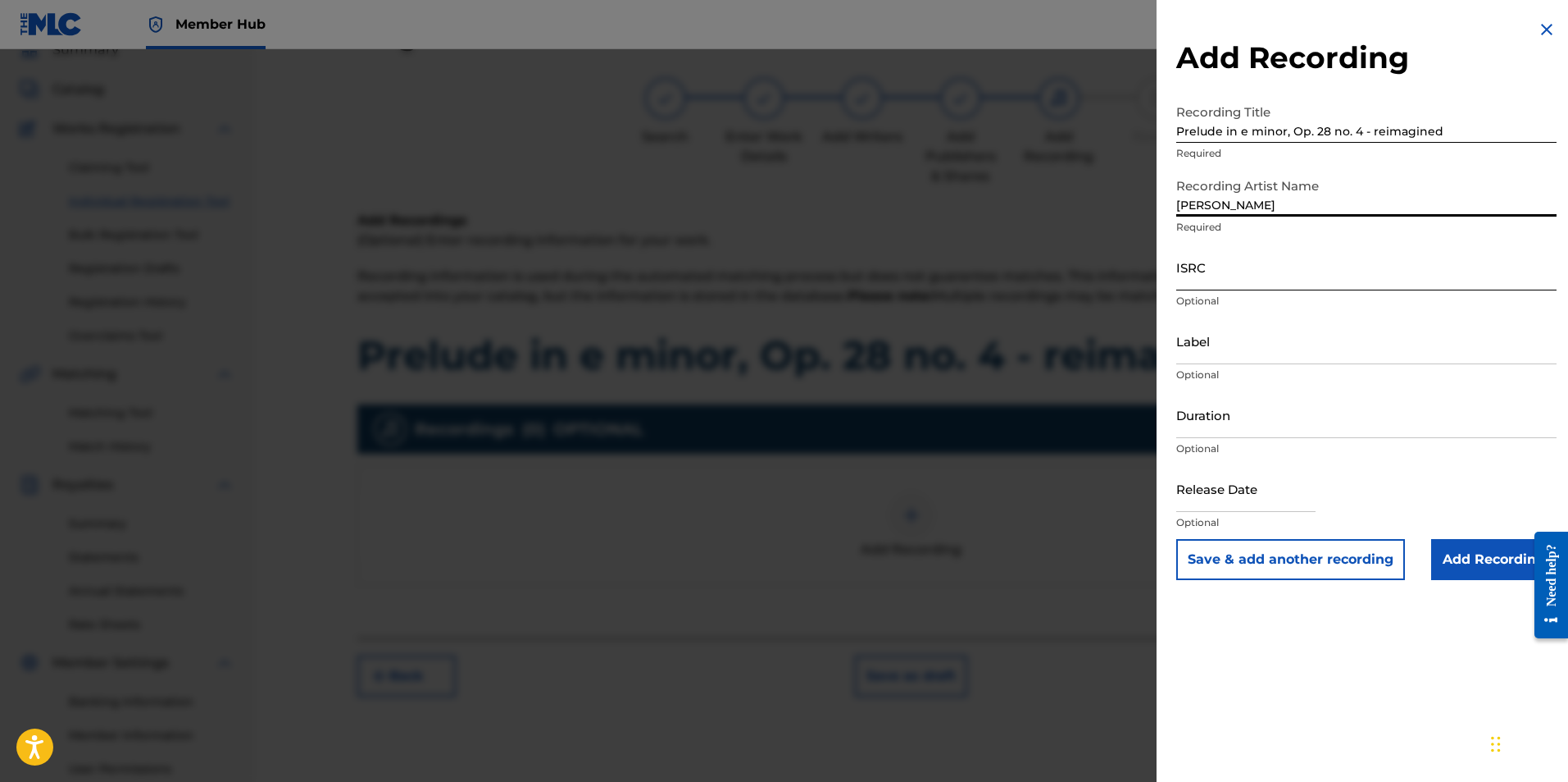
type input "Ryan Marvel"
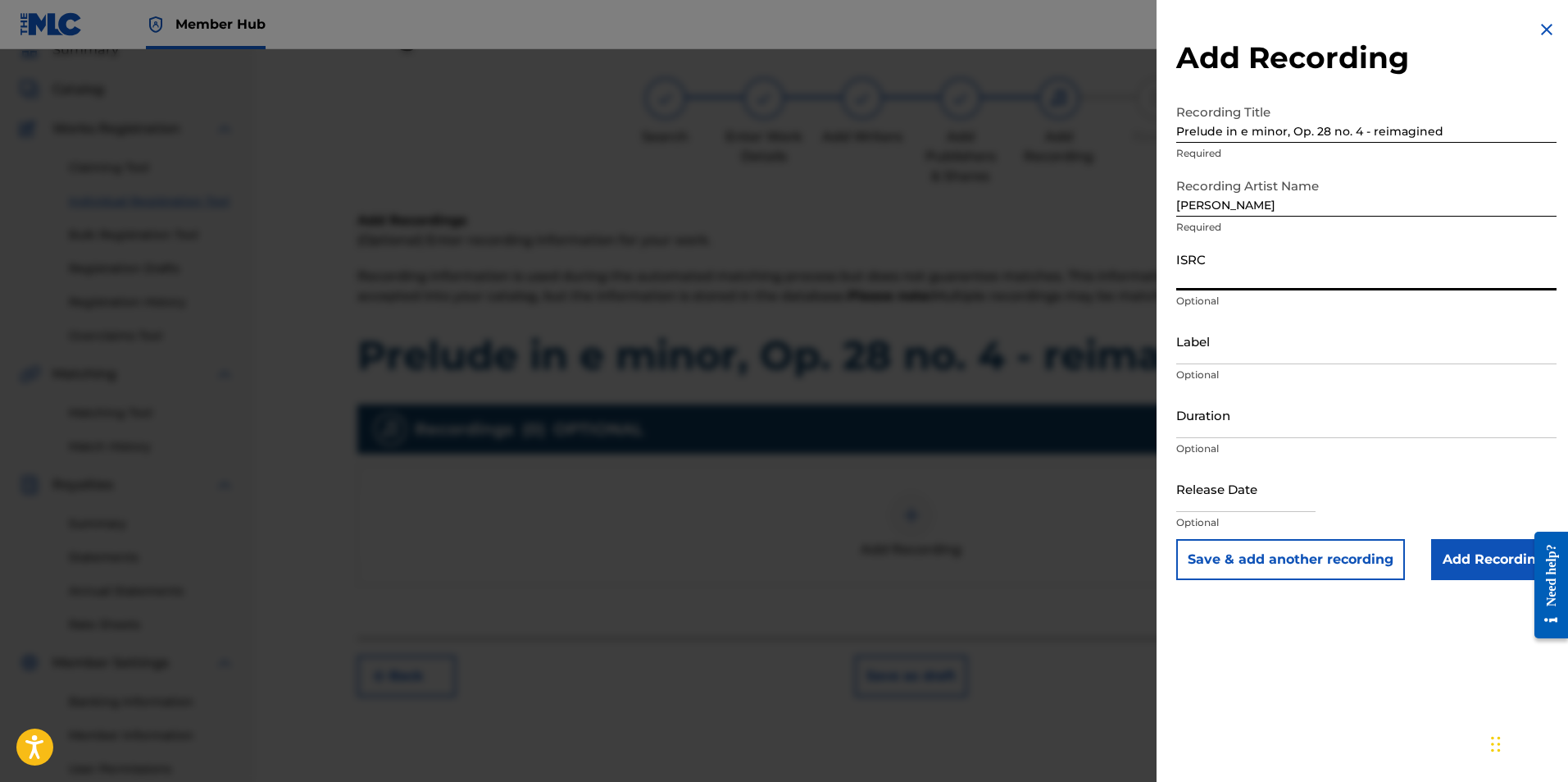
click at [1249, 273] on input "ISRC" at bounding box center [1366, 267] width 380 height 47
paste input "AUMEV2300929"
type input "AUMEV2300929"
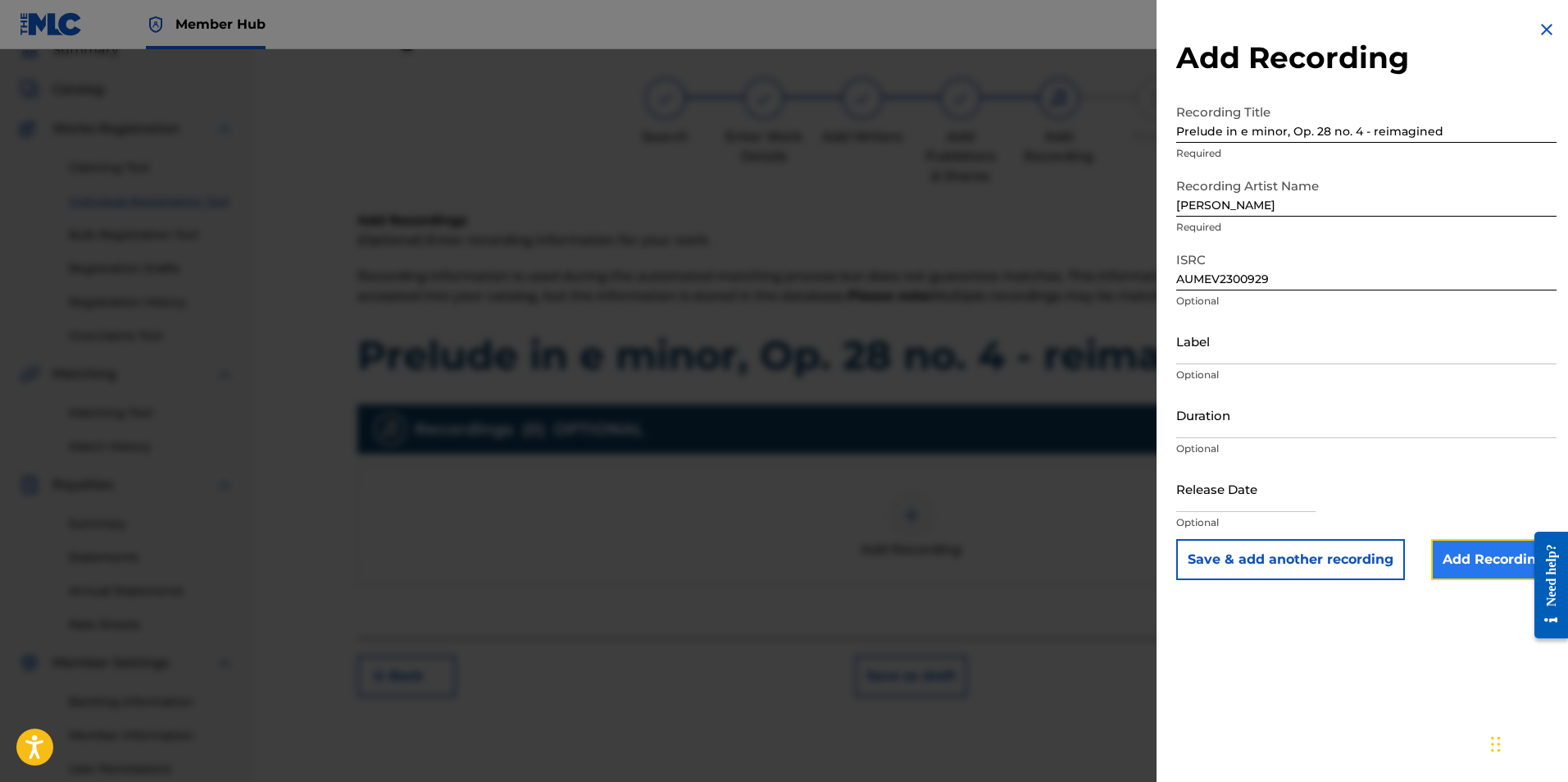
click at [1463, 557] on input "Add Recording" at bounding box center [1494, 560] width 125 height 41
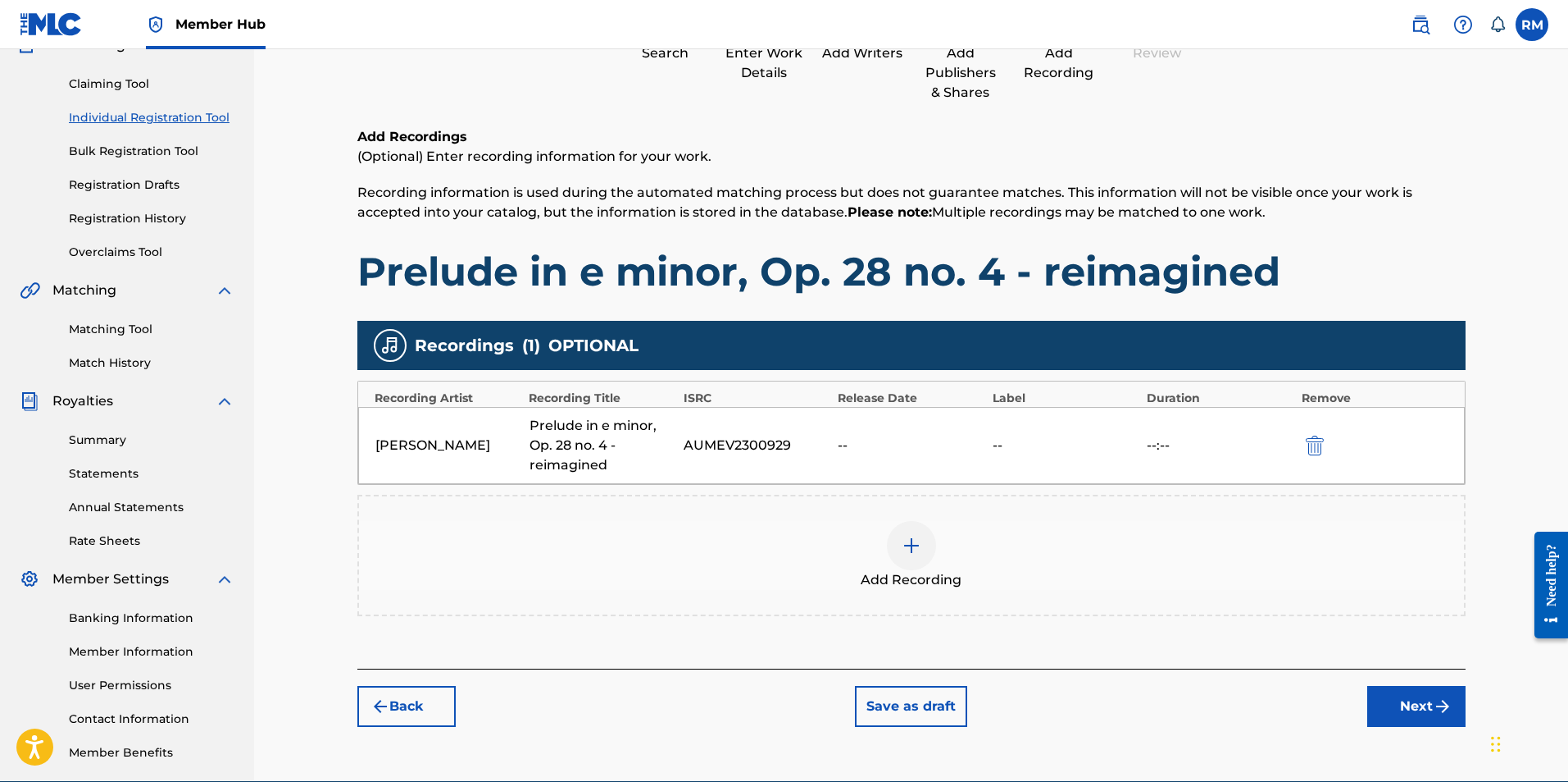
scroll to position [235, 0]
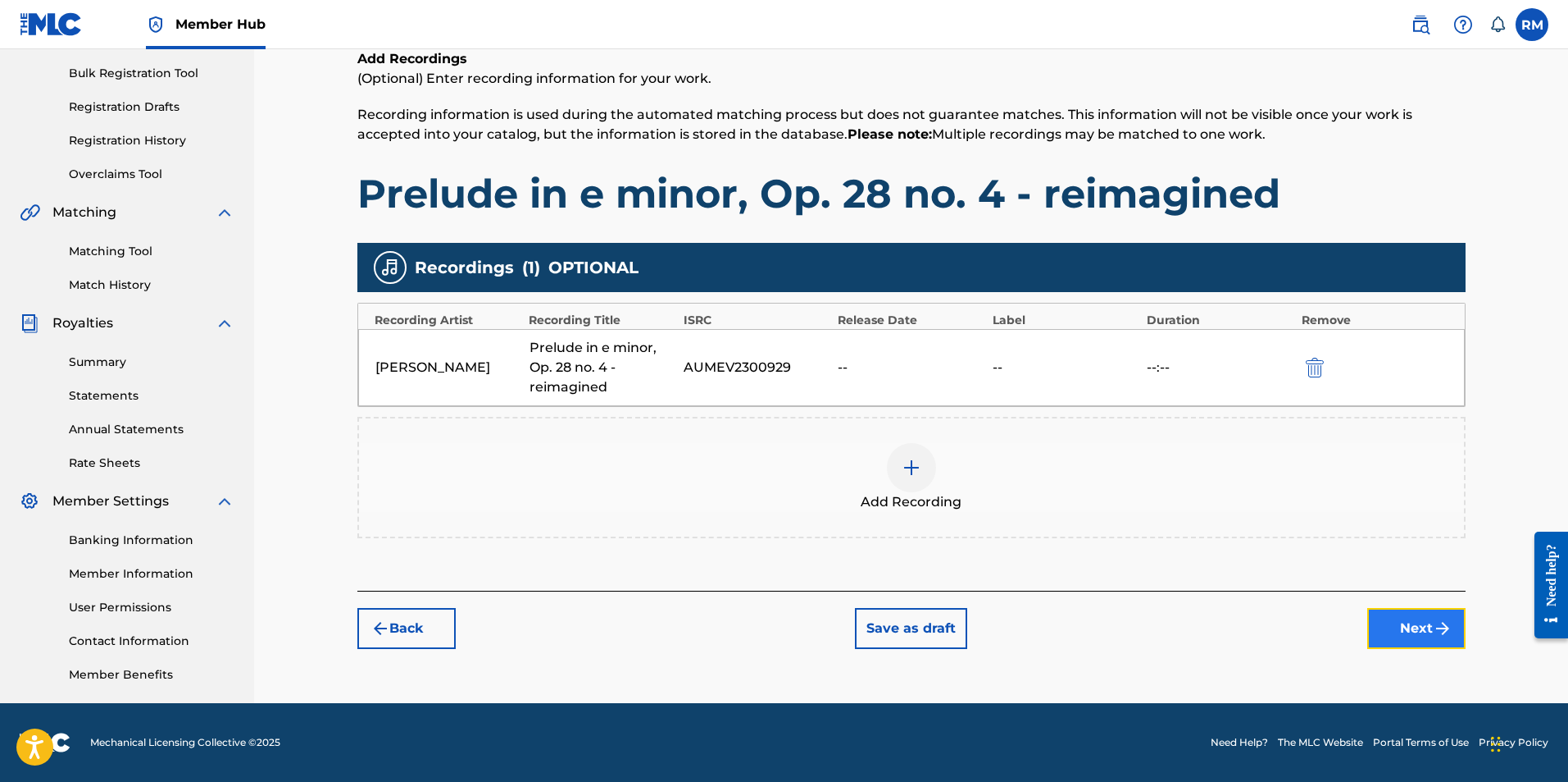
click at [1398, 632] on button "Next" at bounding box center [1416, 628] width 98 height 41
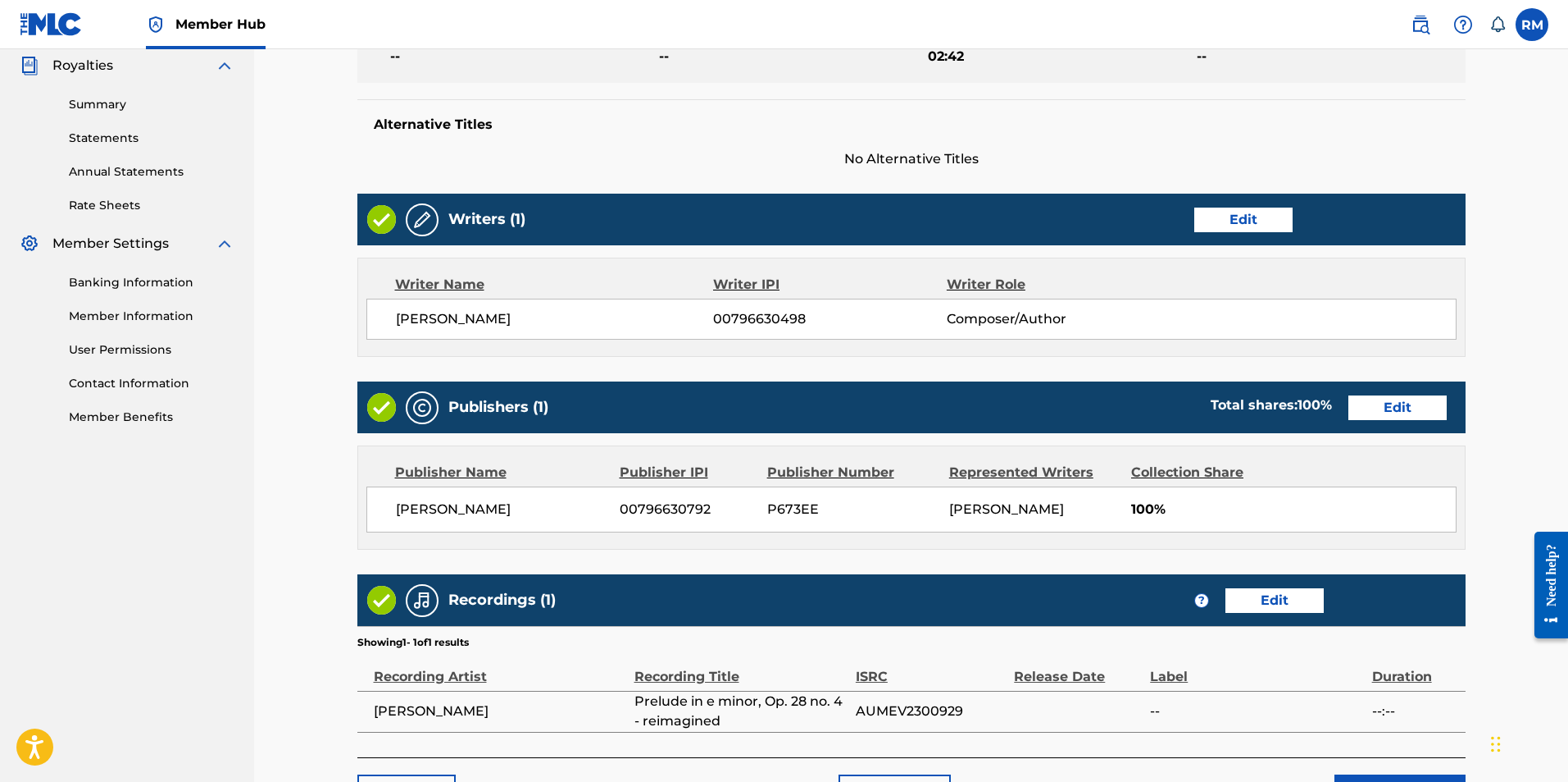
scroll to position [625, 0]
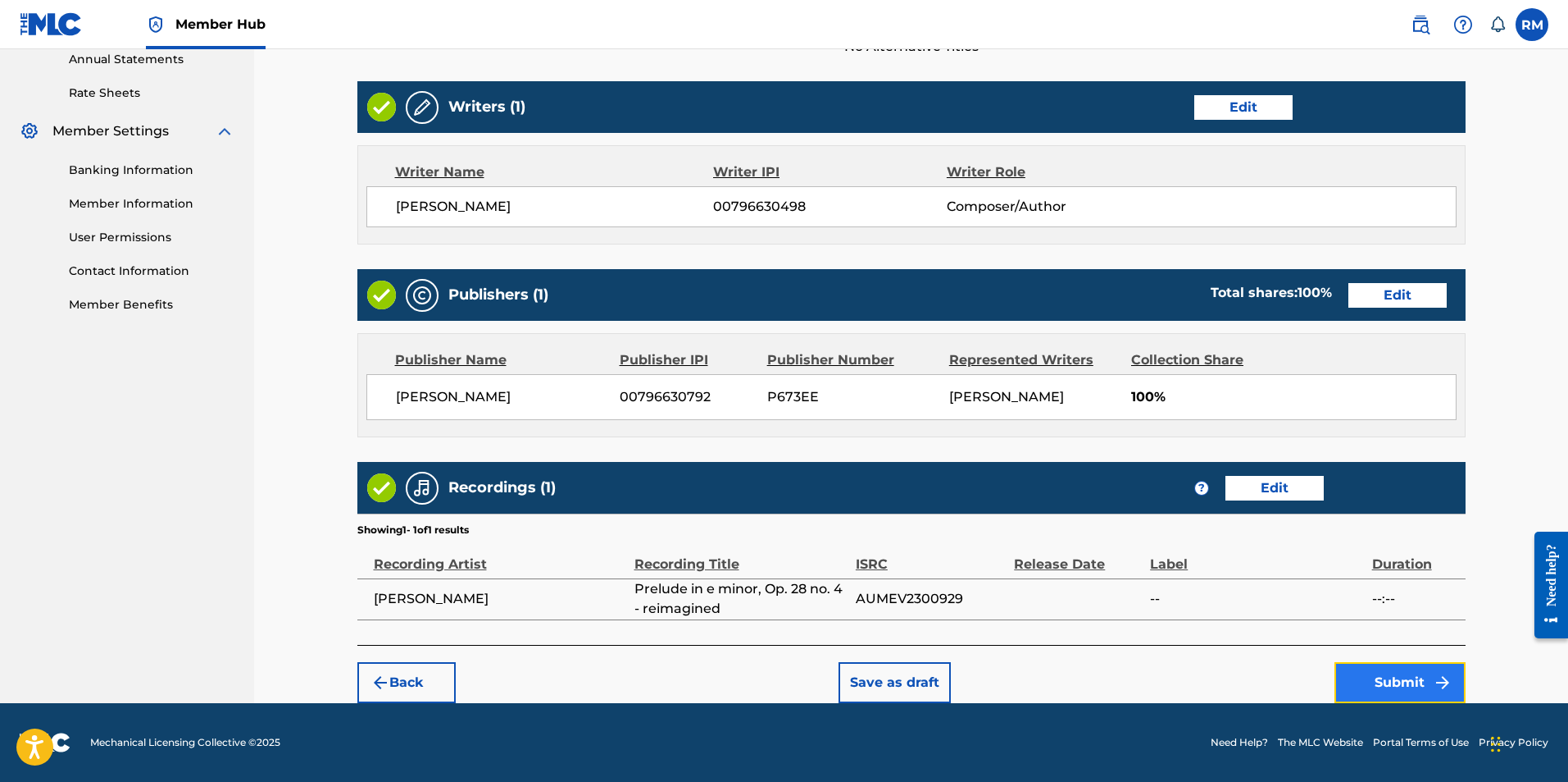
click at [1399, 674] on button "Submit" at bounding box center [1400, 683] width 131 height 41
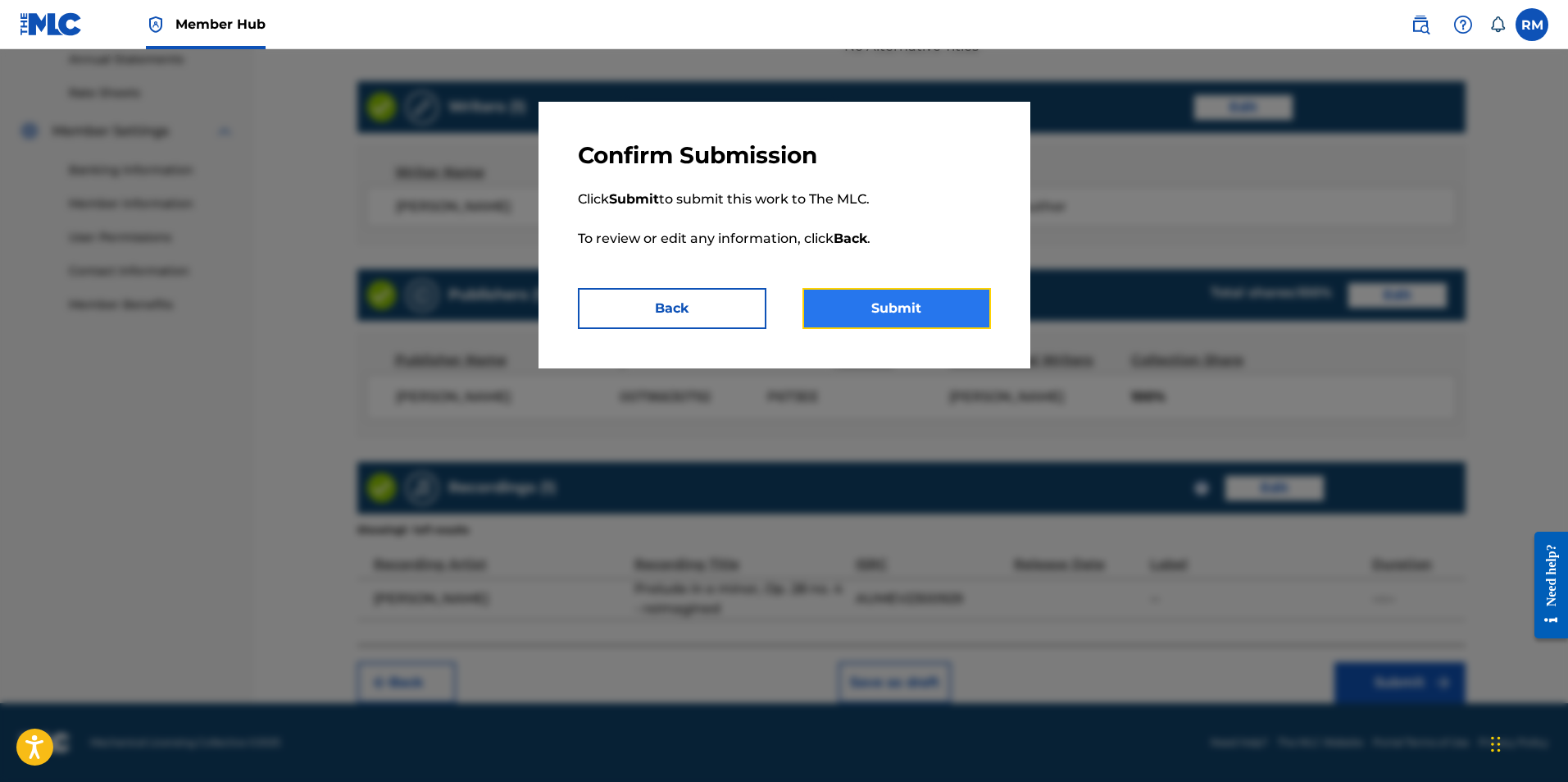
click at [909, 301] on button "Submit" at bounding box center [896, 309] width 188 height 41
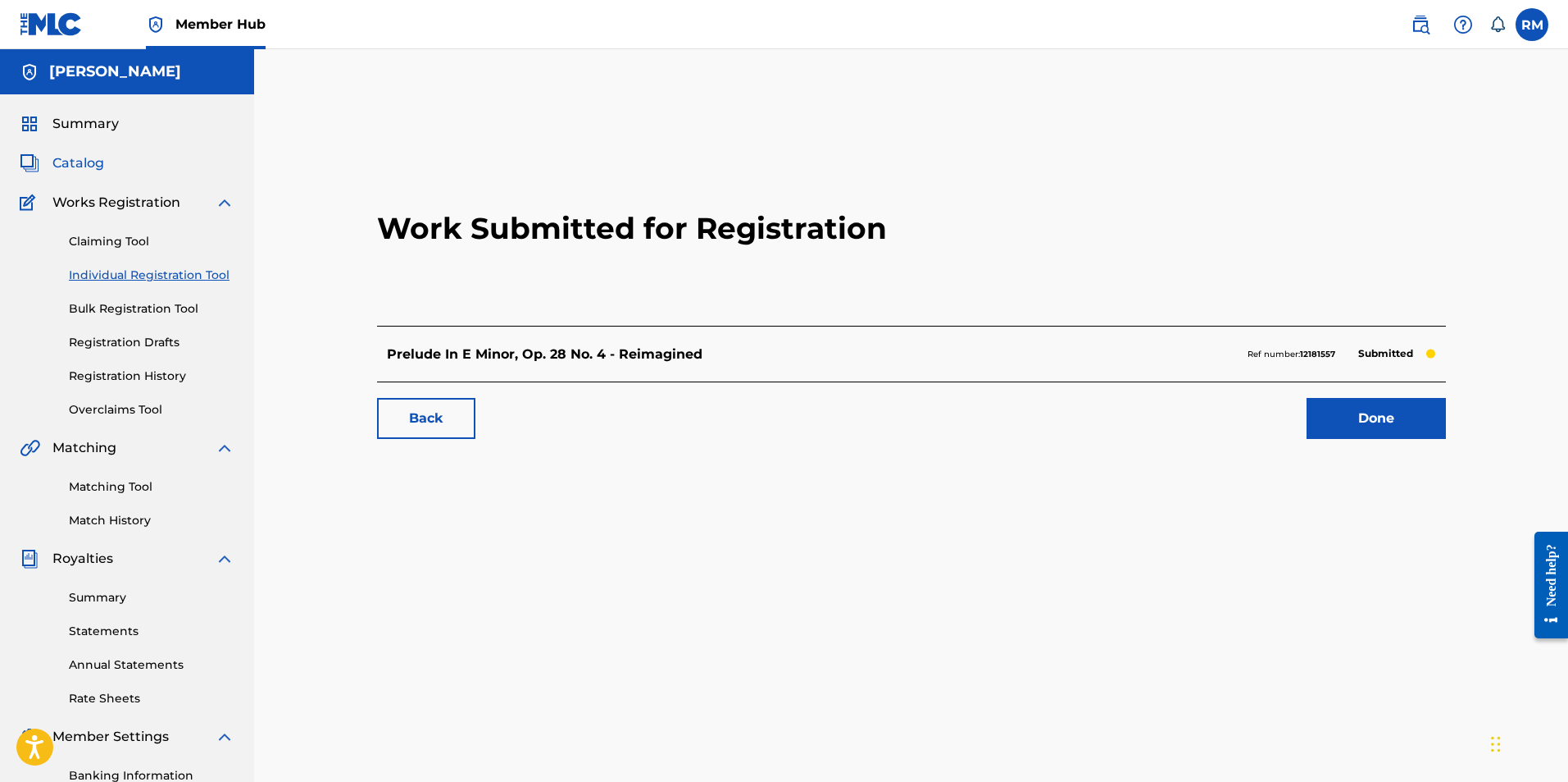
click at [101, 162] on span "Catalog" at bounding box center [78, 164] width 52 height 20
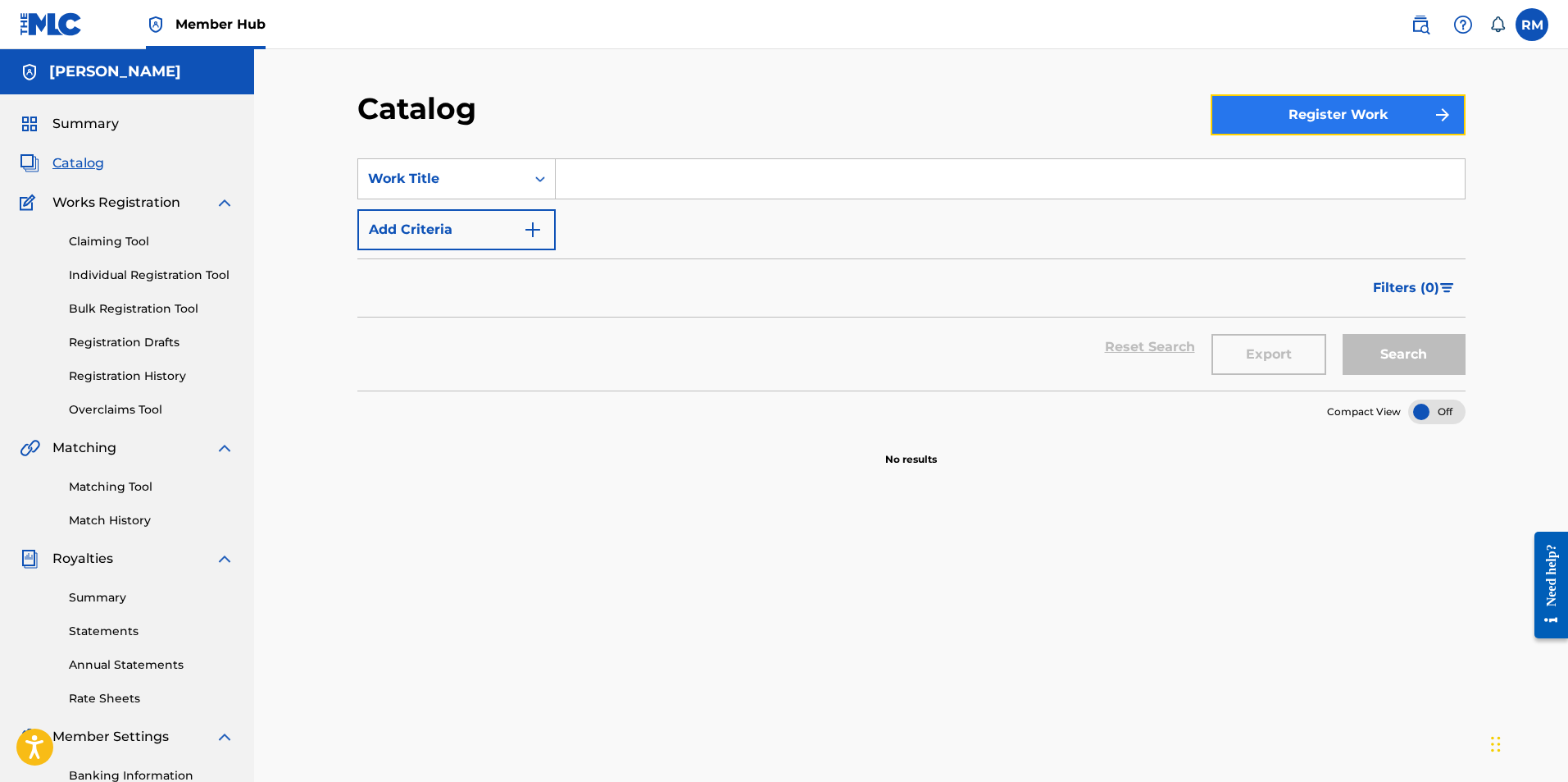
click at [1268, 116] on button "Register Work" at bounding box center [1338, 115] width 255 height 41
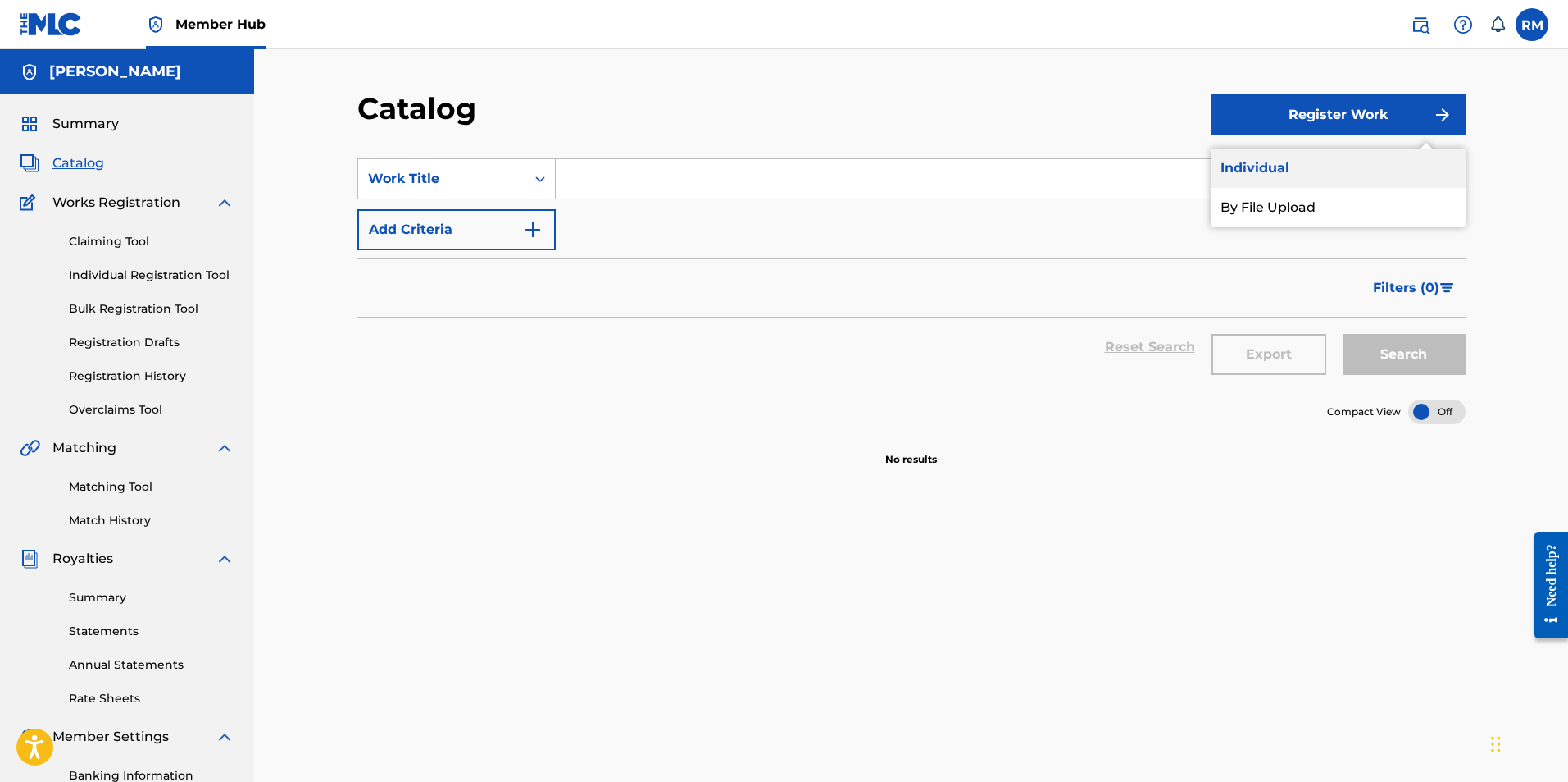
click at [1269, 159] on link "Individual" at bounding box center [1338, 168] width 255 height 40
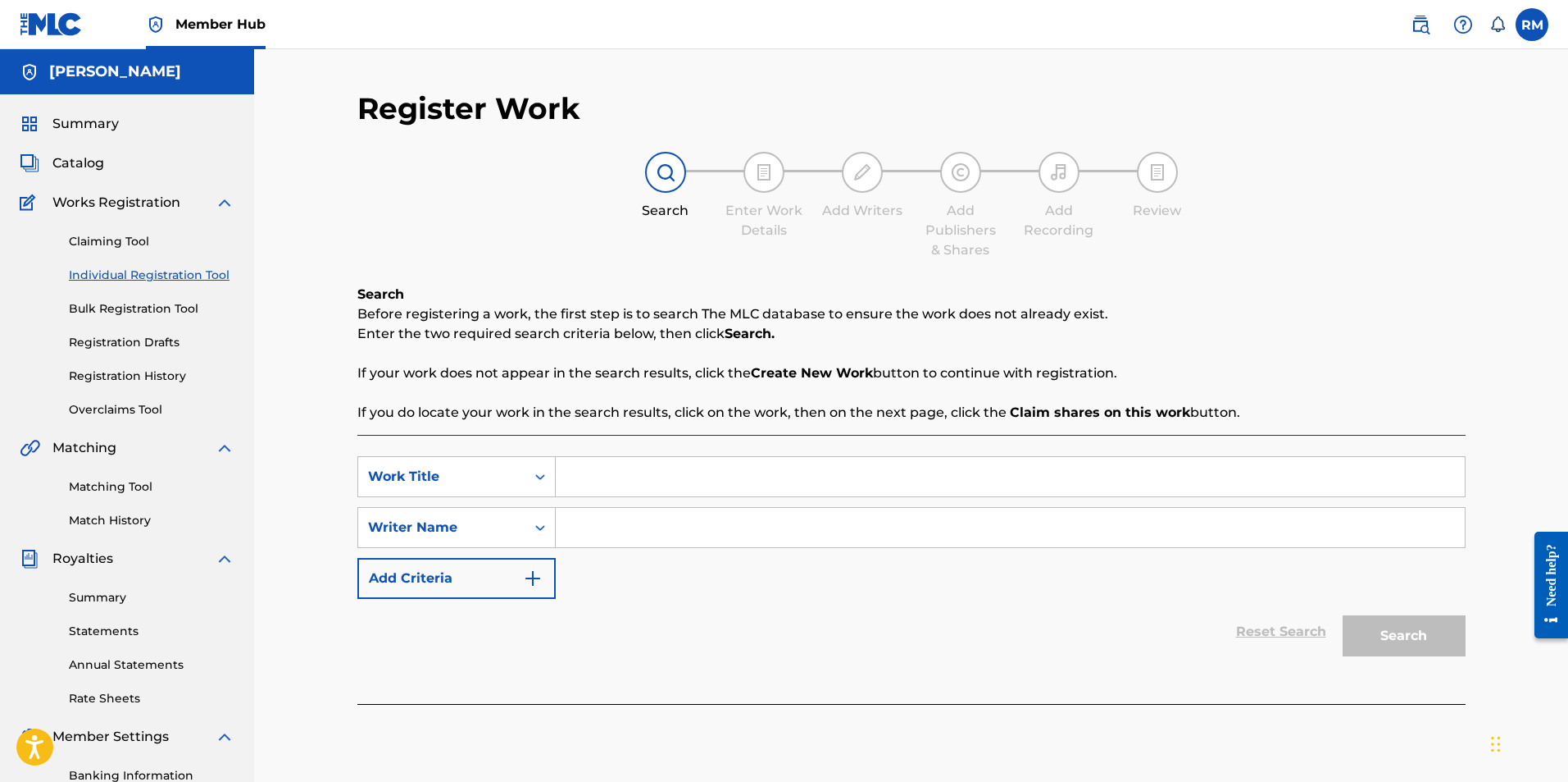
click at [609, 486] on input "Search Form" at bounding box center [1010, 476] width 909 height 40
type input "prelude in e minor"
click at [610, 527] on input "Search Form" at bounding box center [1010, 528] width 909 height 40
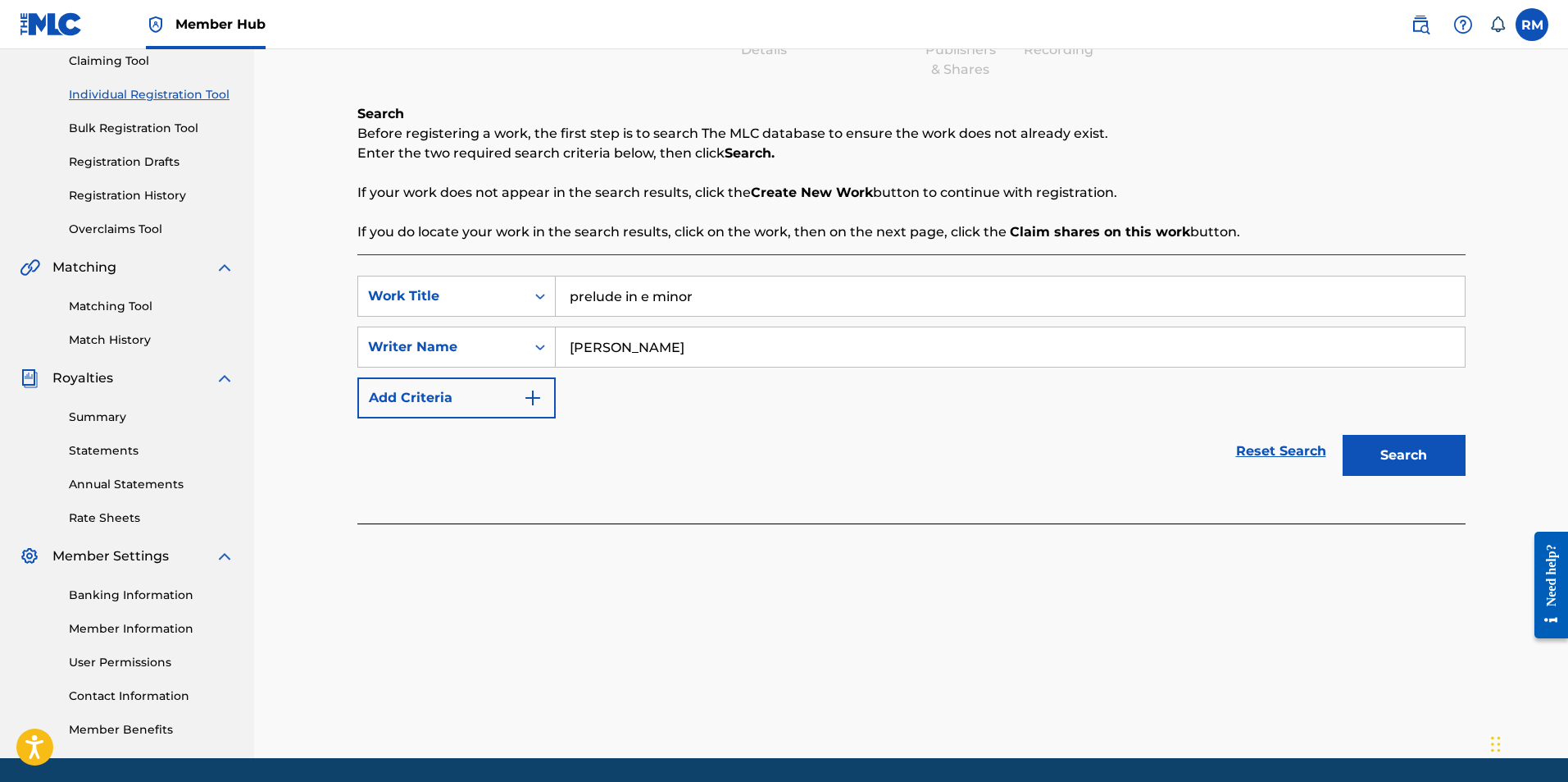
scroll to position [235, 0]
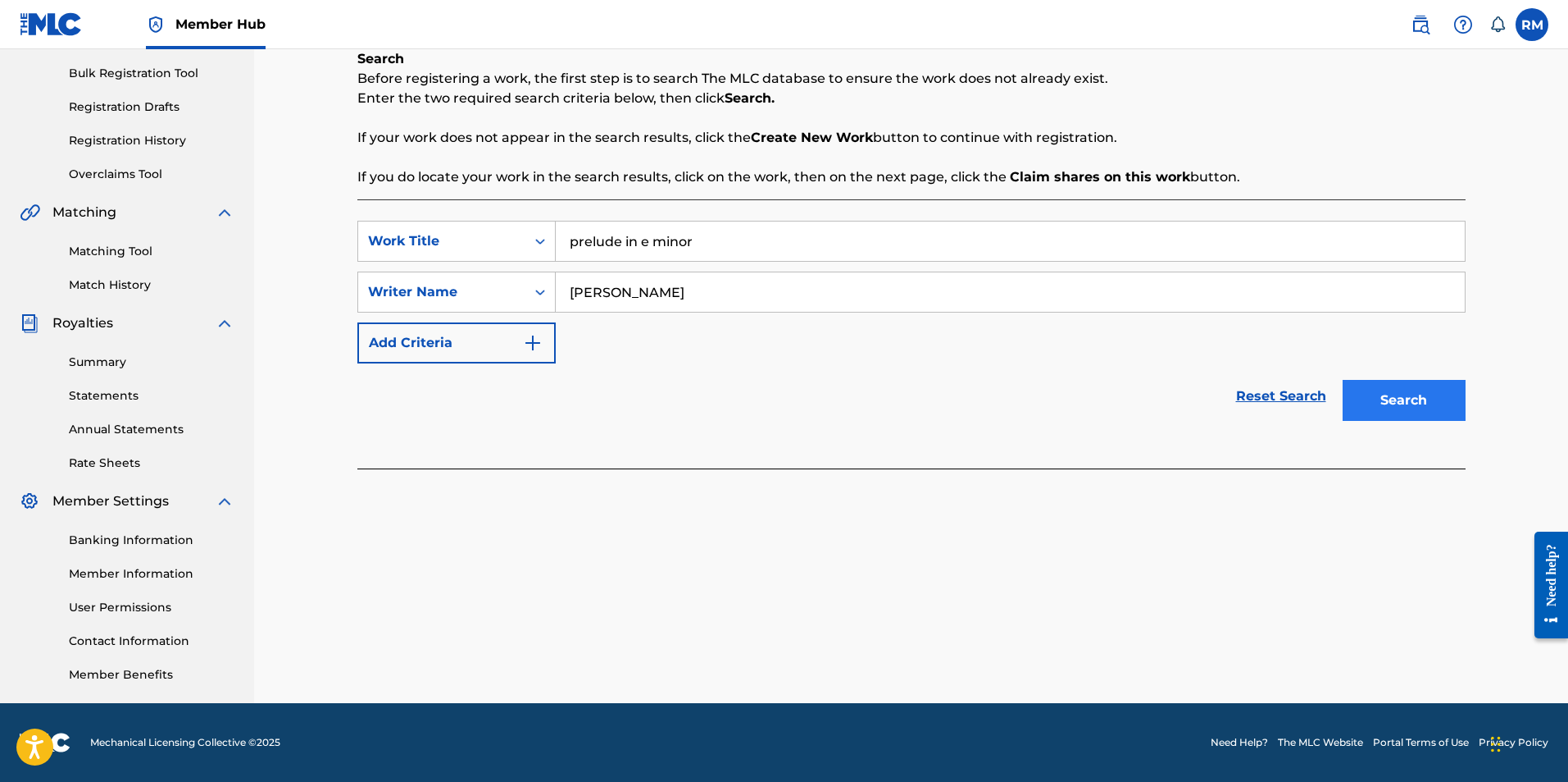
type input "Ryan Marvel"
click at [1357, 403] on button "Search" at bounding box center [1404, 400] width 123 height 41
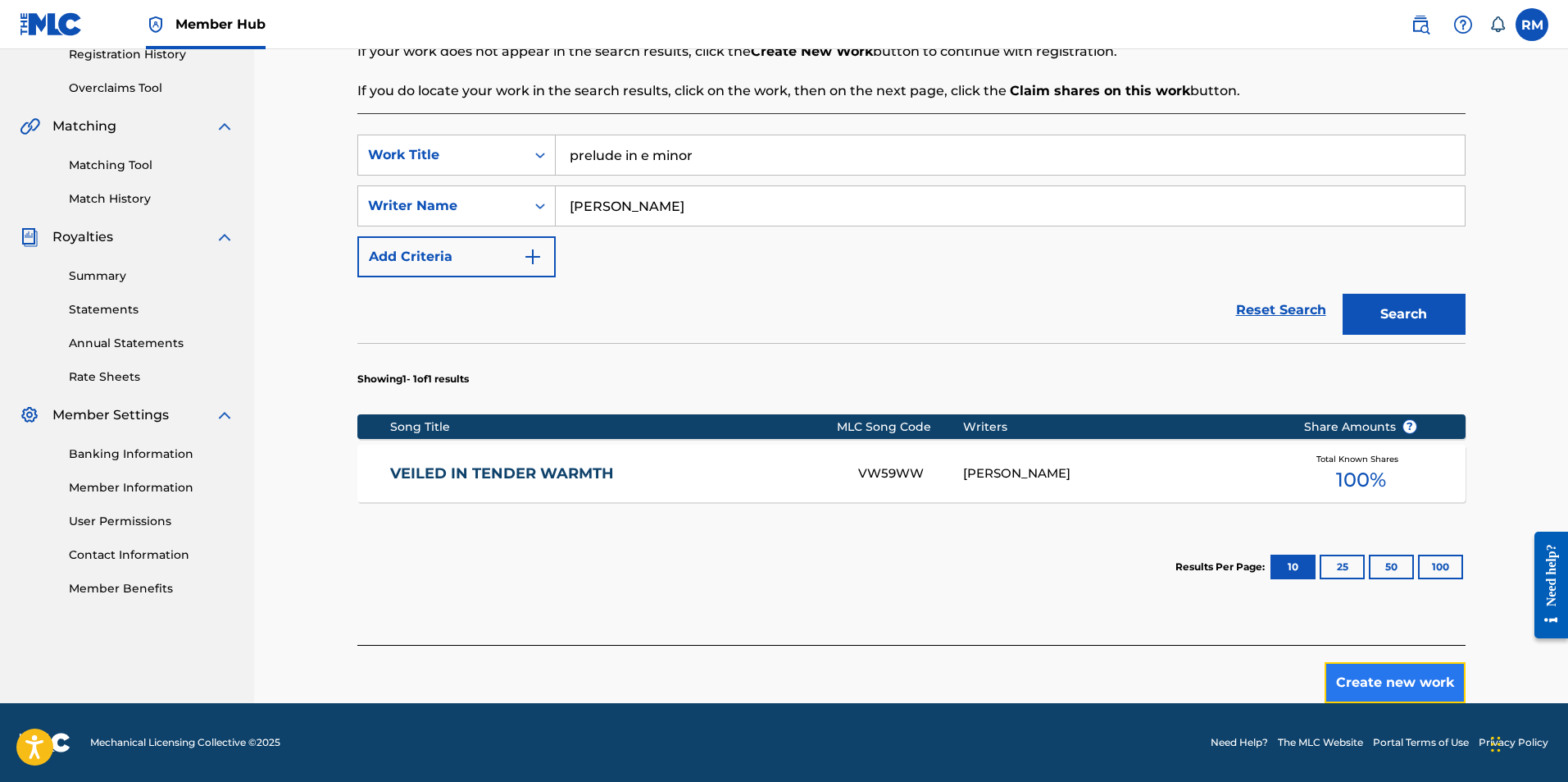
click at [1409, 682] on button "Create new work" at bounding box center [1395, 683] width 141 height 41
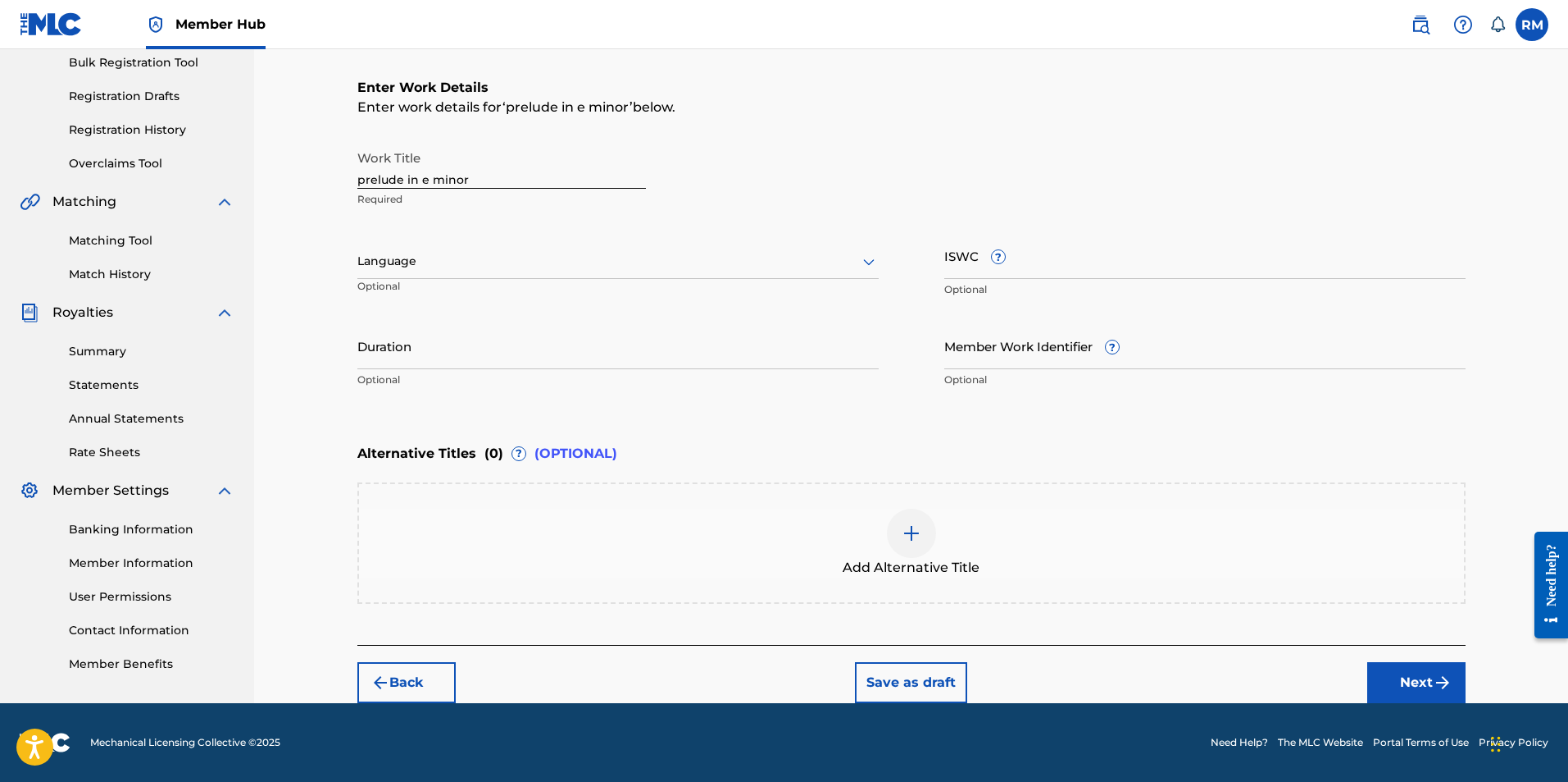
scroll to position [246, 0]
drag, startPoint x: 506, startPoint y: 181, endPoint x: 196, endPoint y: 156, distance: 311.0
click at [196, 156] on main "Ryan Marvel Summary Catalog Works Registration Claiming Tool Individual Registr…" at bounding box center [784, 254] width 1568 height 900
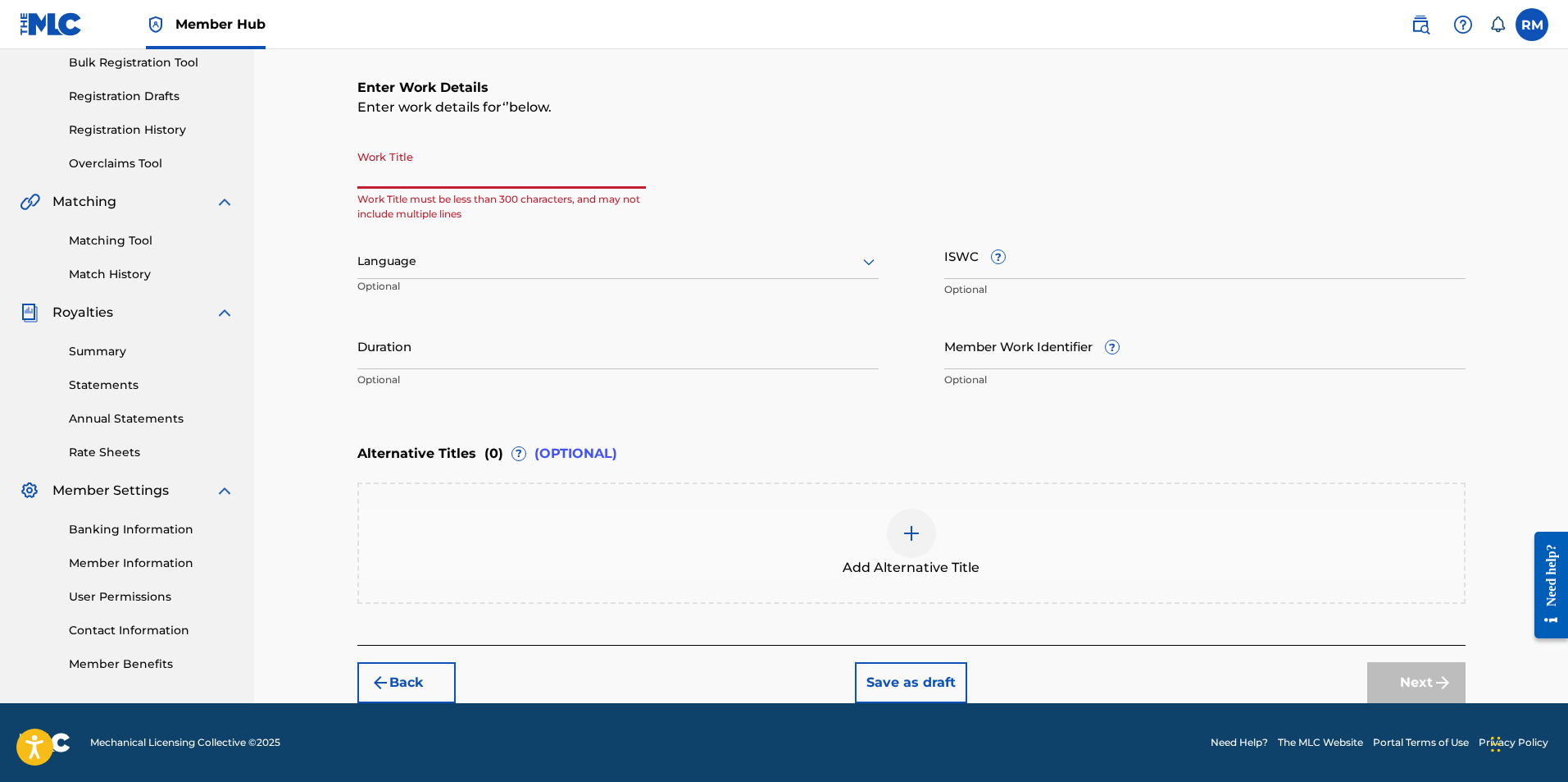
paste input "Prelude in e minor, Op. 28 no. 4"
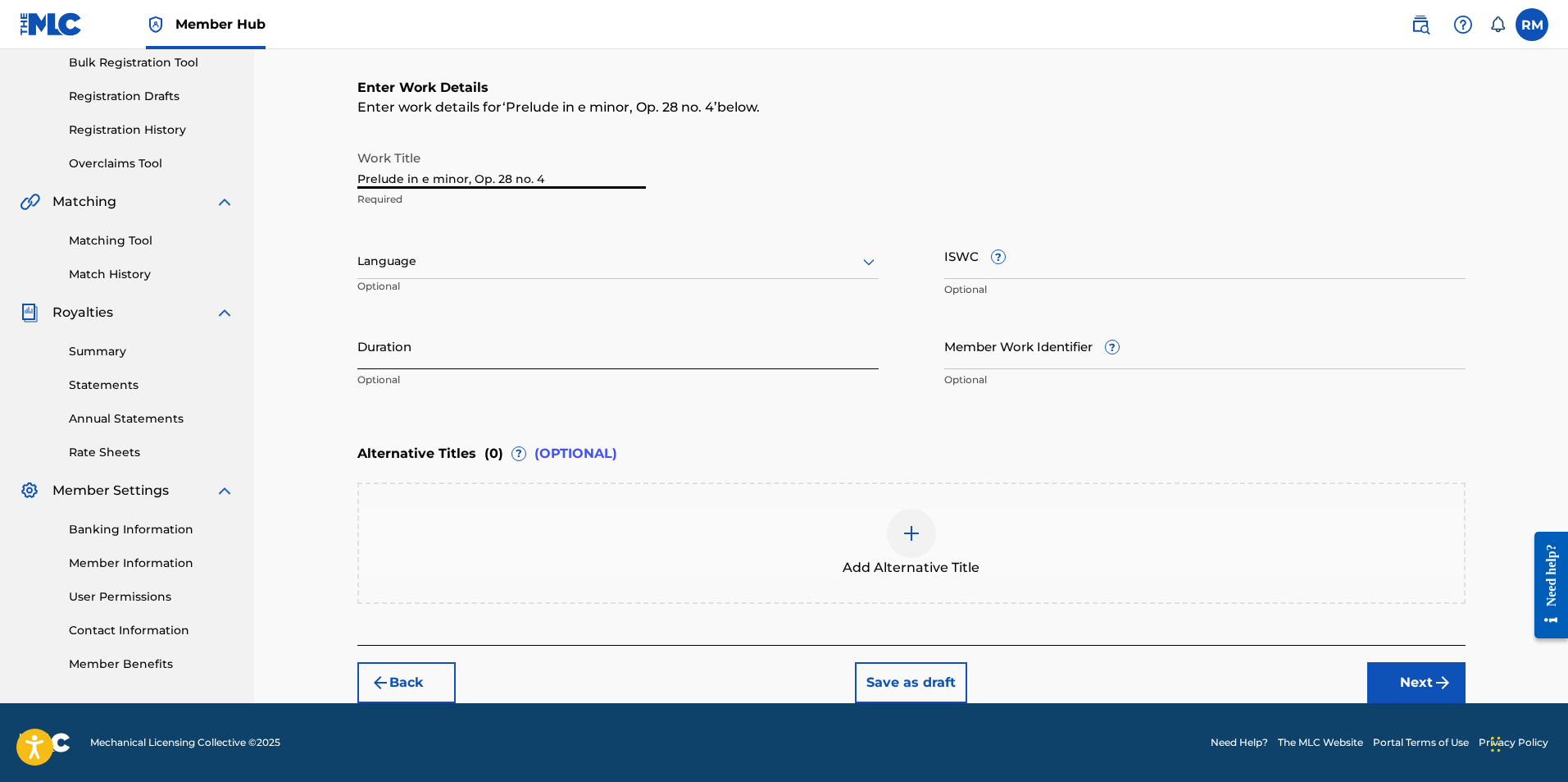
type input "Prelude in e minor, Op. 28 no. 4"
click at [607, 361] on input "Duration" at bounding box center [618, 345] width 522 height 47
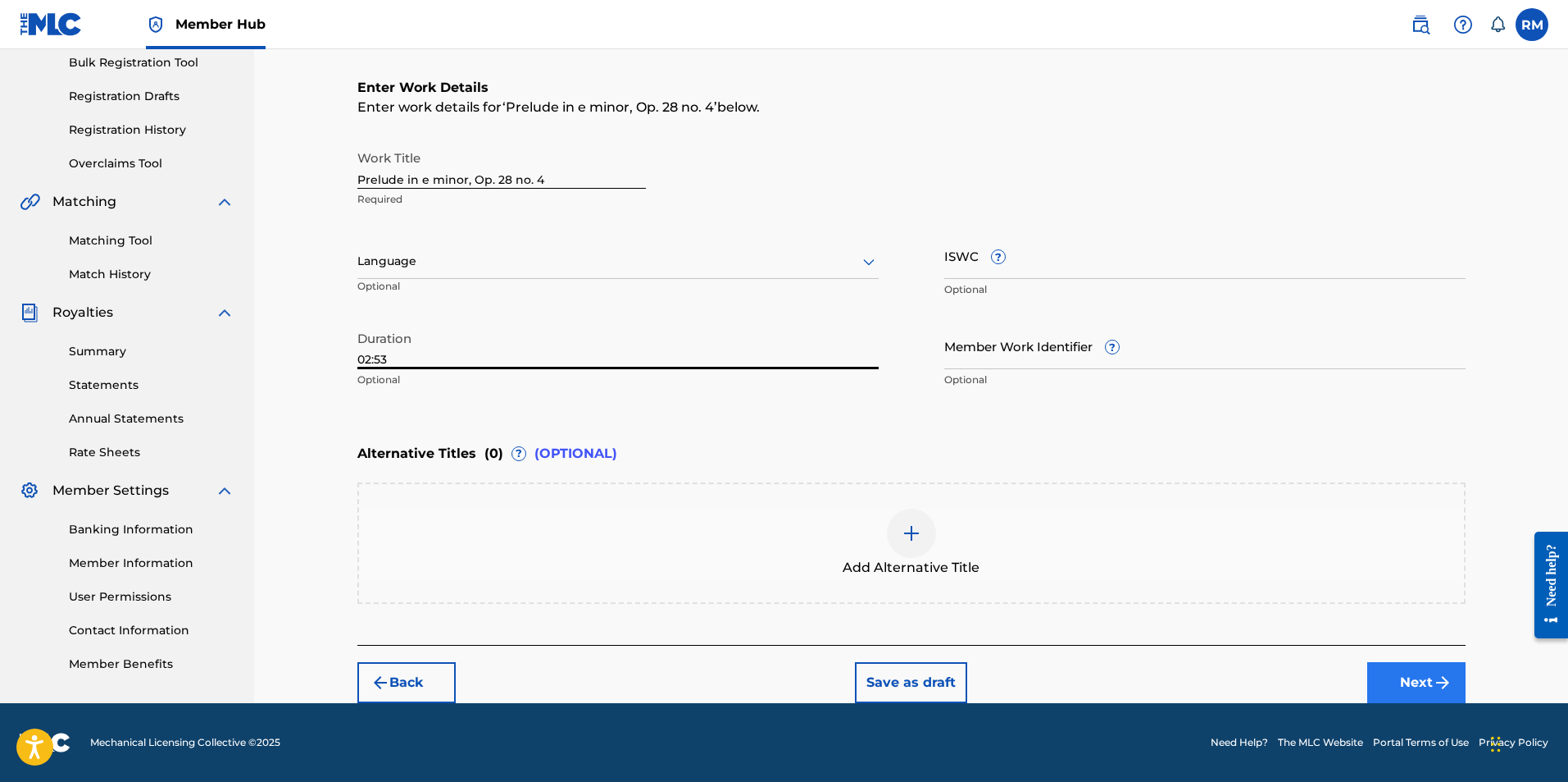
type input "02:53"
click at [1399, 678] on button "Next" at bounding box center [1416, 683] width 98 height 41
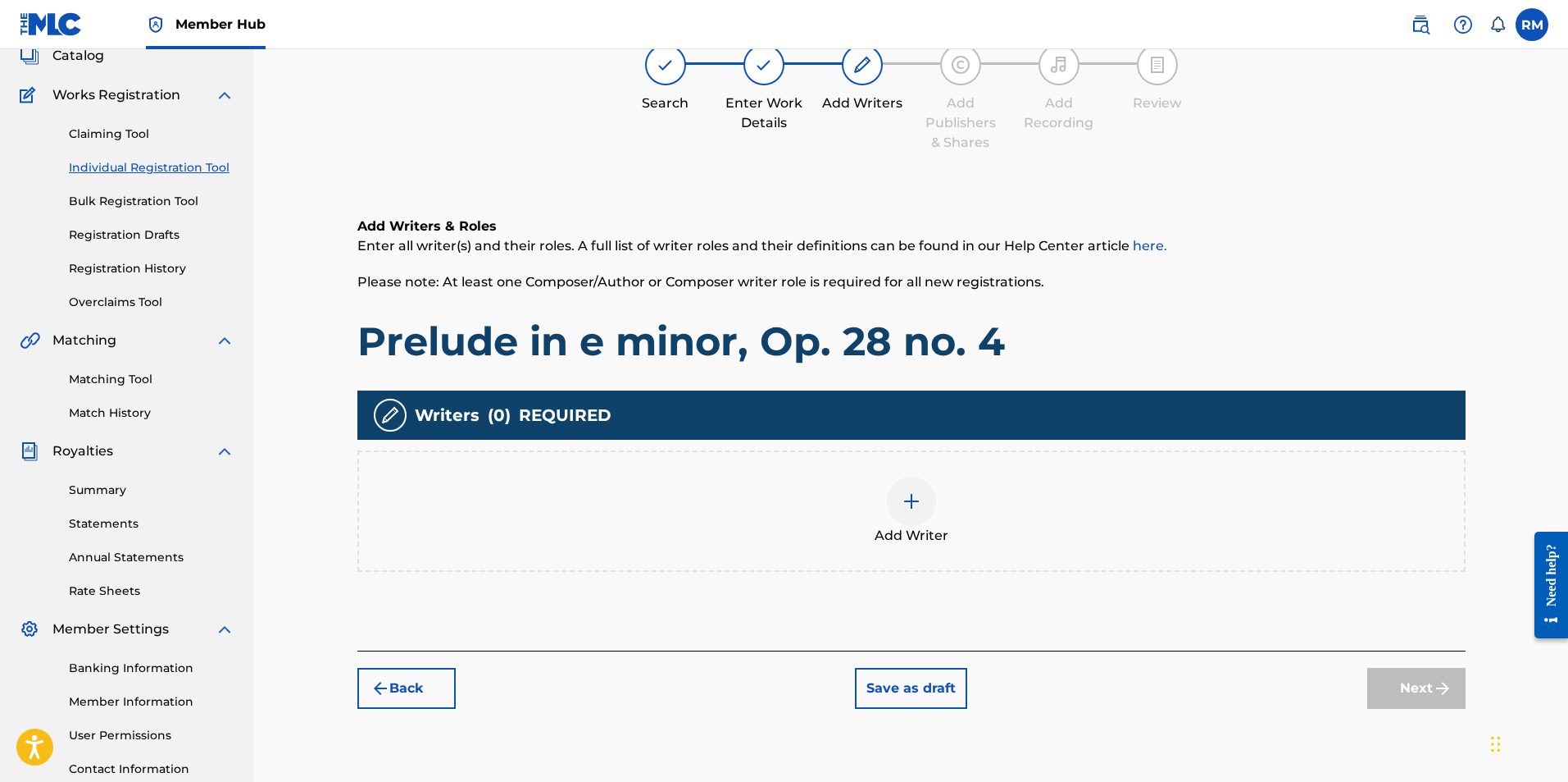
scroll to position [73, 0]
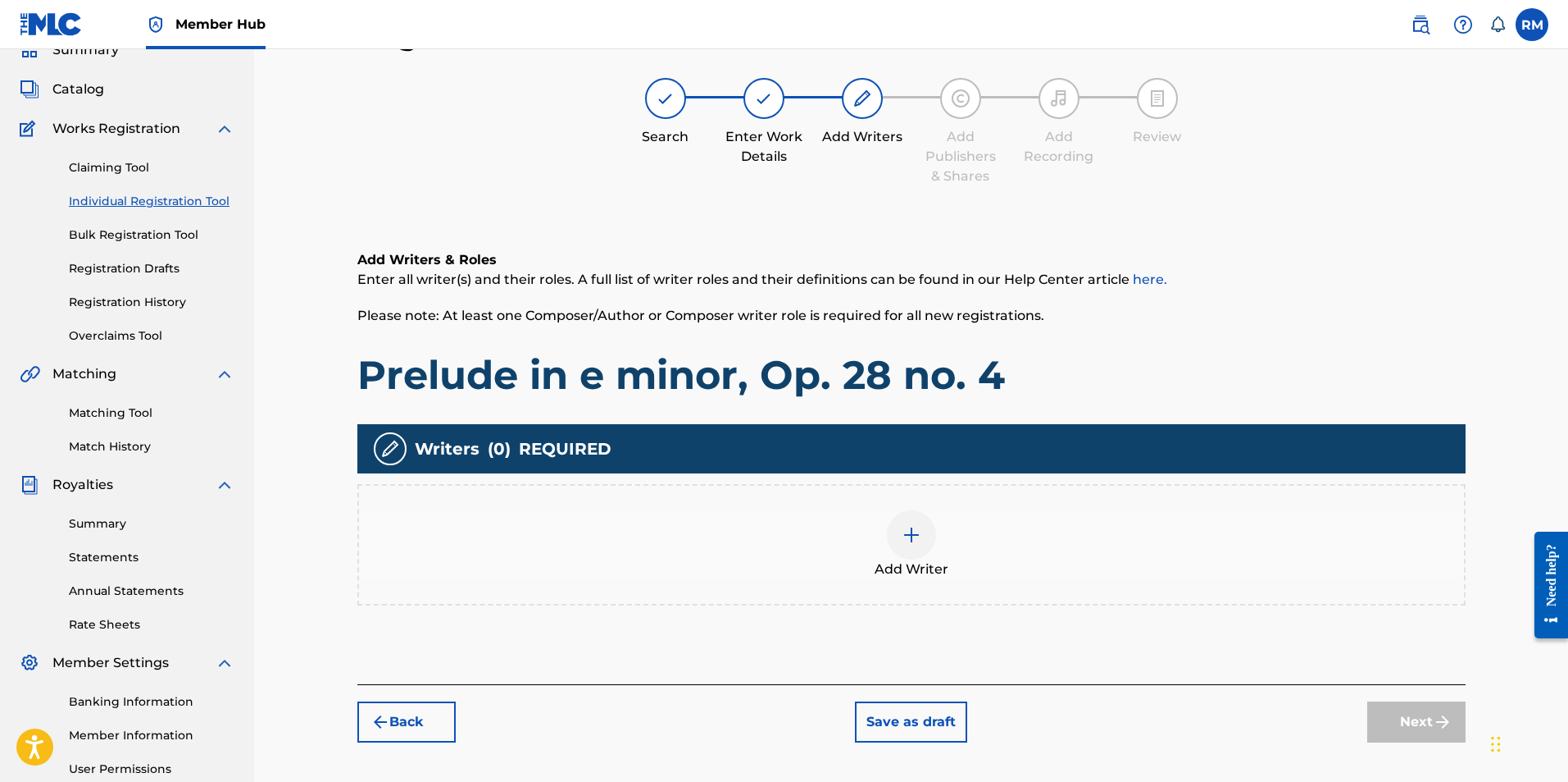
click at [907, 533] on img at bounding box center [912, 535] width 20 height 20
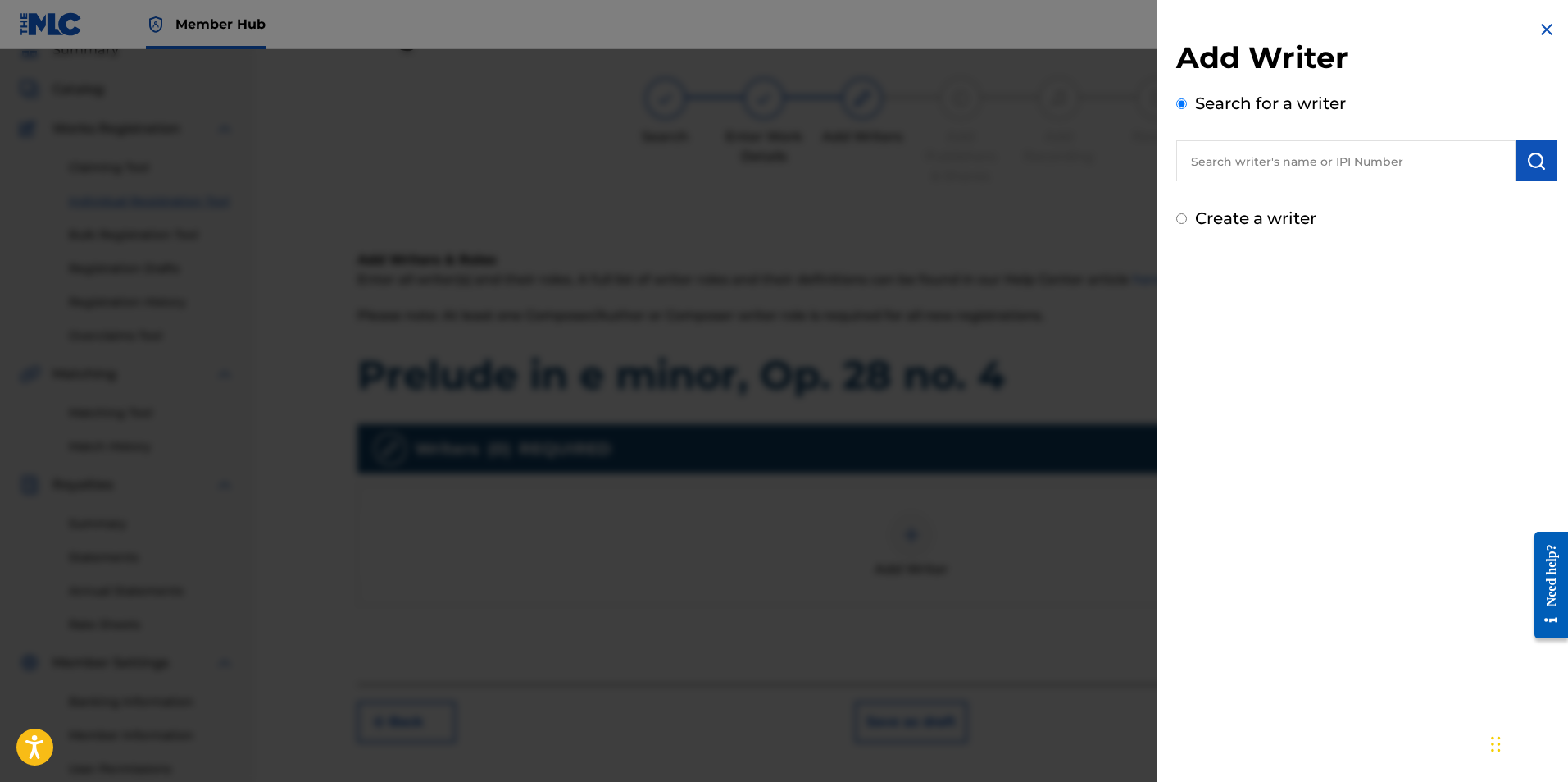
click at [1323, 178] on input "text" at bounding box center [1345, 161] width 339 height 41
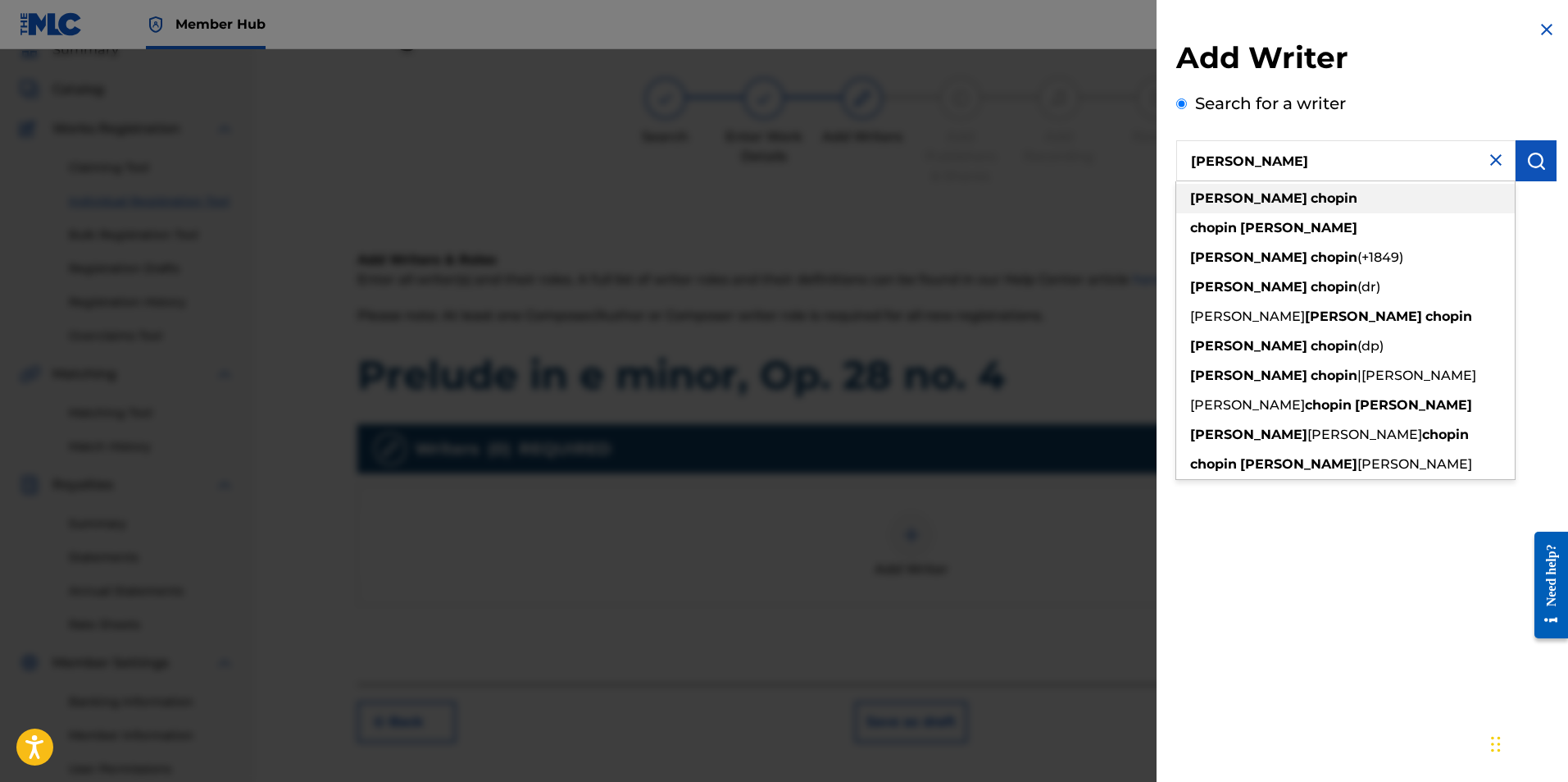
type input "frederic chopin"
click at [1243, 190] on strong "frederic" at bounding box center [1249, 197] width 117 height 16
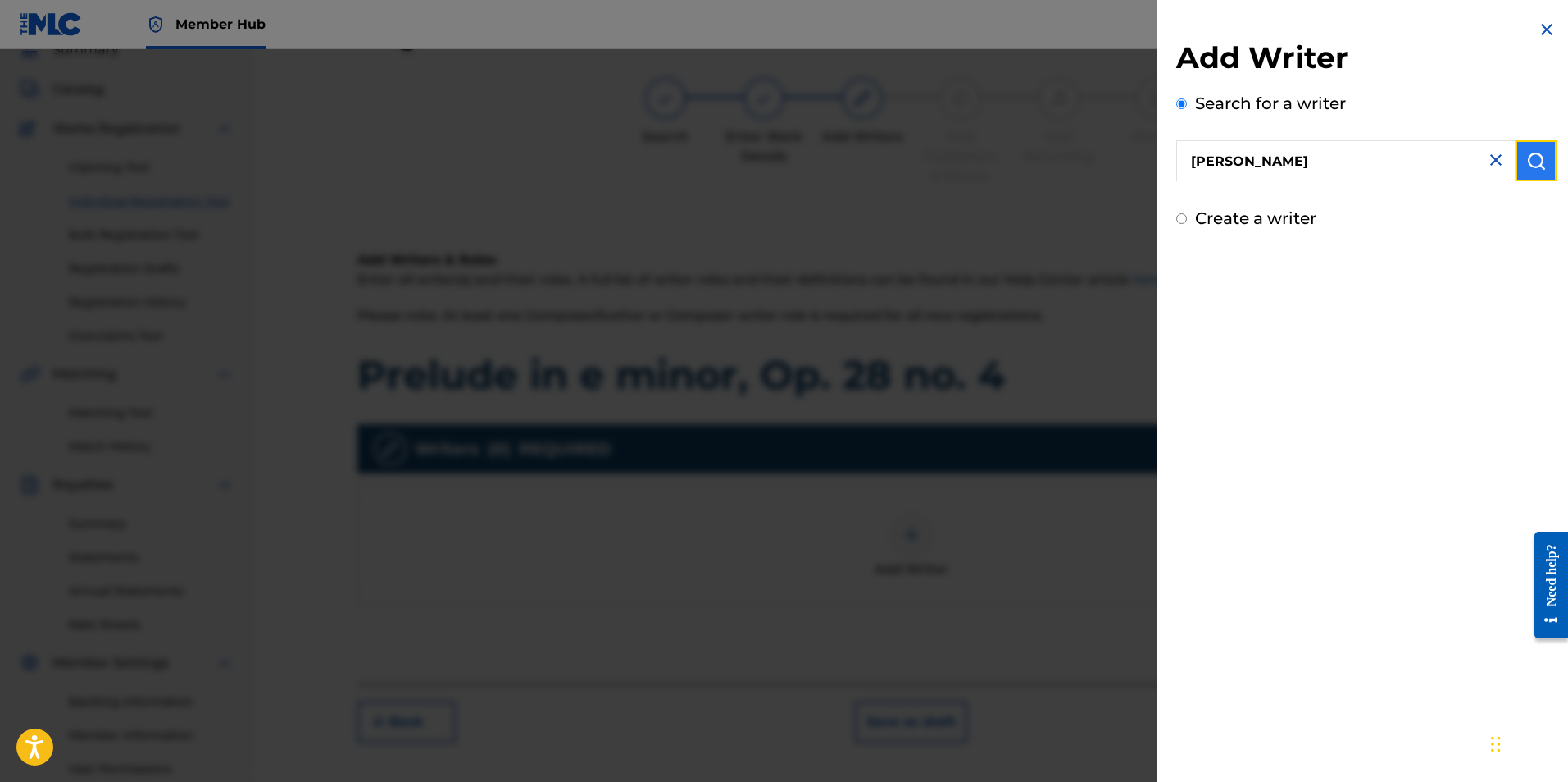
click at [1528, 164] on img "submit" at bounding box center [1537, 161] width 20 height 20
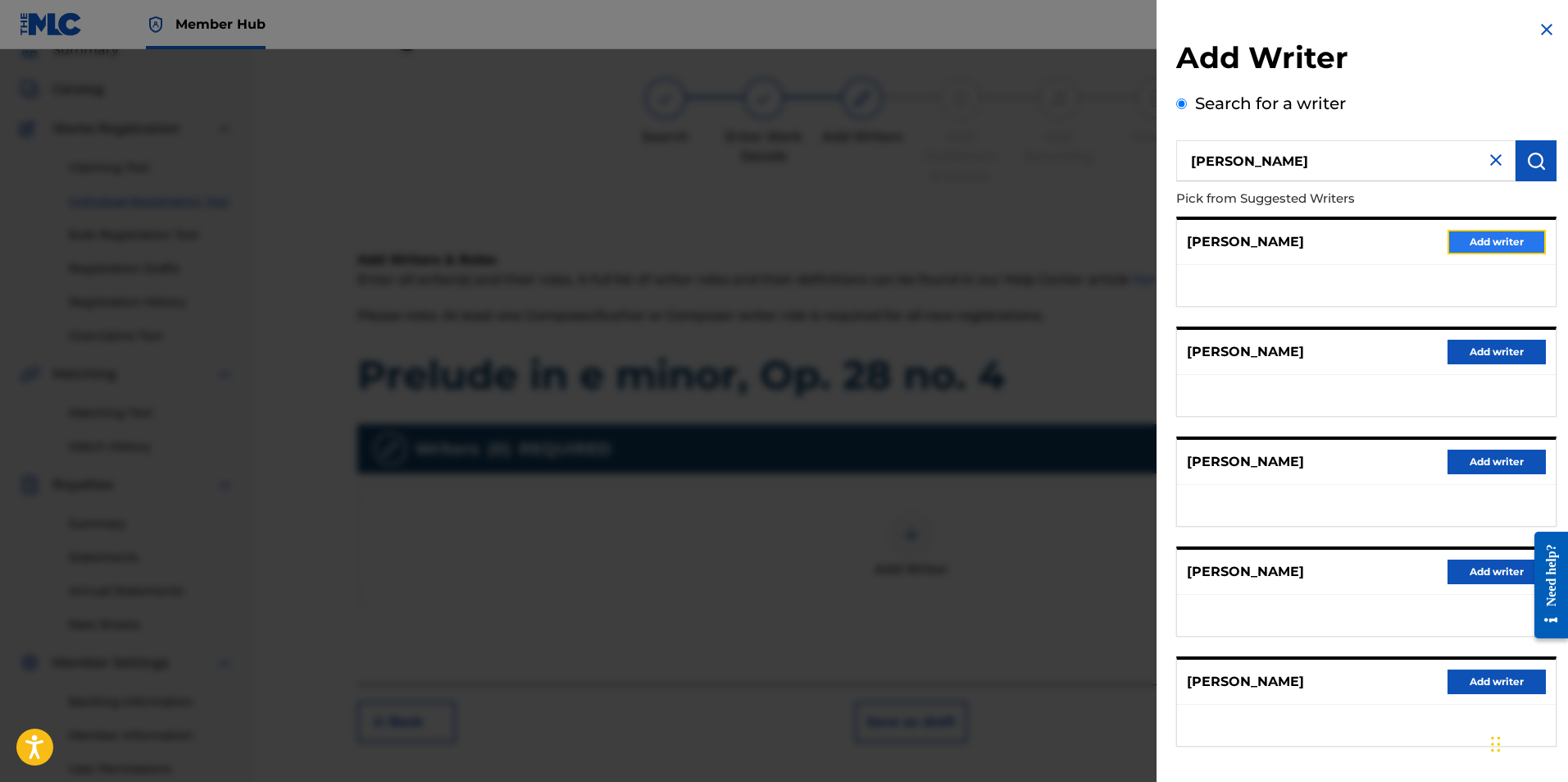
click at [1476, 246] on button "Add writer" at bounding box center [1496, 242] width 98 height 25
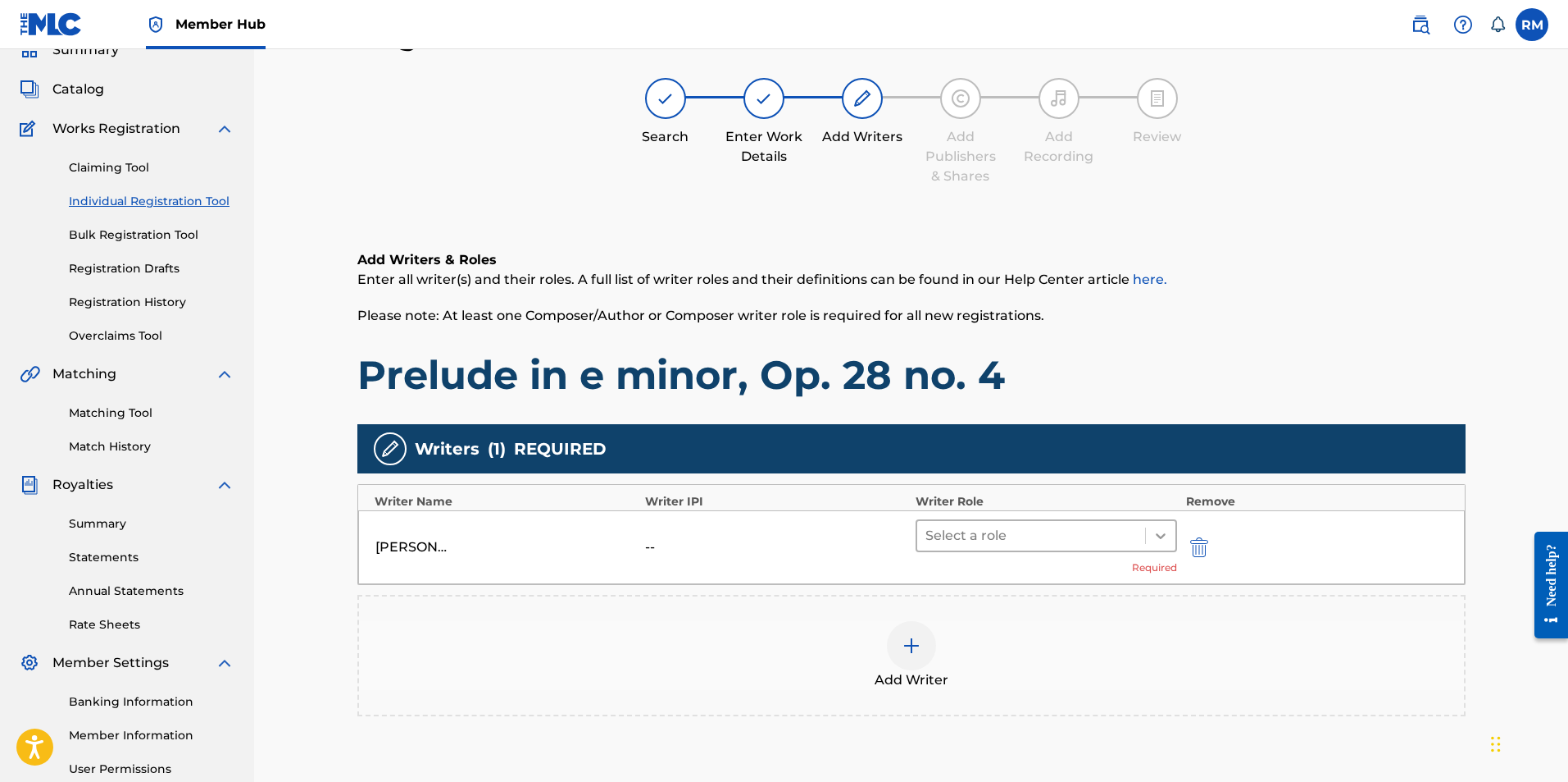
click at [1155, 547] on div at bounding box center [1161, 536] width 30 height 30
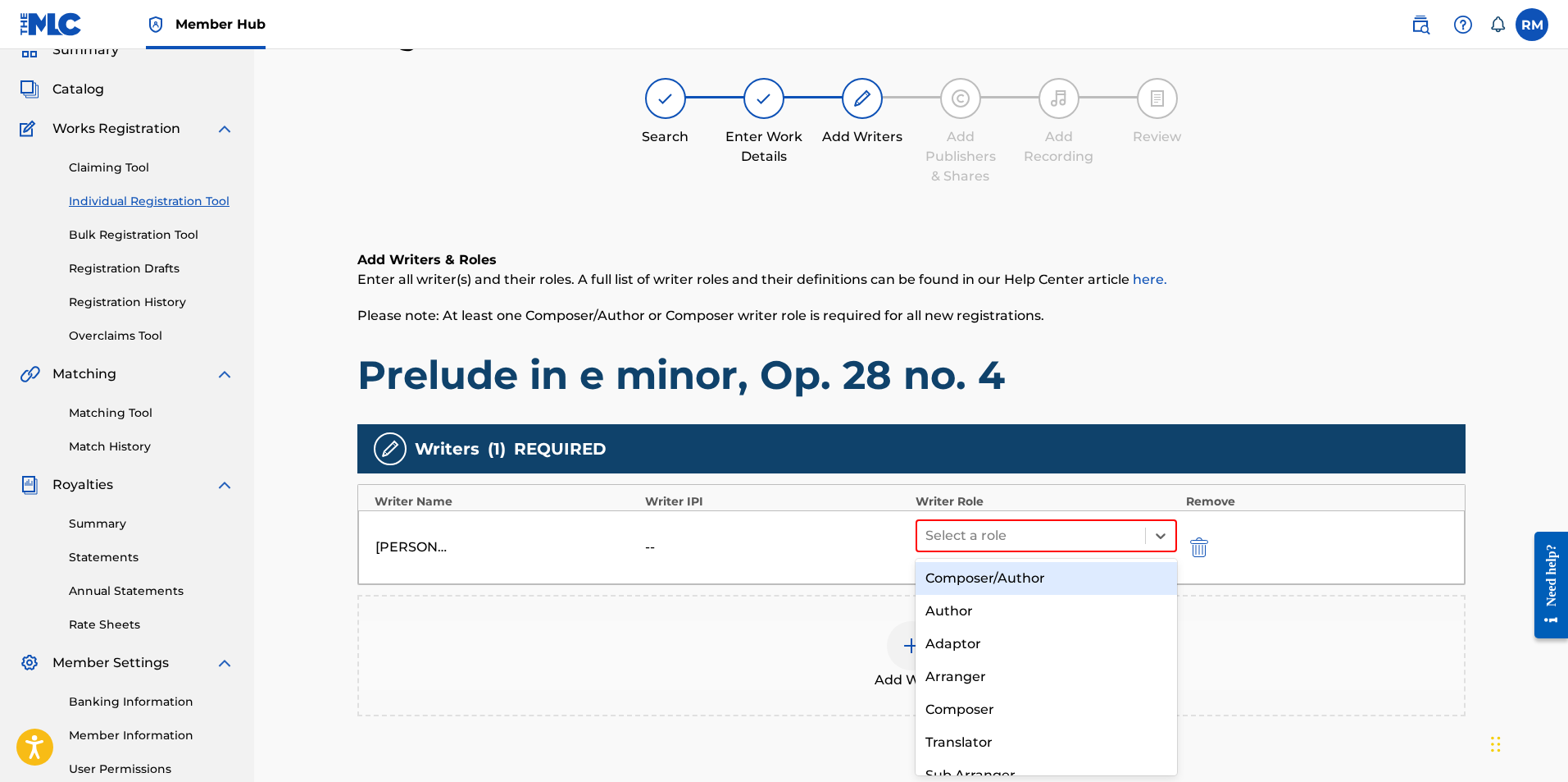
click at [1093, 576] on div "Composer/Author" at bounding box center [1047, 578] width 262 height 33
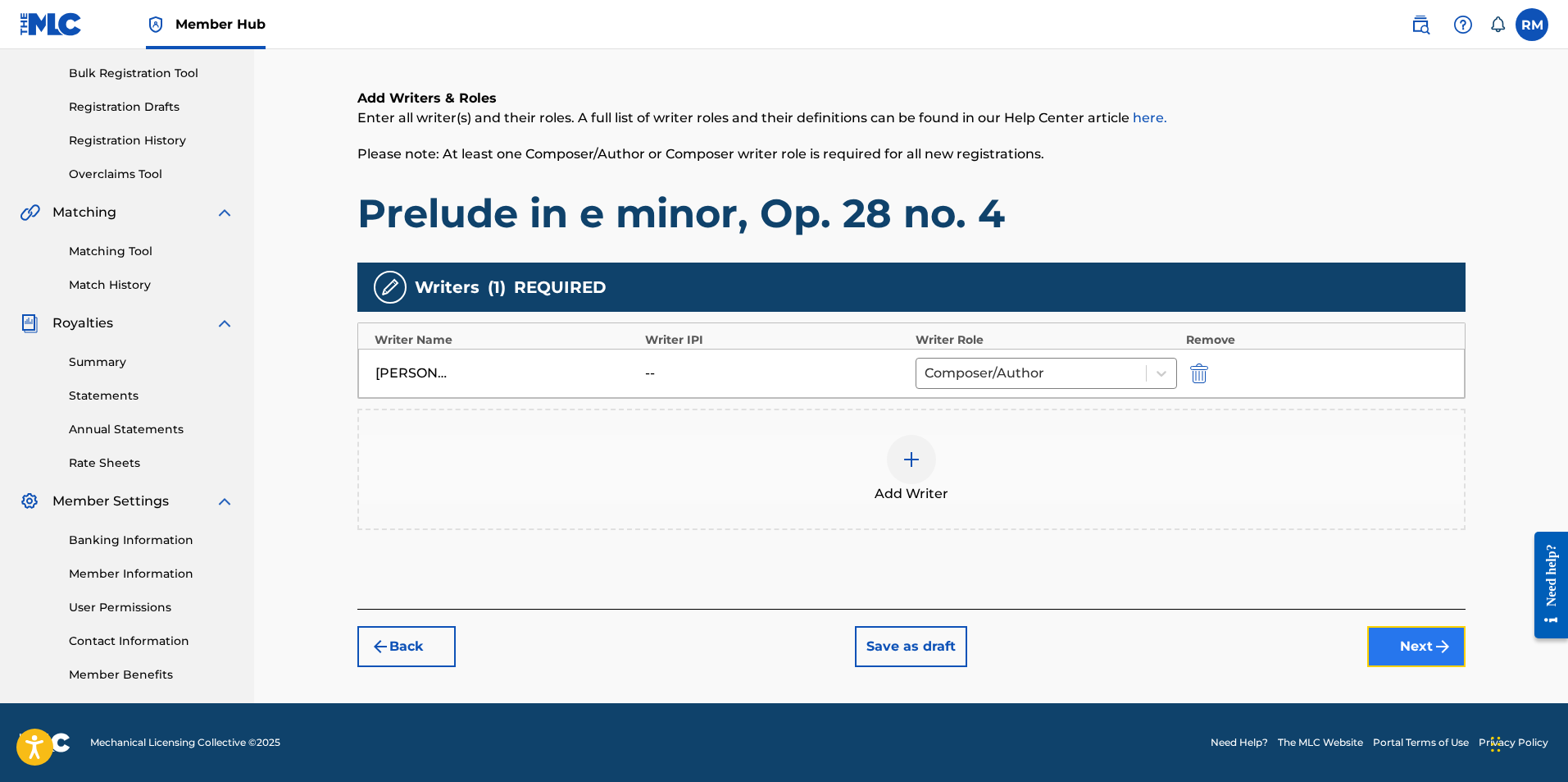
click at [1400, 641] on button "Next" at bounding box center [1416, 647] width 98 height 41
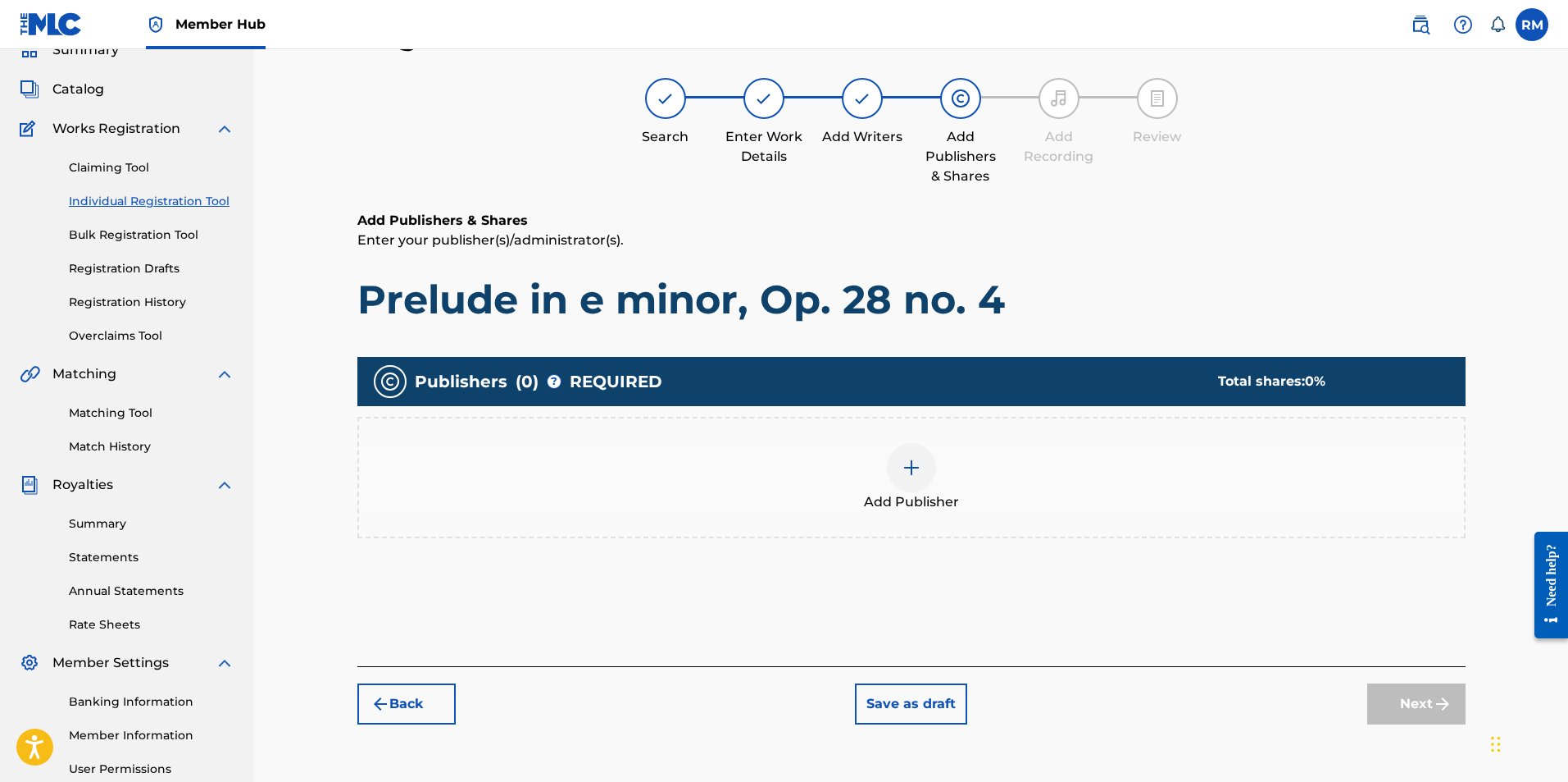
click at [923, 466] on div at bounding box center [912, 467] width 50 height 50
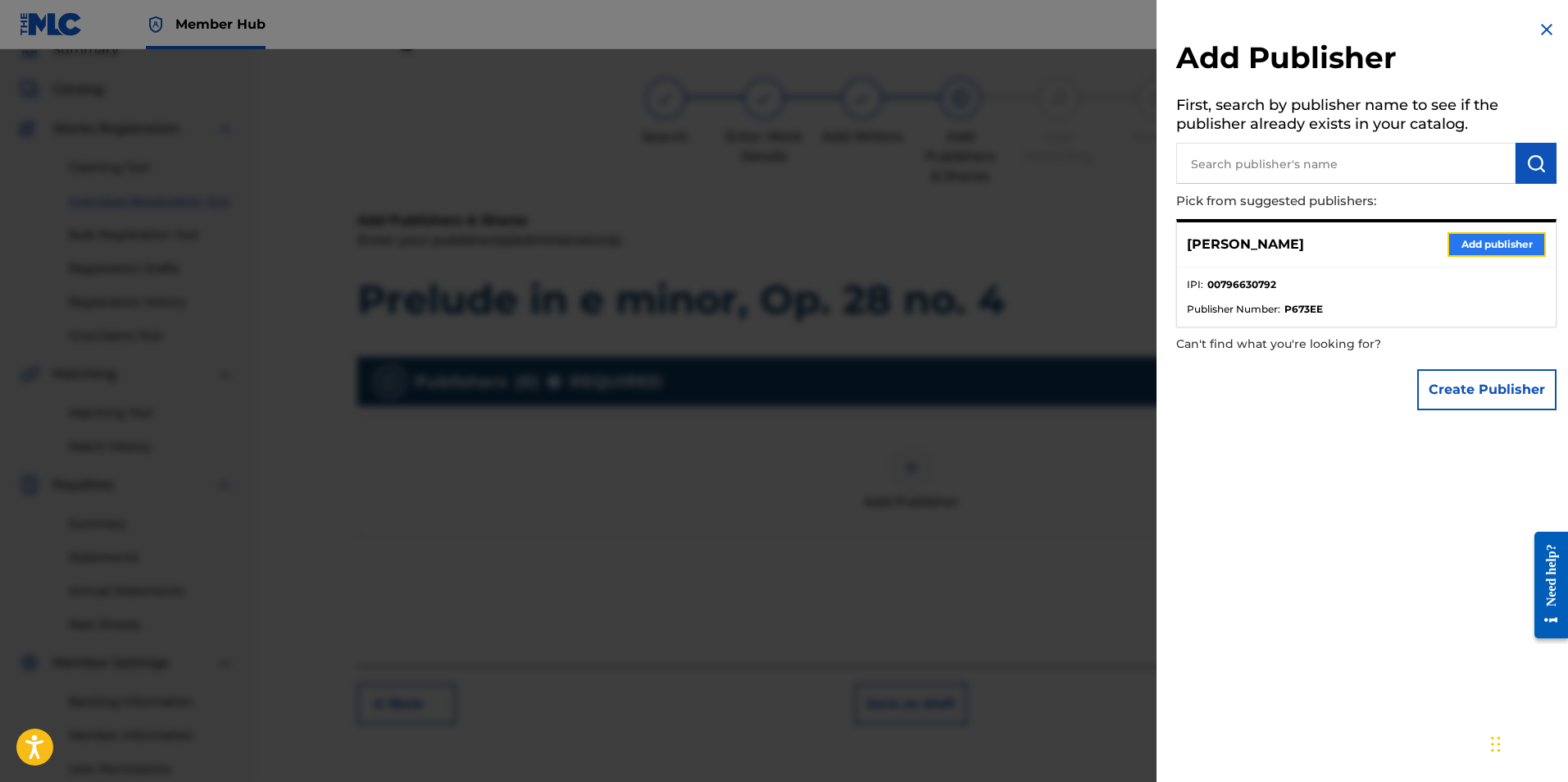
click at [1505, 239] on button "Add publisher" at bounding box center [1496, 244] width 98 height 25
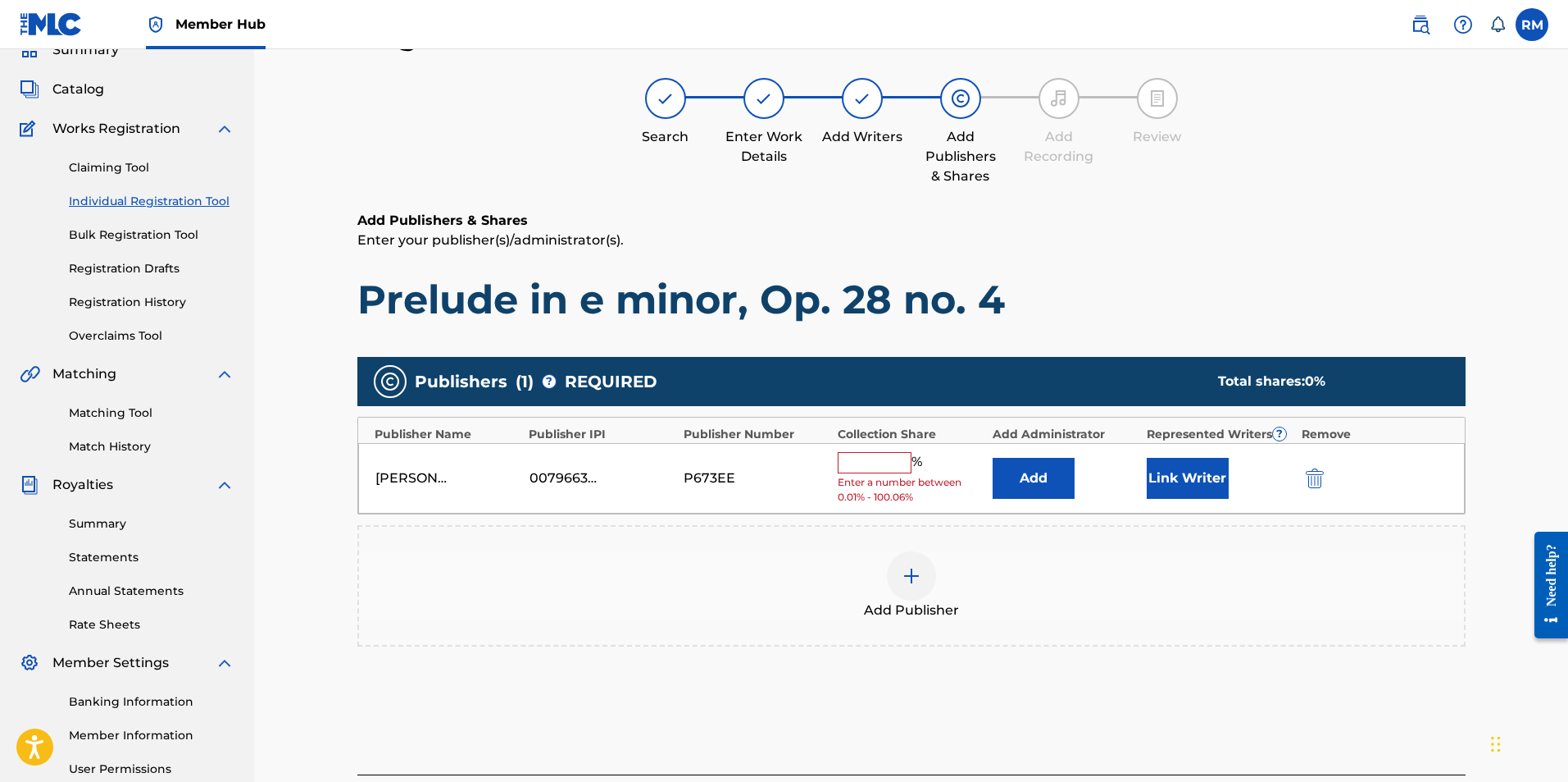
click at [881, 459] on input "text" at bounding box center [874, 462] width 73 height 21
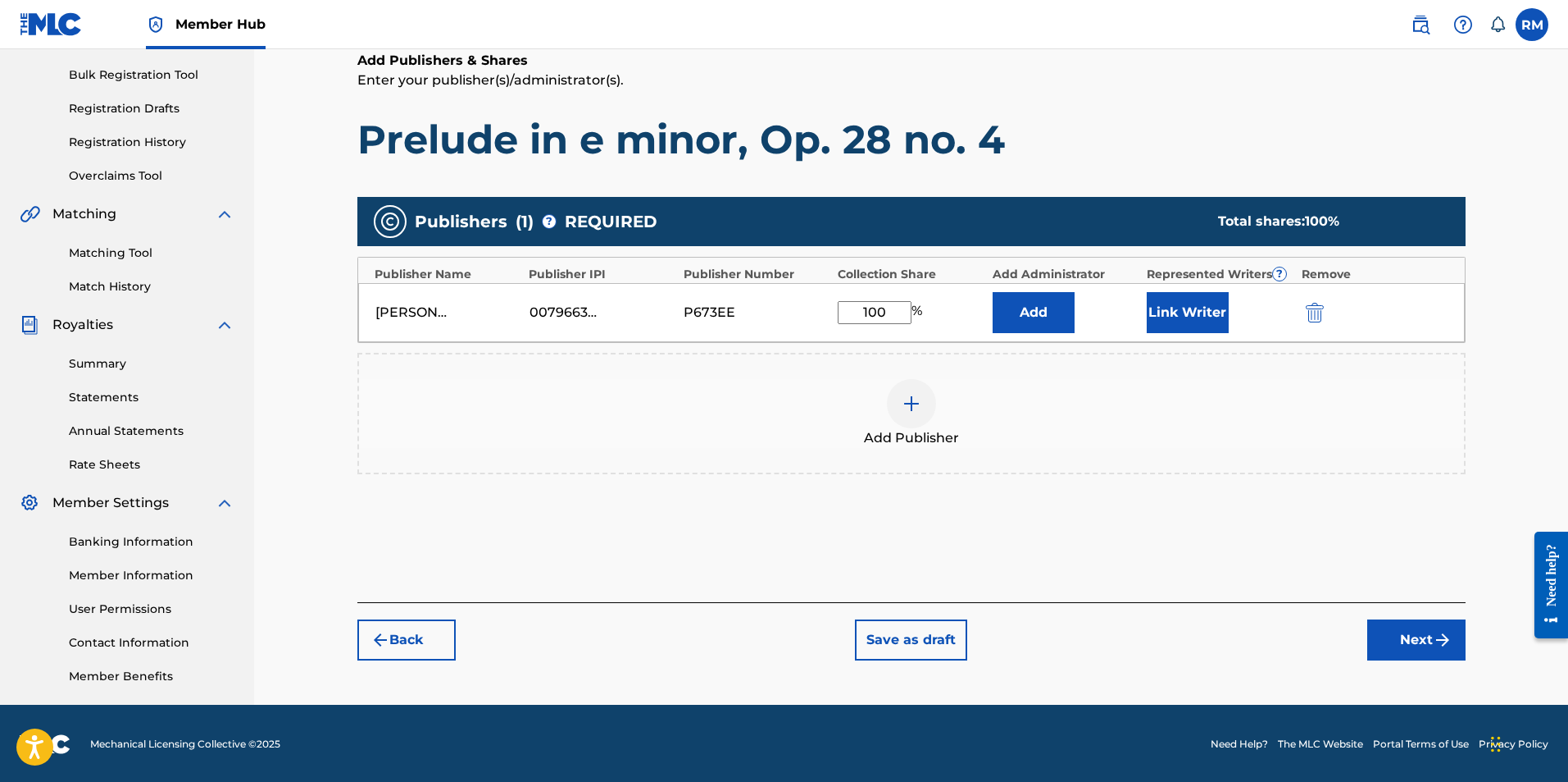
scroll to position [235, 0]
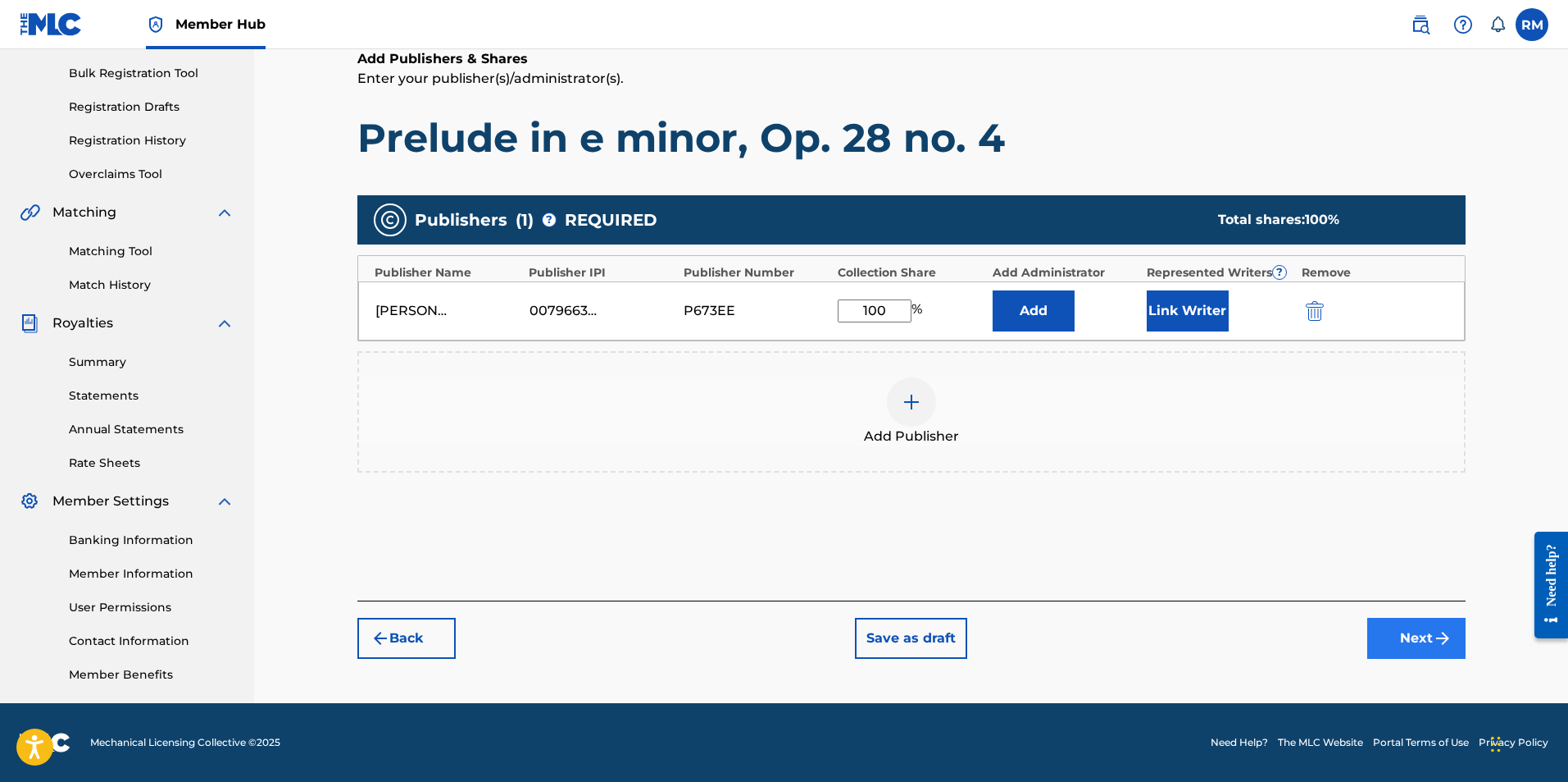
type input "100"
click at [1395, 632] on button "Next" at bounding box center [1416, 638] width 98 height 41
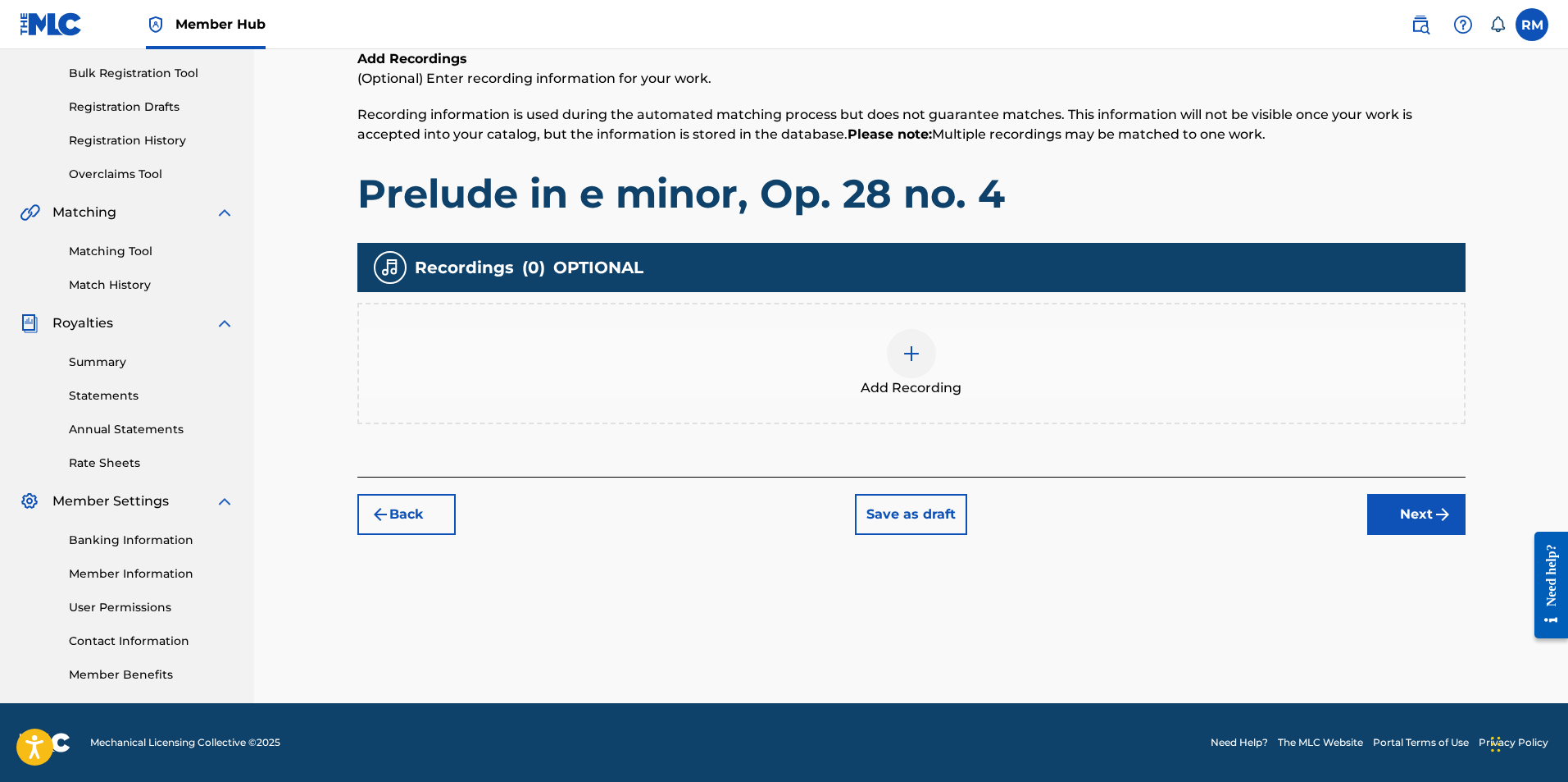
scroll to position [73, 0]
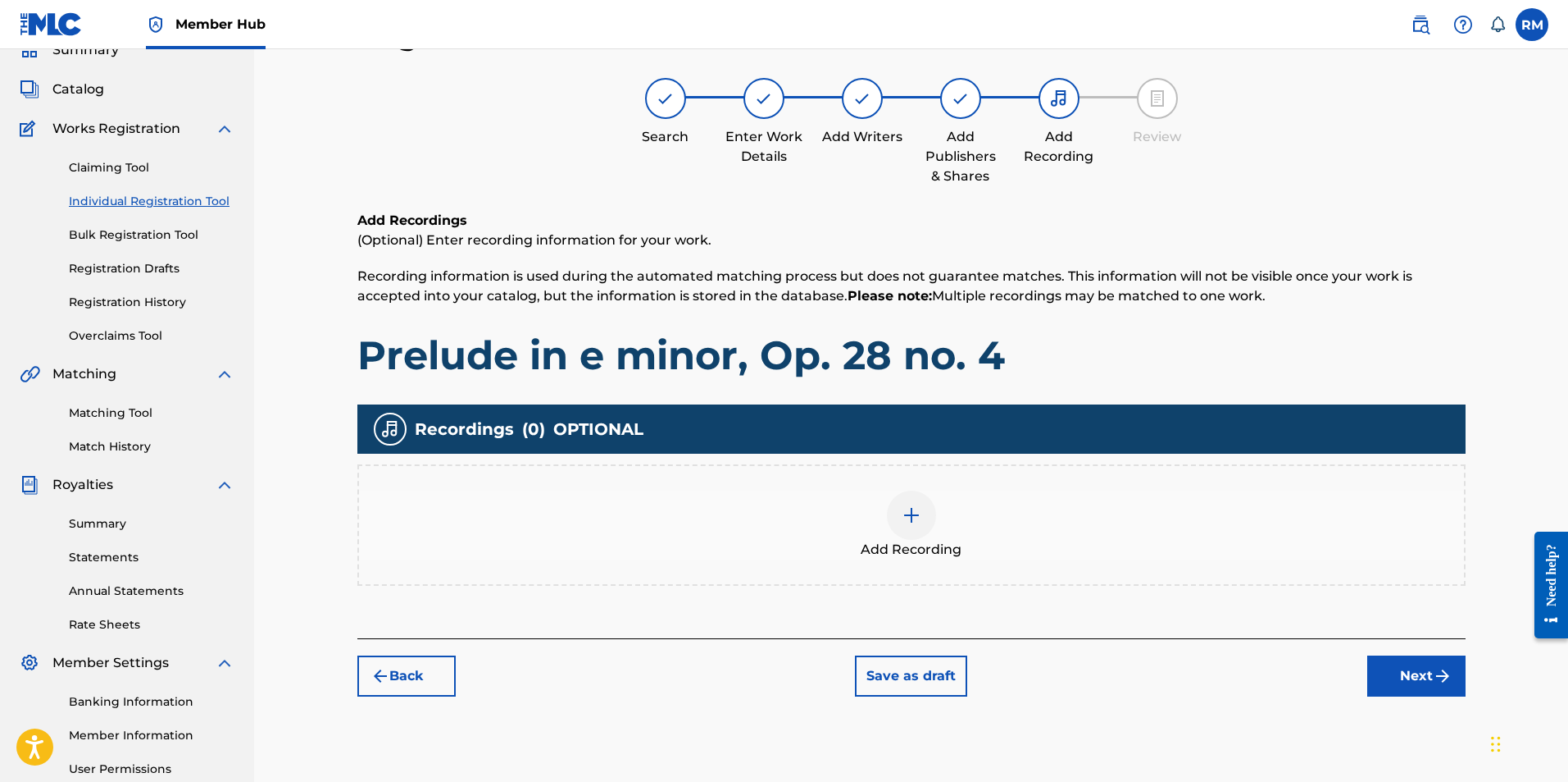
click at [907, 528] on div at bounding box center [912, 515] width 50 height 50
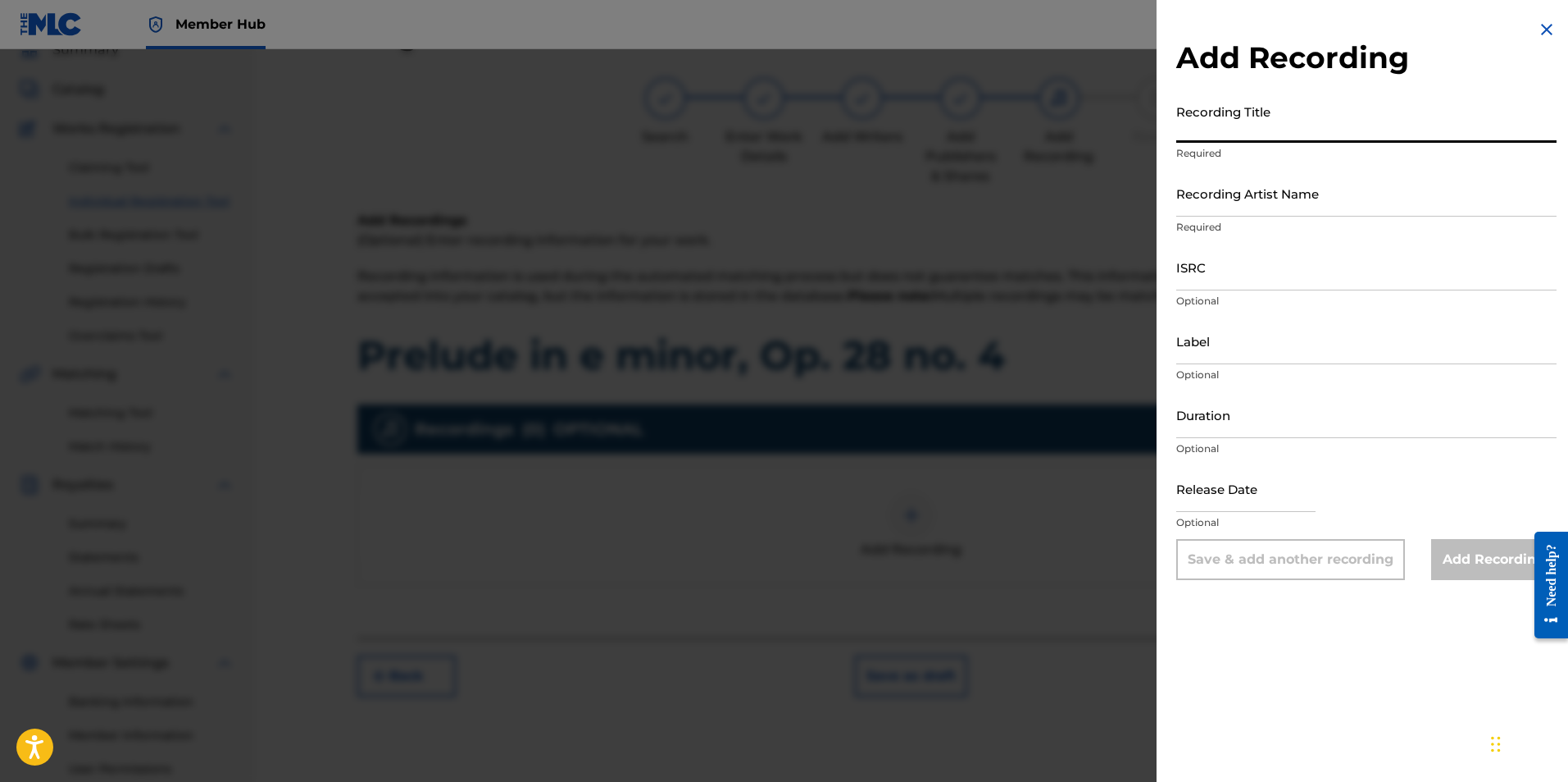
click at [1223, 134] on input "Recording Title" at bounding box center [1366, 119] width 380 height 47
paste input "Prelude in e minor, Op. 28 no. 4"
type input "Prelude in e minor, Op. 28 no. 4"
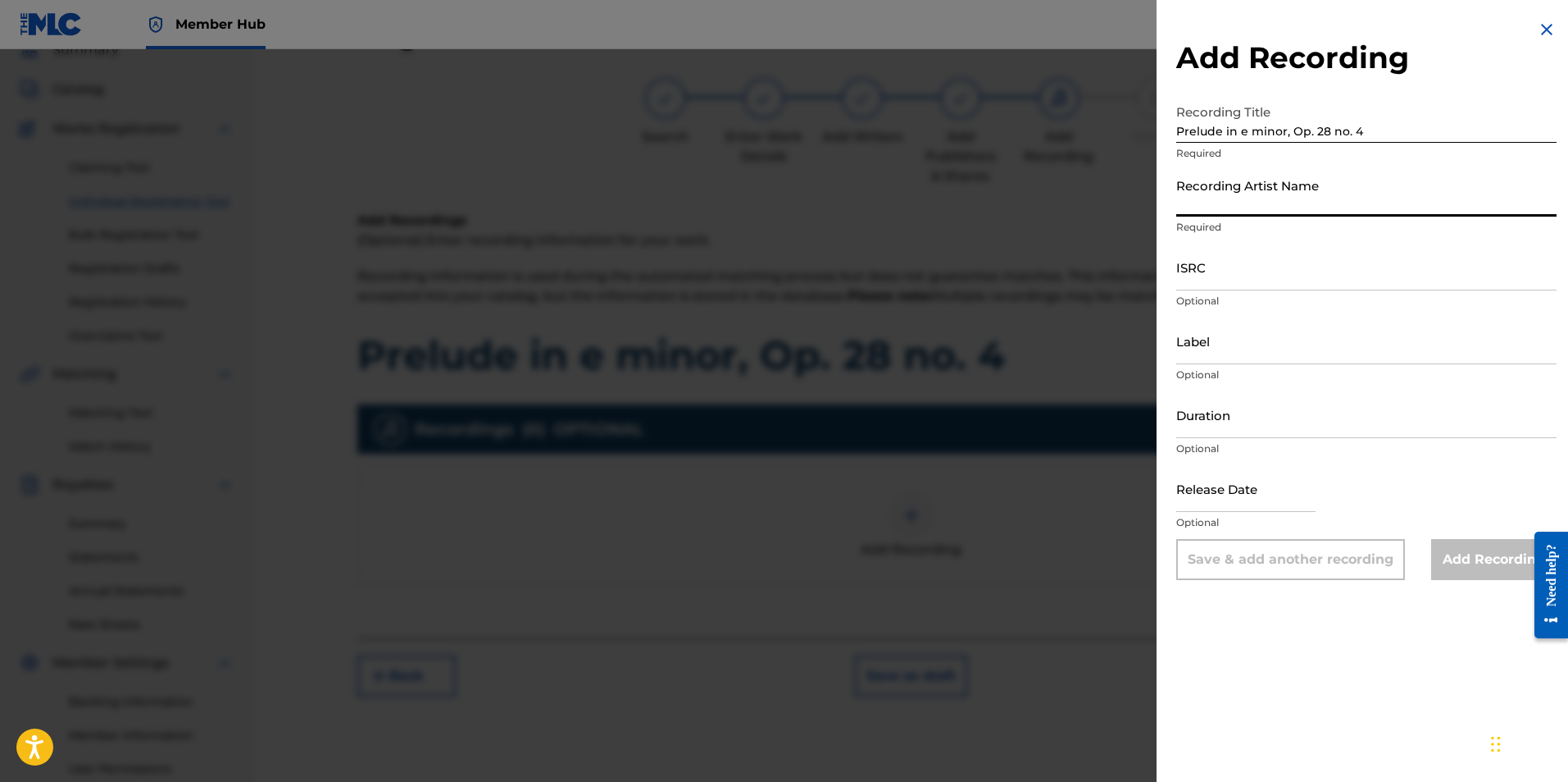
click at [1222, 199] on input "Recording Artist Name" at bounding box center [1366, 193] width 380 height 47
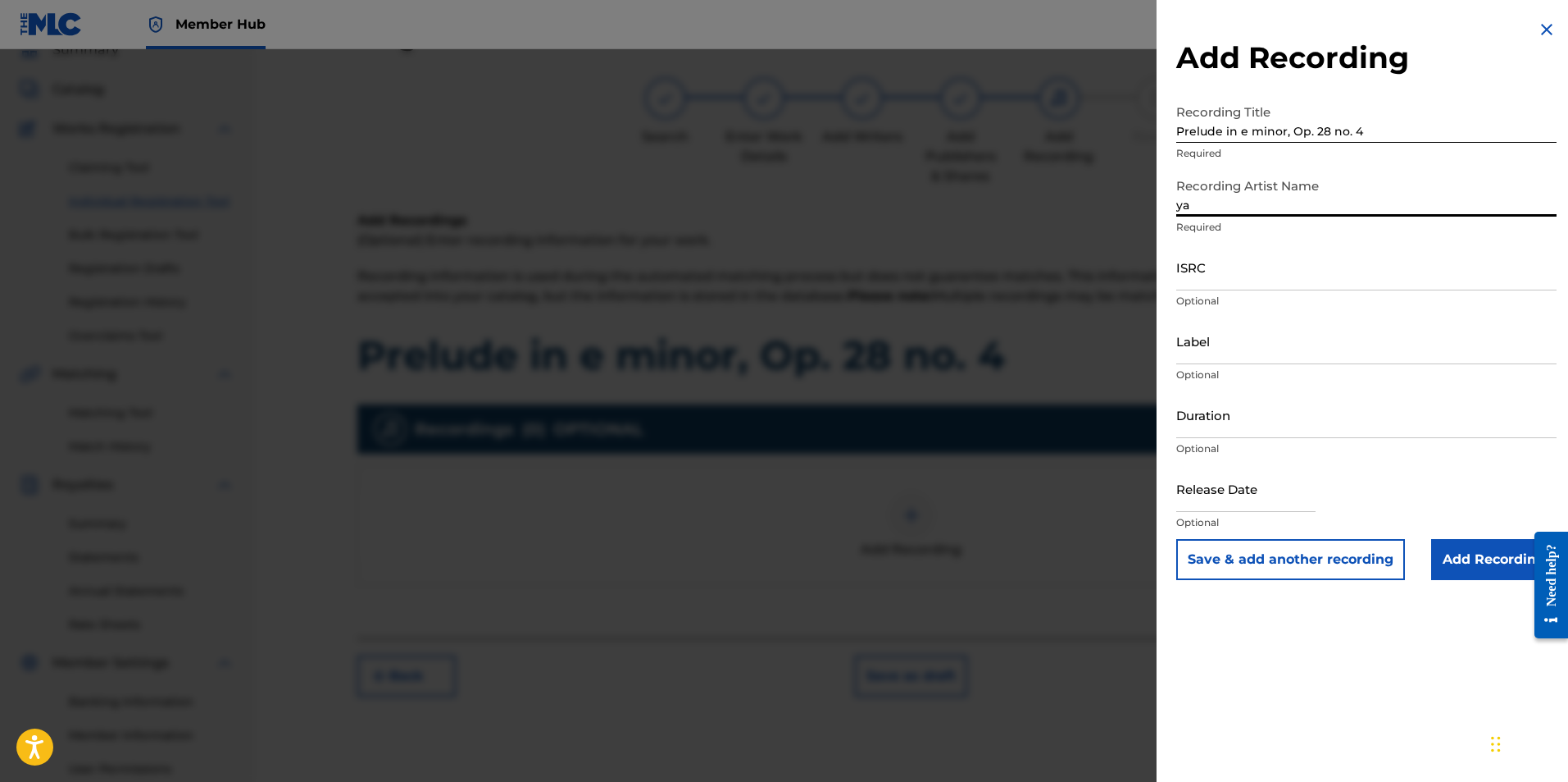
type input "y"
type input "Ryan Marvel"
click at [1220, 287] on input "ISRC" at bounding box center [1366, 267] width 380 height 47
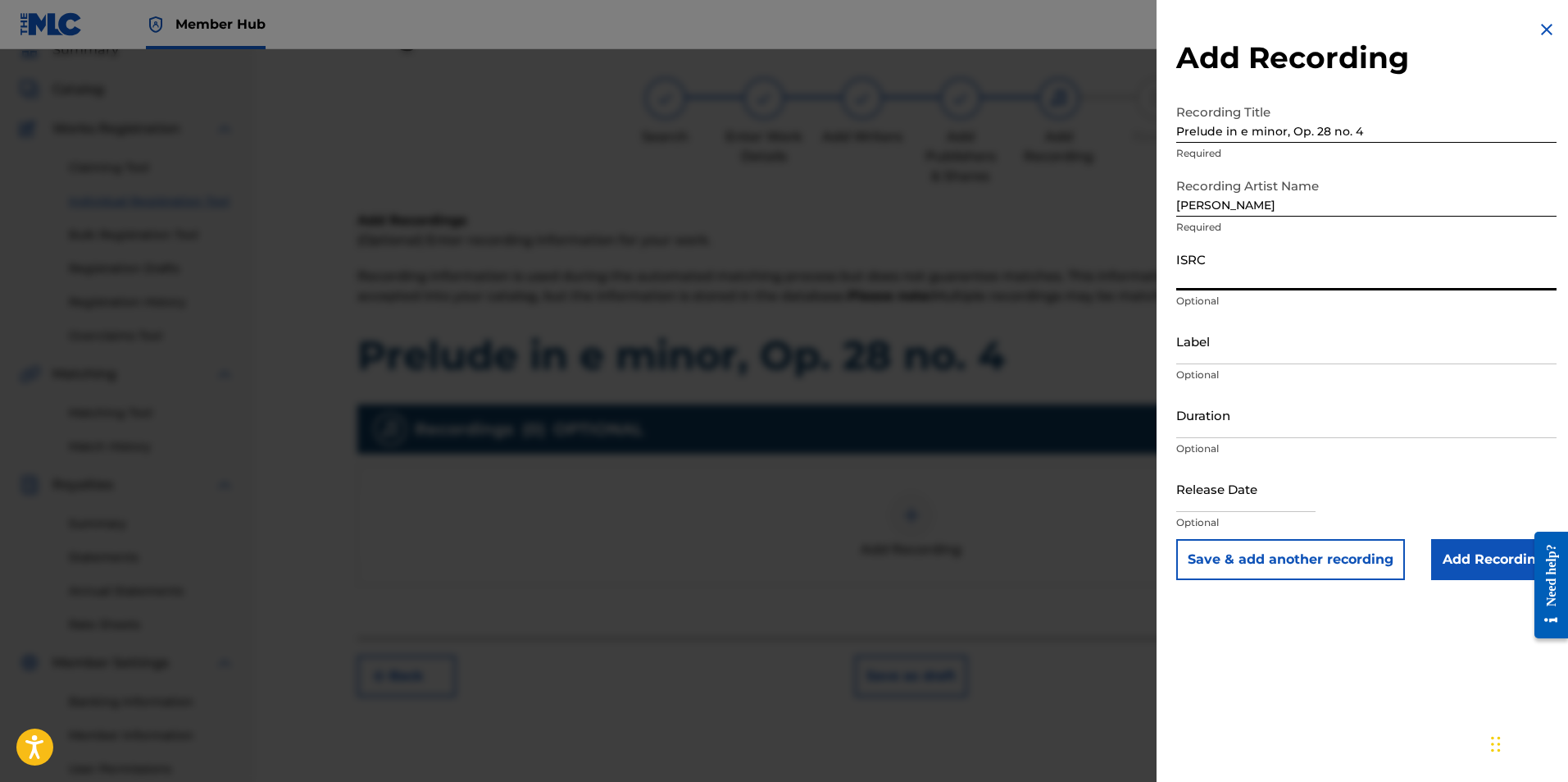
paste input "AUMEV2300928"
type input "AUMEV2300928"
click at [1452, 547] on input "Add Recording" at bounding box center [1494, 560] width 125 height 41
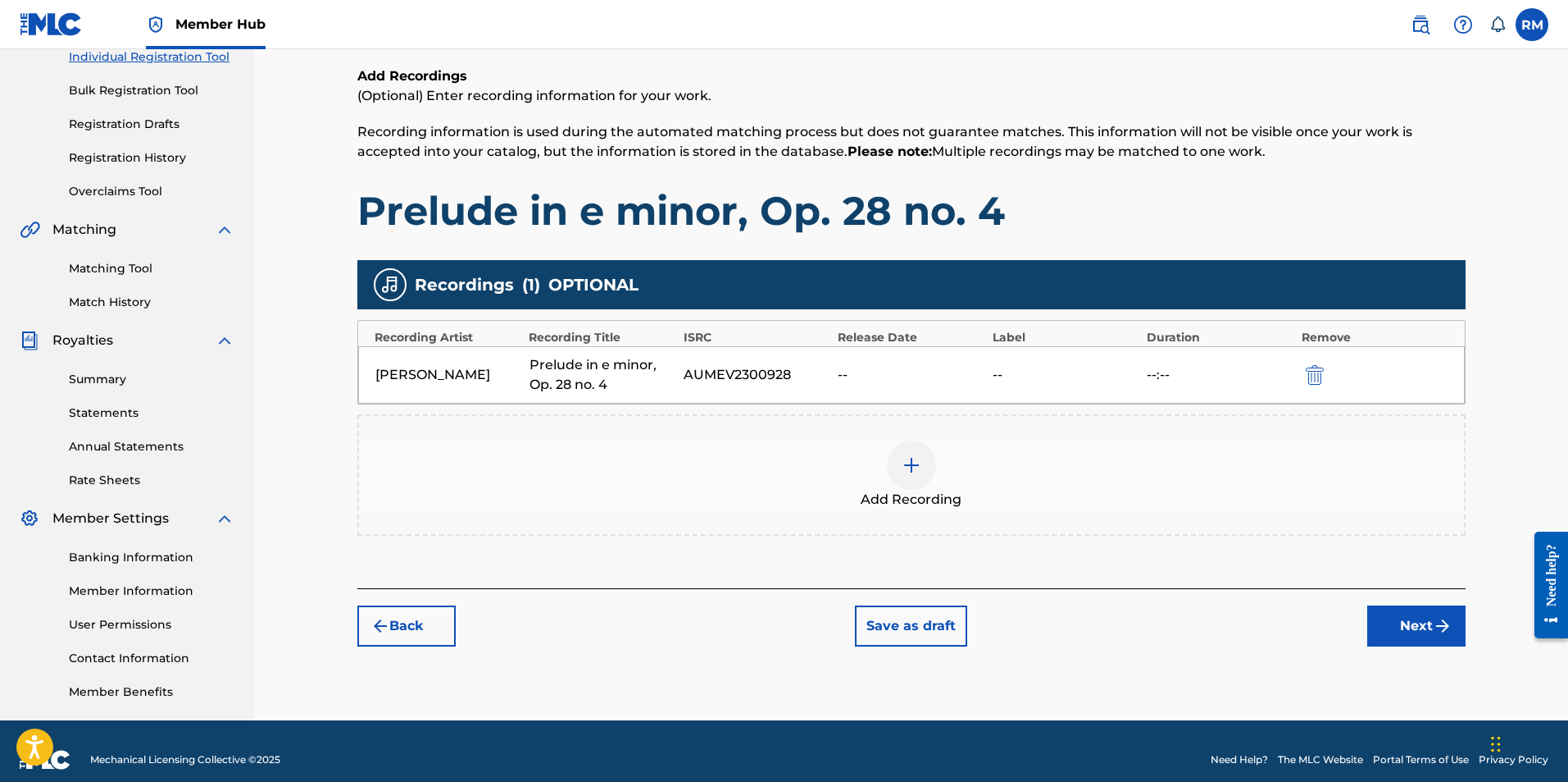
scroll to position [235, 0]
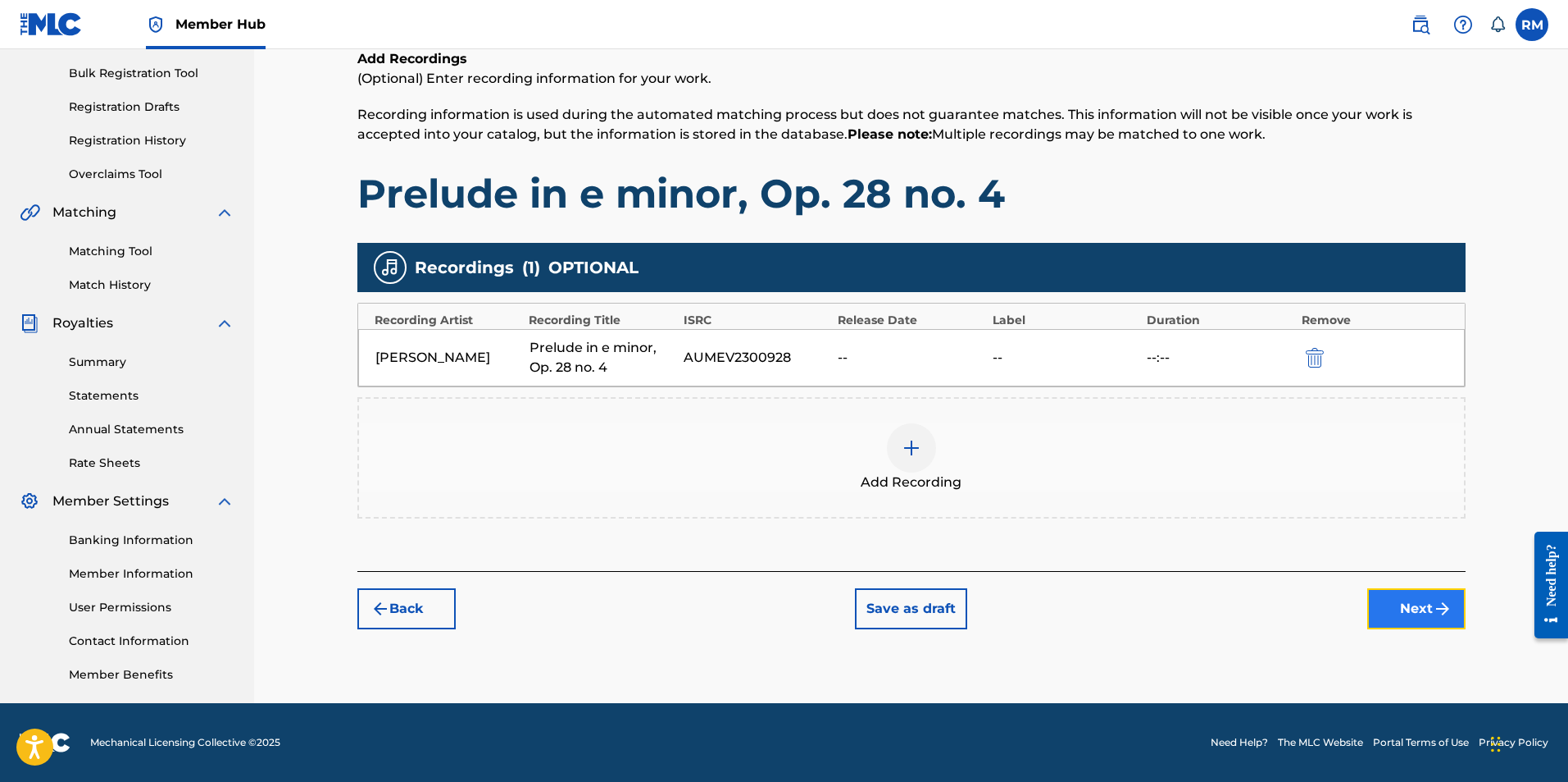
click at [1422, 603] on button "Next" at bounding box center [1416, 609] width 98 height 41
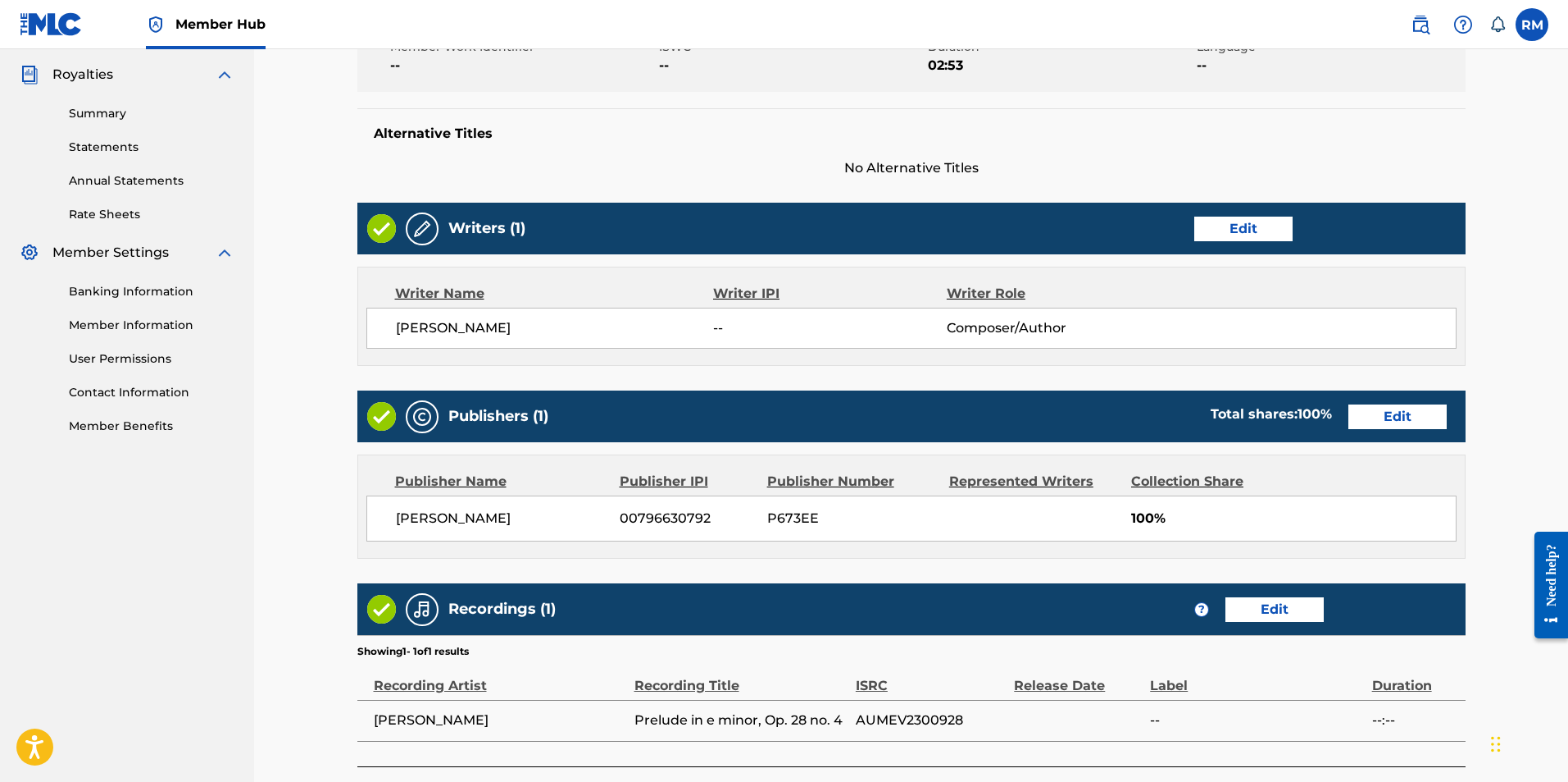
scroll to position [605, 0]
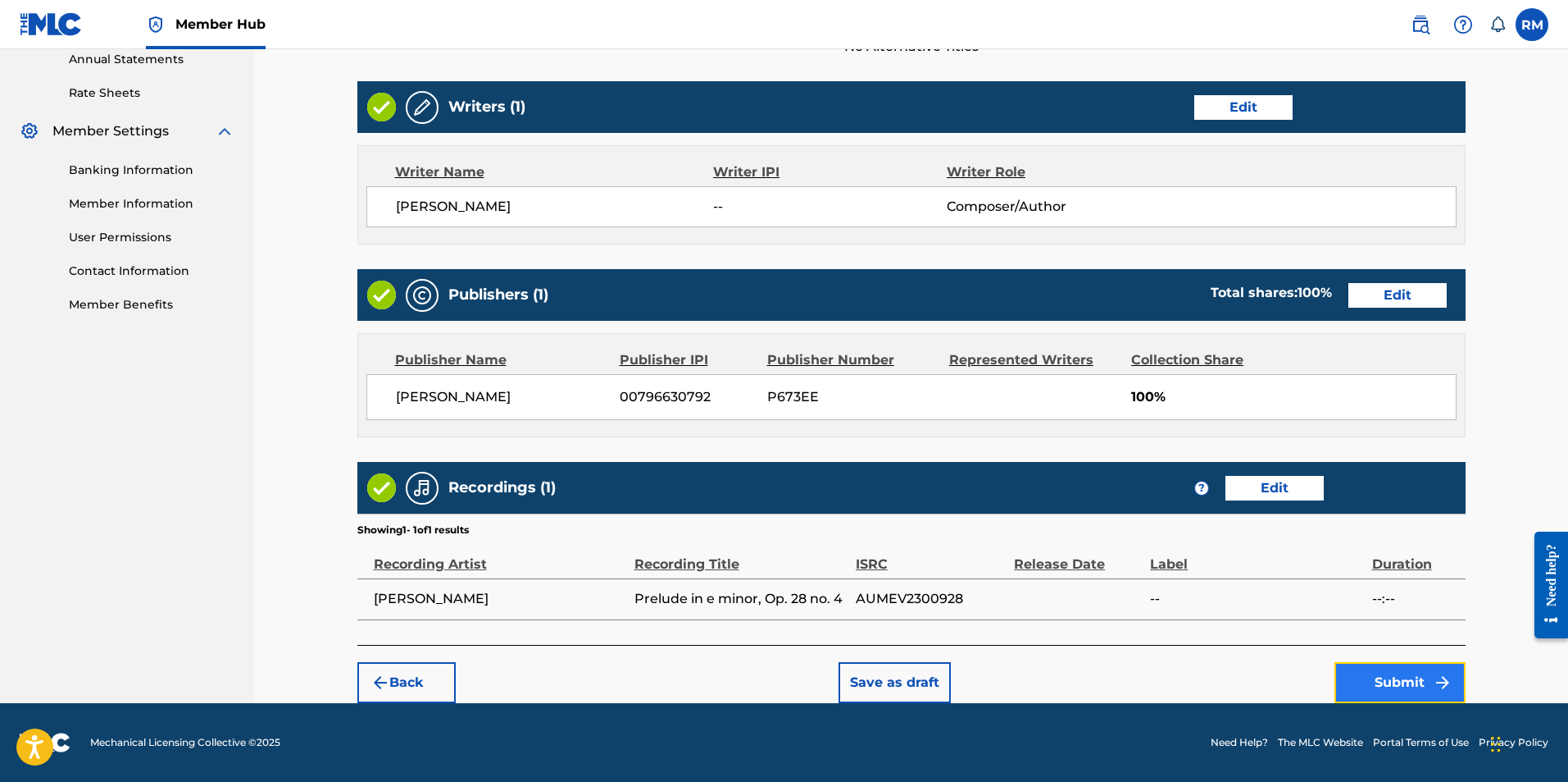
click at [1394, 675] on button "Submit" at bounding box center [1400, 683] width 131 height 41
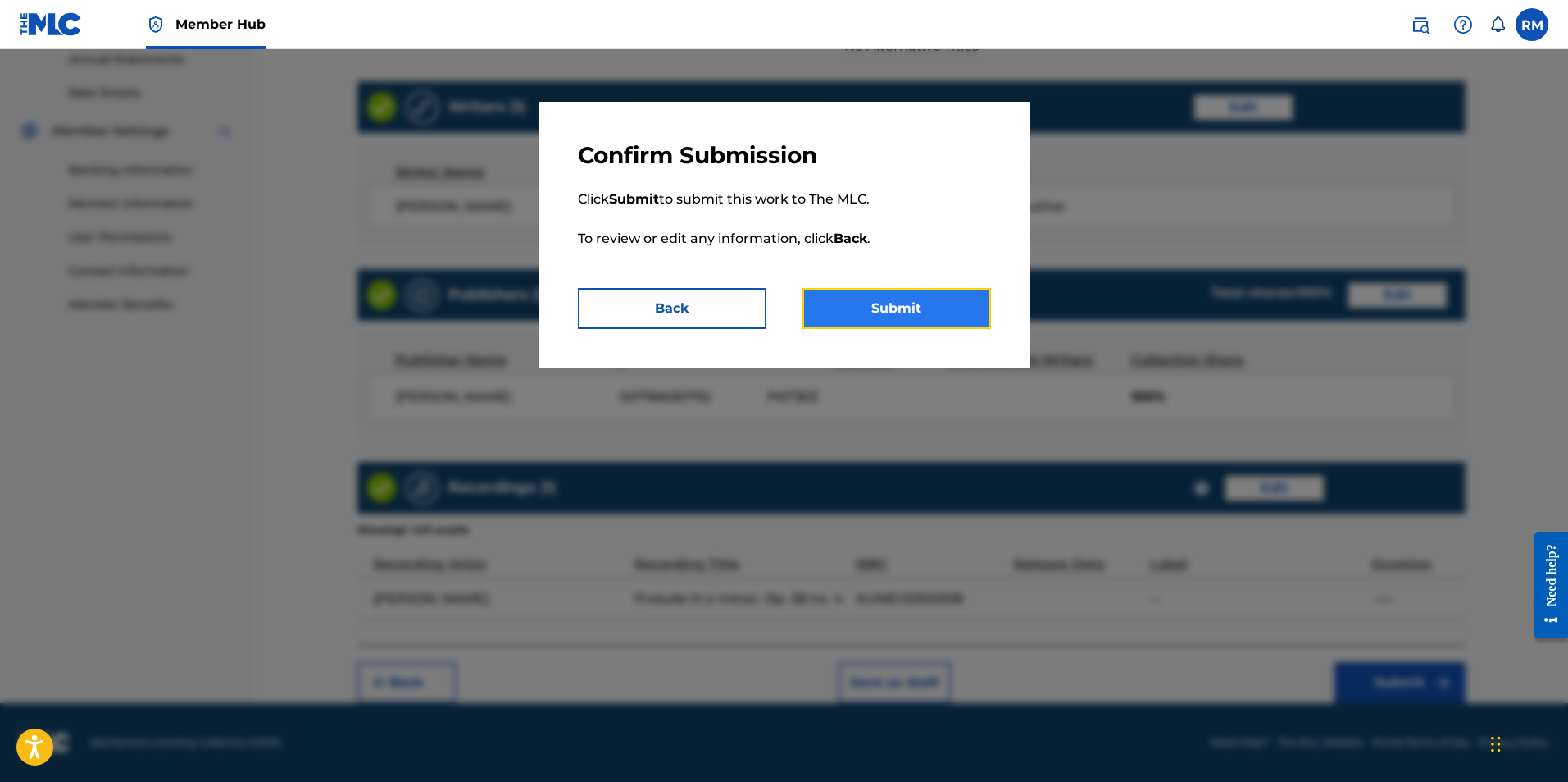
click at [915, 317] on button "Submit" at bounding box center [896, 309] width 188 height 41
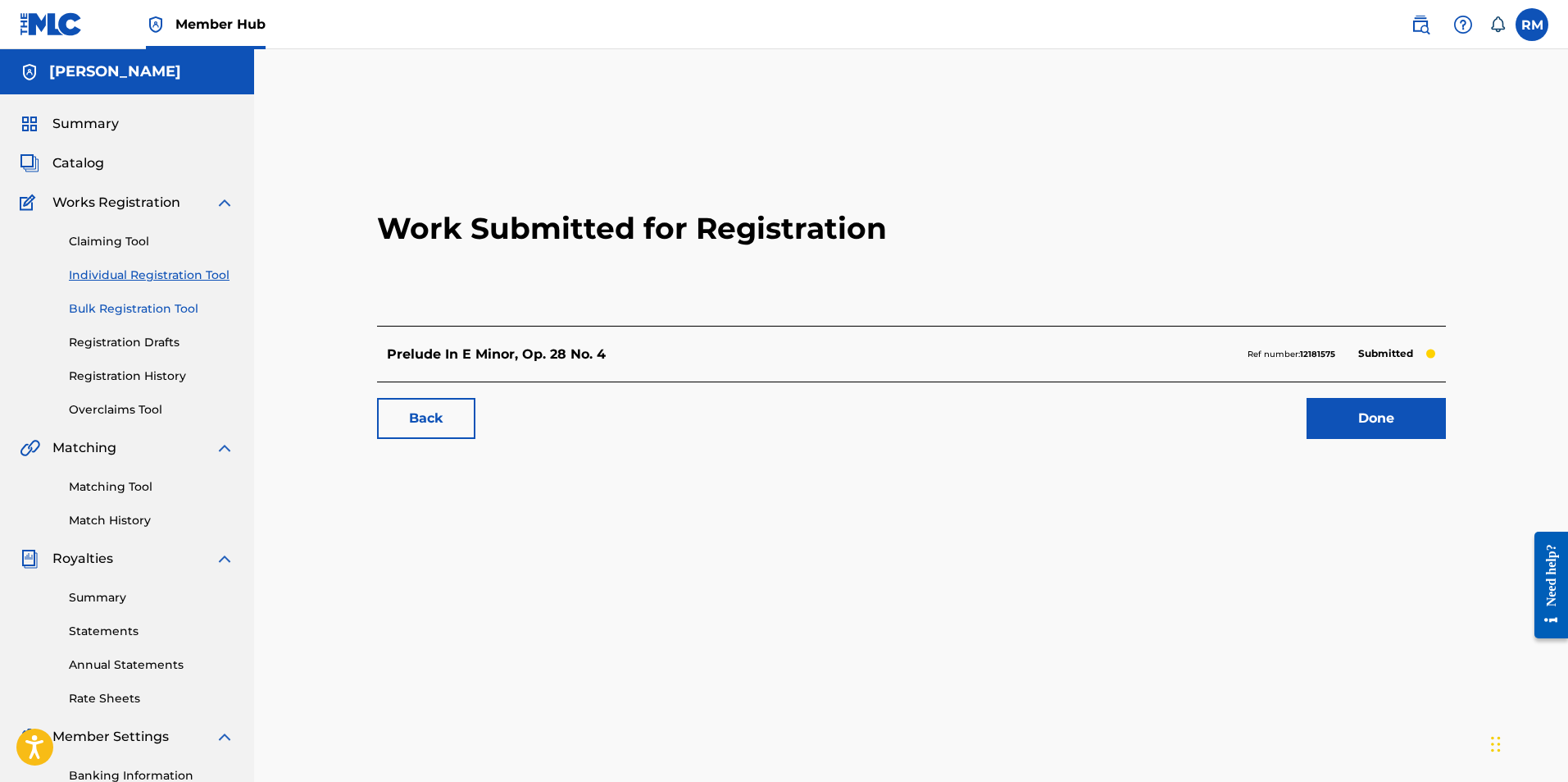
click at [169, 309] on link "Bulk Registration Tool" at bounding box center [151, 309] width 166 height 17
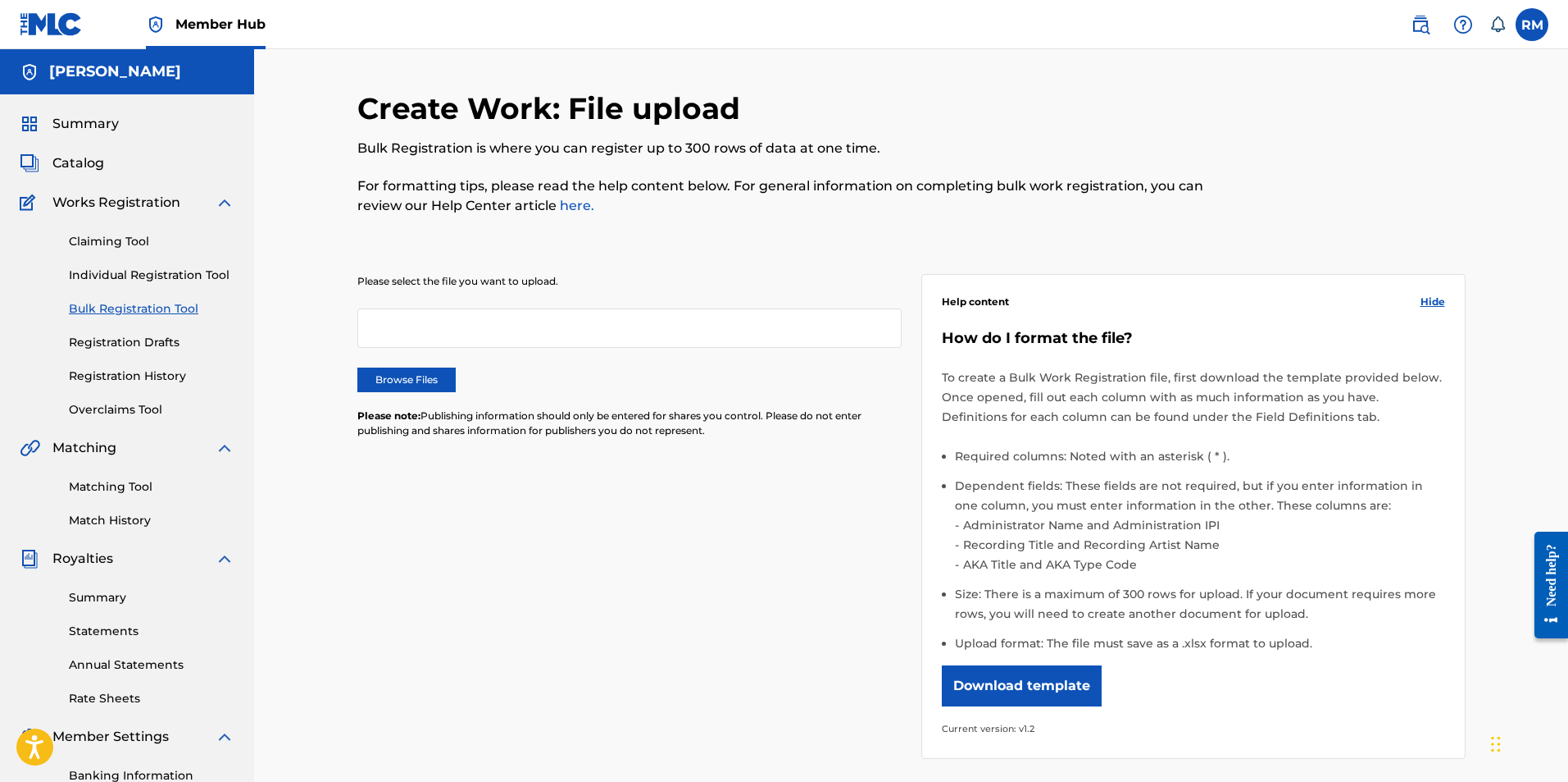
click at [725, 211] on p "For formatting tips, please read the help content below. For general informatio…" at bounding box center [784, 197] width 853 height 40
click at [994, 690] on button "Download template" at bounding box center [1022, 686] width 160 height 41
